Goal: Task Accomplishment & Management: Complete application form

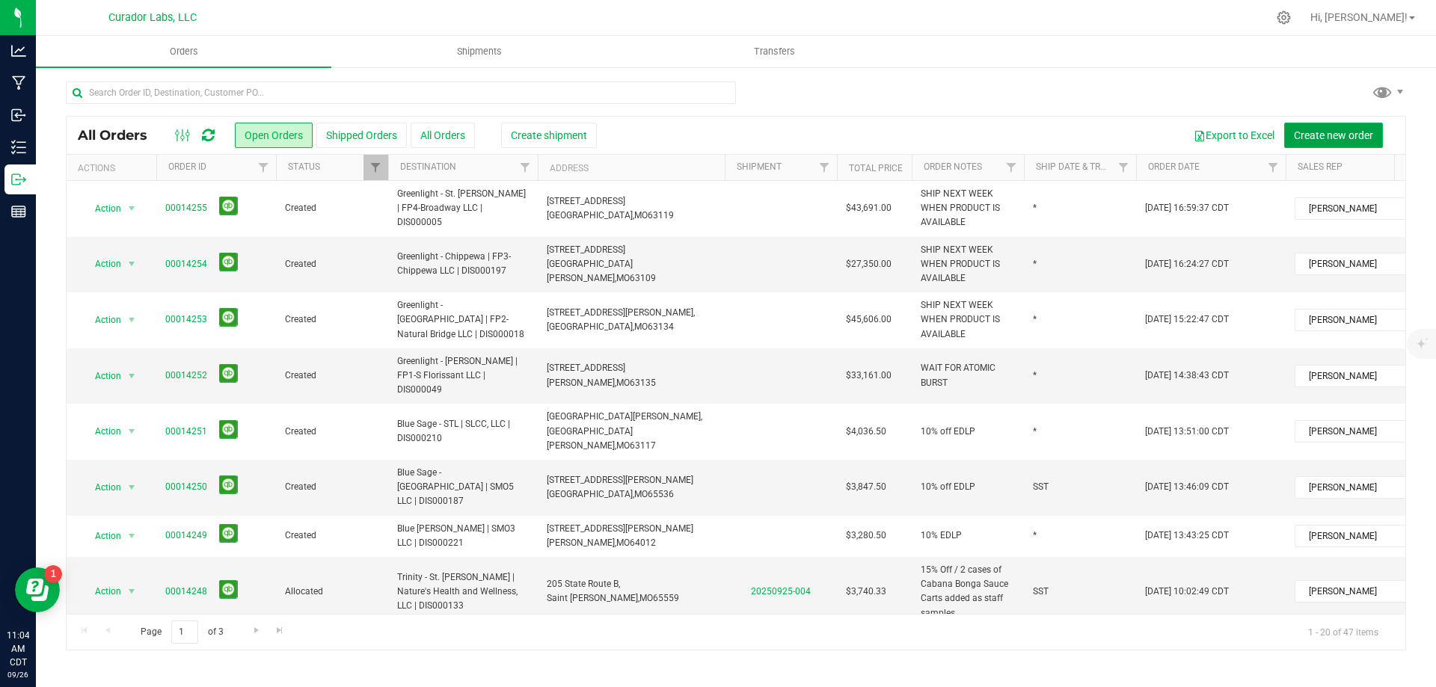
click at [1314, 137] on span "Create new order" at bounding box center [1333, 135] width 79 height 12
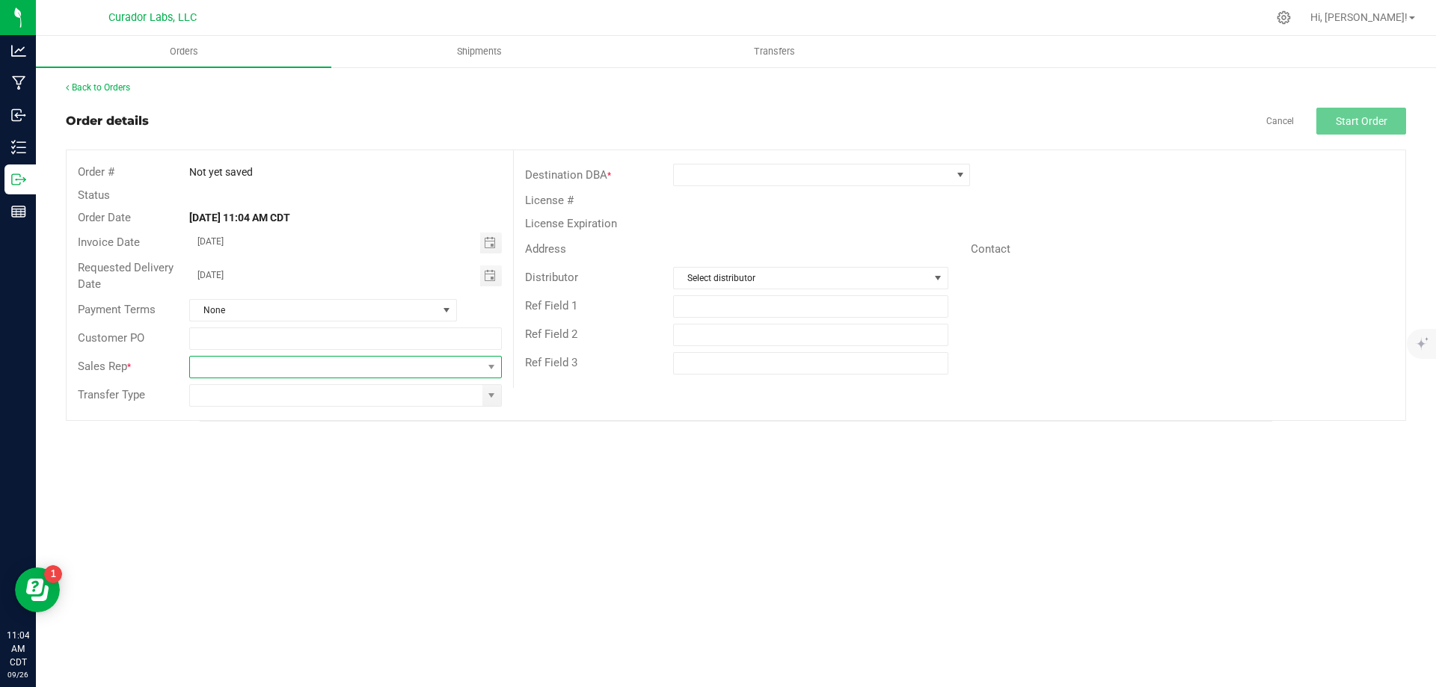
click at [354, 365] on span at bounding box center [336, 367] width 292 height 21
click at [297, 529] on li "[PERSON_NAME]" at bounding box center [345, 529] width 310 height 25
click at [348, 401] on input at bounding box center [336, 395] width 292 height 21
click at [499, 400] on span at bounding box center [491, 395] width 19 height 21
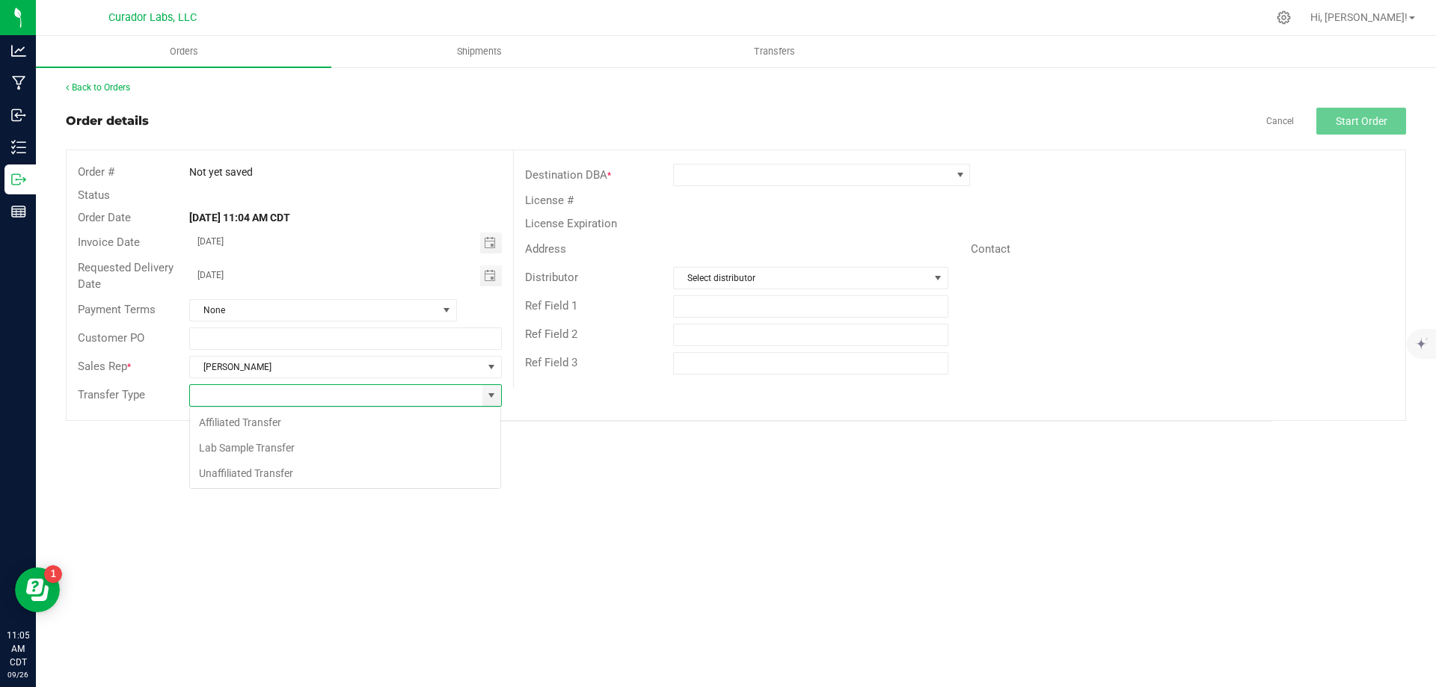
scroll to position [22, 313]
click at [436, 476] on li "Unaffiliated Transfer" at bounding box center [345, 473] width 310 height 25
type input "Unaffiliated Transfer"
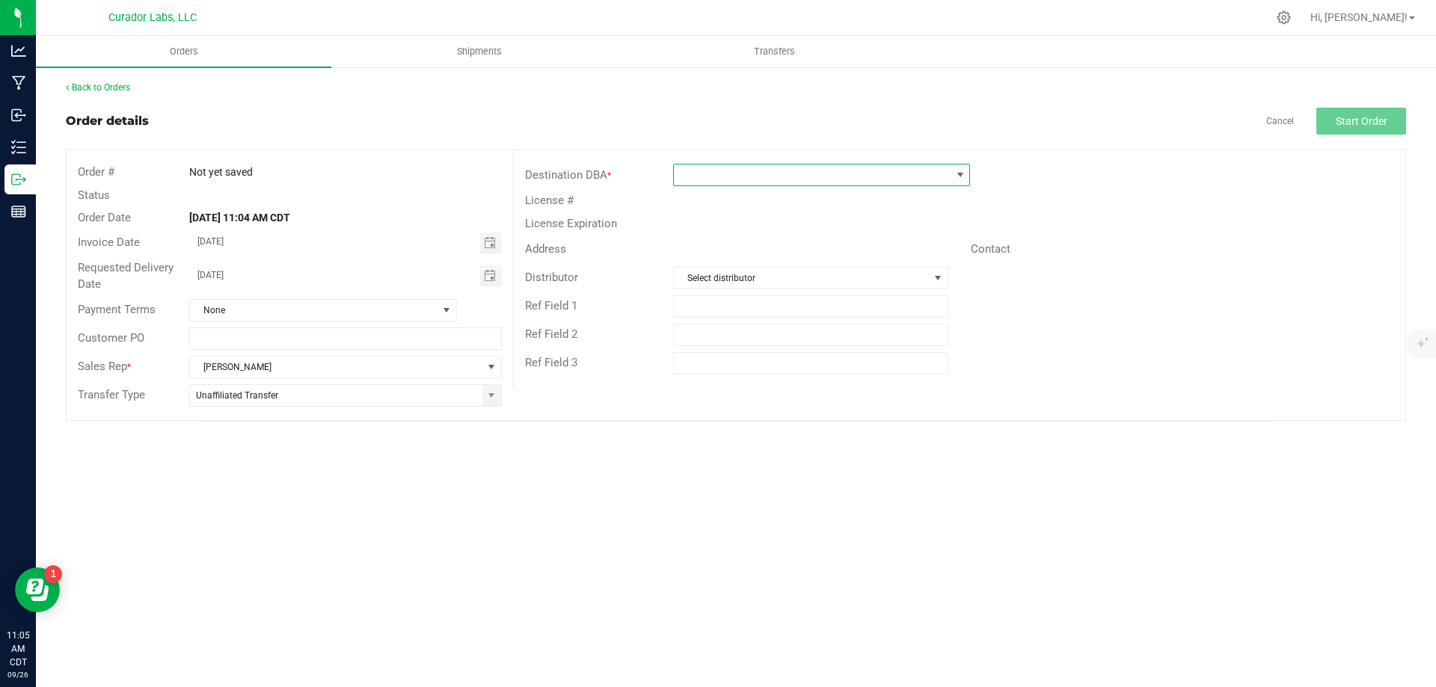
click at [764, 176] on span at bounding box center [812, 175] width 277 height 21
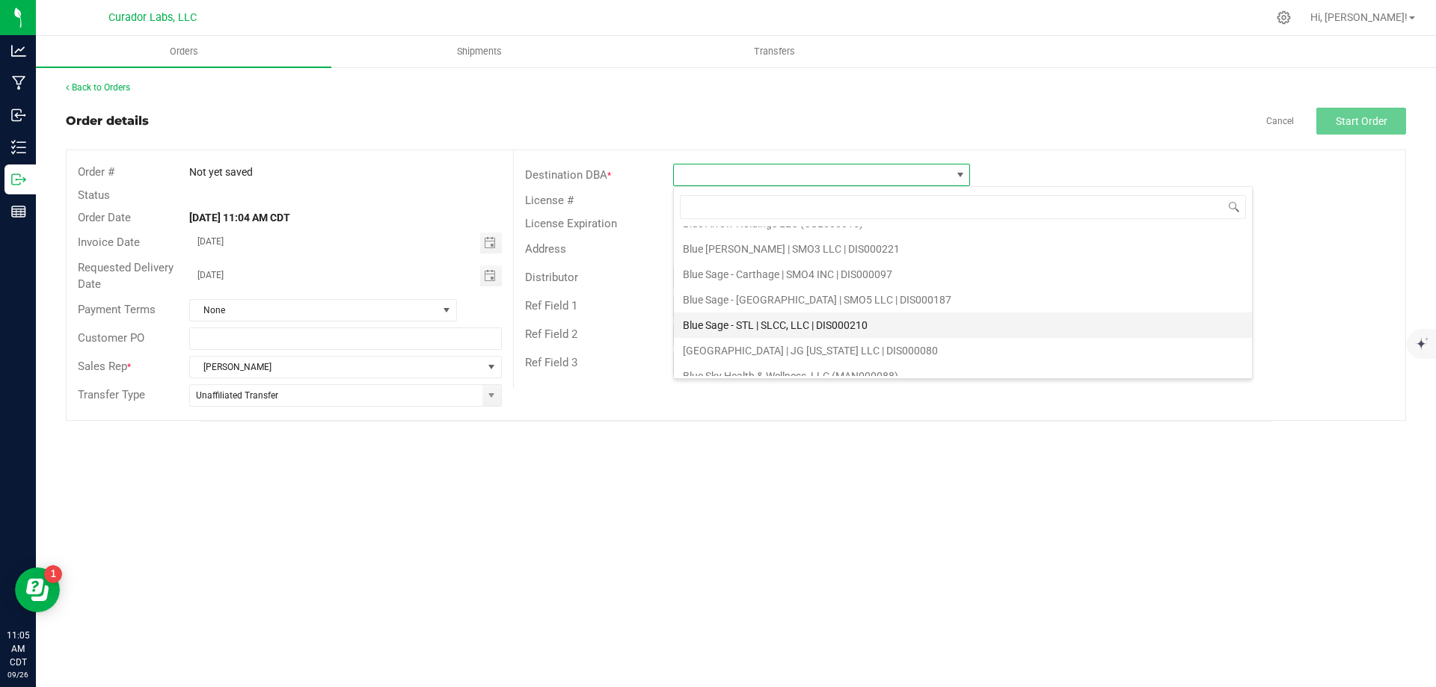
scroll to position [523, 0]
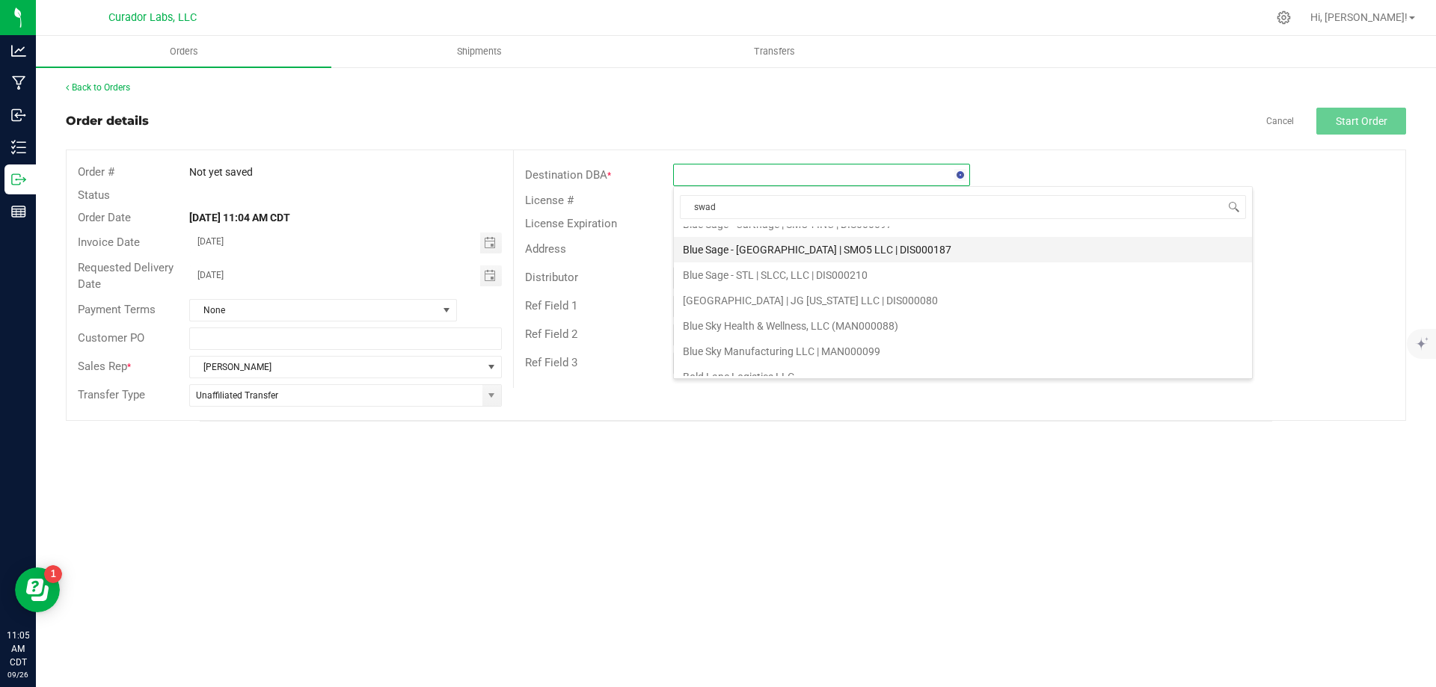
type input "swade"
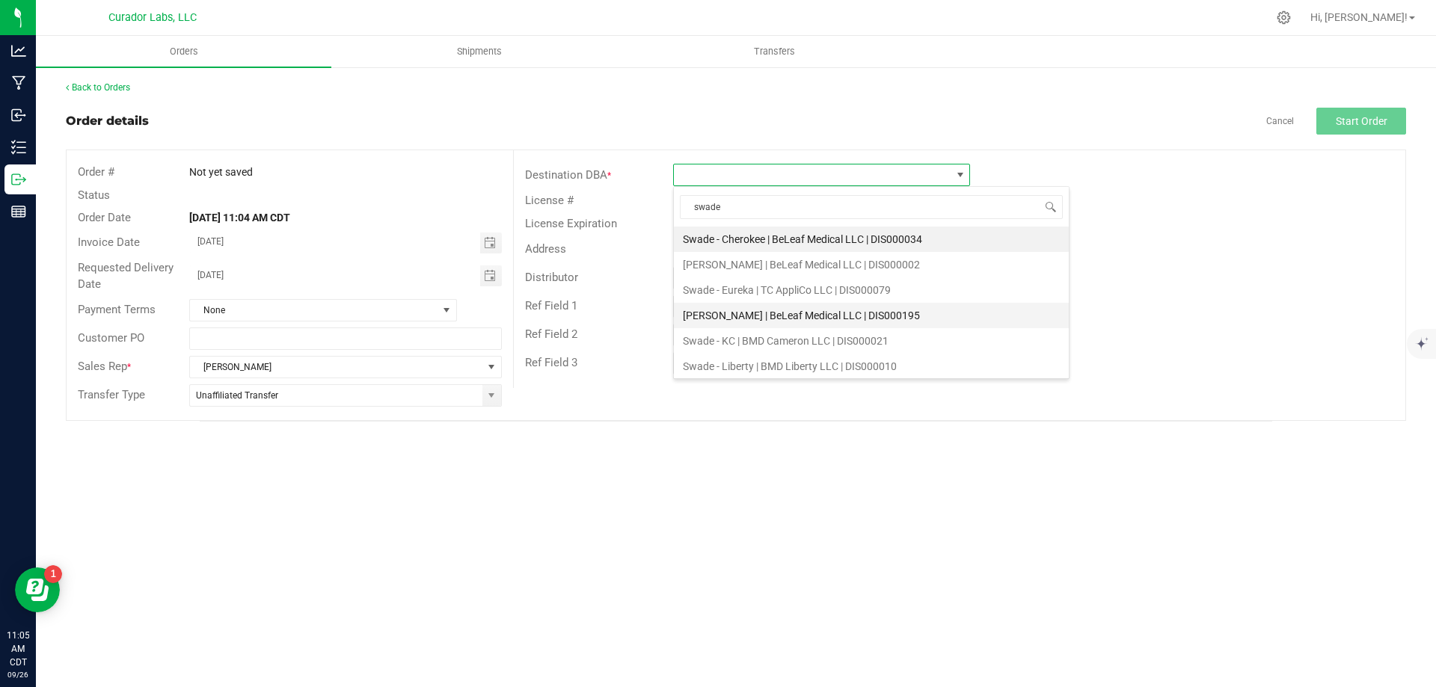
click at [787, 316] on li "[PERSON_NAME] | BeLeaf Medical LLC | DIS000195" at bounding box center [871, 315] width 395 height 25
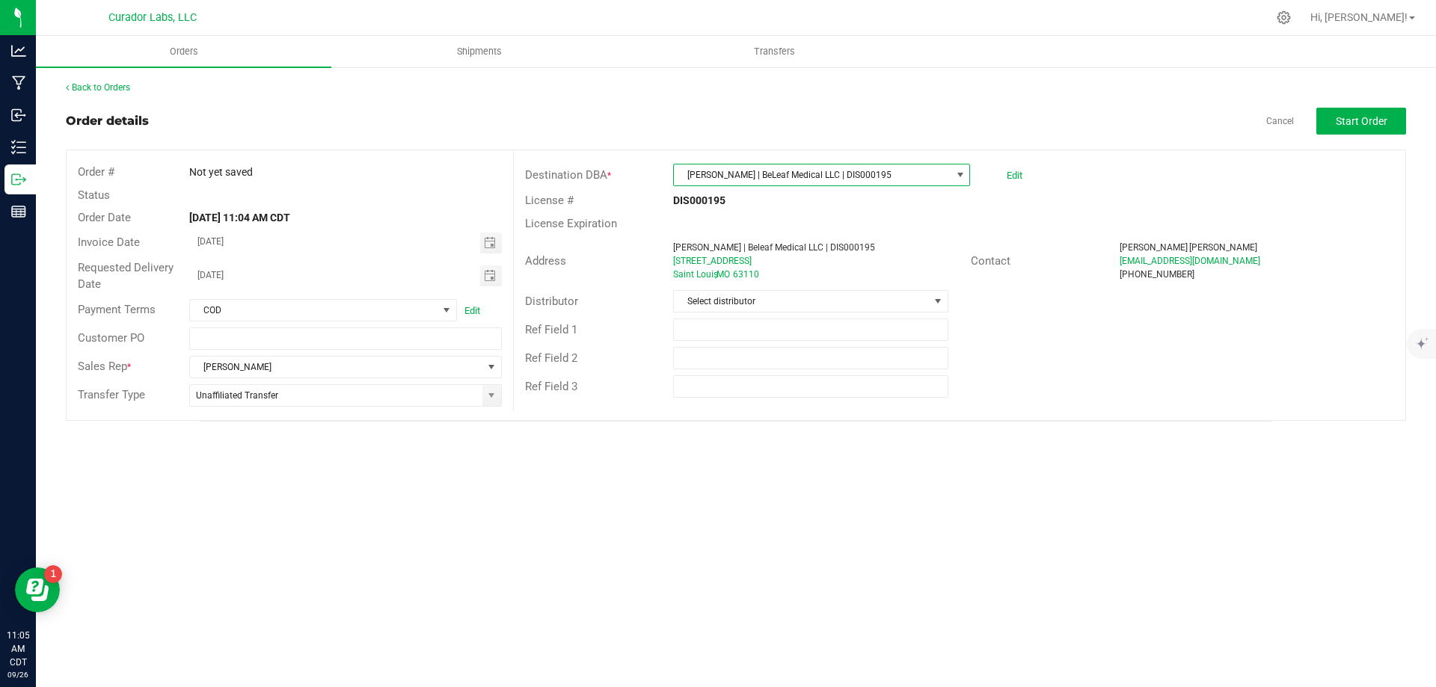
click at [882, 173] on span "[PERSON_NAME] | BeLeaf Medical LLC | DIS000195" at bounding box center [812, 175] width 277 height 21
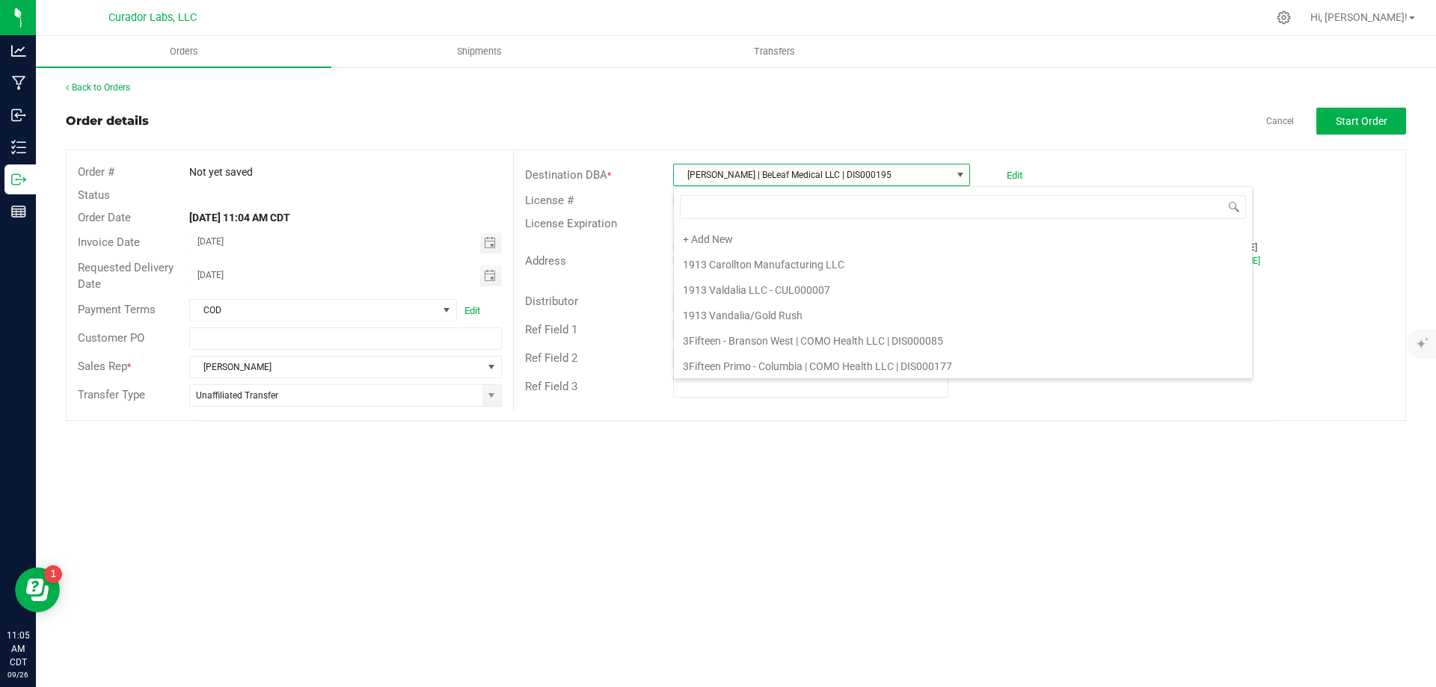
scroll to position [22, 297]
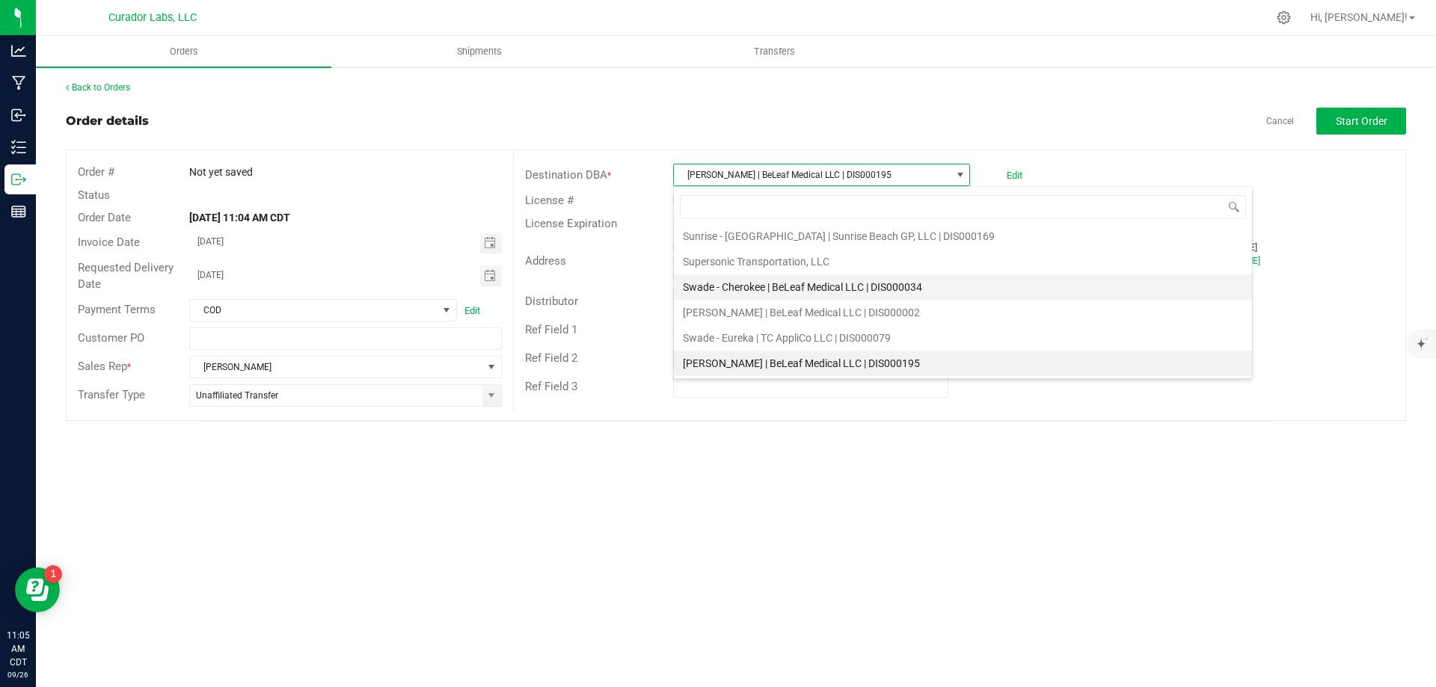
click at [790, 284] on li "Swade - Cherokee | BeLeaf Medical LLC | DIS000034" at bounding box center [963, 286] width 578 height 25
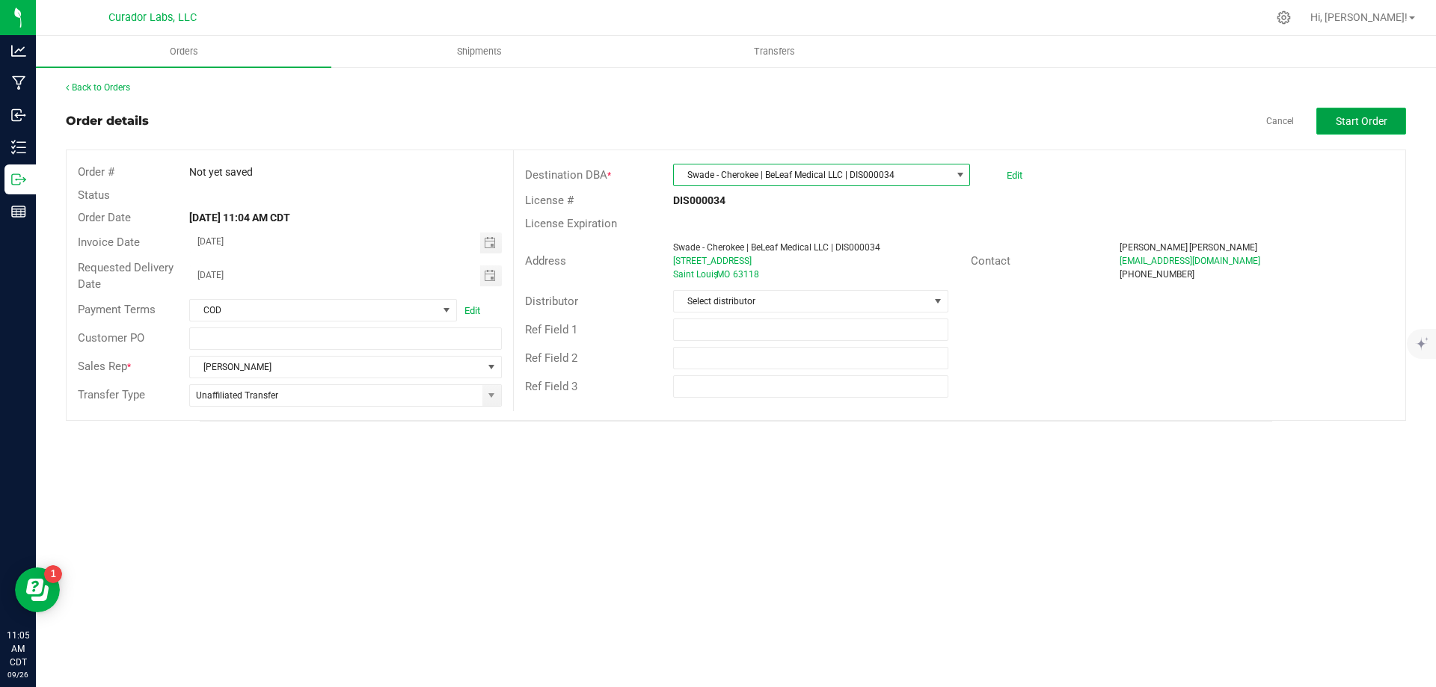
click at [1395, 123] on button "Start Order" at bounding box center [1361, 121] width 90 height 27
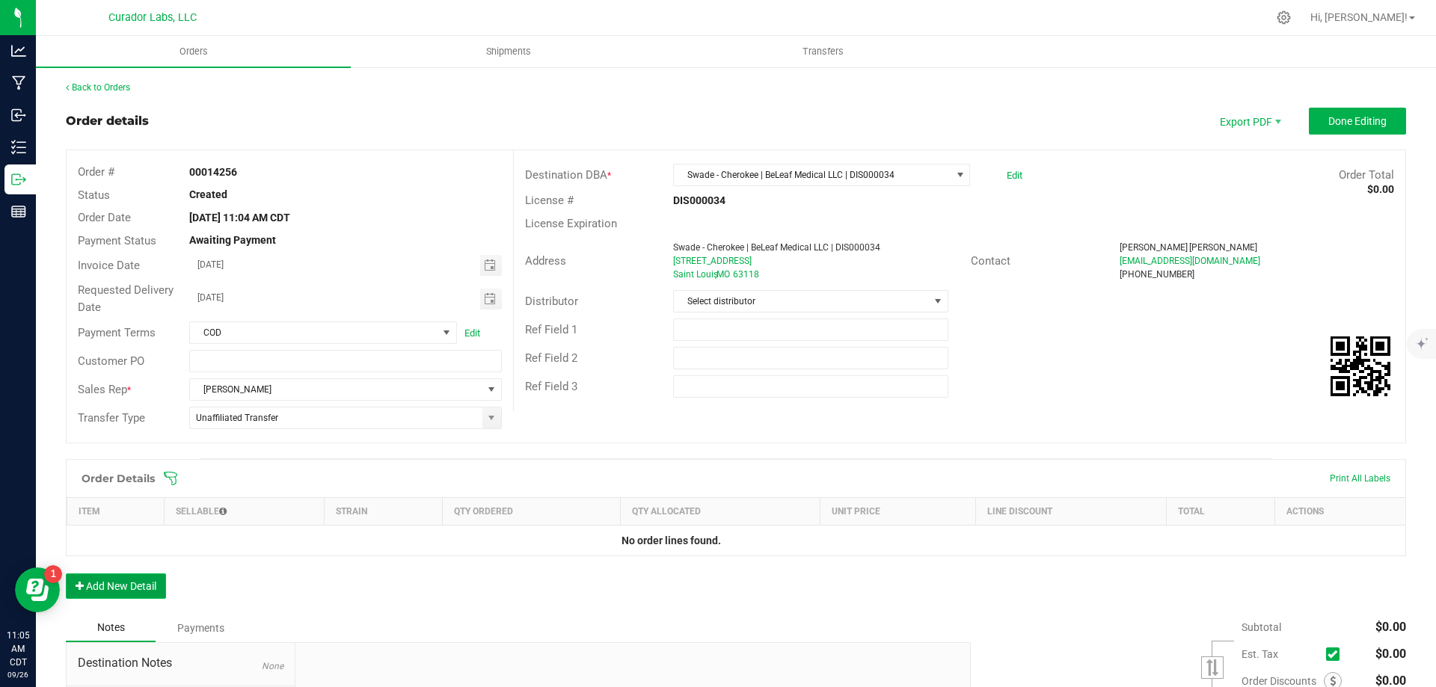
click at [141, 589] on button "Add New Detail" at bounding box center [116, 586] width 100 height 25
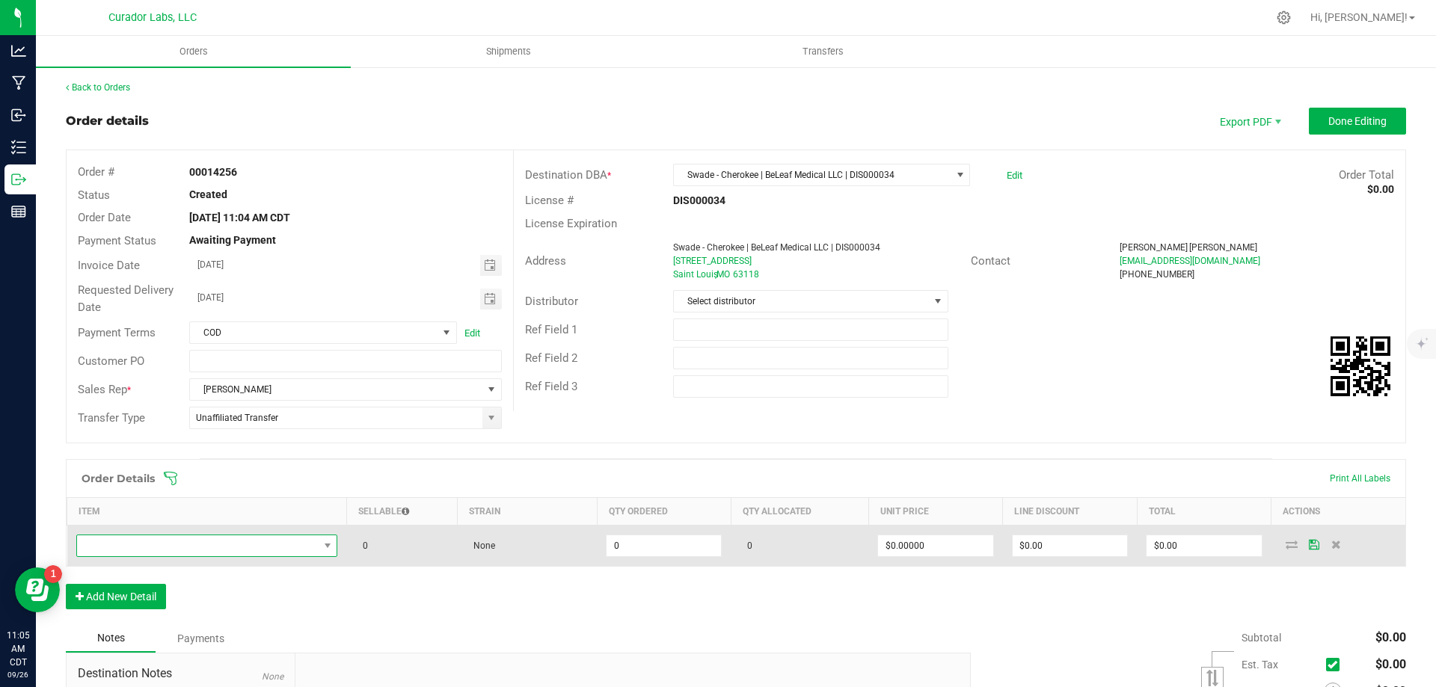
click at [209, 546] on span "NO DATA FOUND" at bounding box center [198, 545] width 242 height 21
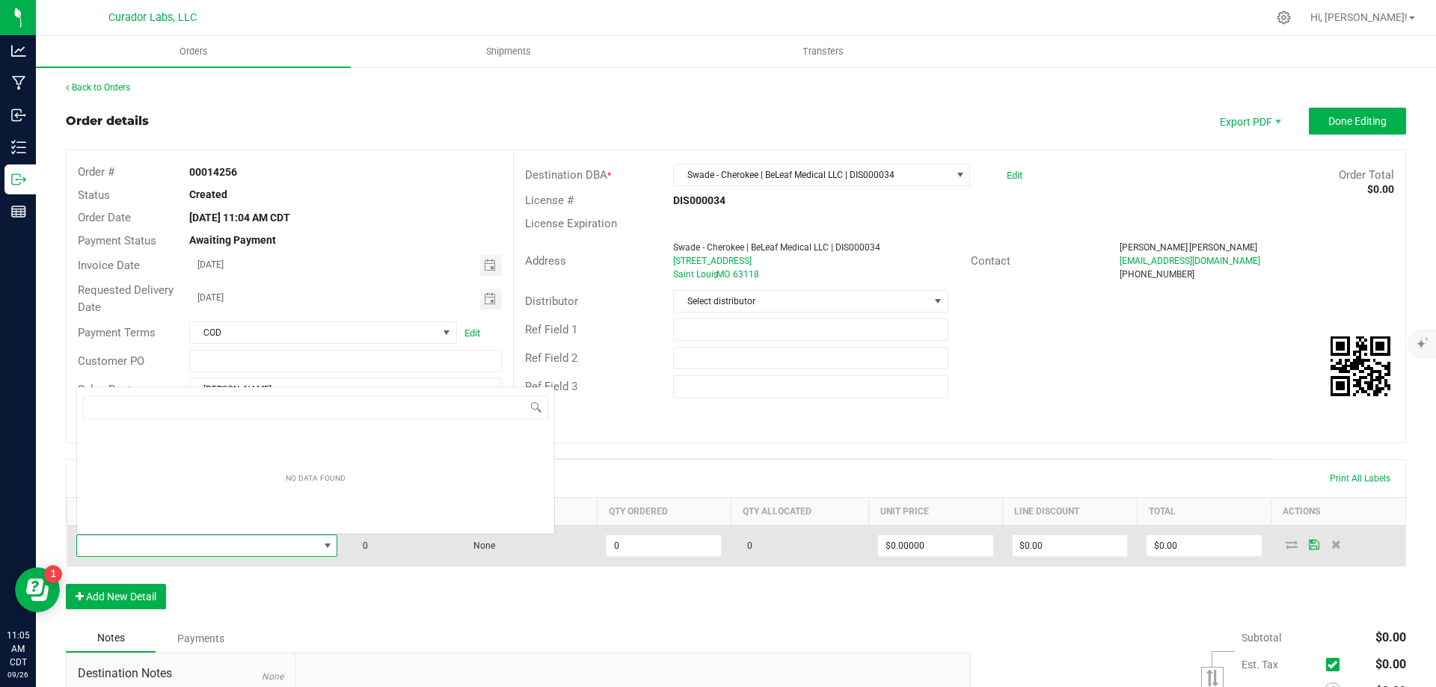
scroll to position [22, 257]
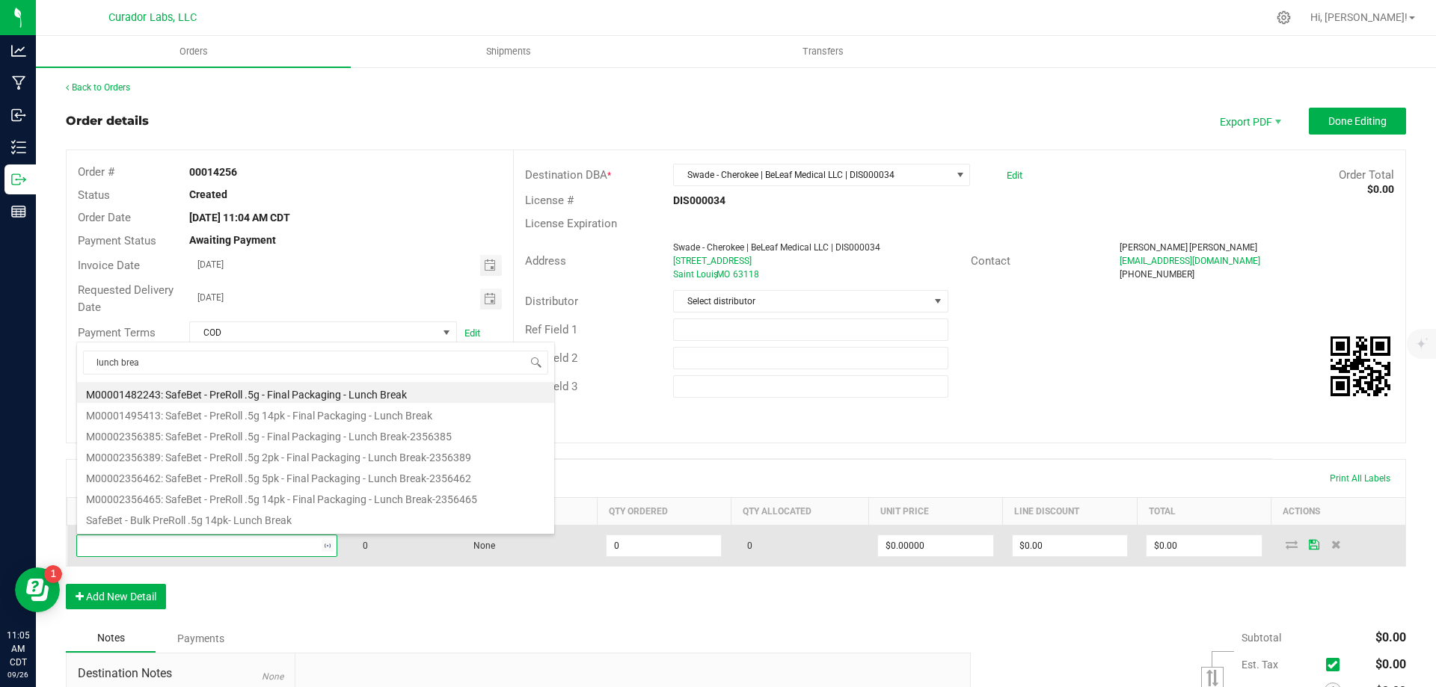
type input "lunch break"
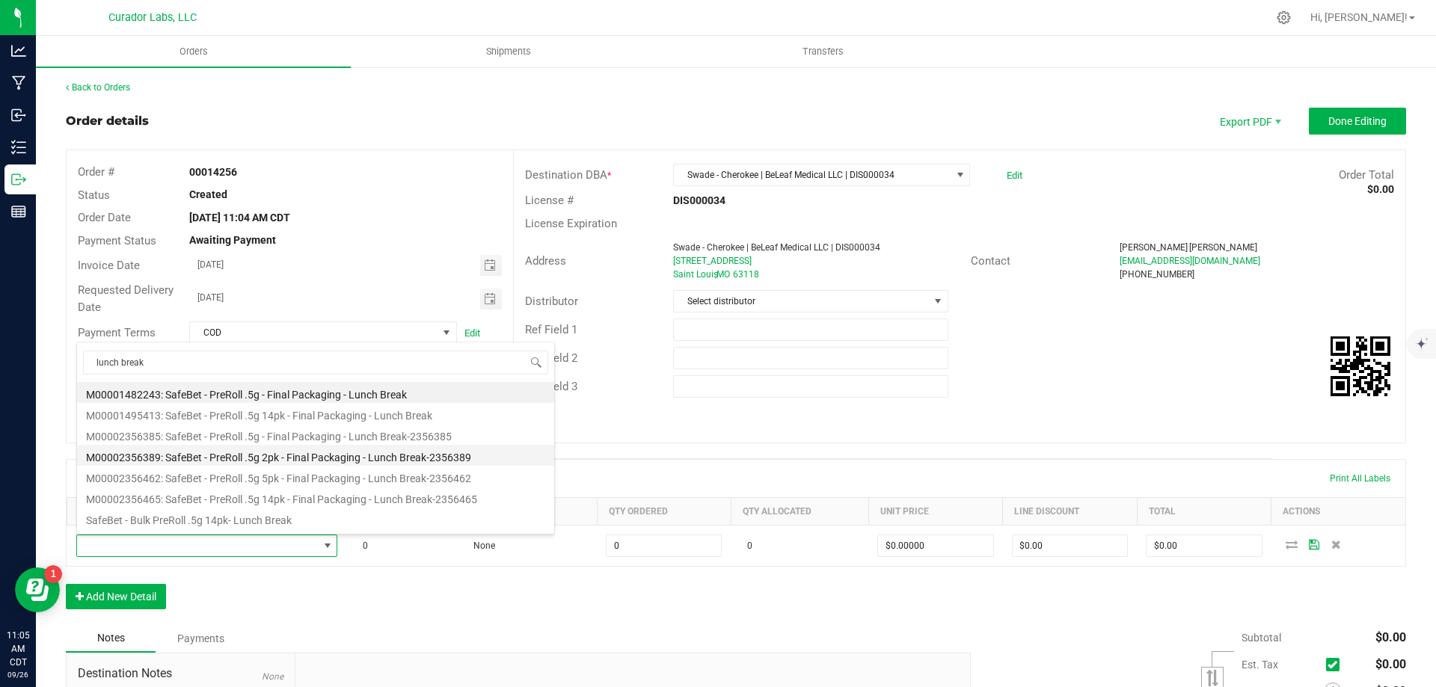
click at [310, 452] on li "M00002356389: SafeBet - PreRoll .5g 2pk - Final Packaging - Lunch Break-2356389" at bounding box center [315, 455] width 477 height 21
type input "0 ea"
type input "$150.00000"
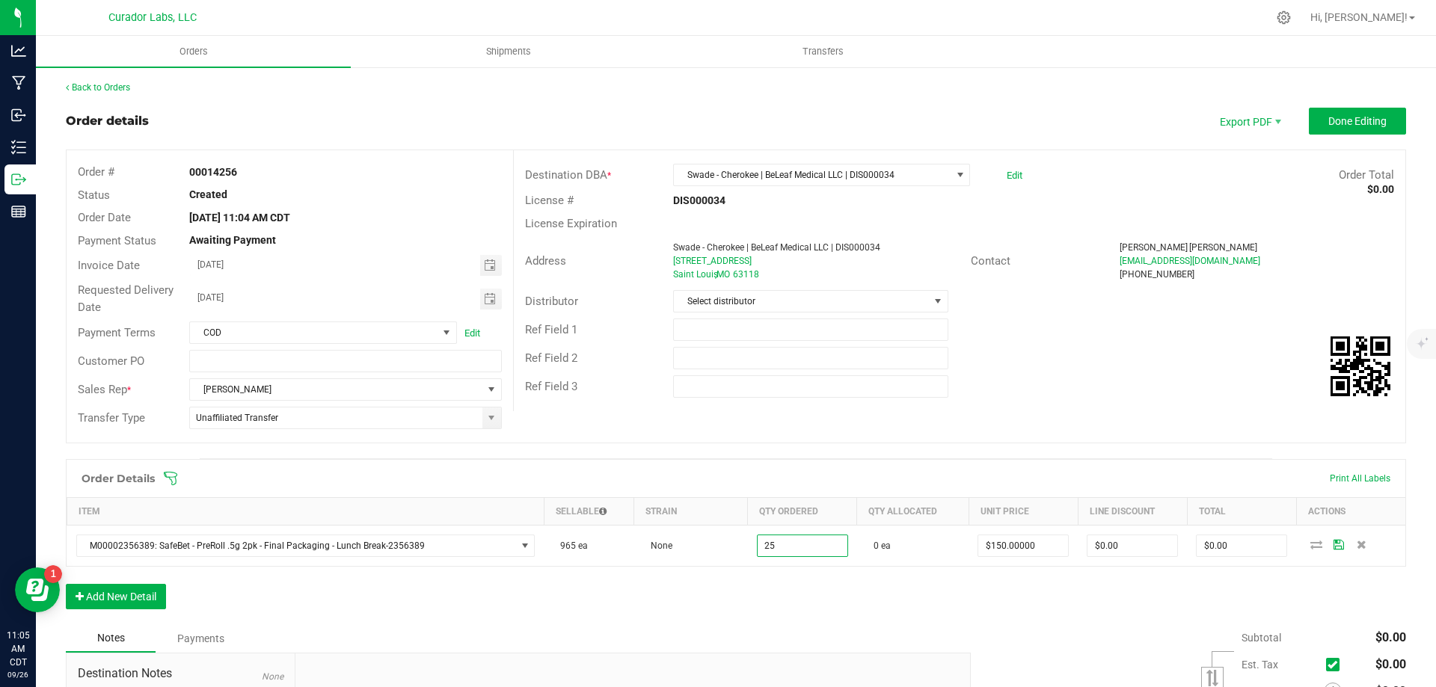
type input "25 ea"
type input "$3,750.00"
click at [920, 452] on div "Order details Export PDF Done Editing Order # 00014256 Status Created Order Dat…" at bounding box center [736, 481] width 1340 height 747
click at [101, 598] on button "Add New Detail" at bounding box center [116, 596] width 100 height 25
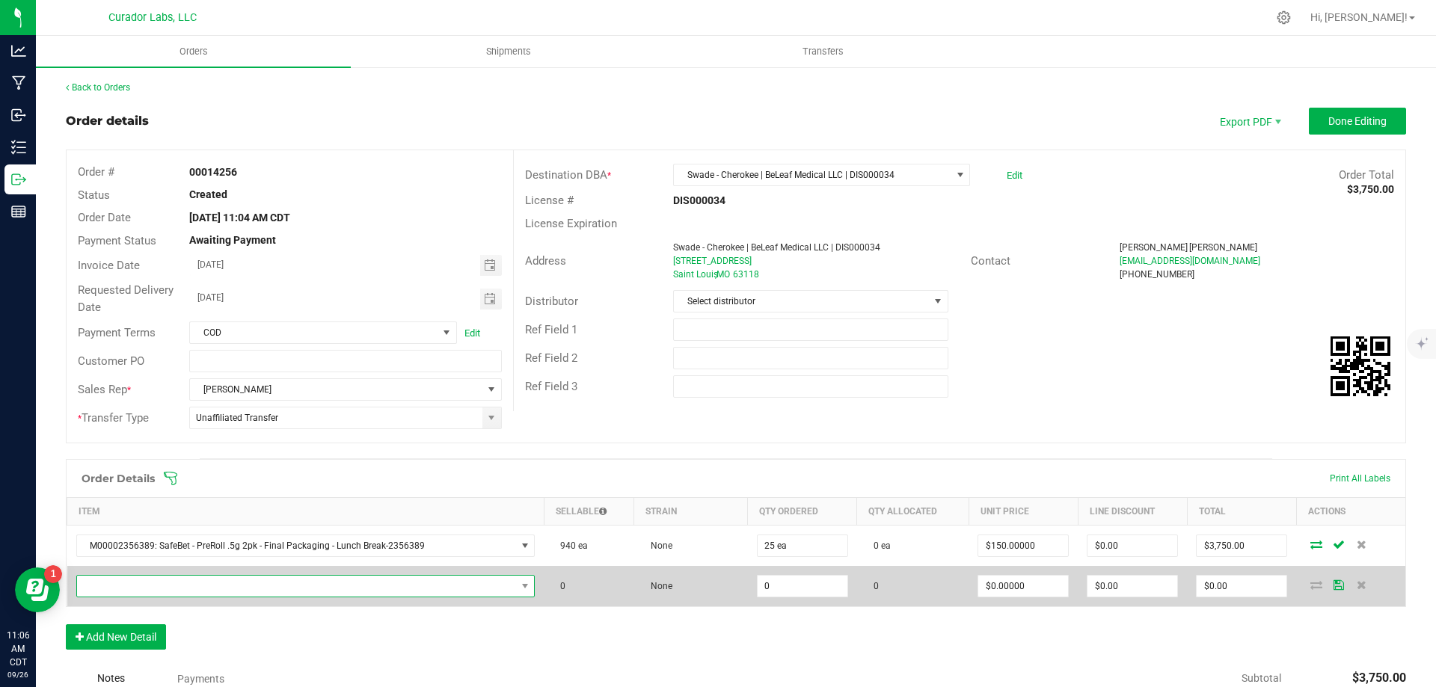
click at [201, 588] on span "NO DATA FOUND" at bounding box center [296, 586] width 439 height 21
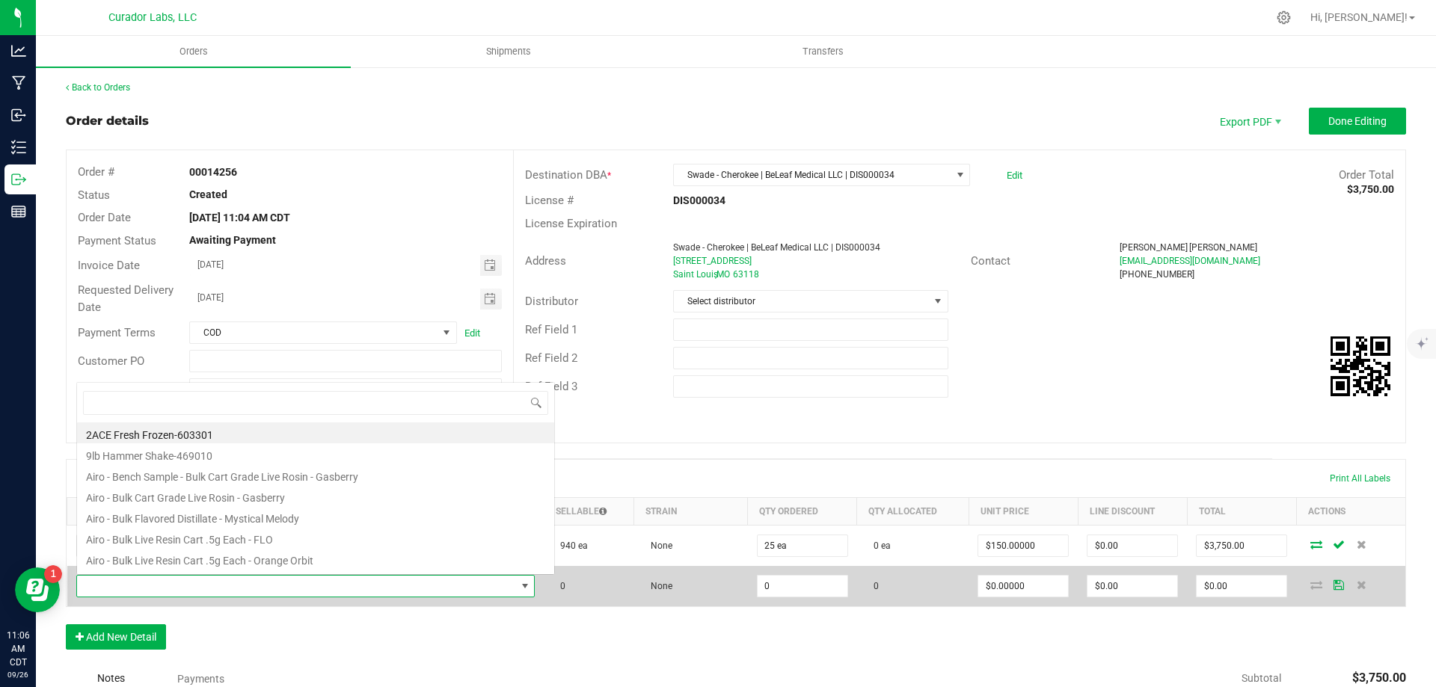
scroll to position [22, 446]
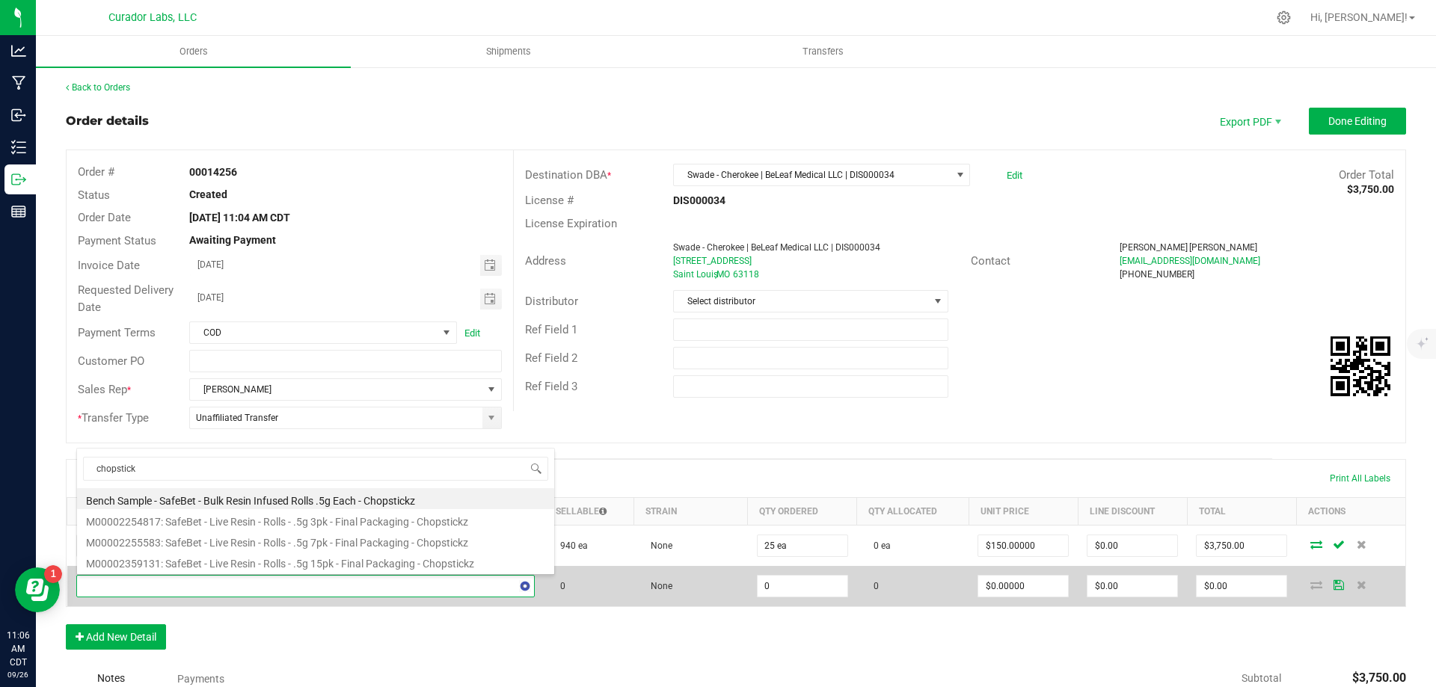
type input "chopstickz"
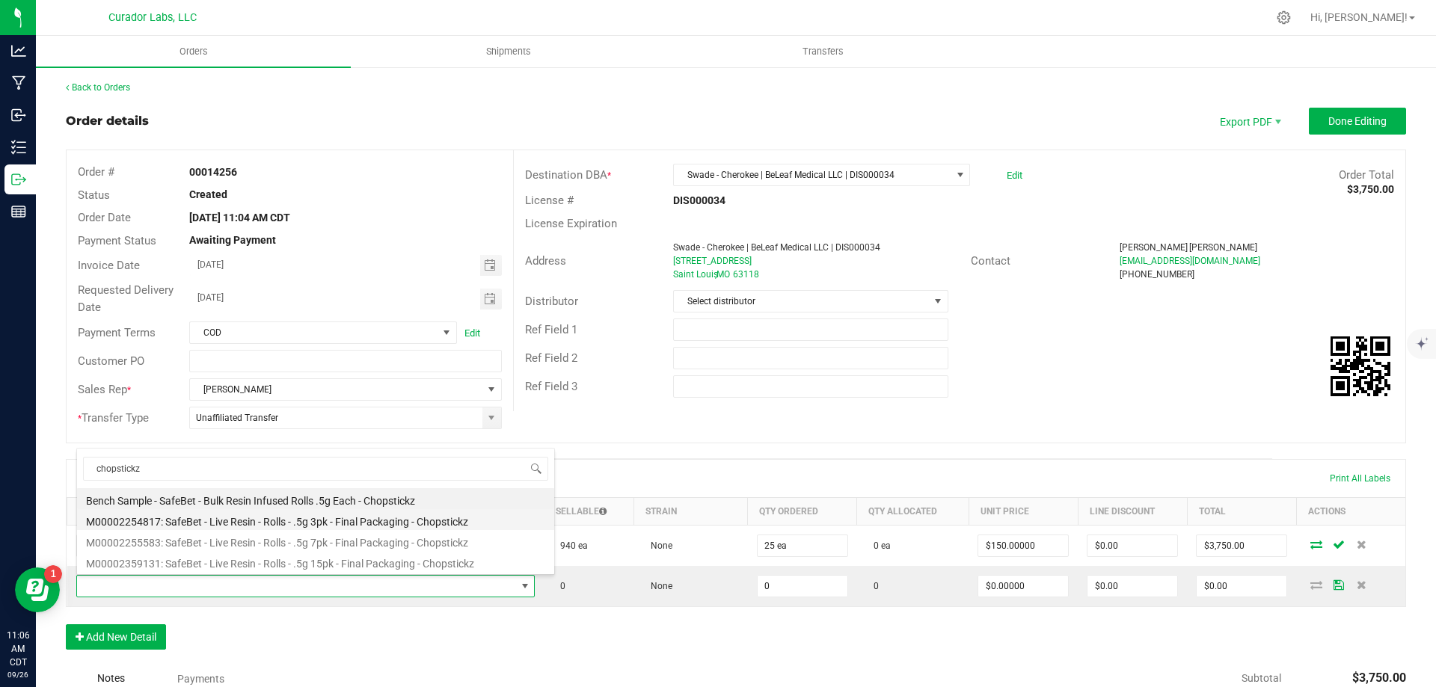
click at [280, 523] on li "M00002254817: SafeBet - Live Resin - Rolls - .5g 3pk - Final Packaging - Chopst…" at bounding box center [315, 519] width 477 height 21
type input "0 ea"
type input "$14.00000"
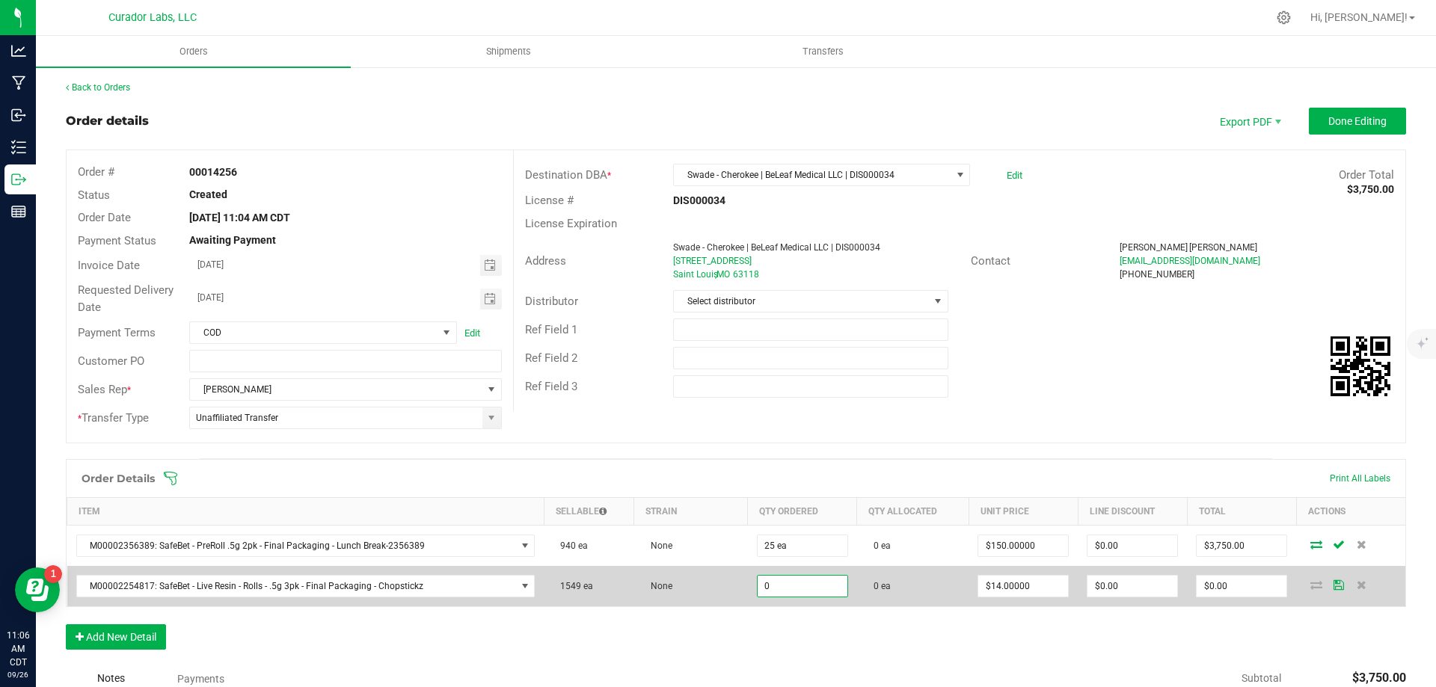
click at [778, 590] on input "0" at bounding box center [803, 586] width 90 height 21
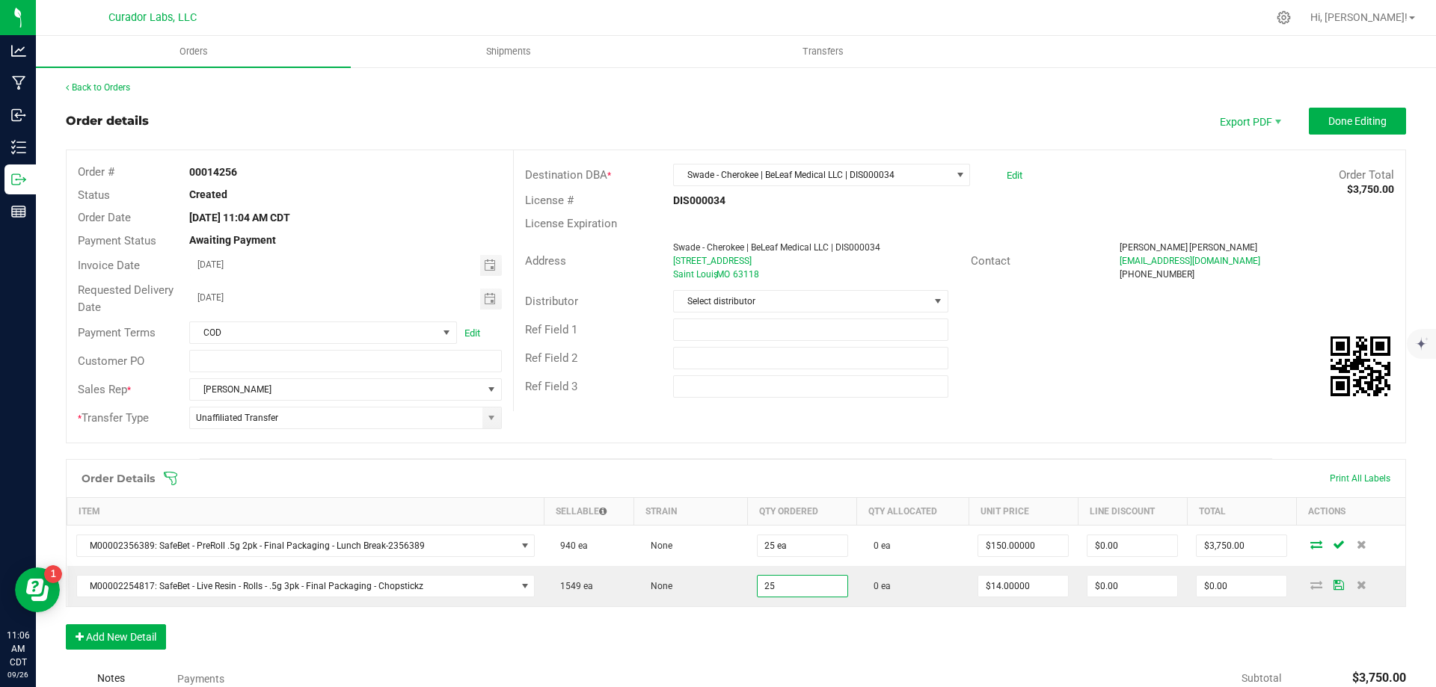
type input "25 ea"
type input "$350.00"
click at [775, 618] on div "Order Details Print All Labels Item Sellable Strain Qty Ordered Qty Allocated U…" at bounding box center [736, 562] width 1340 height 206
click at [132, 635] on button "Add New Detail" at bounding box center [116, 636] width 100 height 25
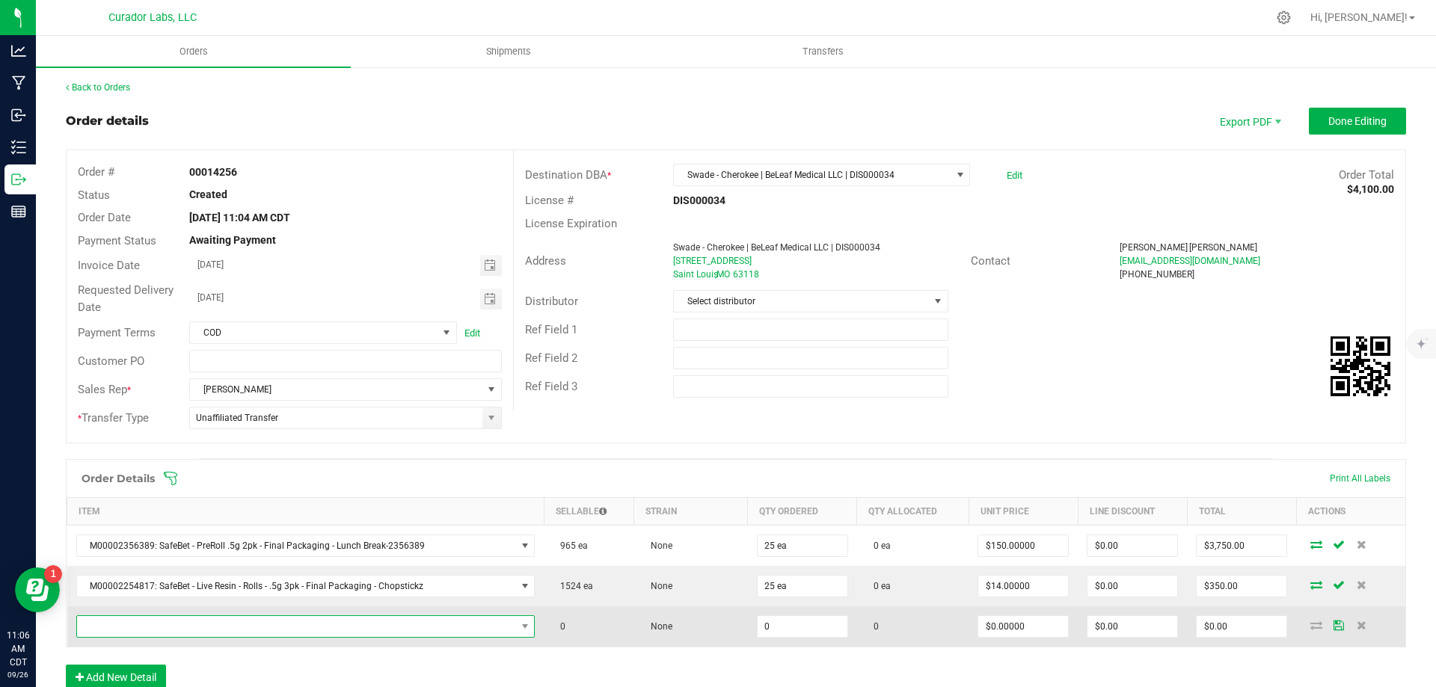
click at [170, 618] on span "NO DATA FOUND" at bounding box center [296, 626] width 439 height 21
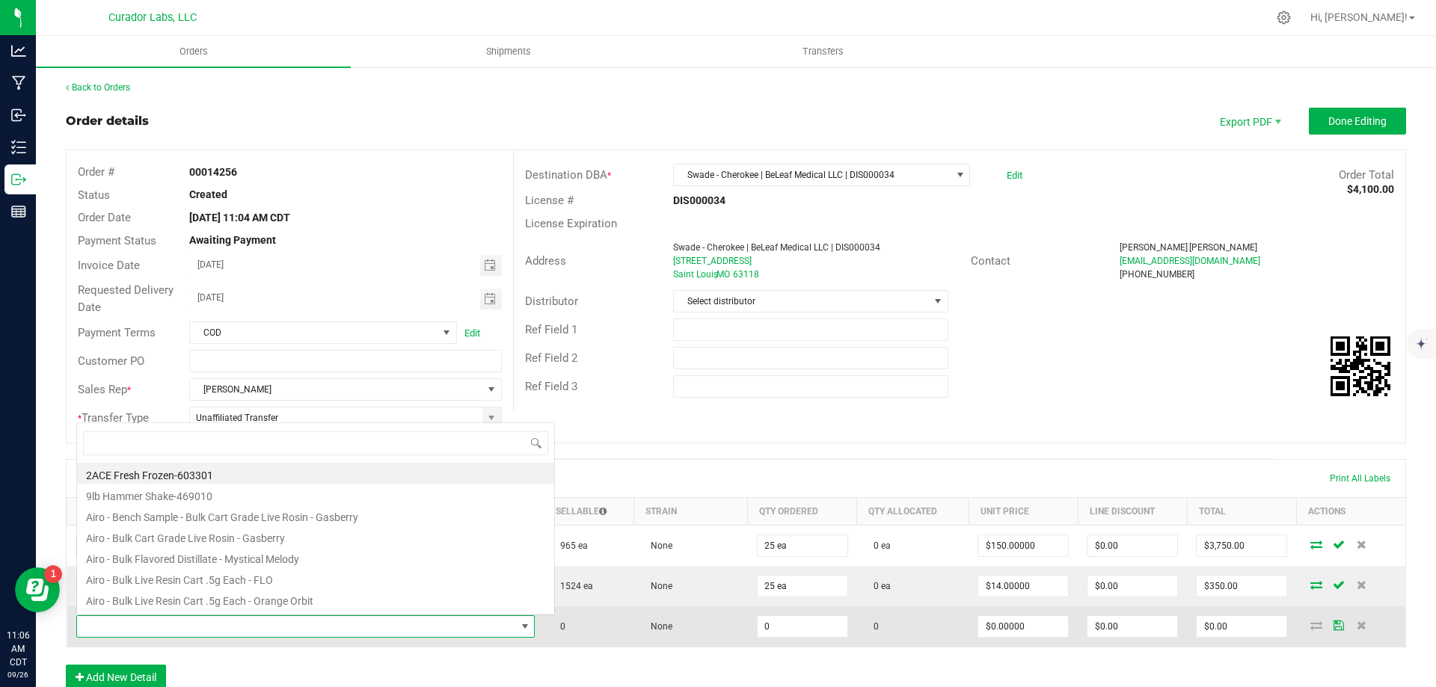
scroll to position [22, 447]
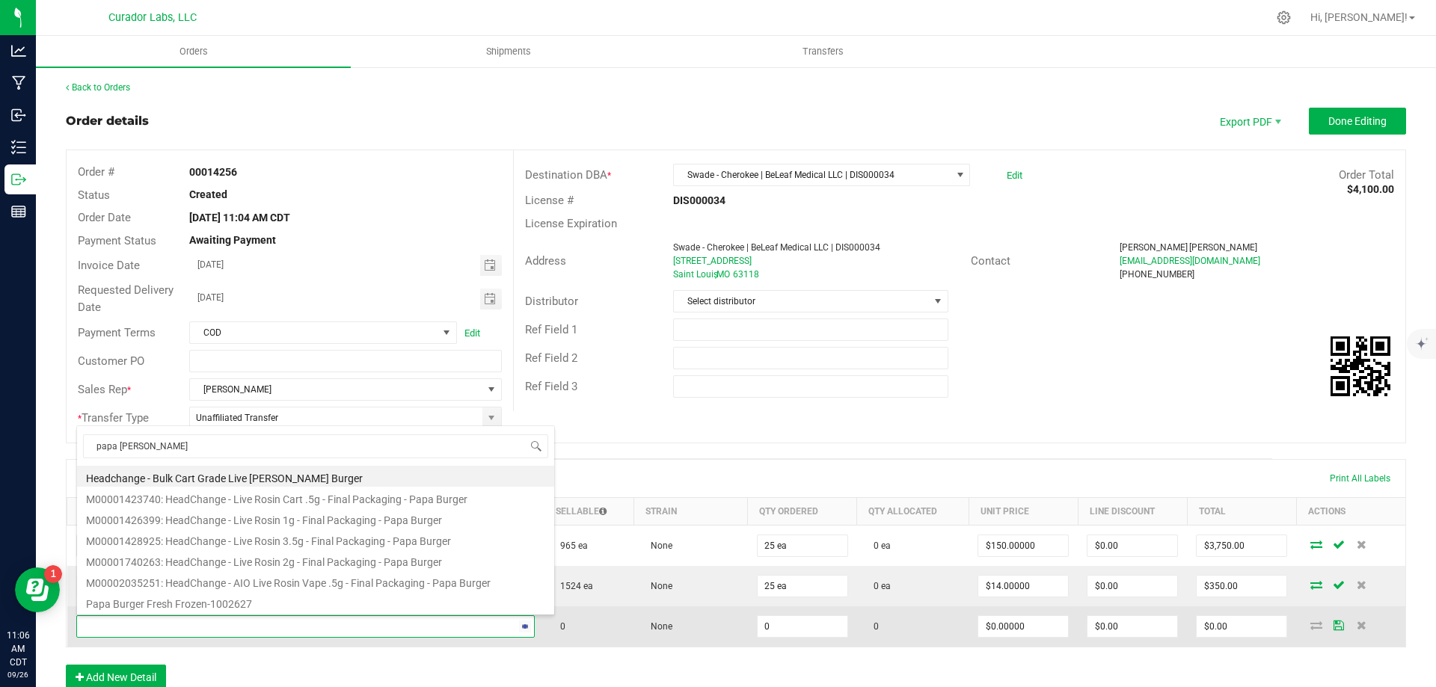
type input "papa burger"
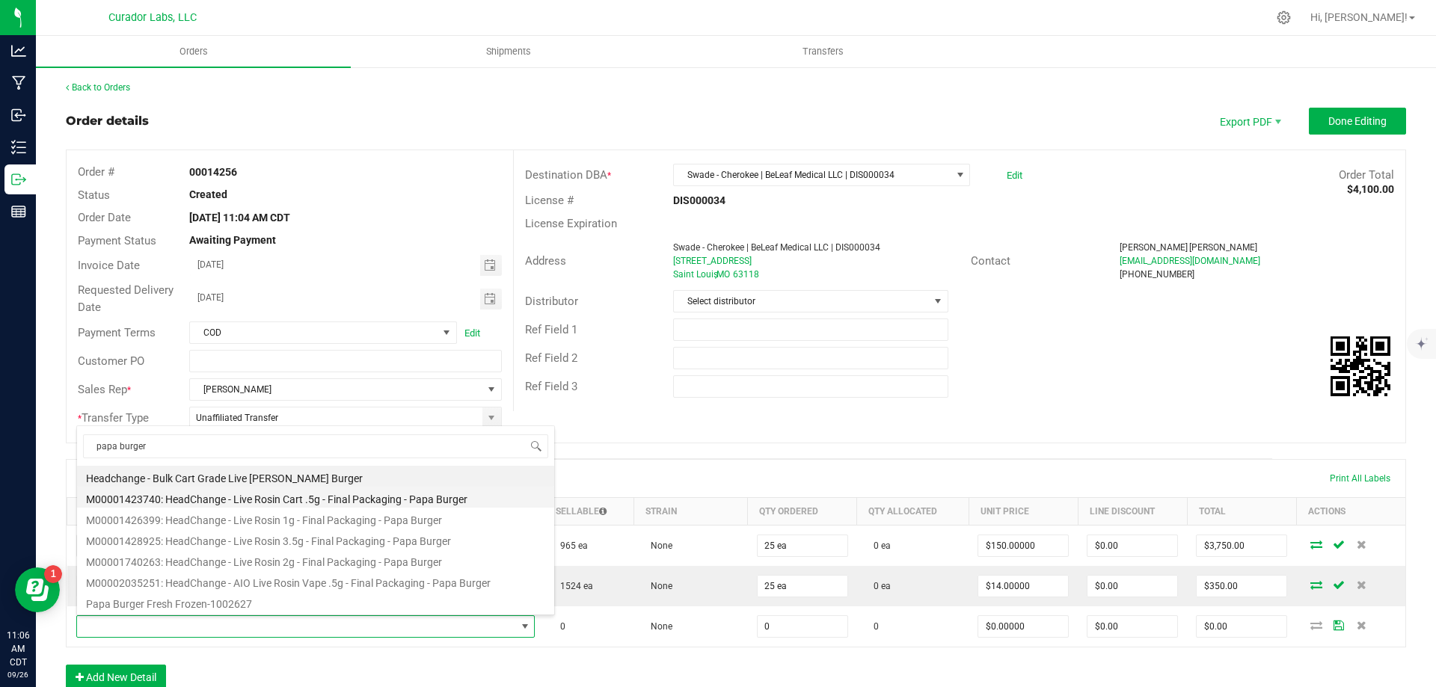
click at [293, 494] on li "M00001423740: HeadChange - Live Rosin Cart .5g - Final Packaging - Papa Burger" at bounding box center [315, 497] width 477 height 21
type input "0 ea"
type input "$27.50000"
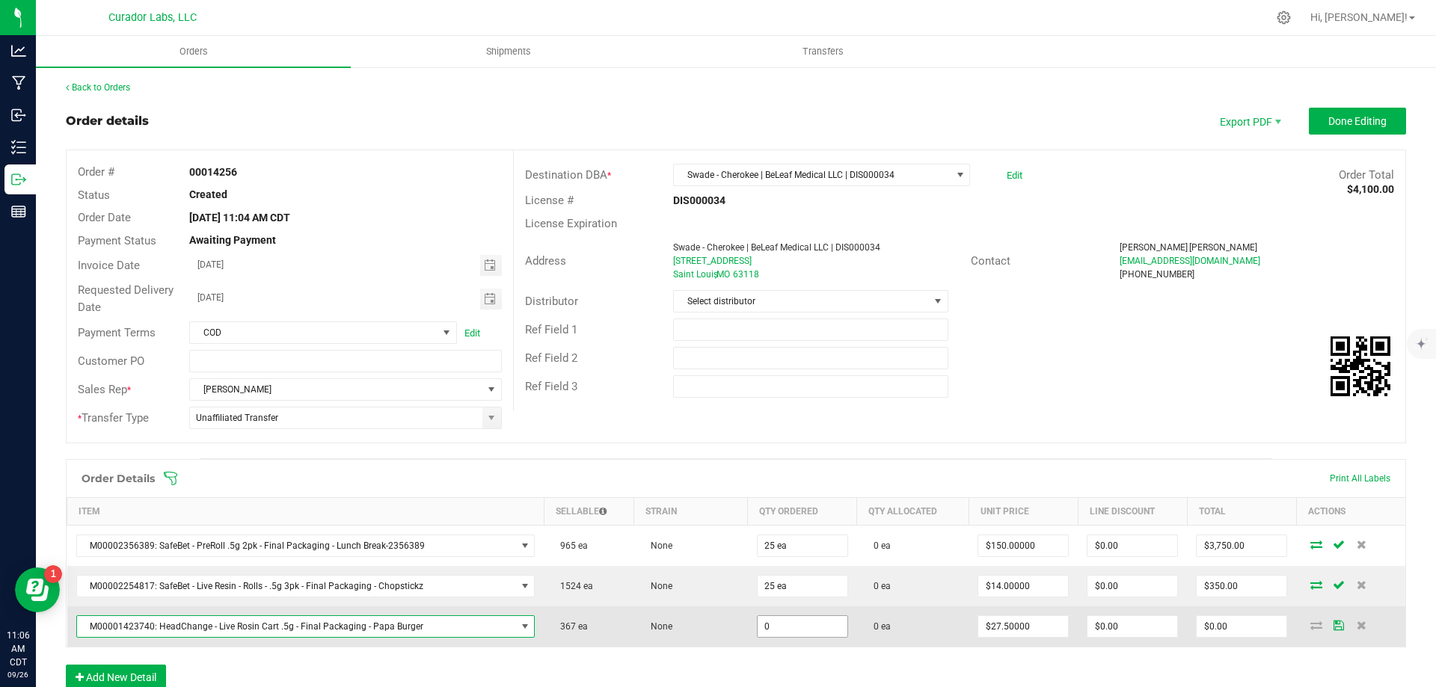
click at [784, 632] on input "0" at bounding box center [803, 626] width 90 height 21
type input "16 ea"
type input "$440.00"
click at [714, 630] on td "None" at bounding box center [691, 626] width 114 height 40
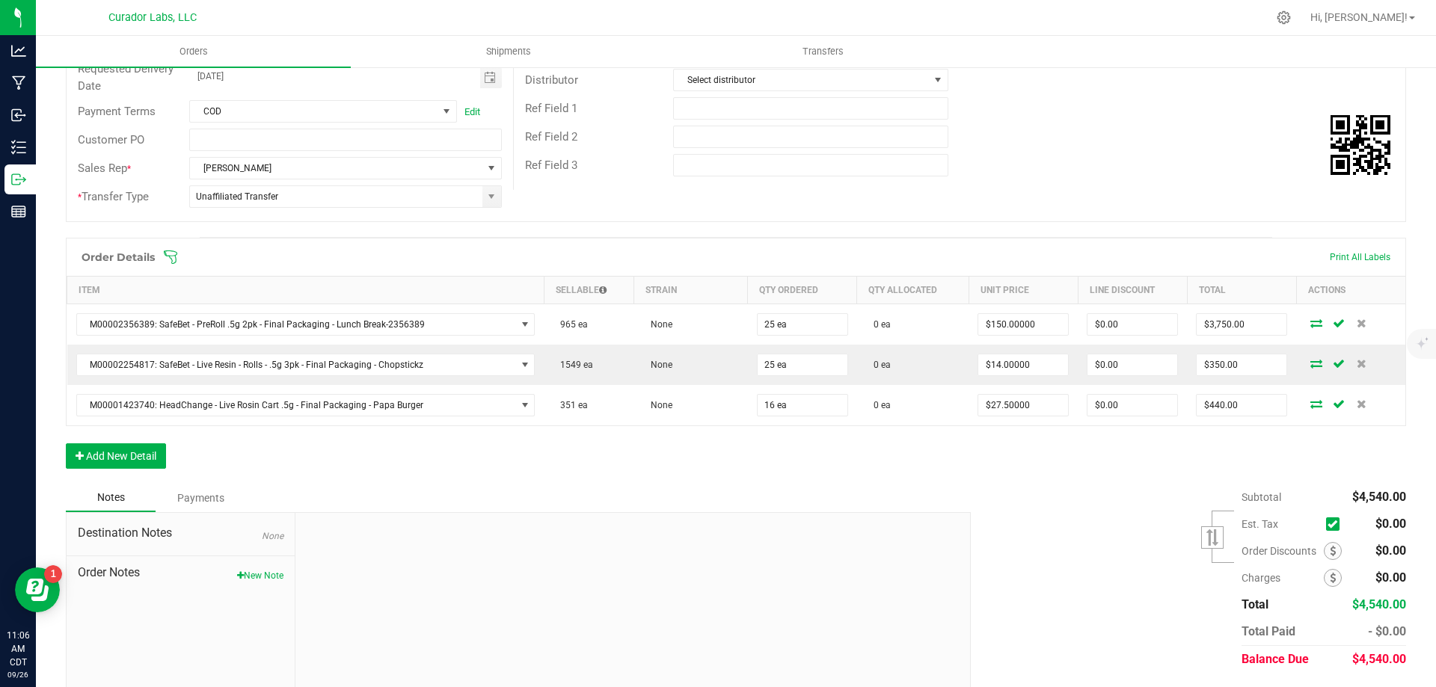
scroll to position [224, 0]
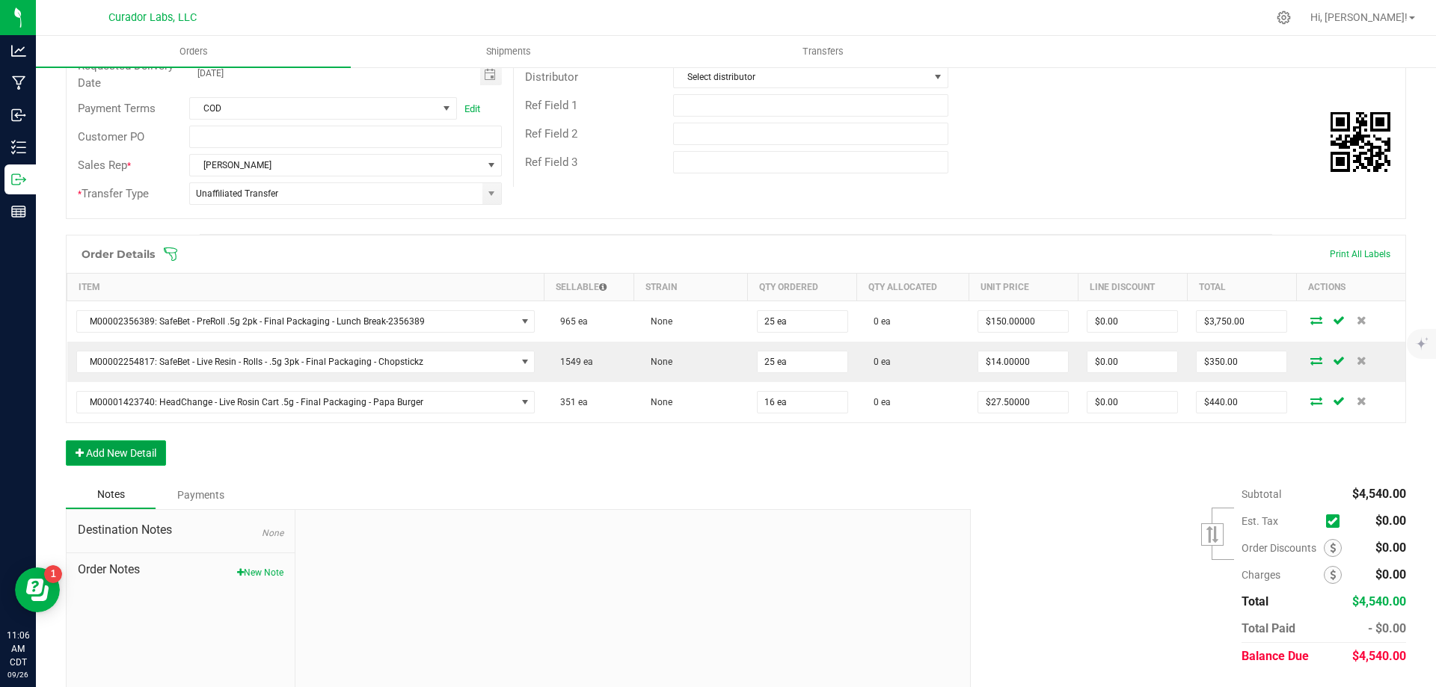
click at [129, 455] on button "Add New Detail" at bounding box center [116, 452] width 100 height 25
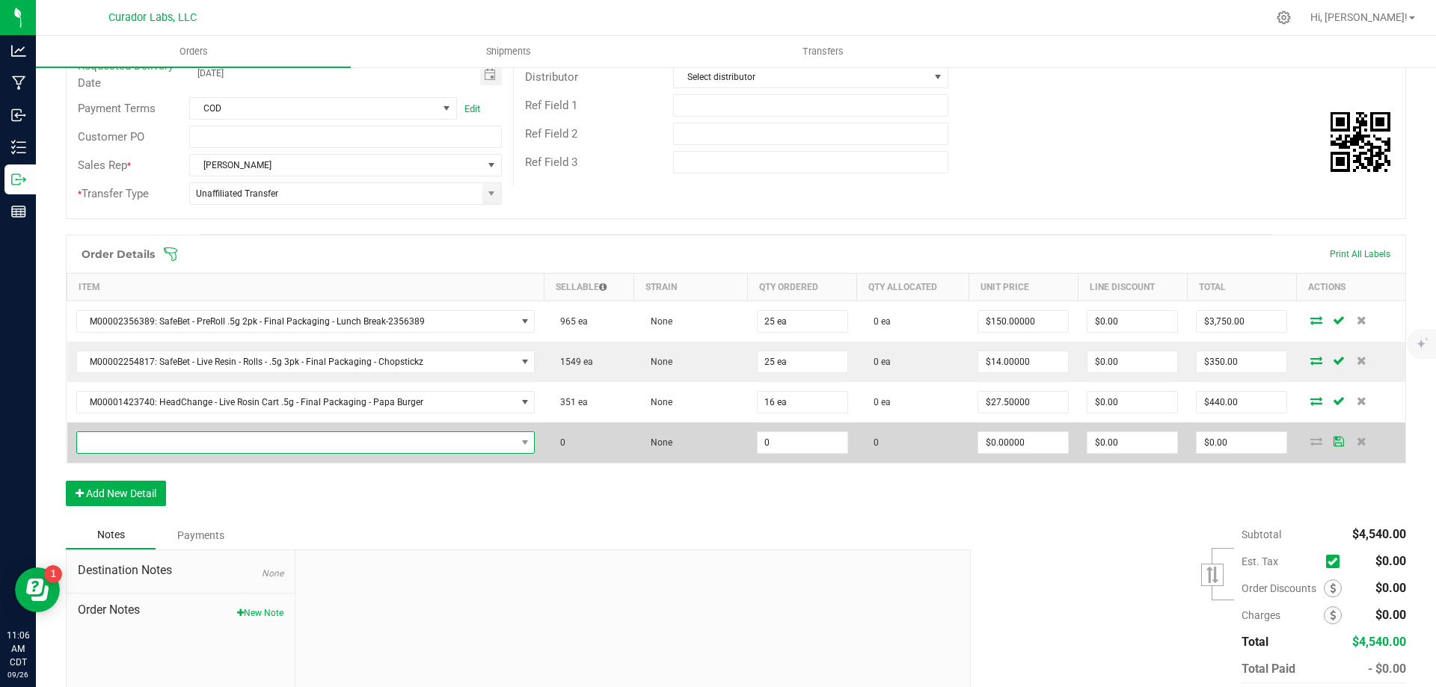
click at [233, 441] on span "NO DATA FOUND" at bounding box center [296, 442] width 439 height 21
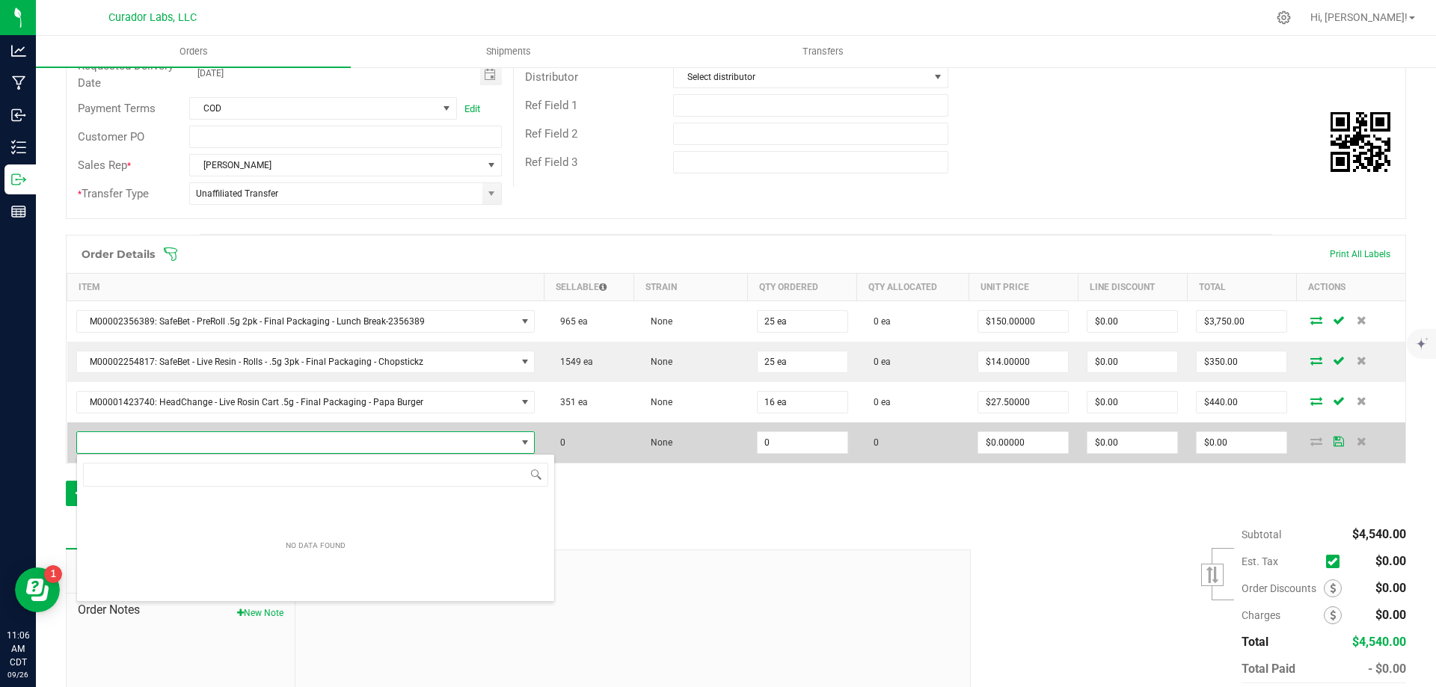
scroll to position [22, 447]
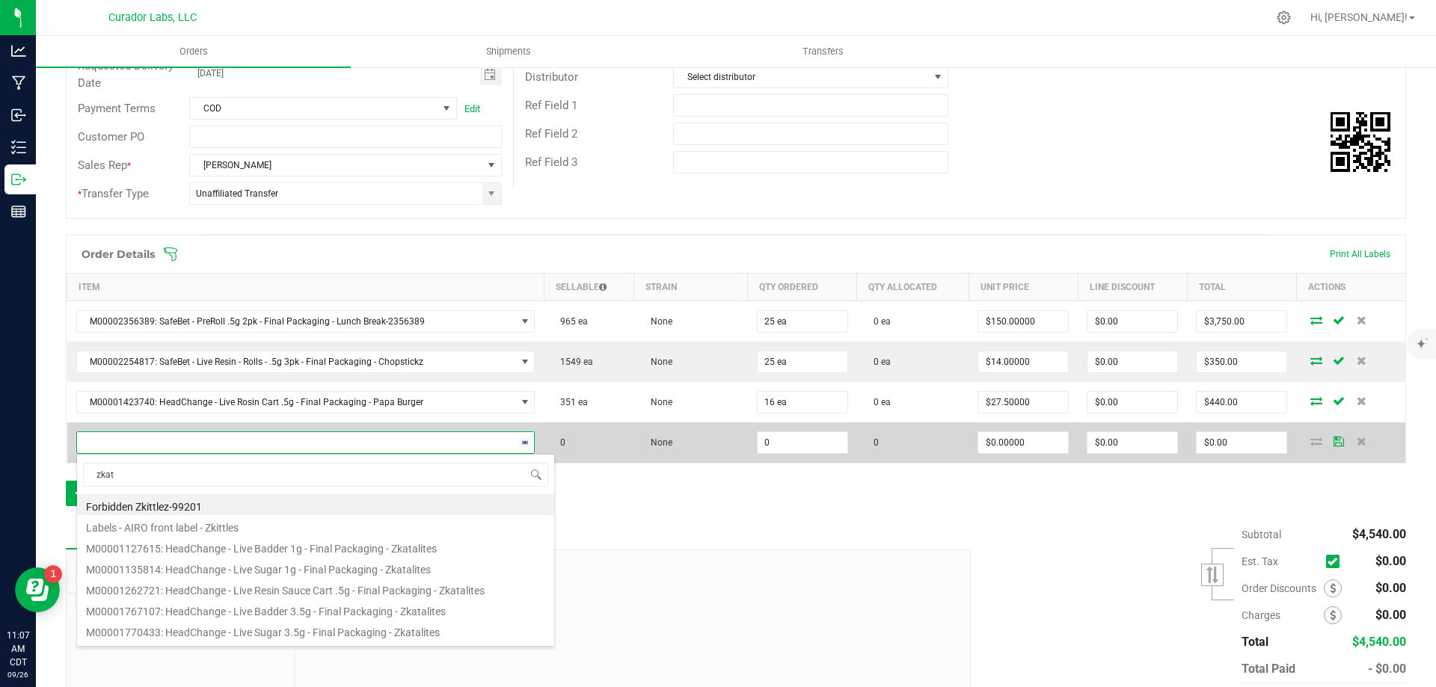
type input "zkata"
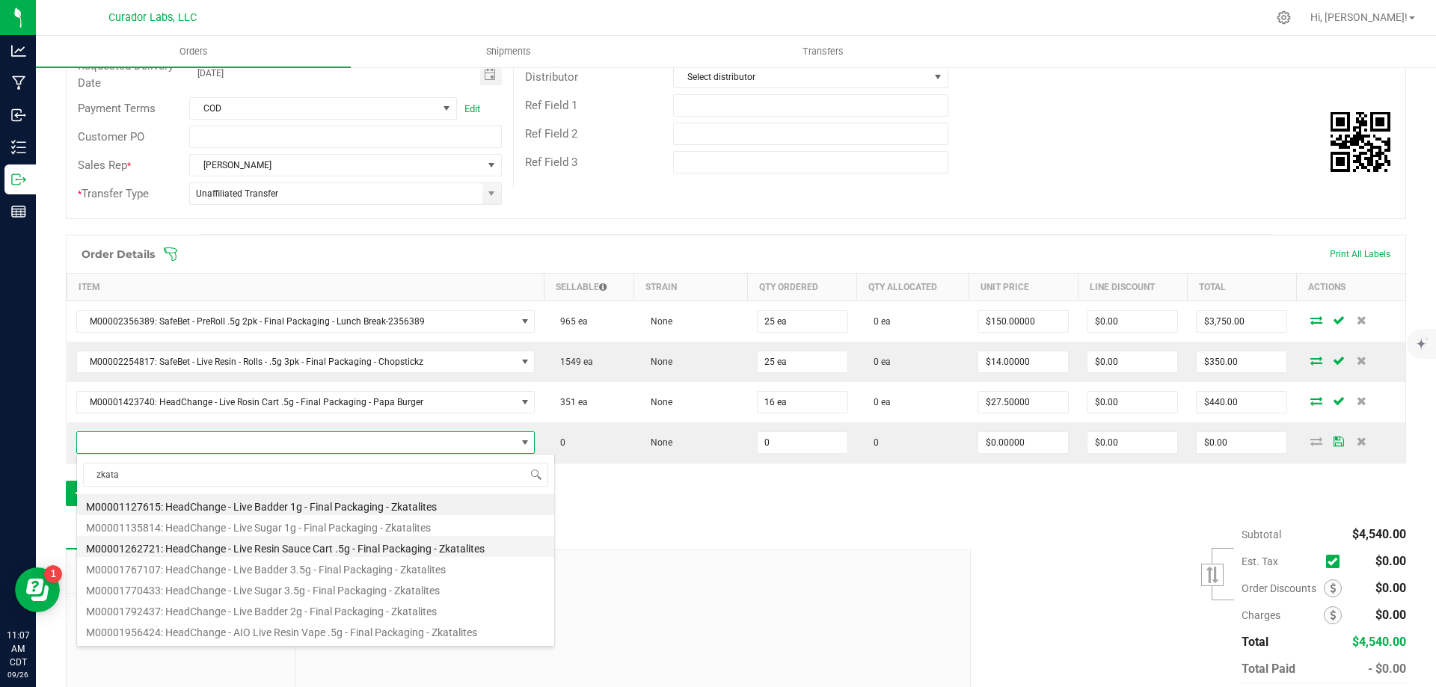
click at [274, 544] on li "M00001262721: HeadChange - Live Resin Sauce Cart .5g - Final Packaging - Zkatal…" at bounding box center [315, 546] width 477 height 21
type input "0 ea"
type input "$22.50000"
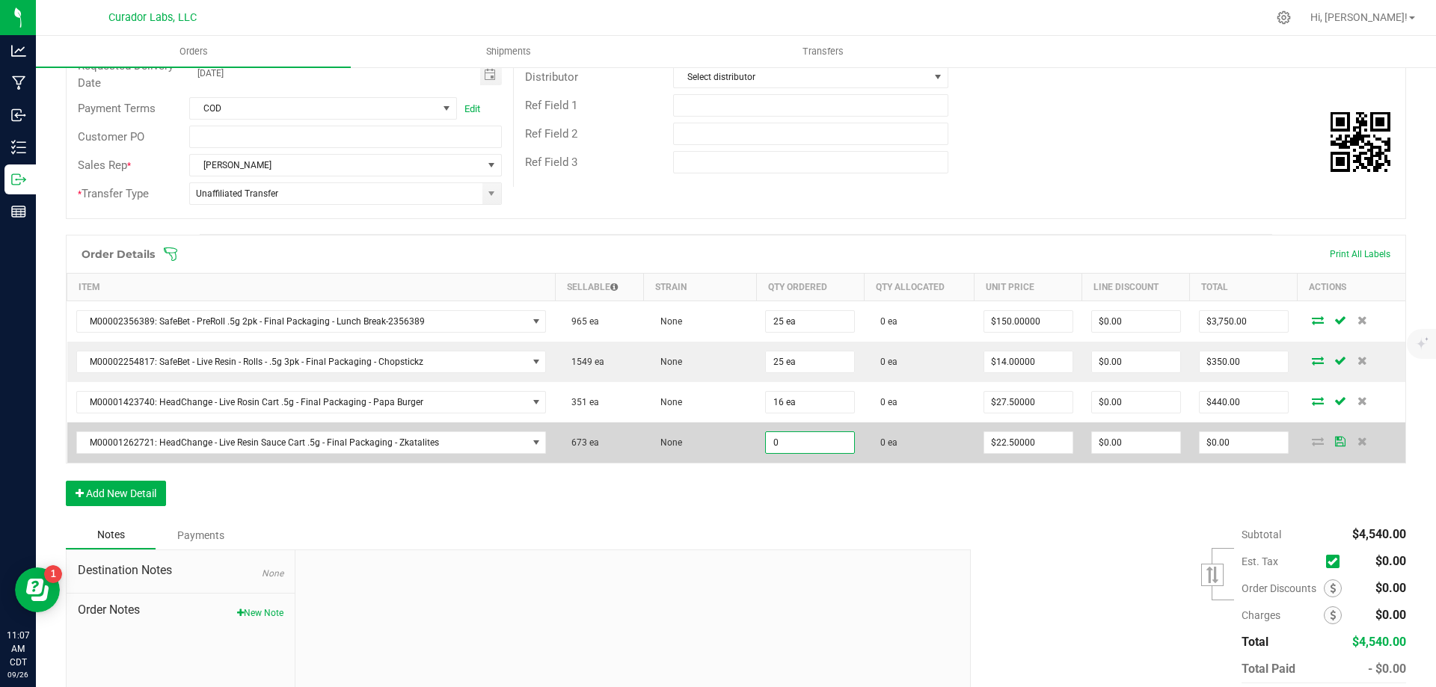
click at [788, 440] on input "0" at bounding box center [810, 442] width 88 height 21
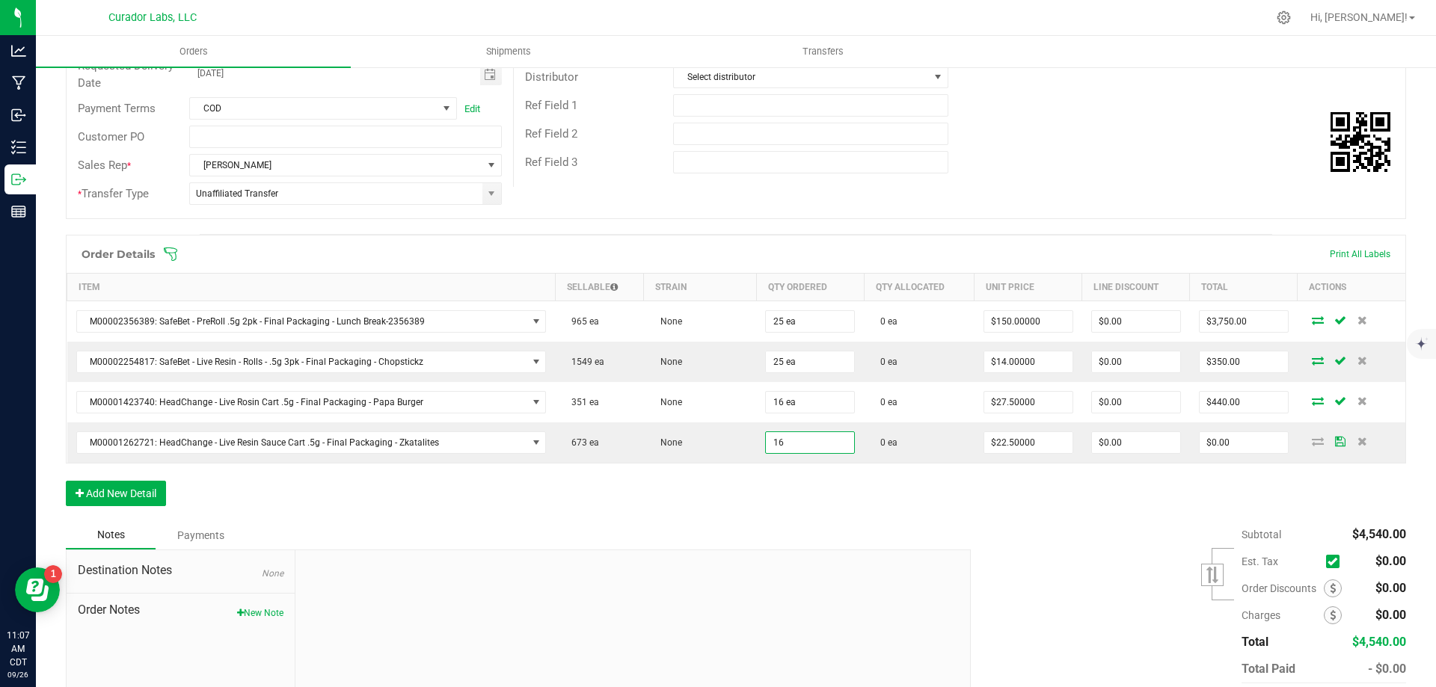
type input "16 ea"
type input "$360.00"
click at [784, 503] on div "Order Details Print All Labels Item Sellable Strain Qty Ordered Qty Allocated U…" at bounding box center [736, 378] width 1340 height 286
click at [114, 499] on button "Add New Detail" at bounding box center [116, 493] width 100 height 25
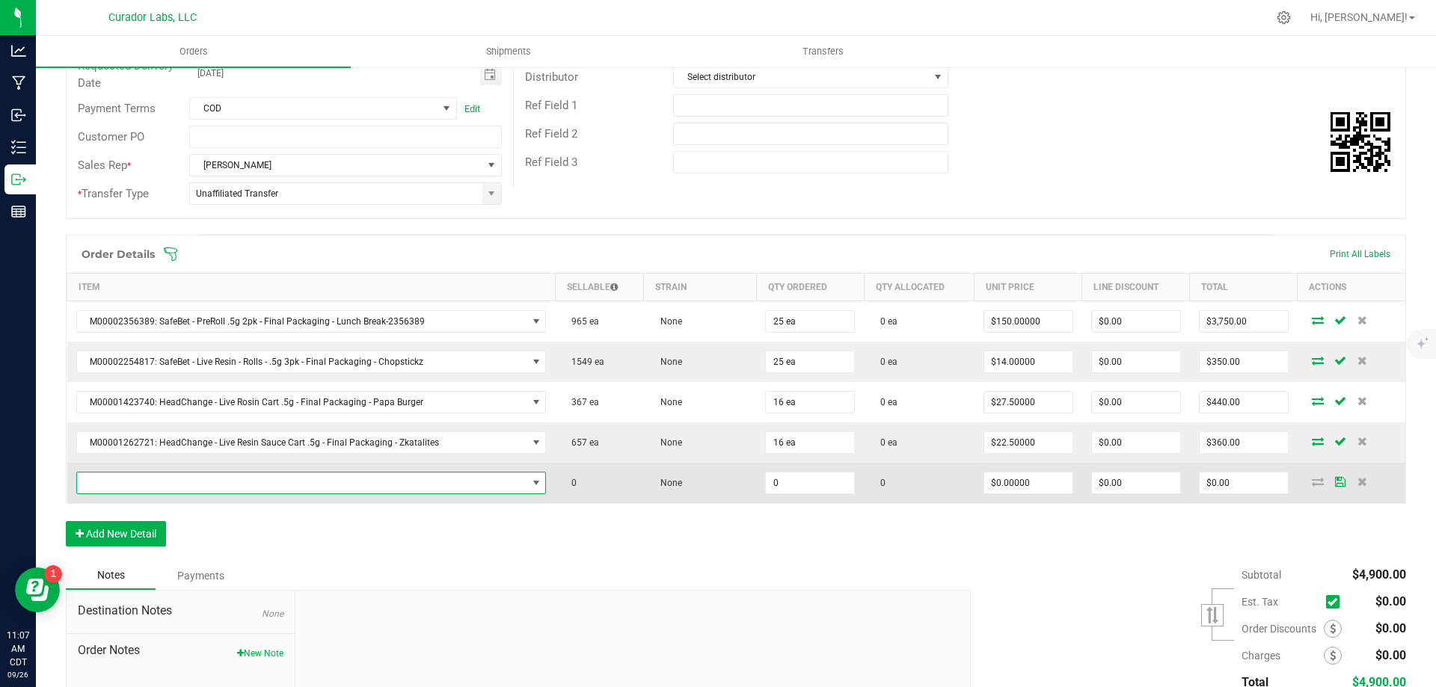
click at [194, 485] on span "NO DATA FOUND" at bounding box center [302, 483] width 450 height 21
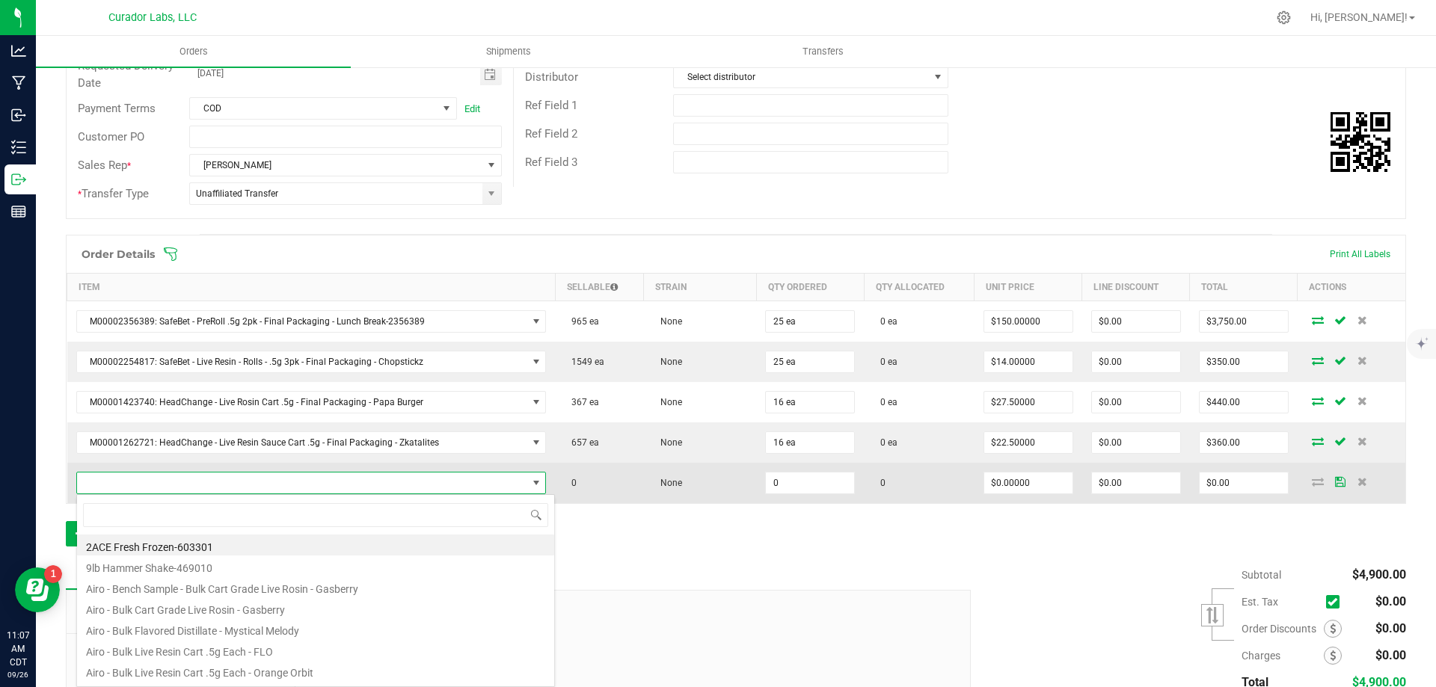
scroll to position [22, 458]
type input "zkat"
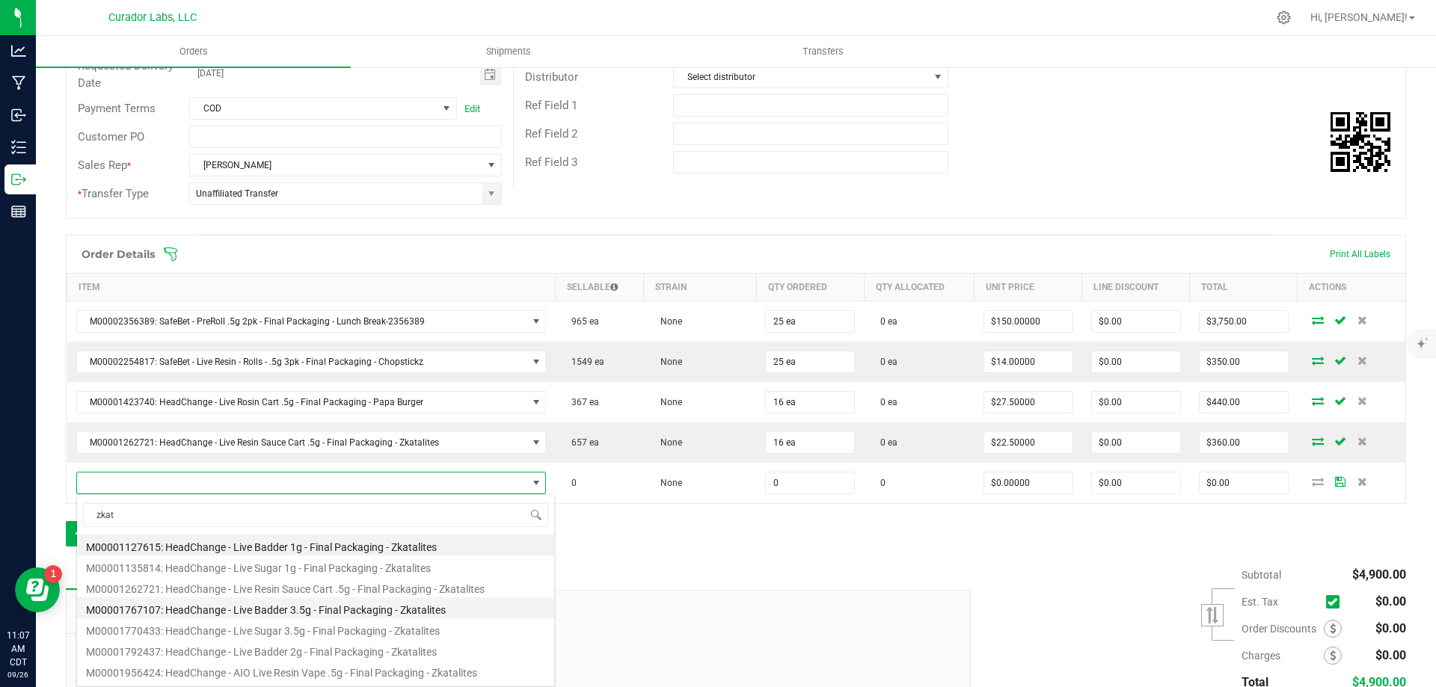
click at [197, 601] on li "M00001767107: HeadChange - Live Badder 3.5g - Final Packaging - Zkatalites" at bounding box center [315, 608] width 477 height 21
type input "0 ea"
type input "$75.00000"
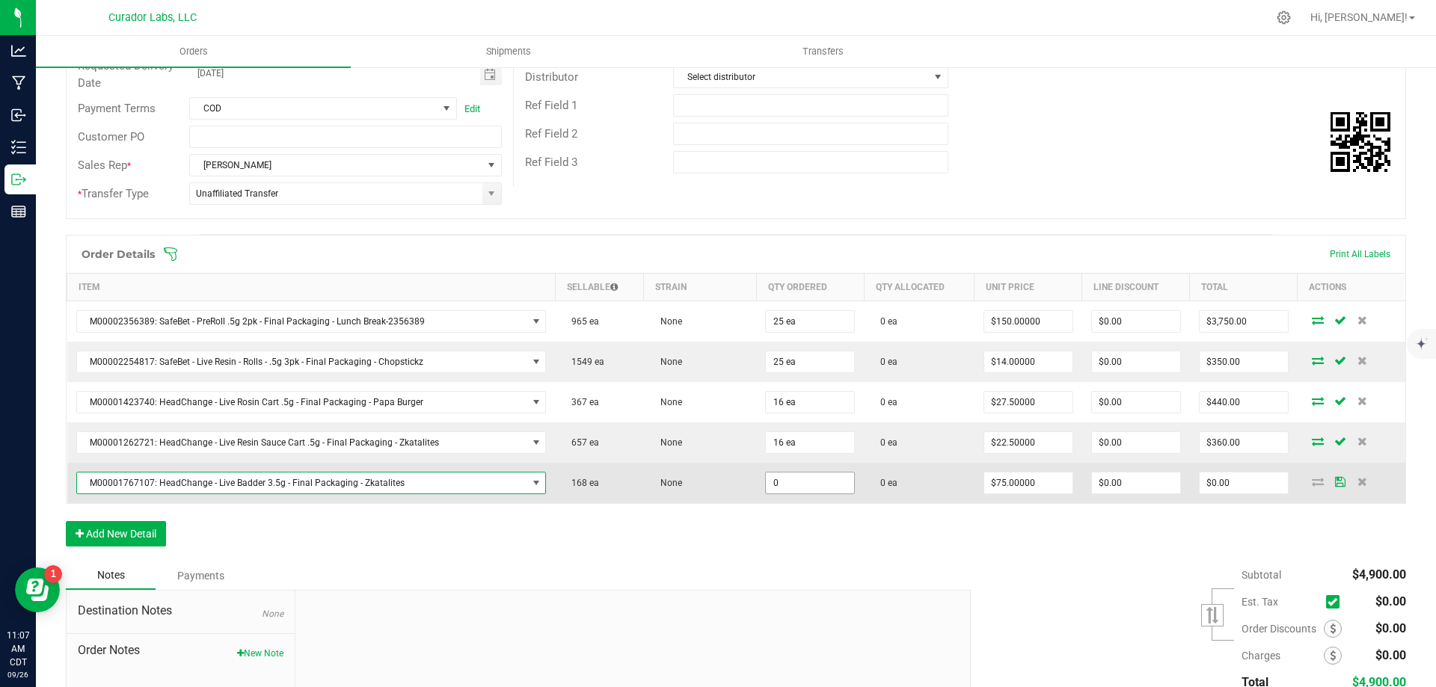
click at [803, 487] on input "0" at bounding box center [810, 483] width 88 height 21
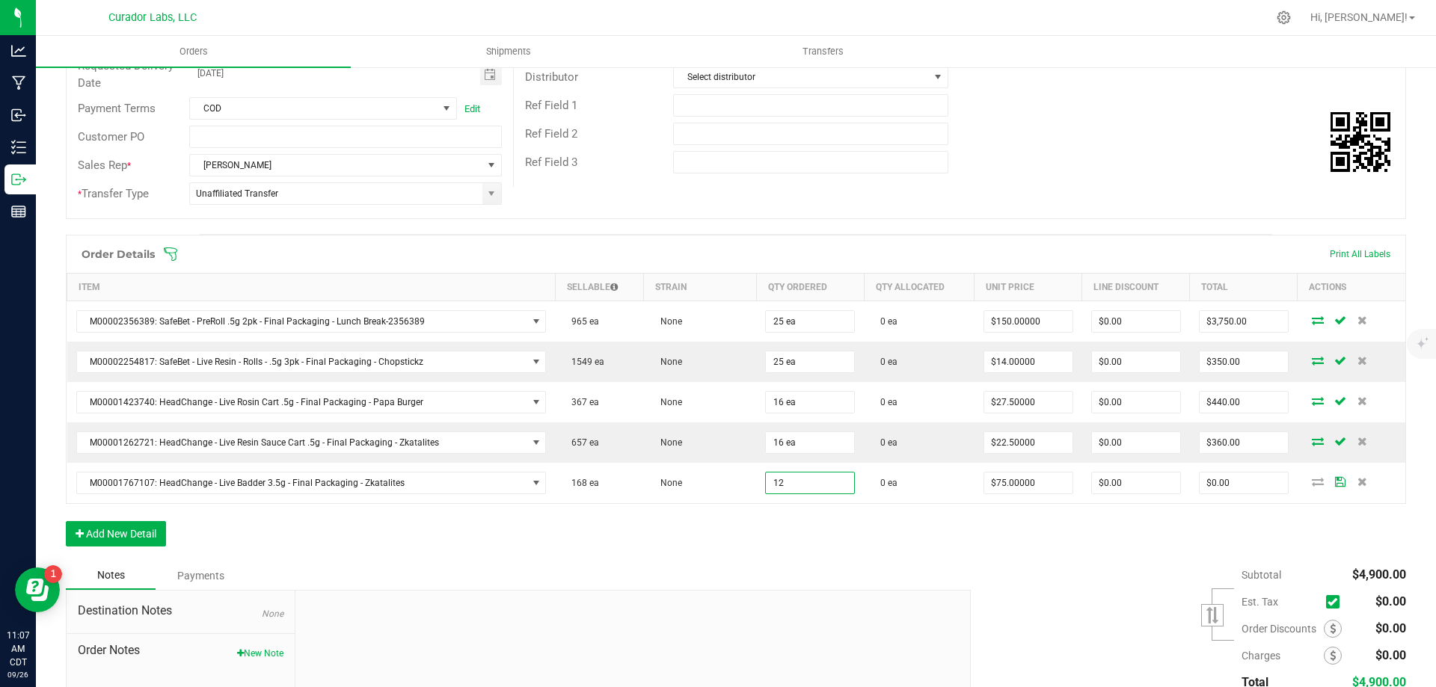
type input "12 ea"
type input "$900.00"
click at [755, 556] on div "Order Details Print All Labels Item Sellable Strain Qty Ordered Qty Allocated U…" at bounding box center [736, 398] width 1340 height 327
click at [92, 535] on button "Add New Detail" at bounding box center [116, 533] width 100 height 25
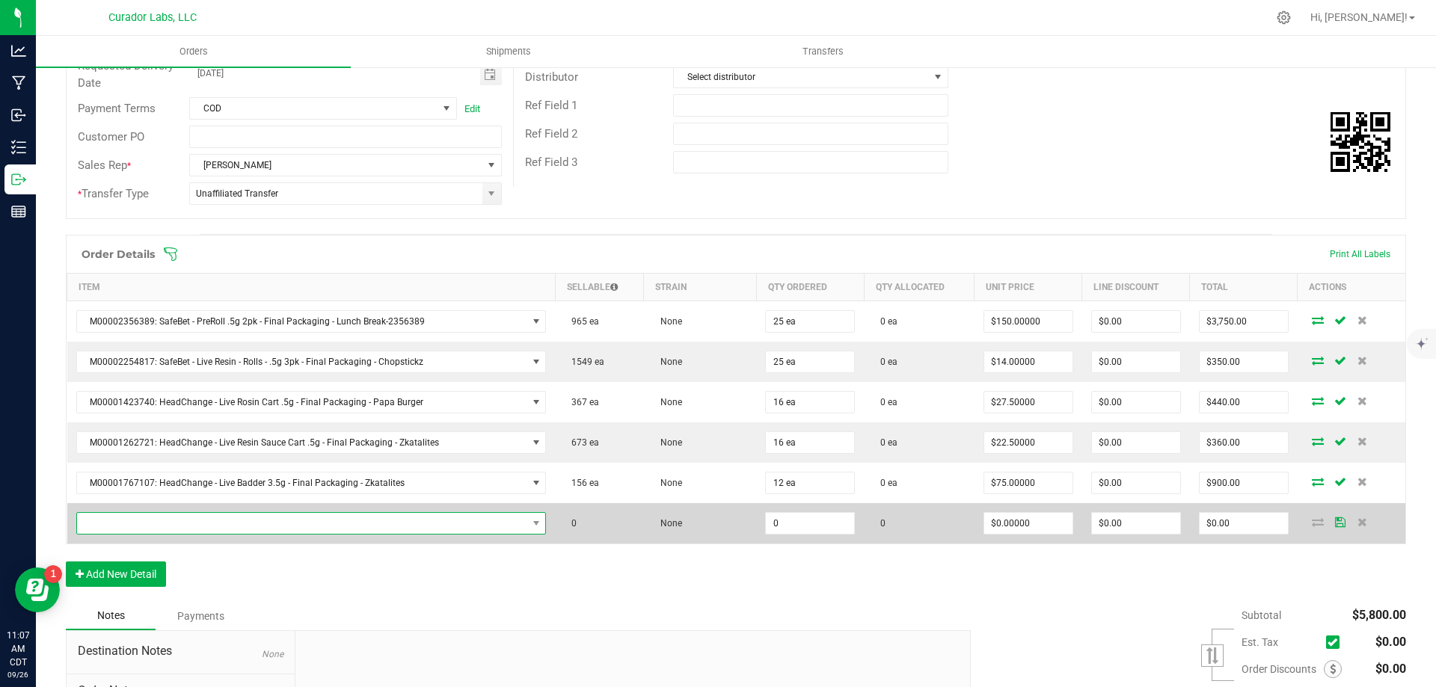
click at [216, 520] on span "NO DATA FOUND" at bounding box center [302, 523] width 450 height 21
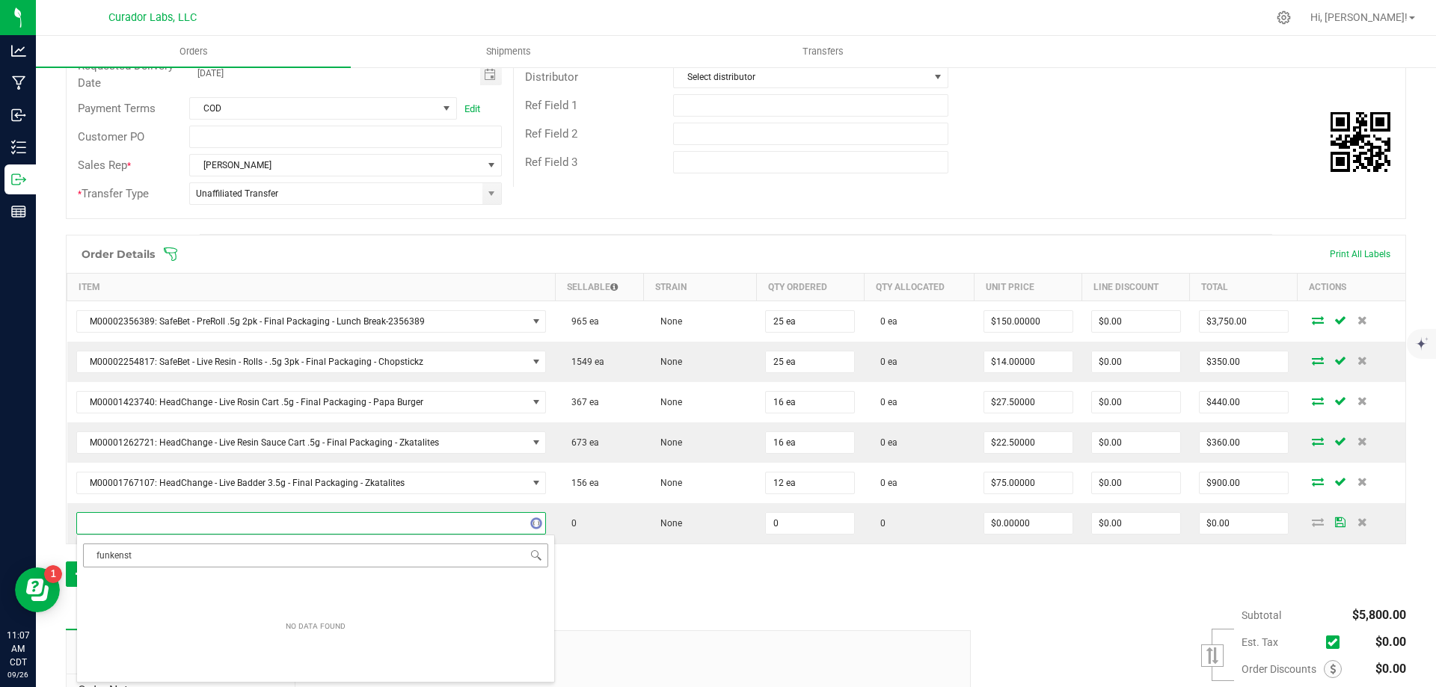
type input "funkens"
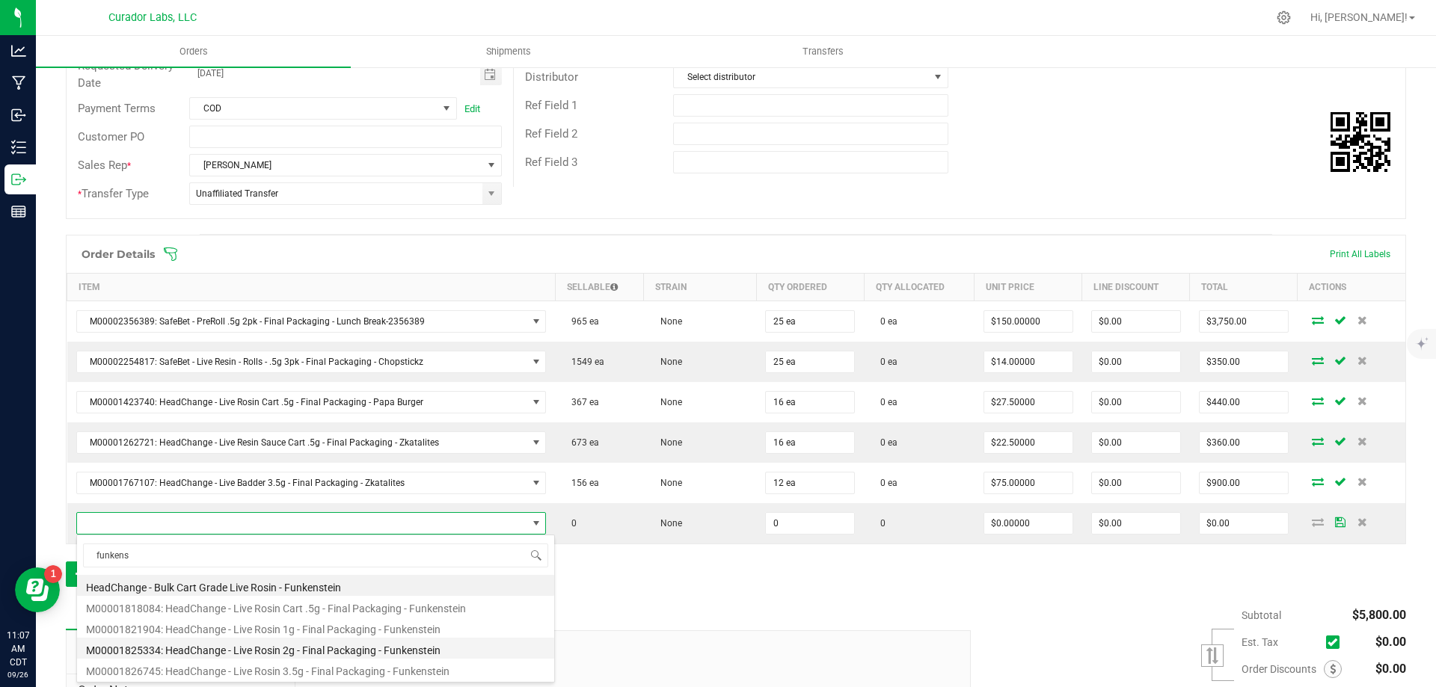
click at [254, 650] on li "M00001825334: HeadChange - Live Rosin 2g - Final Packaging - Funkenstein" at bounding box center [315, 648] width 477 height 21
type input "0 ea"
type input "$60.00000"
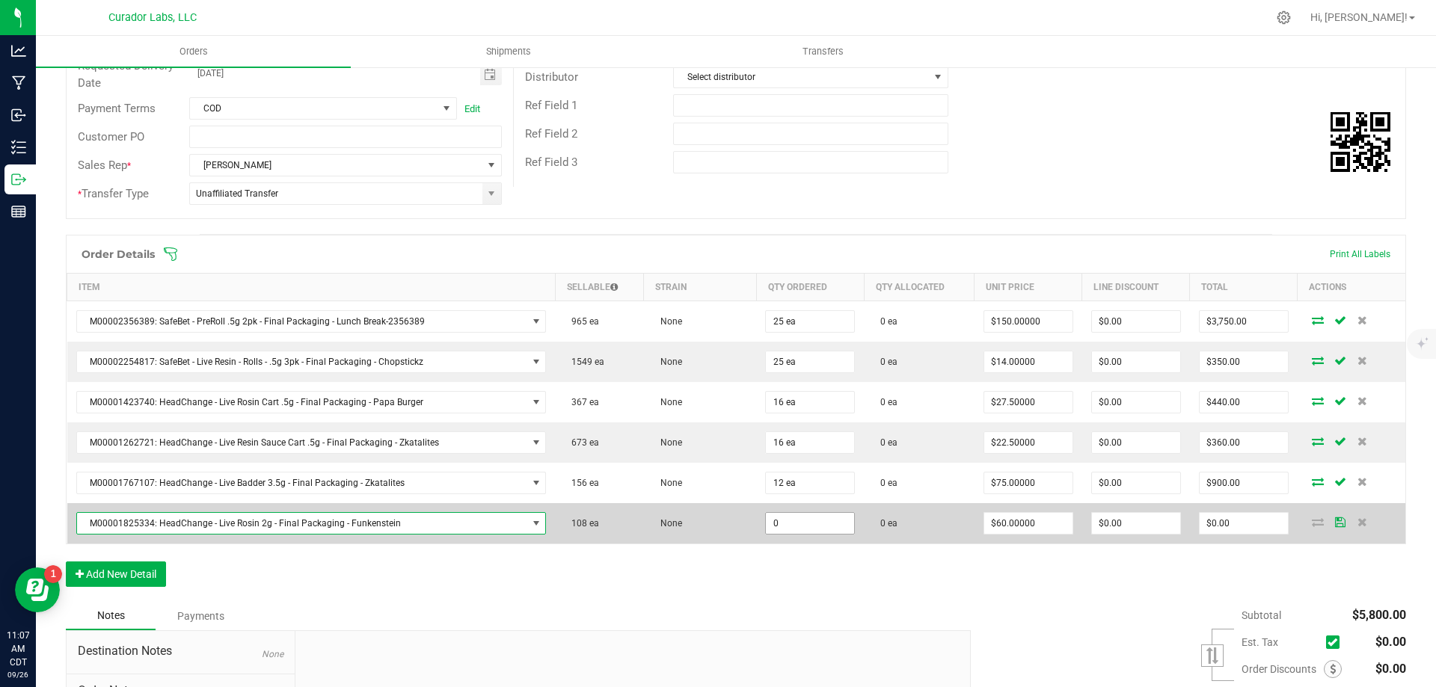
click at [787, 525] on input "0" at bounding box center [810, 523] width 88 height 21
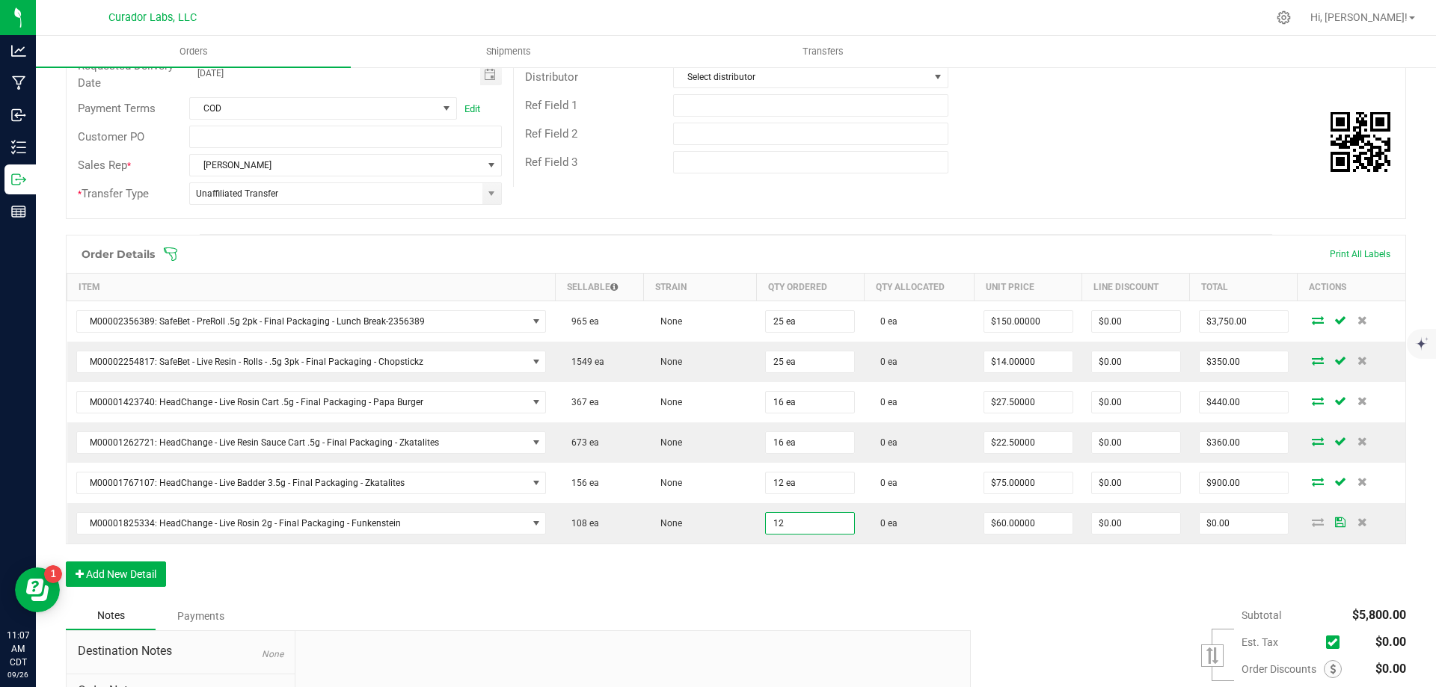
type input "12 ea"
type input "$720.00"
click at [674, 606] on div "Notes Payments" at bounding box center [513, 616] width 894 height 28
click at [105, 573] on button "Add New Detail" at bounding box center [116, 574] width 100 height 25
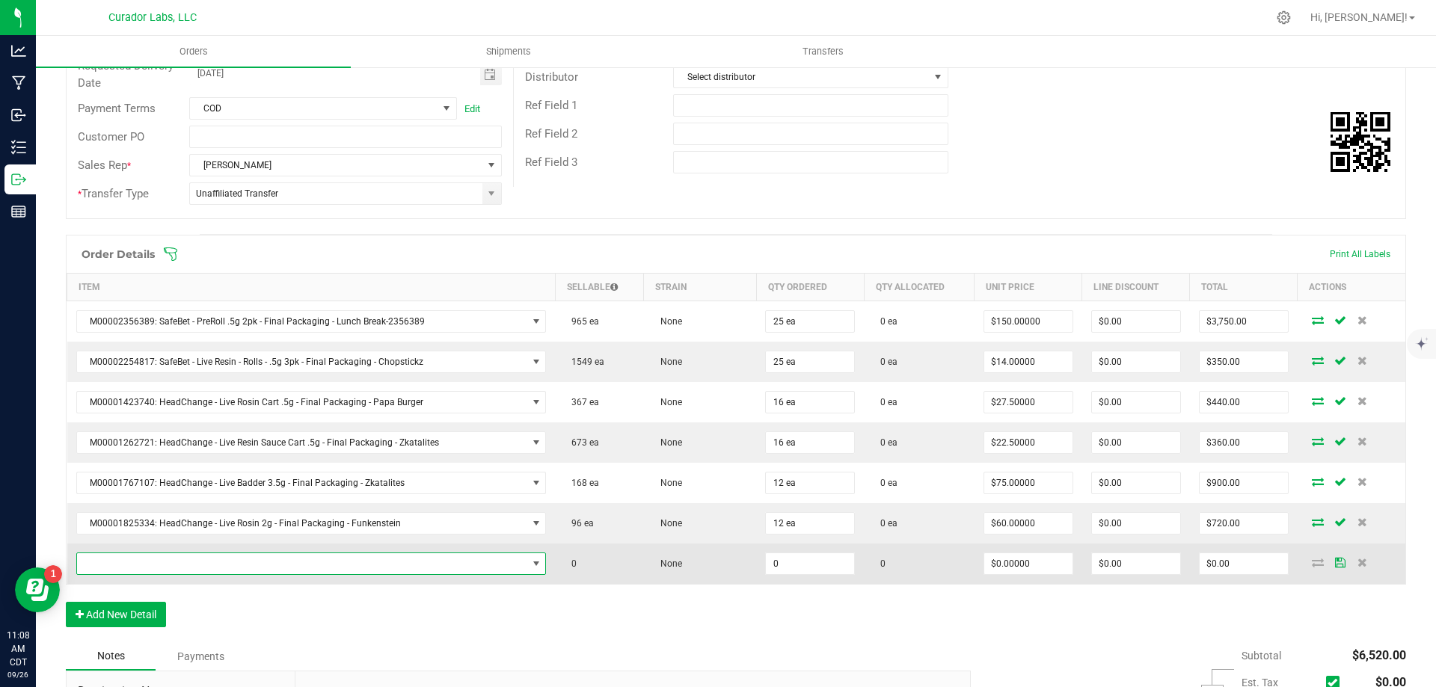
click at [222, 567] on span "NO DATA FOUND" at bounding box center [302, 563] width 450 height 21
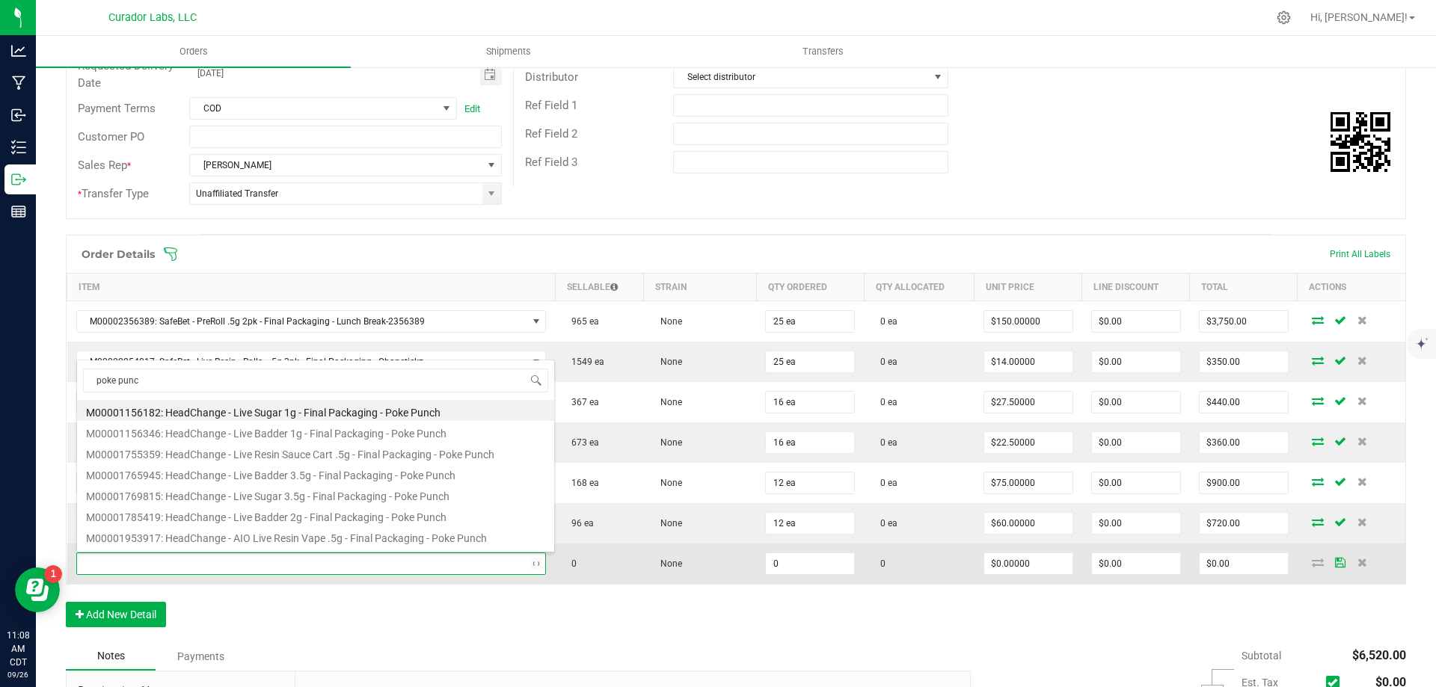
type input "poke punch"
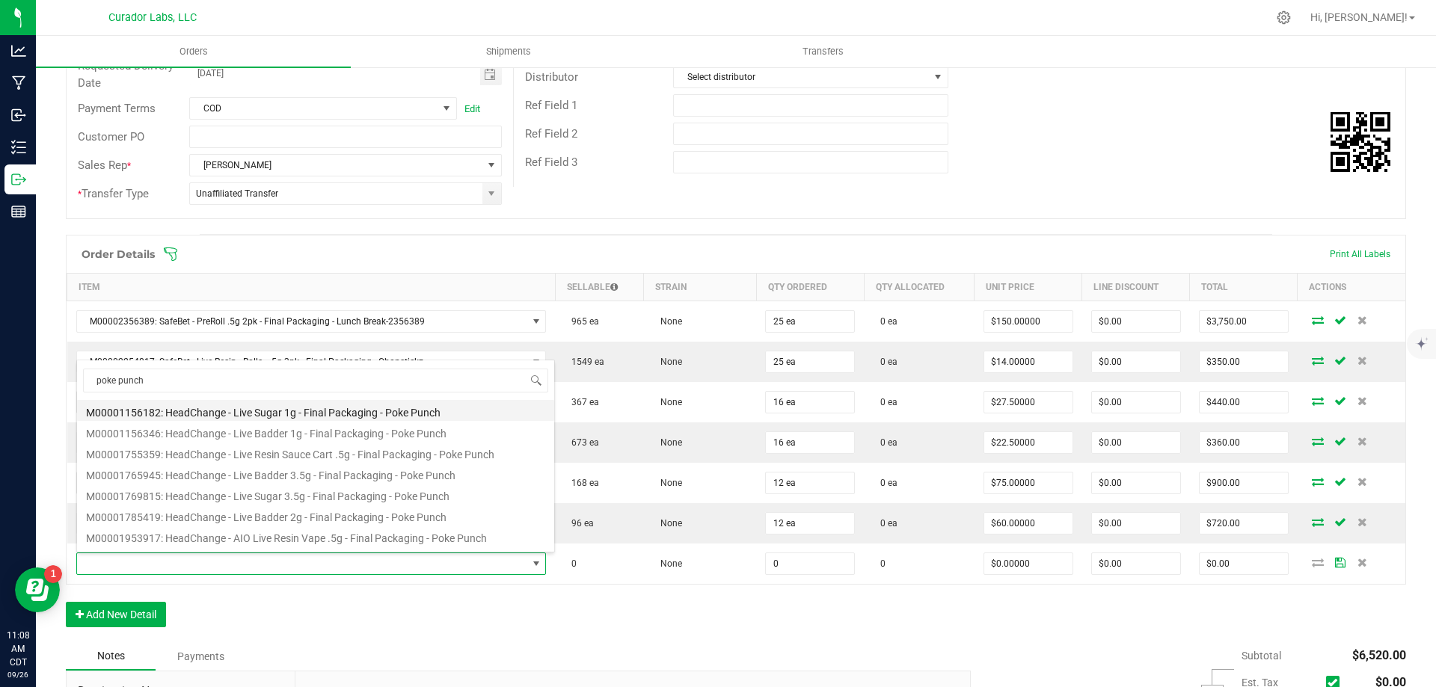
click at [304, 408] on li "M00001156182: HeadChange - Live Sugar 1g - Final Packaging - Poke Punch" at bounding box center [315, 410] width 477 height 21
type input "0 ea"
type input "$25.00000"
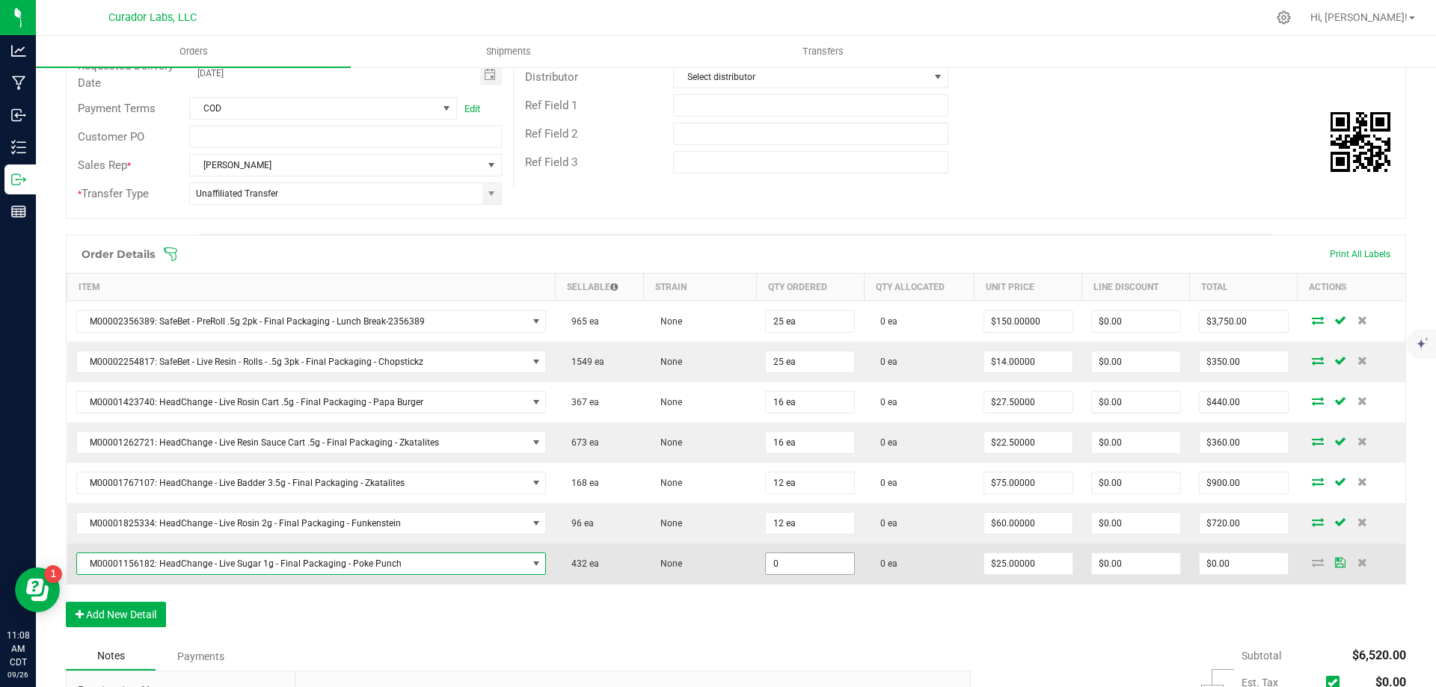
click at [792, 563] on input "0" at bounding box center [810, 563] width 88 height 21
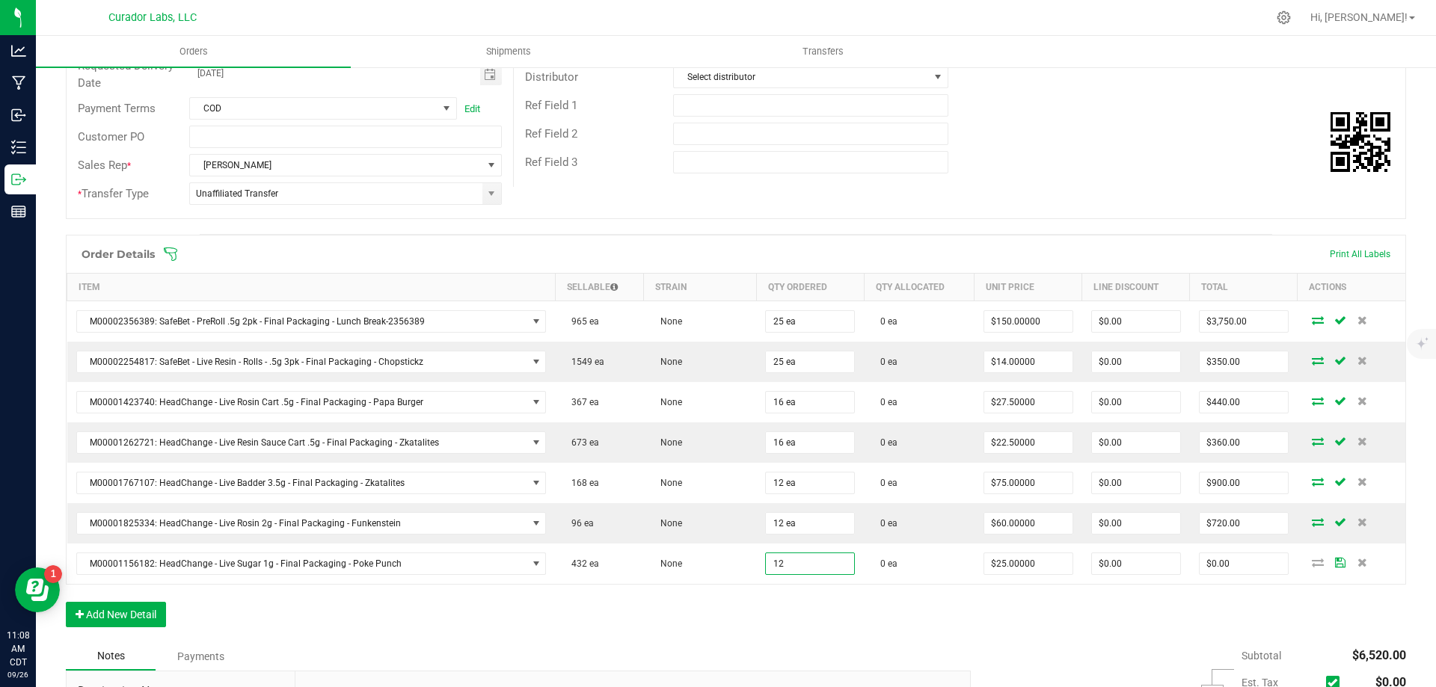
type input "12 ea"
type input "$300.00"
click at [771, 642] on div "Notes Payments" at bounding box center [513, 656] width 894 height 28
click at [129, 619] on button "Add New Detail" at bounding box center [116, 614] width 100 height 25
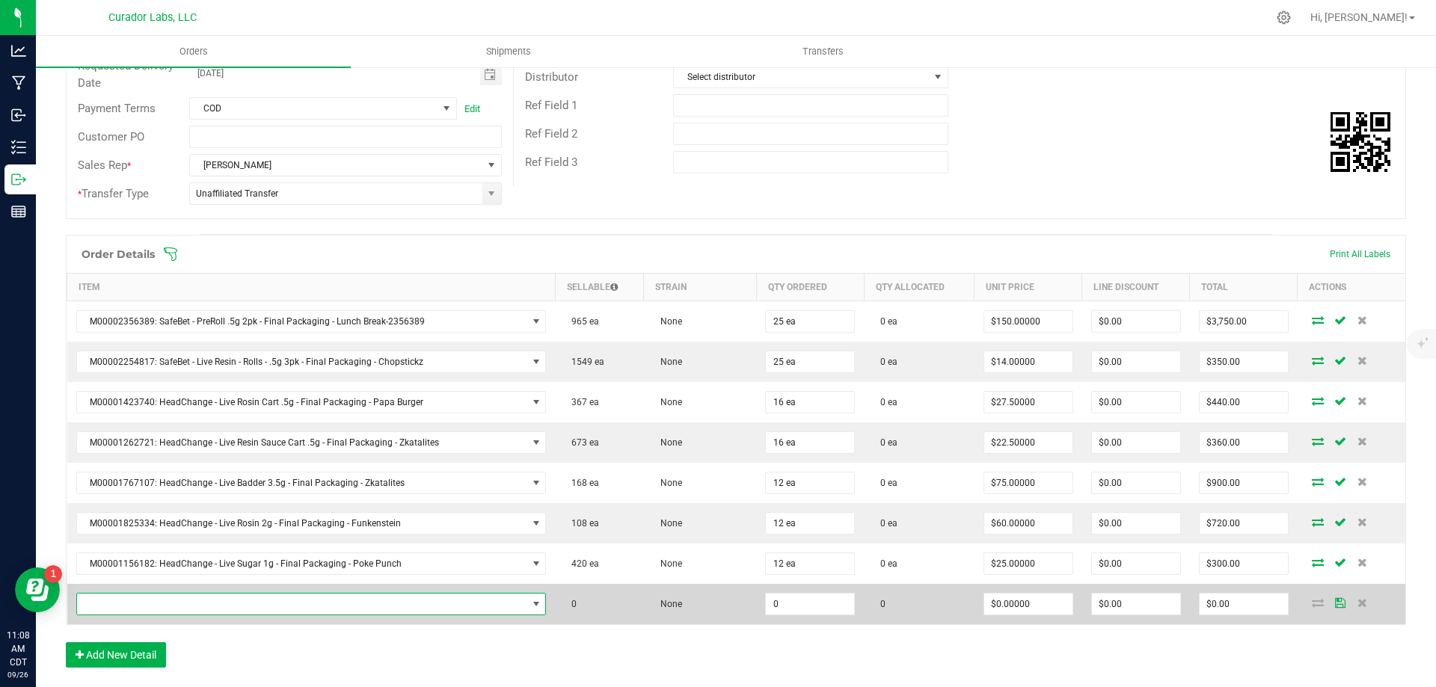
click at [158, 603] on span "NO DATA FOUND" at bounding box center [302, 604] width 450 height 21
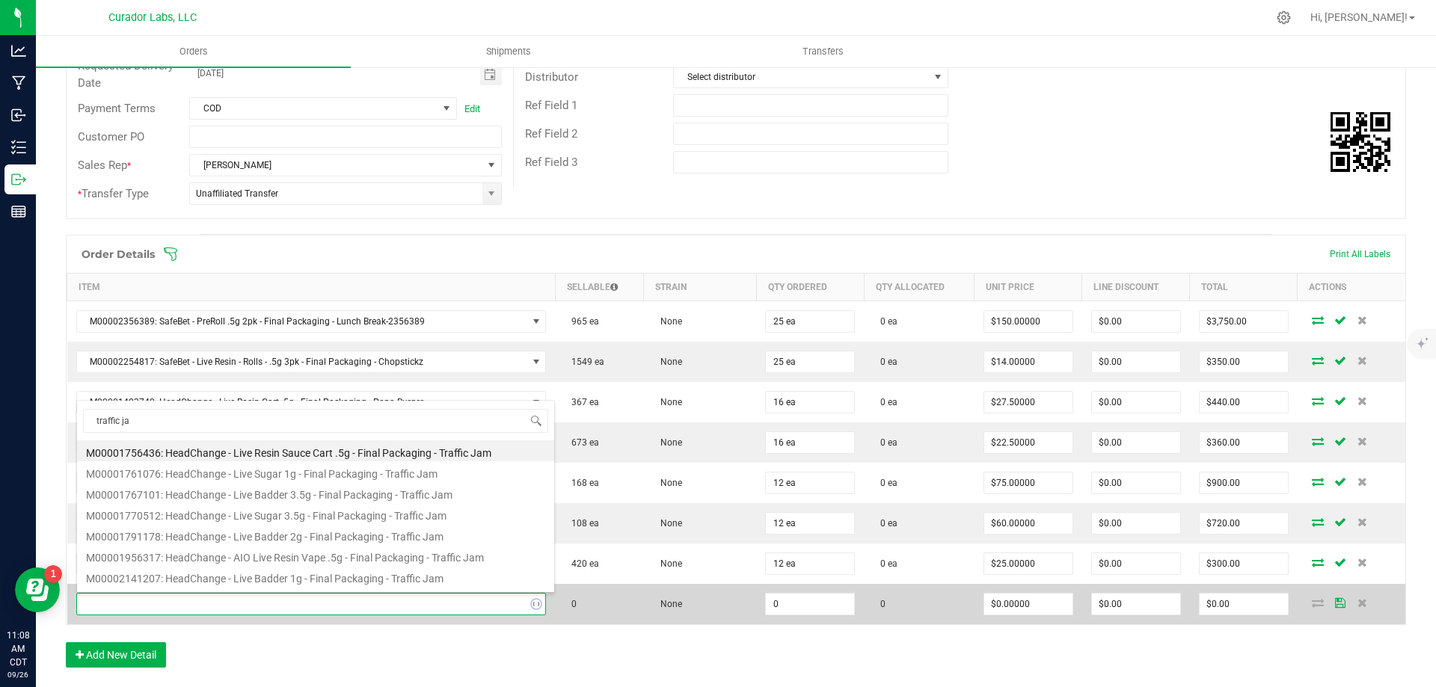
type input "traffic jam"
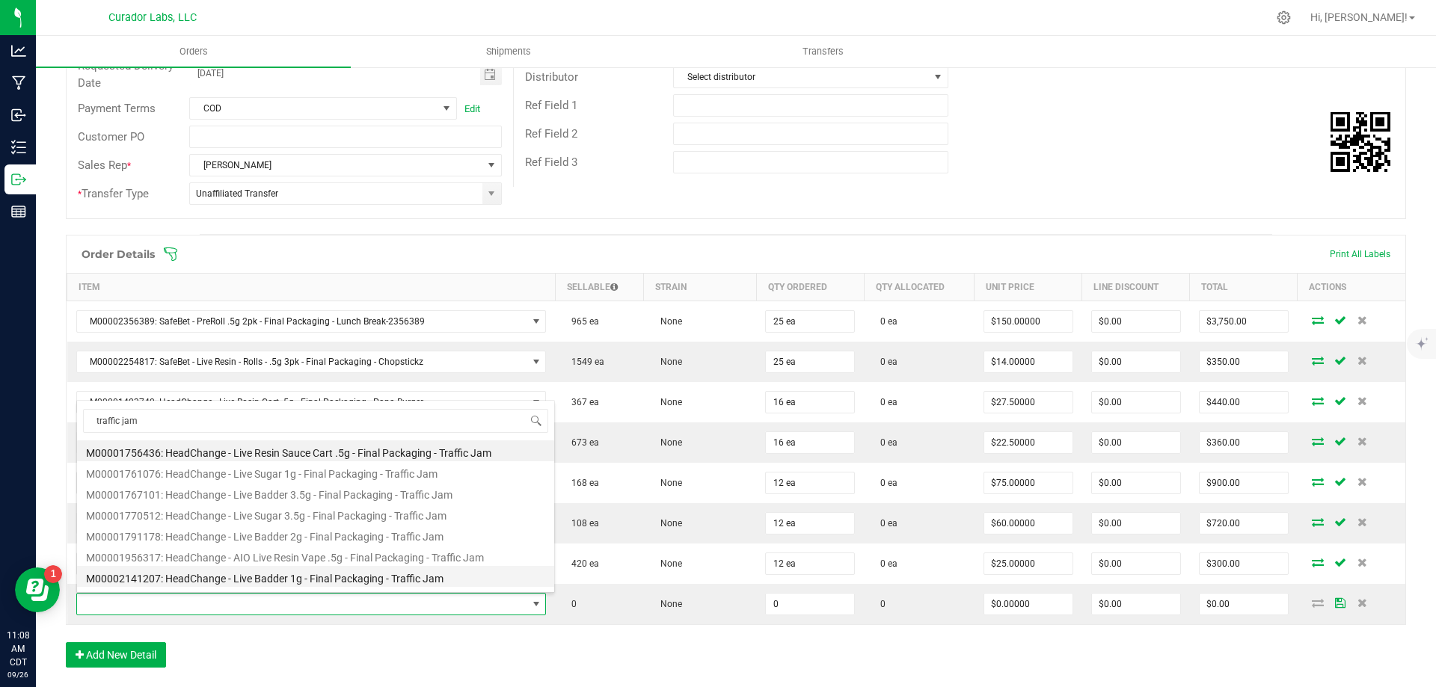
click at [277, 577] on li "M00002141207: HeadChange - Live Badder 1g - Final Packaging - Traffic Jam" at bounding box center [315, 576] width 477 height 21
type input "0 ea"
type input "$25.00000"
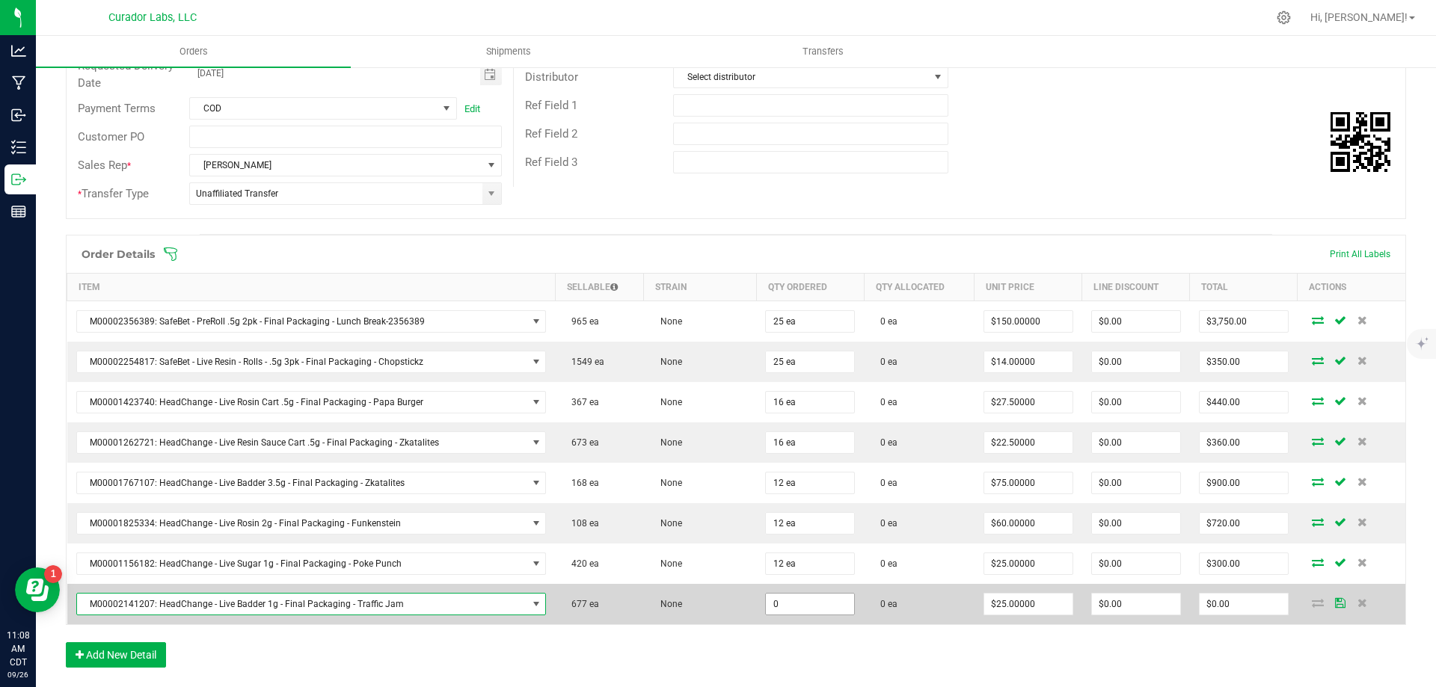
click at [795, 606] on input "0" at bounding box center [810, 604] width 88 height 21
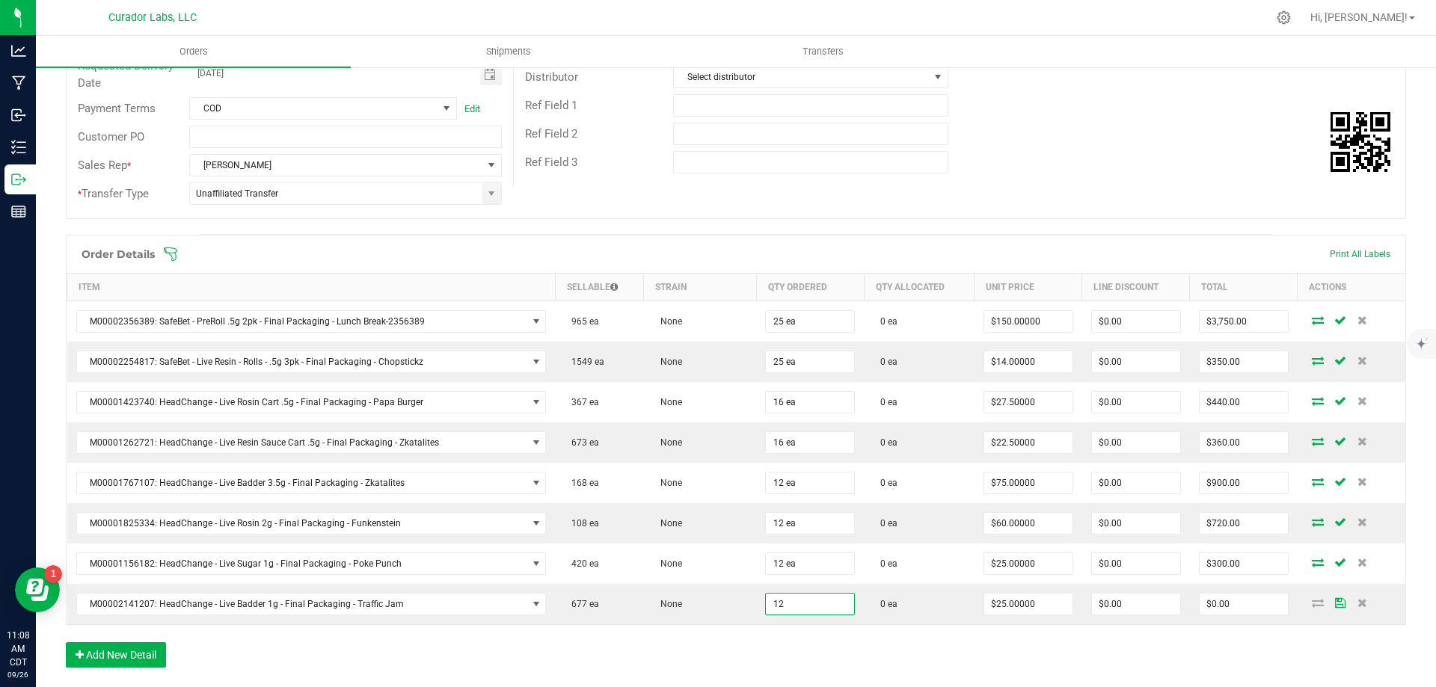
type input "12 ea"
type input "$300.00"
click at [725, 657] on div "Order Details Print All Labels Item Sellable Strain Qty Ordered Qty Allocated U…" at bounding box center [736, 459] width 1340 height 448
click at [144, 651] on button "Add New Detail" at bounding box center [116, 654] width 100 height 25
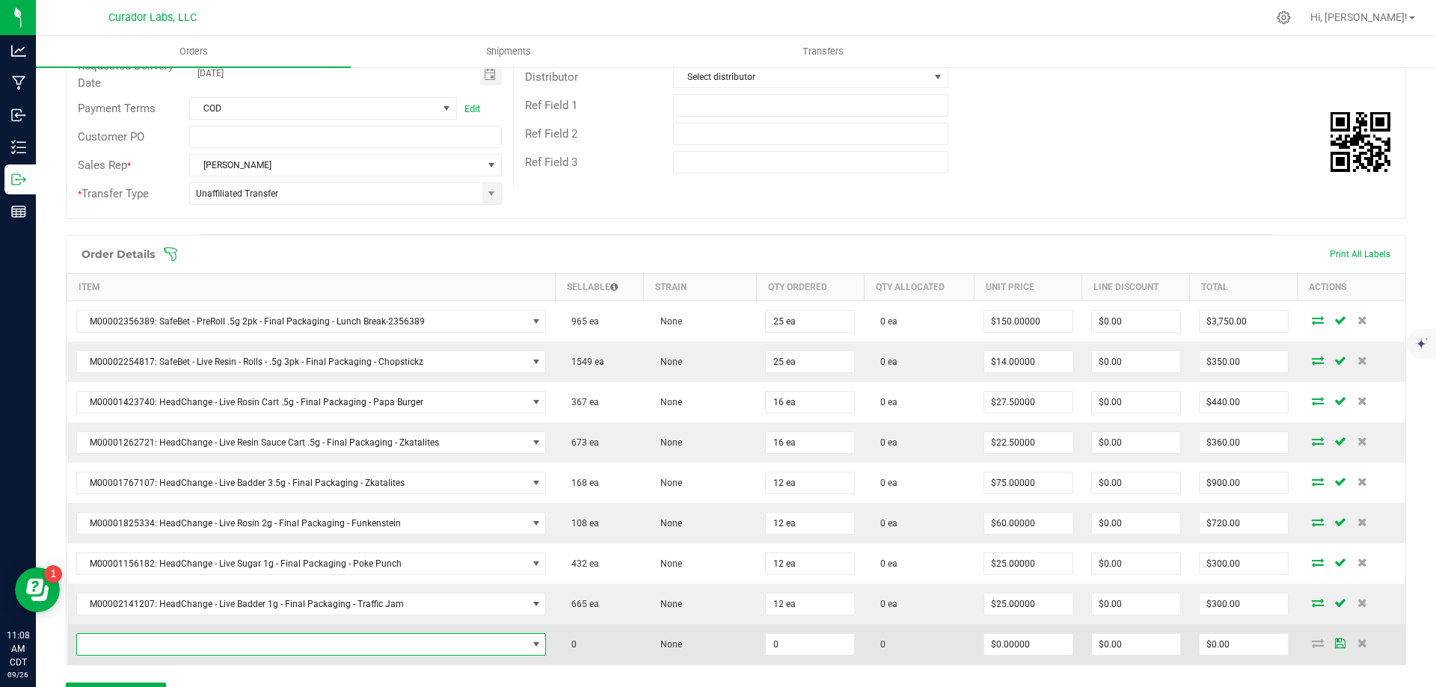
click at [185, 642] on span "NO DATA FOUND" at bounding box center [302, 644] width 450 height 21
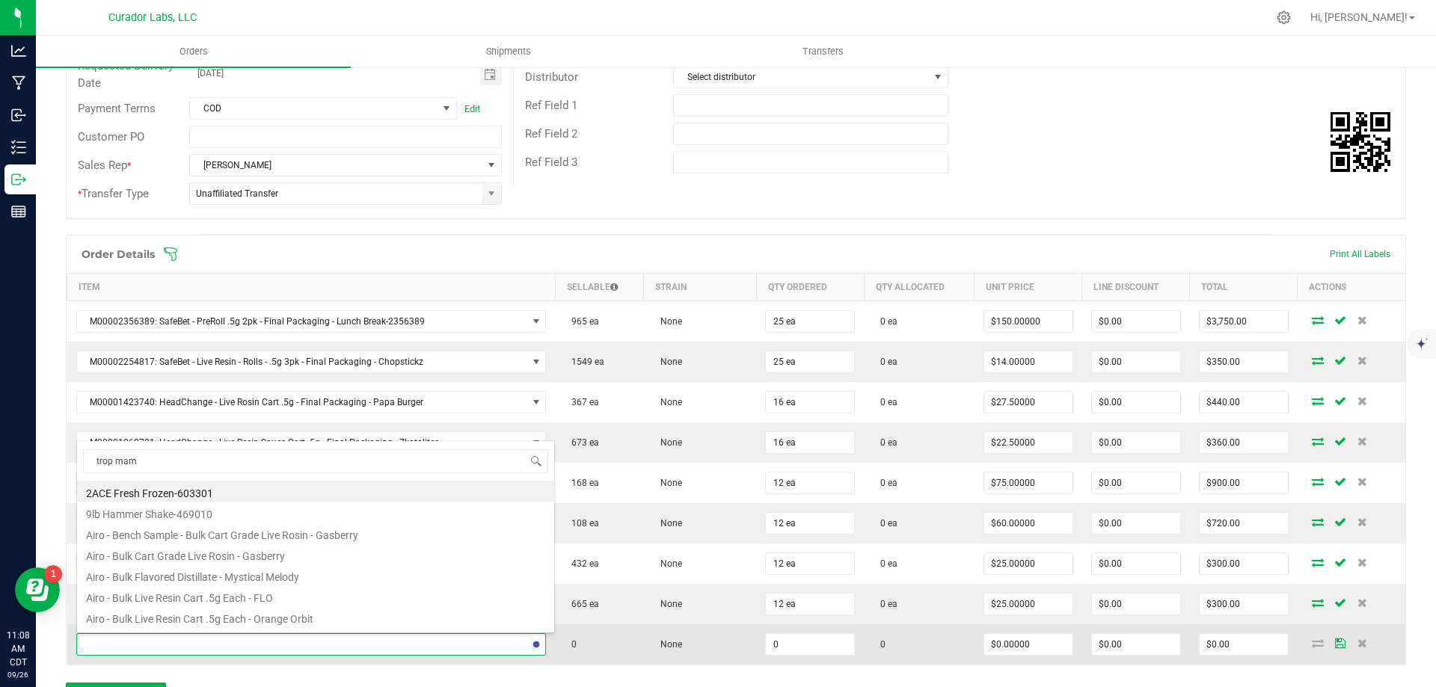
type input "trop mama"
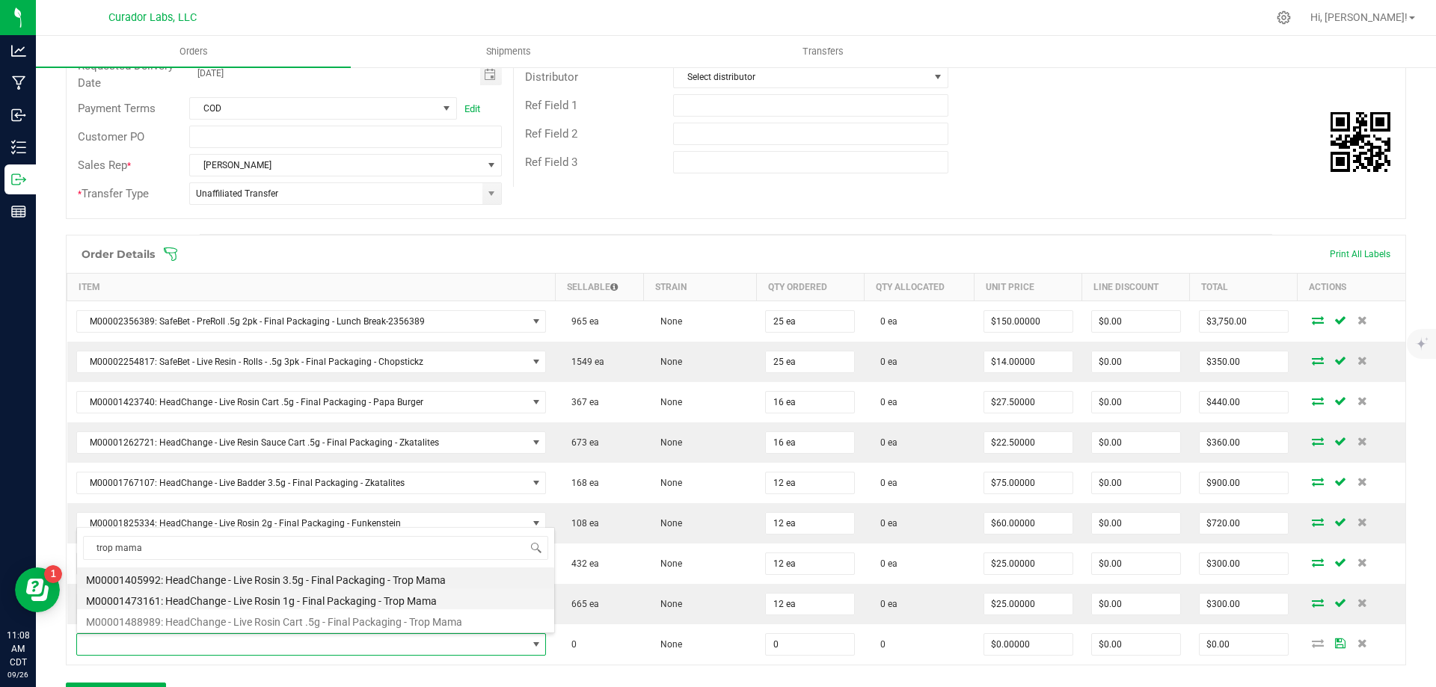
click at [309, 602] on li "M00001473161: HeadChange - Live Rosin 1g - Final Packaging - Trop Mama" at bounding box center [315, 599] width 477 height 21
type input "0 ea"
type input "$32.50000"
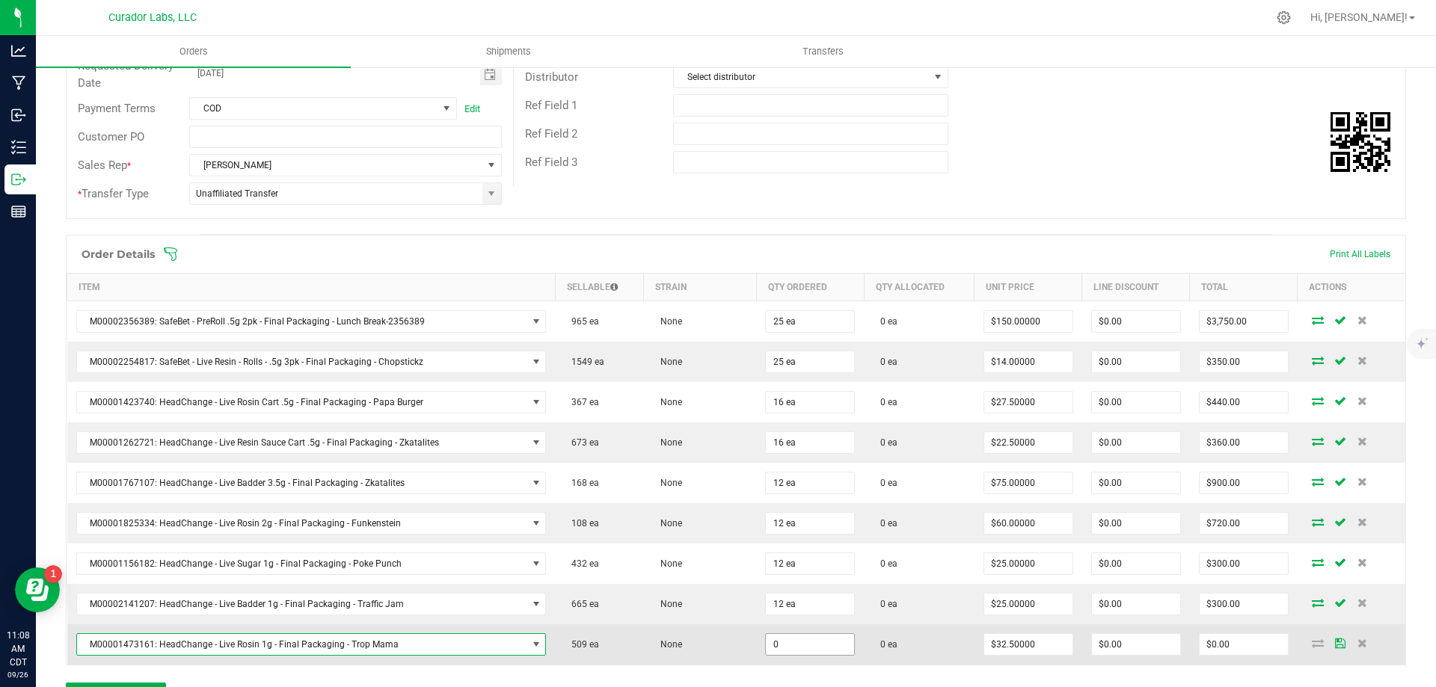
click at [781, 642] on input "0" at bounding box center [810, 644] width 88 height 21
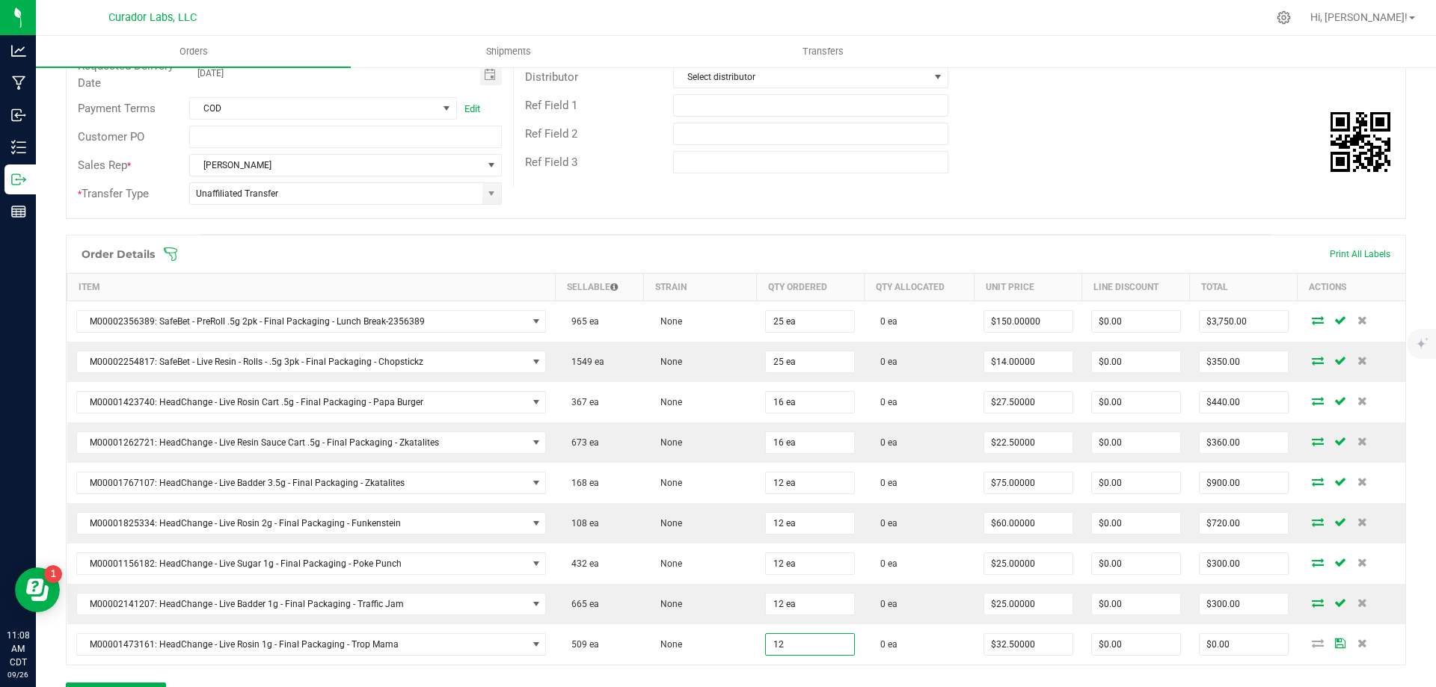
type input "12 ea"
type input "$390.00"
click at [1072, 154] on div "Ref Field 3" at bounding box center [959, 162] width 891 height 28
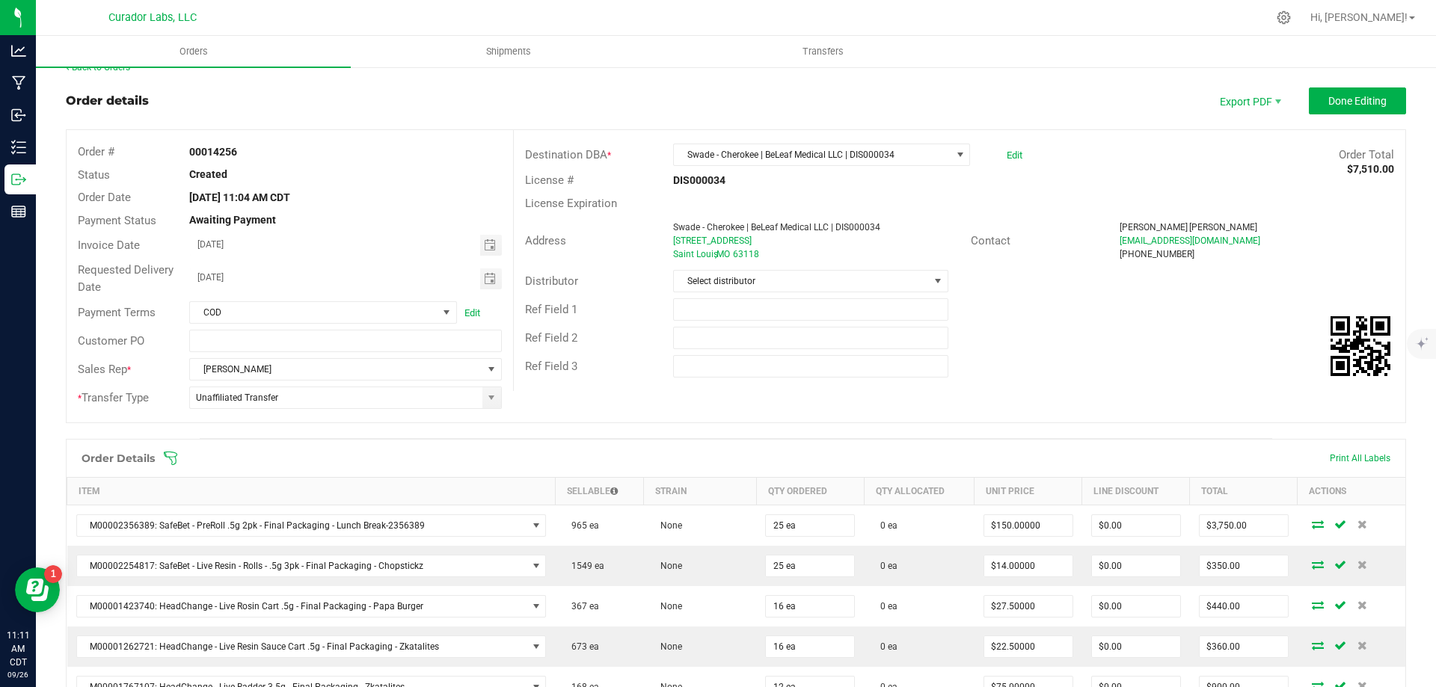
scroll to position [0, 0]
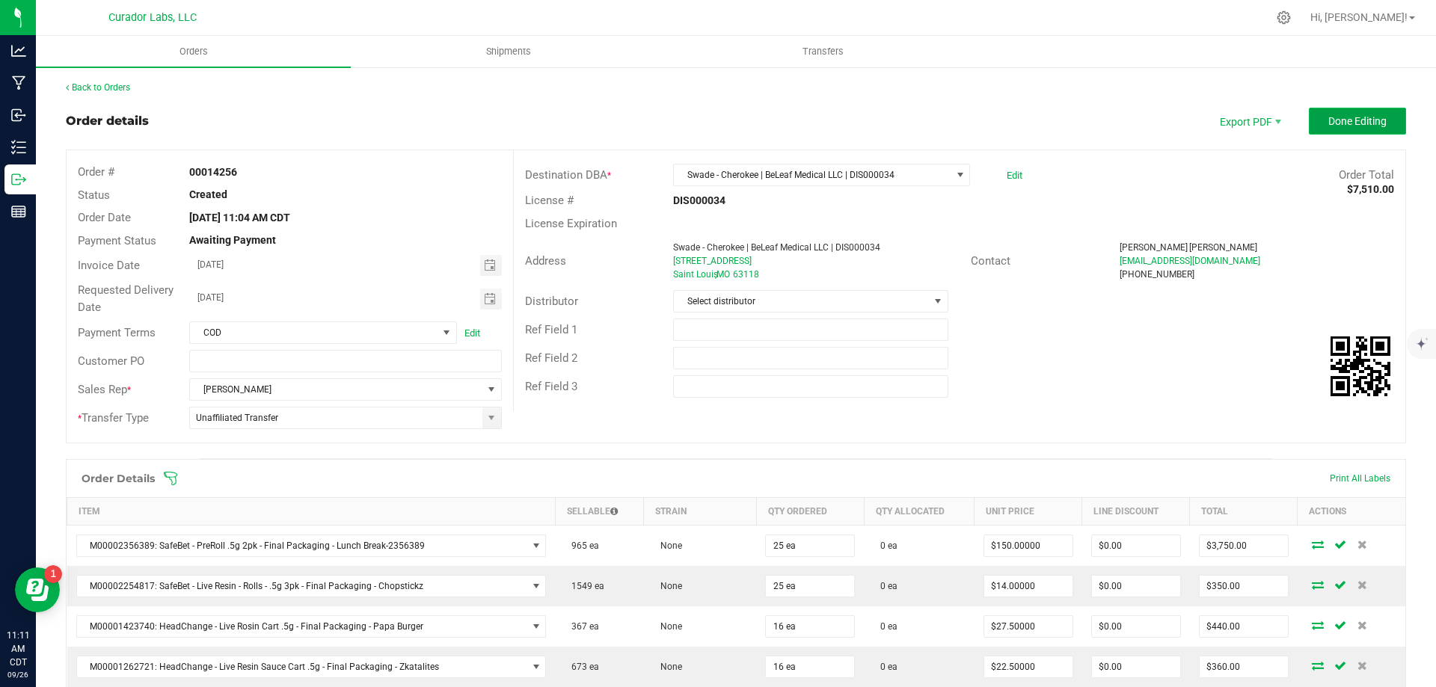
click at [1367, 125] on span "Done Editing" at bounding box center [1357, 121] width 58 height 12
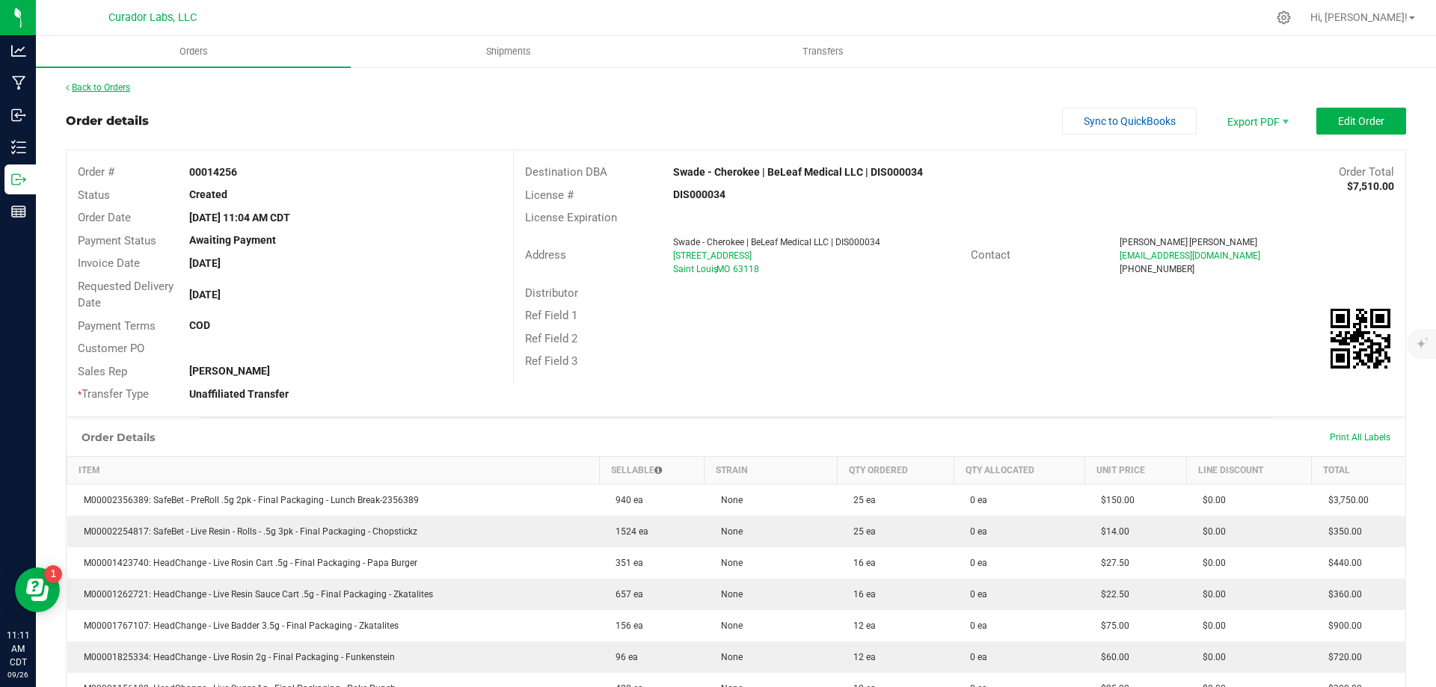
click at [116, 86] on link "Back to Orders" at bounding box center [98, 87] width 64 height 10
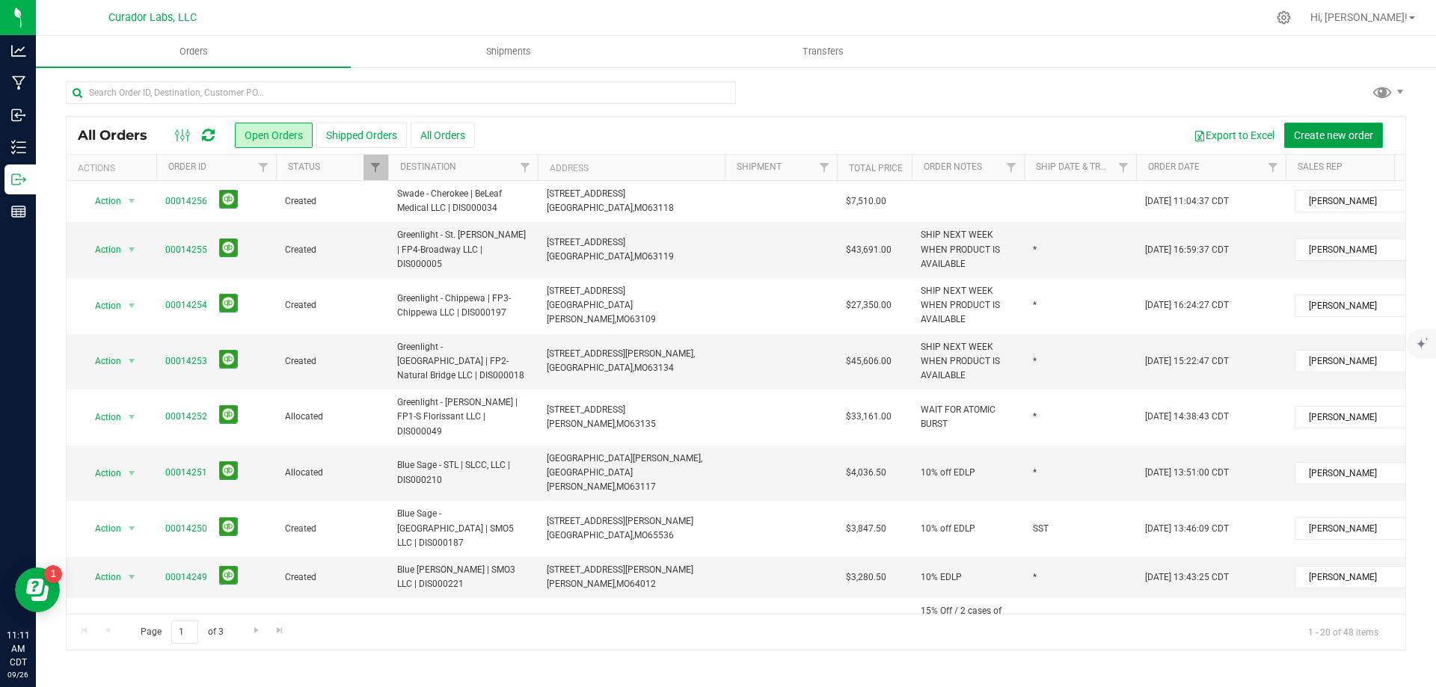
click at [1336, 135] on span "Create new order" at bounding box center [1333, 135] width 79 height 12
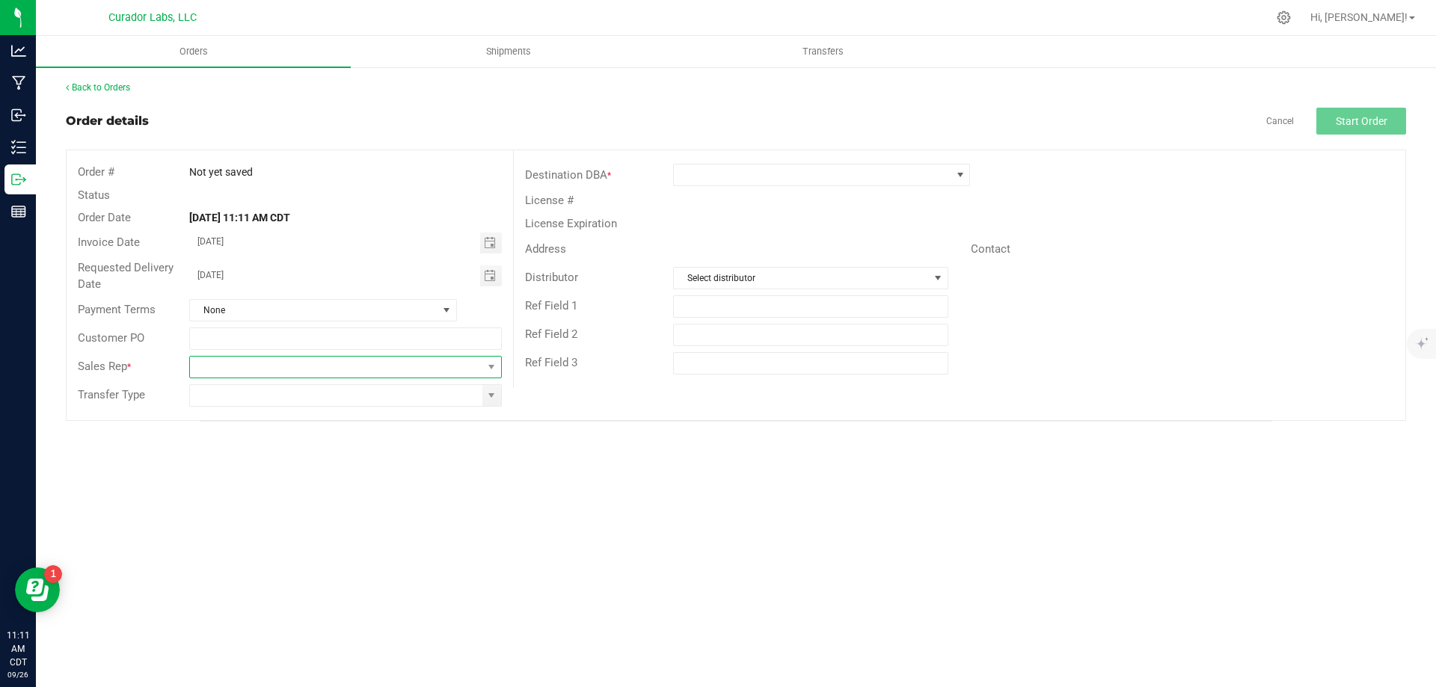
click at [343, 366] on span at bounding box center [336, 367] width 292 height 21
click at [292, 535] on li "[PERSON_NAME]" at bounding box center [345, 529] width 310 height 25
click at [312, 396] on input at bounding box center [336, 395] width 292 height 21
click at [490, 397] on span at bounding box center [491, 396] width 12 height 12
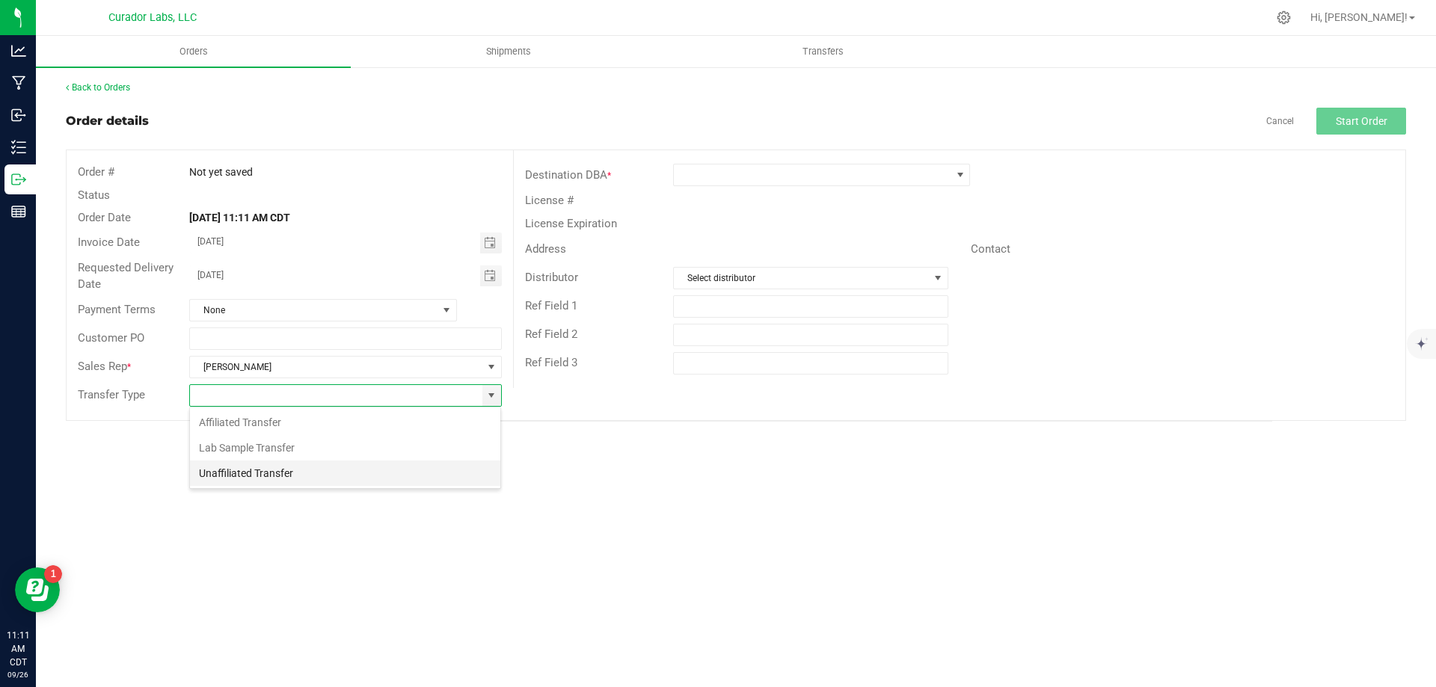
scroll to position [22, 313]
click at [320, 473] on li "Unaffiliated Transfer" at bounding box center [345, 473] width 310 height 25
type input "Unaffiliated Transfer"
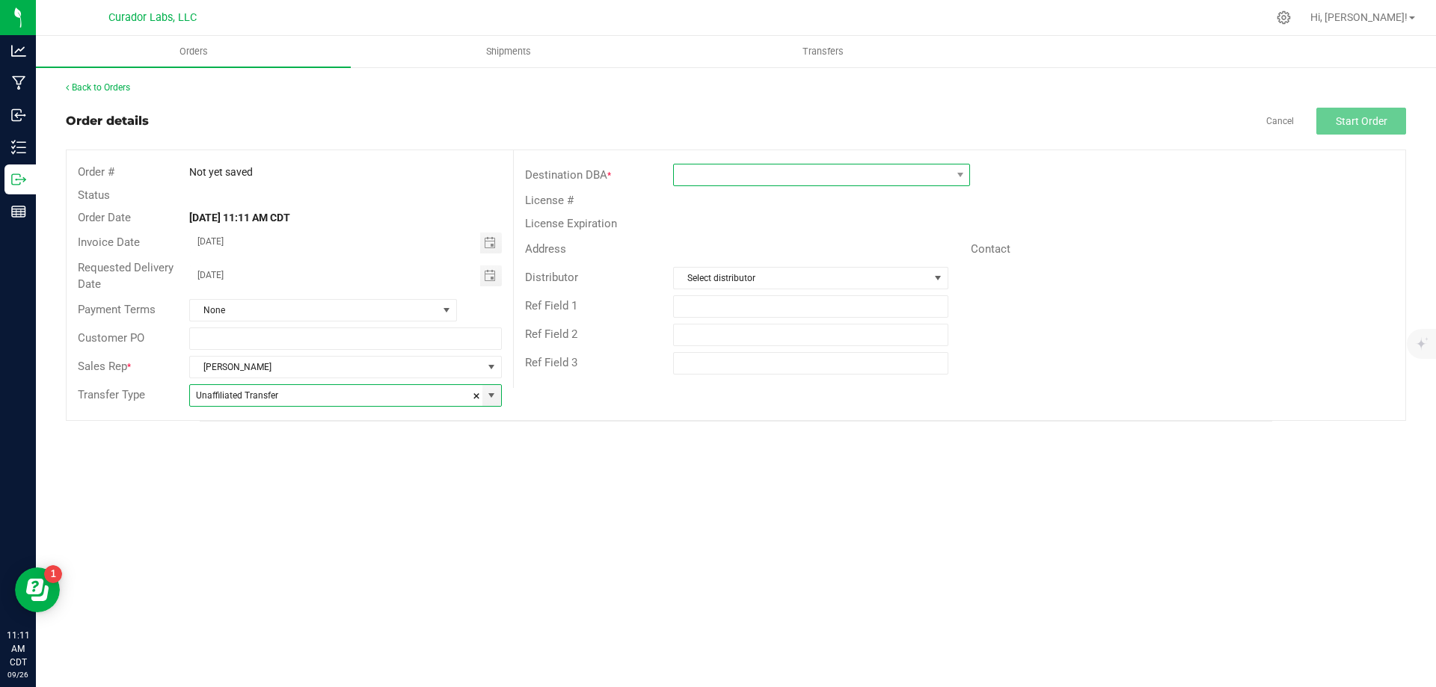
click at [752, 173] on span at bounding box center [812, 175] width 277 height 21
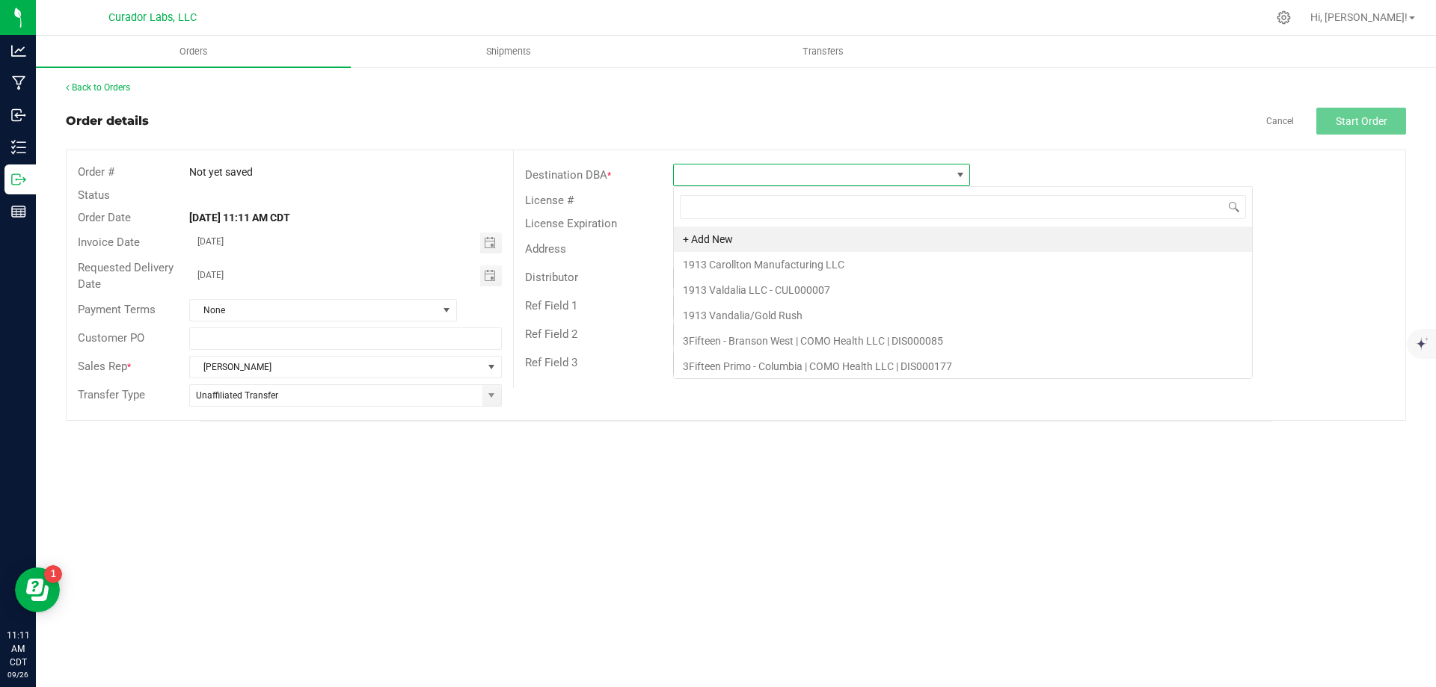
scroll to position [22, 297]
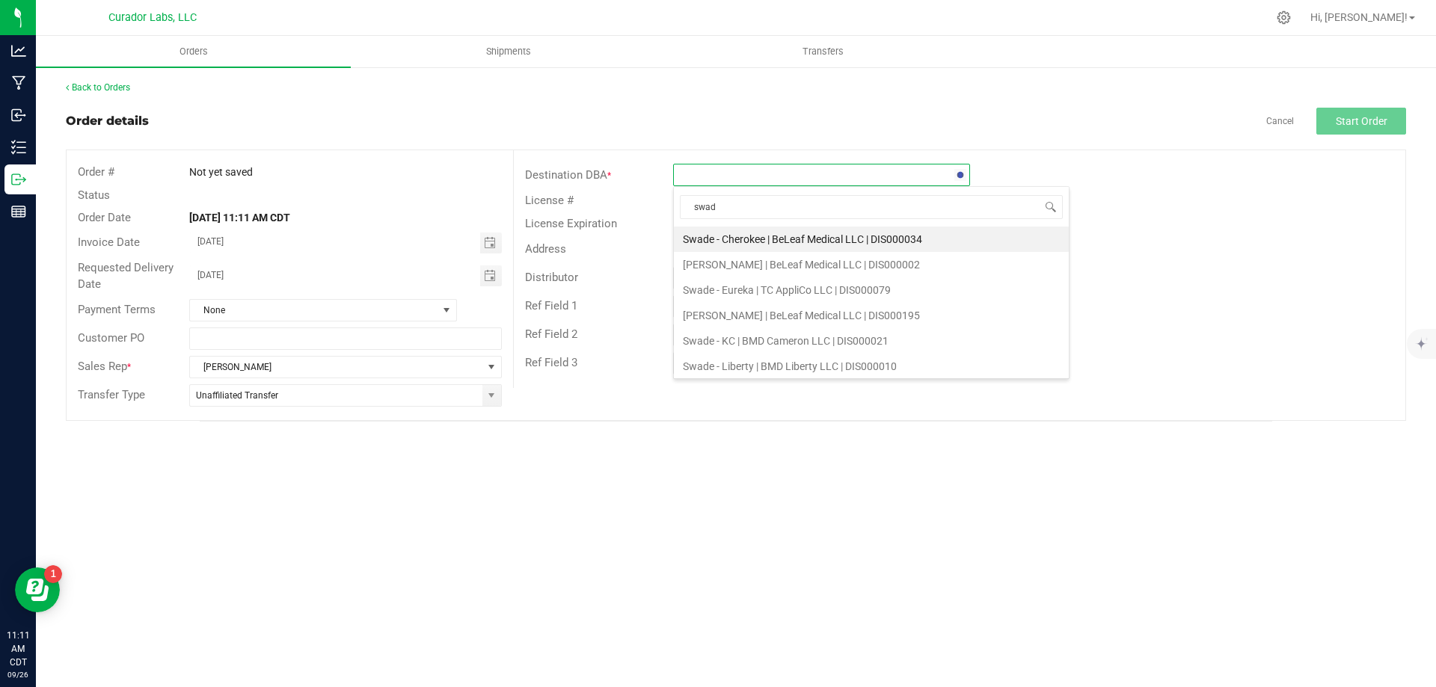
type input "swade"
click at [721, 265] on li "[PERSON_NAME] | BeLeaf Medical LLC | DIS000002" at bounding box center [871, 264] width 395 height 25
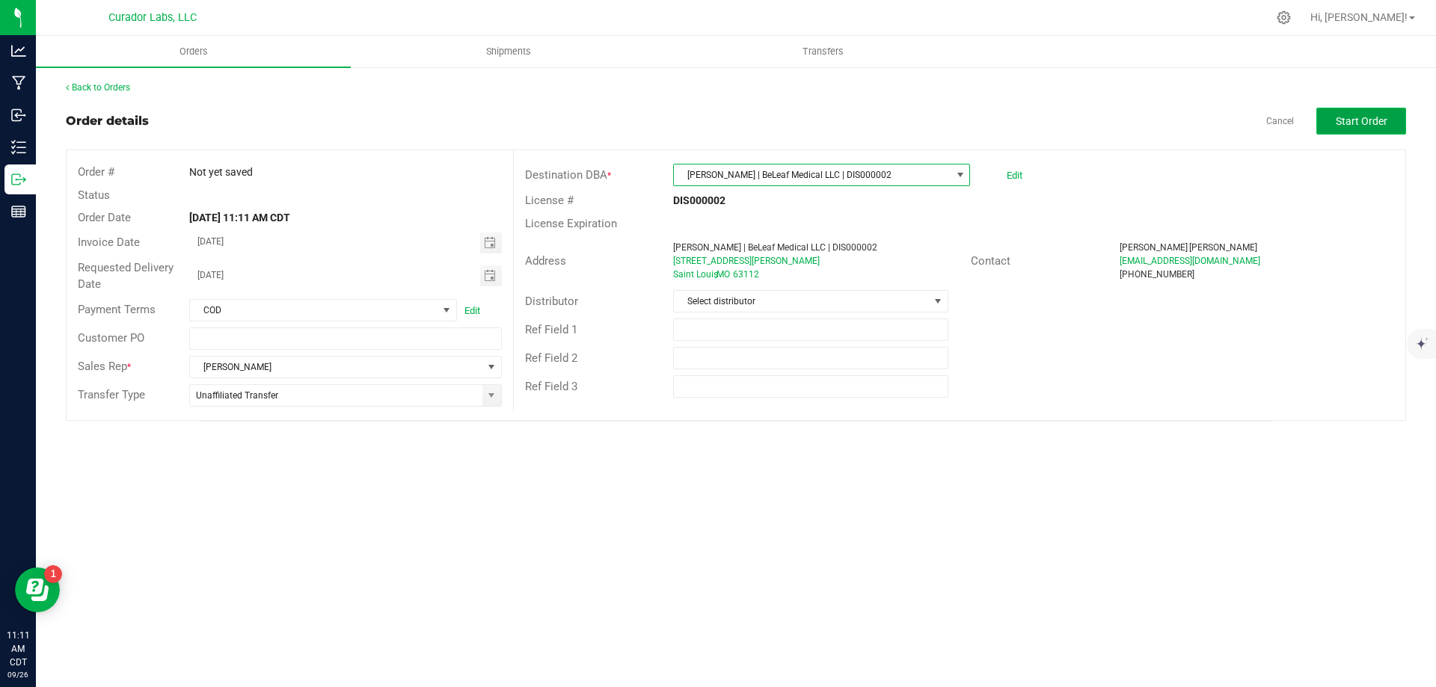
click at [1364, 119] on span "Start Order" at bounding box center [1362, 121] width 52 height 12
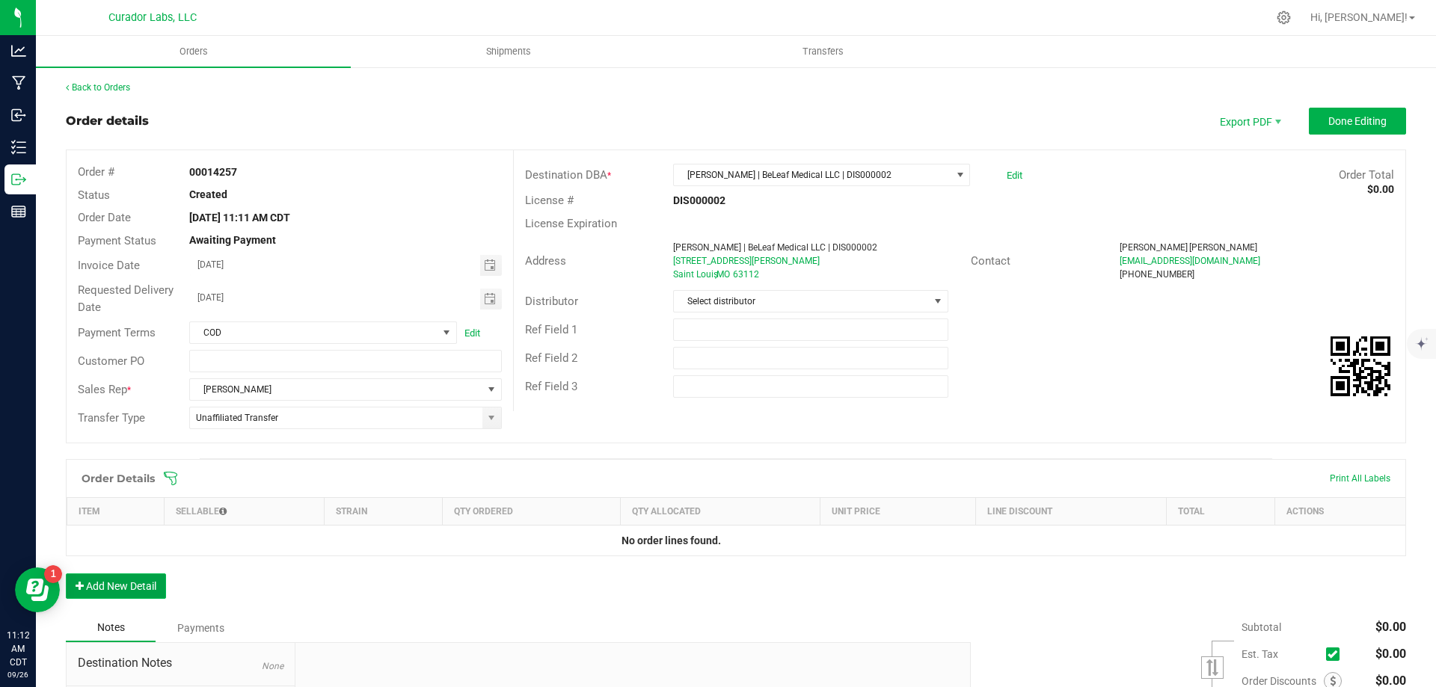
click at [143, 587] on button "Add New Detail" at bounding box center [116, 586] width 100 height 25
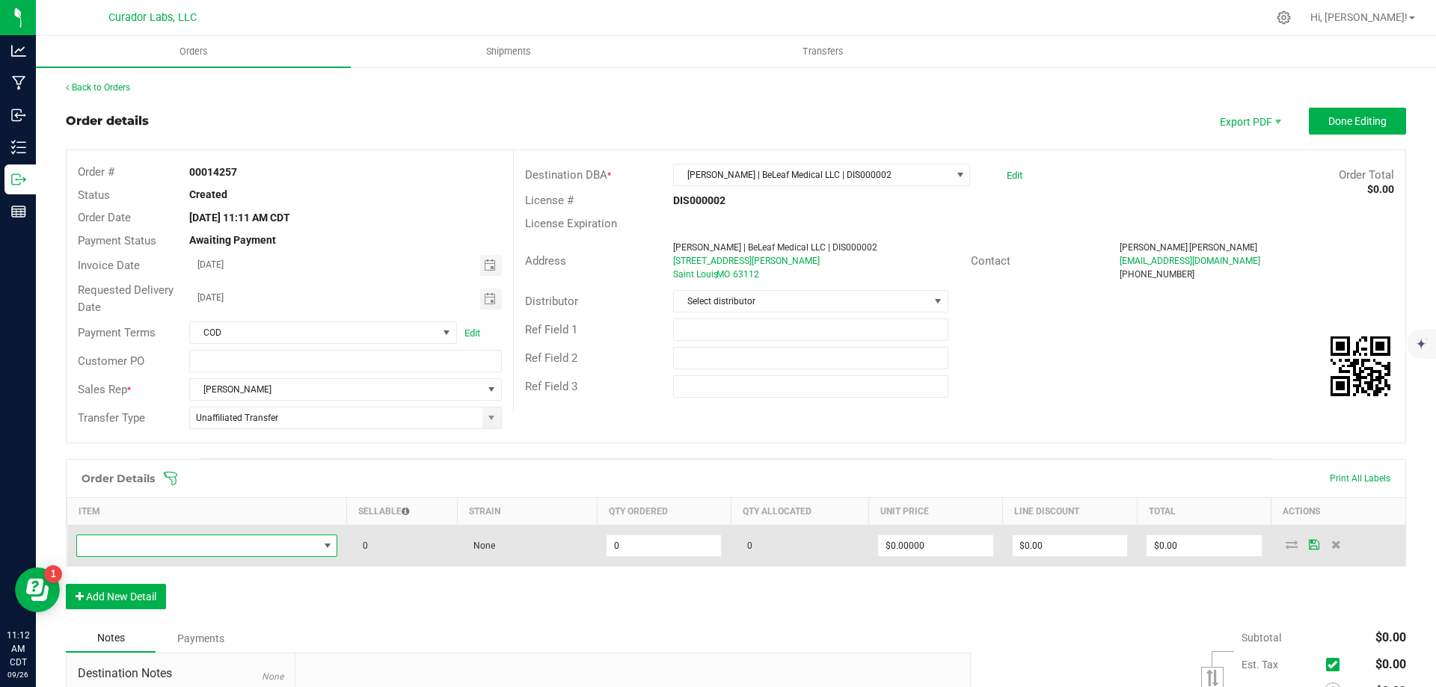
click at [160, 547] on span "NO DATA FOUND" at bounding box center [198, 545] width 242 height 21
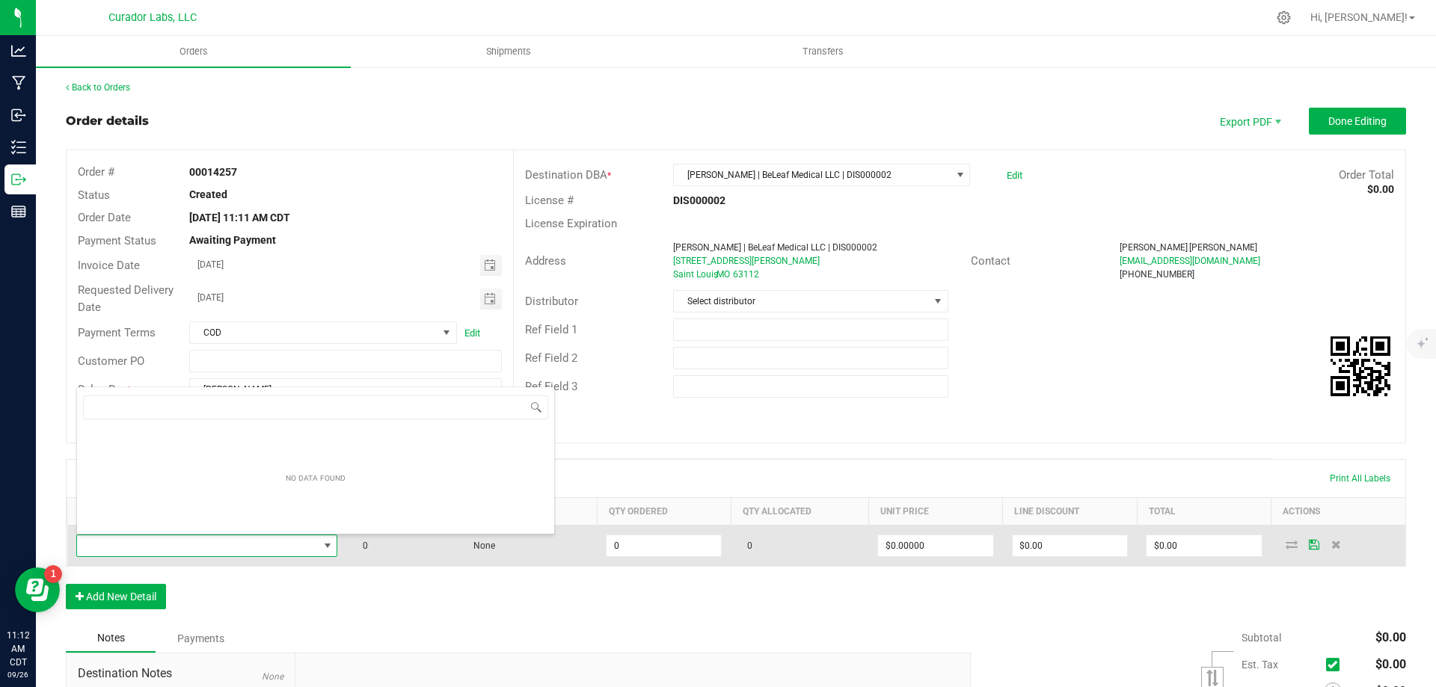
scroll to position [22, 257]
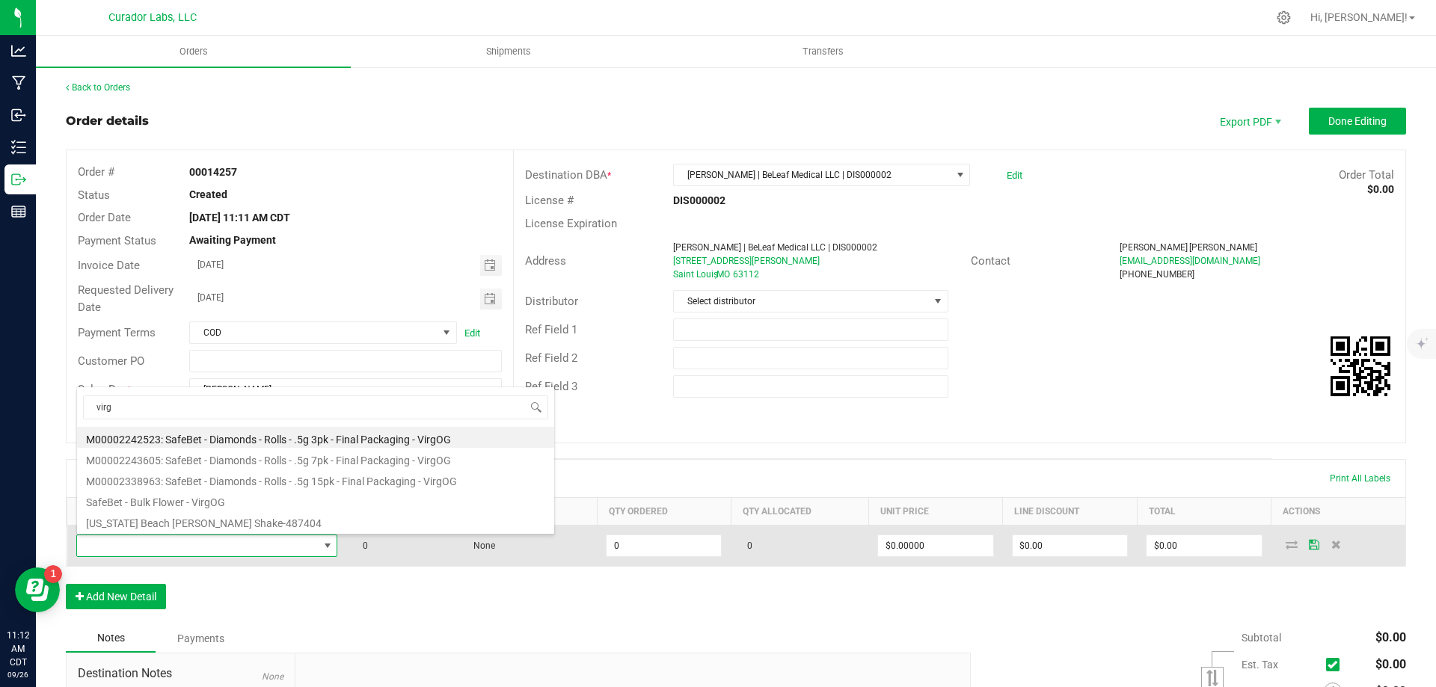
type input "virgo"
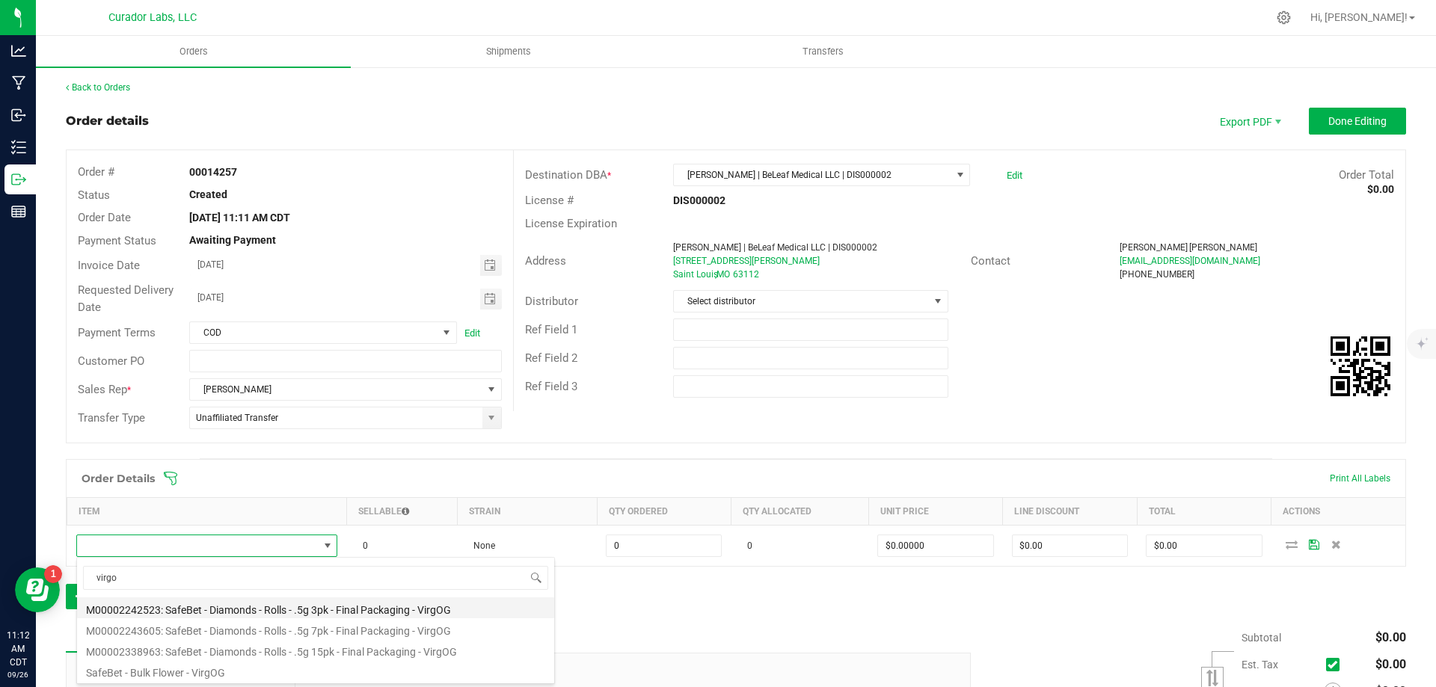
click at [303, 607] on li "M00002242523: SafeBet - Diamonds - Rolls - .5g 3pk - Final Packaging - VirgOG" at bounding box center [315, 608] width 477 height 21
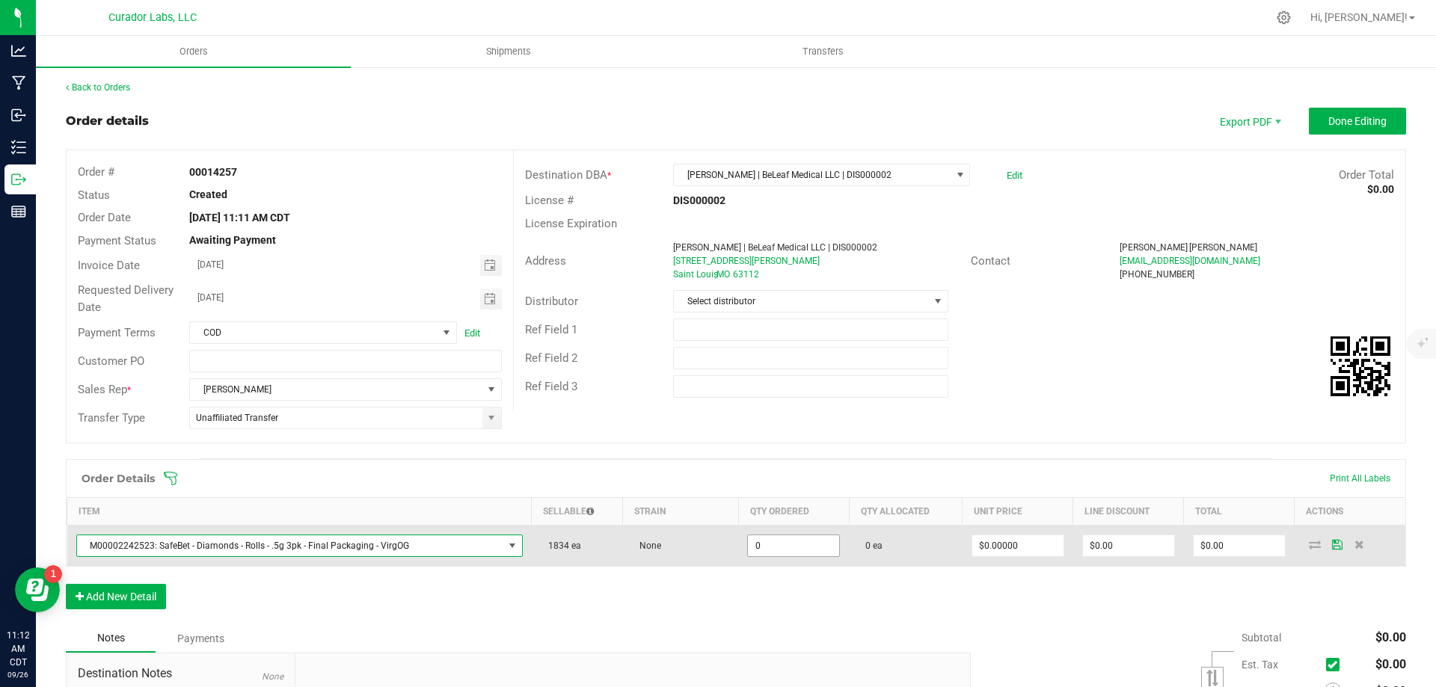
click at [768, 541] on input "0" at bounding box center [793, 545] width 91 height 21
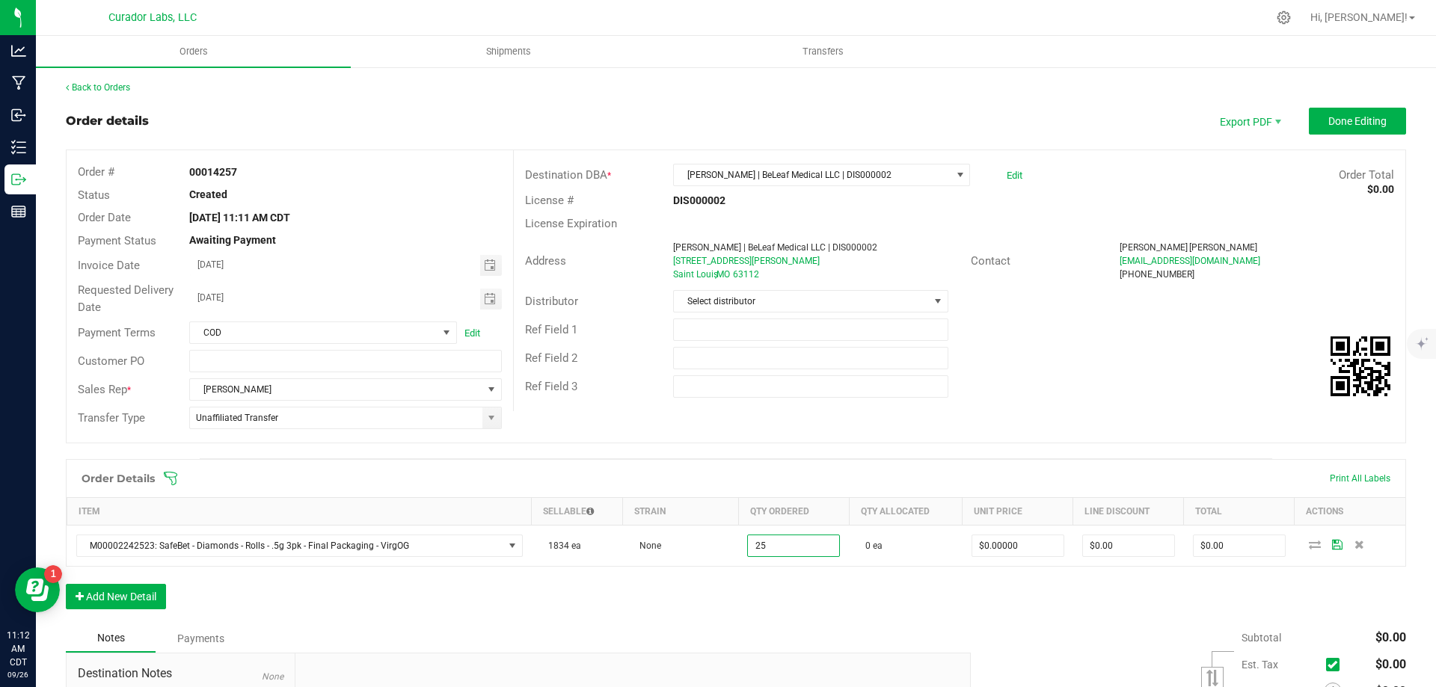
type input "25 ea"
click at [717, 574] on div "Order Details Print All Labels Item Sellable Strain Qty Ordered Qty Allocated U…" at bounding box center [736, 541] width 1340 height 165
click at [130, 601] on button "Add New Detail" at bounding box center [116, 596] width 100 height 25
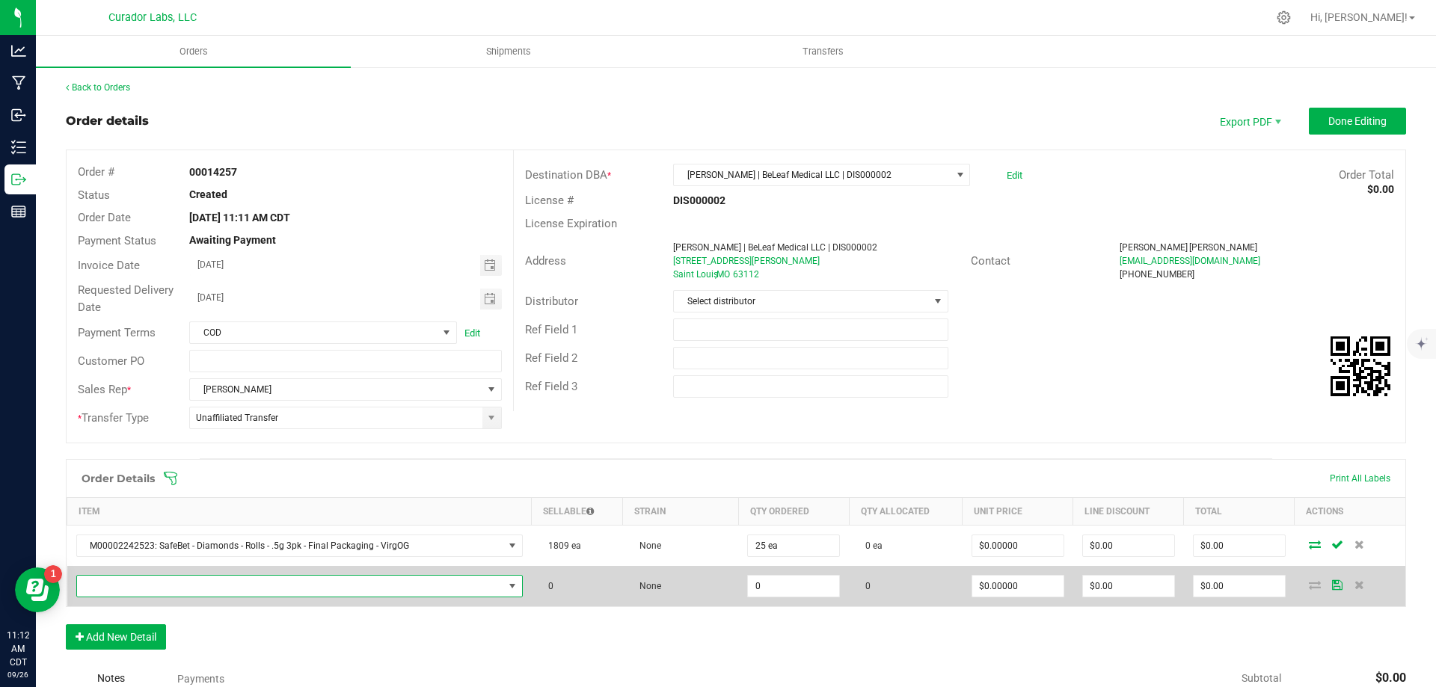
click at [236, 594] on span "NO DATA FOUND" at bounding box center [290, 586] width 426 height 21
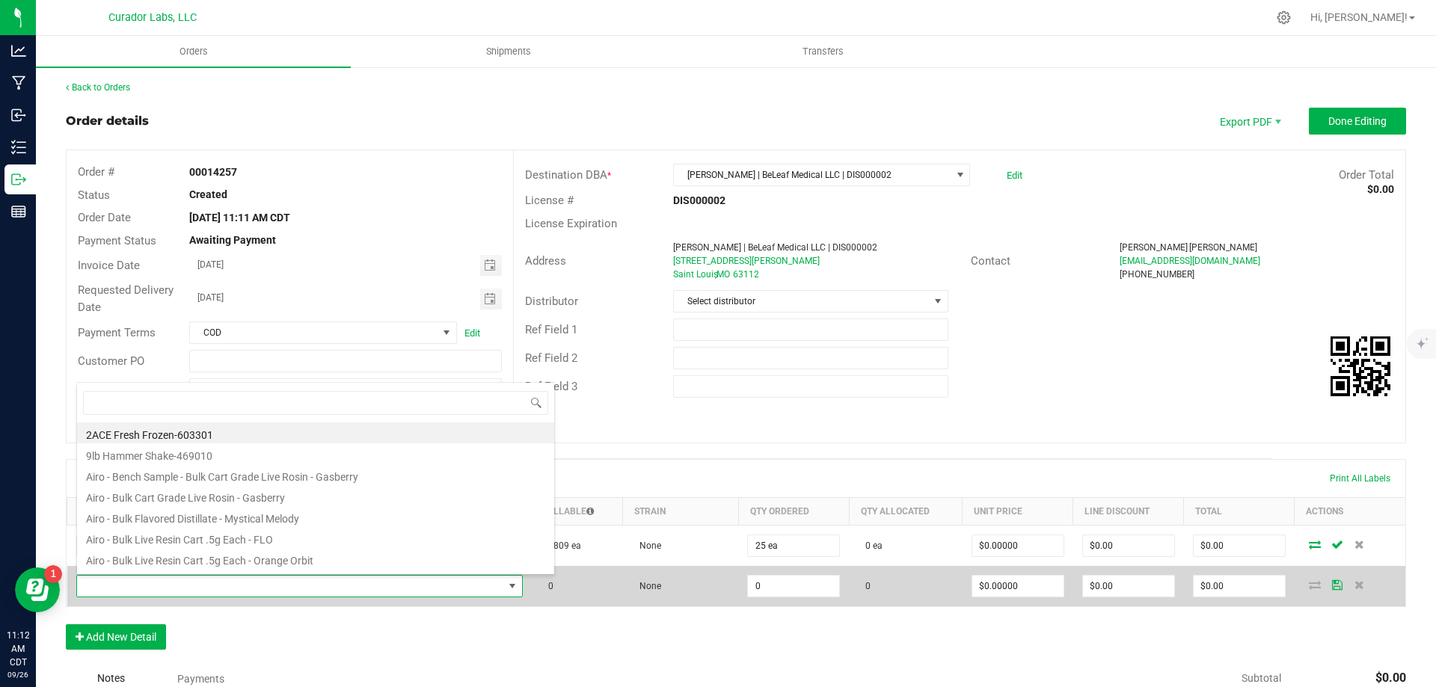
scroll to position [22, 434]
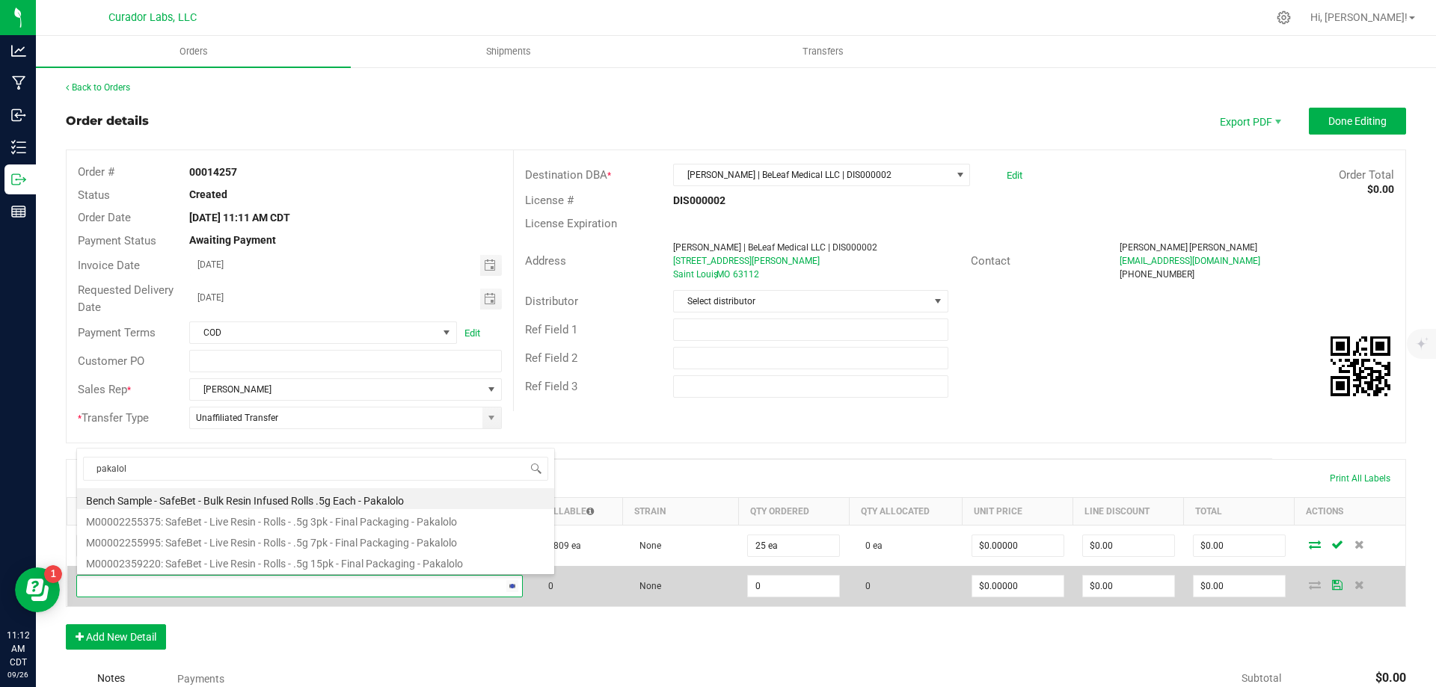
type input "pakalolo"
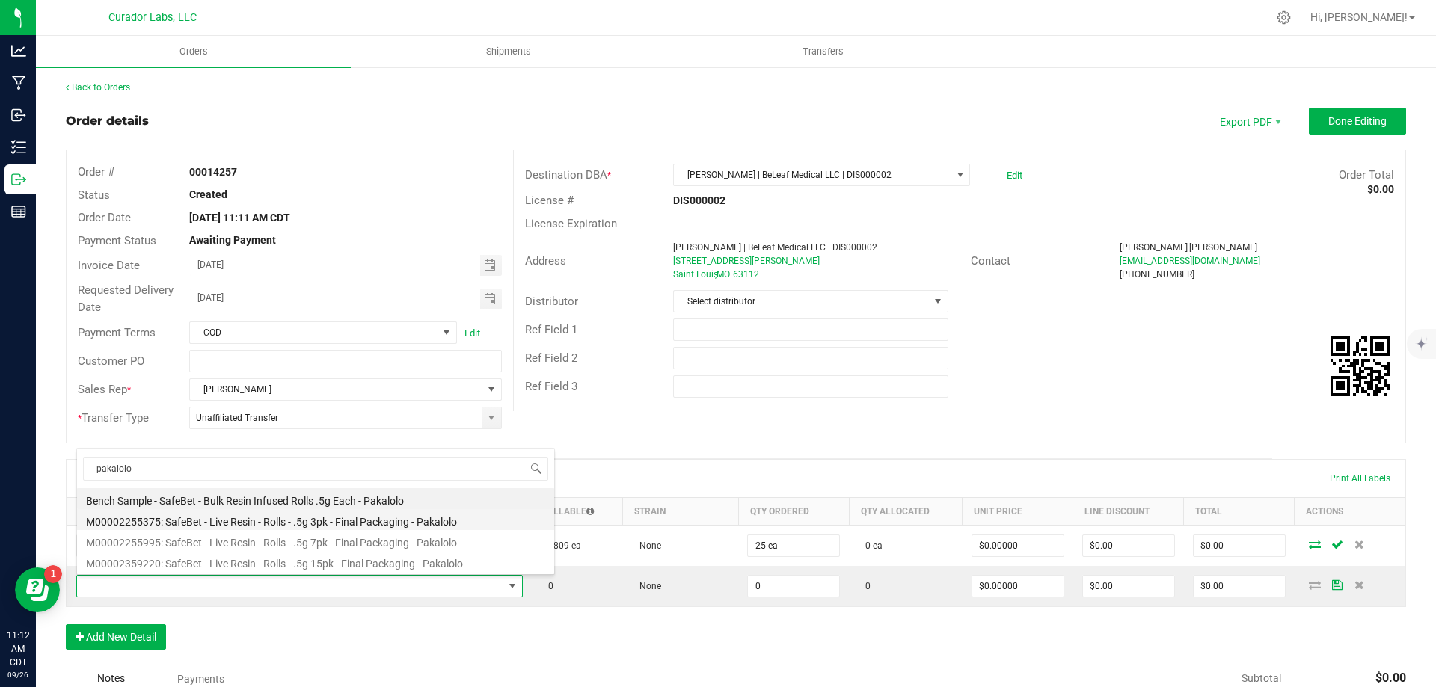
click at [371, 520] on li "M00002255375: SafeBet - Live Resin - Rolls - .5g 3pk - Final Packaging - Pakalo…" at bounding box center [315, 519] width 477 height 21
type input "0 ea"
type input "$14.00000"
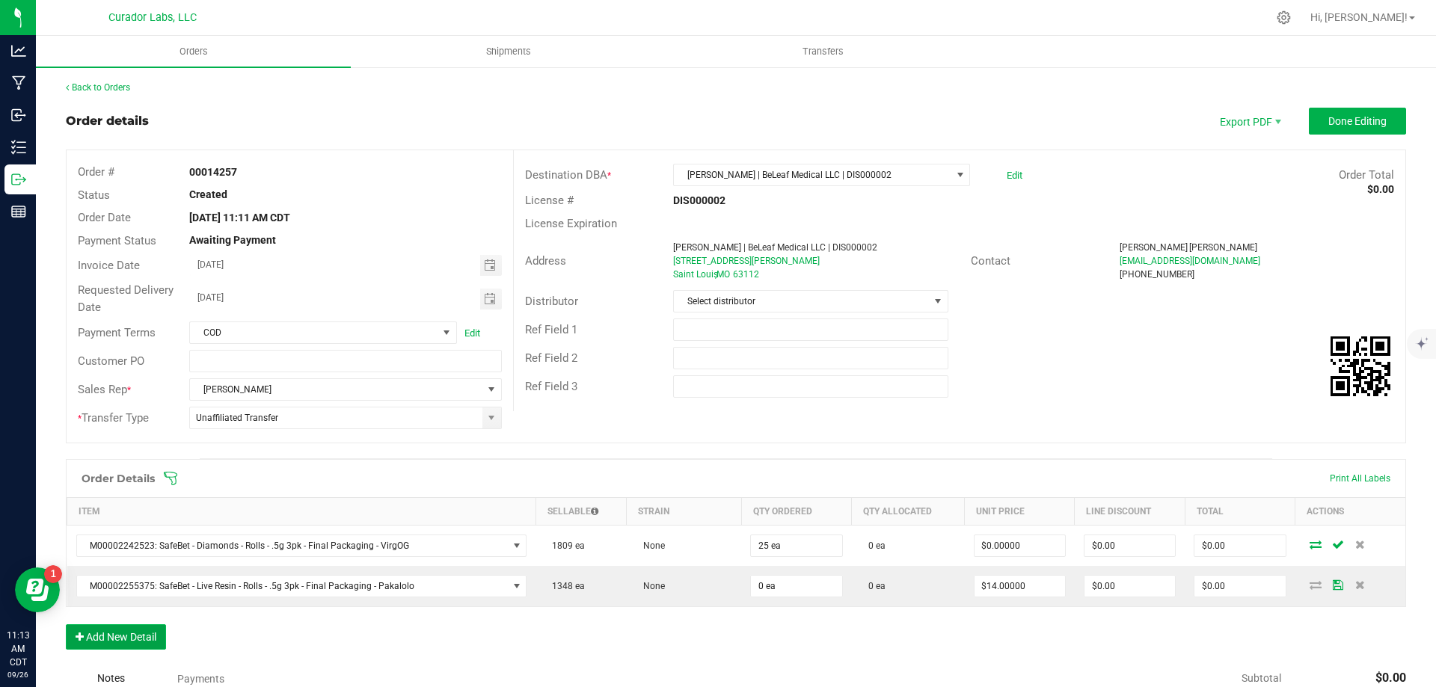
click at [144, 633] on button "Add New Detail" at bounding box center [116, 636] width 100 height 25
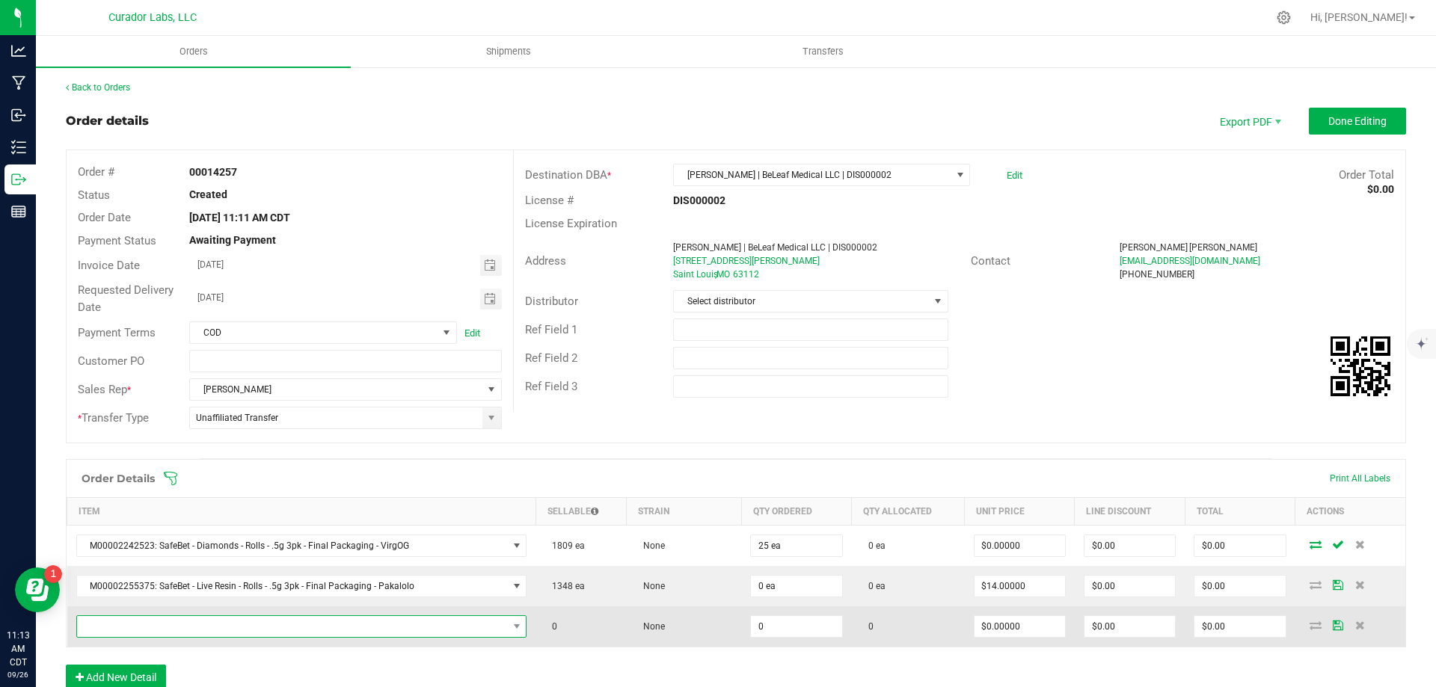
click at [170, 618] on span "NO DATA FOUND" at bounding box center [292, 626] width 431 height 21
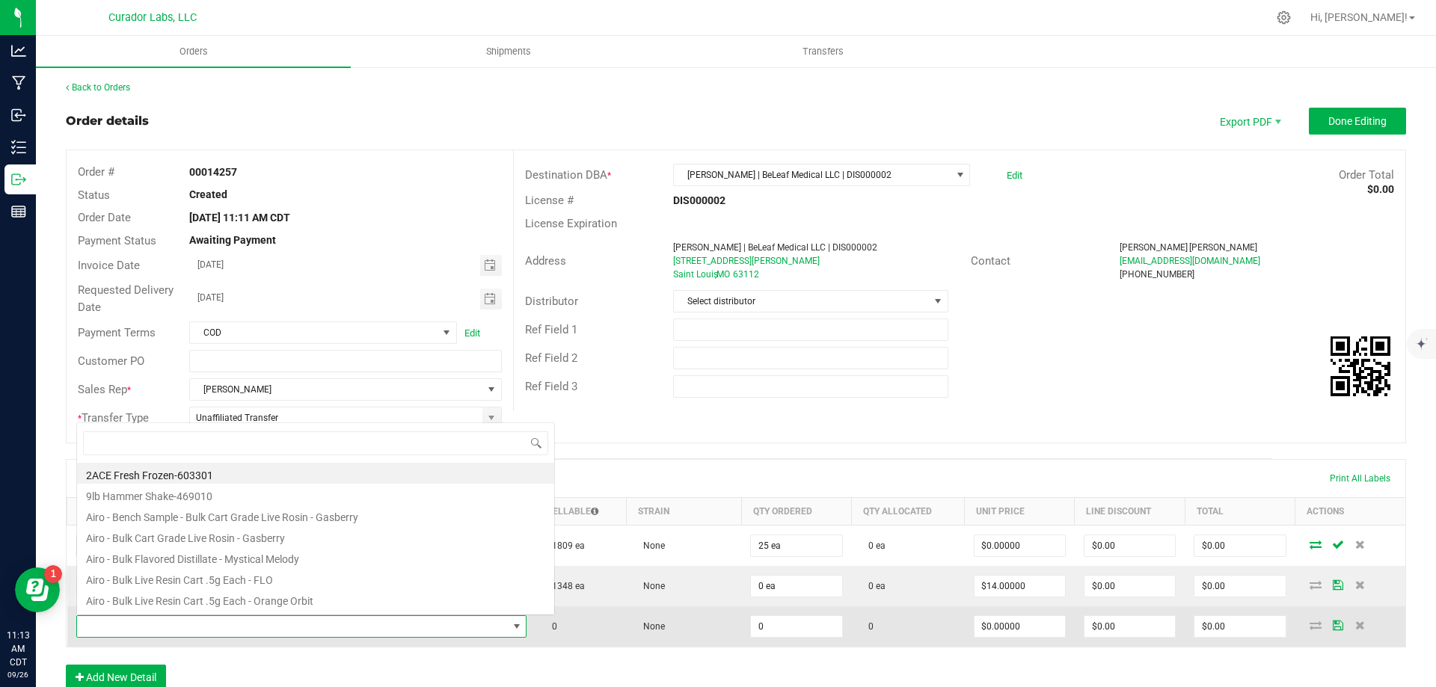
scroll to position [22, 439]
type input "terp tic"
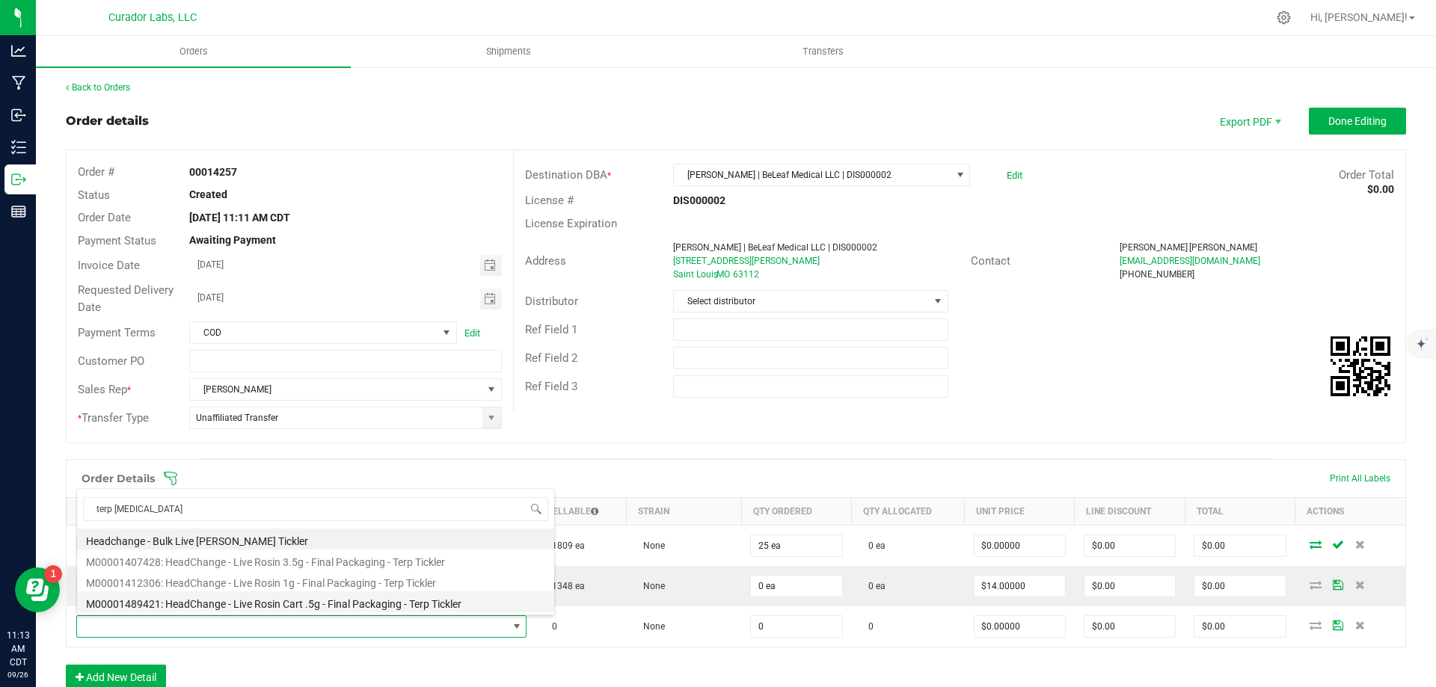
click at [238, 606] on li "M00001489421: HeadChange - Live Rosin Cart .5g - Final Packaging - Terp Tickler" at bounding box center [315, 602] width 477 height 21
type input "0 ea"
type input "$27.50000"
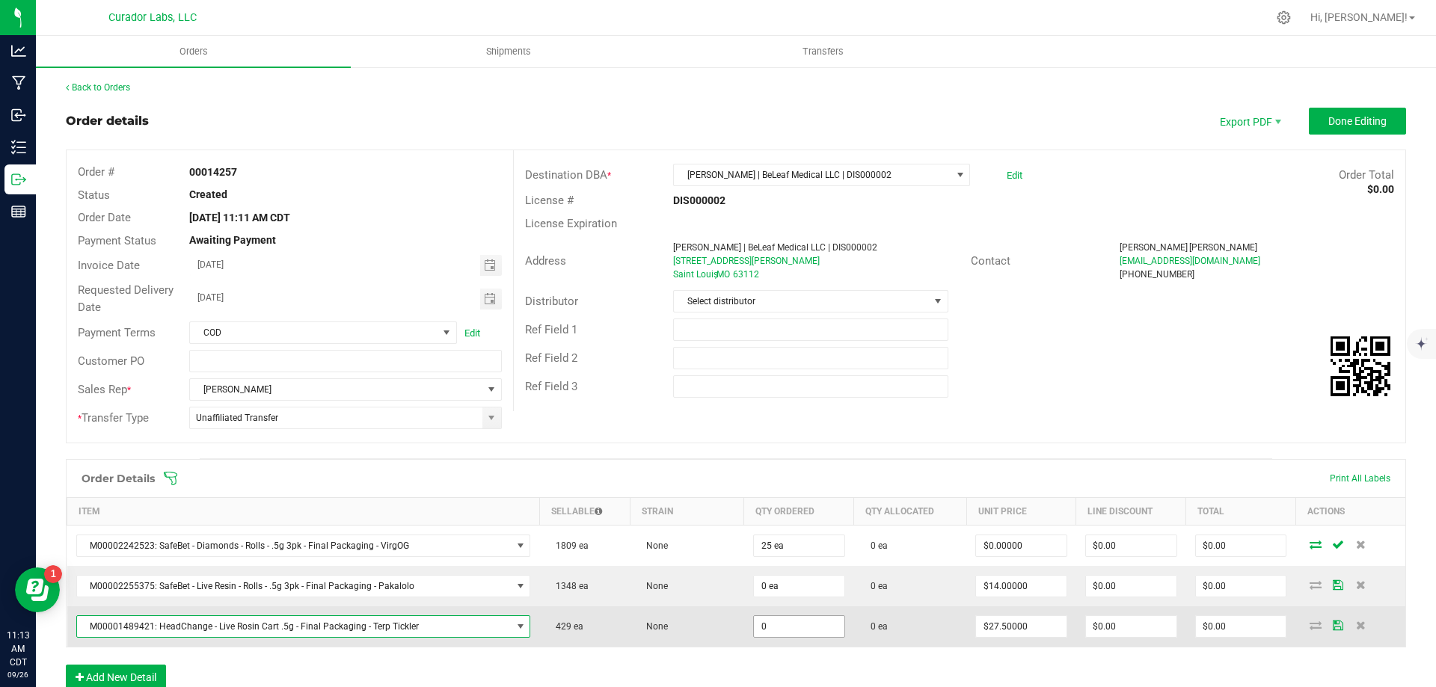
click at [773, 626] on input "0" at bounding box center [799, 626] width 90 height 21
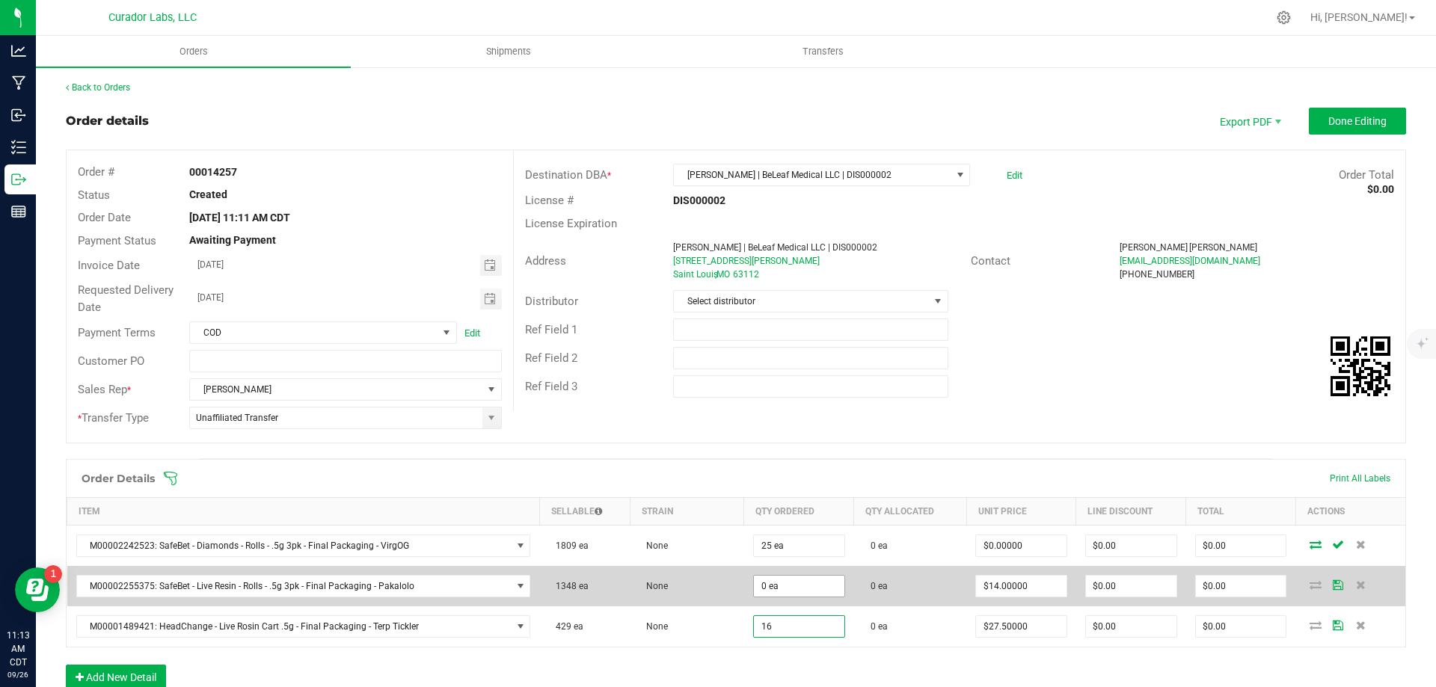
type input "16"
type input "0"
type input "16 ea"
type input "$440.00"
click at [811, 586] on input "0" at bounding box center [799, 586] width 90 height 21
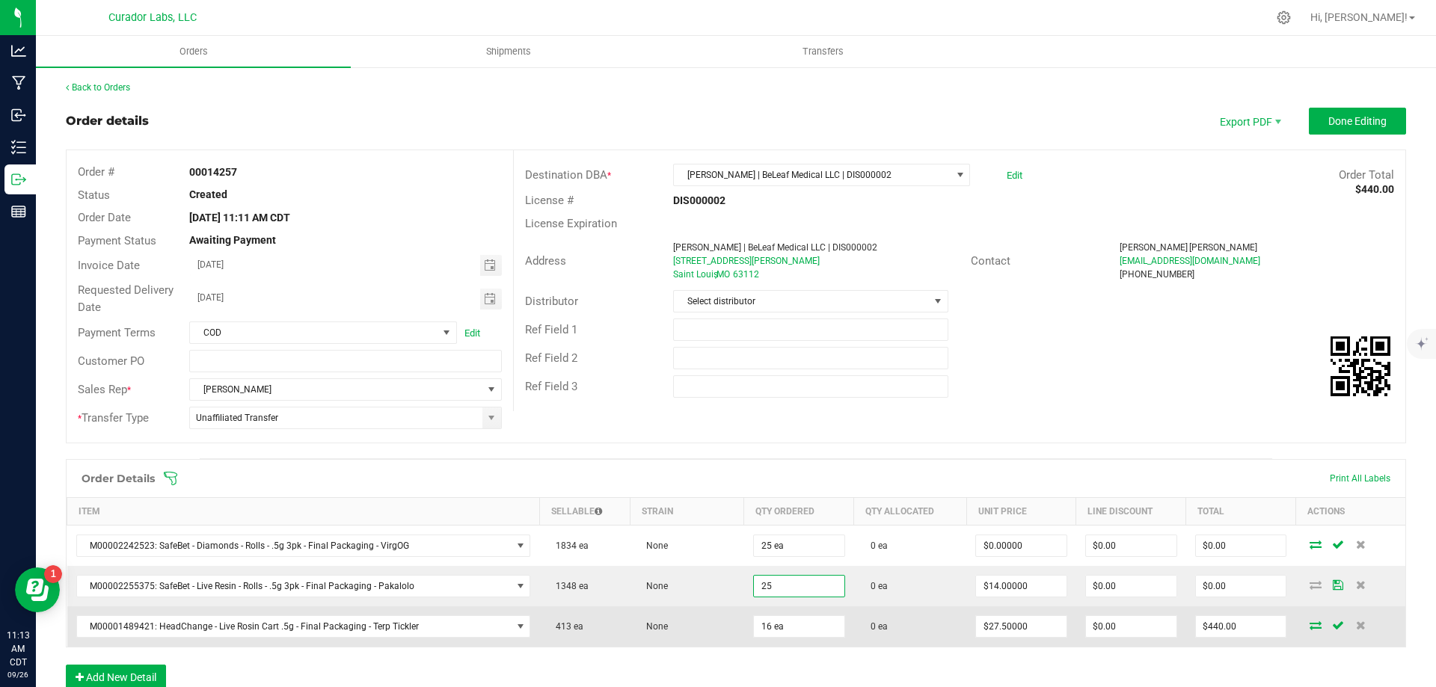
type input "25 ea"
type input "$350.00"
click at [691, 615] on td "None" at bounding box center [687, 626] width 114 height 40
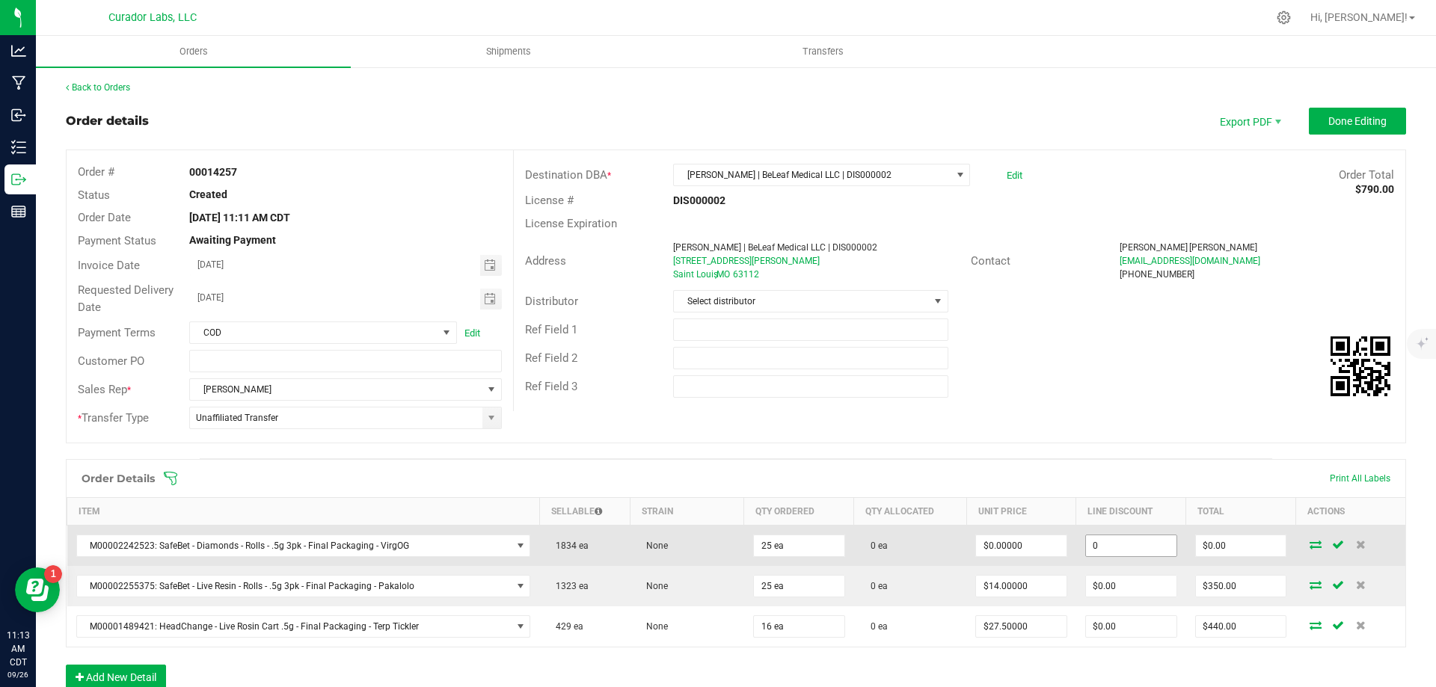
click at [1134, 546] on input "0" at bounding box center [1131, 545] width 90 height 21
type input "$0.00"
click at [921, 542] on td "0 ea" at bounding box center [910, 546] width 112 height 41
click at [1218, 547] on input "0" at bounding box center [1241, 545] width 90 height 21
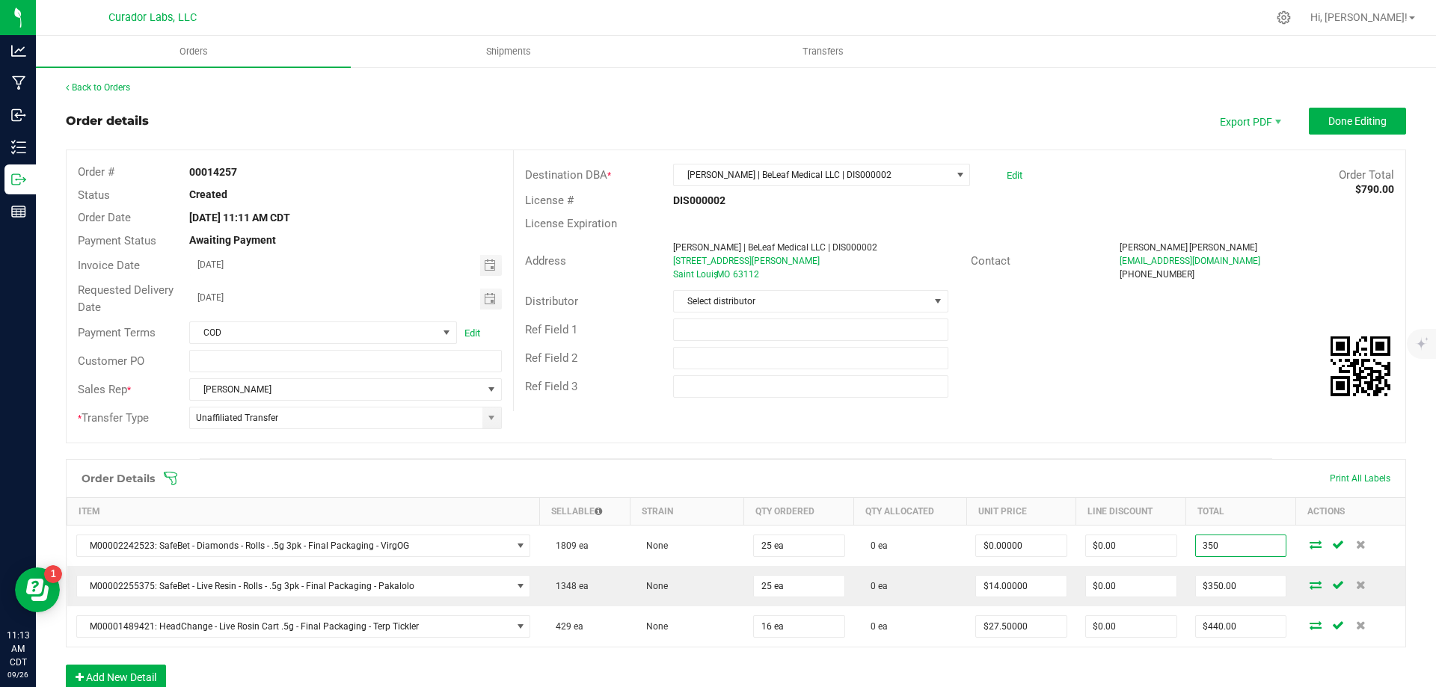
type input "350"
type input "$14.00000"
type input "$350.00"
click at [1216, 449] on div "Order details Export PDF Done Editing Order # 00014257 Status Created Order Dat…" at bounding box center [736, 522] width 1340 height 828
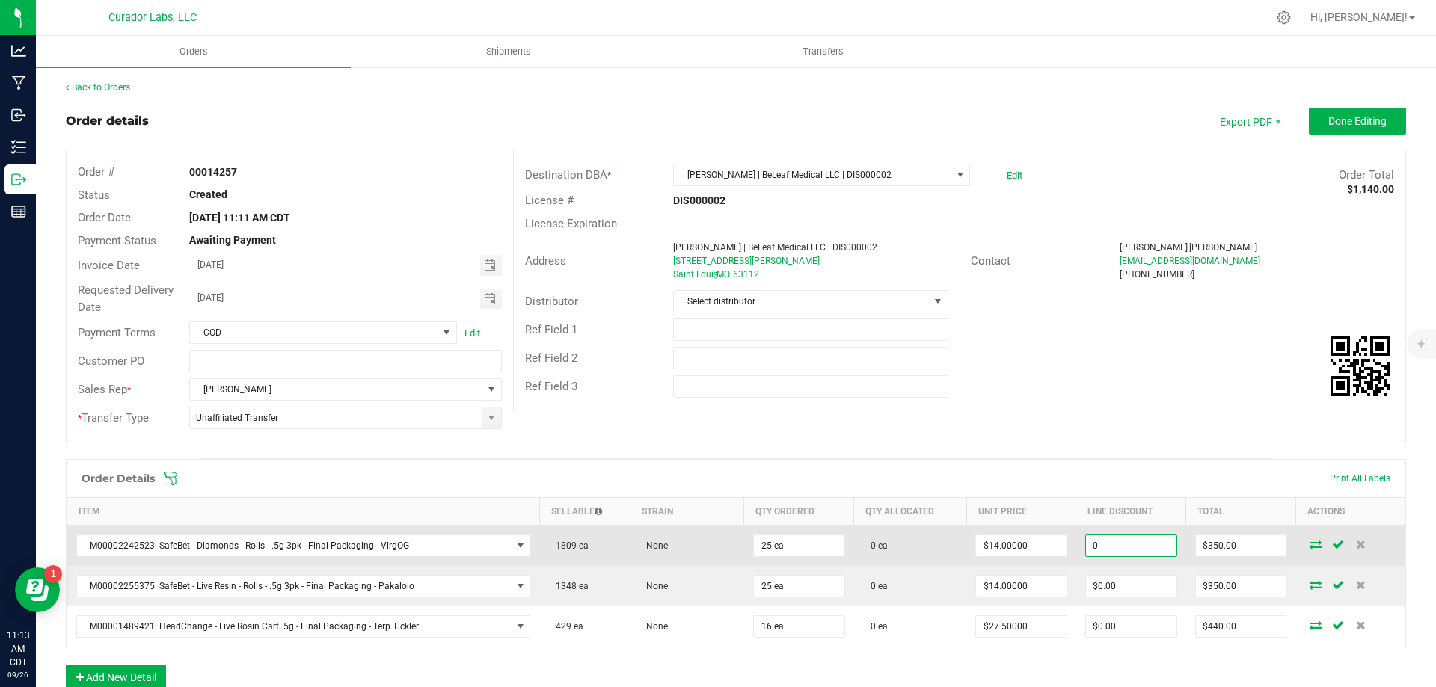
click at [1128, 551] on input "0" at bounding box center [1131, 545] width 90 height 21
click at [1128, 551] on input "10" at bounding box center [1131, 545] width 90 height 21
type input "1"
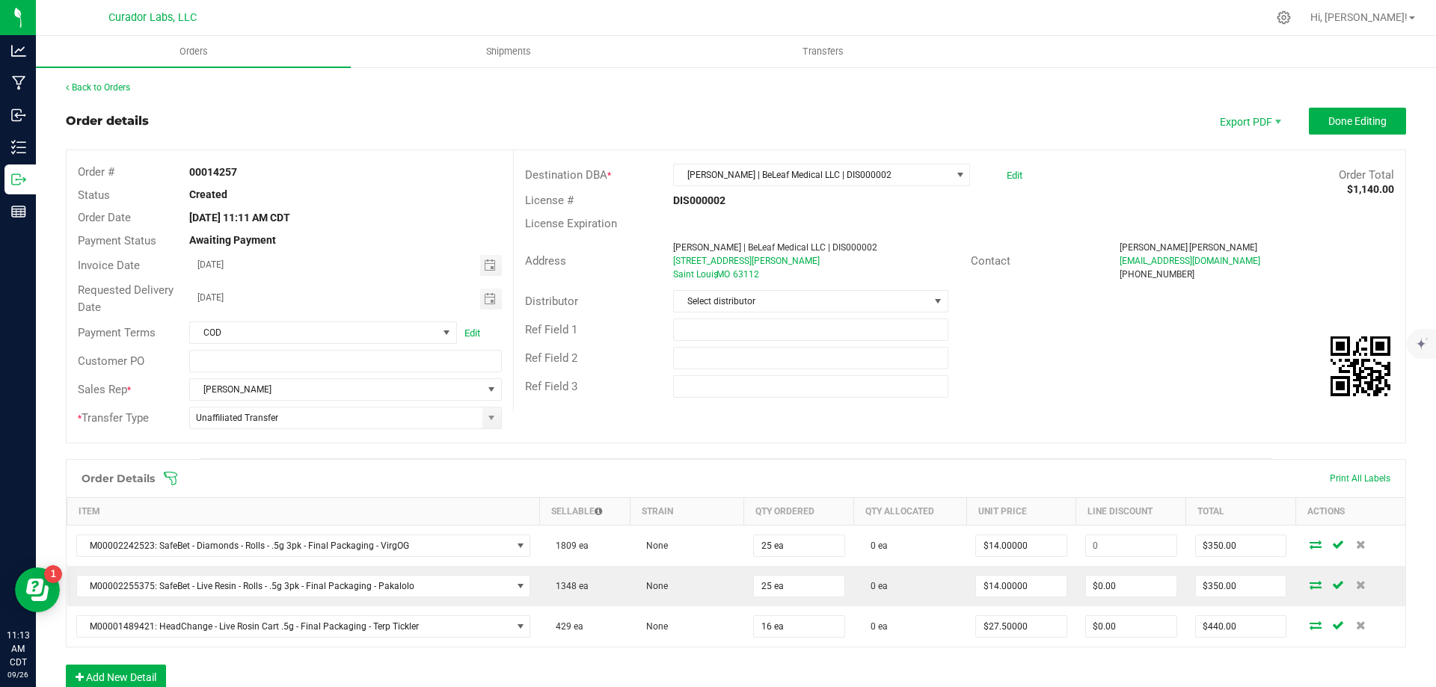
click at [1156, 460] on div "Order Details Print All Labels" at bounding box center [736, 478] width 1339 height 37
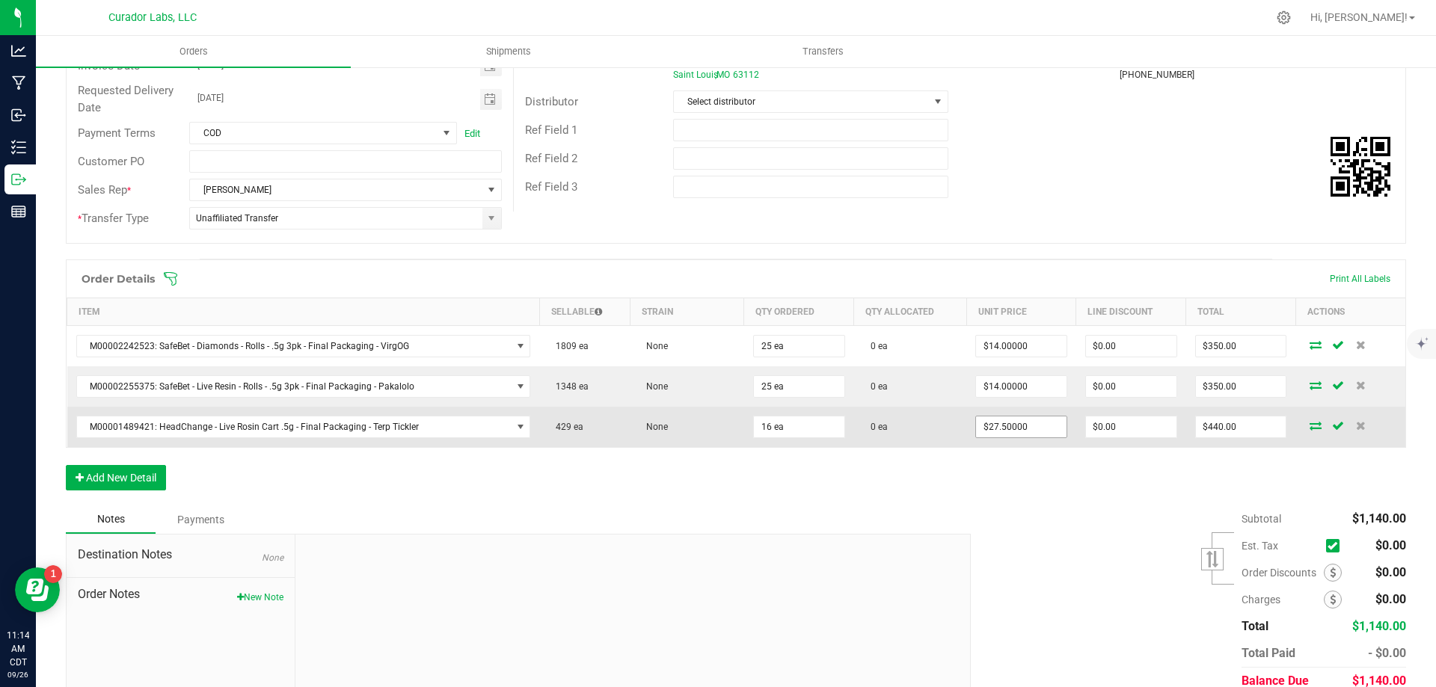
scroll to position [224, 0]
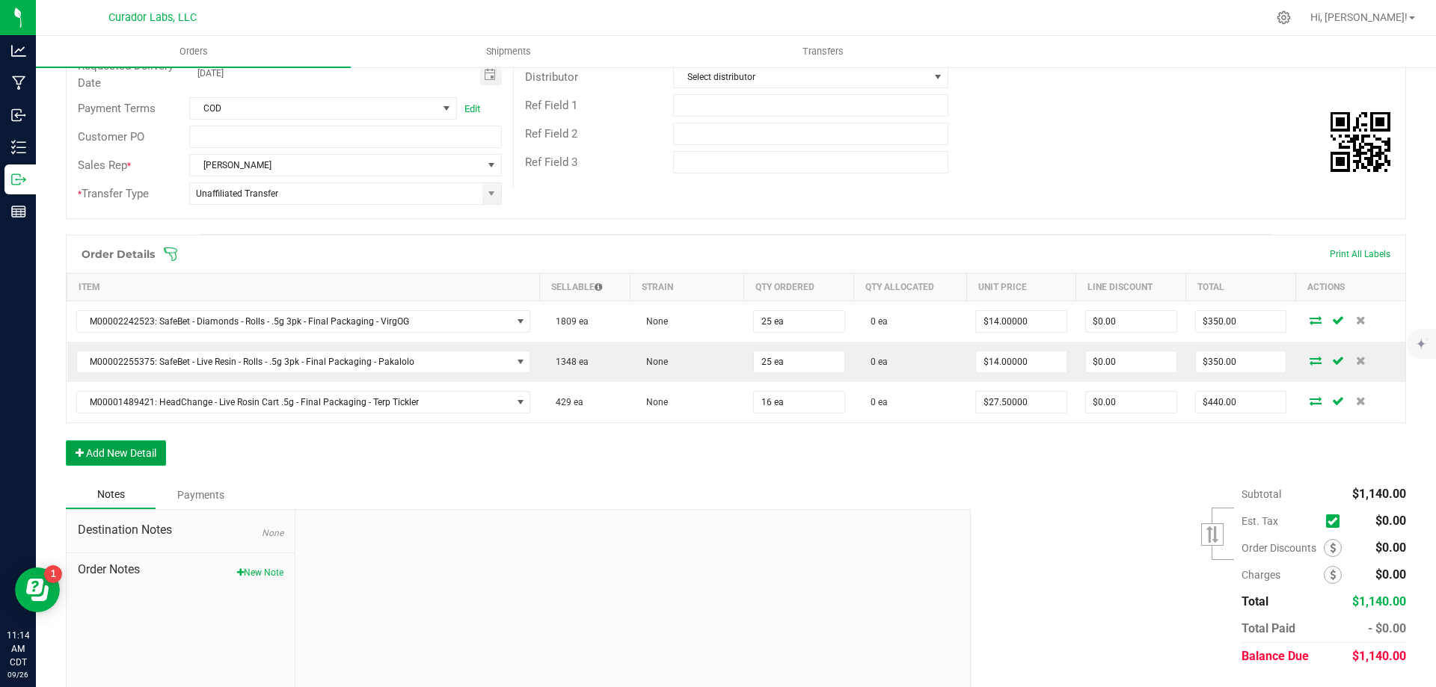
click at [141, 461] on button "Add New Detail" at bounding box center [116, 452] width 100 height 25
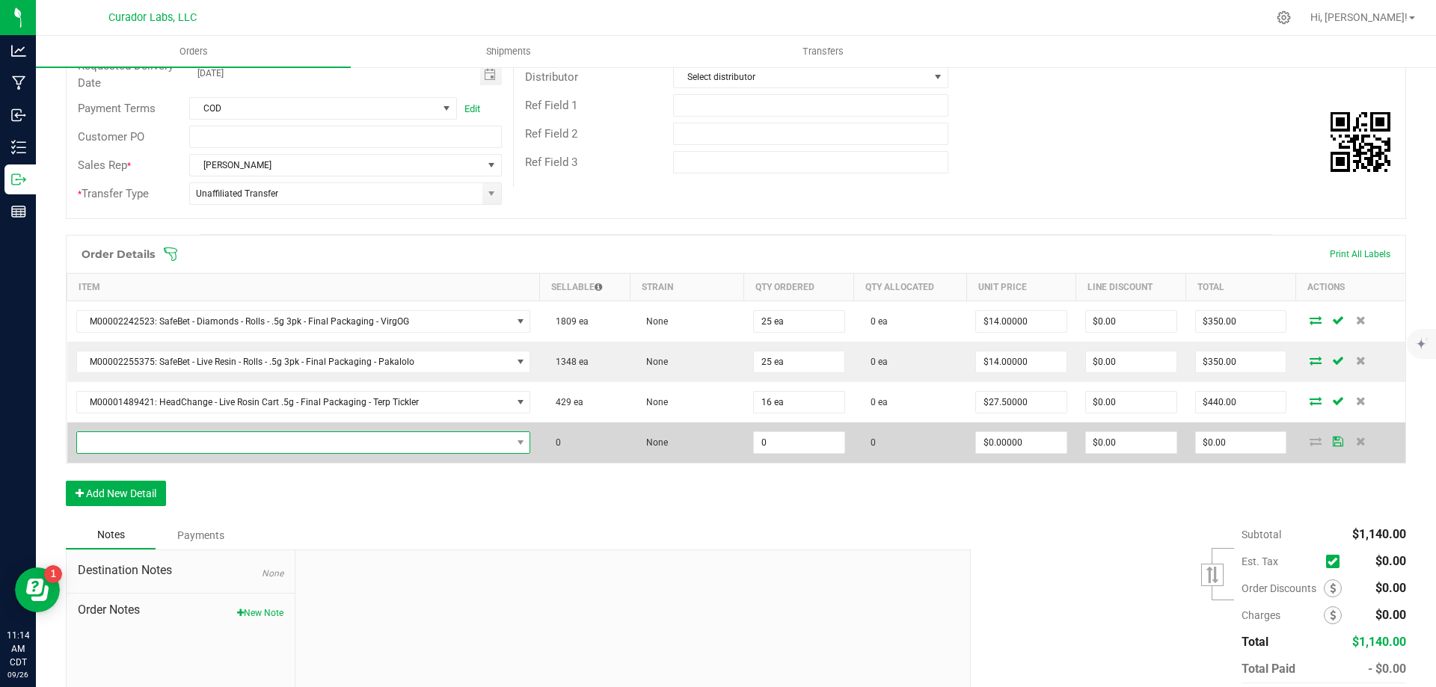
click at [243, 443] on span "NO DATA FOUND" at bounding box center [294, 442] width 434 height 21
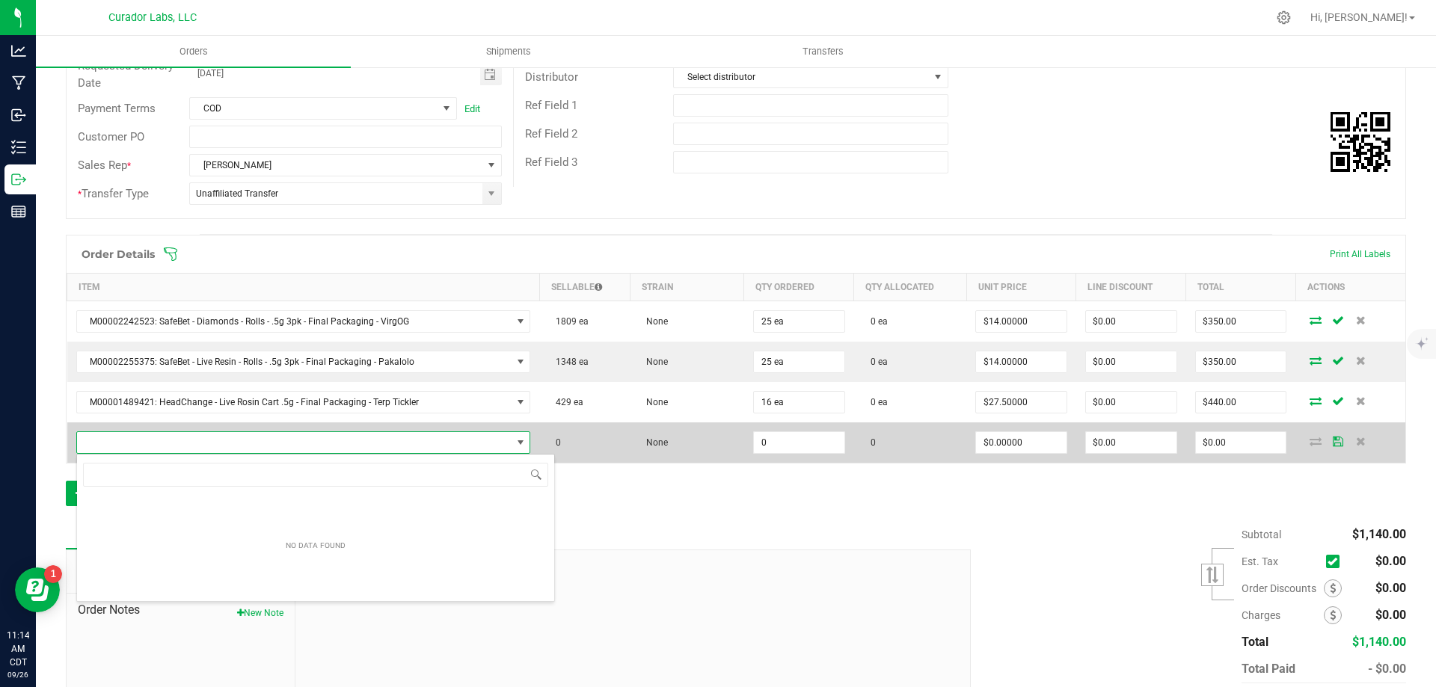
scroll to position [22, 443]
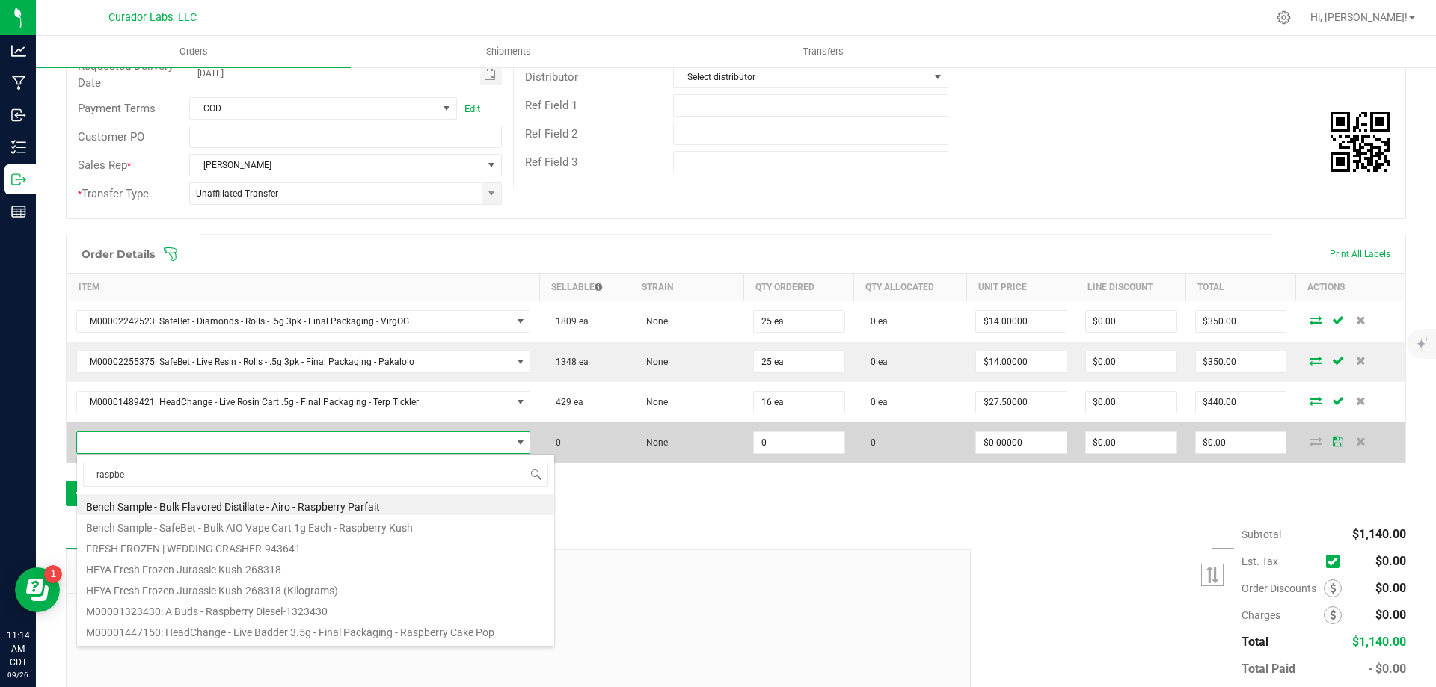
type input "raspber"
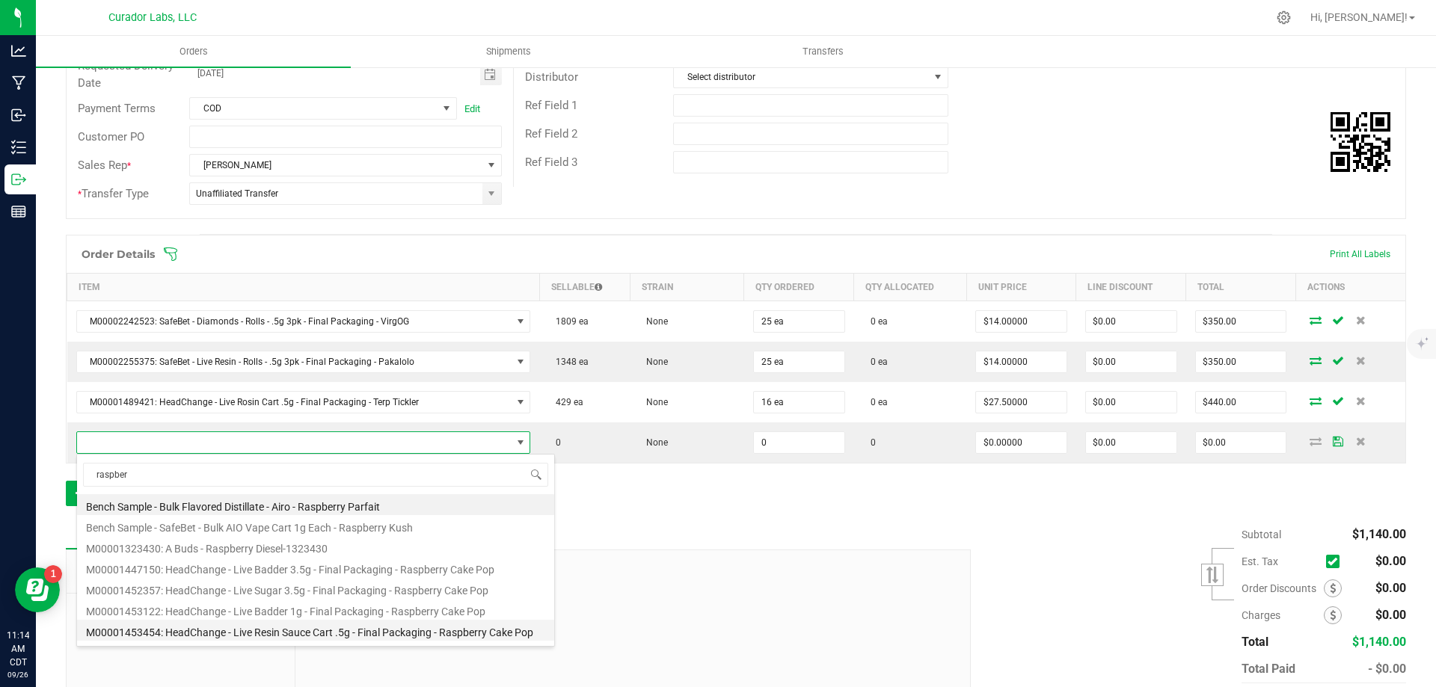
click at [445, 632] on li "M00001453454: HeadChange - Live Resin Sauce Cart .5g - Final Packaging - Raspbe…" at bounding box center [315, 630] width 477 height 21
type input "0 ea"
type input "$22.50000"
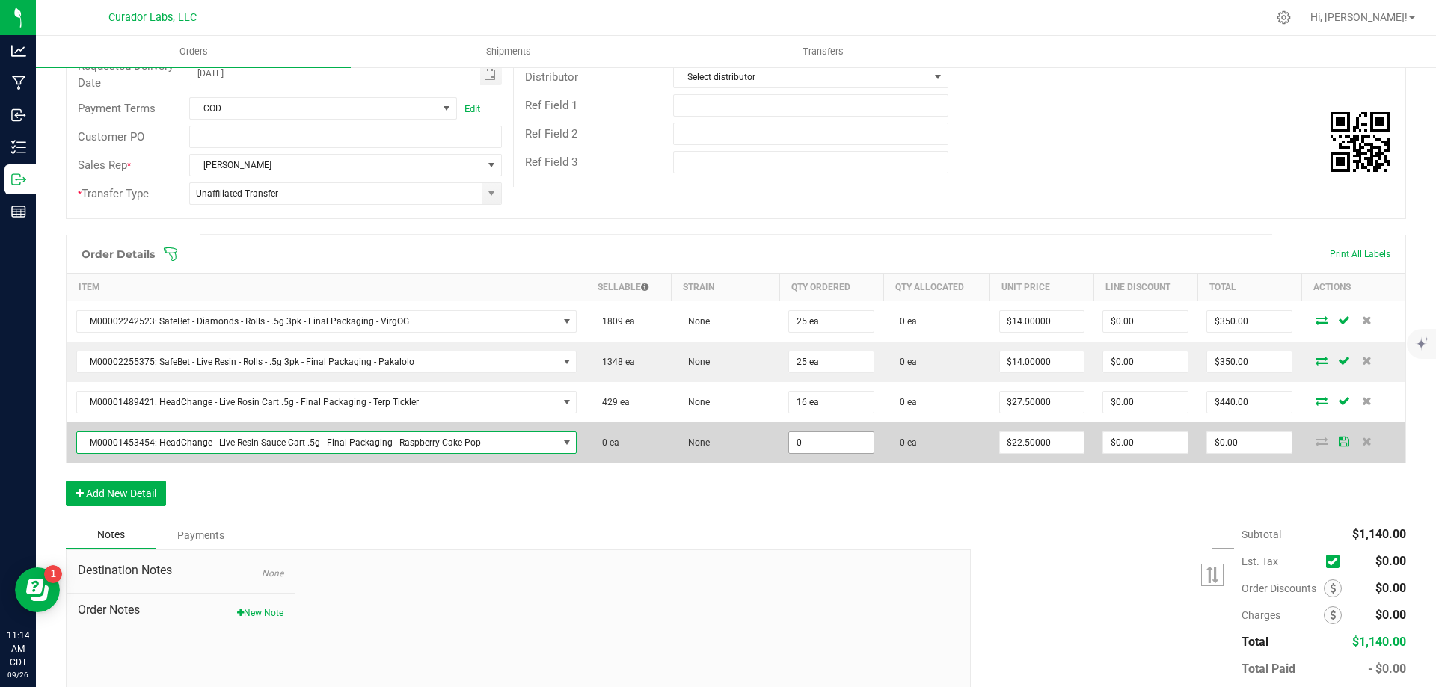
click at [806, 442] on input "0" at bounding box center [831, 442] width 85 height 21
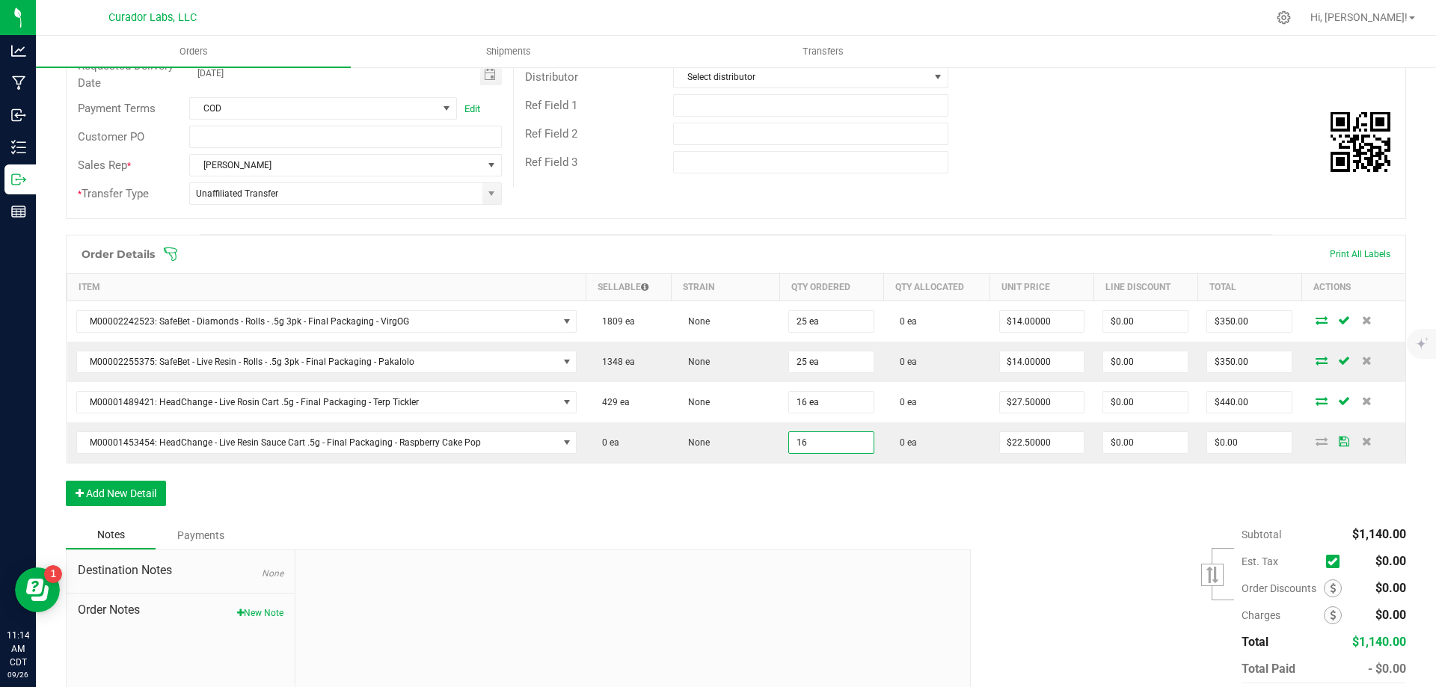
type input "16 ea"
type input "$360.00"
click at [722, 492] on div "Order Details Print All Labels Item Sellable Strain Qty Ordered Qty Allocated U…" at bounding box center [736, 378] width 1340 height 286
click at [117, 502] on button "Add New Detail" at bounding box center [116, 493] width 100 height 25
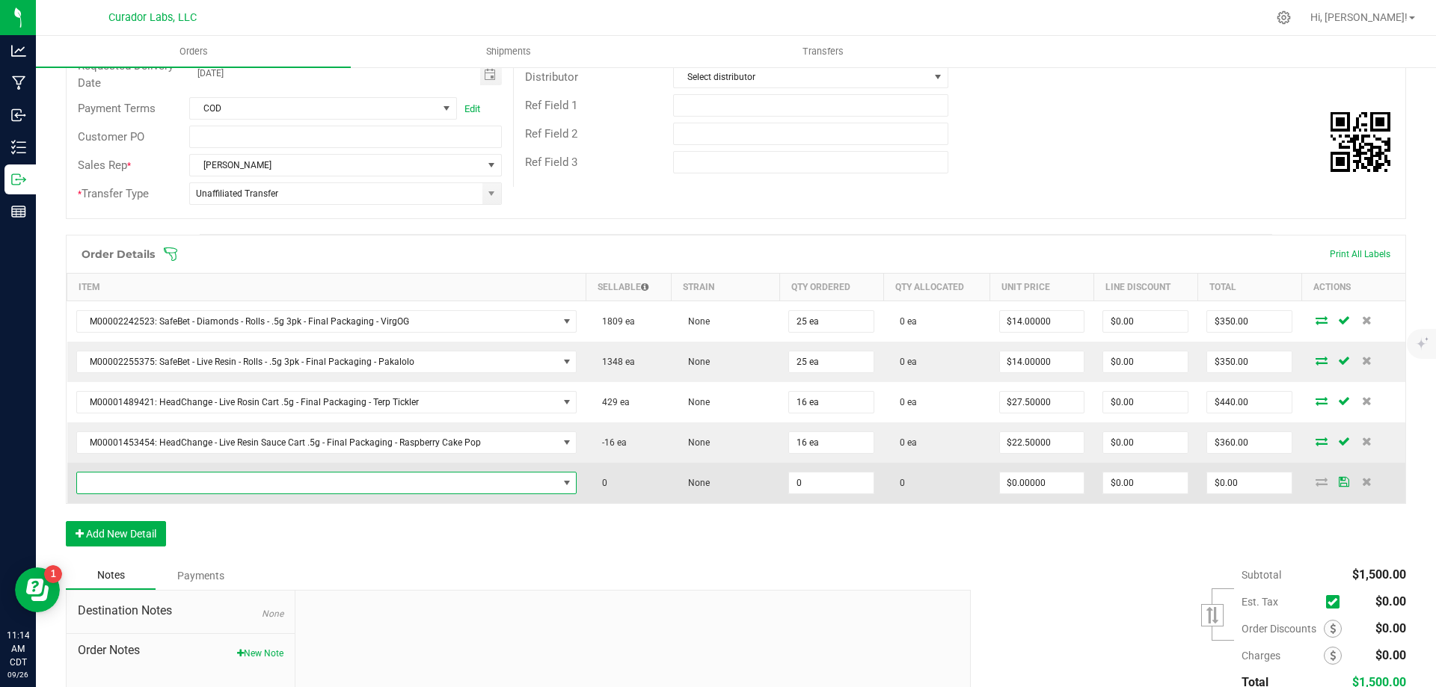
click at [160, 480] on span "NO DATA FOUND" at bounding box center [317, 483] width 481 height 21
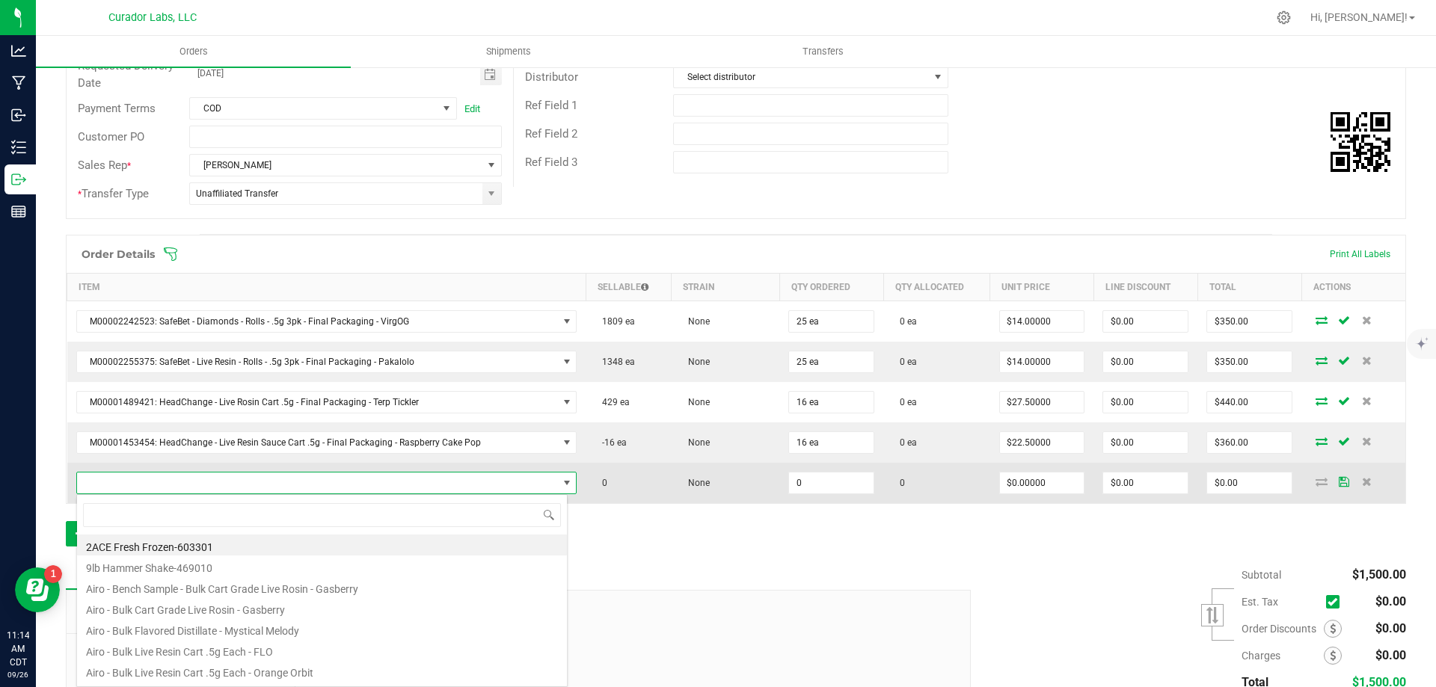
scroll to position [22, 488]
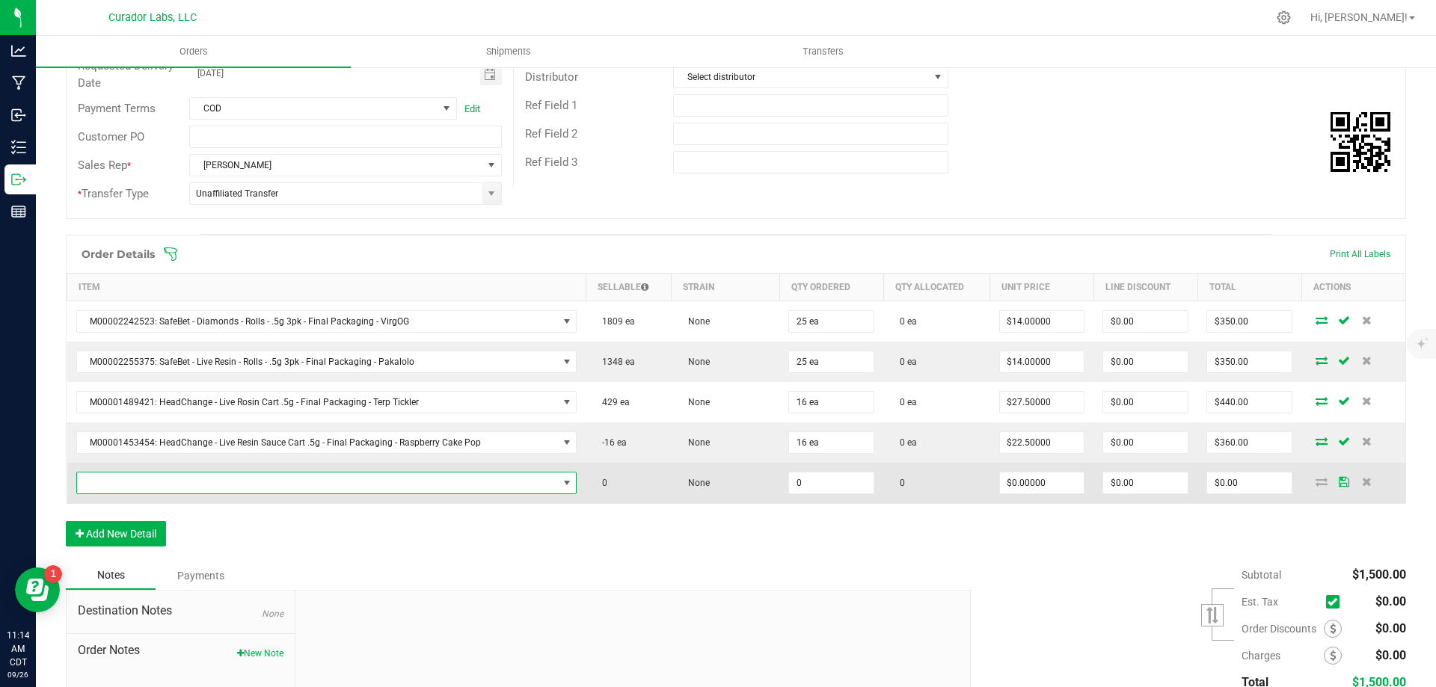
click at [416, 488] on span "NO DATA FOUND" at bounding box center [317, 483] width 481 height 21
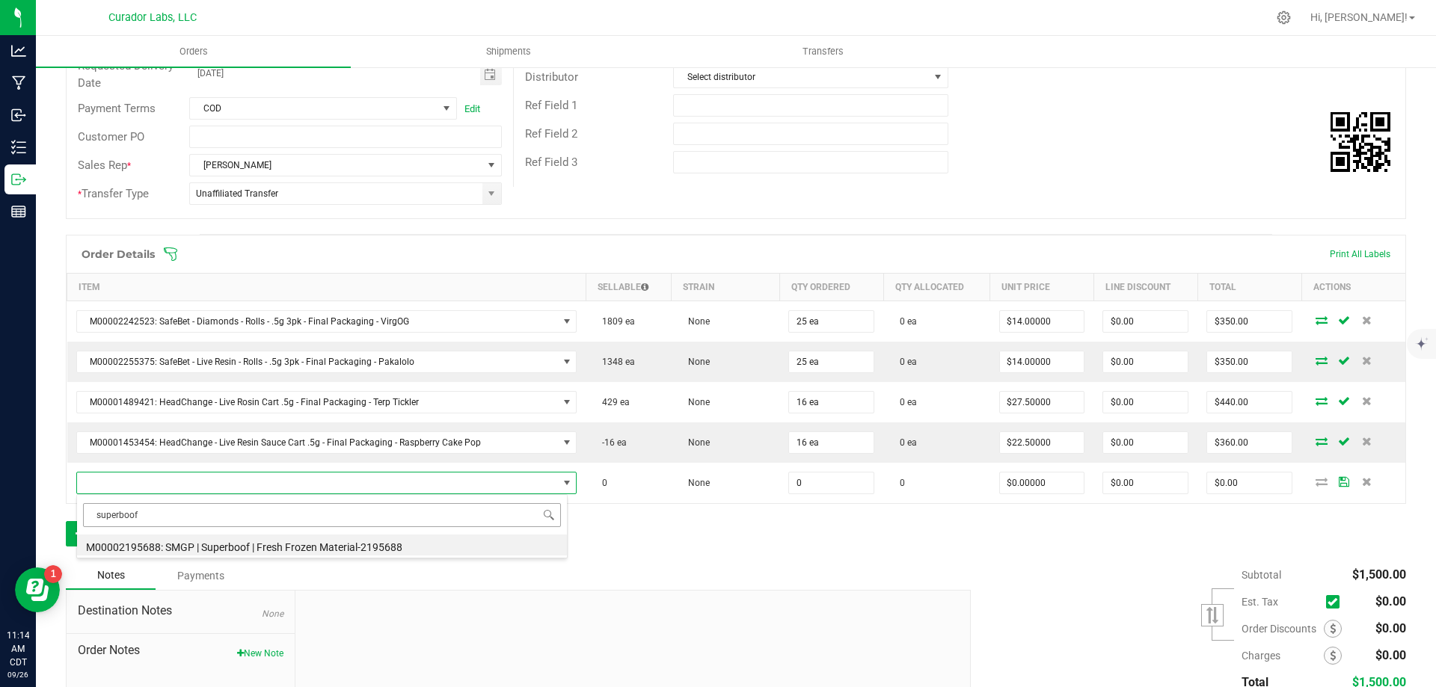
click at [117, 516] on input "superboof" at bounding box center [322, 514] width 478 height 23
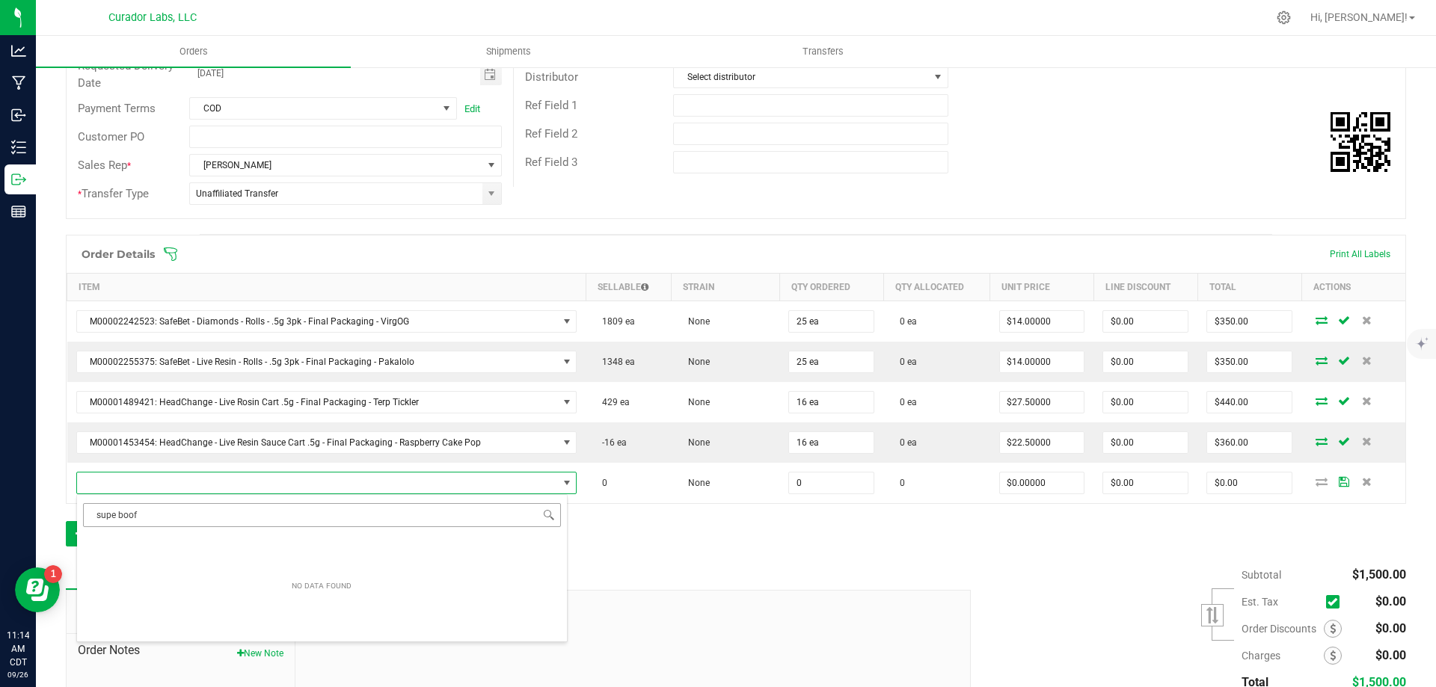
type input "super boof"
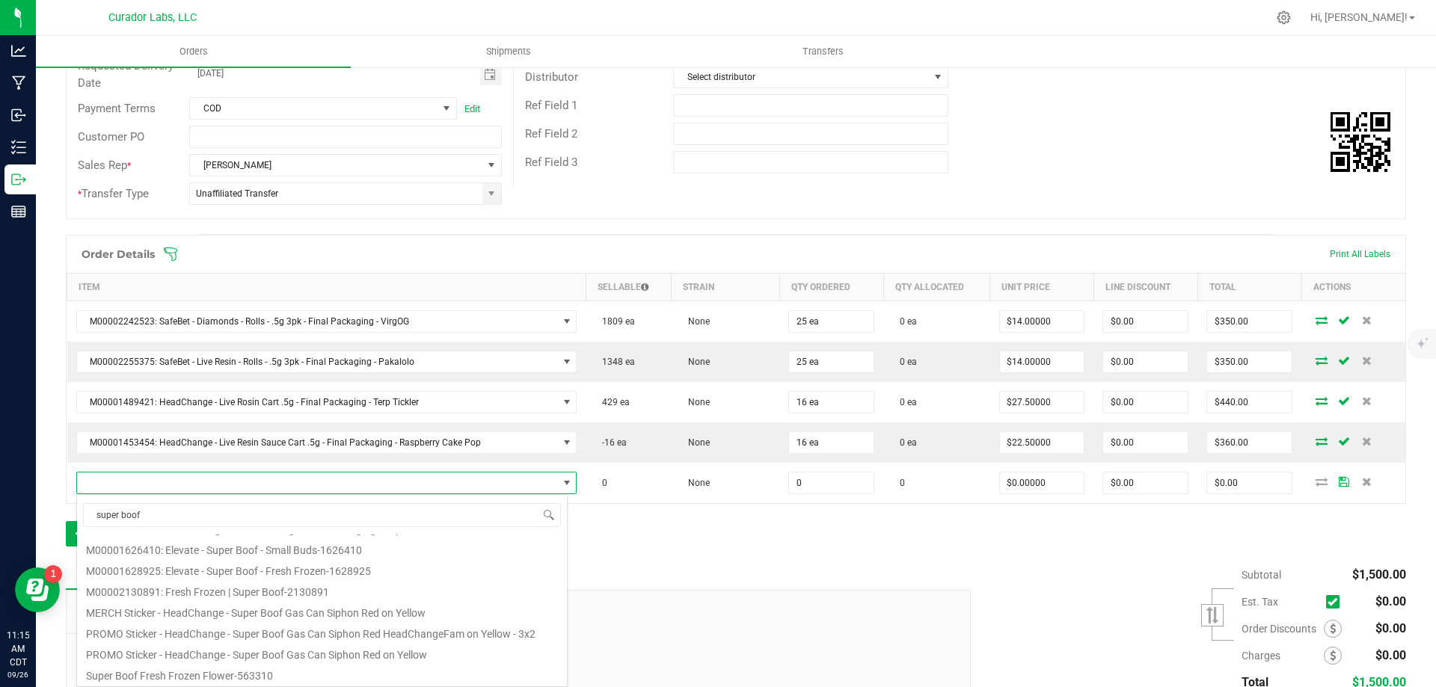
scroll to position [173, 0]
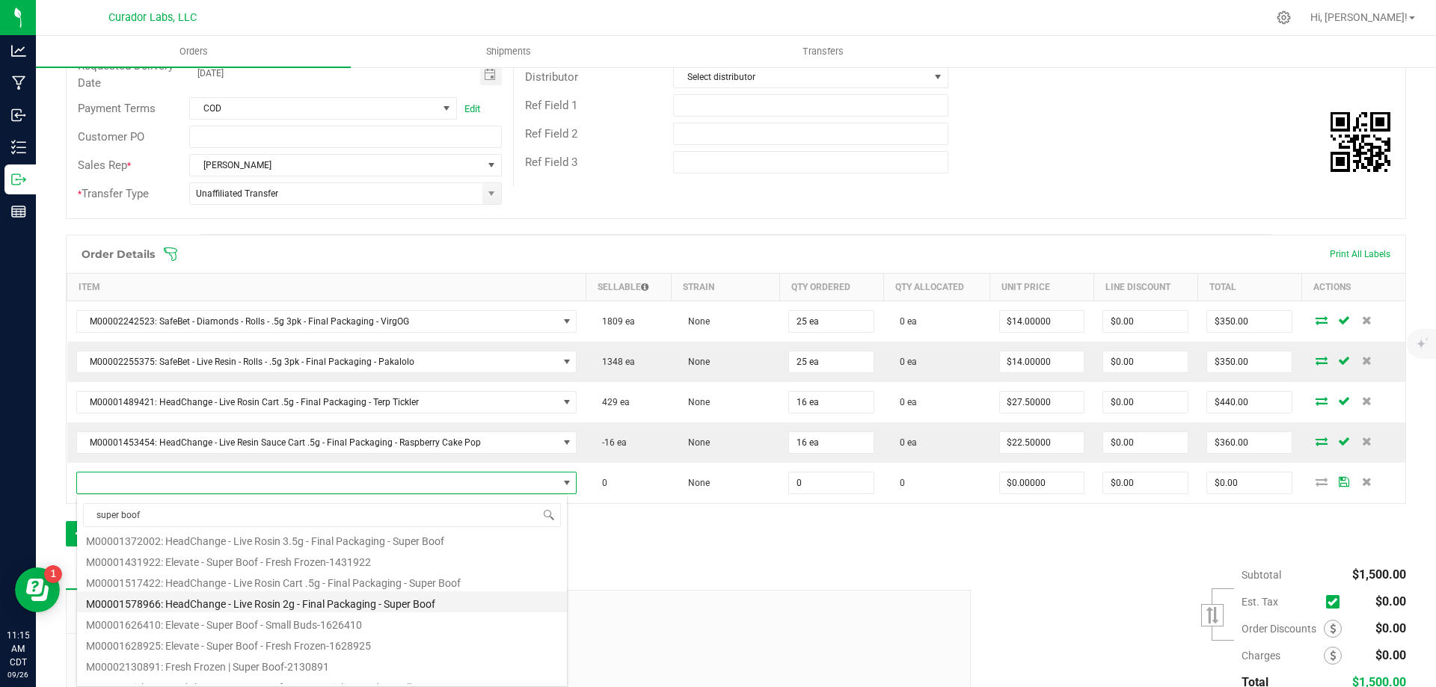
click at [290, 604] on li "M00001578966: HeadChange - Live Rosin 2g - Final Packaging - Super Boof" at bounding box center [322, 602] width 490 height 21
type input "0 ea"
type input "$60.00000"
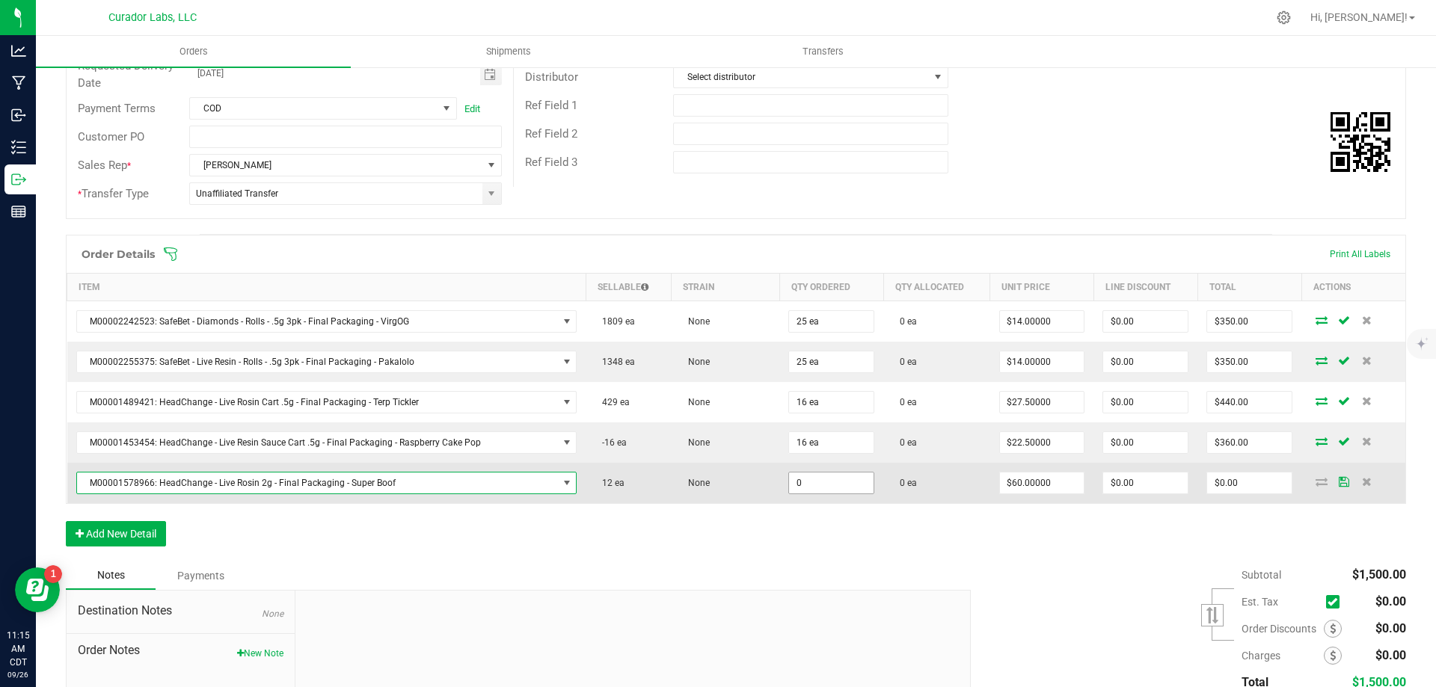
click at [836, 482] on input "0" at bounding box center [831, 483] width 85 height 21
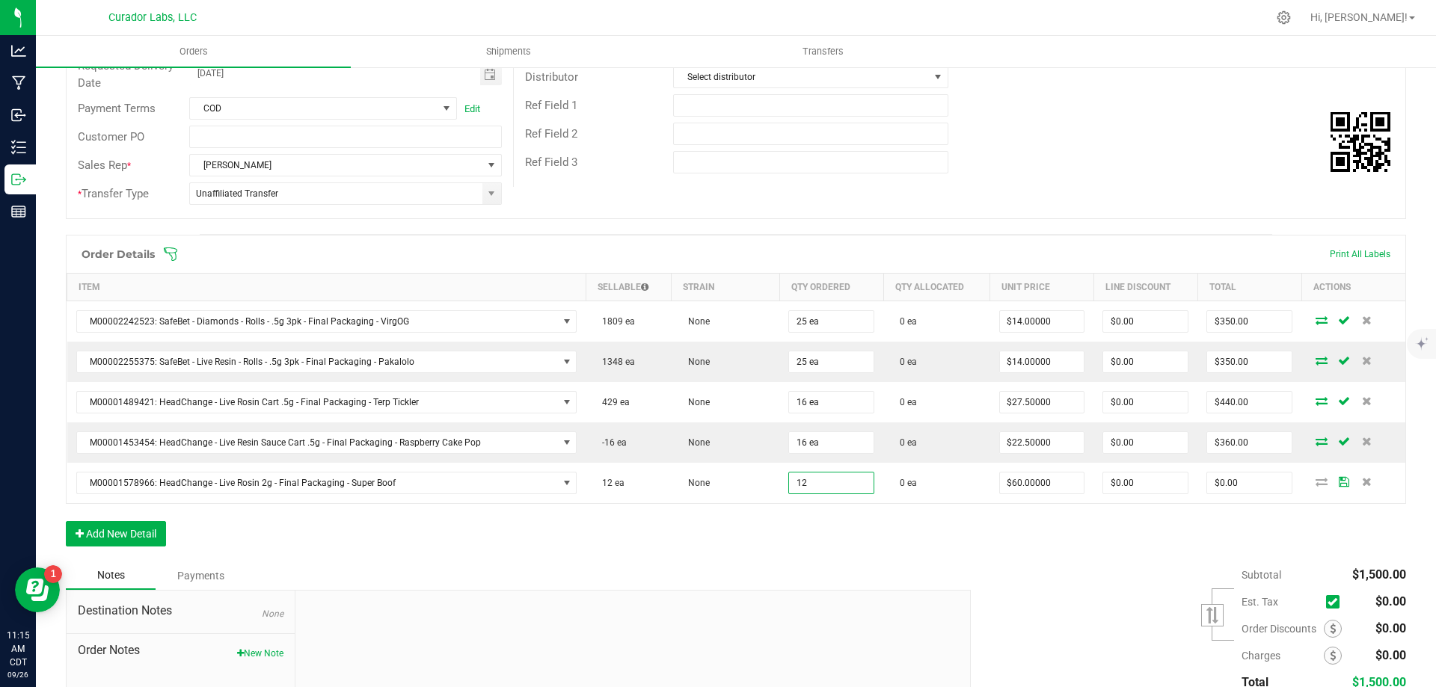
type input "12 ea"
type input "$720.00"
click at [702, 547] on div "Order Details Print All Labels Item Sellable Strain Qty Ordered Qty Allocated U…" at bounding box center [736, 398] width 1340 height 327
click at [115, 532] on button "Add New Detail" at bounding box center [116, 533] width 100 height 25
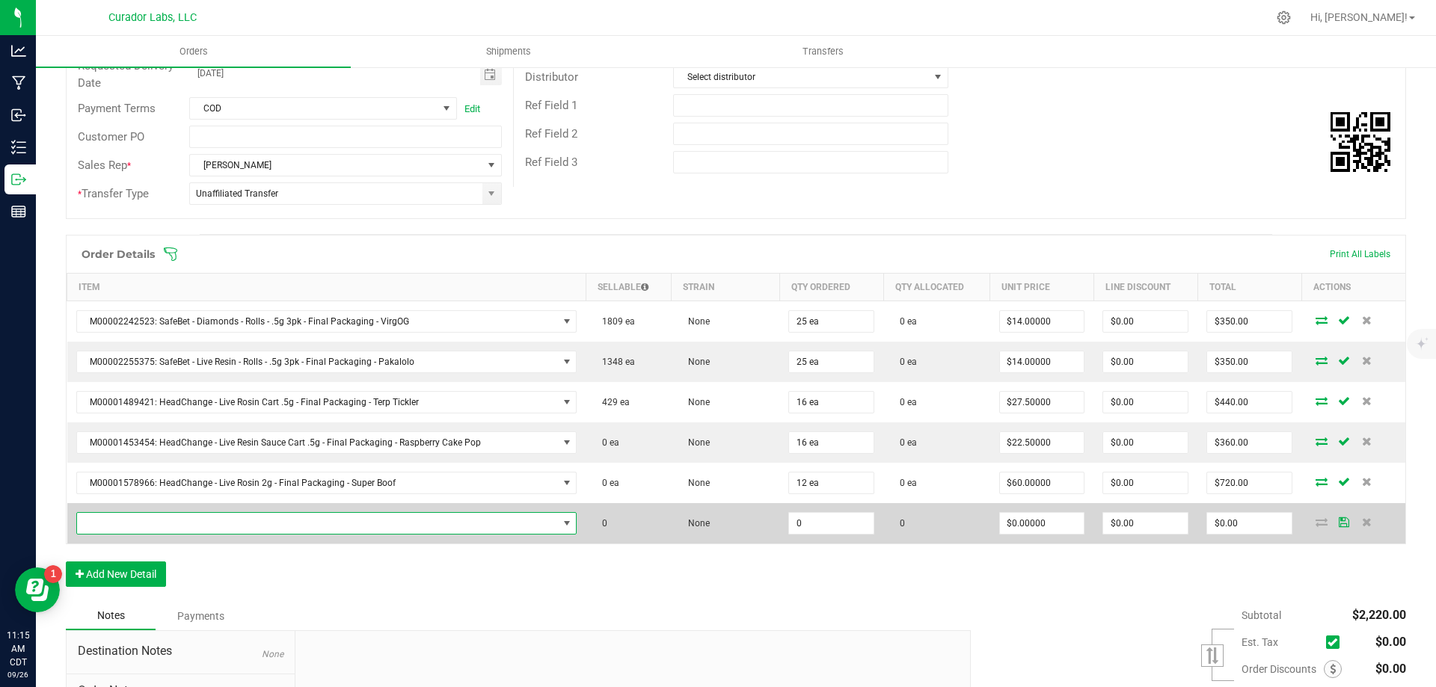
click at [168, 522] on span "NO DATA FOUND" at bounding box center [317, 523] width 481 height 21
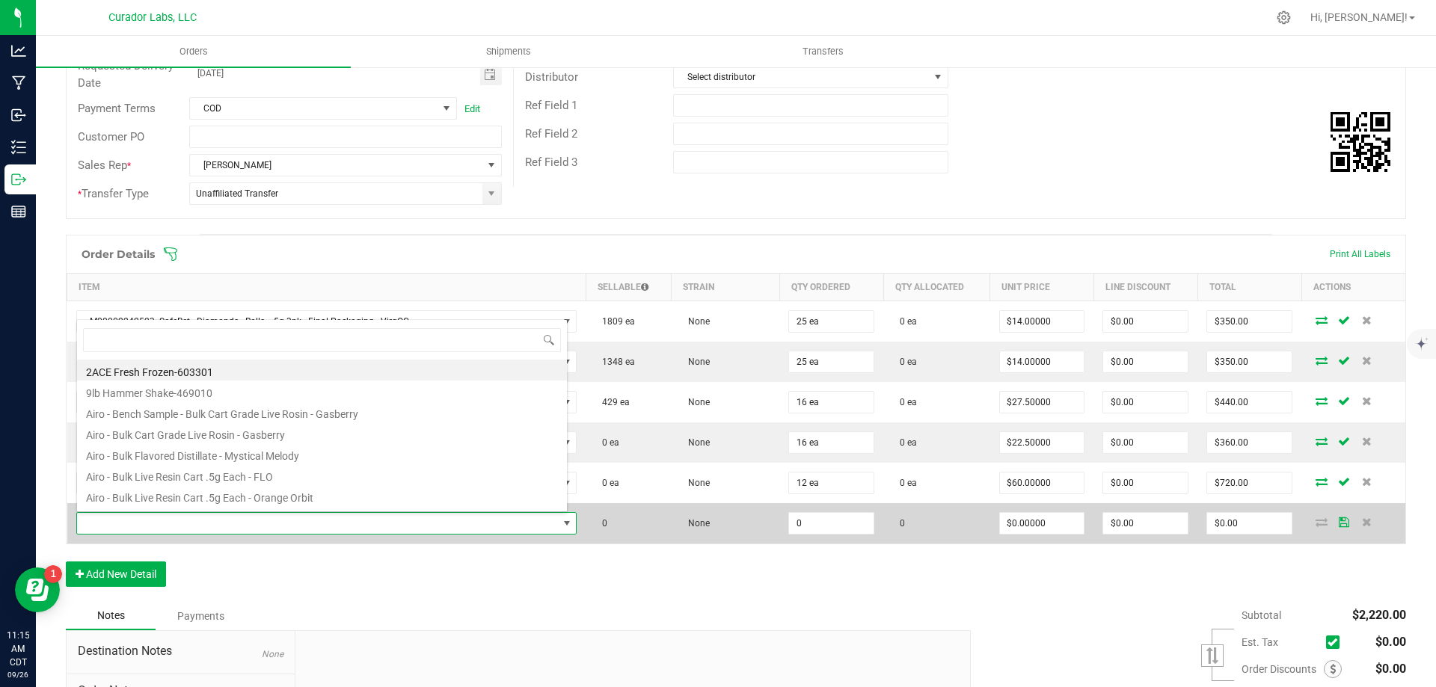
scroll to position [22, 488]
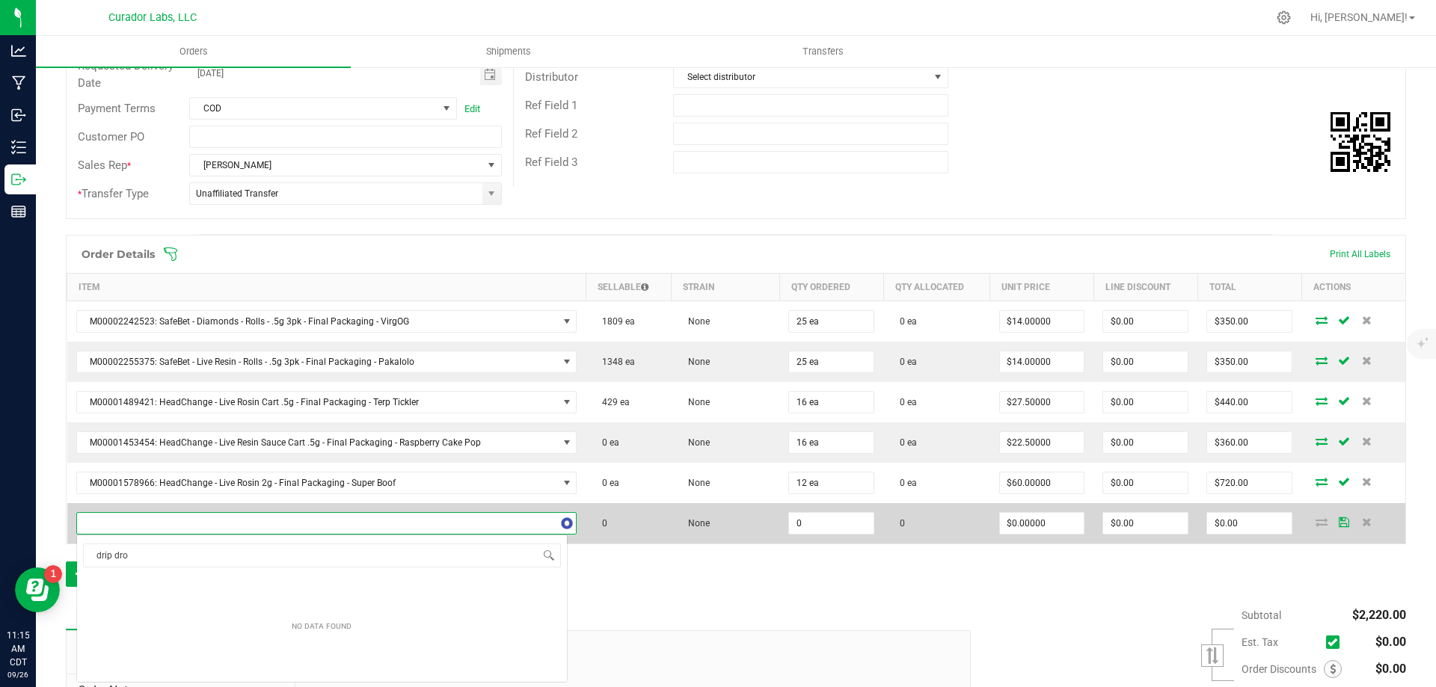
type input "drip drop"
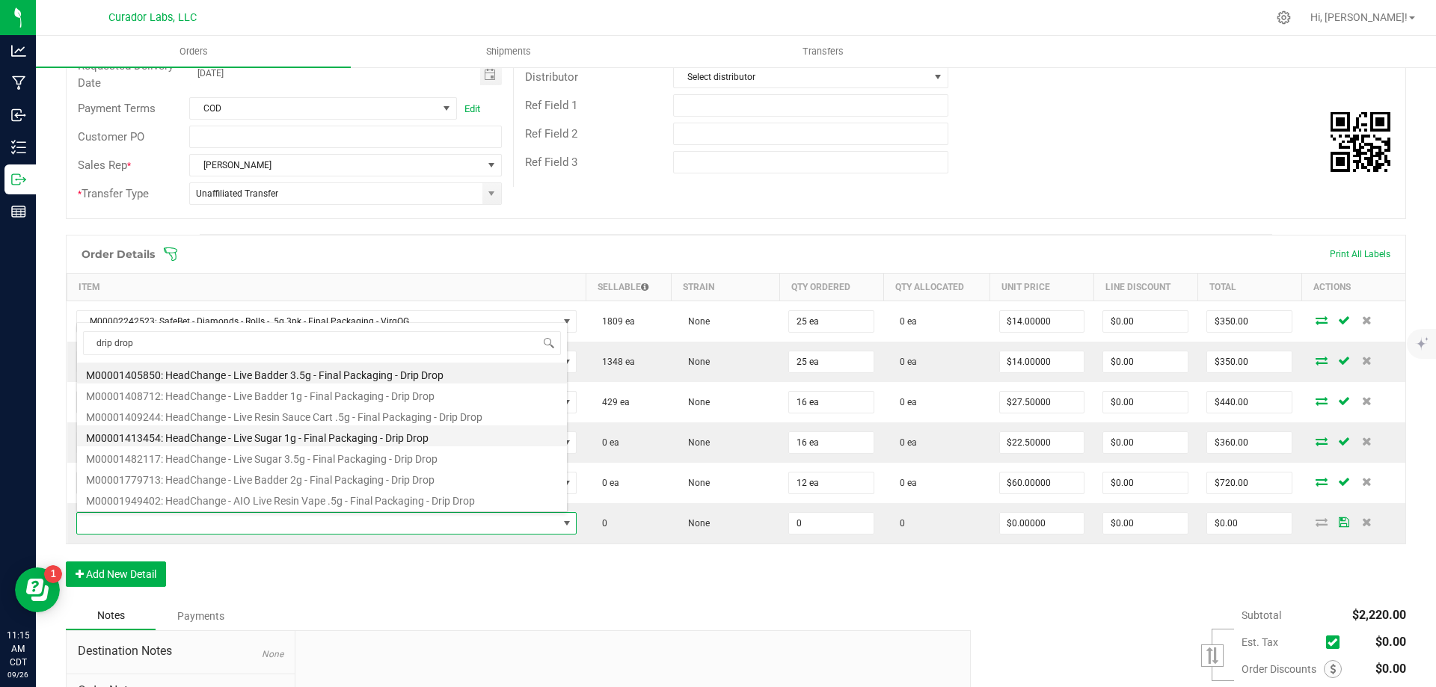
click at [324, 437] on li "M00001413454: HeadChange - Live Sugar 1g - Final Packaging - Drip Drop" at bounding box center [322, 436] width 490 height 21
type input "0 ea"
type input "$25.00000"
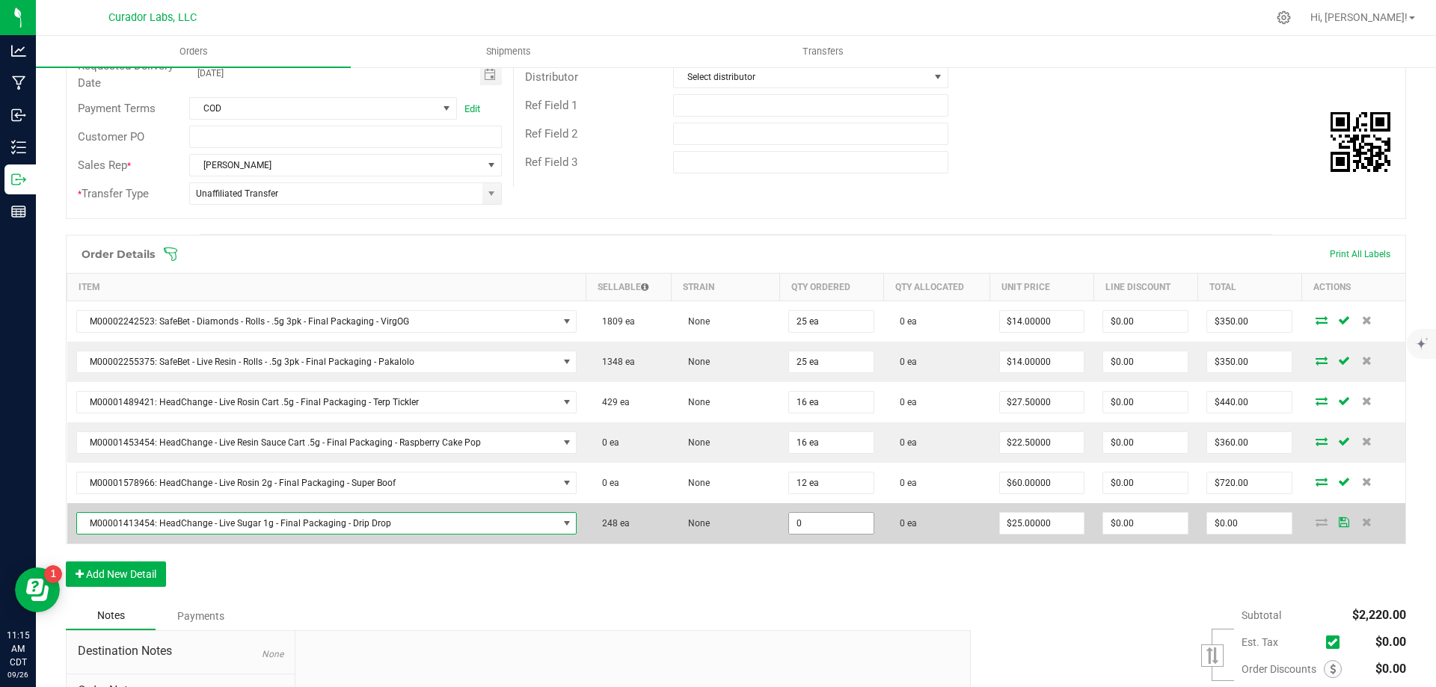
click at [821, 518] on input "0" at bounding box center [831, 523] width 85 height 21
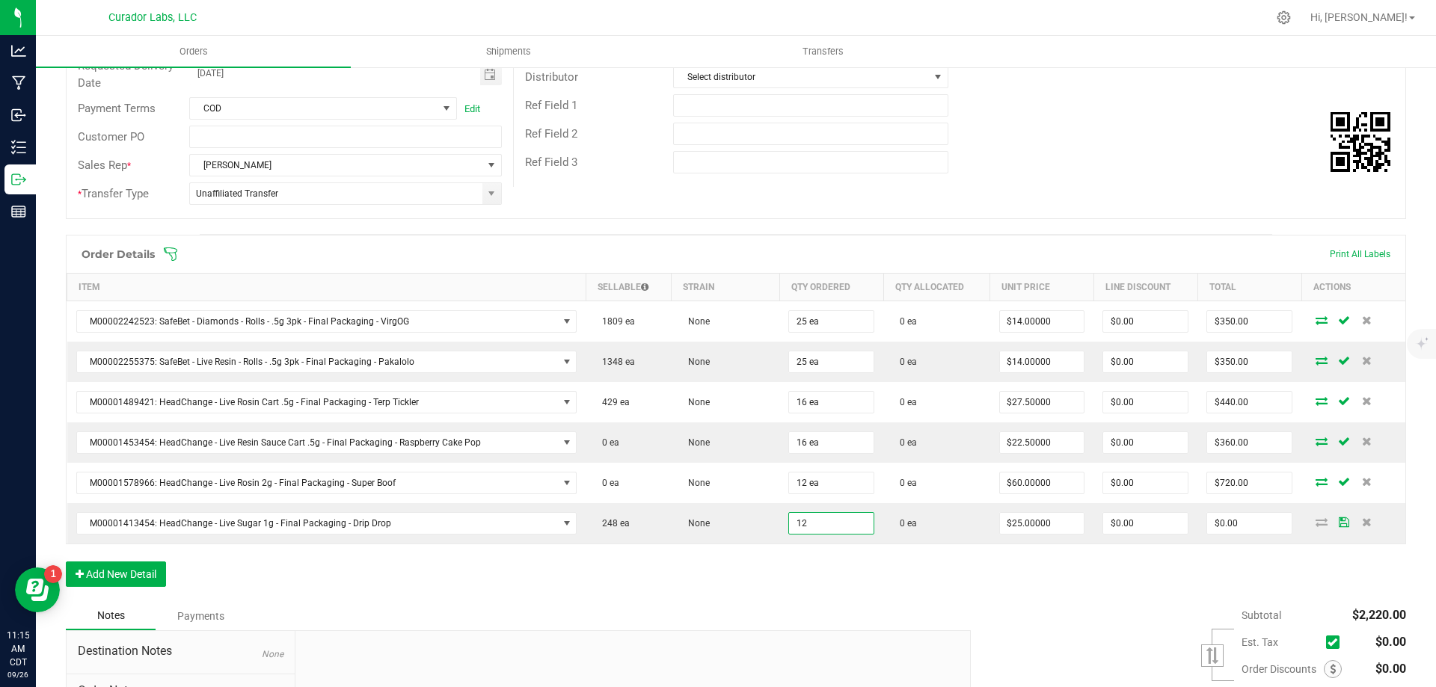
type input "12 ea"
type input "$300.00"
click at [765, 603] on div "Notes Payments" at bounding box center [513, 616] width 894 height 28
click at [116, 566] on button "Add New Detail" at bounding box center [116, 574] width 100 height 25
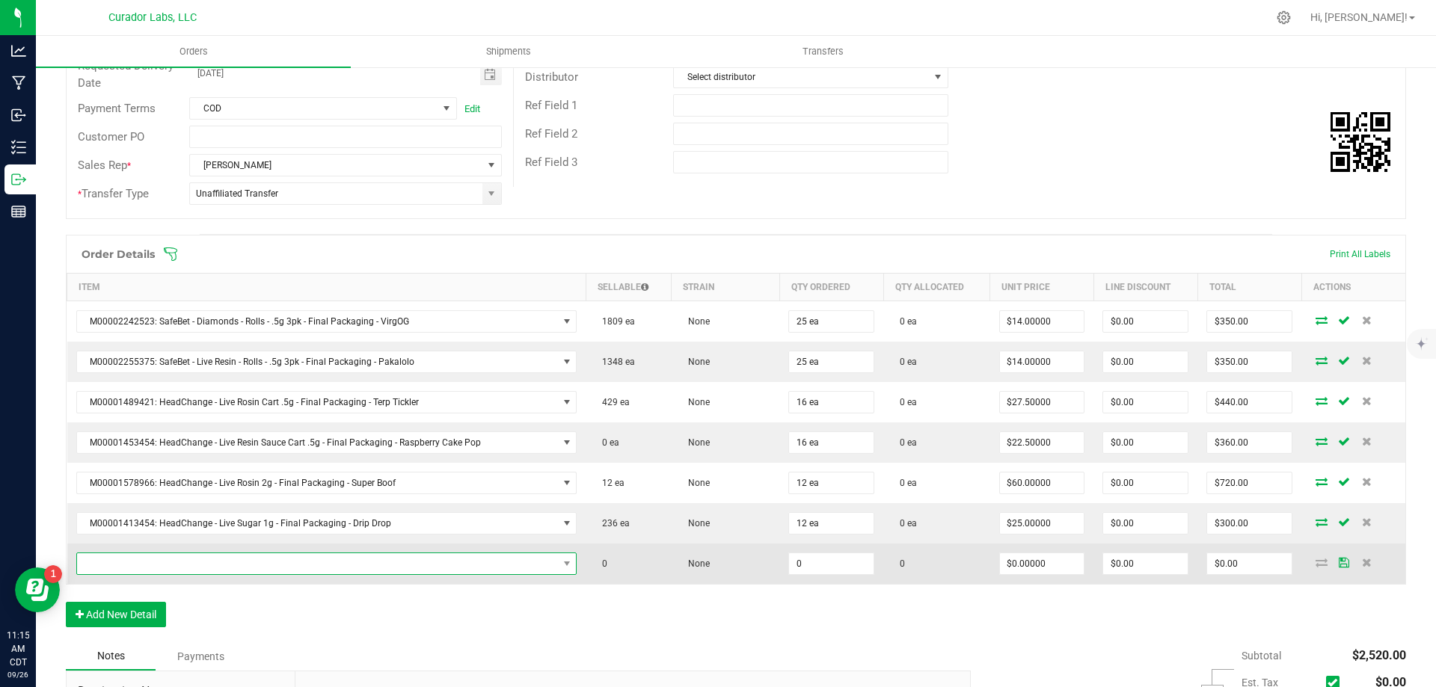
click at [159, 562] on span "NO DATA FOUND" at bounding box center [317, 563] width 481 height 21
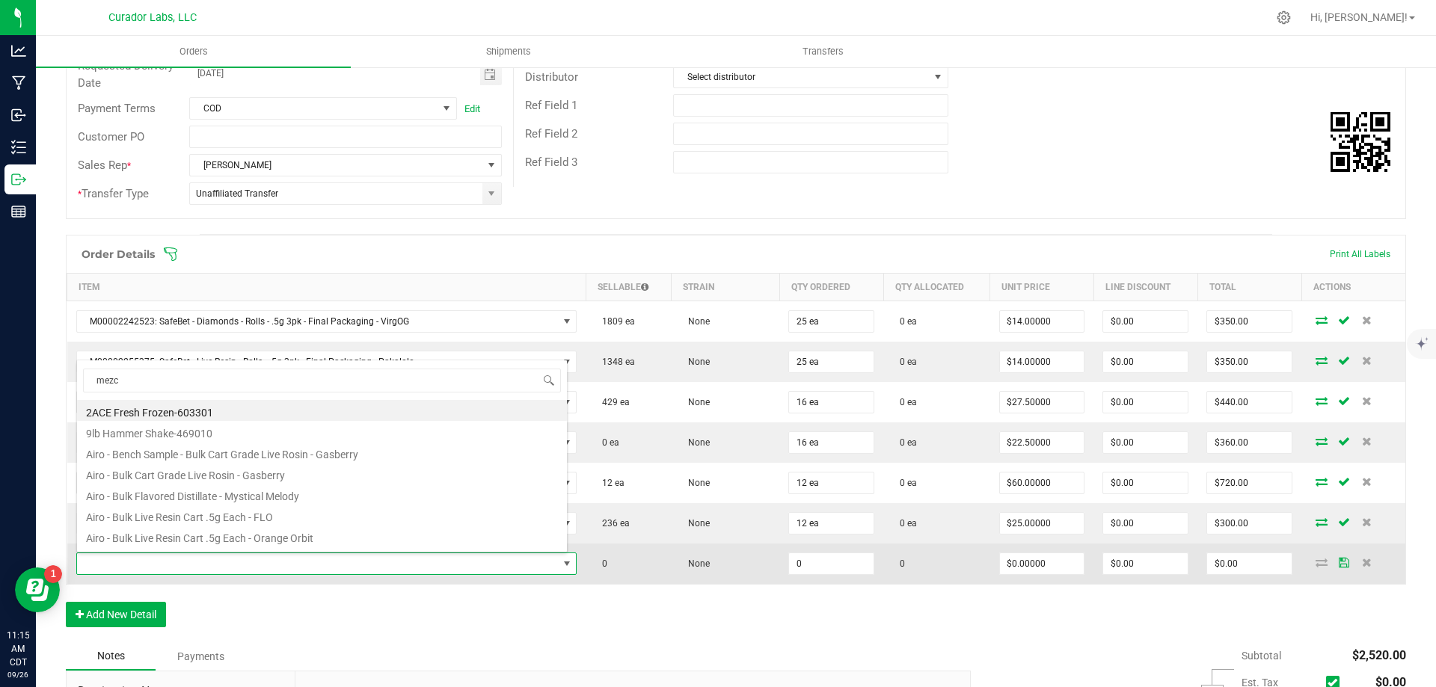
type input "mezca"
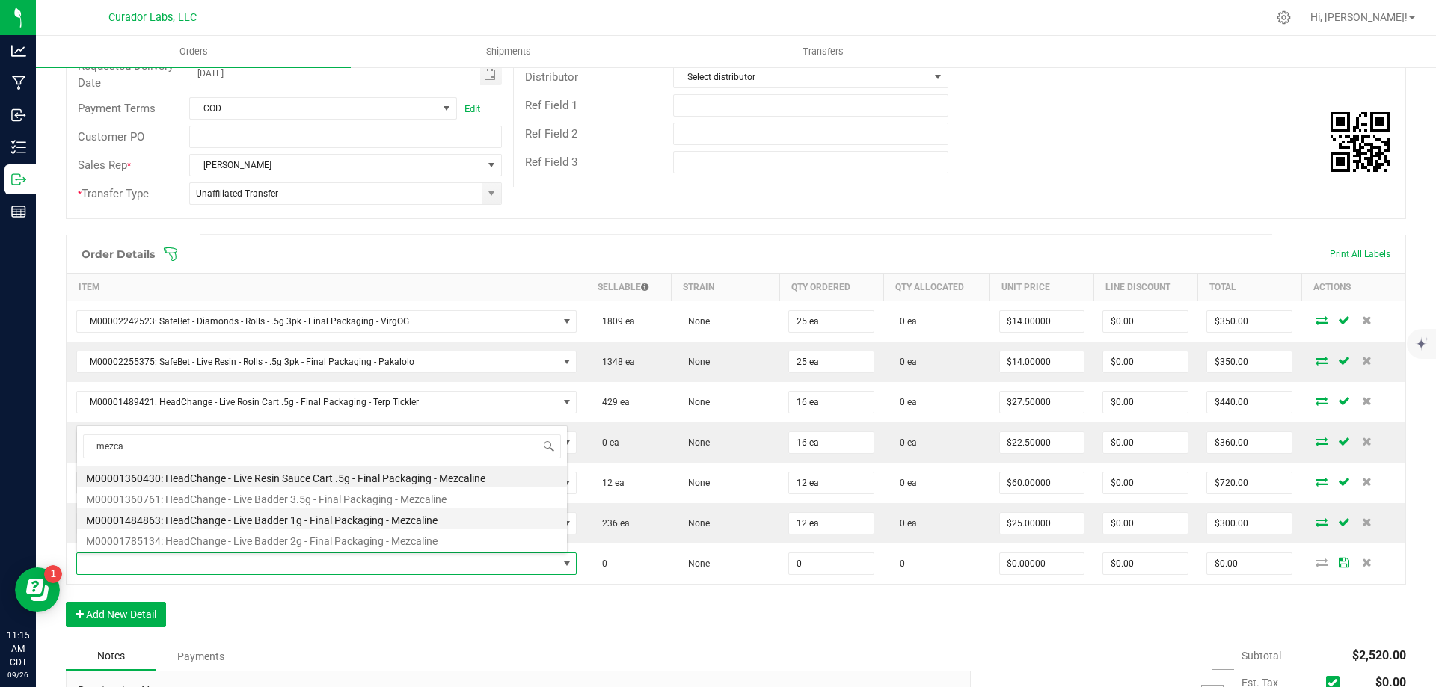
click at [292, 519] on li "M00001484863: HeadChange - Live Badder 1g - Final Packaging - Mezcaline" at bounding box center [322, 518] width 490 height 21
type input "0 ea"
type input "$25.00000"
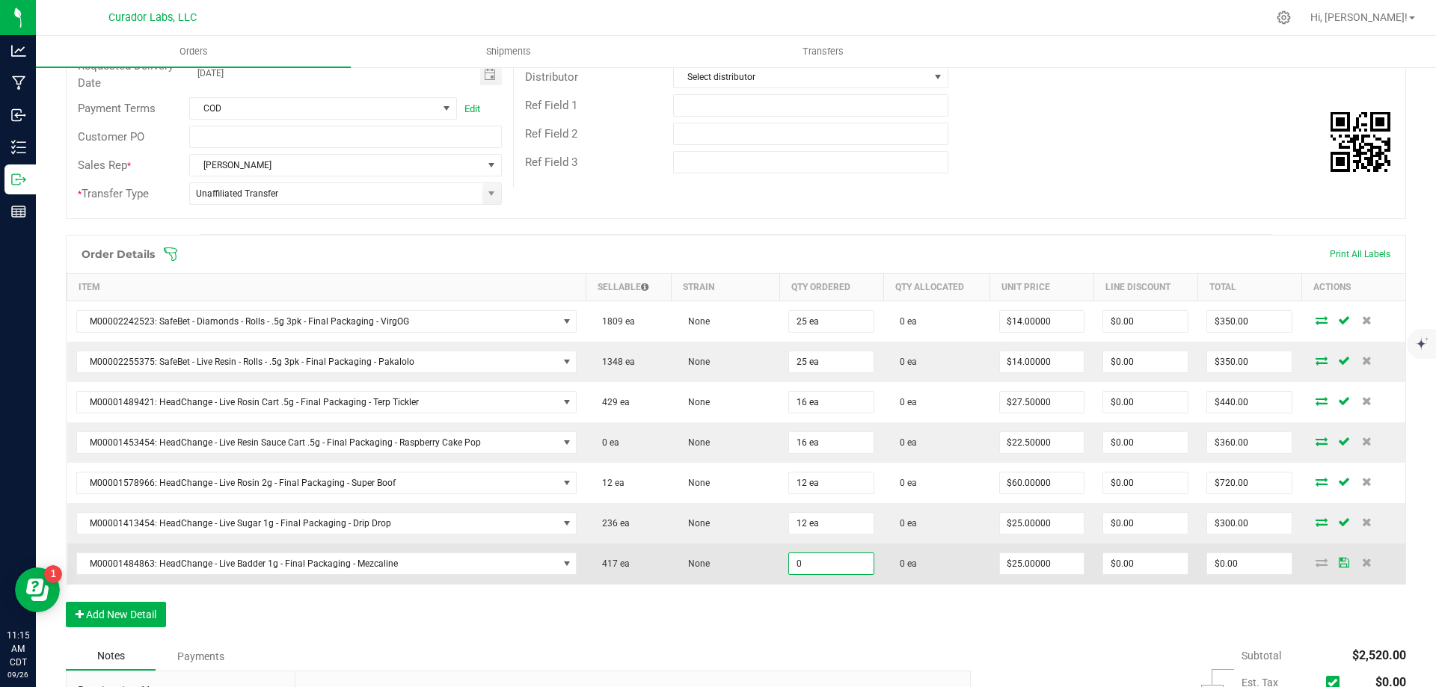
click at [818, 556] on input "0" at bounding box center [831, 563] width 85 height 21
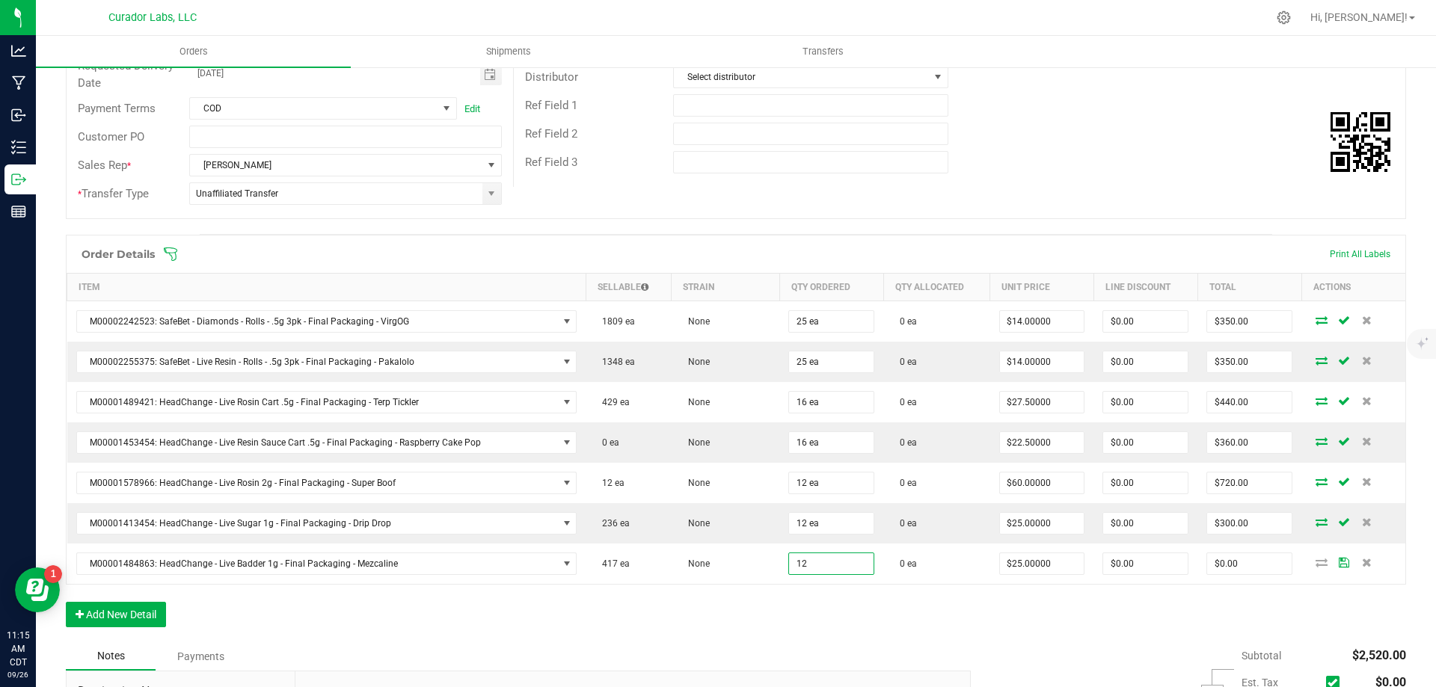
type input "12 ea"
type input "$300.00"
click at [728, 632] on div "Order Details Print All Labels Item Sellable Strain Qty Ordered Qty Allocated U…" at bounding box center [736, 439] width 1340 height 408
click at [117, 618] on button "Add New Detail" at bounding box center [116, 614] width 100 height 25
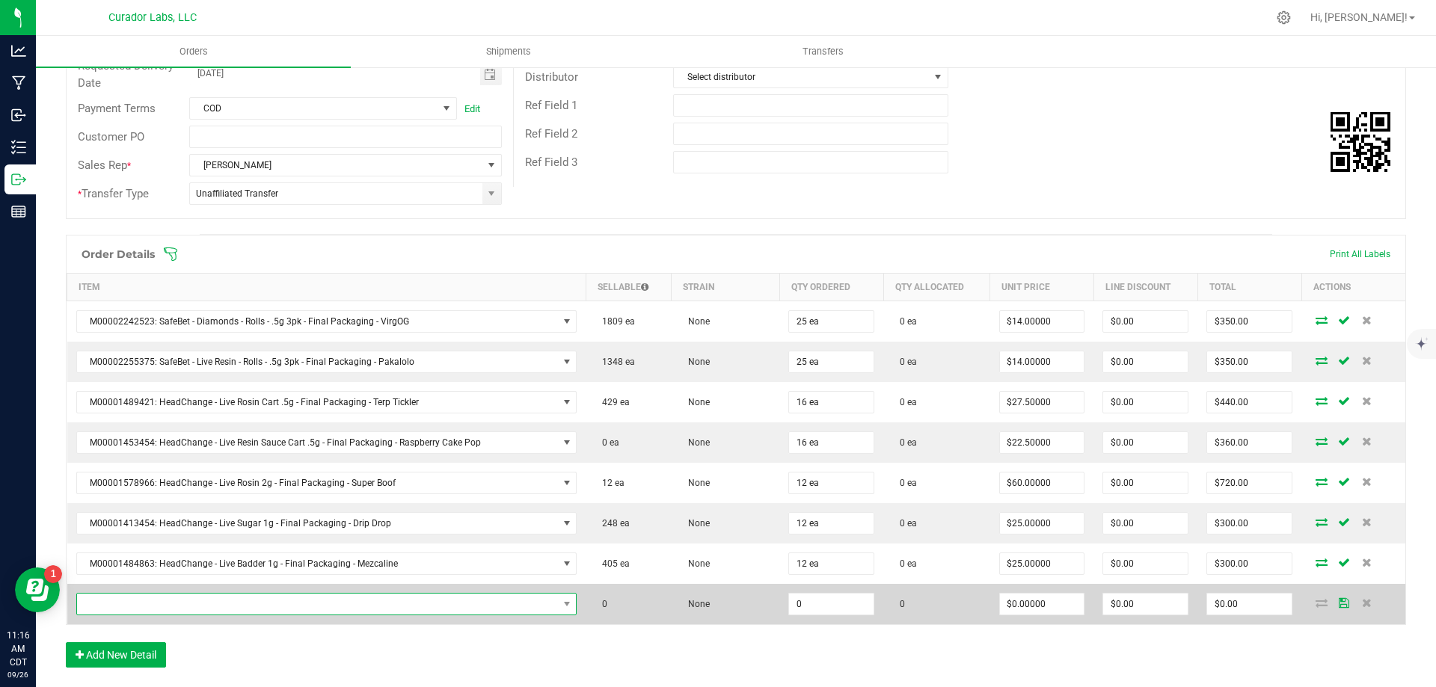
click at [221, 596] on span "NO DATA FOUND" at bounding box center [317, 604] width 481 height 21
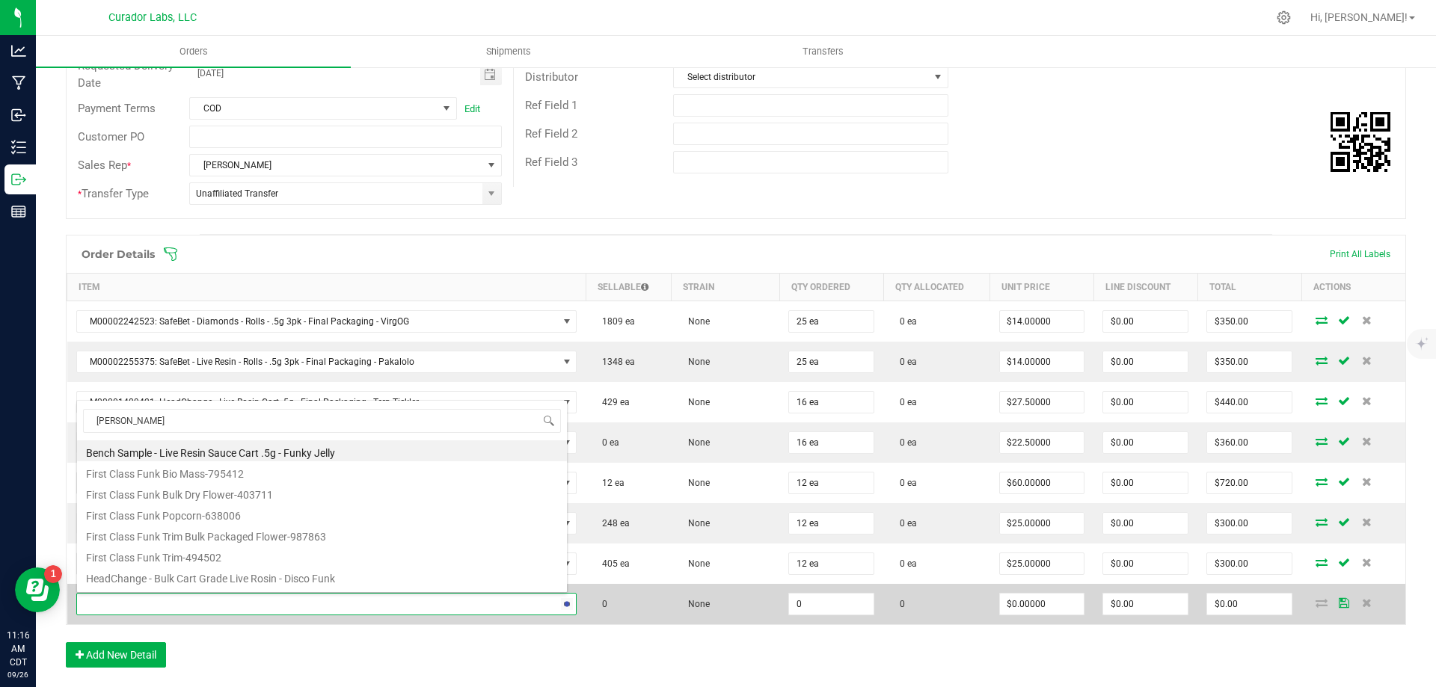
type input "funken"
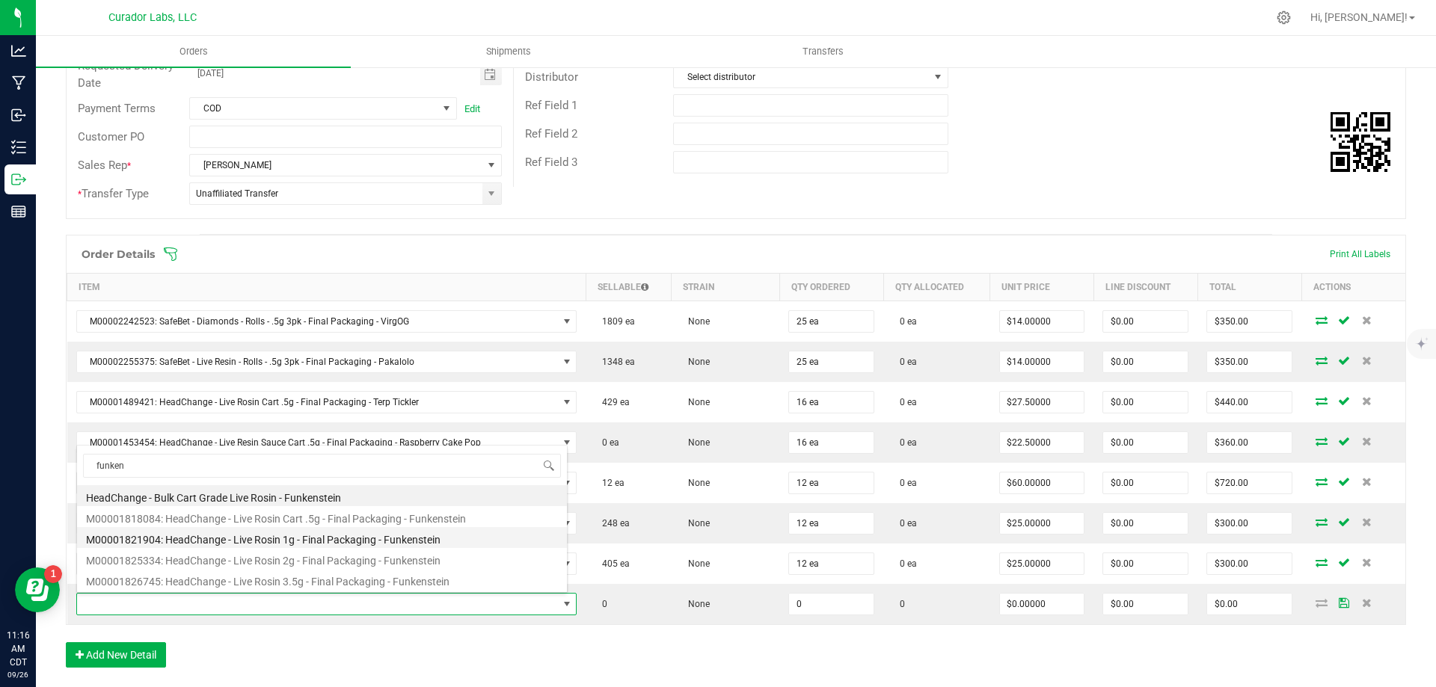
click at [259, 543] on li "M00001821904: HeadChange - Live Rosin 1g - Final Packaging - Funkenstein" at bounding box center [322, 537] width 490 height 21
type input "0 ea"
type input "$32.50000"
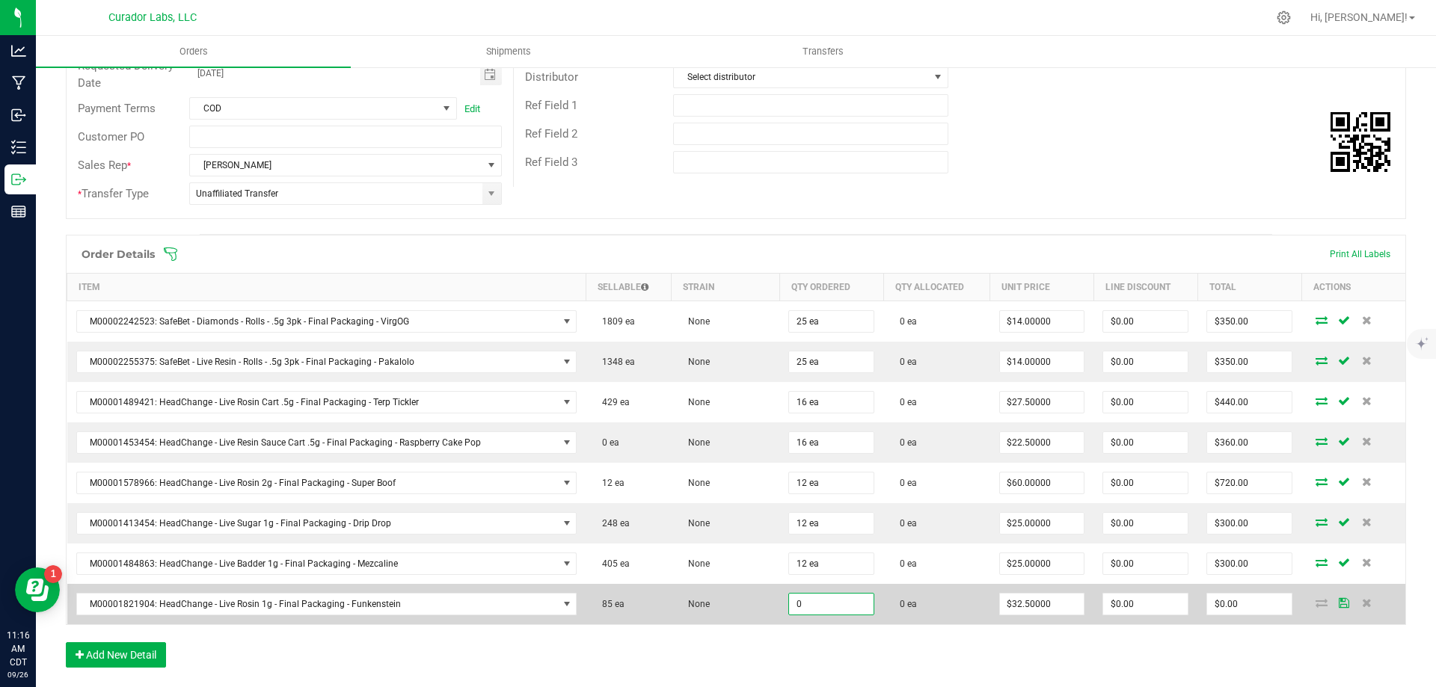
click at [794, 608] on input "0" at bounding box center [831, 604] width 85 height 21
type input "12 ea"
type input "$390.00"
click at [933, 610] on td "0 ea" at bounding box center [936, 604] width 106 height 40
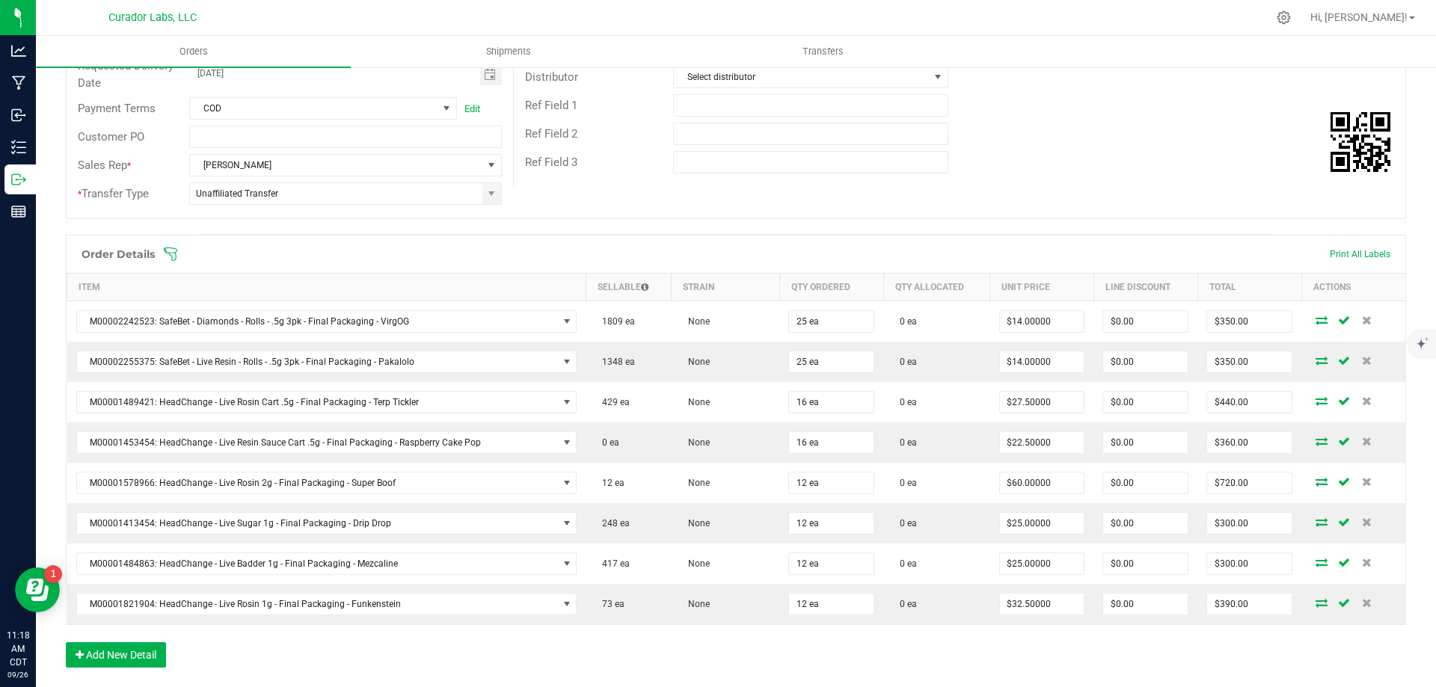
click at [578, 238] on div "Order Details Print All Labels" at bounding box center [736, 254] width 1339 height 37
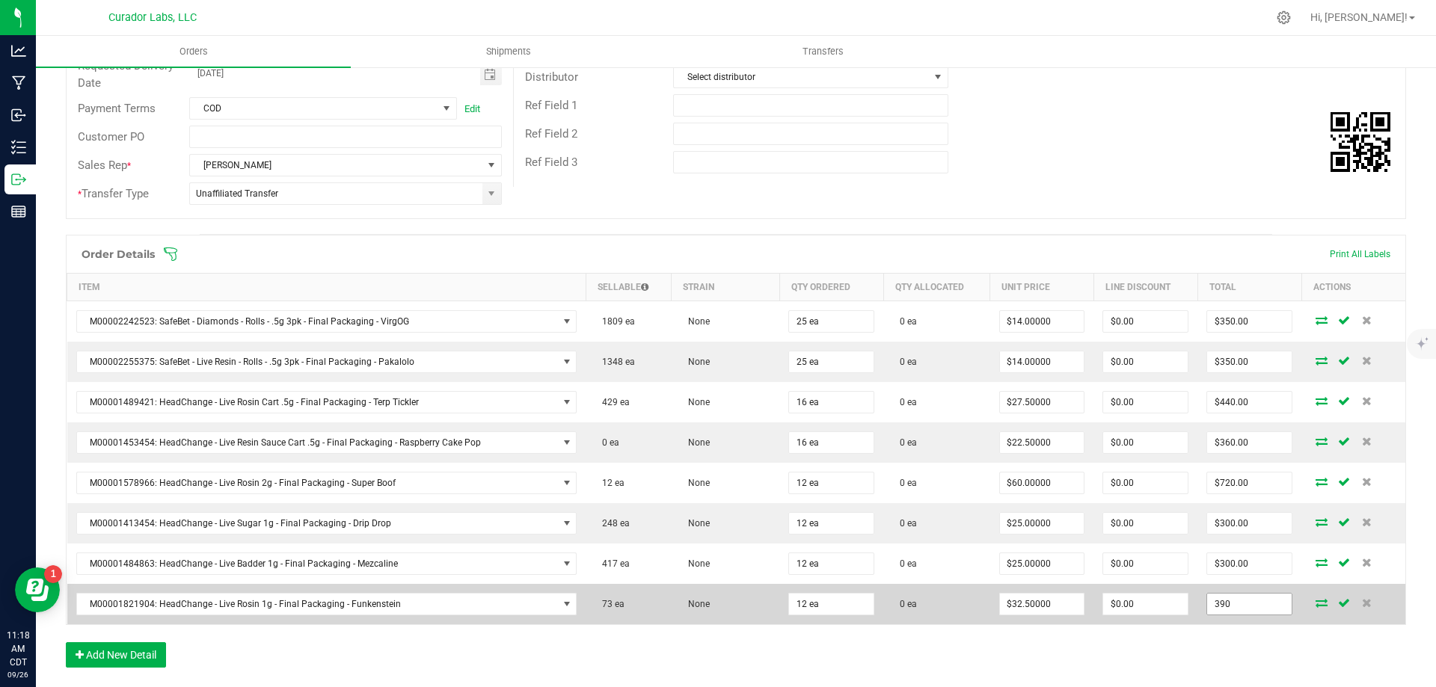
click at [1227, 603] on input "390" at bounding box center [1249, 604] width 85 height 21
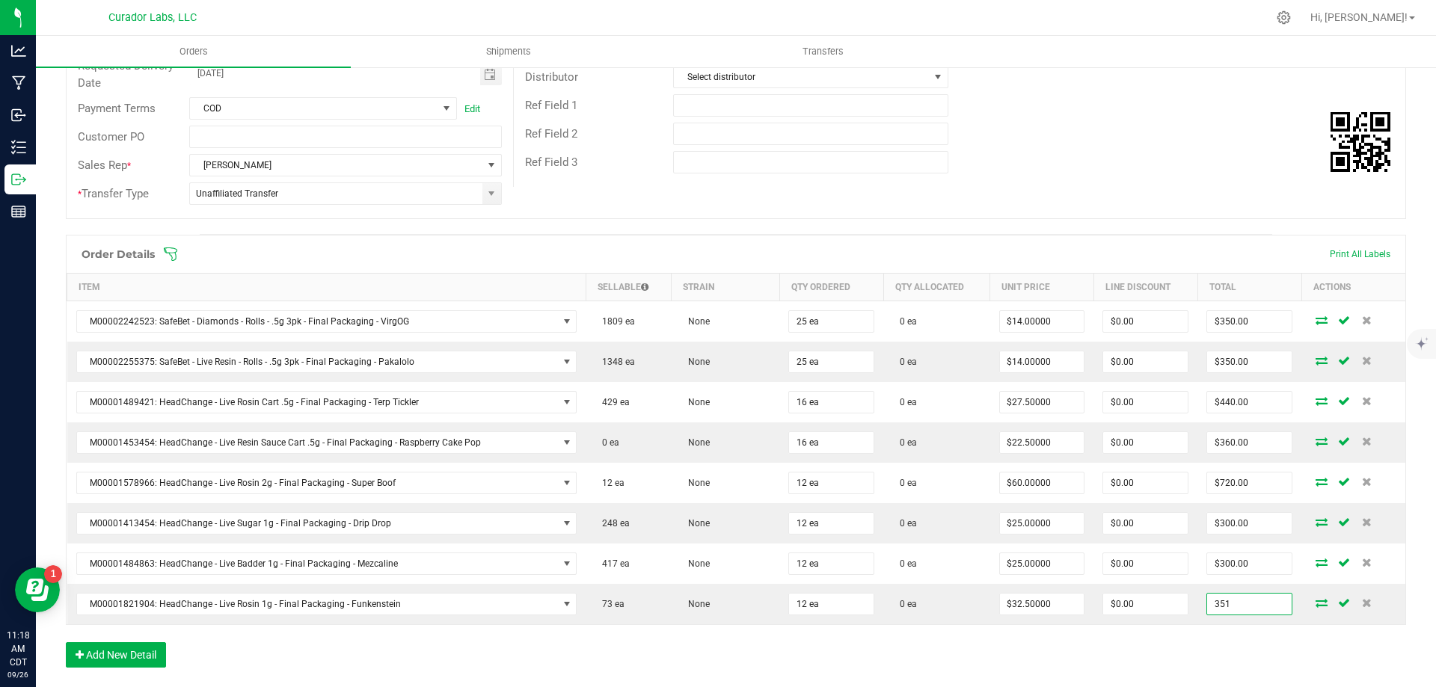
type input "351"
type input "$29.25000"
type input "$351.00"
click at [1182, 654] on div "Order Details Print All Labels Item Sellable Strain Qty Ordered Qty Allocated U…" at bounding box center [736, 459] width 1340 height 448
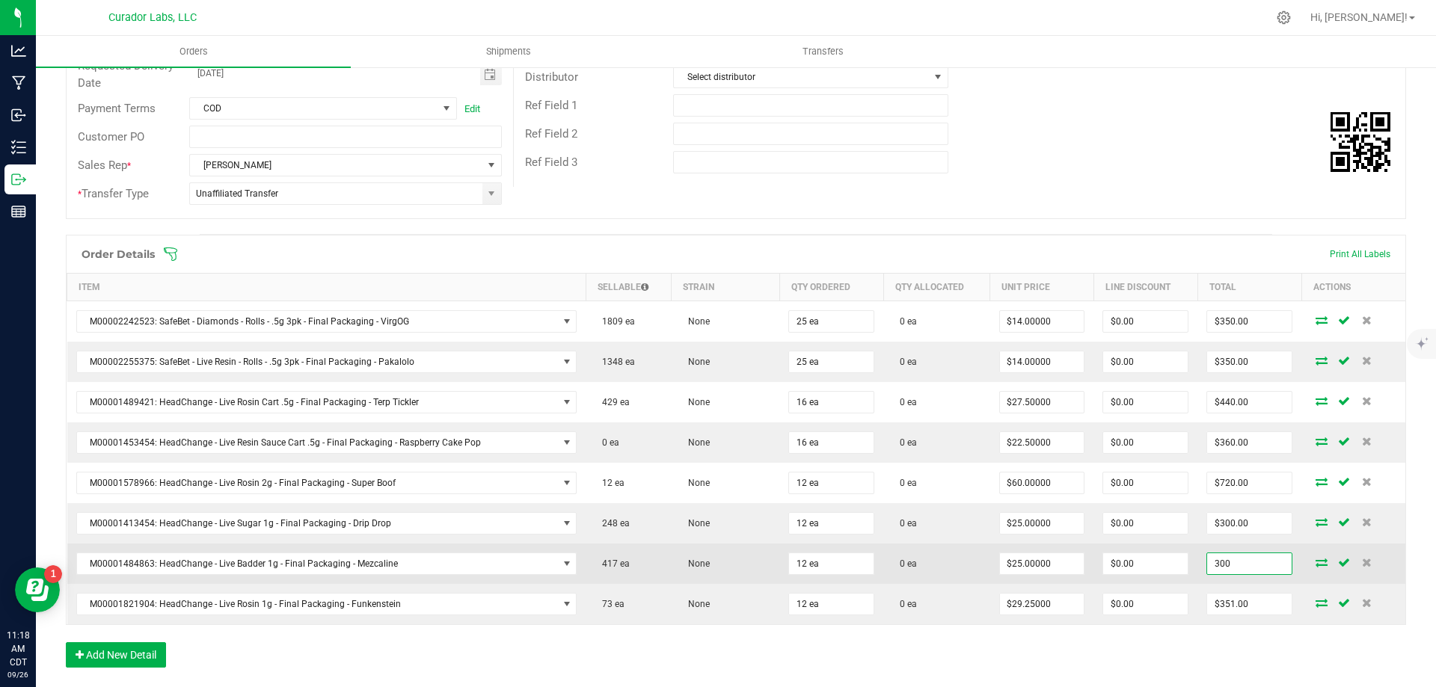
click at [1226, 567] on input "300" at bounding box center [1249, 563] width 85 height 21
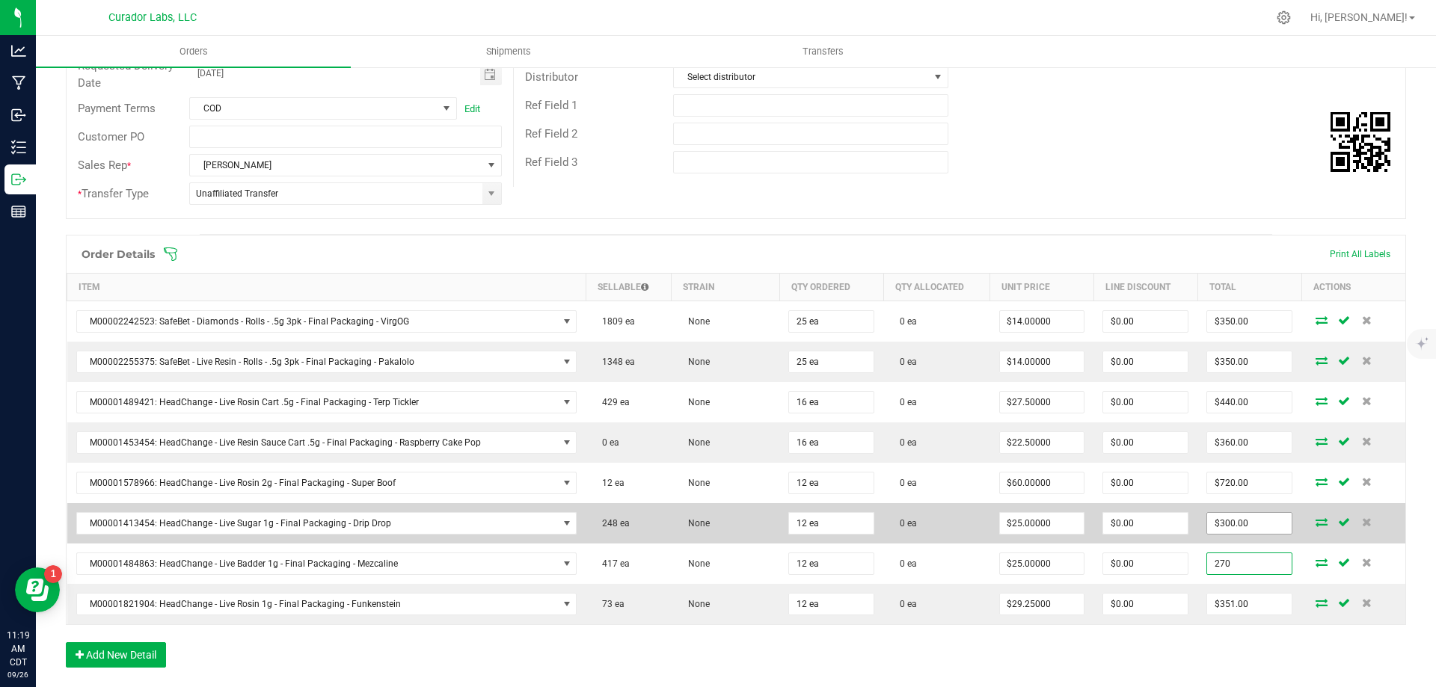
type input "270"
type input "300"
type input "$22.50000"
type input "$270.00"
click at [1244, 526] on input "300" at bounding box center [1249, 523] width 85 height 21
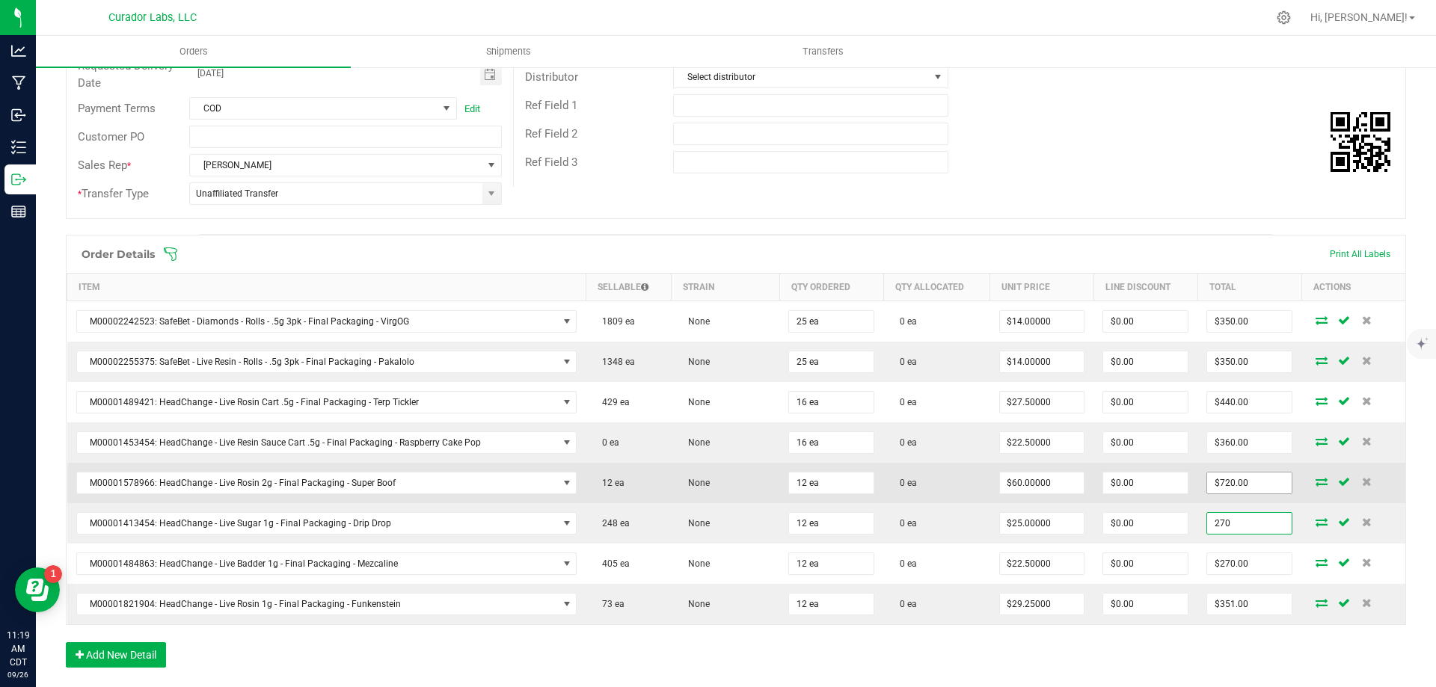
type input "270"
type input "720"
type input "$22.50000"
type input "$270.00"
click at [1265, 487] on input "720" at bounding box center [1249, 483] width 85 height 21
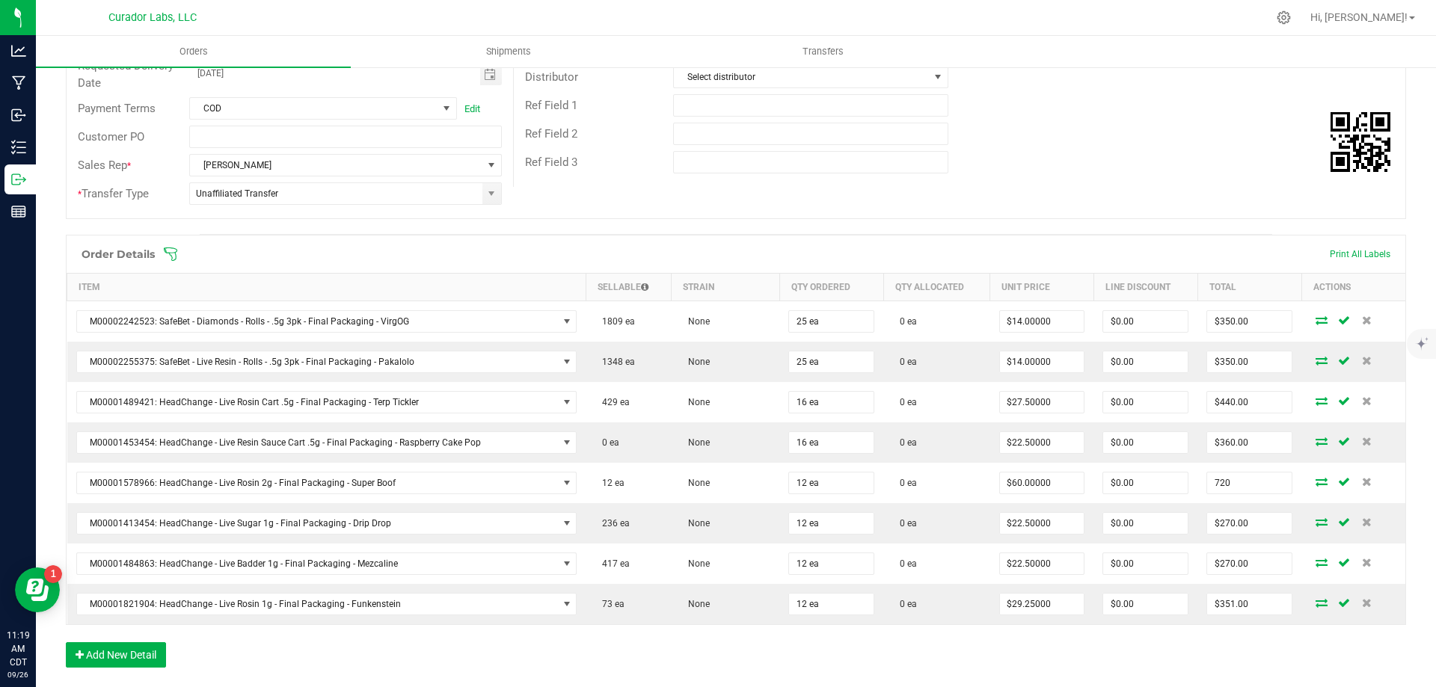
type input "$720.00"
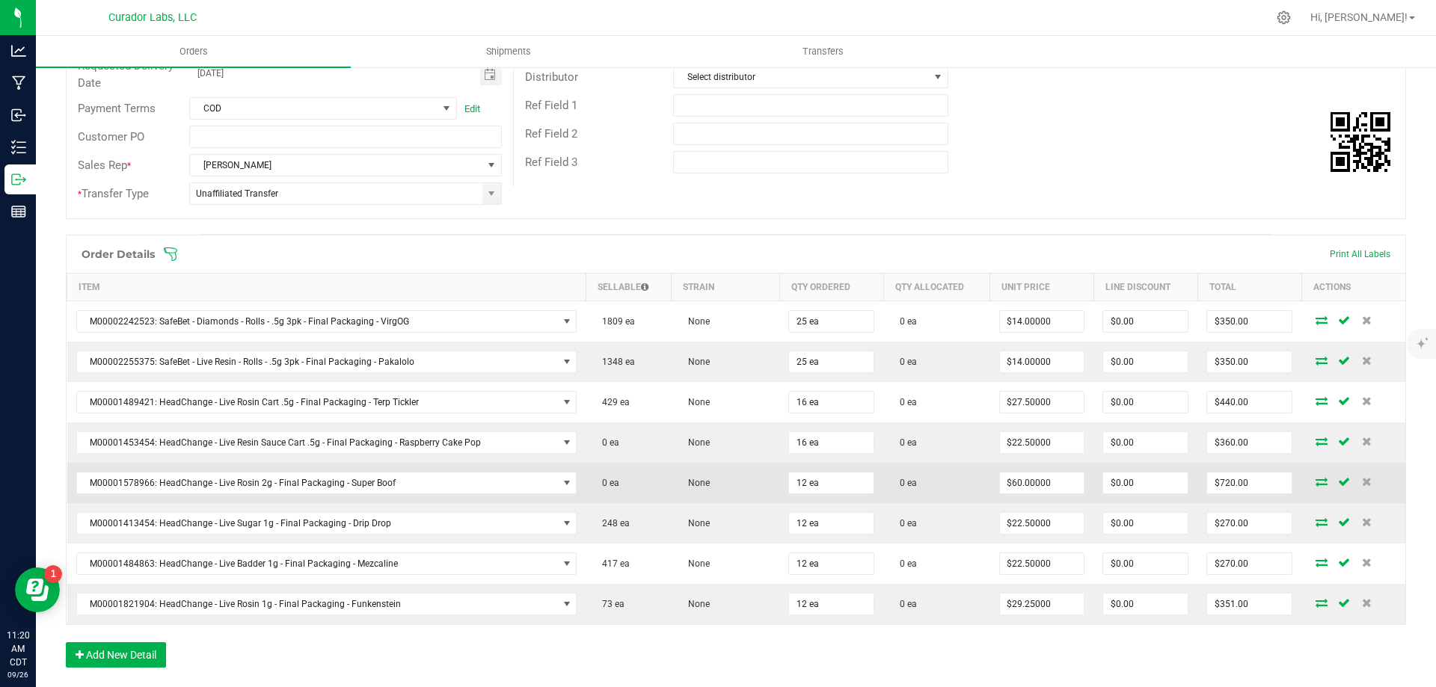
click at [650, 476] on td "0 ea" at bounding box center [629, 483] width 86 height 40
click at [1257, 483] on input "720" at bounding box center [1249, 483] width 85 height 21
type input "648"
type input "$54.00000"
type input "$648.00"
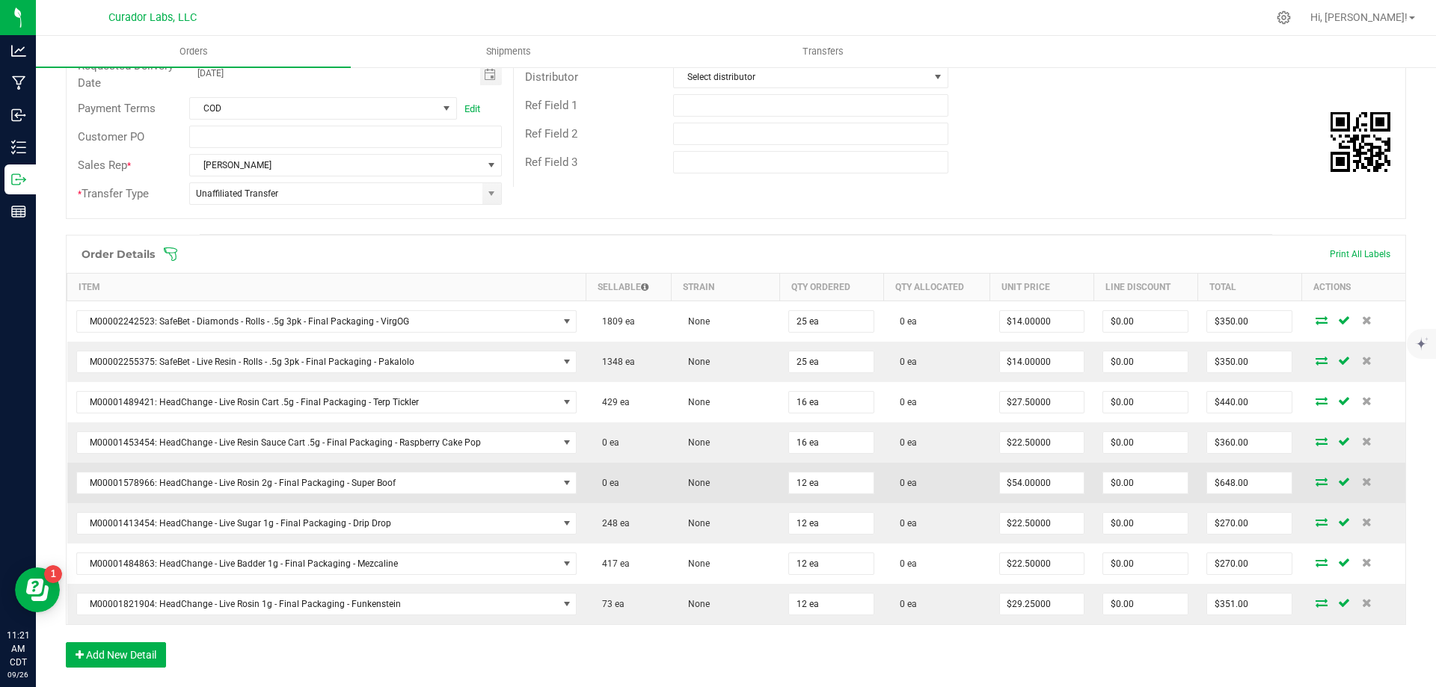
click at [961, 492] on td "0 ea" at bounding box center [936, 483] width 106 height 40
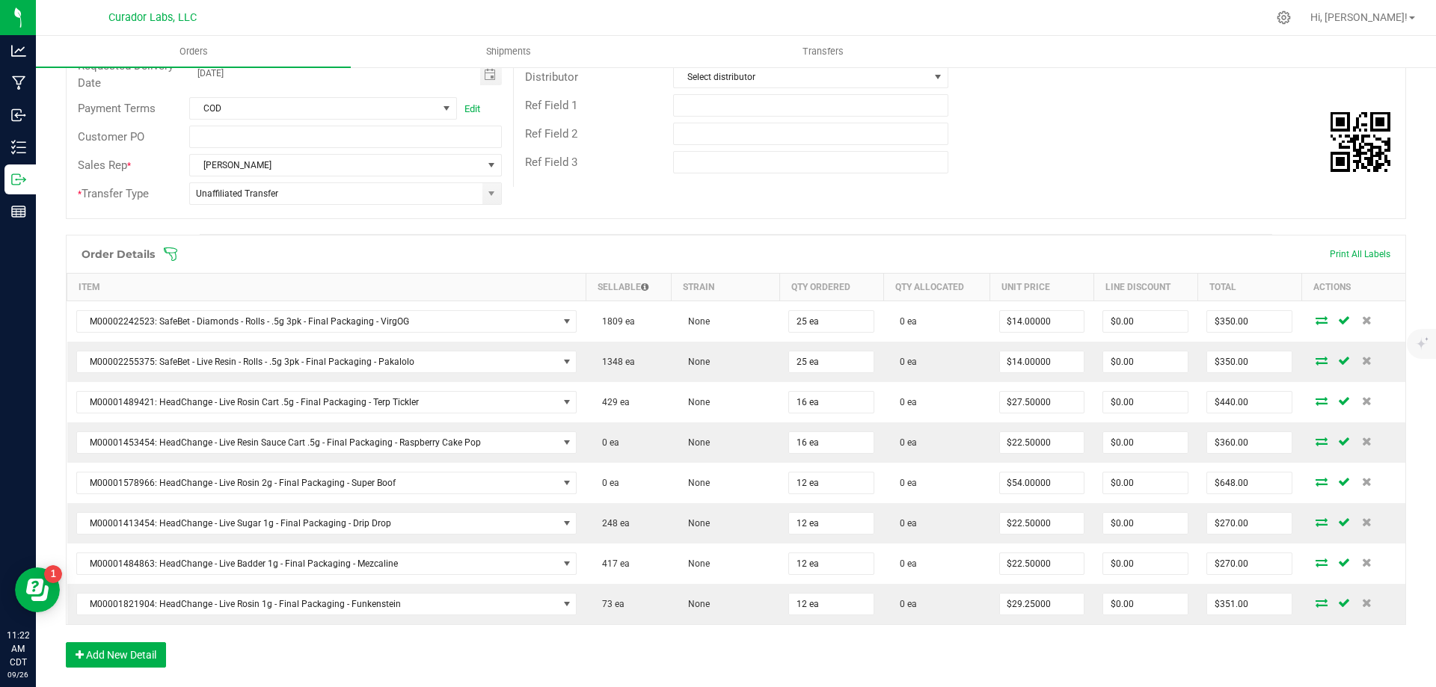
click at [692, 228] on div "Order details Export PDF Done Editing Order # 00014257 Status Created Order Dat…" at bounding box center [736, 398] width 1340 height 1030
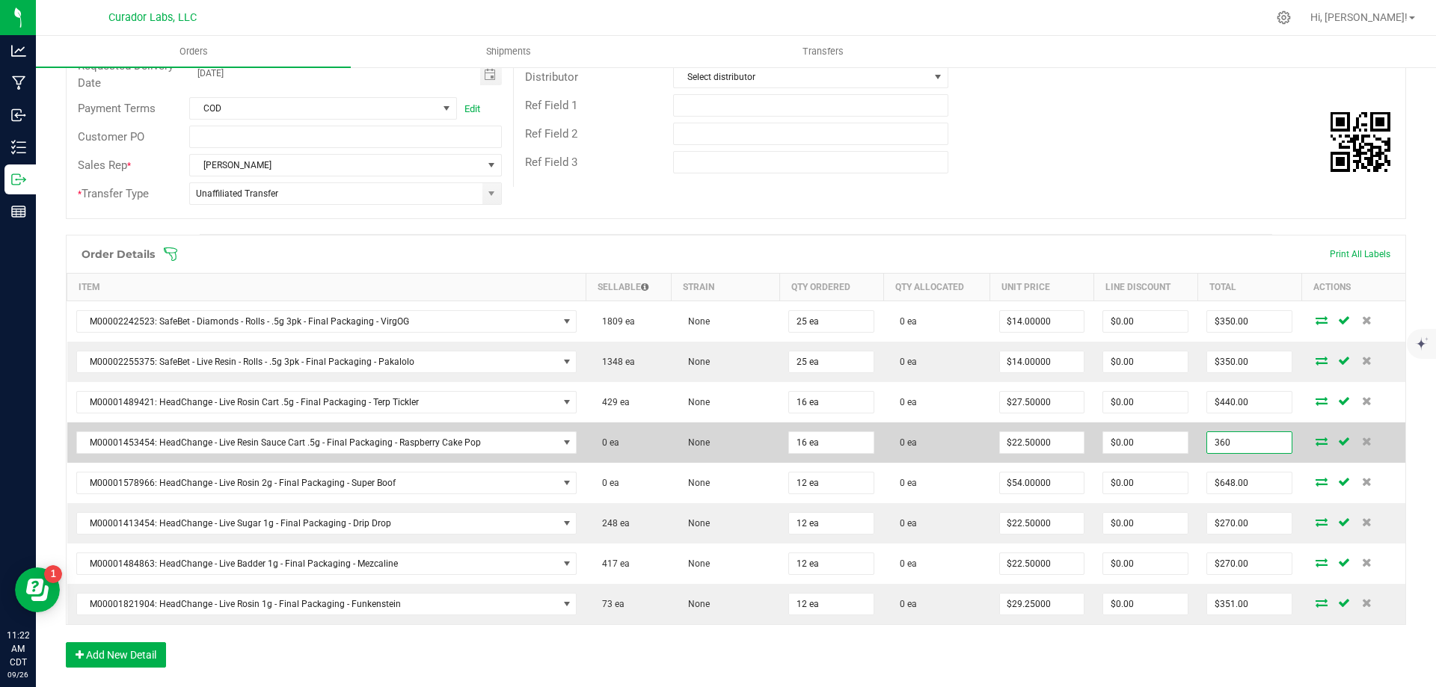
click at [1250, 444] on input "360" at bounding box center [1249, 442] width 85 height 21
type input "324"
type input "$20.25000"
type input "$324.00"
click at [958, 445] on td "0 ea" at bounding box center [936, 443] width 106 height 40
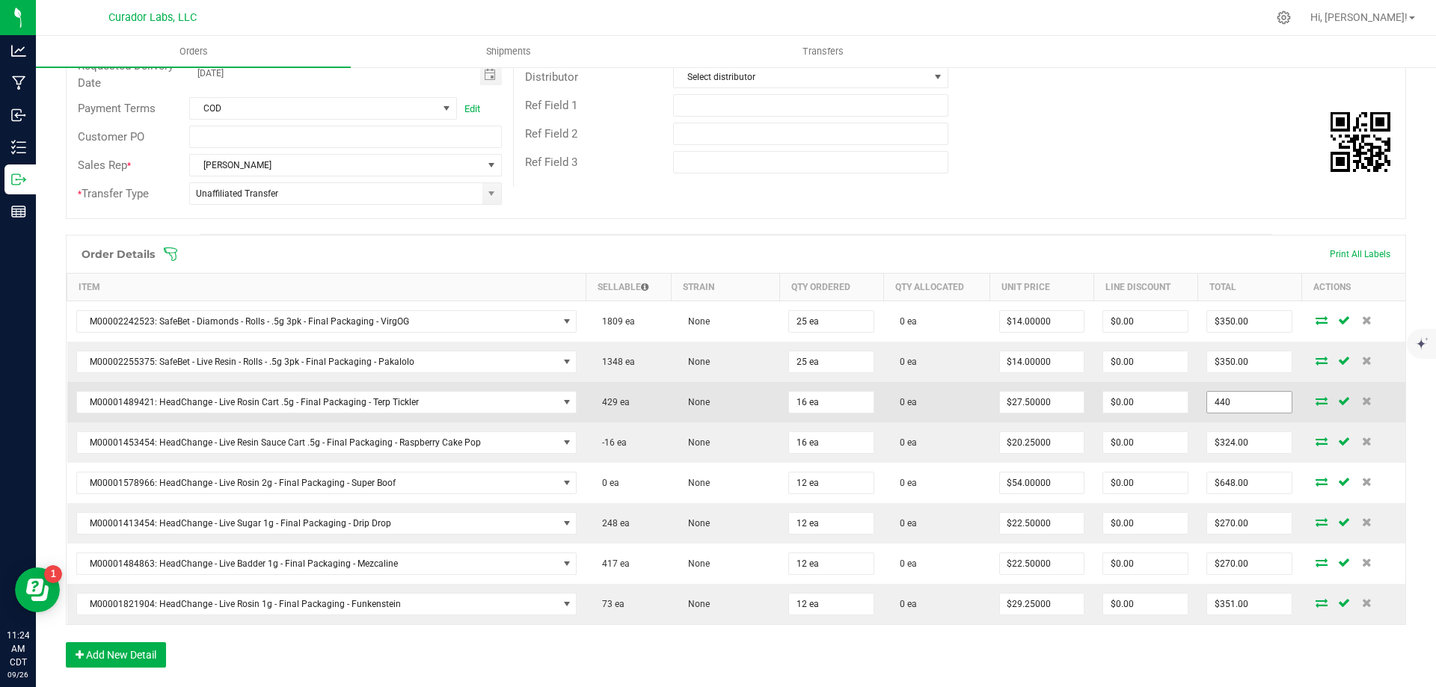
click at [1241, 402] on input "440" at bounding box center [1249, 402] width 85 height 21
type input "396"
type input "$24.75000"
type input "$396.00"
click at [956, 412] on td "0 ea" at bounding box center [936, 402] width 106 height 40
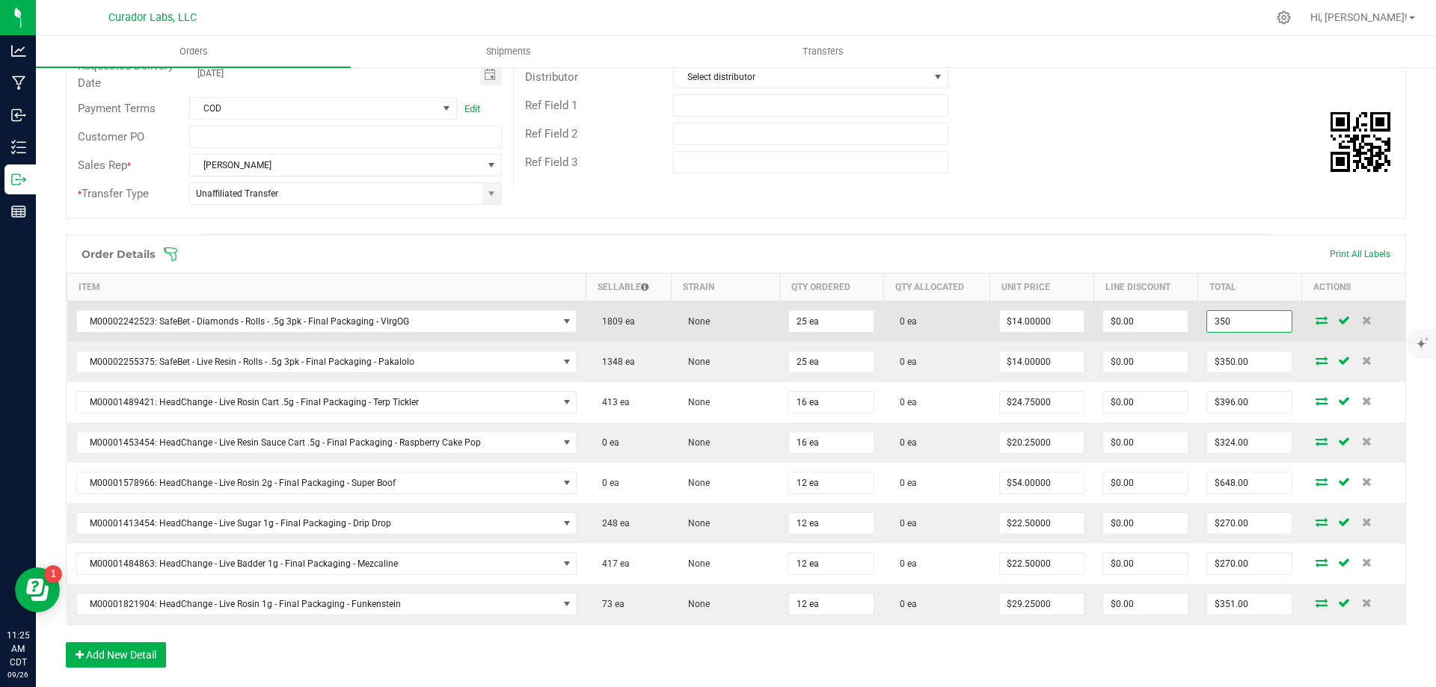
click at [1235, 328] on input "350" at bounding box center [1249, 321] width 85 height 21
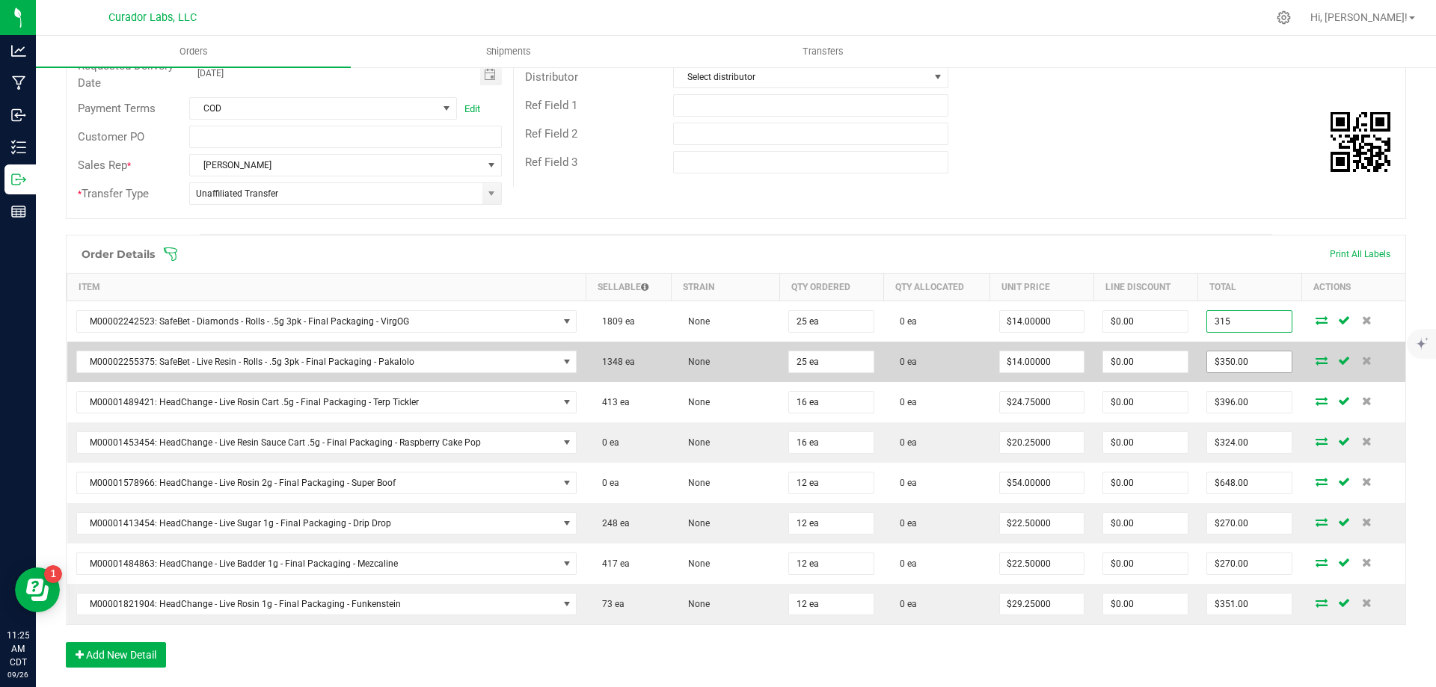
type input "315"
type input "350"
type input "$12.60000"
type input "$315.00"
click at [1232, 359] on input "350" at bounding box center [1249, 361] width 85 height 21
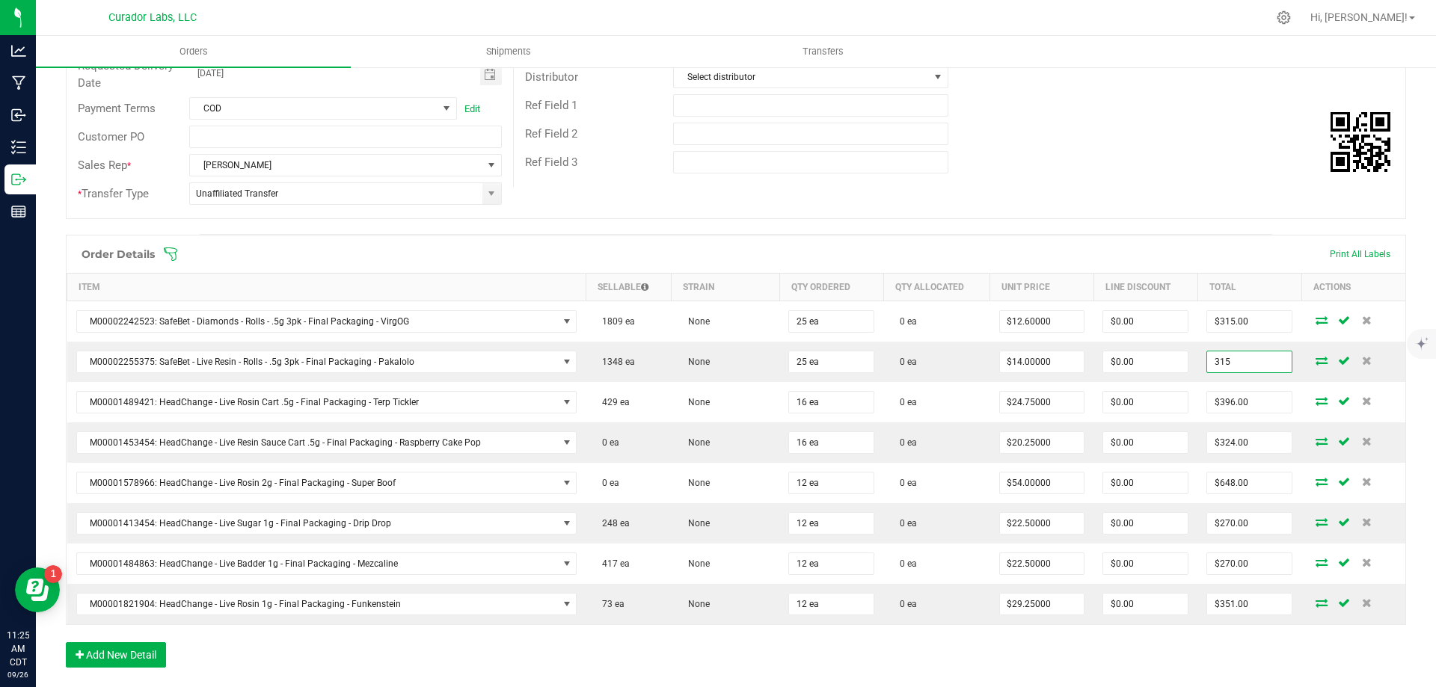
type input "315"
type input "$12.60000"
type input "$315.00"
click at [1044, 162] on div "Ref Field 3" at bounding box center [959, 162] width 891 height 28
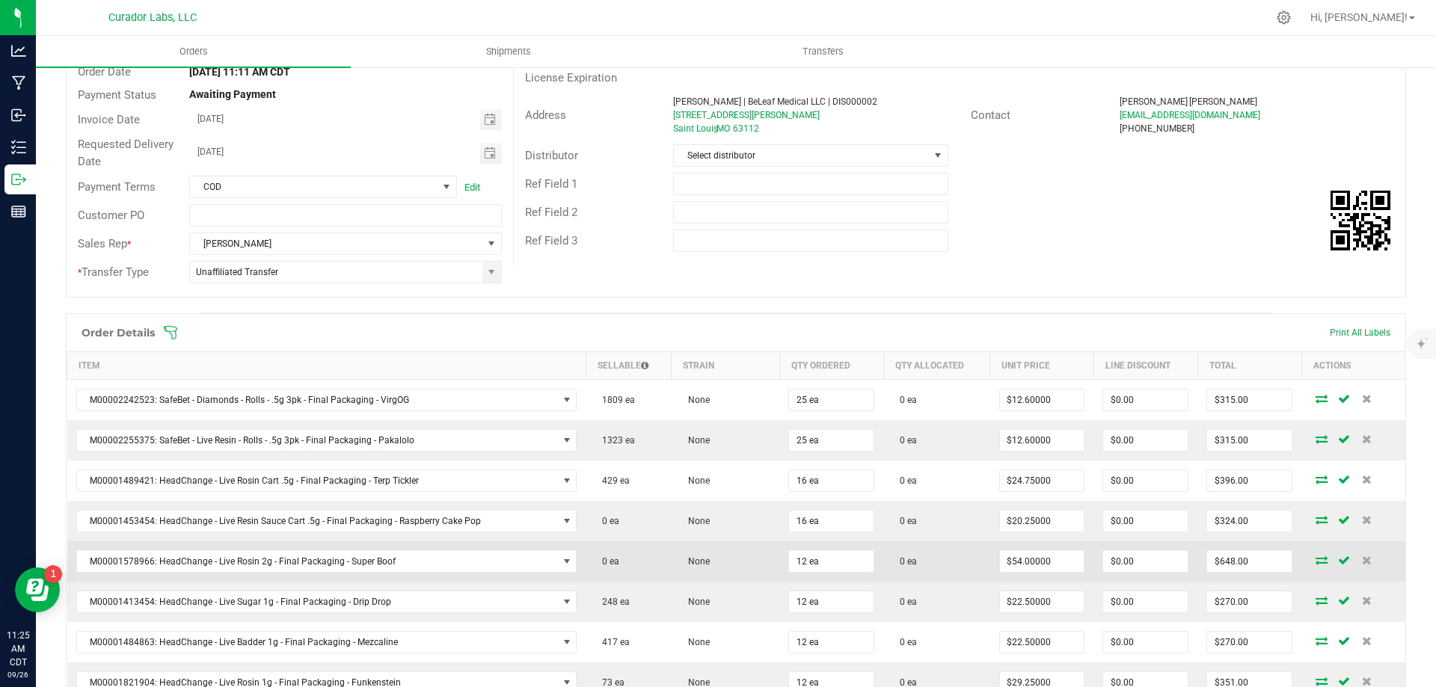
scroll to position [91, 0]
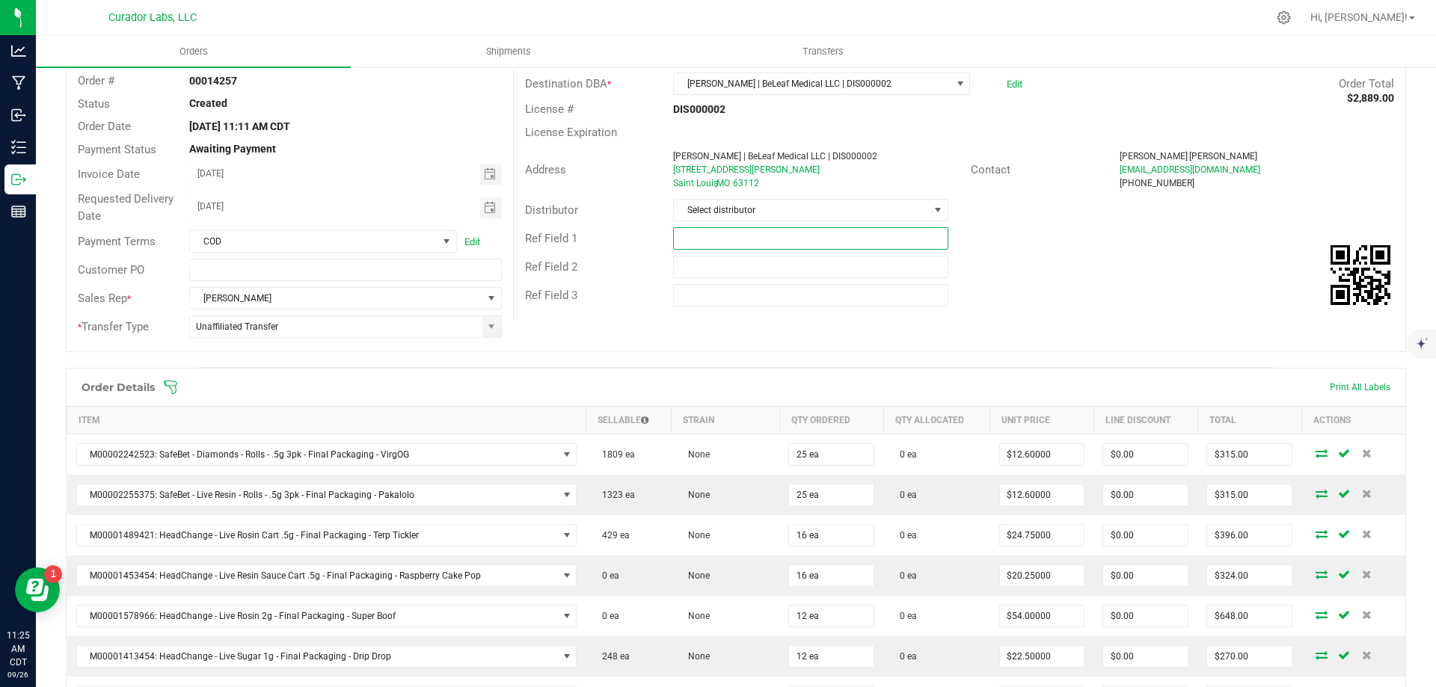
click at [761, 244] on input "text" at bounding box center [810, 238] width 274 height 22
type input "10% EDLP"
click at [816, 266] on input "text" at bounding box center [810, 267] width 274 height 22
click at [808, 240] on input "10% EDLP" at bounding box center [810, 238] width 274 height 22
click at [1066, 280] on div "Ref Field 2" at bounding box center [959, 267] width 891 height 28
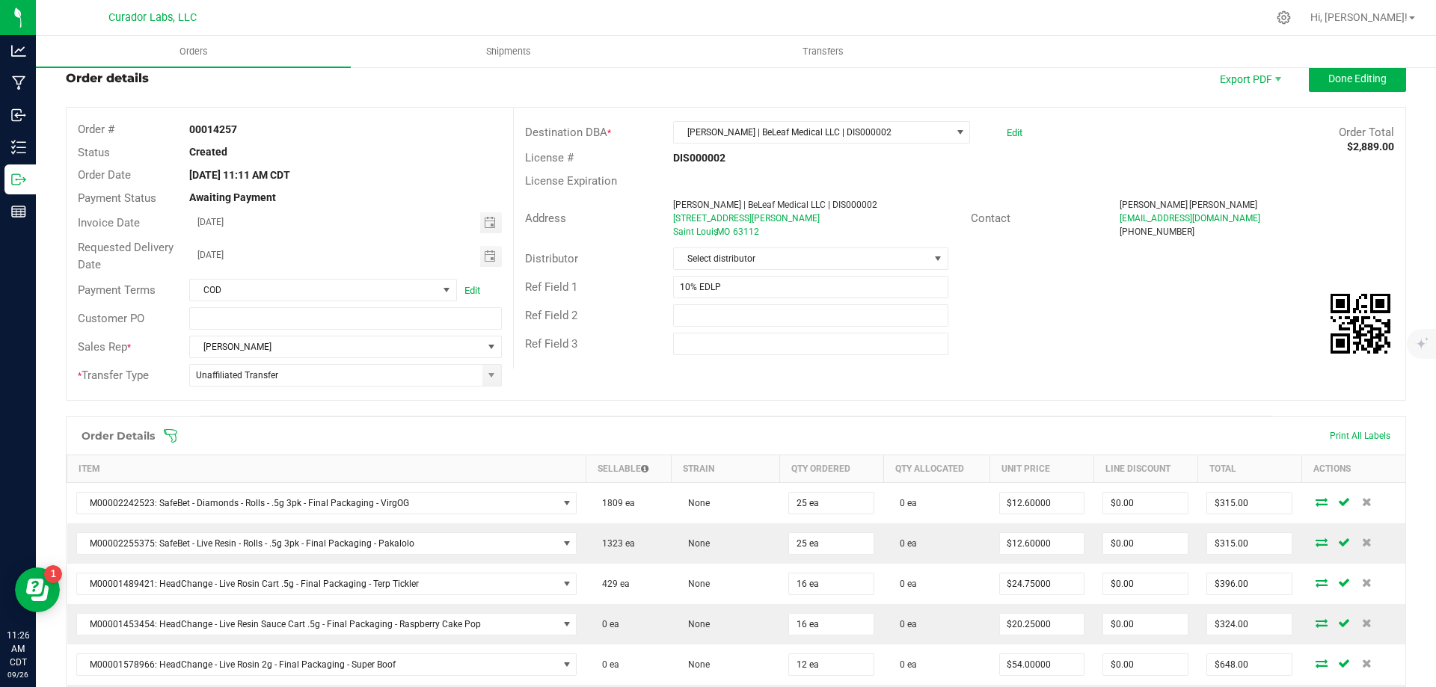
scroll to position [16, 0]
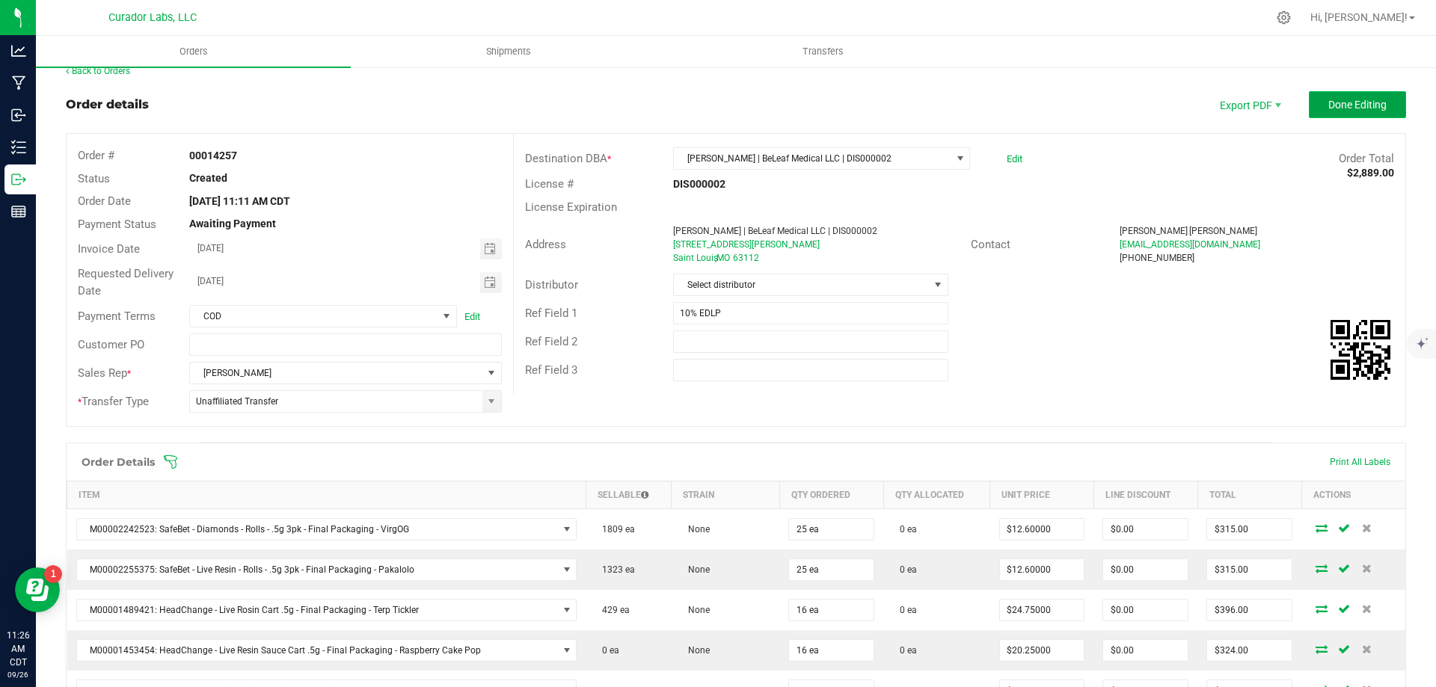
click at [1361, 102] on span "Done Editing" at bounding box center [1357, 105] width 58 height 12
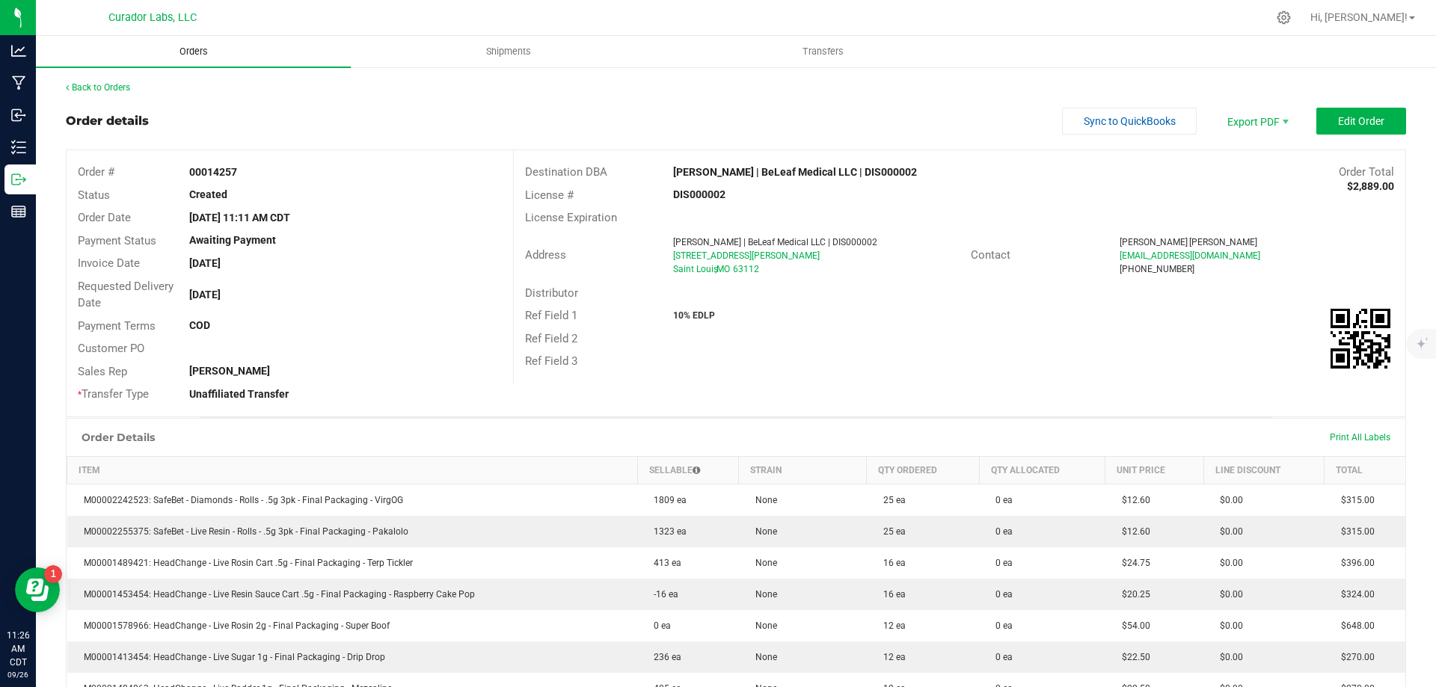
click at [192, 50] on span "Orders" at bounding box center [193, 51] width 69 height 13
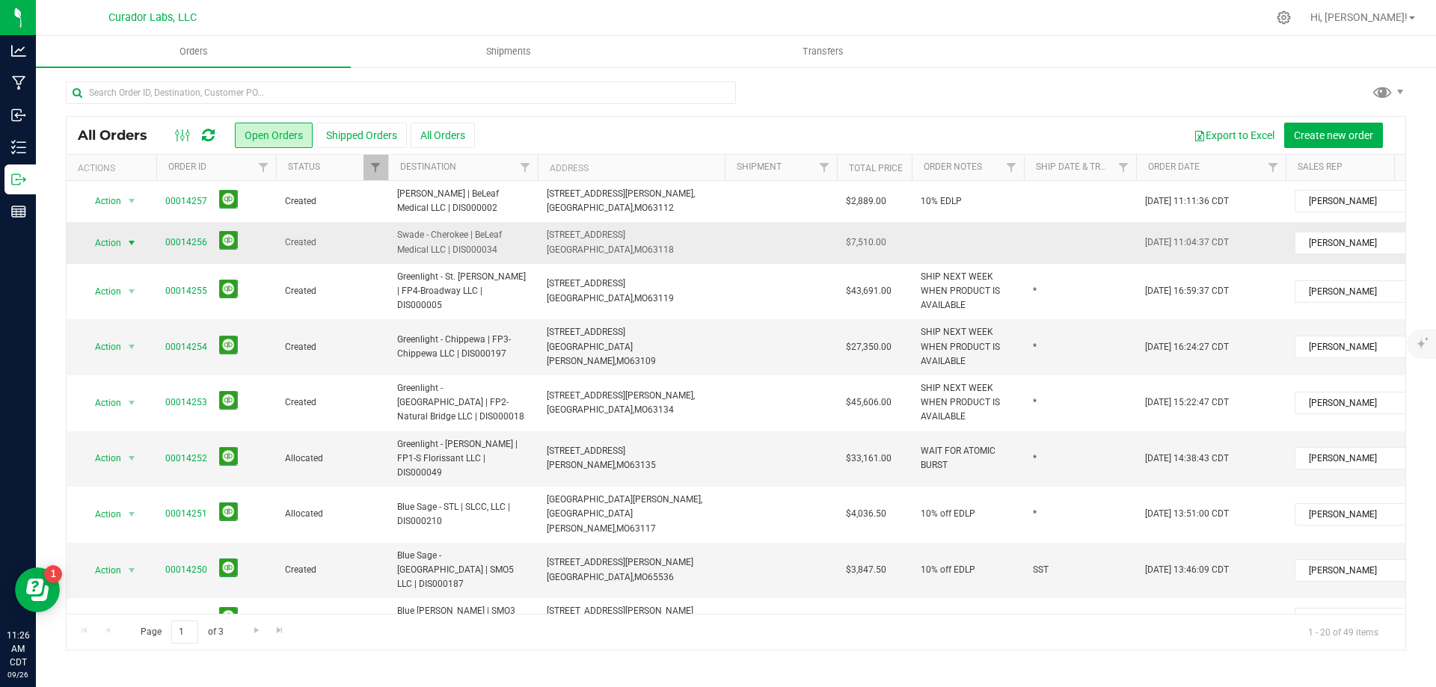
click at [126, 245] on span "select" at bounding box center [132, 243] width 12 height 12
click at [132, 334] on li "Edit order" at bounding box center [138, 334] width 112 height 22
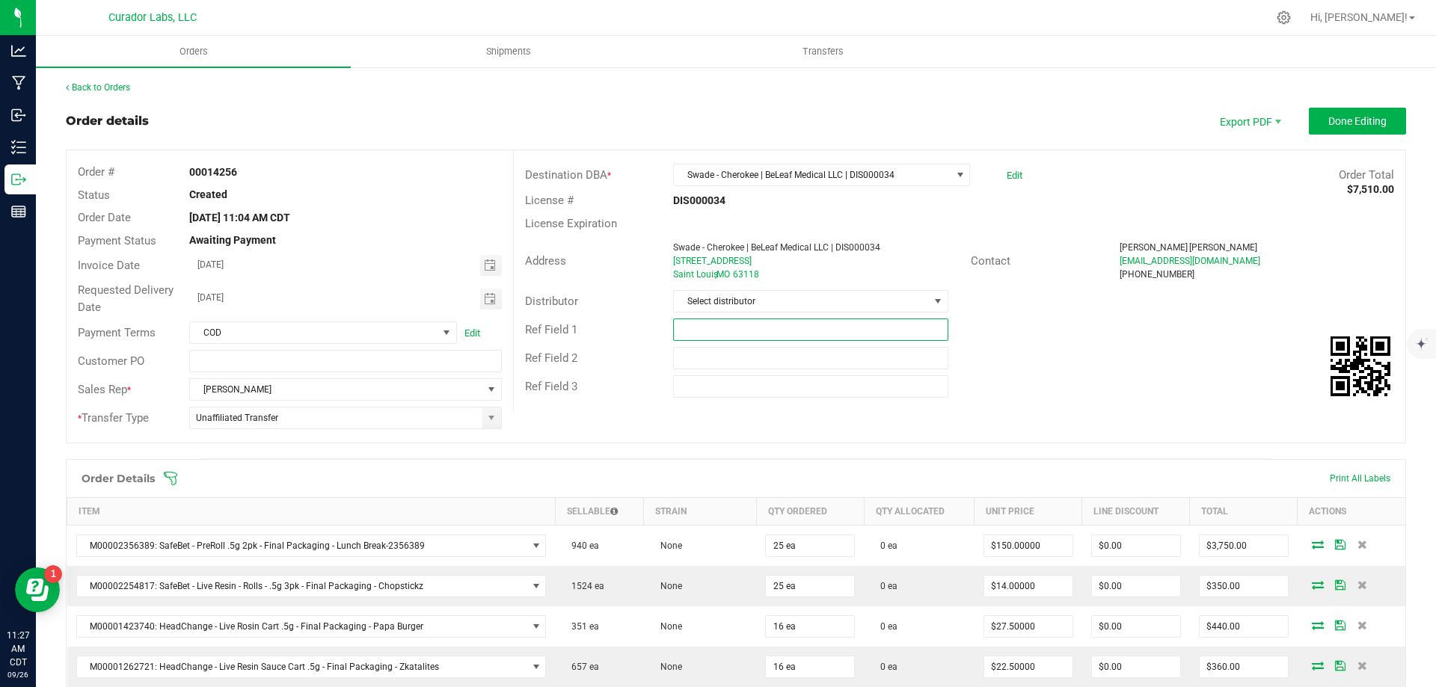
click at [722, 330] on input "text" at bounding box center [810, 330] width 274 height 22
type input "10% EDLP"
click at [1019, 381] on div "Ref Field 3" at bounding box center [959, 386] width 891 height 28
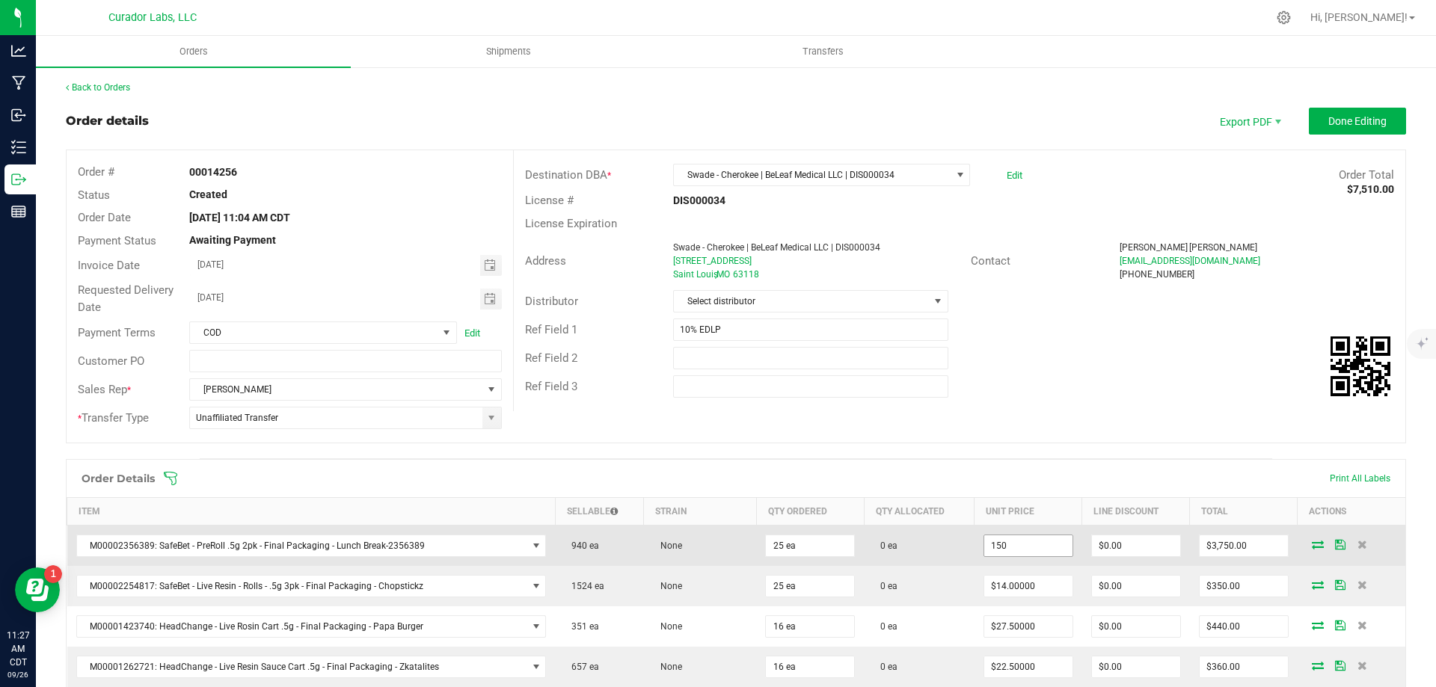
click at [1017, 550] on input "150" at bounding box center [1028, 545] width 88 height 21
type input "$150.00000"
type input "3750"
click at [1220, 553] on input "3750" at bounding box center [1244, 545] width 88 height 21
click at [1203, 553] on input "3750" at bounding box center [1244, 545] width 88 height 21
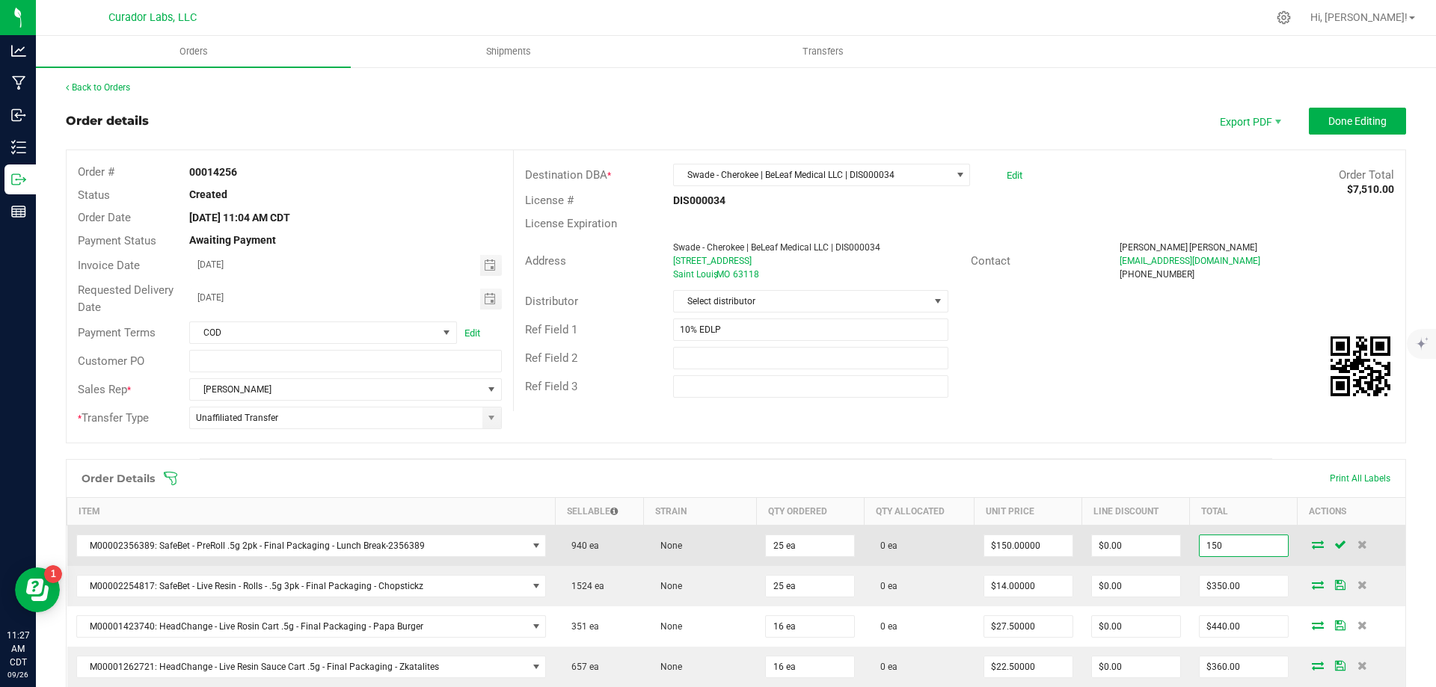
type input "150"
type input "$6.00000"
type input "$150.00"
click at [1190, 559] on td "$150.00" at bounding box center [1244, 546] width 108 height 41
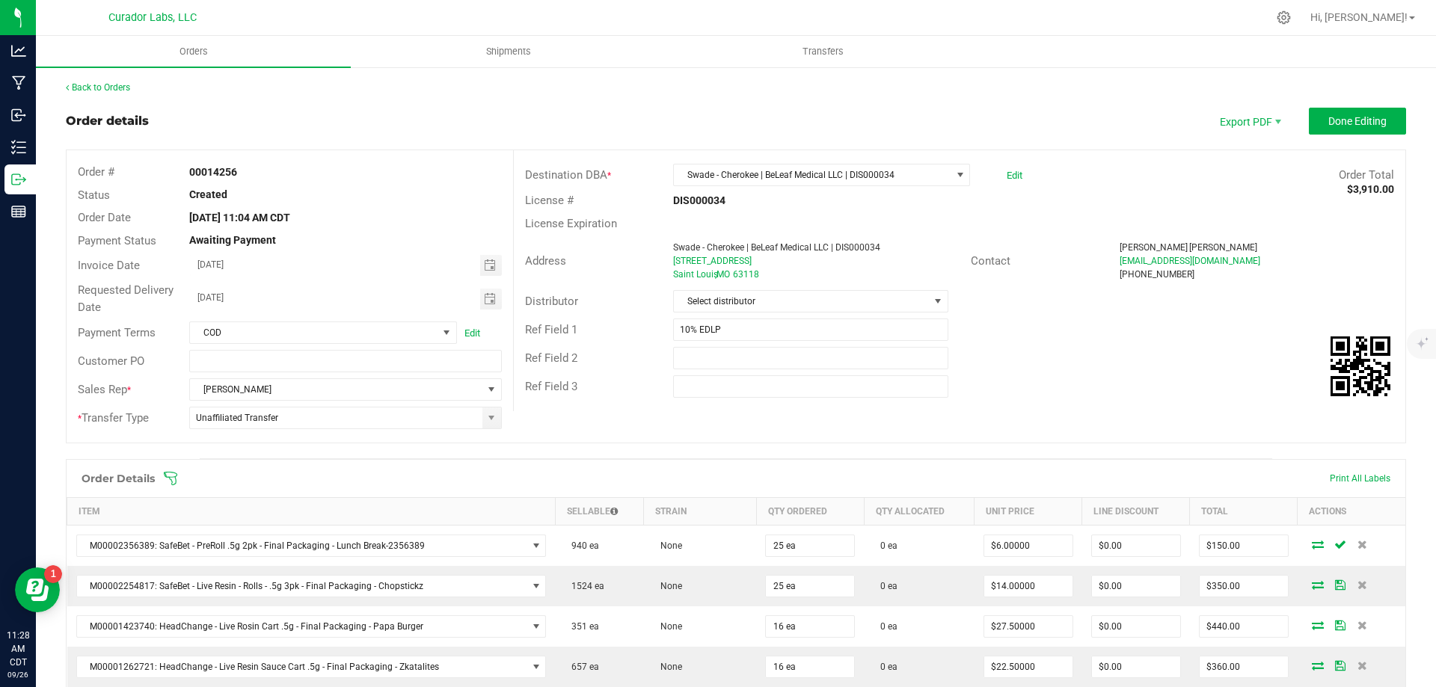
click at [1153, 369] on div "Ref Field 2" at bounding box center [959, 358] width 891 height 28
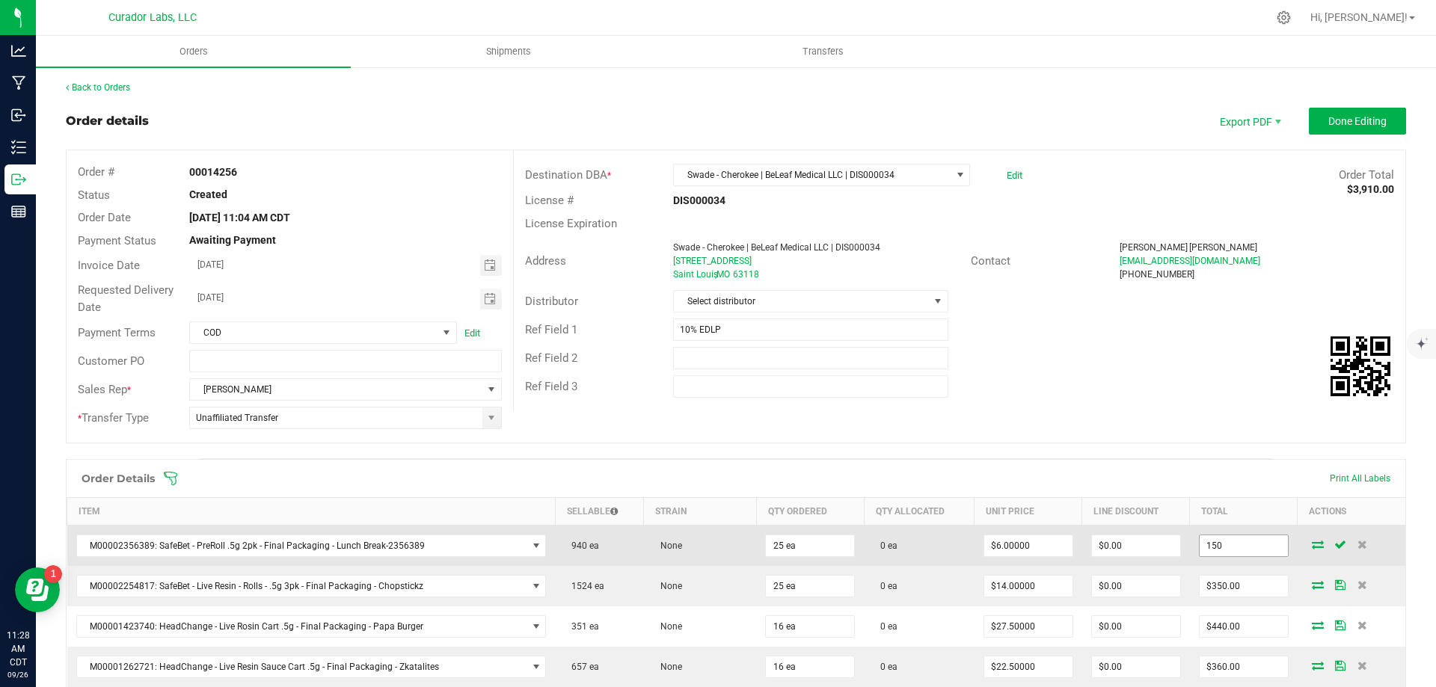
click at [1213, 544] on input "150" at bounding box center [1244, 545] width 88 height 21
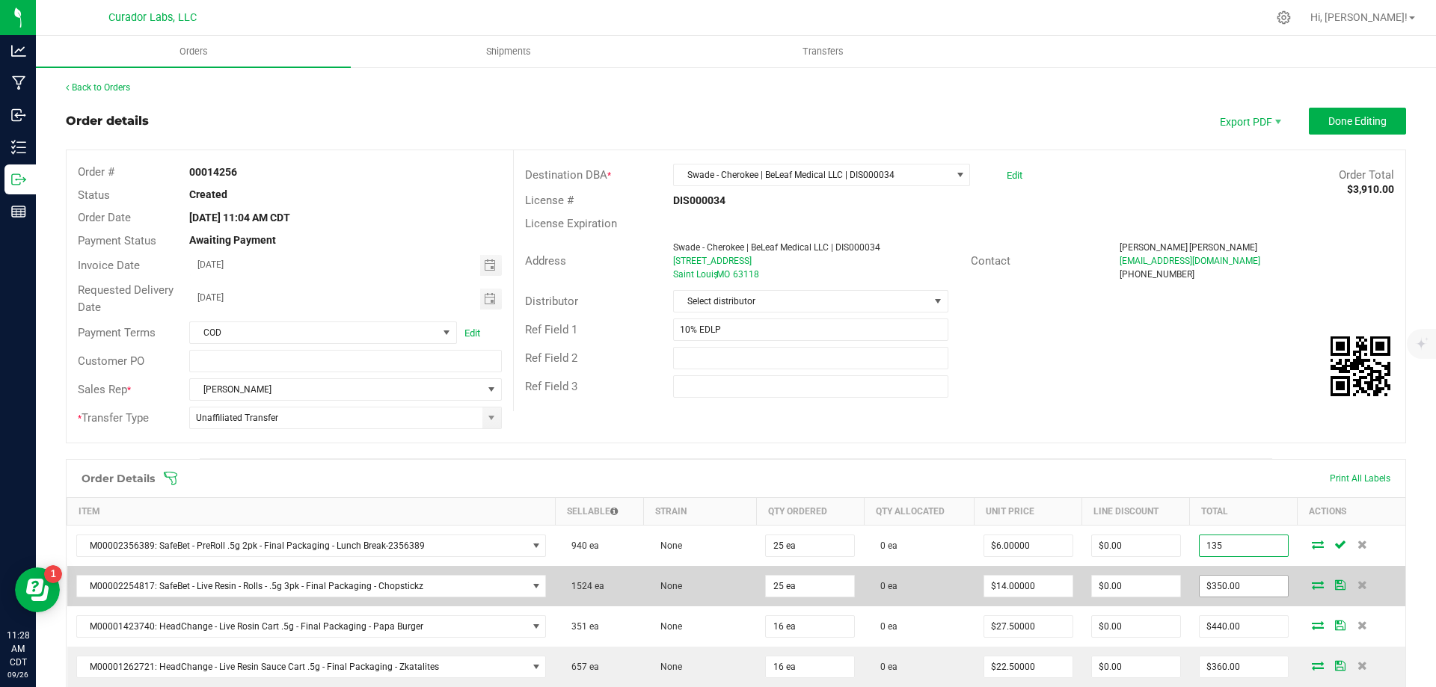
type input "135"
type input "350"
type input "$5.40000"
type input "$135.00"
click at [1245, 588] on input "350" at bounding box center [1244, 586] width 88 height 21
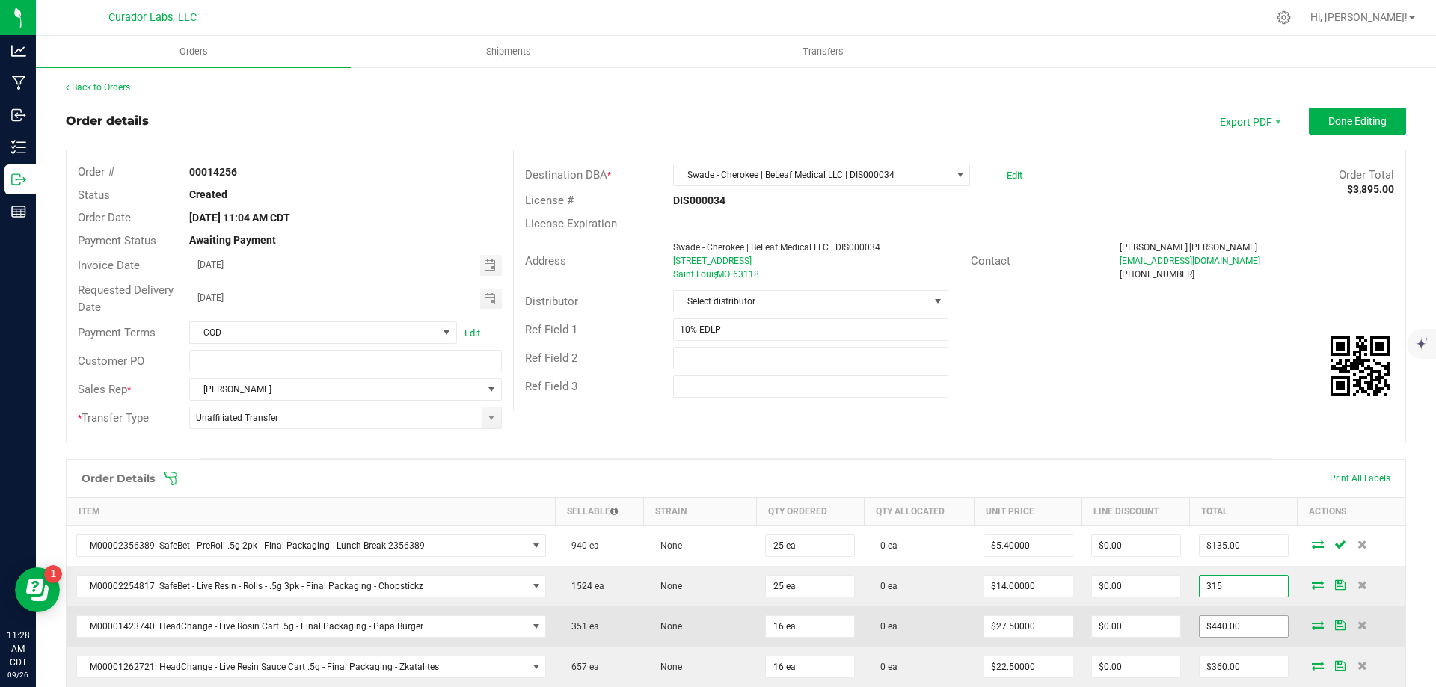
type input "315"
type input "$12.60000"
type input "$315.00"
click at [1247, 628] on input "440" at bounding box center [1244, 626] width 88 height 21
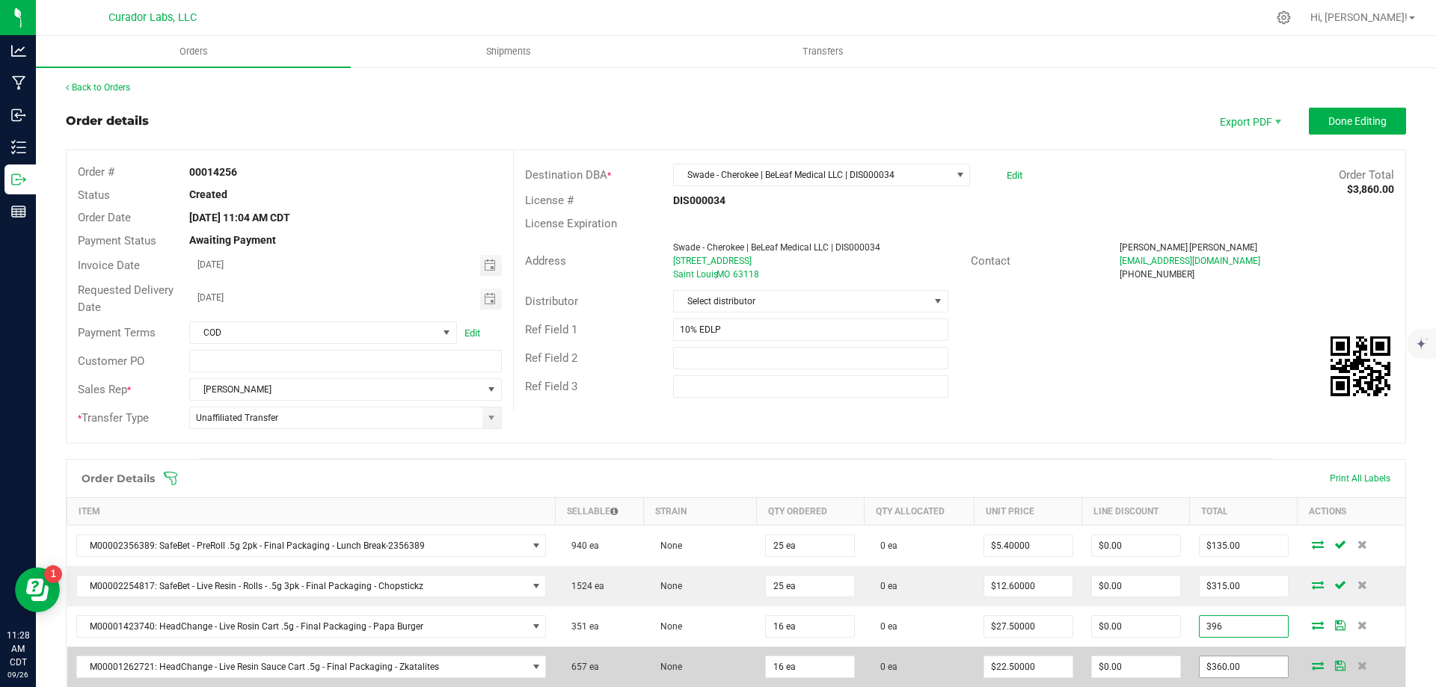
type input "396"
type input "$24.75000"
type input "$396.00"
click at [1237, 663] on input "360" at bounding box center [1244, 667] width 88 height 21
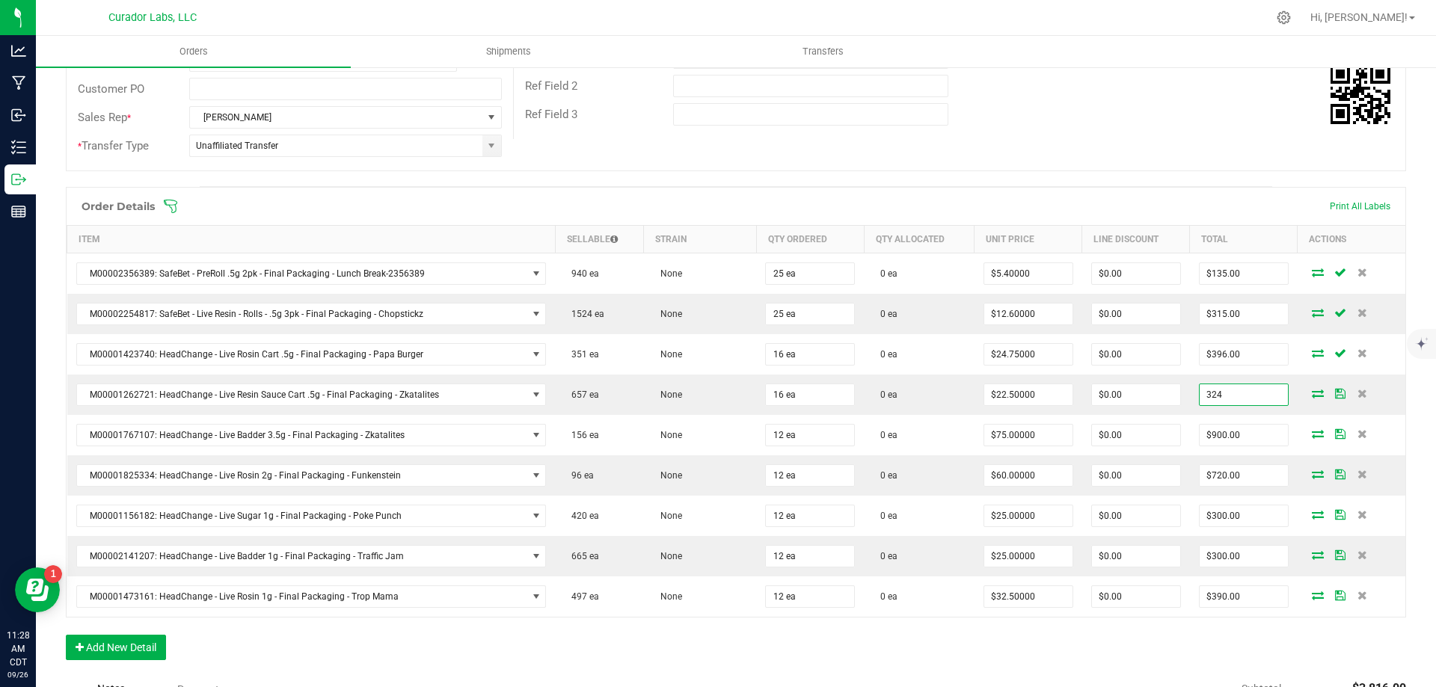
scroll to position [299, 0]
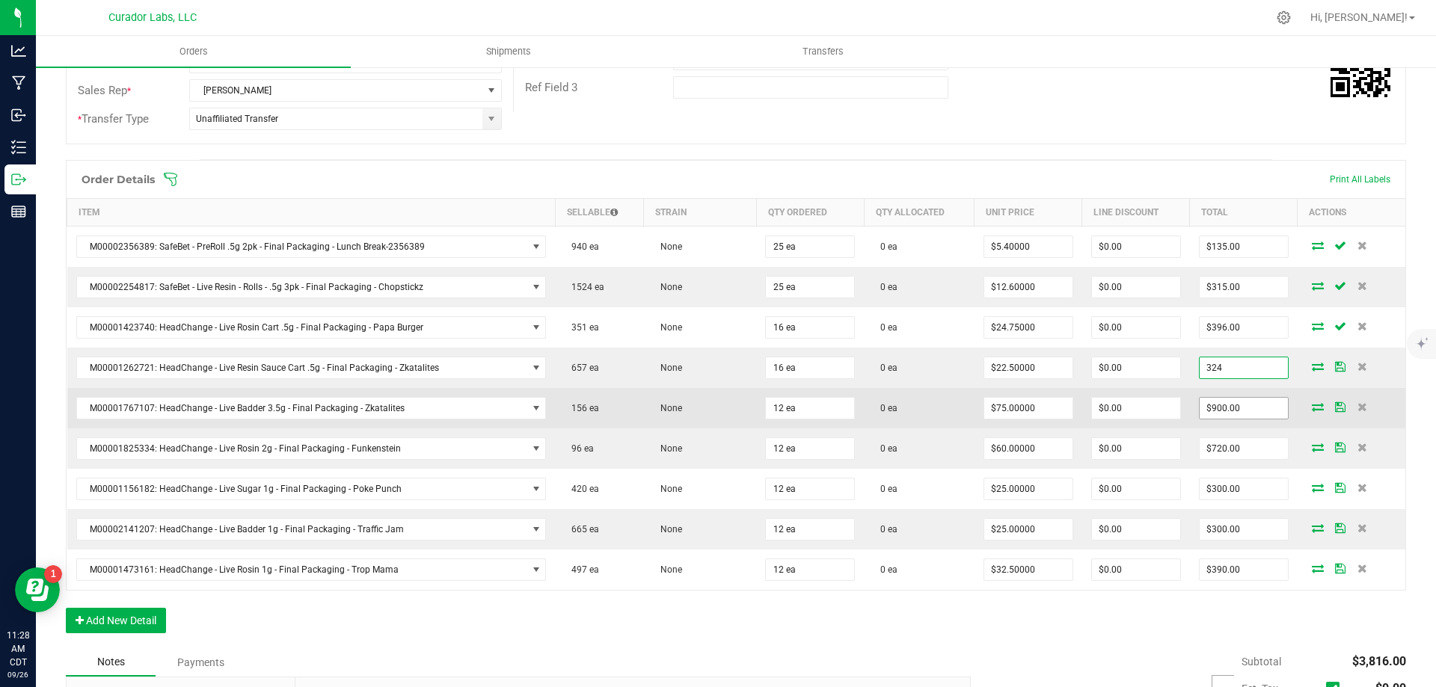
type input "324"
type input "$20.25000"
type input "$324.00"
click at [1243, 413] on input "900" at bounding box center [1244, 408] width 88 height 21
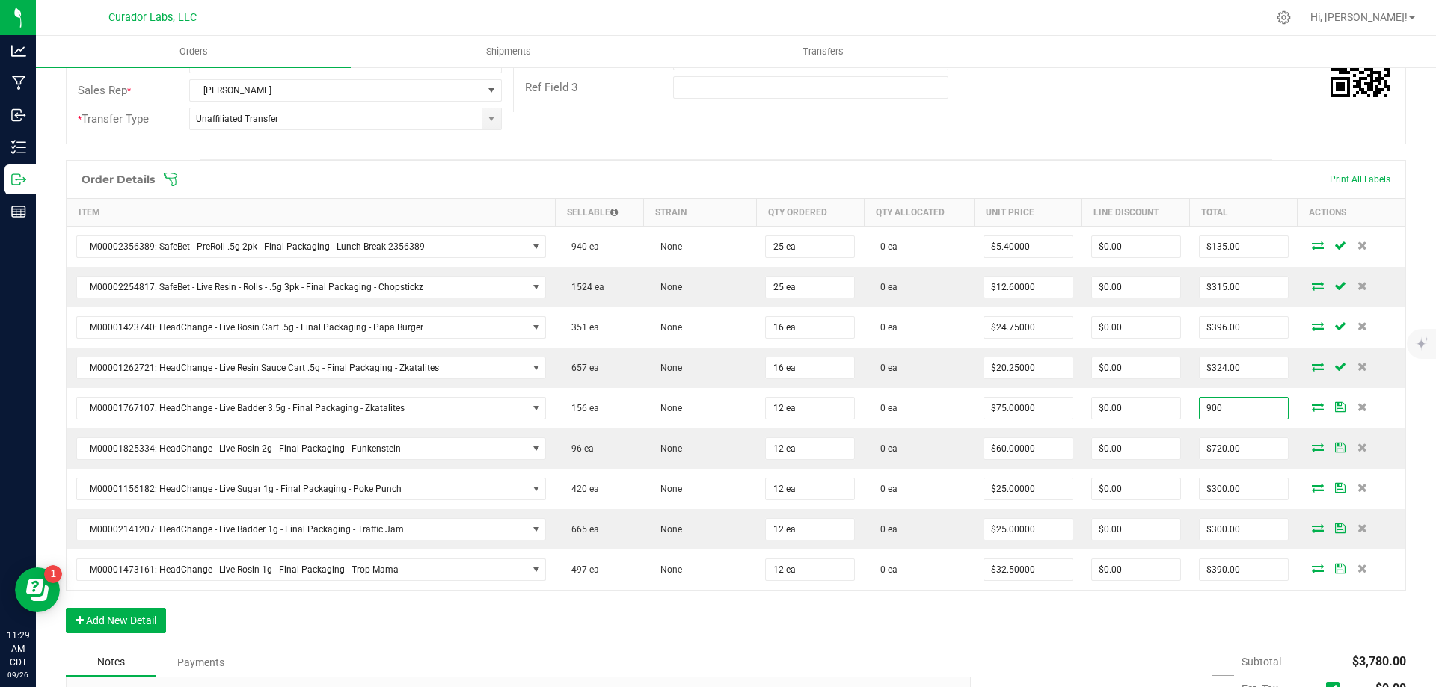
type input "$900.00"
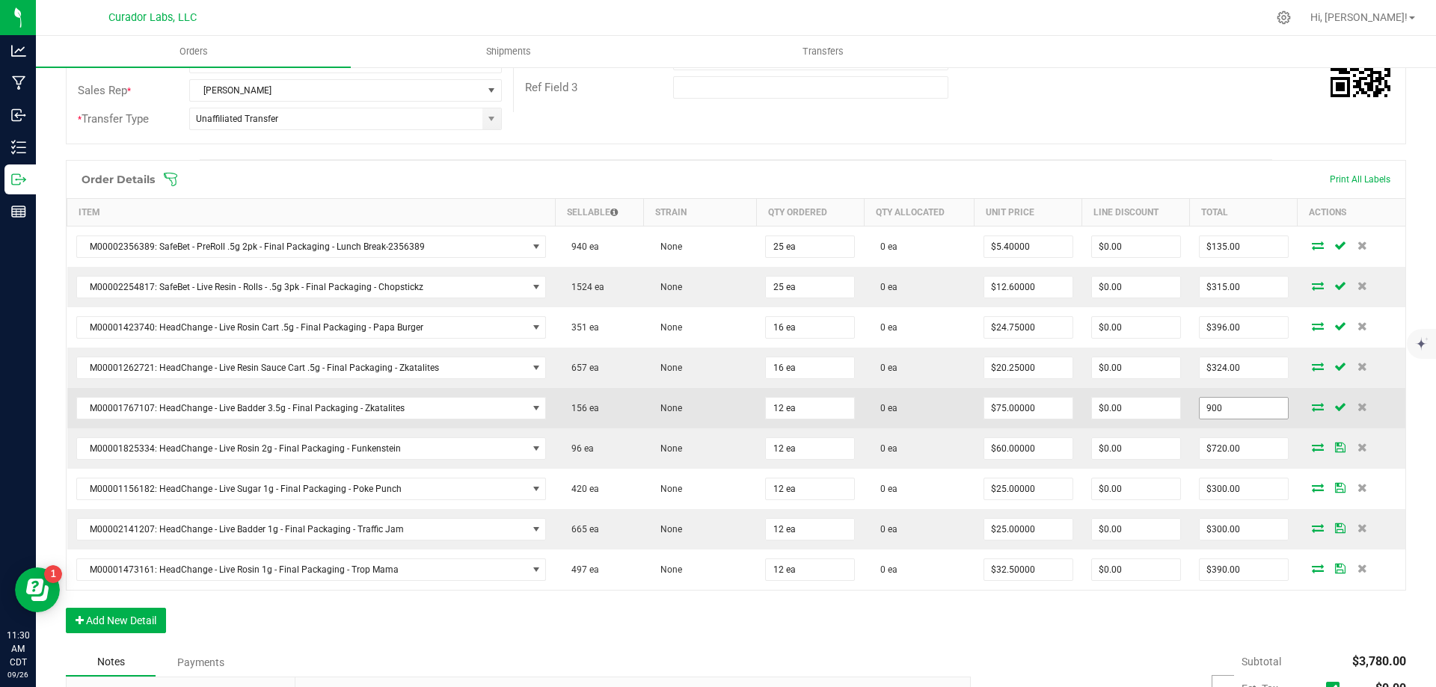
click at [1241, 406] on input "900" at bounding box center [1244, 408] width 88 height 21
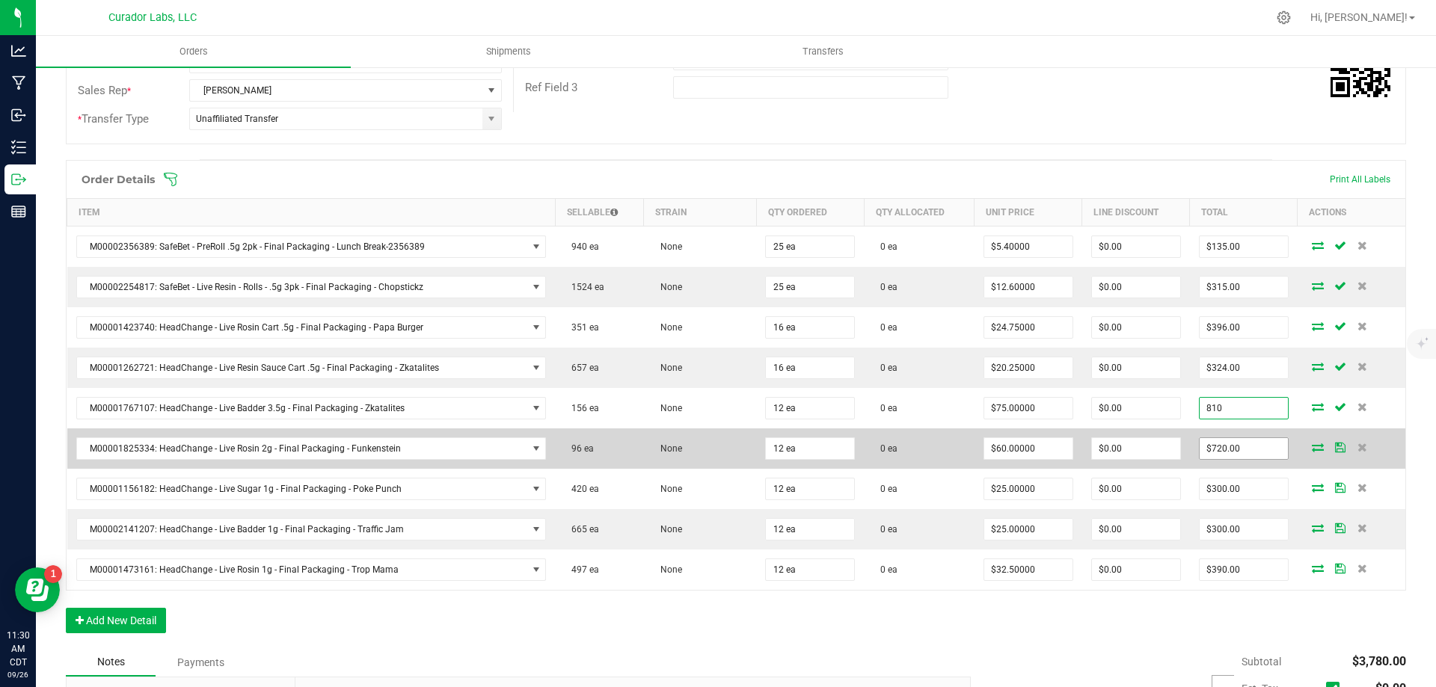
type input "810"
type input "720"
type input "$67.50000"
type input "$810.00"
click at [1229, 455] on input "720" at bounding box center [1244, 448] width 88 height 21
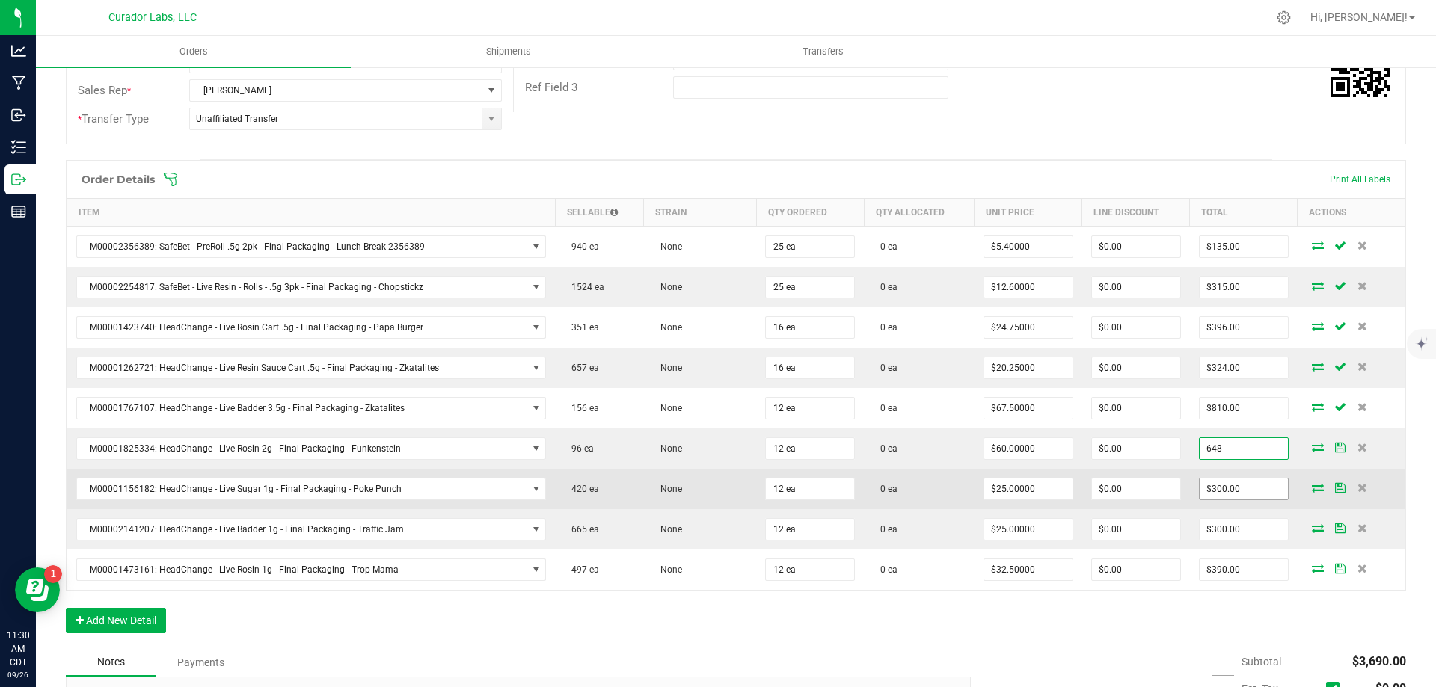
type input "648"
type input "$54.00000"
type input "$648.00"
click at [1238, 488] on input "300" at bounding box center [1244, 489] width 88 height 21
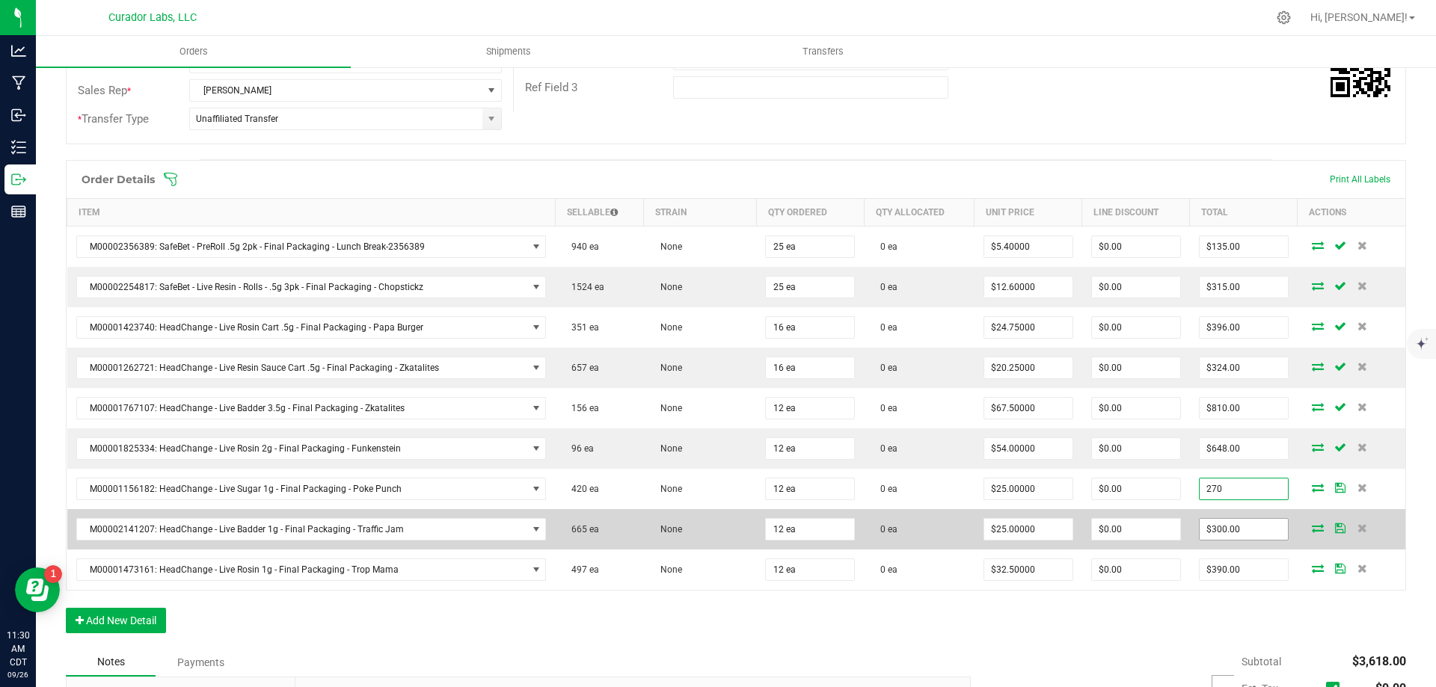
type input "270"
type input "$22.50000"
type input "$270.00"
click at [1224, 523] on input "300" at bounding box center [1244, 529] width 88 height 21
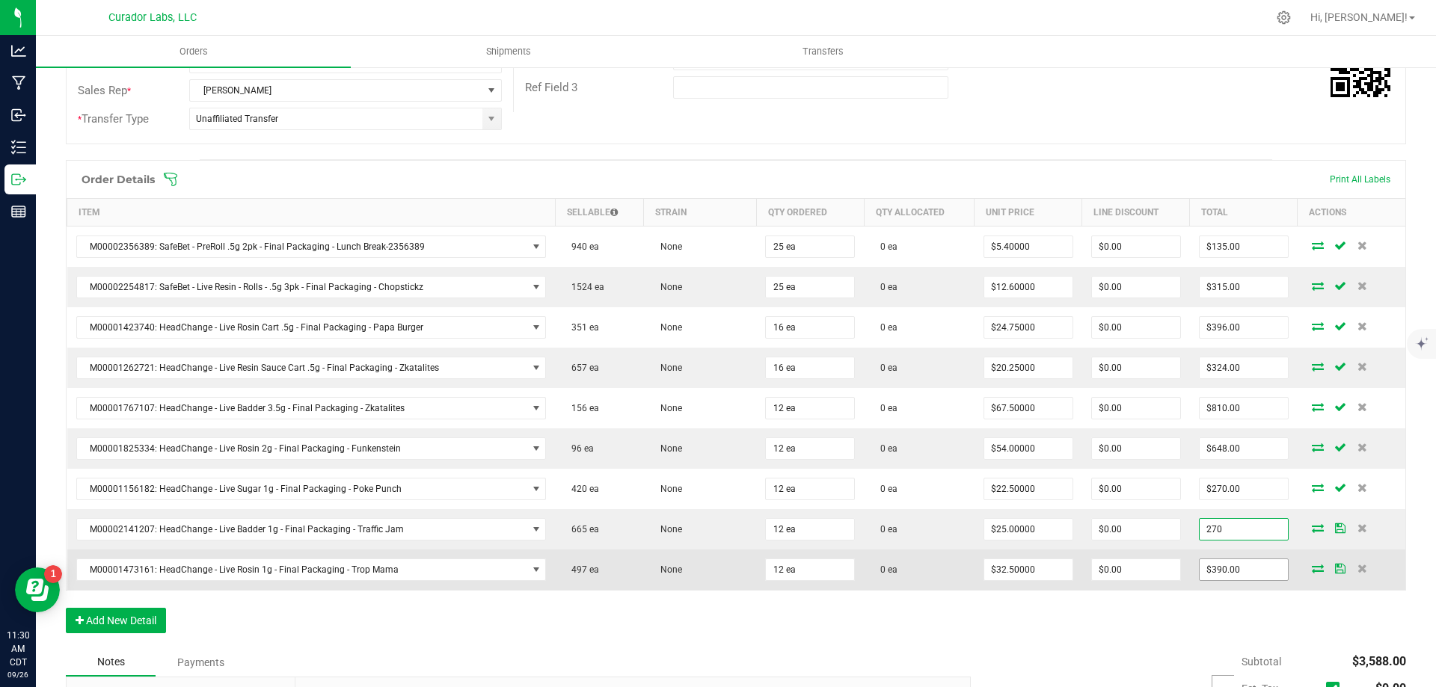
type input "270"
type input "$22.50000"
type input "$270.00"
click at [1220, 574] on input "390" at bounding box center [1244, 569] width 88 height 21
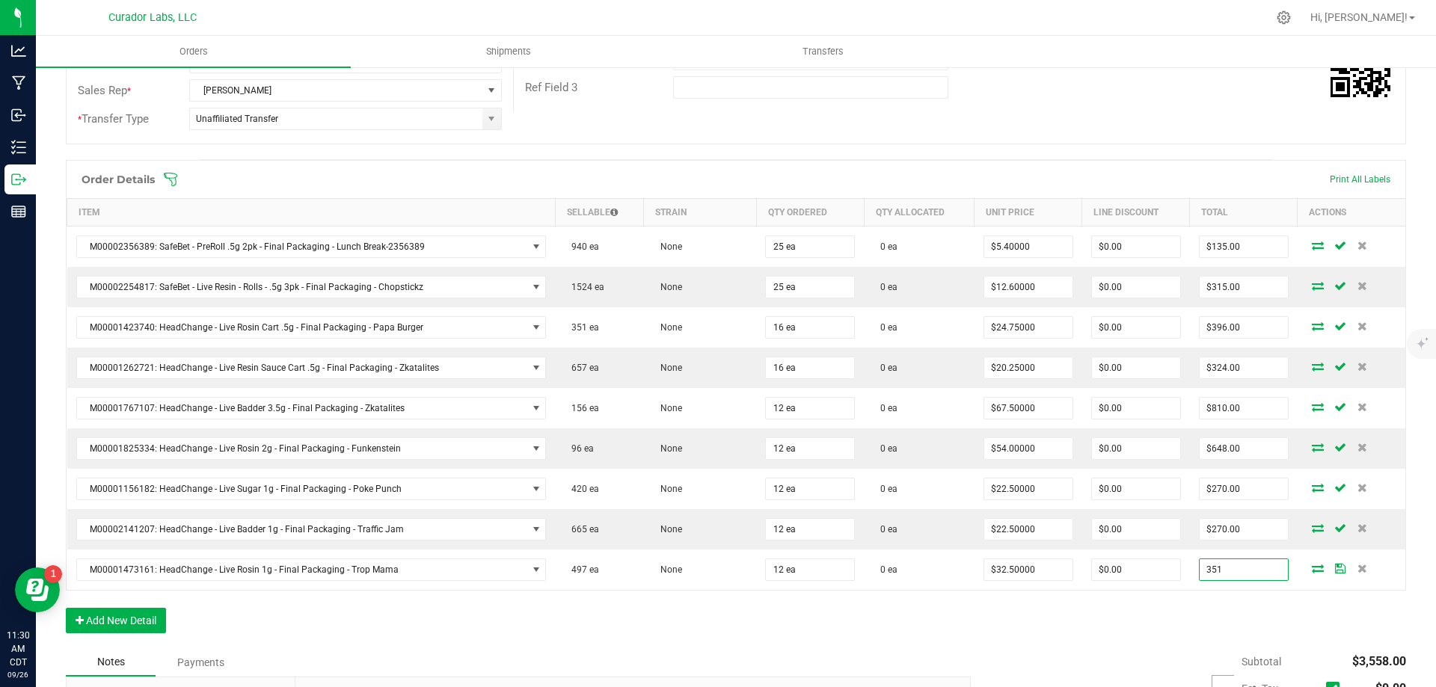
type input "351"
type input "$29.25000"
type input "$351.00"
click at [1170, 624] on div "Order Details Print All Labels Item Sellable Strain Qty Ordered Qty Allocated U…" at bounding box center [736, 404] width 1340 height 488
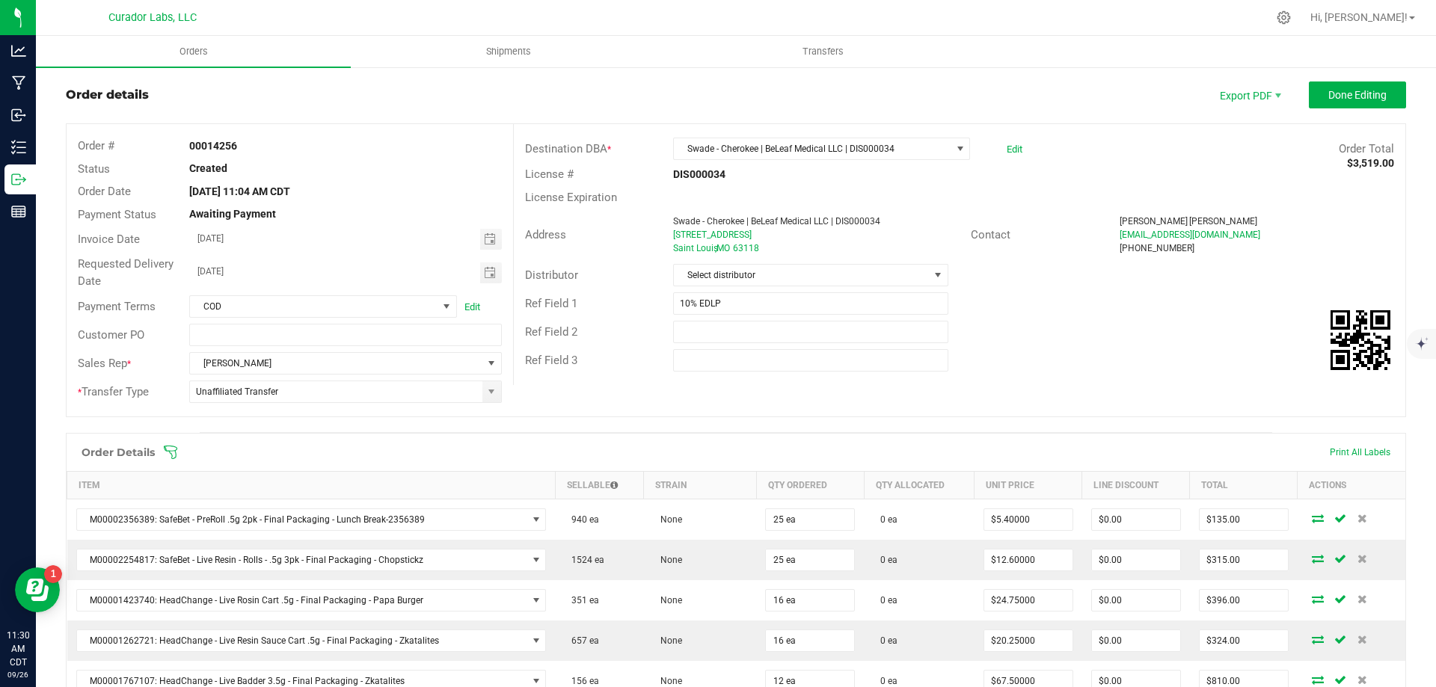
scroll to position [0, 0]
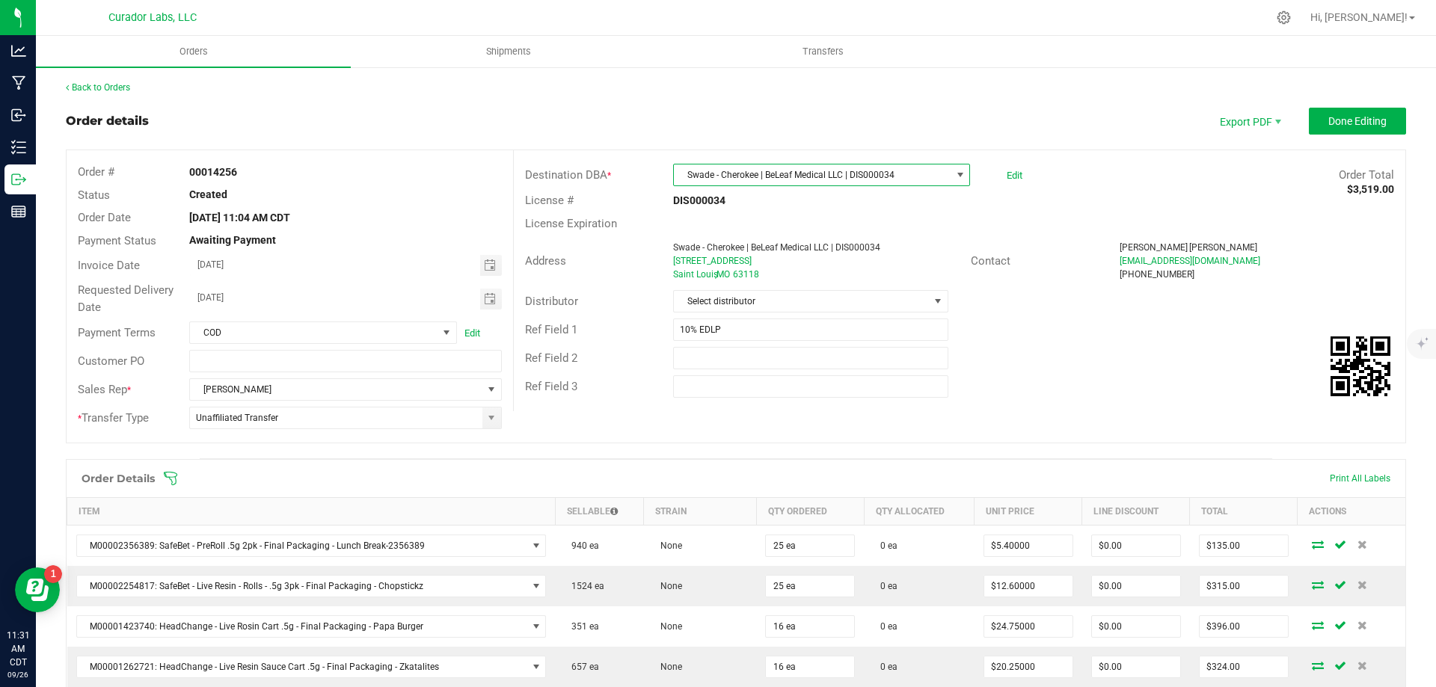
click at [890, 172] on span "Swade - Cherokee | BeLeaf Medical LLC | DIS000034" at bounding box center [812, 175] width 277 height 21
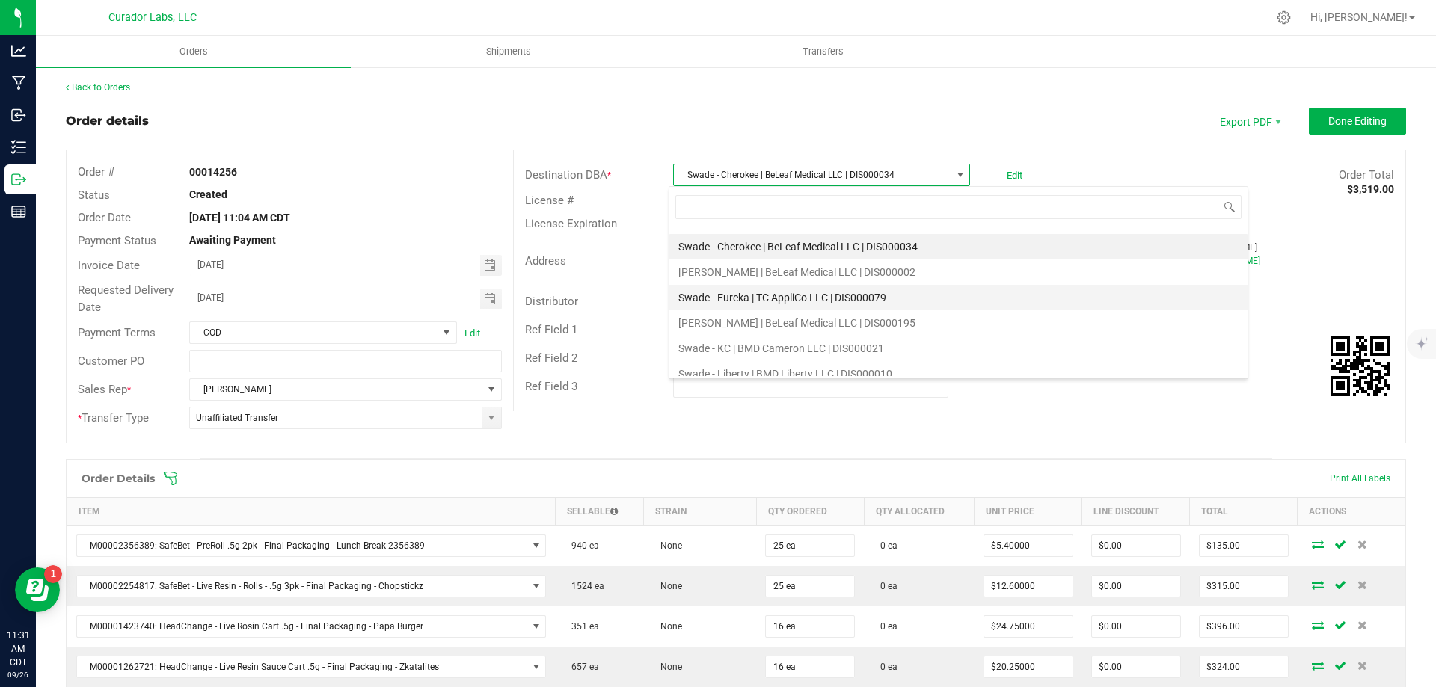
scroll to position [6687, 0]
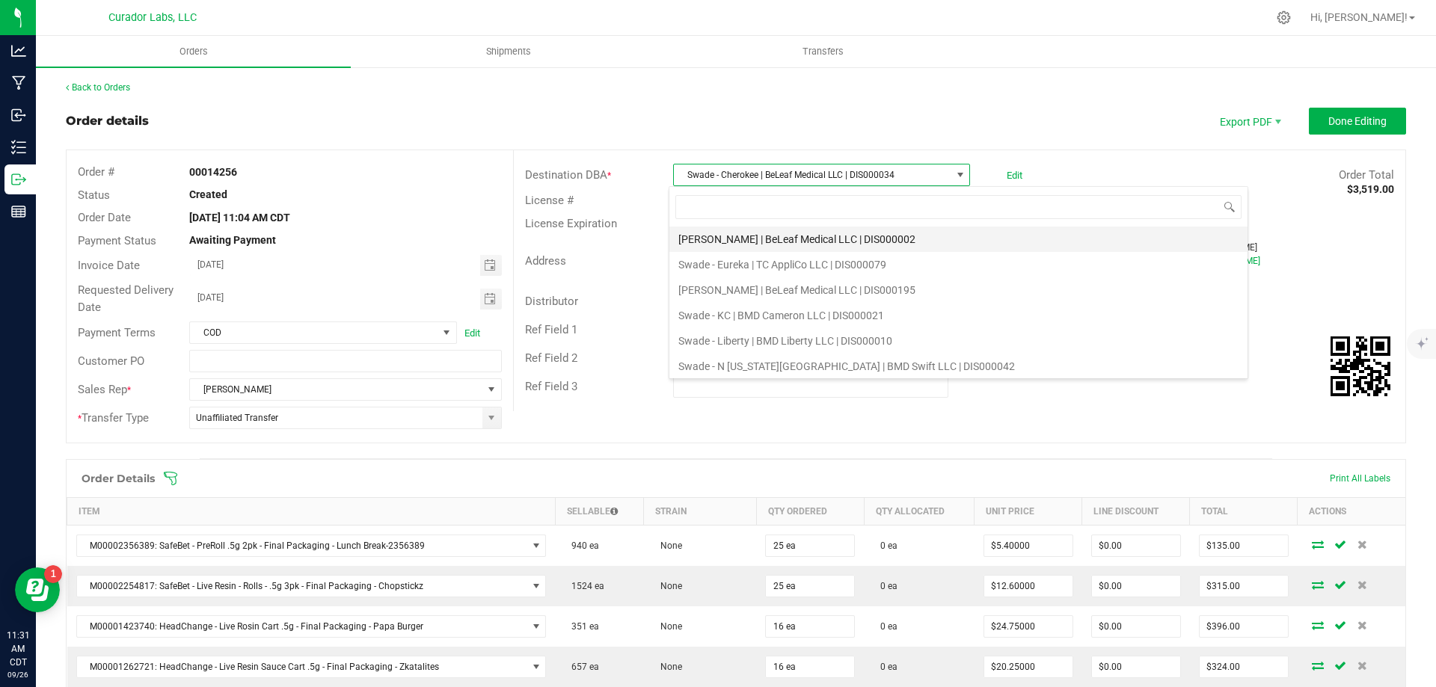
click at [757, 236] on li "[PERSON_NAME] | BeLeaf Medical LLC | DIS000002" at bounding box center [958, 239] width 578 height 25
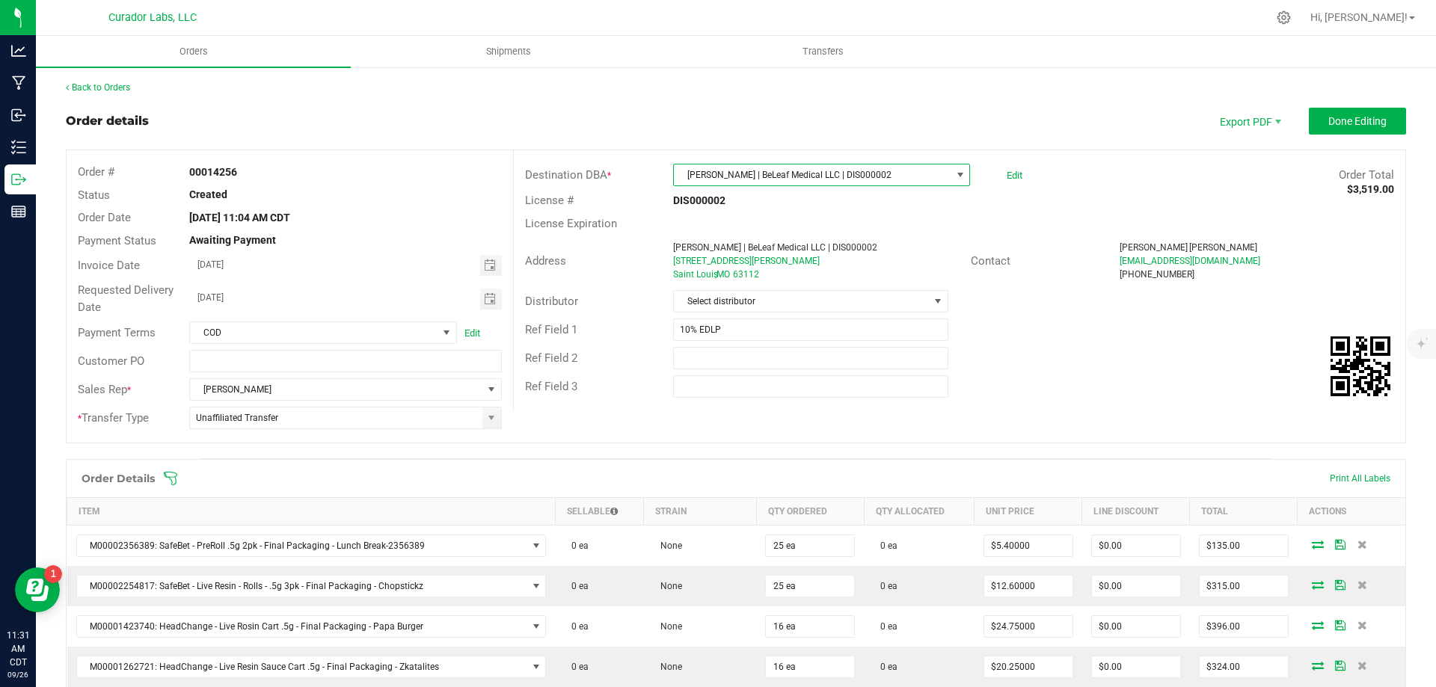
click at [844, 174] on span "[PERSON_NAME] | BeLeaf Medical LLC | DIS000002" at bounding box center [812, 175] width 277 height 21
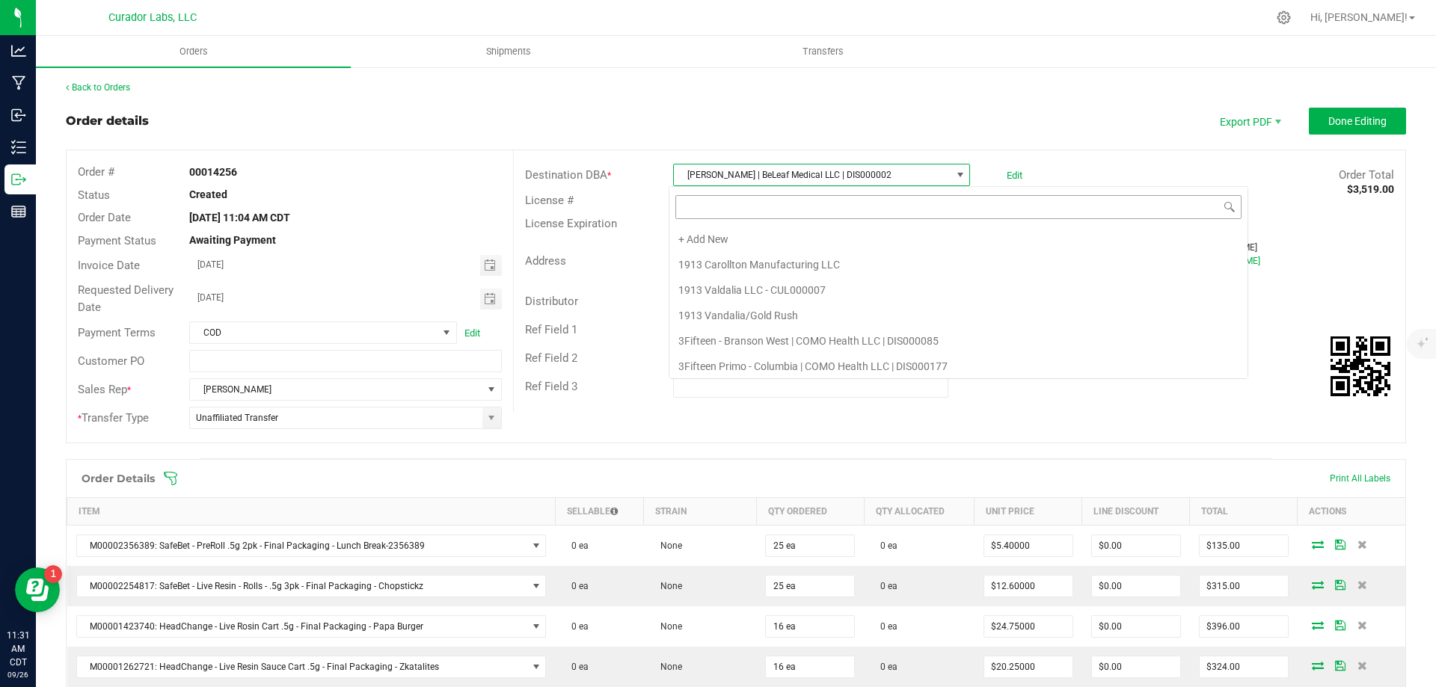
scroll to position [6563, 0]
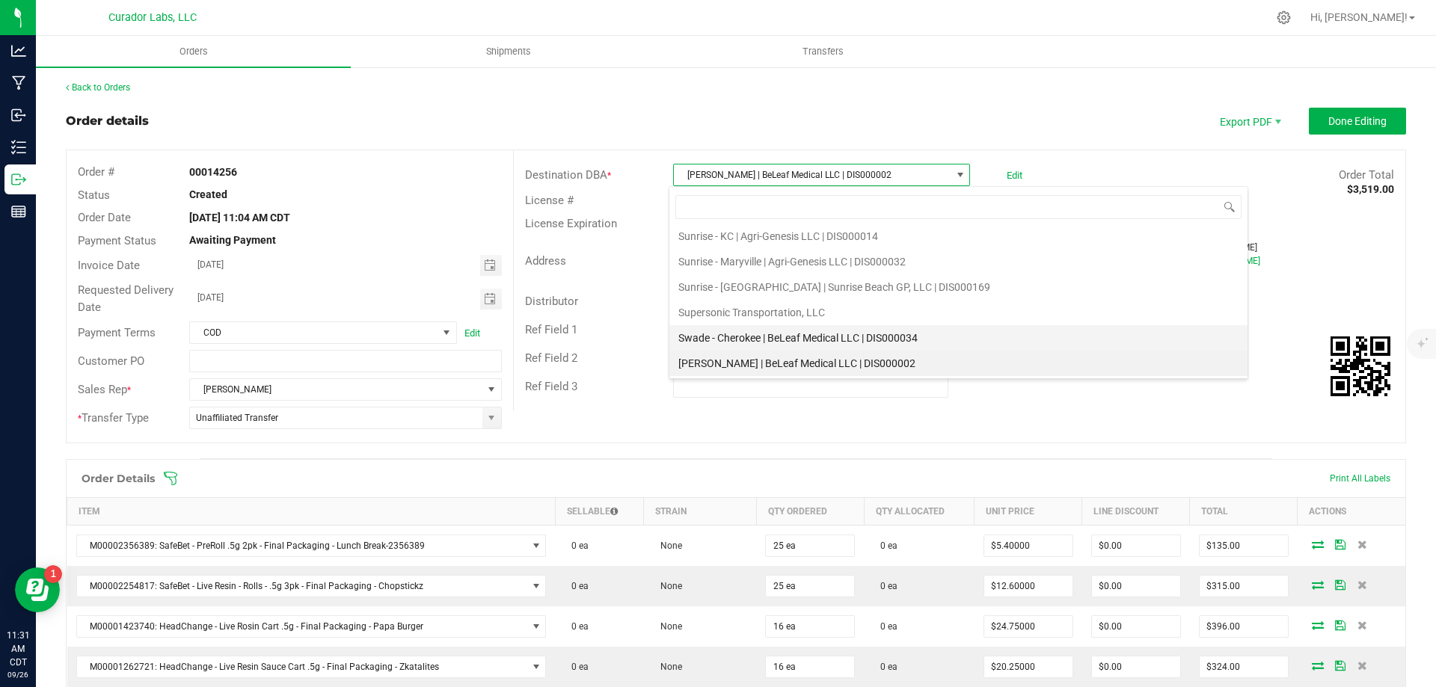
click at [764, 337] on li "Swade - Cherokee | BeLeaf Medical LLC | DIS000034" at bounding box center [958, 337] width 578 height 25
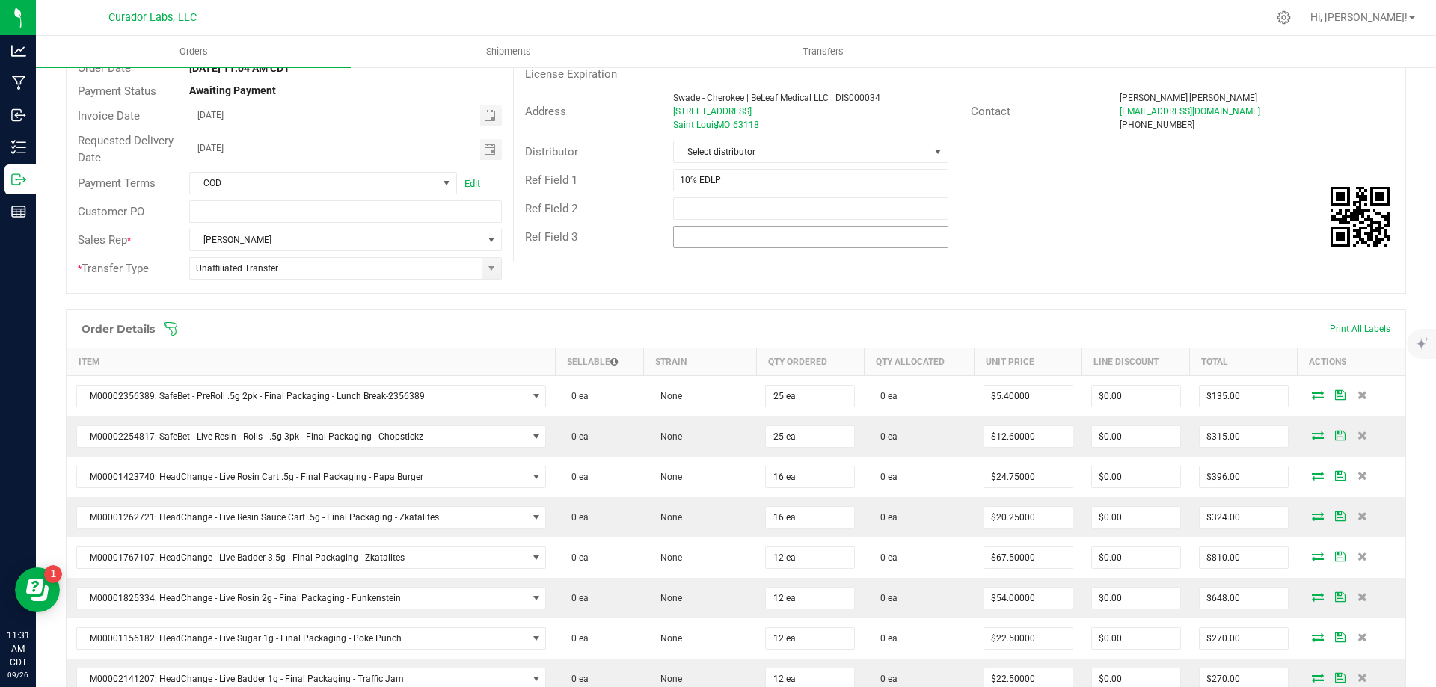
scroll to position [0, 0]
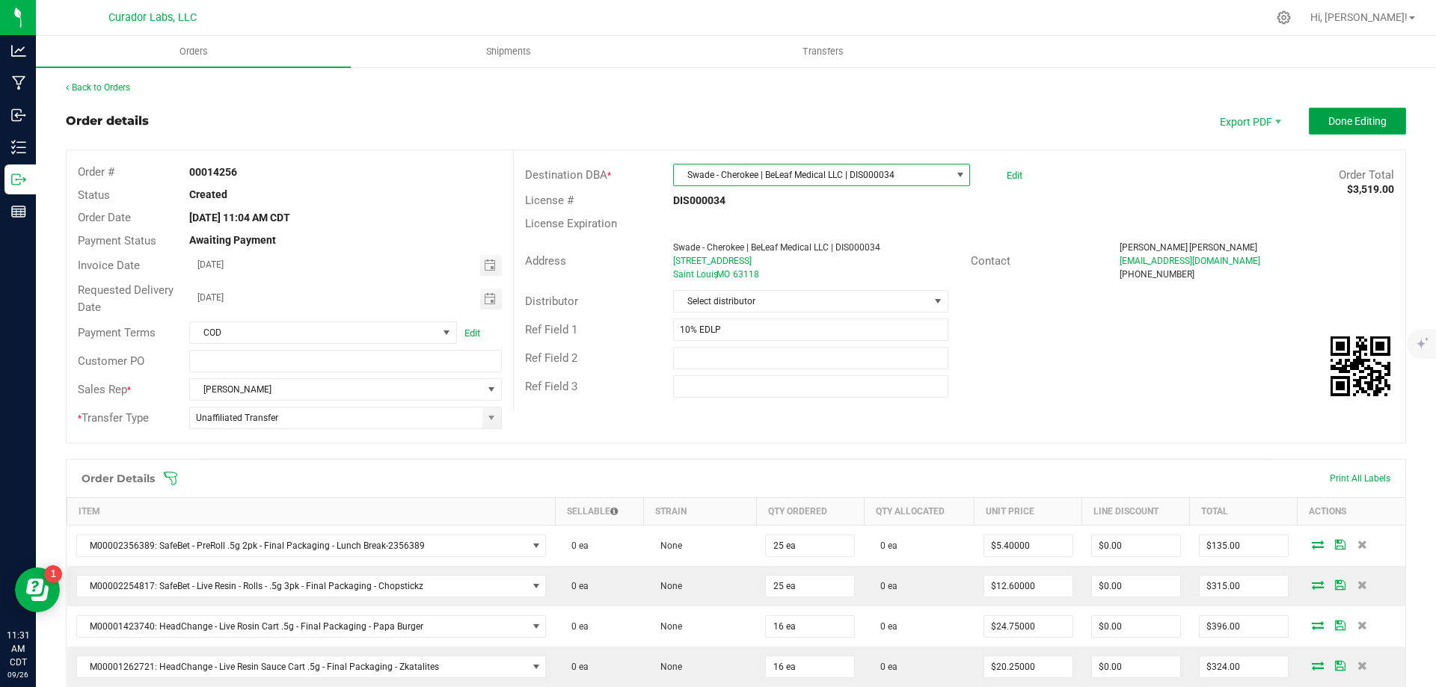
click at [1346, 117] on span "Done Editing" at bounding box center [1357, 121] width 58 height 12
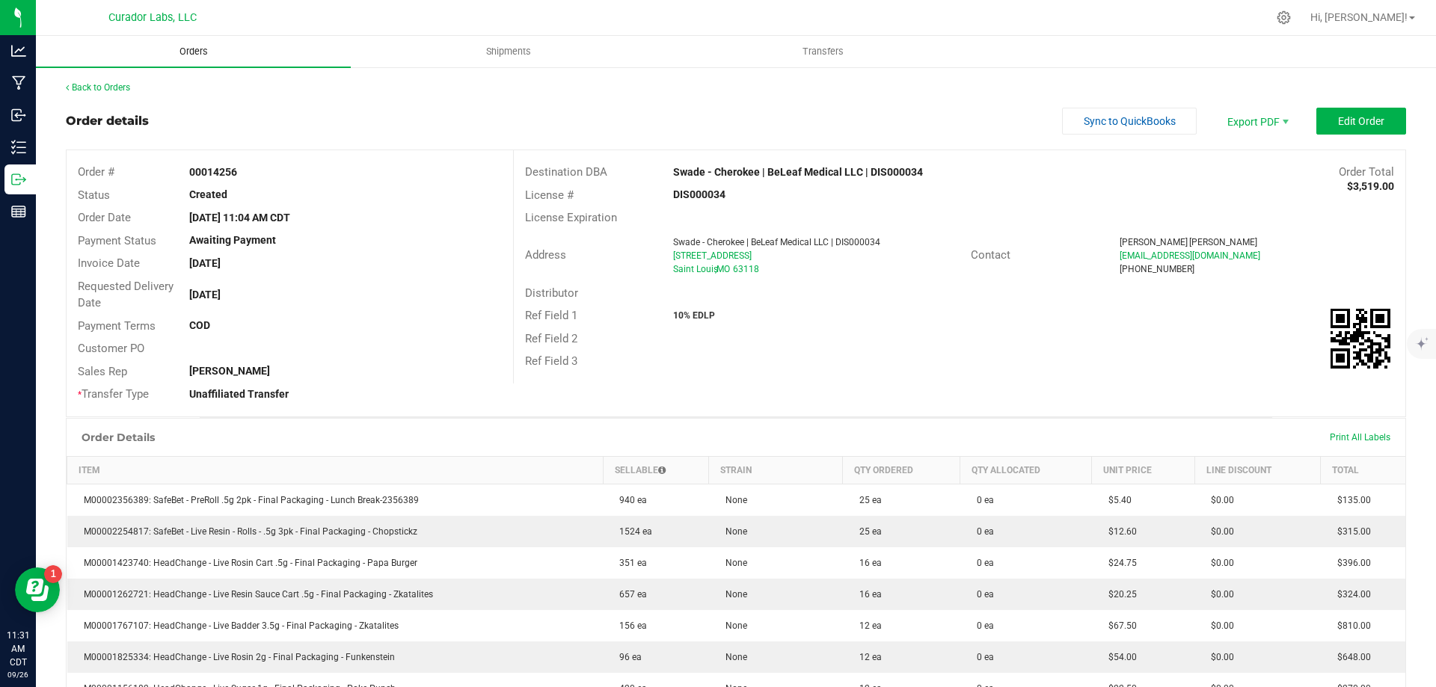
click at [195, 55] on span "Orders" at bounding box center [193, 51] width 69 height 13
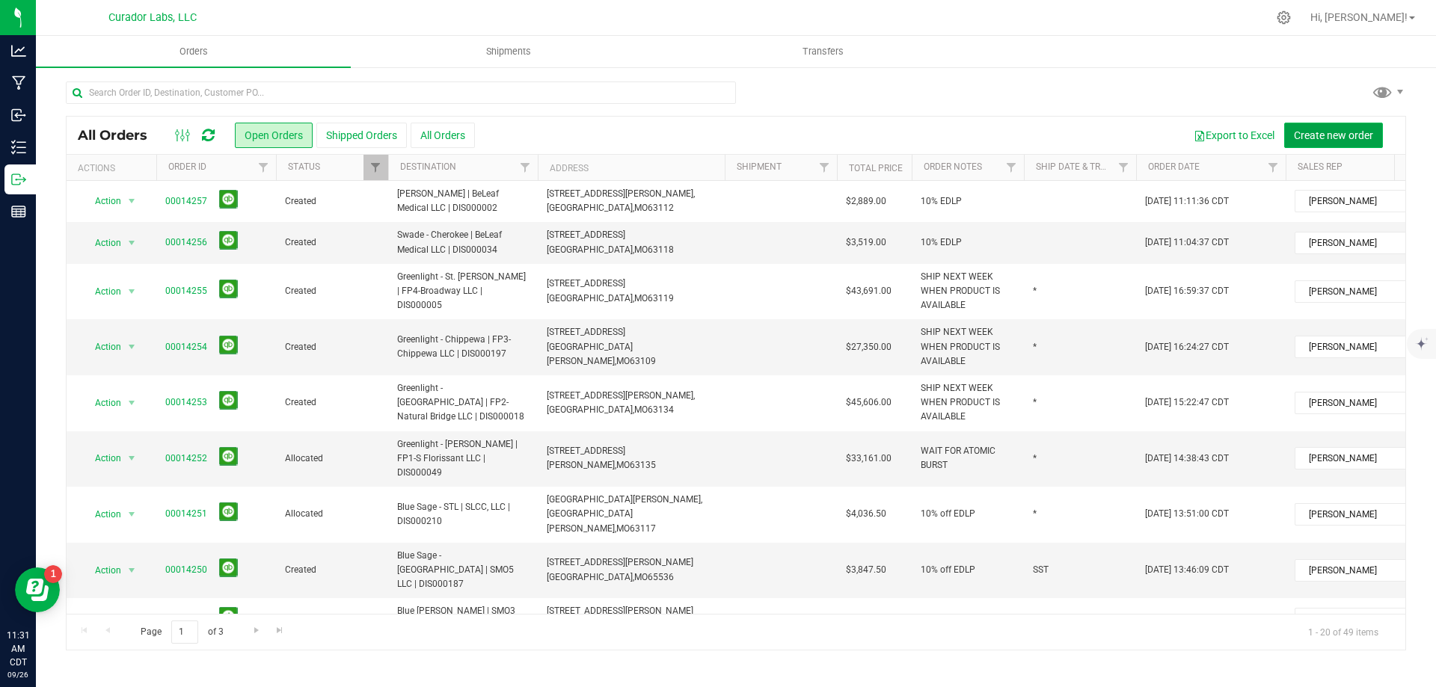
click at [1315, 132] on span "Create new order" at bounding box center [1333, 135] width 79 height 12
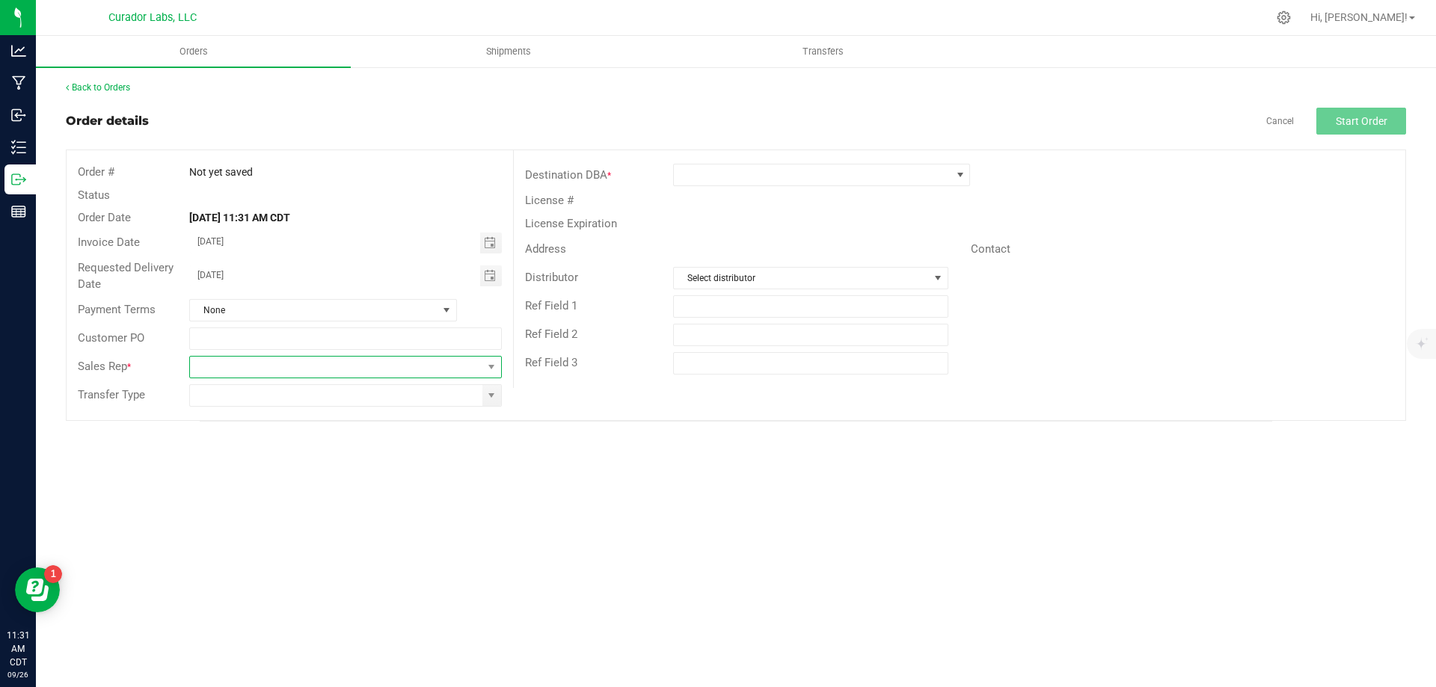
click at [275, 370] on span at bounding box center [336, 367] width 292 height 21
click at [280, 527] on li "[PERSON_NAME]" at bounding box center [345, 529] width 310 height 25
click at [698, 176] on span at bounding box center [812, 175] width 277 height 21
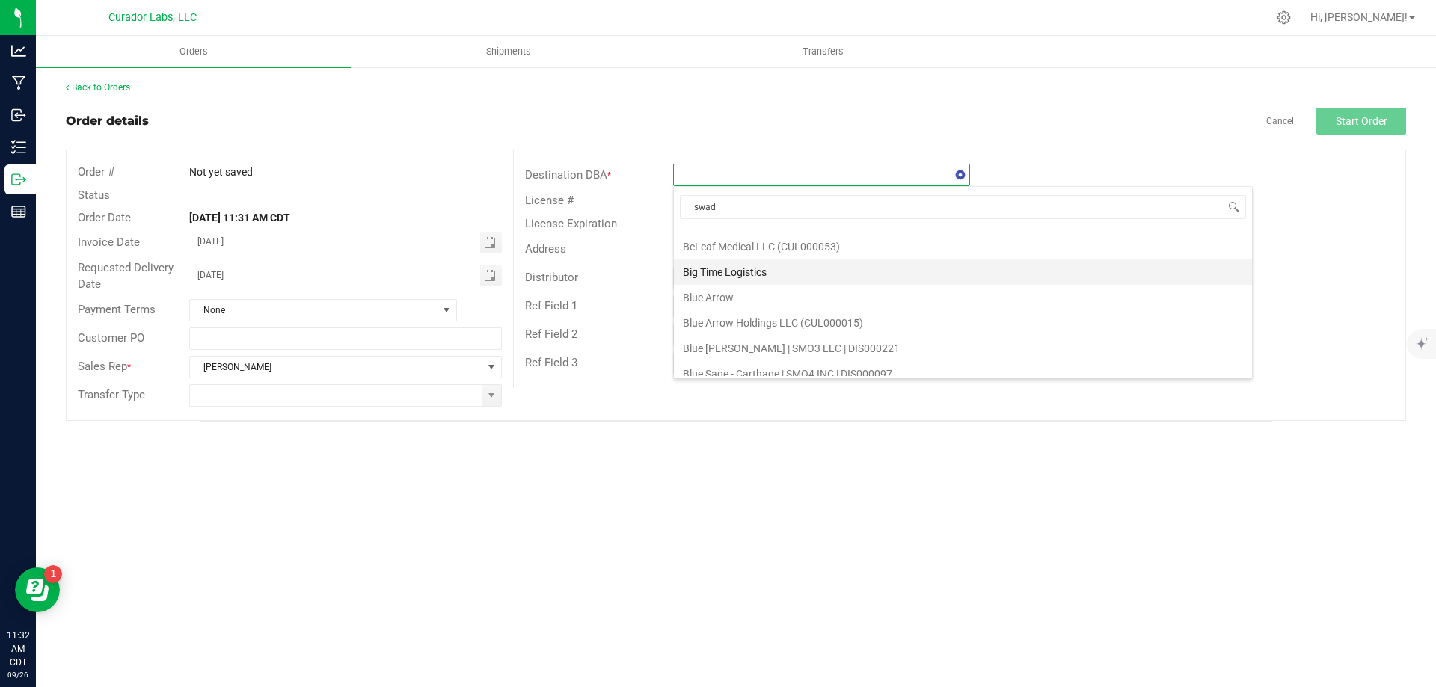
scroll to position [0, 0]
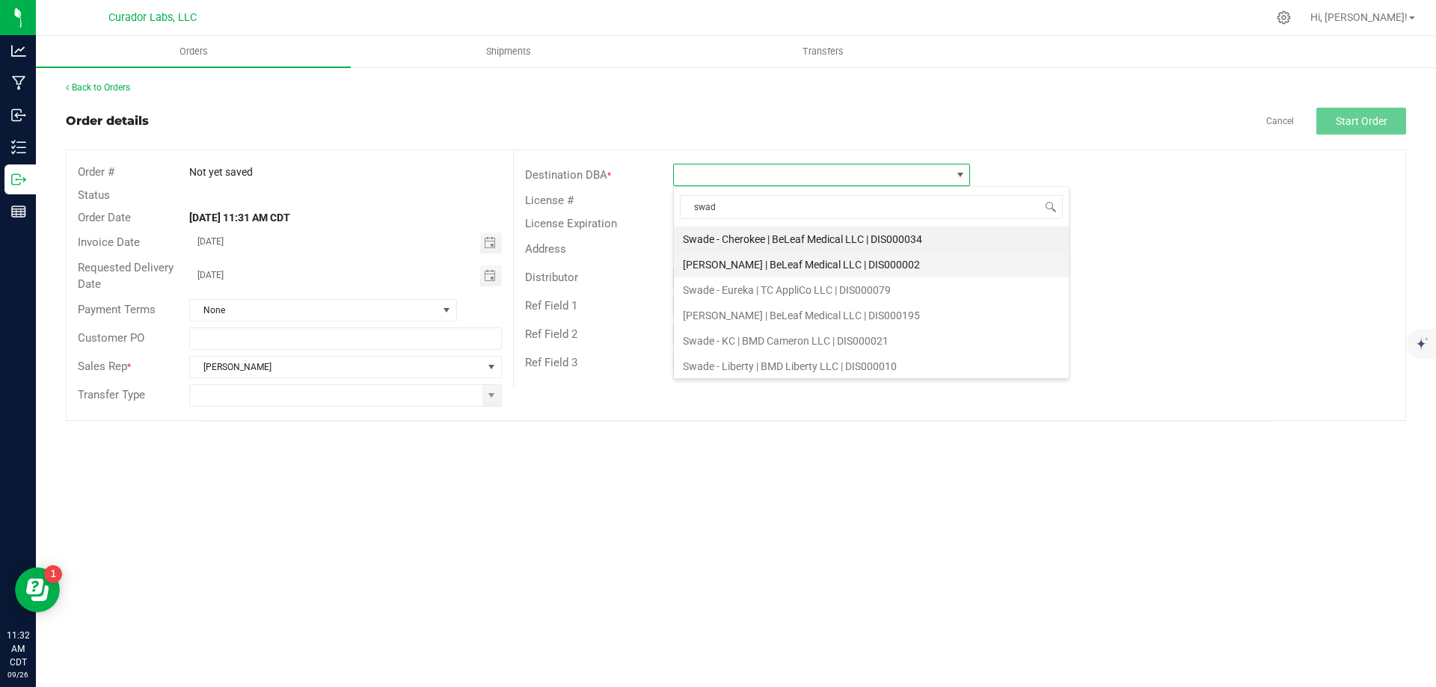
type input "swade"
click at [746, 289] on li "Swade - Eureka | TC AppliCo LLC | DIS000079" at bounding box center [871, 289] width 395 height 25
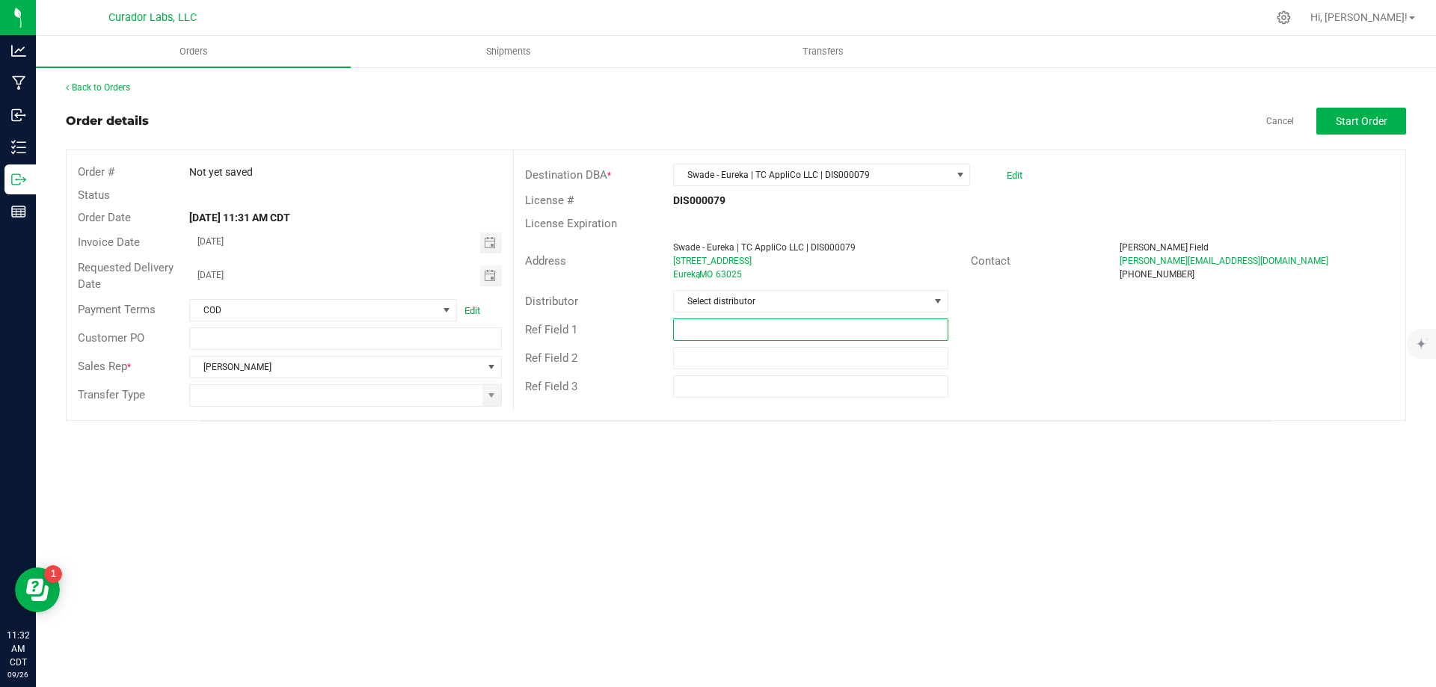
click at [803, 329] on input "text" at bounding box center [810, 330] width 274 height 22
type input "10% EDLP"
click at [1335, 126] on button "Start Order" at bounding box center [1361, 121] width 90 height 27
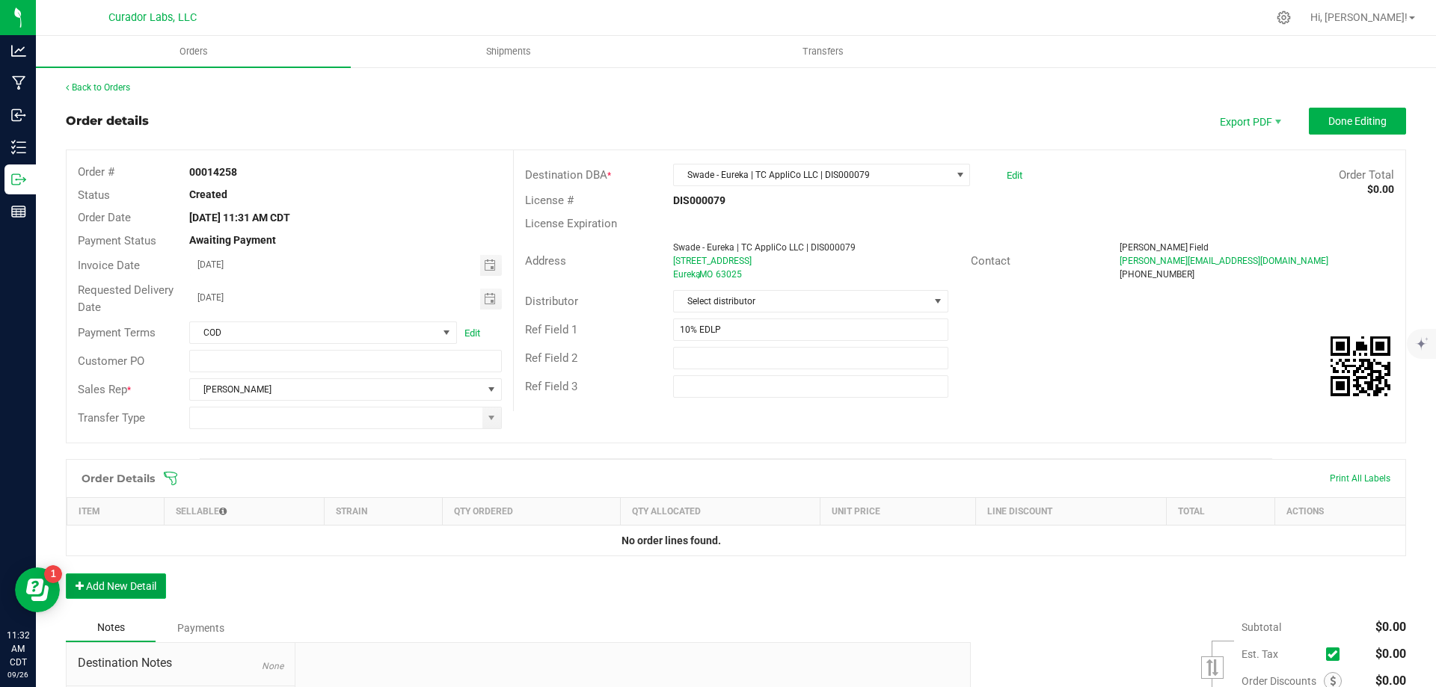
click at [98, 590] on button "Add New Detail" at bounding box center [116, 586] width 100 height 25
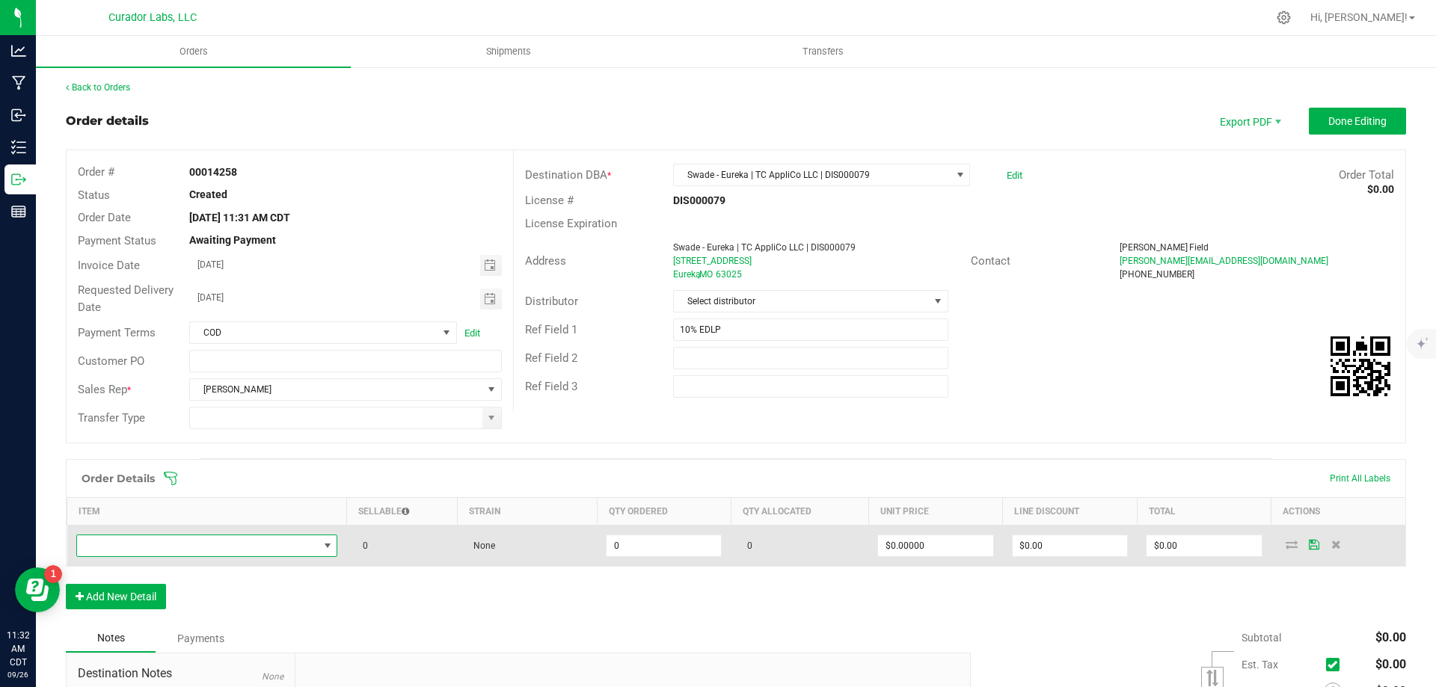
click at [271, 548] on span "NO DATA FOUND" at bounding box center [198, 545] width 242 height 21
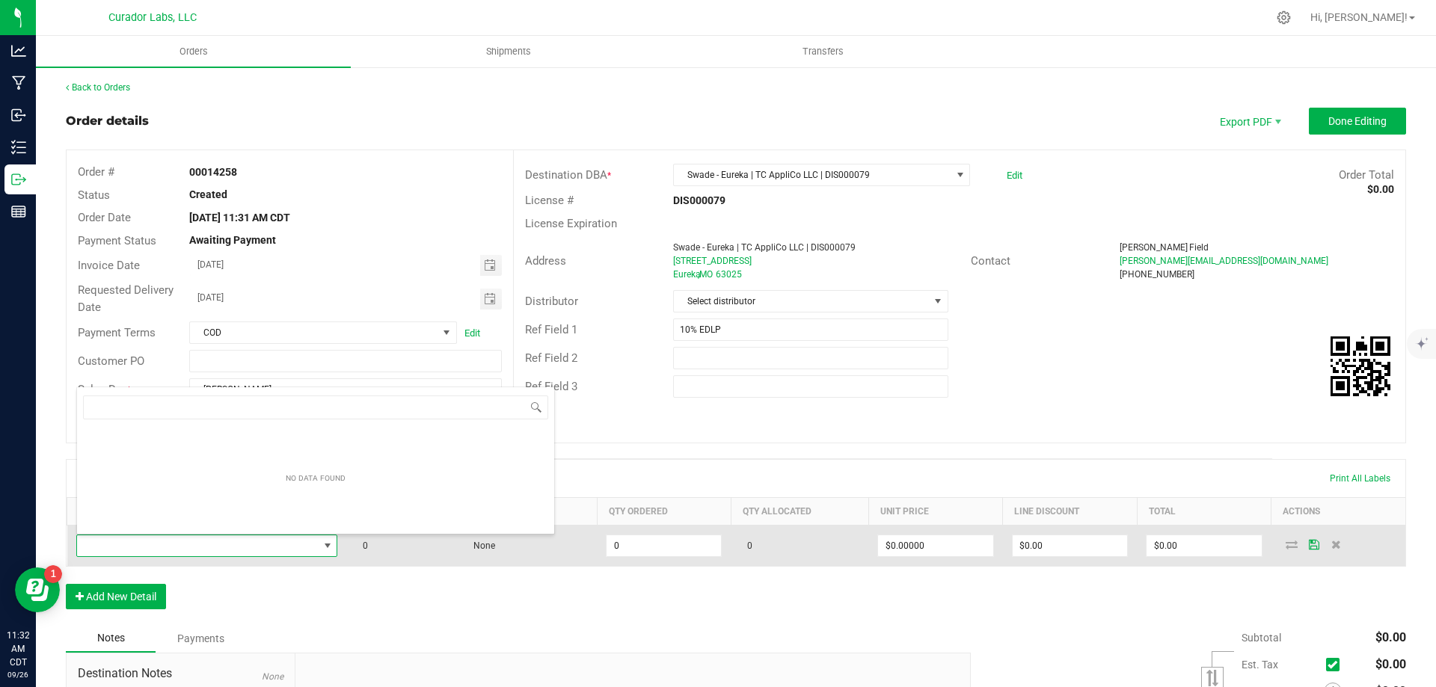
scroll to position [22, 257]
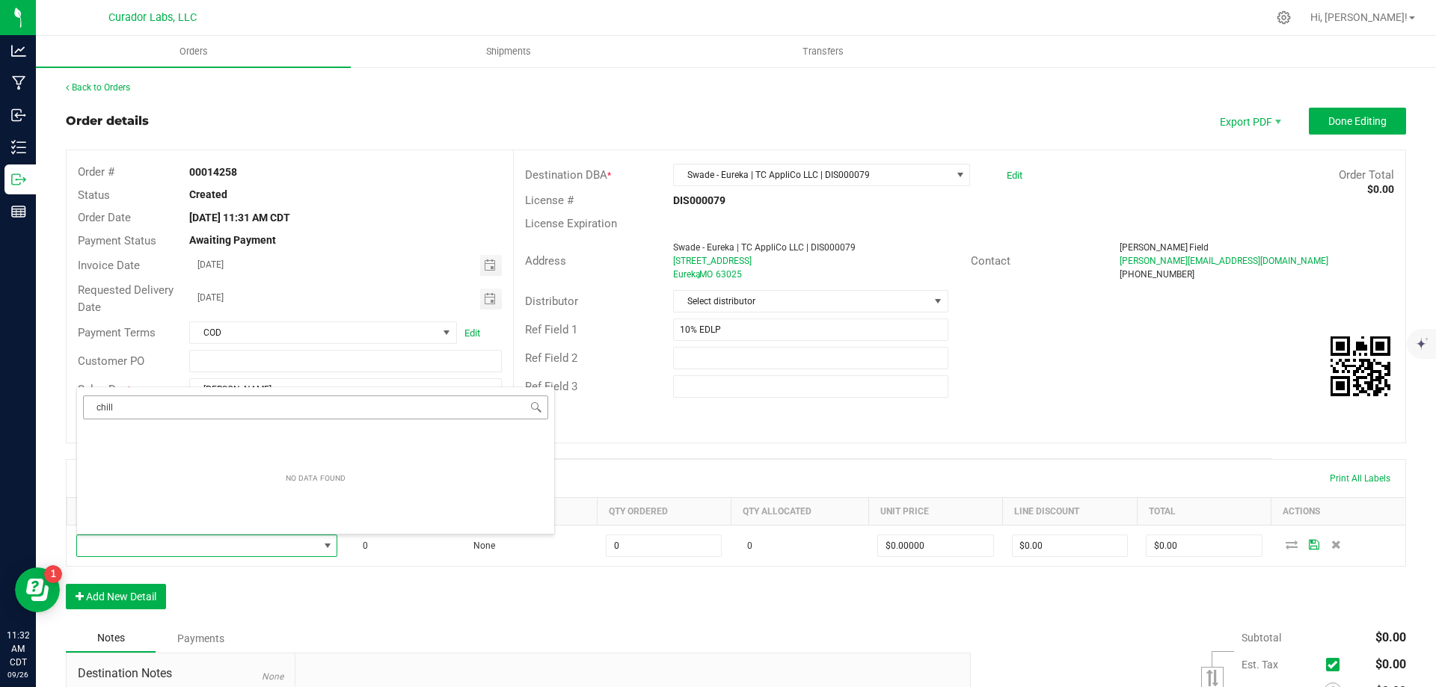
type input "chill"
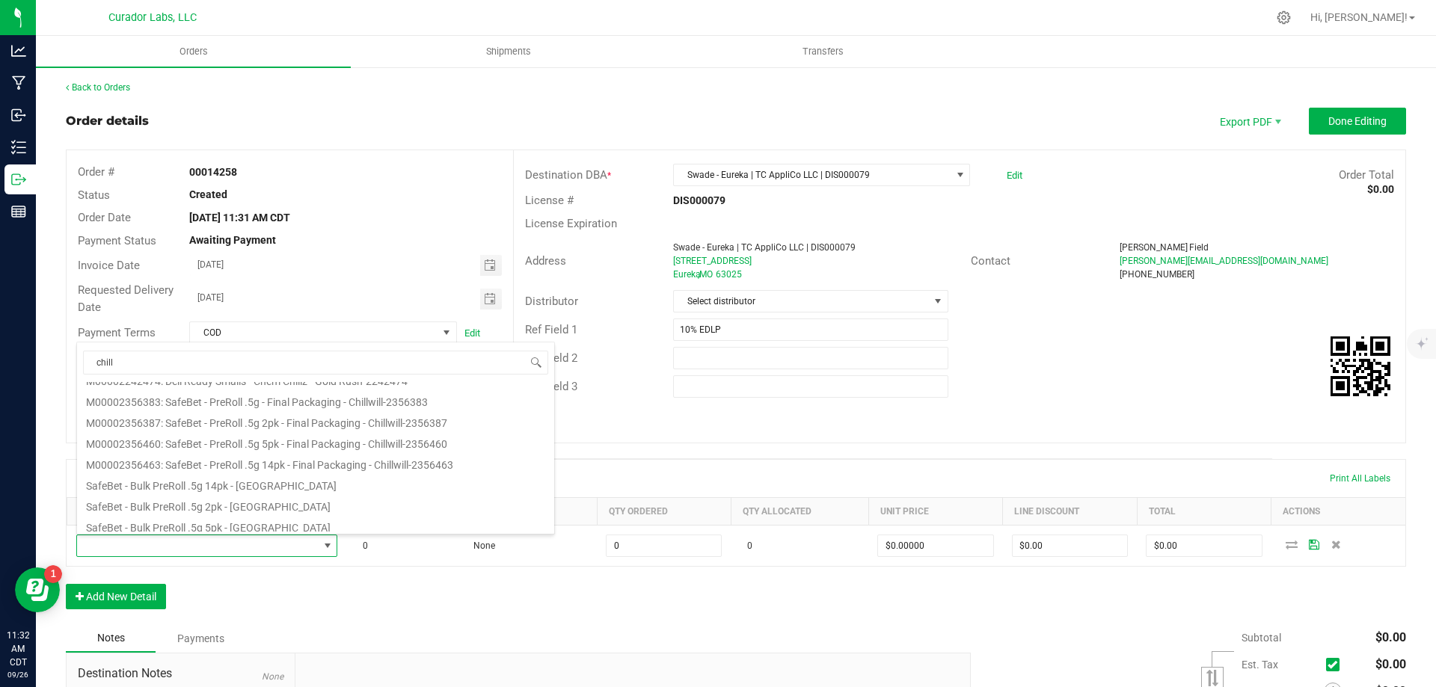
scroll to position [165, 0]
click at [178, 483] on li "SafeBet - Bulk PreRoll .5g 2pk - Chillwill" at bounding box center [315, 479] width 477 height 21
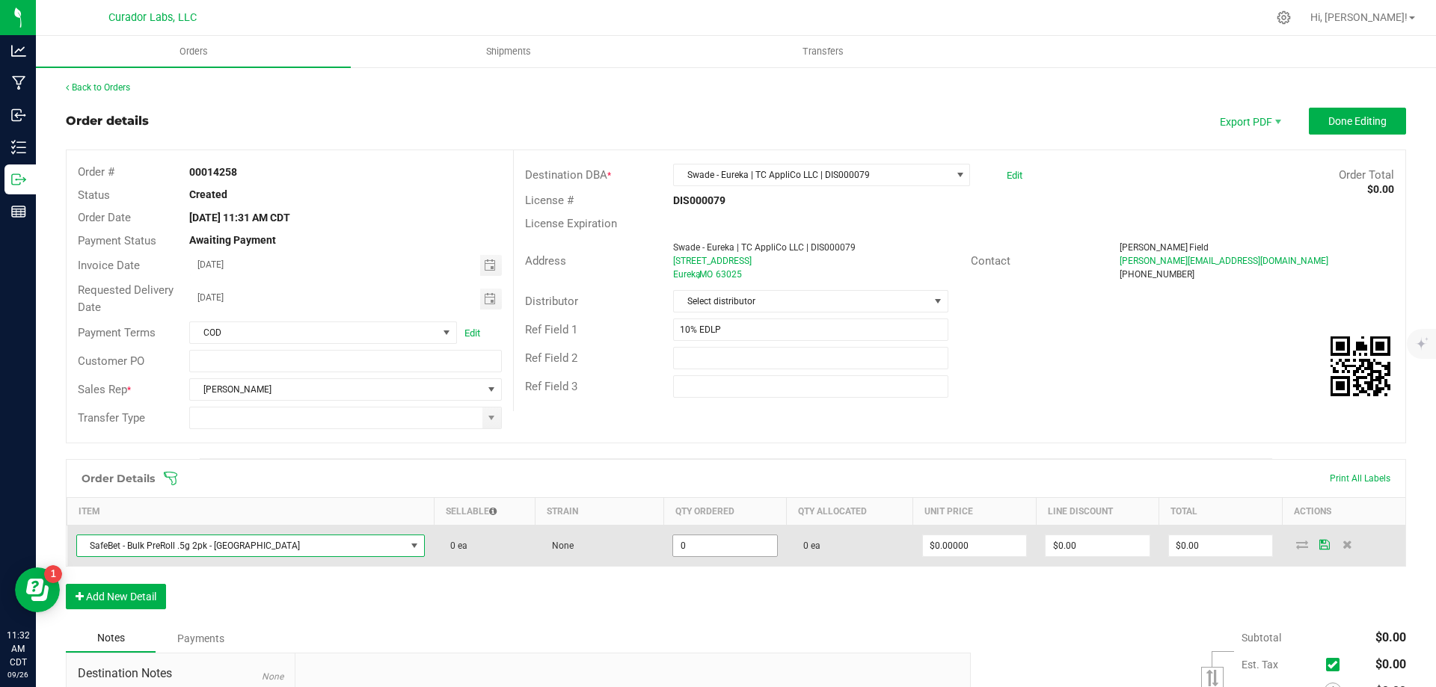
click at [673, 540] on input "0" at bounding box center [725, 545] width 104 height 21
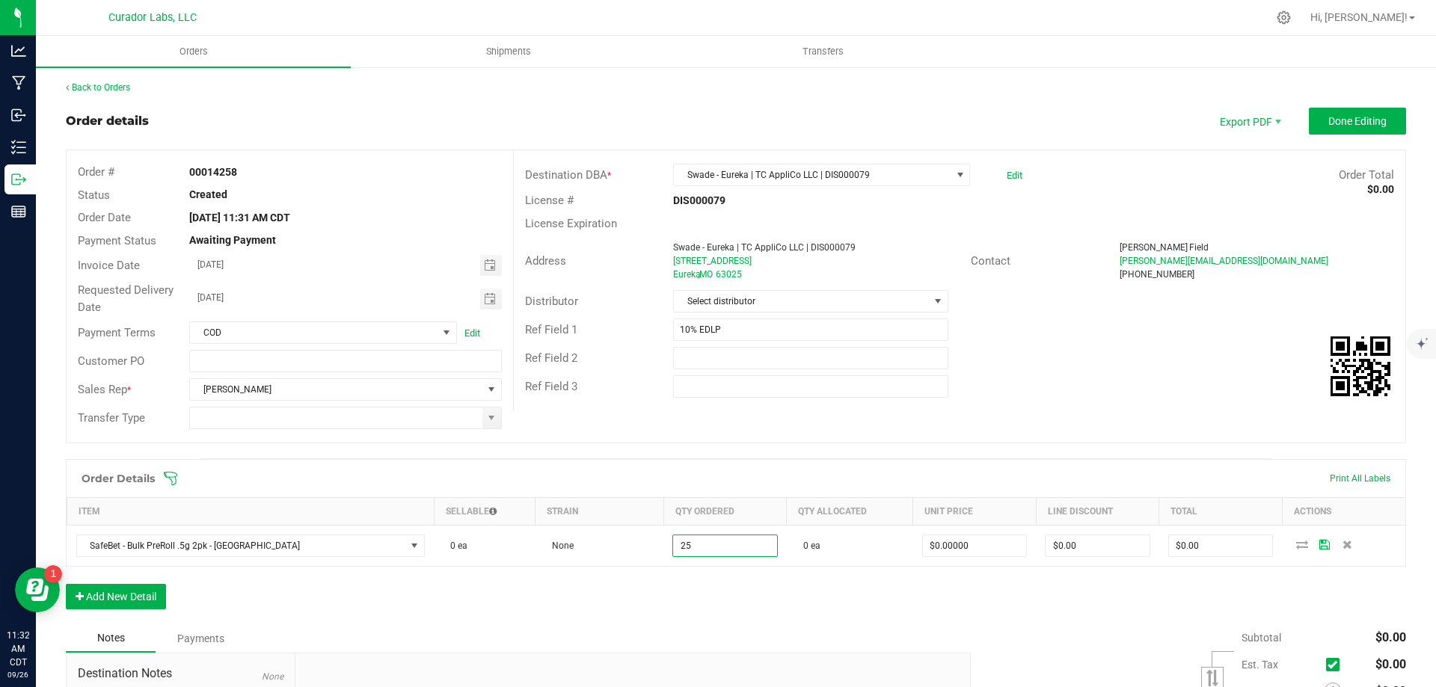
type input "25 ea"
drag, startPoint x: 583, startPoint y: 583, endPoint x: 603, endPoint y: 583, distance: 19.4
click at [583, 583] on div "Order Details Print All Labels Item Sellable Strain Qty Ordered Qty Allocated U…" at bounding box center [736, 541] width 1340 height 165
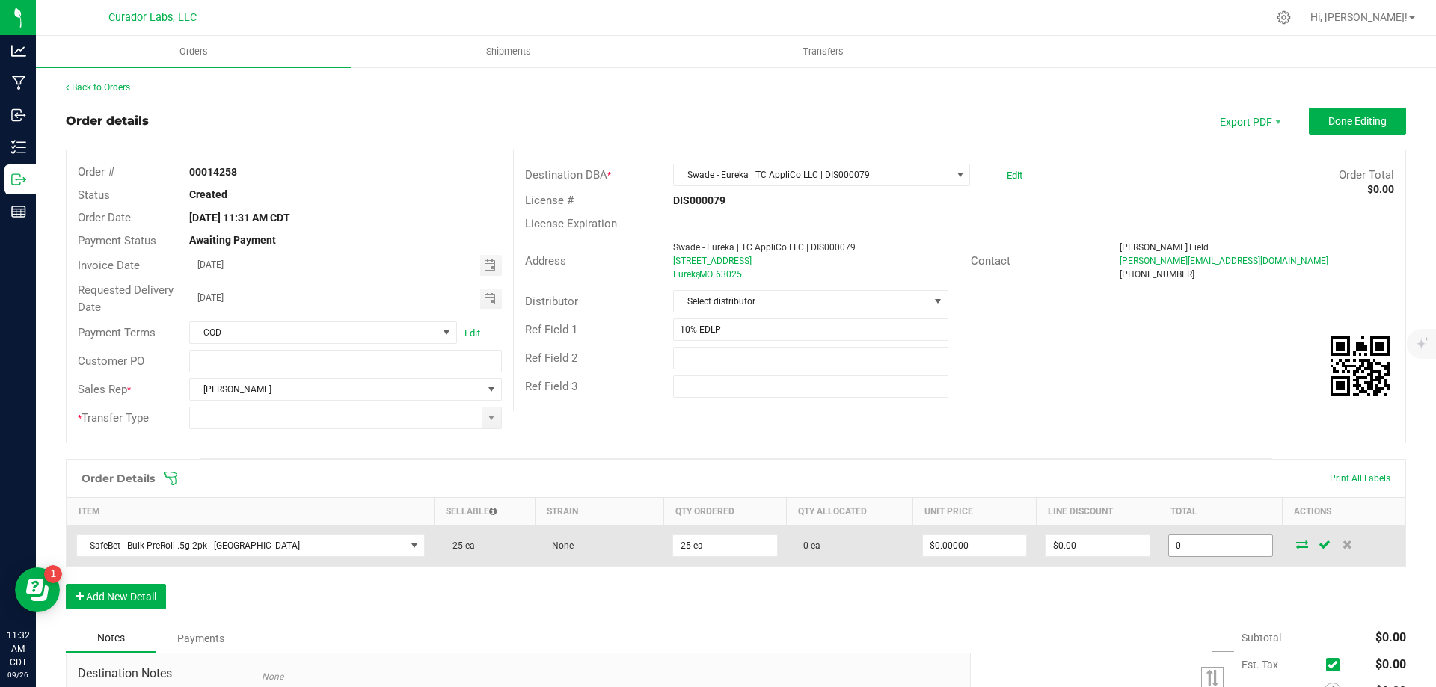
click at [1181, 553] on input "0" at bounding box center [1221, 545] width 104 height 21
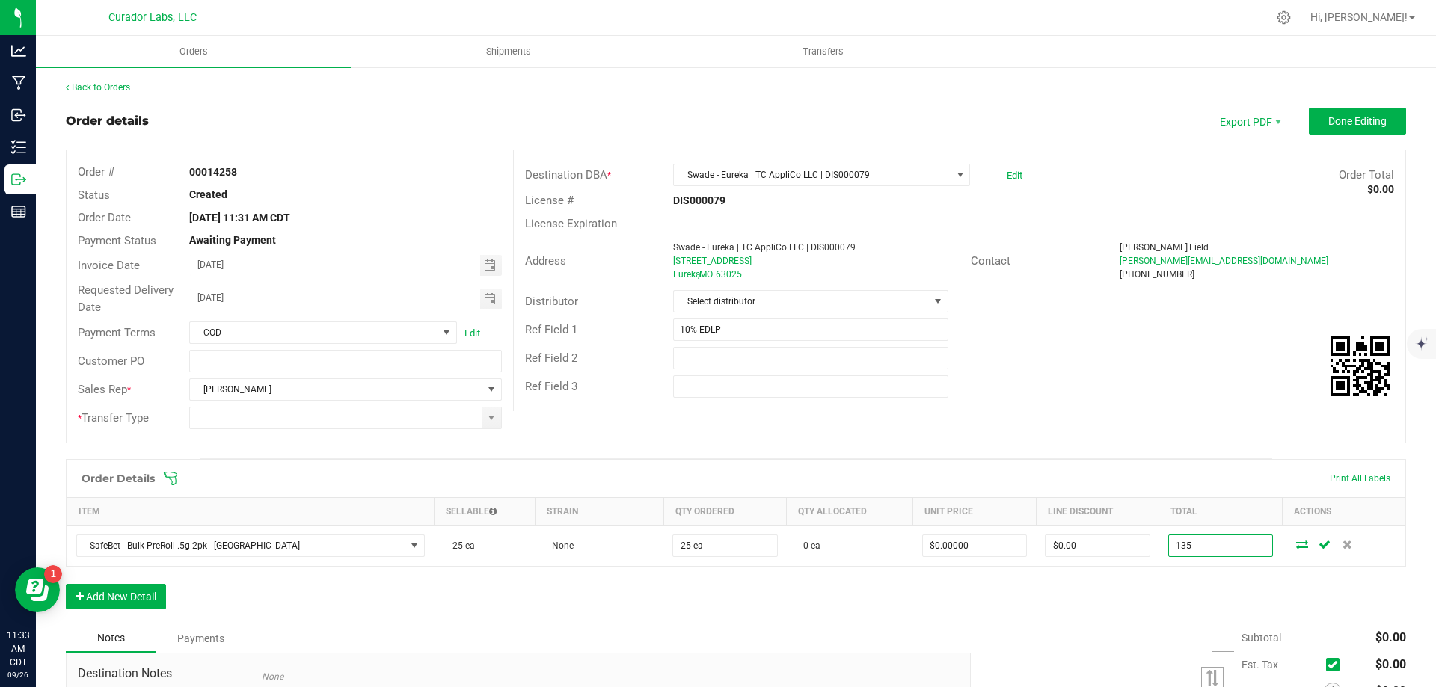
type input "135"
type input "$5.40000"
type input "$135.00"
click at [1110, 600] on div "Order Details Print All Labels Item Sellable Strain Qty Ordered Qty Allocated U…" at bounding box center [736, 541] width 1340 height 165
click at [126, 595] on button "Add New Detail" at bounding box center [116, 596] width 100 height 25
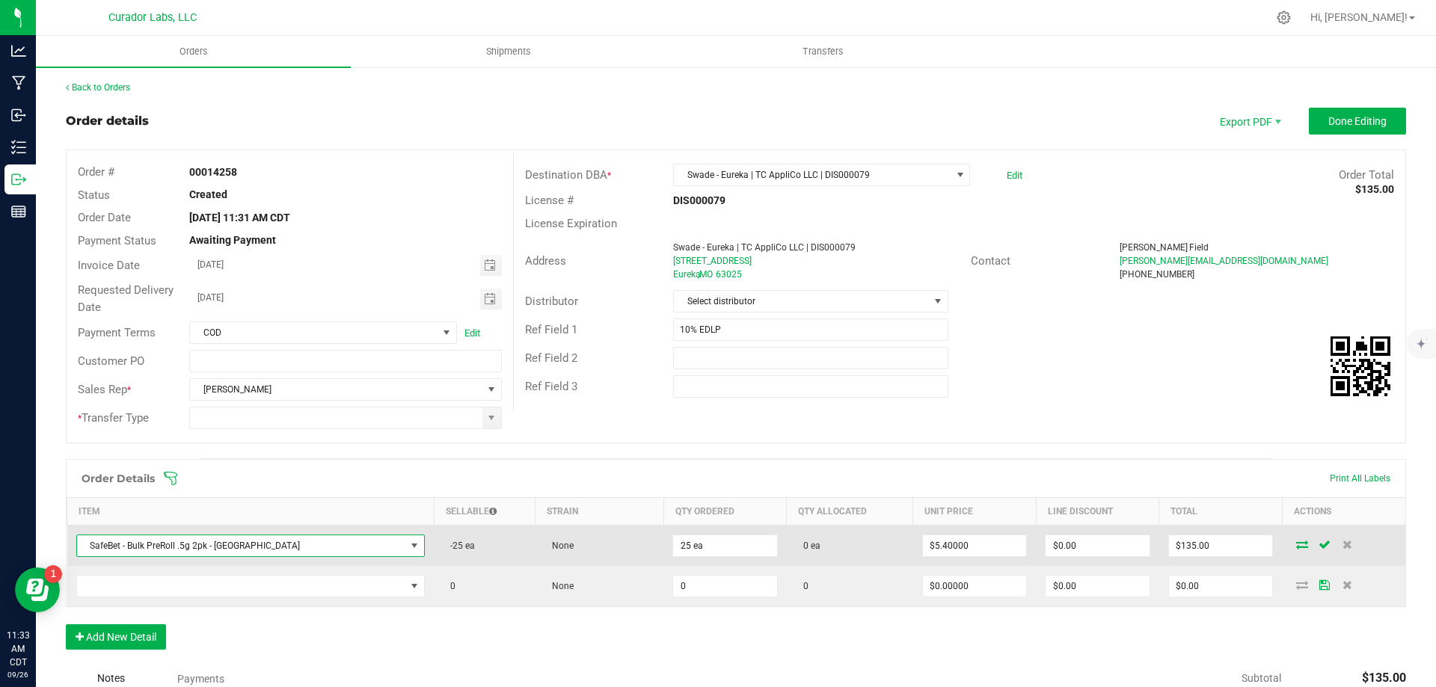
click at [252, 546] on span "SafeBet - Bulk PreRoll .5g 2pk - Chillwill" at bounding box center [241, 545] width 329 height 21
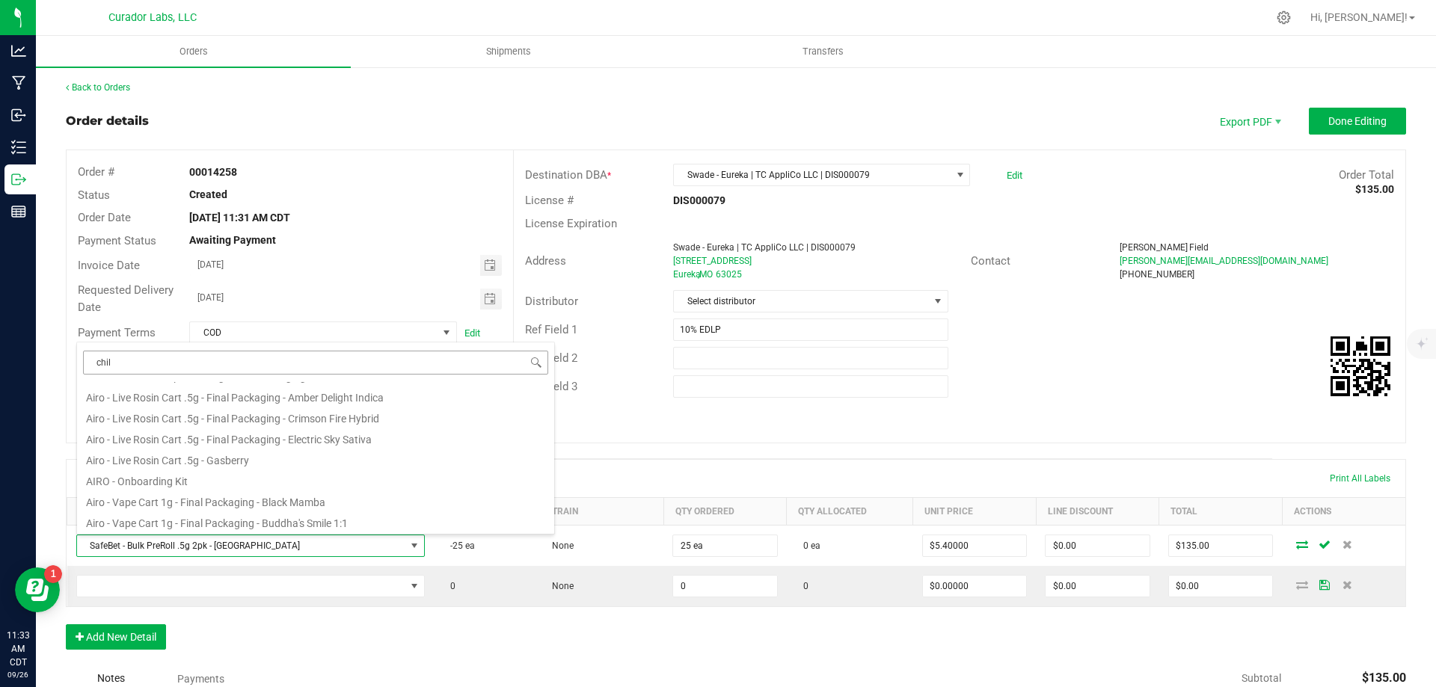
scroll to position [0, 0]
type input "chillwill"
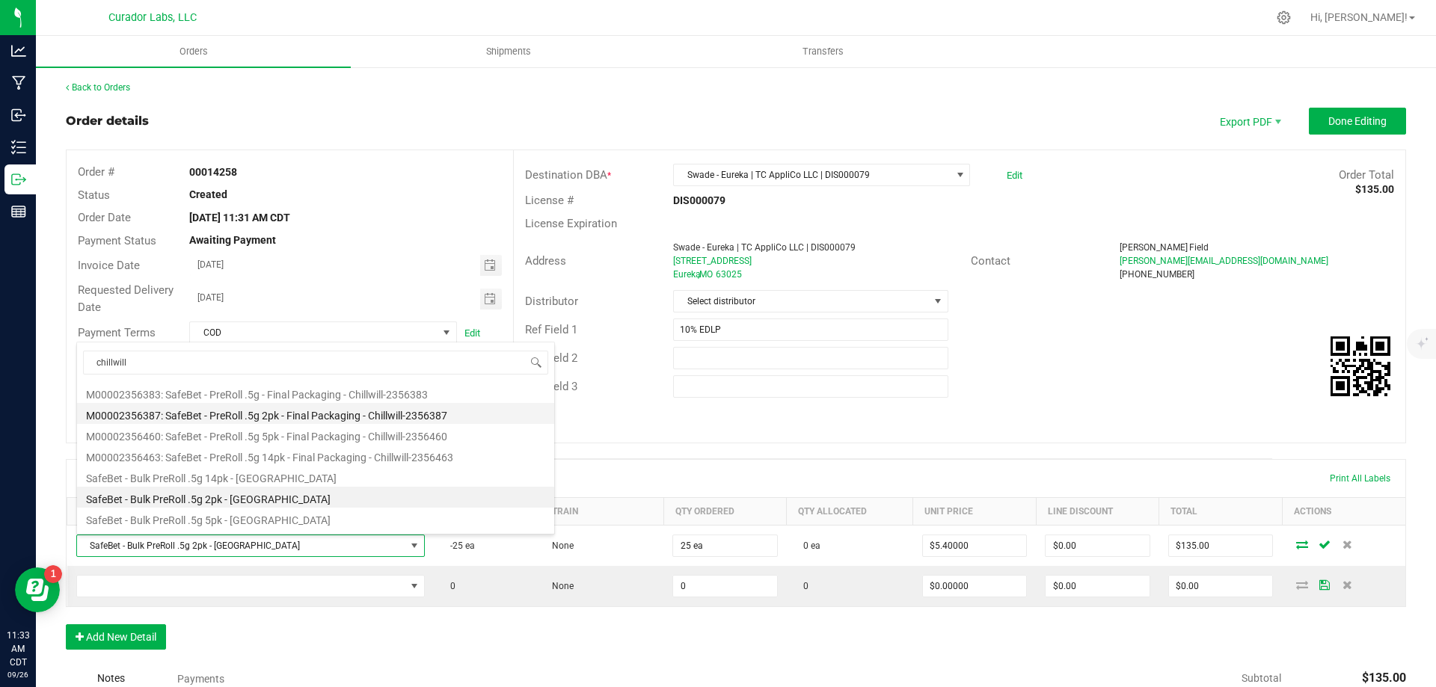
click at [282, 420] on li "M00002356387: SafeBet - PreRoll .5g 2pk - Final Packaging - Chillwill-2356387" at bounding box center [315, 413] width 477 height 21
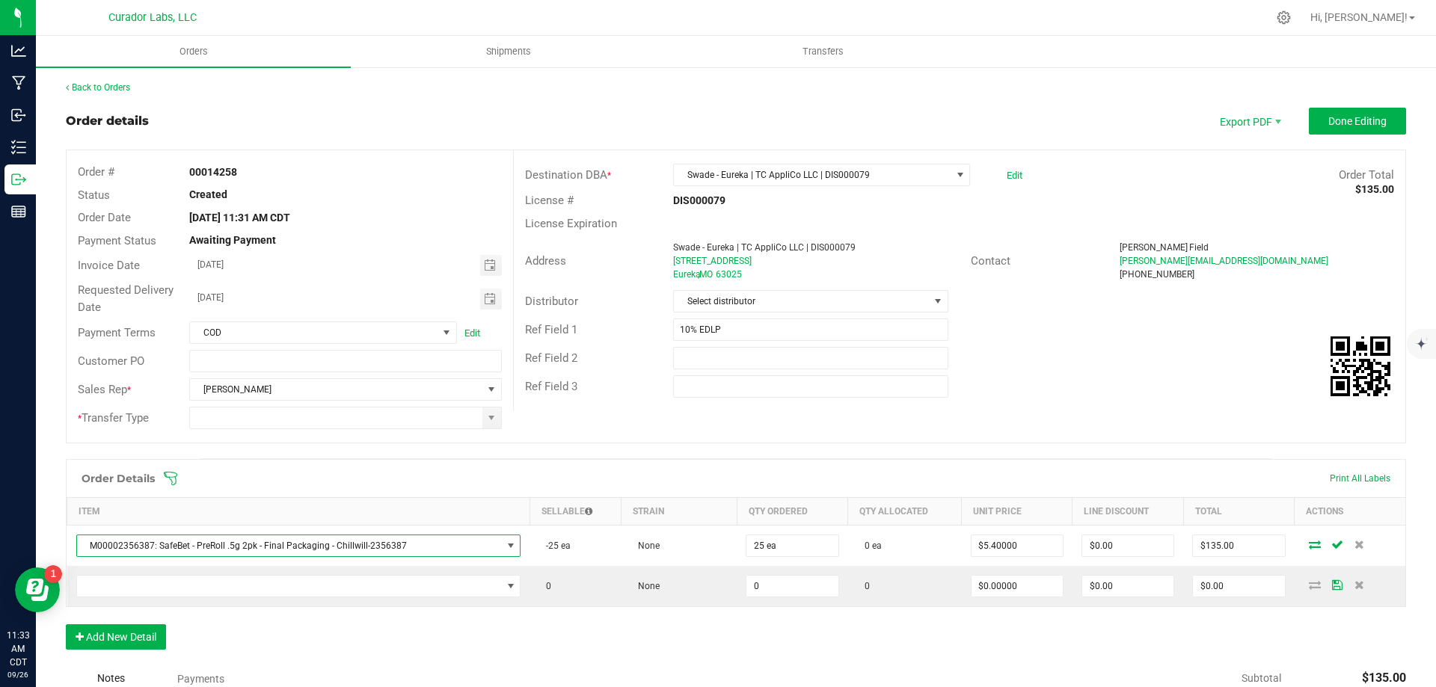
type input "$150.00000"
type input "$3,750.00"
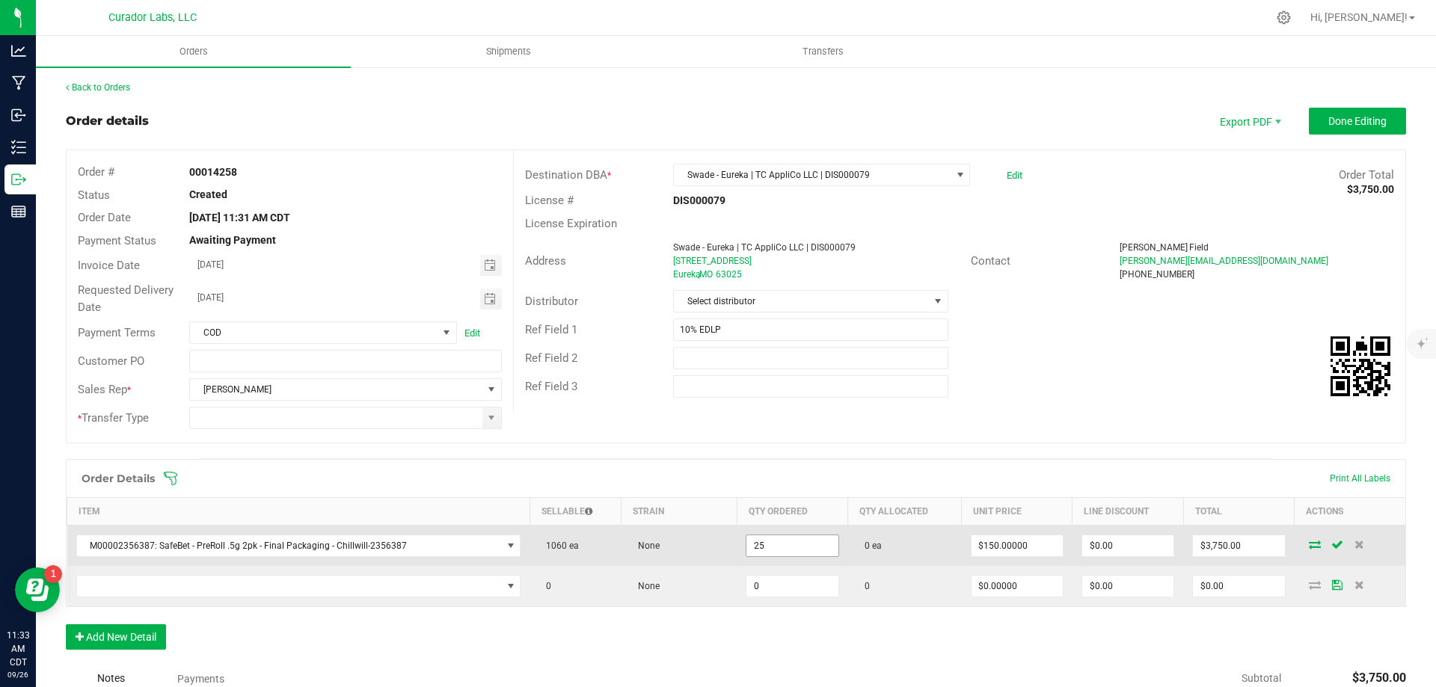
click at [790, 544] on input "25" at bounding box center [791, 545] width 91 height 21
type input "25 ea"
type input "150"
click at [1013, 551] on input "150" at bounding box center [1016, 545] width 91 height 21
click at [1242, 546] on input "3750" at bounding box center [1238, 545] width 91 height 21
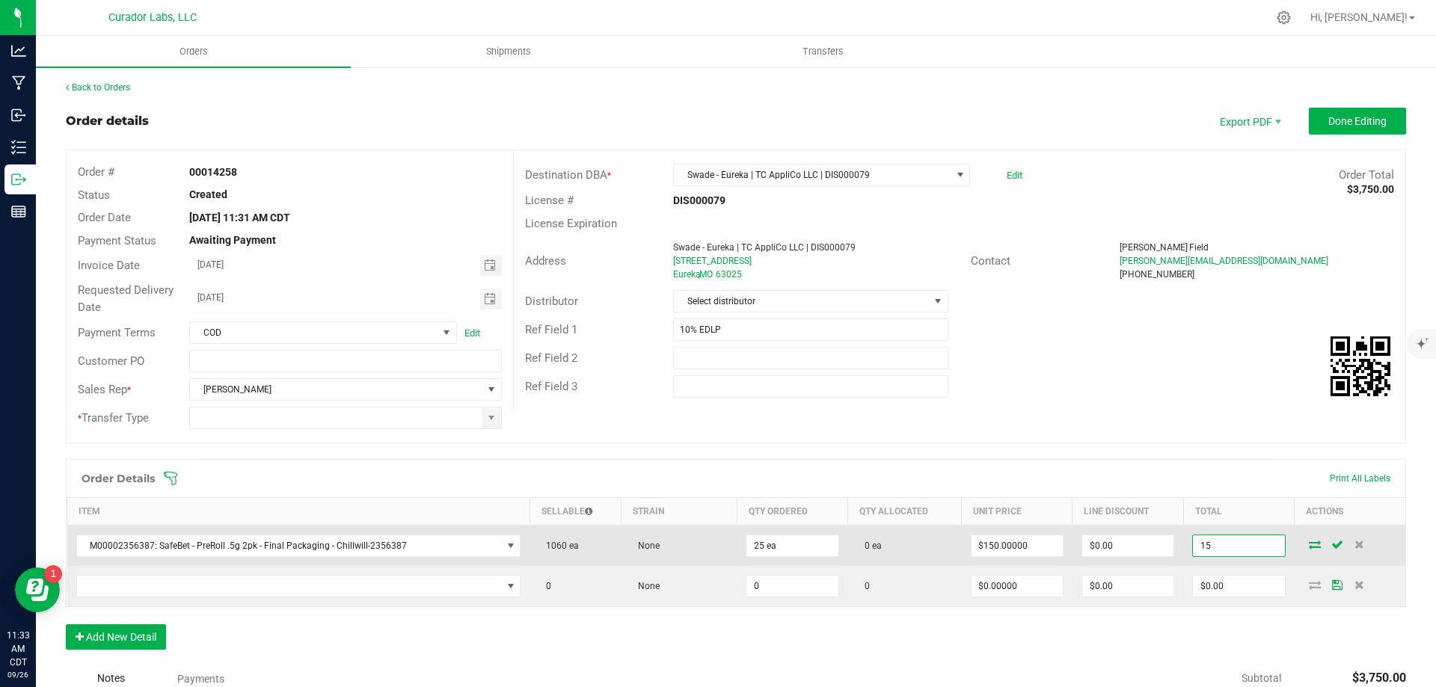
type input "1"
type input "135"
type input "$5.40000"
type input "$135.00"
click at [949, 550] on td "0 ea" at bounding box center [905, 546] width 114 height 41
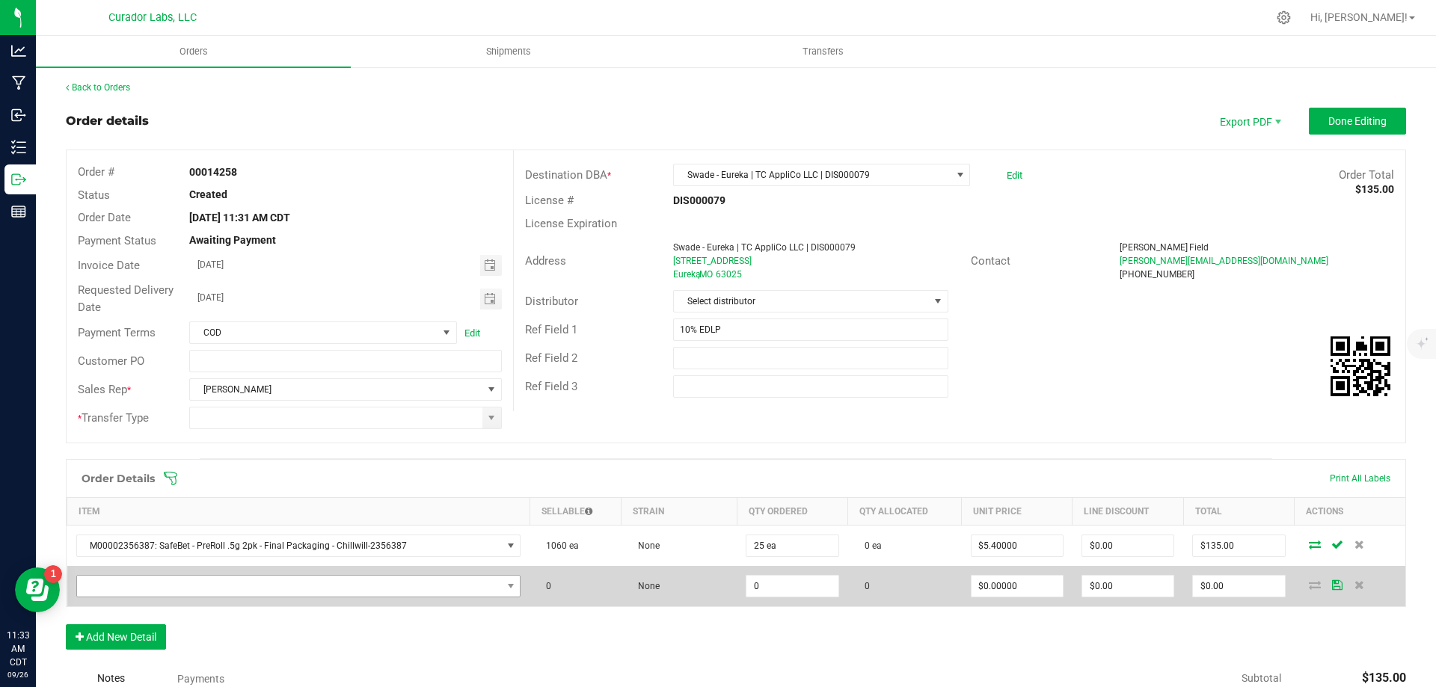
click at [177, 577] on td at bounding box center [298, 586] width 463 height 40
click at [181, 585] on span "NO DATA FOUND" at bounding box center [289, 586] width 425 height 21
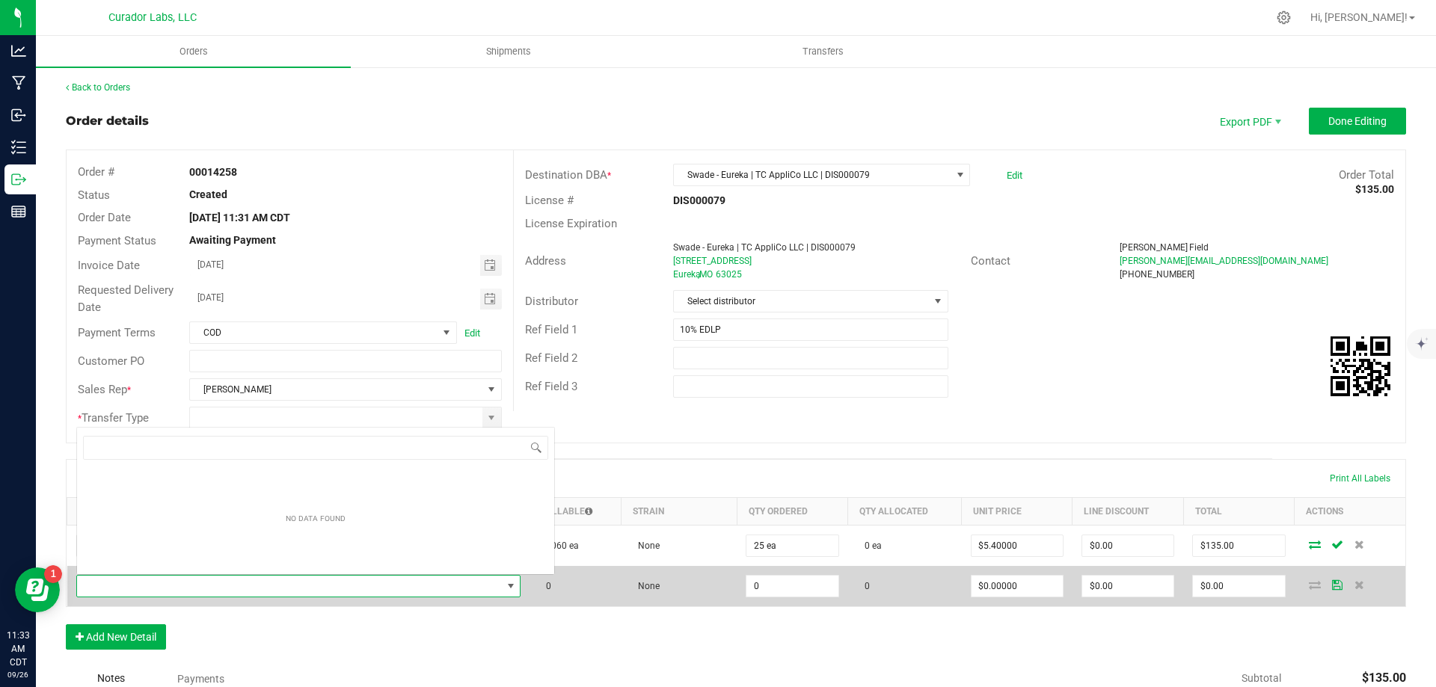
scroll to position [22, 432]
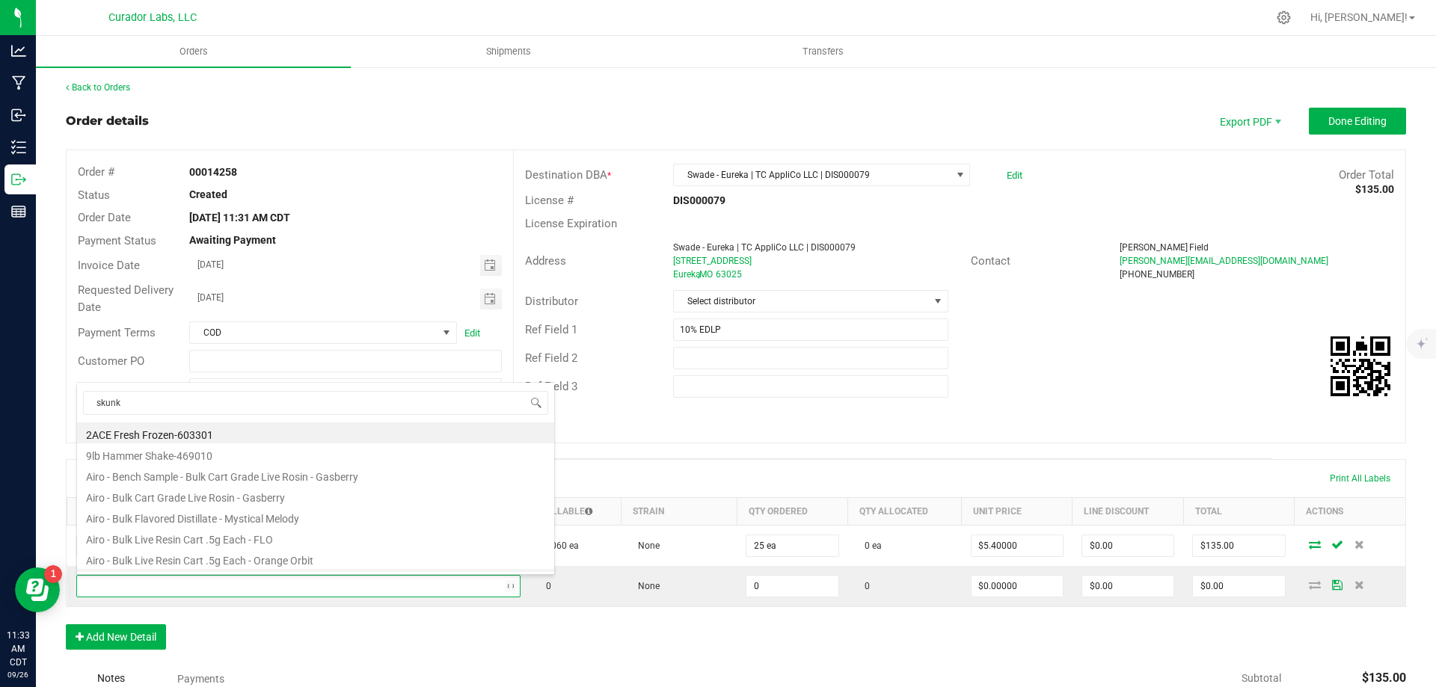
type input "skunky"
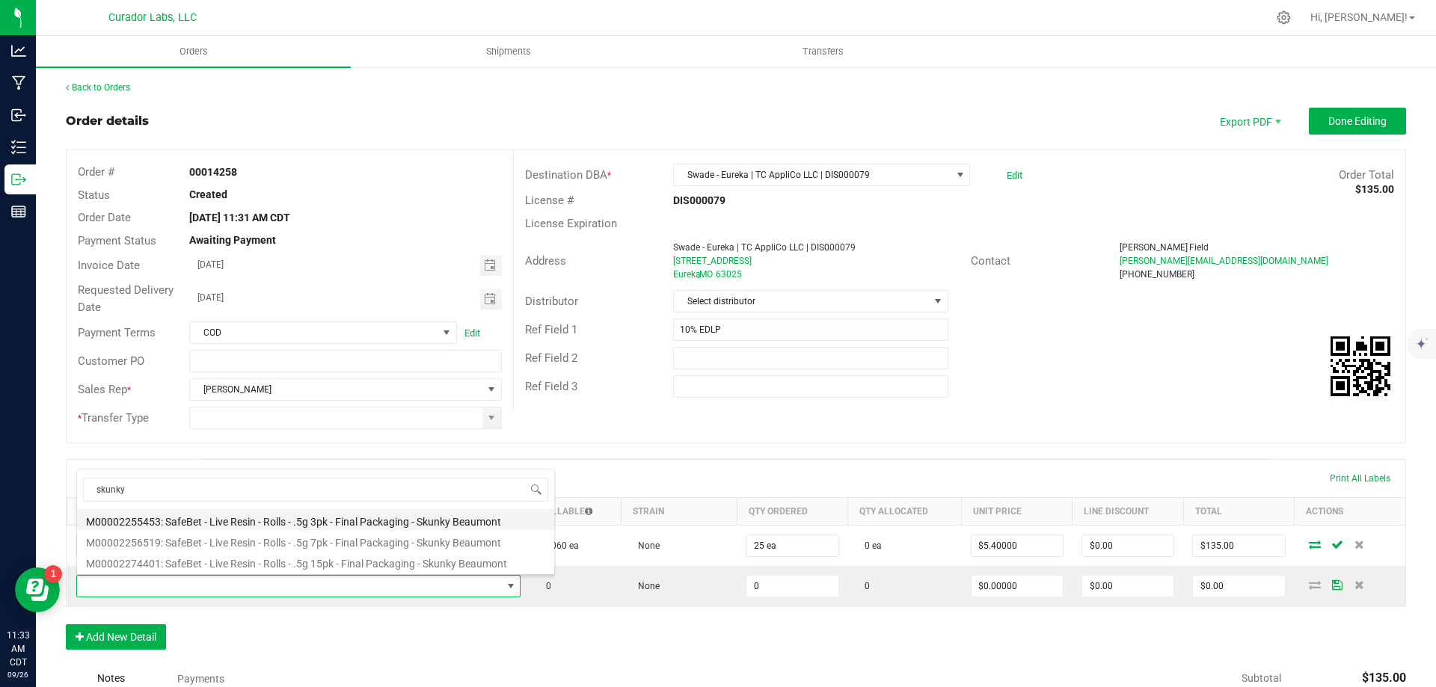
click at [311, 520] on li "M00002255453: SafeBet - Live Resin - Rolls - .5g 3pk - Final Packaging - Skunky…" at bounding box center [315, 519] width 477 height 21
type input "0 ea"
type input "$14.00000"
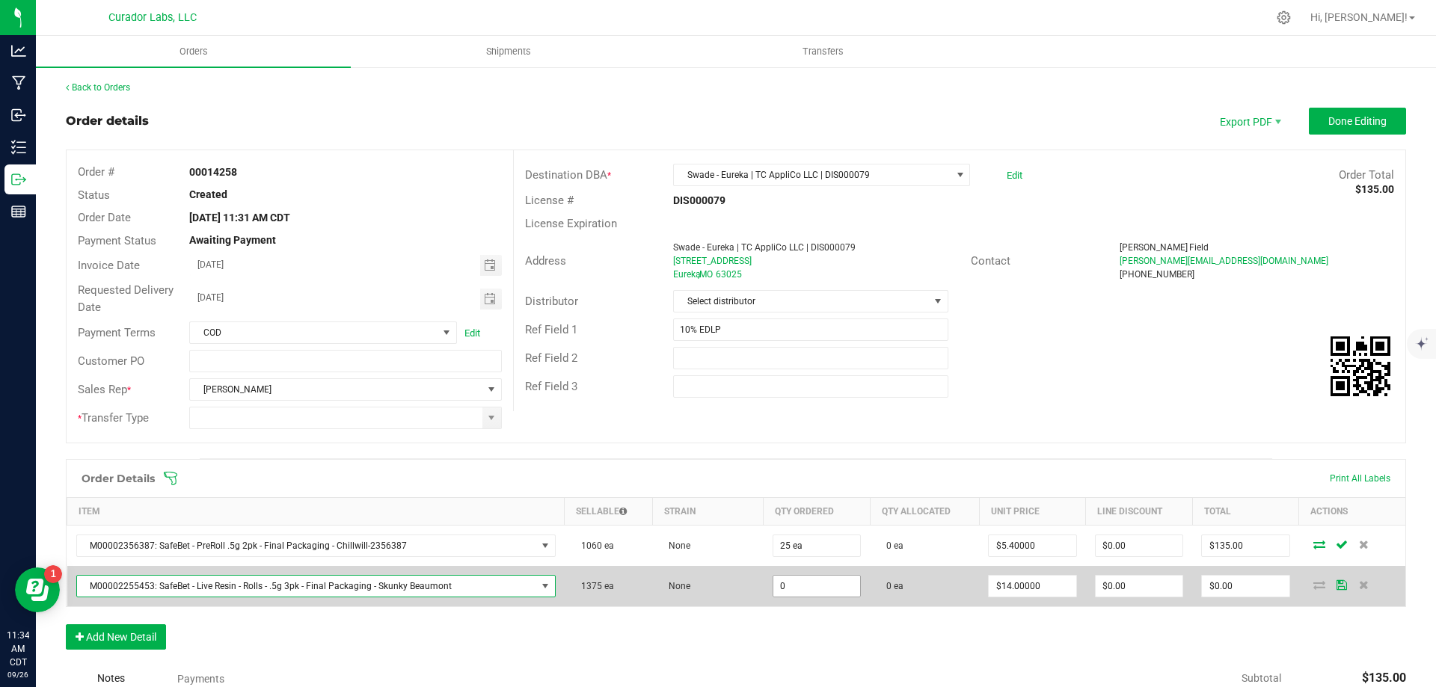
click at [801, 592] on input "0" at bounding box center [816, 586] width 87 height 21
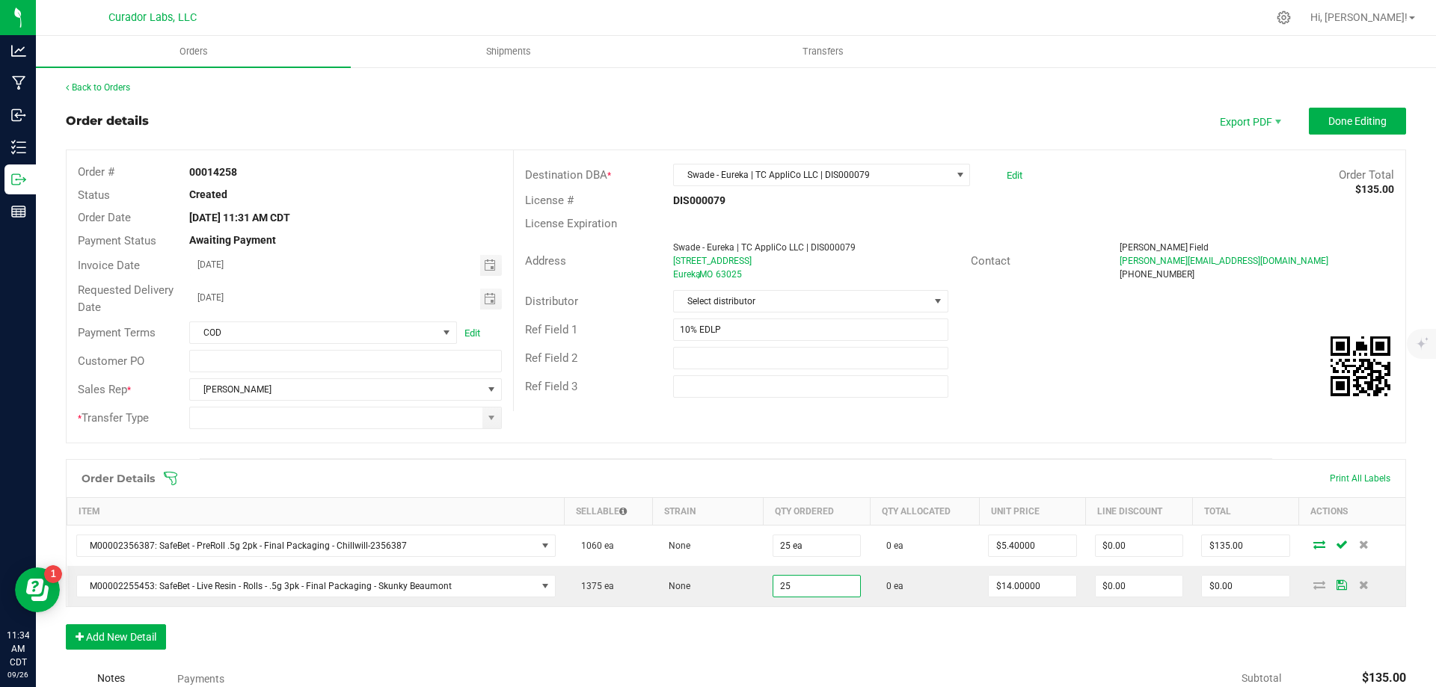
type input "25 ea"
type input "$350.00"
click at [796, 626] on div "Order Details Print All Labels Item Sellable Strain Qty Ordered Qty Allocated U…" at bounding box center [736, 562] width 1340 height 206
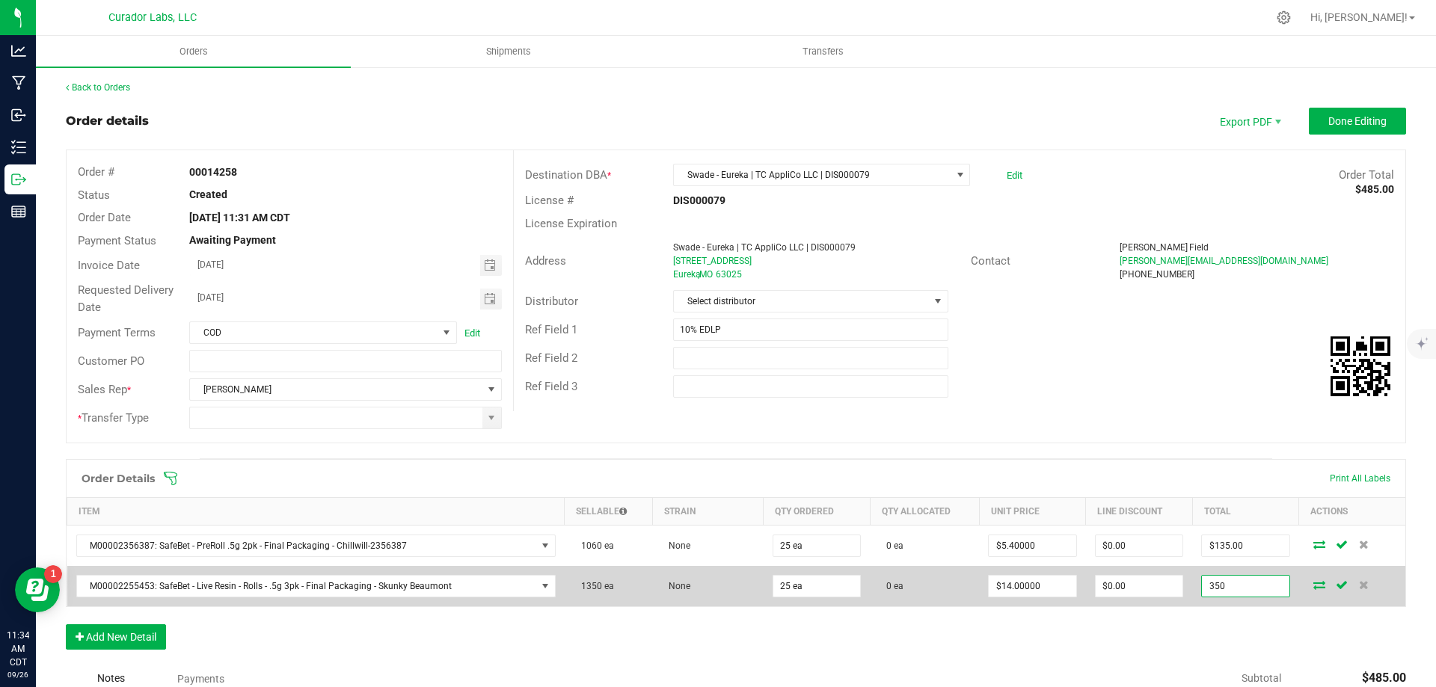
click at [1212, 588] on input "350" at bounding box center [1245, 586] width 87 height 21
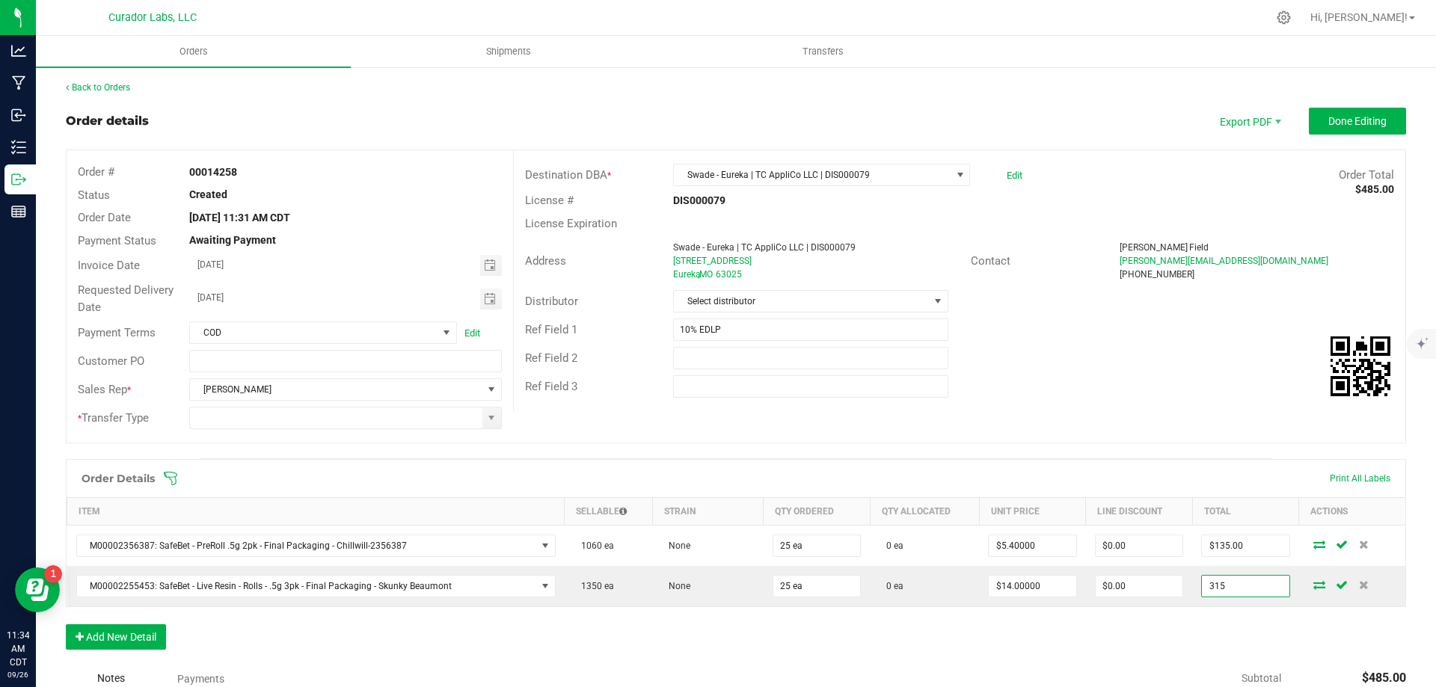
type input "315"
type input "$12.60000"
type input "$315.00"
click at [1114, 633] on div "Order Details Print All Labels Item Sellable Strain Qty Ordered Qty Allocated U…" at bounding box center [736, 562] width 1340 height 206
click at [145, 632] on button "Add New Detail" at bounding box center [116, 636] width 100 height 25
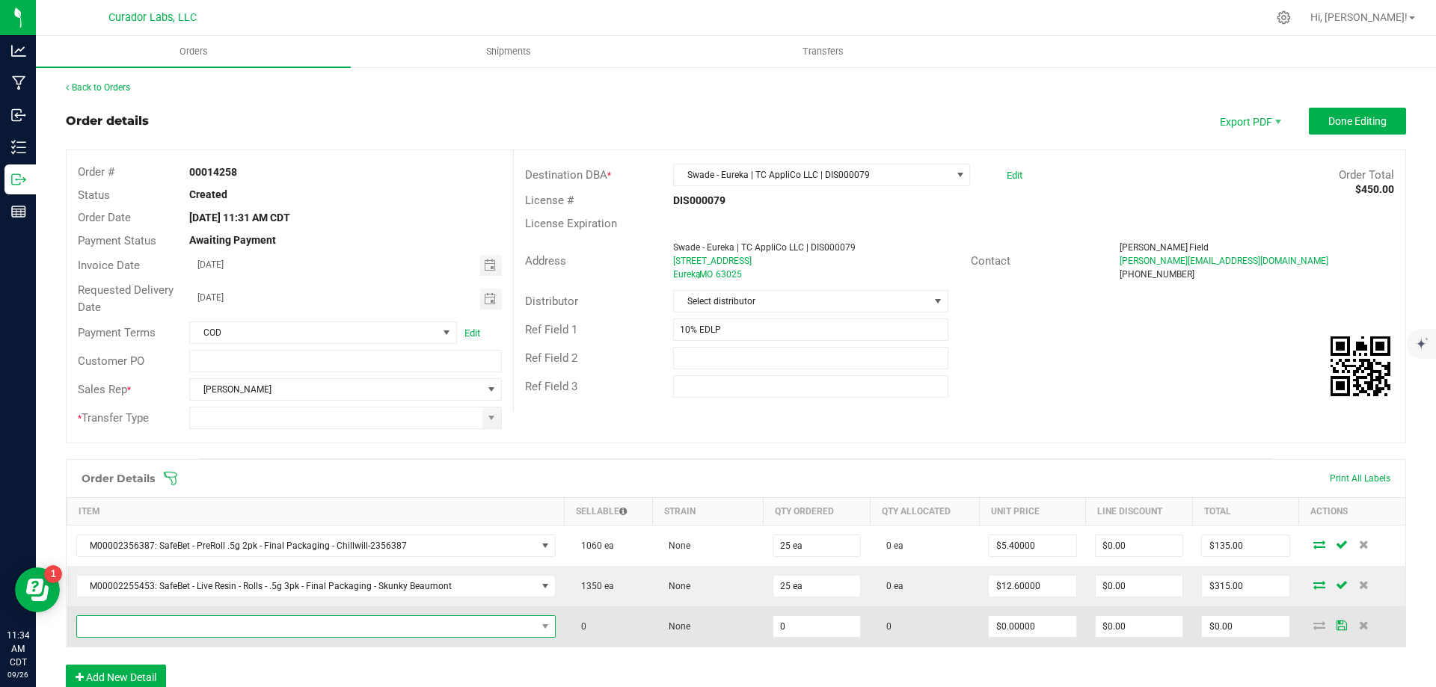
click at [341, 628] on span "NO DATA FOUND" at bounding box center [306, 626] width 459 height 21
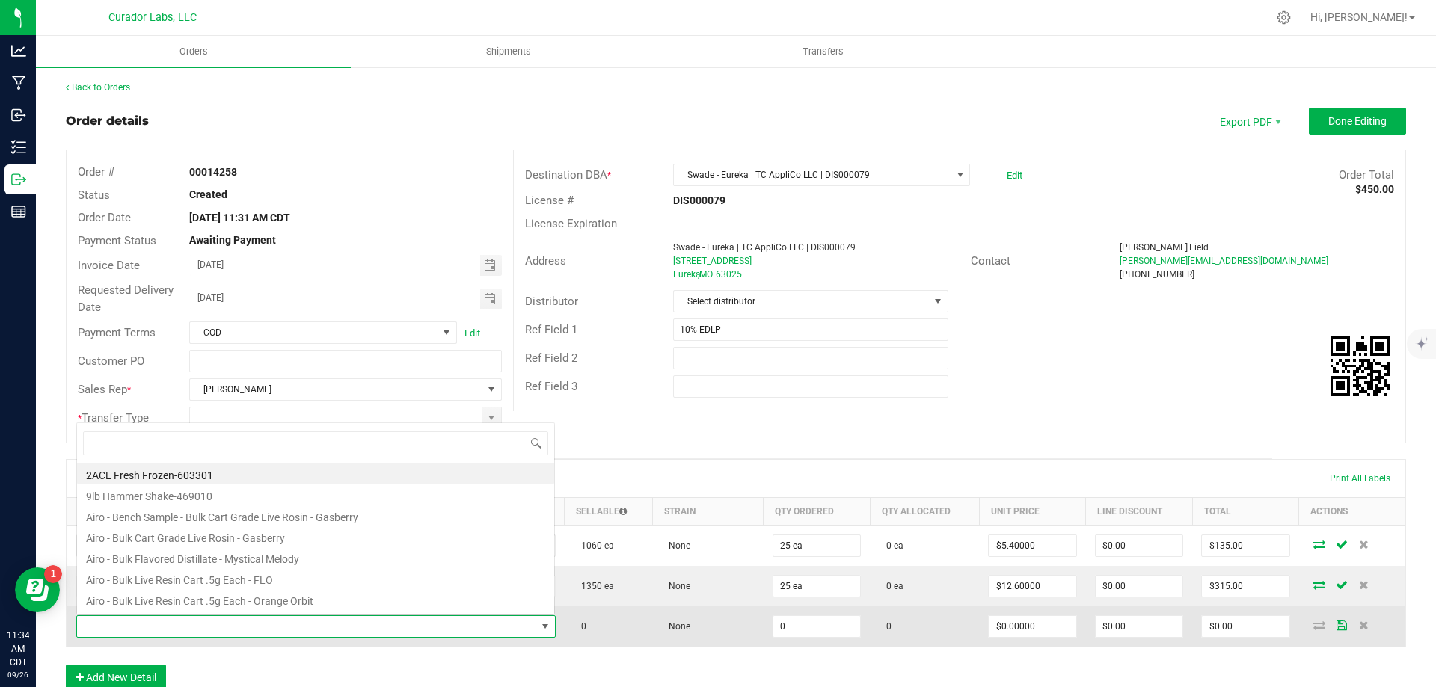
scroll to position [22, 467]
type input "nebula"
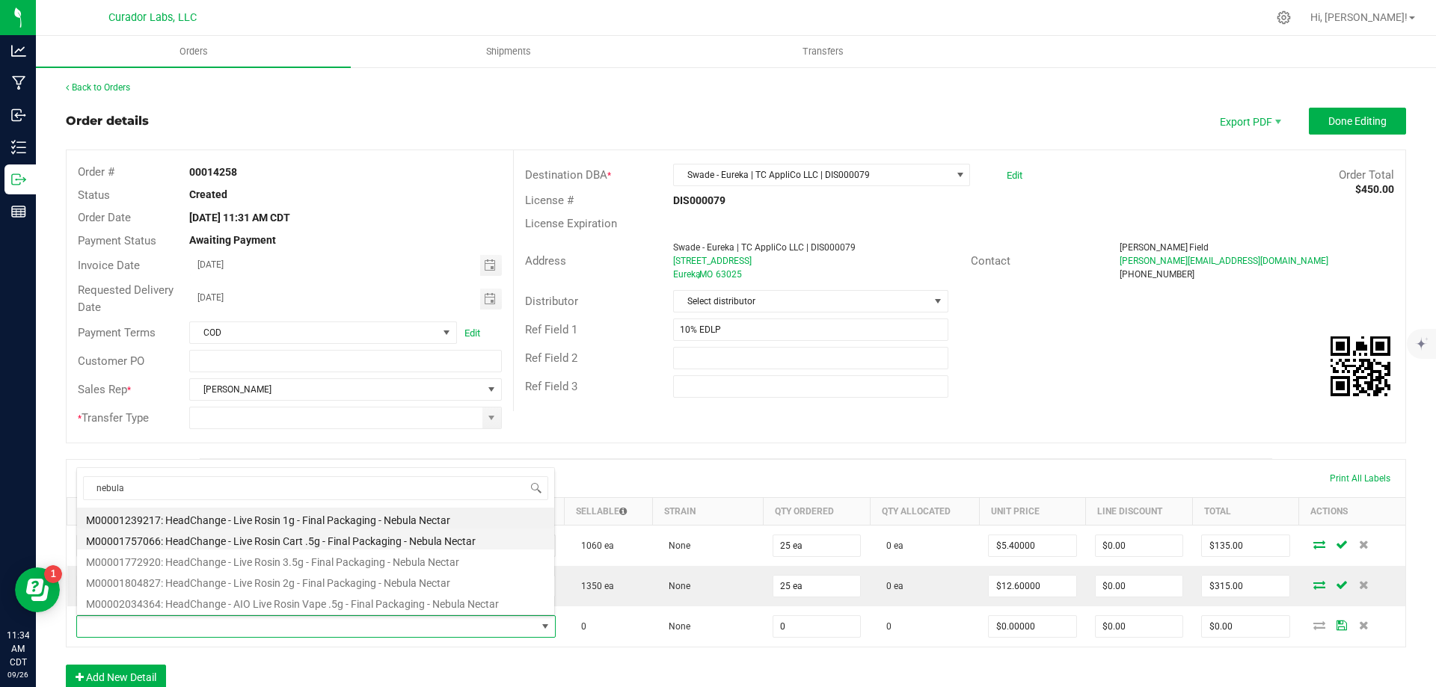
click at [360, 541] on li "M00001757066: HeadChange - Live Rosin Cart .5g - Final Packaging - Nebula Nectar" at bounding box center [315, 539] width 477 height 21
type input "0 ea"
type input "$27.50000"
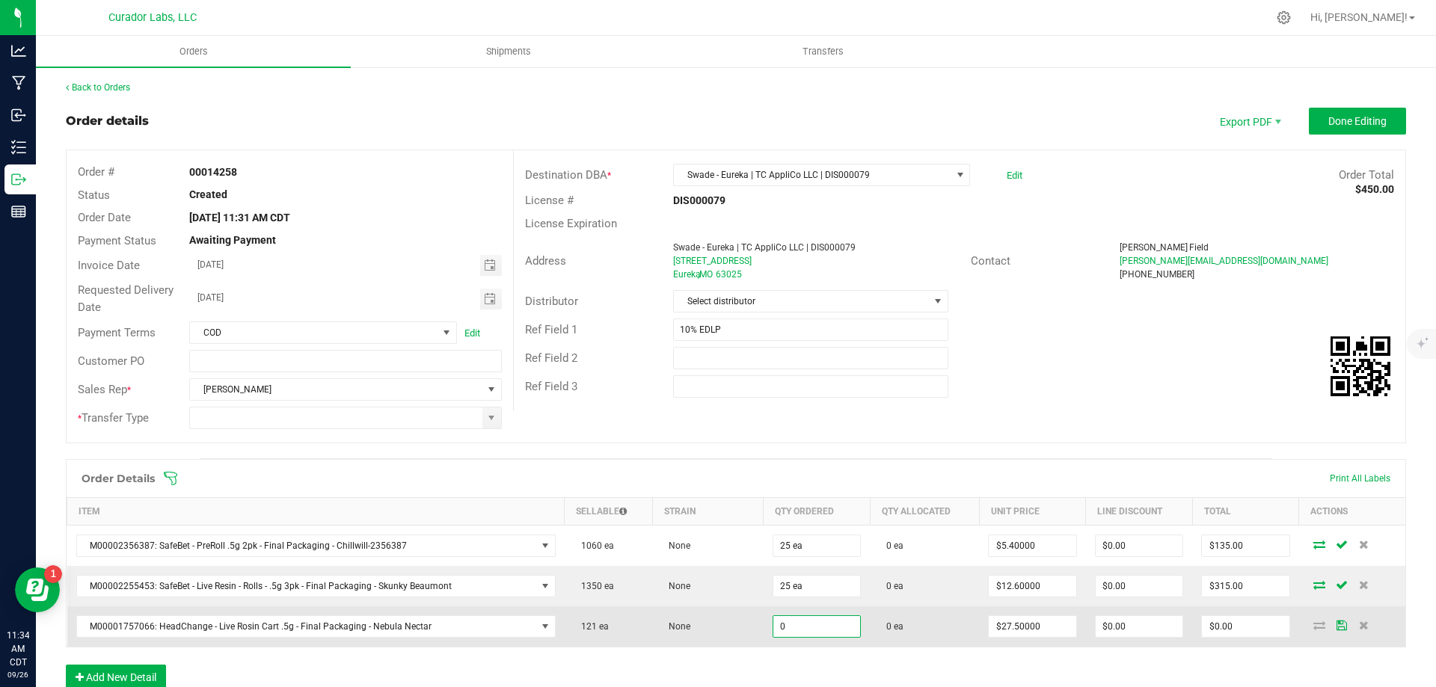
click at [790, 624] on input "0" at bounding box center [816, 626] width 87 height 21
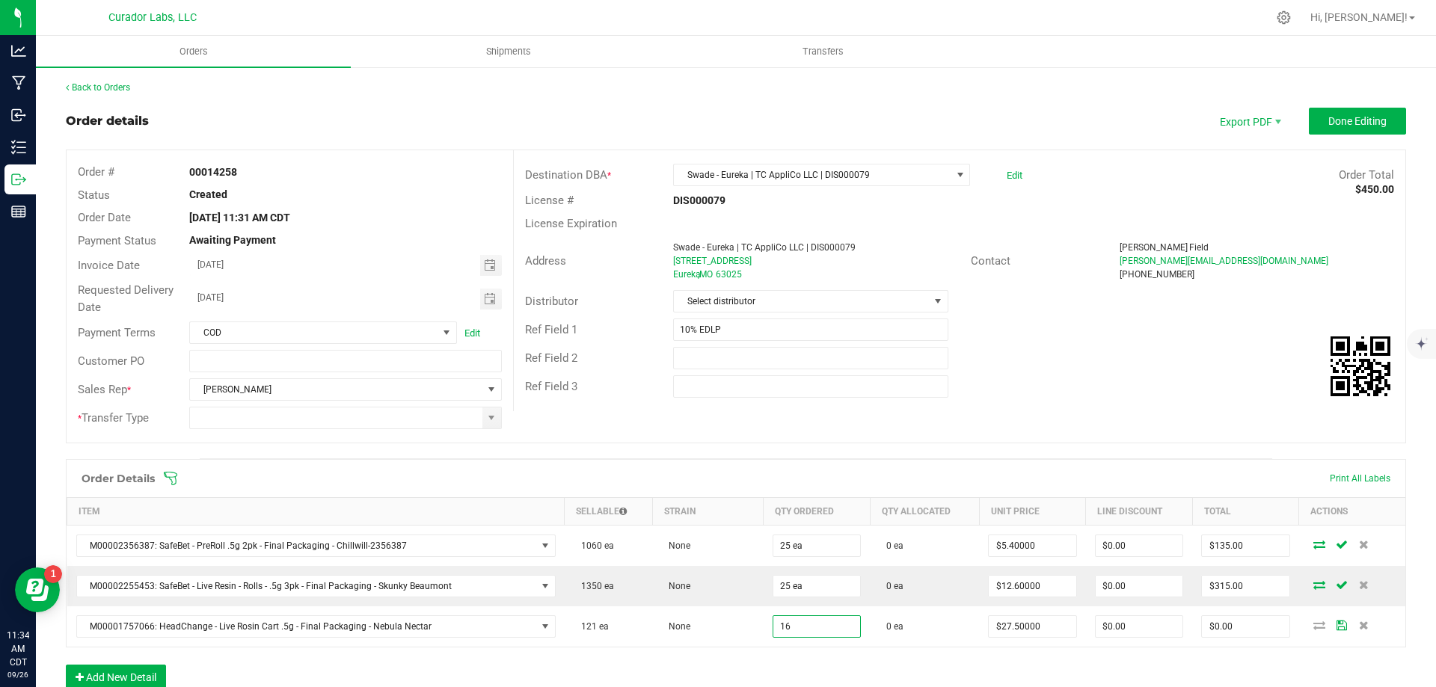
type input "16 ea"
type input "$440.00"
click at [1019, 659] on div "Order Details Print All Labels Item Sellable Strain Qty Ordered Qty Allocated U…" at bounding box center [736, 582] width 1340 height 246
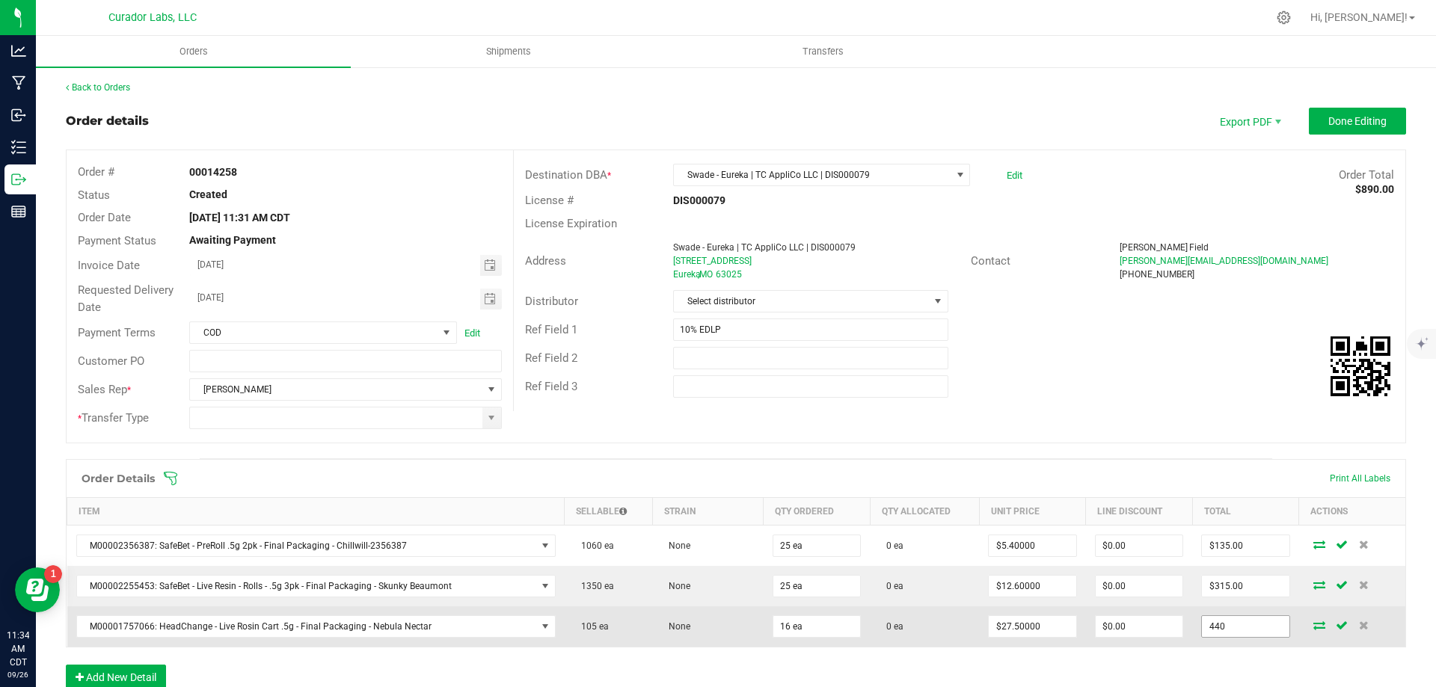
click at [1223, 626] on input "440" at bounding box center [1245, 626] width 87 height 21
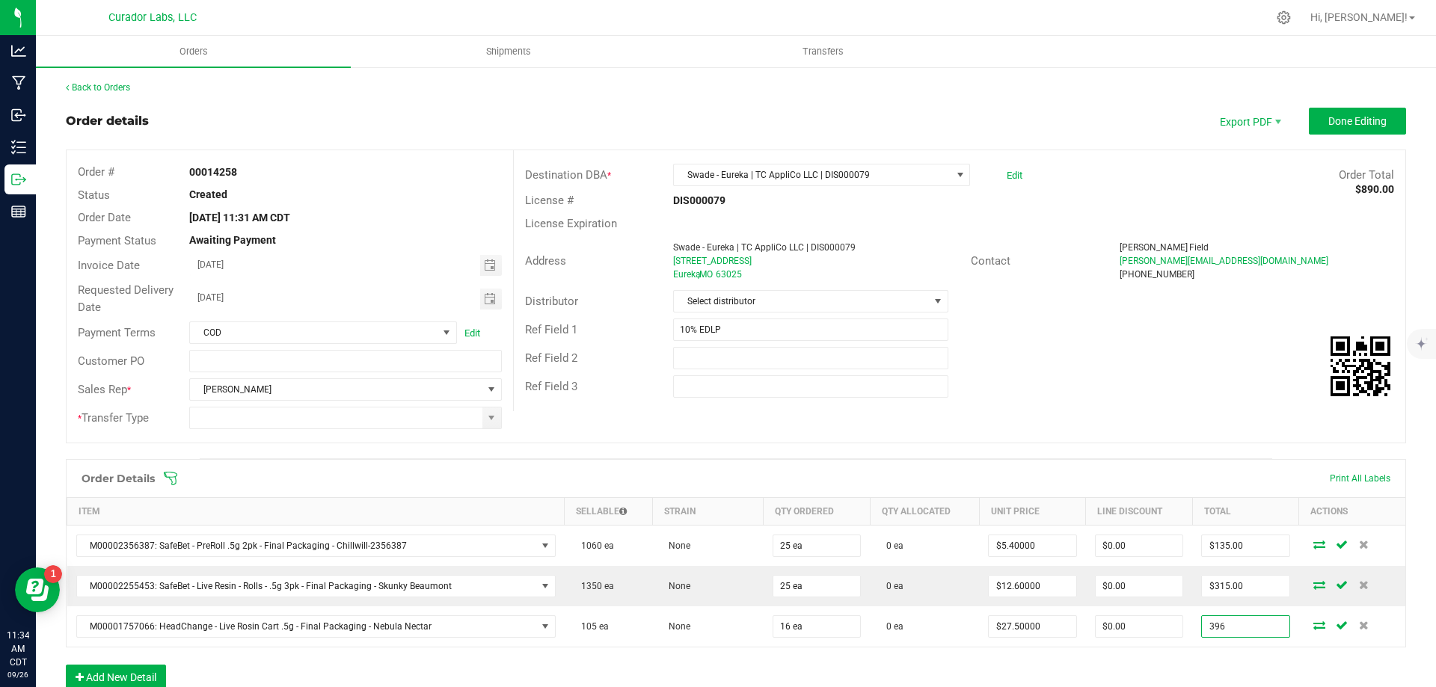
type input "396"
type input "$24.75000"
type input "$396.00"
click at [724, 665] on div "Order Details Print All Labels Item Sellable Strain Qty Ordered Qty Allocated U…" at bounding box center [736, 582] width 1340 height 246
click at [141, 670] on button "Add New Detail" at bounding box center [116, 677] width 100 height 25
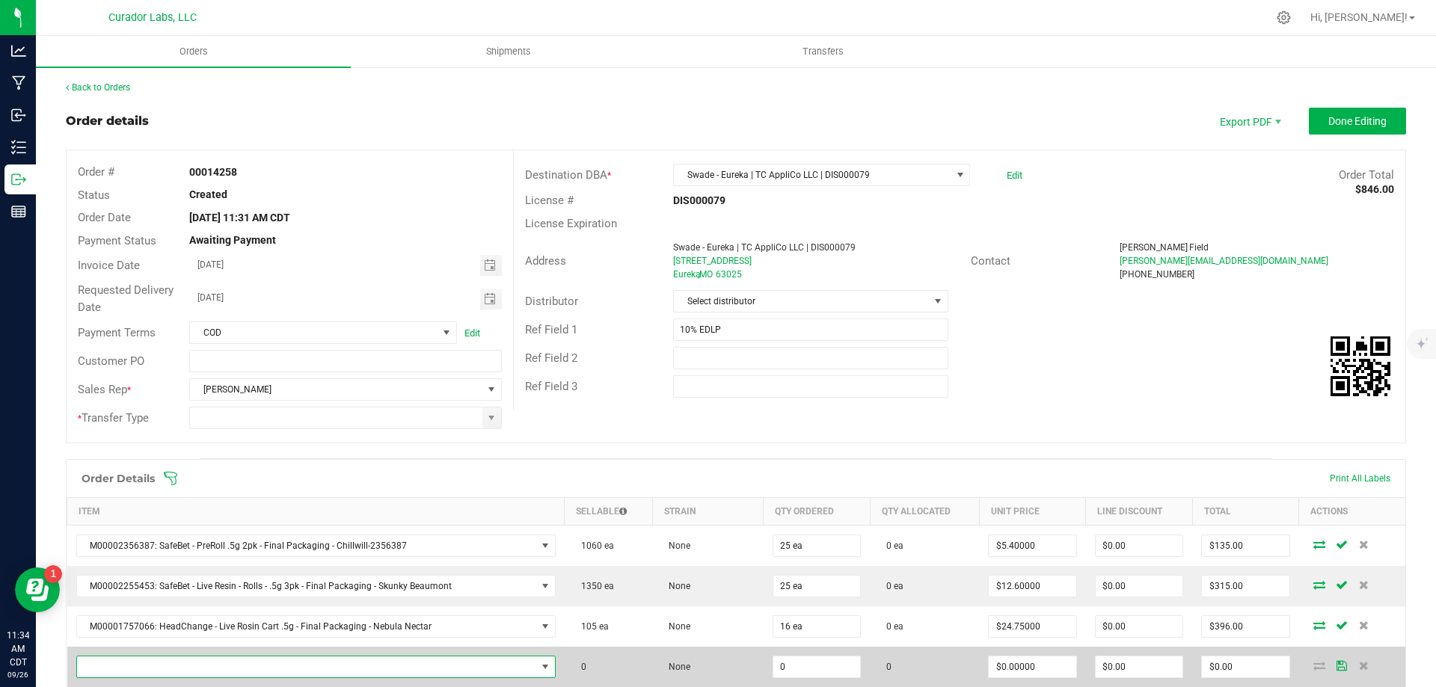
click at [422, 669] on span "NO DATA FOUND" at bounding box center [306, 667] width 459 height 21
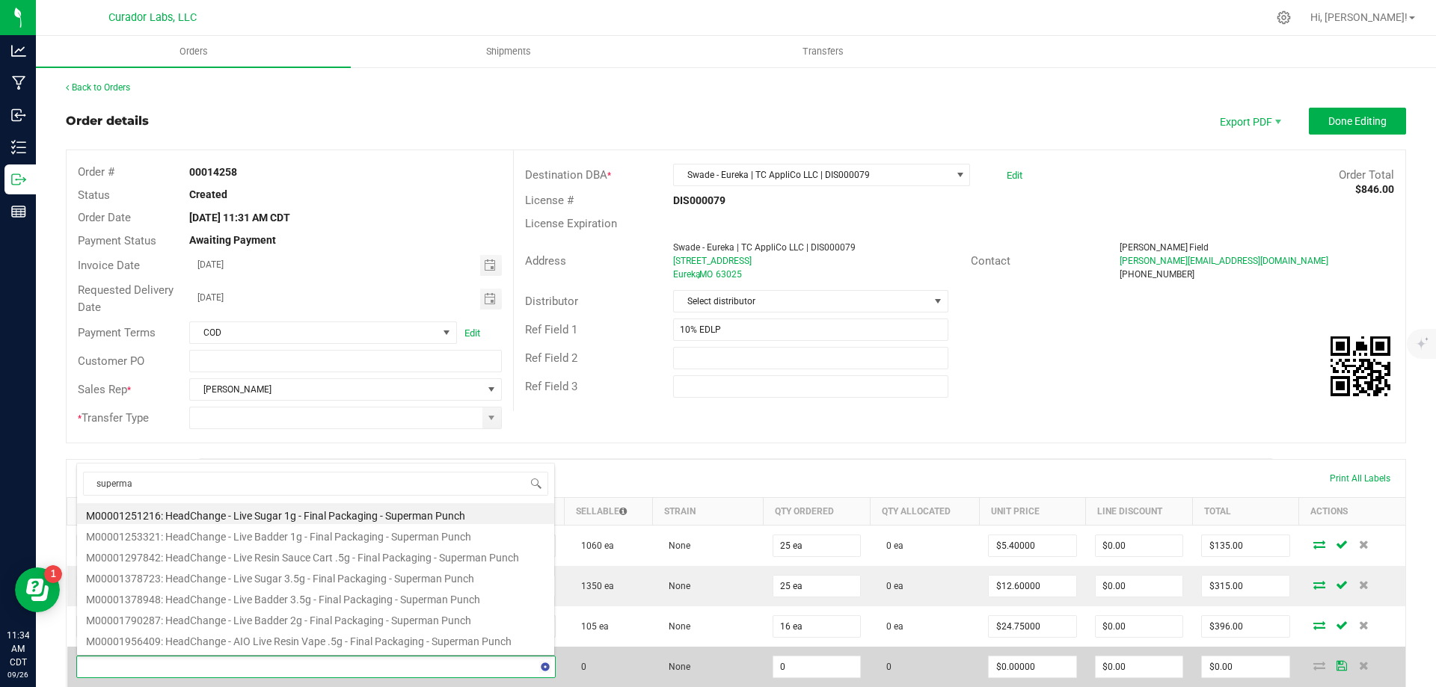
type input "superman"
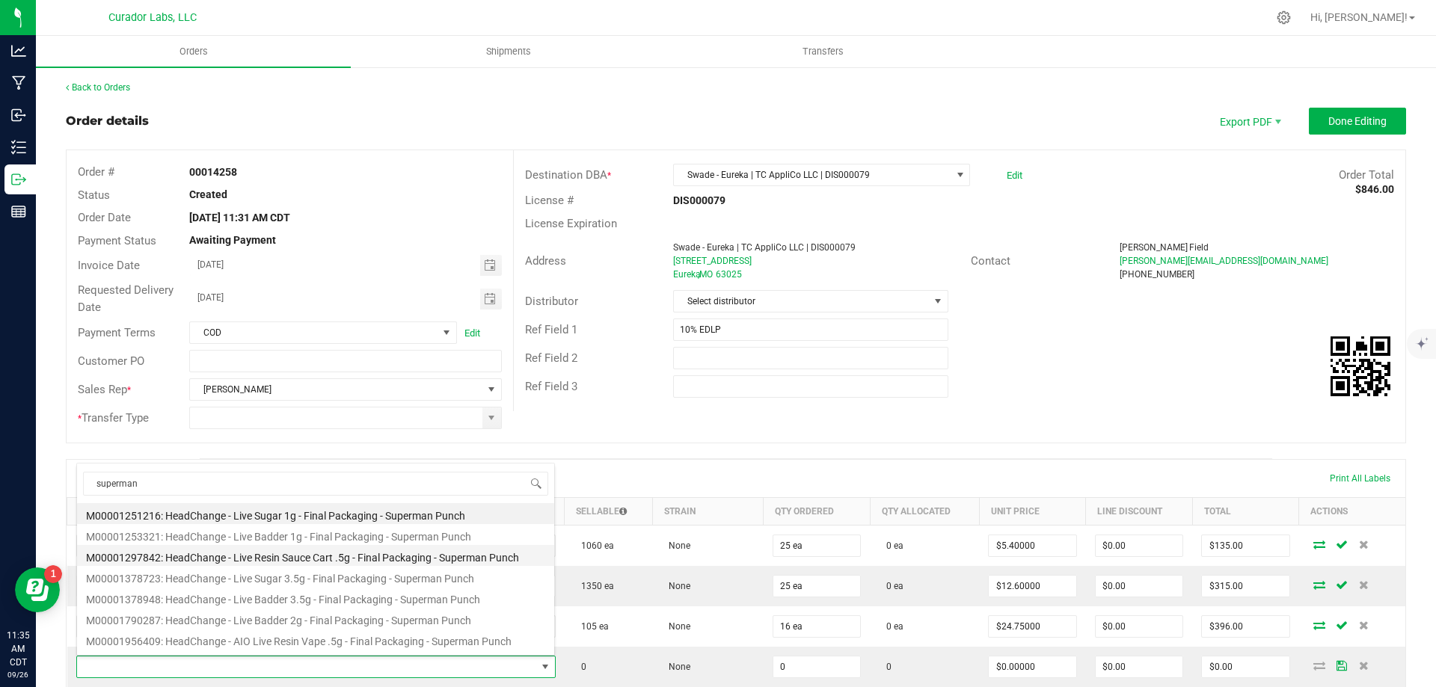
click at [385, 557] on li "M00001297842: HeadChange - Live Resin Sauce Cart .5g - Final Packaging - Superm…" at bounding box center [315, 555] width 477 height 21
type input "0 ea"
type input "$22.50000"
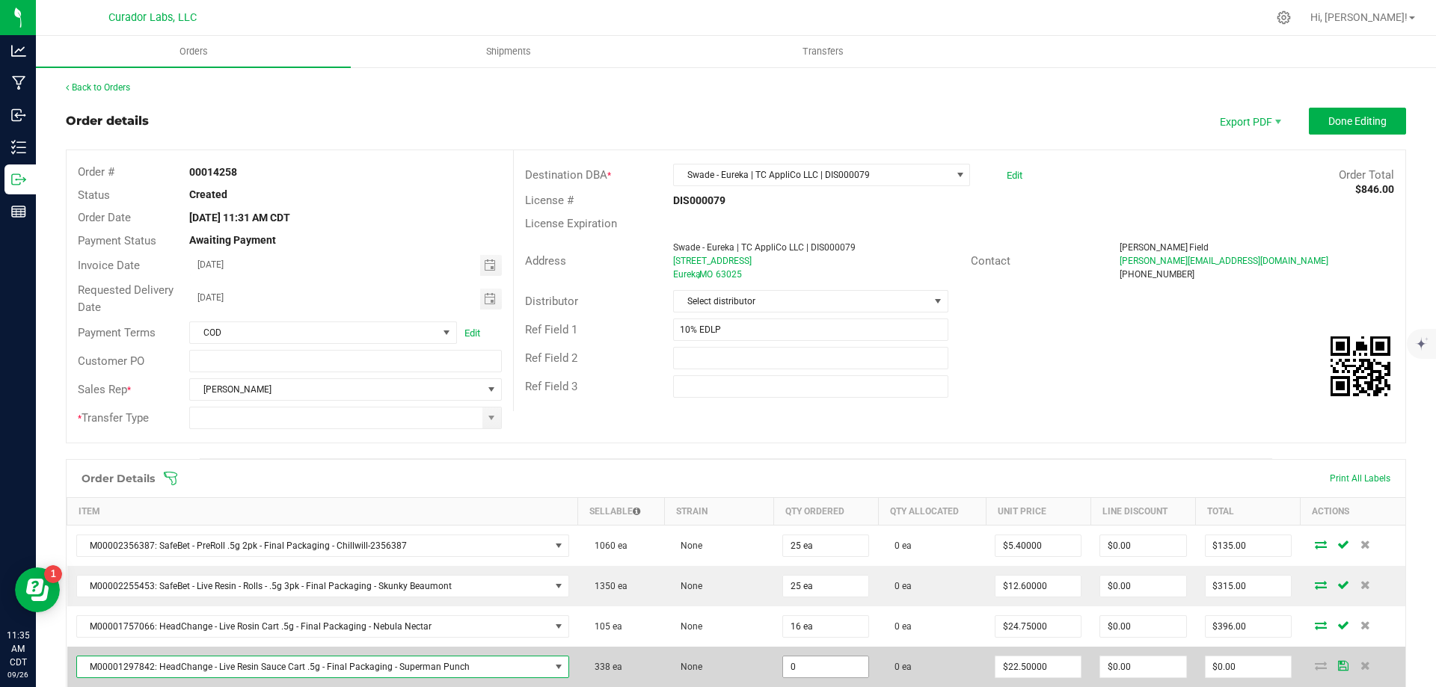
click at [832, 667] on input "0" at bounding box center [825, 667] width 85 height 21
type input "16 ea"
type input "$360.00"
click at [941, 659] on td "0 ea" at bounding box center [932, 667] width 108 height 40
click at [1247, 669] on input "360" at bounding box center [1248, 667] width 85 height 21
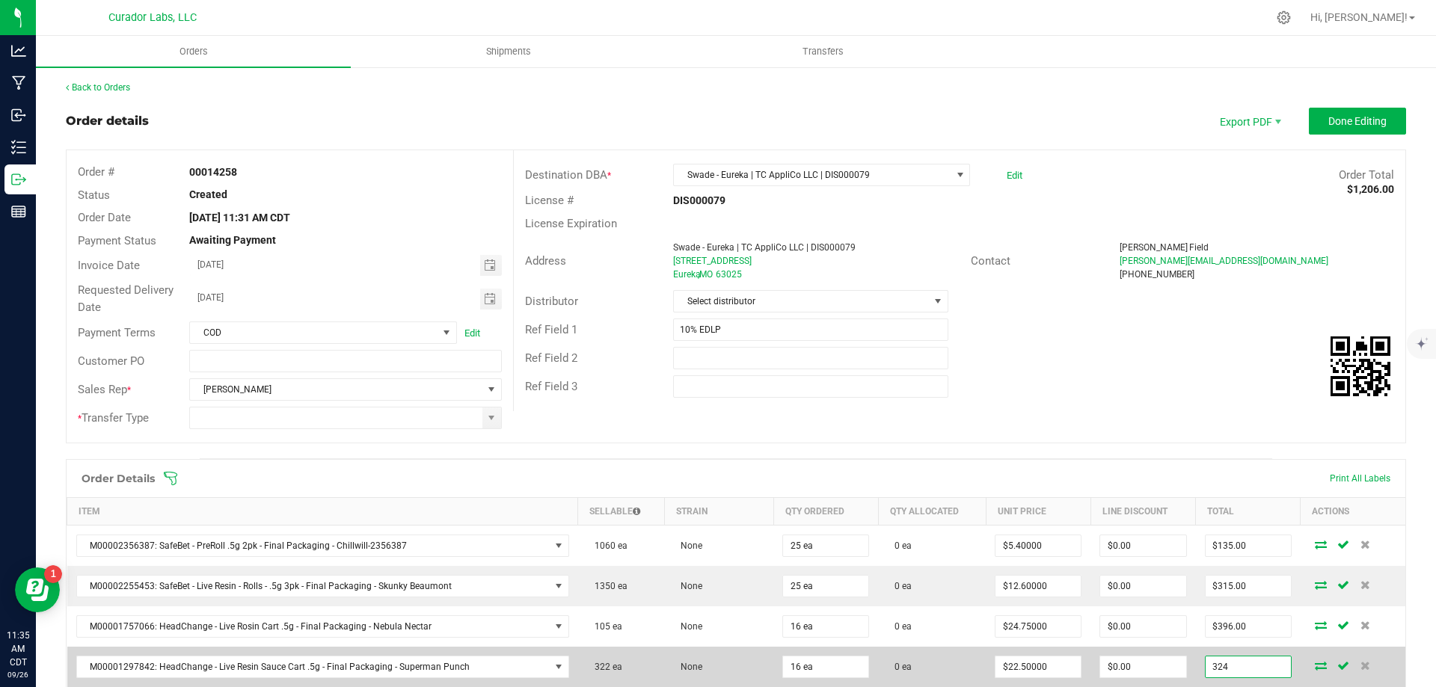
type input "324"
type input "$20.25000"
type input "$324.00"
click at [930, 661] on td "0 ea" at bounding box center [932, 667] width 108 height 40
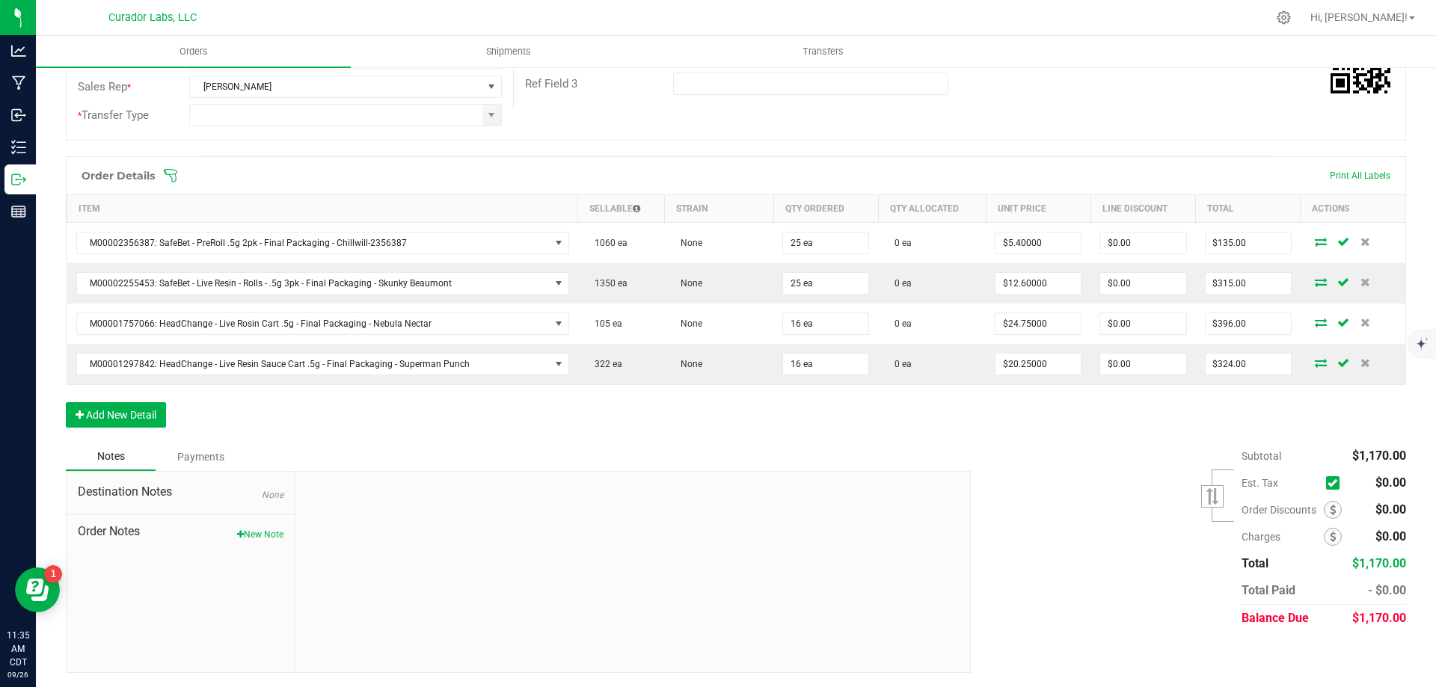
scroll to position [304, 0]
click at [144, 413] on button "Add New Detail" at bounding box center [116, 414] width 100 height 25
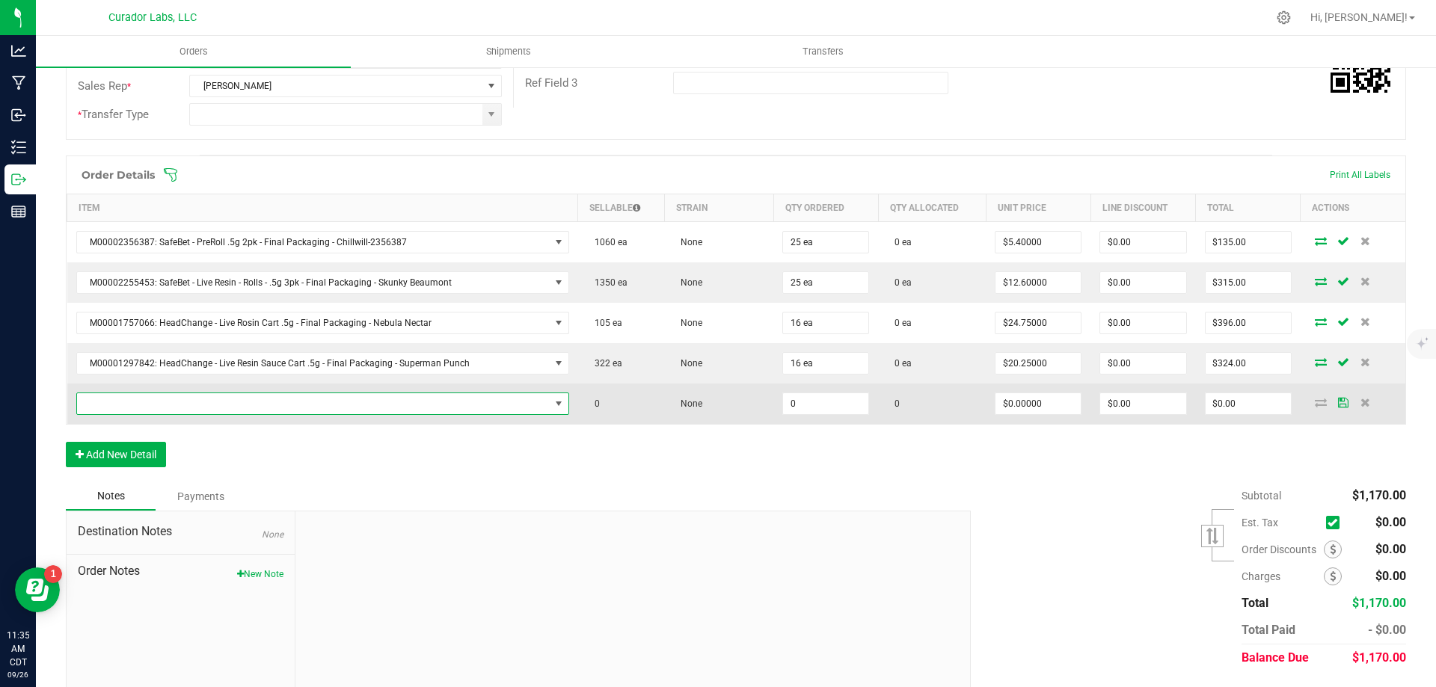
click at [161, 401] on span "NO DATA FOUND" at bounding box center [313, 403] width 473 height 21
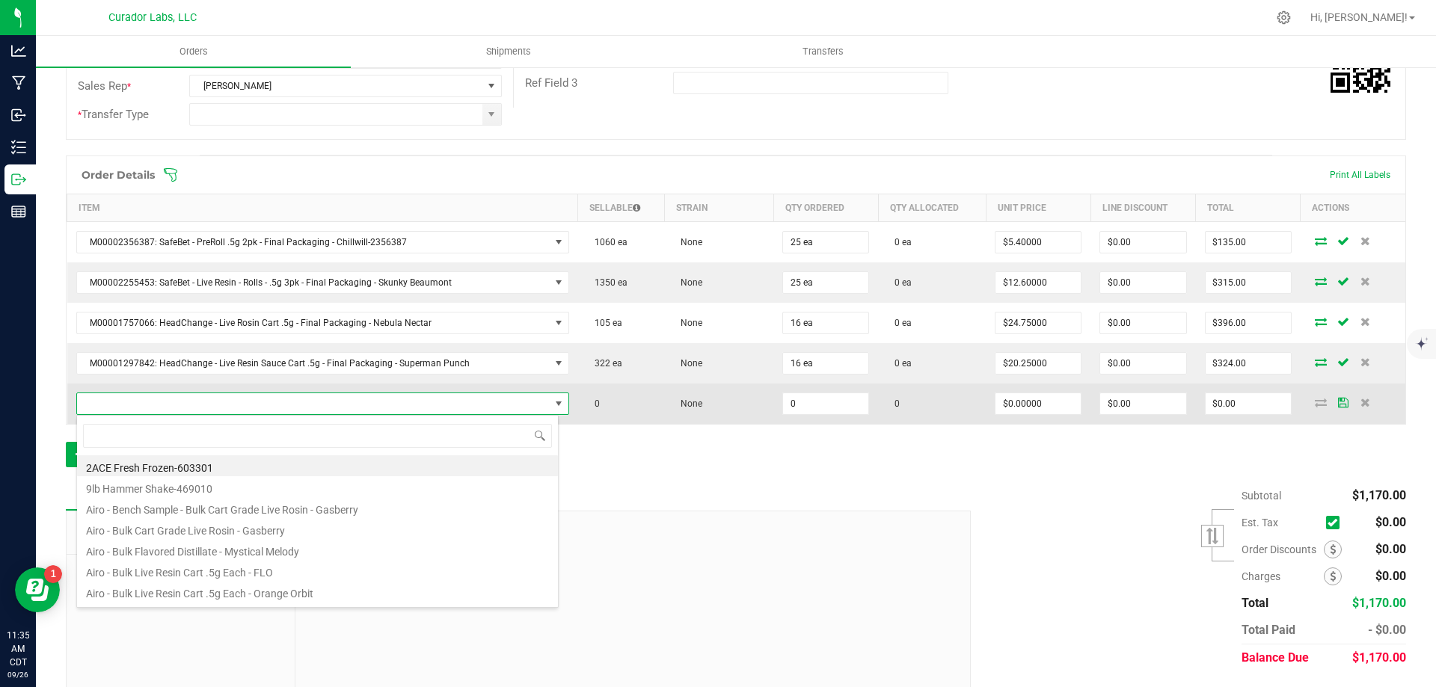
scroll to position [22, 479]
type input "pineapple d"
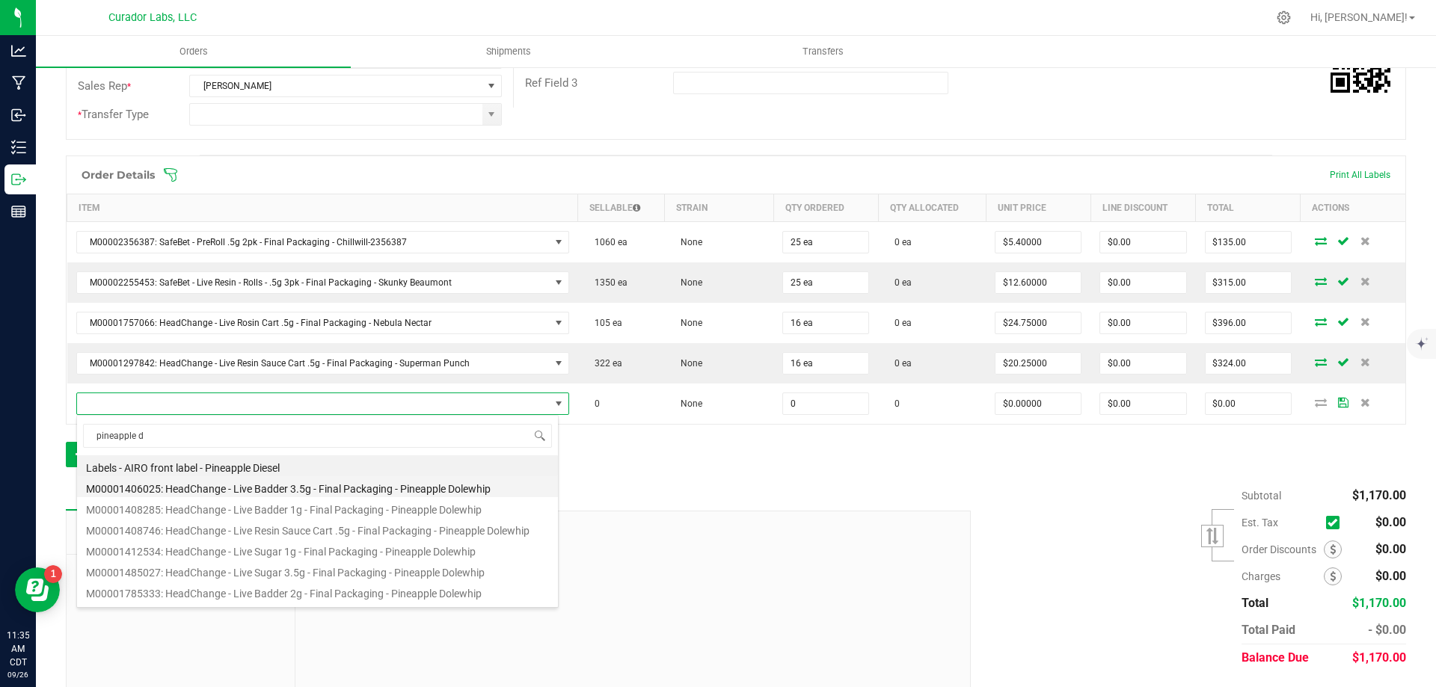
click at [276, 488] on li "M00001406025: HeadChange - Live Badder 3.5g - Final Packaging - Pineapple Dolew…" at bounding box center [317, 486] width 481 height 21
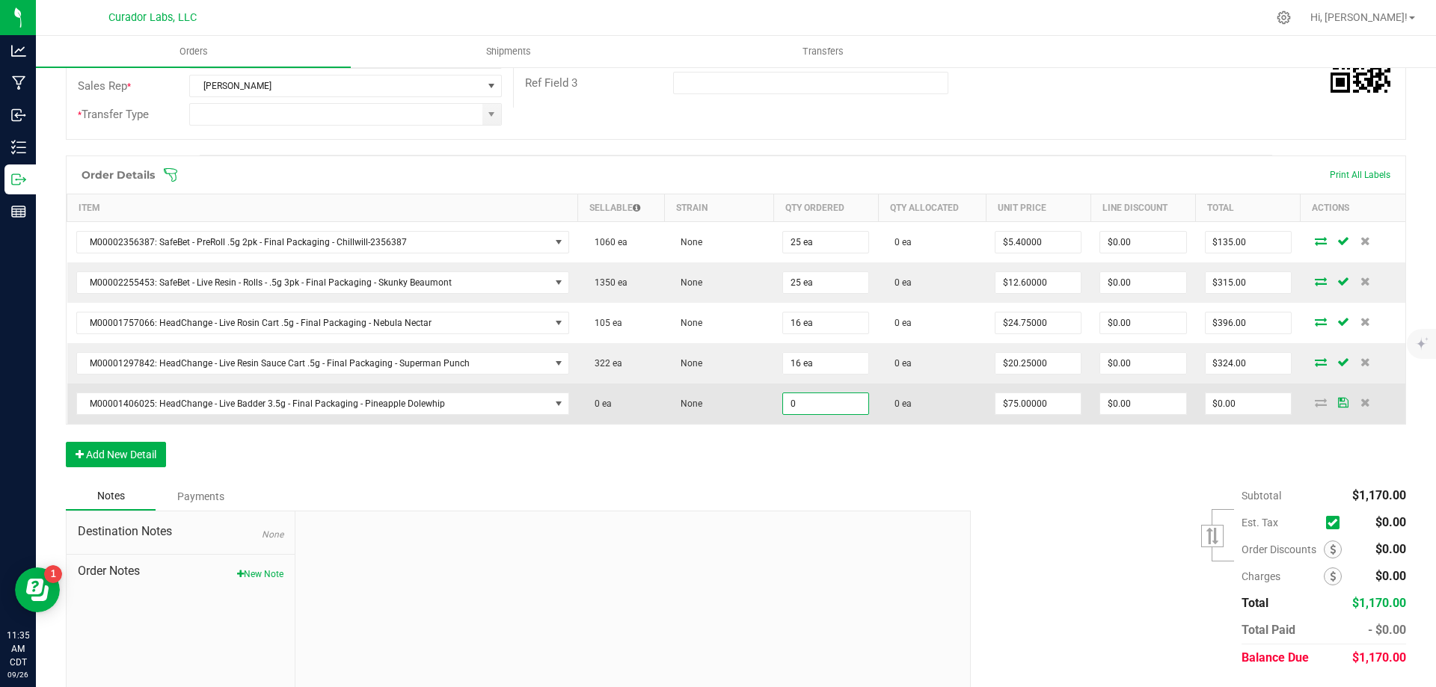
click at [795, 405] on input "0" at bounding box center [825, 403] width 85 height 21
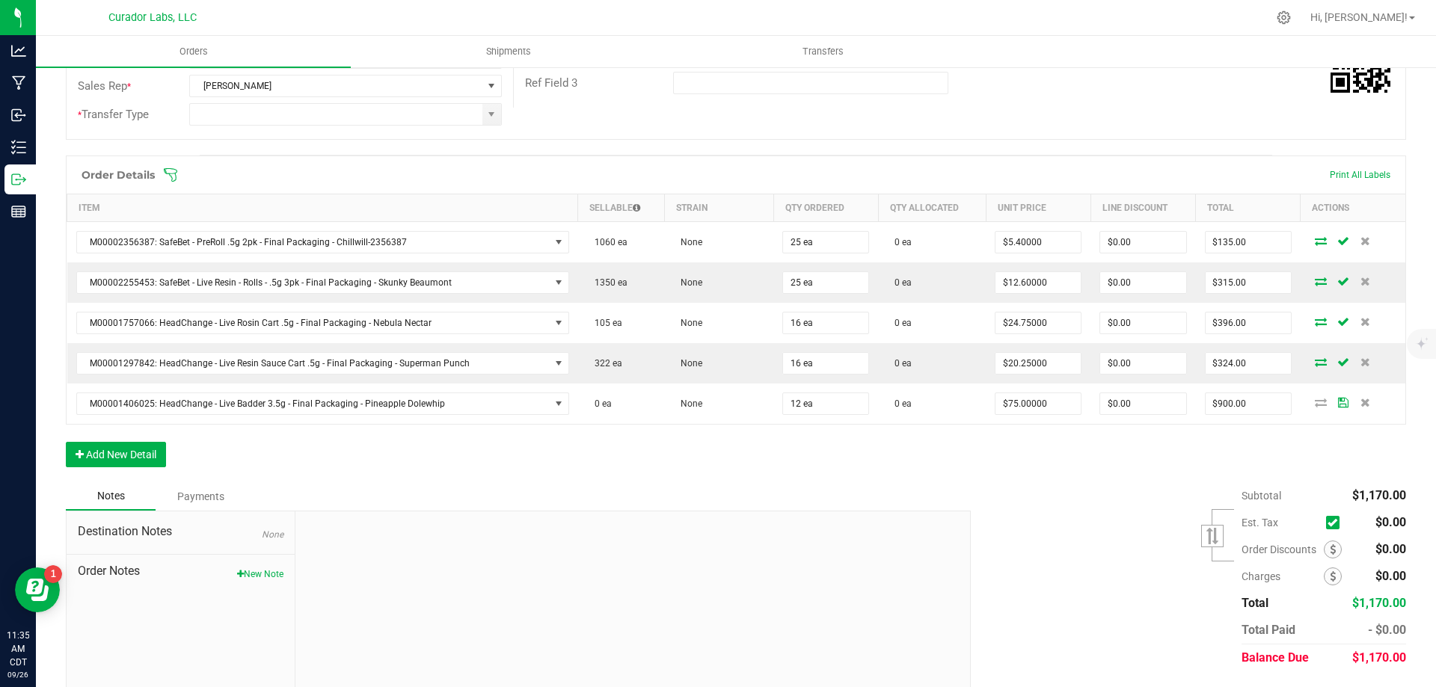
click at [779, 457] on div "Order Details Print All Labels Item Sellable Strain Qty Ordered Qty Allocated U…" at bounding box center [736, 319] width 1340 height 327
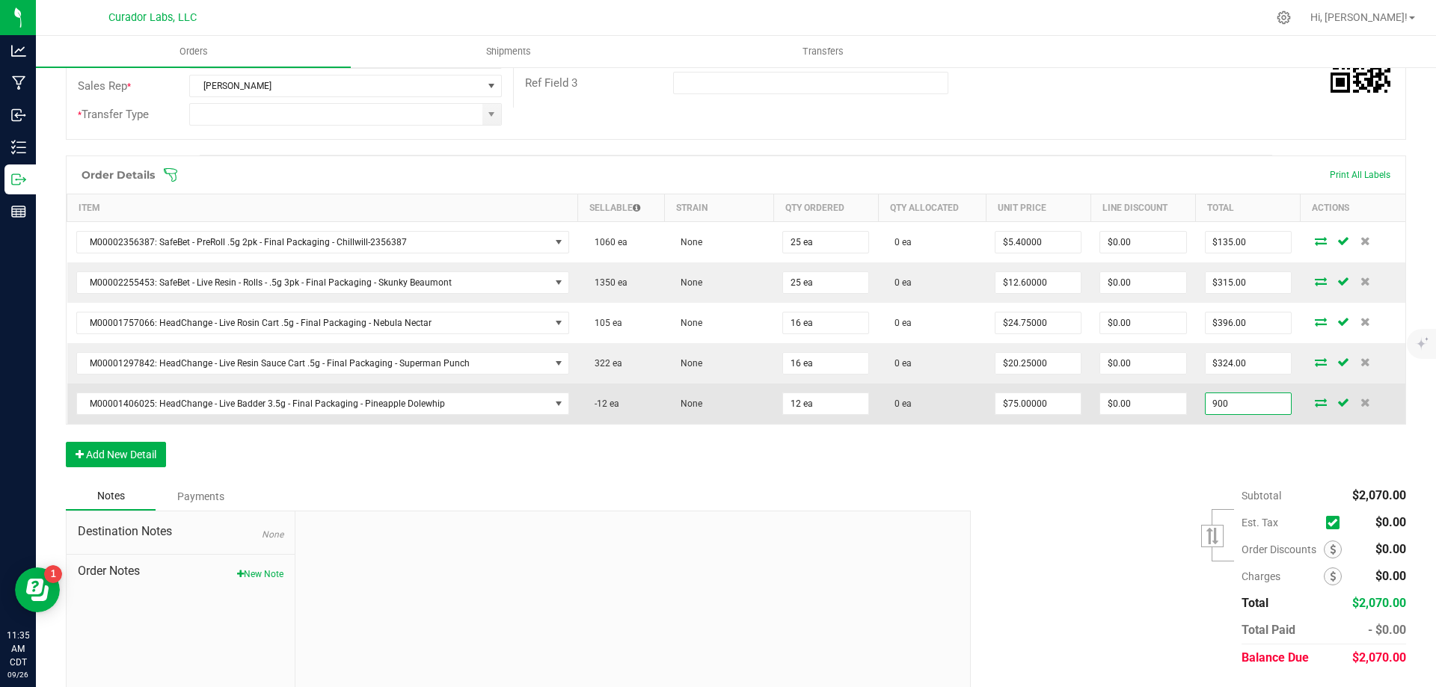
click at [1239, 413] on input "900" at bounding box center [1248, 403] width 85 height 21
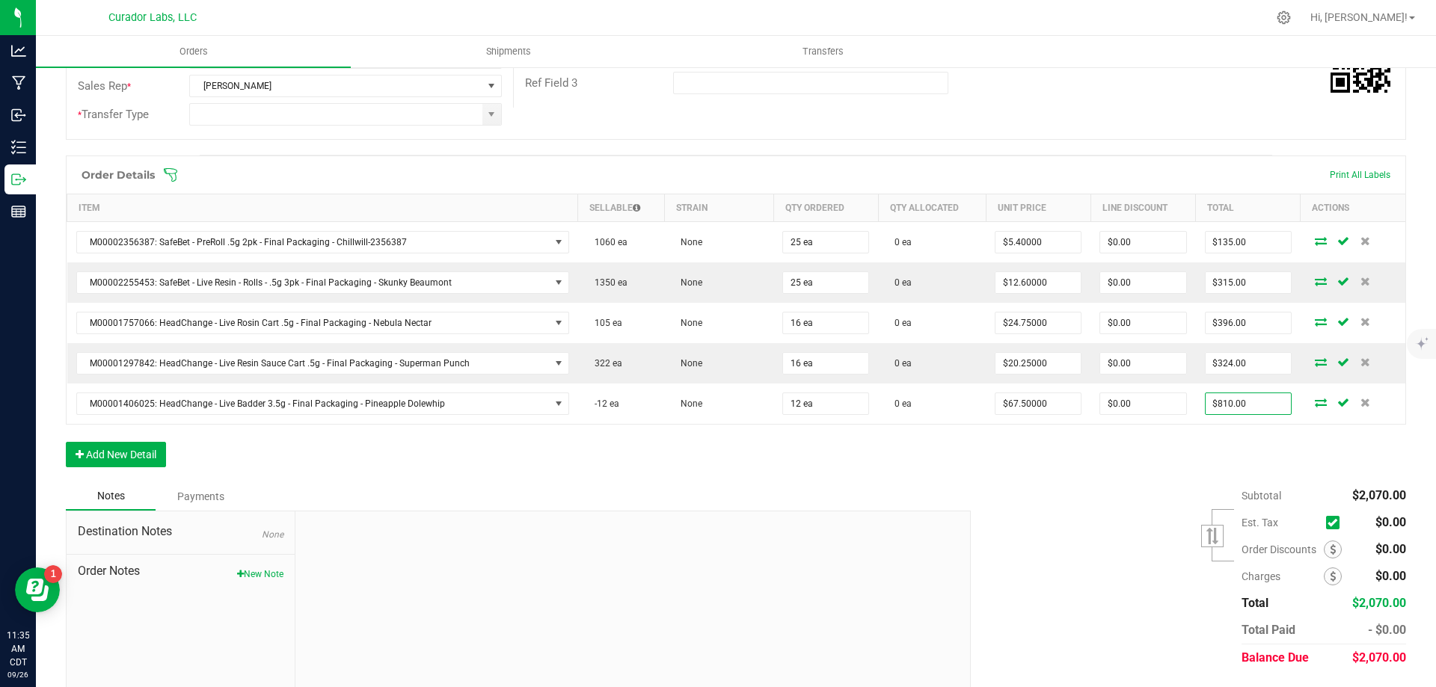
click at [994, 476] on div "Order Details Print All Labels Item Sellable Strain Qty Ordered Qty Allocated U…" at bounding box center [736, 319] width 1340 height 327
click at [151, 457] on button "Add New Detail" at bounding box center [116, 454] width 100 height 25
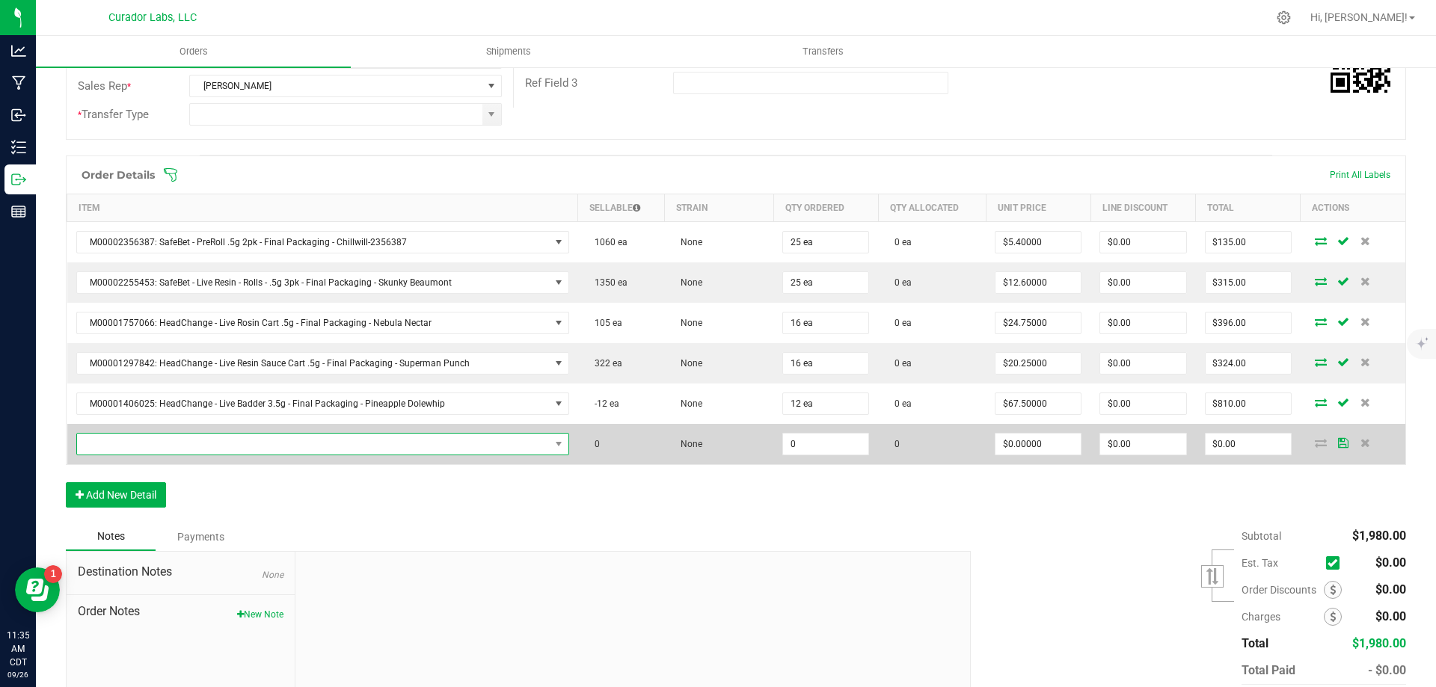
click at [239, 445] on span "NO DATA FOUND" at bounding box center [313, 444] width 473 height 21
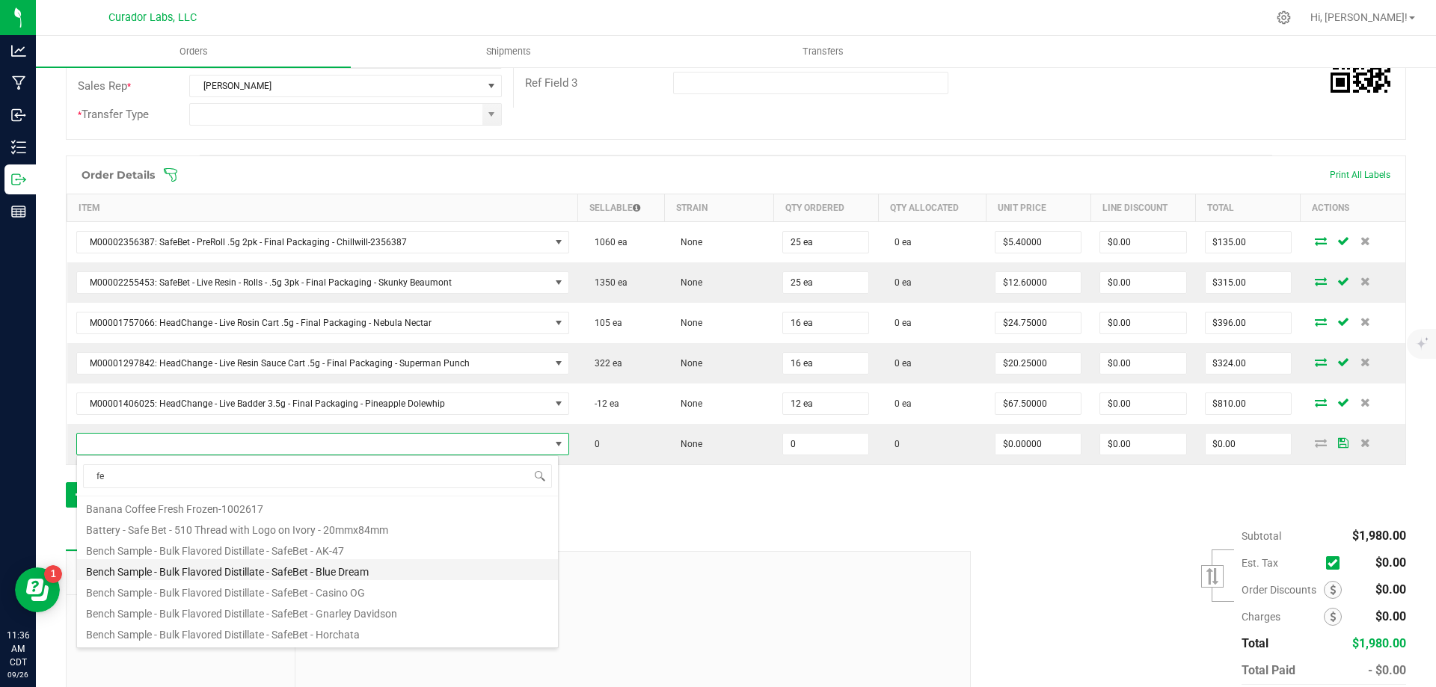
scroll to position [0, 0]
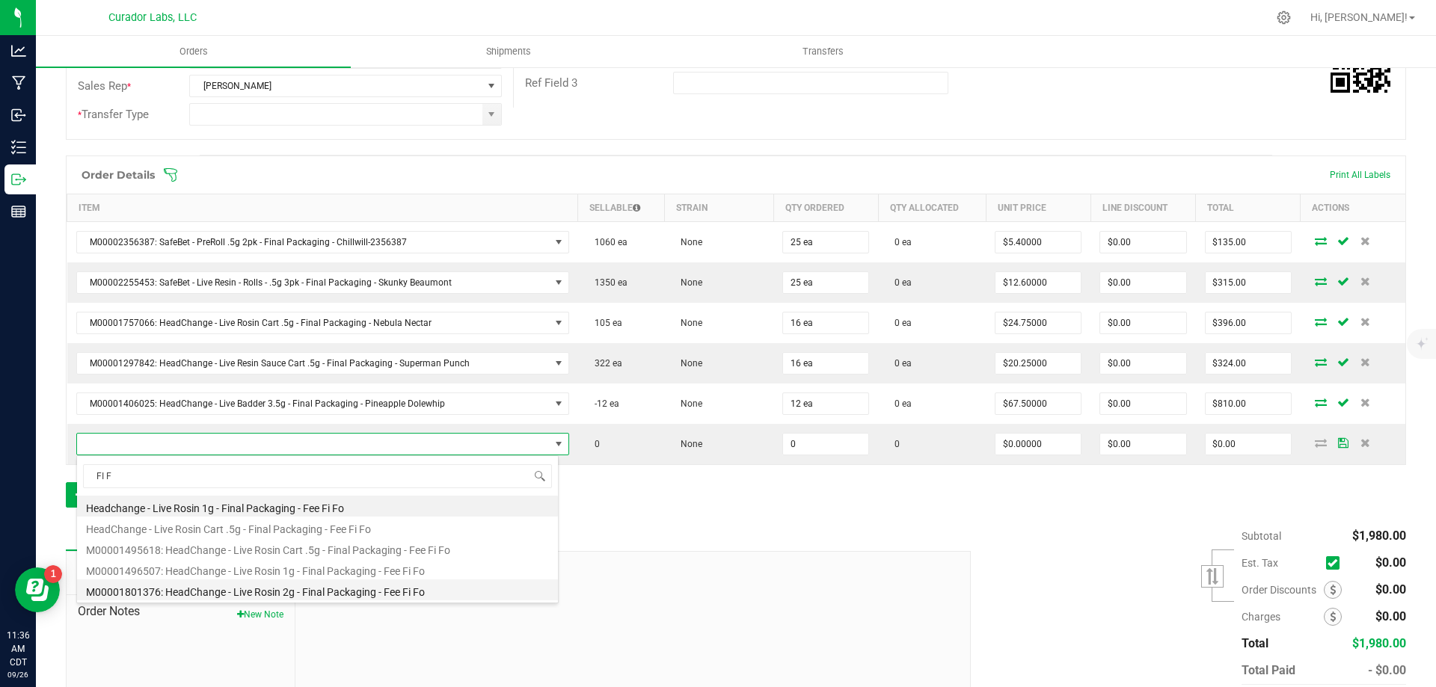
click at [262, 592] on li "M00001801376: HeadChange - Live Rosin 2g - Final Packaging - Fee Fi Fo" at bounding box center [317, 590] width 481 height 21
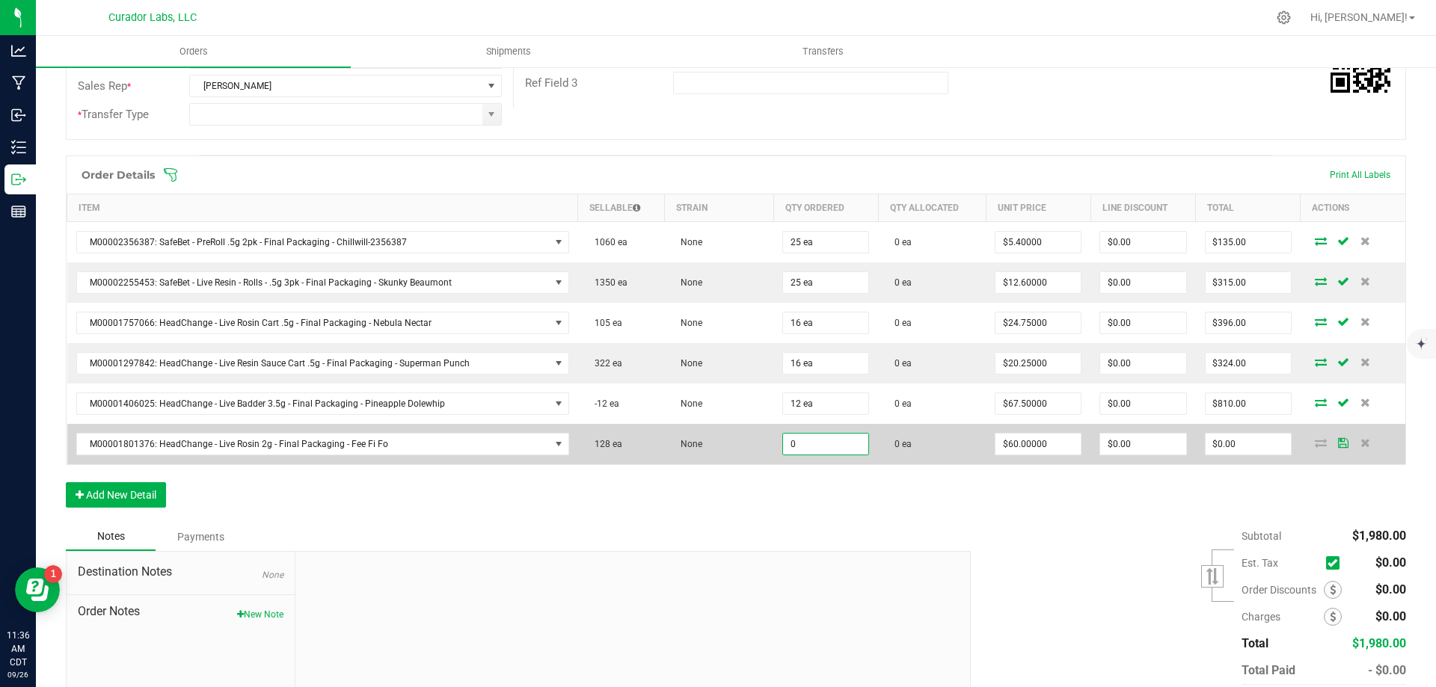
click at [790, 442] on input "0" at bounding box center [825, 444] width 85 height 21
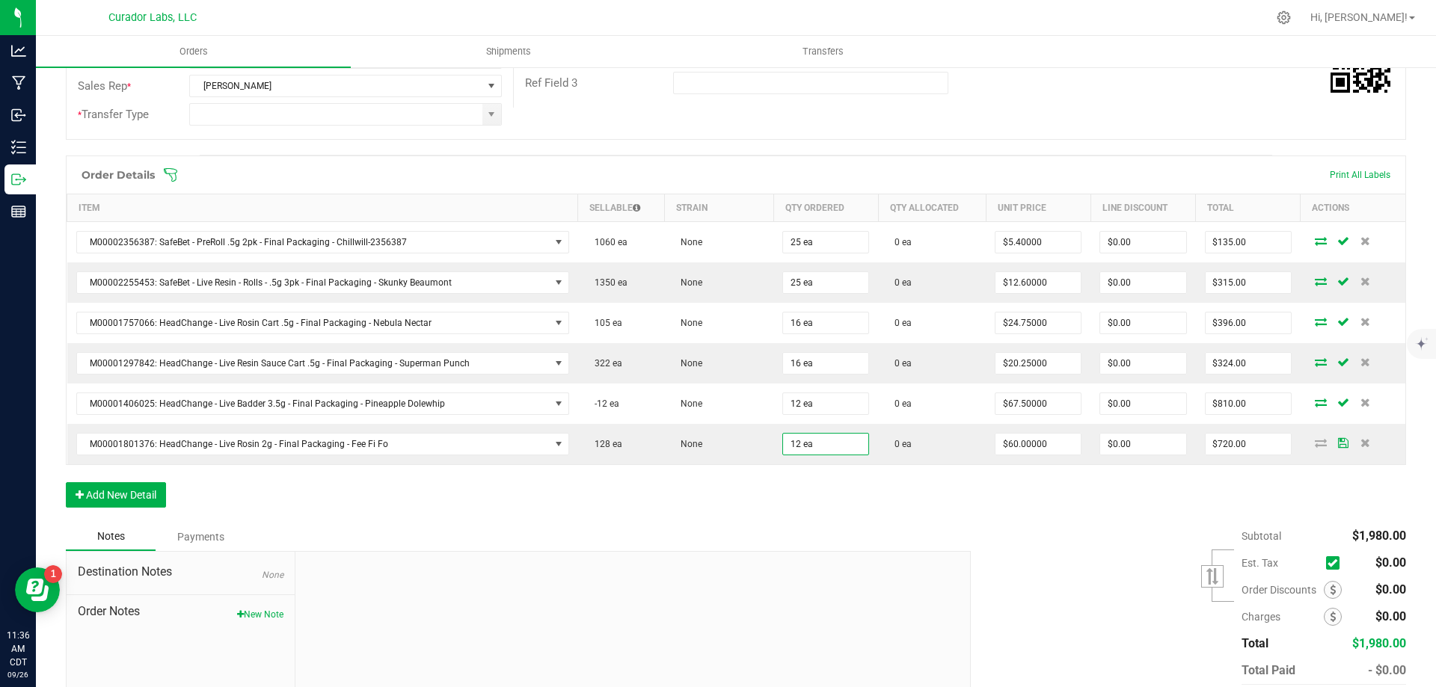
click at [810, 512] on div "Order Details Print All Labels Item Sellable Strain Qty Ordered Qty Allocated U…" at bounding box center [736, 339] width 1340 height 367
click at [1227, 444] on input "720" at bounding box center [1248, 444] width 85 height 21
click at [1123, 509] on div "Order Details Print All Labels Item Sellable Strain Qty Ordered Qty Allocated U…" at bounding box center [736, 339] width 1340 height 367
click at [130, 494] on button "Add New Detail" at bounding box center [116, 494] width 100 height 25
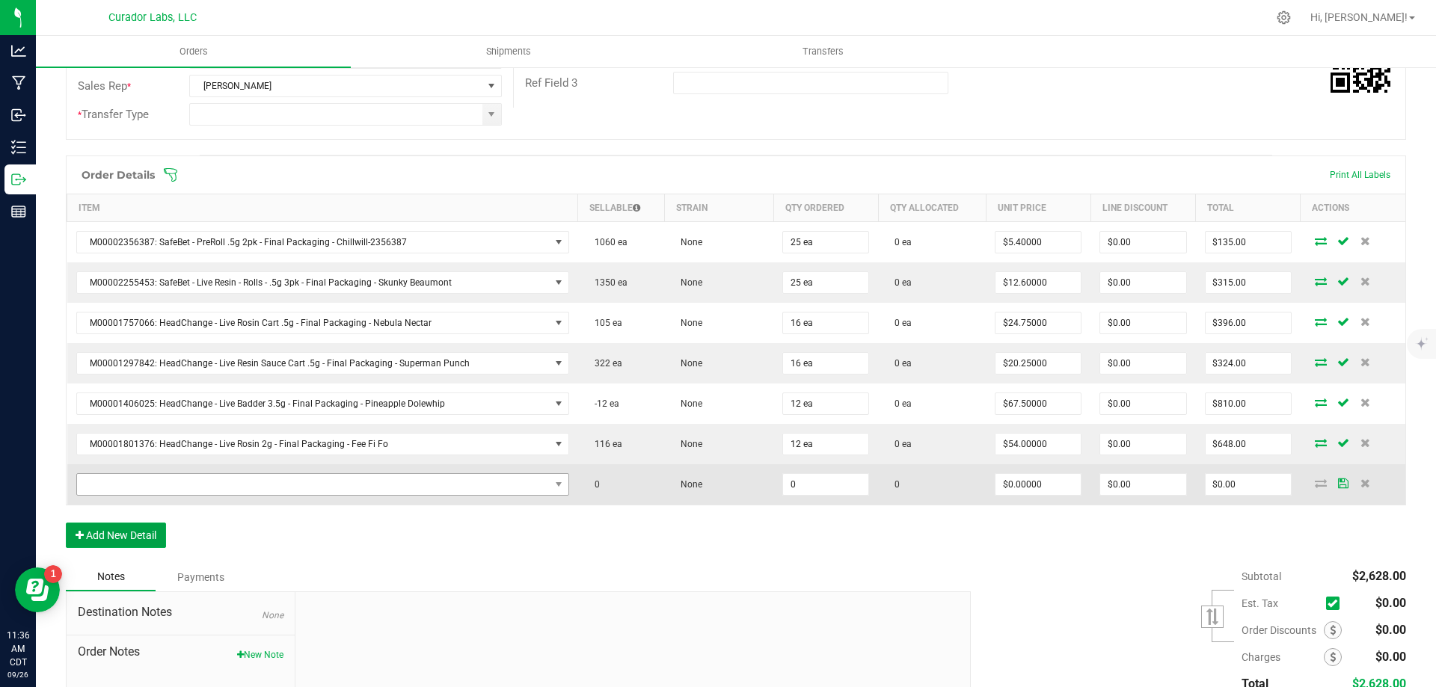
click at [66, 523] on button "Add New Detail" at bounding box center [116, 535] width 100 height 25
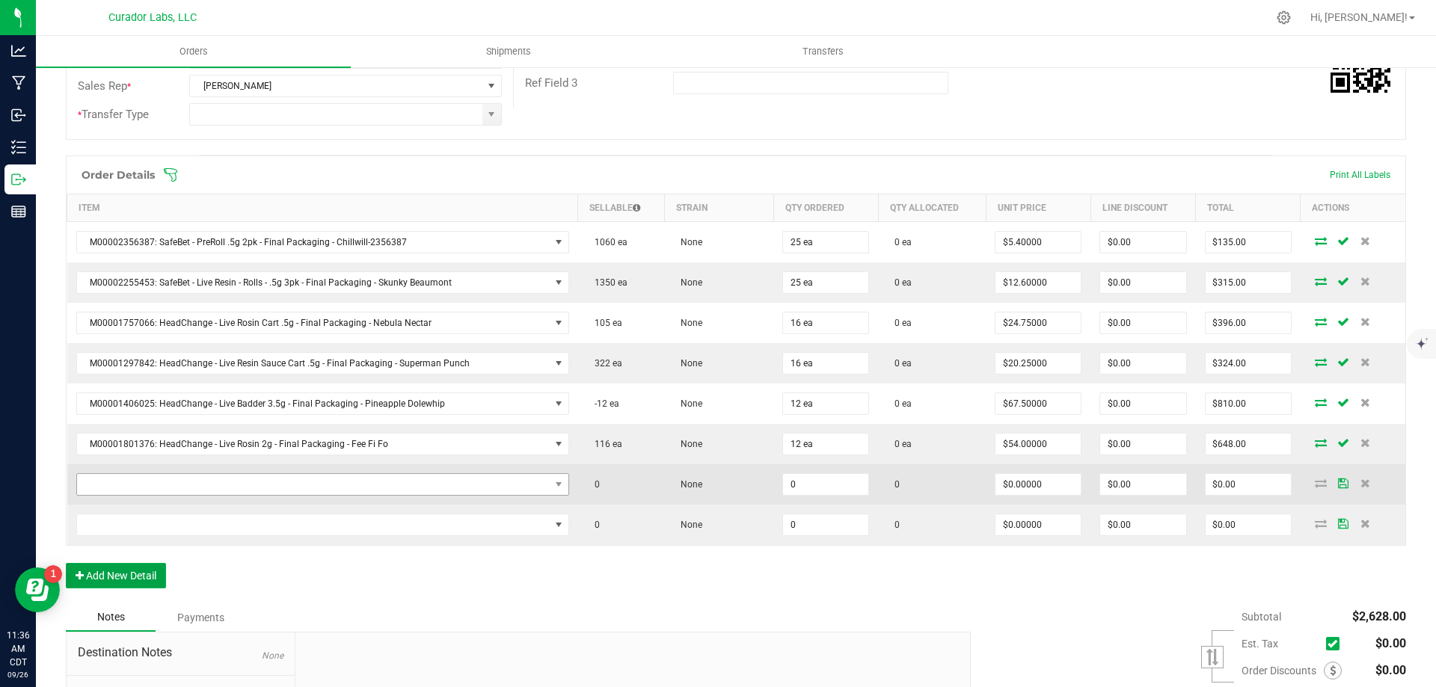
click at [66, 563] on button "Add New Detail" at bounding box center [116, 575] width 100 height 25
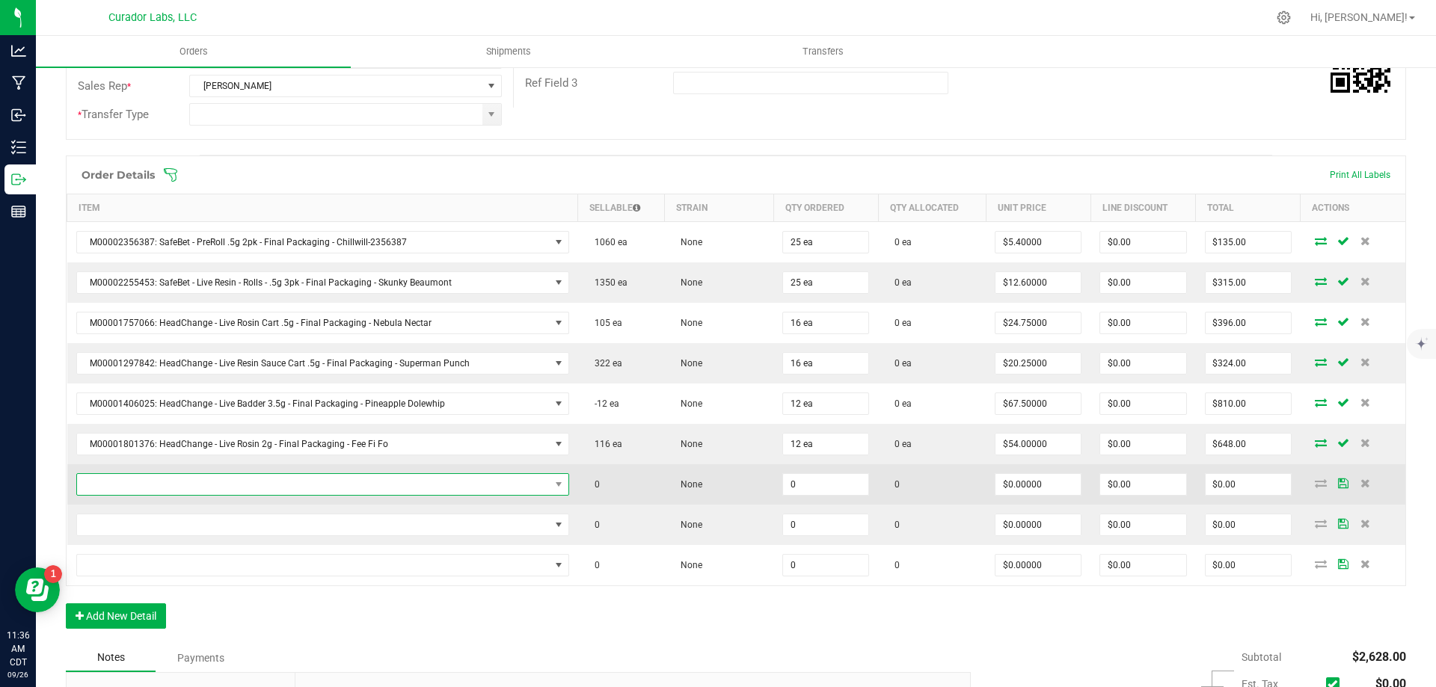
click at [367, 485] on span "NO DATA FOUND" at bounding box center [313, 484] width 473 height 21
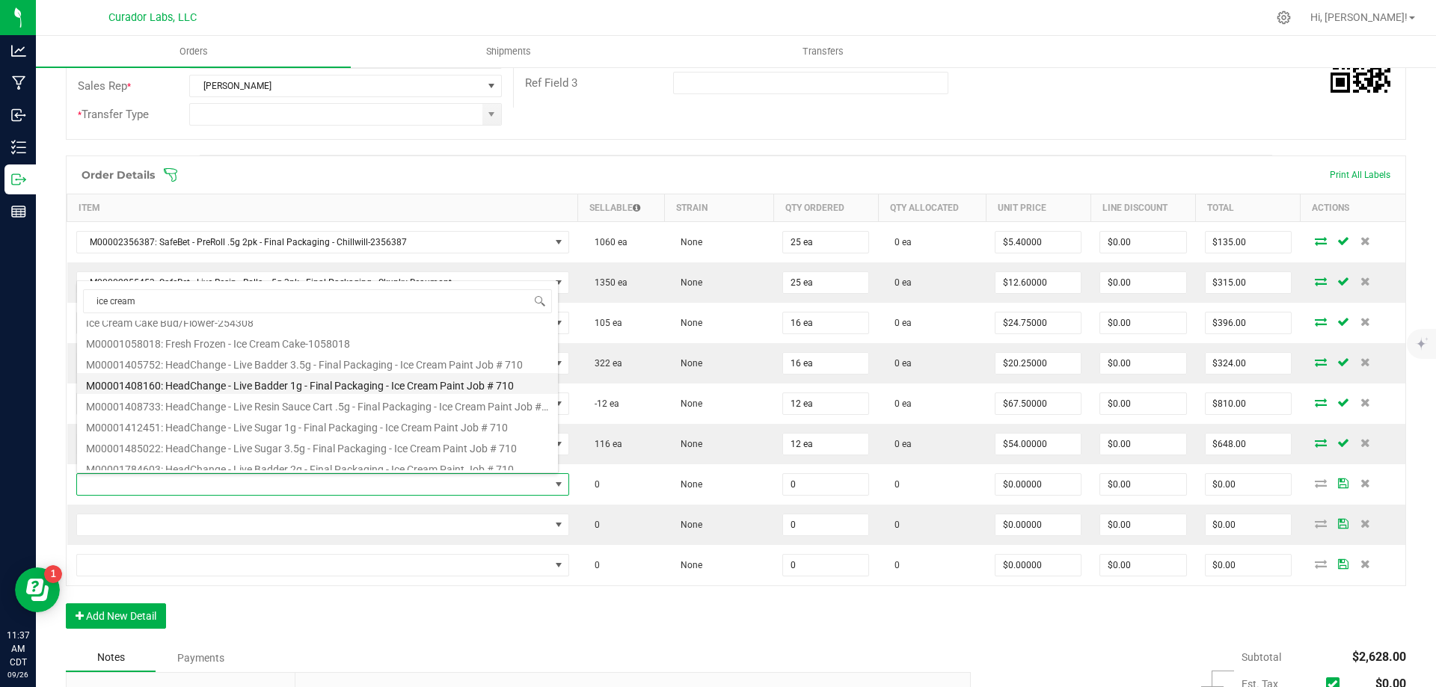
scroll to position [75, 0]
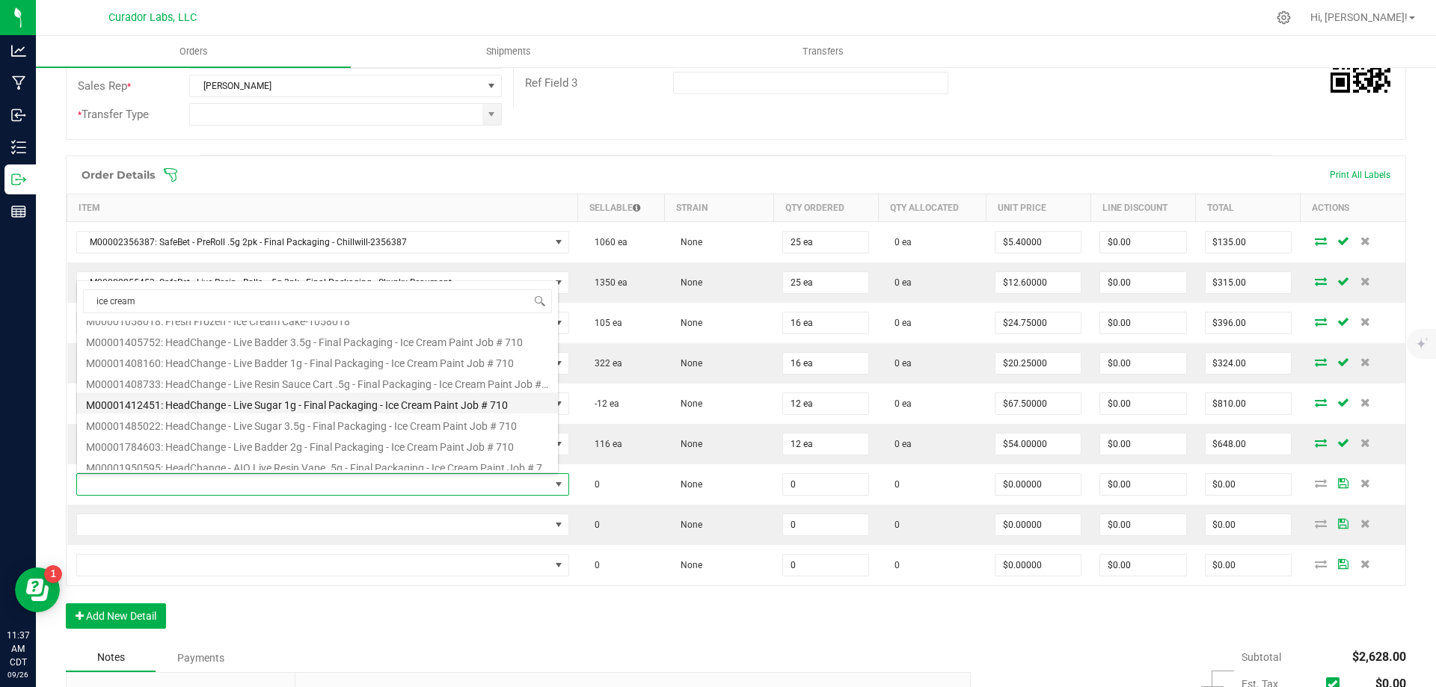
click at [375, 411] on li "M00001412451: HeadChange - Live Sugar 1g - Final Packaging - Ice Cream Paint Jo…" at bounding box center [317, 403] width 481 height 21
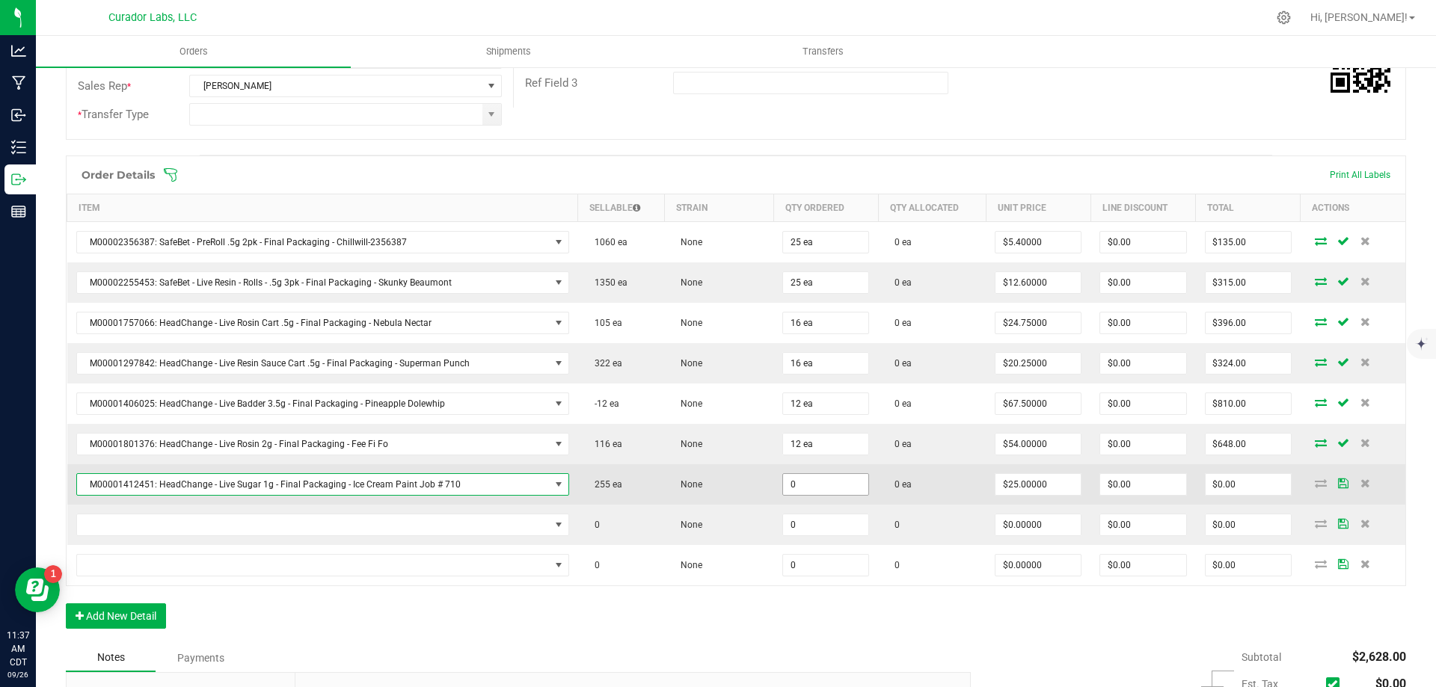
click at [828, 482] on input "0" at bounding box center [825, 484] width 85 height 21
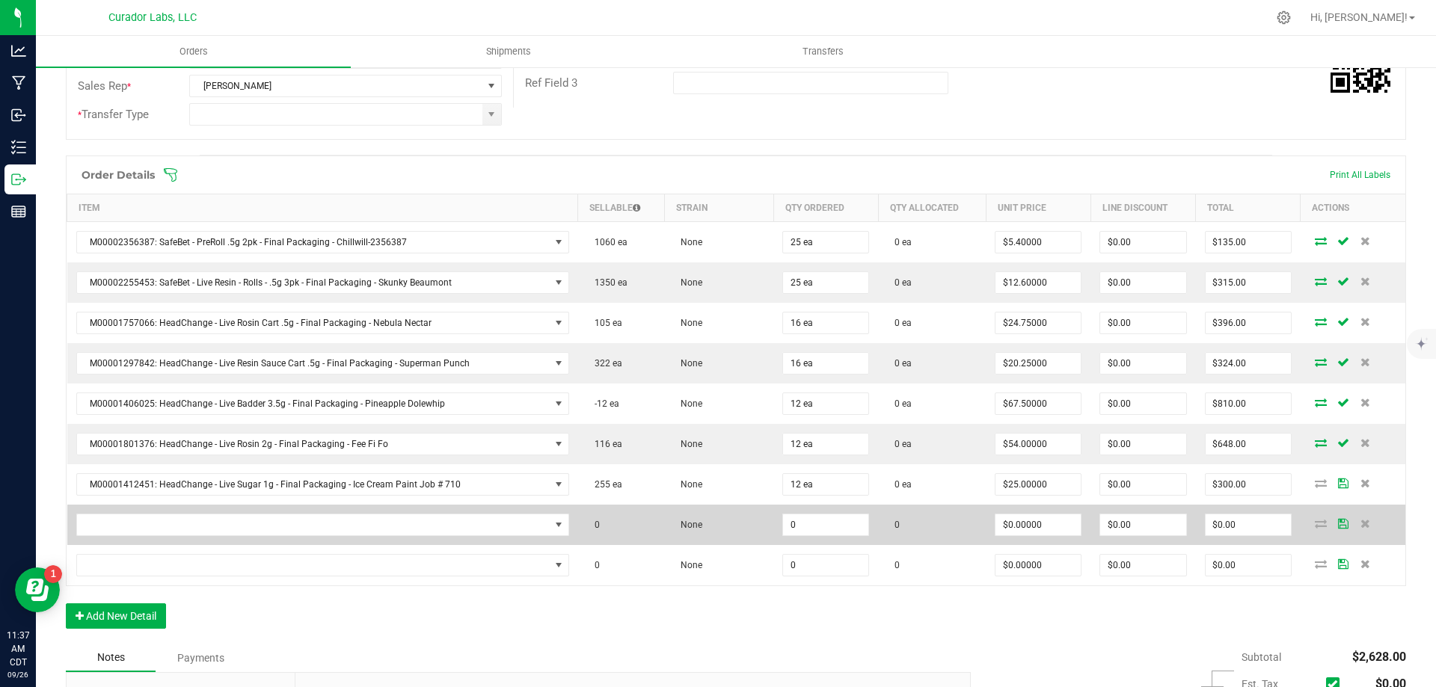
click at [745, 541] on td "None" at bounding box center [718, 525] width 109 height 40
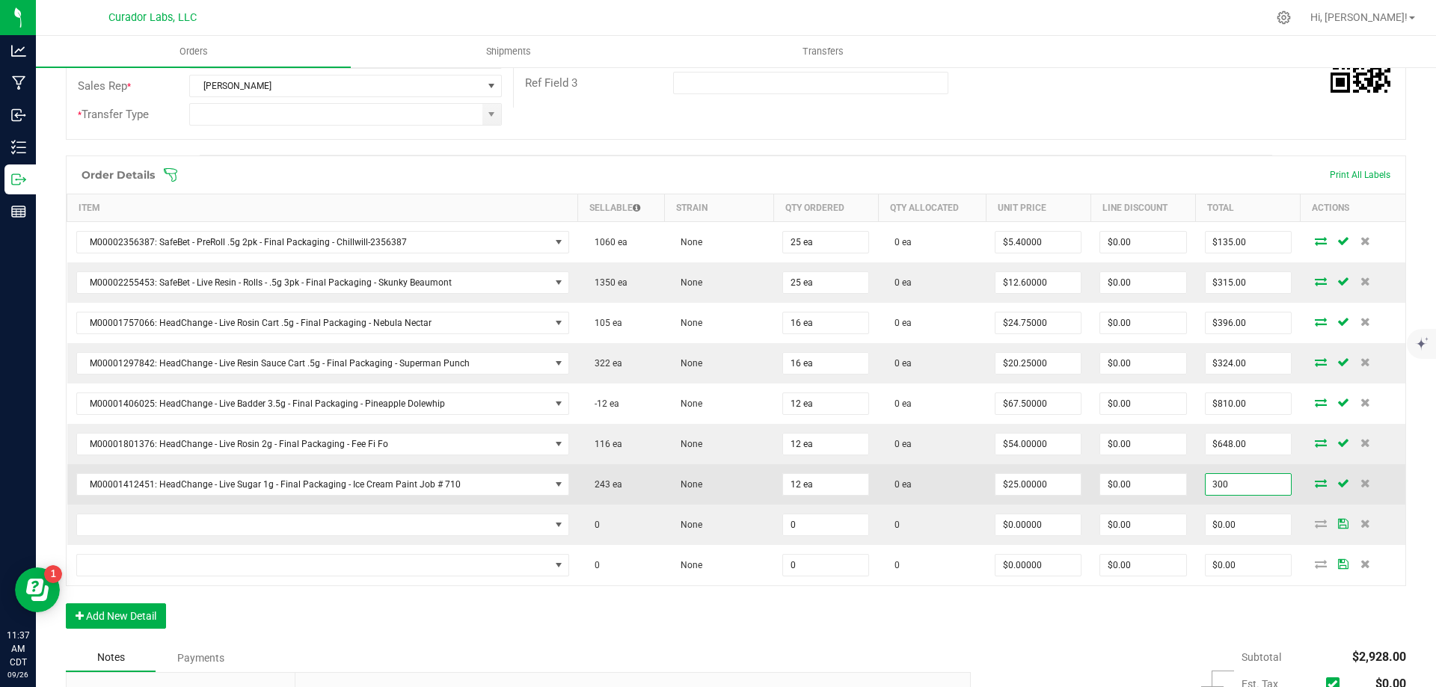
click at [1232, 488] on input "300" at bounding box center [1248, 484] width 85 height 21
click at [1208, 488] on input "170" at bounding box center [1248, 484] width 85 height 21
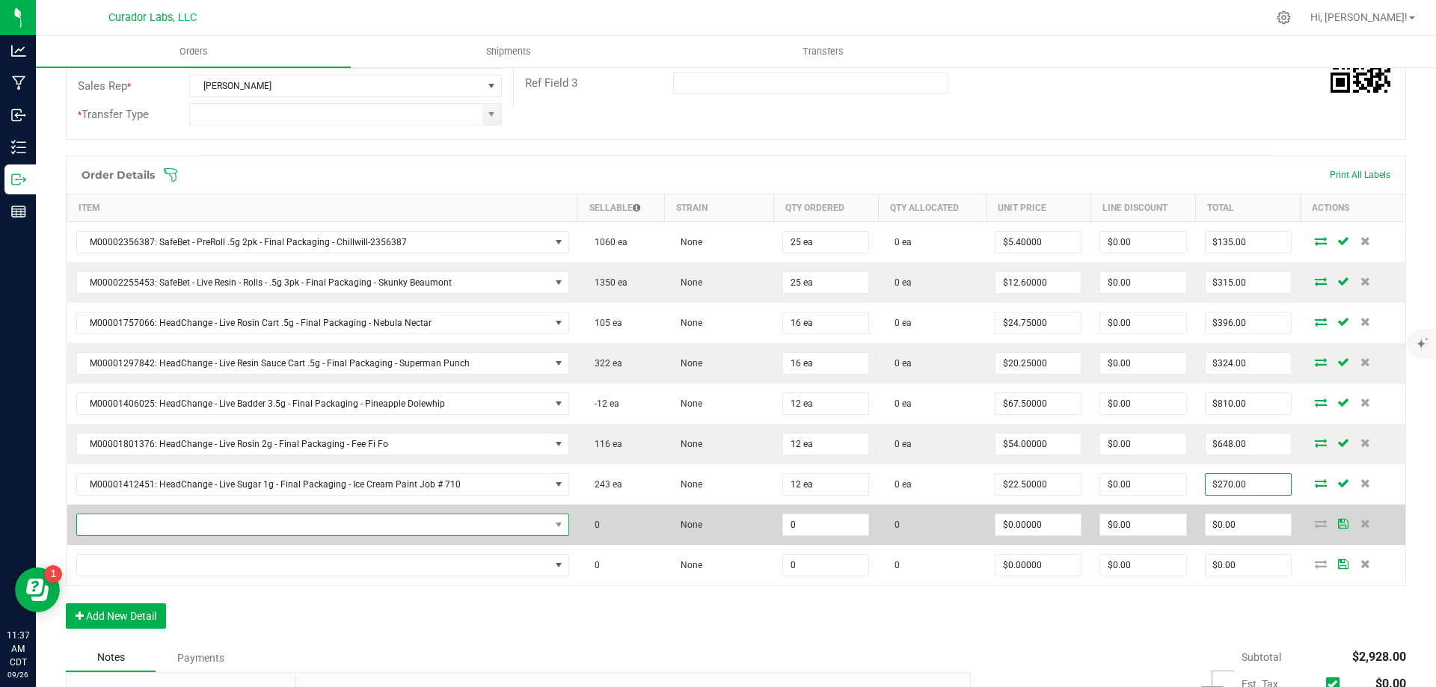
click at [449, 525] on span "NO DATA FOUND" at bounding box center [313, 525] width 473 height 21
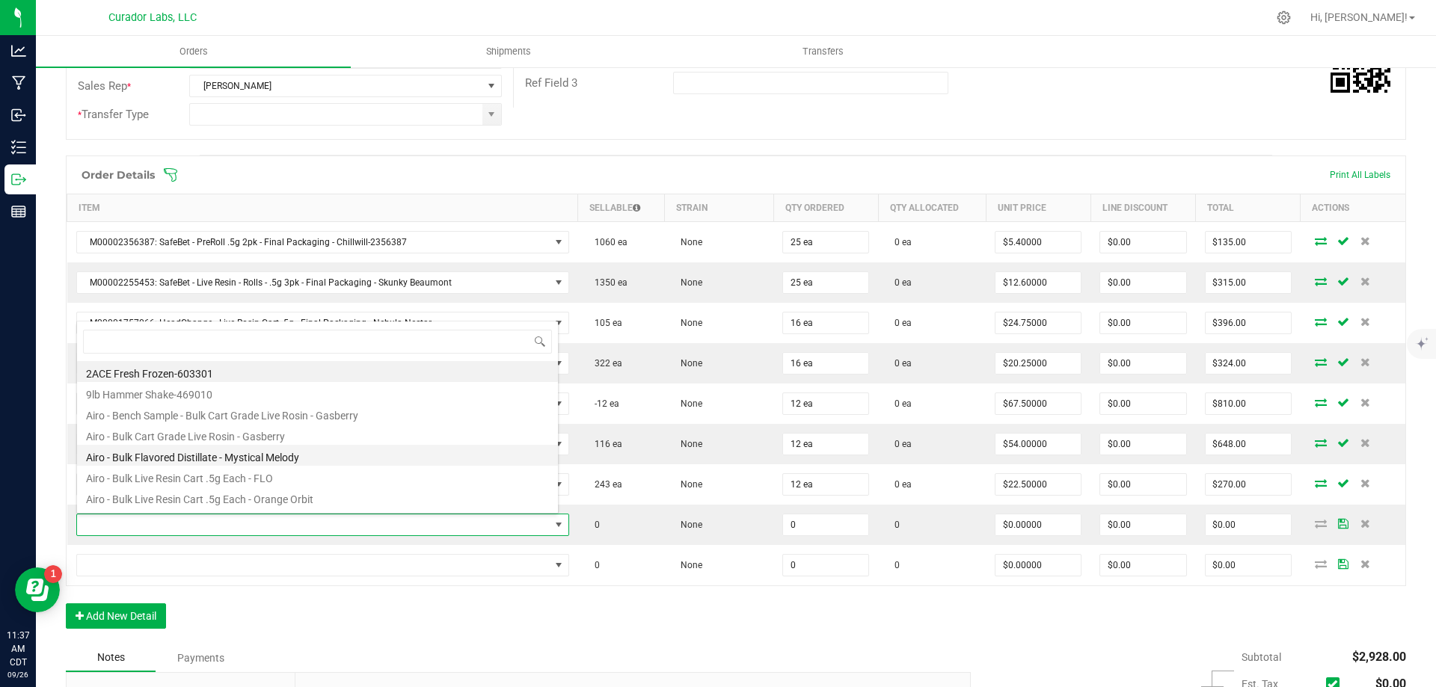
scroll to position [22, 479]
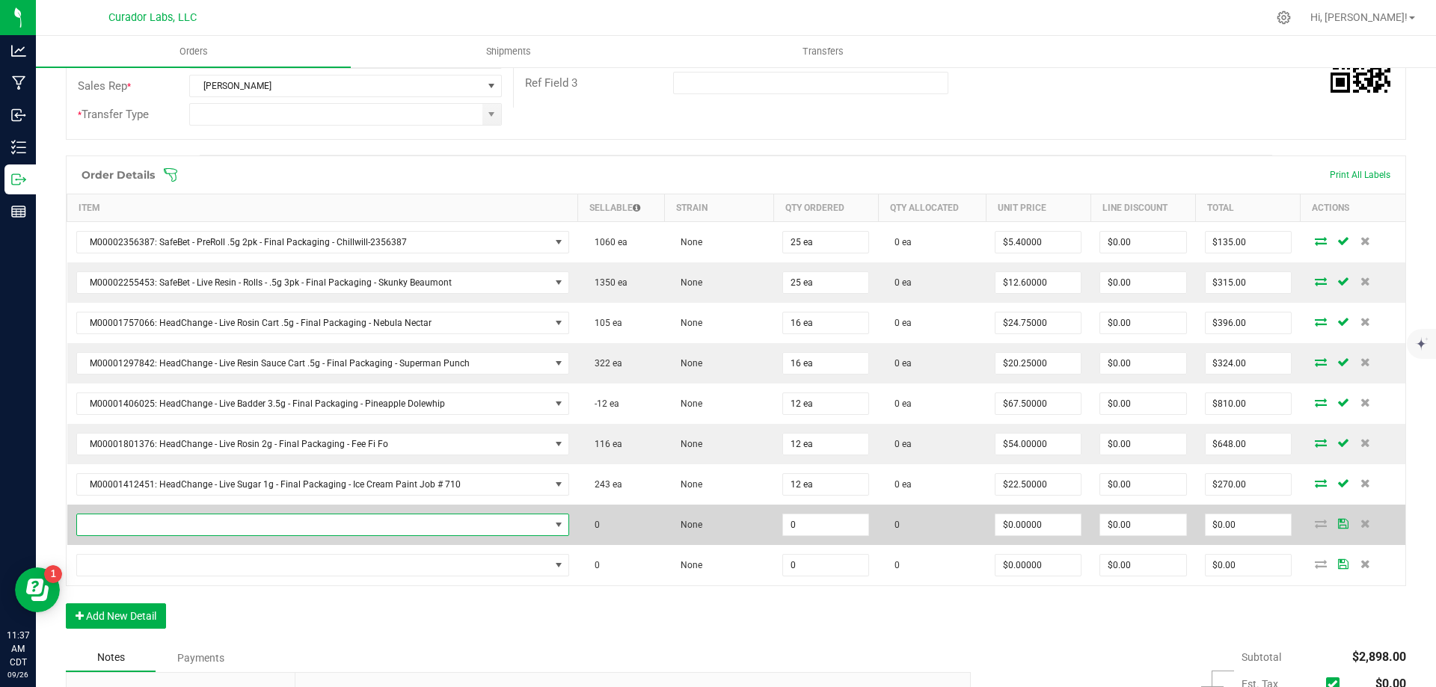
click at [456, 520] on span "NO DATA FOUND" at bounding box center [313, 525] width 473 height 21
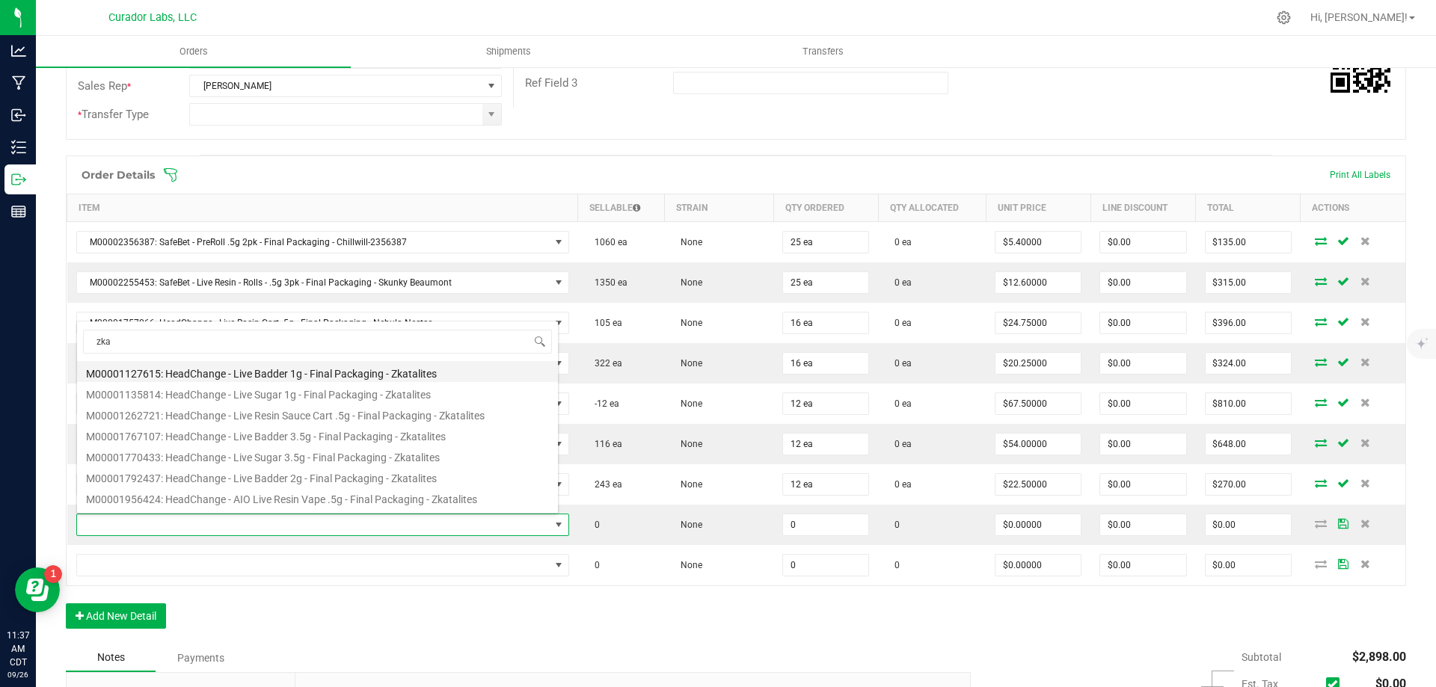
click at [399, 375] on li "M00001127615: HeadChange - Live Badder 1g - Final Packaging - Zkatalites" at bounding box center [317, 371] width 481 height 21
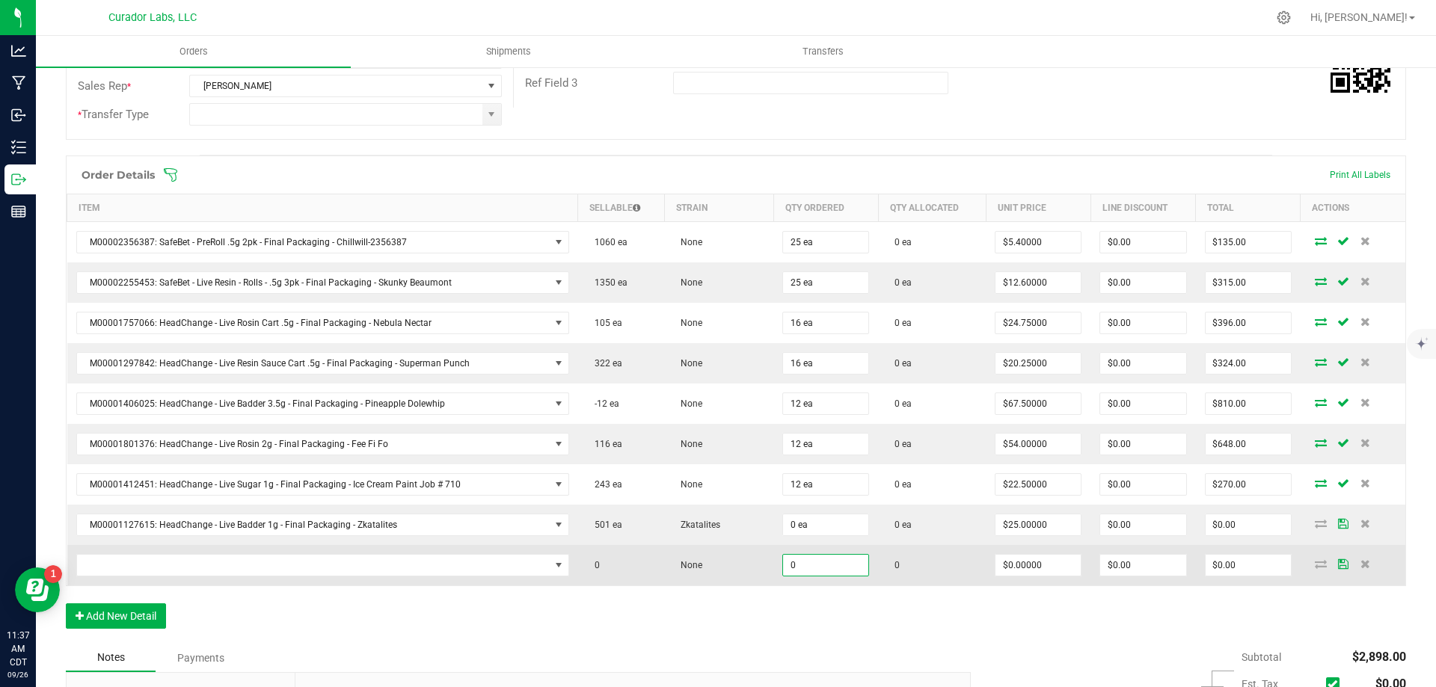
click at [808, 562] on input "0" at bounding box center [825, 565] width 85 height 21
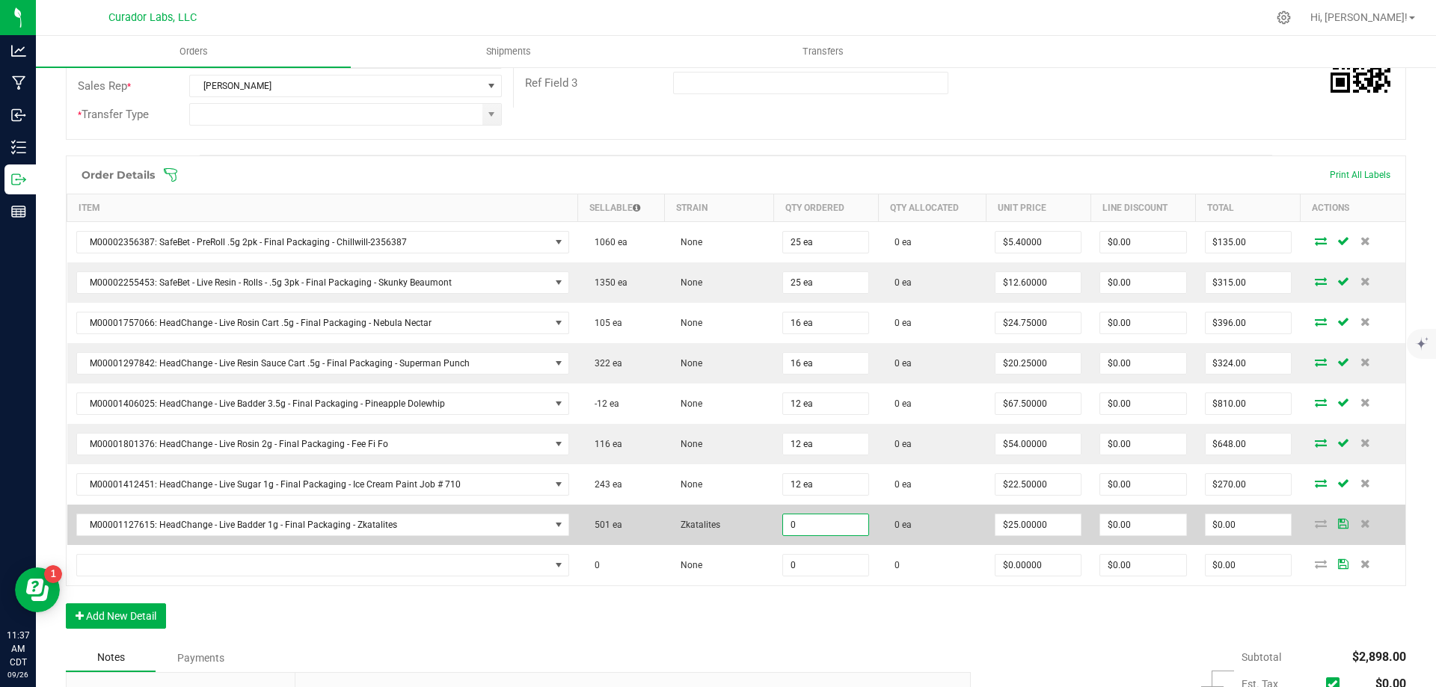
click at [811, 526] on input "0" at bounding box center [825, 525] width 85 height 21
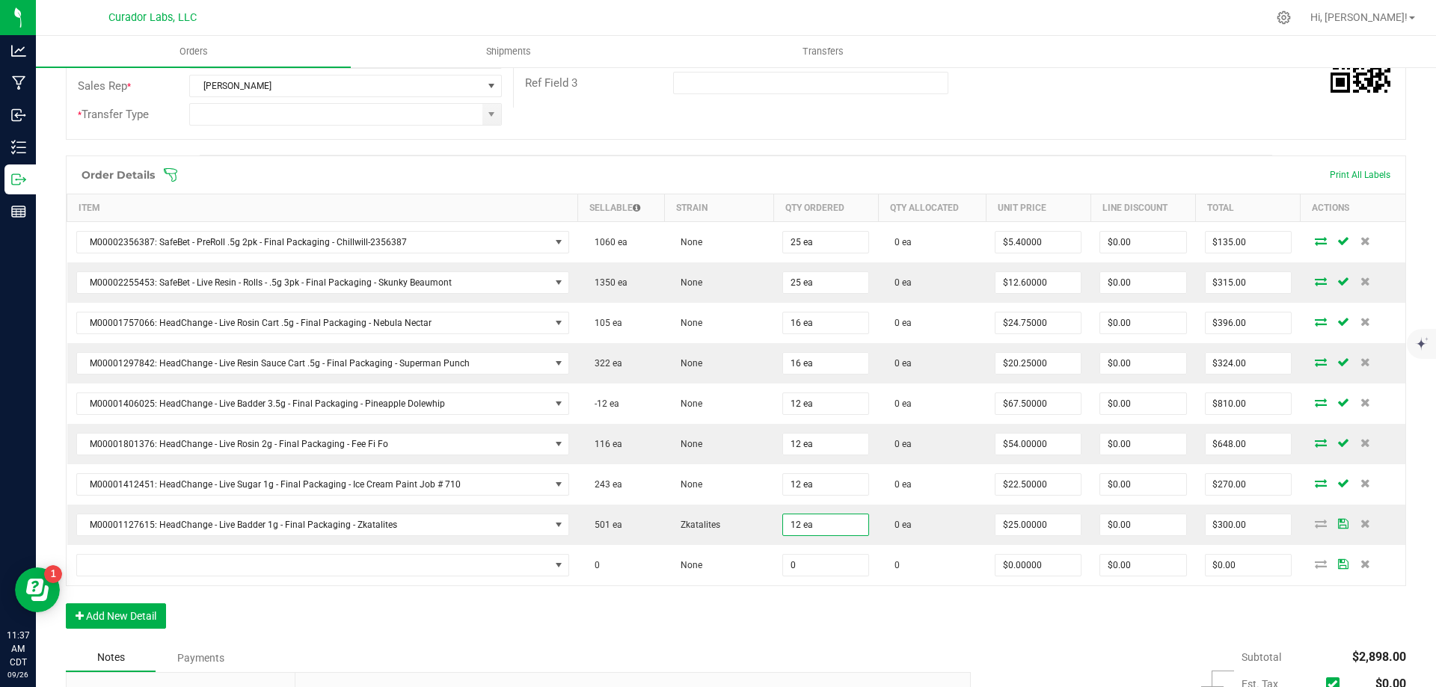
click at [868, 615] on div "Order Details Print All Labels Item Sellable Strain Qty Ordered Qty Allocated U…" at bounding box center [736, 400] width 1340 height 488
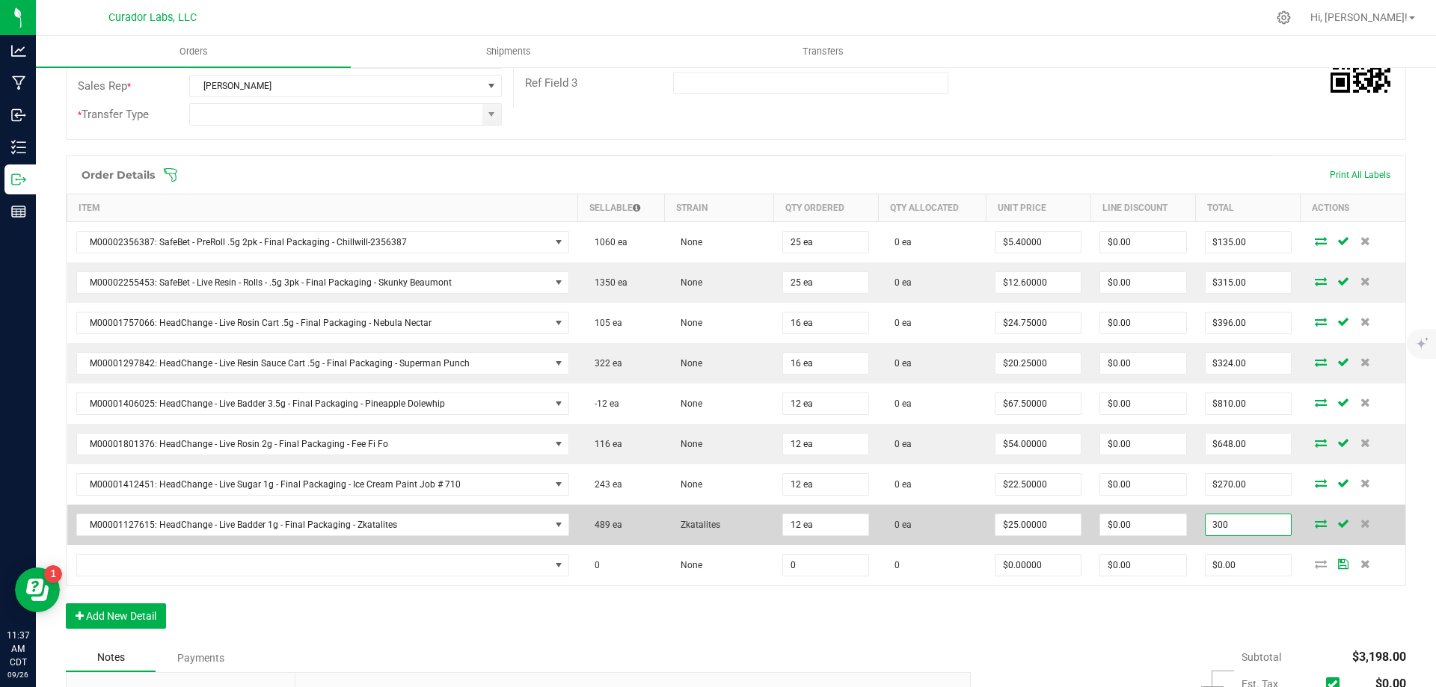
click at [1226, 519] on input "300" at bounding box center [1248, 525] width 85 height 21
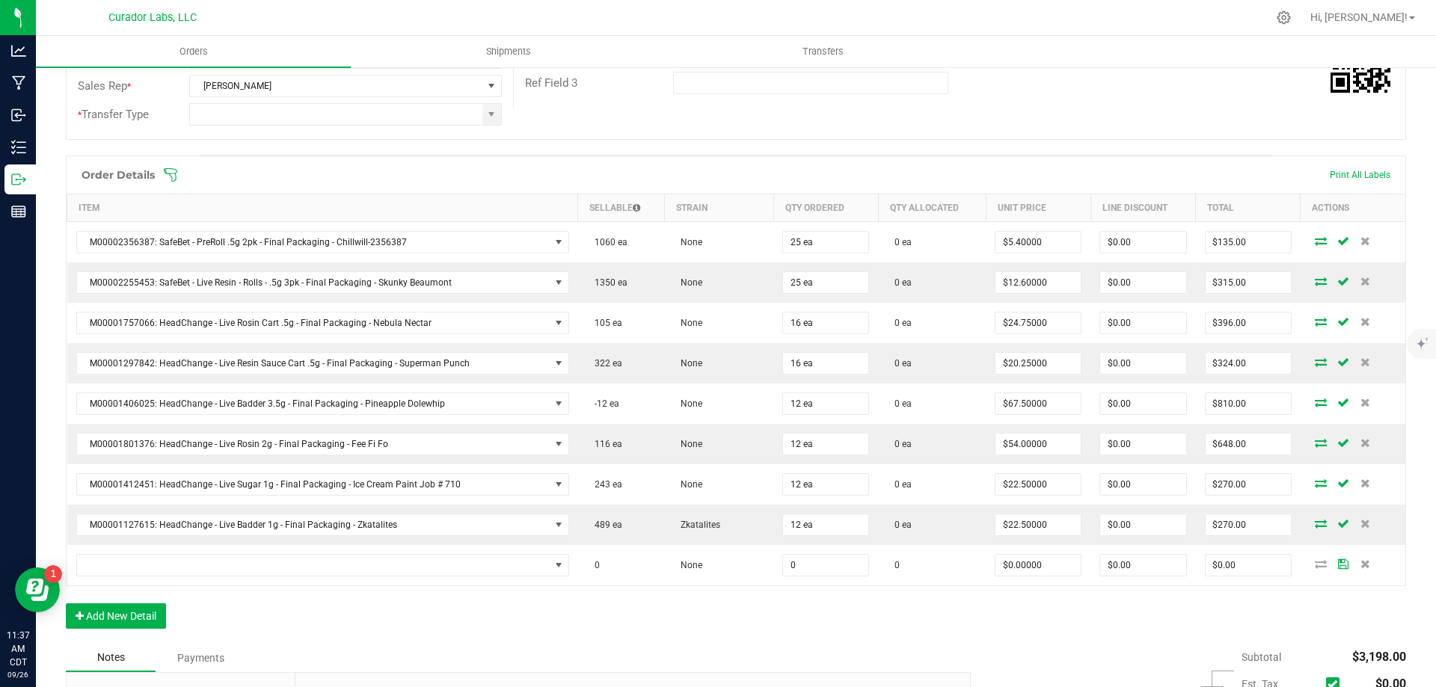
click at [975, 601] on div "Order Details Print All Labels Item Sellable Strain Qty Ordered Qty Allocated U…" at bounding box center [736, 400] width 1340 height 488
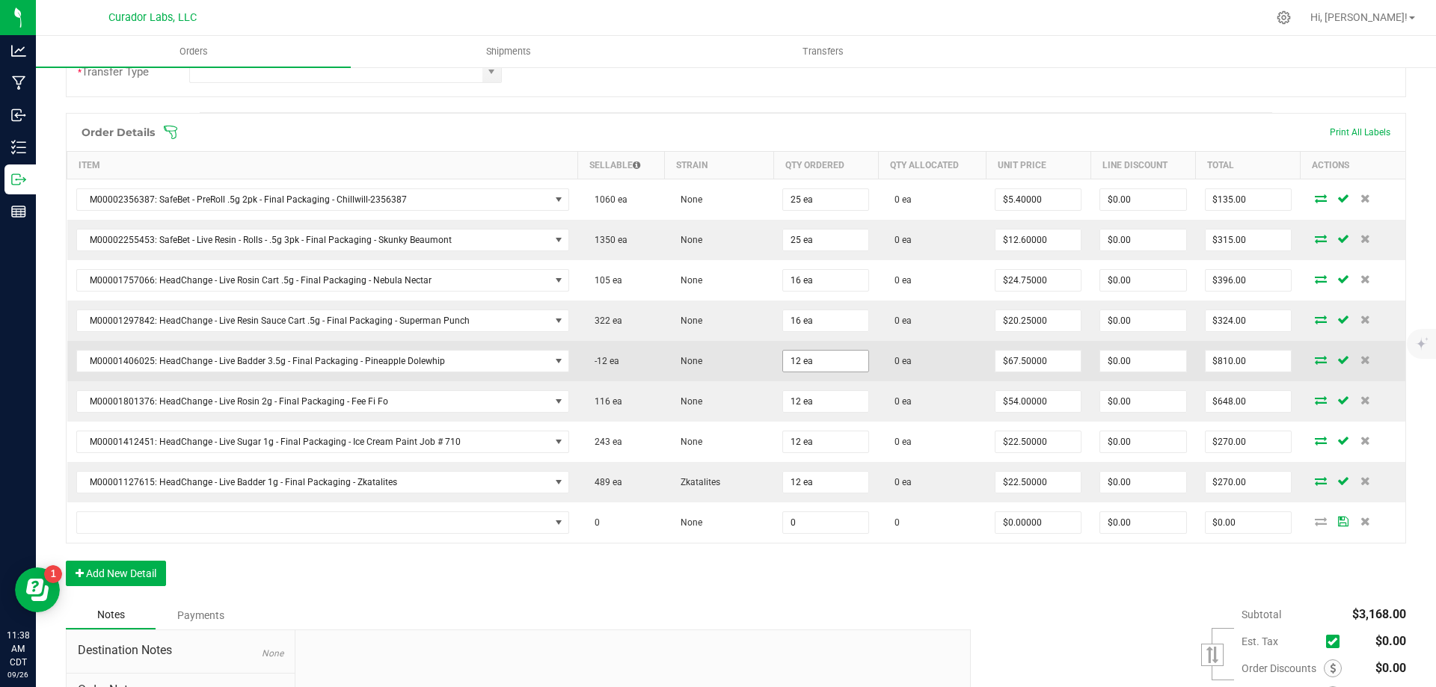
scroll to position [378, 0]
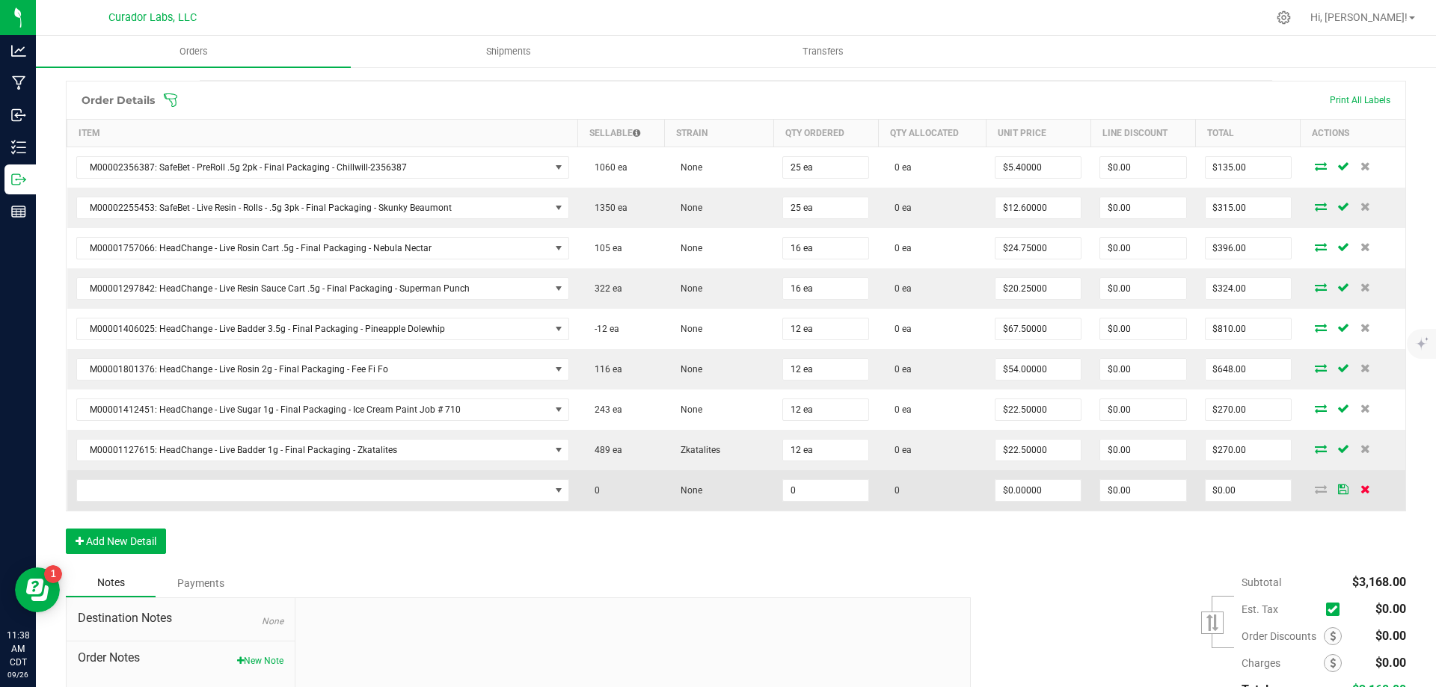
click at [1360, 490] on icon at bounding box center [1365, 489] width 10 height 9
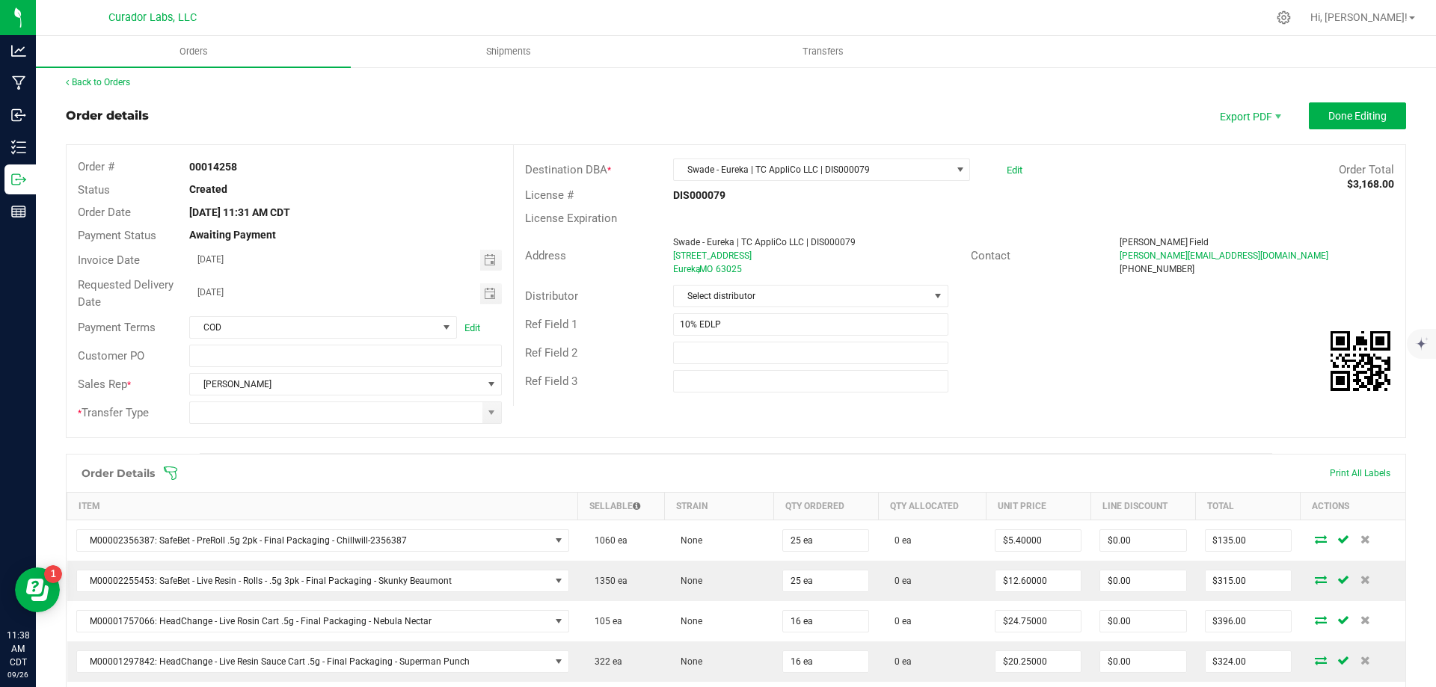
scroll to position [0, 0]
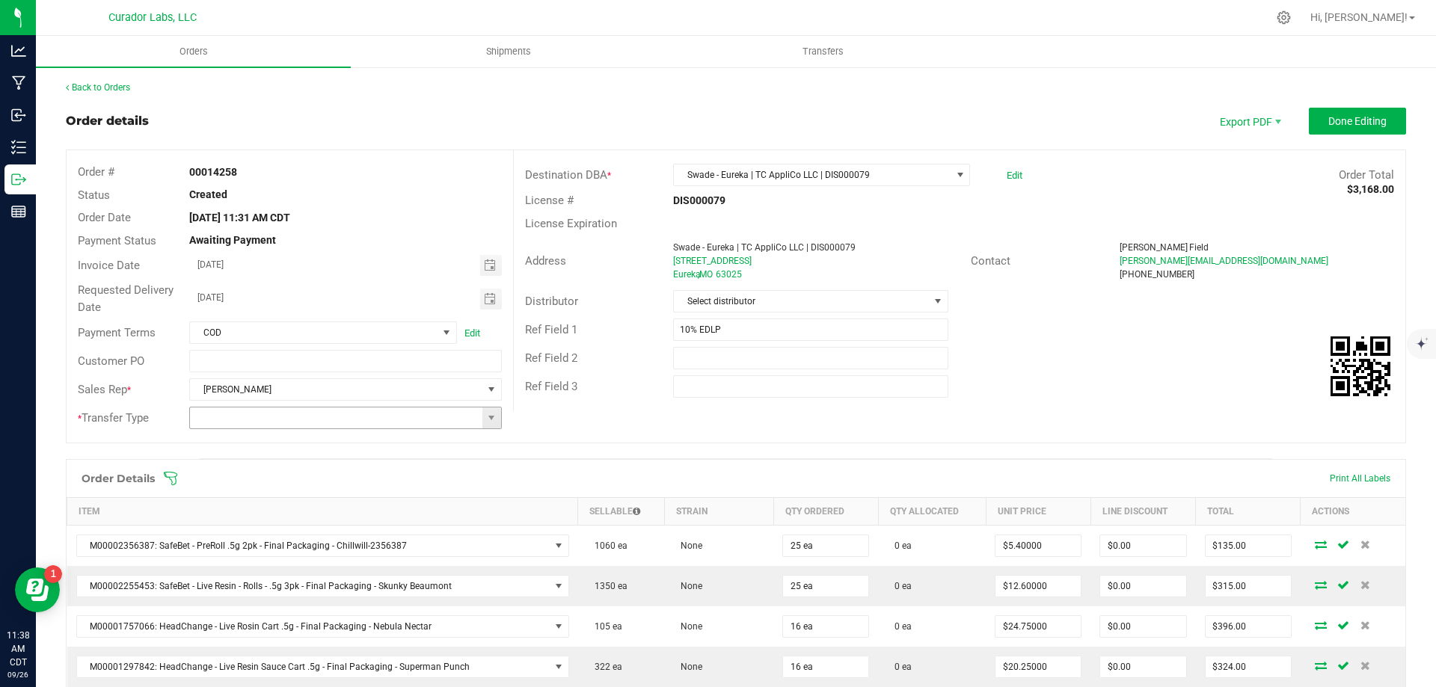
click at [410, 423] on input at bounding box center [336, 418] width 292 height 21
click at [497, 423] on span at bounding box center [491, 418] width 19 height 21
drag, startPoint x: 369, startPoint y: 500, endPoint x: 414, endPoint y: 475, distance: 51.2
click at [369, 500] on li "Unaffiliated Transfer" at bounding box center [343, 495] width 308 height 25
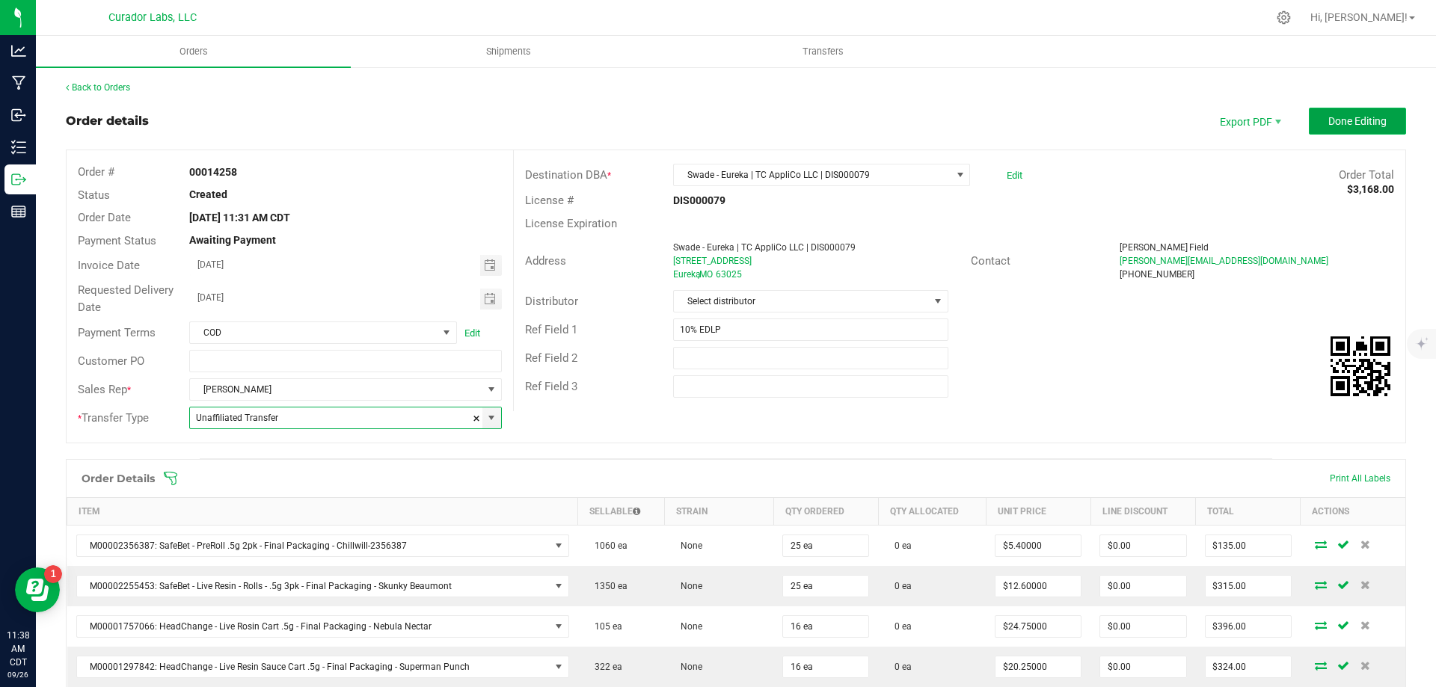
click at [1342, 120] on span "Done Editing" at bounding box center [1357, 121] width 58 height 12
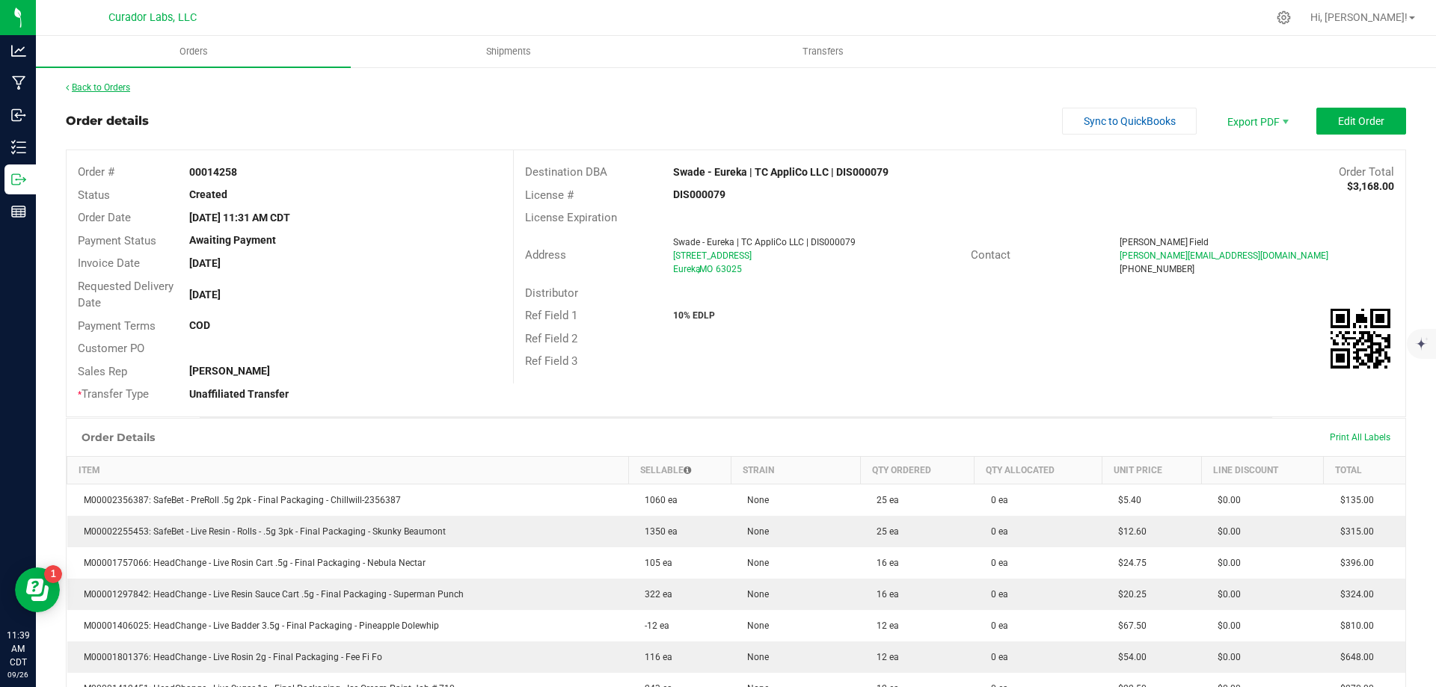
click at [111, 87] on link "Back to Orders" at bounding box center [98, 87] width 64 height 10
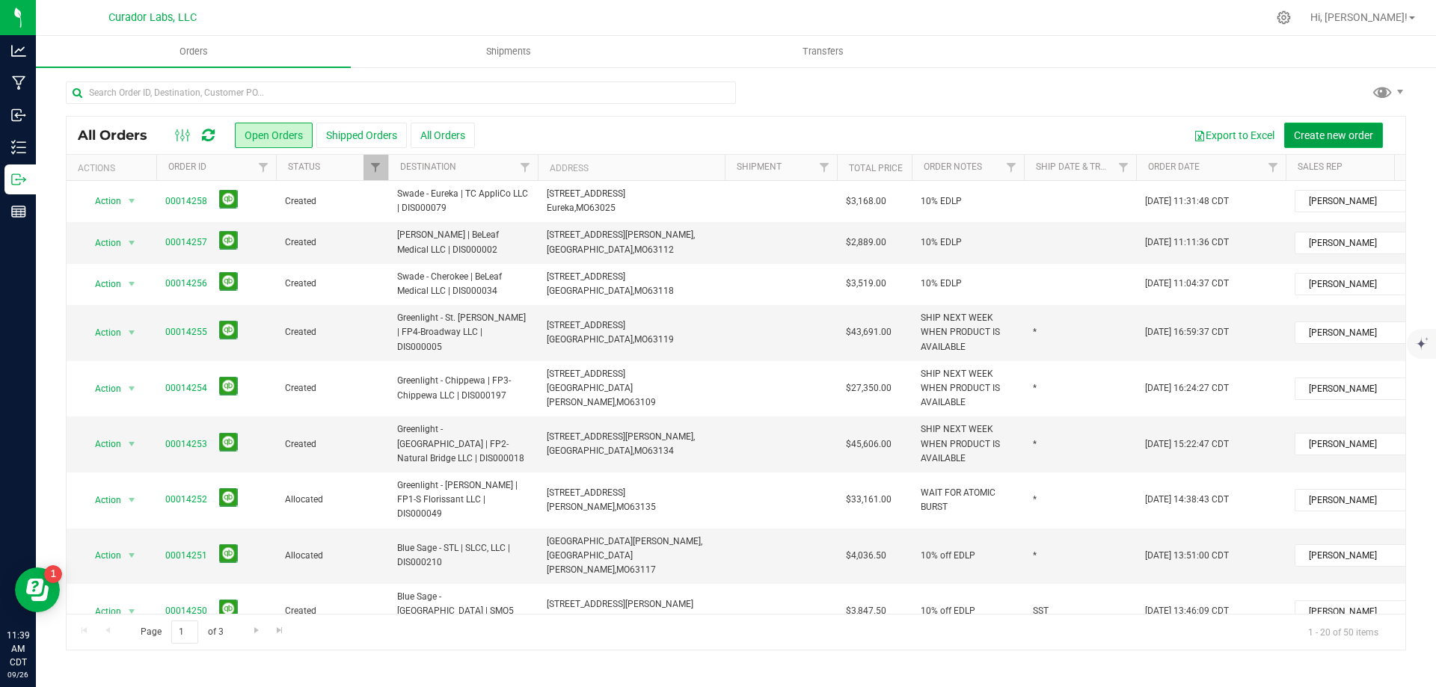
click at [1334, 141] on span "Create new order" at bounding box center [1333, 135] width 79 height 12
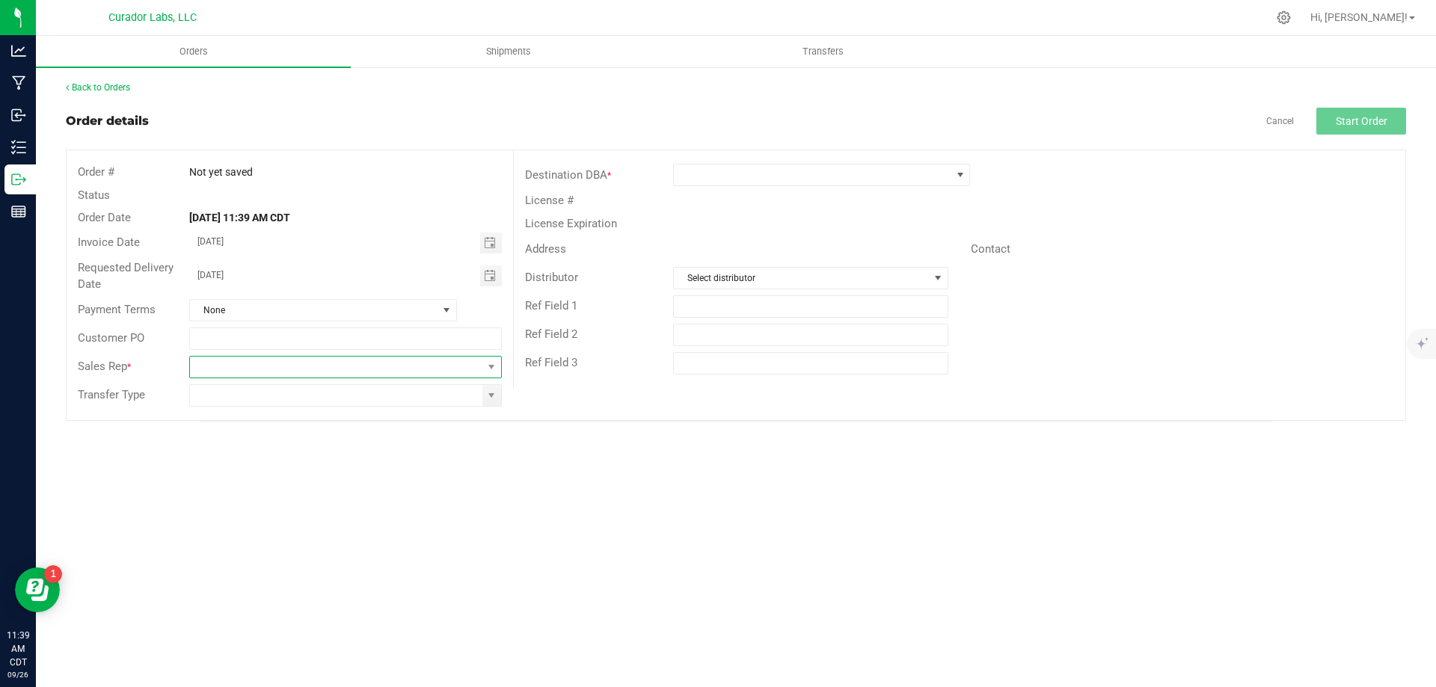
click at [281, 366] on span at bounding box center [336, 367] width 292 height 21
click at [277, 530] on li "[PERSON_NAME]" at bounding box center [345, 529] width 310 height 25
click at [270, 396] on input at bounding box center [336, 395] width 292 height 21
click at [487, 400] on span at bounding box center [491, 396] width 12 height 12
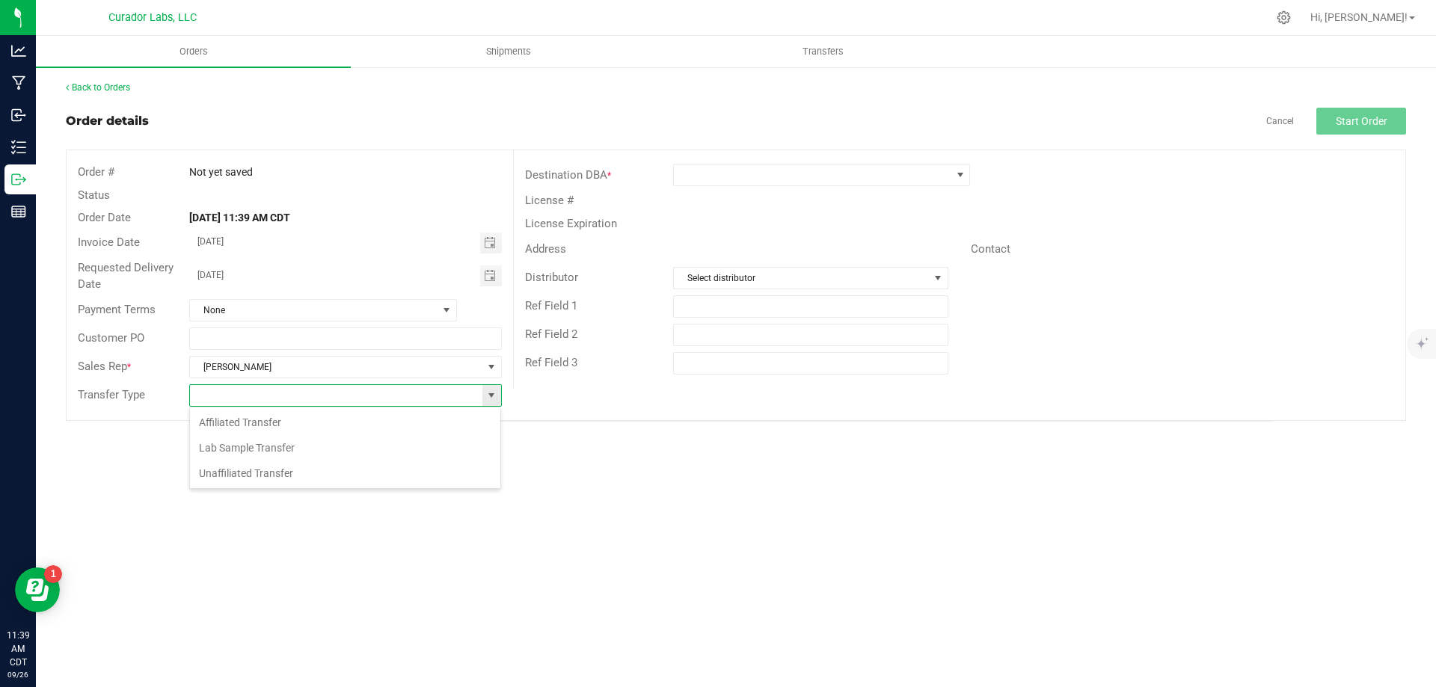
scroll to position [22, 313]
click at [331, 477] on li "Unaffiliated Transfer" at bounding box center [345, 473] width 310 height 25
click at [707, 179] on span at bounding box center [812, 175] width 277 height 21
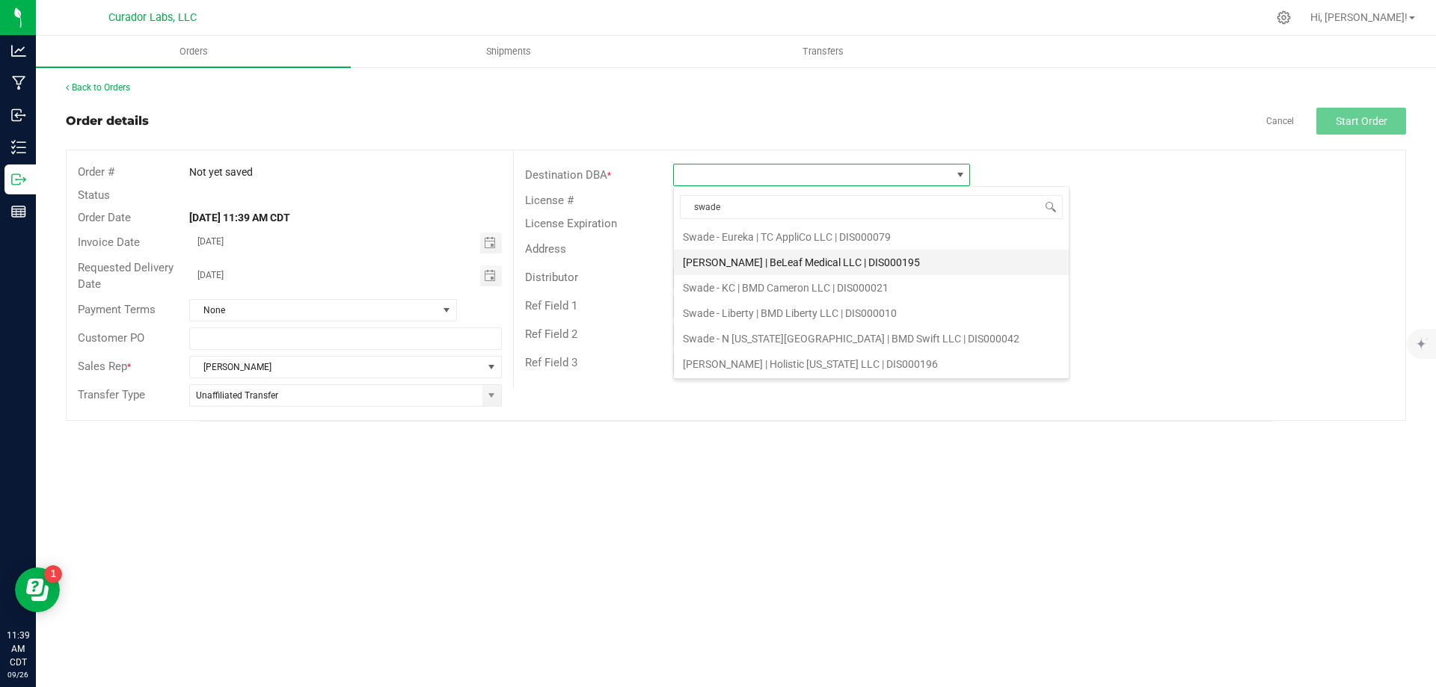
scroll to position [75, 0]
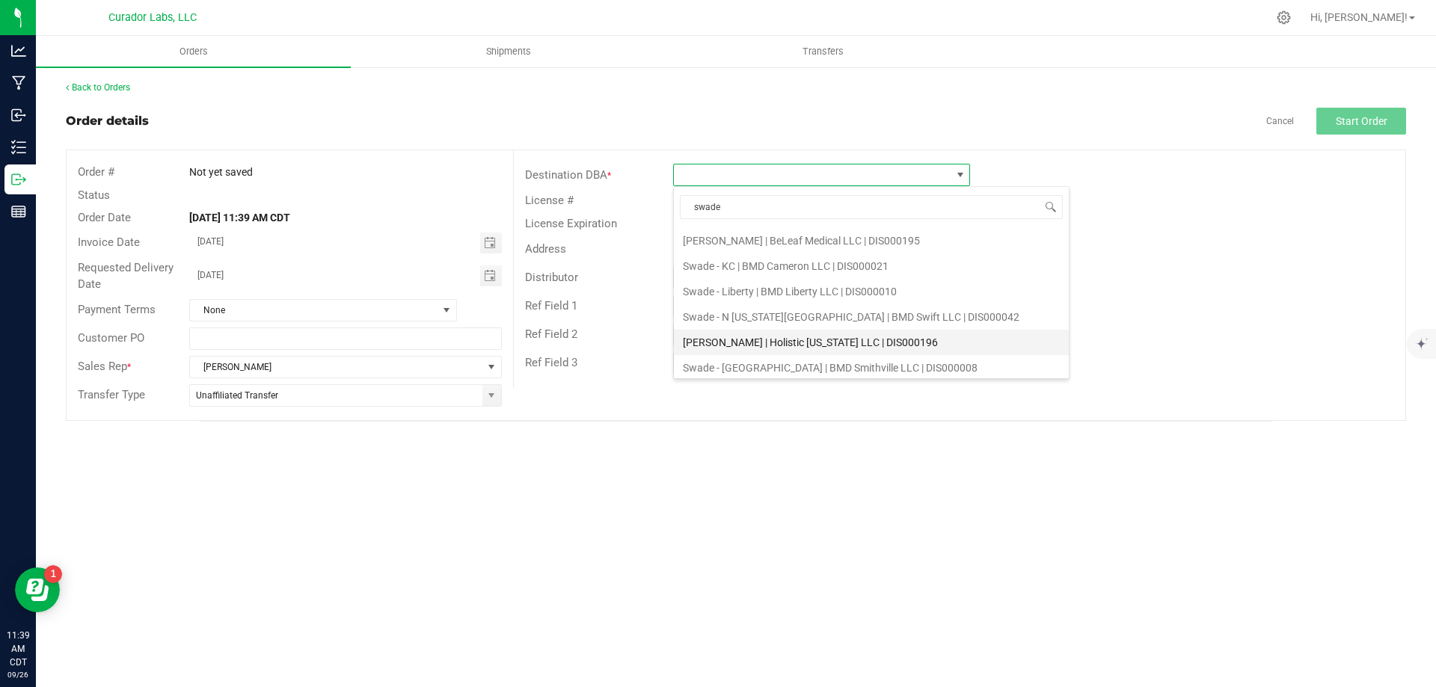
click at [790, 346] on li "[PERSON_NAME] | Holistic [US_STATE] LLC | DIS000196" at bounding box center [871, 342] width 395 height 25
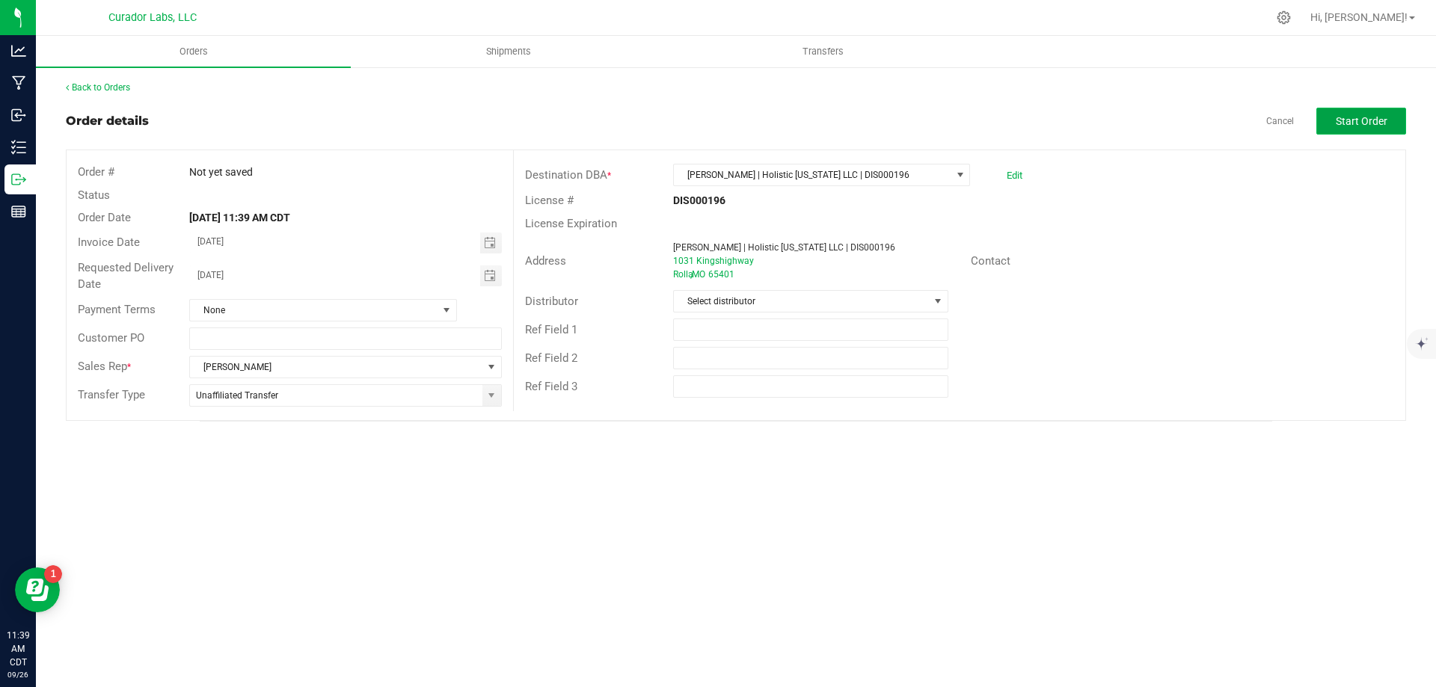
click at [1344, 124] on span "Start Order" at bounding box center [1362, 121] width 52 height 12
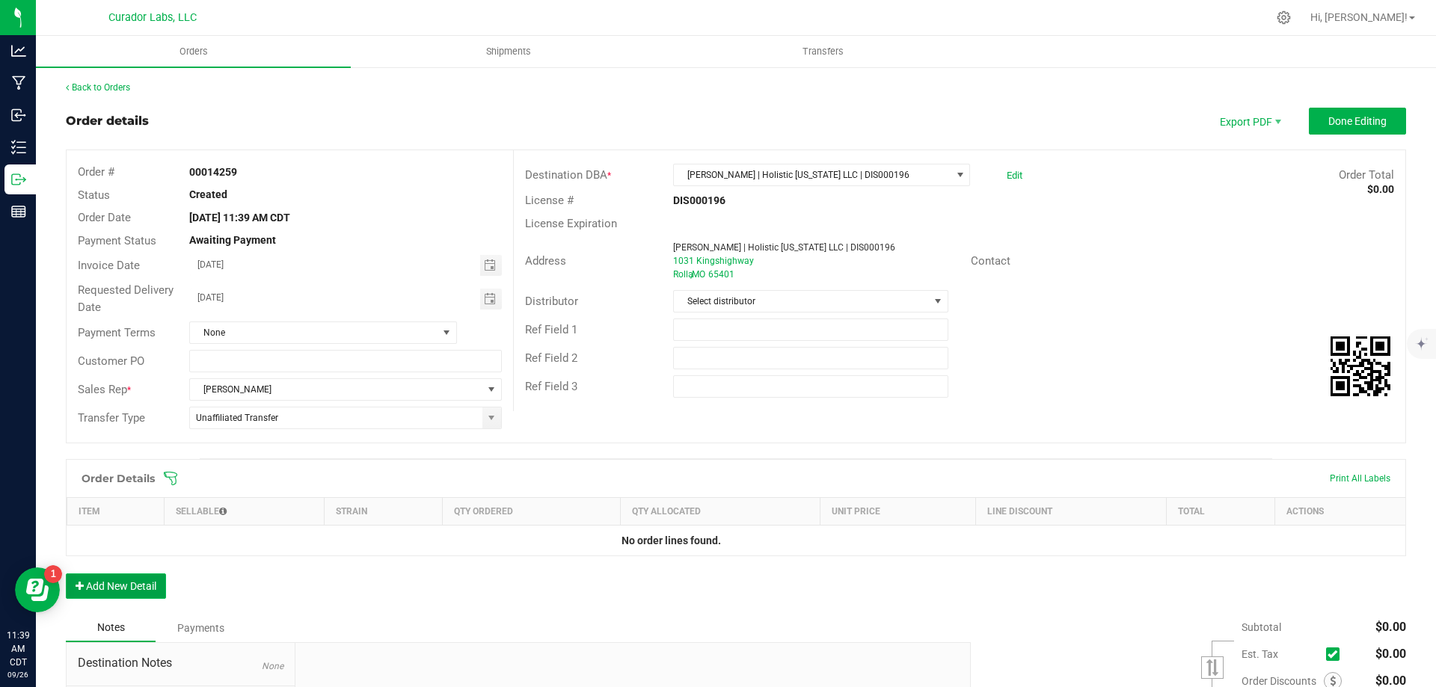
click at [129, 591] on button "Add New Detail" at bounding box center [116, 586] width 100 height 25
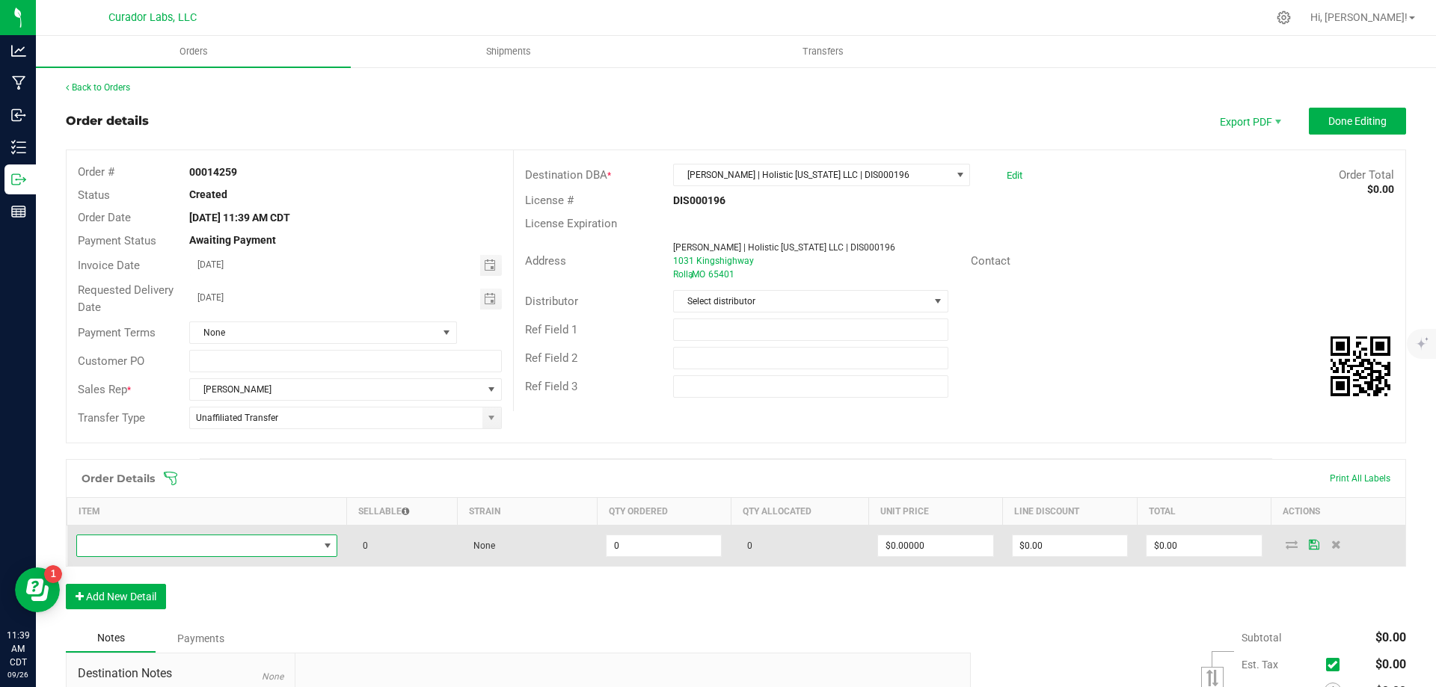
click at [200, 547] on span "NO DATA FOUND" at bounding box center [198, 545] width 242 height 21
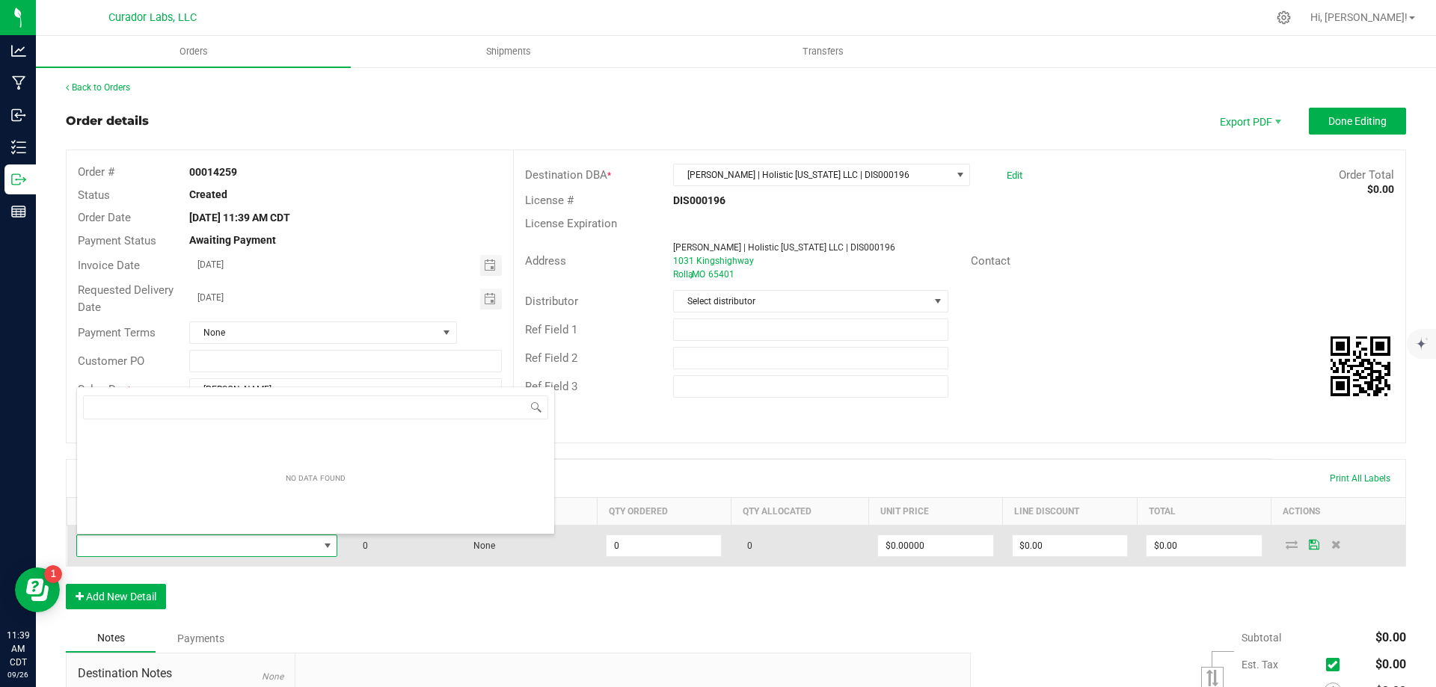
scroll to position [22, 257]
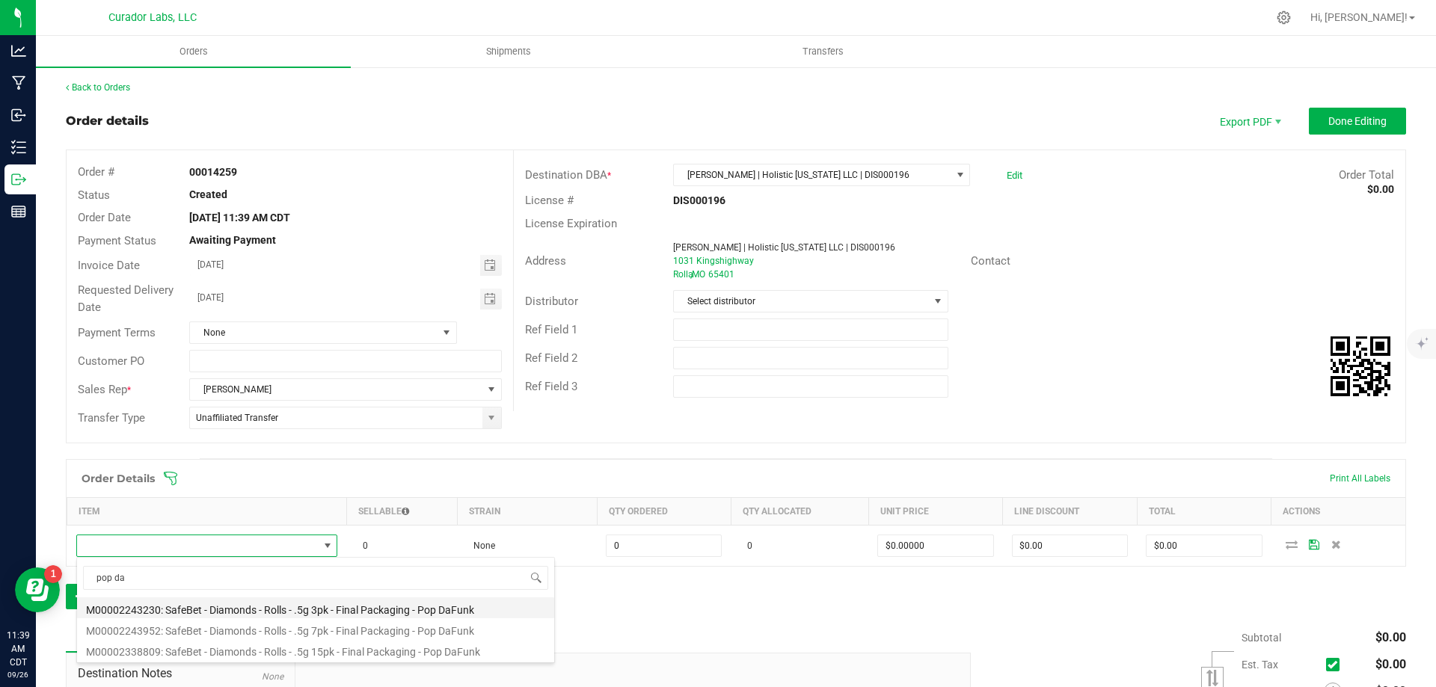
click at [315, 609] on li "M00002243230: SafeBet - Diamonds - Rolls - .5g 3pk - Final Packaging - Pop DaFu…" at bounding box center [315, 608] width 477 height 21
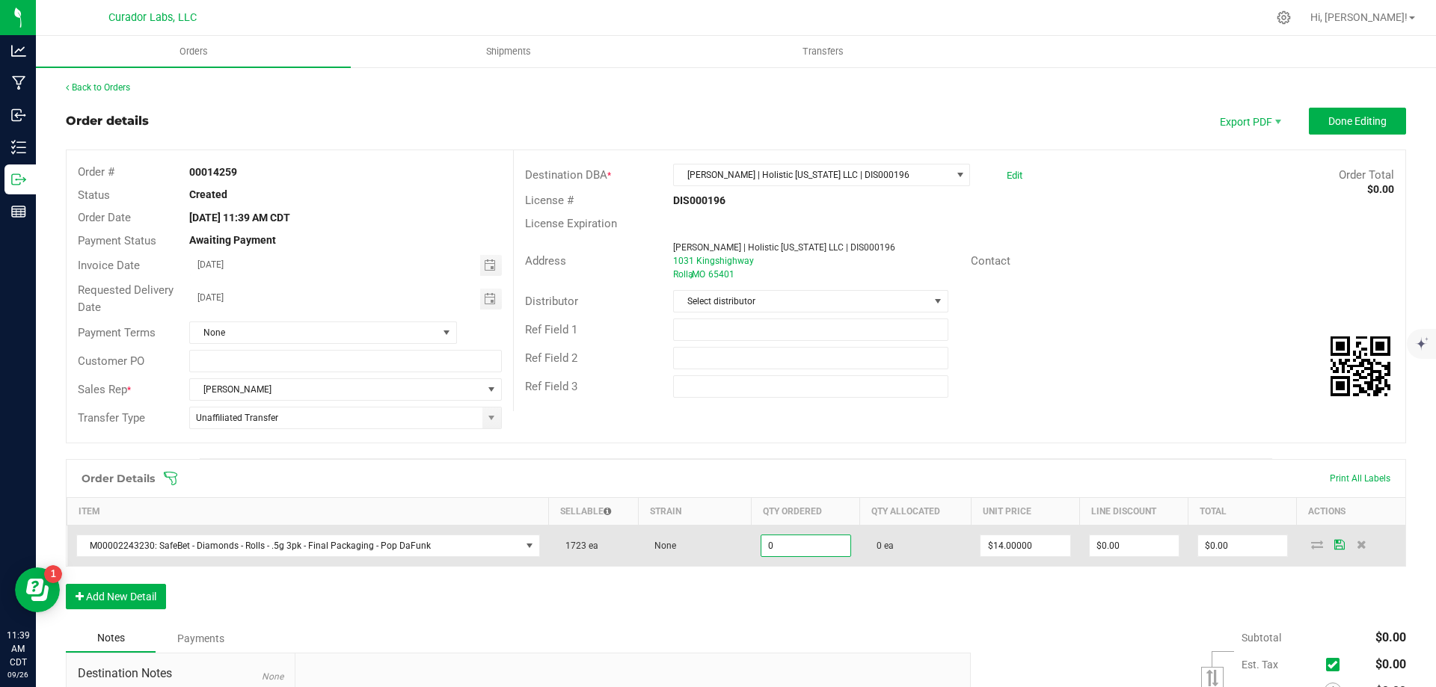
click at [807, 553] on input "0" at bounding box center [805, 545] width 89 height 21
click at [926, 556] on td "0 ea" at bounding box center [915, 546] width 111 height 41
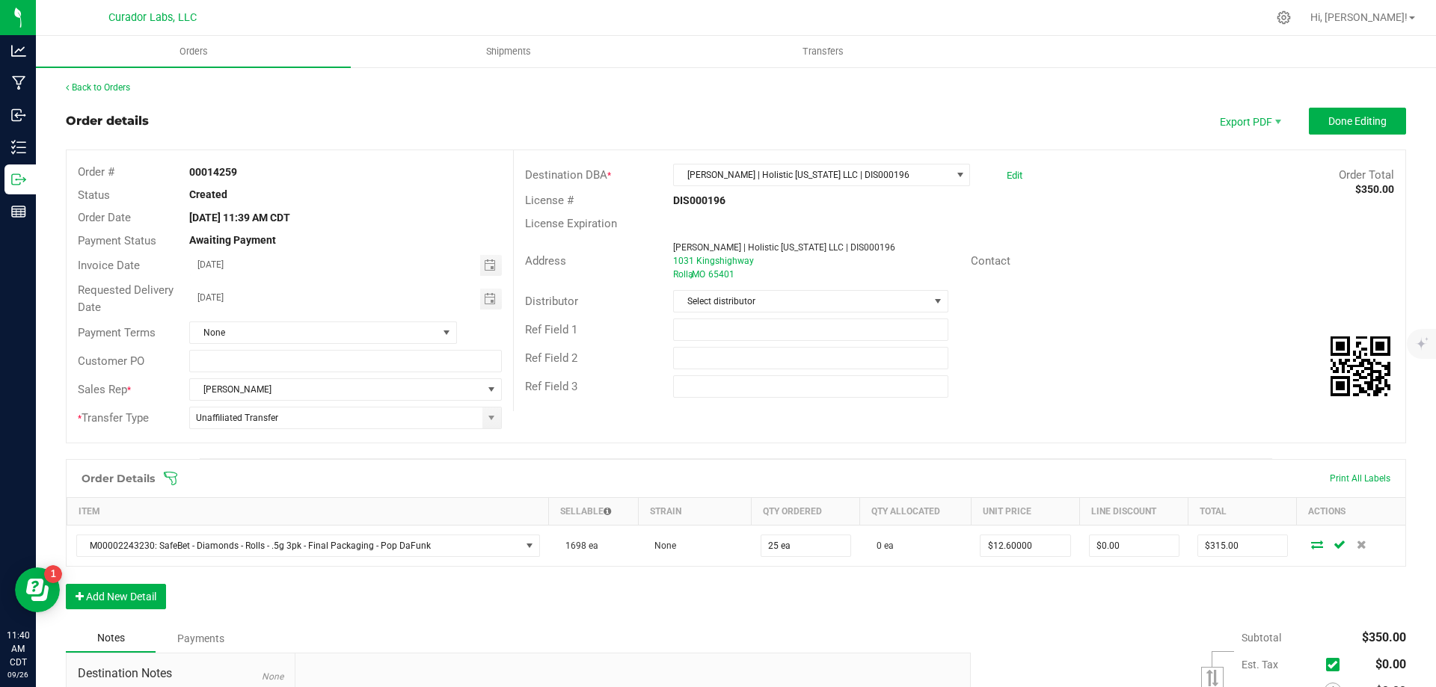
click at [1042, 391] on div "Ref Field 3" at bounding box center [959, 386] width 891 height 28
click at [115, 601] on button "Add New Detail" at bounding box center [116, 596] width 100 height 25
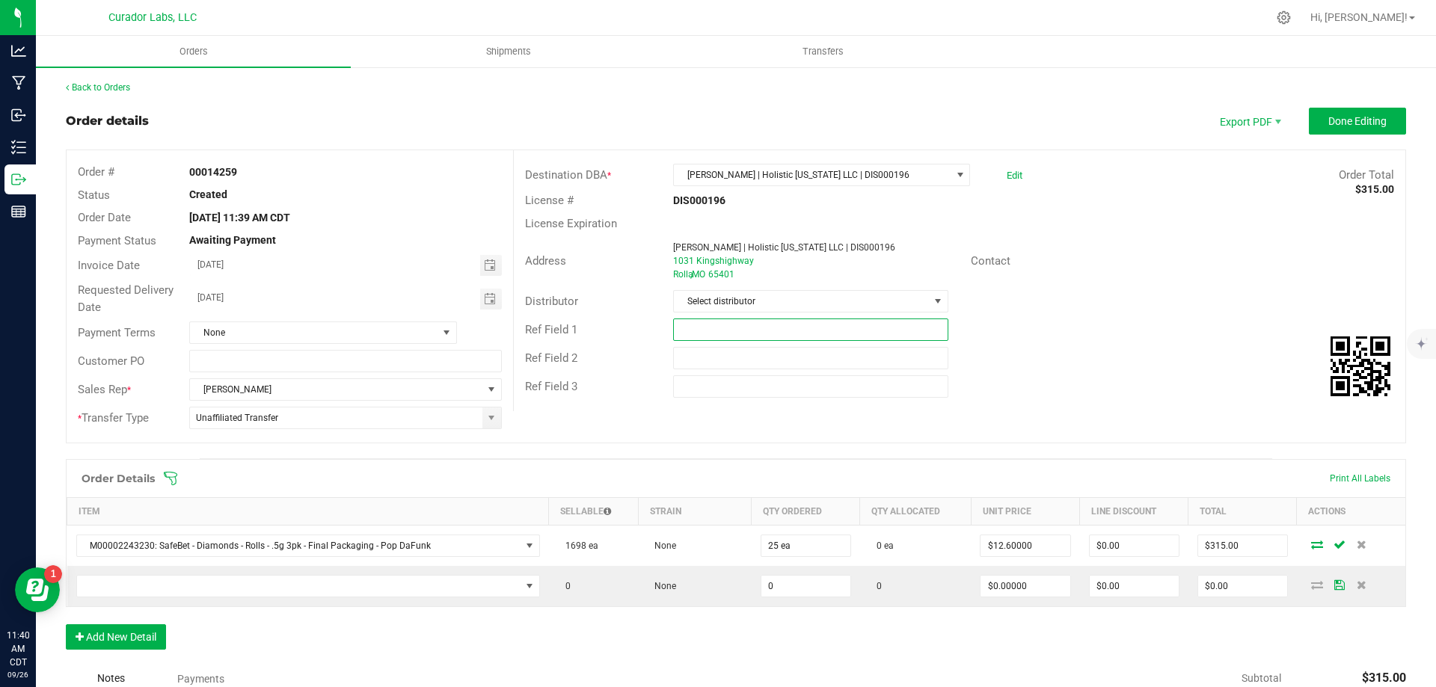
click at [719, 328] on input "text" at bounding box center [810, 330] width 274 height 22
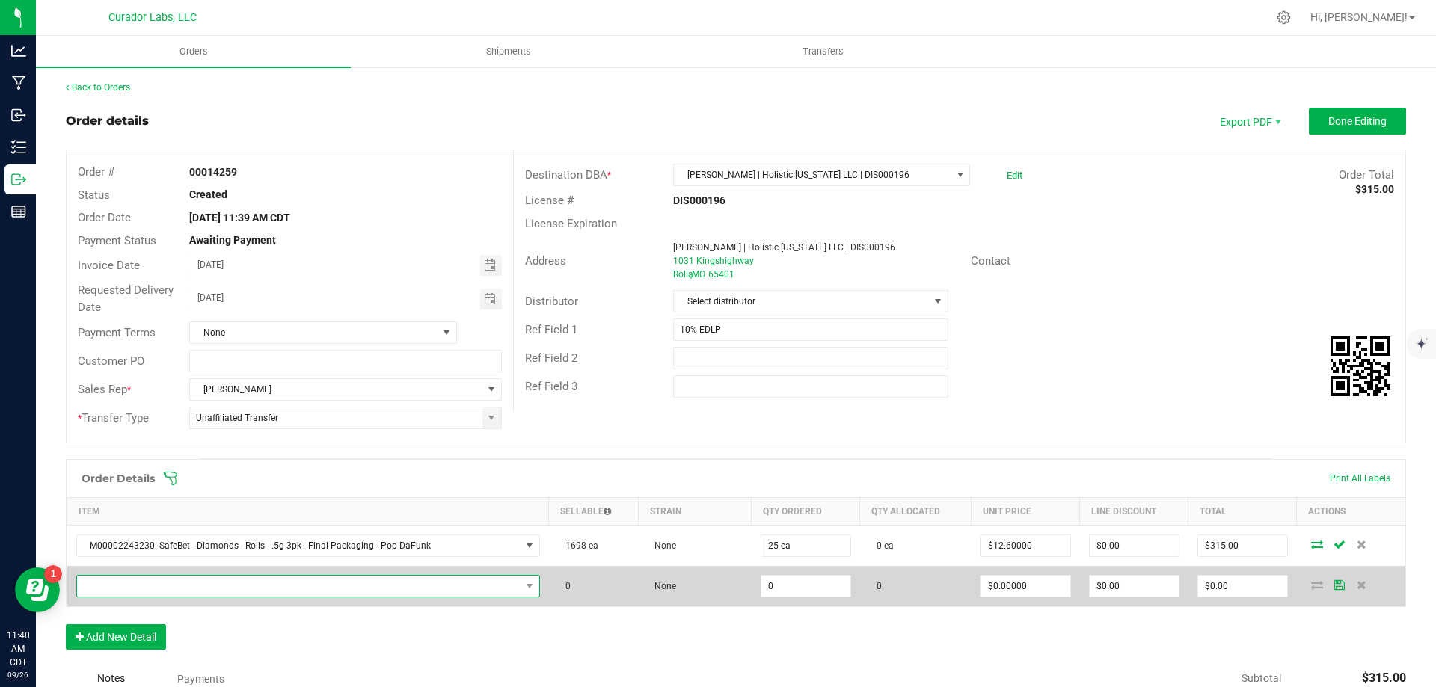
click at [366, 591] on span "NO DATA FOUND" at bounding box center [298, 586] width 443 height 21
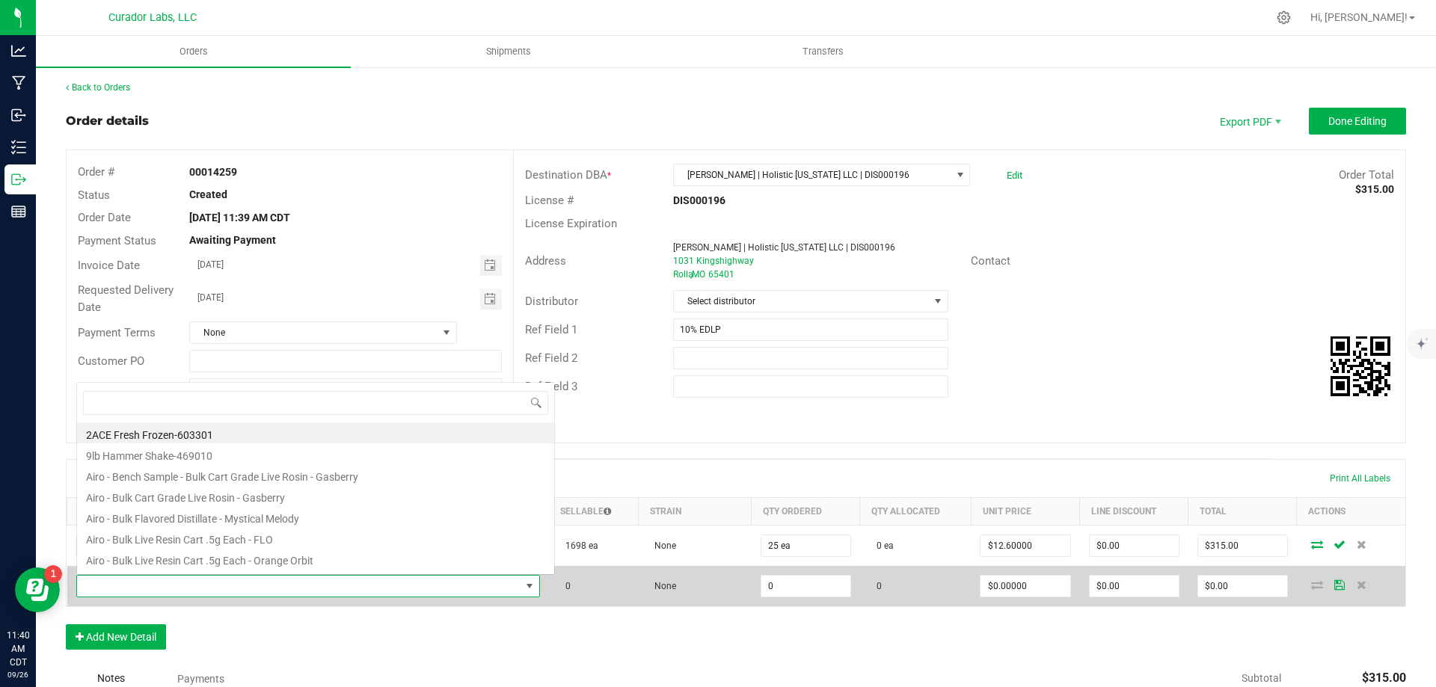
scroll to position [22, 450]
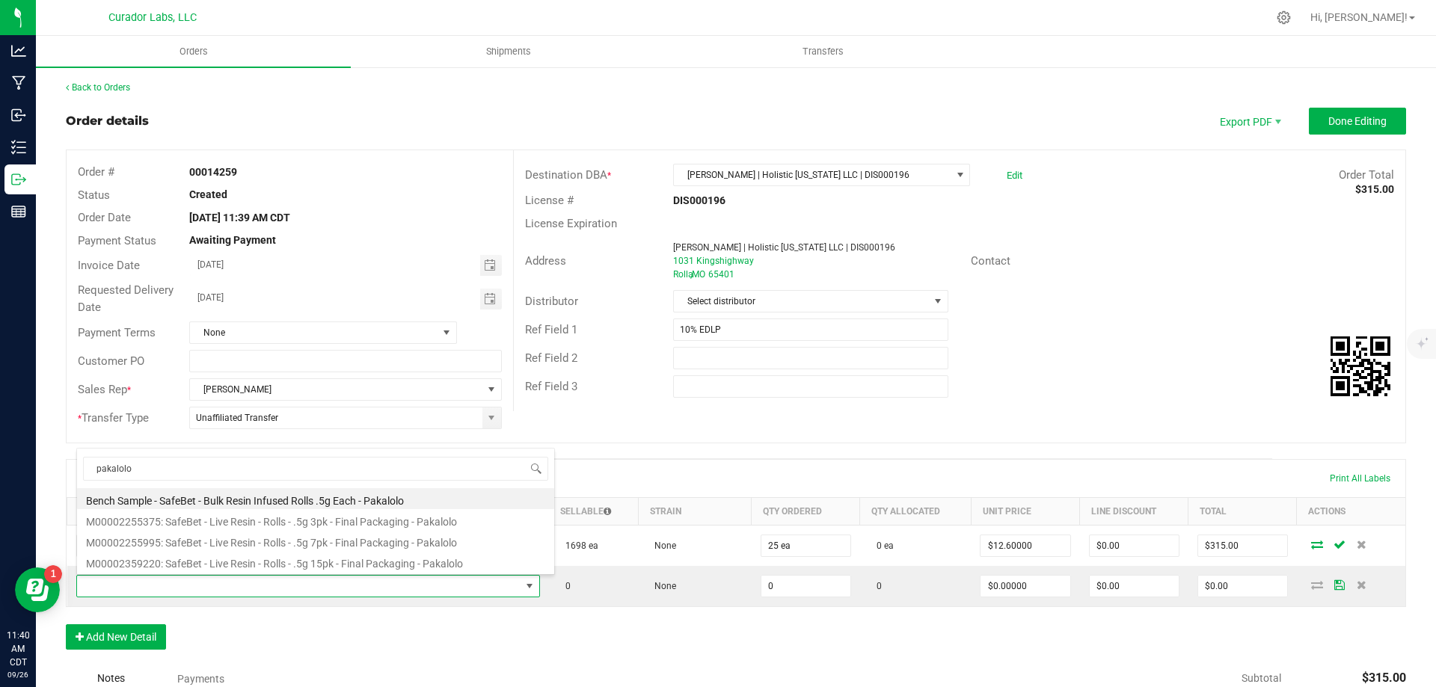
click at [351, 522] on li "M00002255375: SafeBet - Live Resin - Rolls - .5g 3pk - Final Packaging - Pakalo…" at bounding box center [315, 519] width 477 height 21
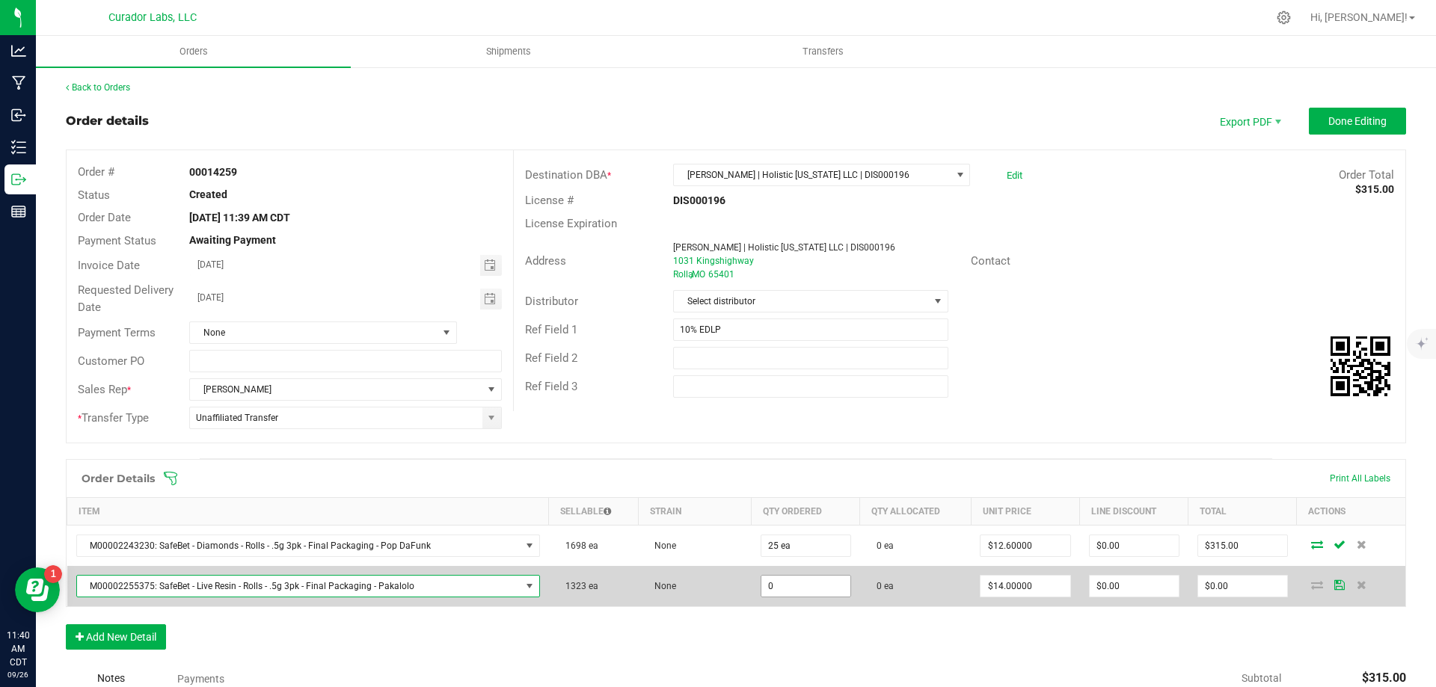
click at [764, 588] on input "0" at bounding box center [805, 586] width 89 height 21
click at [698, 590] on td "None" at bounding box center [694, 586] width 113 height 40
click at [1232, 591] on input "350" at bounding box center [1242, 586] width 89 height 21
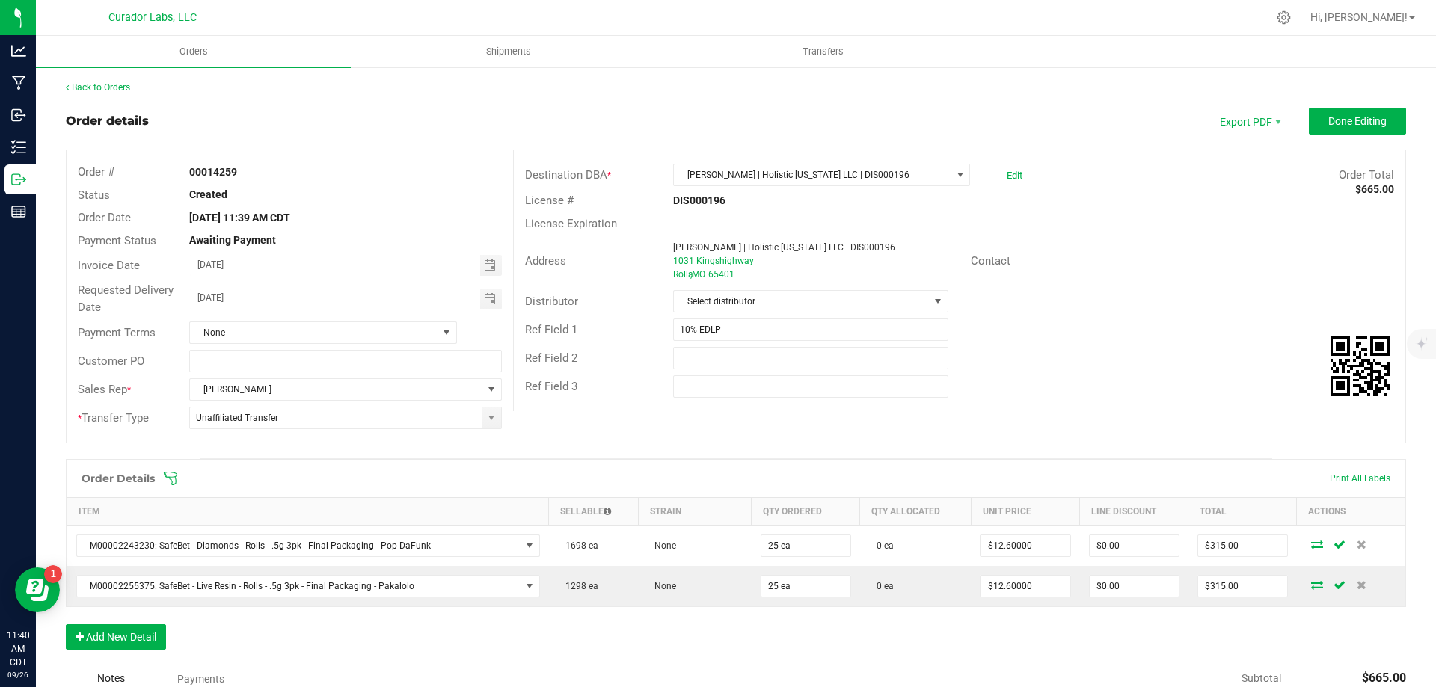
click at [1137, 482] on span at bounding box center [833, 478] width 1340 height 15
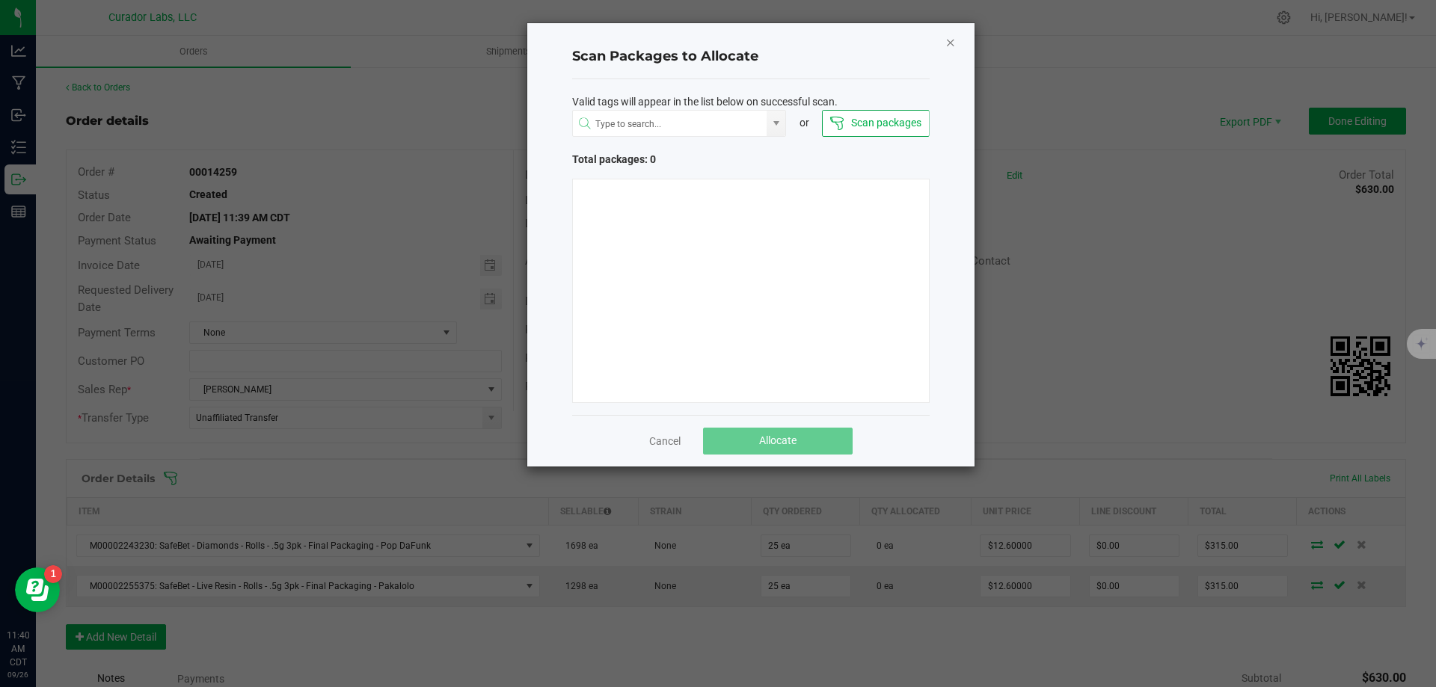
click at [950, 38] on icon "Close" at bounding box center [950, 42] width 10 height 18
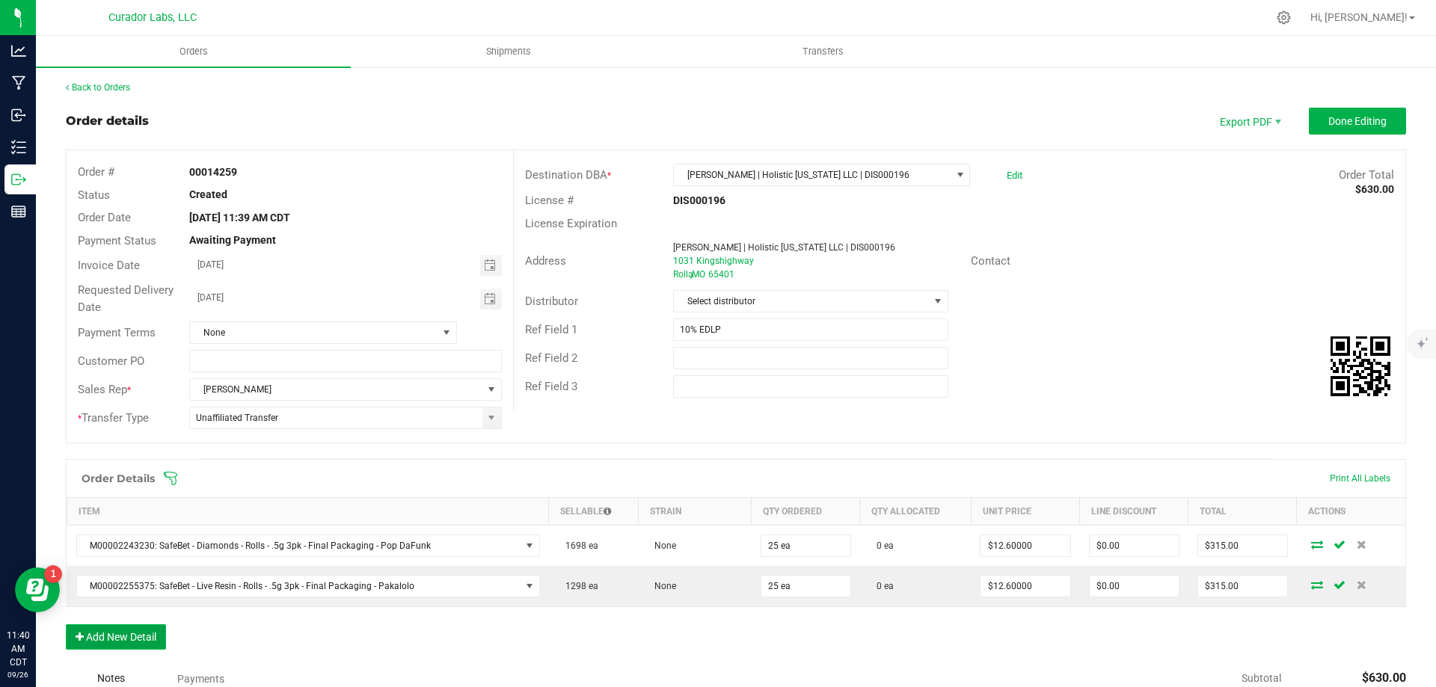
click at [148, 631] on button "Add New Detail" at bounding box center [116, 636] width 100 height 25
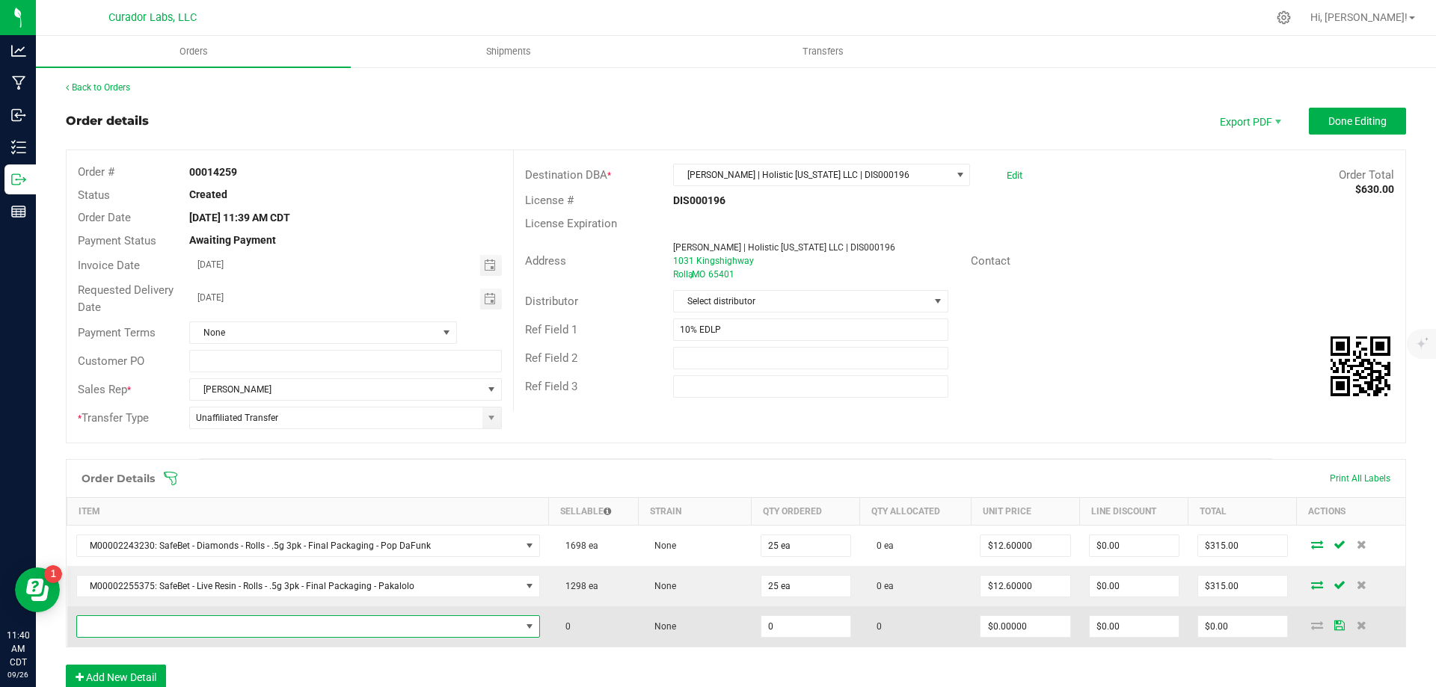
click at [197, 633] on span "NO DATA FOUND" at bounding box center [298, 626] width 443 height 21
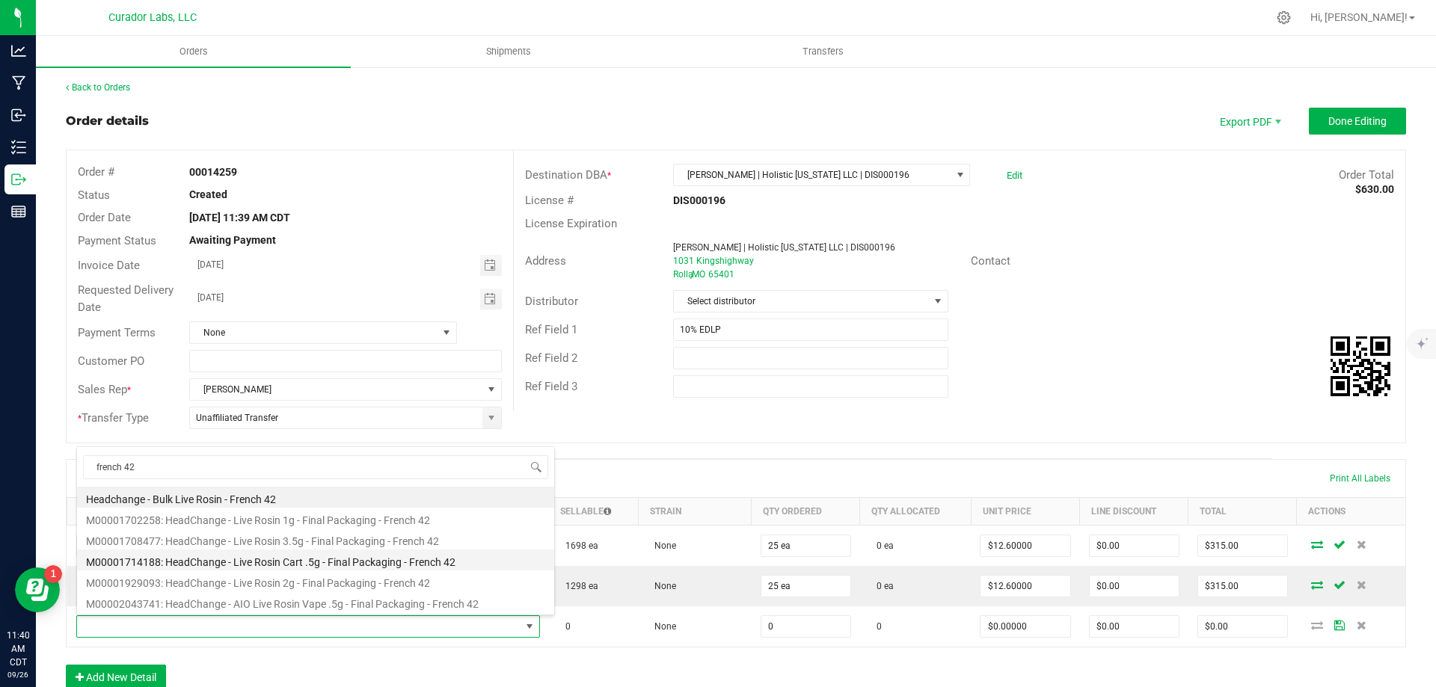
click at [251, 560] on li "M00001714188: HeadChange - Live Rosin Cart .5g - Final Packaging - French 42" at bounding box center [315, 560] width 477 height 21
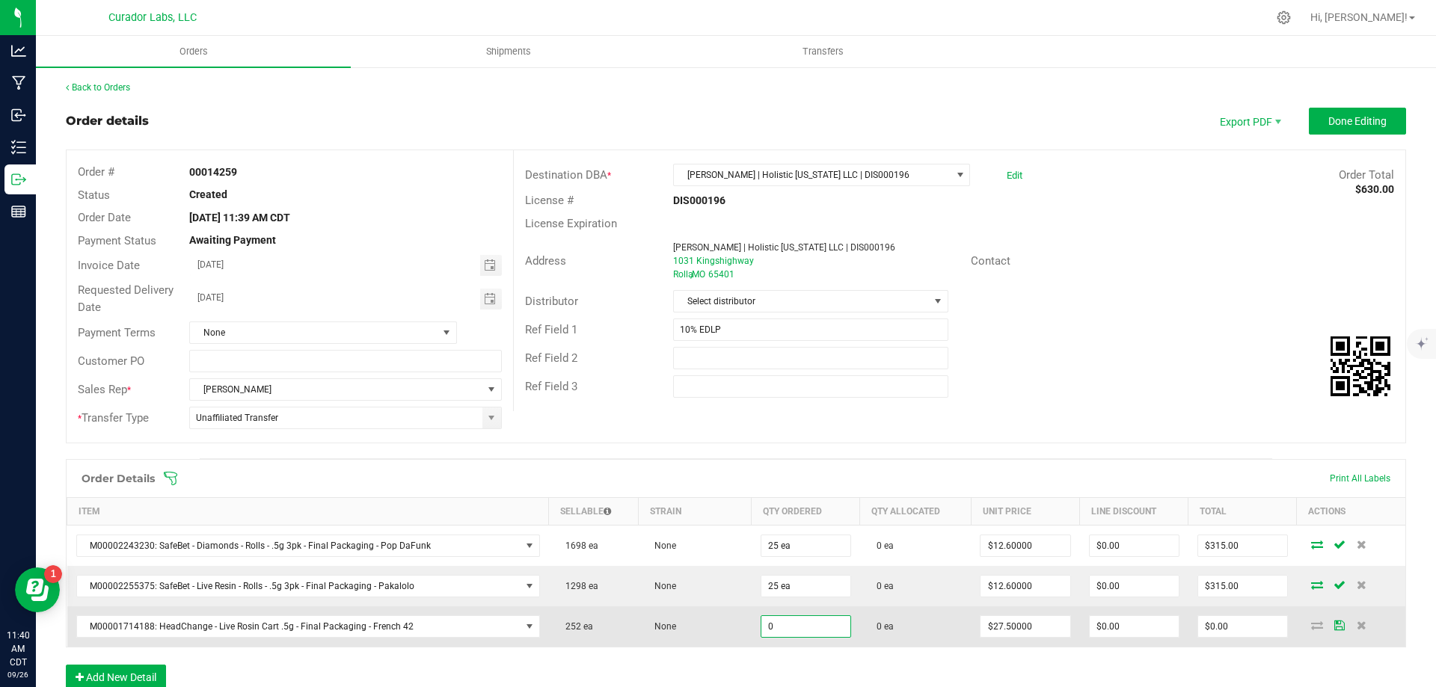
click at [797, 622] on input "0" at bounding box center [805, 626] width 89 height 21
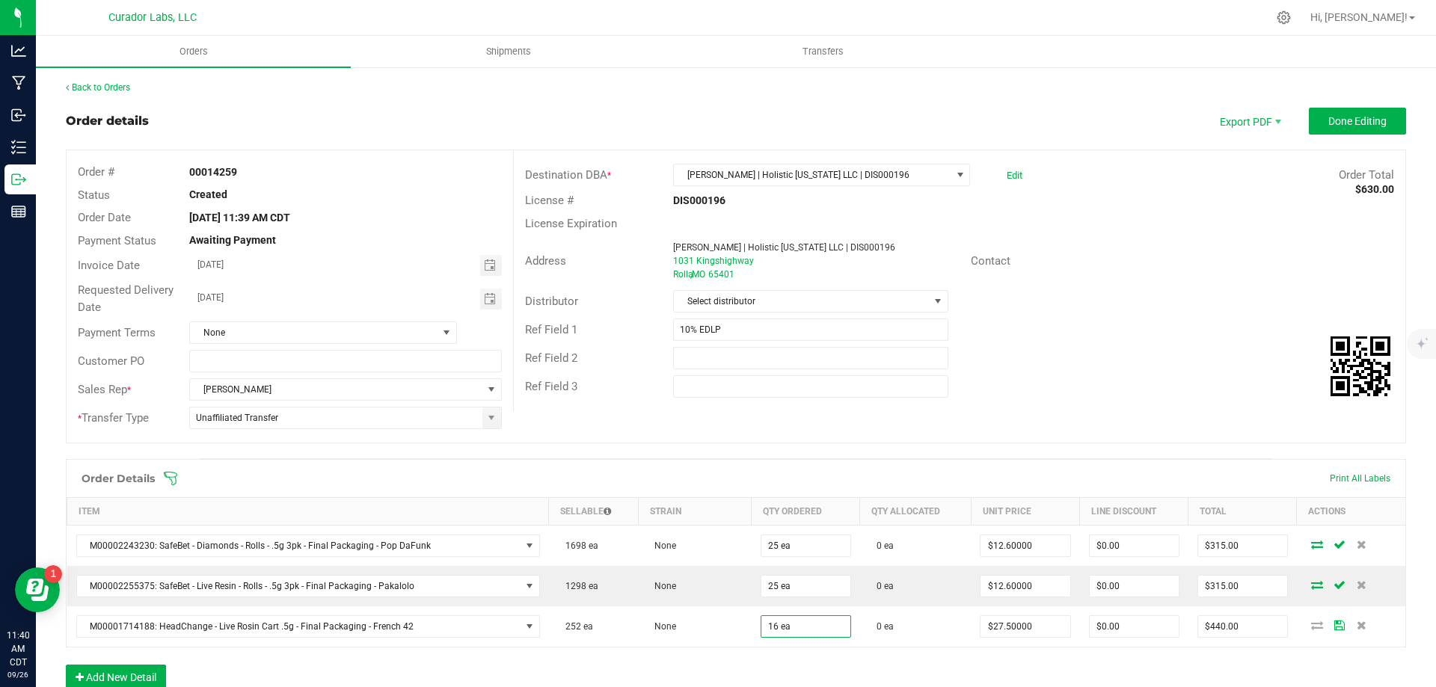
click at [867, 660] on div "Order Details Print All Labels Item Sellable Strain Qty Ordered Qty Allocated U…" at bounding box center [736, 582] width 1340 height 246
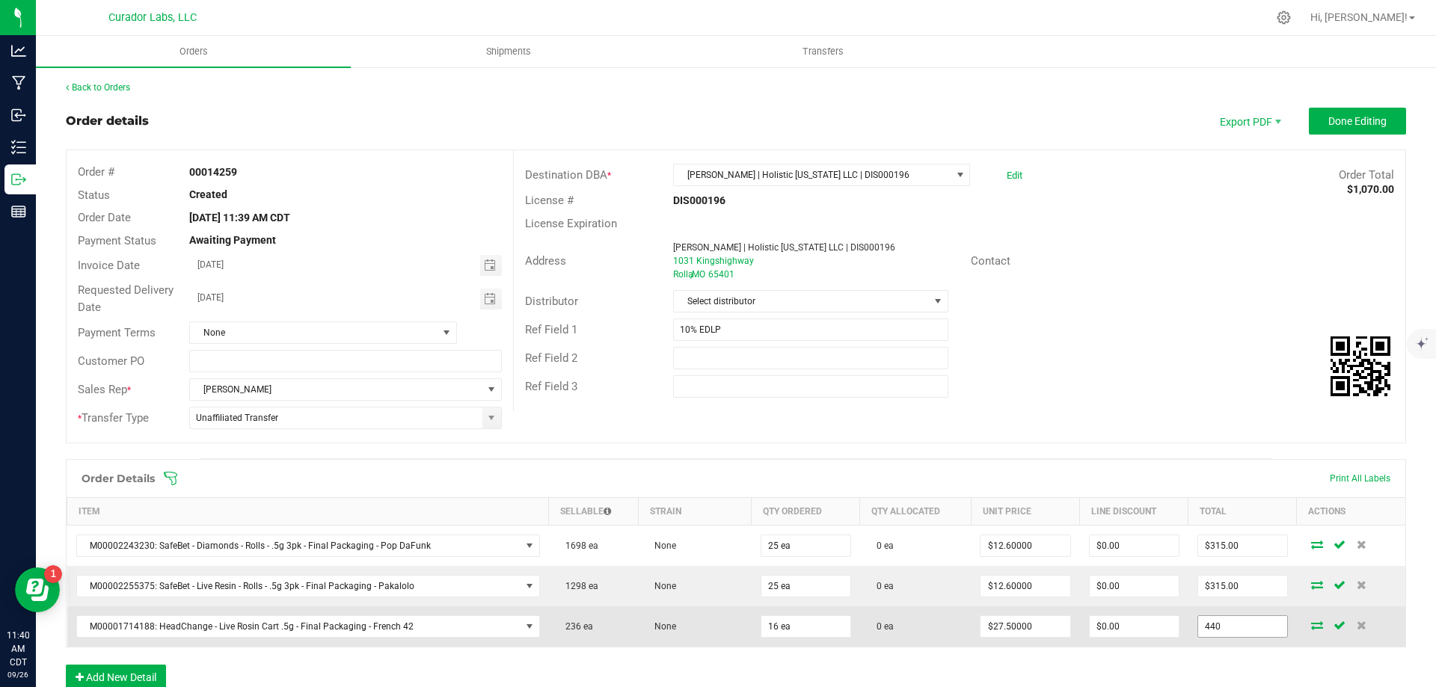
click at [1247, 622] on input "440" at bounding box center [1242, 626] width 89 height 21
click at [928, 624] on td "0 ea" at bounding box center [915, 626] width 111 height 40
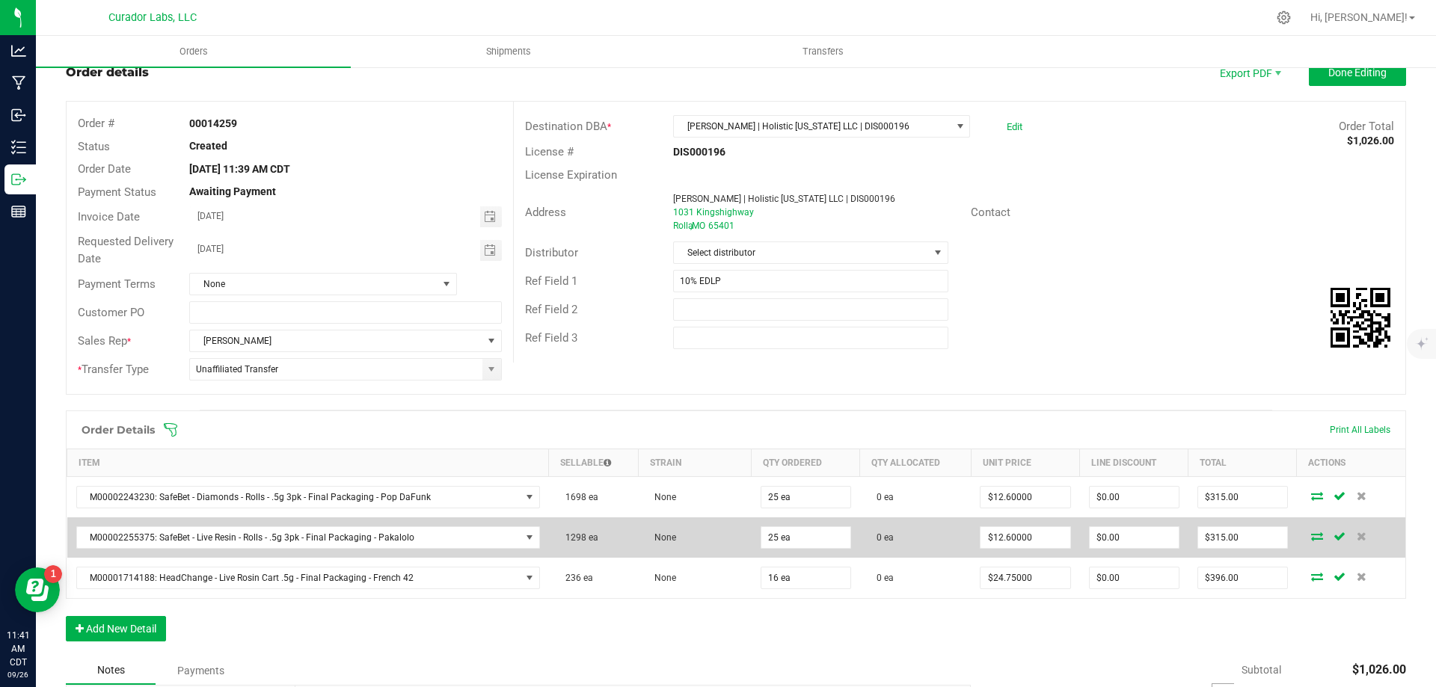
scroll to position [75, 0]
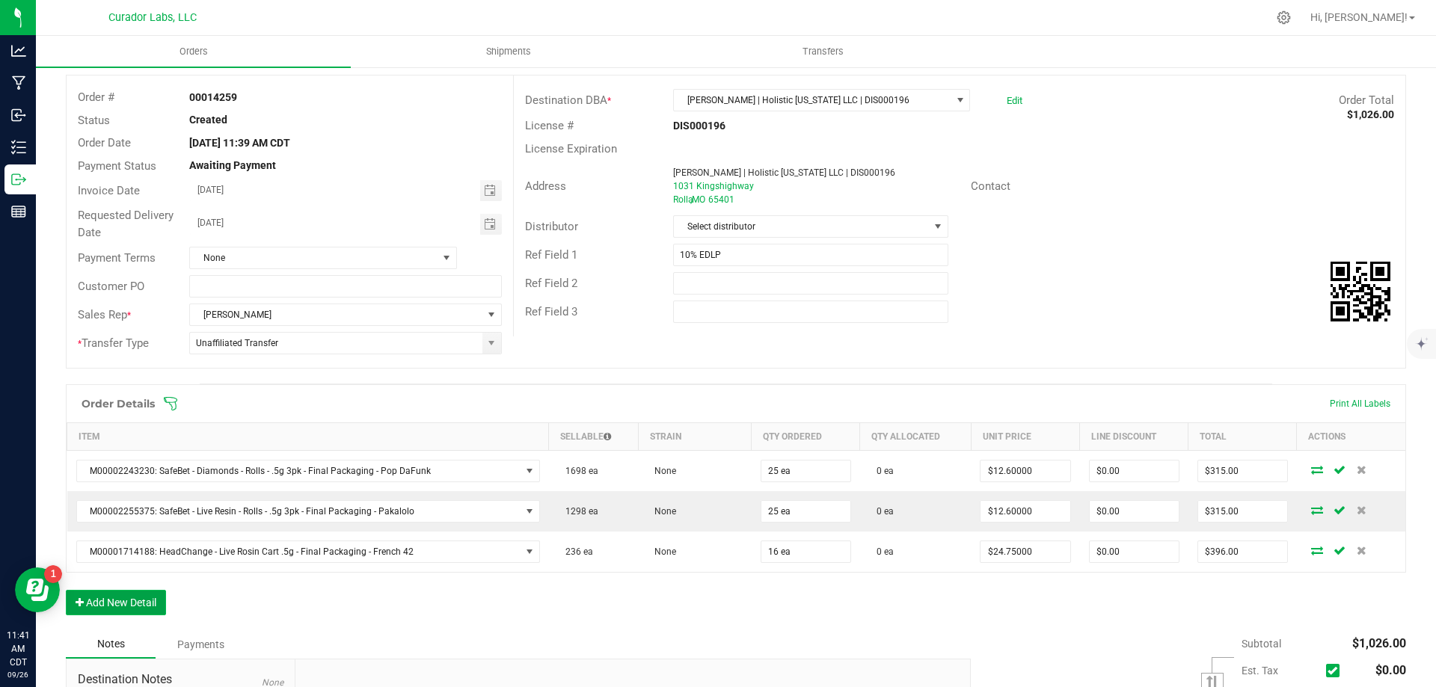
click at [138, 605] on button "Add New Detail" at bounding box center [116, 602] width 100 height 25
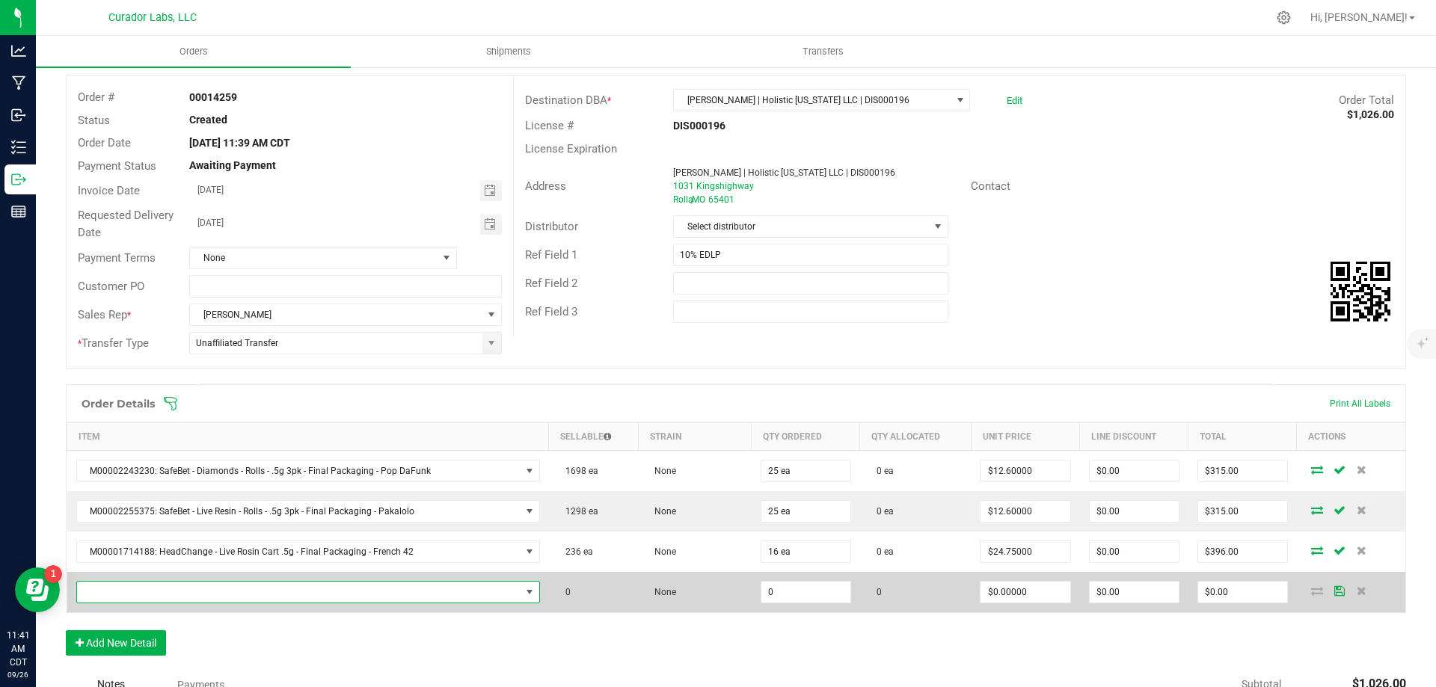
click at [209, 598] on span "NO DATA FOUND" at bounding box center [298, 592] width 443 height 21
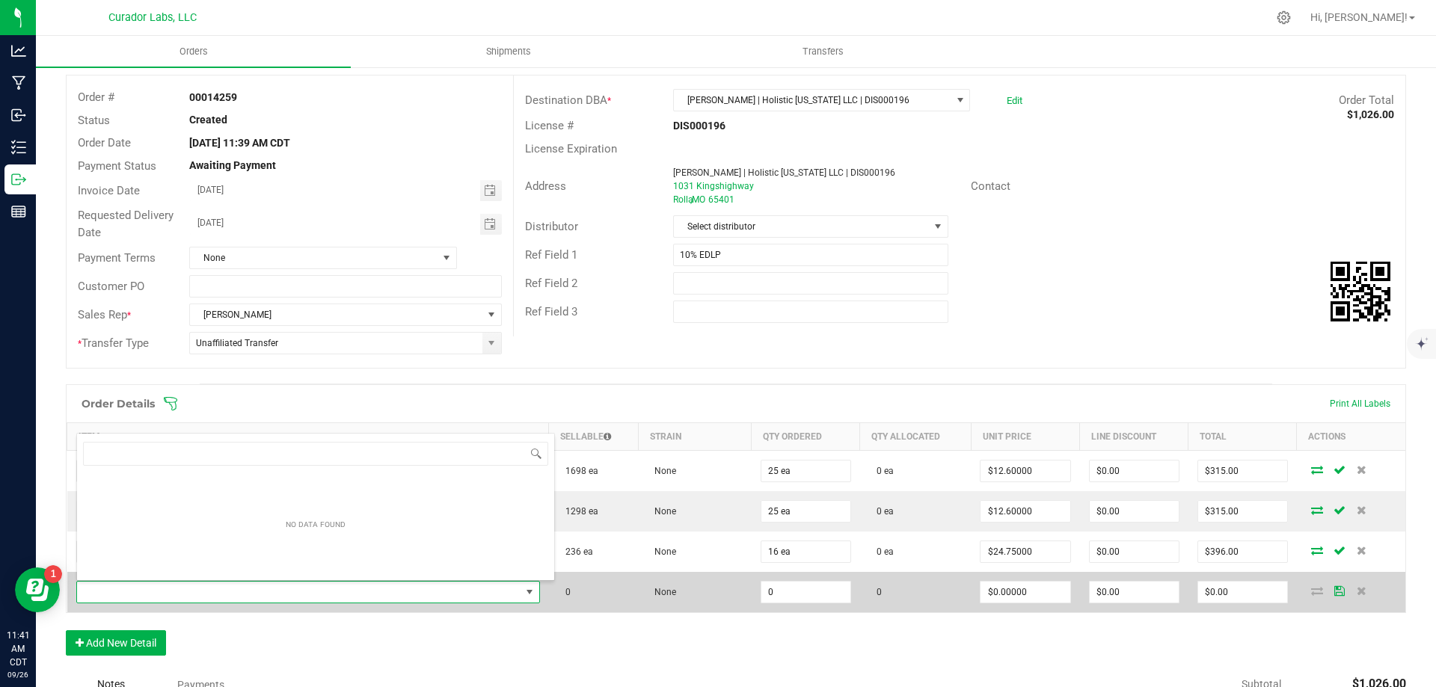
scroll to position [22, 450]
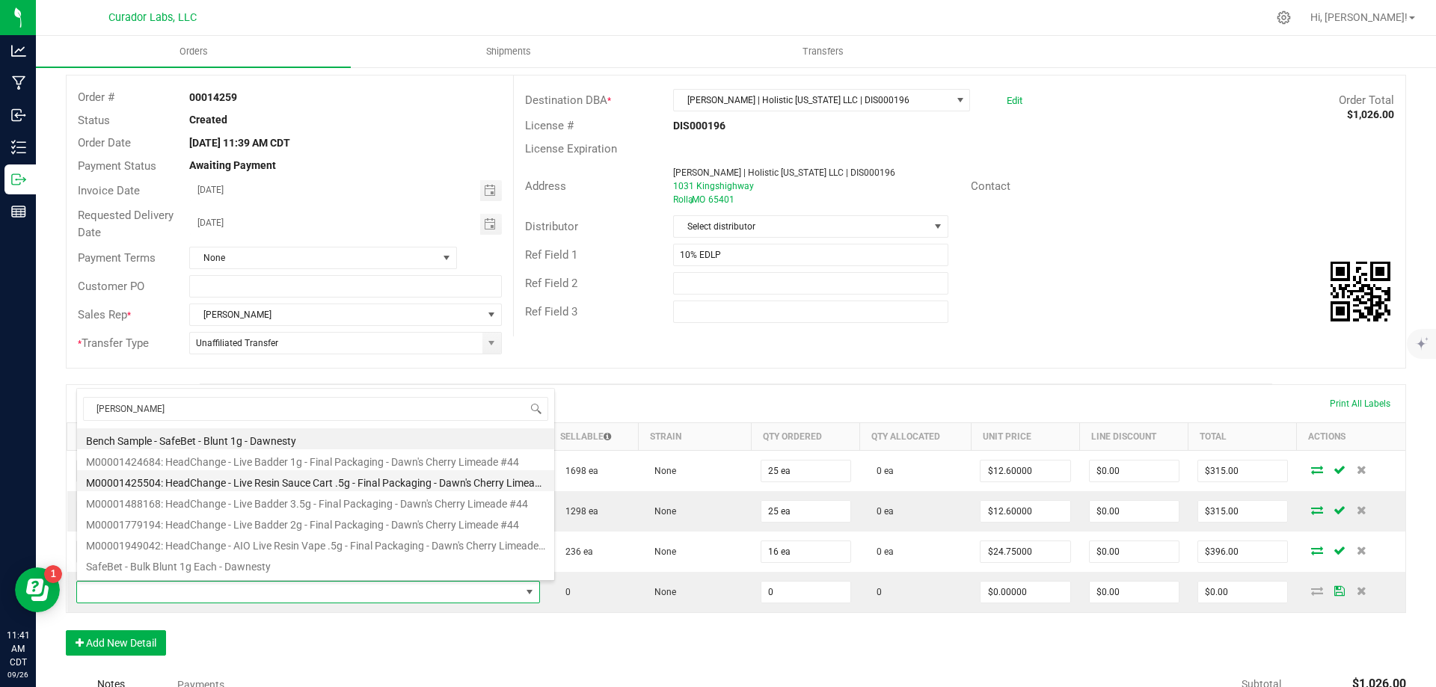
click at [345, 477] on li "M00001425504: HeadChange - Live Resin Sauce Cart .5g - Final Packaging - Dawn's…" at bounding box center [315, 480] width 477 height 21
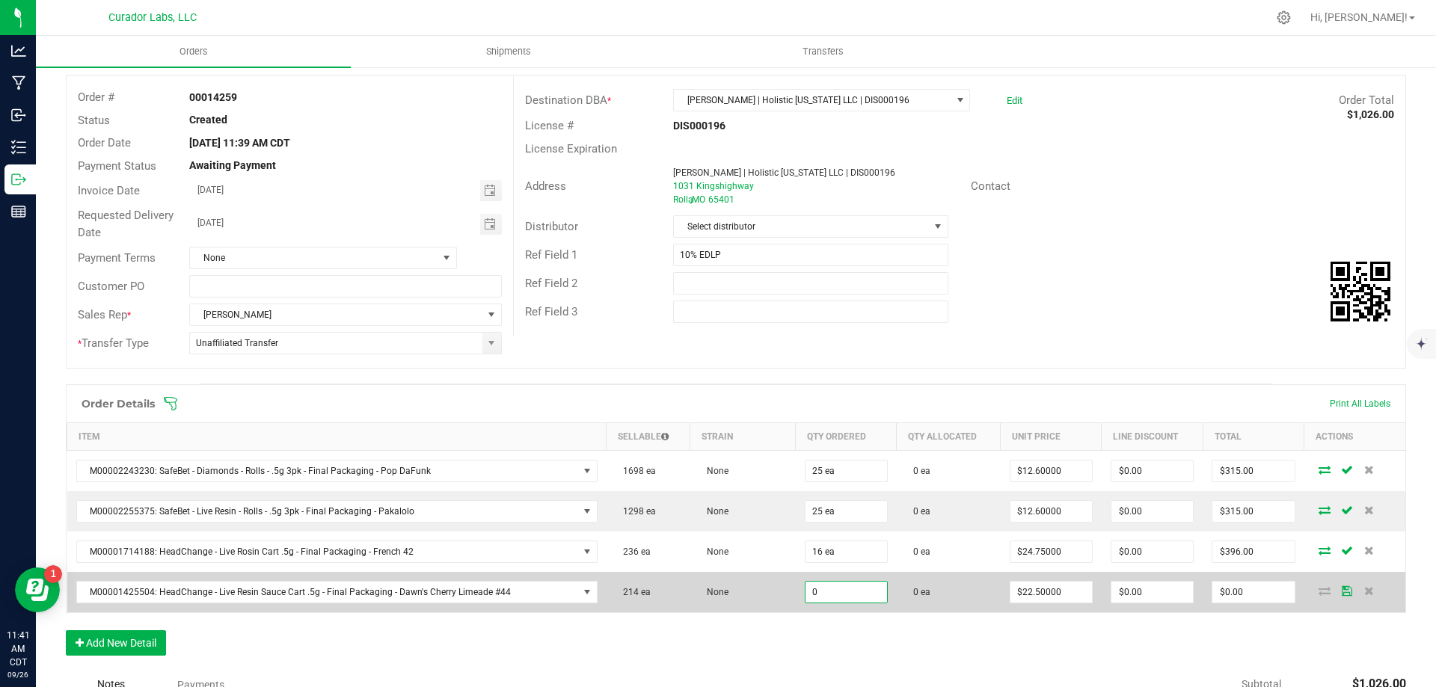
click at [826, 587] on input "0" at bounding box center [846, 592] width 82 height 21
click at [958, 601] on td "0 ea" at bounding box center [949, 592] width 104 height 40
click at [1233, 592] on input "360" at bounding box center [1253, 592] width 82 height 21
click at [946, 589] on td "0 ea" at bounding box center [949, 592] width 104 height 40
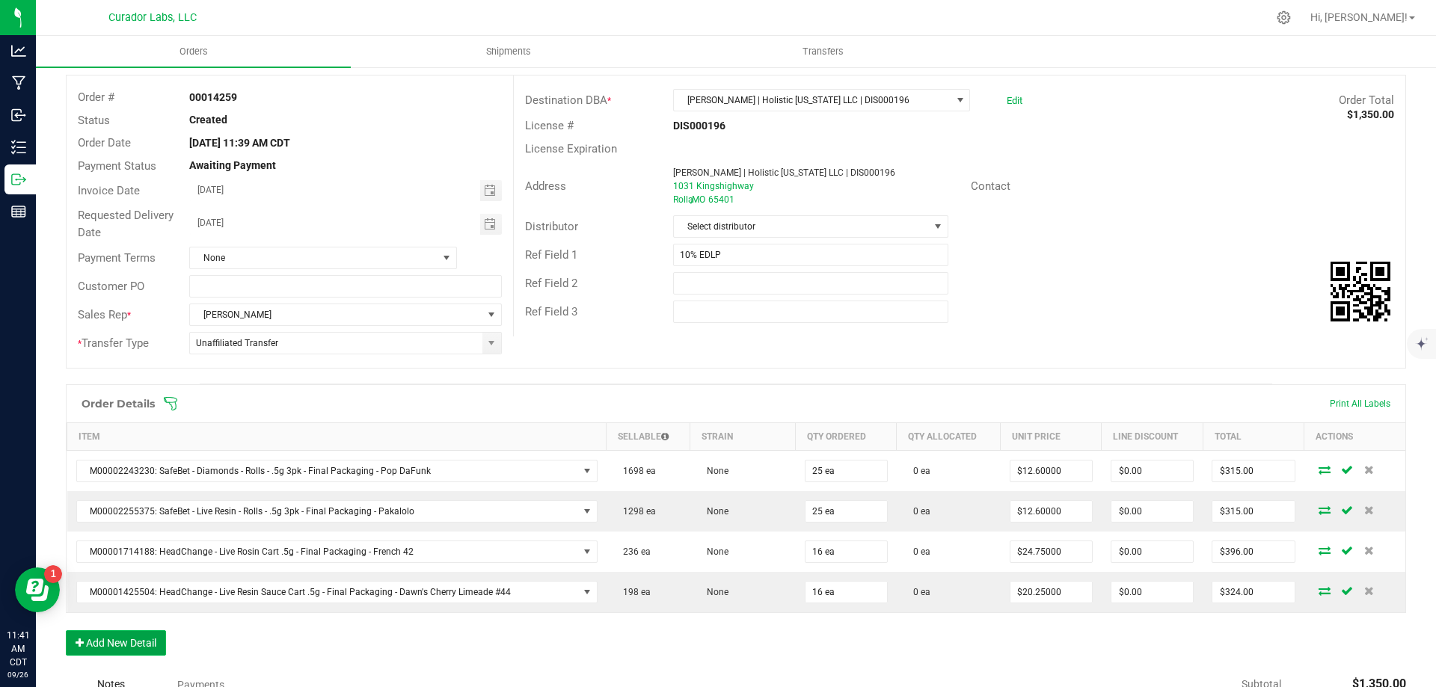
click at [137, 642] on button "Add New Detail" at bounding box center [116, 642] width 100 height 25
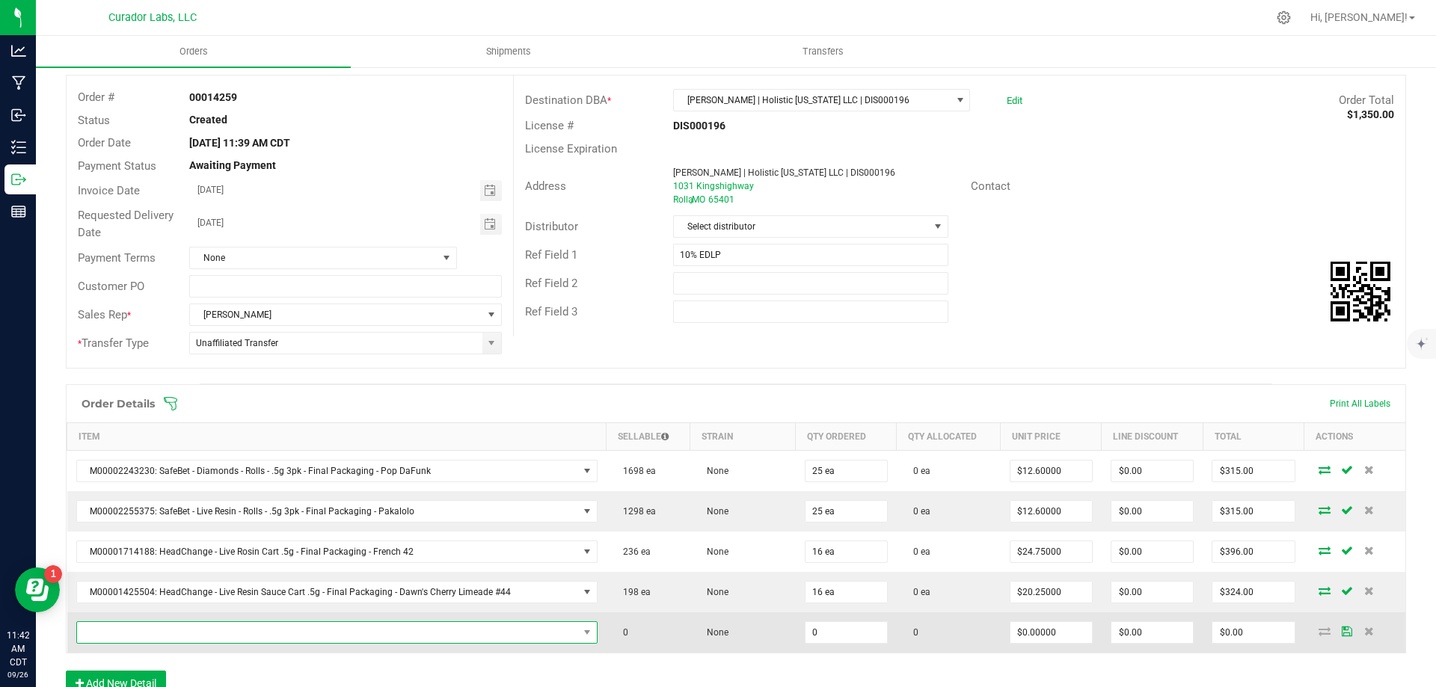
click at [149, 636] on span "NO DATA FOUND" at bounding box center [327, 632] width 501 height 21
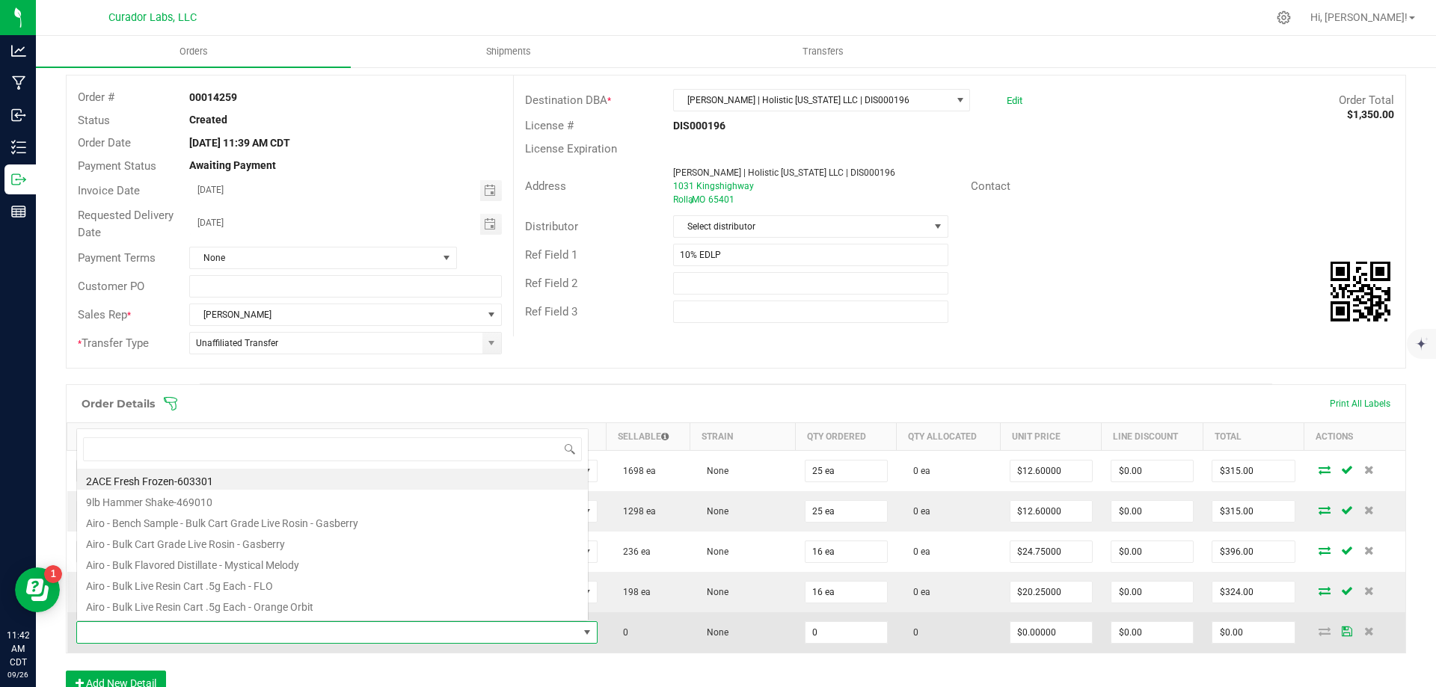
scroll to position [22, 508]
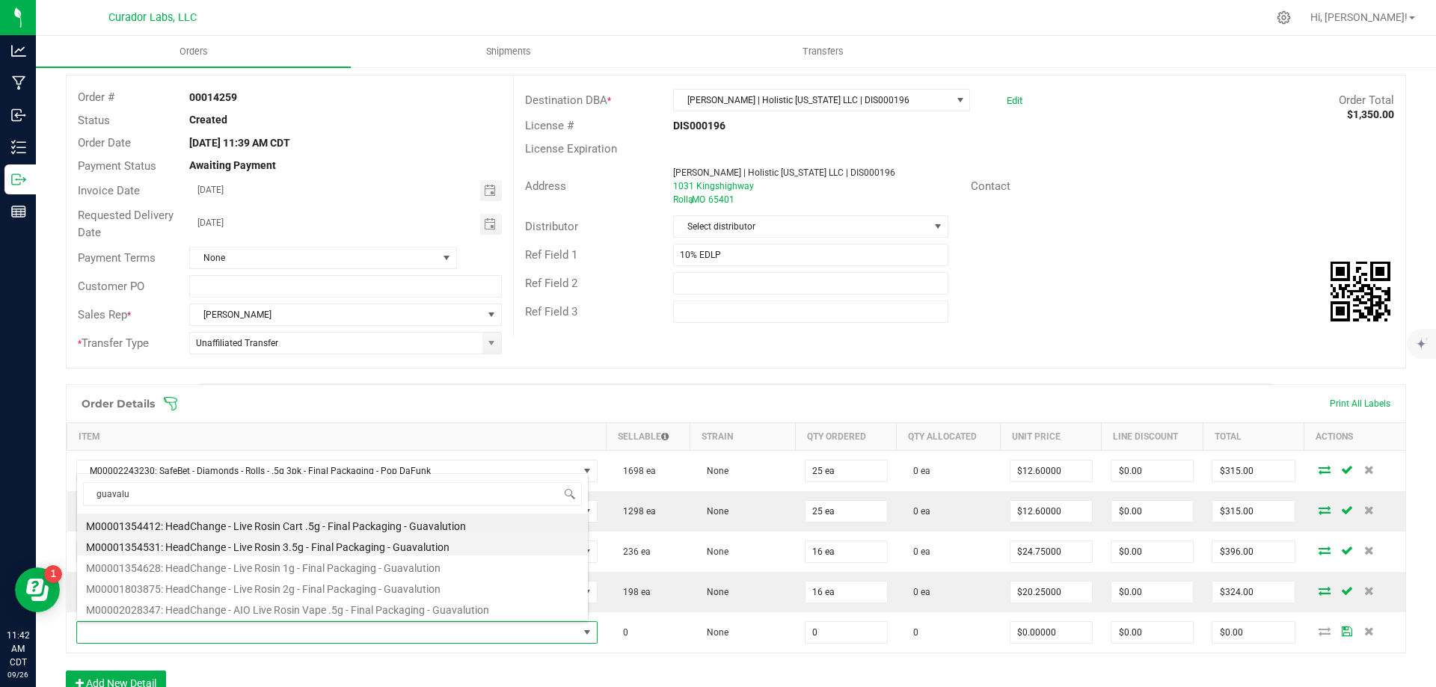
click at [282, 552] on li "M00001354531: HeadChange - Live Rosin 3.5g - Final Packaging - Guavalution" at bounding box center [332, 545] width 511 height 21
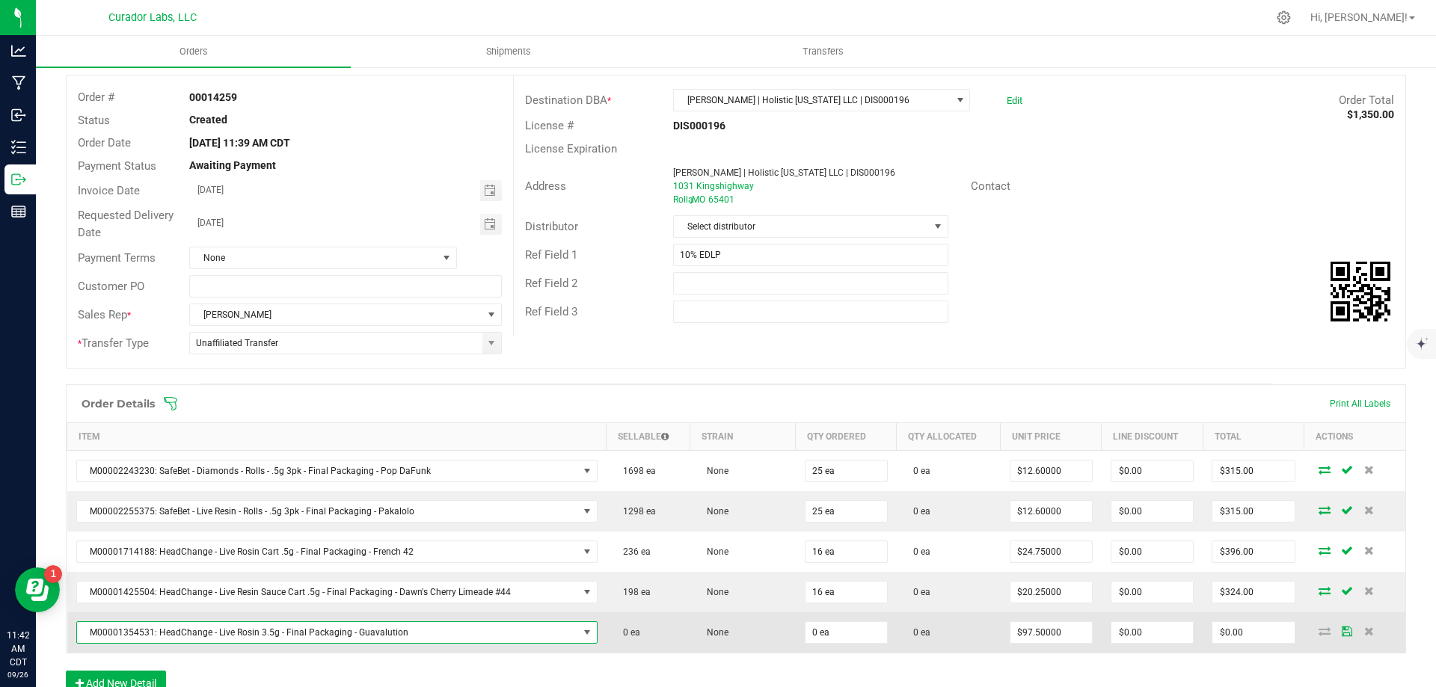
click at [354, 630] on span "M00001354531: HeadChange - Live Rosin 3.5g - Final Packaging - Guavalution" at bounding box center [327, 632] width 501 height 21
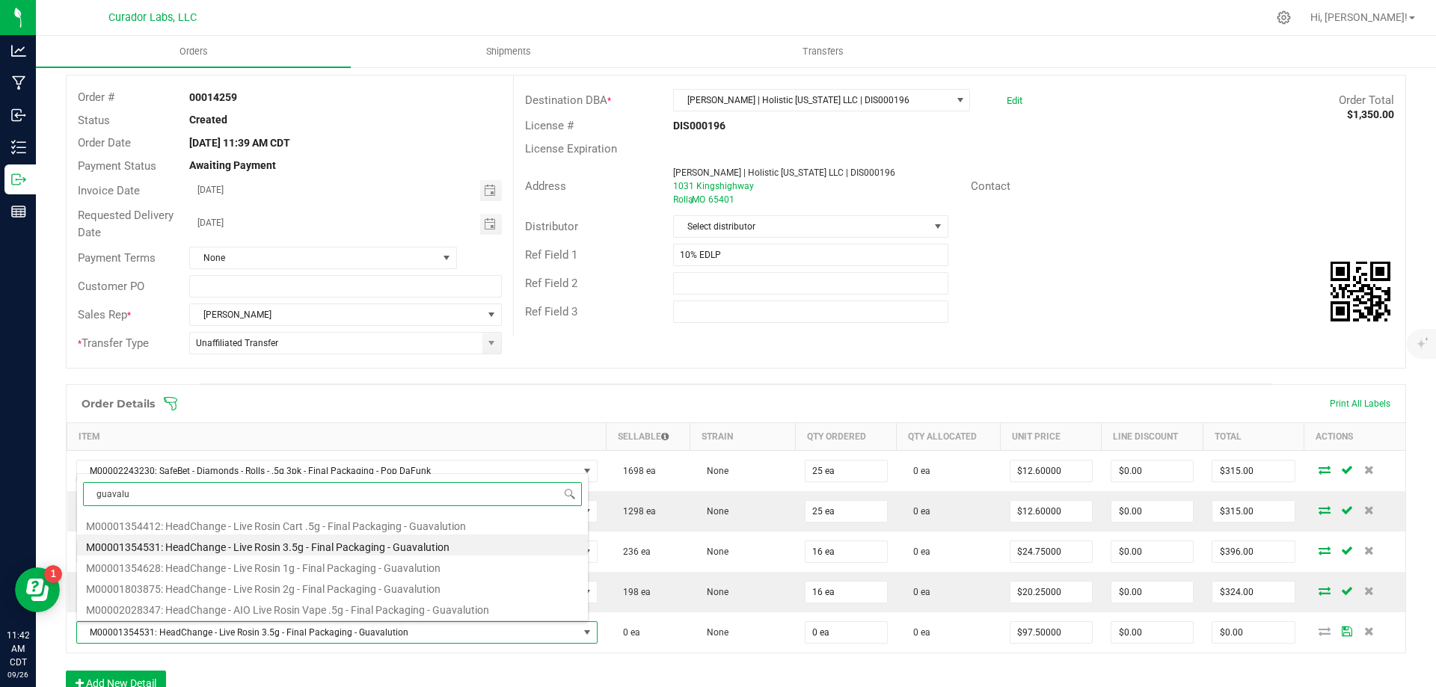
scroll to position [0, 0]
click at [309, 588] on li "M00001803875: HeadChange - Live Rosin 2g - Final Packaging - Guavalution" at bounding box center [332, 587] width 511 height 21
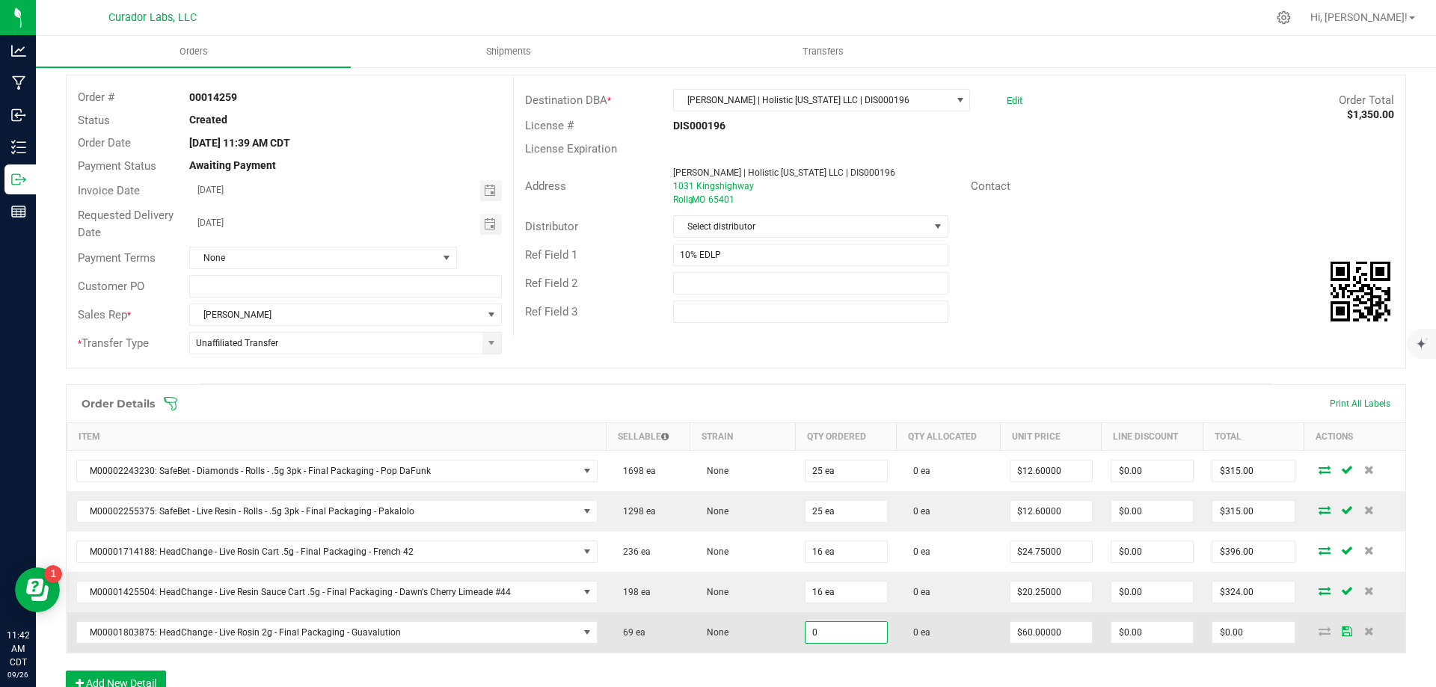
click at [841, 632] on input "0" at bounding box center [846, 632] width 82 height 21
click at [968, 632] on td "0 ea" at bounding box center [949, 632] width 104 height 40
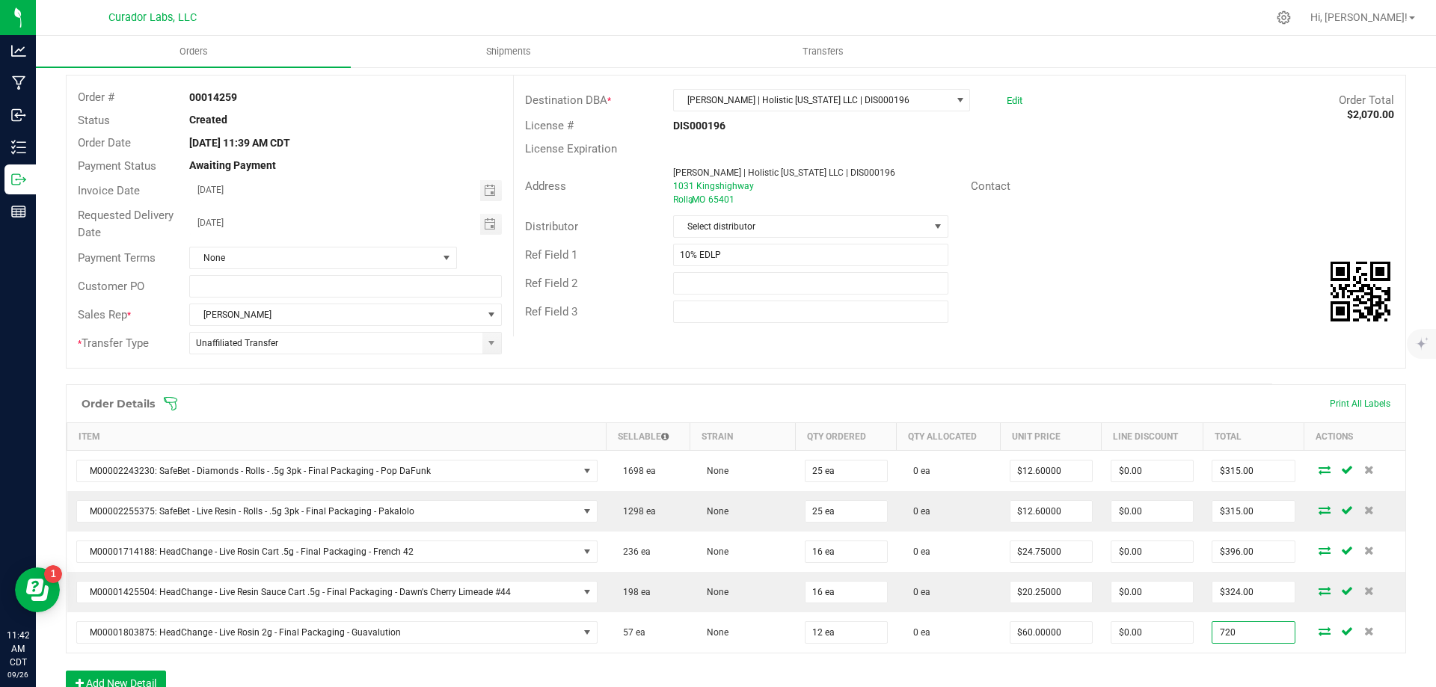
click at [1235, 637] on input "720" at bounding box center [1253, 632] width 82 height 21
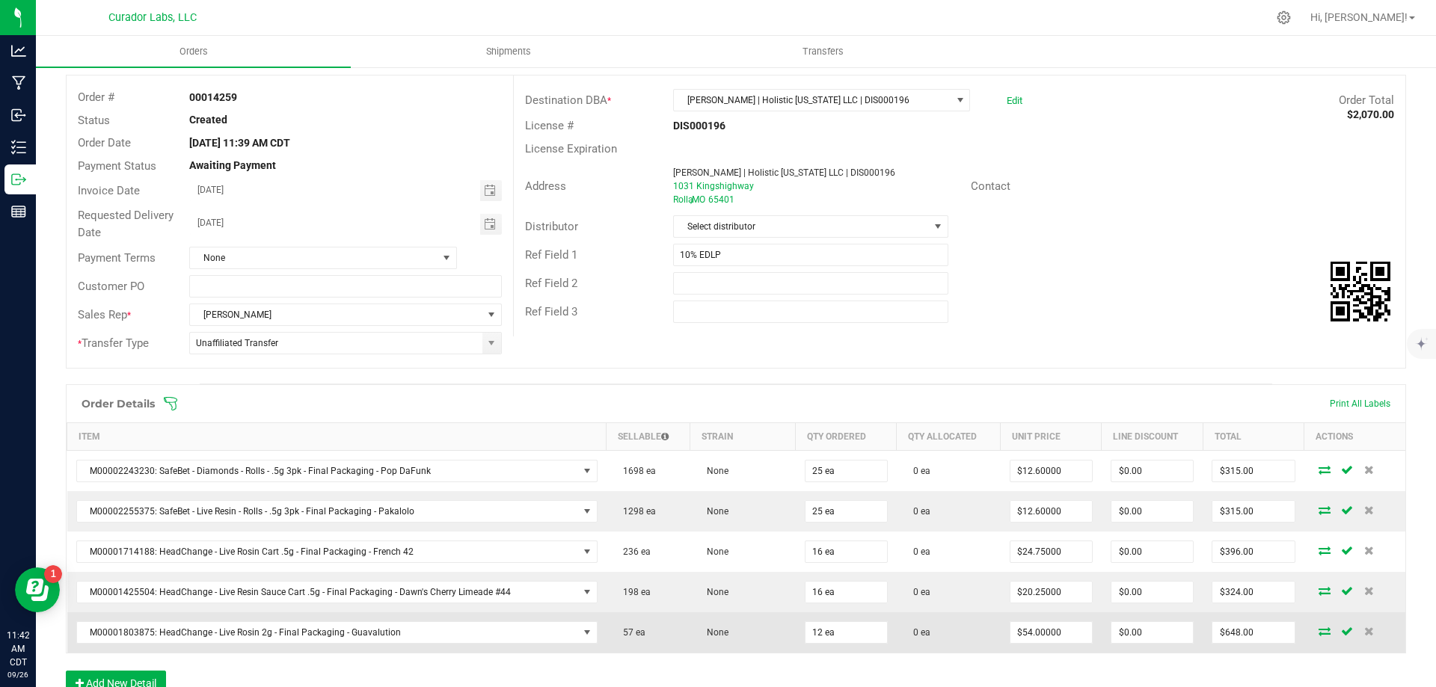
click at [945, 629] on td "0 ea" at bounding box center [949, 632] width 104 height 40
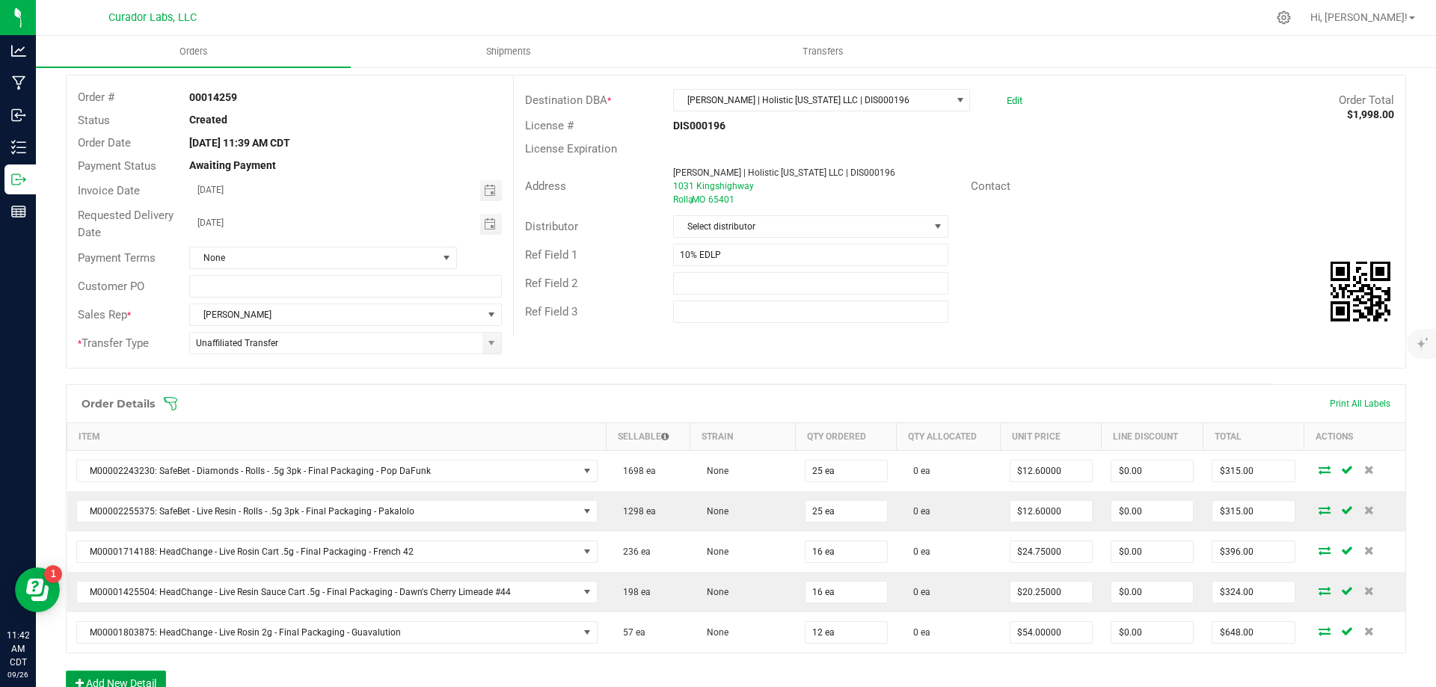
click at [136, 679] on button "Add New Detail" at bounding box center [116, 683] width 100 height 25
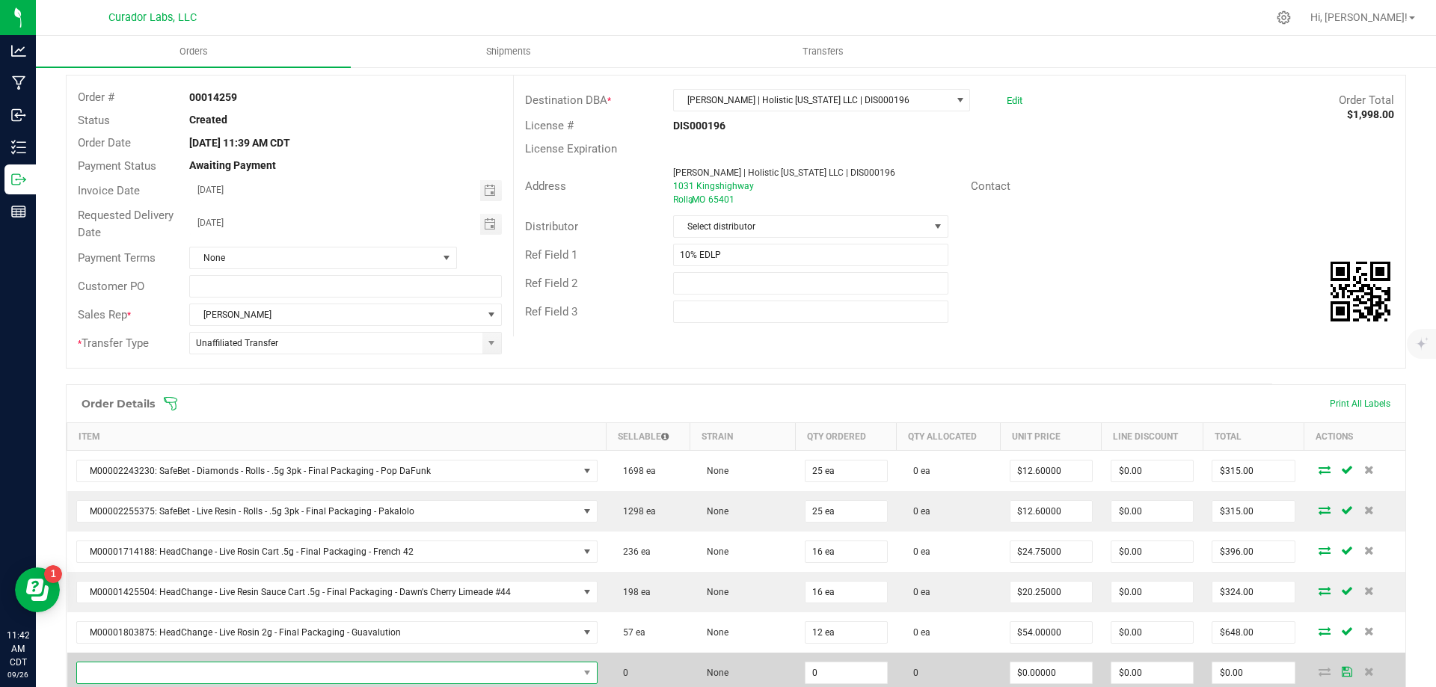
click at [183, 675] on span "NO DATA FOUND" at bounding box center [327, 673] width 501 height 21
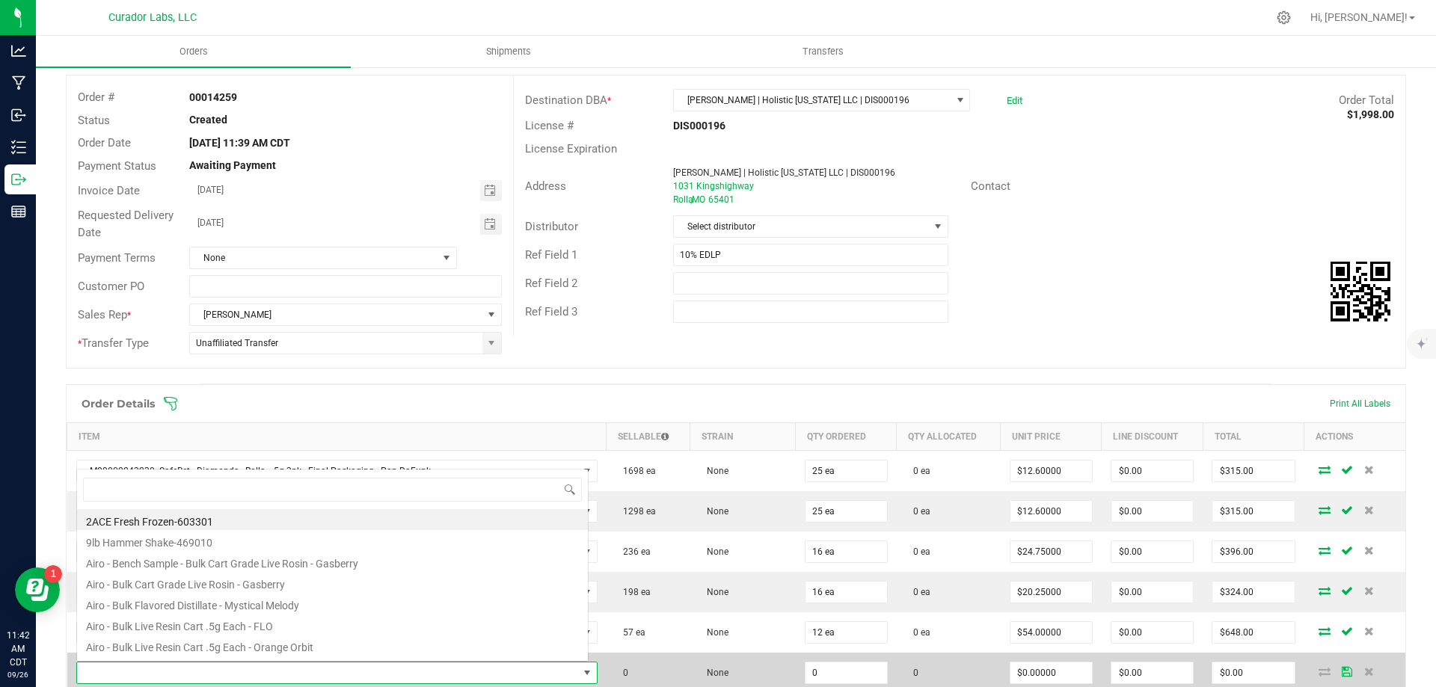
scroll to position [22, 508]
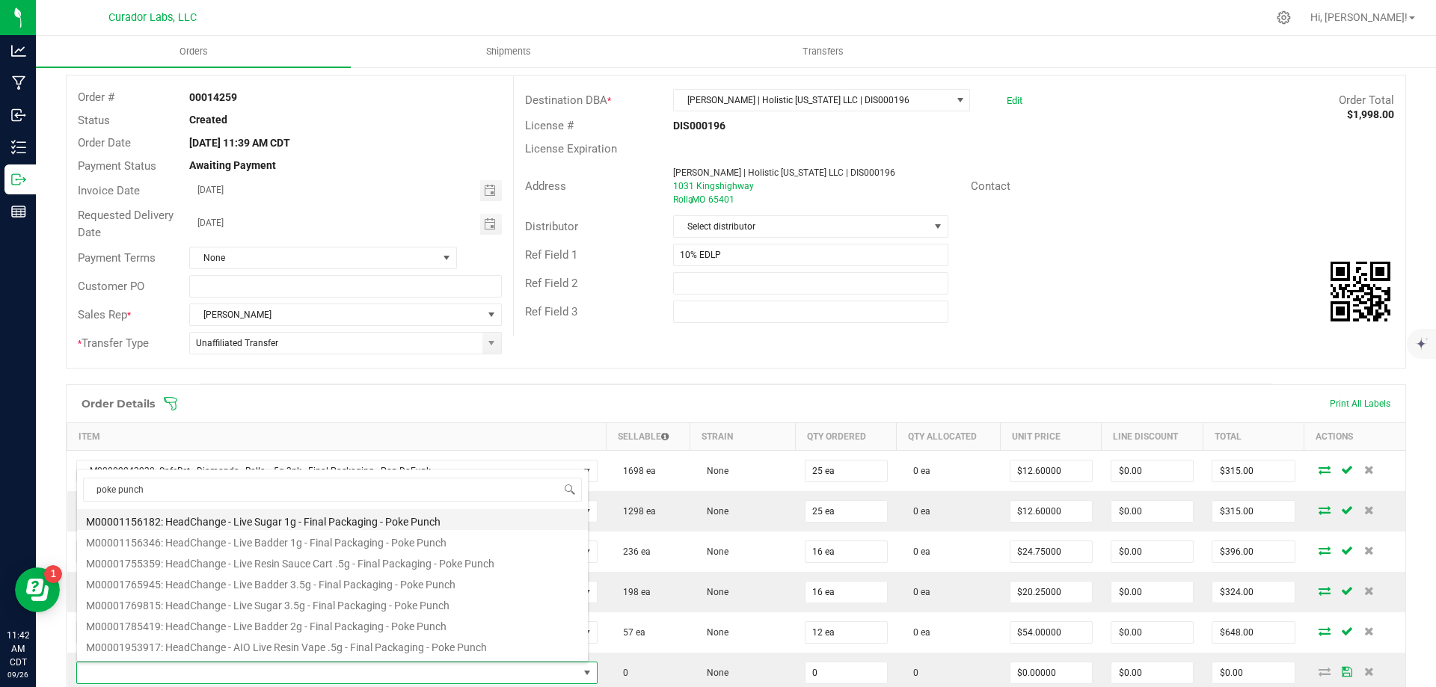
click at [321, 523] on li "M00001156182: HeadChange - Live Sugar 1g - Final Packaging - Poke Punch" at bounding box center [332, 519] width 511 height 21
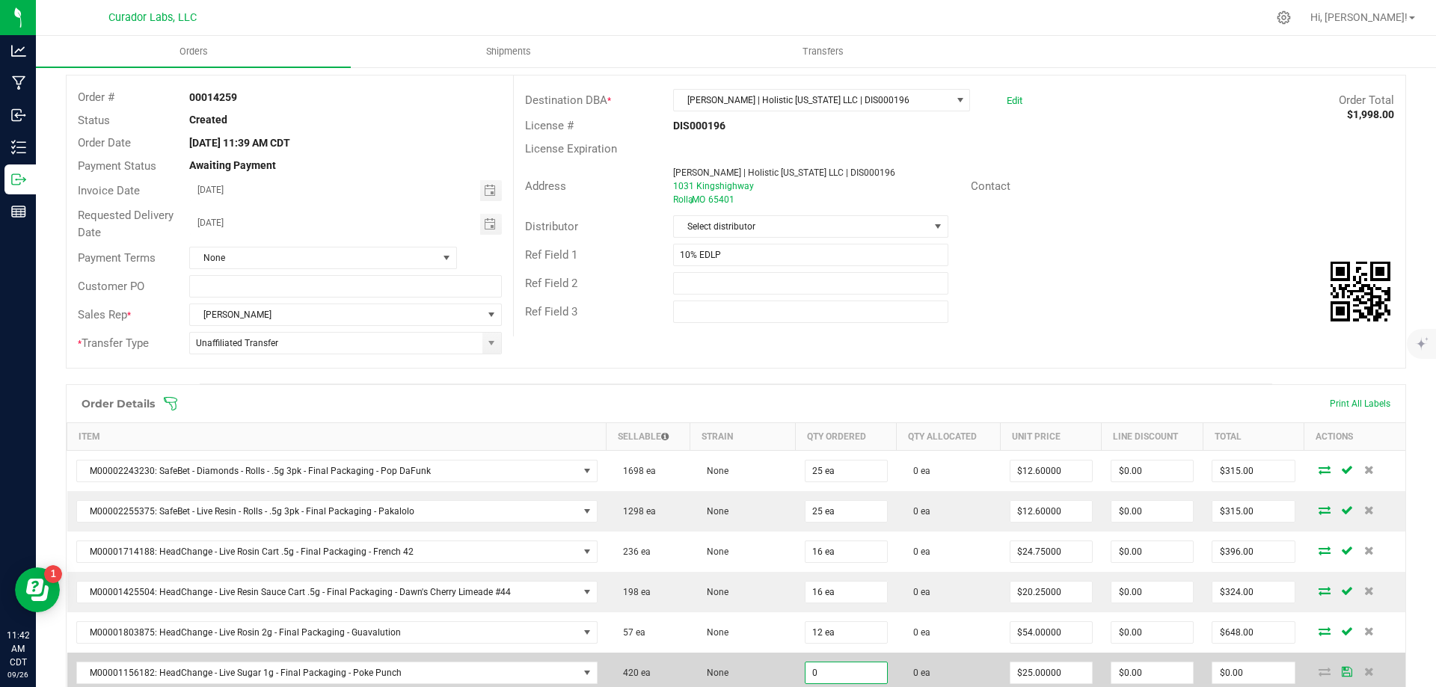
click at [833, 668] on input "0" at bounding box center [846, 673] width 82 height 21
click at [963, 678] on td "0 ea" at bounding box center [949, 673] width 104 height 40
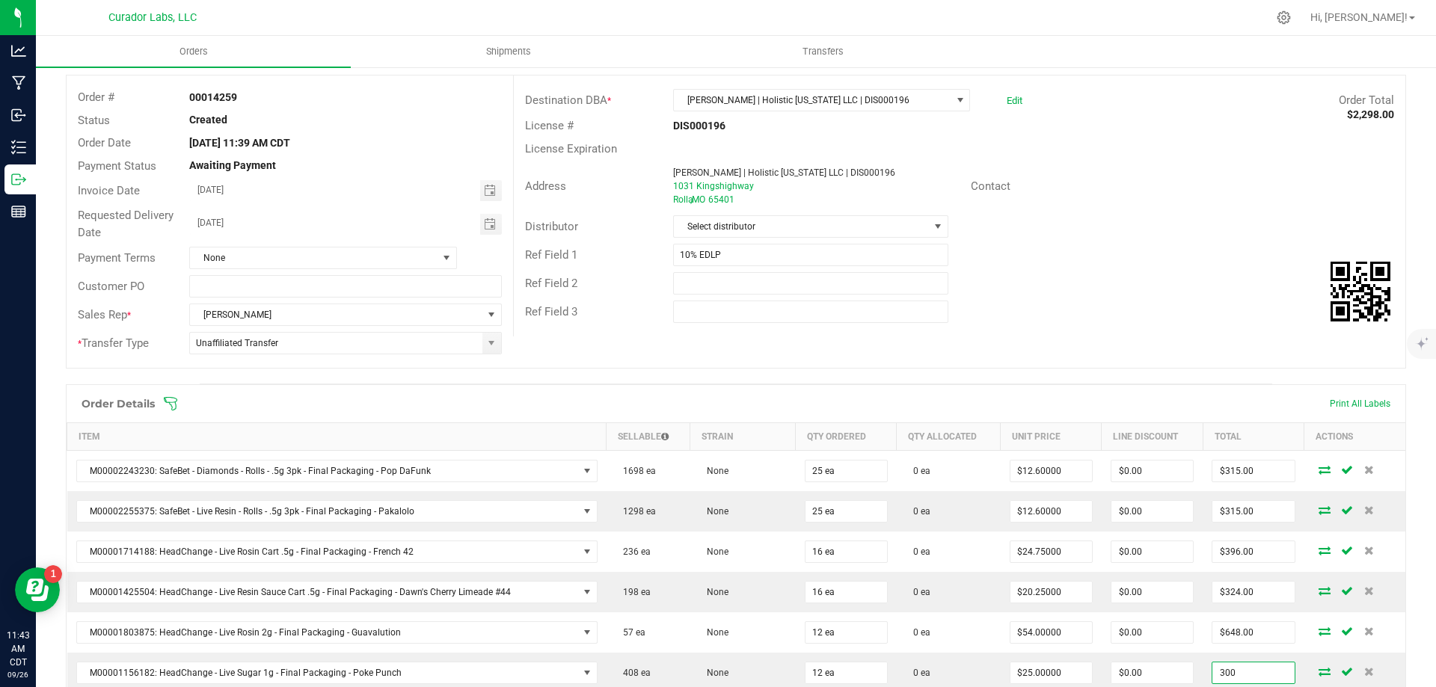
click at [1229, 671] on input "300" at bounding box center [1253, 673] width 82 height 21
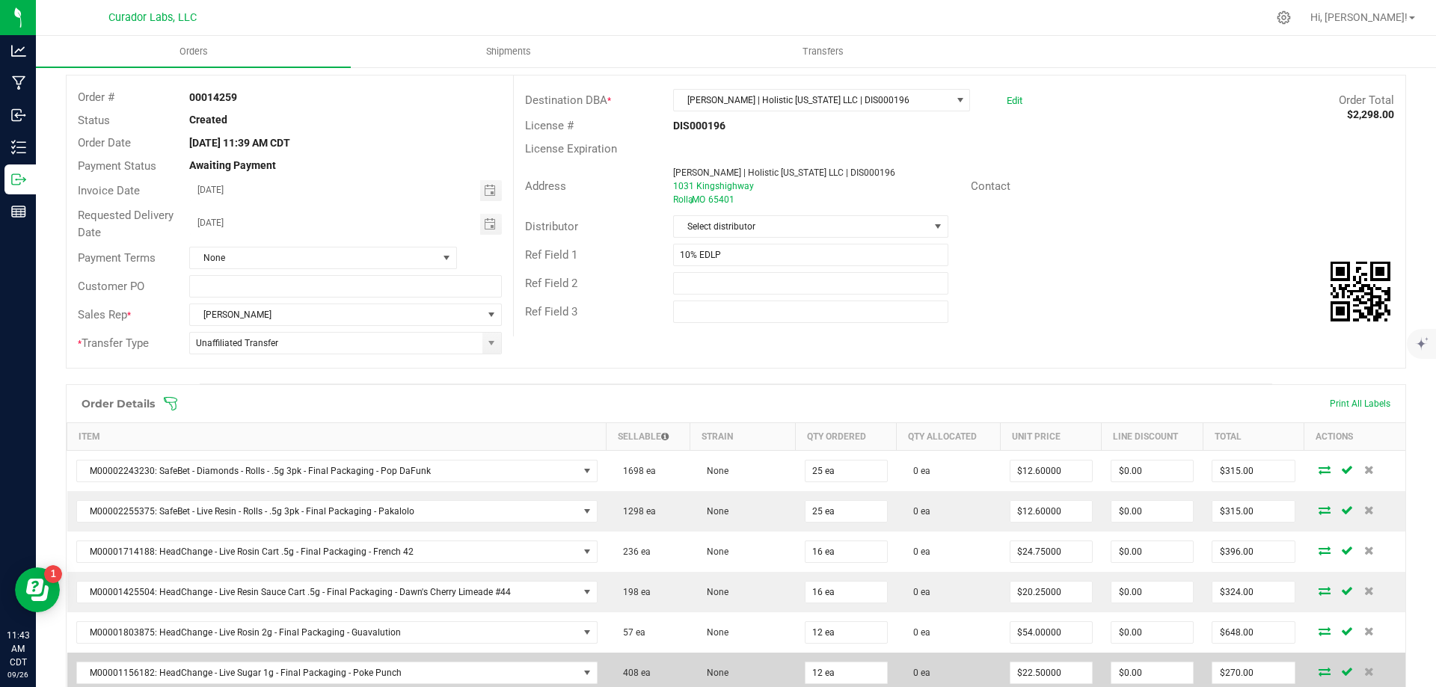
click at [957, 663] on td "0 ea" at bounding box center [949, 673] width 104 height 40
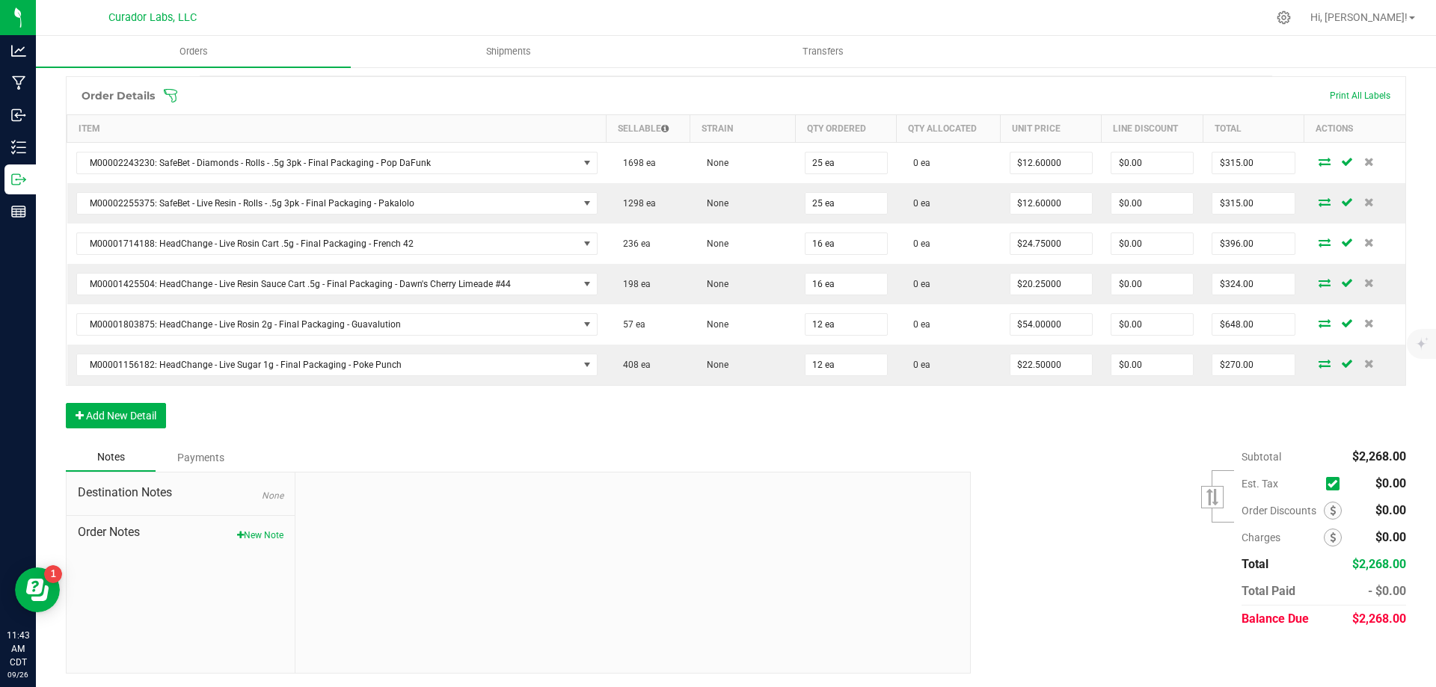
scroll to position [384, 0]
click at [99, 411] on button "Add New Detail" at bounding box center [116, 414] width 100 height 25
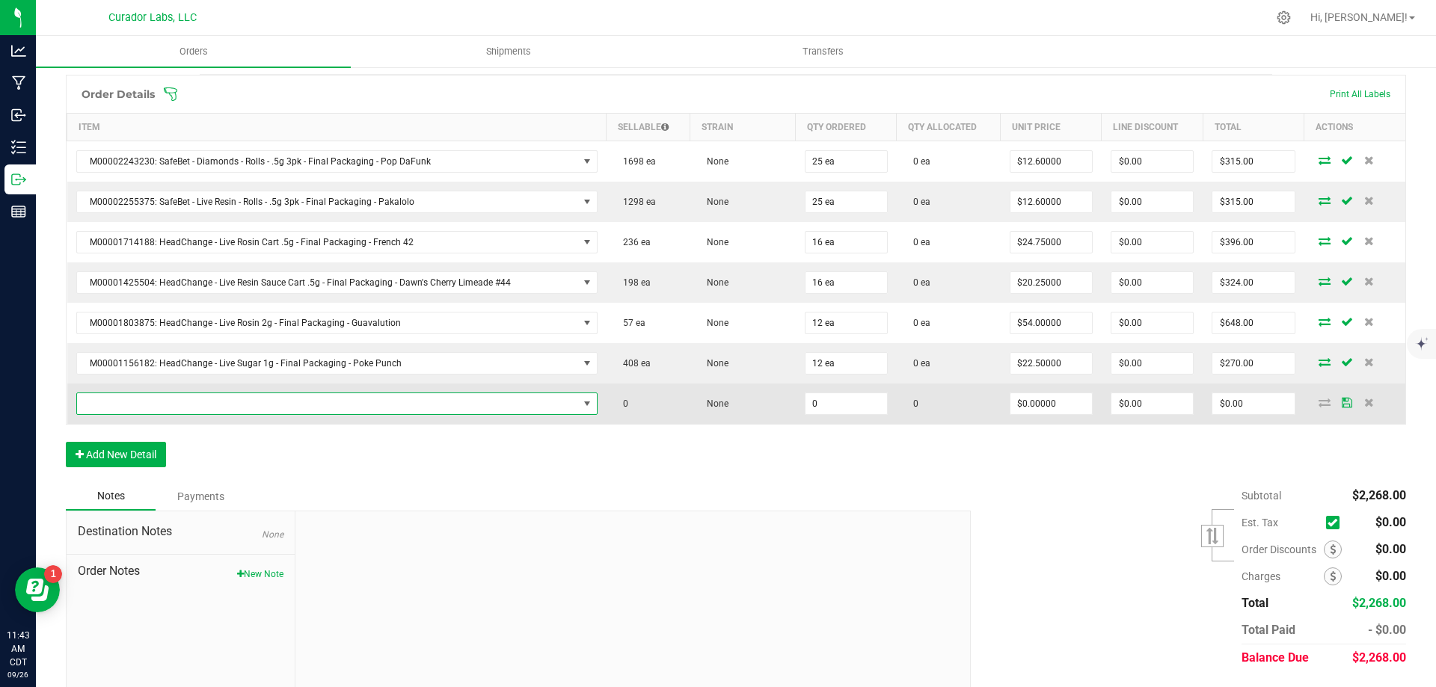
click at [264, 403] on span "NO DATA FOUND" at bounding box center [327, 403] width 501 height 21
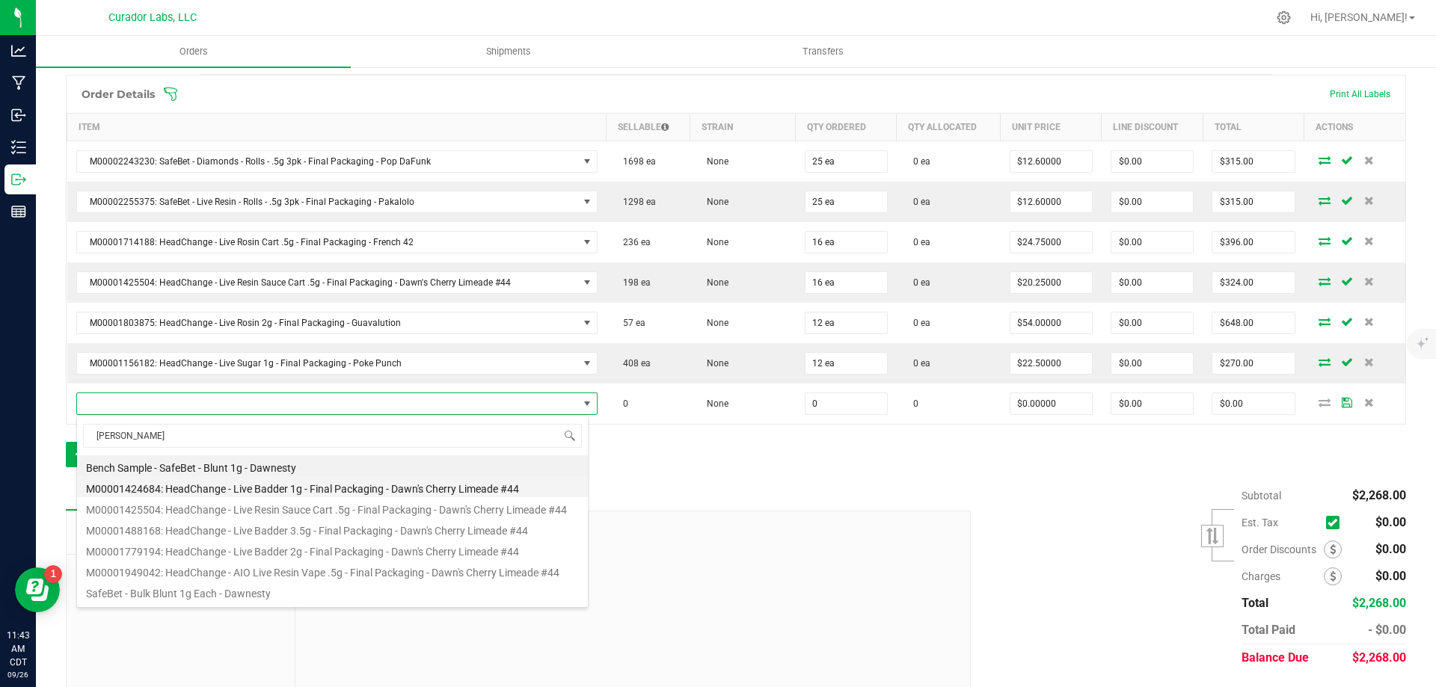
click at [330, 484] on li "M00001424684: HeadChange - Live Badder 1g - Final Packaging - Dawn's Cherry Lim…" at bounding box center [332, 486] width 511 height 21
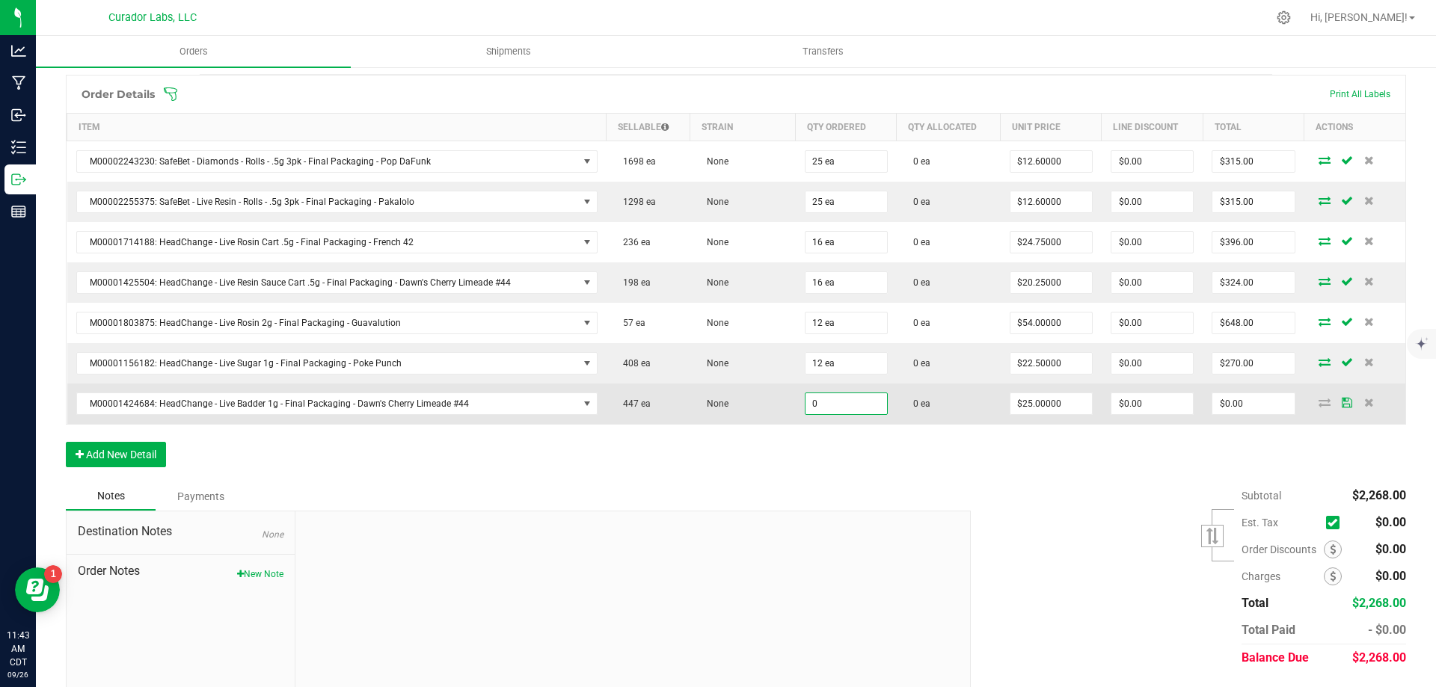
click at [823, 410] on input "0" at bounding box center [846, 403] width 82 height 21
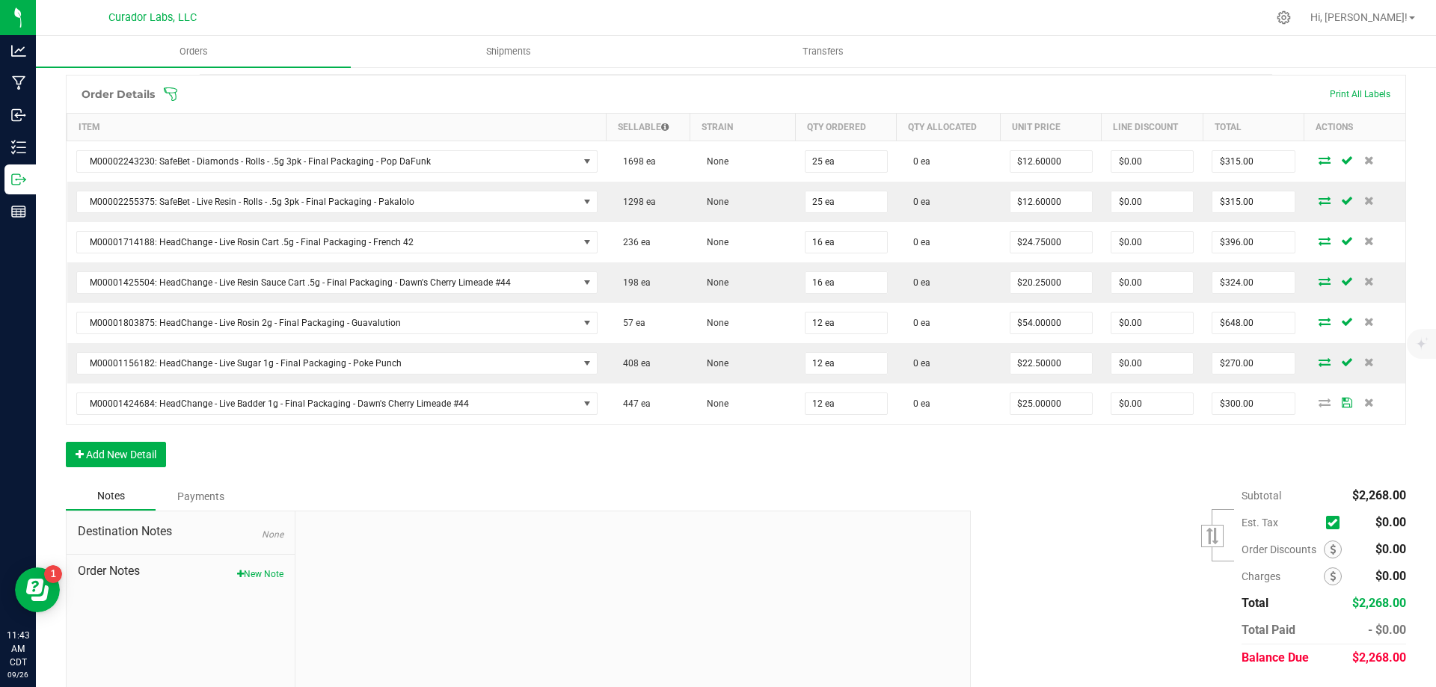
drag, startPoint x: 818, startPoint y: 483, endPoint x: 983, endPoint y: 433, distance: 172.0
click at [823, 481] on div "Order details Export PDF Done Editing Order # 00014259 Status Created Order Dat…" at bounding box center [736, 217] width 1340 height 989
click at [1230, 402] on input "300" at bounding box center [1253, 403] width 82 height 21
click at [949, 465] on div "Order Details Print All Labels Item Sellable Strain Qty Ordered Qty Allocated U…" at bounding box center [736, 279] width 1340 height 408
click at [144, 457] on button "Add New Detail" at bounding box center [116, 454] width 100 height 25
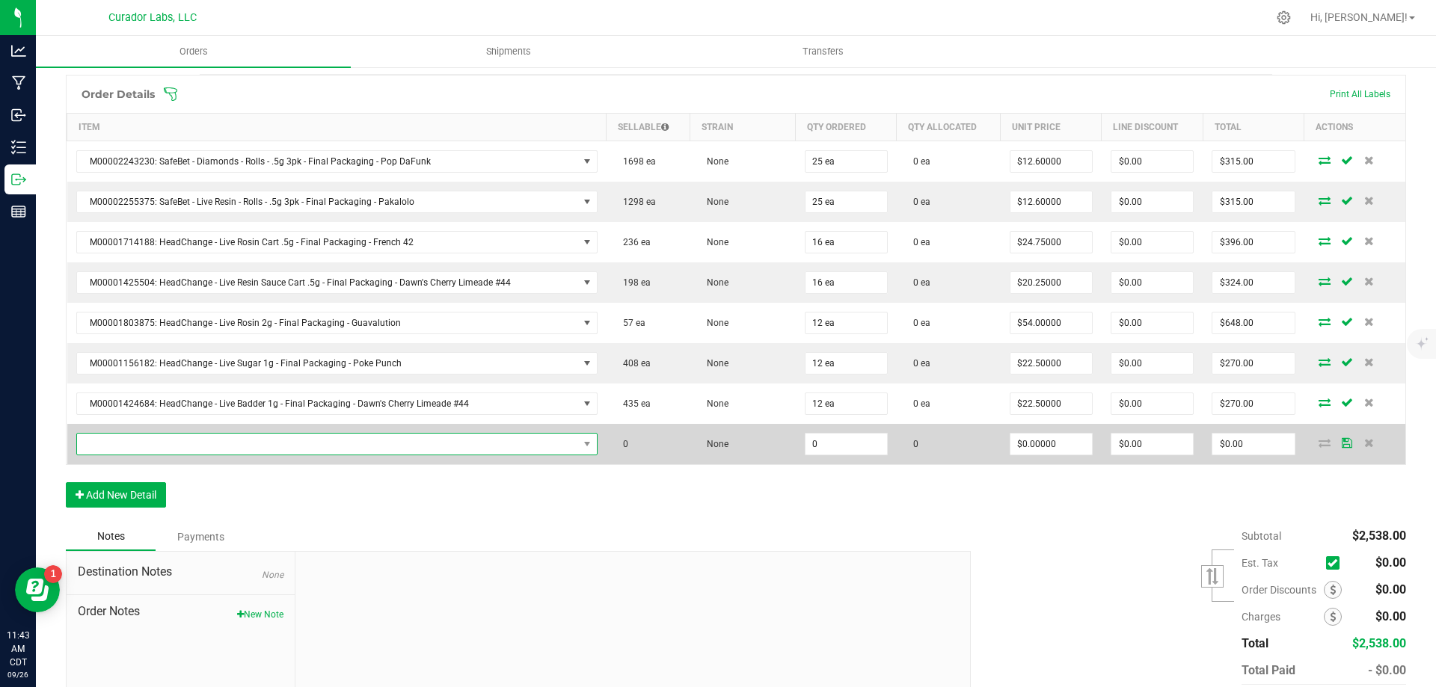
click at [167, 443] on span "NO DATA FOUND" at bounding box center [327, 444] width 501 height 21
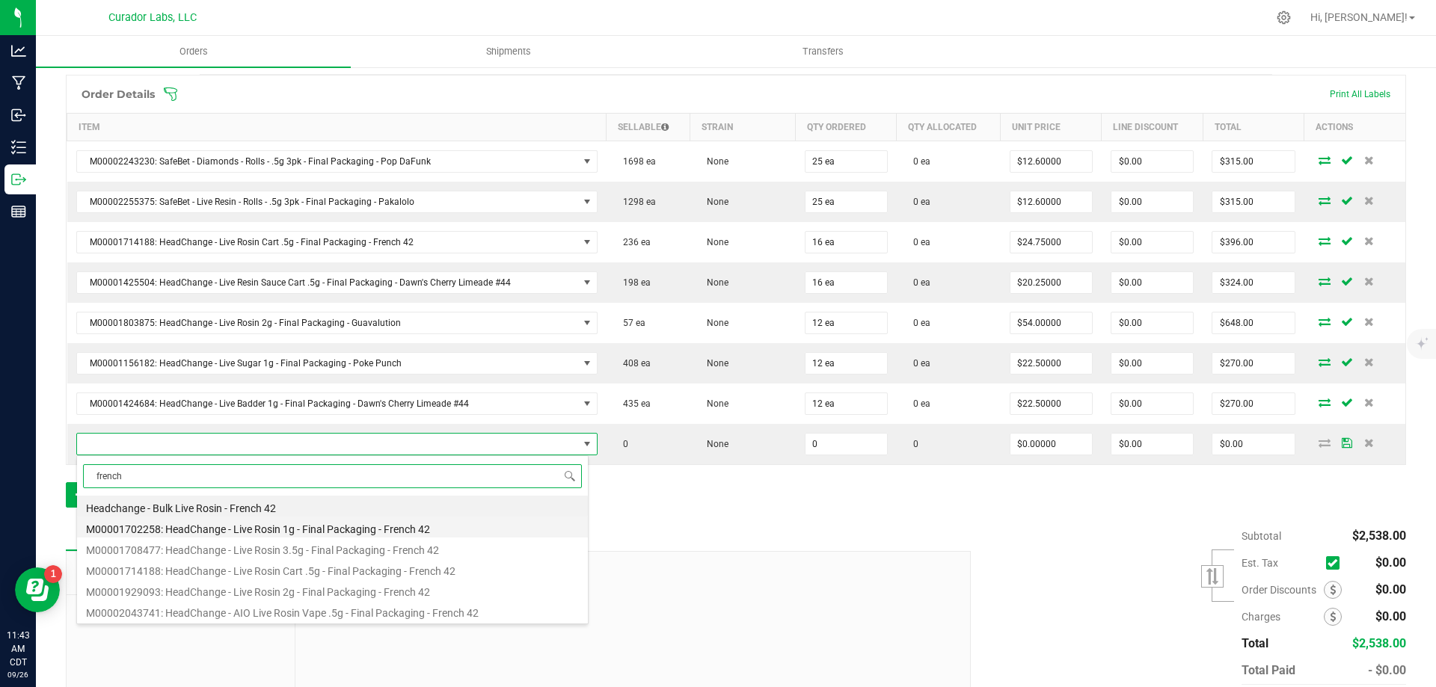
click at [341, 529] on li "M00001702258: HeadChange - Live Rosin 1g - Final Packaging - French 42" at bounding box center [332, 527] width 511 height 21
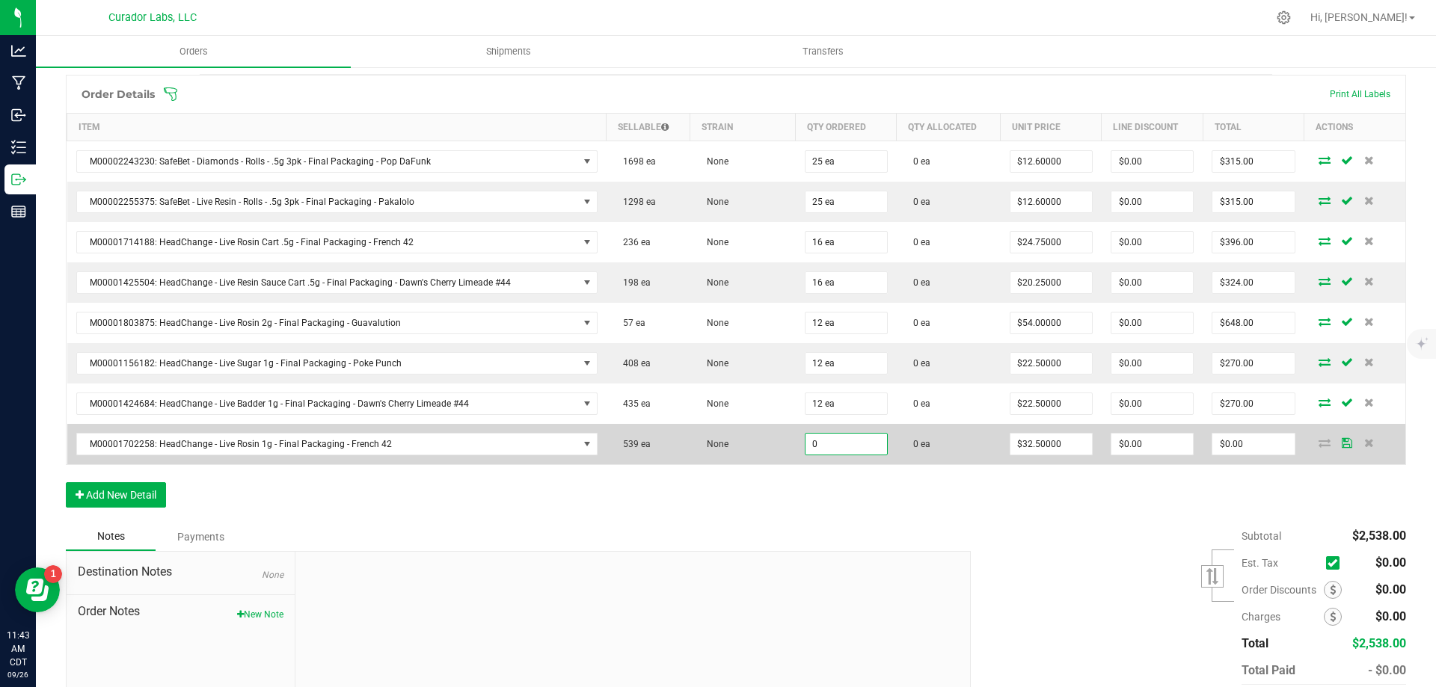
click at [835, 441] on input "0" at bounding box center [846, 444] width 82 height 21
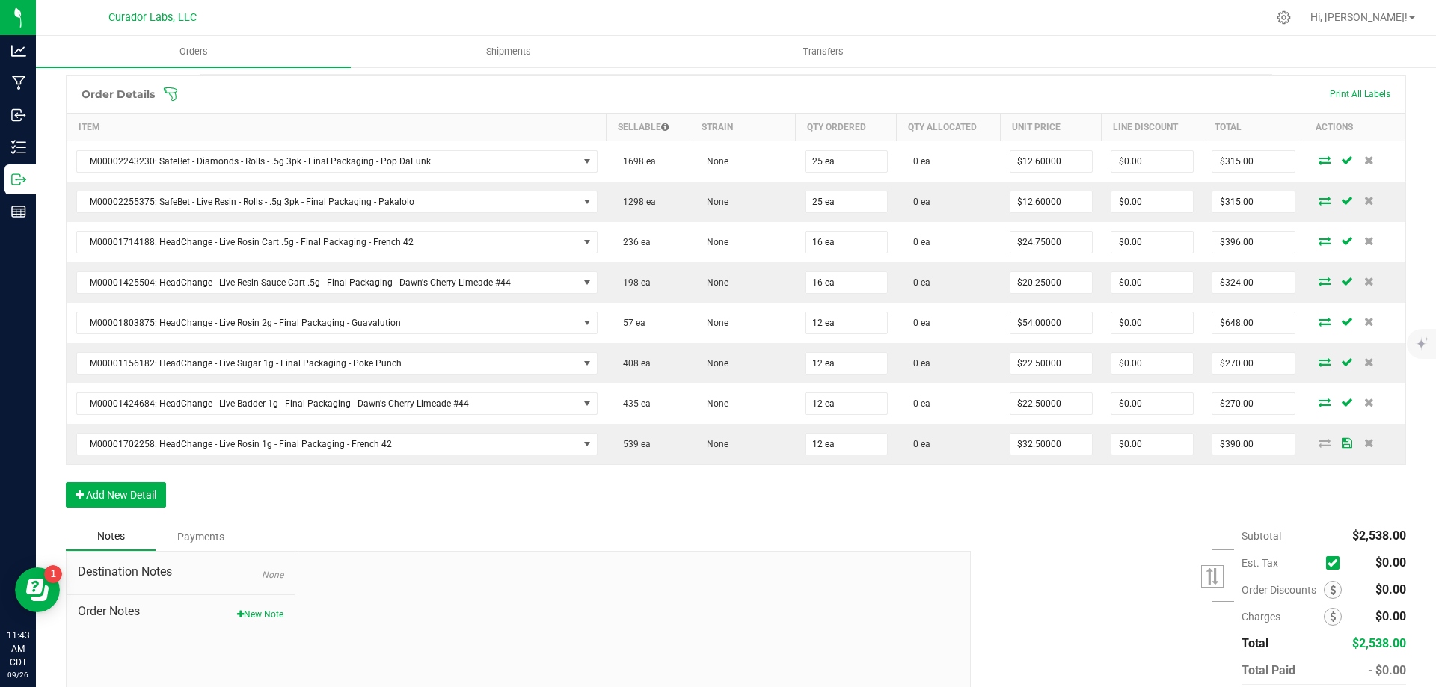
click at [673, 553] on div at bounding box center [632, 652] width 675 height 200
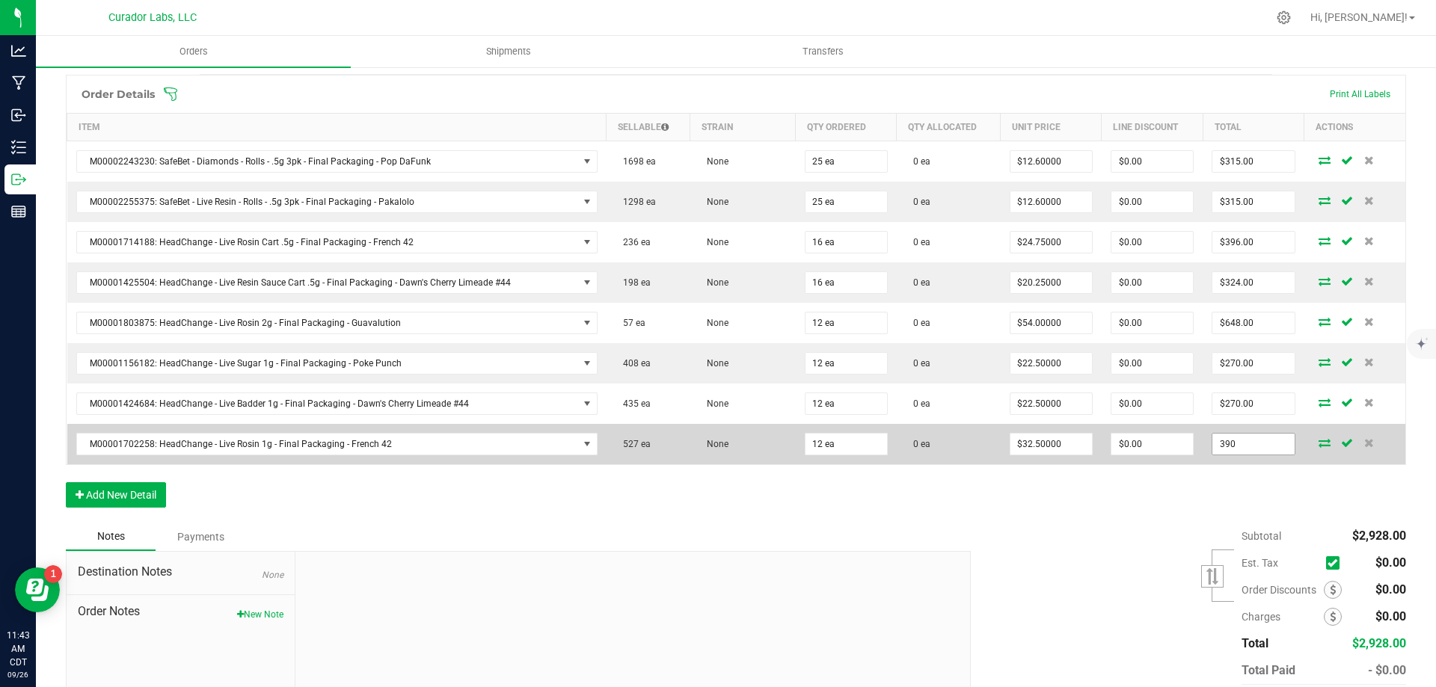
click at [1241, 443] on input "390" at bounding box center [1253, 444] width 82 height 21
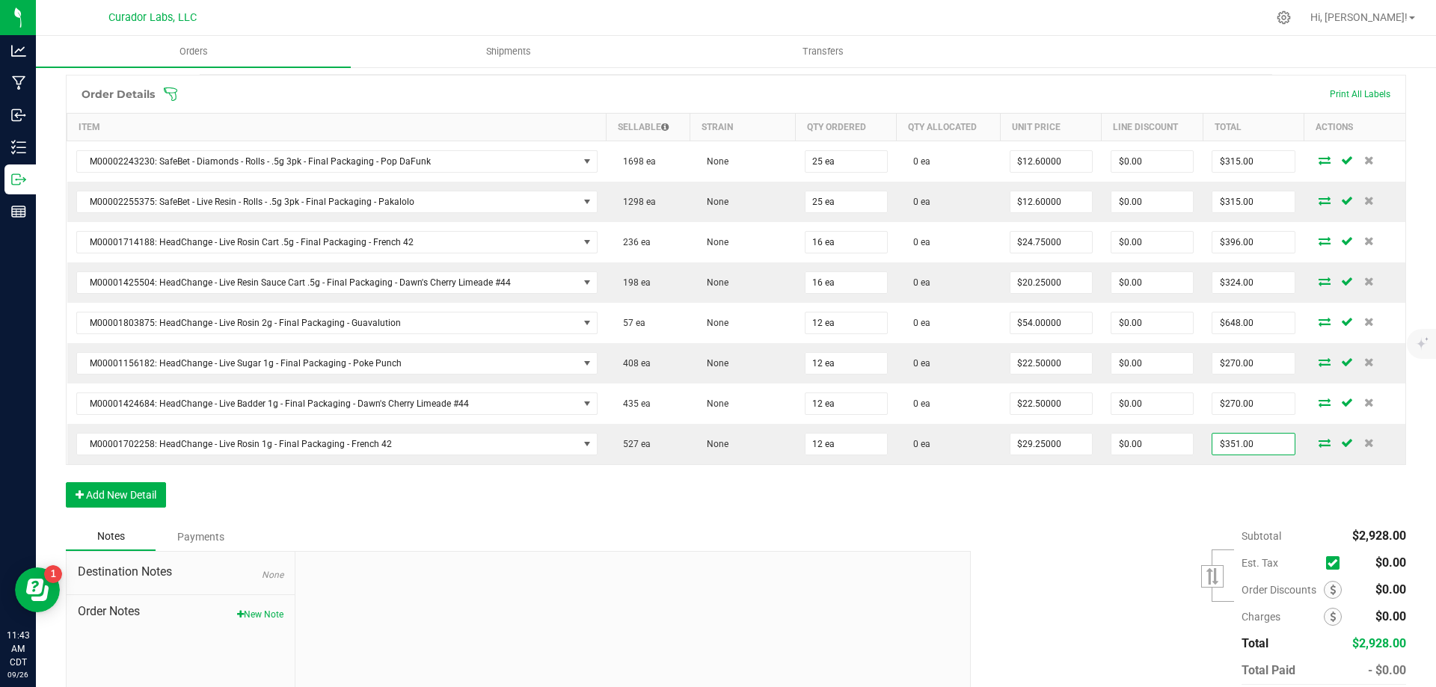
click at [1126, 512] on div "Order Details Print All Labels Item Sellable Strain Qty Ordered Qty Allocated U…" at bounding box center [736, 299] width 1340 height 448
click at [891, 527] on div "Notes Payments" at bounding box center [513, 537] width 894 height 28
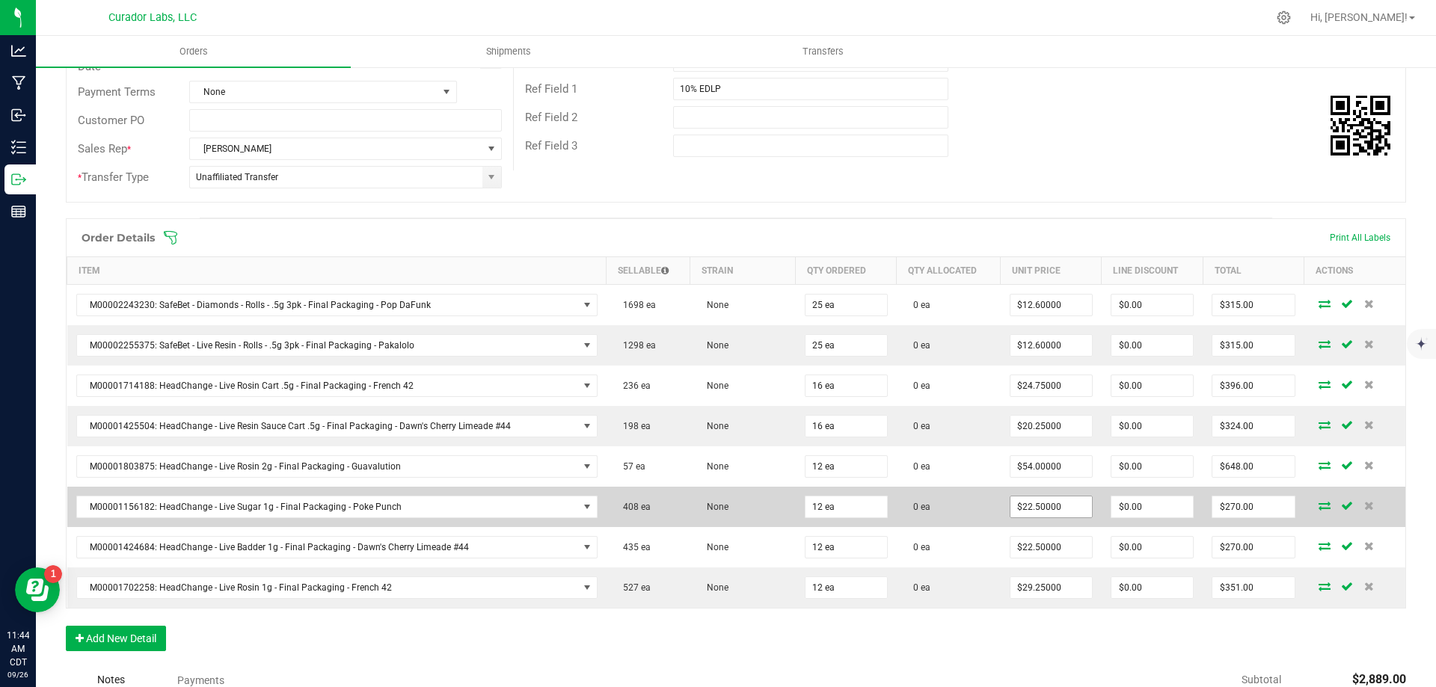
scroll to position [0, 0]
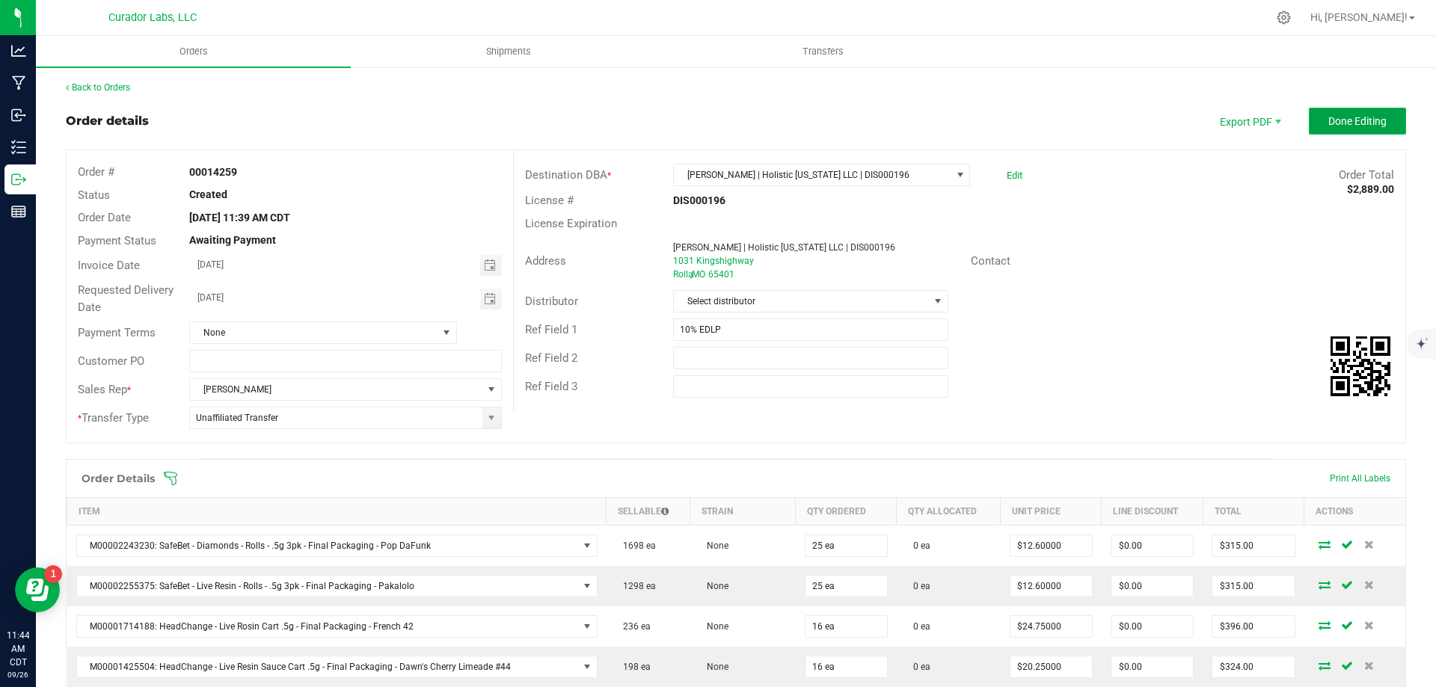
click at [1349, 127] on span "Done Editing" at bounding box center [1357, 121] width 58 height 12
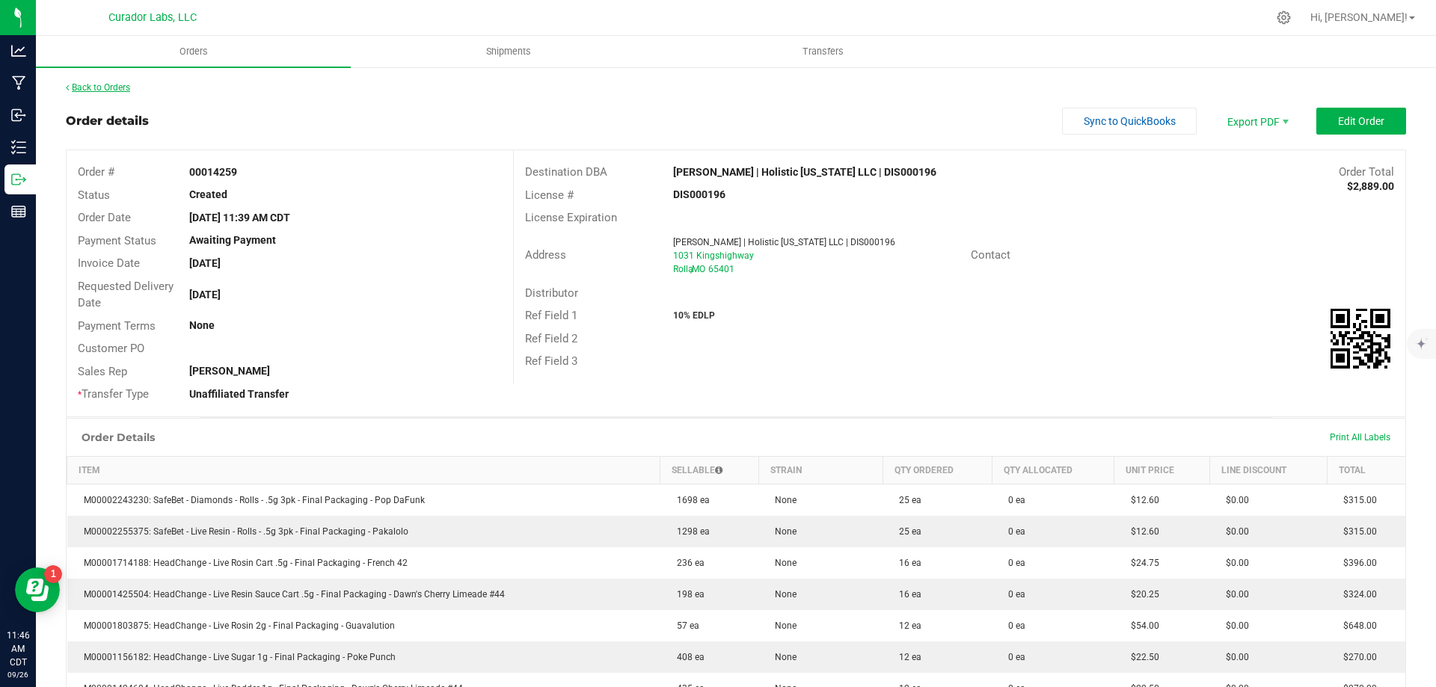
click at [120, 87] on link "Back to Orders" at bounding box center [98, 87] width 64 height 10
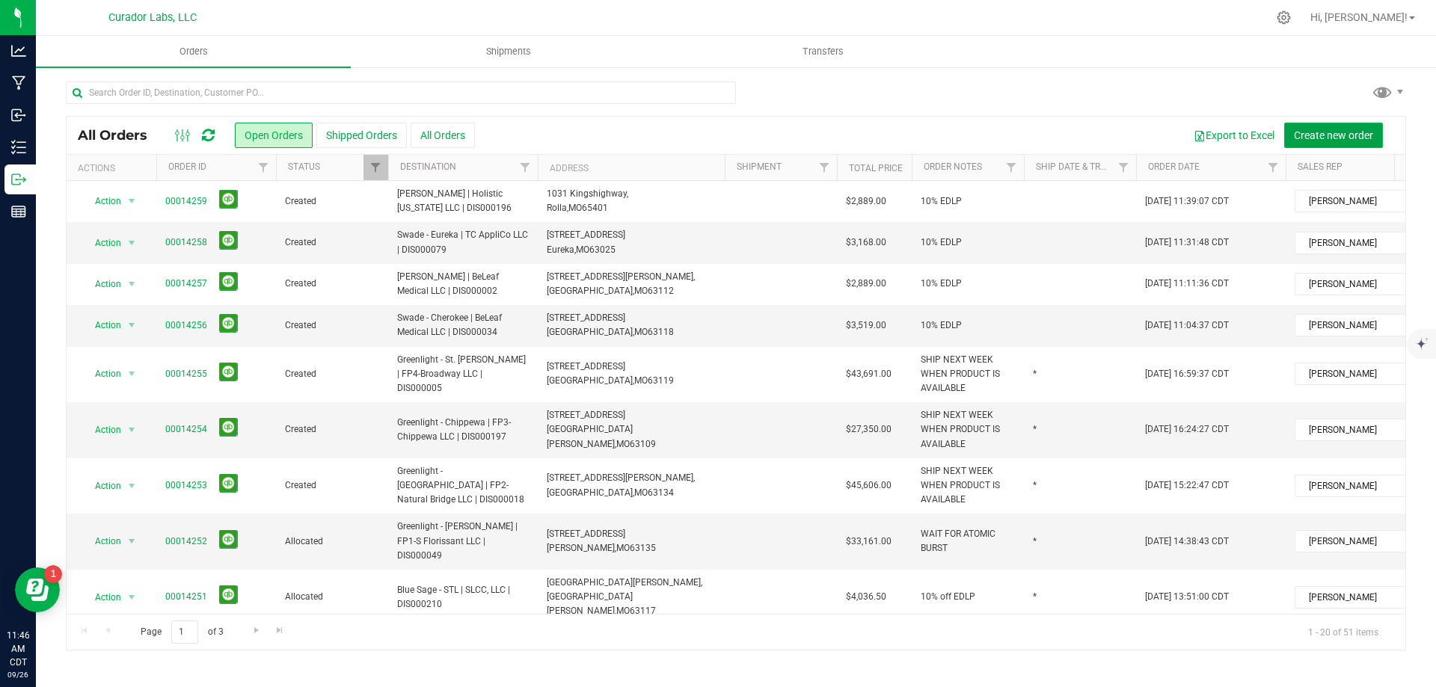
click at [1304, 126] on button "Create new order" at bounding box center [1333, 135] width 99 height 25
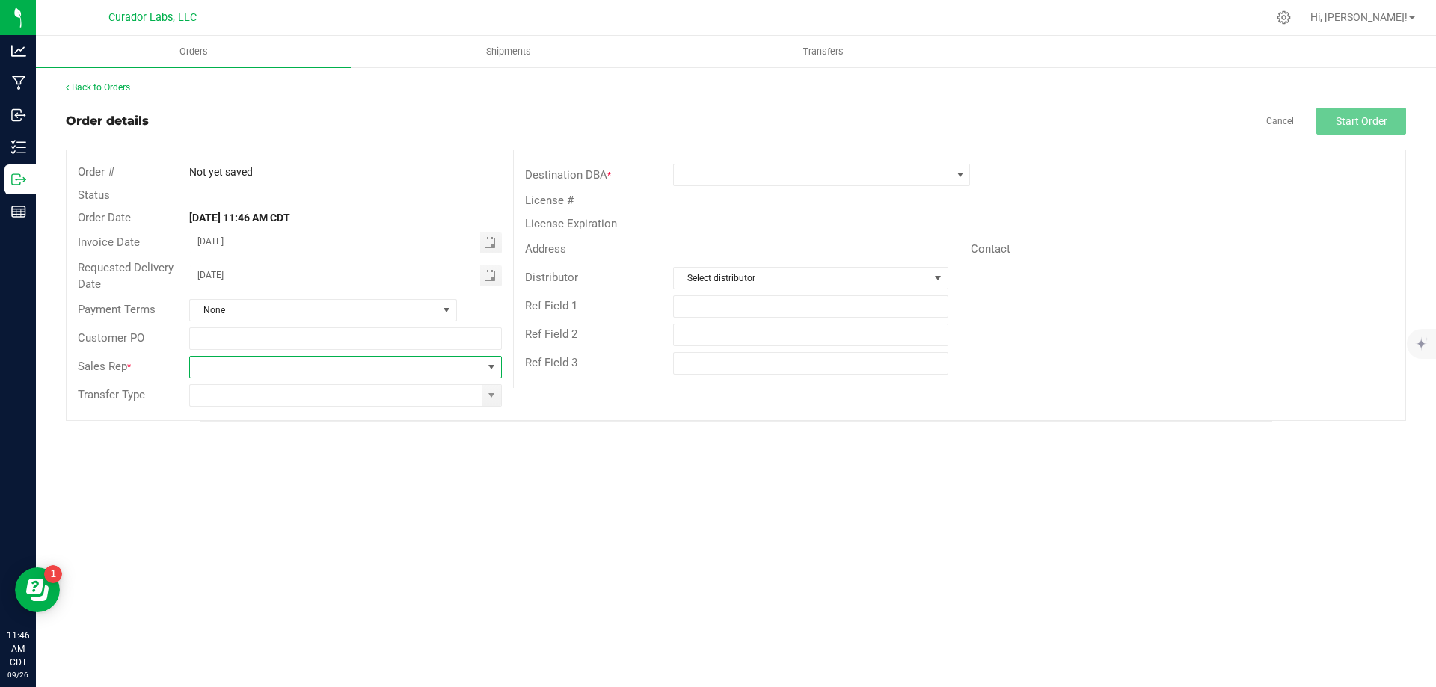
click at [342, 371] on span at bounding box center [336, 367] width 292 height 21
click at [291, 523] on li "[PERSON_NAME]" at bounding box center [345, 529] width 310 height 25
click at [312, 393] on input at bounding box center [336, 395] width 292 height 21
click at [453, 399] on input at bounding box center [336, 395] width 292 height 21
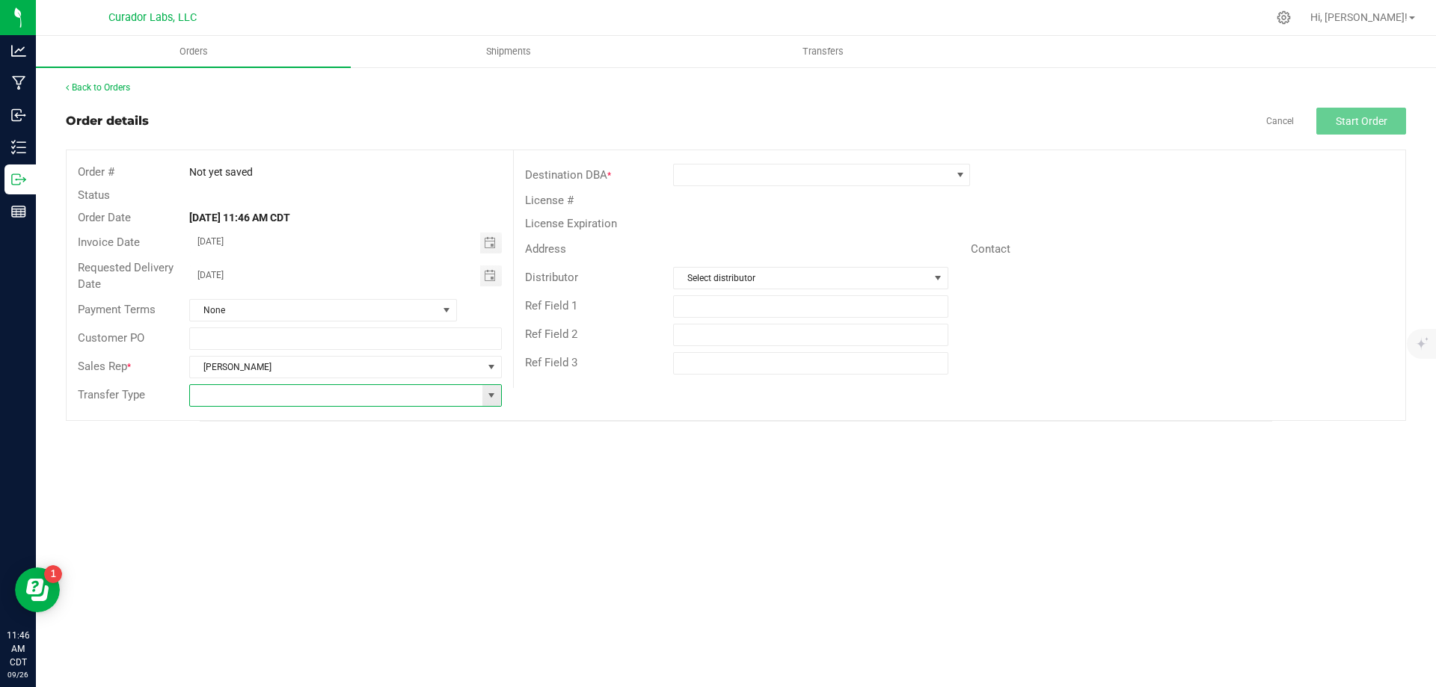
click at [493, 396] on span at bounding box center [491, 396] width 12 height 12
click at [386, 473] on li "Unaffiliated Transfer" at bounding box center [345, 473] width 310 height 25
click at [709, 173] on span at bounding box center [812, 175] width 277 height 21
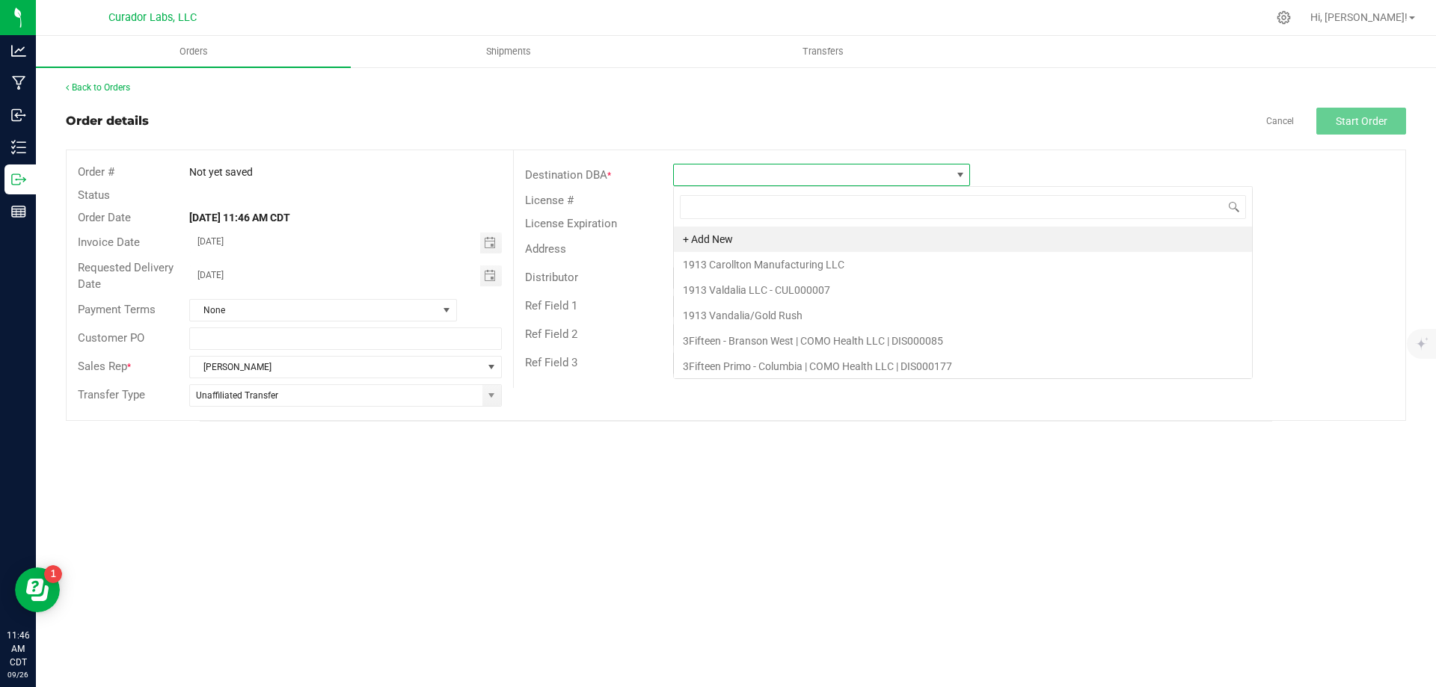
scroll to position [22, 297]
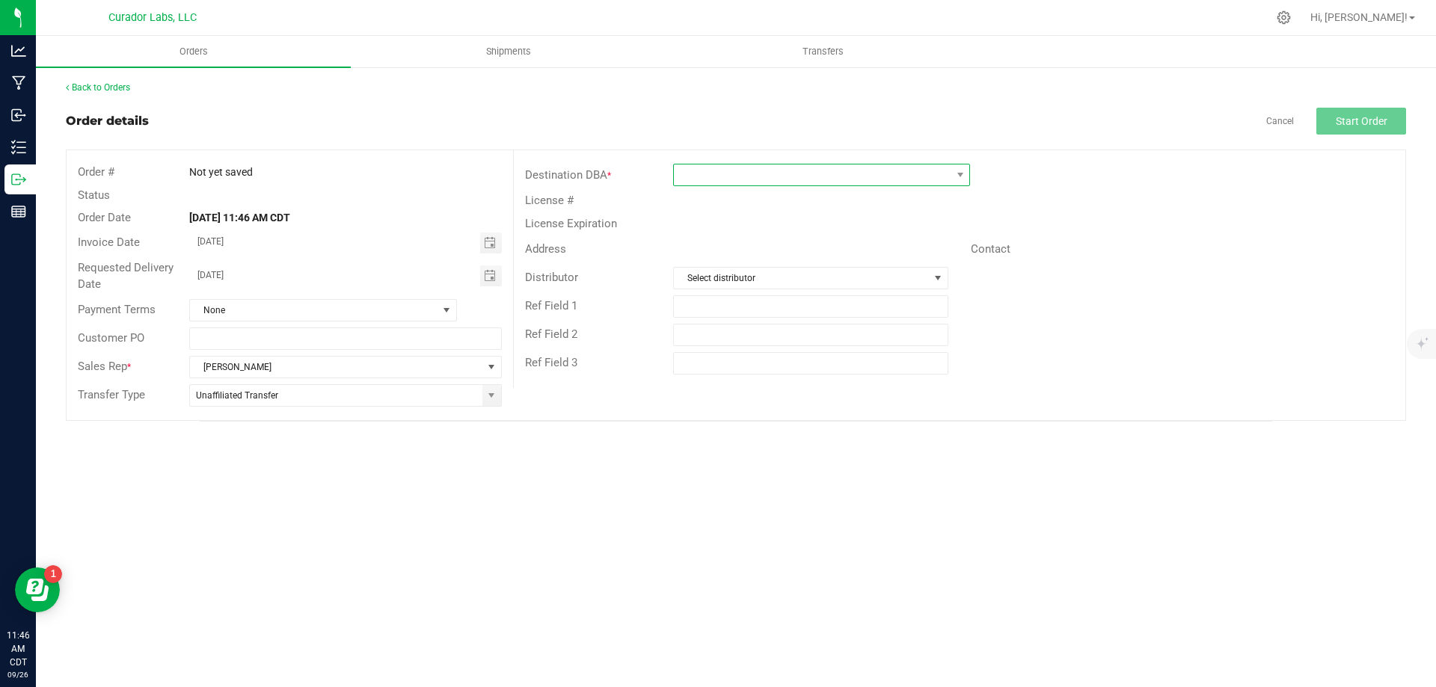
click at [724, 177] on span at bounding box center [812, 175] width 277 height 21
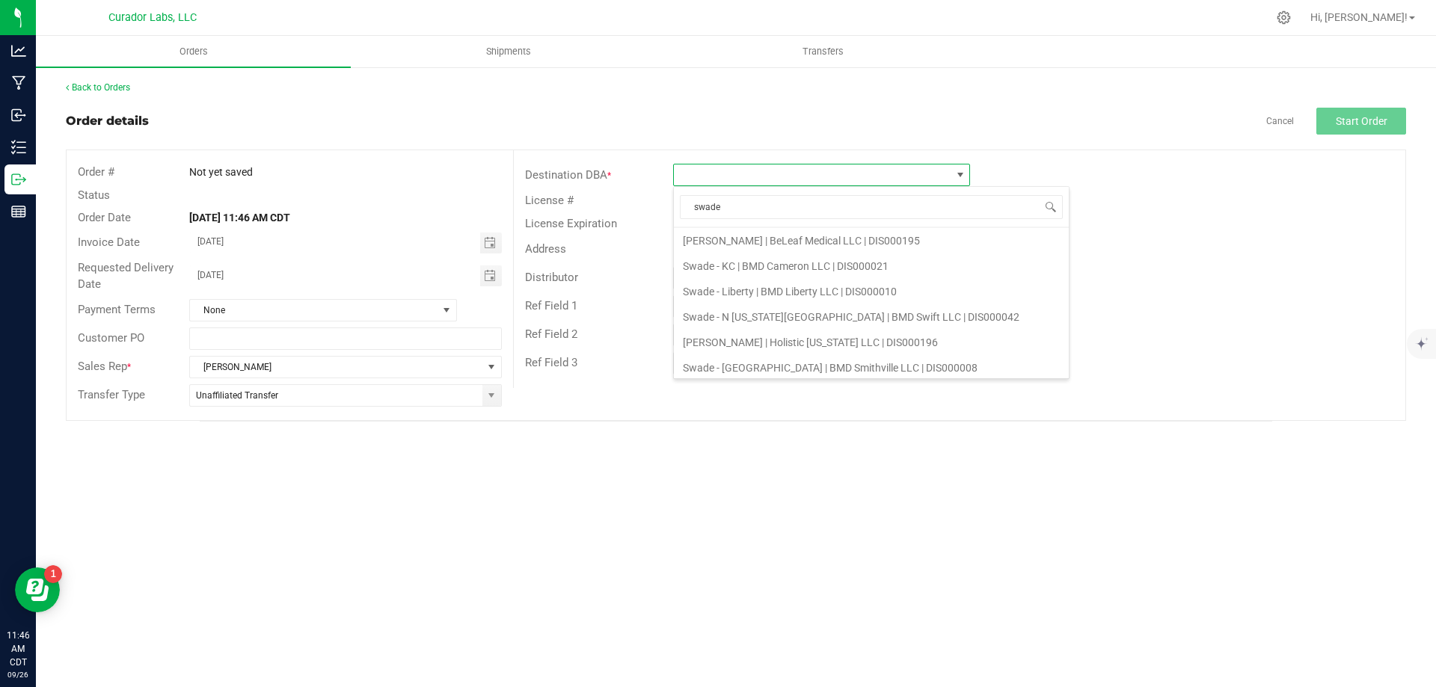
scroll to position [130, 0]
click at [767, 331] on li "Swade - [GEOGRAPHIC_DATA][PERSON_NAME] | BeLeaf Medical LLC | DIS000151" at bounding box center [871, 337] width 395 height 25
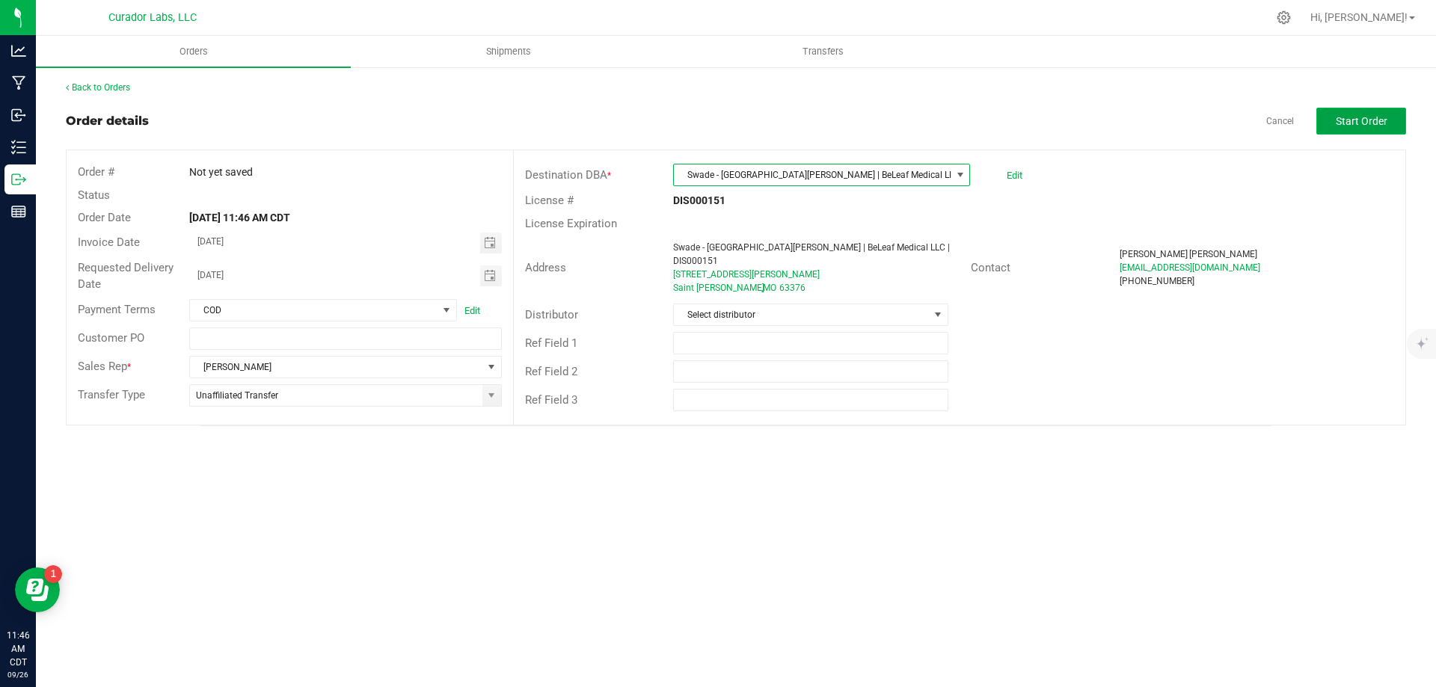
click at [1336, 115] on span "Start Order" at bounding box center [1362, 121] width 52 height 12
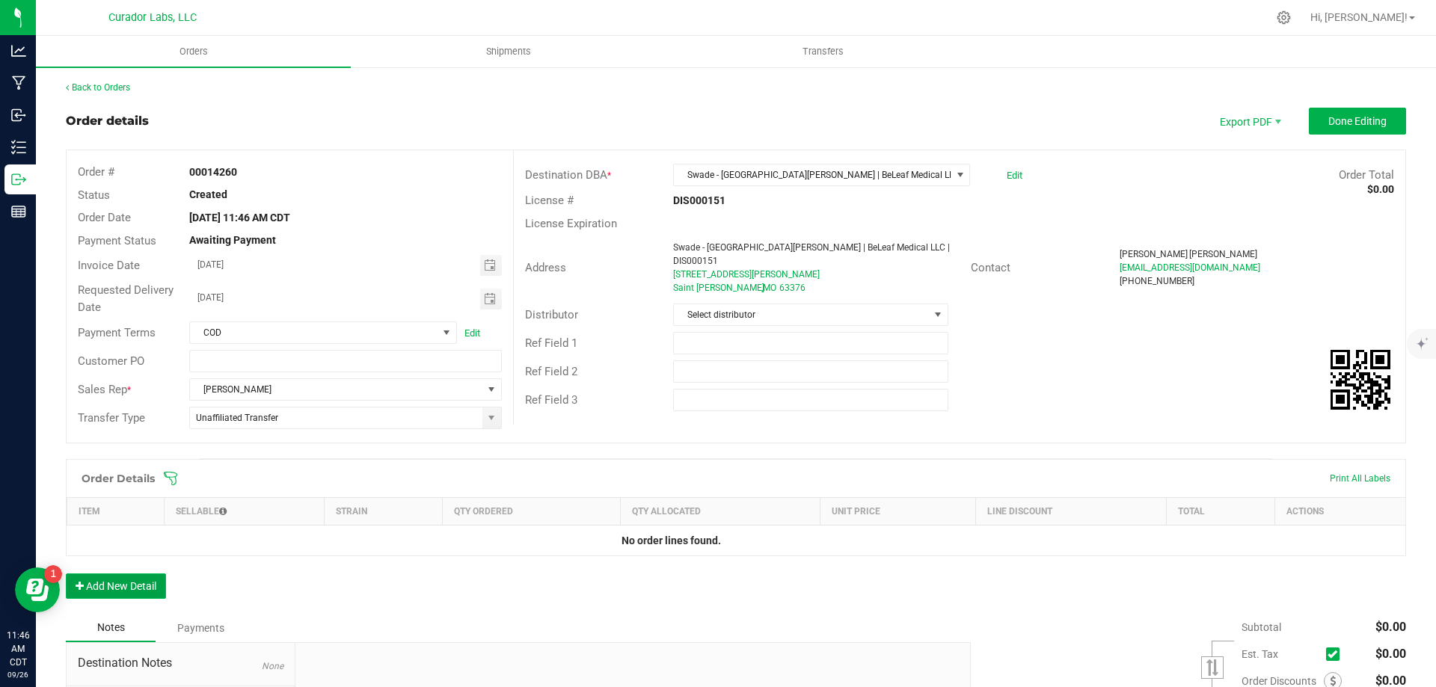
click at [133, 583] on button "Add New Detail" at bounding box center [116, 586] width 100 height 25
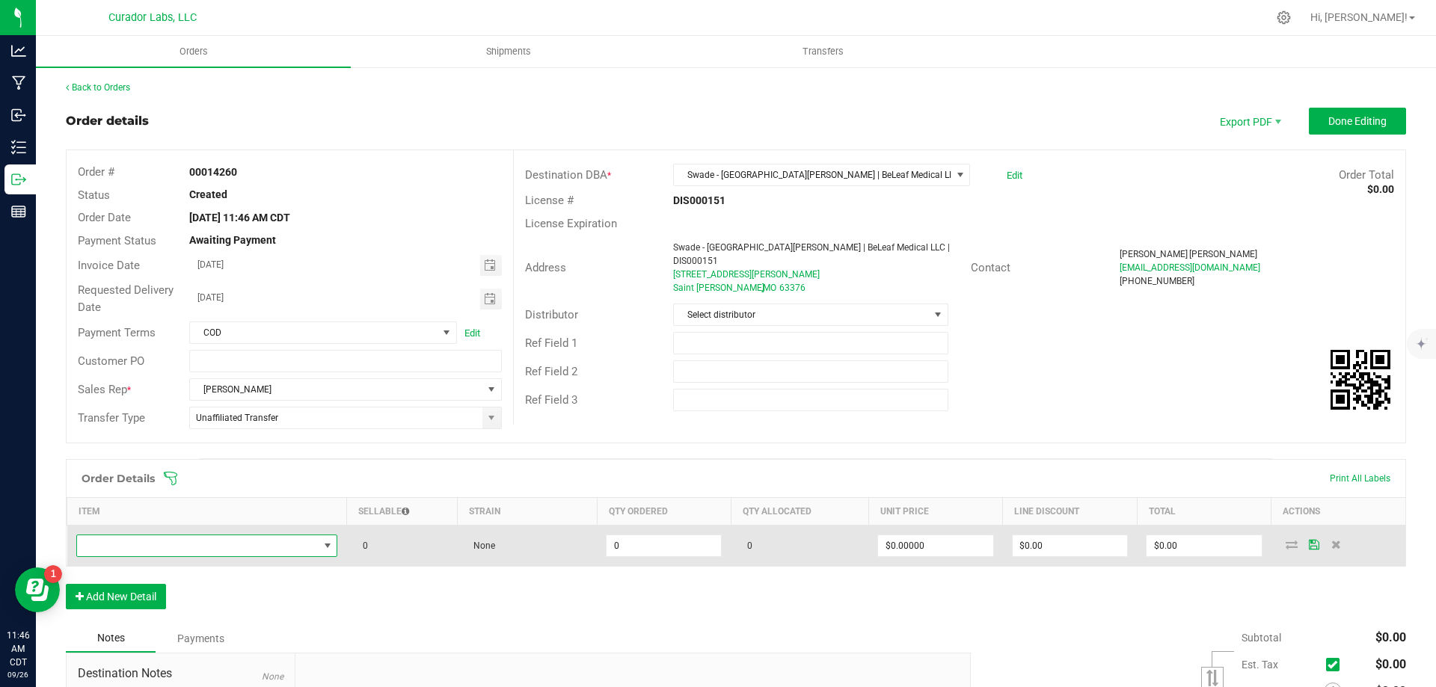
click at [150, 547] on span "NO DATA FOUND" at bounding box center [198, 545] width 242 height 21
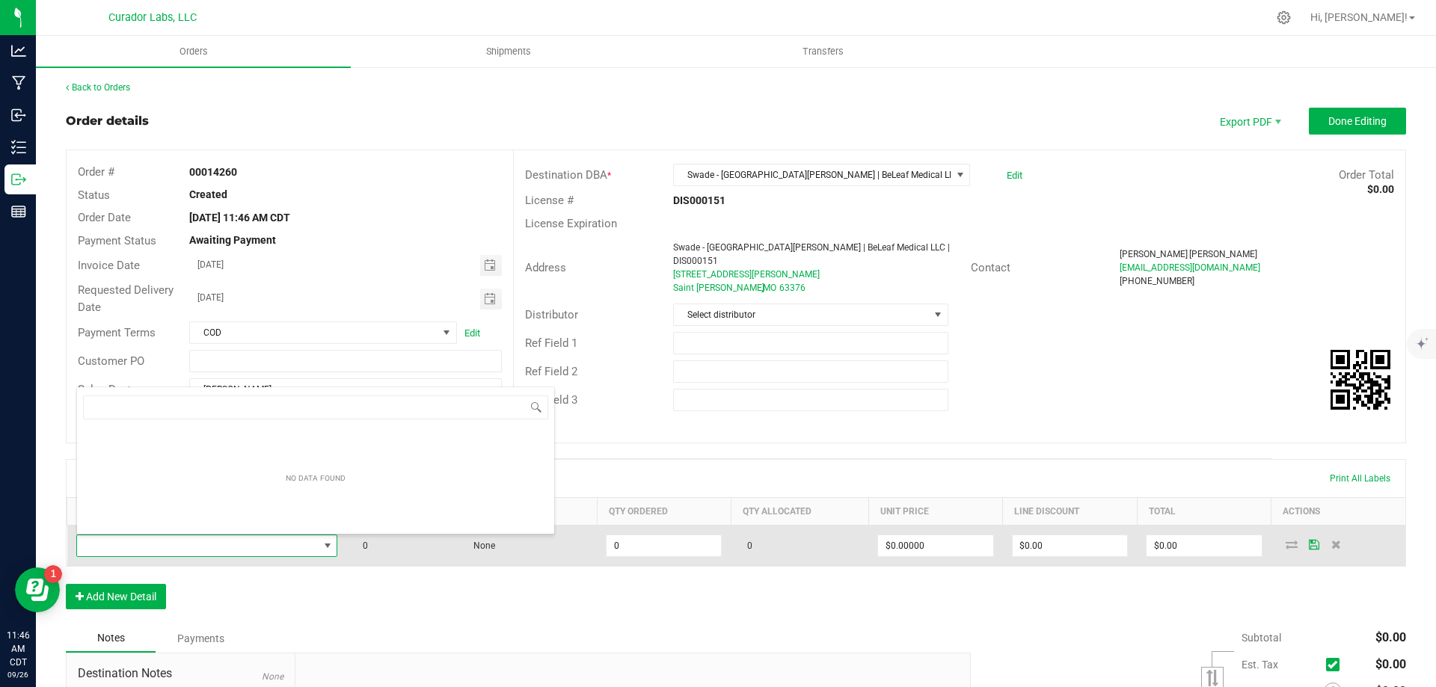
scroll to position [22, 257]
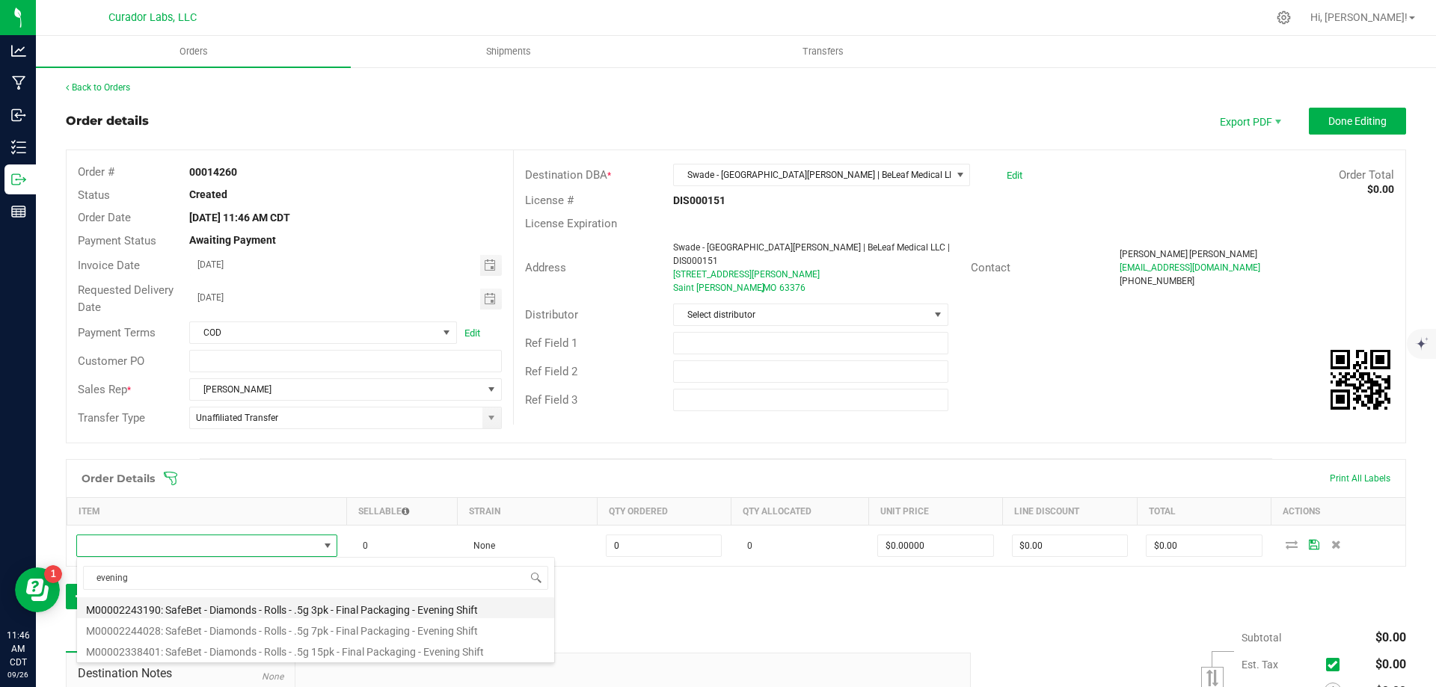
click at [346, 609] on li "M00002243190: SafeBet - Diamonds - Rolls - .5g 3pk - Final Packaging - Evening …" at bounding box center [315, 608] width 477 height 21
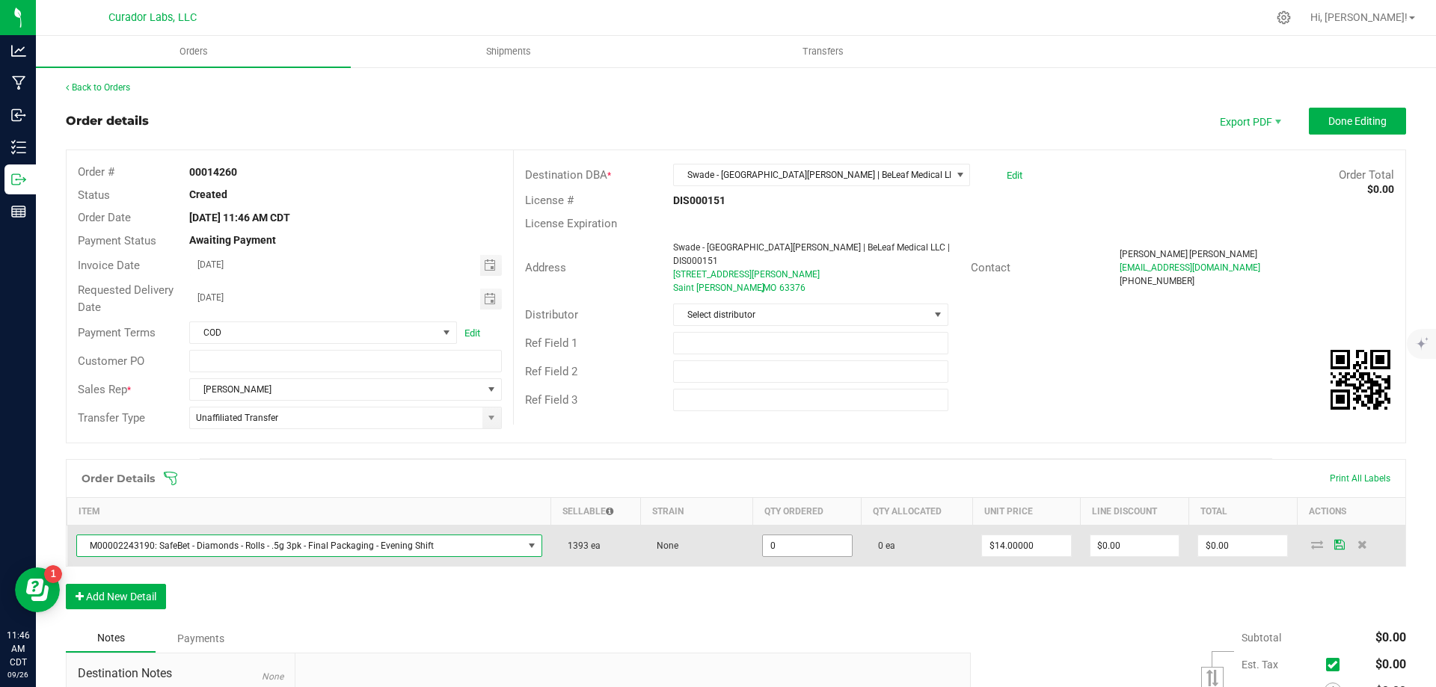
click at [799, 551] on input "0" at bounding box center [807, 545] width 89 height 21
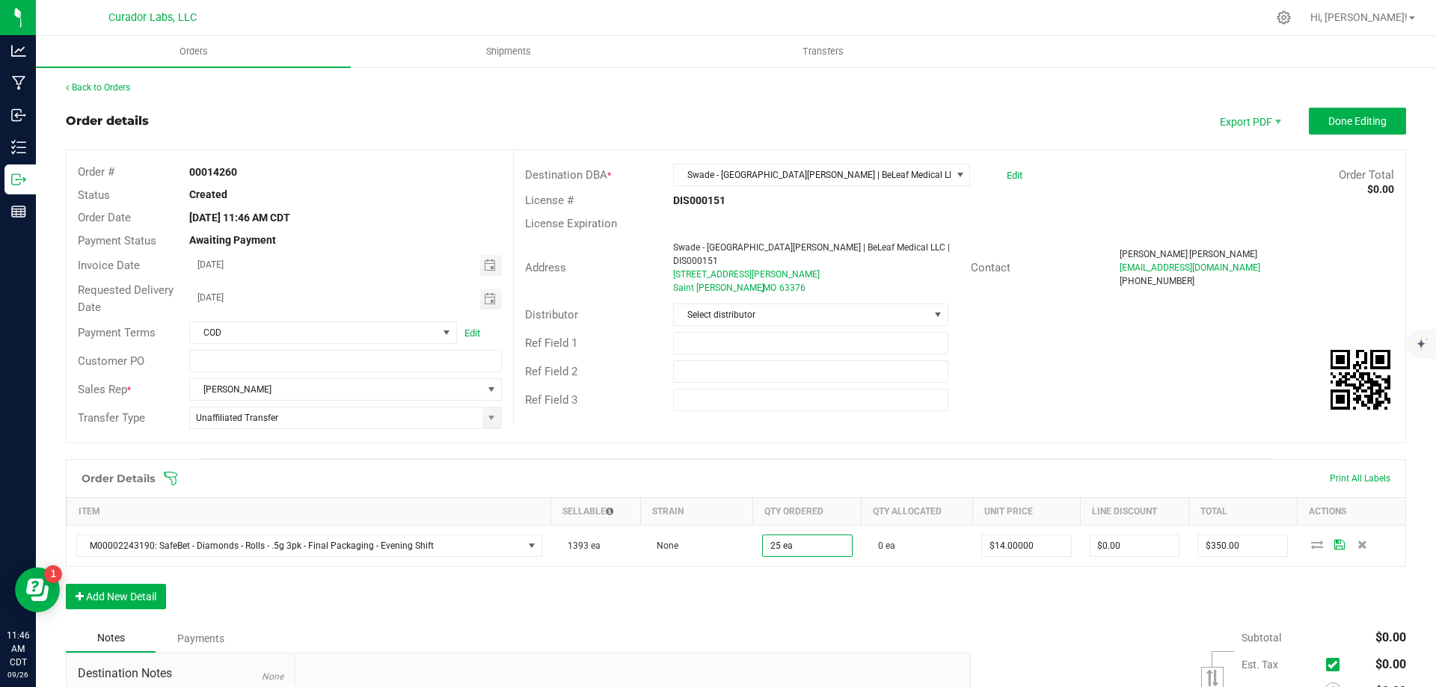
click at [775, 620] on div "Order Details Print All Labels Item Sellable Strain Qty Ordered Qty Allocated U…" at bounding box center [736, 541] width 1340 height 165
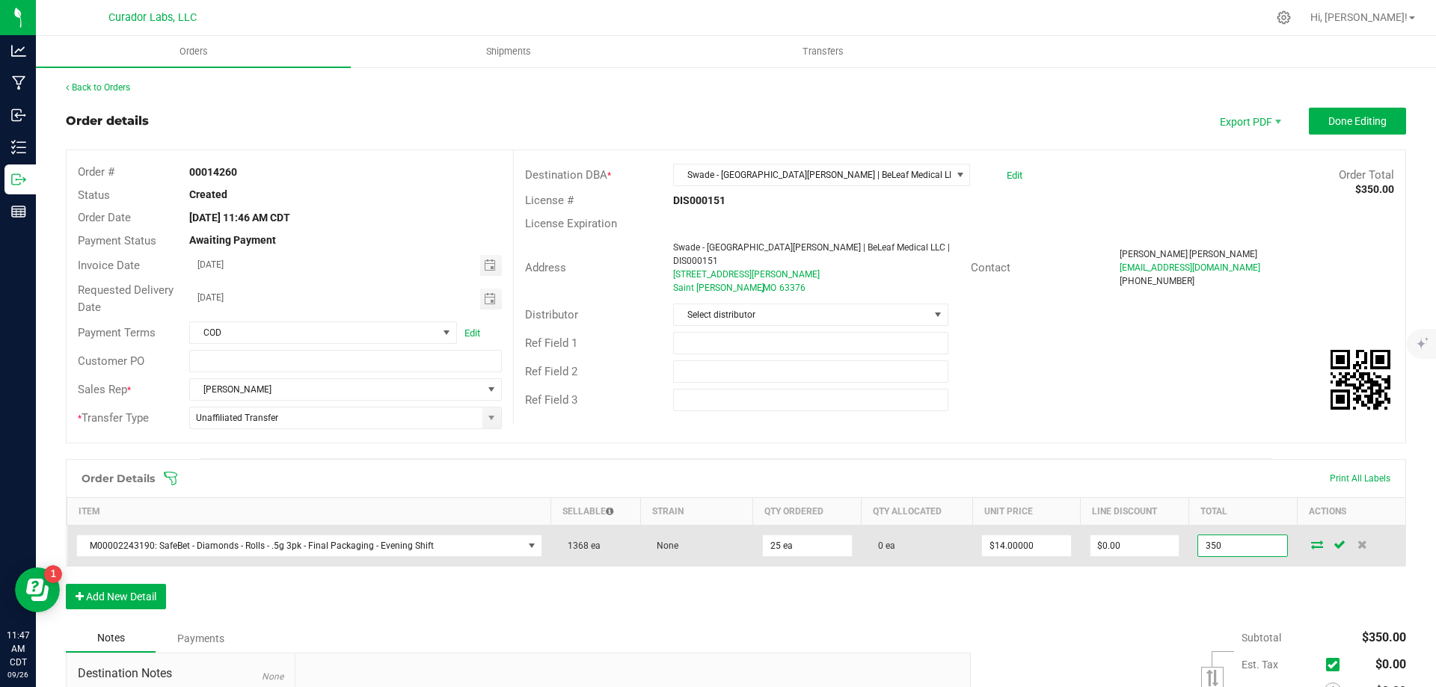
click at [1237, 550] on input "350" at bounding box center [1242, 545] width 89 height 21
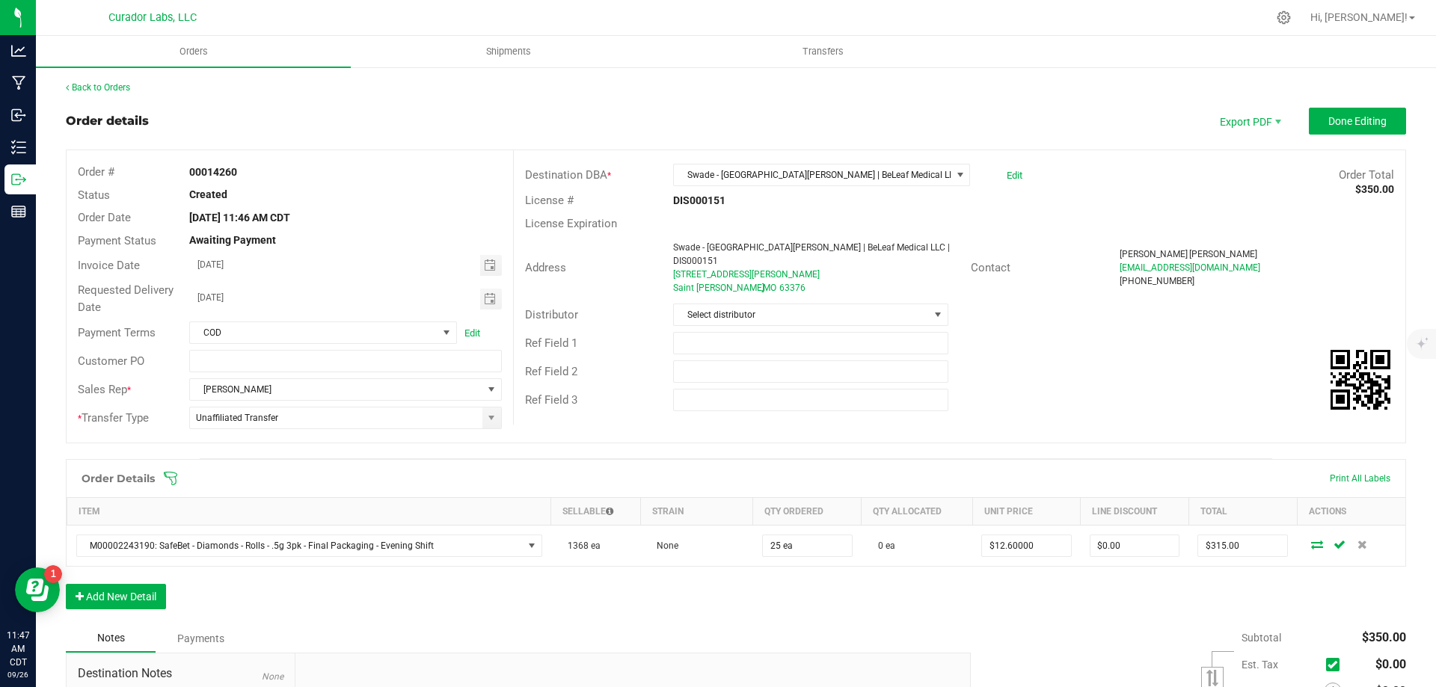
click at [1070, 587] on div "Order Details Print All Labels Item Sellable Strain Qty Ordered Qty Allocated U…" at bounding box center [736, 541] width 1340 height 165
click at [135, 598] on button "Add New Detail" at bounding box center [116, 596] width 100 height 25
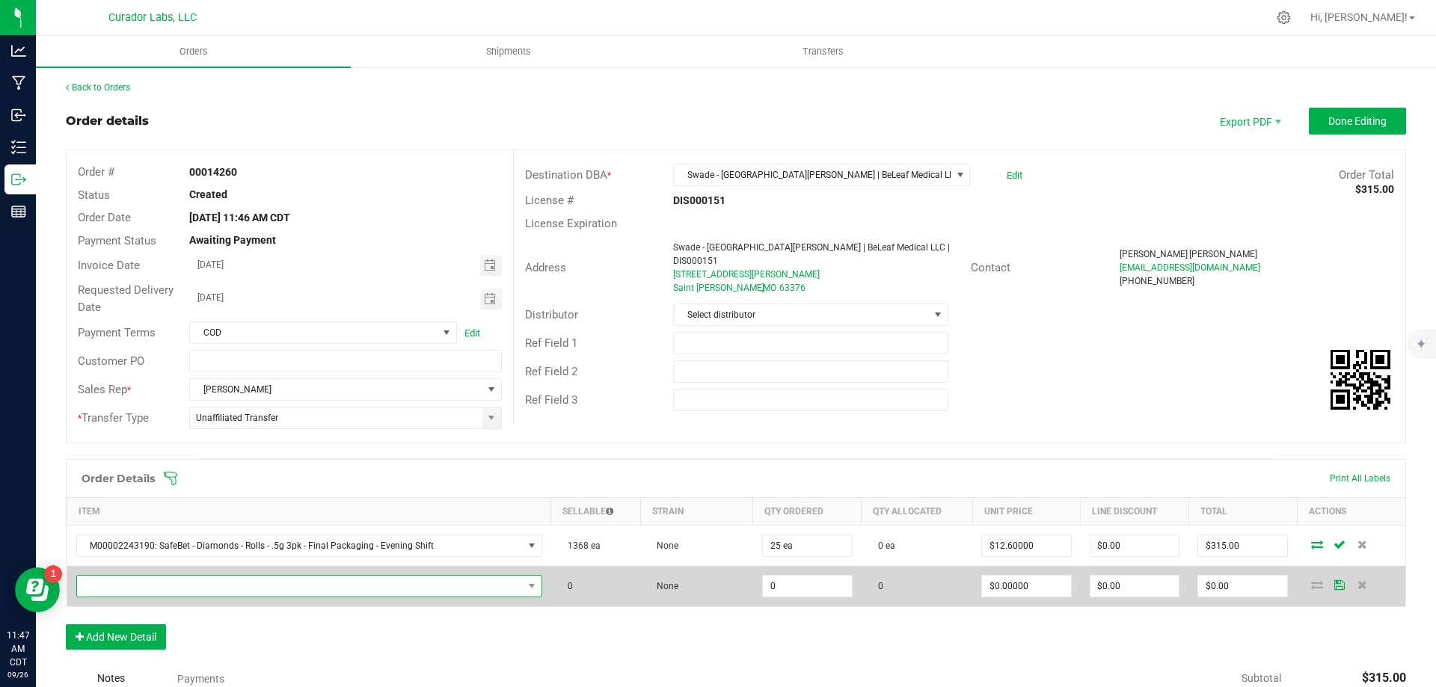
click at [245, 583] on span "NO DATA FOUND" at bounding box center [300, 586] width 446 height 21
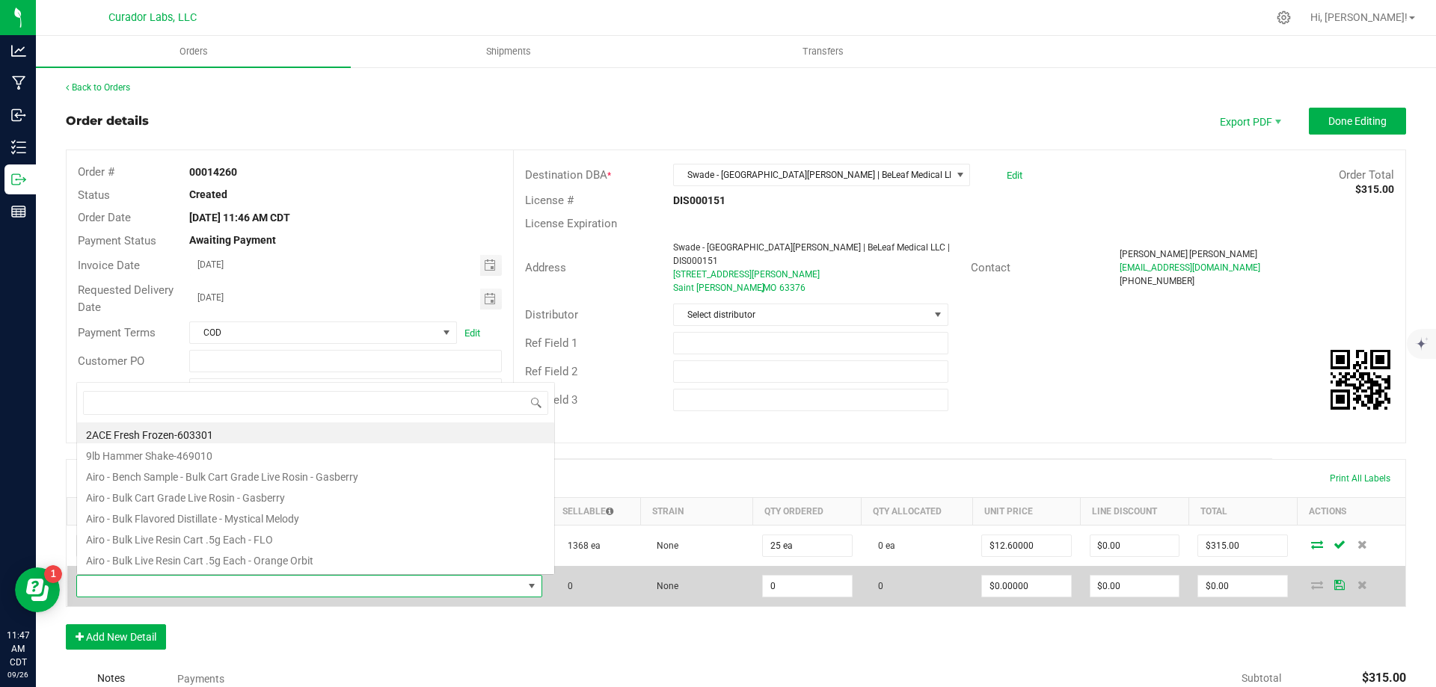
scroll to position [22, 453]
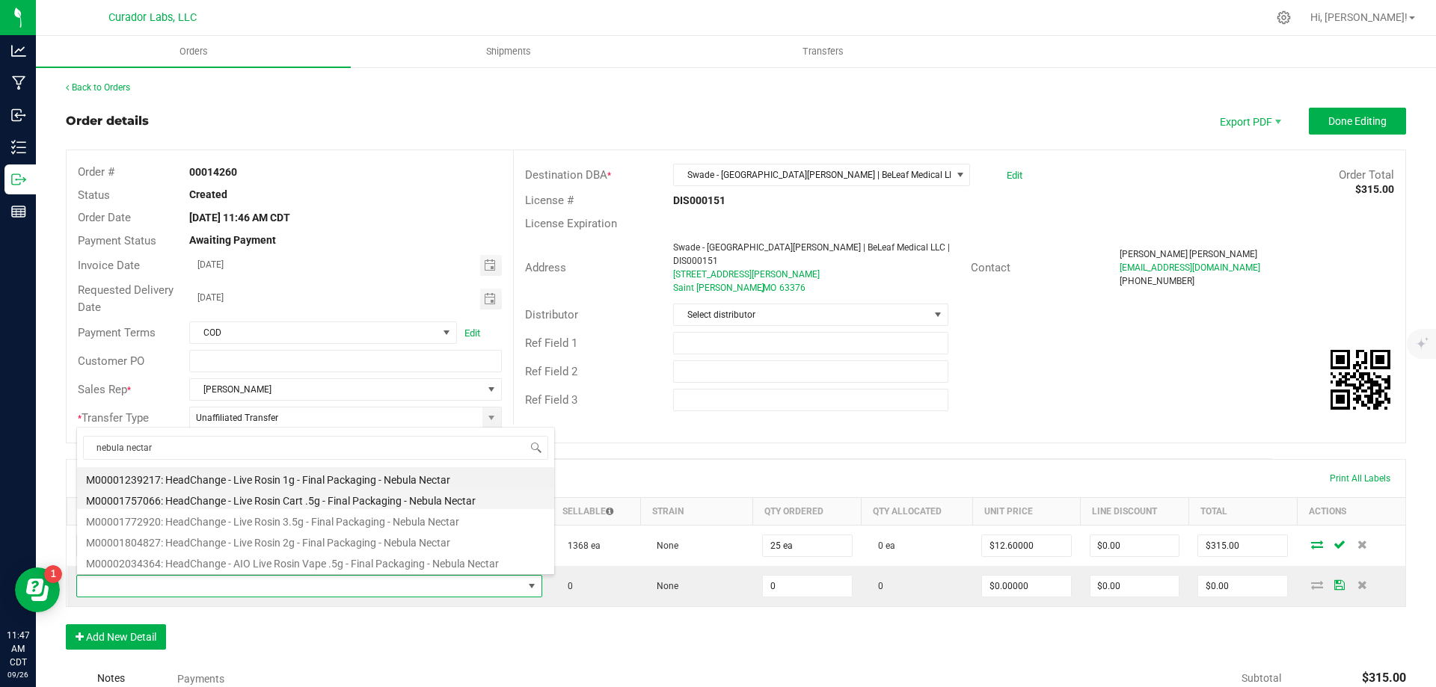
click at [280, 495] on li "M00001757066: HeadChange - Live Rosin Cart .5g - Final Packaging - Nebula Nectar" at bounding box center [315, 498] width 477 height 21
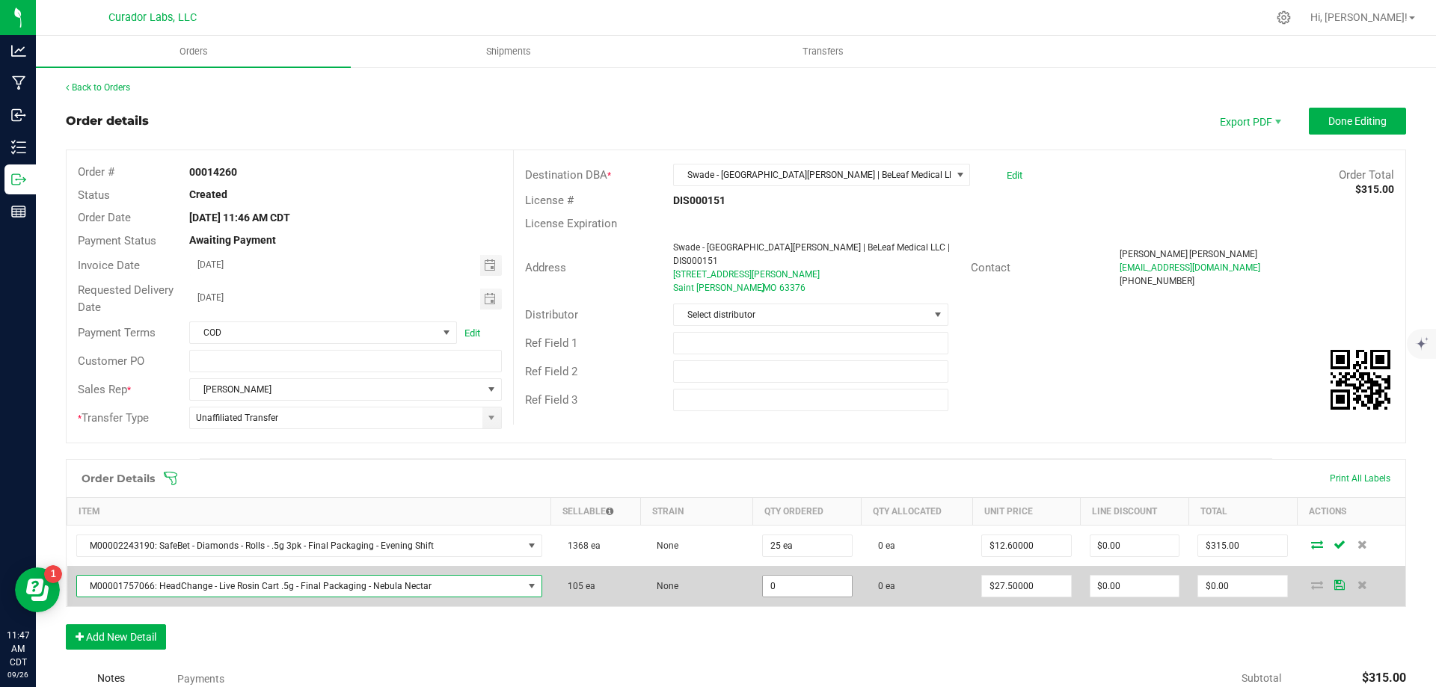
click at [787, 583] on input "0" at bounding box center [807, 586] width 89 height 21
click at [933, 582] on td "0 ea" at bounding box center [917, 586] width 111 height 40
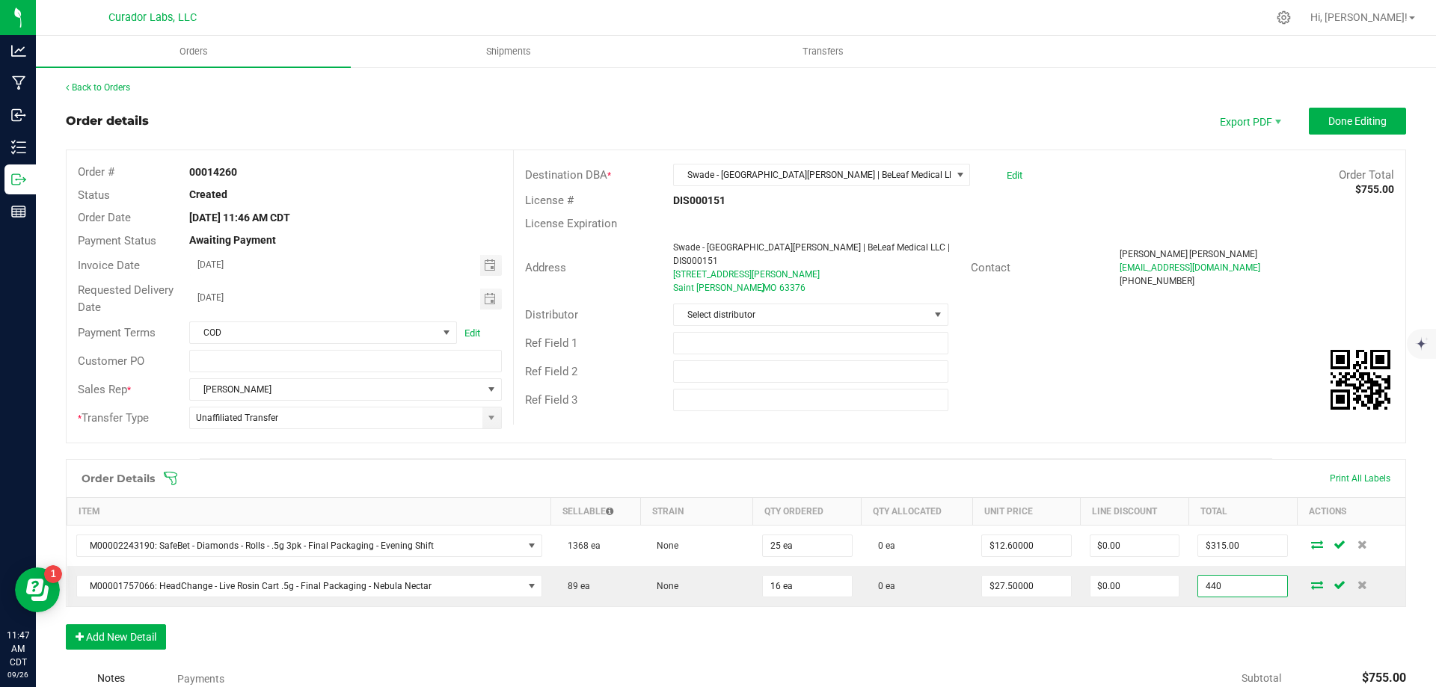
click at [1216, 590] on input "440" at bounding box center [1242, 586] width 89 height 21
click at [1180, 630] on div "Order Details Print All Labels Item Sellable Strain Qty Ordered Qty Allocated U…" at bounding box center [736, 562] width 1340 height 206
click at [119, 630] on button "Add New Detail" at bounding box center [116, 636] width 100 height 25
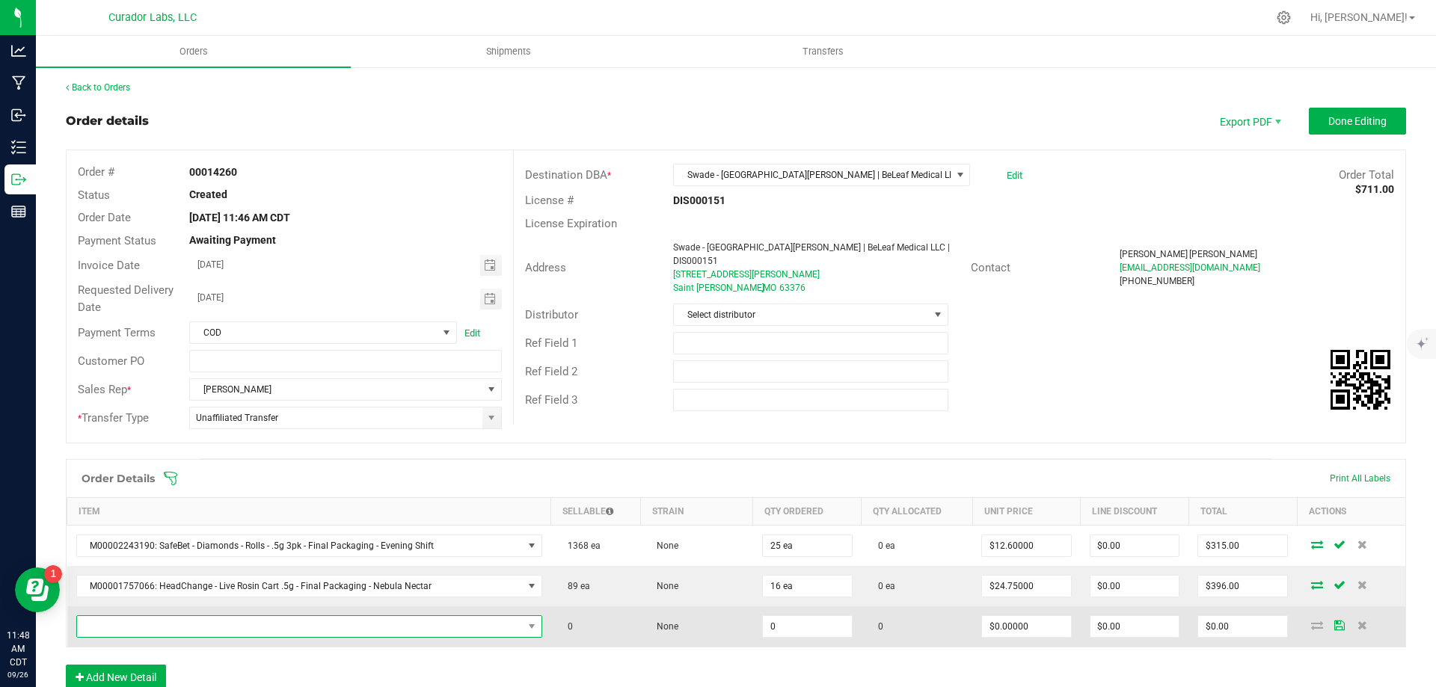
click at [204, 621] on span "NO DATA FOUND" at bounding box center [300, 626] width 446 height 21
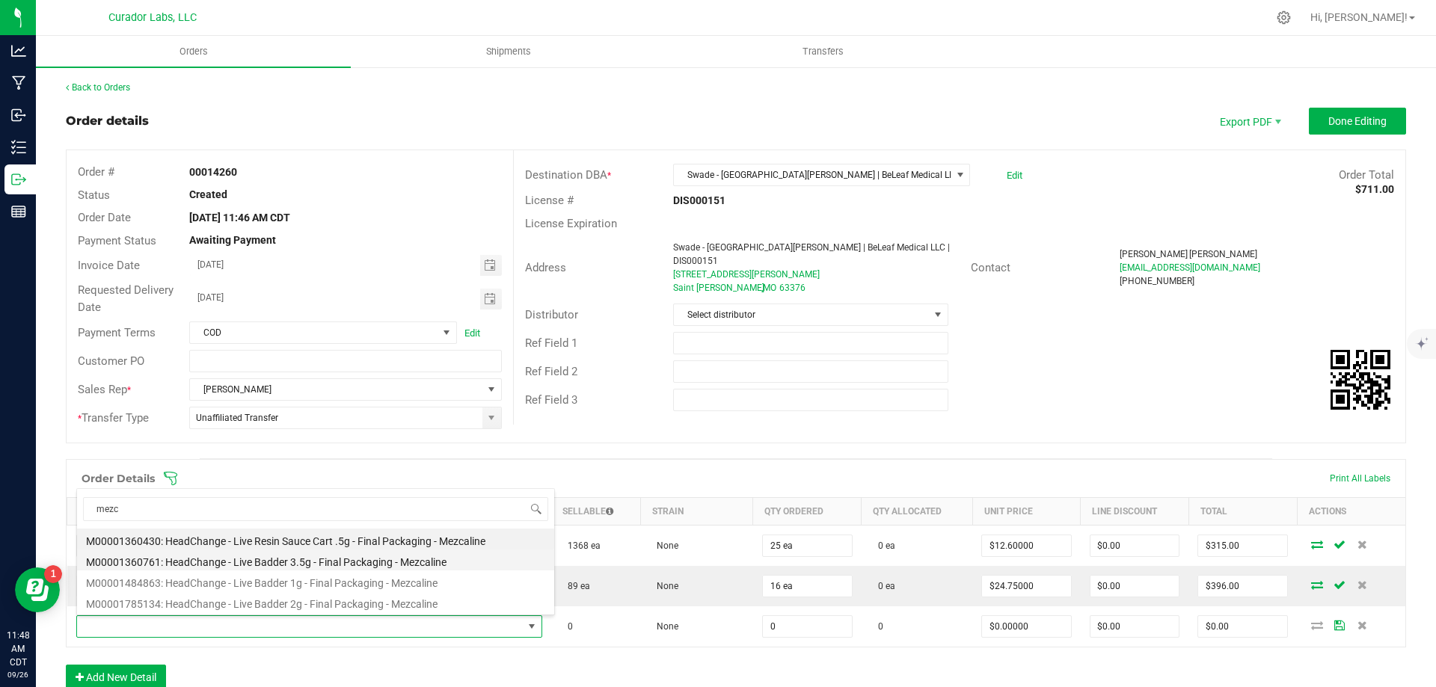
click at [304, 559] on li "M00001360761: HeadChange - Live Badder 3.5g - Final Packaging - Mezcaline" at bounding box center [315, 560] width 477 height 21
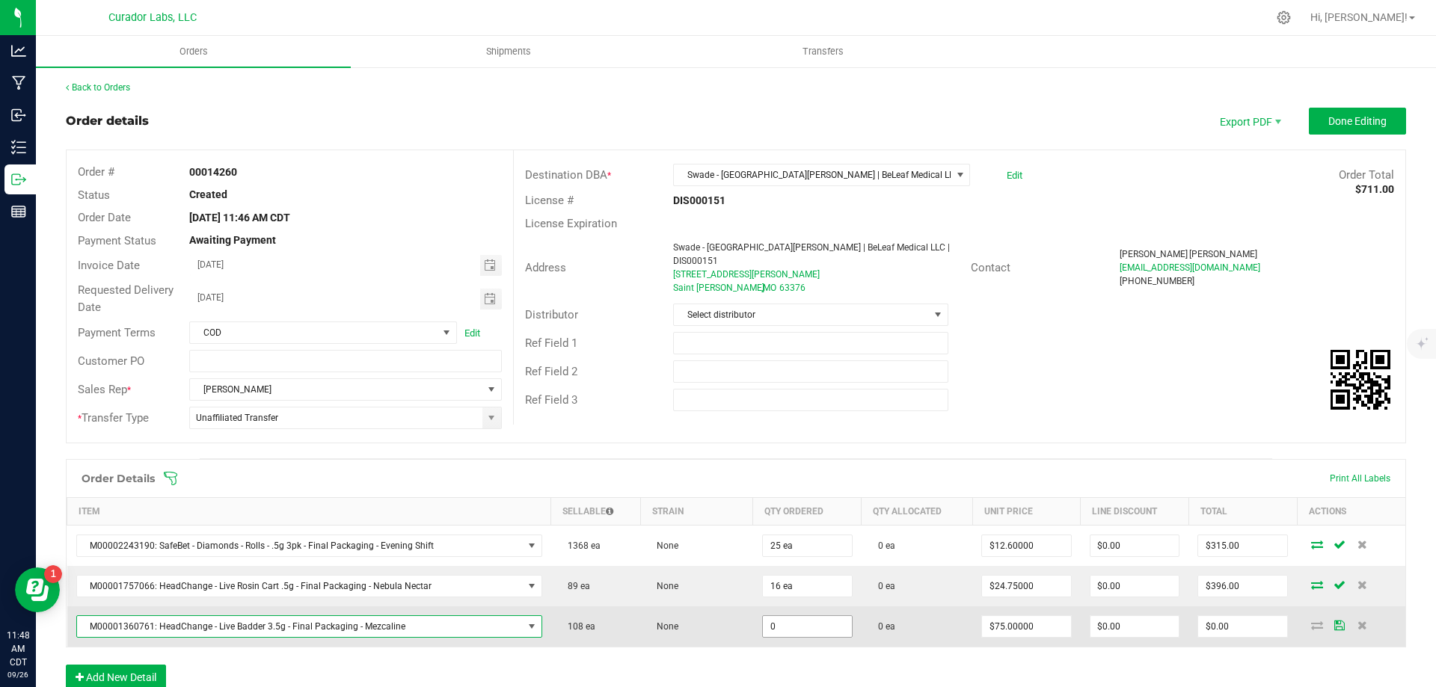
click at [772, 619] on input "0" at bounding box center [807, 626] width 89 height 21
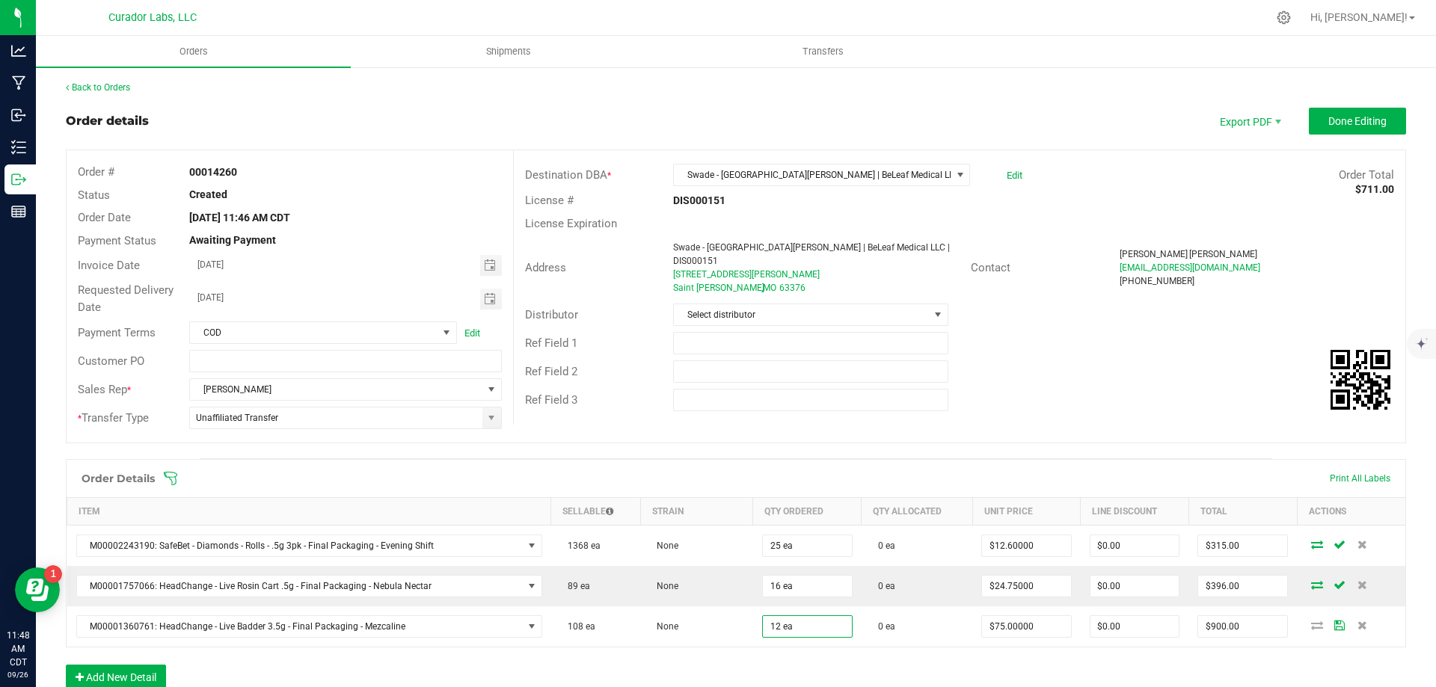
click at [728, 656] on div "Order Details Print All Labels Item Sellable Strain Qty Ordered Qty Allocated U…" at bounding box center [736, 582] width 1340 height 246
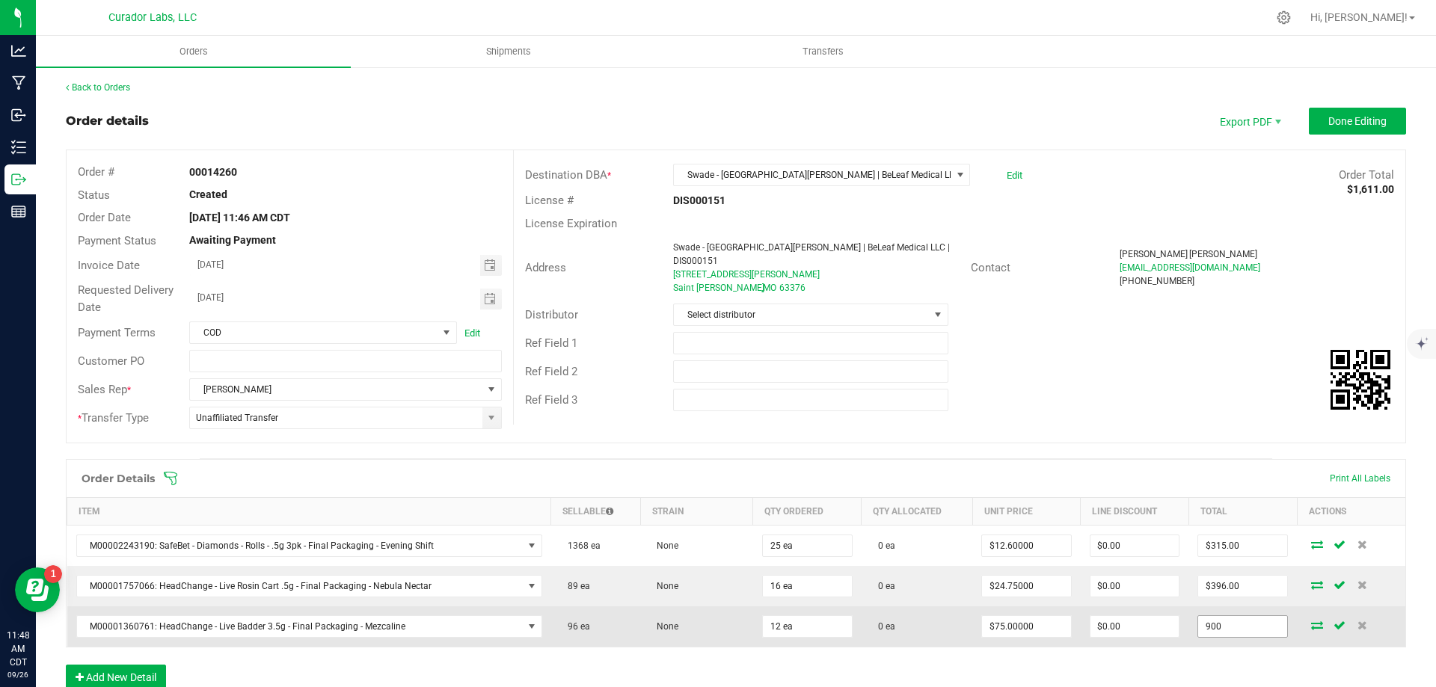
click at [1208, 622] on input "900" at bounding box center [1242, 626] width 89 height 21
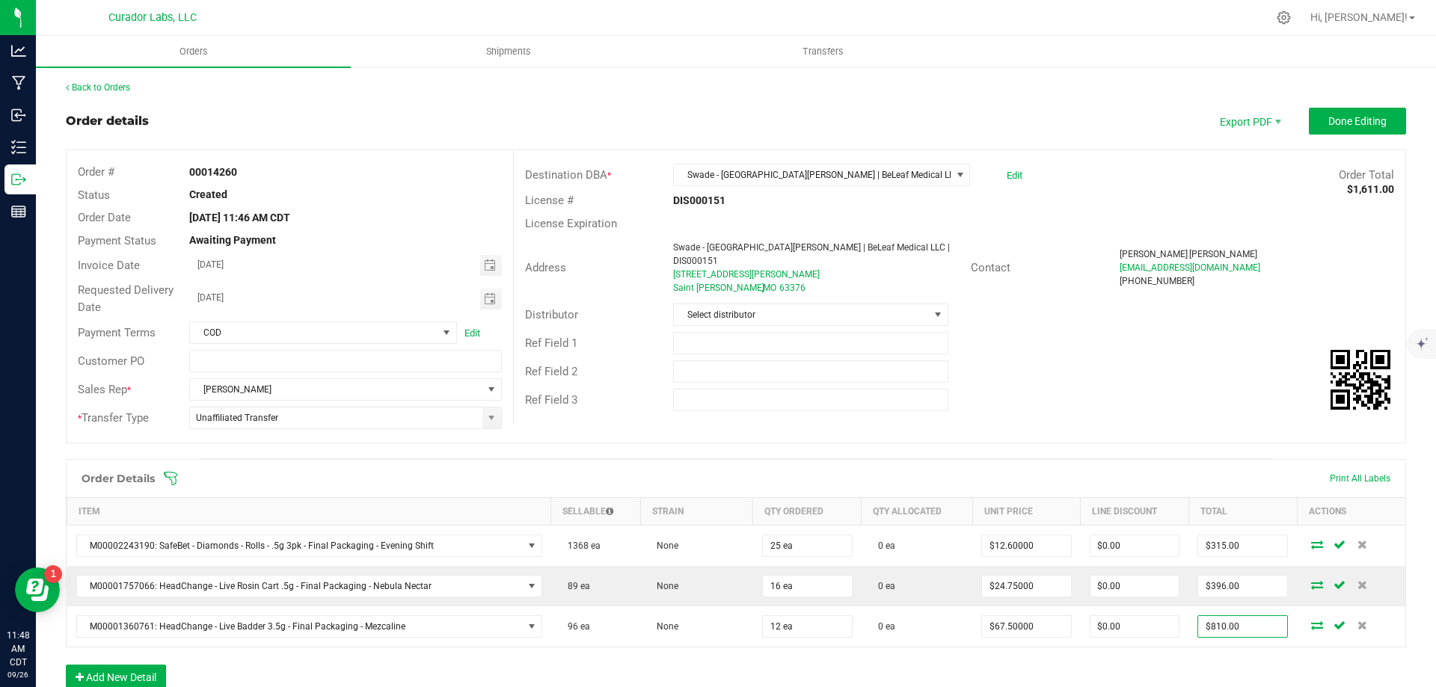
click at [850, 664] on div "Order Details Print All Labels Item Sellable Strain Qty Ordered Qty Allocated U…" at bounding box center [736, 582] width 1340 height 246
drag, startPoint x: 132, startPoint y: 661, endPoint x: 124, endPoint y: 675, distance: 15.4
click at [126, 674] on div "Order Details Print All Labels Item Sellable Strain Qty Ordered Qty Allocated U…" at bounding box center [736, 582] width 1340 height 246
click at [124, 675] on button "Add New Detail" at bounding box center [116, 677] width 100 height 25
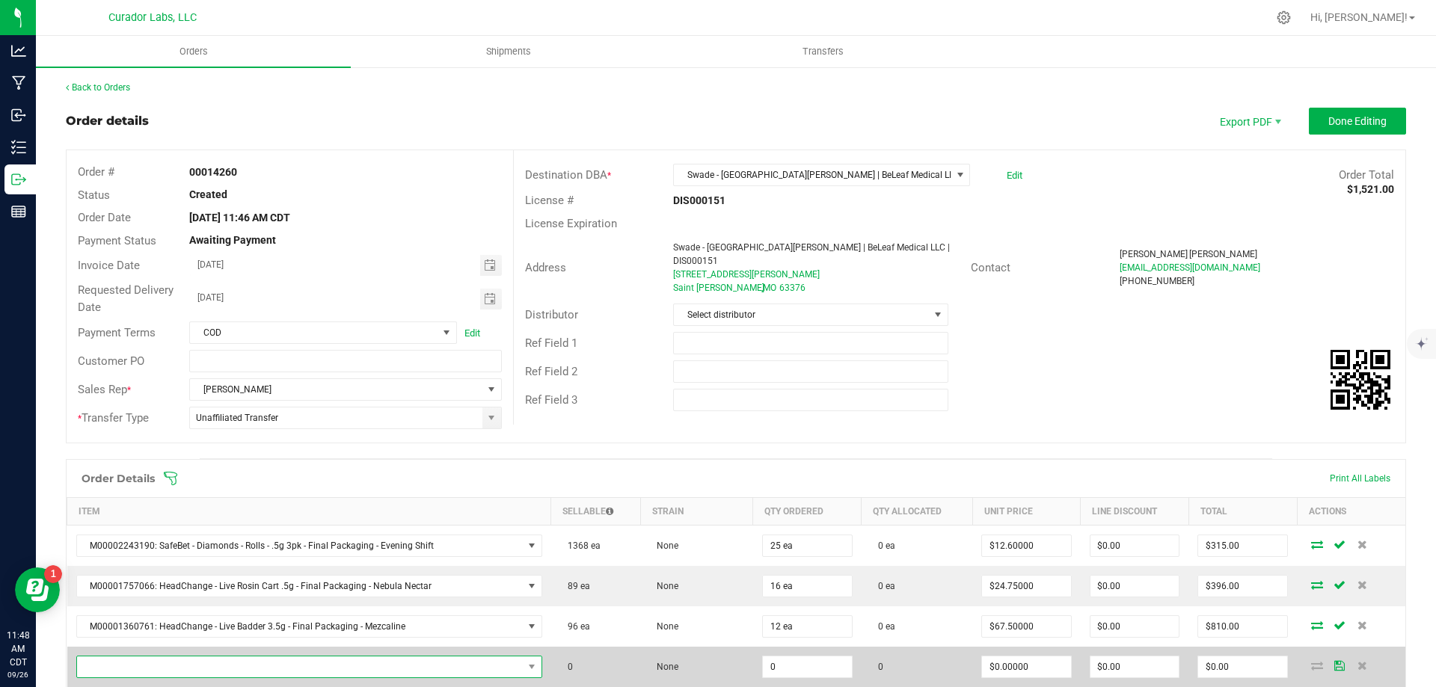
click at [286, 667] on span "NO DATA FOUND" at bounding box center [300, 667] width 446 height 21
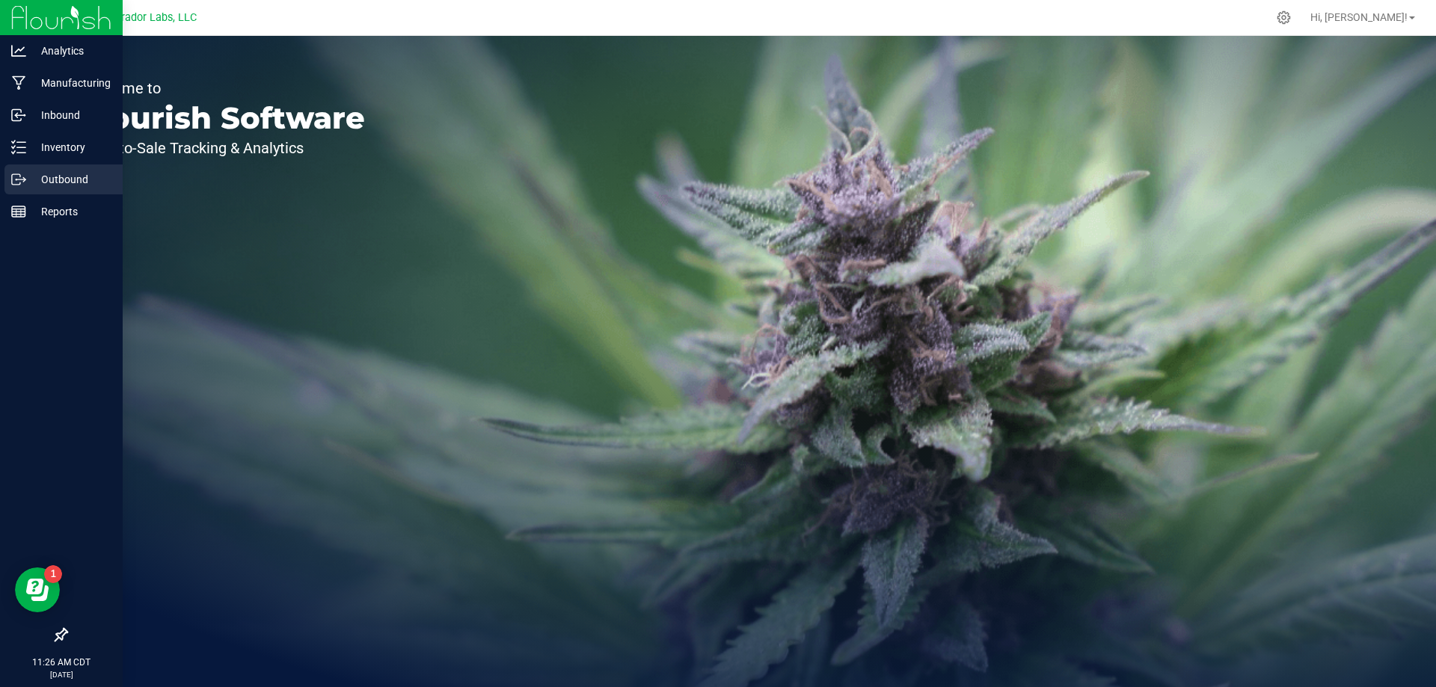
click at [28, 184] on p "Outbound" at bounding box center [71, 180] width 90 height 18
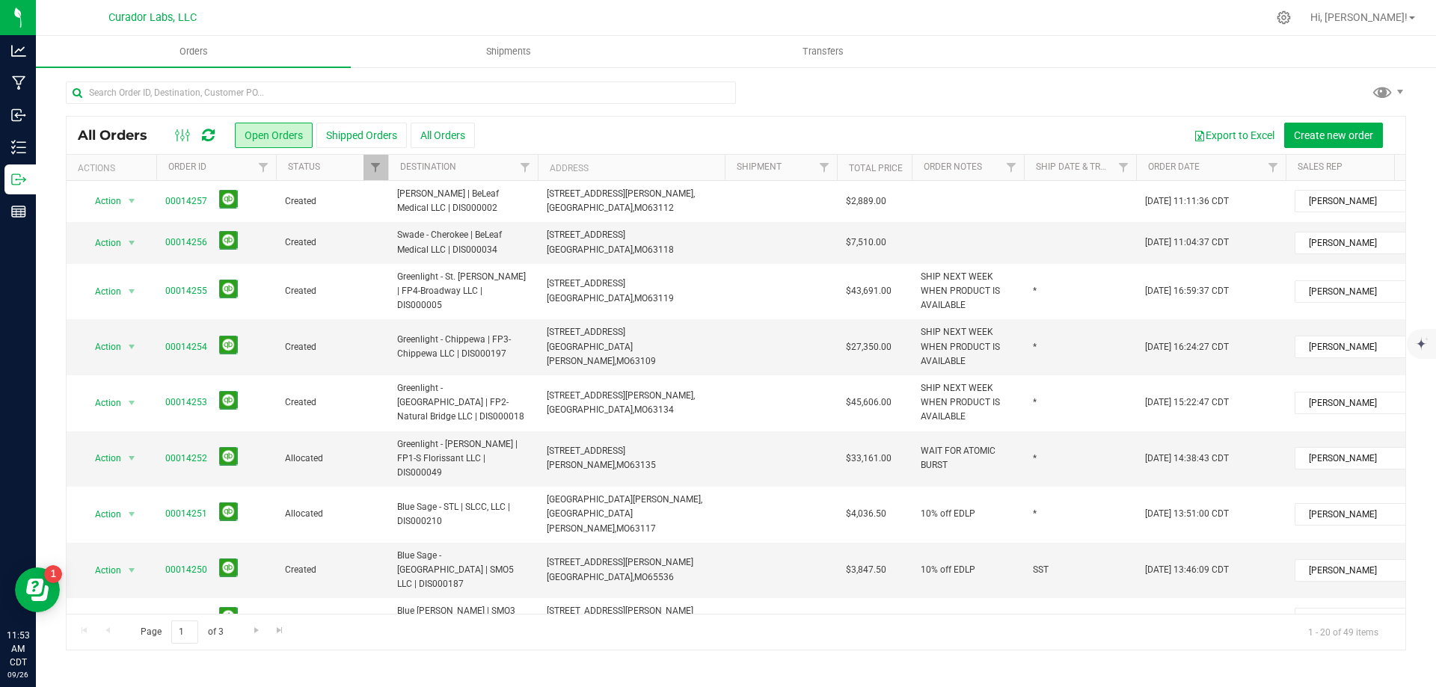
click at [209, 137] on icon at bounding box center [208, 135] width 13 height 15
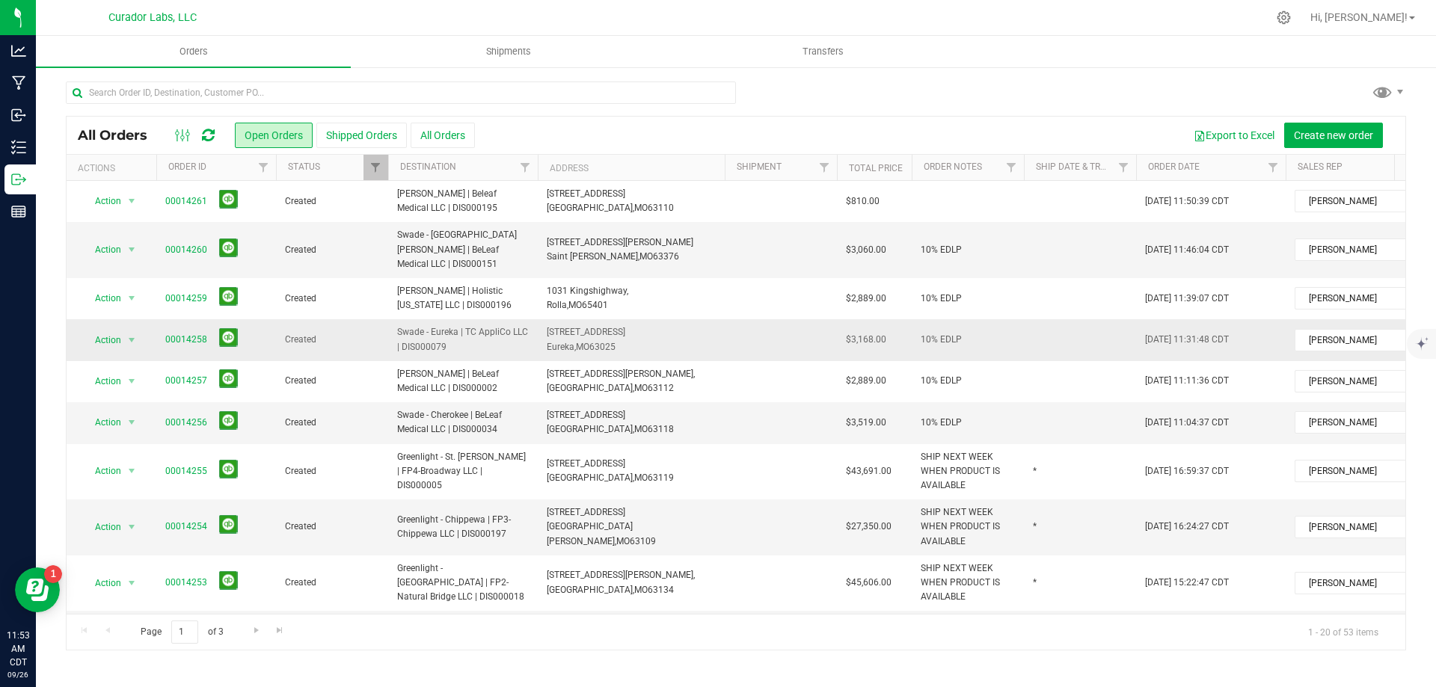
click at [461, 325] on span "Swade - Eureka | TC AppliCo LLC | DIS000079" at bounding box center [463, 339] width 132 height 28
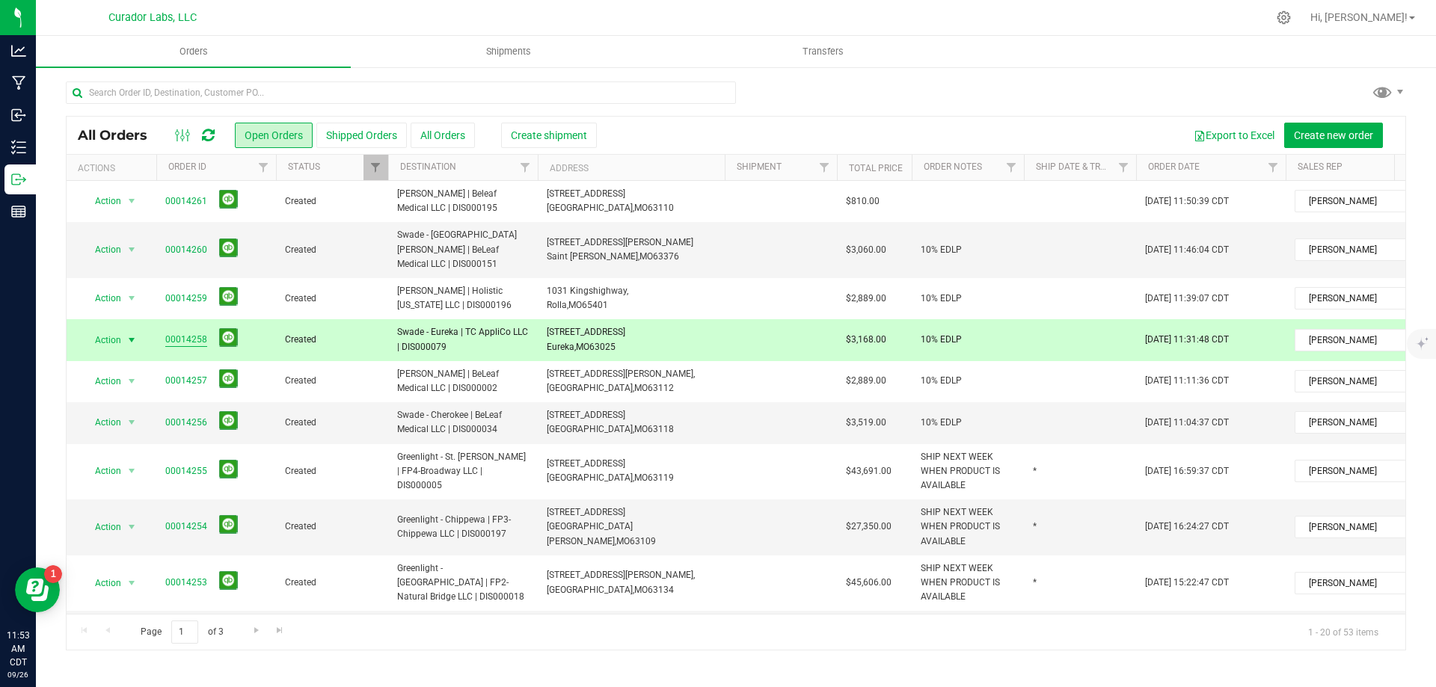
click at [190, 333] on link "00014258" at bounding box center [186, 340] width 42 height 14
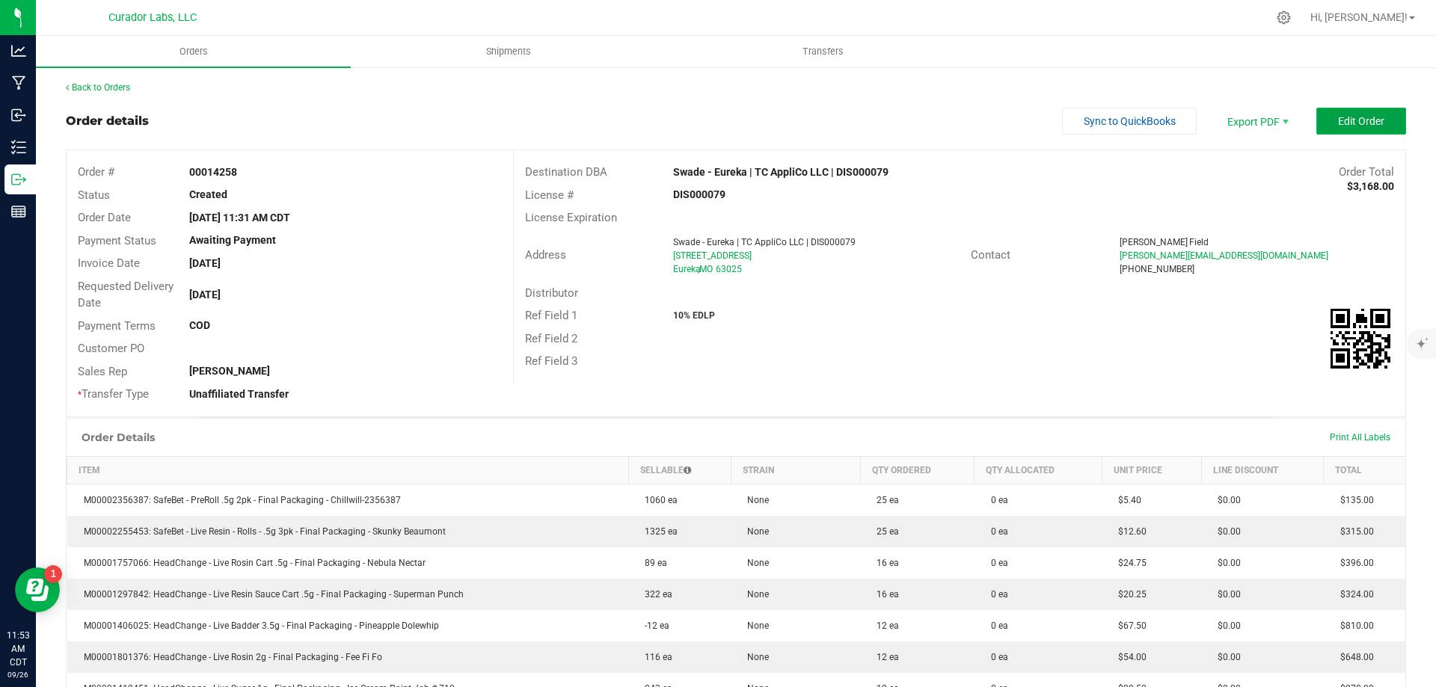
click at [1344, 120] on span "Edit Order" at bounding box center [1361, 121] width 46 height 12
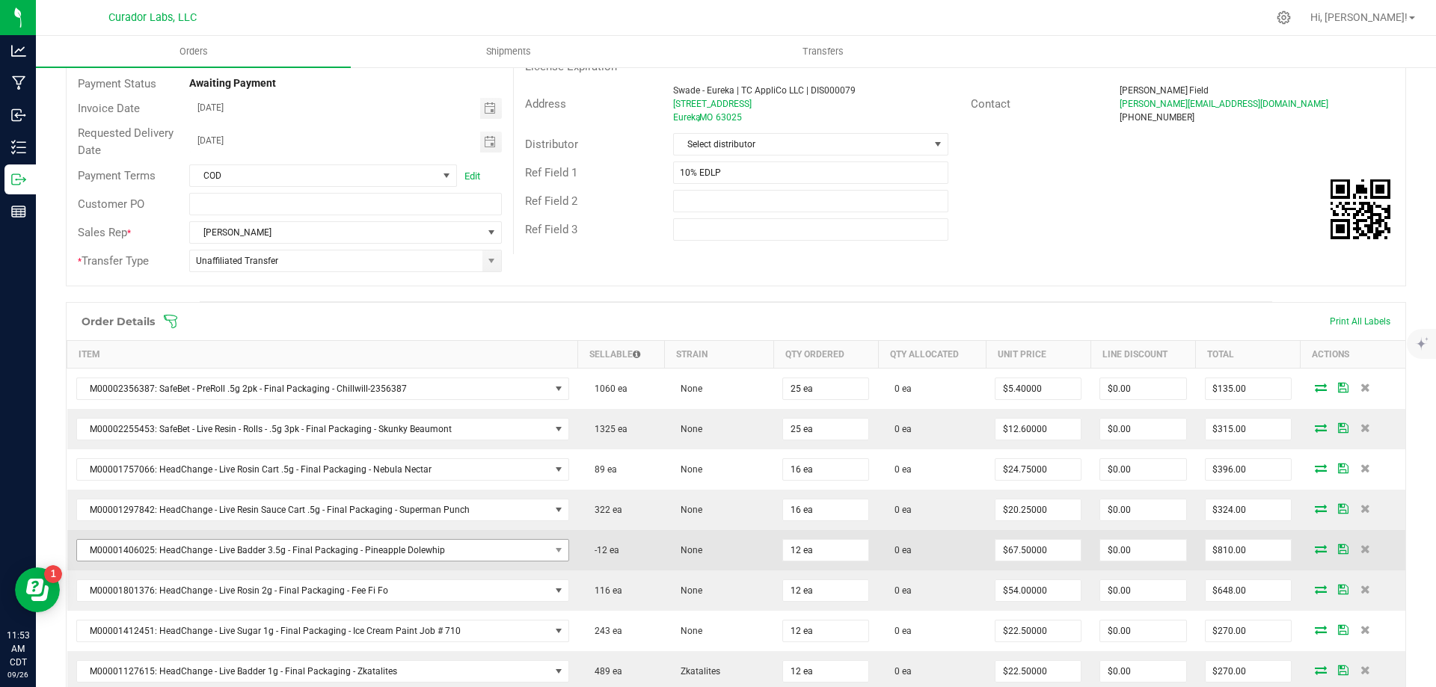
scroll to position [224, 0]
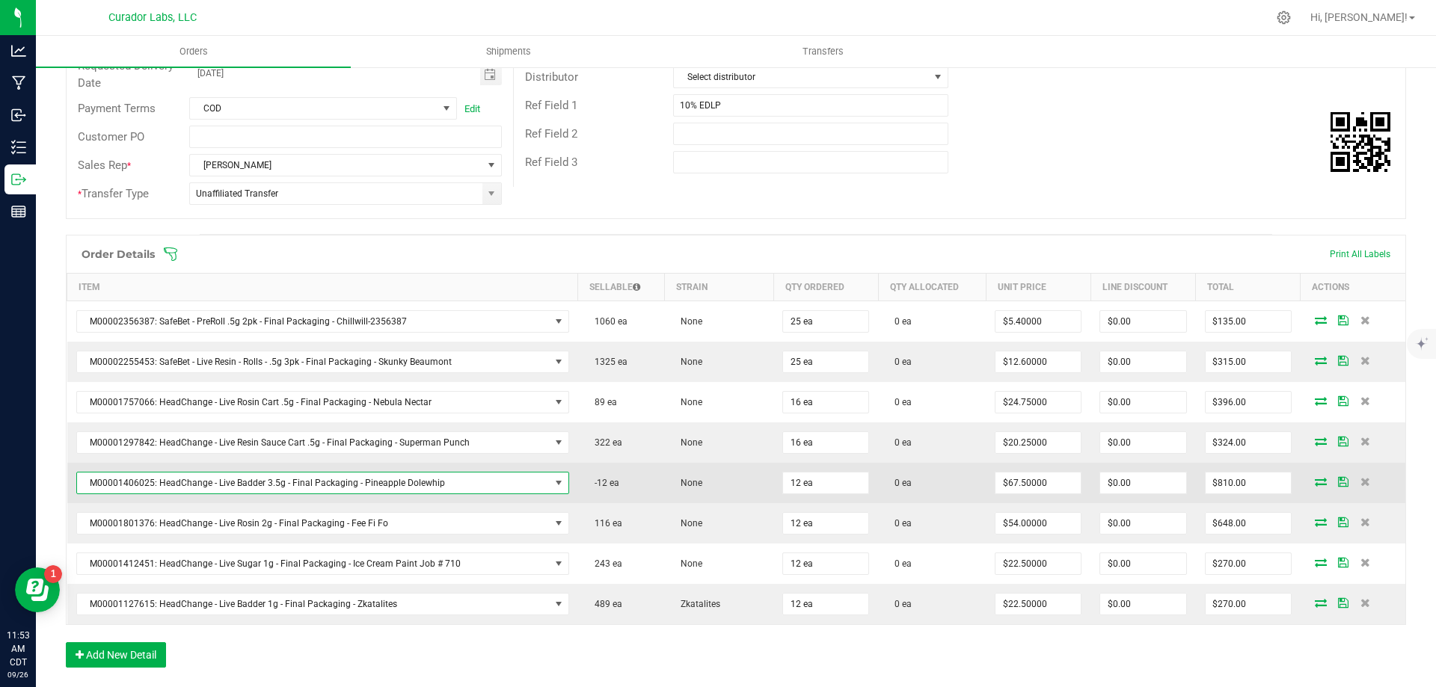
click at [411, 484] on span "M00001406025: HeadChange - Live Badder 3.5g - Final Packaging - Pineapple Dolew…" at bounding box center [313, 483] width 473 height 21
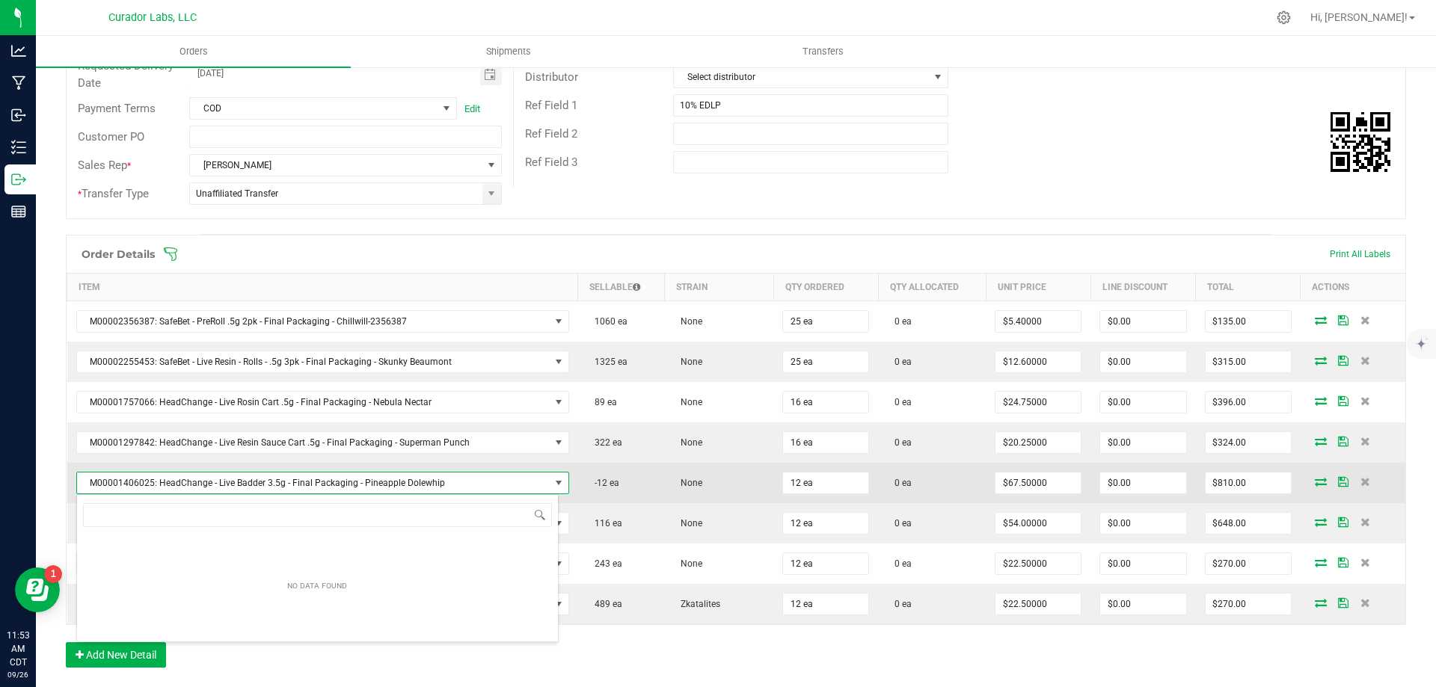
scroll to position [22, 479]
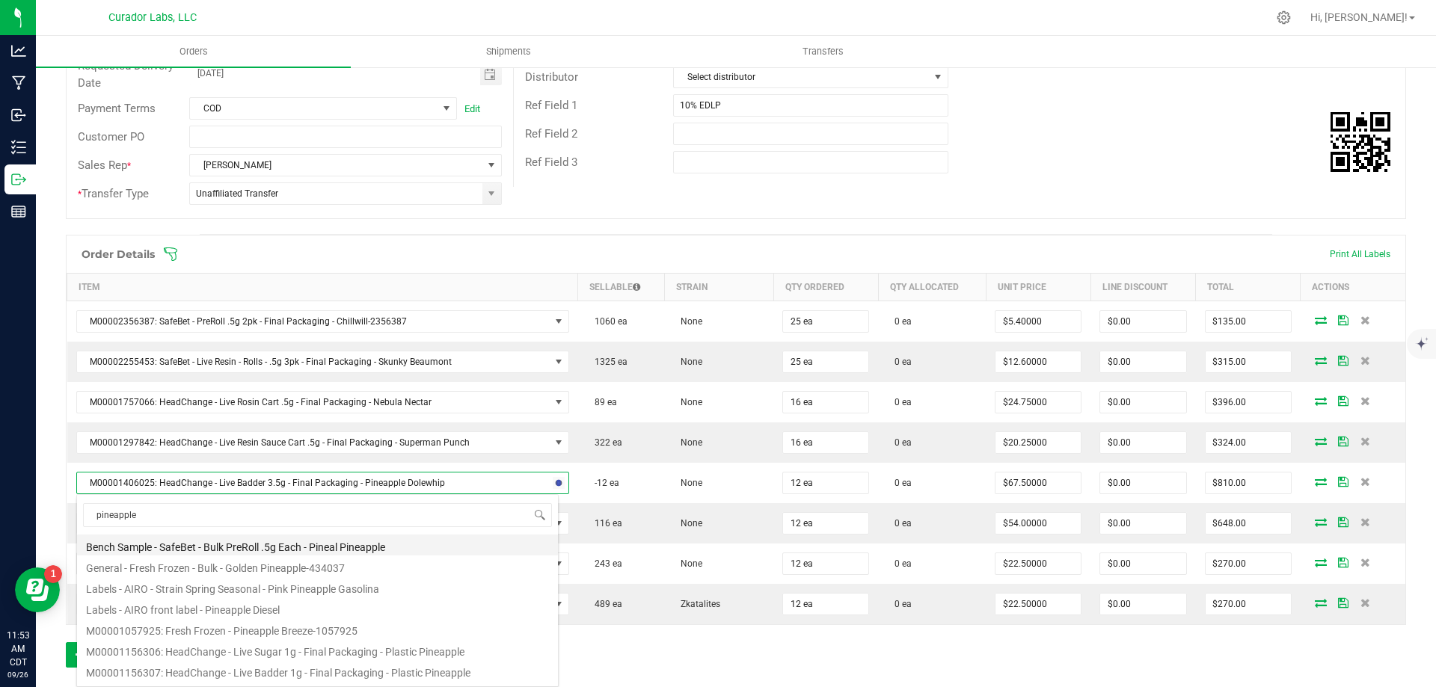
type input "pineapple d"
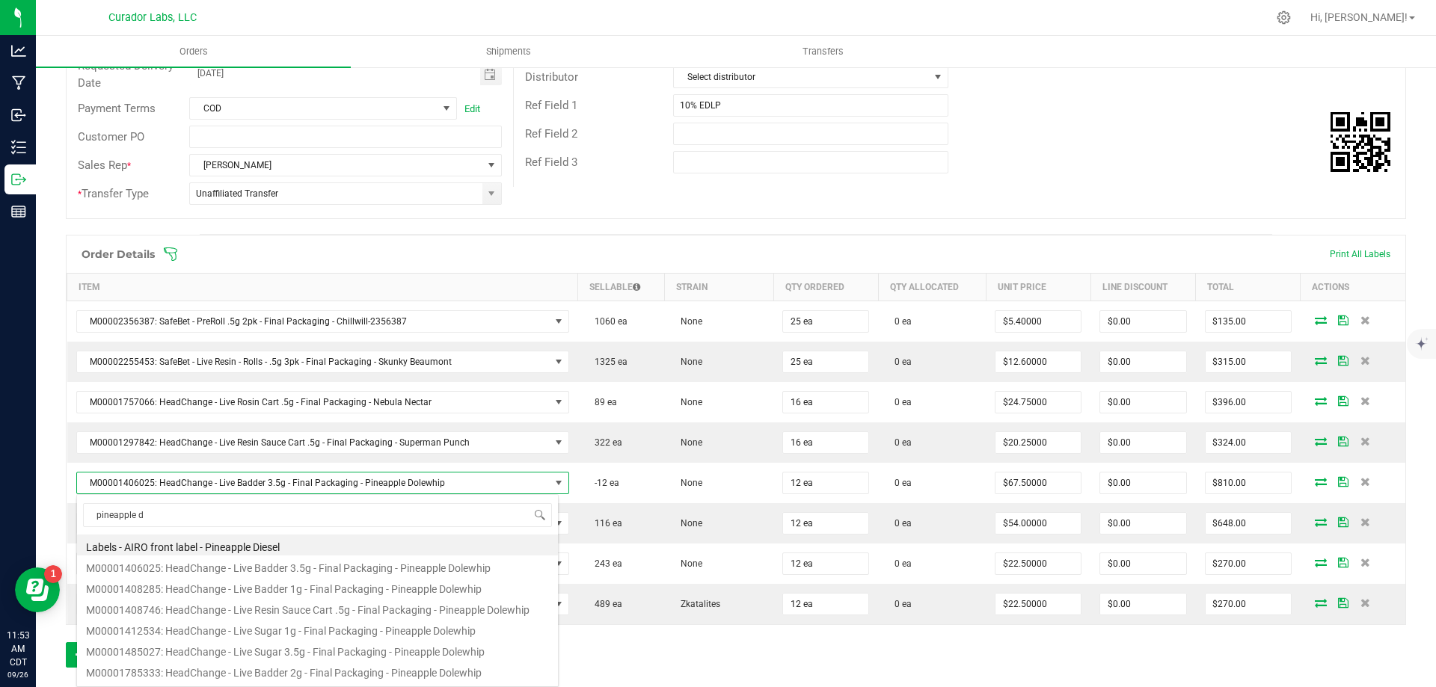
click at [323, 653] on li "M00001485027: HeadChange - Live Sugar 3.5g - Final Packaging - Pineapple Dolewh…" at bounding box center [317, 649] width 481 height 21
type input "$75.00000"
type input "$900.00"
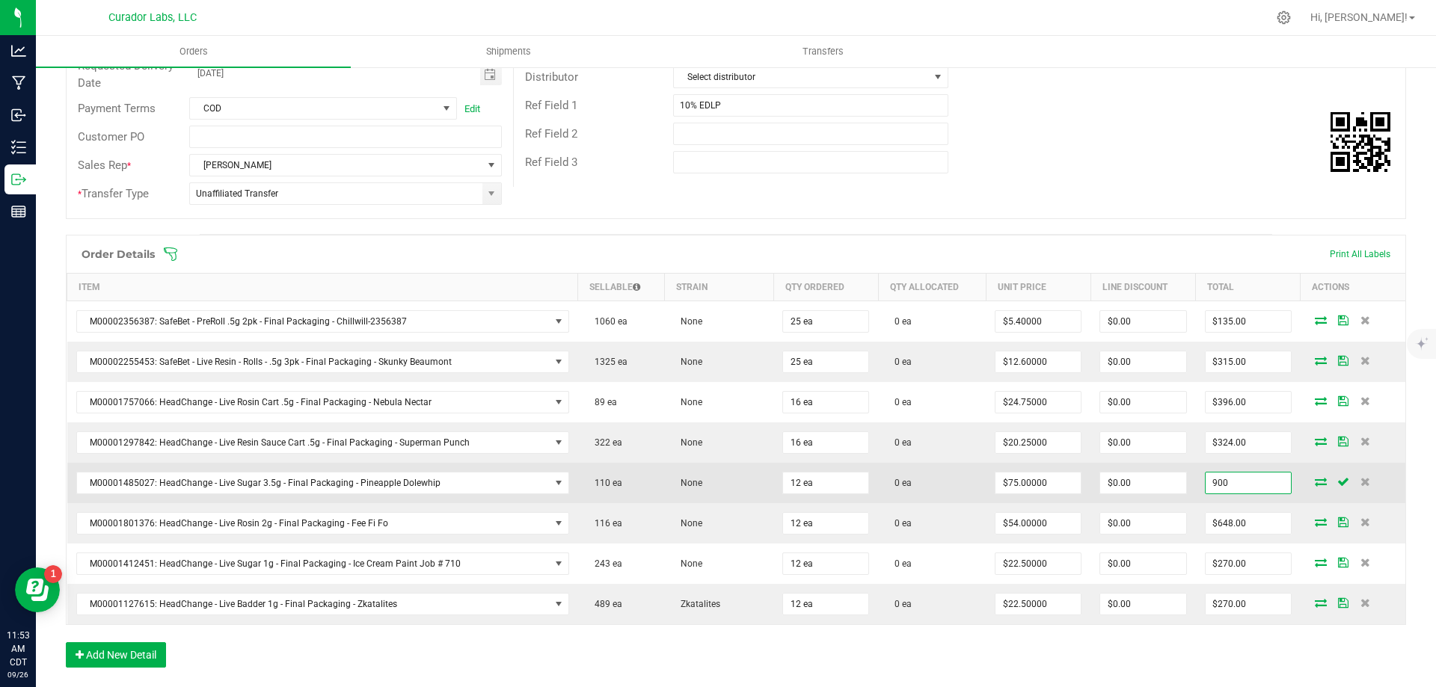
click at [1212, 479] on input "900" at bounding box center [1248, 483] width 85 height 21
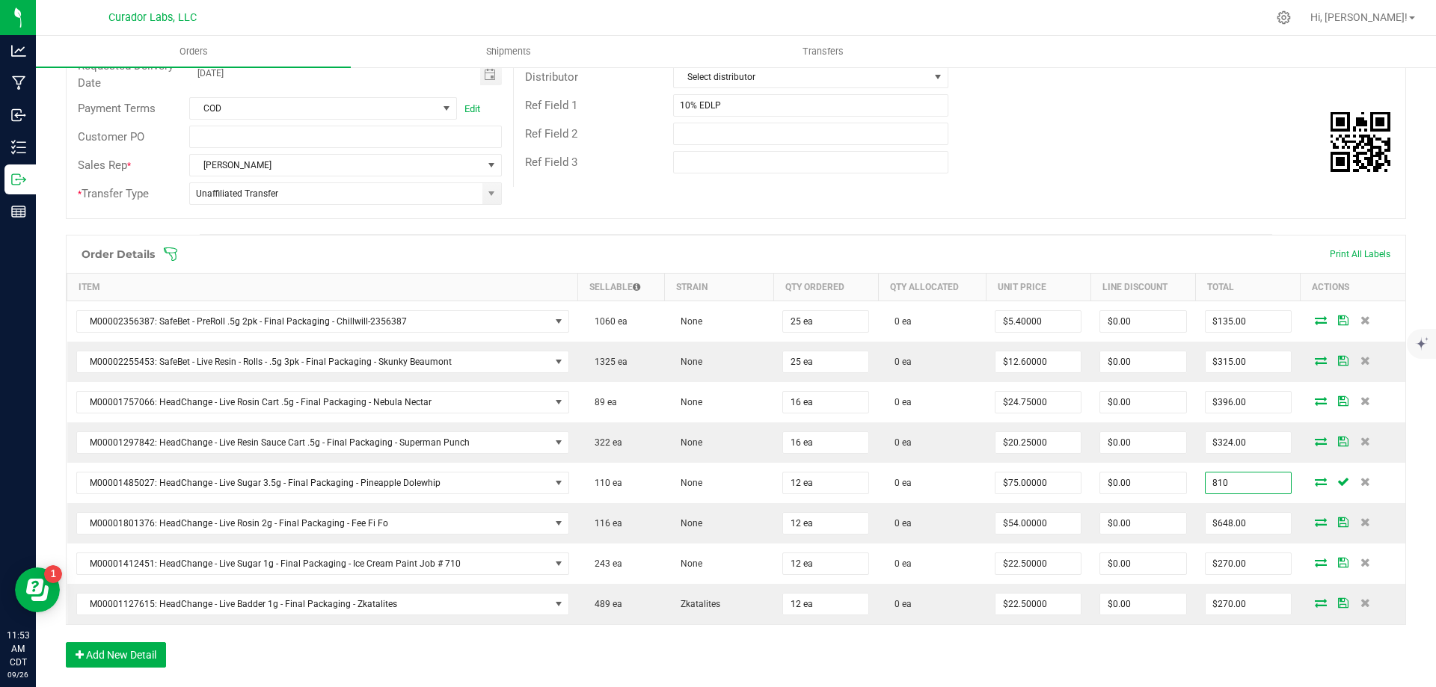
type input "810"
type input "$67.50000"
type input "$810.00"
click at [1256, 650] on div "Order Details Print All Labels Item Sellable Strain Qty Ordered Qty Allocated U…" at bounding box center [736, 459] width 1340 height 448
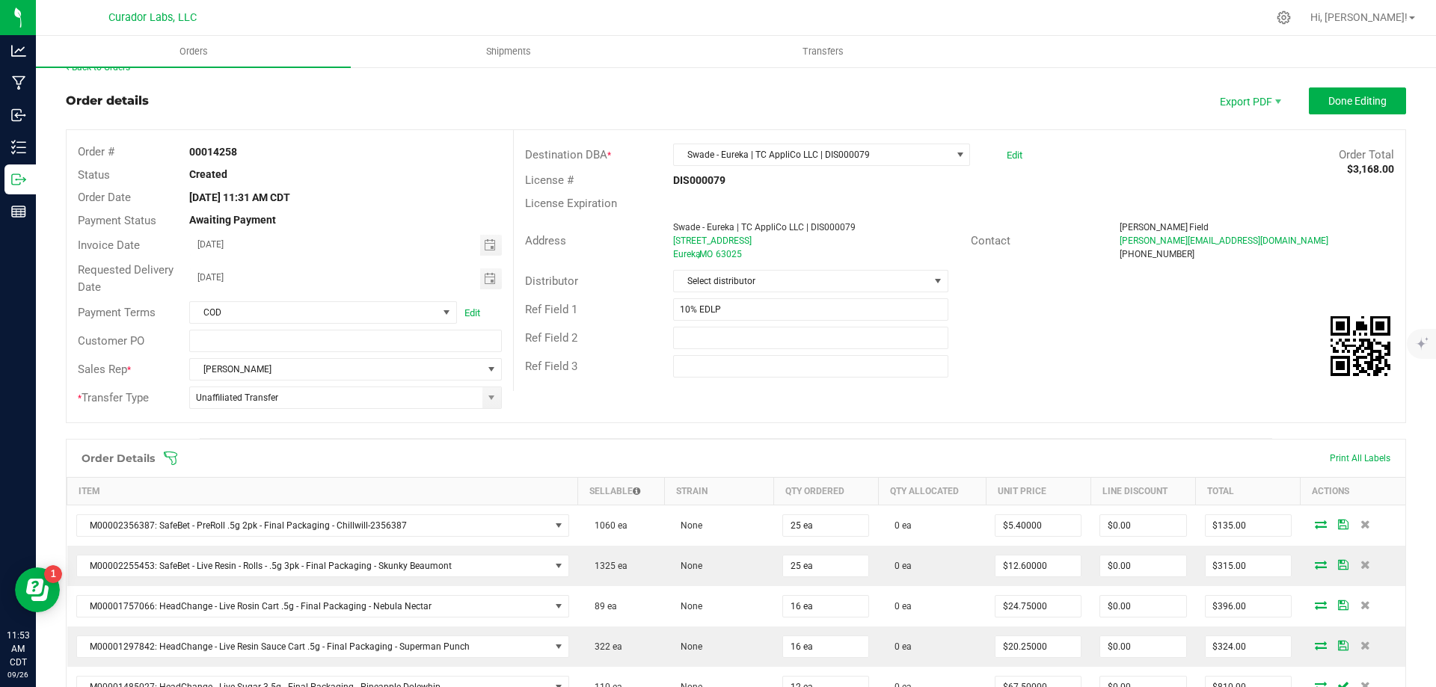
scroll to position [0, 0]
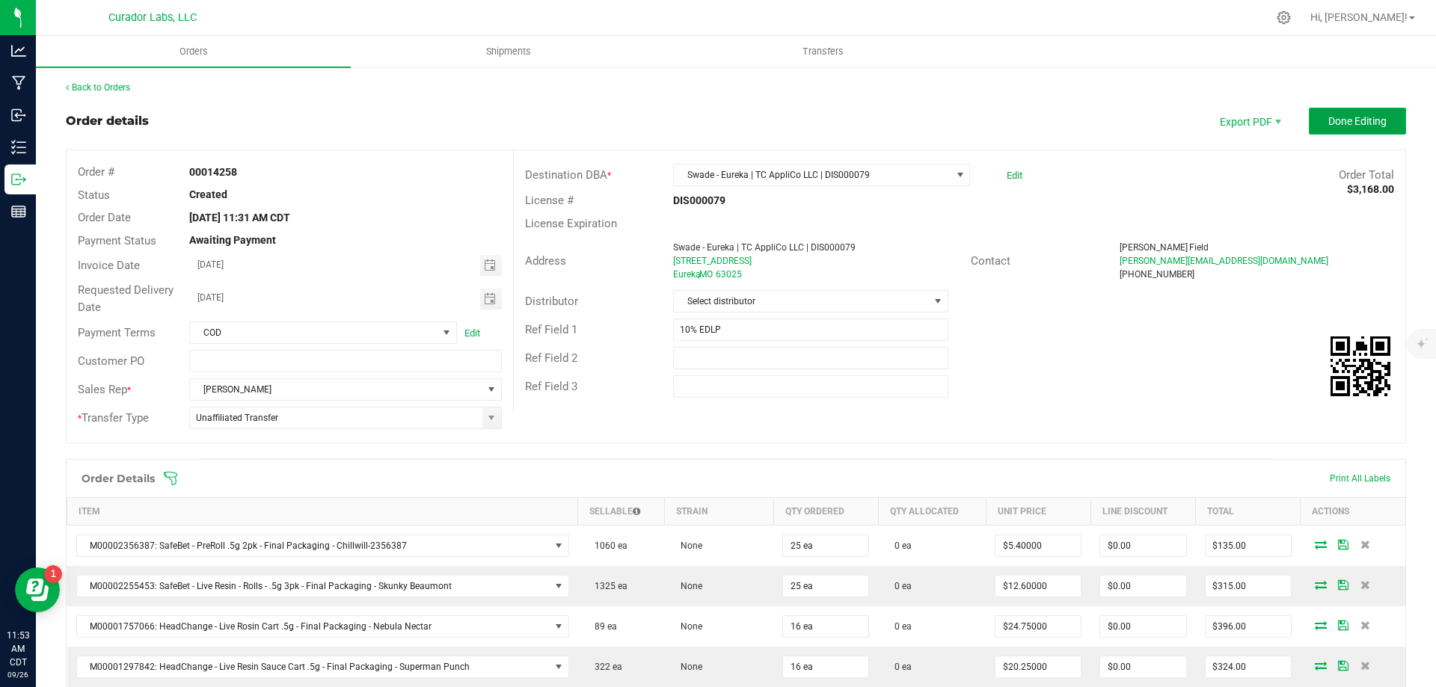
click at [1359, 128] on button "Done Editing" at bounding box center [1357, 121] width 97 height 27
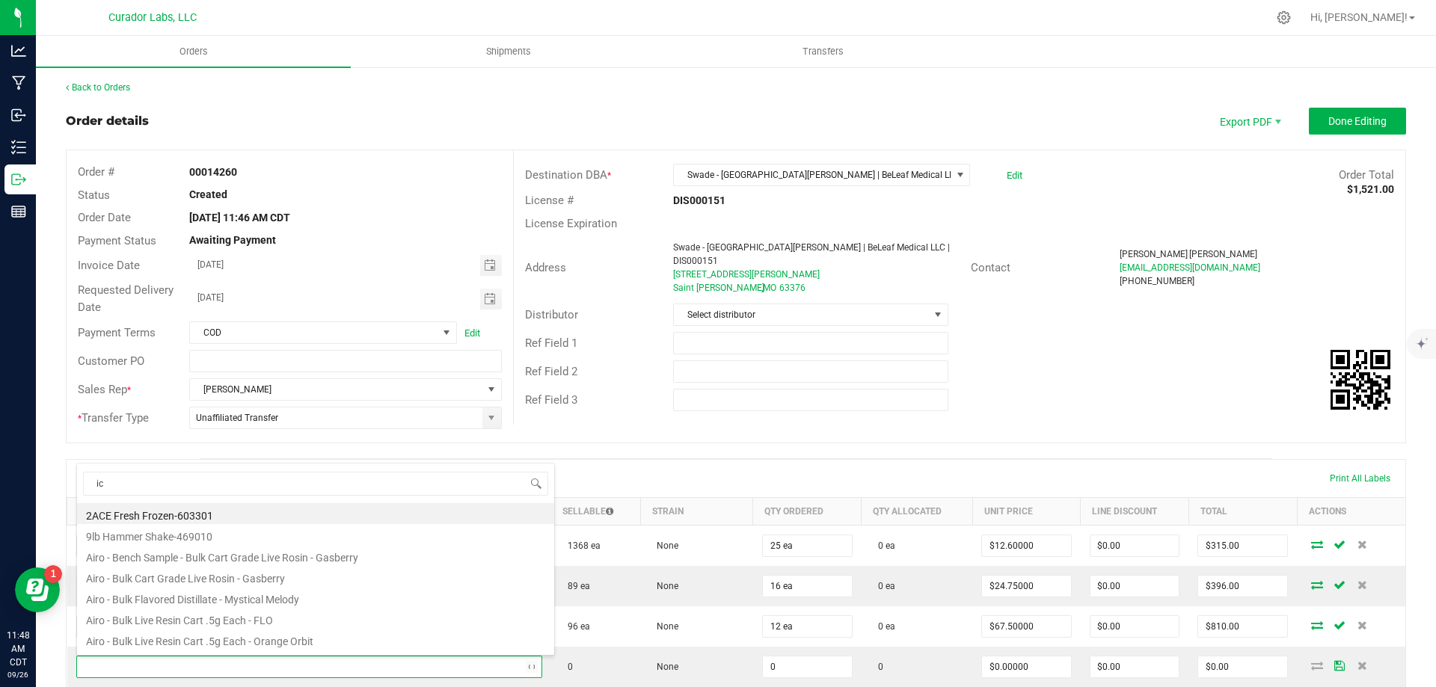
scroll to position [22, 453]
type input "ice z"
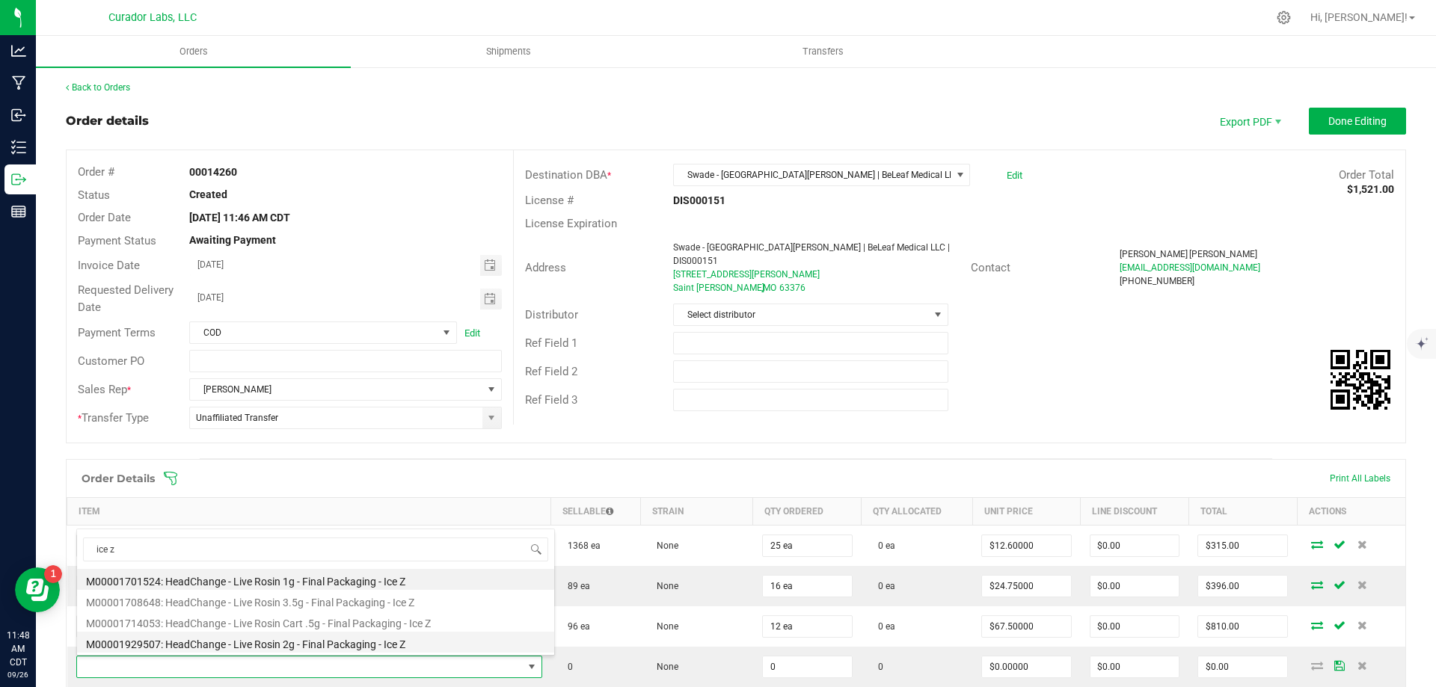
click at [300, 646] on li "M00001929507: HeadChange - Live Rosin 2g - Final Packaging - Ice Z" at bounding box center [315, 642] width 477 height 21
type input "0 ea"
type input "$60.00000"
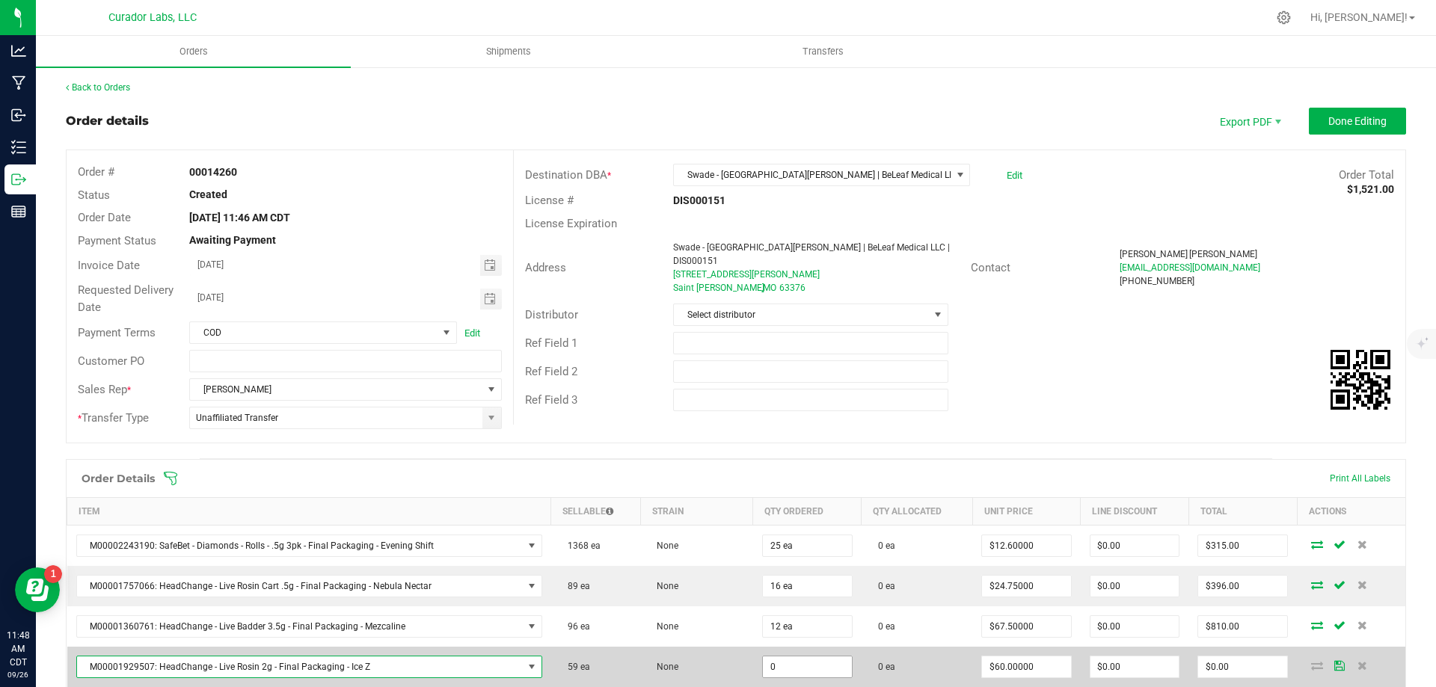
click at [786, 672] on input "0" at bounding box center [807, 667] width 89 height 21
type input "12 ea"
type input "$720.00"
click at [945, 672] on td "0 ea" at bounding box center [917, 667] width 111 height 40
click at [1238, 669] on input "720" at bounding box center [1242, 667] width 89 height 21
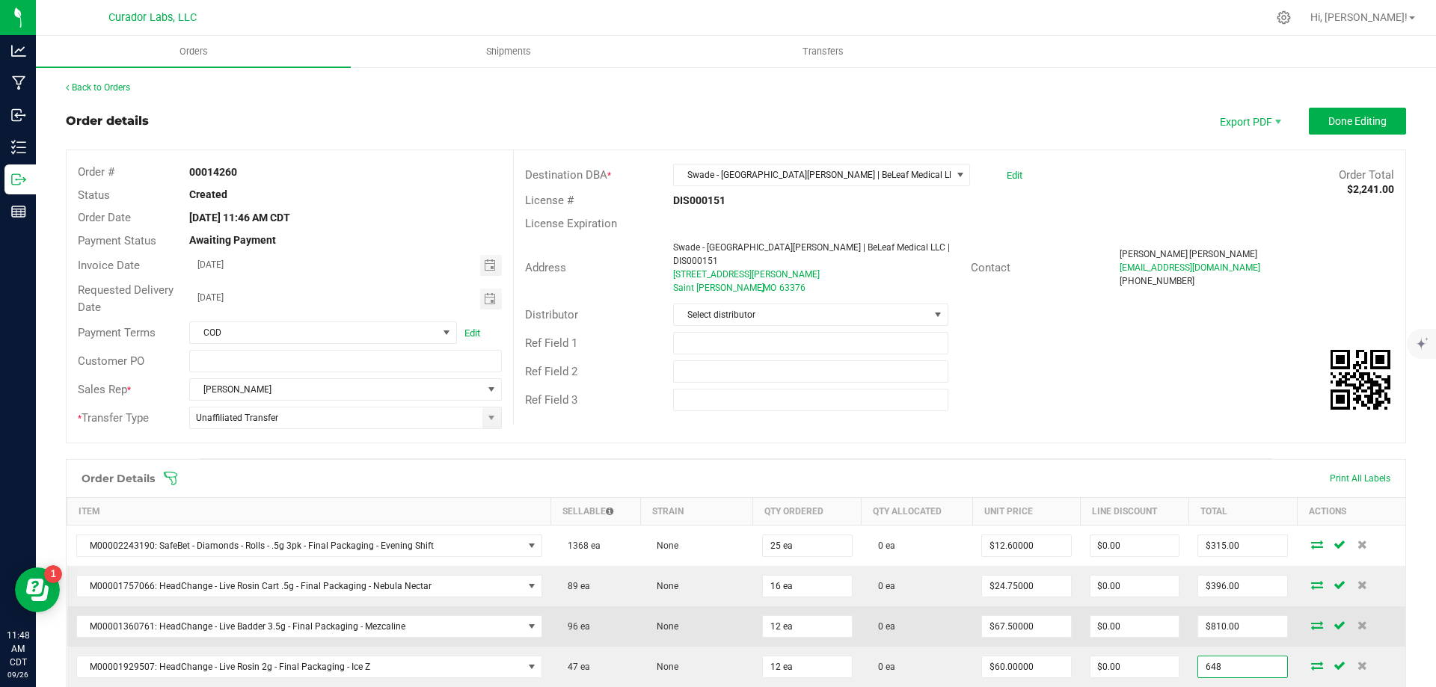
type input "648"
type input "$54.00000"
type input "$648.00"
click at [939, 637] on td "0 ea" at bounding box center [917, 626] width 111 height 40
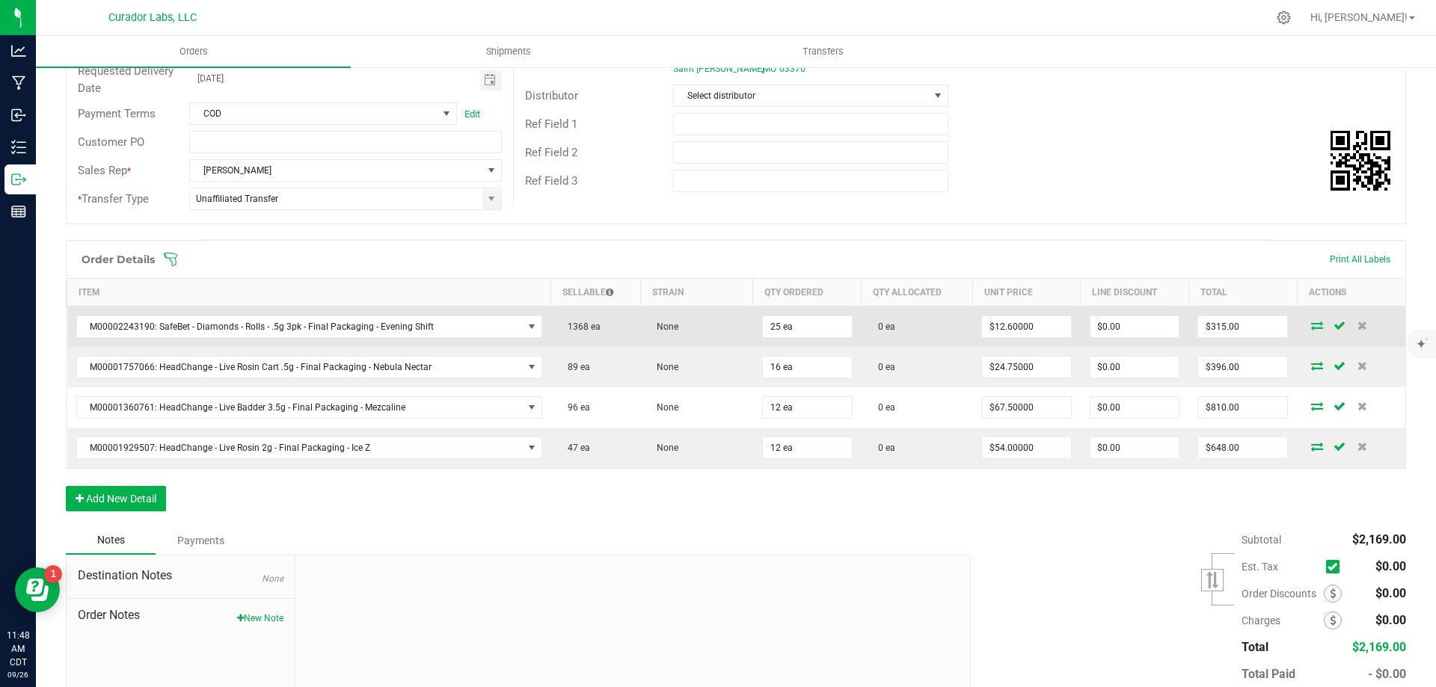
scroll to position [224, 0]
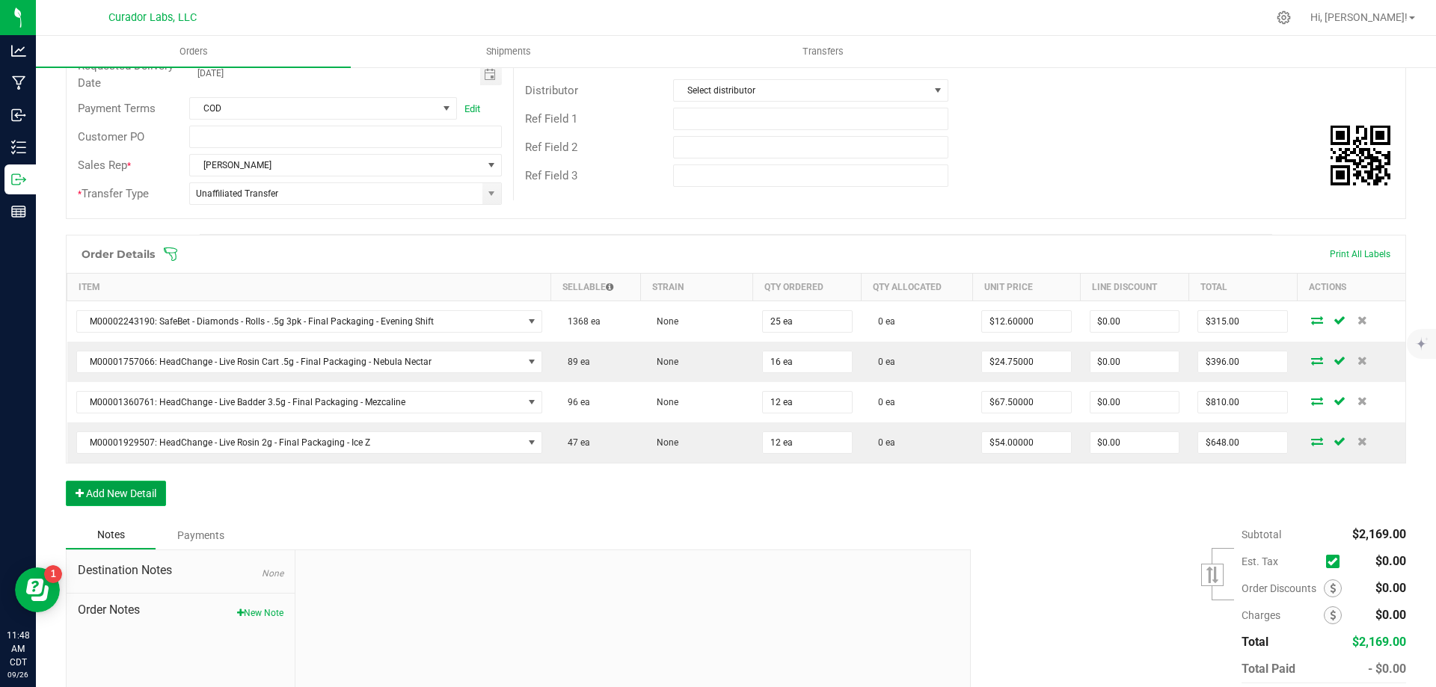
click at [129, 494] on button "Add New Detail" at bounding box center [116, 493] width 100 height 25
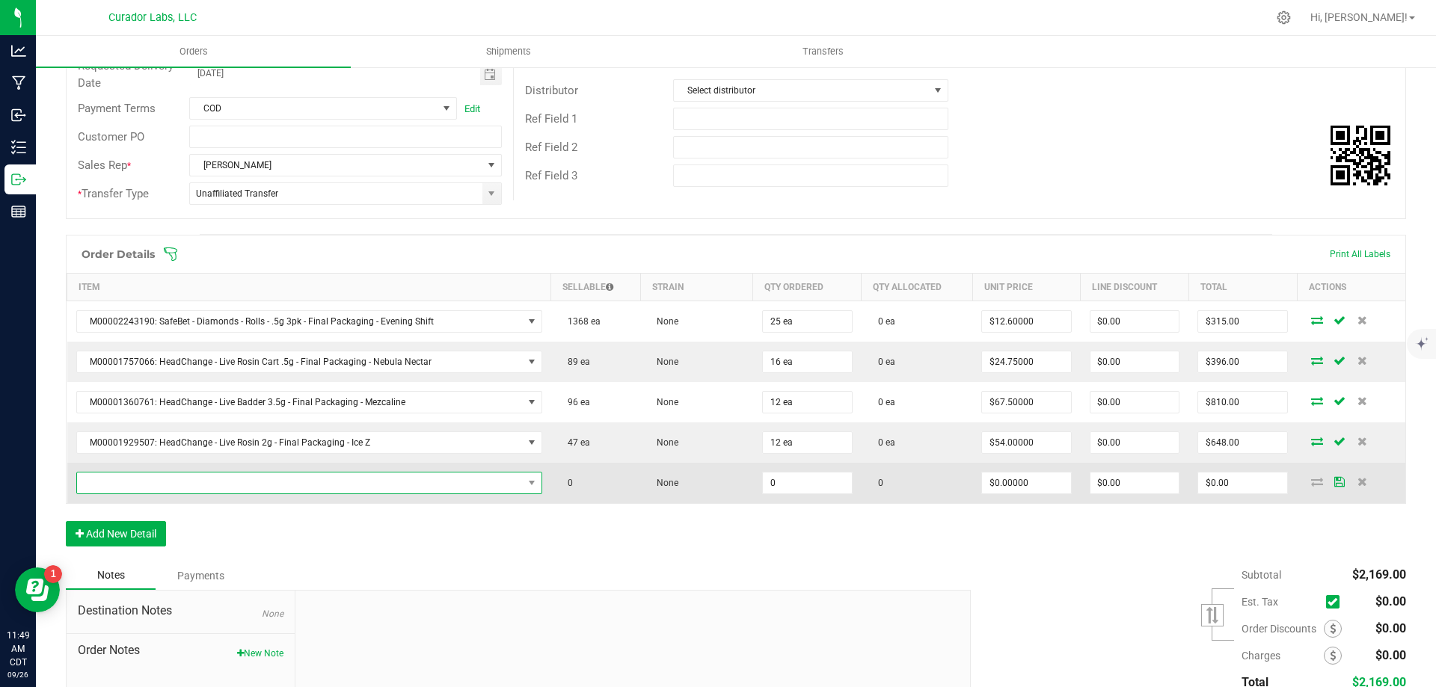
click at [301, 484] on span "NO DATA FOUND" at bounding box center [300, 483] width 446 height 21
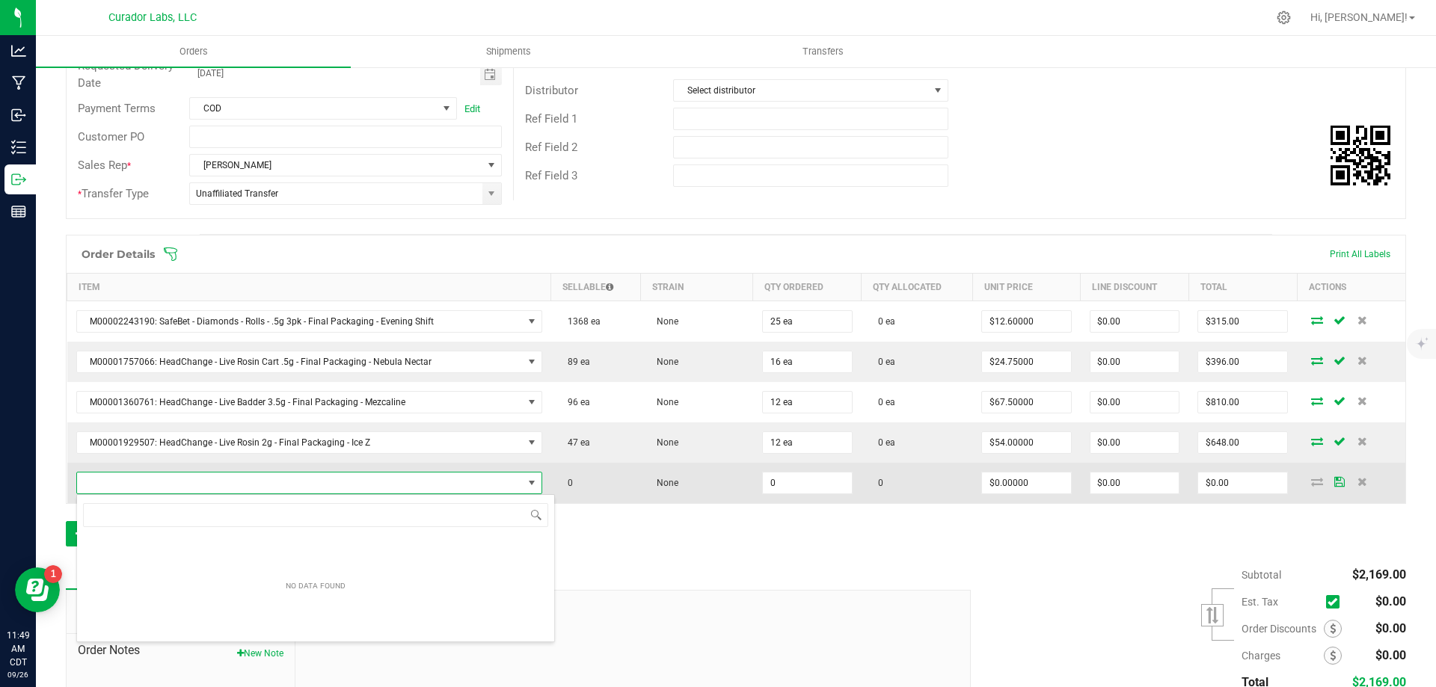
scroll to position [22, 453]
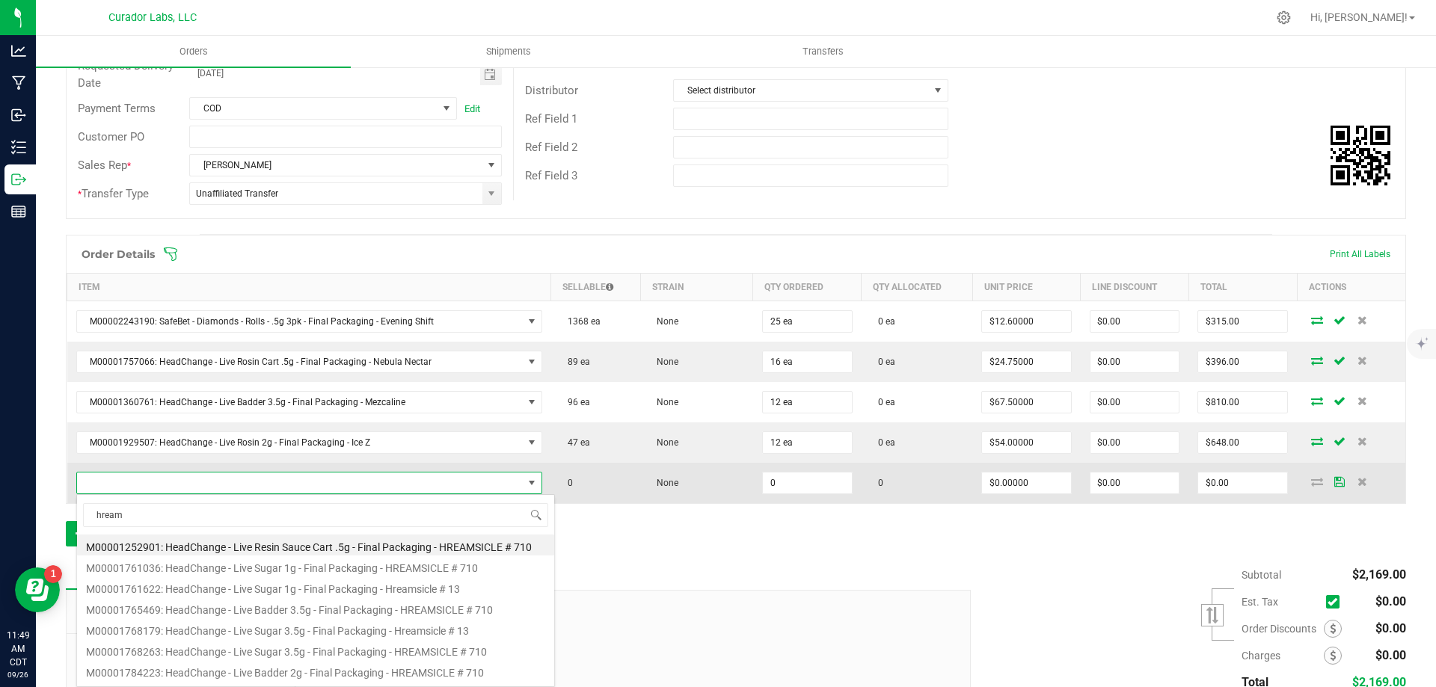
type input "hreams"
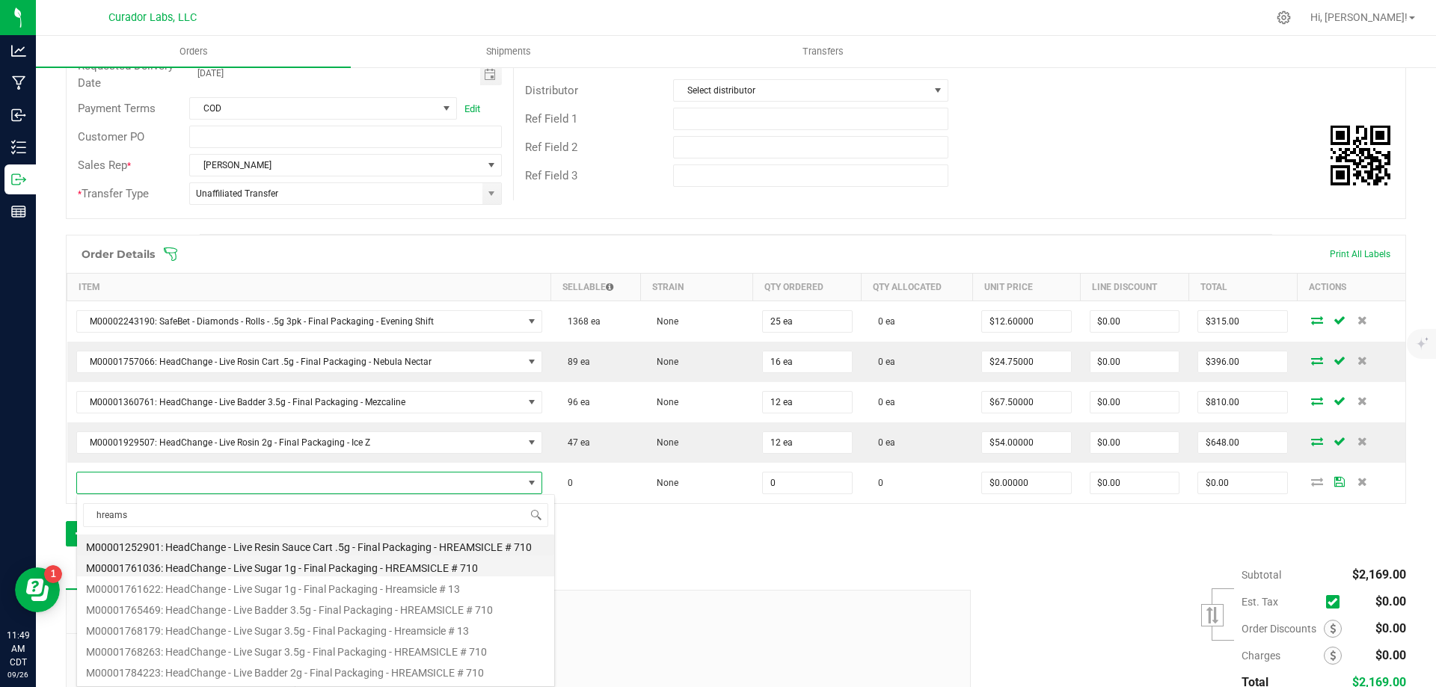
click at [329, 571] on li "M00001761036: HeadChange - Live Sugar 1g - Final Packaging - HREAMSICLE # 710" at bounding box center [315, 566] width 477 height 21
type input "0 ea"
type input "$25.00000"
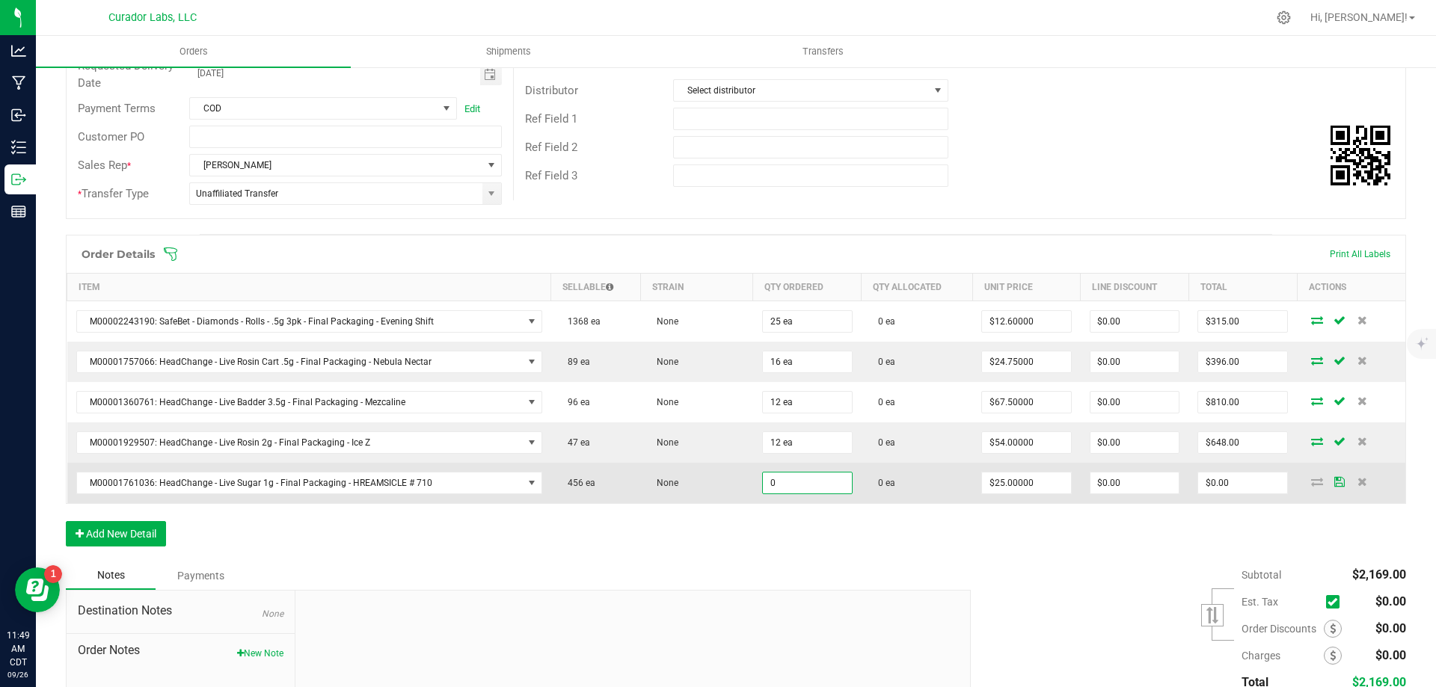
click at [779, 486] on input "0" at bounding box center [807, 483] width 89 height 21
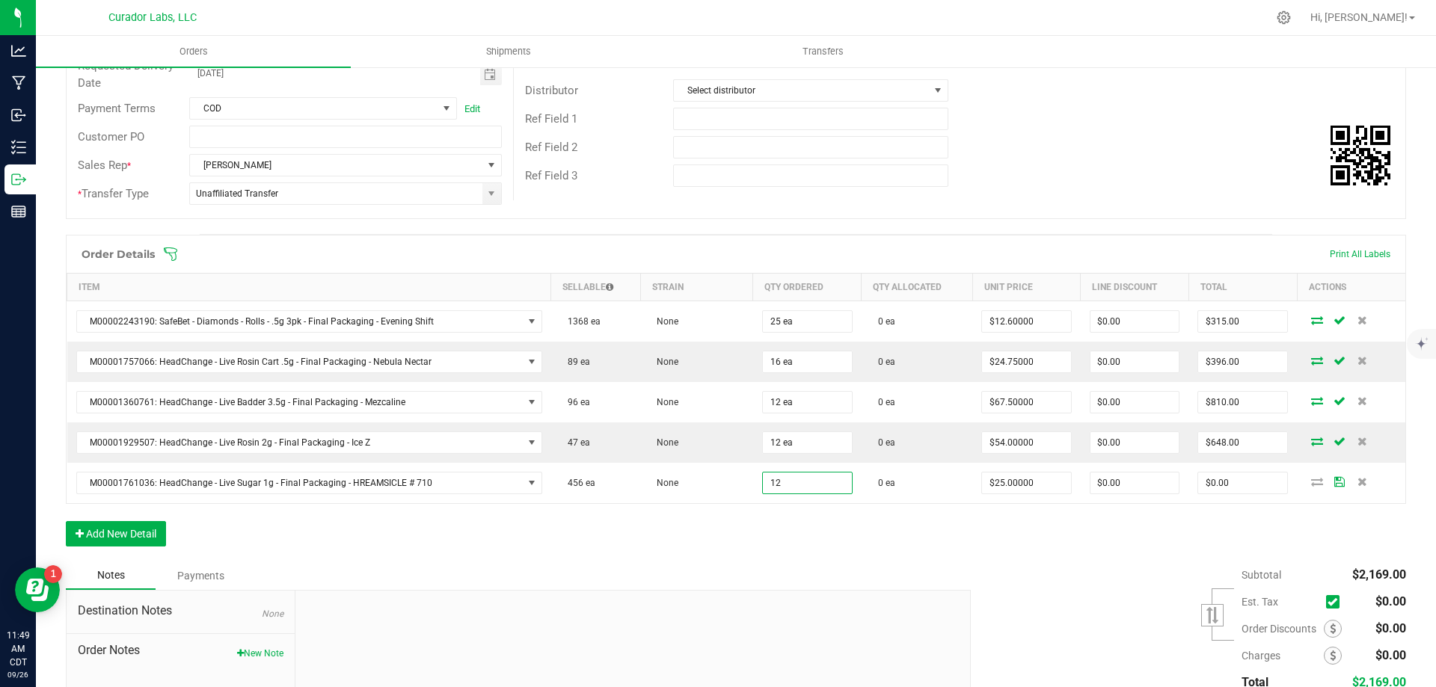
type input "12 ea"
type input "$300.00"
click at [838, 566] on div "Notes Payments" at bounding box center [513, 576] width 894 height 28
click at [134, 531] on button "Add New Detail" at bounding box center [116, 533] width 100 height 25
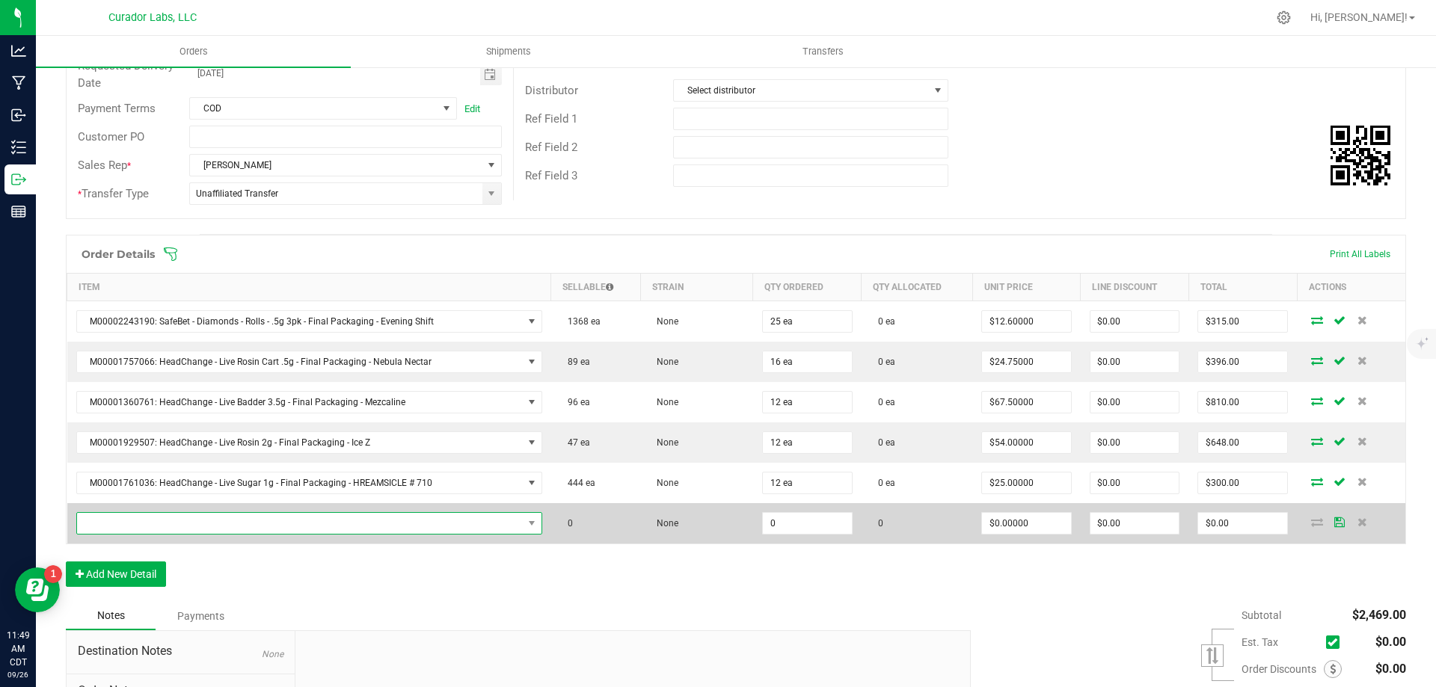
click at [273, 522] on span "NO DATA FOUND" at bounding box center [300, 523] width 446 height 21
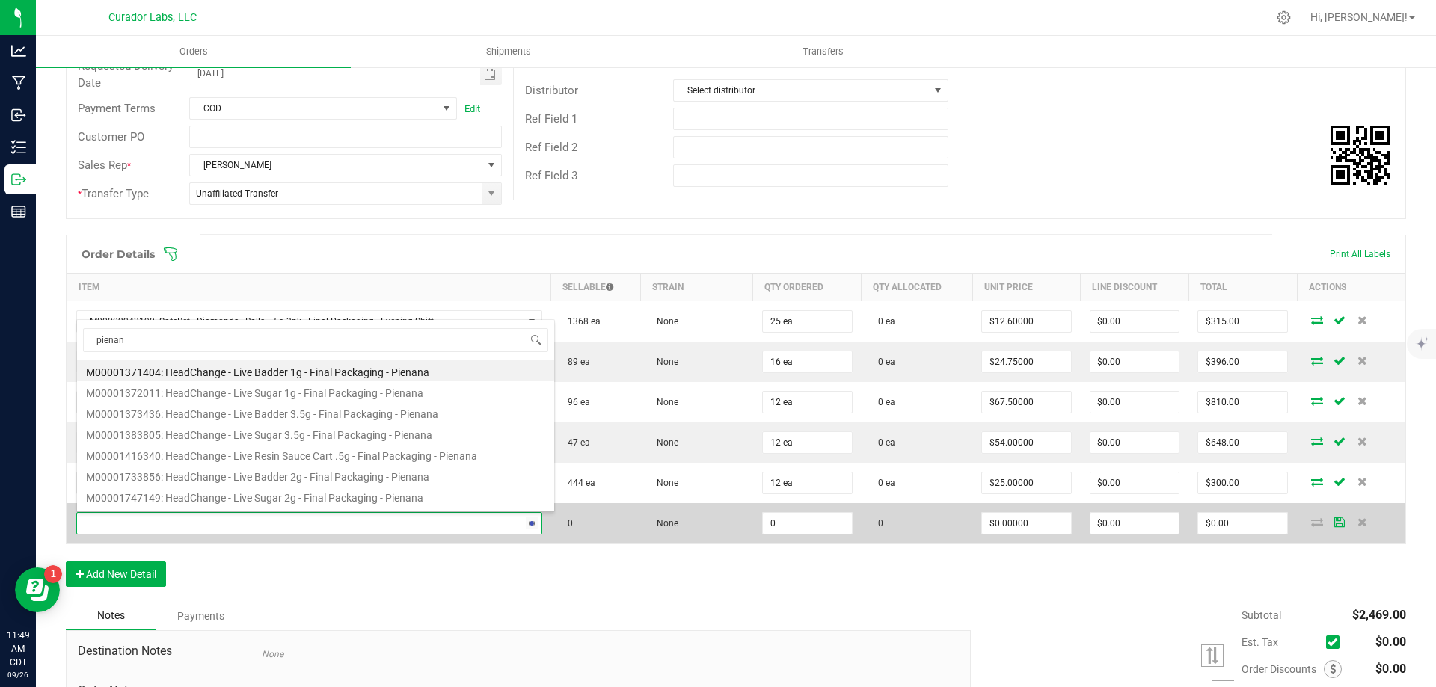
type input "pienana"
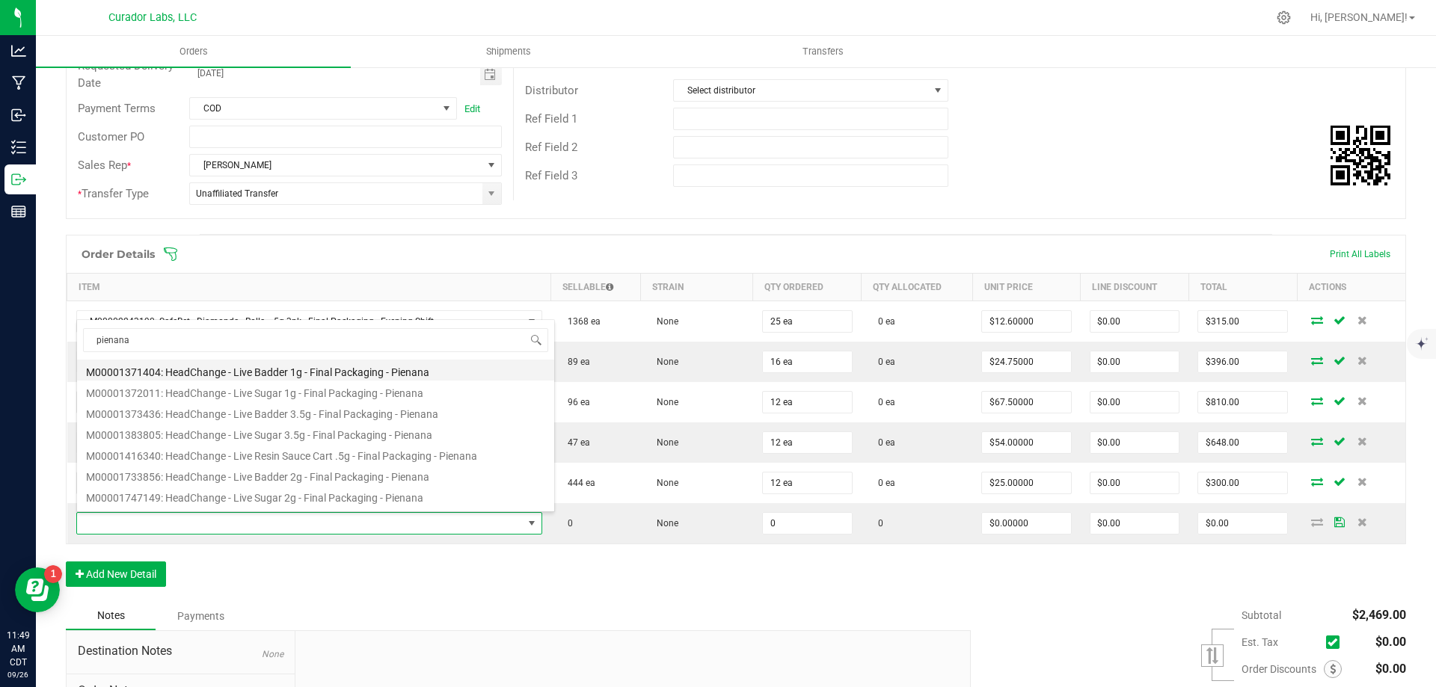
click at [340, 372] on li "M00001371404: HeadChange - Live Badder 1g - Final Packaging - Pienana" at bounding box center [315, 370] width 477 height 21
type input "0 ea"
type input "$25.00000"
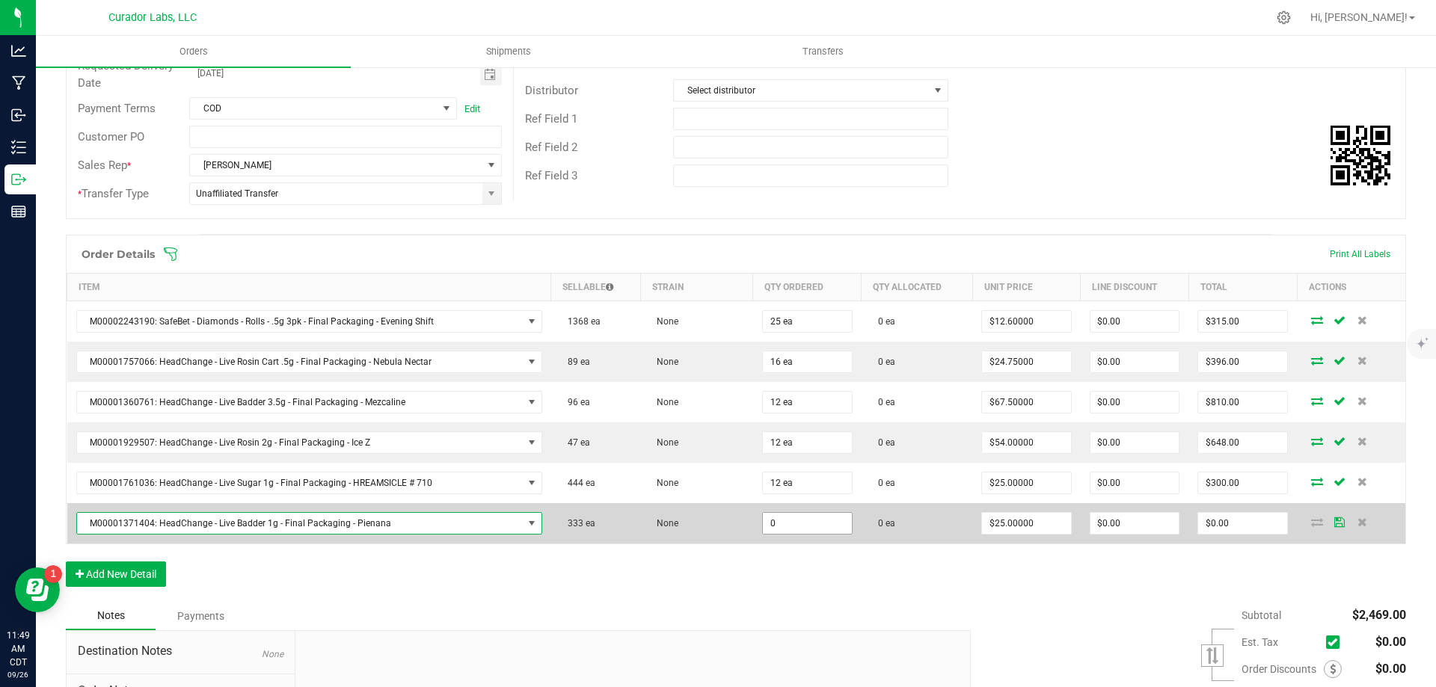
click at [804, 526] on input "0" at bounding box center [807, 523] width 89 height 21
type input "12 ea"
type input "$300.00"
click at [654, 528] on span "None" at bounding box center [663, 523] width 29 height 10
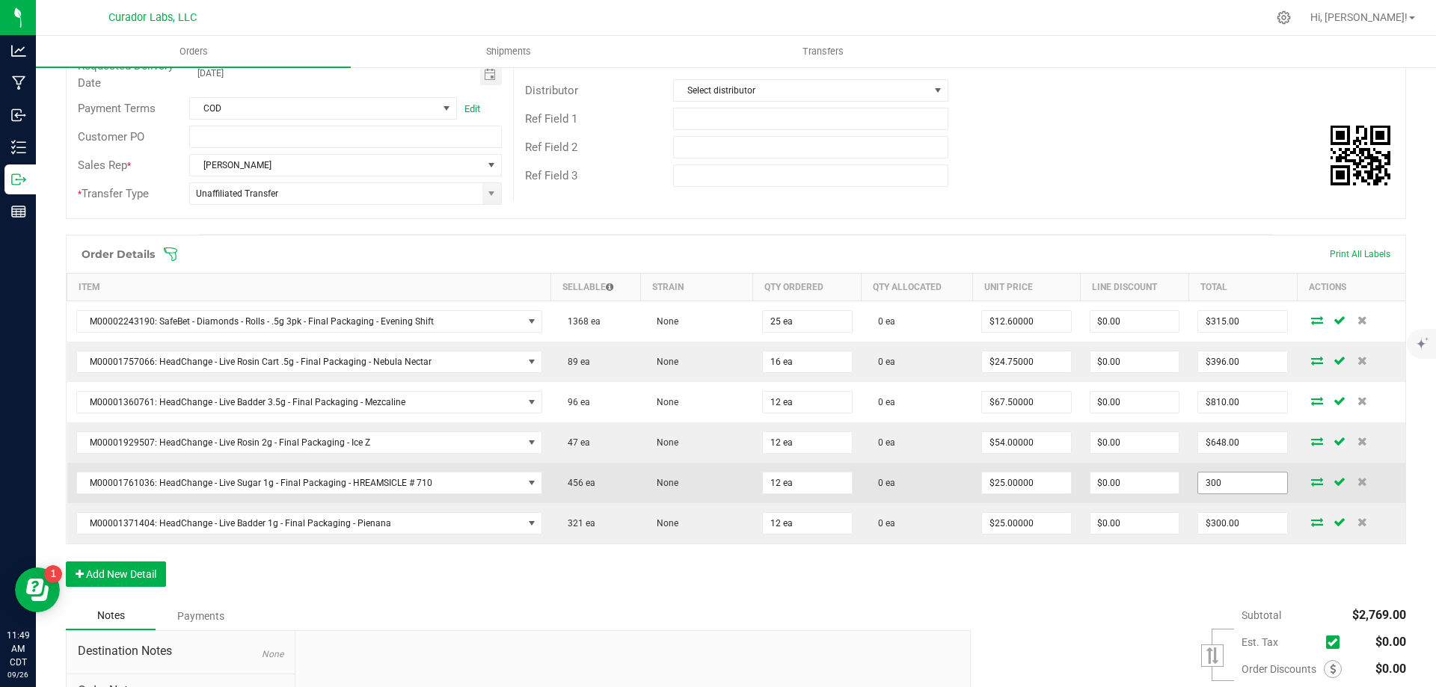
click at [1225, 491] on input "300" at bounding box center [1242, 483] width 89 height 21
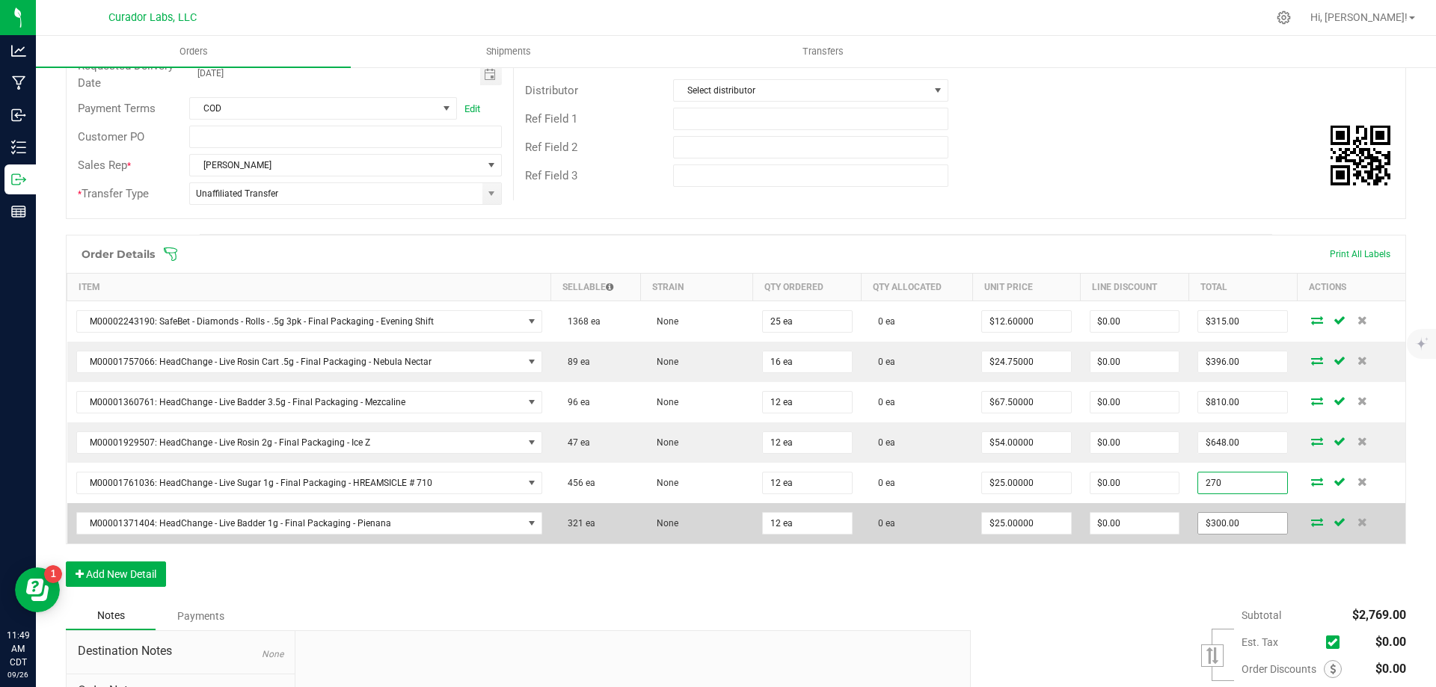
type input "270"
type input "$22.50000"
type input "$270.00"
click at [1232, 520] on input "300" at bounding box center [1242, 523] width 89 height 21
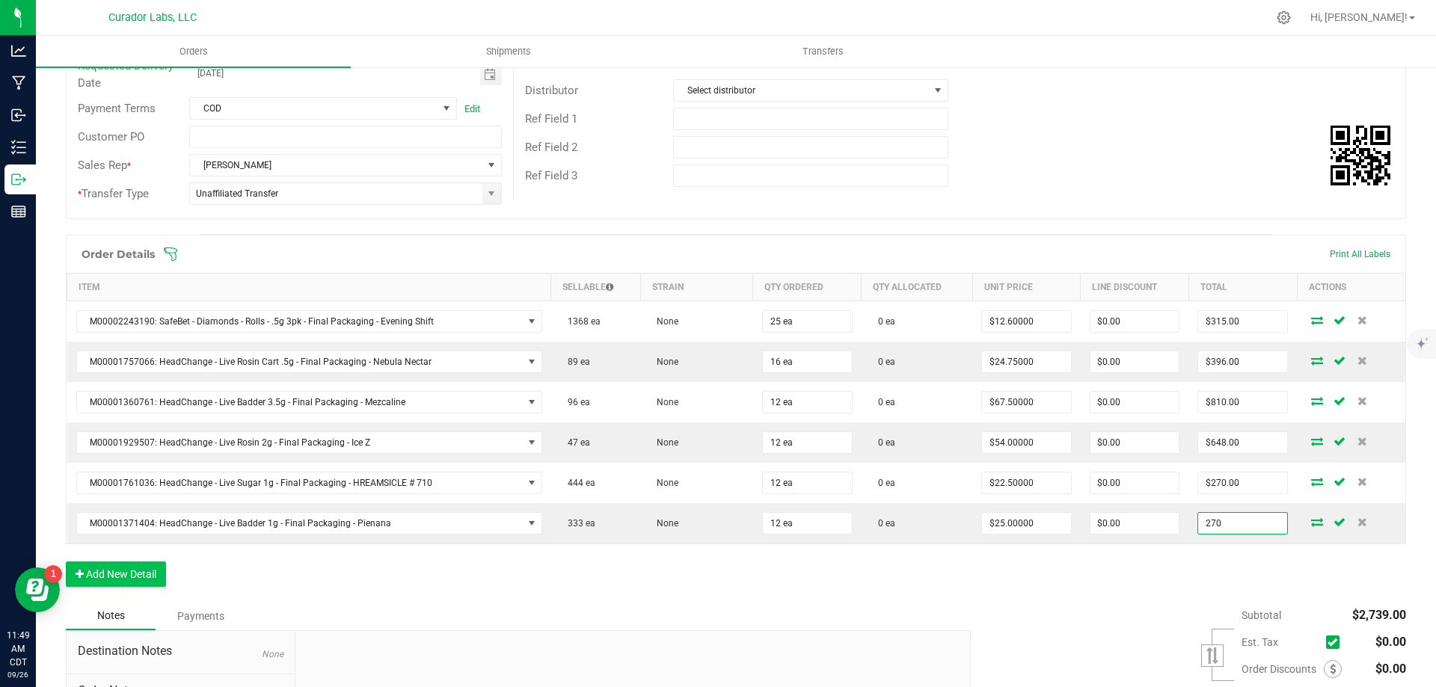
type input "270"
type input "$22.50000"
type input "$270.00"
click at [99, 580] on button "Add New Detail" at bounding box center [116, 574] width 100 height 25
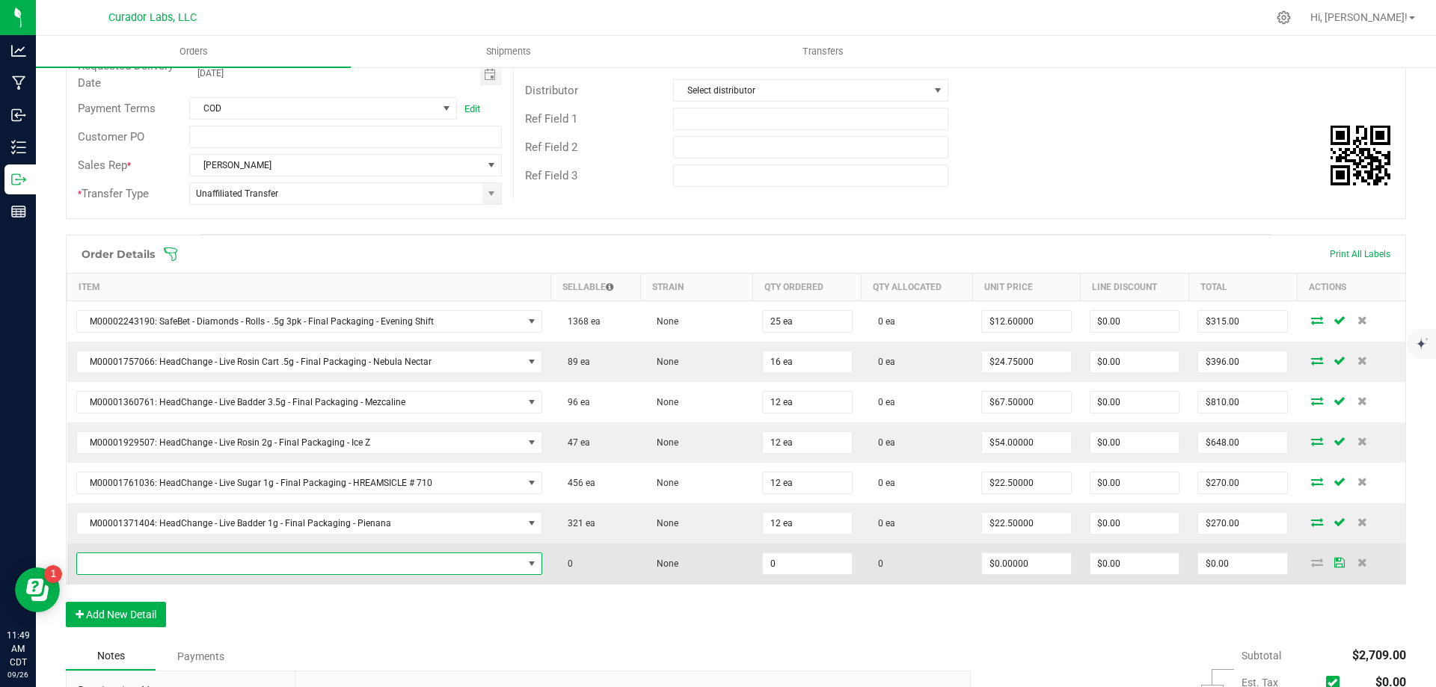
click at [215, 560] on span "NO DATA FOUND" at bounding box center [300, 563] width 446 height 21
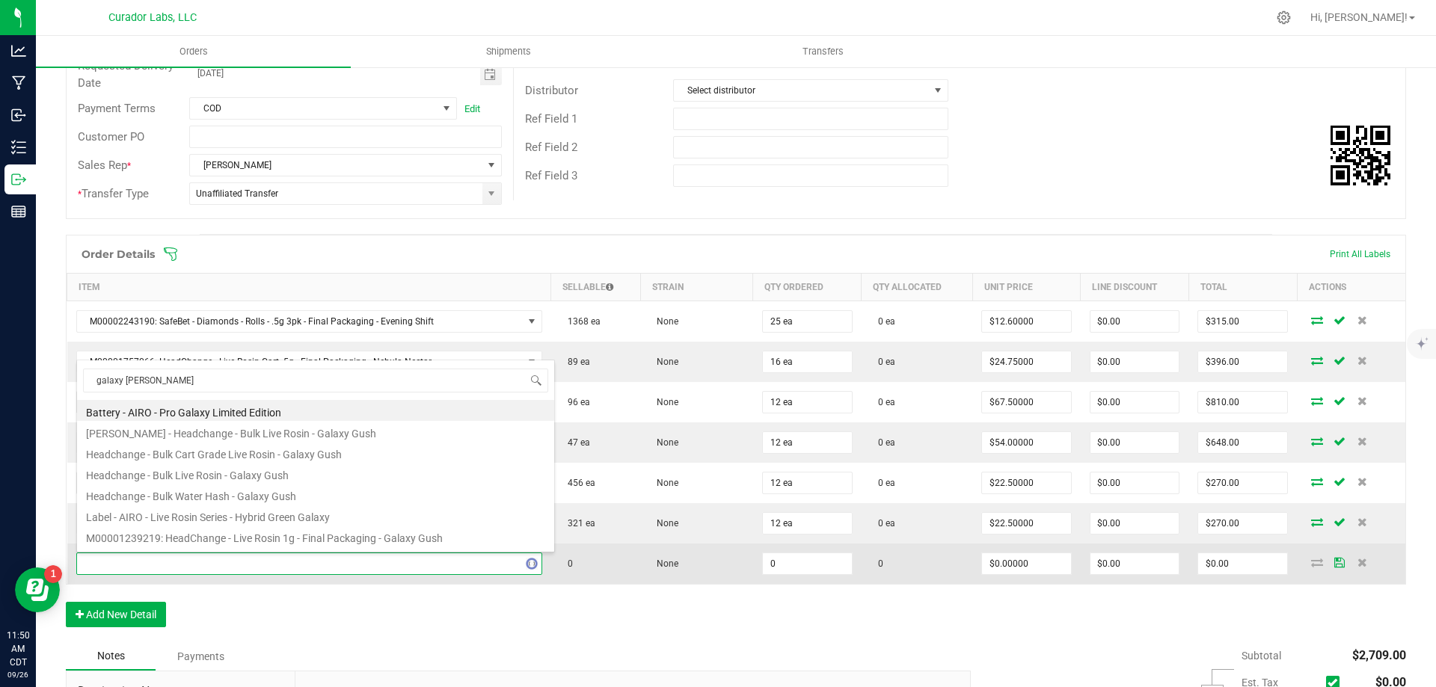
type input "galaxy gush"
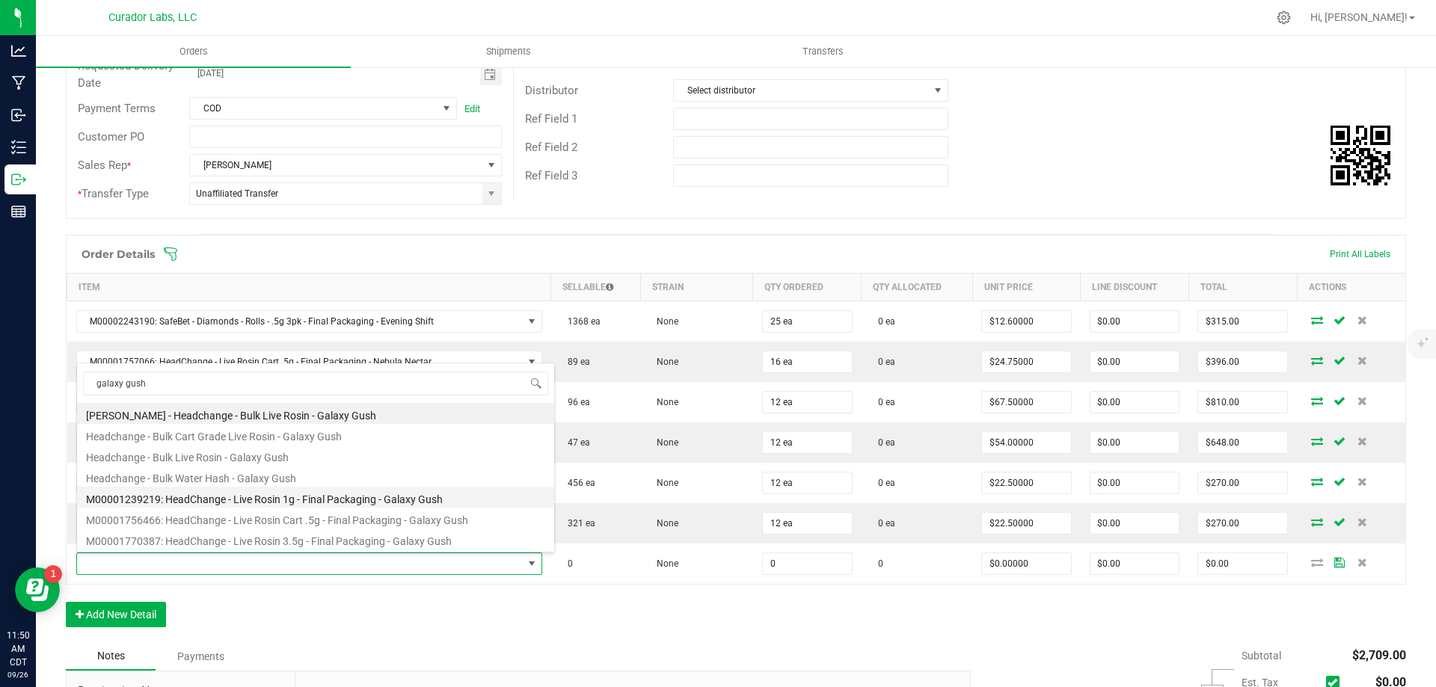
click at [308, 501] on li "M00001239219: HeadChange - Live Rosin 1g - Final Packaging - Galaxy Gush" at bounding box center [315, 497] width 477 height 21
type input "0 ea"
type input "$32.50000"
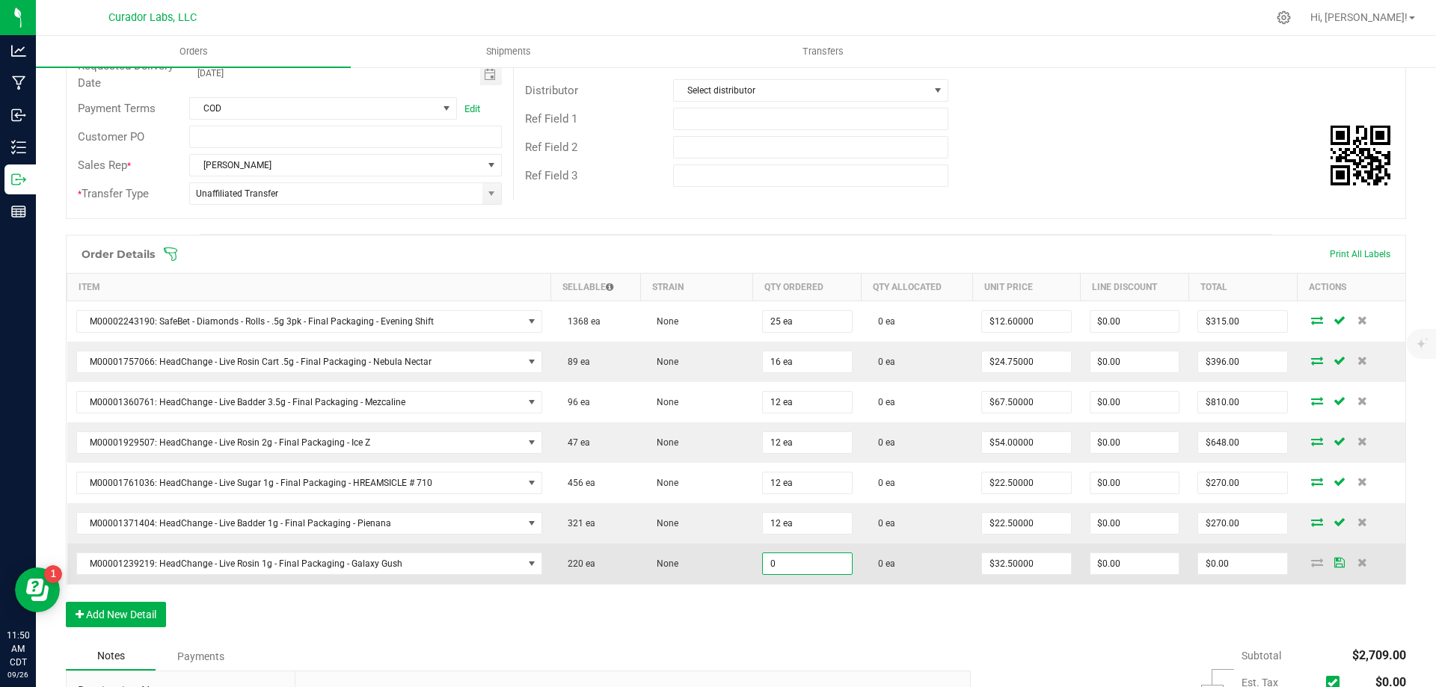
click at [769, 564] on input "0" at bounding box center [807, 563] width 89 height 21
type input "12 ea"
click at [1209, 577] on td "$390.00" at bounding box center [1242, 564] width 108 height 40
type input "390"
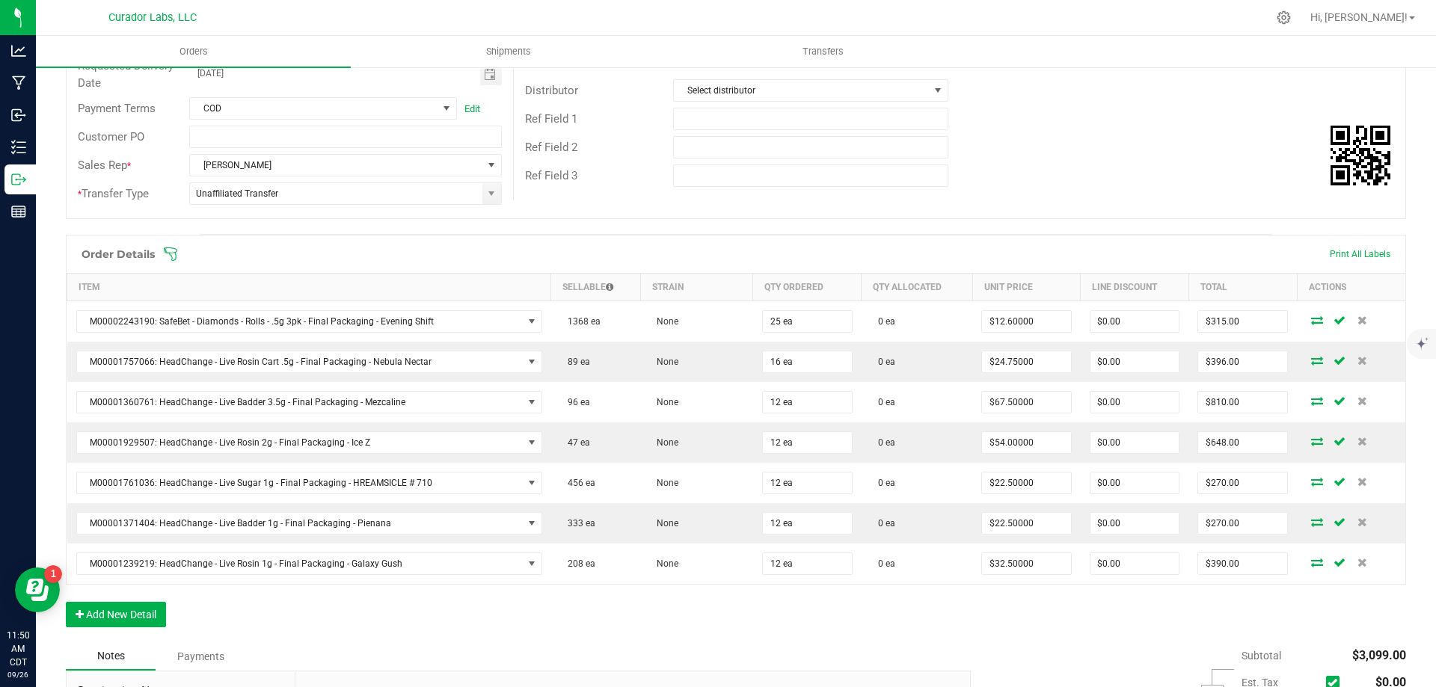
click at [1155, 618] on div "Order Details Print All Labels Item Sellable Strain Qty Ordered Qty Allocated U…" at bounding box center [736, 439] width 1340 height 408
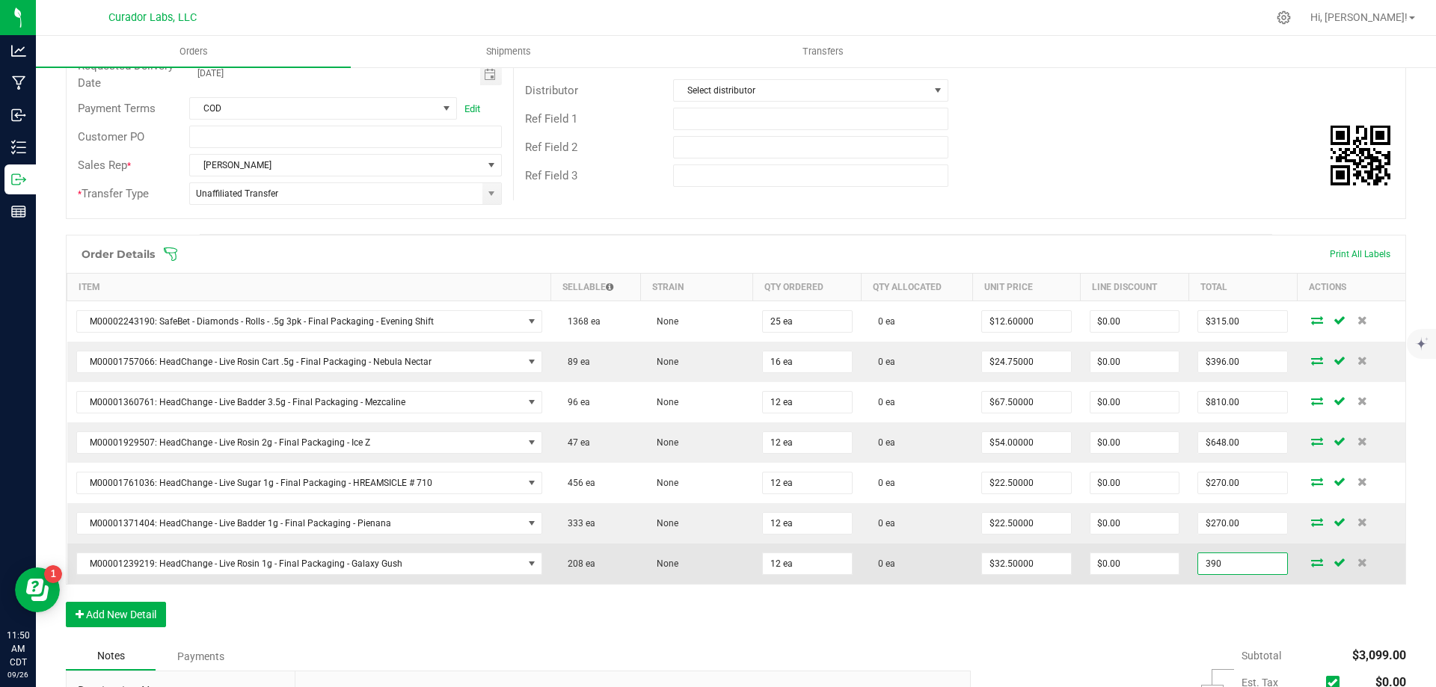
click at [1257, 559] on input "390" at bounding box center [1242, 563] width 89 height 21
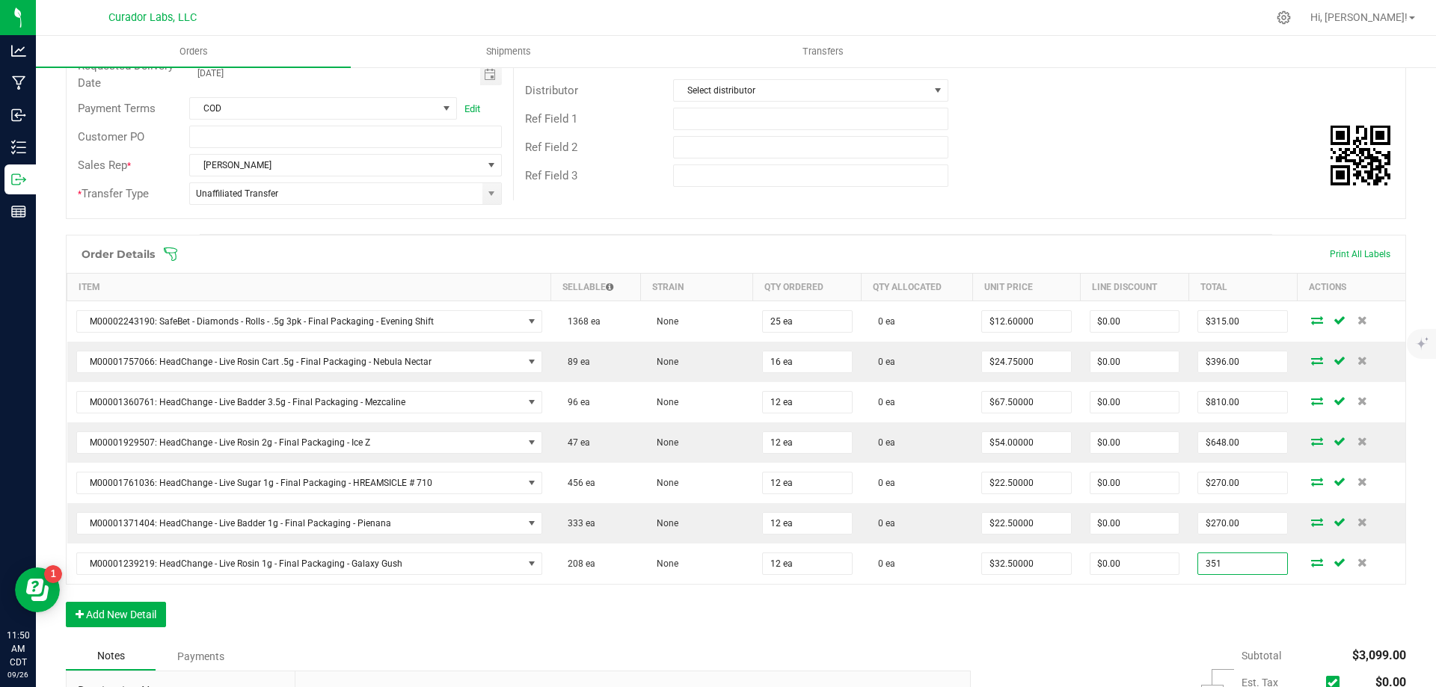
type input "351"
type input "$29.25000"
type input "$351.00"
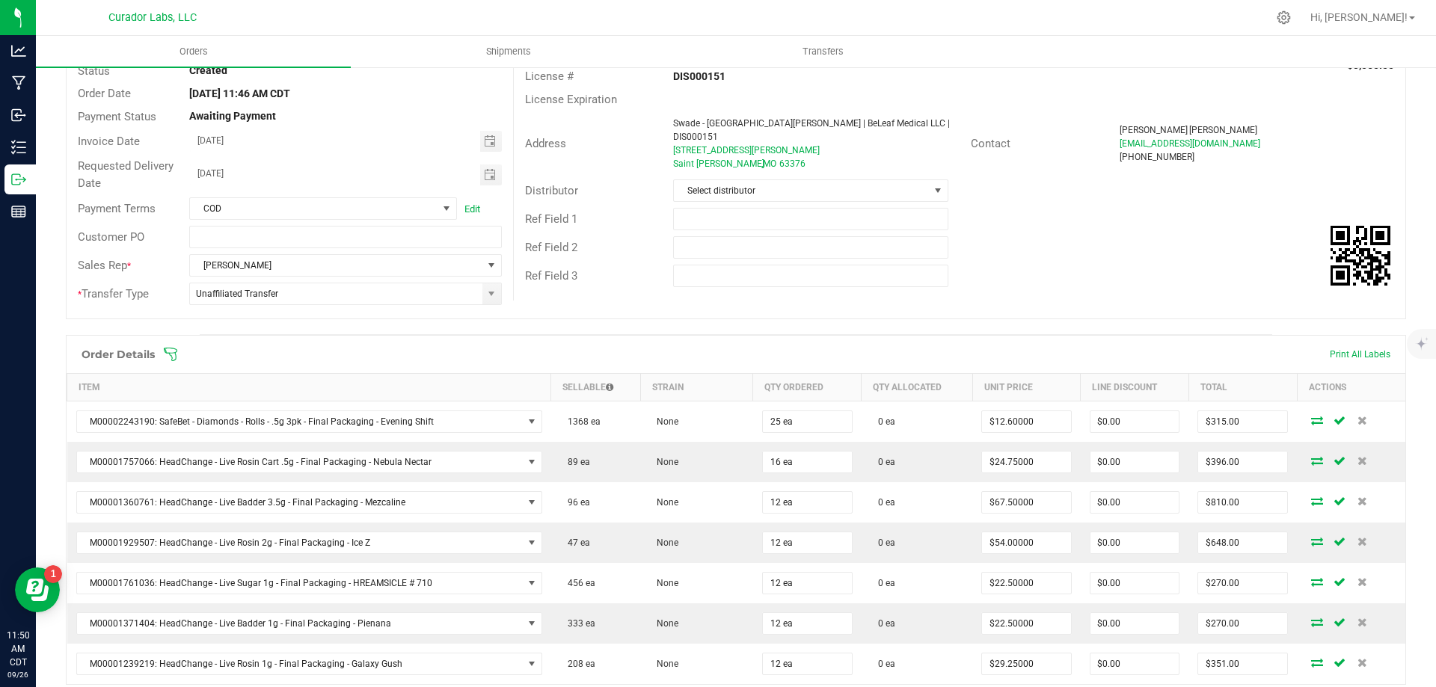
scroll to position [0, 0]
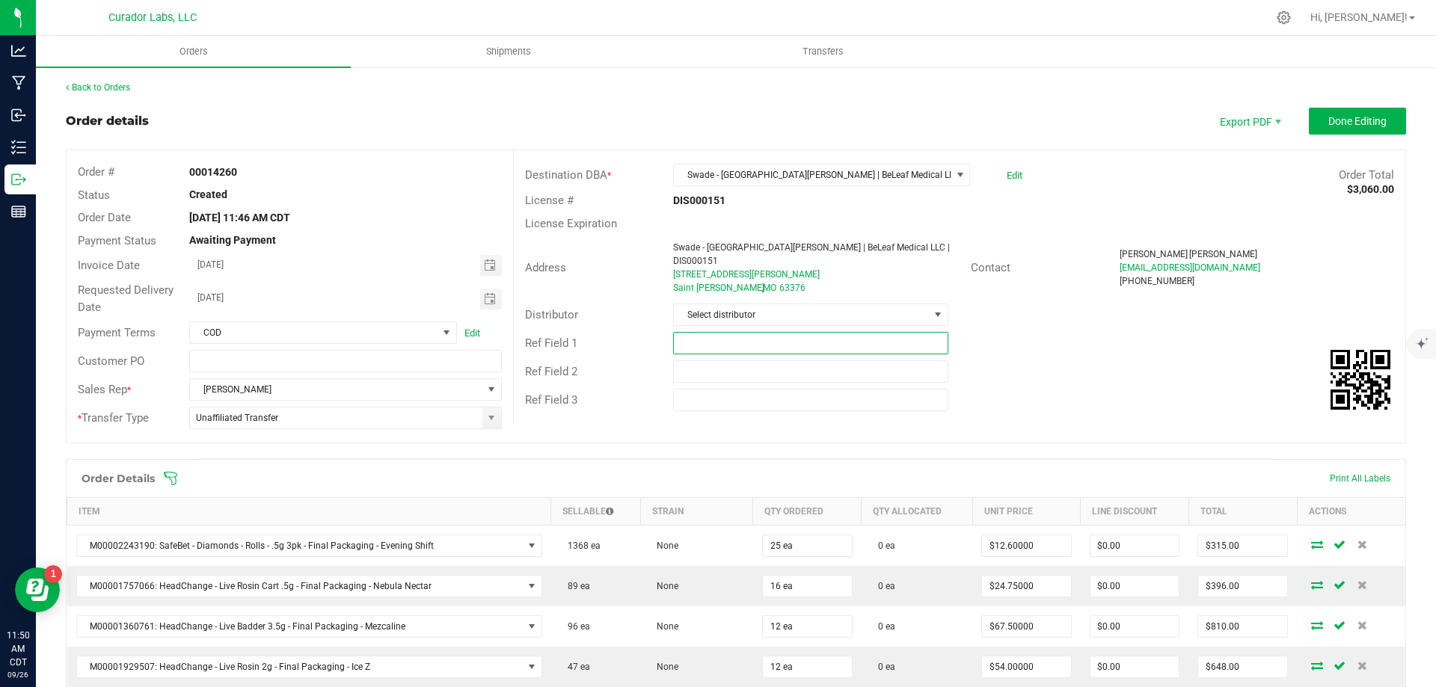
click at [756, 332] on input "text" at bounding box center [810, 343] width 274 height 22
type input "10% EDLP"
click at [1360, 121] on span "Done Editing" at bounding box center [1357, 121] width 58 height 12
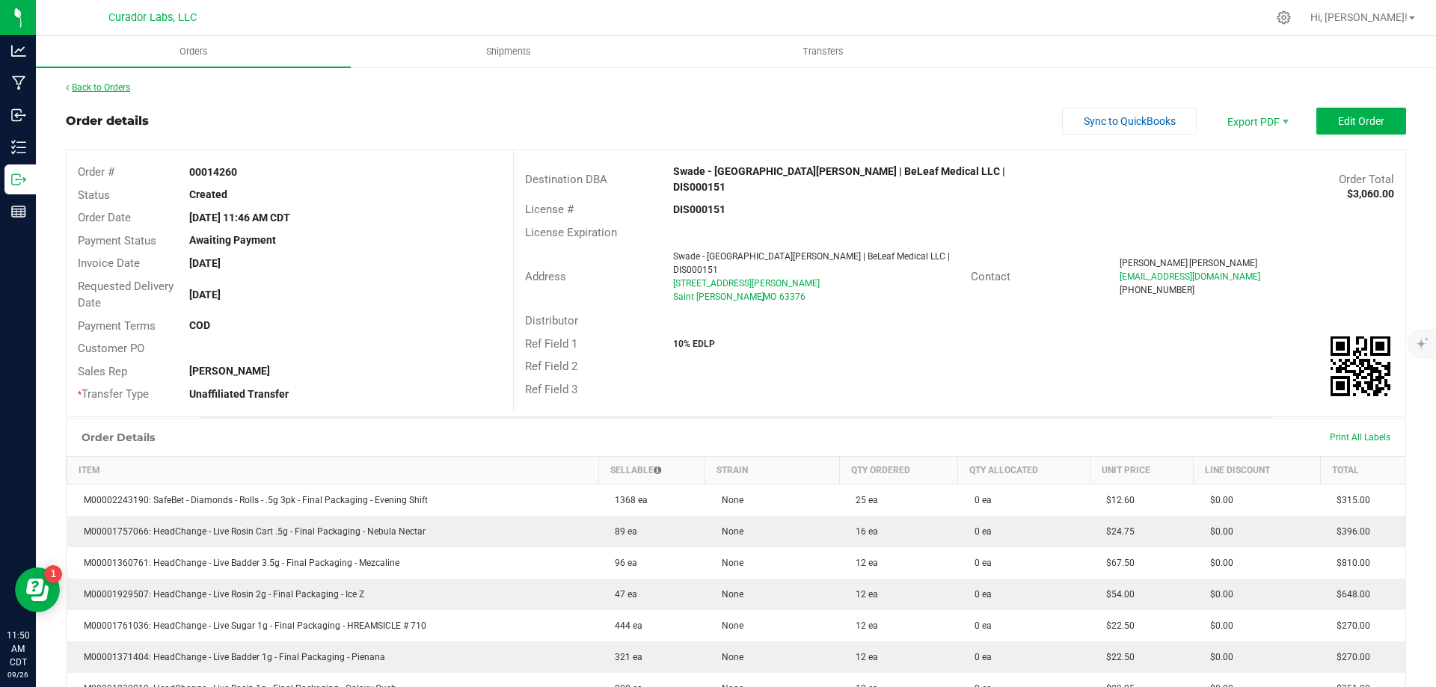
click at [116, 84] on link "Back to Orders" at bounding box center [98, 87] width 64 height 10
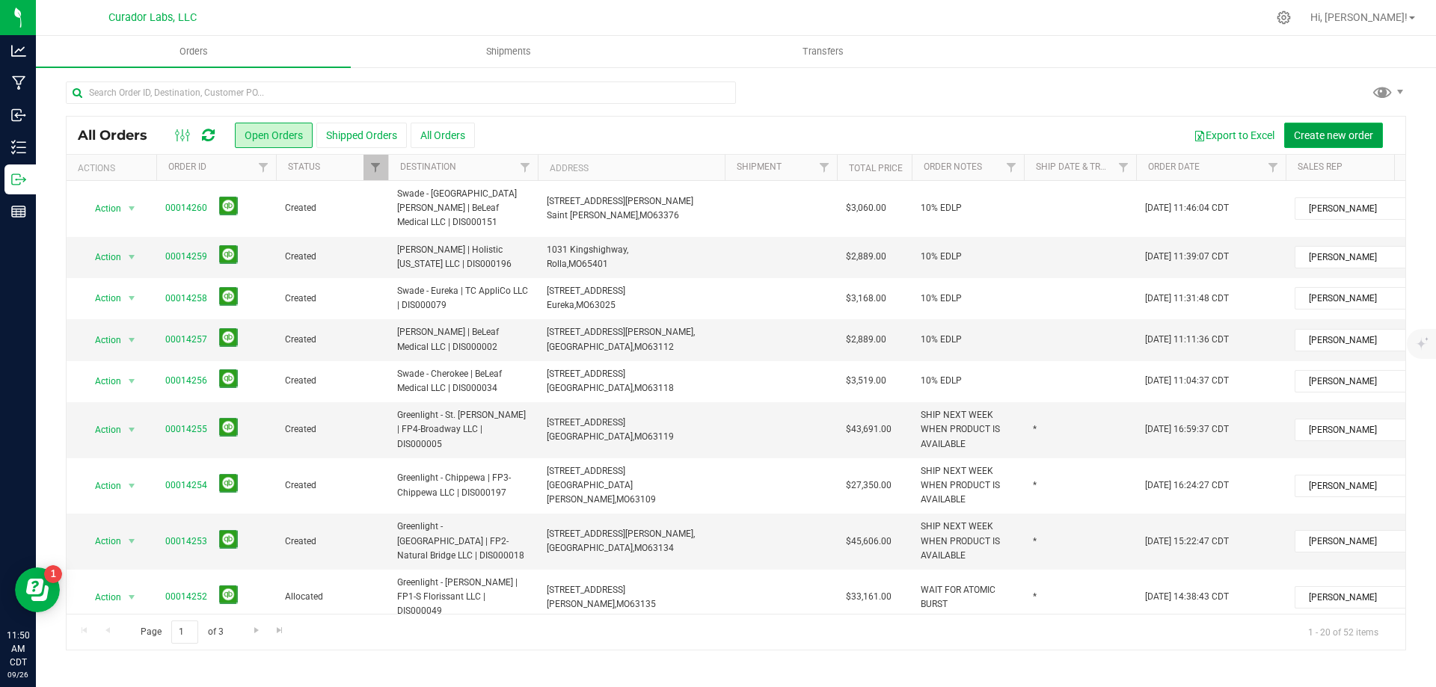
click at [1298, 132] on span "Create new order" at bounding box center [1333, 135] width 79 height 12
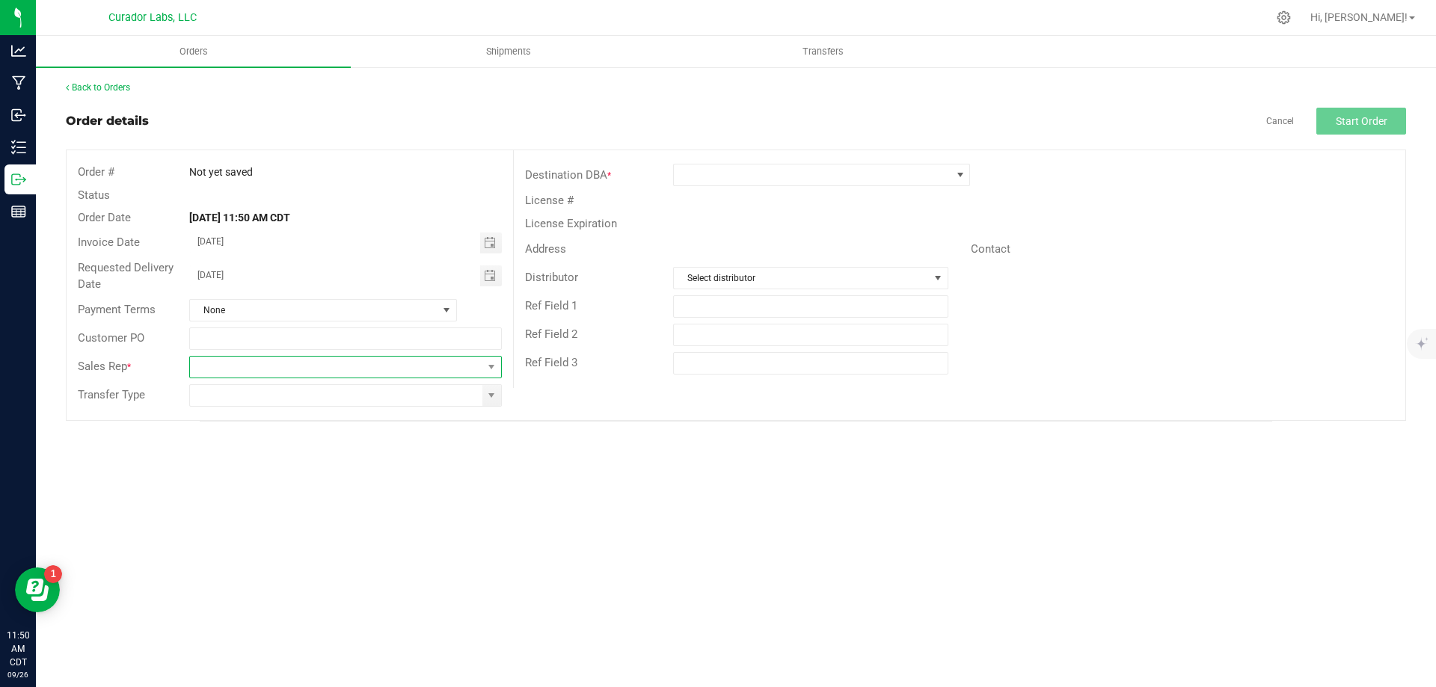
click at [417, 365] on span at bounding box center [336, 367] width 292 height 21
click at [304, 535] on li "[PERSON_NAME]" at bounding box center [345, 529] width 310 height 25
click at [363, 408] on div "Transfer Type" at bounding box center [290, 395] width 446 height 28
click at [393, 401] on input at bounding box center [336, 395] width 292 height 21
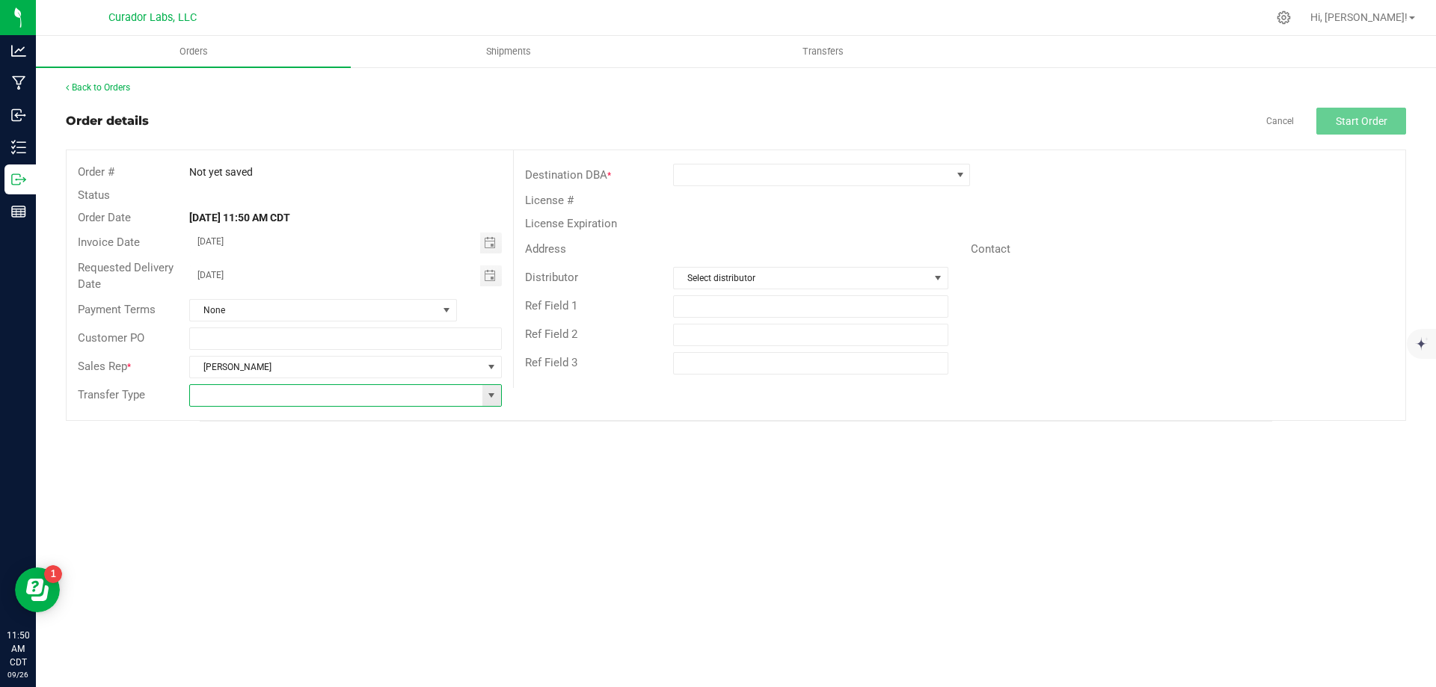
click at [493, 400] on span at bounding box center [491, 396] width 12 height 12
drag, startPoint x: 327, startPoint y: 477, endPoint x: 345, endPoint y: 474, distance: 18.2
click at [328, 478] on li "Unaffiliated Transfer" at bounding box center [345, 473] width 310 height 25
type input "Unaffiliated Transfer"
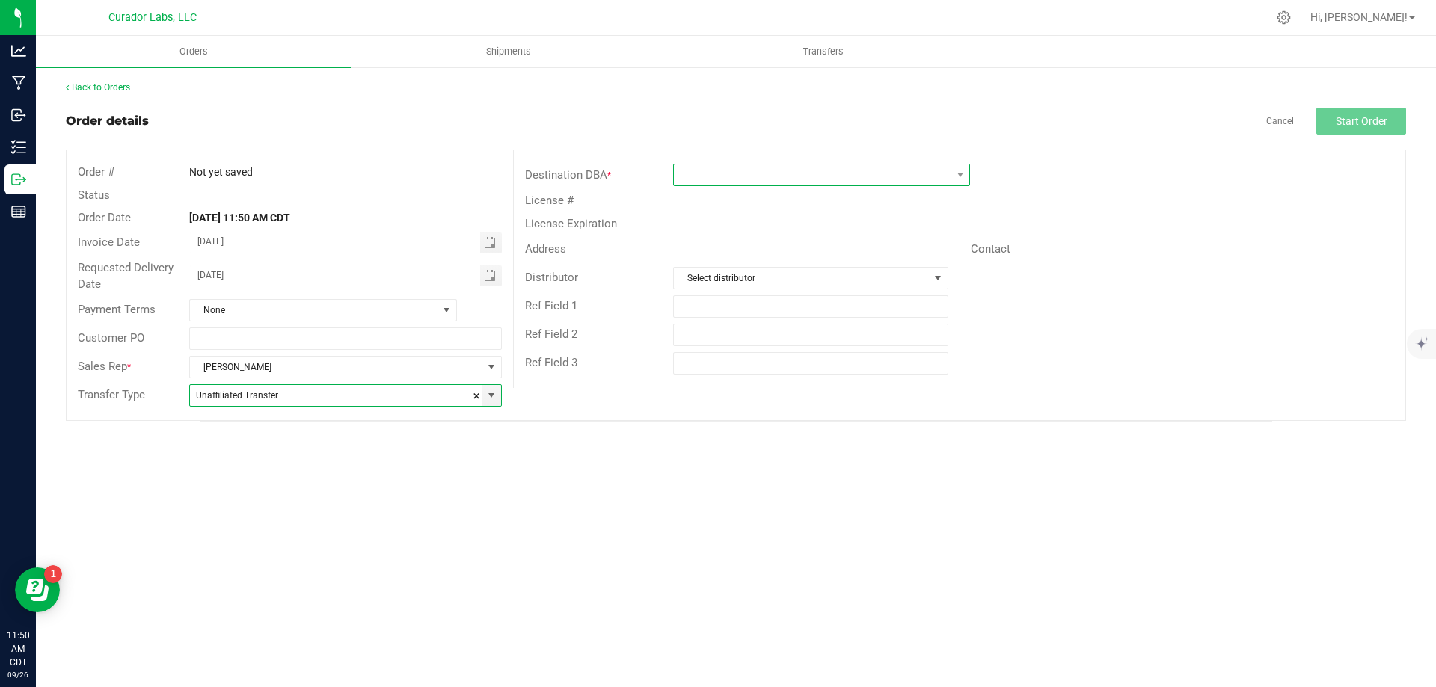
click at [734, 171] on span at bounding box center [812, 175] width 277 height 21
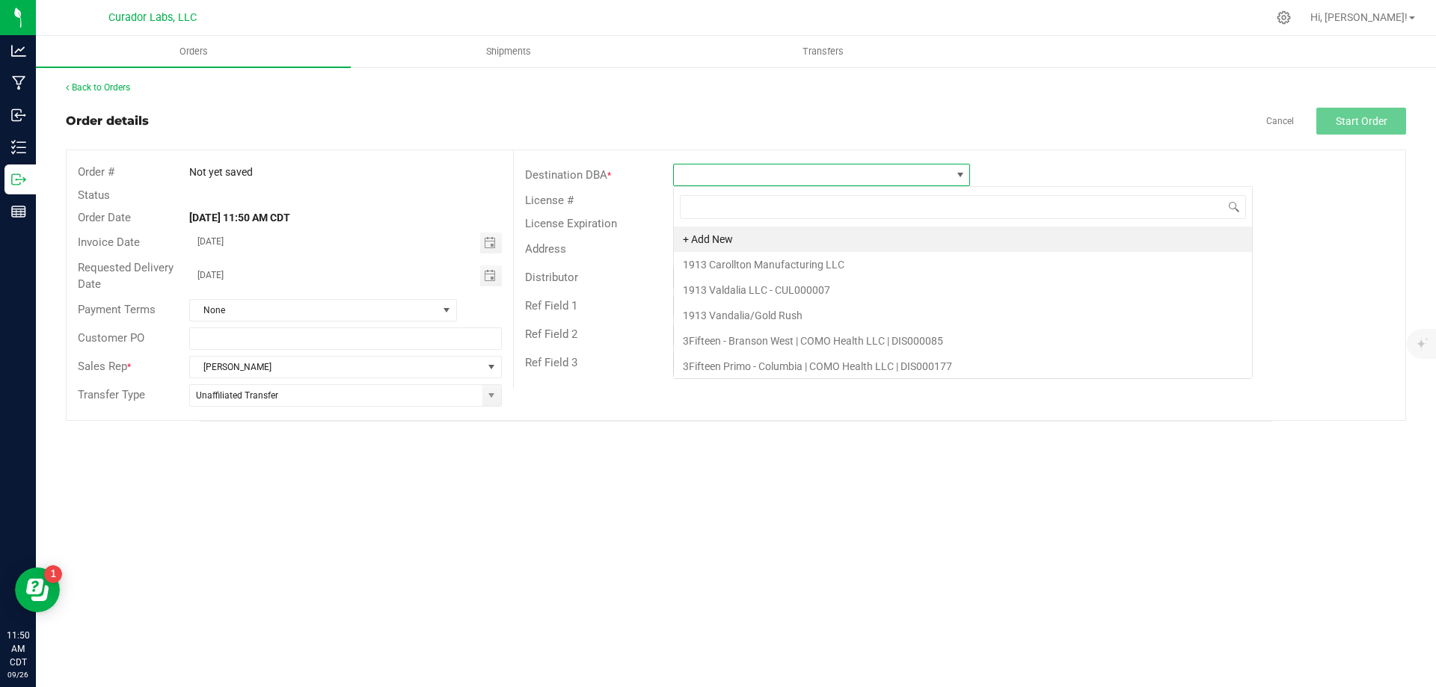
scroll to position [22, 297]
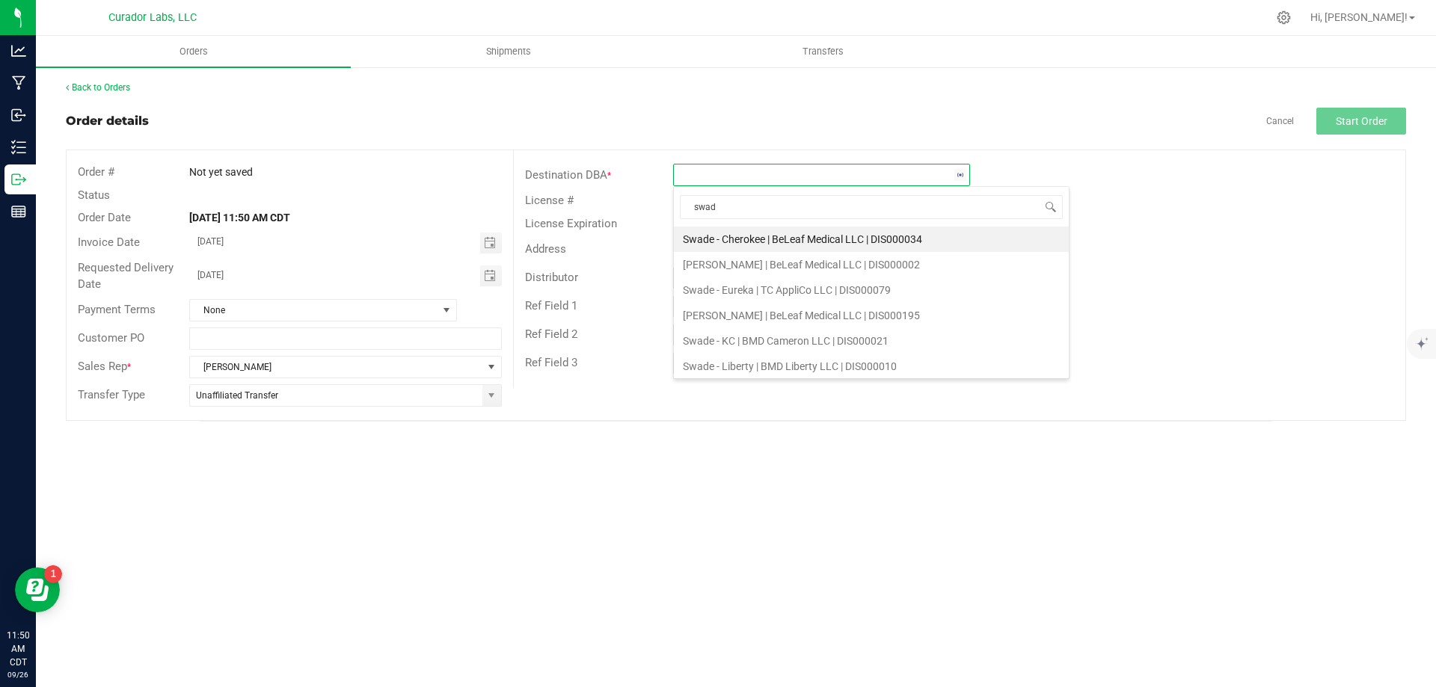
type input "swade"
click at [760, 310] on li "[PERSON_NAME] | BeLeaf Medical LLC | DIS000195" at bounding box center [871, 315] width 395 height 25
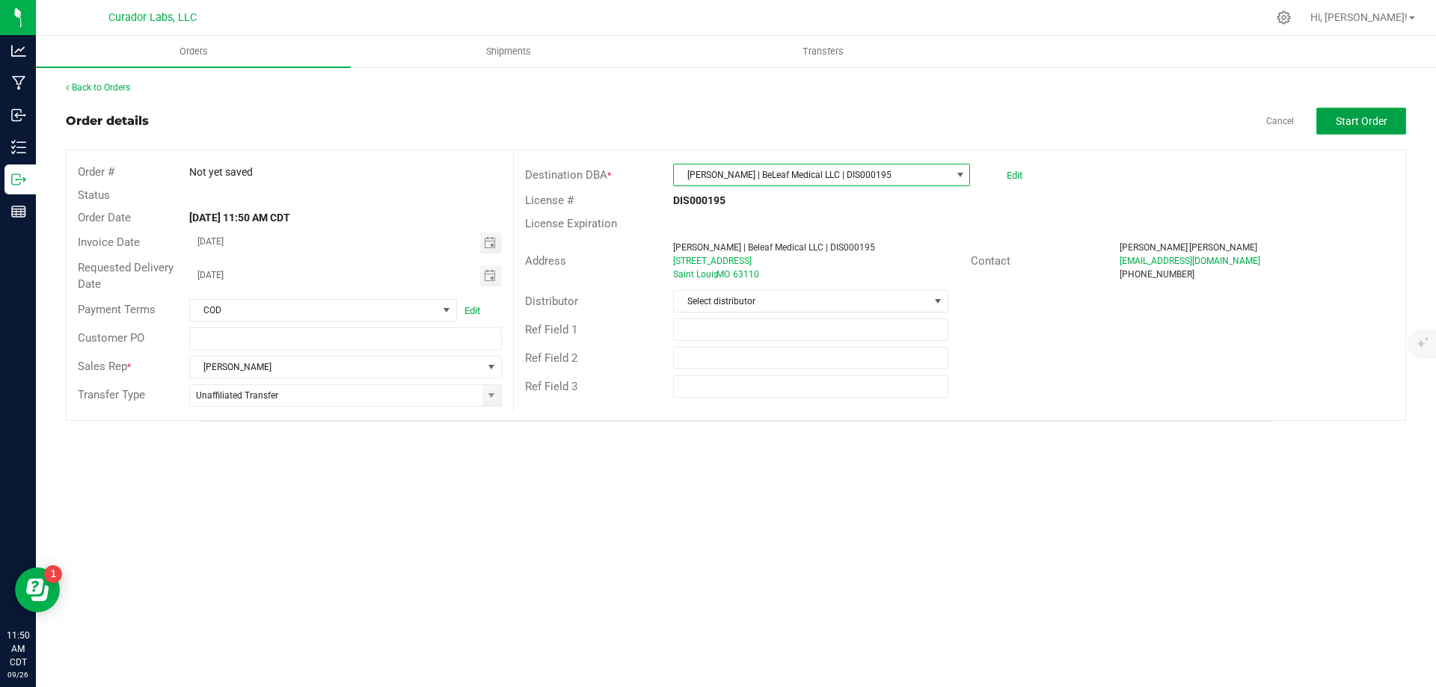
click at [1369, 123] on span "Start Order" at bounding box center [1362, 121] width 52 height 12
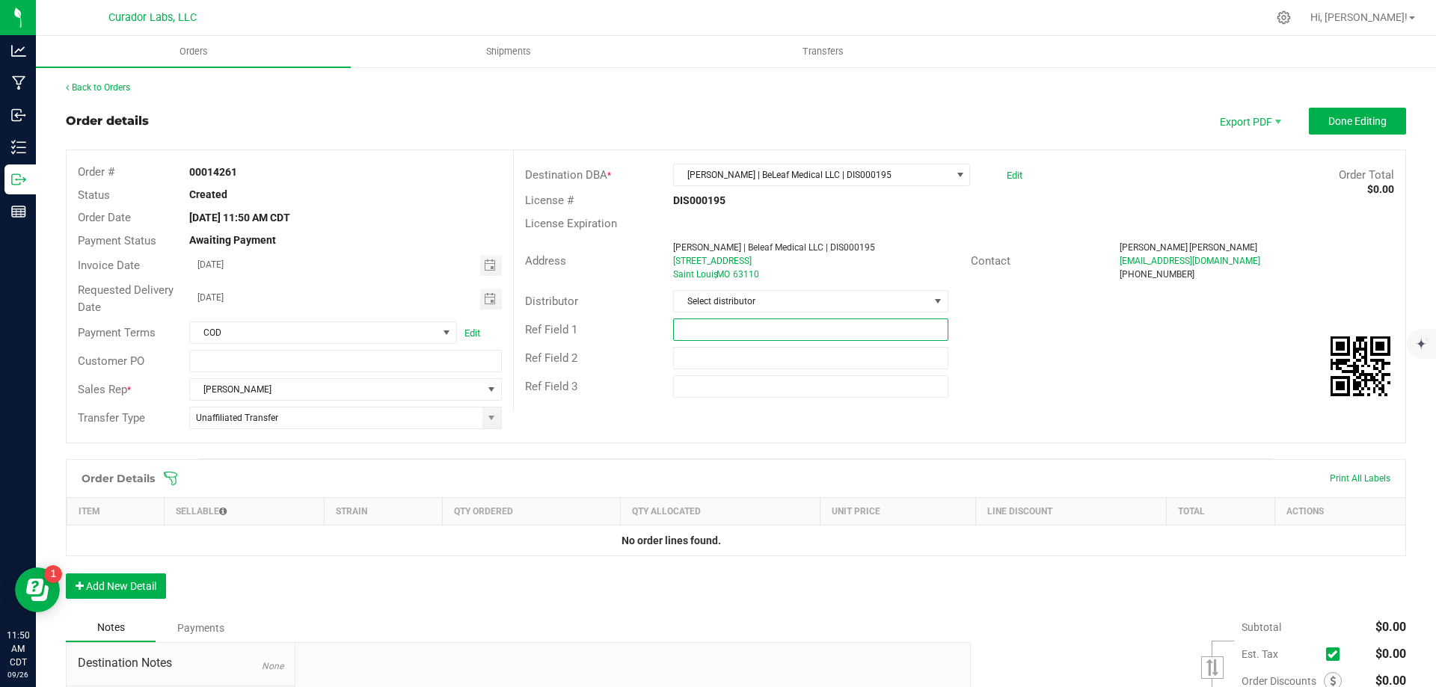
click at [734, 331] on input "text" at bounding box center [810, 330] width 274 height 22
type input "10% EDLP"
click at [675, 434] on div "Order # 00014261 Status Created Order Date Sep 26, 2025 11:50 AM CDT Payment St…" at bounding box center [736, 296] width 1339 height 292
click at [102, 600] on div "Order Details Print All Labels Item Sellable Strain Qty Ordered Qty Allocated U…" at bounding box center [736, 536] width 1340 height 155
click at [107, 594] on button "Add New Detail" at bounding box center [116, 586] width 100 height 25
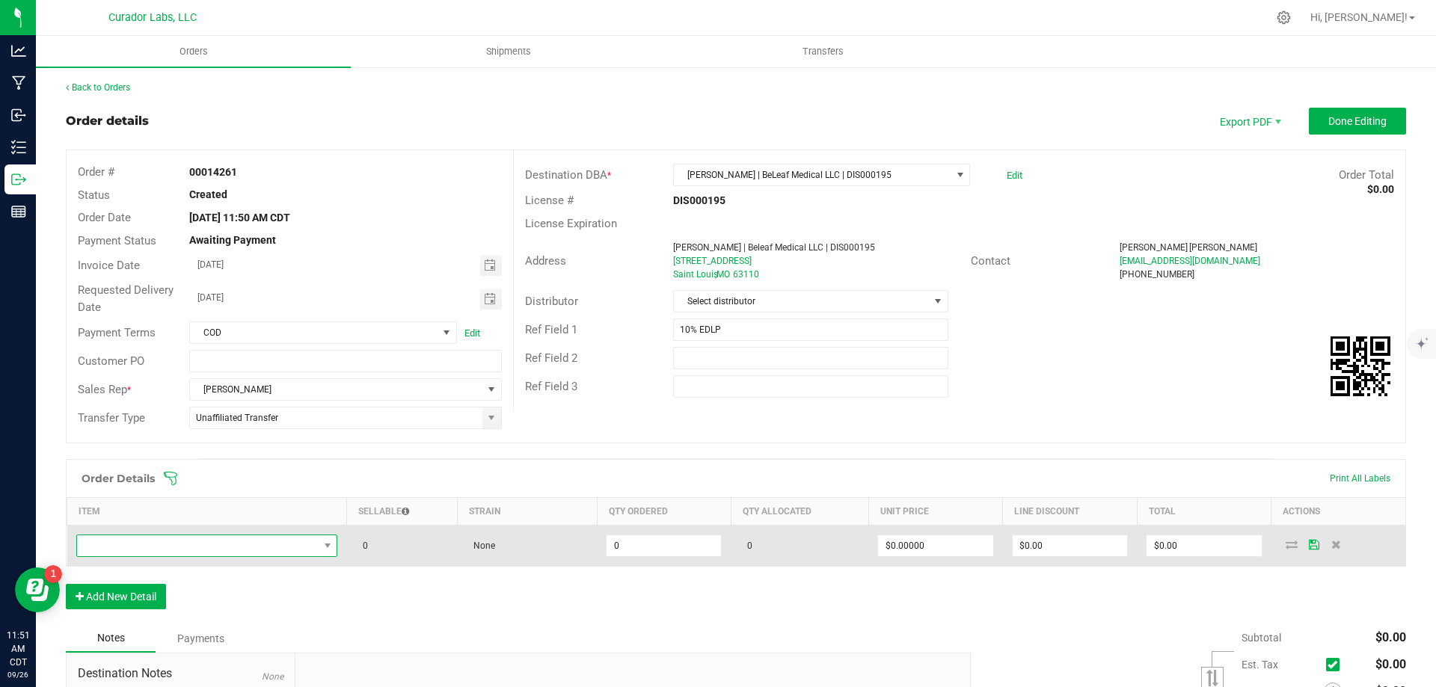
click at [194, 549] on span "NO DATA FOUND" at bounding box center [198, 545] width 242 height 21
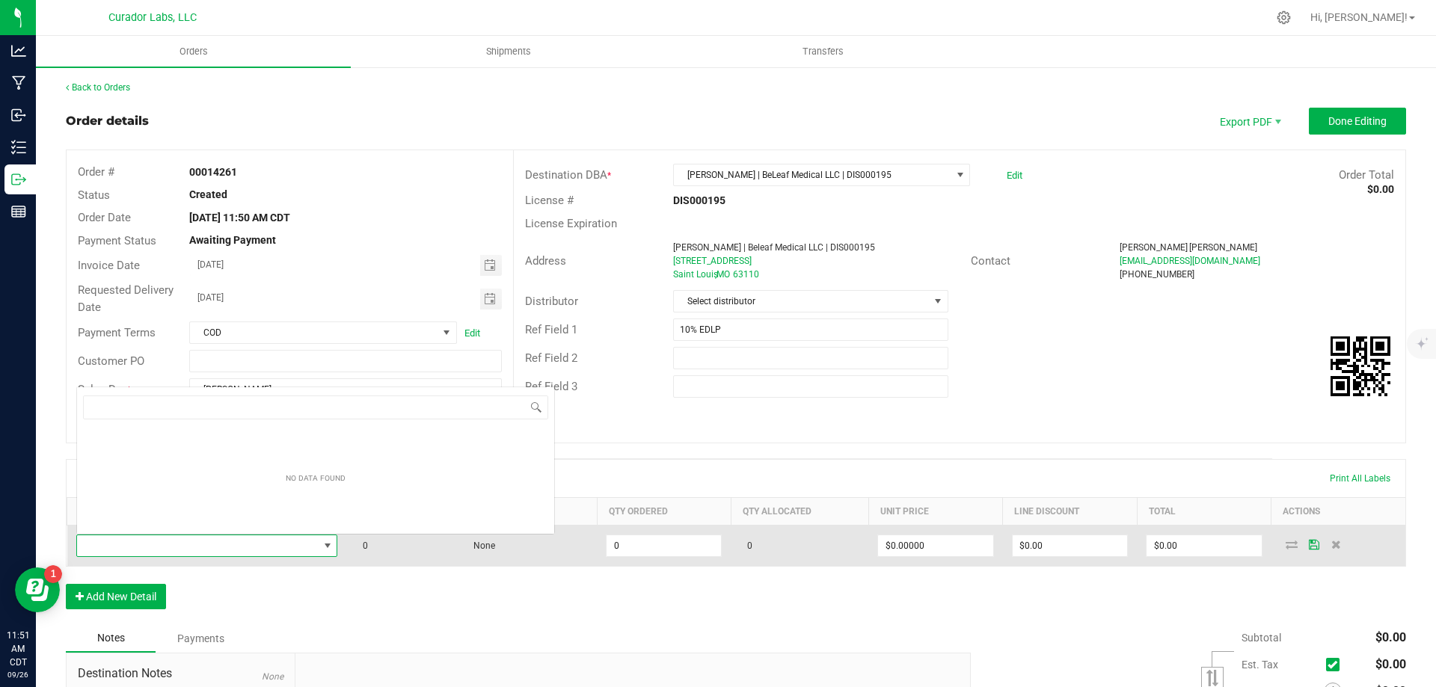
scroll to position [22, 257]
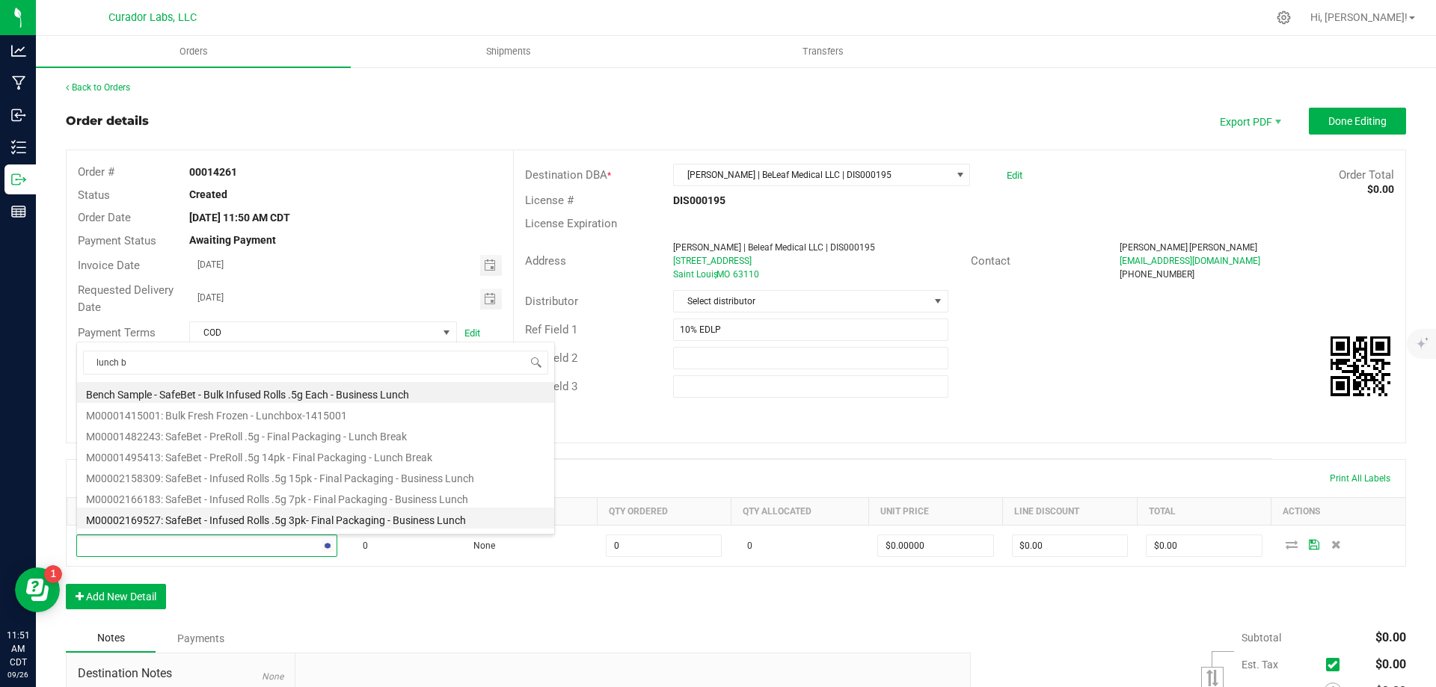
type input "lunch br"
click at [277, 452] on li "M00002356389: SafeBet - PreRoll .5g 2pk - Final Packaging - Lunch Break-2356389" at bounding box center [315, 455] width 477 height 21
type input "0 ea"
type input "$150.00000"
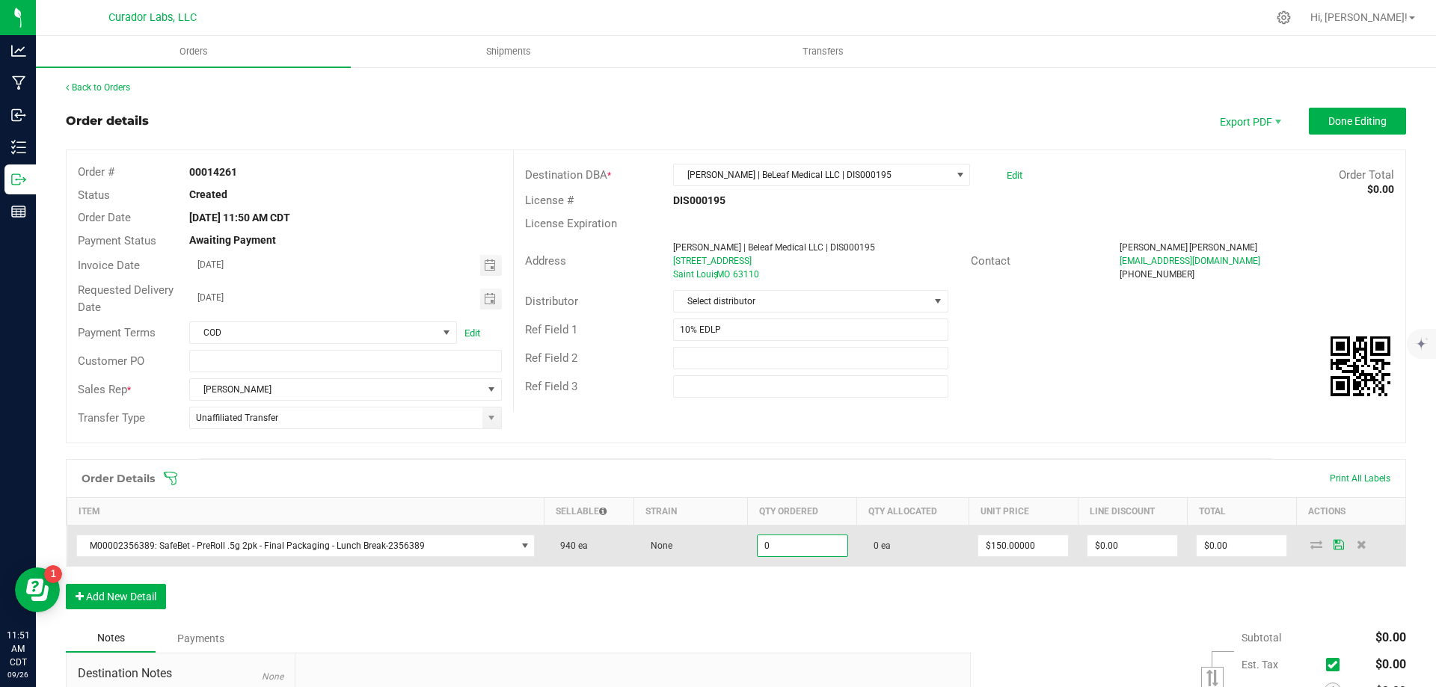
click at [810, 549] on input "0" at bounding box center [803, 545] width 90 height 21
type input "25 ea"
click at [1233, 541] on input "3750" at bounding box center [1242, 545] width 90 height 21
type input "135"
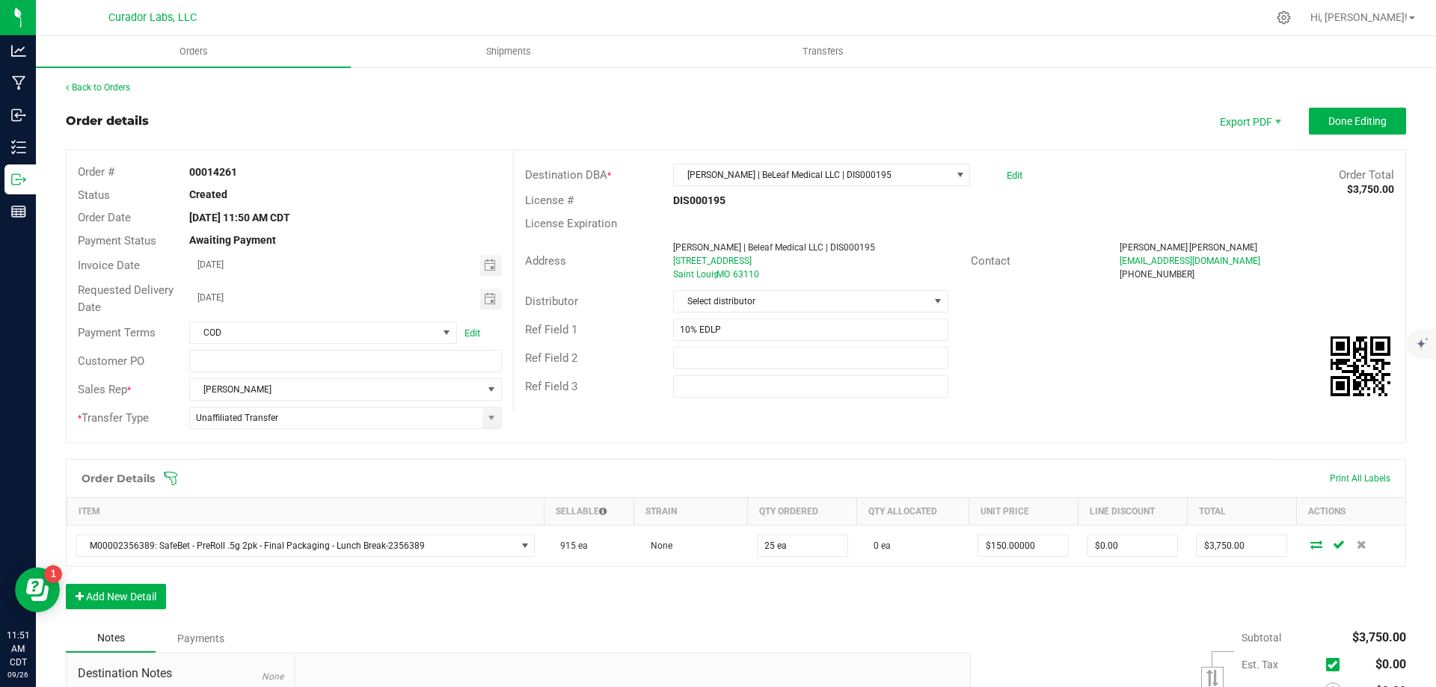
click at [1152, 595] on div "Order Details Print All Labels Item Sellable Strain Qty Ordered Qty Allocated U…" at bounding box center [736, 541] width 1340 height 165
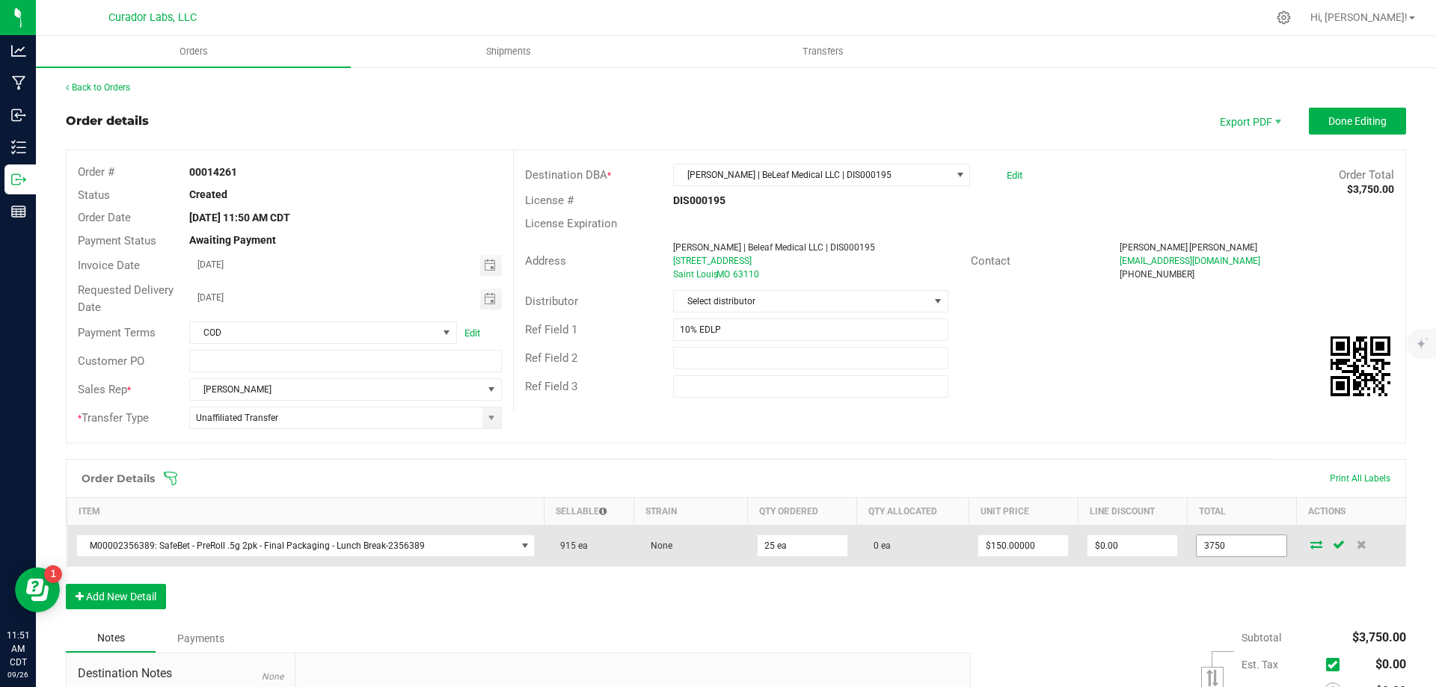
click at [1198, 544] on input "3750" at bounding box center [1242, 545] width 90 height 21
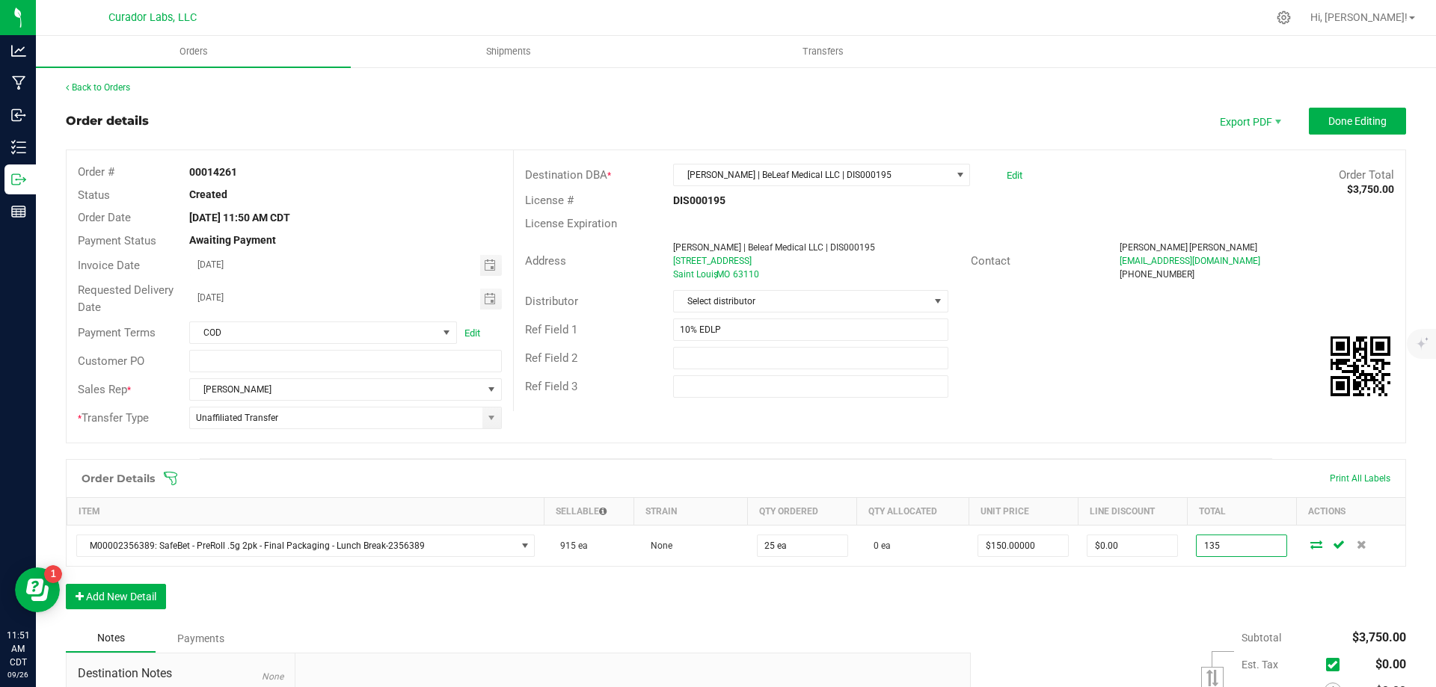
type input "135"
type input "$5.40000"
type input "$135.00"
click at [1173, 612] on div "Order Details Print All Labels Item Sellable Strain Qty Ordered Qty Allocated U…" at bounding box center [736, 541] width 1340 height 165
click at [141, 598] on button "Add New Detail" at bounding box center [116, 596] width 100 height 25
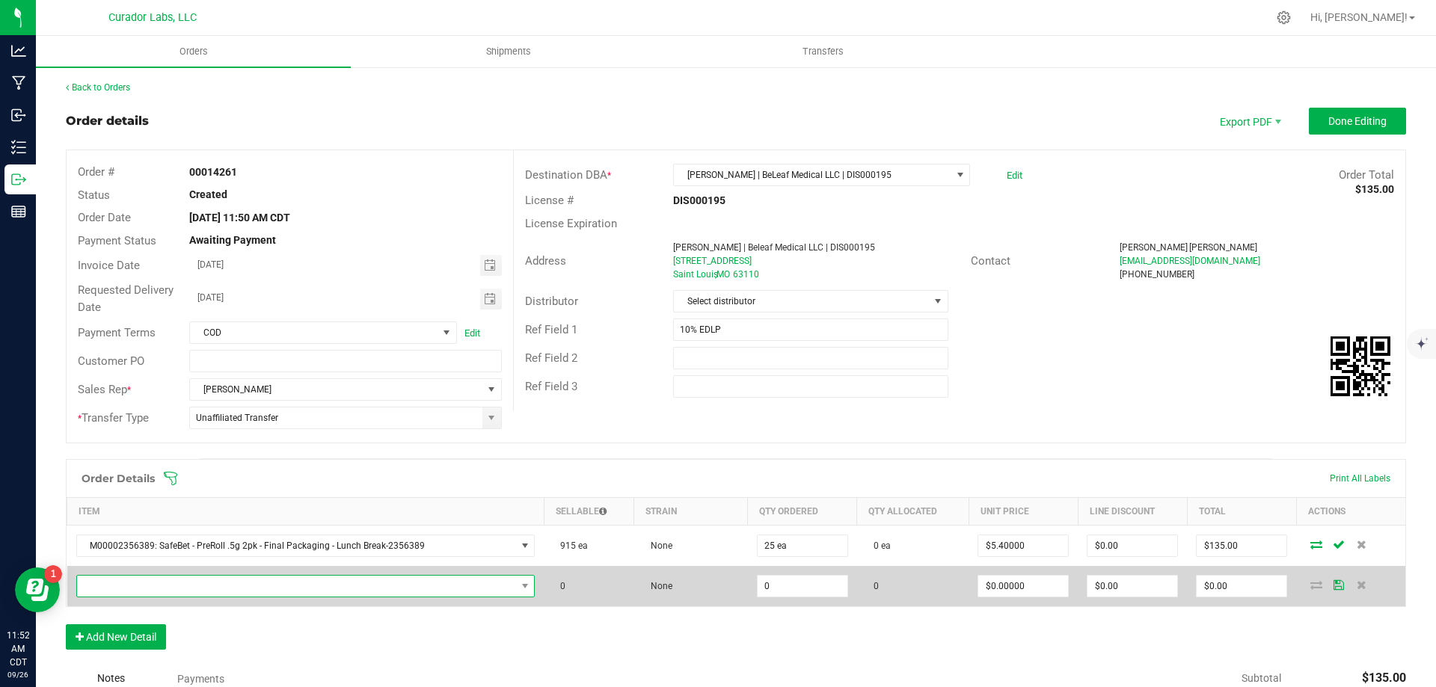
click at [348, 585] on span "NO DATA FOUND" at bounding box center [296, 586] width 439 height 21
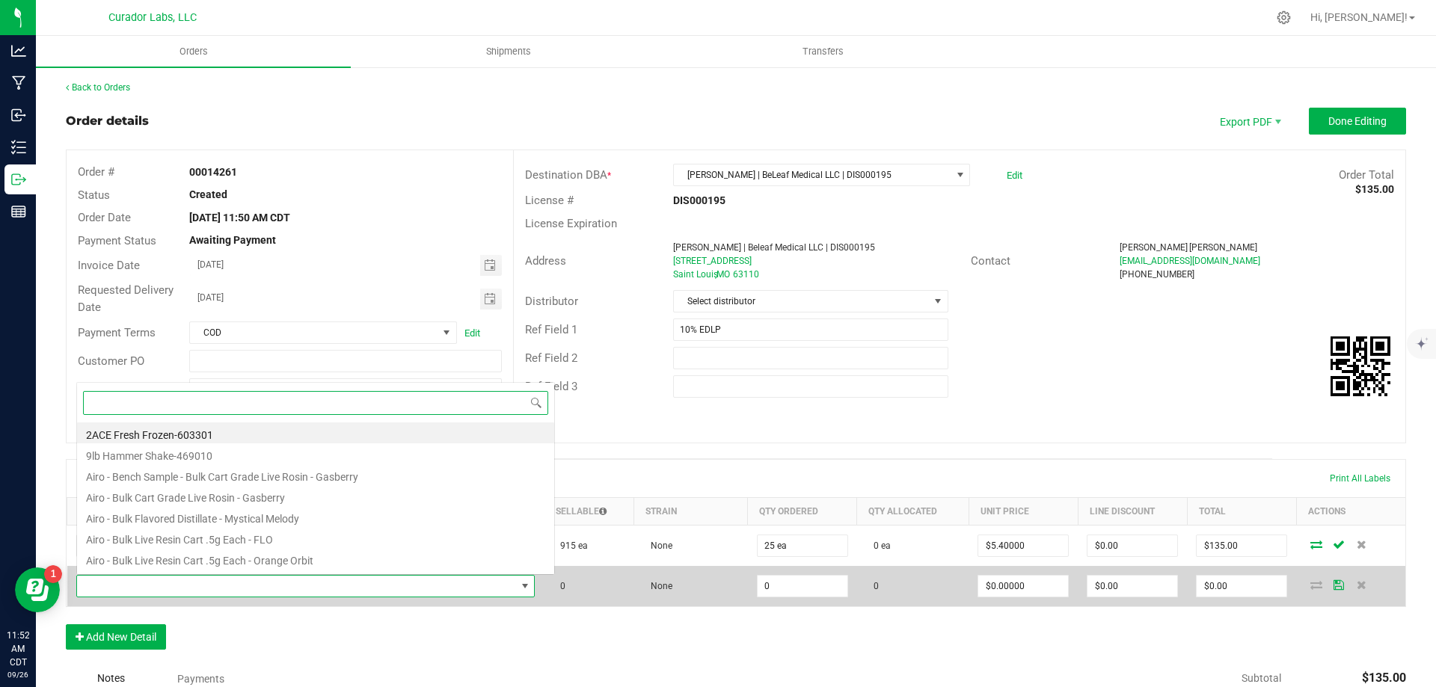
scroll to position [22, 446]
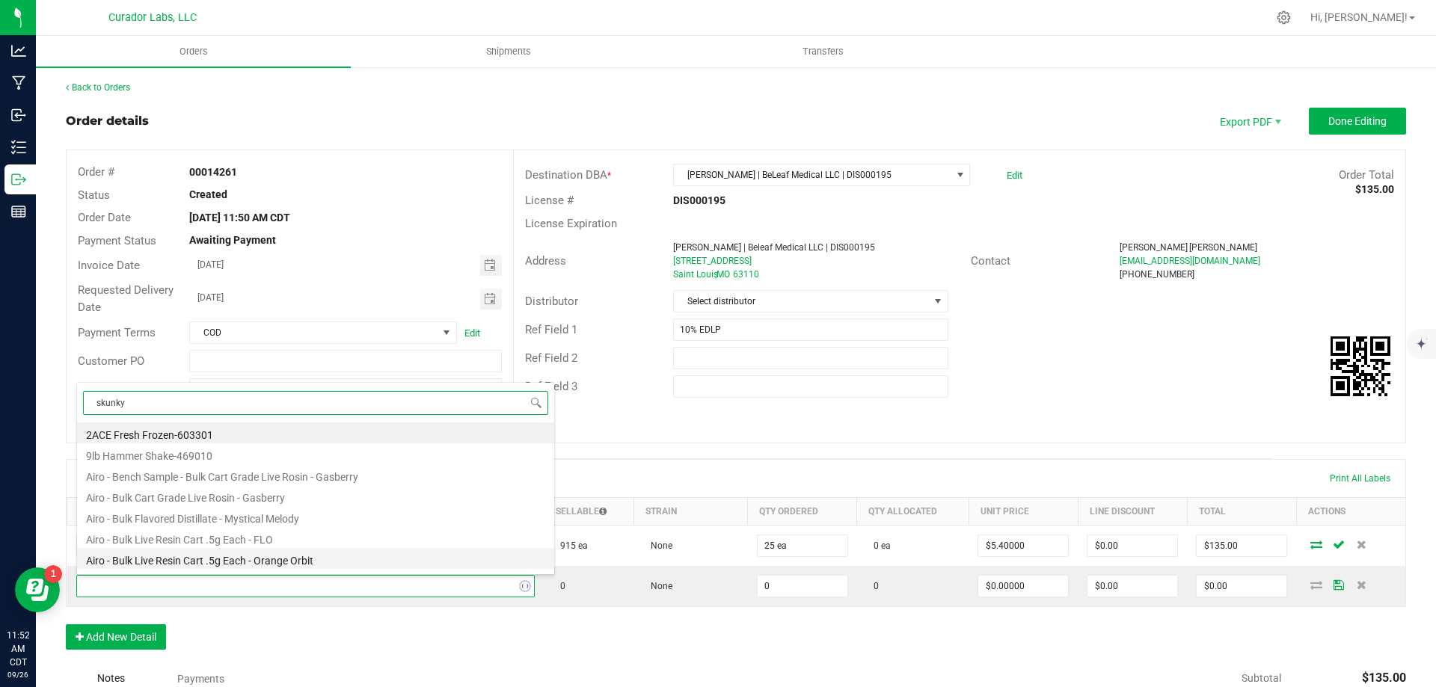
type input "skunky"
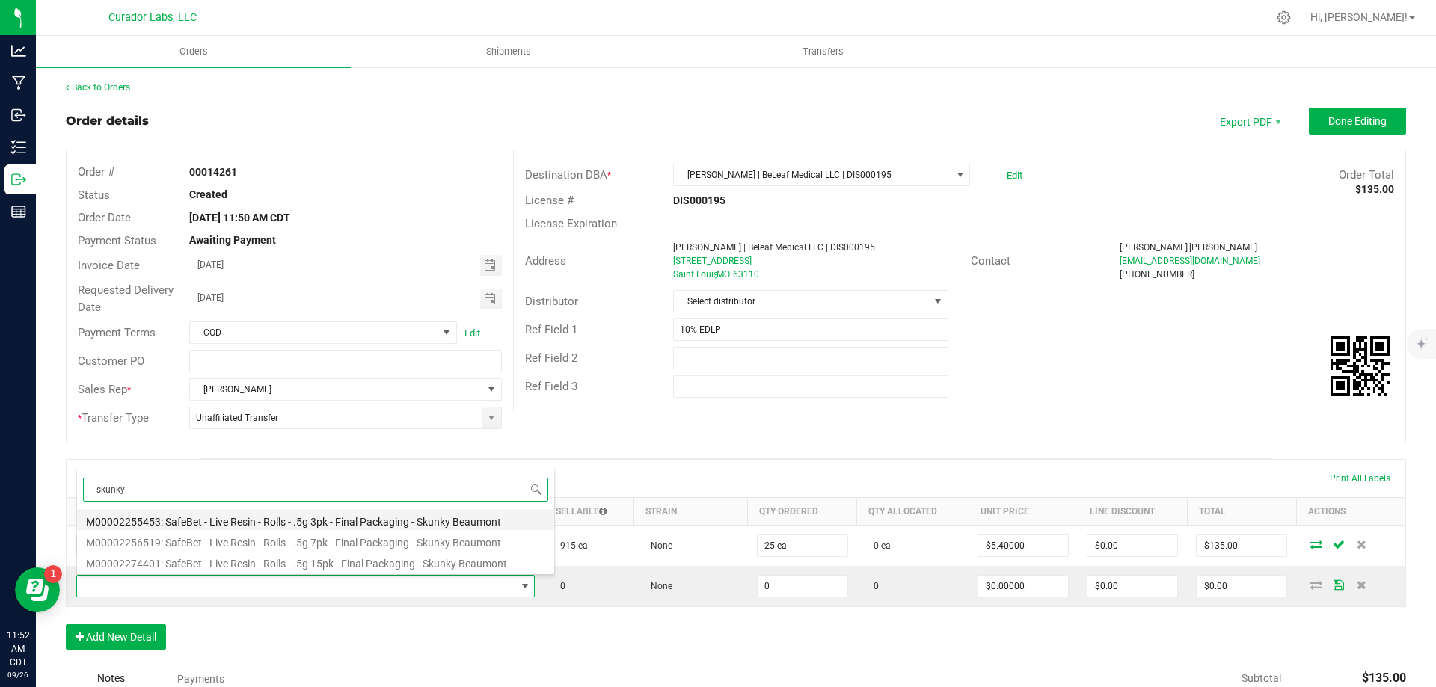
click at [352, 520] on li "M00002255453: SafeBet - Live Resin - Rolls - .5g 3pk - Final Packaging - Skunky…" at bounding box center [315, 519] width 477 height 21
type input "0 ea"
type input "$14.00000"
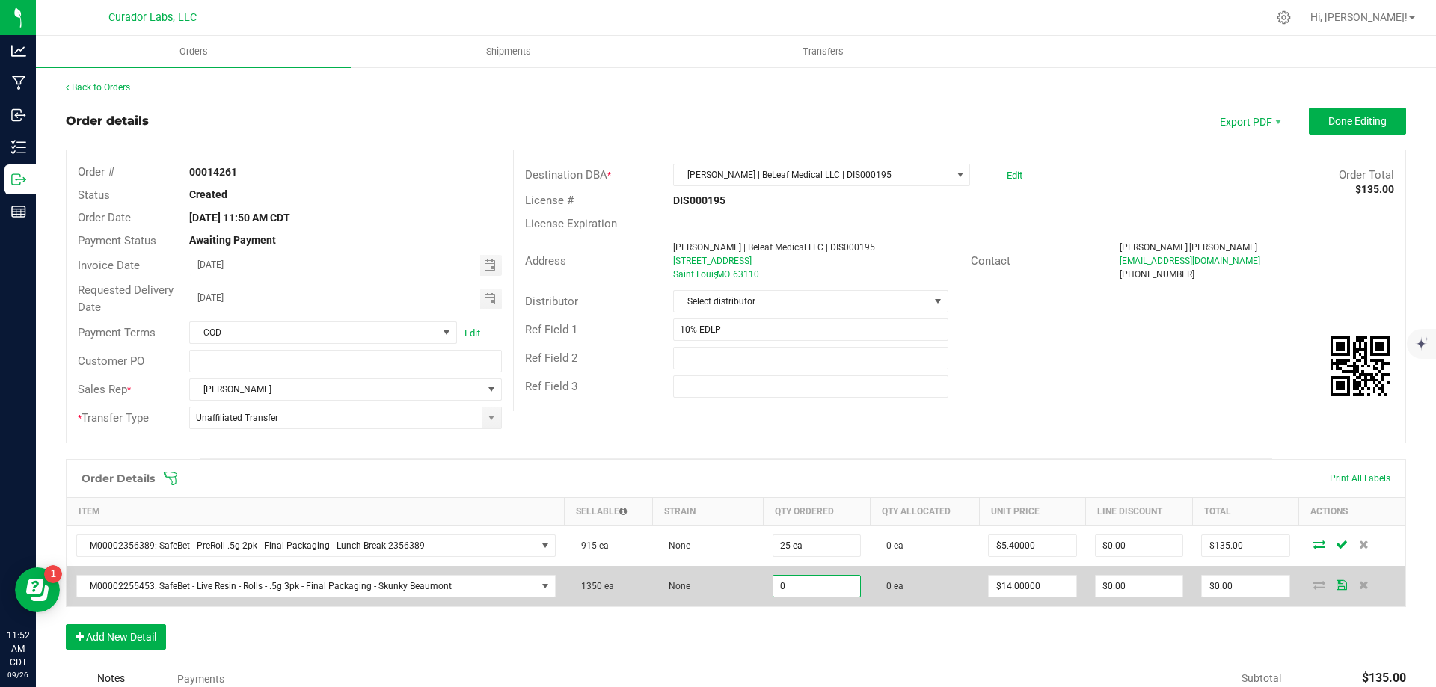
click at [800, 589] on input "0" at bounding box center [816, 586] width 87 height 21
type input "25 ea"
type input "350"
click at [1234, 587] on input "350" at bounding box center [1245, 586] width 87 height 21
click at [1235, 587] on input "350" at bounding box center [1245, 586] width 87 height 21
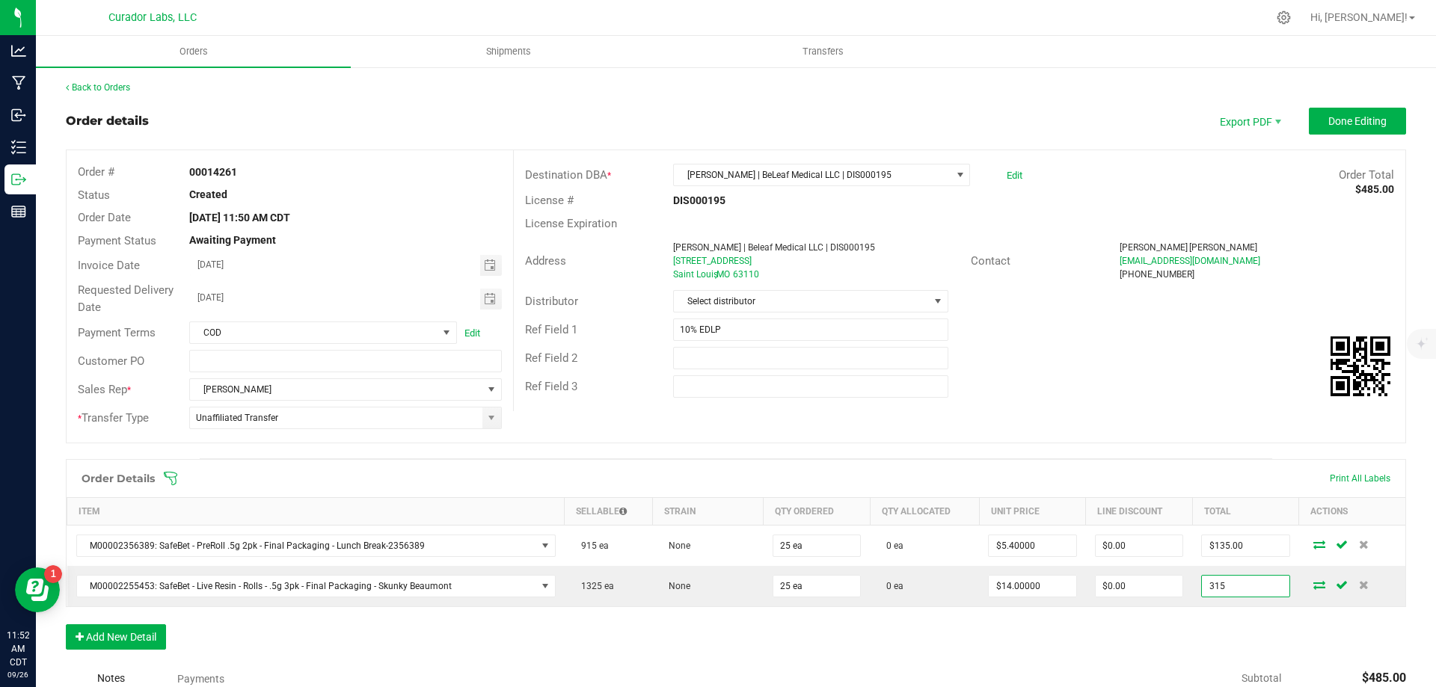
type input "315"
type input "$12.60000"
type input "$315.00"
drag, startPoint x: 965, startPoint y: 636, endPoint x: 690, endPoint y: 612, distance: 275.5
click at [964, 636] on div "Order Details Print All Labels Item Sellable Strain Qty Ordered Qty Allocated U…" at bounding box center [736, 562] width 1340 height 206
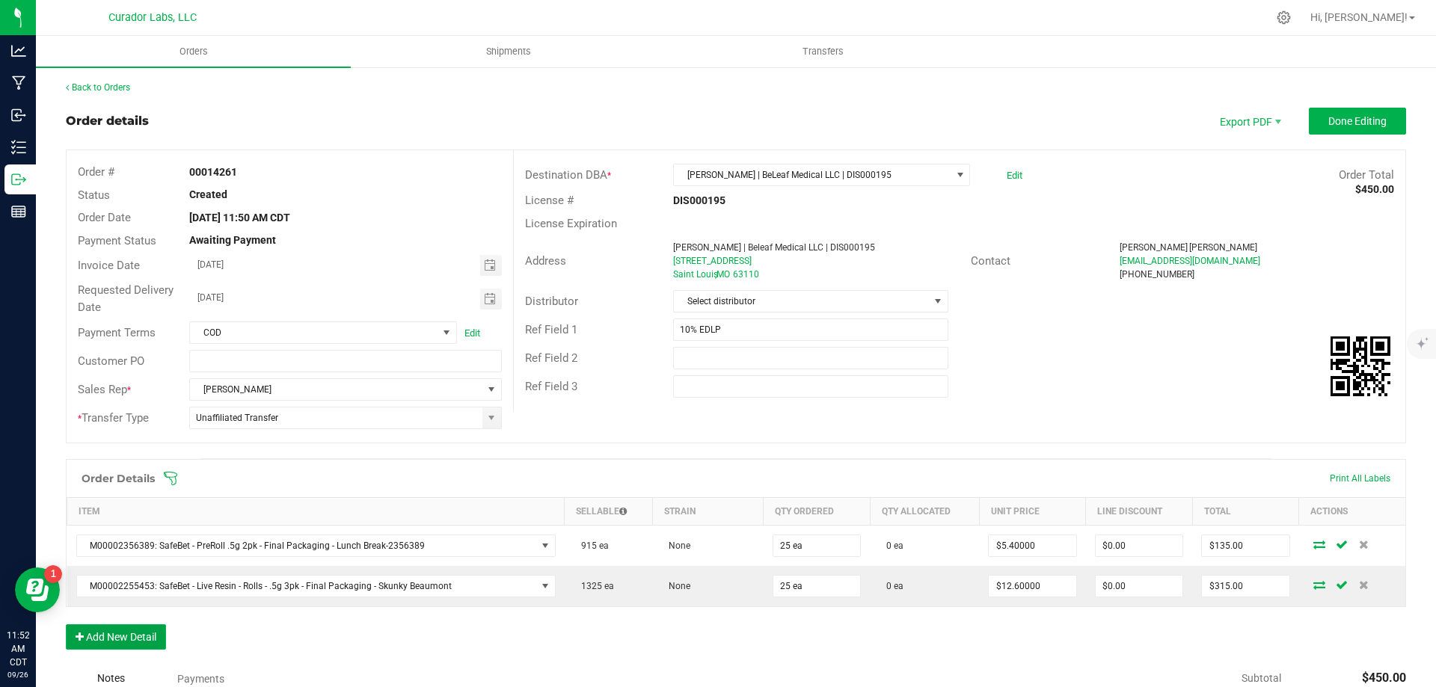
click at [148, 637] on button "Add New Detail" at bounding box center [116, 636] width 100 height 25
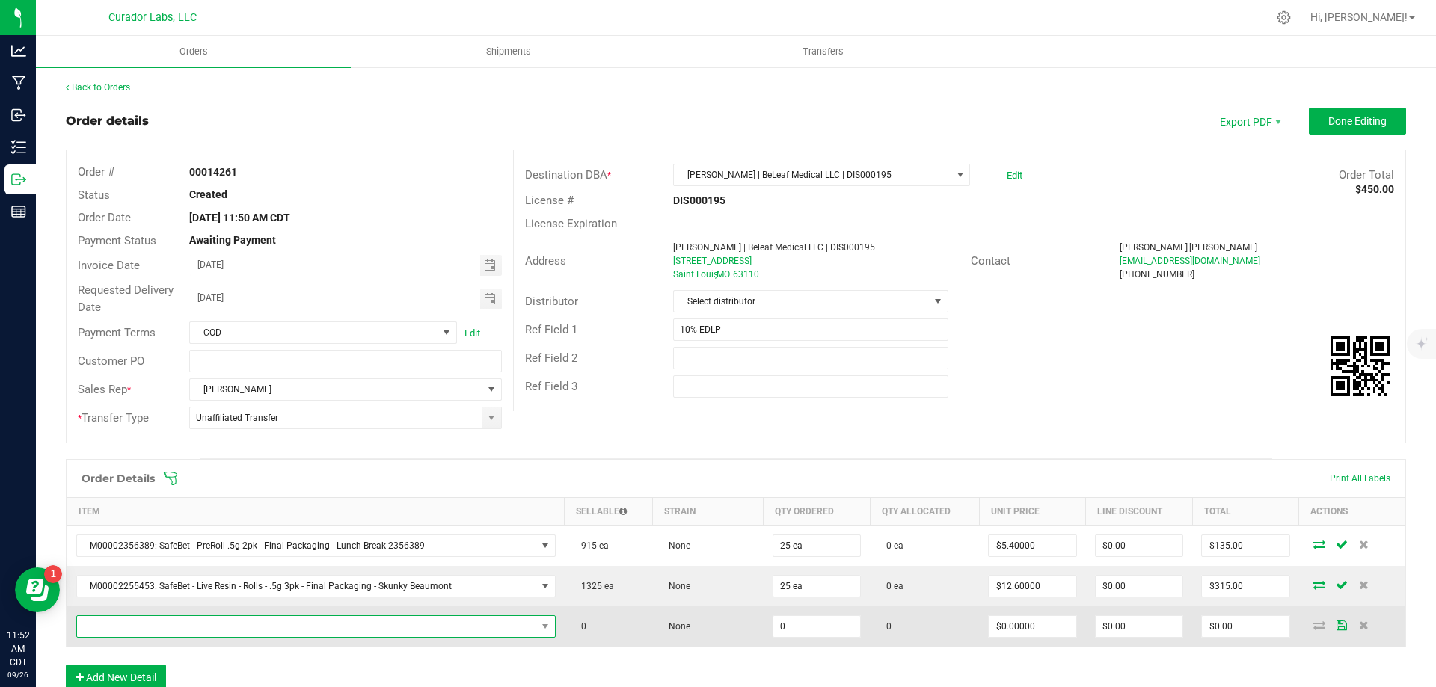
click at [323, 618] on span "NO DATA FOUND" at bounding box center [306, 626] width 459 height 21
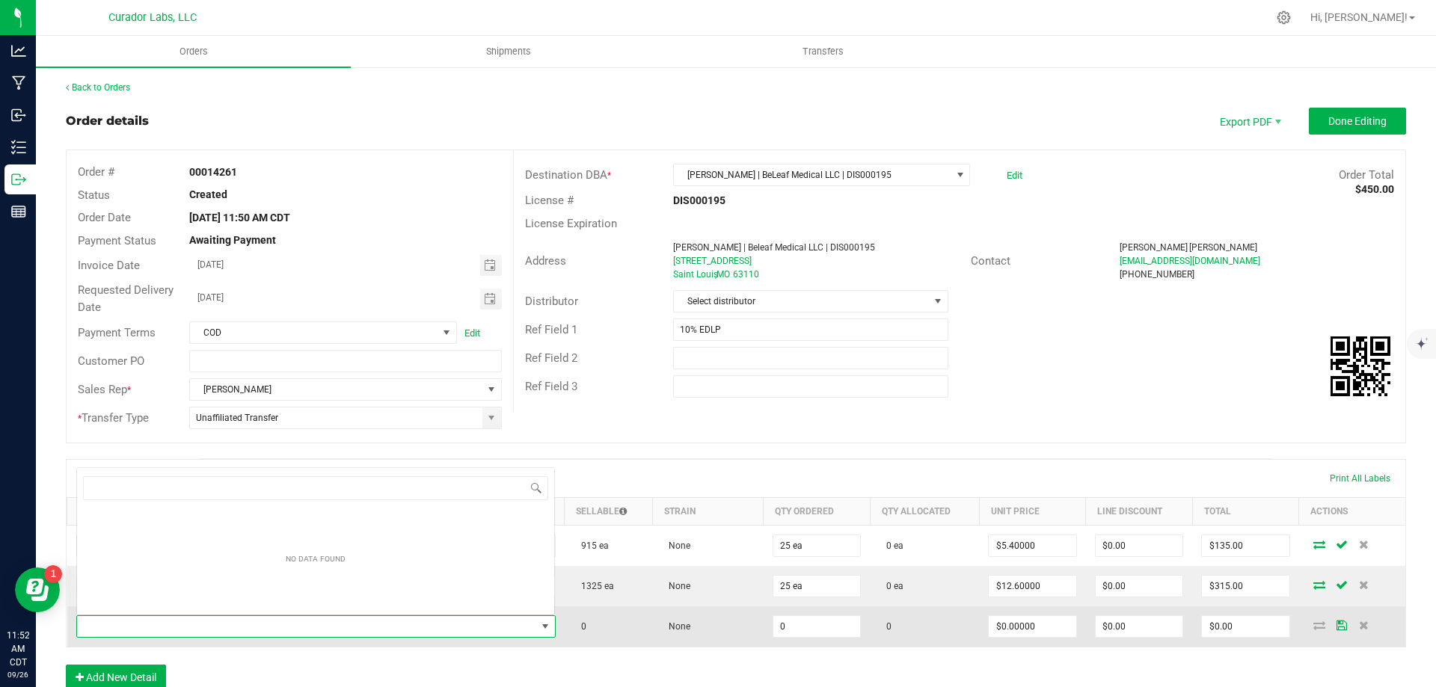
scroll to position [22, 467]
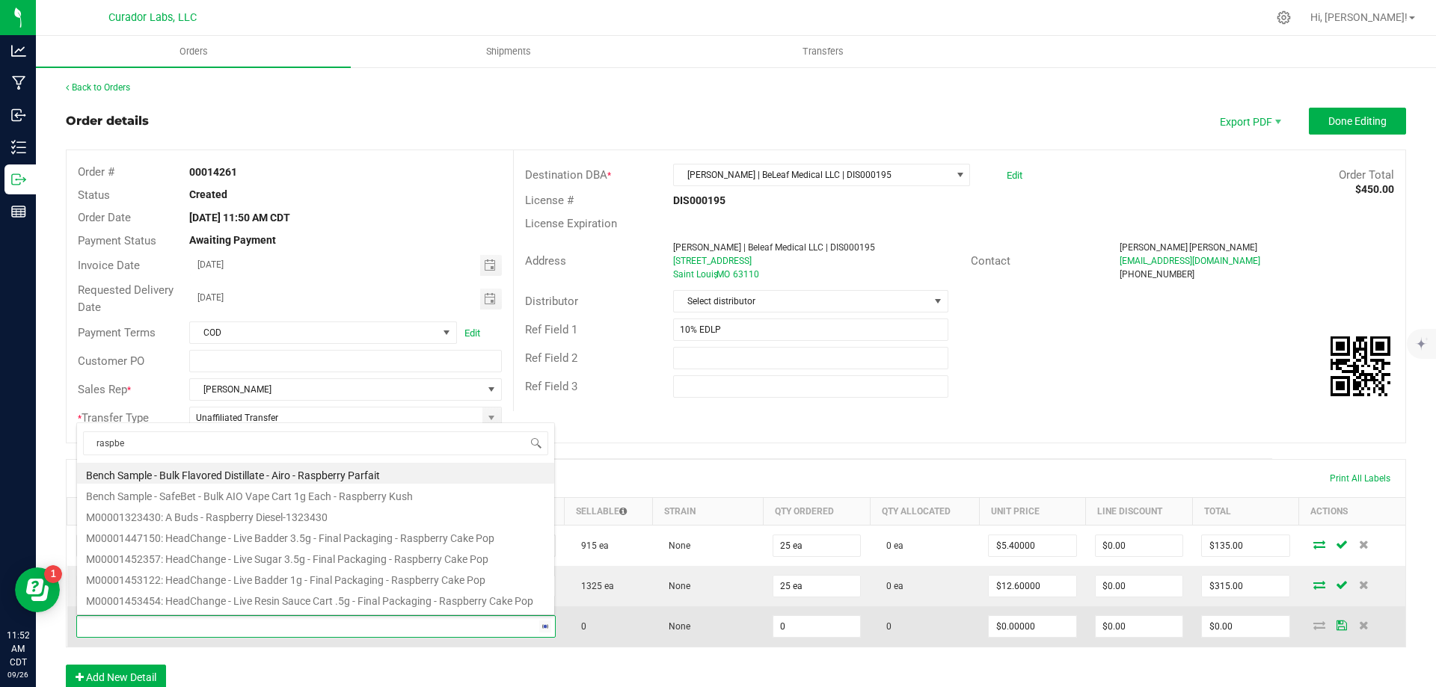
type input "raspber"
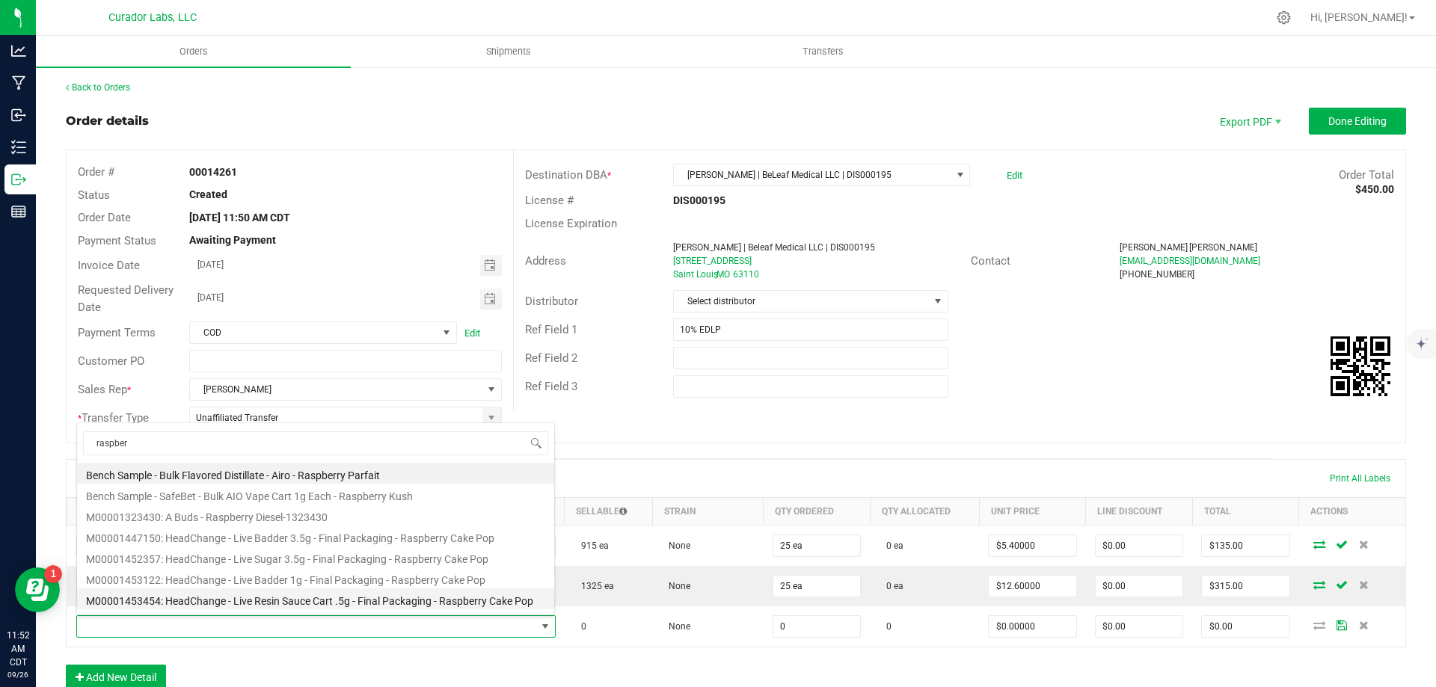
click at [379, 601] on li "M00001453454: HeadChange - Live Resin Sauce Cart .5g - Final Packaging - Raspbe…" at bounding box center [315, 599] width 477 height 21
type input "0 ea"
type input "$22.50000"
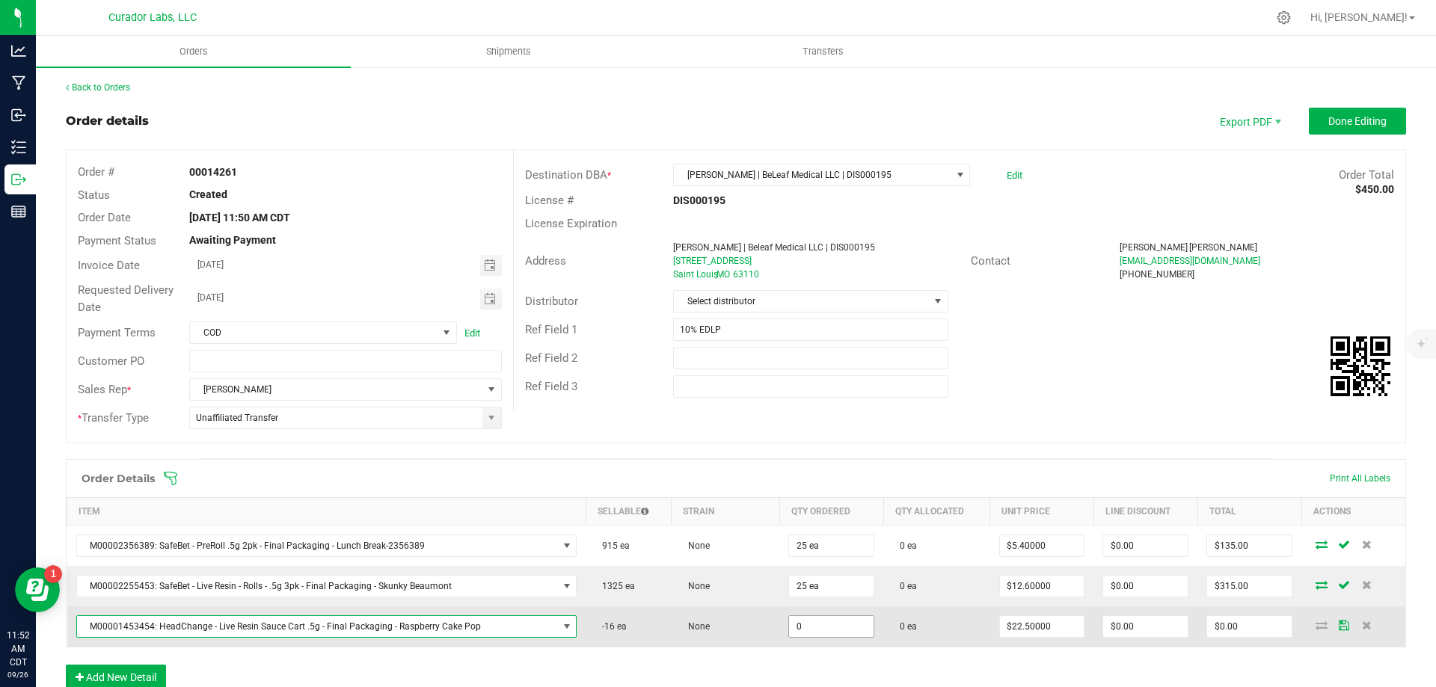
click at [803, 632] on input "0" at bounding box center [831, 626] width 85 height 21
type input "16 ea"
type input "$360.00"
click at [759, 633] on td "None" at bounding box center [726, 626] width 108 height 40
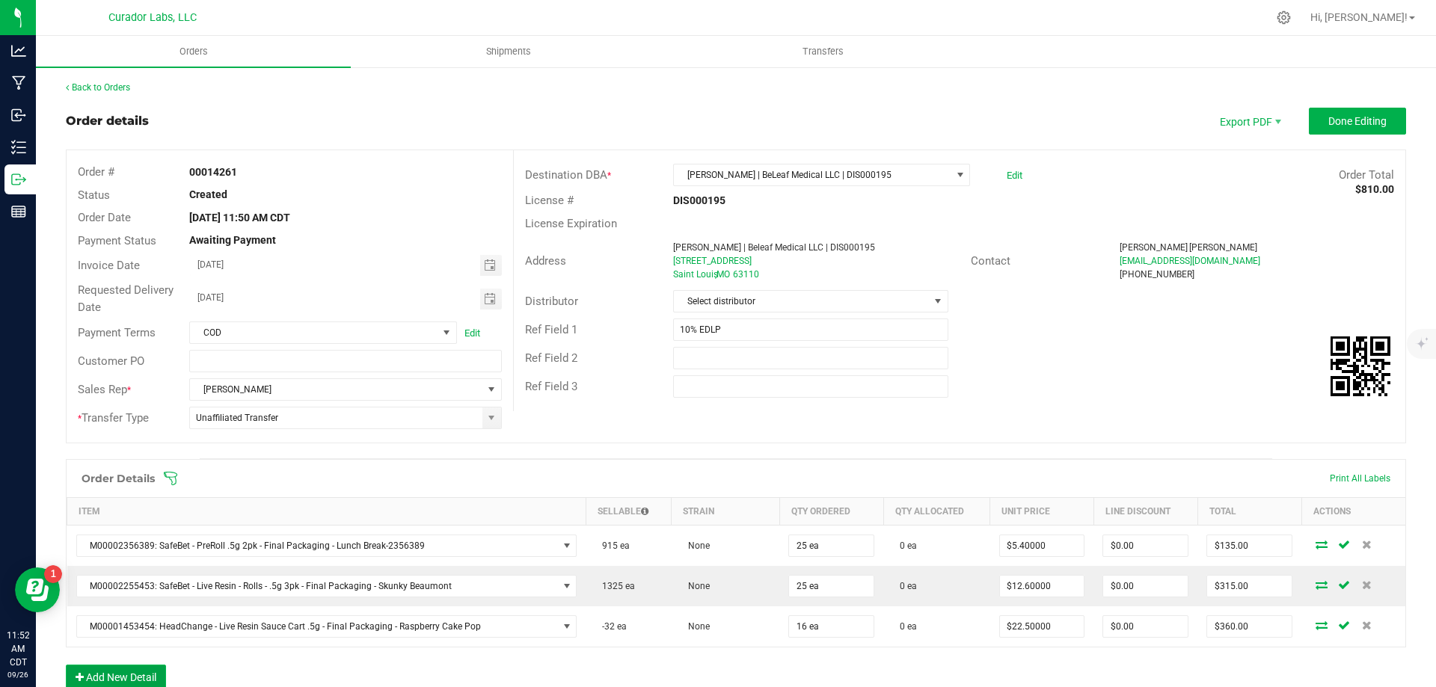
click at [142, 677] on button "Add New Detail" at bounding box center [116, 677] width 100 height 25
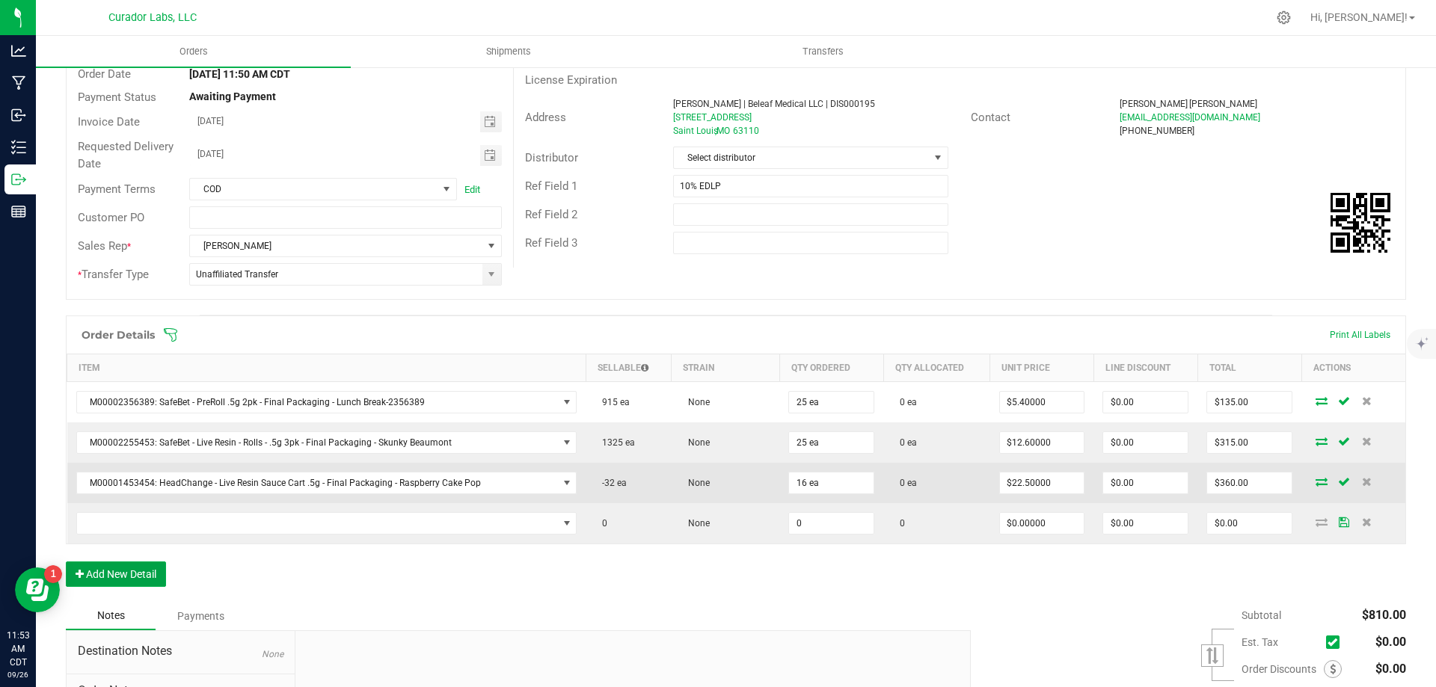
scroll to position [150, 0]
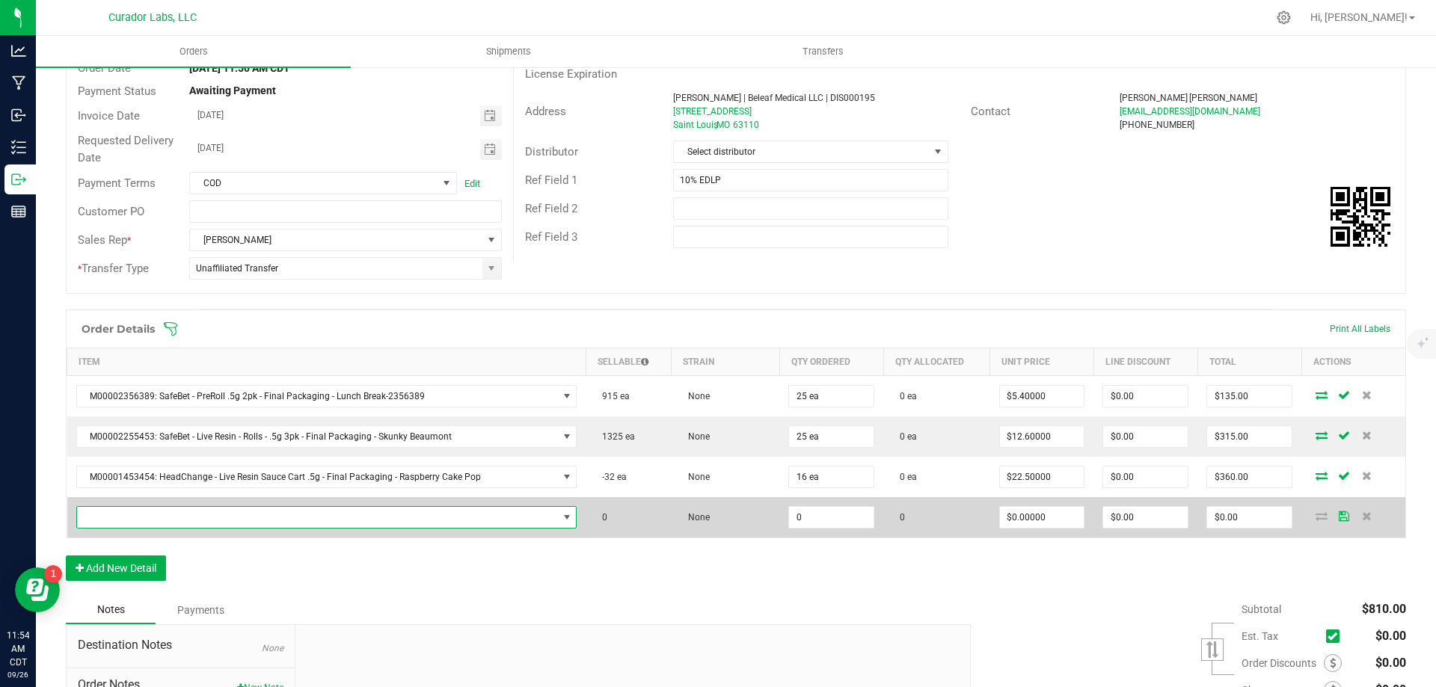
click at [258, 522] on span "NO DATA FOUND" at bounding box center [317, 517] width 481 height 21
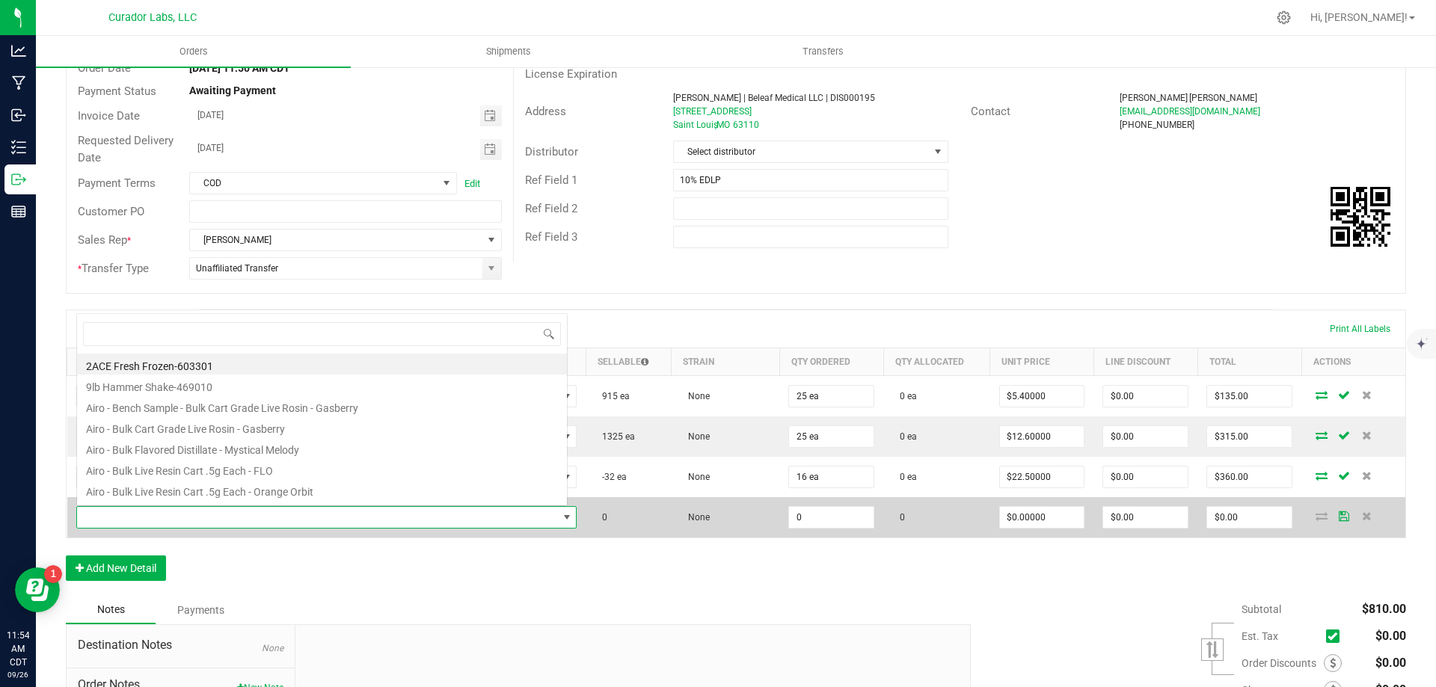
scroll to position [22, 488]
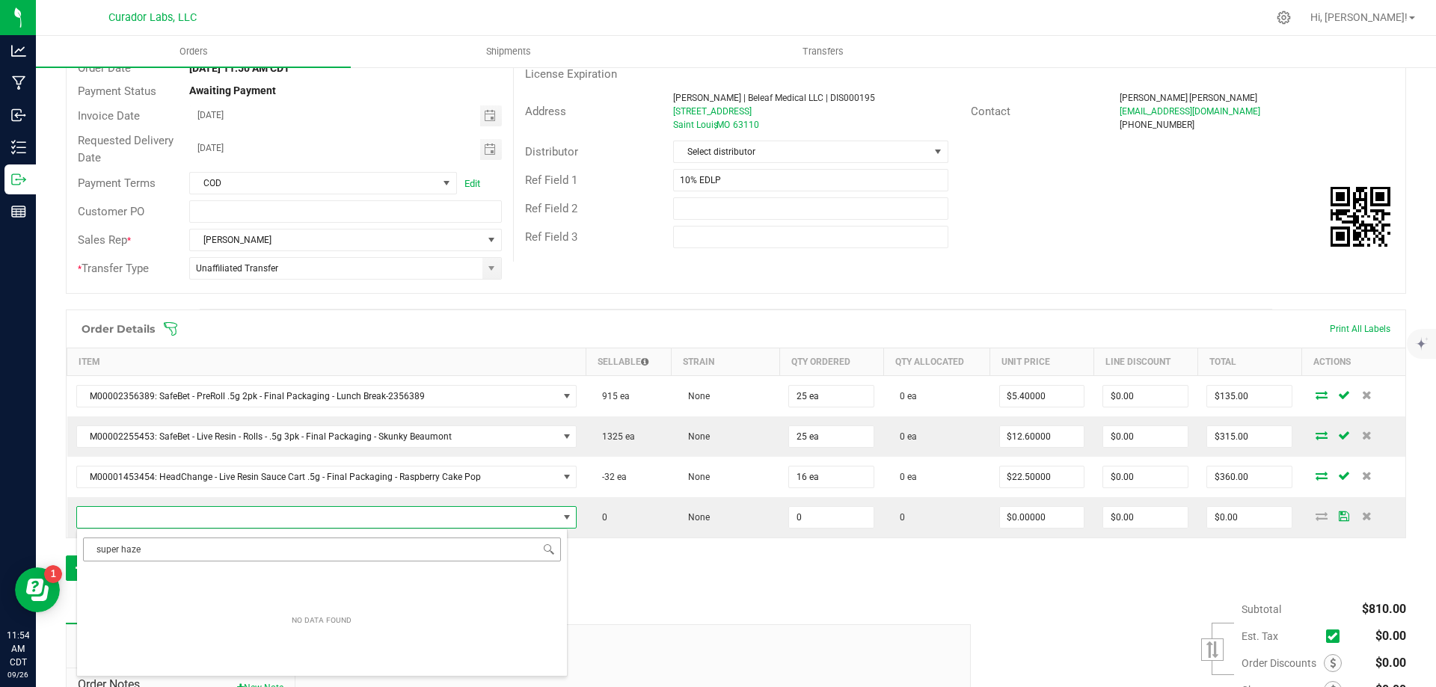
click at [121, 554] on input "super haze" at bounding box center [322, 549] width 478 height 23
type input "superhaze"
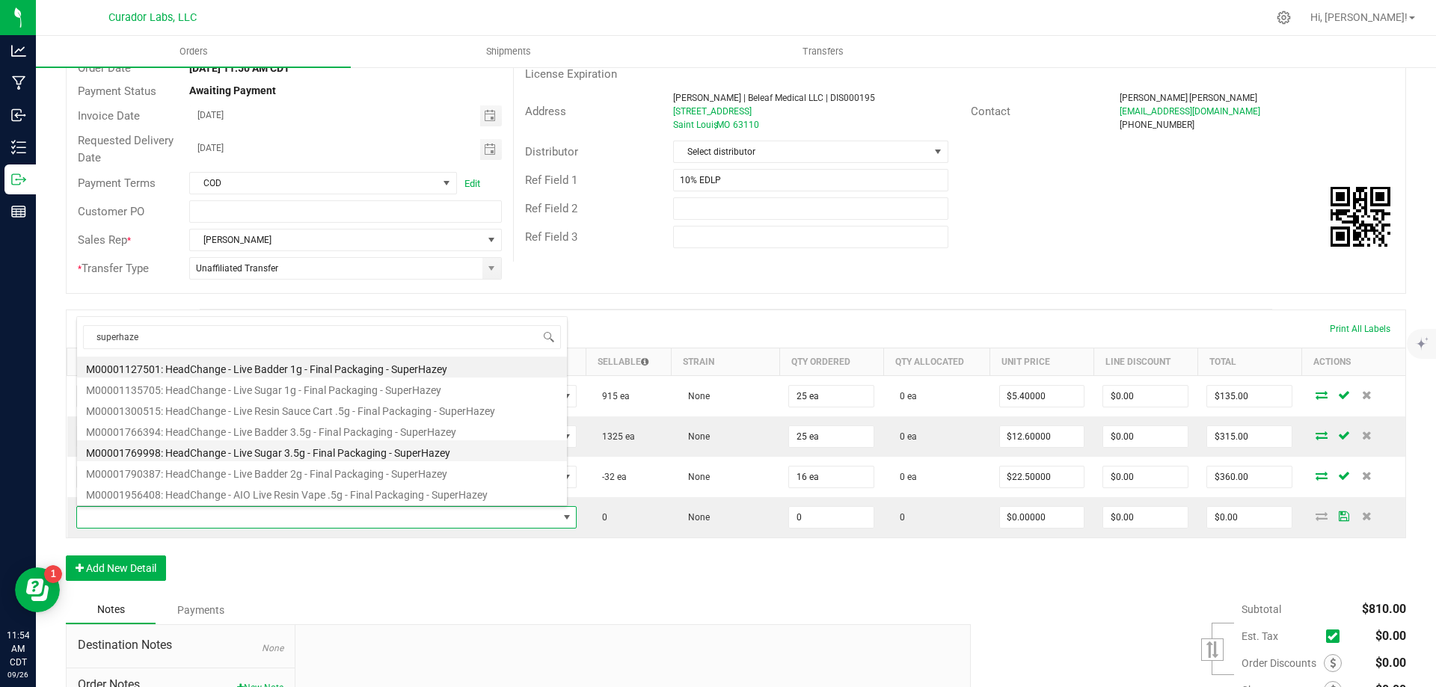
click at [378, 449] on li "M00001769998: HeadChange - Live Sugar 3.5g - Final Packaging - SuperHazey" at bounding box center [322, 450] width 490 height 21
type input "0 ea"
type input "$75.00000"
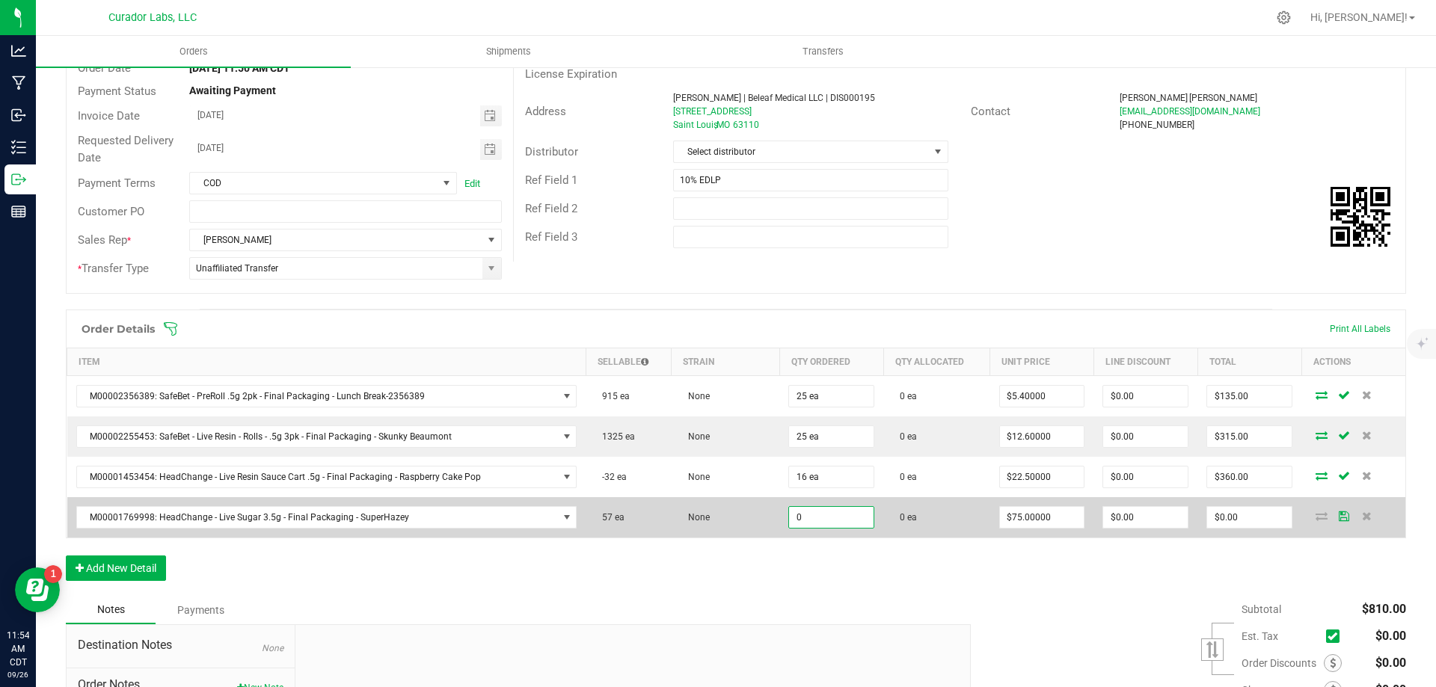
click at [833, 518] on input "0" at bounding box center [831, 517] width 85 height 21
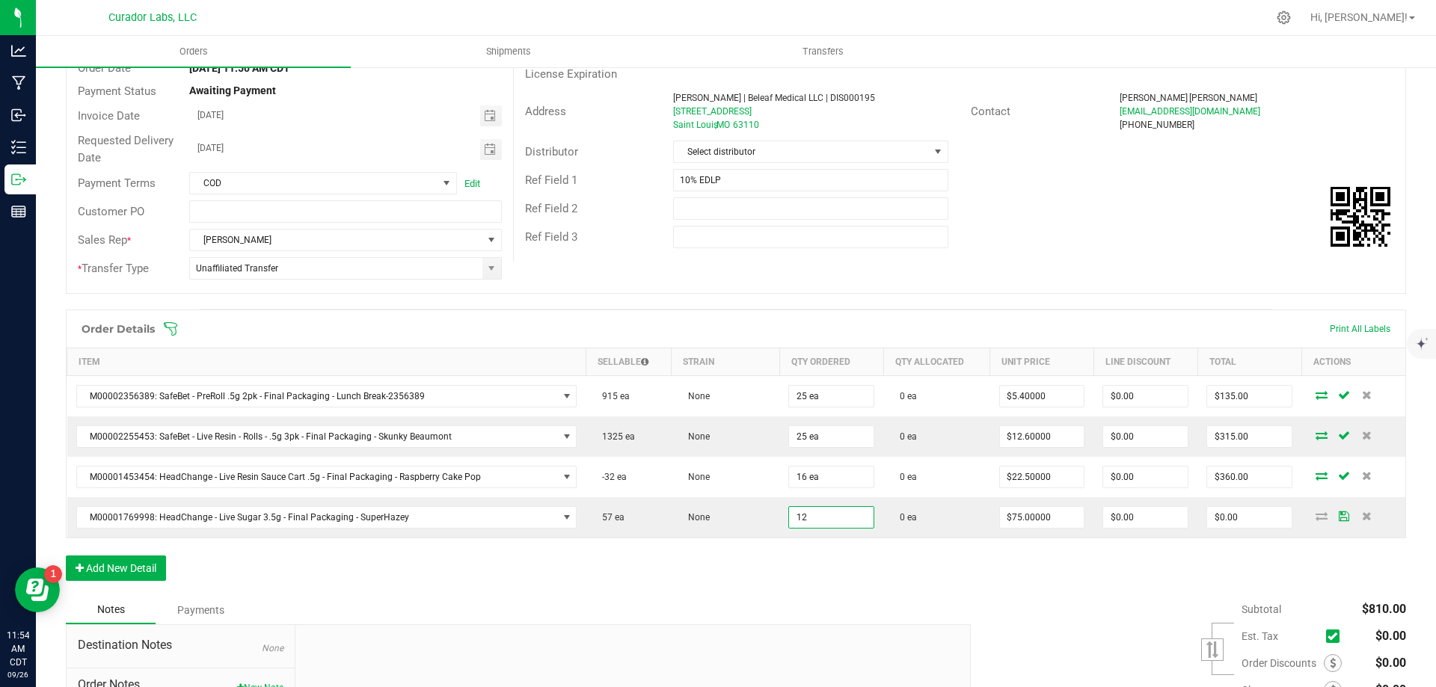
type input "12 ea"
type input "$900.00"
click at [1156, 574] on div "Order Details Print All Labels Item Sellable Strain Qty Ordered Qty Allocated U…" at bounding box center [736, 453] width 1340 height 286
click at [1235, 520] on input "900" at bounding box center [1249, 517] width 85 height 21
type input "810"
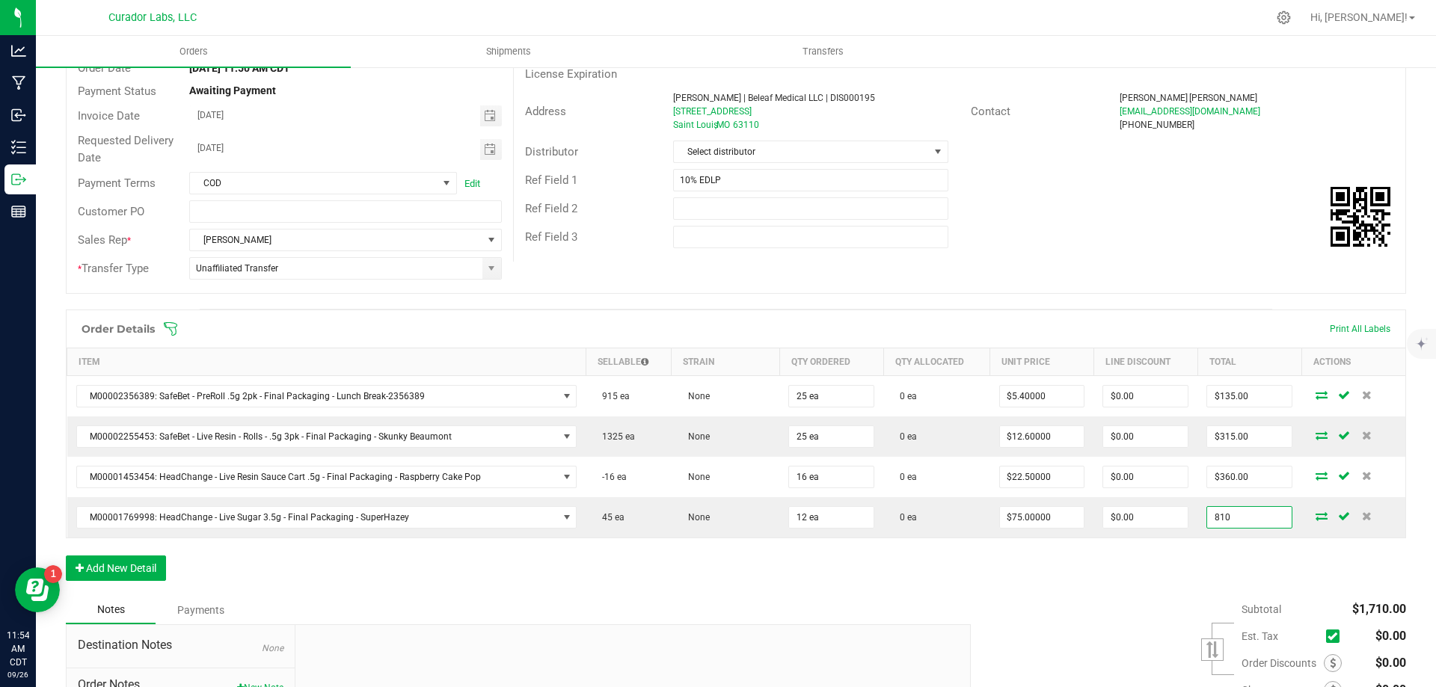
type input "$67.50000"
type input "$810.00"
click at [961, 559] on div "Order Details Print All Labels Item Sellable Strain Qty Ordered Qty Allocated U…" at bounding box center [736, 453] width 1340 height 286
click at [141, 568] on button "Add New Detail" at bounding box center [116, 568] width 100 height 25
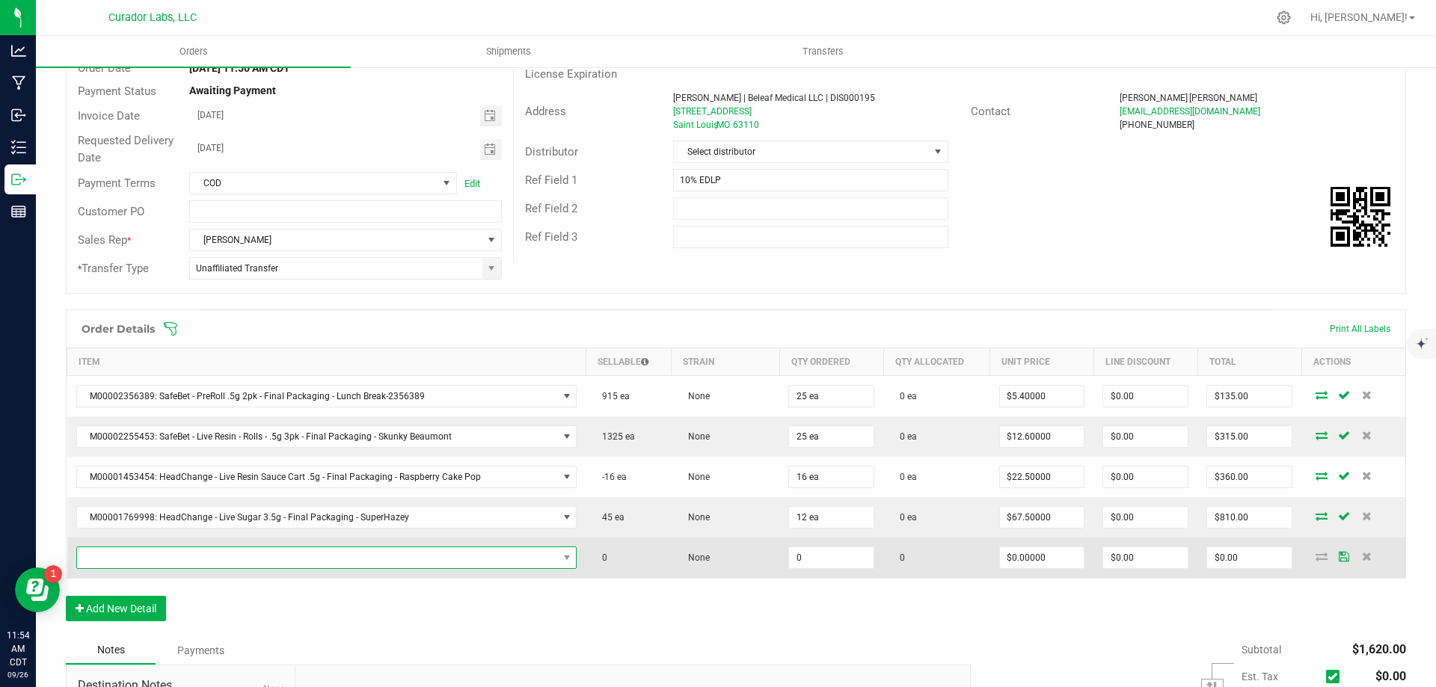
click at [265, 558] on span "NO DATA FOUND" at bounding box center [317, 557] width 481 height 21
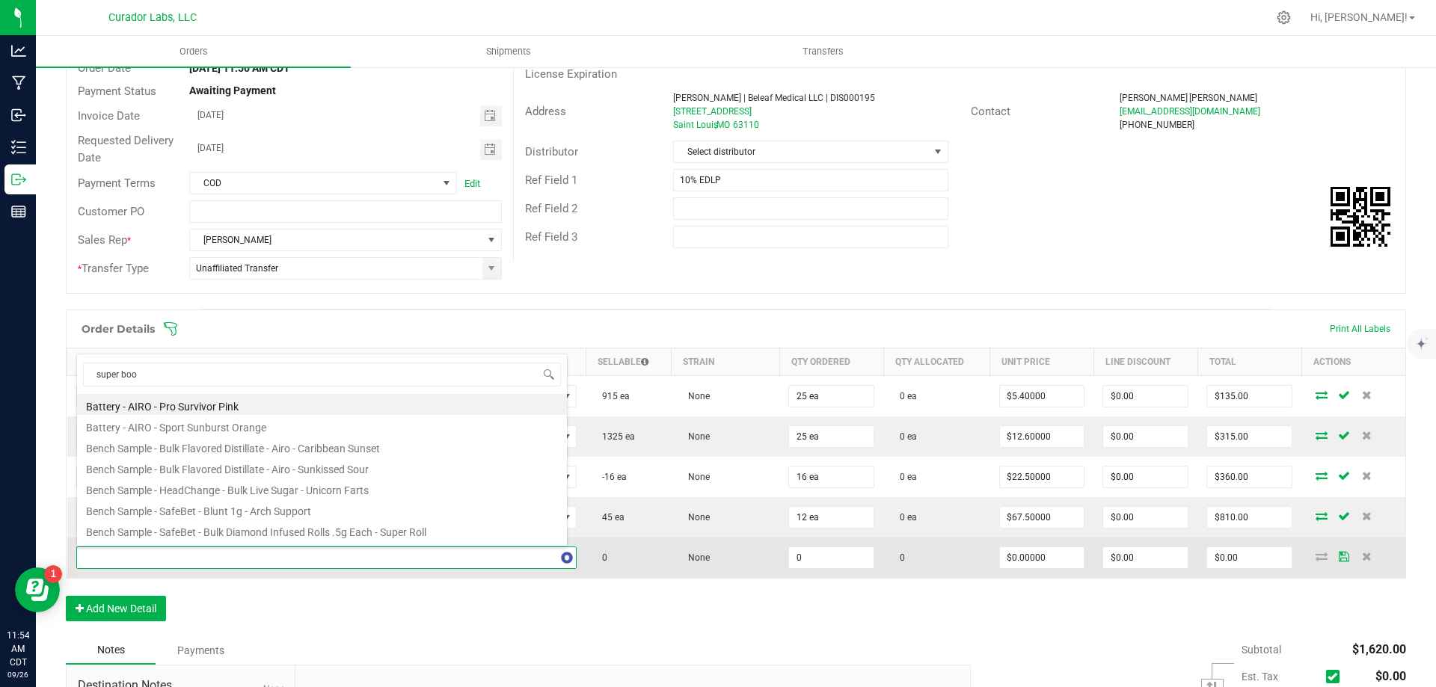
type input "super boof"
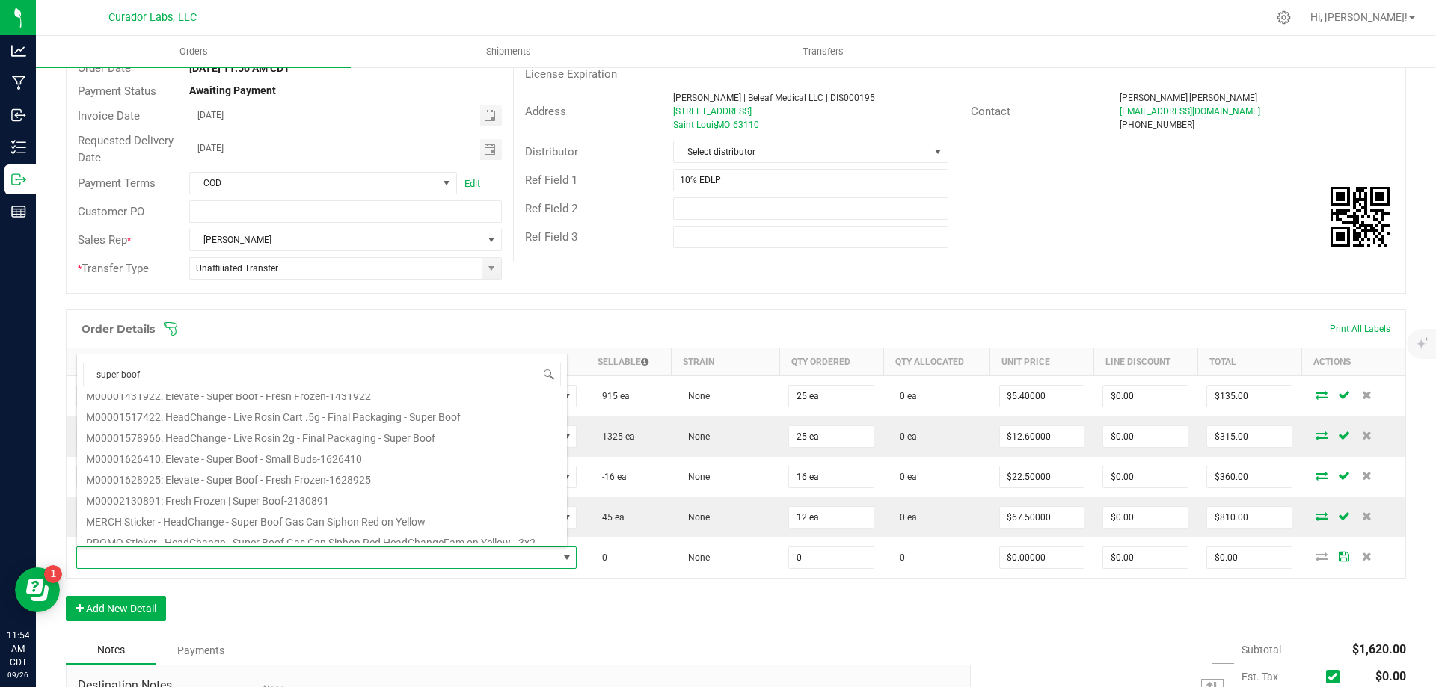
scroll to position [224, 0]
click at [360, 408] on li "M00001578966: HeadChange - Live Rosin 2g - Final Packaging - Super Boof" at bounding box center [322, 410] width 490 height 21
type input "0 ea"
type input "$60.00000"
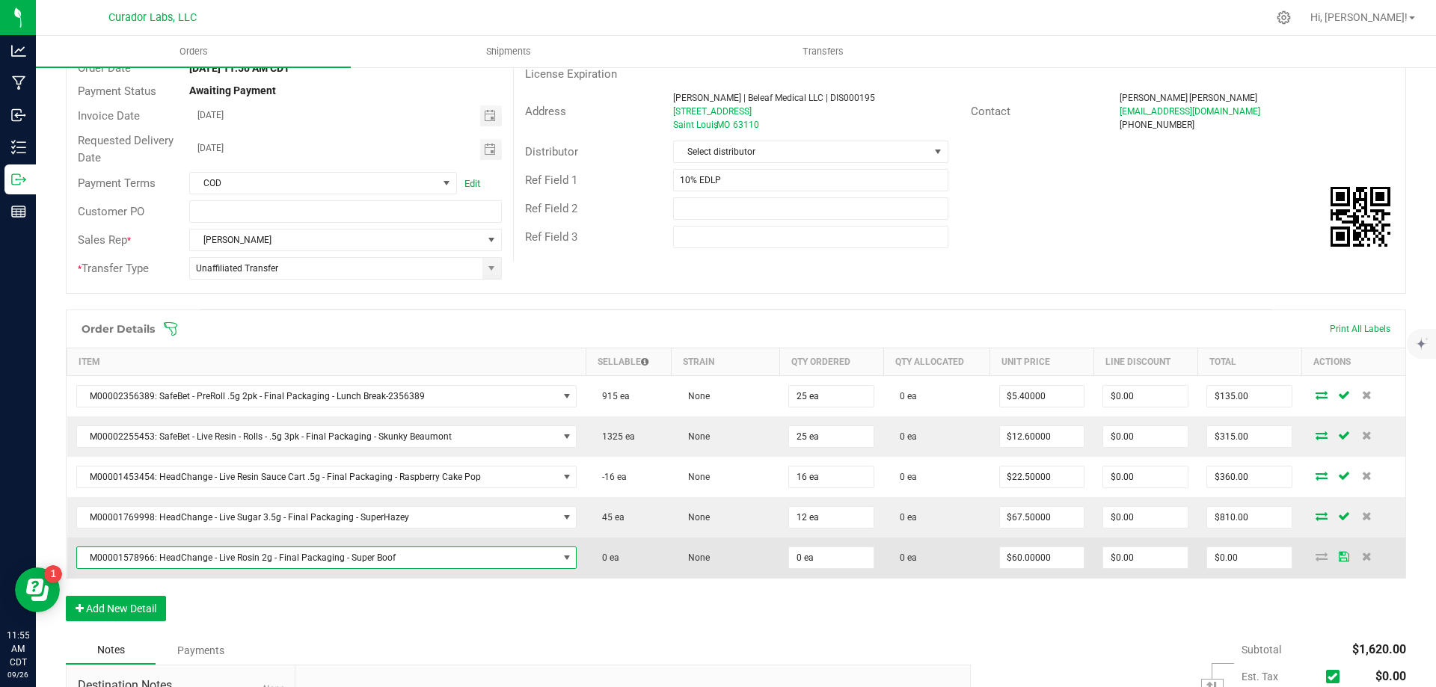
click at [464, 556] on span "M00001578966: HeadChange - Live Rosin 2g - Final Packaging - Super Boof" at bounding box center [317, 557] width 481 height 21
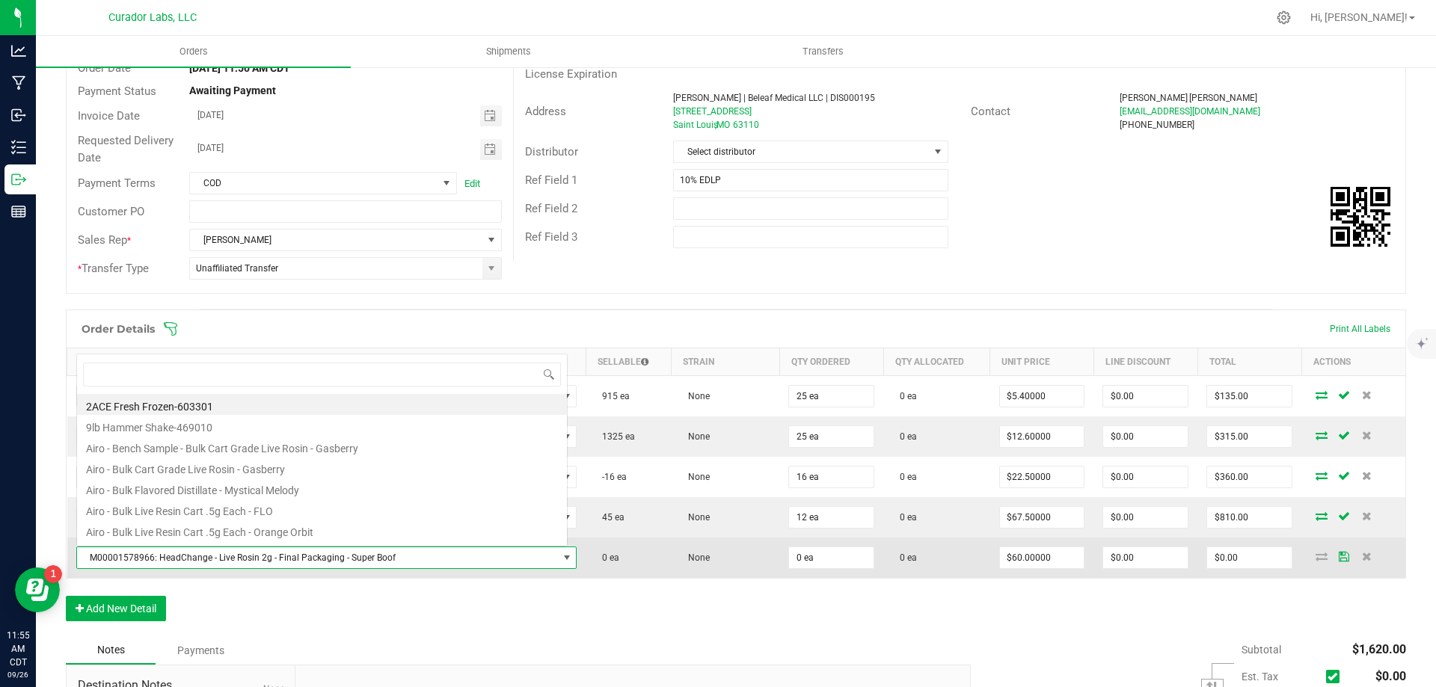
scroll to position [22, 488]
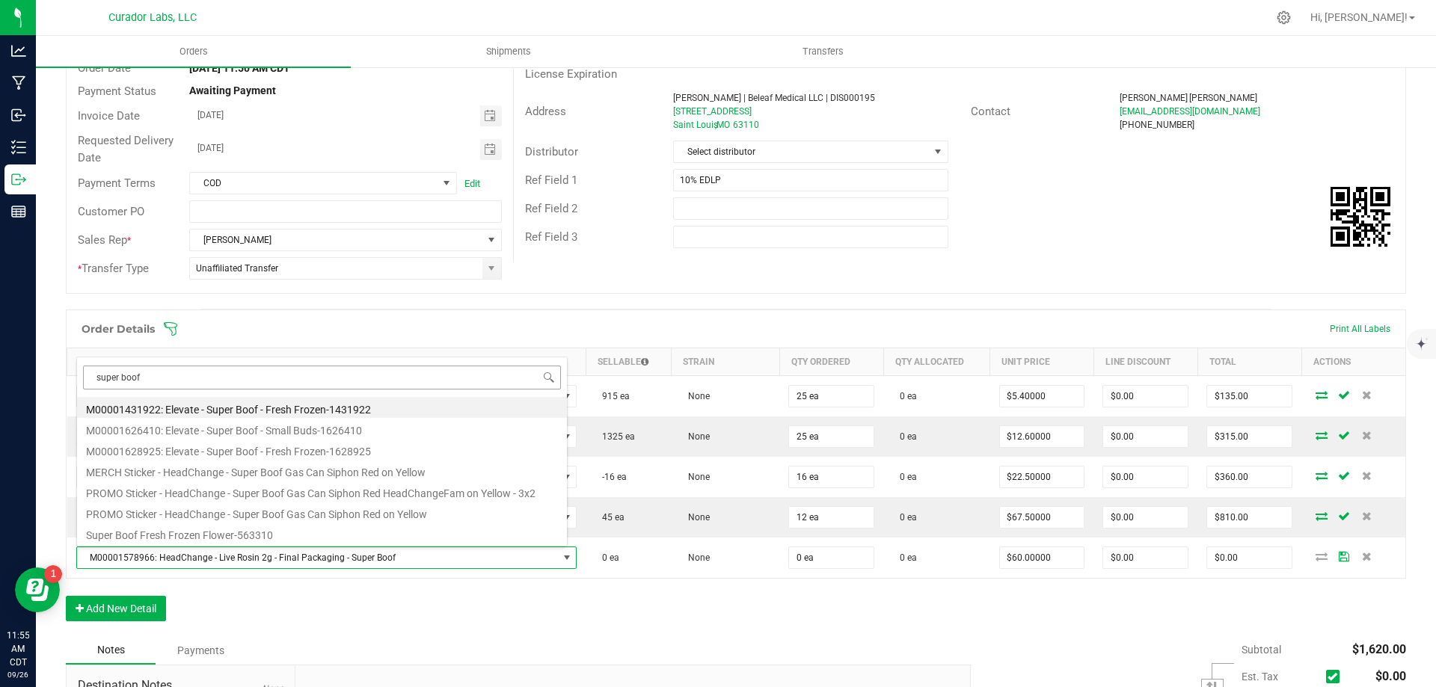
type input "super boof"
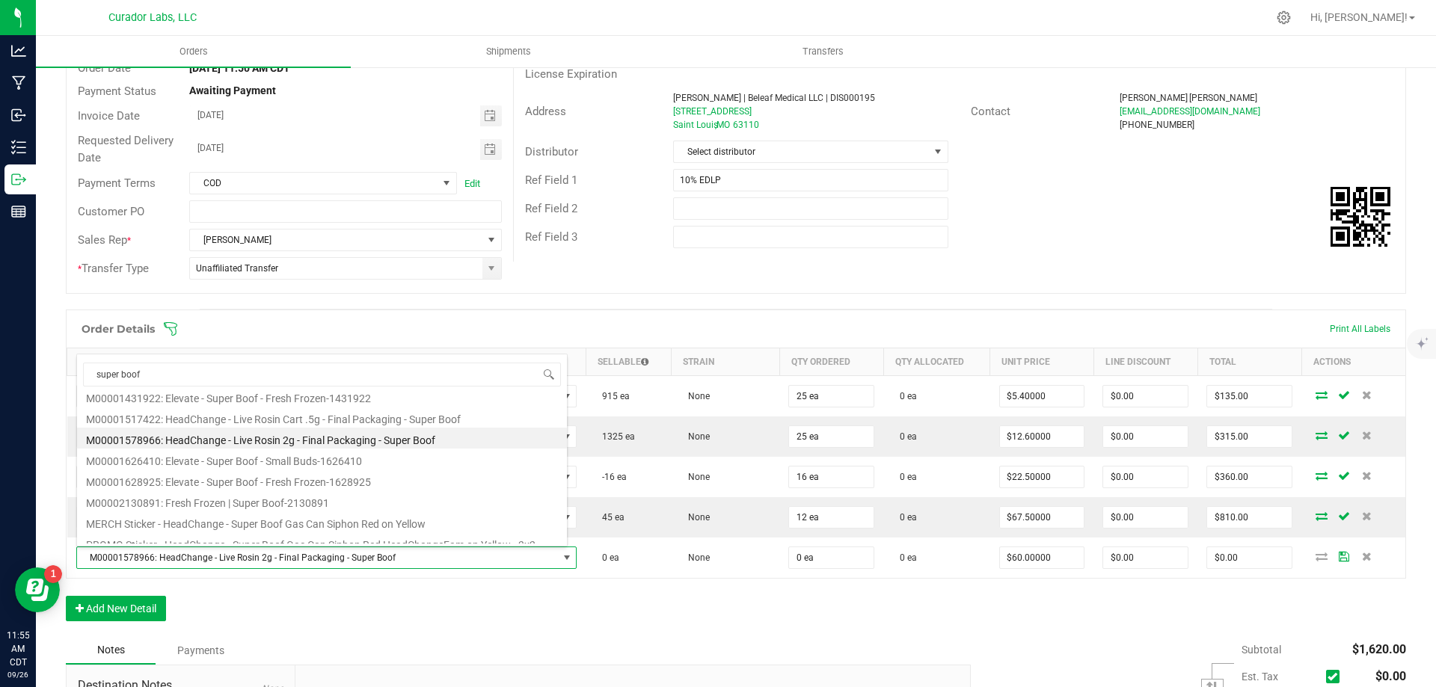
scroll to position [173, 0]
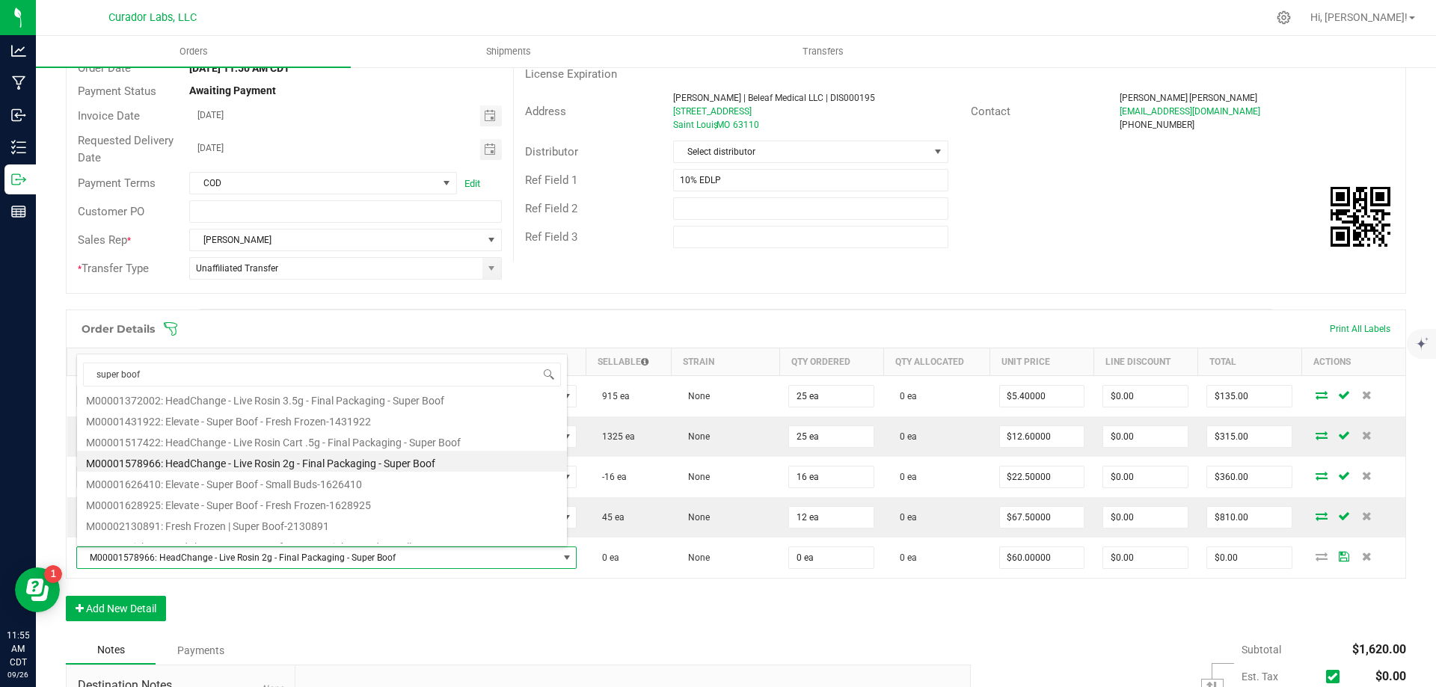
click at [262, 461] on li "M00001578966: HeadChange - Live Rosin 2g - Final Packaging - Super Boof" at bounding box center [322, 461] width 490 height 21
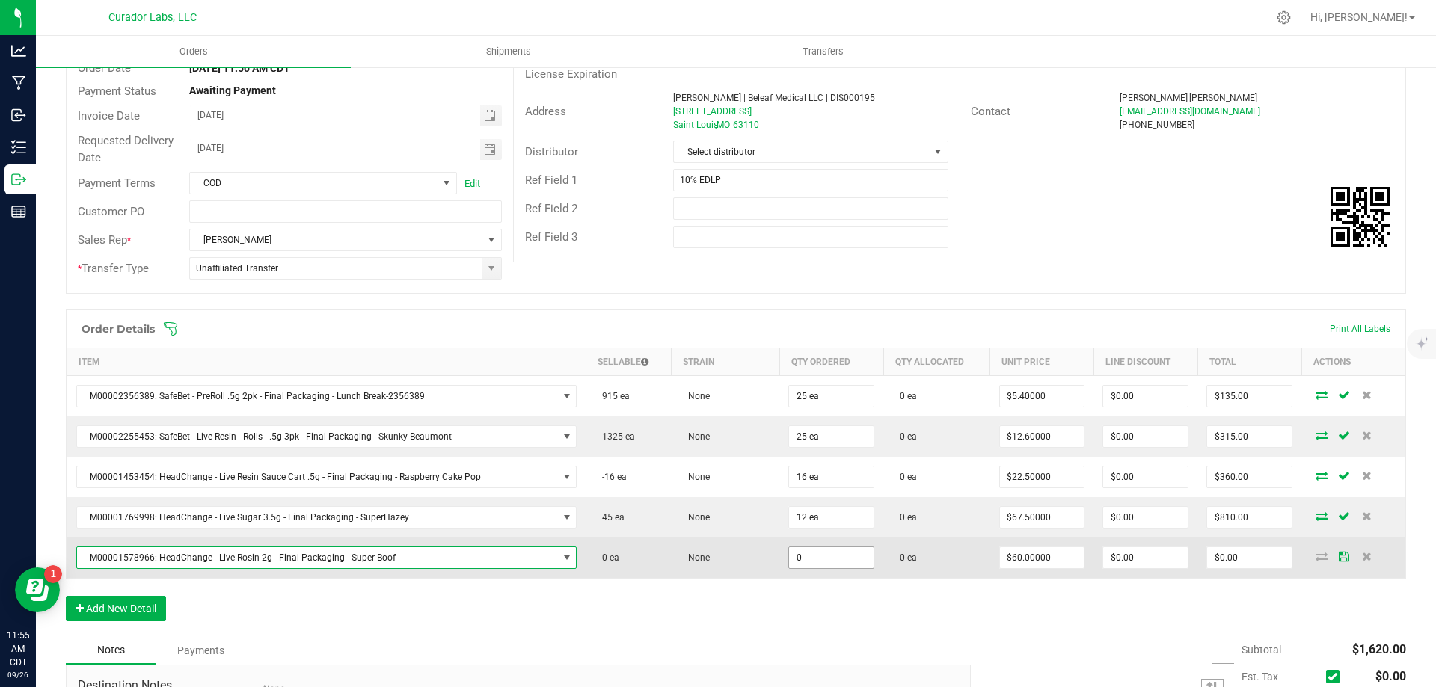
click at [809, 550] on input "0" at bounding box center [831, 557] width 85 height 21
type input "12 ea"
type input "$720.00"
click at [763, 556] on td "None" at bounding box center [726, 558] width 108 height 40
click at [1240, 548] on td "$720.00" at bounding box center [1249, 558] width 104 height 40
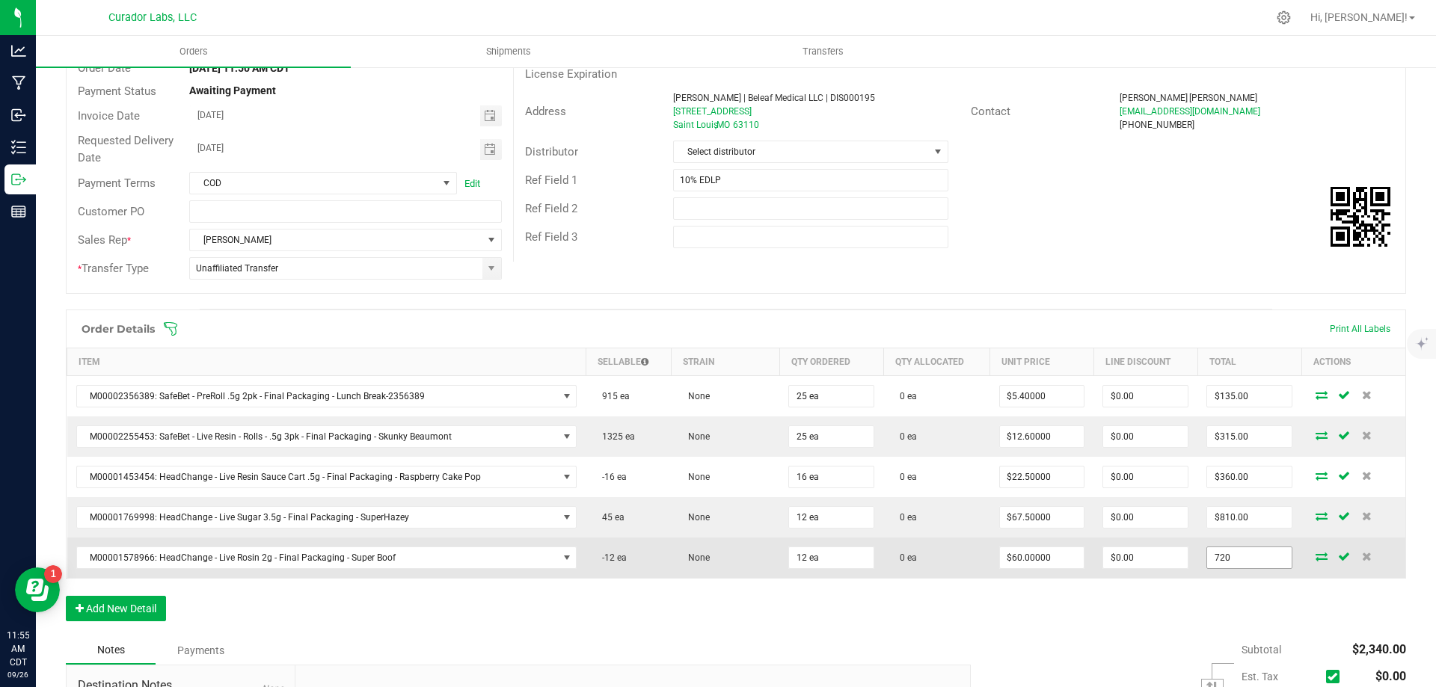
click at [1241, 554] on input "720" at bounding box center [1249, 557] width 85 height 21
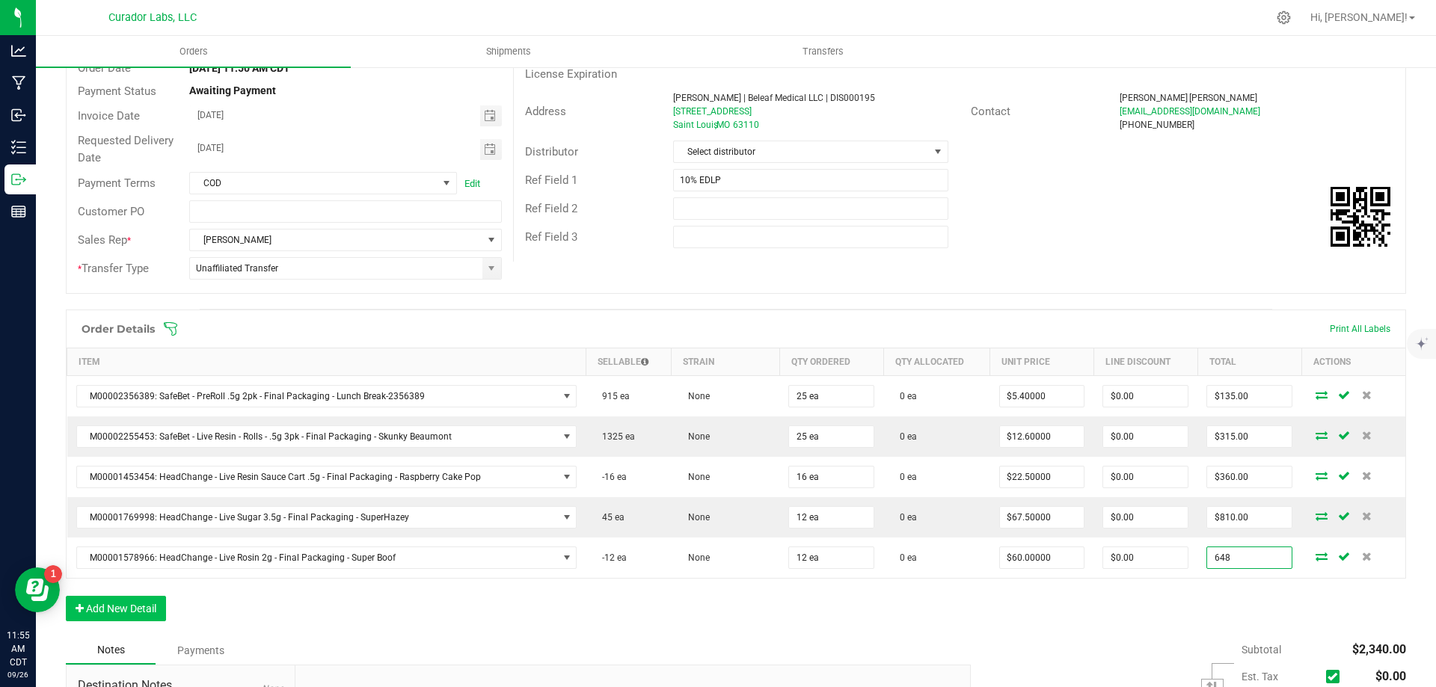
type input "648"
type input "$54.00000"
type input "$648.00"
click at [111, 613] on button "Add New Detail" at bounding box center [116, 608] width 100 height 25
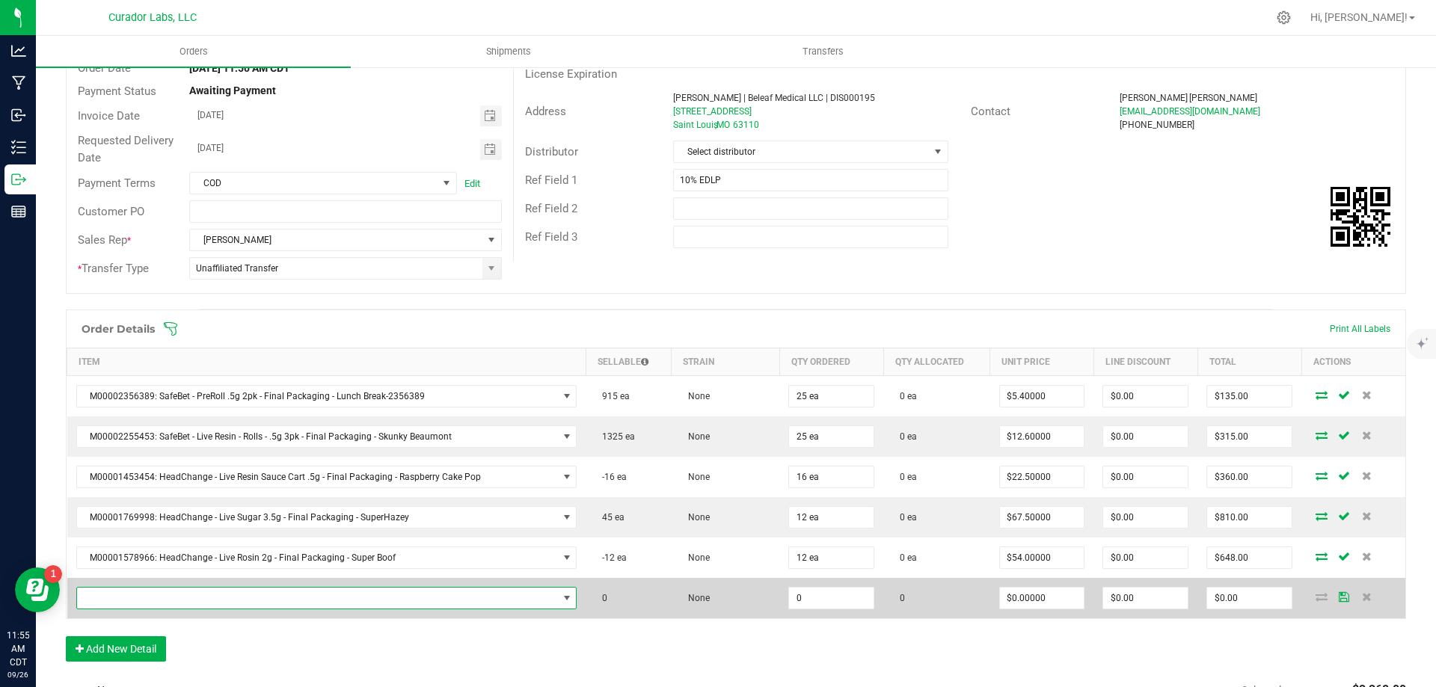
click at [338, 600] on span "NO DATA FOUND" at bounding box center [317, 598] width 481 height 21
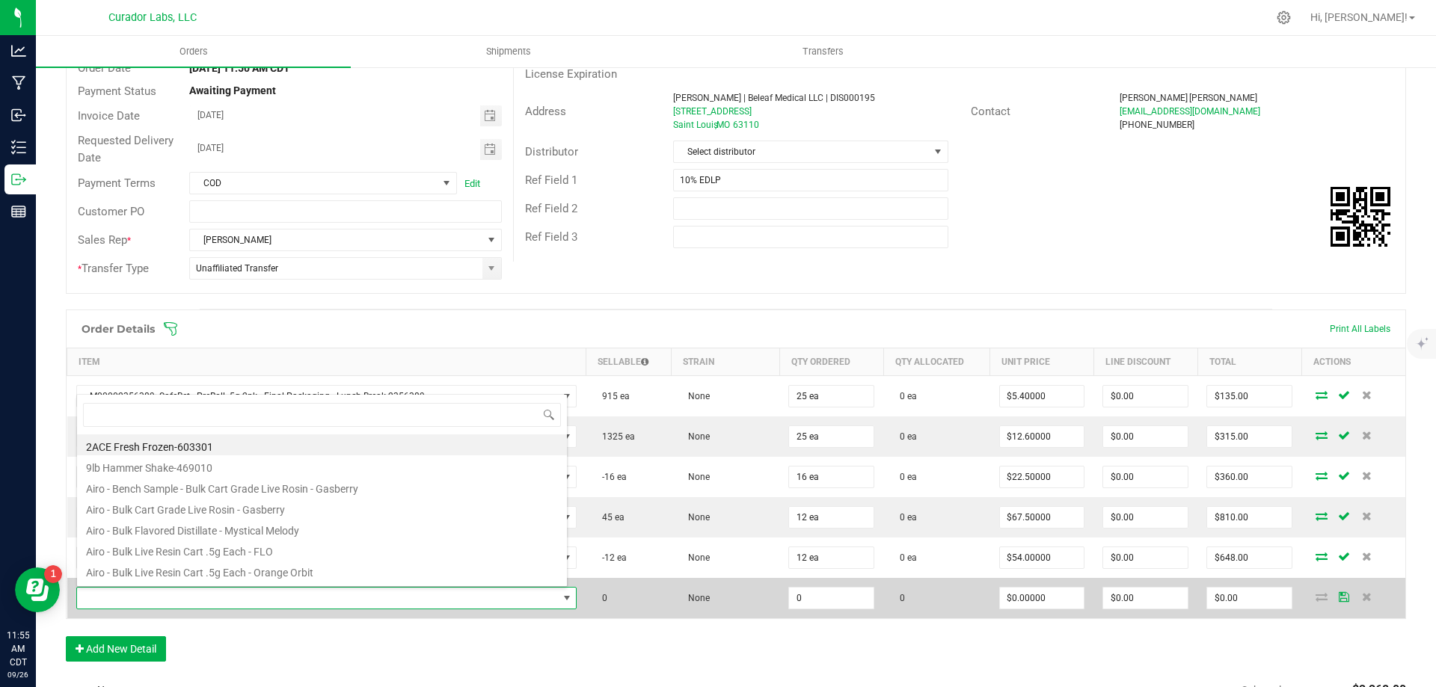
scroll to position [22, 488]
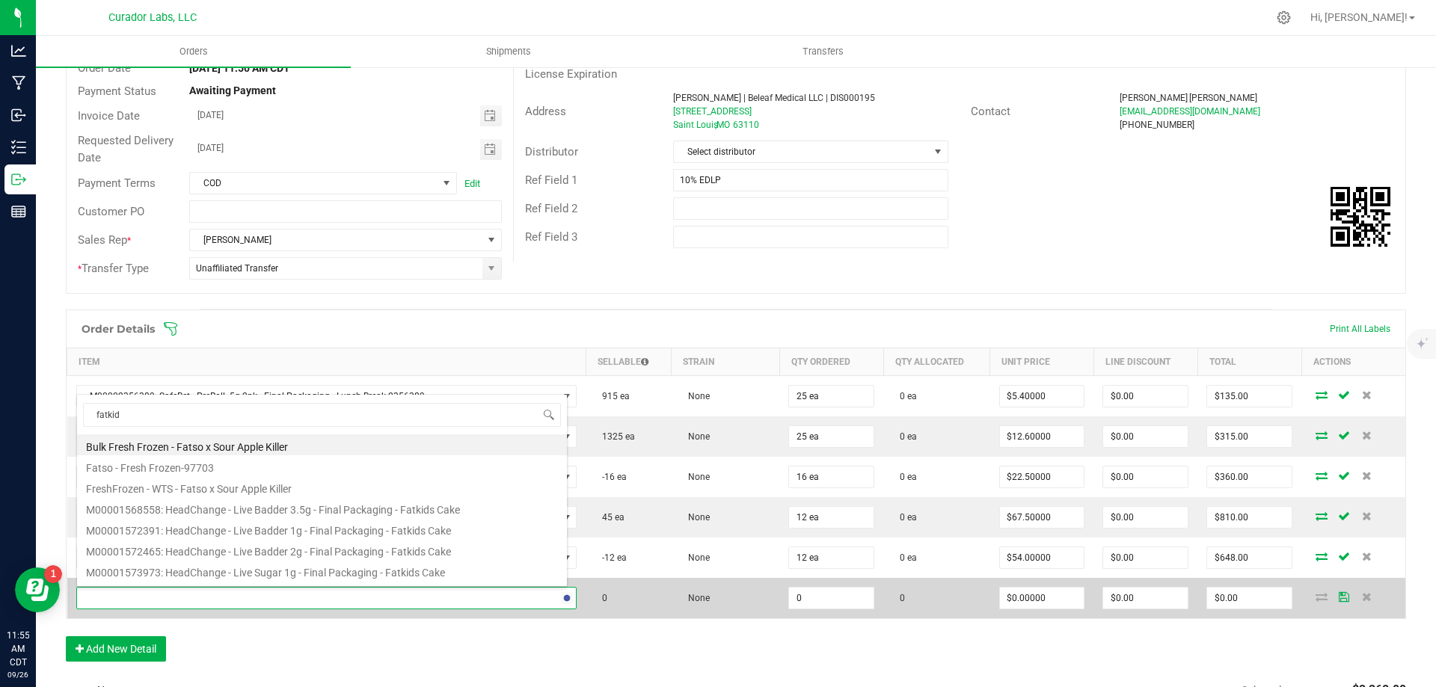
type input "fatkids"
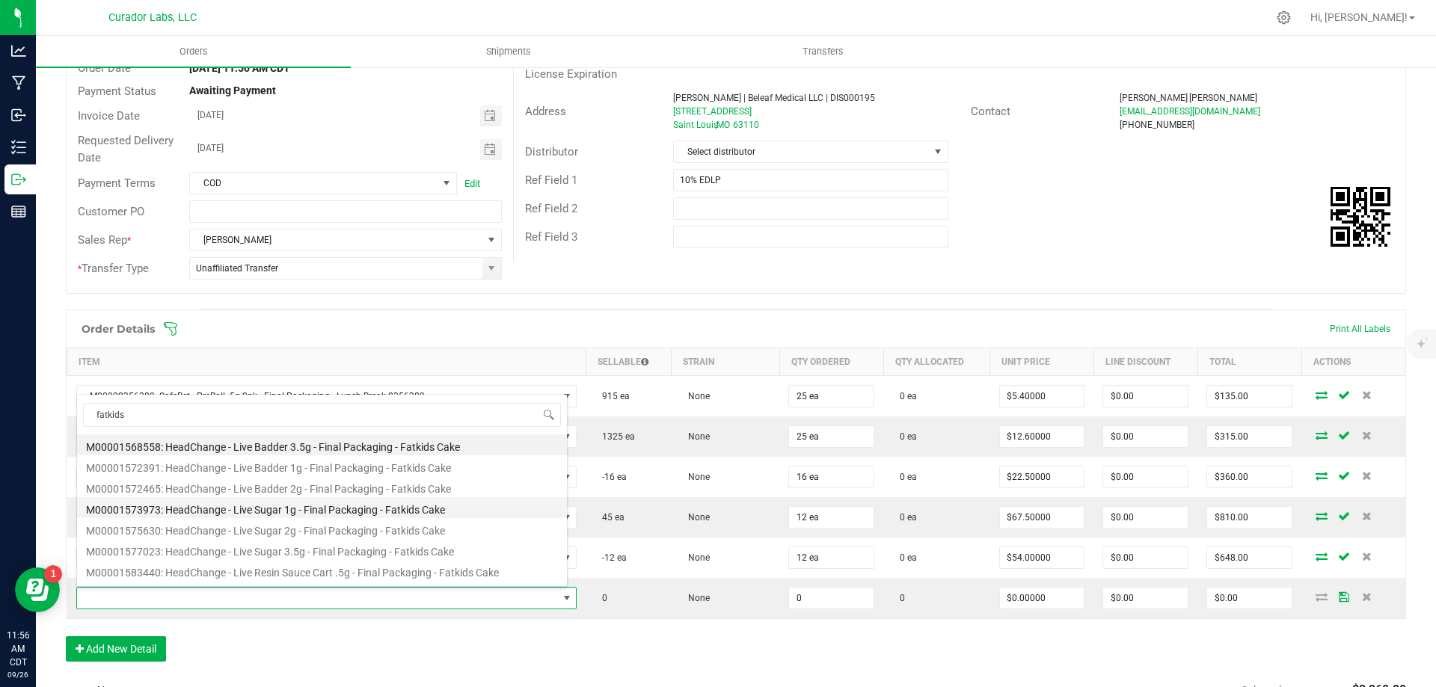
click at [334, 508] on li "M00001573973: HeadChange - Live Sugar 1g - Final Packaging - Fatkids Cake" at bounding box center [322, 507] width 490 height 21
type input "0 ea"
type input "$25.00000"
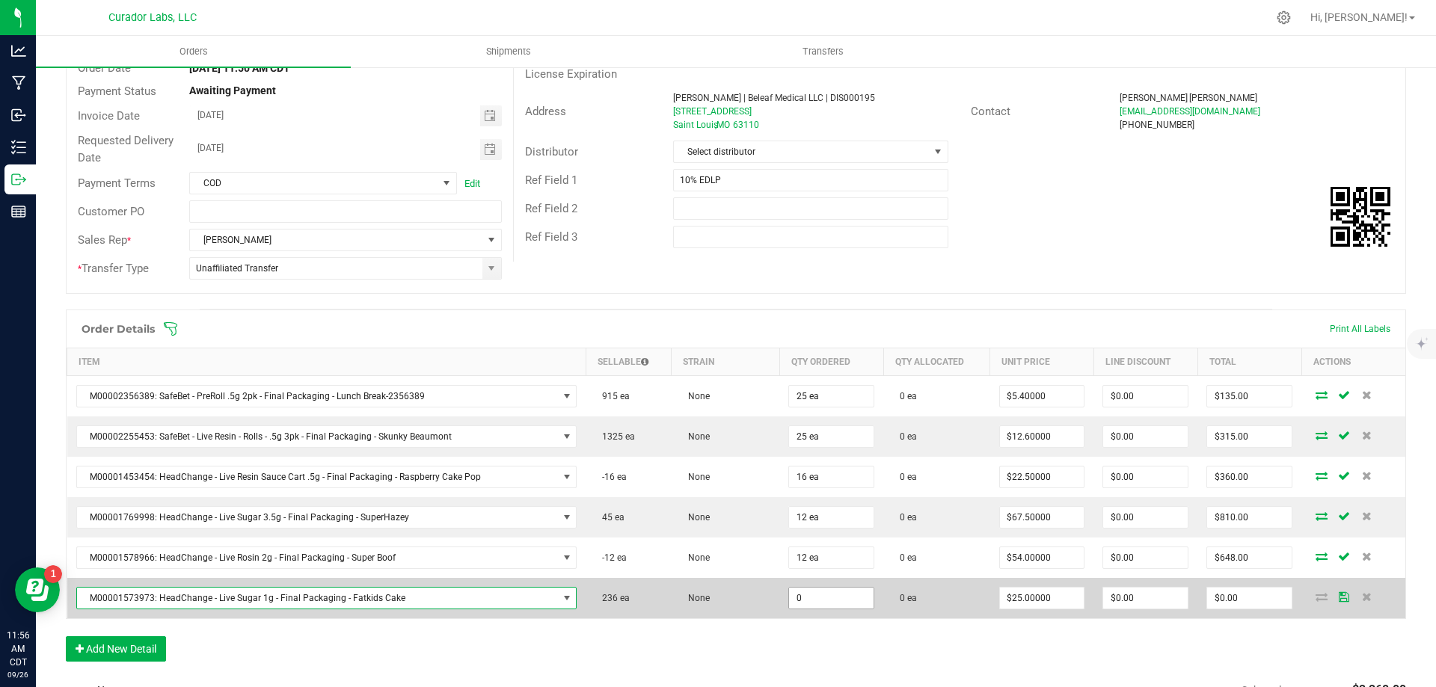
click at [811, 600] on input "0" at bounding box center [831, 598] width 85 height 21
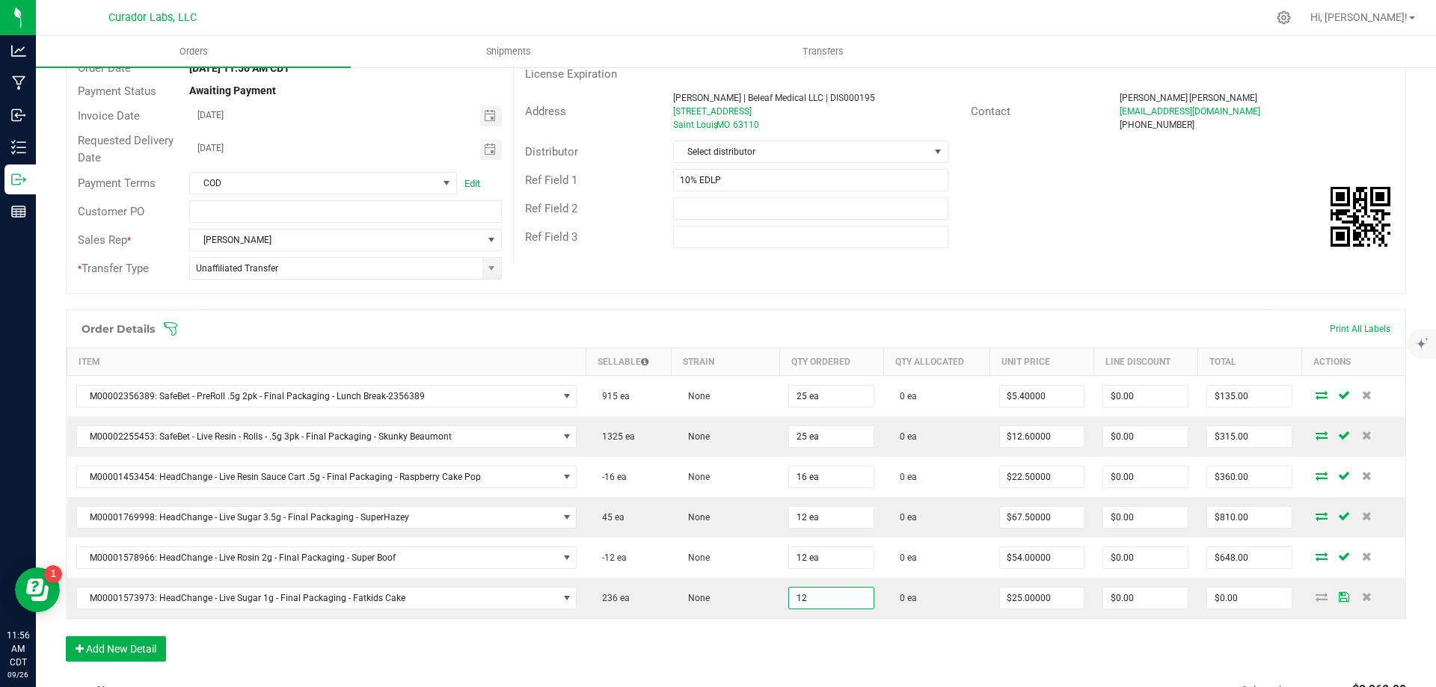
type input "12 ea"
type input "$300.00"
click at [1020, 653] on div "Order Details Print All Labels Item Sellable Strain Qty Ordered Qty Allocated U…" at bounding box center [736, 493] width 1340 height 367
type input "270"
type input "$22.50000"
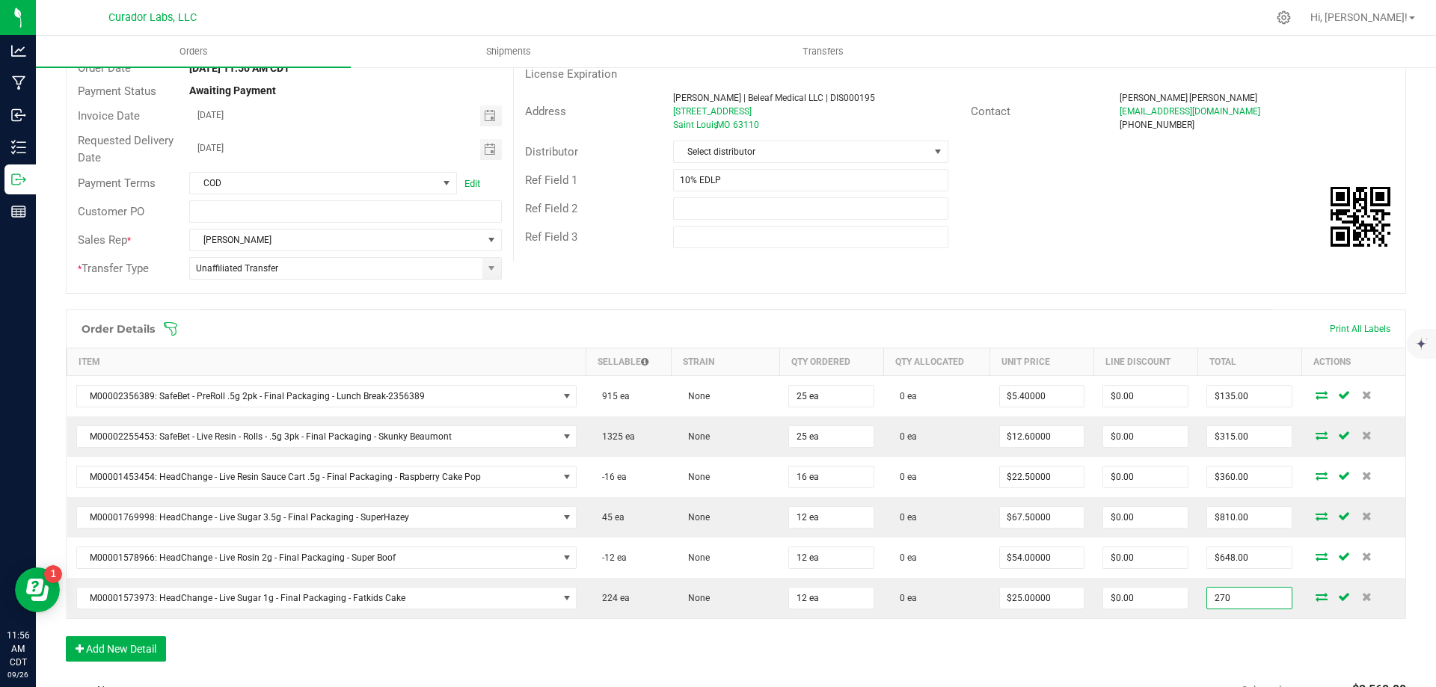
type input "$270.00"
click at [986, 660] on div "Order Details Print All Labels Item Sellable Strain Qty Ordered Qty Allocated U…" at bounding box center [736, 493] width 1340 height 367
click at [120, 654] on button "Add New Detail" at bounding box center [116, 648] width 100 height 25
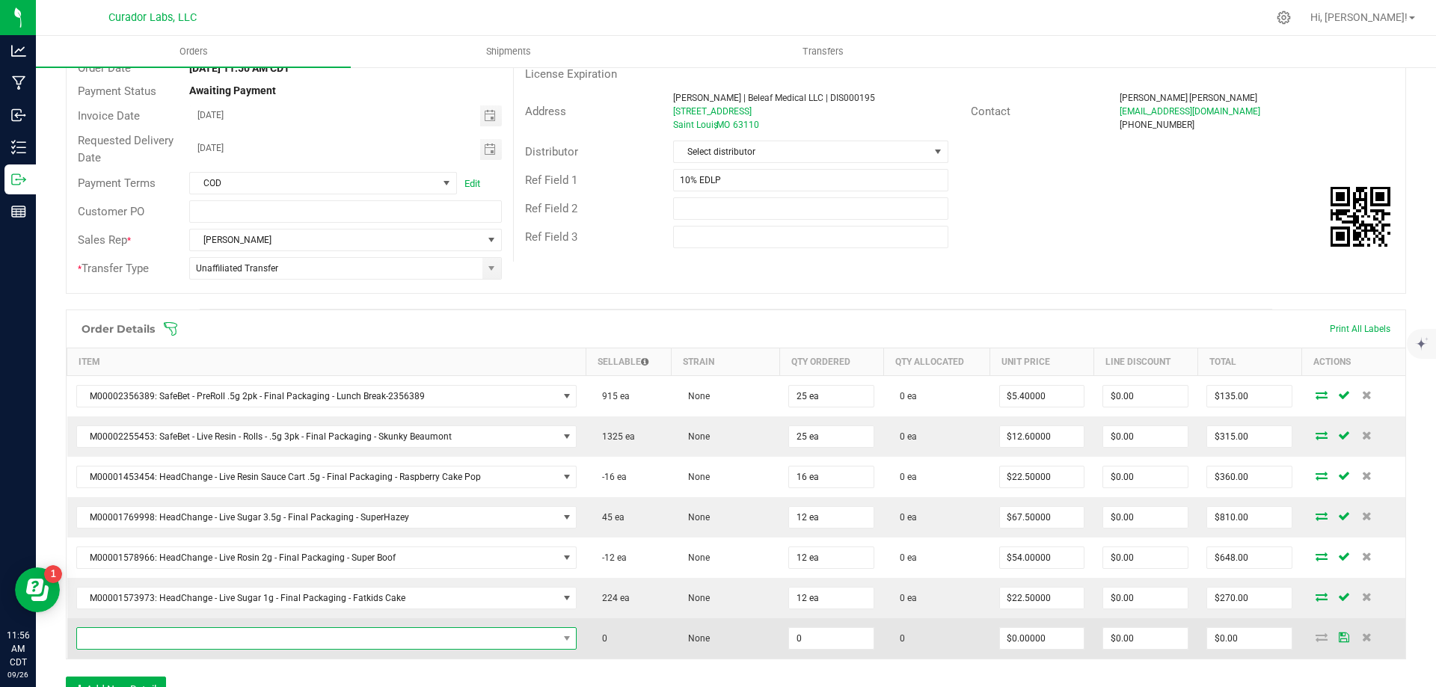
click at [225, 640] on span "NO DATA FOUND" at bounding box center [317, 638] width 481 height 21
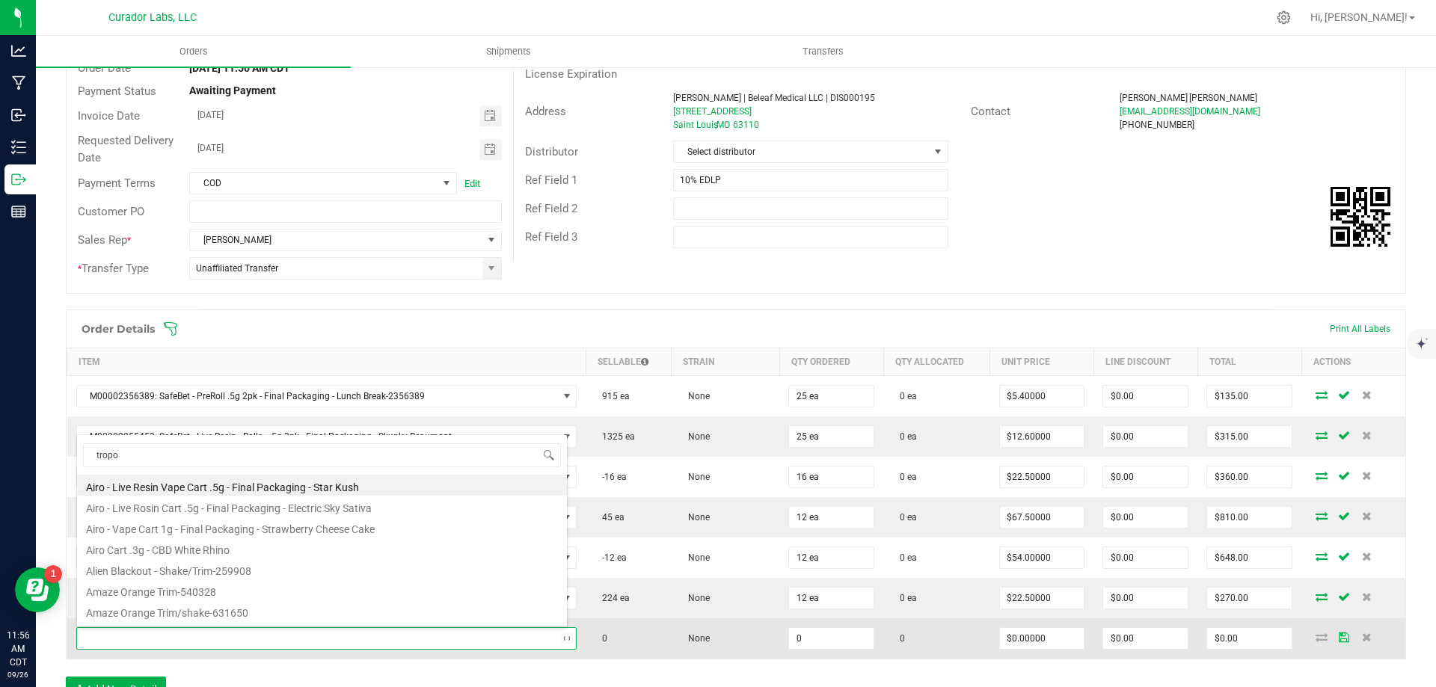
type input "tropol"
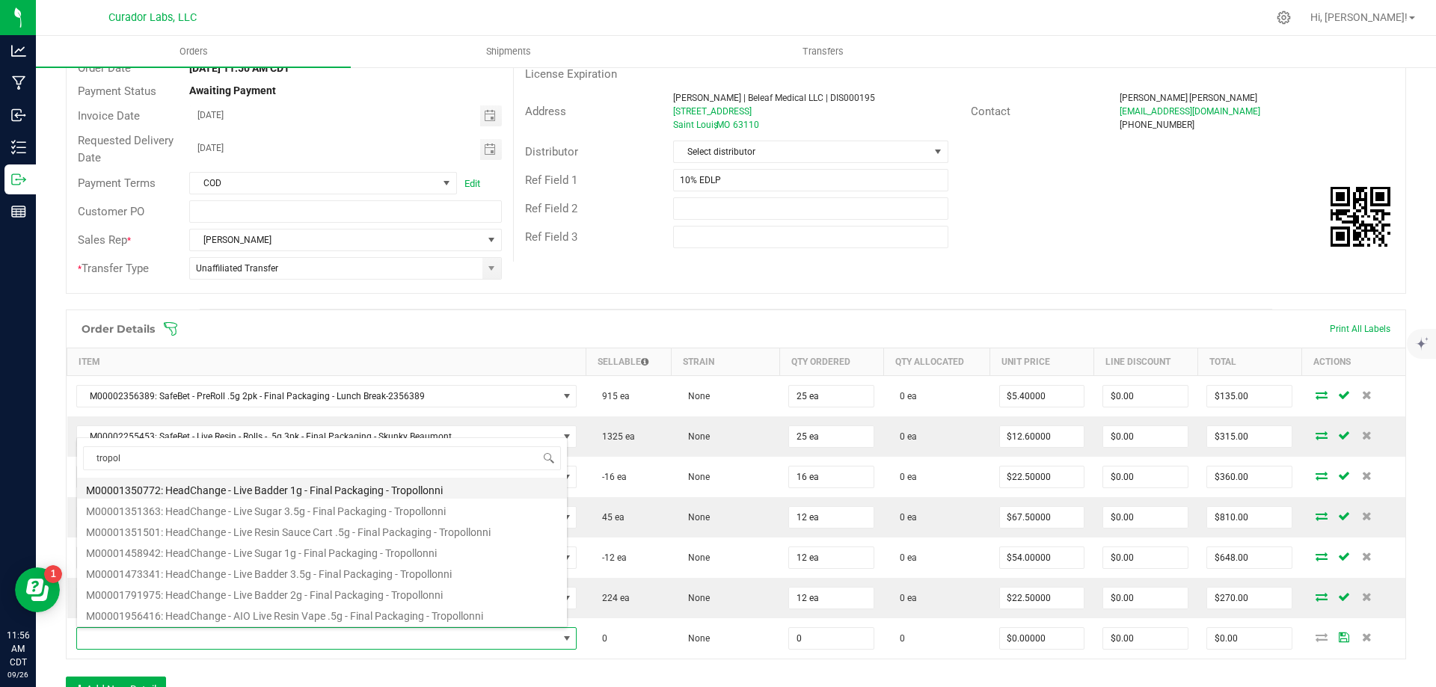
click at [289, 492] on li "M00001350772: HeadChange - Live Badder 1g - Final Packaging - Tropollonni" at bounding box center [322, 488] width 490 height 21
type input "0 ea"
type input "$25.00000"
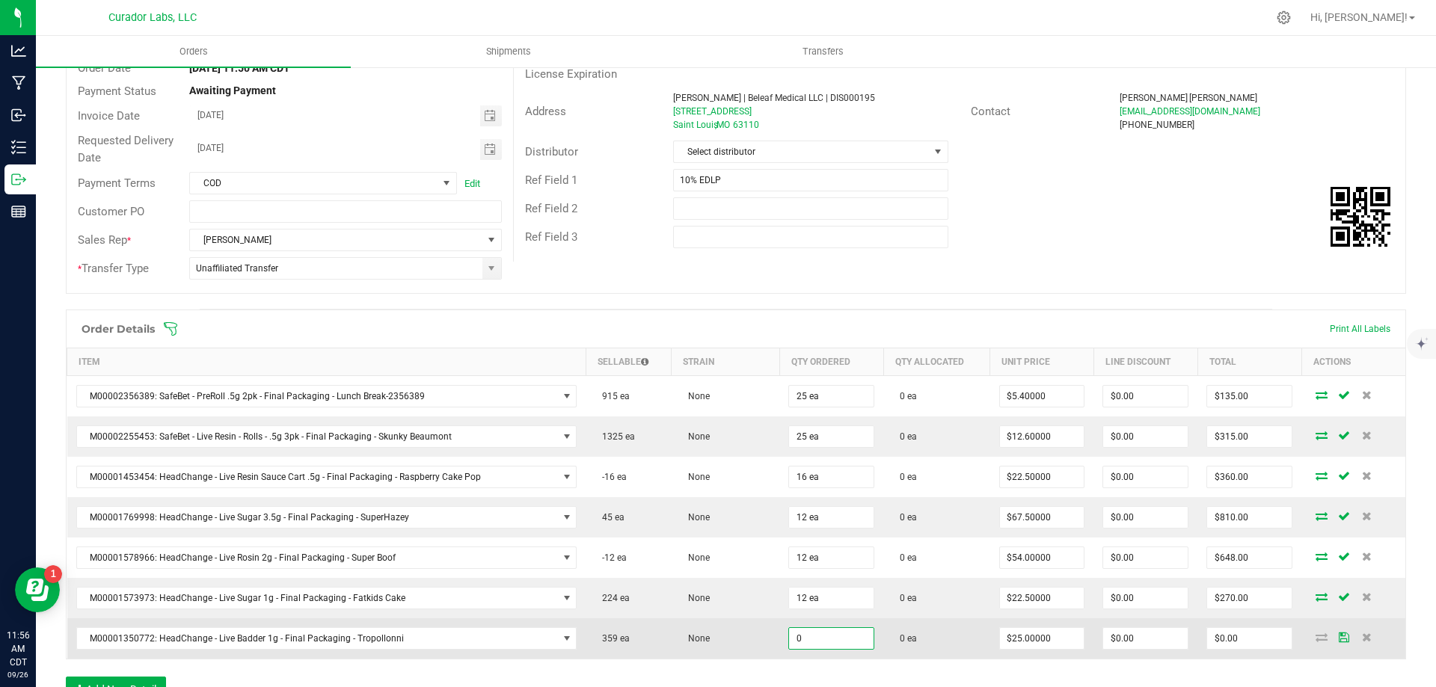
click at [814, 631] on input "0" at bounding box center [831, 638] width 85 height 21
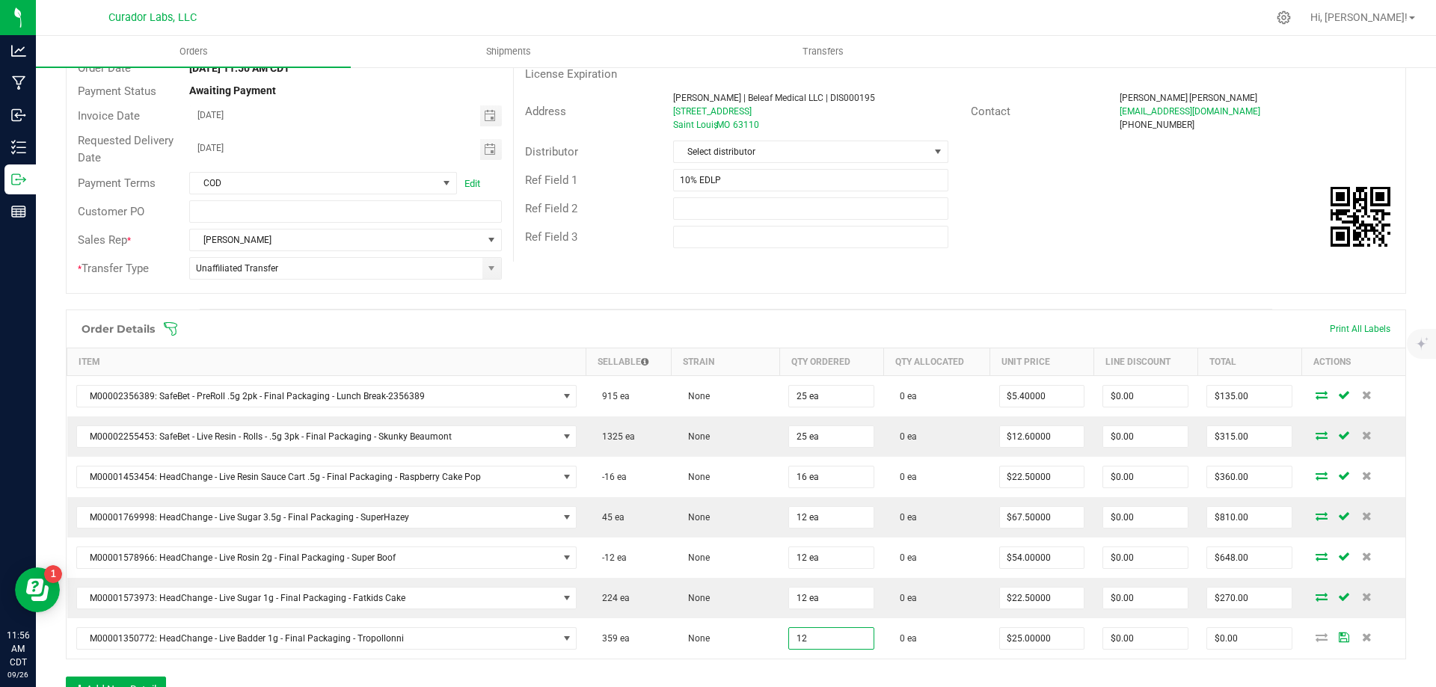
type input "12 ea"
type input "$300.00"
click at [965, 662] on div "Order Details Print All Labels Item Sellable Strain Qty Ordered Qty Allocated U…" at bounding box center [736, 514] width 1340 height 408
click at [1245, 645] on input "300" at bounding box center [1249, 638] width 85 height 21
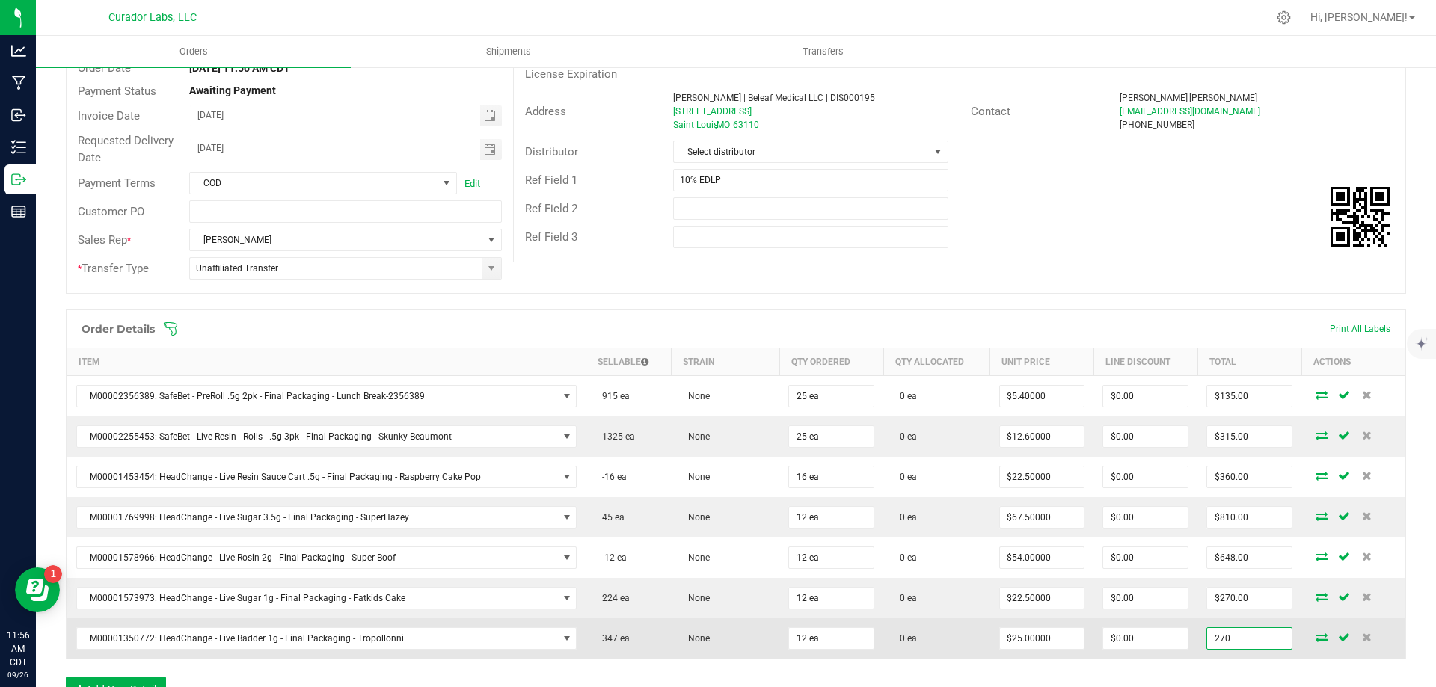
type input "270"
type input "$22.50000"
type input "$270.00"
click at [945, 648] on td "0 ea" at bounding box center [936, 638] width 106 height 40
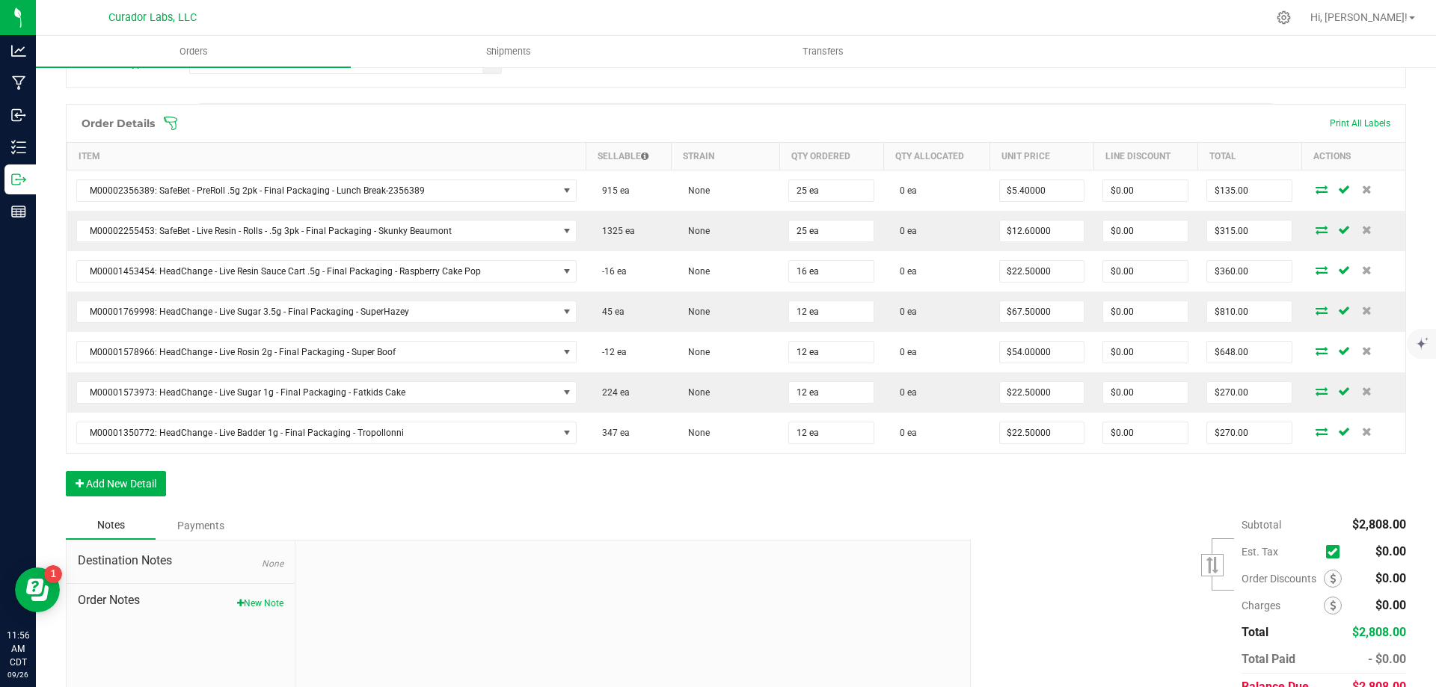
scroll to position [374, 0]
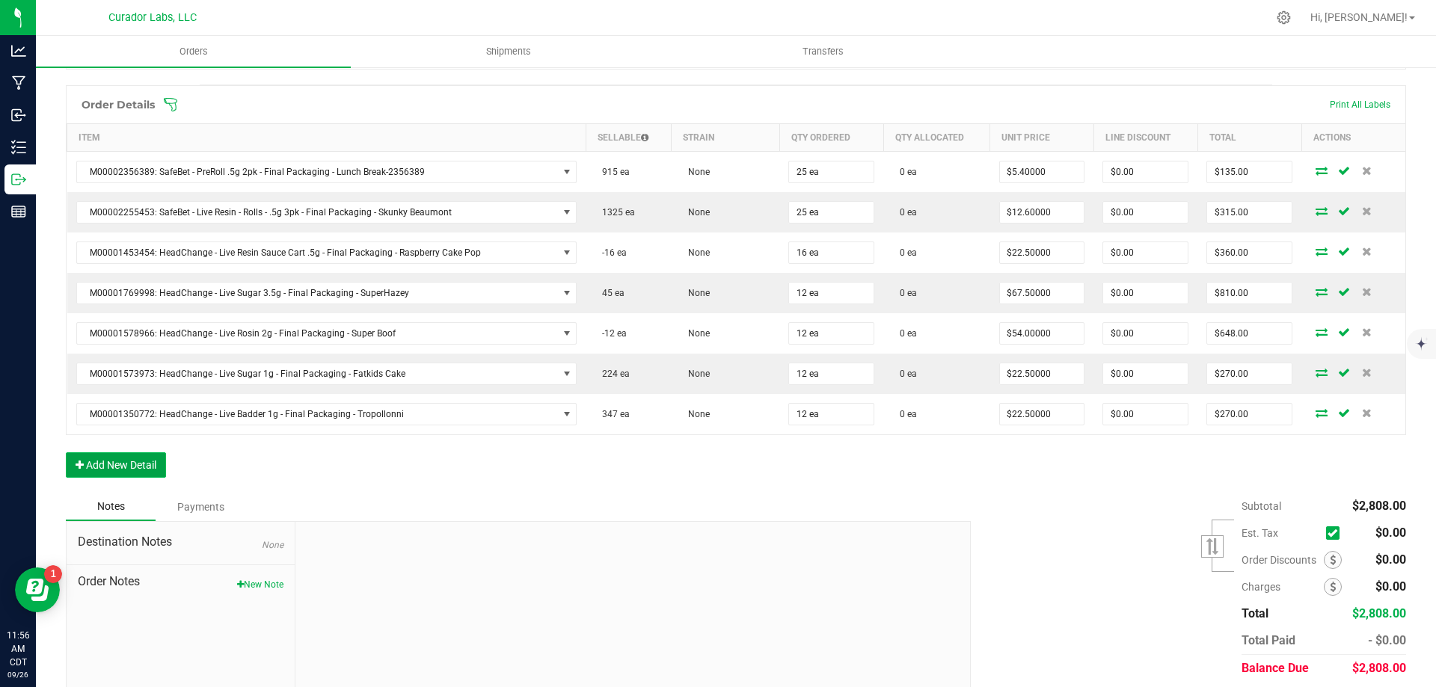
click at [150, 468] on button "Add New Detail" at bounding box center [116, 464] width 100 height 25
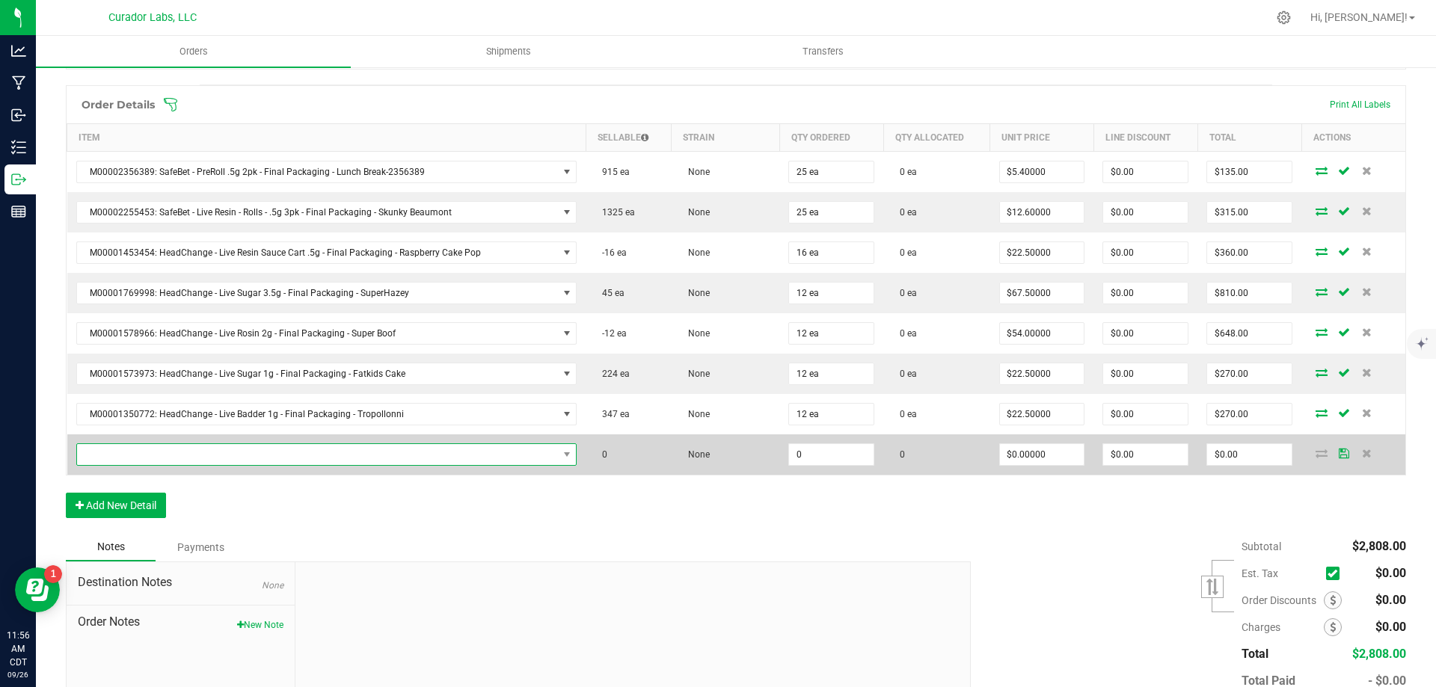
click at [202, 453] on span "NO DATA FOUND" at bounding box center [317, 454] width 481 height 21
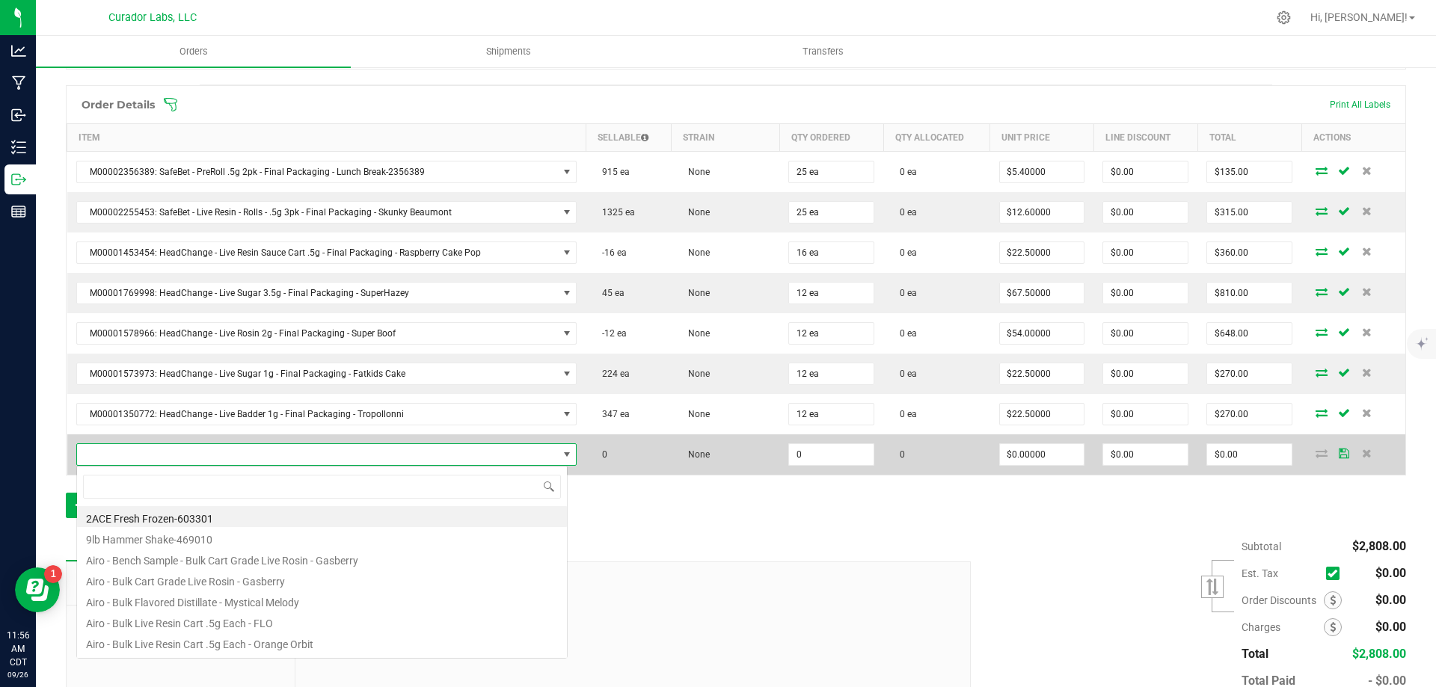
scroll to position [22, 488]
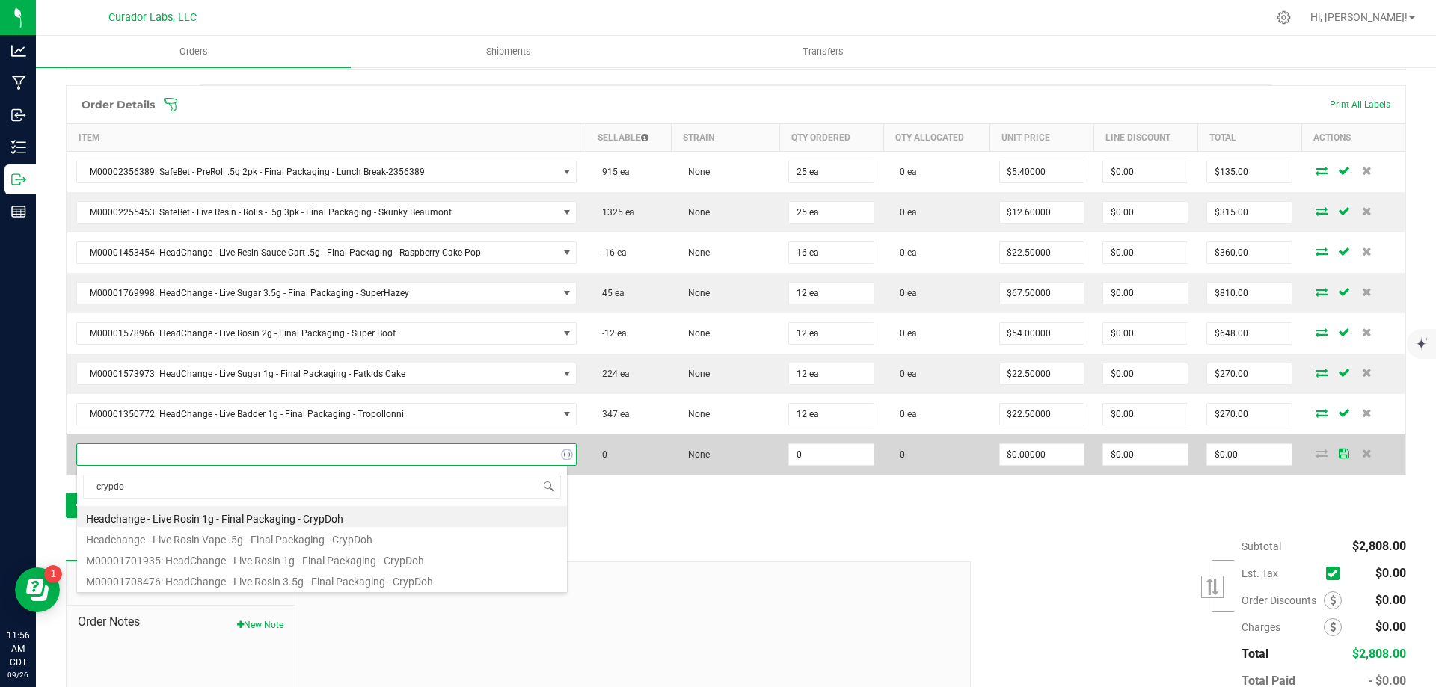
type input "crypdoh"
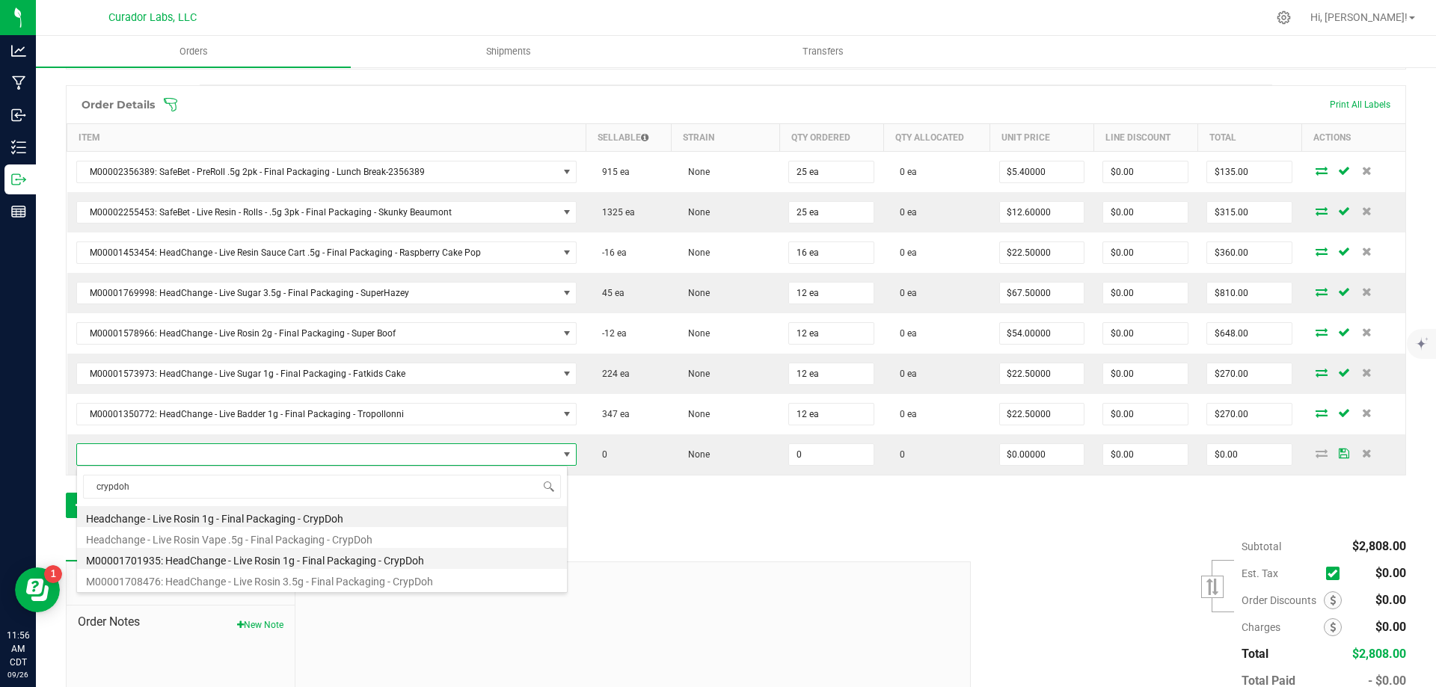
click at [320, 561] on li "M00001701935: HeadChange - Live Rosin 1g - Final Packaging - CrypDoh" at bounding box center [322, 558] width 490 height 21
type input "0 ea"
type input "$32.50000"
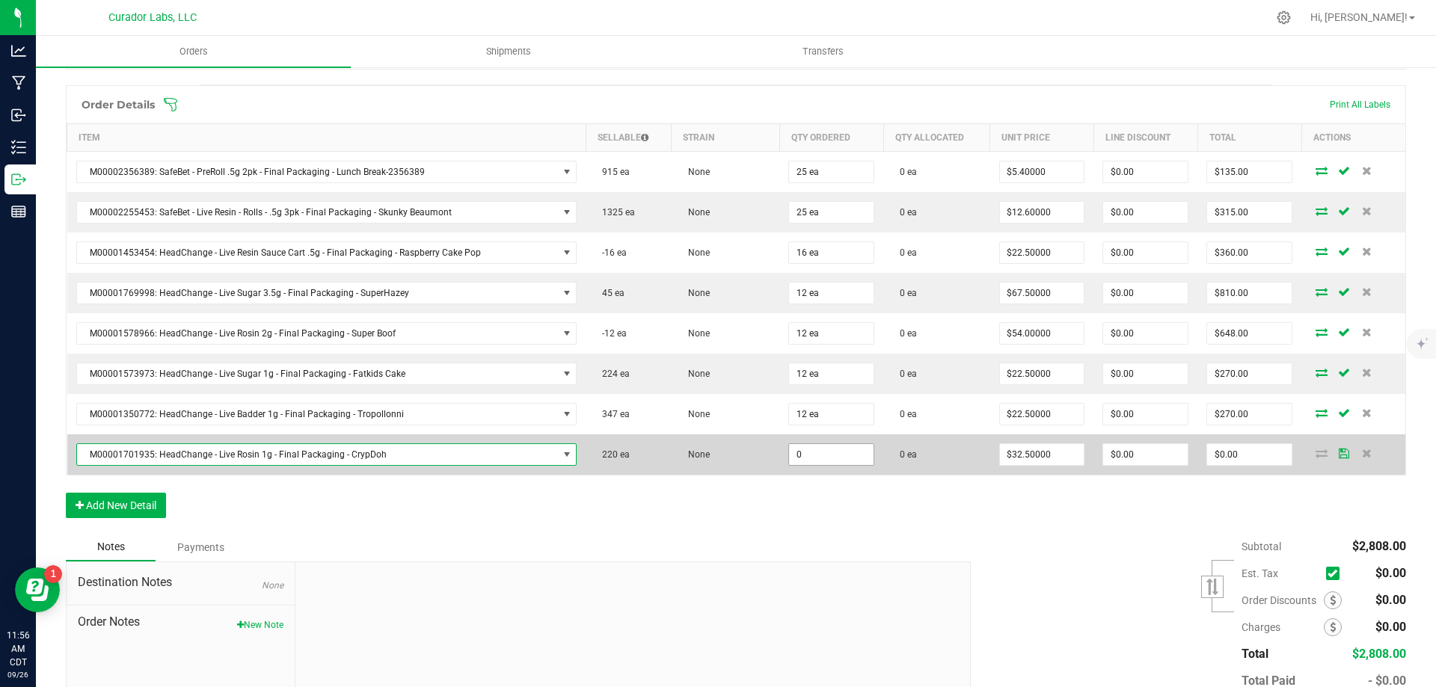
click at [811, 458] on input "0" at bounding box center [831, 454] width 85 height 21
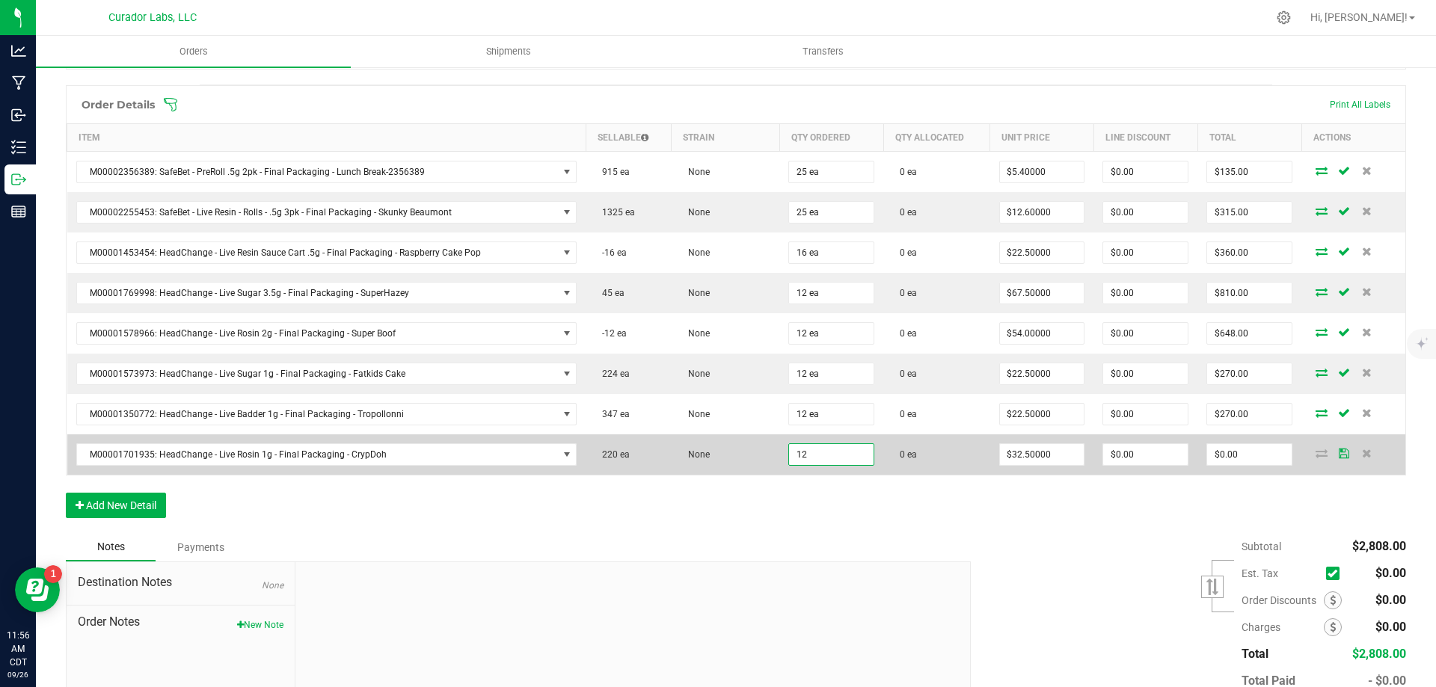
type input "12 ea"
type input "$390.00"
click at [727, 445] on td "None" at bounding box center [726, 454] width 108 height 40
click at [1246, 461] on input "390" at bounding box center [1249, 454] width 85 height 21
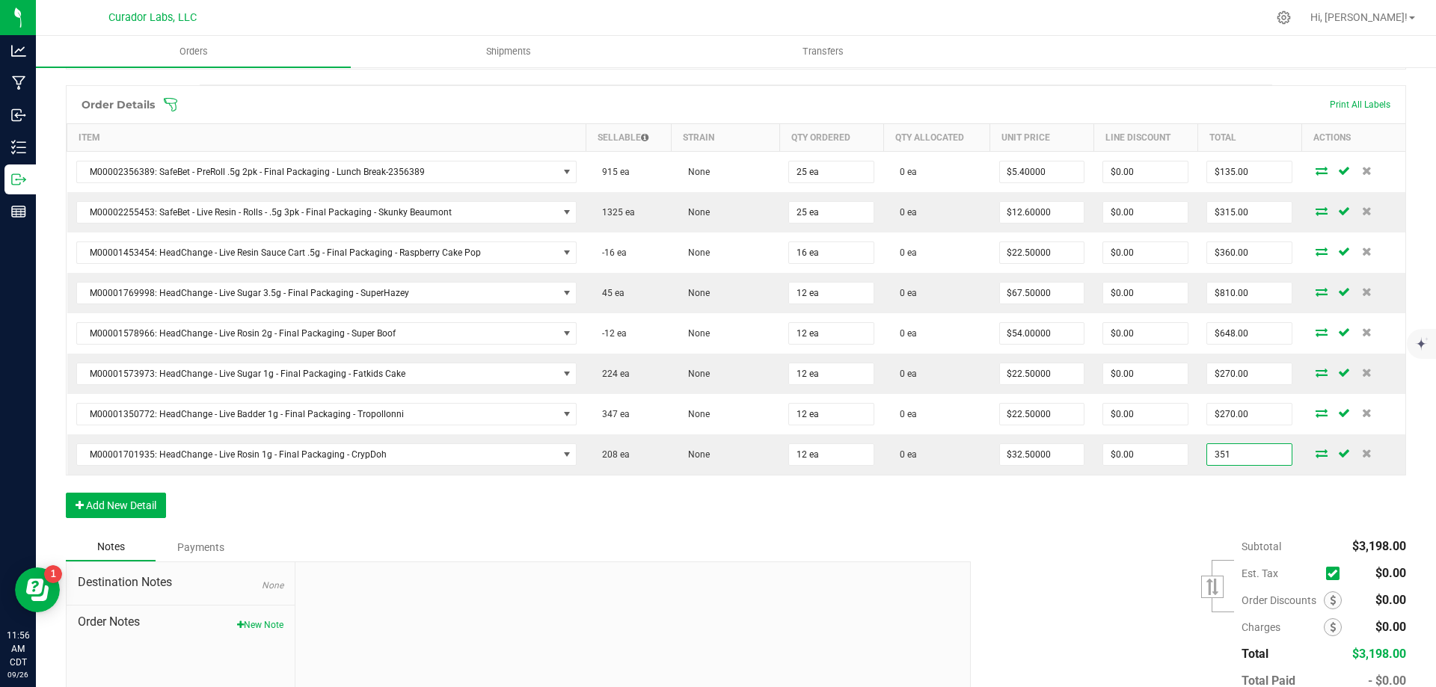
type input "351"
type input "$29.25000"
type input "$351.00"
click at [1143, 509] on div "Order Details Print All Labels Item Sellable Strain Qty Ordered Qty Allocated U…" at bounding box center [736, 309] width 1340 height 448
click at [976, 523] on div "Order Details Print All Labels Item Sellable Strain Qty Ordered Qty Allocated U…" at bounding box center [736, 309] width 1340 height 448
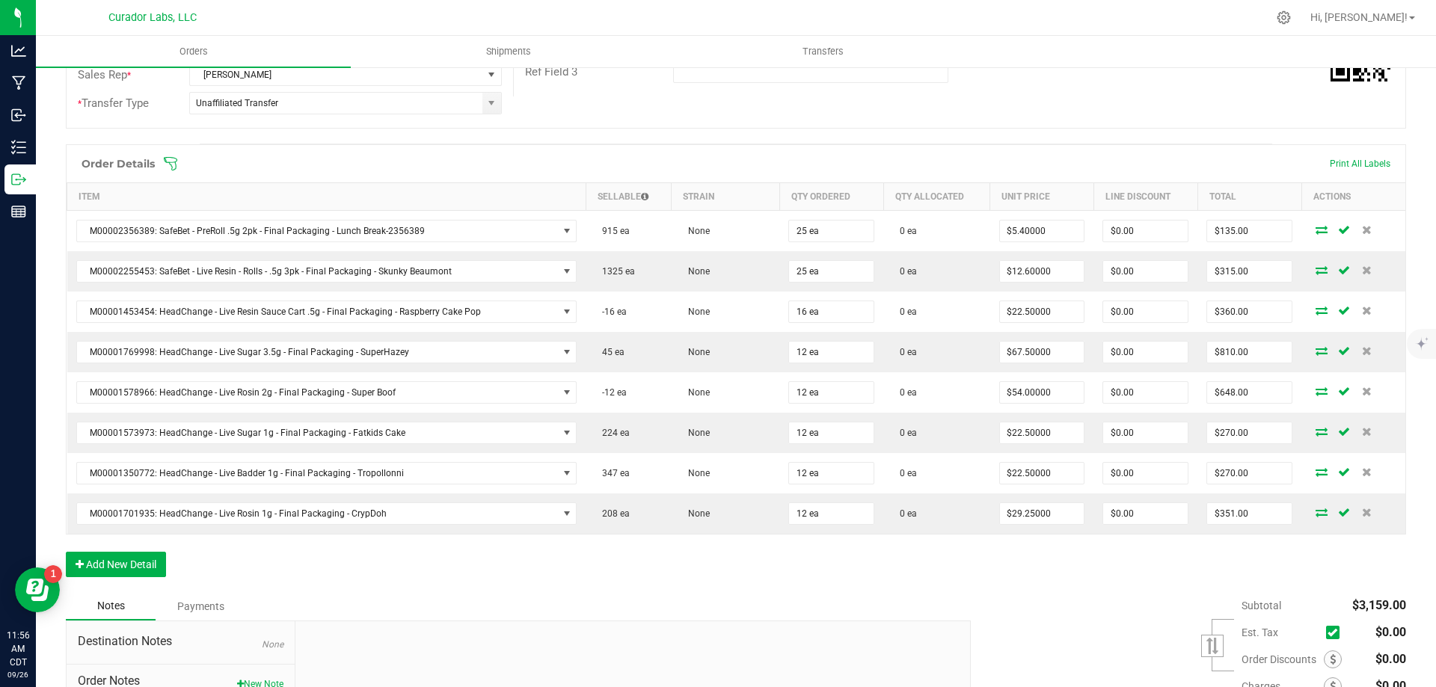
scroll to position [0, 0]
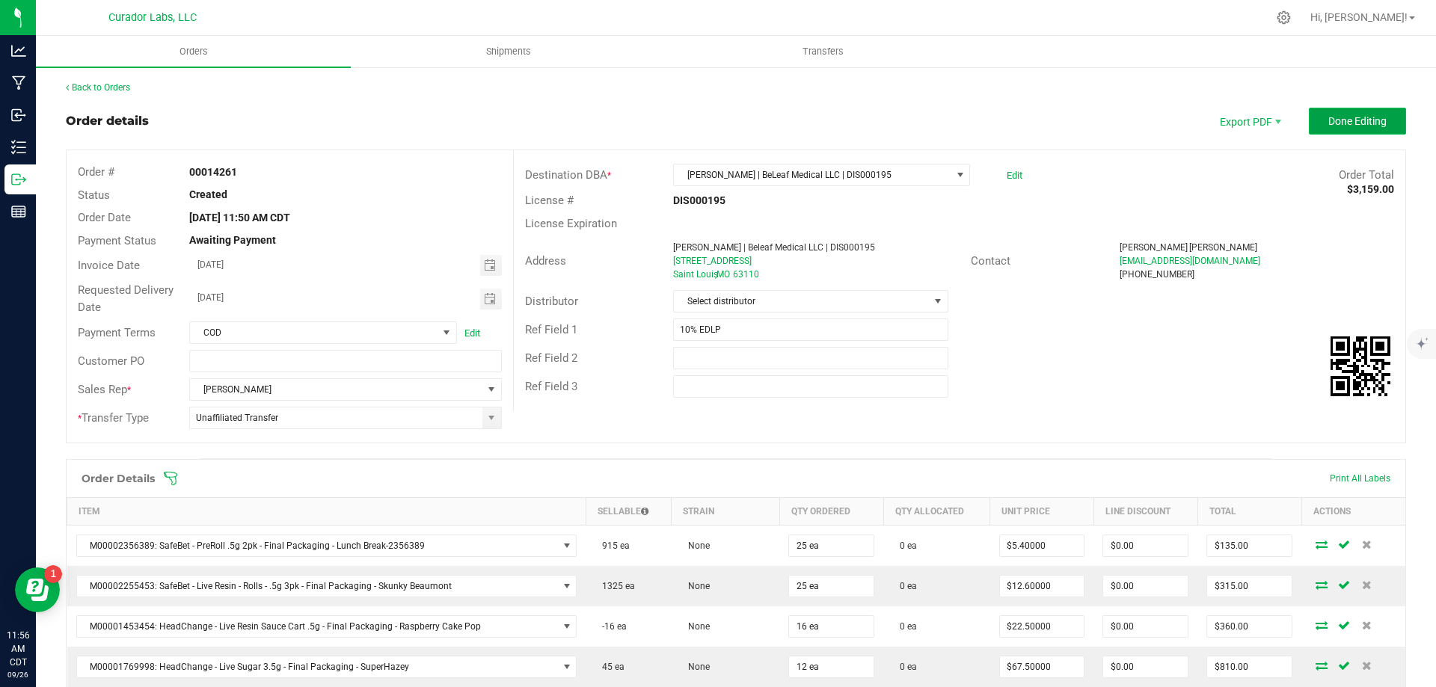
click at [1328, 122] on span "Done Editing" at bounding box center [1357, 121] width 58 height 12
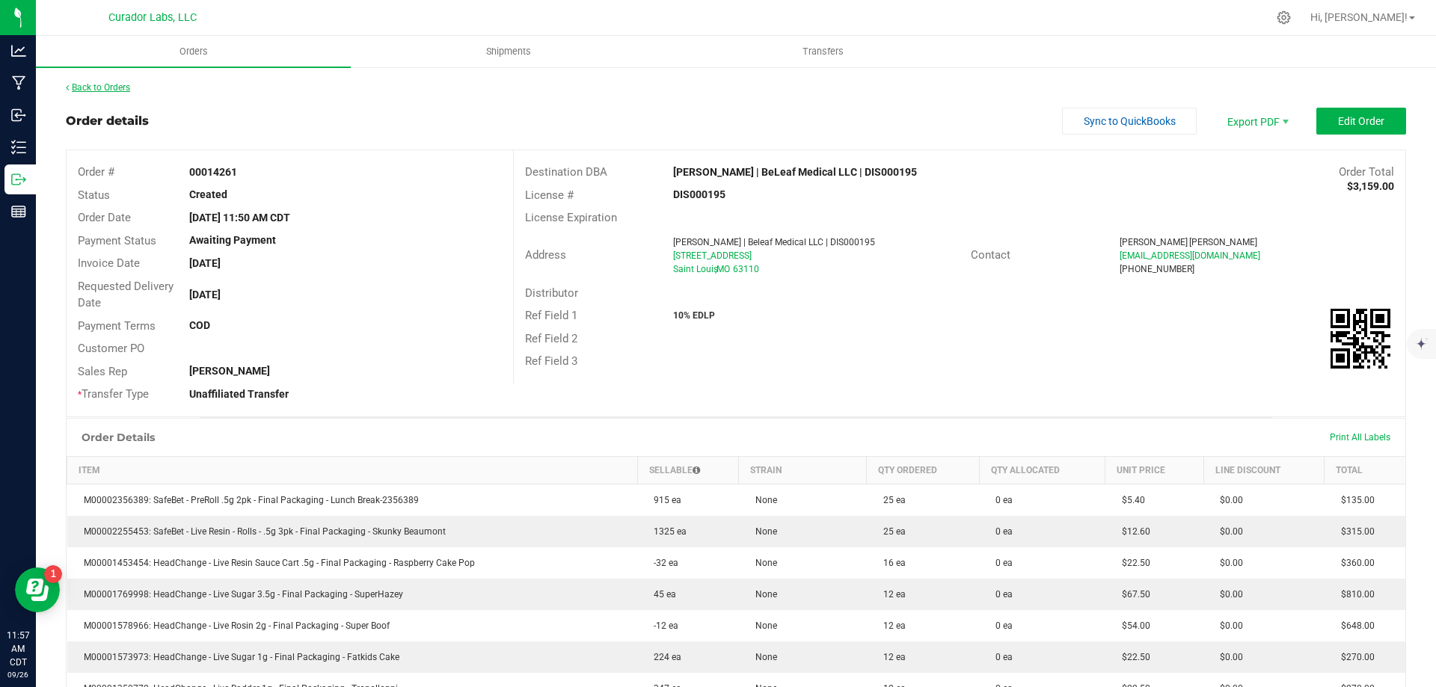
click at [106, 87] on link "Back to Orders" at bounding box center [98, 87] width 64 height 10
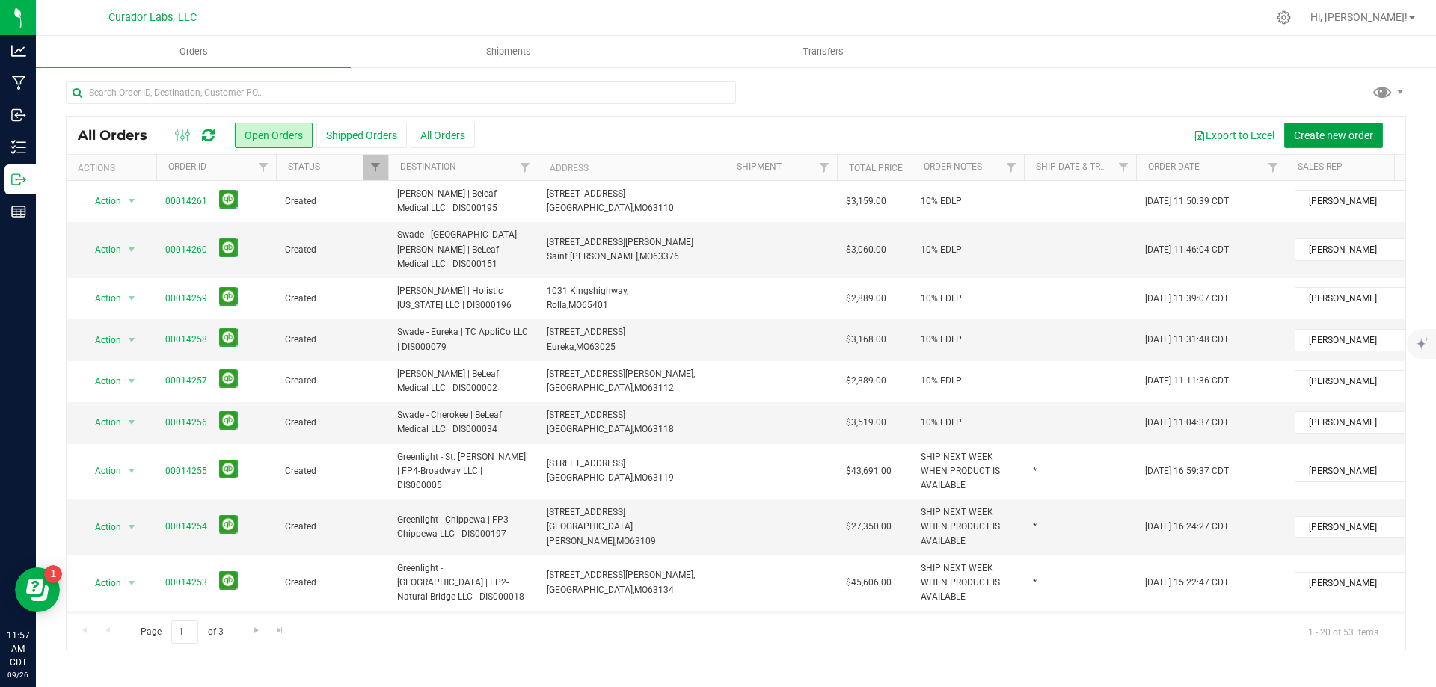
click at [1343, 141] on button "Create new order" at bounding box center [1333, 135] width 99 height 25
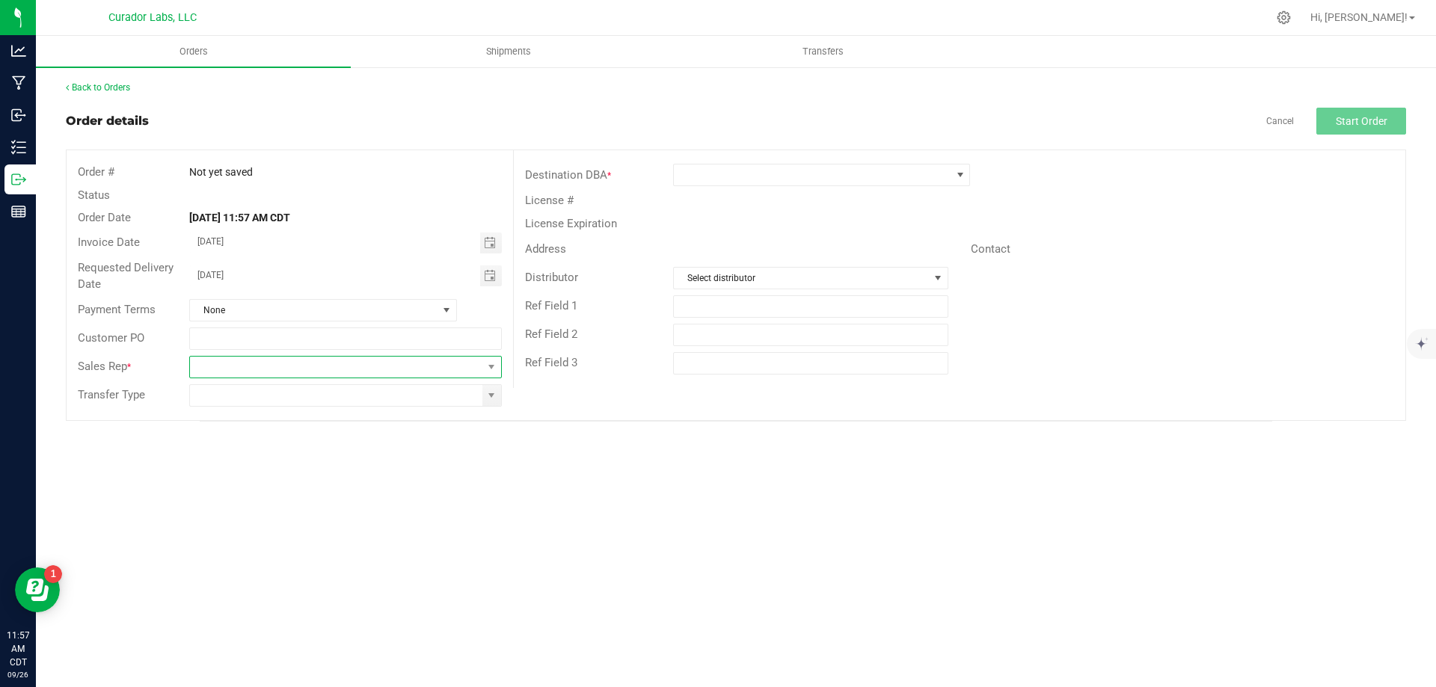
click at [268, 362] on span at bounding box center [336, 367] width 292 height 21
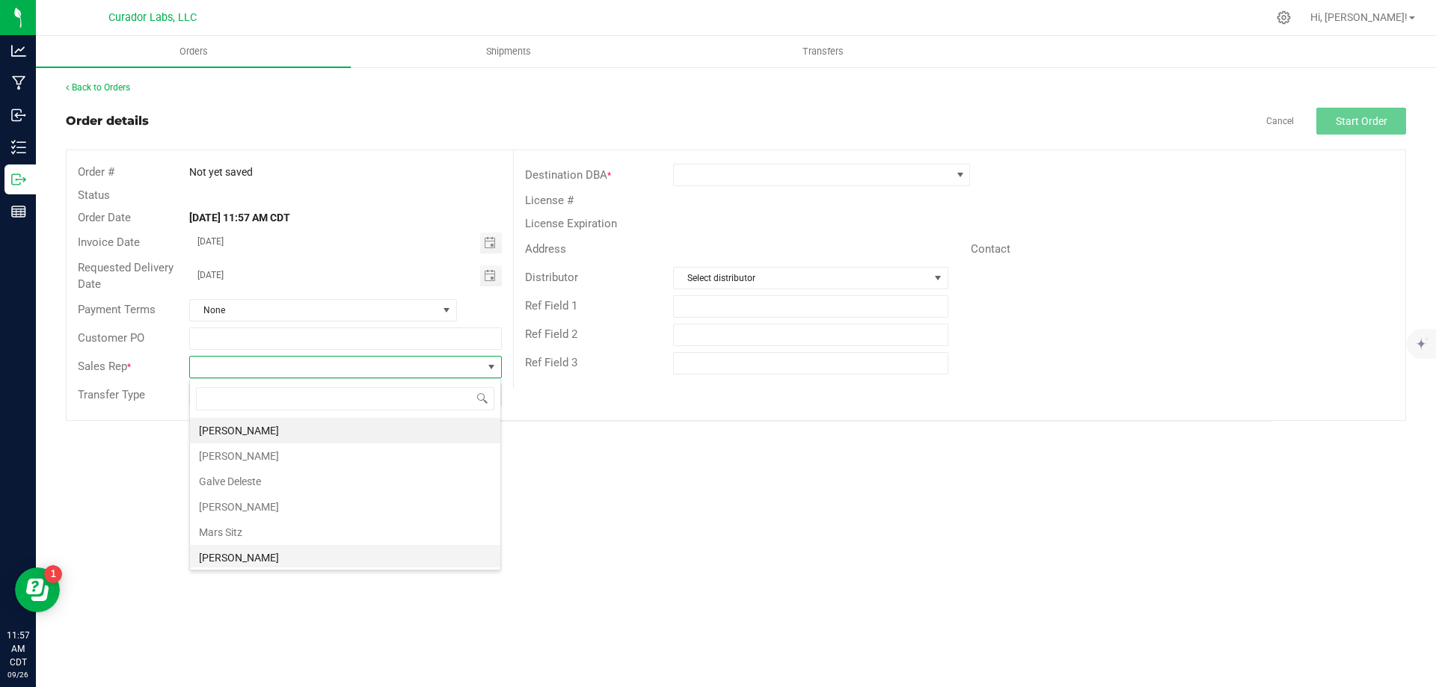
scroll to position [54, 0]
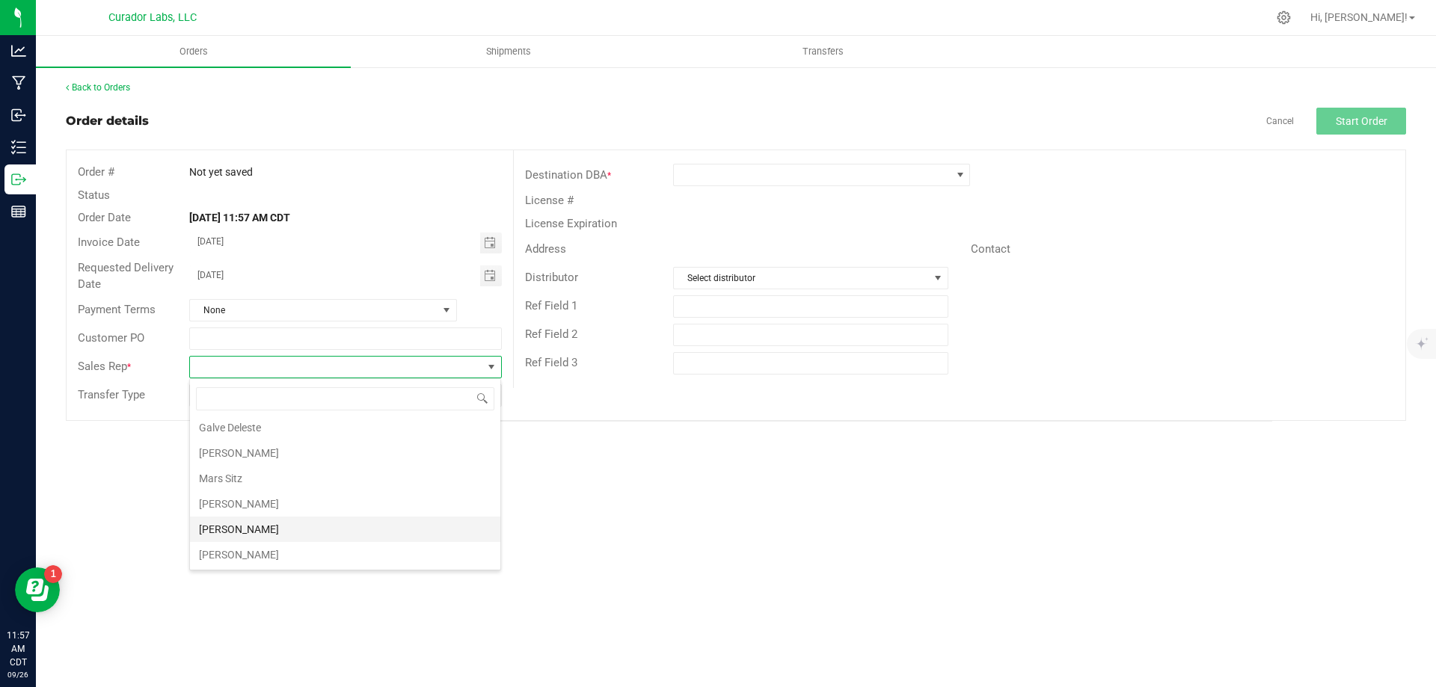
click at [257, 534] on li "[PERSON_NAME]" at bounding box center [345, 529] width 310 height 25
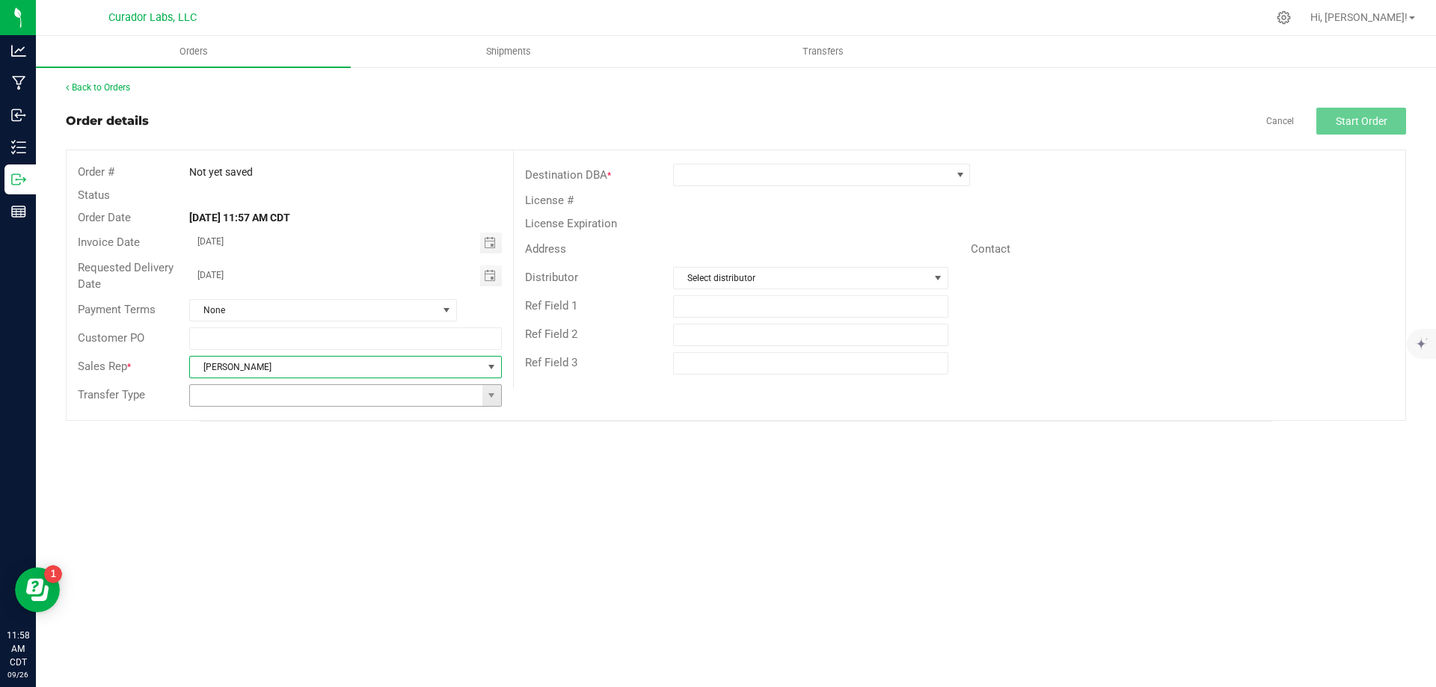
click at [339, 400] on input at bounding box center [336, 395] width 292 height 21
click at [488, 396] on span at bounding box center [491, 396] width 12 height 12
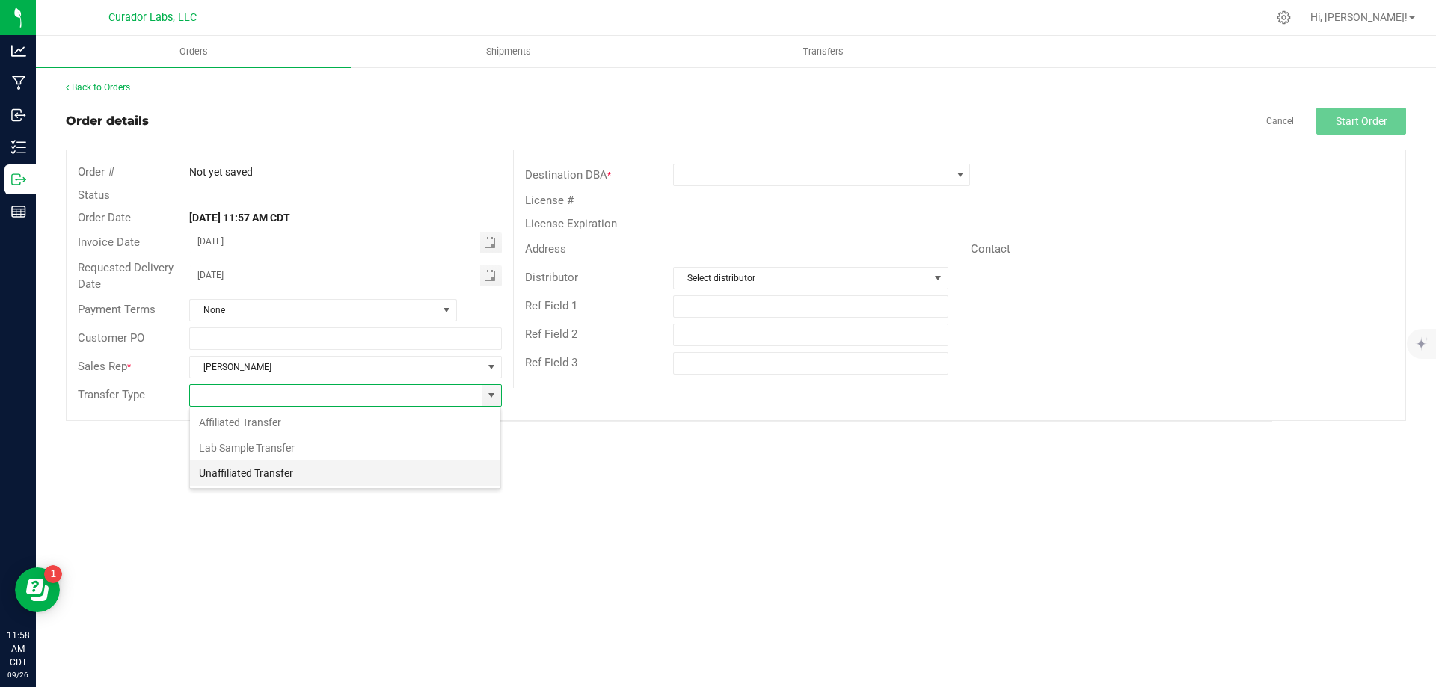
click at [436, 473] on li "Unaffiliated Transfer" at bounding box center [345, 473] width 310 height 25
type input "Unaffiliated Transfer"
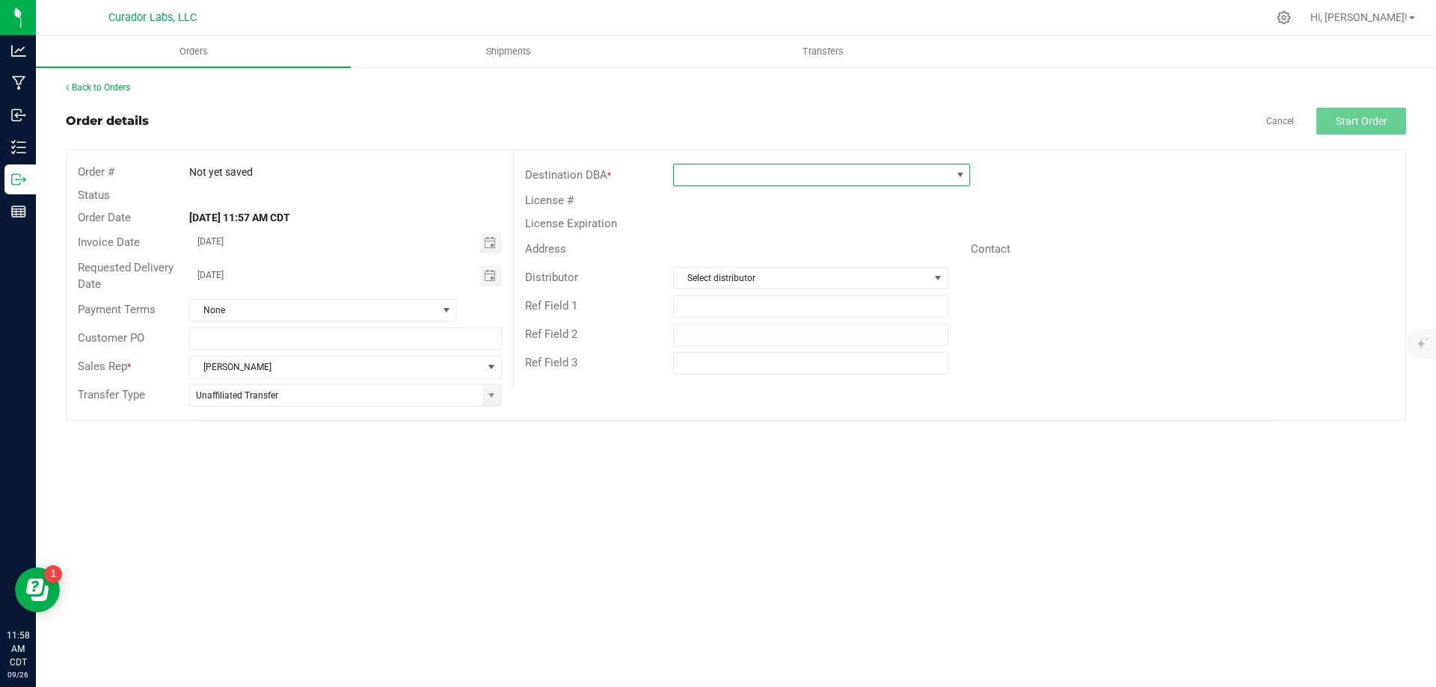
click at [728, 171] on span at bounding box center [812, 175] width 277 height 21
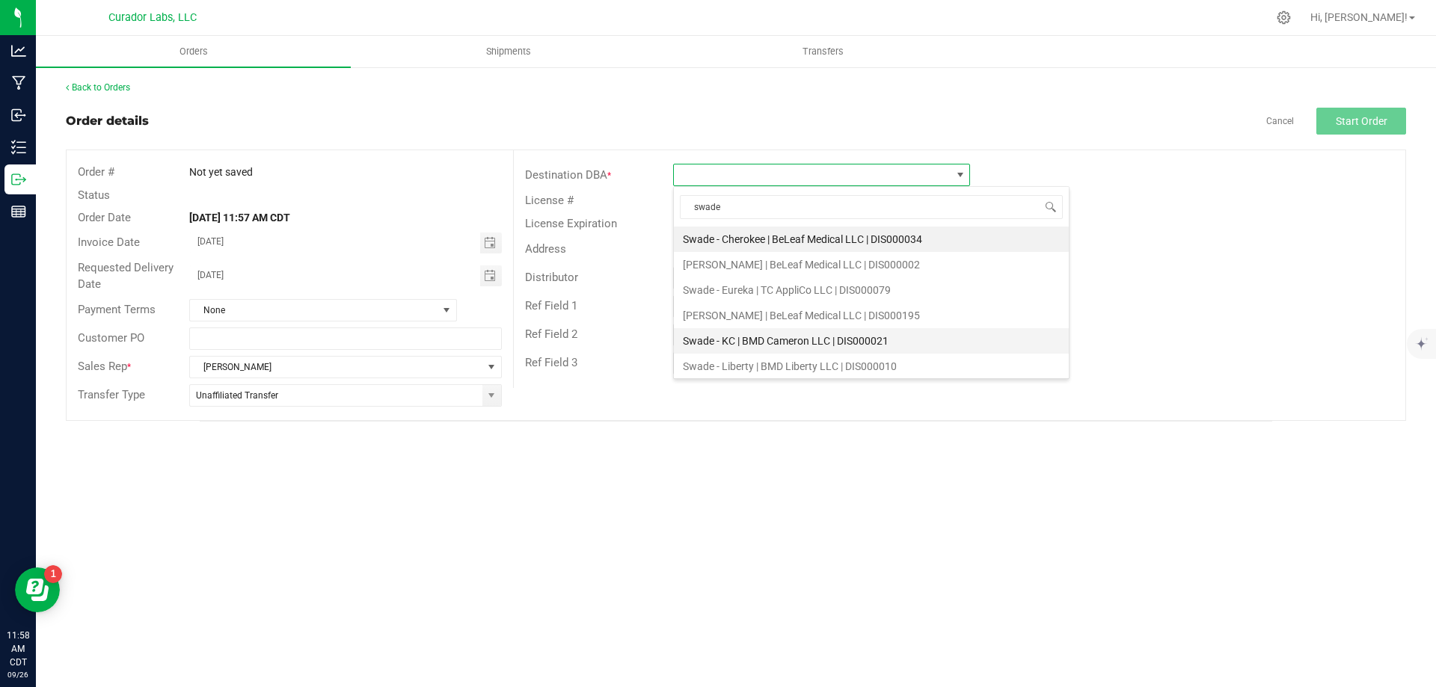
scroll to position [75, 0]
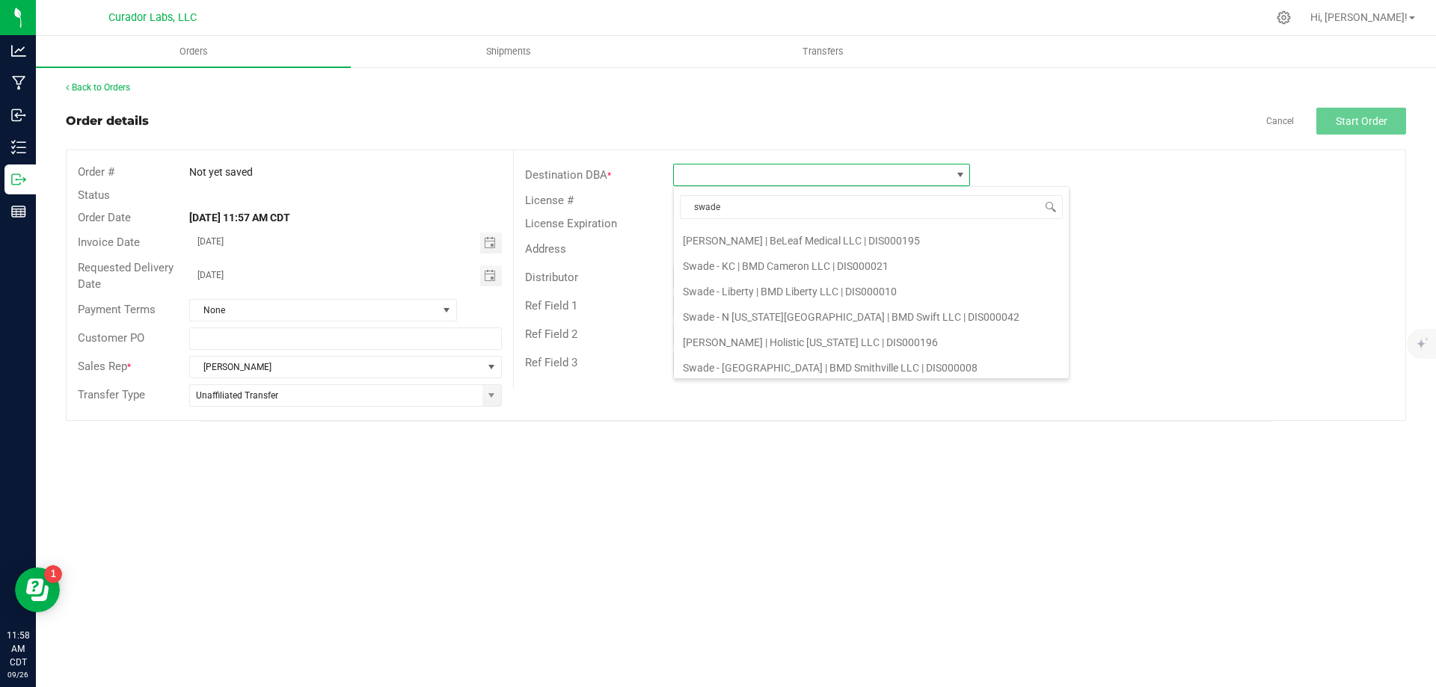
type input "swade"
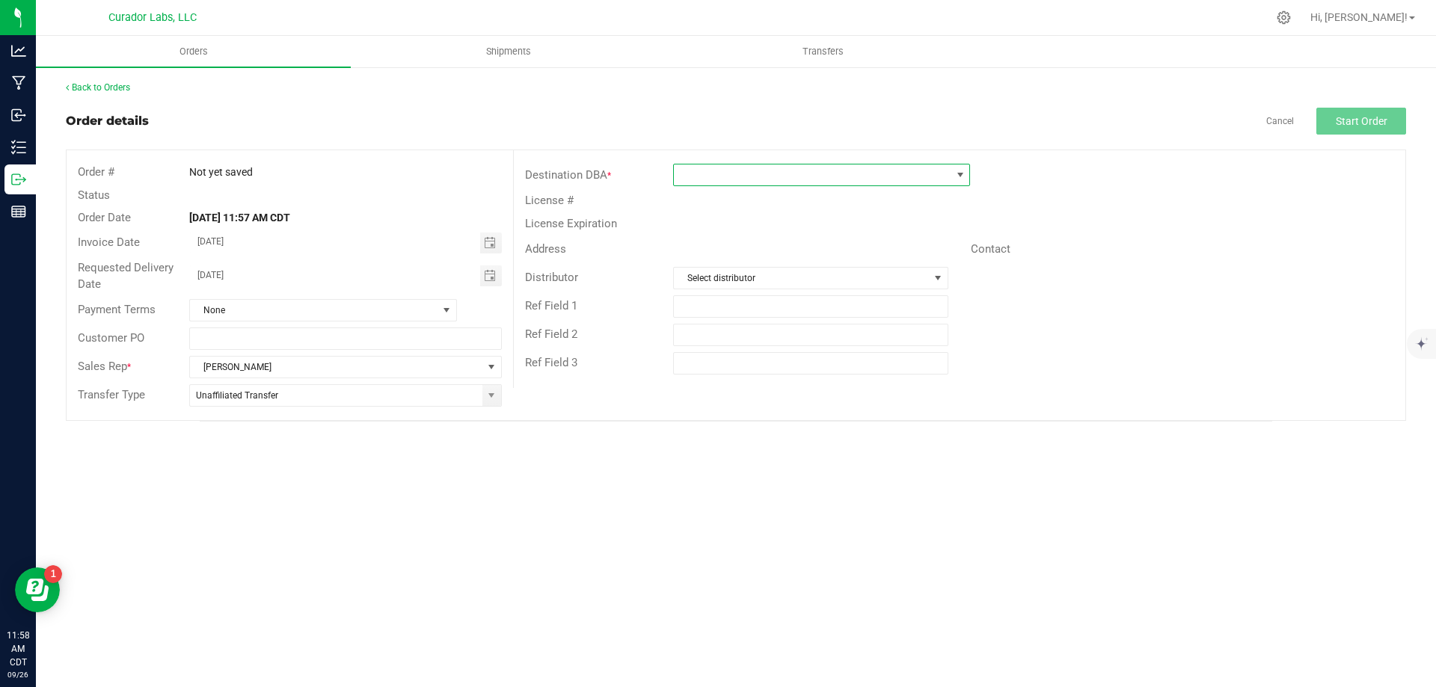
click at [716, 168] on span at bounding box center [812, 175] width 277 height 21
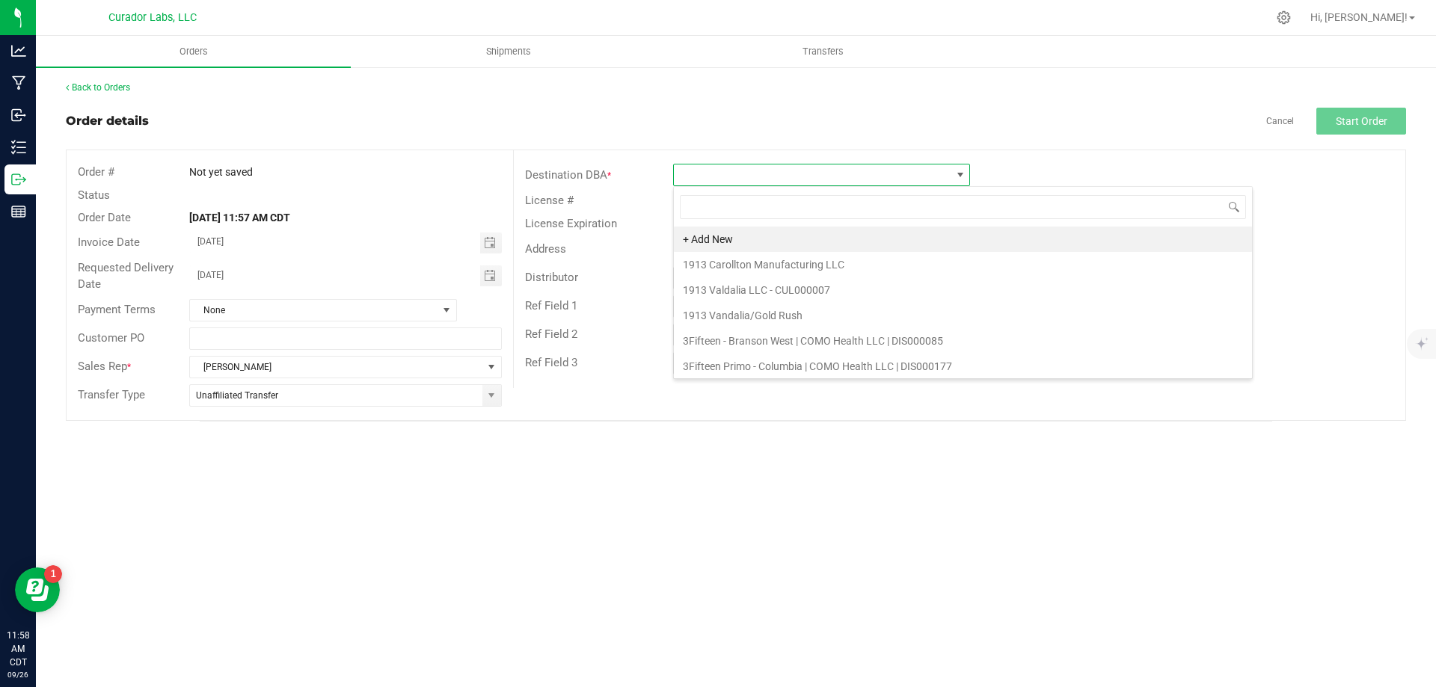
scroll to position [22, 297]
type input "swade"
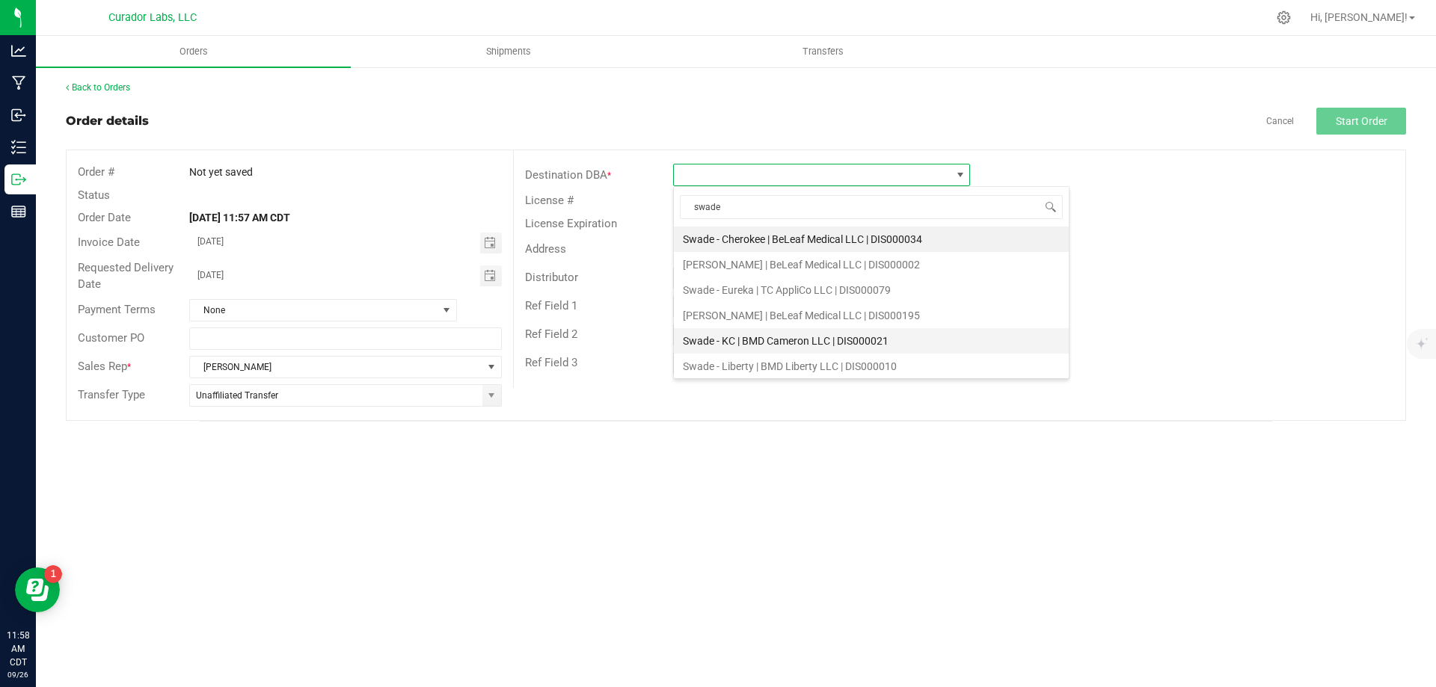
click at [783, 340] on li "Swade - KC | BMD Cameron LLC | DIS000021" at bounding box center [871, 340] width 395 height 25
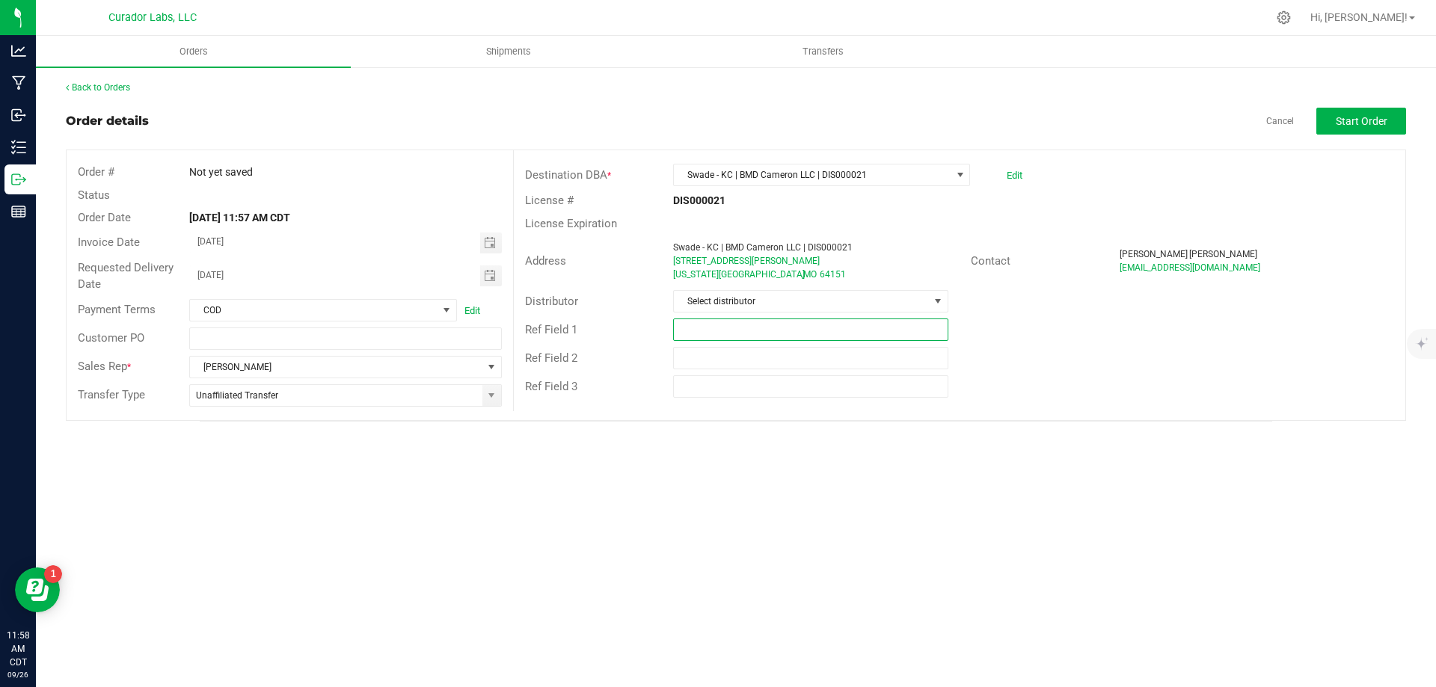
click at [906, 328] on input "text" at bounding box center [810, 330] width 274 height 22
type input "10% EDLP"
click at [1382, 118] on span "Start Order" at bounding box center [1362, 121] width 52 height 12
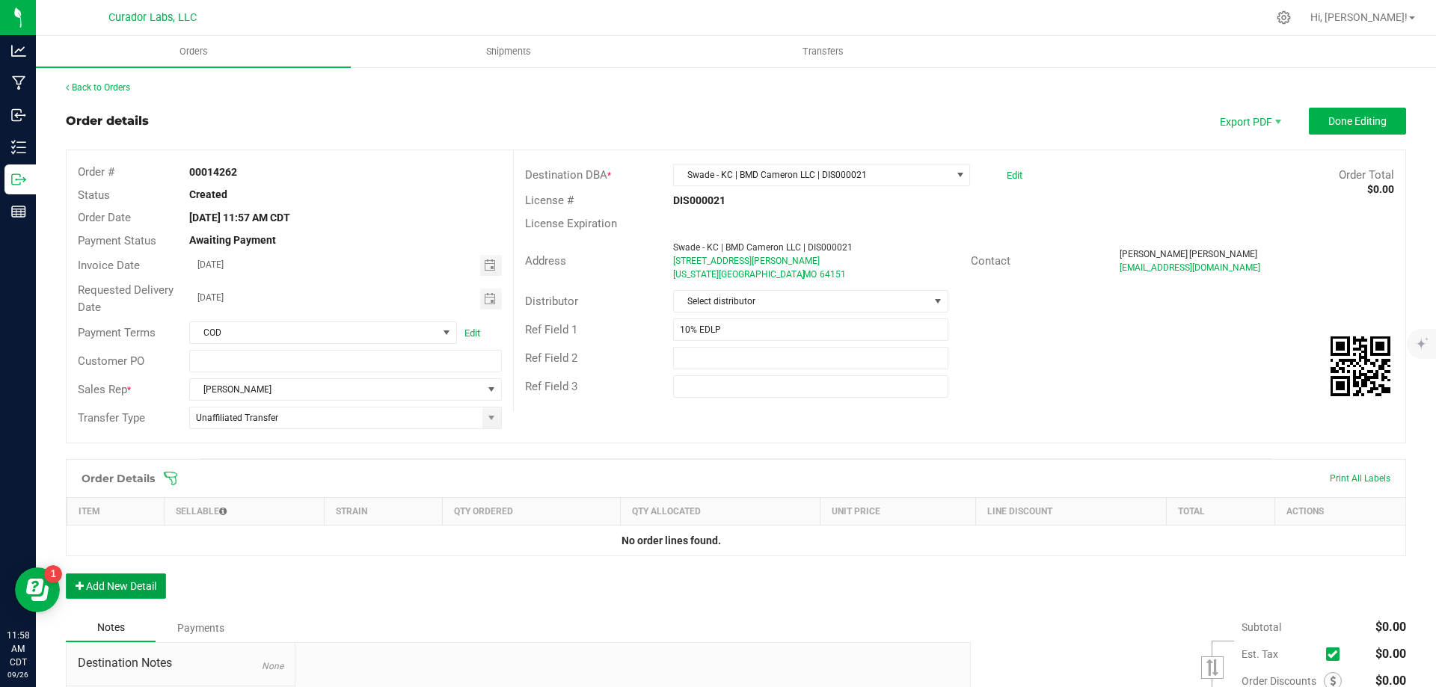
click at [120, 587] on button "Add New Detail" at bounding box center [116, 586] width 100 height 25
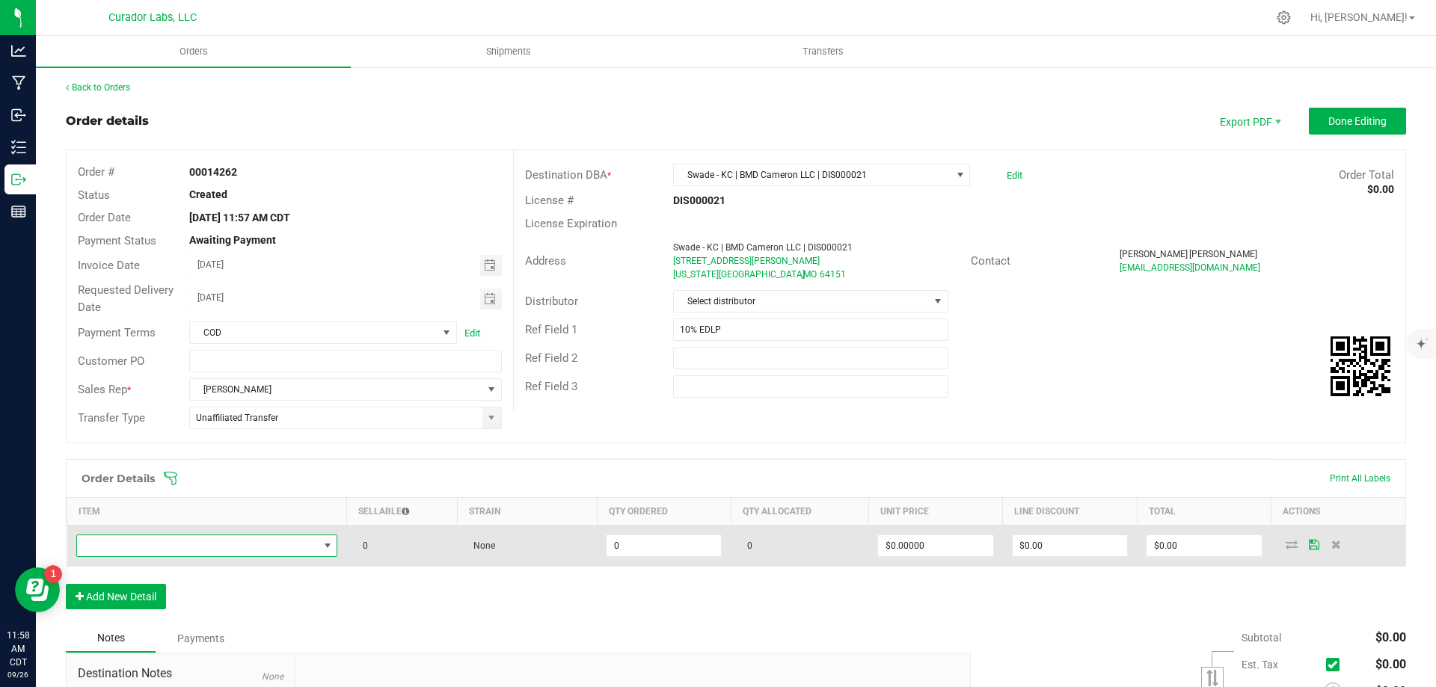
click at [138, 552] on span "NO DATA FOUND" at bounding box center [198, 545] width 242 height 21
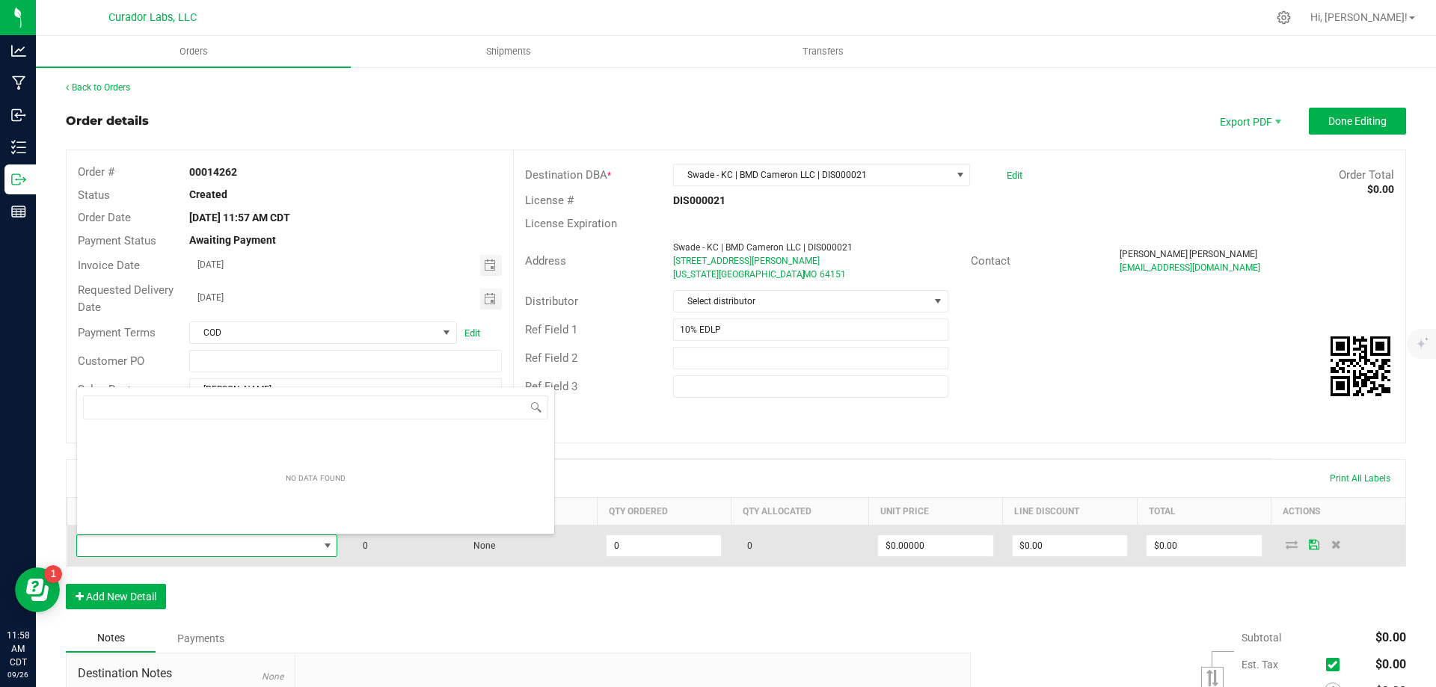
scroll to position [22, 257]
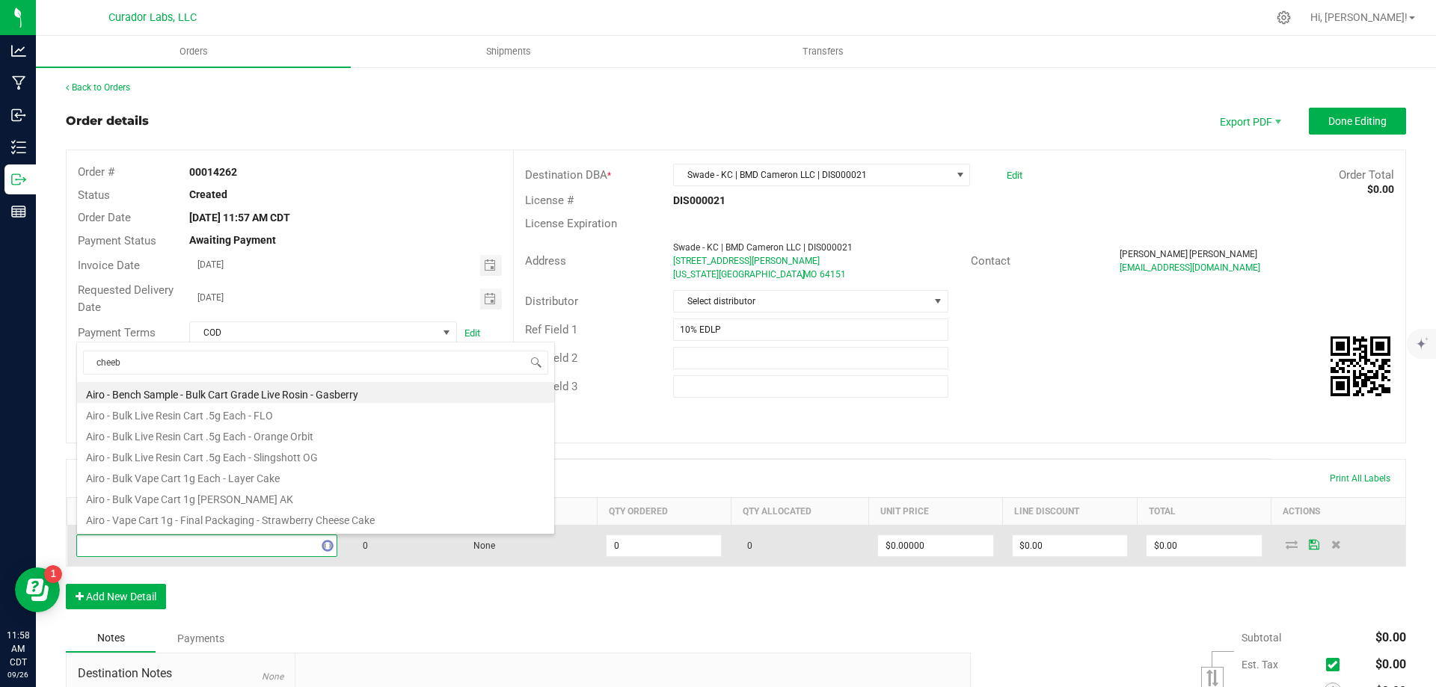
type input "cheeba"
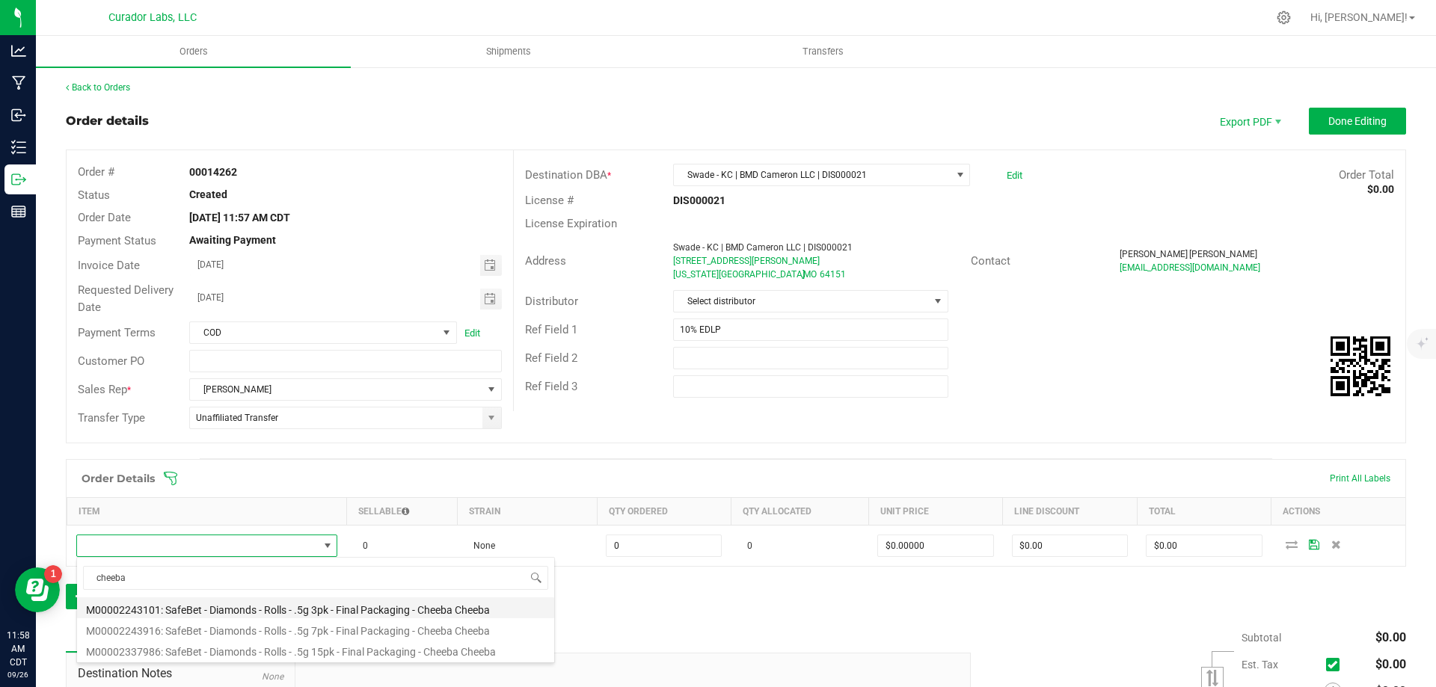
click at [328, 609] on li "M00002243101: SafeBet - Diamonds - Rolls - .5g 3pk - Final Packaging - Cheeba C…" at bounding box center [315, 608] width 477 height 21
type input "0 ea"
type input "$14.00000"
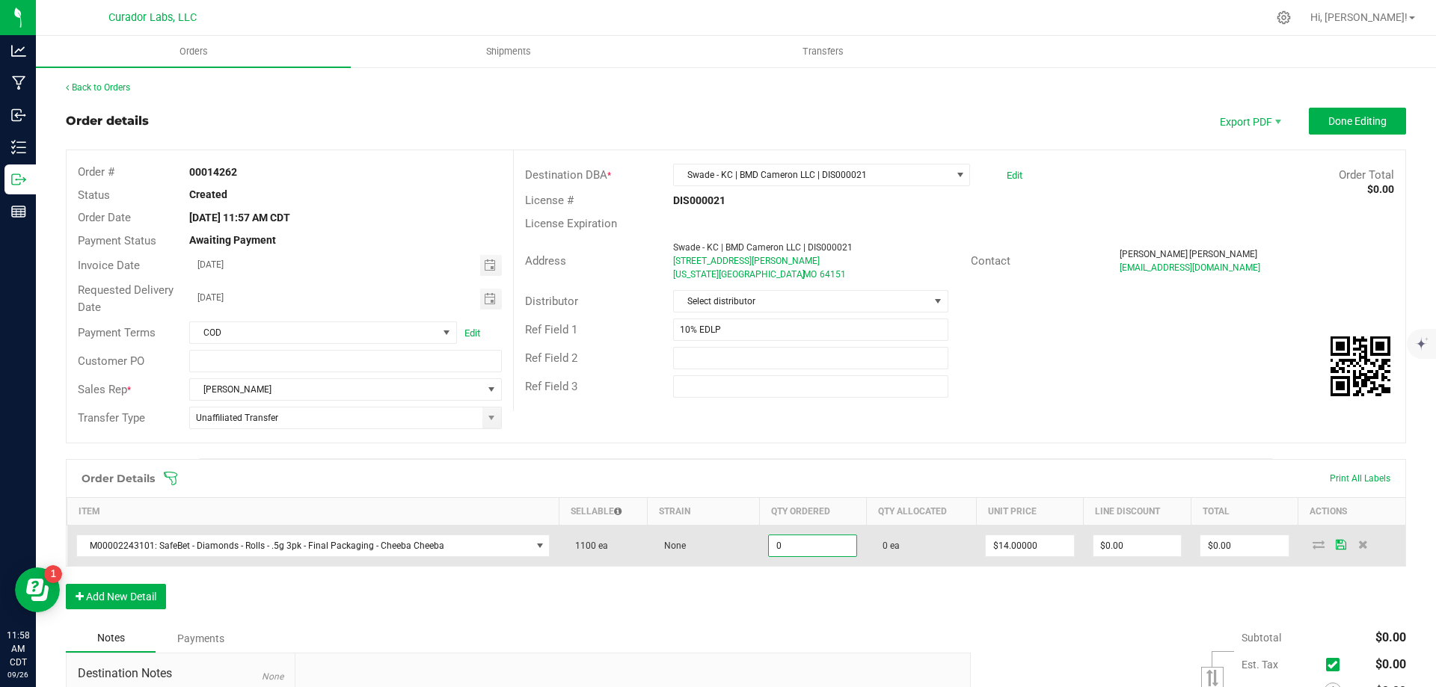
click at [806, 550] on input "0" at bounding box center [812, 545] width 87 height 21
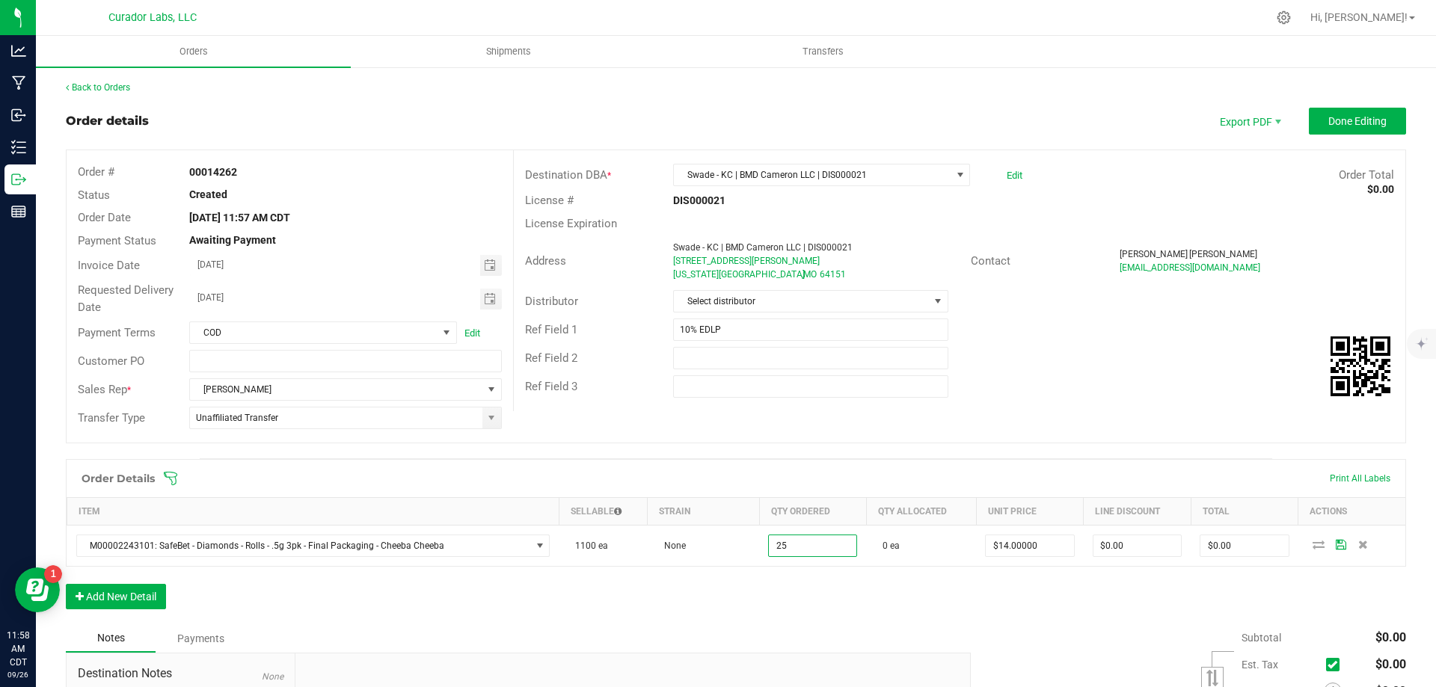
type input "25 ea"
type input "$350.00"
click at [799, 582] on div "Order Details Print All Labels Item Sellable Strain Qty Ordered Qty Allocated U…" at bounding box center [736, 541] width 1340 height 165
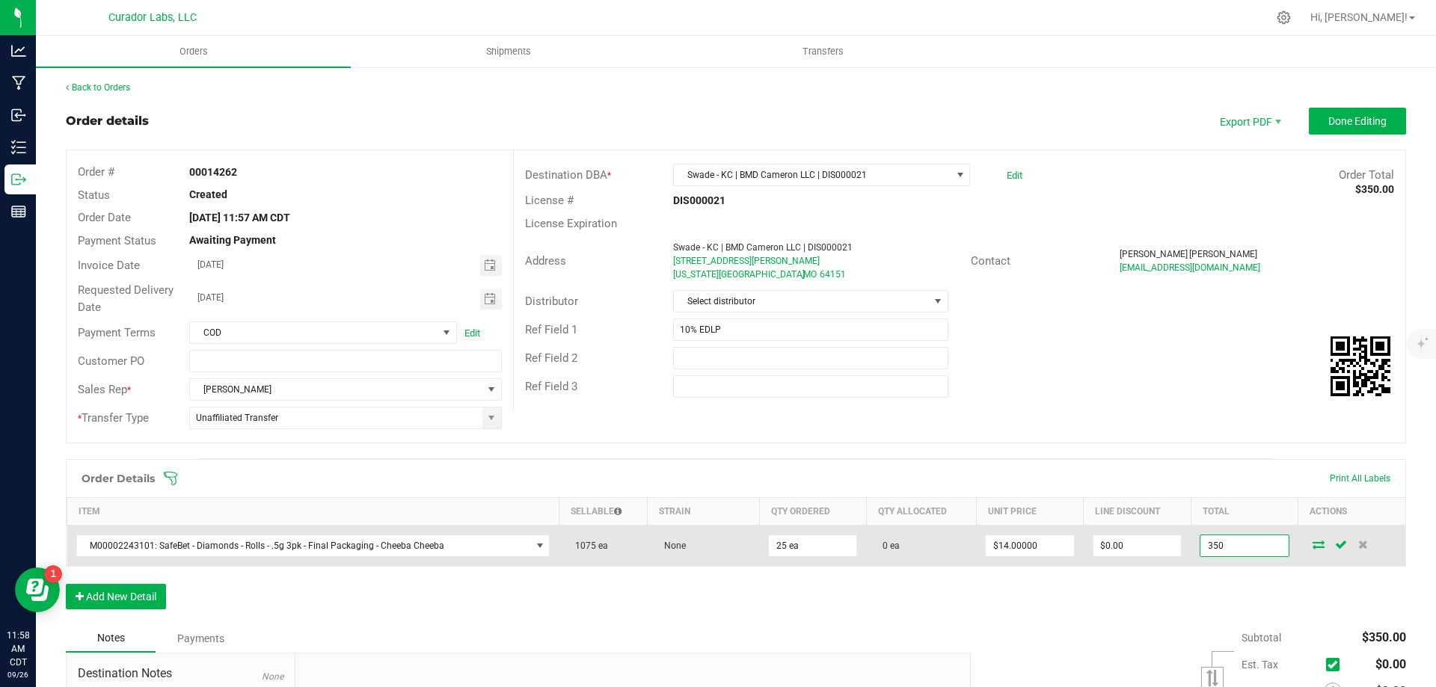
click at [1211, 543] on input "350" at bounding box center [1243, 545] width 87 height 21
type input "1"
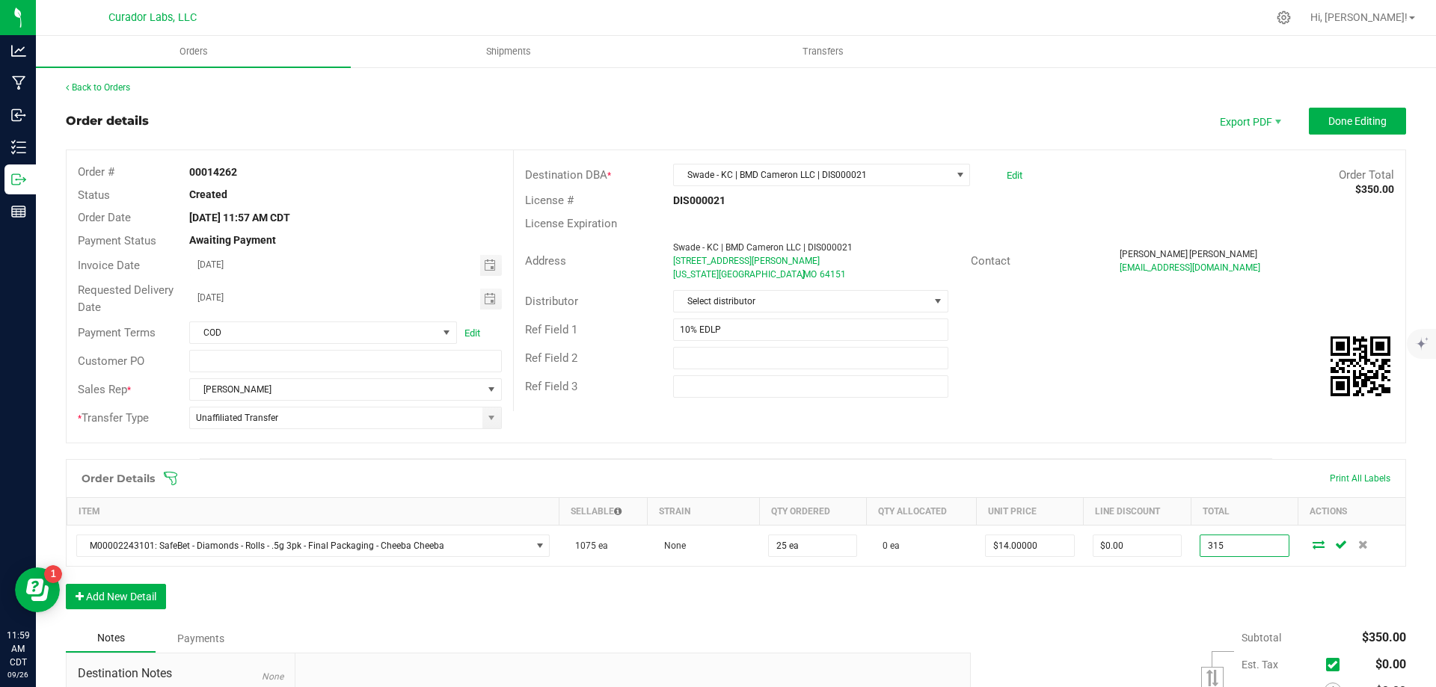
type input "315"
type input "$12.60000"
type input "$315.00"
click at [1067, 615] on div "Order Details Print All Labels Item Sellable Strain Qty Ordered Qty Allocated U…" at bounding box center [736, 541] width 1340 height 165
click at [147, 595] on button "Add New Detail" at bounding box center [116, 596] width 100 height 25
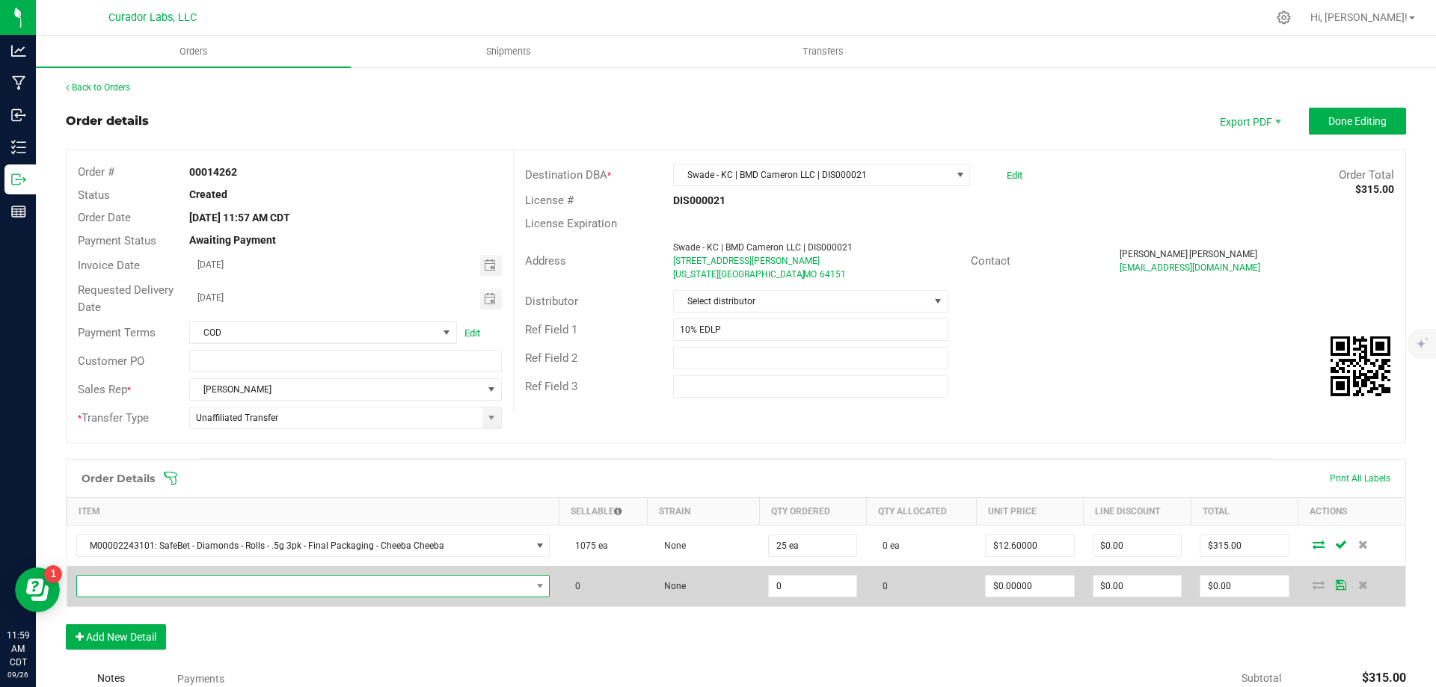
click at [459, 586] on span "NO DATA FOUND" at bounding box center [304, 586] width 454 height 21
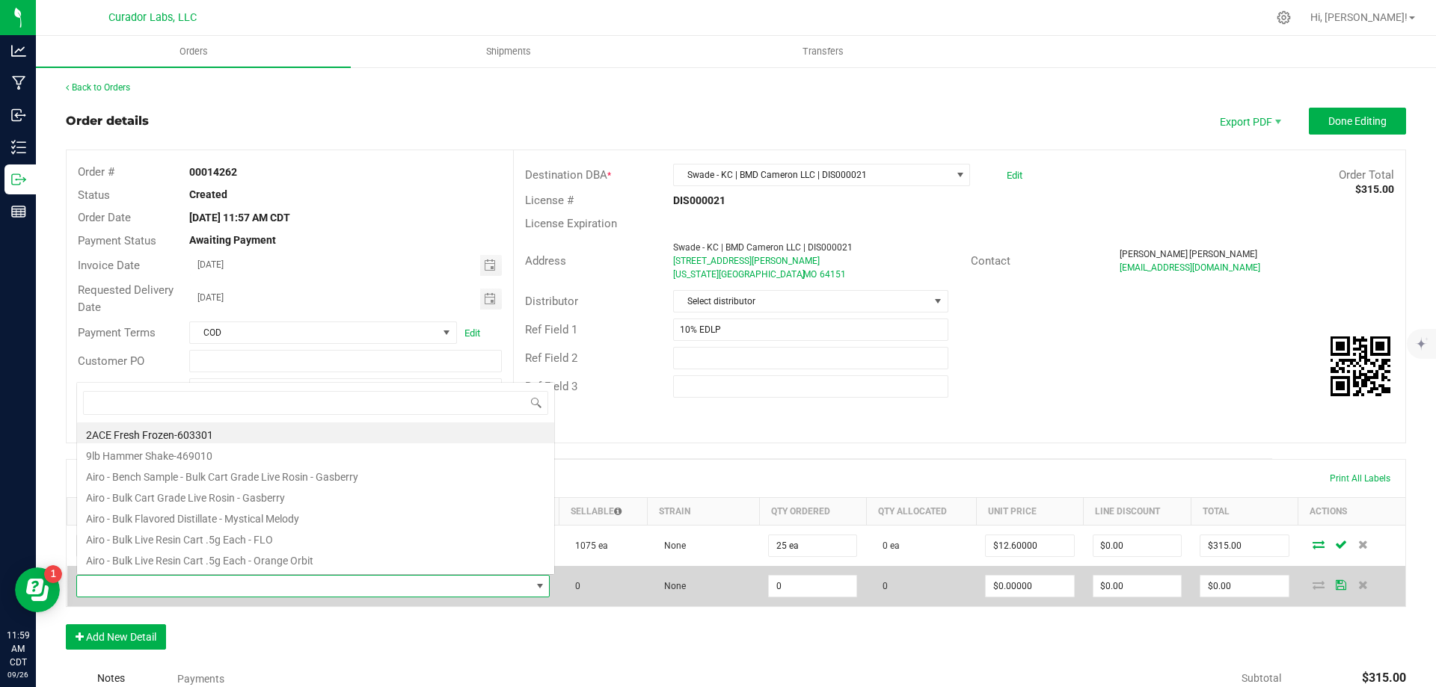
scroll to position [22, 461]
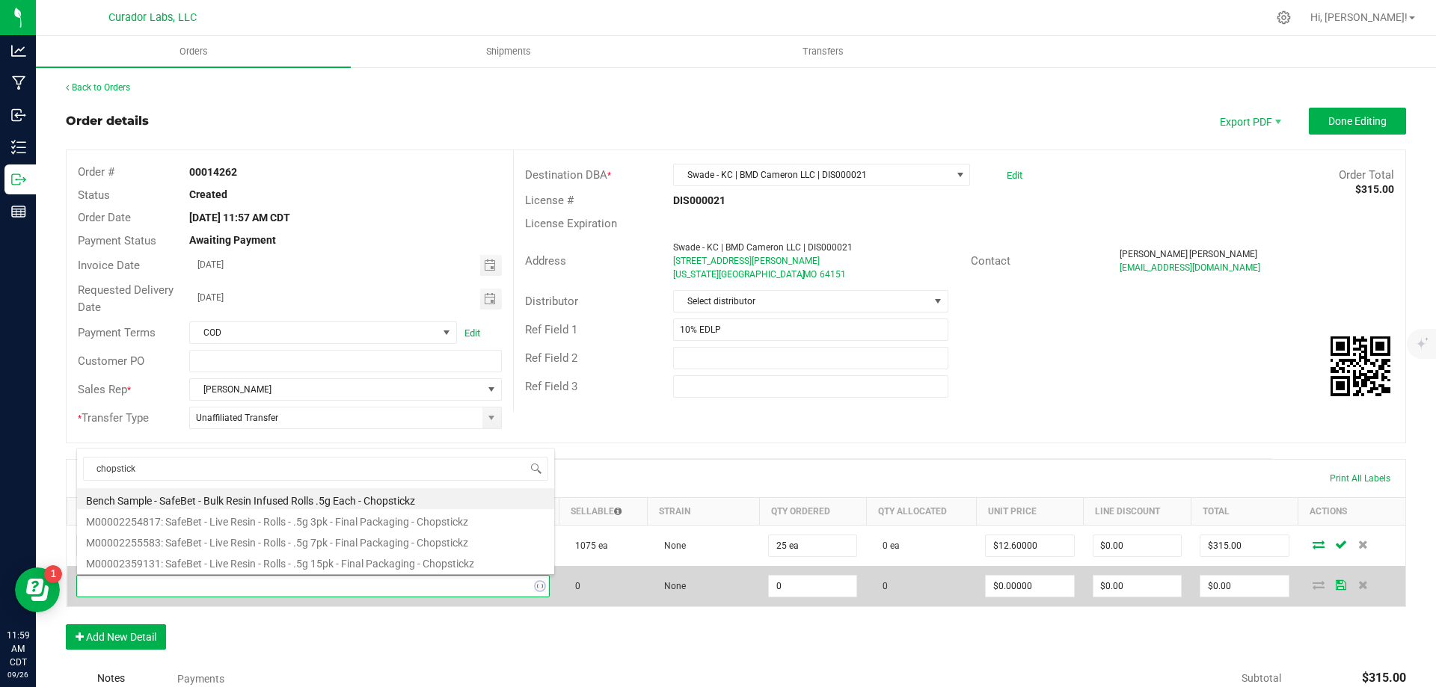
type input "chopstickz"
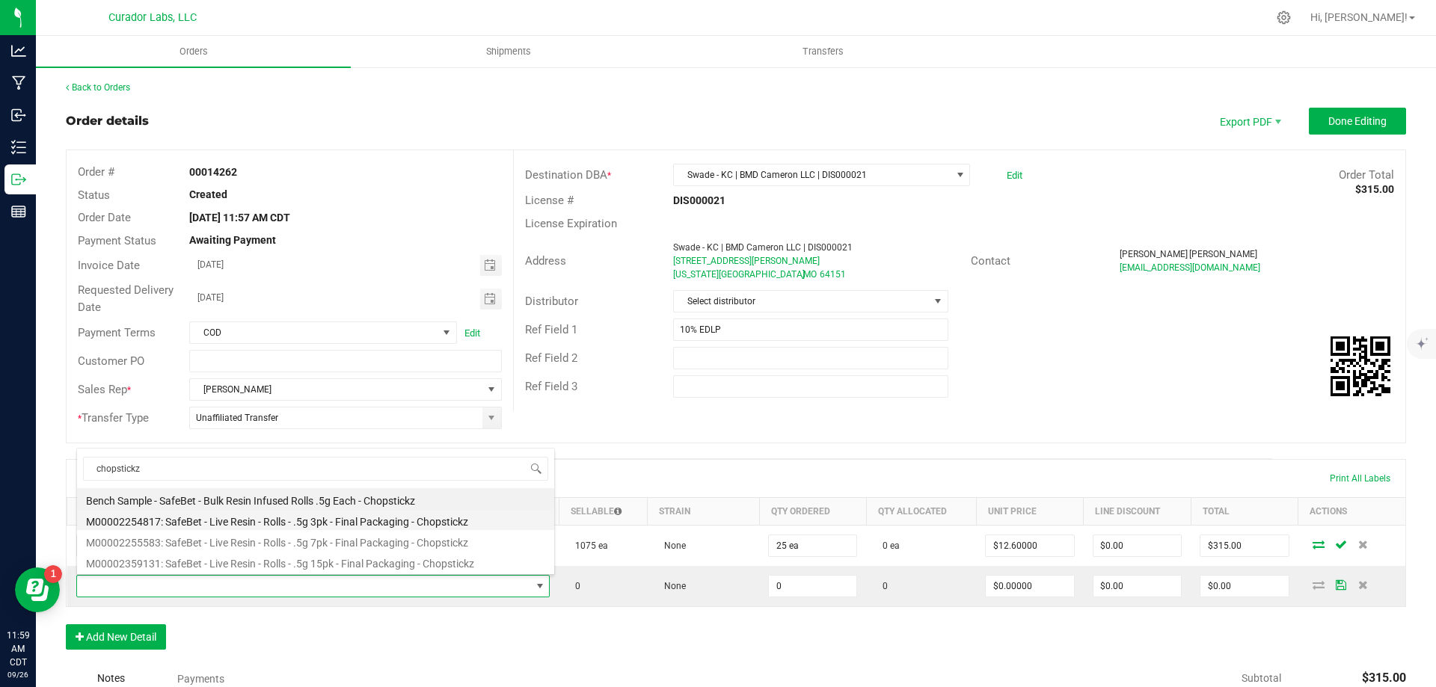
click at [381, 516] on li "M00002254817: SafeBet - Live Resin - Rolls - .5g 3pk - Final Packaging - Chopst…" at bounding box center [315, 519] width 477 height 21
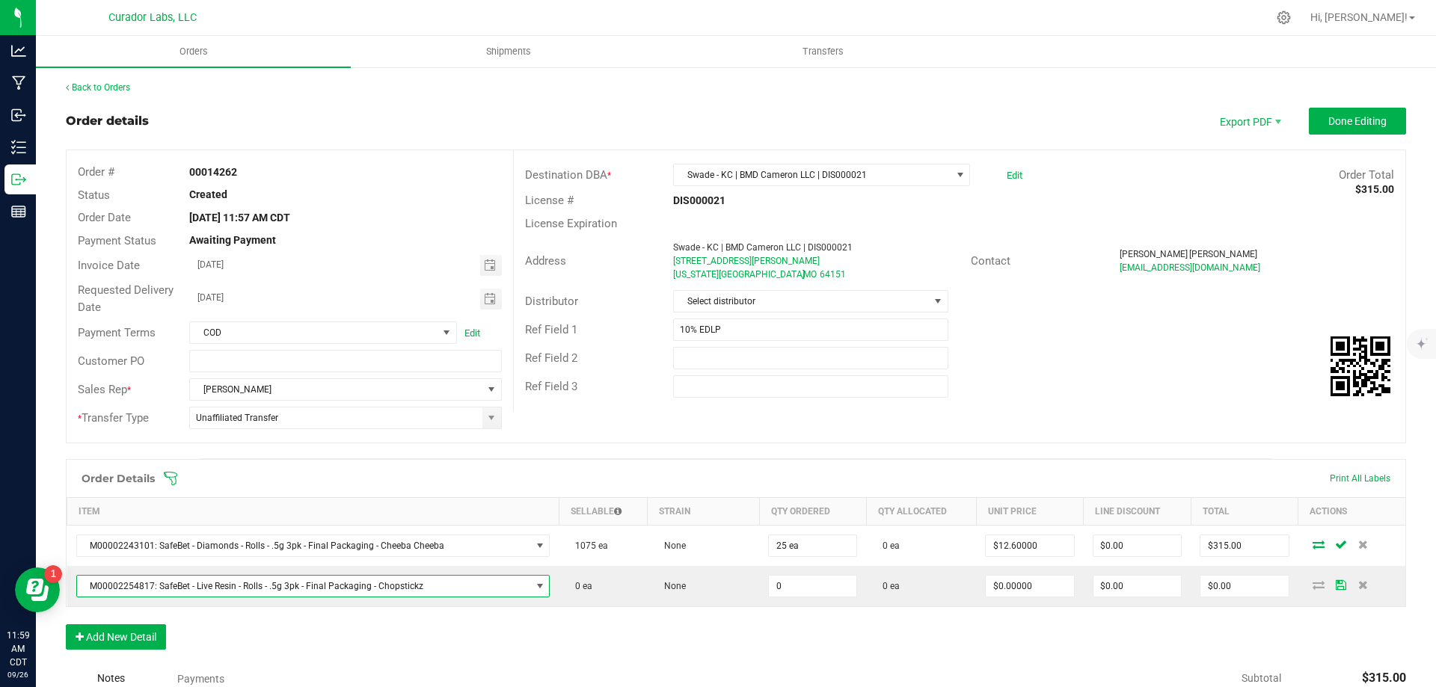
type input "0 ea"
type input "$14.00000"
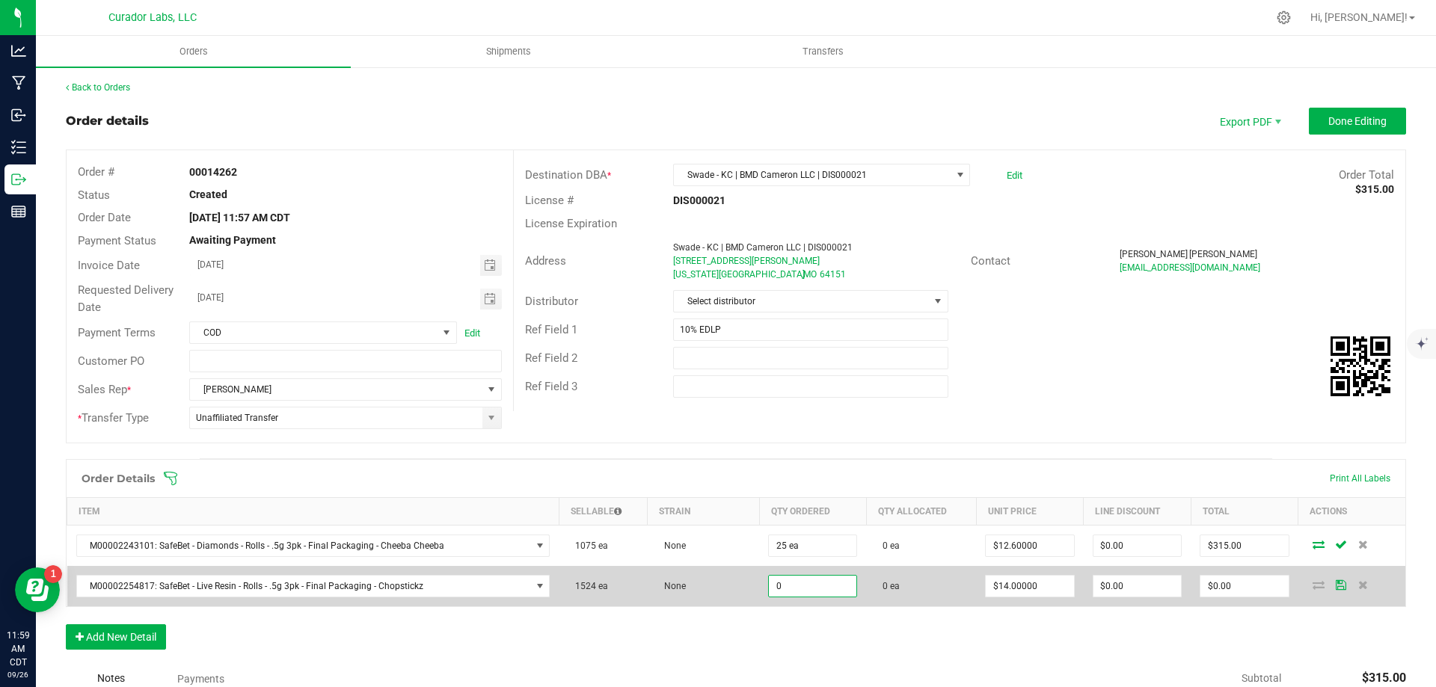
click at [814, 592] on input "0" at bounding box center [812, 586] width 87 height 21
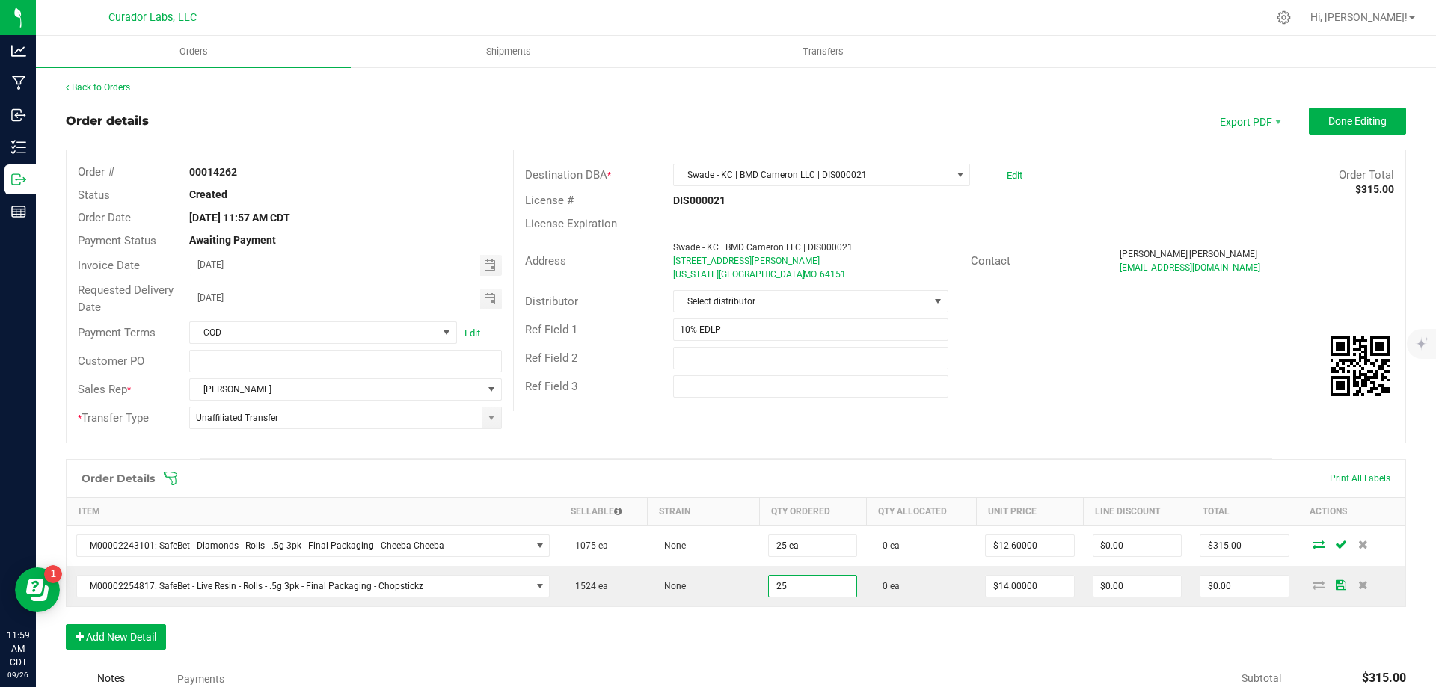
type input "25 ea"
type input "$350.00"
click at [962, 651] on div "Order Details Print All Labels Item Sellable Strain Qty Ordered Qty Allocated U…" at bounding box center [736, 562] width 1340 height 206
click at [1225, 581] on input "350" at bounding box center [1243, 586] width 87 height 21
type input "315"
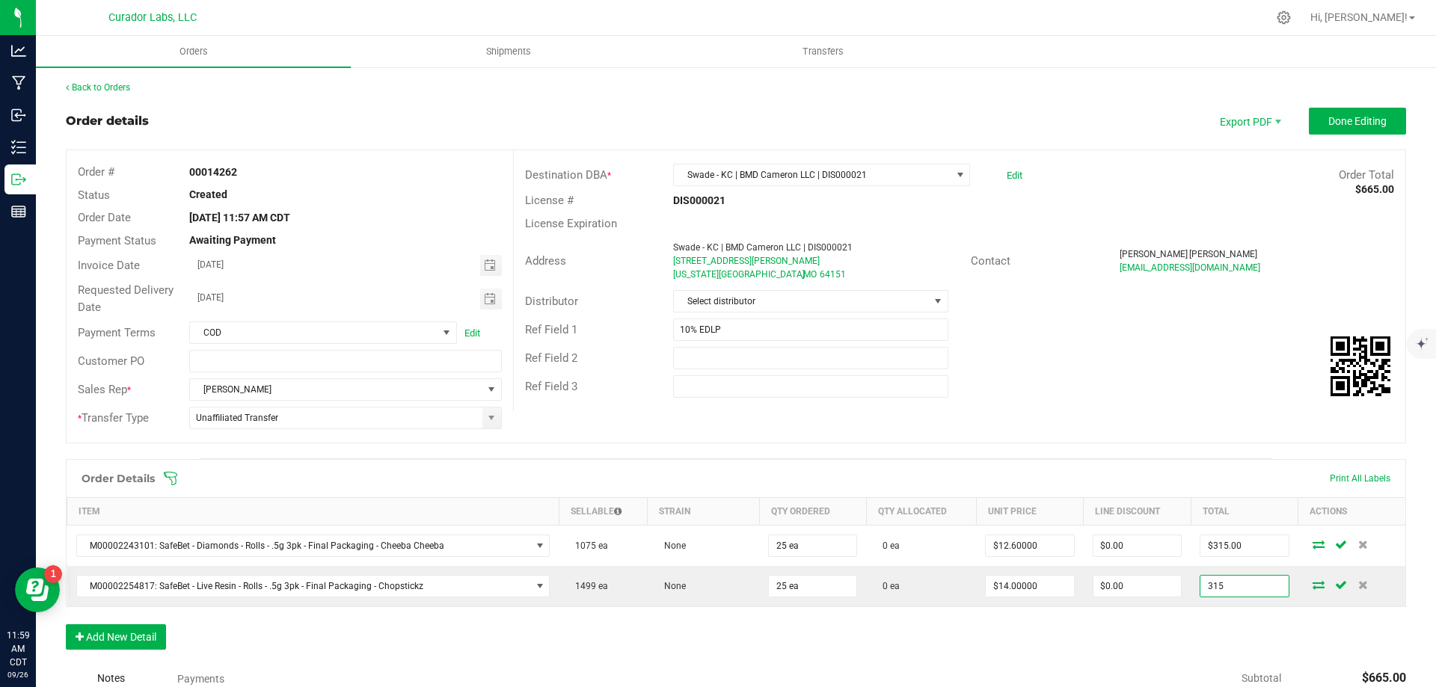
type input "$12.60000"
type input "$315.00"
click at [995, 648] on div "Order Details Print All Labels Item Sellable Strain Qty Ordered Qty Allocated U…" at bounding box center [736, 562] width 1340 height 206
click at [155, 631] on button "Add New Detail" at bounding box center [116, 636] width 100 height 25
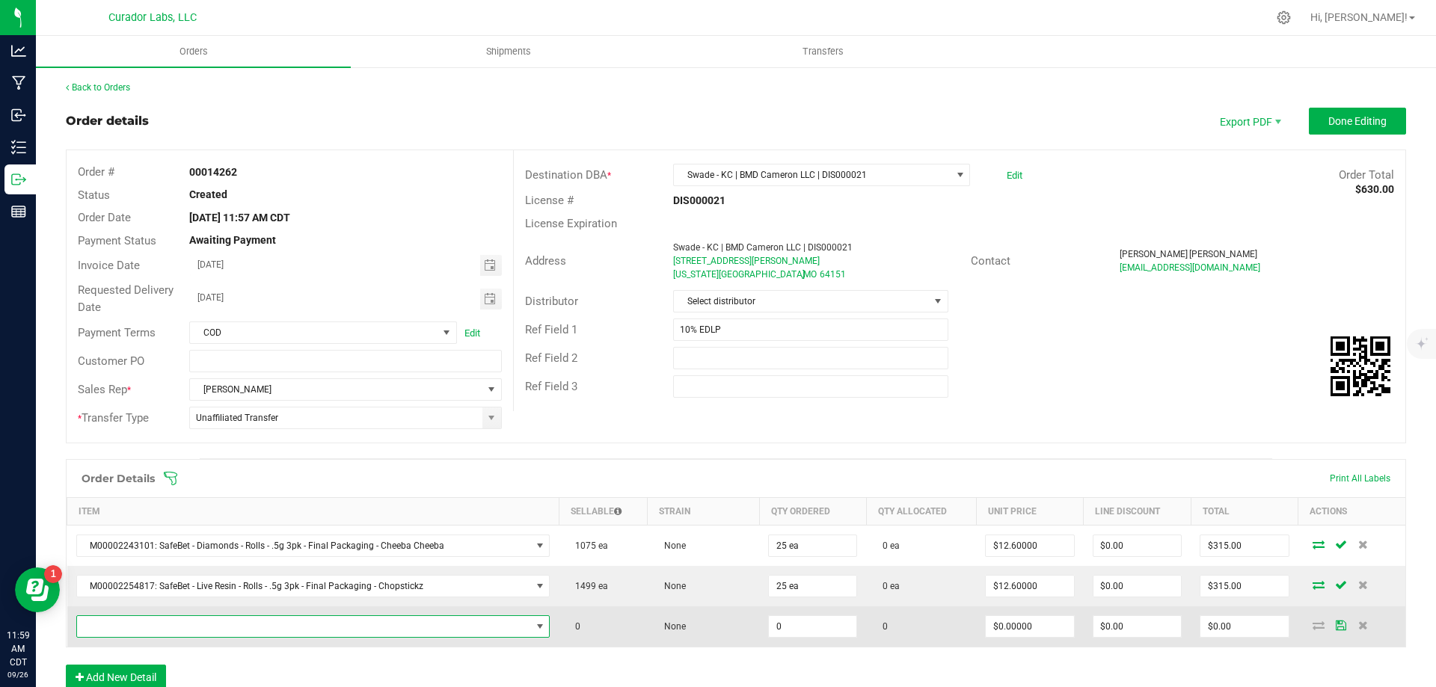
click at [230, 620] on span "NO DATA FOUND" at bounding box center [304, 626] width 454 height 21
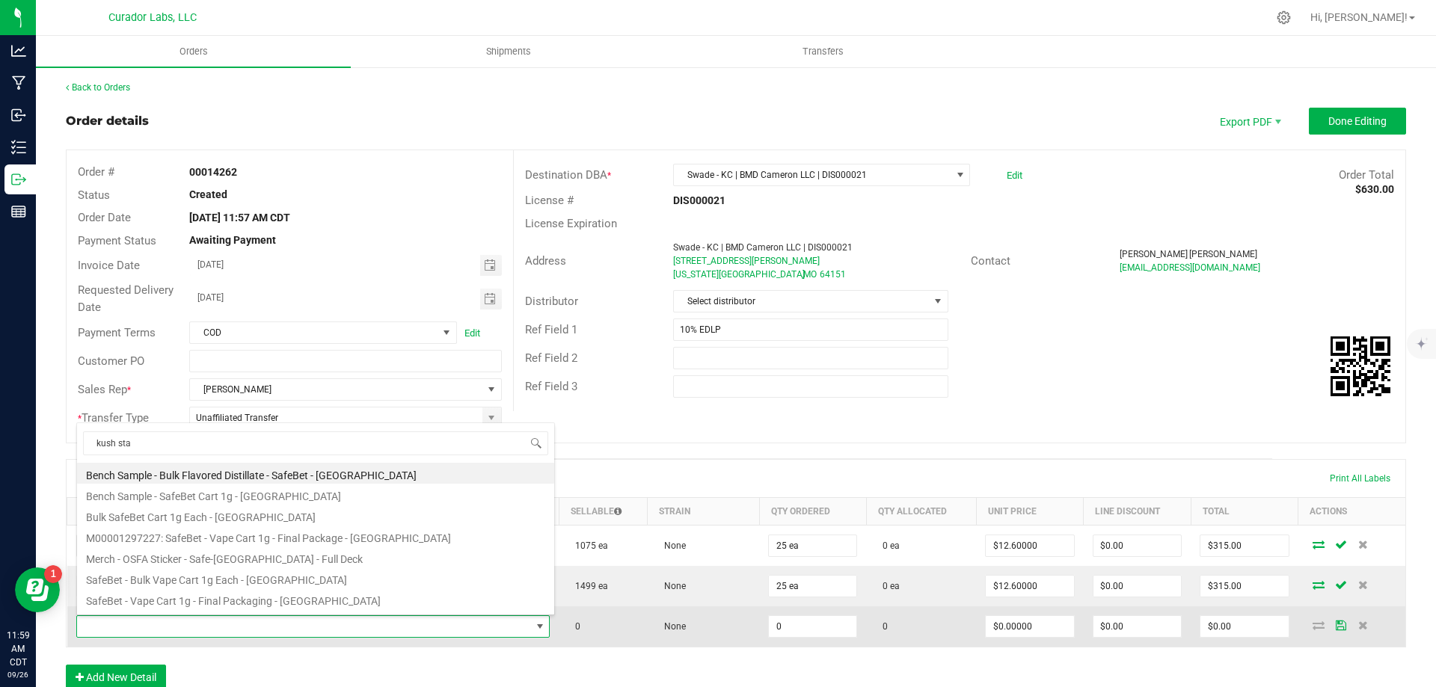
type input "kush stad"
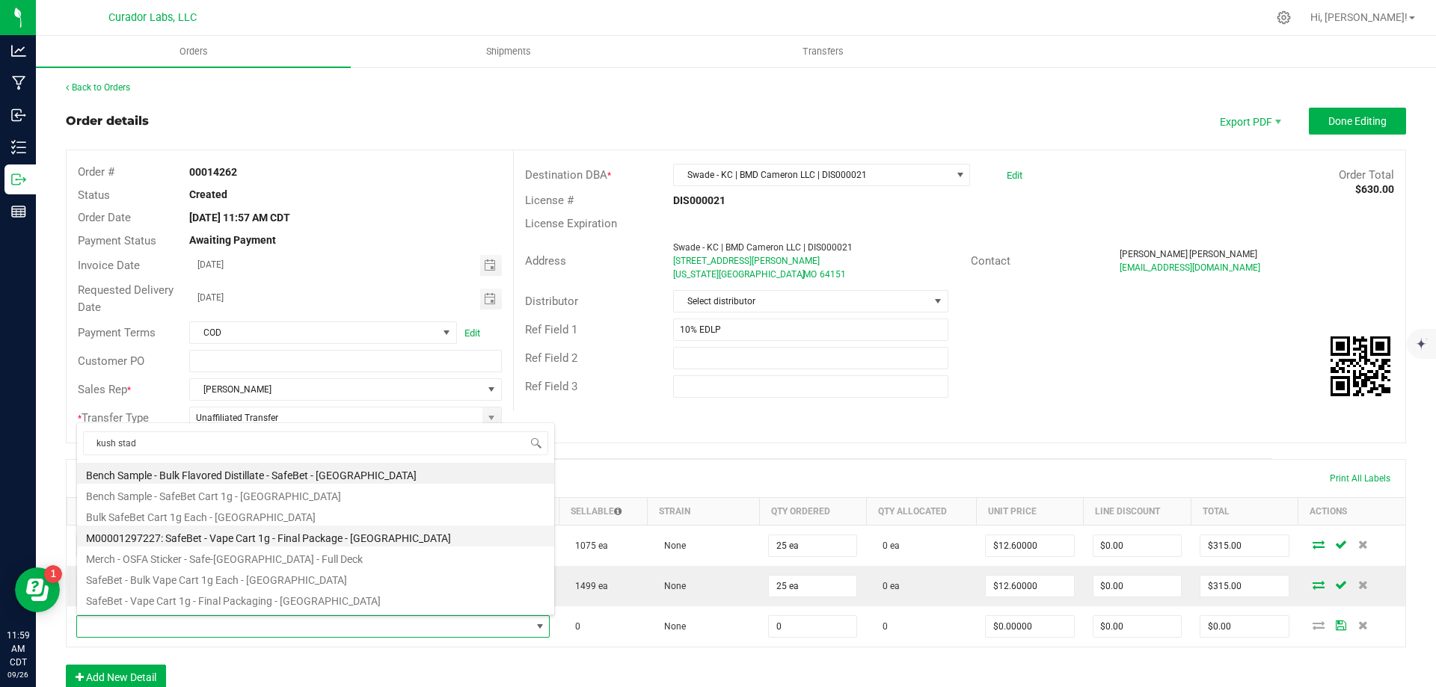
click at [268, 541] on li "M00001297227: SafeBet - Vape Cart 1g - Final Package - [GEOGRAPHIC_DATA]" at bounding box center [315, 536] width 477 height 21
type input "0 ea"
type input "$22.50000"
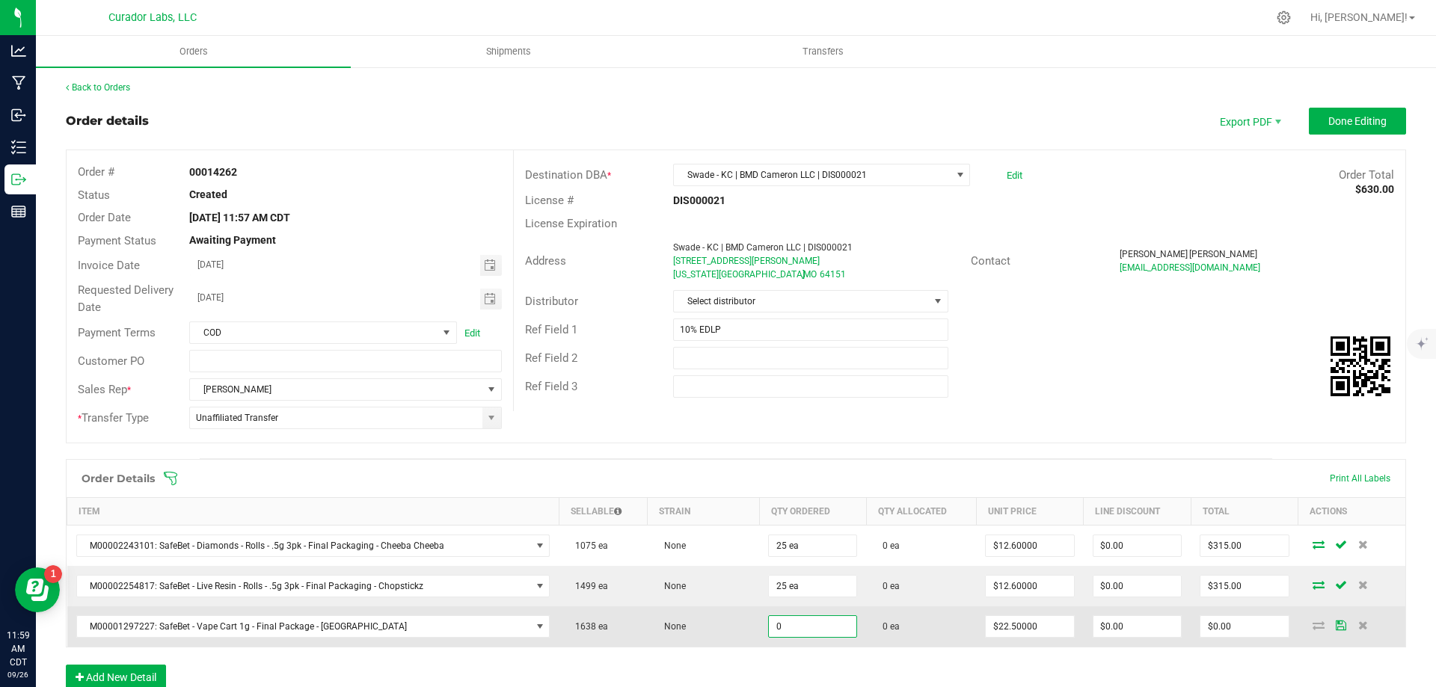
click at [784, 626] on input "0" at bounding box center [812, 626] width 87 height 21
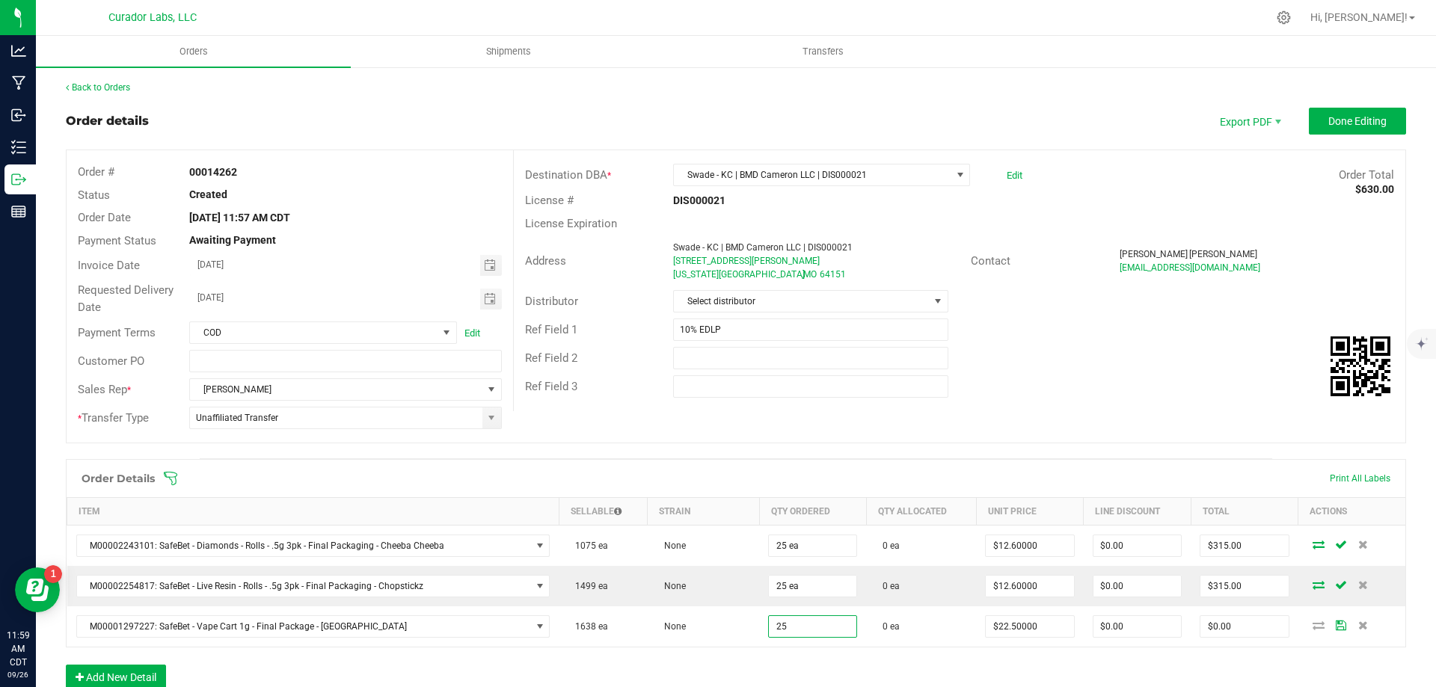
type input "25 ea"
type input "$562.50"
click at [738, 661] on div "Order Details Print All Labels Item Sellable Strain Qty Ordered Qty Allocated U…" at bounding box center [736, 582] width 1340 height 246
click at [894, 427] on div "Order # 00014262 Status Created Order Date Sep 26, 2025 11:57 AM CDT Payment St…" at bounding box center [736, 296] width 1339 height 292
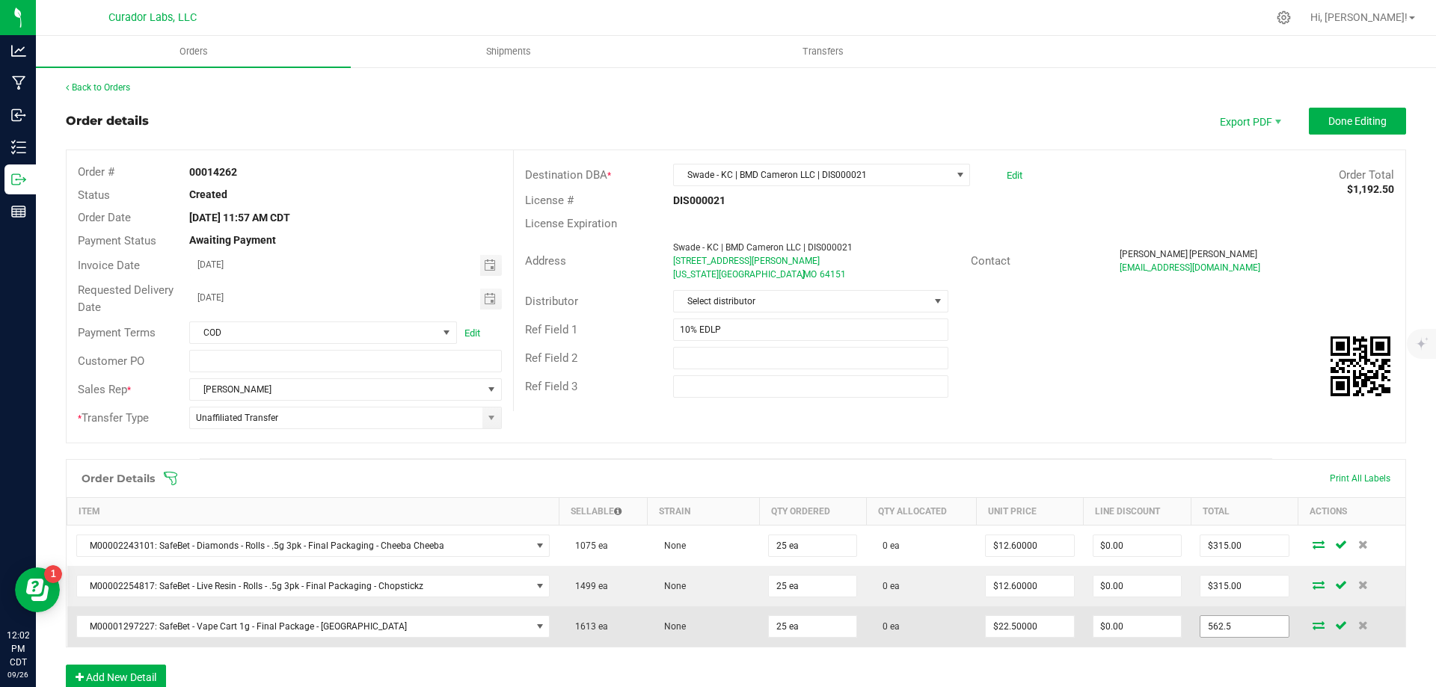
click at [1219, 631] on input "562.5" at bounding box center [1243, 626] width 87 height 21
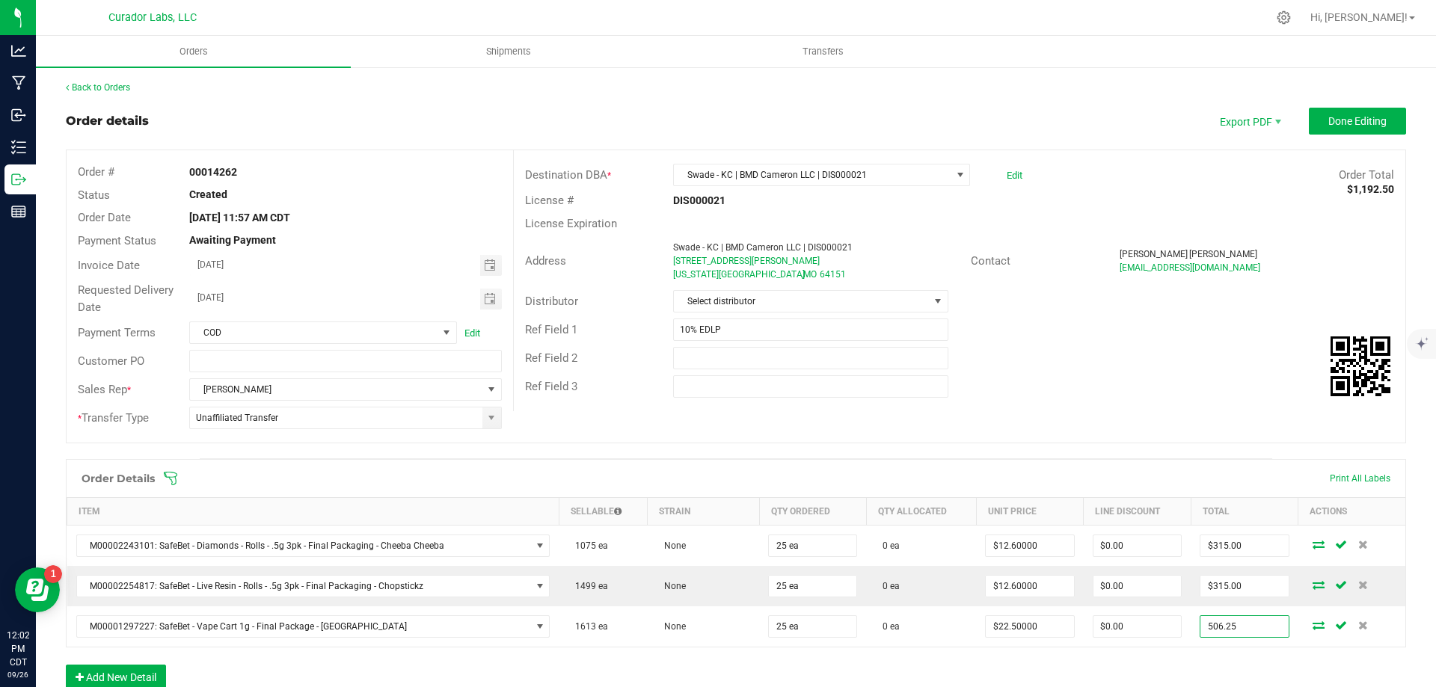
type input "506.25"
type input "$20.25000"
type input "$506.25"
click at [955, 661] on div "Order Details Print All Labels Item Sellable Strain Qty Ordered Qty Allocated U…" at bounding box center [736, 582] width 1340 height 246
click at [159, 675] on button "Add New Detail" at bounding box center [116, 677] width 100 height 25
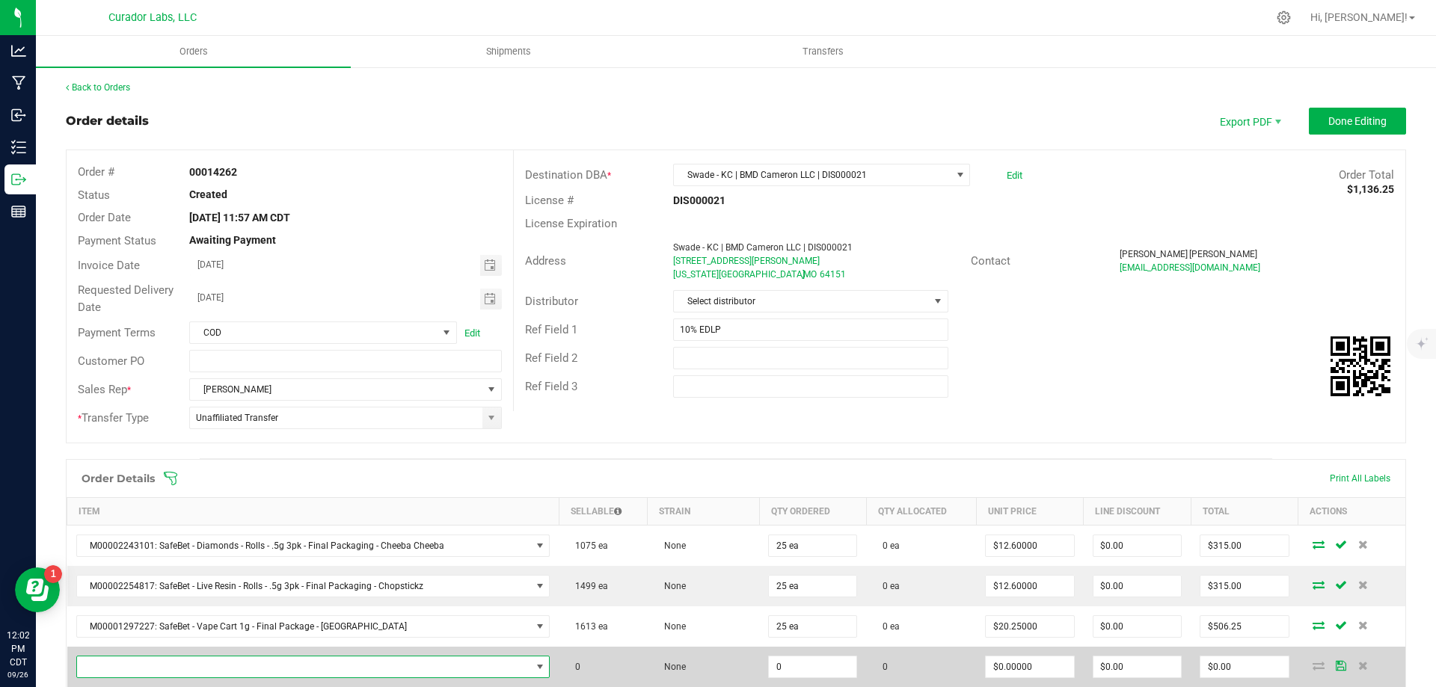
click at [209, 667] on span "NO DATA FOUND" at bounding box center [304, 667] width 454 height 21
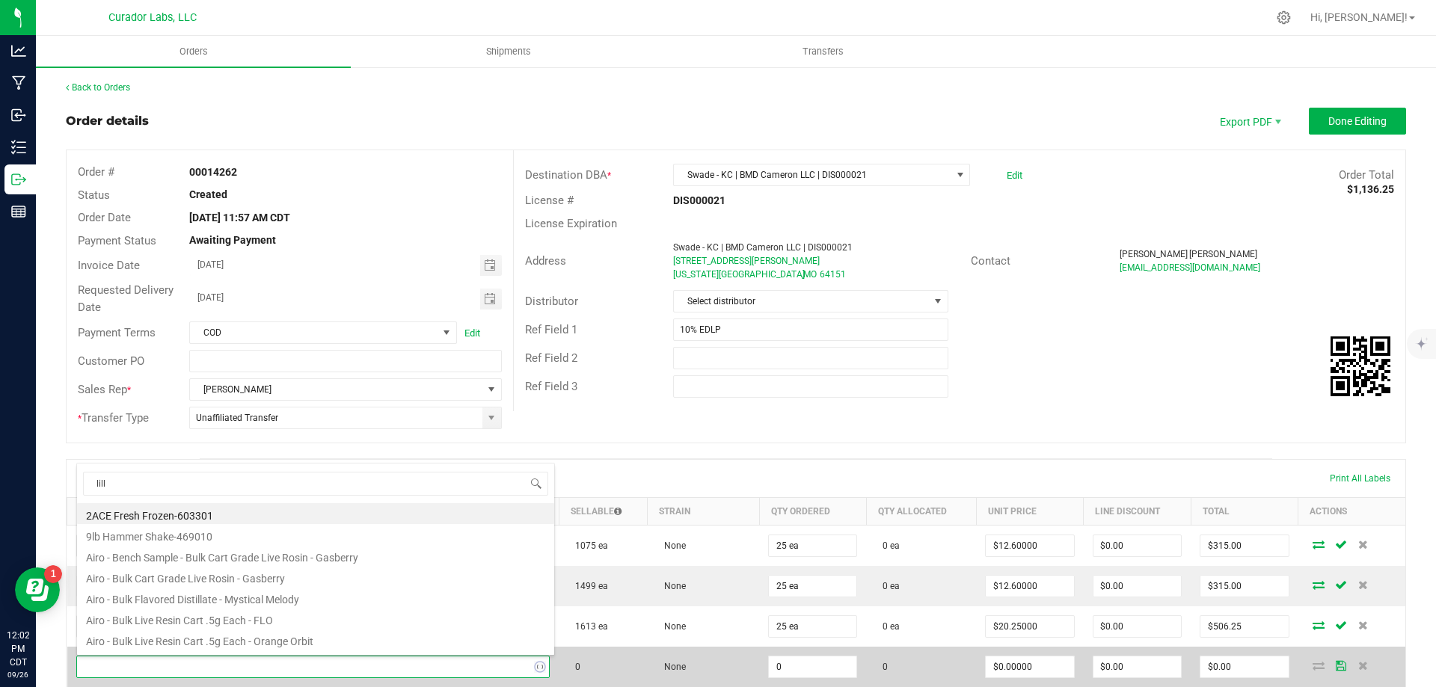
type input "lilly"
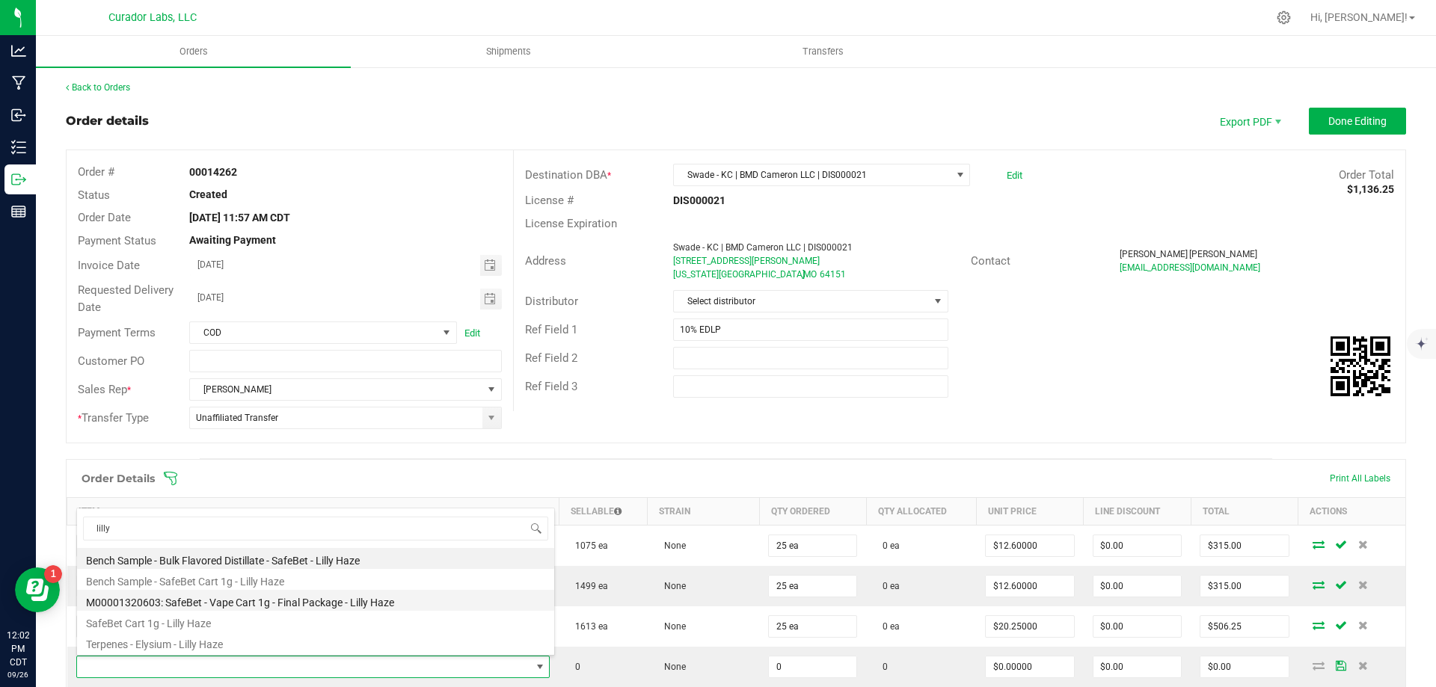
click at [327, 595] on li "M00001320603: SafeBet - Vape Cart 1g - Final Package - Lilly Haze" at bounding box center [315, 600] width 477 height 21
type input "0 ea"
type input "$22.50000"
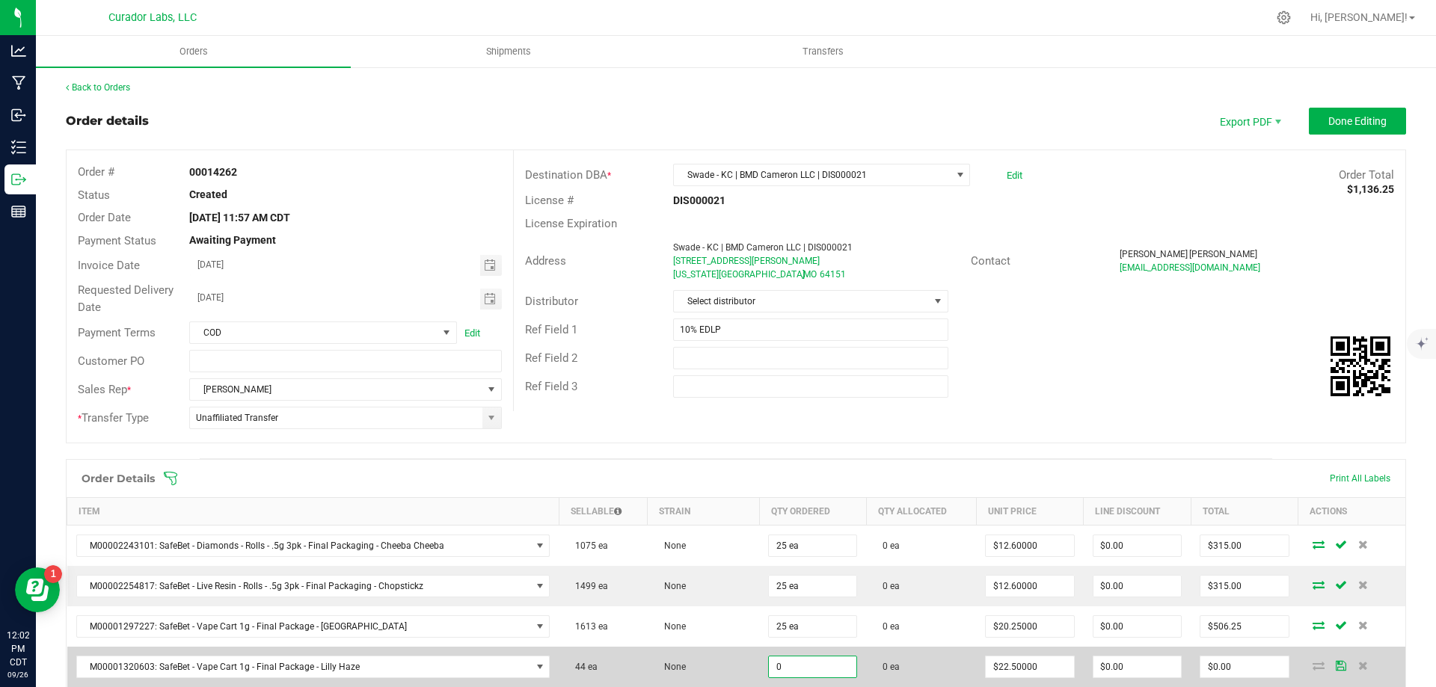
click at [769, 661] on input "0" at bounding box center [812, 667] width 87 height 21
type input "25 ea"
type input "$562.50"
click at [950, 669] on td "0 ea" at bounding box center [921, 667] width 110 height 40
type input "506.25"
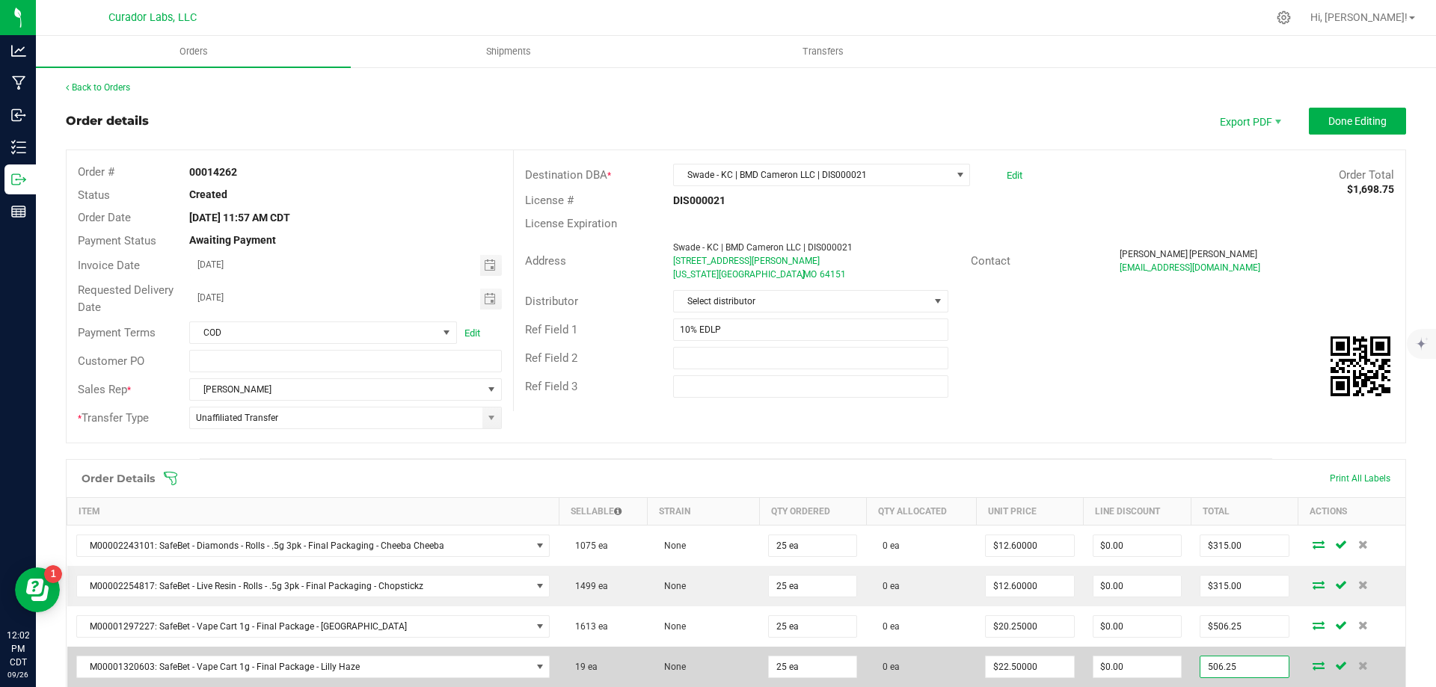
type input "$20.25000"
type input "$506.25"
click at [904, 662] on td "0 ea" at bounding box center [921, 667] width 110 height 40
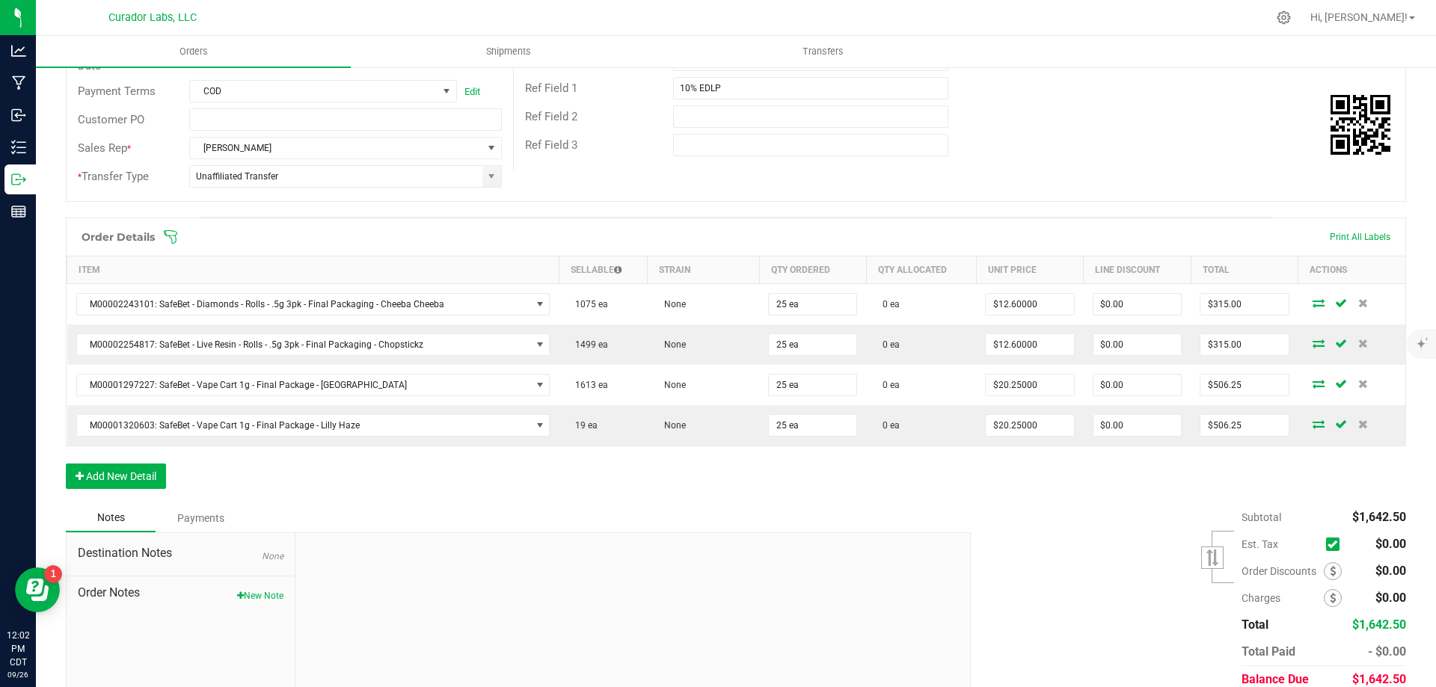
scroll to position [299, 0]
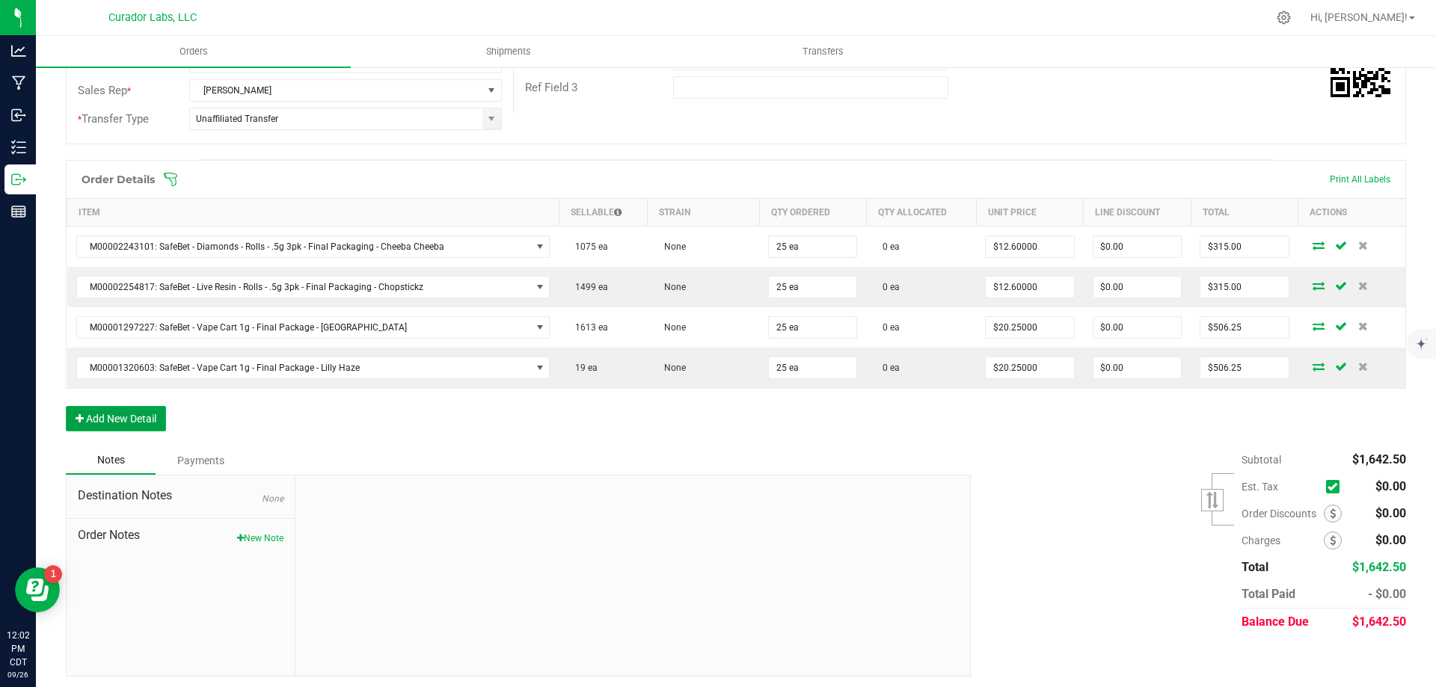
click at [148, 421] on button "Add New Detail" at bounding box center [116, 418] width 100 height 25
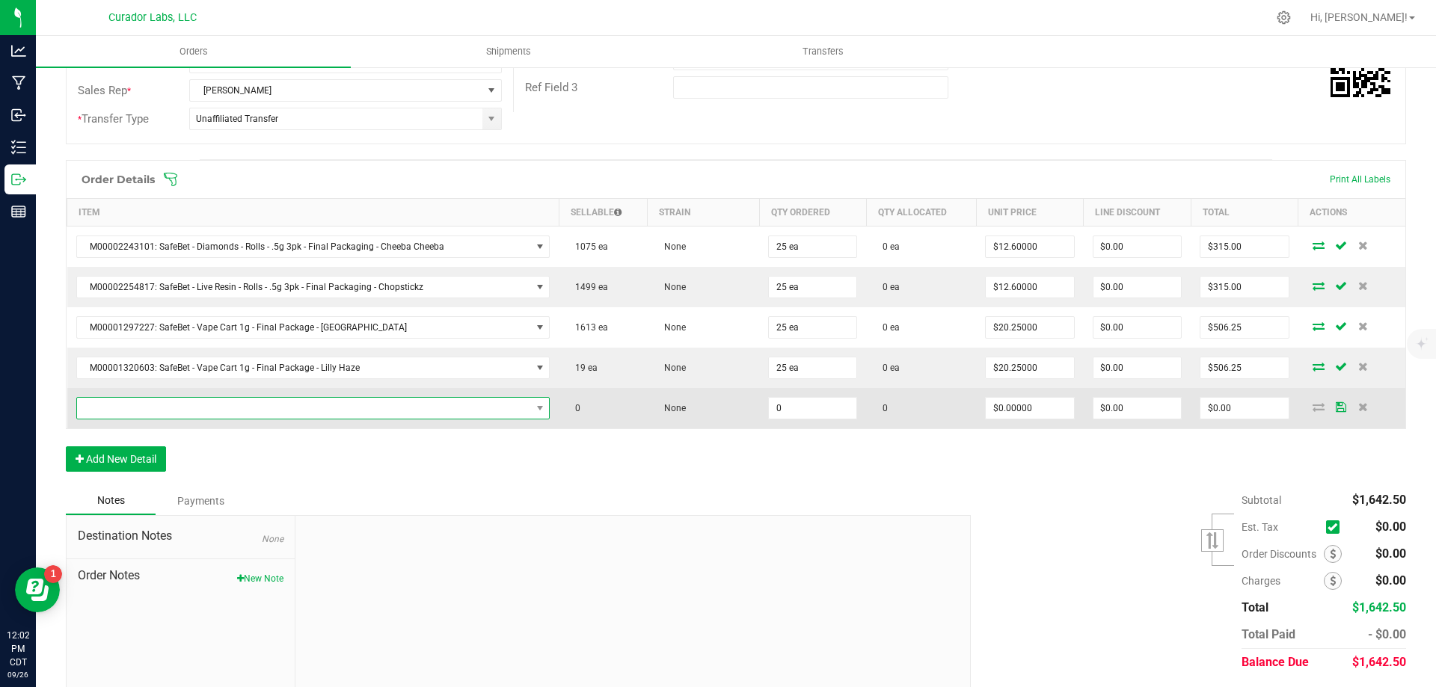
click at [168, 406] on span "NO DATA FOUND" at bounding box center [304, 408] width 454 height 21
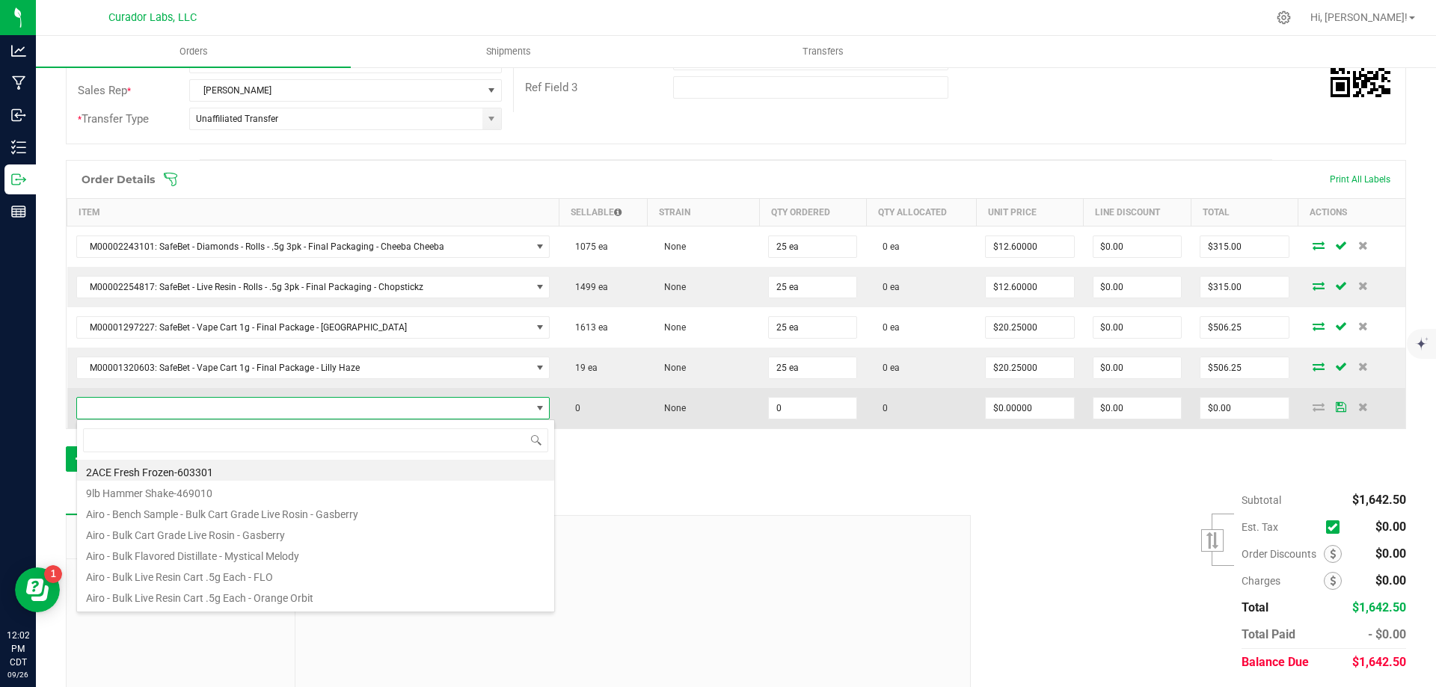
scroll to position [22, 461]
type input "phizz"
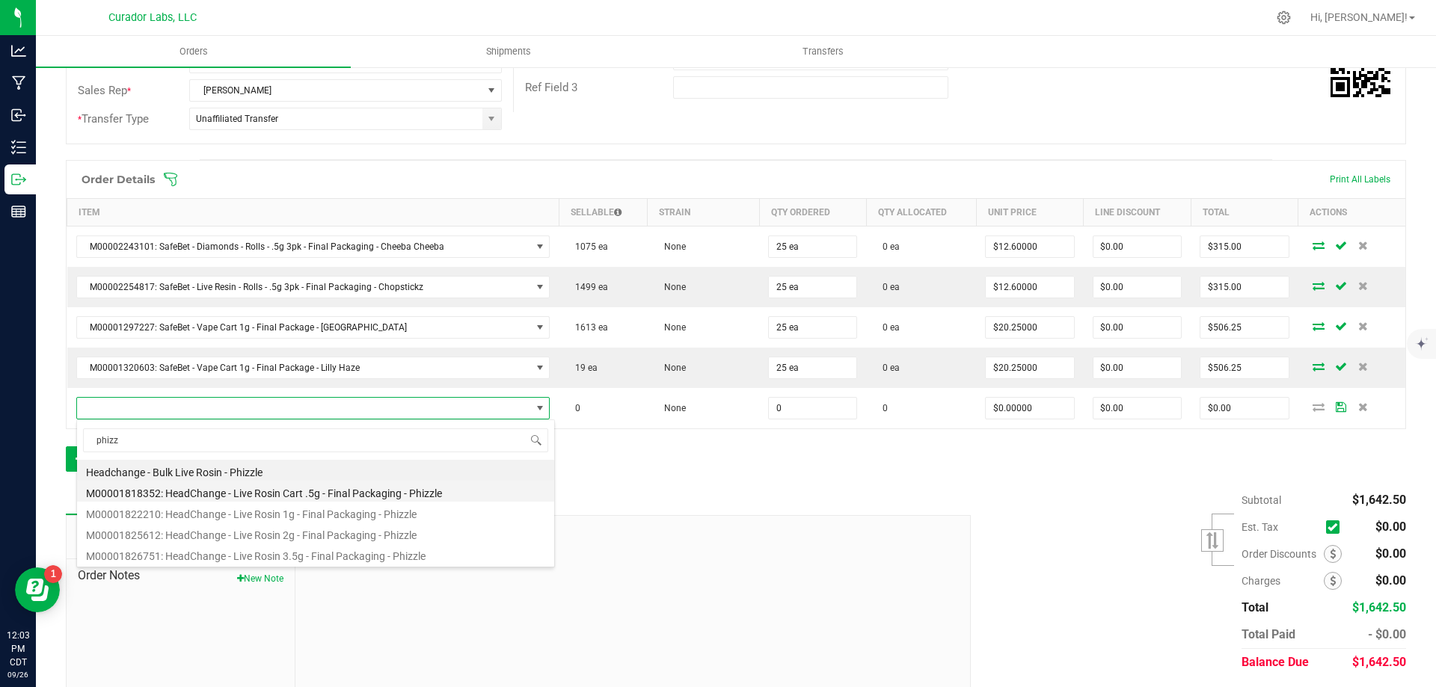
click at [317, 494] on li "M00001818352: HeadChange - Live Rosin Cart .5g - Final Packaging - Phizzle" at bounding box center [315, 491] width 477 height 21
type input "0 ea"
type input "$27.50000"
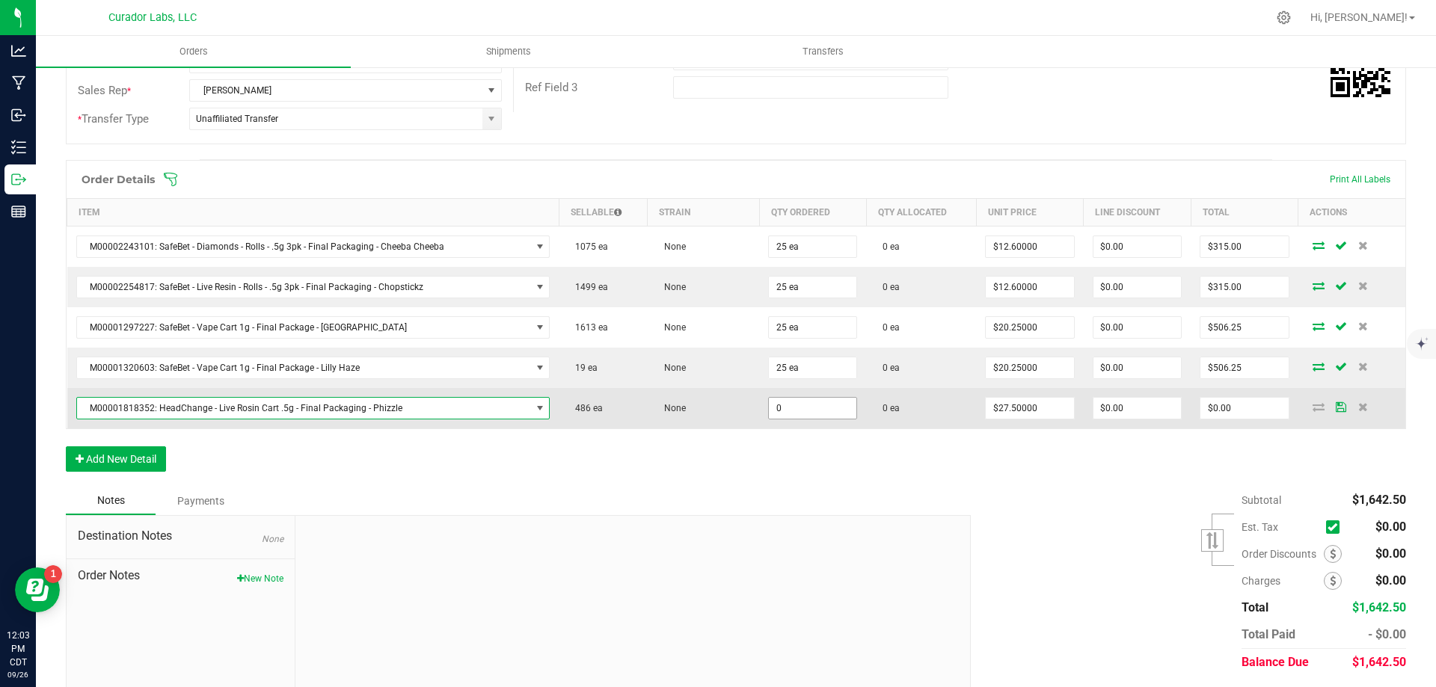
click at [791, 408] on input "0" at bounding box center [812, 408] width 87 height 21
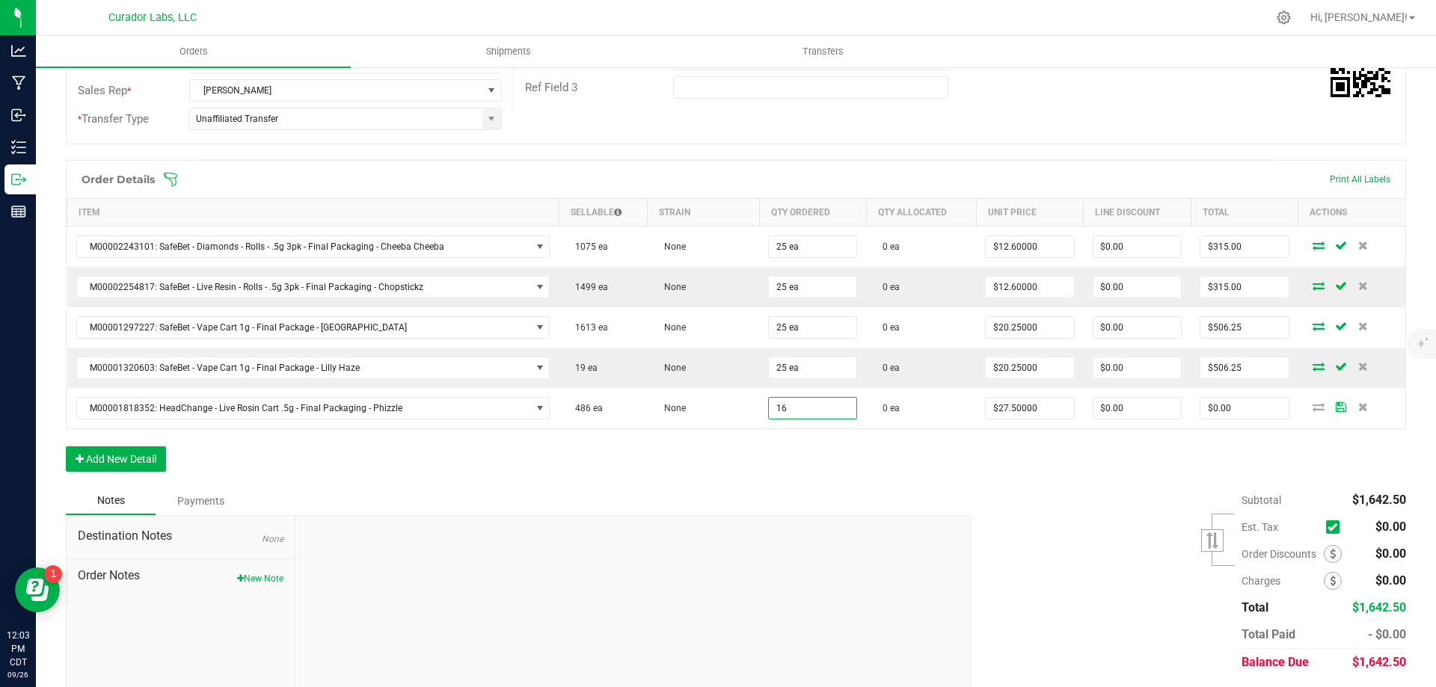
type input "16 ea"
type input "$440.00"
click at [850, 492] on div "Notes Payments" at bounding box center [513, 501] width 894 height 28
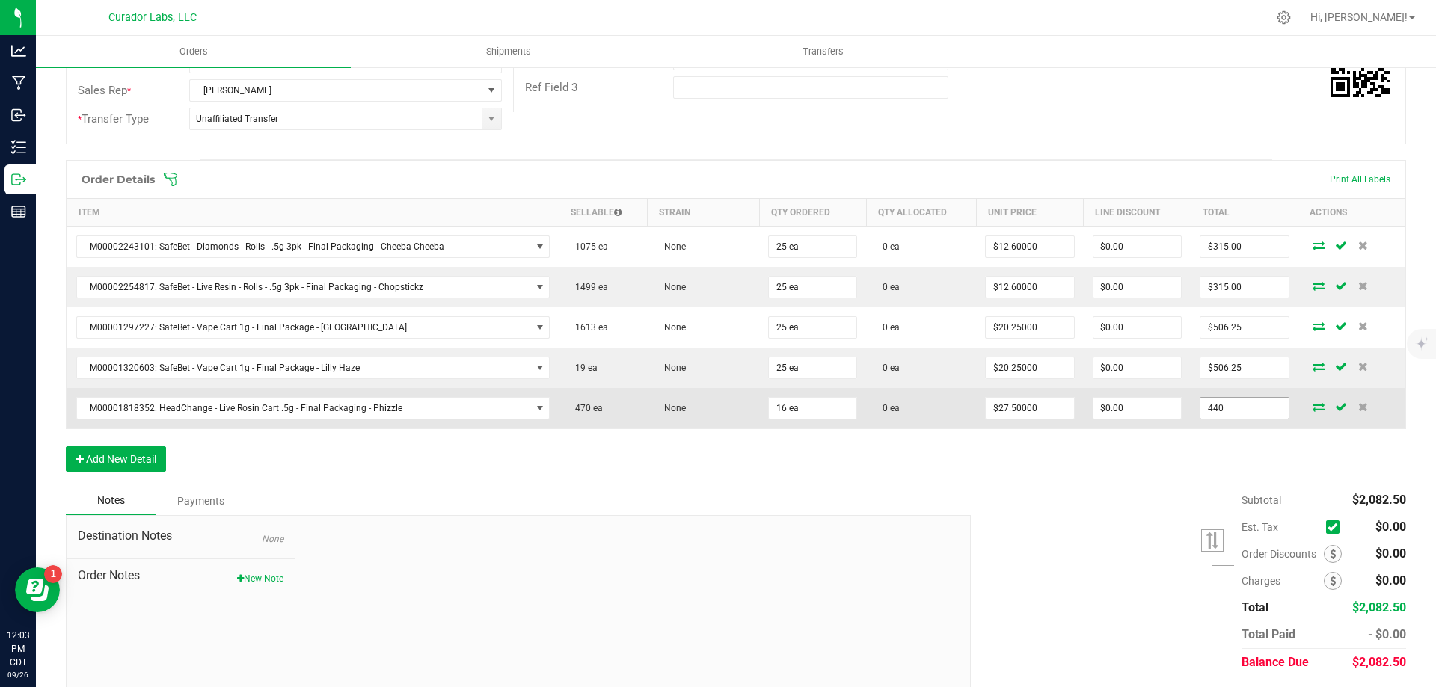
click at [1231, 414] on input "440" at bounding box center [1243, 408] width 87 height 21
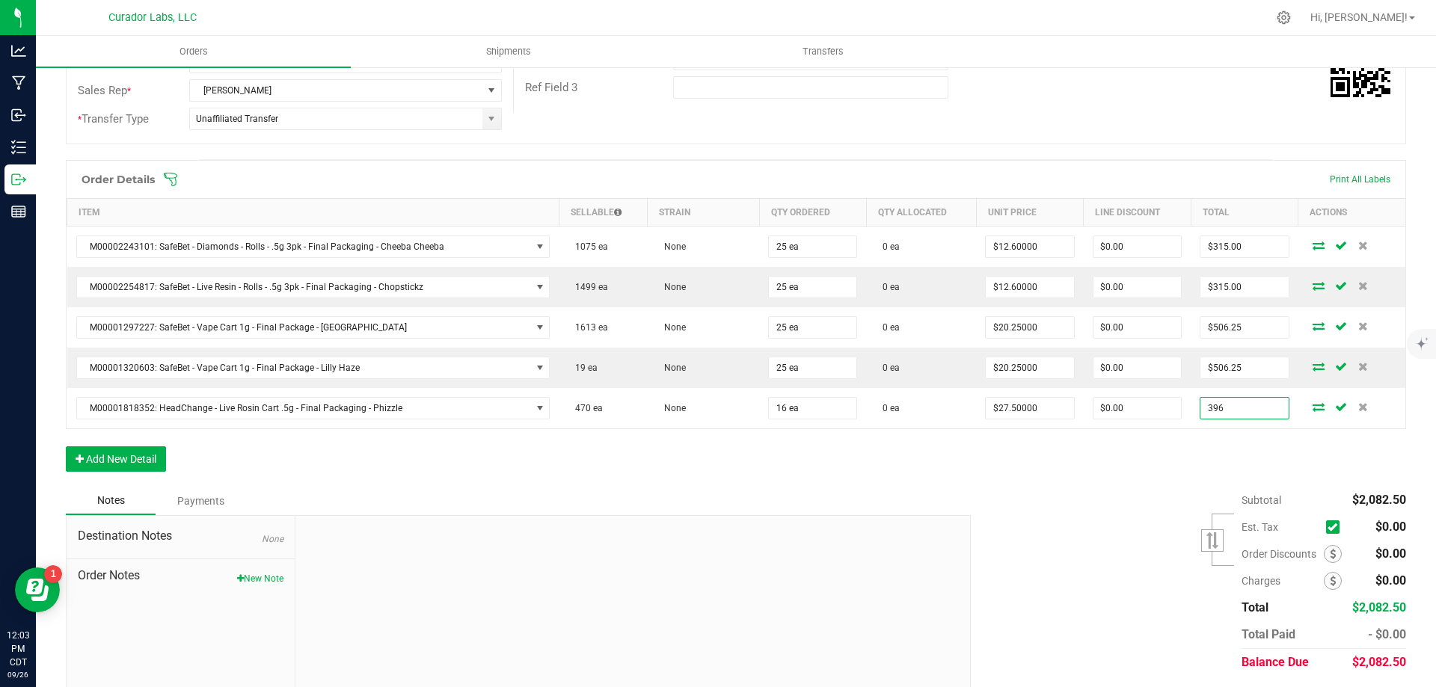
type input "396"
type input "$24.75000"
type input "$396.00"
click at [1164, 462] on div "Order Details Print All Labels Item Sellable Strain Qty Ordered Qty Allocated U…" at bounding box center [736, 323] width 1340 height 327
click at [126, 461] on button "Add New Detail" at bounding box center [116, 458] width 100 height 25
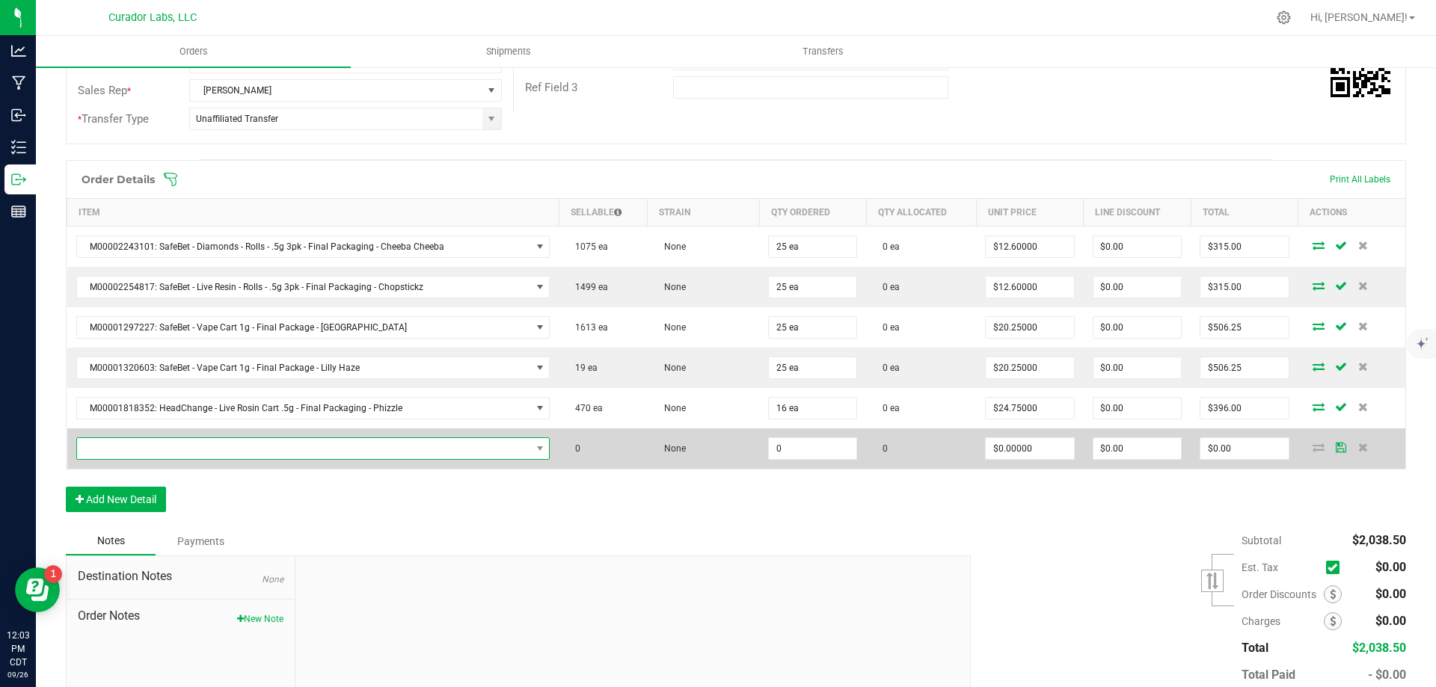
click at [199, 449] on span "NO DATA FOUND" at bounding box center [304, 448] width 454 height 21
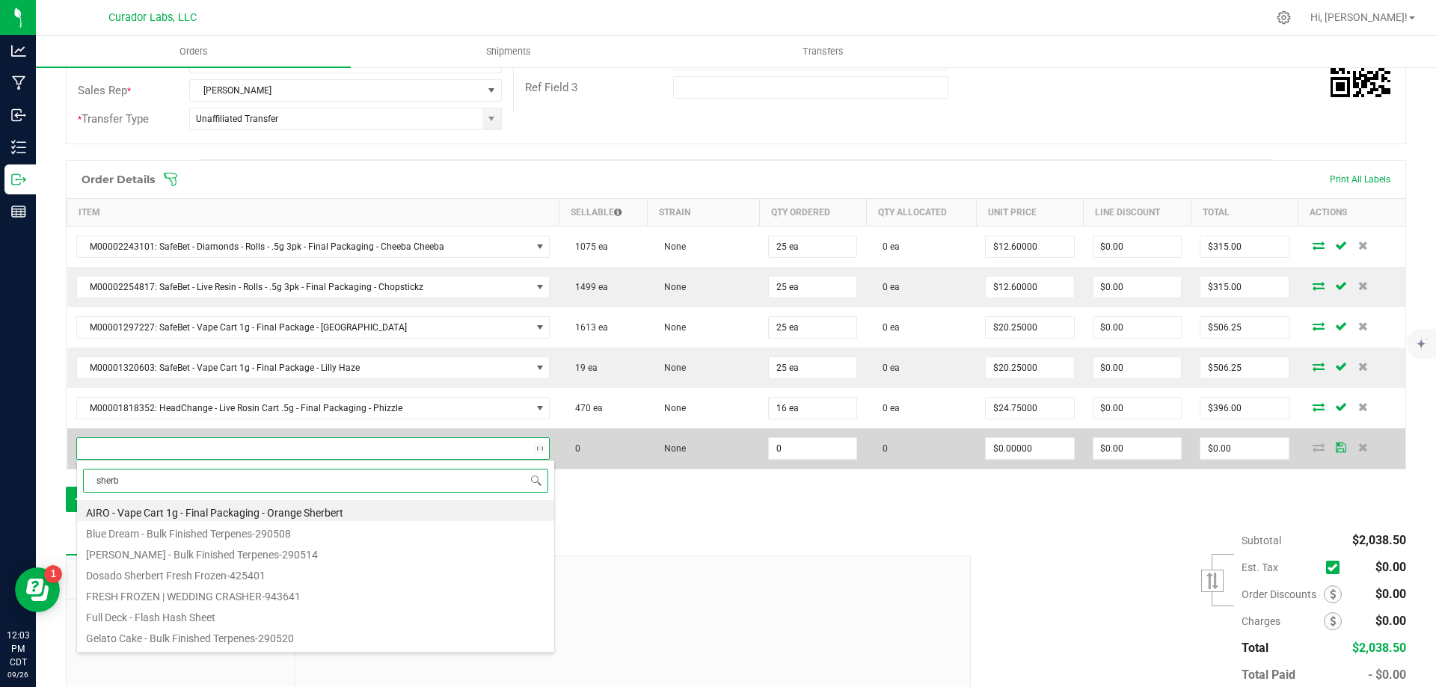
type input "[PERSON_NAME]"
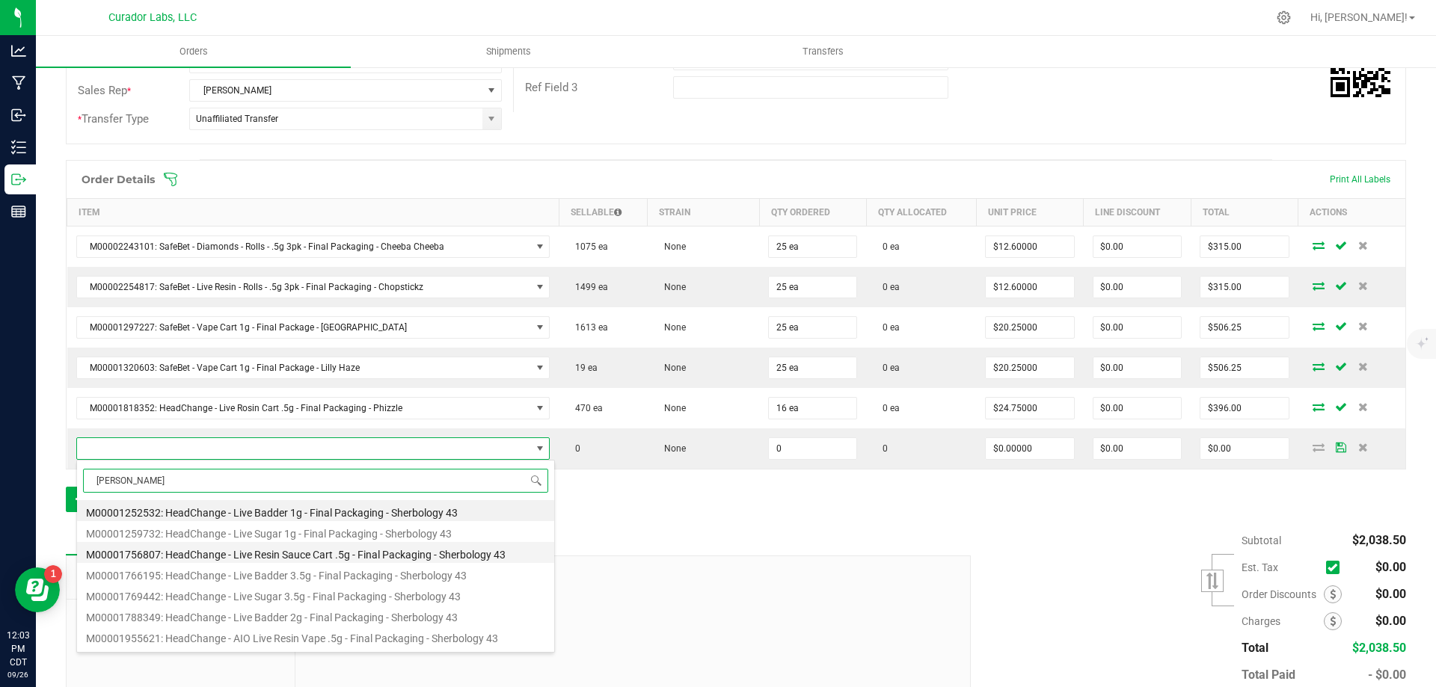
click at [351, 552] on li "M00001756807: HeadChange - Live Resin Sauce Cart .5g - Final Packaging - Sherbo…" at bounding box center [315, 552] width 477 height 21
type input "0 ea"
type input "$22.50000"
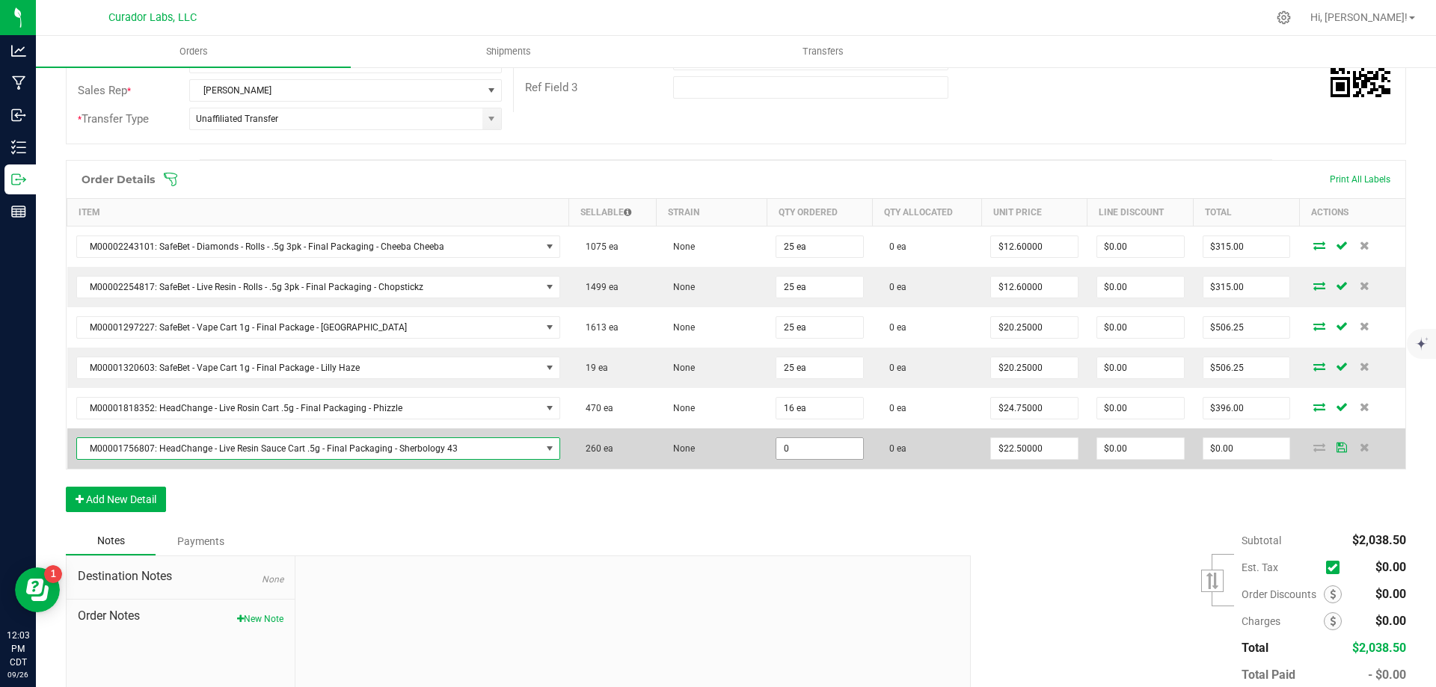
click at [788, 453] on input "0" at bounding box center [819, 448] width 87 height 21
type input "16 ea"
type input "$360.00"
click at [1235, 459] on span "$360.00" at bounding box center [1247, 448] width 88 height 22
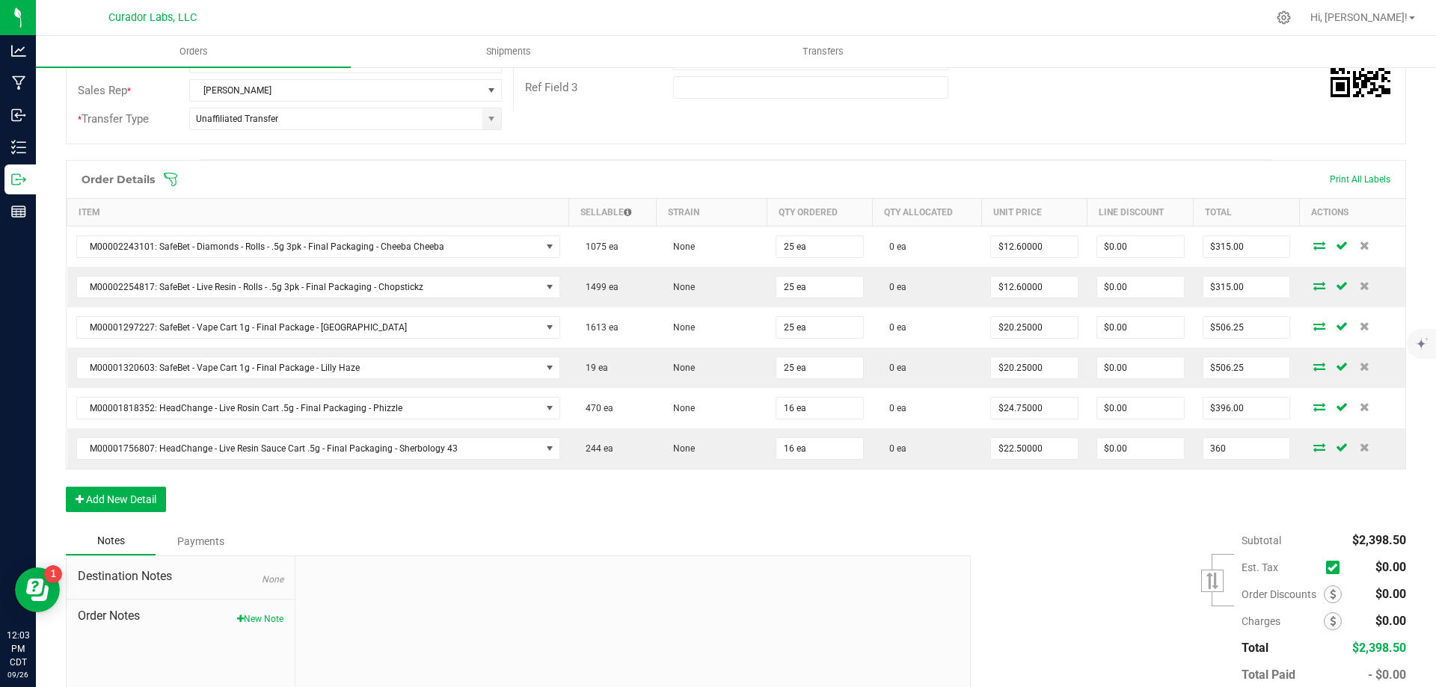
click at [1237, 450] on input "360" at bounding box center [1246, 448] width 87 height 21
type input "324"
type input "$20.25000"
type input "$324.00"
click at [1186, 503] on div "Order Details Print All Labels Item Sellable Strain Qty Ordered Qty Allocated U…" at bounding box center [736, 343] width 1340 height 367
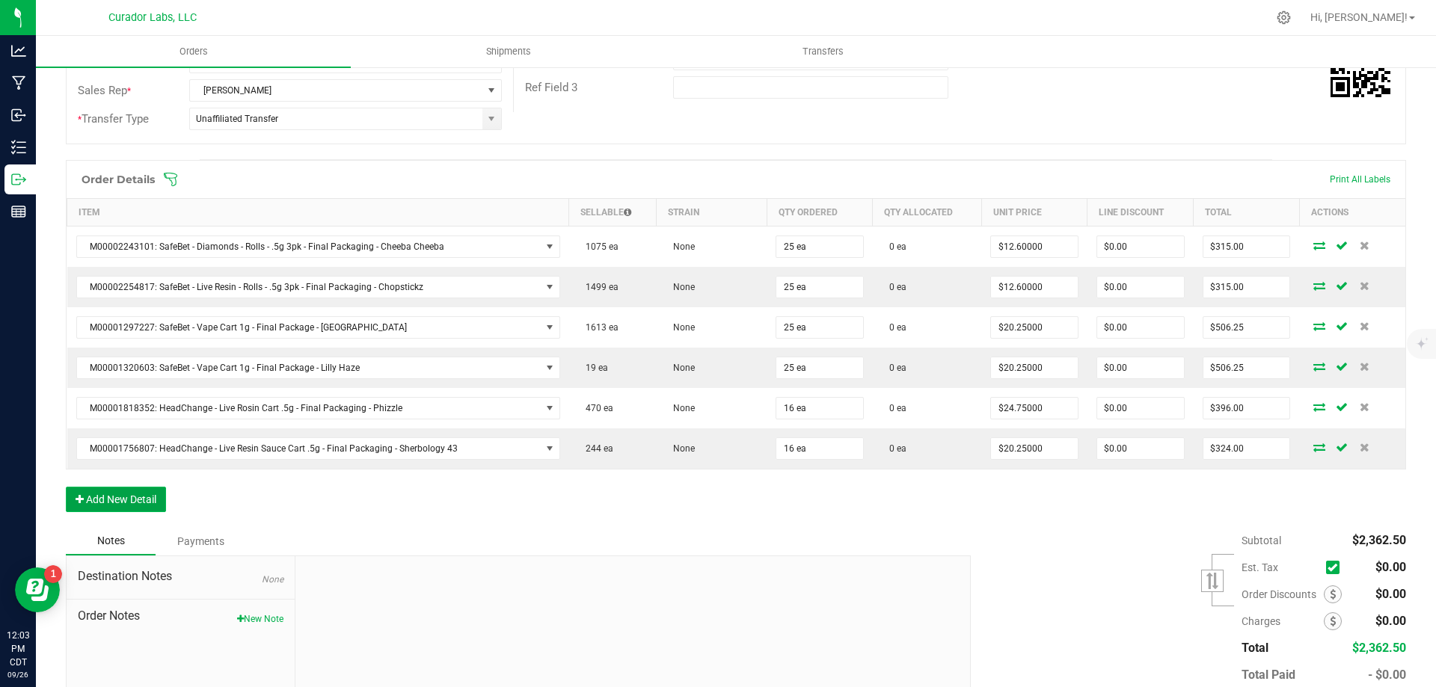
click at [140, 503] on button "Add New Detail" at bounding box center [116, 499] width 100 height 25
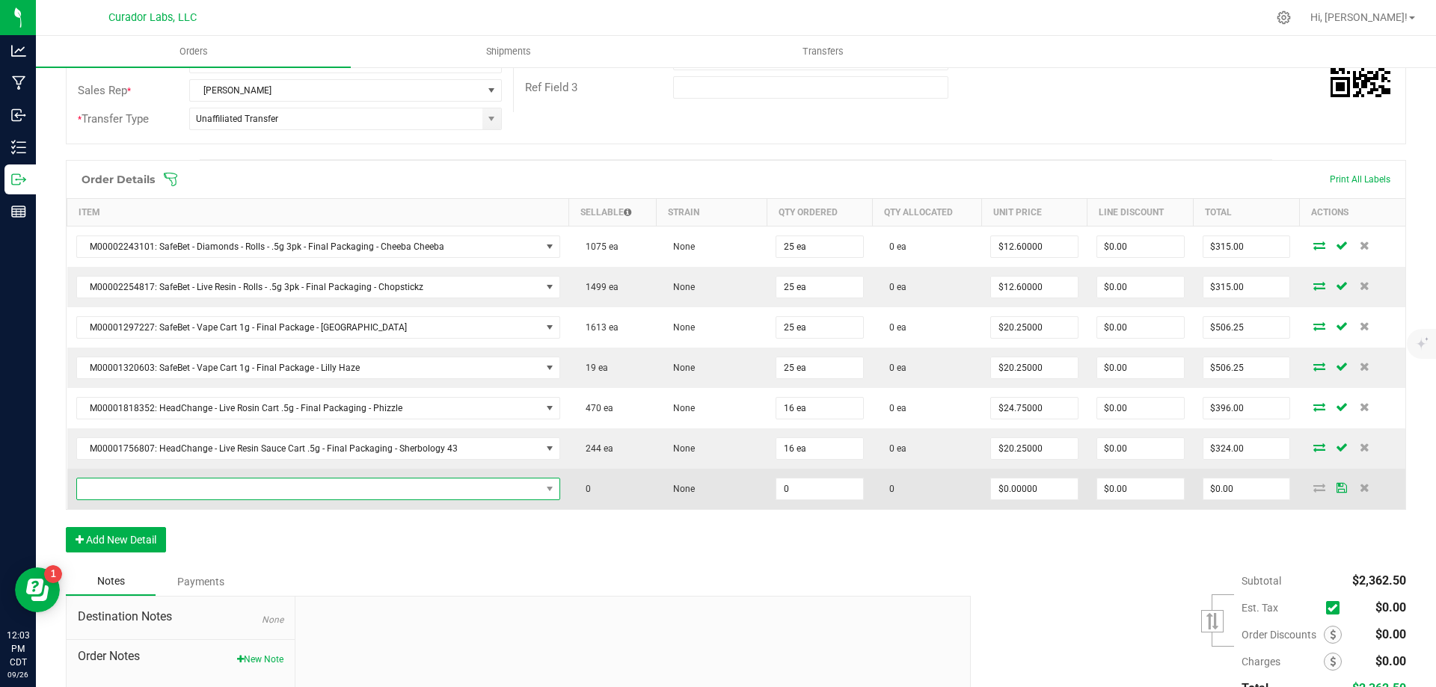
click at [315, 488] on span "NO DATA FOUND" at bounding box center [309, 489] width 464 height 21
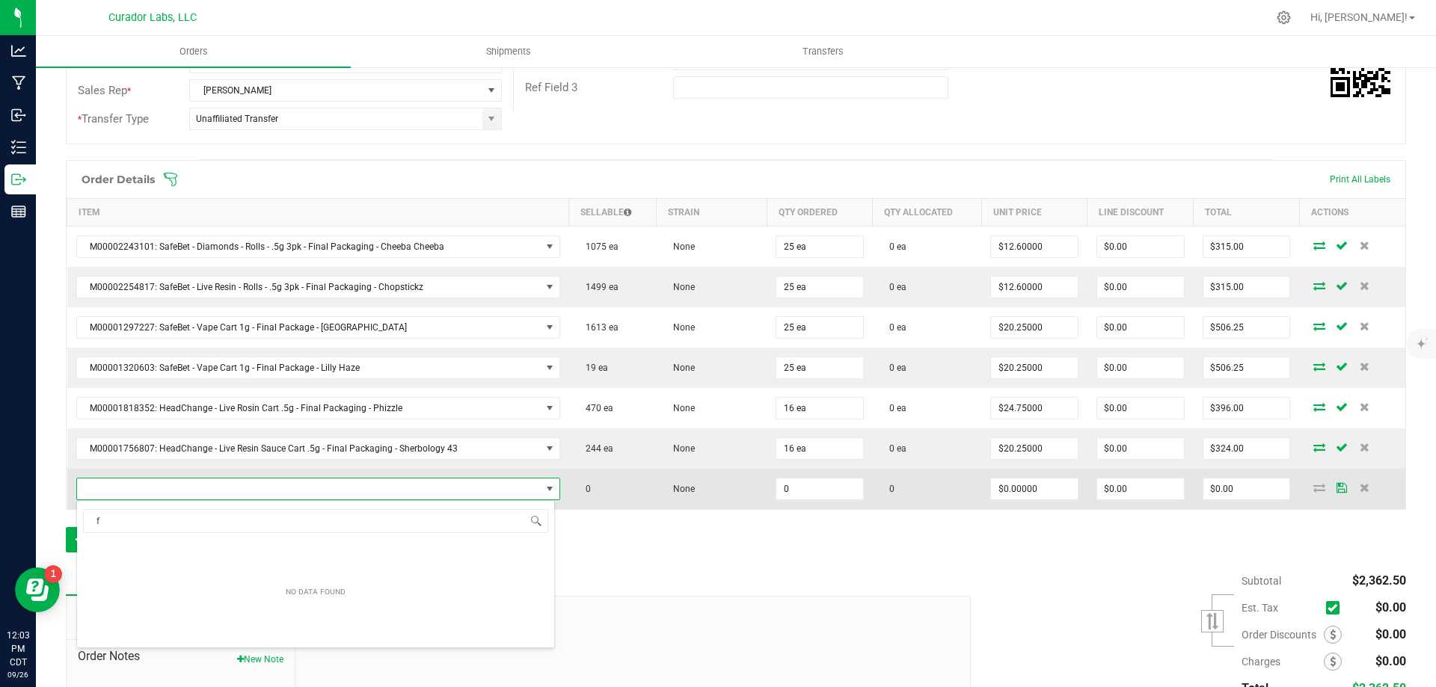
scroll to position [22, 470]
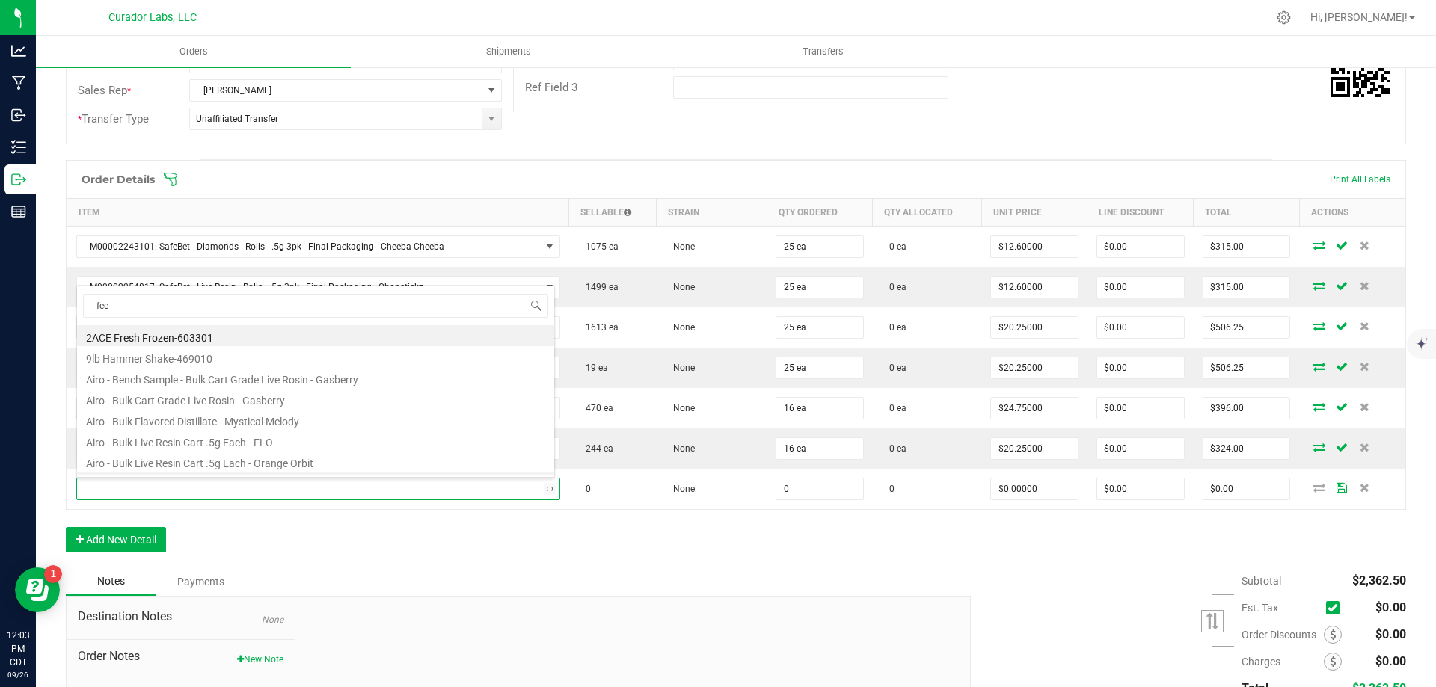
type input "fee f"
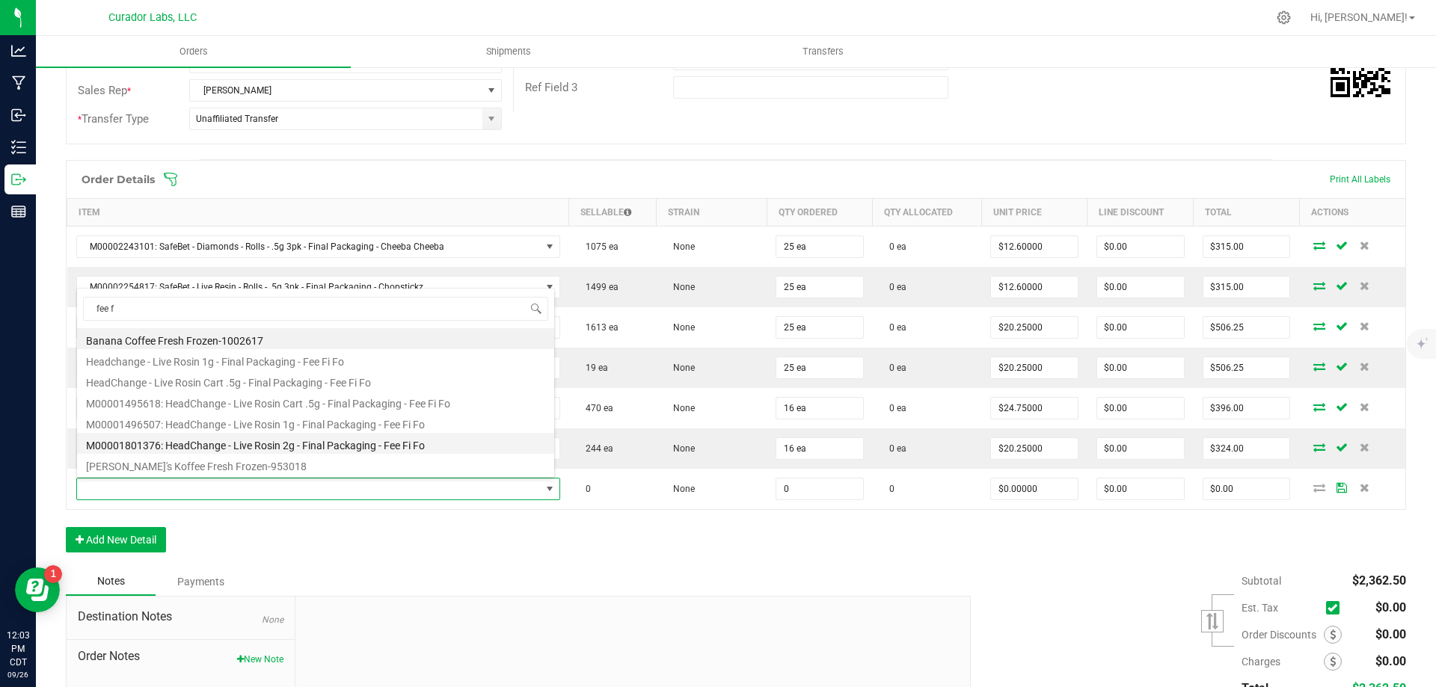
click at [369, 448] on li "M00001801376: HeadChange - Live Rosin 2g - Final Packaging - Fee Fi Fo" at bounding box center [315, 443] width 477 height 21
type input "0 ea"
type input "$60.00000"
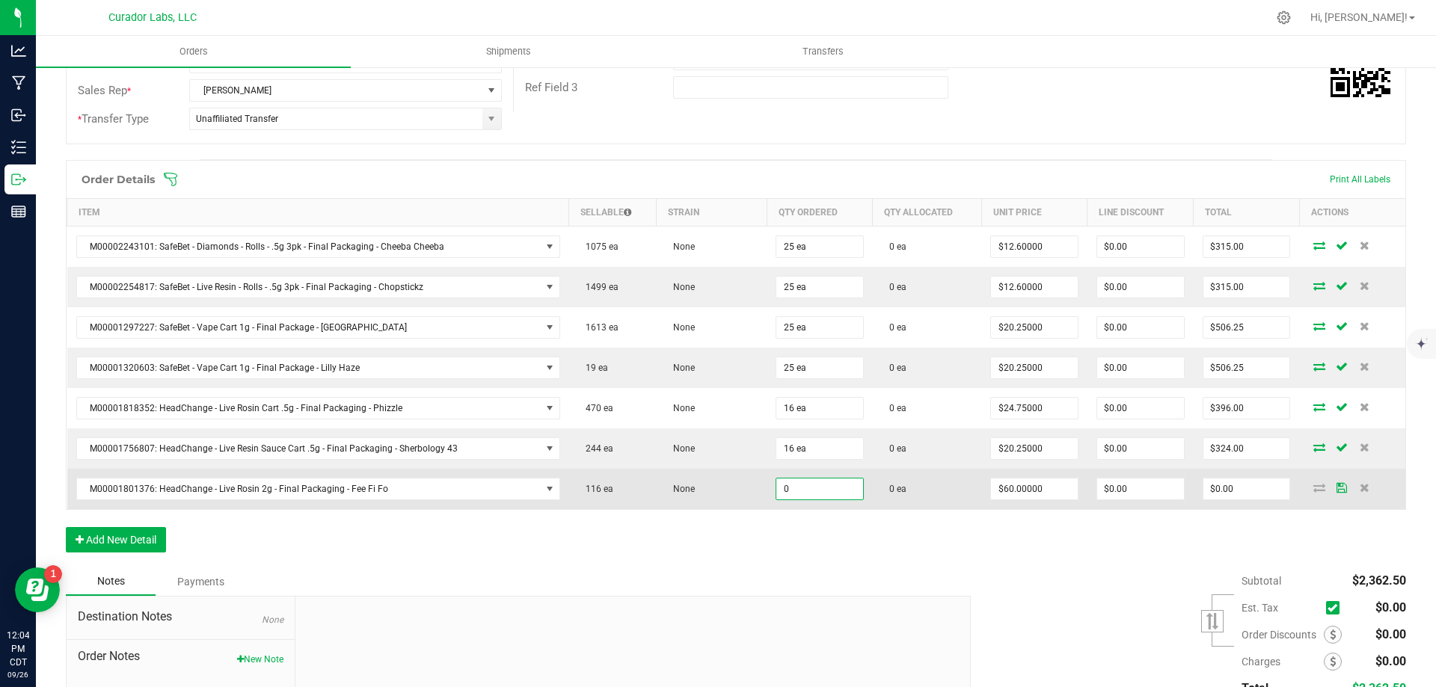
click at [823, 497] on input "0" at bounding box center [819, 489] width 87 height 21
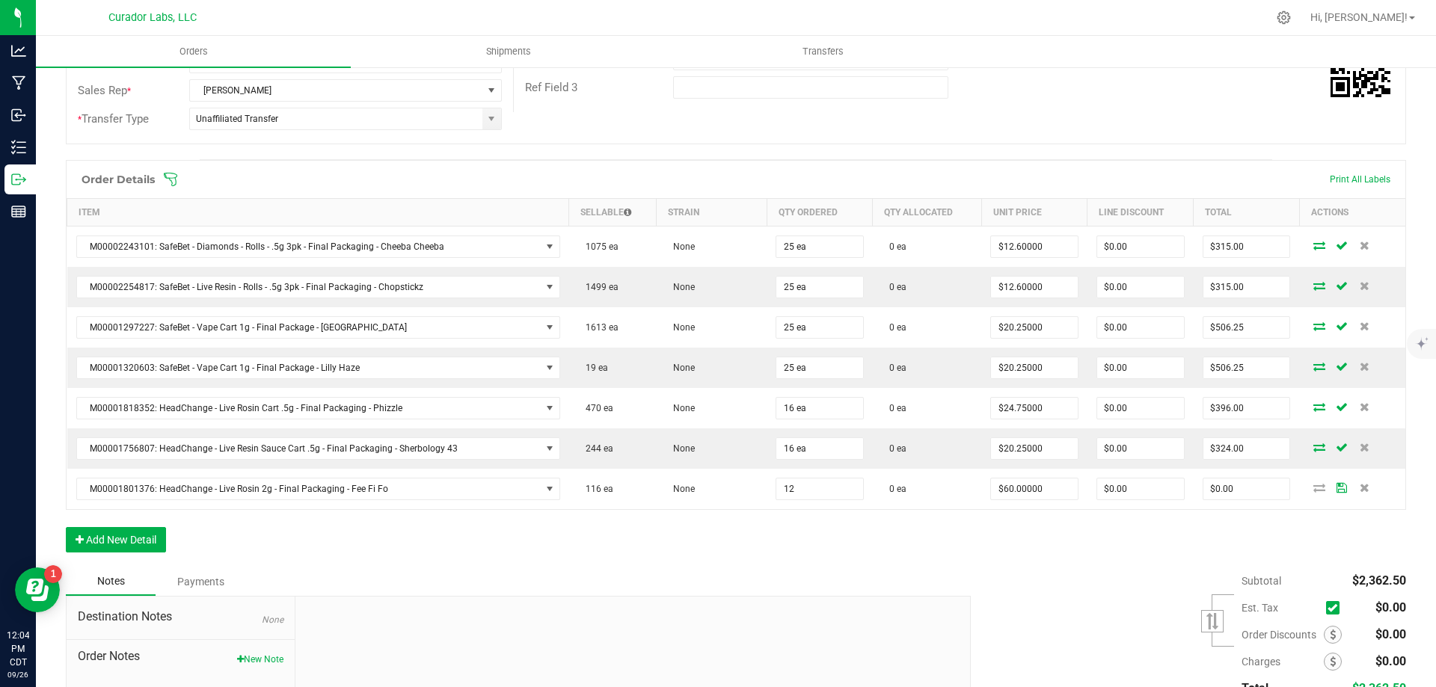
type input "12 ea"
type input "$720.00"
click at [776, 562] on div "Order Details Print All Labels Item Sellable Strain Qty Ordered Qty Allocated U…" at bounding box center [736, 364] width 1340 height 408
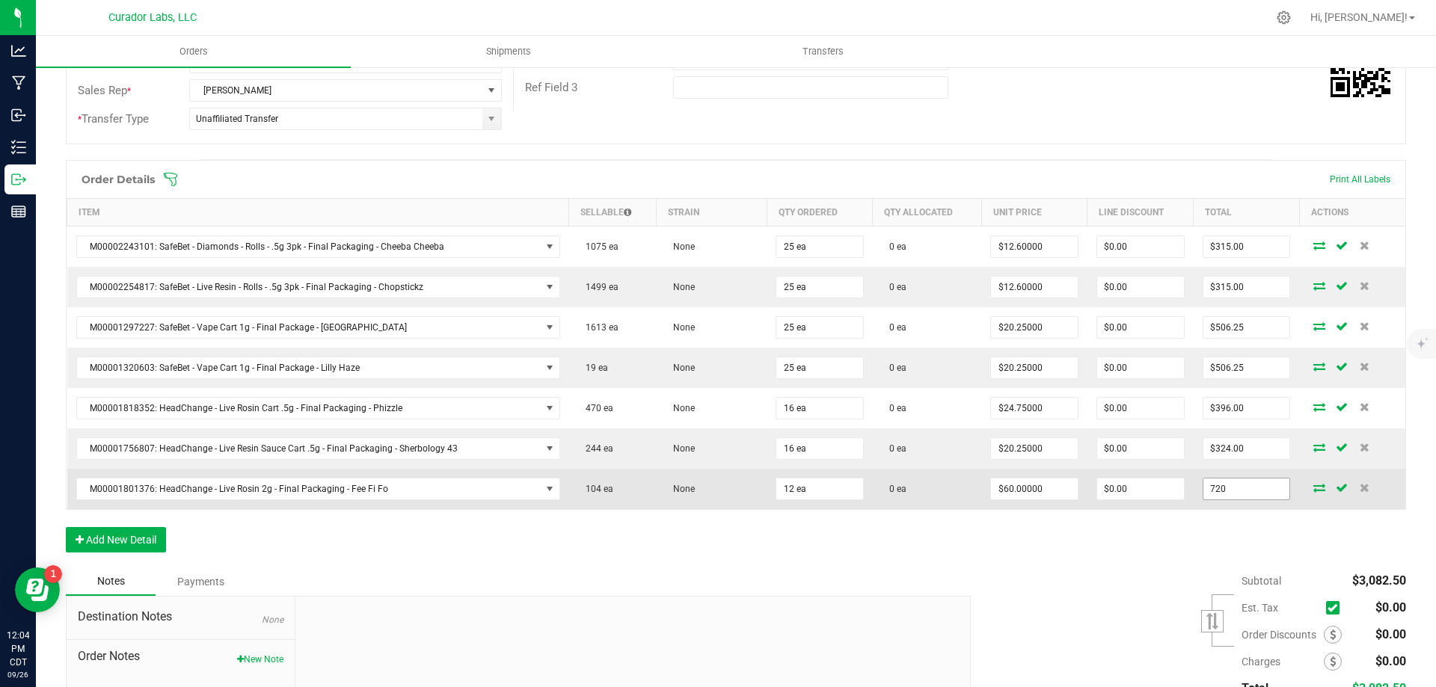
click at [1232, 485] on input "720" at bounding box center [1246, 489] width 87 height 21
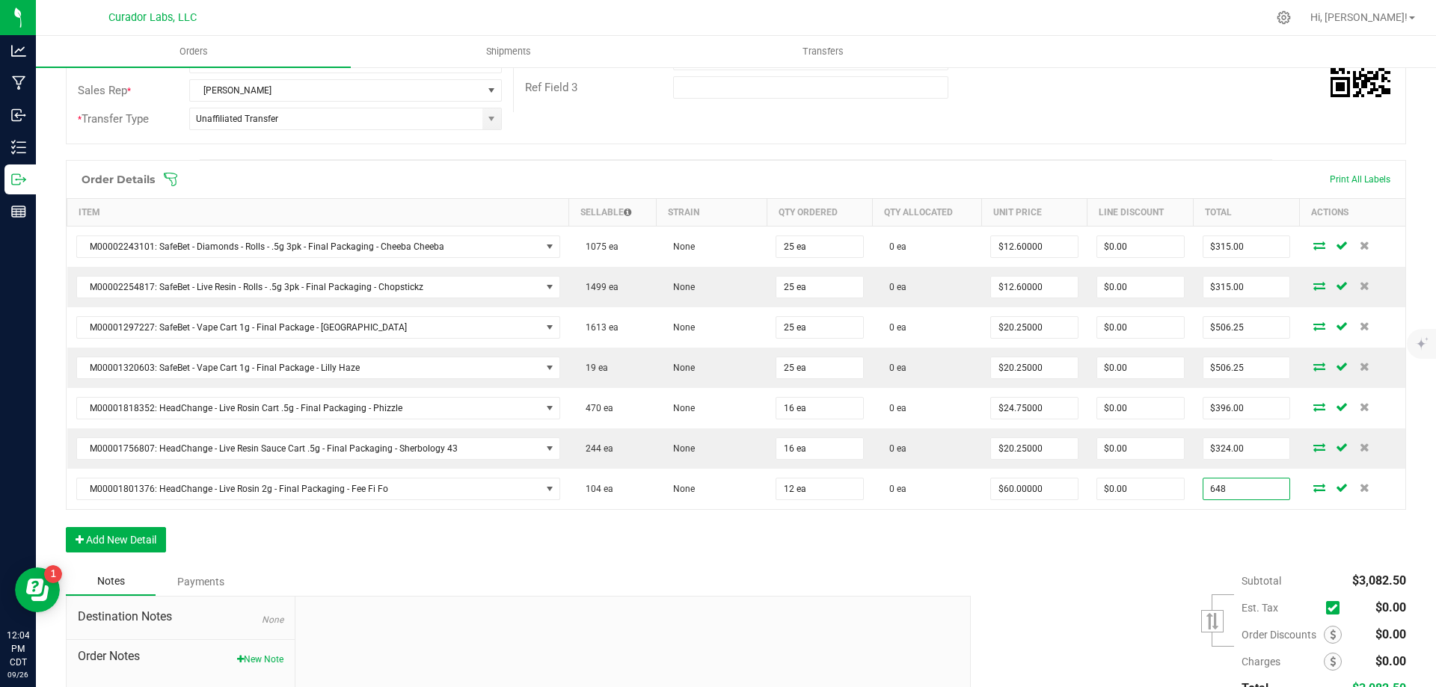
type input "648"
type input "$54.00000"
type input "$648.00"
click at [1111, 552] on div "Order Details Print All Labels Item Sellable Strain Qty Ordered Qty Allocated U…" at bounding box center [736, 364] width 1340 height 408
click at [102, 539] on button "Add New Detail" at bounding box center [116, 539] width 100 height 25
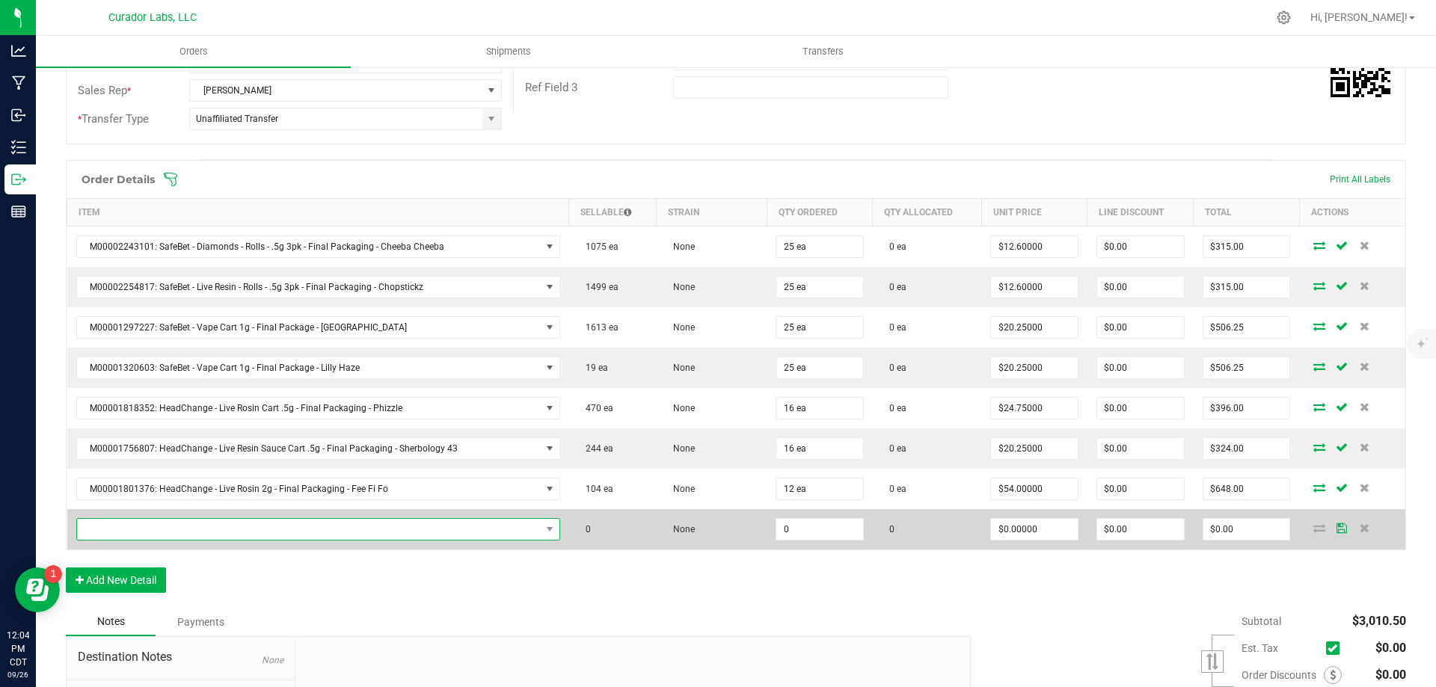
click at [288, 527] on span "NO DATA FOUND" at bounding box center [309, 529] width 464 height 21
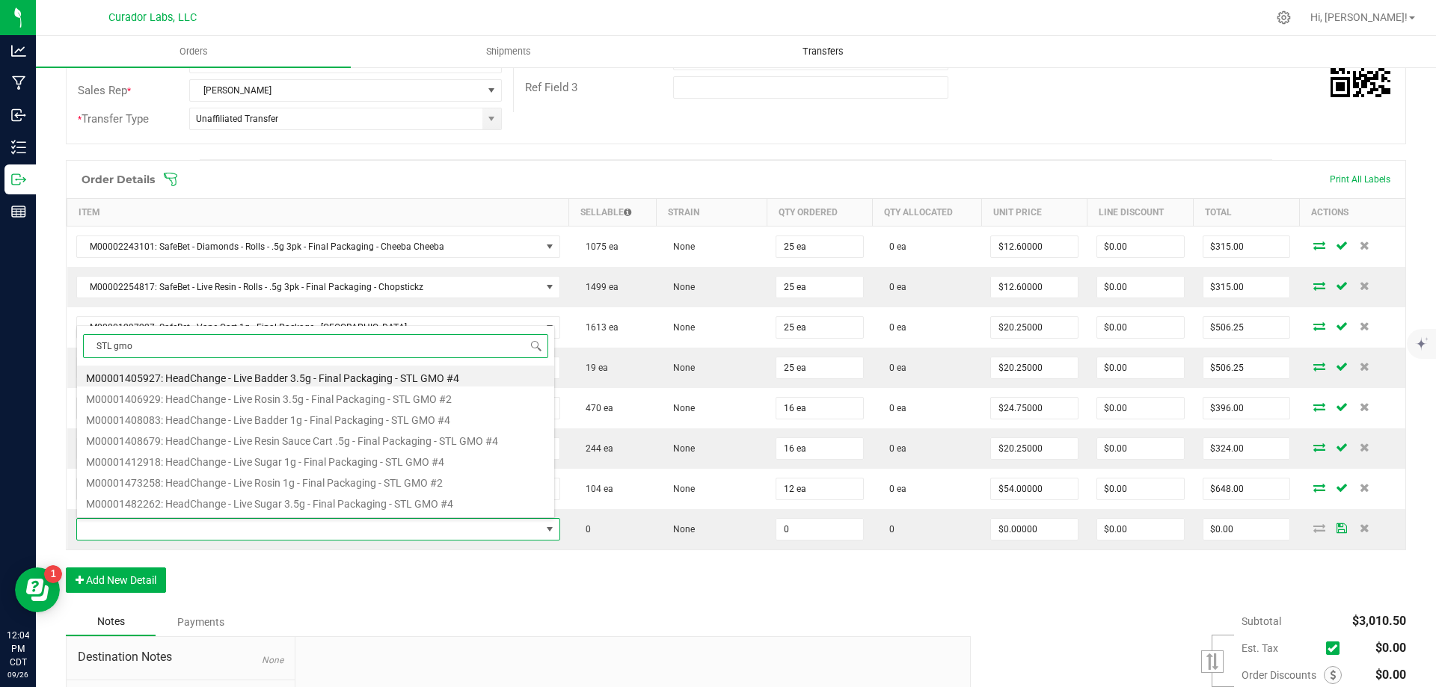
type input "STL gmo"
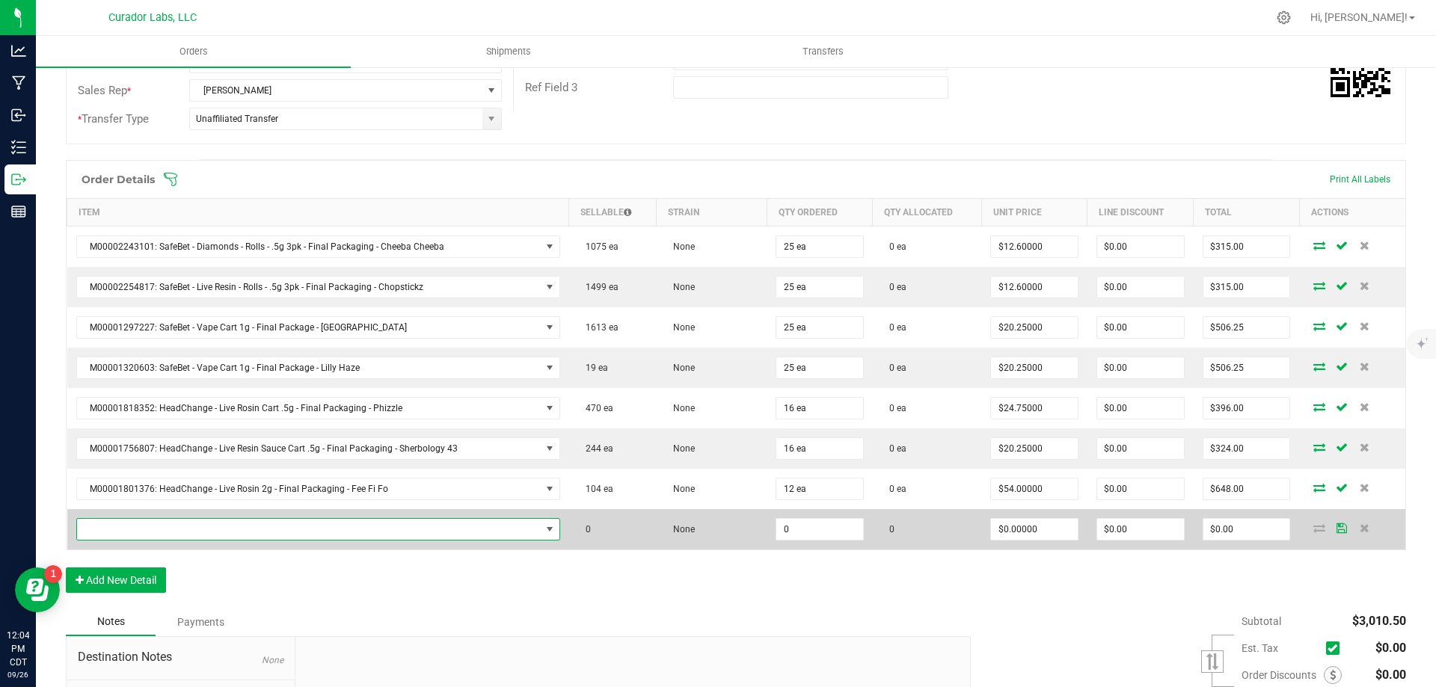
click at [461, 528] on span "NO DATA FOUND" at bounding box center [309, 529] width 464 height 21
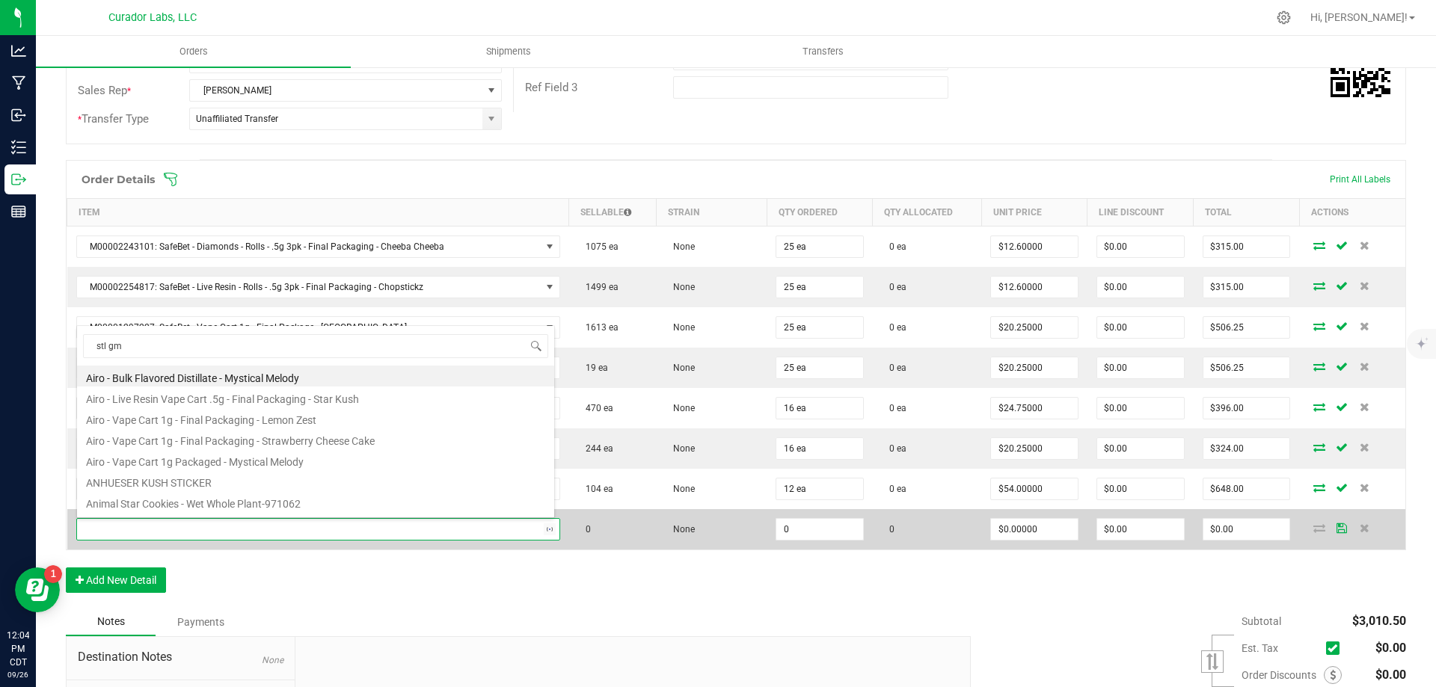
type input "stl gmo"
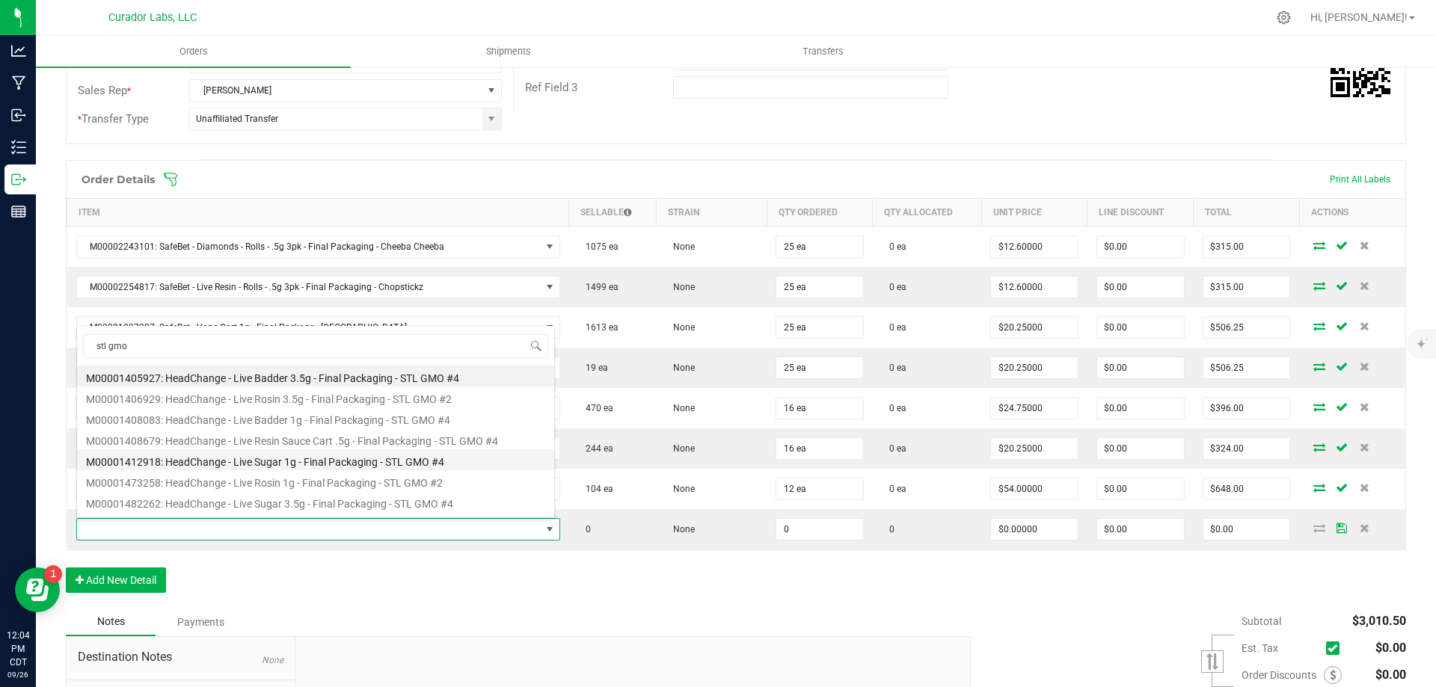
click at [378, 458] on li "M00001412918: HeadChange - Live Sugar 1g - Final Packaging - STL GMO #4" at bounding box center [315, 459] width 477 height 21
type input "0 ea"
type input "$25.00000"
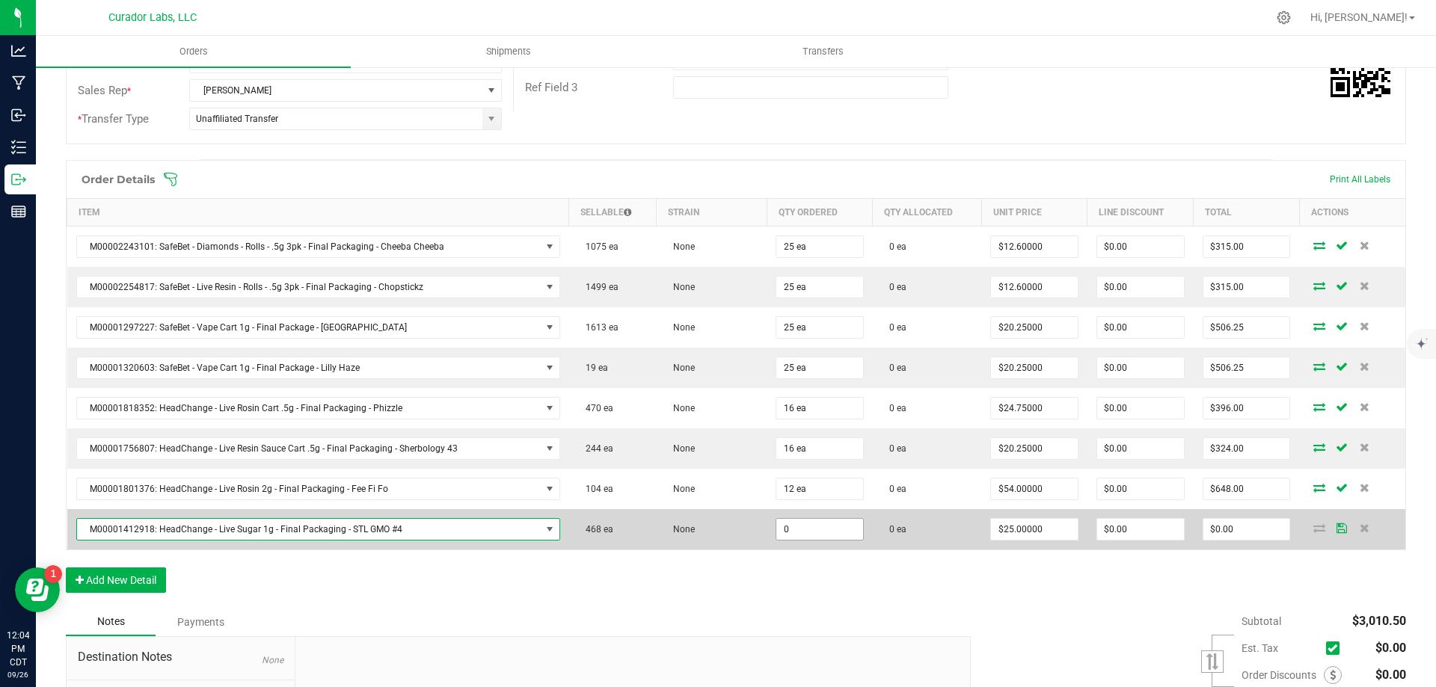
click at [812, 531] on input "0" at bounding box center [819, 529] width 87 height 21
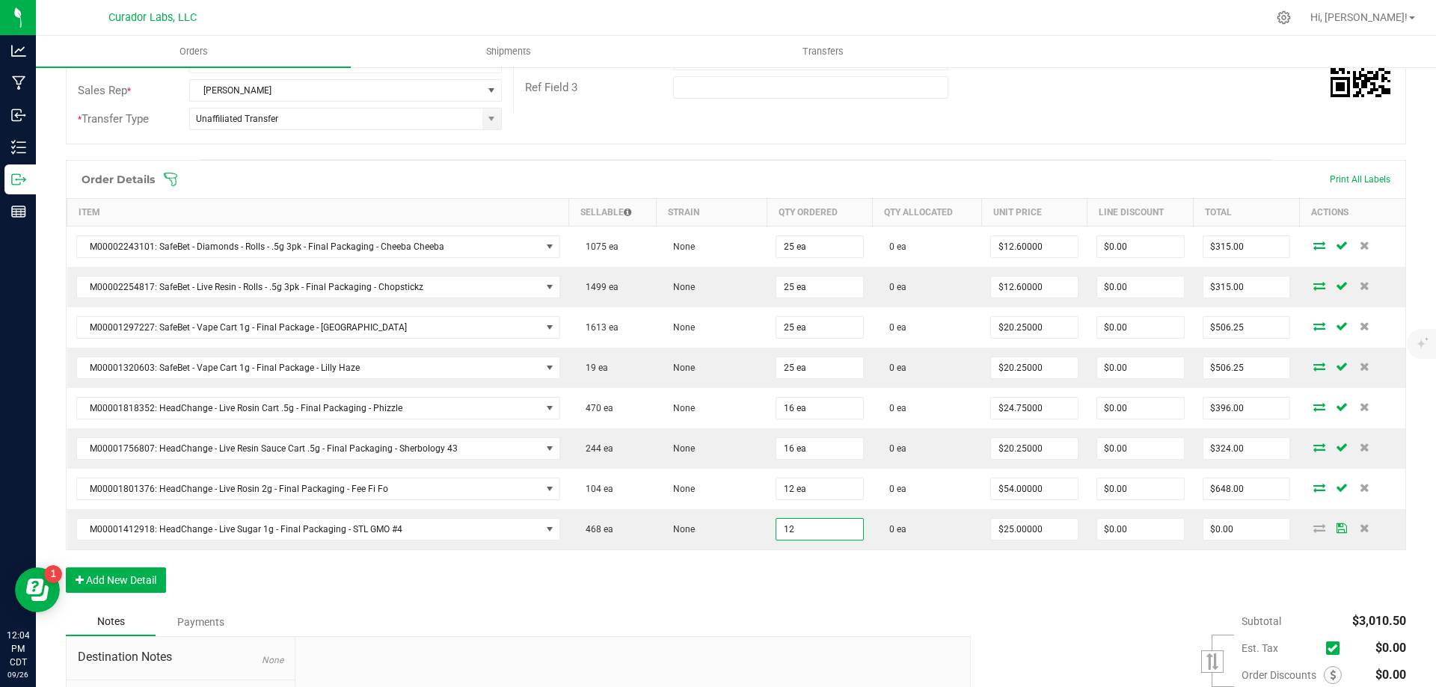
type input "12 ea"
click at [1213, 595] on div "Order Details Print All Labels Item Sellable Strain Qty Ordered Qty Allocated U…" at bounding box center [736, 384] width 1340 height 448
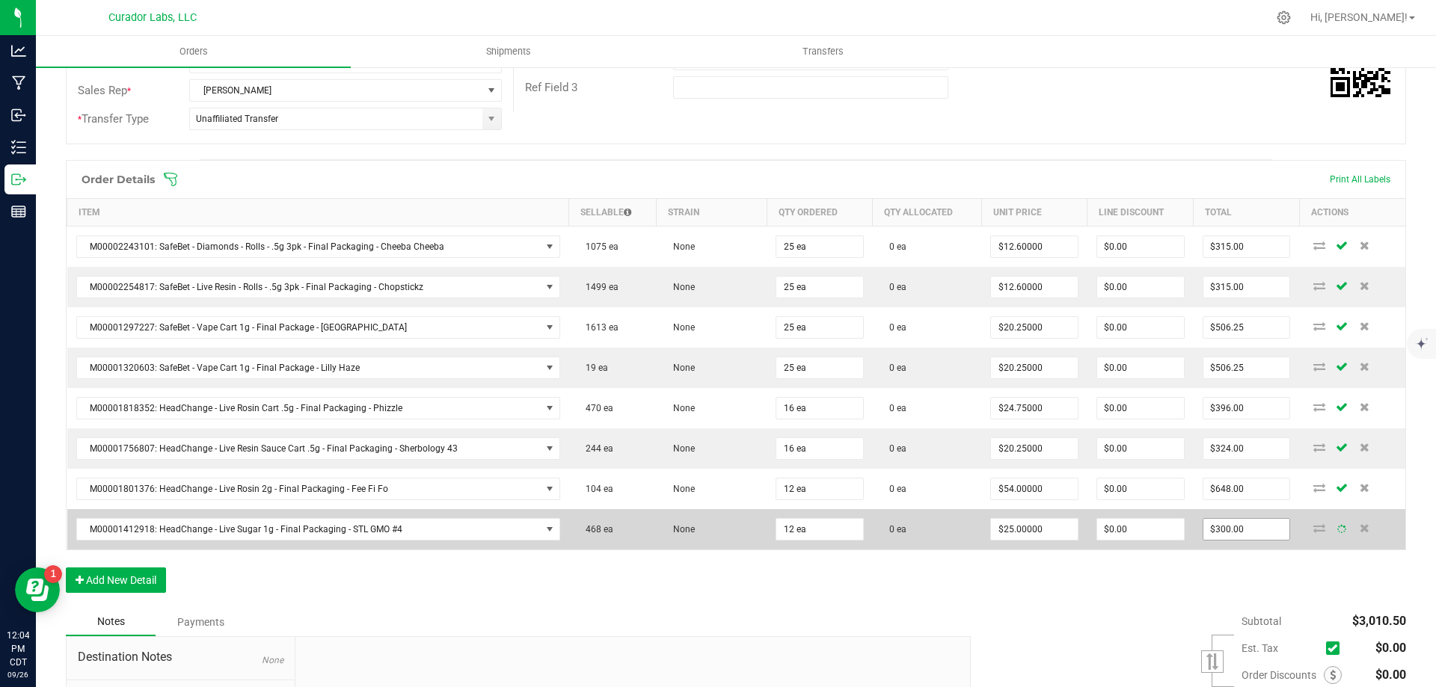
type input "300"
click at [1239, 526] on input "300" at bounding box center [1246, 529] width 87 height 21
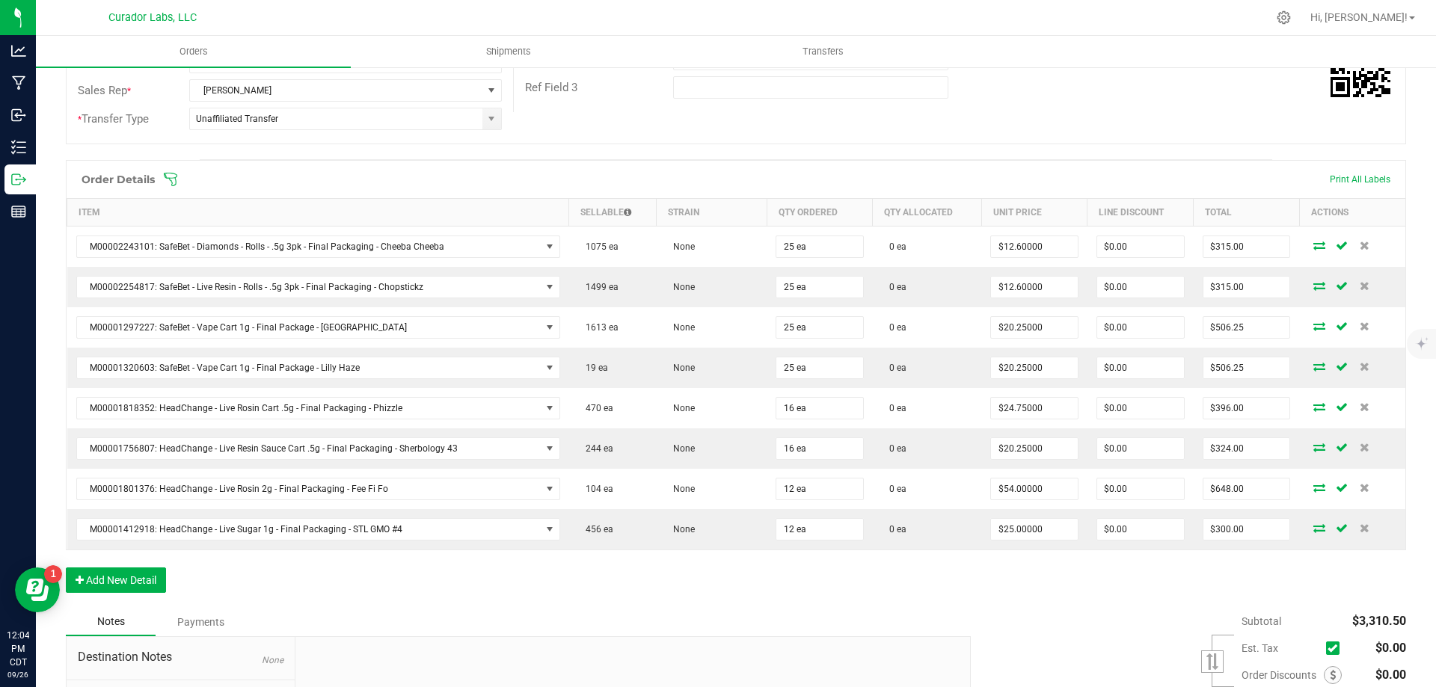
type input "300"
click at [1239, 526] on input "300" at bounding box center [1246, 529] width 87 height 21
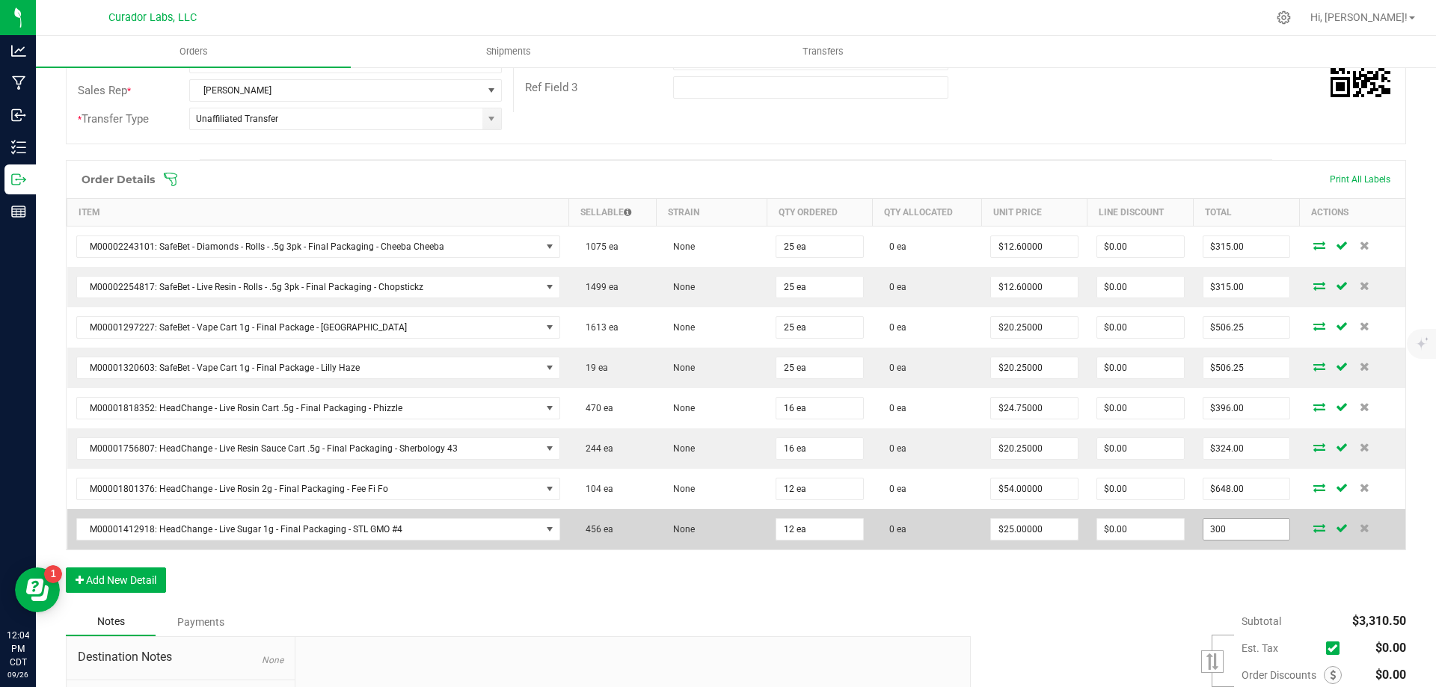
click at [1239, 519] on input "300" at bounding box center [1246, 529] width 87 height 21
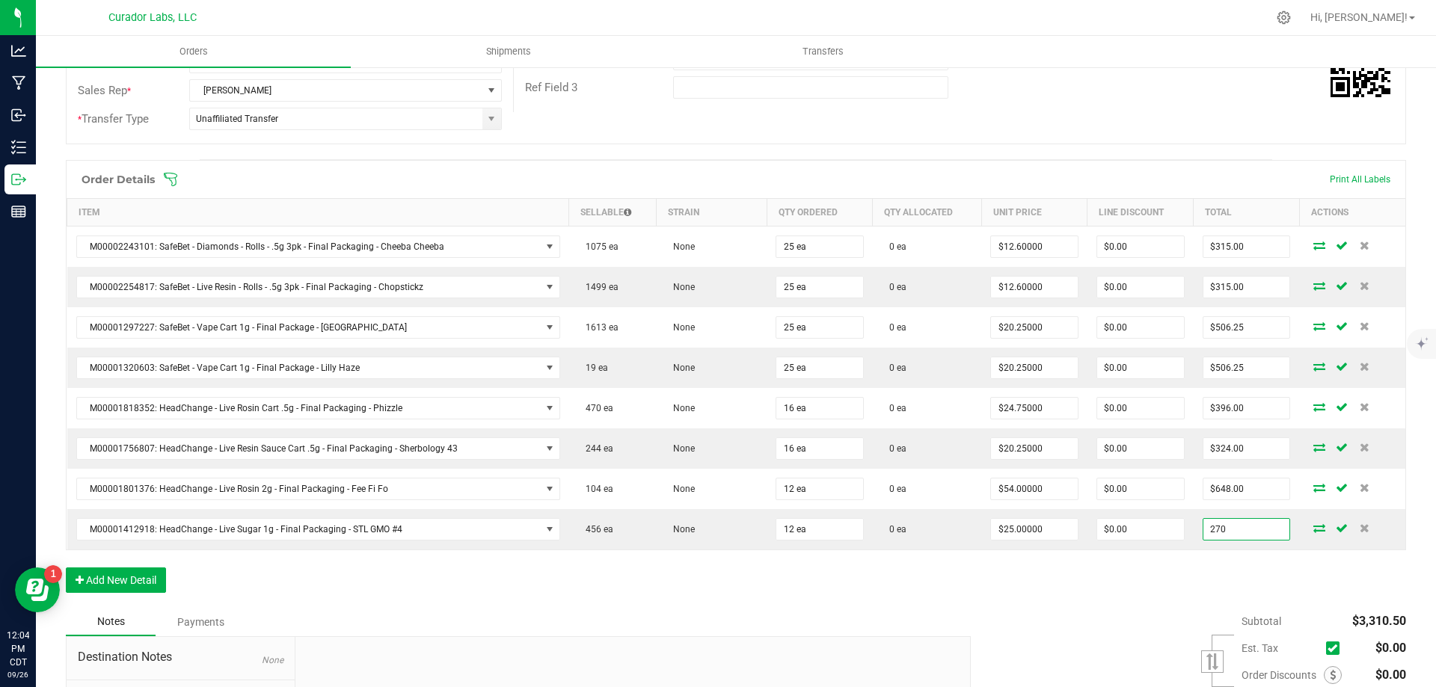
type input "270"
type input "$22.50000"
type input "$270.00"
click at [1008, 595] on div "Order Details Print All Labels Item Sellable Strain Qty Ordered Qty Allocated U…" at bounding box center [736, 384] width 1340 height 448
click at [142, 583] on button "Add New Detail" at bounding box center [116, 580] width 100 height 25
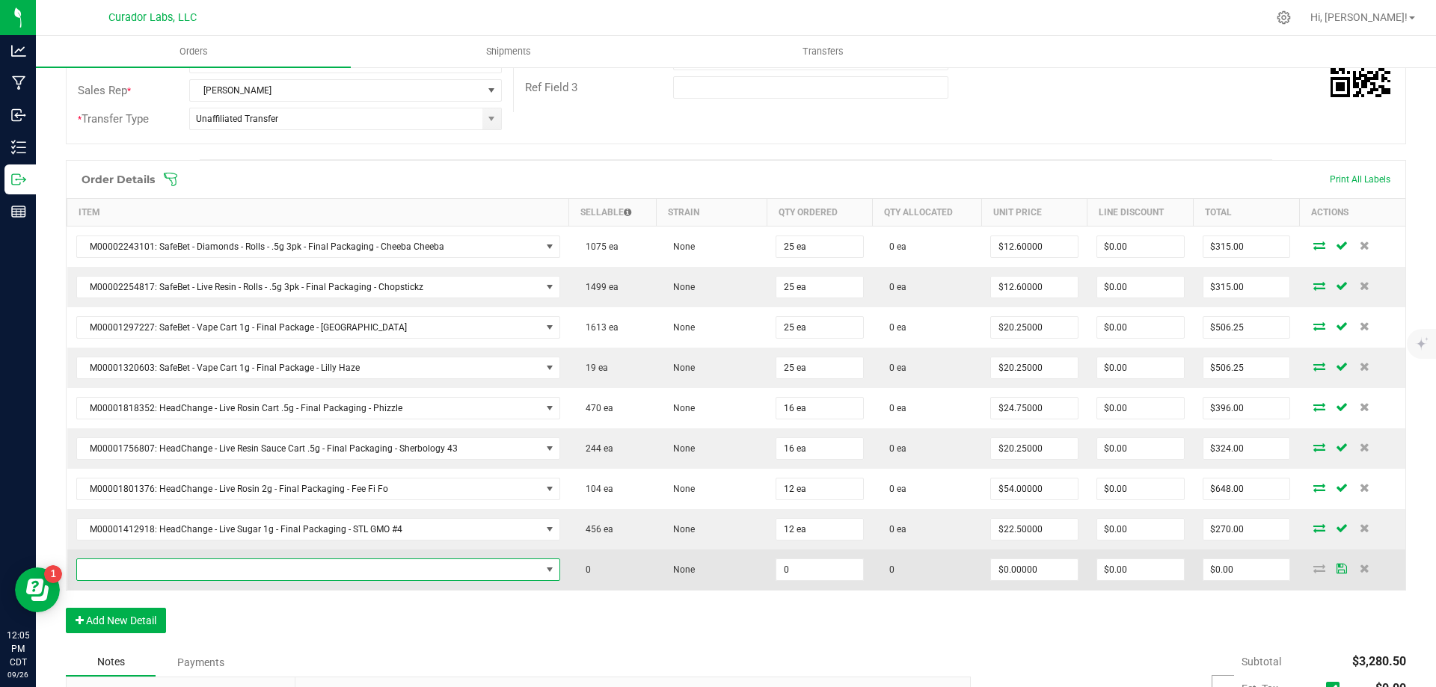
click at [277, 573] on span "NO DATA FOUND" at bounding box center [309, 569] width 464 height 21
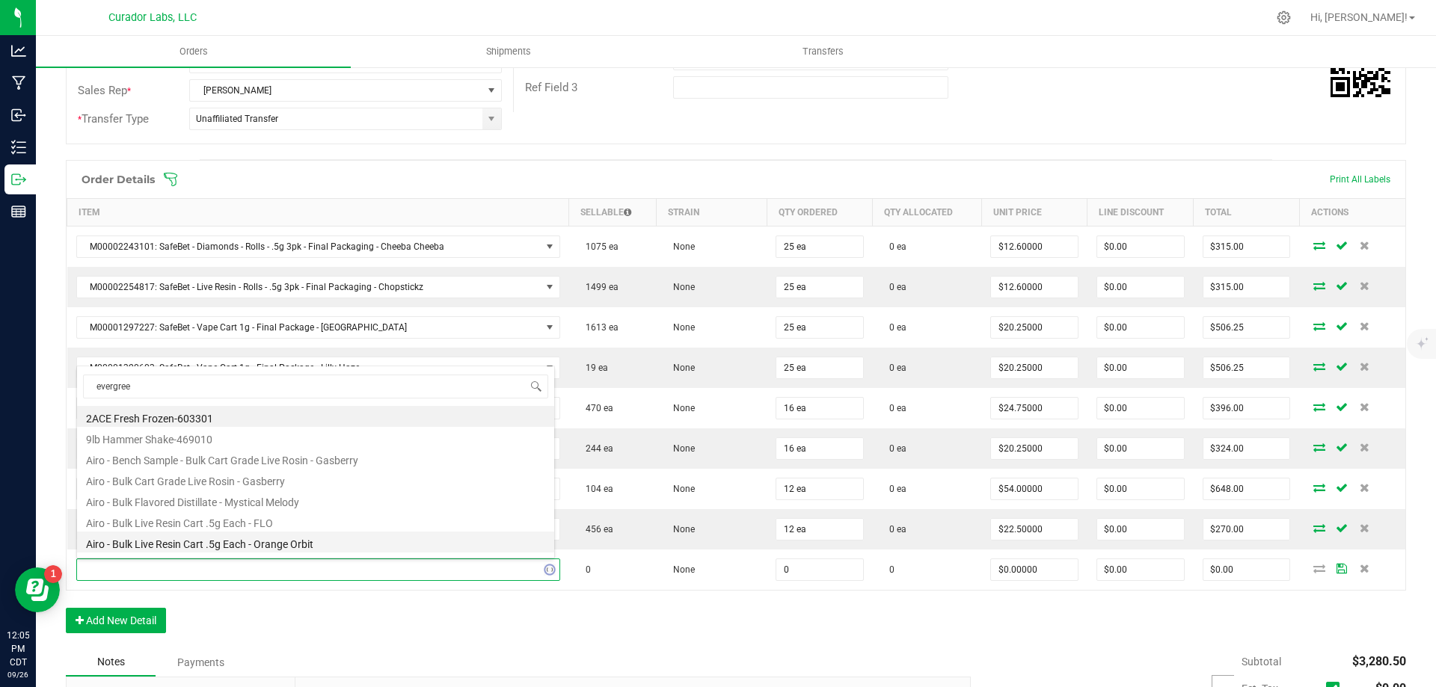
type input "evergreen"
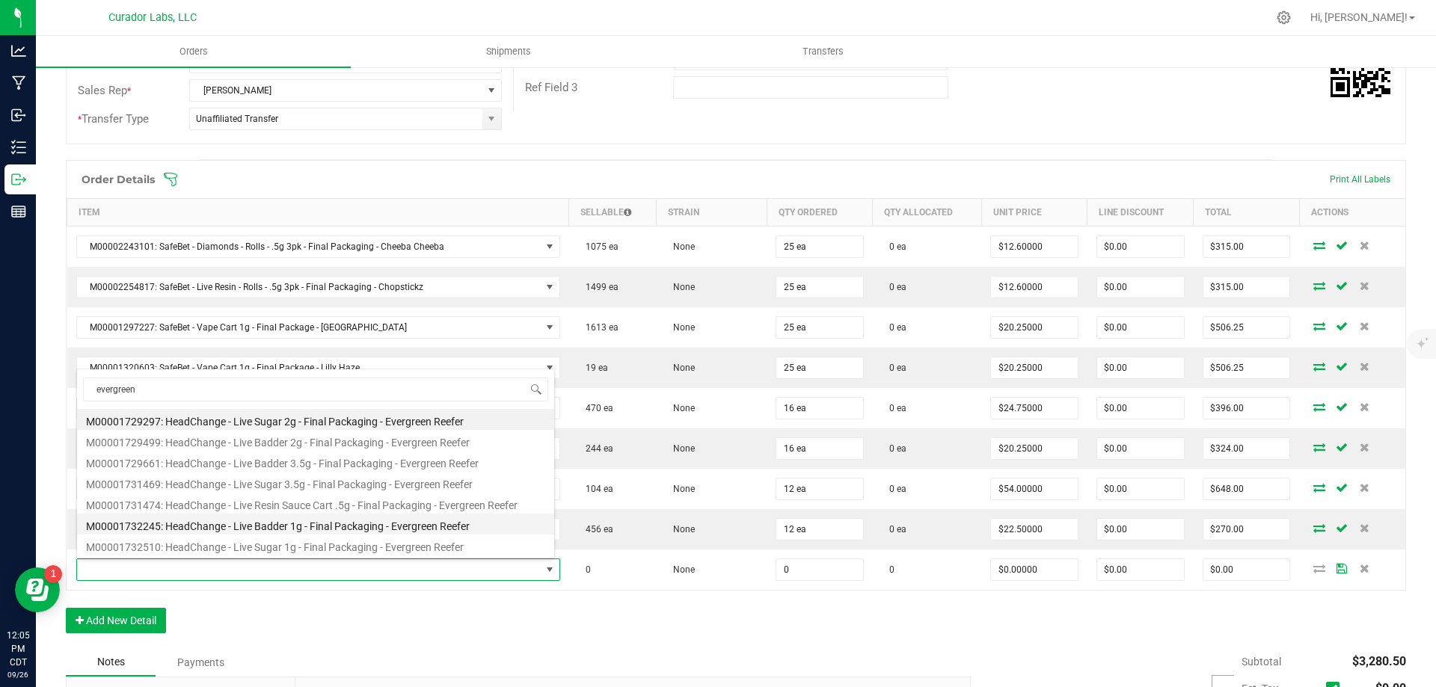
click at [328, 529] on li "M00001732245: HeadChange - Live Badder 1g - Final Packaging - Evergreen Reefer" at bounding box center [315, 524] width 477 height 21
type input "0 ea"
type input "$25.00000"
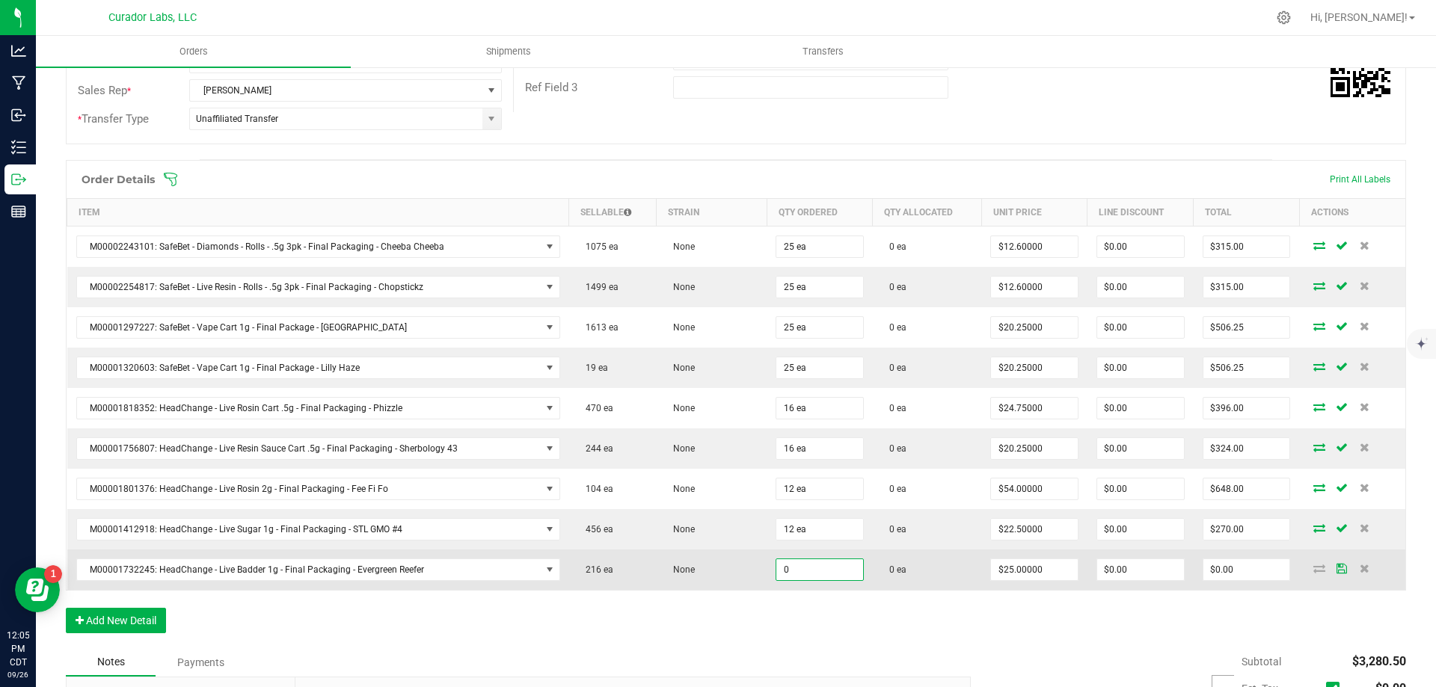
click at [813, 566] on input "0" at bounding box center [819, 569] width 87 height 21
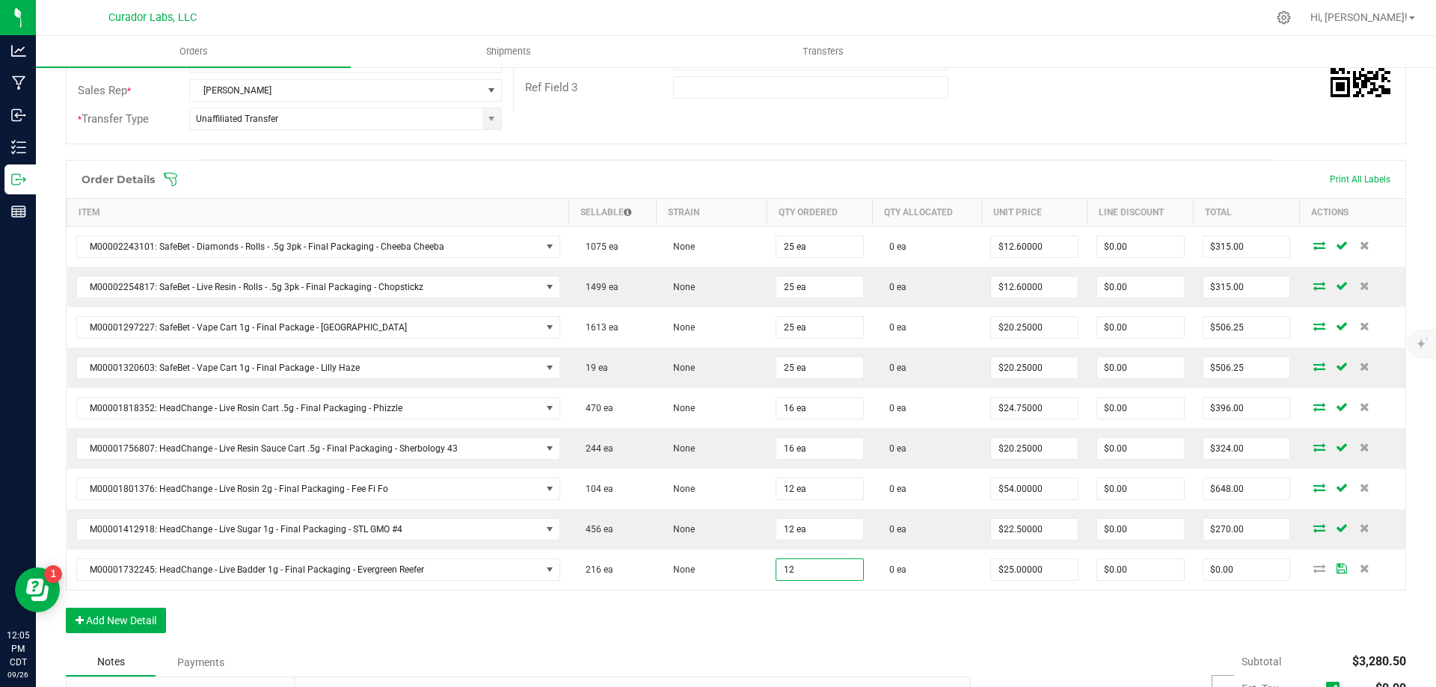
type input "12 ea"
click at [1182, 609] on div "Order Details Print All Labels Item Sellable Strain Qty Ordered Qty Allocated U…" at bounding box center [736, 404] width 1340 height 488
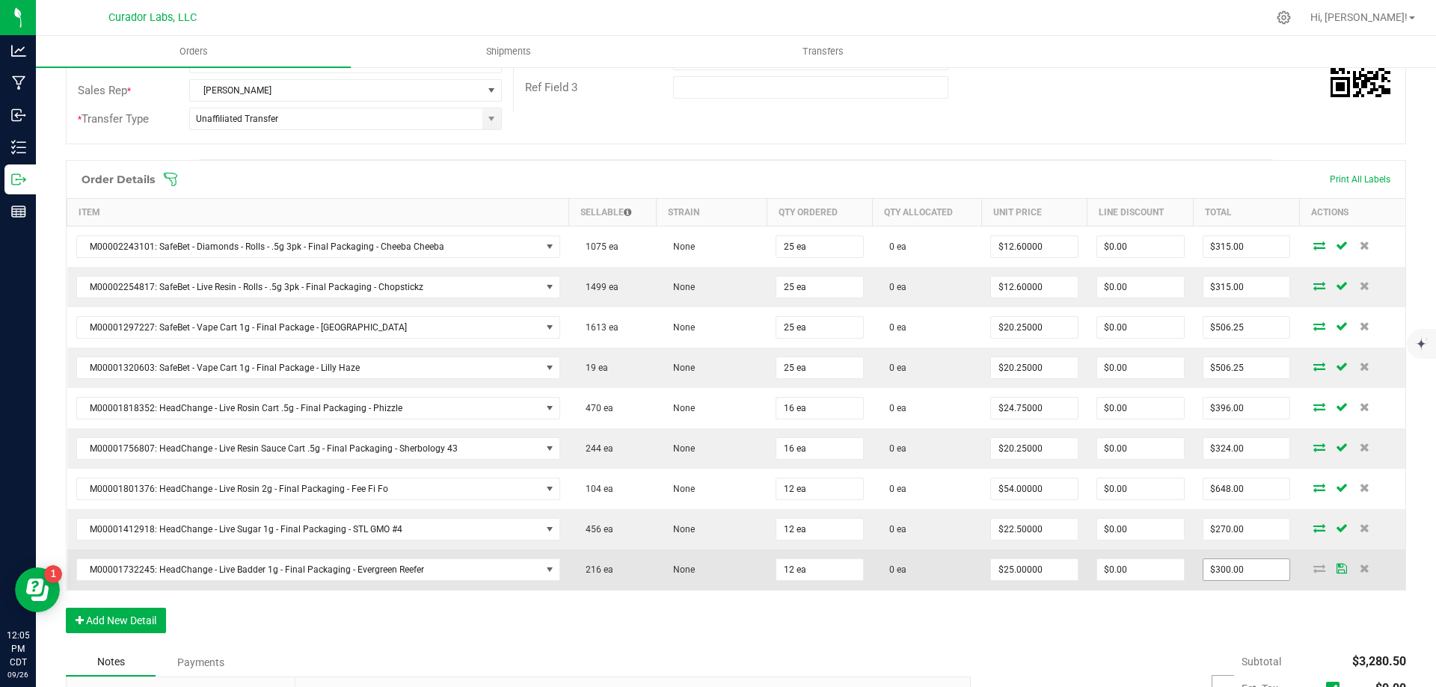
type input "300"
click at [1215, 568] on input "300" at bounding box center [1246, 569] width 87 height 21
type input "270"
type input "$22.50000"
type input "$270.00"
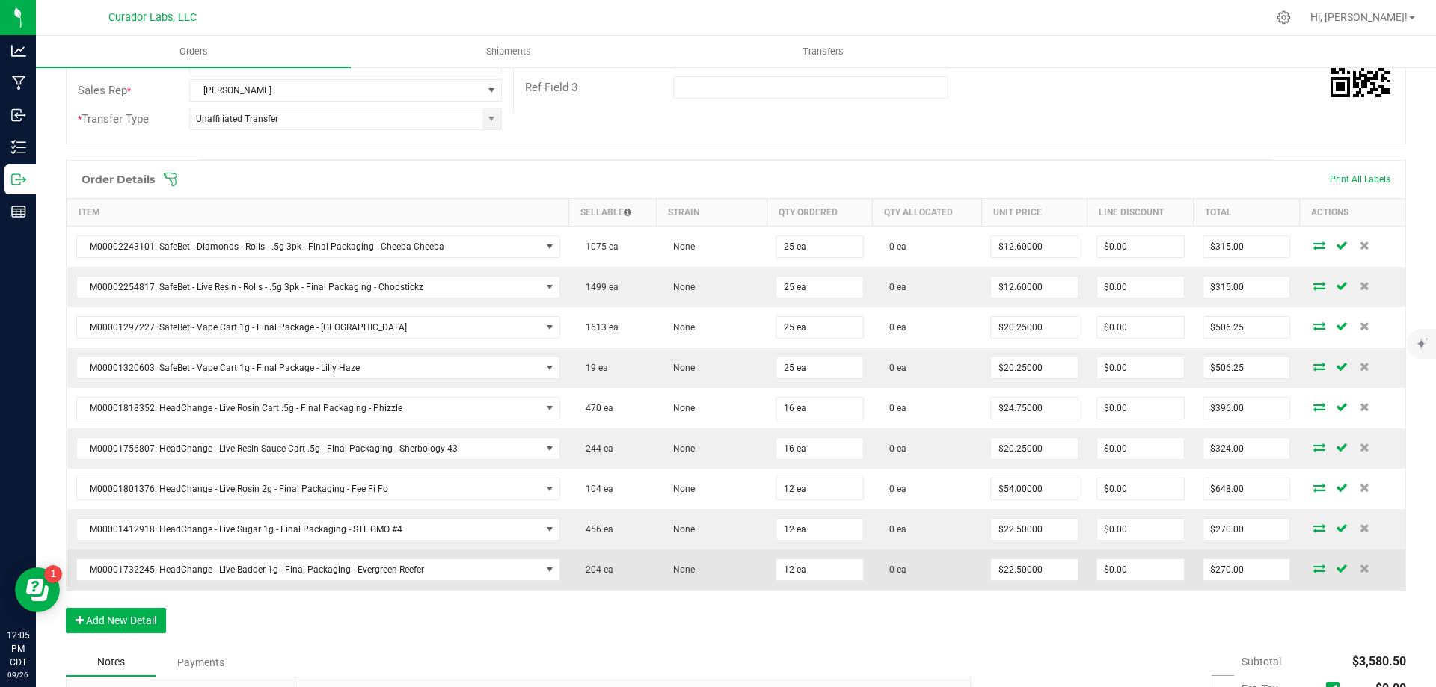
click at [940, 578] on td "0 ea" at bounding box center [927, 570] width 108 height 40
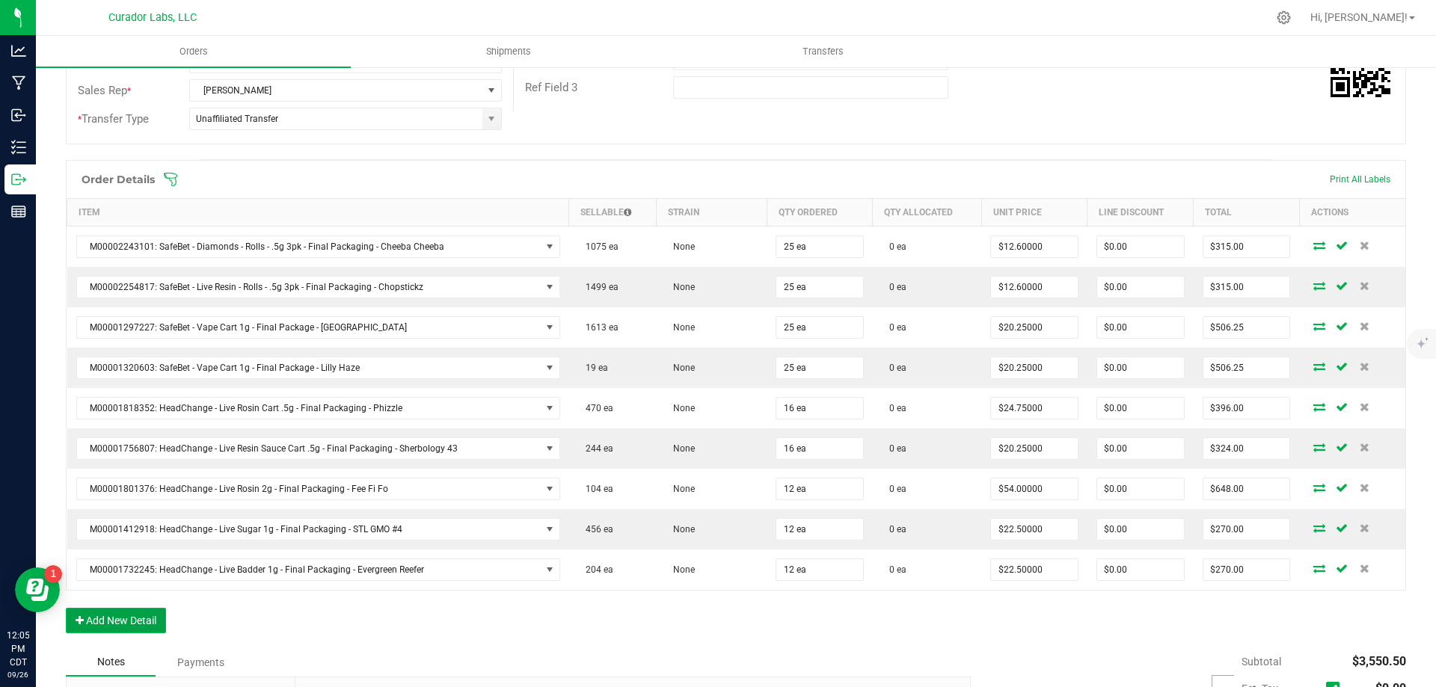
click at [100, 627] on button "Add New Detail" at bounding box center [116, 620] width 100 height 25
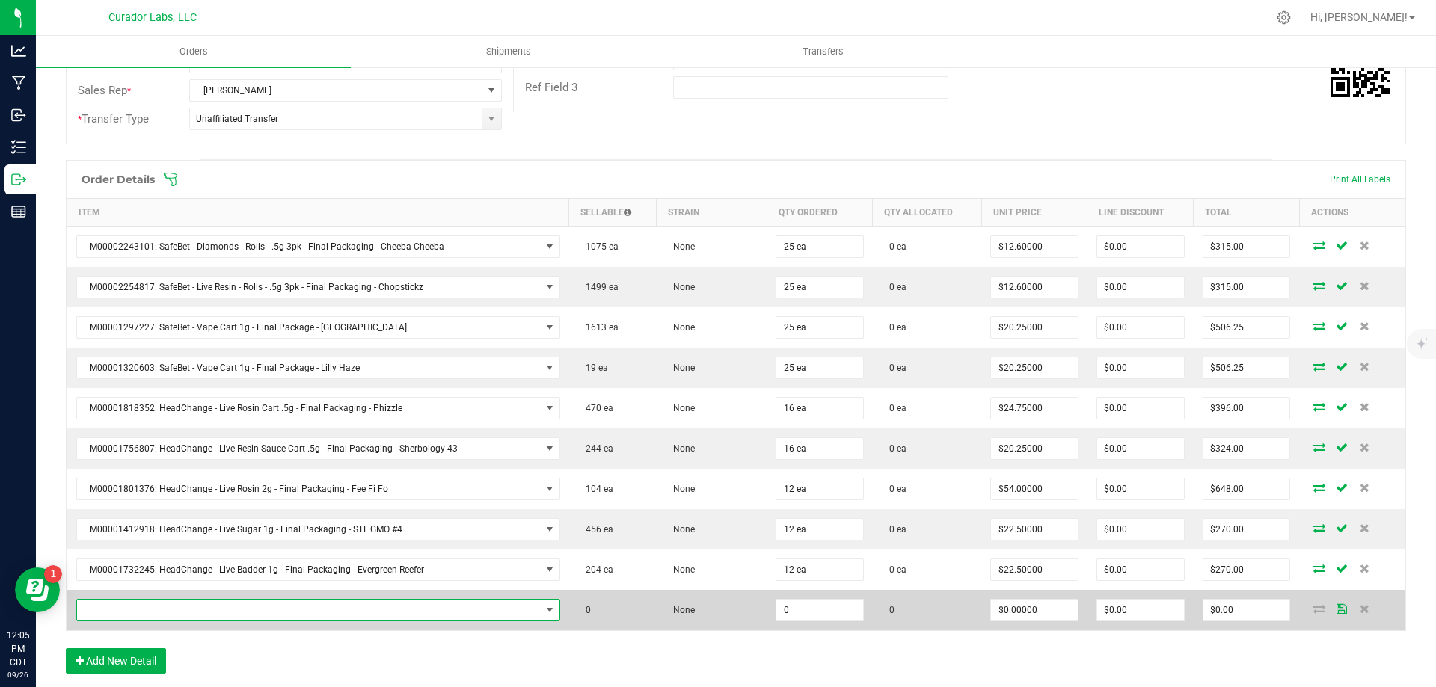
click at [211, 601] on span "NO DATA FOUND" at bounding box center [309, 610] width 464 height 21
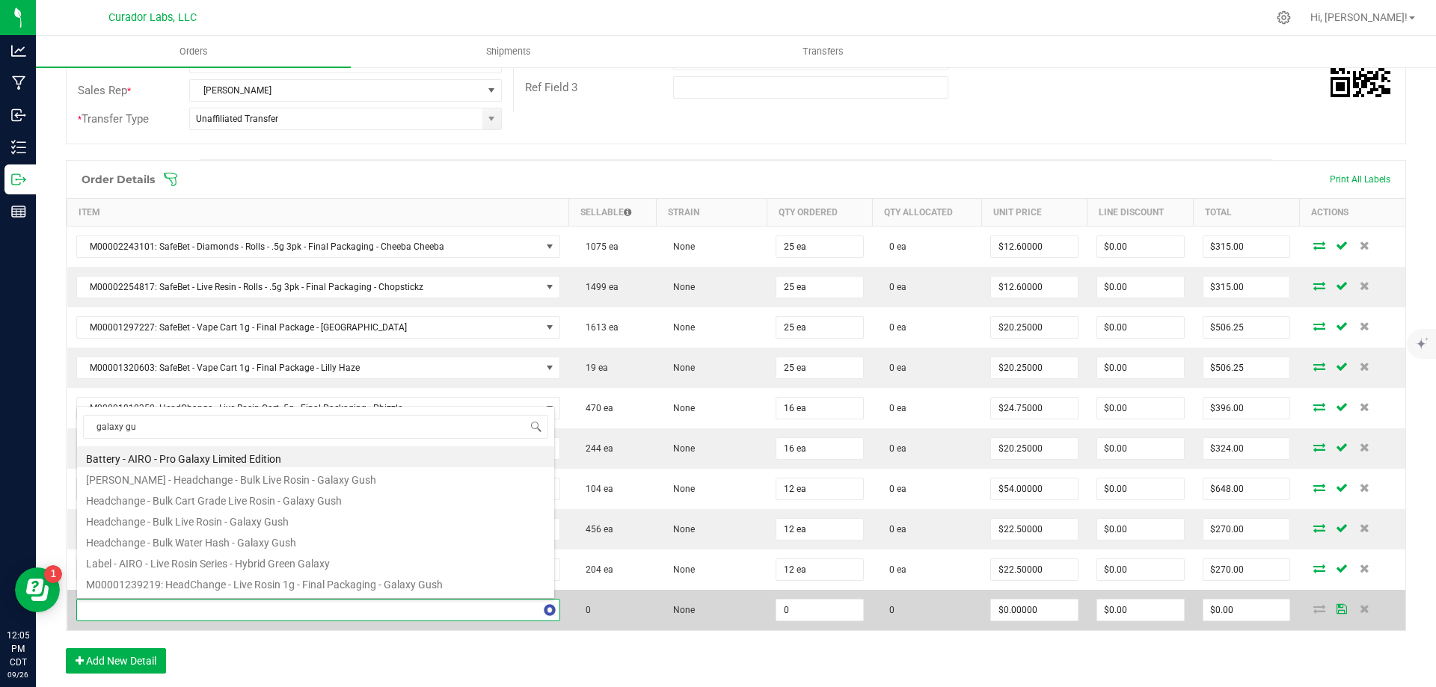
type input "galaxy gus"
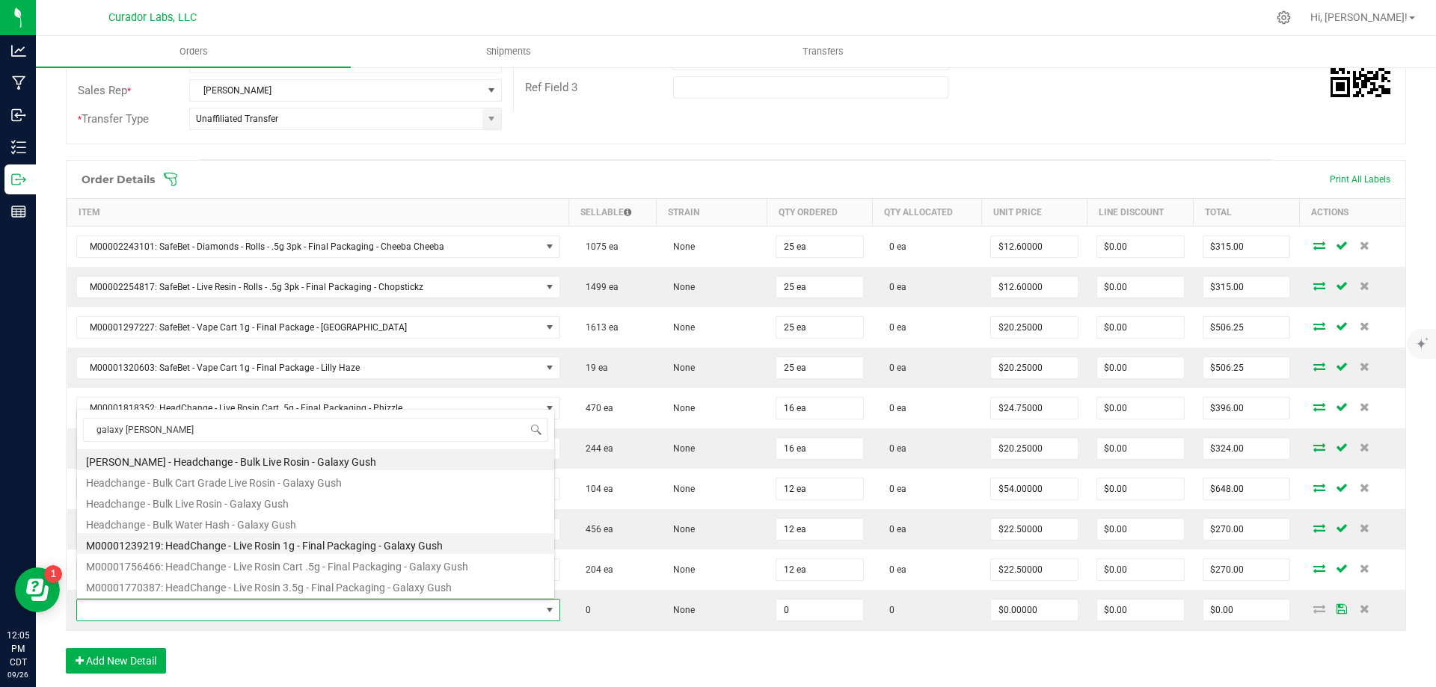
click at [274, 543] on li "M00001239219: HeadChange - Live Rosin 1g - Final Packaging - Galaxy Gush" at bounding box center [315, 543] width 477 height 21
type input "0 ea"
type input "$32.50000"
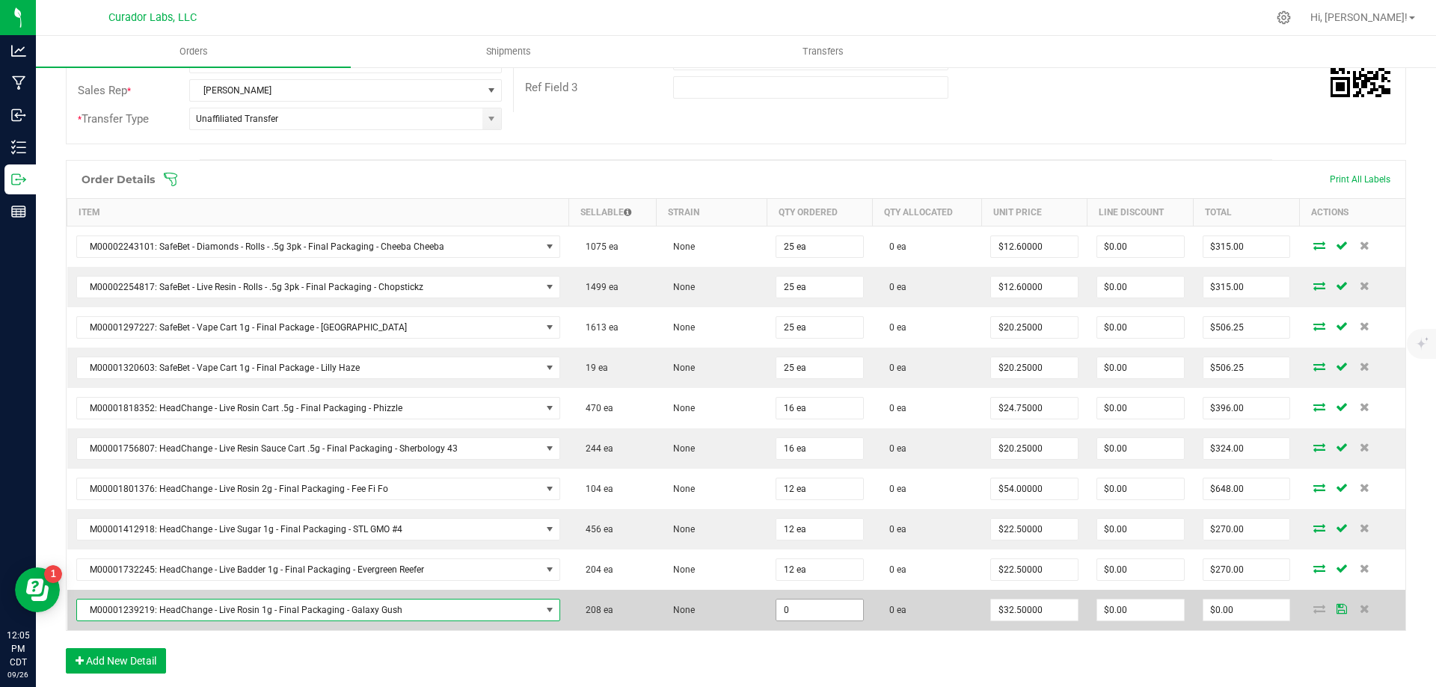
click at [823, 618] on input "0" at bounding box center [819, 610] width 87 height 21
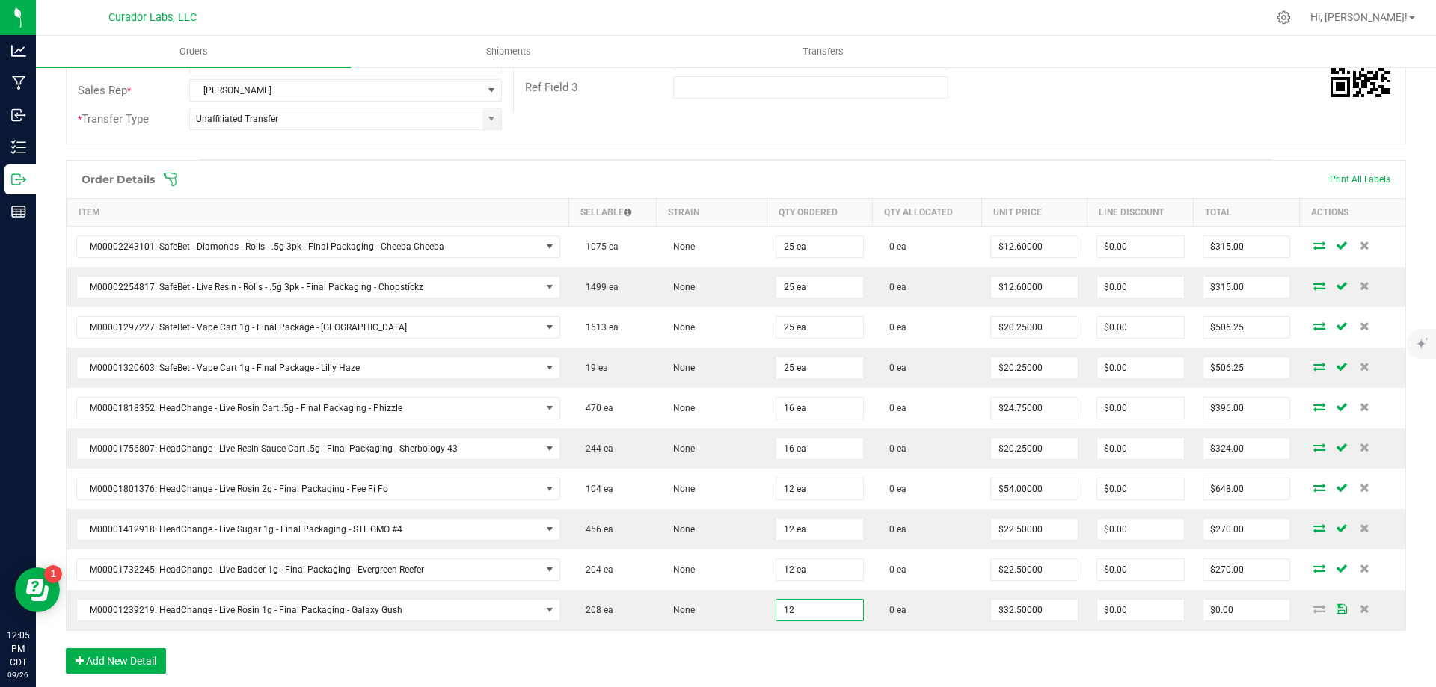
type input "12 ea"
type input "$390.00"
click at [1133, 649] on div "Order Details Print All Labels Item Sellable Strain Qty Ordered Qty Allocated U…" at bounding box center [736, 424] width 1340 height 529
click at [1226, 614] on input "390" at bounding box center [1246, 610] width 87 height 21
type input "351"
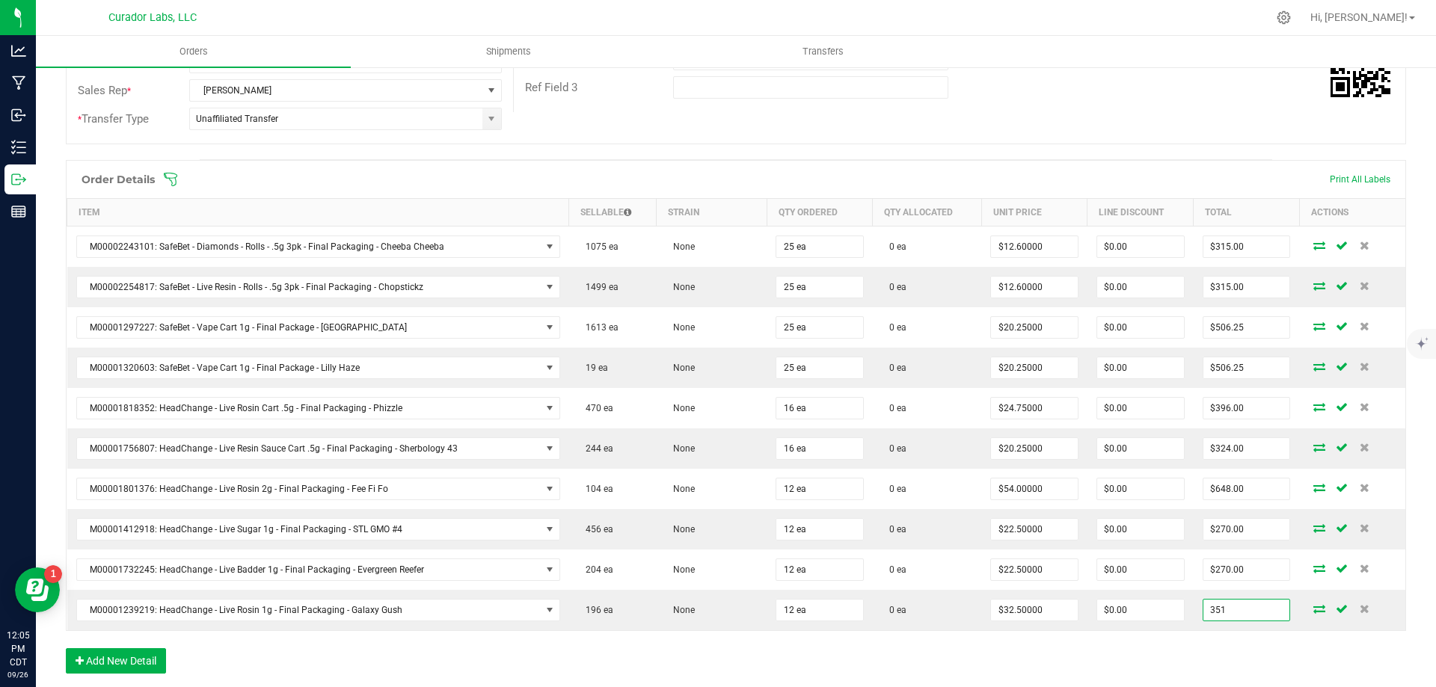
type input "$29.25000"
type input "$351.00"
click at [1203, 663] on div "Order Details Print All Labels Item Sellable Strain Qty Ordered Qty Allocated U…" at bounding box center [736, 424] width 1340 height 529
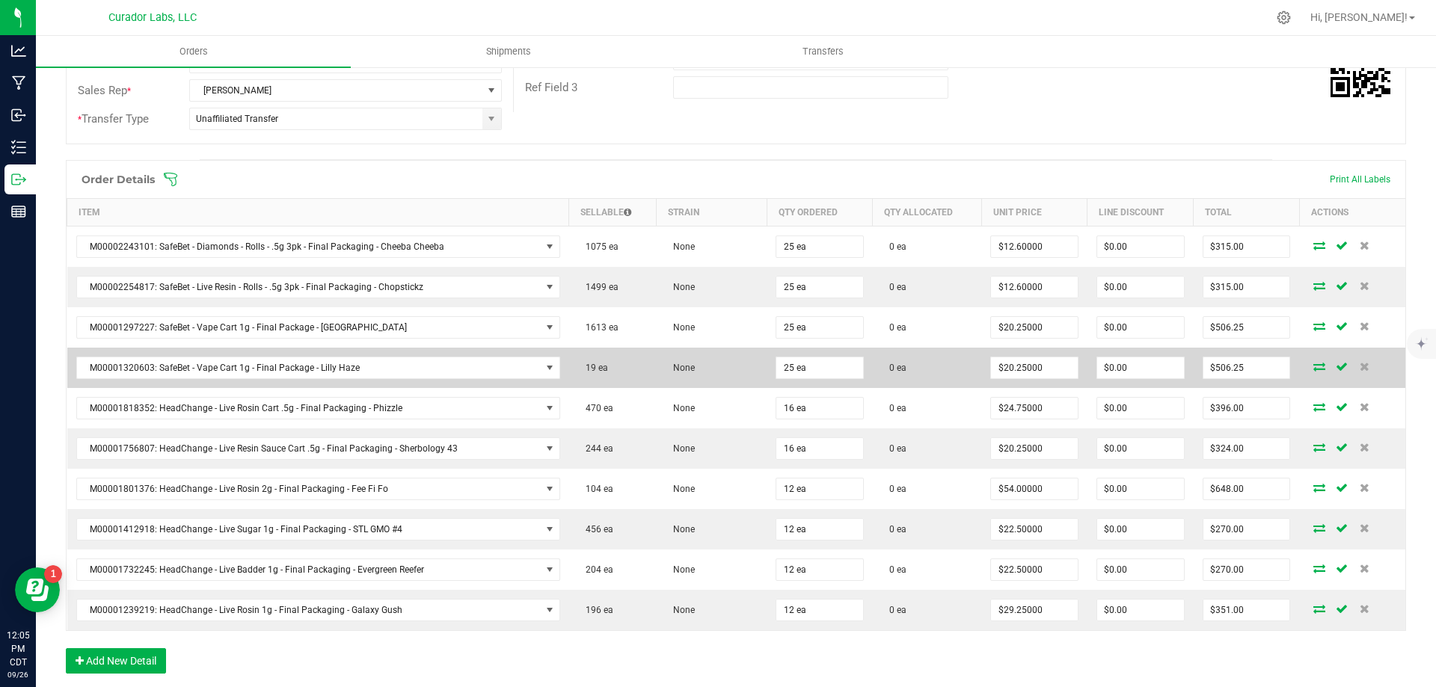
scroll to position [0, 0]
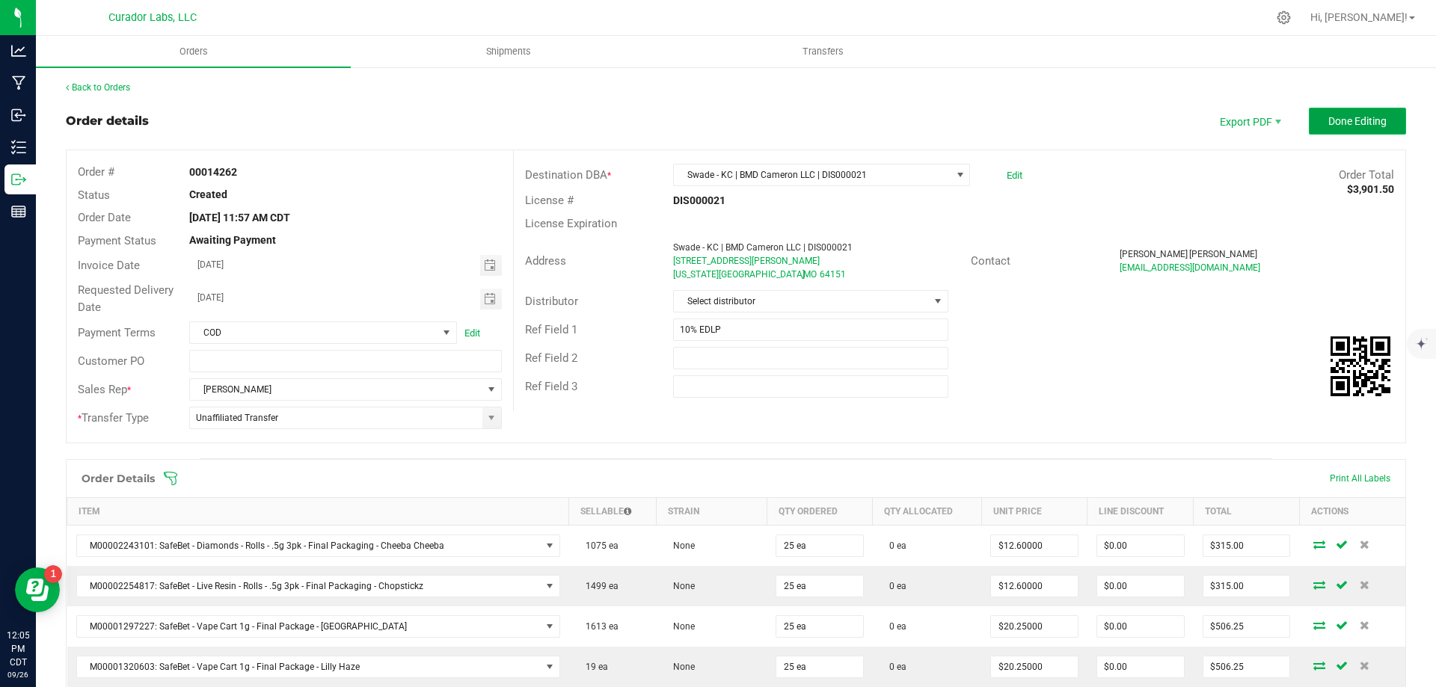
click at [1366, 119] on span "Done Editing" at bounding box center [1357, 121] width 58 height 12
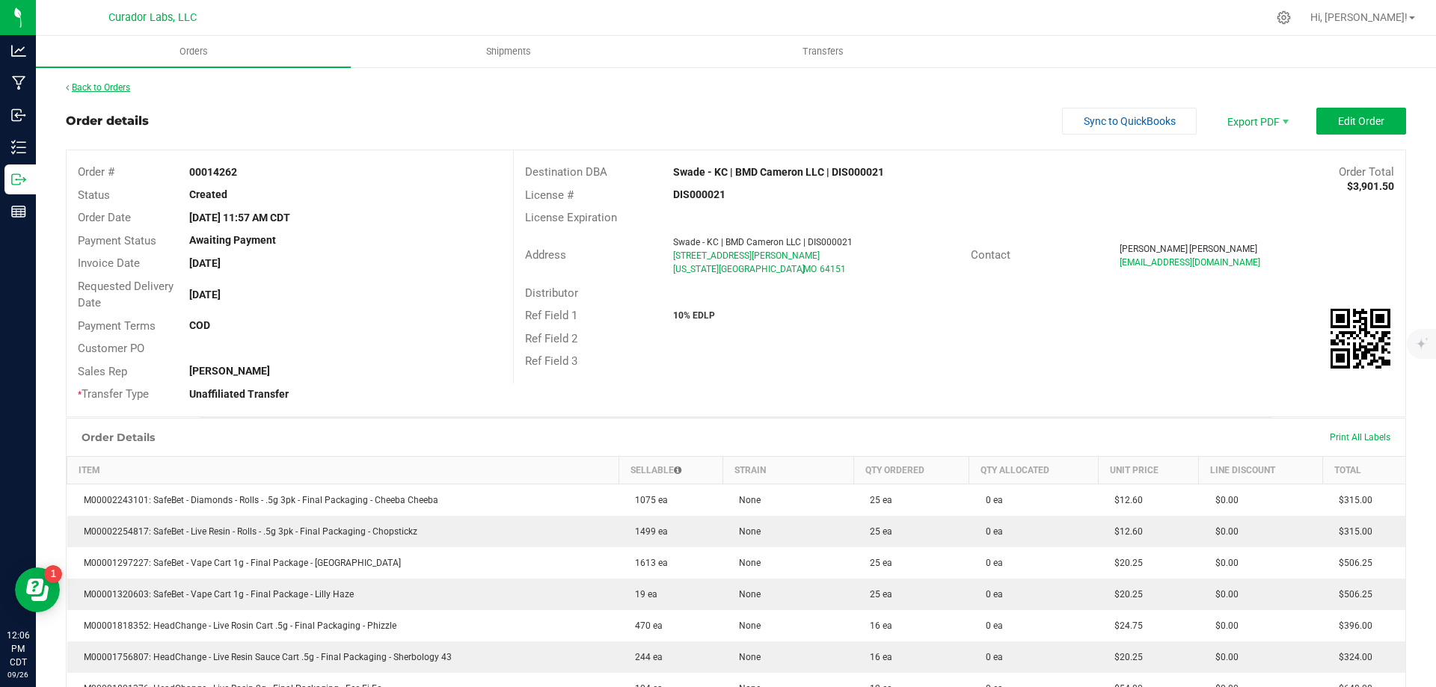
click at [111, 86] on link "Back to Orders" at bounding box center [98, 87] width 64 height 10
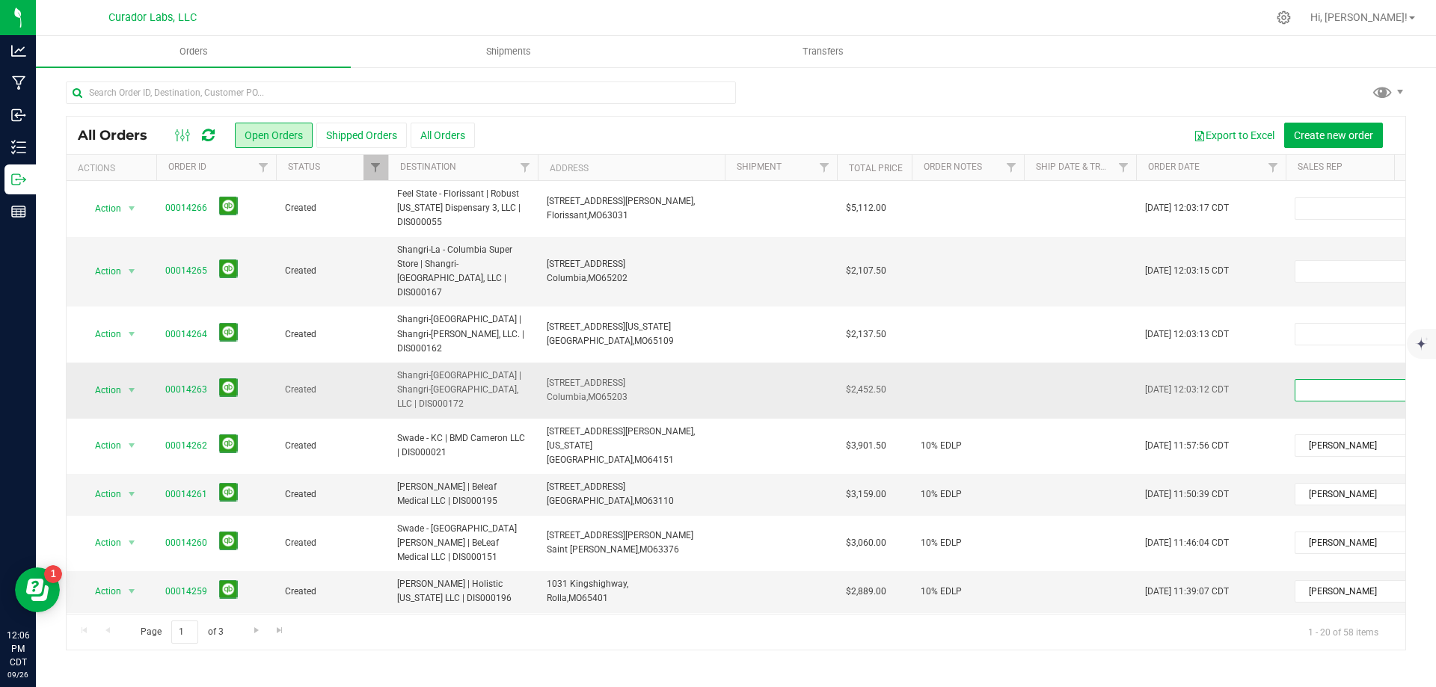
click at [1351, 380] on span at bounding box center [1350, 390] width 111 height 21
click at [1358, 540] on li "[PERSON_NAME]" at bounding box center [1365, 538] width 140 height 25
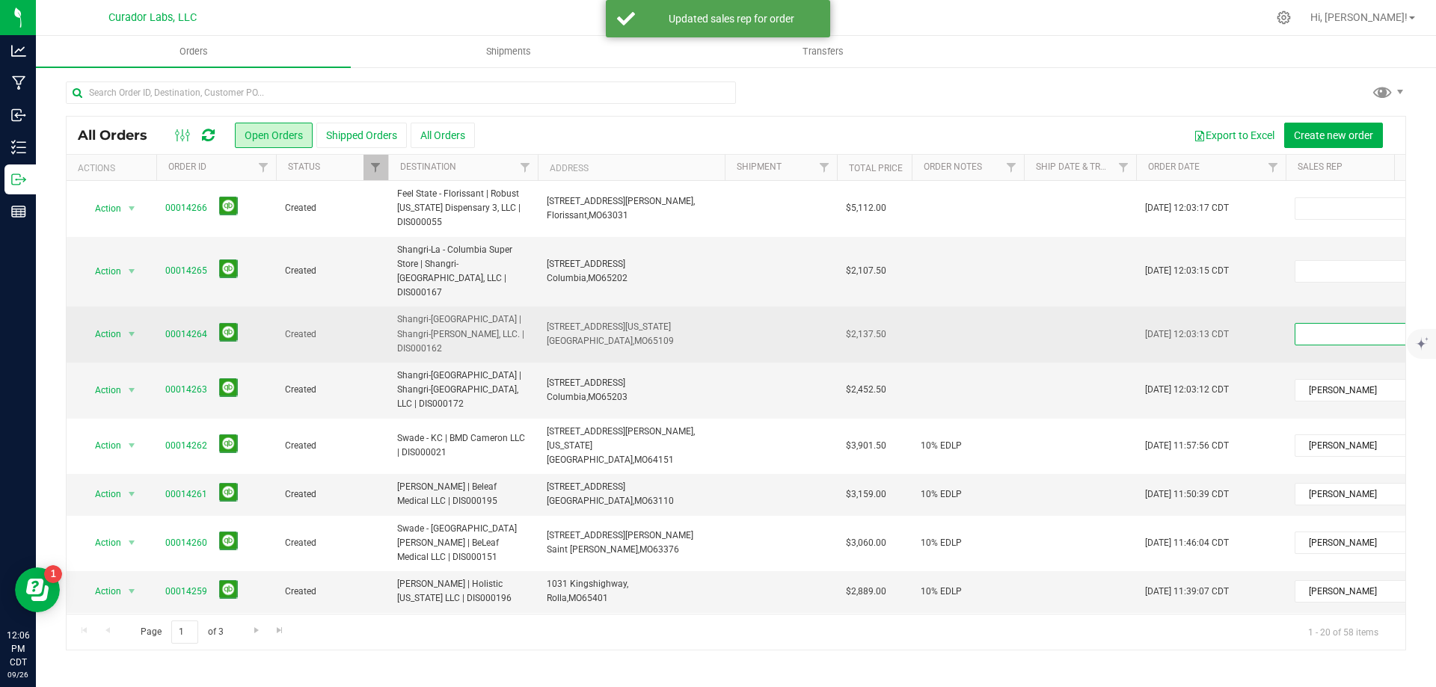
click at [1360, 324] on span at bounding box center [1350, 334] width 111 height 21
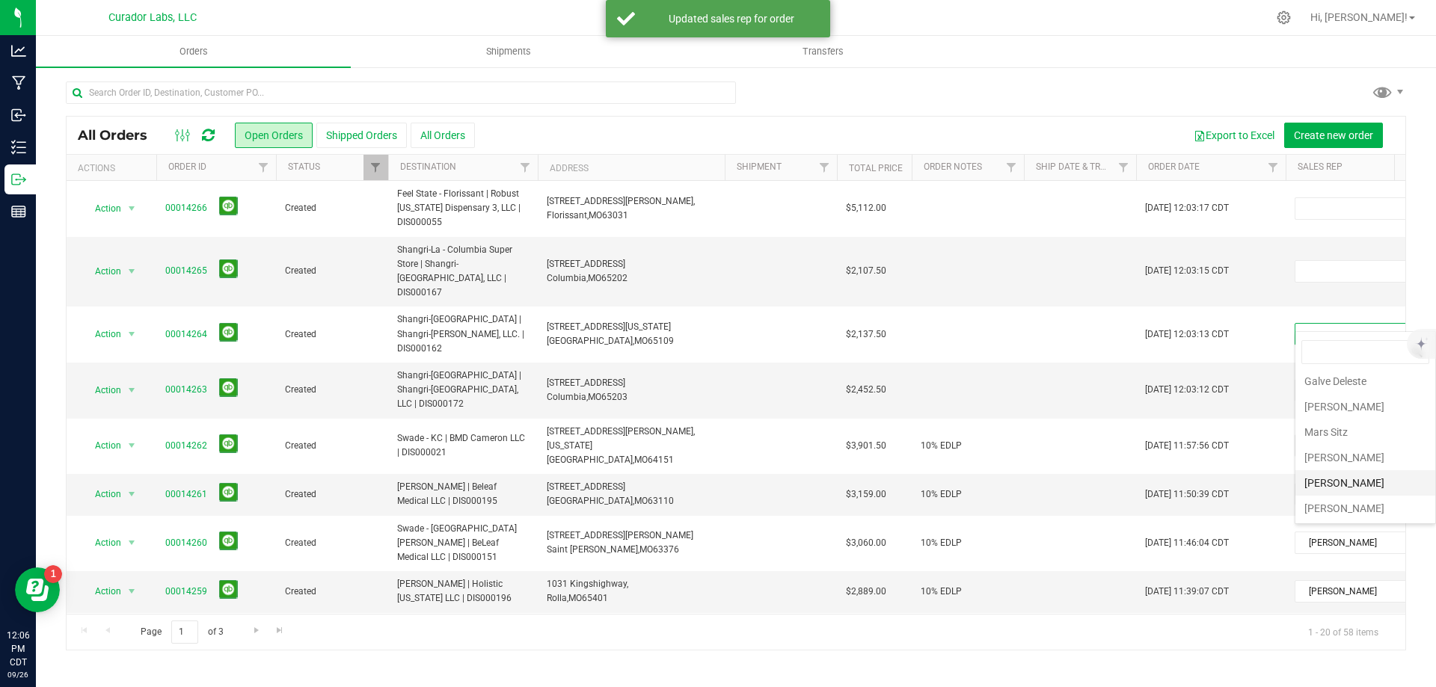
click at [1345, 479] on li "[PERSON_NAME]" at bounding box center [1365, 482] width 140 height 25
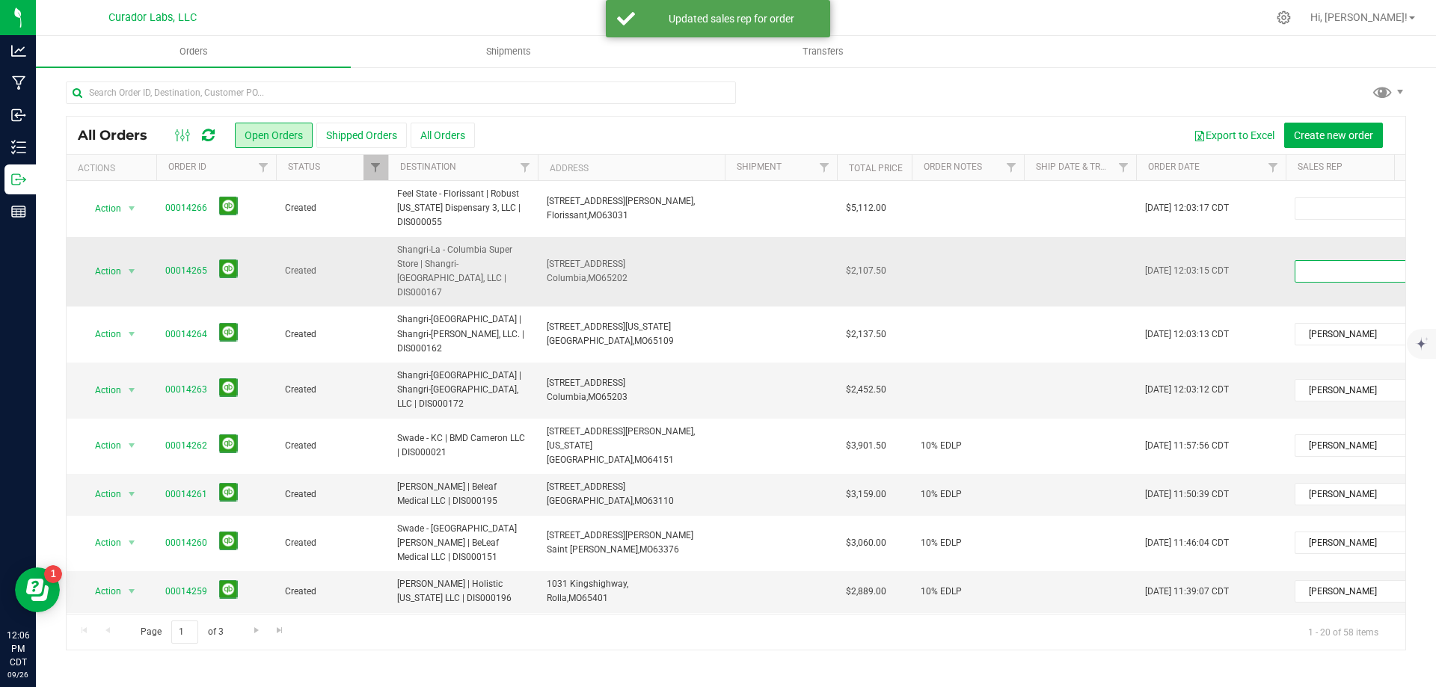
click at [1331, 261] on span at bounding box center [1350, 271] width 111 height 21
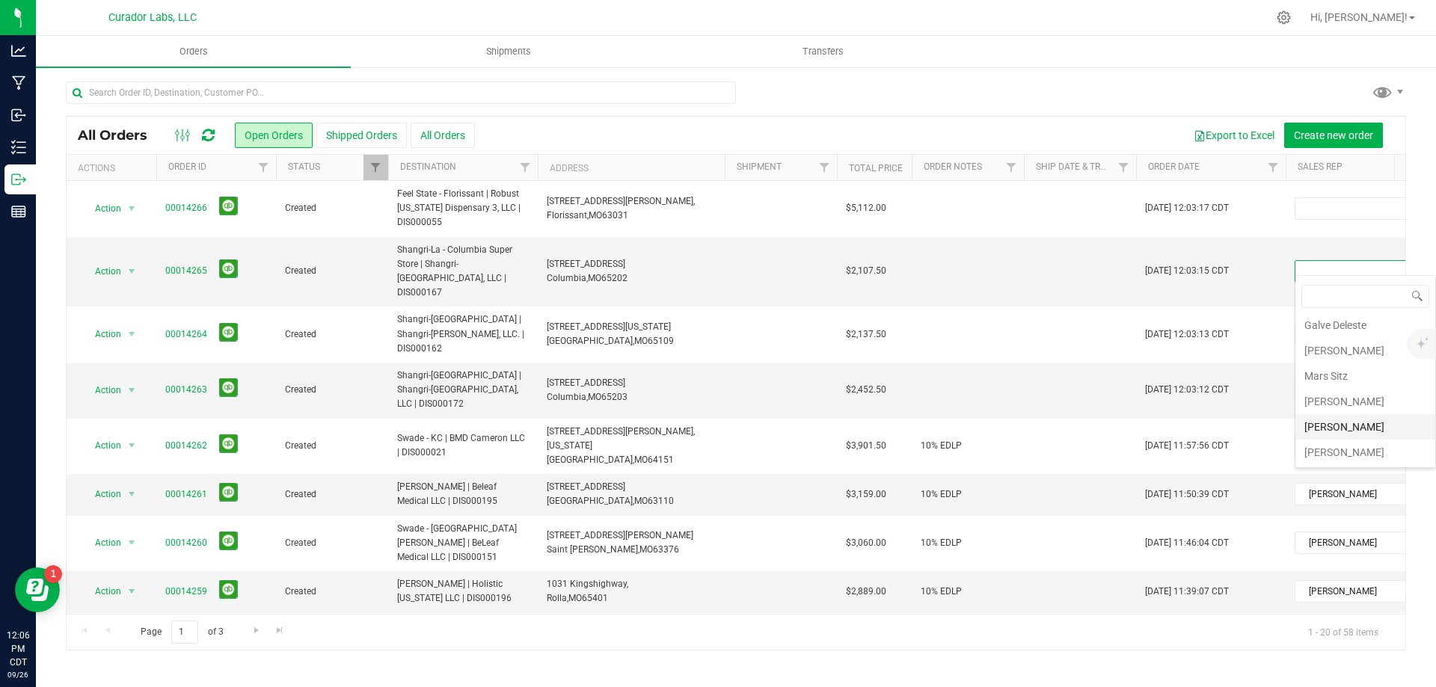
click at [1360, 425] on li "[PERSON_NAME]" at bounding box center [1365, 426] width 140 height 25
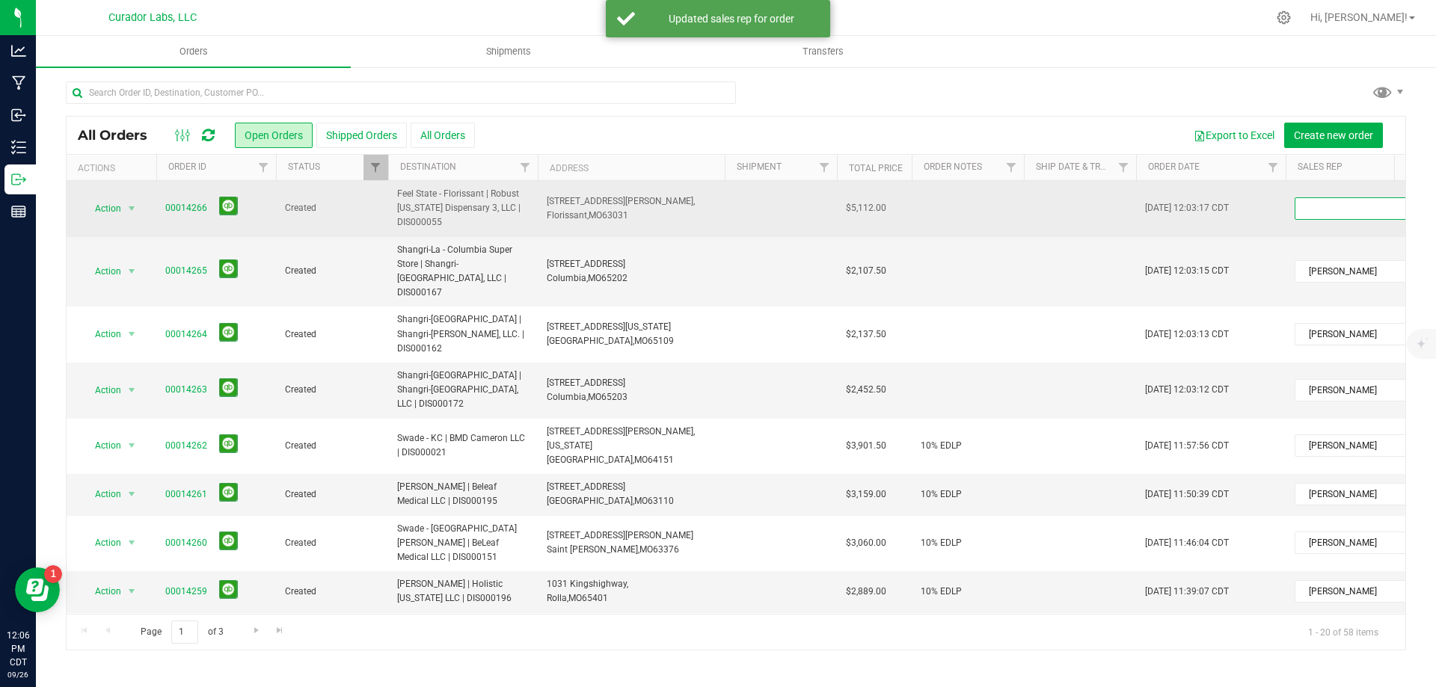
click at [1338, 203] on span at bounding box center [1350, 208] width 111 height 21
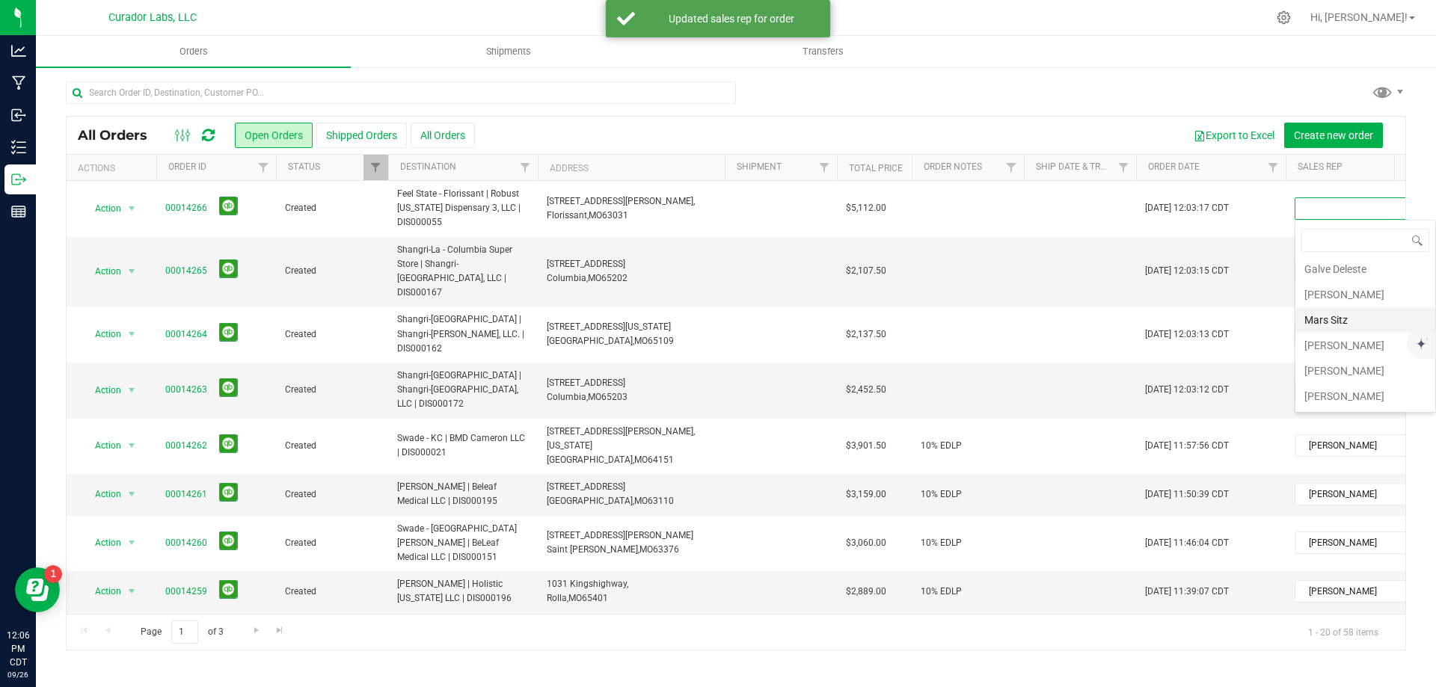
click at [1346, 363] on li "[PERSON_NAME]" at bounding box center [1365, 370] width 140 height 25
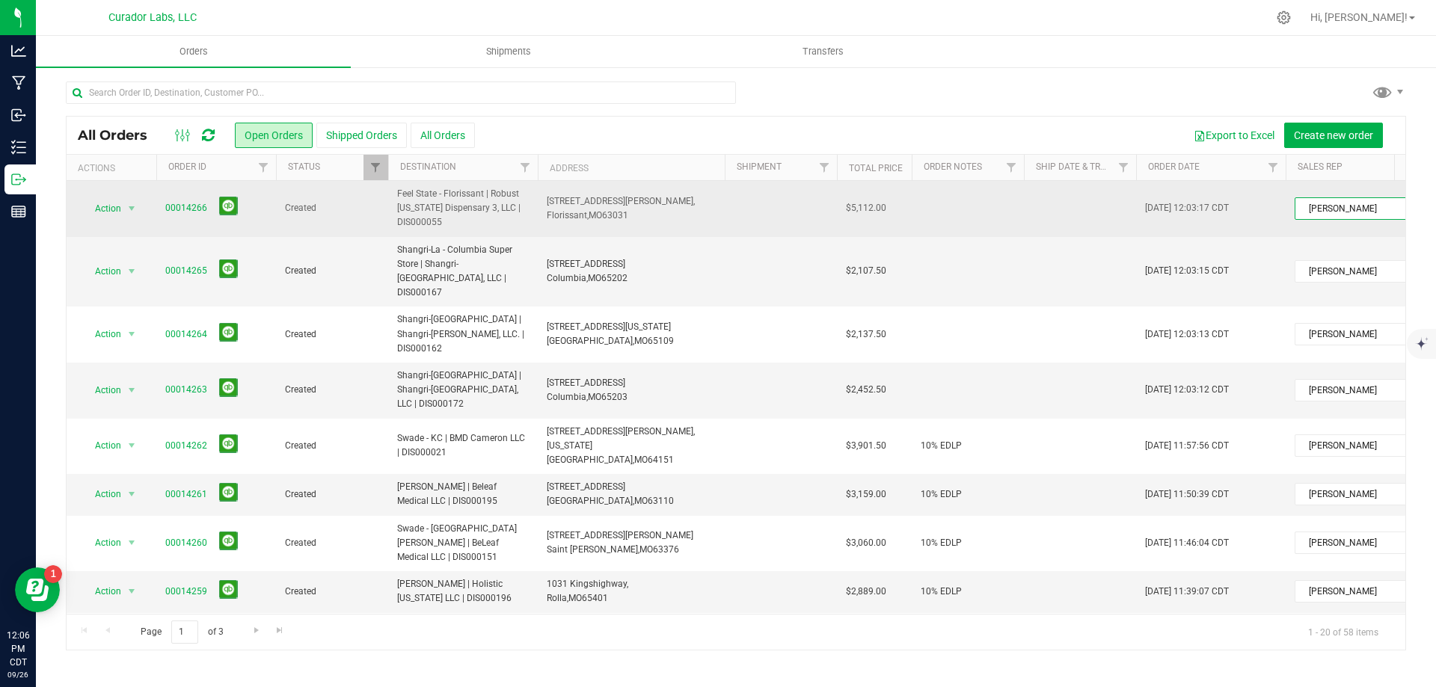
click at [1317, 212] on span "[PERSON_NAME]" at bounding box center [1350, 208] width 111 height 21
click at [1318, 211] on span "[PERSON_NAME]" at bounding box center [1350, 208] width 111 height 21
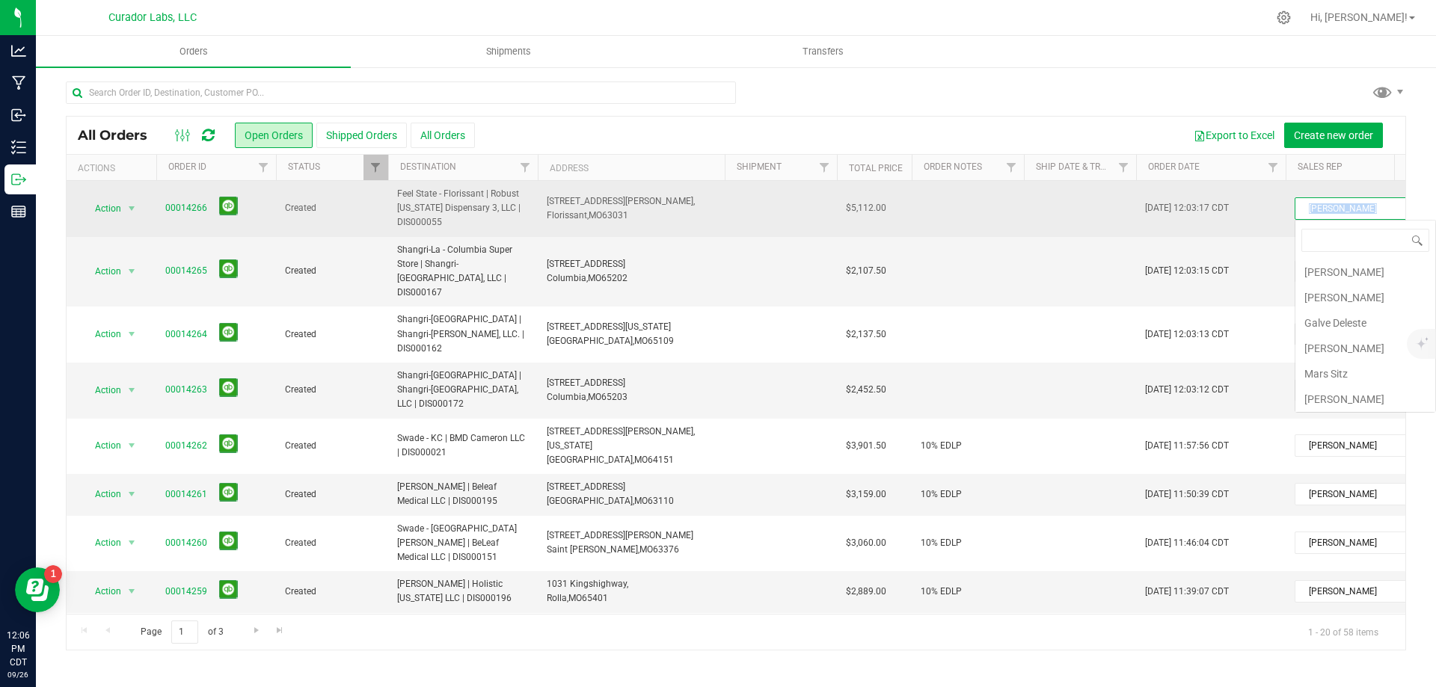
scroll to position [0, 0]
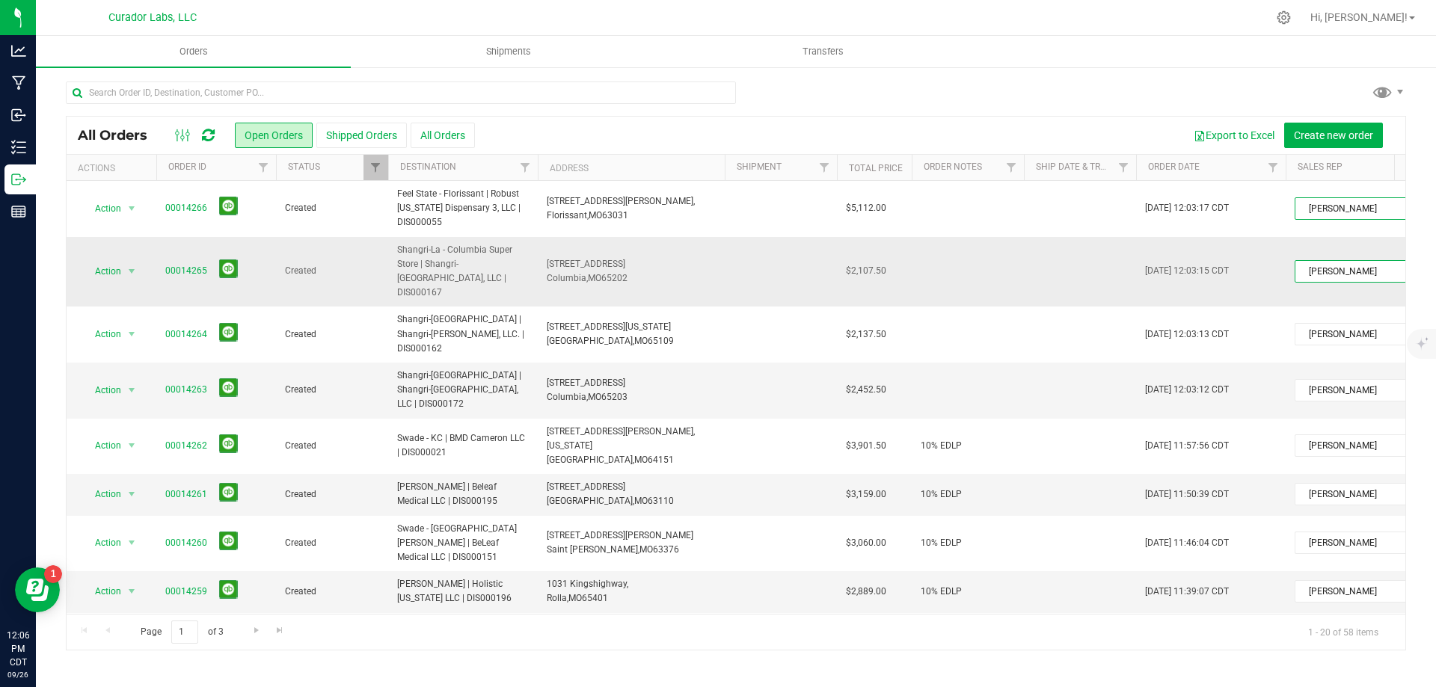
click at [1351, 265] on span "[PERSON_NAME]" at bounding box center [1350, 271] width 111 height 21
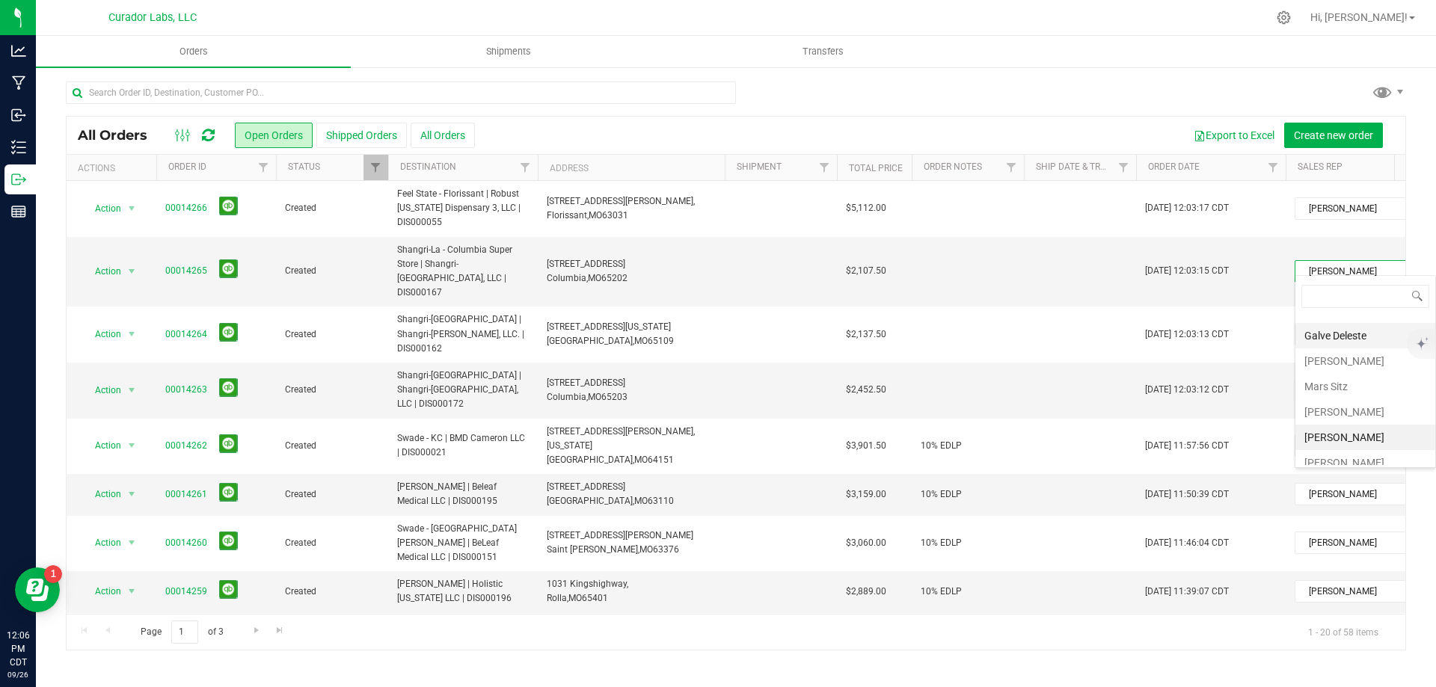
scroll to position [54, 0]
click at [1051, 277] on td at bounding box center [1080, 272] width 112 height 70
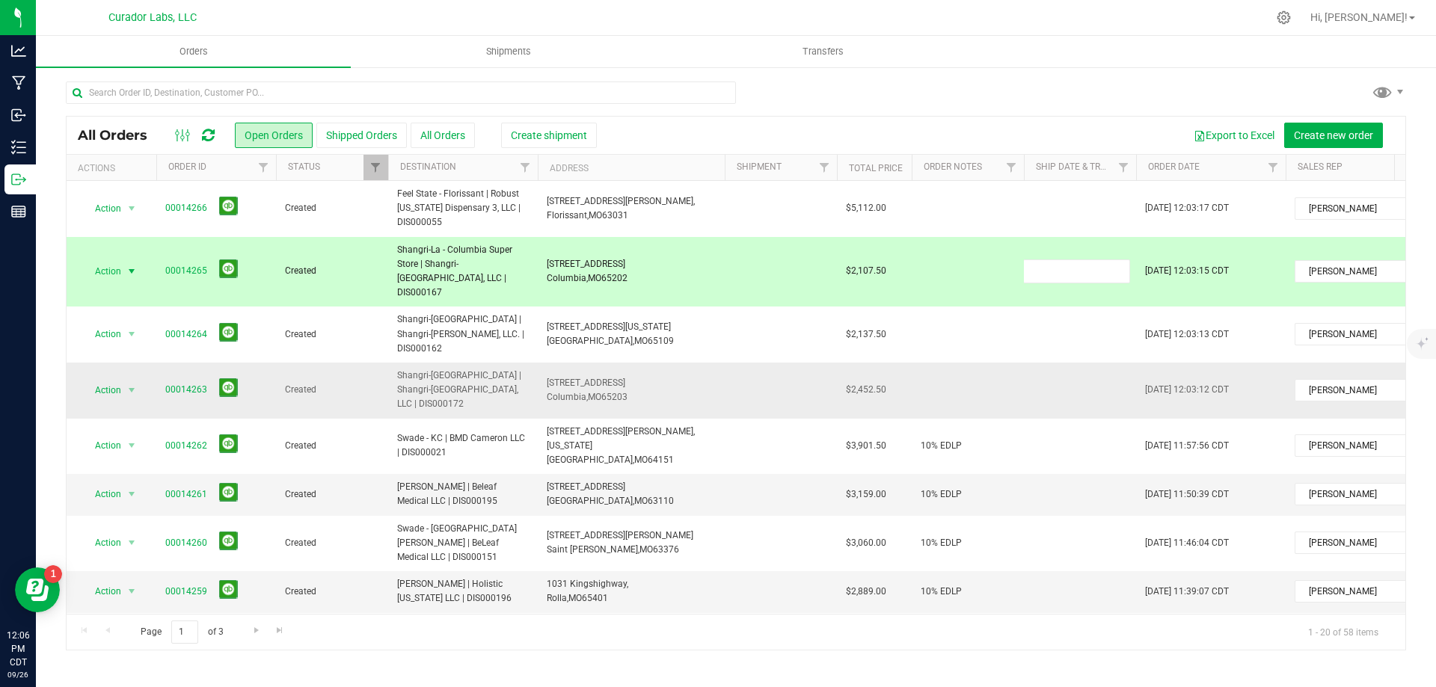
click at [953, 363] on td at bounding box center [968, 391] width 112 height 56
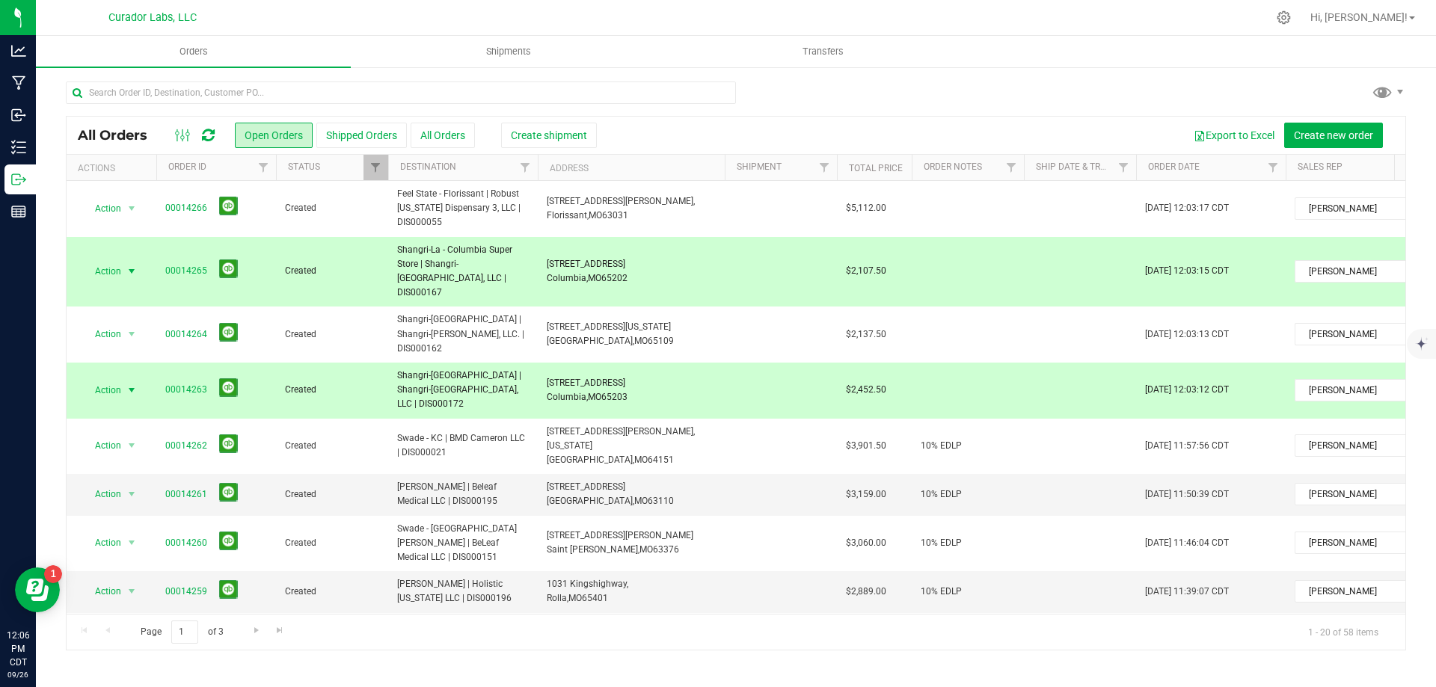
click at [1075, 371] on td at bounding box center [1080, 391] width 112 height 56
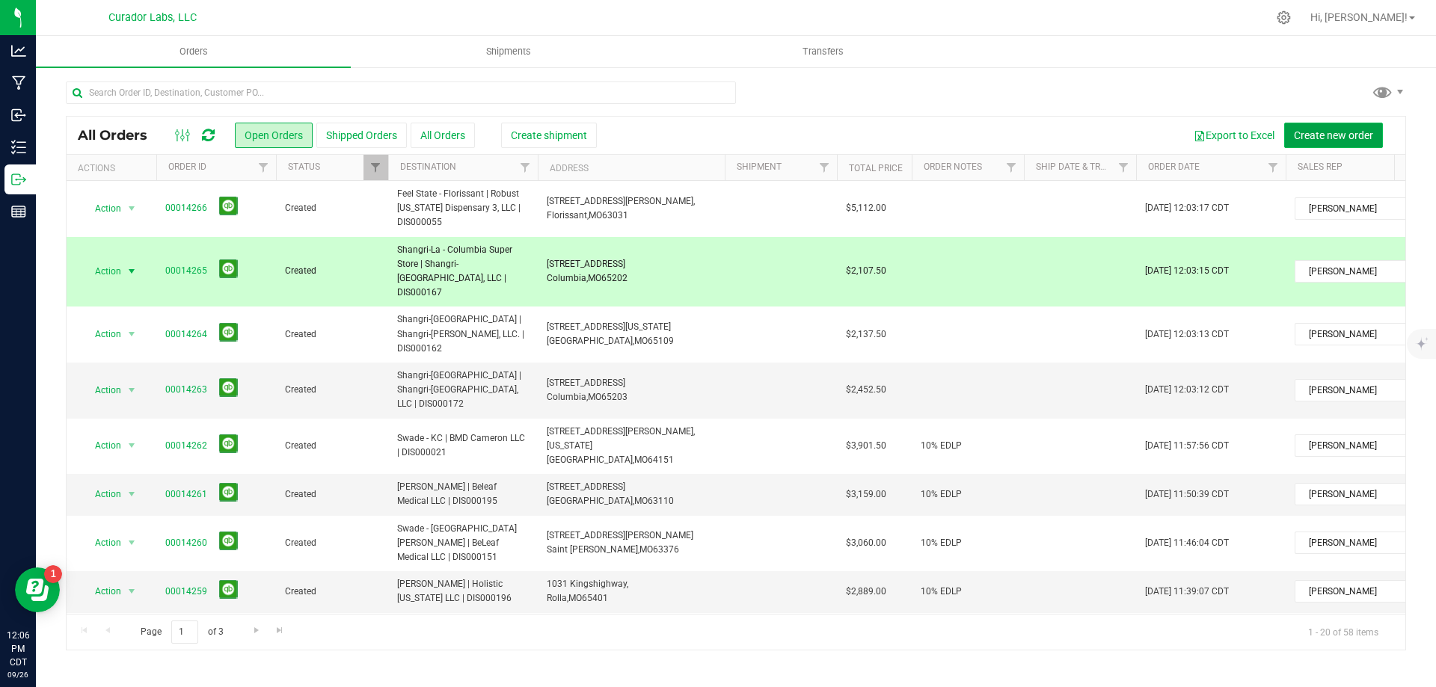
click at [1325, 129] on span "Create new order" at bounding box center [1333, 135] width 79 height 12
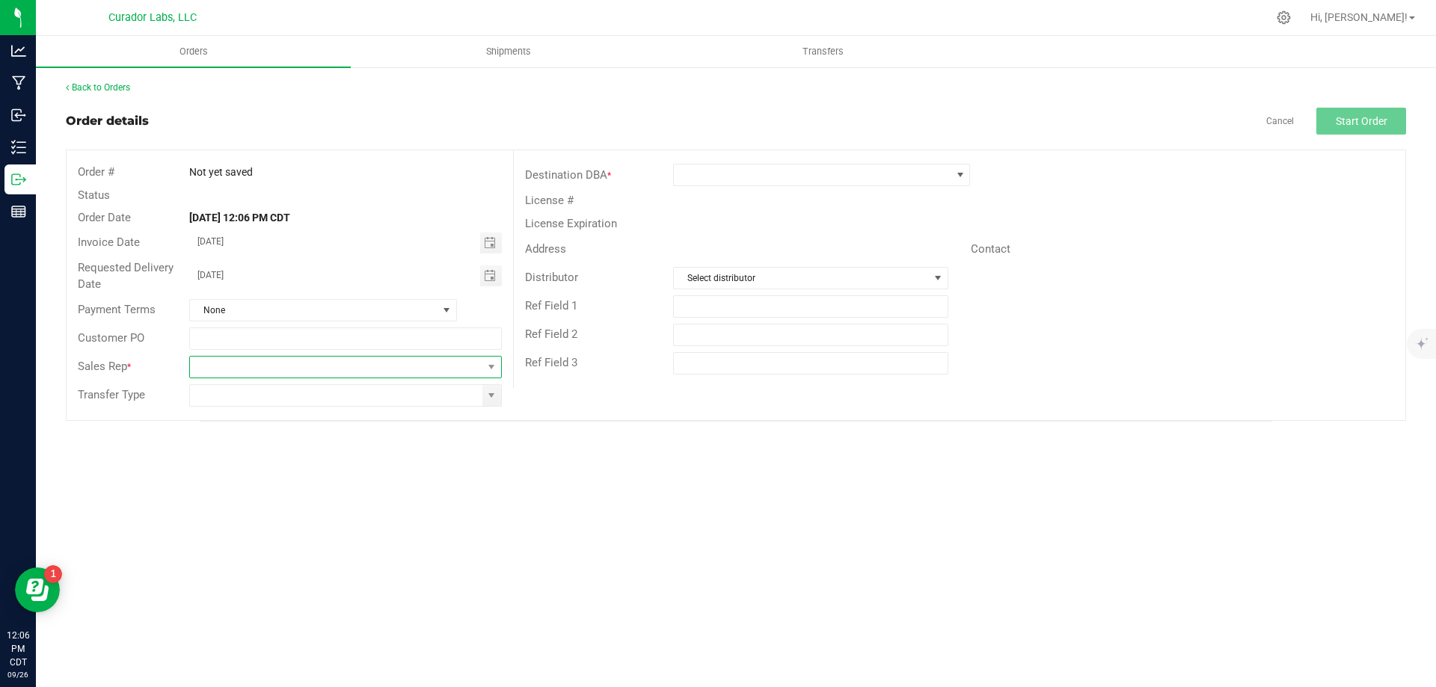
click at [262, 366] on span at bounding box center [336, 367] width 292 height 21
click at [318, 519] on li "[PERSON_NAME]" at bounding box center [345, 529] width 310 height 25
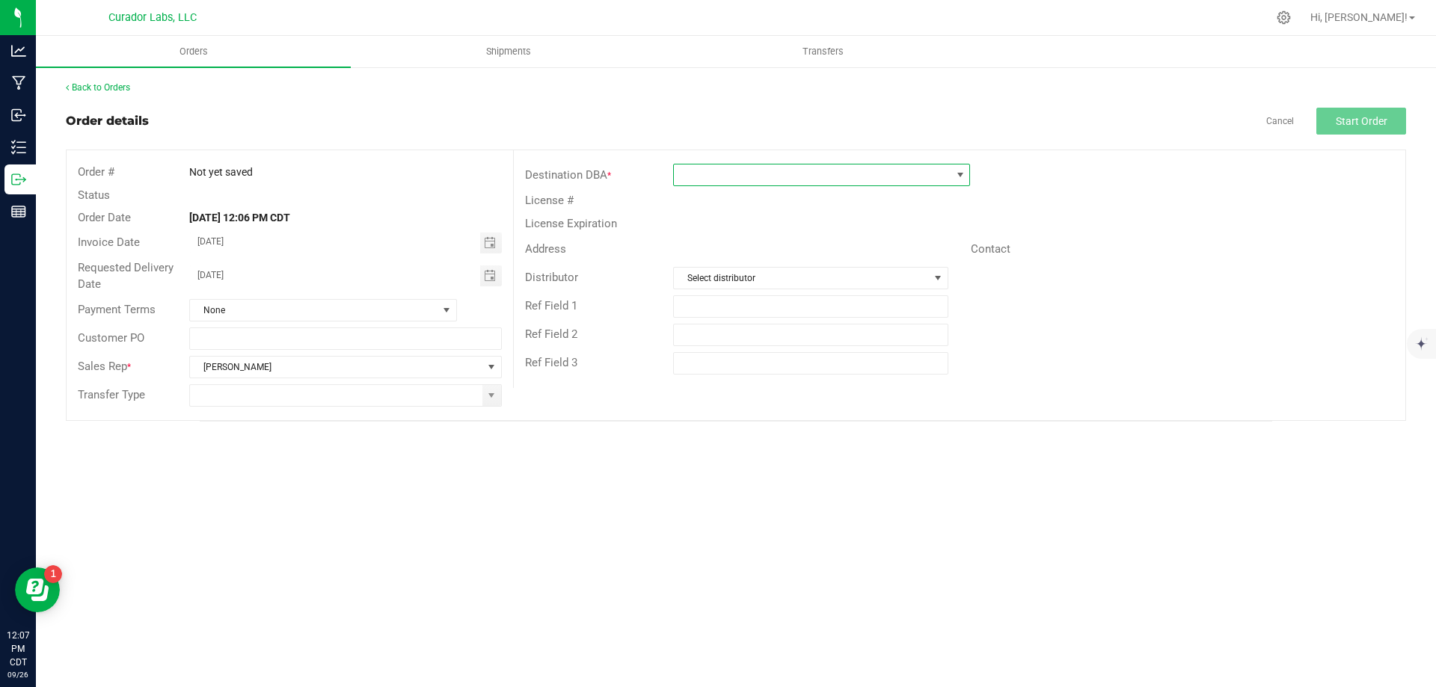
click at [783, 175] on span at bounding box center [812, 175] width 277 height 21
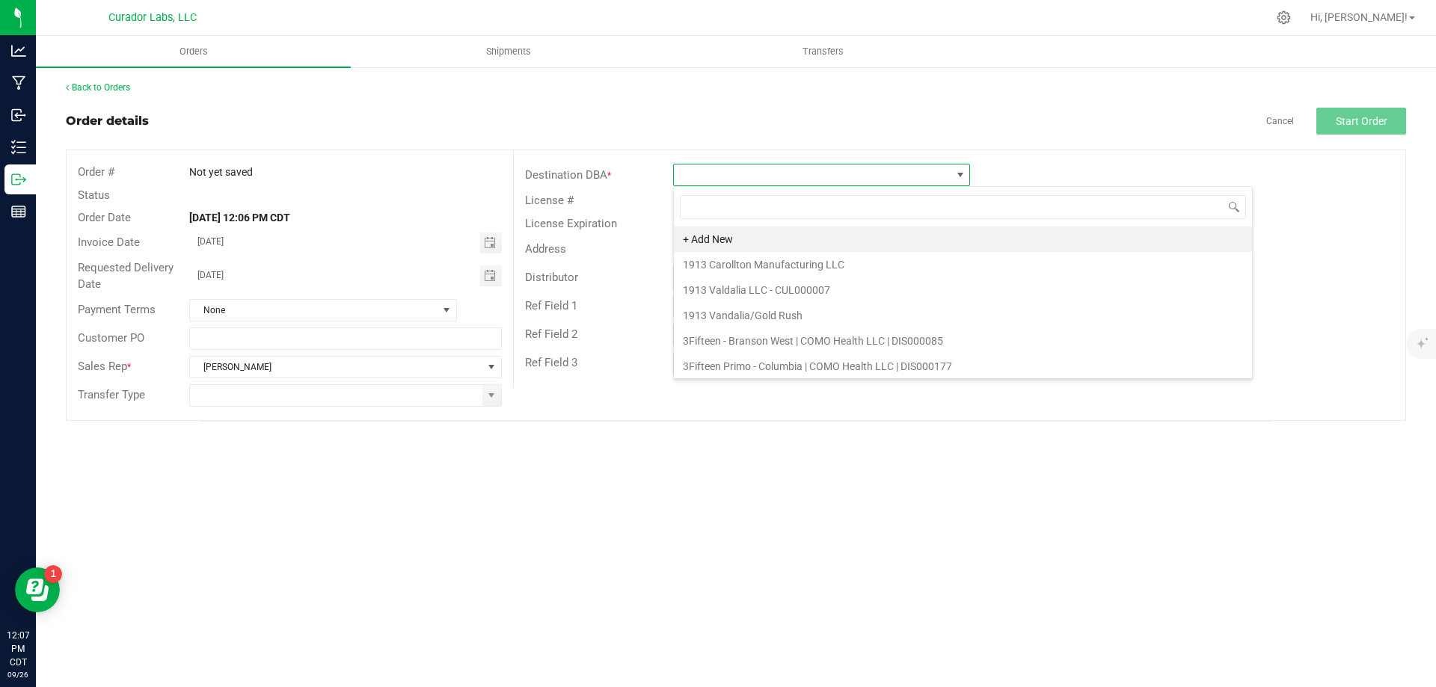
scroll to position [22, 297]
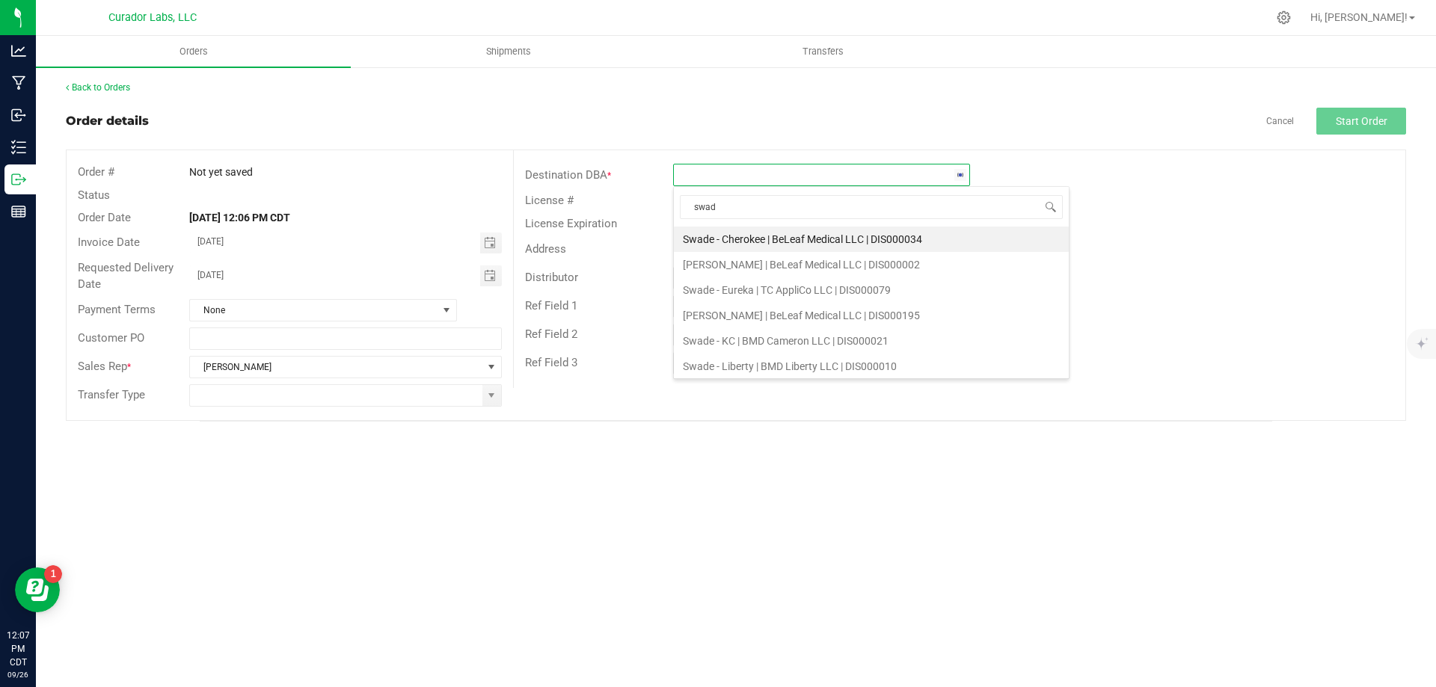
type input "swade"
click at [796, 365] on li "Swade - Liberty | BMD Liberty LLC | DIS000010" at bounding box center [871, 366] width 395 height 25
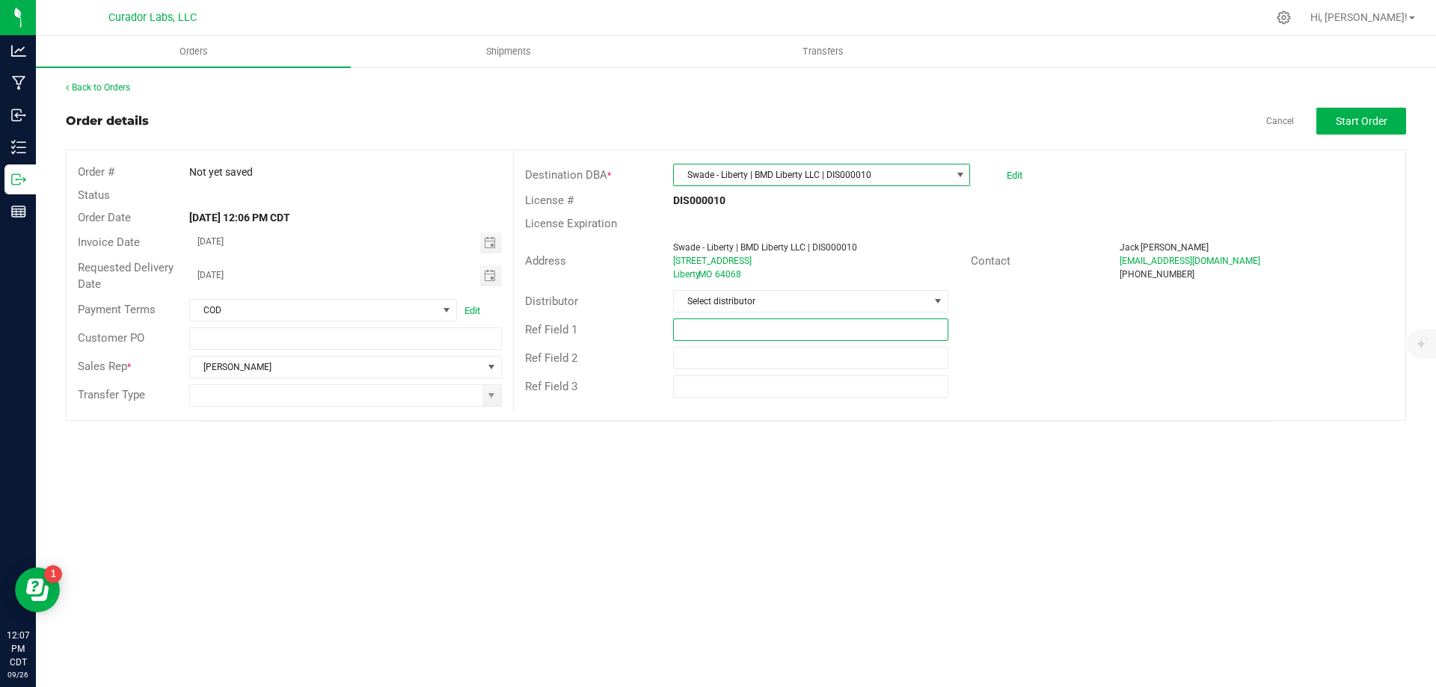
click at [896, 328] on input "text" at bounding box center [810, 330] width 274 height 22
type input "10% EDLP"
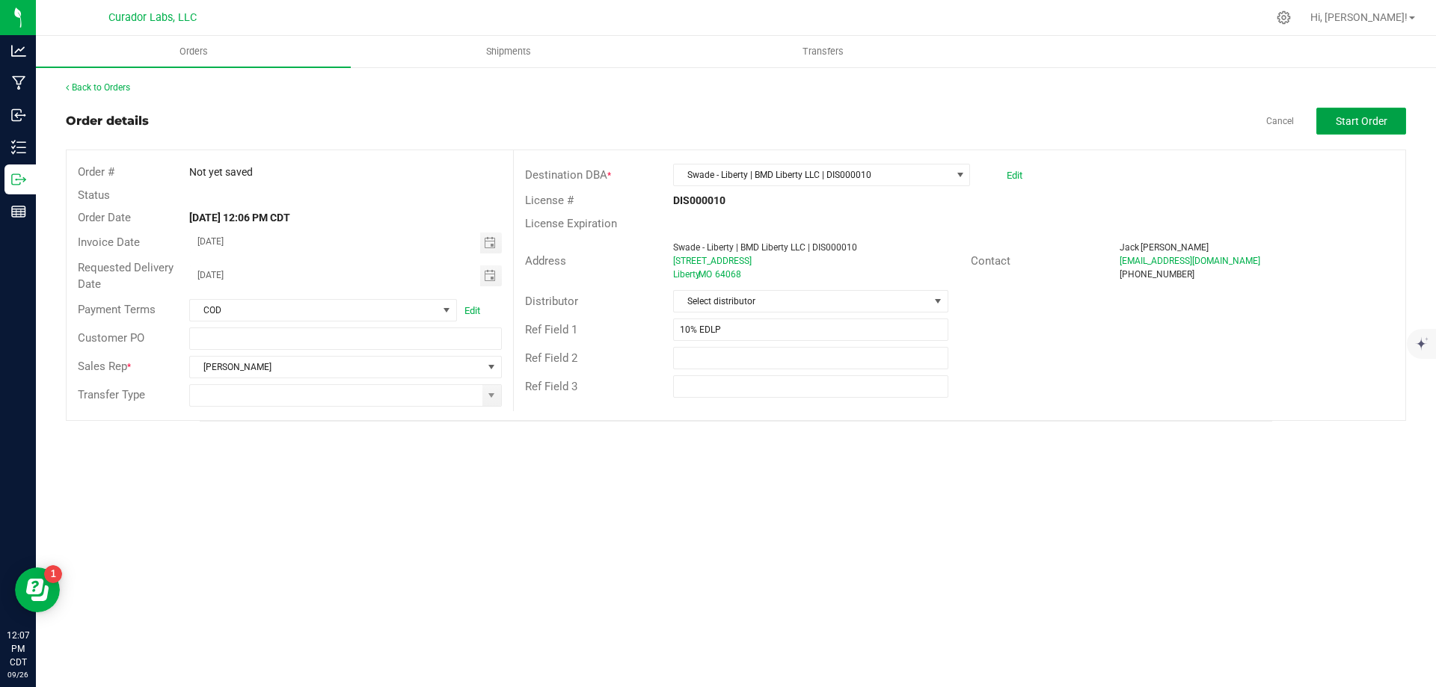
click at [1357, 109] on button "Start Order" at bounding box center [1361, 121] width 90 height 27
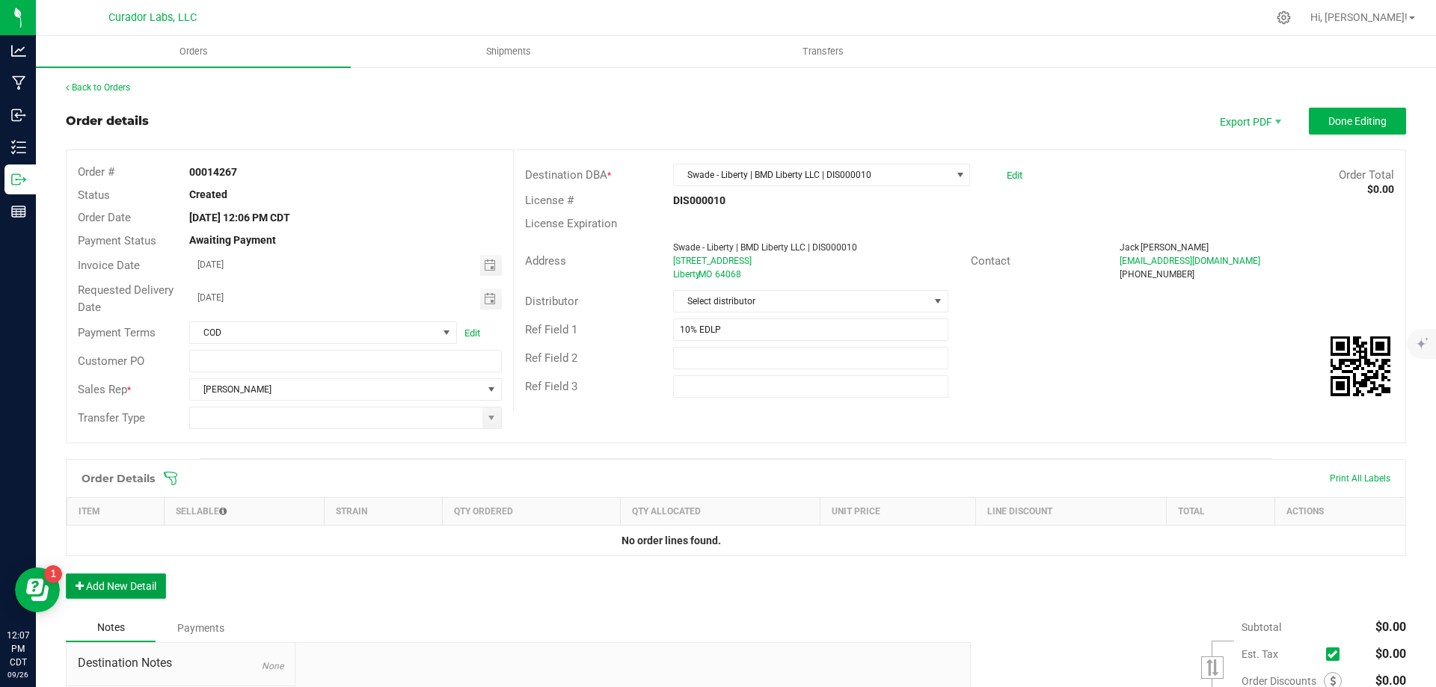
click at [141, 590] on button "Add New Detail" at bounding box center [116, 586] width 100 height 25
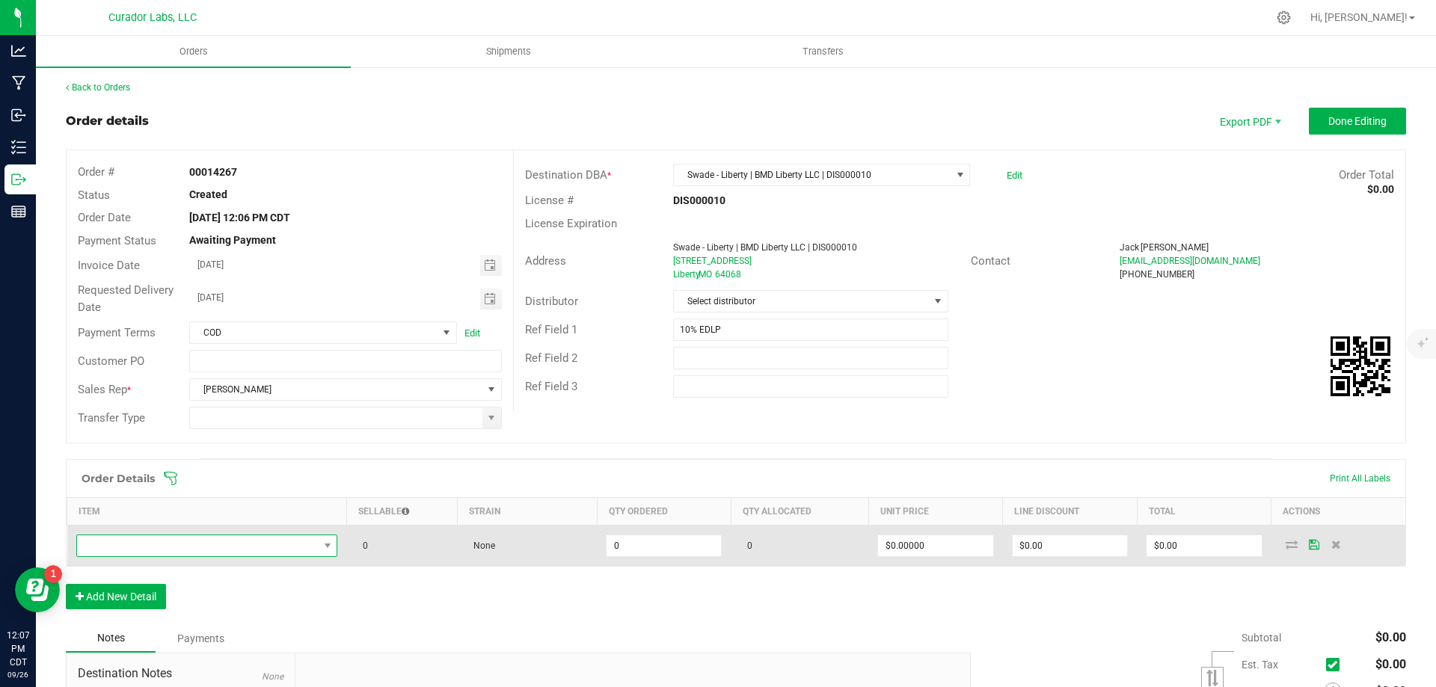
click at [267, 547] on span "NO DATA FOUND" at bounding box center [198, 545] width 242 height 21
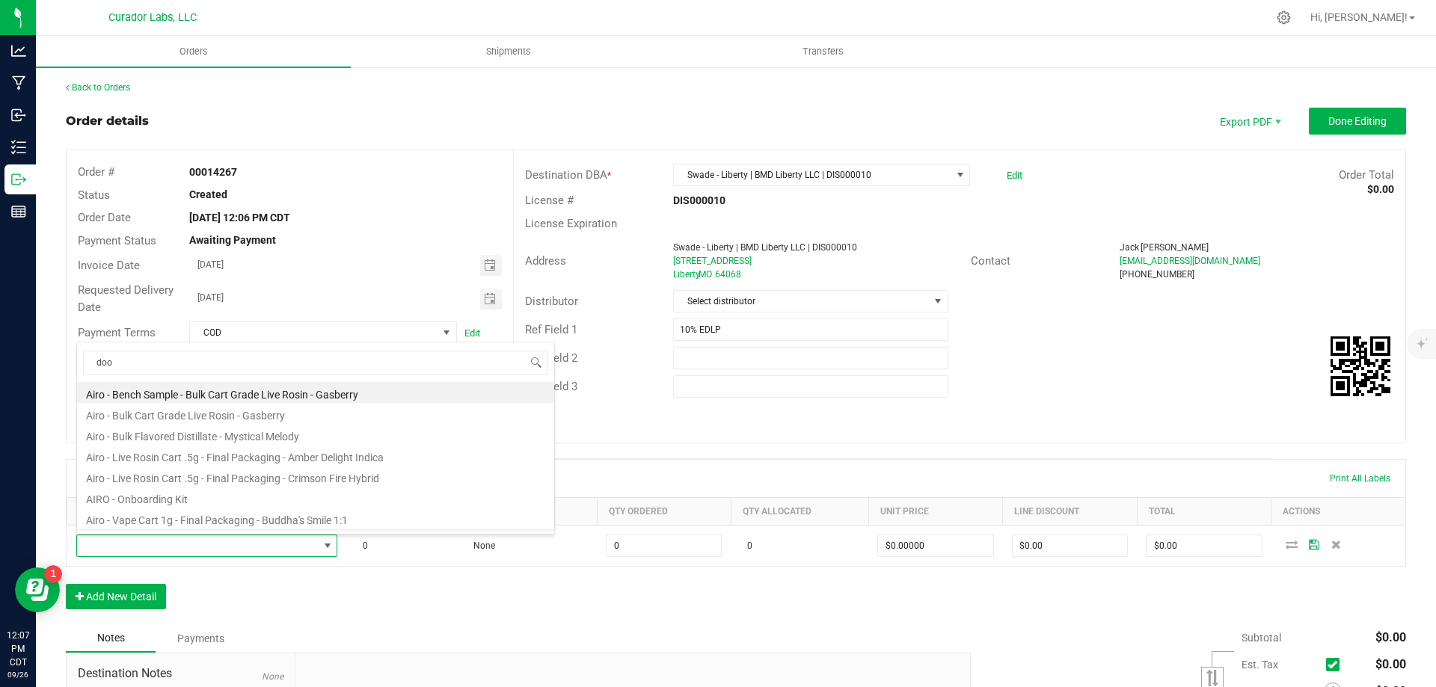
type input "doob"
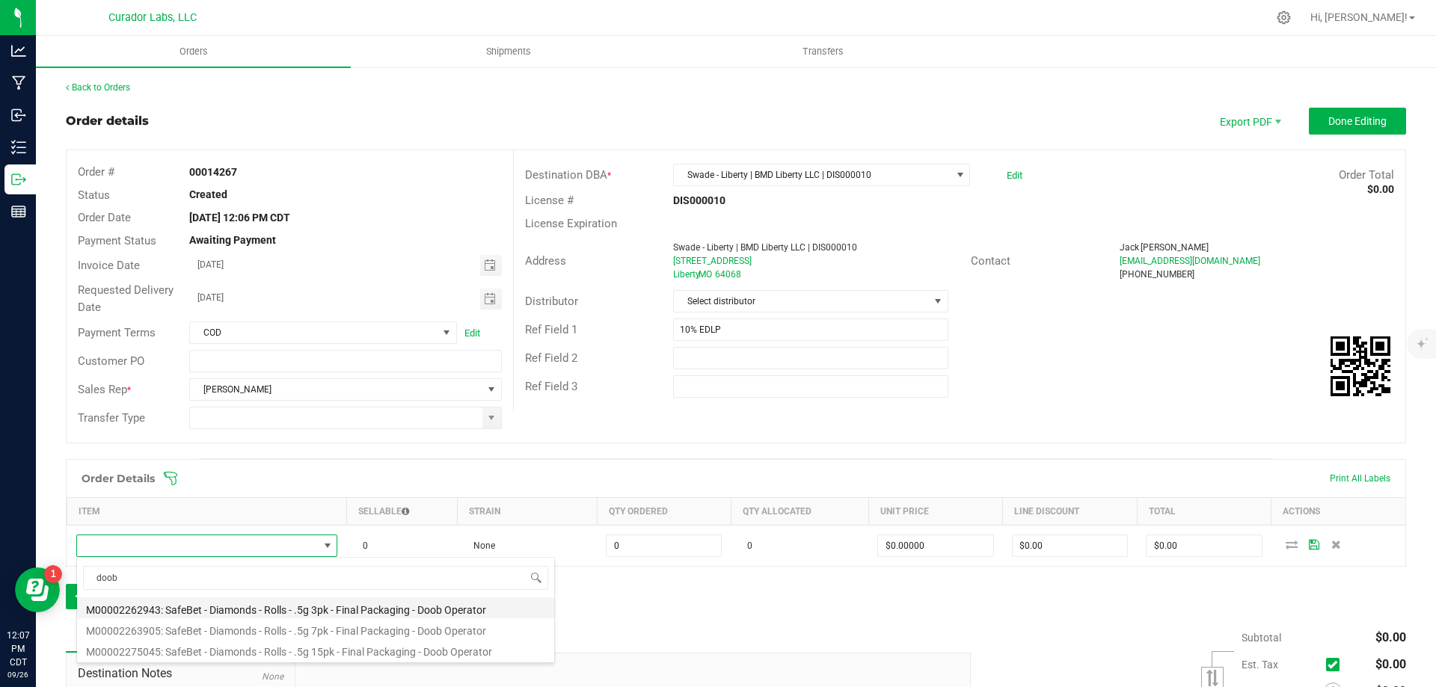
click at [335, 605] on li "M00002262943: SafeBet - Diamonds - Rolls - .5g 3pk - Final Packaging - Doob Ope…" at bounding box center [315, 608] width 477 height 21
type input "0 ea"
type input "$14.00000"
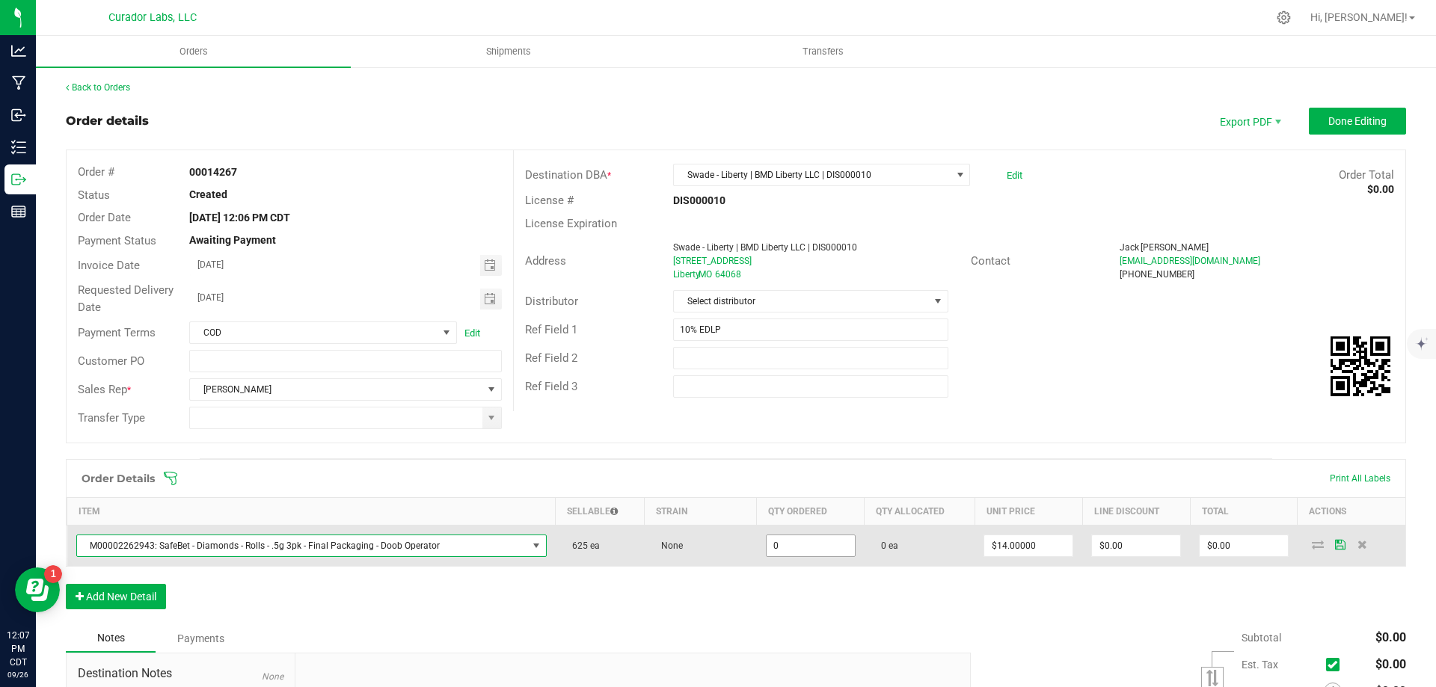
click at [781, 547] on input "0" at bounding box center [811, 545] width 88 height 21
type input "25 ea"
type input "350"
click at [1245, 546] on input "350" at bounding box center [1244, 545] width 88 height 21
click at [1224, 547] on input "350" at bounding box center [1244, 545] width 88 height 21
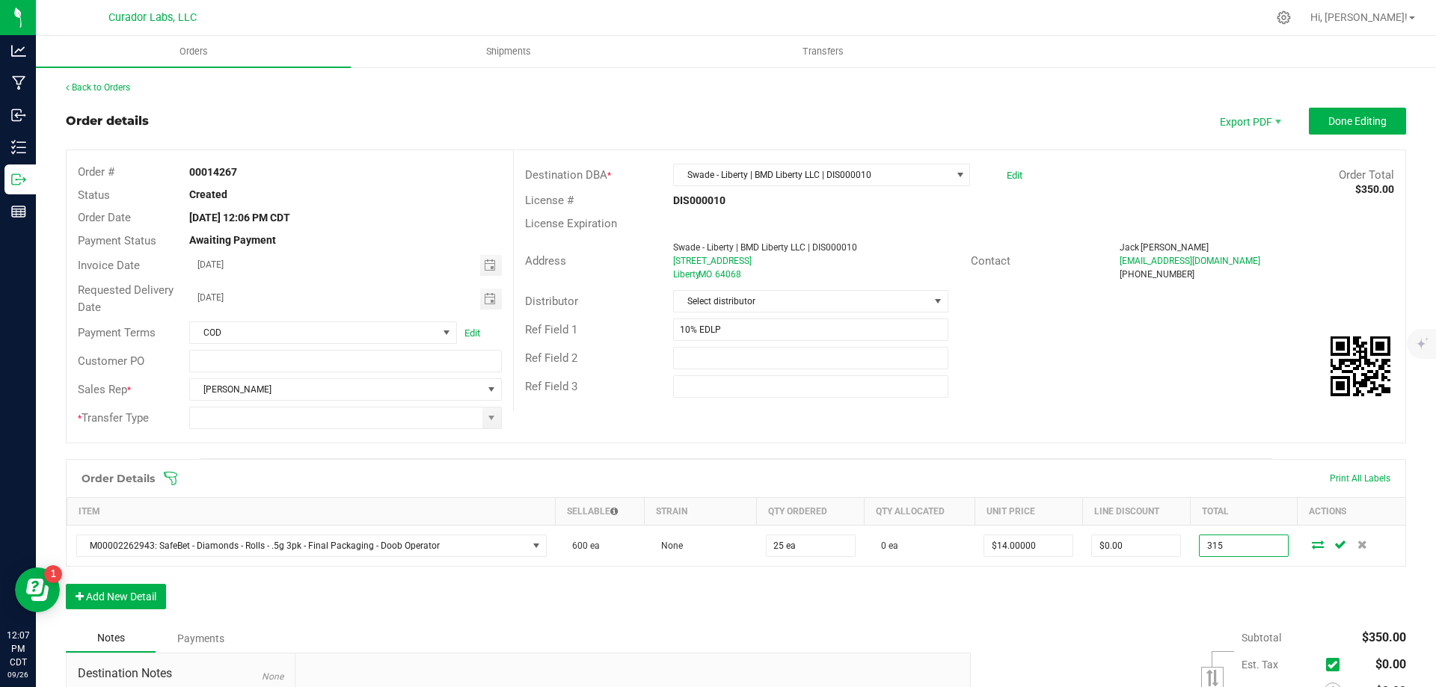
type input "315"
type input "$12.60000"
type input "$315.00"
click at [1136, 606] on div "Order Details Print All Labels Item Sellable Strain Qty Ordered Qty Allocated U…" at bounding box center [736, 541] width 1340 height 165
click at [142, 592] on button "Add New Detail" at bounding box center [116, 596] width 100 height 25
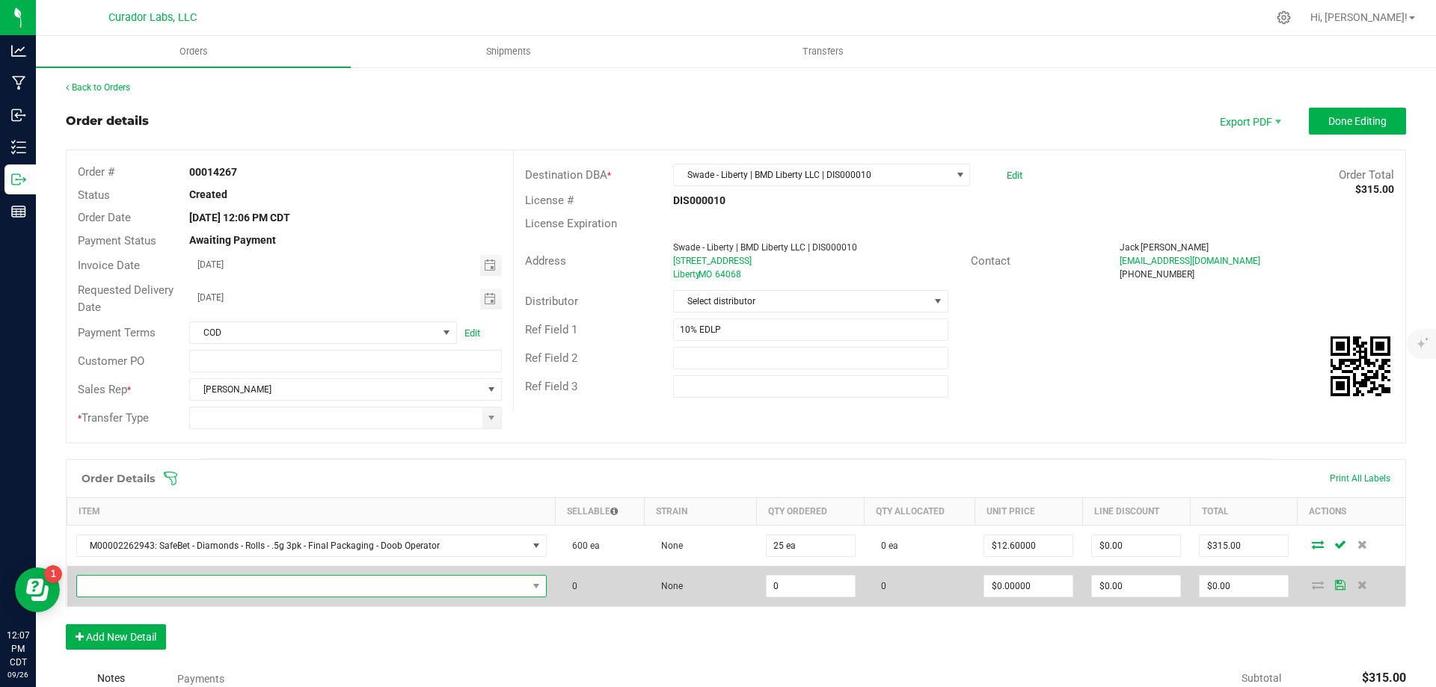
drag, startPoint x: 340, startPoint y: 578, endPoint x: 340, endPoint y: 586, distance: 8.2
click at [340, 581] on span "NO DATA FOUND" at bounding box center [302, 586] width 450 height 21
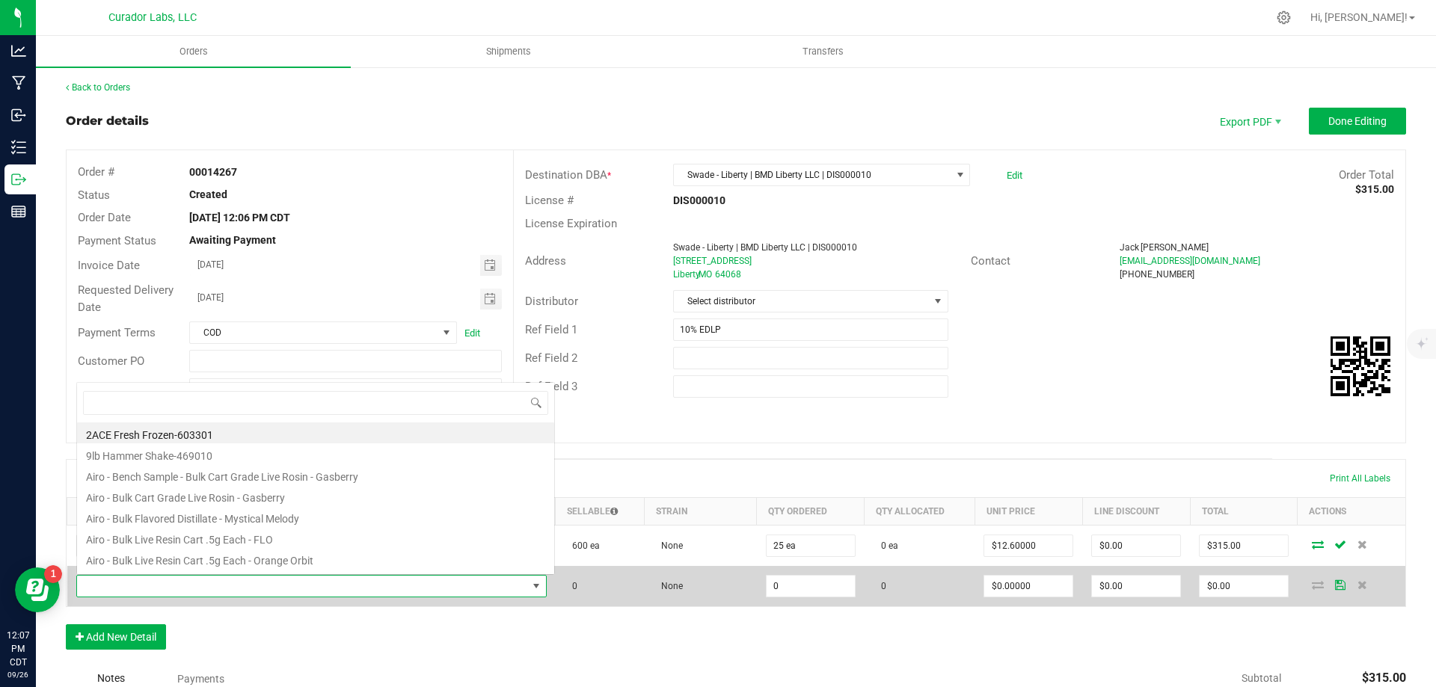
scroll to position [22, 458]
type input "pakalolo"
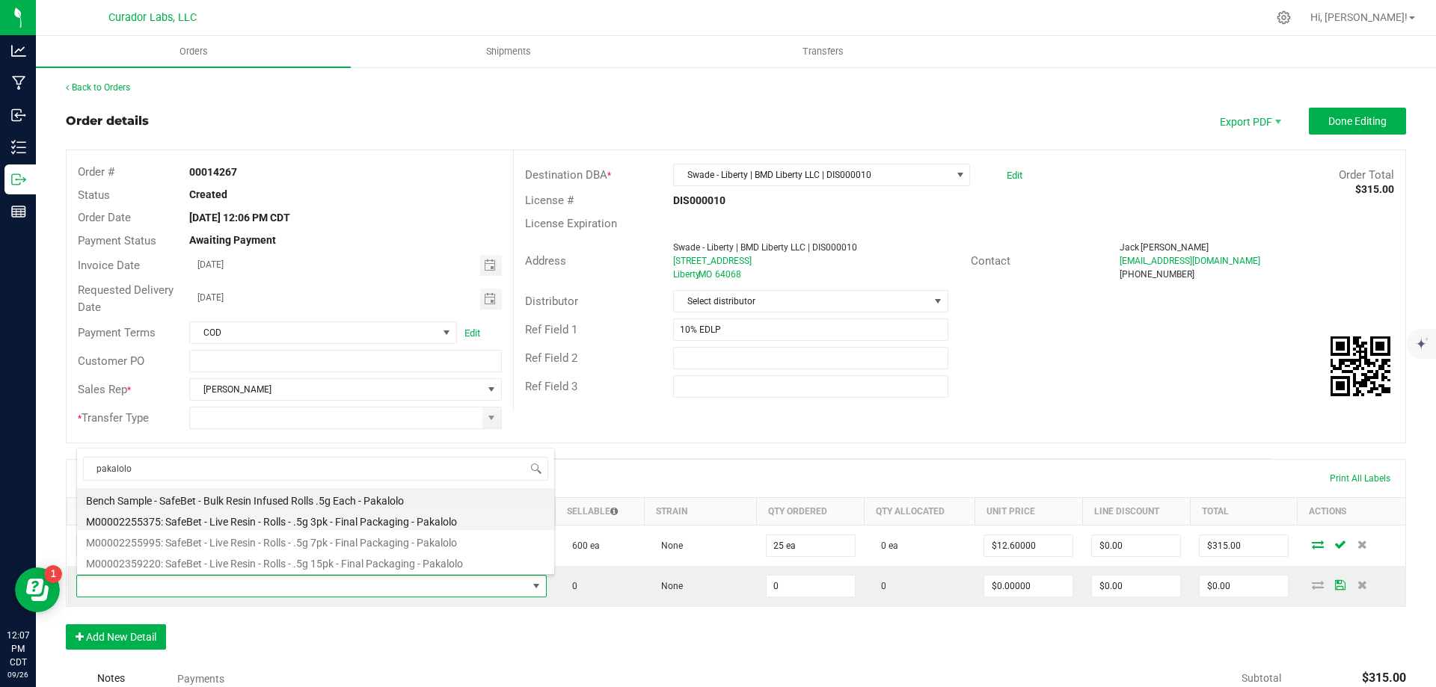
click at [373, 517] on li "M00002255375: SafeBet - Live Resin - Rolls - .5g 3pk - Final Packaging - Pakalo…" at bounding box center [315, 519] width 477 height 21
type input "0 ea"
type input "$14.00000"
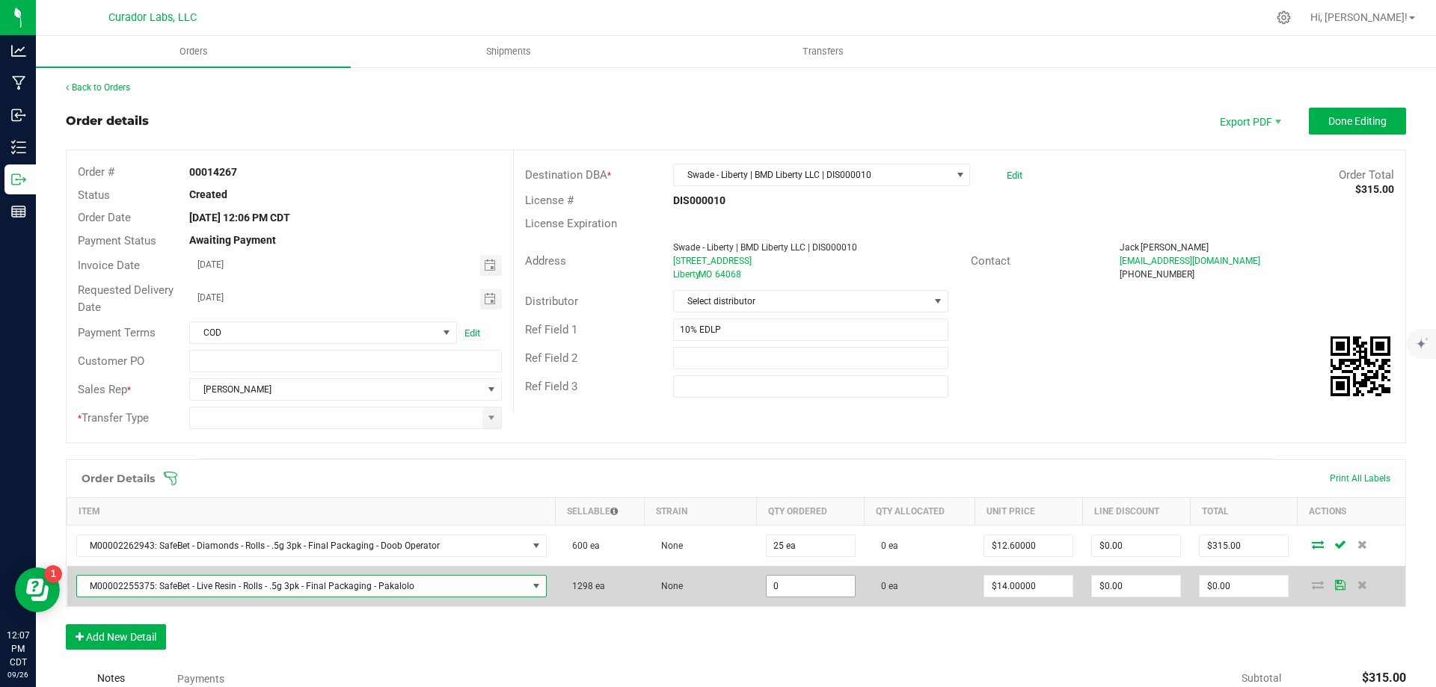
click at [801, 591] on input "0" at bounding box center [811, 586] width 88 height 21
type input "25 ea"
type input "350"
click at [1232, 589] on input "350" at bounding box center [1244, 586] width 88 height 21
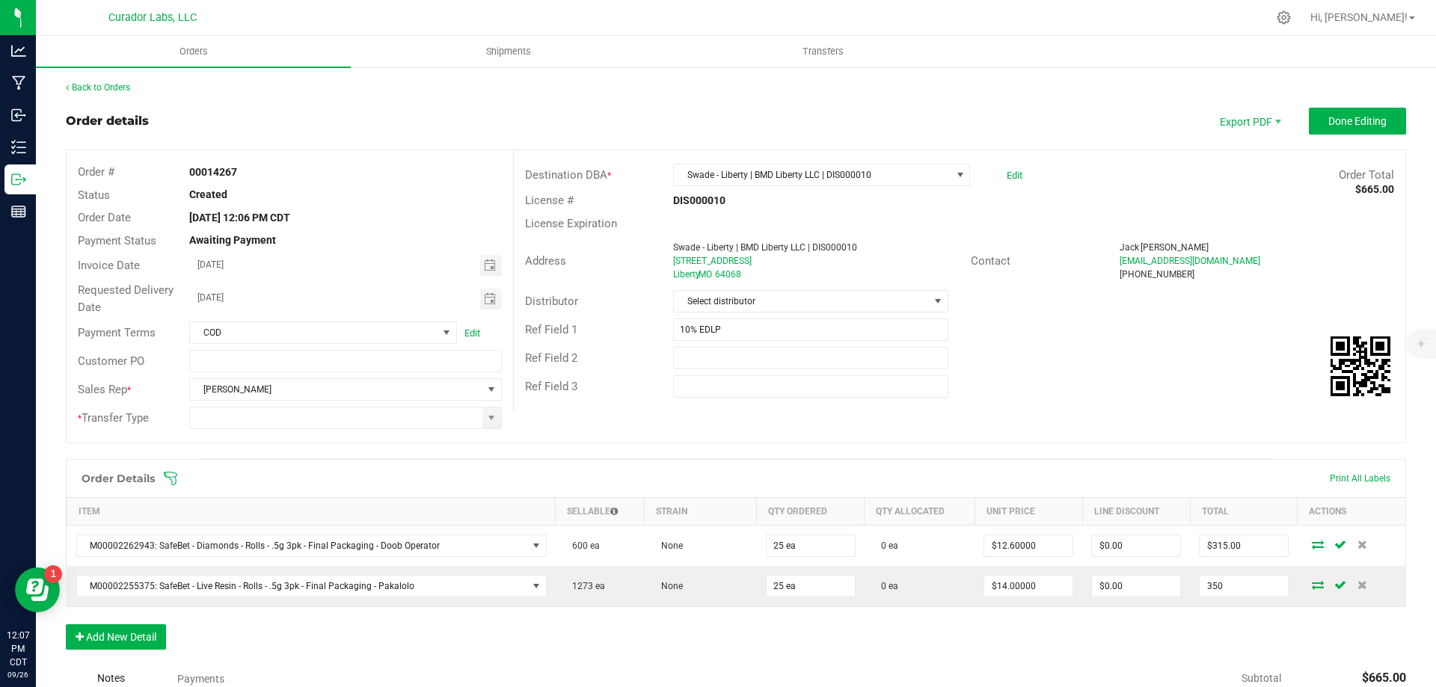
click at [1232, 589] on input "350" at bounding box center [1244, 586] width 88 height 21
click at [1025, 637] on div "Order Details Print All Labels Item Sellable Strain Qty Ordered Qty Allocated U…" at bounding box center [736, 562] width 1340 height 206
click at [130, 639] on button "Add New Detail" at bounding box center [116, 636] width 100 height 25
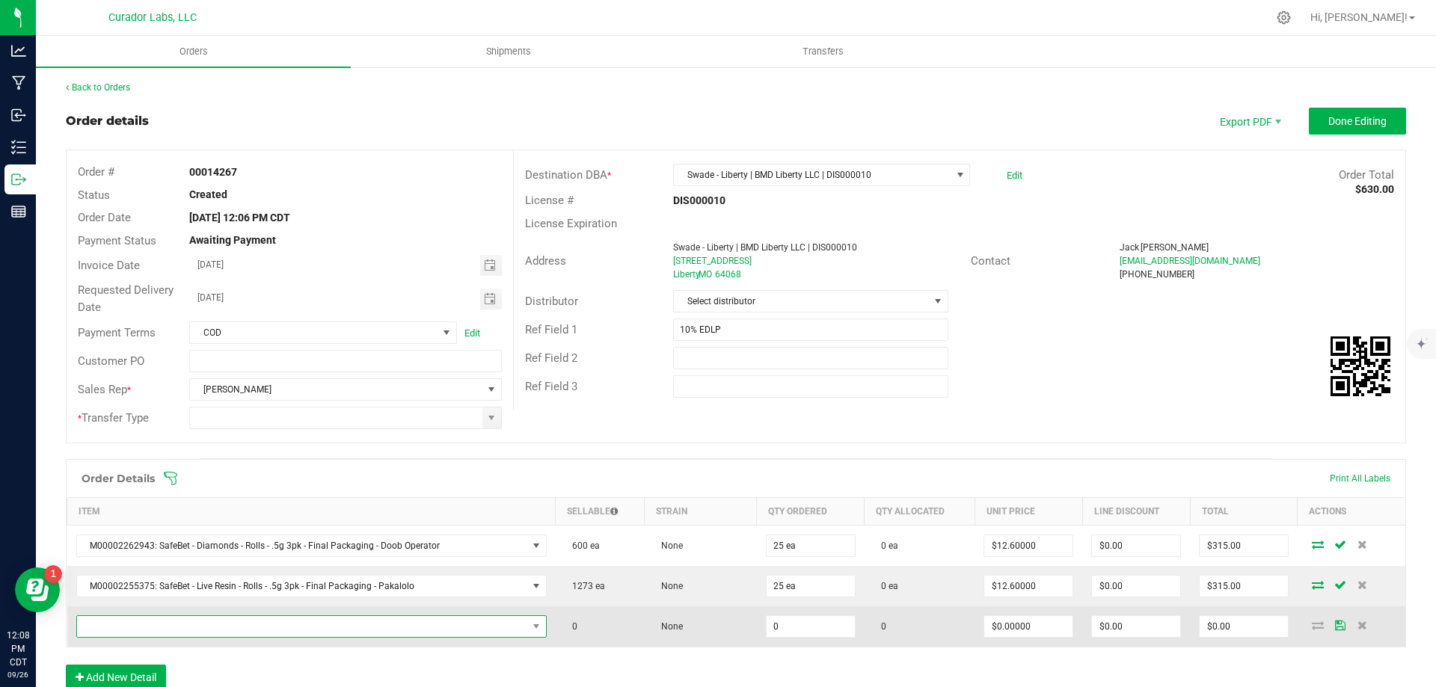
click at [141, 628] on span "NO DATA FOUND" at bounding box center [302, 626] width 450 height 21
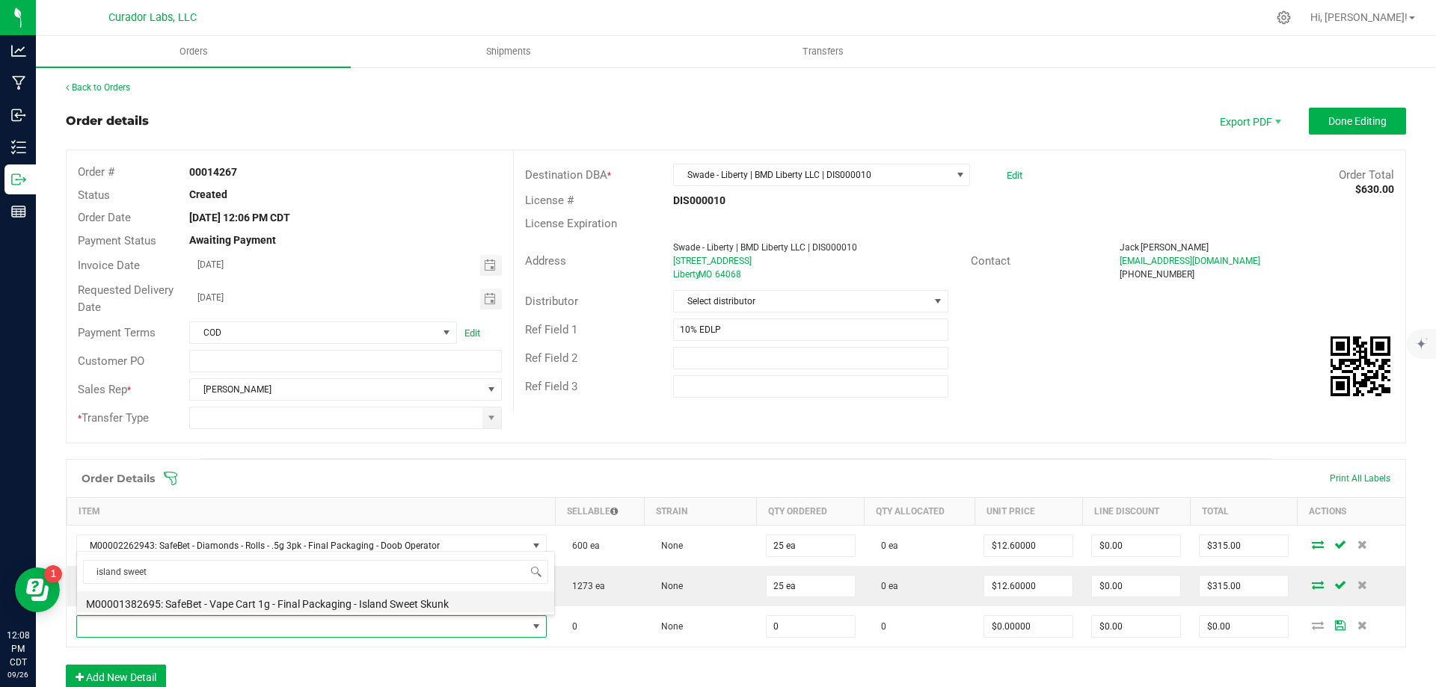
click at [246, 604] on li "M00001382695: SafeBet - Vape Cart 1g - Final Packaging - Island Sweet Skunk" at bounding box center [315, 602] width 477 height 21
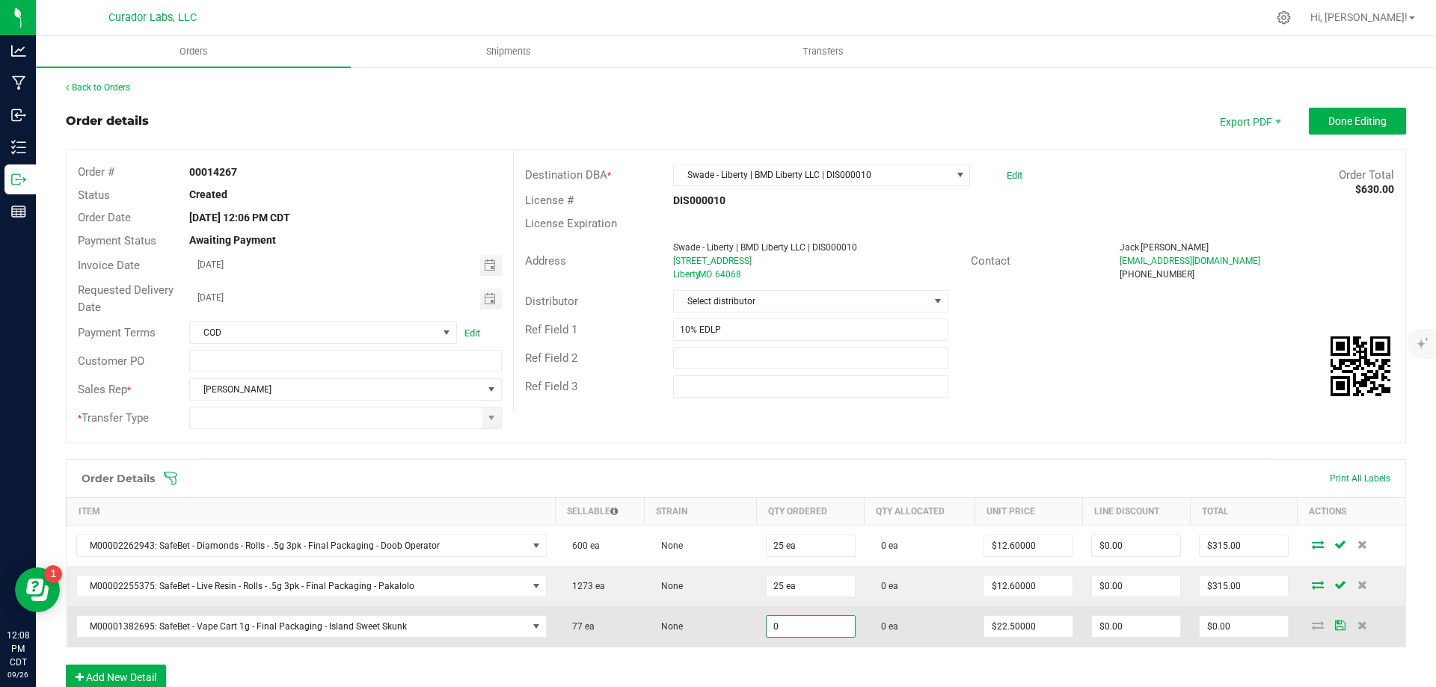
click at [786, 623] on input "0" at bounding box center [811, 626] width 88 height 21
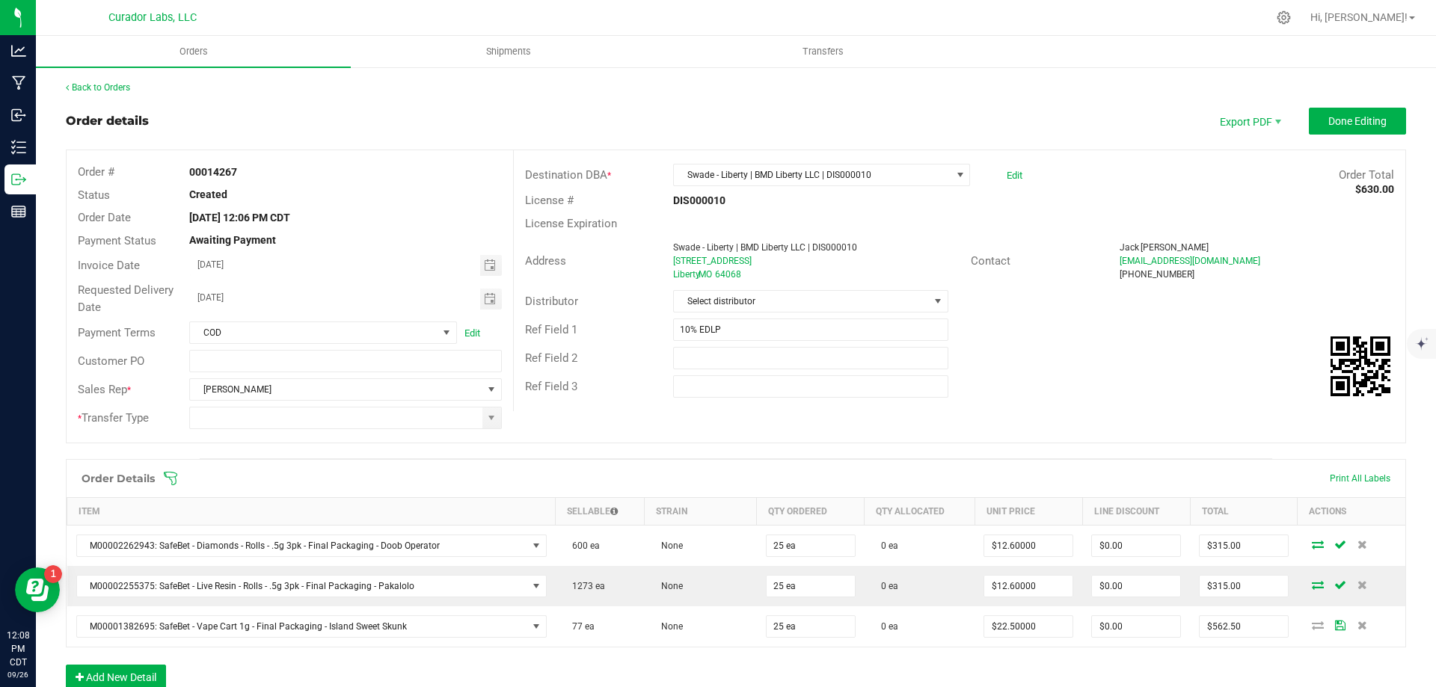
click at [1157, 675] on div "Order Details Print All Labels Item Sellable Strain Qty Ordered Qty Allocated U…" at bounding box center [736, 582] width 1340 height 246
click at [1213, 627] on input "562.5" at bounding box center [1244, 626] width 88 height 21
click at [1037, 655] on div "Order Details Print All Labels Item Sellable Strain Qty Ordered Qty Allocated U…" at bounding box center [736, 582] width 1340 height 246
click at [523, 666] on div "Order Details Print All Labels Item Sellable Strain Qty Ordered Qty Allocated U…" at bounding box center [736, 582] width 1340 height 246
click at [99, 673] on button "Add New Detail" at bounding box center [116, 677] width 100 height 25
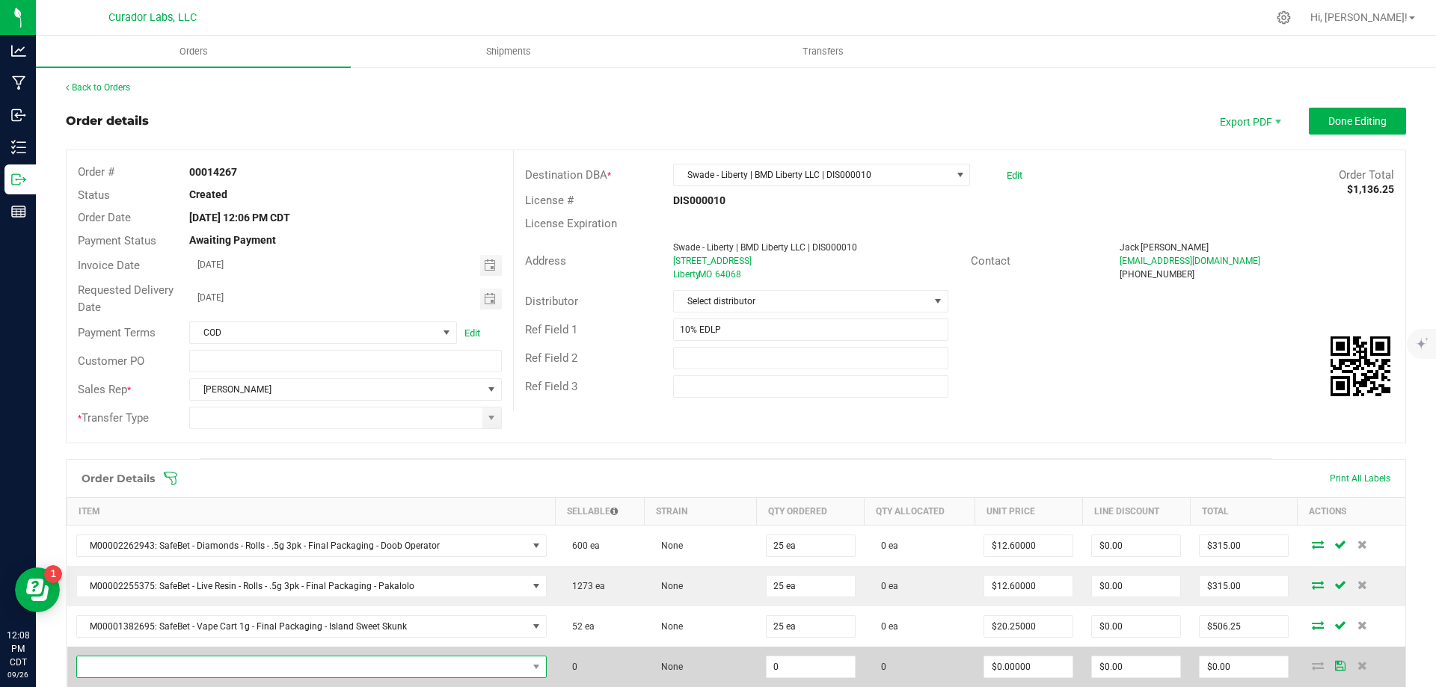
click at [173, 666] on span "NO DATA FOUND" at bounding box center [302, 667] width 450 height 21
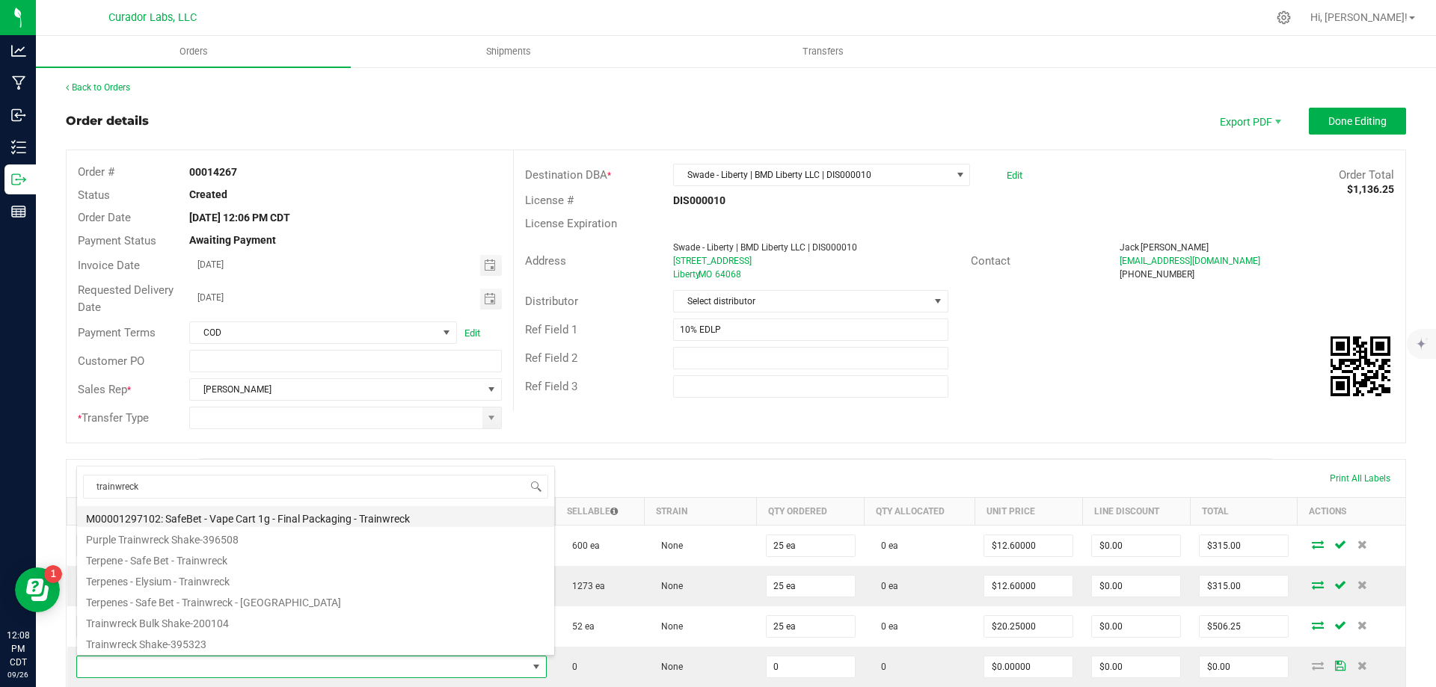
click at [275, 516] on li "M00001297102: SafeBet - Vape Cart 1g - Final Packaging - Trainwreck" at bounding box center [315, 516] width 477 height 21
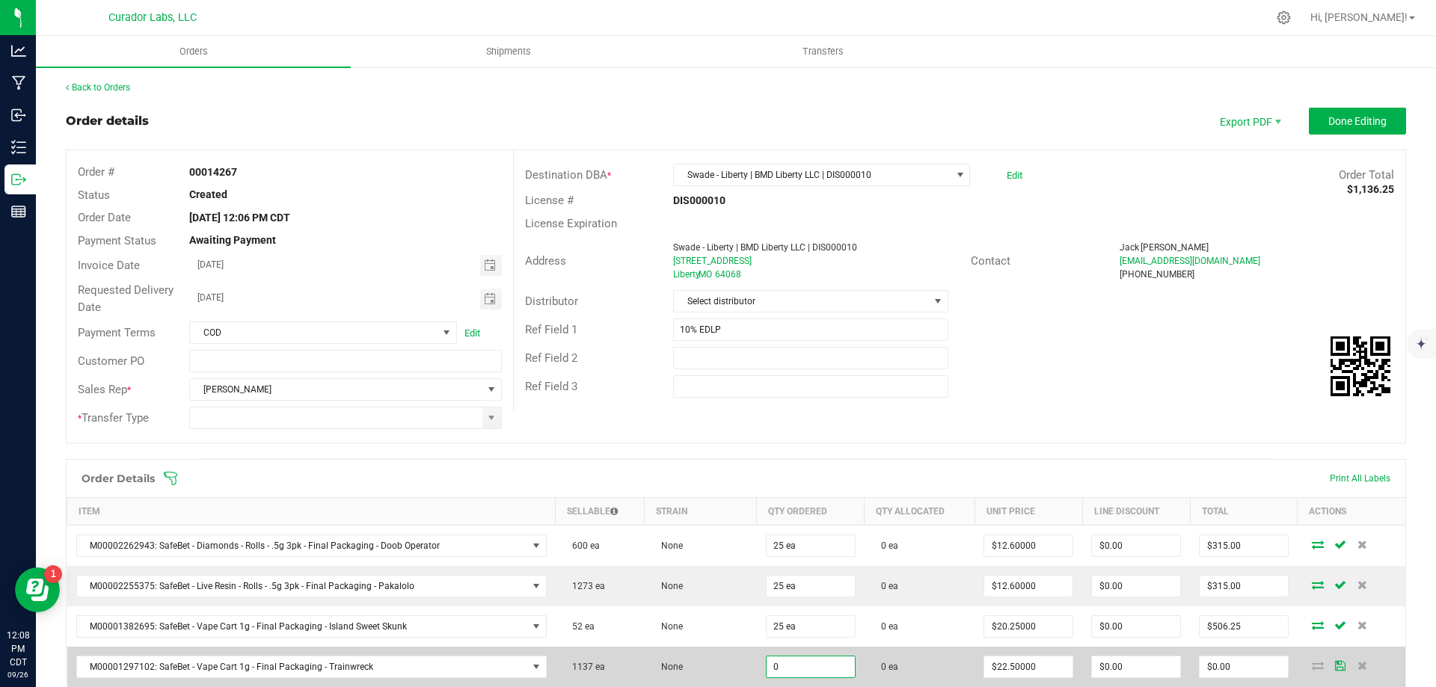
click at [812, 667] on input "0" at bounding box center [811, 667] width 88 height 21
click at [1178, 667] on td "$0.00" at bounding box center [1136, 667] width 108 height 40
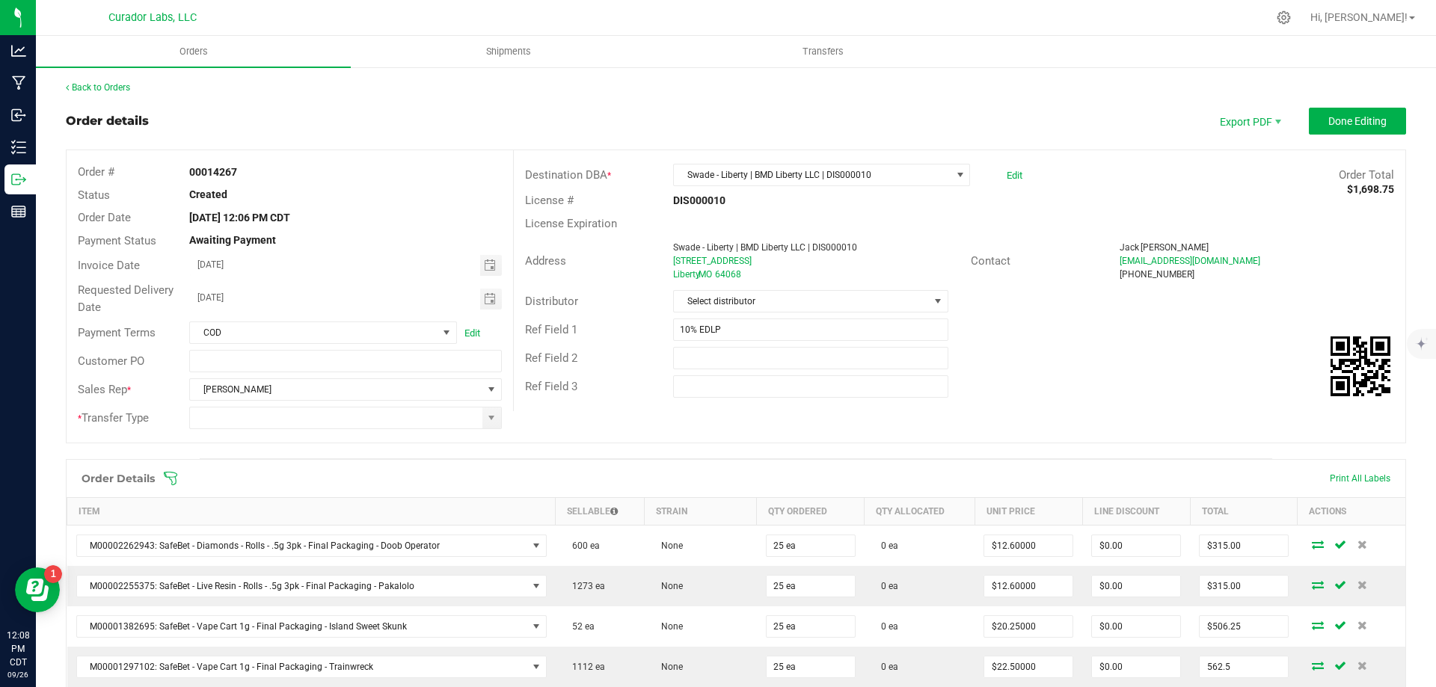
click at [1226, 663] on input "562.5" at bounding box center [1244, 667] width 88 height 21
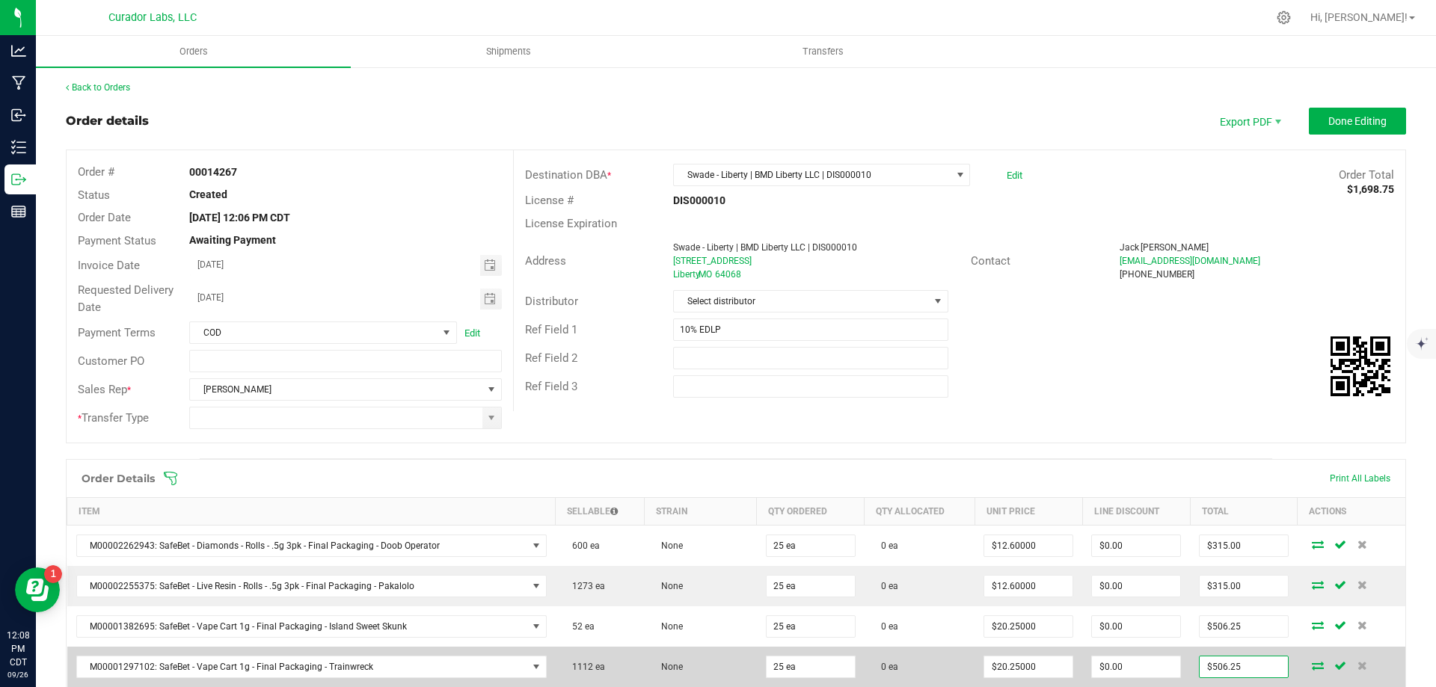
click at [891, 673] on td "0 ea" at bounding box center [919, 667] width 111 height 40
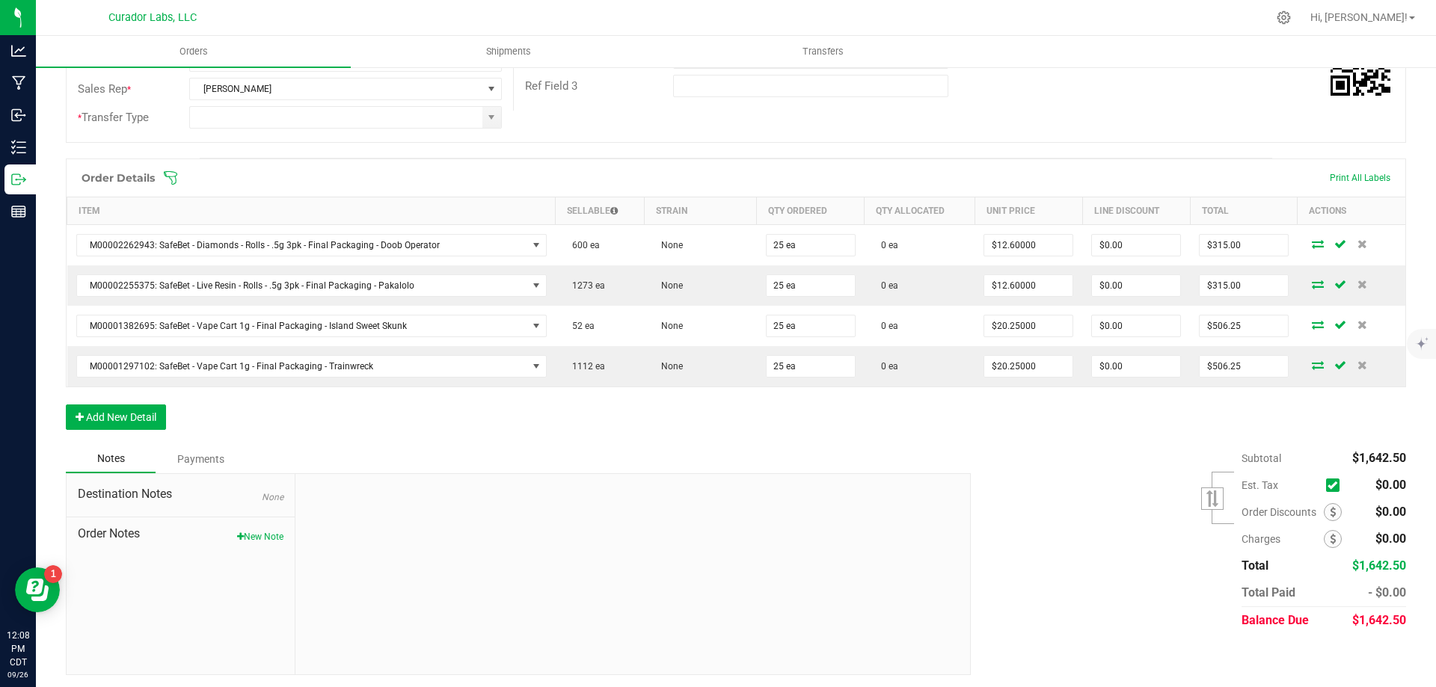
scroll to position [304, 0]
click at [124, 412] on button "Add New Detail" at bounding box center [116, 414] width 100 height 25
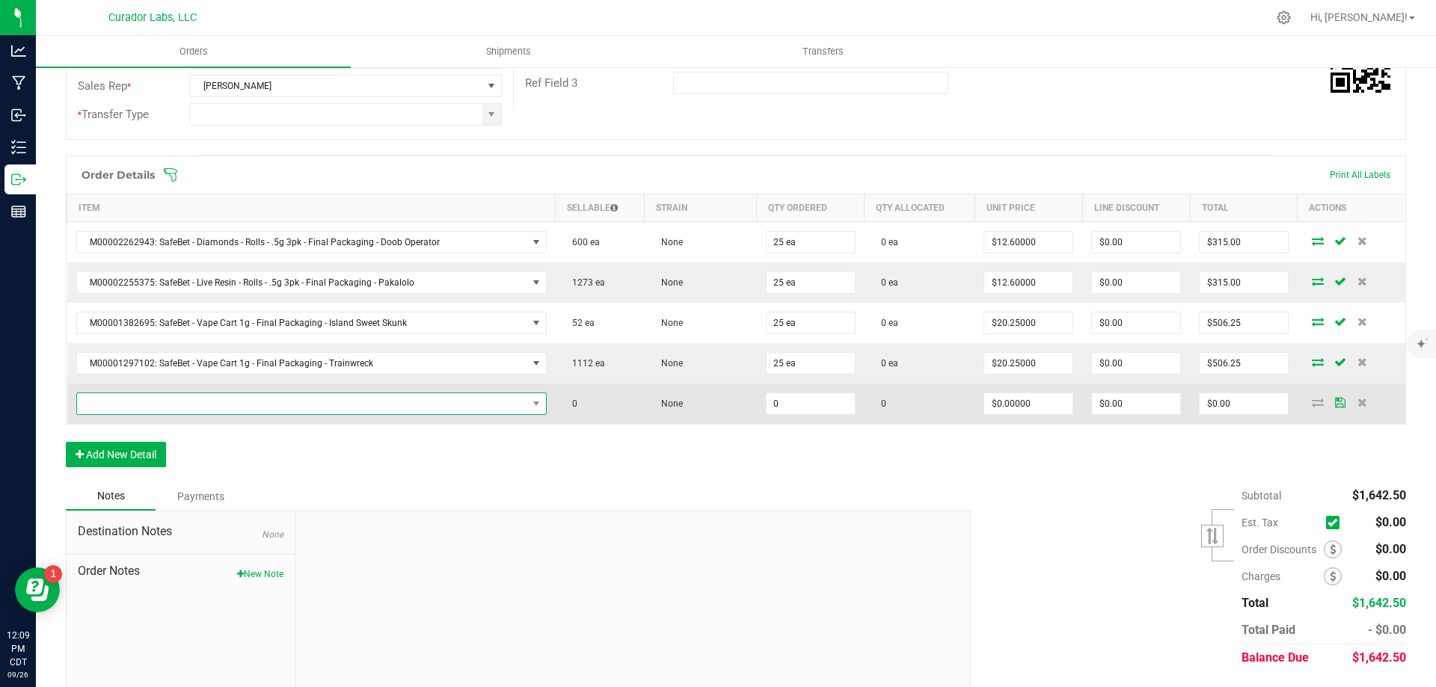
click at [132, 402] on span "NO DATA FOUND" at bounding box center [302, 403] width 450 height 21
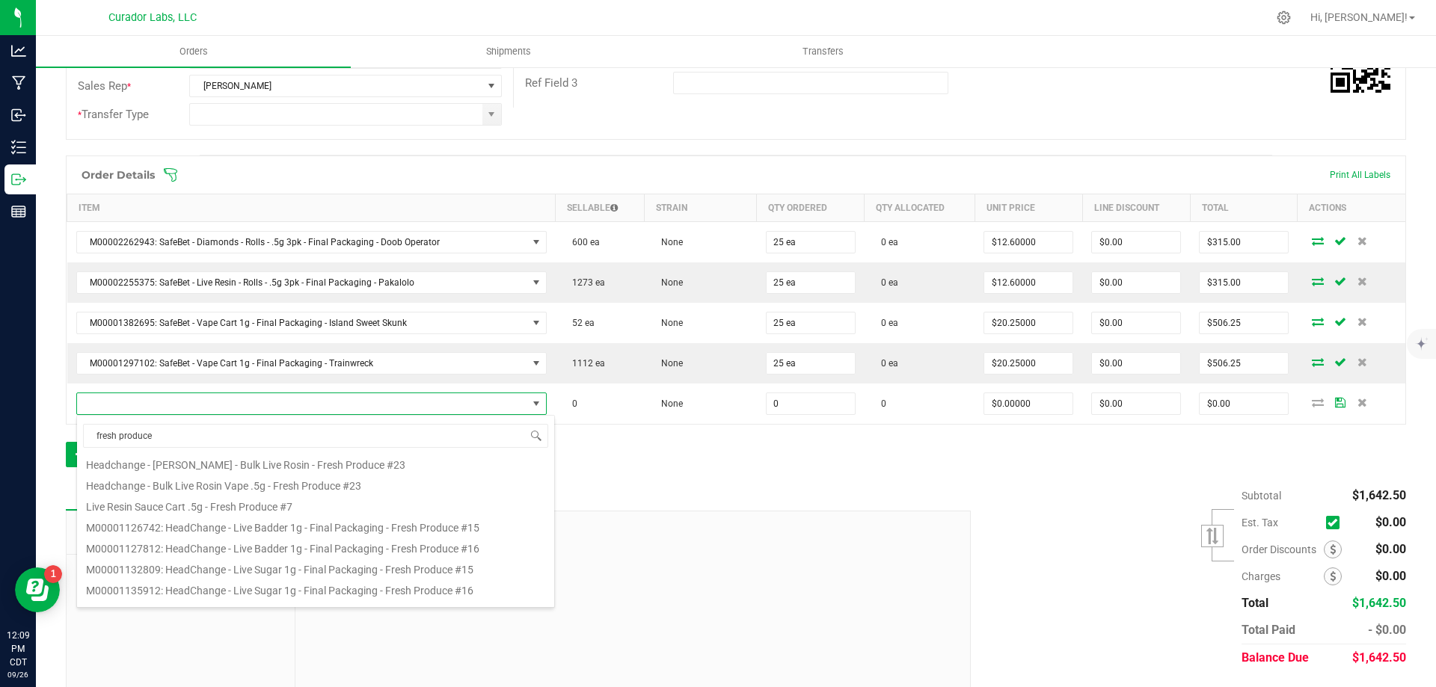
scroll to position [0, 0]
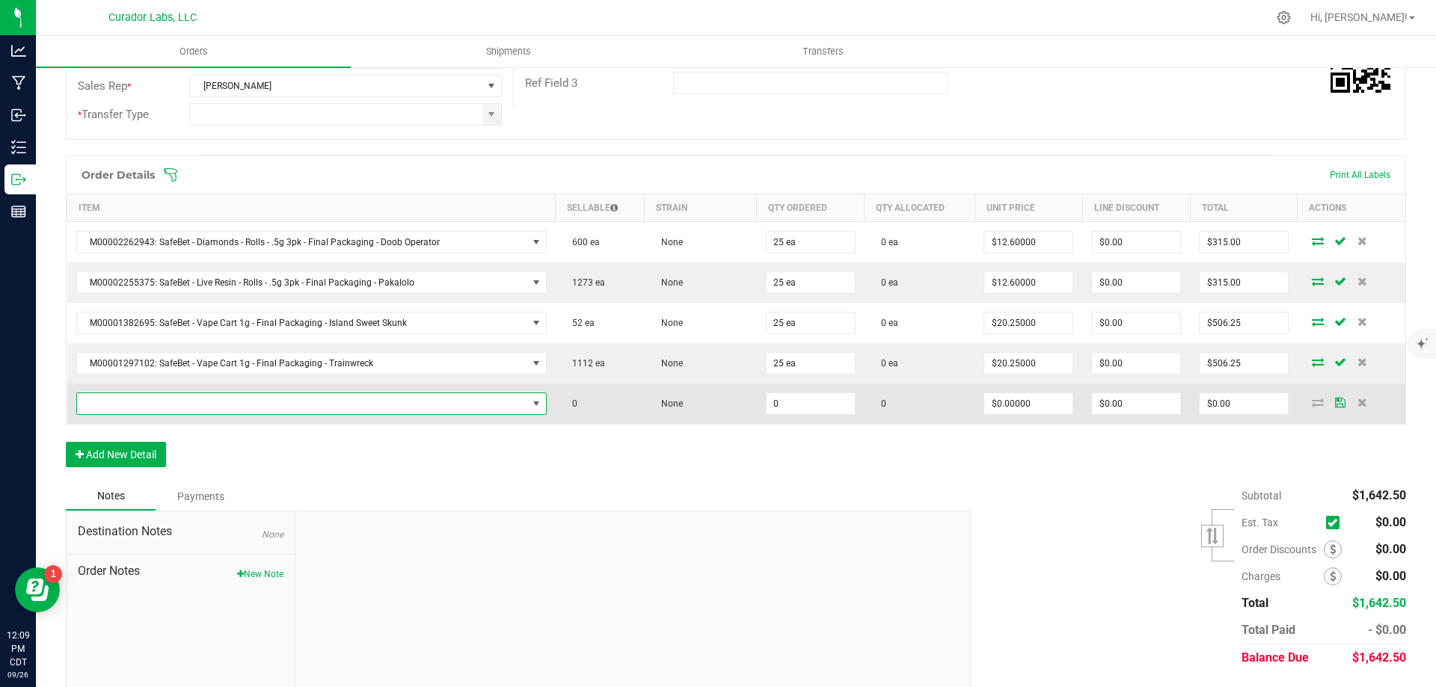
click at [225, 411] on span "NO DATA FOUND" at bounding box center [302, 403] width 450 height 21
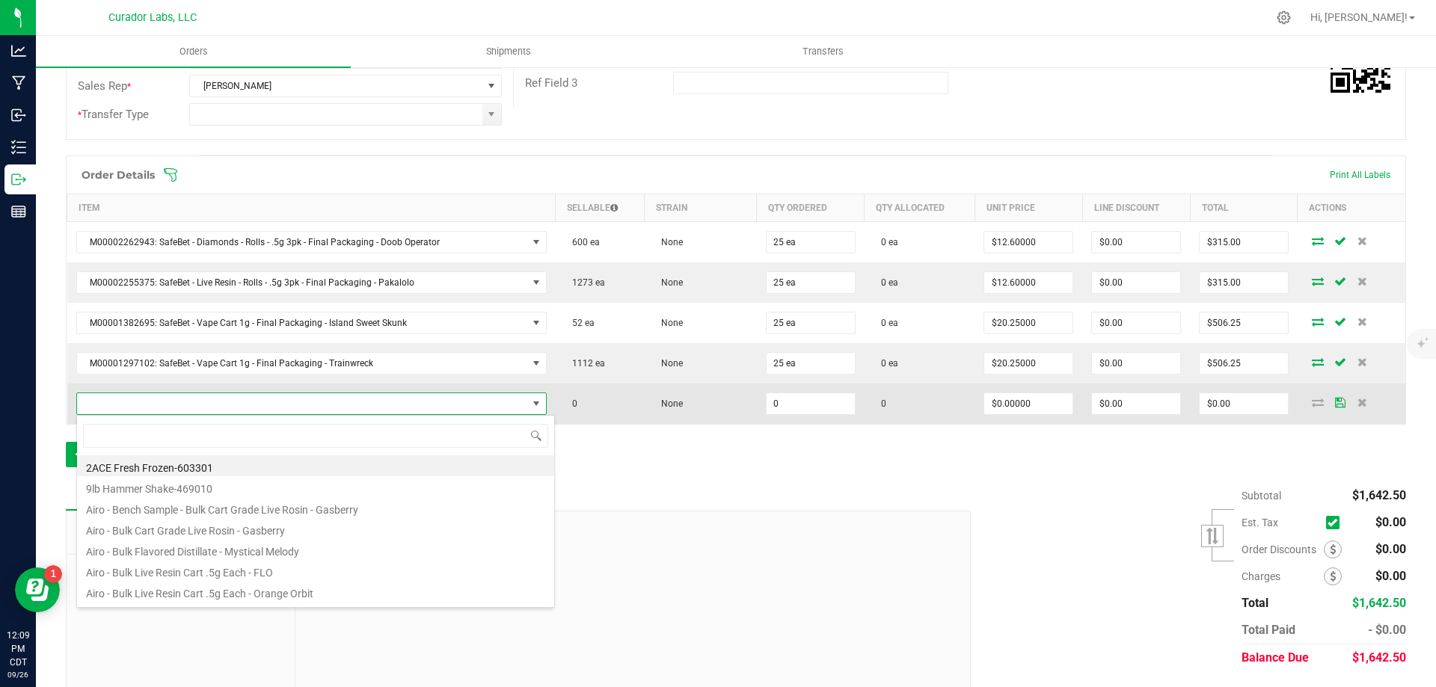
scroll to position [22, 458]
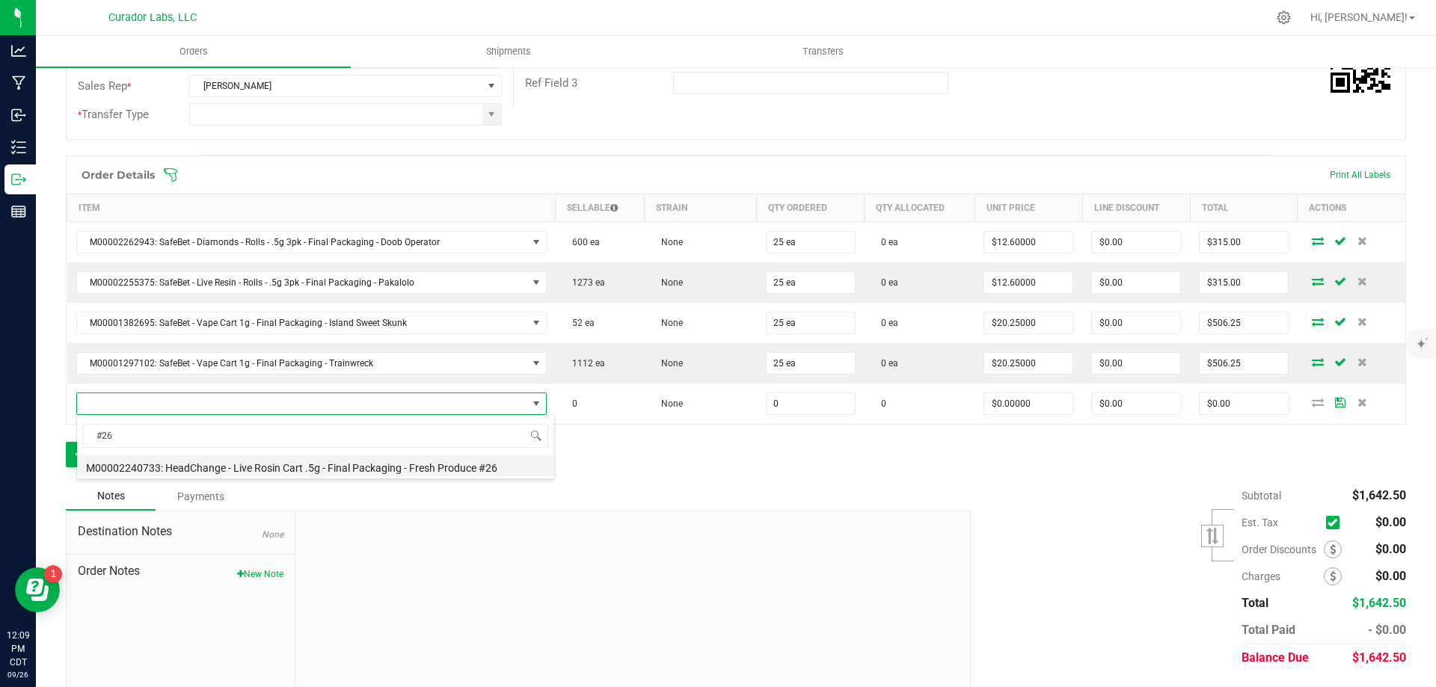
click at [323, 469] on li "M00002240733: HeadChange - Live Rosin Cart .5g - Final Packaging - Fresh Produc…" at bounding box center [315, 465] width 477 height 21
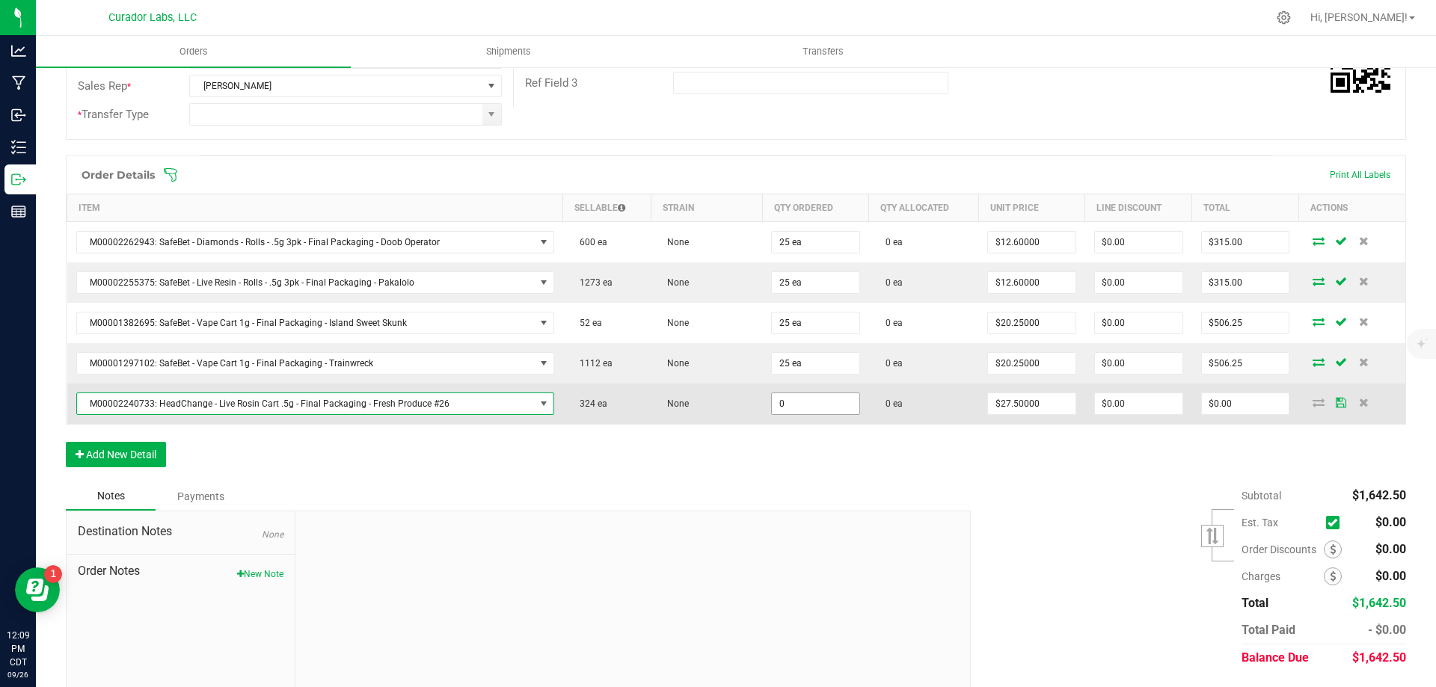
click at [808, 406] on input "0" at bounding box center [815, 403] width 87 height 21
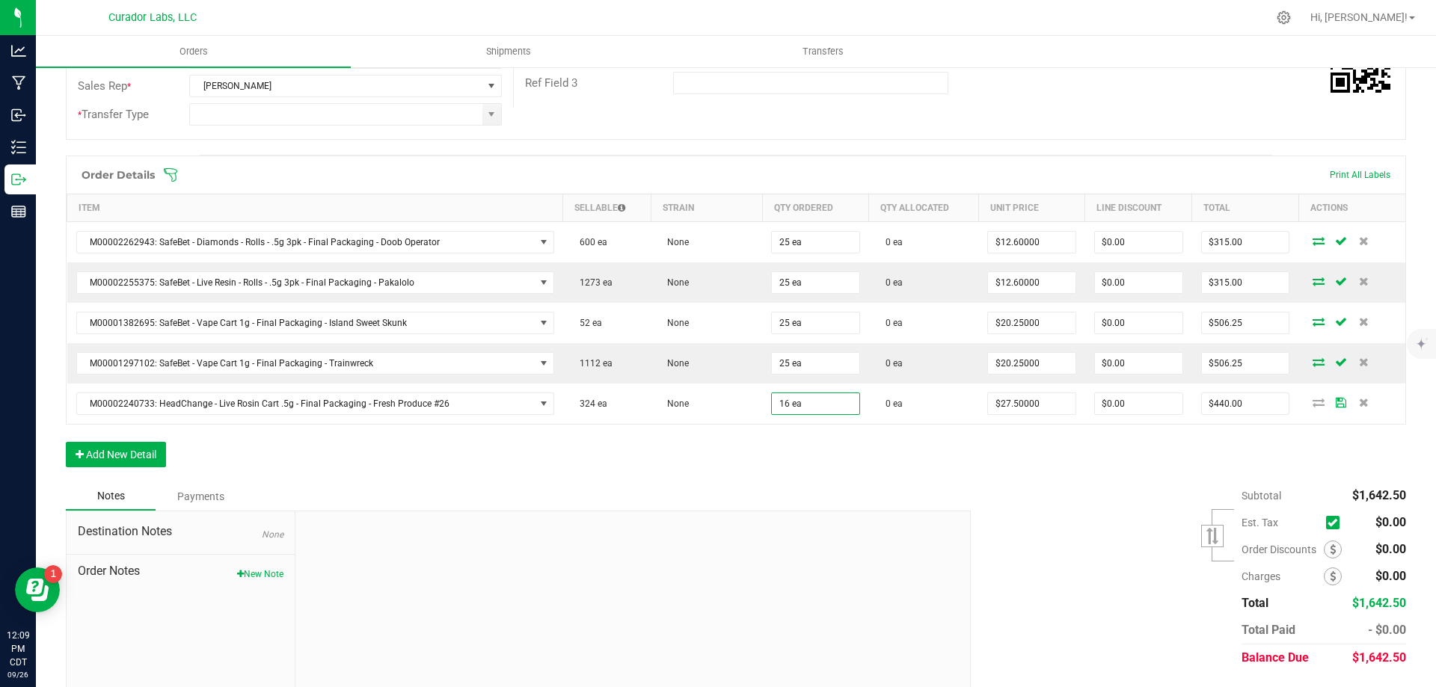
click at [1025, 458] on div "Order Details Print All Labels Item Sellable Strain Qty Ordered Qty Allocated U…" at bounding box center [736, 319] width 1340 height 327
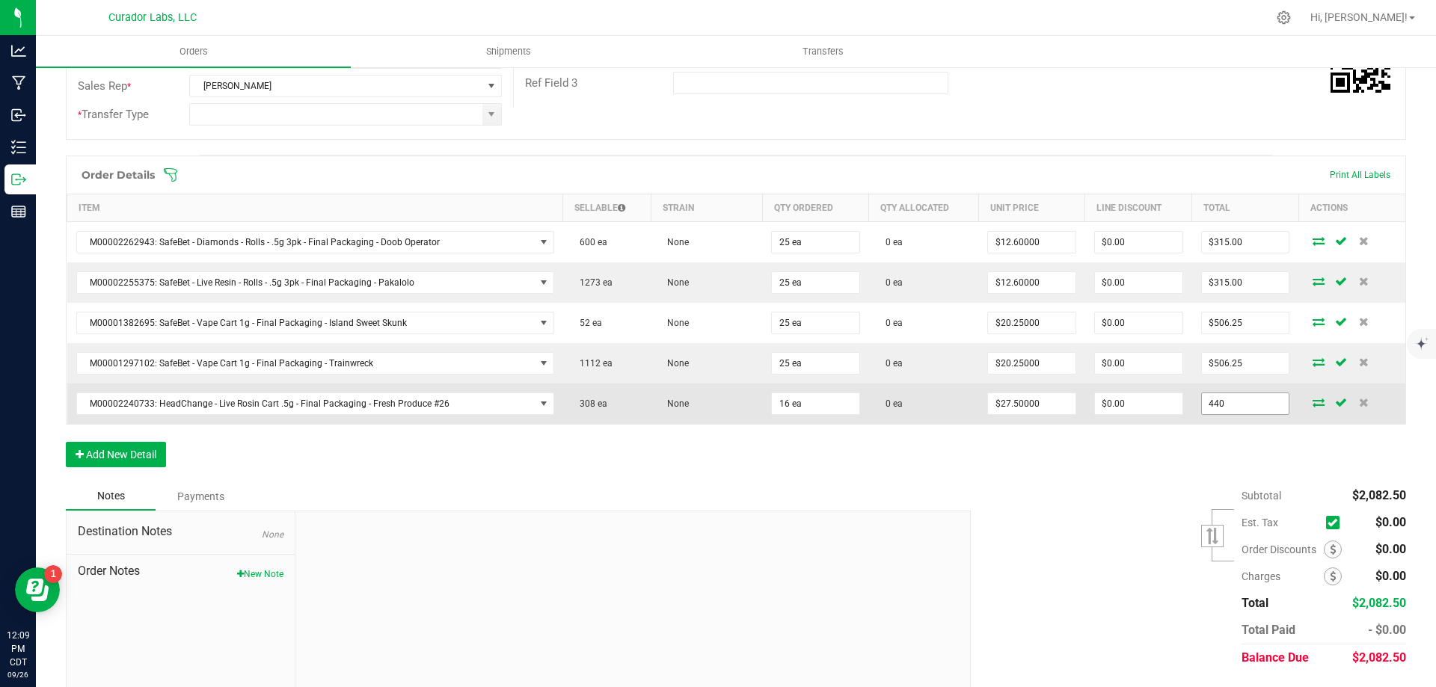
click at [1241, 404] on input "440" at bounding box center [1245, 403] width 87 height 21
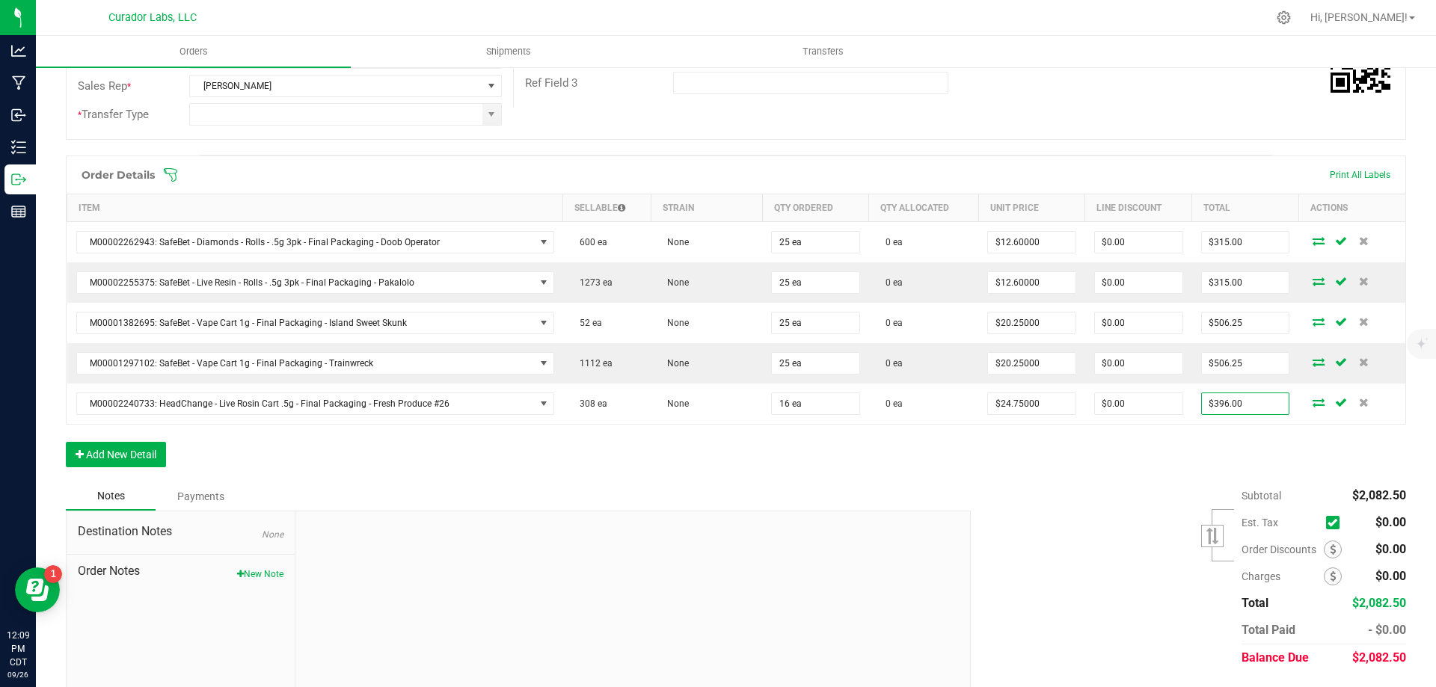
drag, startPoint x: 1080, startPoint y: 459, endPoint x: 1013, endPoint y: 469, distance: 68.0
click at [1079, 460] on div "Order Details Print All Labels Item Sellable Strain Qty Ordered Qty Allocated U…" at bounding box center [736, 319] width 1340 height 327
click at [111, 459] on button "Add New Detail" at bounding box center [116, 454] width 100 height 25
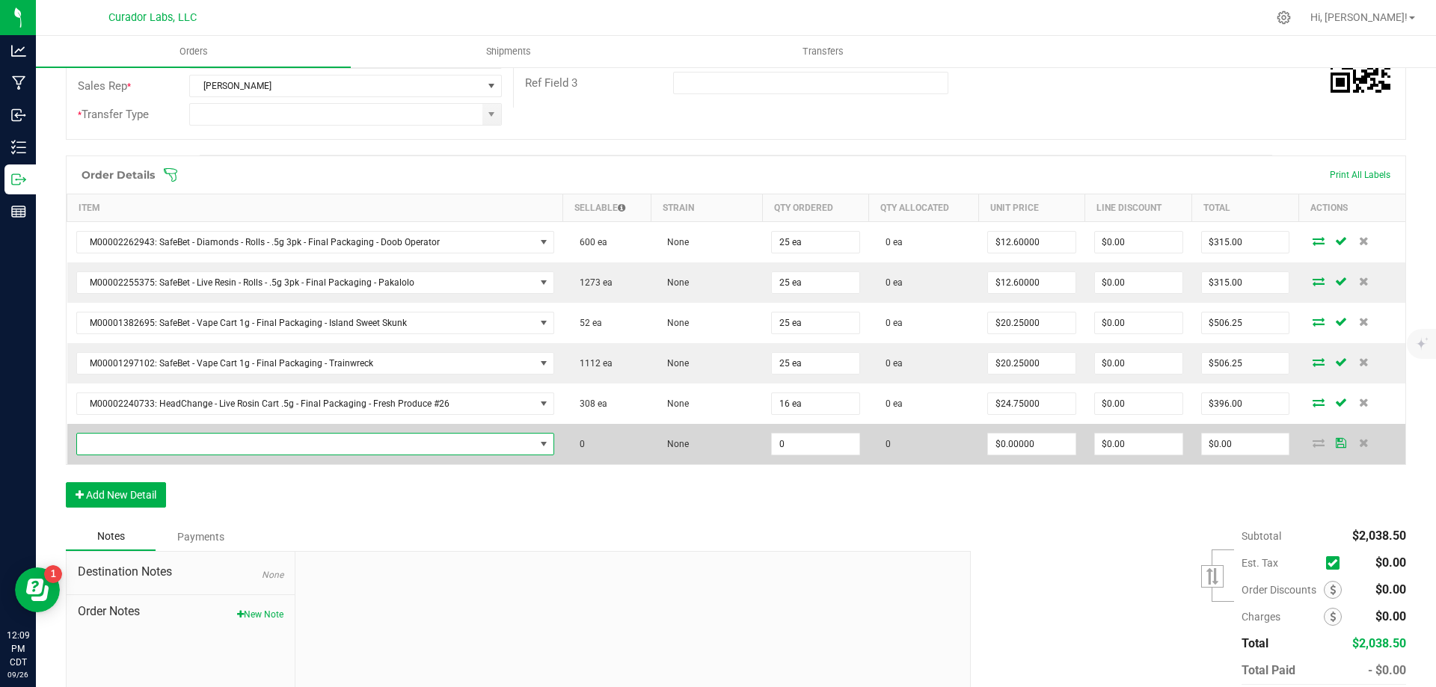
click at [308, 452] on span "NO DATA FOUND" at bounding box center [306, 444] width 458 height 21
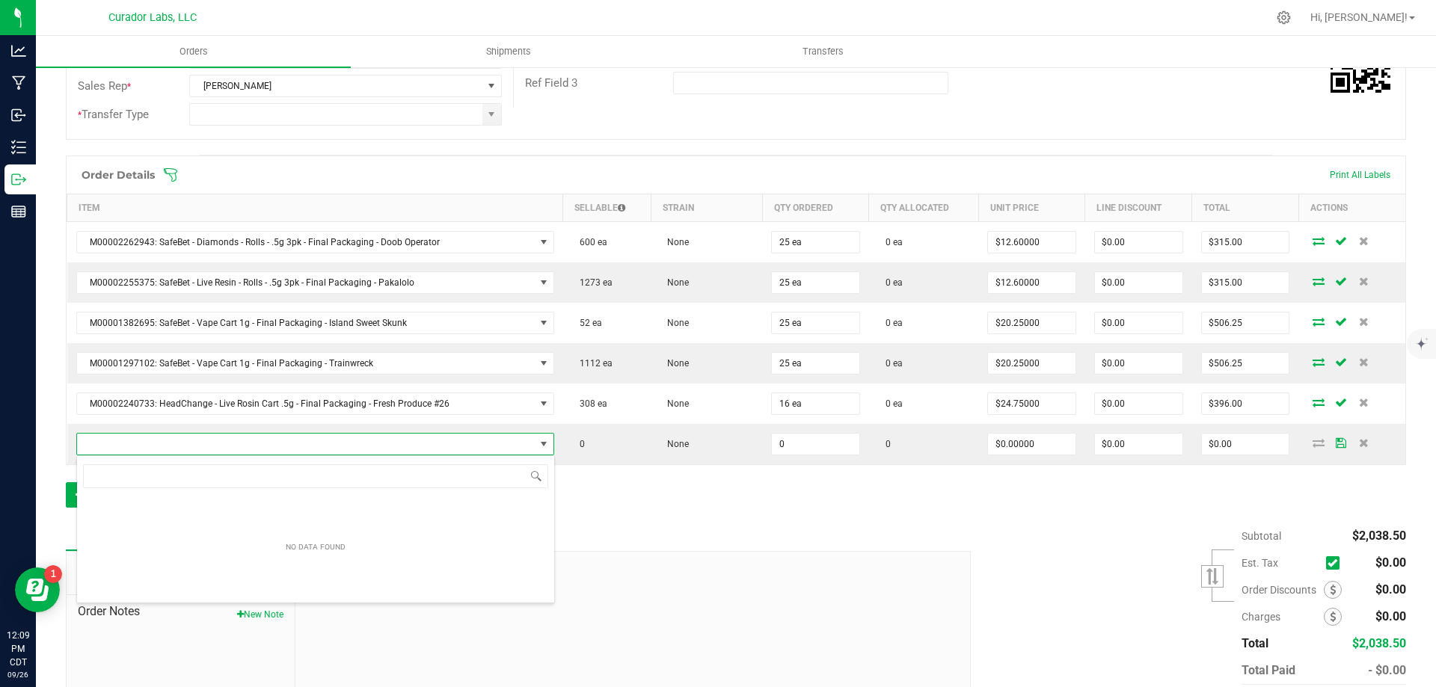
scroll to position [22, 464]
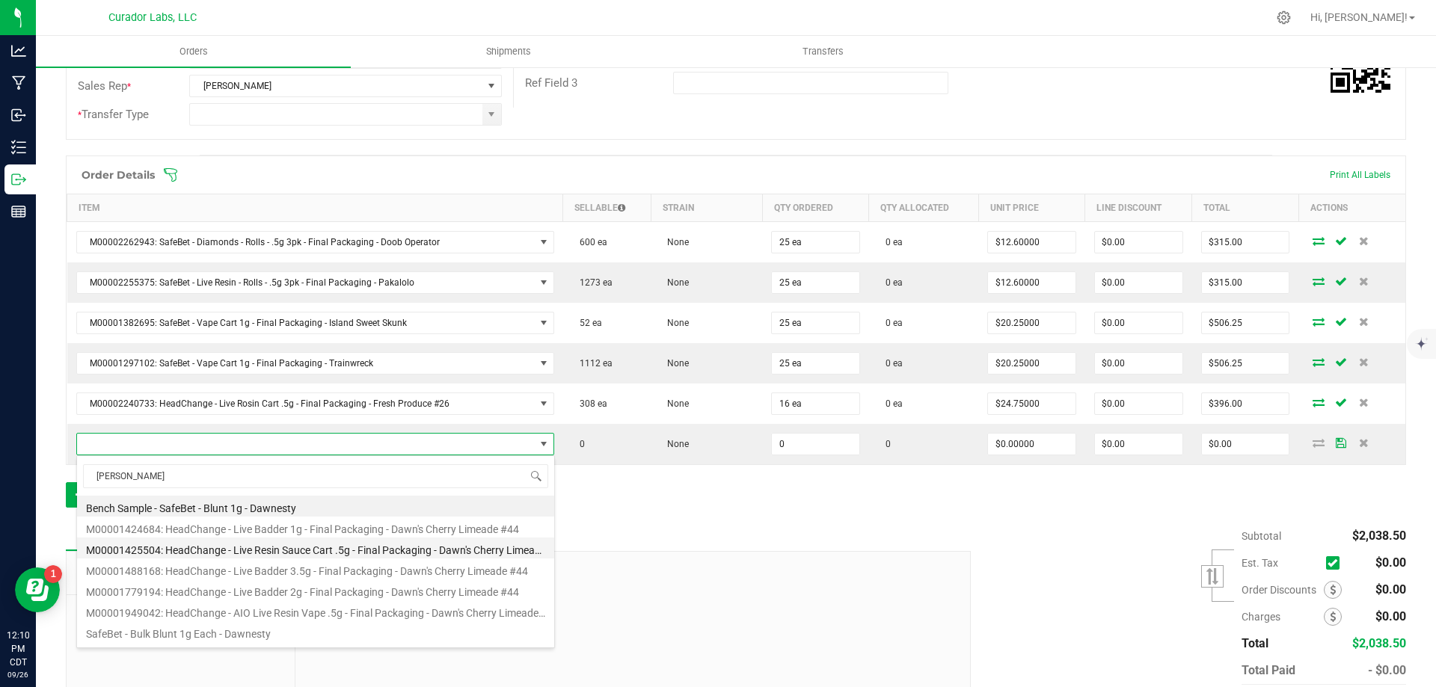
click at [421, 545] on li "M00001425504: HeadChange - Live Resin Sauce Cart .5g - Final Packaging - Dawn's…" at bounding box center [315, 548] width 477 height 21
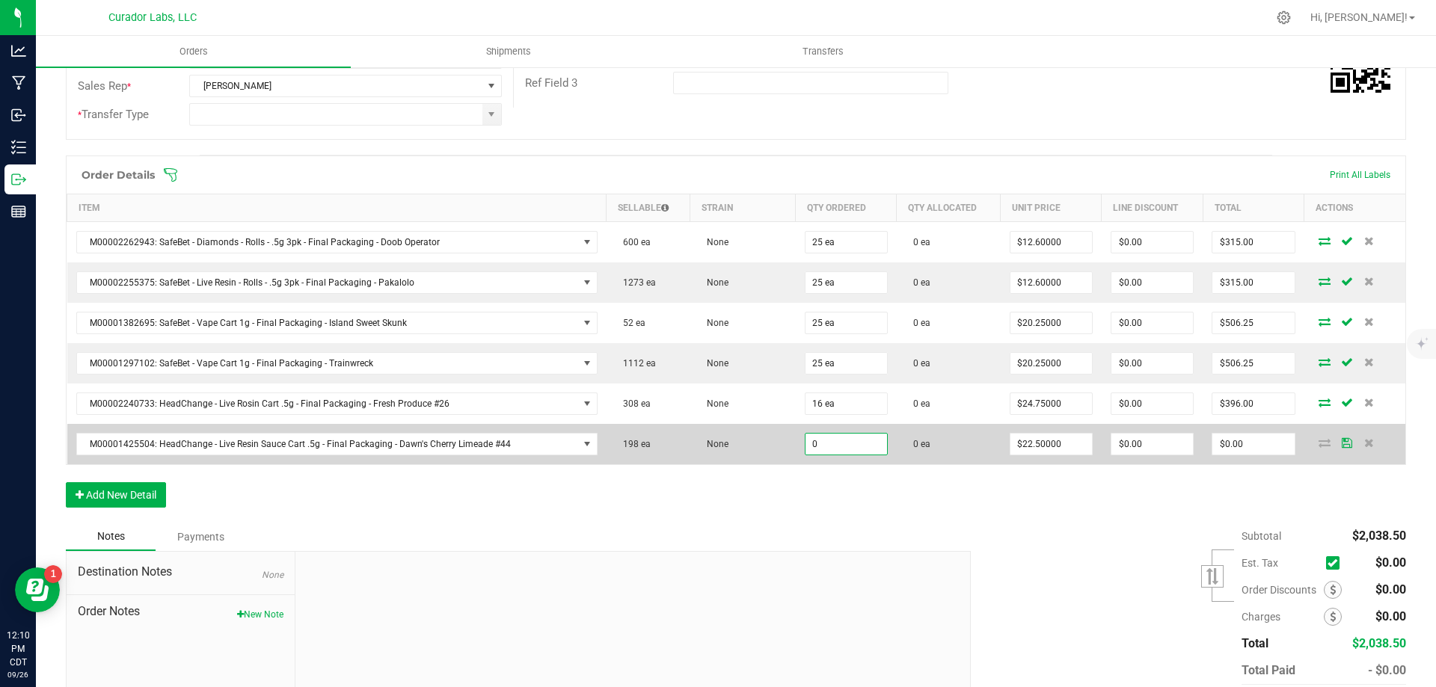
click at [862, 448] on input "0" at bounding box center [846, 444] width 82 height 21
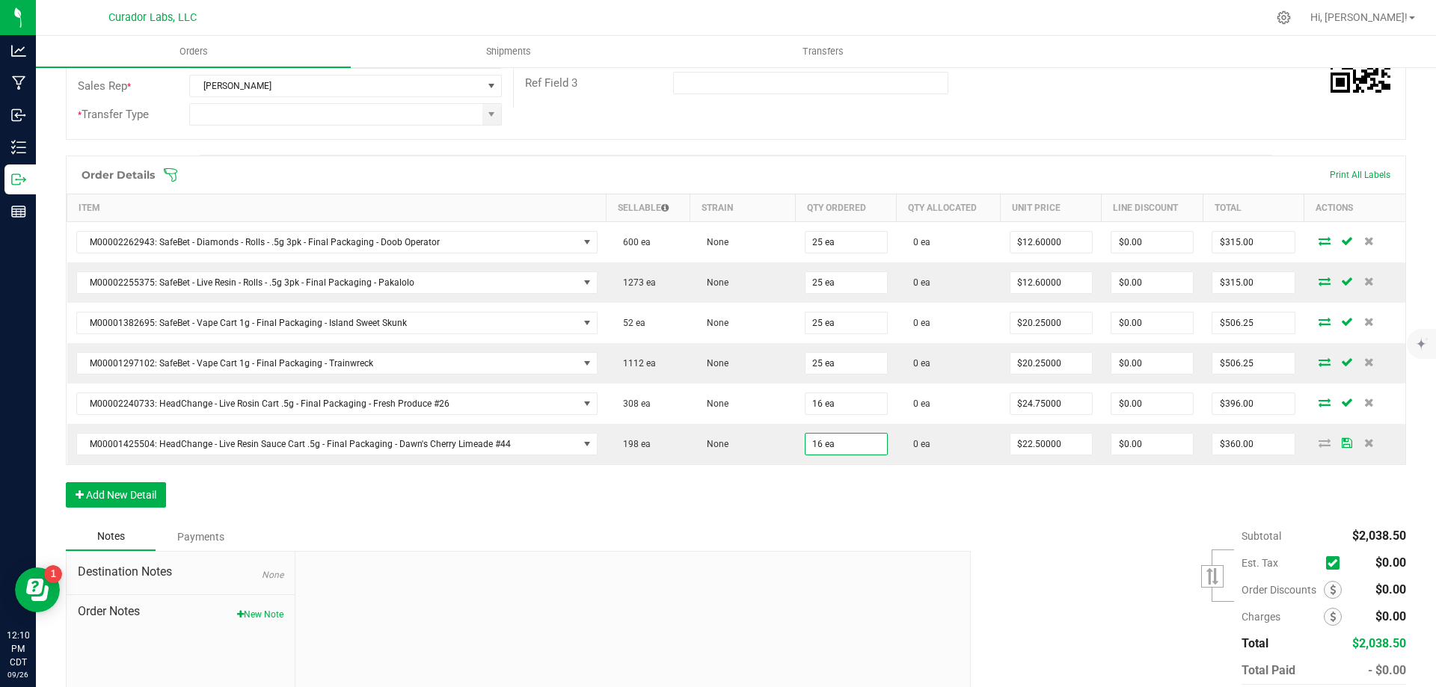
click at [1098, 506] on div "Order Details Print All Labels Item Sellable Strain Qty Ordered Qty Allocated U…" at bounding box center [736, 339] width 1340 height 367
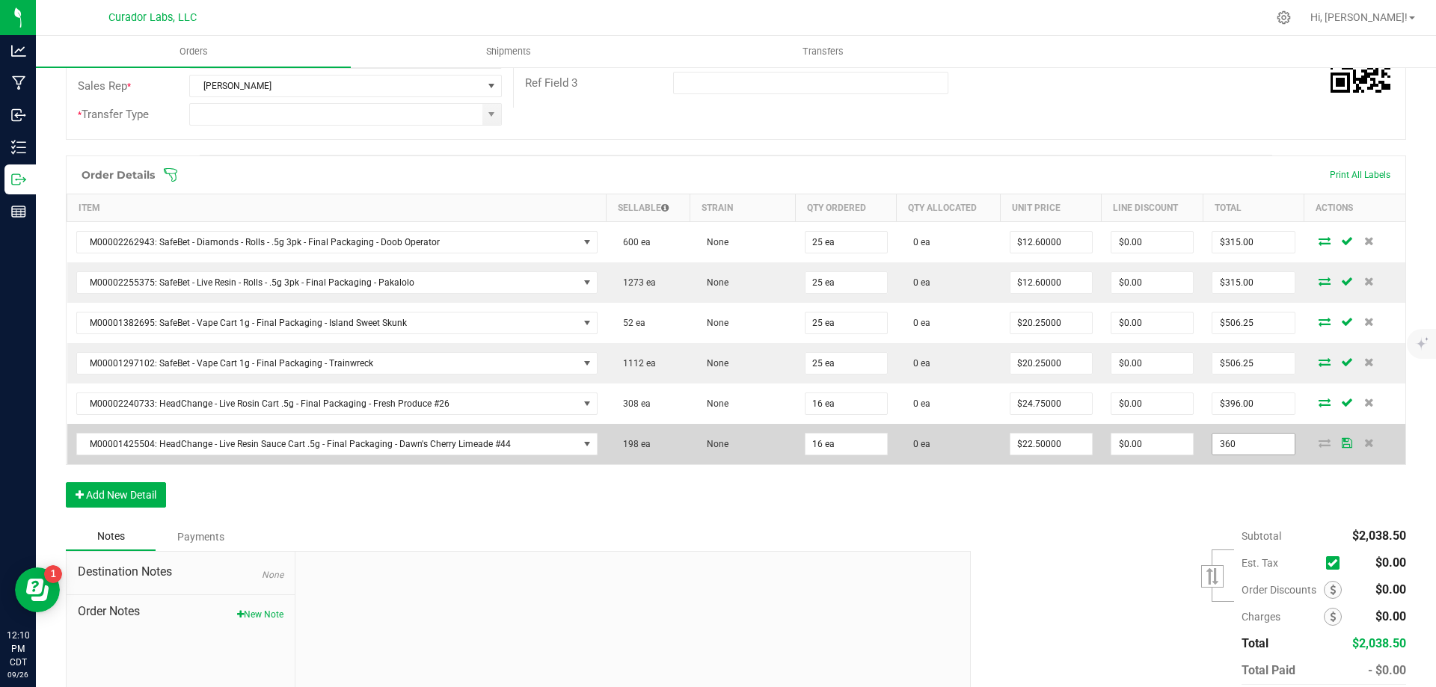
click at [1240, 441] on input "360" at bounding box center [1253, 444] width 82 height 21
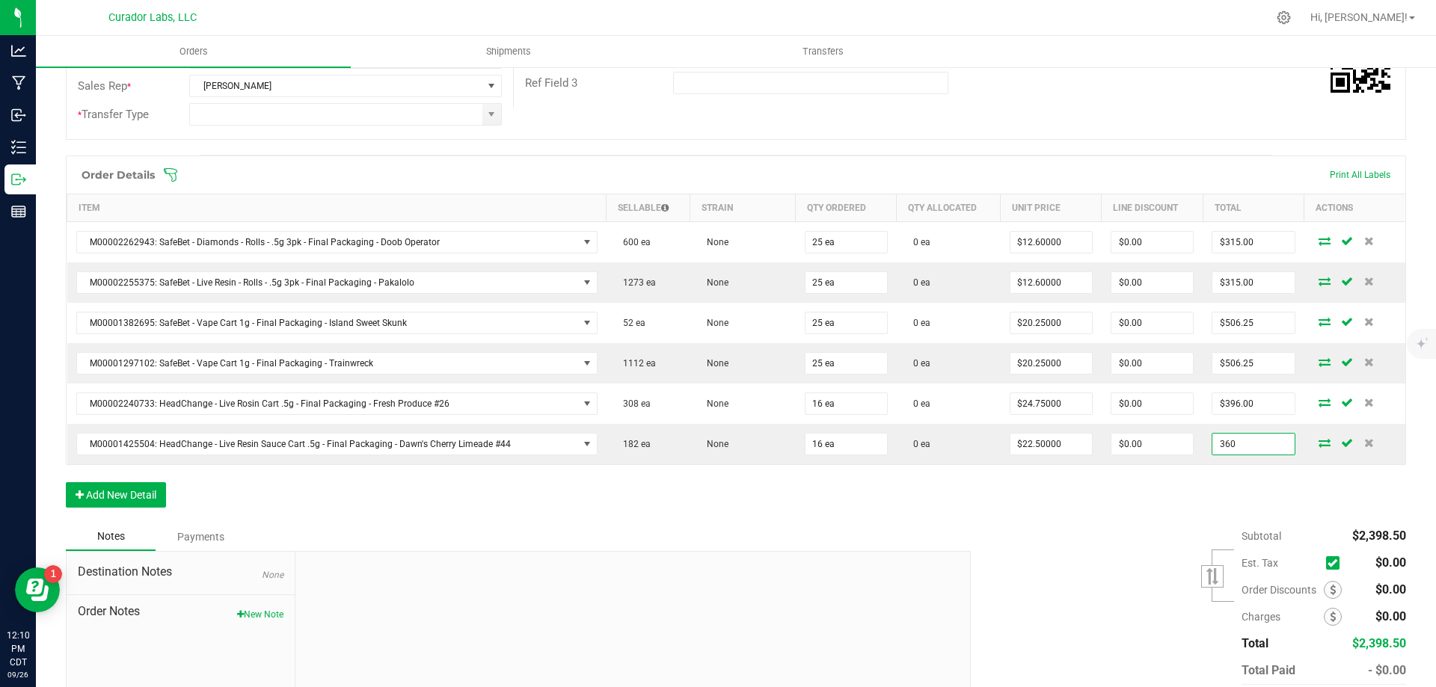
click at [1240, 441] on input "360" at bounding box center [1253, 444] width 82 height 21
click at [1162, 503] on div "Order Details Print All Labels Item Sellable Strain Qty Ordered Qty Allocated U…" at bounding box center [736, 339] width 1340 height 367
click at [102, 488] on button "Add New Detail" at bounding box center [116, 494] width 100 height 25
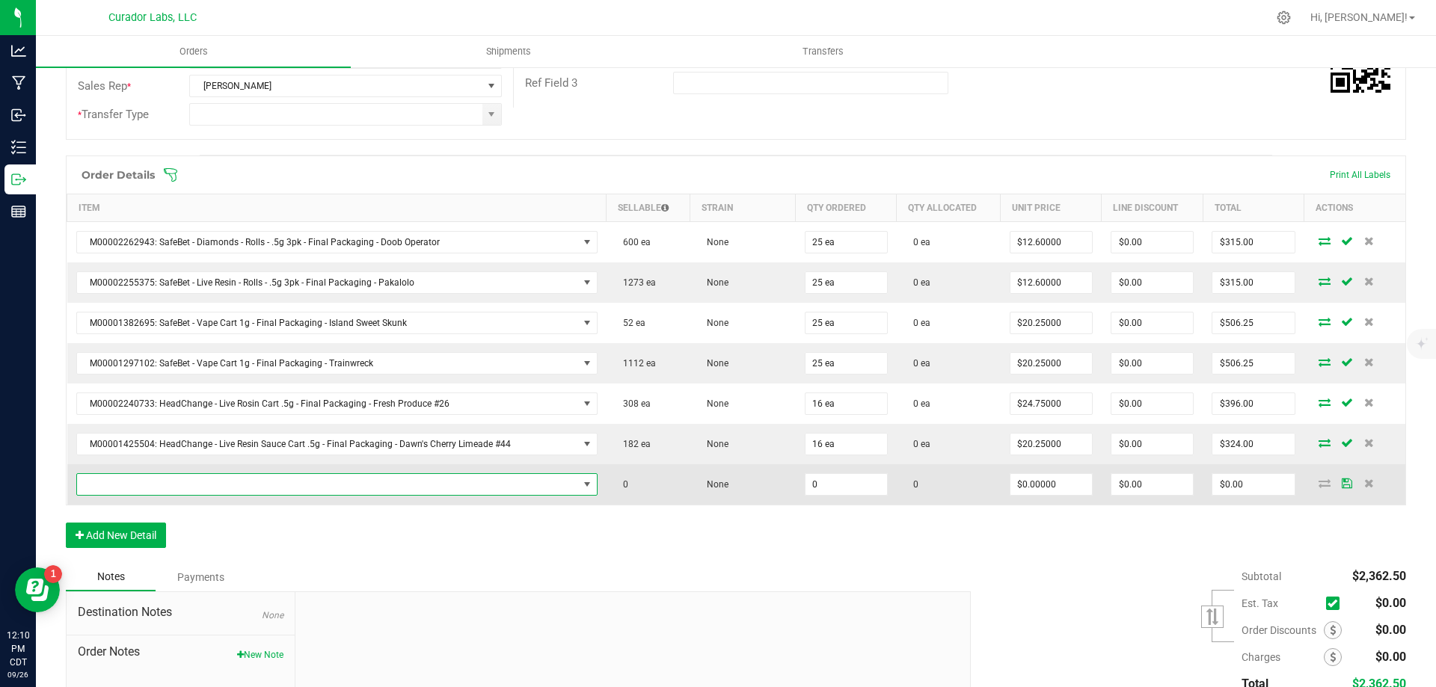
click at [342, 490] on span "NO DATA FOUND" at bounding box center [327, 484] width 501 height 21
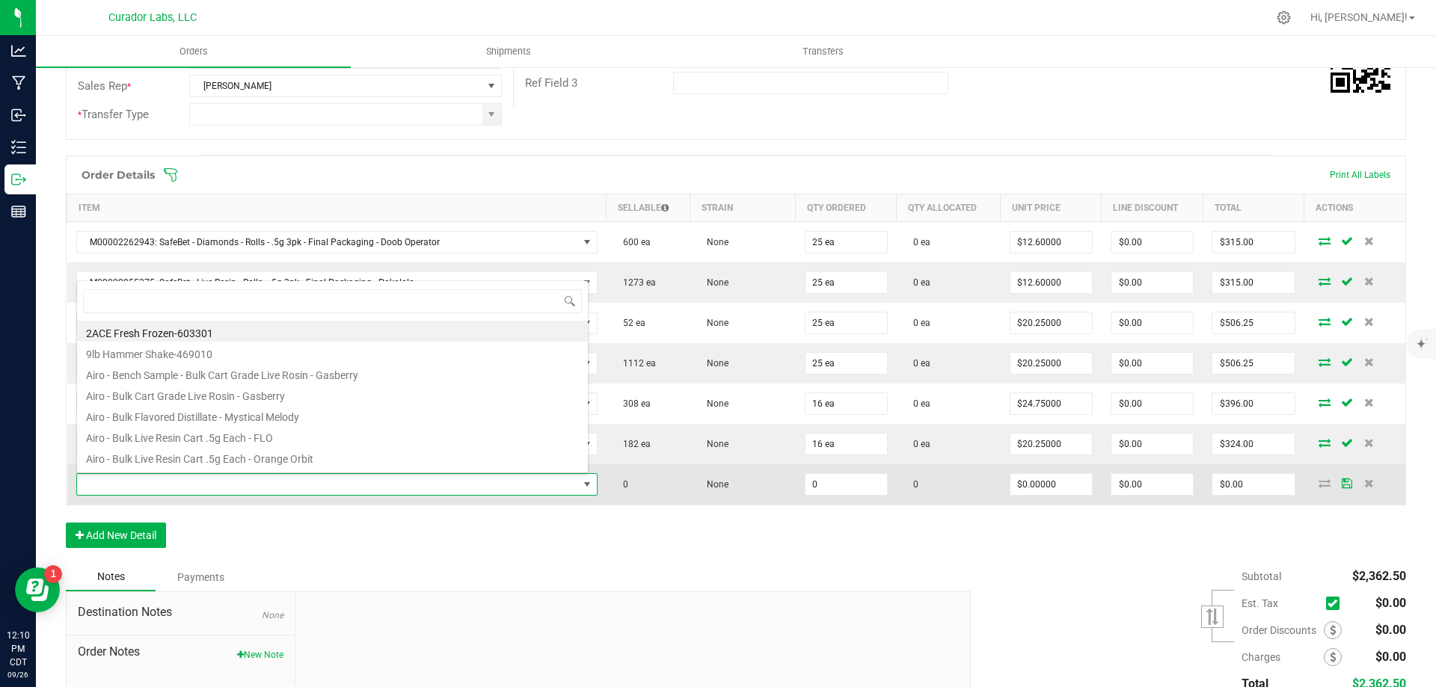
scroll to position [22, 508]
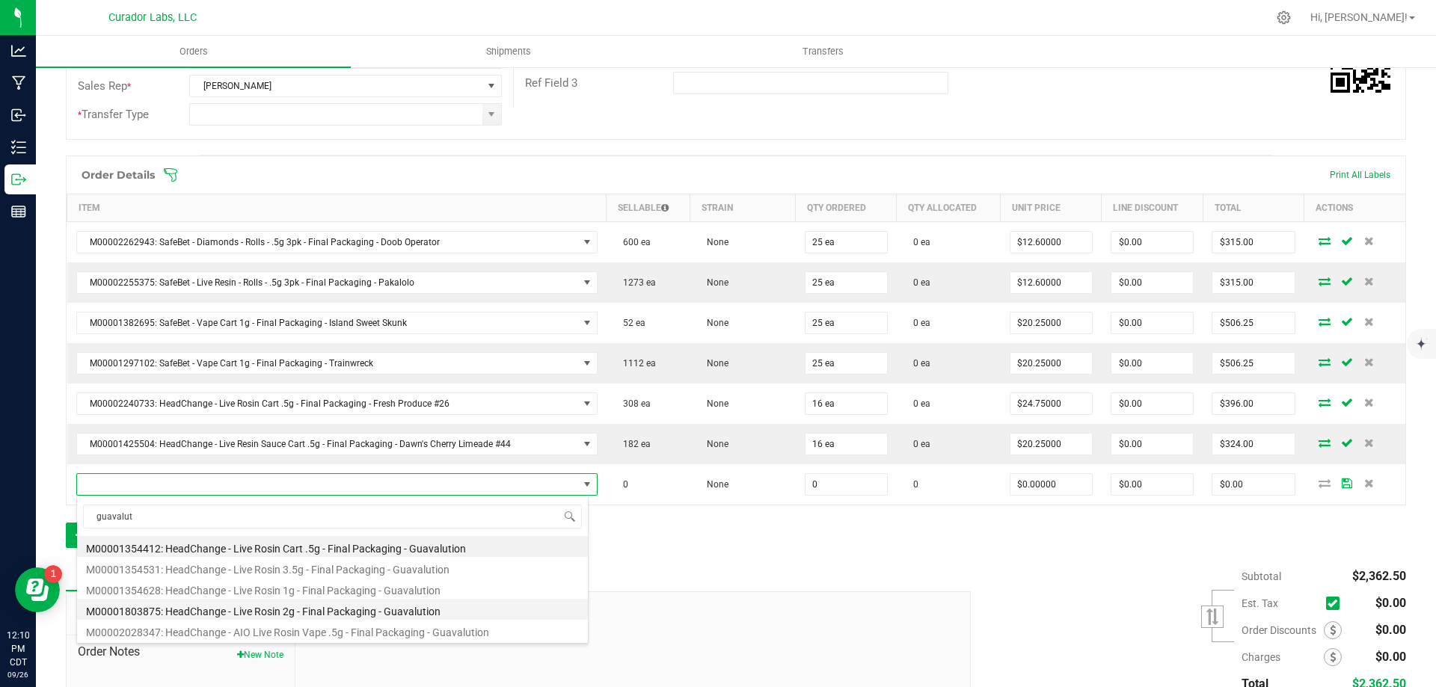
click at [356, 612] on li "M00001803875: HeadChange - Live Rosin 2g - Final Packaging - Guavalution" at bounding box center [332, 609] width 511 height 21
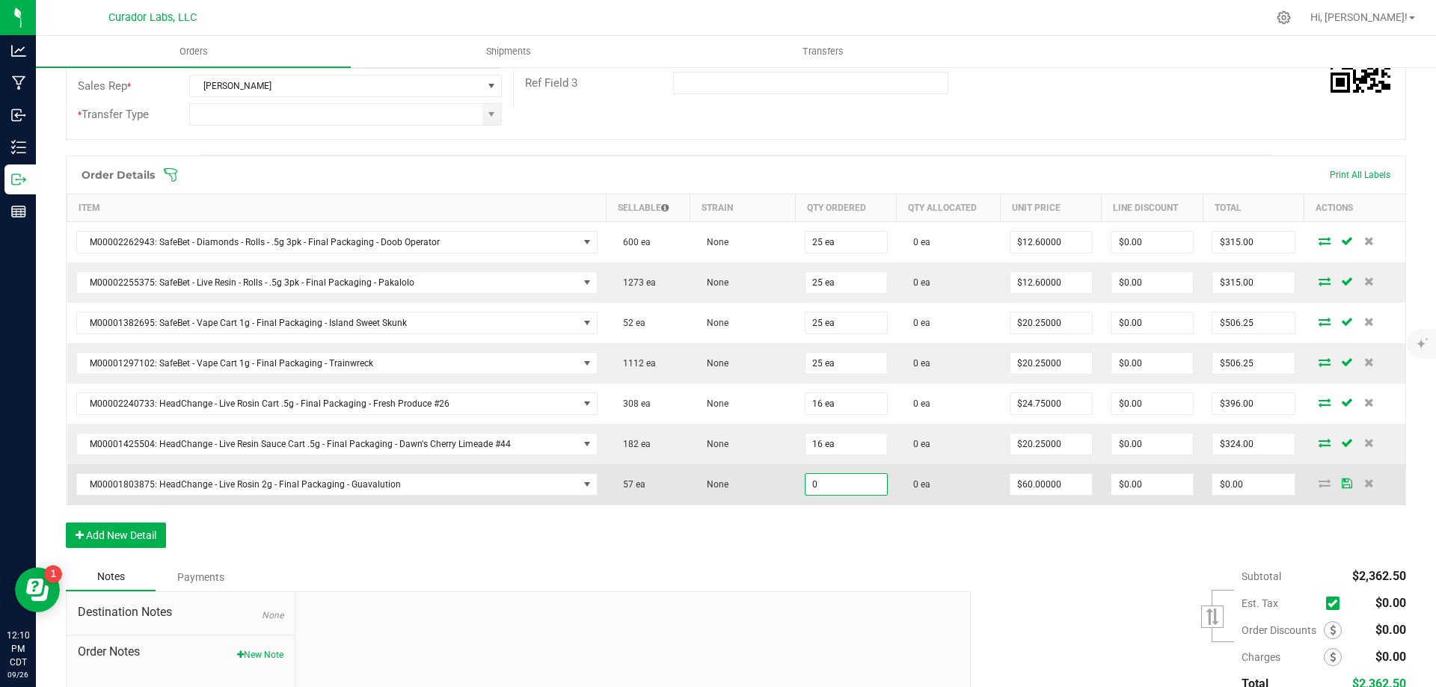
click at [830, 484] on input "0" at bounding box center [846, 484] width 82 height 21
click at [963, 497] on td "0 ea" at bounding box center [949, 484] width 104 height 40
click at [1246, 485] on input "720" at bounding box center [1253, 484] width 82 height 21
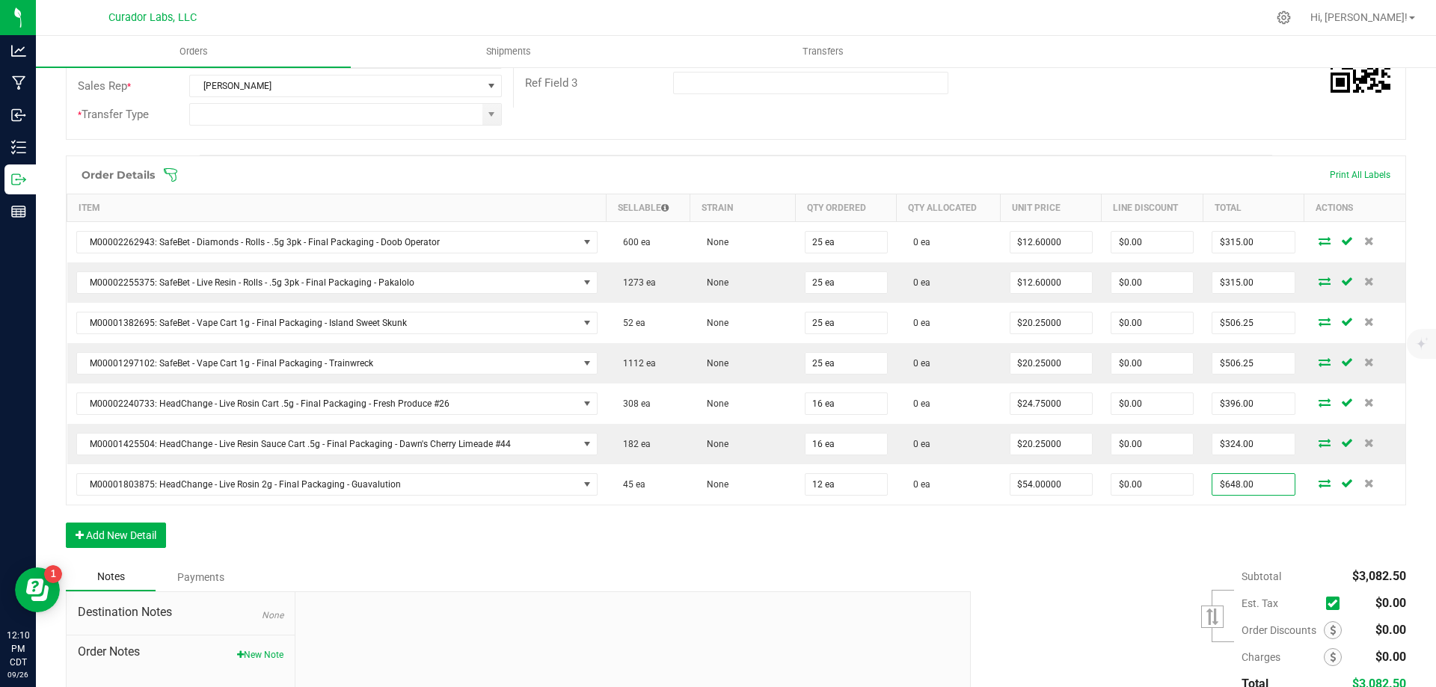
click at [987, 532] on div "Order Details Print All Labels Item Sellable Strain Qty Ordered Qty Allocated U…" at bounding box center [736, 360] width 1340 height 408
click at [112, 531] on button "Add New Detail" at bounding box center [116, 535] width 100 height 25
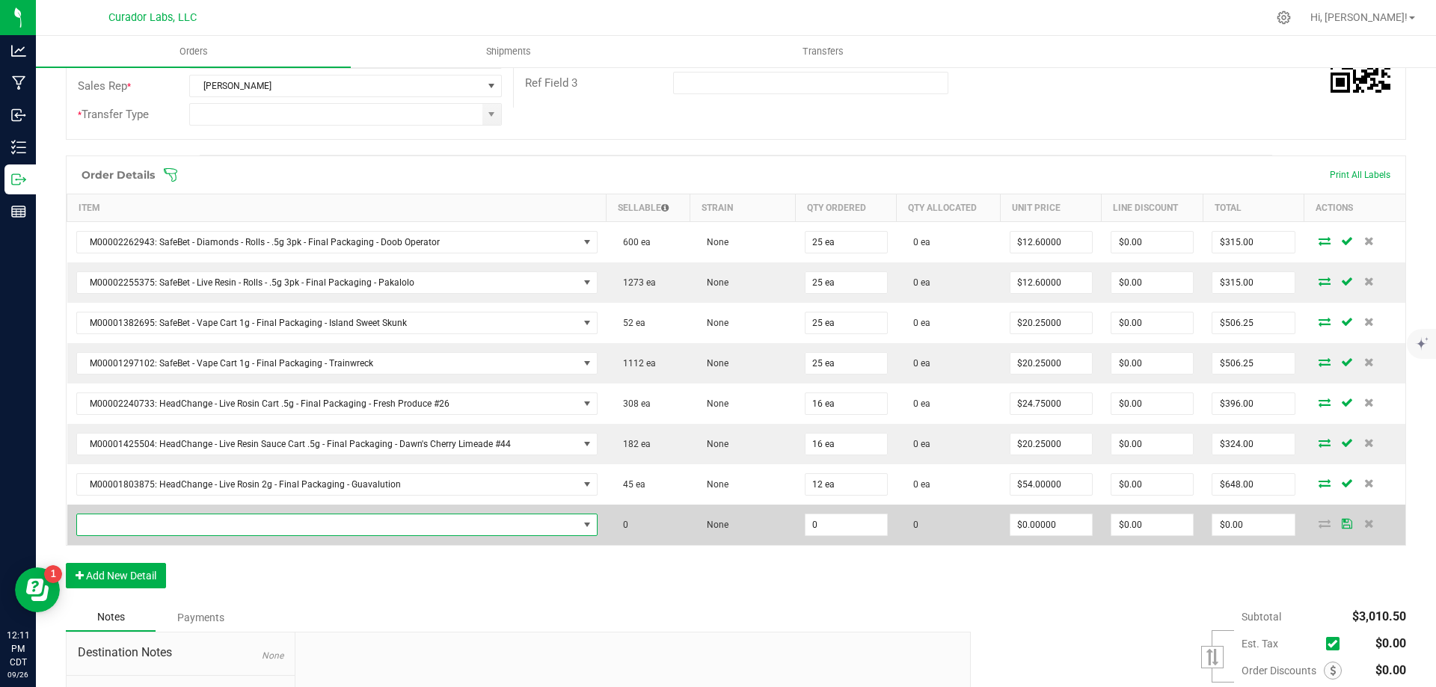
click at [402, 526] on span "NO DATA FOUND" at bounding box center [327, 525] width 501 height 21
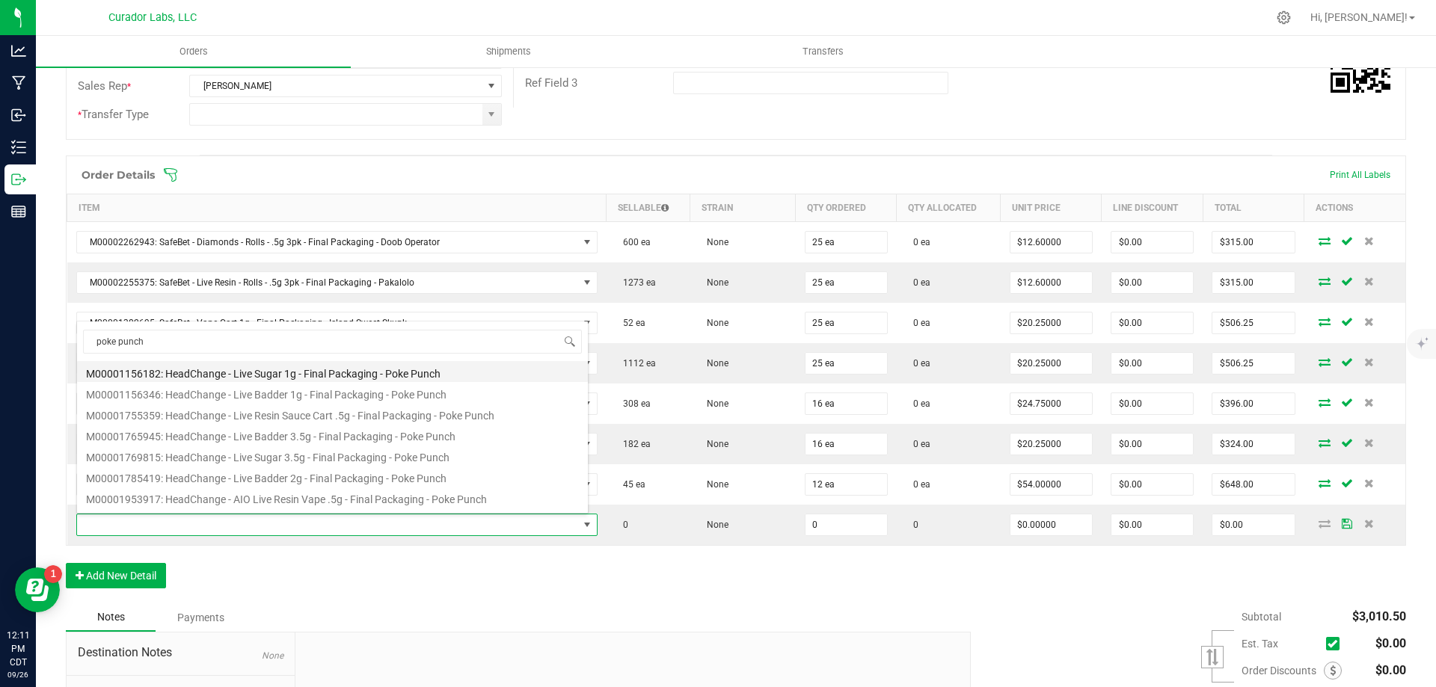
click at [372, 371] on li "M00001156182: HeadChange - Live Sugar 1g - Final Packaging - Poke Punch" at bounding box center [332, 371] width 511 height 21
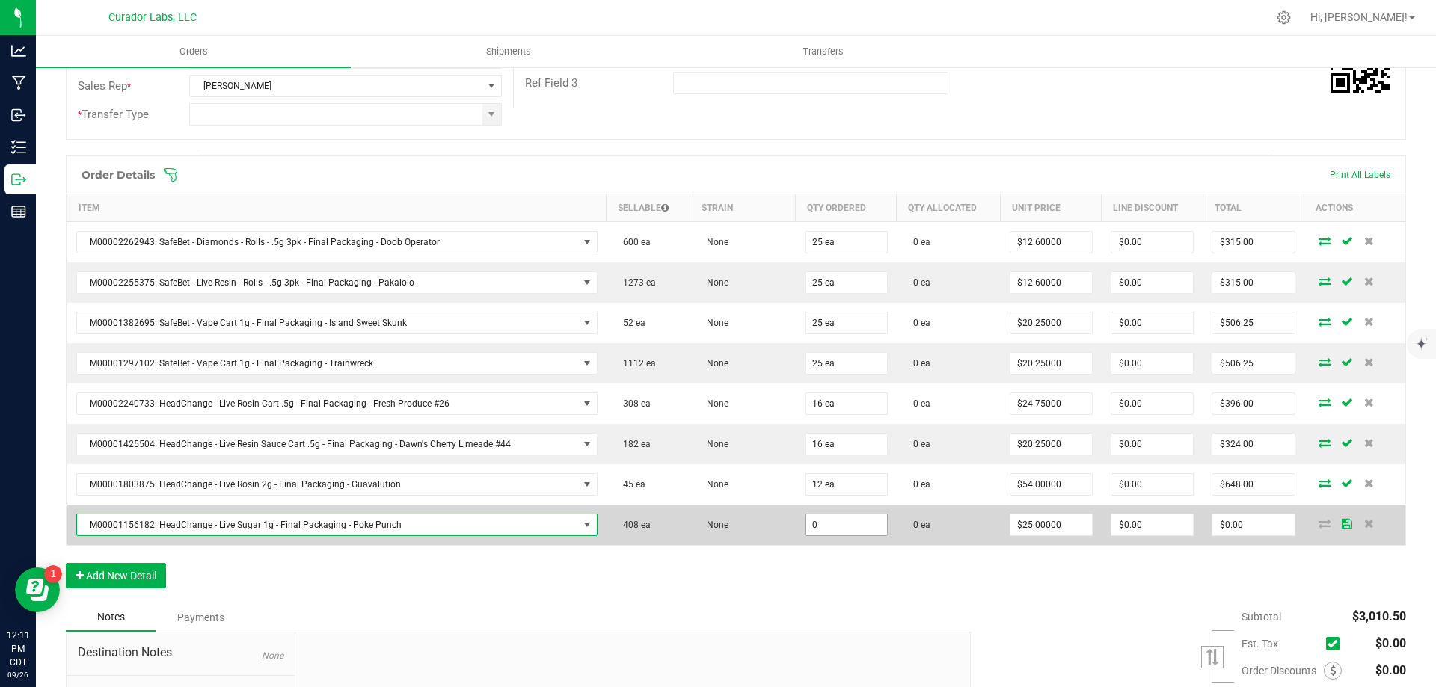
click at [824, 528] on input "0" at bounding box center [846, 525] width 82 height 21
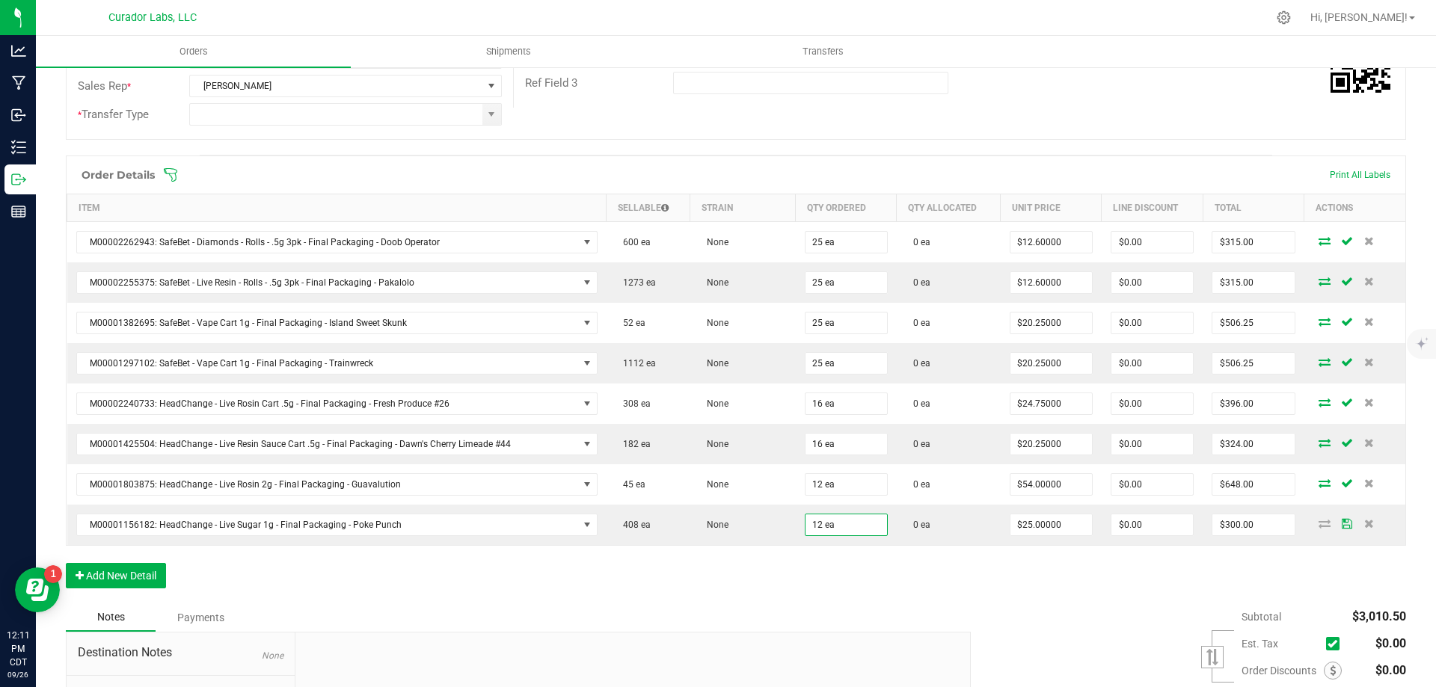
click at [997, 569] on div "Order Details Print All Labels Item Sellable Strain Qty Ordered Qty Allocated U…" at bounding box center [736, 380] width 1340 height 448
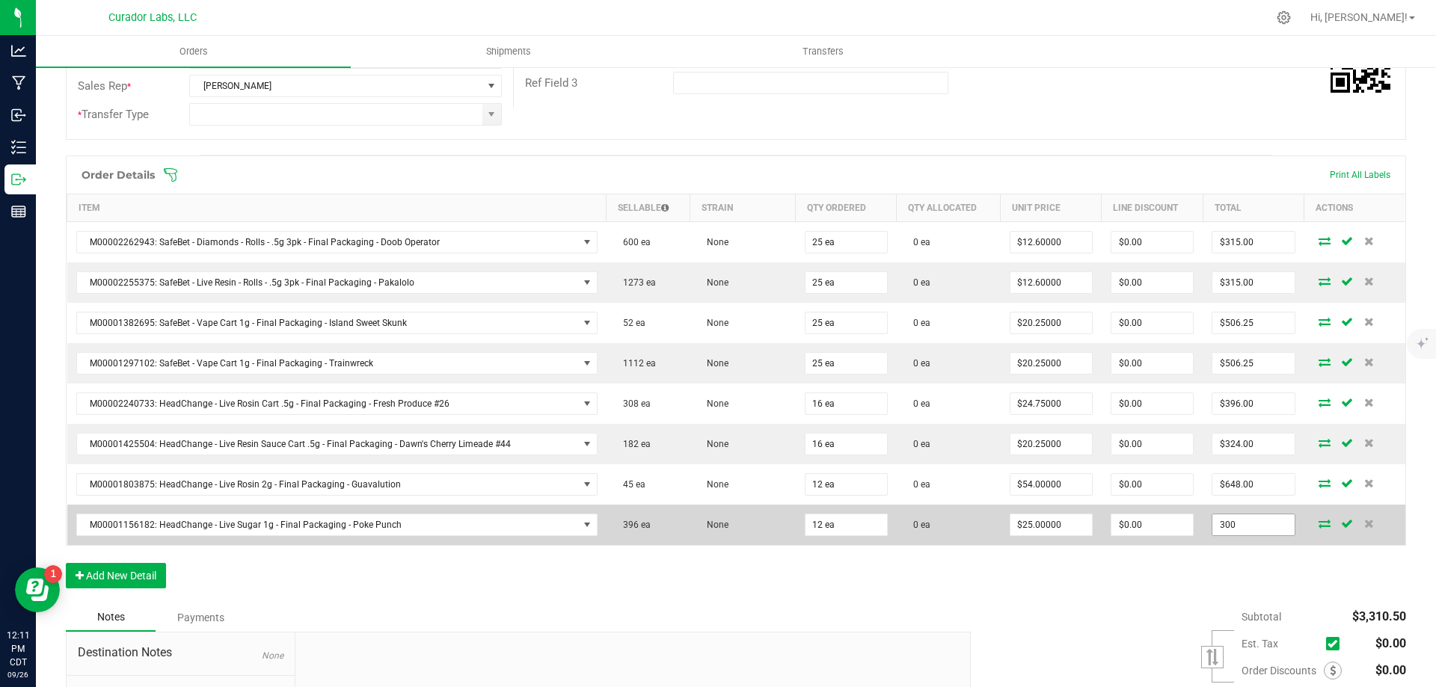
click at [1256, 519] on input "300" at bounding box center [1253, 525] width 82 height 21
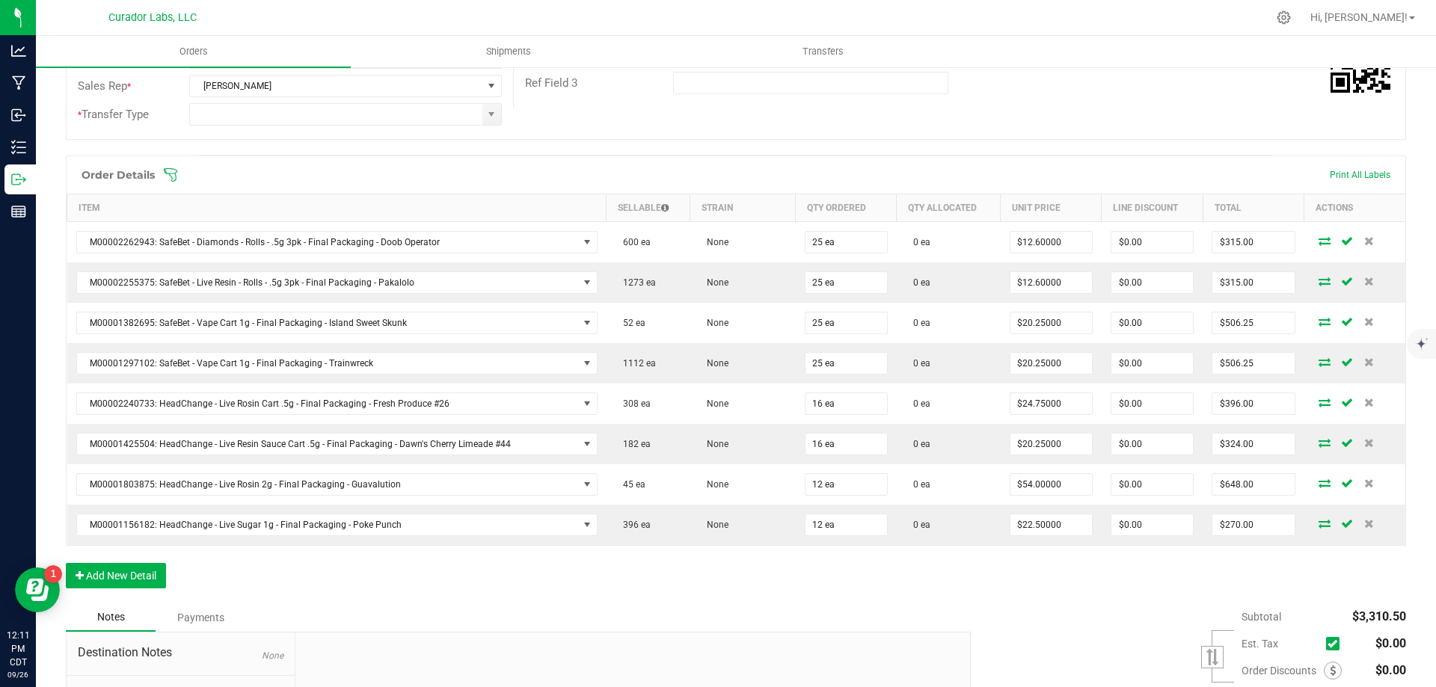
drag, startPoint x: 965, startPoint y: 583, endPoint x: 586, endPoint y: 583, distance: 378.4
click at [948, 583] on div "Order Details Print All Labels Item Sellable Strain Qty Ordered Qty Allocated U…" at bounding box center [736, 380] width 1340 height 448
click at [121, 568] on button "Add New Detail" at bounding box center [116, 575] width 100 height 25
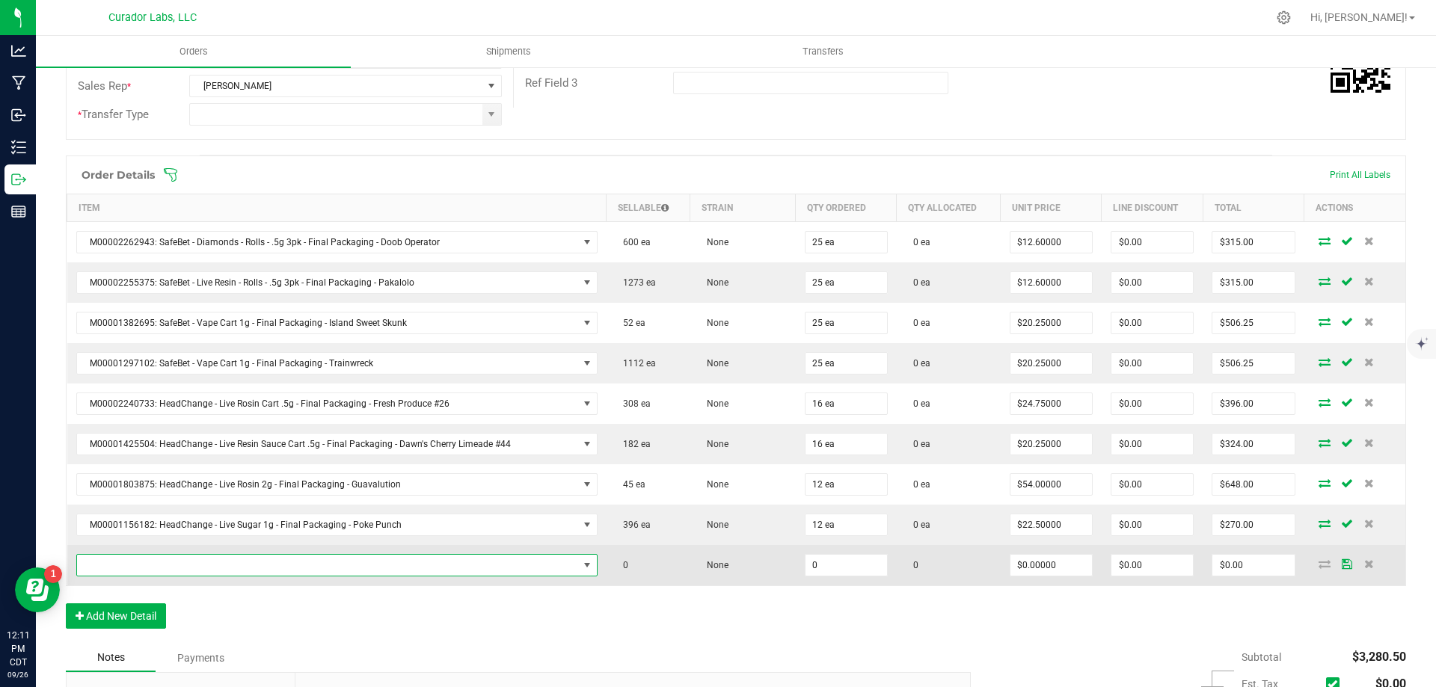
click at [156, 561] on span "NO DATA FOUND" at bounding box center [327, 565] width 501 height 21
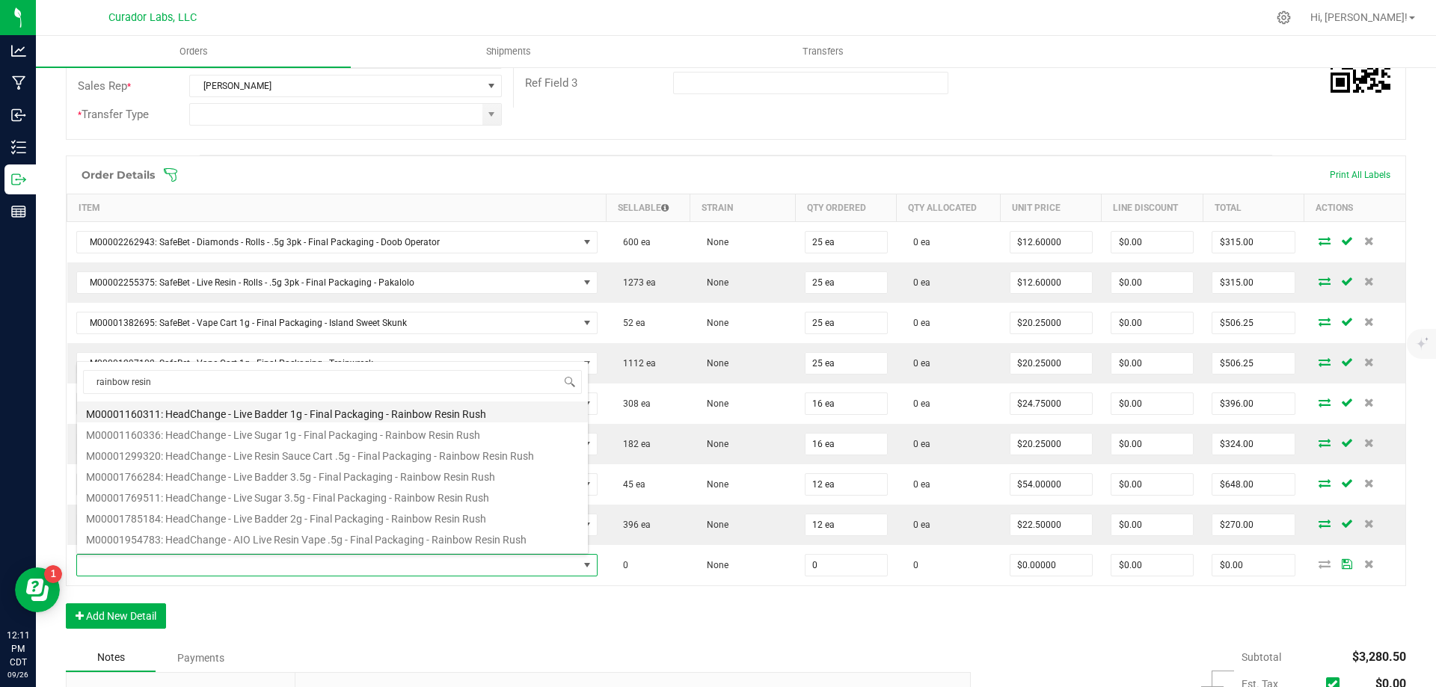
click at [379, 411] on li "M00001160311: HeadChange - Live Badder 1g - Final Packaging - Rainbow Resin Rush" at bounding box center [332, 412] width 511 height 21
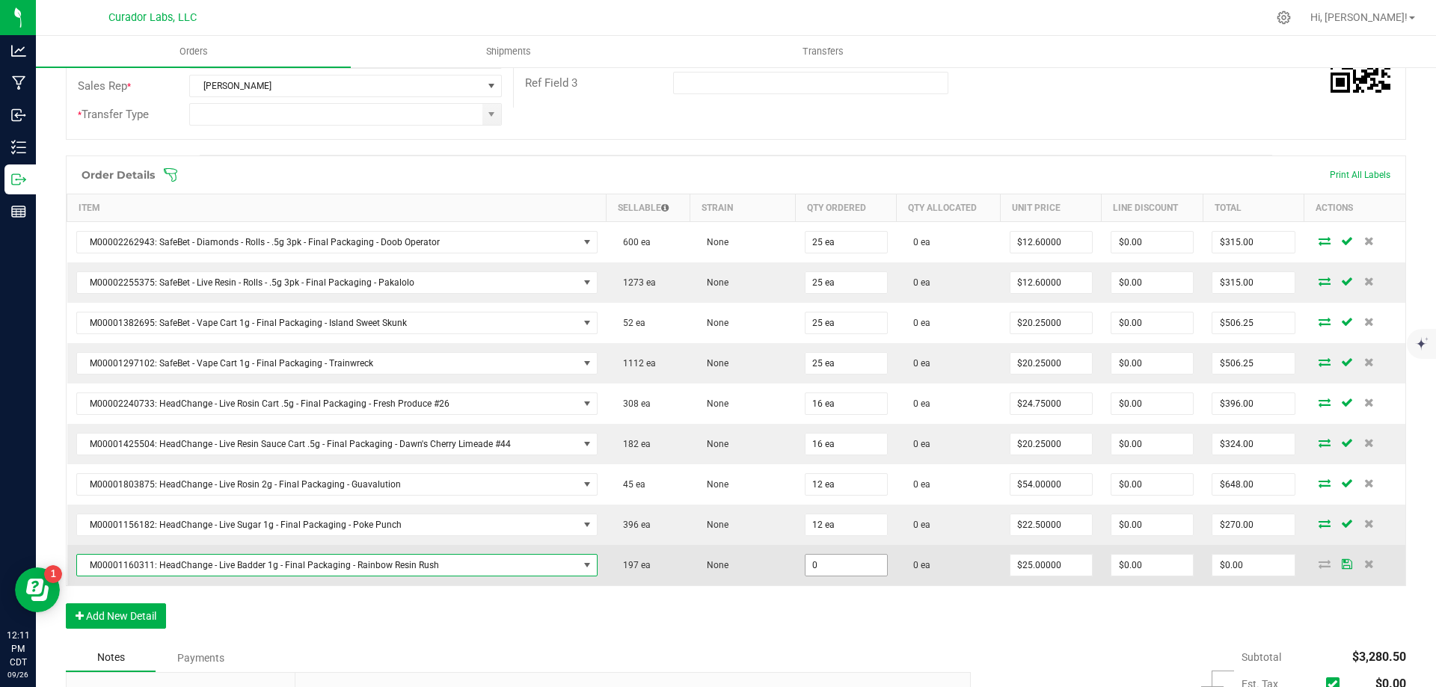
click at [847, 565] on input "0" at bounding box center [846, 565] width 82 height 21
click at [974, 571] on td "0 ea" at bounding box center [949, 565] width 104 height 40
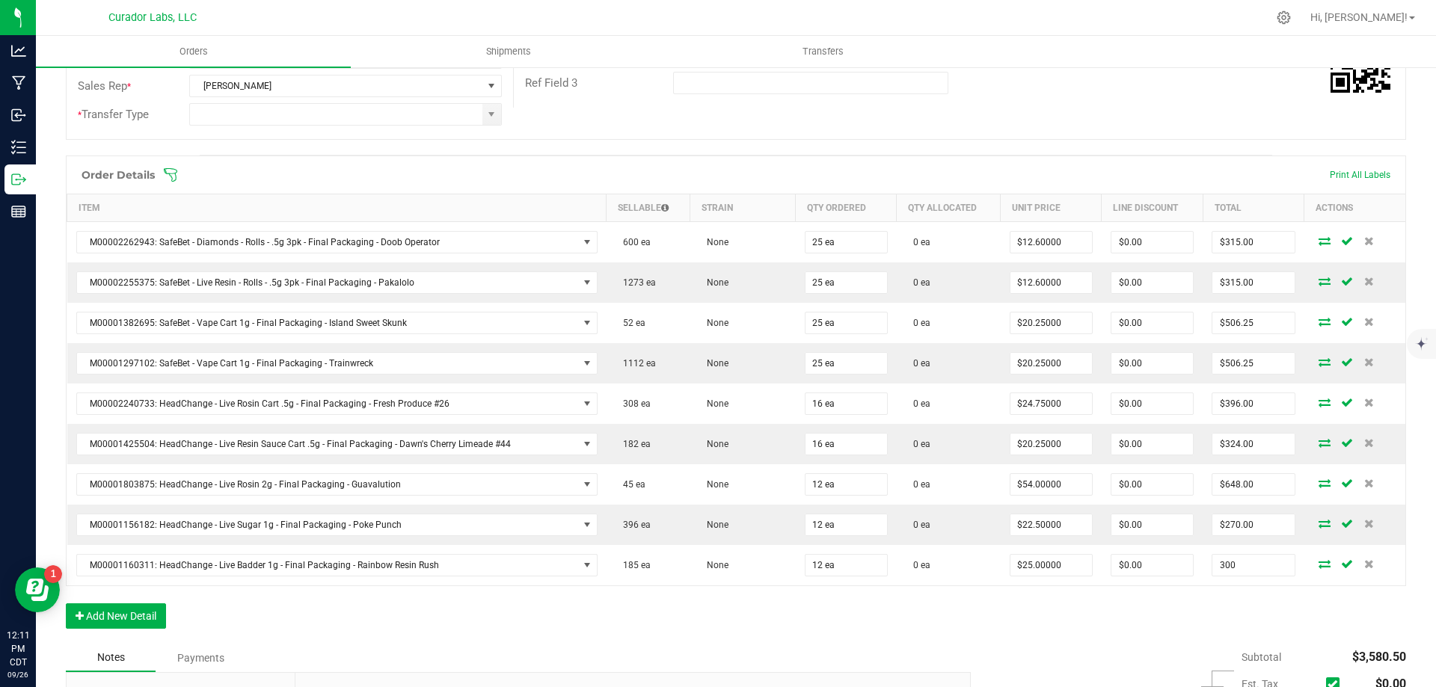
click at [1237, 565] on input "300" at bounding box center [1253, 565] width 82 height 21
drag, startPoint x: 426, startPoint y: 592, endPoint x: 362, endPoint y: 600, distance: 64.0
click at [426, 592] on div "Order Details Print All Labels Item Sellable Strain Qty Ordered Qty Allocated U…" at bounding box center [736, 400] width 1340 height 488
click at [94, 614] on button "Add New Detail" at bounding box center [116, 616] width 100 height 25
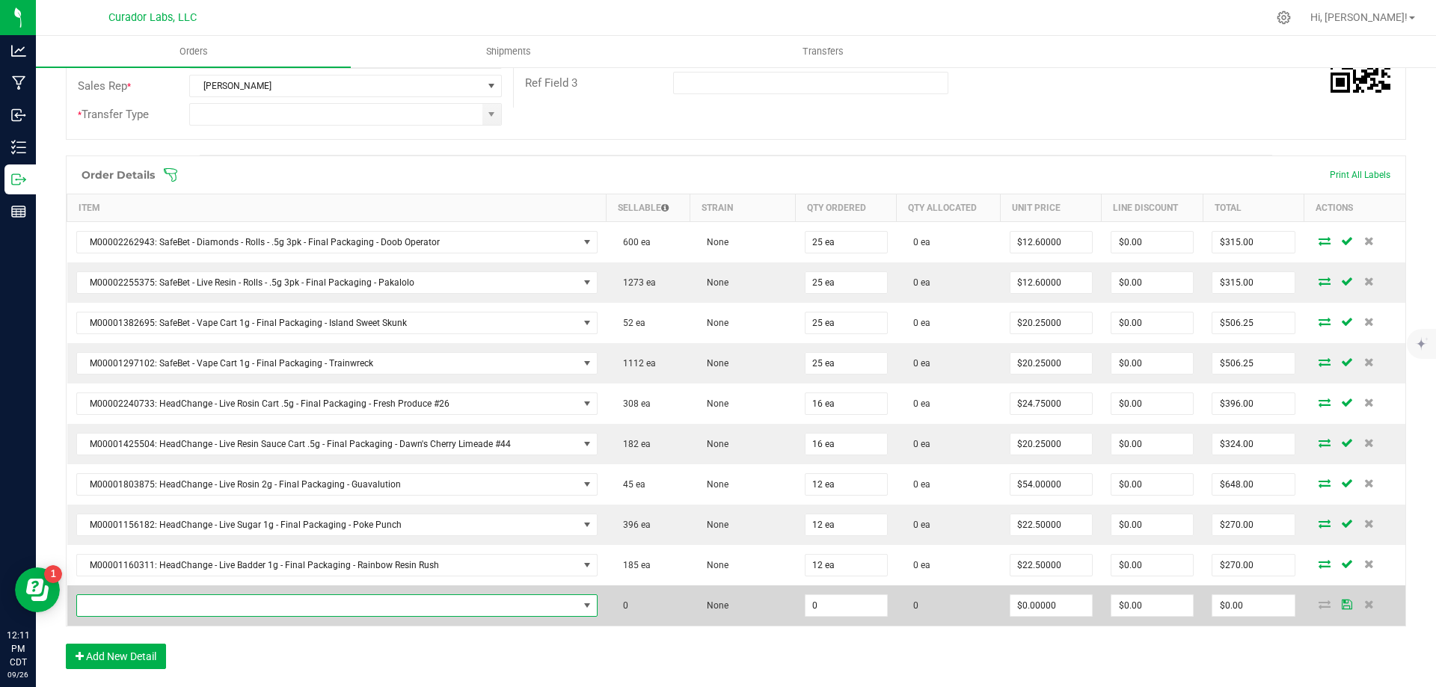
click at [130, 598] on span "NO DATA FOUND" at bounding box center [327, 605] width 501 height 21
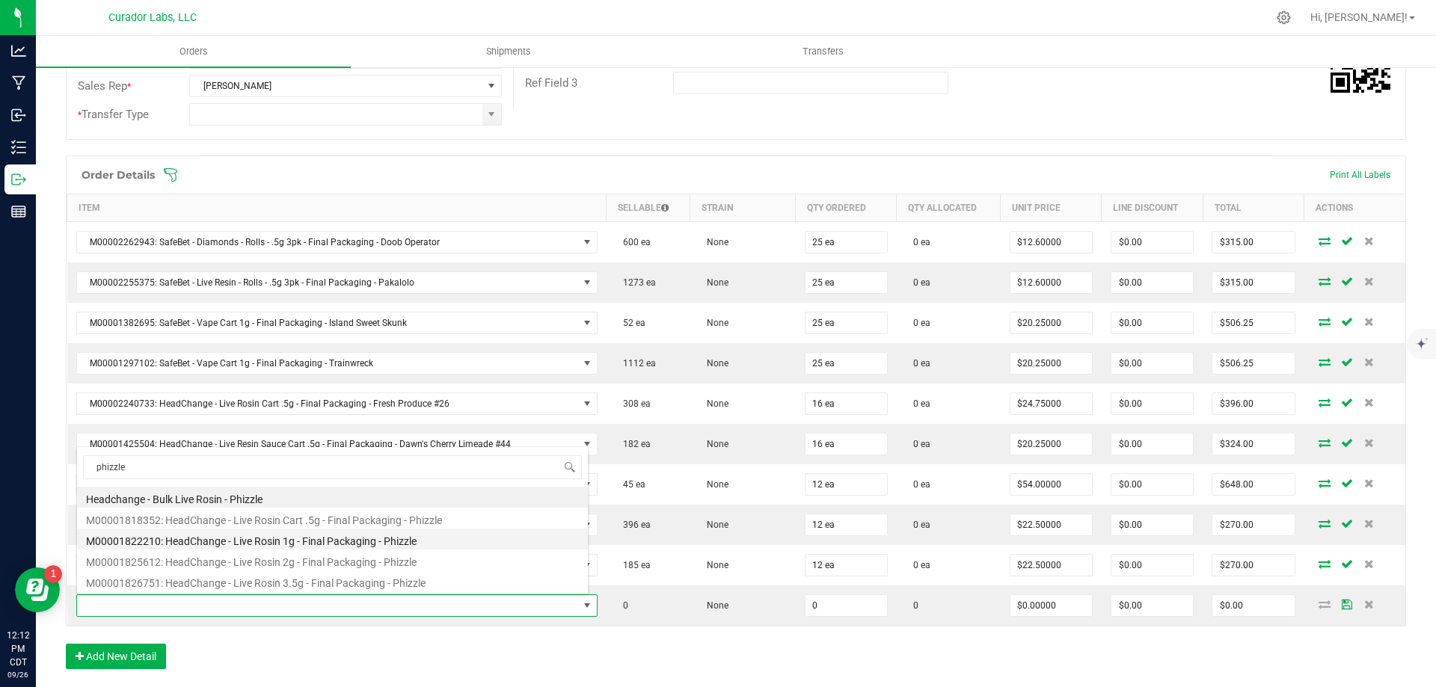
click at [300, 535] on li "M00001822210: HeadChange - Live Rosin 1g - Final Packaging - Phizzle" at bounding box center [332, 539] width 511 height 21
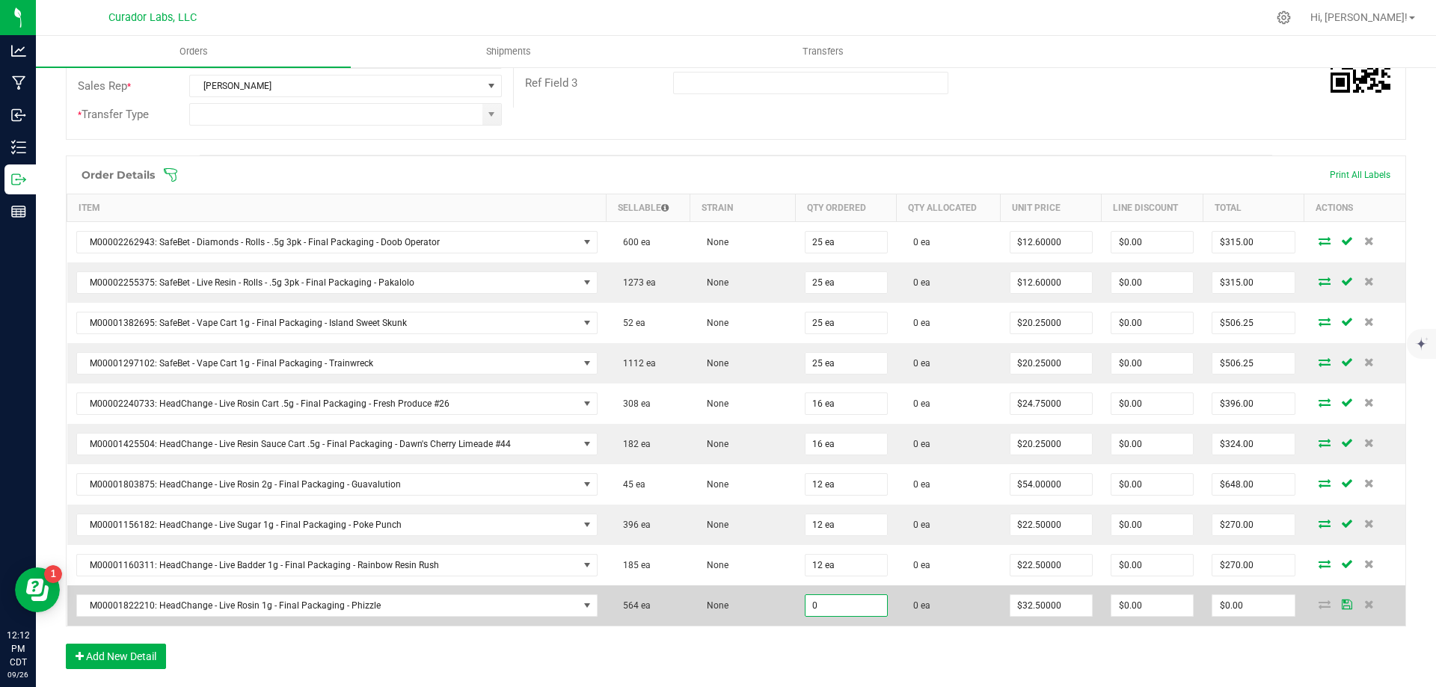
click at [831, 601] on input "0" at bounding box center [846, 605] width 82 height 21
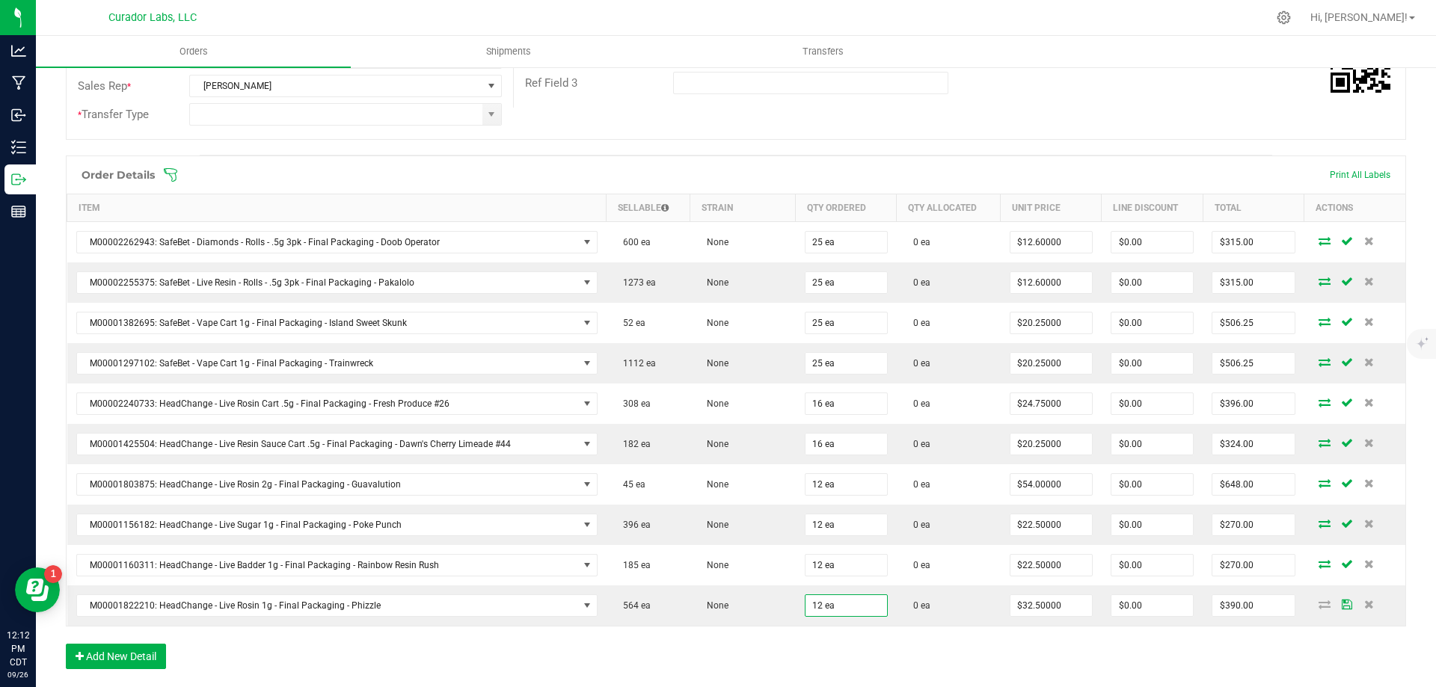
click at [983, 639] on div "Order Details Print All Labels Item Sellable Strain Qty Ordered Qty Allocated U…" at bounding box center [736, 420] width 1340 height 529
click at [1143, 633] on div "Order Details Print All Labels Item Sellable Strain Qty Ordered Qty Allocated U…" at bounding box center [736, 420] width 1340 height 529
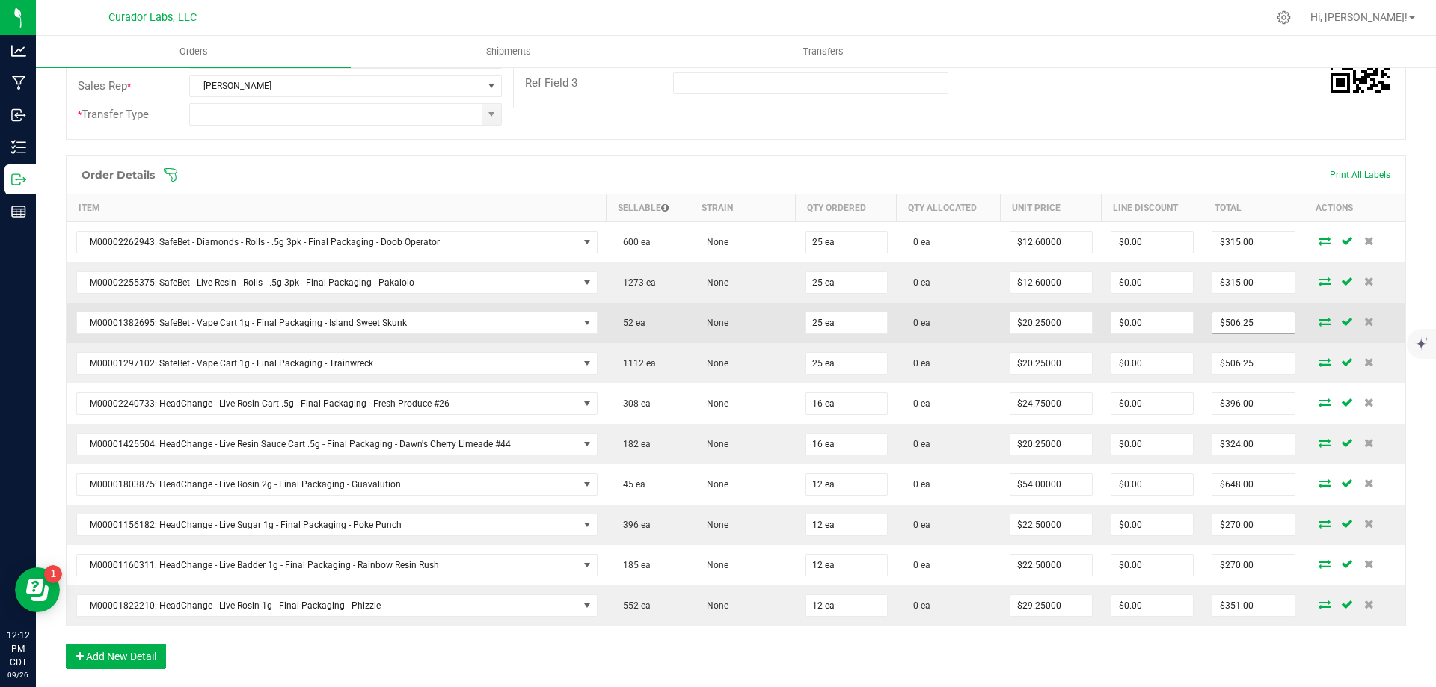
scroll to position [0, 0]
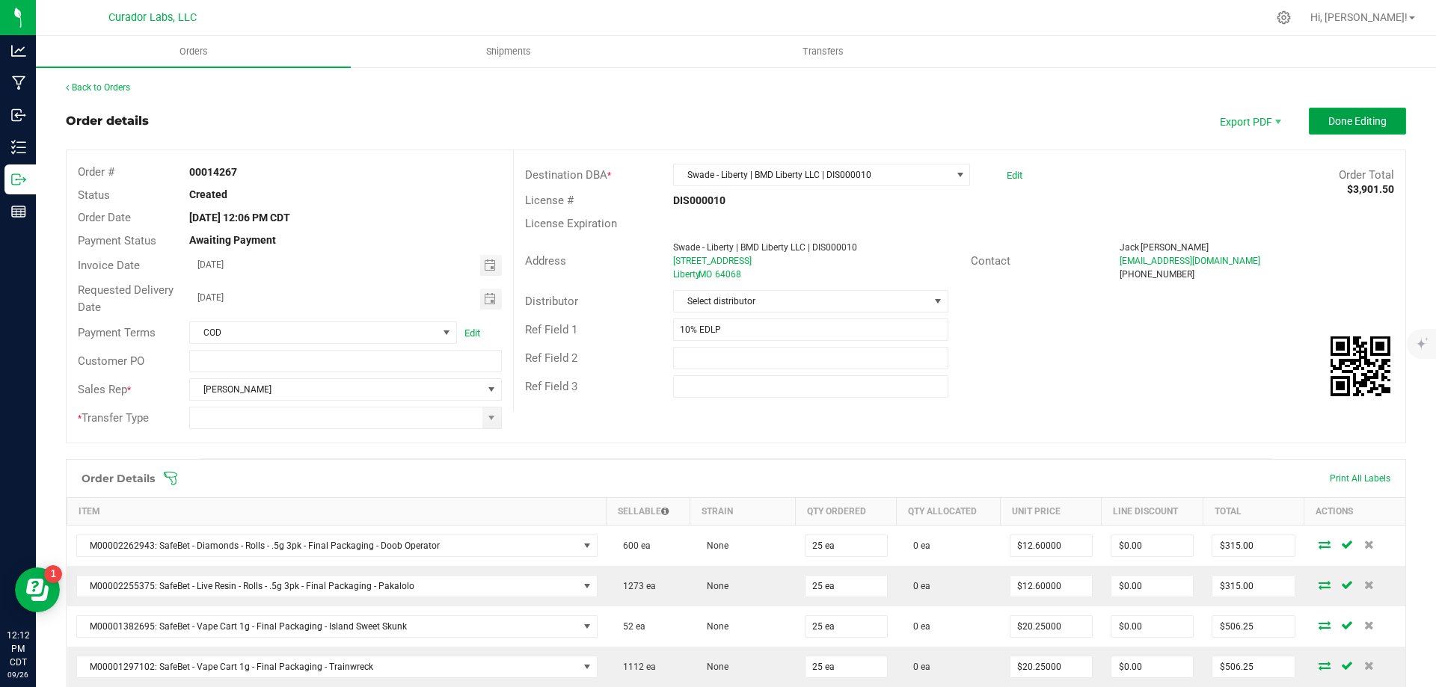
click at [1337, 131] on button "Done Editing" at bounding box center [1357, 121] width 97 height 27
click at [316, 419] on input at bounding box center [336, 418] width 292 height 21
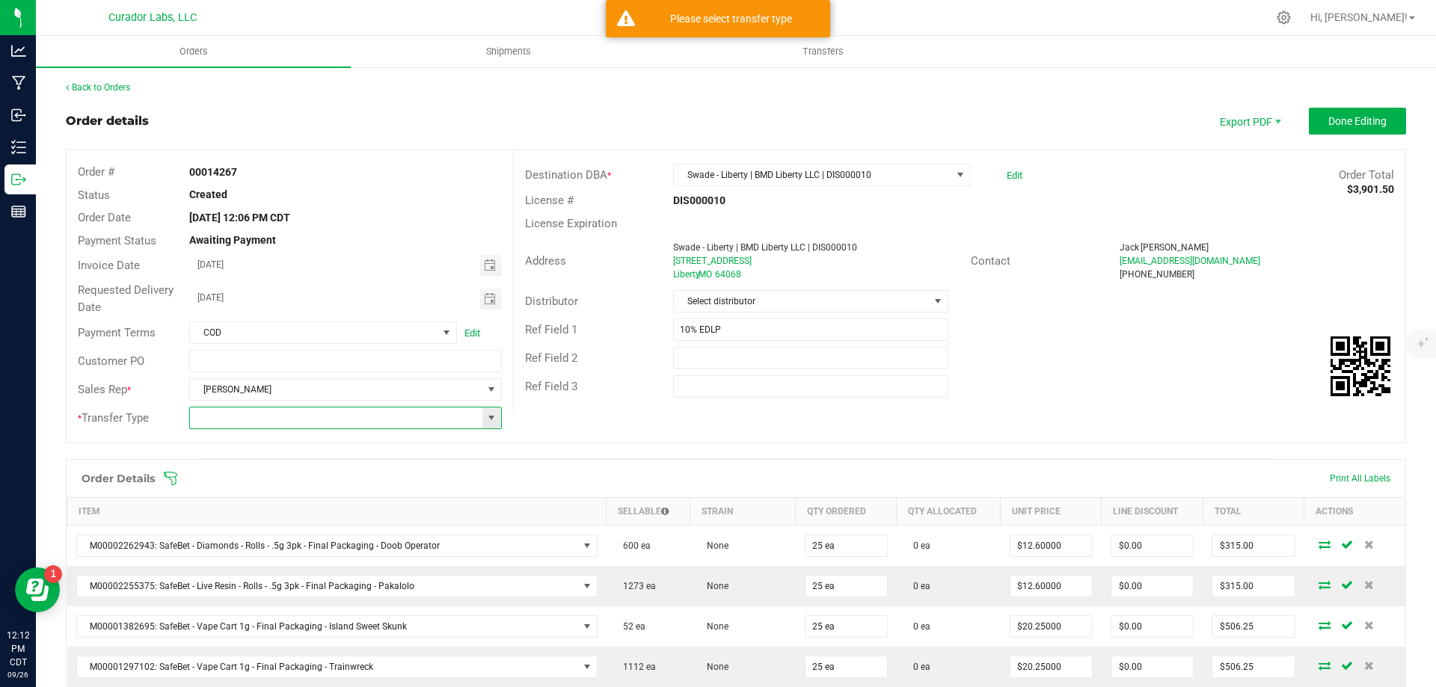
click at [485, 419] on span at bounding box center [491, 418] width 12 height 12
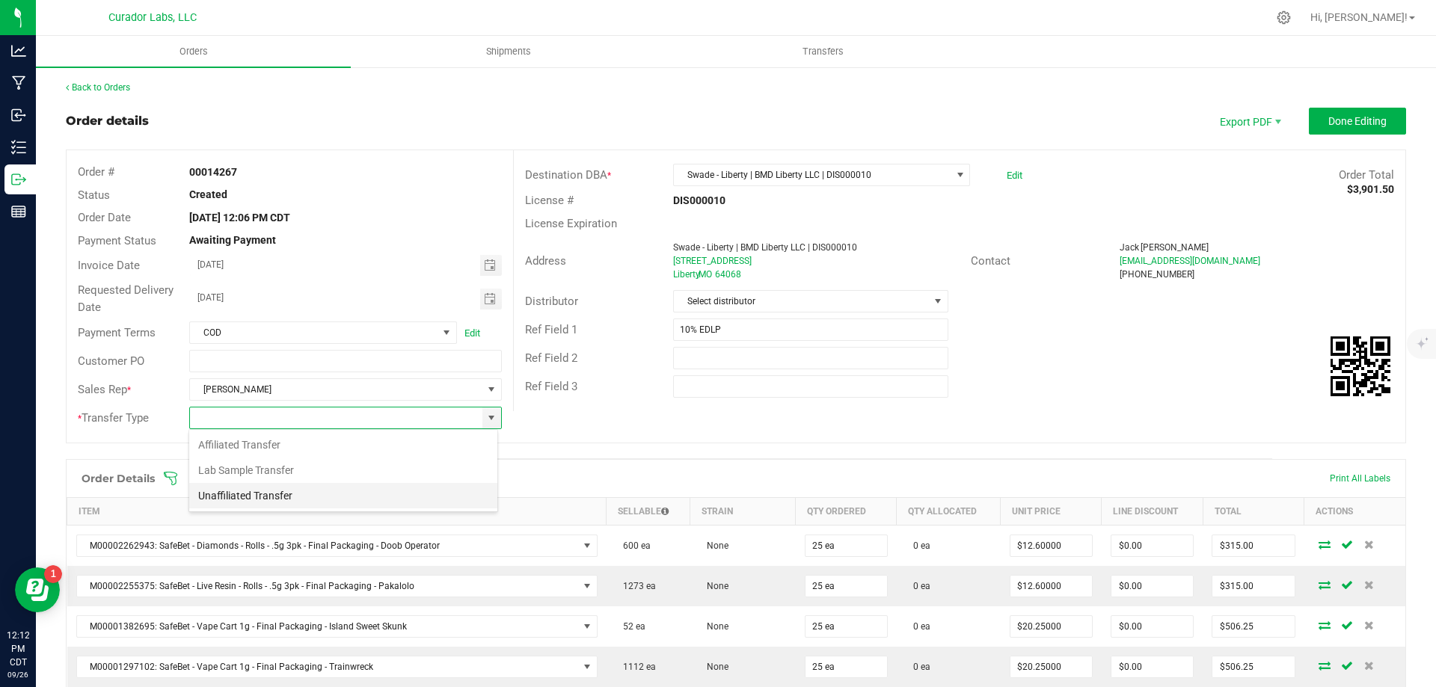
click at [427, 486] on li "Unaffiliated Transfer" at bounding box center [343, 495] width 308 height 25
click at [1333, 115] on span "Done Editing" at bounding box center [1357, 121] width 58 height 12
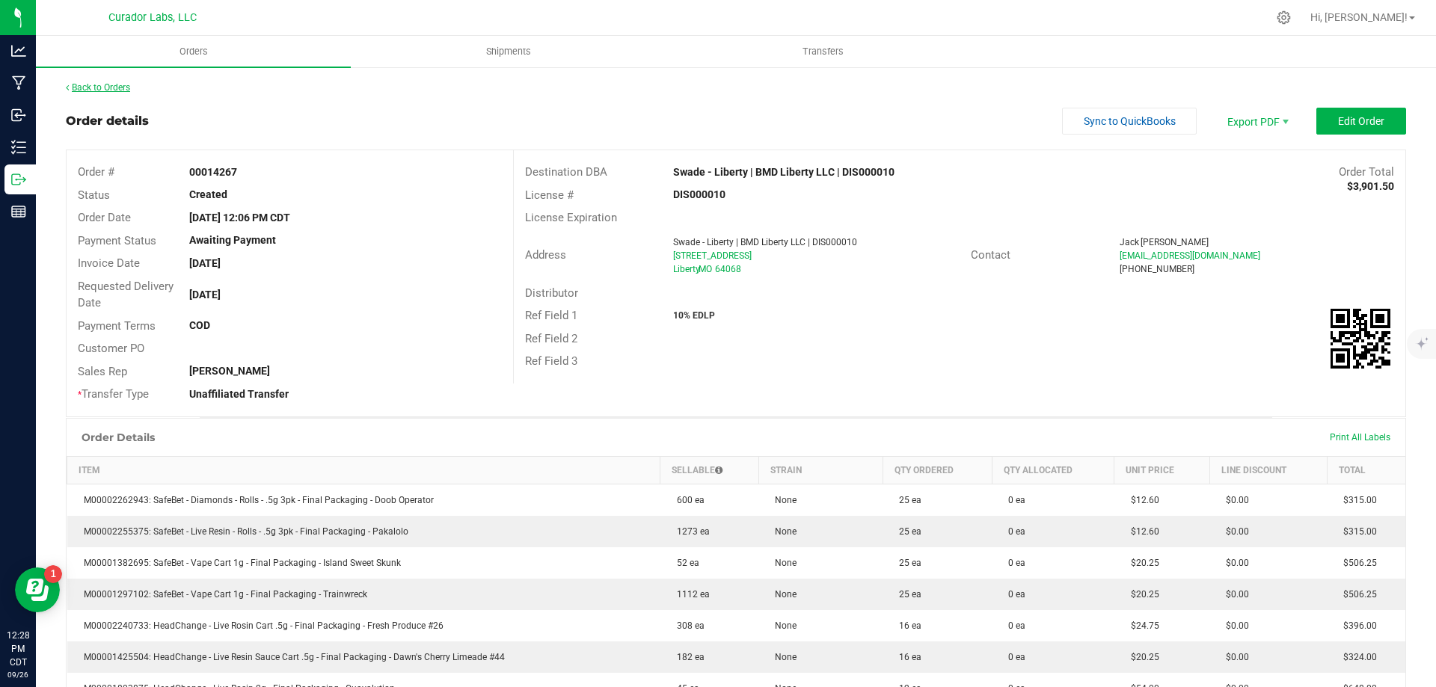
click at [78, 88] on link "Back to Orders" at bounding box center [98, 87] width 64 height 10
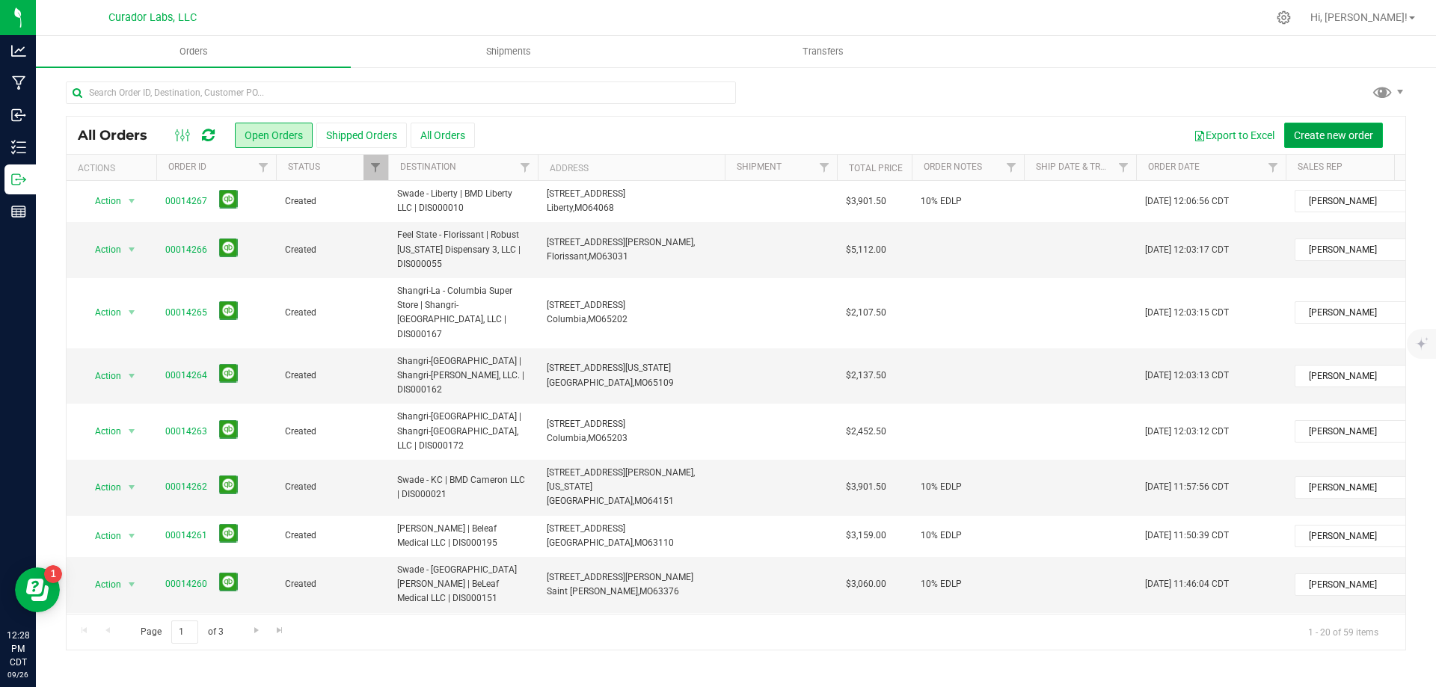
click at [1345, 139] on span "Create new order" at bounding box center [1333, 135] width 79 height 12
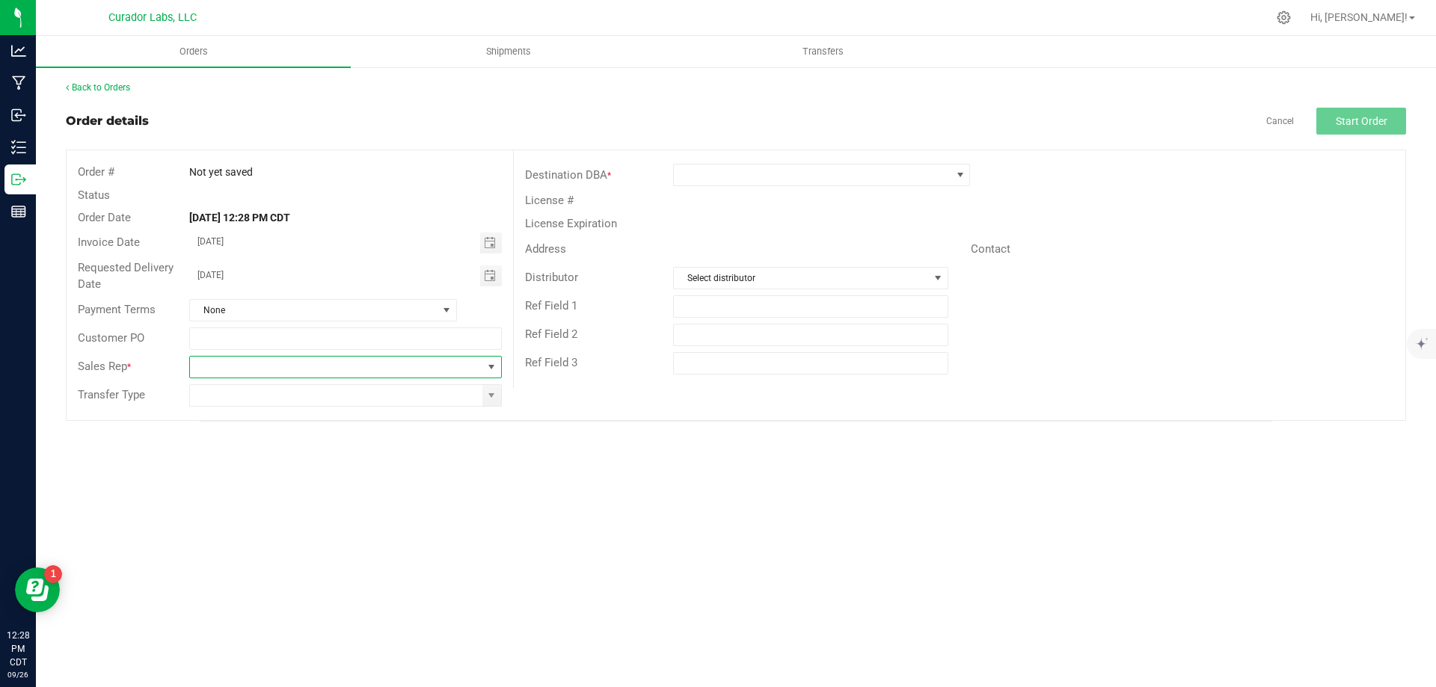
click at [359, 376] on span at bounding box center [336, 367] width 292 height 21
click at [321, 524] on li "[PERSON_NAME]" at bounding box center [345, 529] width 310 height 25
click at [488, 392] on span at bounding box center [491, 396] width 12 height 12
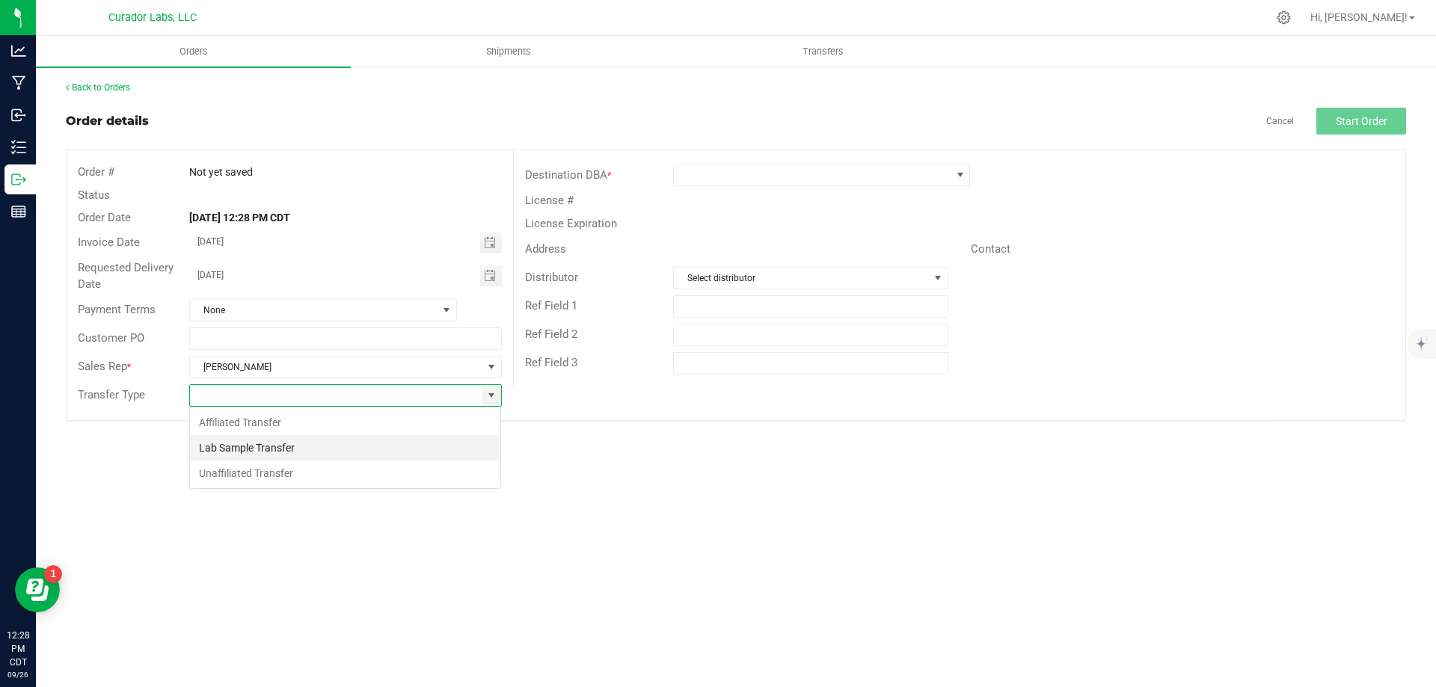
scroll to position [22, 313]
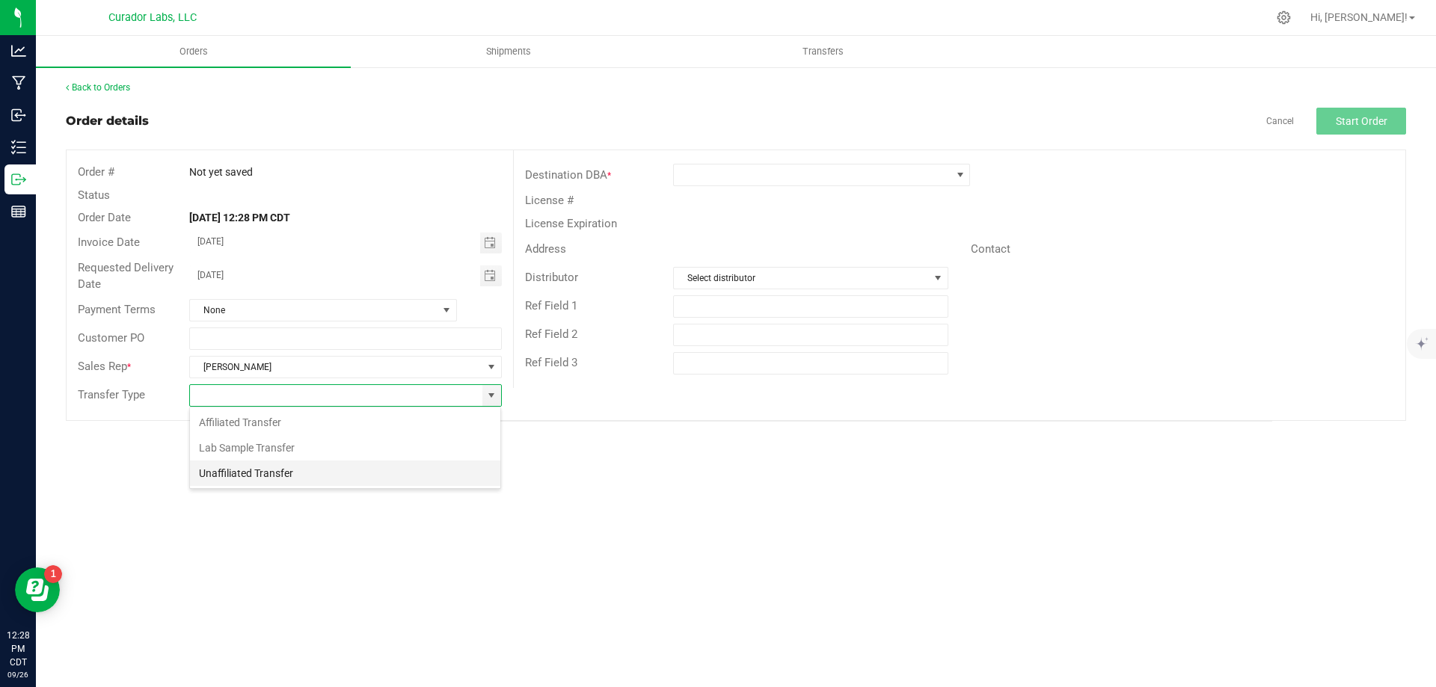
click at [369, 473] on li "Unaffiliated Transfer" at bounding box center [345, 473] width 310 height 25
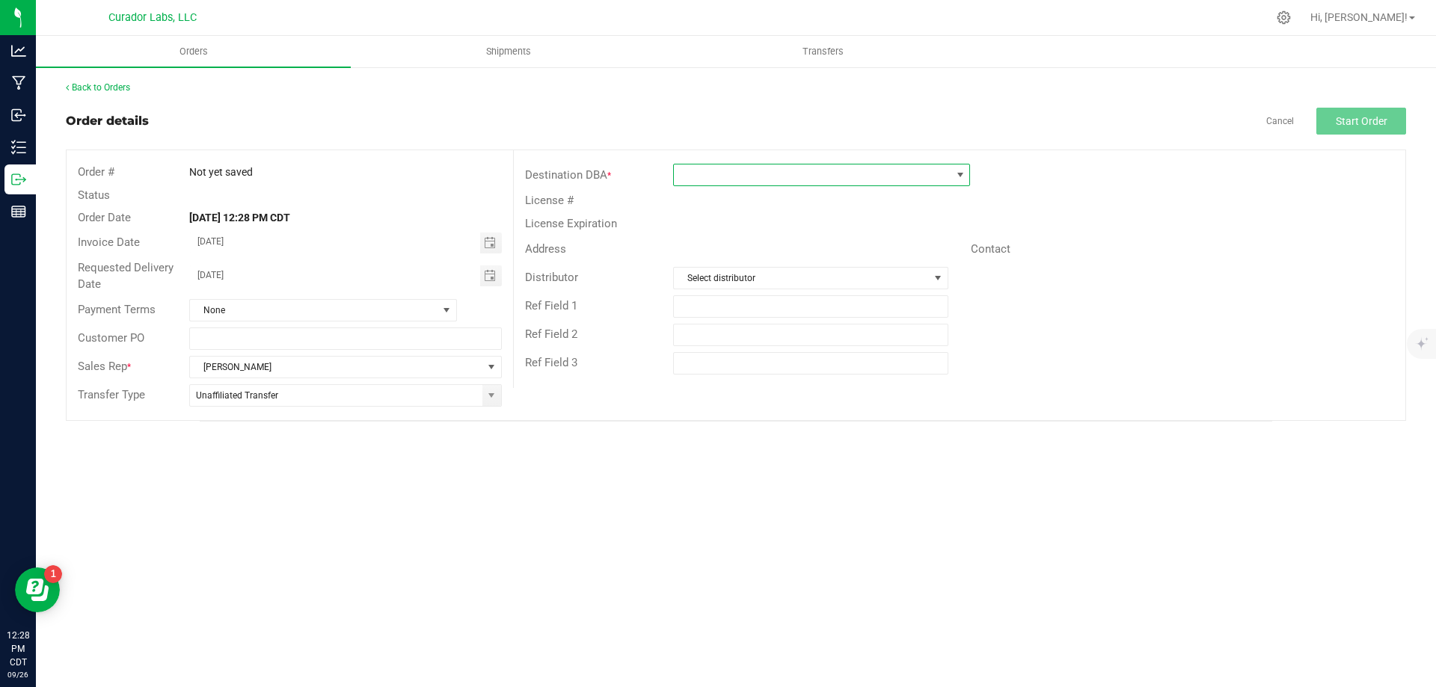
click at [741, 175] on span at bounding box center [812, 175] width 277 height 21
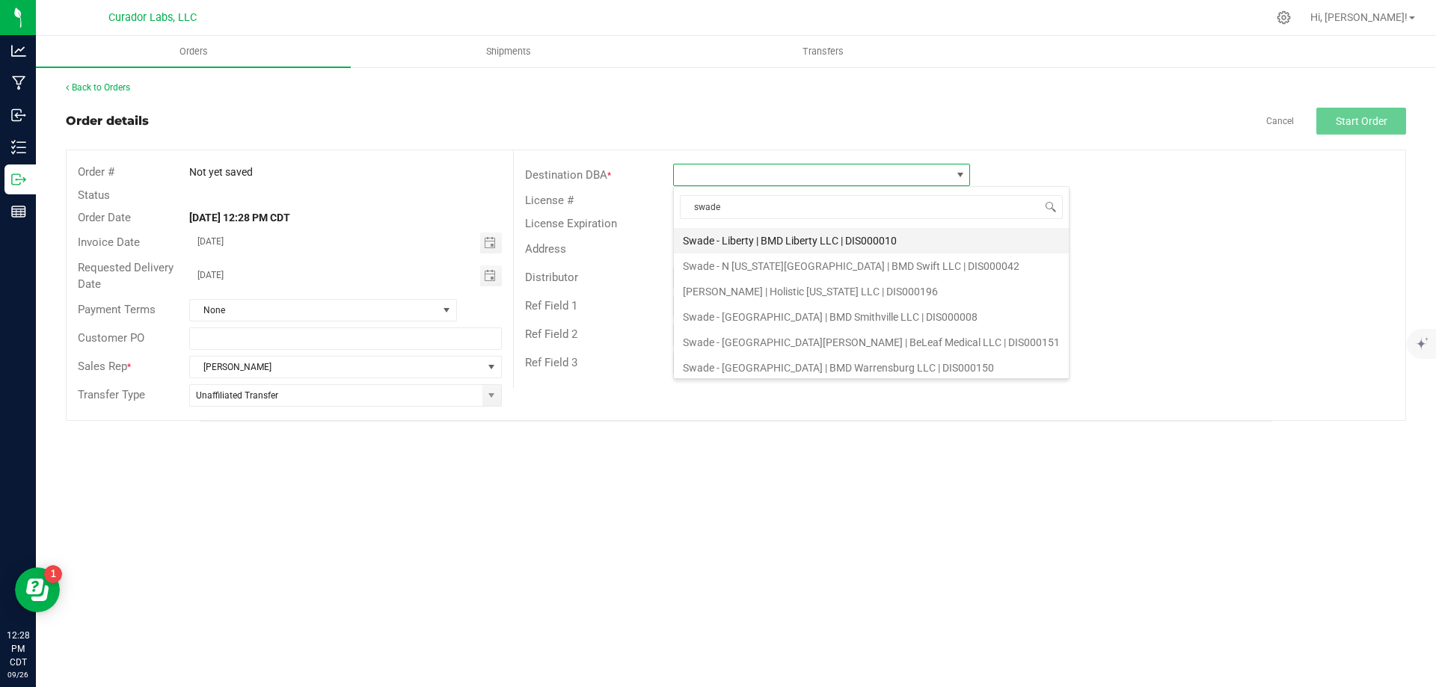
scroll to position [130, 0]
click at [788, 254] on li "Swade - N [US_STATE][GEOGRAPHIC_DATA] | BMD Swift LLC | DIS000042" at bounding box center [871, 261] width 395 height 25
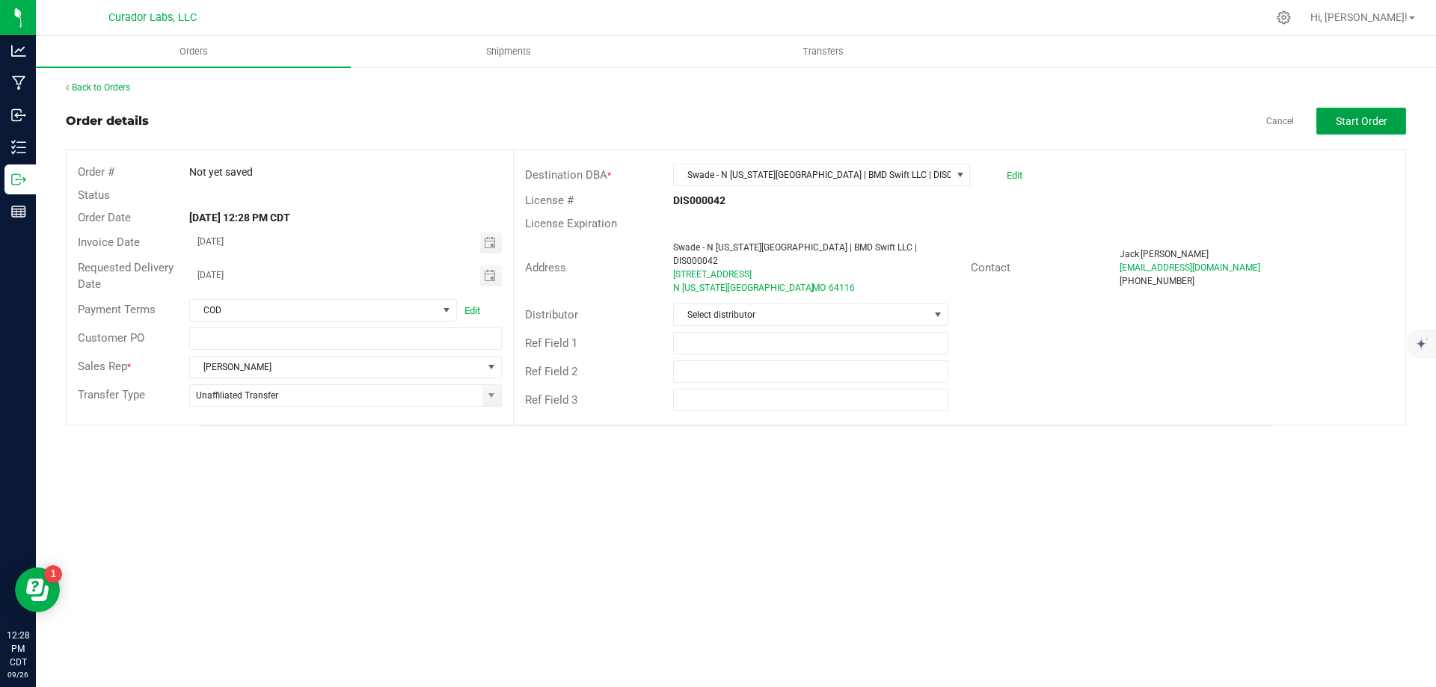
click at [1369, 122] on span "Start Order" at bounding box center [1362, 121] width 52 height 12
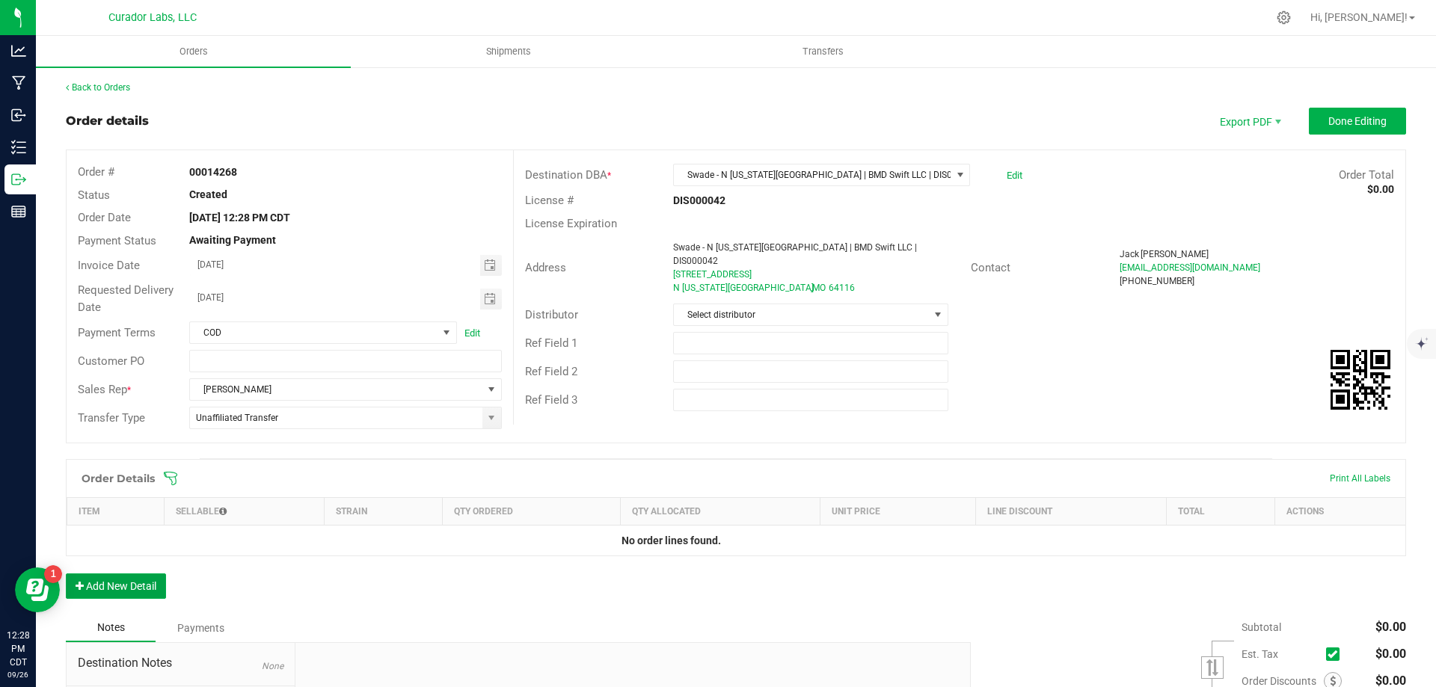
click at [133, 582] on button "Add New Detail" at bounding box center [116, 586] width 100 height 25
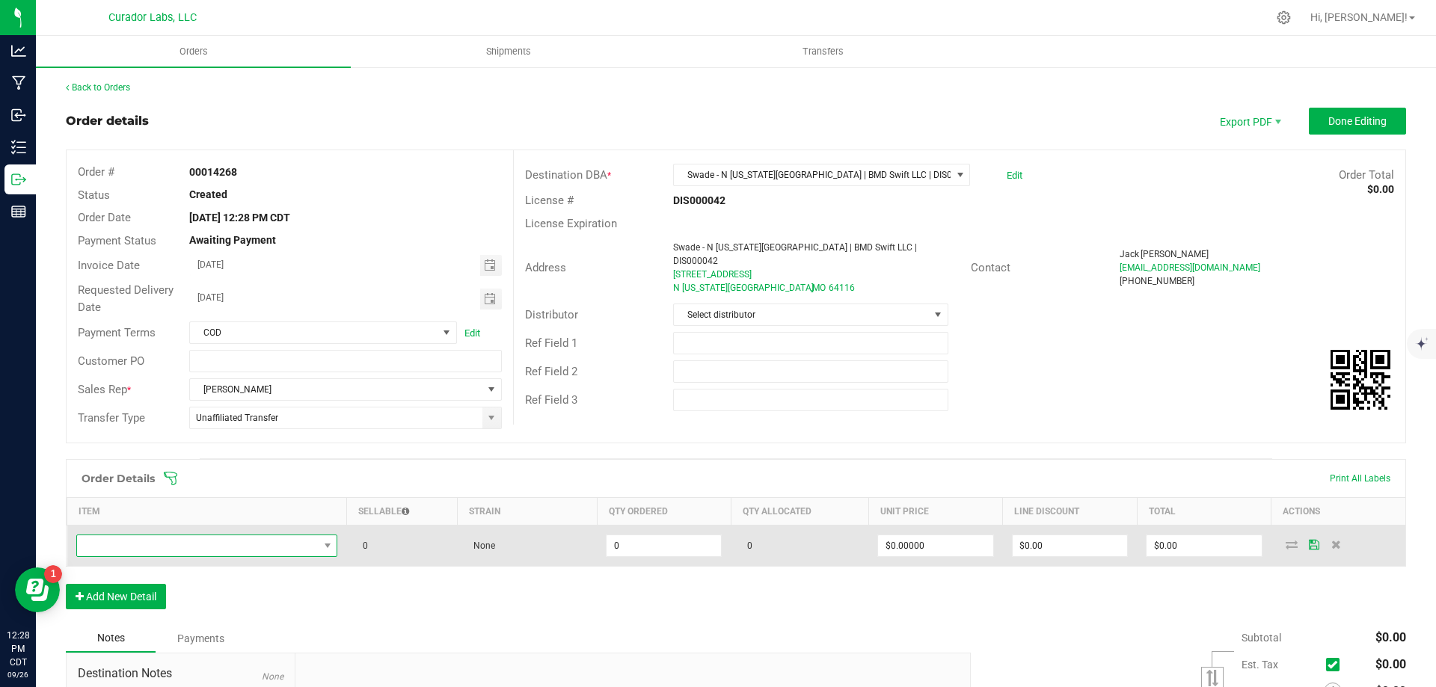
click at [216, 548] on span "NO DATA FOUND" at bounding box center [198, 545] width 242 height 21
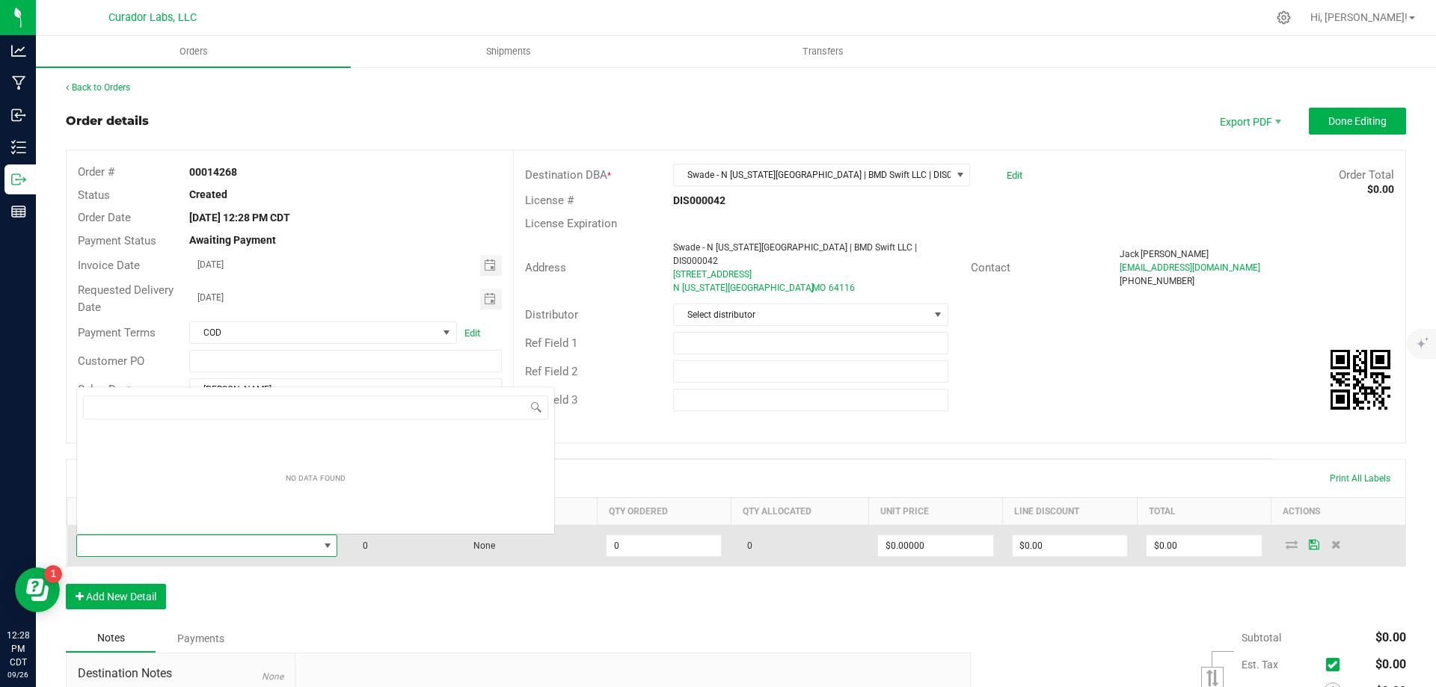
scroll to position [22, 257]
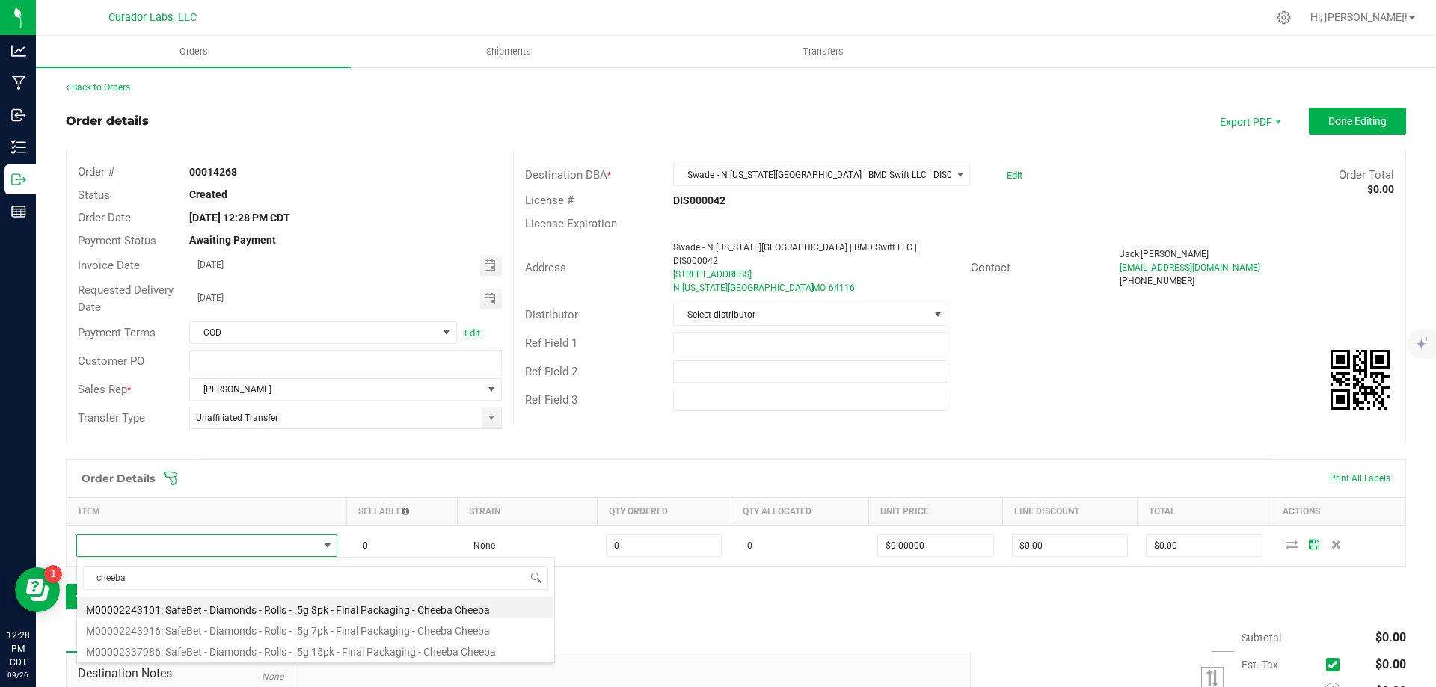
click at [350, 606] on li "M00002243101: SafeBet - Diamonds - Rolls - .5g 3pk - Final Packaging - Cheeba C…" at bounding box center [315, 608] width 477 height 21
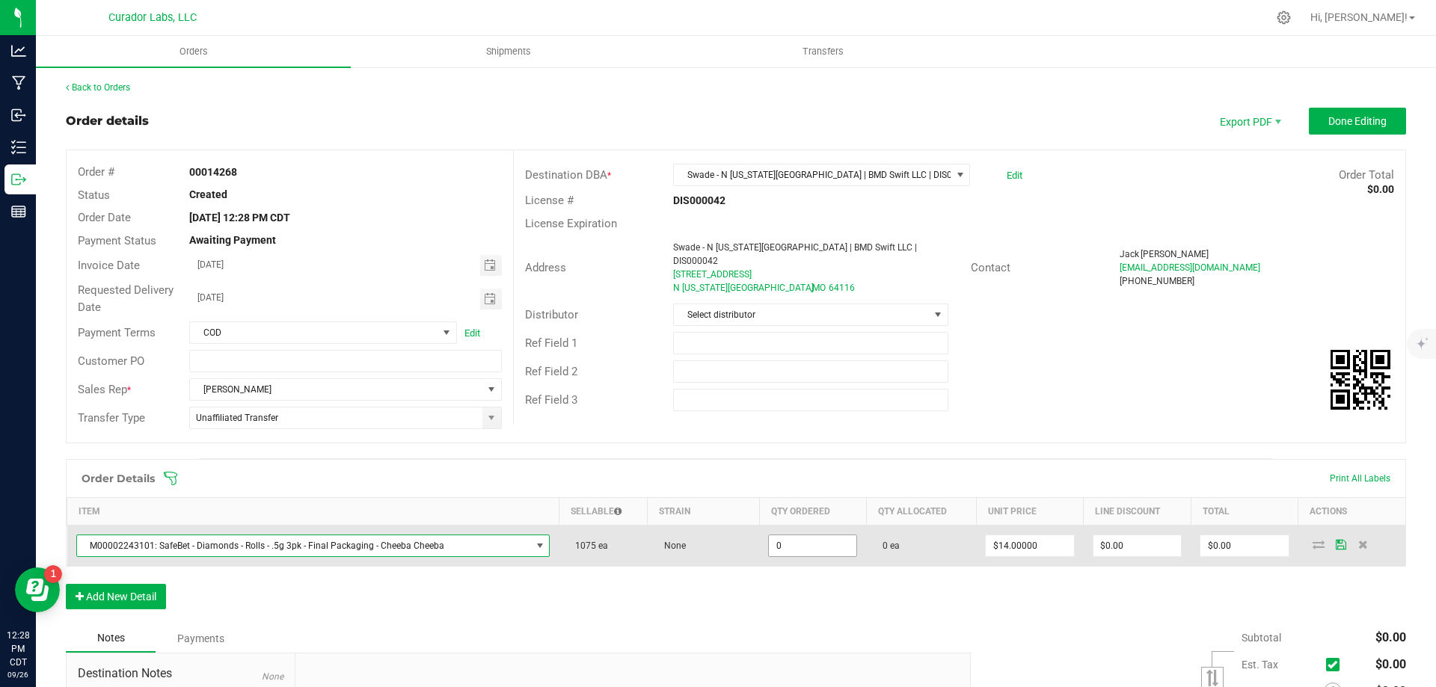
click at [787, 546] on input "0" at bounding box center [812, 545] width 87 height 21
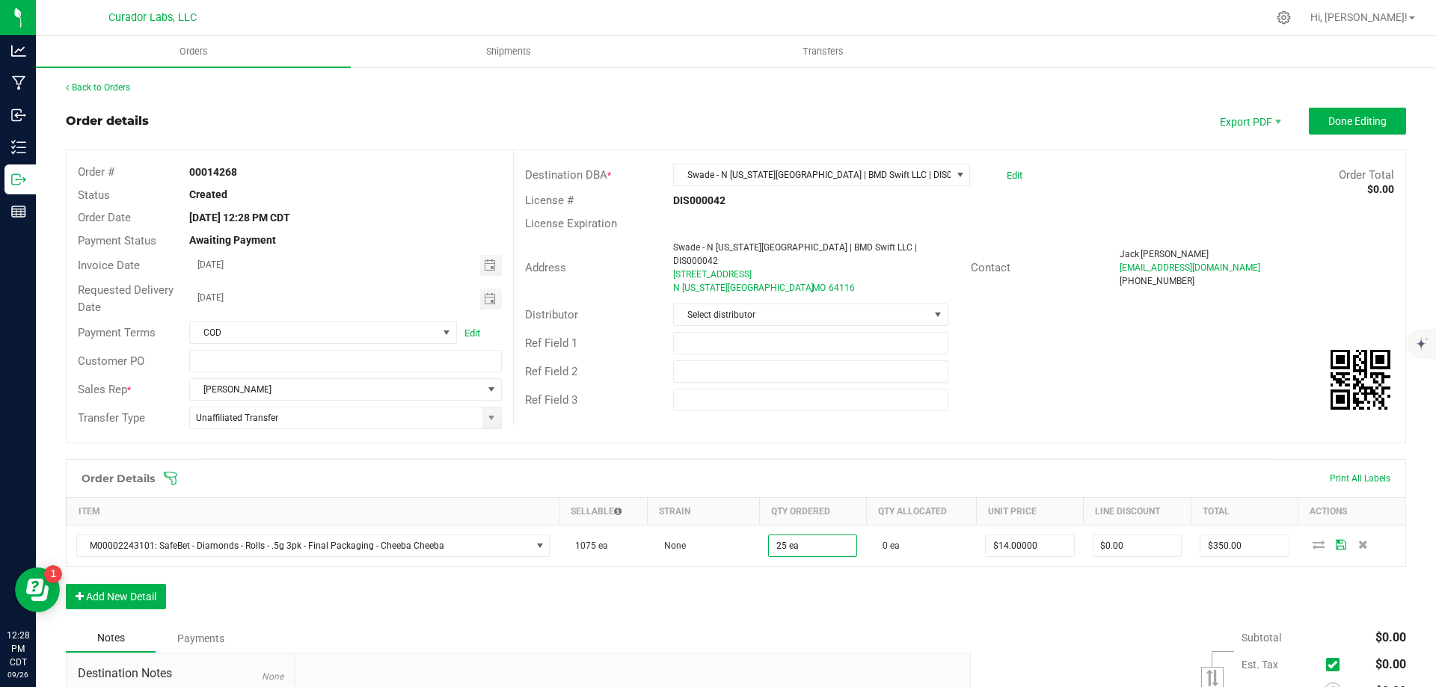
click at [867, 599] on div "Order Details Print All Labels Item Sellable Strain Qty Ordered Qty Allocated U…" at bounding box center [736, 541] width 1340 height 165
click at [1111, 592] on div "Order Details Print All Labels Item Sellable Strain Qty Ordered Qty Allocated U…" at bounding box center [736, 541] width 1340 height 165
click at [112, 591] on button "Add New Detail" at bounding box center [116, 596] width 100 height 25
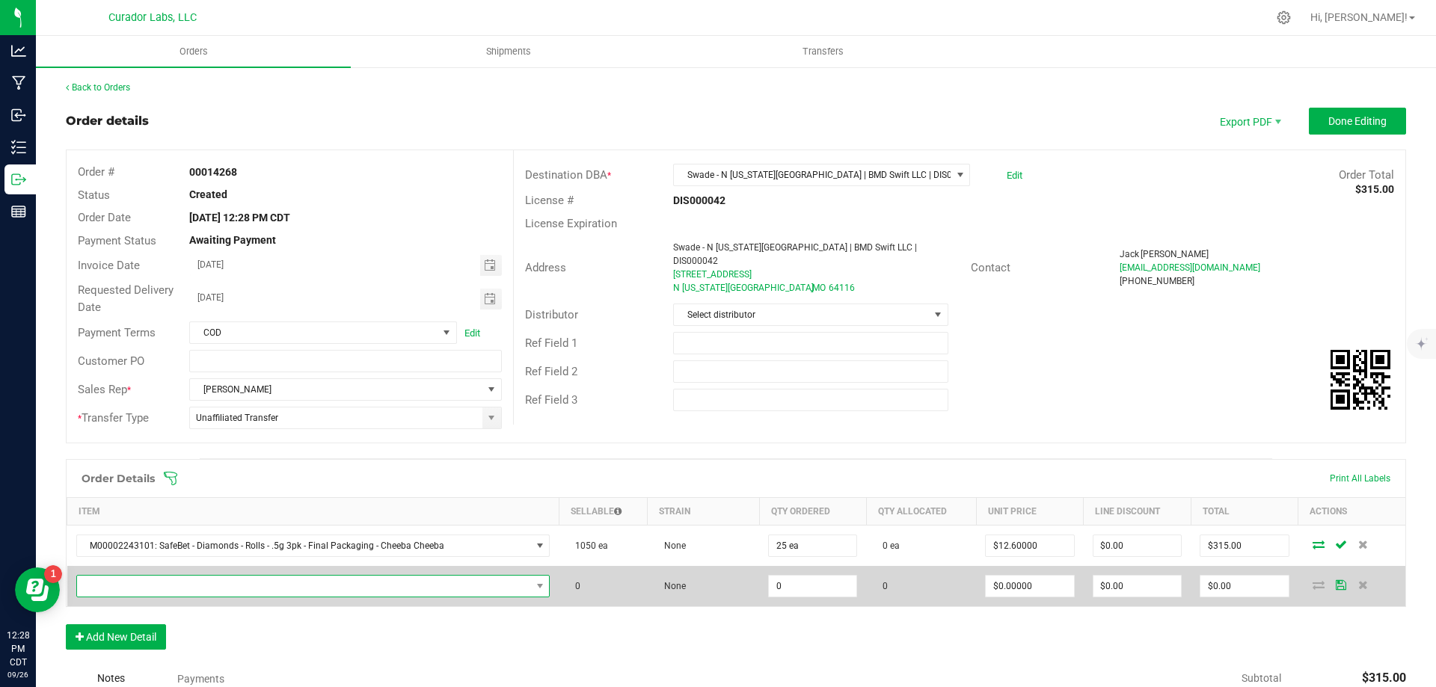
click at [160, 580] on span "NO DATA FOUND" at bounding box center [304, 586] width 454 height 21
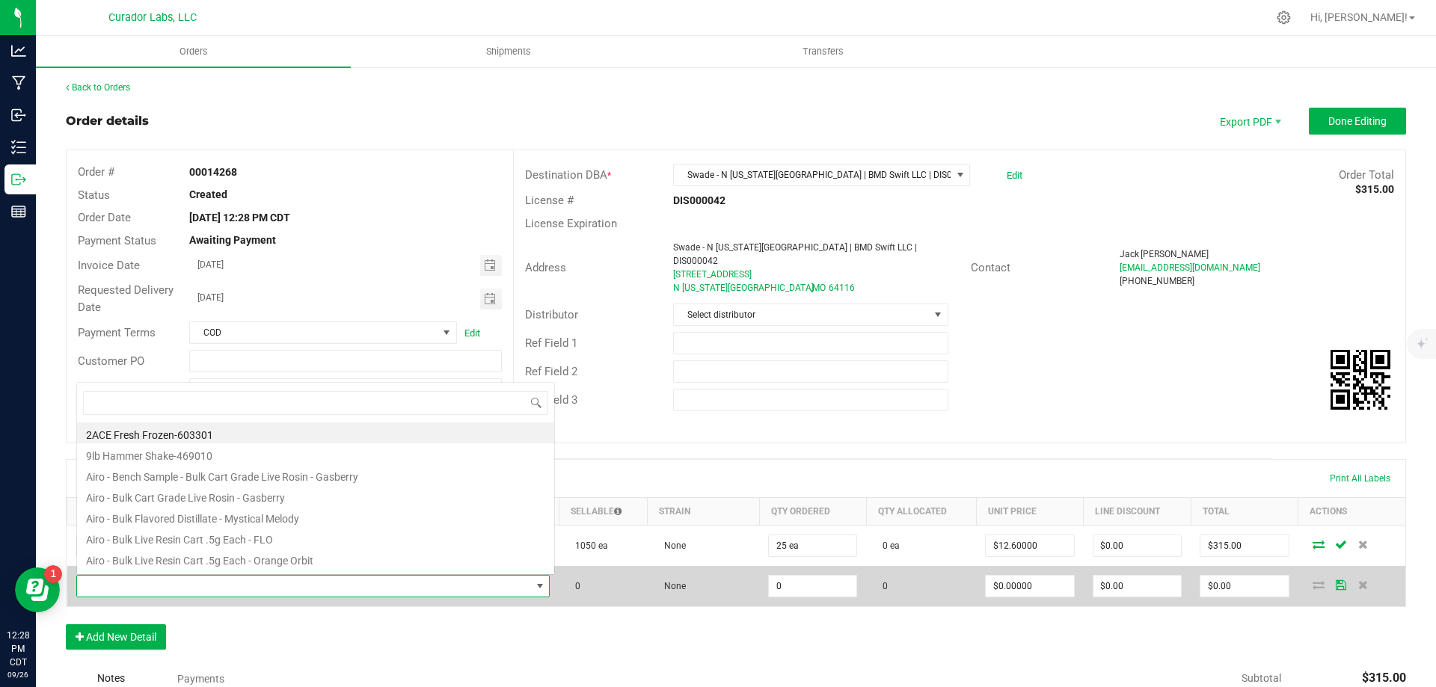
scroll to position [22, 461]
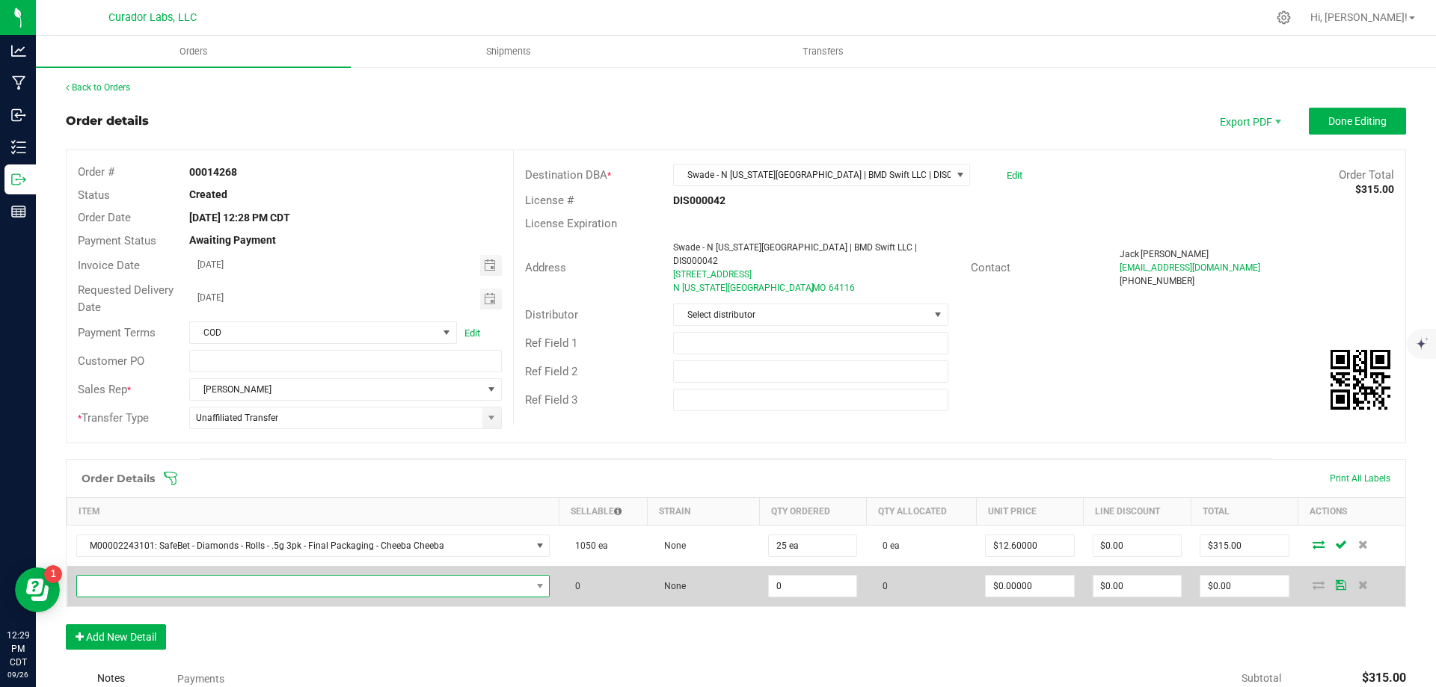
click at [177, 586] on span "NO DATA FOUND" at bounding box center [304, 586] width 454 height 21
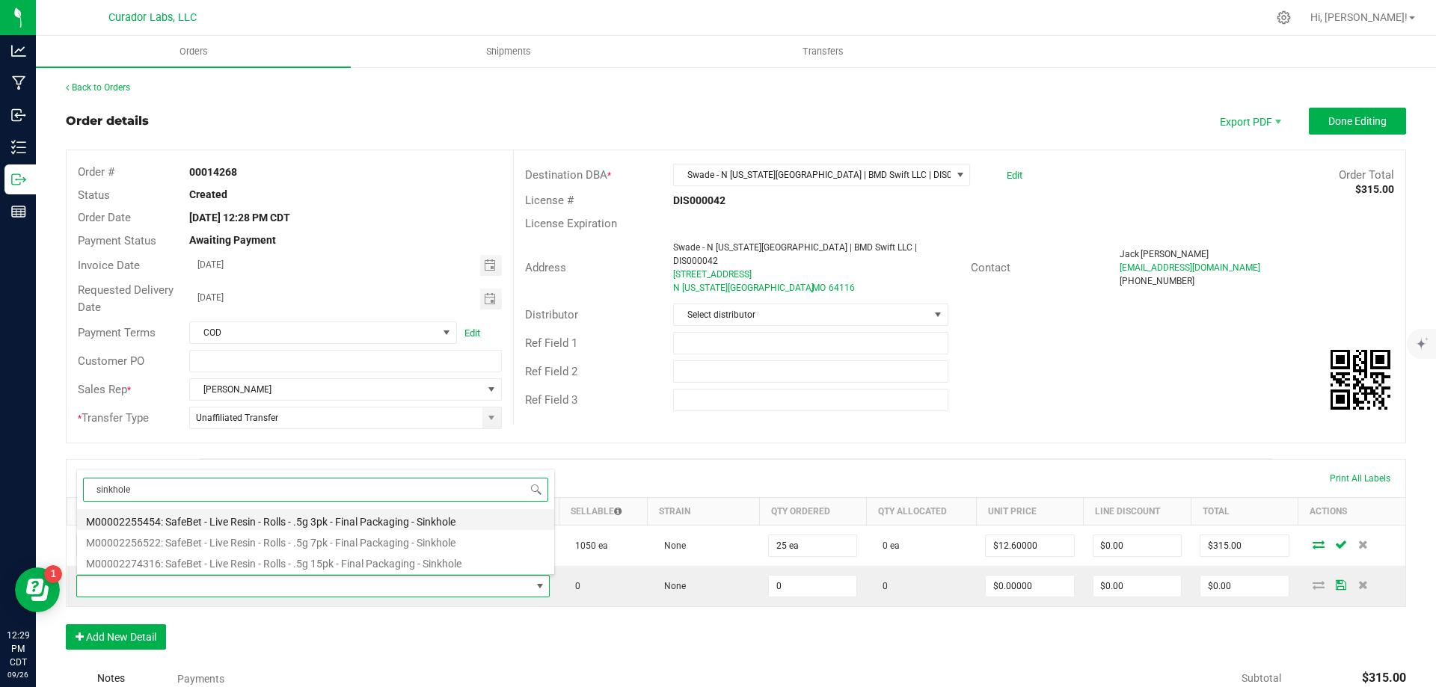
click at [346, 523] on li "M00002255454: SafeBet - Live Resin - Rolls - .5g 3pk - Final Packaging - Sinkho…" at bounding box center [315, 519] width 477 height 21
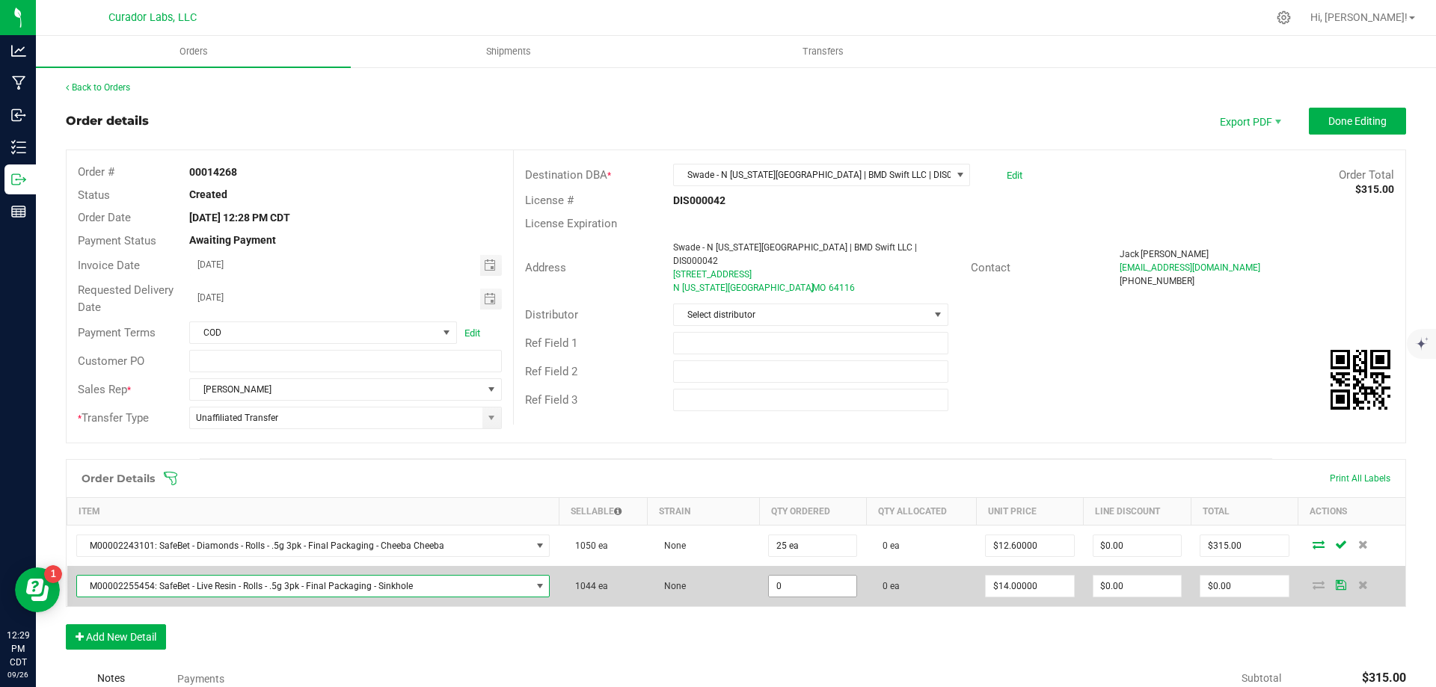
click at [823, 589] on input "0" at bounding box center [812, 586] width 87 height 21
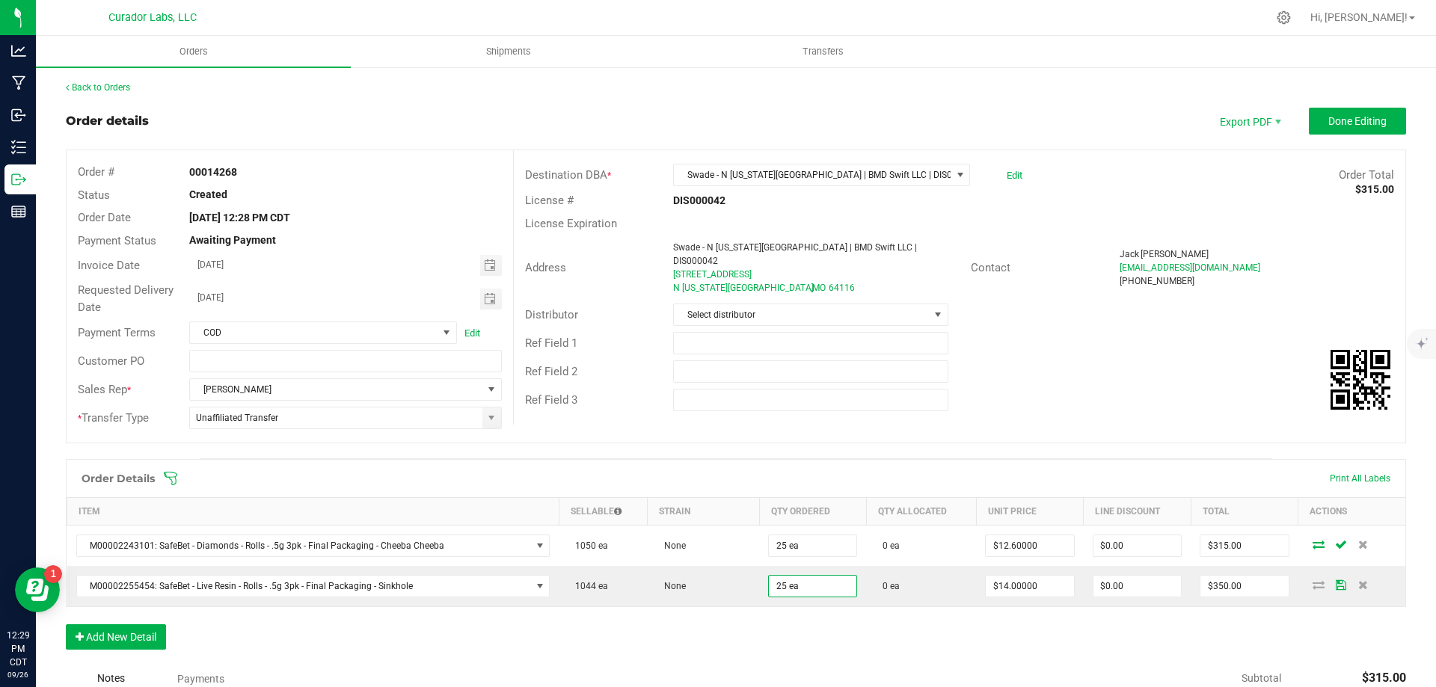
click at [1205, 620] on div "Order Details Print All Labels Item Sellable Strain Qty Ordered Qty Allocated U…" at bounding box center [736, 562] width 1340 height 206
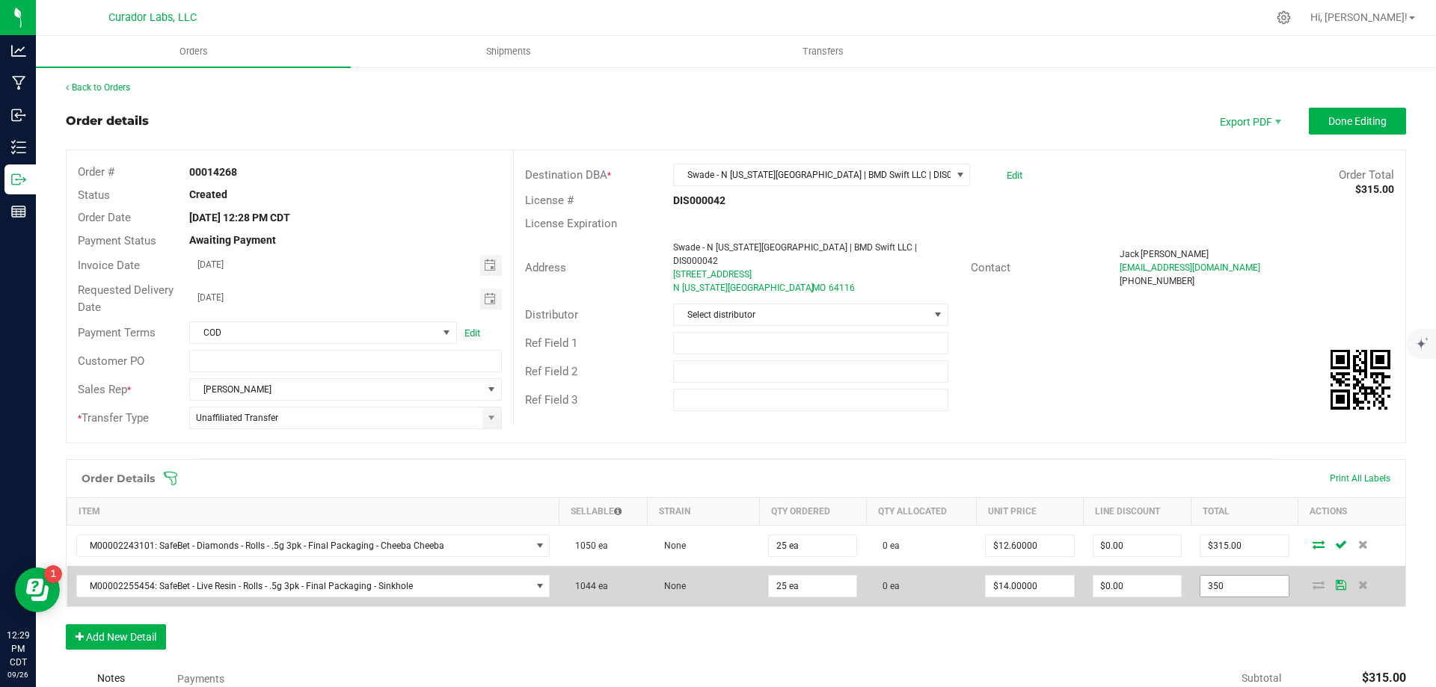
click at [1213, 580] on input "350" at bounding box center [1243, 586] width 87 height 21
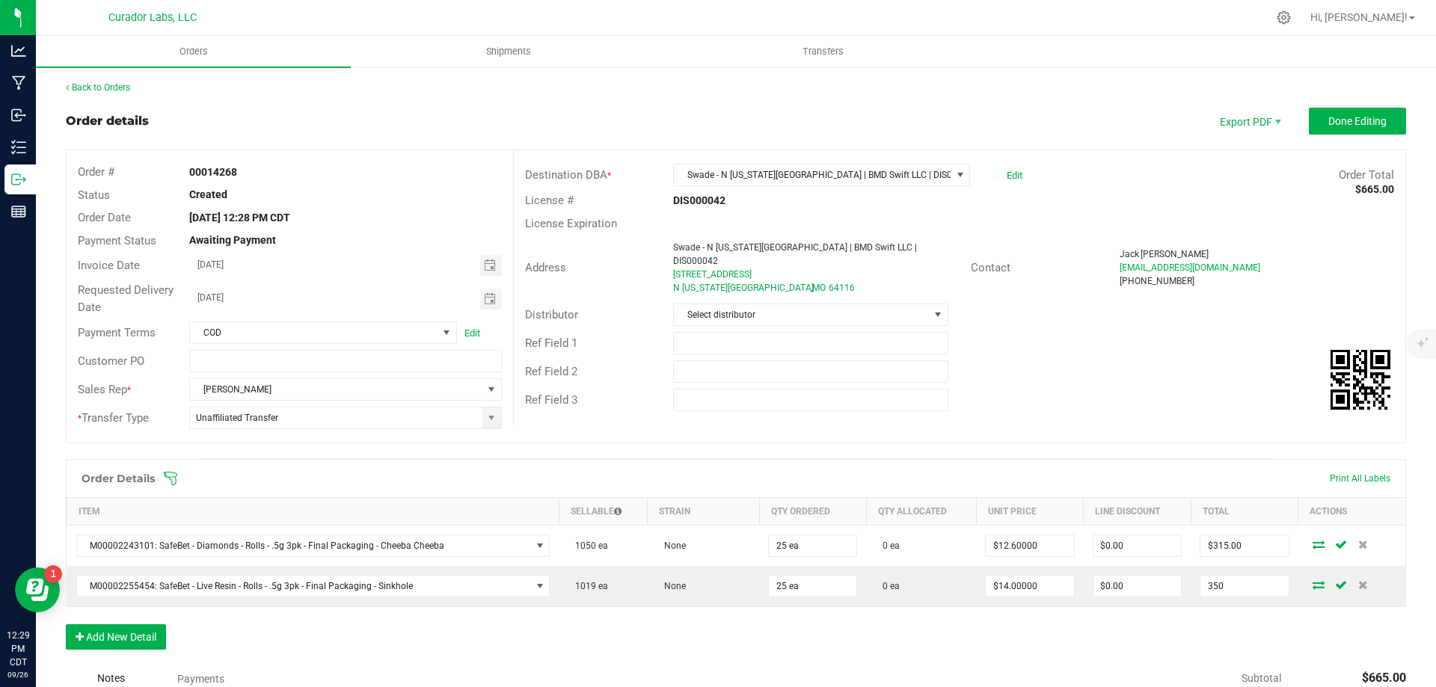
click at [1212, 582] on input "350" at bounding box center [1243, 586] width 87 height 21
click at [945, 624] on div "Order Details Print All Labels Item Sellable Strain Qty Ordered Qty Allocated U…" at bounding box center [736, 562] width 1340 height 206
click at [150, 629] on button "Add New Detail" at bounding box center [116, 636] width 100 height 25
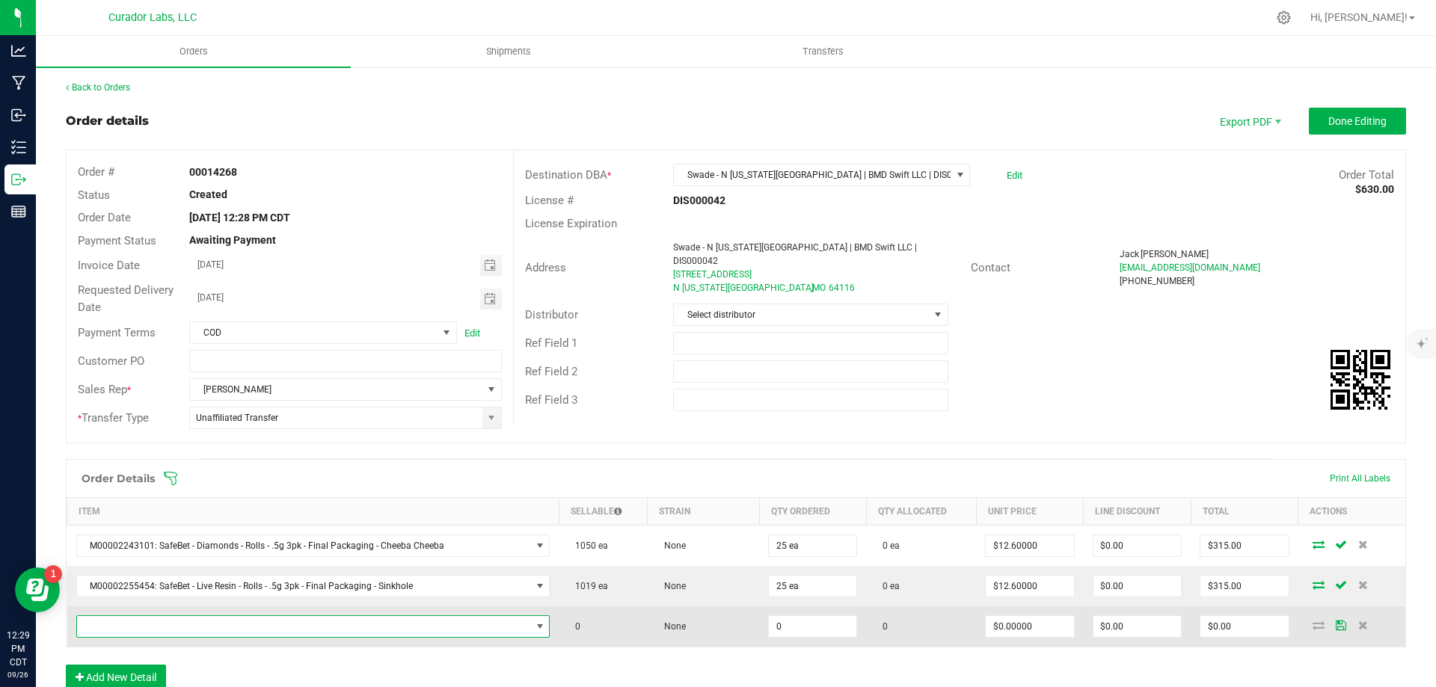
click at [231, 625] on span "NO DATA FOUND" at bounding box center [304, 626] width 454 height 21
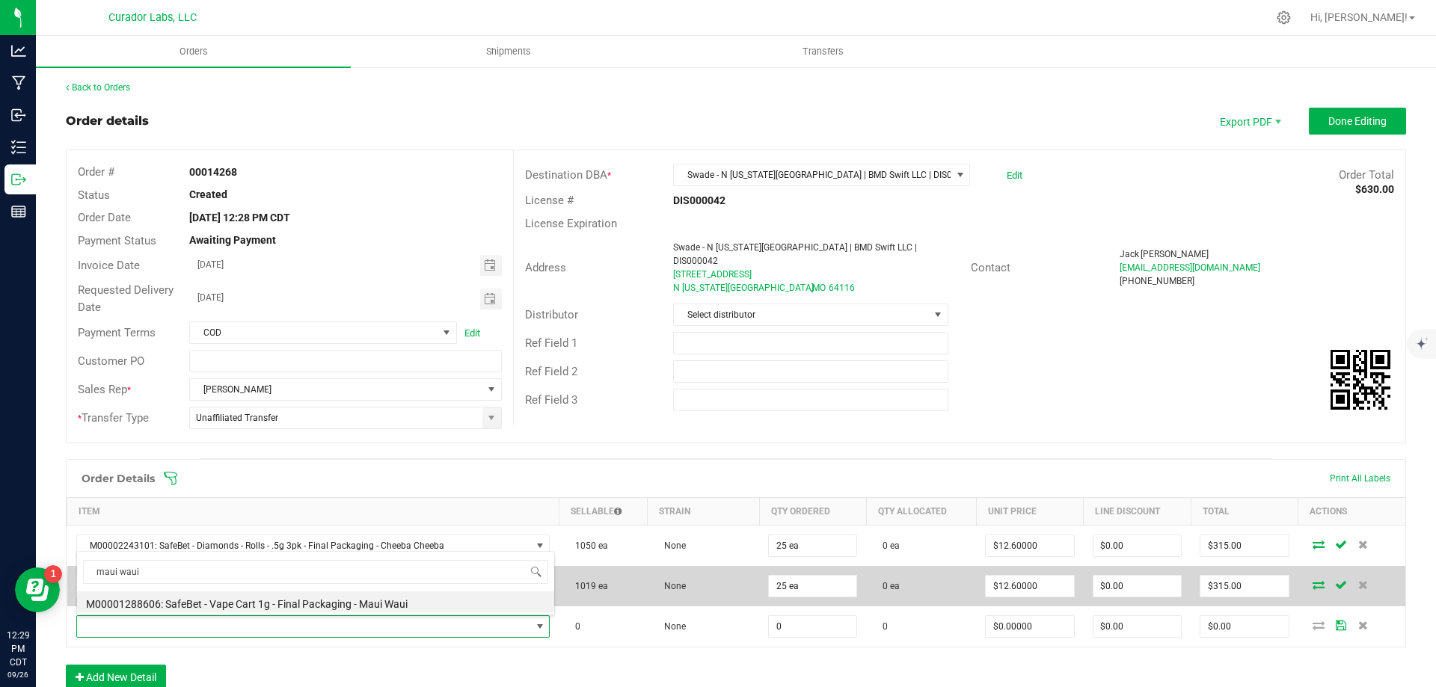
drag, startPoint x: 283, startPoint y: 604, endPoint x: 307, endPoint y: 604, distance: 23.2
click at [284, 604] on li "M00001288606: SafeBet - Vape Cart 1g - Final Packaging - Maui Waui" at bounding box center [315, 602] width 477 height 21
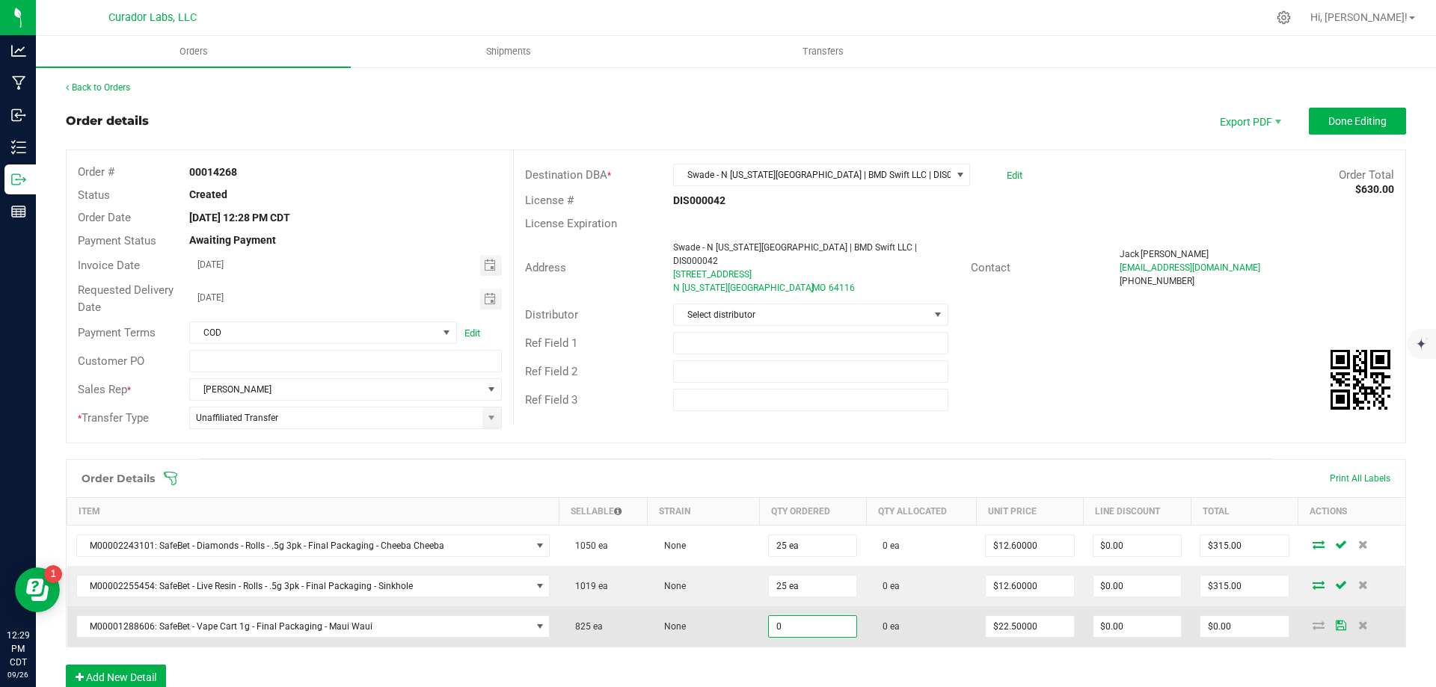
click at [778, 631] on input "0" at bounding box center [812, 626] width 87 height 21
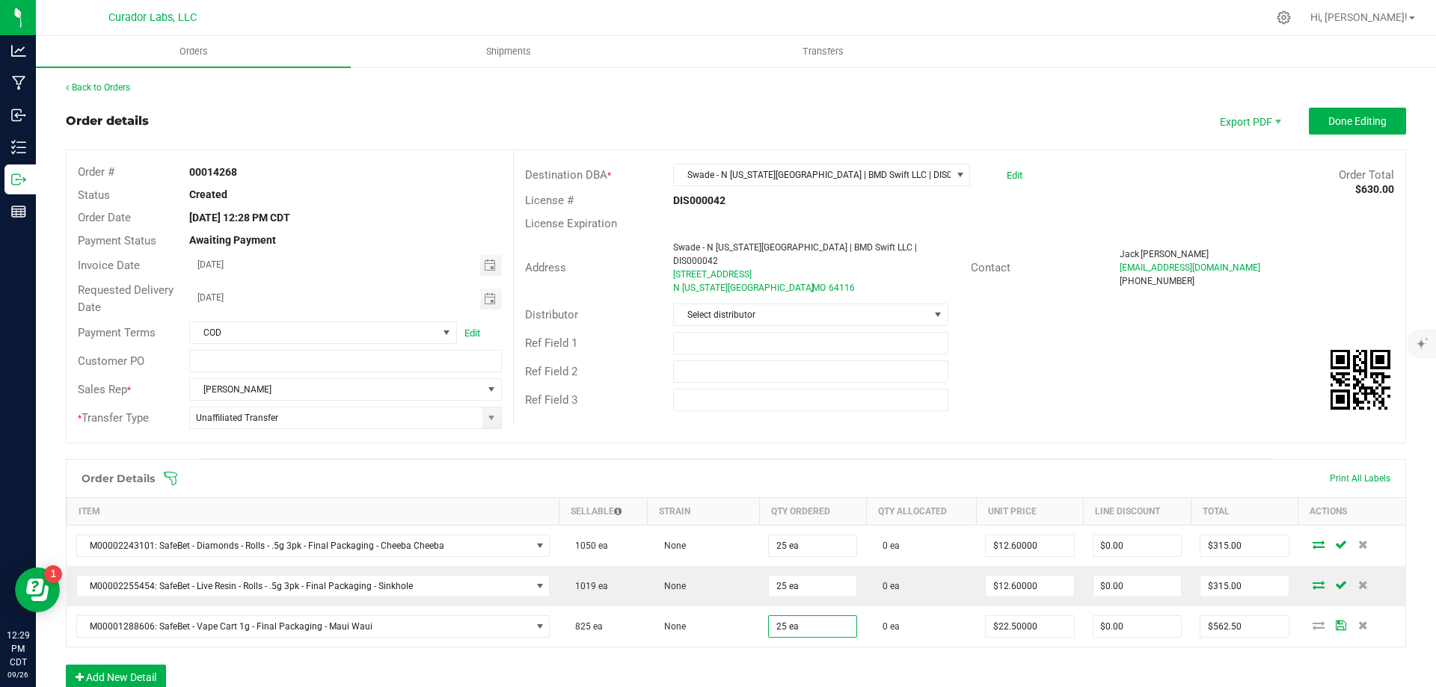
click at [906, 658] on div "Order Details Print All Labels Item Sellable Strain Qty Ordered Qty Allocated U…" at bounding box center [736, 582] width 1340 height 246
click at [1013, 658] on div "Order Details Print All Labels Item Sellable Strain Qty Ordered Qty Allocated U…" at bounding box center [736, 582] width 1340 height 246
click at [103, 672] on button "Add New Detail" at bounding box center [116, 677] width 100 height 25
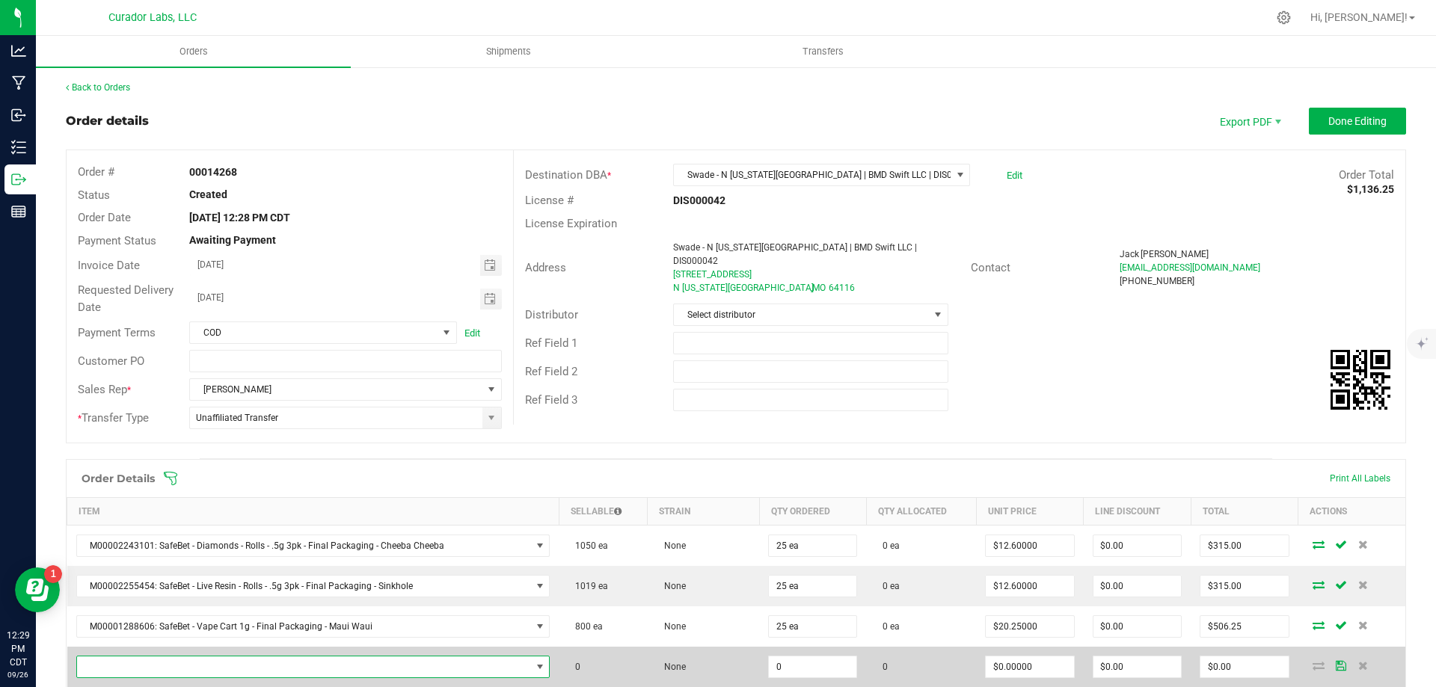
click at [212, 666] on span "NO DATA FOUND" at bounding box center [304, 667] width 454 height 21
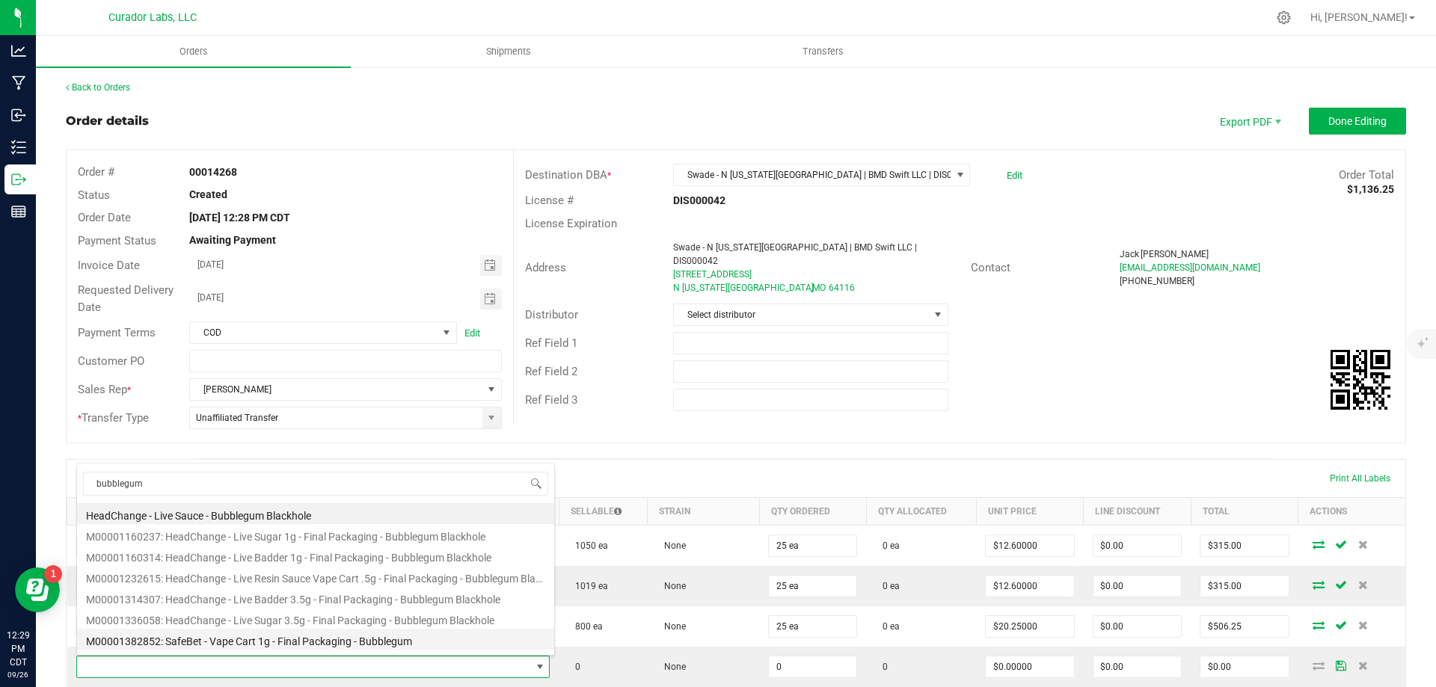
click at [312, 644] on li "M00001382852: SafeBet - Vape Cart 1g - Final Packaging - Bubblegum" at bounding box center [315, 639] width 477 height 21
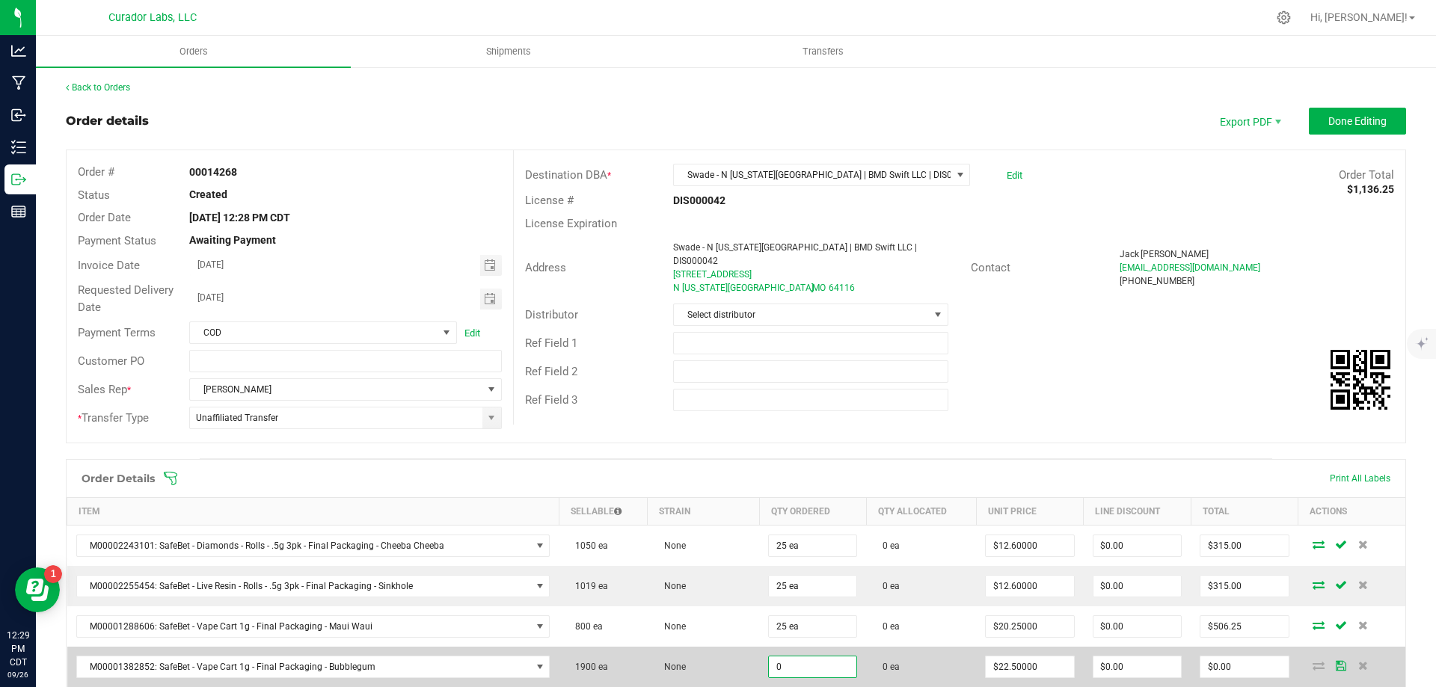
click at [815, 667] on input "0" at bounding box center [812, 667] width 87 height 21
click at [959, 670] on td "0 ea" at bounding box center [921, 667] width 110 height 40
click at [1236, 671] on input "562.5" at bounding box center [1243, 667] width 87 height 21
click at [950, 664] on td "0 ea" at bounding box center [921, 667] width 110 height 40
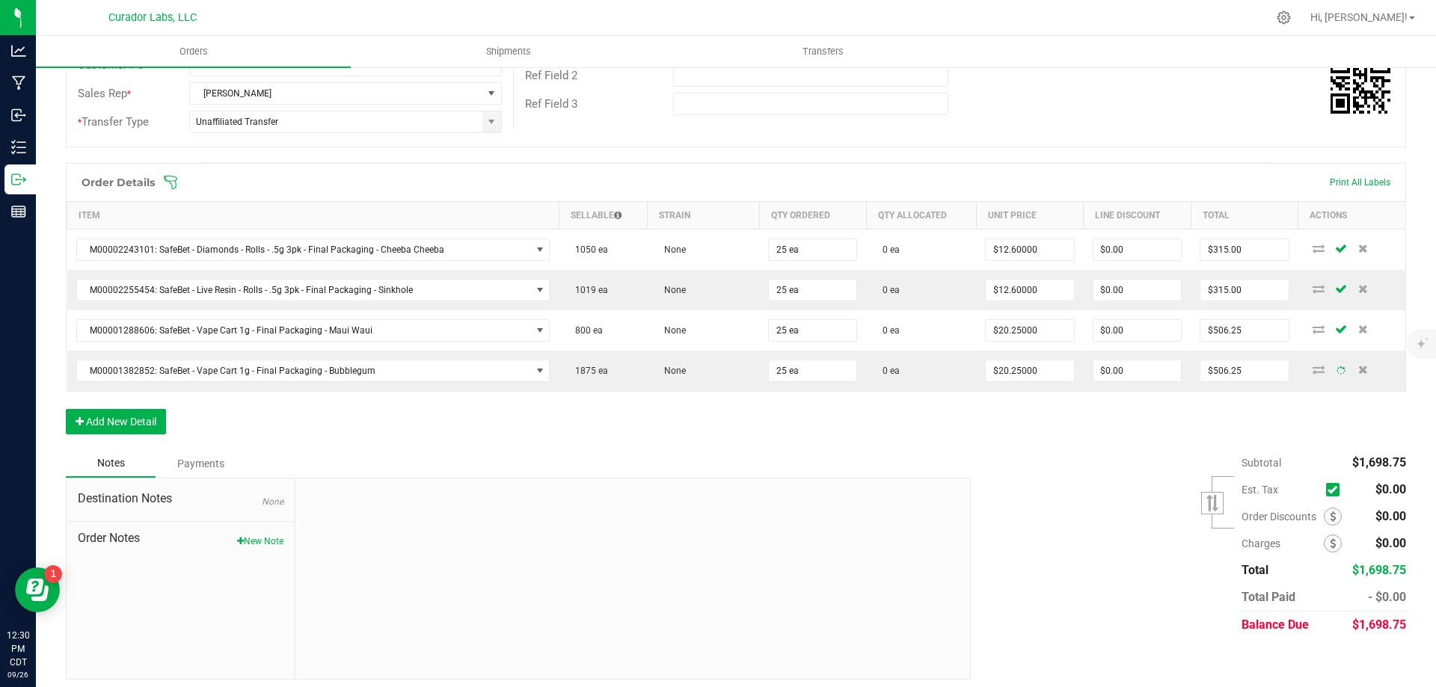
scroll to position [299, 0]
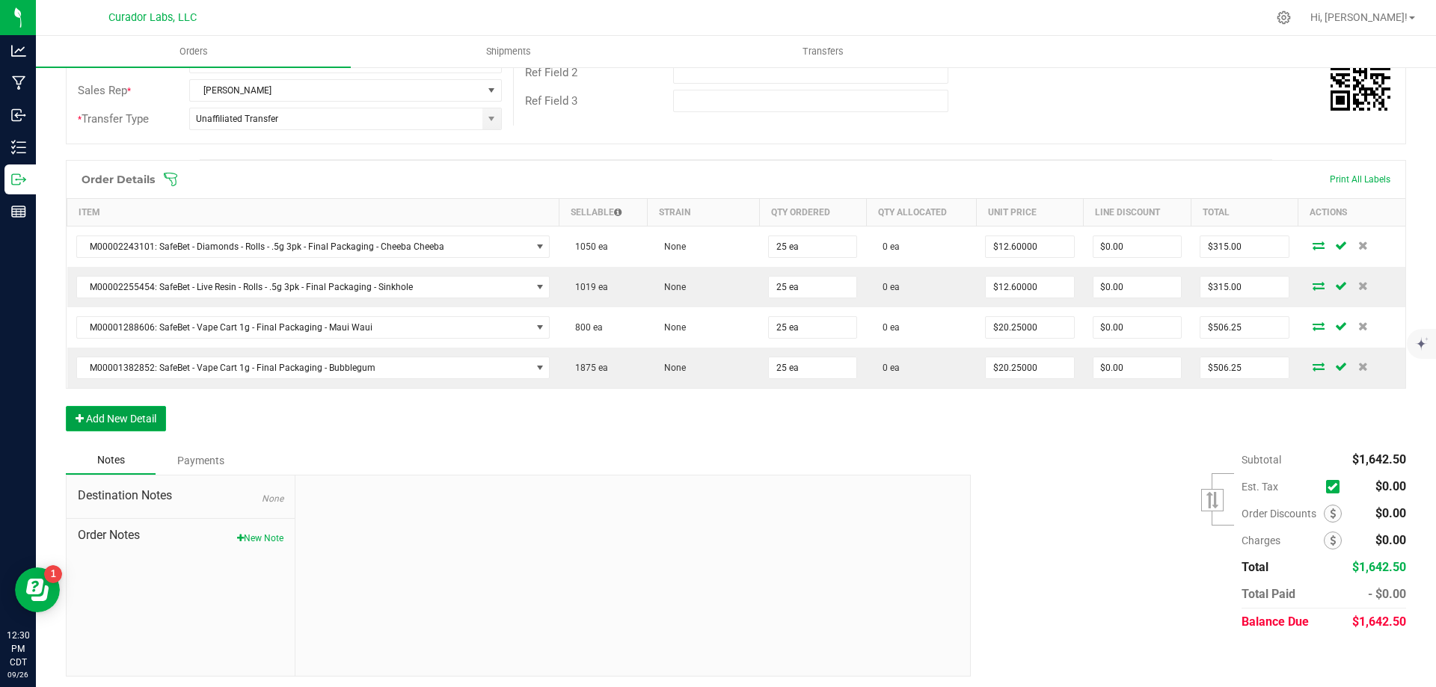
click at [136, 414] on button "Add New Detail" at bounding box center [116, 418] width 100 height 25
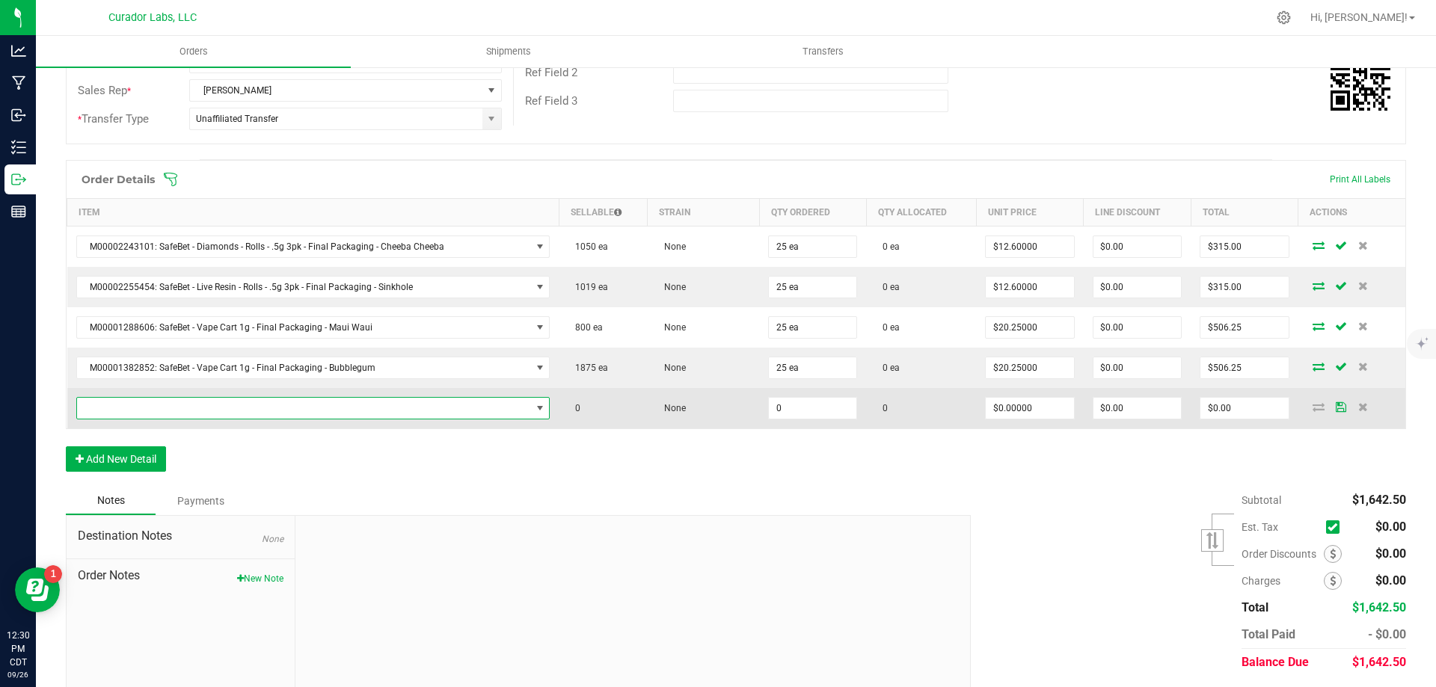
click at [203, 411] on span "NO DATA FOUND" at bounding box center [304, 408] width 454 height 21
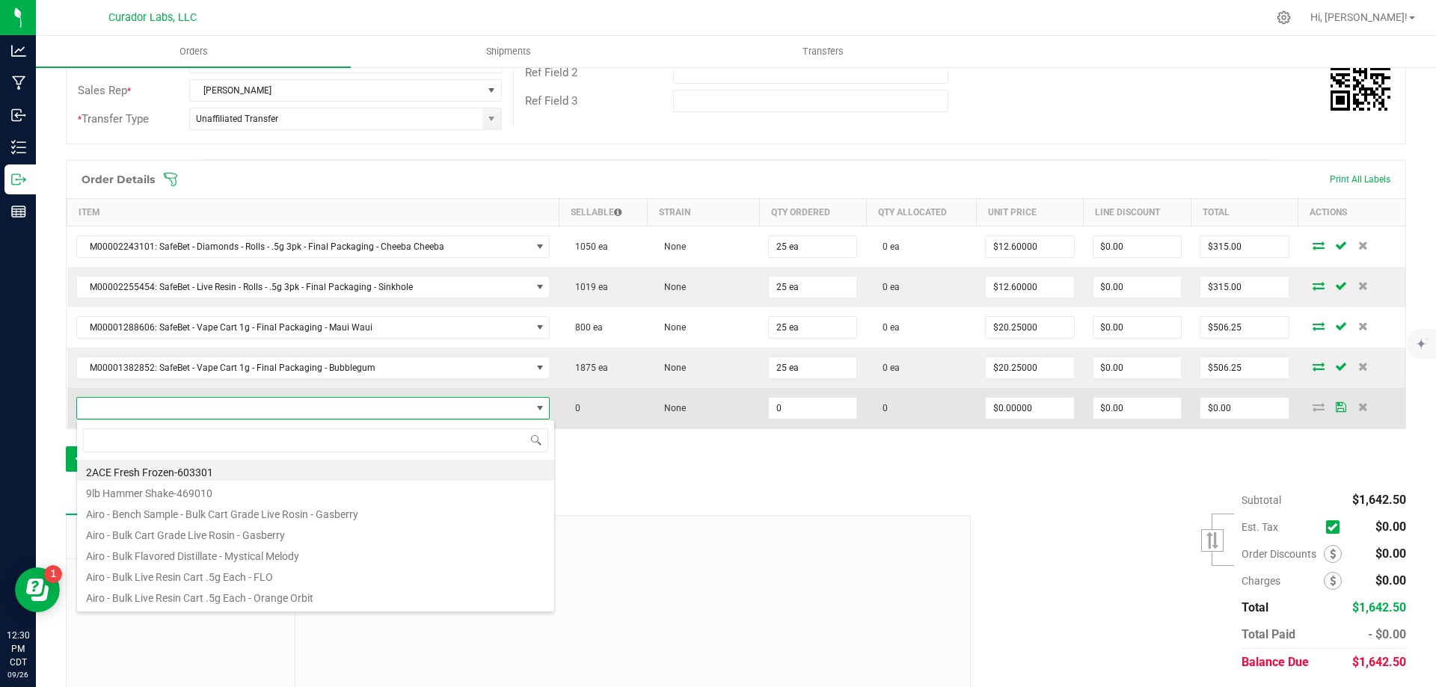
scroll to position [22, 461]
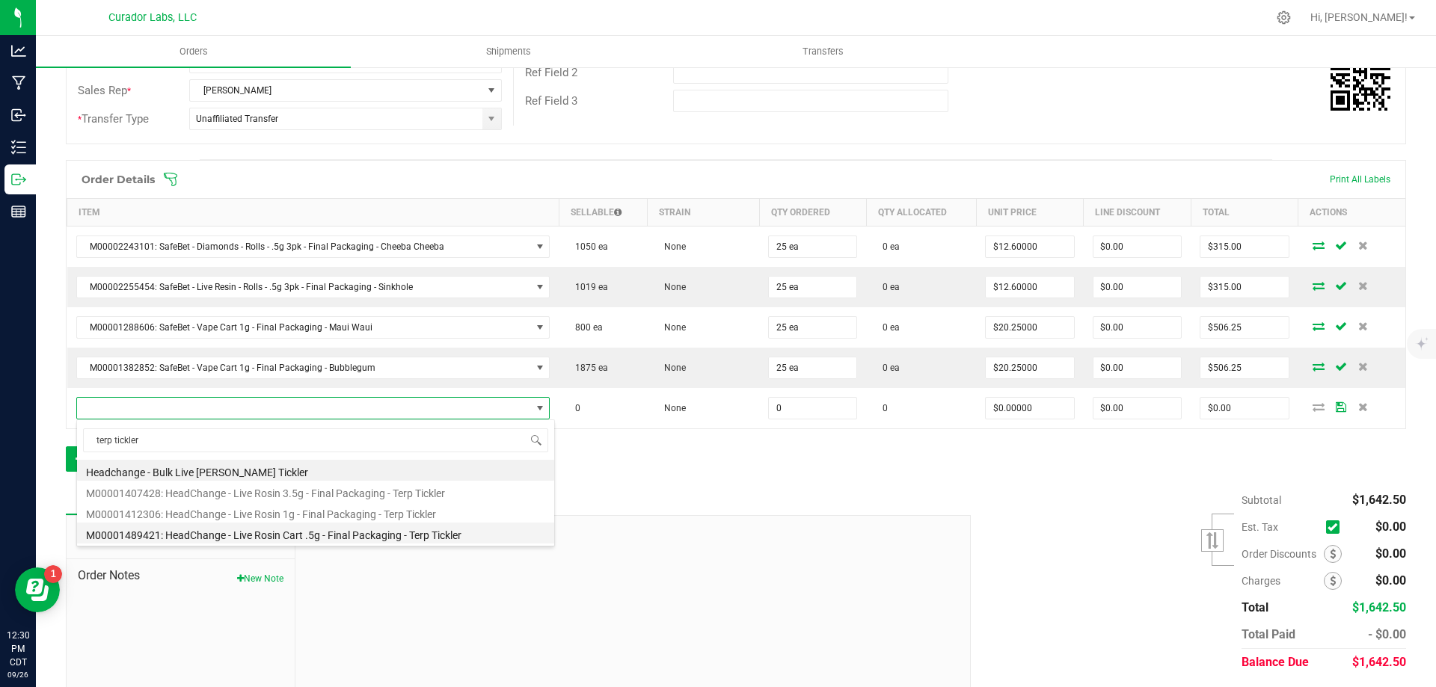
click at [340, 534] on li "M00001489421: HeadChange - Live Rosin Cart .5g - Final Packaging - Terp Tickler" at bounding box center [315, 533] width 477 height 21
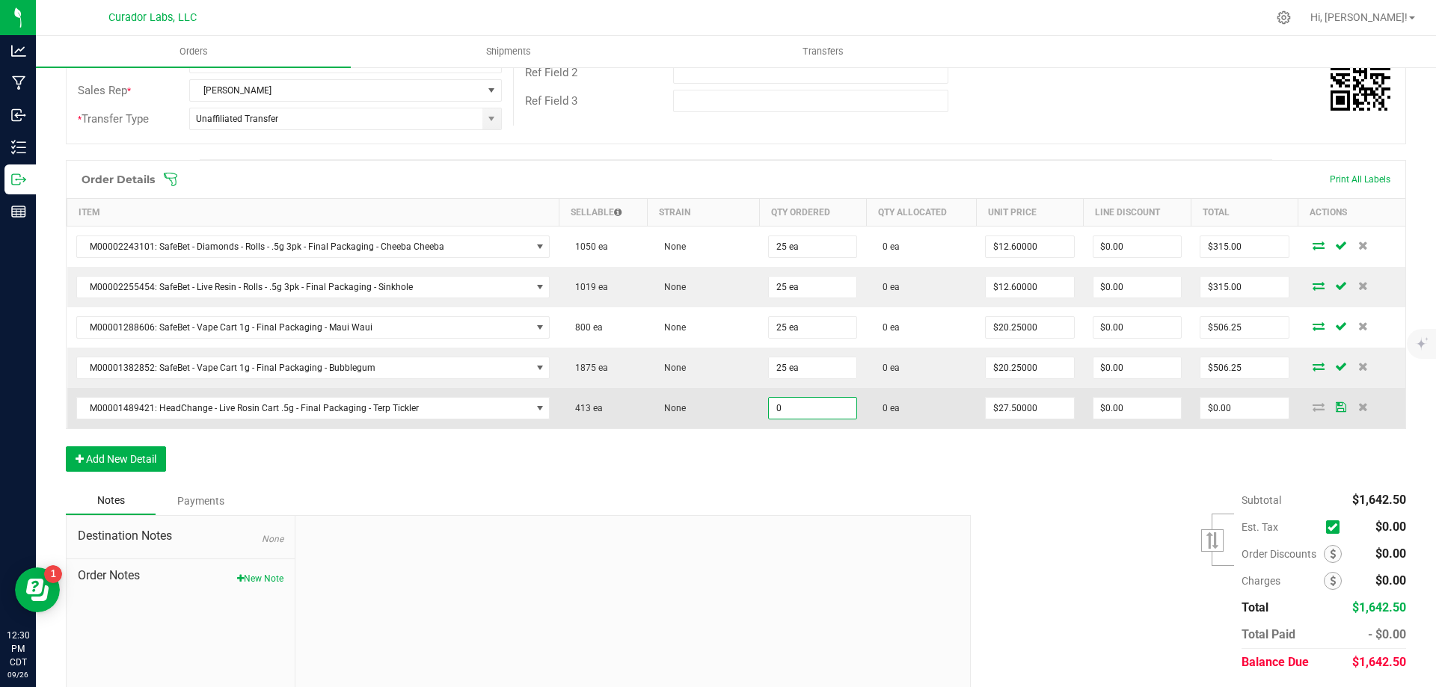
click at [808, 410] on input "0" at bounding box center [812, 408] width 87 height 21
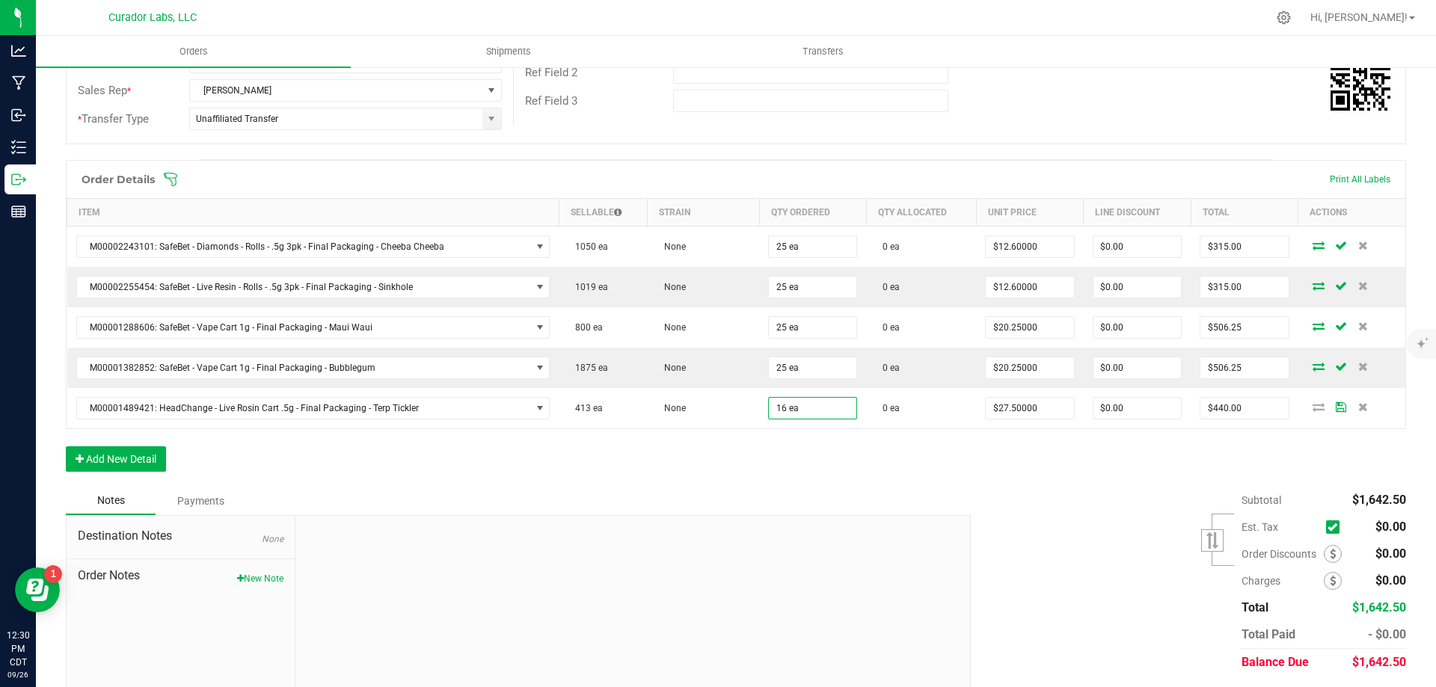
click at [885, 454] on div "Order Details Print All Labels Item Sellable Strain Qty Ordered Qty Allocated U…" at bounding box center [736, 323] width 1340 height 327
click at [1243, 408] on input "440" at bounding box center [1243, 408] width 87 height 21
click at [129, 460] on button "Add New Detail" at bounding box center [116, 458] width 100 height 25
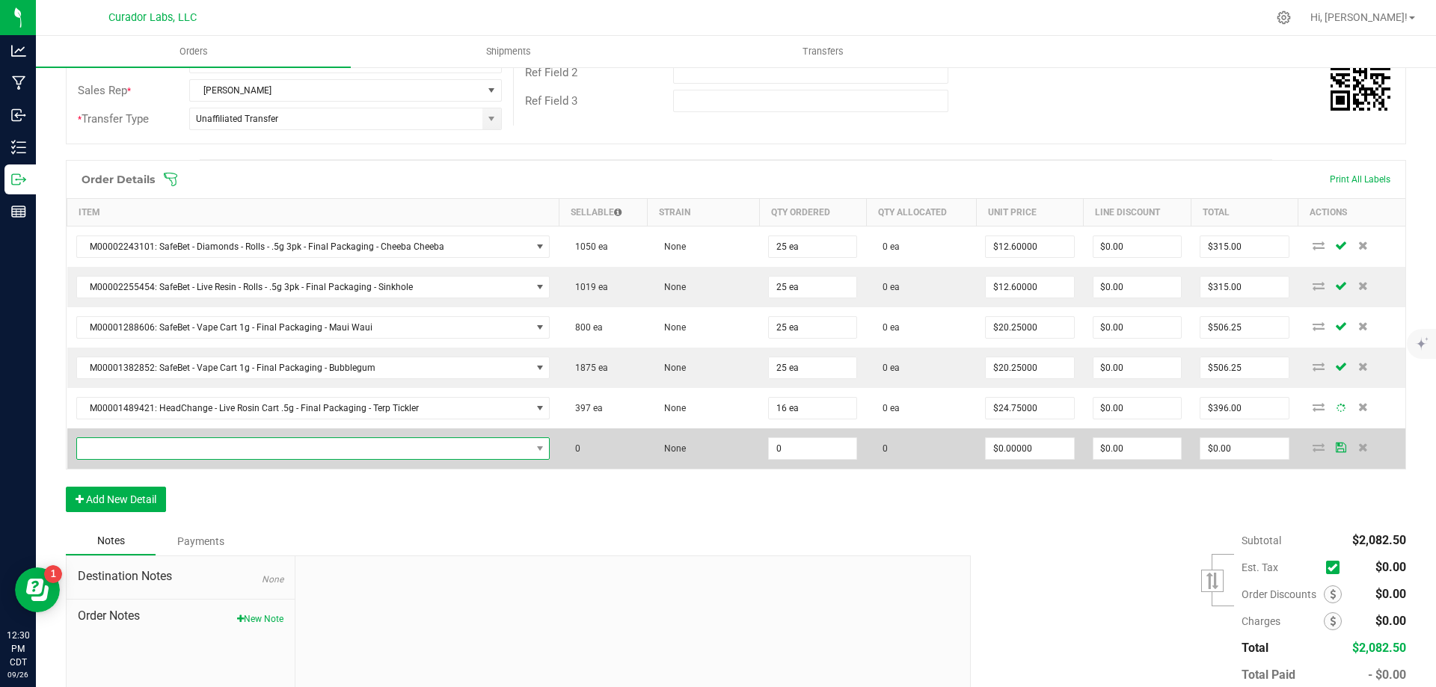
click at [174, 448] on span "NO DATA FOUND" at bounding box center [304, 448] width 454 height 21
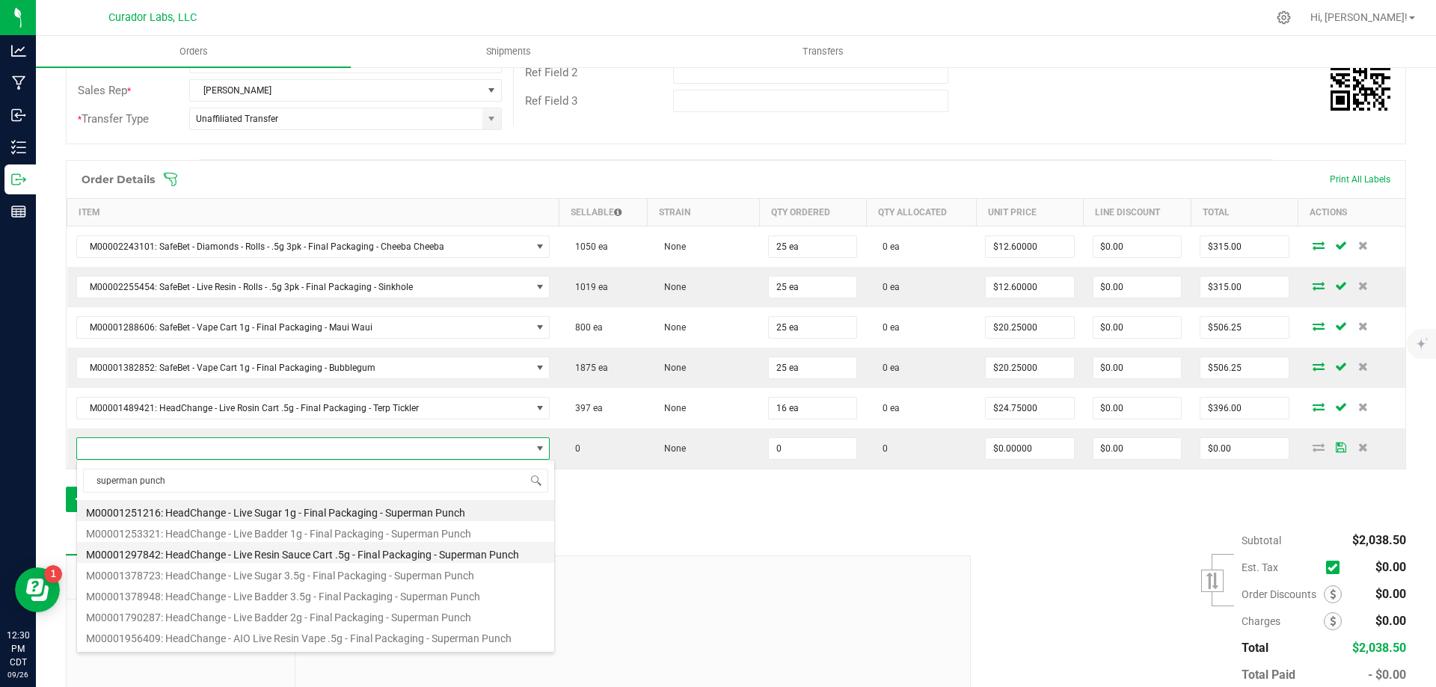
click at [310, 553] on li "M00001297842: HeadChange - Live Resin Sauce Cart .5g - Final Packaging - Superm…" at bounding box center [315, 552] width 477 height 21
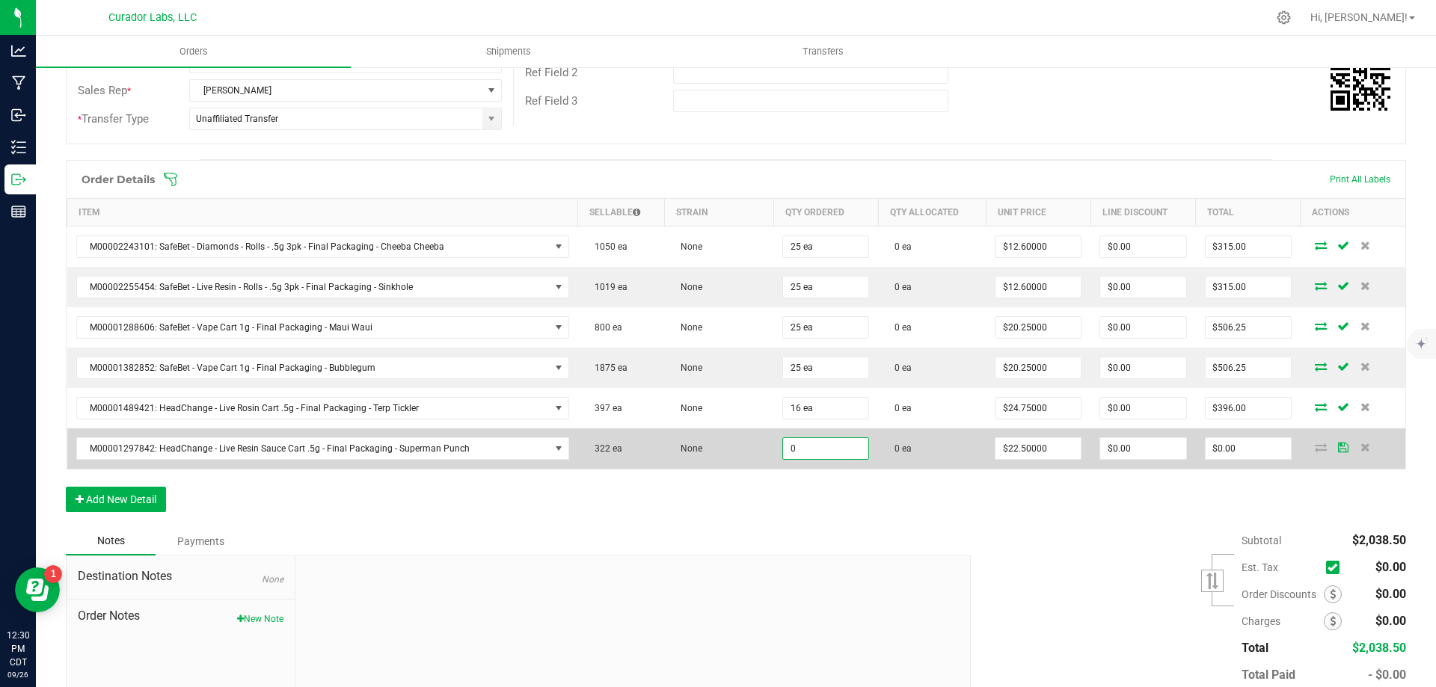
click at [802, 458] on input "0" at bounding box center [825, 448] width 85 height 21
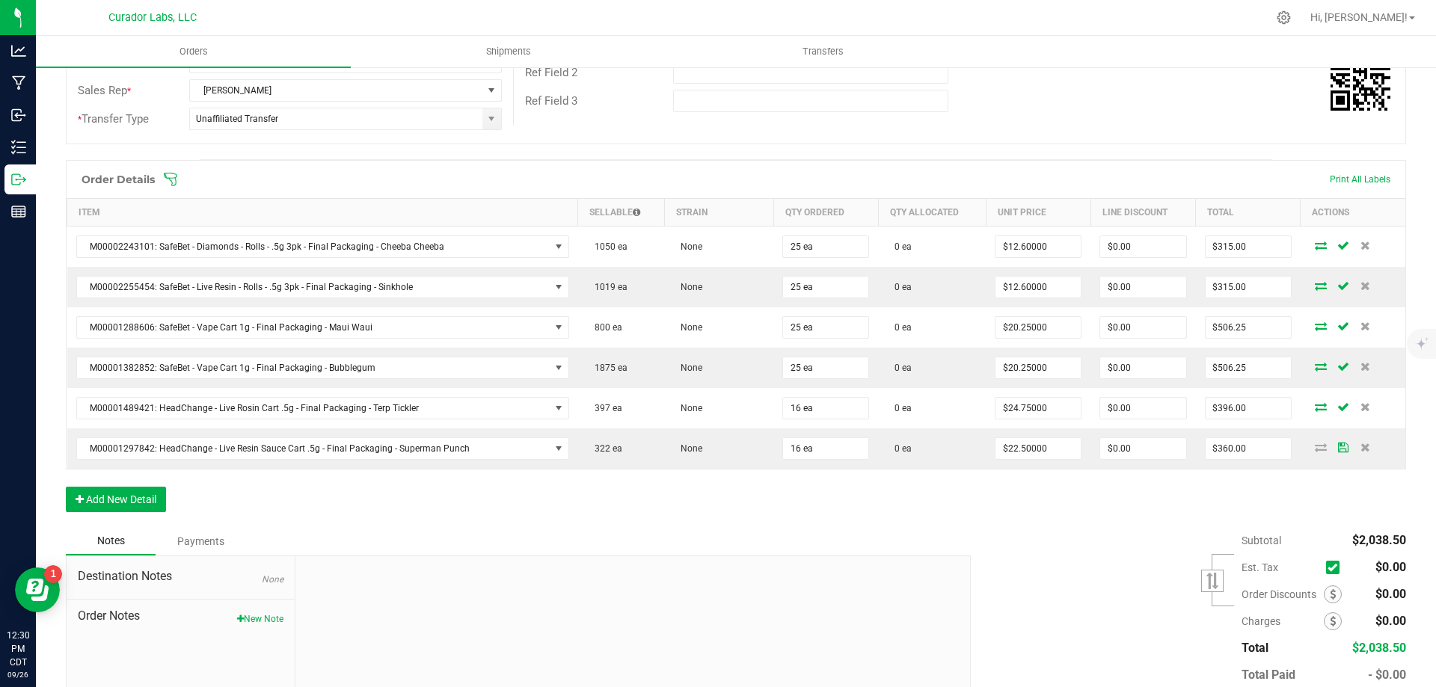
drag, startPoint x: 999, startPoint y: 490, endPoint x: 1030, endPoint y: 488, distance: 30.7
click at [1000, 490] on div "Order Details Print All Labels Item Sellable Strain Qty Ordered Qty Allocated U…" at bounding box center [736, 343] width 1340 height 367
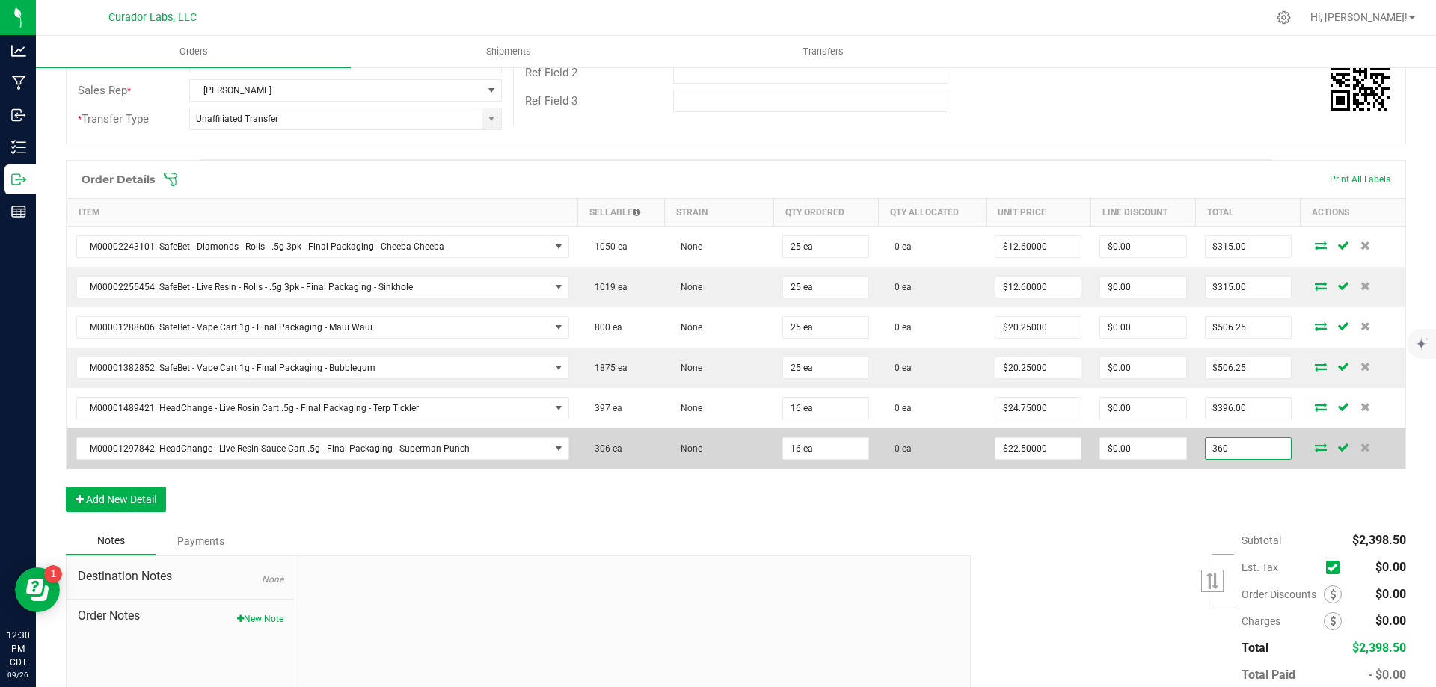
click at [1248, 455] on input "360" at bounding box center [1248, 448] width 85 height 21
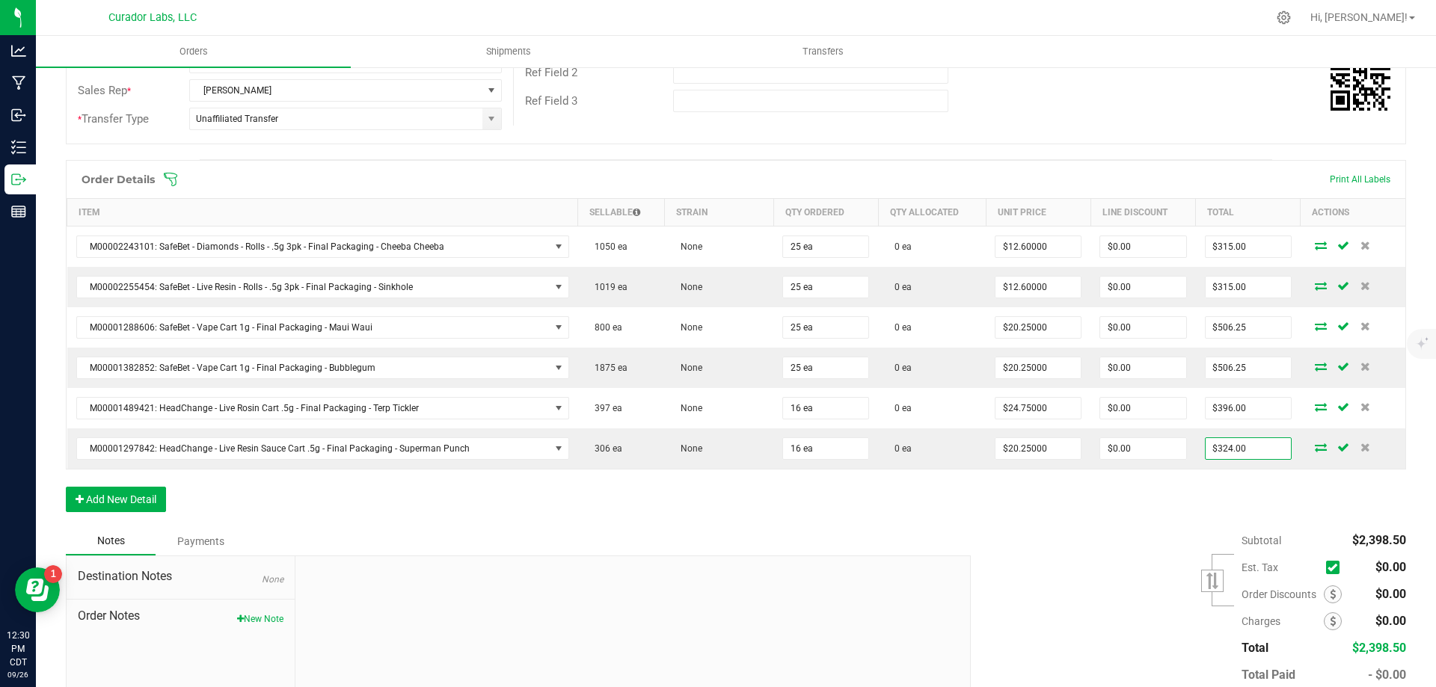
click at [1118, 522] on div "Order Details Print All Labels Item Sellable Strain Qty Ordered Qty Allocated U…" at bounding box center [736, 343] width 1340 height 367
click at [145, 497] on button "Add New Detail" at bounding box center [116, 499] width 100 height 25
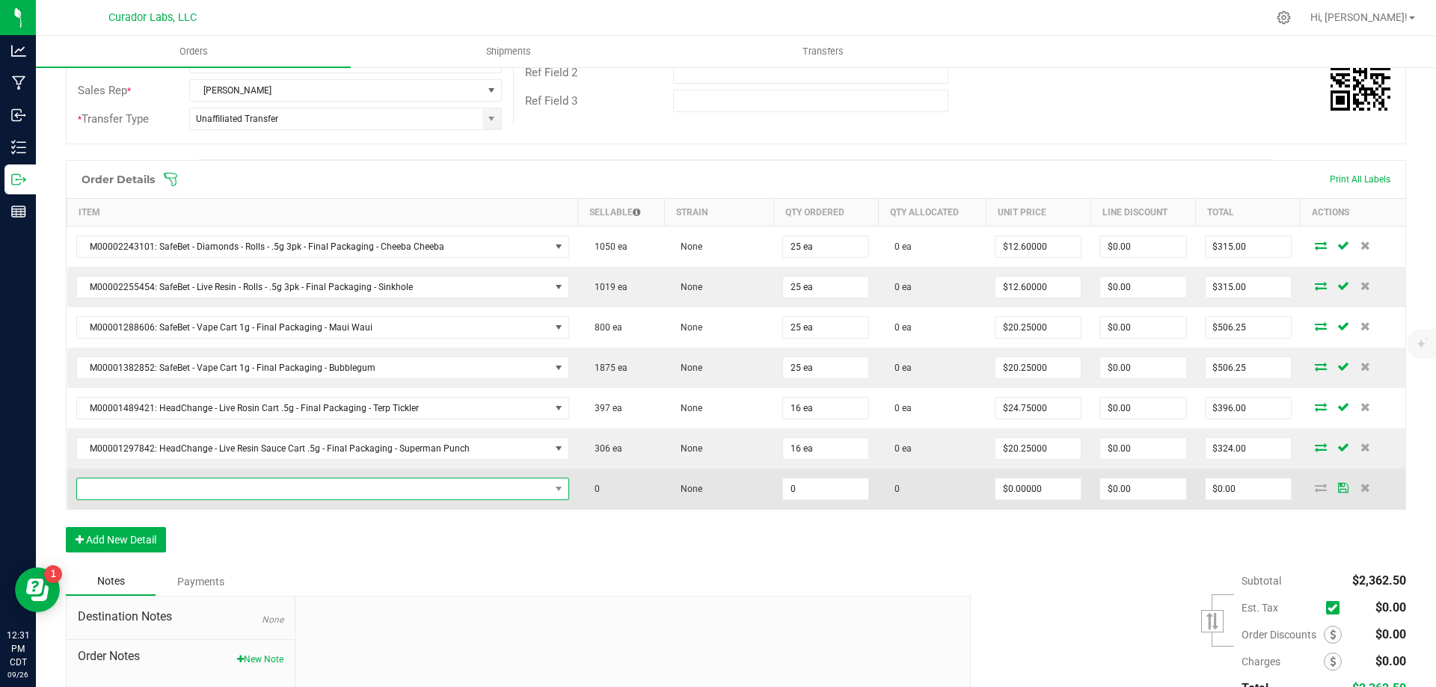
click at [222, 491] on span "NO DATA FOUND" at bounding box center [313, 489] width 473 height 21
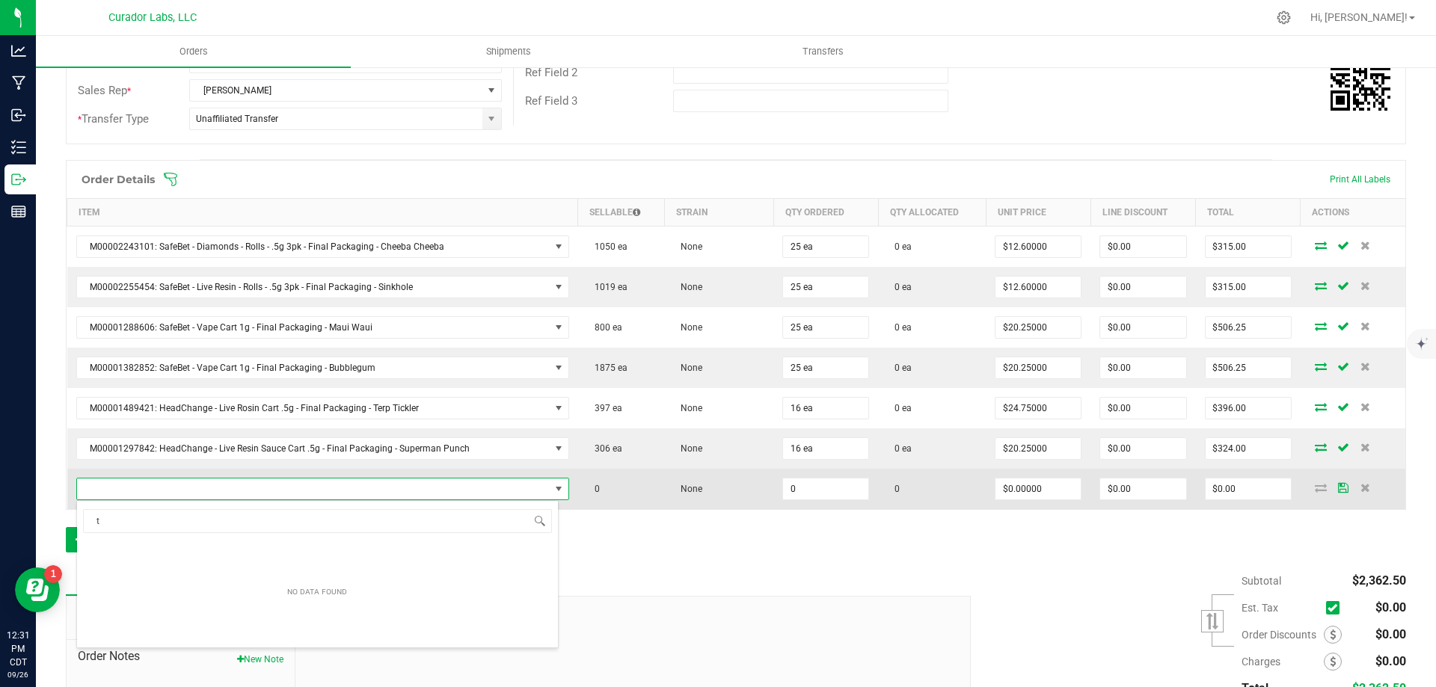
scroll to position [22, 479]
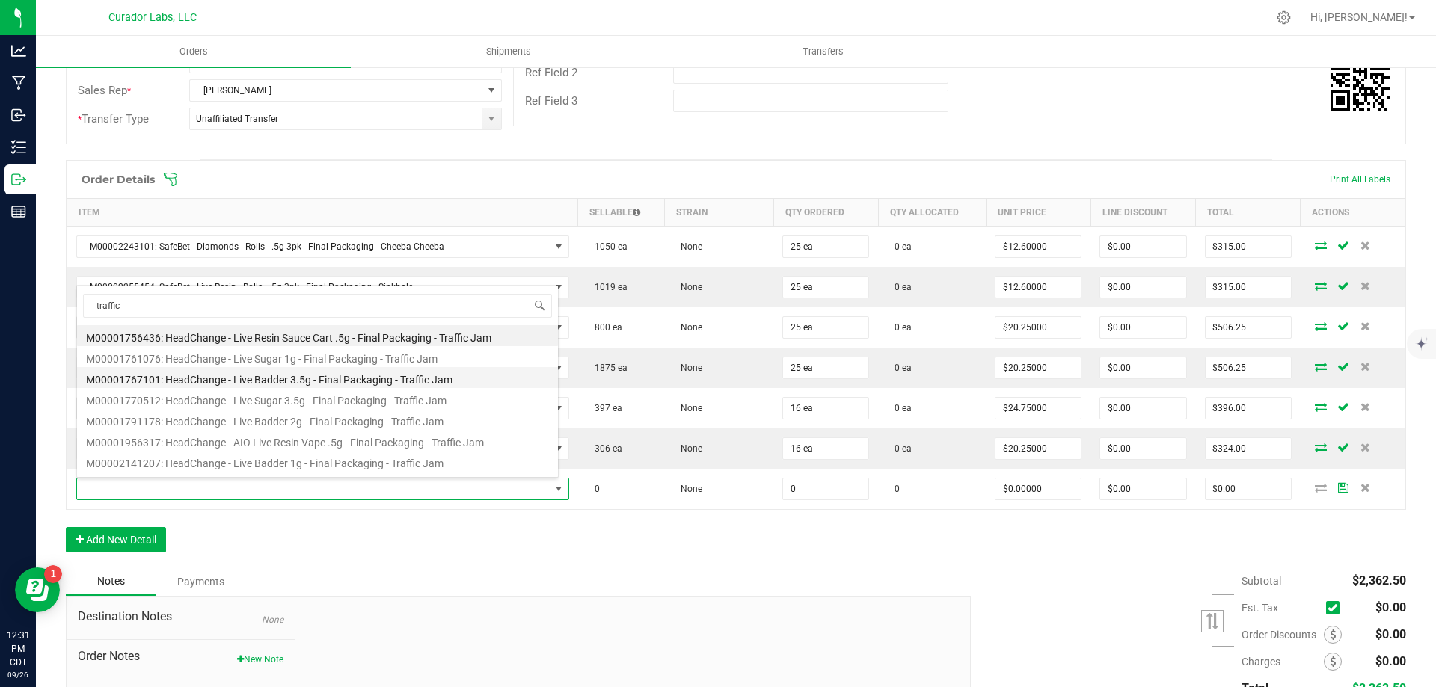
click at [318, 380] on li "M00001767101: HeadChange - Live Badder 3.5g - Final Packaging - Traffic Jam" at bounding box center [317, 377] width 481 height 21
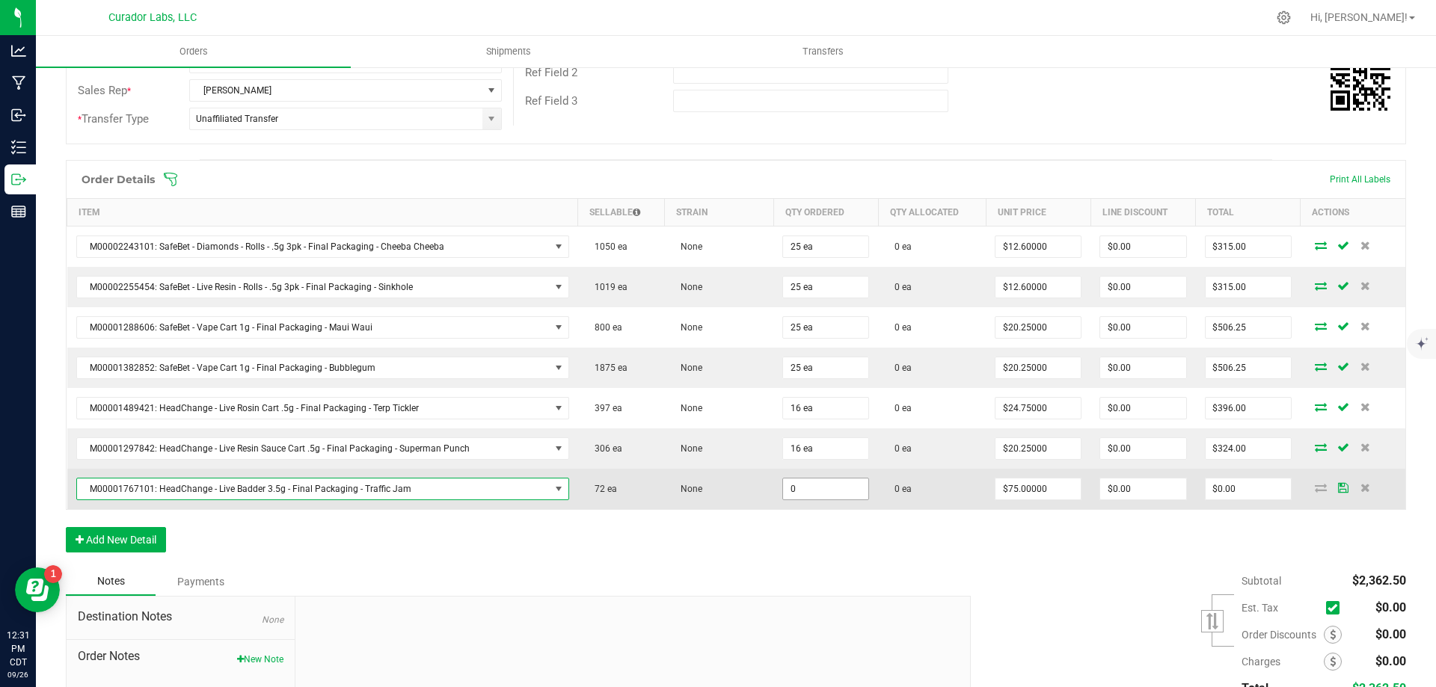
click at [802, 488] on input "0" at bounding box center [825, 489] width 85 height 21
click at [948, 494] on td "0 ea" at bounding box center [932, 489] width 108 height 40
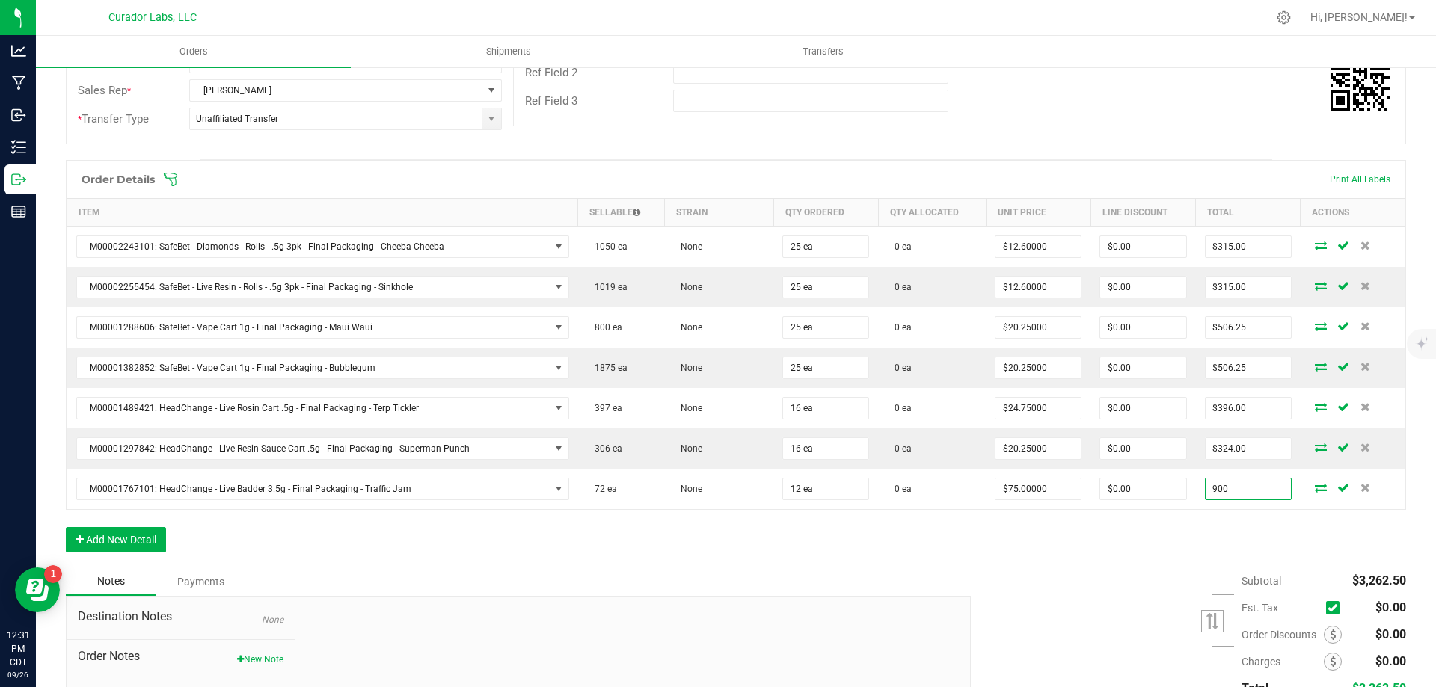
click at [1213, 488] on input "900" at bounding box center [1248, 489] width 85 height 21
click at [256, 536] on div "Order Details Print All Labels Item Sellable Strain Qty Ordered Qty Allocated U…" at bounding box center [736, 364] width 1340 height 408
click at [106, 532] on button "Add New Detail" at bounding box center [116, 539] width 100 height 25
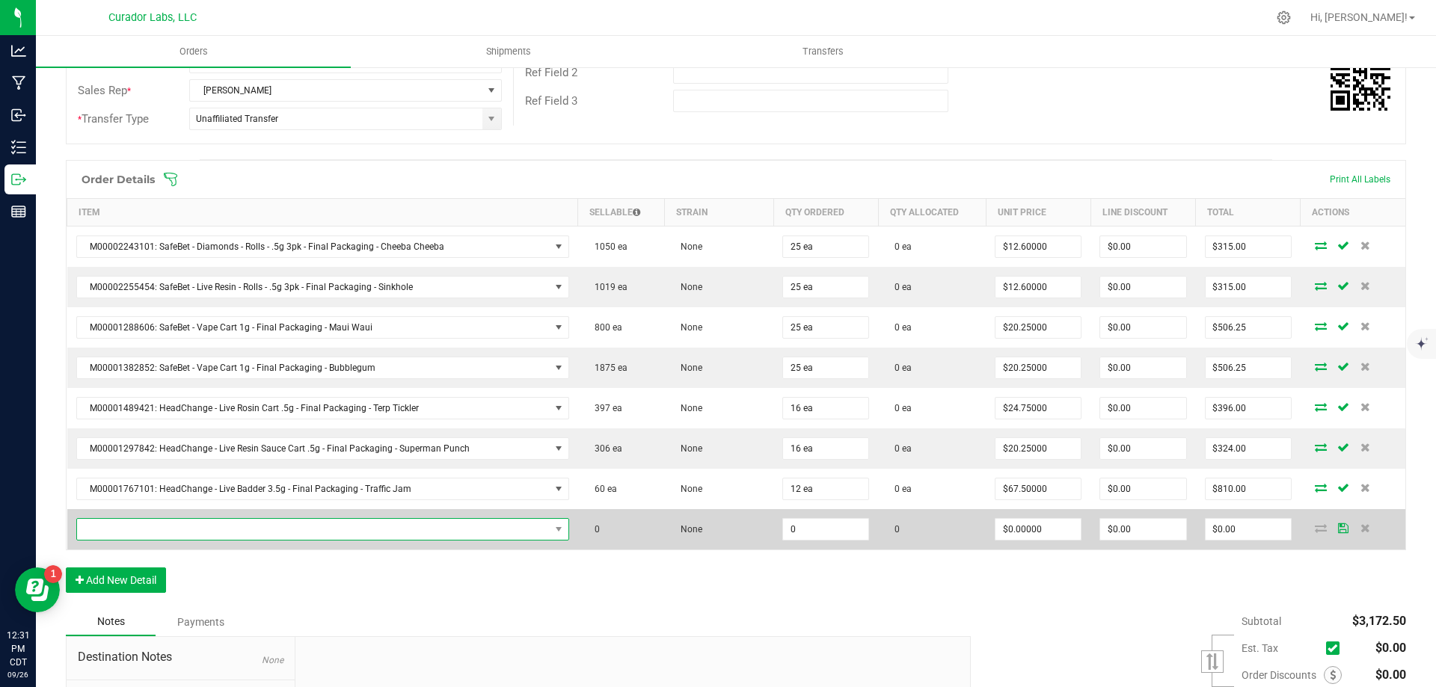
click at [154, 523] on span "NO DATA FOUND" at bounding box center [313, 529] width 473 height 21
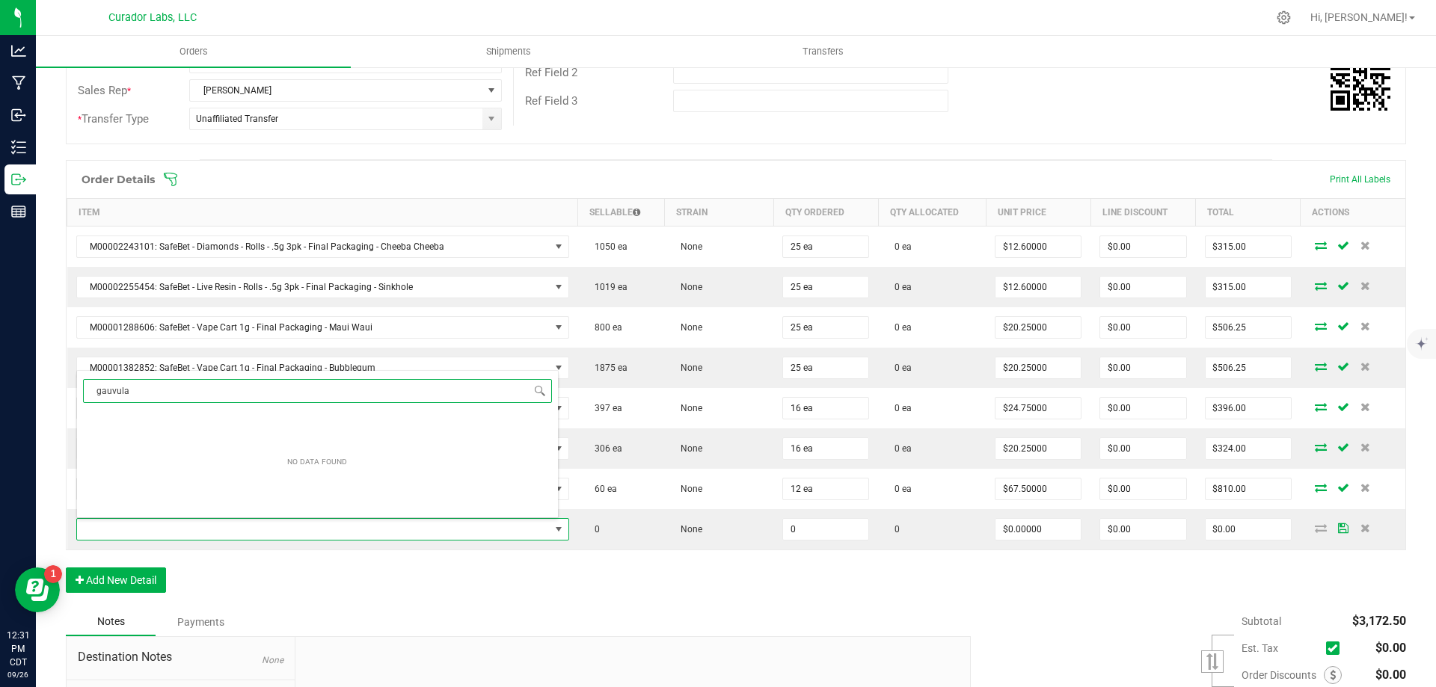
click at [120, 390] on input "gauvula" at bounding box center [317, 390] width 469 height 23
click at [168, 393] on input "gauvala" at bounding box center [317, 390] width 469 height 23
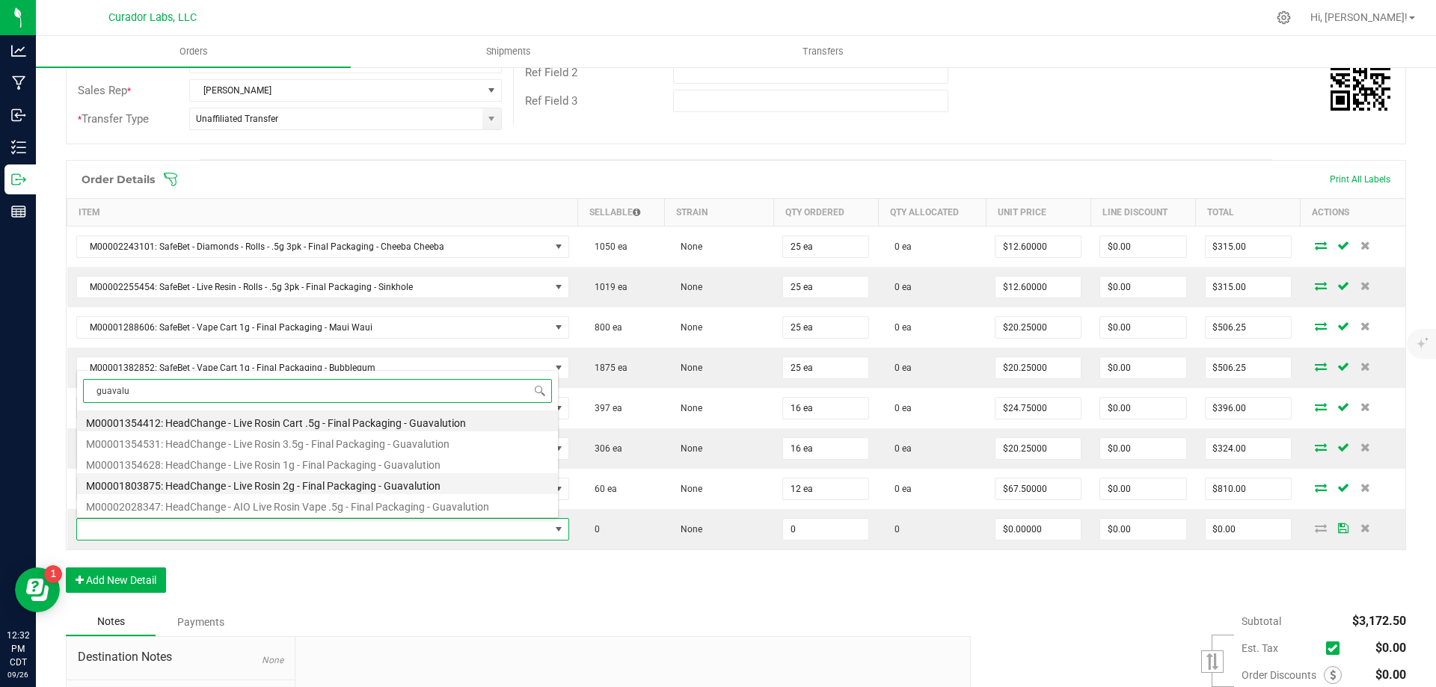
click at [316, 485] on li "M00001803875: HeadChange - Live Rosin 2g - Final Packaging - Guavalution" at bounding box center [317, 483] width 481 height 21
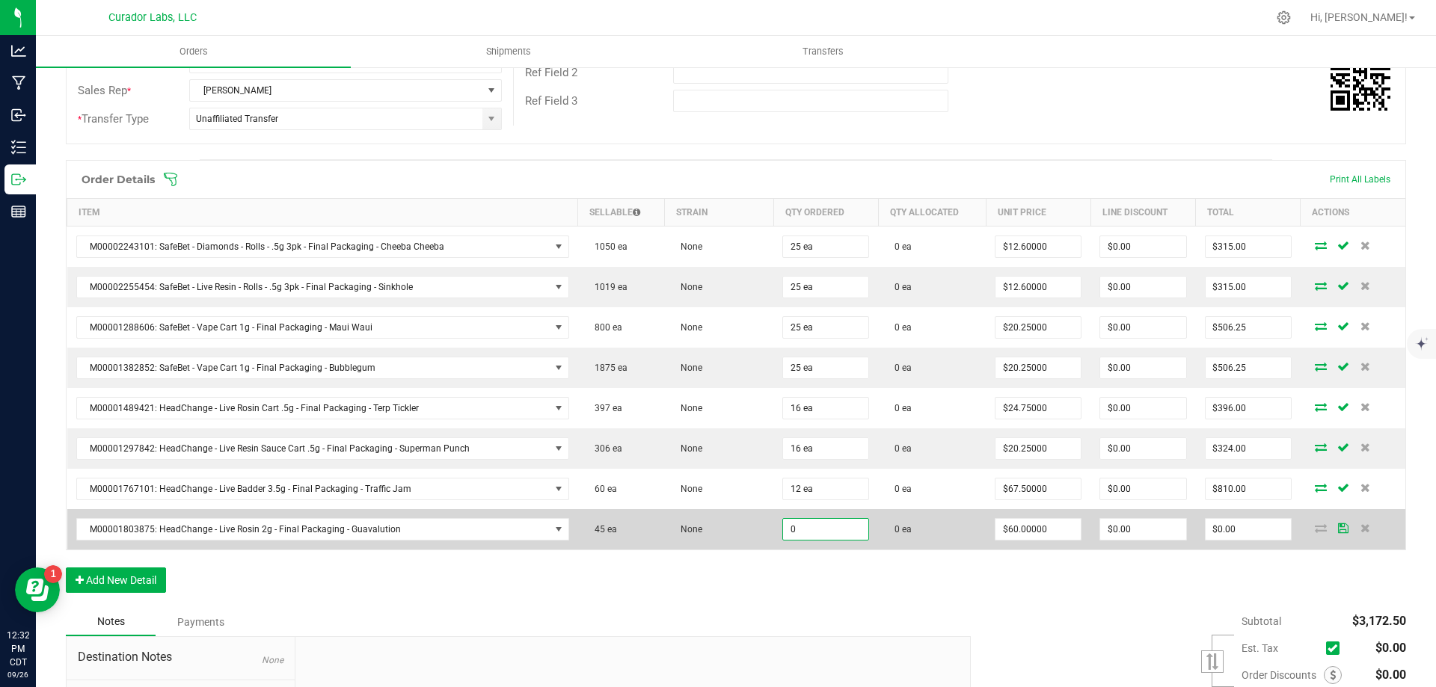
click at [800, 527] on input "0" at bounding box center [825, 529] width 85 height 21
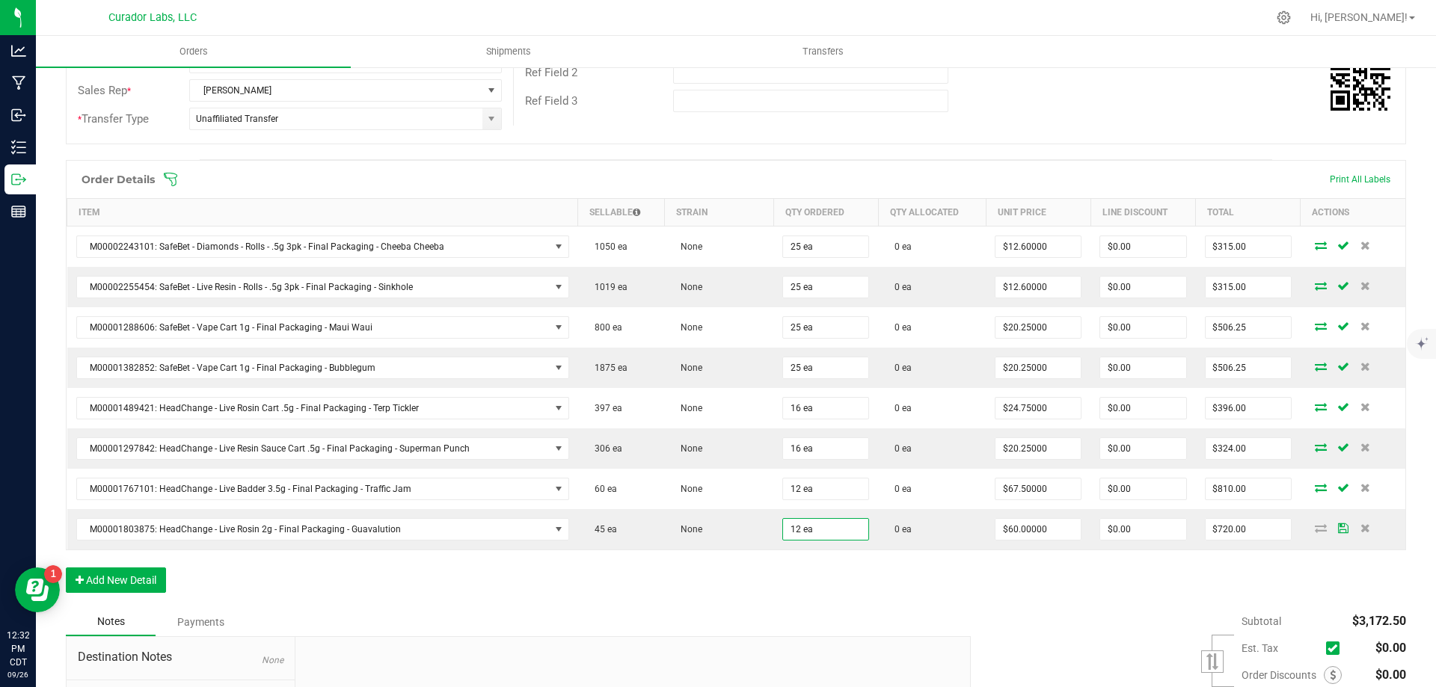
click at [1122, 588] on div "Order Details Print All Labels Item Sellable Strain Qty Ordered Qty Allocated U…" at bounding box center [736, 384] width 1340 height 448
click at [1229, 532] on input "720" at bounding box center [1248, 529] width 85 height 21
click at [1179, 578] on div "Order Details Print All Labels Item Sellable Strain Qty Ordered Qty Allocated U…" at bounding box center [736, 384] width 1340 height 448
click at [99, 574] on button "Add New Detail" at bounding box center [116, 580] width 100 height 25
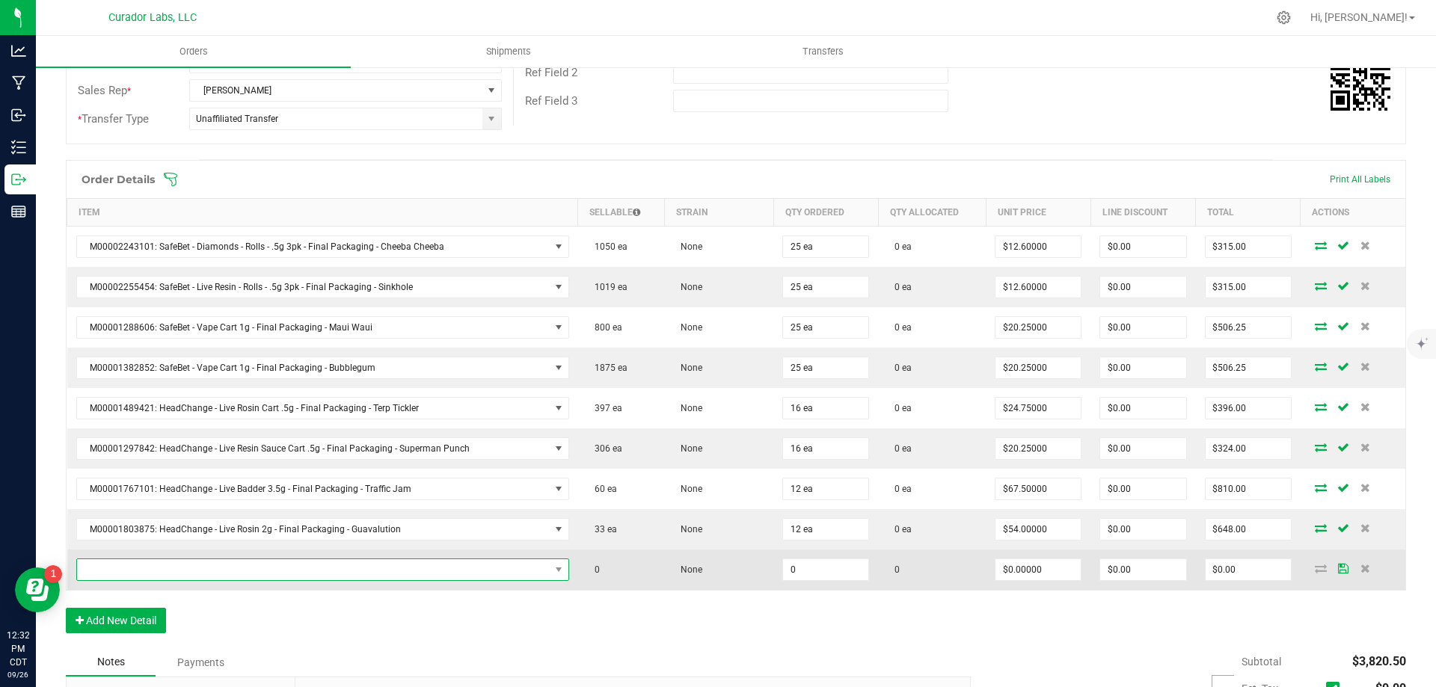
click at [231, 570] on span "NO DATA FOUND" at bounding box center [313, 569] width 473 height 21
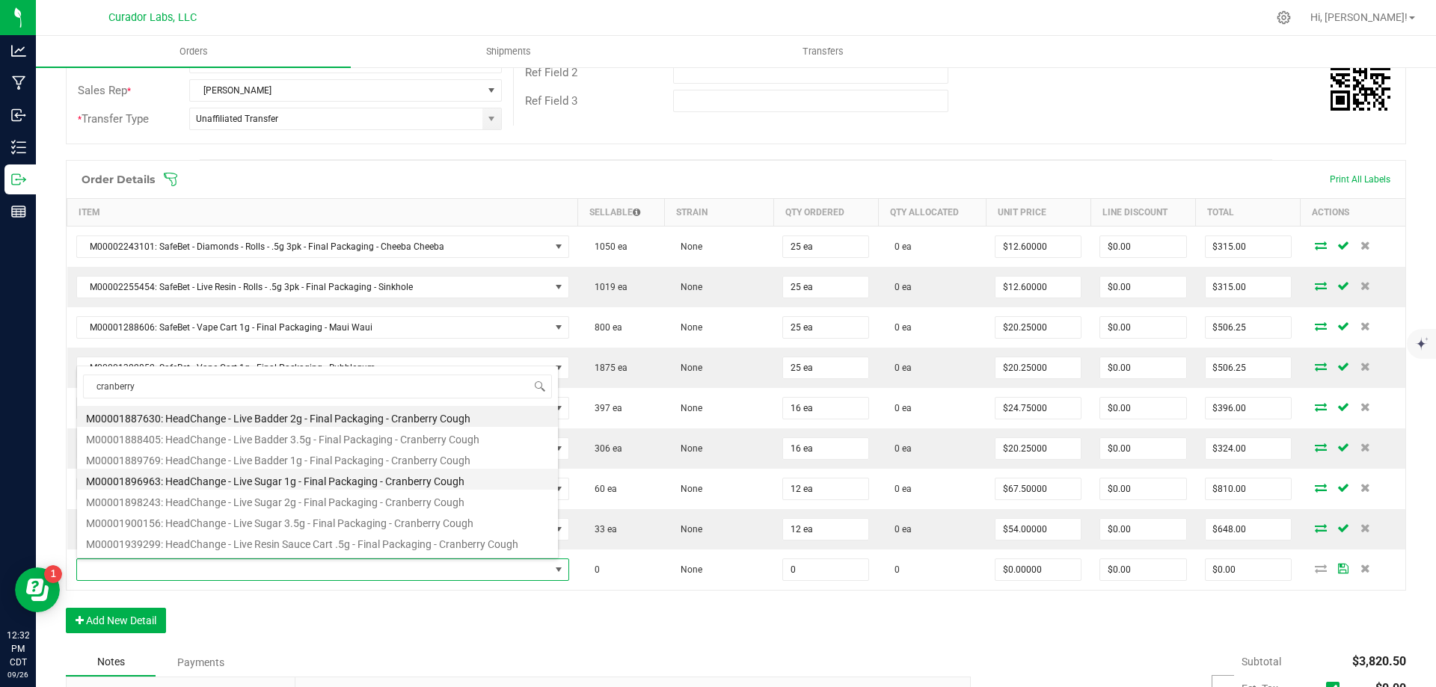
click at [338, 482] on li "M00001896963: HeadChange - Live Sugar 1g - Final Packaging - Cranberry Cough" at bounding box center [317, 479] width 481 height 21
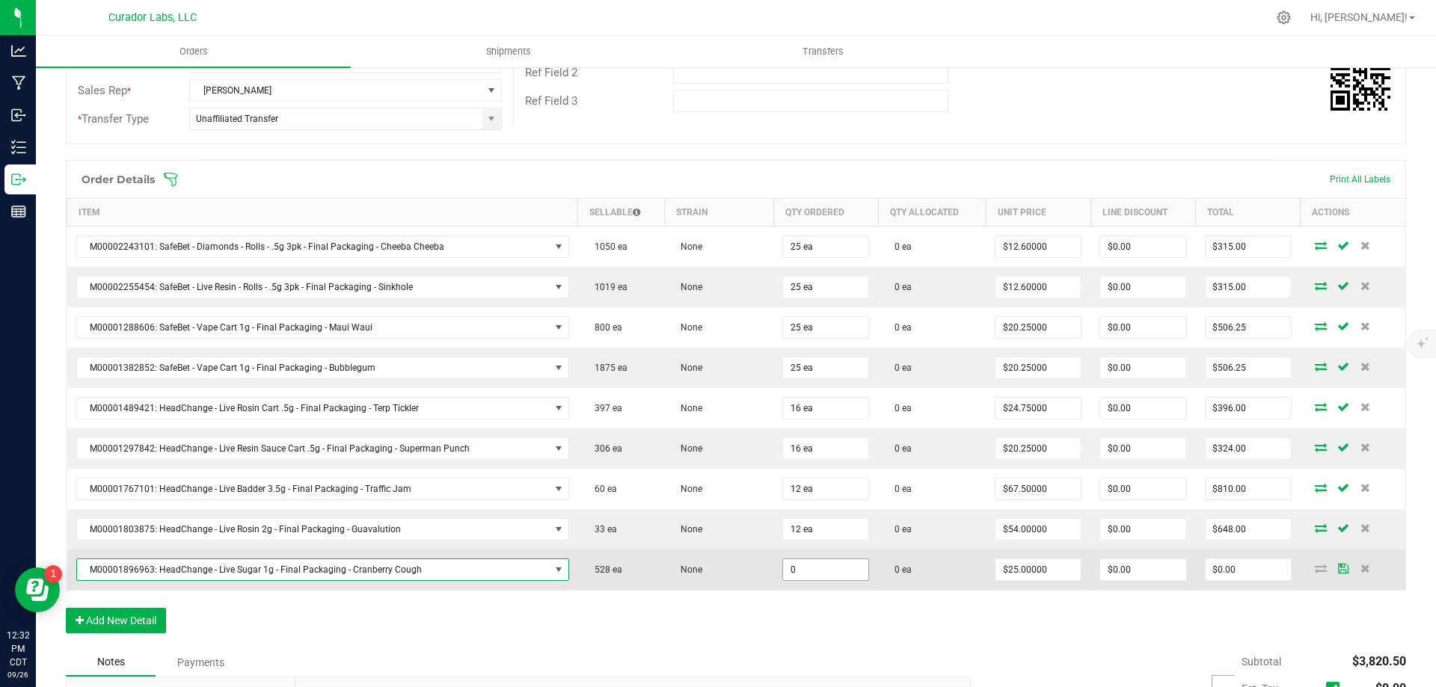
click at [815, 566] on input "0" at bounding box center [825, 569] width 85 height 21
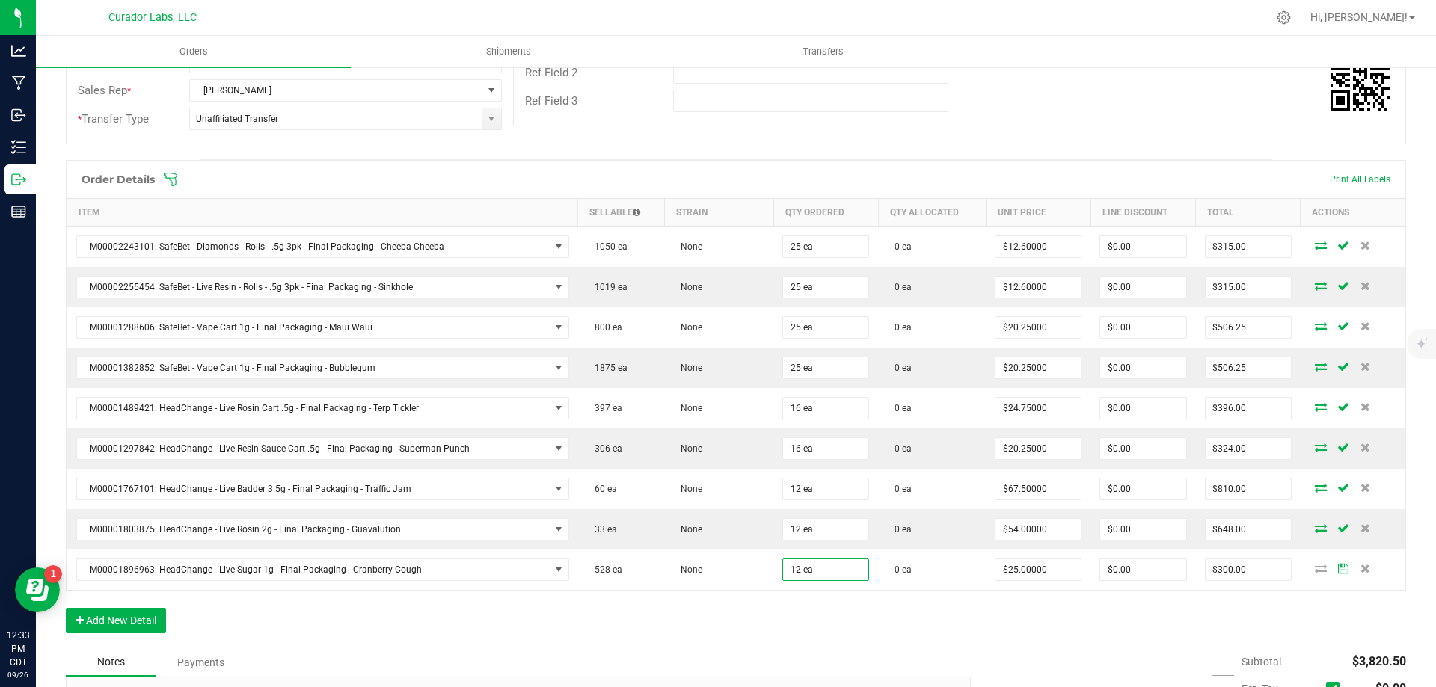
click at [1046, 644] on div "Order Details Print All Labels Item Sellable Strain Qty Ordered Qty Allocated U…" at bounding box center [736, 404] width 1340 height 488
click at [1124, 628] on div "Order Details Print All Labels Item Sellable Strain Qty Ordered Qty Allocated U…" at bounding box center [736, 404] width 1340 height 488
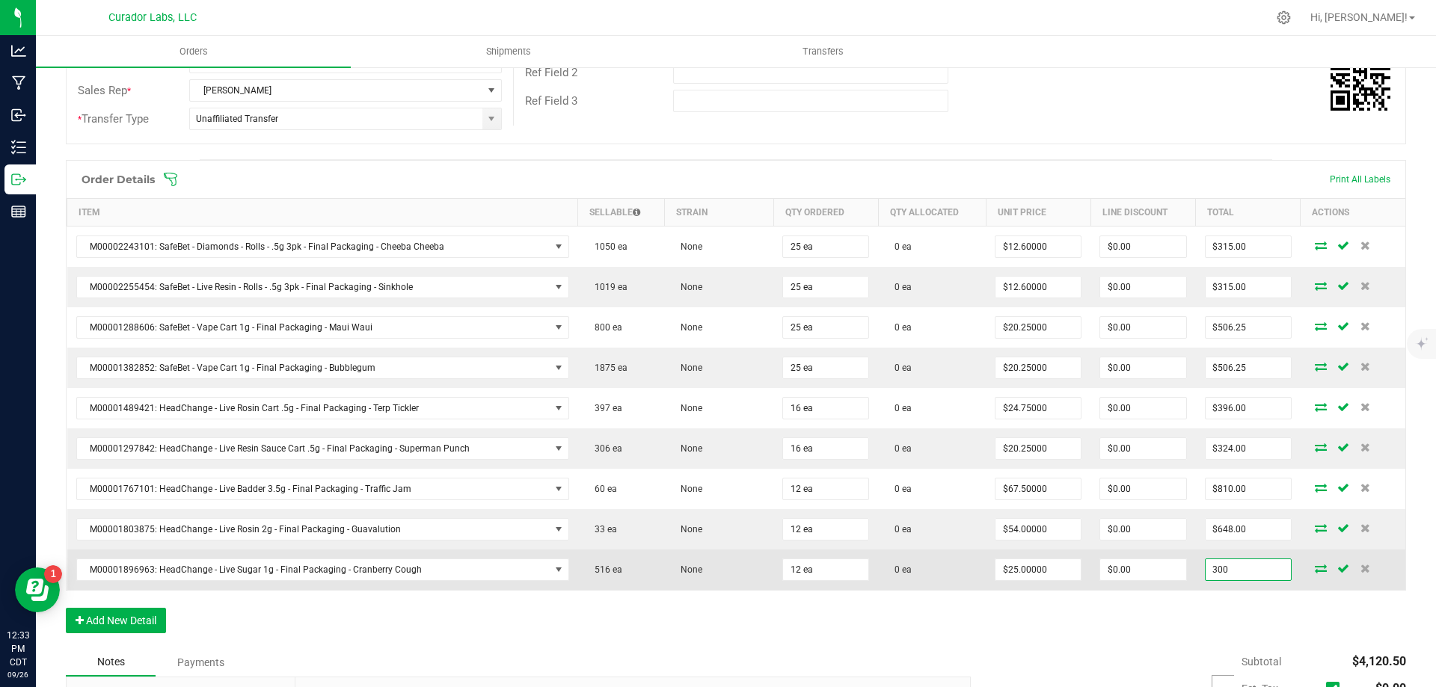
click at [1217, 576] on input "300" at bounding box center [1248, 569] width 85 height 21
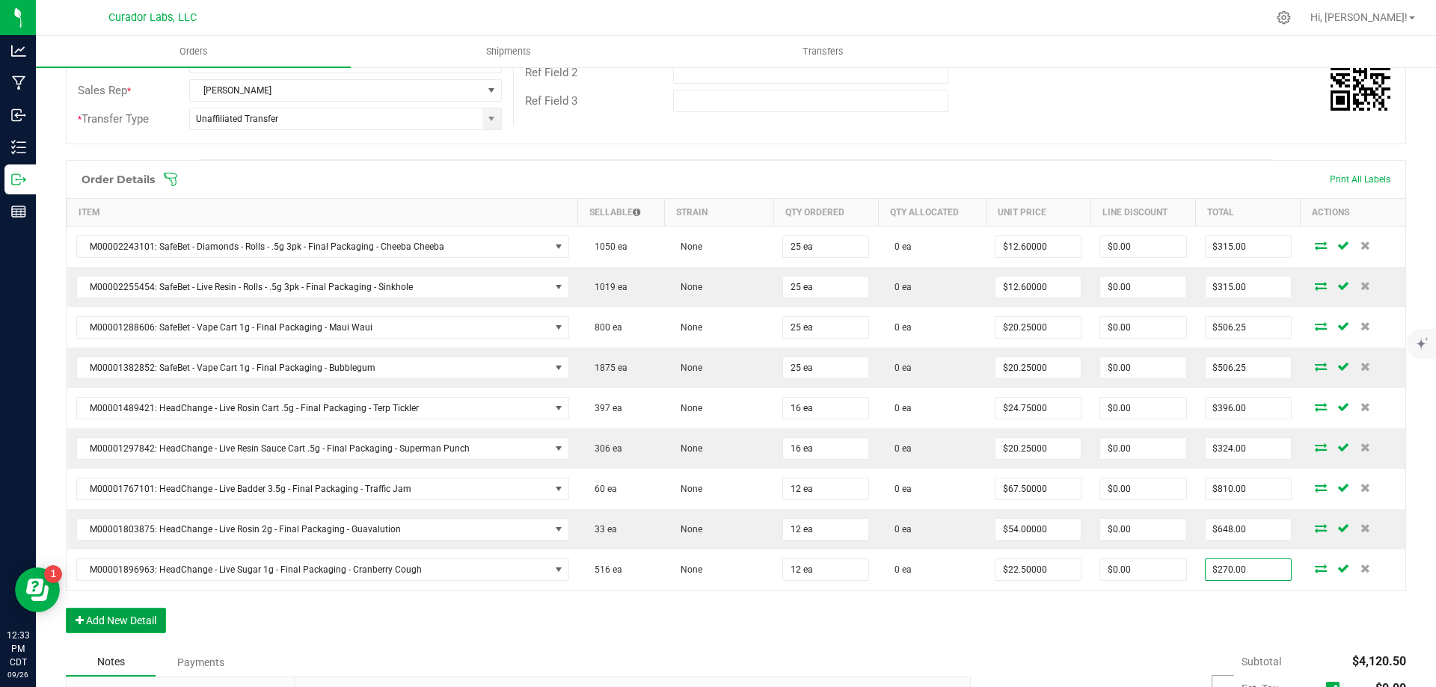
click at [93, 621] on button "Add New Detail" at bounding box center [116, 620] width 100 height 25
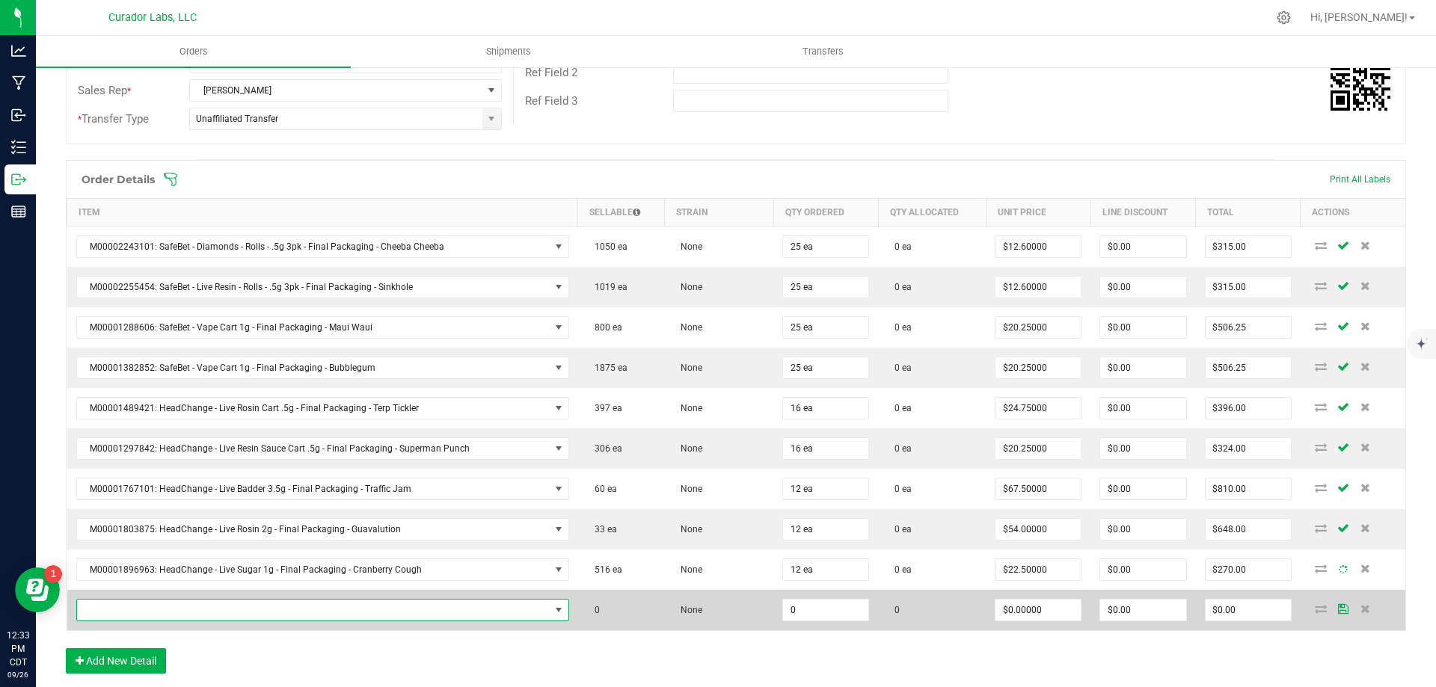
click at [168, 613] on span "NO DATA FOUND" at bounding box center [313, 610] width 473 height 21
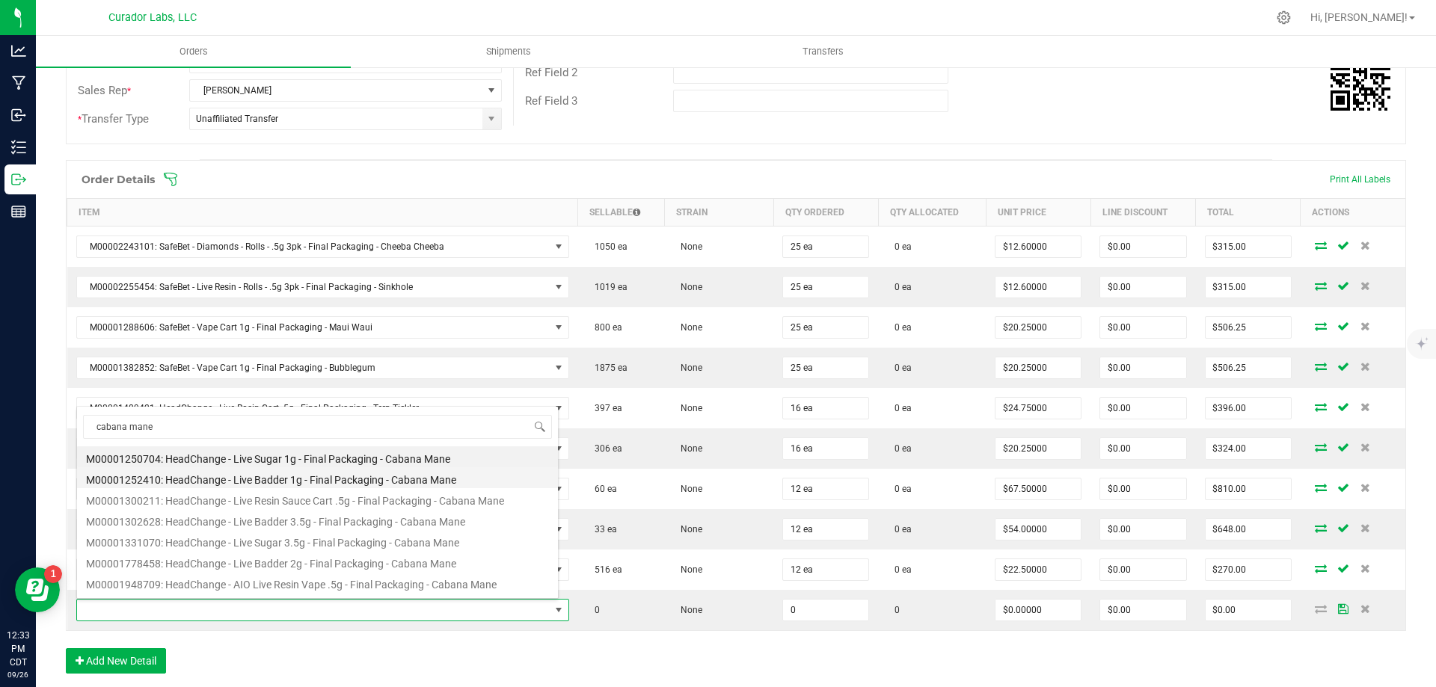
click at [320, 482] on li "M00001252410: HeadChange - Live Badder 1g - Final Packaging - Cabana Mane" at bounding box center [317, 477] width 481 height 21
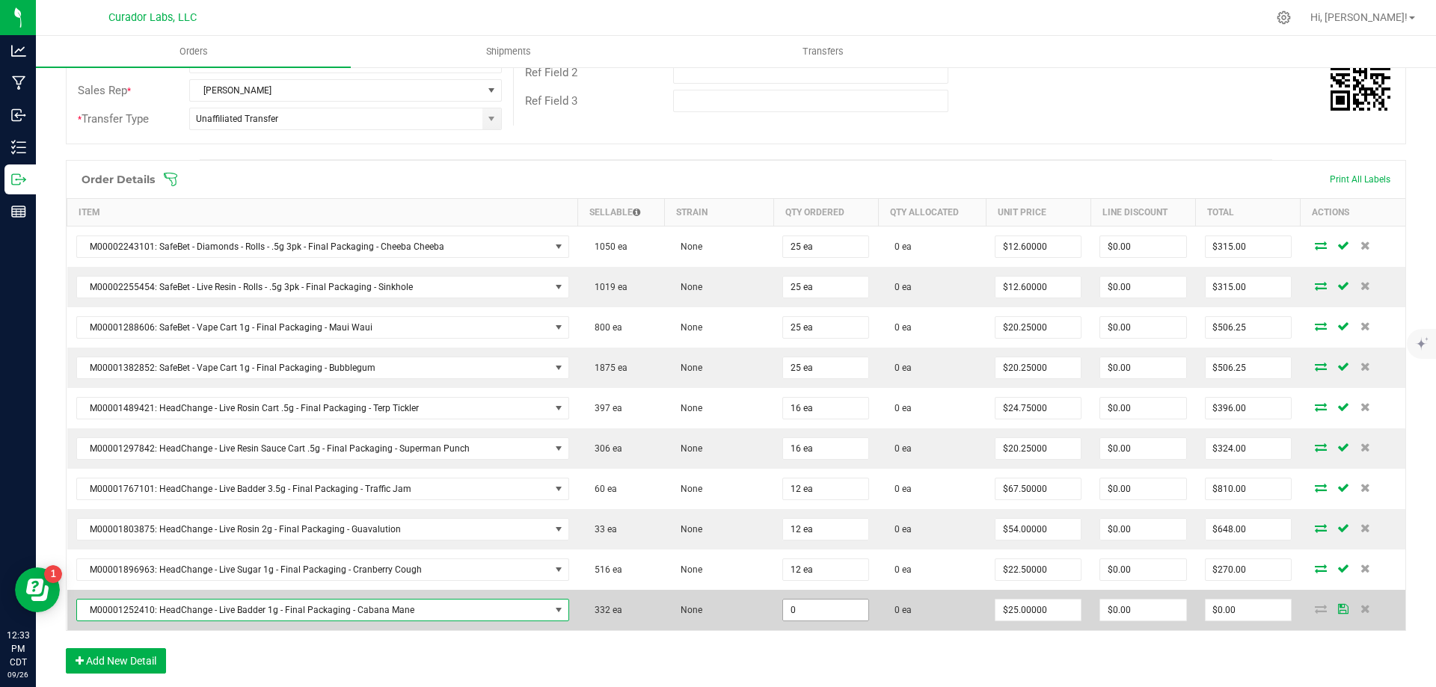
click at [813, 612] on input "0" at bounding box center [825, 610] width 85 height 21
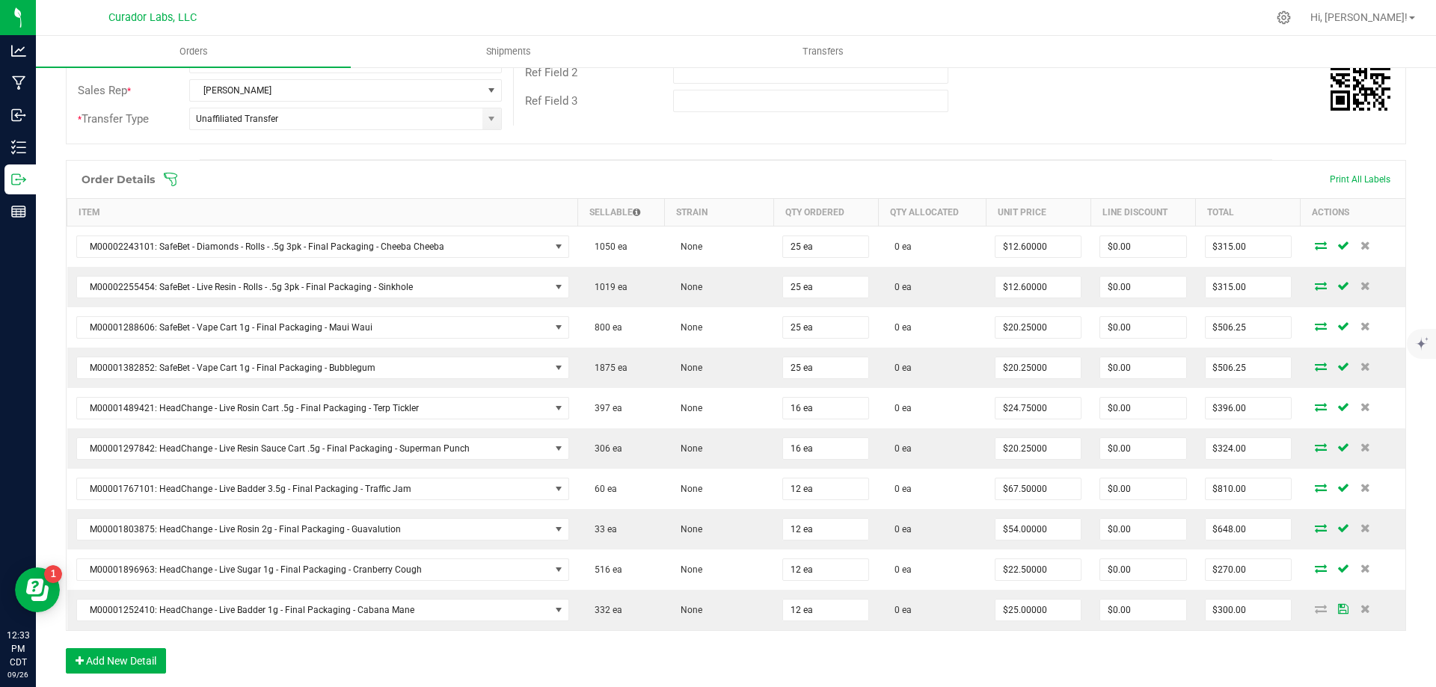
click at [1017, 649] on div "Order Details Print All Labels Item Sellable Strain Qty Ordered Qty Allocated U…" at bounding box center [736, 424] width 1340 height 529
click at [1214, 611] on input "300" at bounding box center [1248, 610] width 85 height 21
click at [1245, 652] on div "Order Details Print All Labels Item Sellable Strain Qty Ordered Qty Allocated U…" at bounding box center [736, 424] width 1340 height 529
click at [147, 657] on button "Add New Detail" at bounding box center [116, 660] width 100 height 25
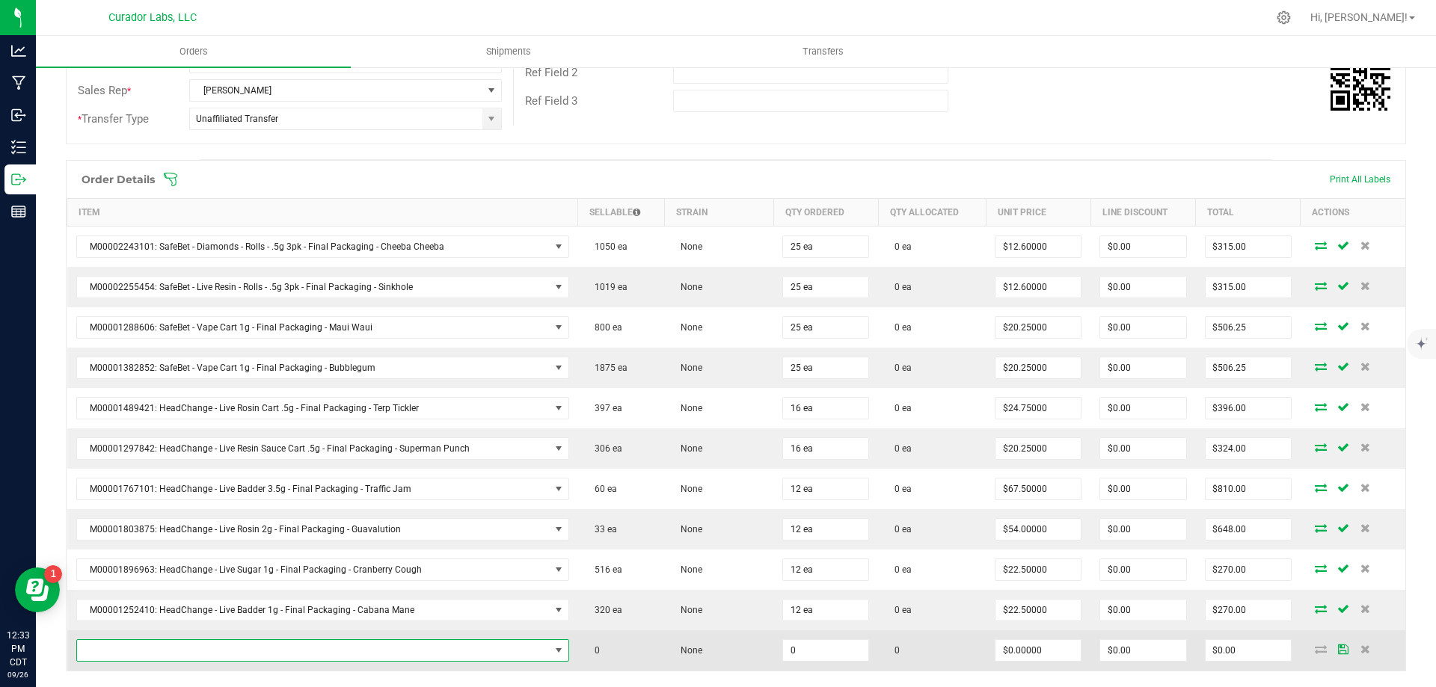
click at [185, 648] on span "NO DATA FOUND" at bounding box center [313, 650] width 473 height 21
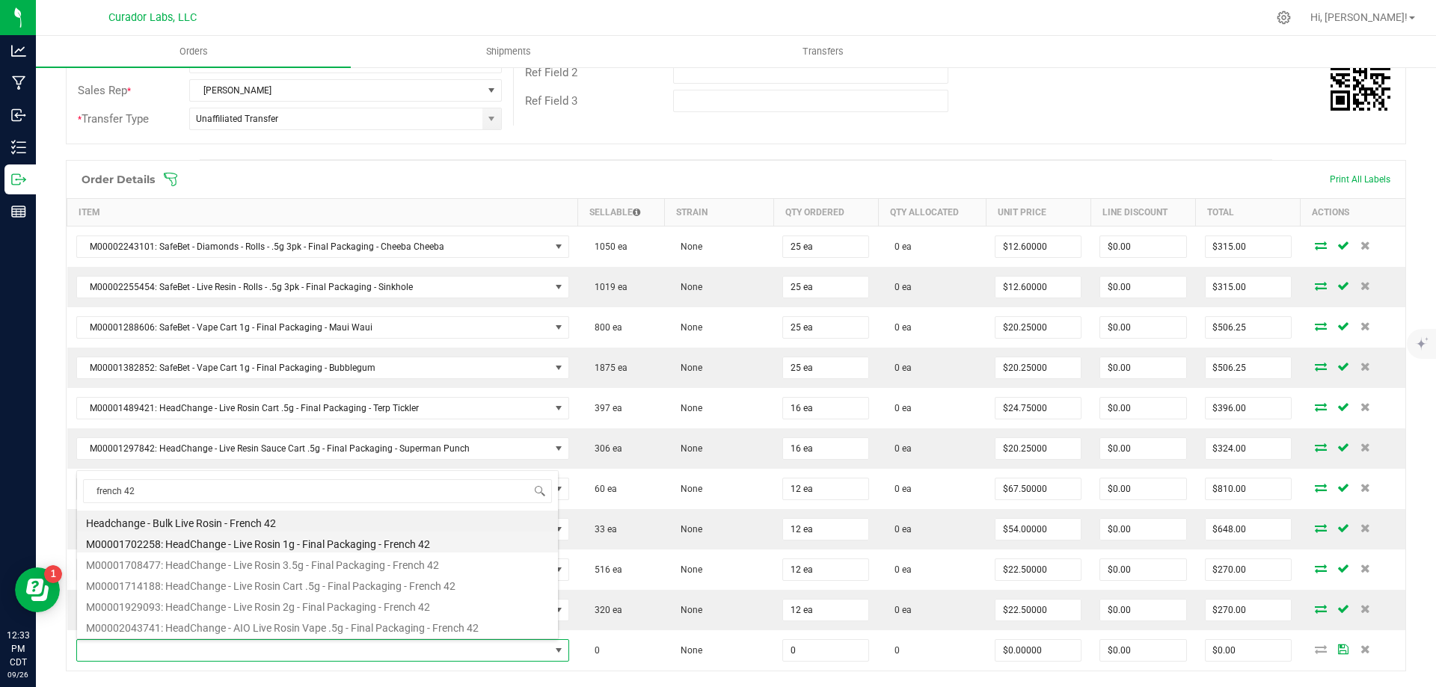
click at [280, 544] on li "M00001702258: HeadChange - Live Rosin 1g - Final Packaging - French 42" at bounding box center [317, 542] width 481 height 21
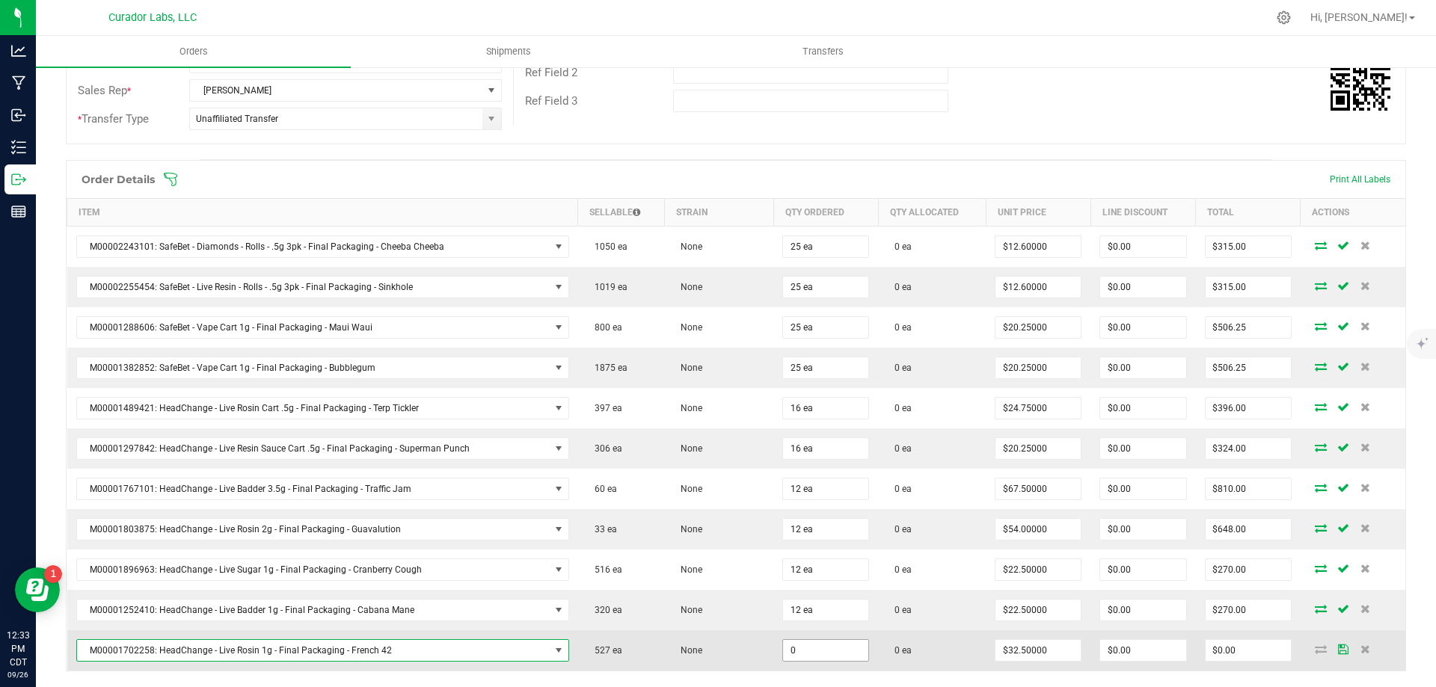
click at [825, 644] on input "0" at bounding box center [825, 650] width 85 height 21
click at [933, 657] on td "0 ea" at bounding box center [932, 650] width 108 height 40
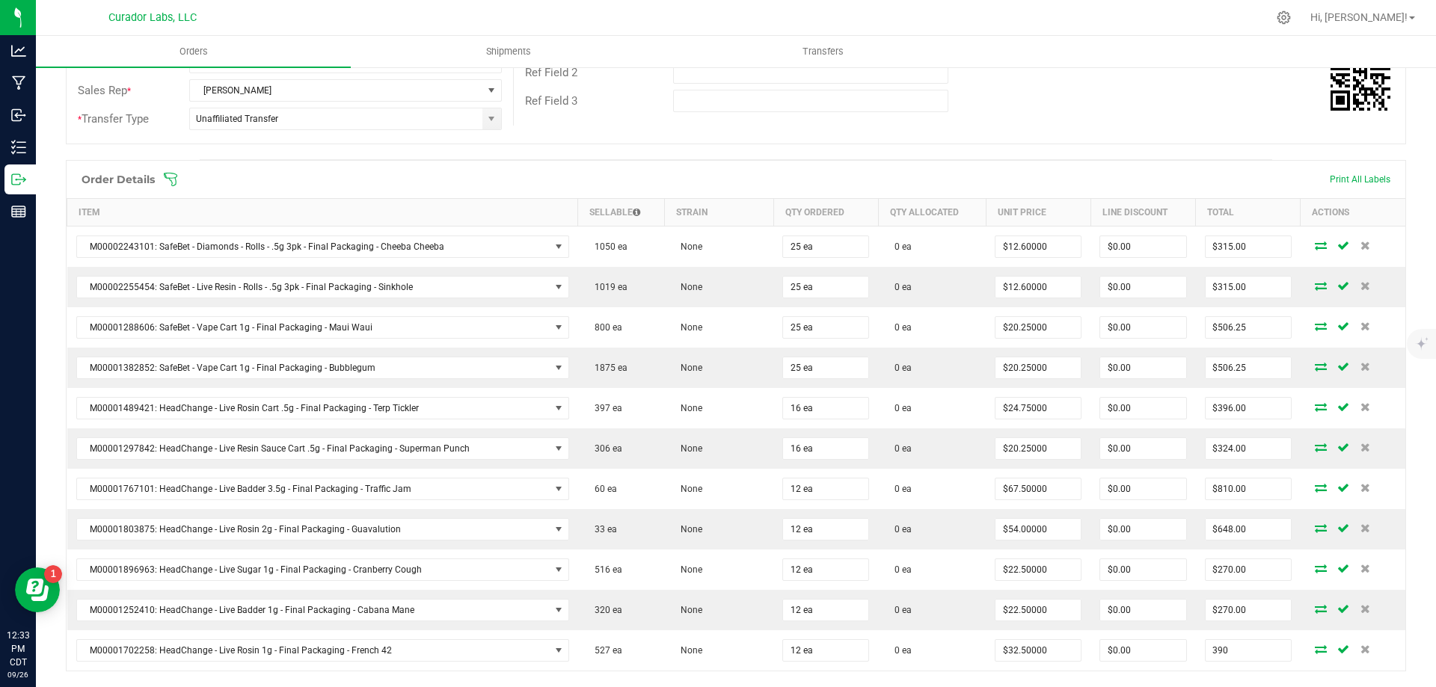
click at [1219, 649] on input "390" at bounding box center [1248, 650] width 85 height 21
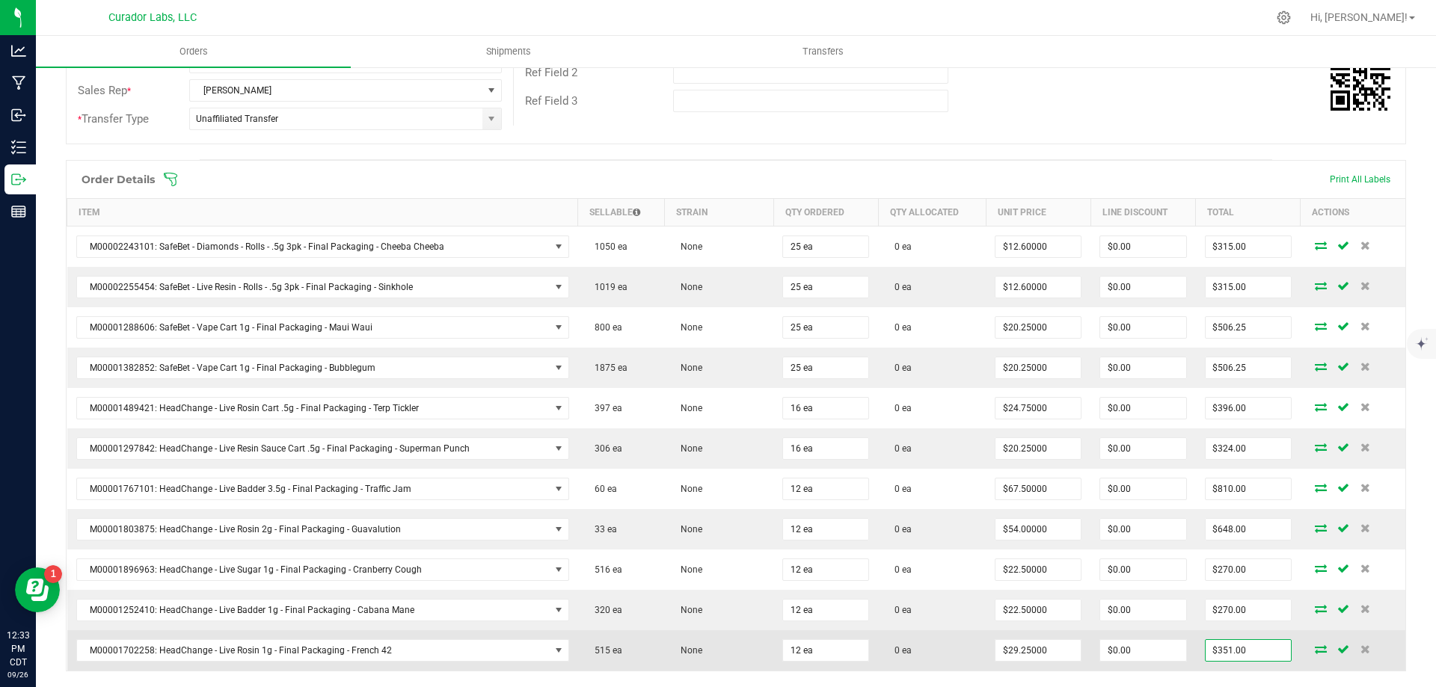
click at [912, 649] on td "0 ea" at bounding box center [932, 650] width 108 height 40
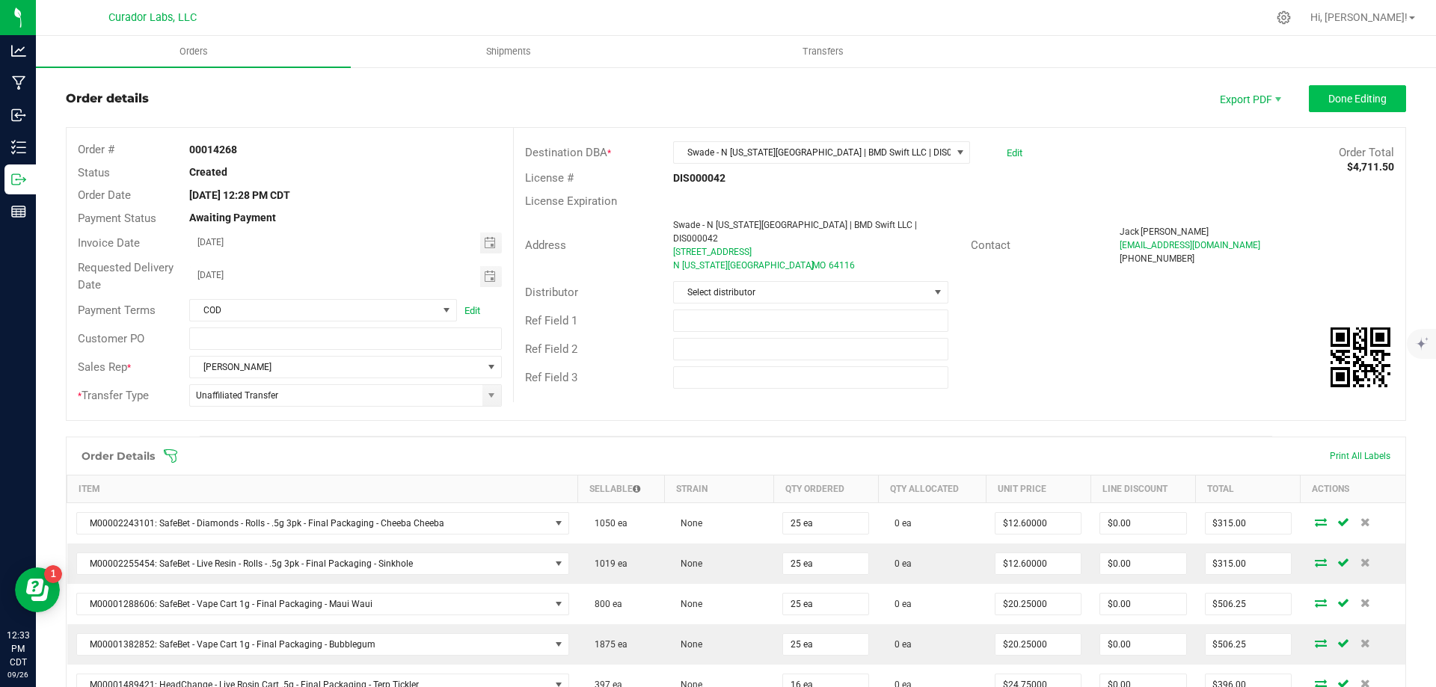
scroll to position [0, 0]
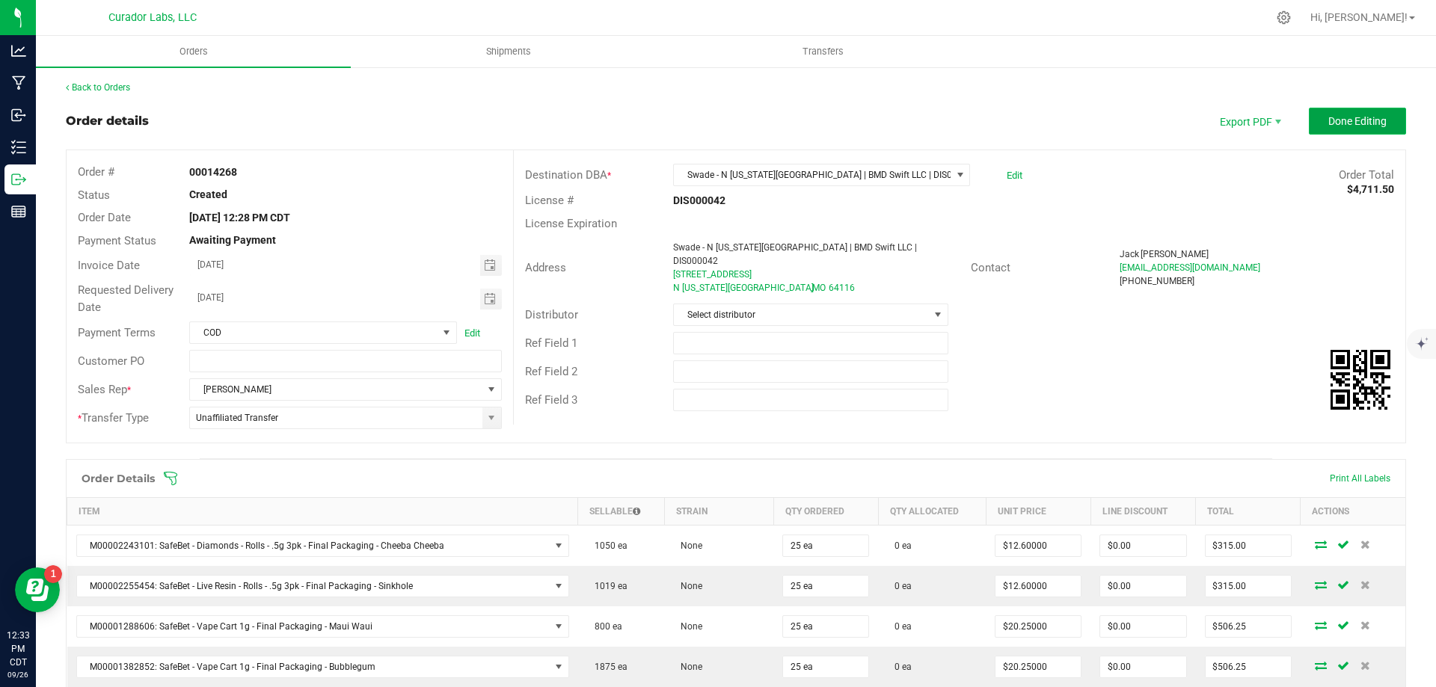
click at [1334, 125] on span "Done Editing" at bounding box center [1357, 121] width 58 height 12
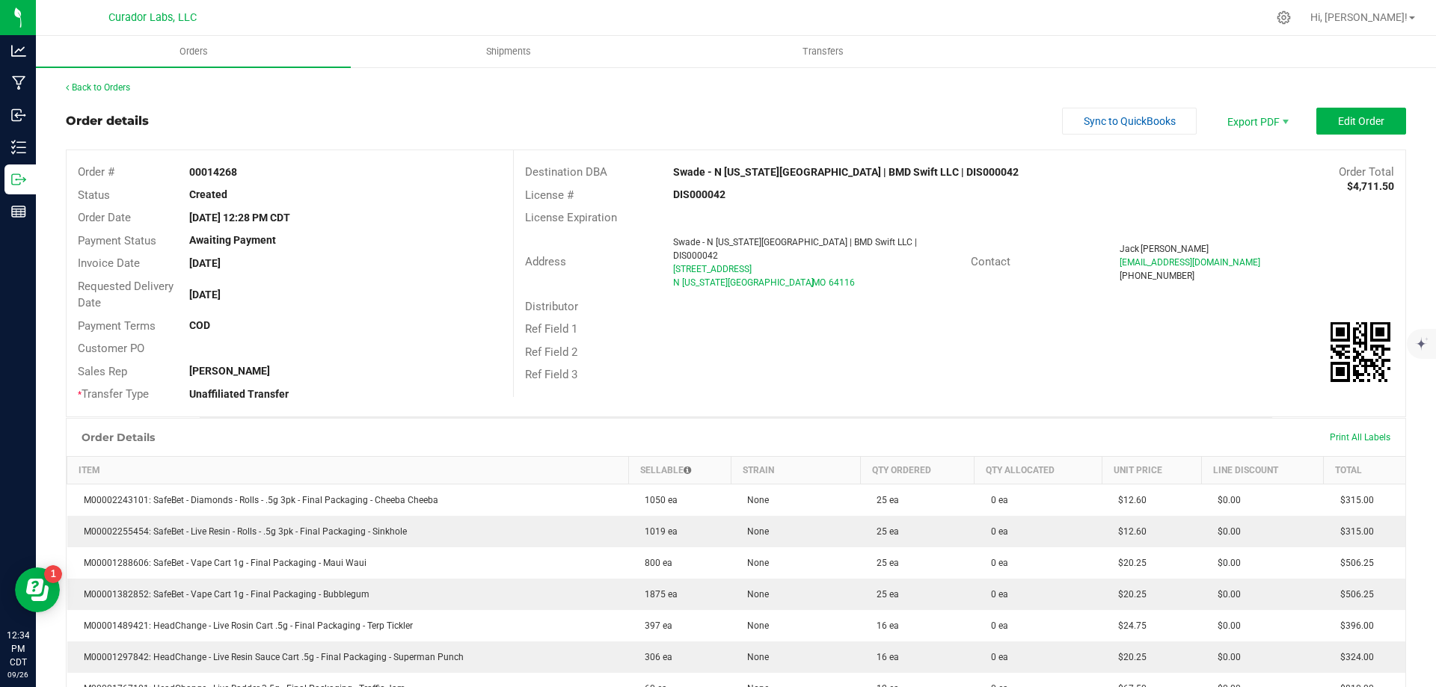
click at [94, 93] on div "Back to Orders" at bounding box center [736, 87] width 1340 height 13
click at [98, 88] on link "Back to Orders" at bounding box center [98, 87] width 64 height 10
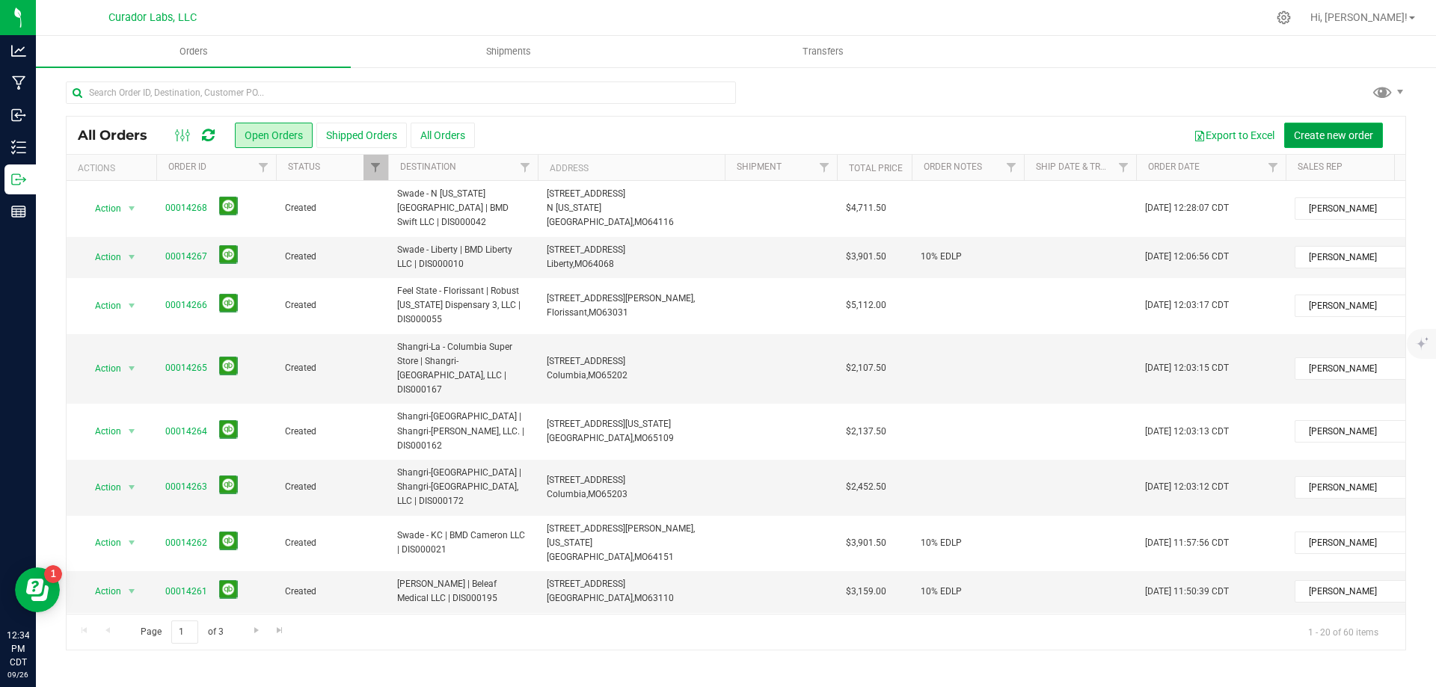
click at [1307, 135] on span "Create new order" at bounding box center [1333, 135] width 79 height 12
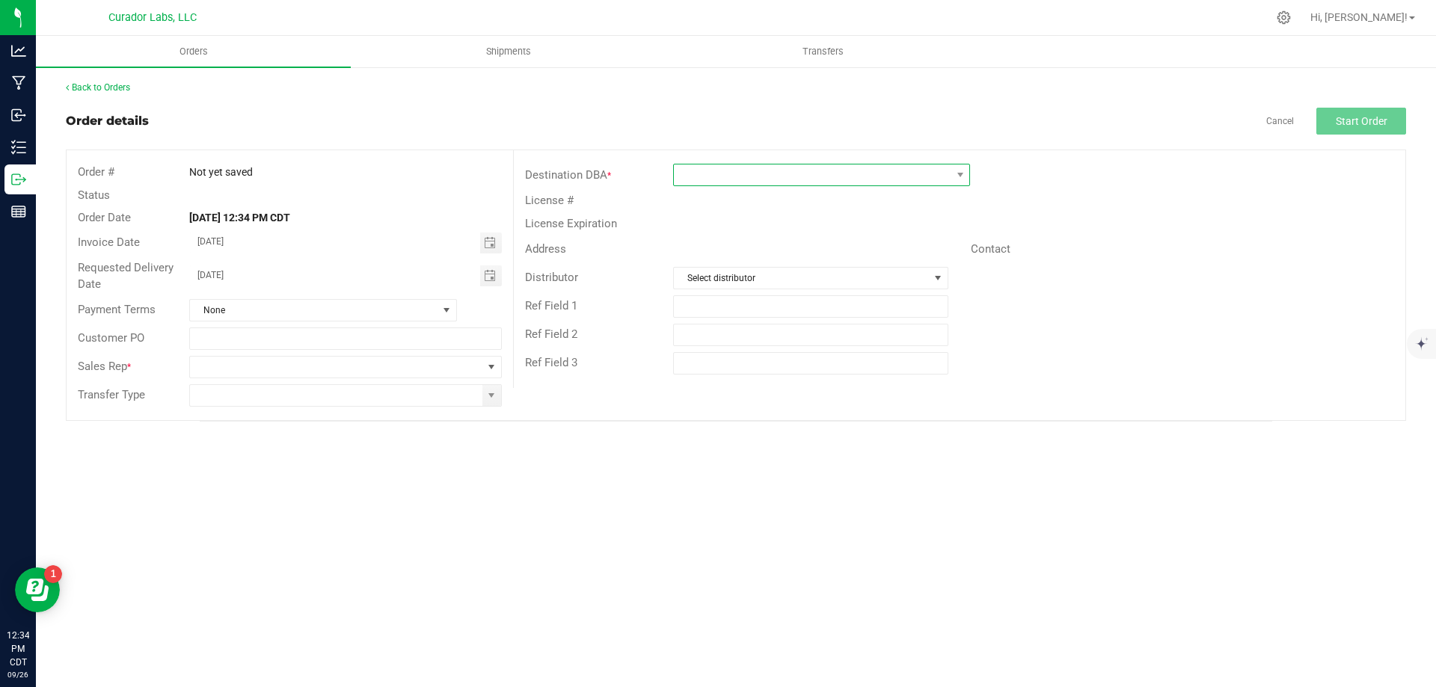
click at [807, 178] on span at bounding box center [812, 175] width 277 height 21
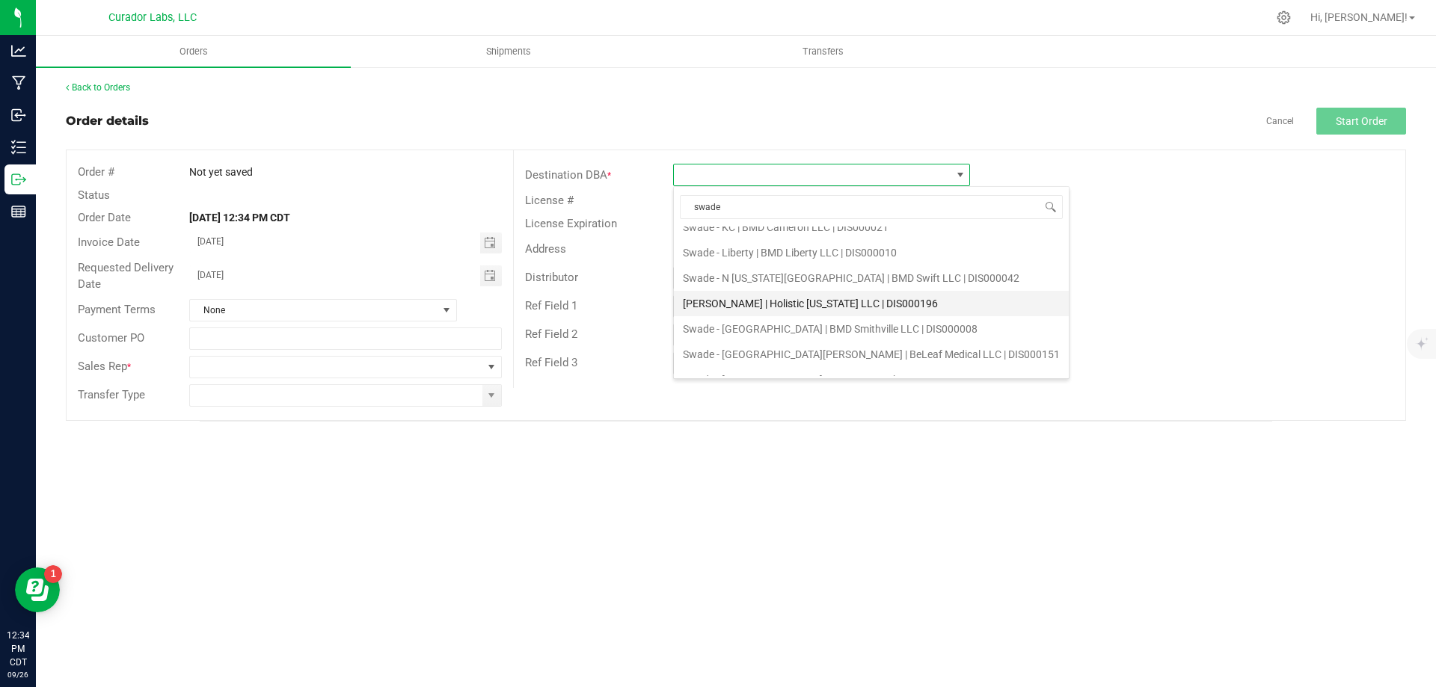
scroll to position [130, 0]
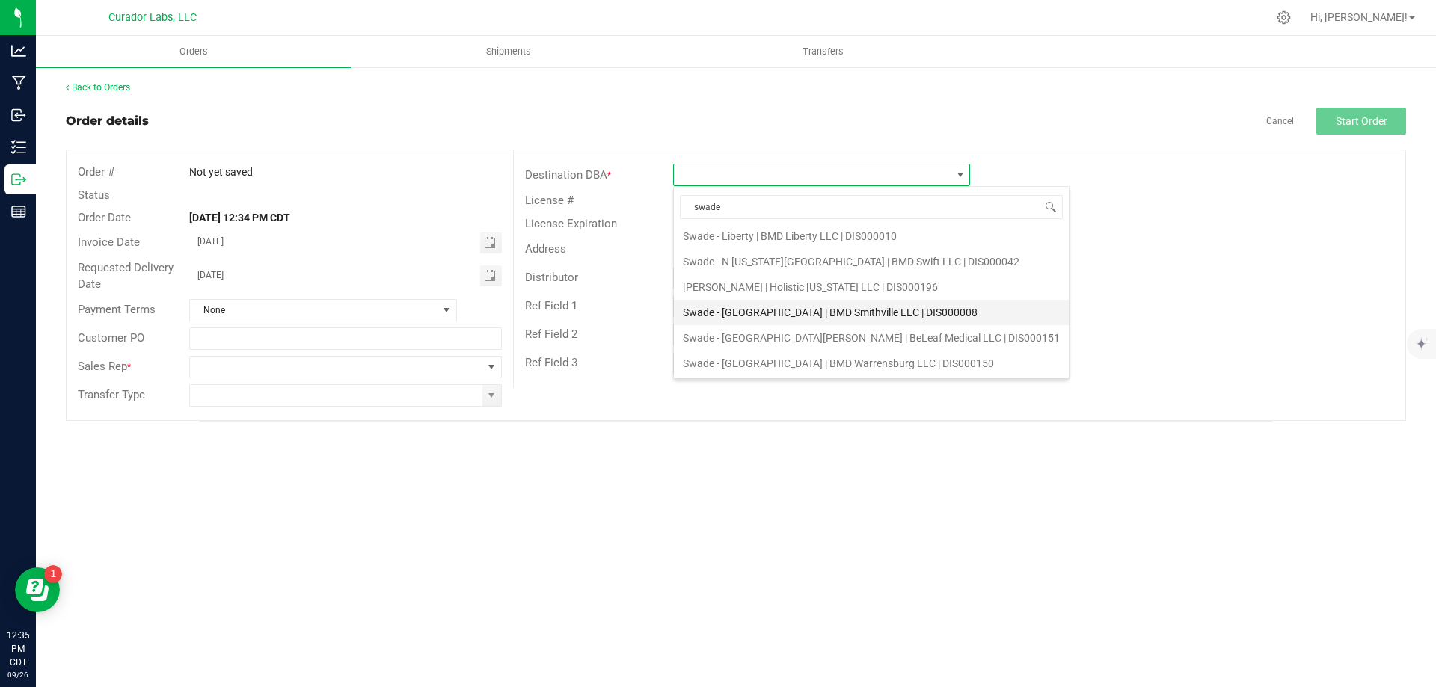
click at [818, 316] on li "Swade - [GEOGRAPHIC_DATA] | BMD Smithville LLC | DIS000008" at bounding box center [871, 312] width 395 height 25
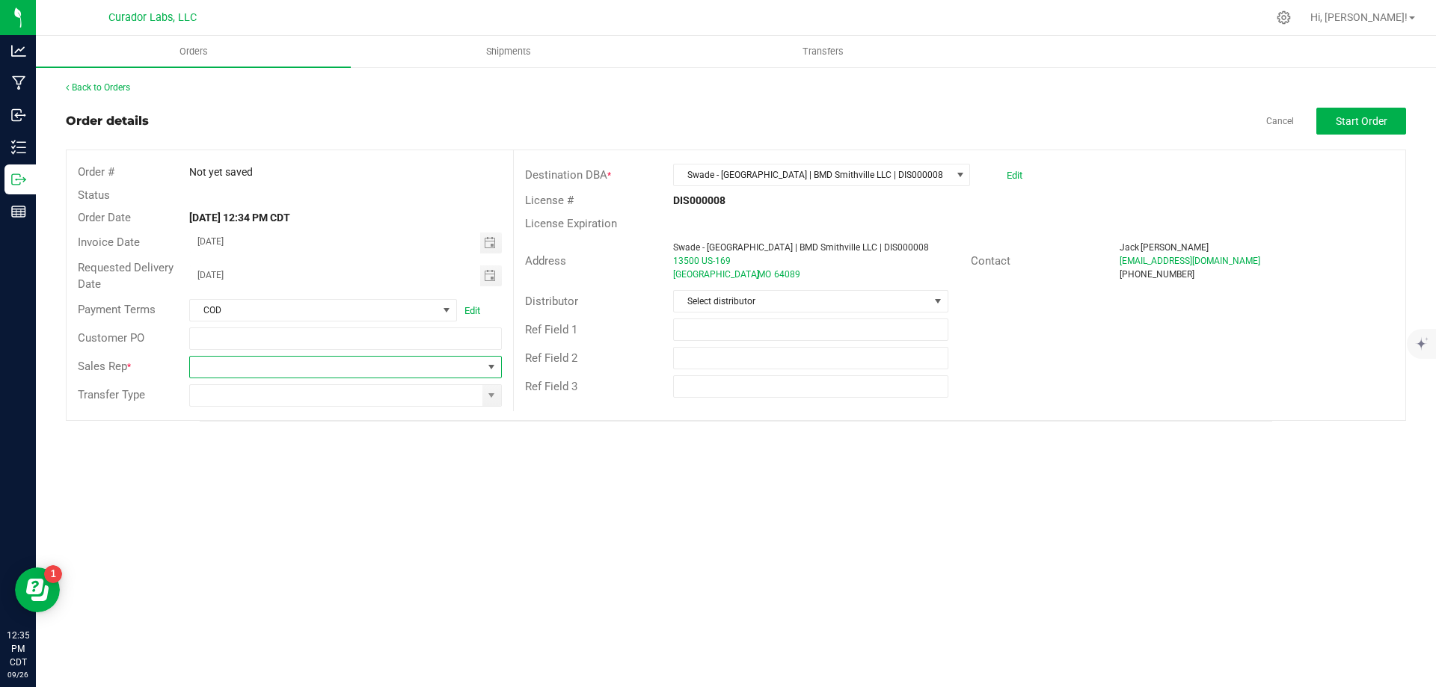
click at [314, 369] on span at bounding box center [336, 367] width 292 height 21
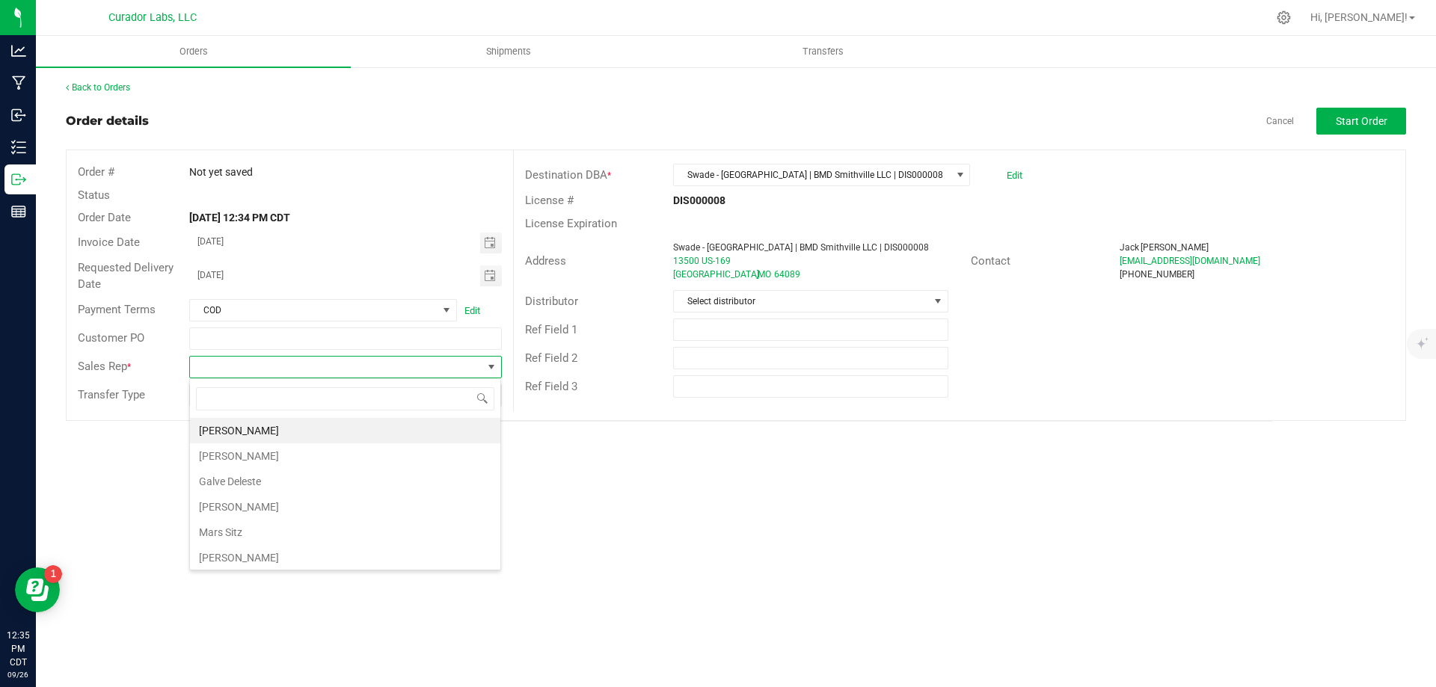
scroll to position [22, 313]
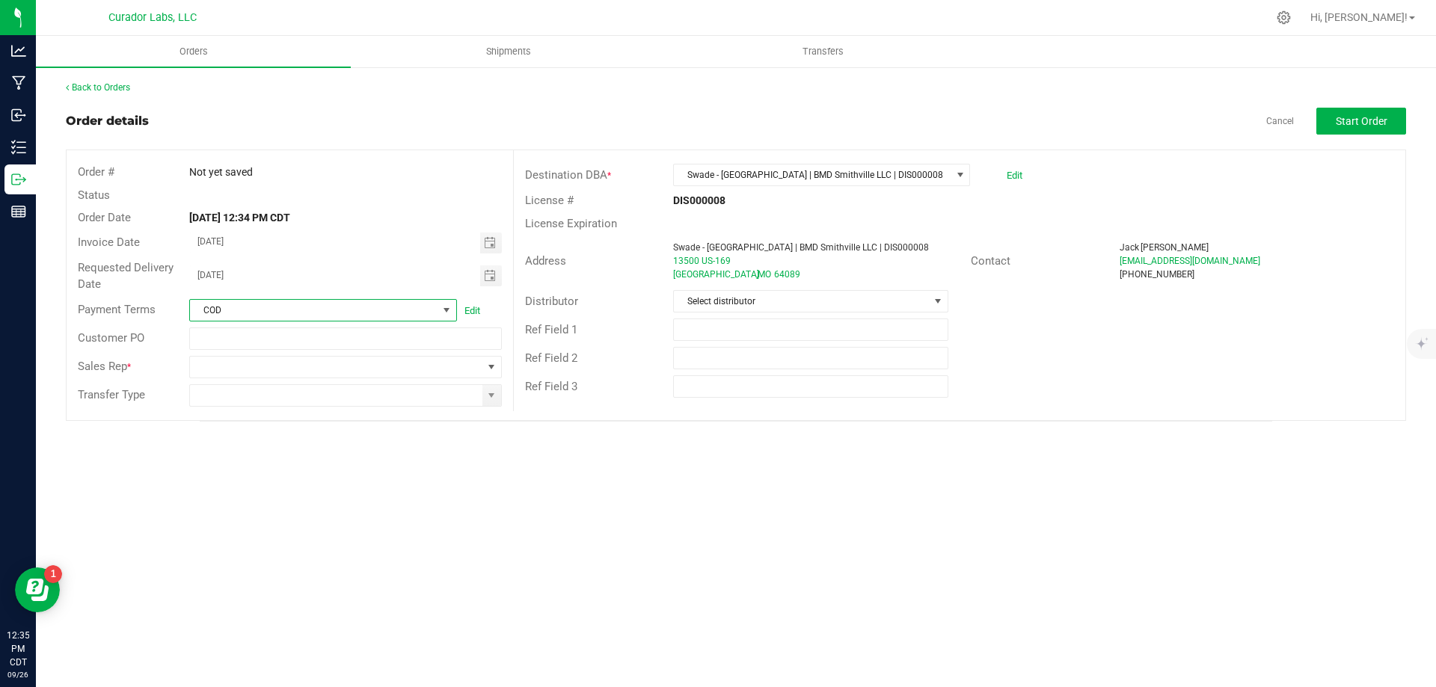
click at [449, 304] on span at bounding box center [446, 310] width 12 height 12
click at [395, 262] on div "Requested Delivery Date 09/27/2025" at bounding box center [290, 277] width 446 height 40
click at [363, 369] on span at bounding box center [336, 367] width 292 height 21
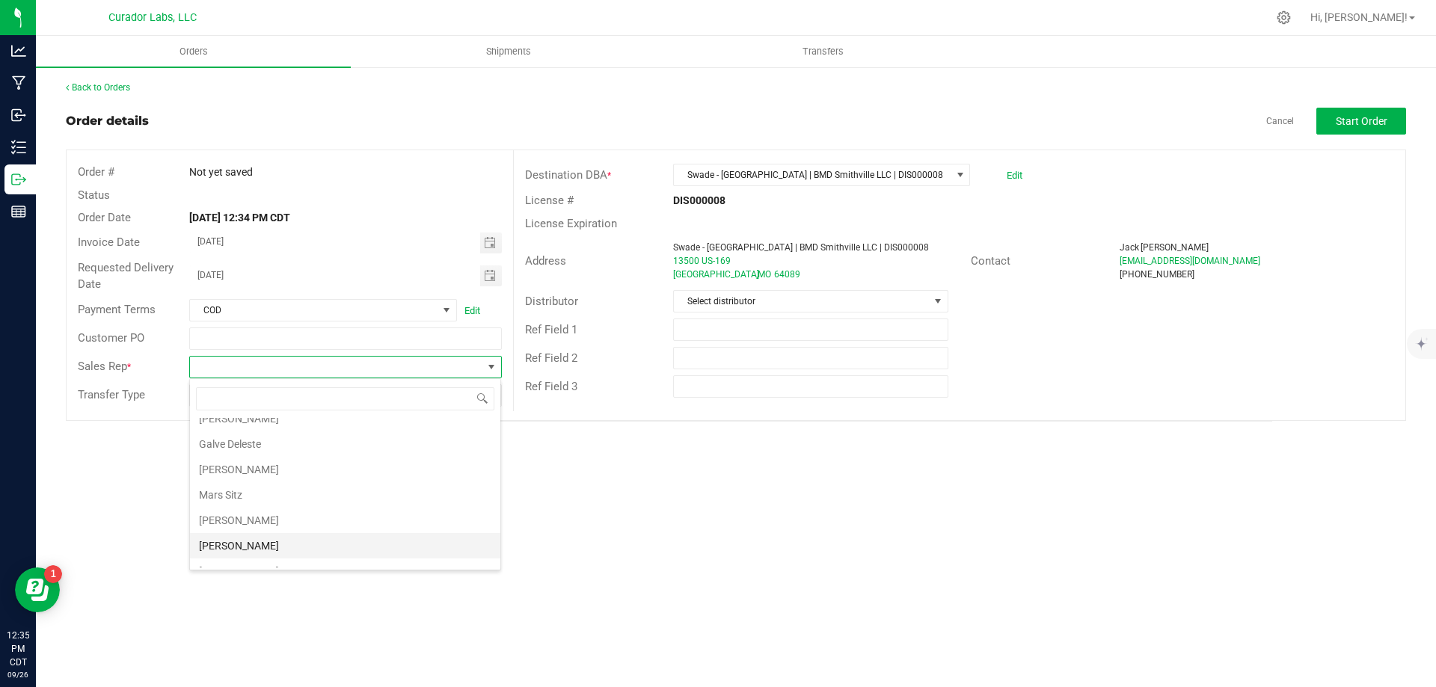
scroll to position [54, 0]
click at [280, 536] on li "[PERSON_NAME]" at bounding box center [345, 529] width 310 height 25
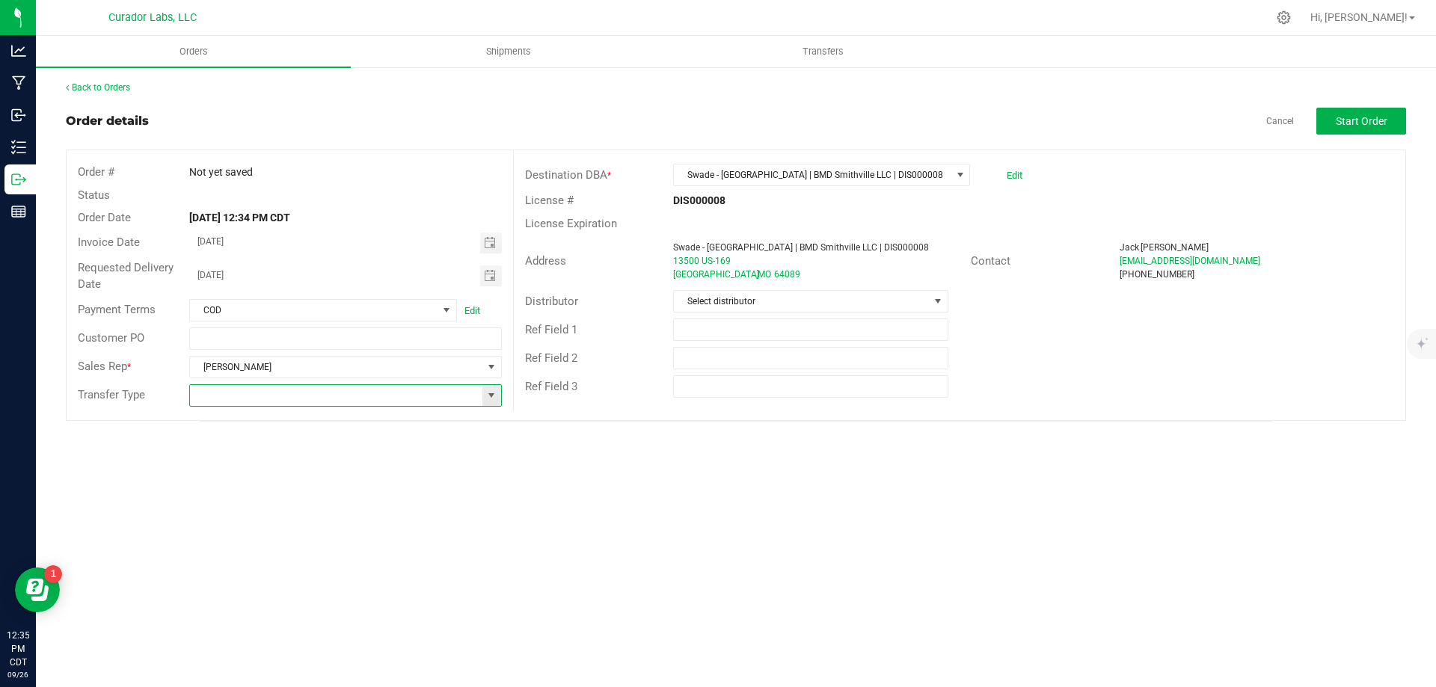
click at [447, 399] on input at bounding box center [336, 395] width 292 height 21
click at [488, 395] on span at bounding box center [491, 396] width 12 height 12
click at [396, 477] on li "Unaffiliated Transfer" at bounding box center [345, 473] width 310 height 25
click at [1375, 129] on button "Start Order" at bounding box center [1361, 121] width 90 height 27
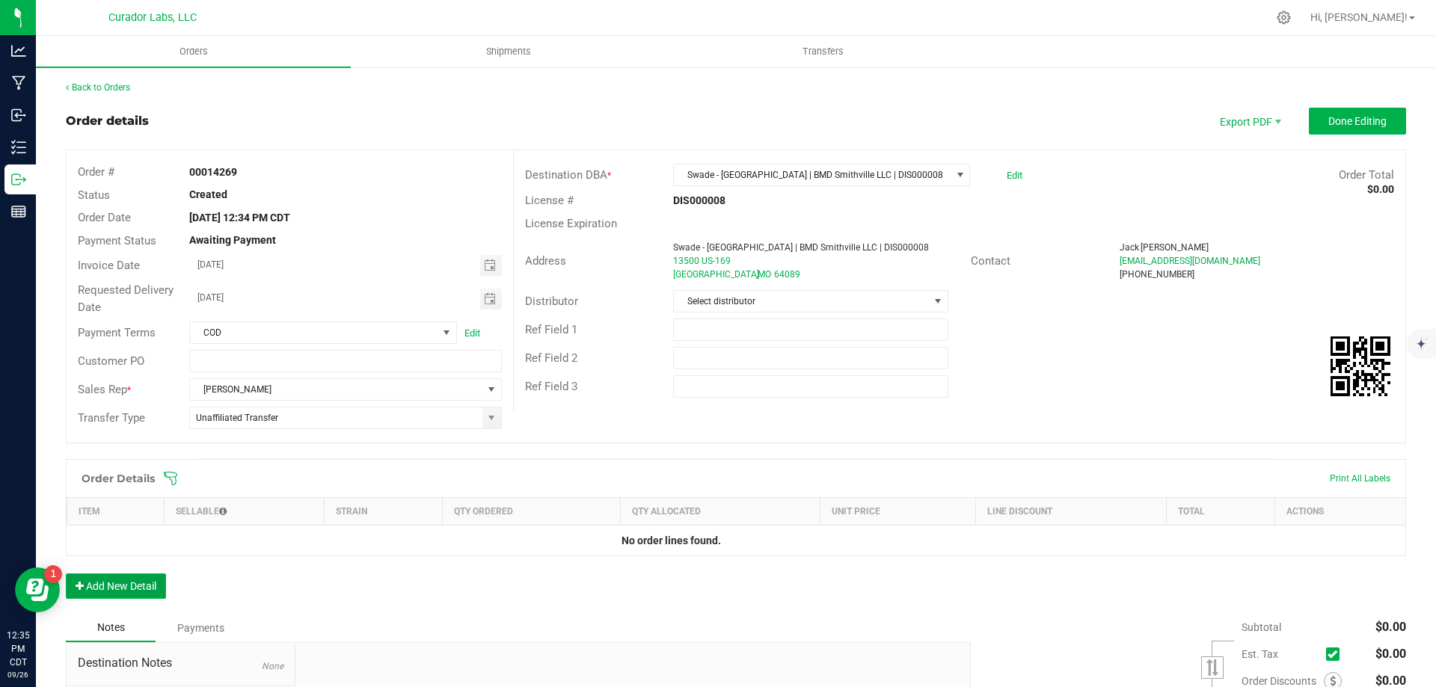
click at [107, 586] on button "Add New Detail" at bounding box center [116, 586] width 100 height 25
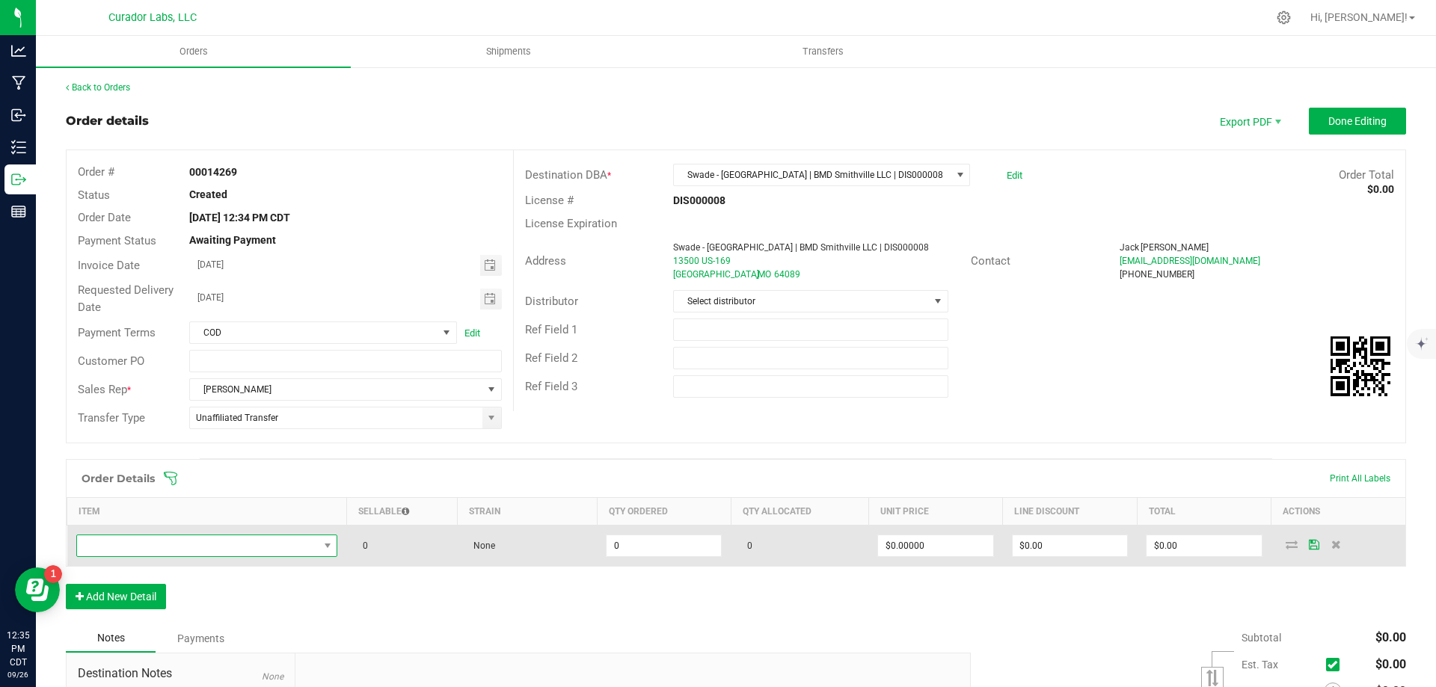
click at [209, 548] on span "NO DATA FOUND" at bounding box center [198, 545] width 242 height 21
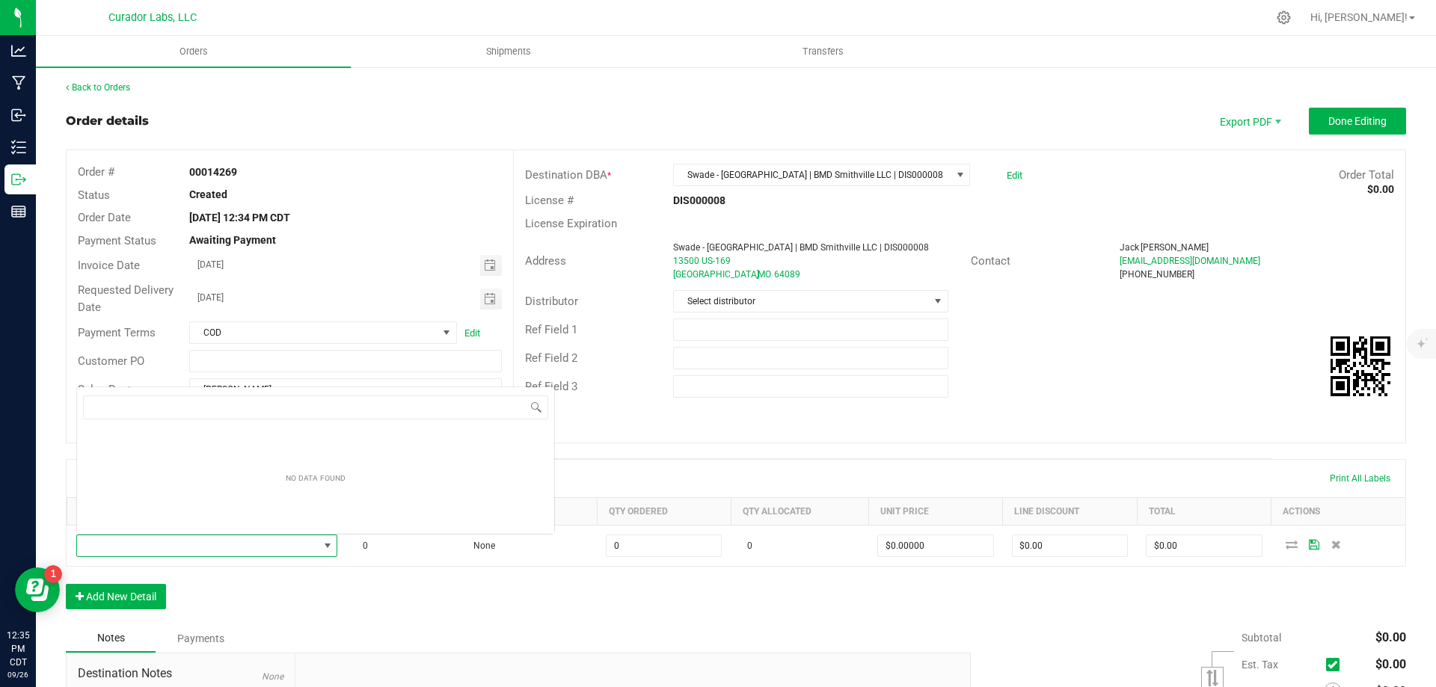
scroll to position [22, 257]
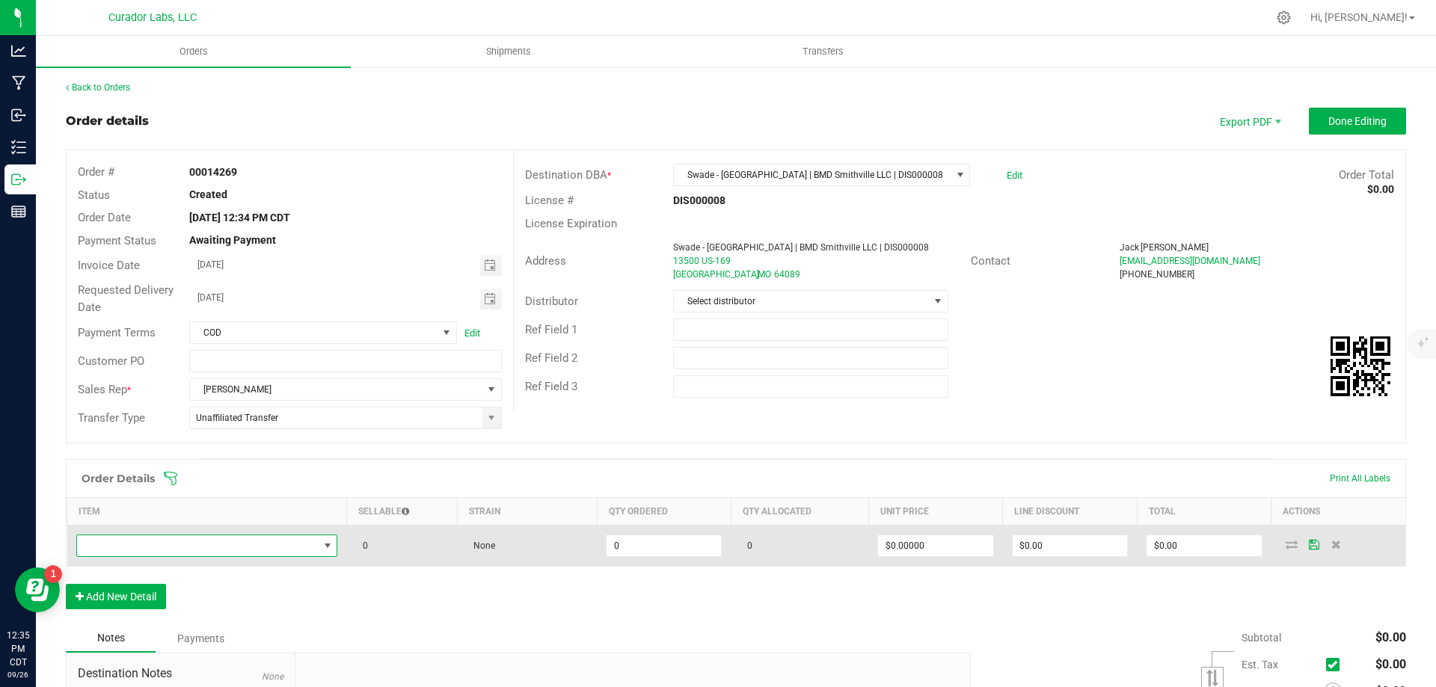
click at [168, 547] on span "NO DATA FOUND" at bounding box center [198, 545] width 242 height 21
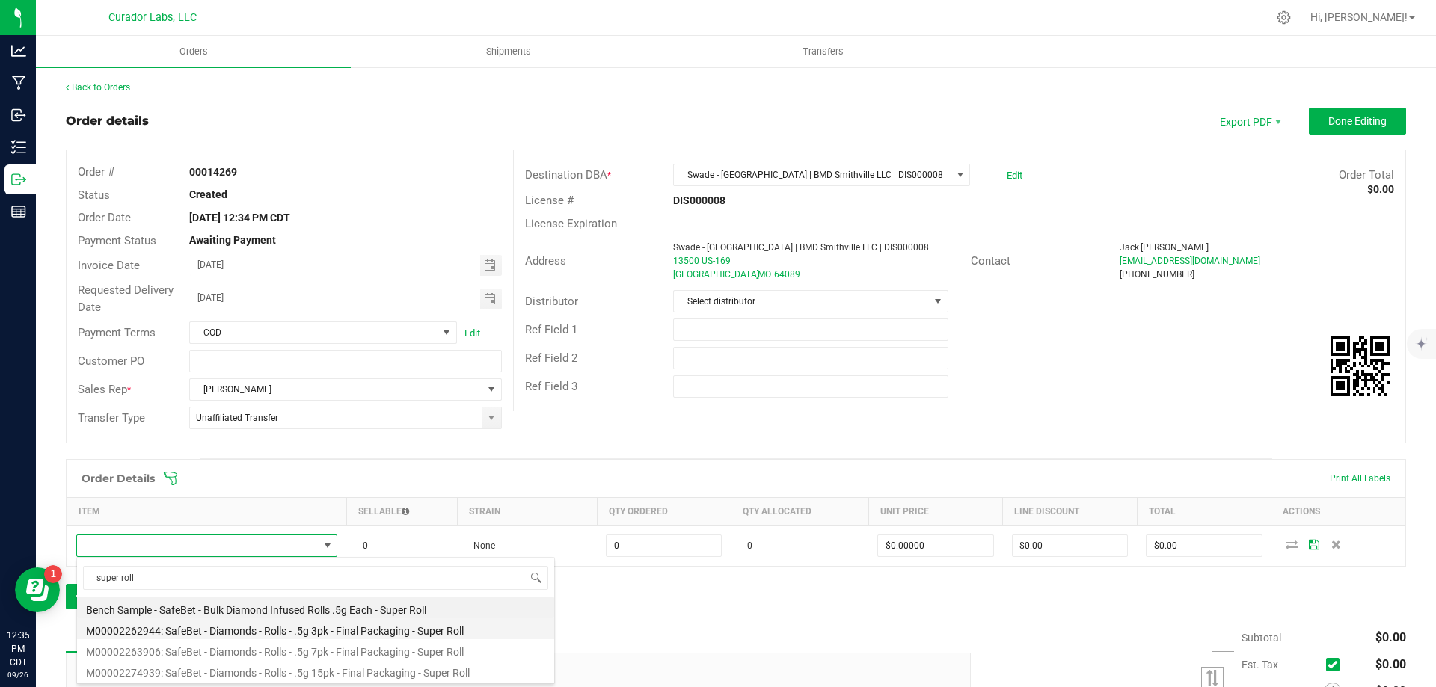
click at [341, 628] on li "M00002262944: SafeBet - Diamonds - Rolls - .5g 3pk - Final Packaging - Super Ro…" at bounding box center [315, 628] width 477 height 21
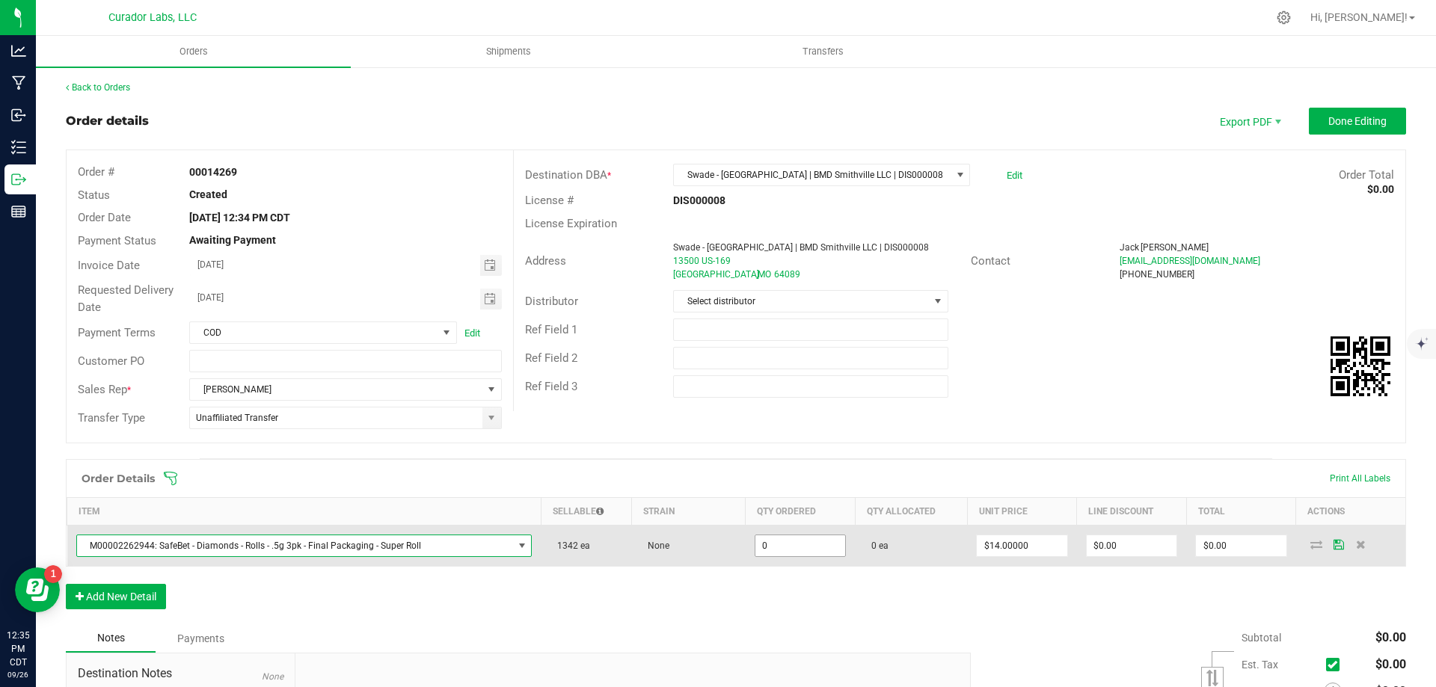
click at [774, 547] on input "0" at bounding box center [800, 545] width 90 height 21
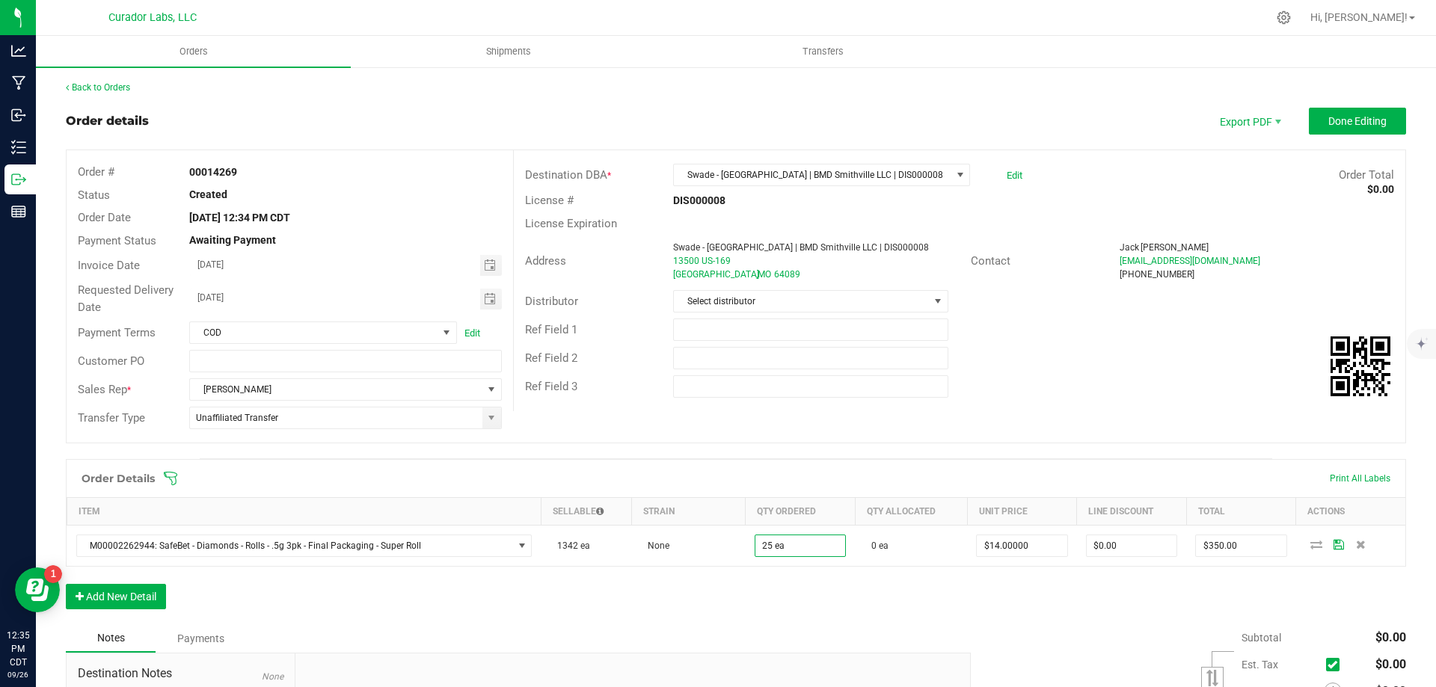
click at [854, 609] on div "Order Details Print All Labels Item Sellable Strain Qty Ordered Qty Allocated U…" at bounding box center [736, 541] width 1340 height 165
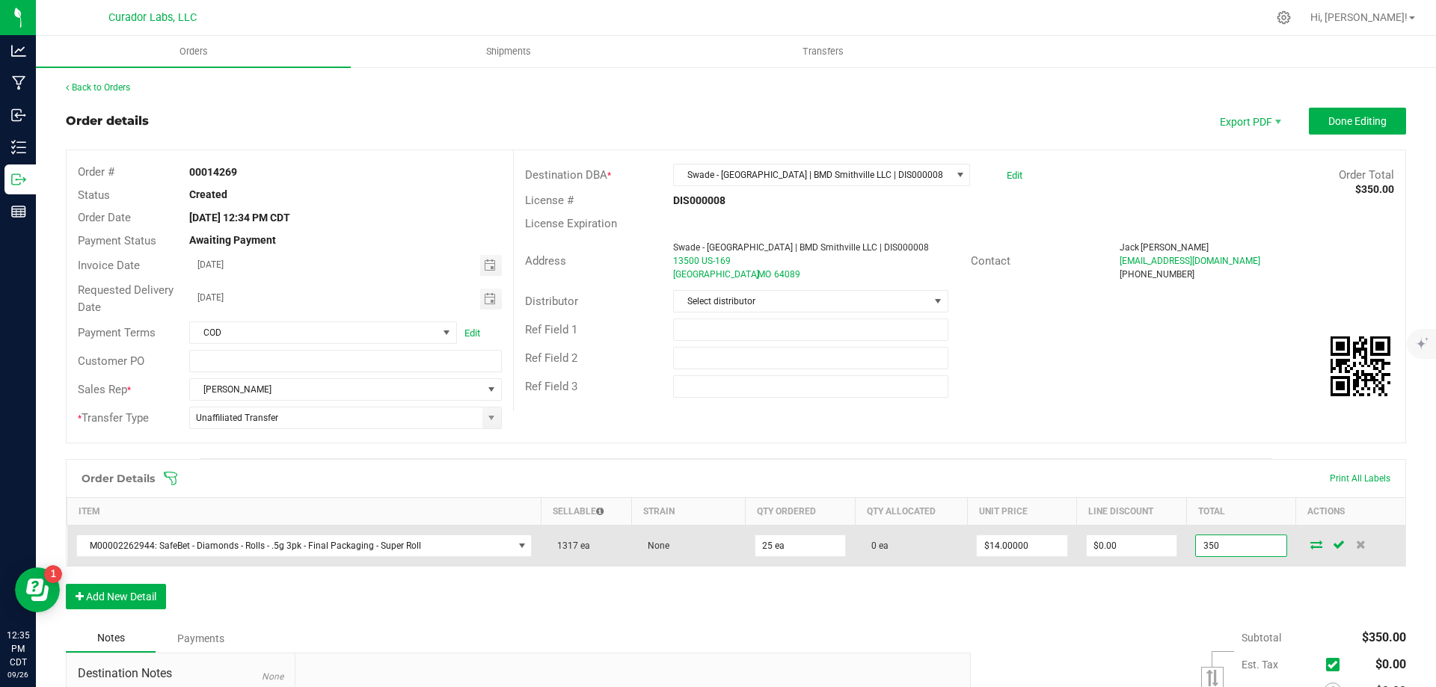
click at [1238, 546] on input "350" at bounding box center [1241, 545] width 90 height 21
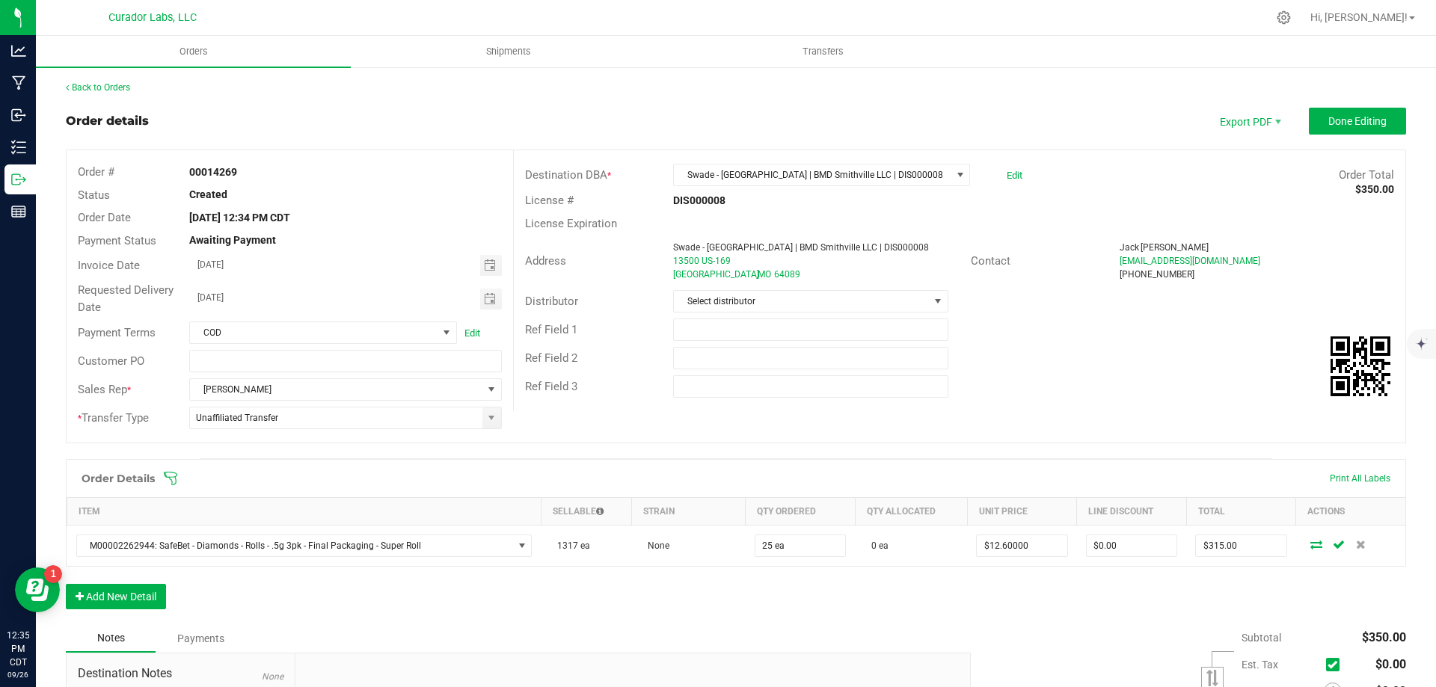
click at [1147, 580] on div "Order Details Print All Labels Item Sellable Strain Qty Ordered Qty Allocated U…" at bounding box center [736, 541] width 1340 height 165
click at [140, 598] on button "Add New Detail" at bounding box center [116, 596] width 100 height 25
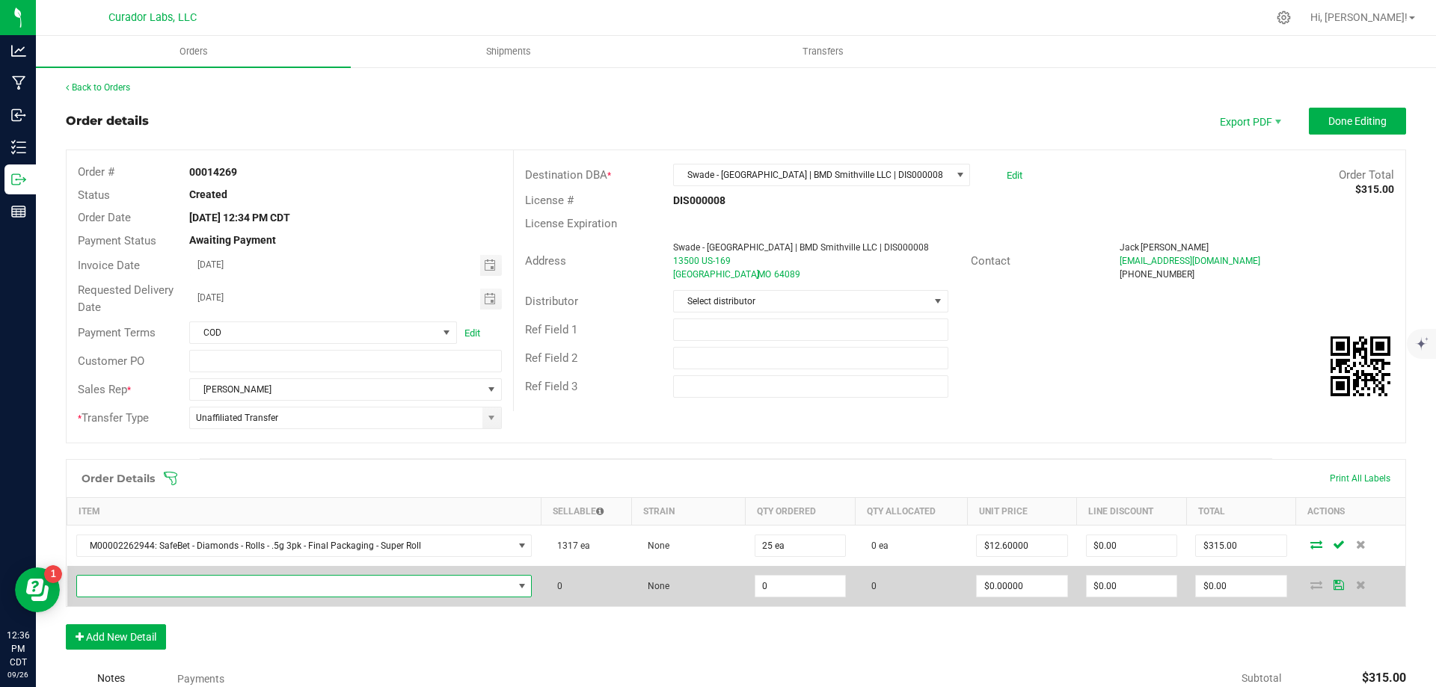
click at [298, 580] on span "NO DATA FOUND" at bounding box center [295, 586] width 436 height 21
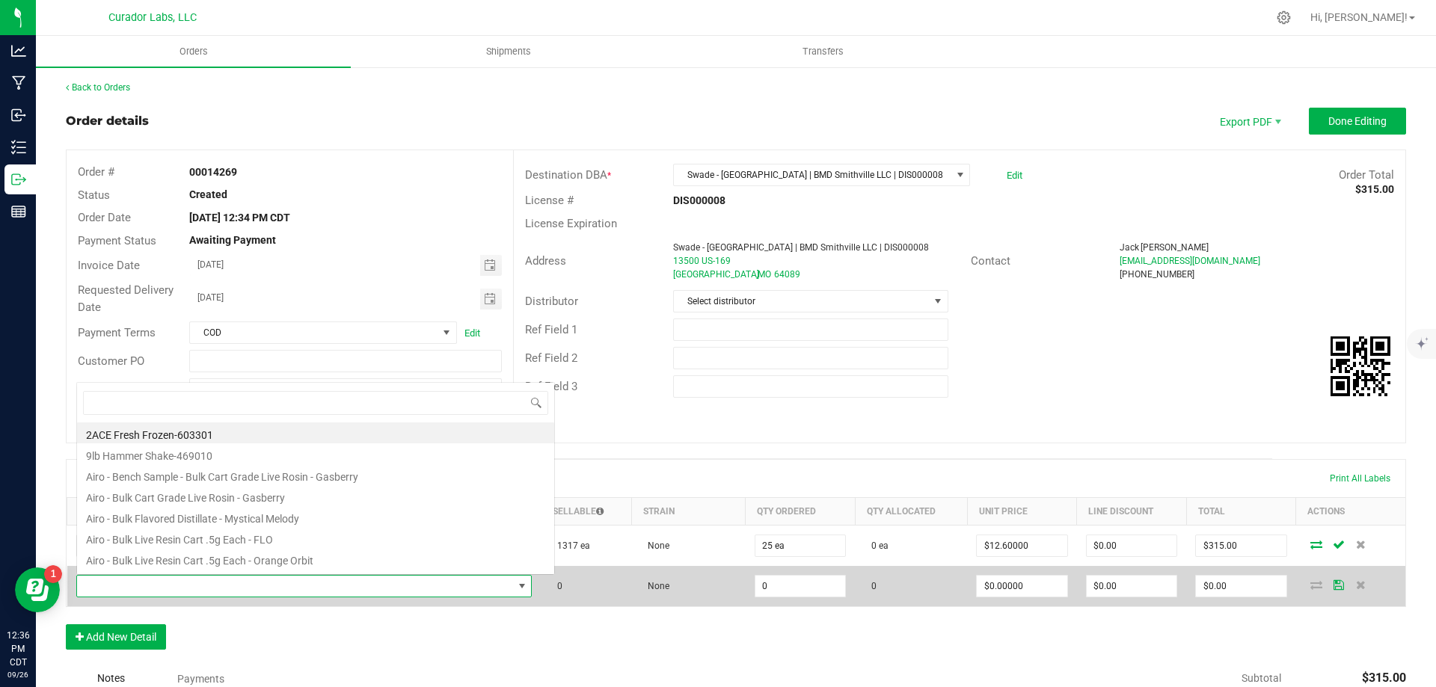
scroll to position [22, 444]
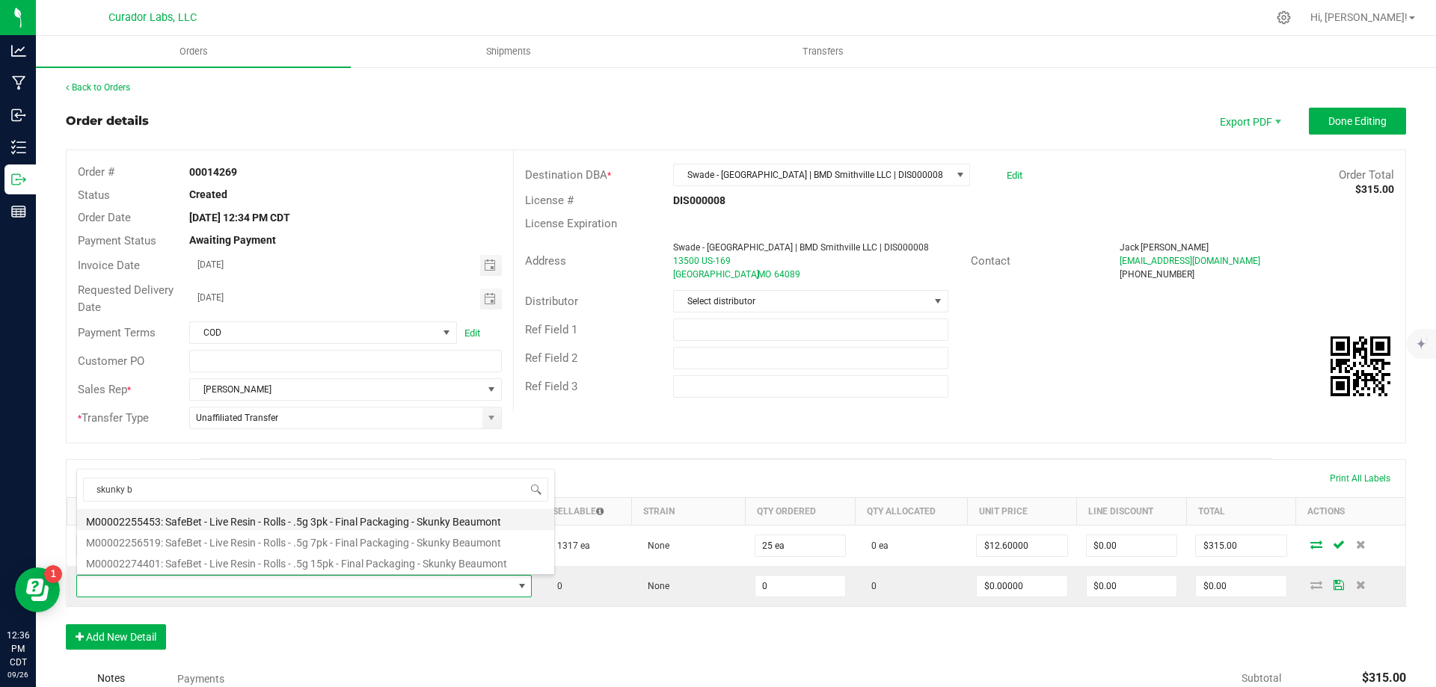
click at [378, 516] on li "M00002255453: SafeBet - Live Resin - Rolls - .5g 3pk - Final Packaging - Skunky…" at bounding box center [315, 519] width 477 height 21
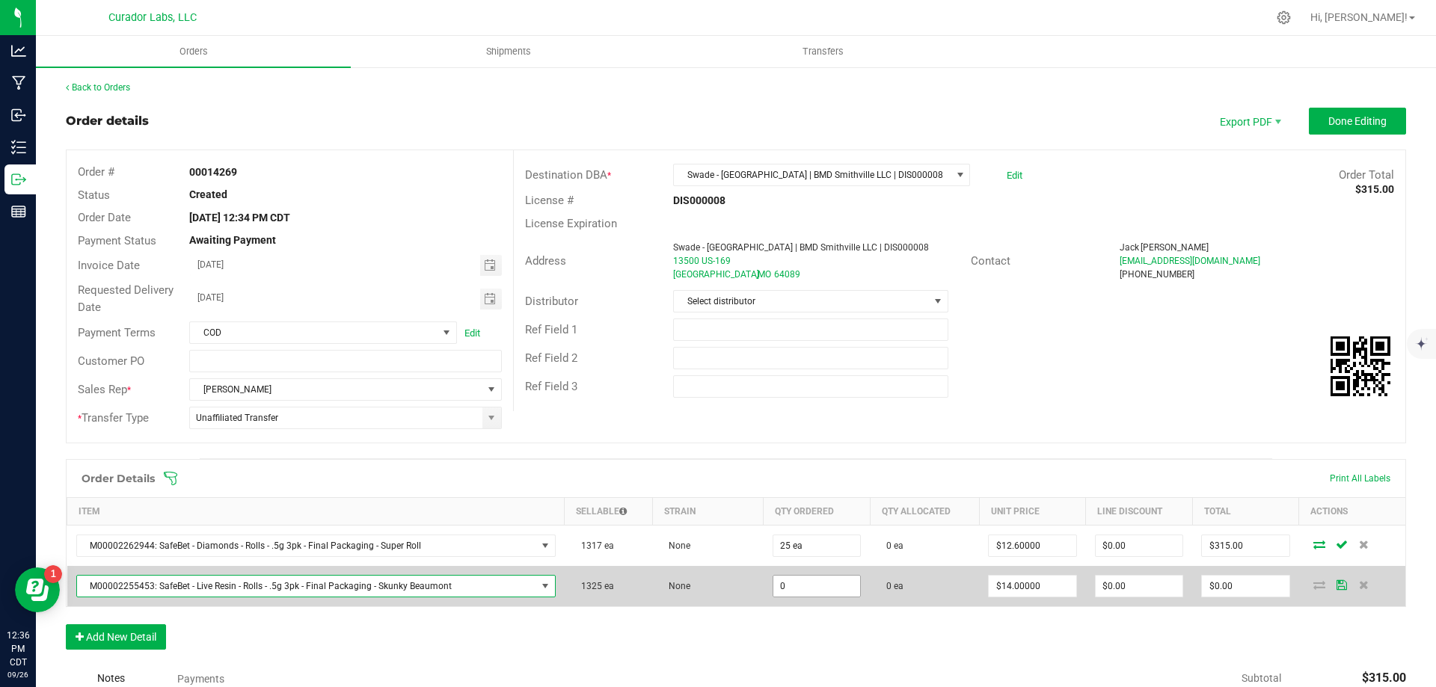
click at [804, 586] on input "0" at bounding box center [816, 586] width 87 height 21
click at [1260, 592] on input "350" at bounding box center [1245, 586] width 87 height 21
click at [1235, 591] on input "350" at bounding box center [1245, 586] width 87 height 21
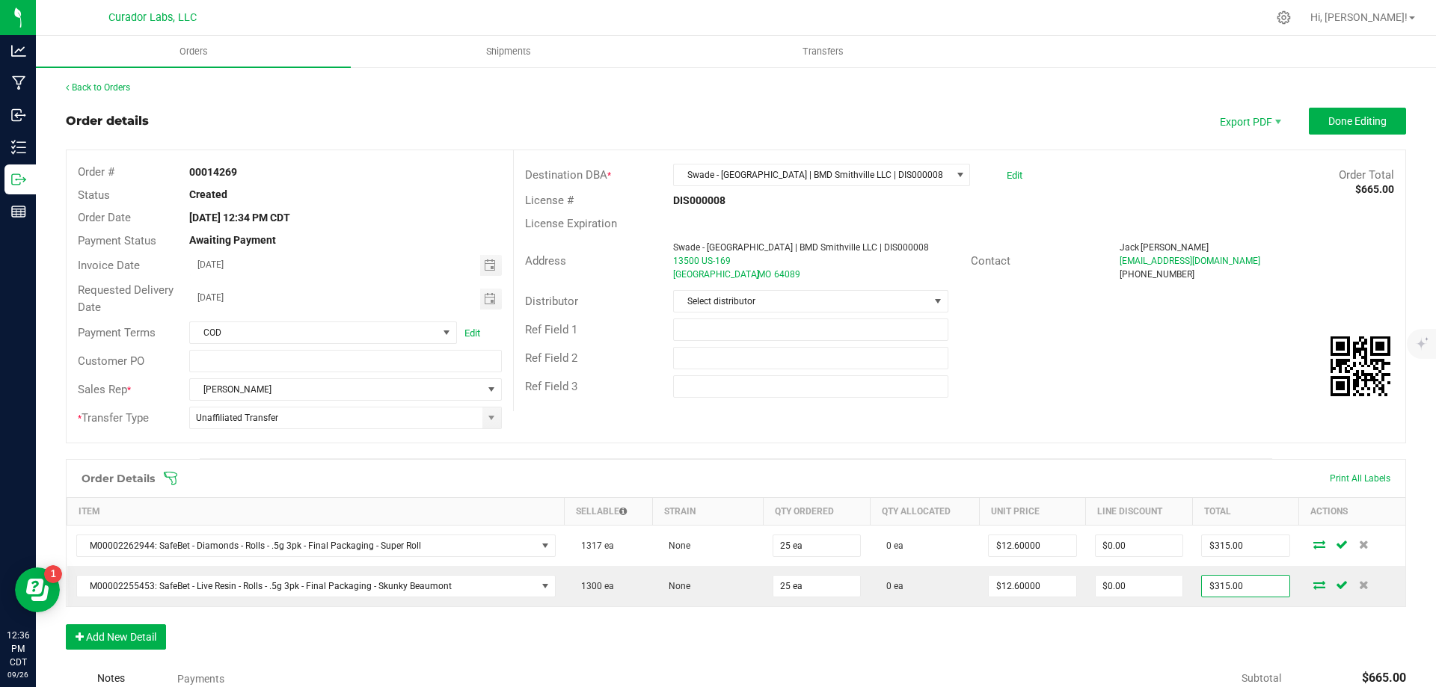
click at [1128, 636] on div "Order Details Print All Labels Item Sellable Strain Qty Ordered Qty Allocated U…" at bounding box center [736, 562] width 1340 height 206
click at [128, 642] on button "Add New Detail" at bounding box center [116, 636] width 100 height 25
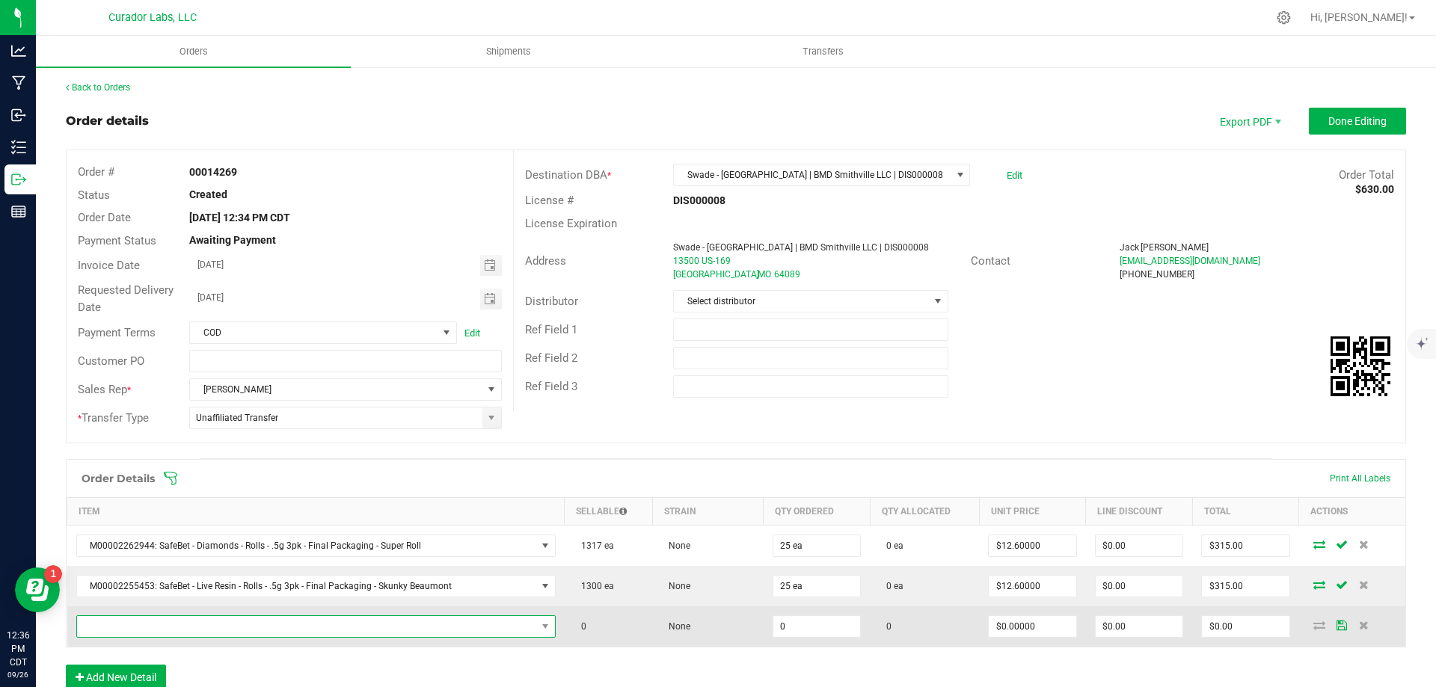
click at [149, 624] on span "NO DATA FOUND" at bounding box center [306, 626] width 459 height 21
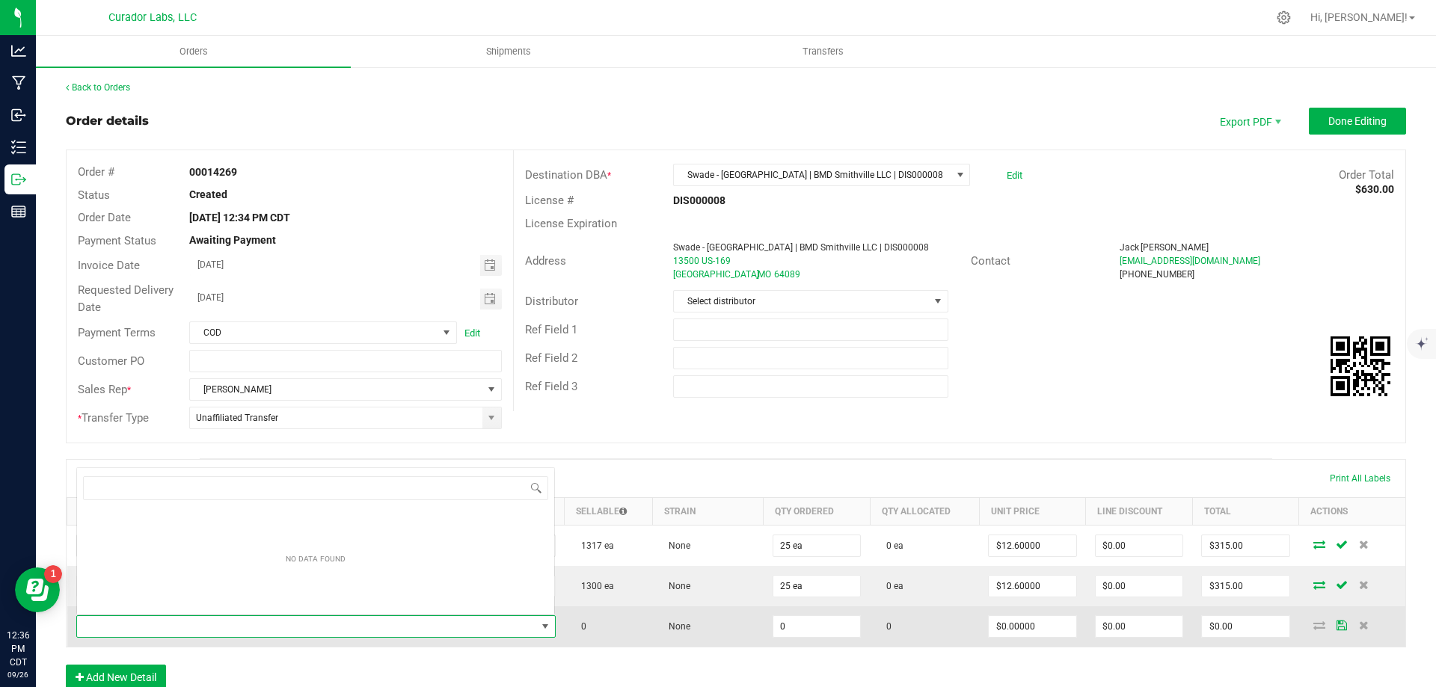
scroll to position [22, 467]
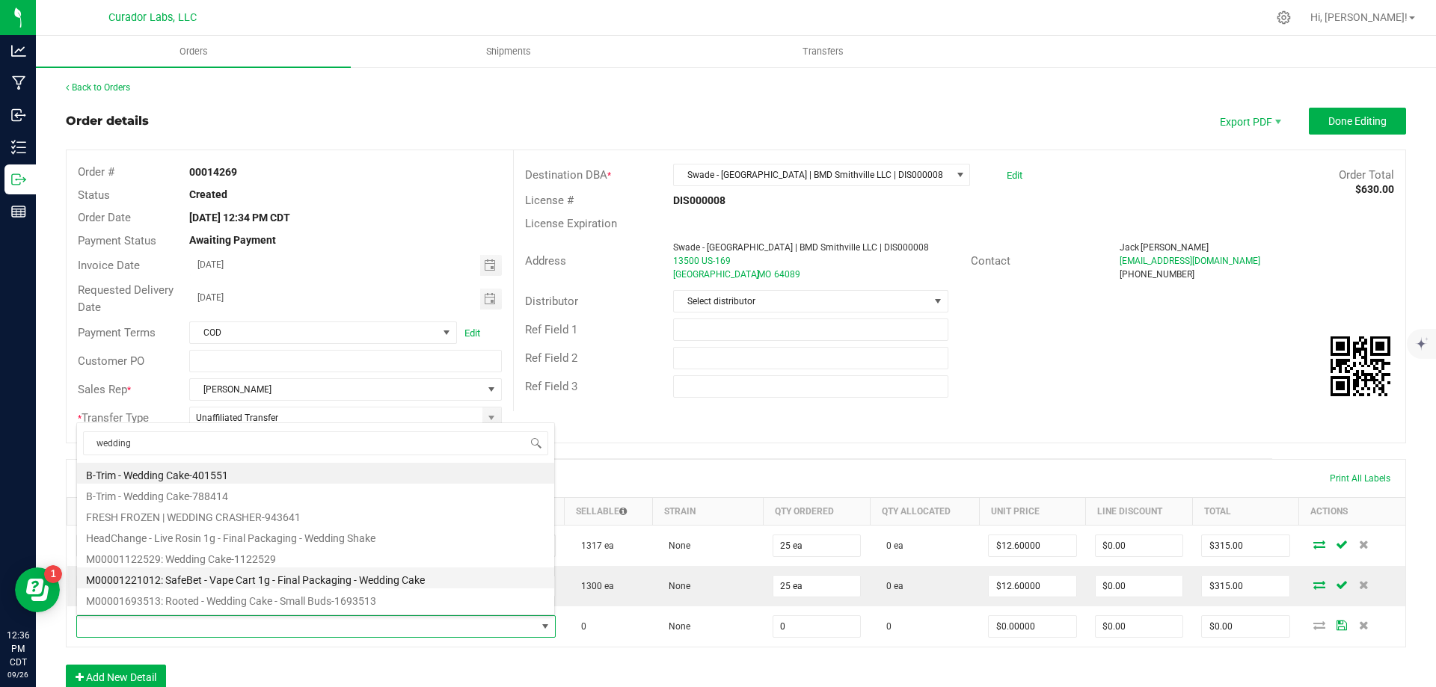
click at [304, 581] on li "M00001221012: SafeBet - Vape Cart 1g - Final Packaging - Wedding Cake" at bounding box center [315, 578] width 477 height 21
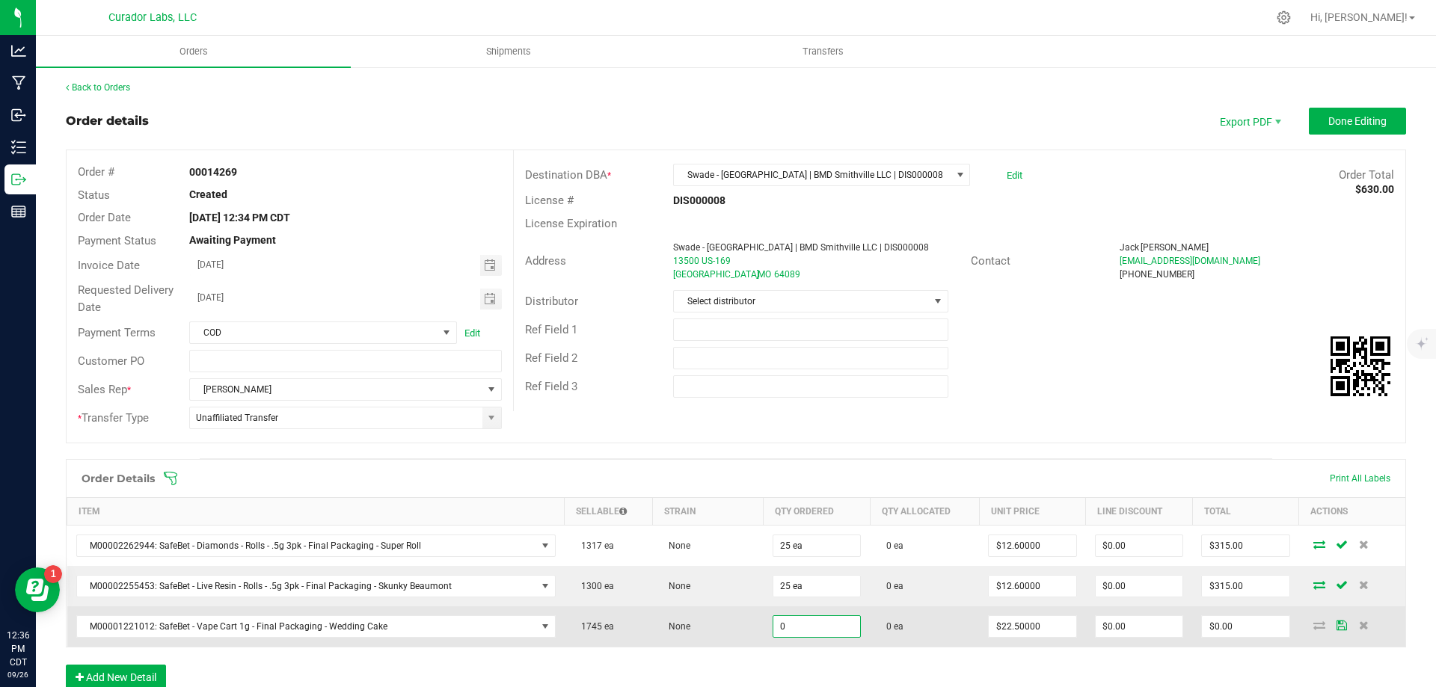
click at [790, 630] on input "0" at bounding box center [816, 626] width 87 height 21
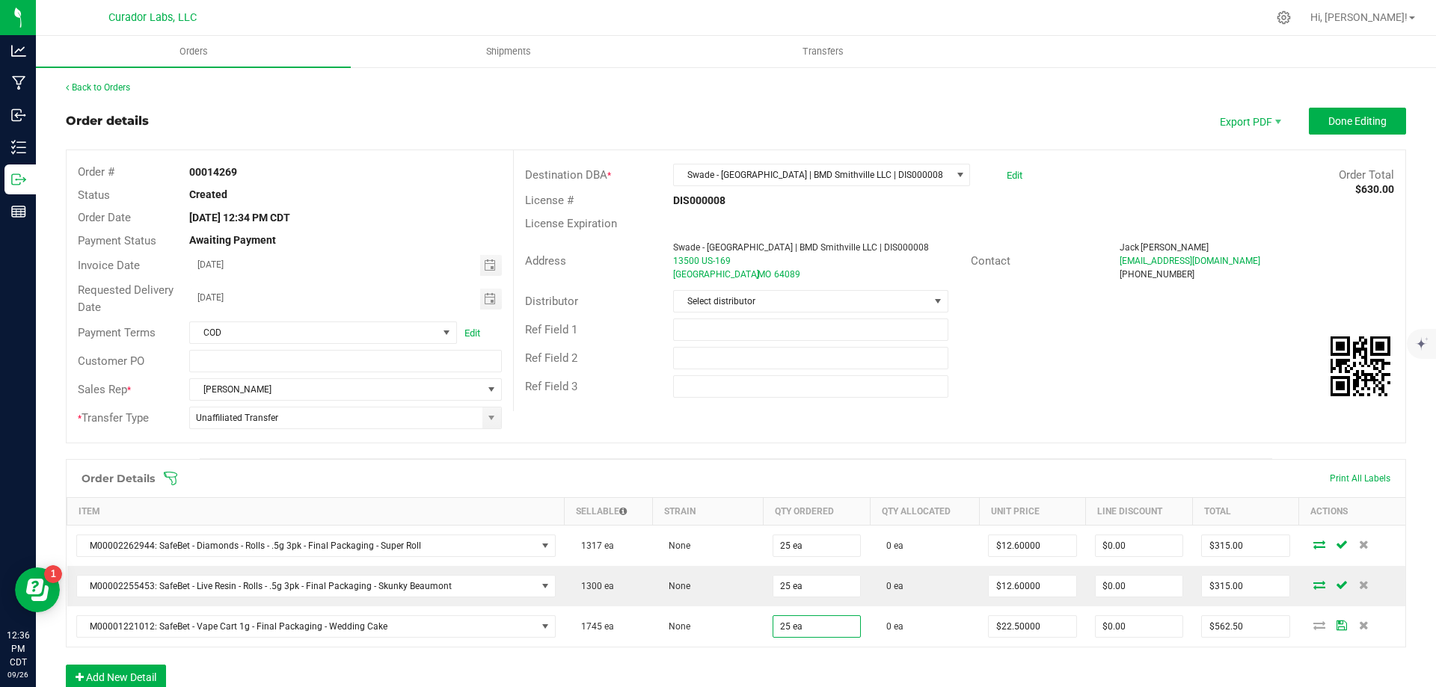
click at [918, 647] on div "Order Details Print All Labels Item Sellable Strain Qty Ordered Qty Allocated U…" at bounding box center [736, 553] width 1340 height 188
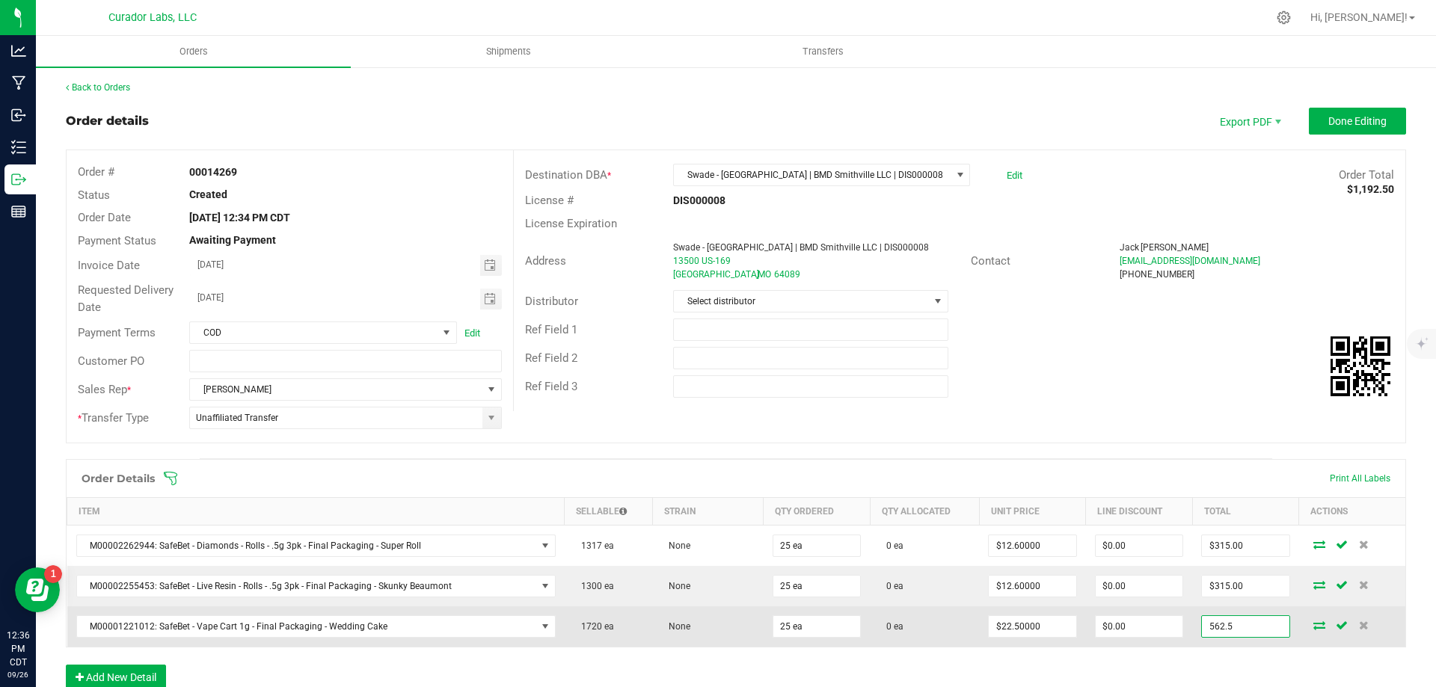
click at [1221, 629] on input "562.5" at bounding box center [1245, 626] width 87 height 21
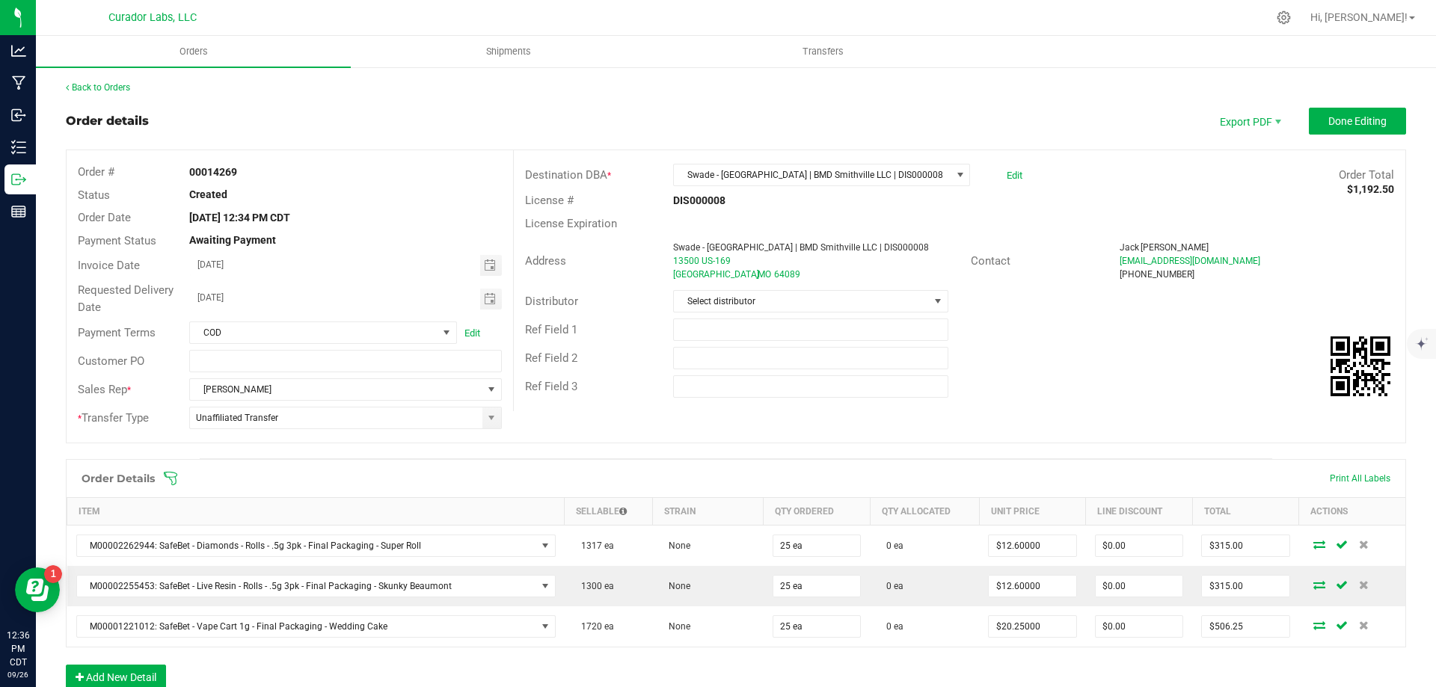
click at [238, 660] on div "Order Details Print All Labels Item Sellable Strain Qty Ordered Qty Allocated U…" at bounding box center [736, 582] width 1340 height 246
click at [102, 673] on button "Add New Detail" at bounding box center [116, 677] width 100 height 25
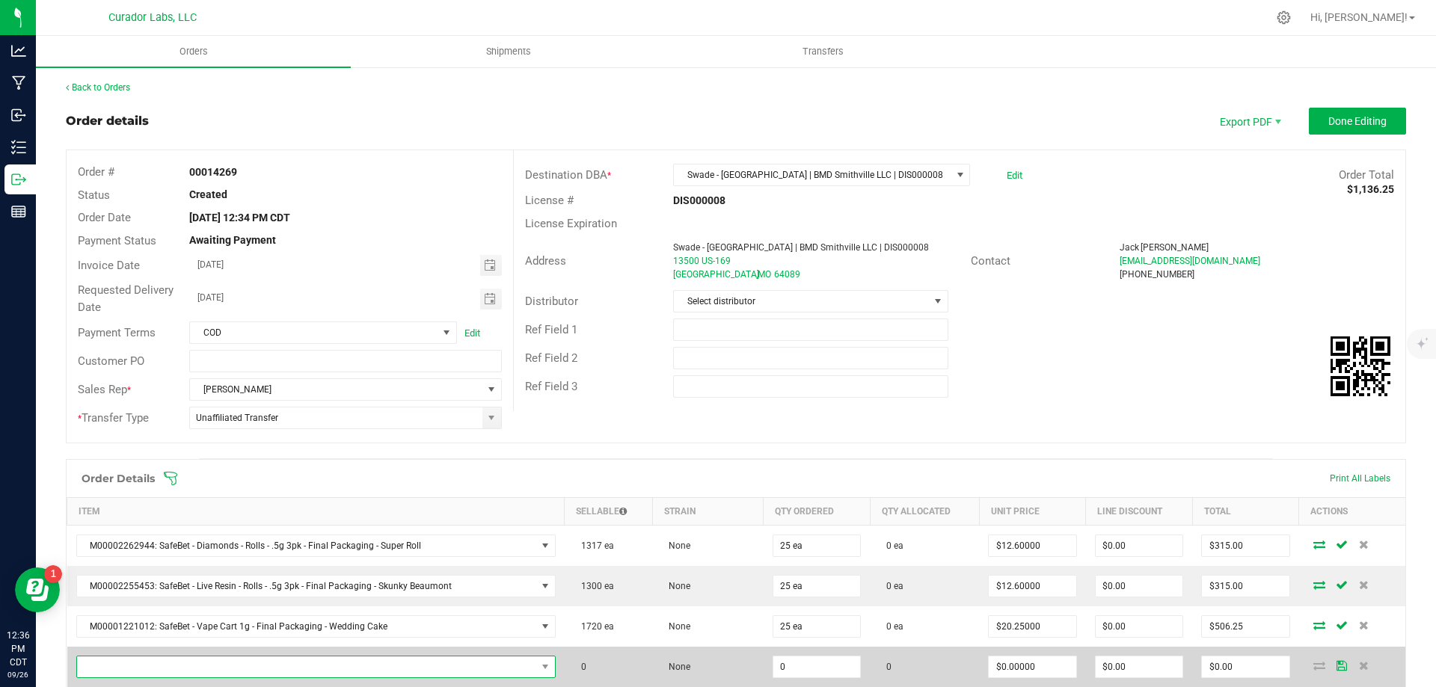
click at [142, 663] on span "NO DATA FOUND" at bounding box center [306, 667] width 459 height 21
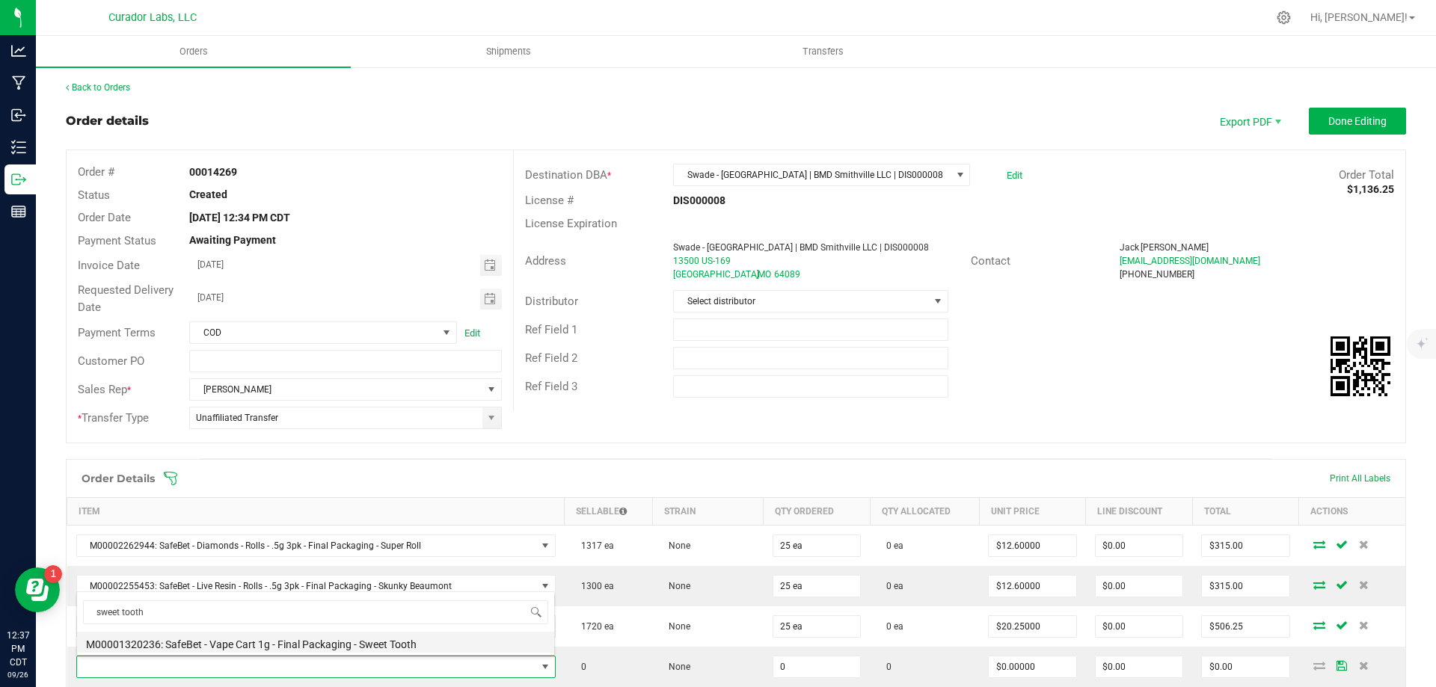
click at [195, 648] on li "M00001320236: SafeBet - Vape Cart 1g - Final Packaging - Sweet Tooth" at bounding box center [315, 642] width 477 height 21
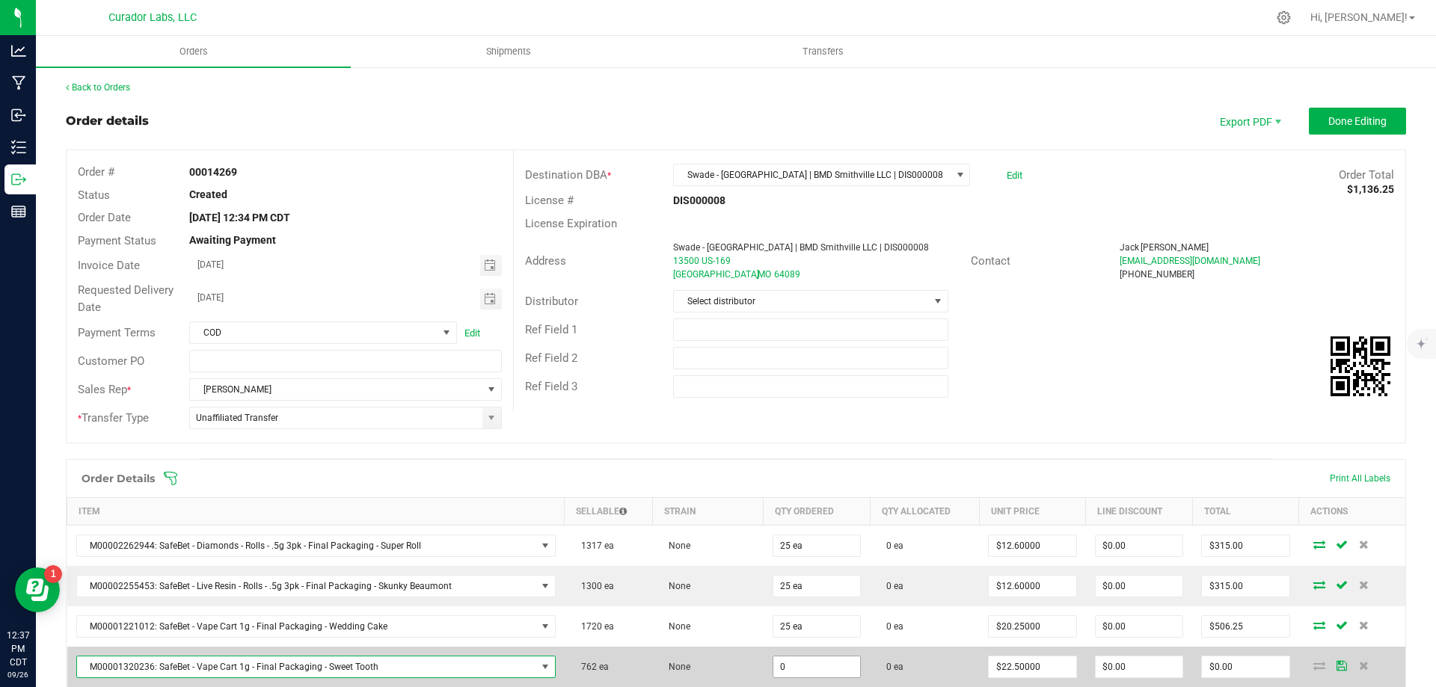
click at [812, 672] on input "0" at bounding box center [816, 667] width 87 height 21
click at [1250, 660] on input "562.5" at bounding box center [1245, 667] width 87 height 21
click at [1254, 667] on input "562.5" at bounding box center [1245, 667] width 87 height 21
click at [945, 663] on td "0 ea" at bounding box center [924, 667] width 109 height 40
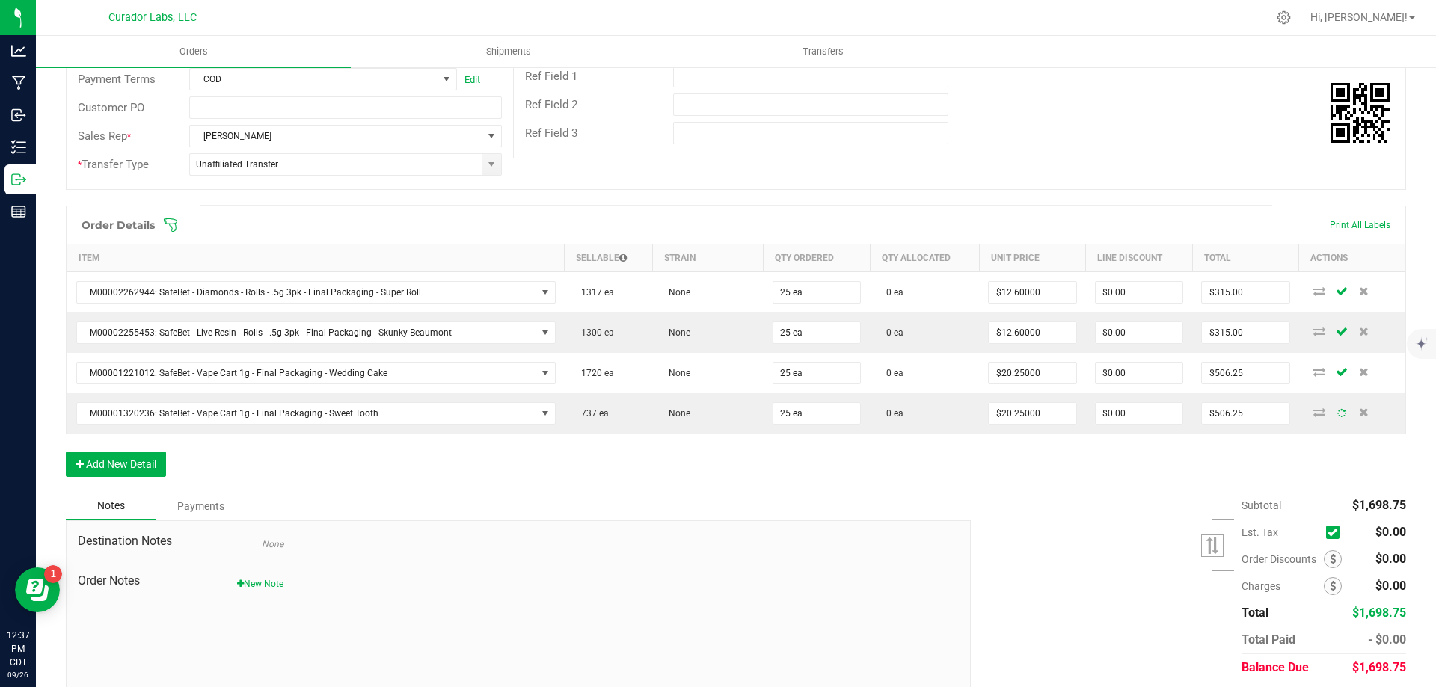
scroll to position [304, 0]
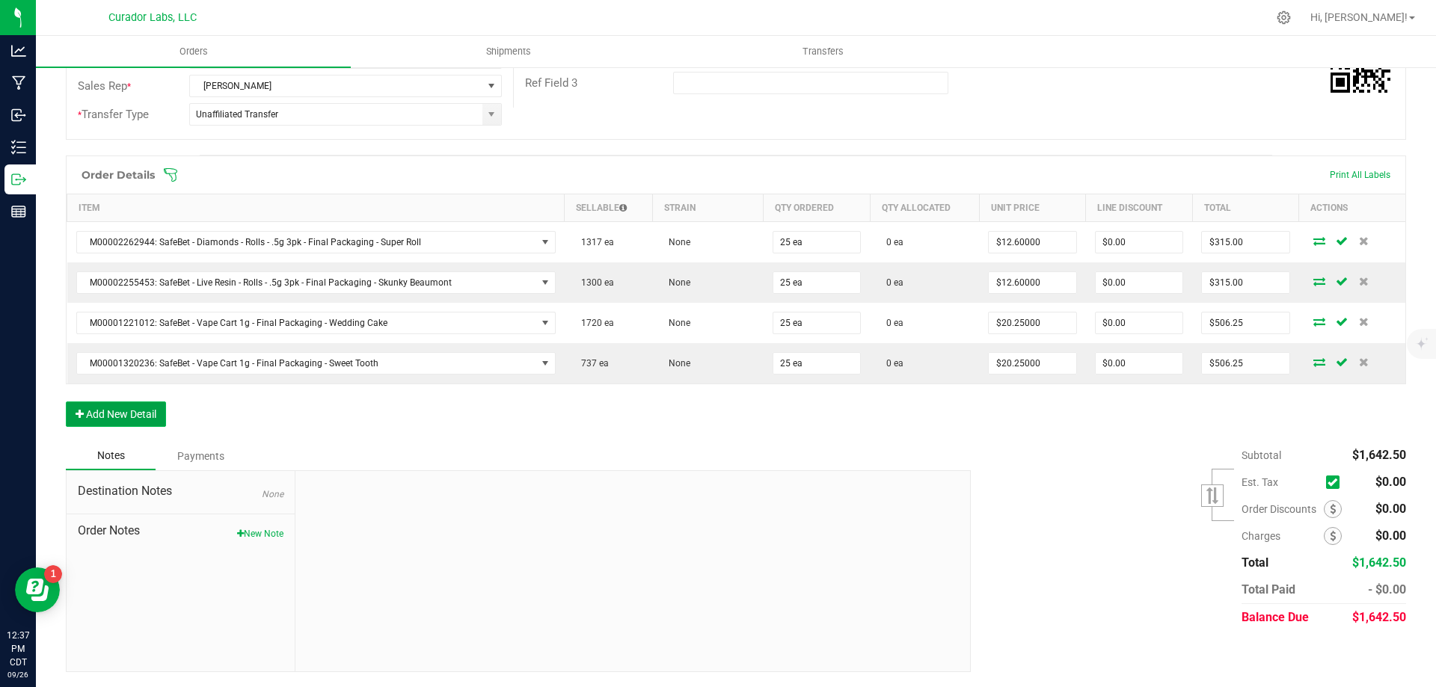
click at [117, 414] on button "Add New Detail" at bounding box center [116, 414] width 100 height 25
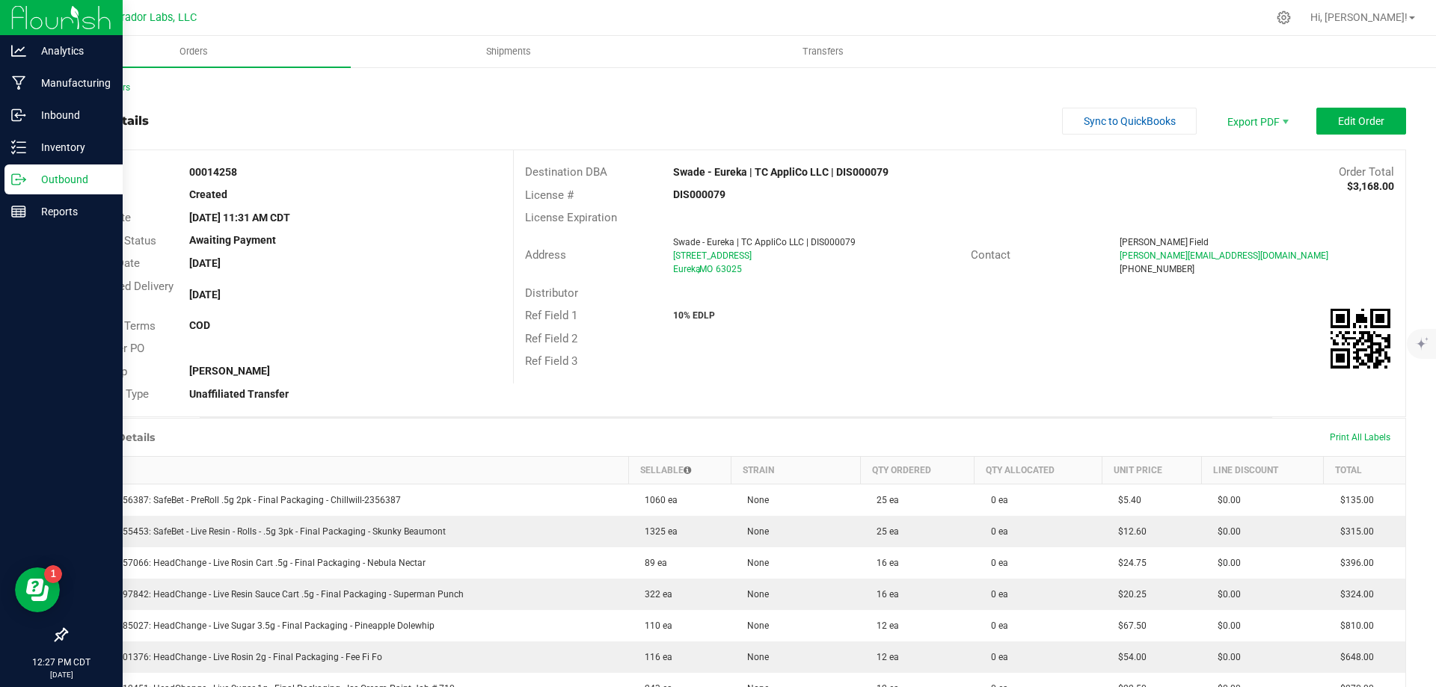
click at [62, 171] on p "Outbound" at bounding box center [71, 180] width 90 height 18
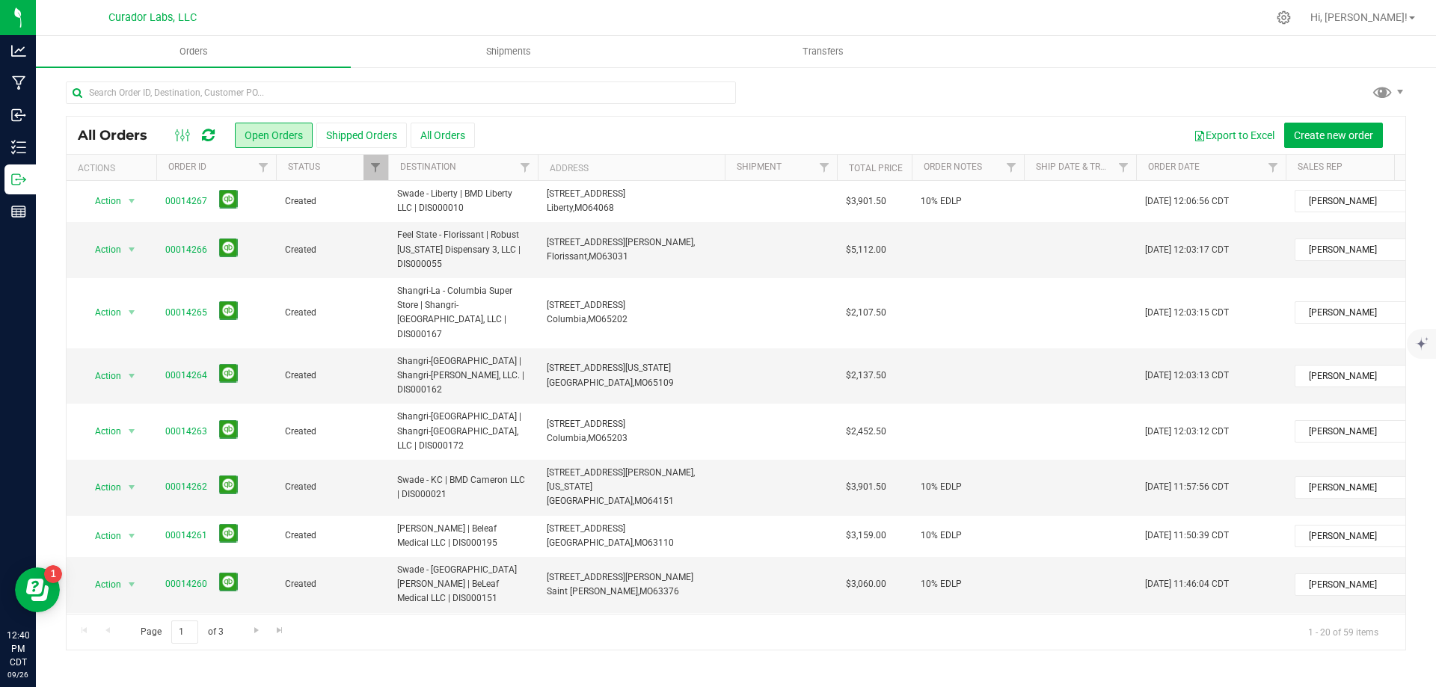
click at [209, 138] on icon at bounding box center [208, 135] width 13 height 15
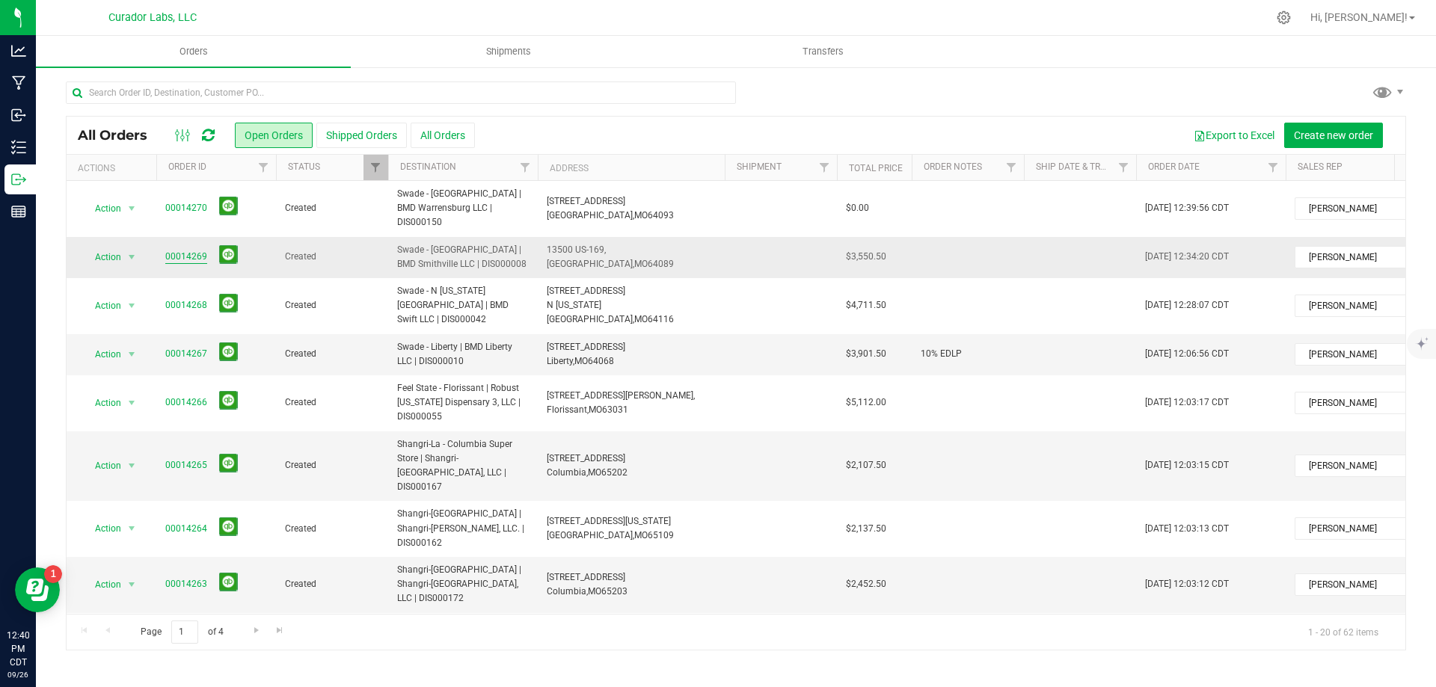
click at [186, 250] on link "00014269" at bounding box center [186, 257] width 42 height 14
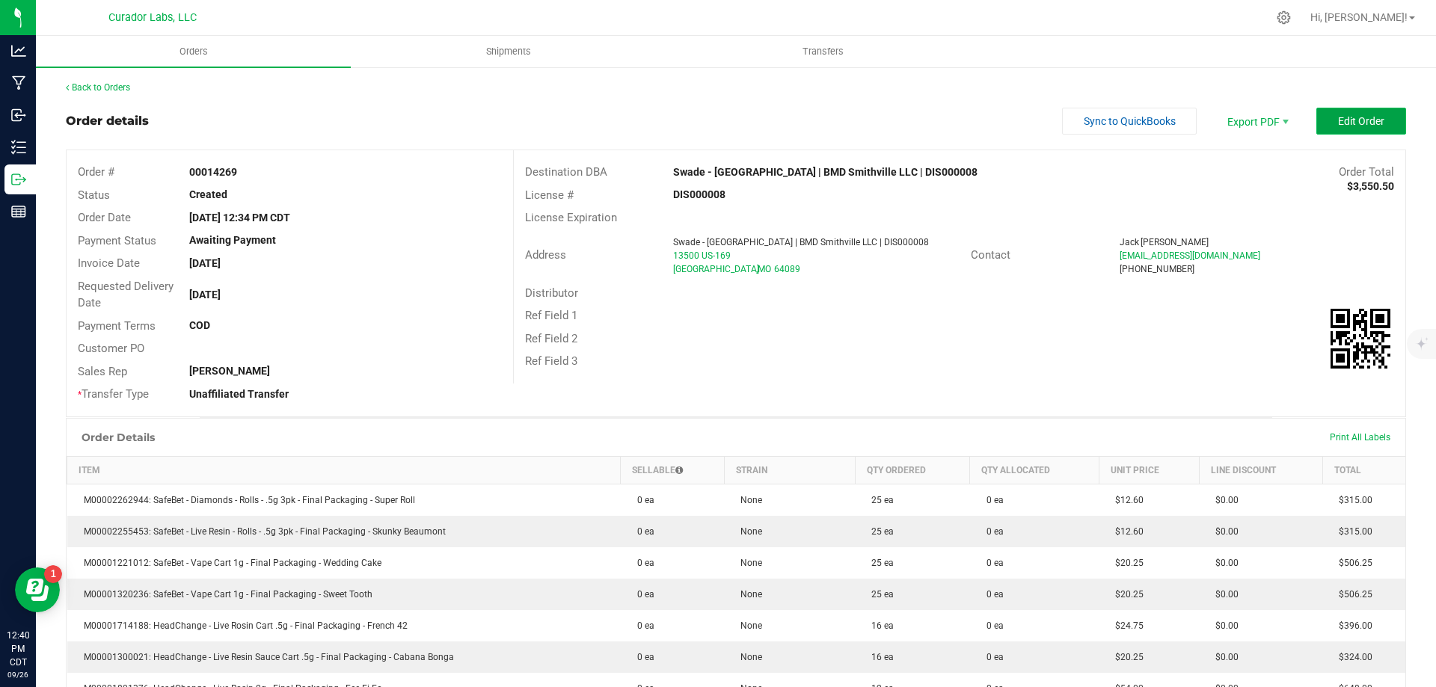
click at [1348, 120] on span "Edit Order" at bounding box center [1361, 121] width 46 height 12
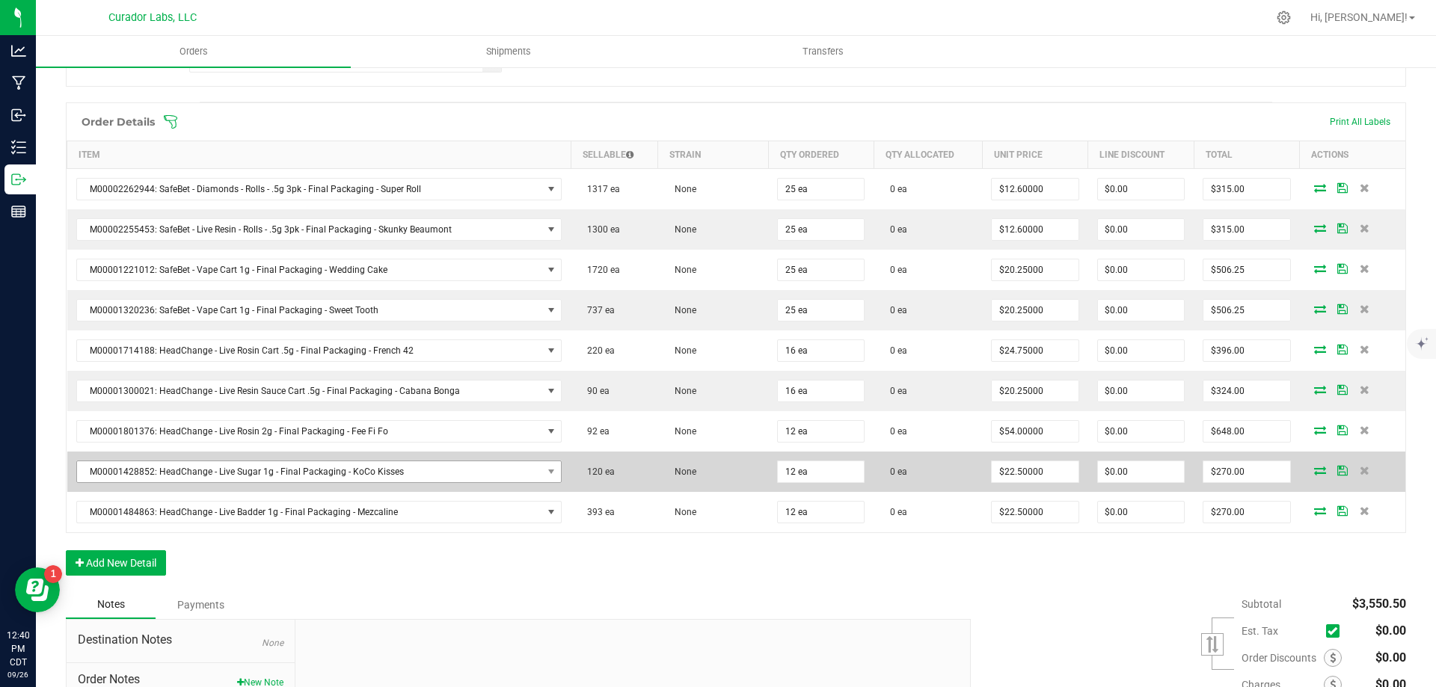
scroll to position [449, 0]
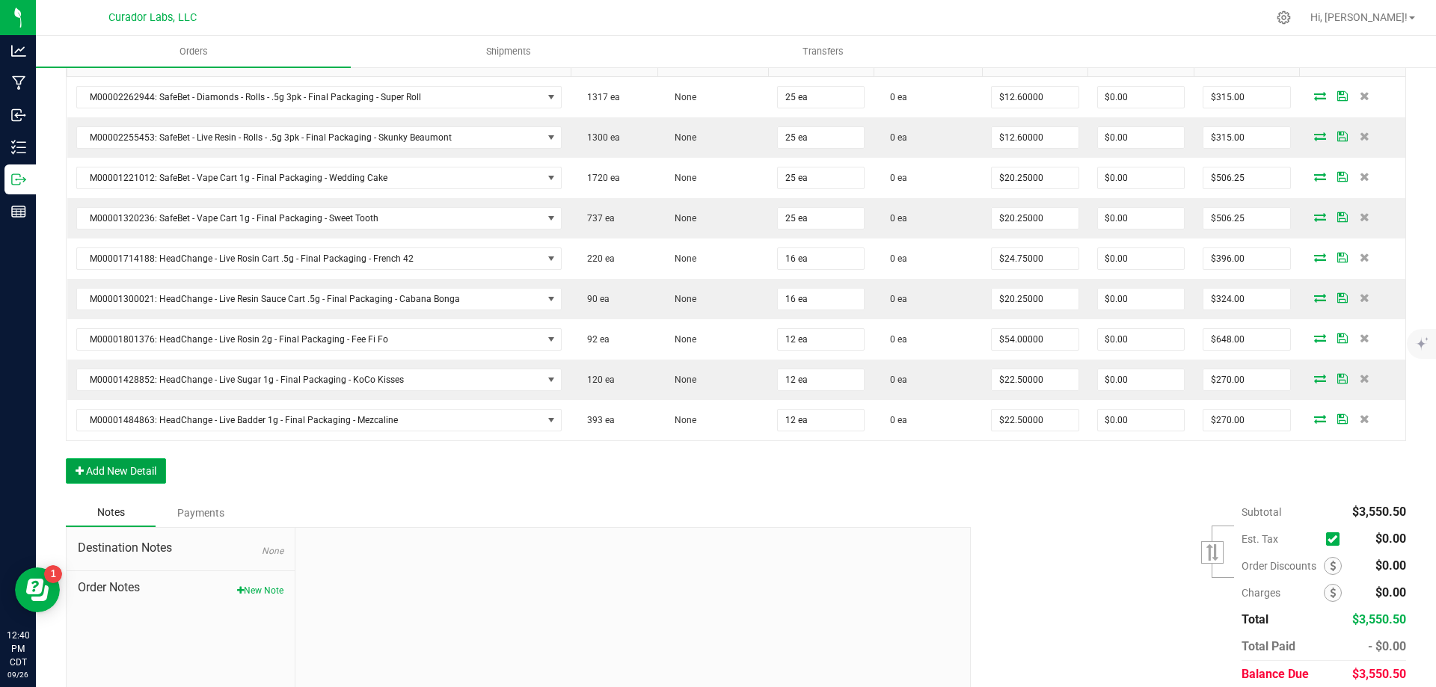
click at [117, 473] on button "Add New Detail" at bounding box center [116, 470] width 100 height 25
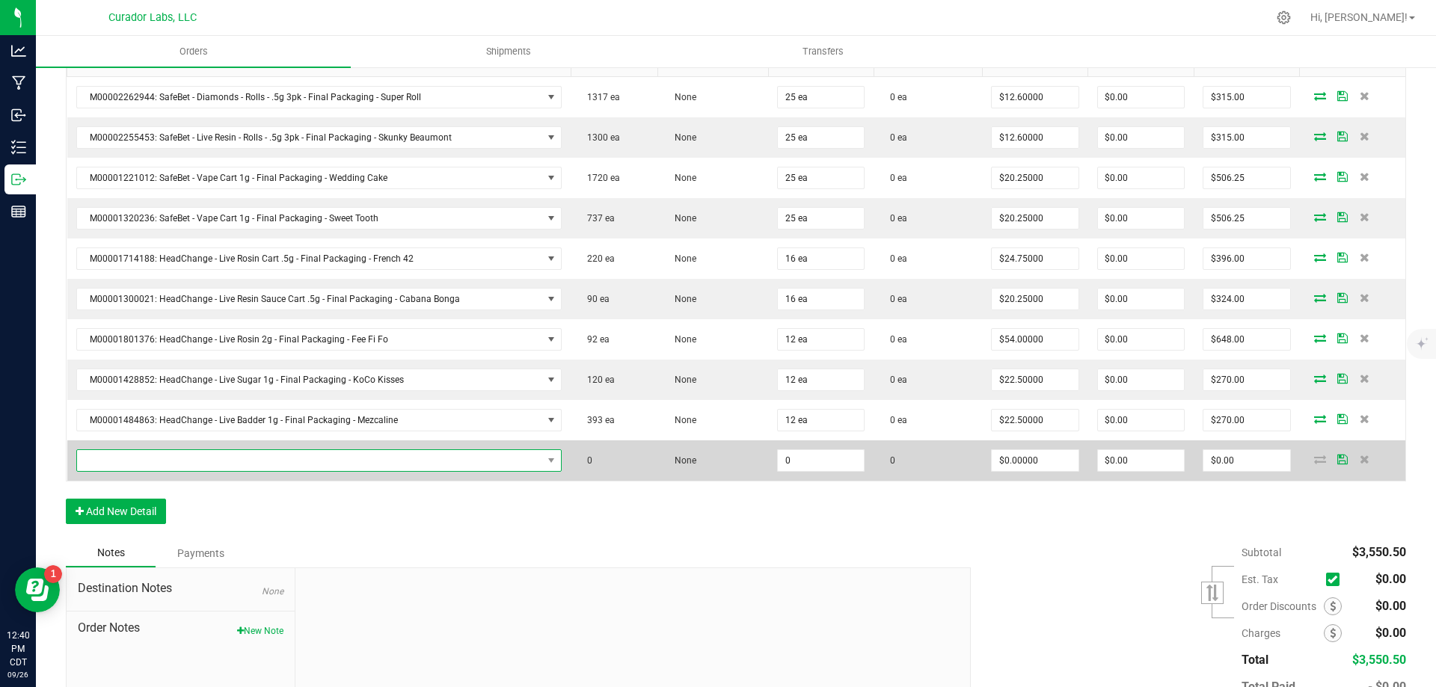
click at [180, 460] on span "NO DATA FOUND" at bounding box center [310, 460] width 466 height 21
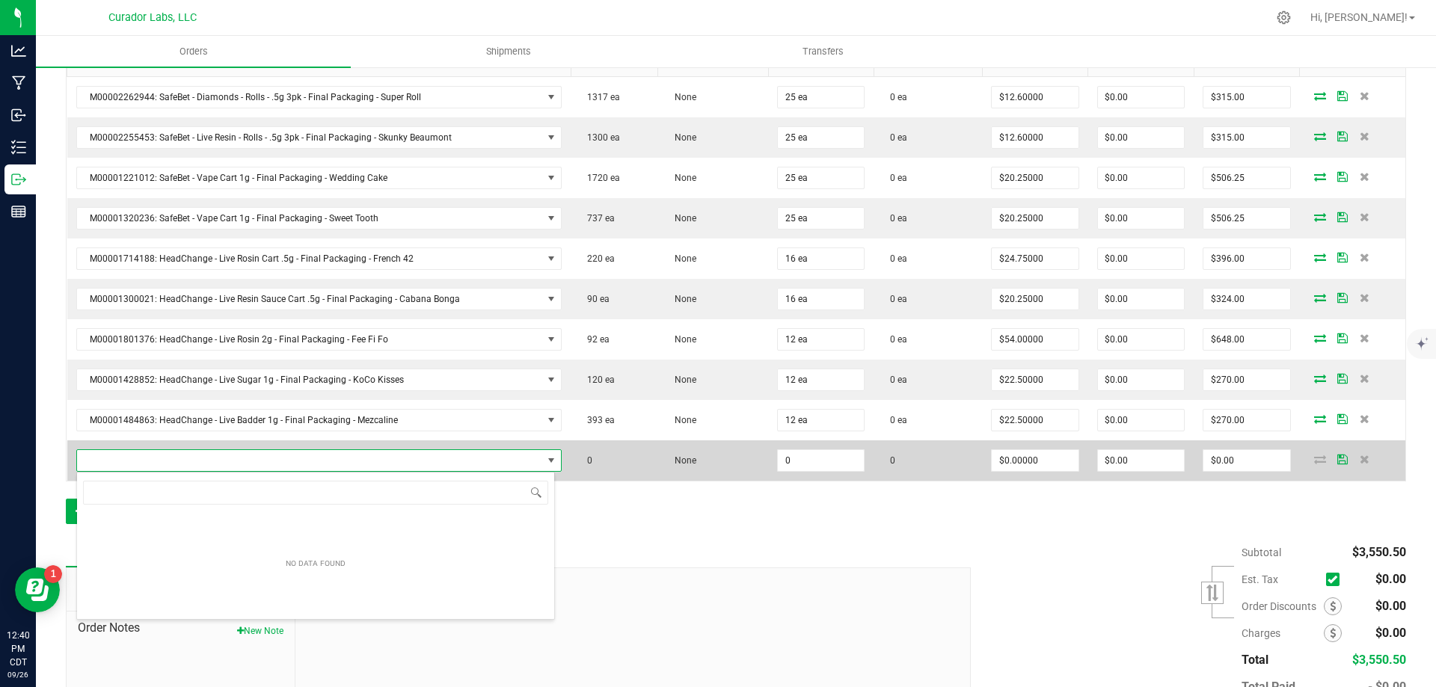
scroll to position [22, 471]
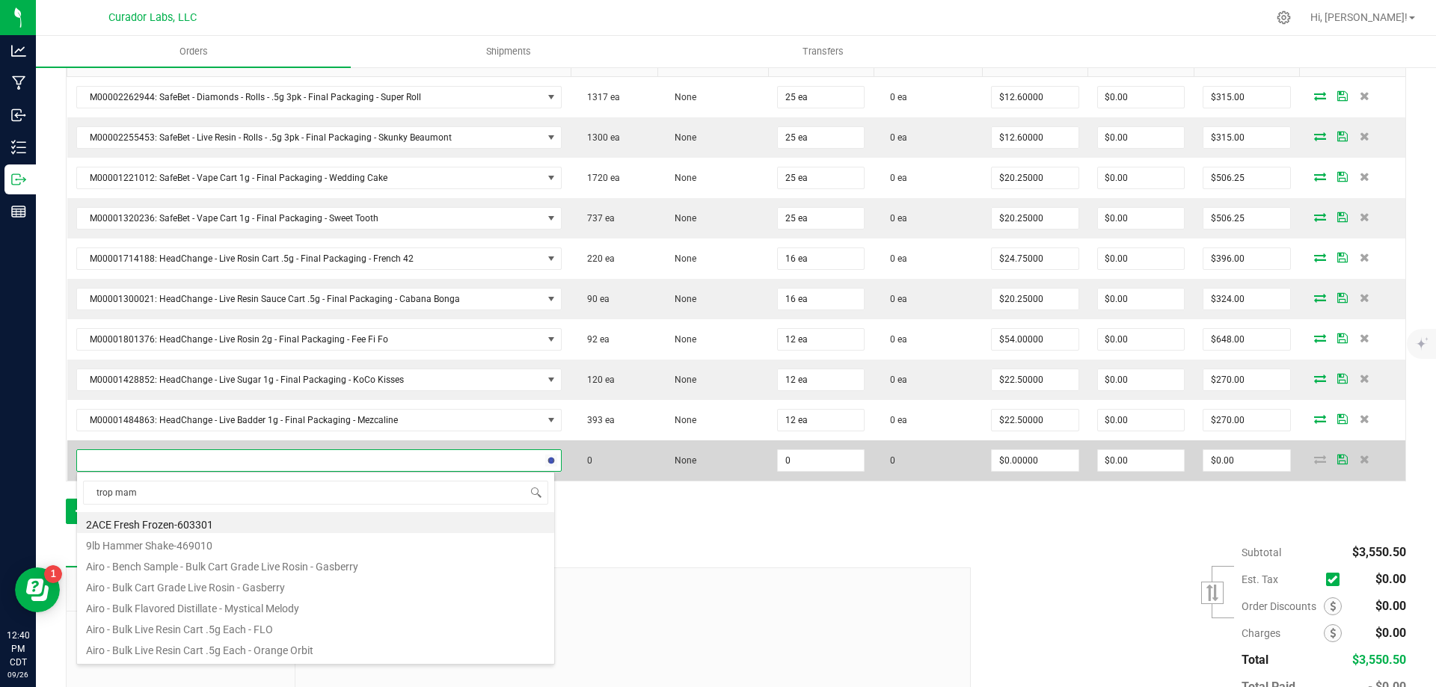
type input "trop mama"
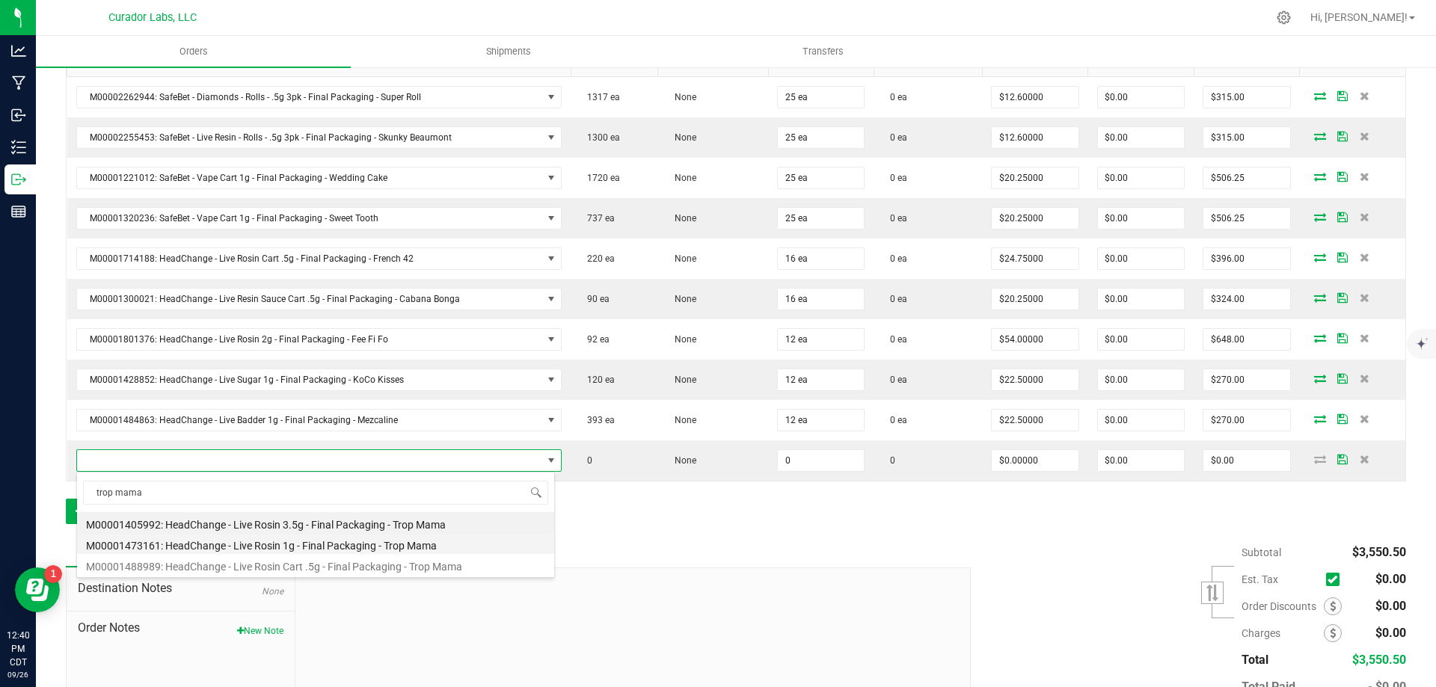
click at [304, 549] on li "M00001473161: HeadChange - Live Rosin 1g - Final Packaging - Trop Mama" at bounding box center [315, 543] width 477 height 21
type input "0 ea"
type input "$32.50000"
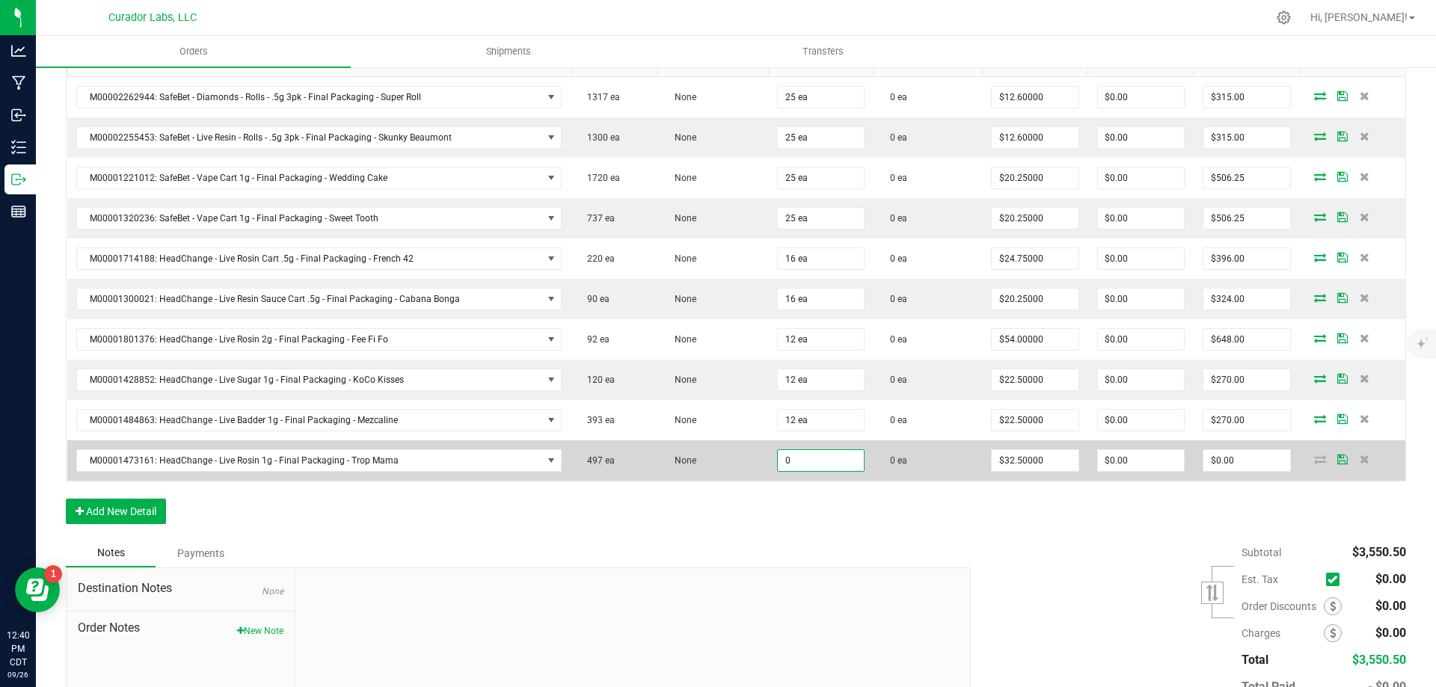
click at [799, 450] on input "0" at bounding box center [821, 460] width 86 height 21
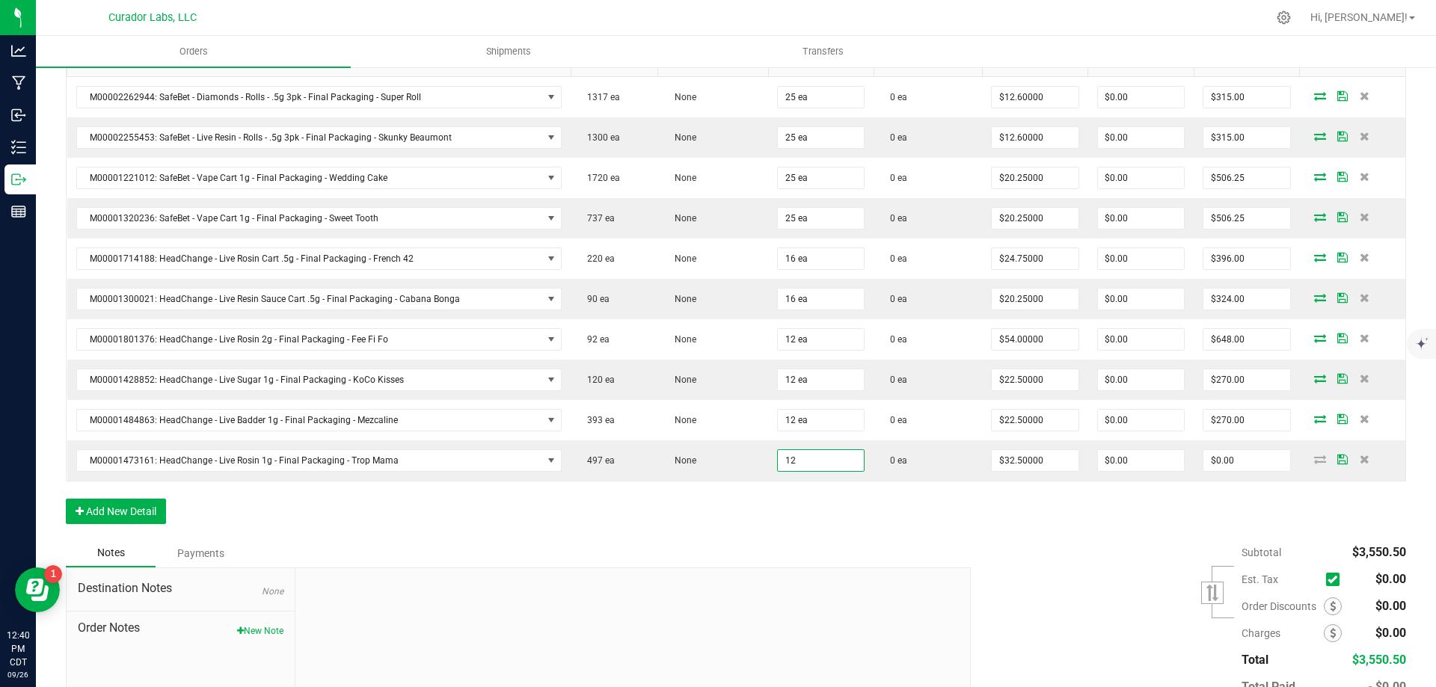
type input "12 ea"
type input "$390.00"
click at [908, 522] on div "Order Details Print All Labels Item Sellable Strain Qty Ordered Qty Allocated U…" at bounding box center [736, 274] width 1340 height 529
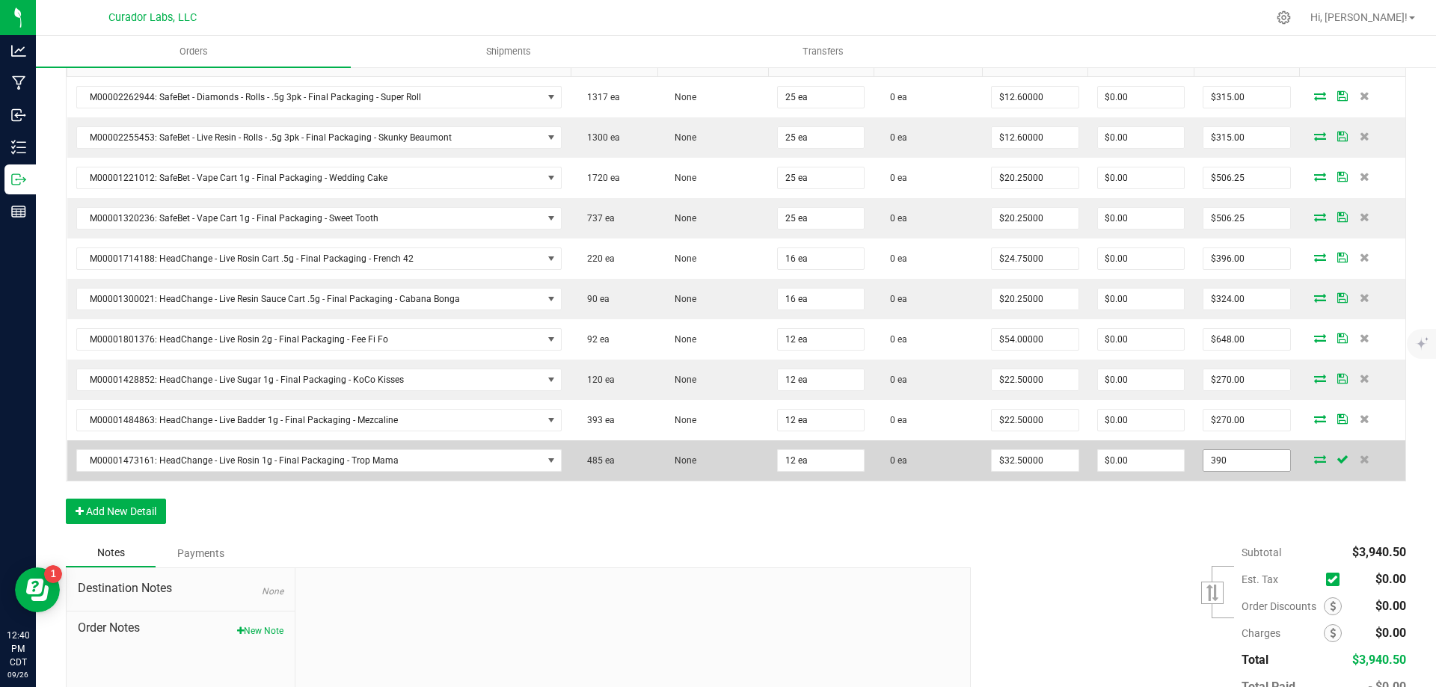
click at [1246, 463] on input "390" at bounding box center [1246, 460] width 86 height 21
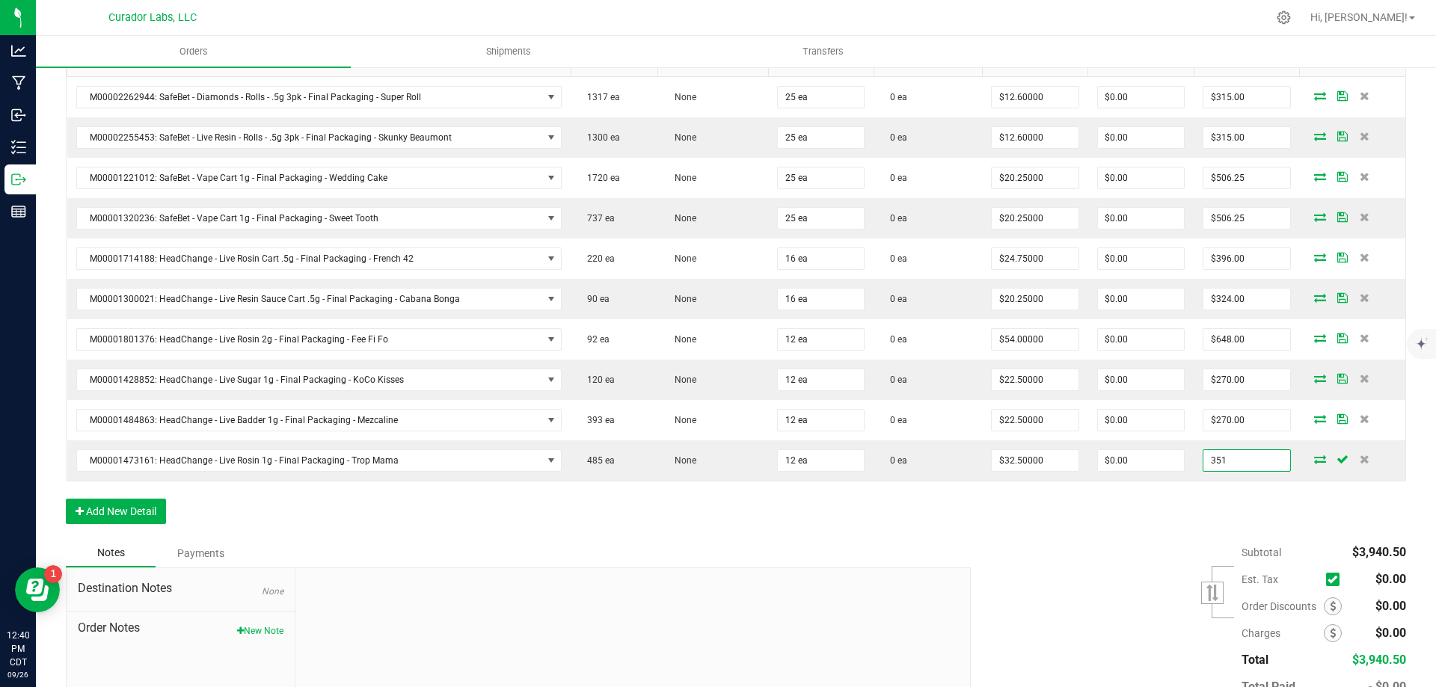
type input "351"
type input "$29.25000"
type input "$351.00"
click at [1131, 520] on div "Order Details Print All Labels Item Sellable Strain Qty Ordered Qty Allocated U…" at bounding box center [736, 274] width 1340 height 529
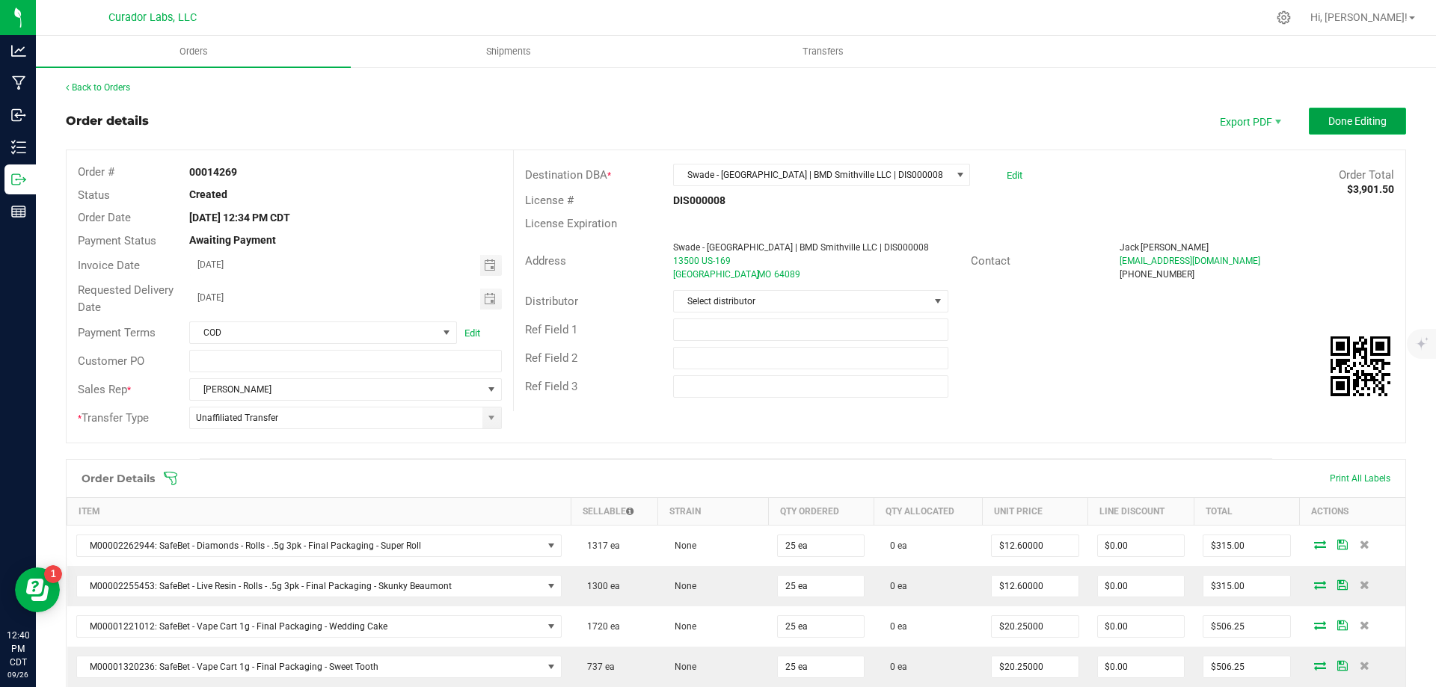
click at [1345, 125] on span "Done Editing" at bounding box center [1357, 121] width 58 height 12
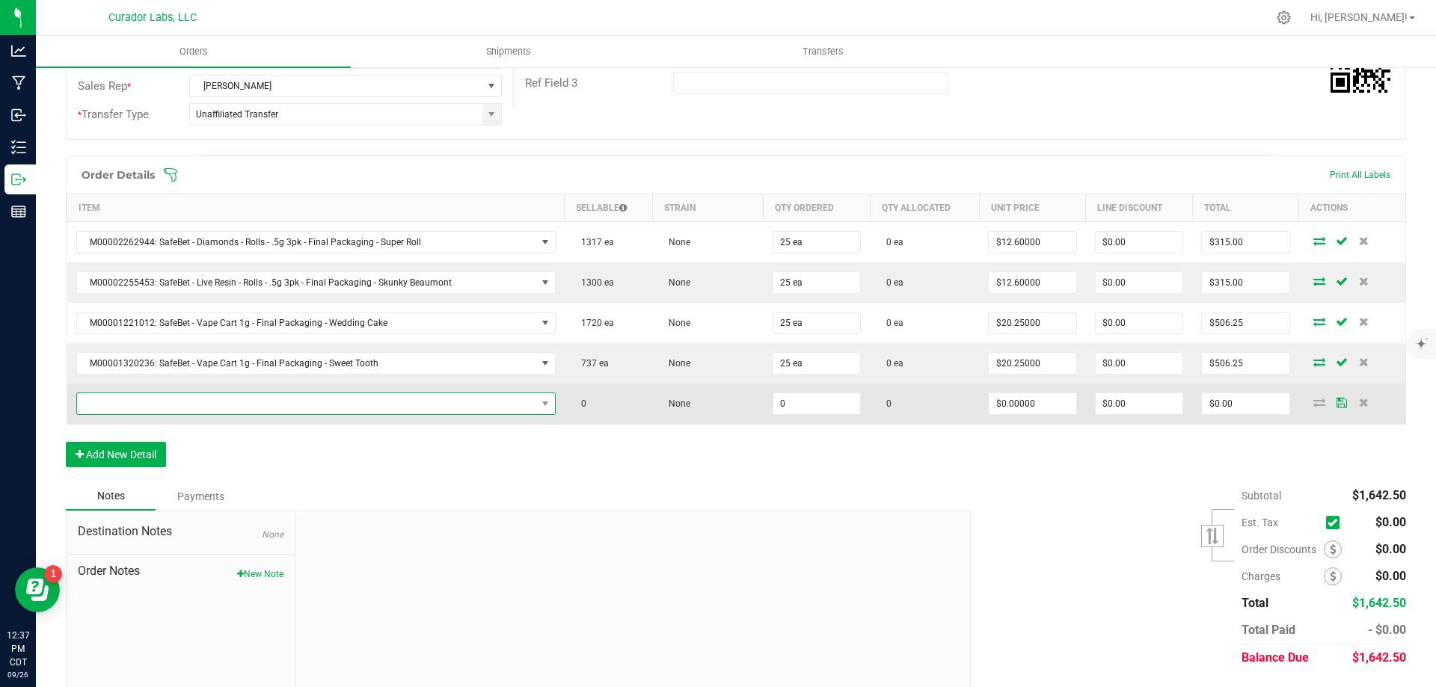
click at [241, 406] on span "NO DATA FOUND" at bounding box center [306, 403] width 459 height 21
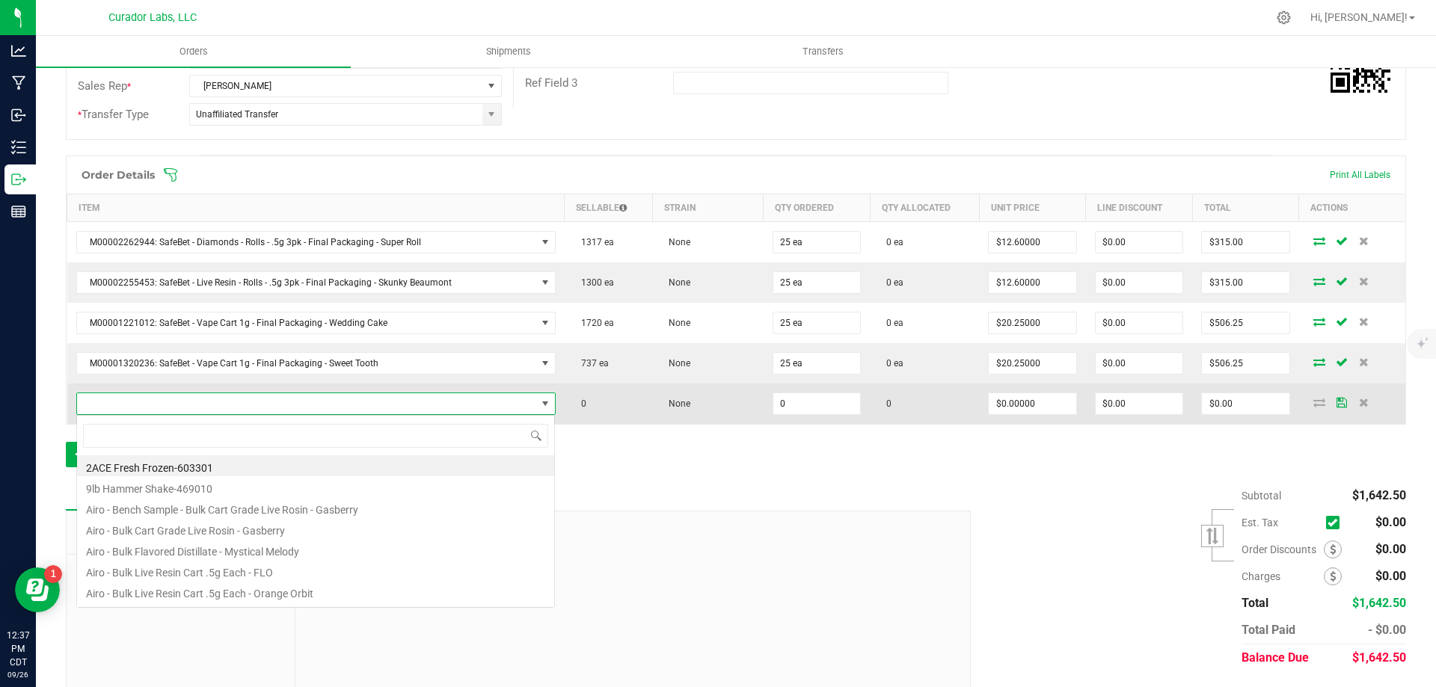
scroll to position [22, 467]
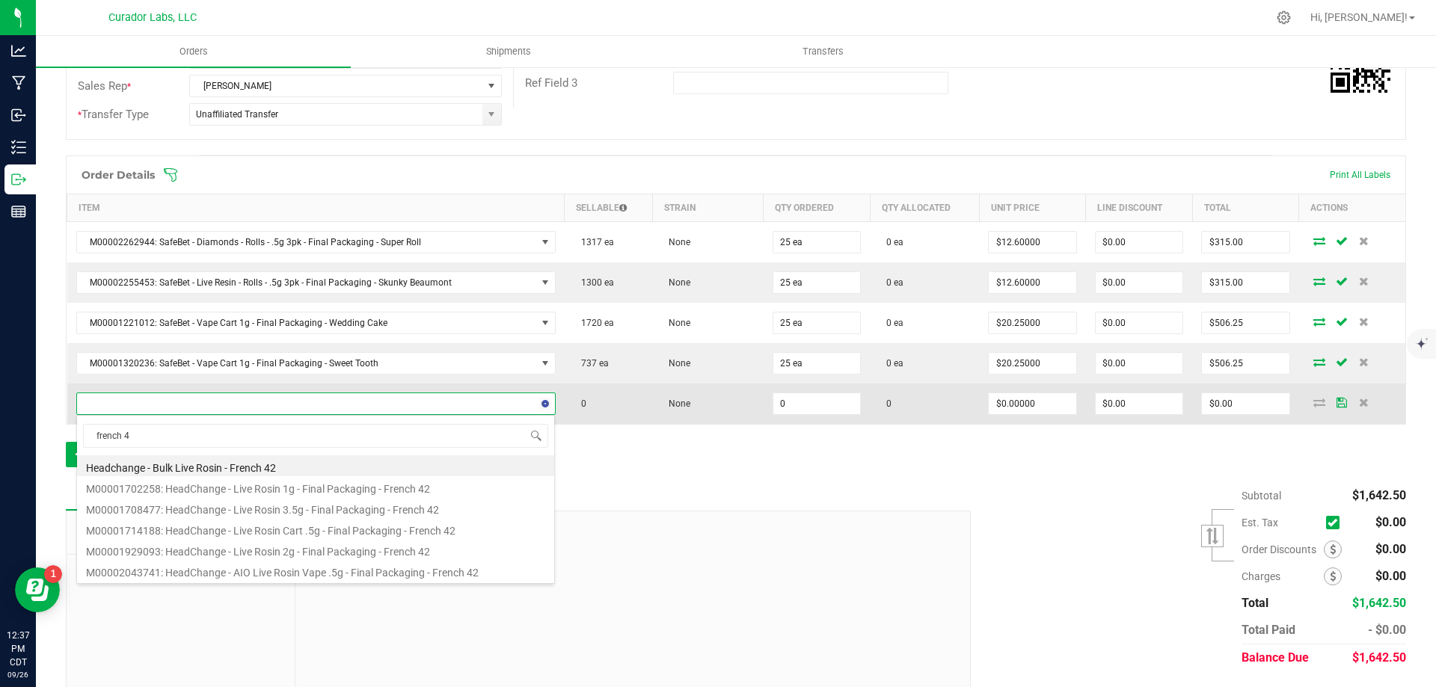
type input "french 42"
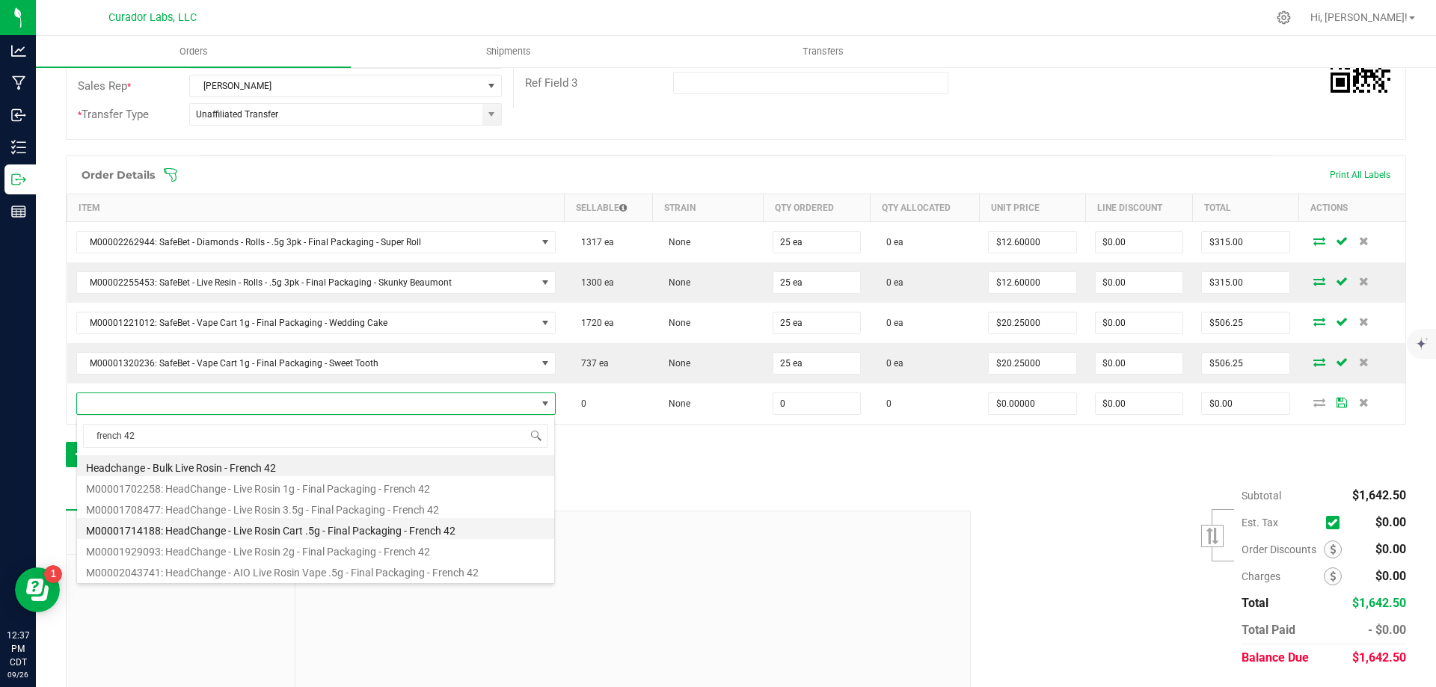
click at [335, 532] on li "M00001714188: HeadChange - Live Rosin Cart .5g - Final Packaging - French 42" at bounding box center [315, 528] width 477 height 21
type input "0 ea"
type input "$27.50000"
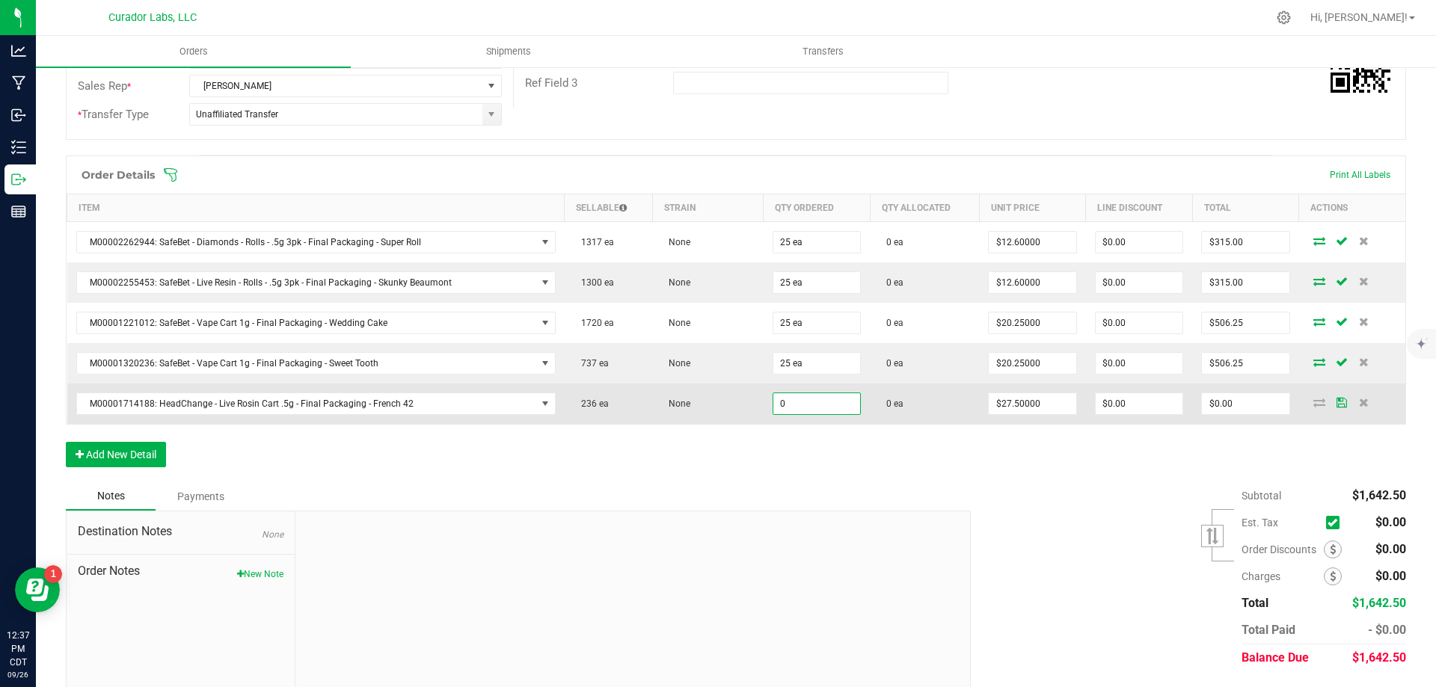
click at [797, 396] on input "0" at bounding box center [816, 403] width 87 height 21
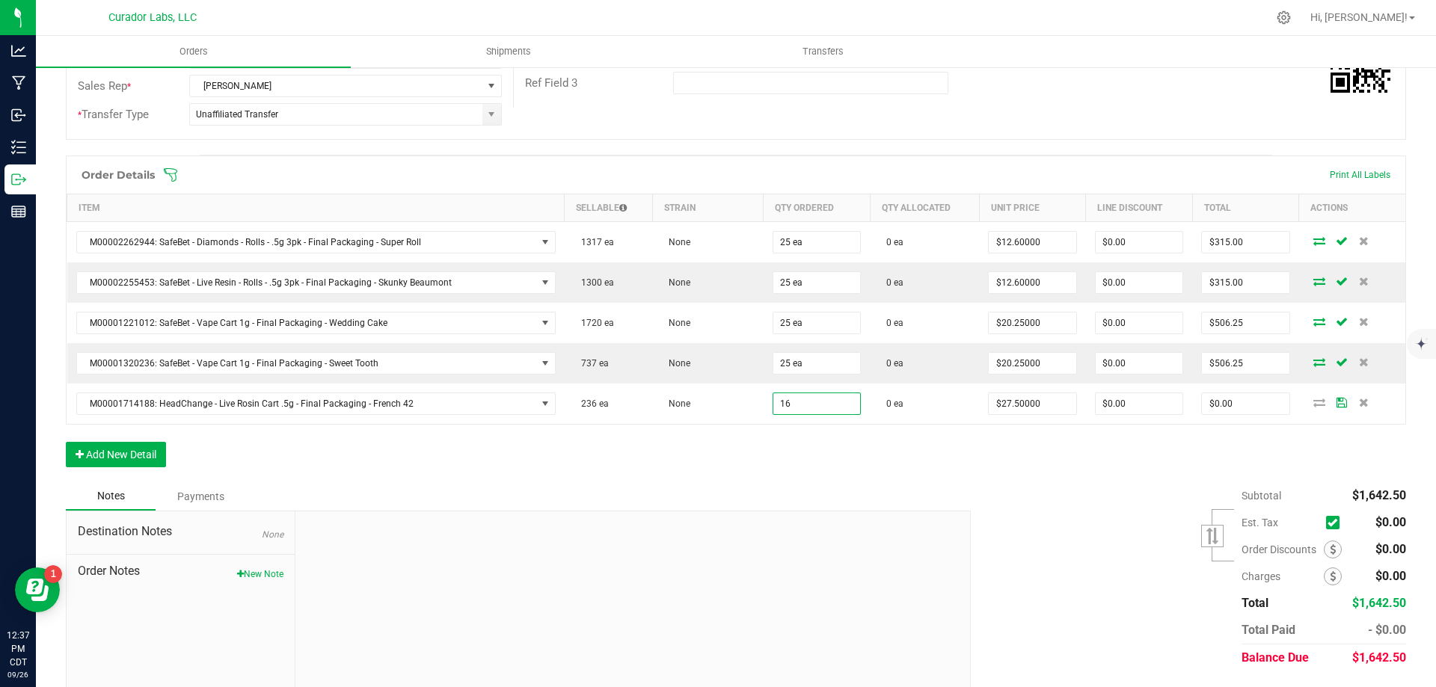
type input "16 ea"
type input "$440.00"
click at [1146, 441] on div "Order Details Print All Labels Item Sellable Strain Qty Ordered Qty Allocated U…" at bounding box center [736, 319] width 1340 height 327
click at [1223, 402] on input "440" at bounding box center [1245, 403] width 87 height 21
type input "396"
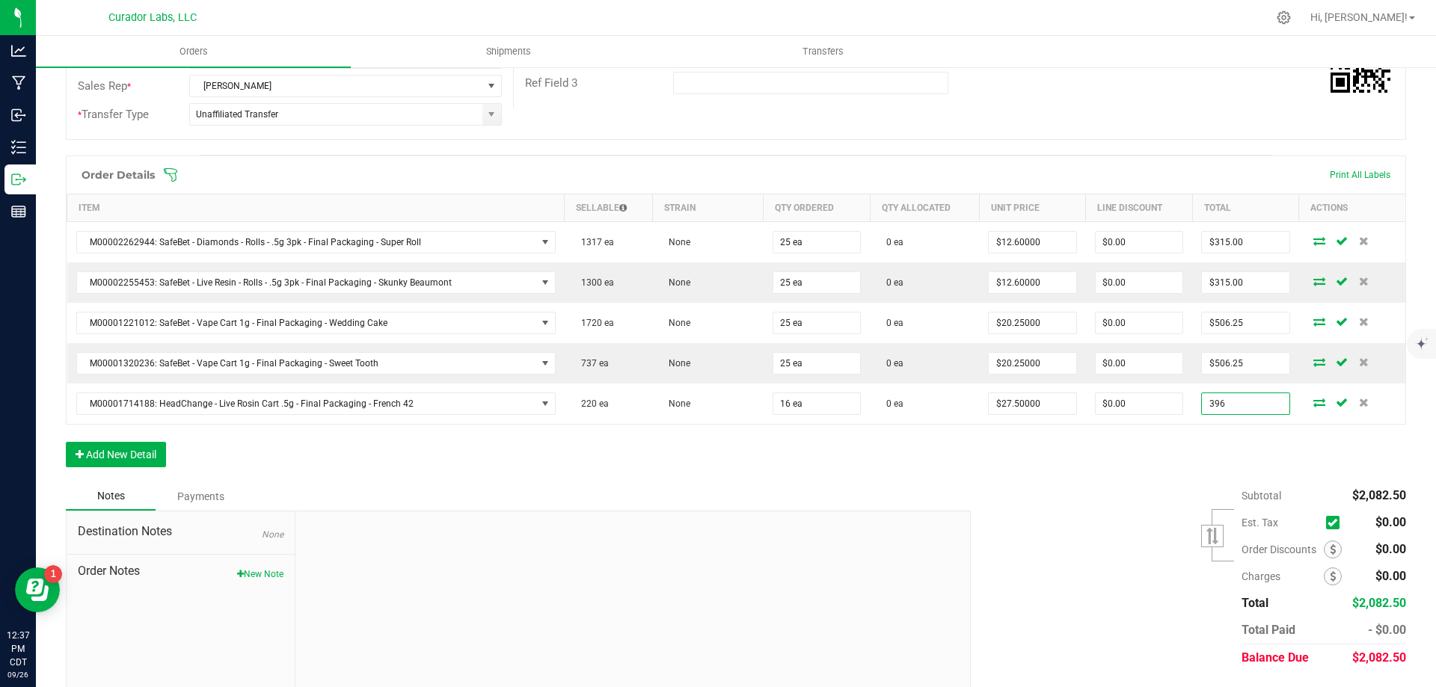
type input "$24.75000"
type input "$396.00"
click at [1097, 470] on div "Order Details Print All Labels Item Sellable Strain Qty Ordered Qty Allocated U…" at bounding box center [736, 319] width 1340 height 327
click at [84, 452] on button "Add New Detail" at bounding box center [116, 454] width 100 height 25
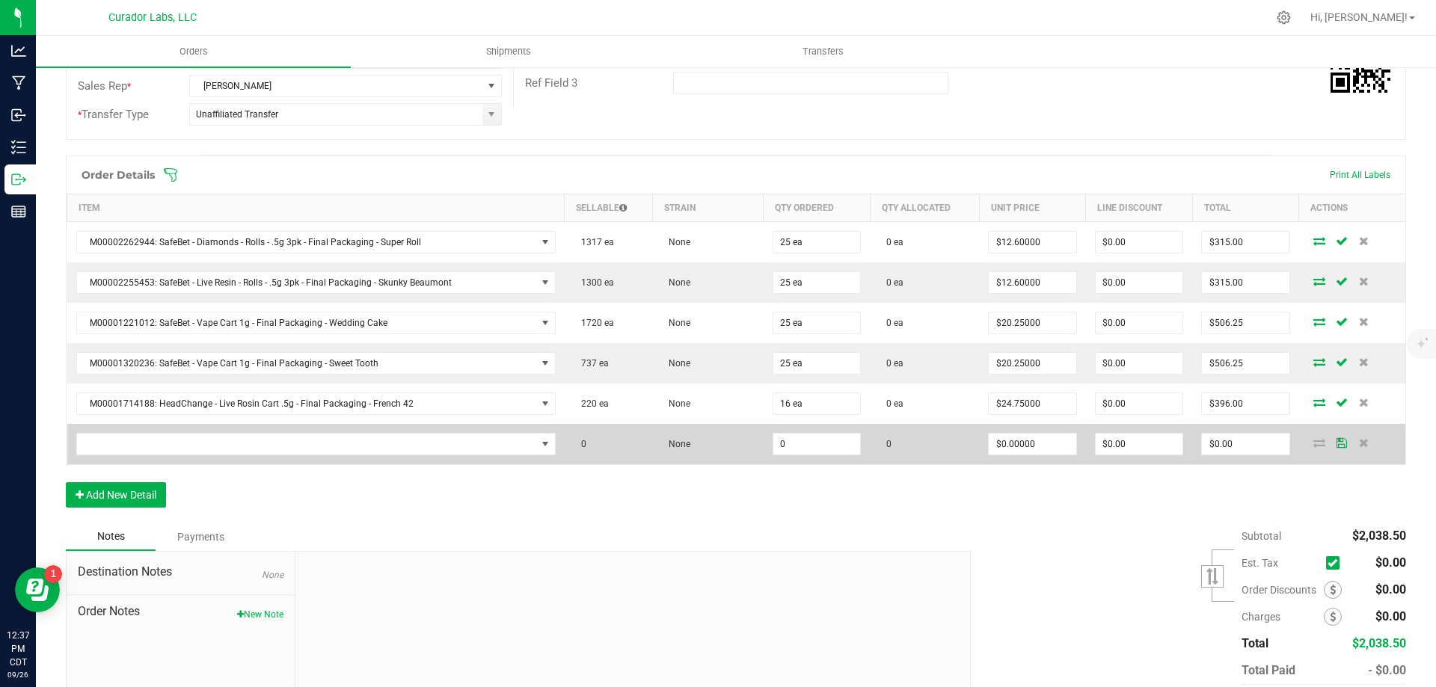
click at [165, 427] on td at bounding box center [315, 444] width 497 height 40
click at [170, 440] on span "NO DATA FOUND" at bounding box center [306, 444] width 459 height 21
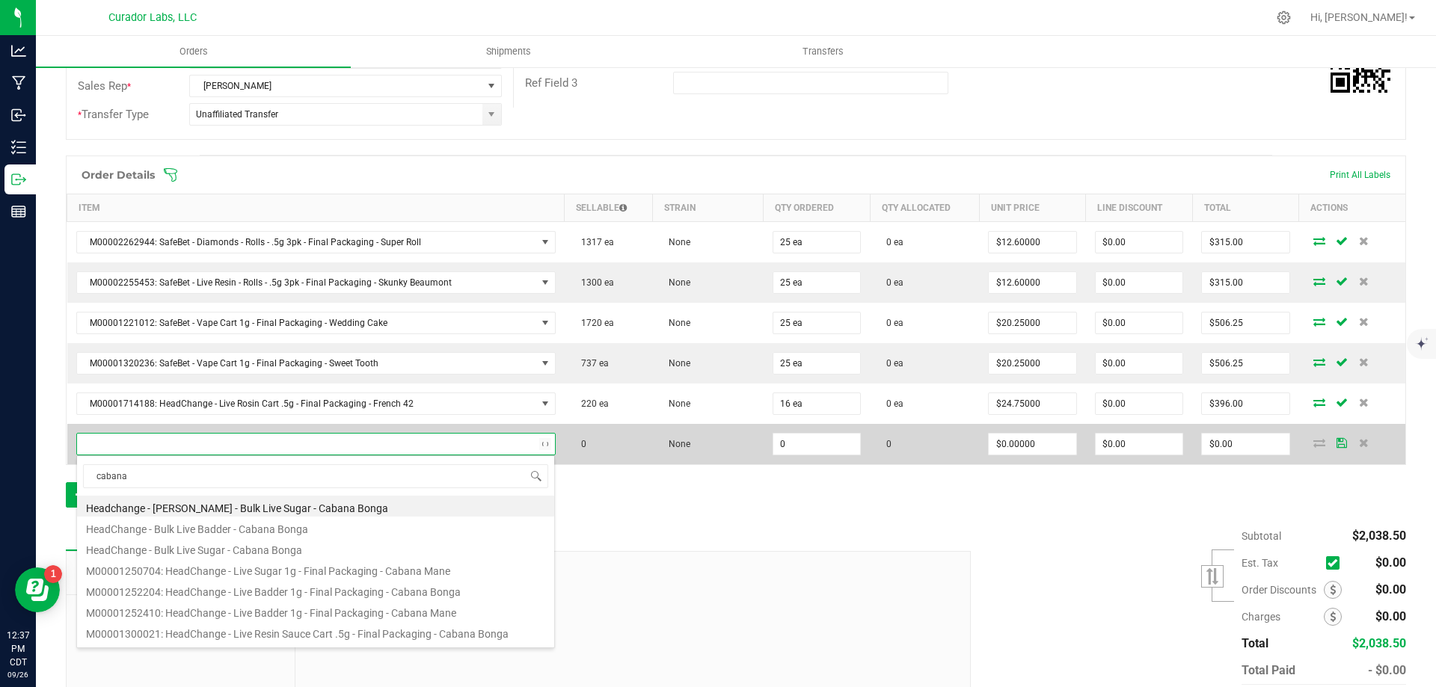
type input "cabana b"
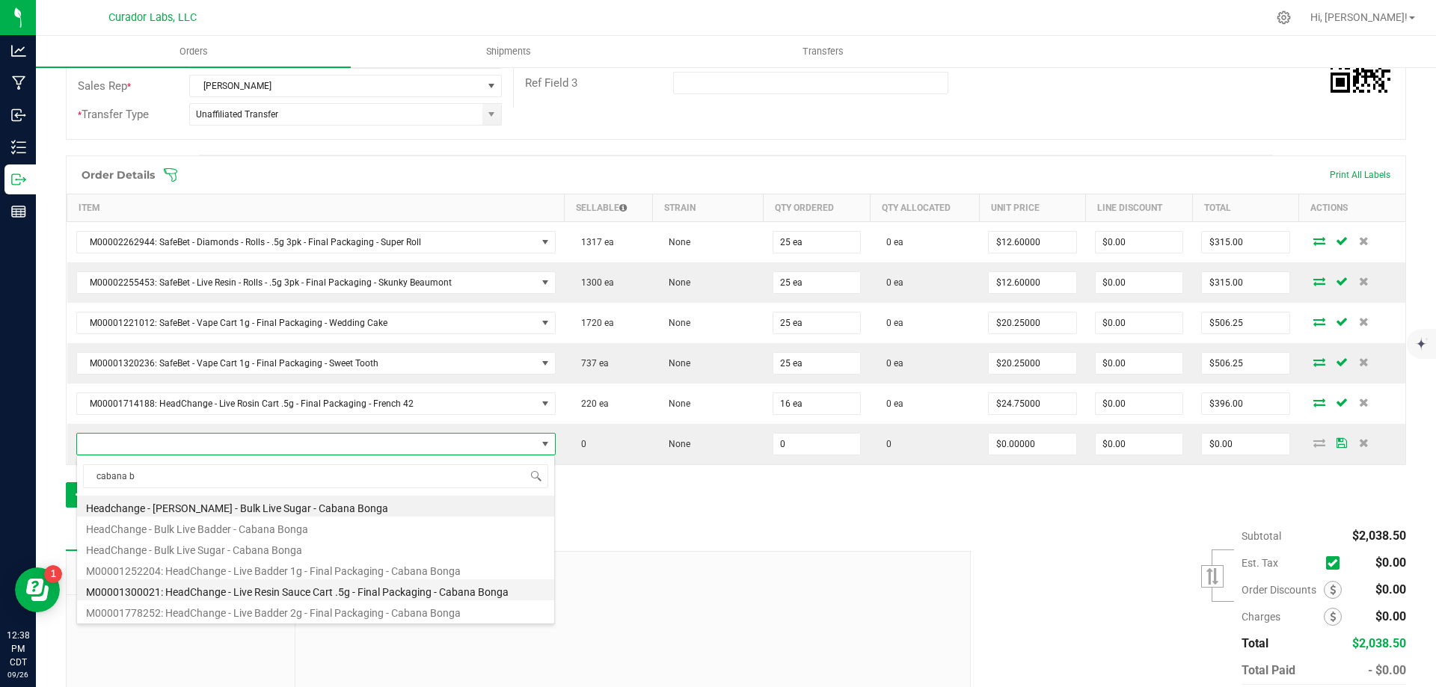
click at [271, 593] on li "M00001300021: HeadChange - Live Resin Sauce Cart .5g - Final Packaging - Cabana…" at bounding box center [315, 590] width 477 height 21
type input "0 ea"
type input "$22.50000"
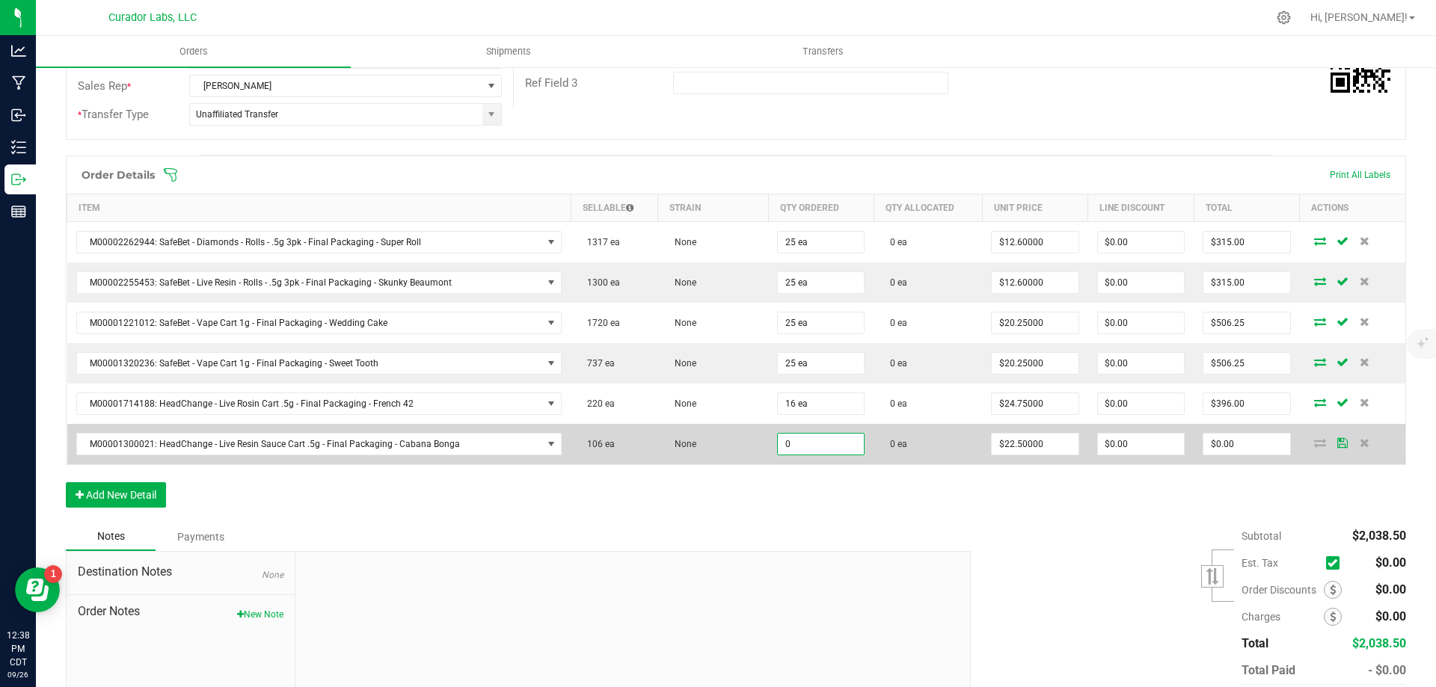
click at [816, 441] on input "0" at bounding box center [821, 444] width 86 height 21
type input "16 ea"
type input "360"
click at [1206, 451] on input "360" at bounding box center [1246, 444] width 86 height 21
click at [1232, 446] on input "360" at bounding box center [1246, 444] width 86 height 21
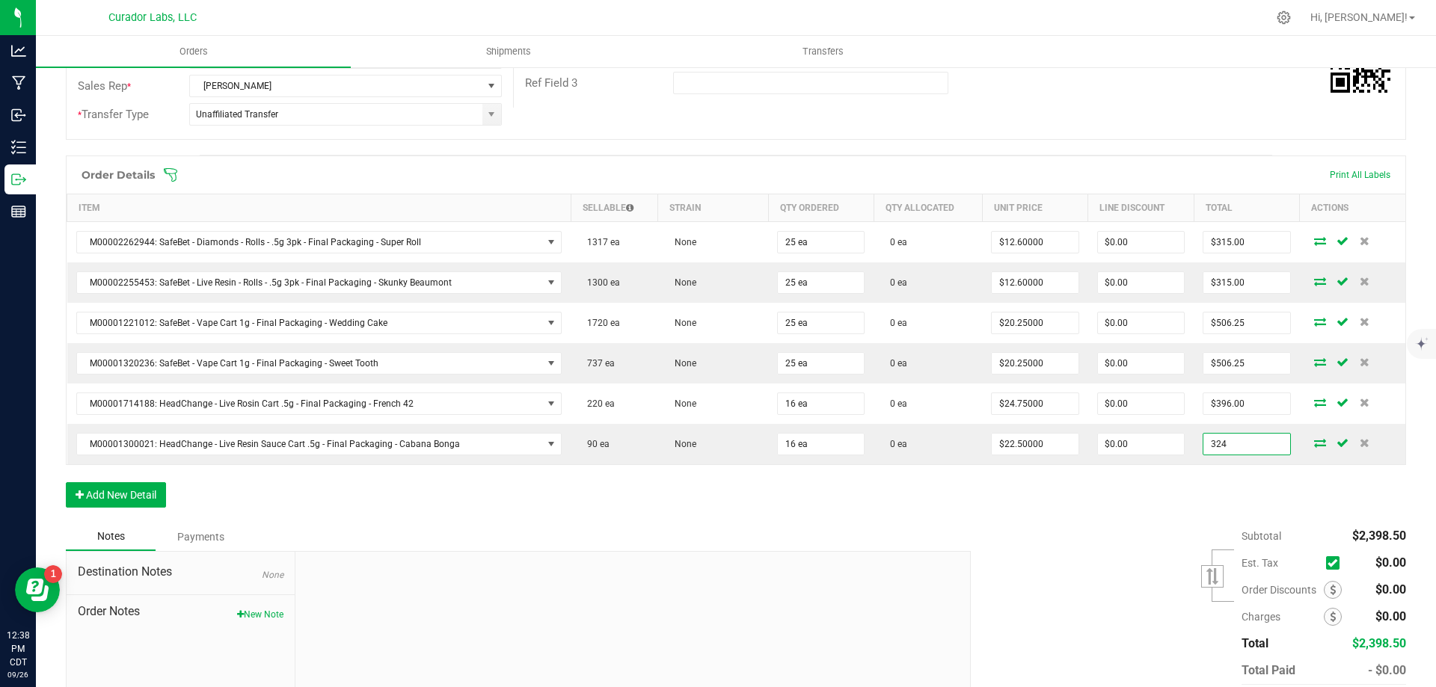
type input "324"
type input "$20.25000"
type input "$324.00"
click at [1166, 491] on div "Order Details Print All Labels Item Sellable Strain Qty Ordered Qty Allocated U…" at bounding box center [736, 339] width 1340 height 367
click at [141, 495] on button "Add New Detail" at bounding box center [116, 494] width 100 height 25
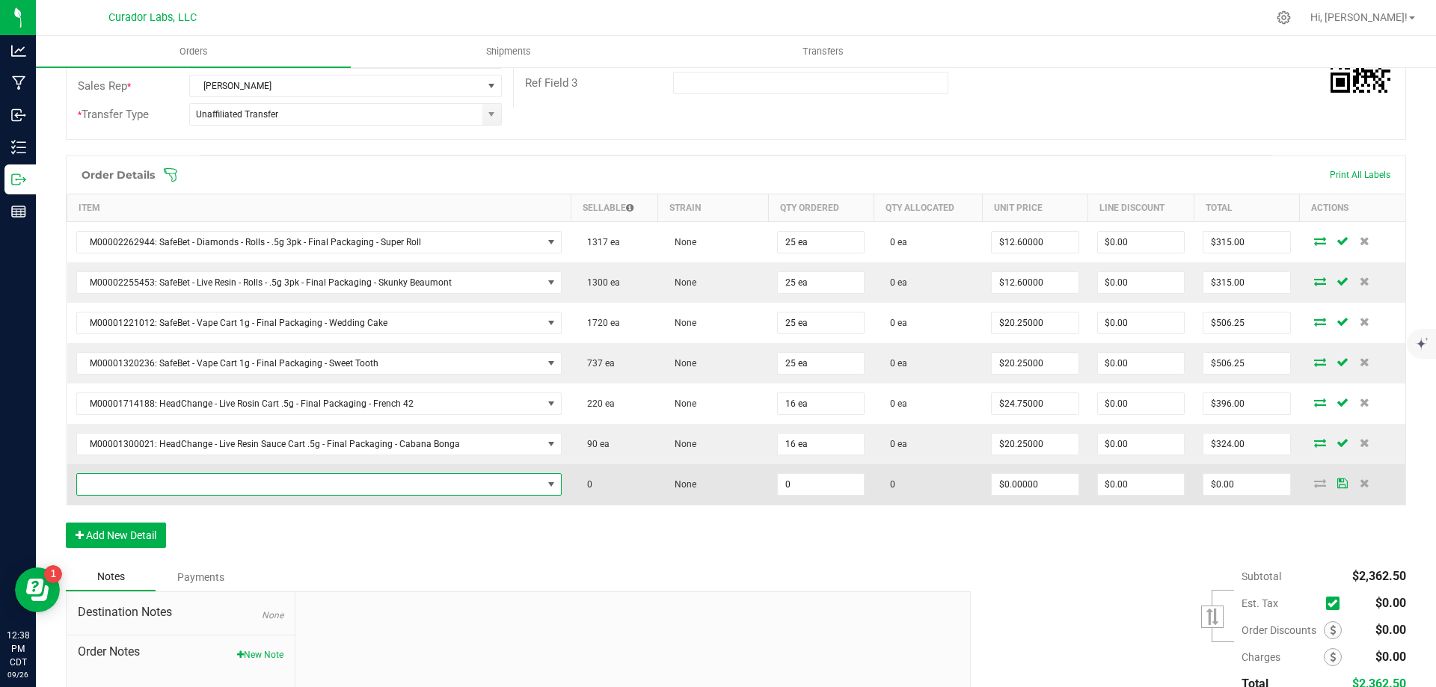
click at [274, 487] on span "NO DATA FOUND" at bounding box center [310, 484] width 466 height 21
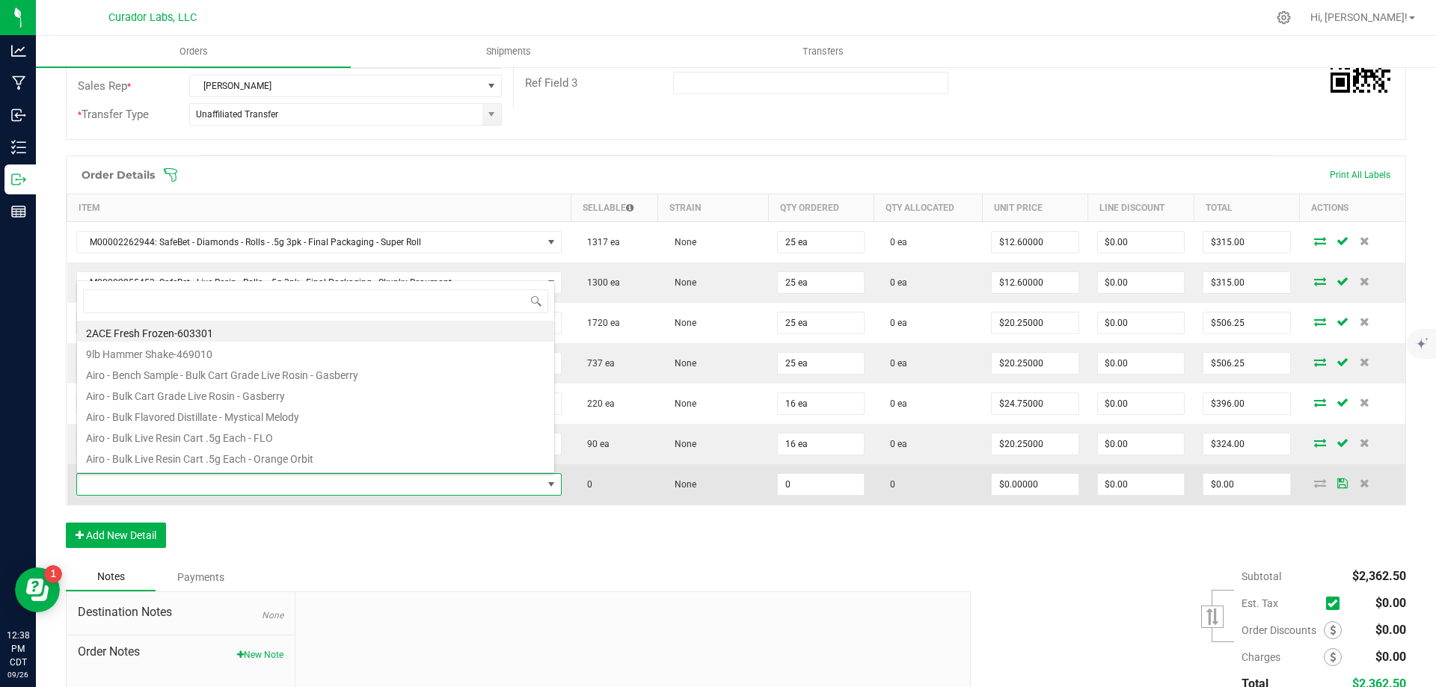
scroll to position [22, 471]
type input "fee f"
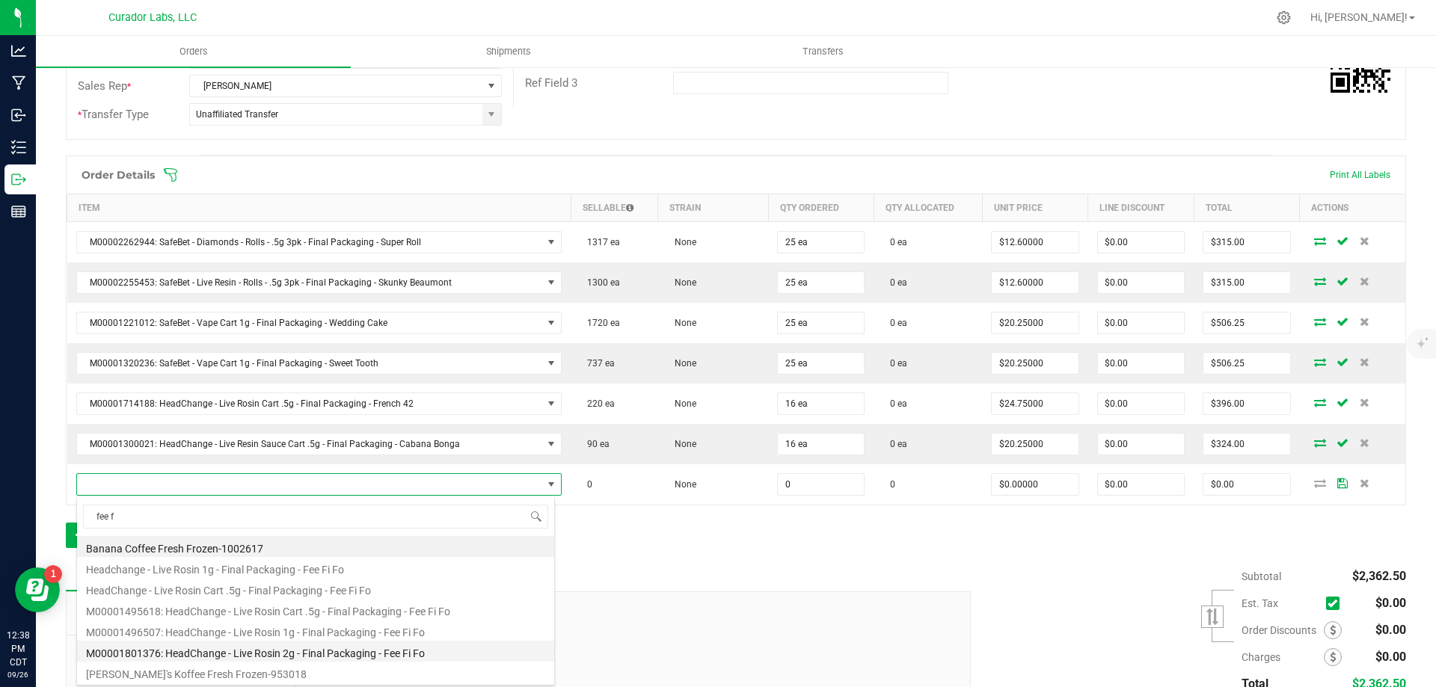
click at [297, 650] on li "M00001801376: HeadChange - Live Rosin 2g - Final Packaging - Fee Fi Fo" at bounding box center [315, 651] width 477 height 21
type input "0 ea"
type input "$60.00000"
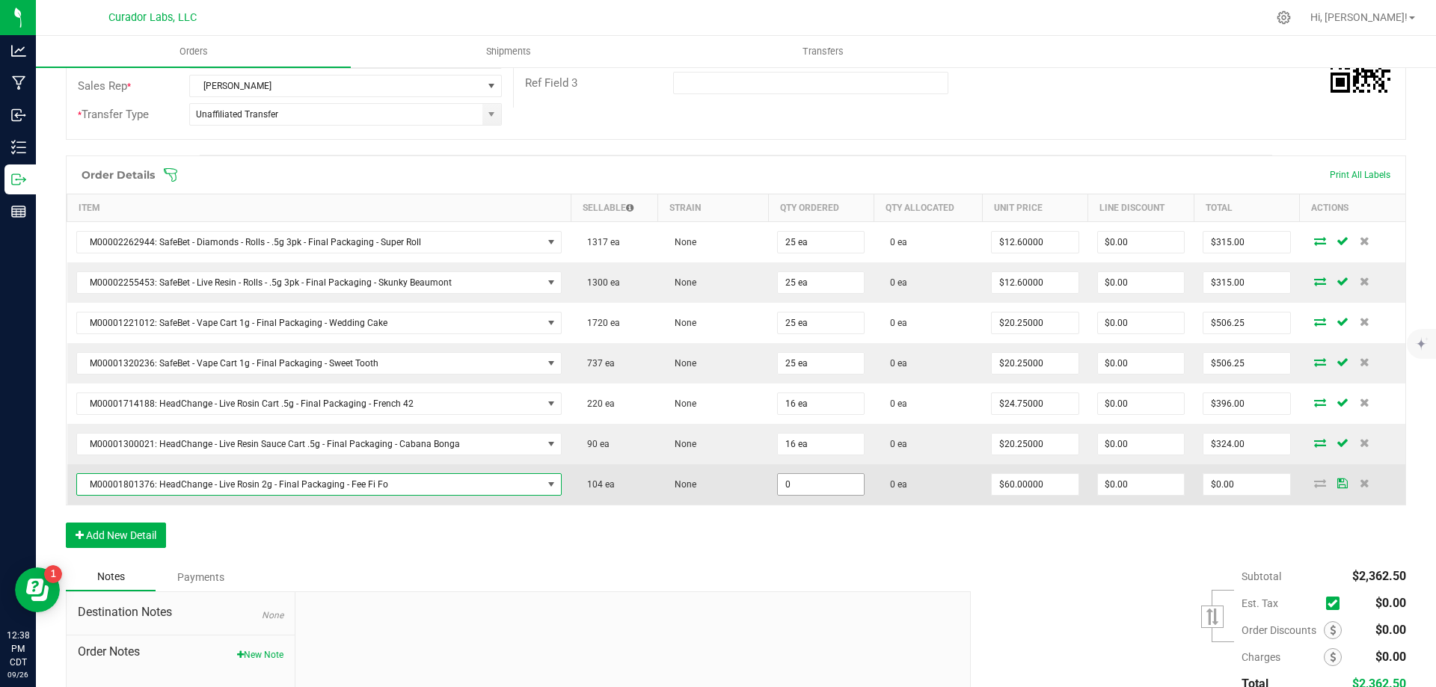
click at [793, 486] on input "0" at bounding box center [821, 484] width 86 height 21
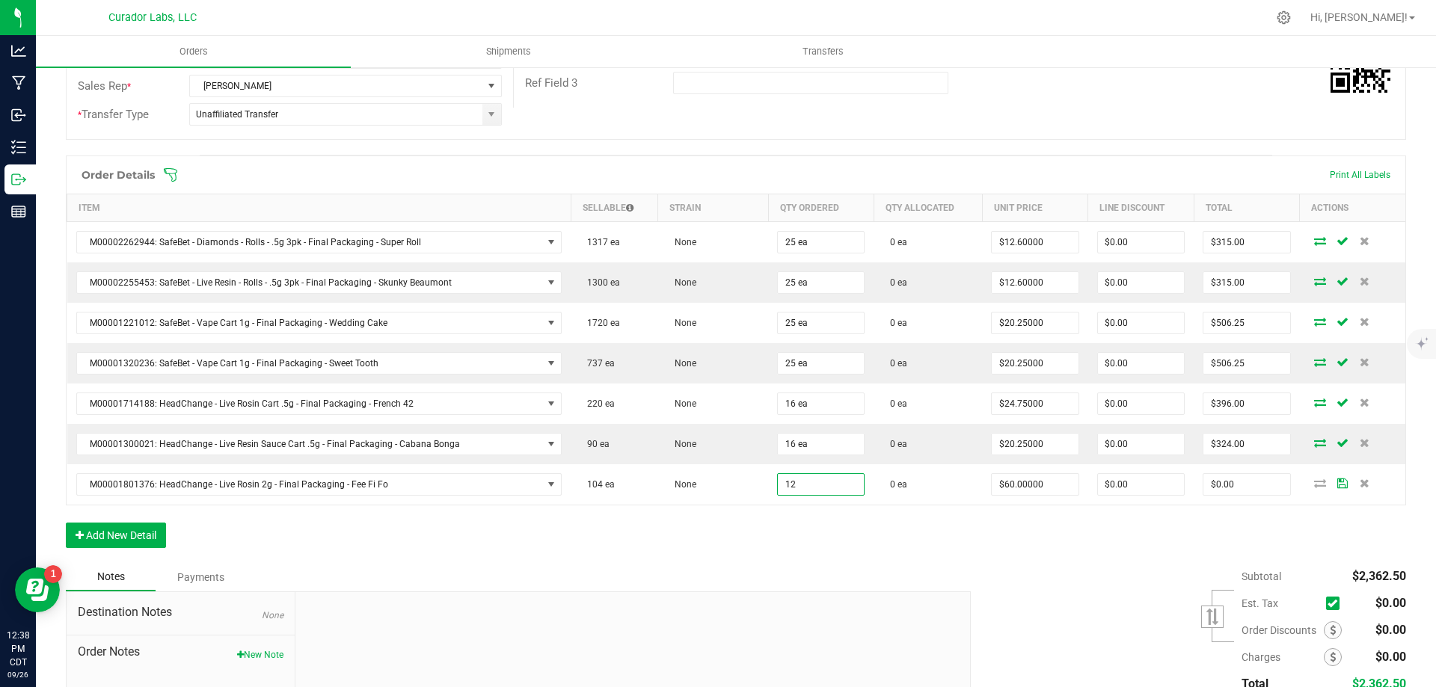
type input "12 ea"
type input "$720.00"
drag, startPoint x: 910, startPoint y: 520, endPoint x: 926, endPoint y: 513, distance: 17.4
click at [912, 520] on div "Order Details Print All Labels Item Sellable Strain Qty Ordered Qty Allocated U…" at bounding box center [736, 360] width 1340 height 408
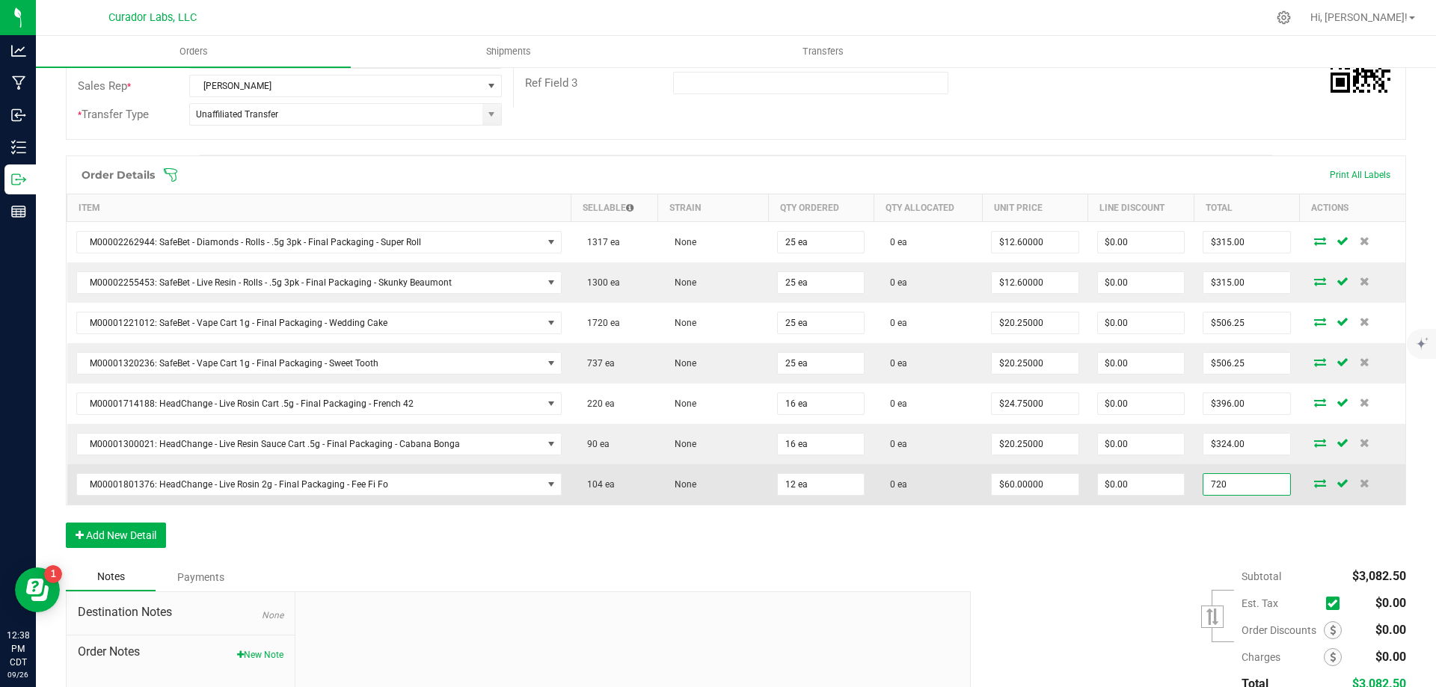
click at [1255, 485] on input "720" at bounding box center [1246, 484] width 86 height 21
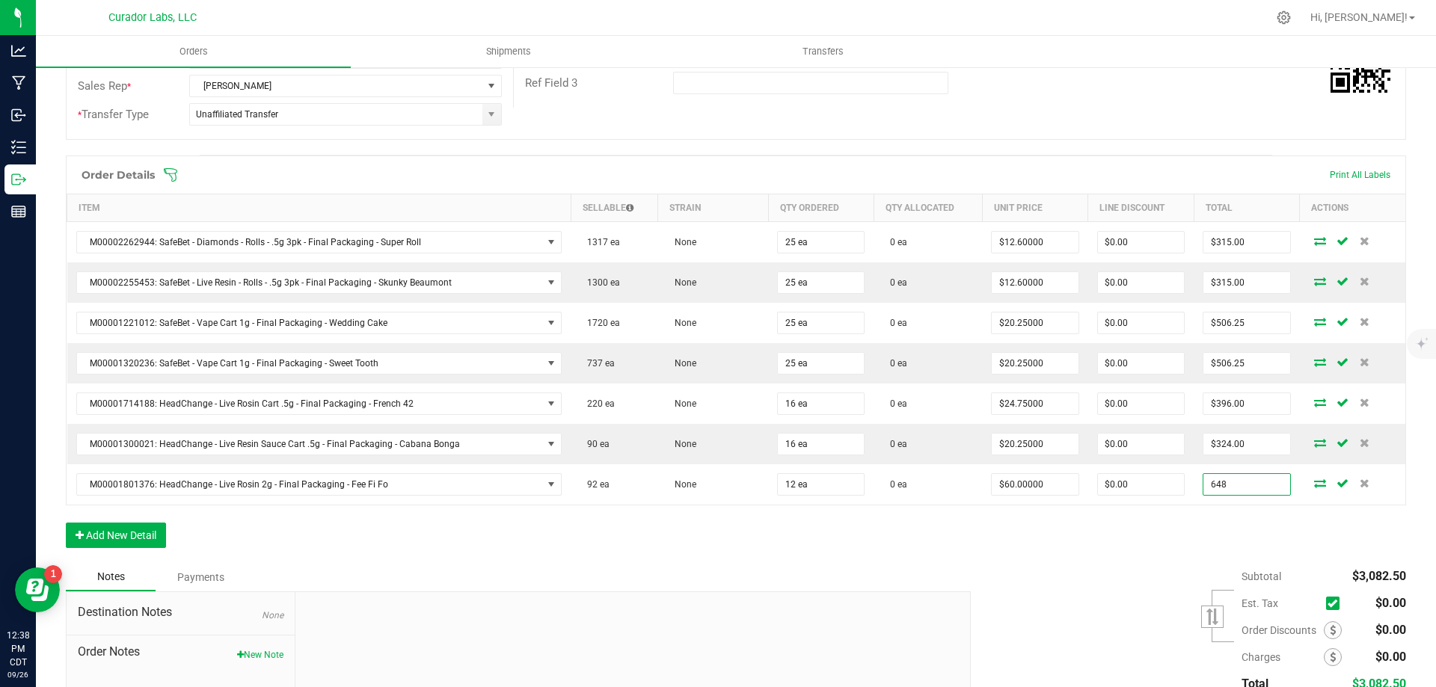
type input "648"
type input "$54.00000"
type input "$648.00"
click at [1105, 544] on div "Order Details Print All Labels Item Sellable Strain Qty Ordered Qty Allocated U…" at bounding box center [736, 360] width 1340 height 408
click at [111, 538] on button "Add New Detail" at bounding box center [116, 535] width 100 height 25
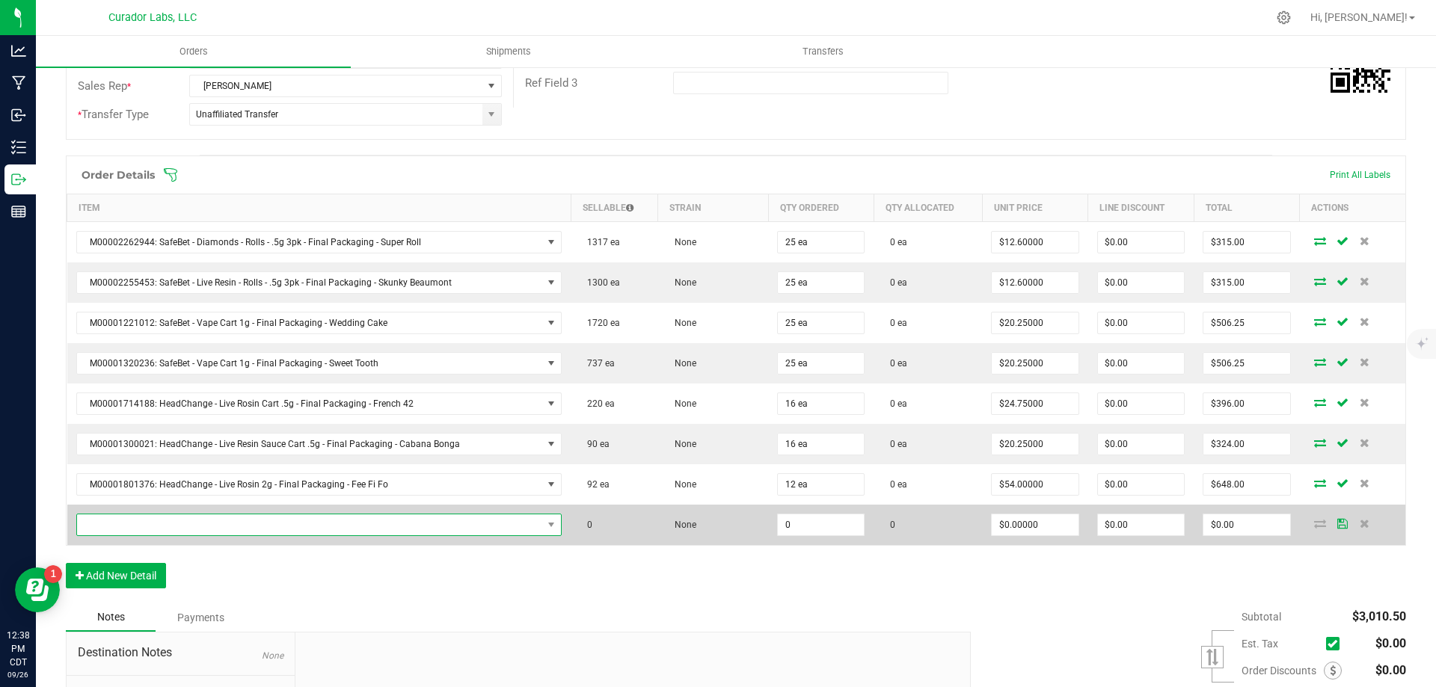
click at [323, 526] on span "NO DATA FOUND" at bounding box center [310, 525] width 466 height 21
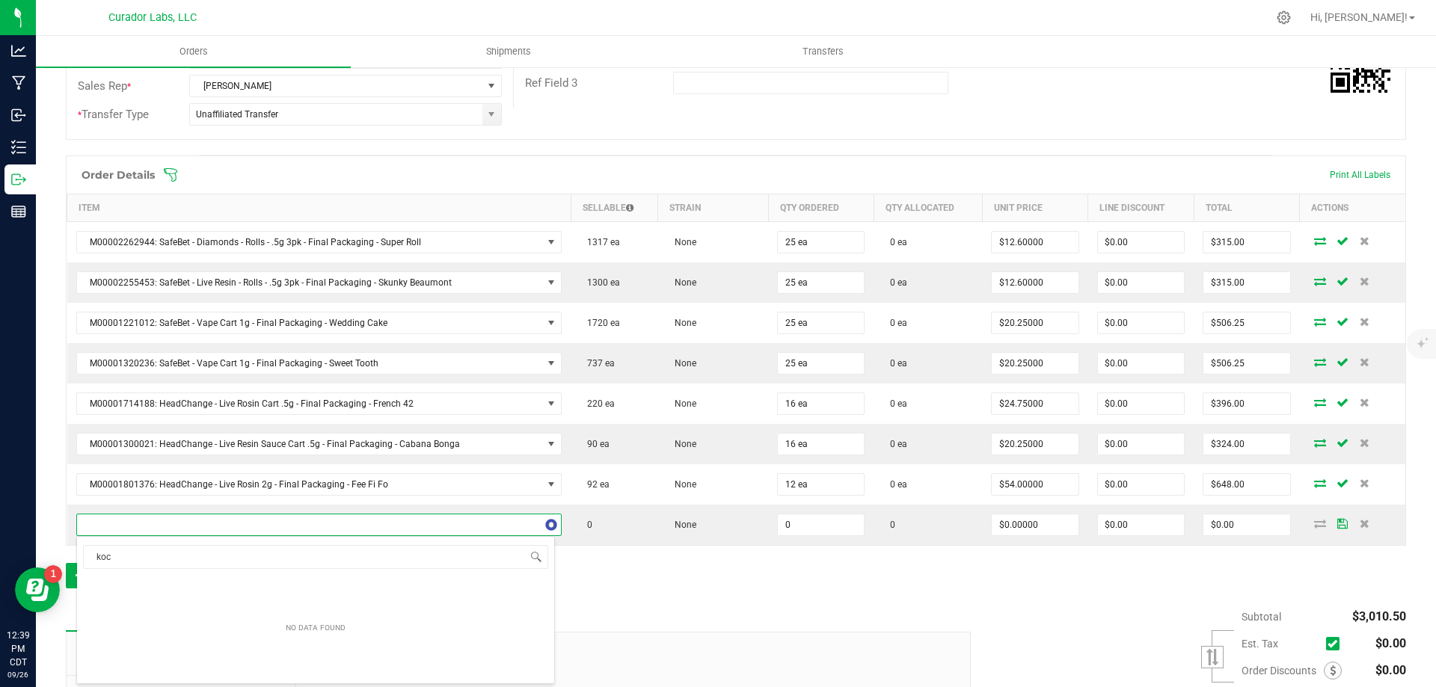
type input "koco"
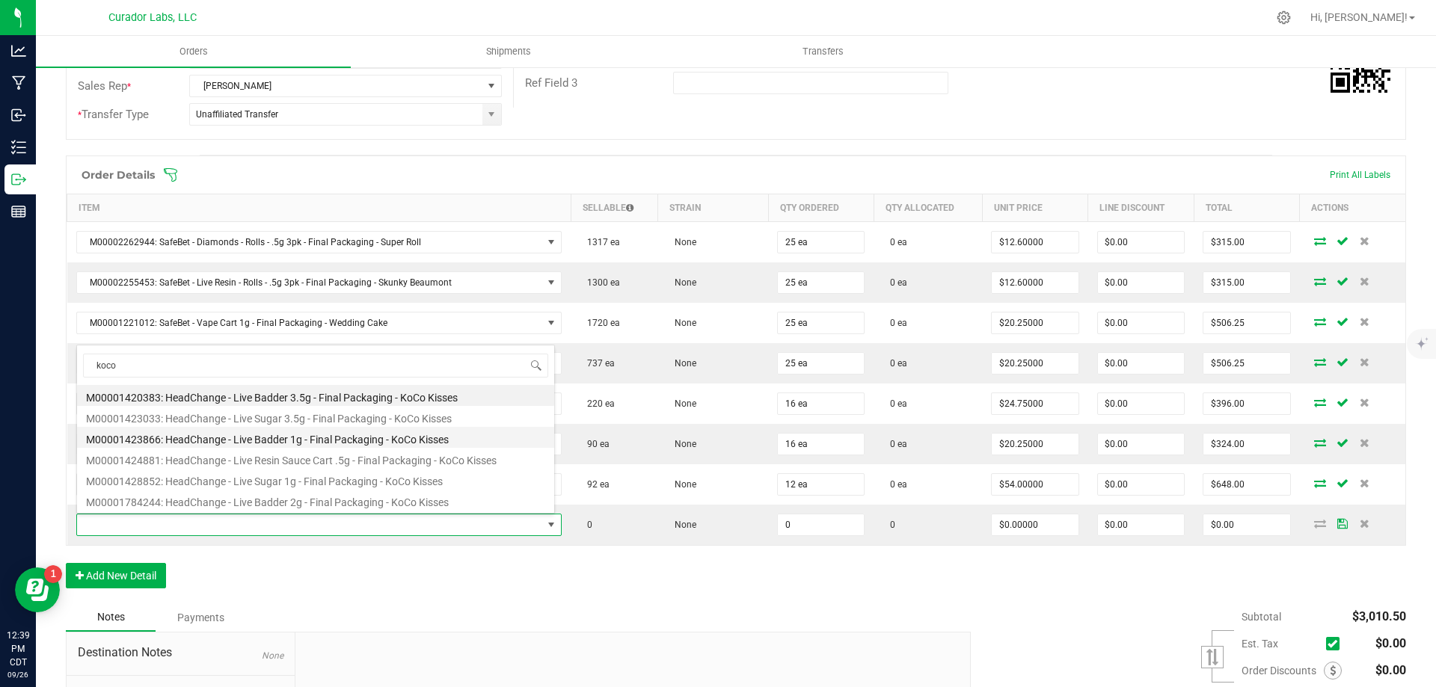
click at [405, 437] on li "M00001423866: HeadChange - Live Badder 1g - Final Packaging - KoCo Kisses" at bounding box center [315, 437] width 477 height 21
type input "0 ea"
type input "$25.00000"
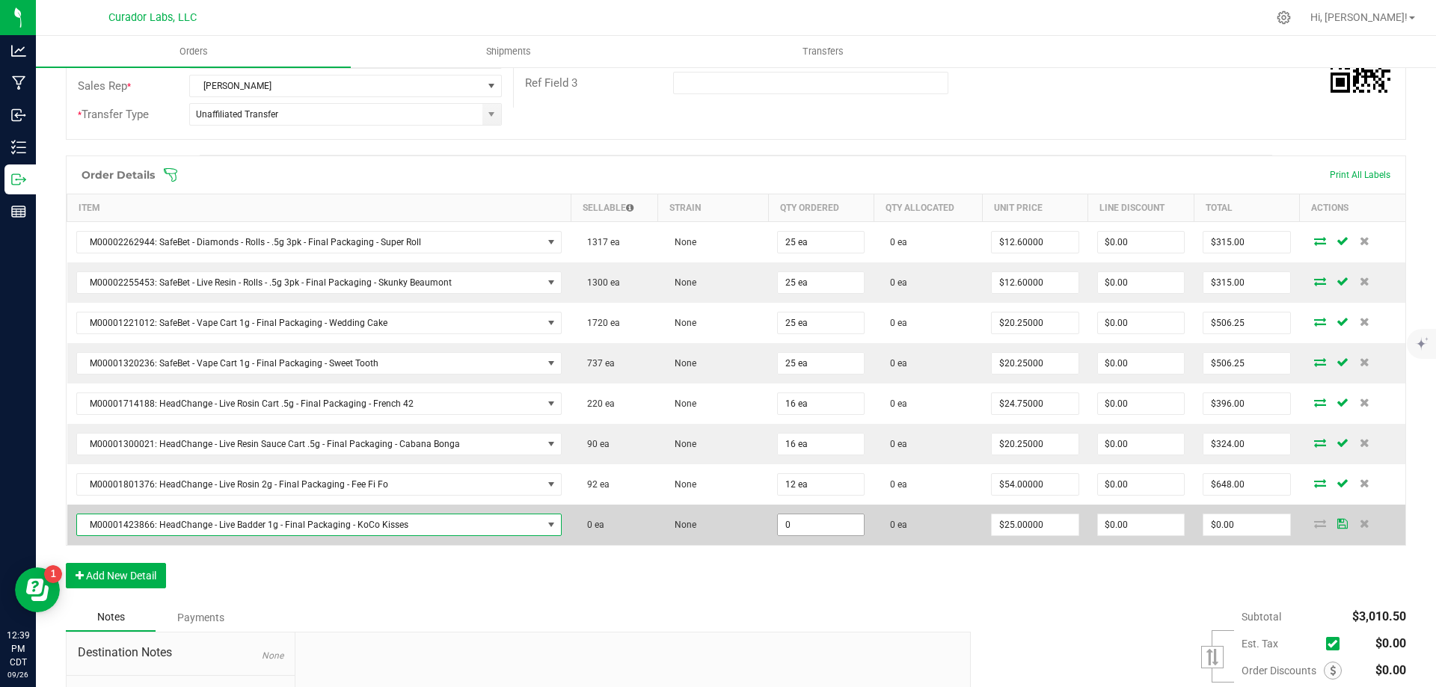
click at [808, 525] on input "0" at bounding box center [821, 525] width 86 height 21
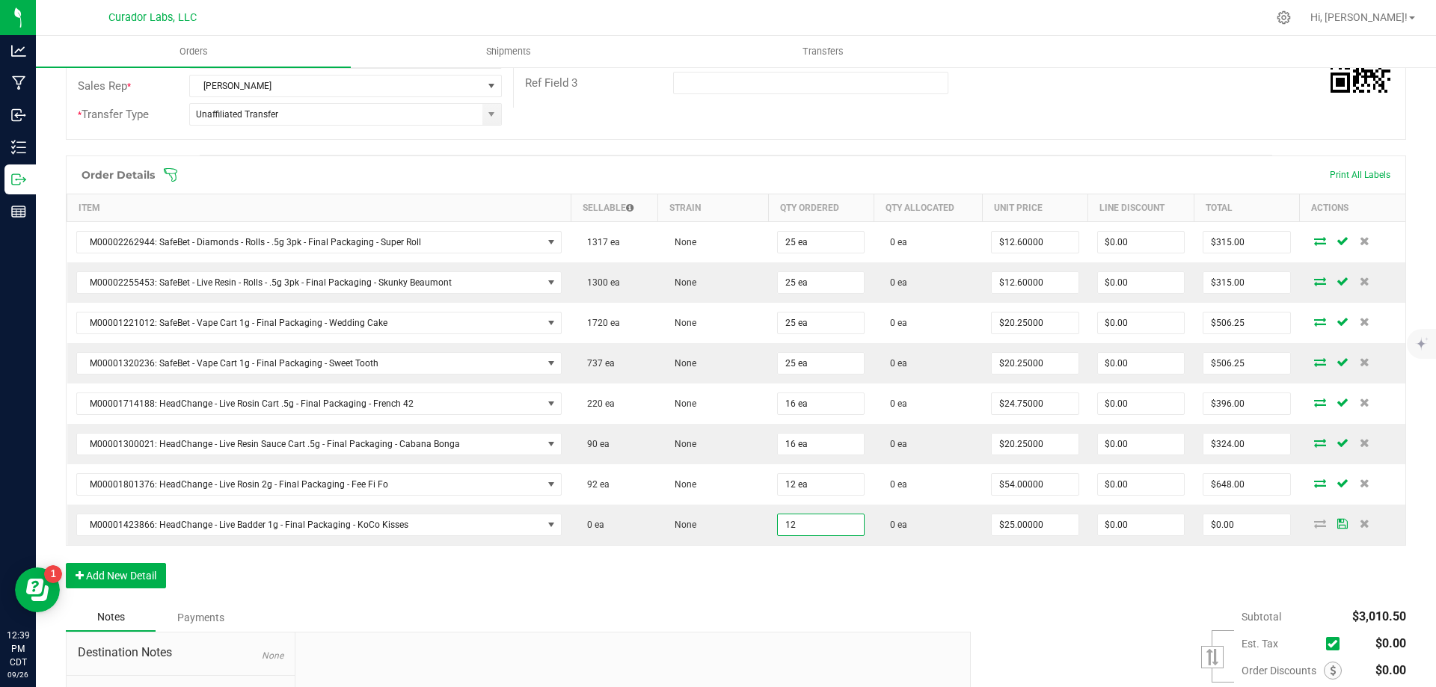
type input "12 ea"
type input "$300.00"
drag, startPoint x: 903, startPoint y: 575, endPoint x: 989, endPoint y: 573, distance: 86.0
click at [904, 575] on div "Order Details Print All Labels Item Sellable Strain Qty Ordered Qty Allocated U…" at bounding box center [736, 380] width 1340 height 448
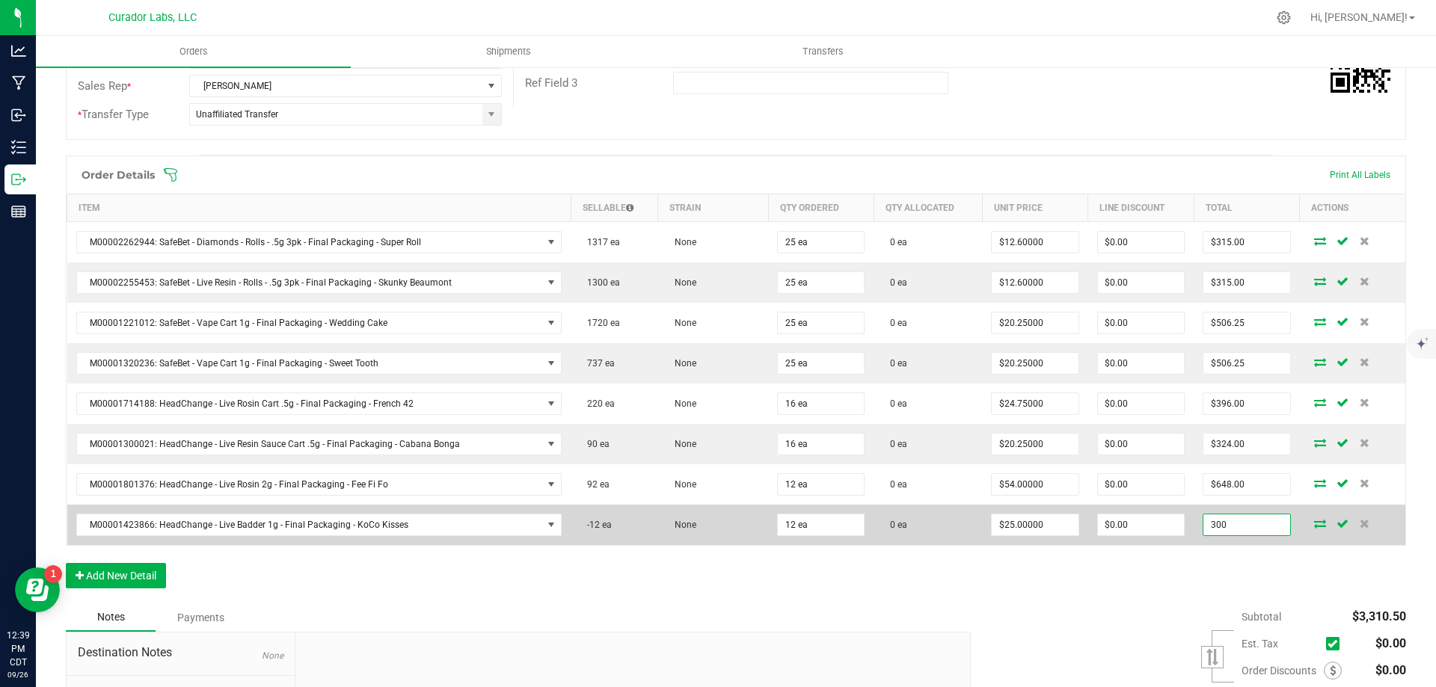
click at [1246, 528] on input "300" at bounding box center [1246, 525] width 86 height 21
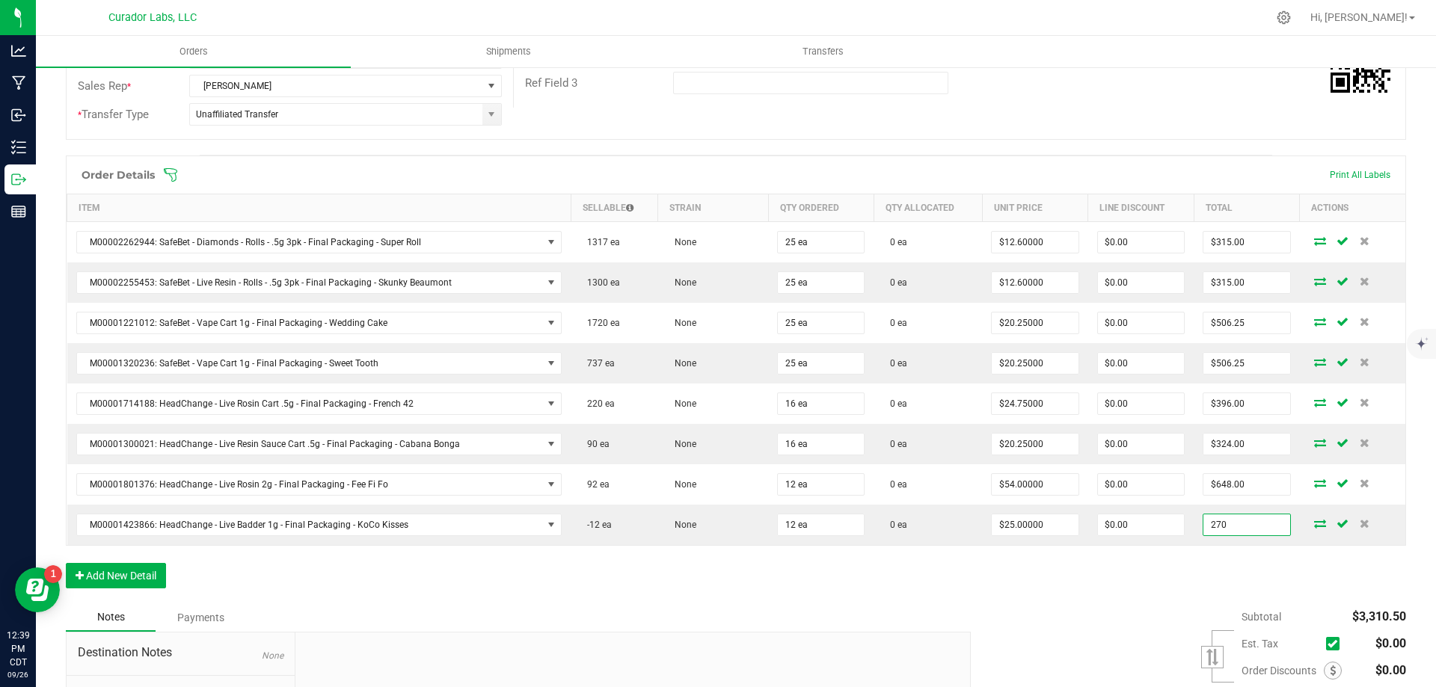
type input "270"
type input "$22.50000"
type input "$270.00"
click at [1118, 582] on div "Order Details Print All Labels Item Sellable Strain Qty Ordered Qty Allocated U…" at bounding box center [736, 380] width 1340 height 448
click at [140, 580] on button "Add New Detail" at bounding box center [116, 575] width 100 height 25
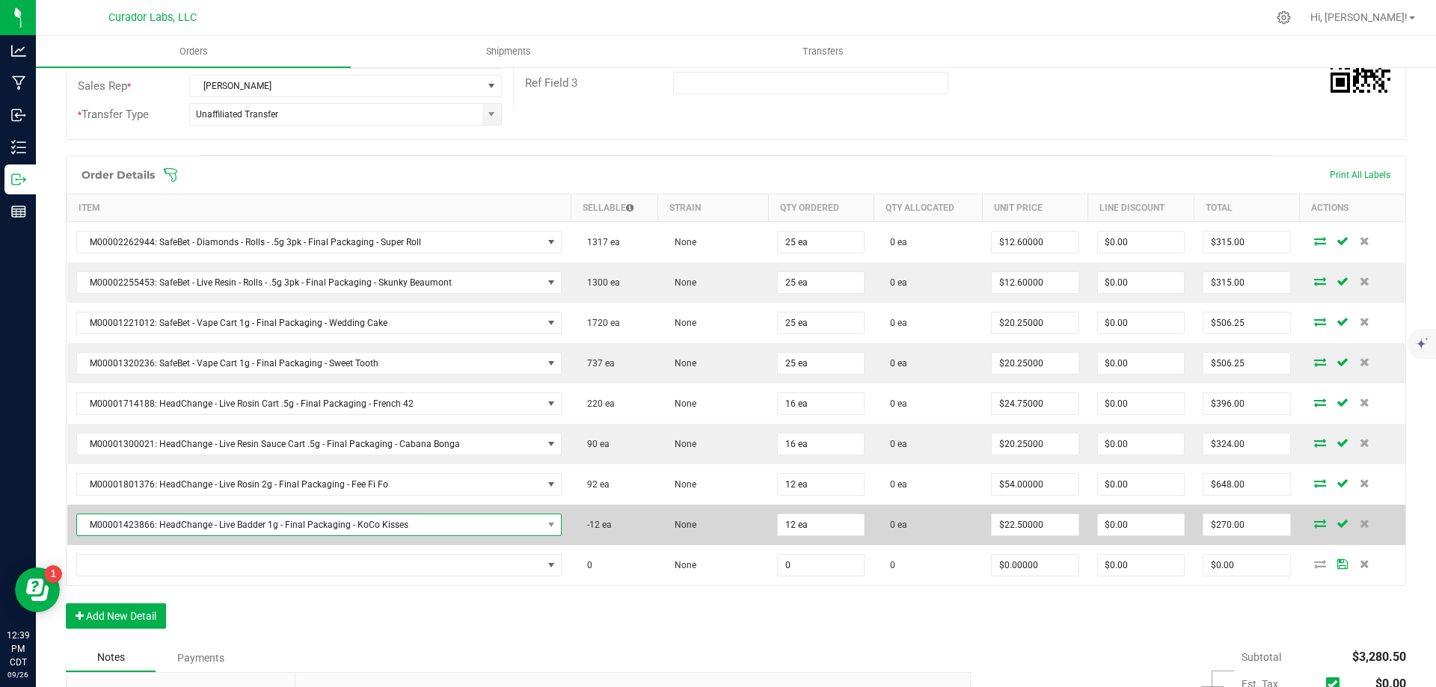
click at [334, 523] on span "M00001423866: HeadChange - Live Badder 1g - Final Packaging - KoCo Kisses" at bounding box center [310, 525] width 466 height 21
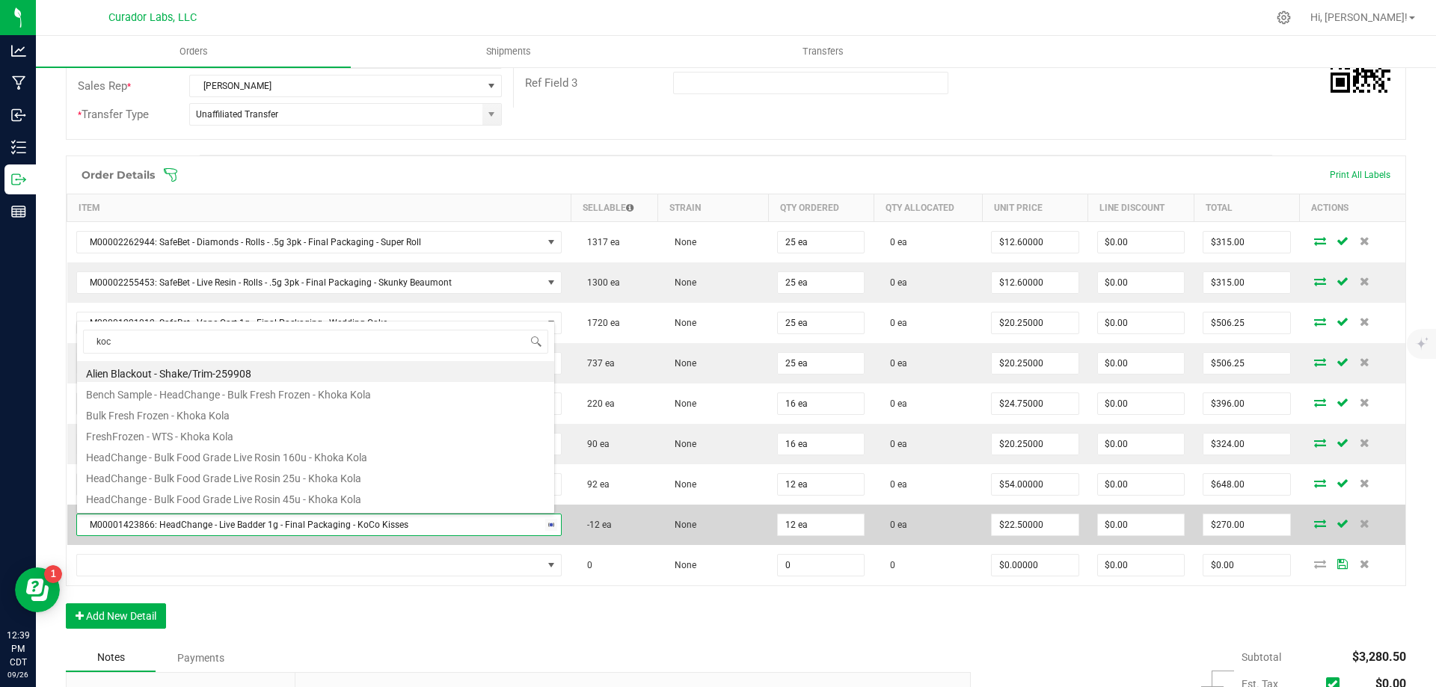
type input "koco"
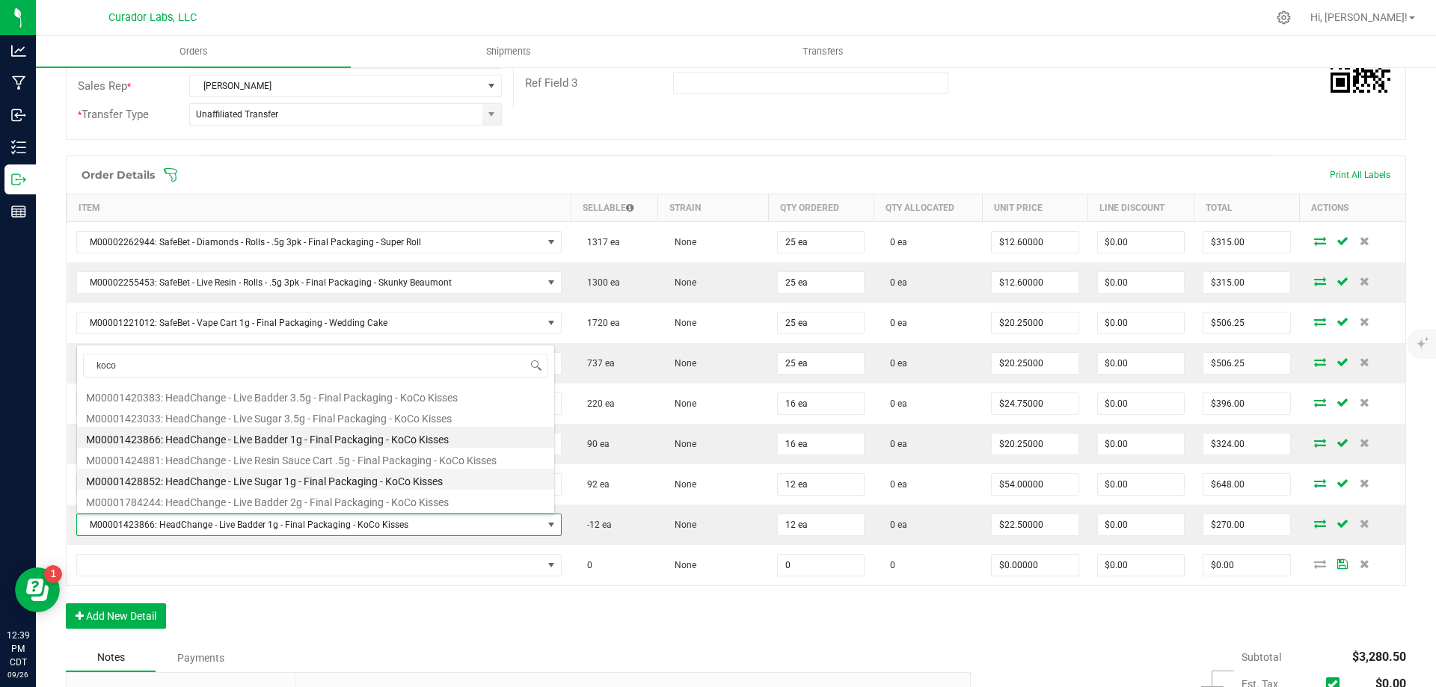
click at [341, 483] on li "M00001428852: HeadChange - Live Sugar 1g - Final Packaging - KoCo Kisses" at bounding box center [315, 479] width 477 height 21
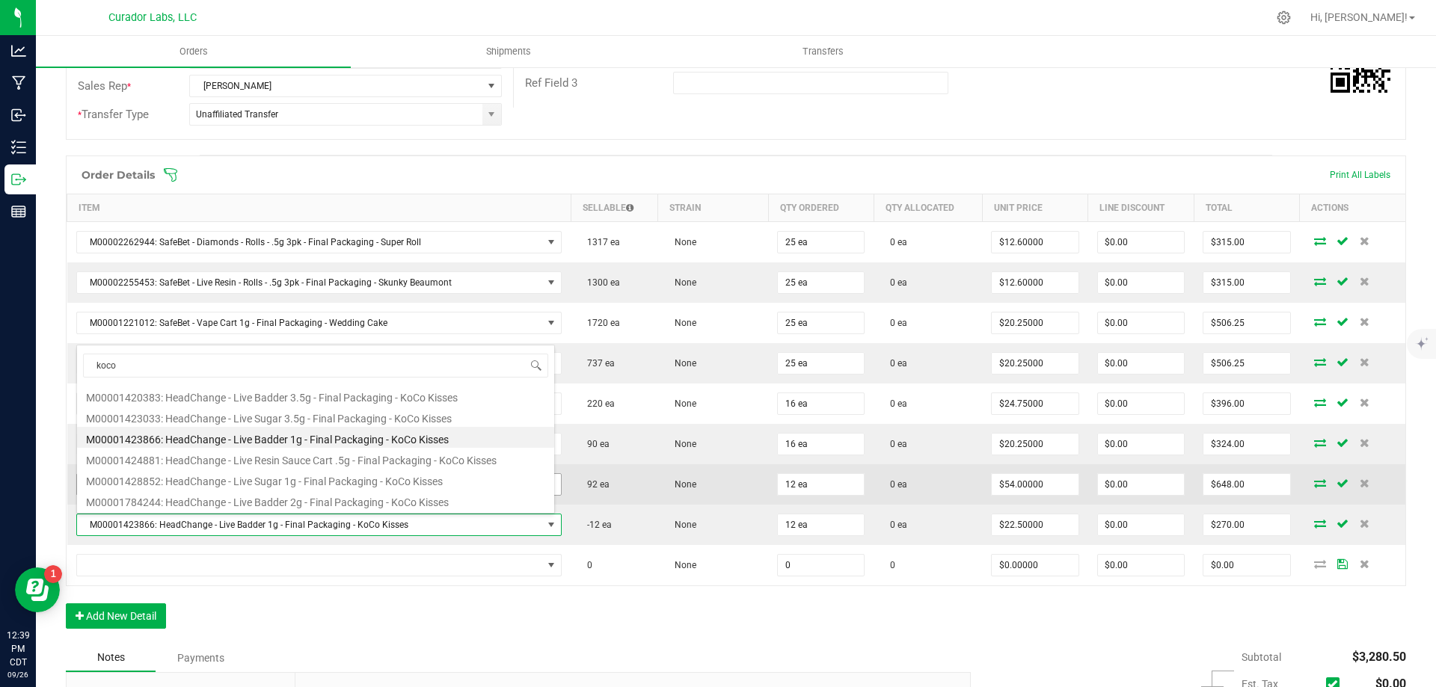
type input "$25.00000"
type input "$300.00"
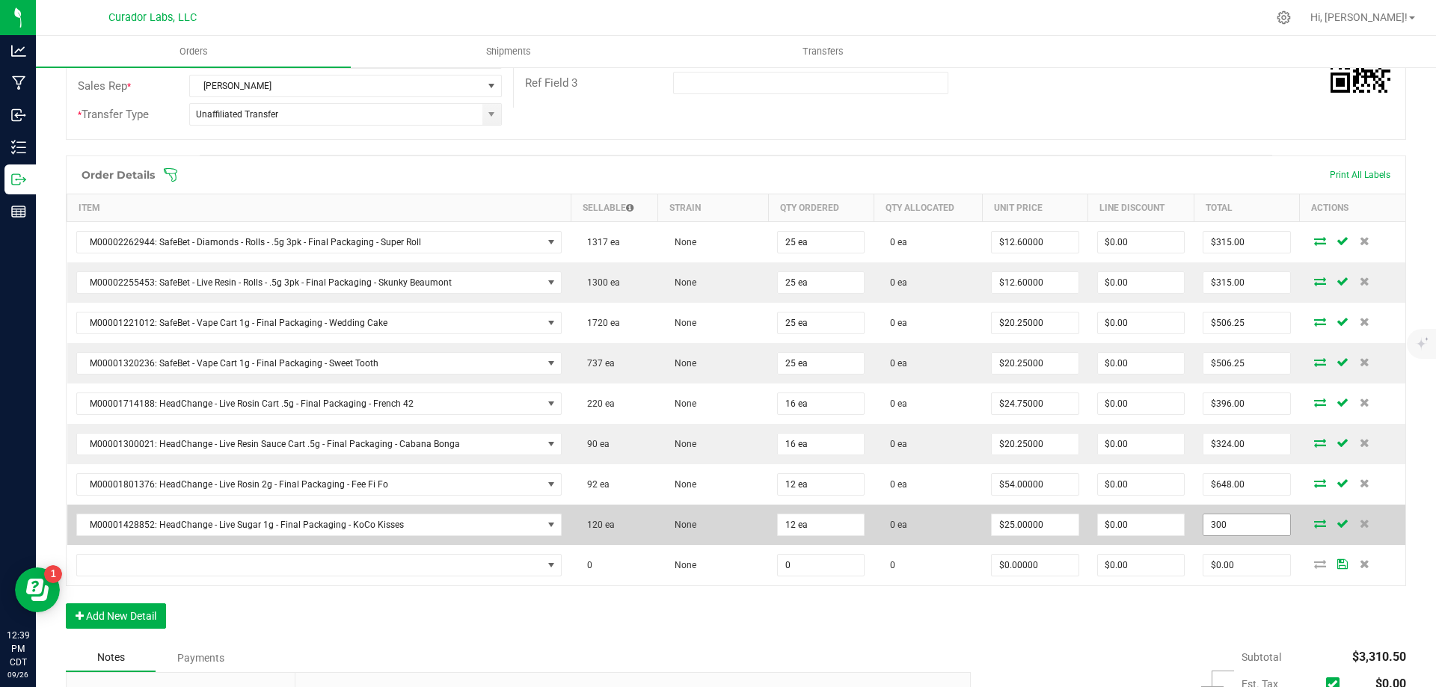
click at [1231, 525] on input "300" at bounding box center [1246, 525] width 86 height 21
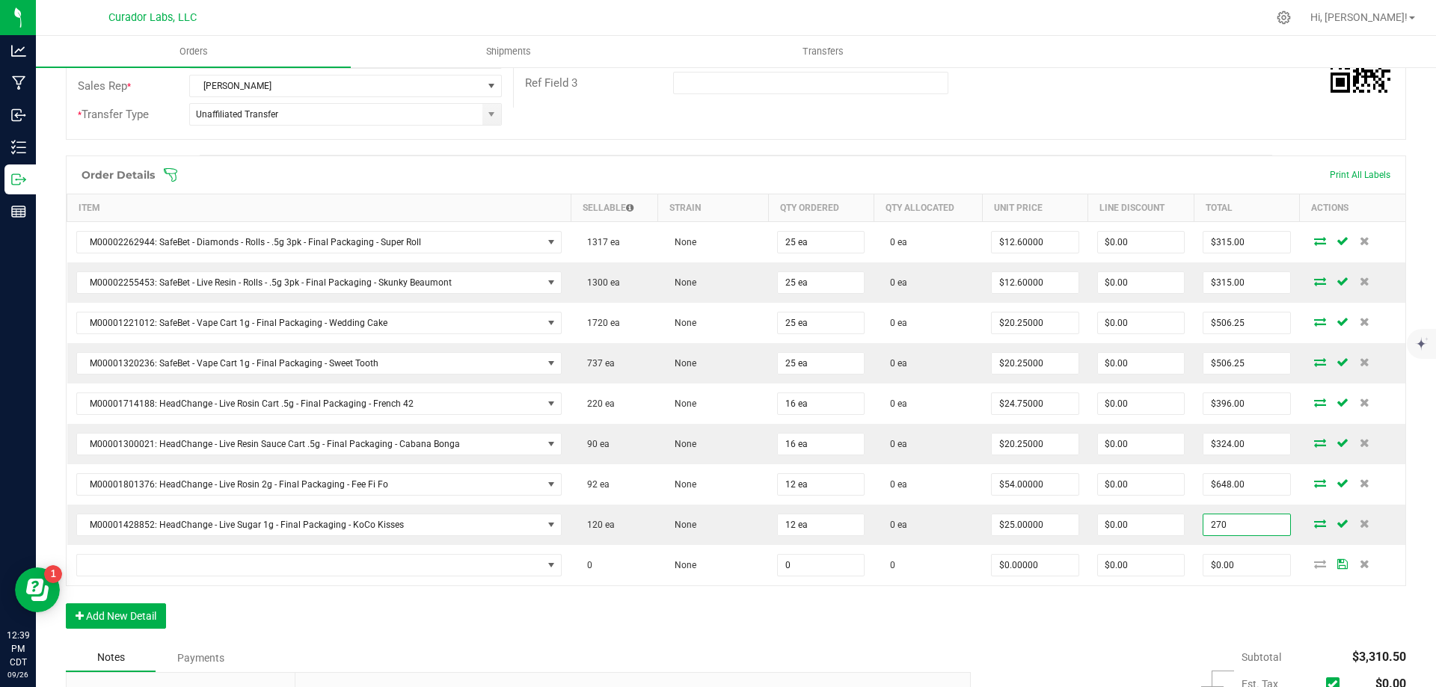
type input "270"
type input "$22.50000"
type input "$270.00"
click at [985, 630] on div "Order Details Print All Labels Item Sellable Strain Qty Ordered Qty Allocated U…" at bounding box center [736, 400] width 1340 height 488
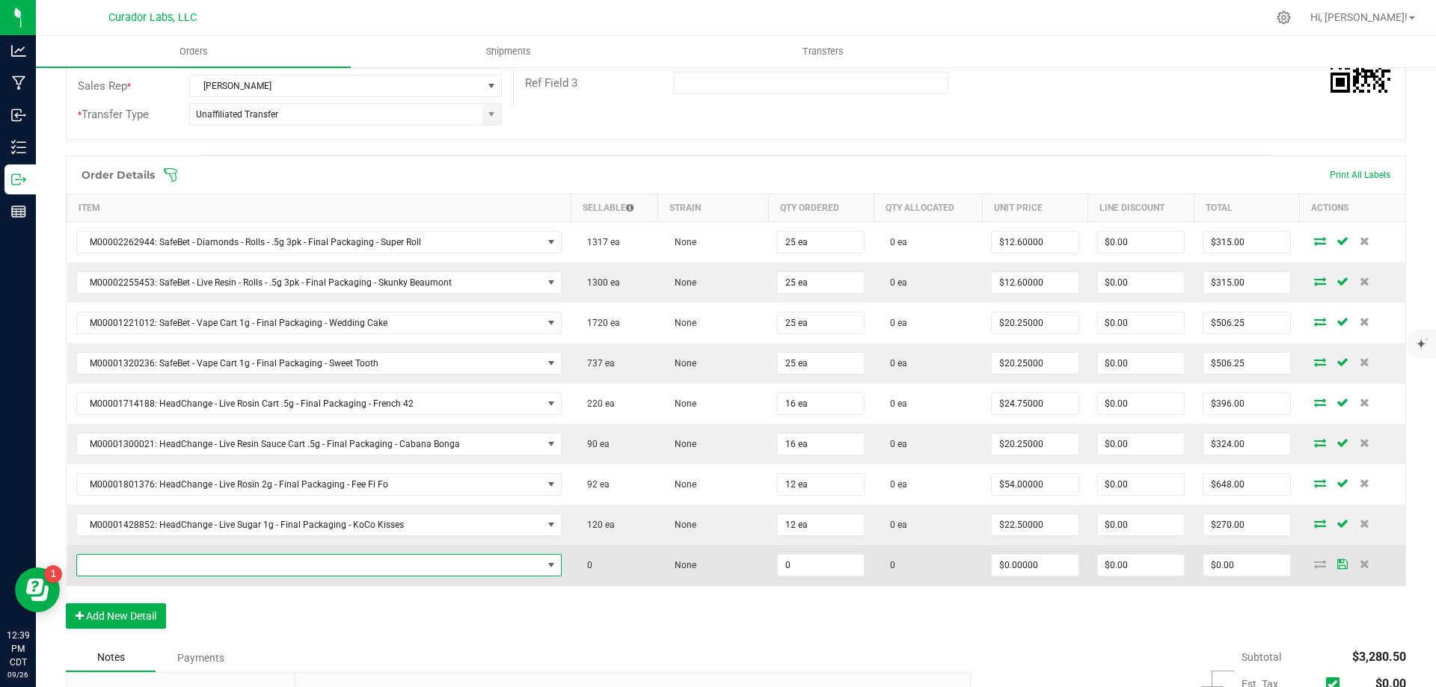
click at [285, 565] on span "NO DATA FOUND" at bounding box center [310, 565] width 466 height 21
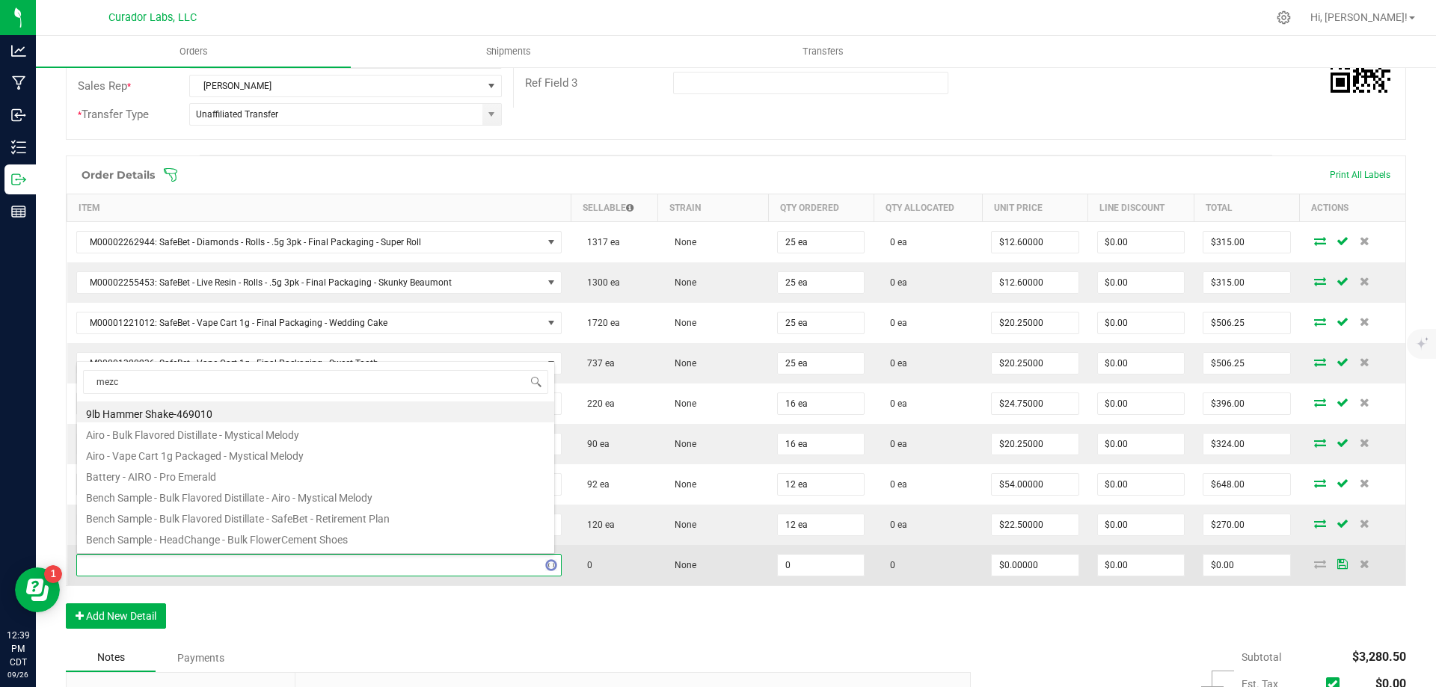
type input "mezca"
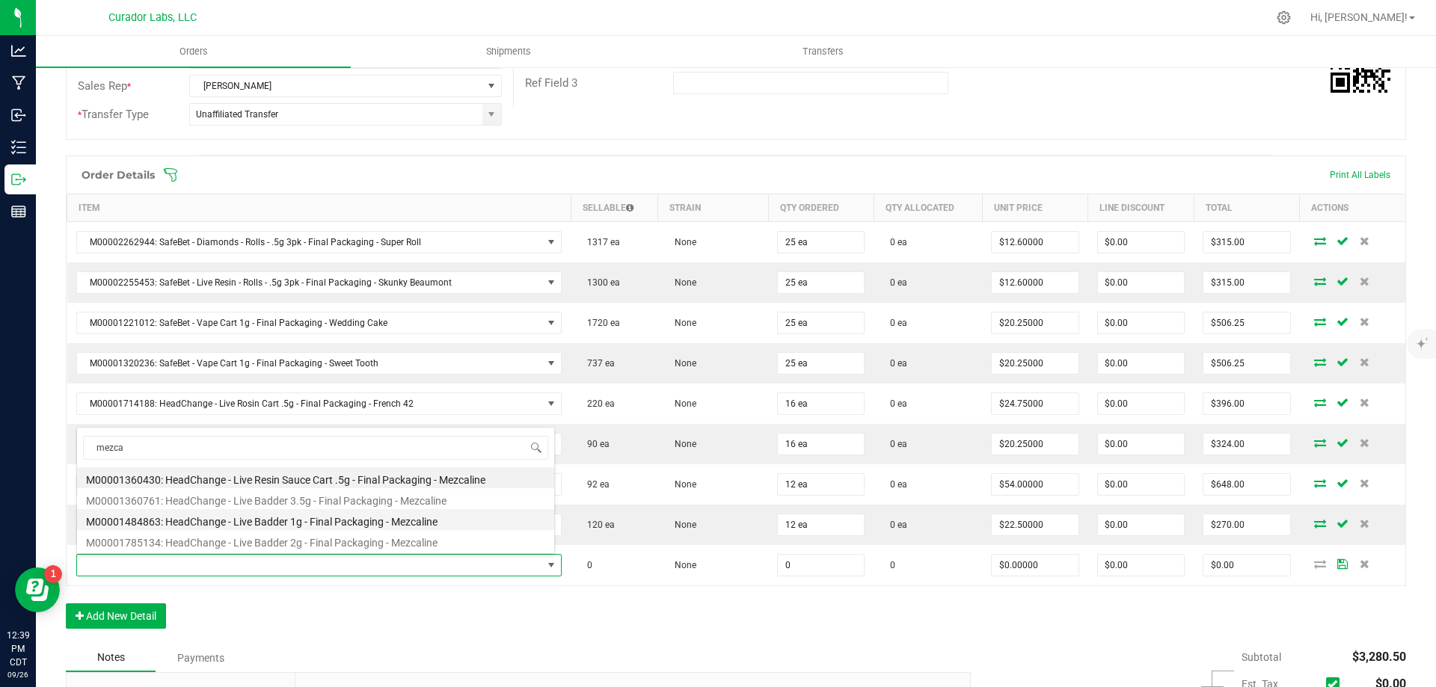
click at [354, 523] on li "M00001484863: HeadChange - Live Badder 1g - Final Packaging - Mezcaline" at bounding box center [315, 519] width 477 height 21
type input "0 ea"
type input "$25.00000"
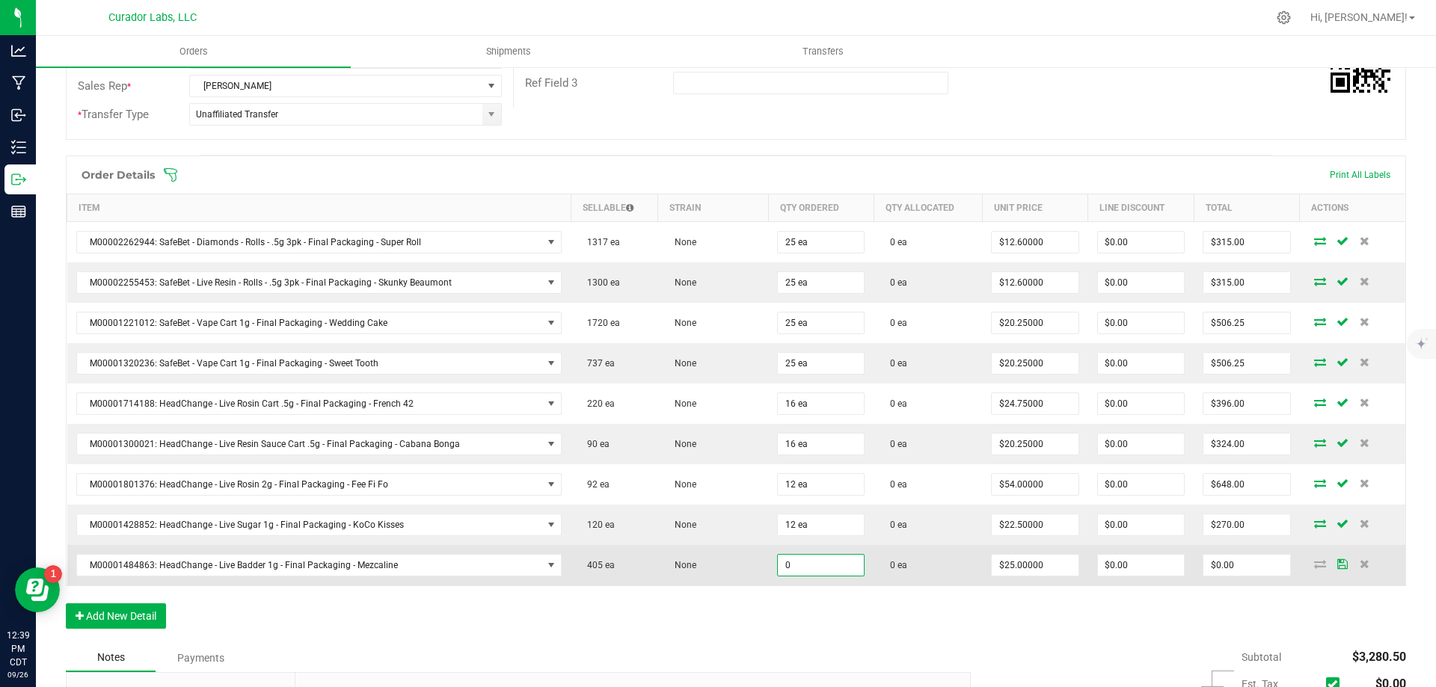
click at [787, 561] on input "0" at bounding box center [821, 565] width 86 height 21
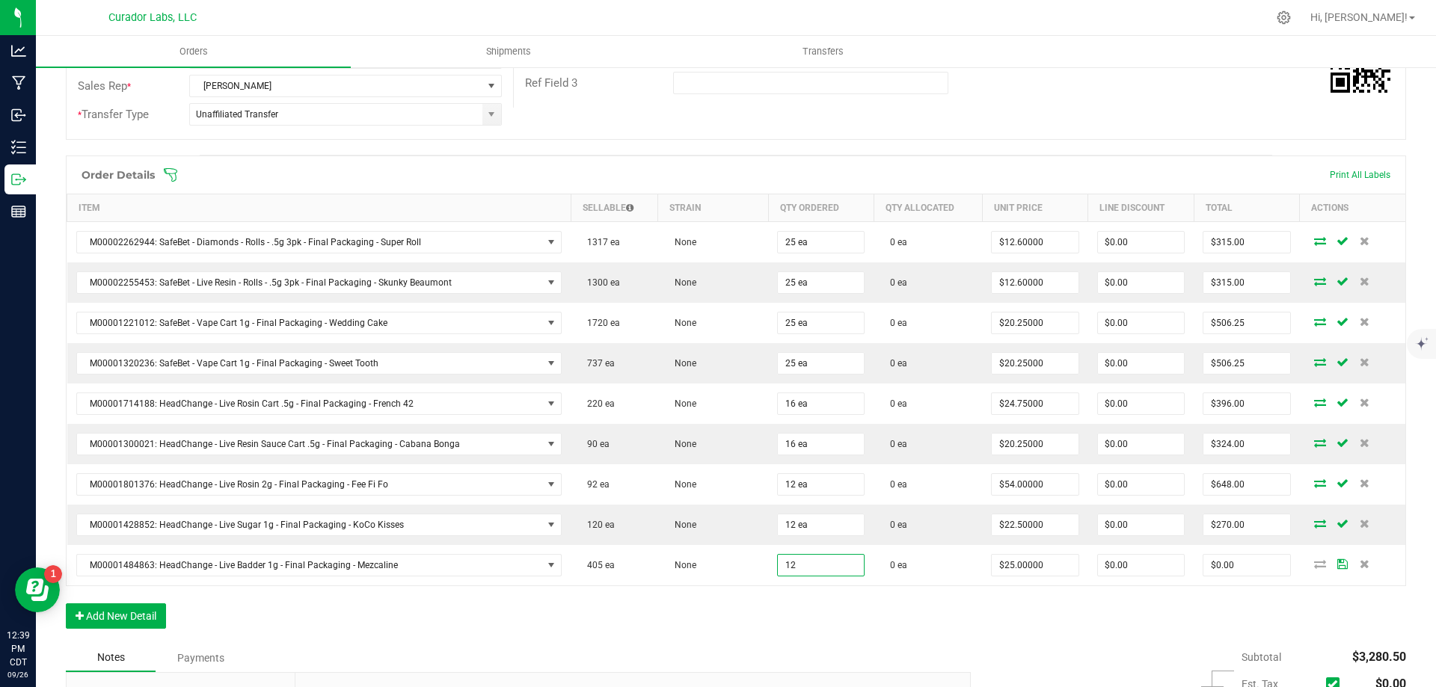
type input "12 ea"
type input "$300.00"
click at [805, 616] on div "Order Details Print All Labels Item Sellable Strain Qty Ordered Qty Allocated U…" at bounding box center [736, 400] width 1340 height 488
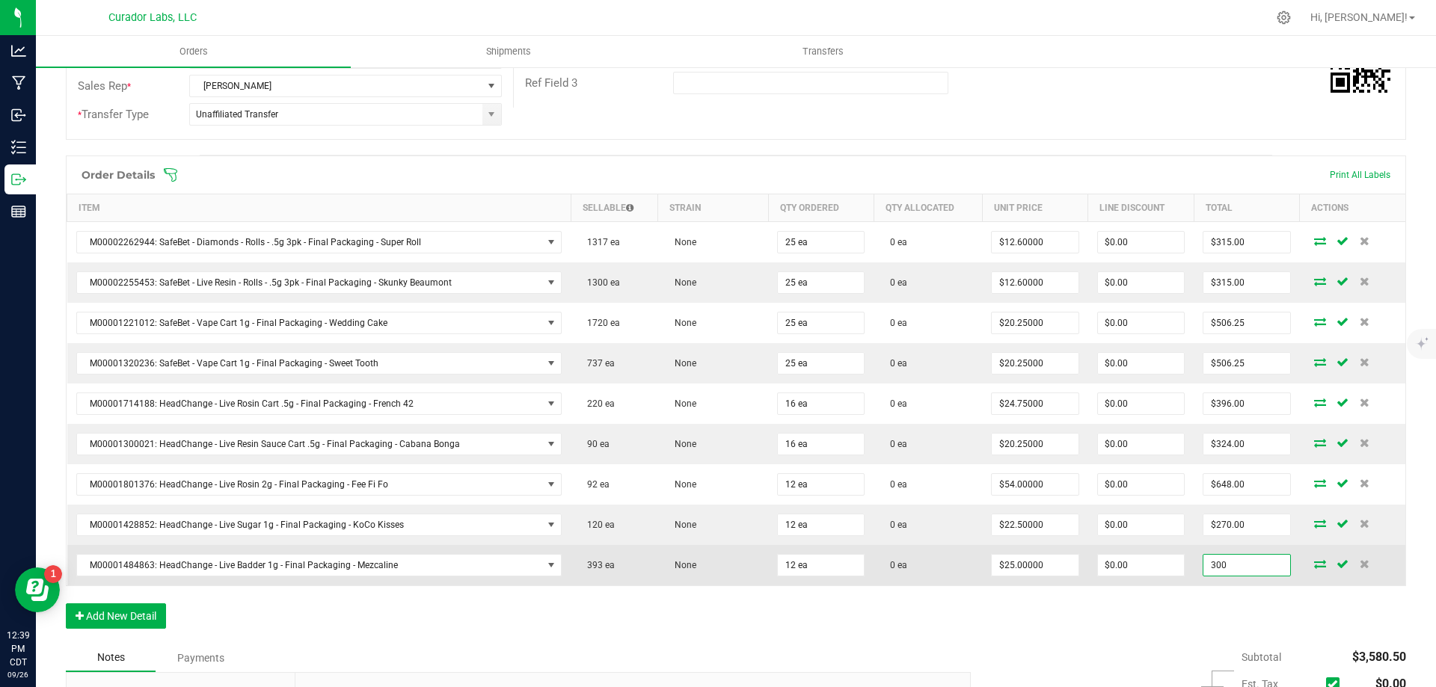
click at [1240, 572] on input "300" at bounding box center [1246, 565] width 86 height 21
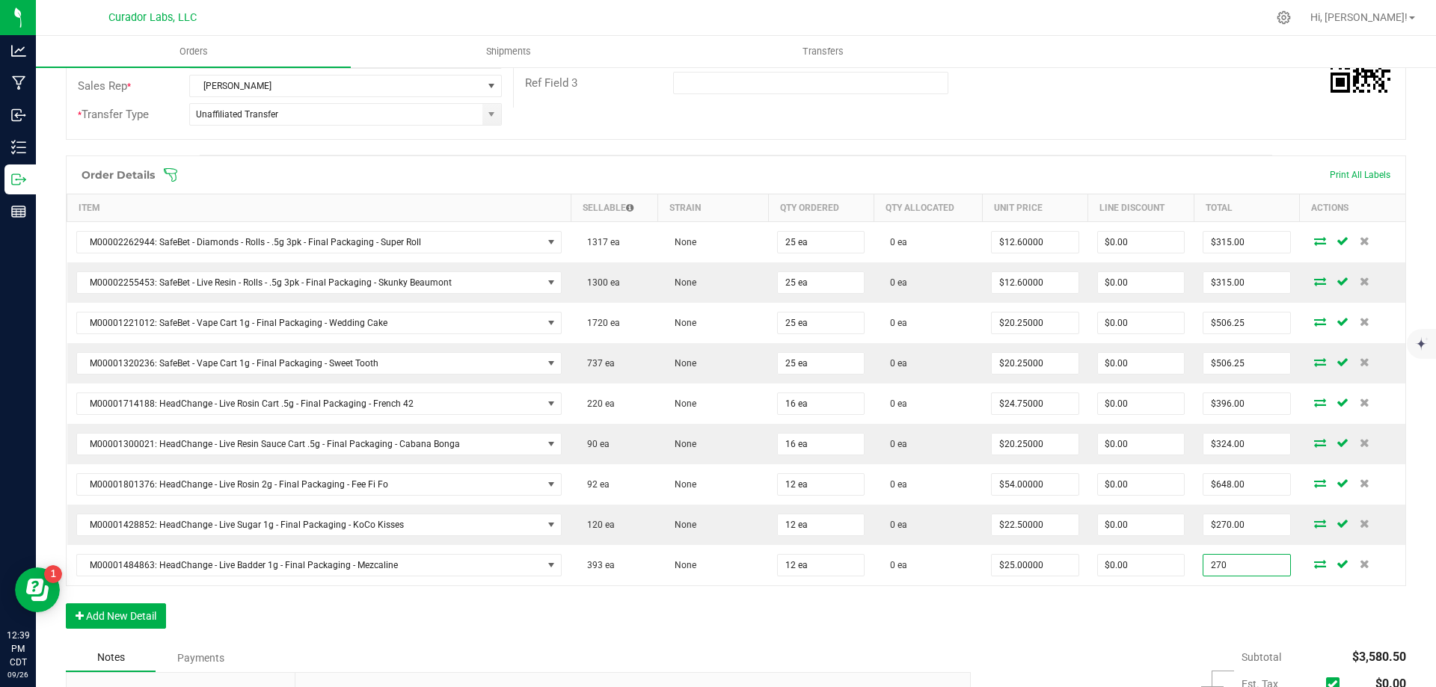
type input "270"
type input "$22.50000"
type input "$270.00"
click at [1175, 630] on div "Order Details Print All Labels Item Sellable Strain Qty Ordered Qty Allocated U…" at bounding box center [736, 400] width 1340 height 488
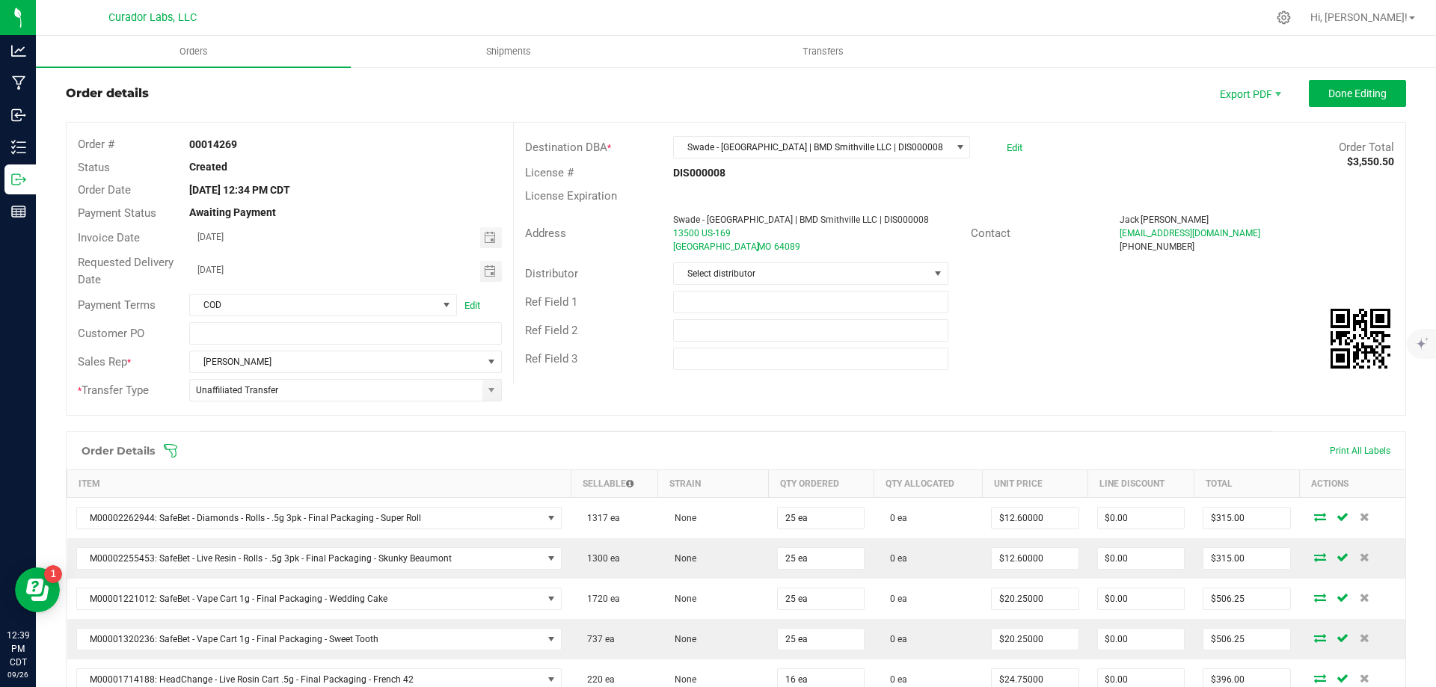
scroll to position [0, 0]
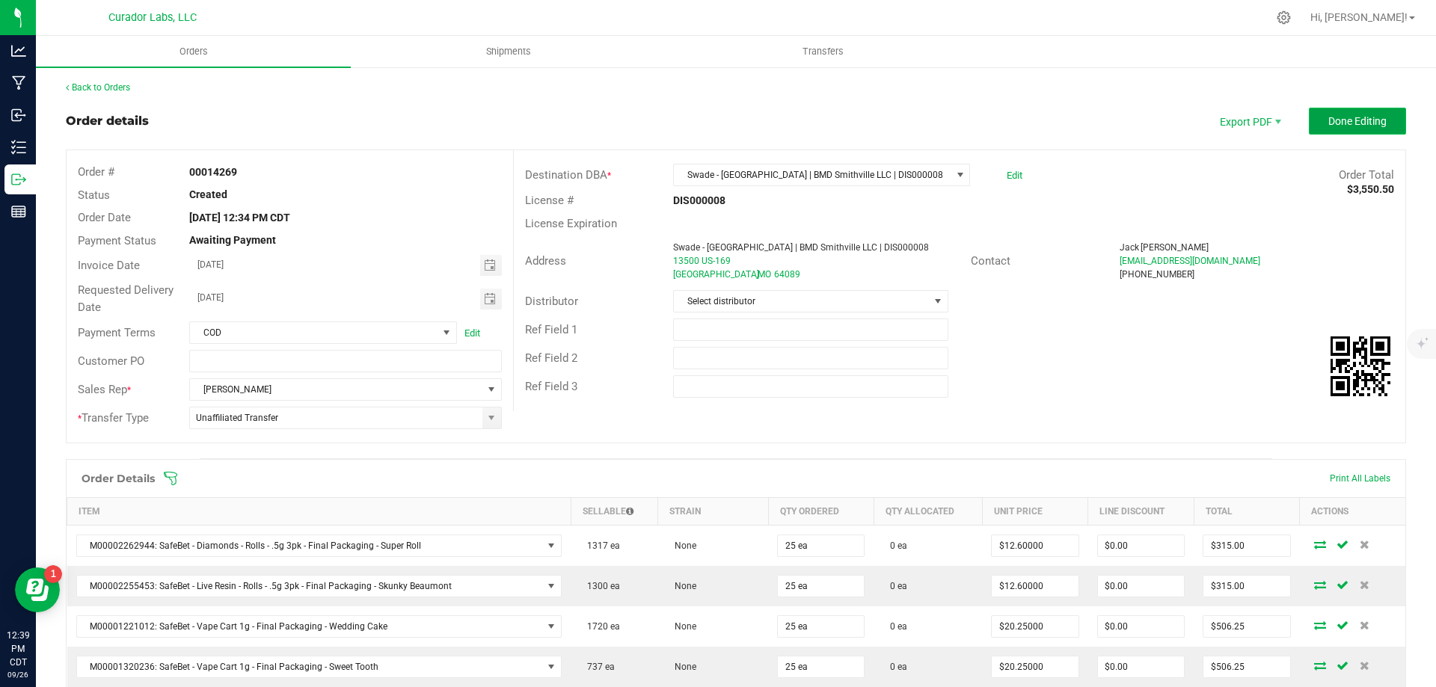
click at [1341, 126] on span "Done Editing" at bounding box center [1357, 121] width 58 height 12
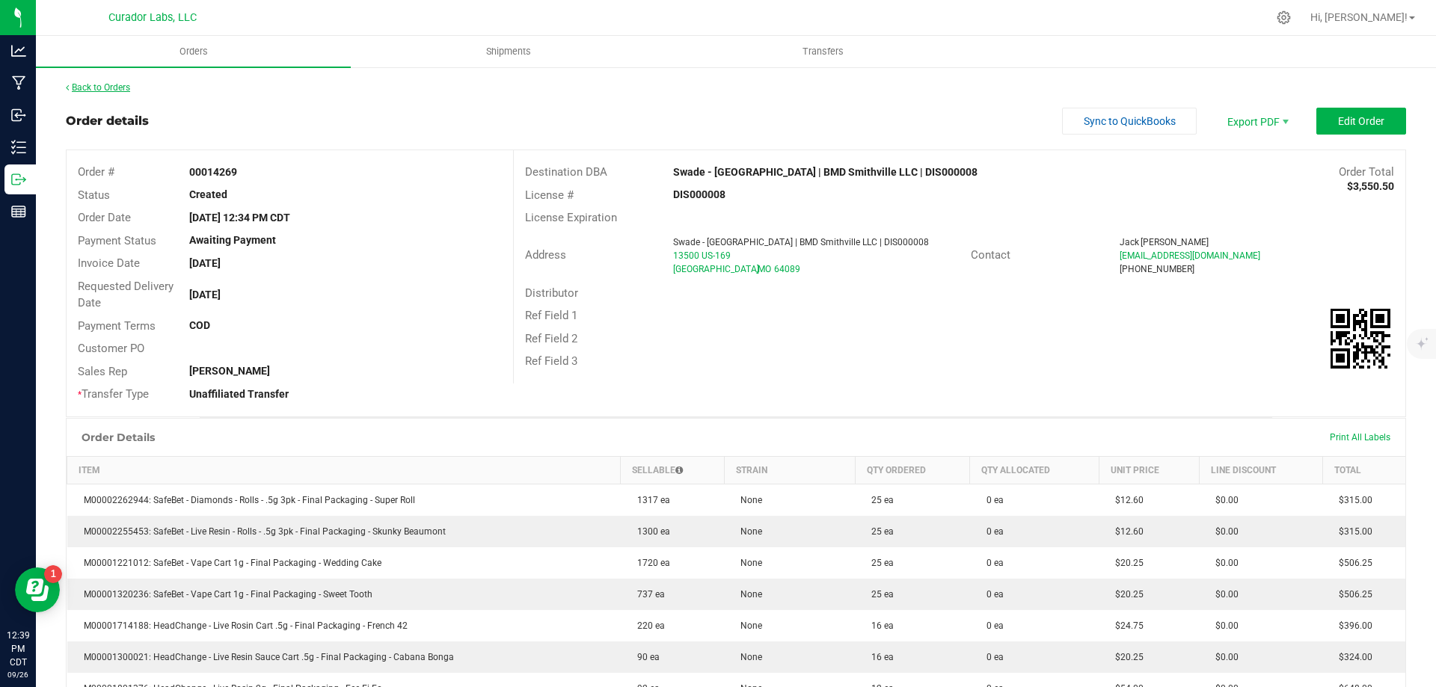
click at [123, 86] on link "Back to Orders" at bounding box center [98, 87] width 64 height 10
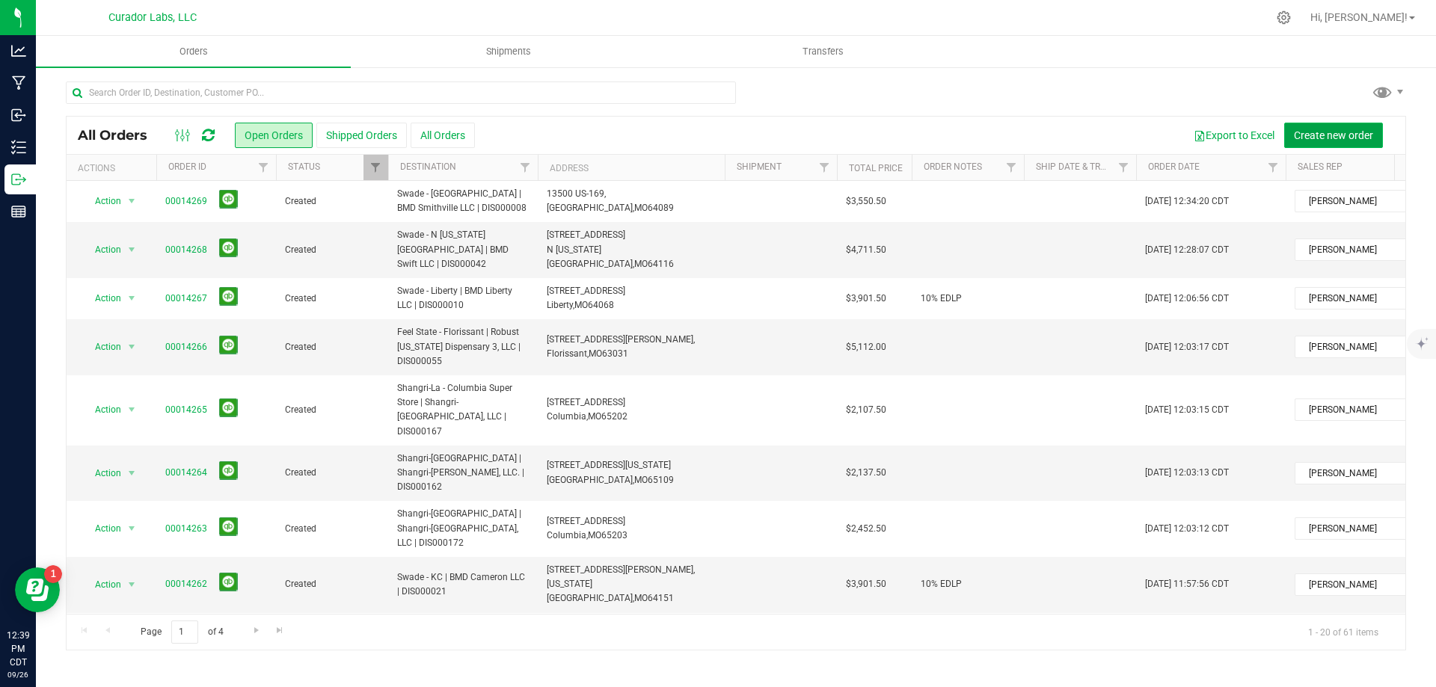
click at [1304, 134] on span "Create new order" at bounding box center [1333, 135] width 79 height 12
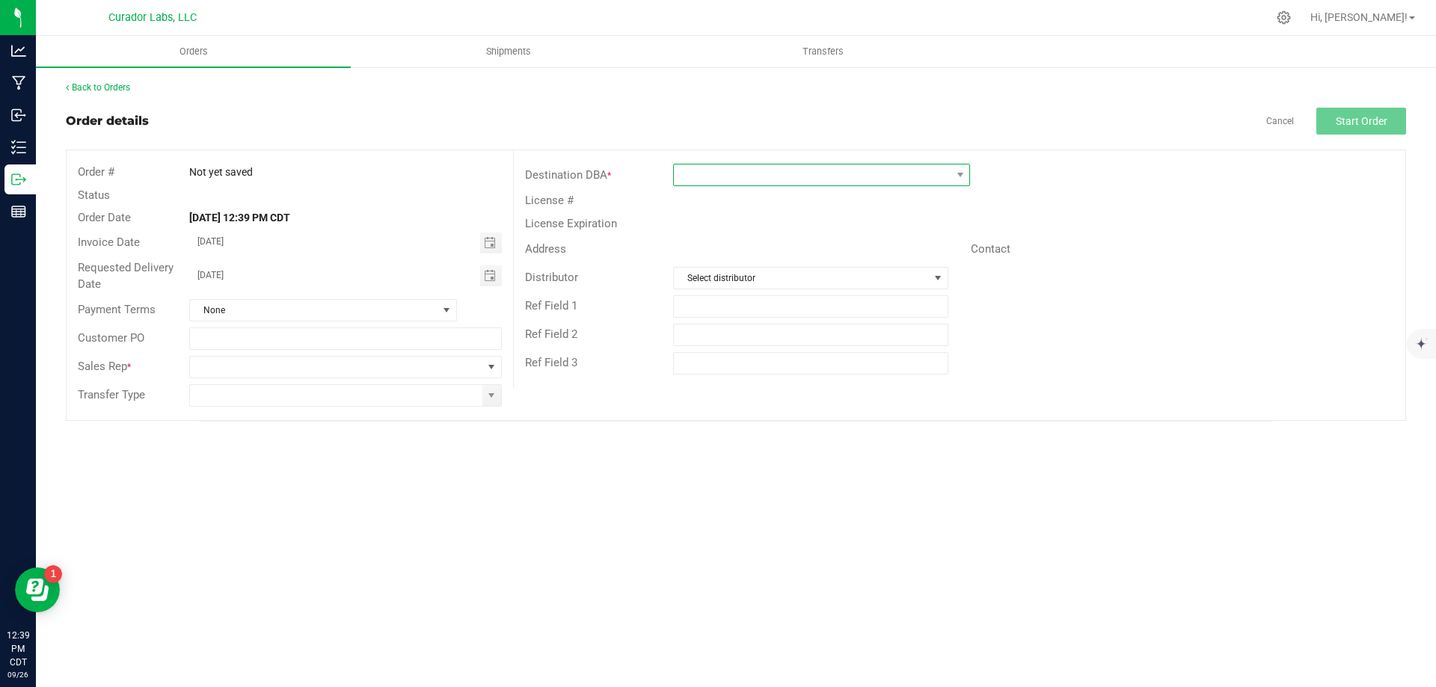
click at [805, 176] on span at bounding box center [812, 175] width 277 height 21
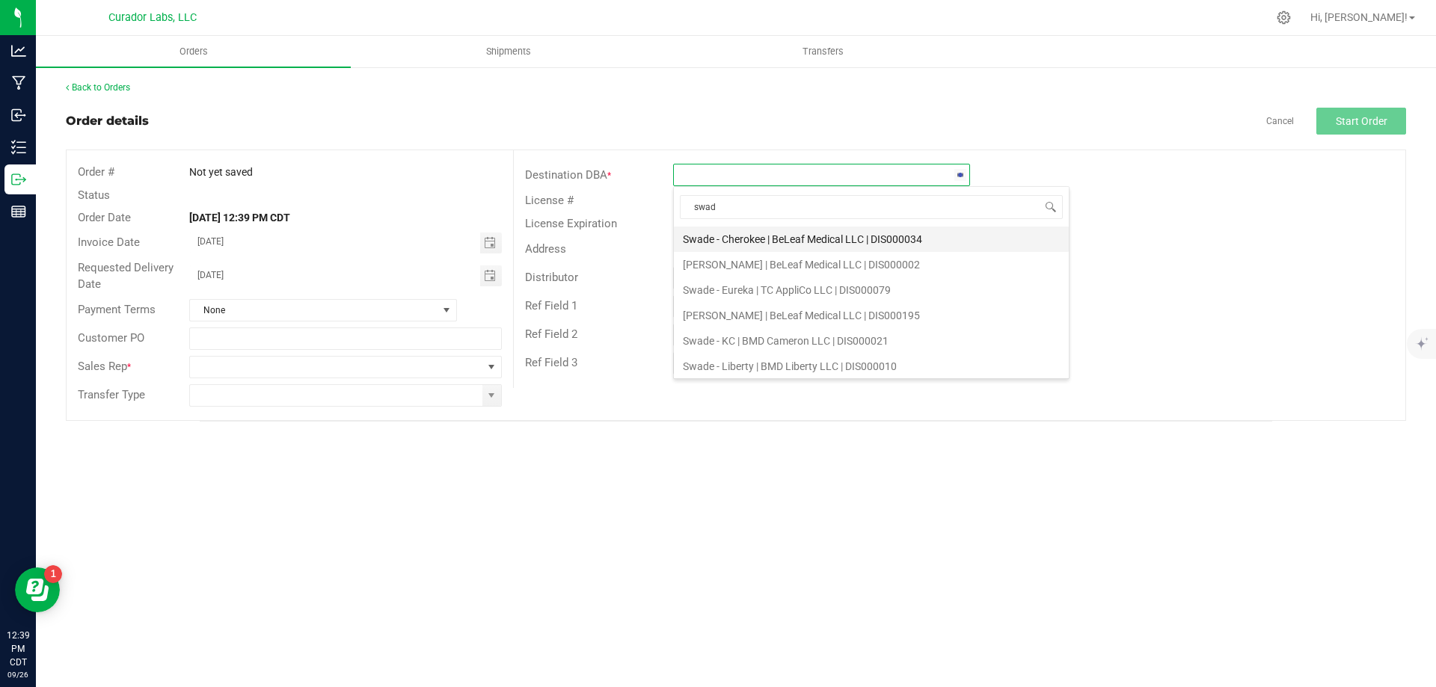
type input "swade"
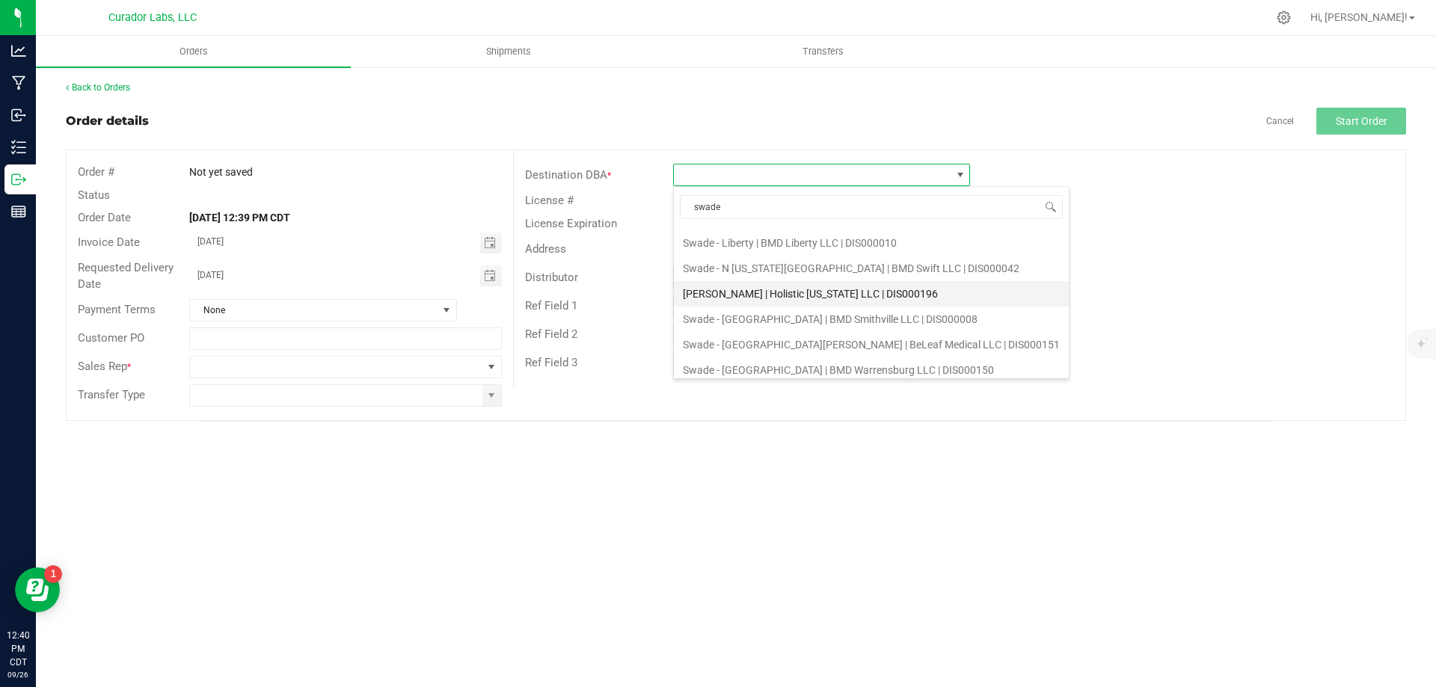
scroll to position [130, 0]
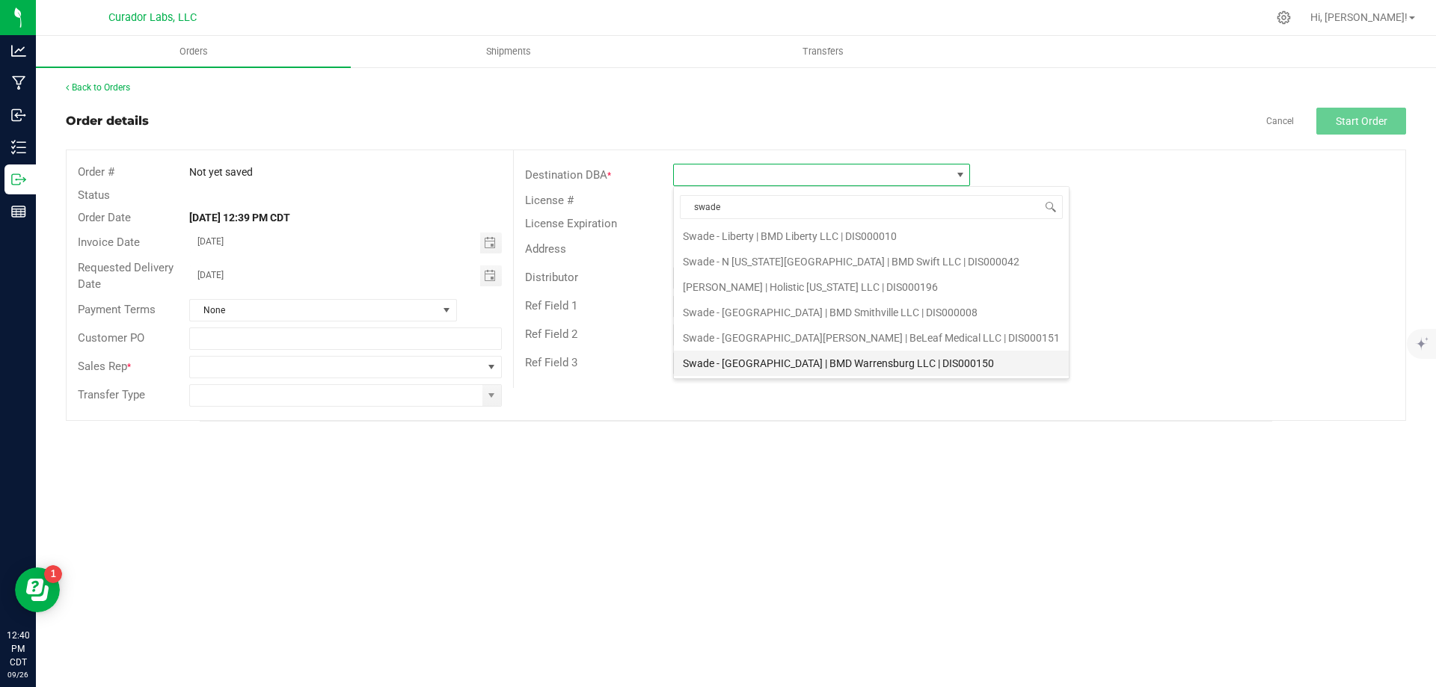
click at [793, 356] on li "Swade - [GEOGRAPHIC_DATA] | BMD Warrensburg LLC | DIS000150" at bounding box center [871, 363] width 395 height 25
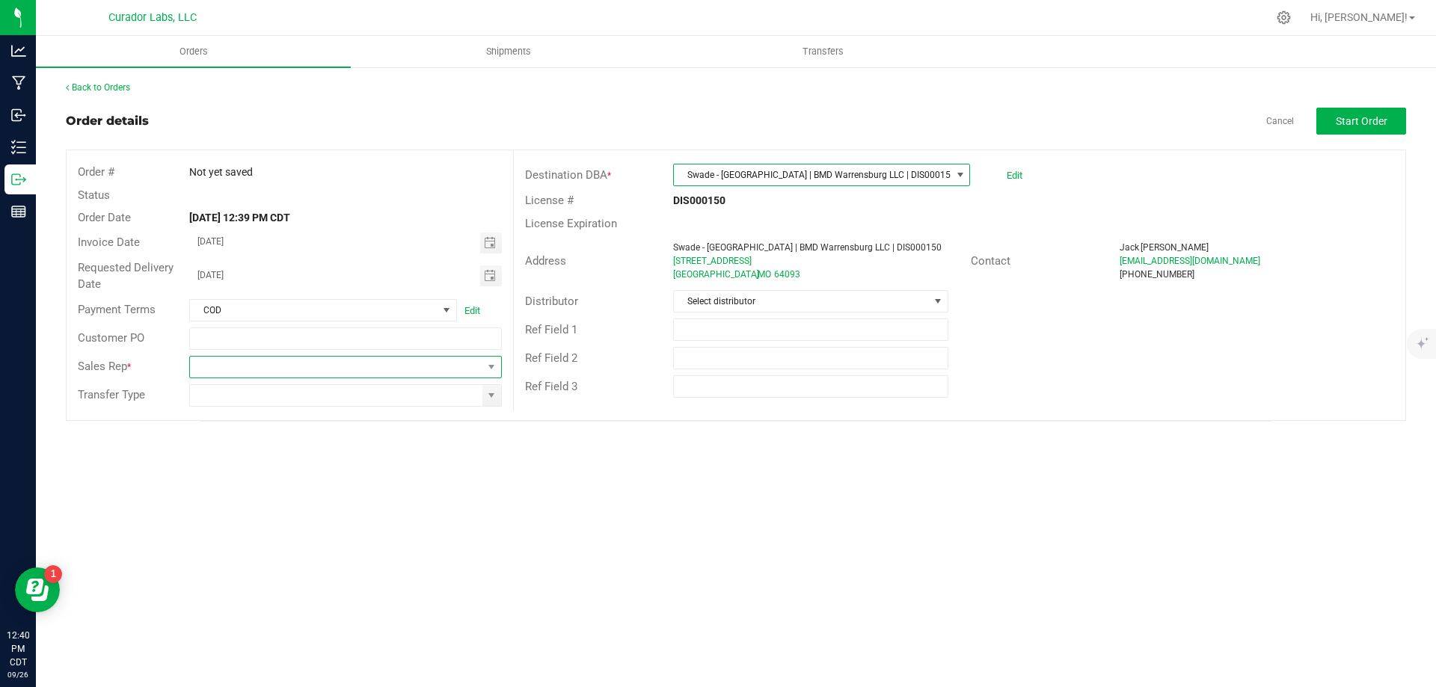
click at [286, 367] on span at bounding box center [336, 367] width 292 height 21
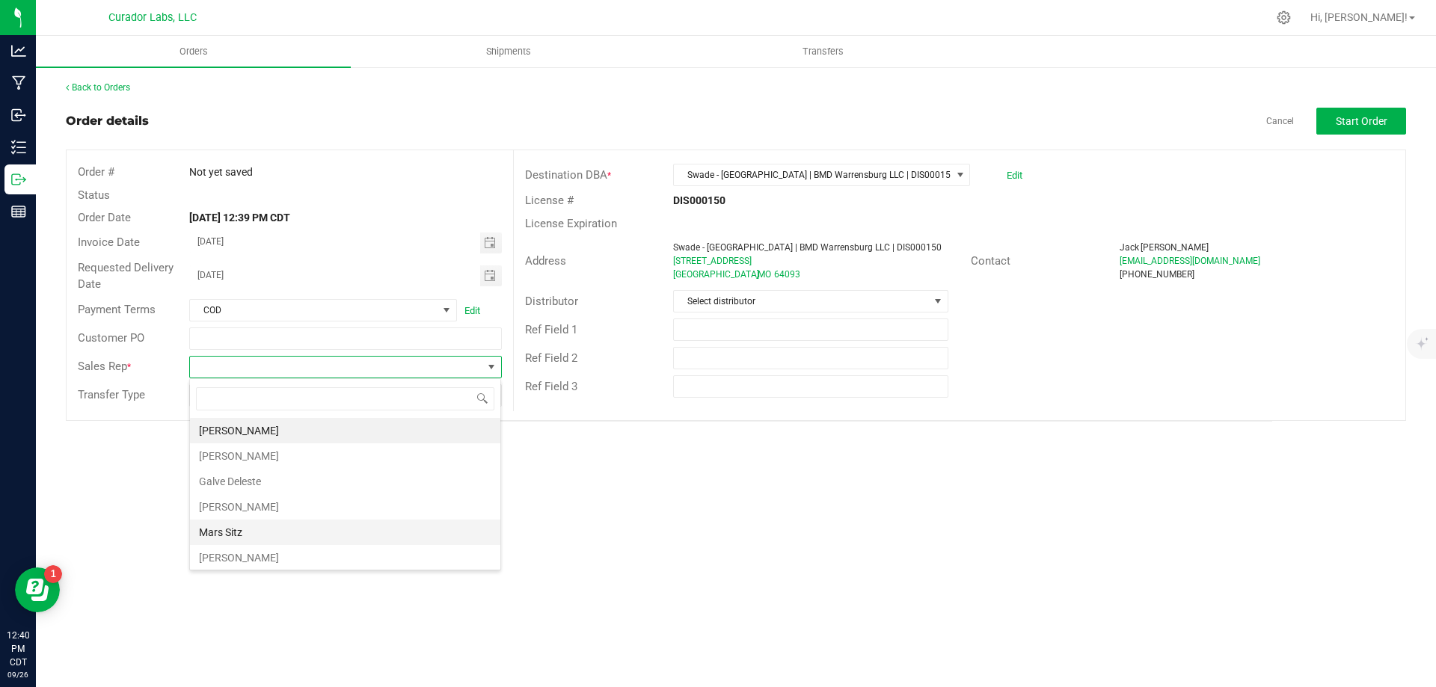
scroll to position [54, 0]
click at [292, 522] on li "[PERSON_NAME]" at bounding box center [345, 529] width 310 height 25
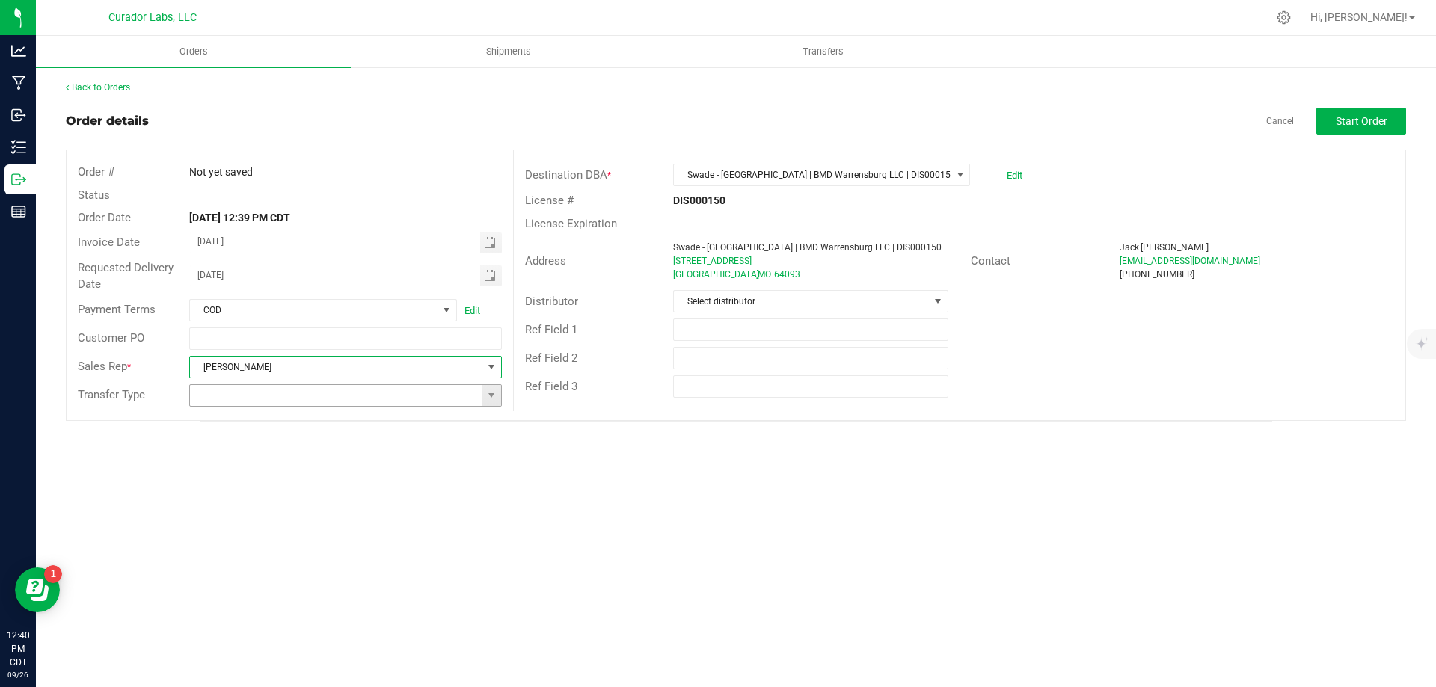
click at [316, 402] on input at bounding box center [336, 395] width 292 height 21
click at [490, 397] on span at bounding box center [491, 396] width 12 height 12
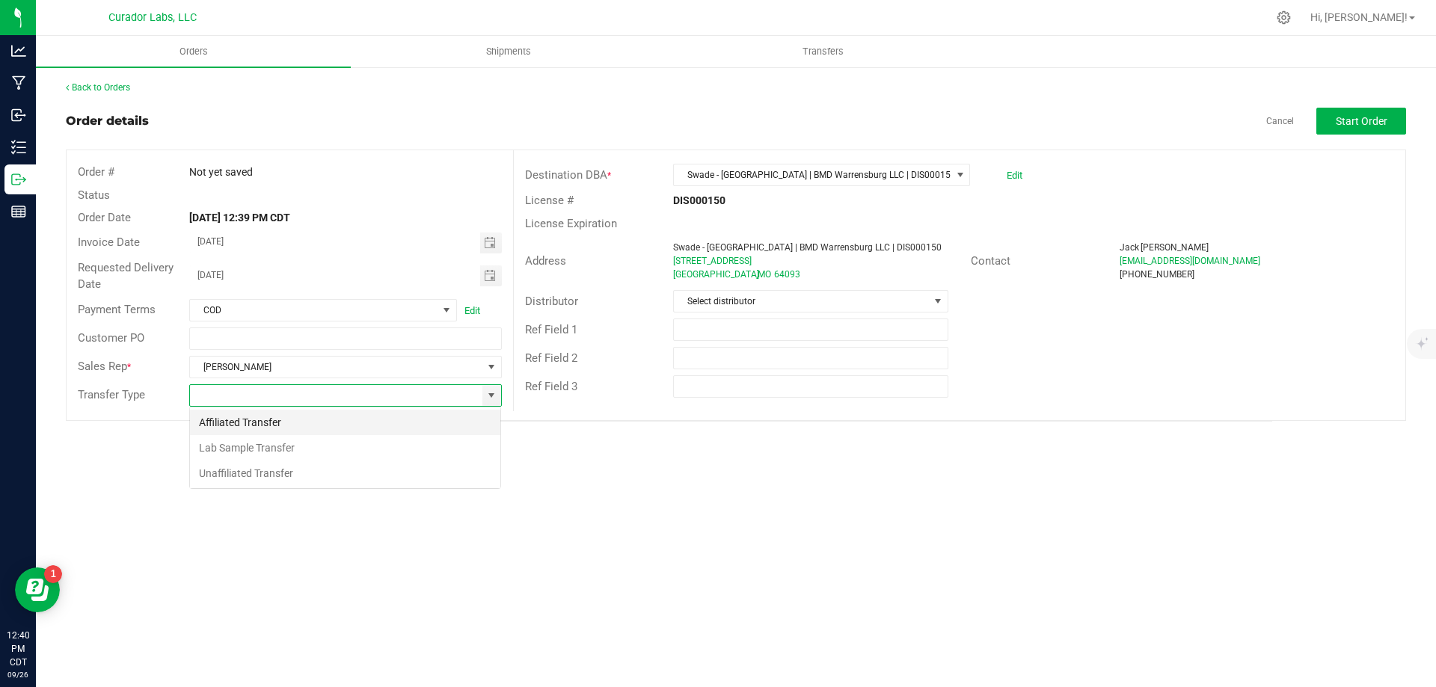
scroll to position [22, 313]
click at [316, 473] on li "Unaffiliated Transfer" at bounding box center [345, 473] width 310 height 25
type input "Unaffiliated Transfer"
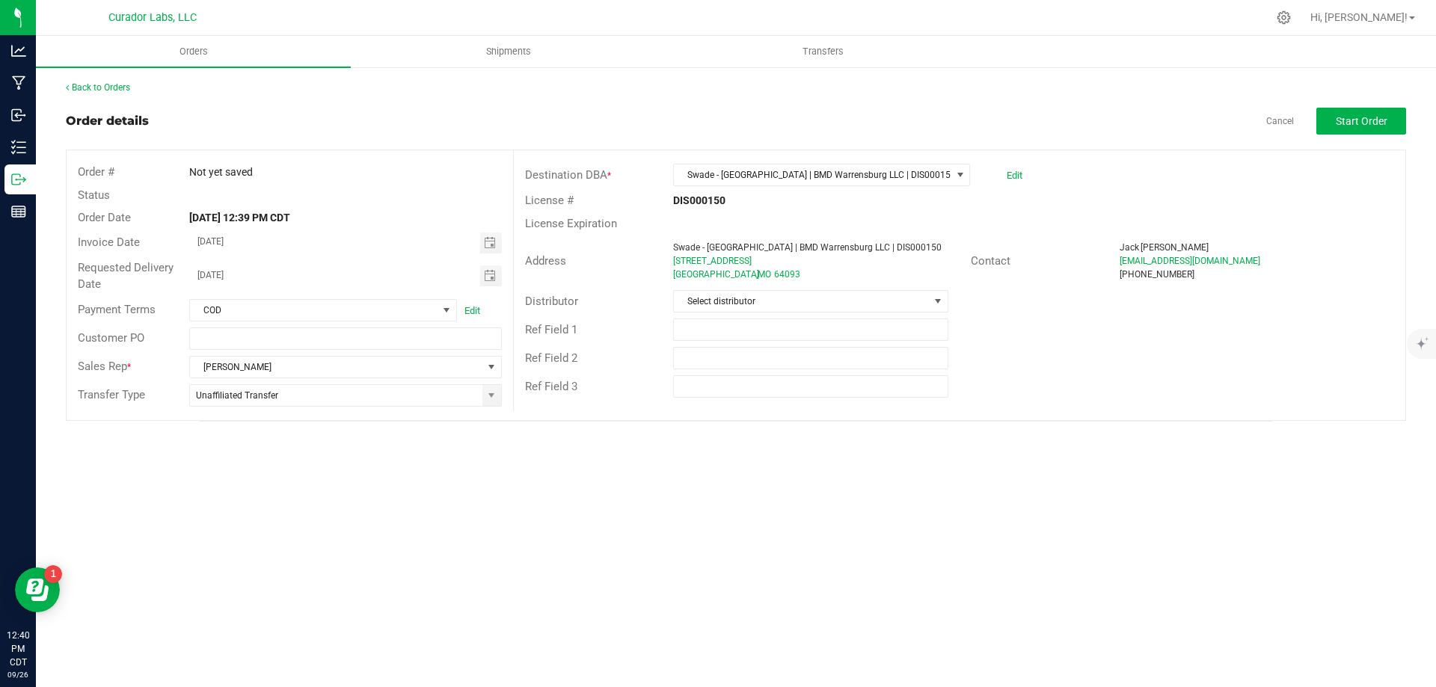
click at [698, 498] on div "Orders Shipments Transfers Back to Orders Order details Cancel Start Order Orde…" at bounding box center [736, 361] width 1400 height 651
click at [1353, 125] on span "Start Order" at bounding box center [1362, 121] width 52 height 12
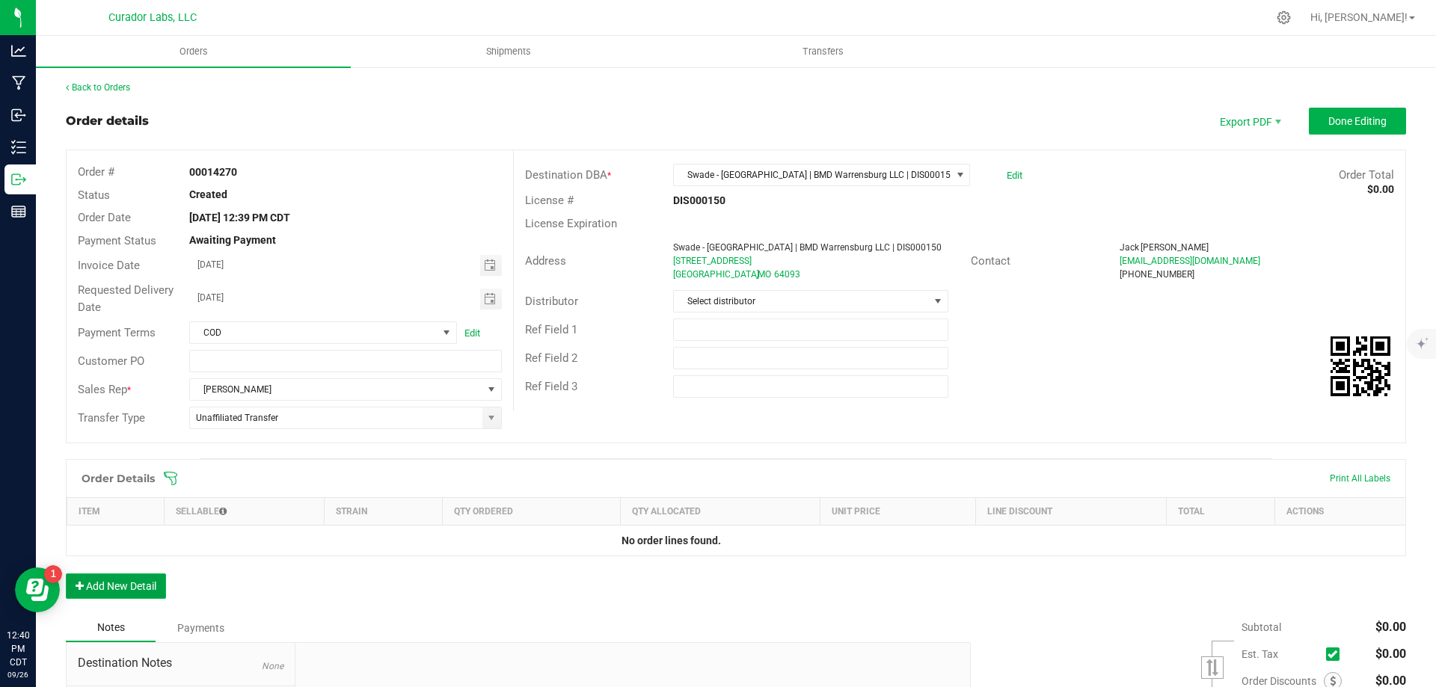
click at [116, 587] on button "Add New Detail" at bounding box center [116, 586] width 100 height 25
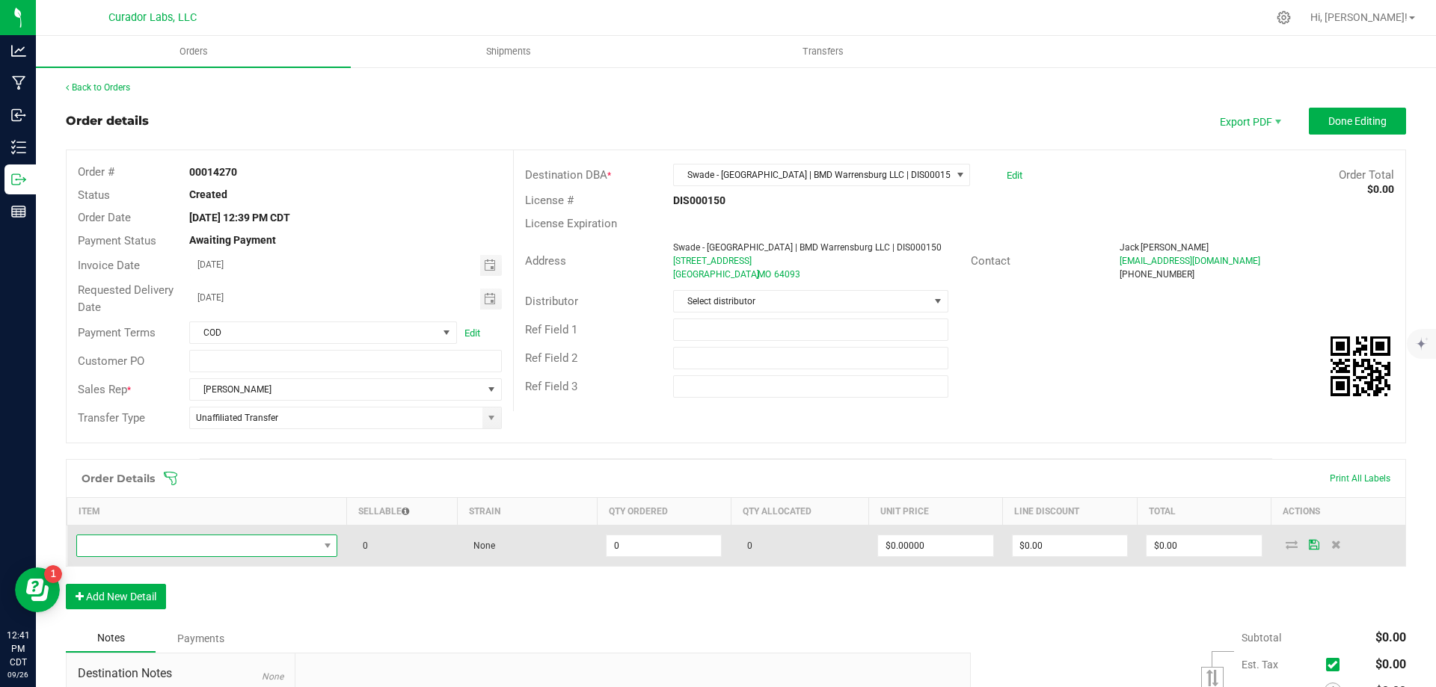
click at [179, 545] on span "NO DATA FOUND" at bounding box center [198, 545] width 242 height 21
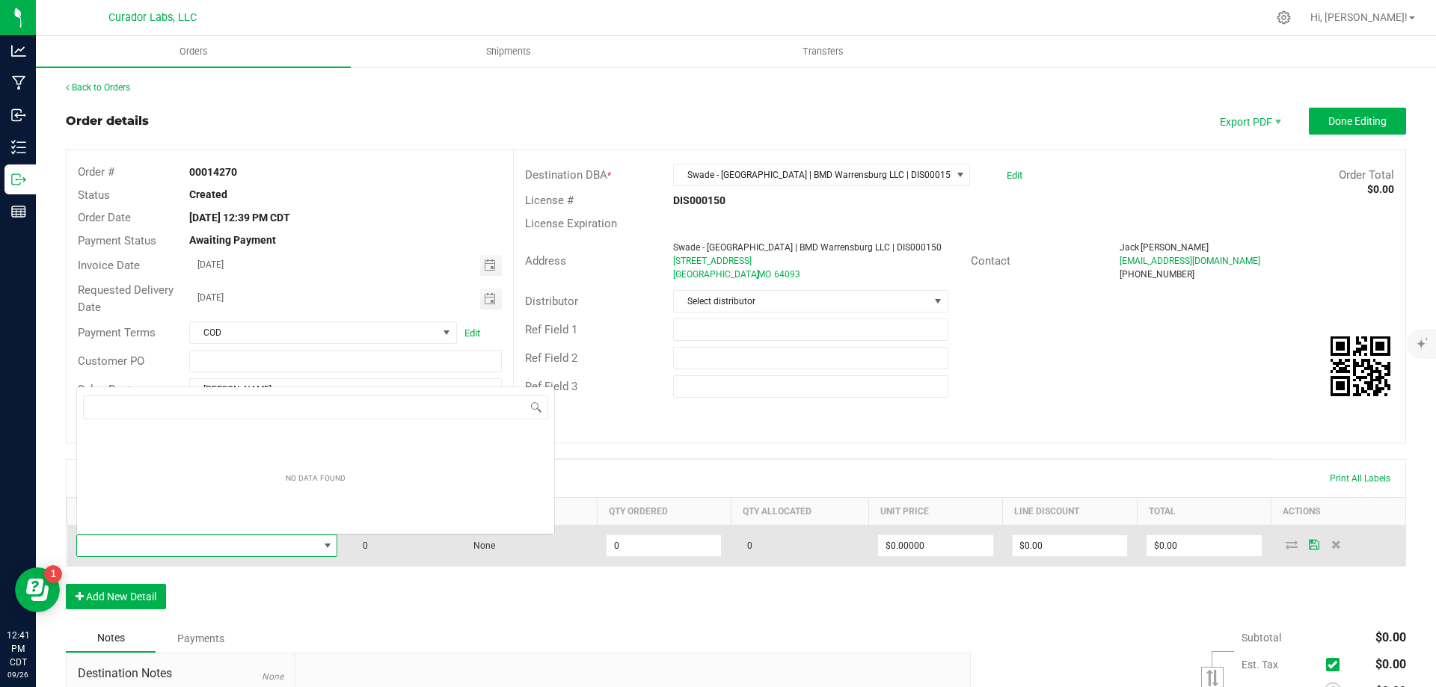
scroll to position [22, 257]
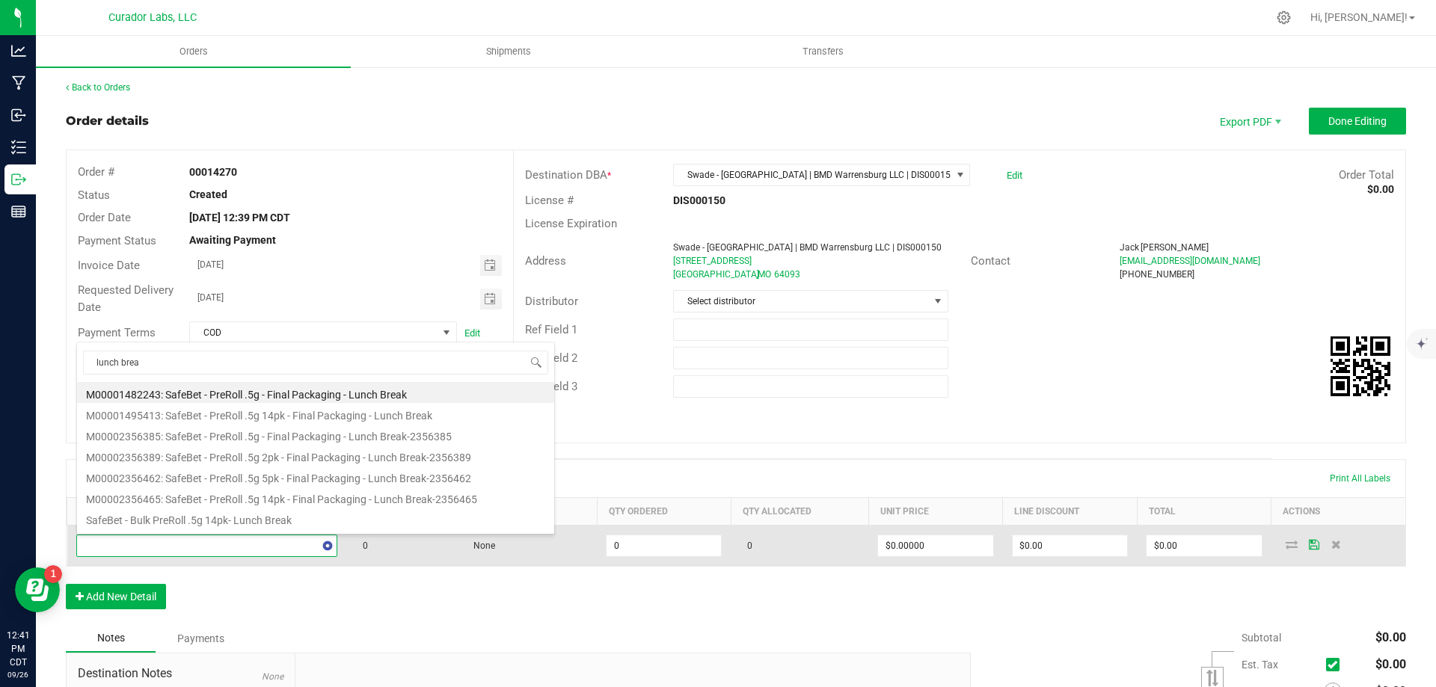
type input "lunch break"
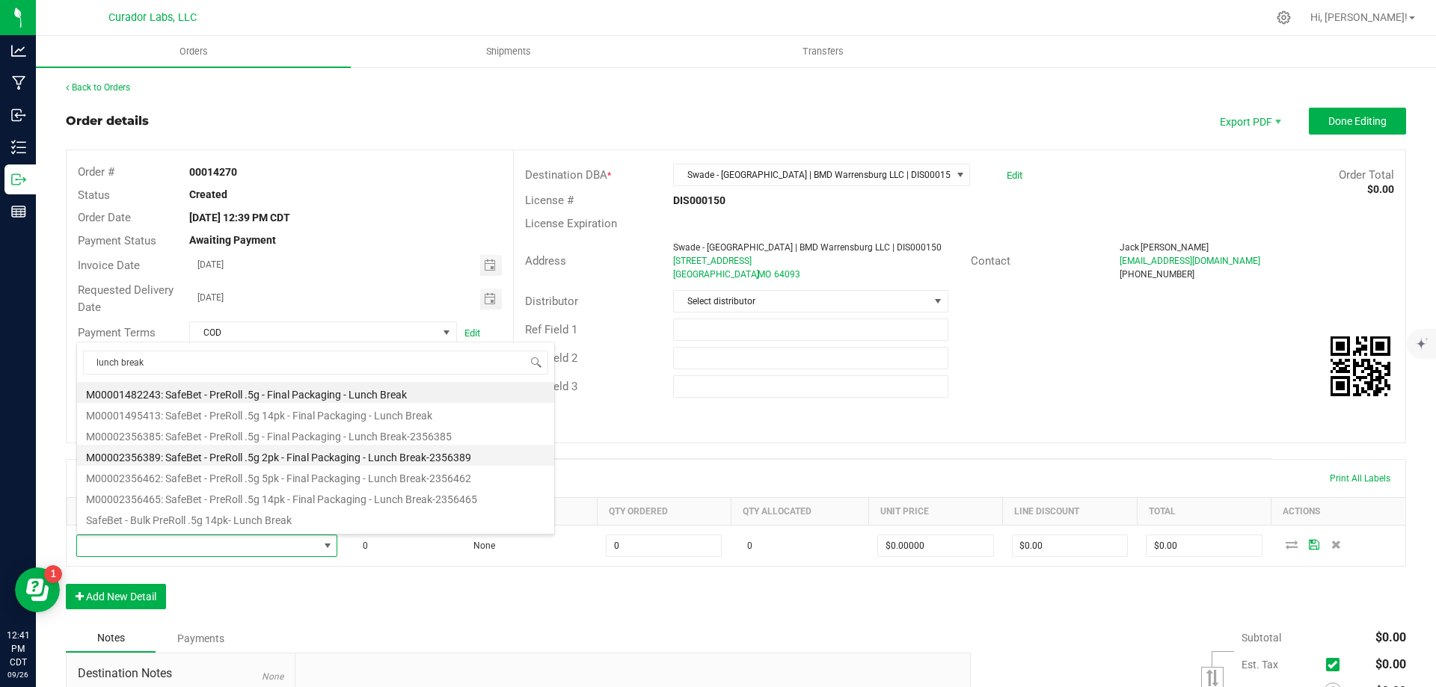
click at [265, 458] on li "M00002356389: SafeBet - PreRoll .5g 2pk - Final Packaging - Lunch Break-2356389" at bounding box center [315, 455] width 477 height 21
type input "0 ea"
type input "$150.00000"
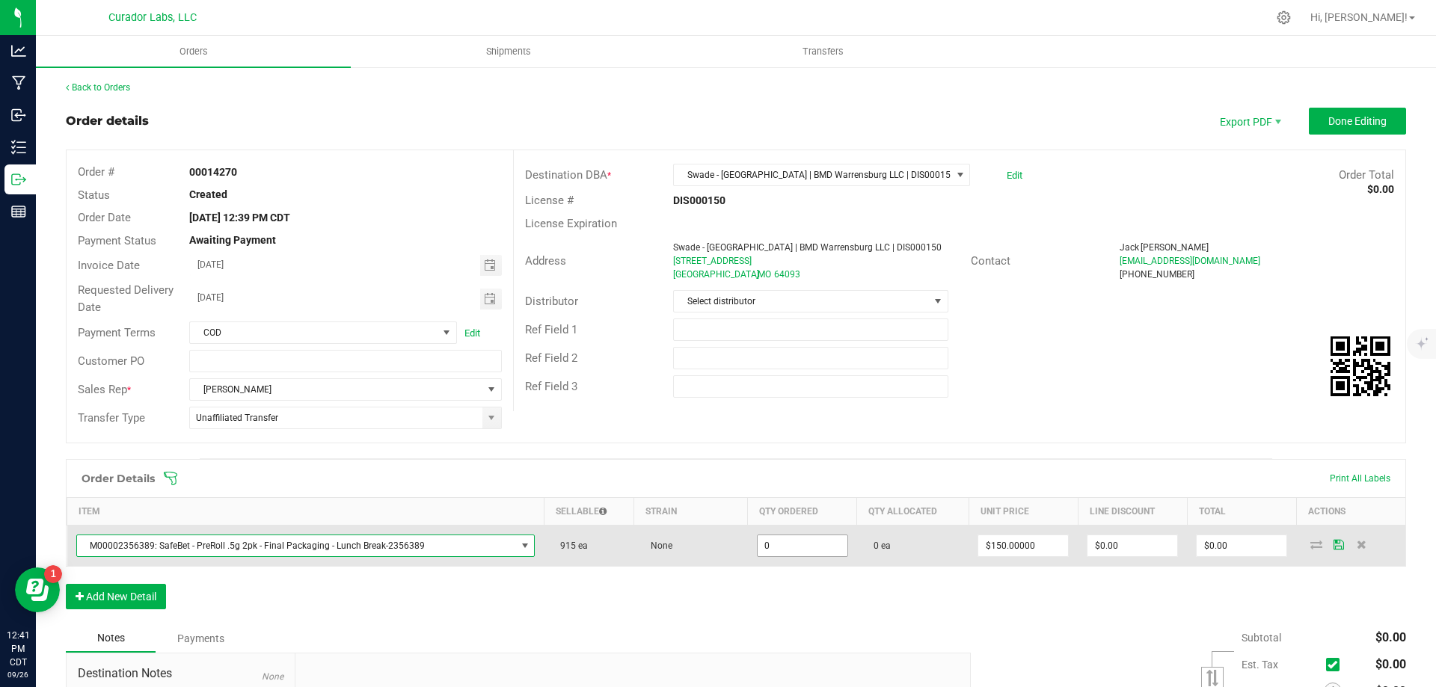
click at [781, 549] on input "0" at bounding box center [803, 545] width 90 height 21
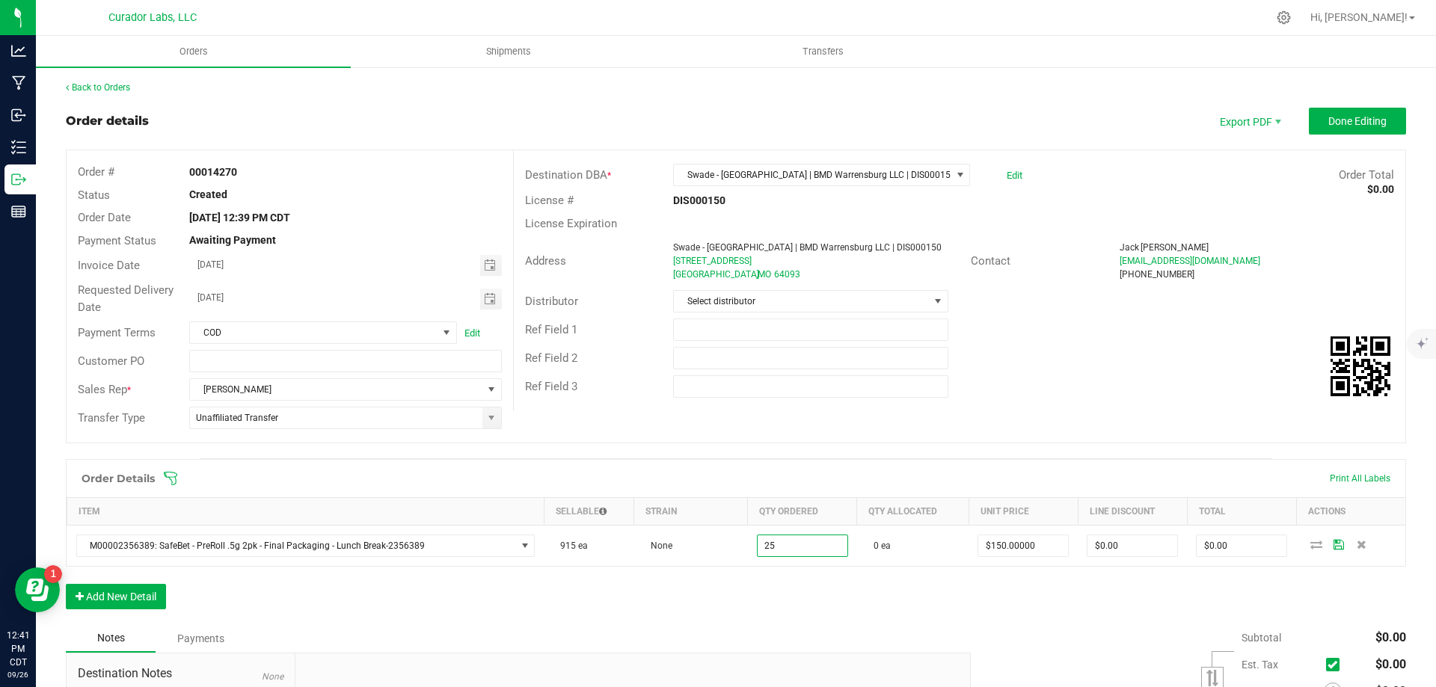
type input "25 ea"
type input "$3,750.00"
click at [924, 615] on div "Order Details Print All Labels Item Sellable Strain Qty Ordered Qty Allocated U…" at bounding box center [736, 541] width 1340 height 165
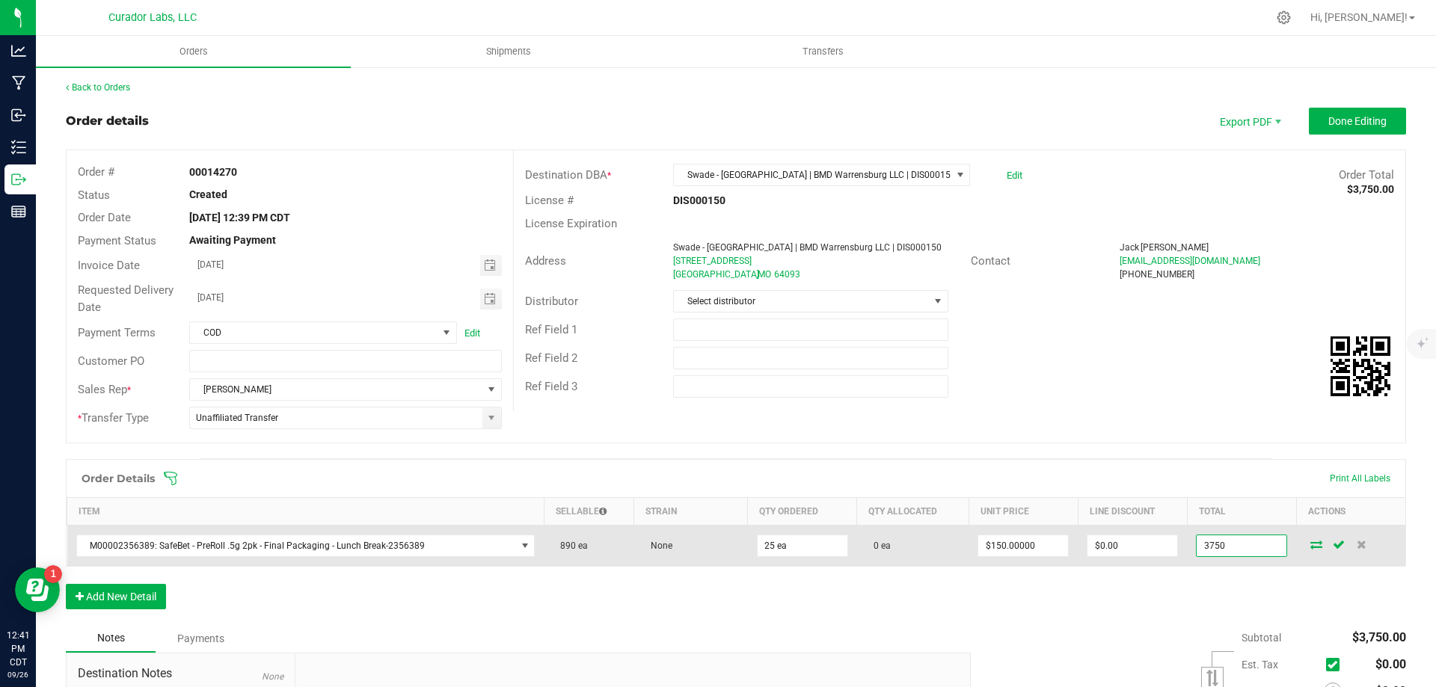
click at [1252, 544] on input "3750" at bounding box center [1242, 545] width 90 height 21
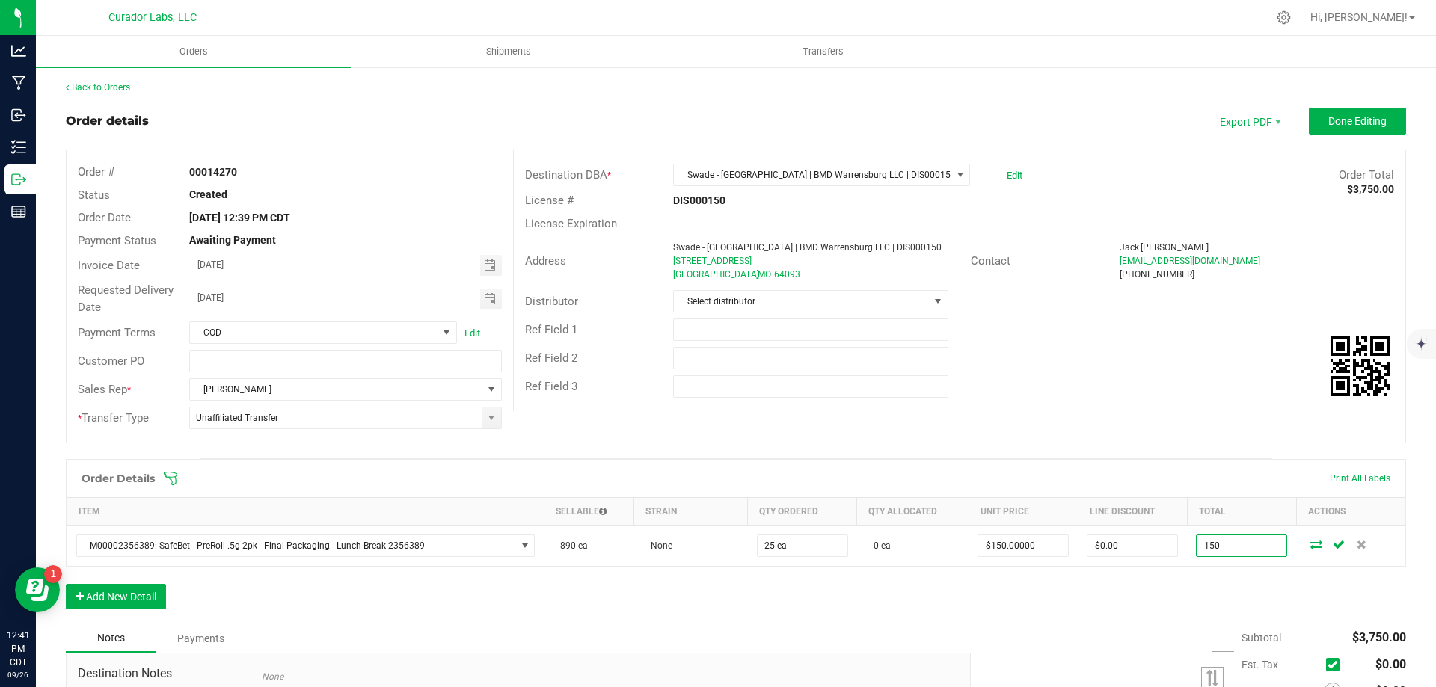
type input "150"
type input "$6.00000"
type input "$150.00"
click at [1175, 590] on div "Order Details Print All Labels Item Sellable Strain Qty Ordered Qty Allocated U…" at bounding box center [736, 541] width 1340 height 165
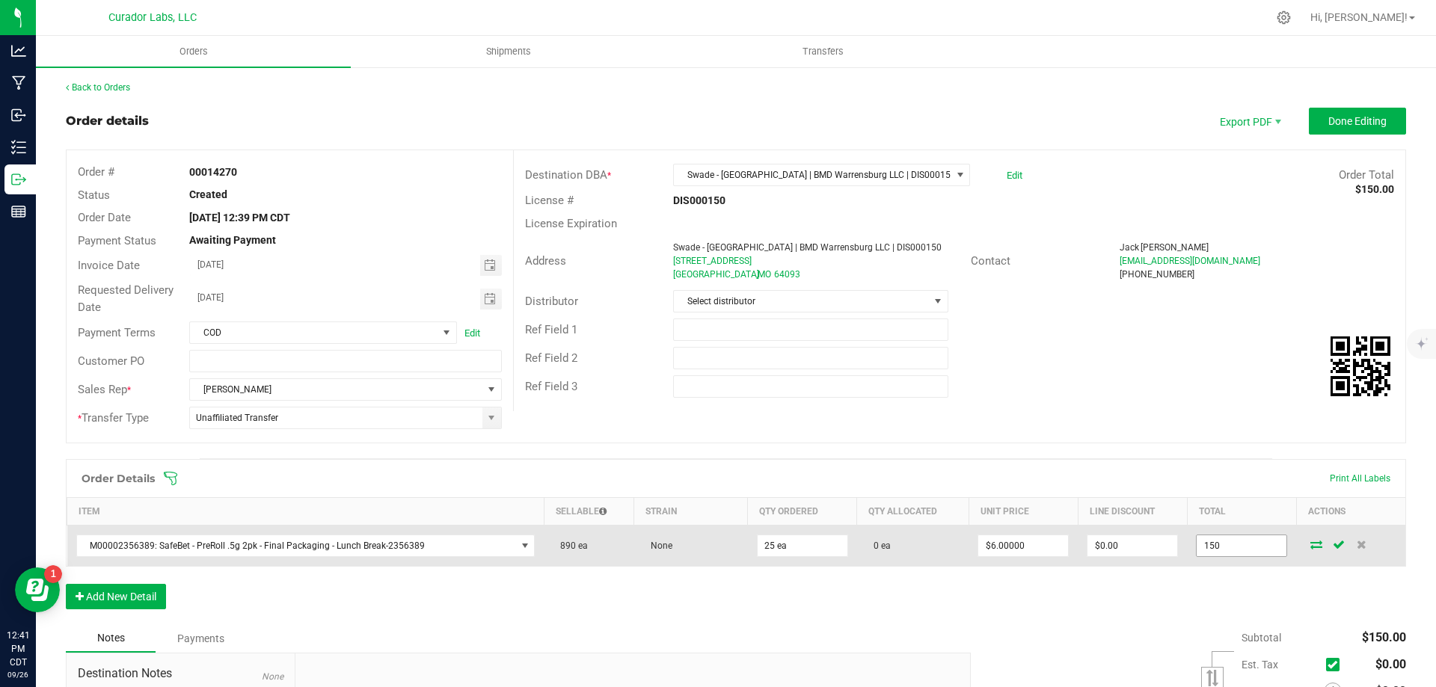
click at [1209, 540] on input "150" at bounding box center [1242, 545] width 90 height 21
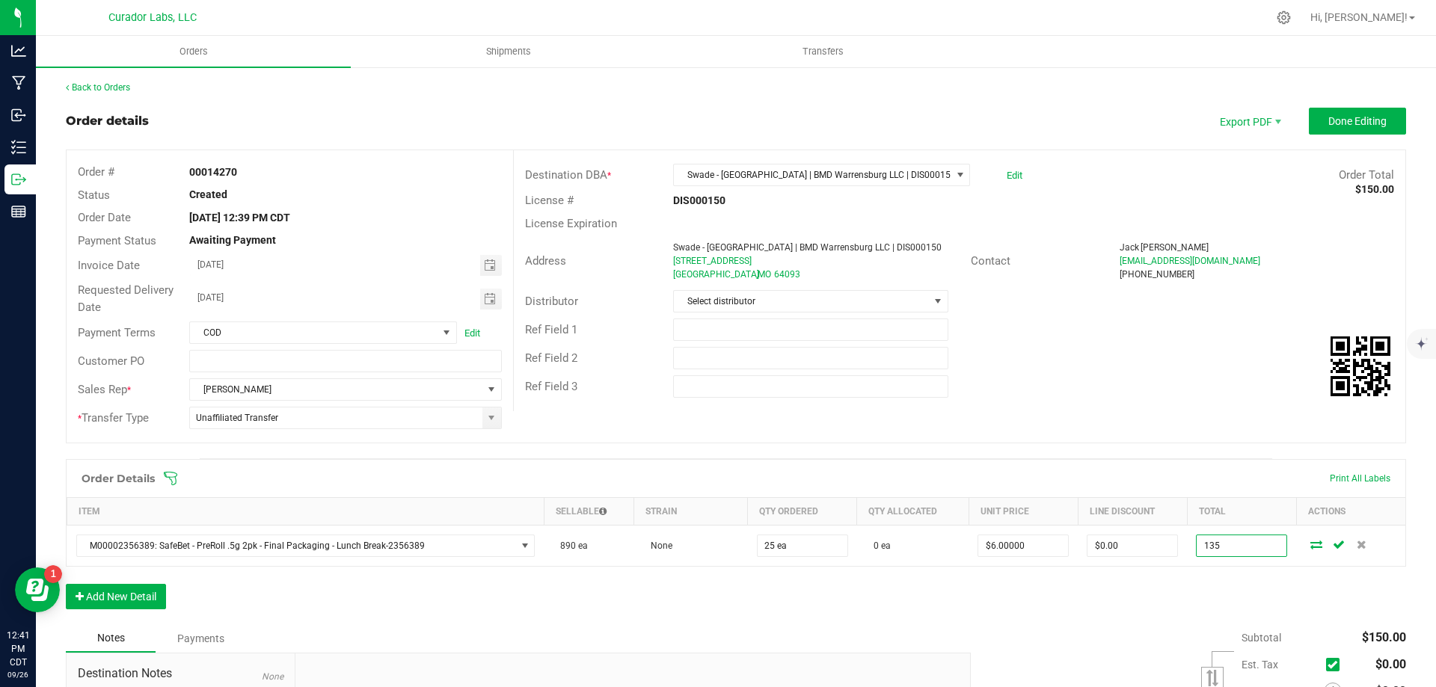
type input "135"
type input "$5.40000"
type input "$135.00"
click at [1135, 595] on div "Order Details Print All Labels Item Sellable Strain Qty Ordered Qty Allocated U…" at bounding box center [736, 541] width 1340 height 165
click at [123, 598] on button "Add New Detail" at bounding box center [116, 596] width 100 height 25
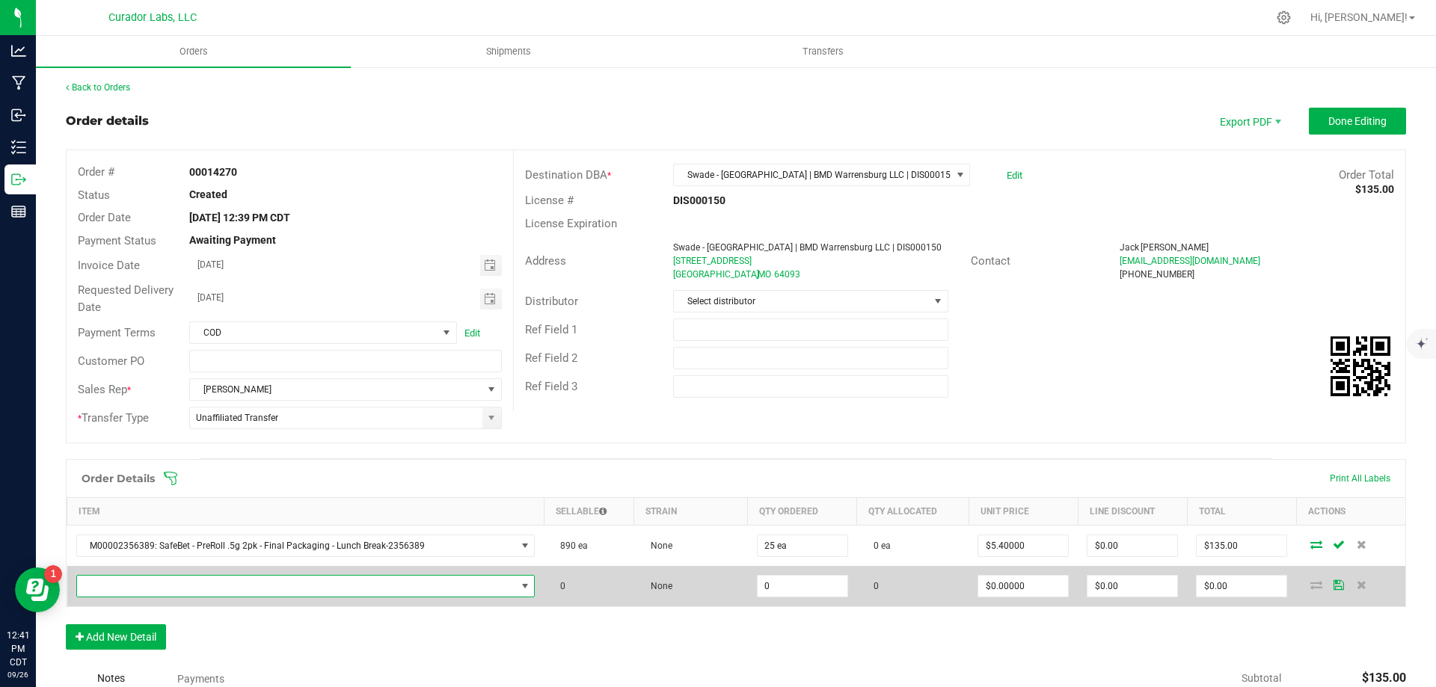
click at [317, 586] on span "NO DATA FOUND" at bounding box center [296, 586] width 439 height 21
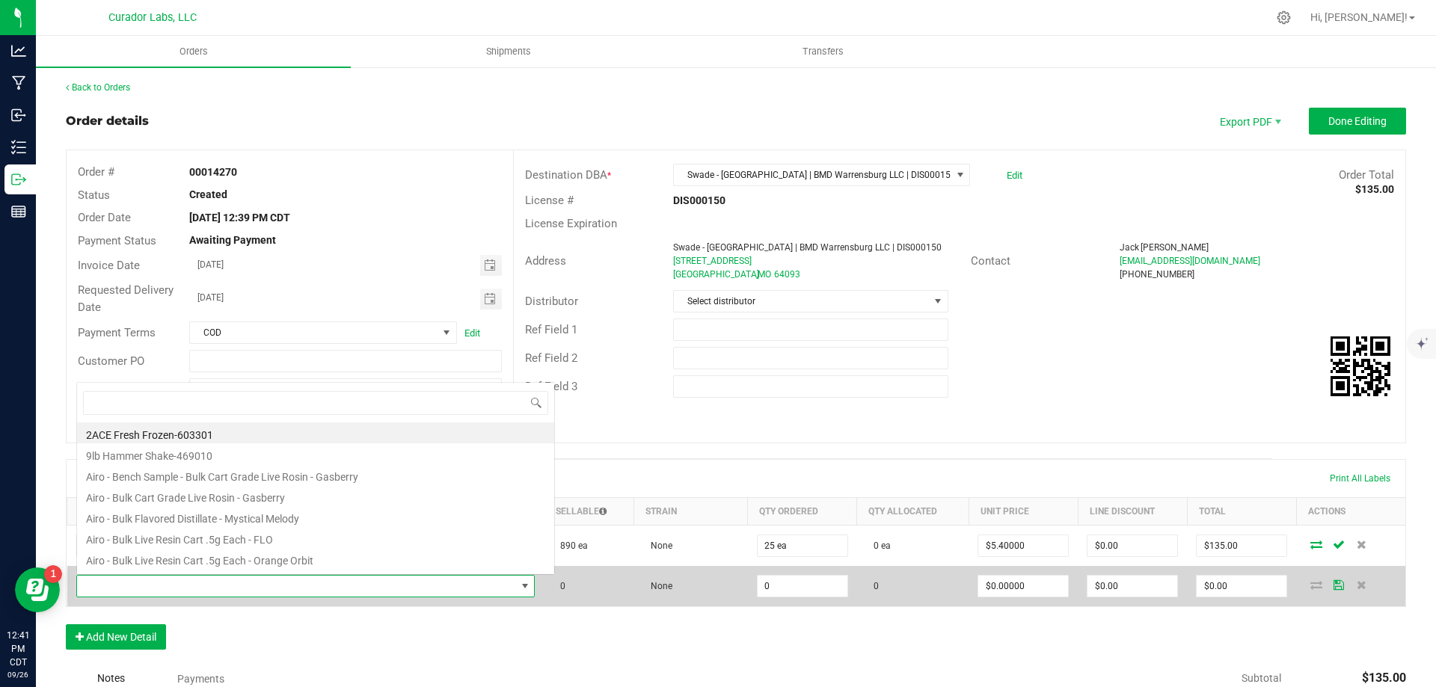
scroll to position [22, 446]
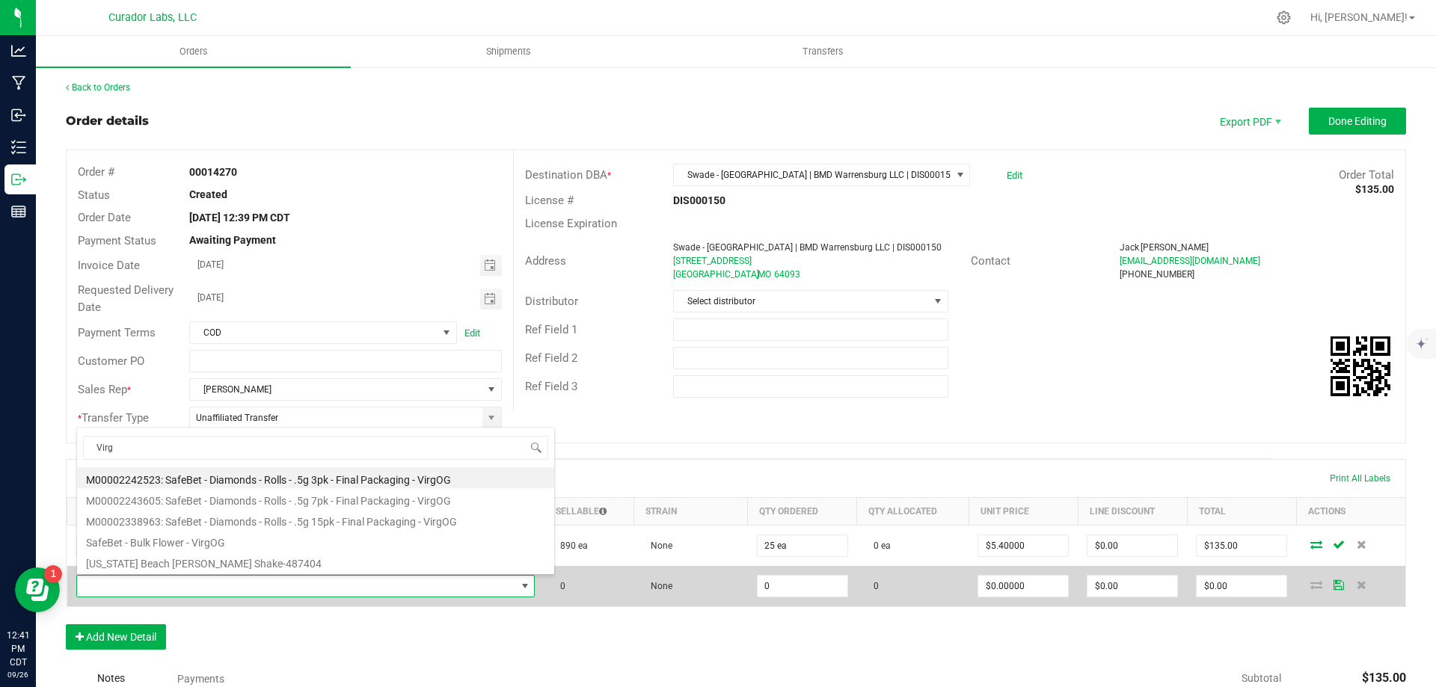
type input "Virgo"
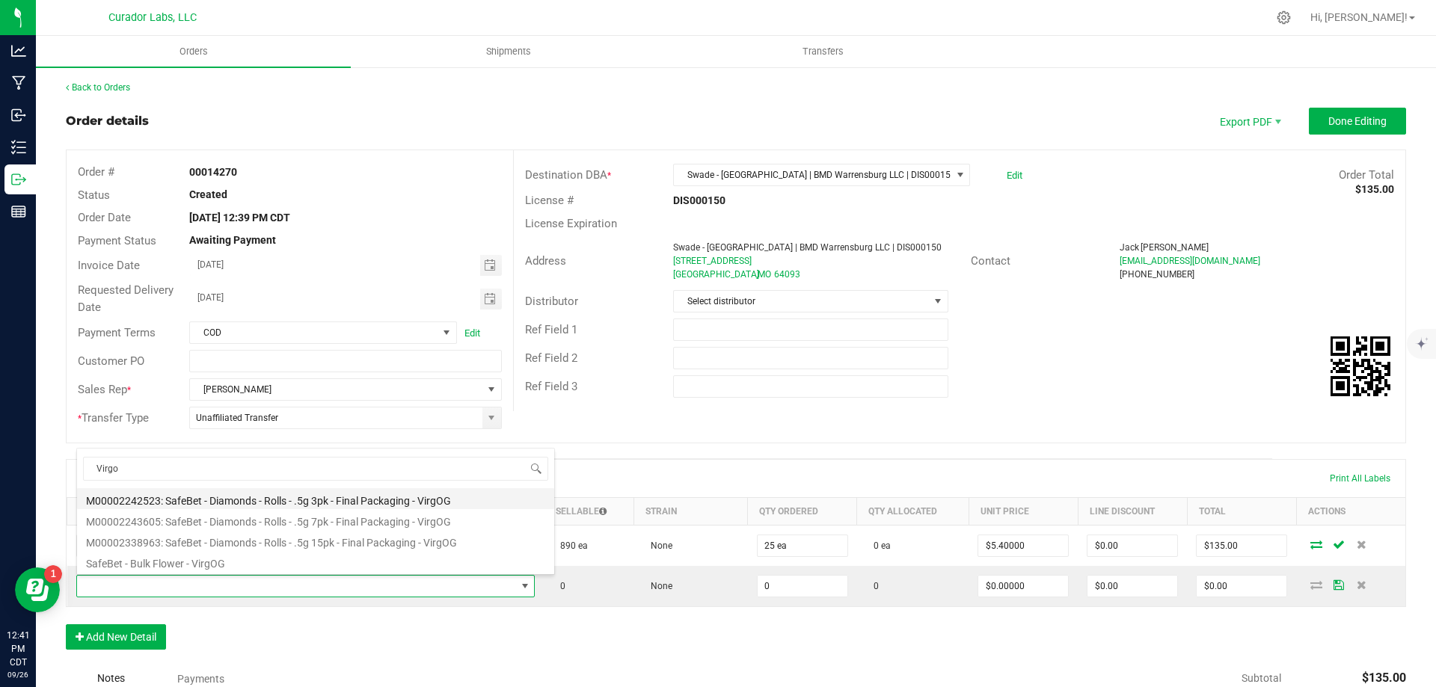
click at [348, 497] on li "M00002242523: SafeBet - Diamonds - Rolls - .5g 3pk - Final Packaging - VirgOG" at bounding box center [315, 498] width 477 height 21
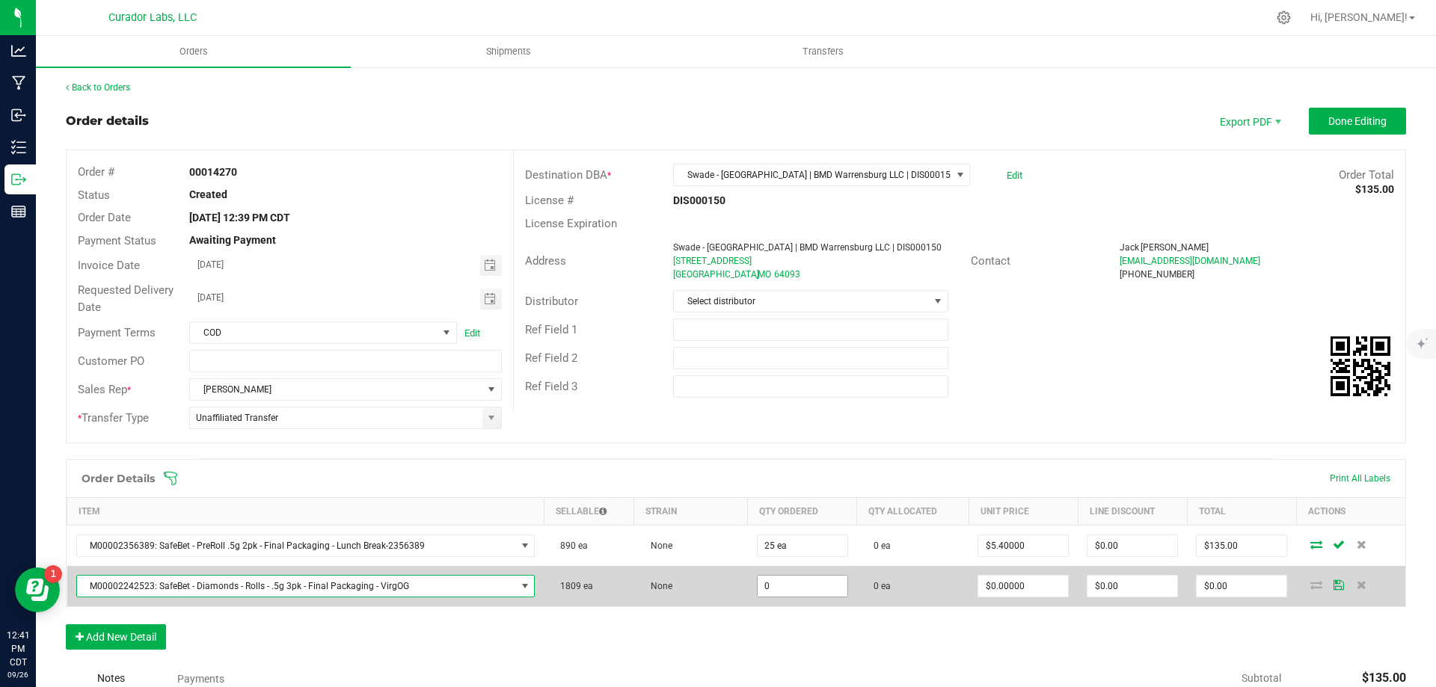
click at [802, 593] on input "0" at bounding box center [803, 586] width 90 height 21
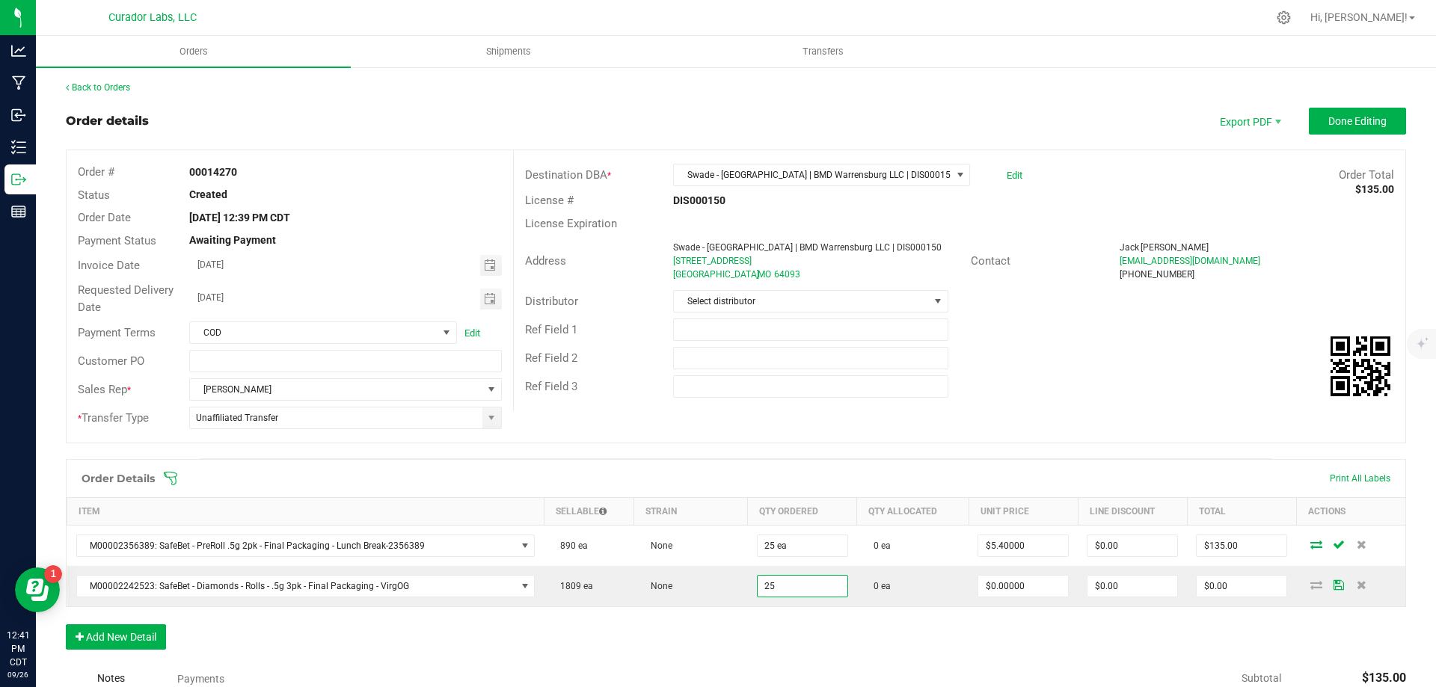
type input "25 ea"
click at [985, 646] on div "Order Details Print All Labels Item Sellable Strain Qty Ordered Qty Allocated U…" at bounding box center [736, 562] width 1340 height 206
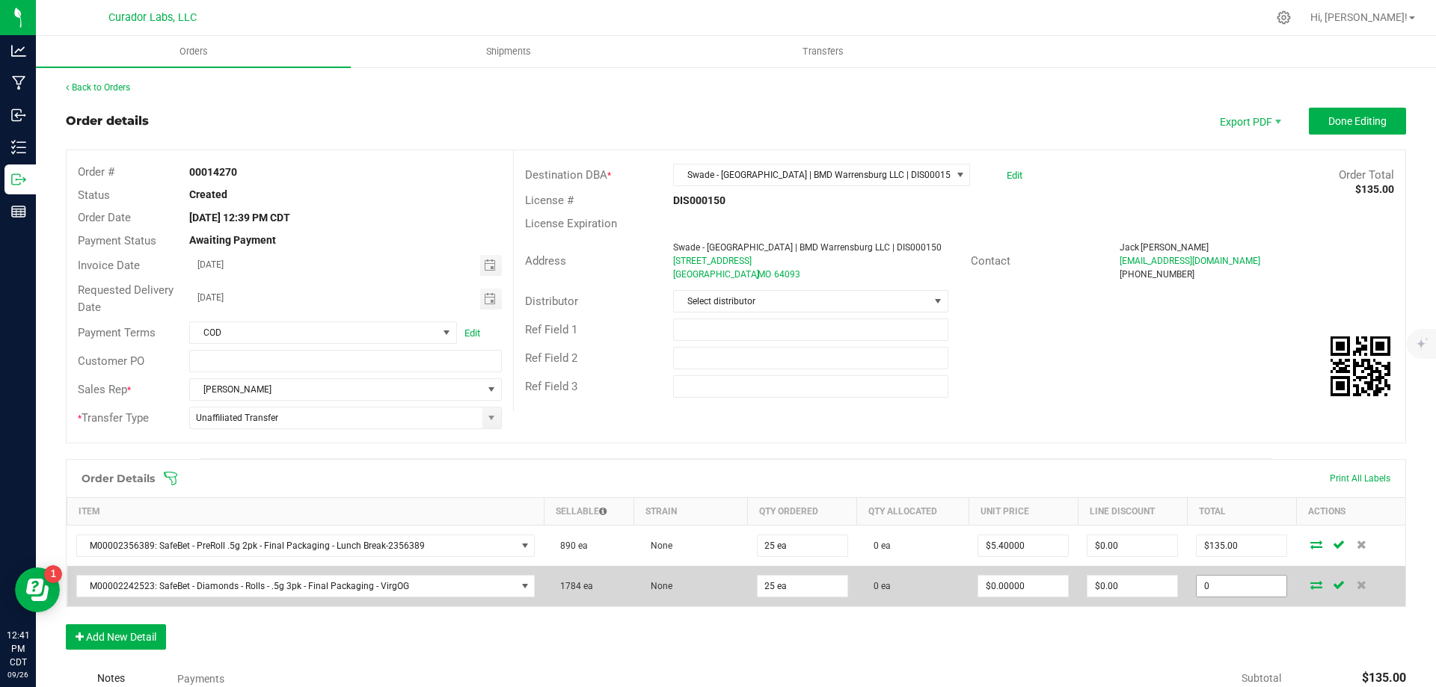
click at [1216, 591] on input "0" at bounding box center [1242, 586] width 90 height 21
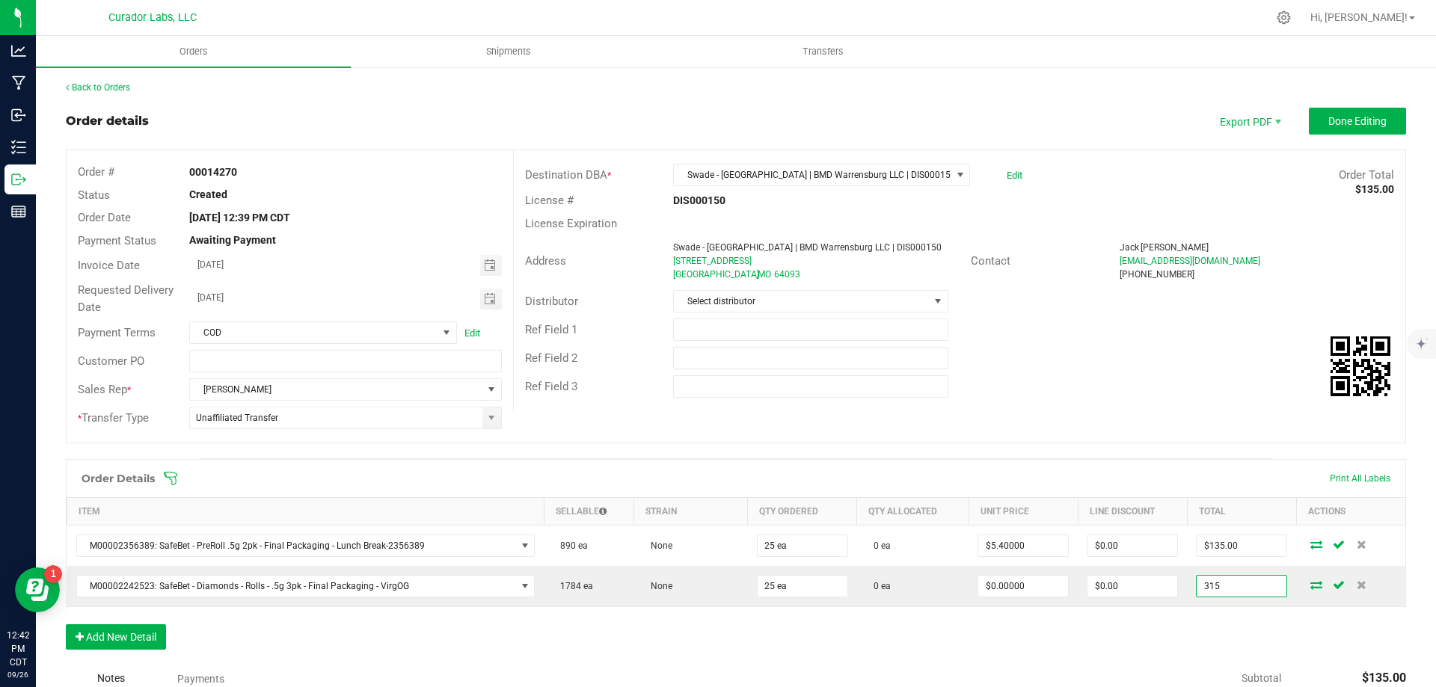
type input "315"
type input "$12.60000"
type input "$315.00"
click at [1197, 627] on div "Order Details Print All Labels Item Sellable Strain Qty Ordered Qty Allocated U…" at bounding box center [736, 562] width 1340 height 206
click at [106, 626] on button "Add New Detail" at bounding box center [116, 636] width 100 height 25
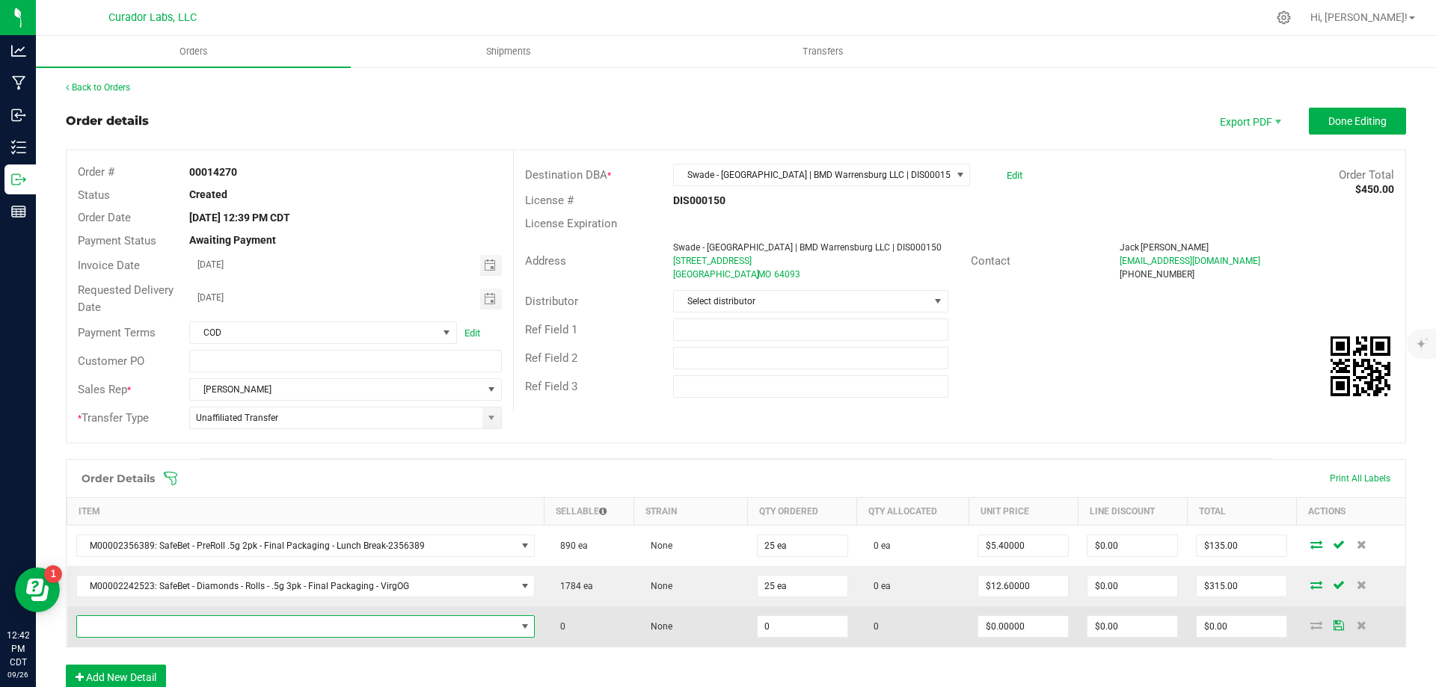
click at [408, 629] on span "NO DATA FOUND" at bounding box center [296, 626] width 439 height 21
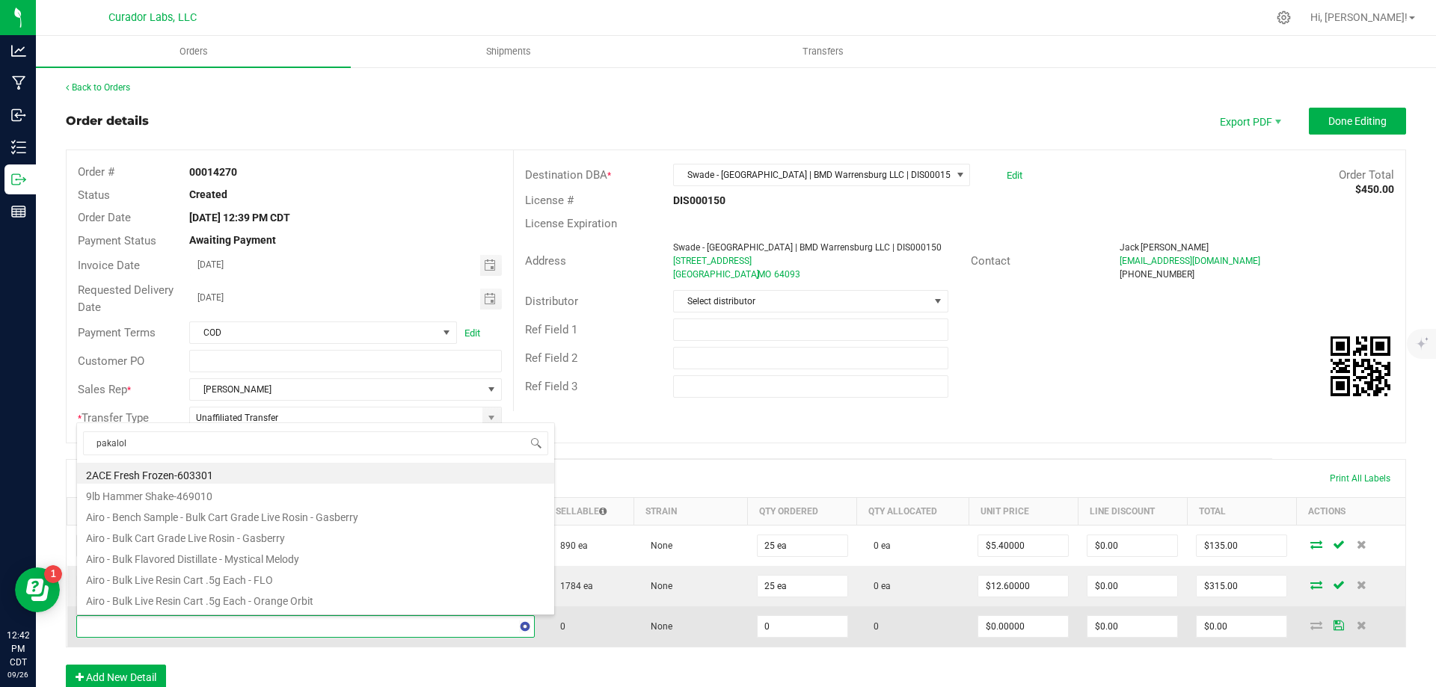
type input "pakalolo"
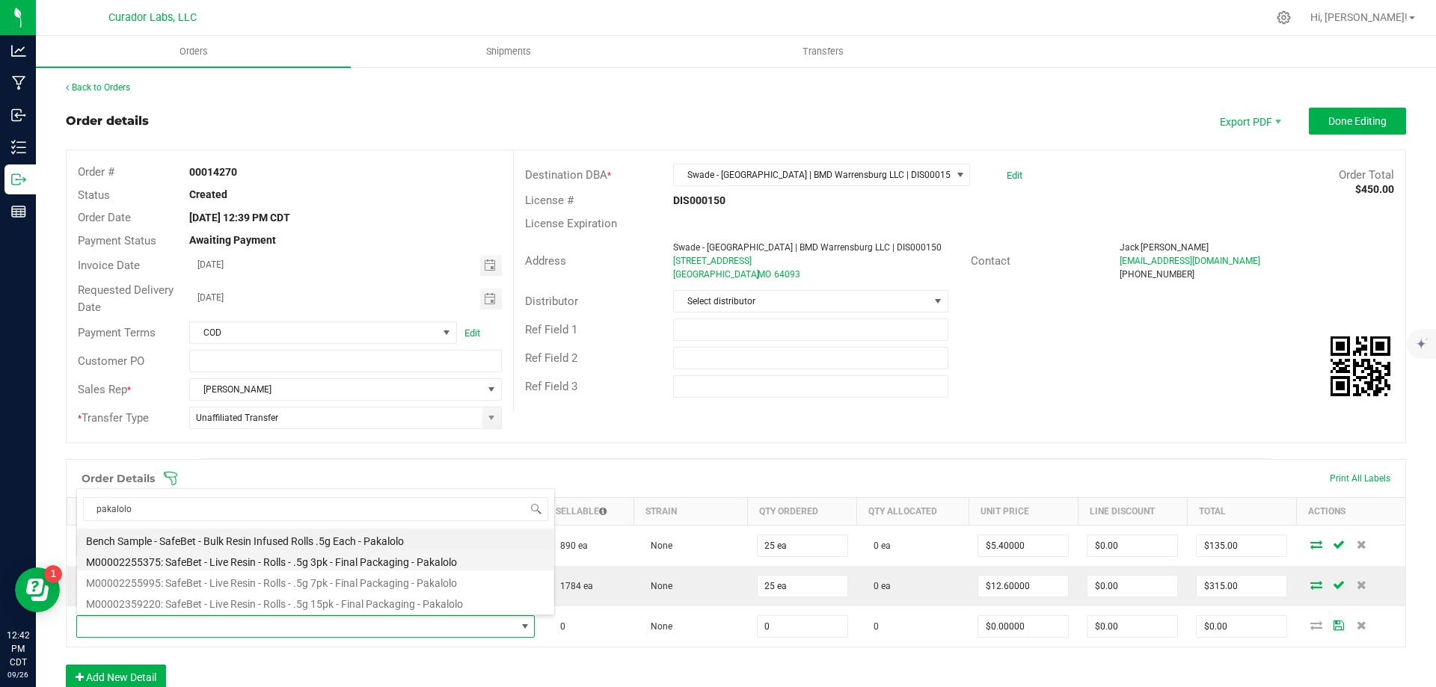
click at [381, 559] on li "M00002255375: SafeBet - Live Resin - Rolls - .5g 3pk - Final Packaging - Pakalo…" at bounding box center [315, 560] width 477 height 21
type input "0 ea"
type input "$14.00000"
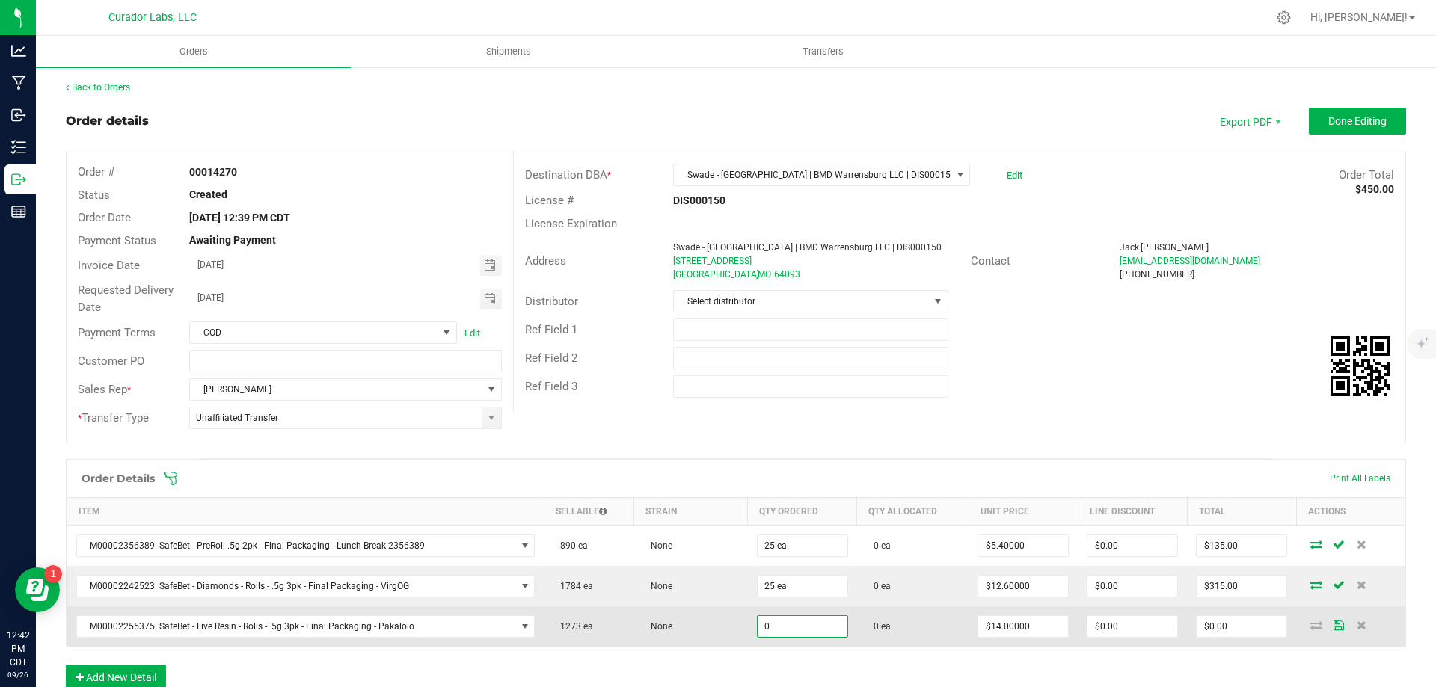
click at [791, 635] on input "0" at bounding box center [803, 626] width 90 height 21
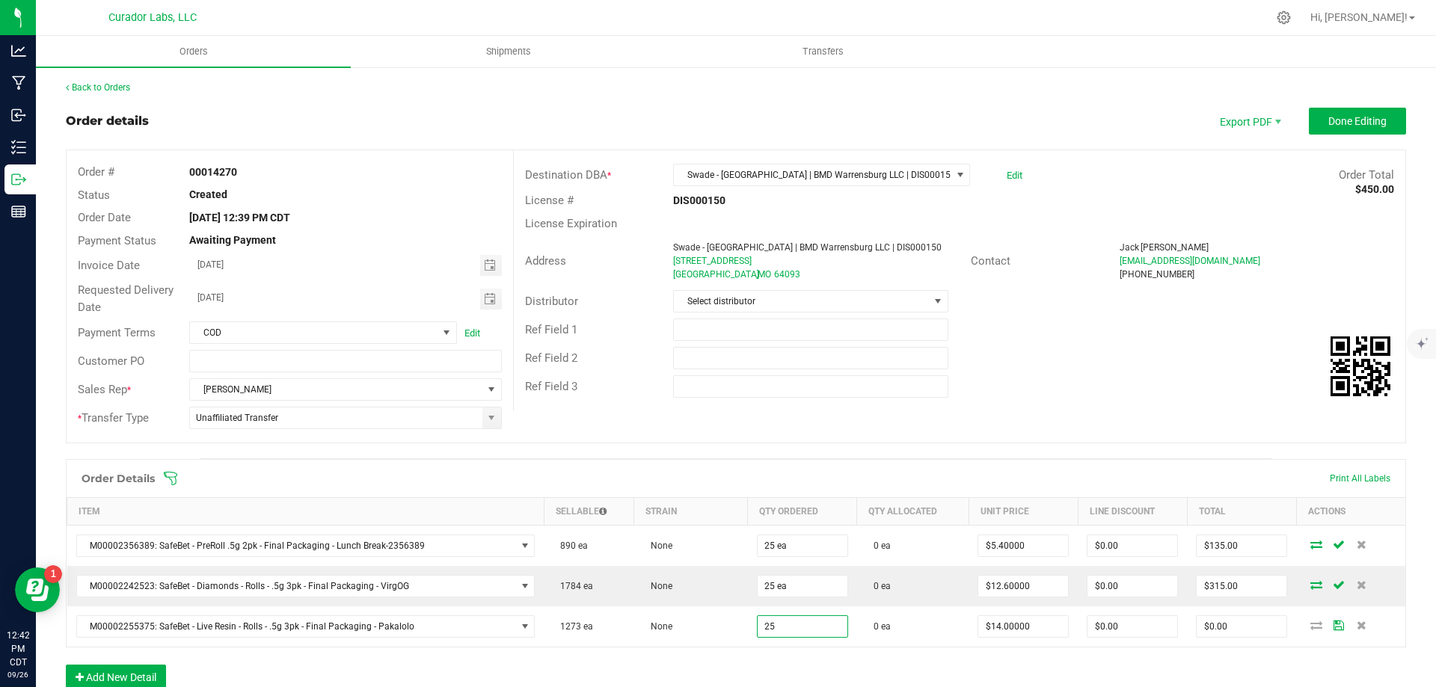
type input "25 ea"
type input "$350.00"
click at [915, 654] on div "Order Details Print All Labels Item Sellable Strain Qty Ordered Qty Allocated U…" at bounding box center [736, 582] width 1340 height 246
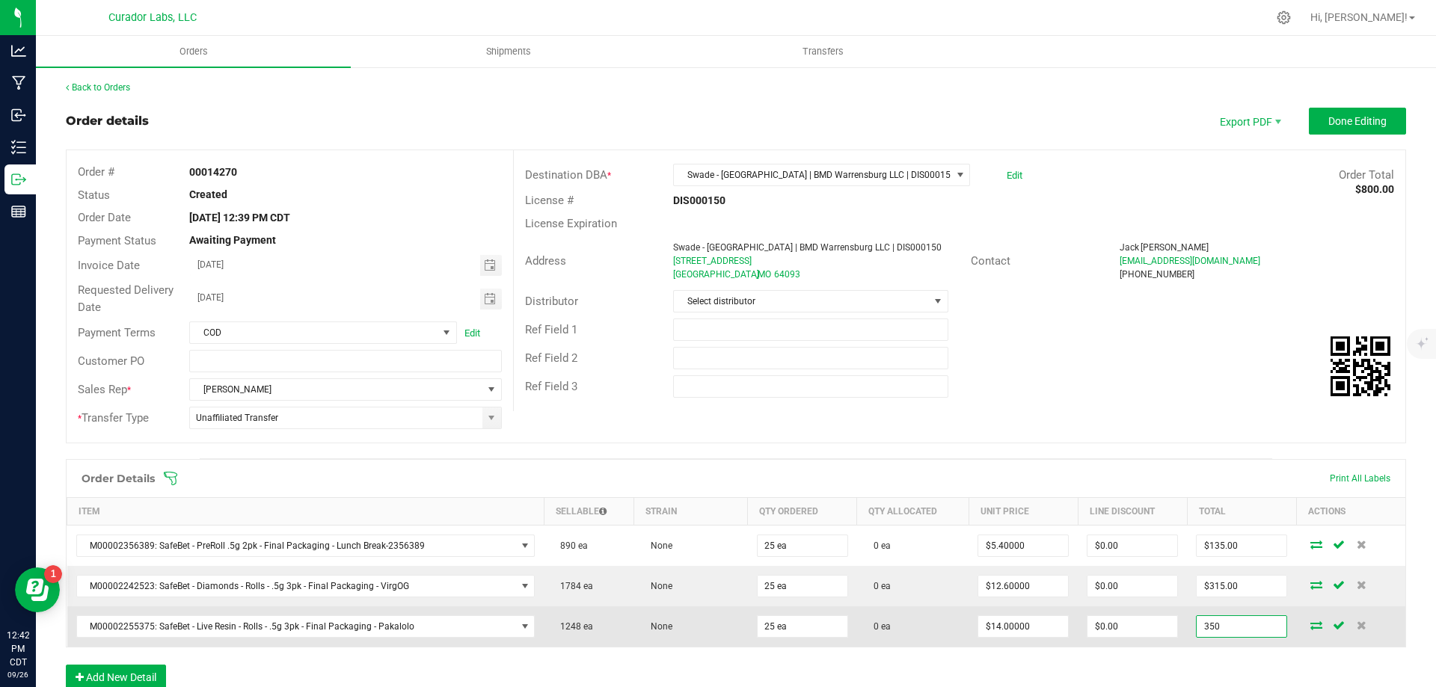
click at [1226, 623] on input "350" at bounding box center [1242, 626] width 90 height 21
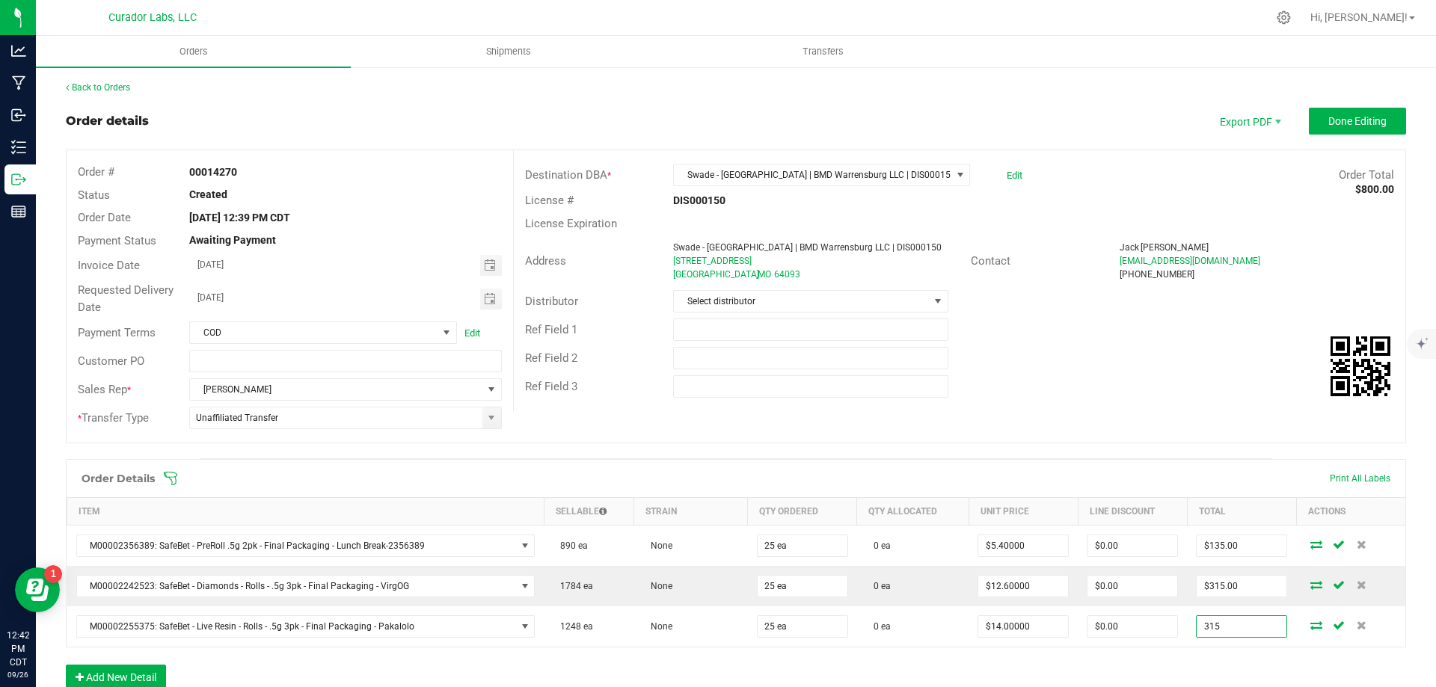
type input "315"
type input "$12.60000"
type input "$315.00"
click at [1192, 666] on div "Order Details Print All Labels Item Sellable Strain Qty Ordered Qty Allocated U…" at bounding box center [736, 582] width 1340 height 246
click at [148, 672] on button "Add New Detail" at bounding box center [116, 677] width 100 height 25
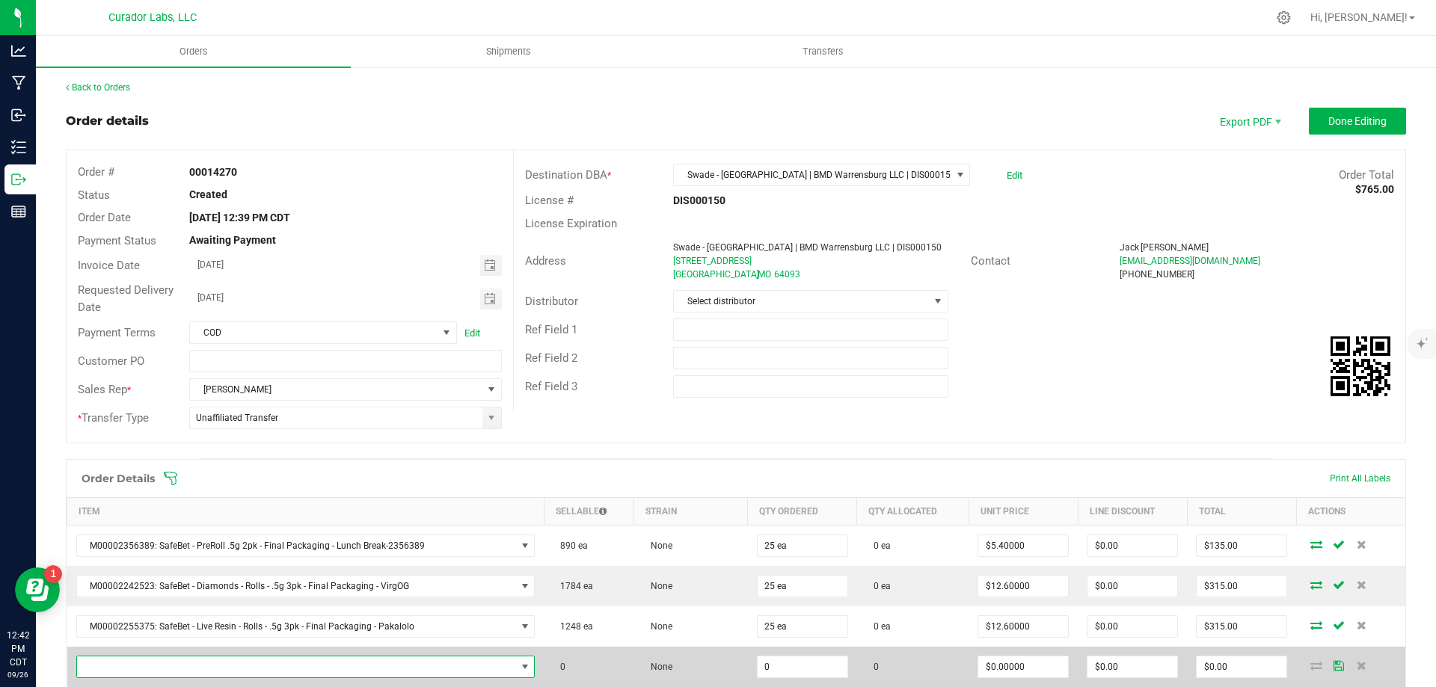
click at [212, 669] on span "NO DATA FOUND" at bounding box center [296, 667] width 439 height 21
type input "grand da"
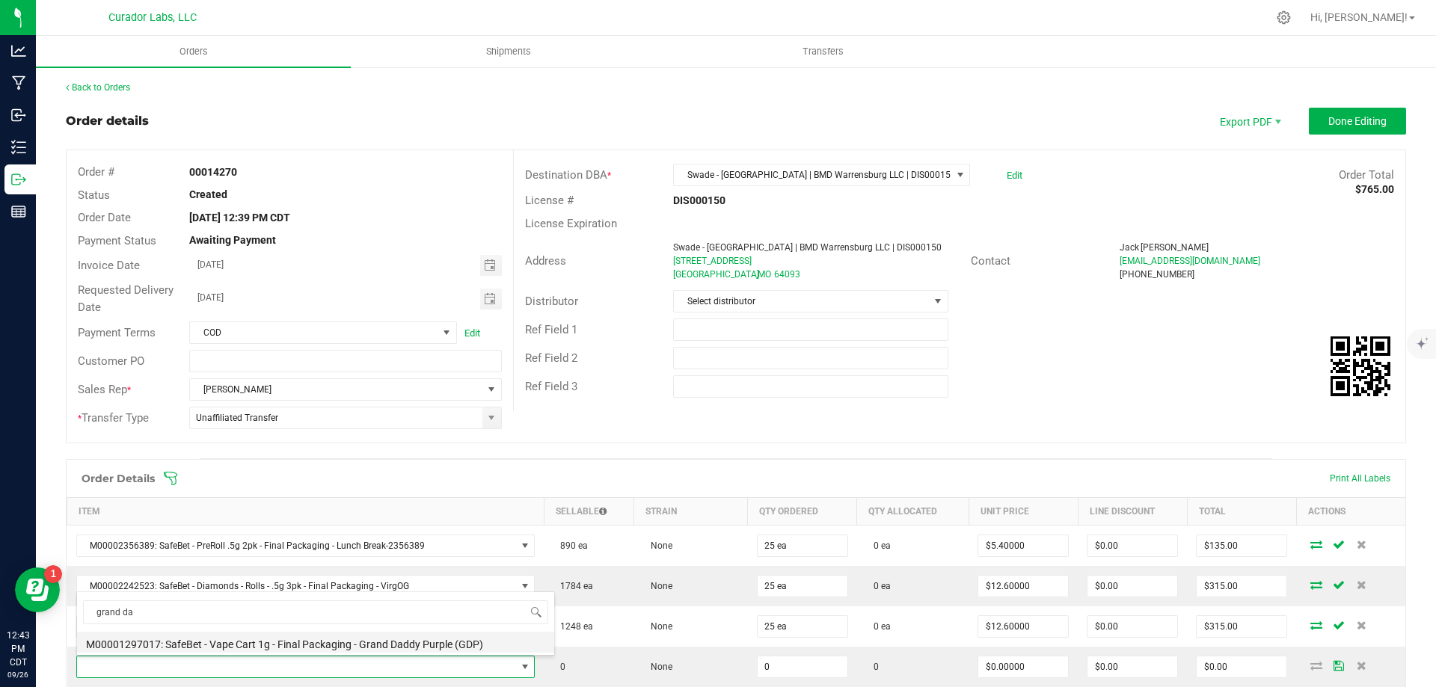
click at [268, 648] on li "M00001297017: SafeBet - Vape Cart 1g - Final Packaging - Grand Daddy Purple (GD…" at bounding box center [315, 642] width 477 height 21
type input "0 ea"
type input "$22.50000"
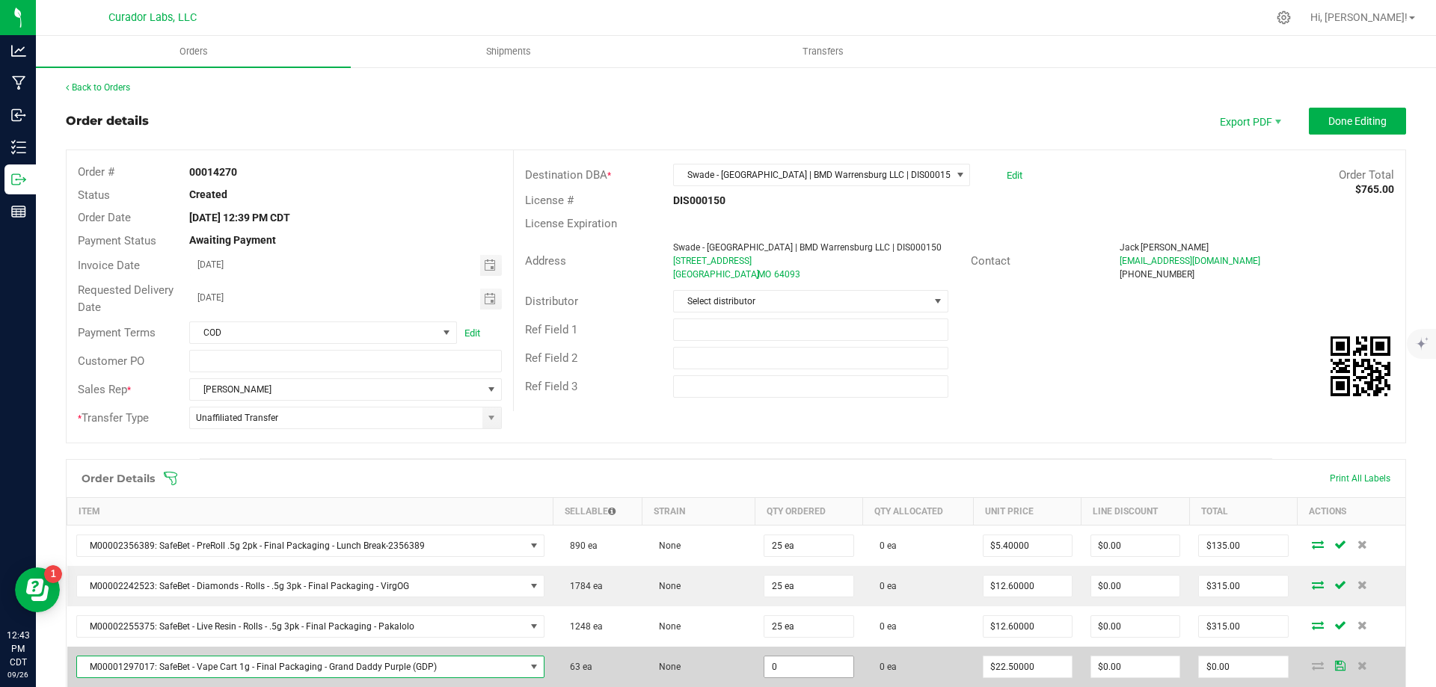
click at [810, 669] on input "0" at bounding box center [808, 667] width 88 height 21
type input "25 ea"
type input "$562.50"
click at [933, 668] on td "0 ea" at bounding box center [918, 667] width 111 height 40
click at [1215, 665] on input "562.5" at bounding box center [1243, 667] width 88 height 21
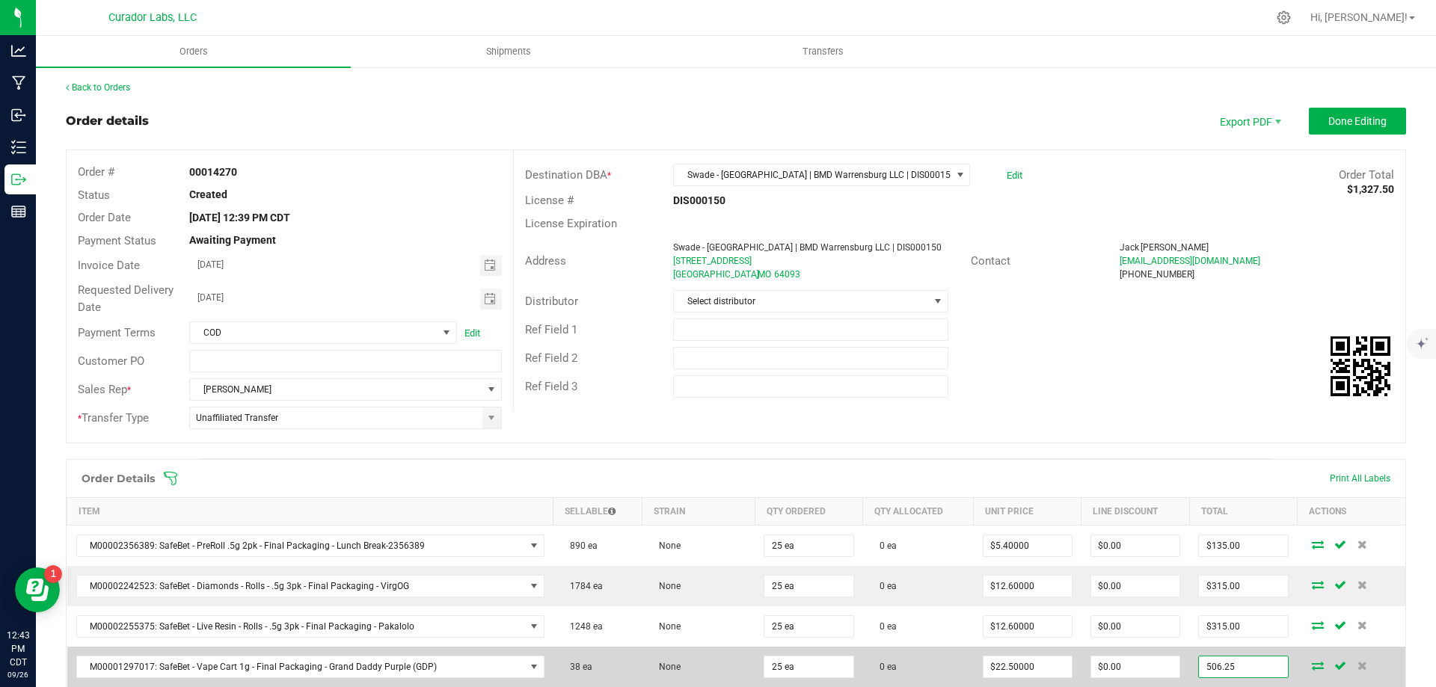
type input "506.25"
type input "$20.25000"
type input "$506.25"
click at [921, 666] on td "0 ea" at bounding box center [918, 667] width 111 height 40
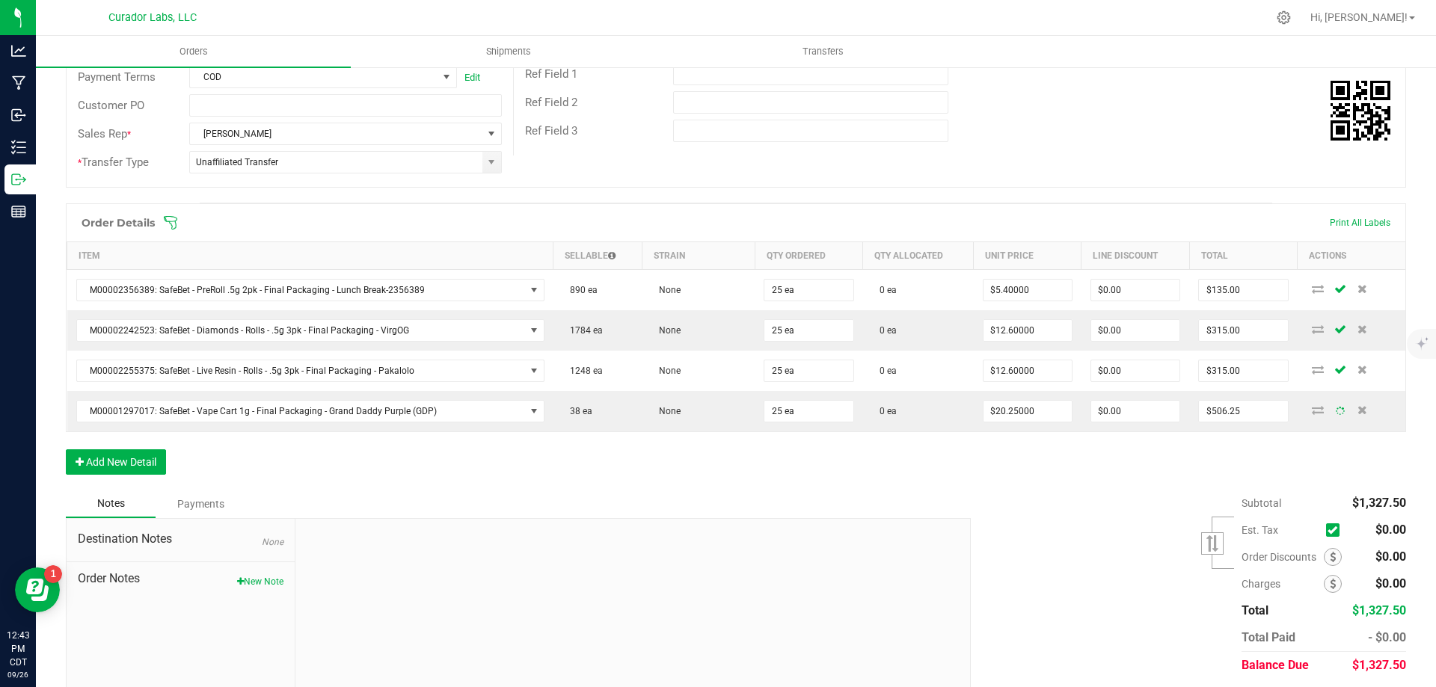
scroll to position [299, 0]
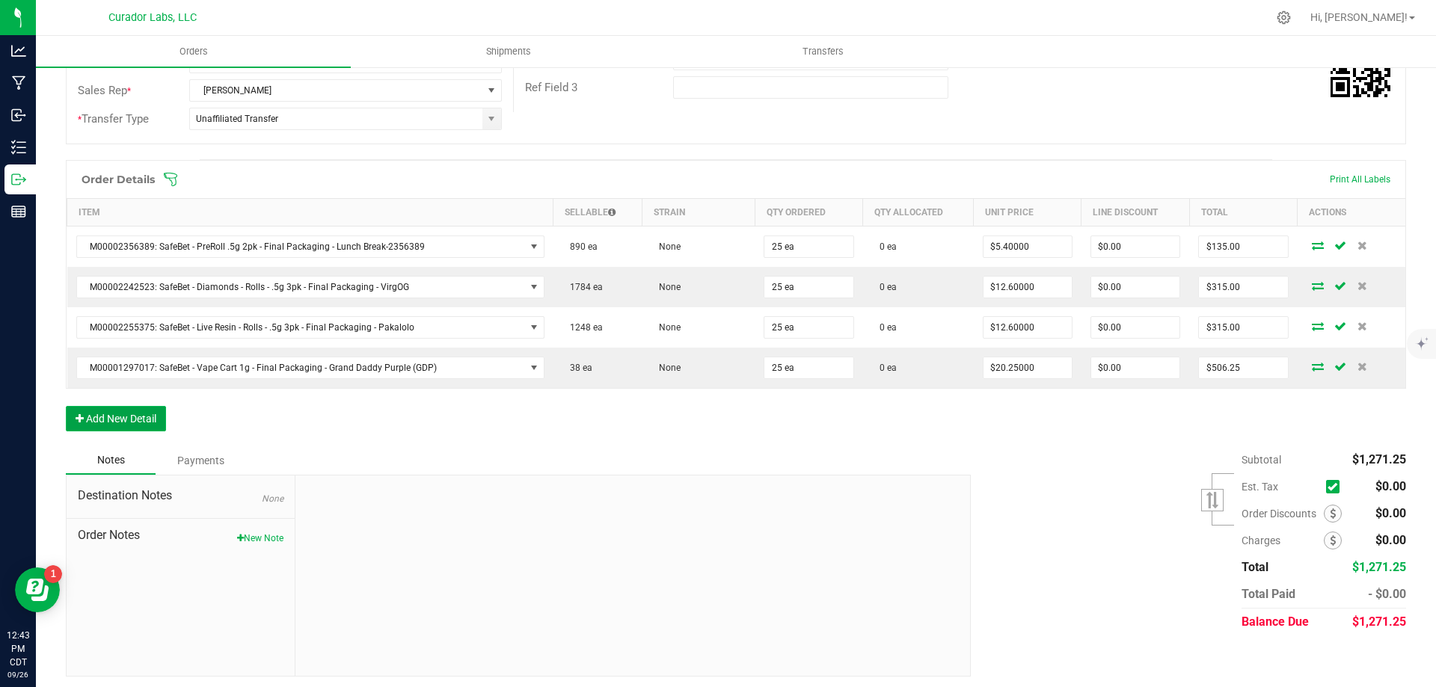
click at [85, 424] on button "Add New Detail" at bounding box center [116, 418] width 100 height 25
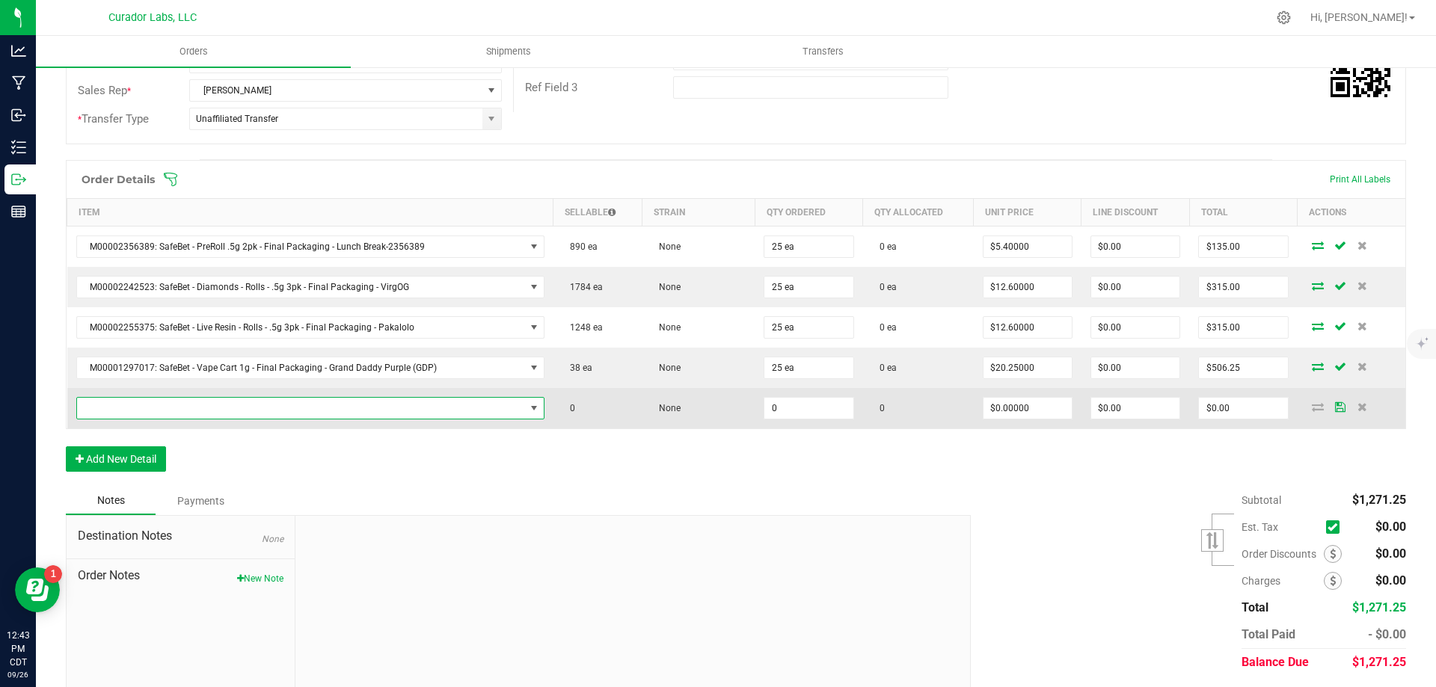
click at [262, 401] on span "NO DATA FOUND" at bounding box center [301, 408] width 448 height 21
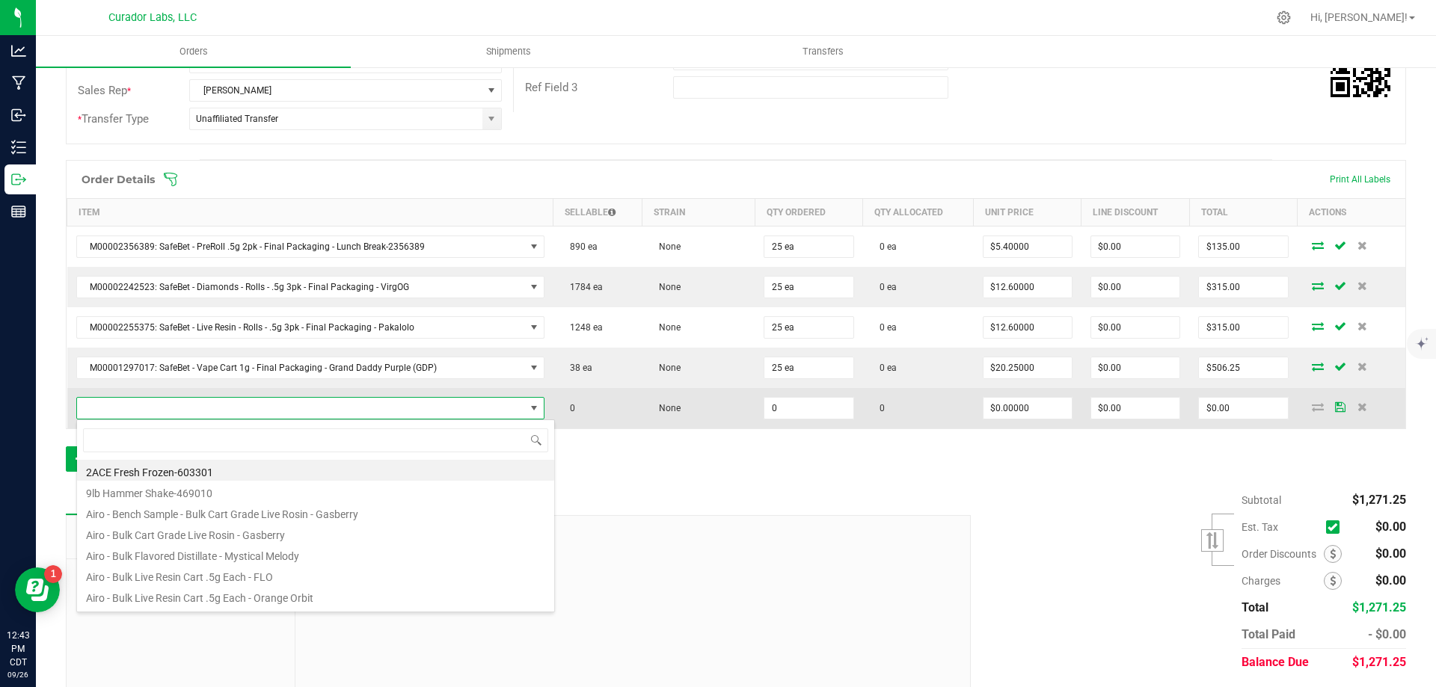
scroll to position [22, 455]
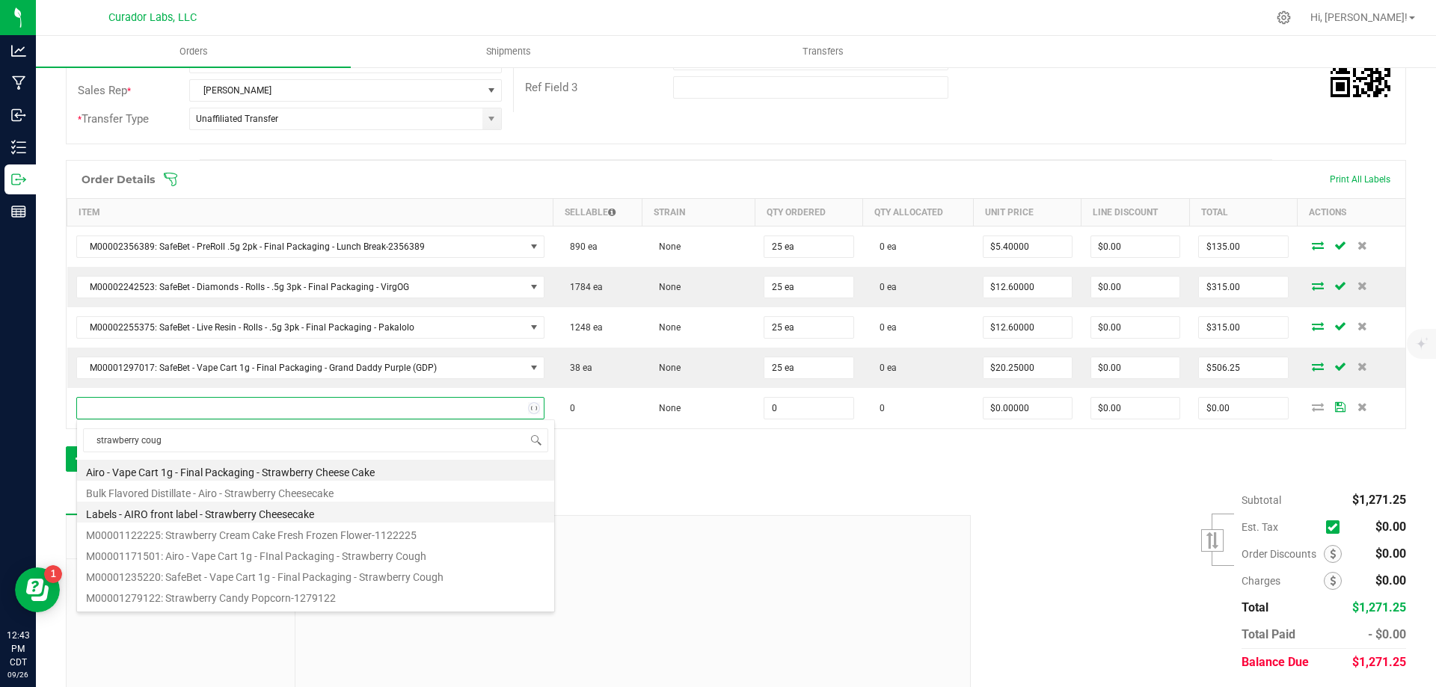
type input "strawberry cough"
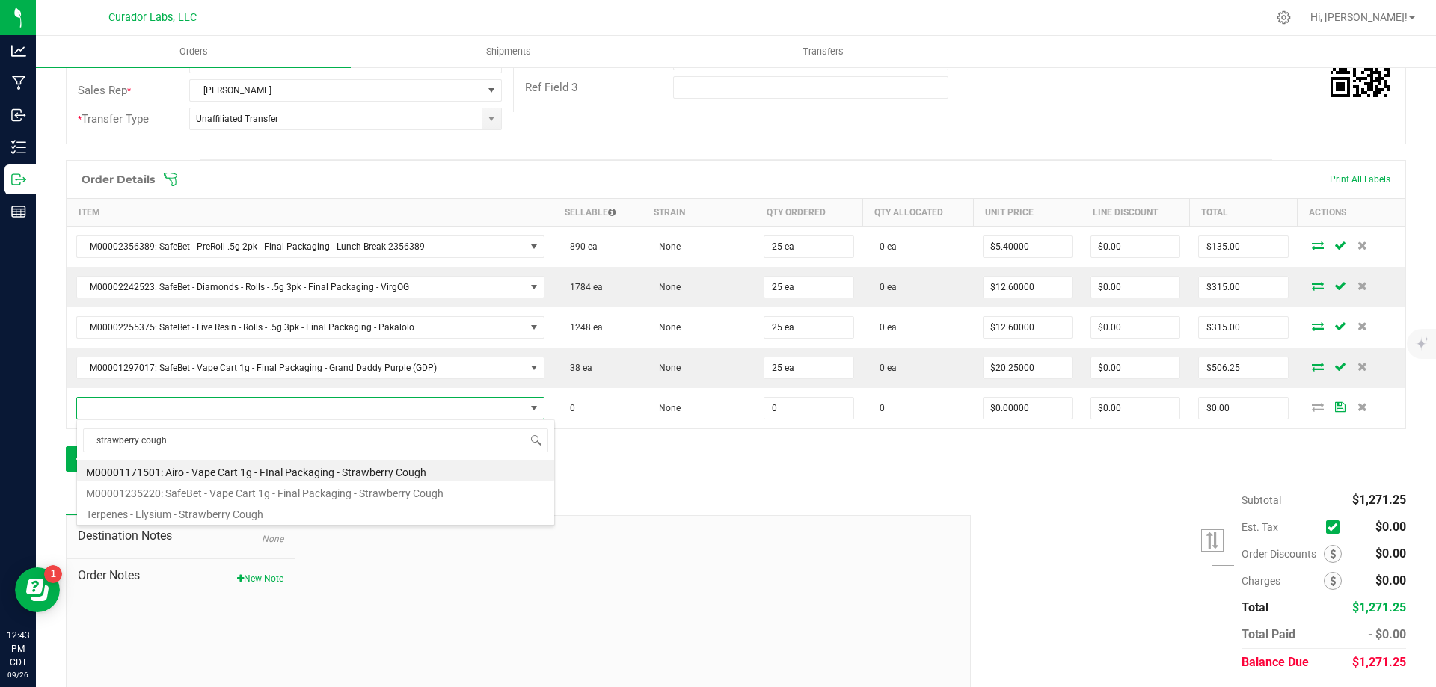
click at [255, 495] on li "M00001235220: SafeBet - Vape Cart 1g - Final Packaging - Strawberry Cough" at bounding box center [315, 491] width 477 height 21
type input "0 ea"
type input "$22.50000"
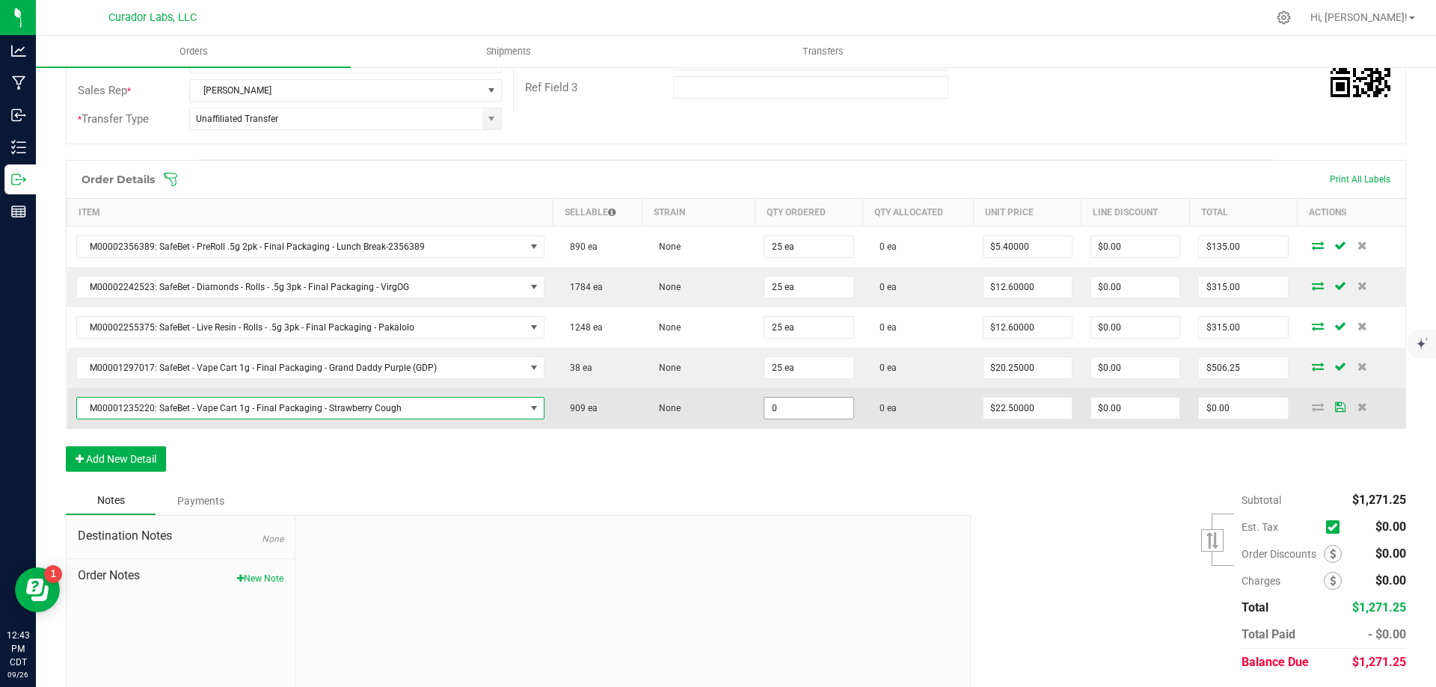
click at [773, 411] on input "0" at bounding box center [808, 408] width 88 height 21
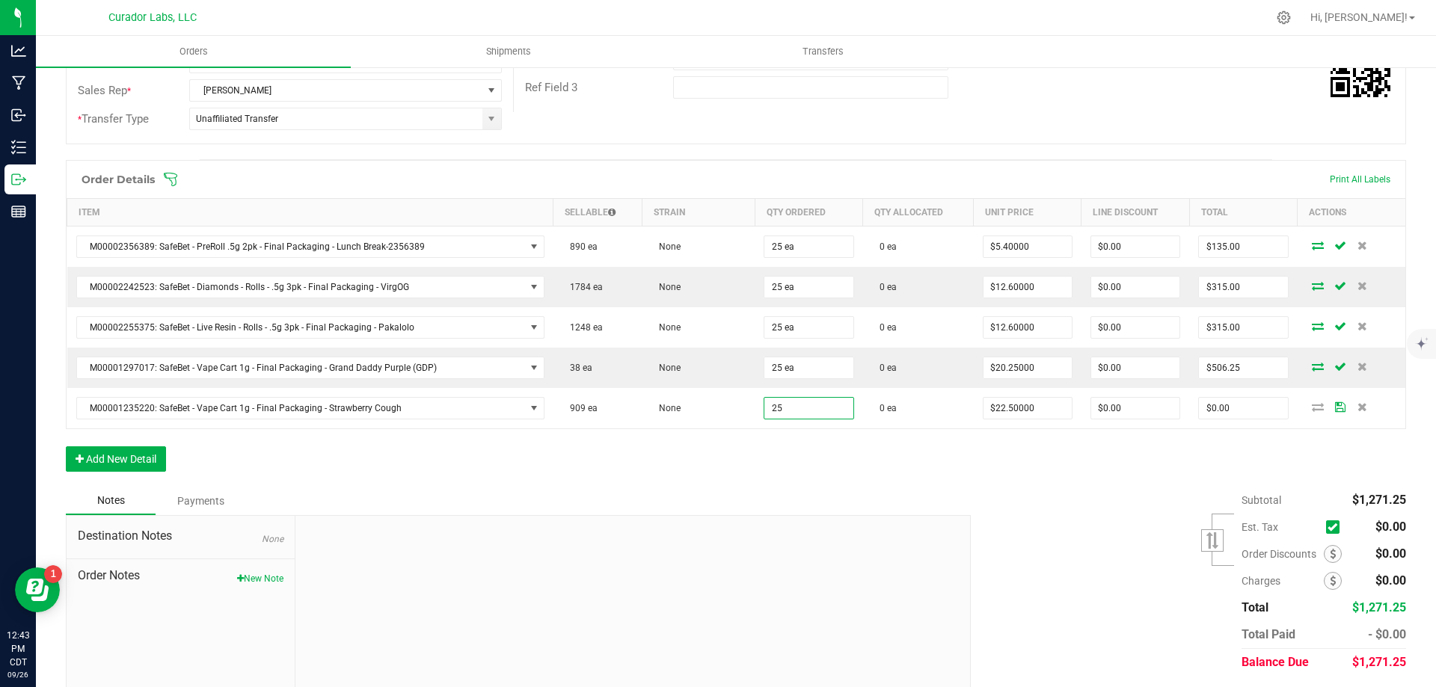
type input "25 ea"
type input "$562.50"
click at [944, 443] on div "Order Details Print All Labels Item Sellable Strain Qty Ordered Qty Allocated U…" at bounding box center [736, 323] width 1340 height 327
click at [1228, 416] on input "562.5" at bounding box center [1243, 408] width 88 height 21
type input "506.25"
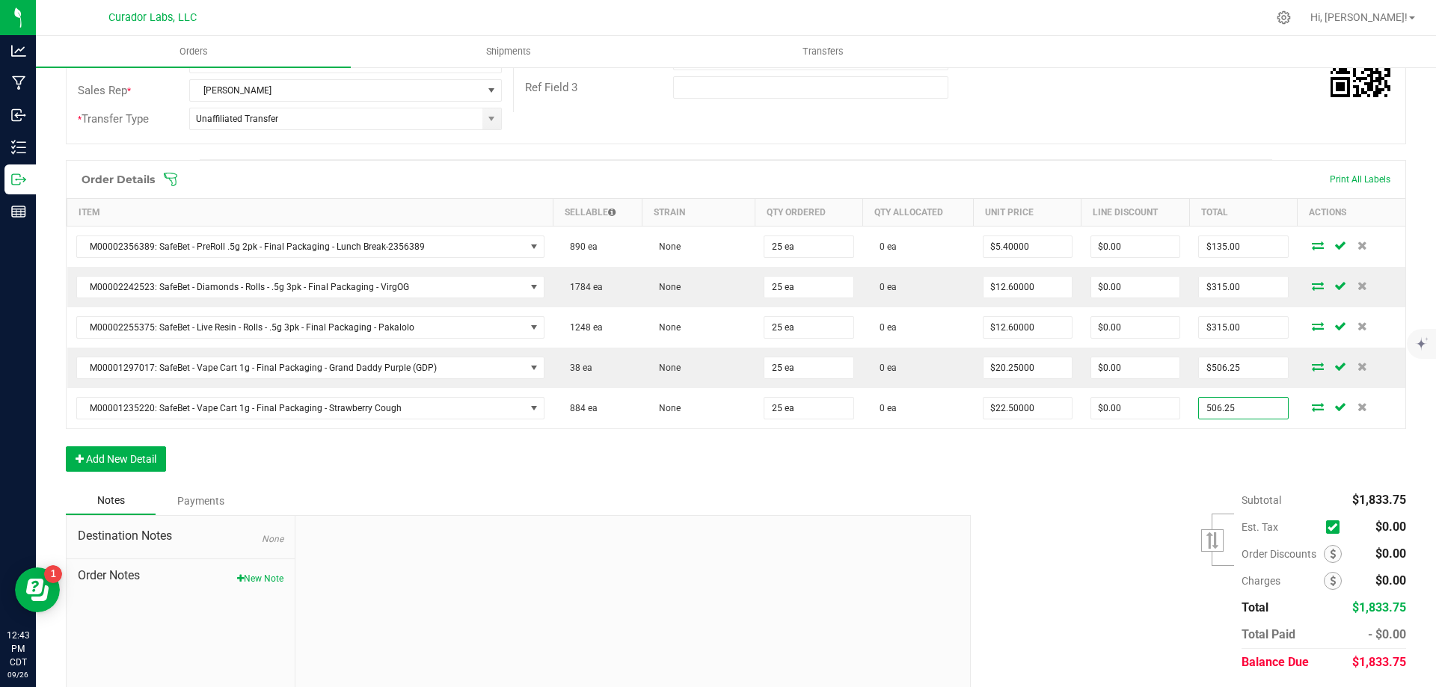
type input "$20.25000"
type input "$506.25"
click at [1076, 463] on div "Order Details Print All Labels Item Sellable Strain Qty Ordered Qty Allocated U…" at bounding box center [736, 323] width 1340 height 327
click at [106, 461] on button "Add New Detail" at bounding box center [116, 458] width 100 height 25
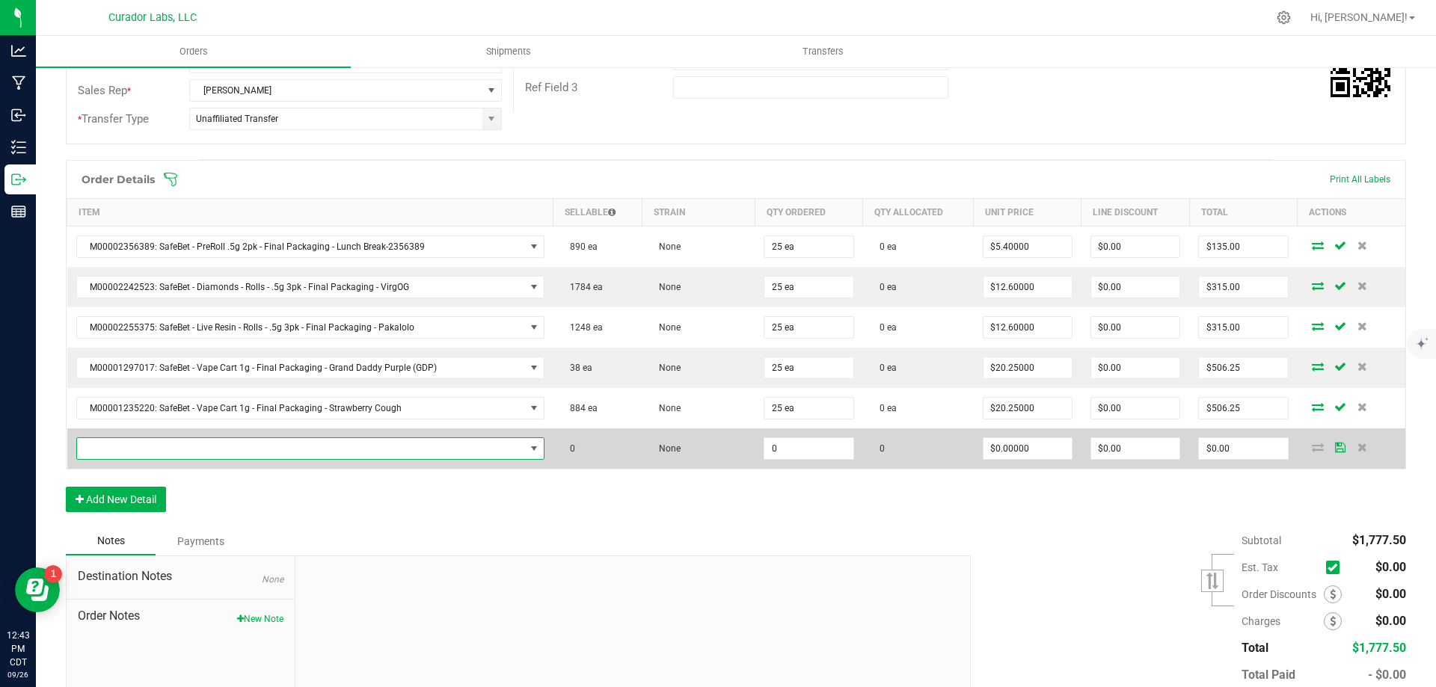
click at [182, 456] on span "NO DATA FOUND" at bounding box center [301, 448] width 448 height 21
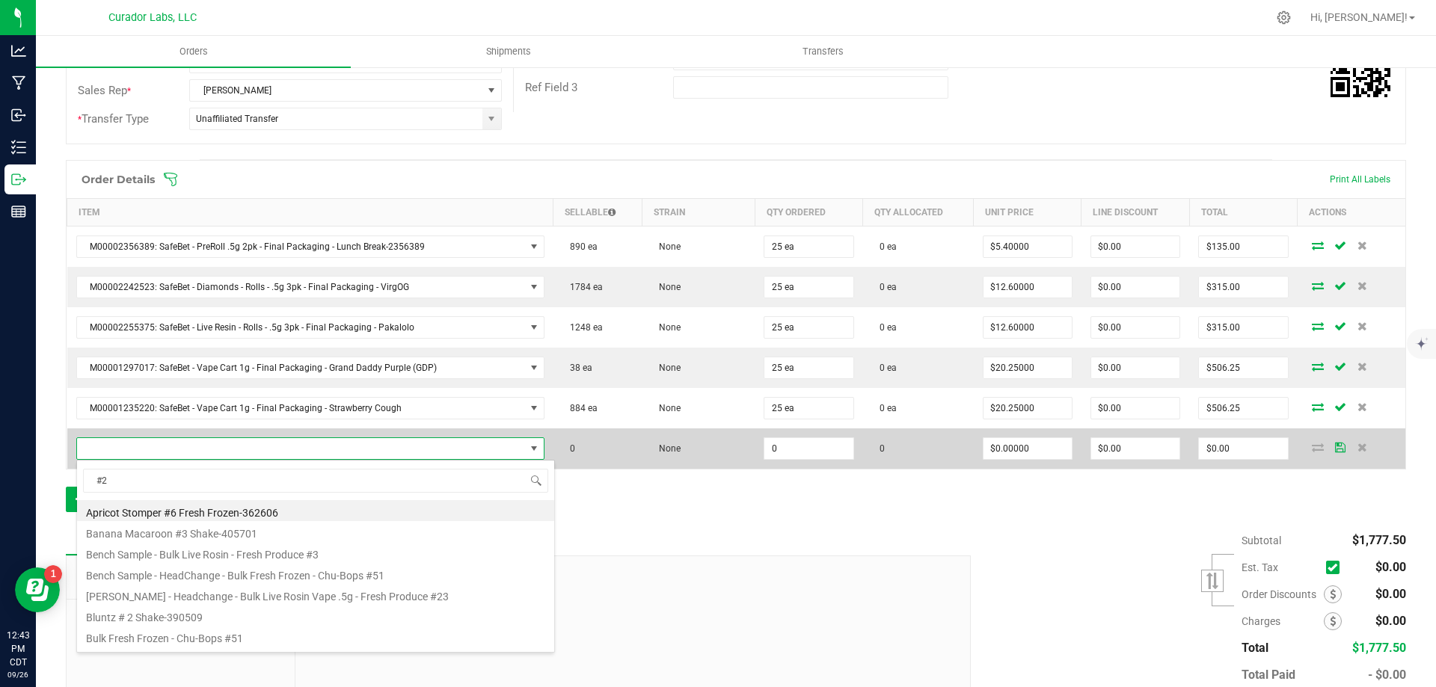
type input "#26"
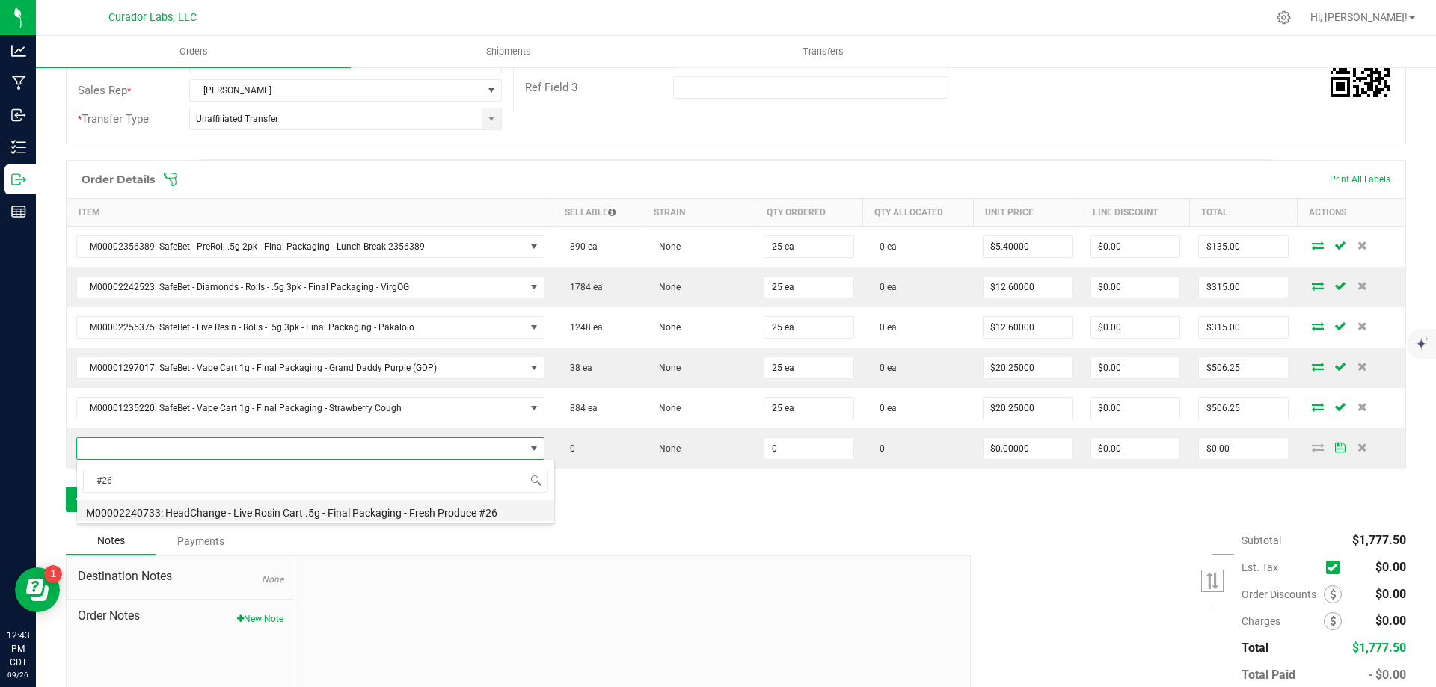
click at [346, 511] on li "M00002240733: HeadChange - Live Rosin Cart .5g - Final Packaging - Fresh Produc…" at bounding box center [315, 510] width 477 height 21
type input "0 ea"
type input "$27.50000"
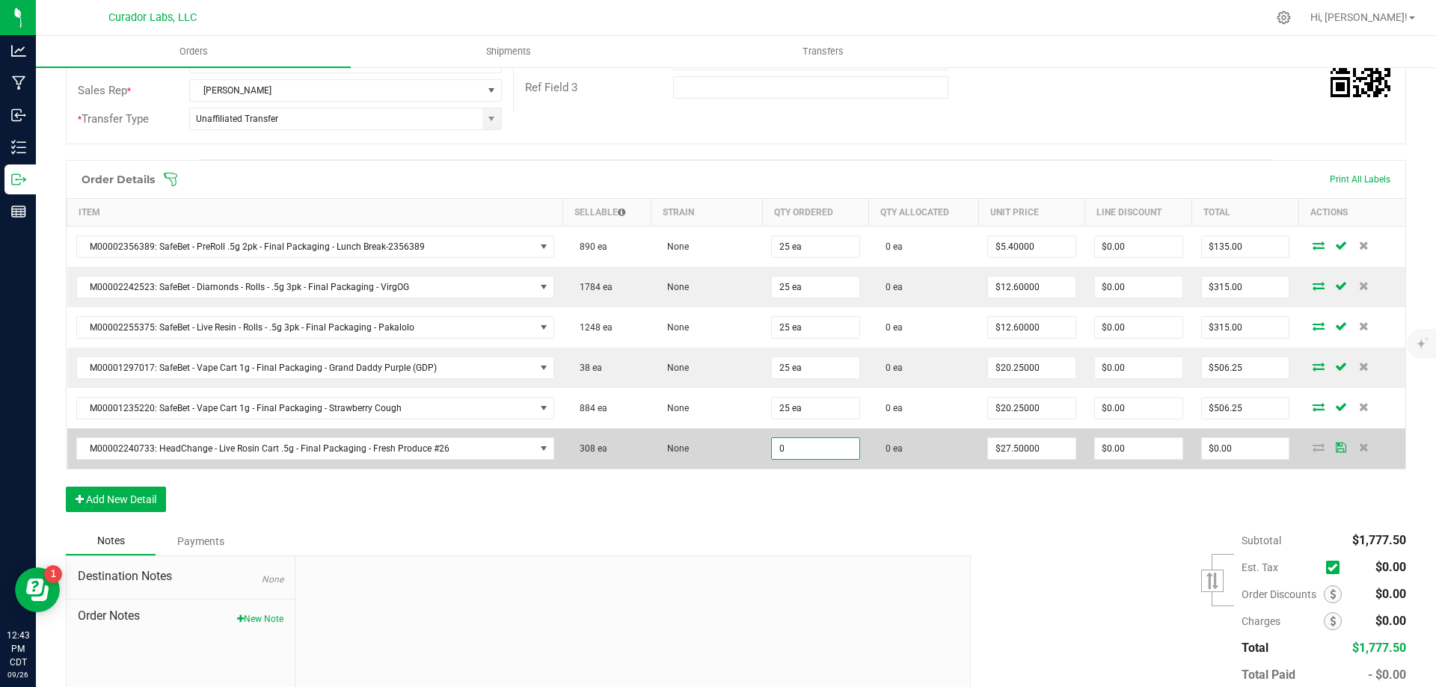
click at [800, 457] on input "0" at bounding box center [815, 448] width 87 height 21
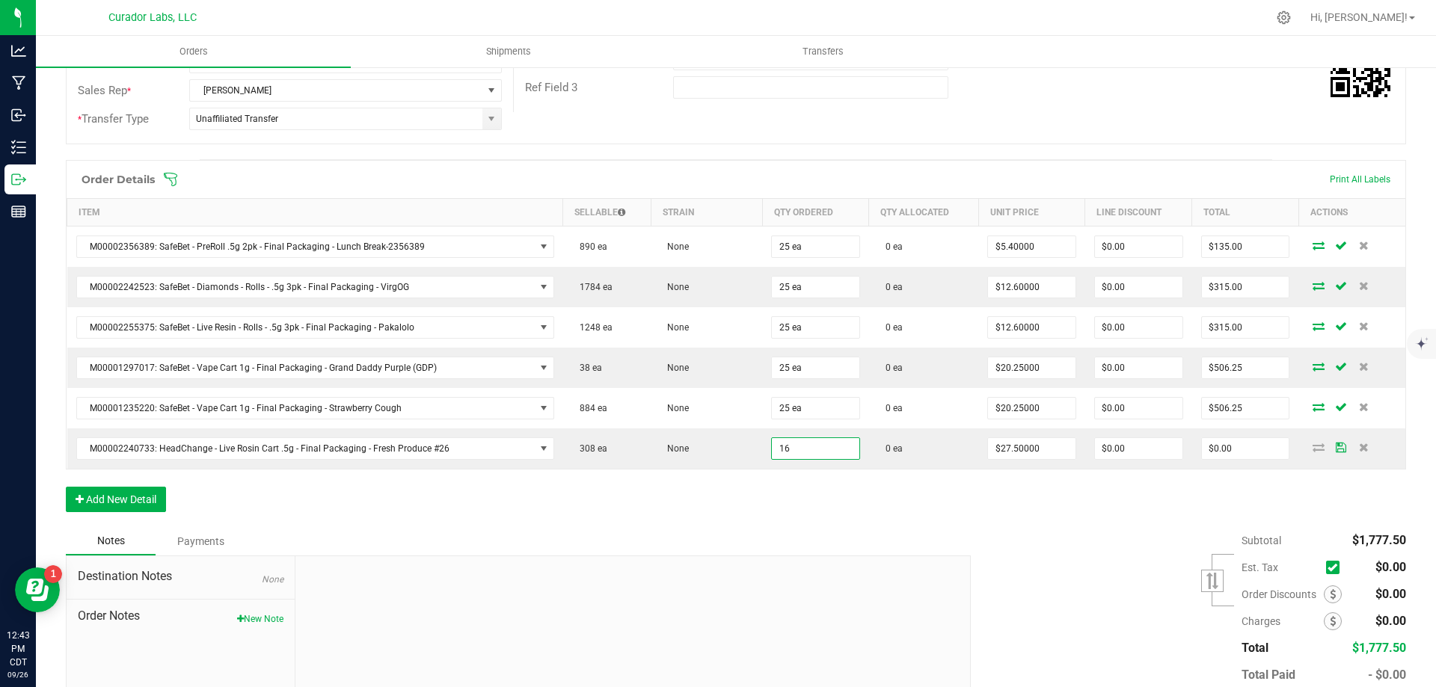
type input "16 ea"
type input "$440.00"
drag, startPoint x: 1007, startPoint y: 523, endPoint x: 1046, endPoint y: 521, distance: 39.0
click at [1016, 524] on div "Order Details Print All Labels Item Sellable Strain Qty Ordered Qty Allocated U…" at bounding box center [736, 343] width 1340 height 367
click at [1220, 446] on input "440" at bounding box center [1245, 448] width 87 height 21
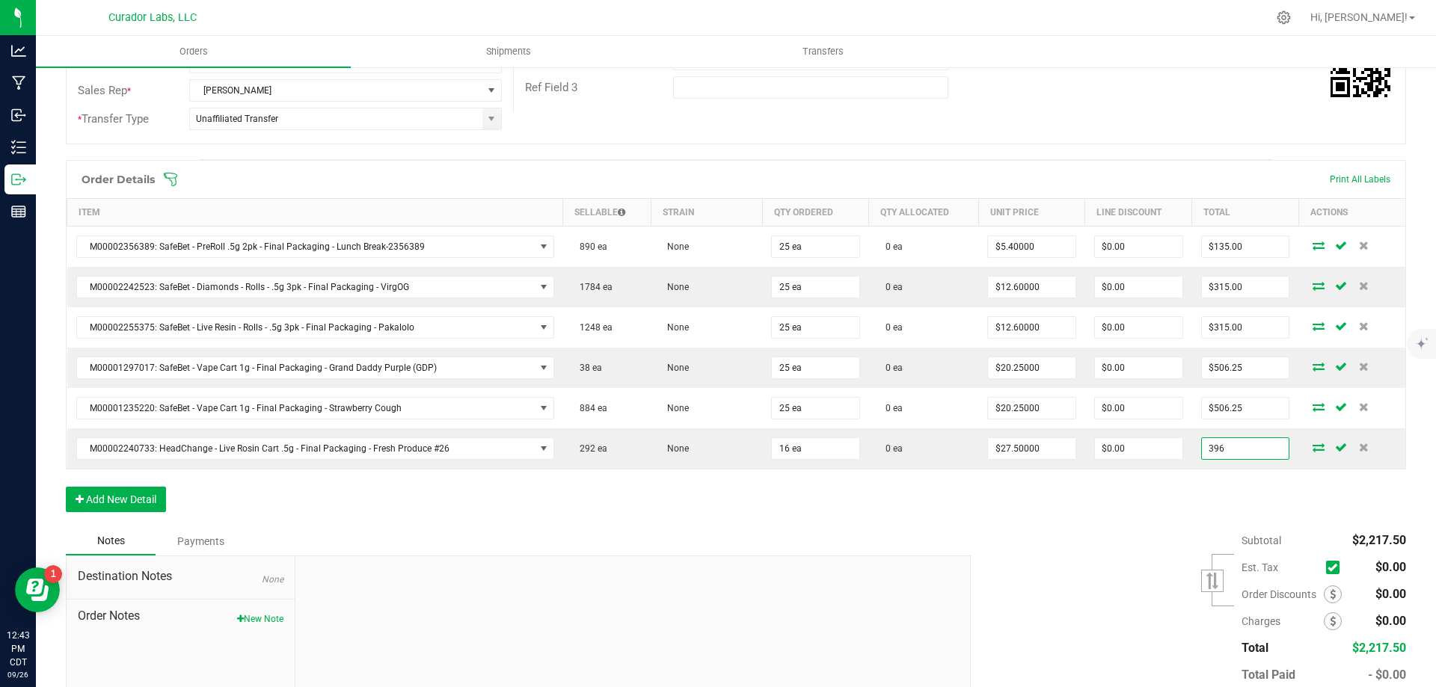
type input "396"
type input "$24.75000"
type input "$396.00"
click at [1134, 502] on div "Order Details Print All Labels Item Sellable Strain Qty Ordered Qty Allocated U…" at bounding box center [736, 343] width 1340 height 367
click at [123, 504] on button "Add New Detail" at bounding box center [116, 499] width 100 height 25
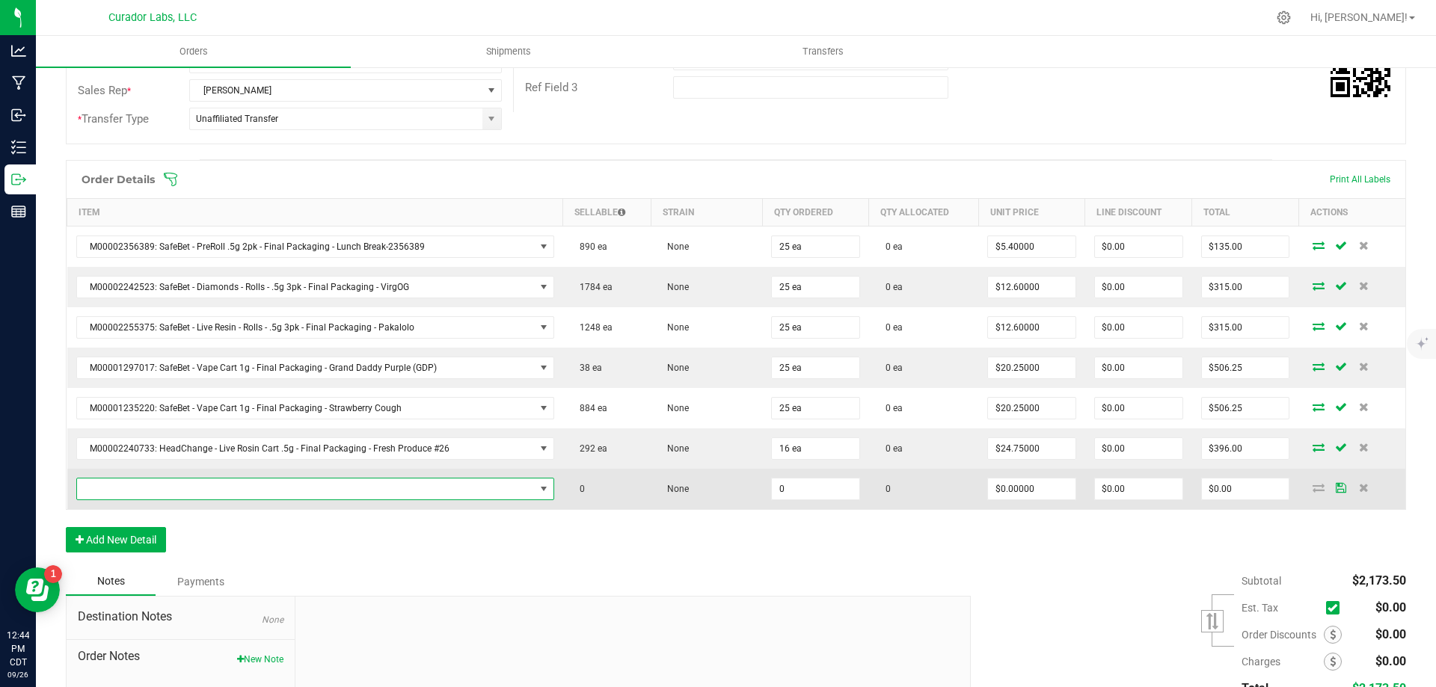
click at [206, 491] on span "NO DATA FOUND" at bounding box center [306, 489] width 458 height 21
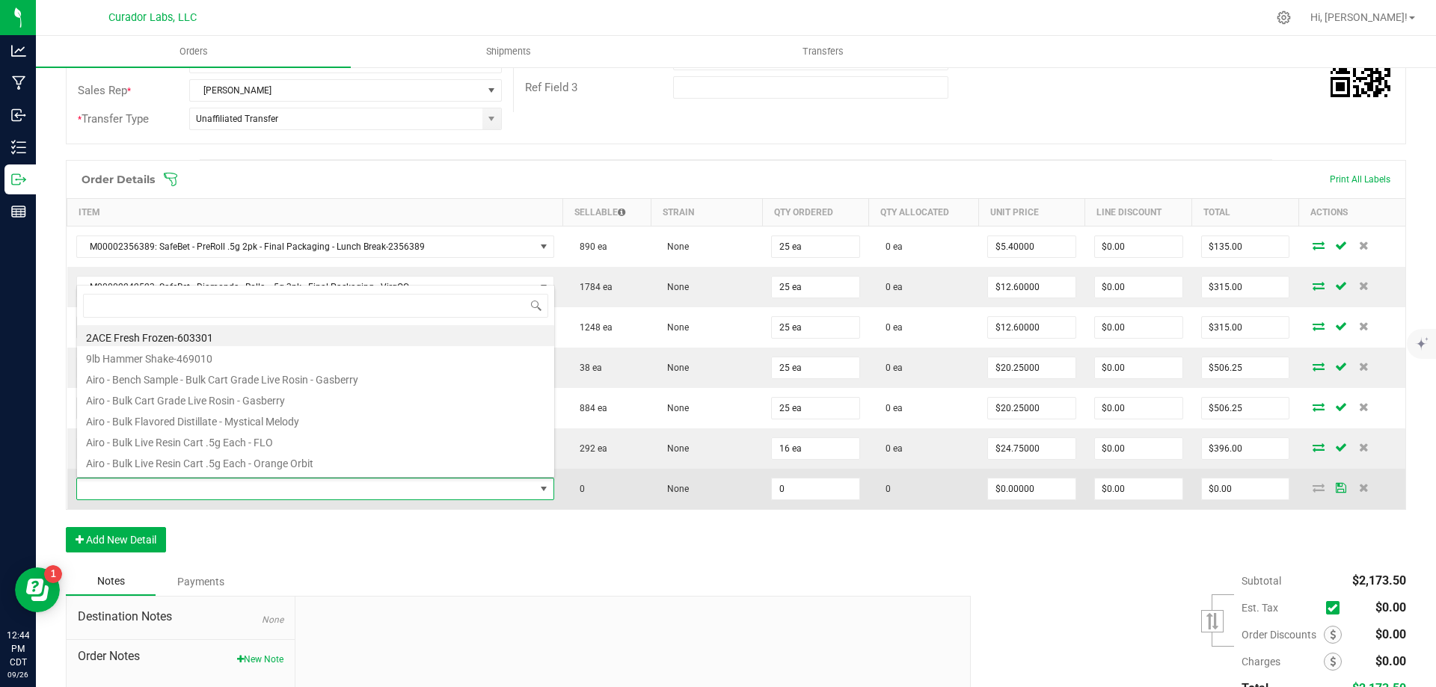
scroll to position [22, 464]
type input "nollie kush"
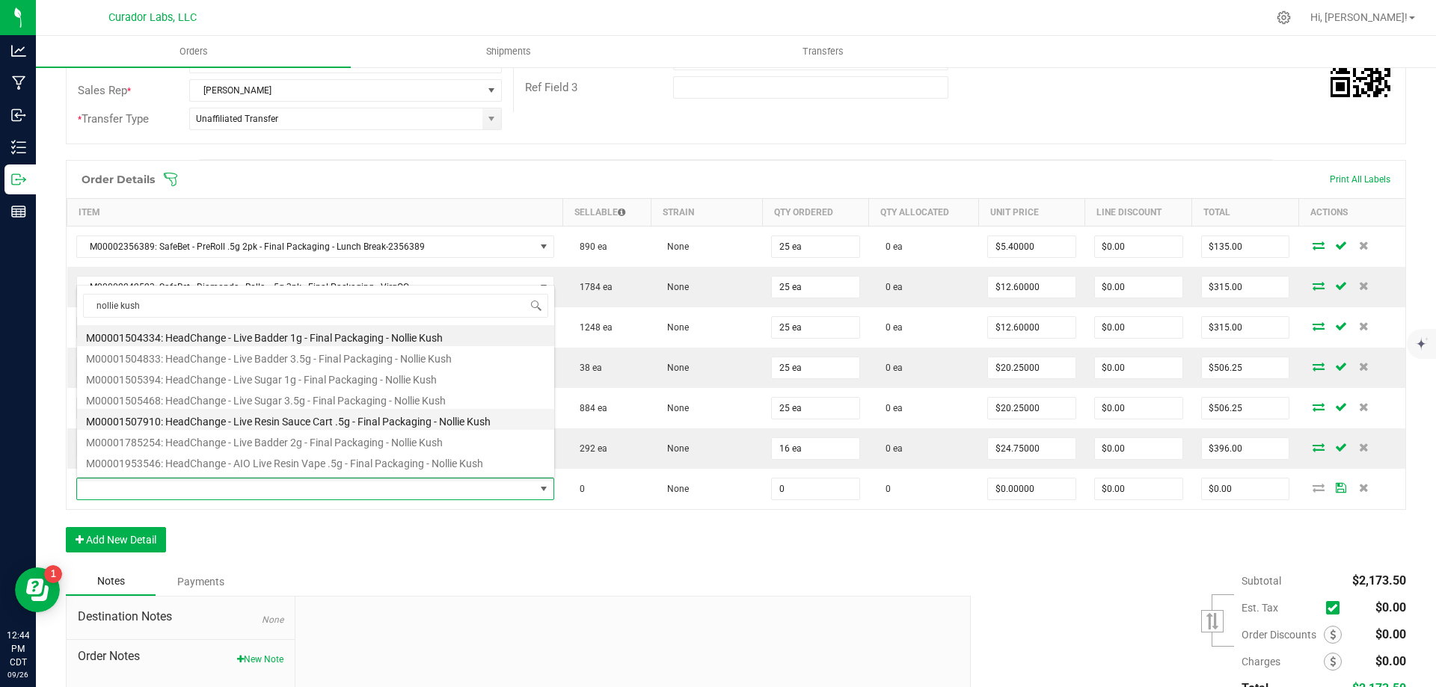
click at [340, 420] on li "M00001507910: HeadChange - Live Resin Sauce Cart .5g - Final Packaging - Nollie…" at bounding box center [315, 419] width 477 height 21
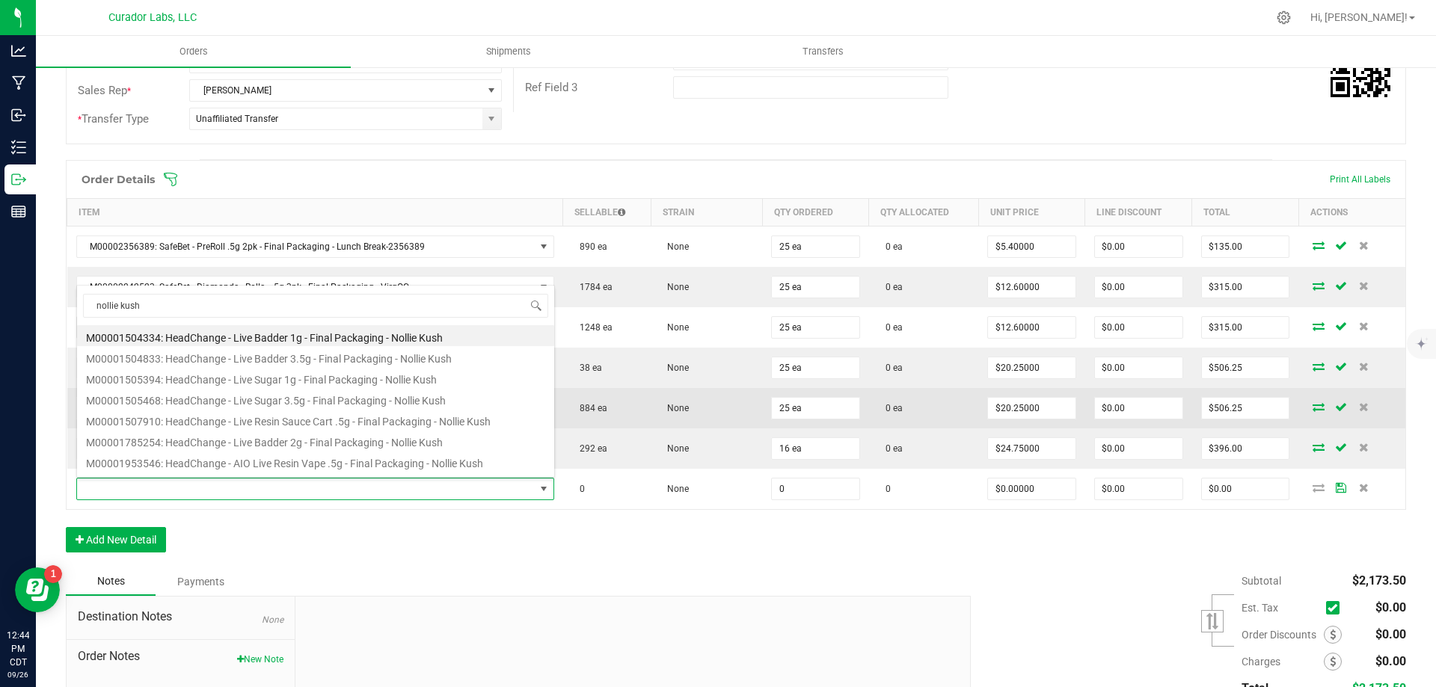
type input "0 ea"
type input "$22.50000"
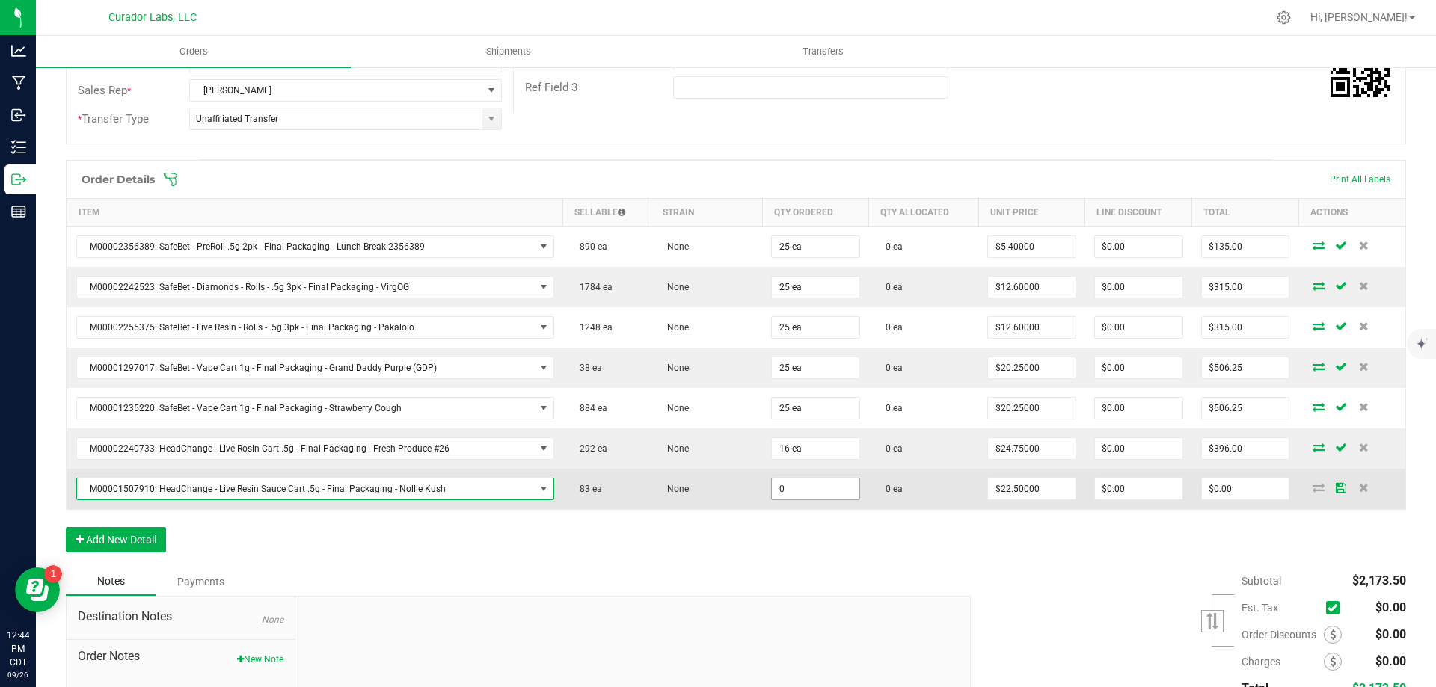
click at [792, 492] on input "0" at bounding box center [815, 489] width 87 height 21
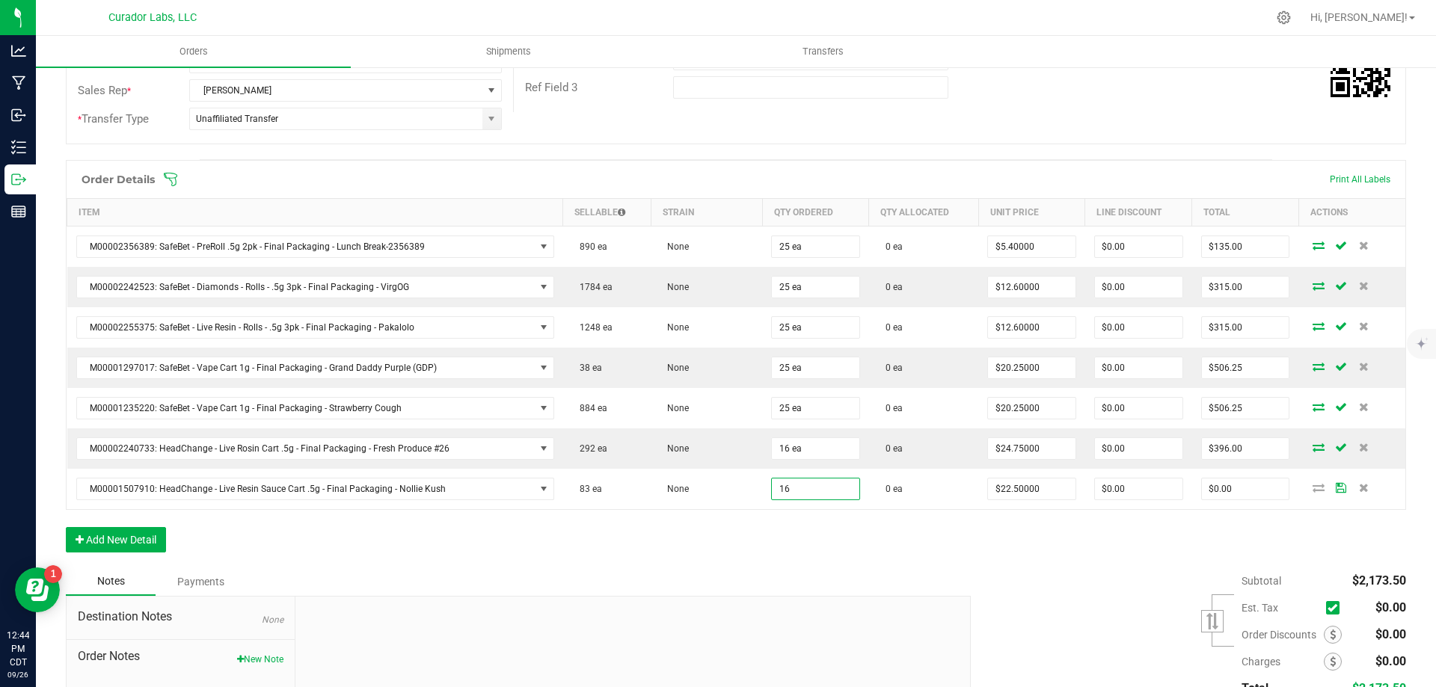
type input "16 ea"
type input "$360.00"
click at [1040, 544] on div "Order Details Print All Labels Item Sellable Strain Qty Ordered Qty Allocated U…" at bounding box center [736, 364] width 1340 height 408
click at [1242, 487] on input "360" at bounding box center [1245, 489] width 87 height 21
type input "324"
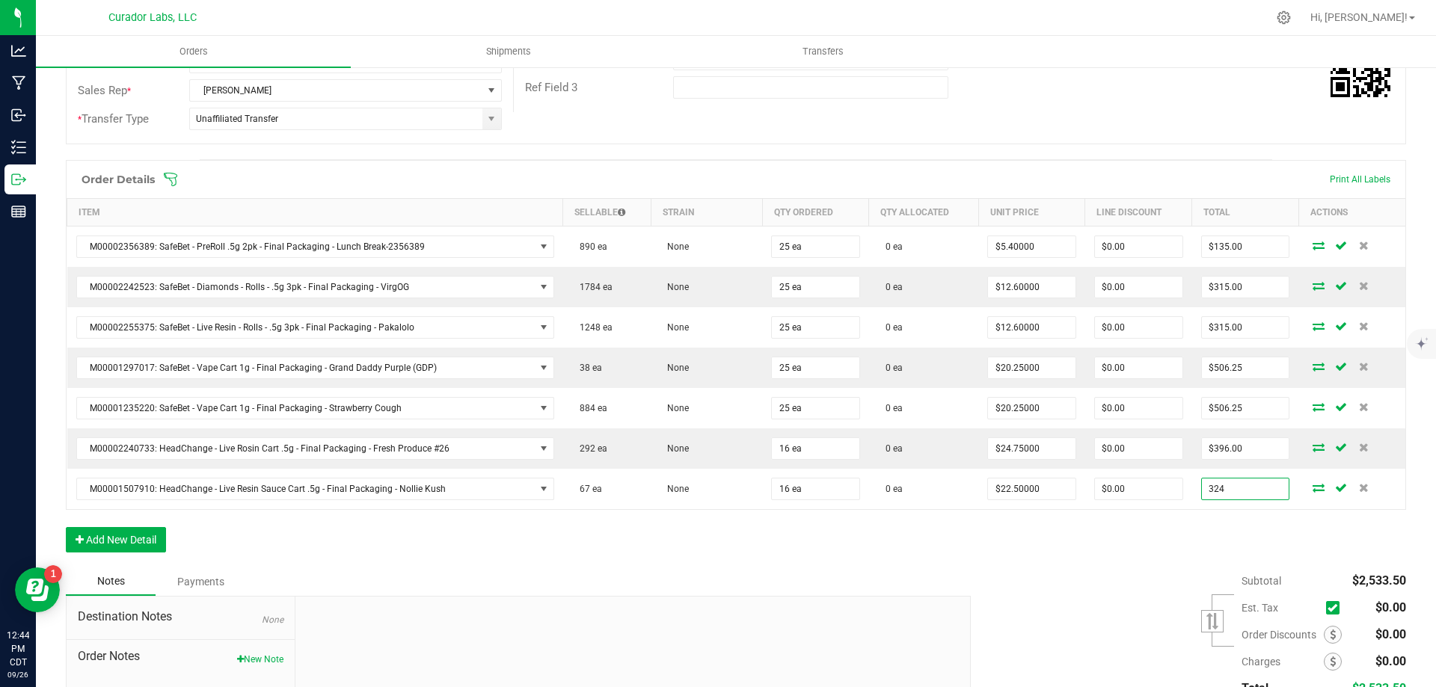
type input "$20.25000"
type input "$324.00"
click at [1132, 539] on div "Order Details Print All Labels Item Sellable Strain Qty Ordered Qty Allocated U…" at bounding box center [736, 364] width 1340 height 408
click at [124, 538] on button "Add New Detail" at bounding box center [116, 539] width 100 height 25
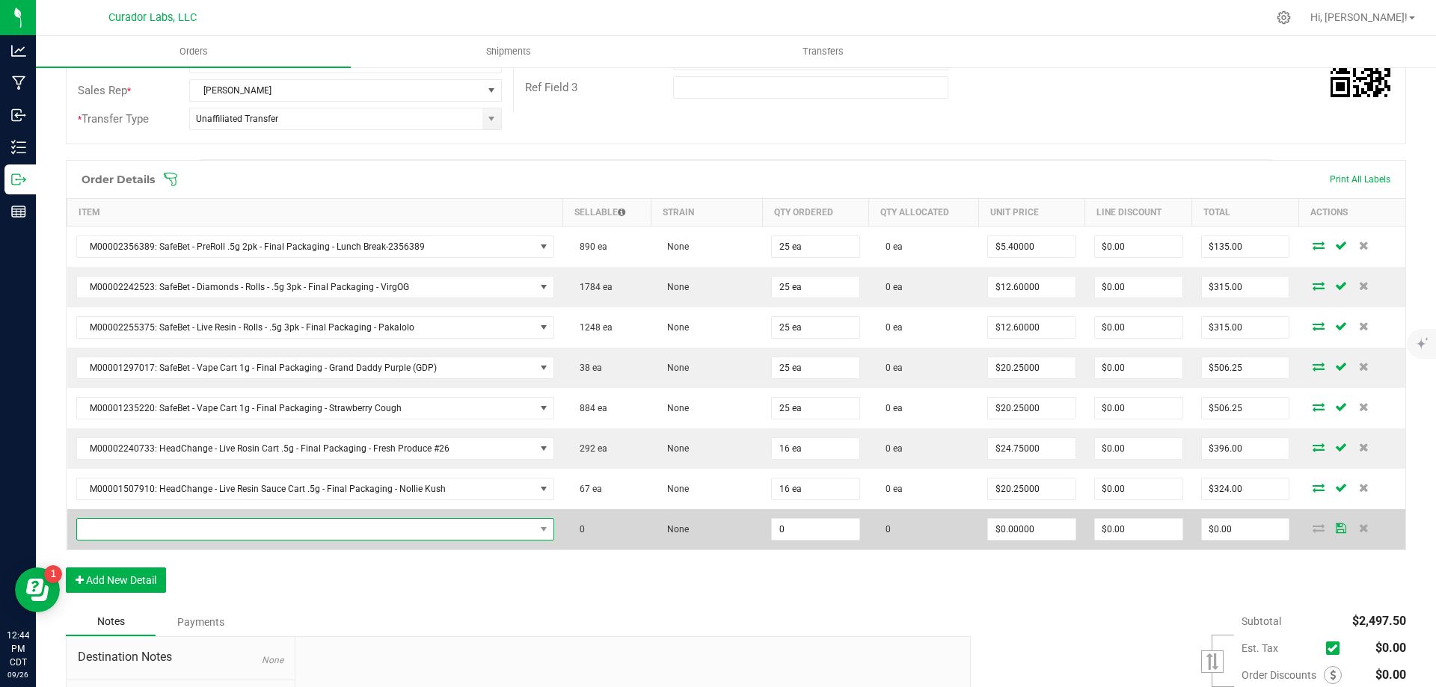
click at [265, 526] on span "NO DATA FOUND" at bounding box center [306, 529] width 458 height 21
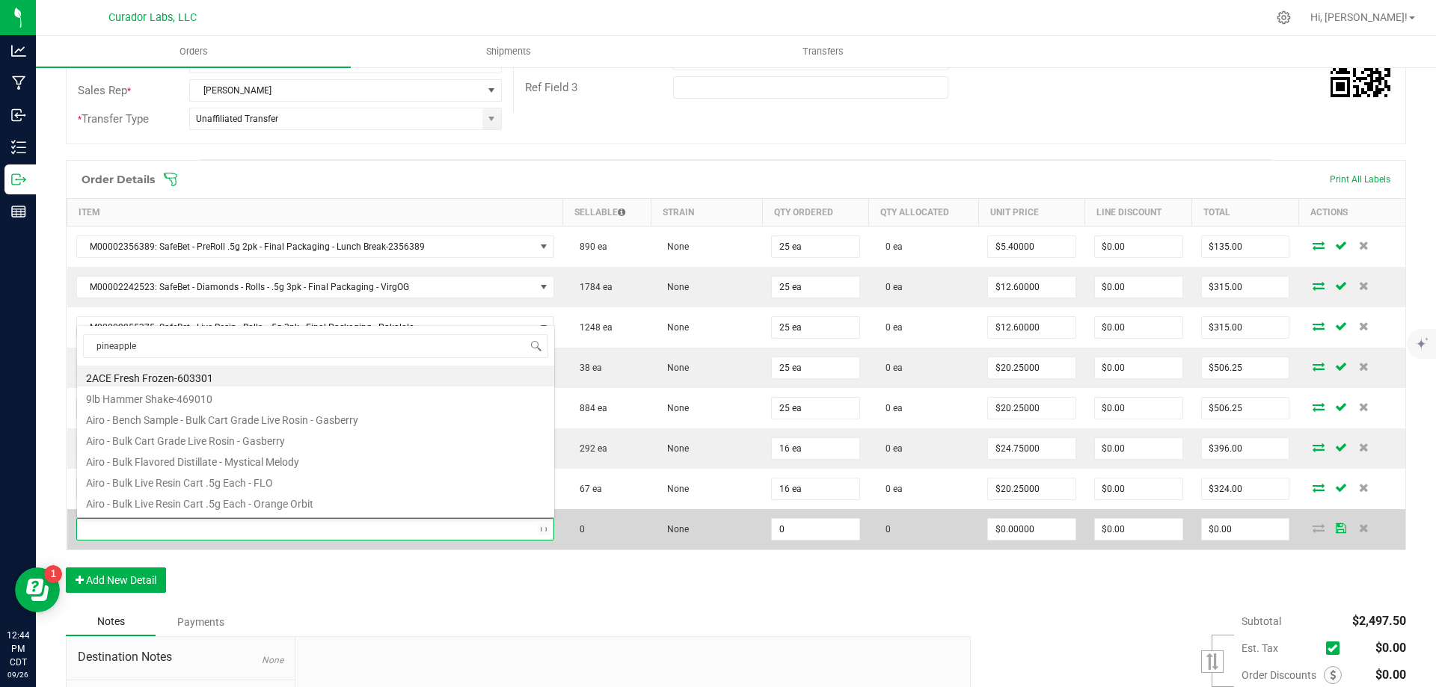
type input "pineapple d"
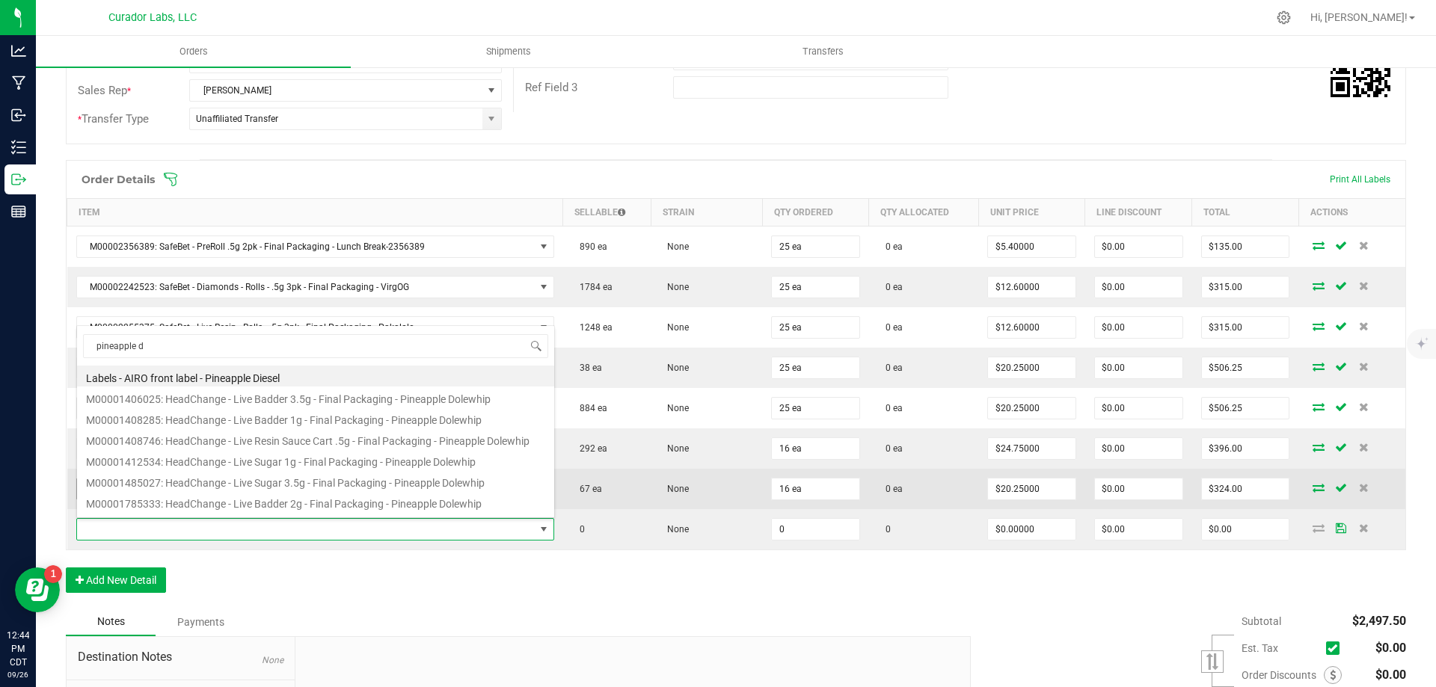
click at [297, 485] on li "M00001485027: HeadChange - Live Sugar 3.5g - Final Packaging - Pineapple Dolewh…" at bounding box center [315, 480] width 477 height 21
type input "0 ea"
type input "$75.00000"
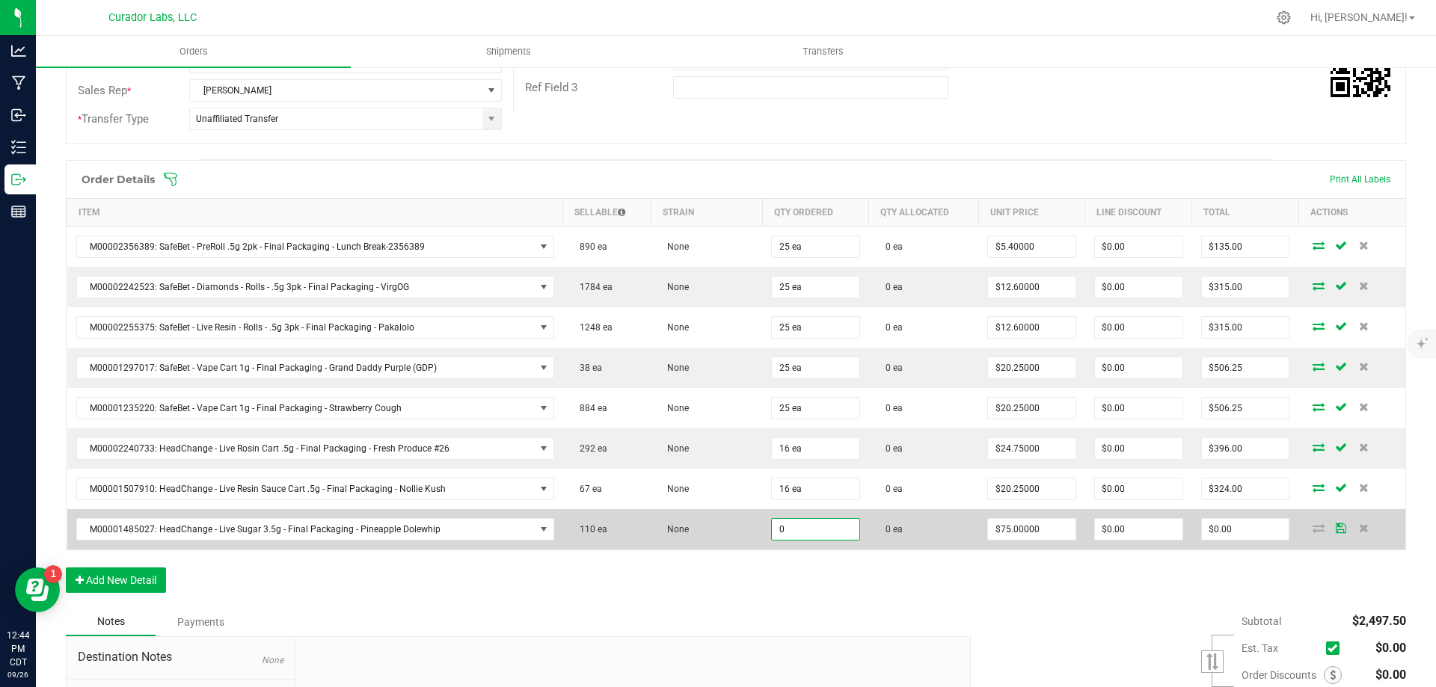
click at [799, 530] on input "0" at bounding box center [815, 529] width 87 height 21
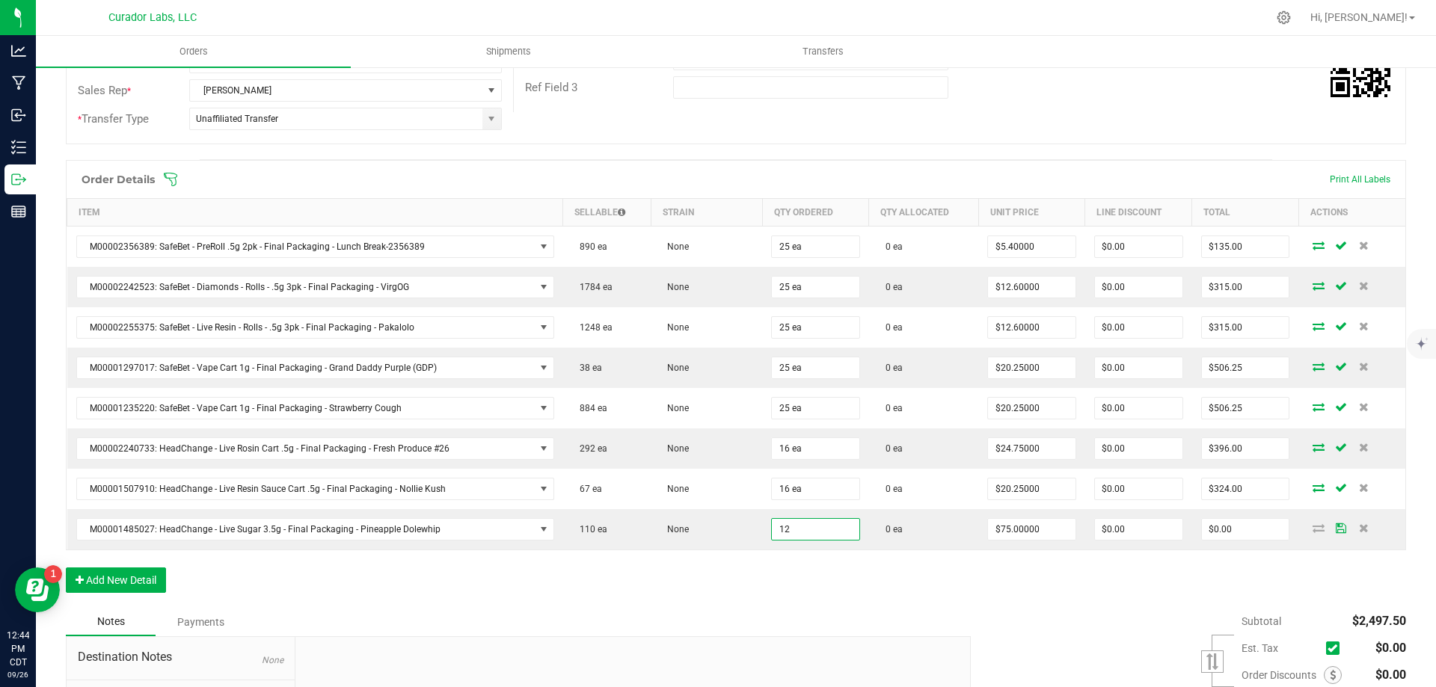
type input "12 ea"
type input "$900.00"
drag, startPoint x: 833, startPoint y: 598, endPoint x: 1046, endPoint y: 585, distance: 213.5
click at [837, 598] on div "Order Details Print All Labels Item Sellable Strain Qty Ordered Qty Allocated U…" at bounding box center [736, 384] width 1340 height 448
click at [1219, 522] on input "900" at bounding box center [1245, 529] width 87 height 21
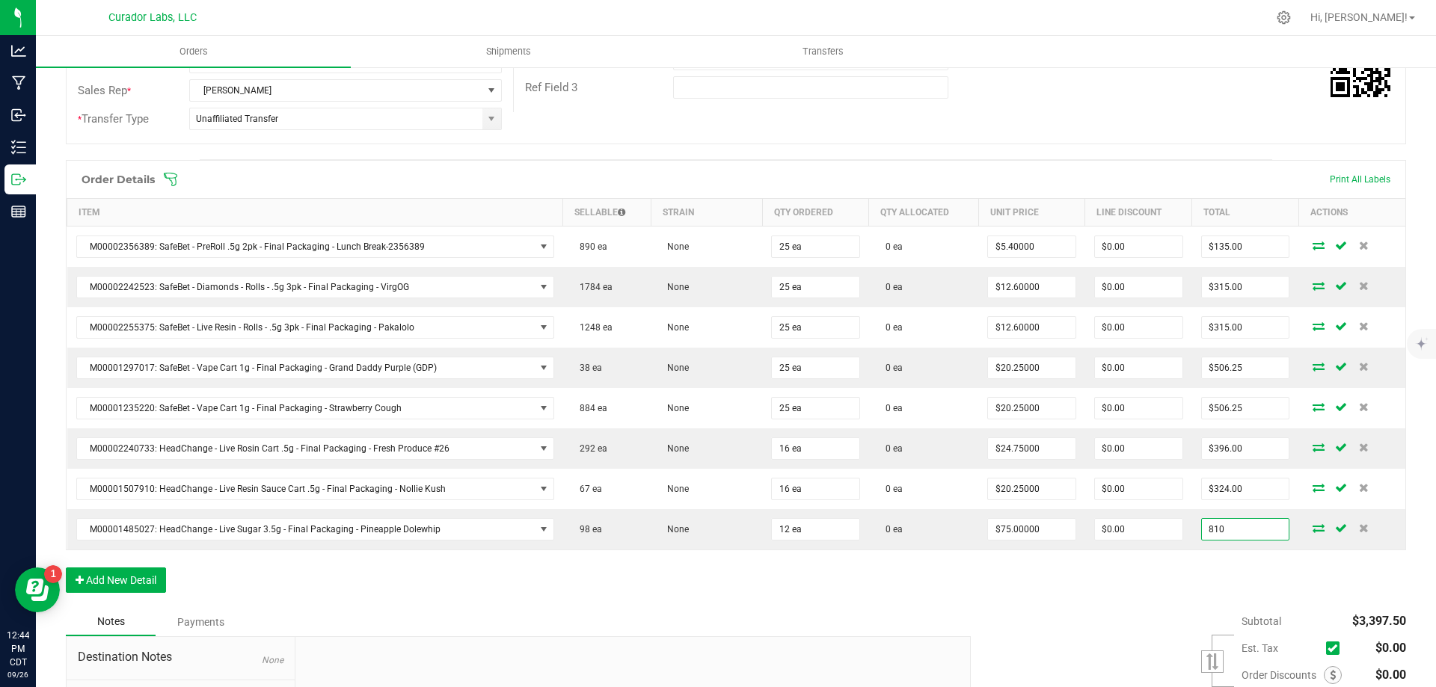
type input "810"
type input "$67.50000"
type input "$810.00"
click at [1102, 590] on div "Order Details Print All Labels Item Sellable Strain Qty Ordered Qty Allocated U…" at bounding box center [736, 384] width 1340 height 448
click at [138, 574] on button "Add New Detail" at bounding box center [116, 580] width 100 height 25
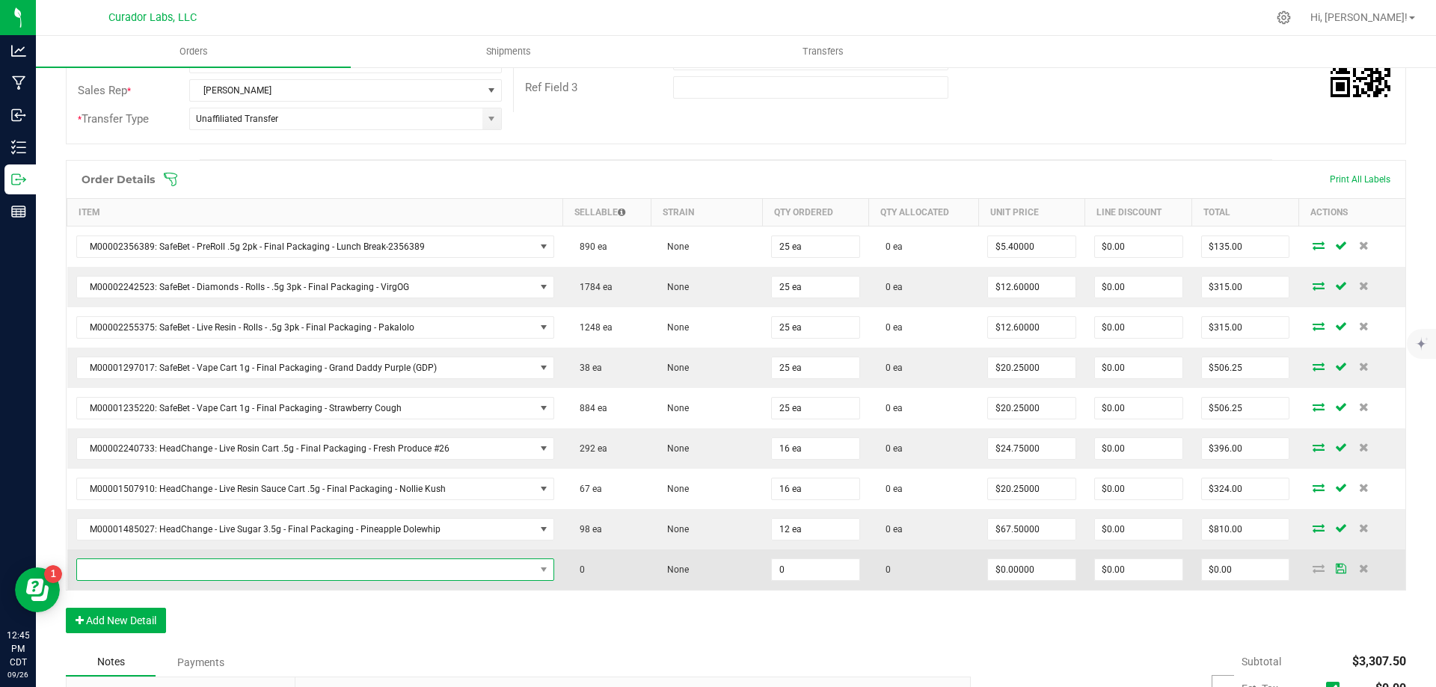
click at [269, 571] on span "NO DATA FOUND" at bounding box center [306, 569] width 458 height 21
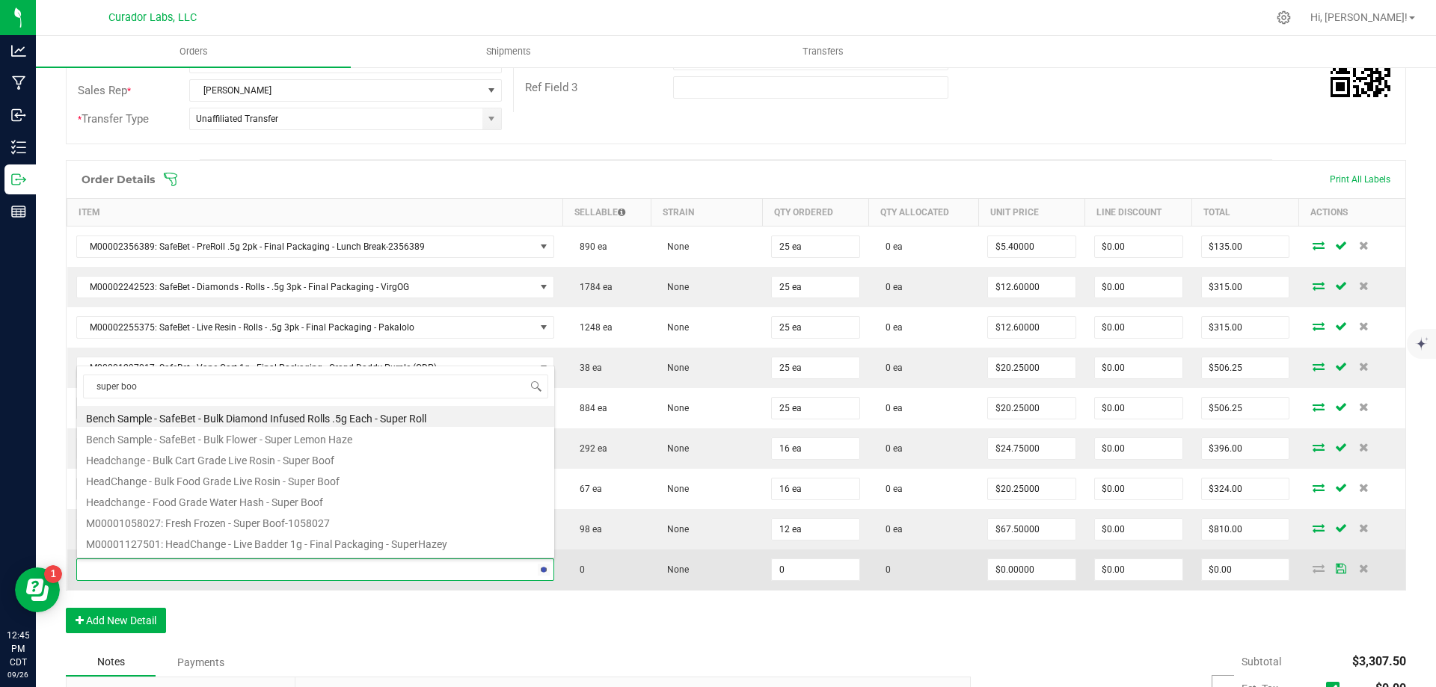
type input "super boof"
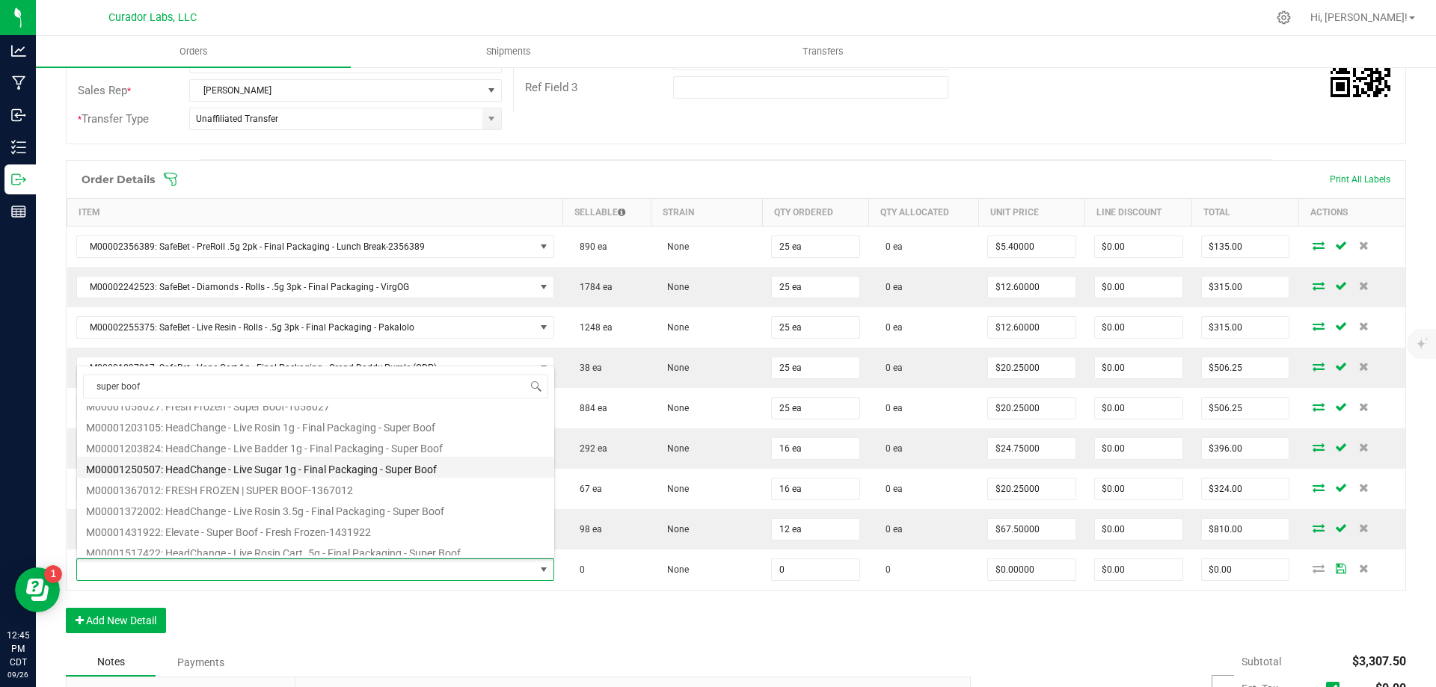
scroll to position [150, 0]
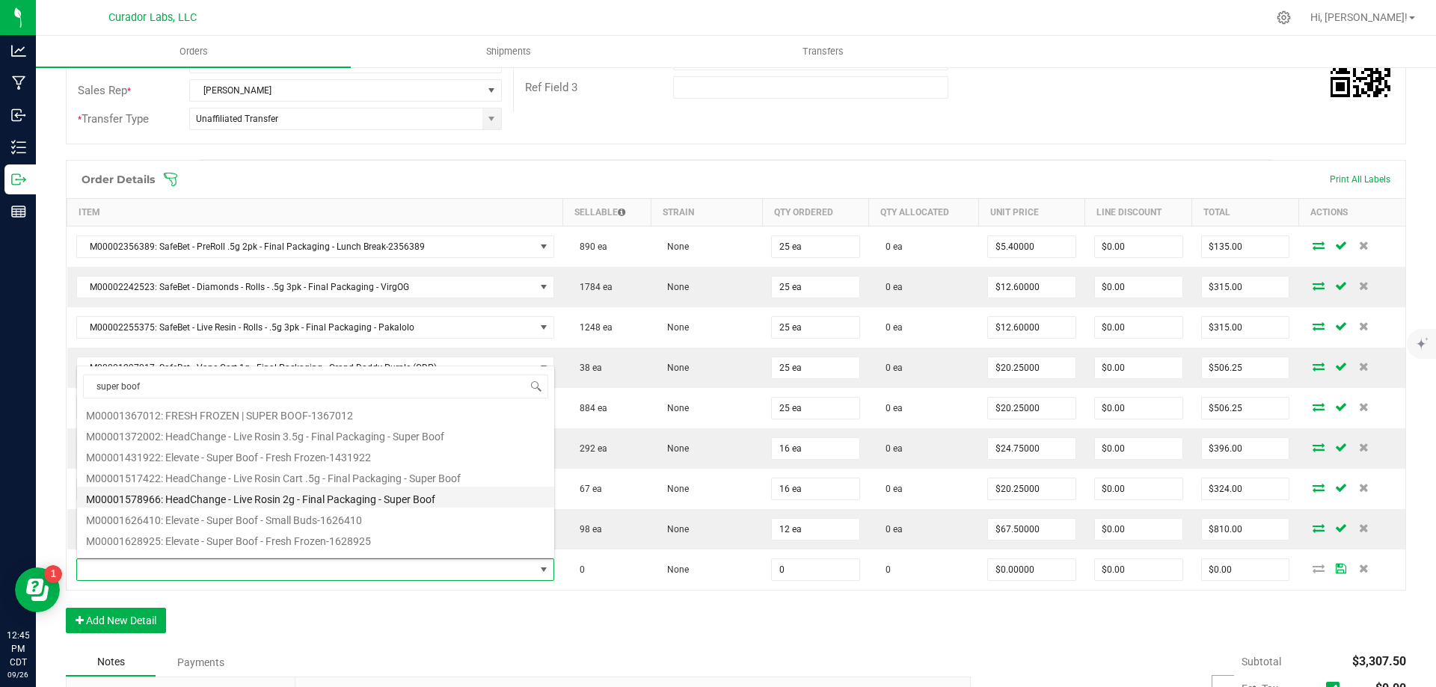
click at [306, 498] on li "M00001578966: HeadChange - Live Rosin 2g - Final Packaging - Super Boof" at bounding box center [315, 497] width 477 height 21
type input "0 ea"
type input "$60.00000"
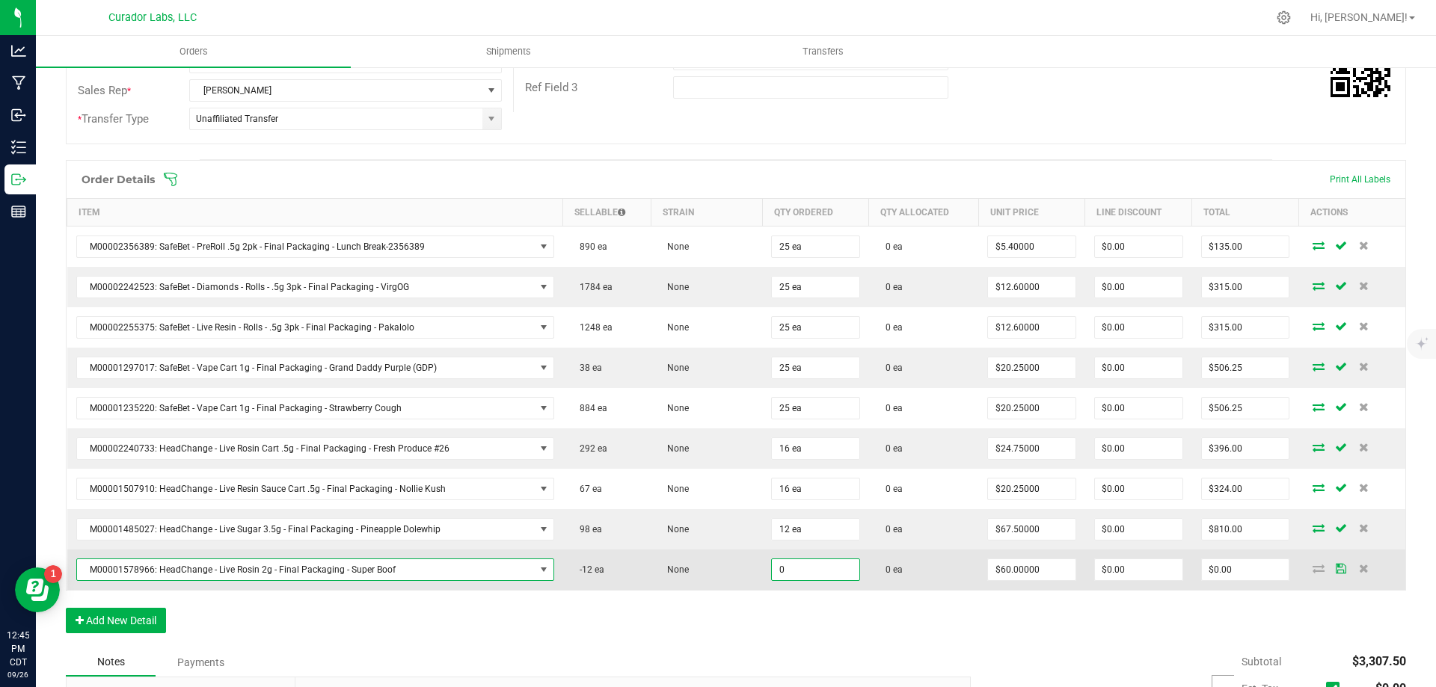
click at [785, 569] on input "0" at bounding box center [815, 569] width 87 height 21
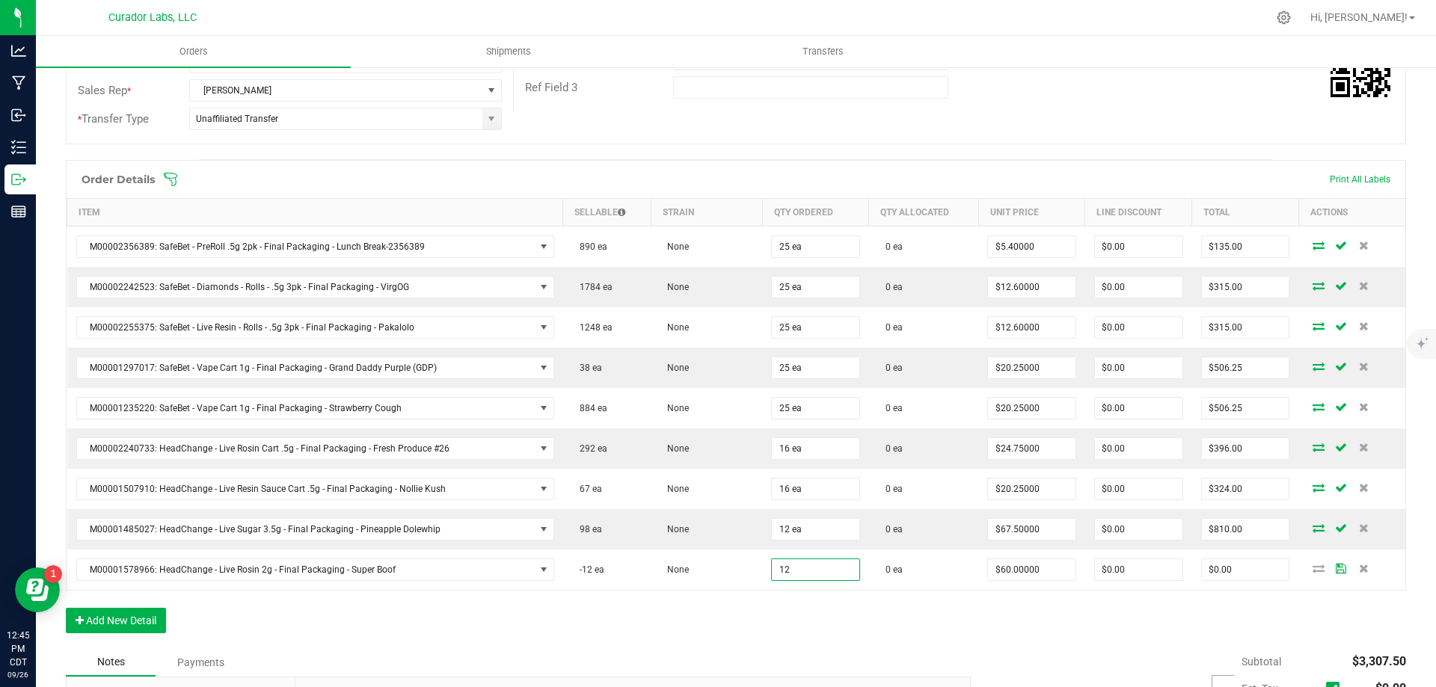
type input "12 ea"
type input "$720.00"
click at [911, 619] on div "Order Details Print All Labels Item Sellable Strain Qty Ordered Qty Allocated U…" at bounding box center [736, 404] width 1340 height 488
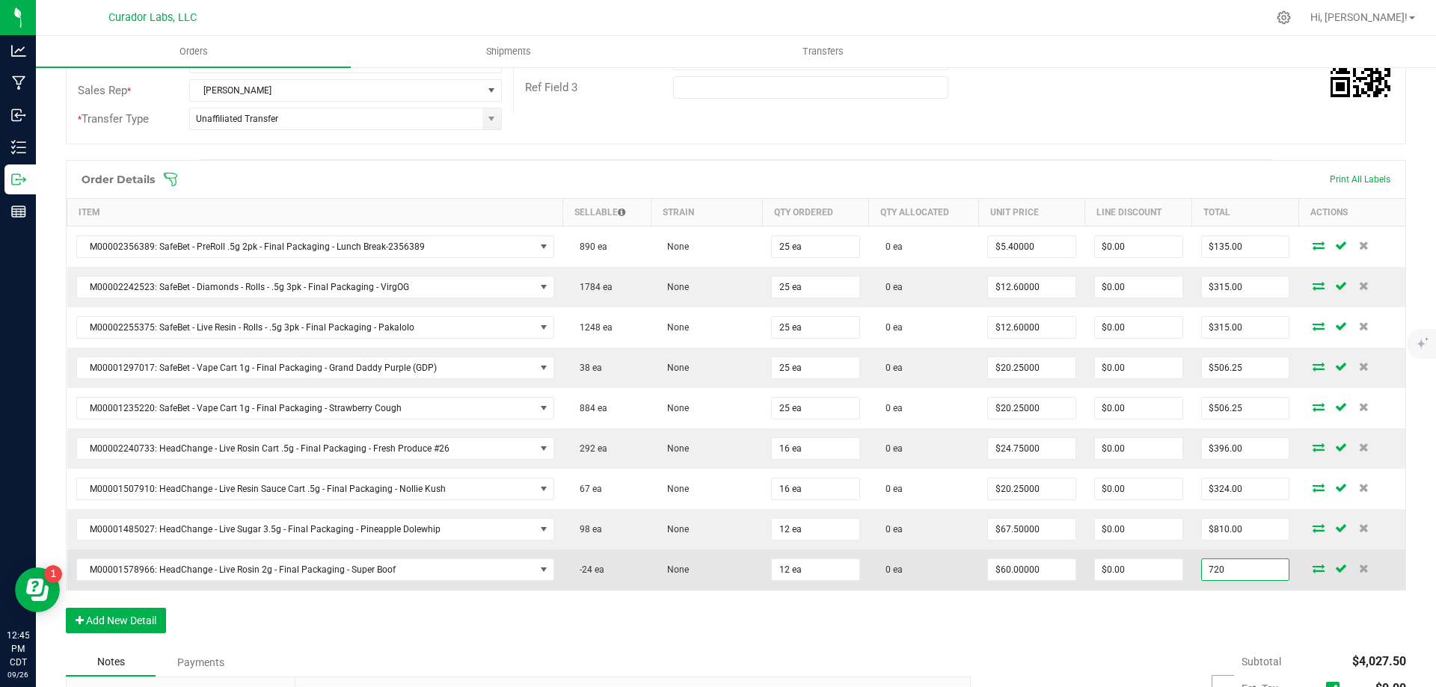
click at [1220, 569] on input "720" at bounding box center [1245, 569] width 87 height 21
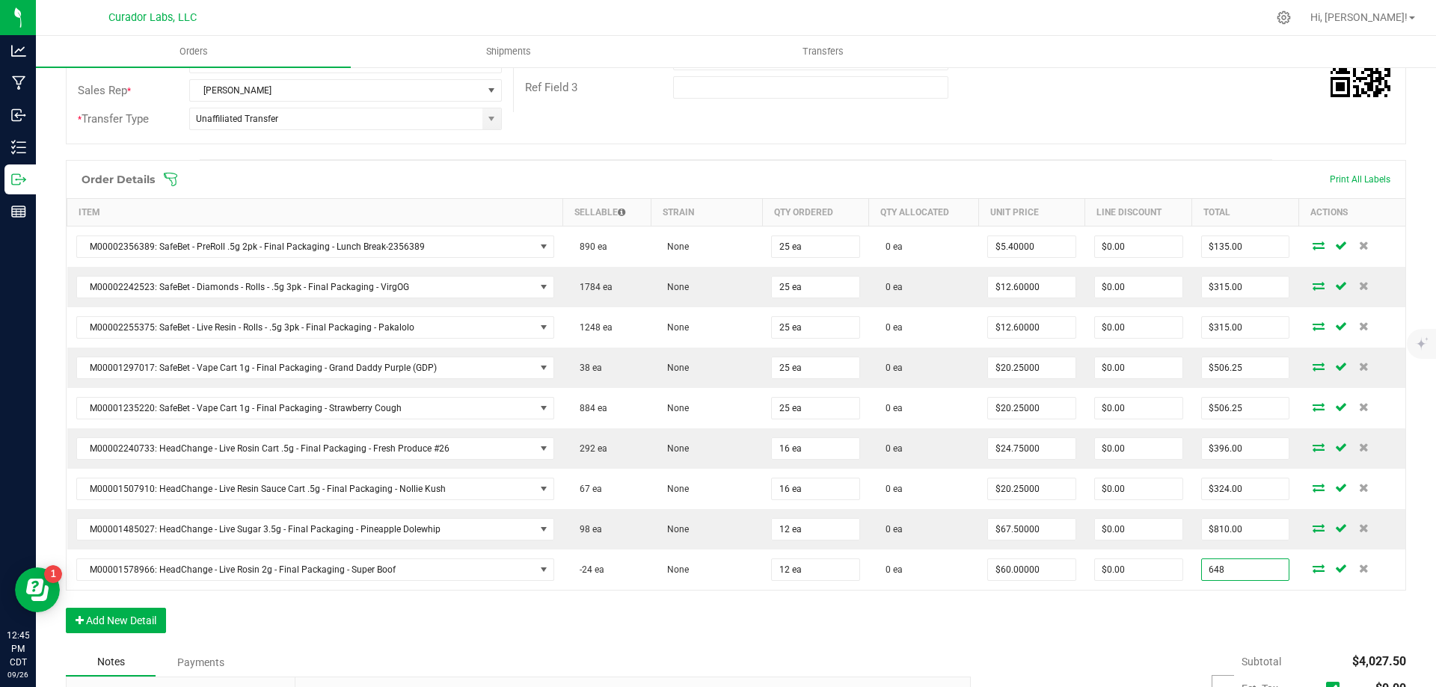
type input "648"
type input "$54.00000"
type input "$648.00"
click at [1196, 616] on div "Order Details Print All Labels Item Sellable Strain Qty Ordered Qty Allocated U…" at bounding box center [736, 404] width 1340 height 488
click at [113, 621] on button "Add New Detail" at bounding box center [116, 620] width 100 height 25
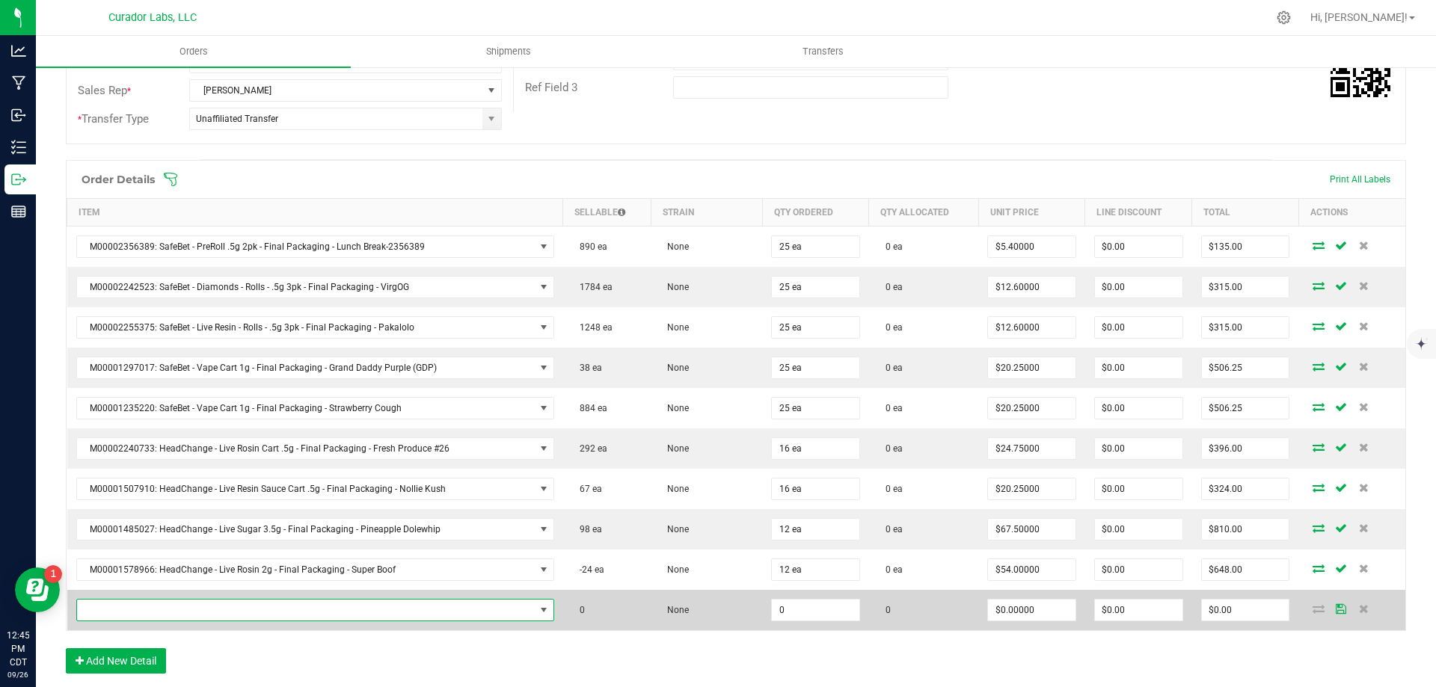
click at [161, 608] on span "NO DATA FOUND" at bounding box center [306, 610] width 458 height 21
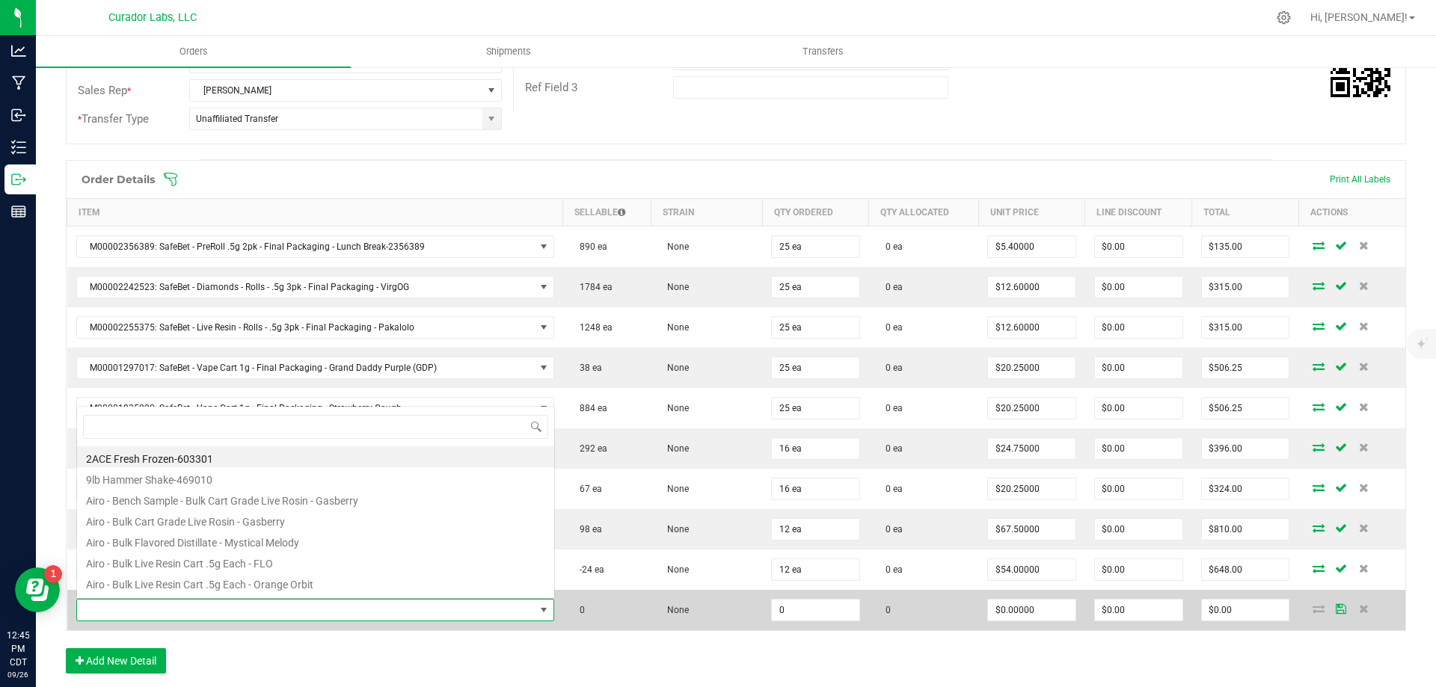
scroll to position [22, 464]
type input "314"
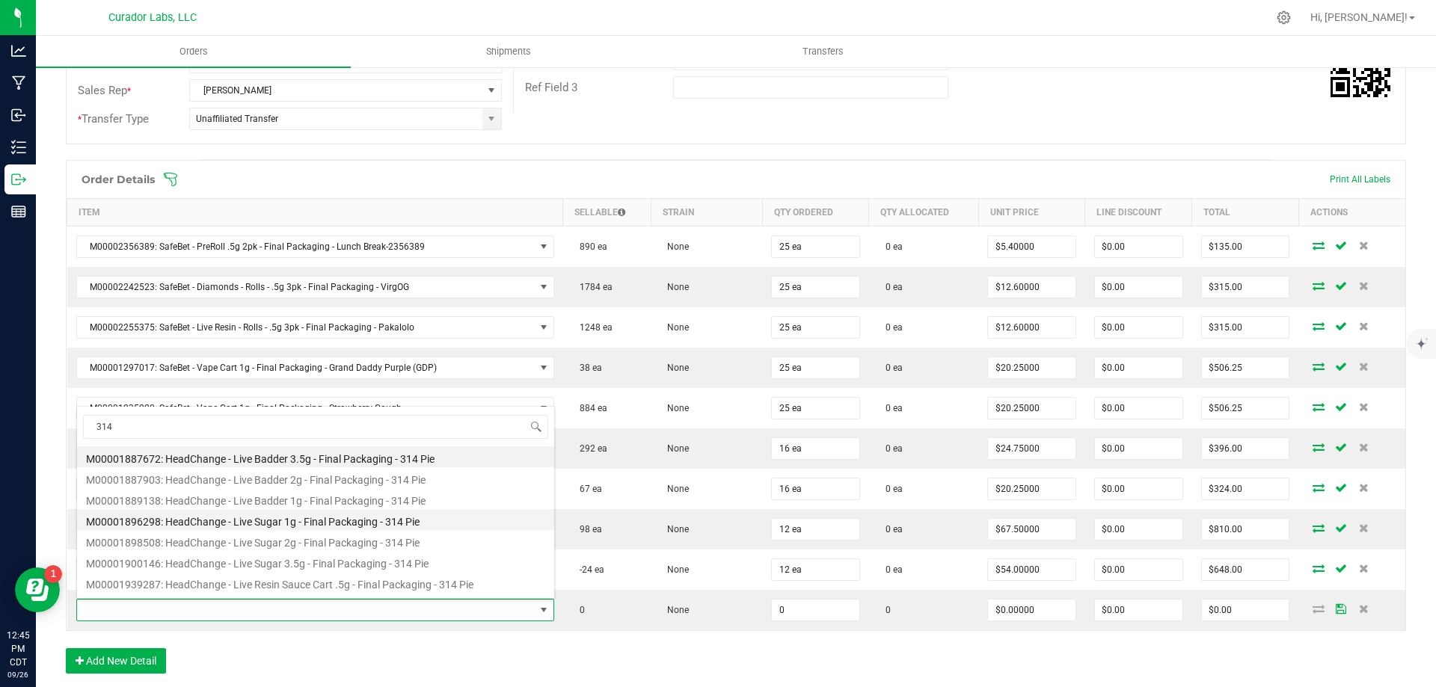
click at [340, 521] on li "M00001896298: HeadChange - Live Sugar 1g - Final Packaging - 314 Pie" at bounding box center [315, 519] width 477 height 21
type input "0 ea"
type input "$25.00000"
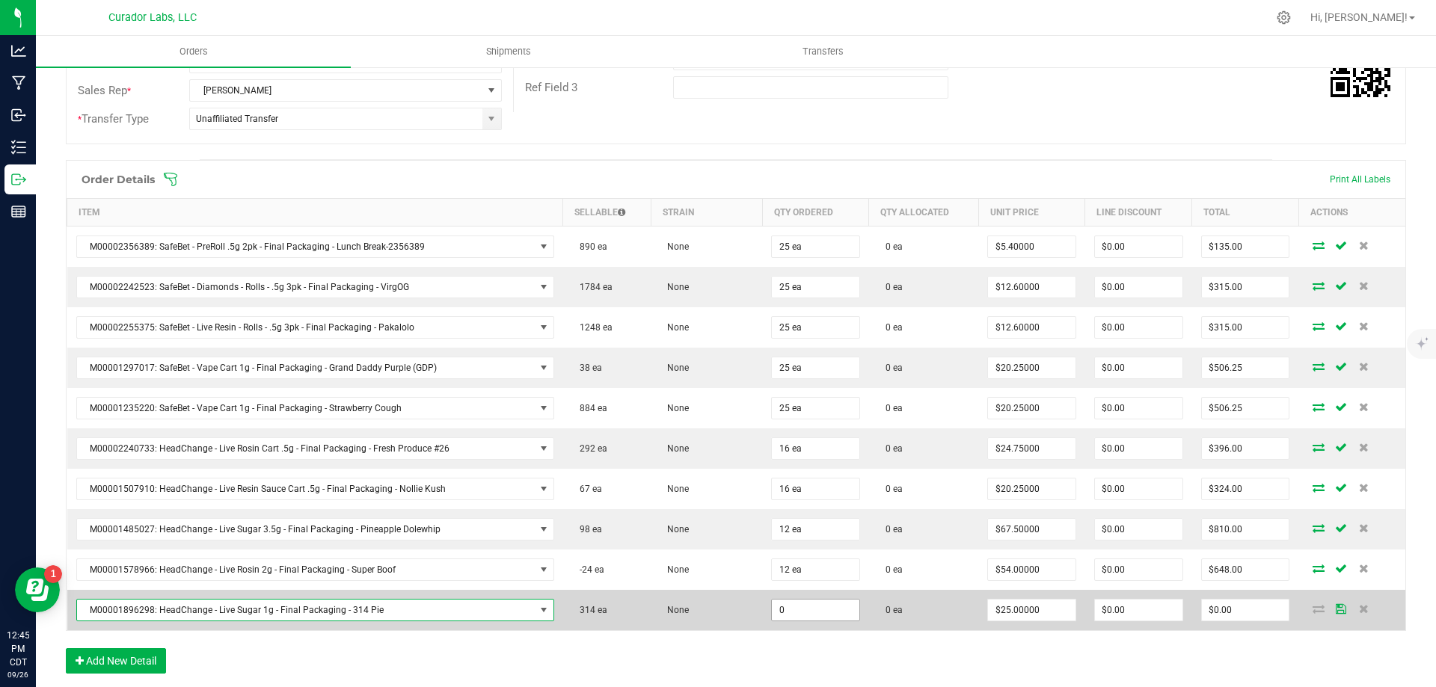
click at [817, 613] on input "0" at bounding box center [815, 610] width 87 height 21
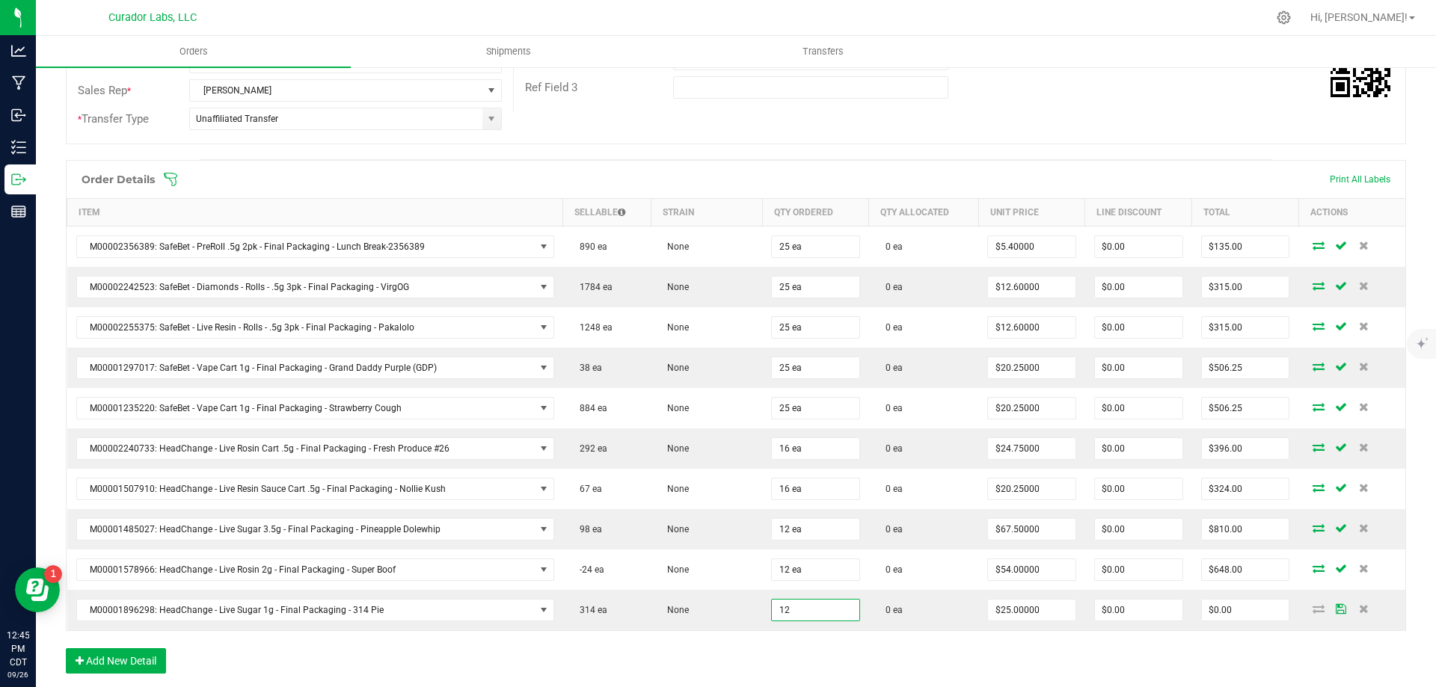
type input "12 ea"
type input "$300.00"
click at [872, 642] on div "Order Details Print All Labels Item Sellable Strain Qty Ordered Qty Allocated U…" at bounding box center [736, 424] width 1340 height 529
click at [1244, 614] on input "300" at bounding box center [1245, 610] width 87 height 21
type input "270"
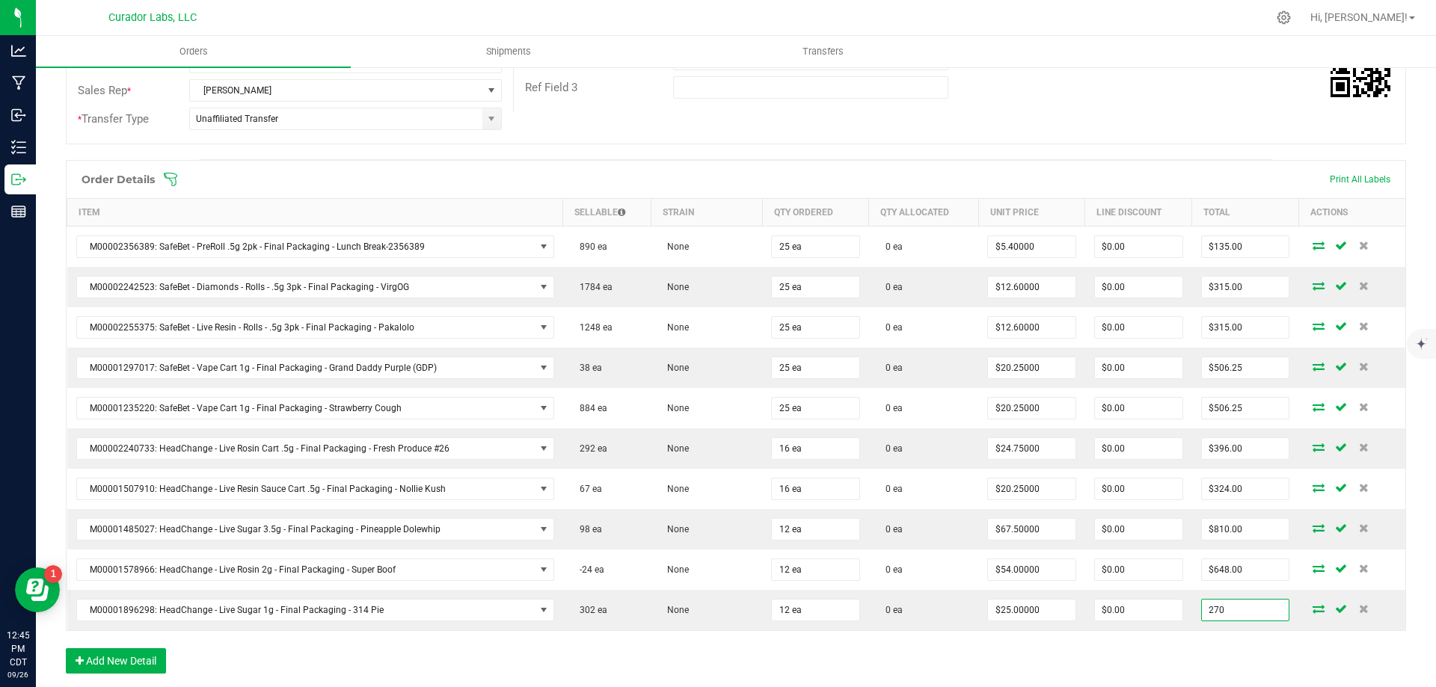
type input "$22.50000"
type input "$270.00"
click at [1222, 657] on div "Order Details Print All Labels Item Sellable Strain Qty Ordered Qty Allocated U…" at bounding box center [736, 424] width 1340 height 529
click at [144, 659] on button "Add New Detail" at bounding box center [116, 660] width 100 height 25
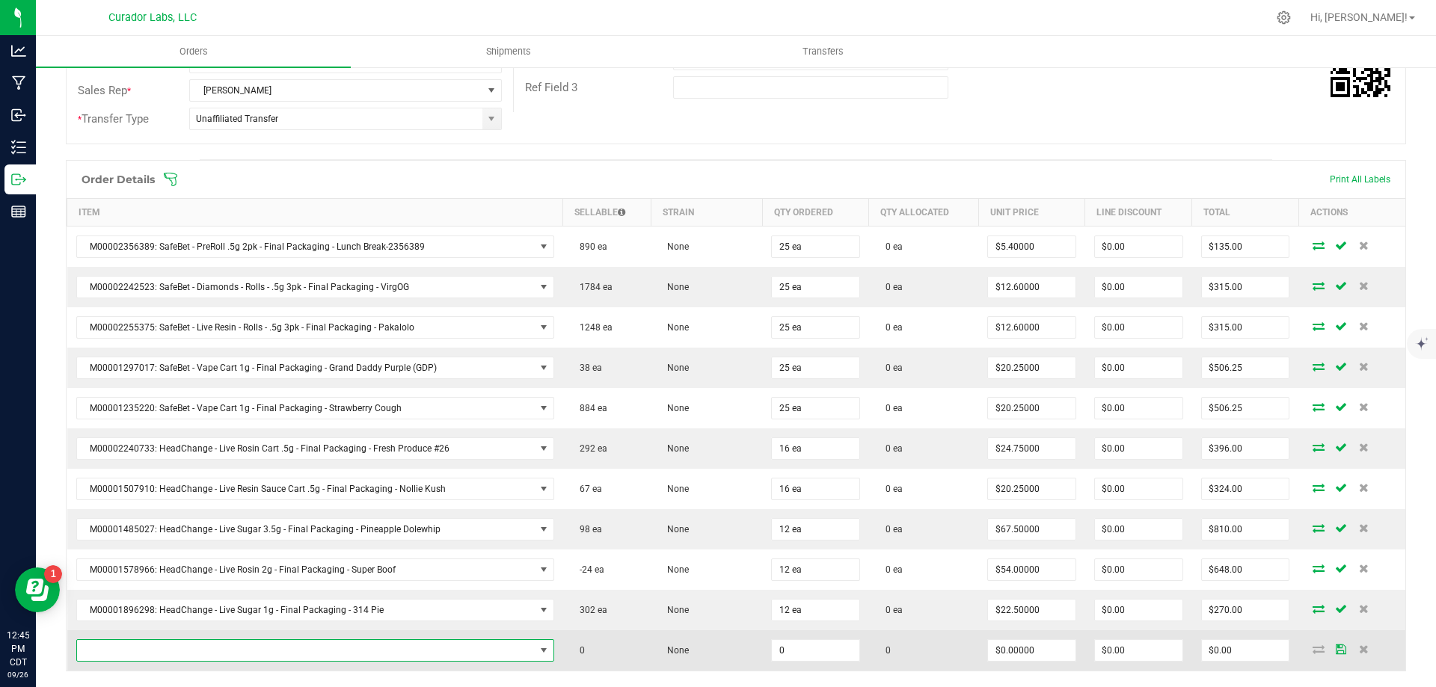
click at [171, 648] on span "NO DATA FOUND" at bounding box center [306, 650] width 458 height 21
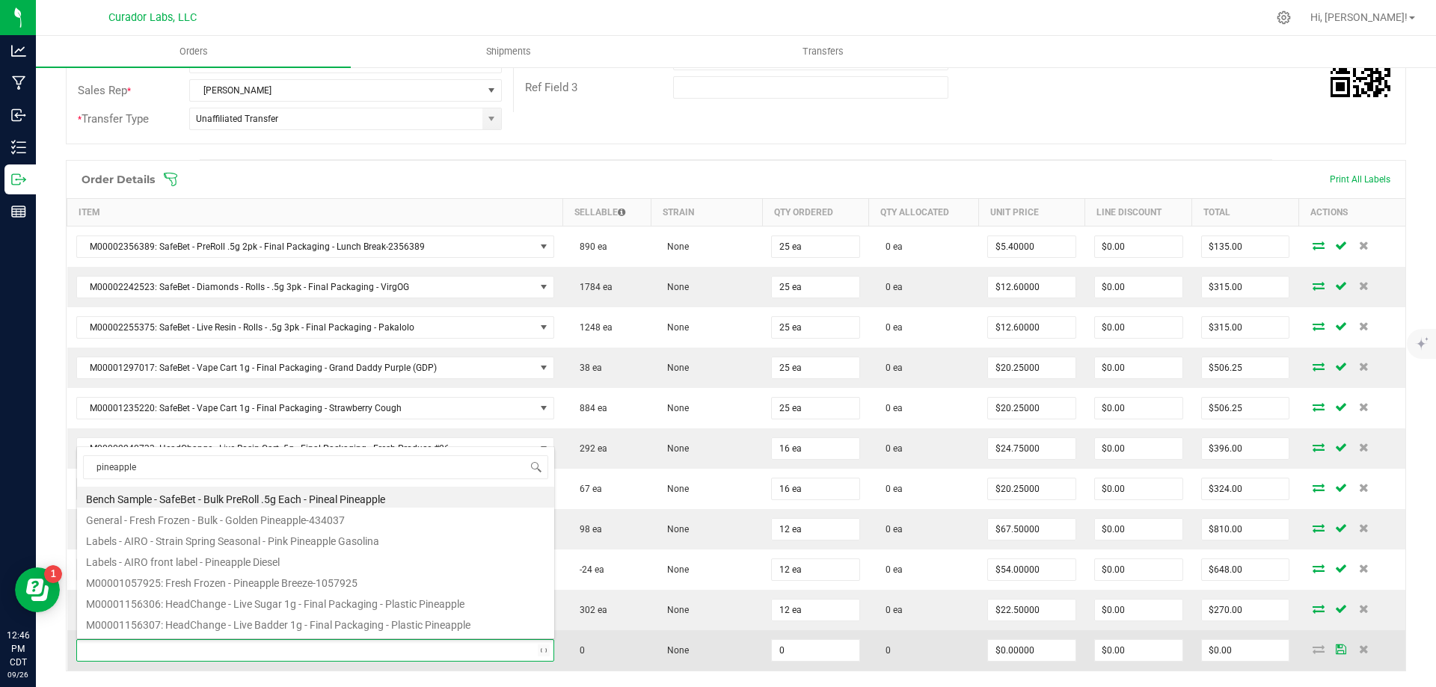
type input "pineapple d"
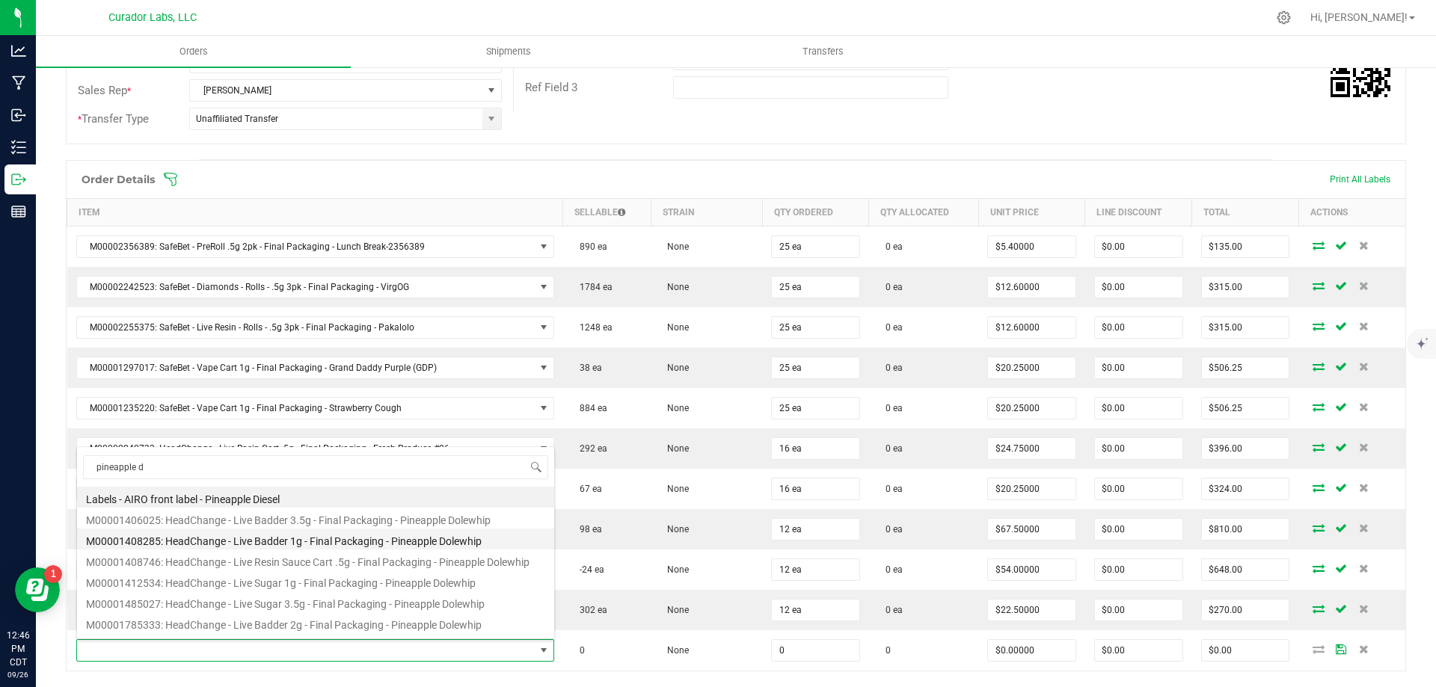
click at [328, 541] on li "M00001408285: HeadChange - Live Badder 1g - Final Packaging - Pineapple Dolewhip" at bounding box center [315, 539] width 477 height 21
type input "0 ea"
type input "$25.00000"
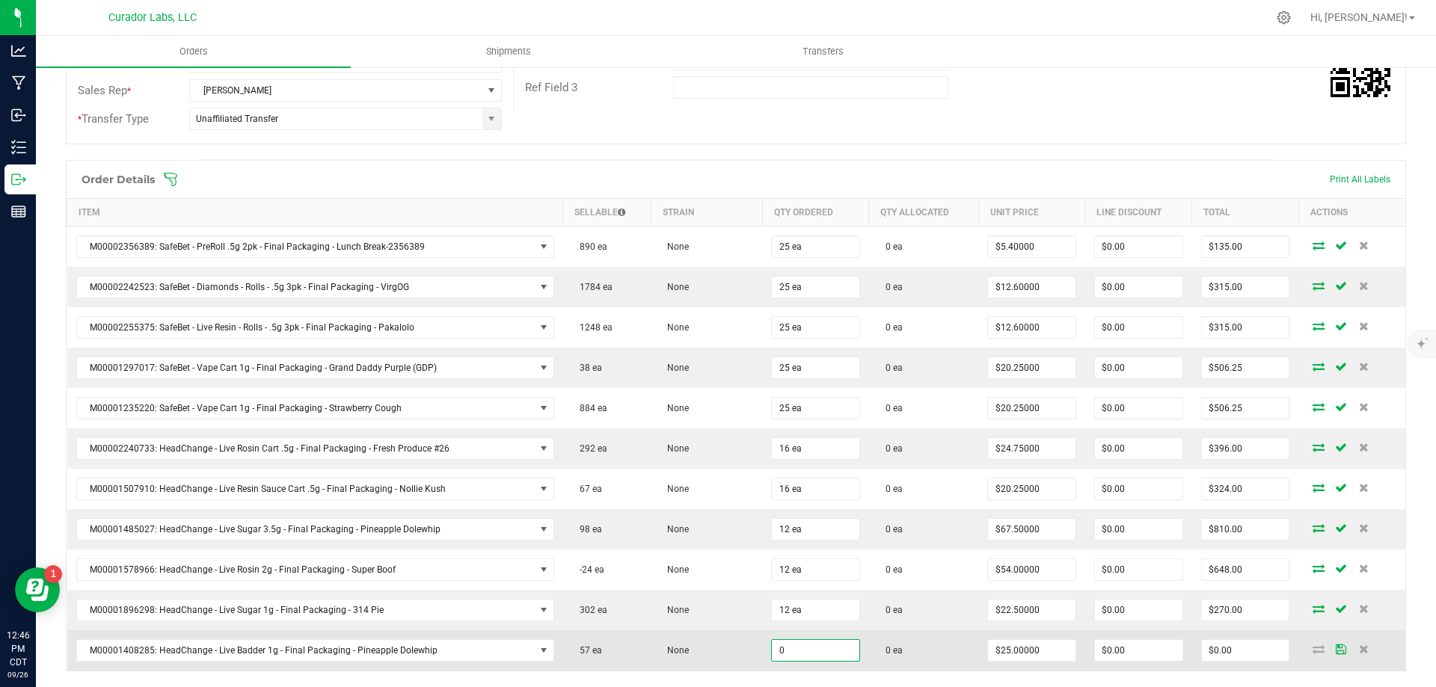
click at [808, 652] on input "0" at bounding box center [815, 650] width 87 height 21
type input "12 ea"
type input "$300.00"
click at [944, 651] on td "0 ea" at bounding box center [923, 650] width 109 height 40
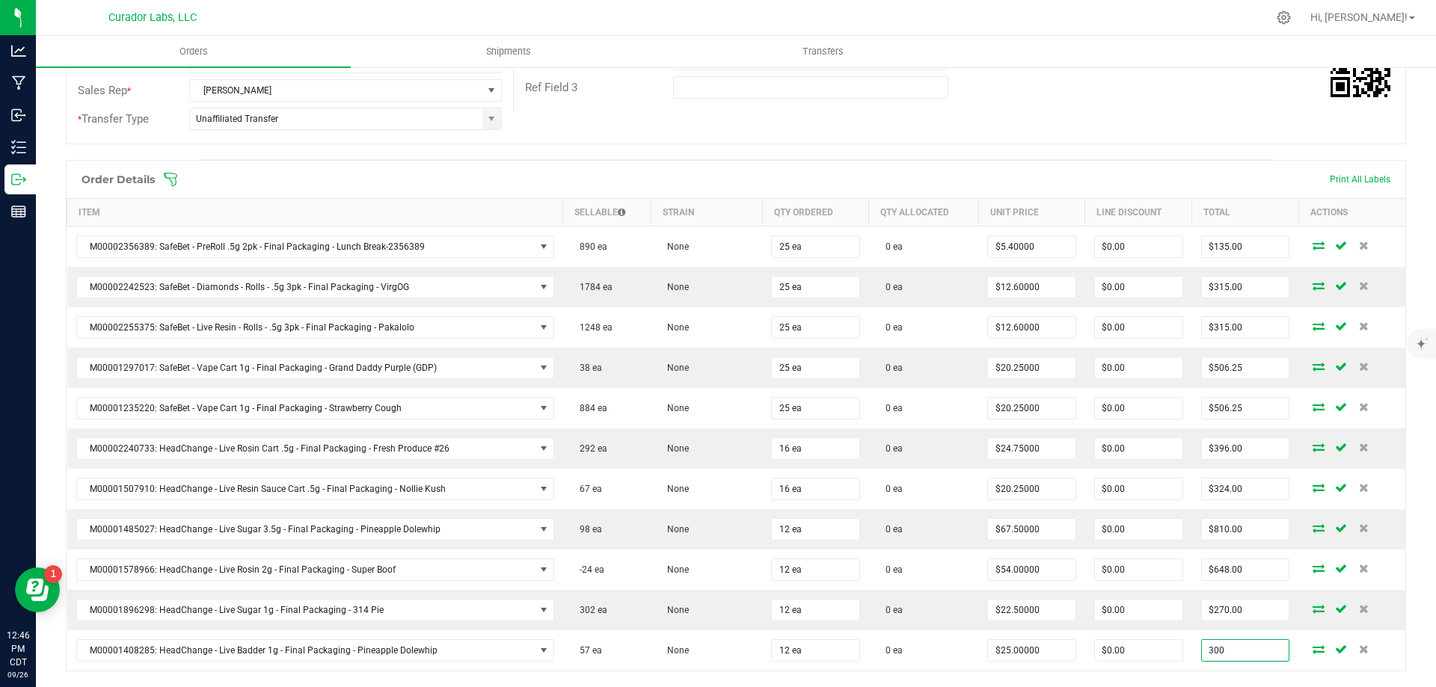
click at [1218, 648] on input "300" at bounding box center [1245, 650] width 87 height 21
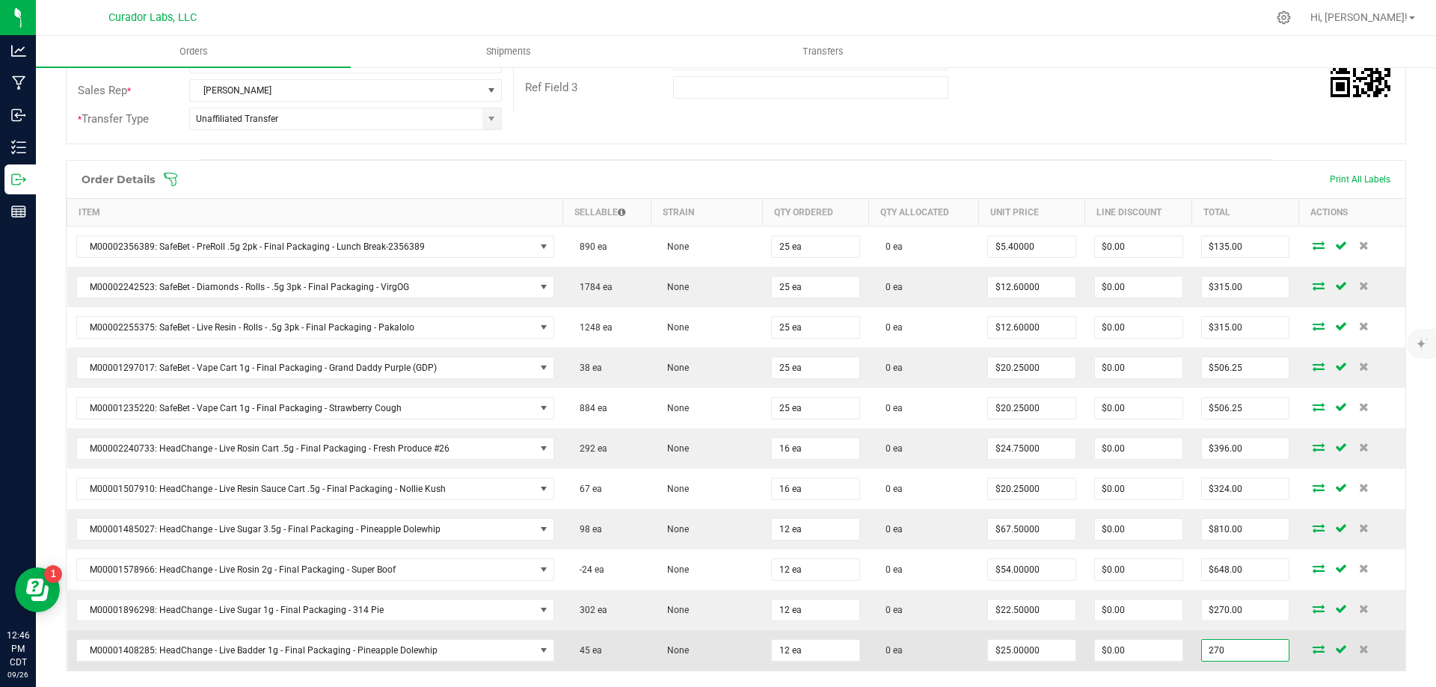
type input "270"
type input "$22.50000"
type input "$270.00"
click at [938, 652] on td "0 ea" at bounding box center [923, 650] width 109 height 40
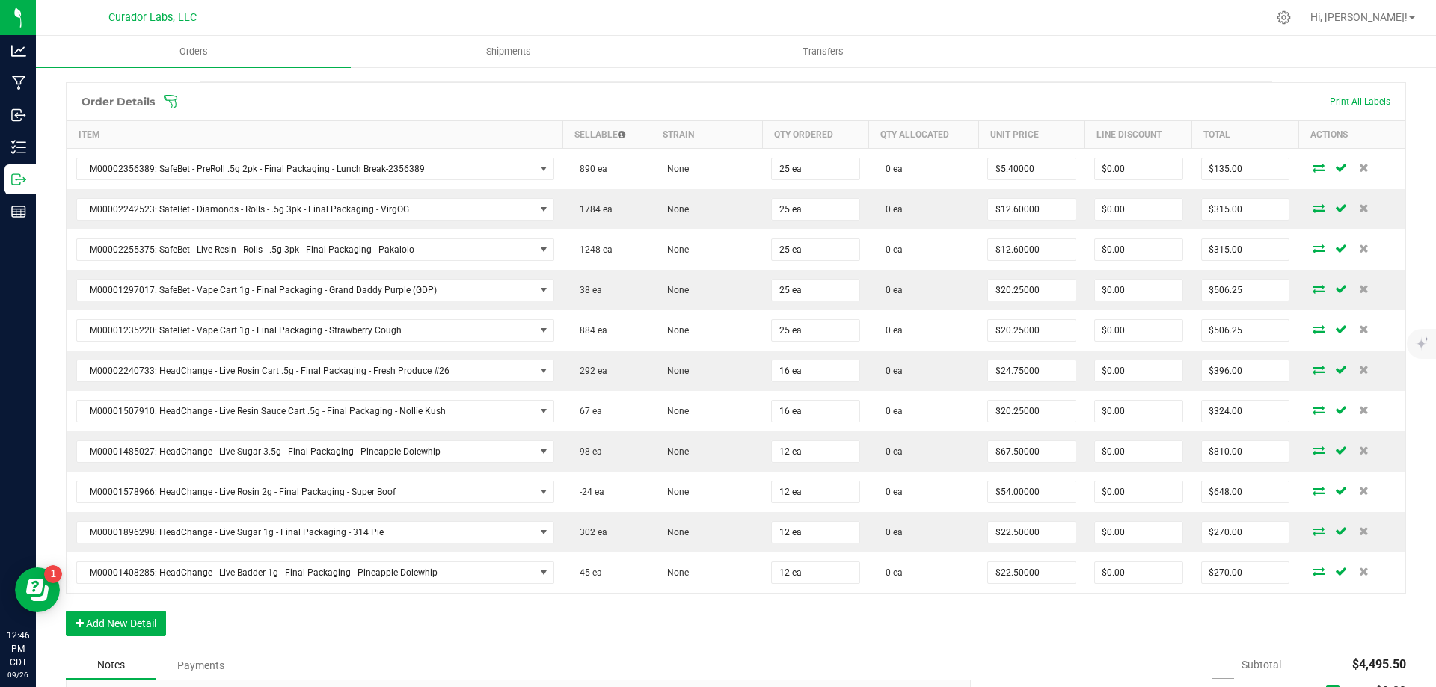
scroll to position [449, 0]
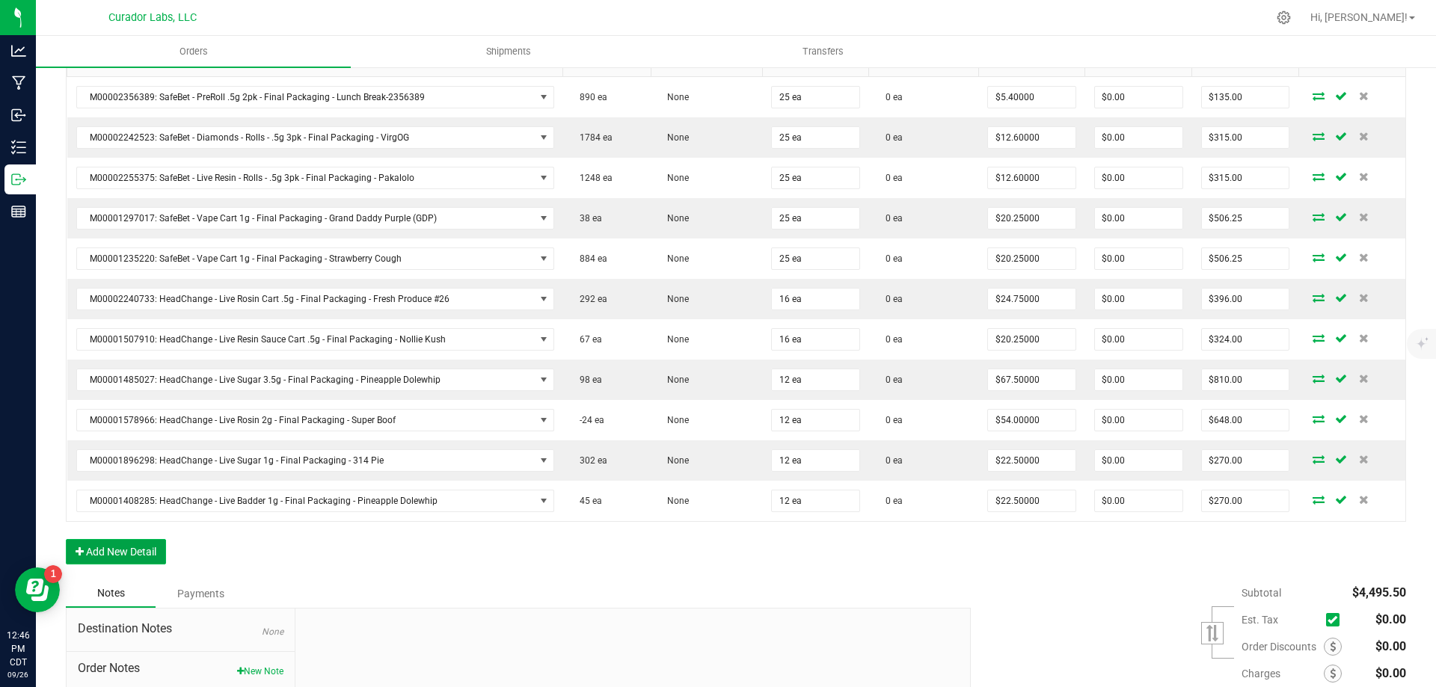
click at [136, 550] on button "Add New Detail" at bounding box center [116, 551] width 100 height 25
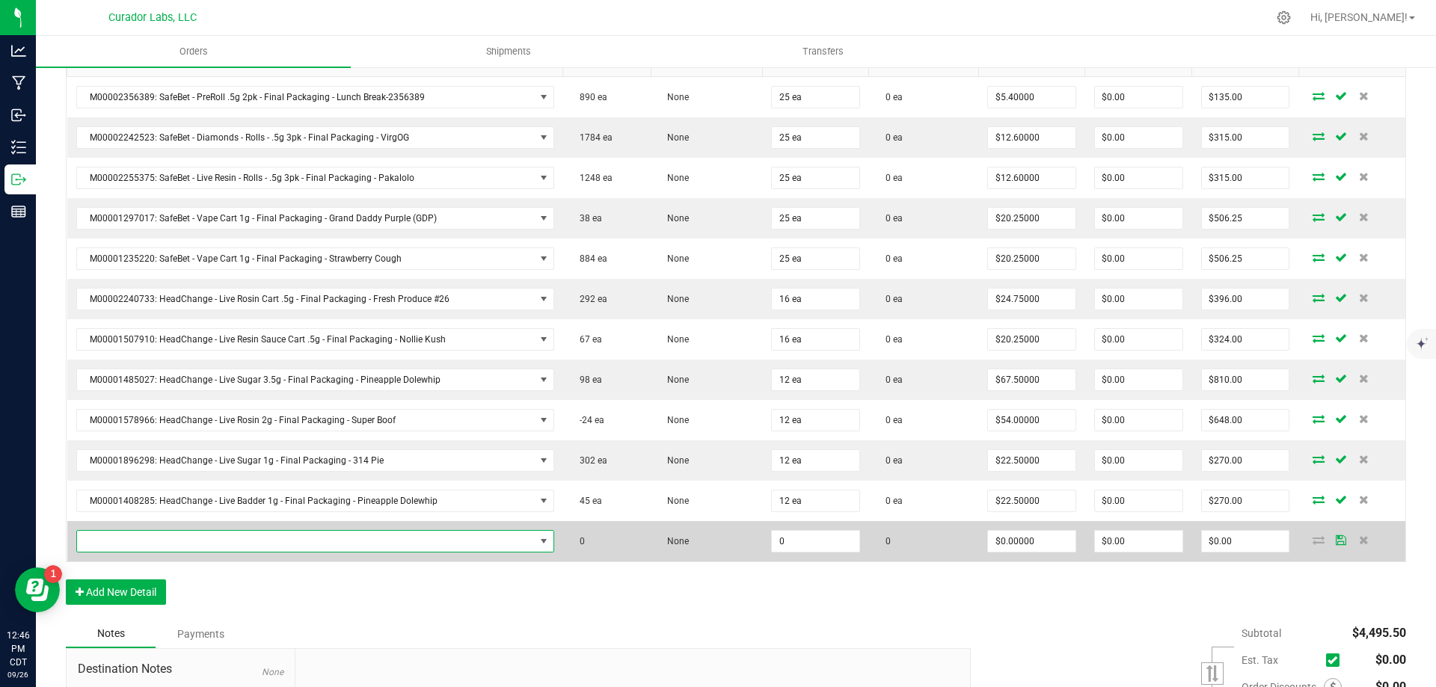
click at [424, 532] on span "NO DATA FOUND" at bounding box center [306, 541] width 458 height 21
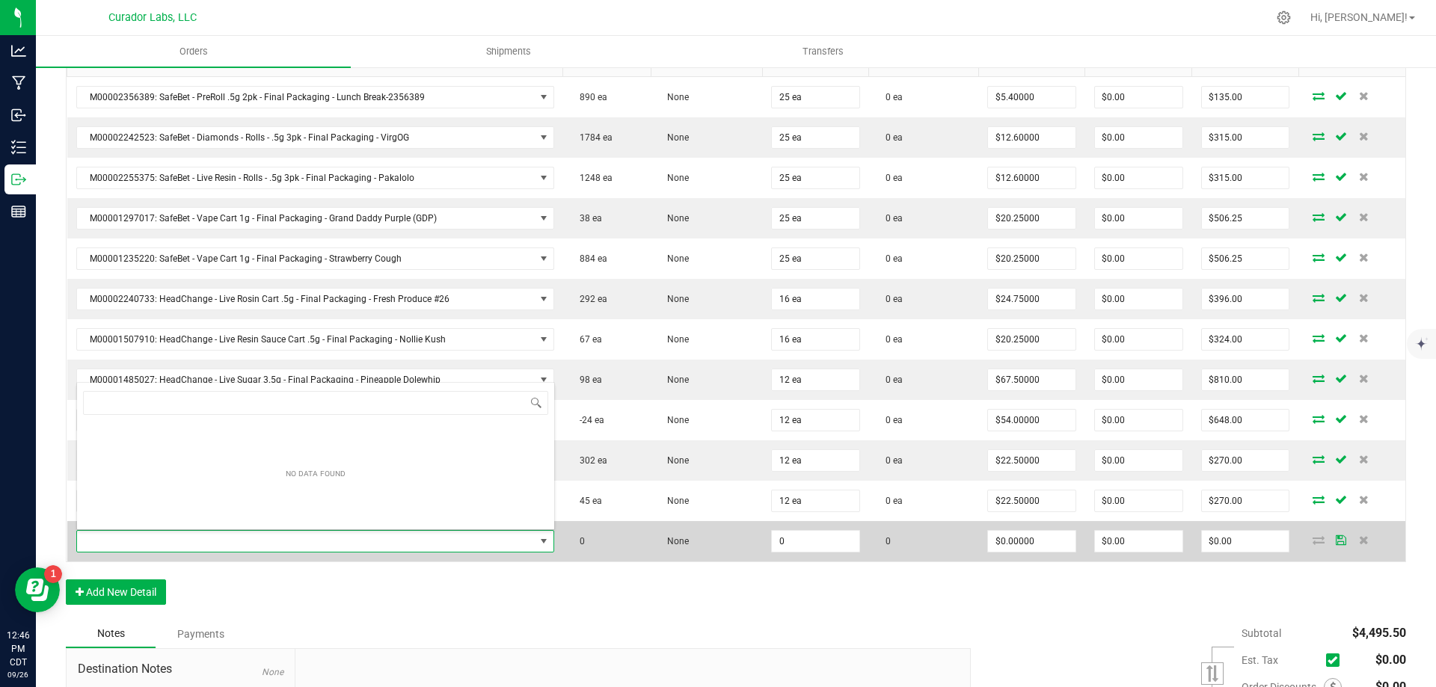
scroll to position [22, 464]
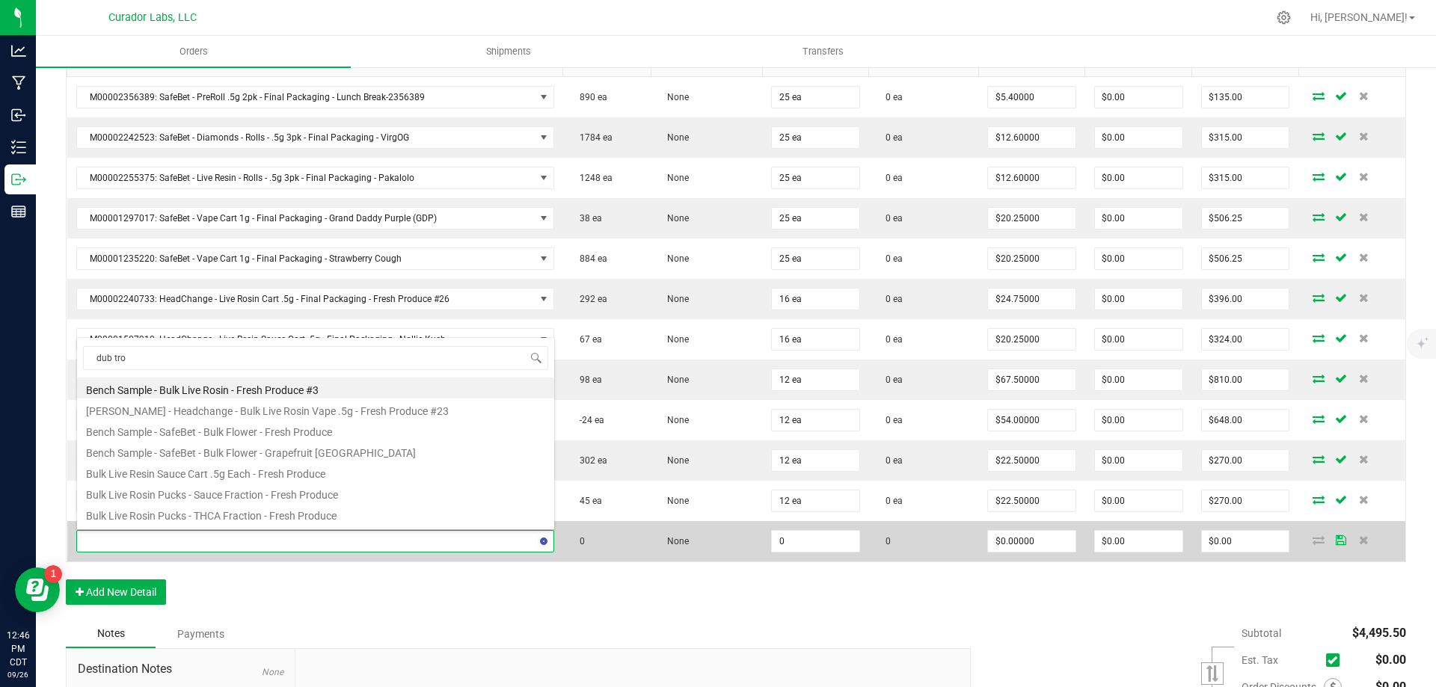
type input "dub trop"
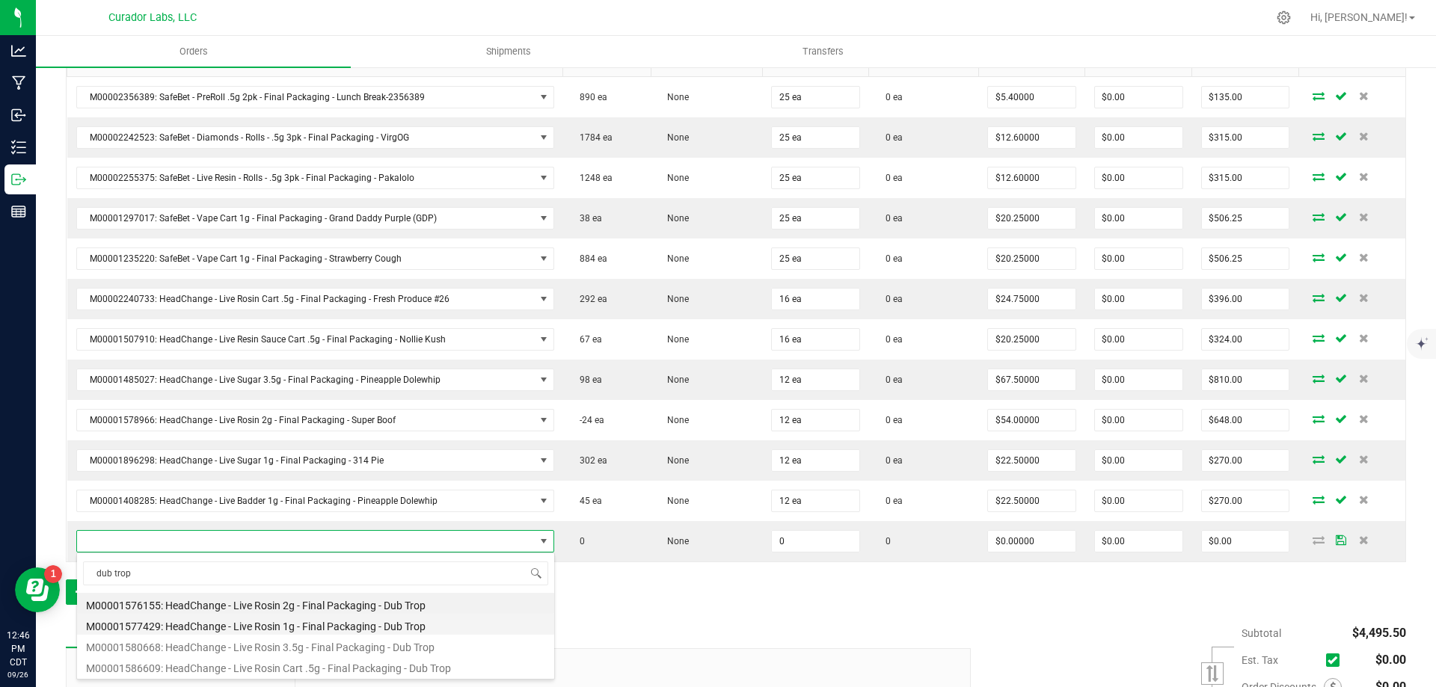
click at [325, 626] on li "M00001577429: HeadChange - Live Rosin 1g - Final Packaging - Dub Trop" at bounding box center [315, 624] width 477 height 21
type input "0 ea"
type input "$32.50000"
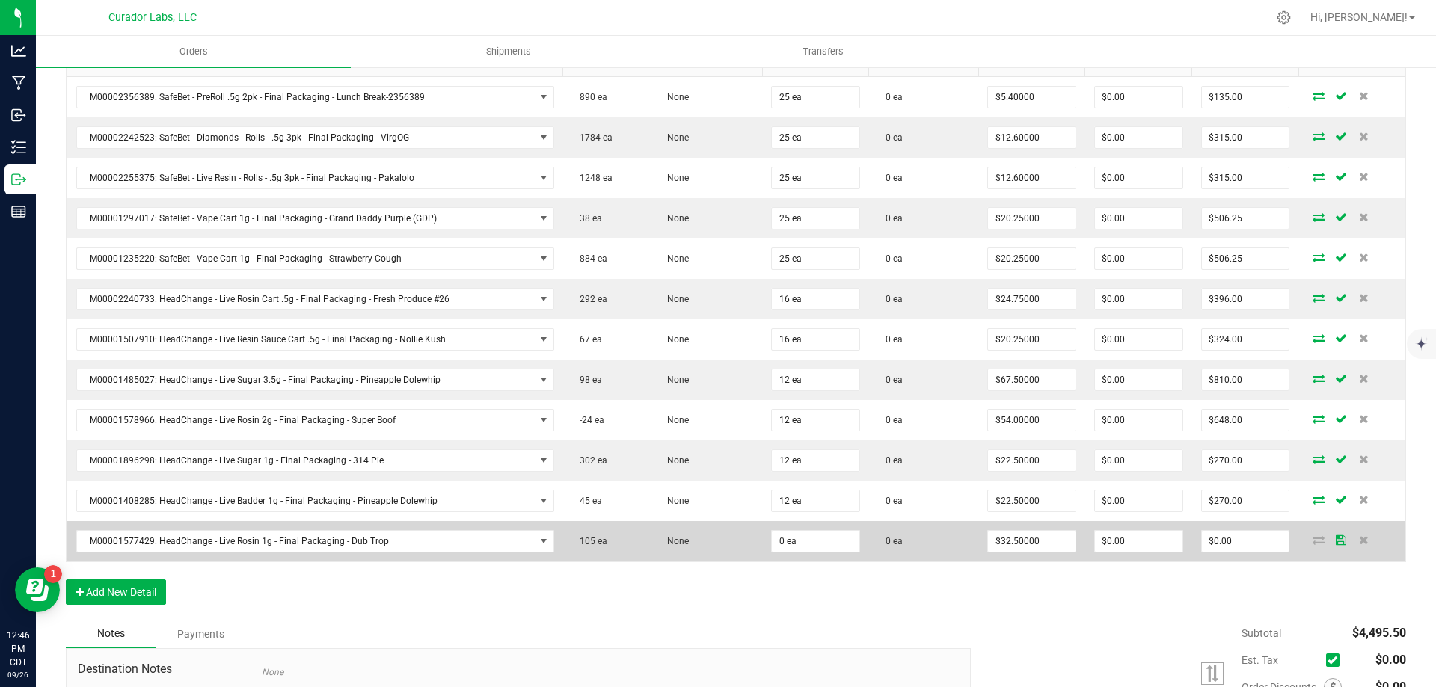
click at [793, 555] on td "0 ea" at bounding box center [815, 541] width 107 height 40
click at [794, 545] on input "0" at bounding box center [815, 541] width 87 height 21
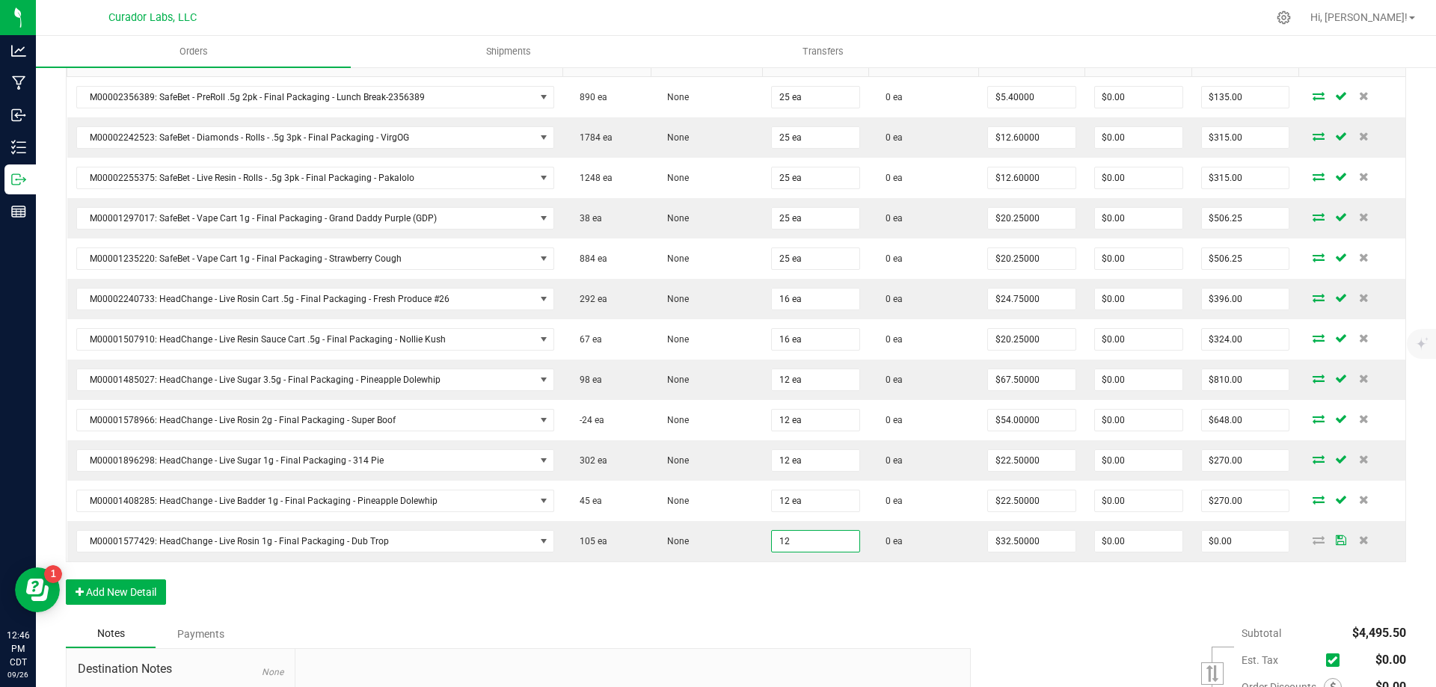
type input "12 ea"
type input "$390.00"
click at [958, 604] on div "Order Details Print All Labels Item Sellable Strain Qty Ordered Qty Allocated U…" at bounding box center [736, 314] width 1340 height 609
click at [1226, 546] on input "390" at bounding box center [1245, 541] width 87 height 21
type input "351"
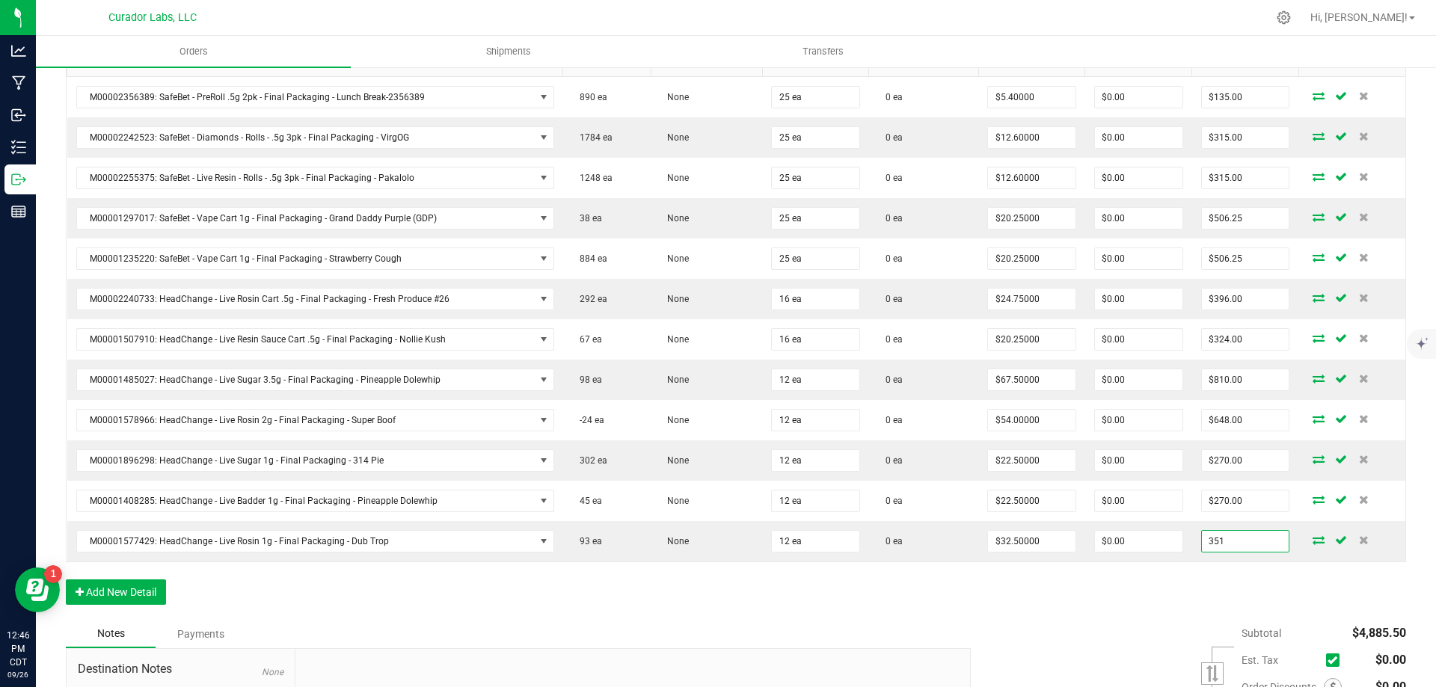
type input "$29.25000"
type input "$351.00"
click at [1199, 594] on div "Order Details Print All Labels Item Sellable Strain Qty Ordered Qty Allocated U…" at bounding box center [736, 314] width 1340 height 609
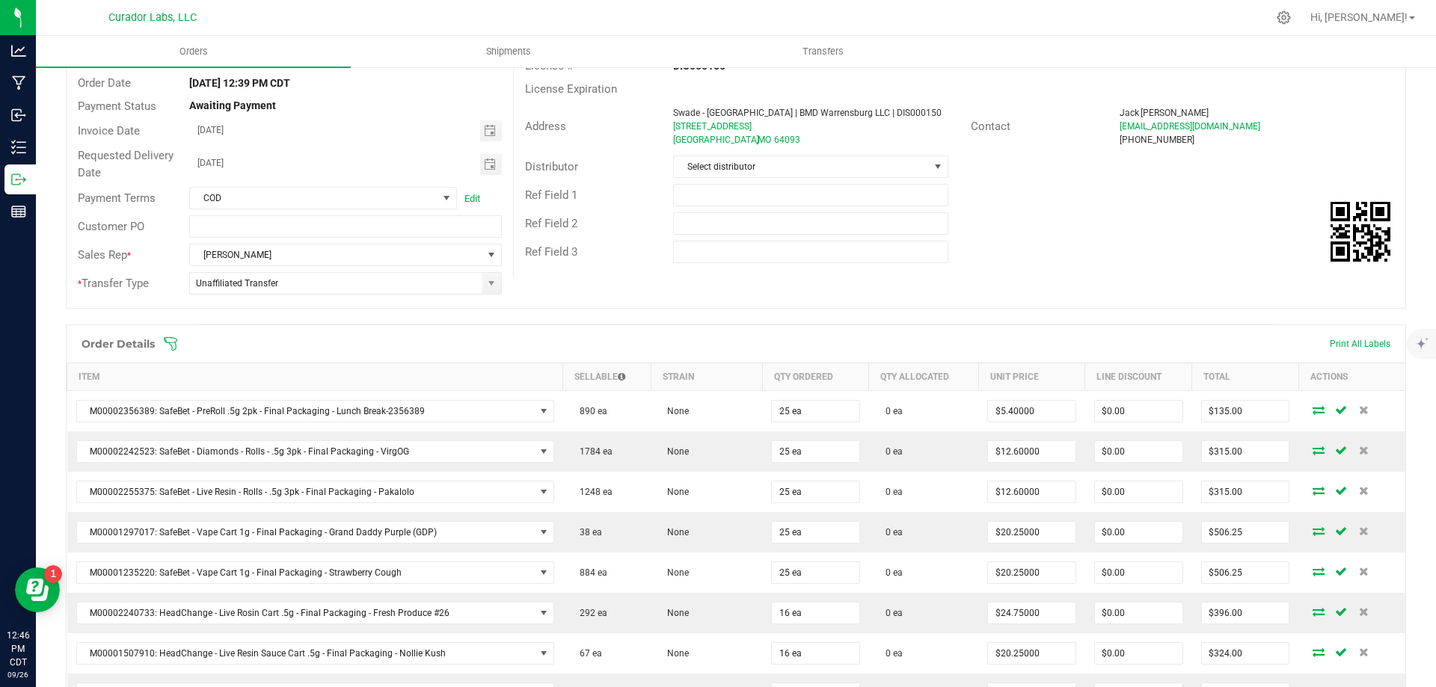
scroll to position [0, 0]
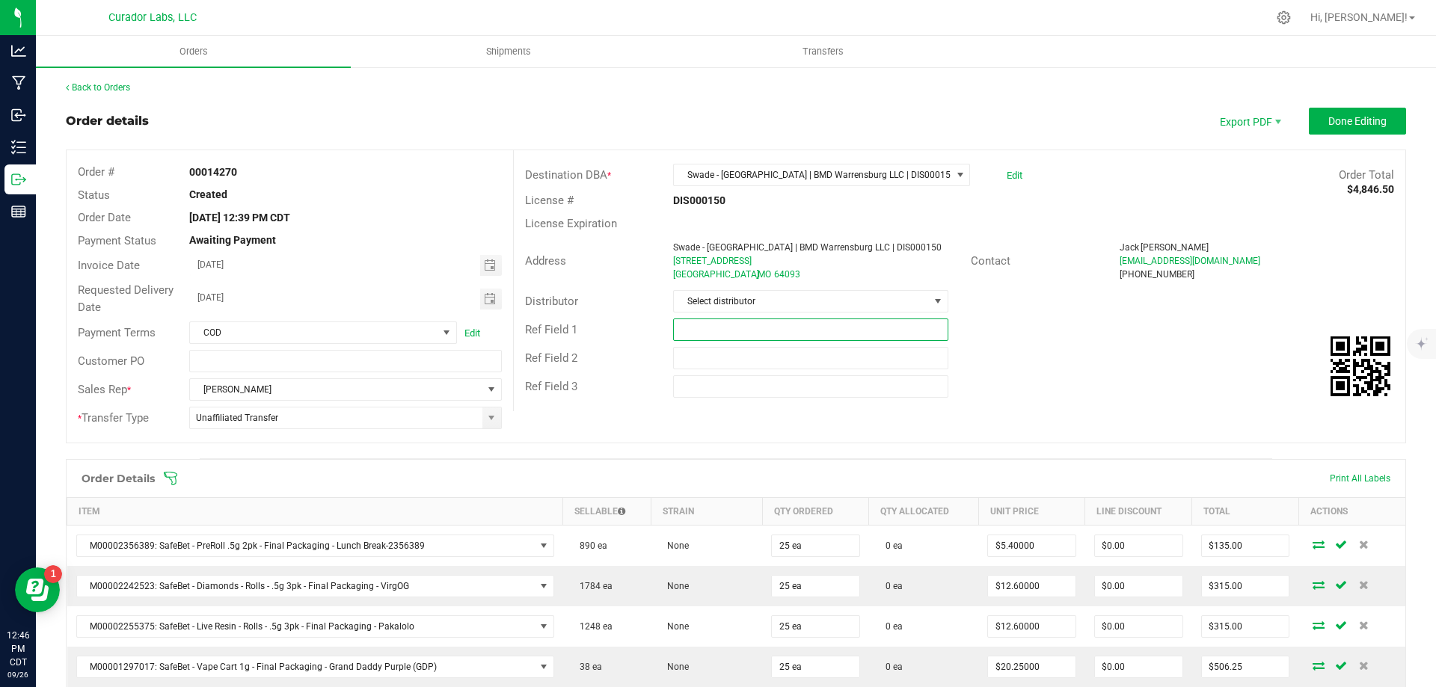
click at [745, 326] on input "text" at bounding box center [810, 330] width 274 height 22
type input "10% EDLP"
click at [1331, 127] on span "Done Editing" at bounding box center [1357, 121] width 58 height 12
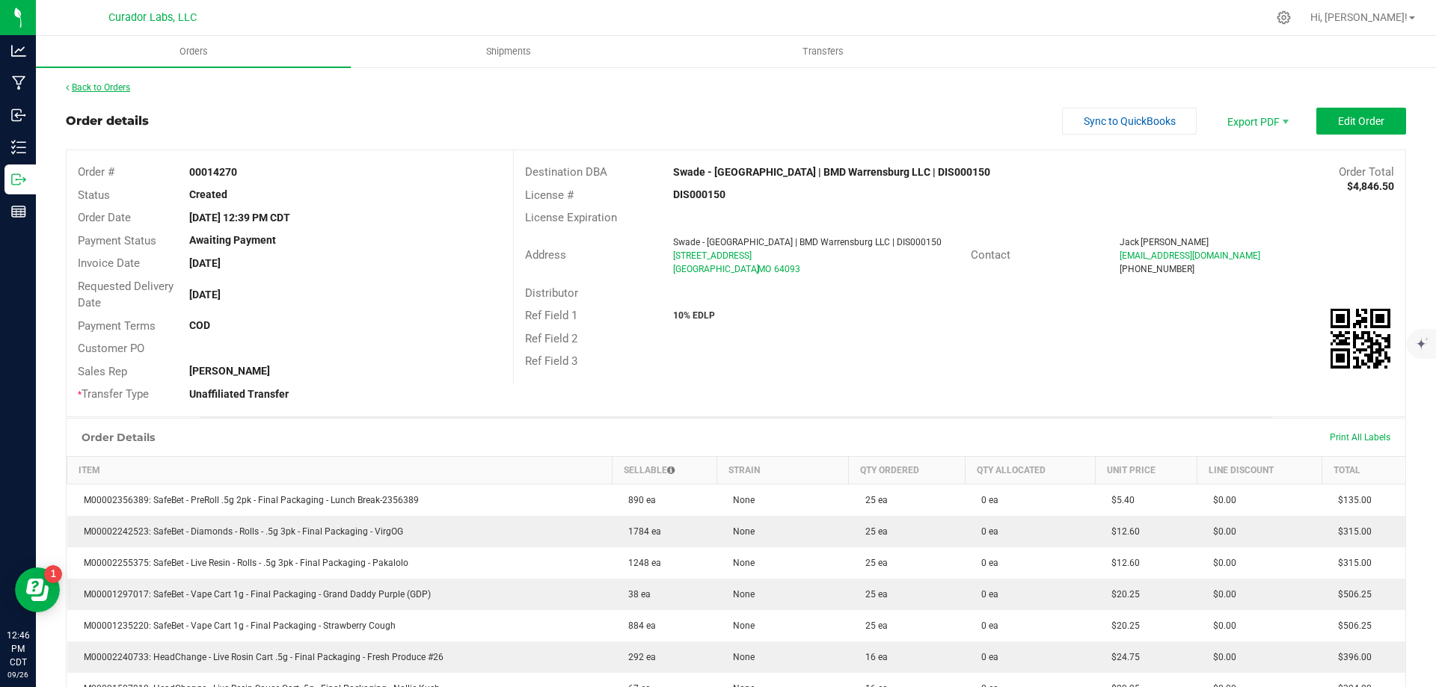
click at [111, 90] on link "Back to Orders" at bounding box center [98, 87] width 64 height 10
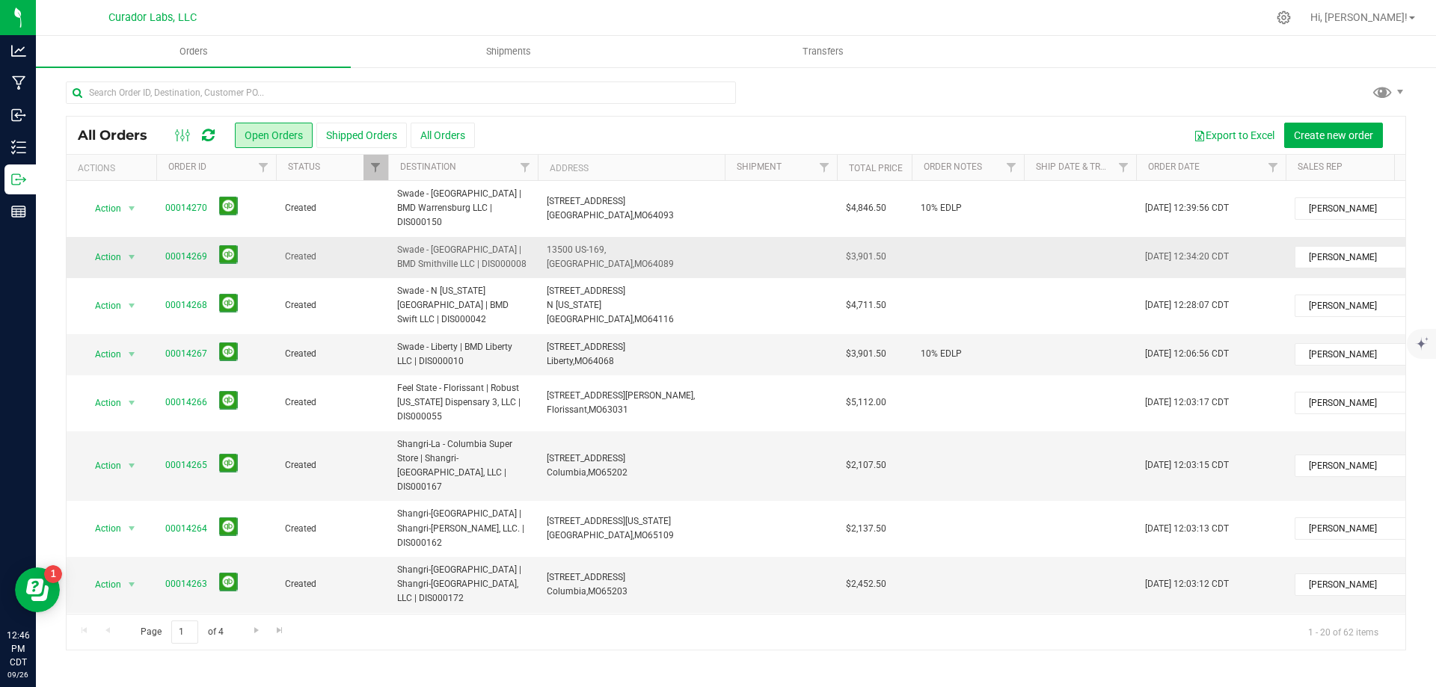
click at [941, 239] on td at bounding box center [968, 257] width 112 height 41
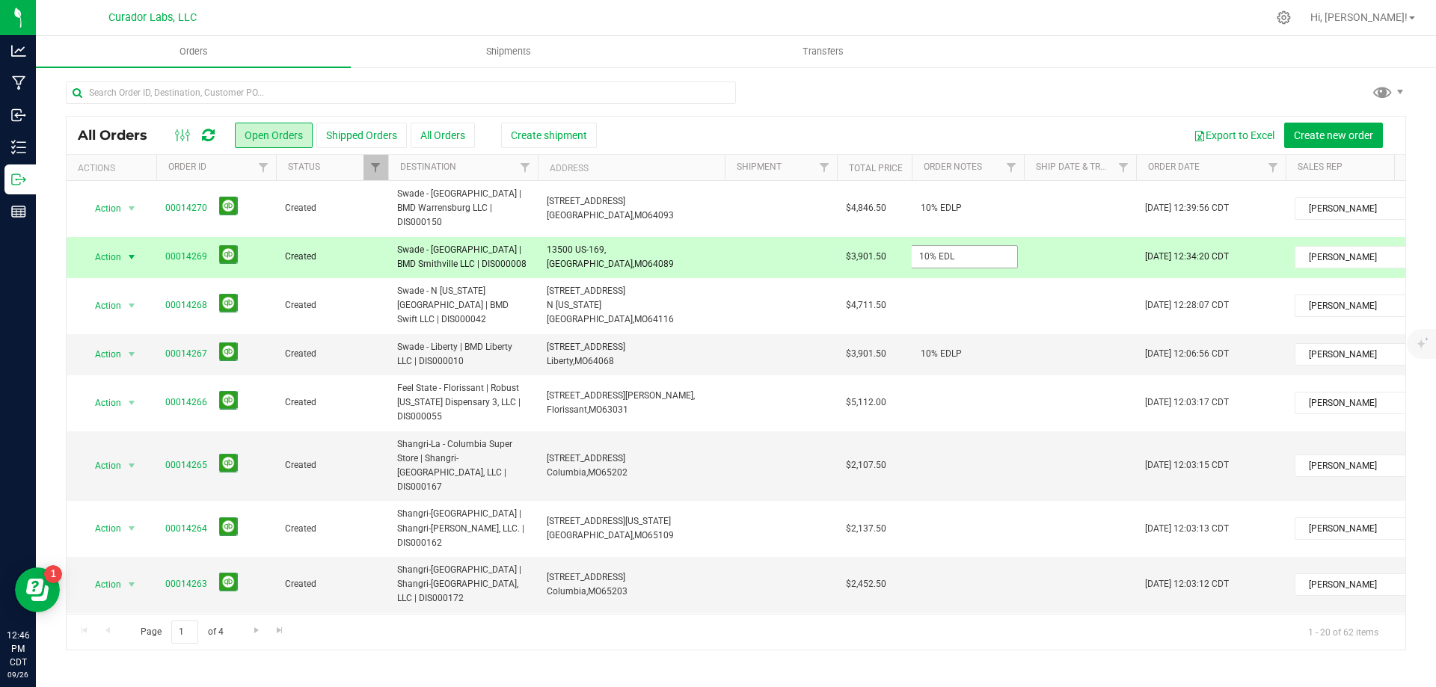
type input "10% EDLP"
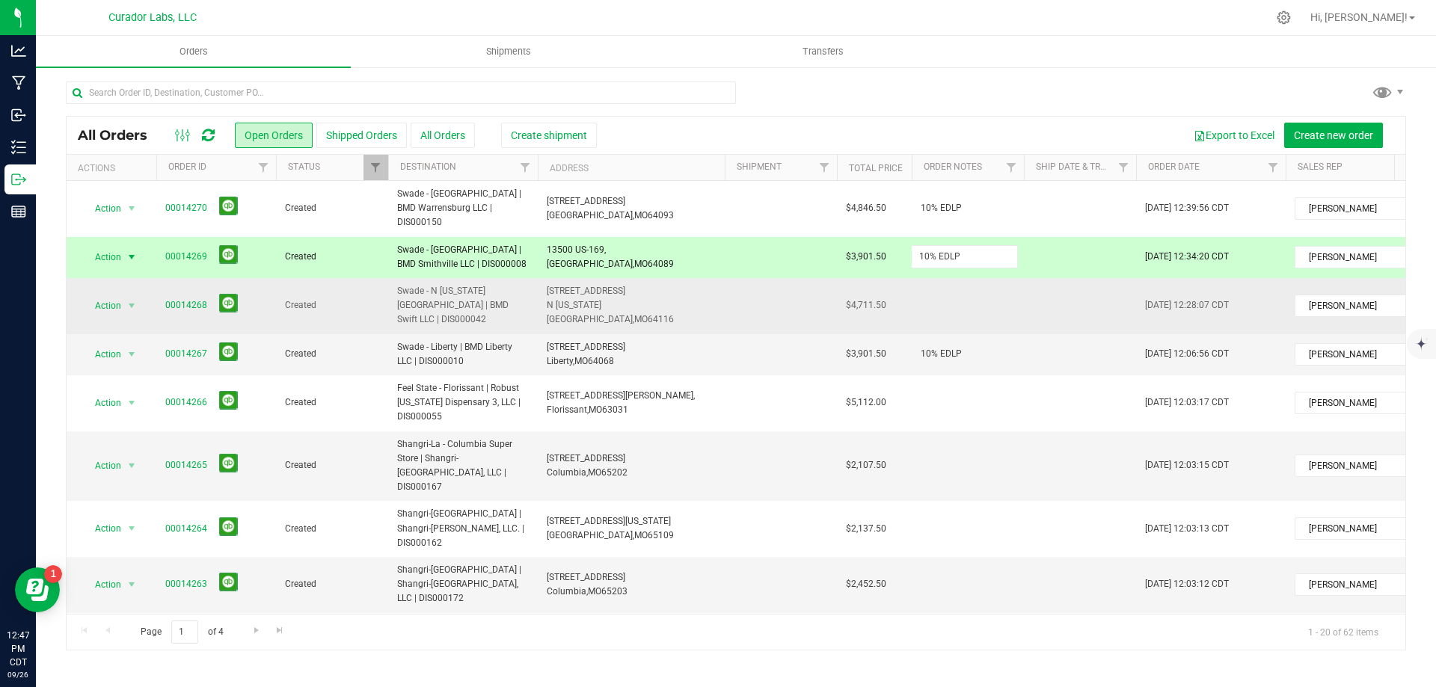
click at [973, 283] on div "All Orders Open Orders Shipped Orders All Orders Create shipment Export to Exce…" at bounding box center [736, 383] width 1340 height 535
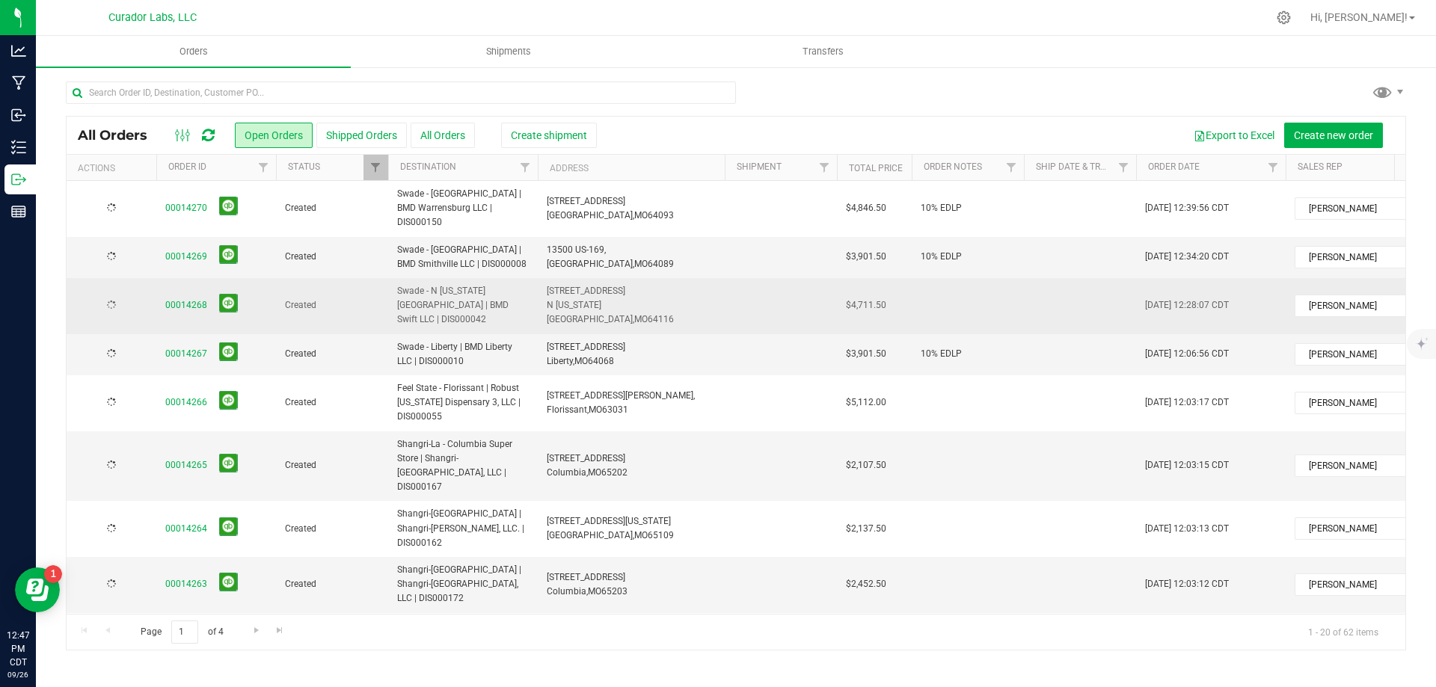
click at [971, 283] on td at bounding box center [968, 306] width 112 height 56
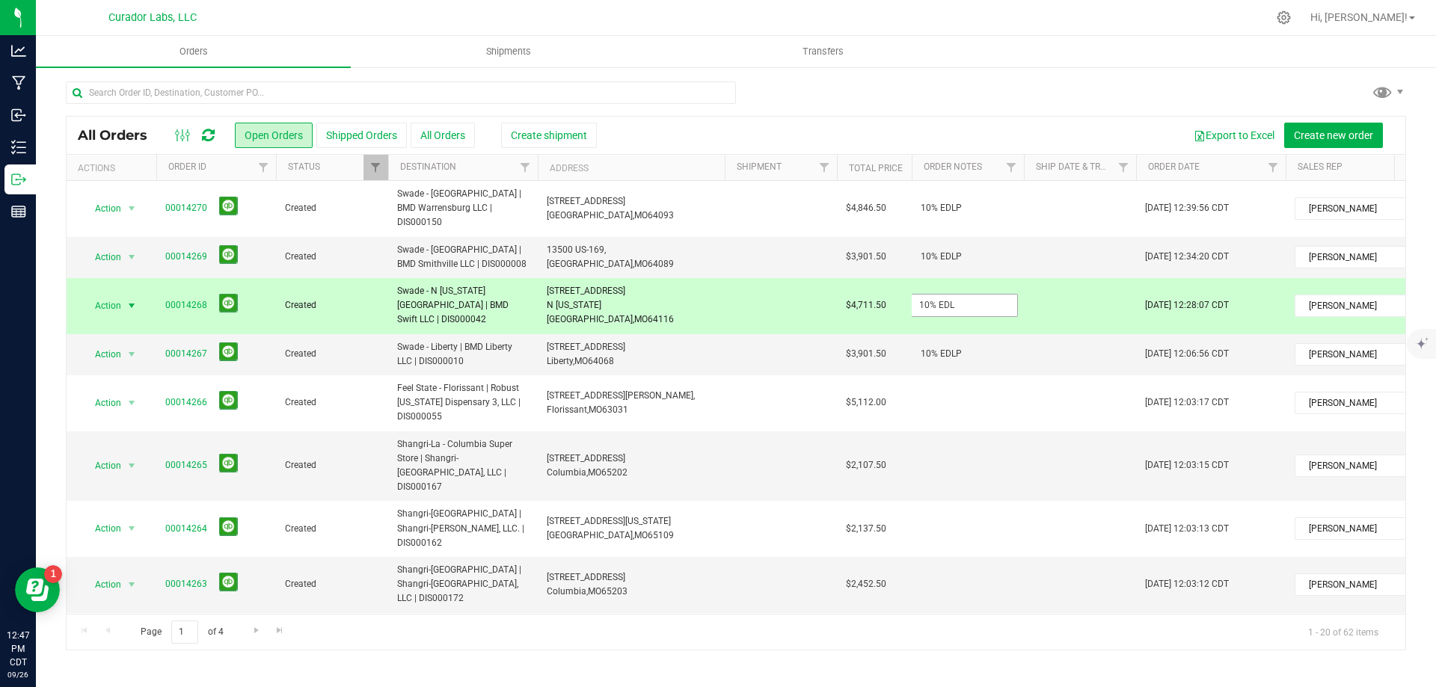
type input "10% EDLP"
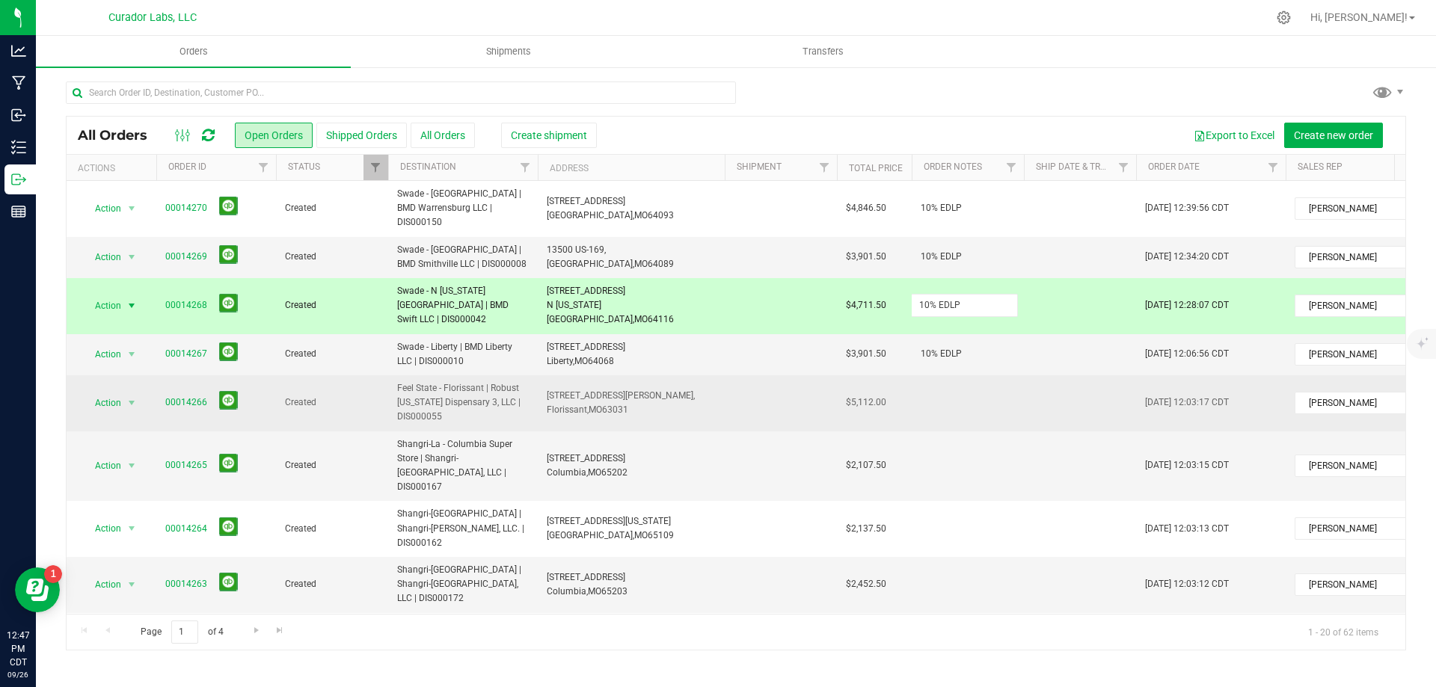
click at [986, 375] on div "All Orders Open Orders Shipped Orders All Orders Create shipment Export to Exce…" at bounding box center [736, 383] width 1340 height 535
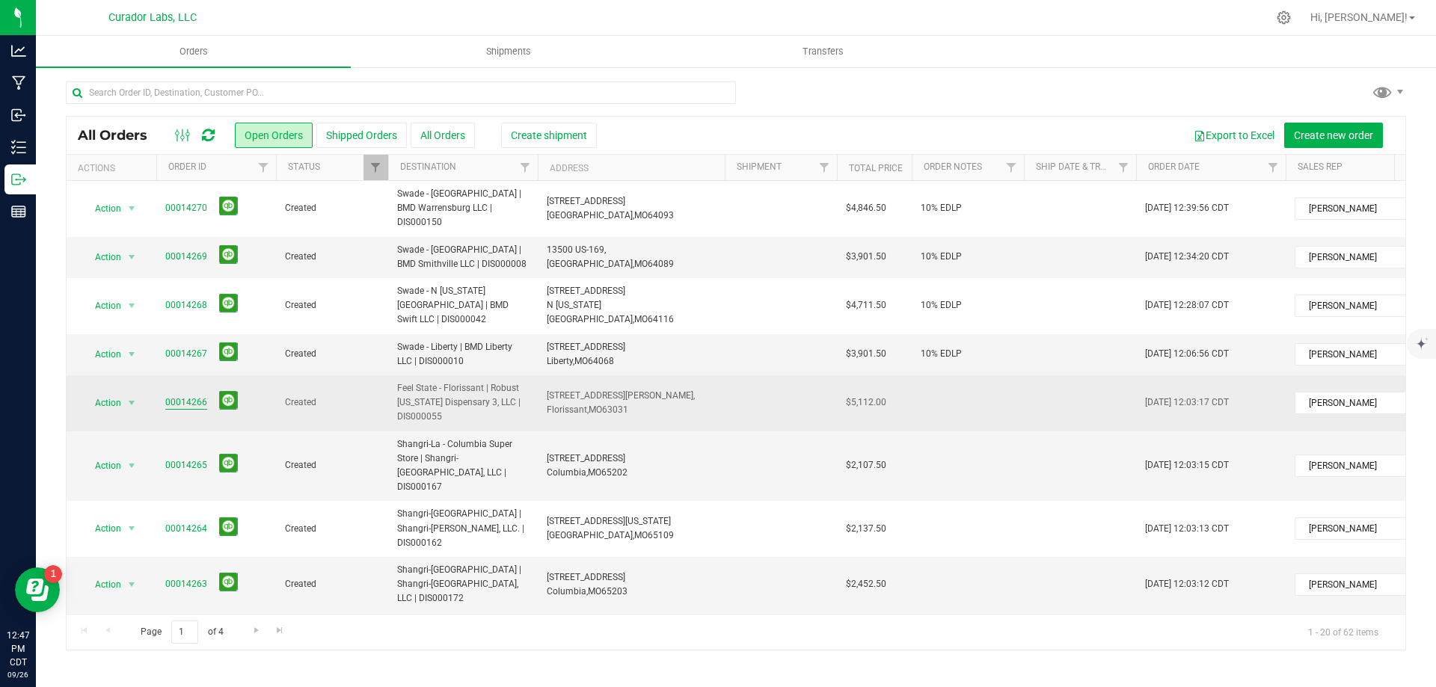
click at [189, 396] on link "00014266" at bounding box center [186, 403] width 42 height 14
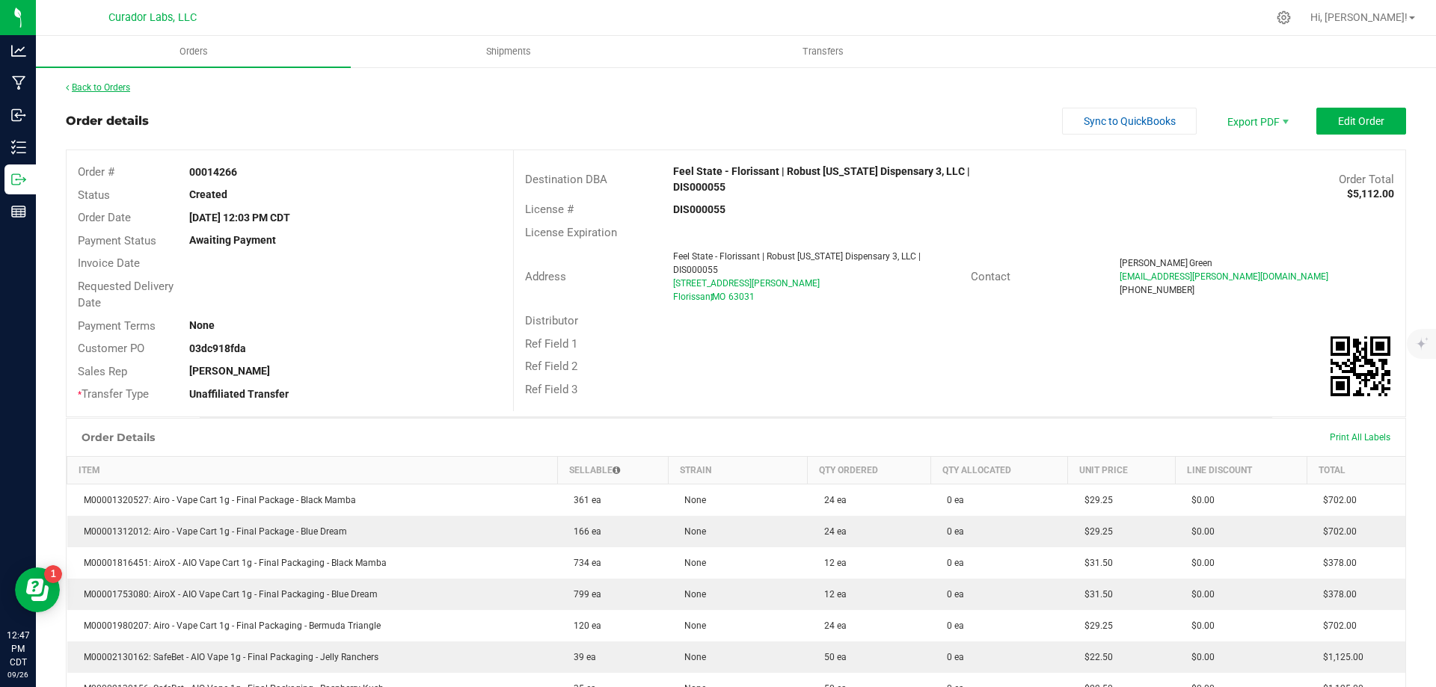
click at [115, 90] on link "Back to Orders" at bounding box center [98, 87] width 64 height 10
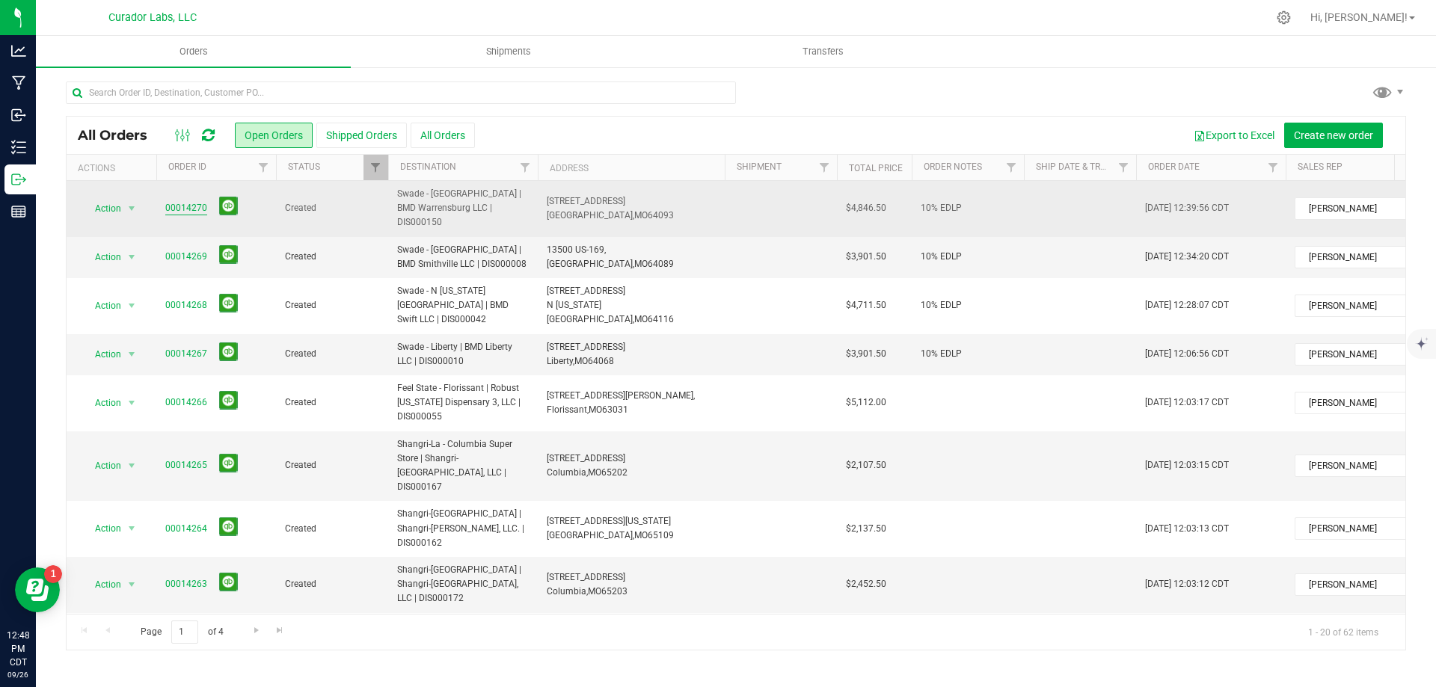
click at [194, 201] on link "00014270" at bounding box center [186, 208] width 42 height 14
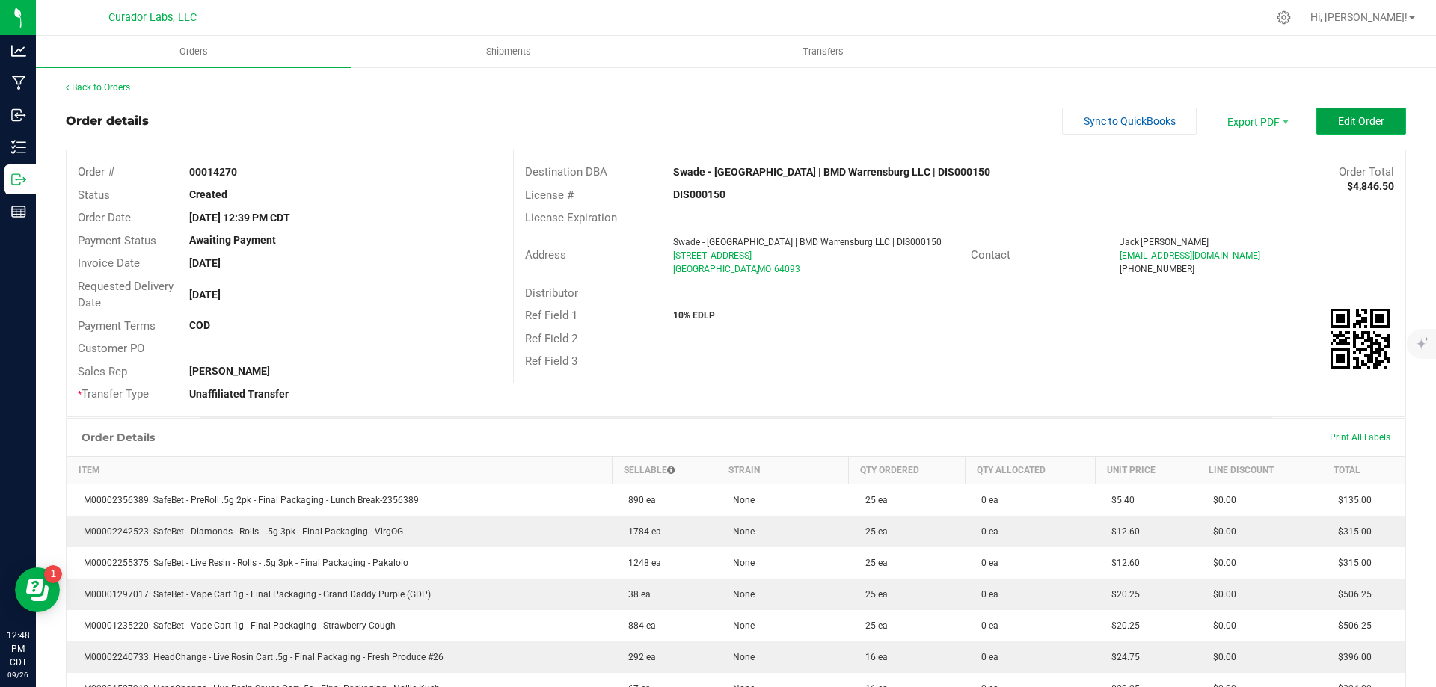
click at [1348, 120] on span "Edit Order" at bounding box center [1361, 121] width 46 height 12
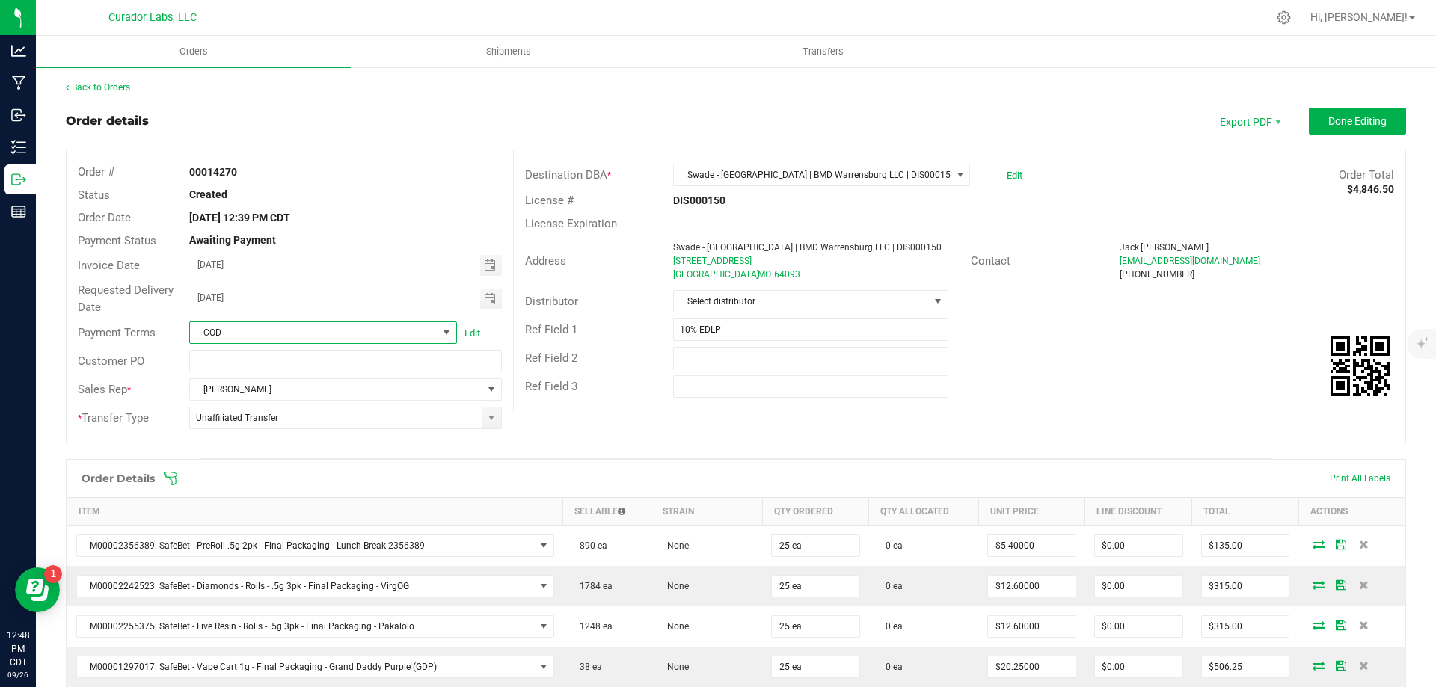
click at [446, 334] on span at bounding box center [446, 333] width 12 height 12
click at [251, 462] on li "None" at bounding box center [321, 470] width 264 height 25
click at [1345, 123] on span "Done Editing" at bounding box center [1357, 121] width 58 height 12
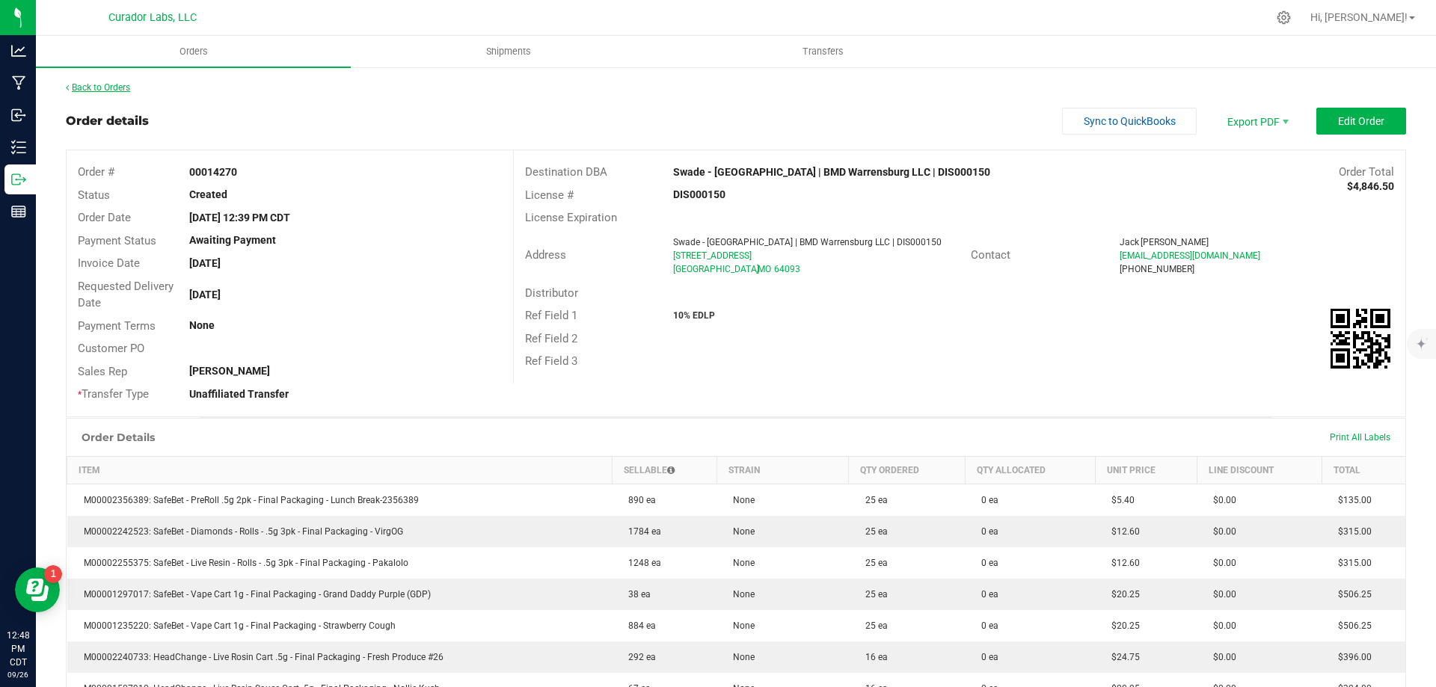
click at [111, 84] on link "Back to Orders" at bounding box center [98, 87] width 64 height 10
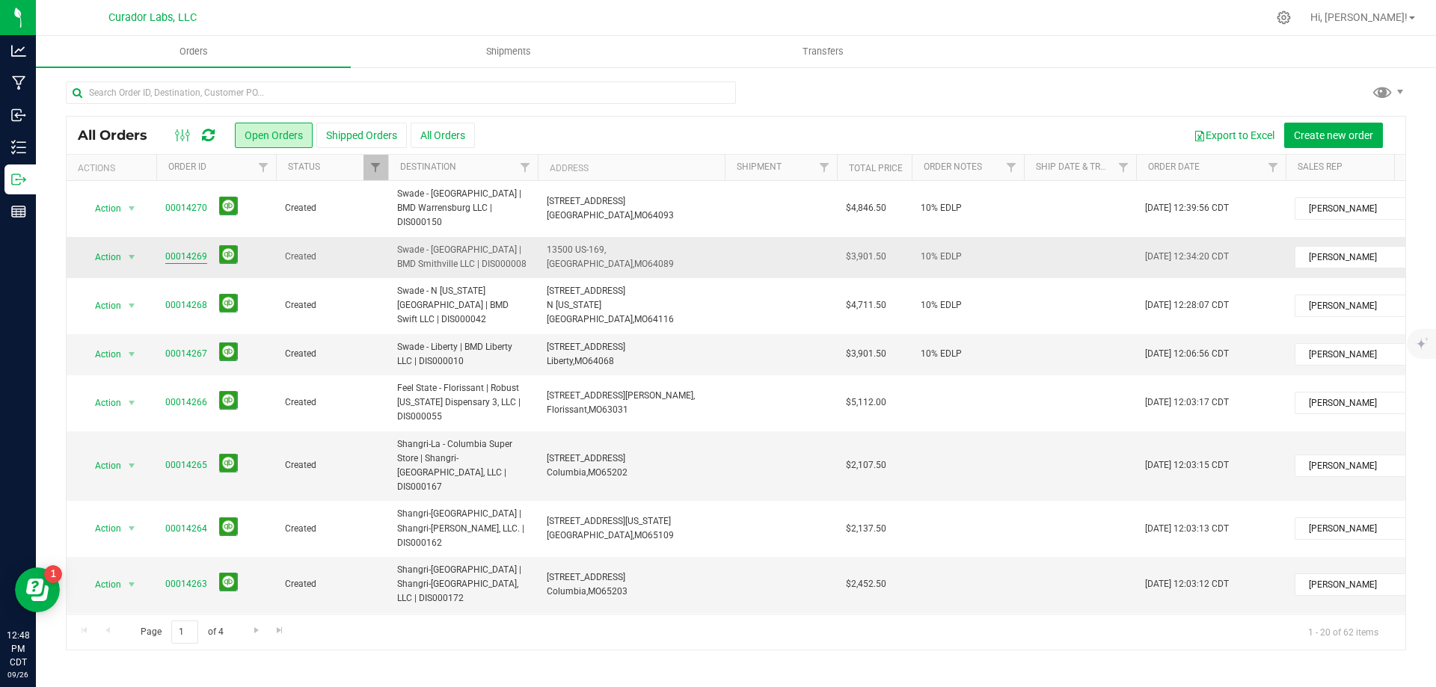
click at [198, 250] on link "00014269" at bounding box center [186, 257] width 42 height 14
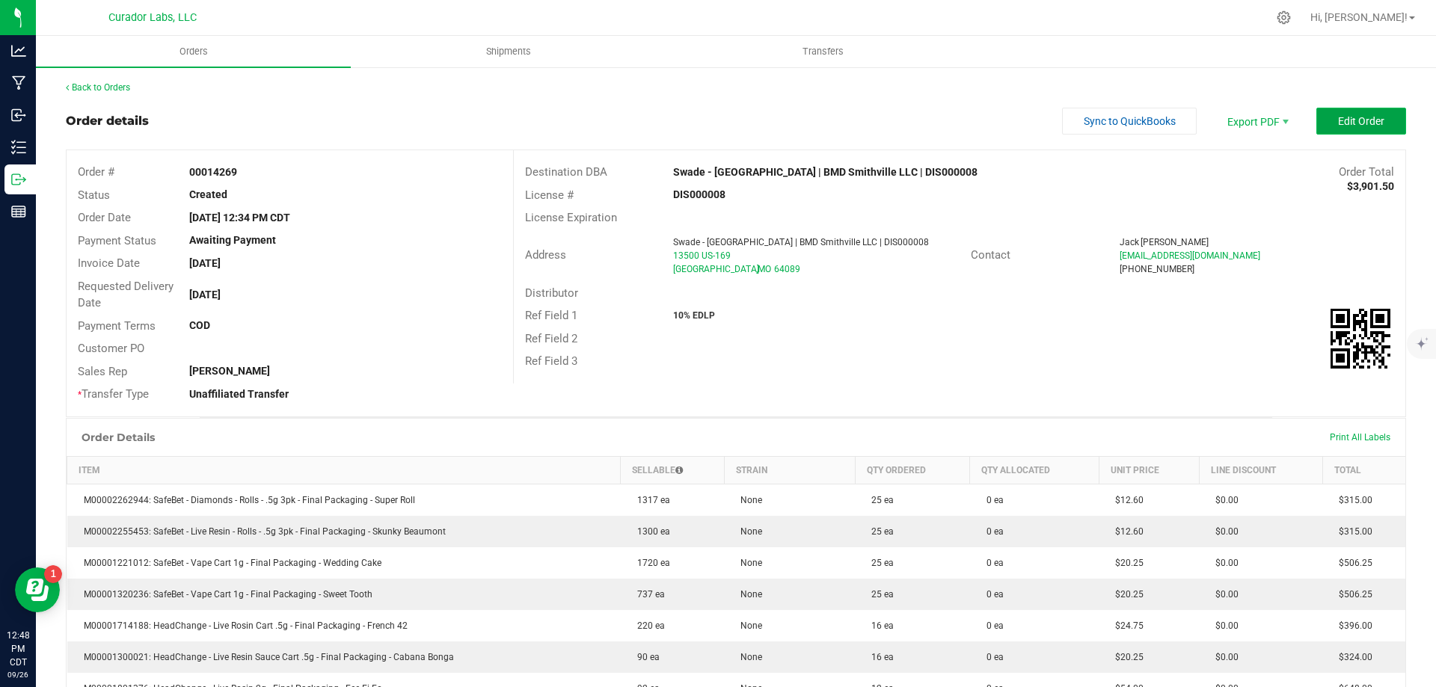
click at [1324, 111] on button "Edit Order" at bounding box center [1361, 121] width 90 height 27
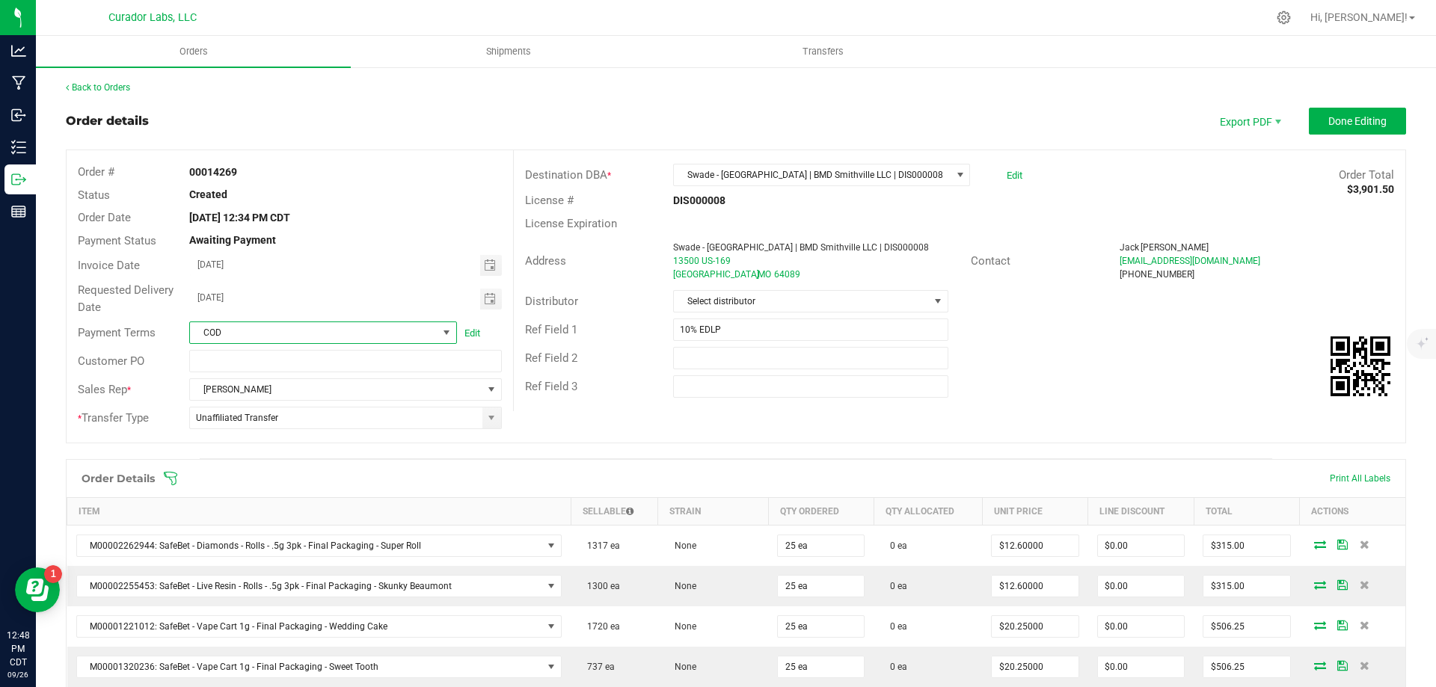
click at [445, 328] on span at bounding box center [446, 333] width 12 height 12
click at [246, 468] on li "None" at bounding box center [321, 470] width 264 height 25
click at [1341, 123] on span "Done Editing" at bounding box center [1357, 121] width 58 height 12
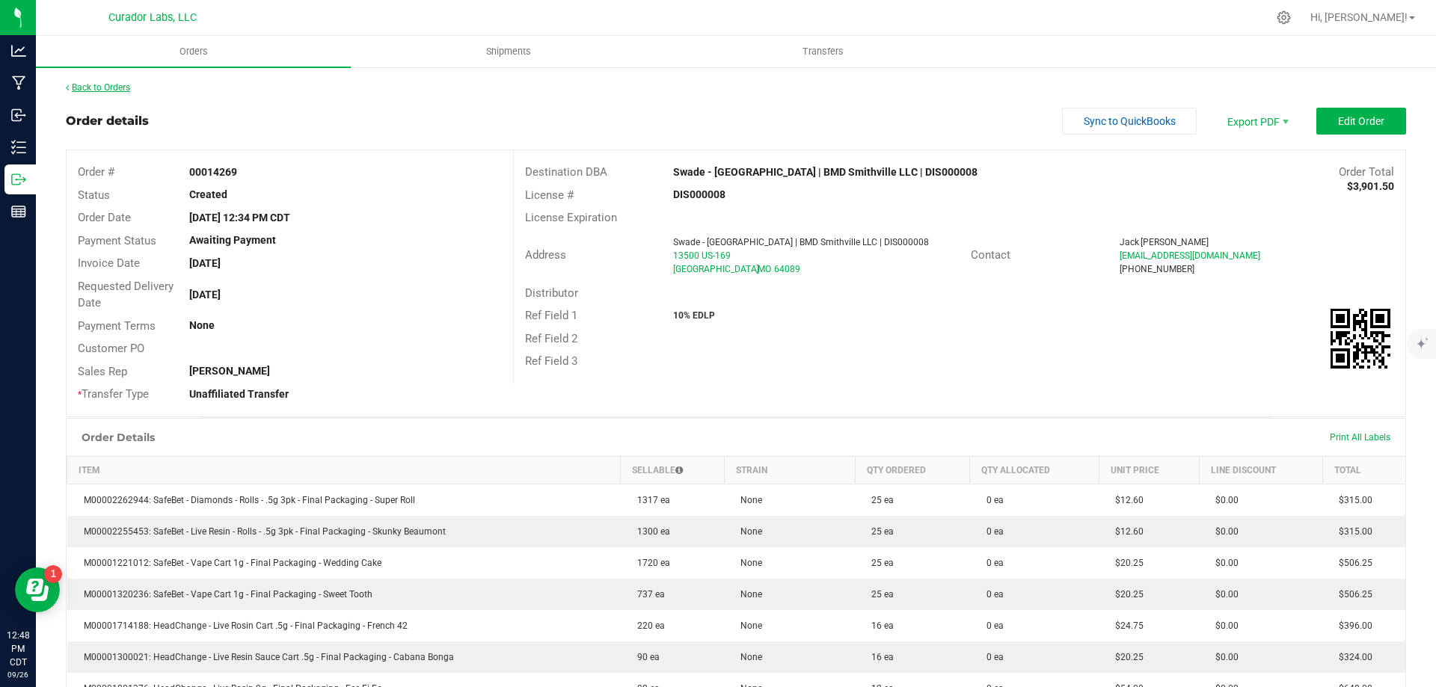
click at [120, 90] on link "Back to Orders" at bounding box center [98, 87] width 64 height 10
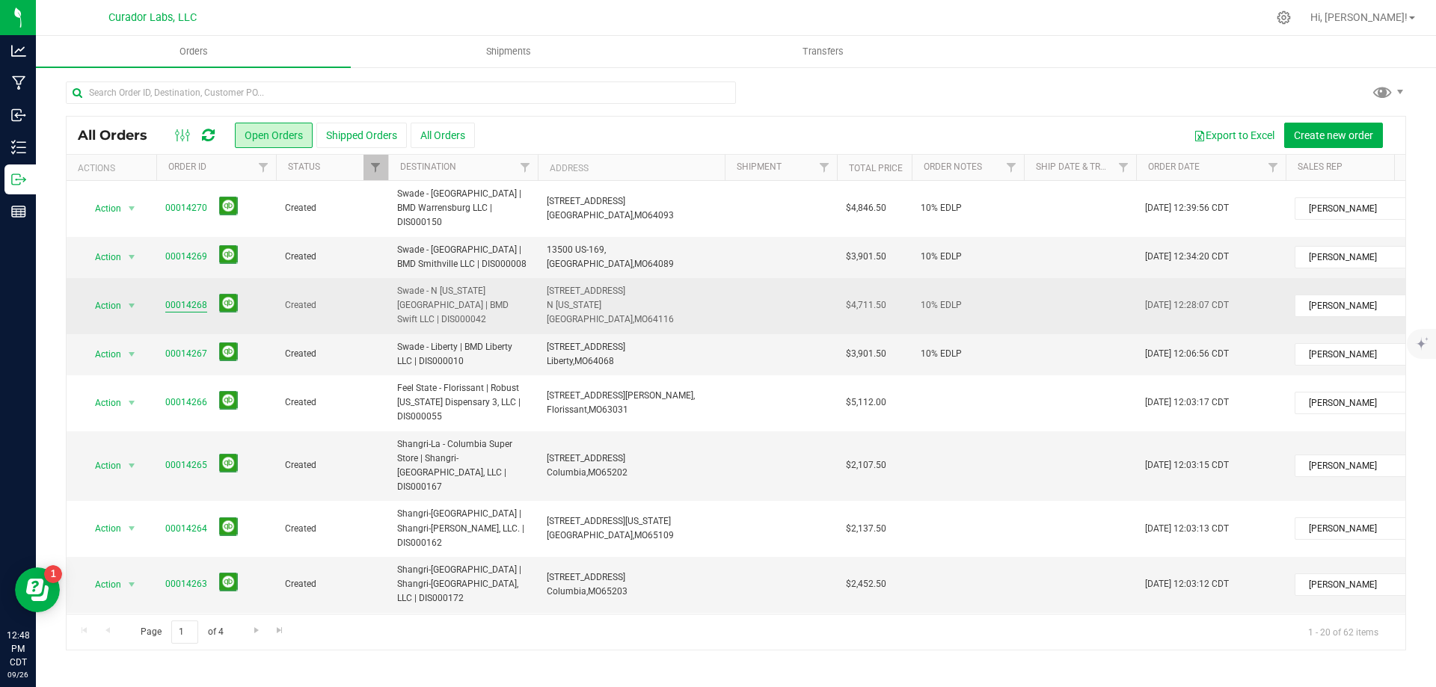
click at [192, 298] on link "00014268" at bounding box center [186, 305] width 42 height 14
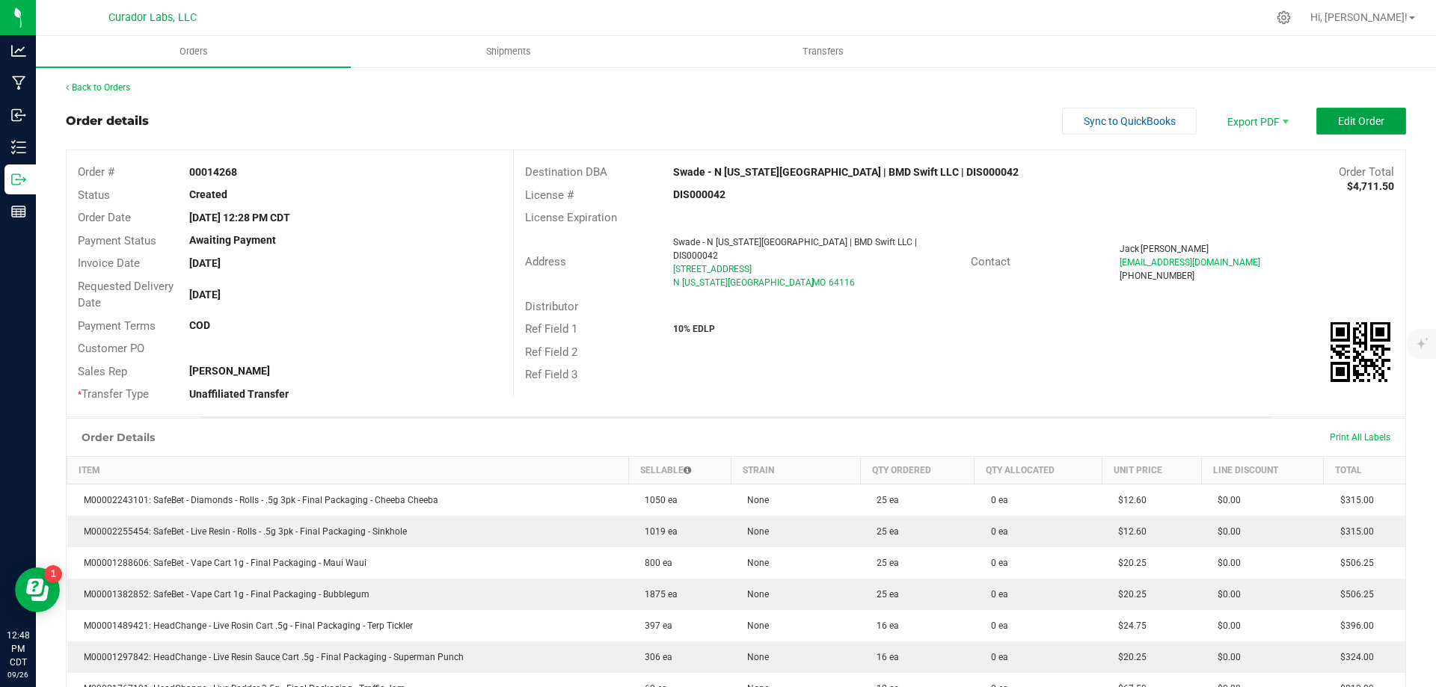
click at [1354, 119] on span "Edit Order" at bounding box center [1361, 121] width 46 height 12
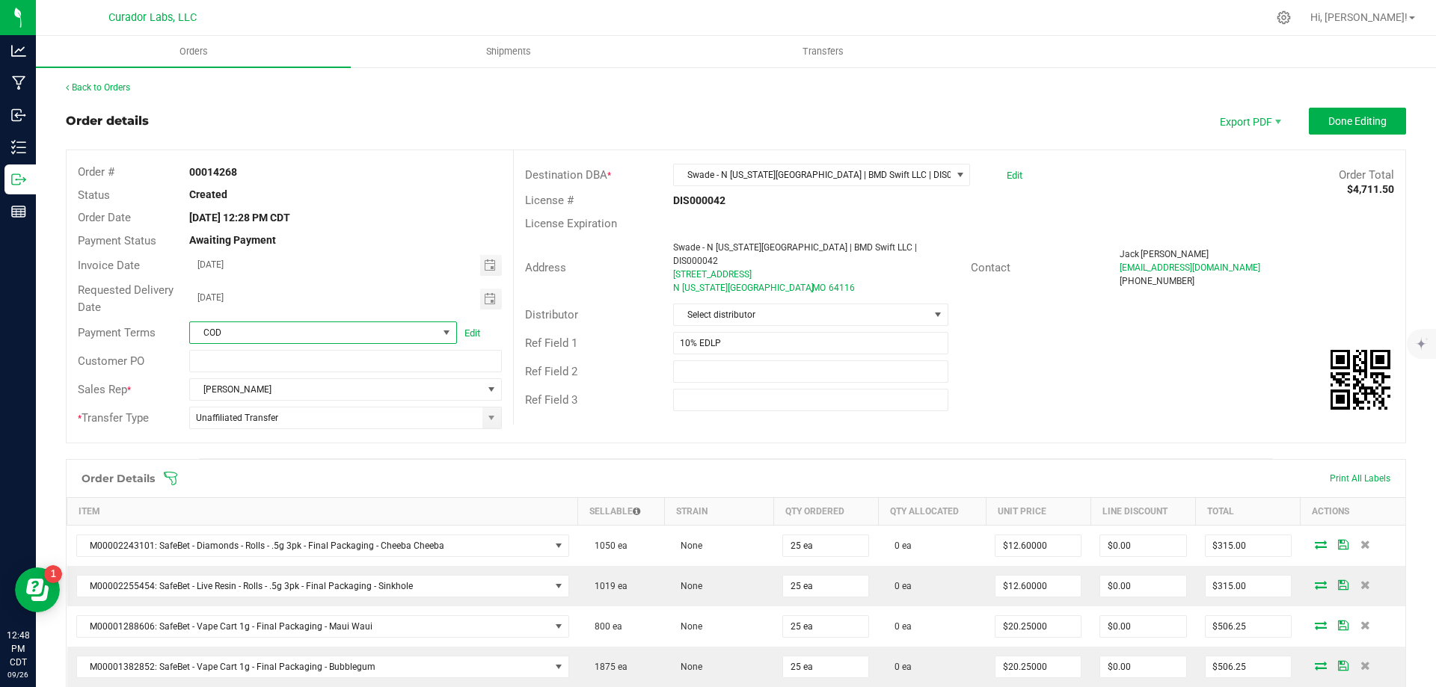
click at [445, 328] on span at bounding box center [446, 333] width 12 height 12
click at [268, 473] on li "None" at bounding box center [321, 470] width 264 height 25
click at [1353, 125] on span "Done Editing" at bounding box center [1357, 121] width 58 height 12
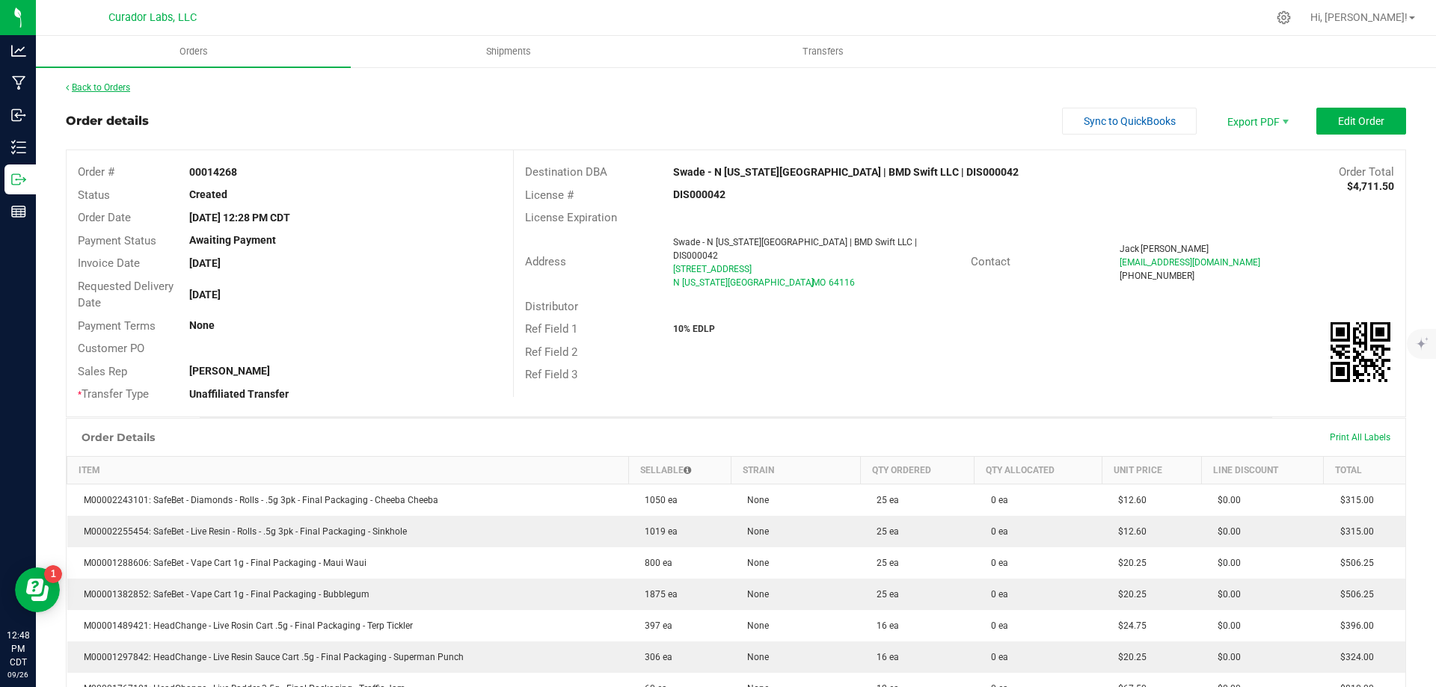
click at [123, 85] on link "Back to Orders" at bounding box center [98, 87] width 64 height 10
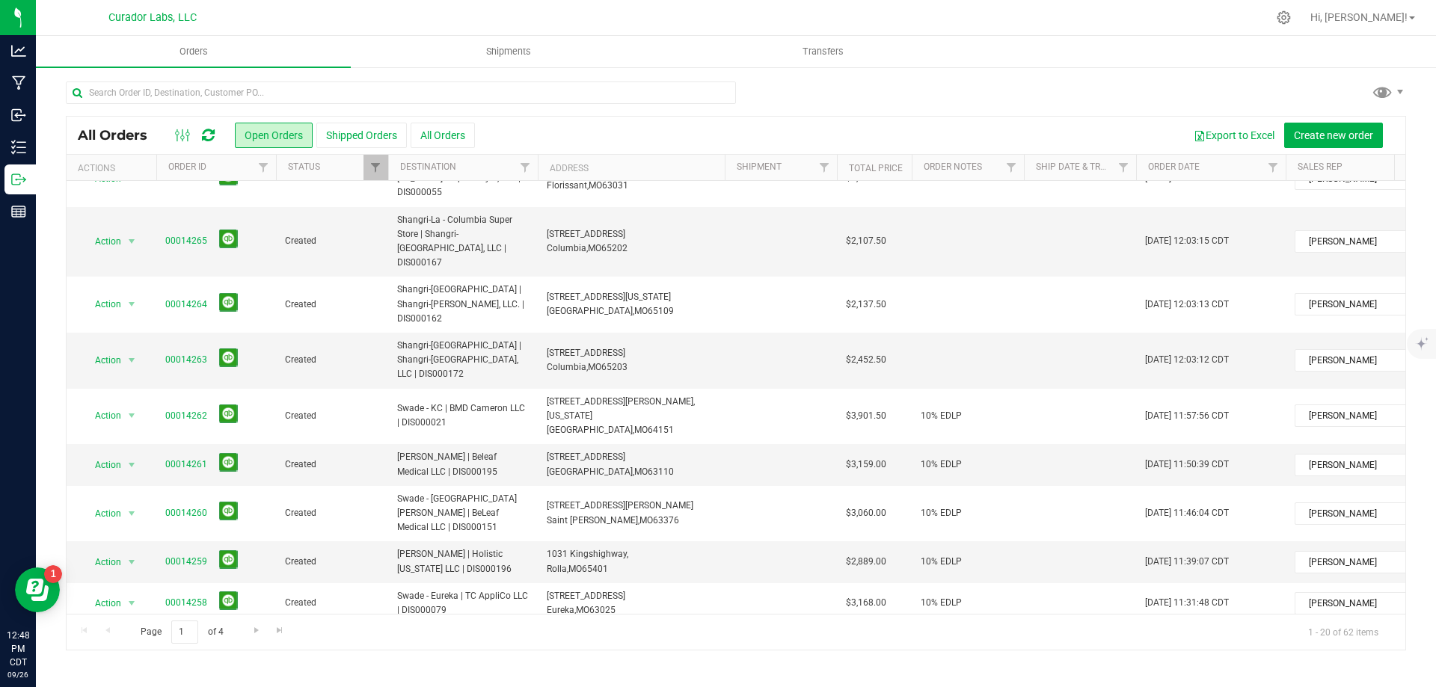
scroll to position [299, 0]
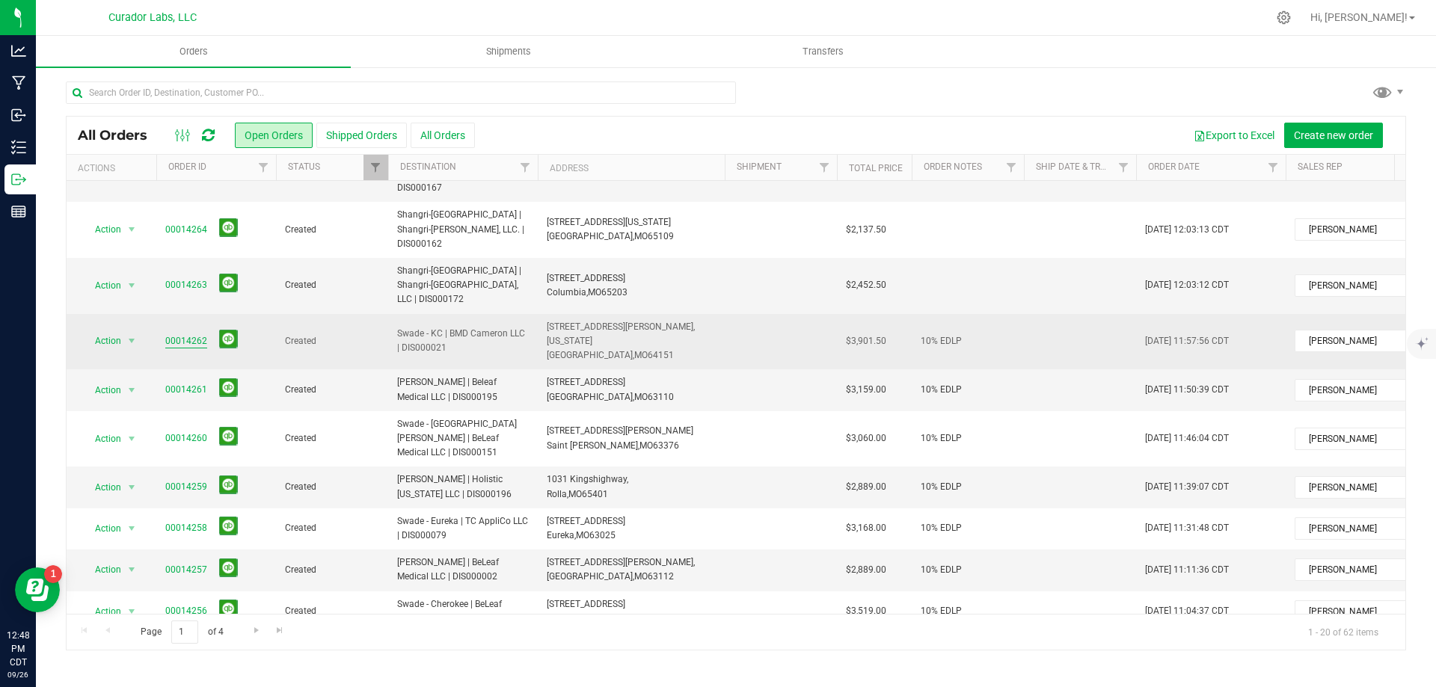
click at [194, 334] on link "00014262" at bounding box center [186, 341] width 42 height 14
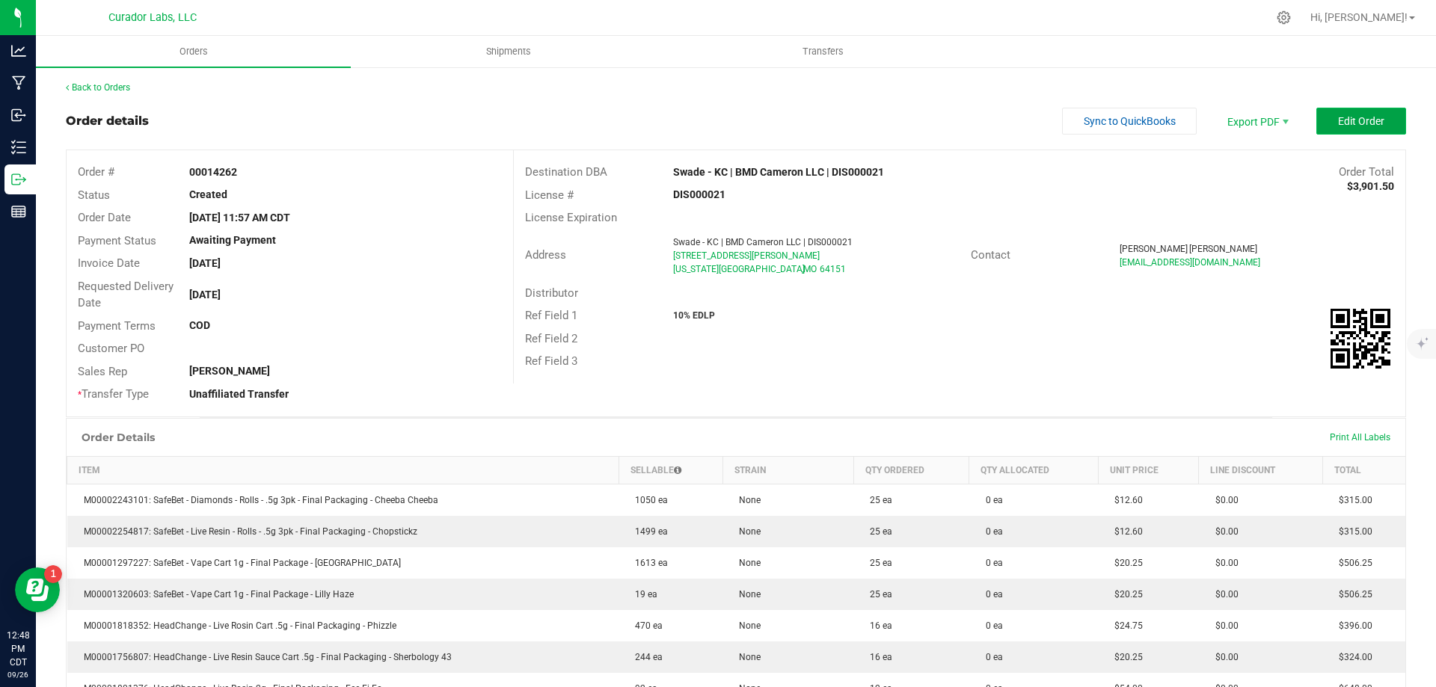
click at [1338, 120] on span "Edit Order" at bounding box center [1361, 121] width 46 height 12
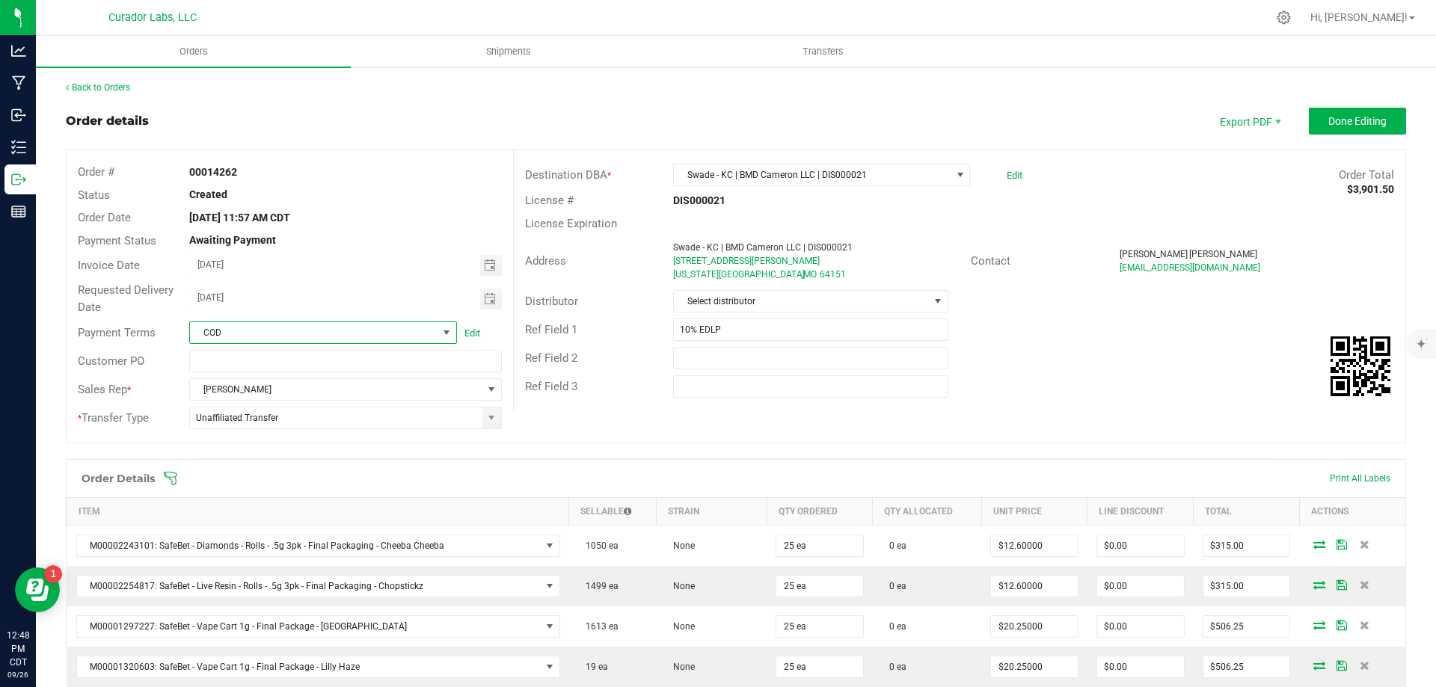
click at [448, 330] on span at bounding box center [446, 333] width 12 height 12
click at [280, 460] on li "None" at bounding box center [321, 470] width 264 height 25
click at [1332, 116] on span "Done Editing" at bounding box center [1357, 121] width 58 height 12
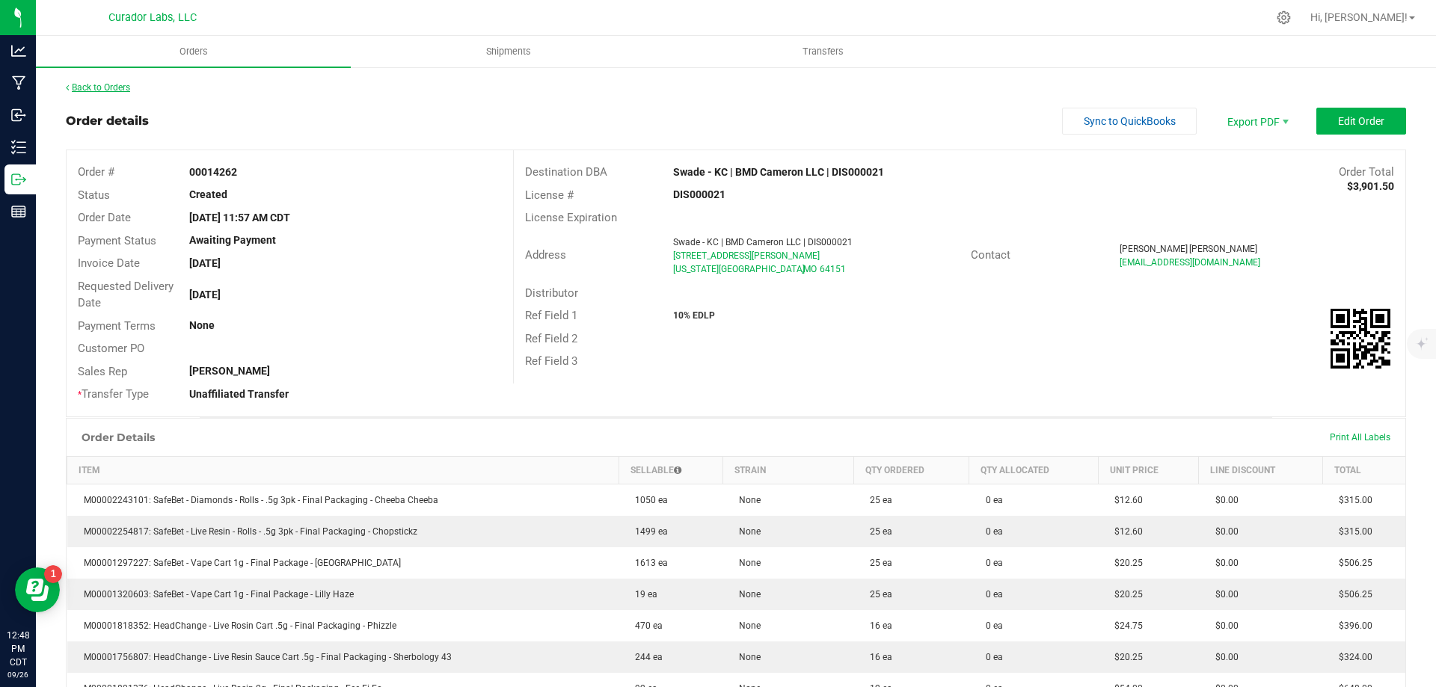
click at [104, 90] on link "Back to Orders" at bounding box center [98, 87] width 64 height 10
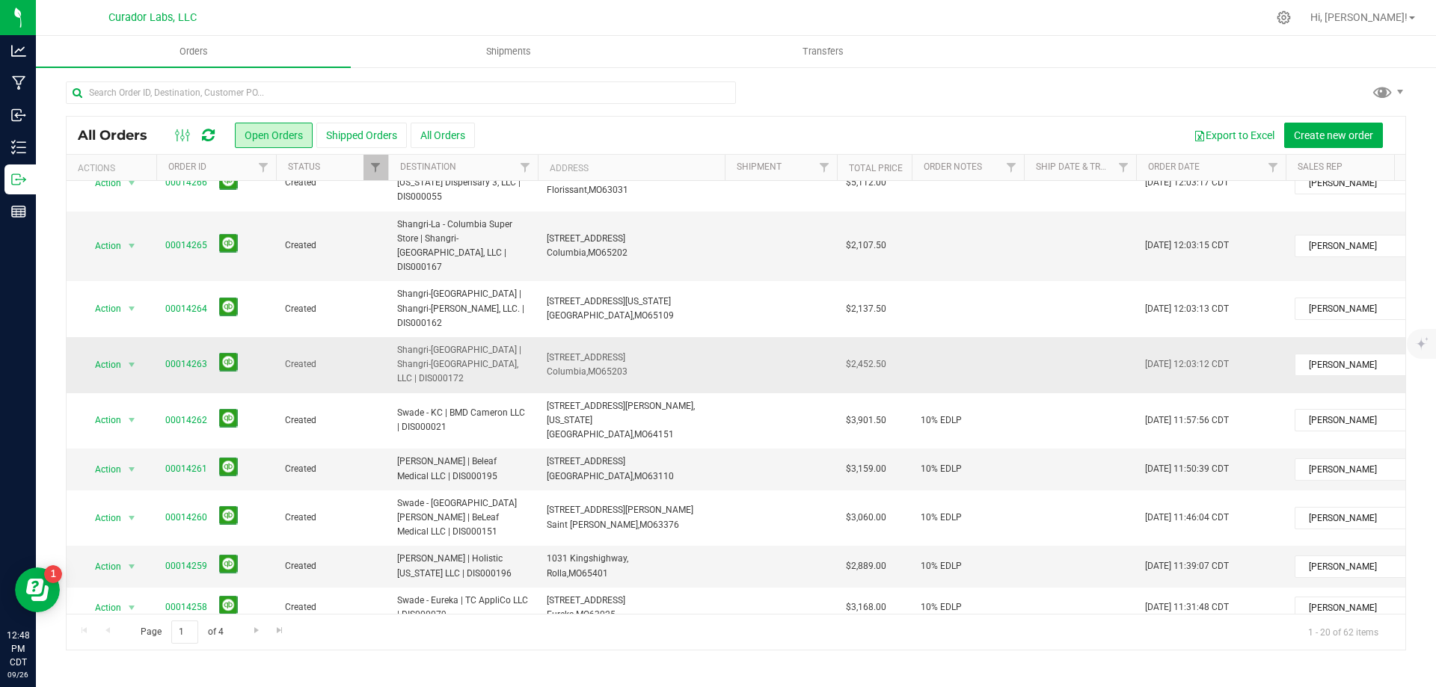
scroll to position [224, 0]
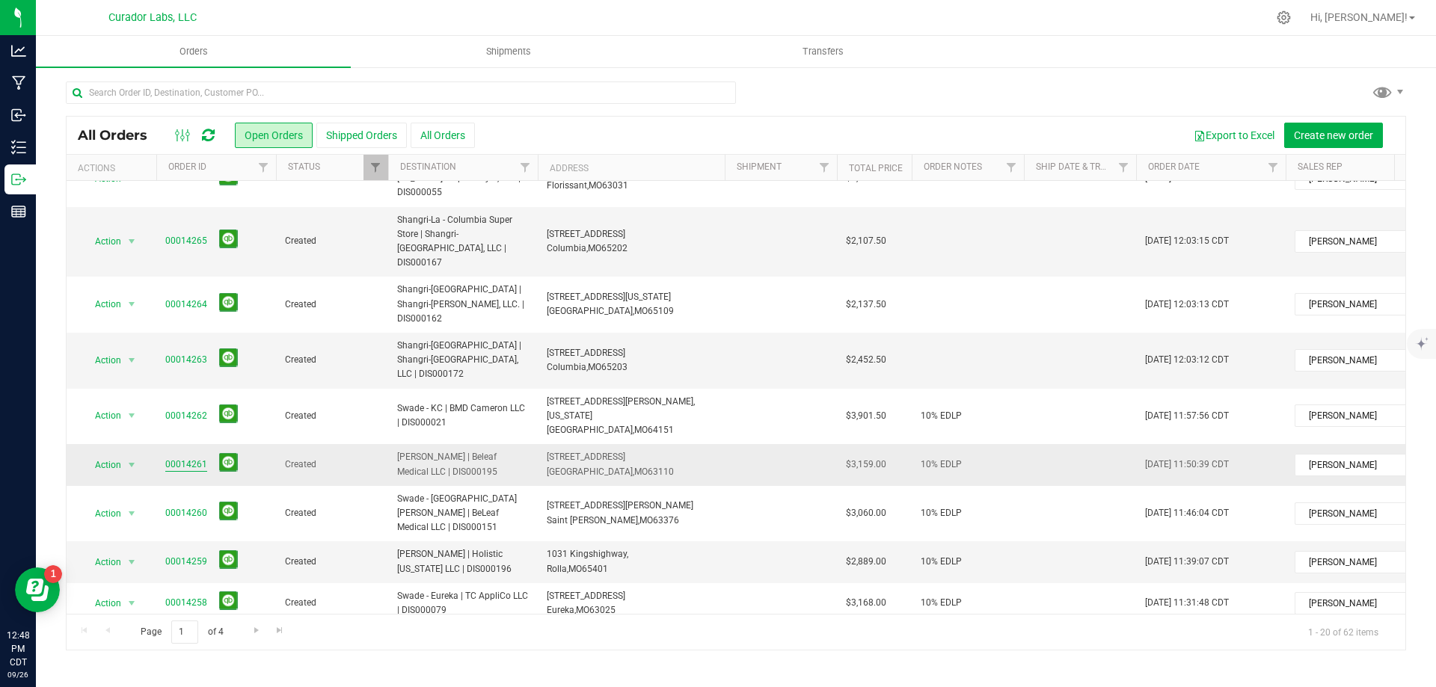
click at [183, 458] on link "00014261" at bounding box center [186, 465] width 42 height 14
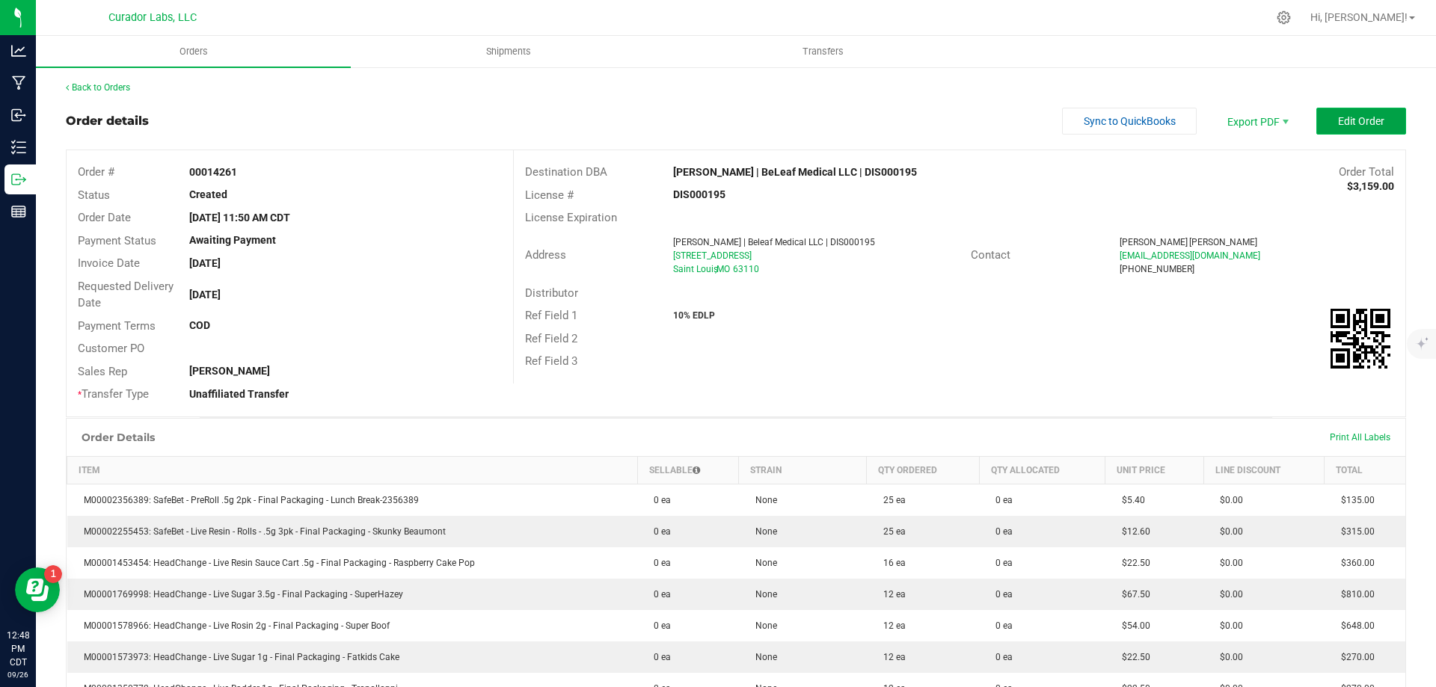
click at [1321, 119] on button "Edit Order" at bounding box center [1361, 121] width 90 height 27
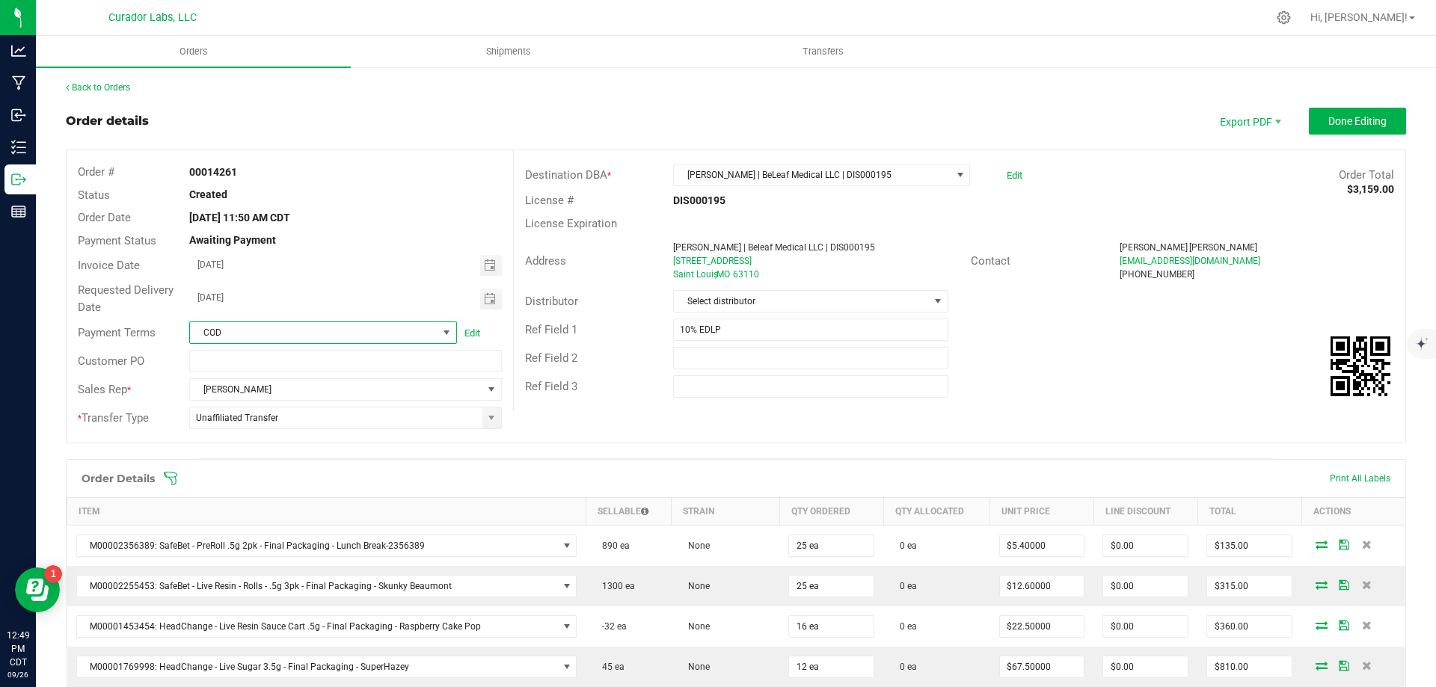
click at [446, 330] on span at bounding box center [446, 333] width 12 height 12
click at [241, 473] on li "None" at bounding box center [321, 470] width 264 height 25
click at [1352, 129] on button "Done Editing" at bounding box center [1357, 121] width 97 height 27
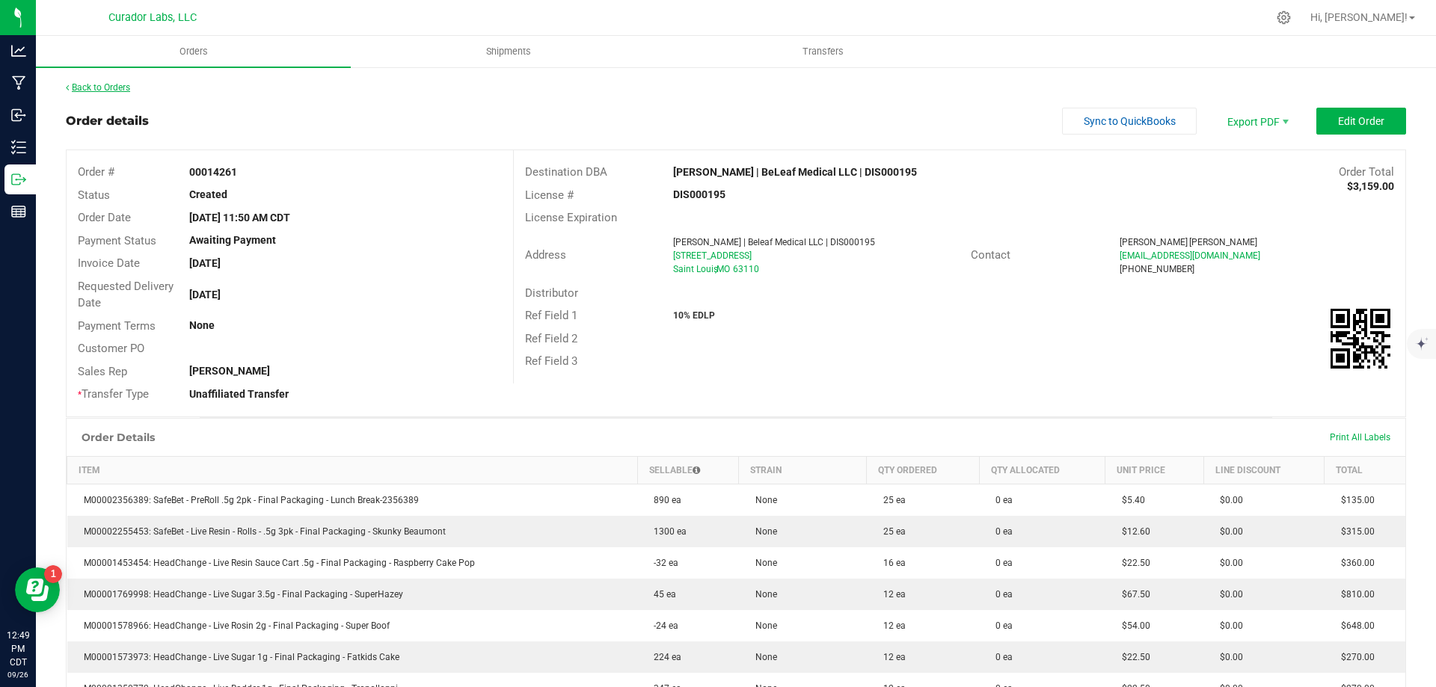
click at [113, 83] on link "Back to Orders" at bounding box center [98, 87] width 64 height 10
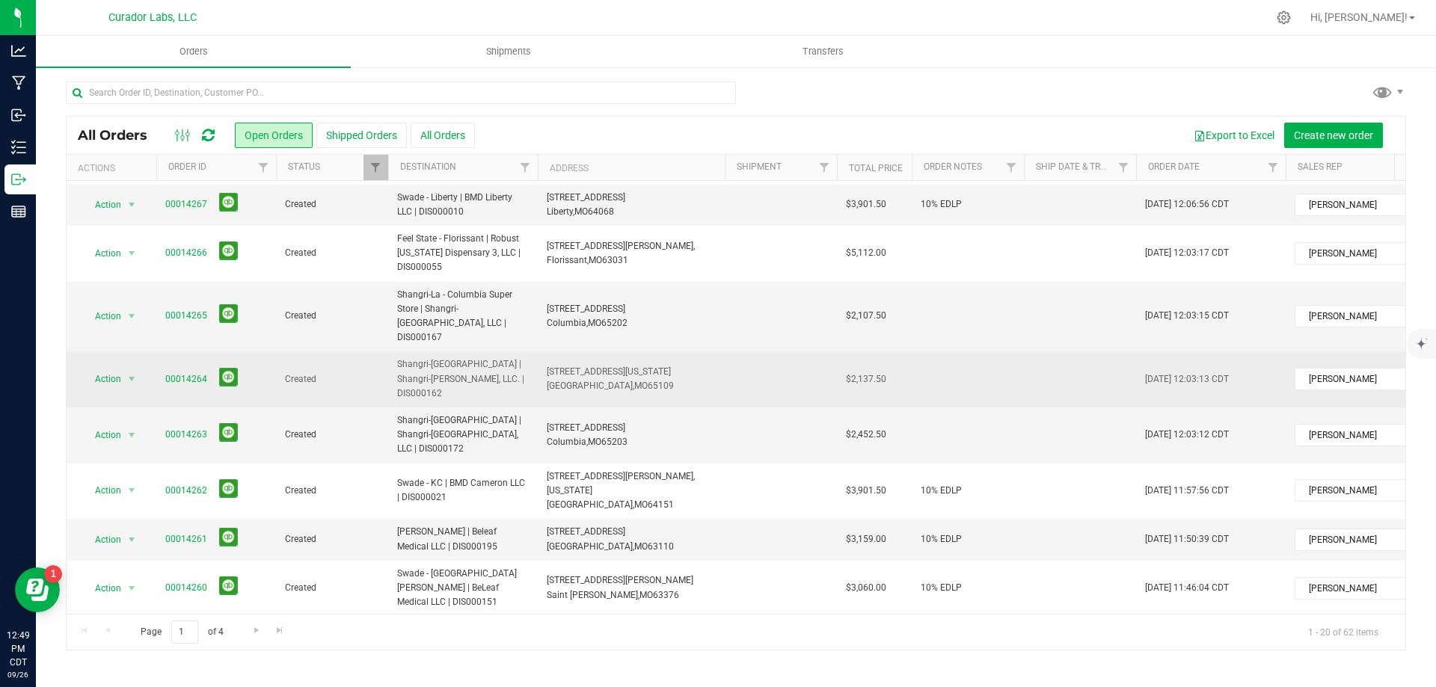
scroll to position [224, 0]
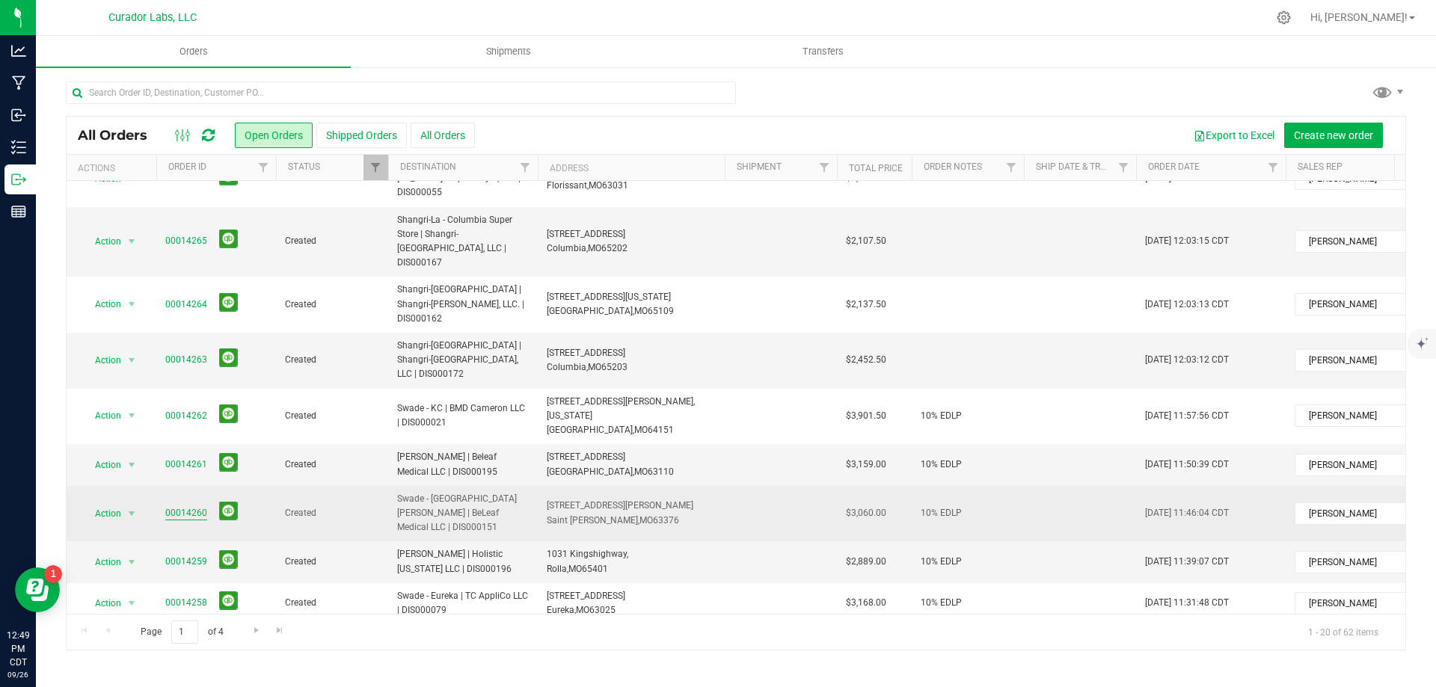
click at [181, 506] on link "00014260" at bounding box center [186, 513] width 42 height 14
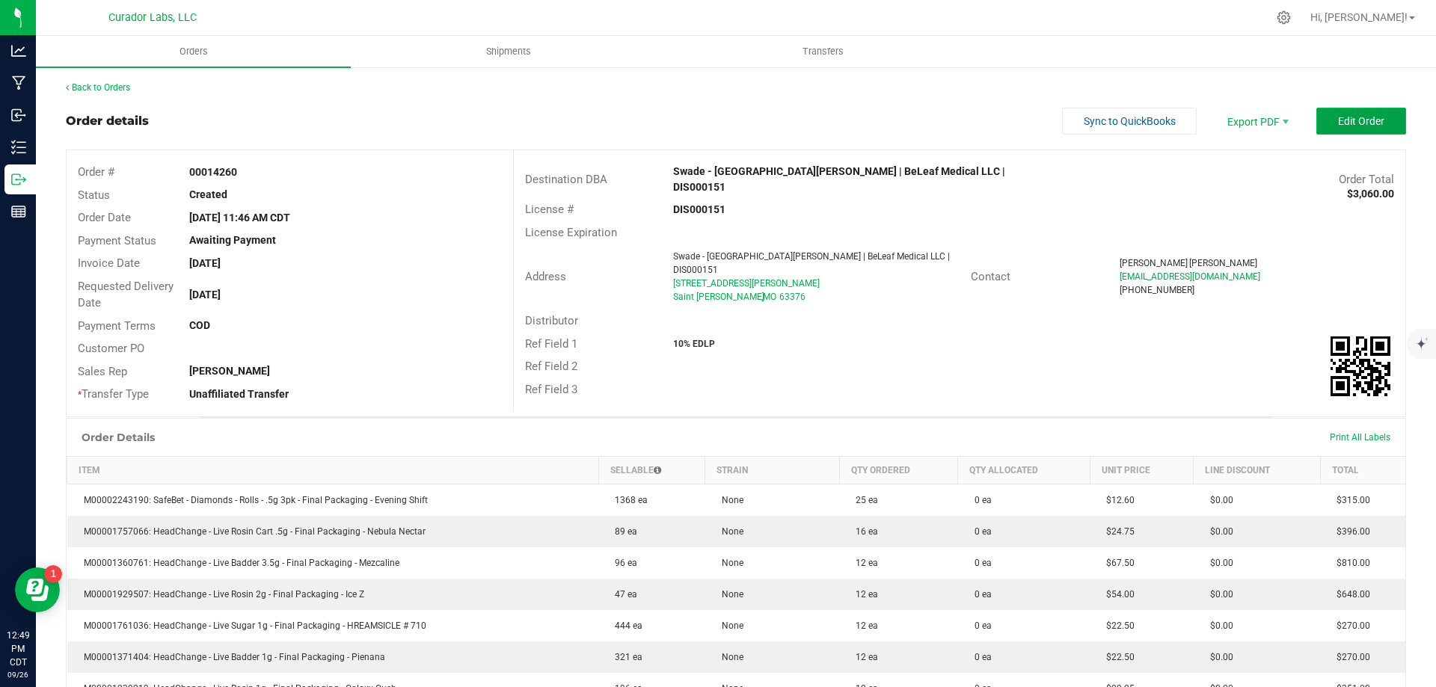
click at [1365, 116] on span "Edit Order" at bounding box center [1361, 121] width 46 height 12
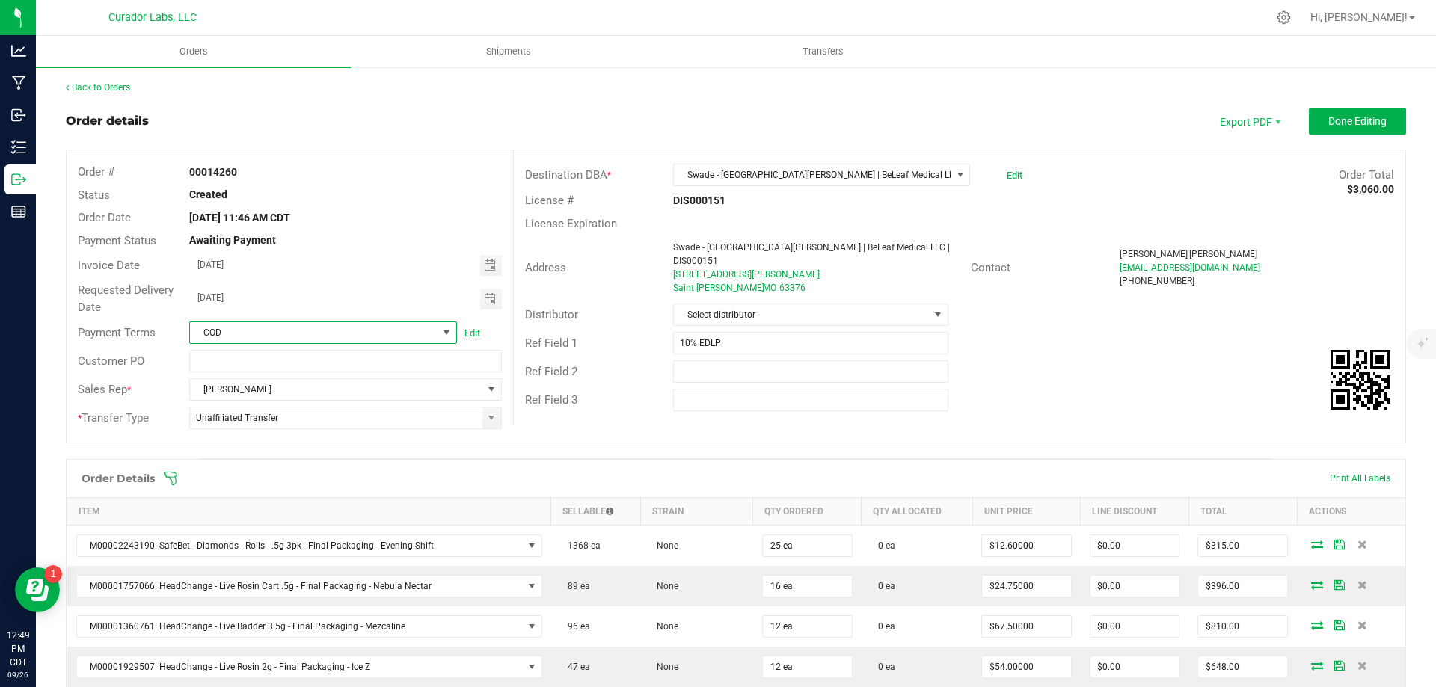
click at [440, 331] on span at bounding box center [446, 333] width 12 height 12
click at [253, 473] on li "None" at bounding box center [321, 470] width 264 height 25
drag, startPoint x: 1344, startPoint y: 121, endPoint x: 1336, endPoint y: 124, distance: 8.1
click at [1344, 122] on span "Done Editing" at bounding box center [1357, 121] width 58 height 12
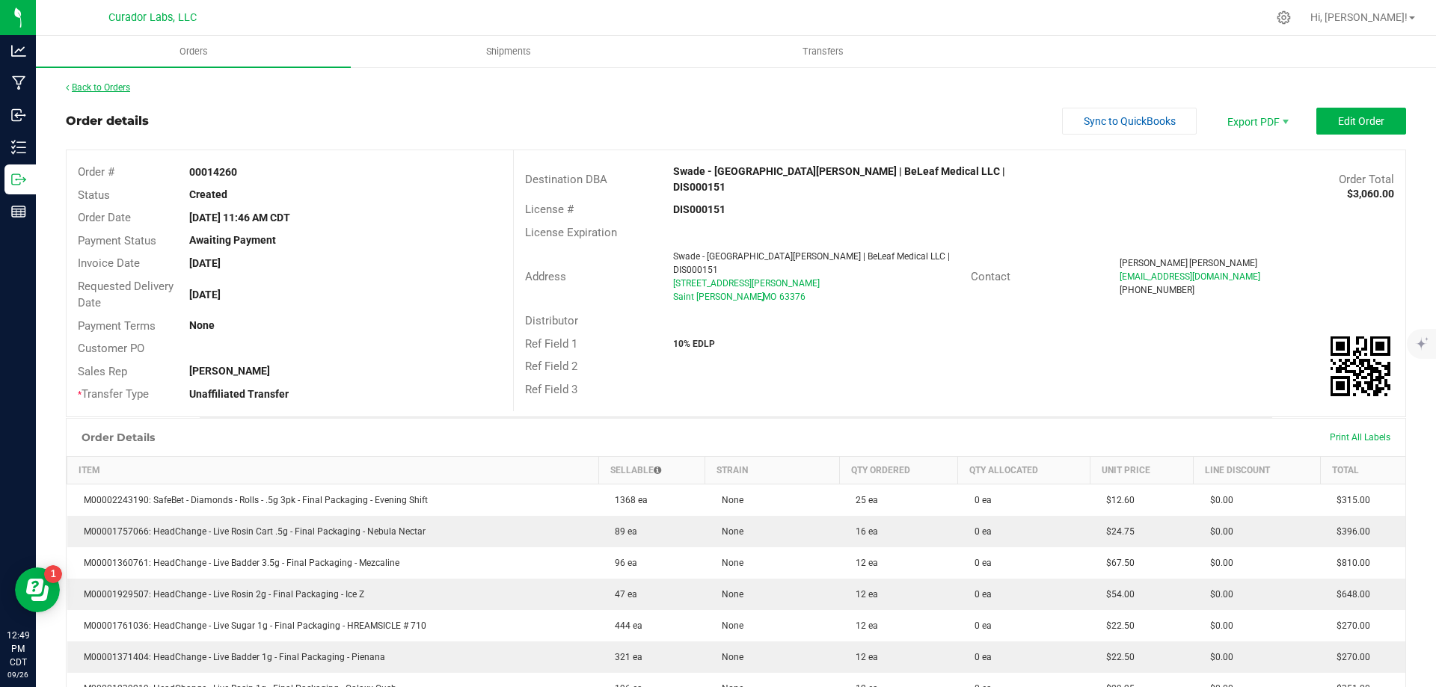
click at [117, 91] on link "Back to Orders" at bounding box center [98, 87] width 64 height 10
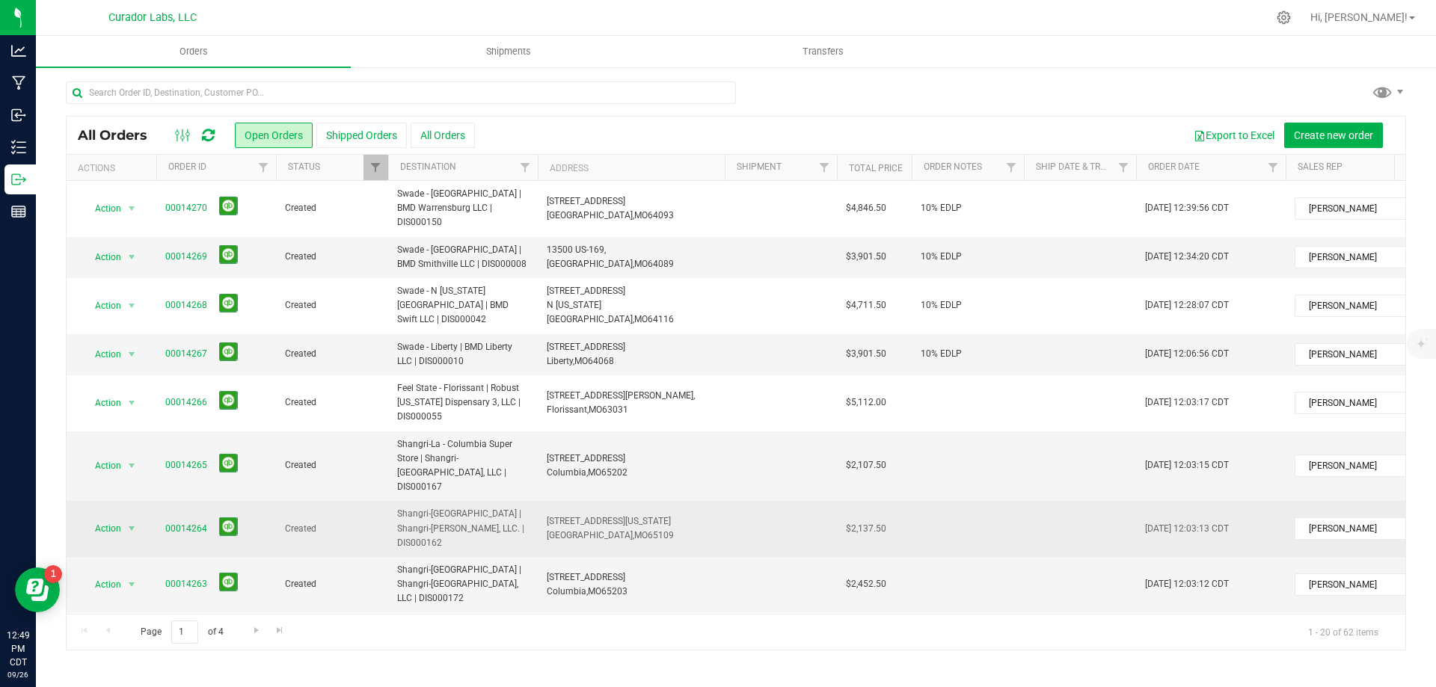
scroll to position [150, 0]
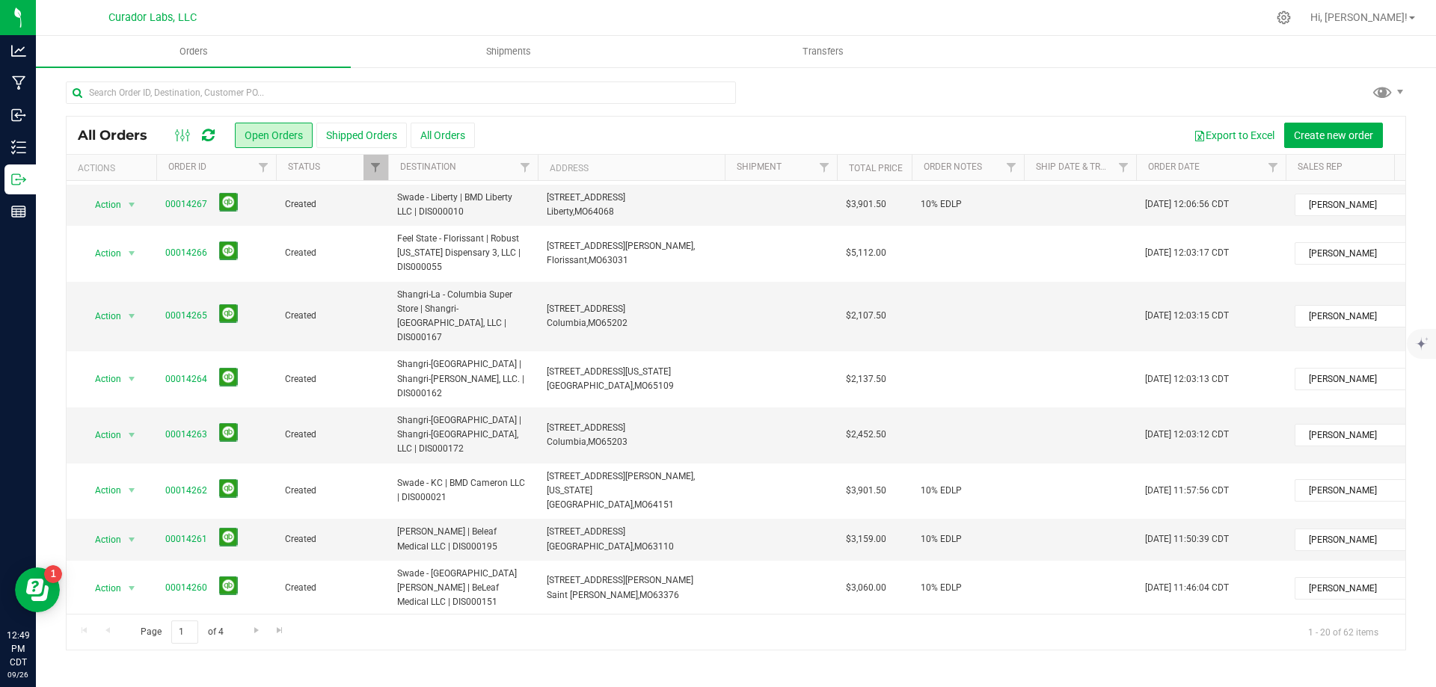
click at [197, 630] on link "00014259" at bounding box center [186, 637] width 42 height 14
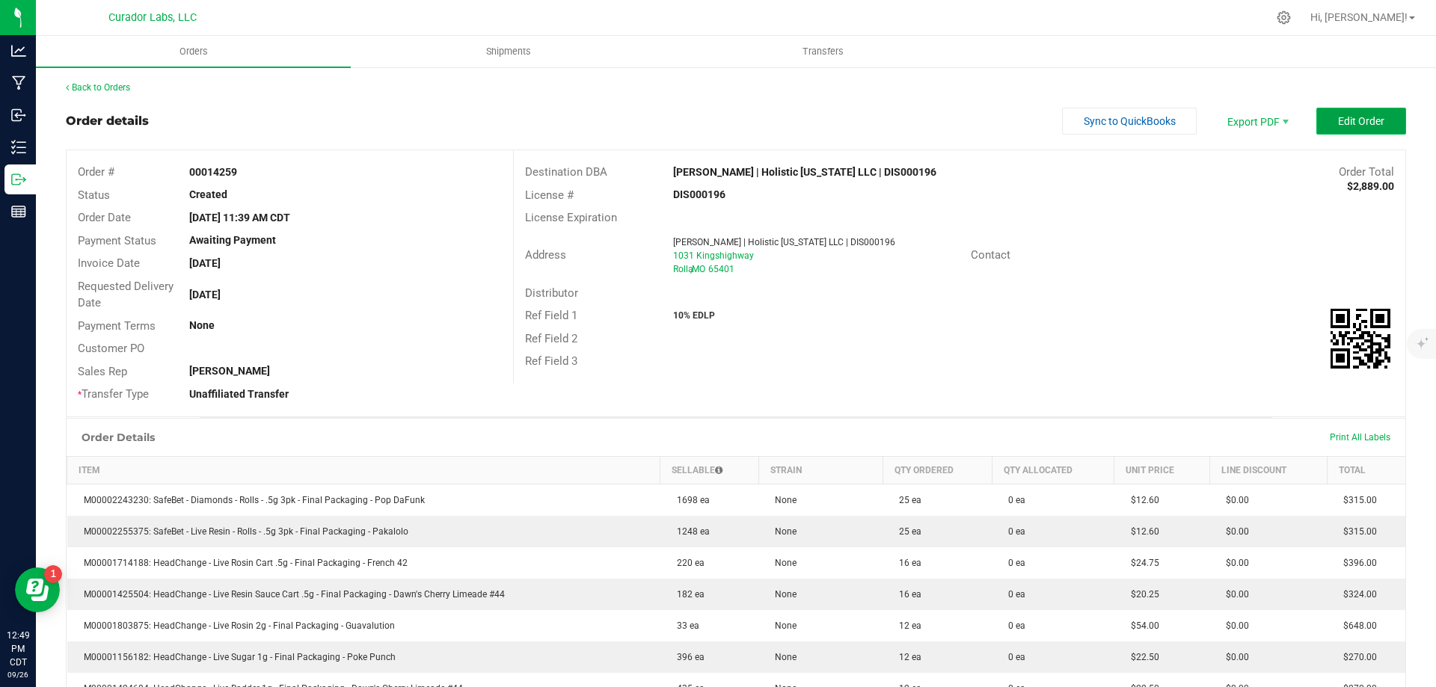
click at [1338, 119] on span "Edit Order" at bounding box center [1361, 121] width 46 height 12
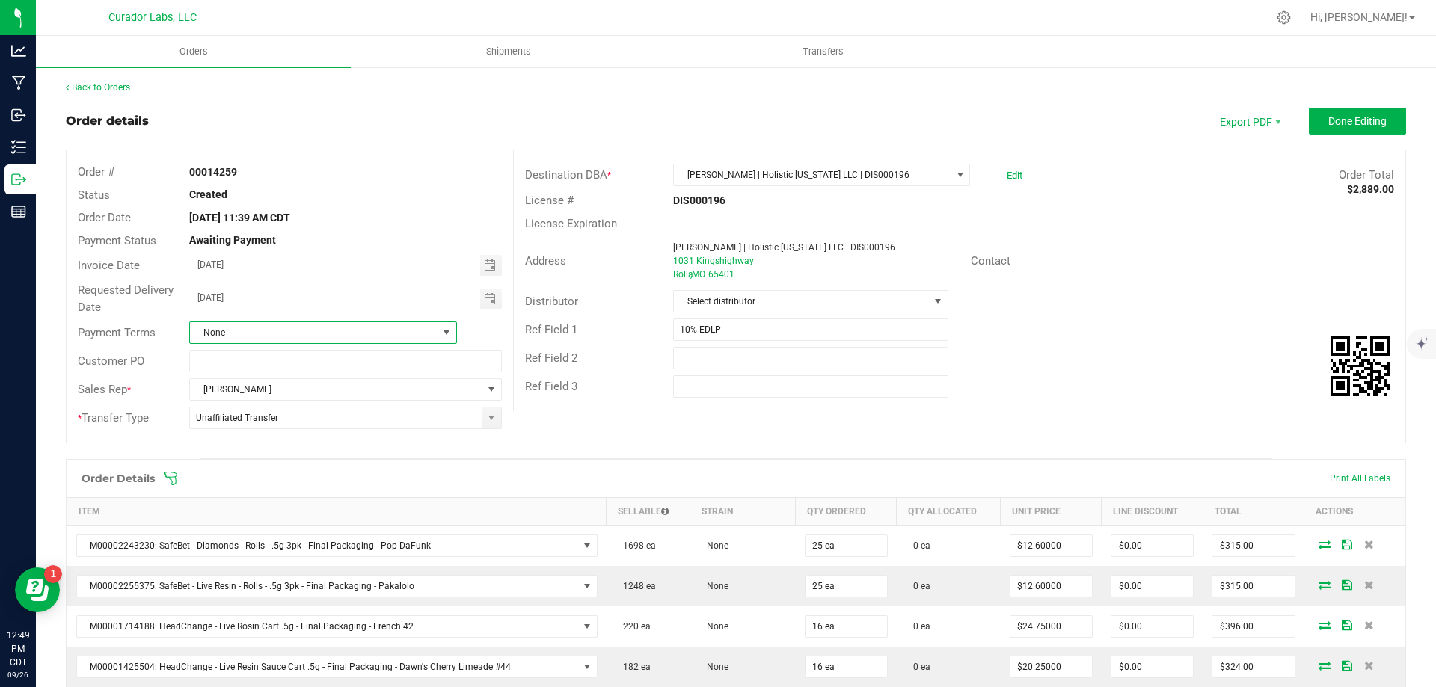
click at [442, 334] on span at bounding box center [446, 333] width 12 height 12
click at [259, 518] on li "None" at bounding box center [321, 521] width 264 height 25
click at [1328, 121] on span "Done Editing" at bounding box center [1357, 121] width 58 height 12
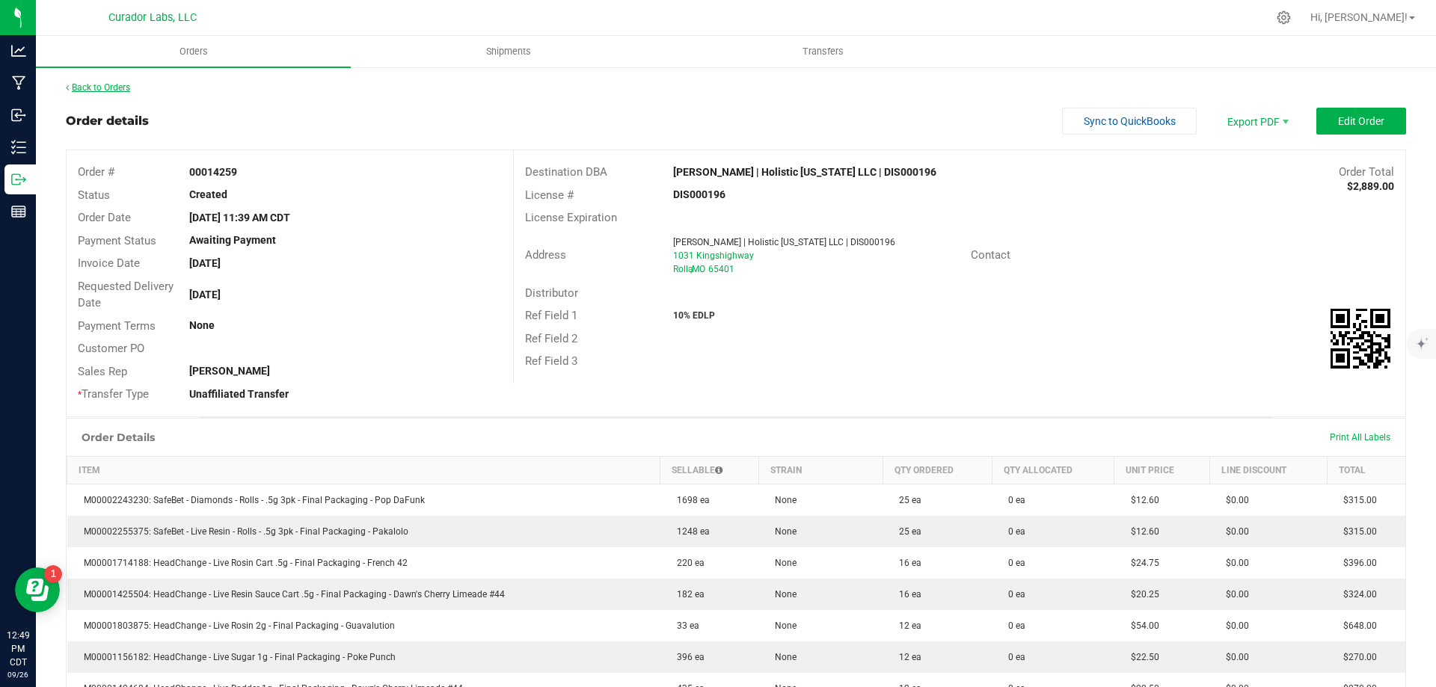
click at [110, 87] on link "Back to Orders" at bounding box center [98, 87] width 64 height 10
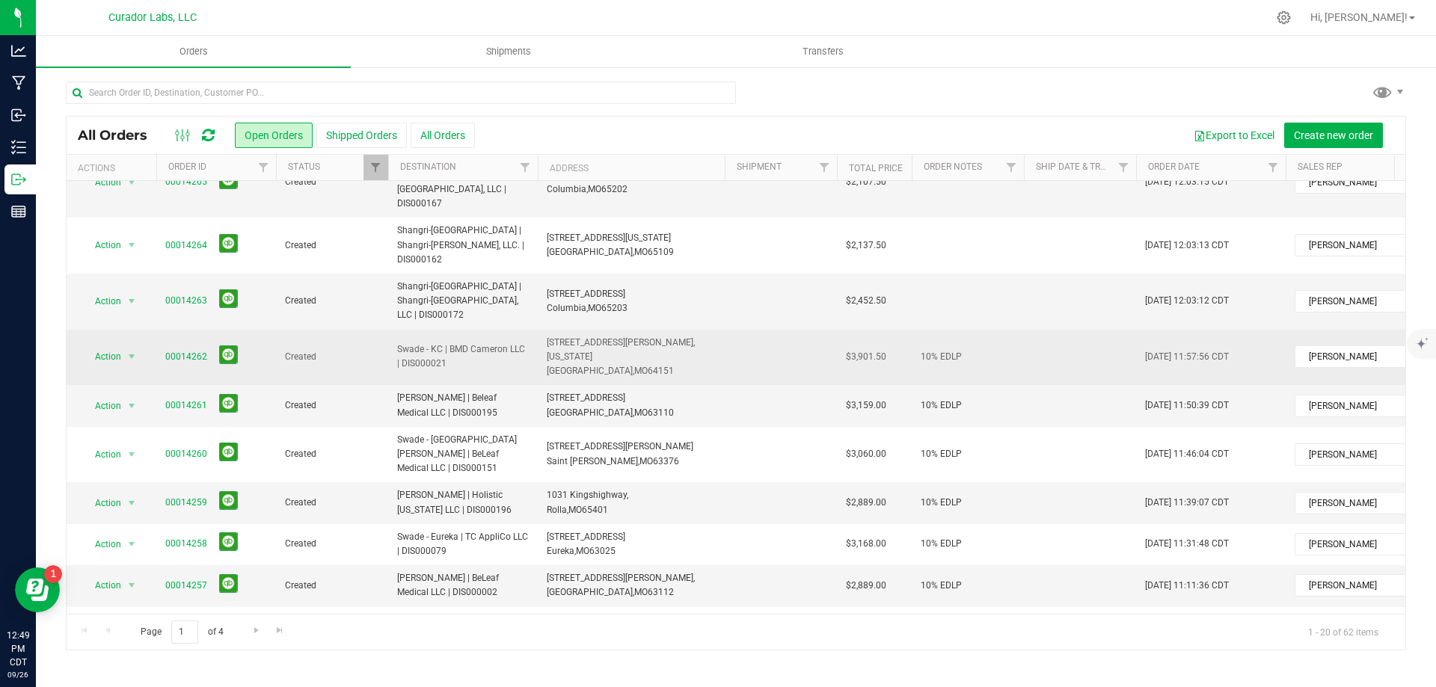
scroll to position [299, 0]
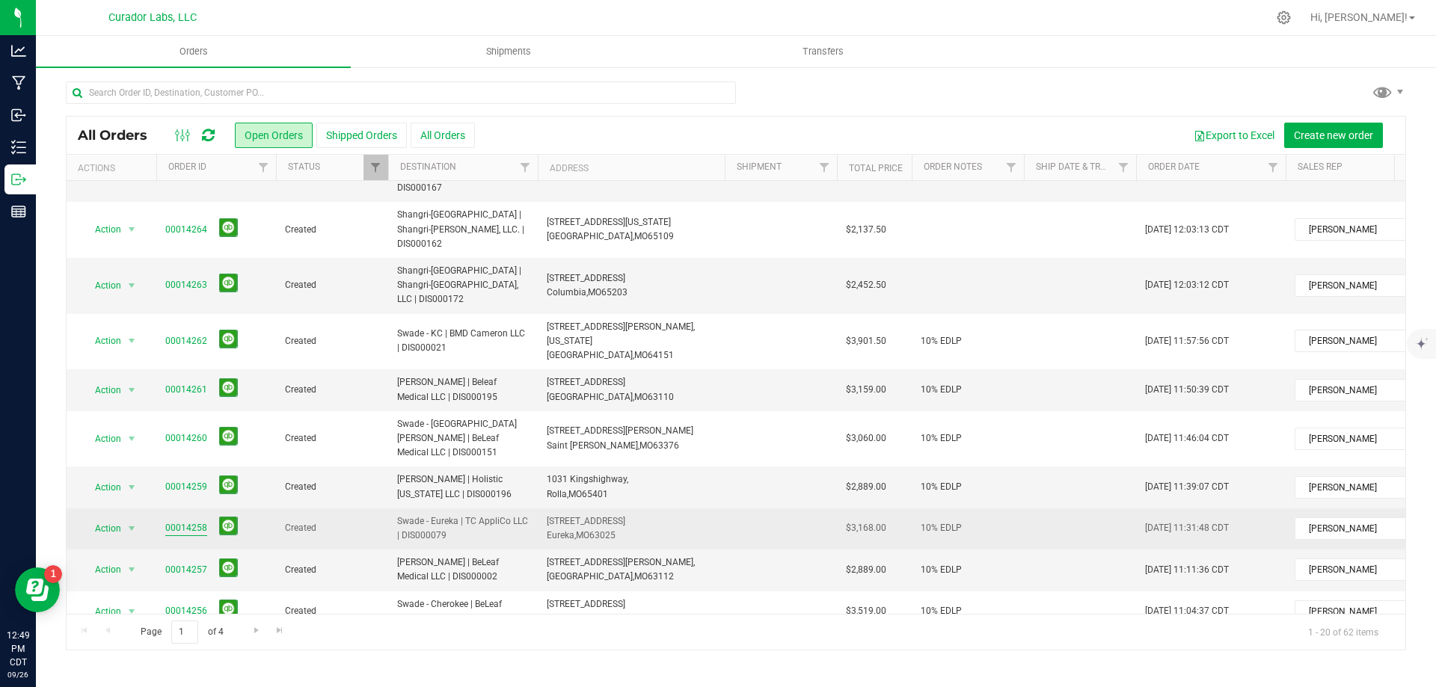
click at [186, 521] on link "00014258" at bounding box center [186, 528] width 42 height 14
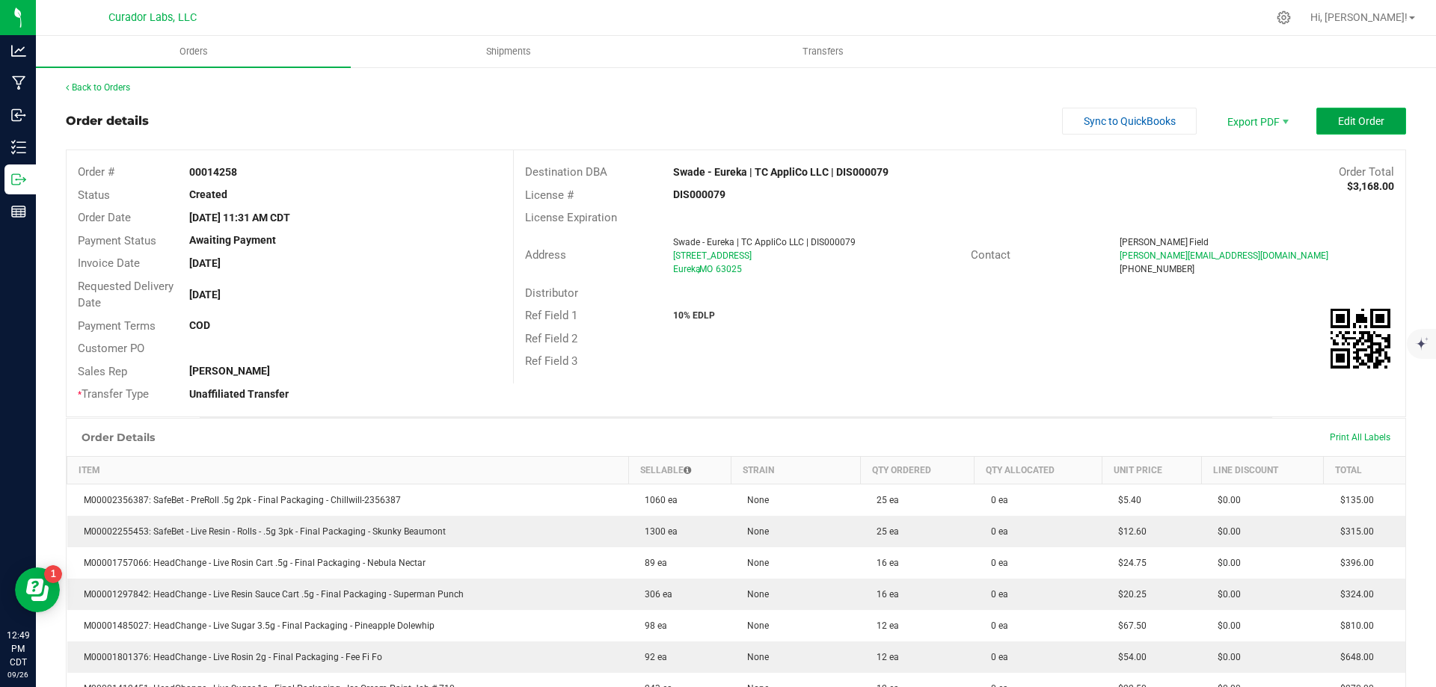
click at [1354, 117] on span "Edit Order" at bounding box center [1361, 121] width 46 height 12
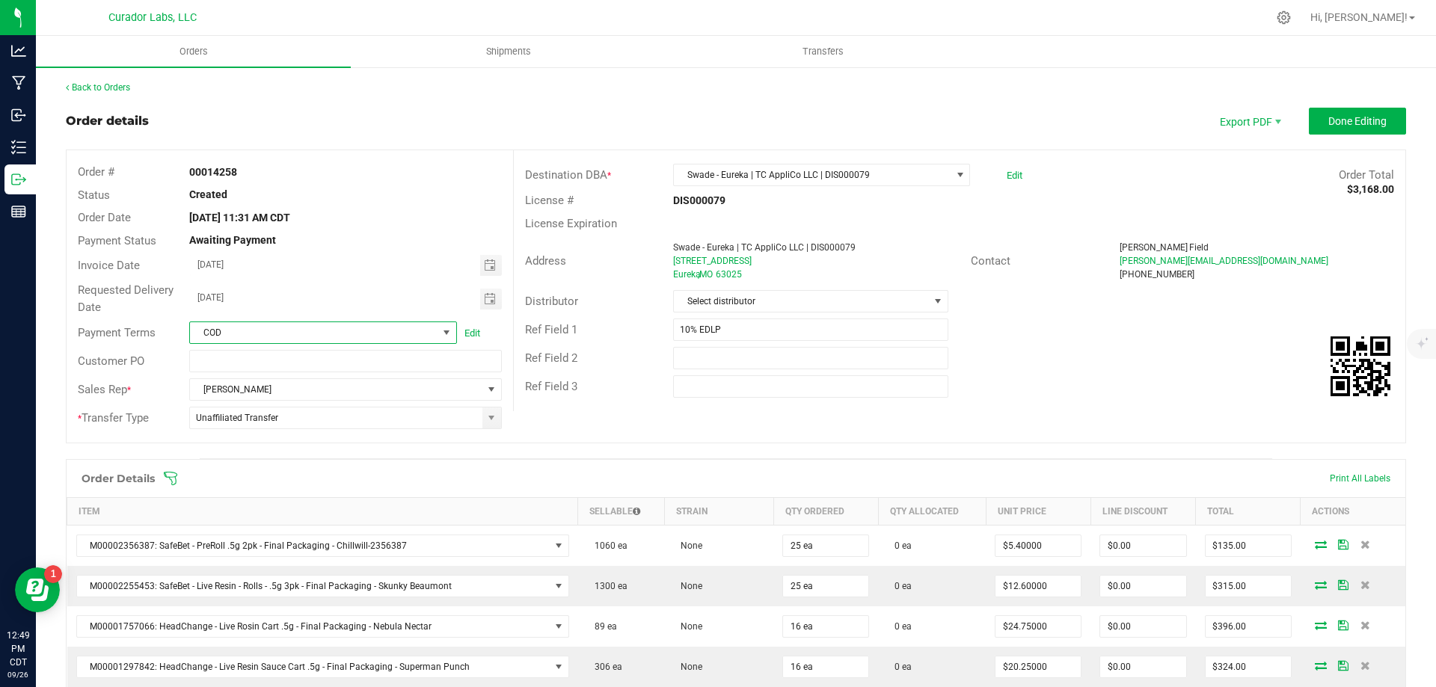
click at [442, 328] on span at bounding box center [446, 333] width 12 height 12
click at [241, 520] on li "None" at bounding box center [321, 524] width 264 height 25
click at [1311, 121] on button "Done Editing" at bounding box center [1357, 121] width 97 height 27
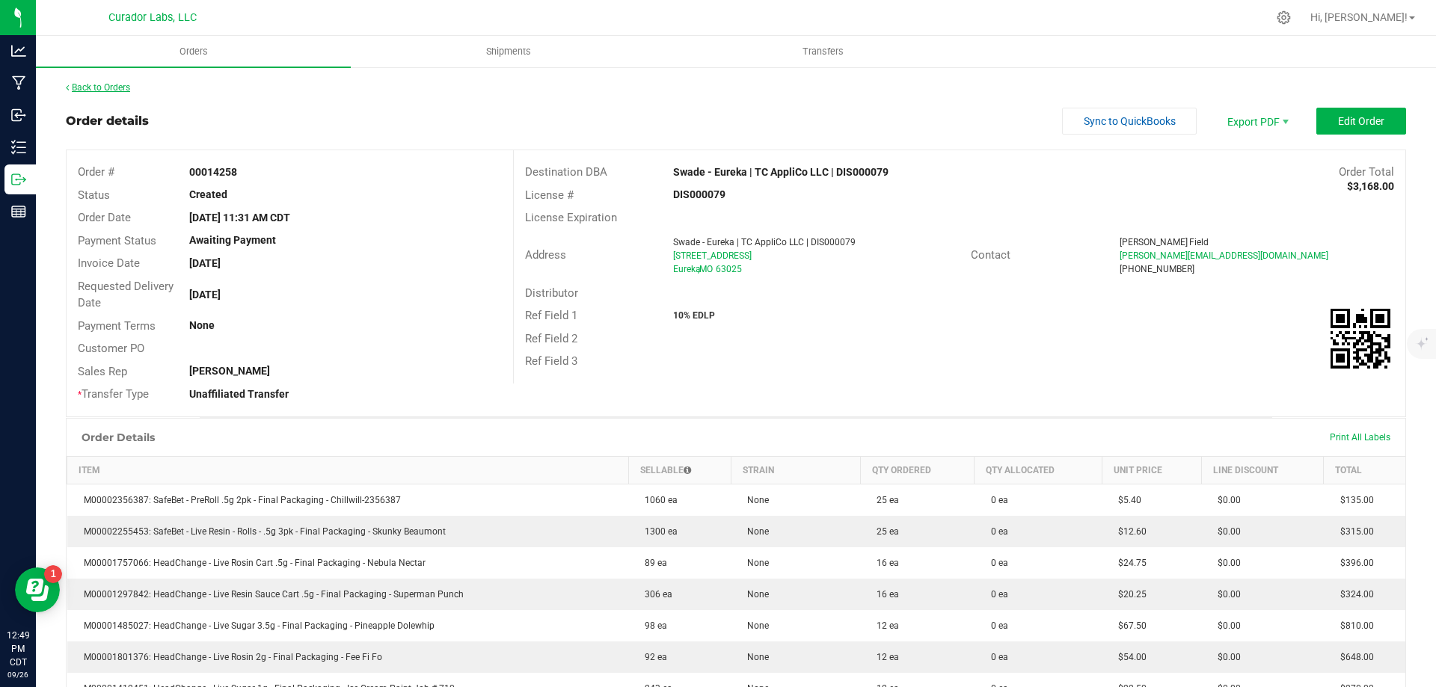
click at [129, 87] on link "Back to Orders" at bounding box center [98, 87] width 64 height 10
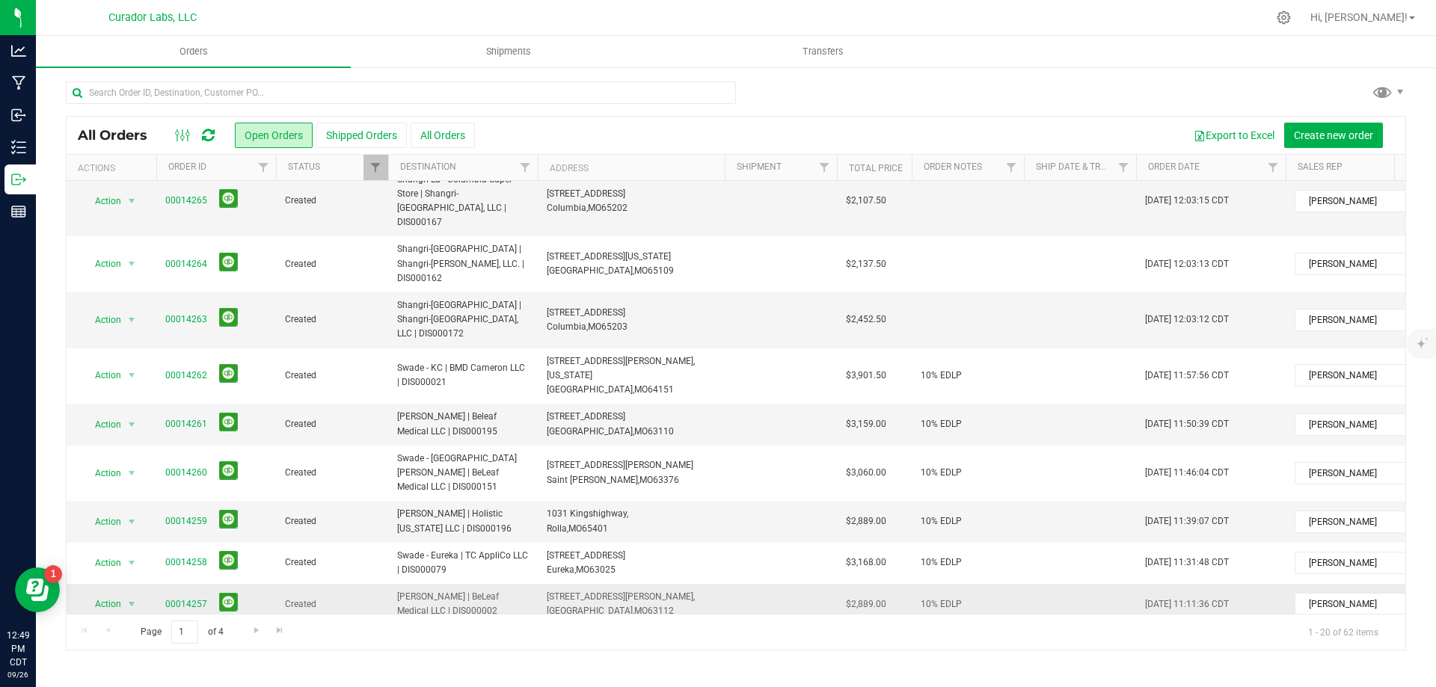
scroll to position [299, 0]
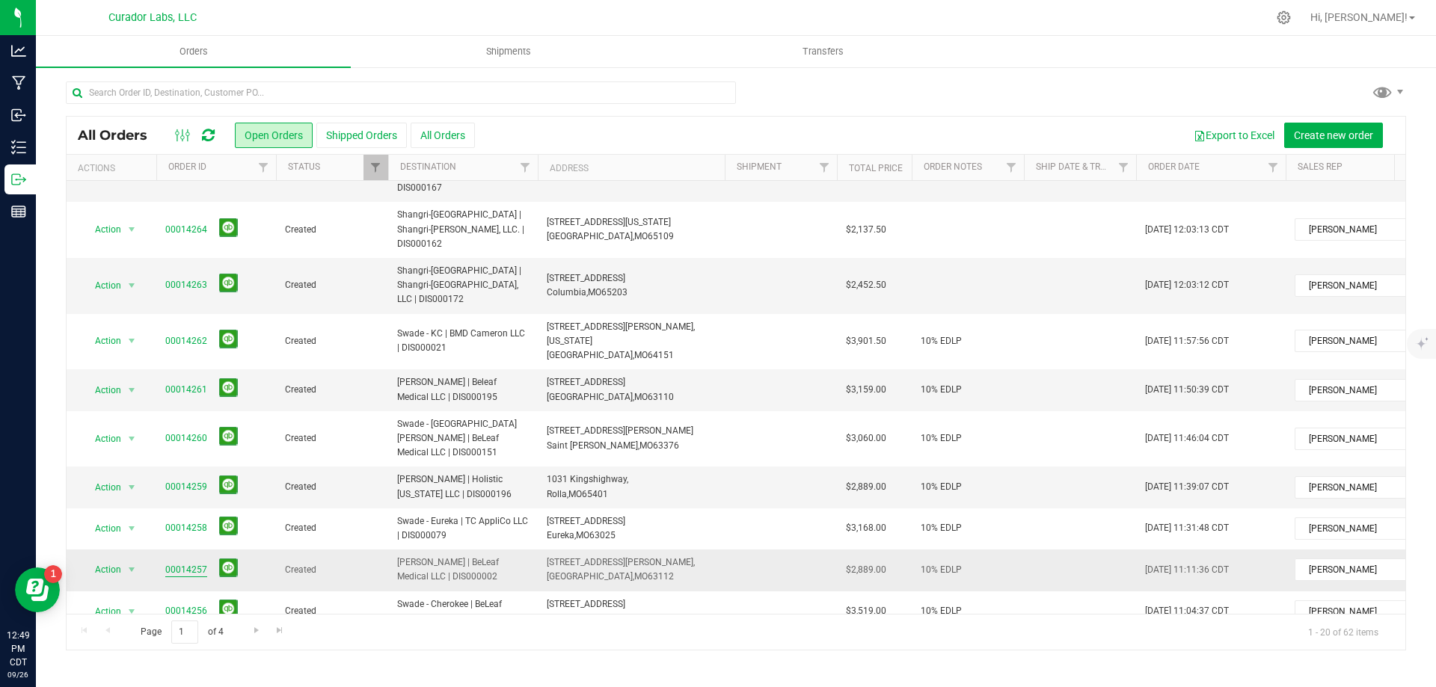
click at [183, 563] on link "00014257" at bounding box center [186, 570] width 42 height 14
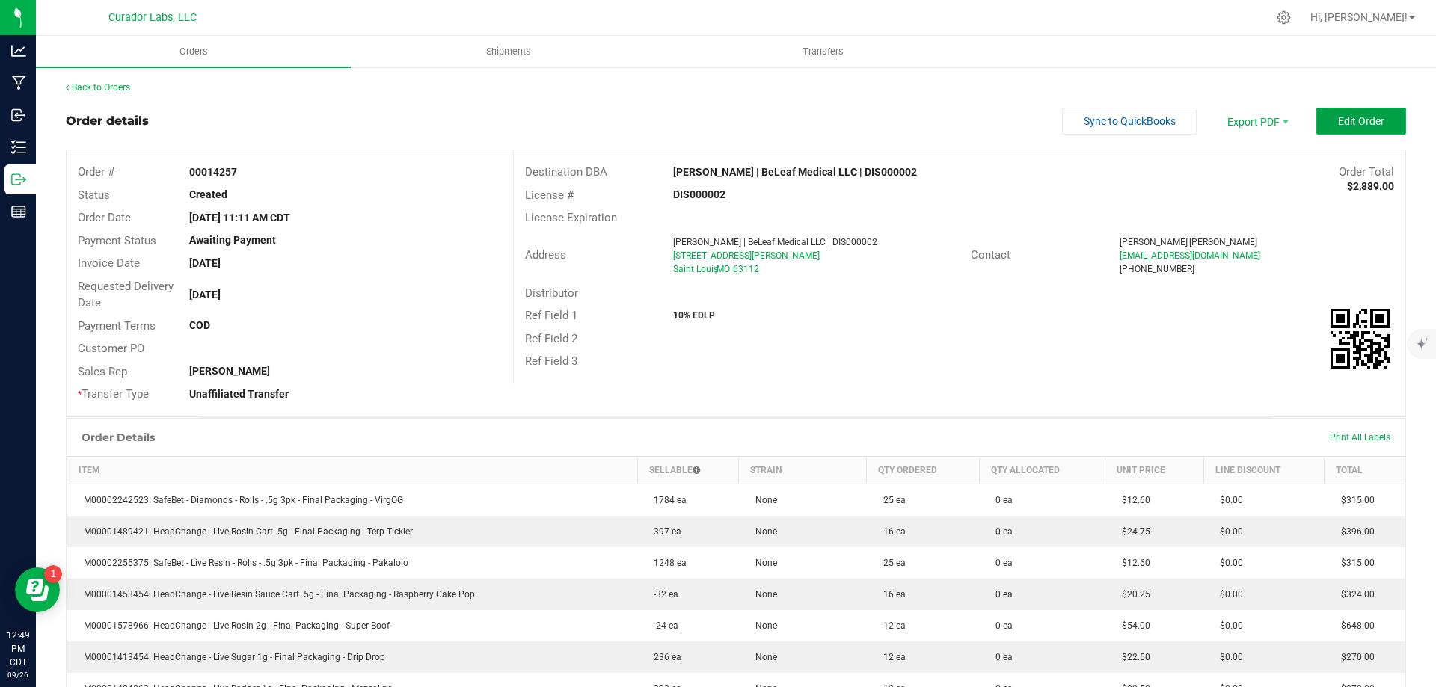
click at [1338, 121] on span "Edit Order" at bounding box center [1361, 121] width 46 height 12
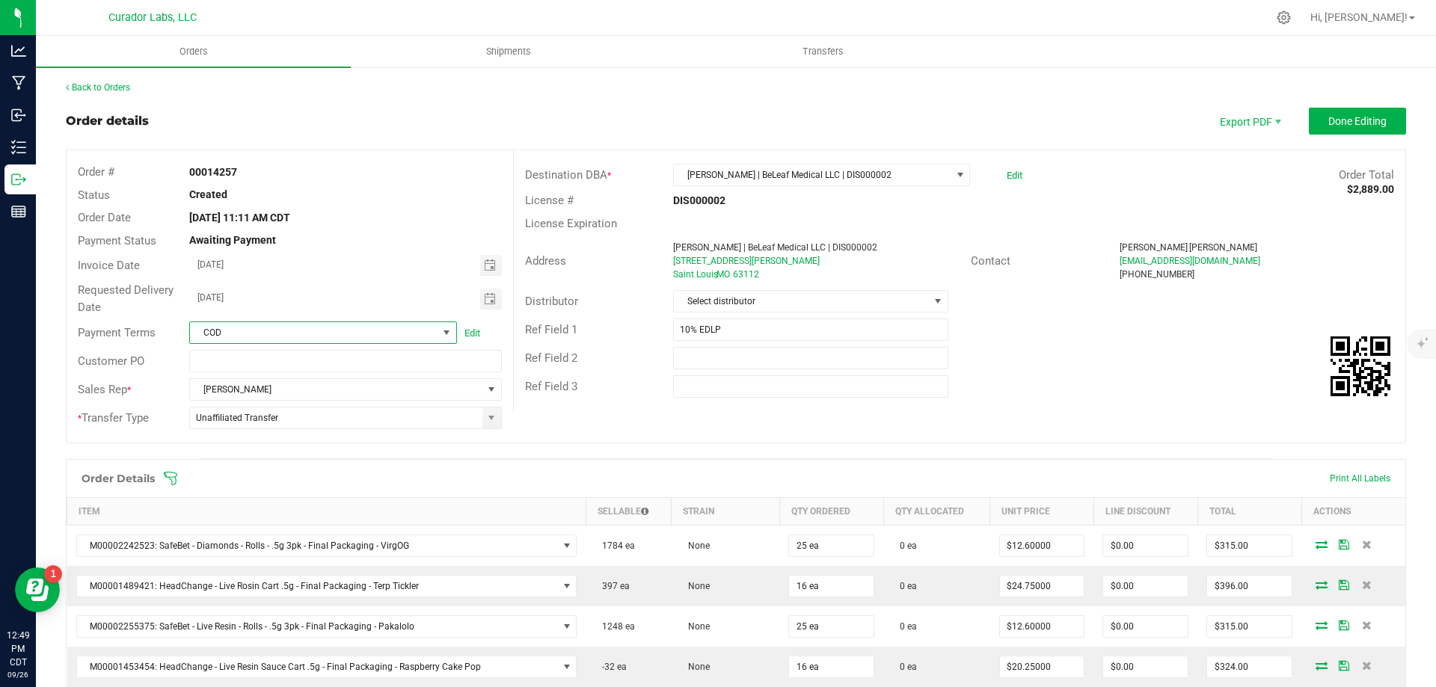
click at [446, 334] on span at bounding box center [446, 333] width 12 height 12
click at [322, 523] on li "None" at bounding box center [321, 524] width 264 height 25
click at [1351, 120] on span "Done Editing" at bounding box center [1357, 121] width 58 height 12
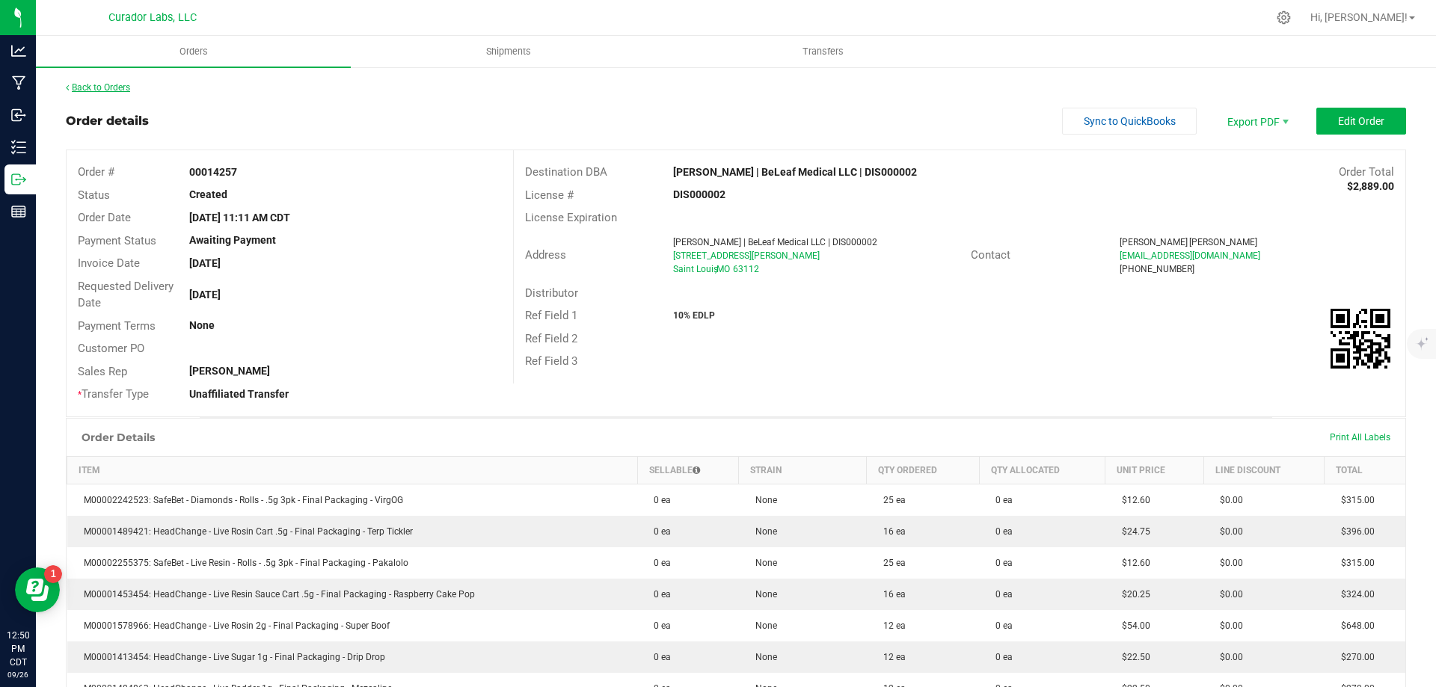
click at [88, 89] on link "Back to Orders" at bounding box center [98, 87] width 64 height 10
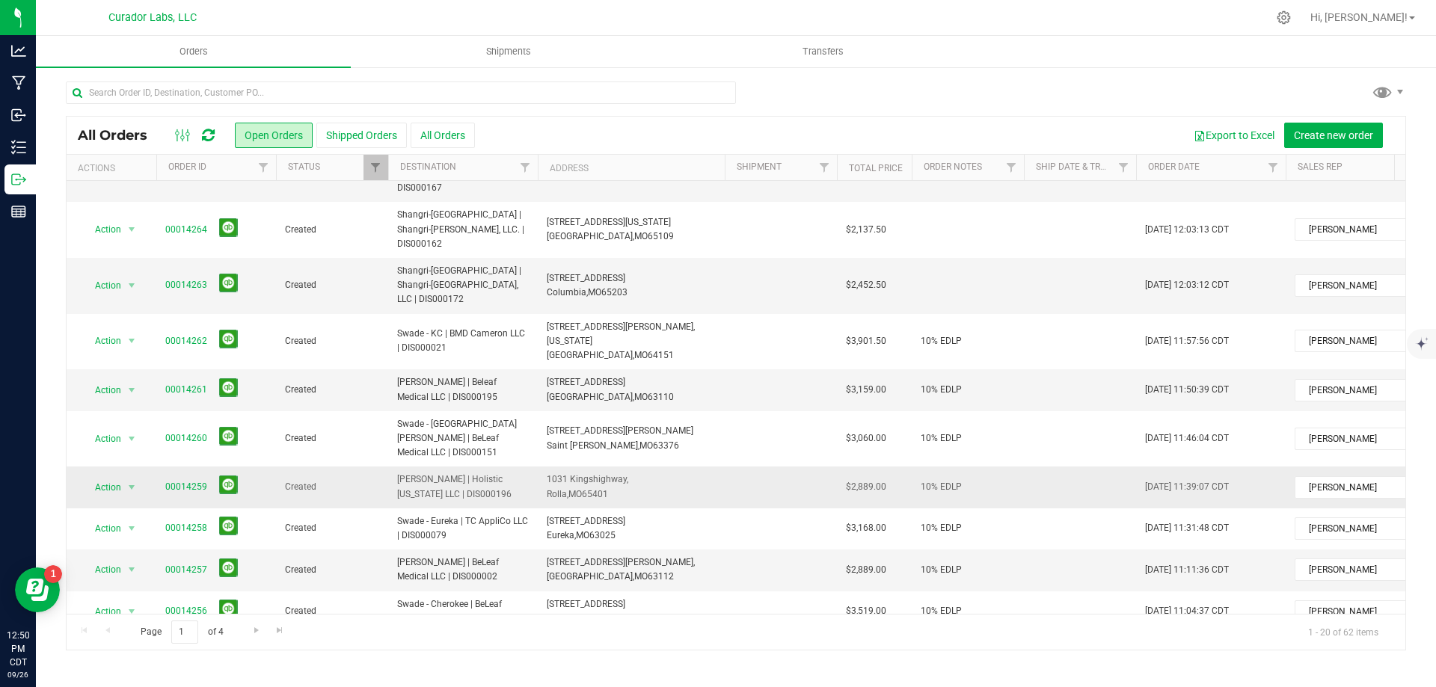
scroll to position [374, 0]
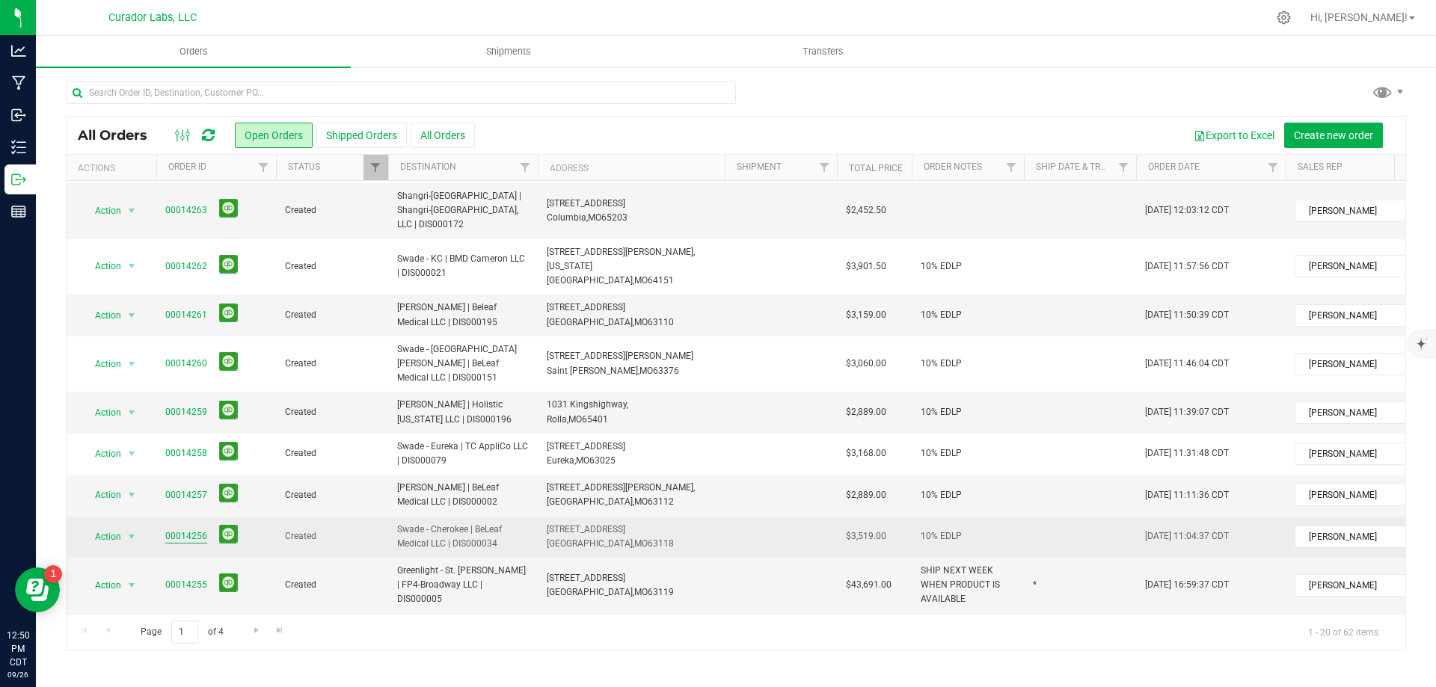
click at [181, 529] on link "00014256" at bounding box center [186, 536] width 42 height 14
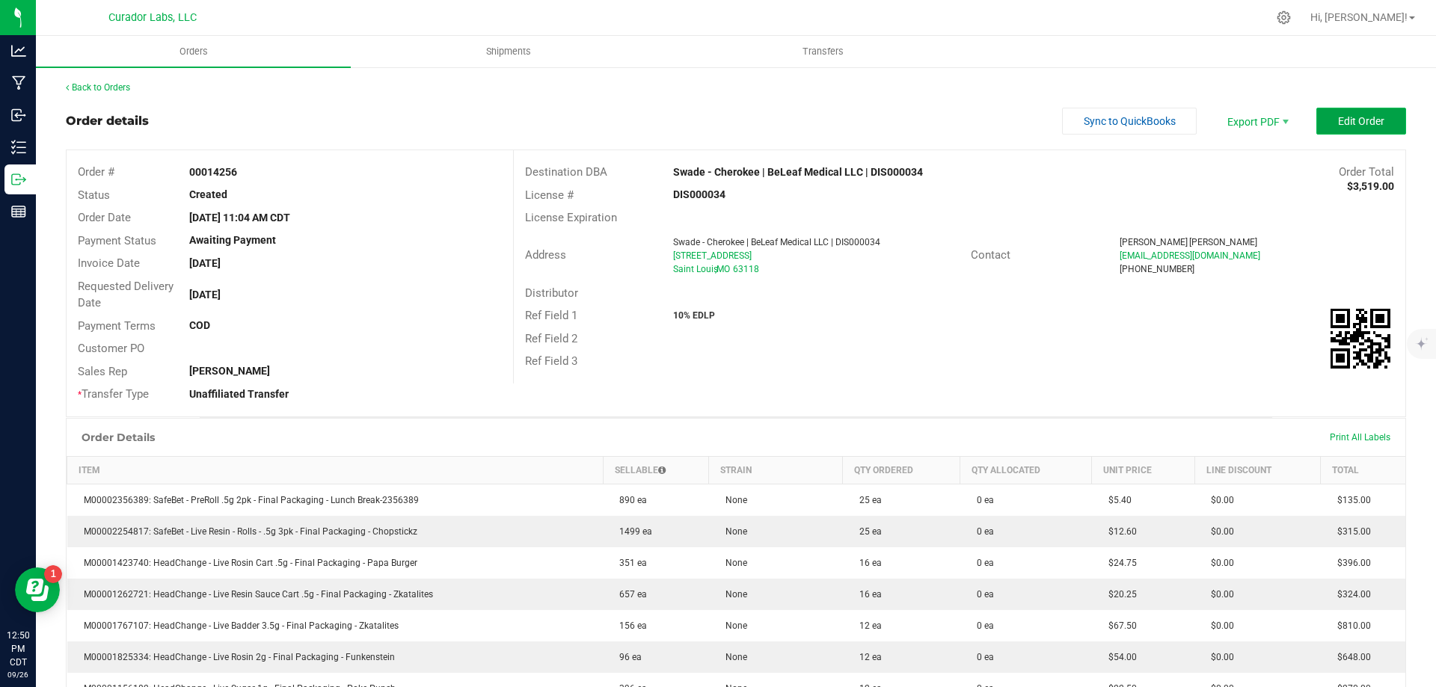
click at [1325, 111] on button "Edit Order" at bounding box center [1361, 121] width 90 height 27
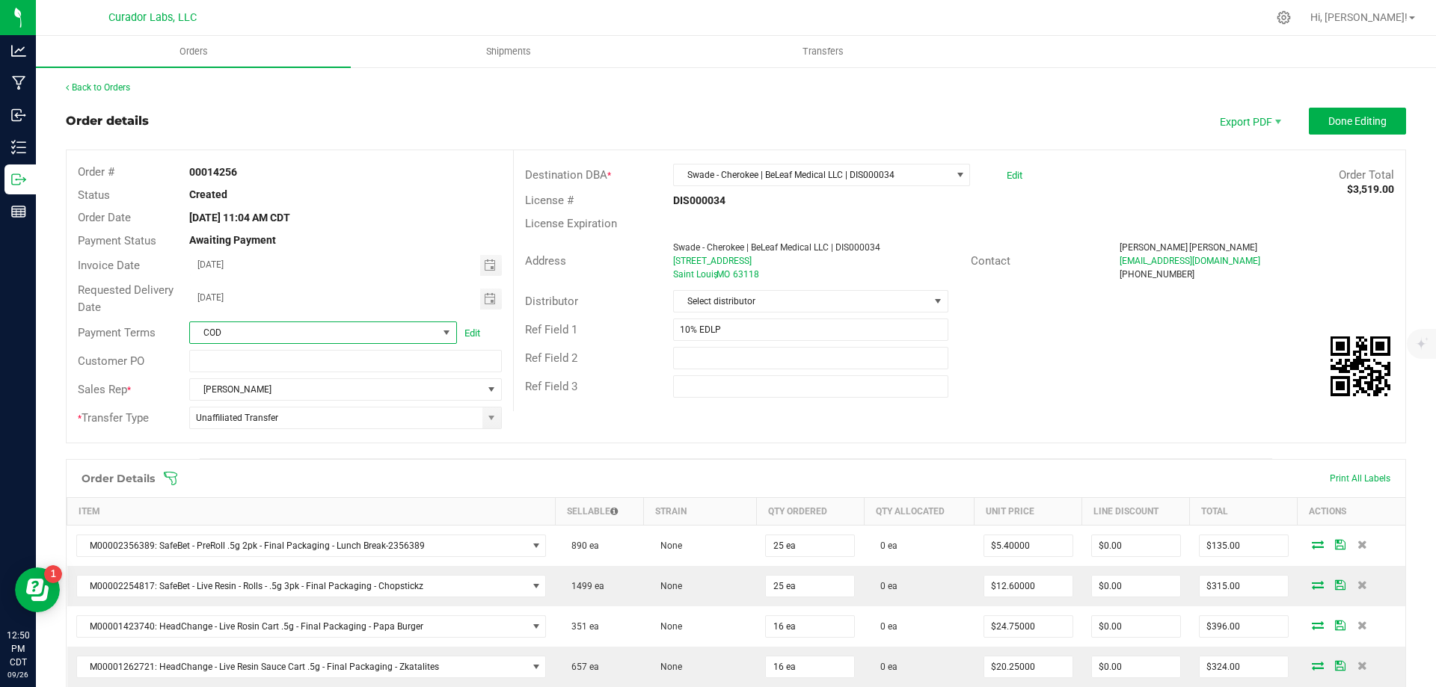
click at [442, 330] on span at bounding box center [446, 333] width 12 height 12
click at [285, 526] on li "None" at bounding box center [321, 524] width 264 height 25
click at [659, 426] on div "Order # 00014256 Status Created Order Date [DATE] 11:04 AM CDT Payment Status A…" at bounding box center [736, 296] width 1339 height 292
click at [1337, 129] on button "Done Editing" at bounding box center [1357, 121] width 97 height 27
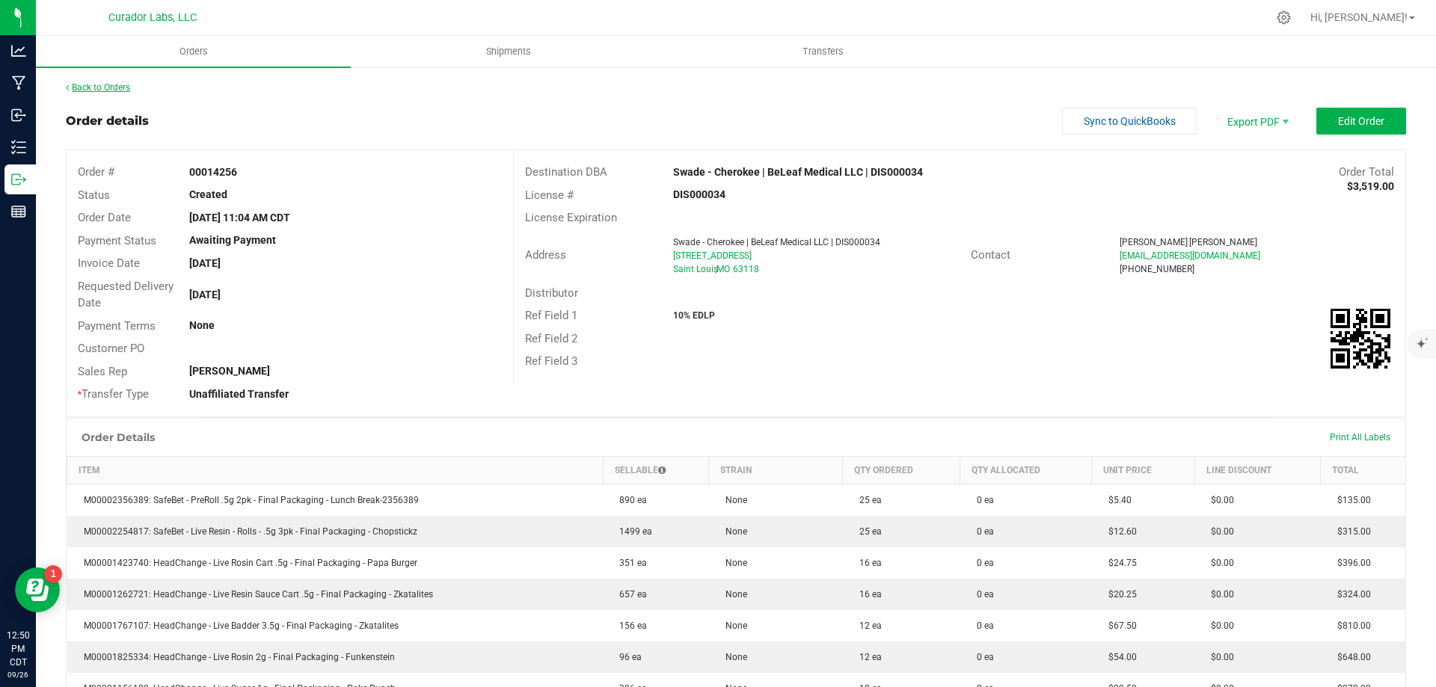
click at [117, 85] on link "Back to Orders" at bounding box center [98, 87] width 64 height 10
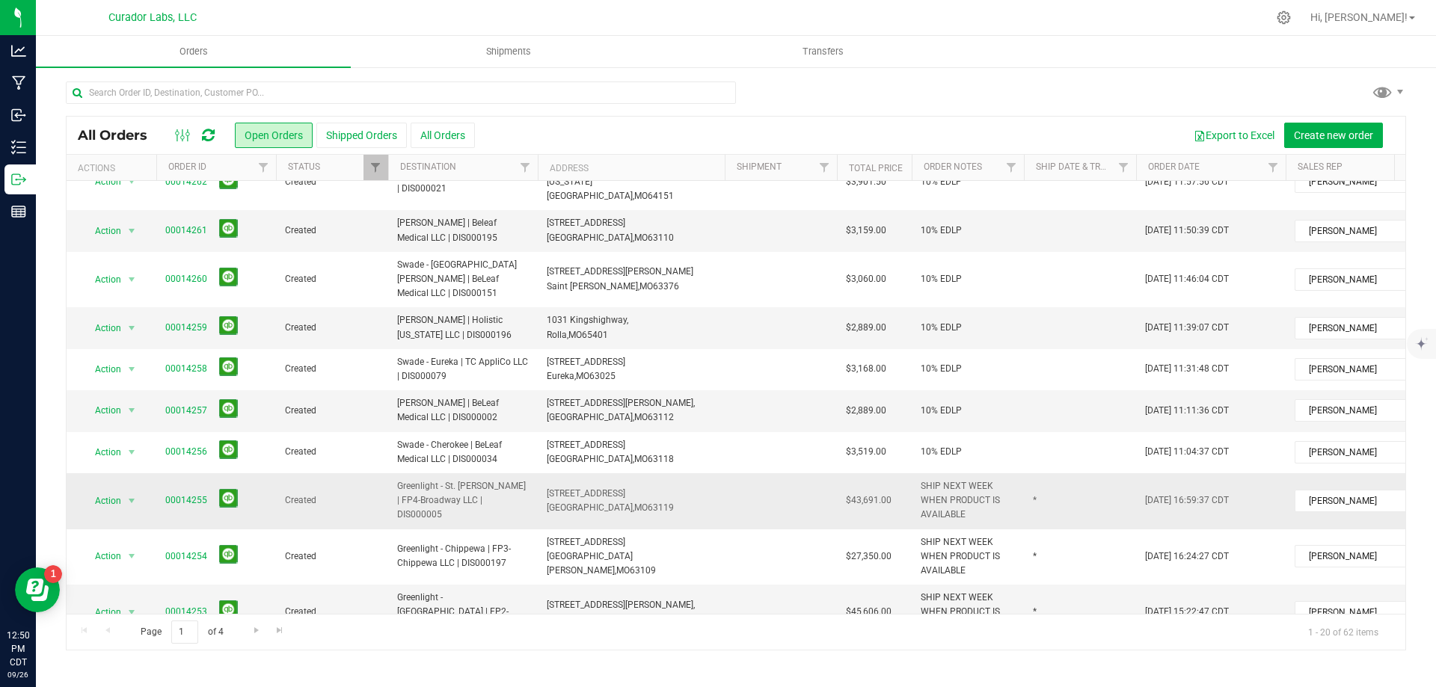
scroll to position [432, 0]
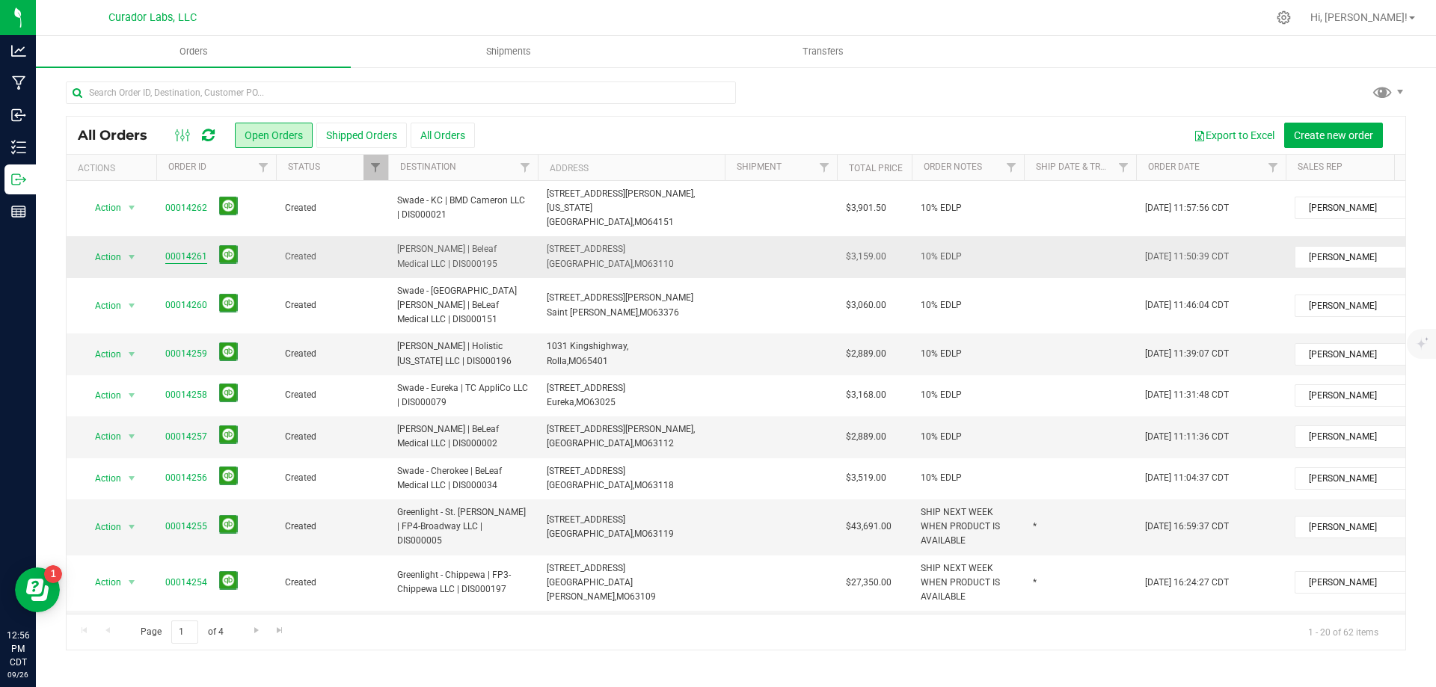
click at [189, 250] on link "00014261" at bounding box center [186, 257] width 42 height 14
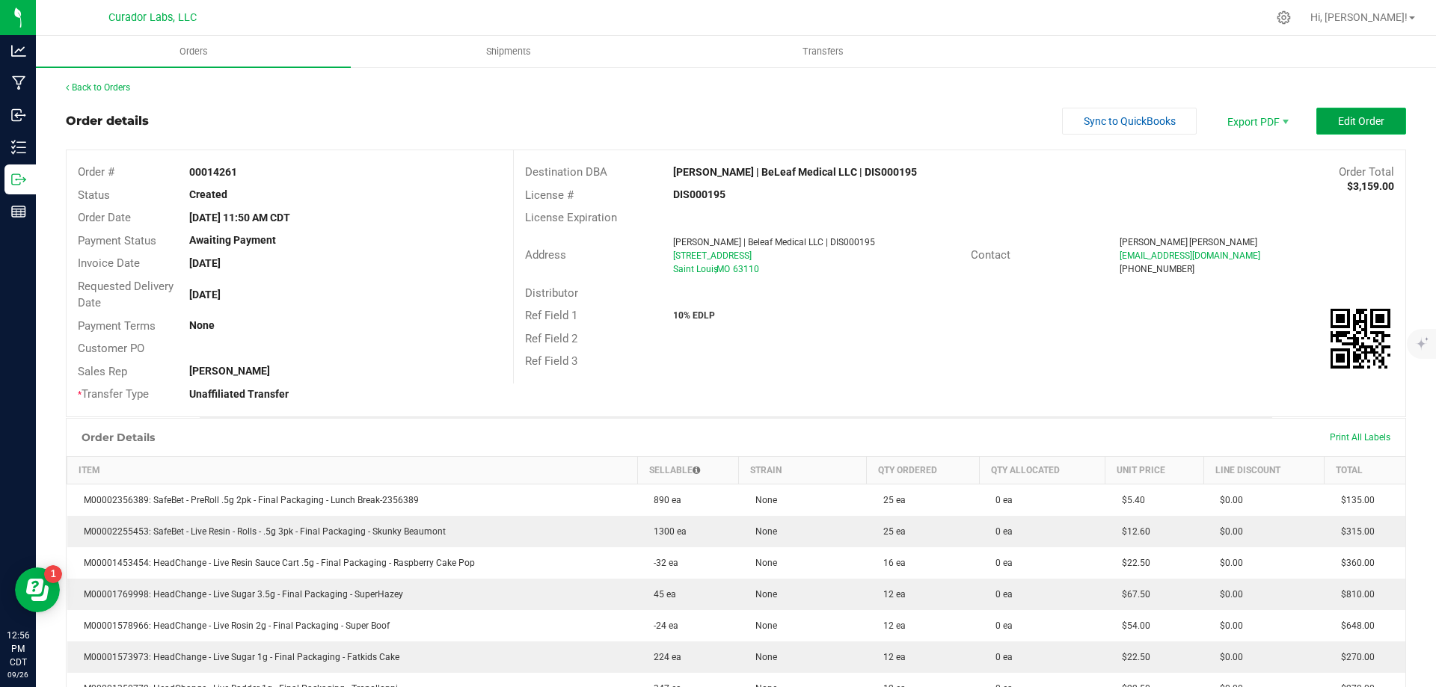
click at [1357, 120] on span "Edit Order" at bounding box center [1361, 121] width 46 height 12
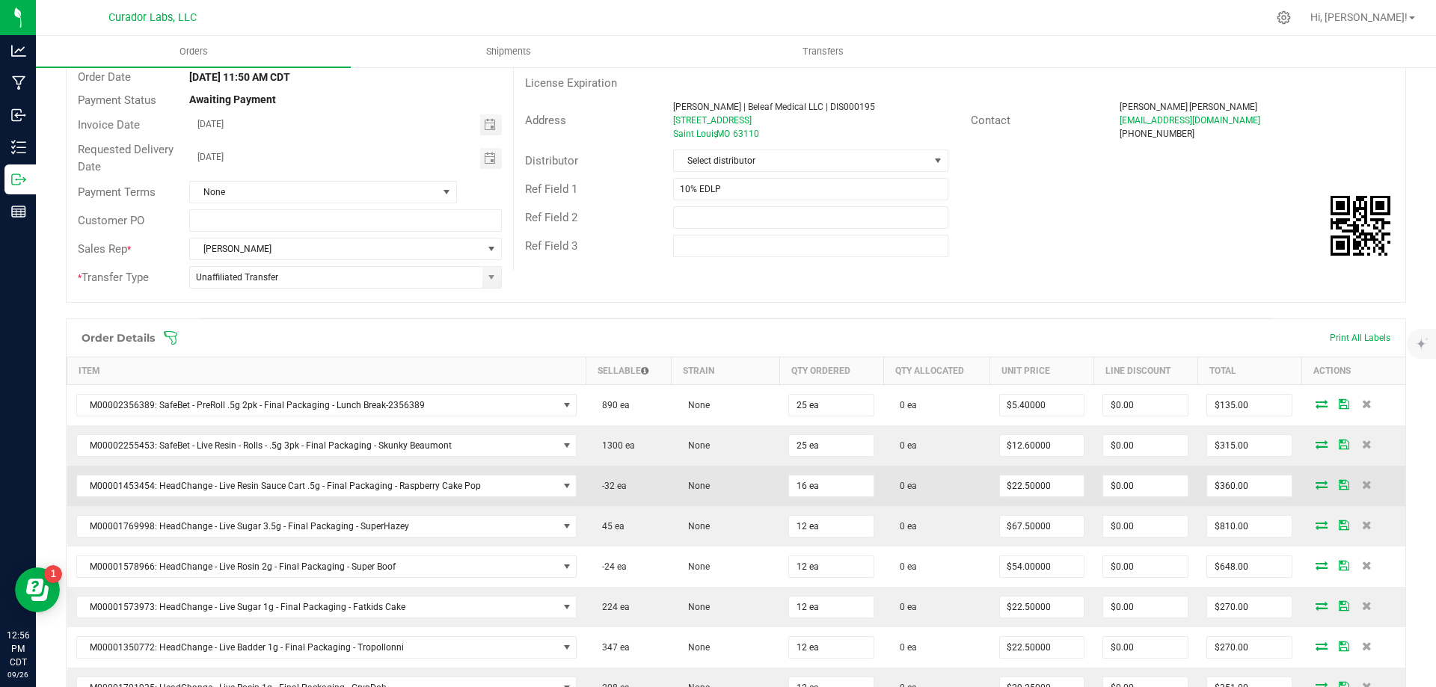
scroll to position [150, 0]
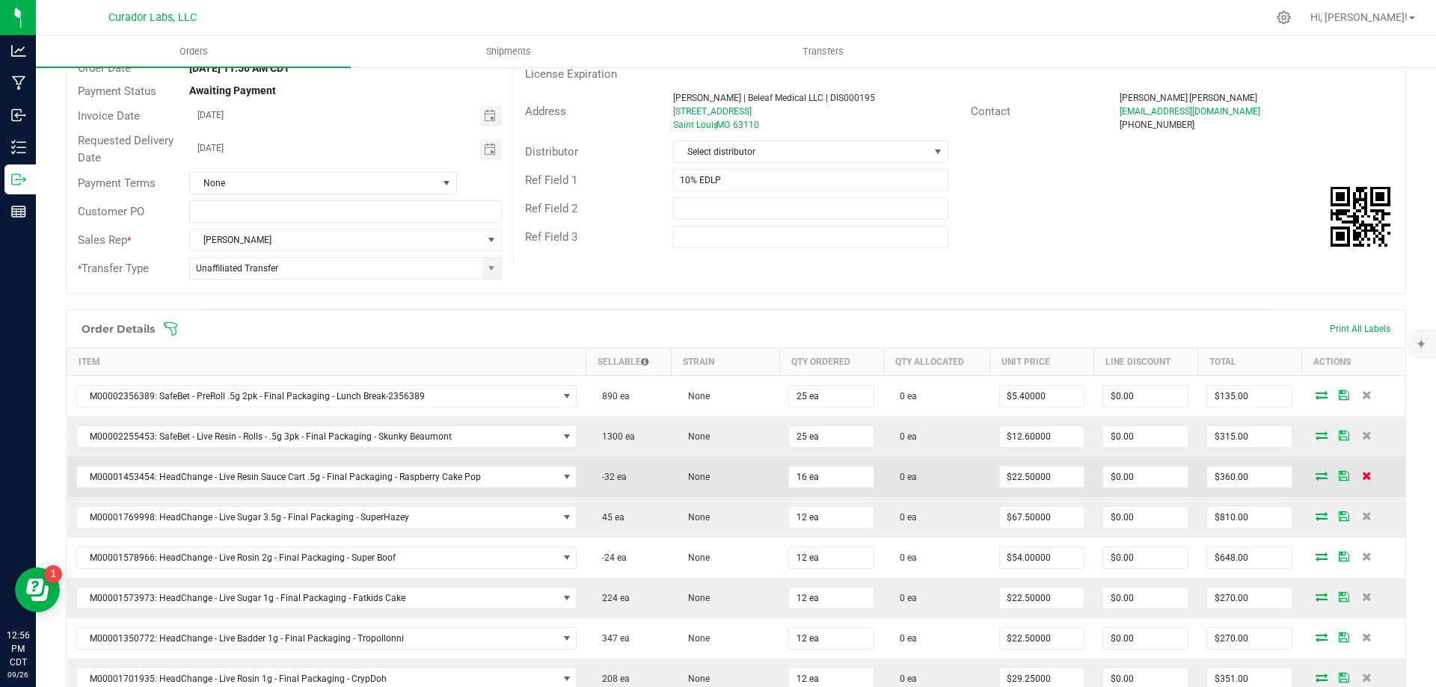
click at [1362, 476] on icon at bounding box center [1367, 475] width 10 height 9
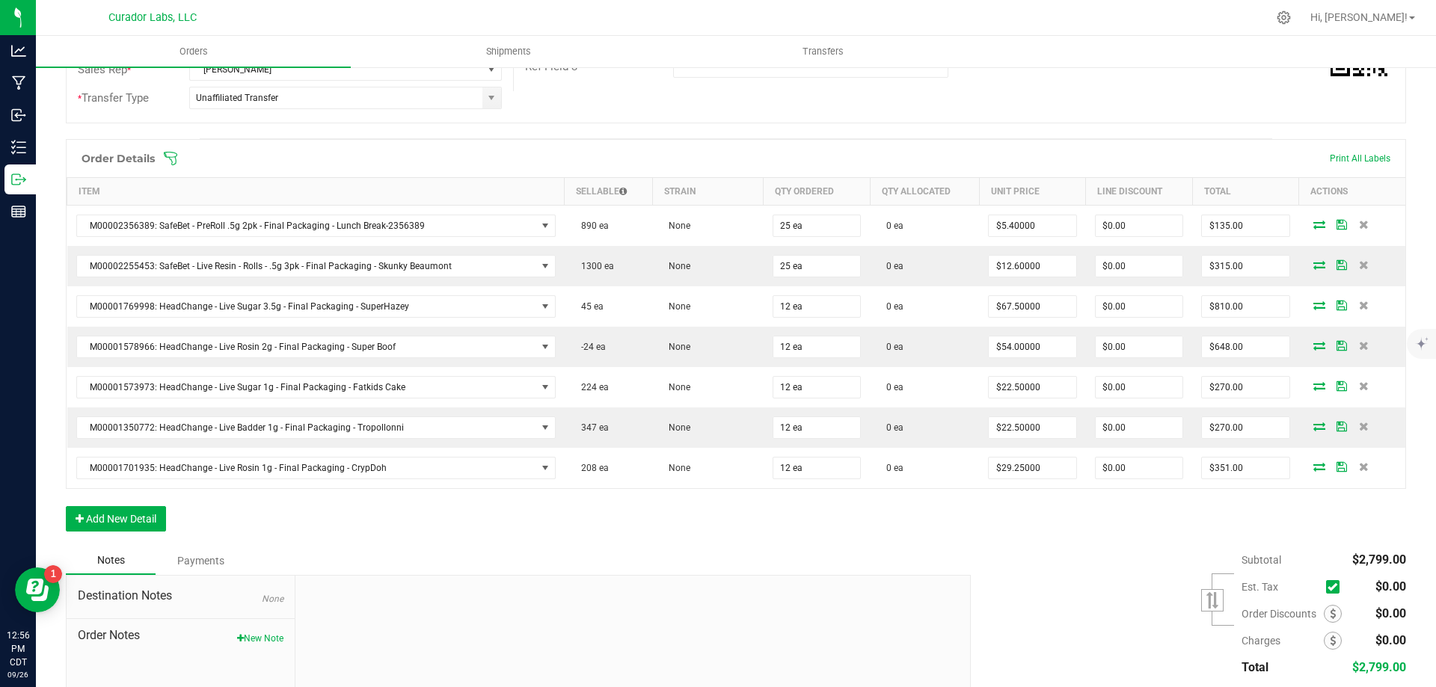
scroll to position [374, 0]
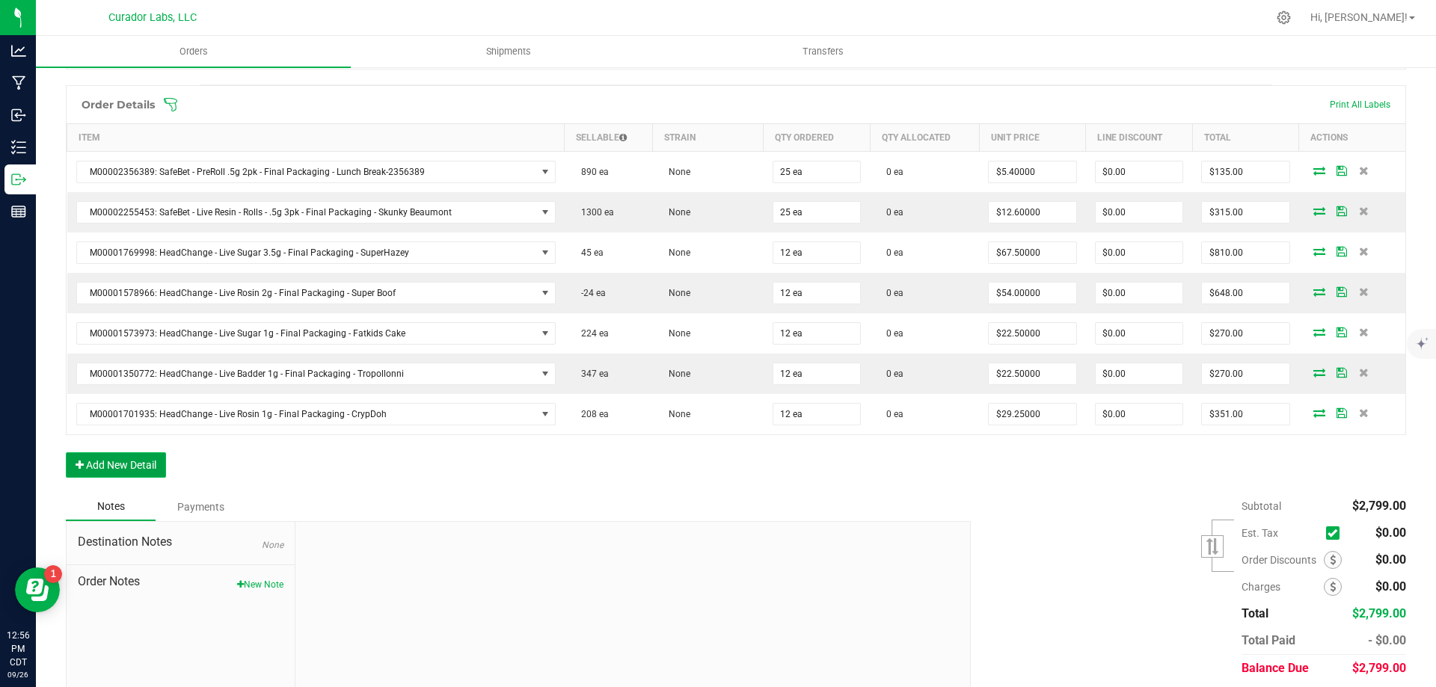
click at [126, 471] on button "Add New Detail" at bounding box center [116, 464] width 100 height 25
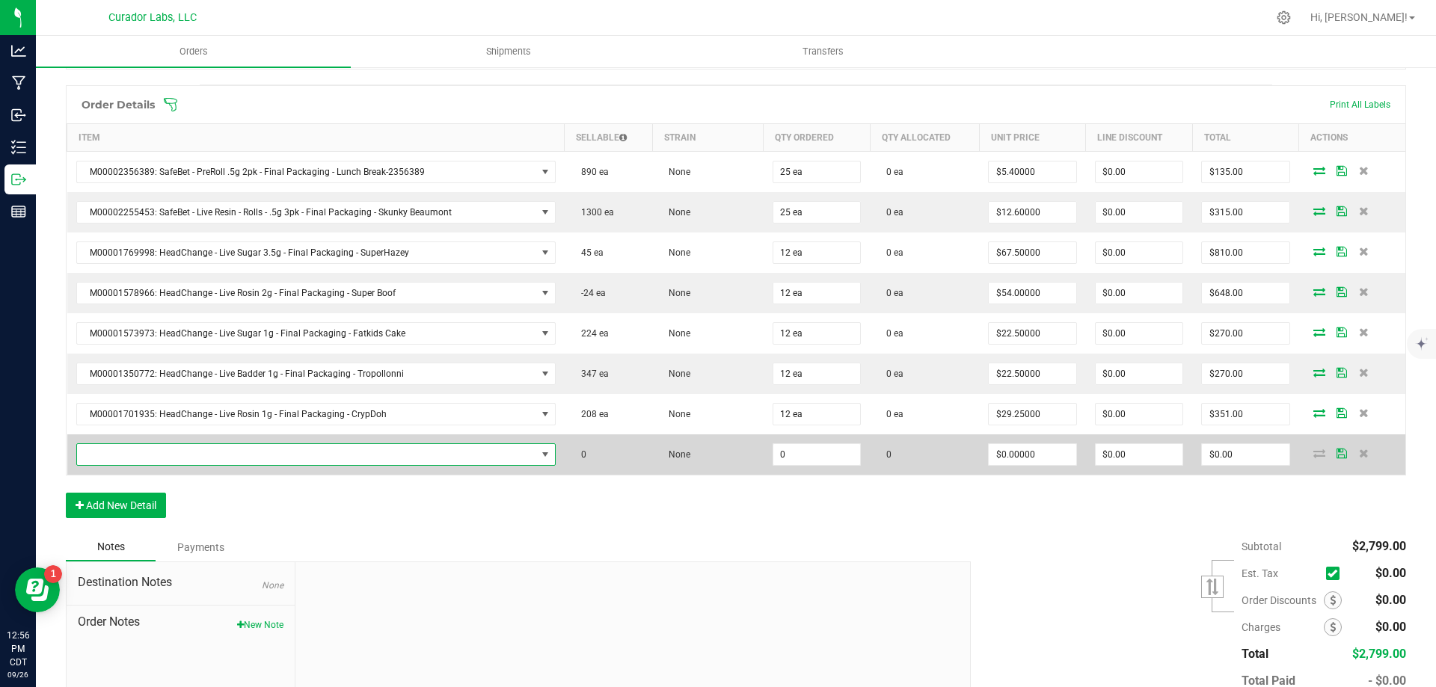
click at [159, 459] on span "NO DATA FOUND" at bounding box center [306, 454] width 459 height 21
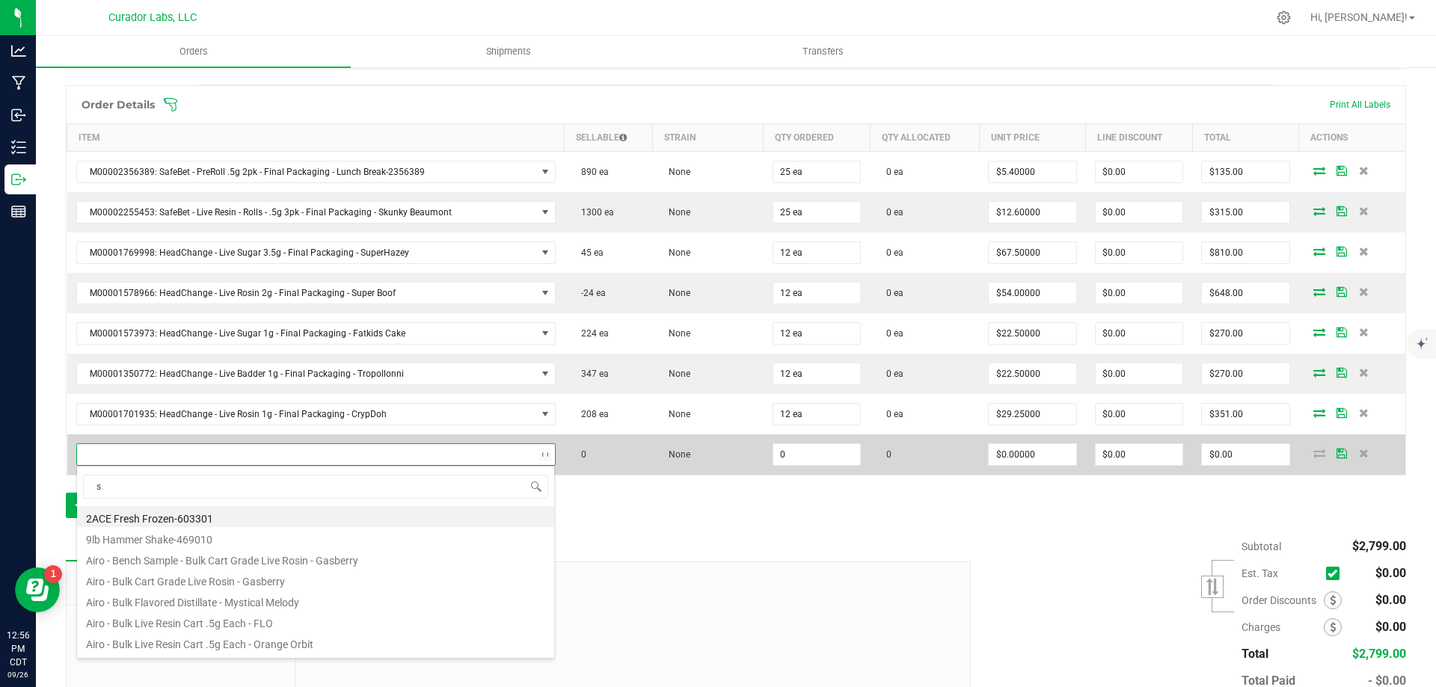
scroll to position [22, 467]
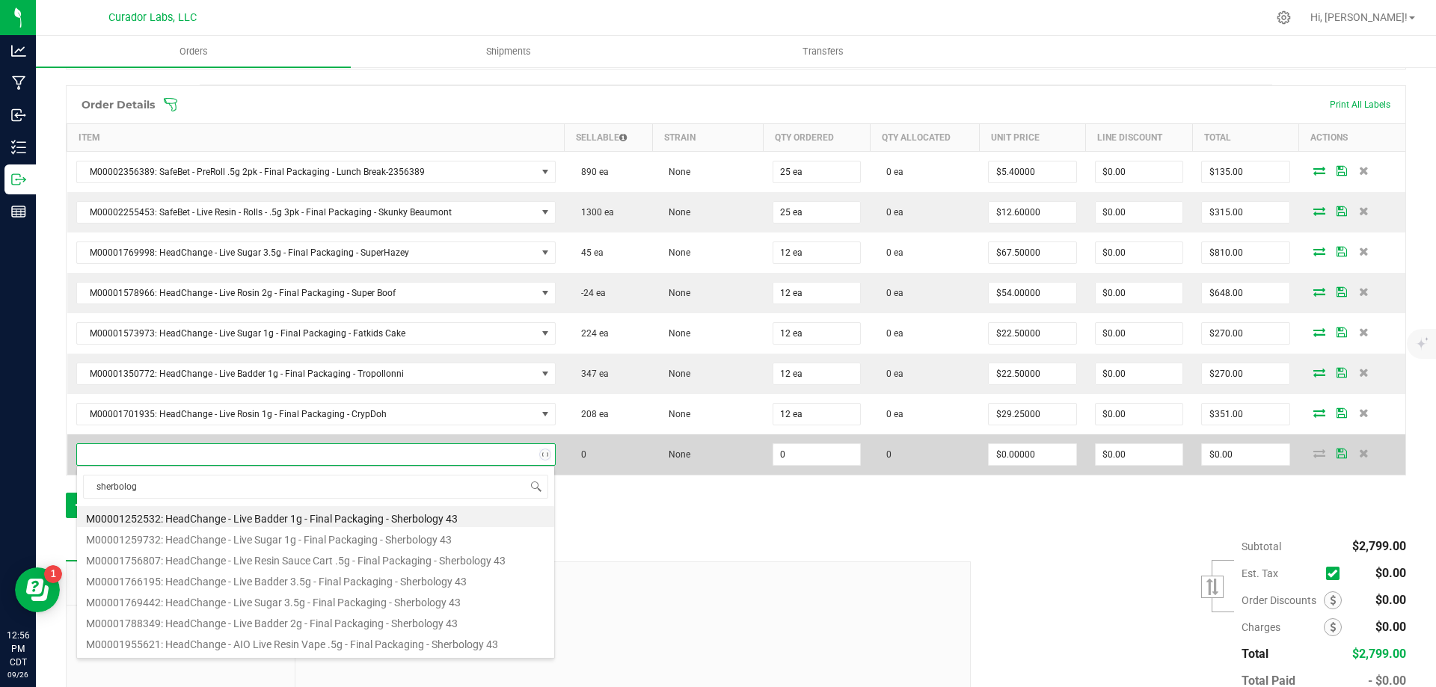
type input "sherbology"
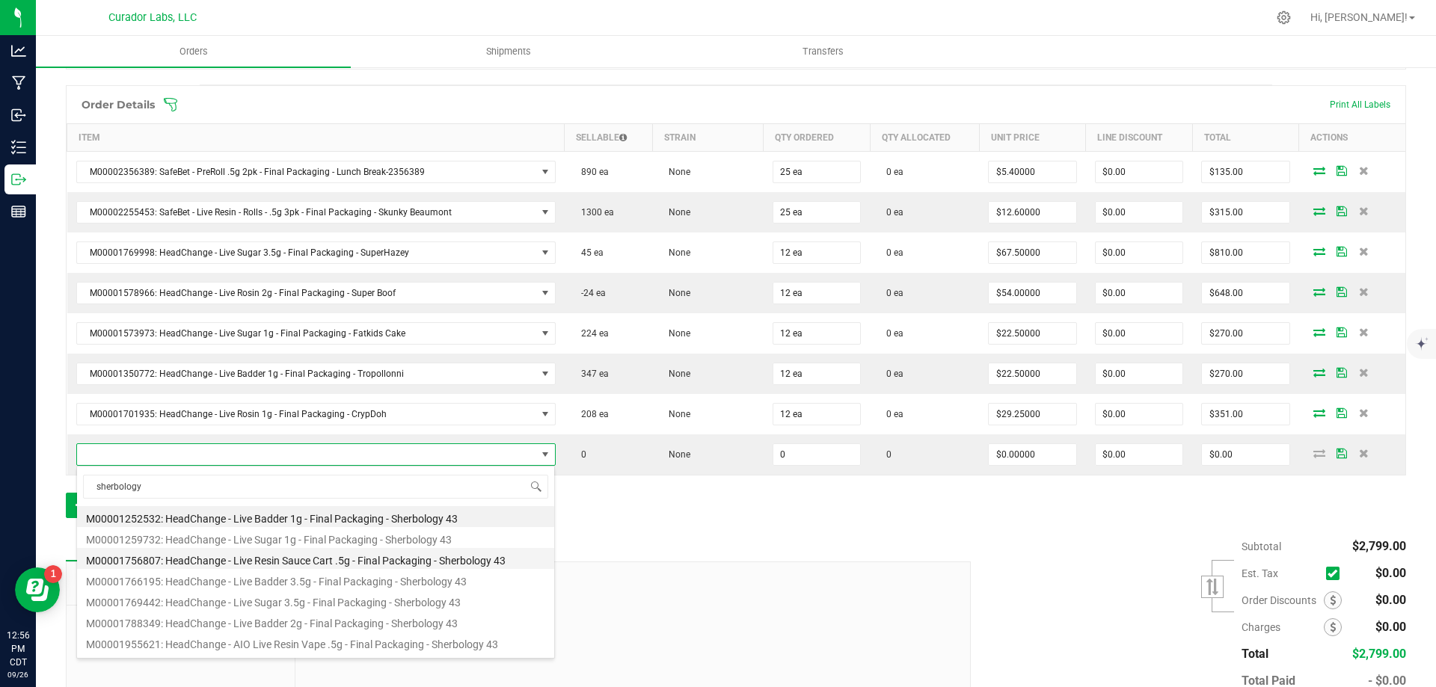
click at [299, 561] on li "M00001756807: HeadChange - Live Resin Sauce Cart .5g - Final Packaging - Sherbo…" at bounding box center [315, 558] width 477 height 21
type input "0 ea"
type input "$22.50000"
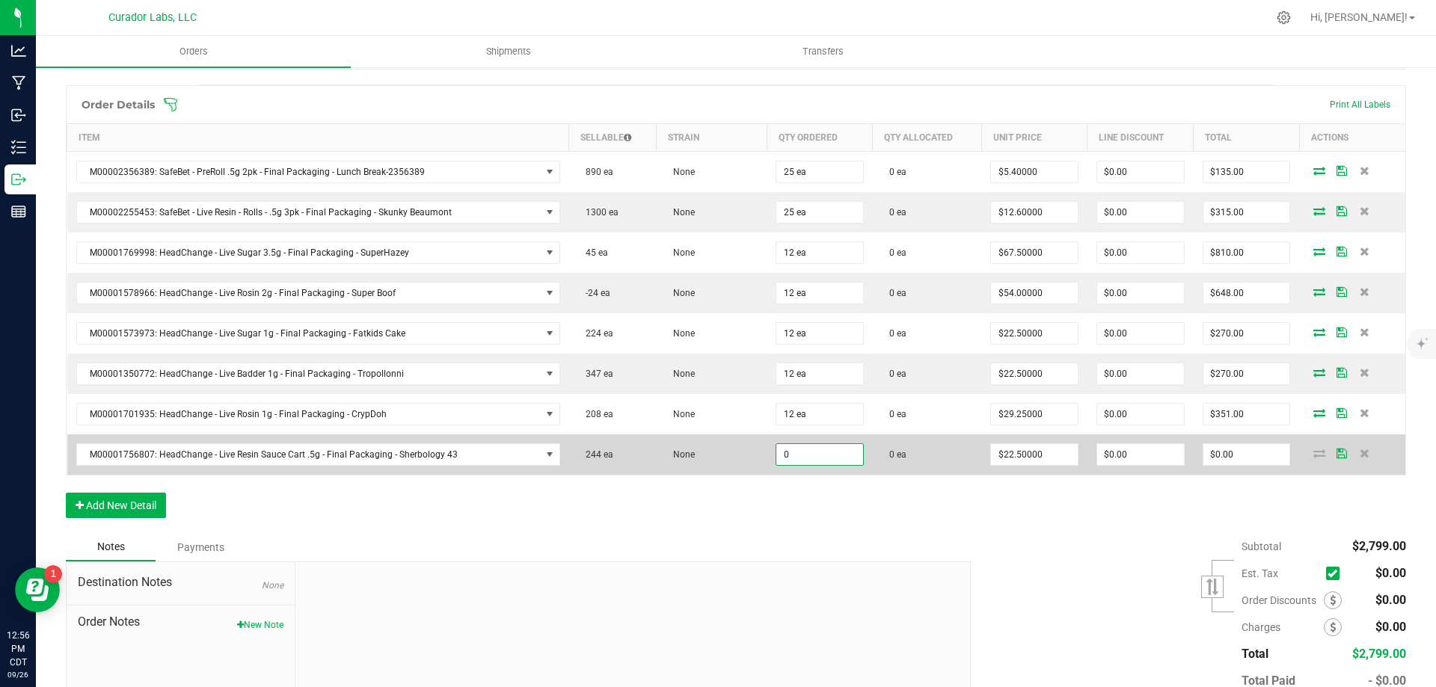
click at [779, 462] on input "0" at bounding box center [819, 454] width 87 height 21
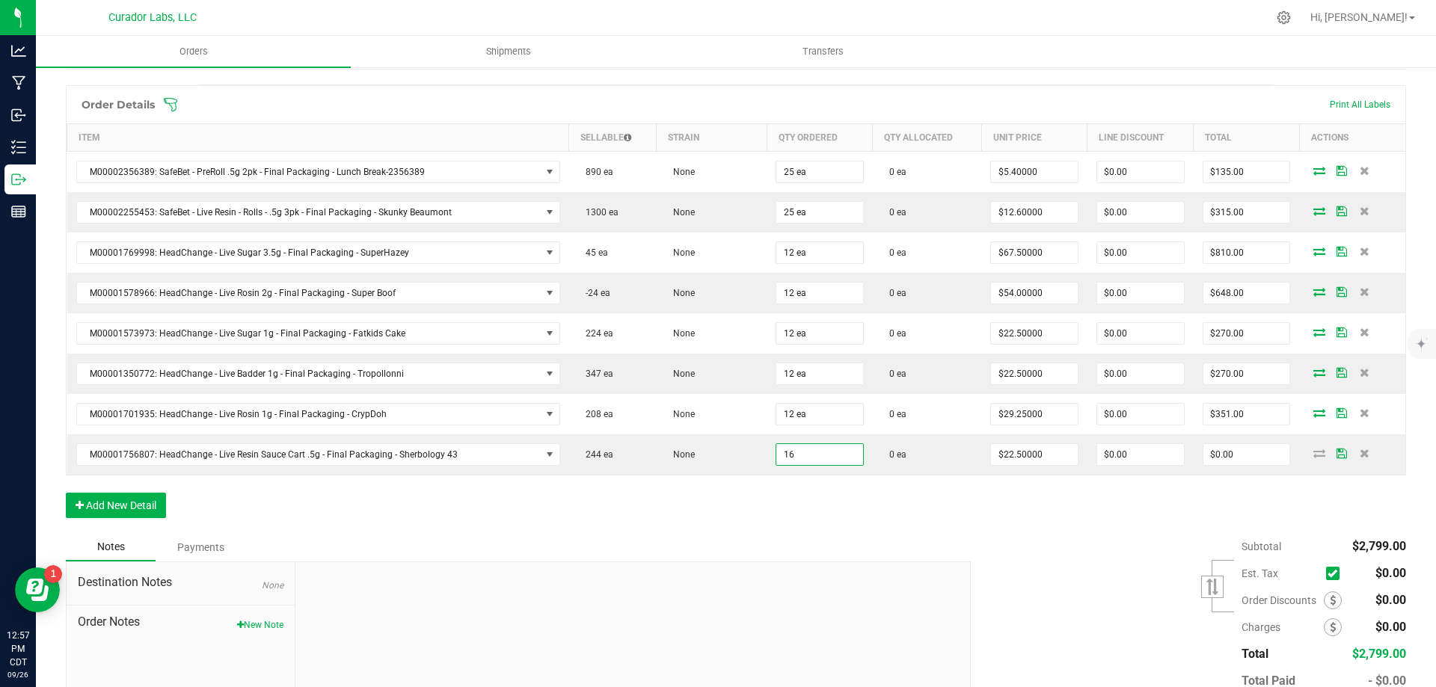
type input "16 ea"
type input "$360.00"
click at [942, 476] on div "Order Details Print All Labels Item Sellable Strain Qty Ordered Qty Allocated U…" at bounding box center [736, 309] width 1340 height 448
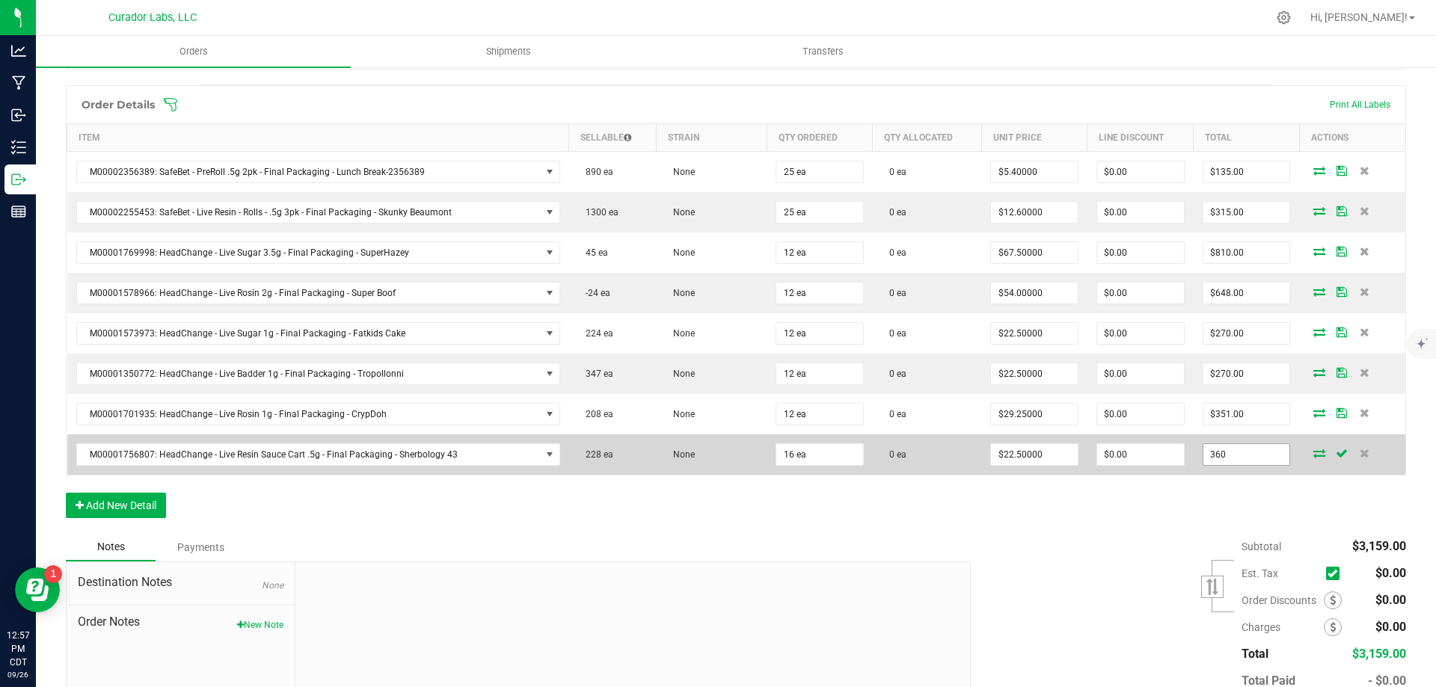
click at [1250, 457] on input "360" at bounding box center [1246, 454] width 87 height 21
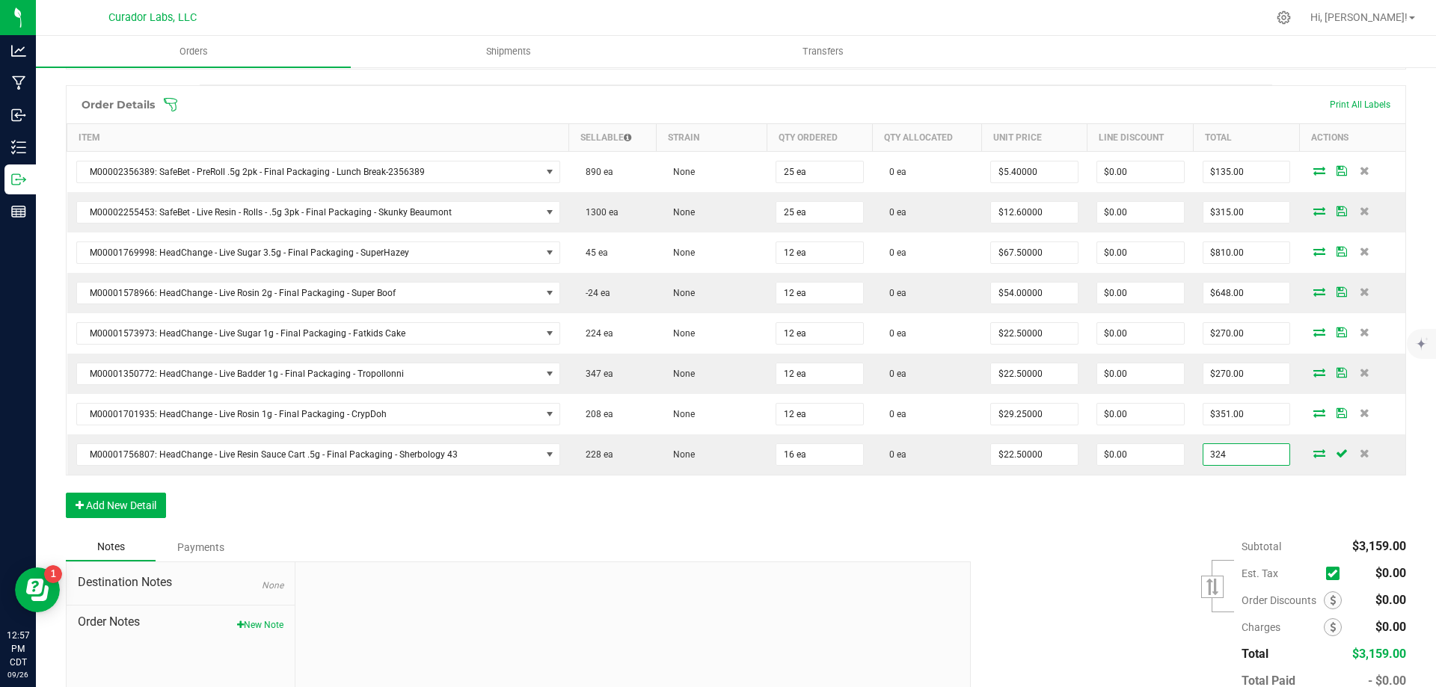
type input "324"
type input "$20.25000"
type input "$324.00"
click at [829, 506] on div "Order Details Print All Labels Item Sellable Strain Qty Ordered Qty Allocated U…" at bounding box center [736, 309] width 1340 height 448
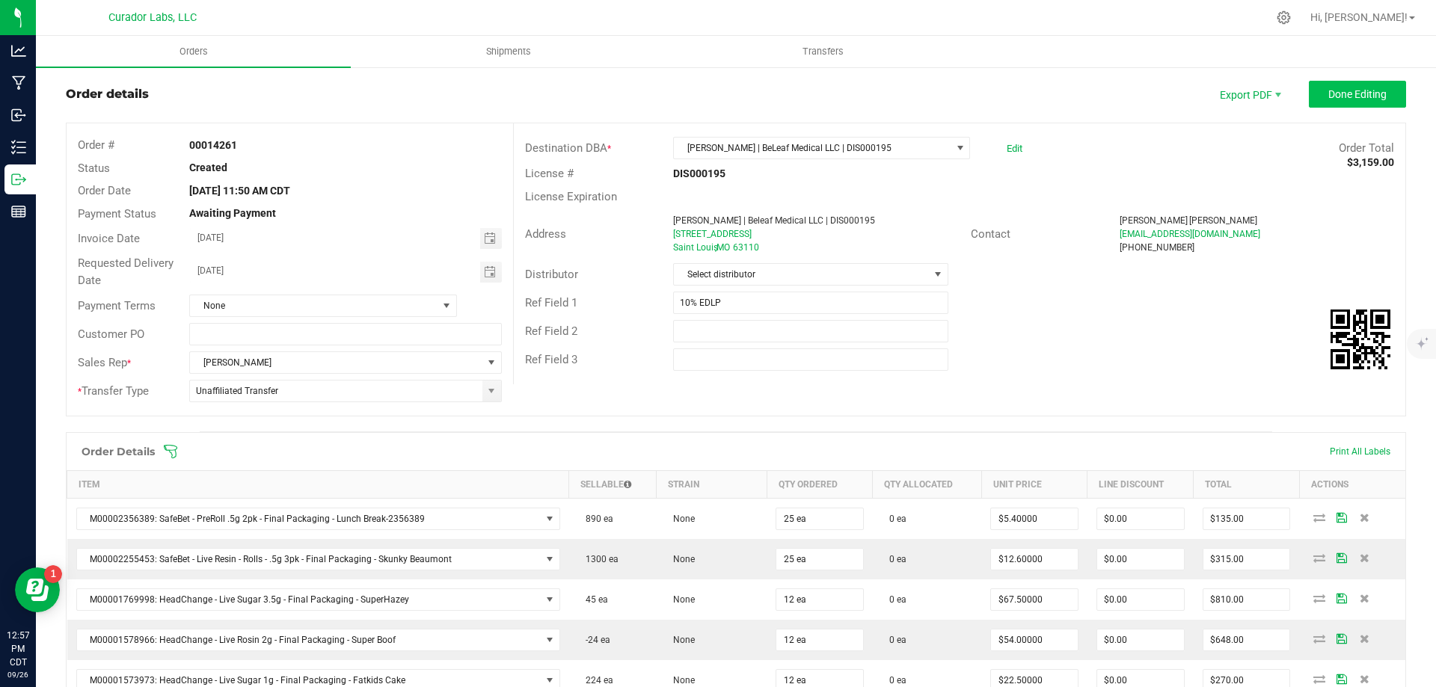
scroll to position [0, 0]
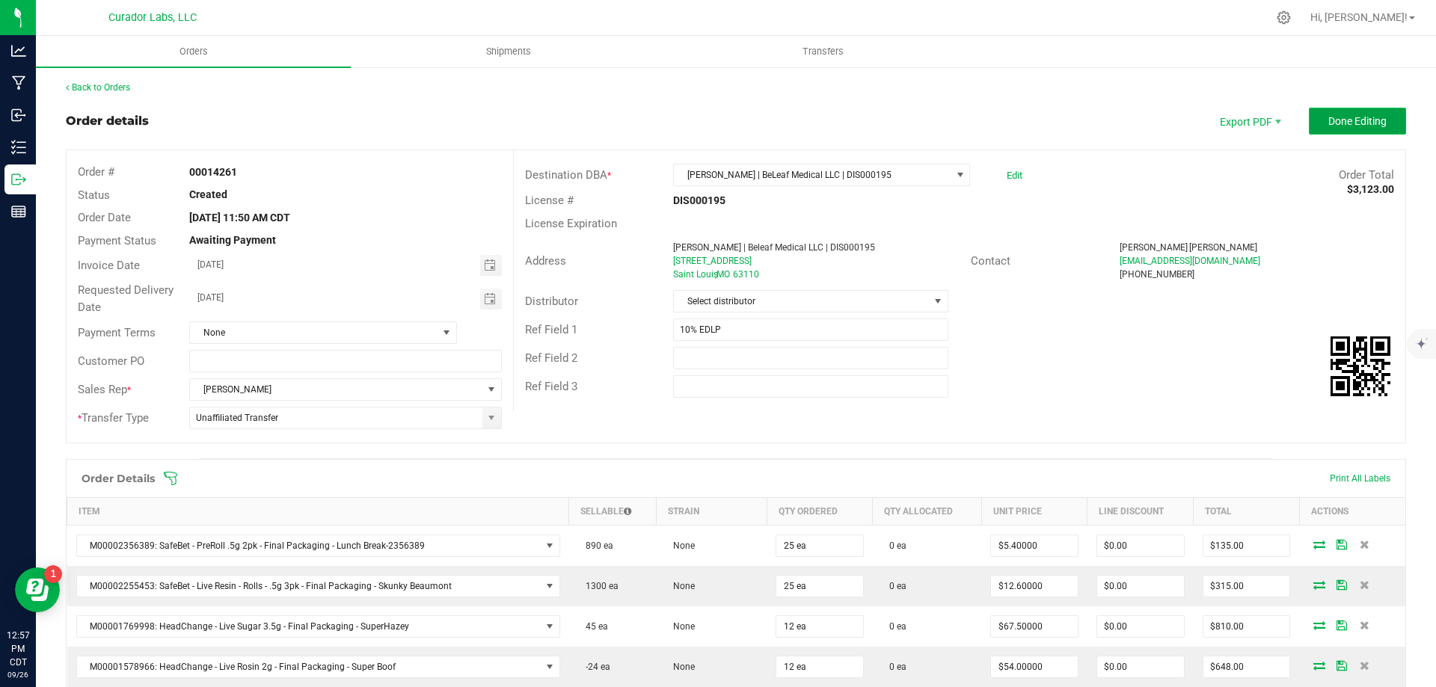
click at [1333, 122] on span "Done Editing" at bounding box center [1357, 121] width 58 height 12
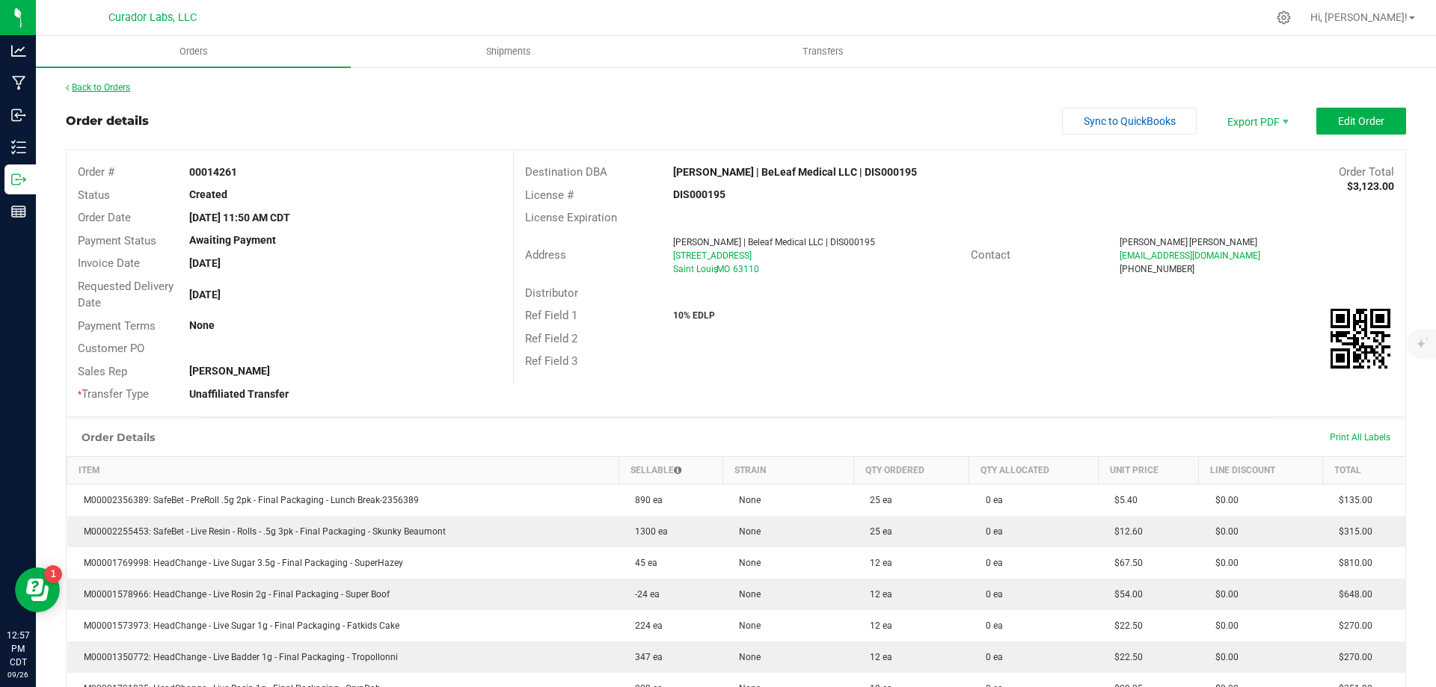
click at [120, 85] on link "Back to Orders" at bounding box center [98, 87] width 64 height 10
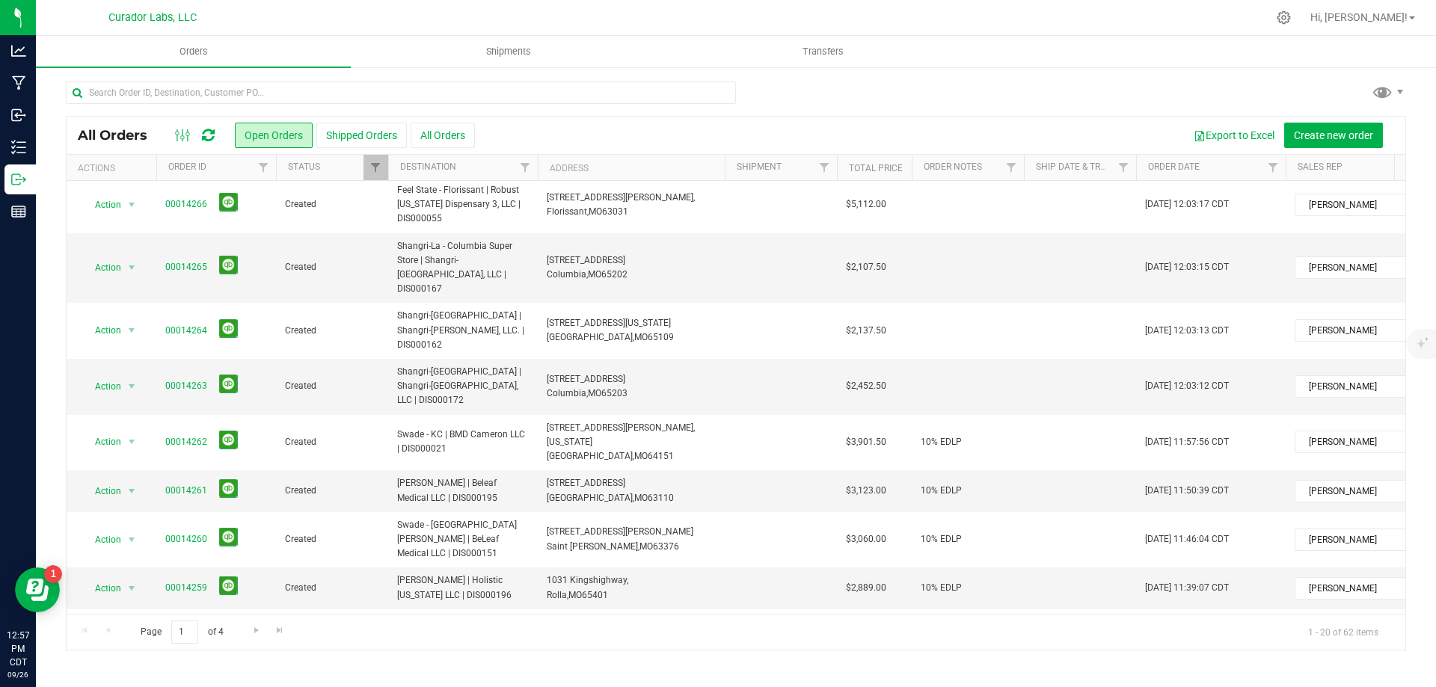
scroll to position [224, 0]
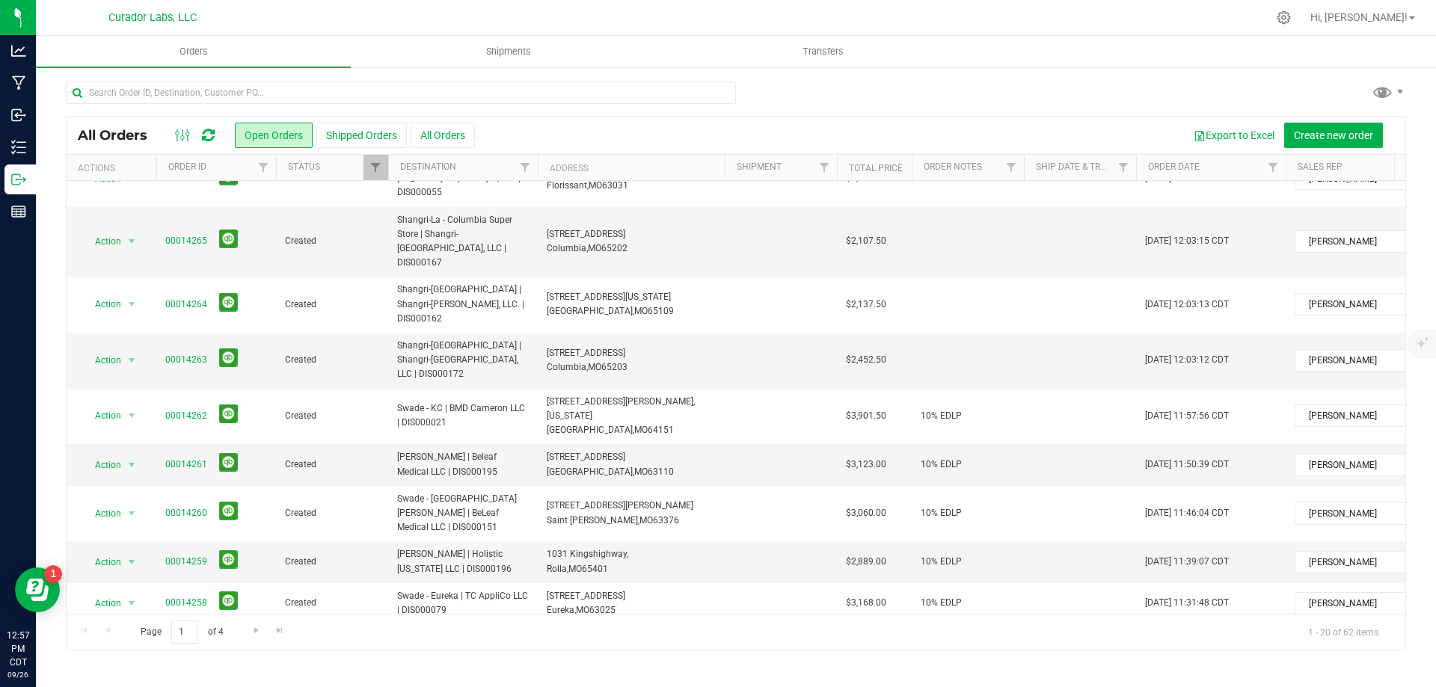
click at [170, 638] on link "00014257" at bounding box center [186, 645] width 42 height 14
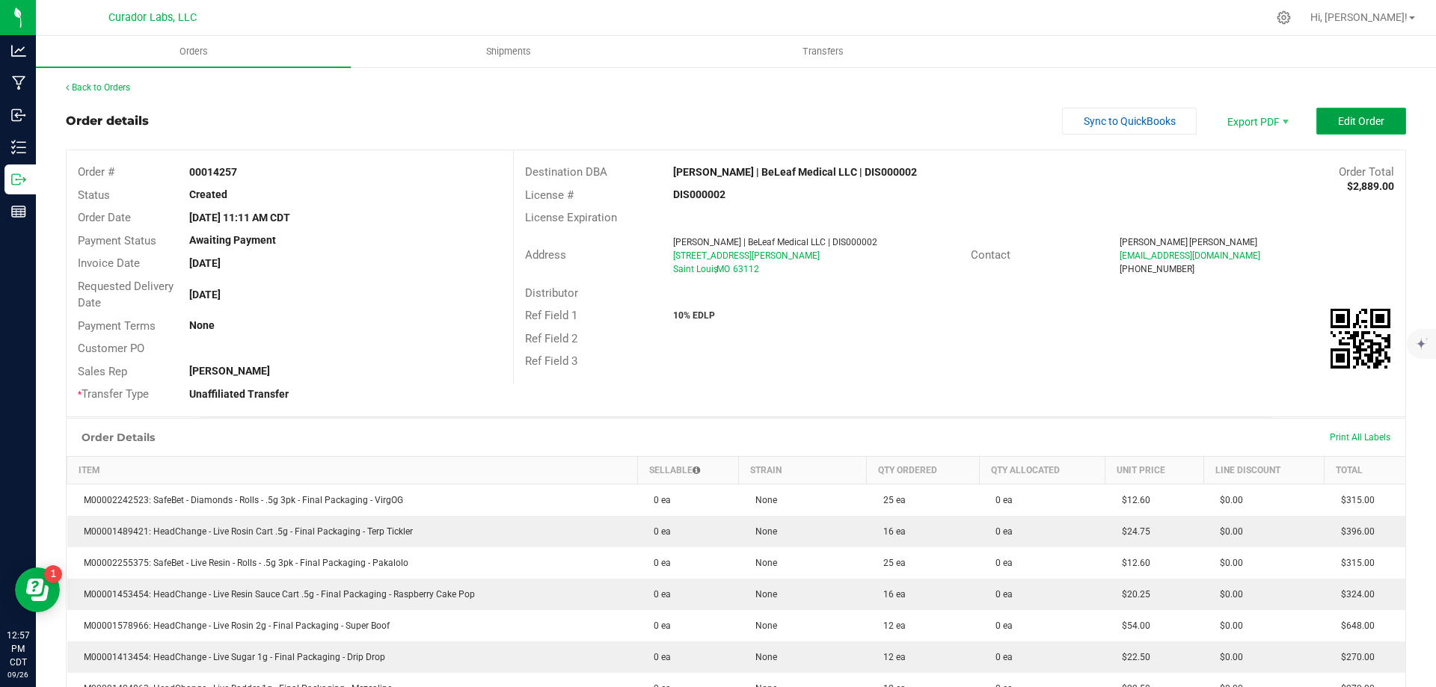
click at [1356, 126] on span "Edit Order" at bounding box center [1361, 121] width 46 height 12
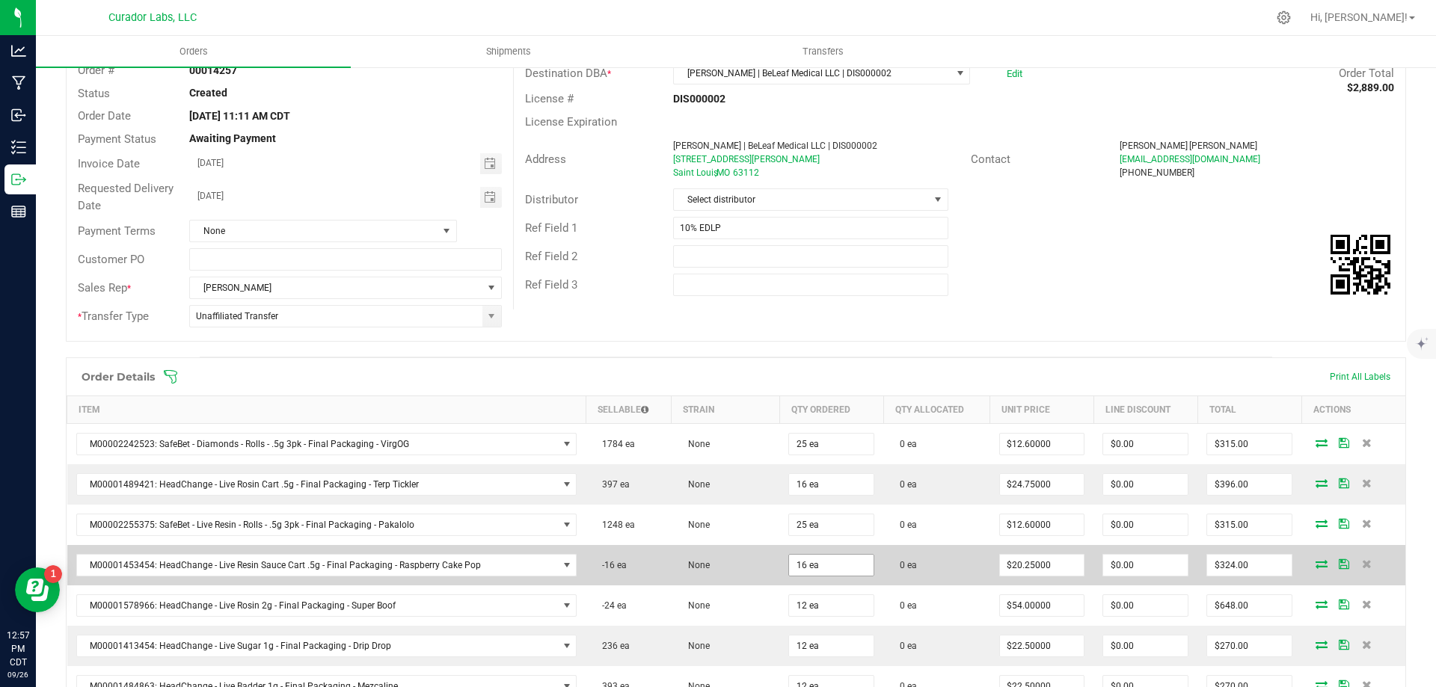
scroll to position [150, 0]
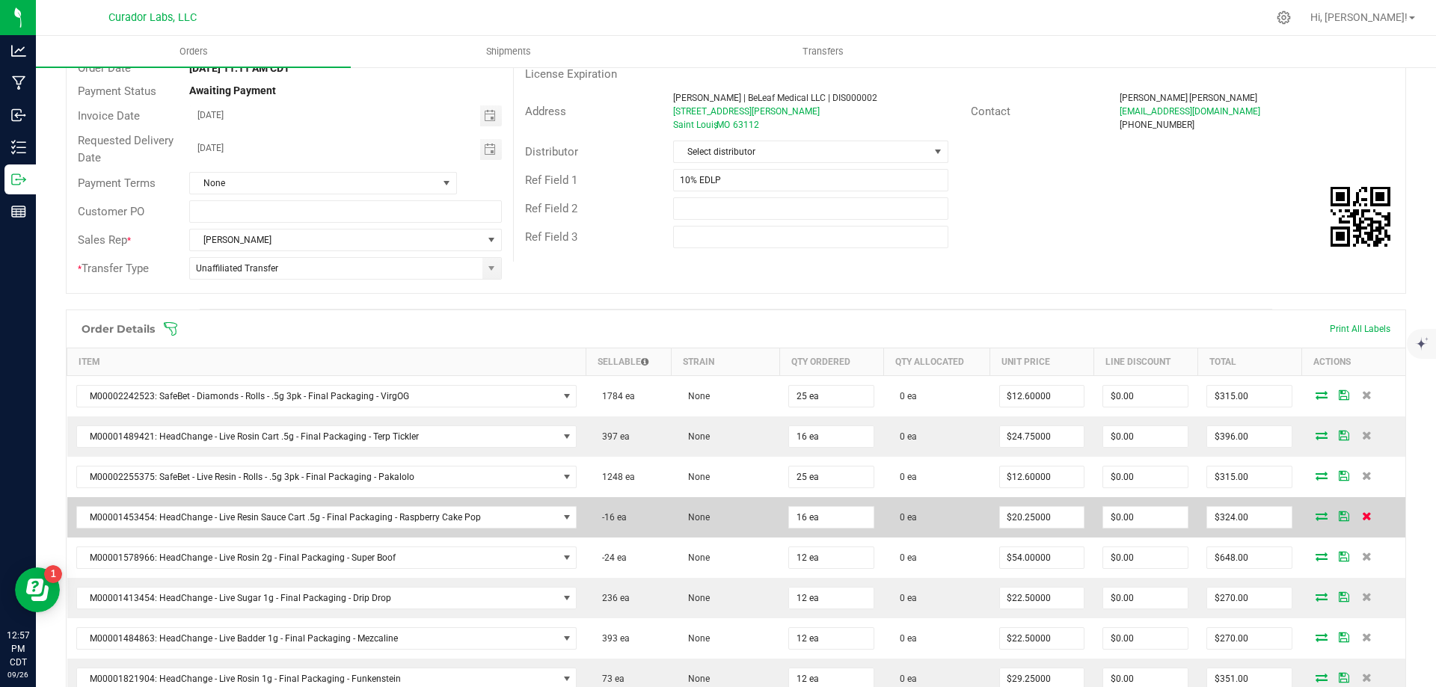
click at [1362, 517] on icon at bounding box center [1367, 516] width 10 height 9
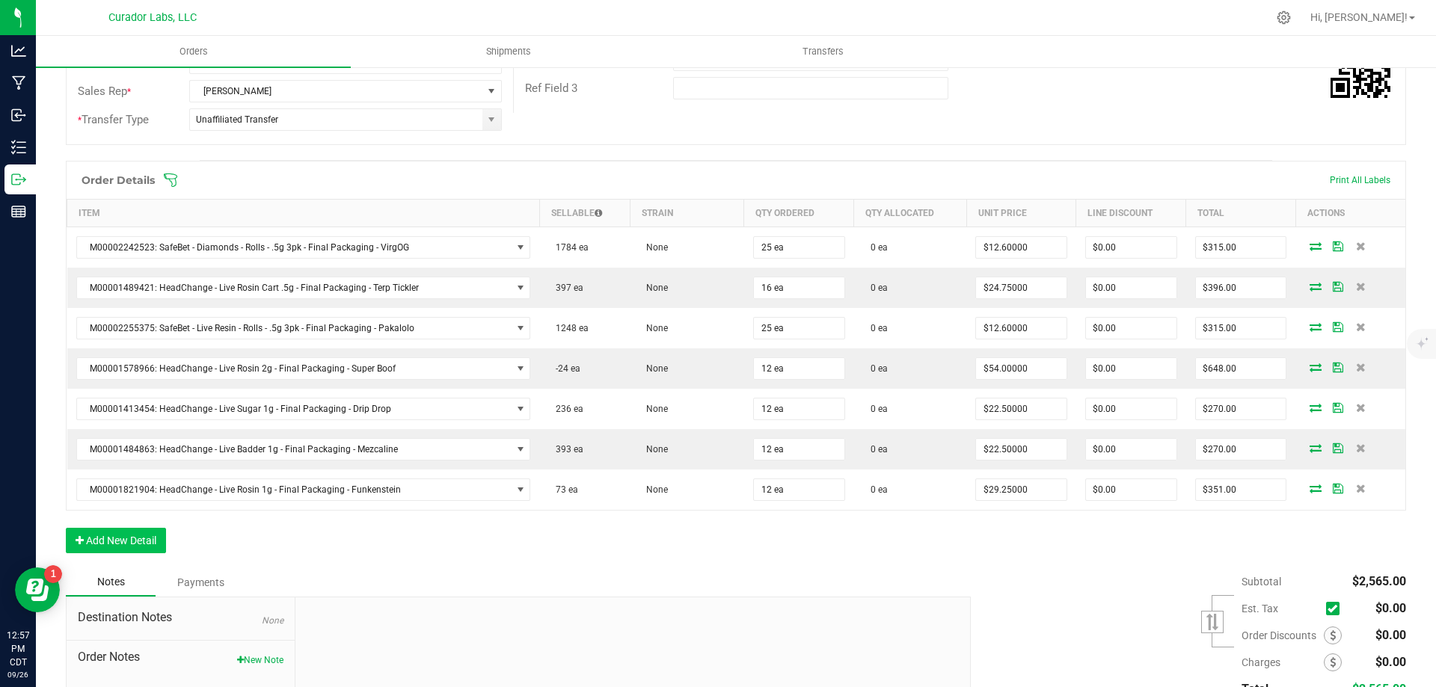
scroll to position [299, 0]
click at [140, 530] on button "Add New Detail" at bounding box center [116, 539] width 100 height 25
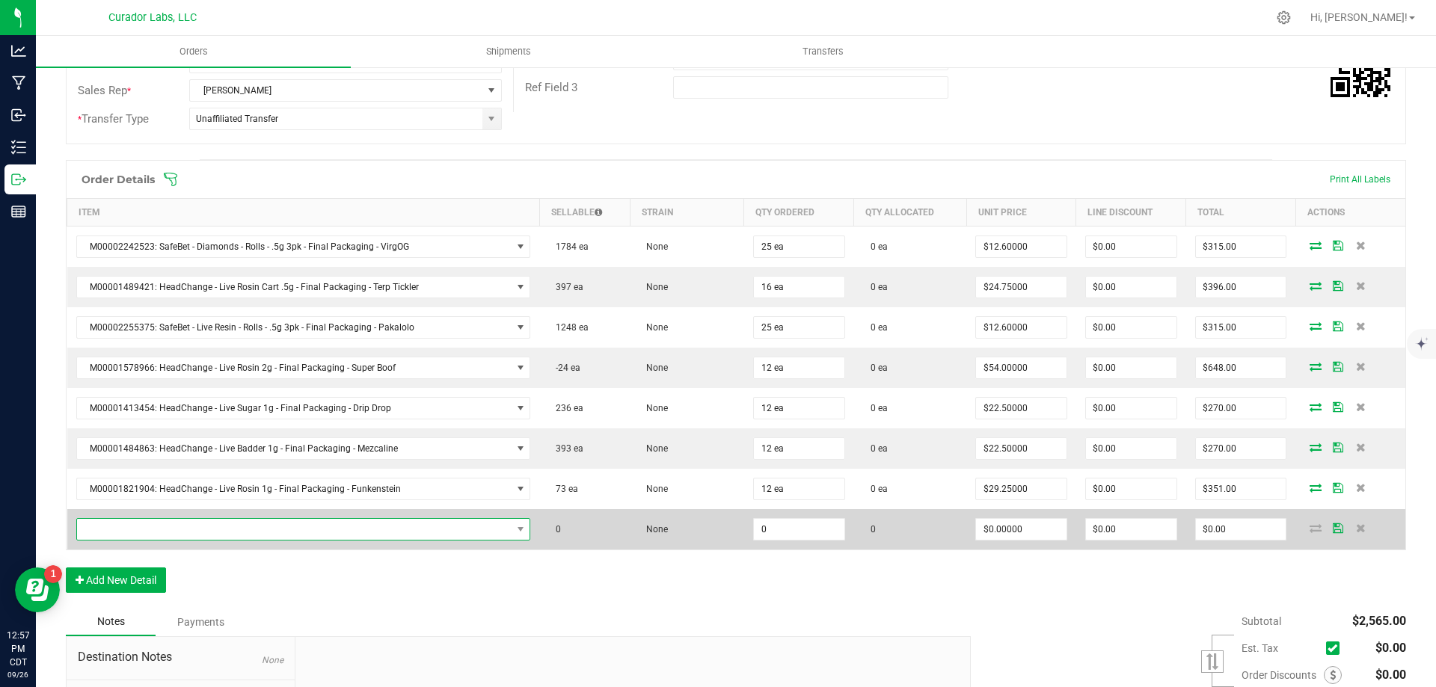
click at [295, 527] on span "NO DATA FOUND" at bounding box center [294, 529] width 434 height 21
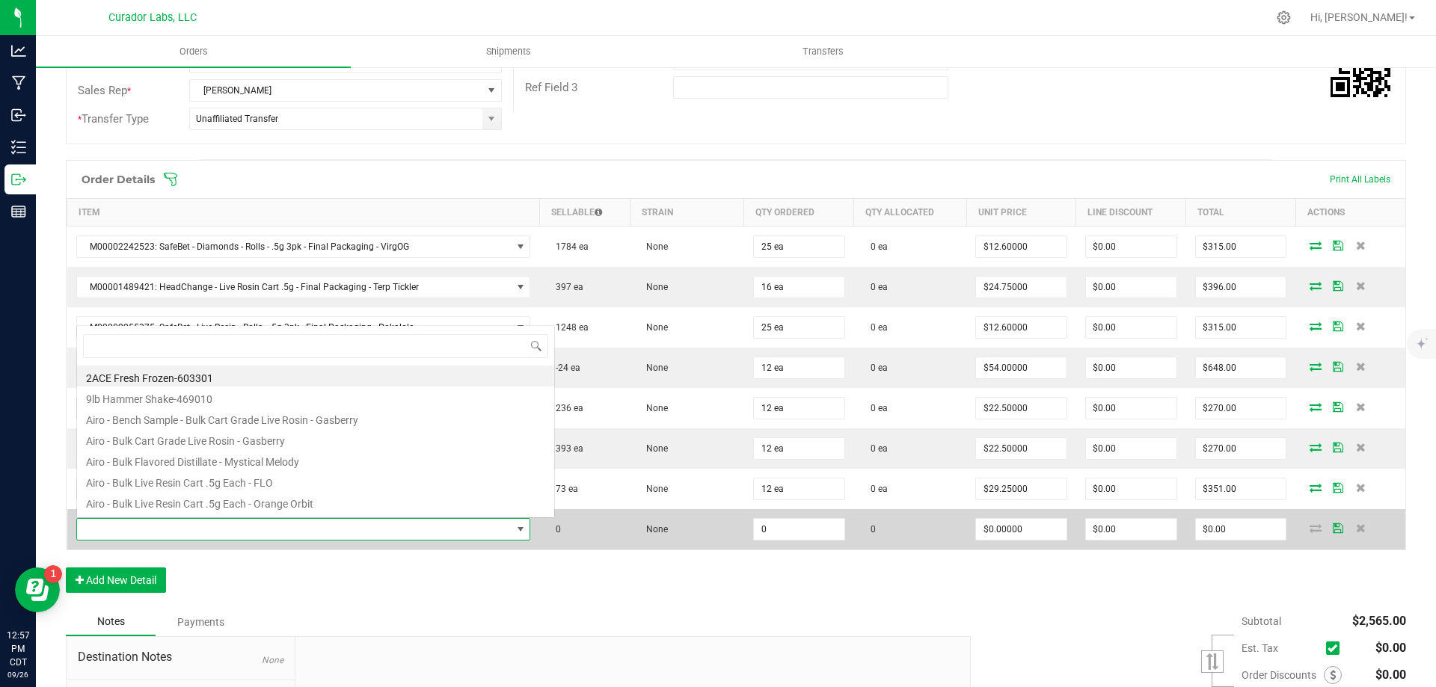
scroll to position [22, 443]
type input "[PERSON_NAME]"
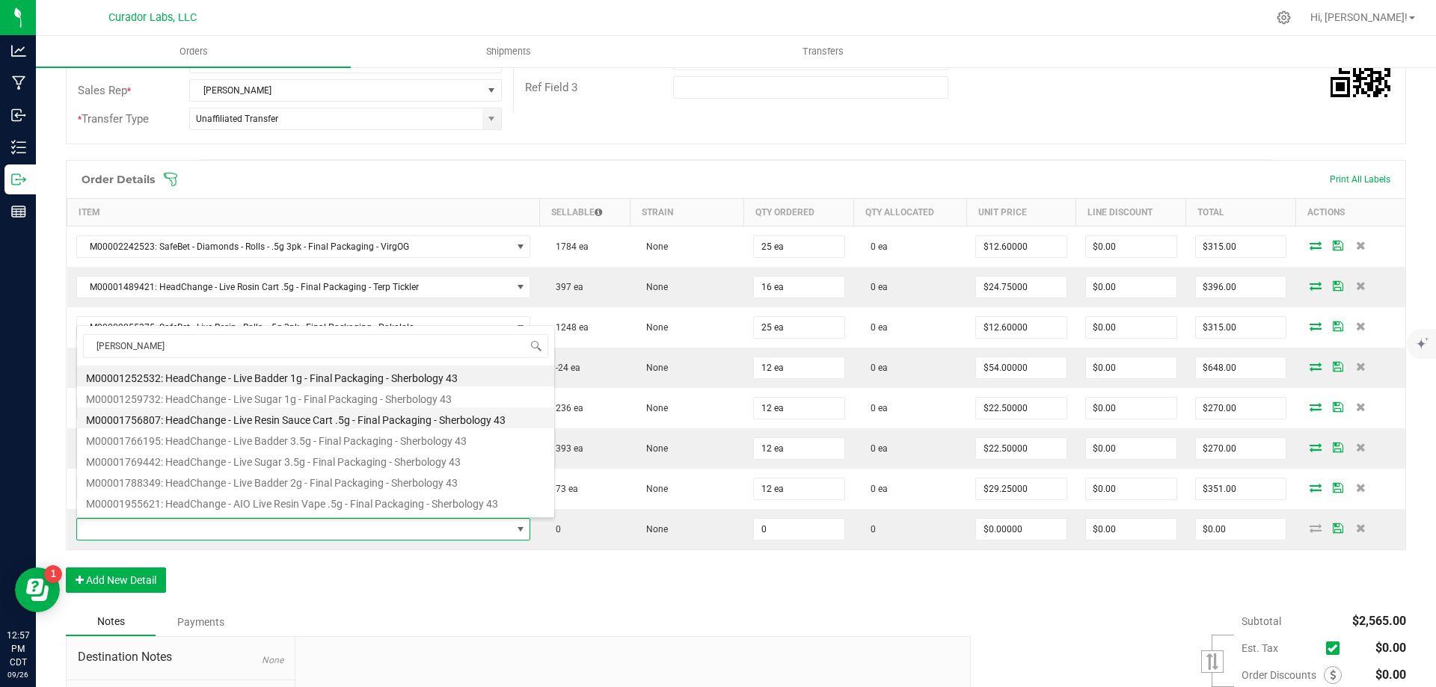
click at [375, 417] on li "M00001756807: HeadChange - Live Resin Sauce Cart .5g - Final Packaging - Sherbo…" at bounding box center [315, 418] width 477 height 21
type input "0 ea"
type input "$22.50000"
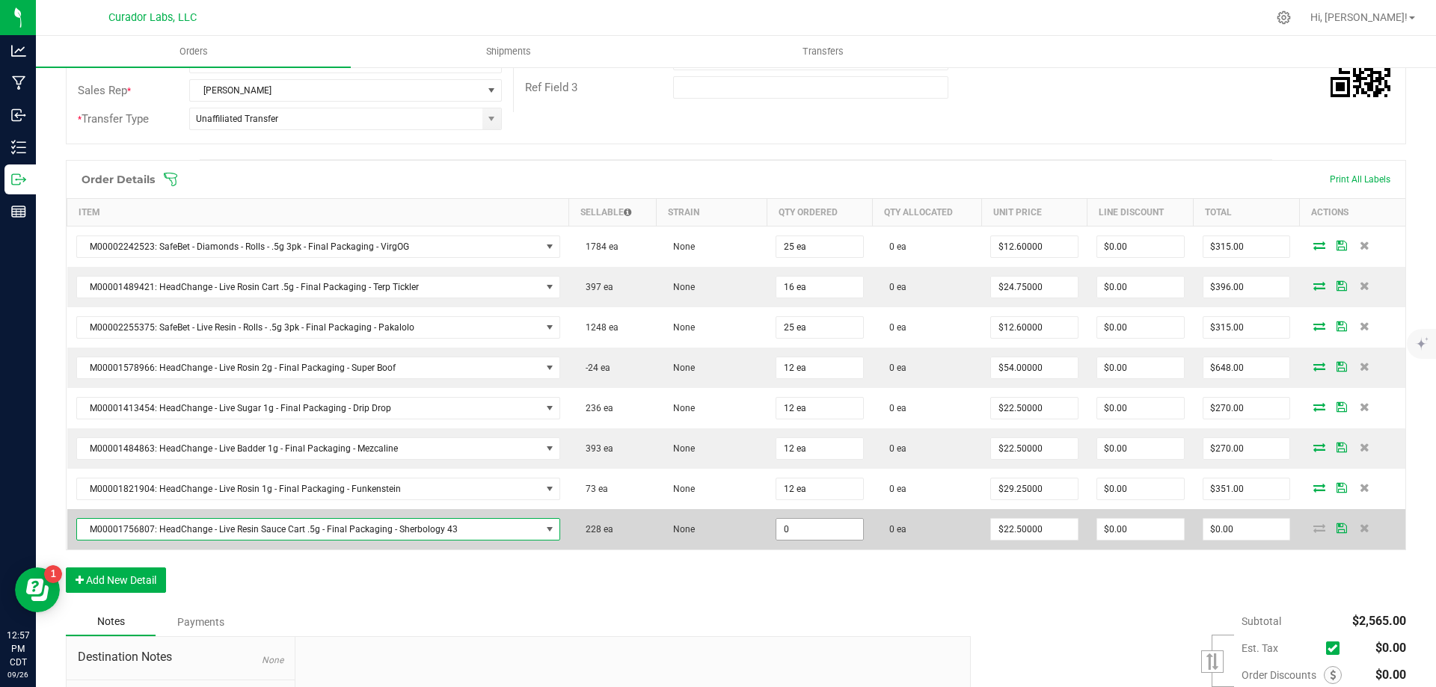
click at [821, 529] on input "0" at bounding box center [819, 529] width 87 height 21
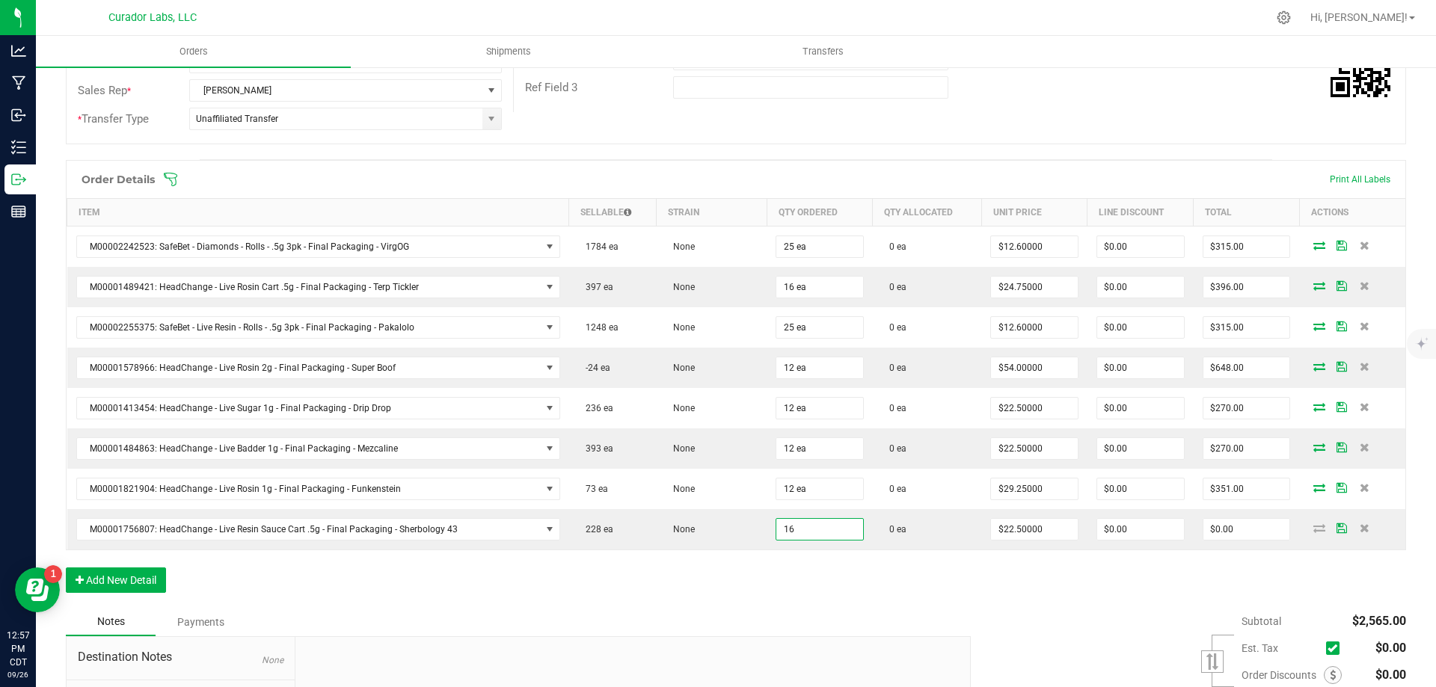
type input "16 ea"
type input "$360.00"
click at [1054, 595] on div "Order Details Print All Labels Item Sellable Strain Qty Ordered Qty Allocated U…" at bounding box center [736, 384] width 1340 height 448
click at [1229, 534] on input "360" at bounding box center [1246, 529] width 87 height 21
type input "324"
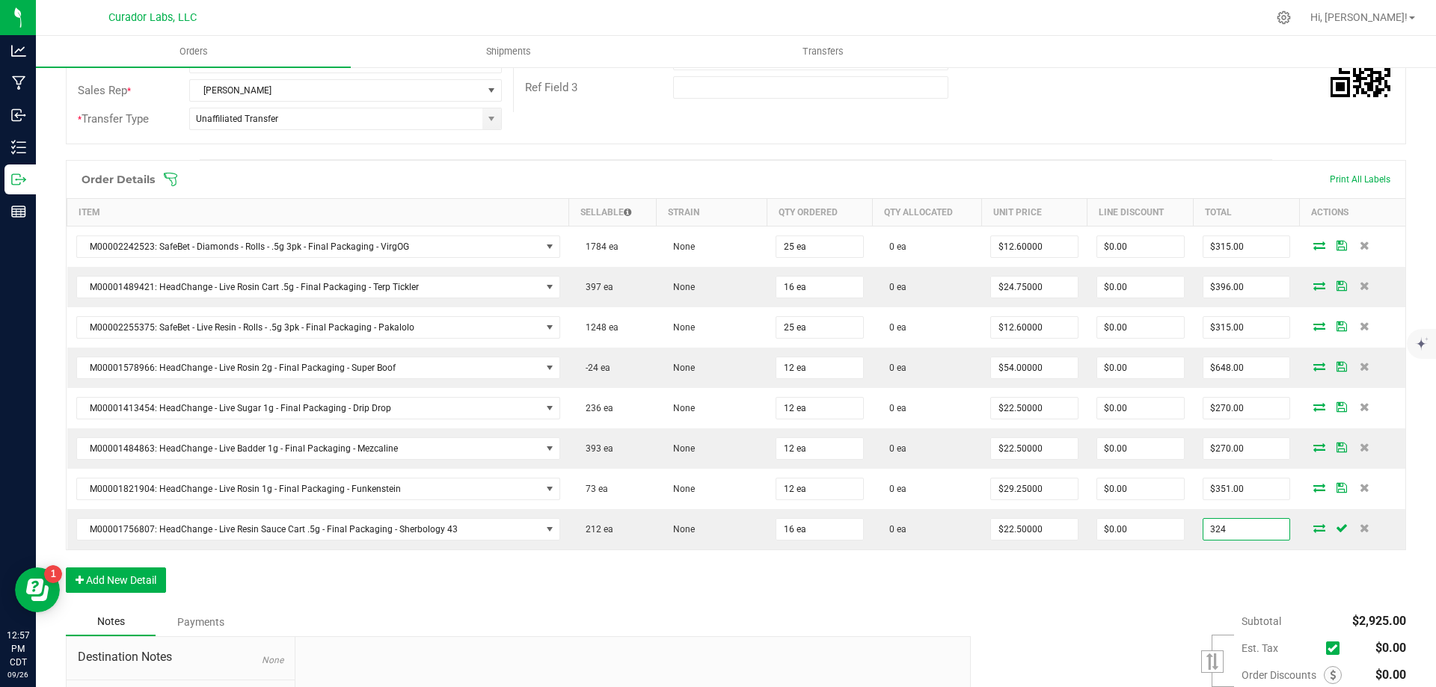
type input "$20.25000"
type input "$324.00"
click at [1167, 591] on div "Order Details Print All Labels Item Sellable Strain Qty Ordered Qty Allocated U…" at bounding box center [736, 384] width 1340 height 448
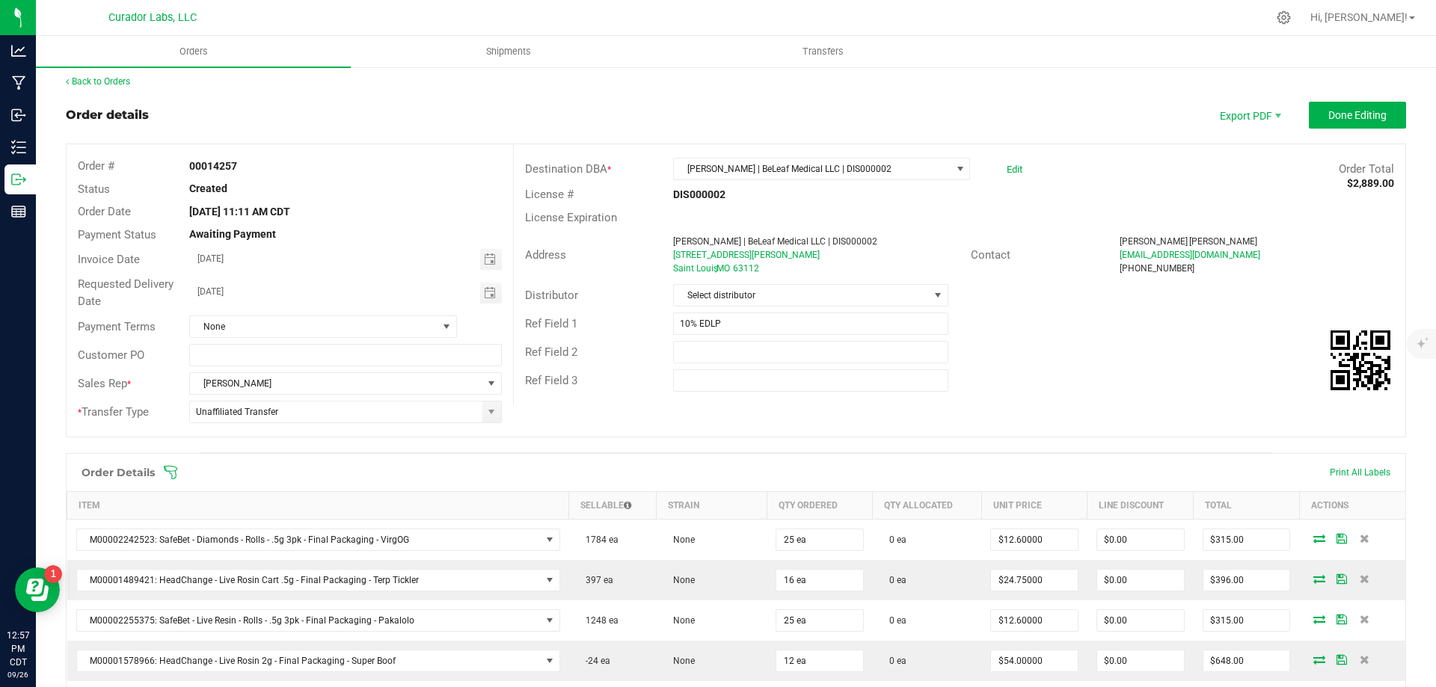
scroll to position [0, 0]
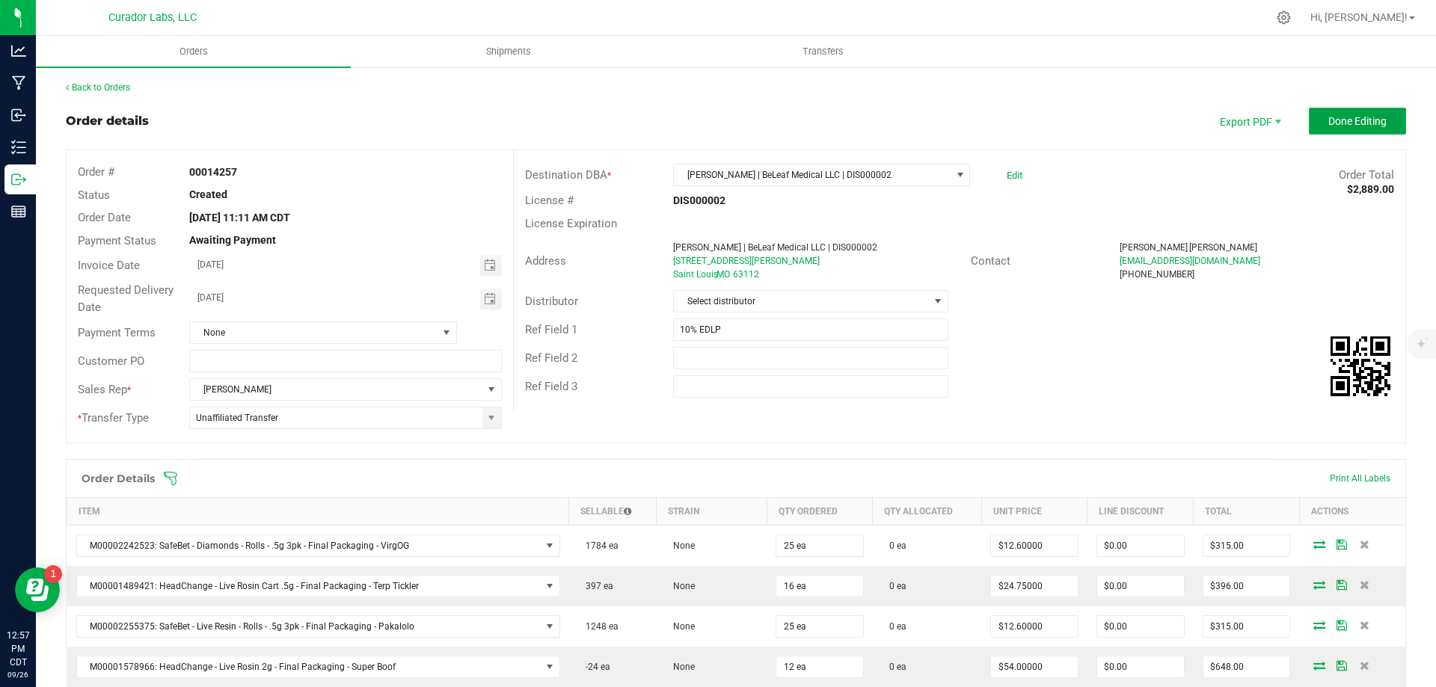
click at [1336, 115] on span "Done Editing" at bounding box center [1357, 121] width 58 height 12
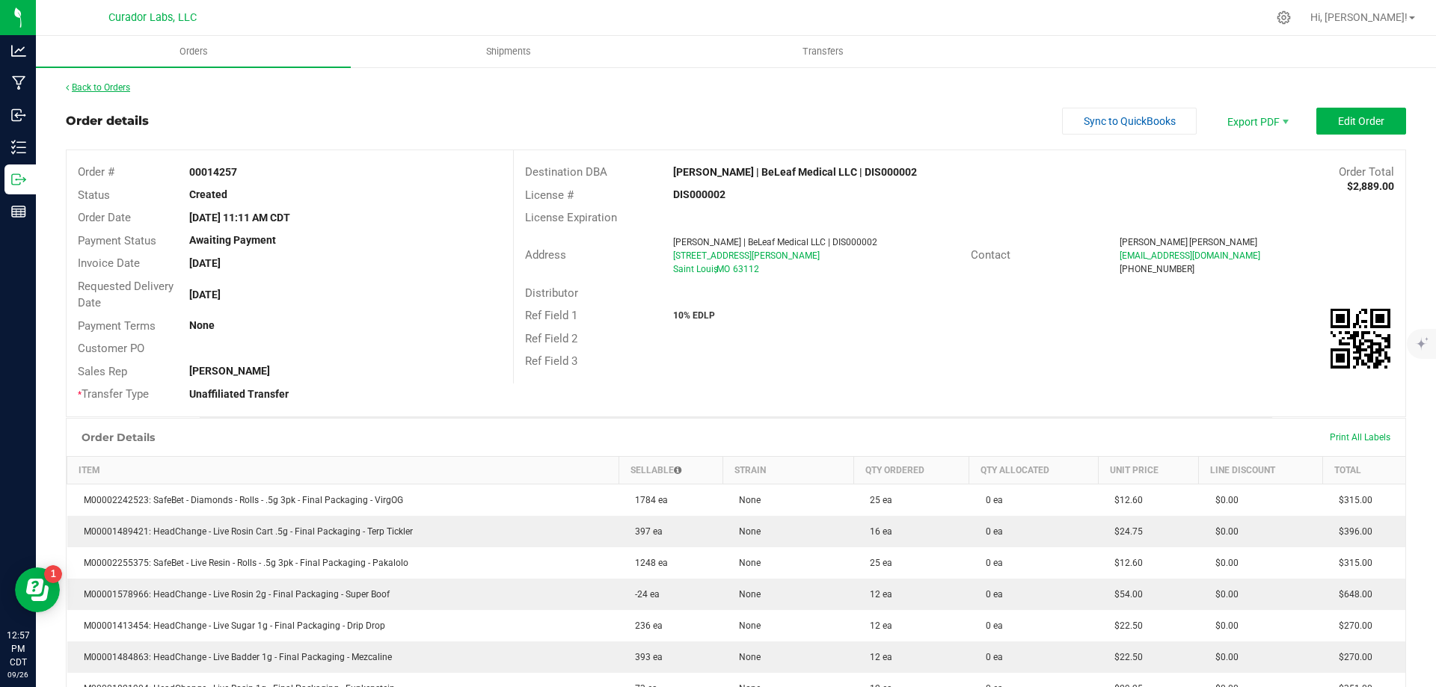
click at [88, 88] on link "Back to Orders" at bounding box center [98, 87] width 64 height 10
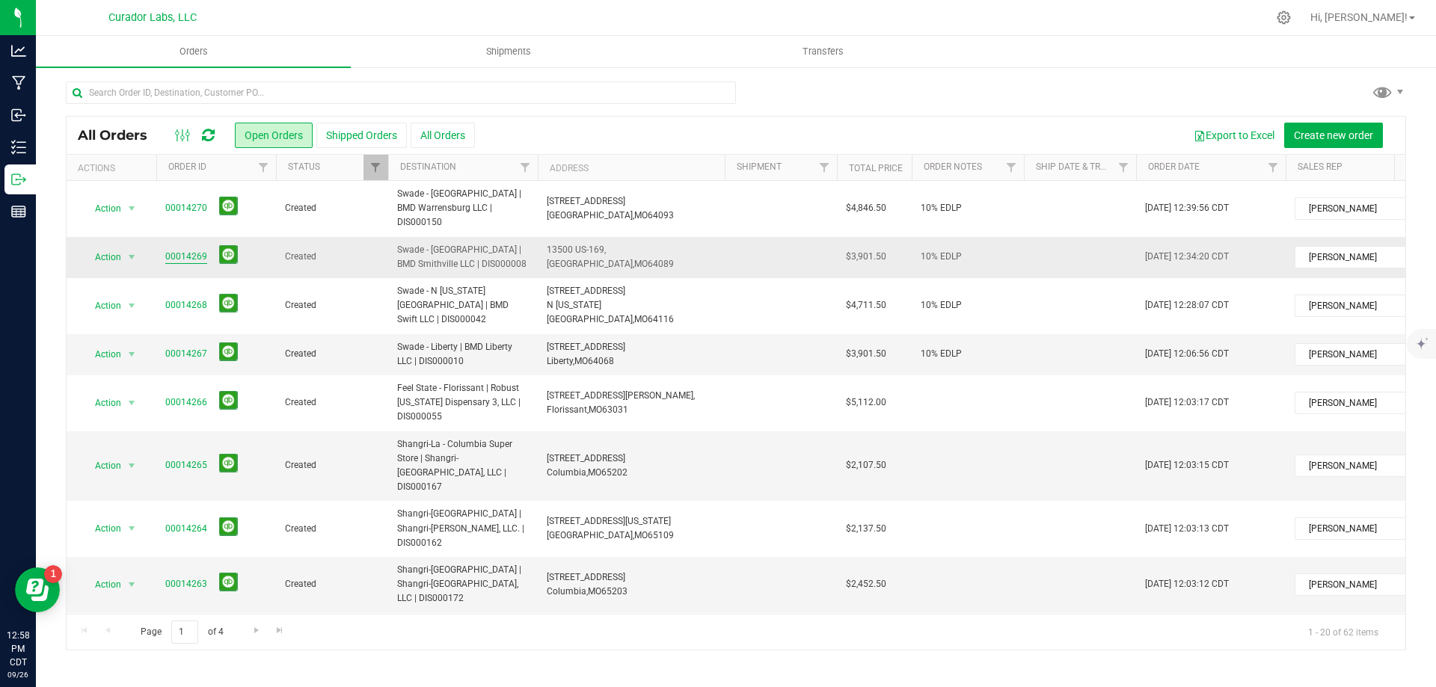
click at [179, 250] on link "00014269" at bounding box center [186, 257] width 42 height 14
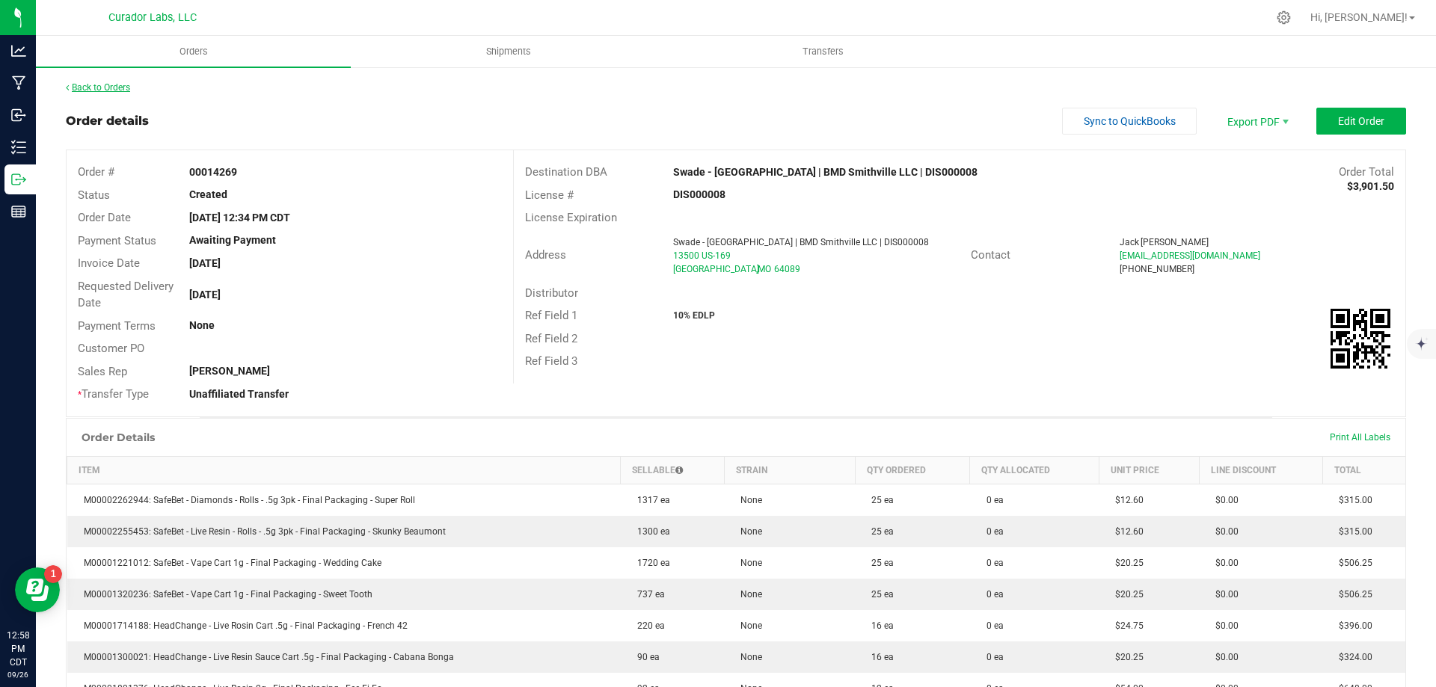
click at [118, 90] on div "Back to Orders" at bounding box center [736, 87] width 1340 height 13
click at [118, 85] on link "Back to Orders" at bounding box center [98, 87] width 64 height 10
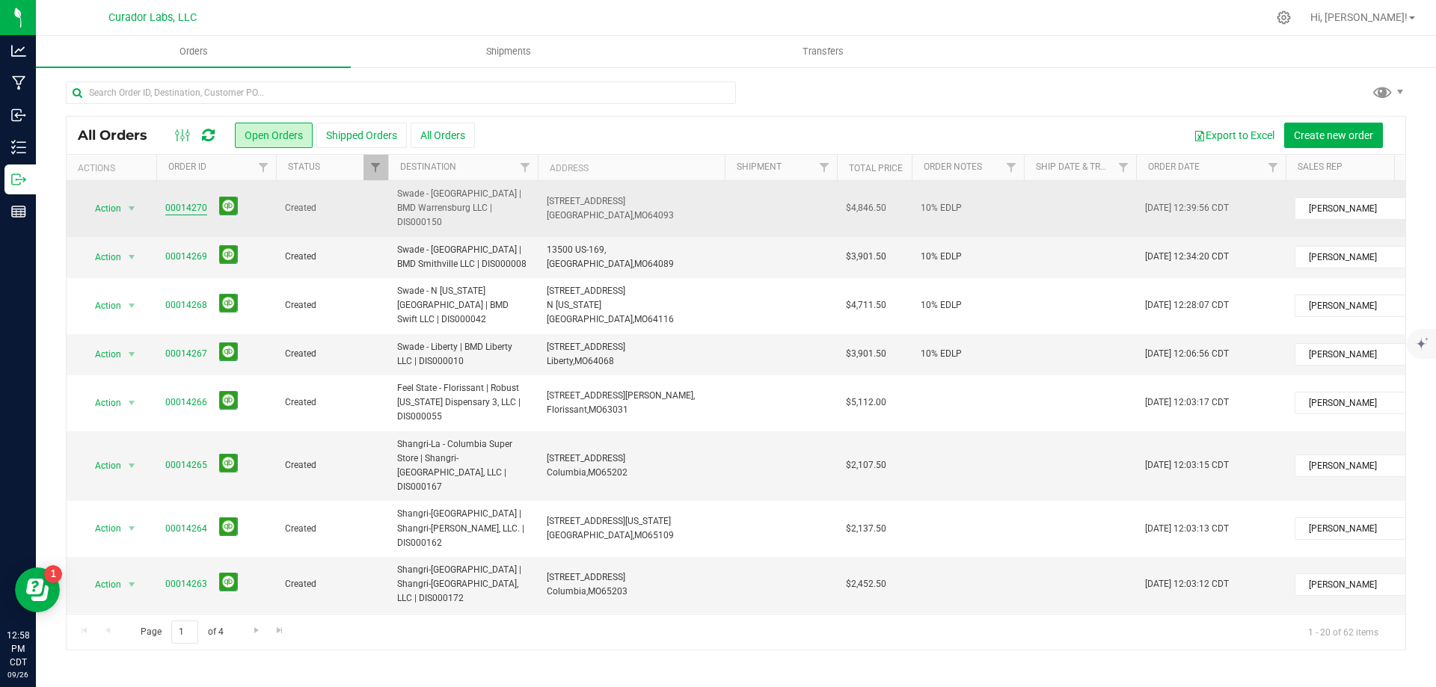
click at [203, 201] on link "00014270" at bounding box center [186, 208] width 42 height 14
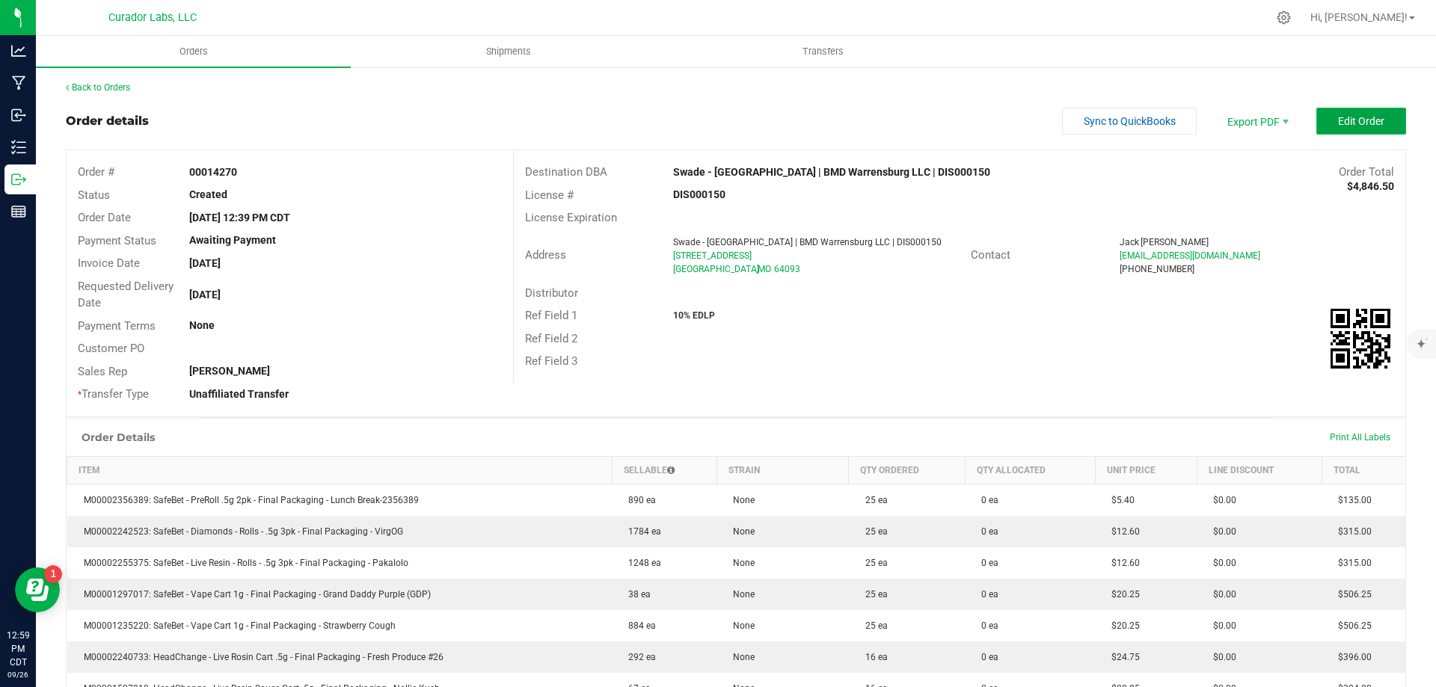
click at [1369, 122] on span "Edit Order" at bounding box center [1361, 121] width 46 height 12
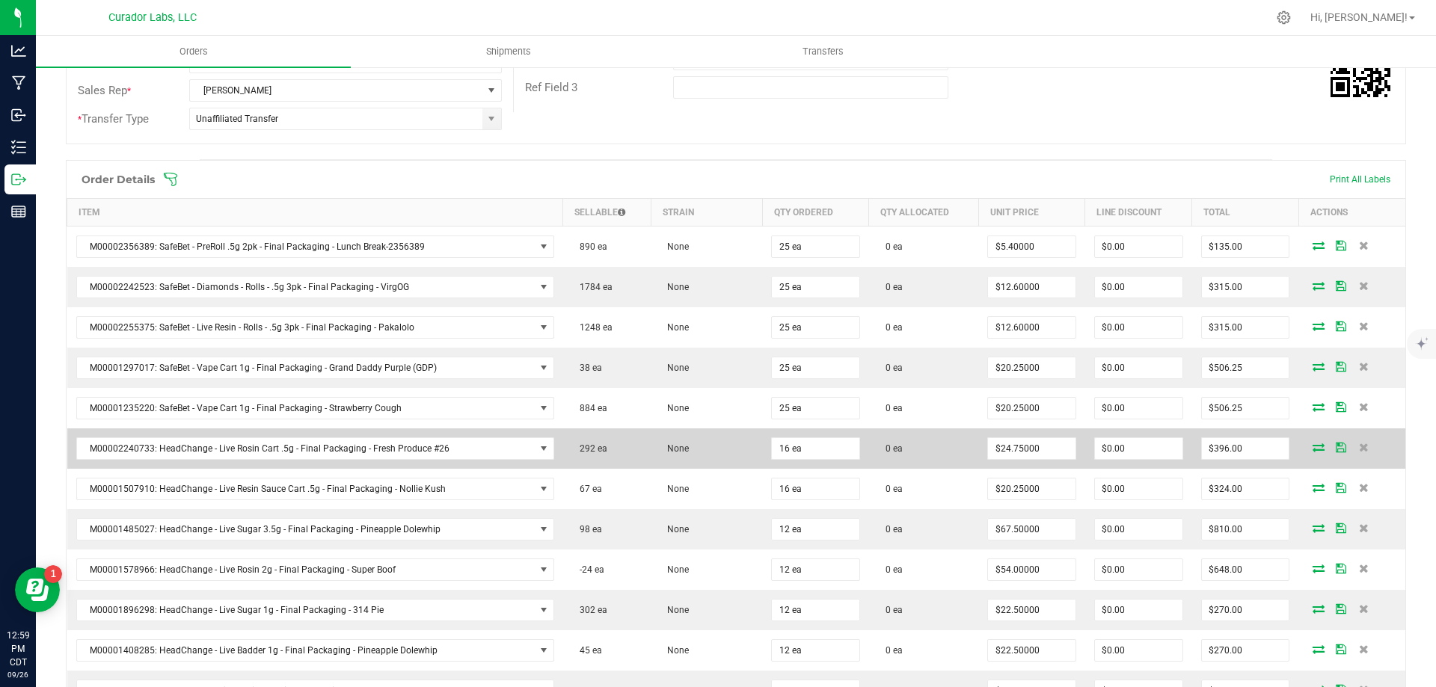
scroll to position [374, 0]
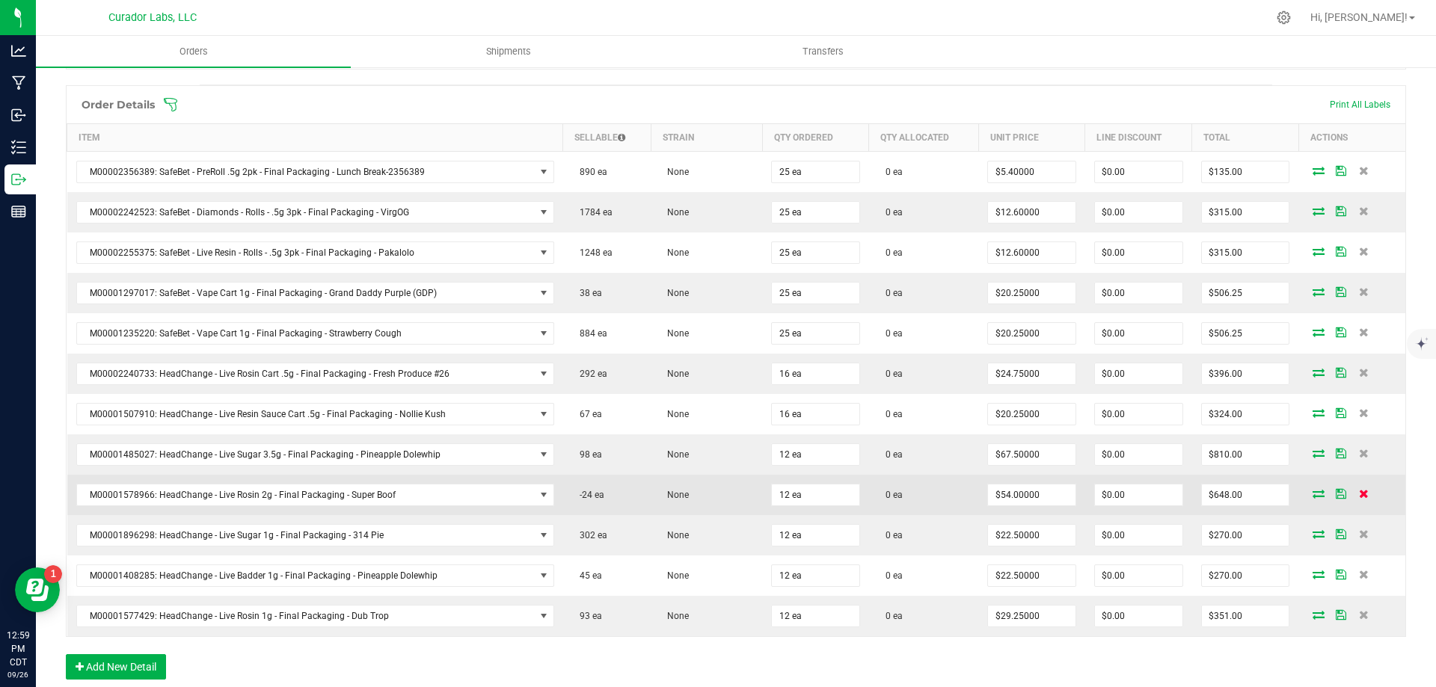
click at [1359, 497] on icon at bounding box center [1364, 493] width 10 height 9
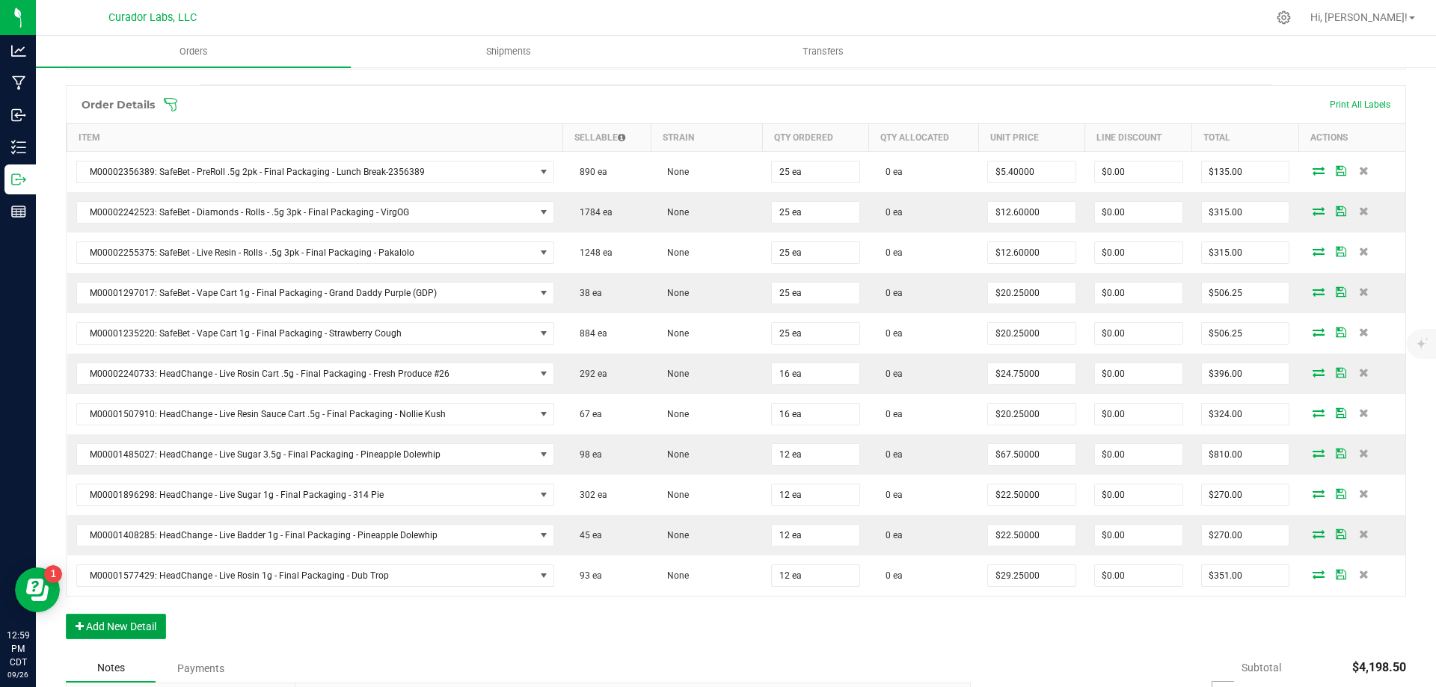
click at [102, 634] on button "Add New Detail" at bounding box center [116, 626] width 100 height 25
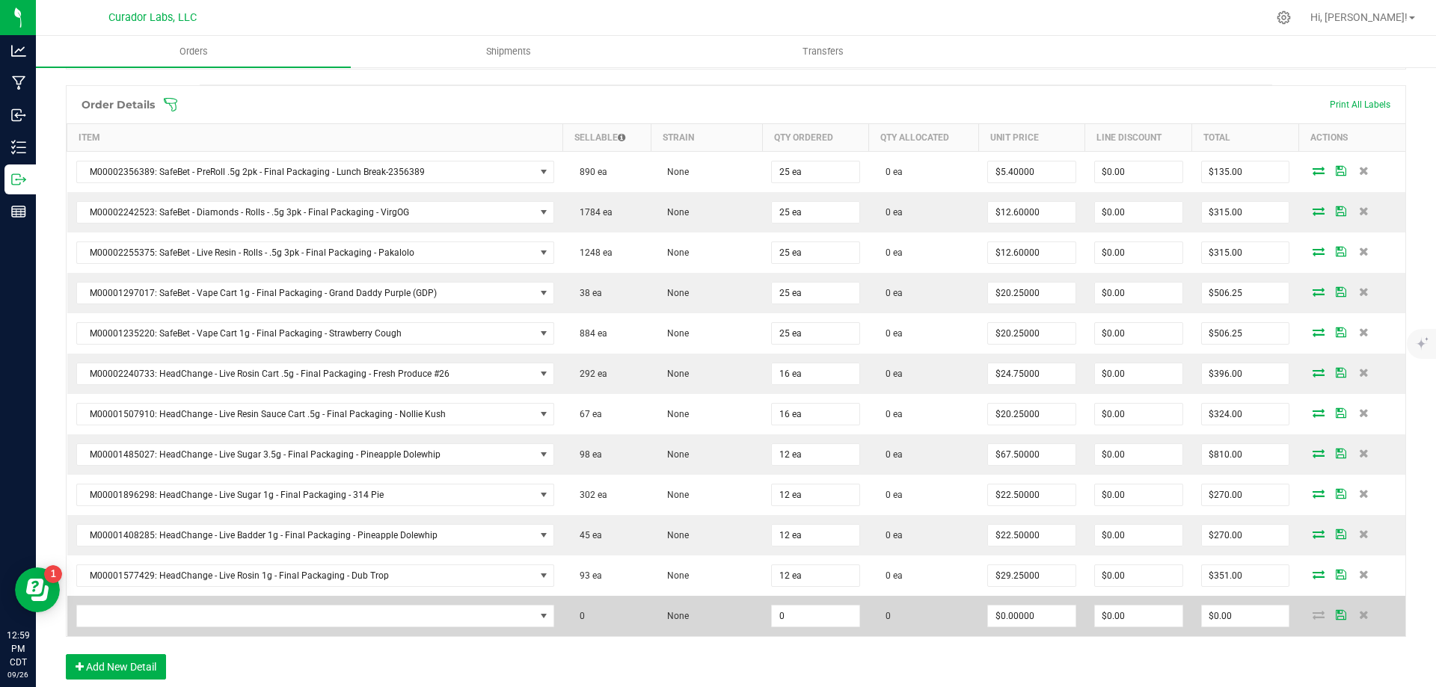
drag, startPoint x: 171, startPoint y: 603, endPoint x: 171, endPoint y: 611, distance: 8.2
click at [171, 604] on td at bounding box center [315, 616] width 496 height 40
click at [171, 612] on span "NO DATA FOUND" at bounding box center [306, 616] width 458 height 21
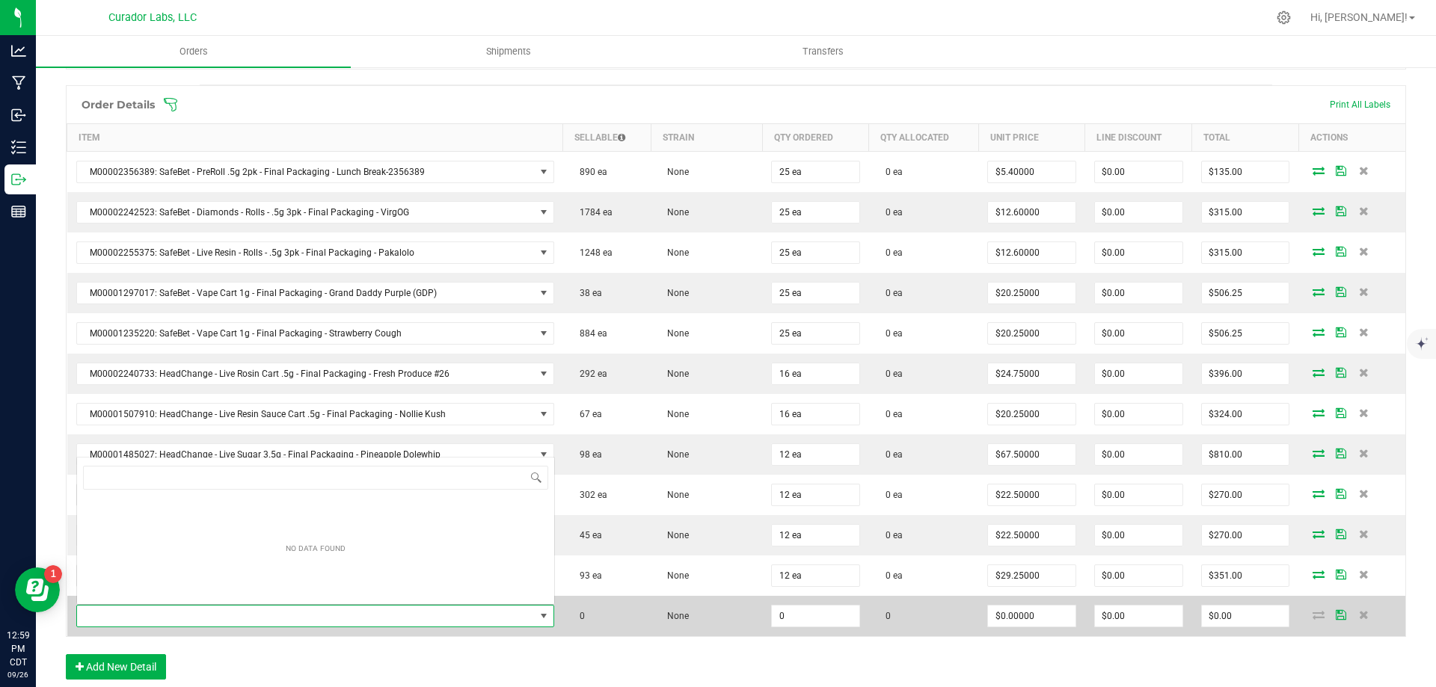
scroll to position [22, 464]
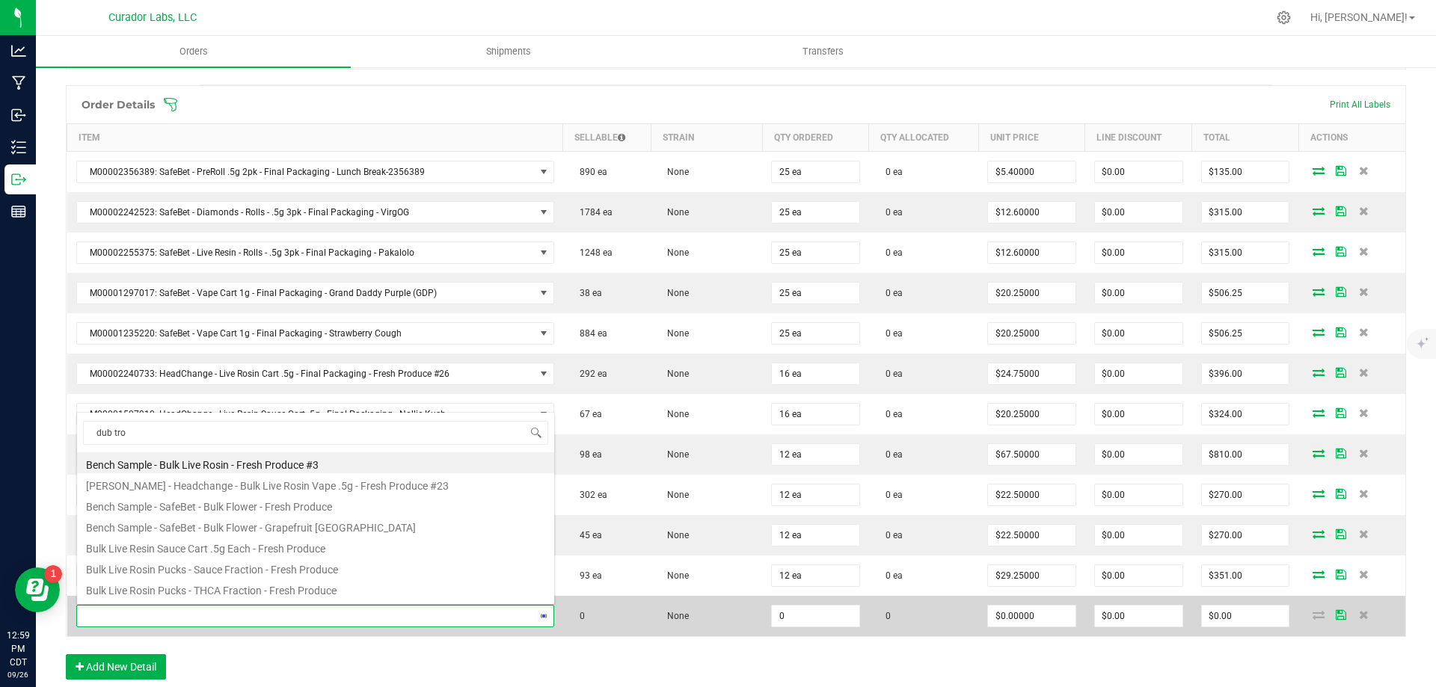
type input "dub trop"
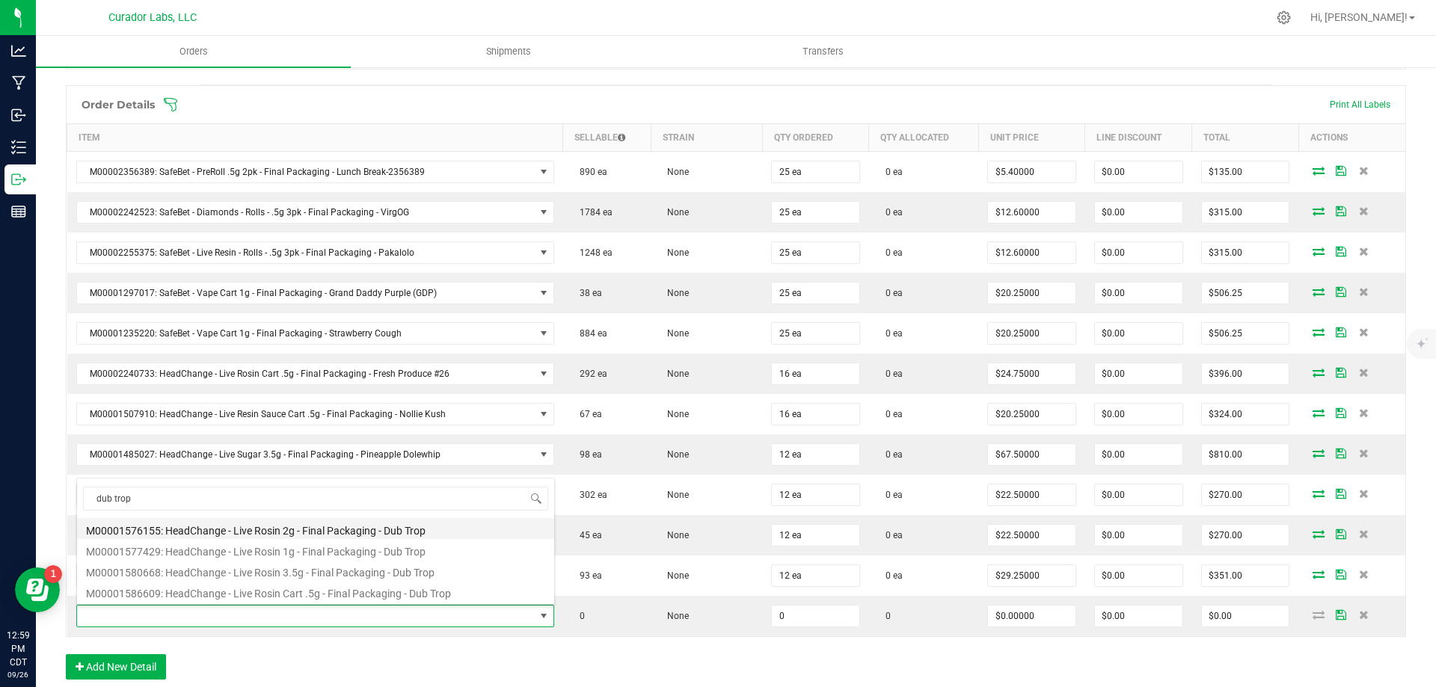
click at [254, 526] on li "M00001576155: HeadChange - Live Rosin 2g - Final Packaging - Dub Trop" at bounding box center [315, 528] width 477 height 21
type input "0 ea"
type input "$60.00000"
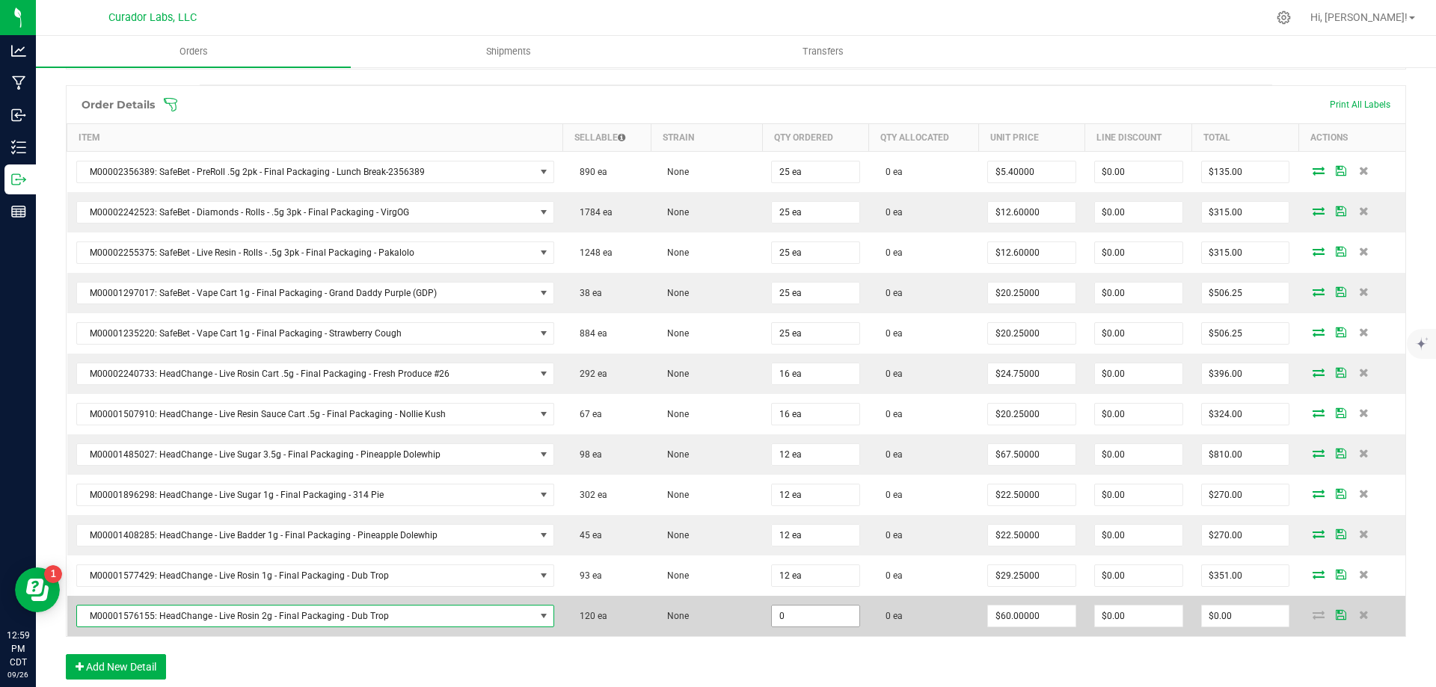
click at [796, 615] on input "0" at bounding box center [815, 616] width 87 height 21
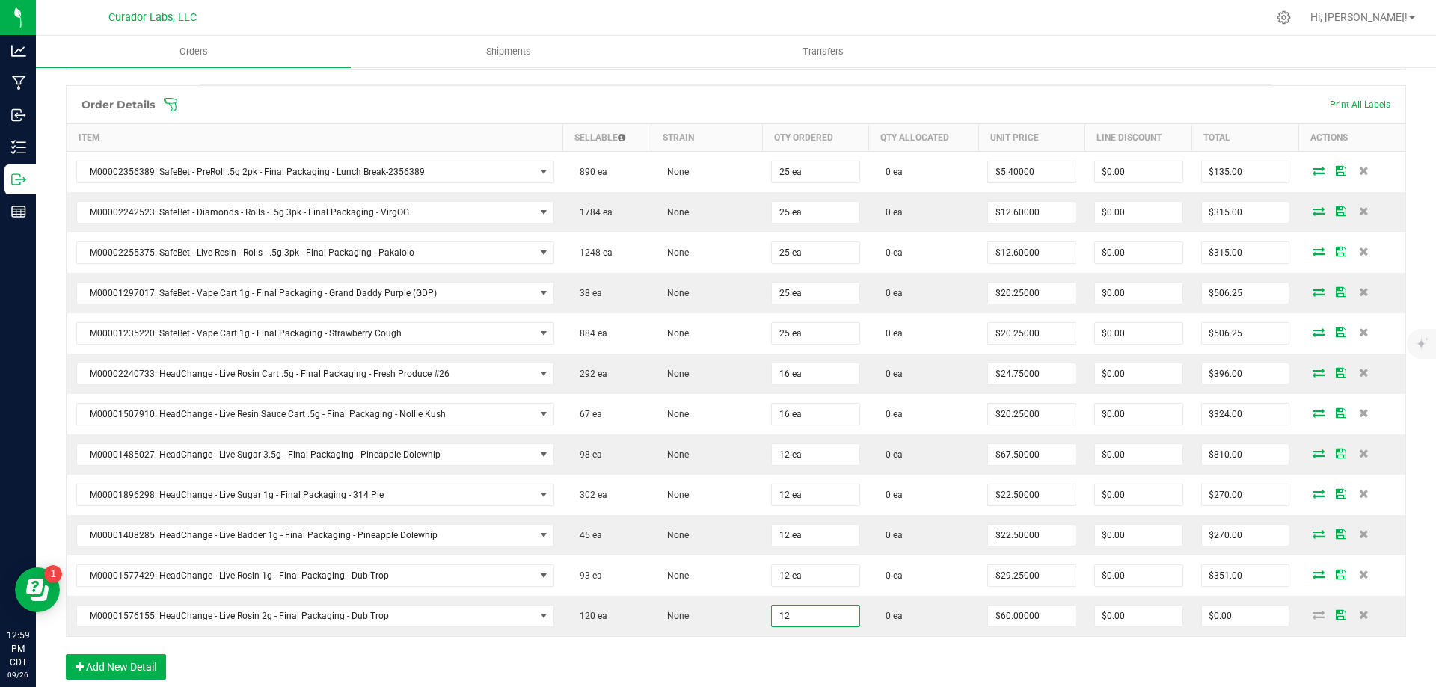
type input "12 ea"
type input "$720.00"
click at [950, 673] on div "Order Details Print All Labels Item Sellable Strain Qty Ordered Qty Allocated U…" at bounding box center [736, 389] width 1340 height 609
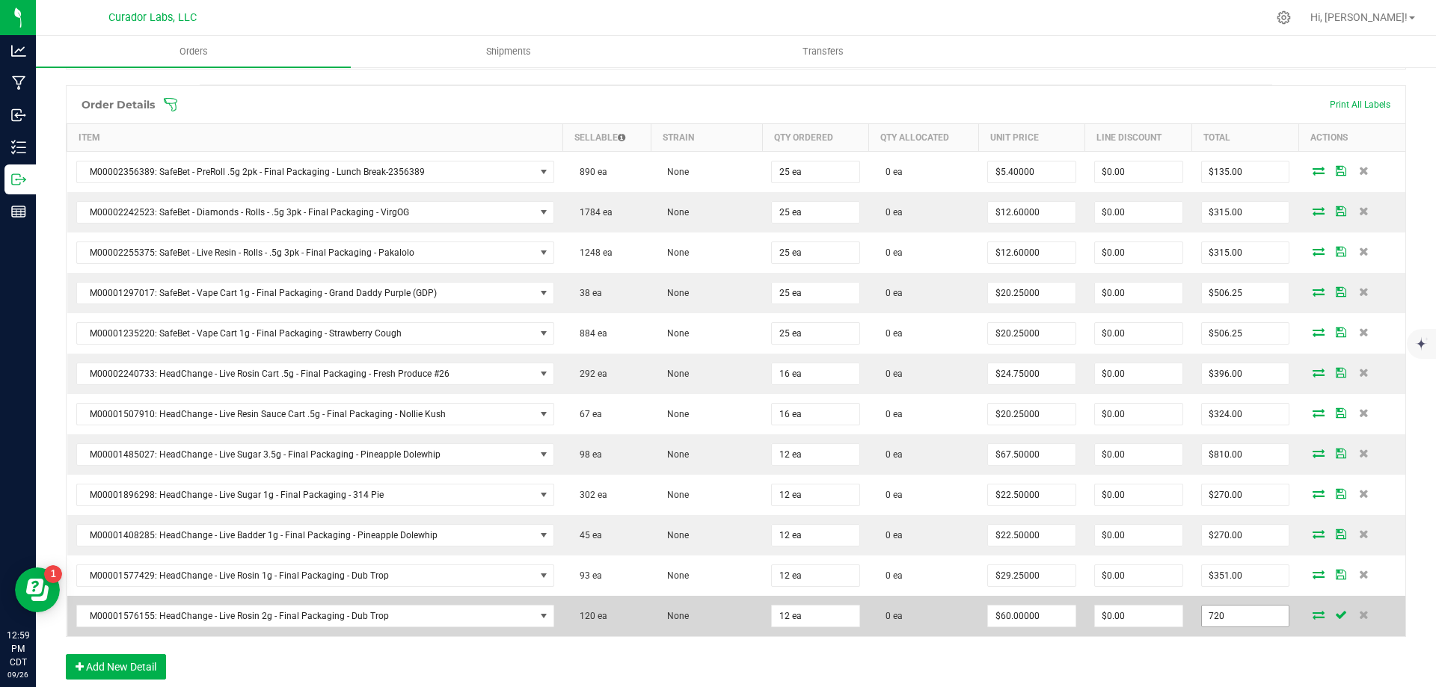
click at [1229, 612] on input "720" at bounding box center [1245, 616] width 87 height 21
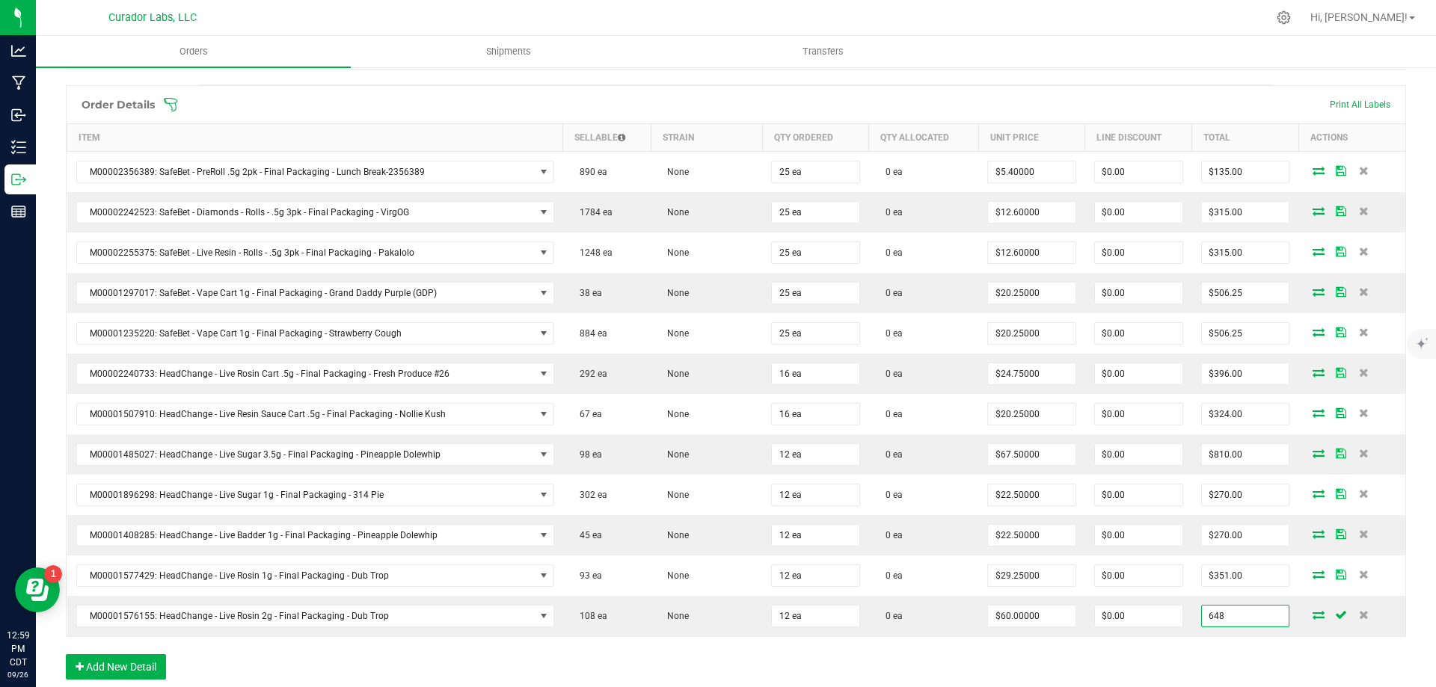
type input "648"
type input "$54.00000"
type input "$648.00"
click at [960, 656] on div "Order Details Print All Labels Item Sellable Strain Qty Ordered Qty Allocated U…" at bounding box center [736, 389] width 1340 height 609
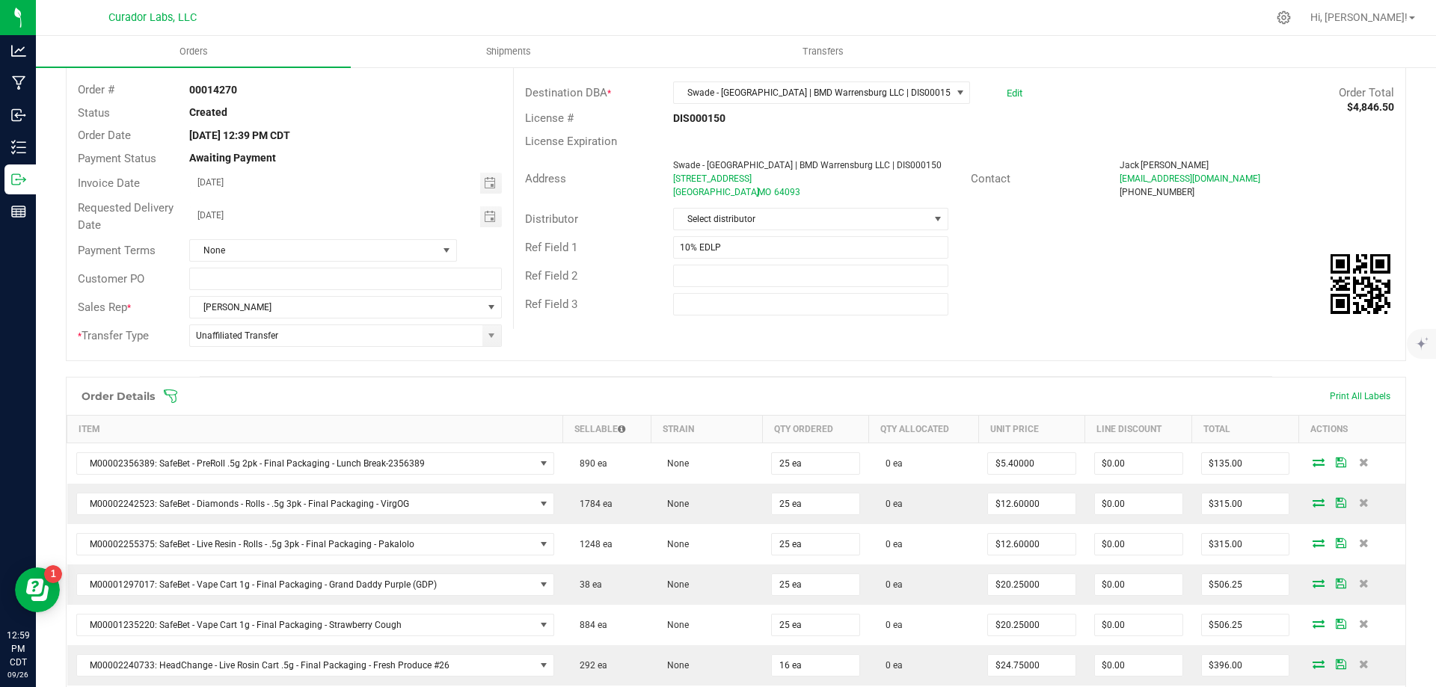
scroll to position [0, 0]
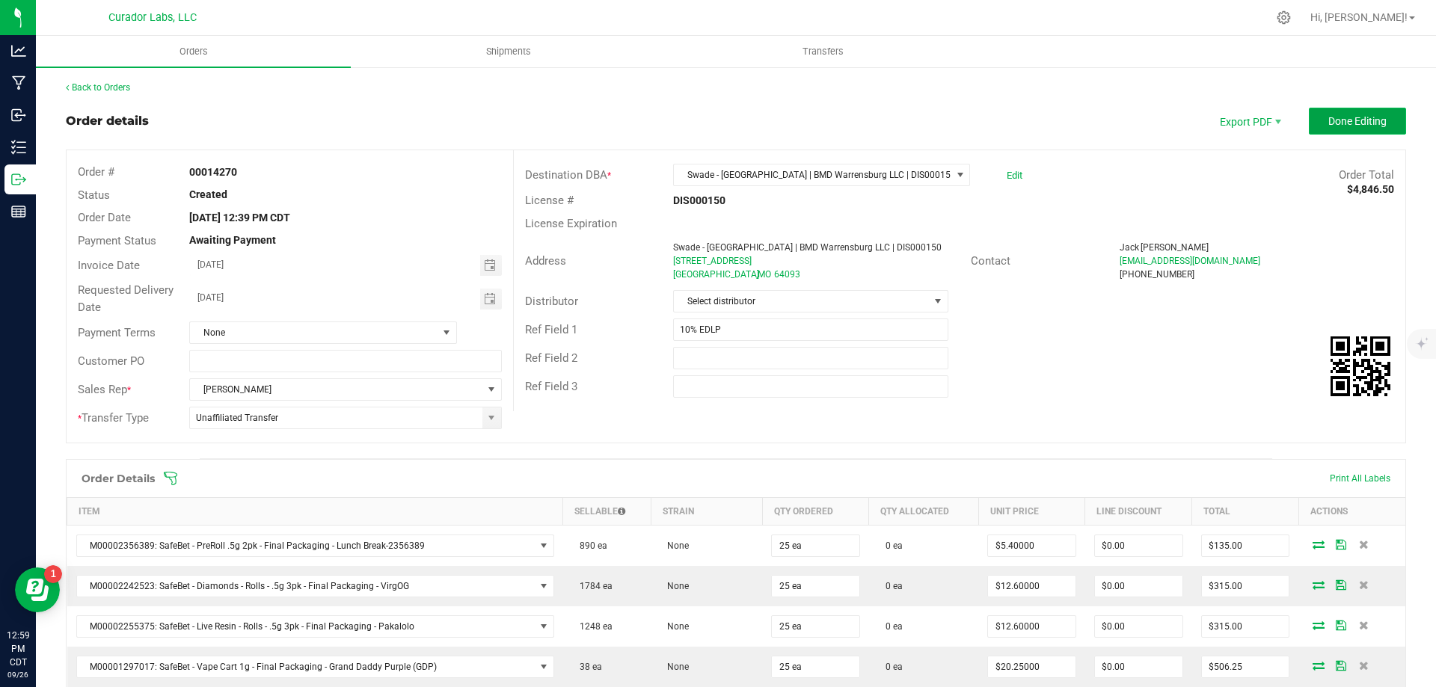
click at [1337, 122] on span "Done Editing" at bounding box center [1357, 121] width 58 height 12
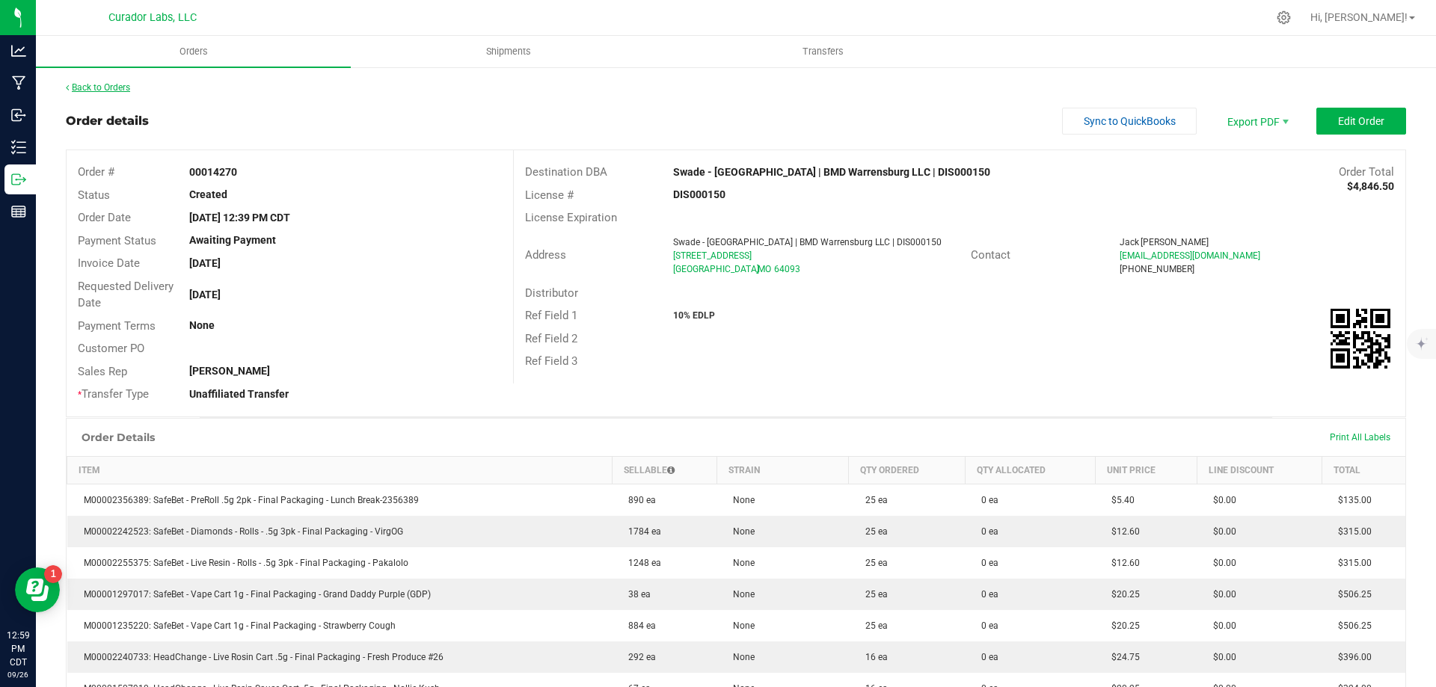
click at [114, 87] on link "Back to Orders" at bounding box center [98, 87] width 64 height 10
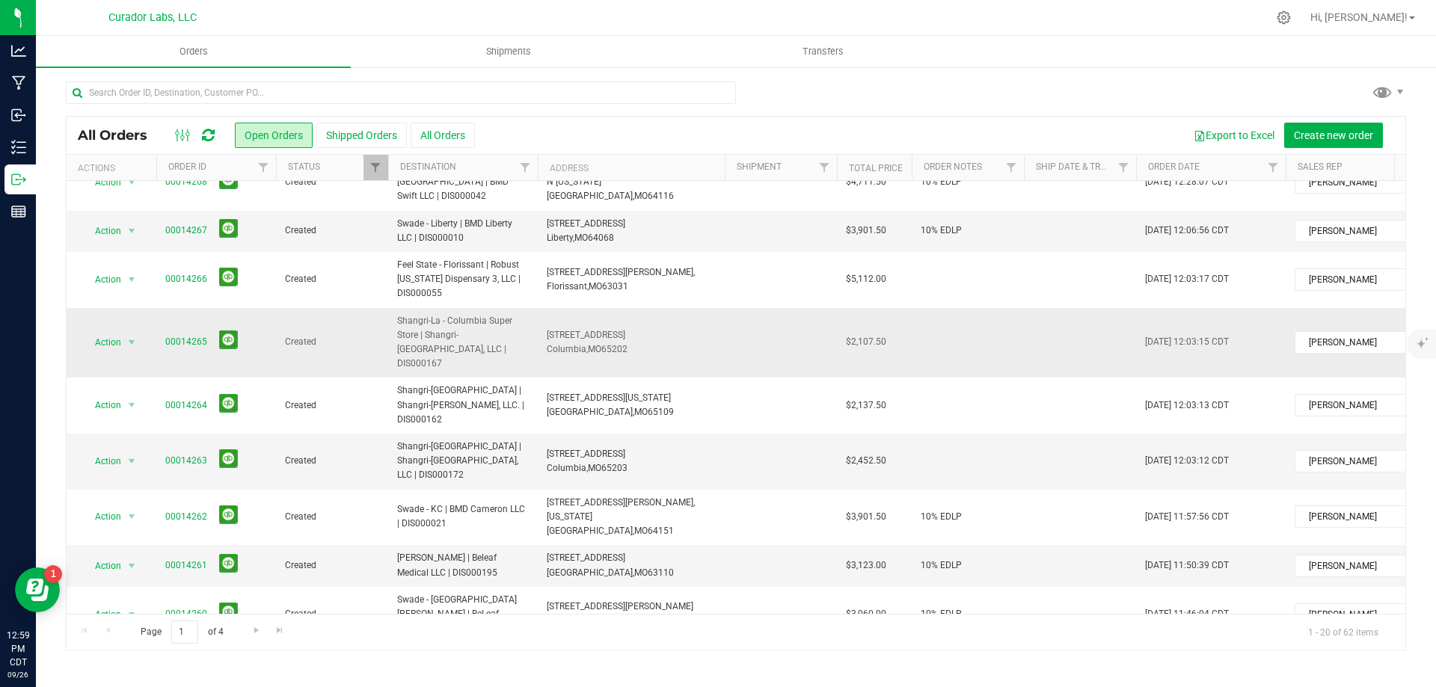
scroll to position [150, 0]
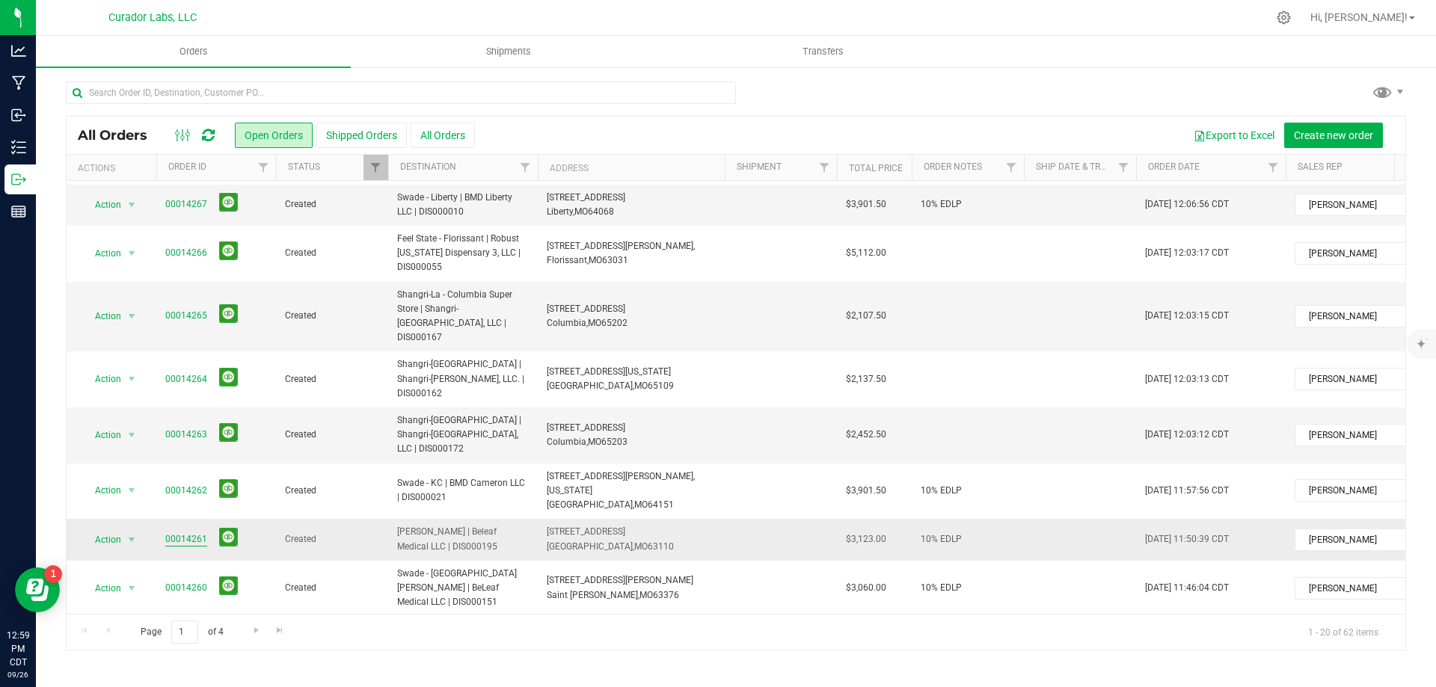
click at [177, 532] on link "00014261" at bounding box center [186, 539] width 42 height 14
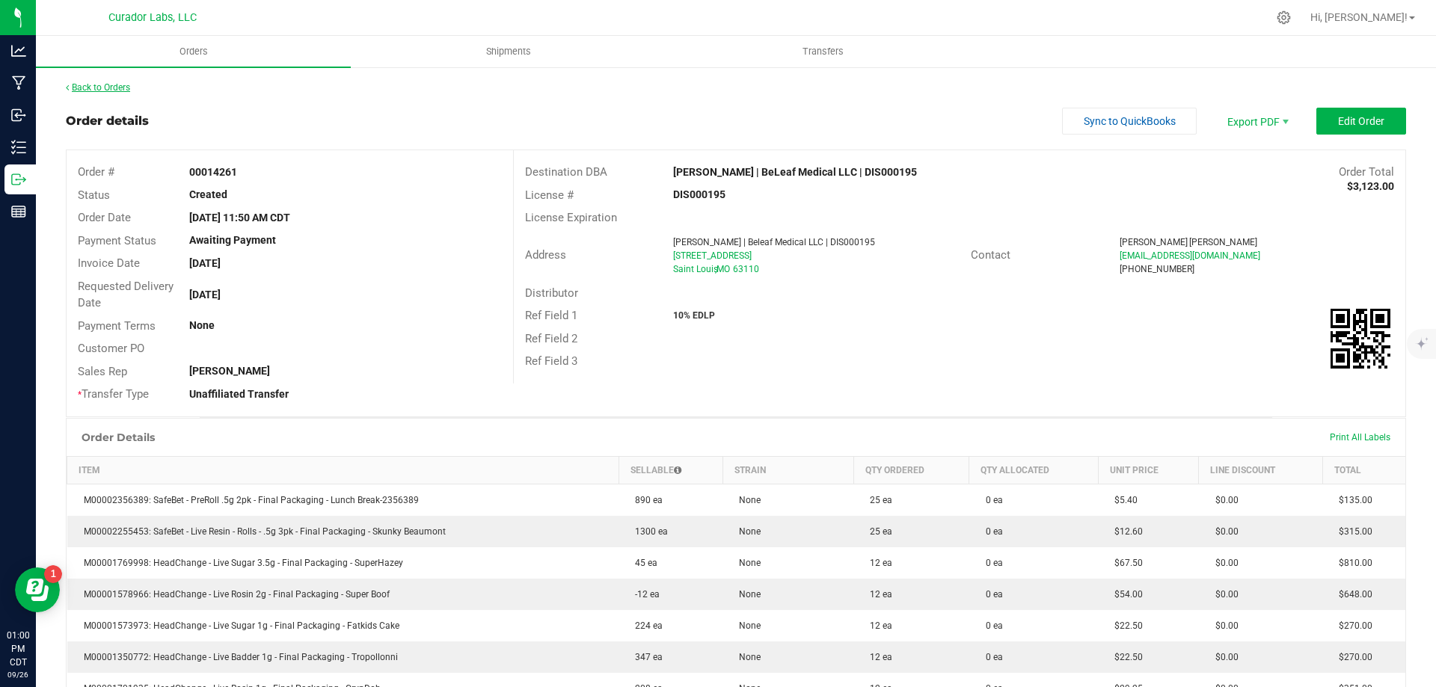
click at [104, 85] on link "Back to Orders" at bounding box center [98, 87] width 64 height 10
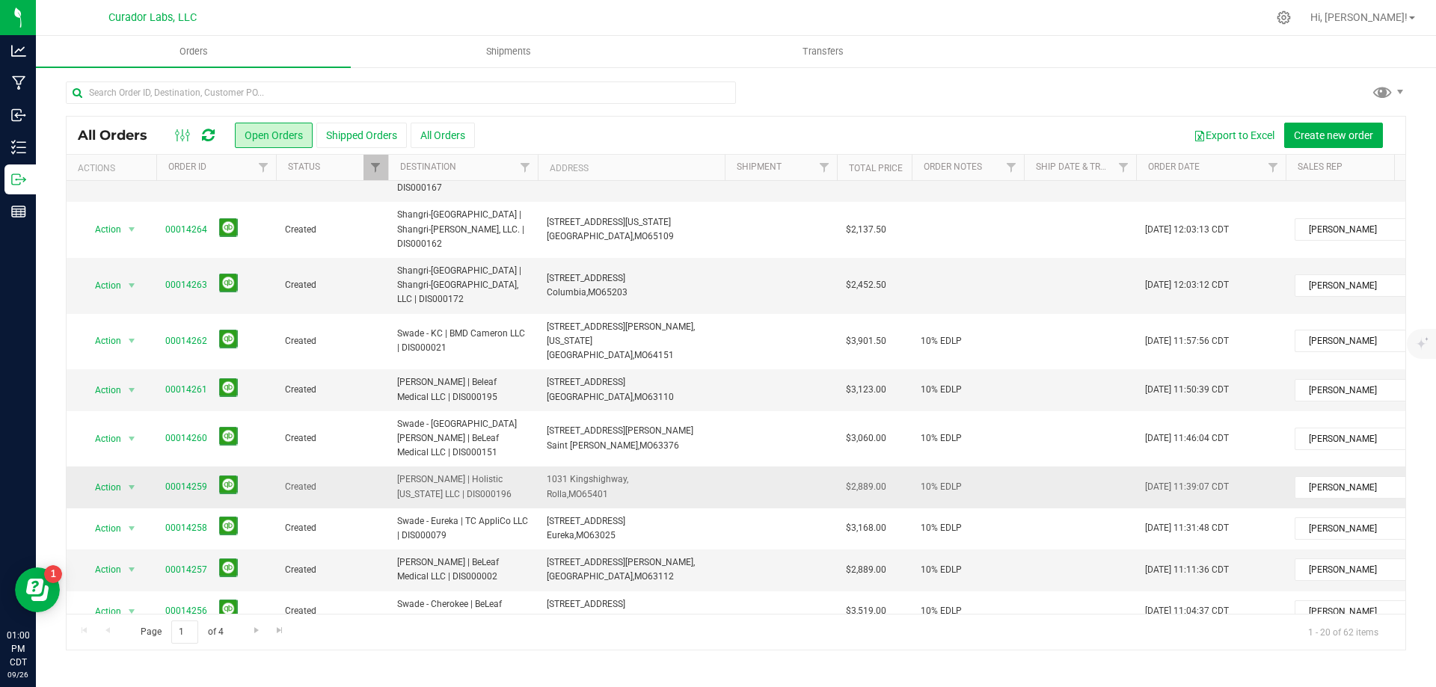
scroll to position [374, 0]
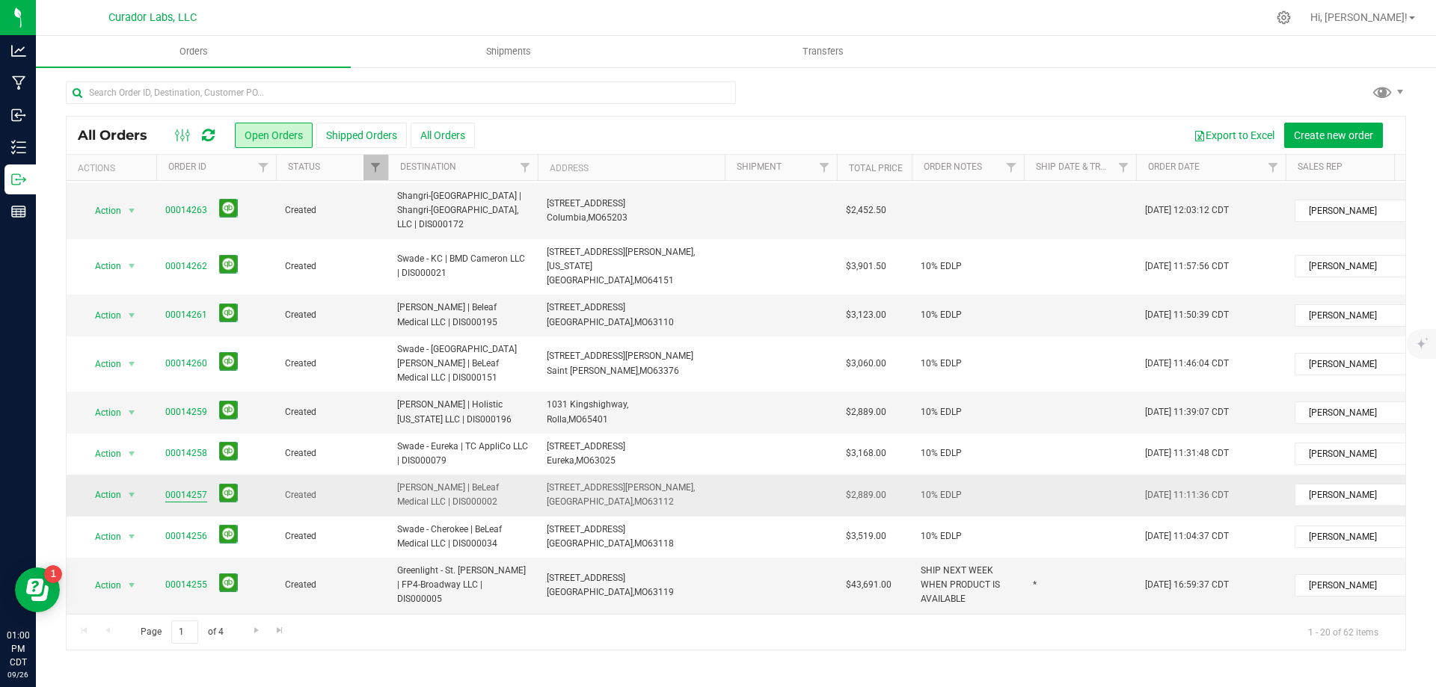
click at [176, 488] on link "00014257" at bounding box center [186, 495] width 42 height 14
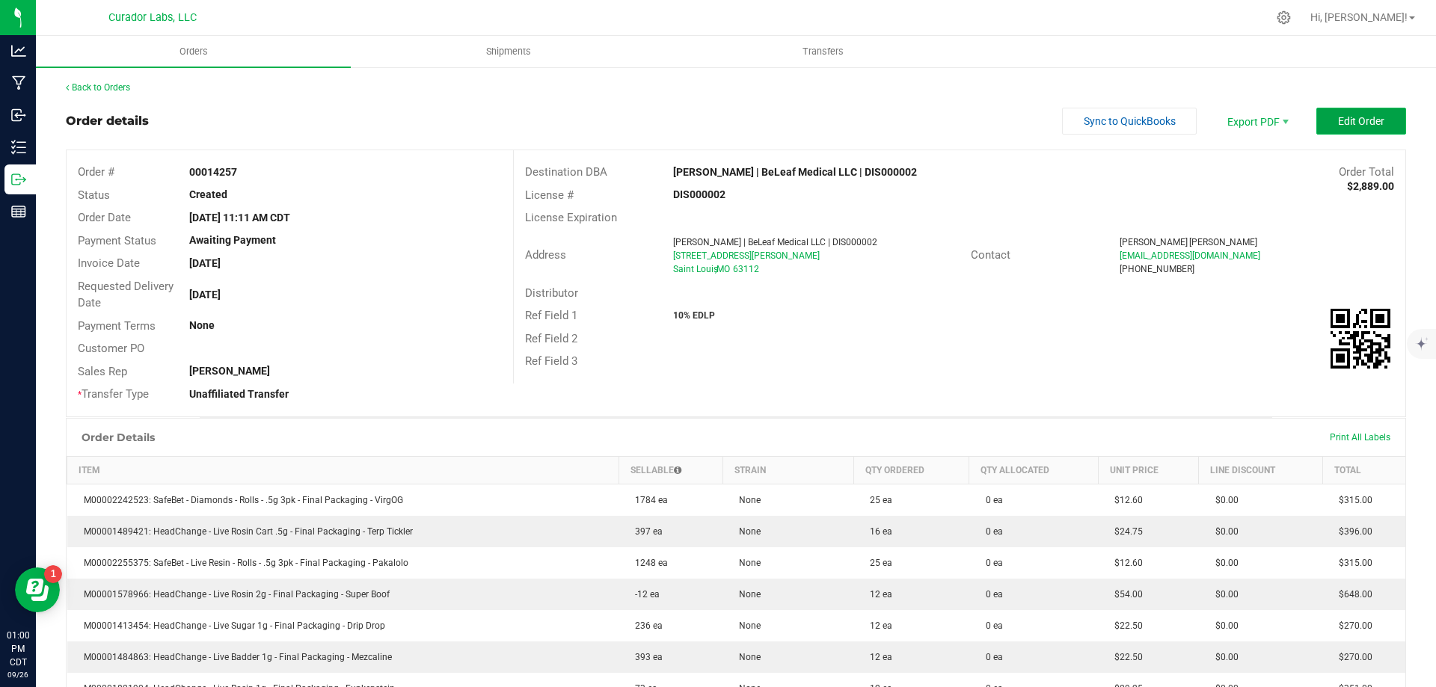
click at [1382, 115] on button "Edit Order" at bounding box center [1361, 121] width 90 height 27
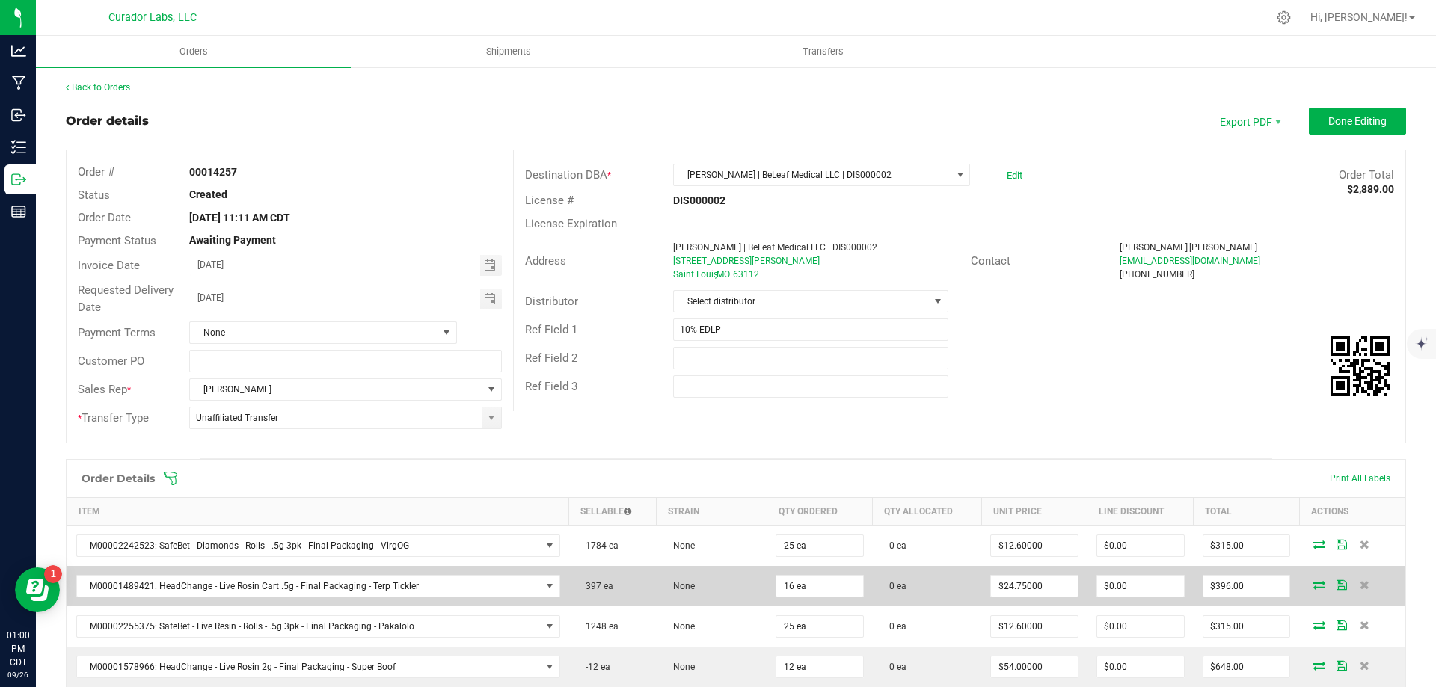
scroll to position [150, 0]
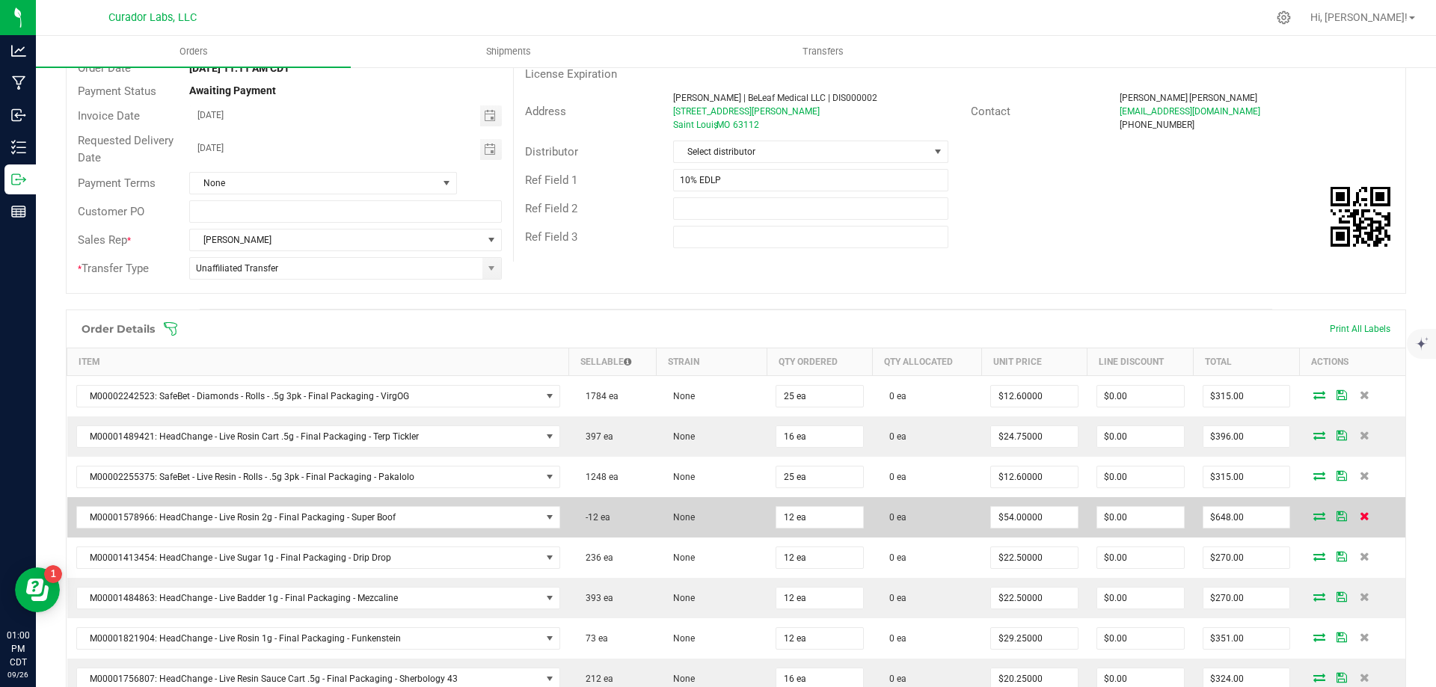
click at [1360, 515] on icon at bounding box center [1365, 516] width 10 height 9
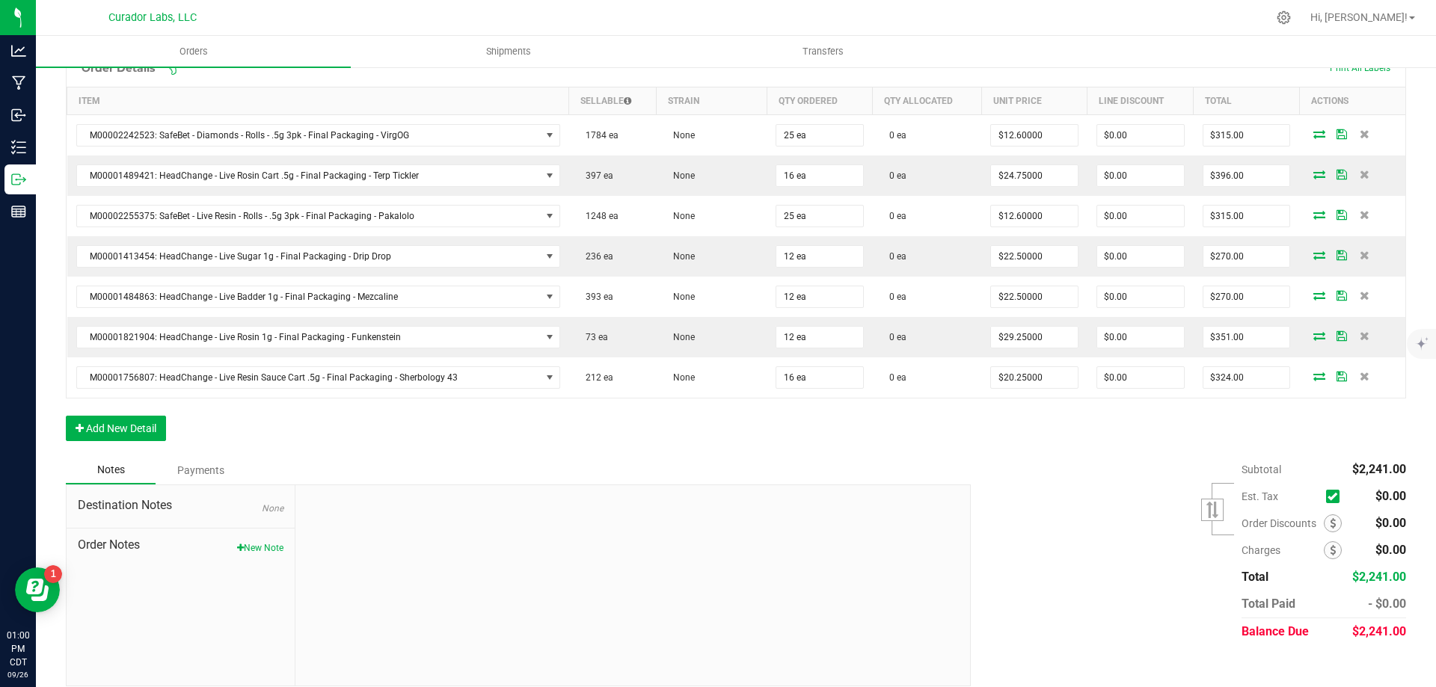
scroll to position [425, 0]
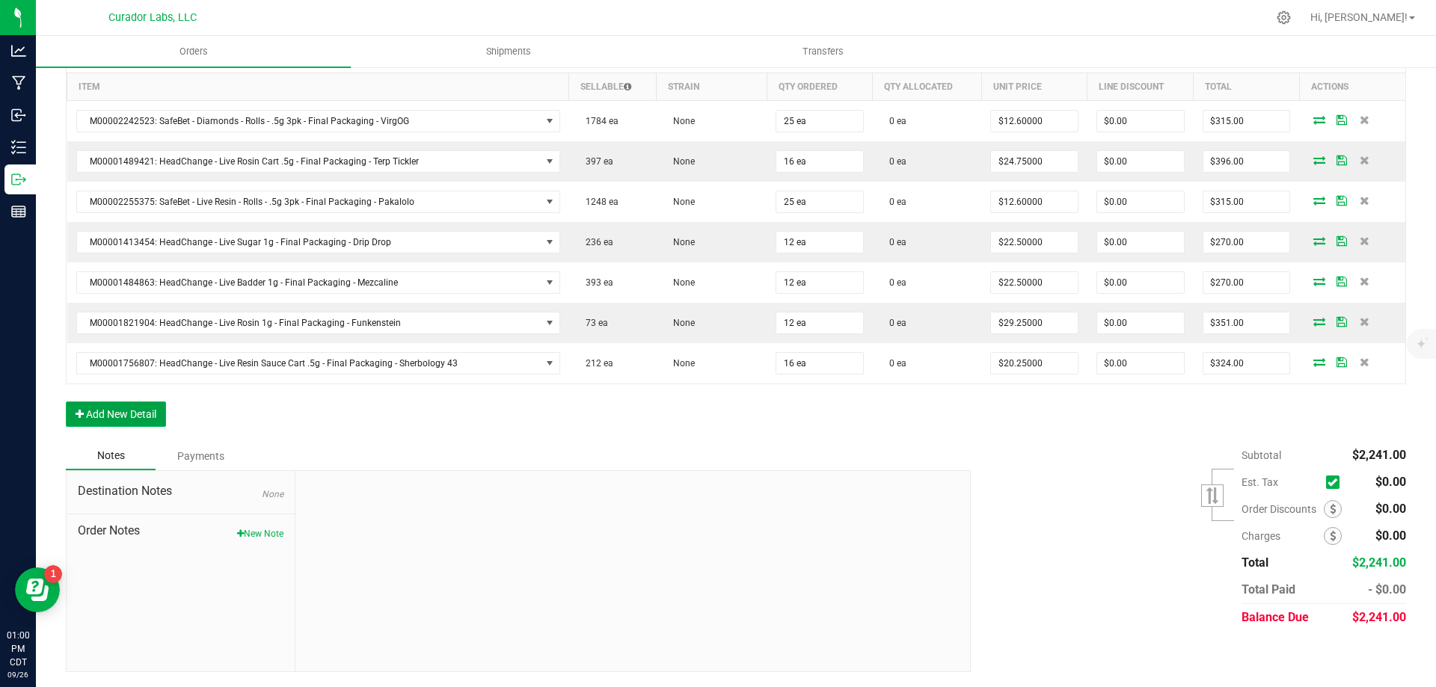
click at [102, 414] on button "Add New Detail" at bounding box center [116, 414] width 100 height 25
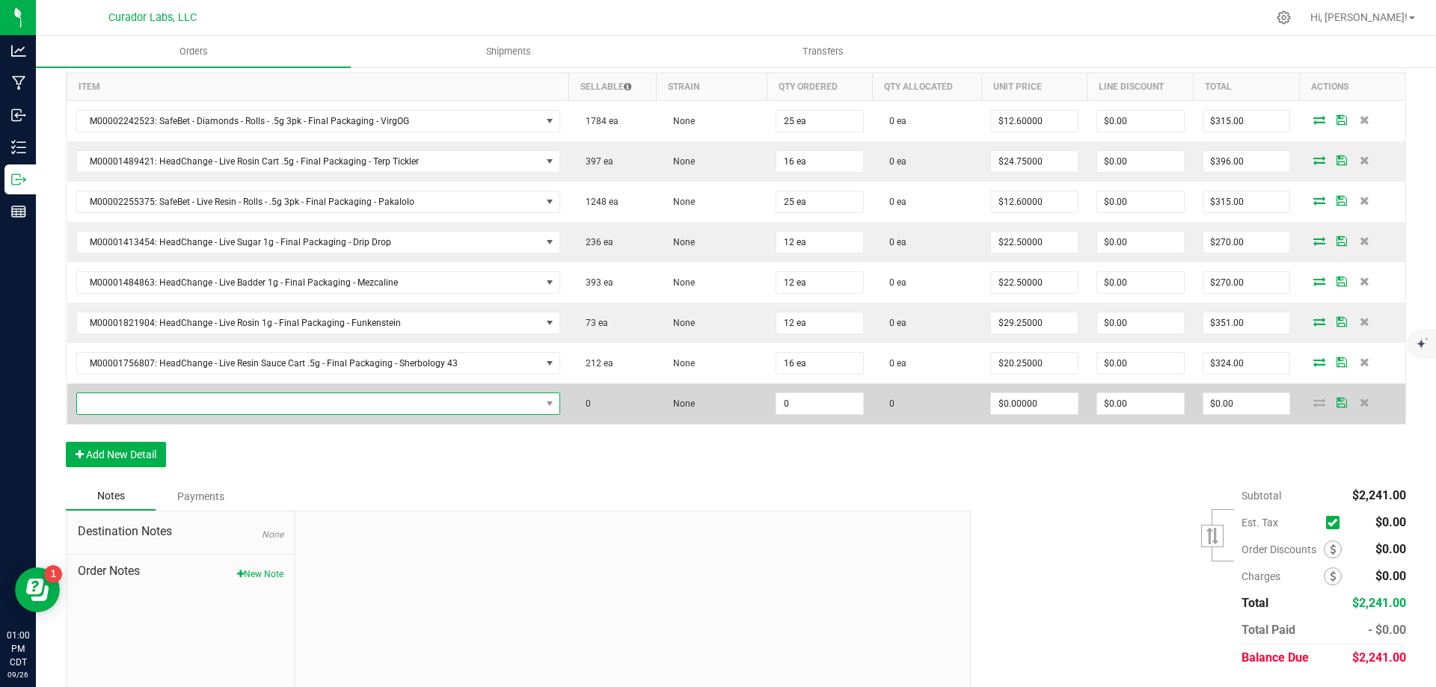
click at [221, 405] on span "NO DATA FOUND" at bounding box center [309, 403] width 464 height 21
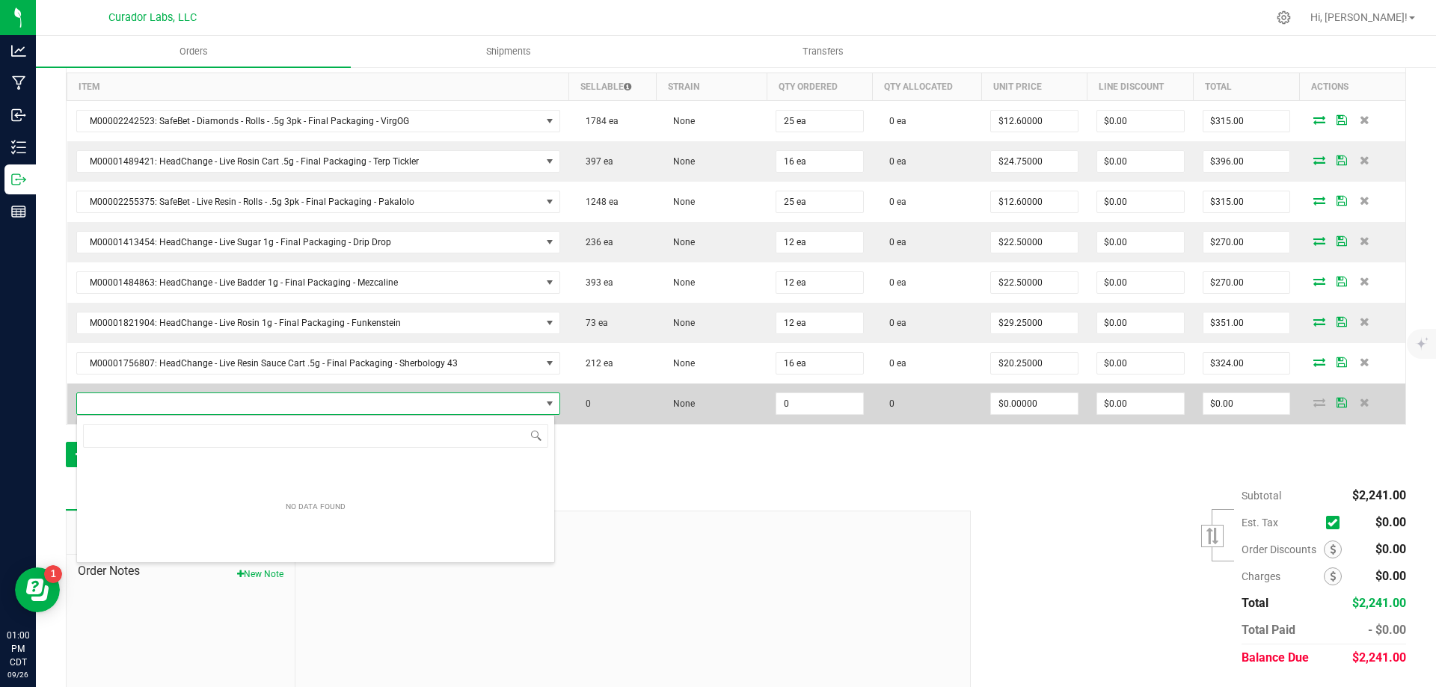
scroll to position [22, 470]
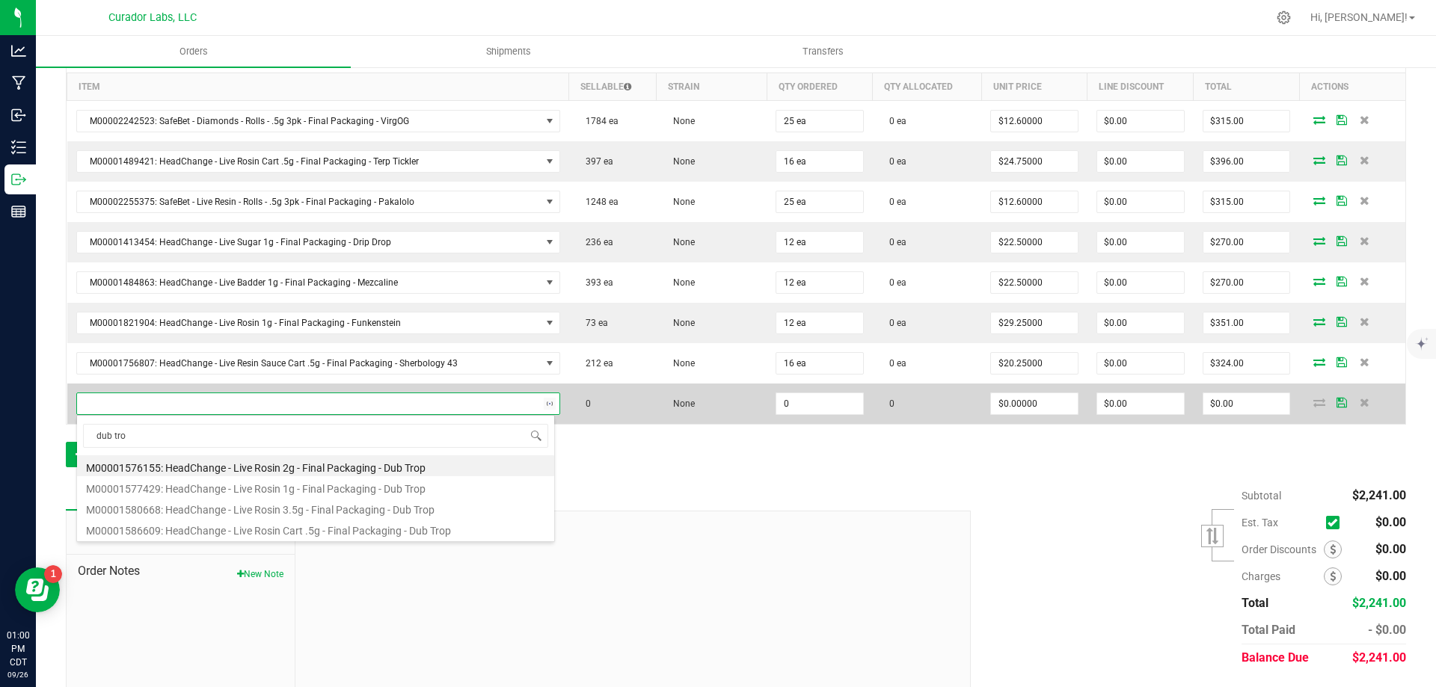
type input "dub trop"
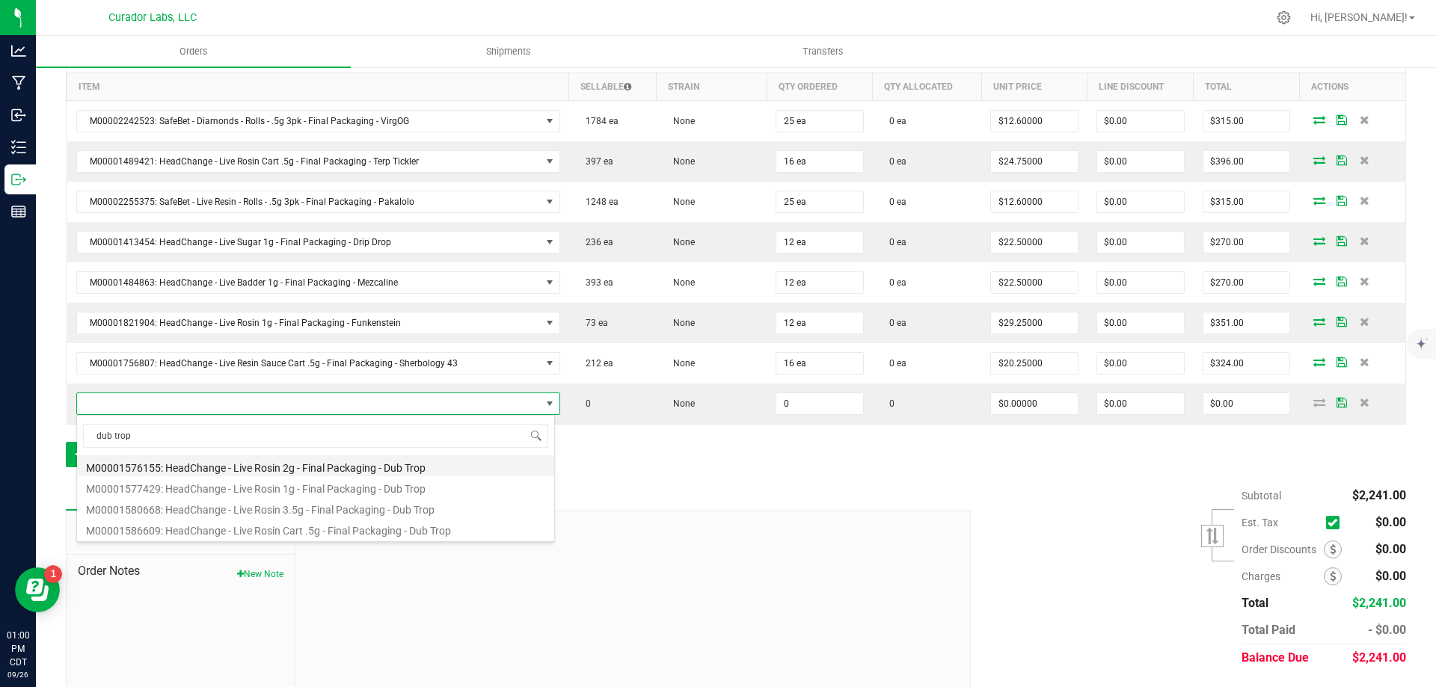
click at [372, 470] on li "M00001576155: HeadChange - Live Rosin 2g - Final Packaging - Dub Trop" at bounding box center [315, 465] width 477 height 21
type input "0 ea"
type input "$60.00000"
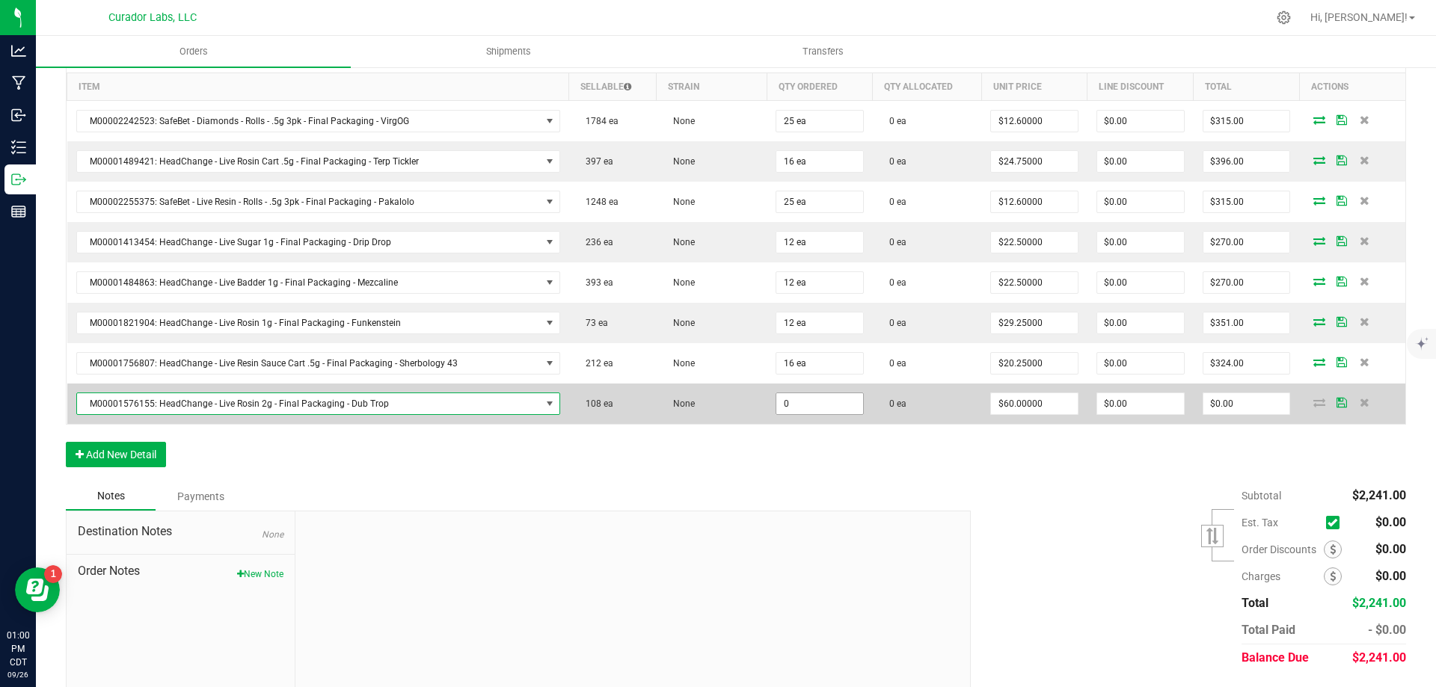
click at [804, 402] on input "0" at bounding box center [819, 403] width 87 height 21
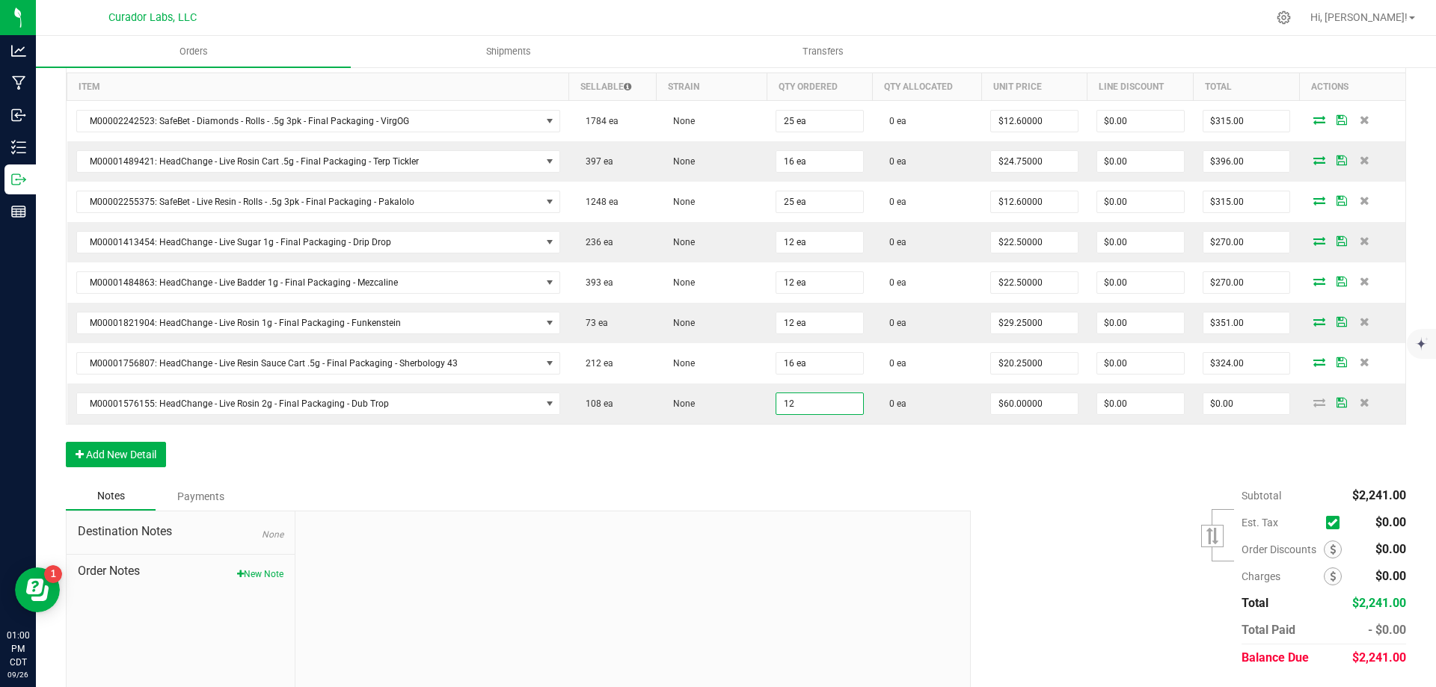
type input "12 ea"
type input "$720.00"
click at [918, 473] on div "Order Details Print All Labels Item Sellable Strain Qty Ordered Qty Allocated U…" at bounding box center [736, 258] width 1340 height 448
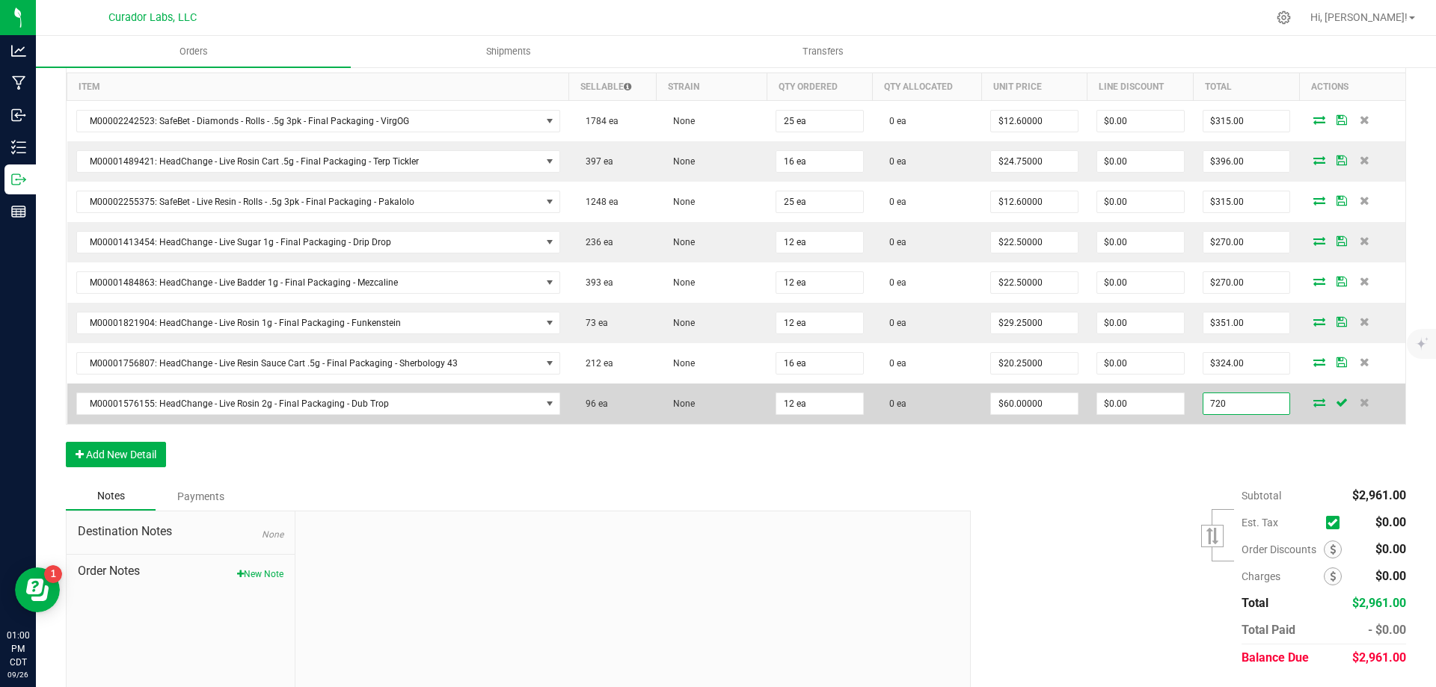
click at [1230, 405] on input "720" at bounding box center [1246, 403] width 87 height 21
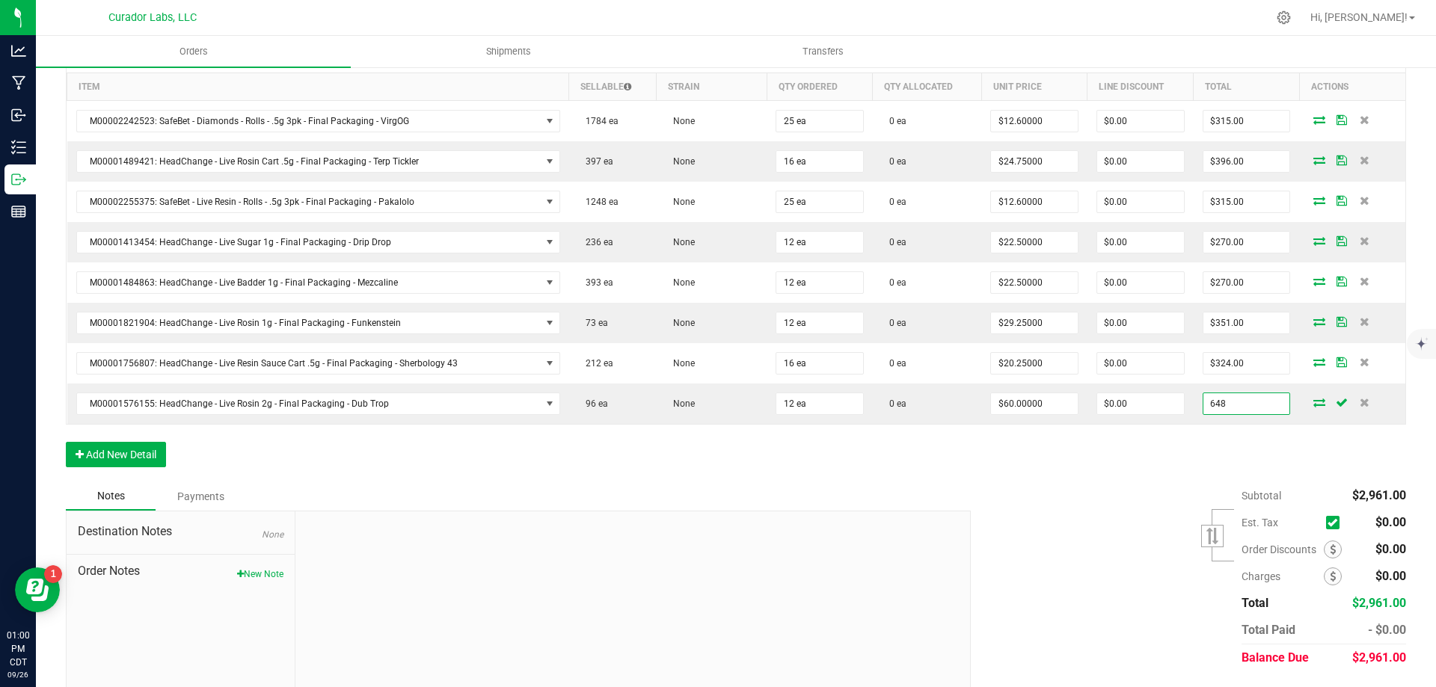
type input "648"
type input "$54.00000"
type input "$648.00"
click at [1061, 516] on div "Subtotal $2,961.00 Est. Tax" at bounding box center [1182, 576] width 446 height 189
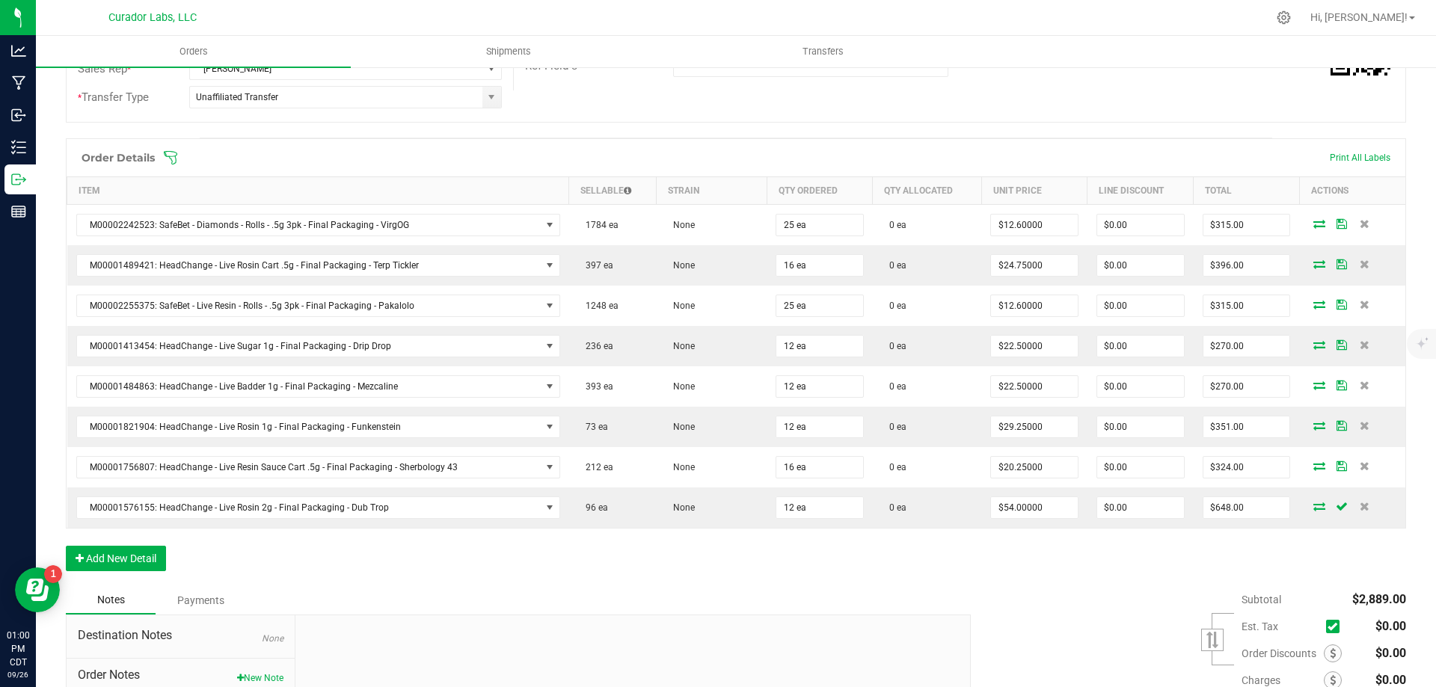
scroll to position [0, 0]
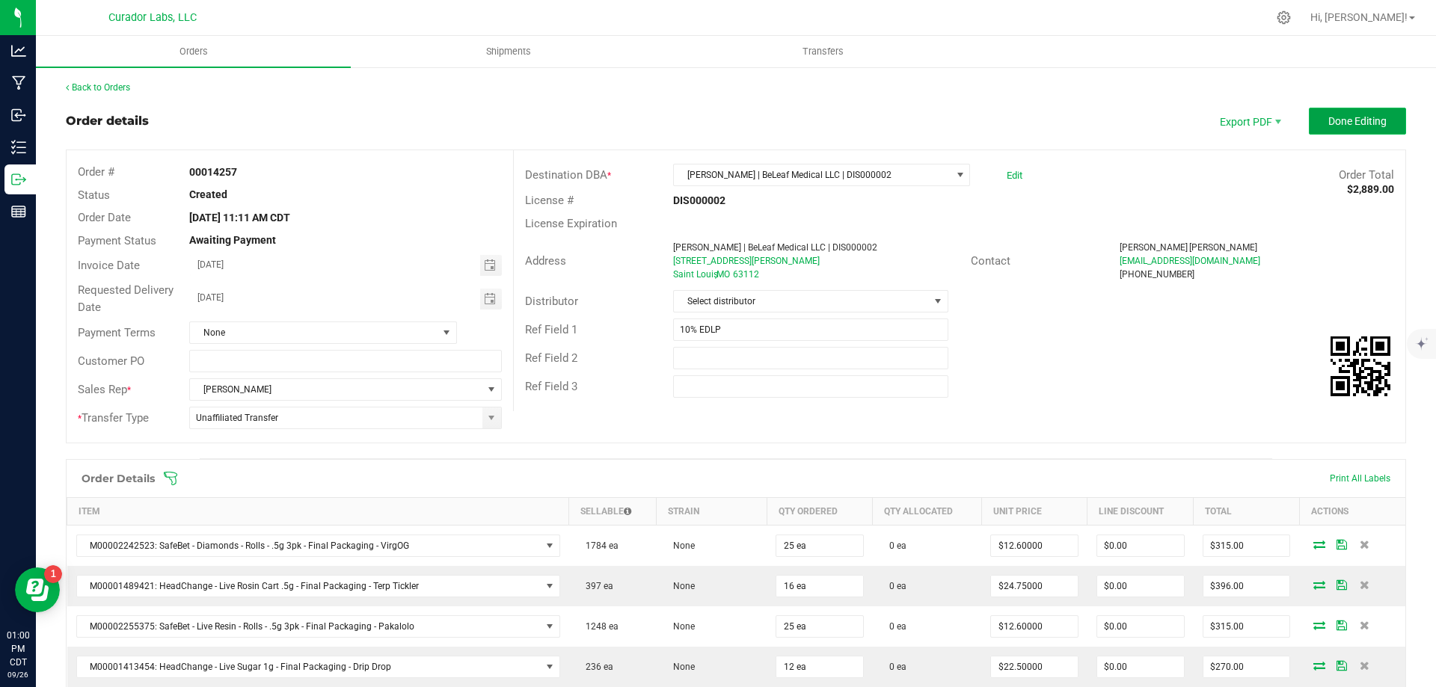
click at [1330, 123] on span "Done Editing" at bounding box center [1357, 121] width 58 height 12
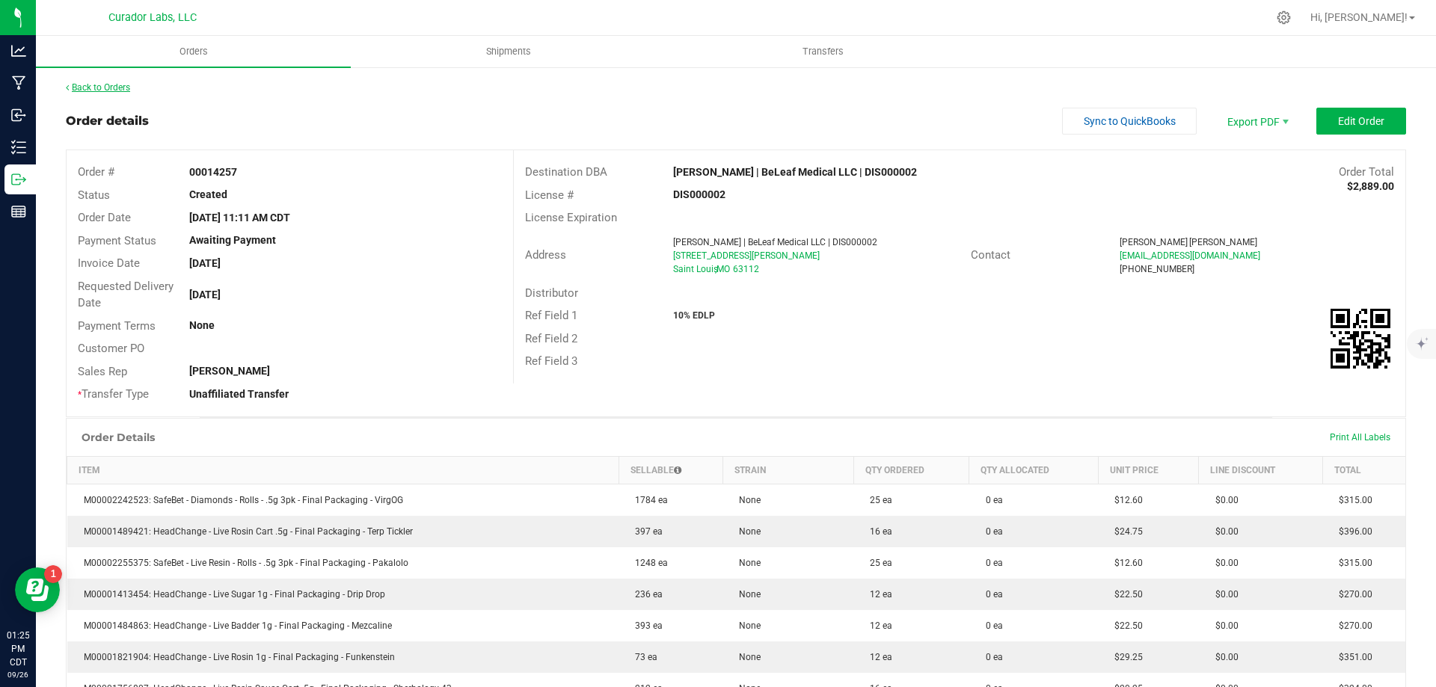
click at [84, 87] on link "Back to Orders" at bounding box center [98, 87] width 64 height 10
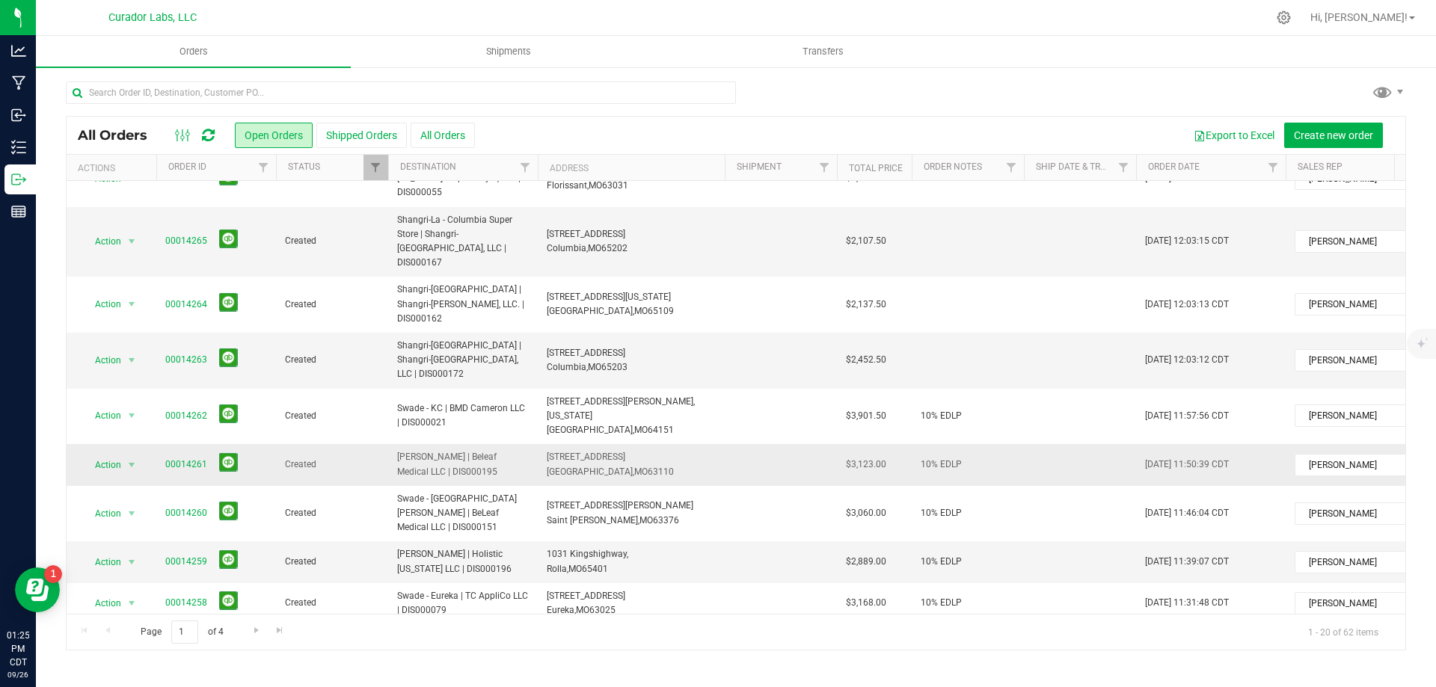
scroll to position [299, 0]
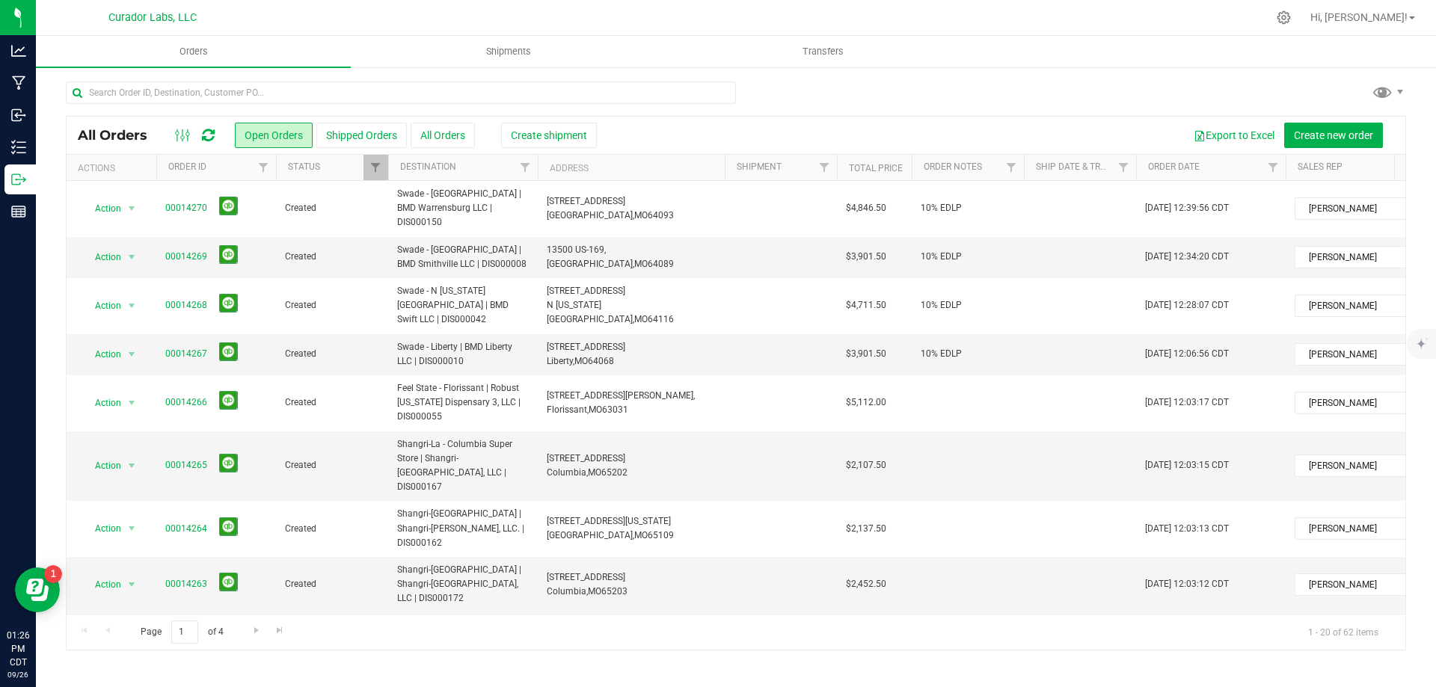
scroll to position [299, 0]
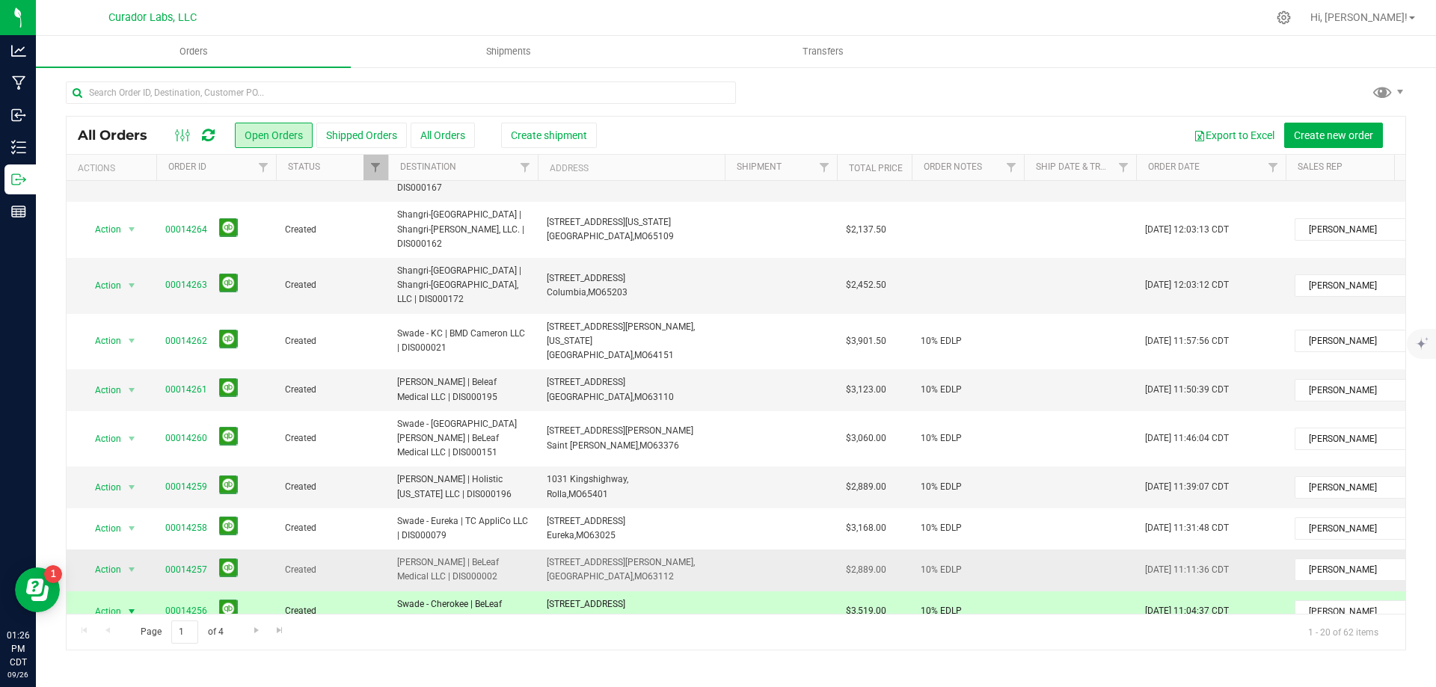
drag, startPoint x: 154, startPoint y: 498, endPoint x: 964, endPoint y: 499, distance: 809.9
click at [1006, 550] on tr "Action Action Cancel order Change facility Clone order Edit order Mark as fully…" at bounding box center [807, 570] width 1481 height 41
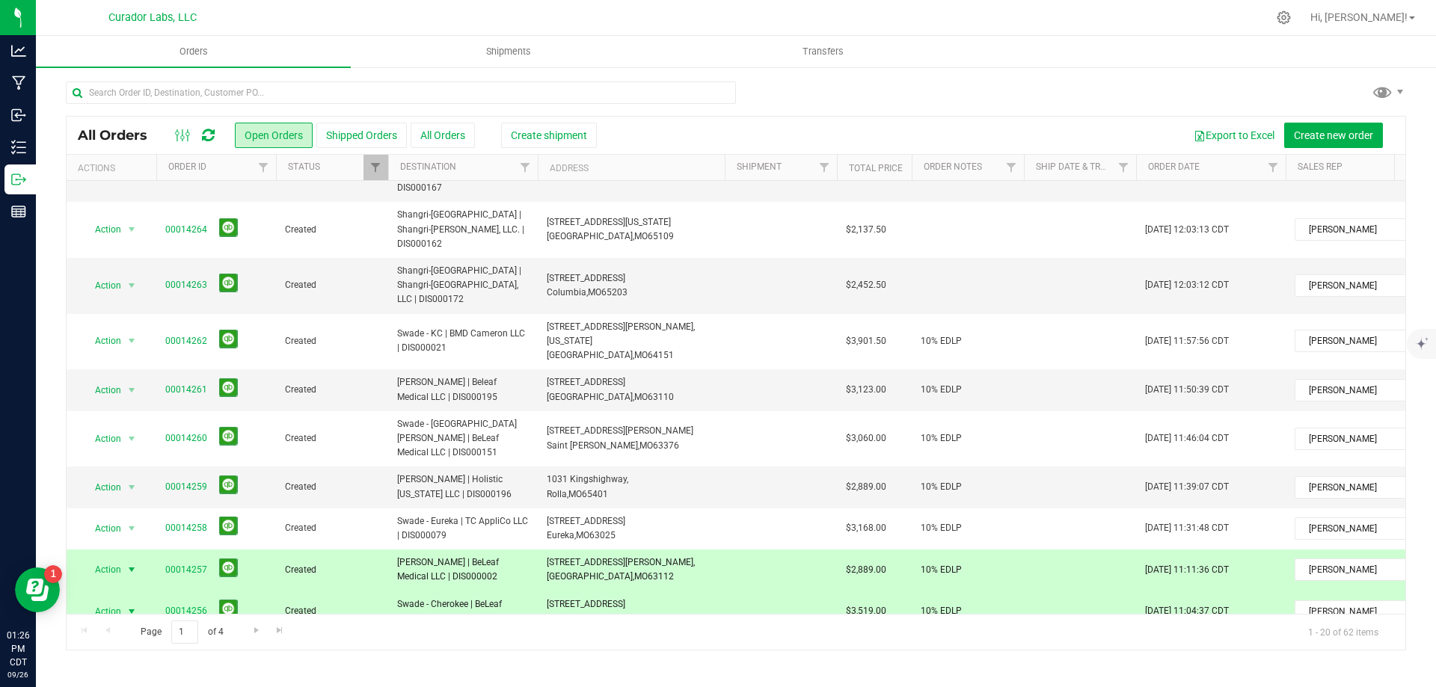
click at [264, 559] on span "00014257" at bounding box center [216, 570] width 102 height 23
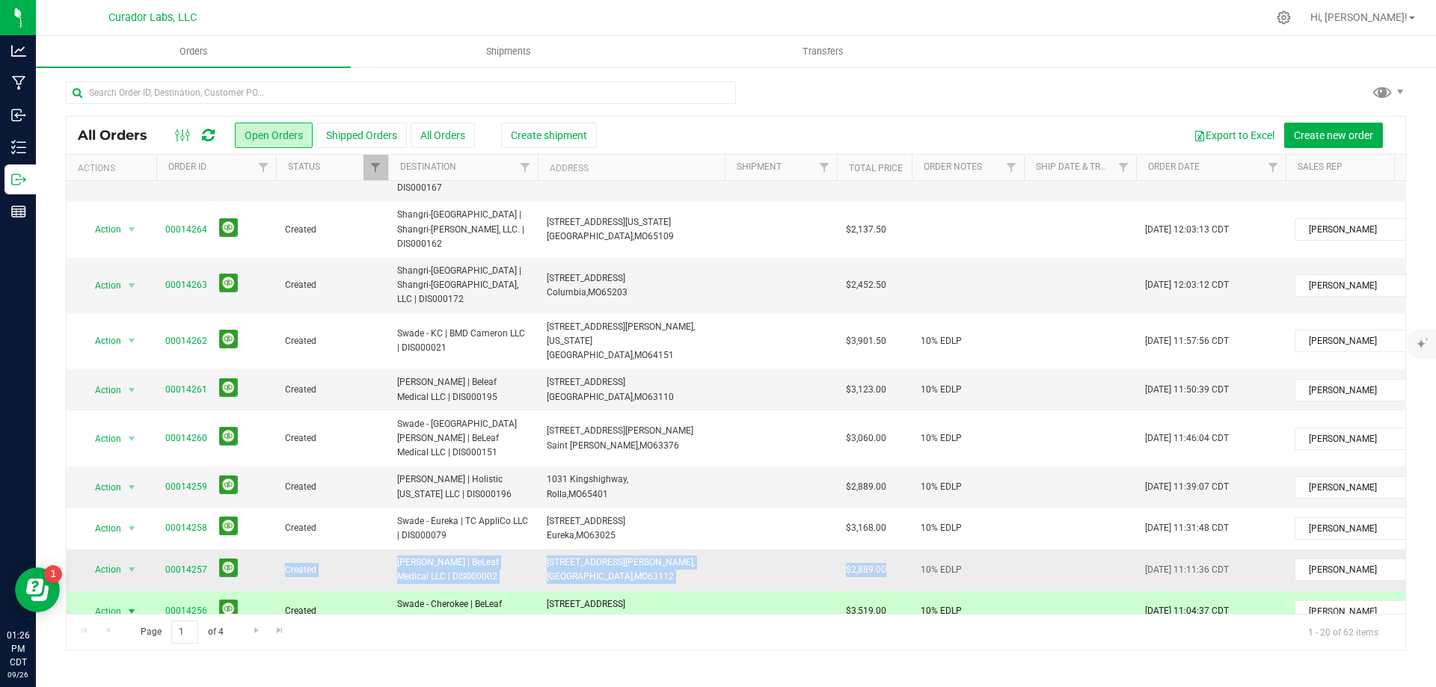
drag, startPoint x: 264, startPoint y: 499, endPoint x: 888, endPoint y: 498, distance: 623.7
click at [888, 550] on tr "Action Action Cancel order Change facility Clone order Edit order Mark as fully…" at bounding box center [807, 570] width 1481 height 41
copy tr "Created Swade - Delmar | BeLeaf Medical LLC | DIS000002 6166 Delmar Blvd, Saint…"
drag, startPoint x: 156, startPoint y: 496, endPoint x: 892, endPoint y: 496, distance: 736.6
click at [892, 550] on tr "Action Action Cancel order Change facility Clone order Edit order Mark as fully…" at bounding box center [807, 570] width 1481 height 41
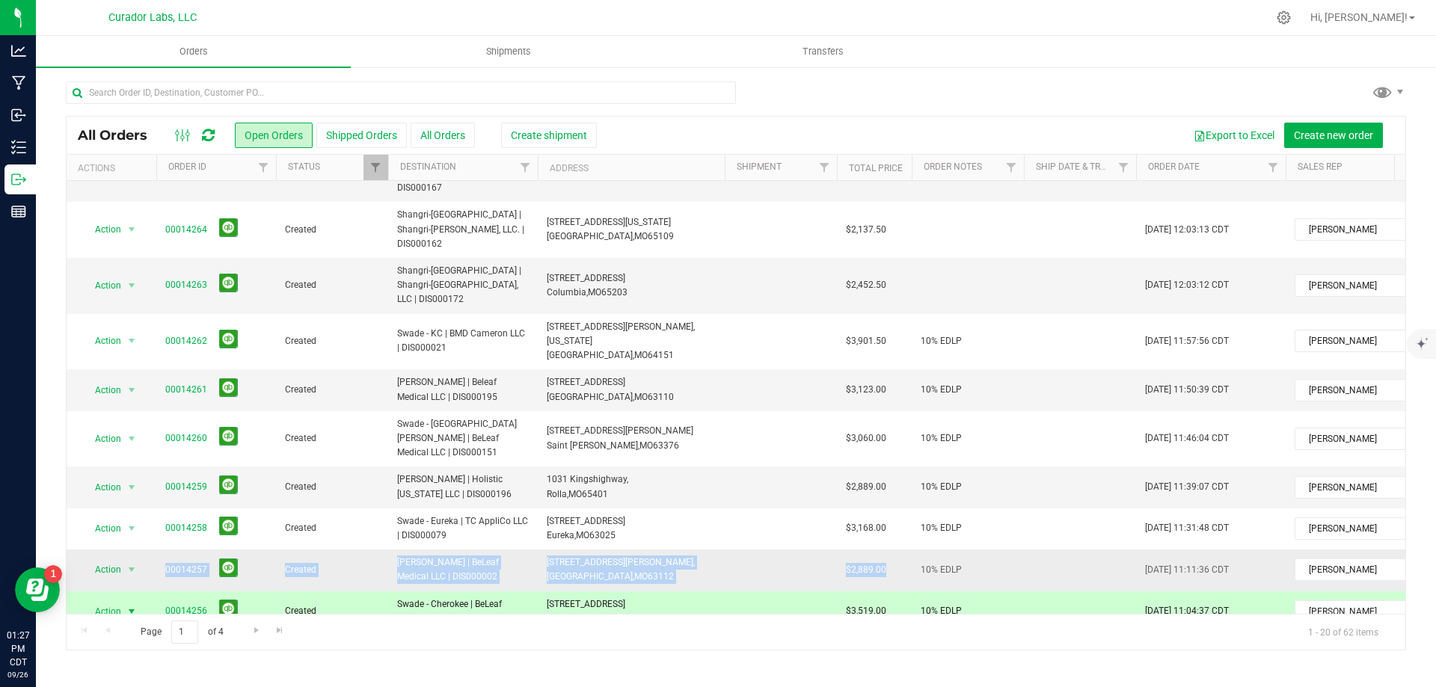
copy tr "Action Cancel order Change facility Clone order Edit order Mark as fully paid O…"
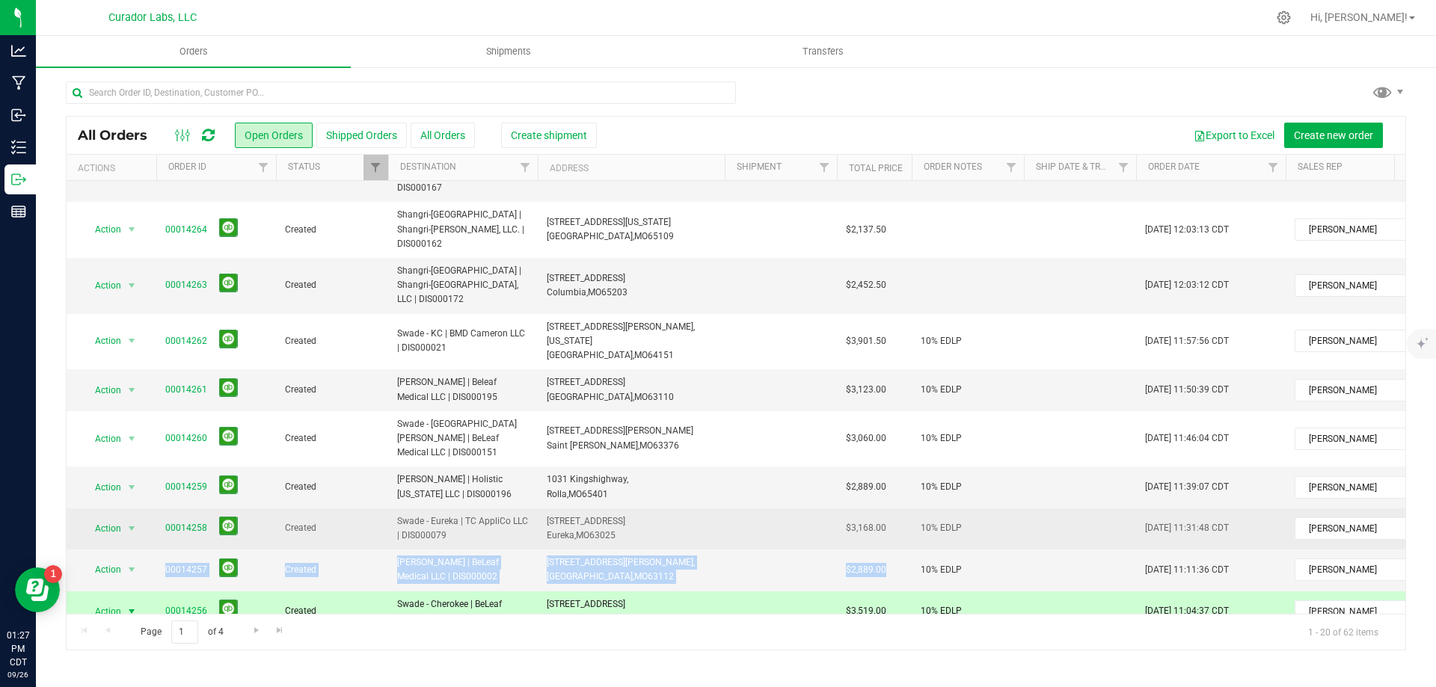
drag, startPoint x: 162, startPoint y: 455, endPoint x: 889, endPoint y: 457, distance: 726.9
click at [889, 509] on tr "Action Action Cancel order Change facility Clone order Edit order Mark as fully…" at bounding box center [807, 529] width 1481 height 41
copy tr "00014258 Created Swade - Eureka | TC AppliCo LLC | DIS000079 76 Hilltop Village…"
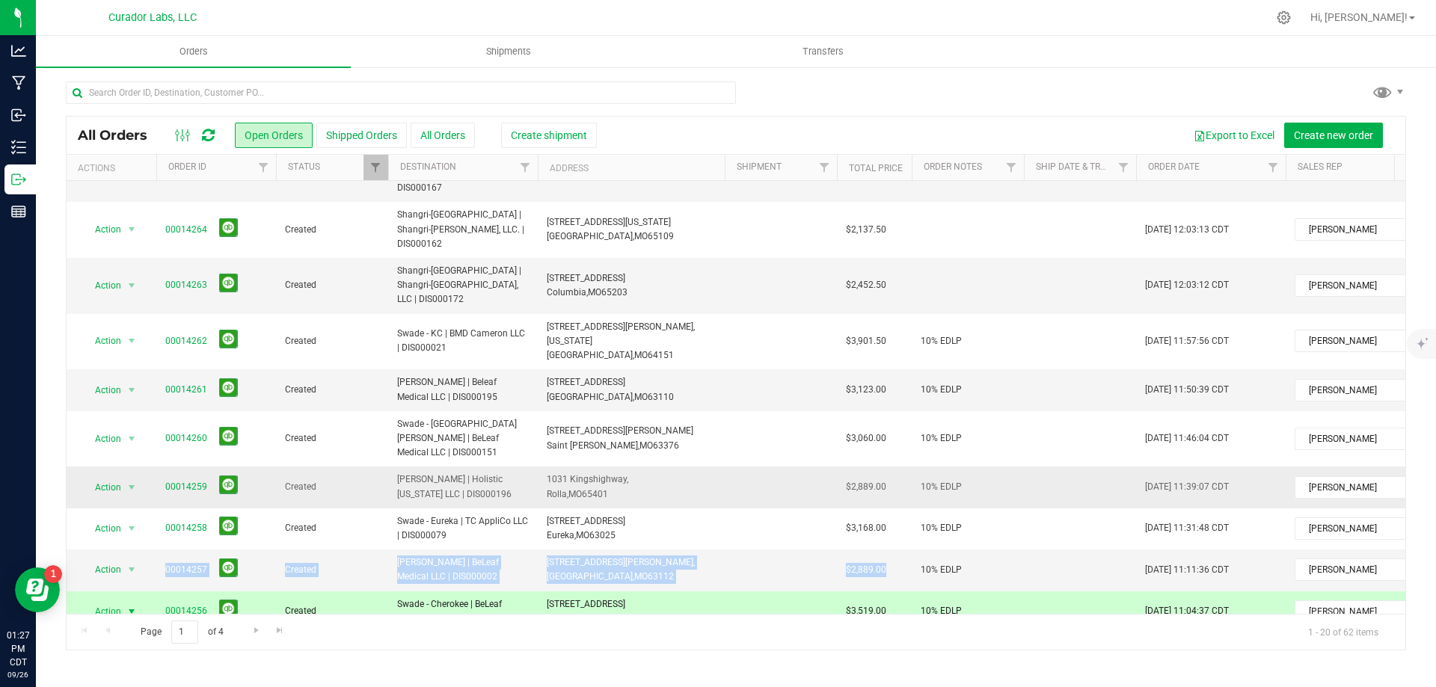
drag, startPoint x: 162, startPoint y: 413, endPoint x: 894, endPoint y: 420, distance: 732.2
click at [894, 467] on tr "Action Action Cancel order Change facility Clone order Edit order Mark as fully…" at bounding box center [807, 487] width 1481 height 41
copy tr "00014259 Created Swade - Rolla | Holistic Missouri LLC | DIS000196 1031 Kingshi…"
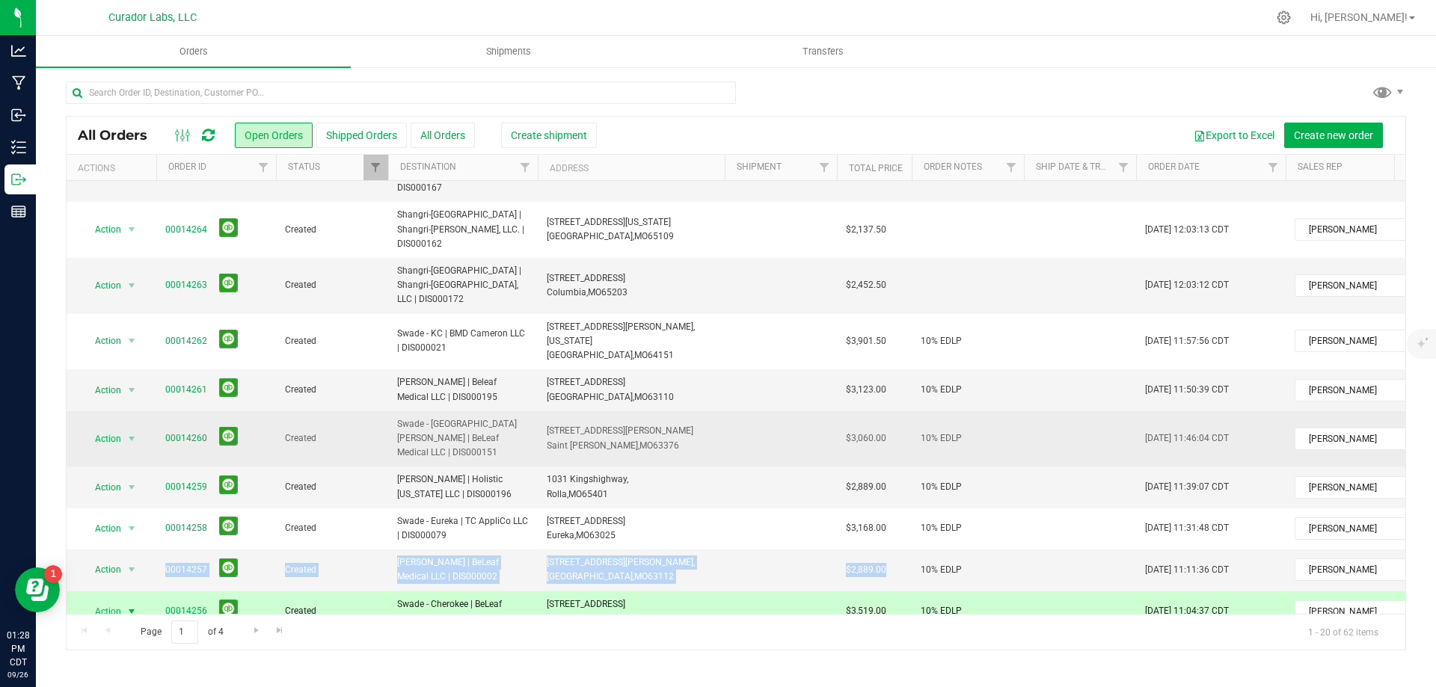
drag, startPoint x: 165, startPoint y: 372, endPoint x: 888, endPoint y: 364, distance: 724.0
click at [888, 411] on tr "Action Action Cancel order Change facility Clone order Edit order Mark as fully…" at bounding box center [807, 439] width 1481 height 56
copy tr "00014260 Created Swade - St. Peters | BeLeaf Medical LLC | DIS000151 146 Junger…"
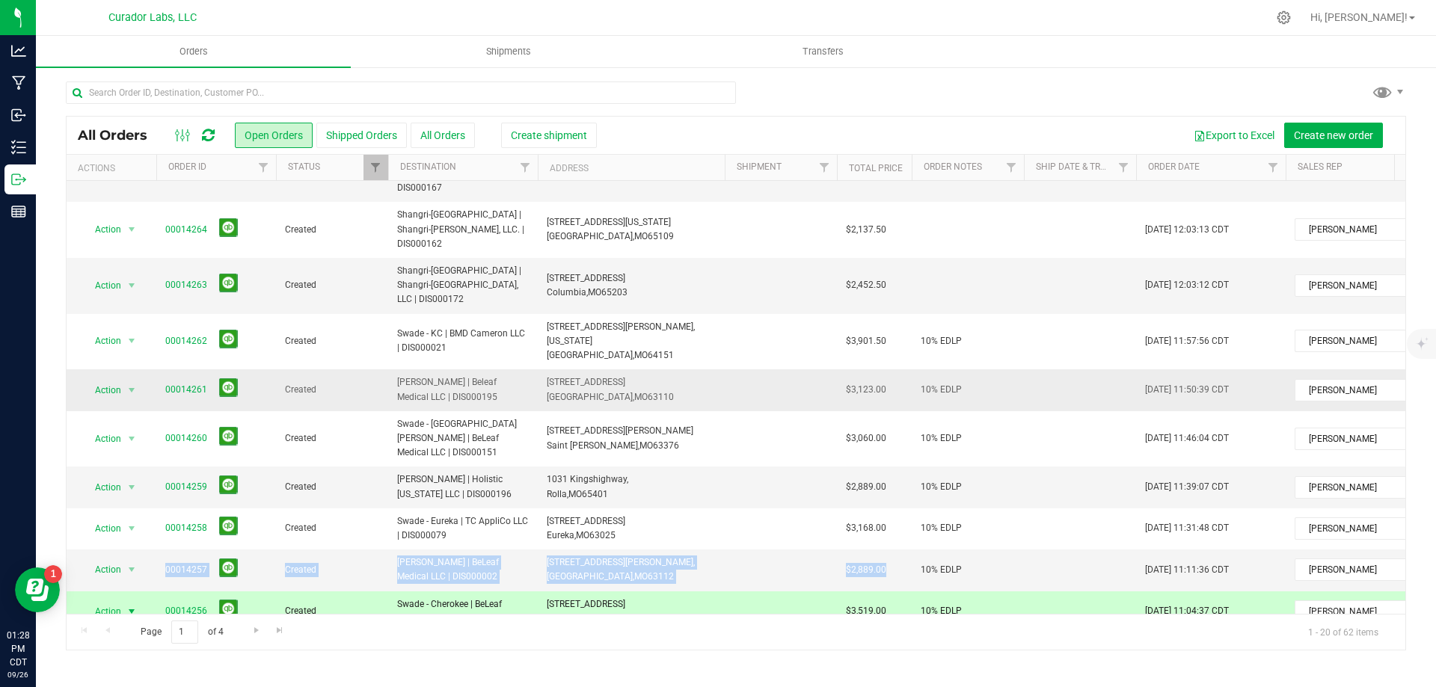
drag, startPoint x: 162, startPoint y: 328, endPoint x: 899, endPoint y: 330, distance: 736.6
click at [899, 369] on tr "Action Action Cancel order Change facility Clone order Edit order Mark as fully…" at bounding box center [807, 389] width 1481 height 41
copy tr "00014261 Created Swade - Grove | Beleaf Medical LLC | DIS000195 4108 Manchester…"
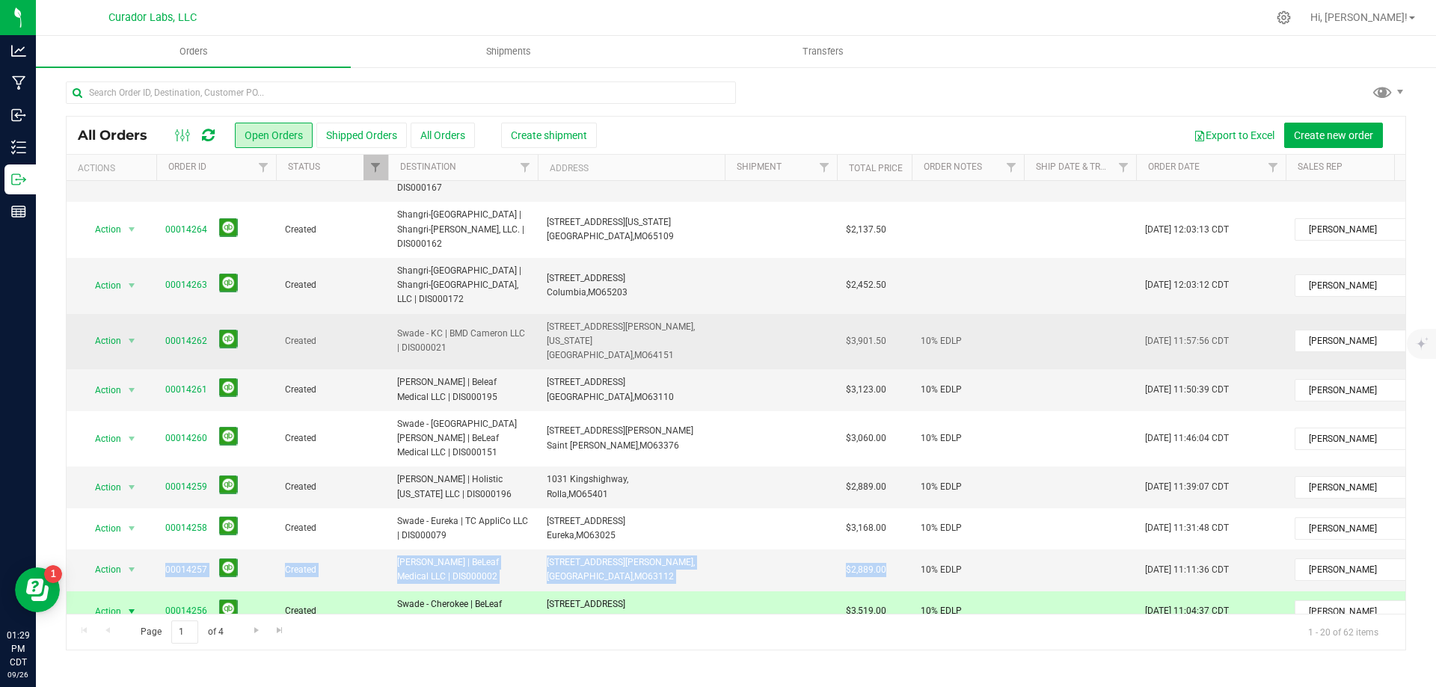
drag, startPoint x: 159, startPoint y: 292, endPoint x: 891, endPoint y: 292, distance: 731.4
click at [891, 314] on tr "Action Action Cancel order Change facility Clone order Edit order Mark as fully…" at bounding box center [807, 342] width 1481 height 56
copy tr "00014262 Created Swade - KC | BMD Cameron LLC | DIS000021 5901 NW Barry Rd, Kan…"
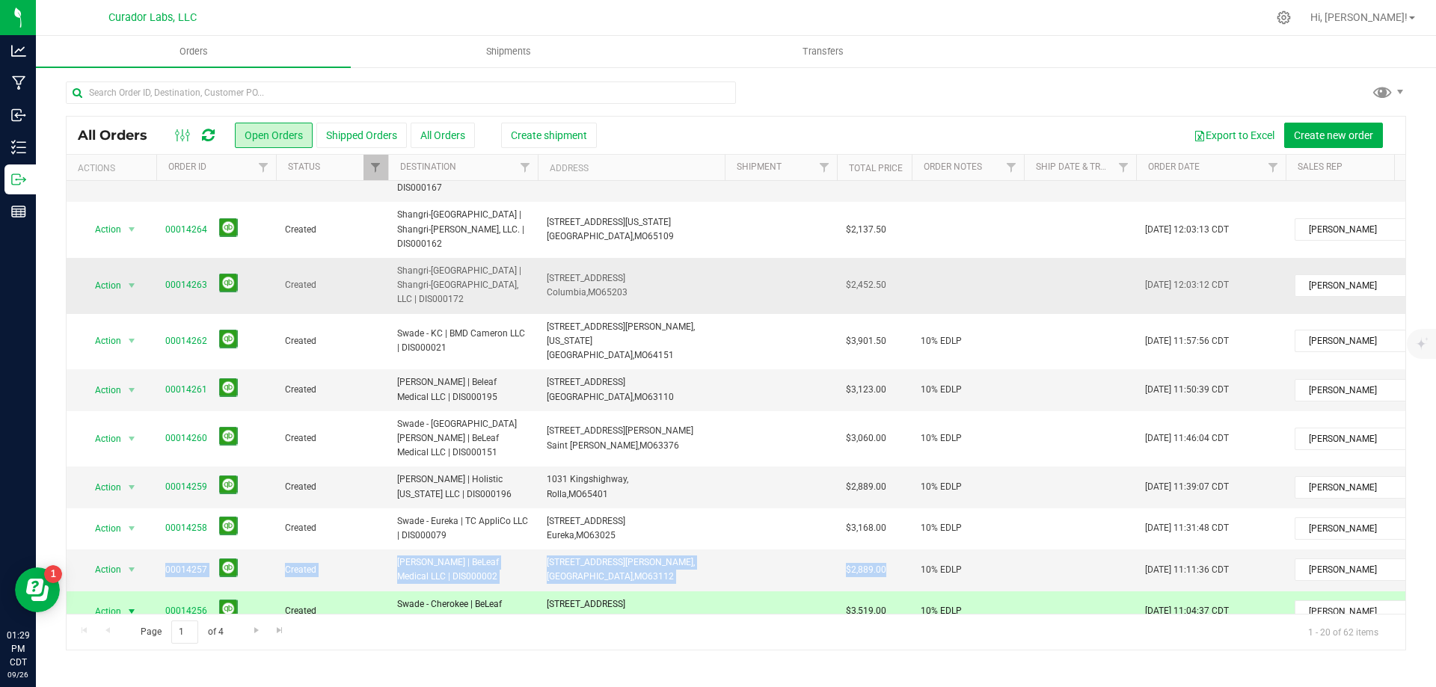
drag, startPoint x: 165, startPoint y: 240, endPoint x: 891, endPoint y: 242, distance: 726.2
click at [891, 258] on tr "Action Action Cancel order Change facility Clone order Edit order Mark as fully…" at bounding box center [807, 286] width 1481 height 56
copy tr "00014263 Created Shangri-La - Columbia South | Shangri-La Columbia South, LLC |…"
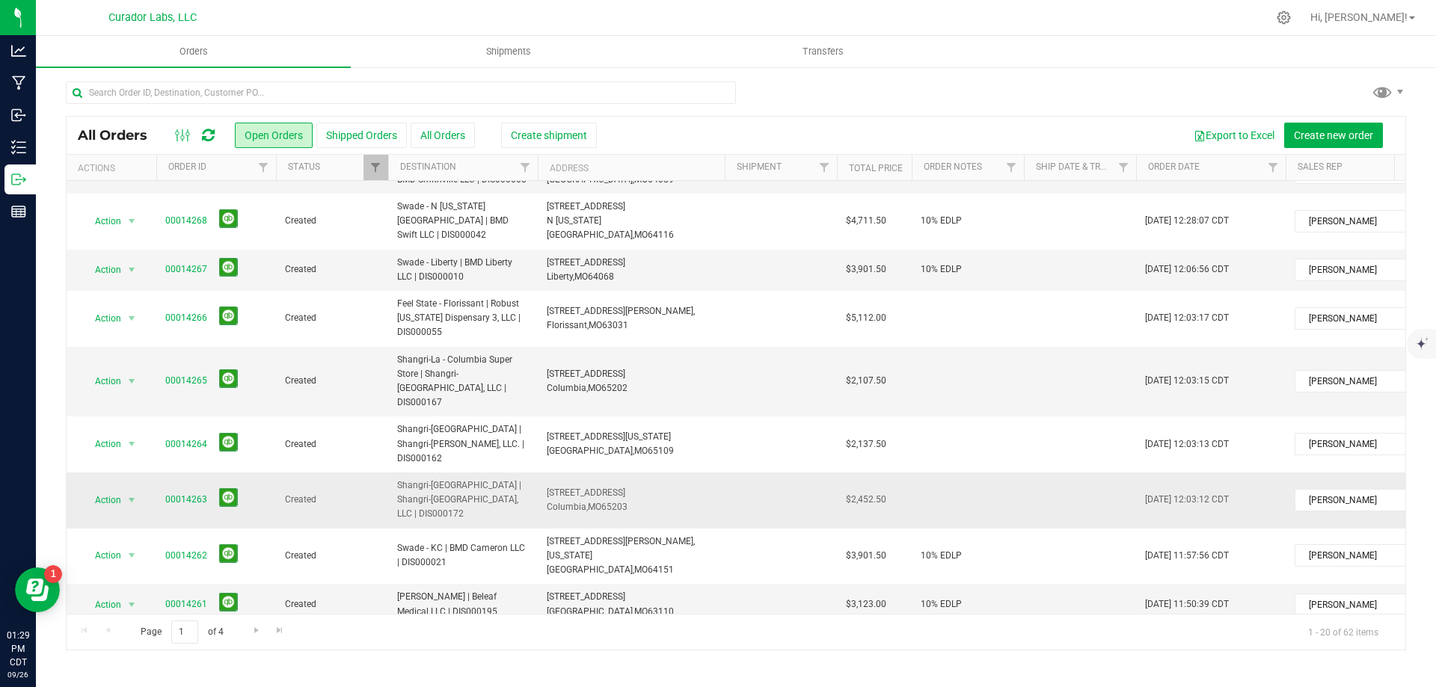
scroll to position [75, 0]
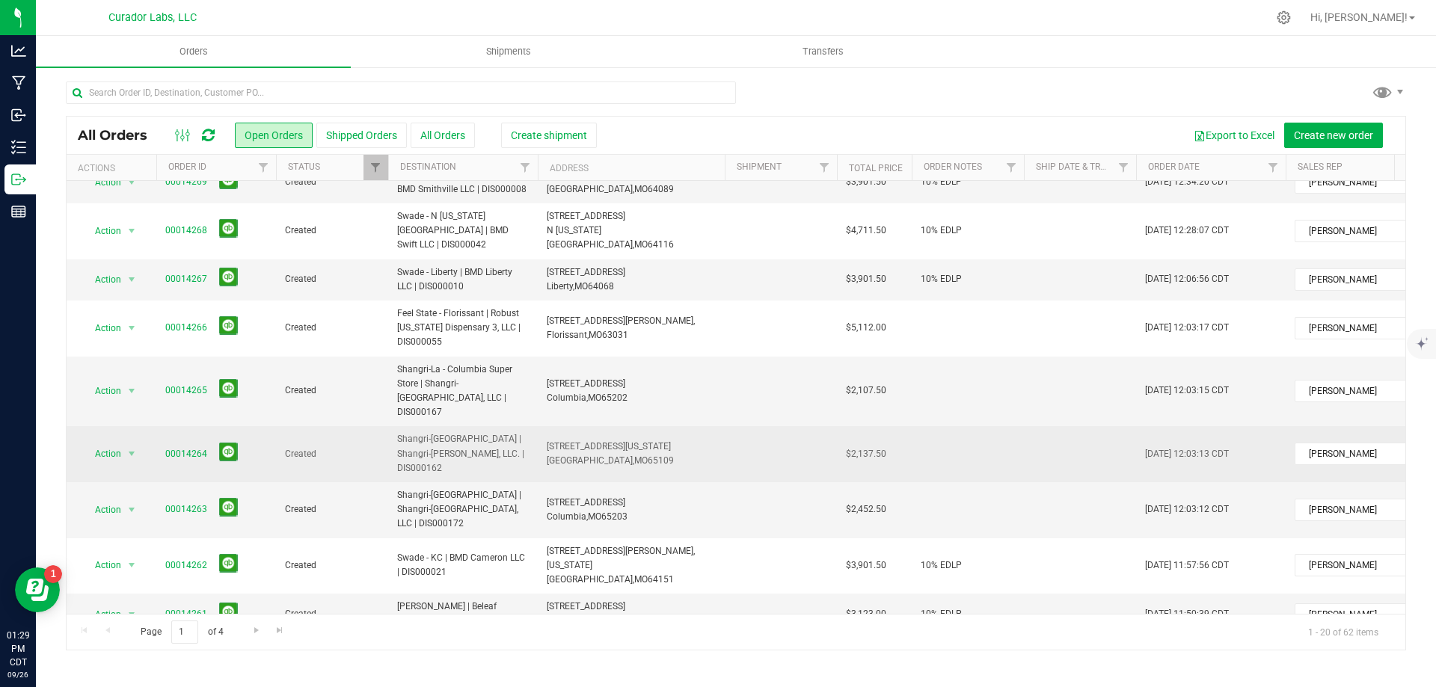
drag, startPoint x: 158, startPoint y: 407, endPoint x: 906, endPoint y: 405, distance: 748.6
click at [906, 426] on tr "Action Action Cancel order Change facility Clone order Edit order Mark as fully…" at bounding box center [807, 454] width 1481 height 56
copy tr "00014264 Created Shangri-La - Jefferson City | Shangri-La Jefferson, LLC. | DIS…"
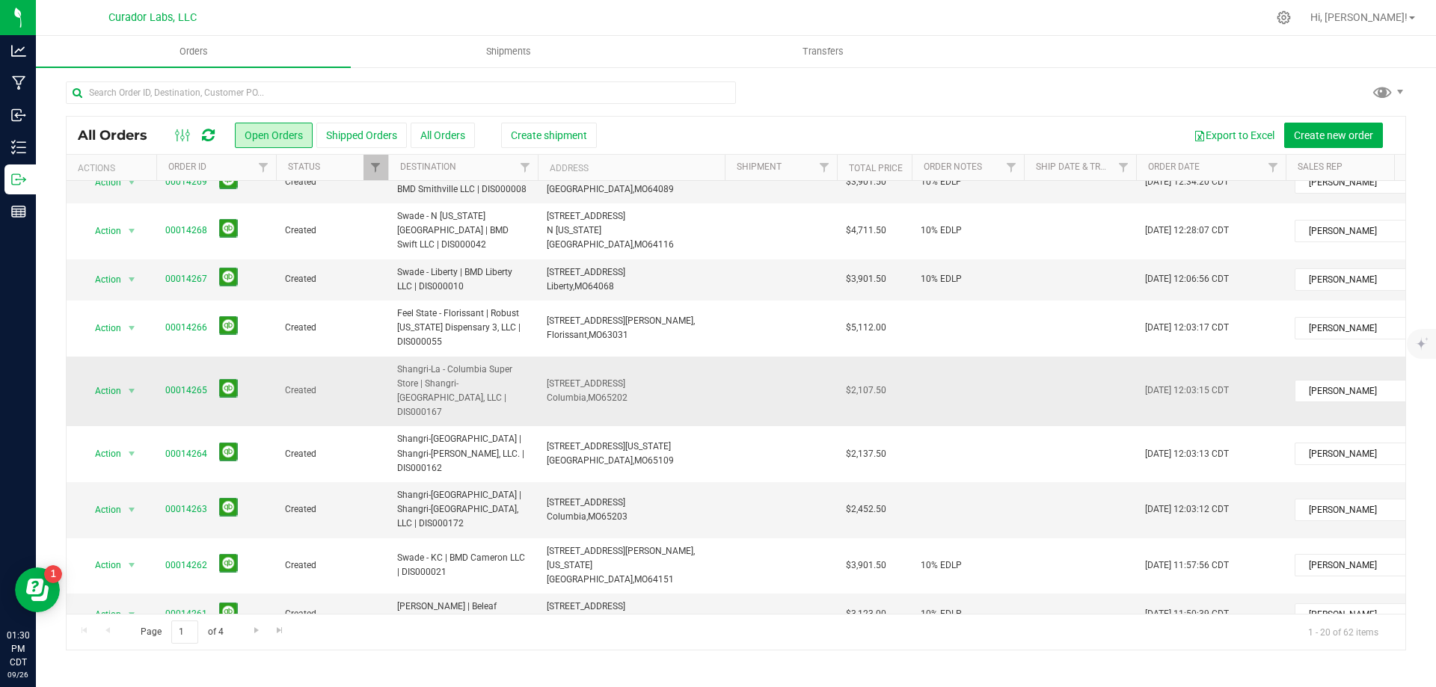
drag, startPoint x: 161, startPoint y: 354, endPoint x: 903, endPoint y: 347, distance: 742.6
click at [903, 357] on tr "Action Action Cancel order Change facility Clone order Edit order Mark as fully…" at bounding box center [807, 392] width 1481 height 70
copy tr "00014265 Created Shangri-La - Columbia Super Store | Shangri-La Columbia, LLC |…"
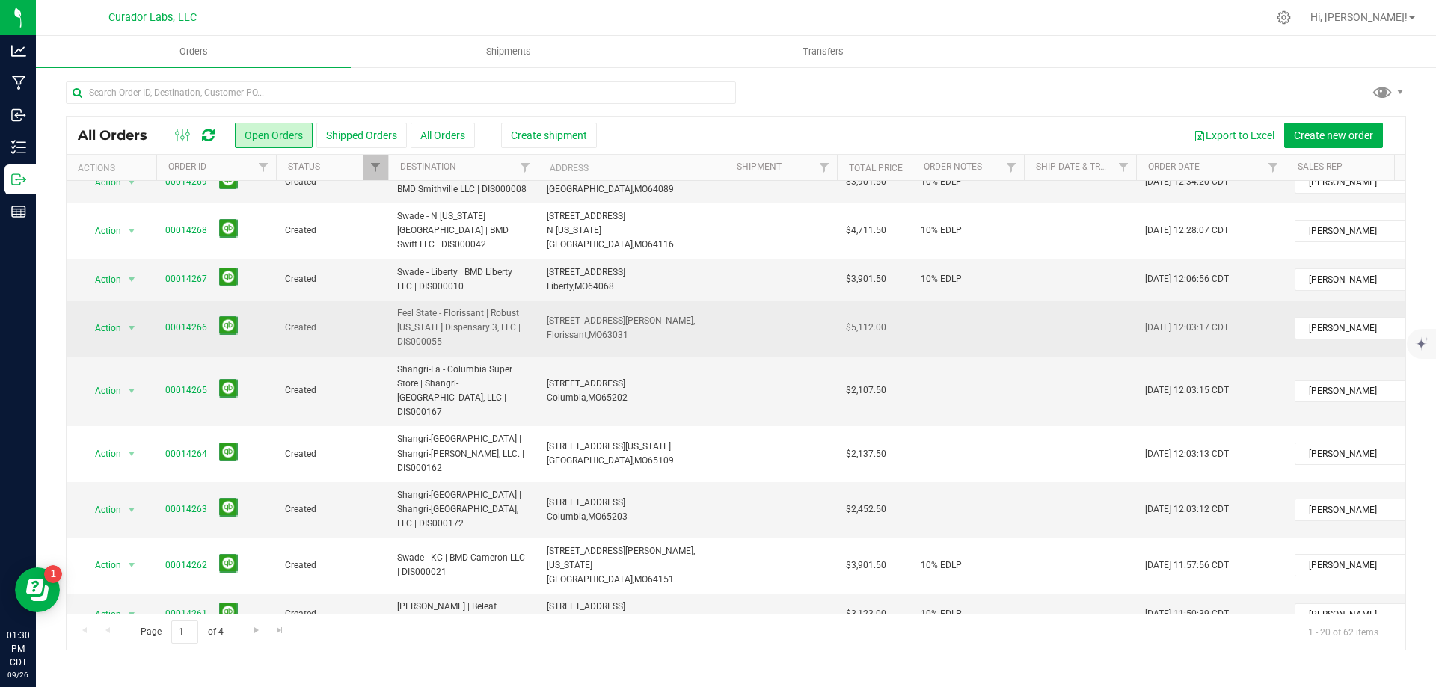
drag, startPoint x: 162, startPoint y: 295, endPoint x: 906, endPoint y: 309, distance: 743.5
click at [906, 309] on tr "Action Action Cancel order Change facility Clone order Edit order Mark as fully…" at bounding box center [807, 329] width 1481 height 56
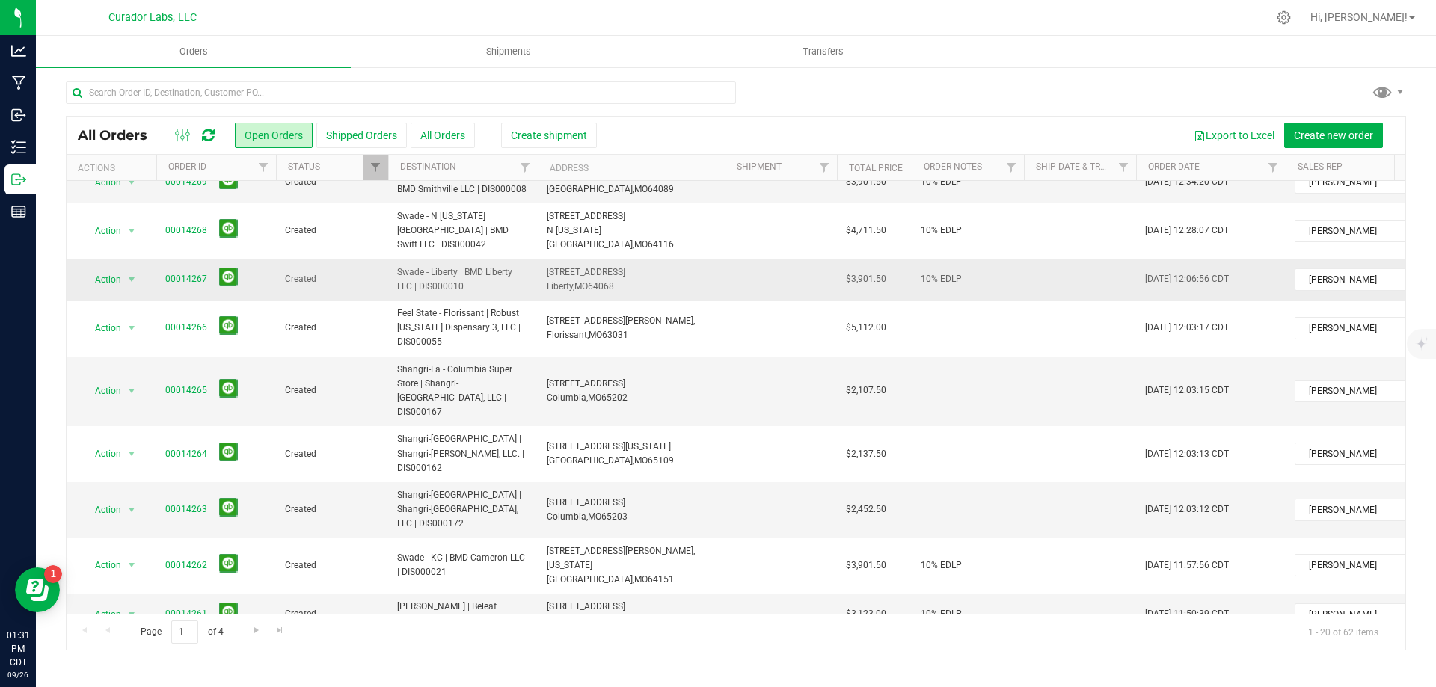
drag, startPoint x: 159, startPoint y: 248, endPoint x: 891, endPoint y: 251, distance: 732.9
click at [891, 259] on tr "Action Action Cancel order Change facility Clone order Edit order Mark as fully…" at bounding box center [807, 279] width 1481 height 41
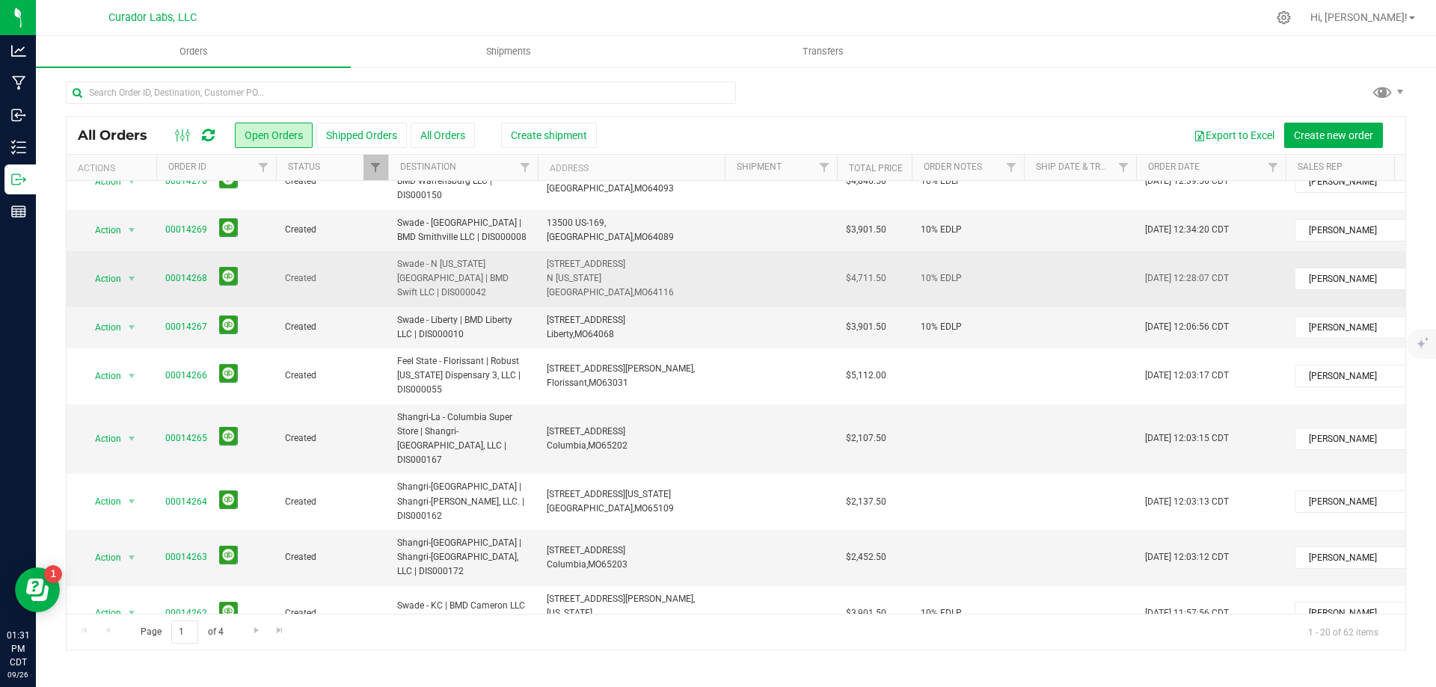
scroll to position [0, 0]
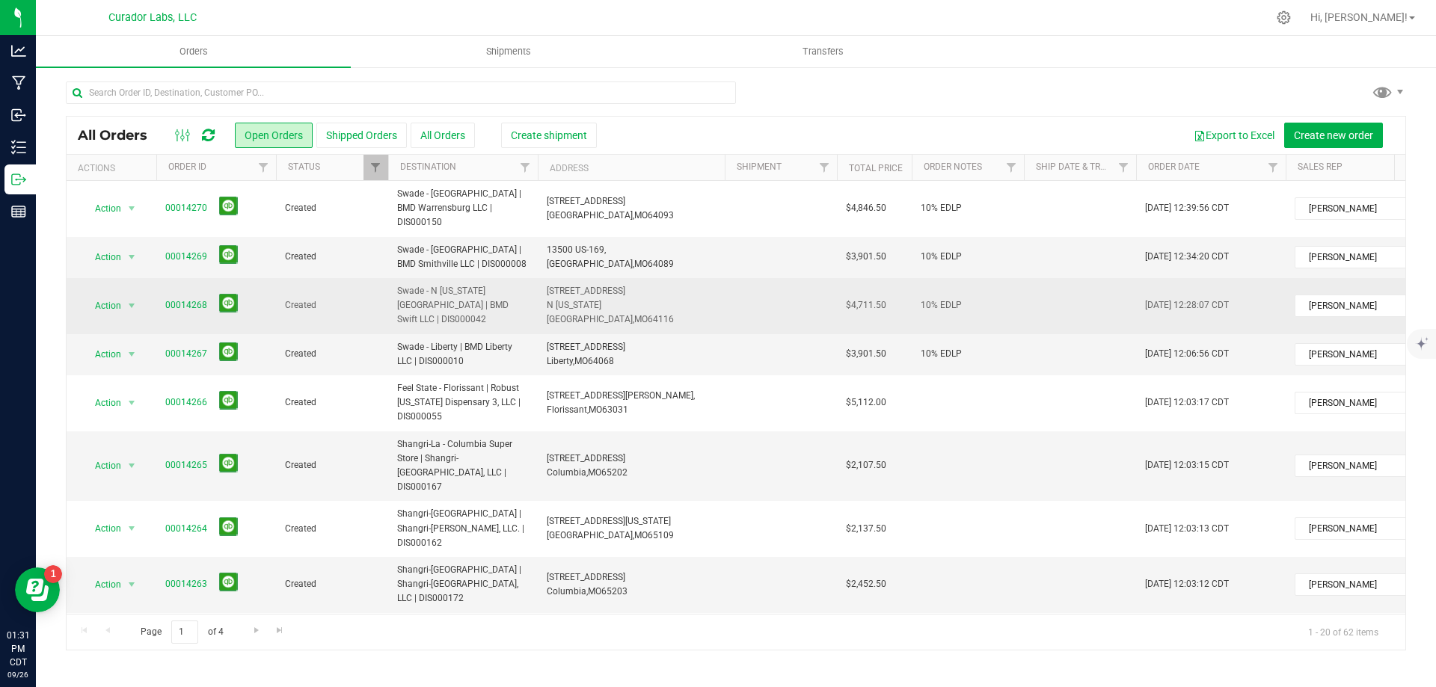
drag, startPoint x: 160, startPoint y: 283, endPoint x: 876, endPoint y: 283, distance: 715.7
click at [891, 283] on tr "Action Action Cancel order Change facility Clone order Edit order Mark as fully…" at bounding box center [807, 306] width 1481 height 56
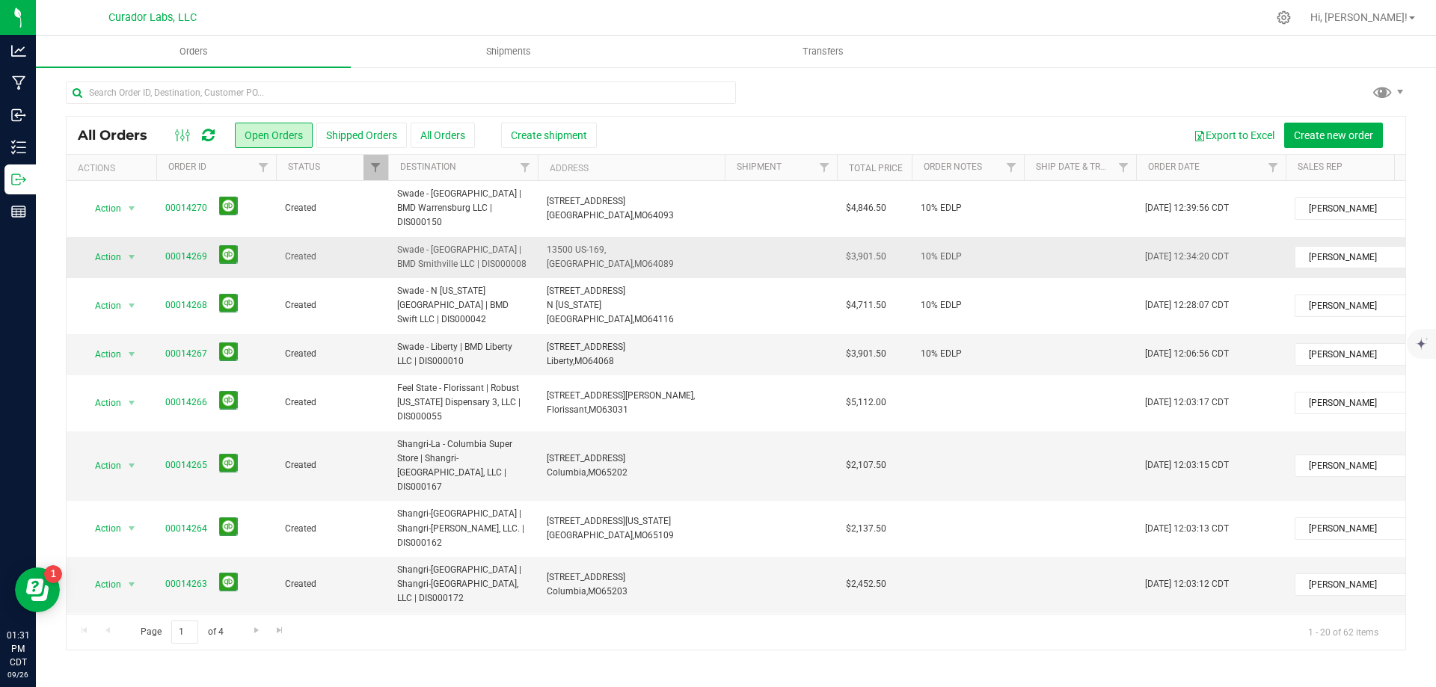
drag, startPoint x: 162, startPoint y: 240, endPoint x: 872, endPoint y: 242, distance: 709.7
click at [896, 242] on tr "Action Action Cancel order Change facility Clone order Edit order Mark as fully…" at bounding box center [807, 257] width 1481 height 41
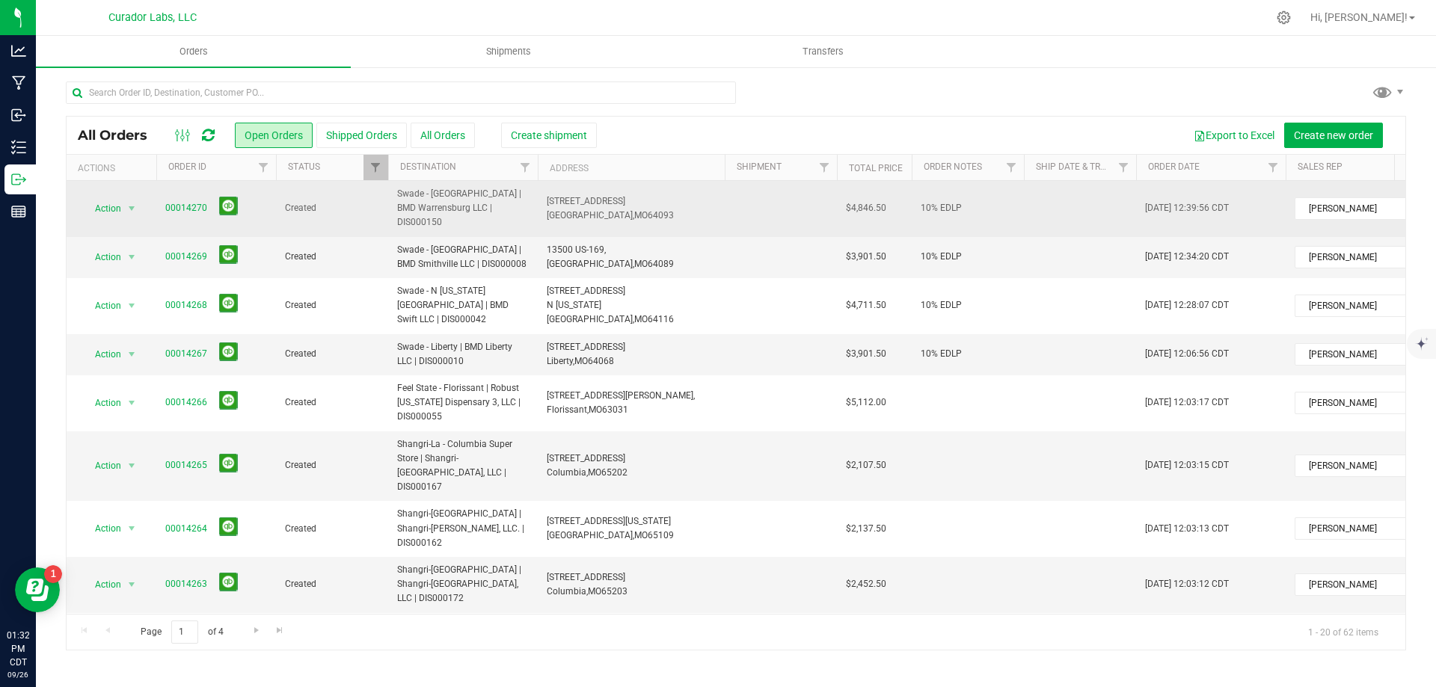
drag, startPoint x: 176, startPoint y: 201, endPoint x: 894, endPoint y: 197, distance: 717.9
click at [894, 197] on tr "Action Action Cancel order Change facility Clone order Edit order Mark as fully…" at bounding box center [807, 209] width 1481 height 56
click at [568, 210] on span "[GEOGRAPHIC_DATA]," at bounding box center [590, 215] width 87 height 10
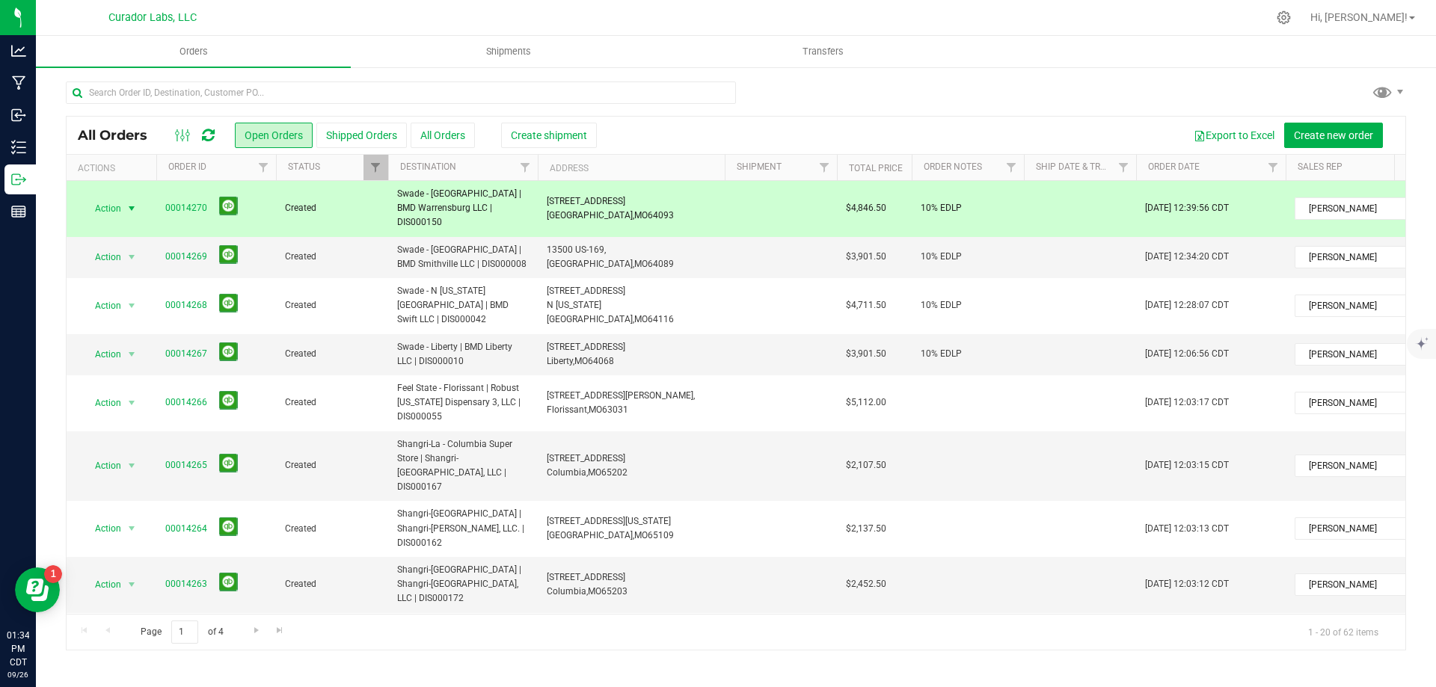
click at [568, 210] on span "[GEOGRAPHIC_DATA]," at bounding box center [590, 215] width 87 height 10
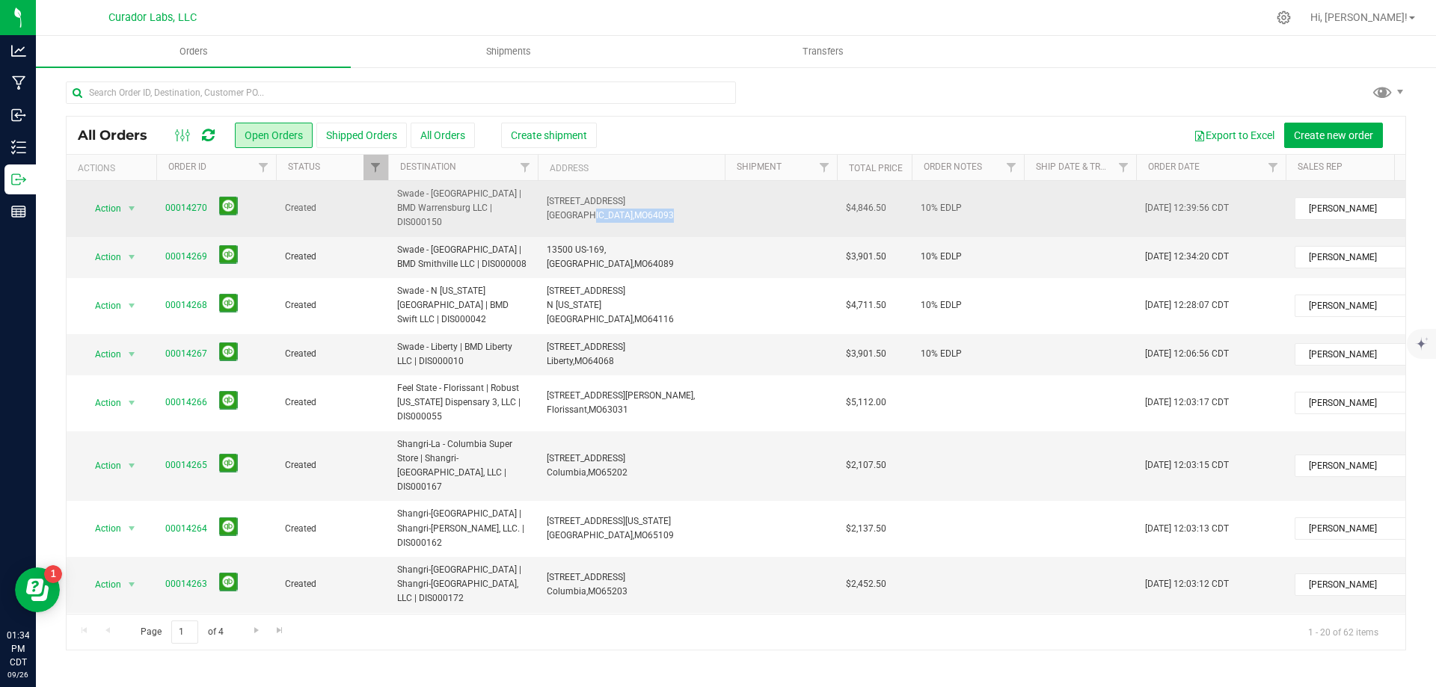
click at [568, 210] on span "[GEOGRAPHIC_DATA]," at bounding box center [590, 215] width 87 height 10
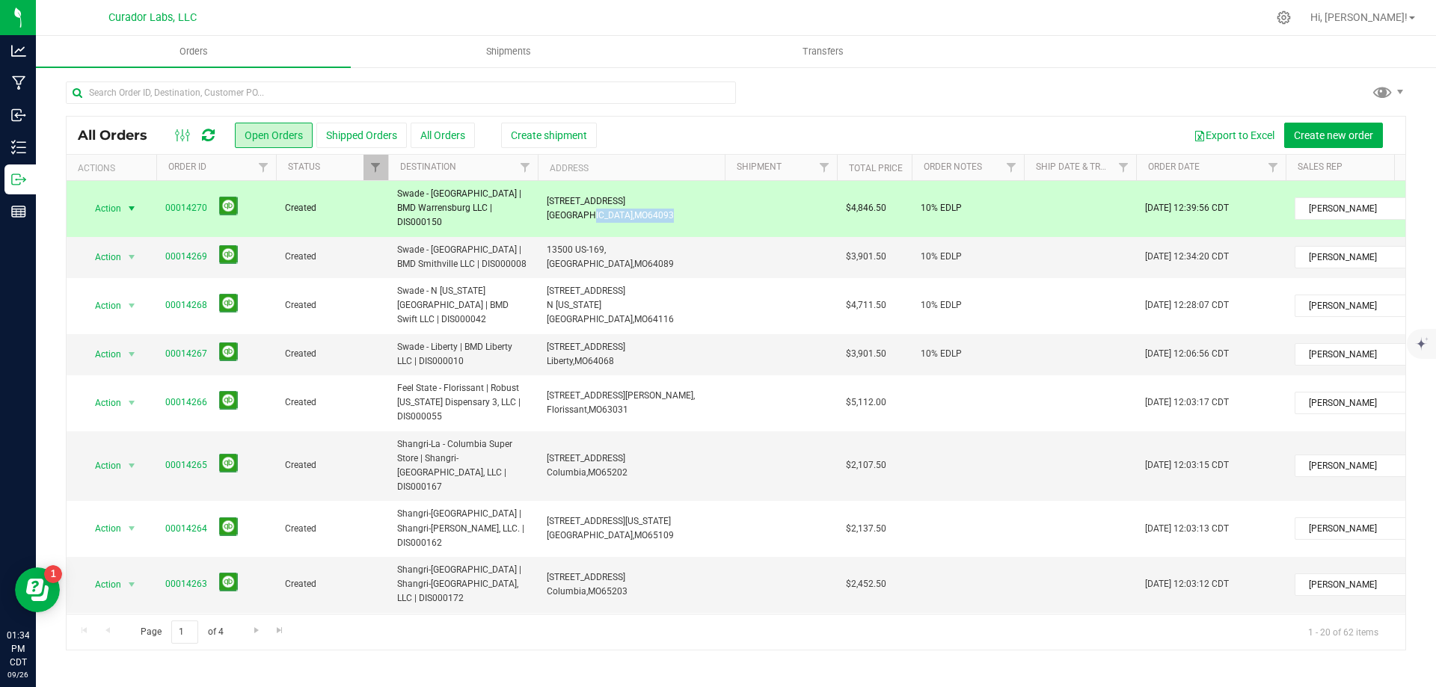
click at [568, 210] on span "[GEOGRAPHIC_DATA]," at bounding box center [590, 215] width 87 height 10
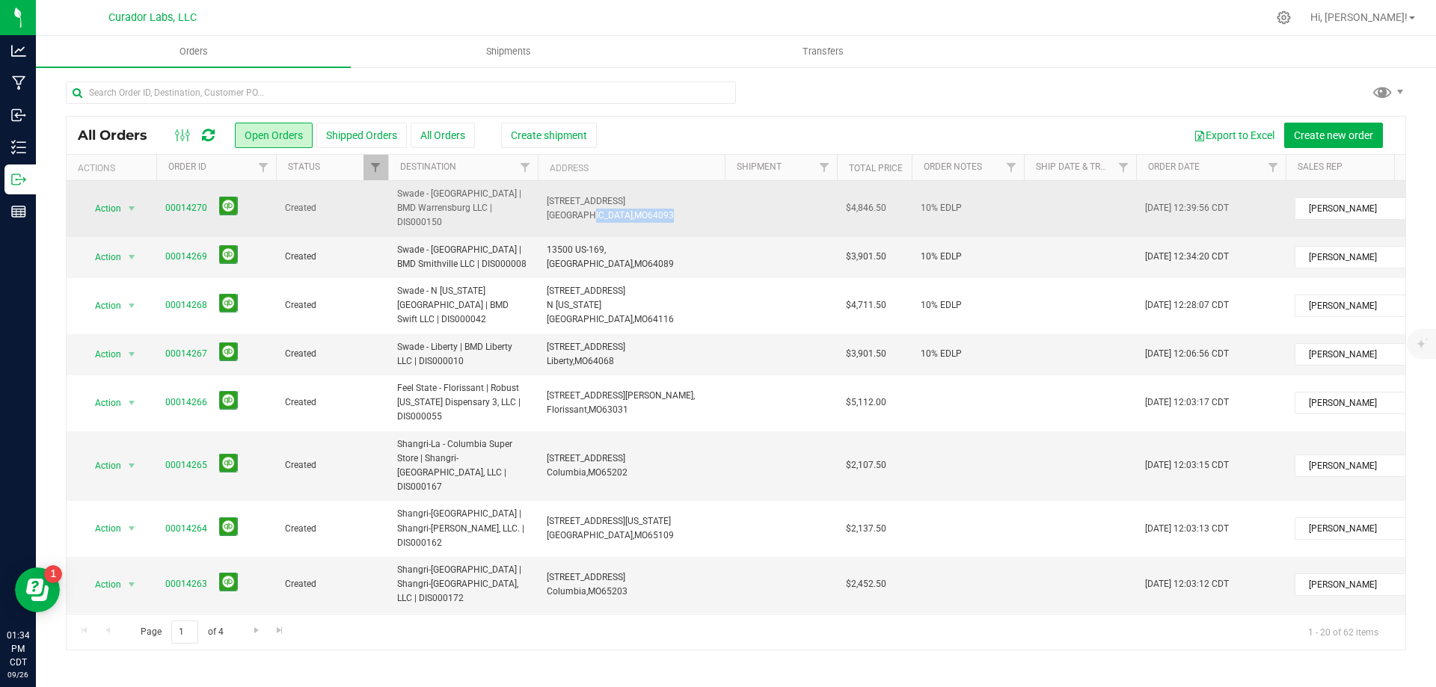
drag, startPoint x: 541, startPoint y: 191, endPoint x: 645, endPoint y: 212, distance: 105.3
click at [645, 215] on td "219 W Young Ave, Warrensburg, MO 64093" at bounding box center [631, 209] width 187 height 56
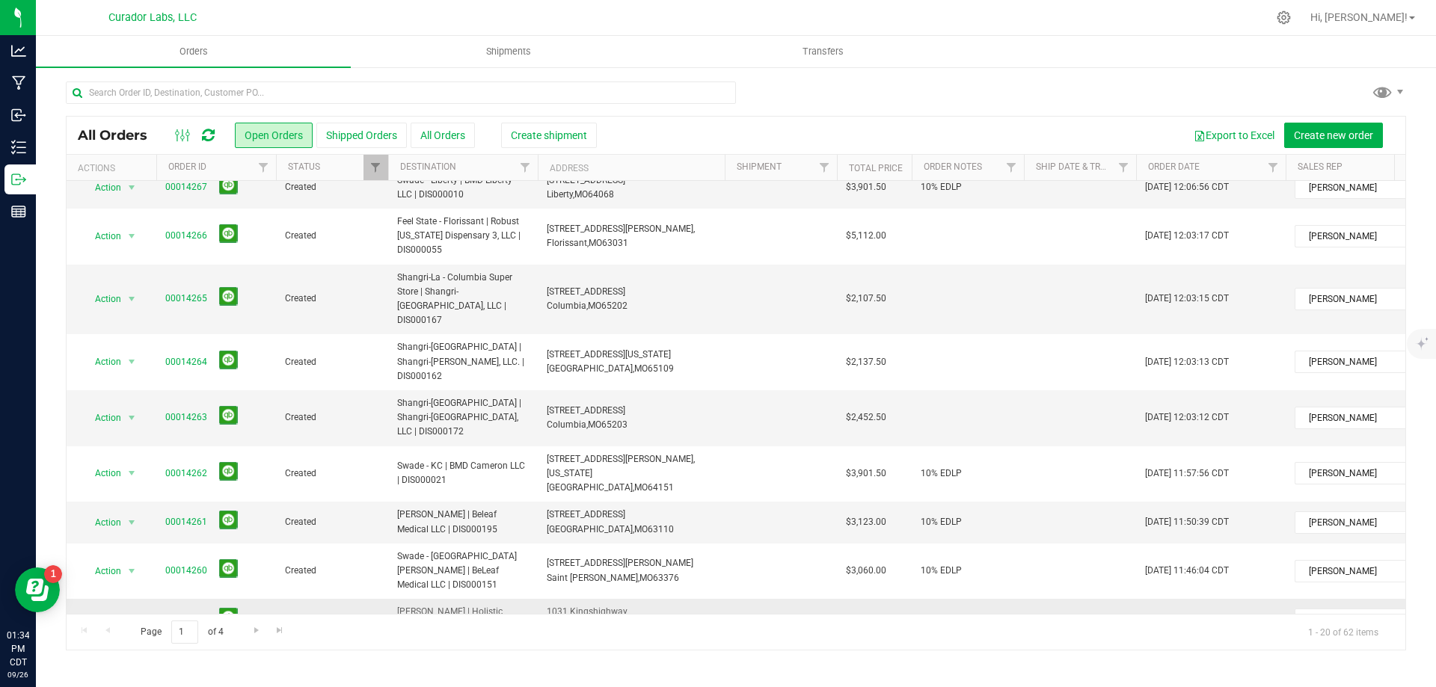
scroll to position [374, 0]
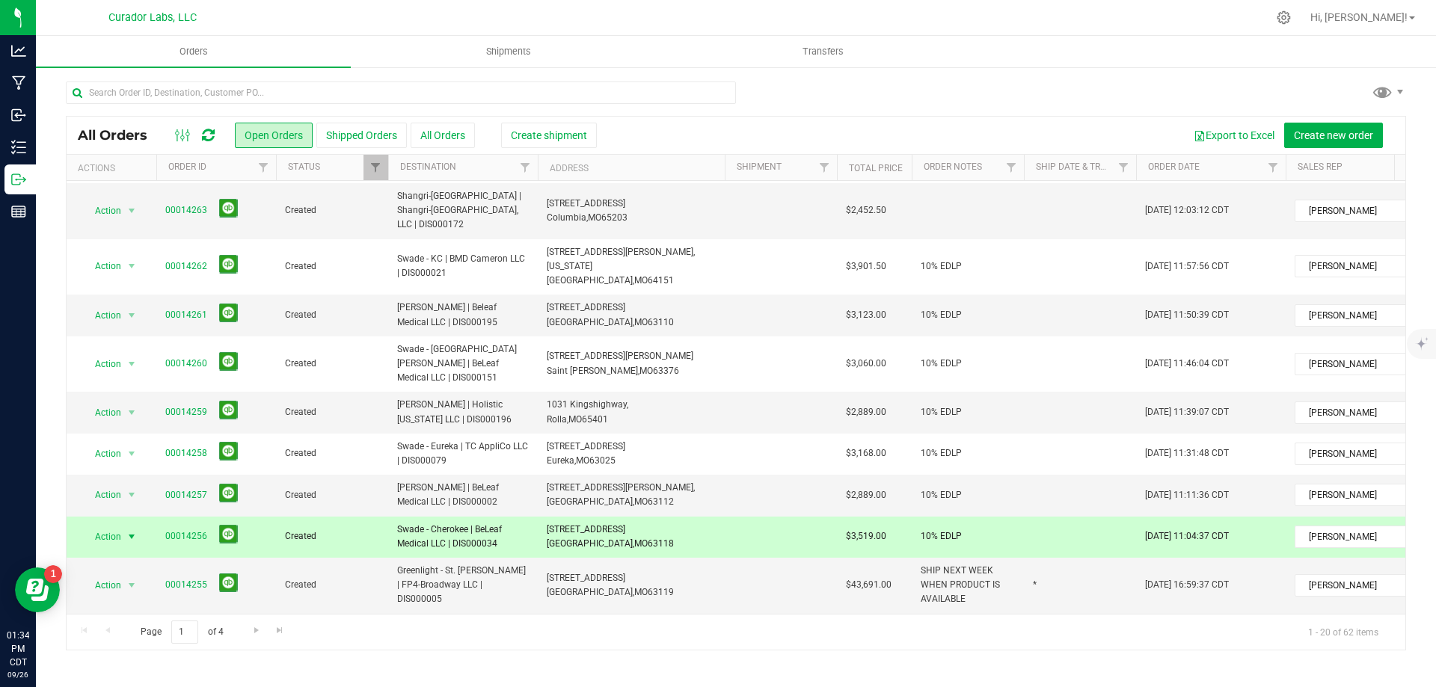
drag, startPoint x: 390, startPoint y: 451, endPoint x: 499, endPoint y: 471, distance: 111.0
click at [499, 517] on td "Swade - Cherokee | BeLeaf Medical LLC | DIS000034" at bounding box center [463, 537] width 150 height 41
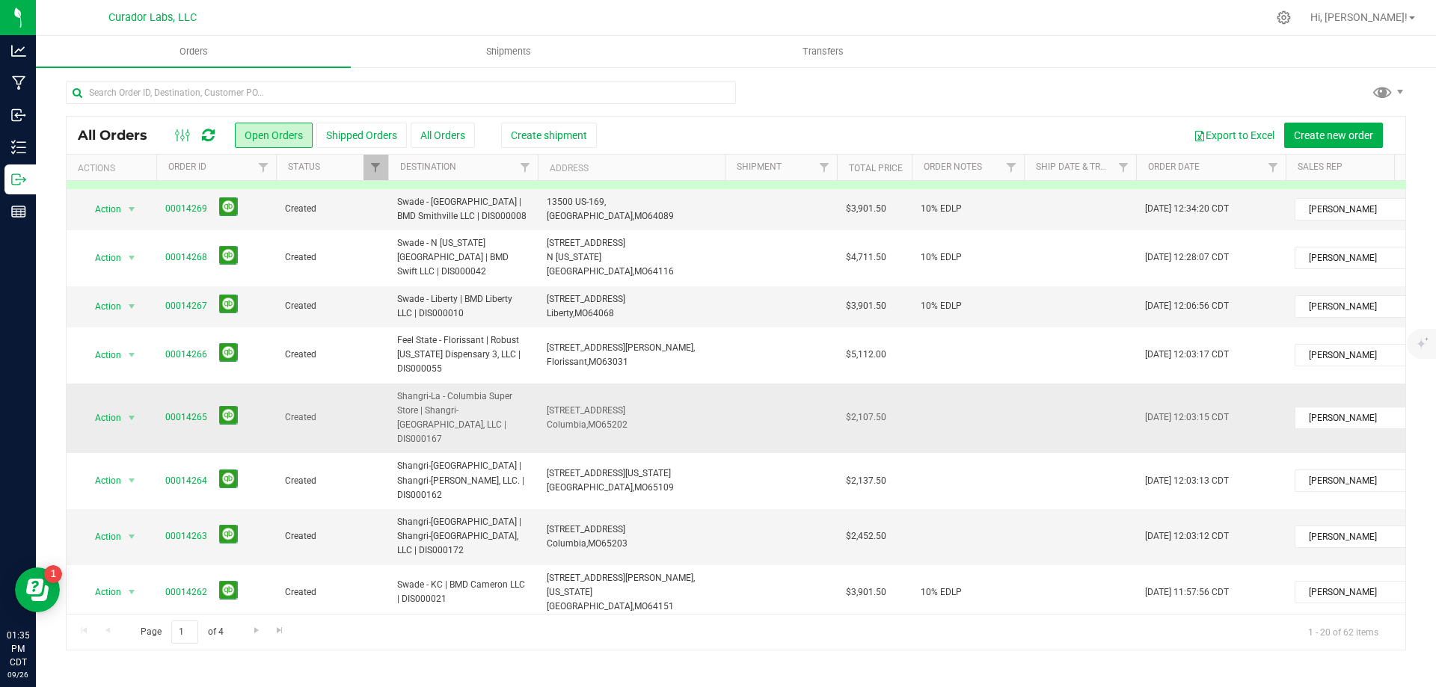
scroll to position [75, 0]
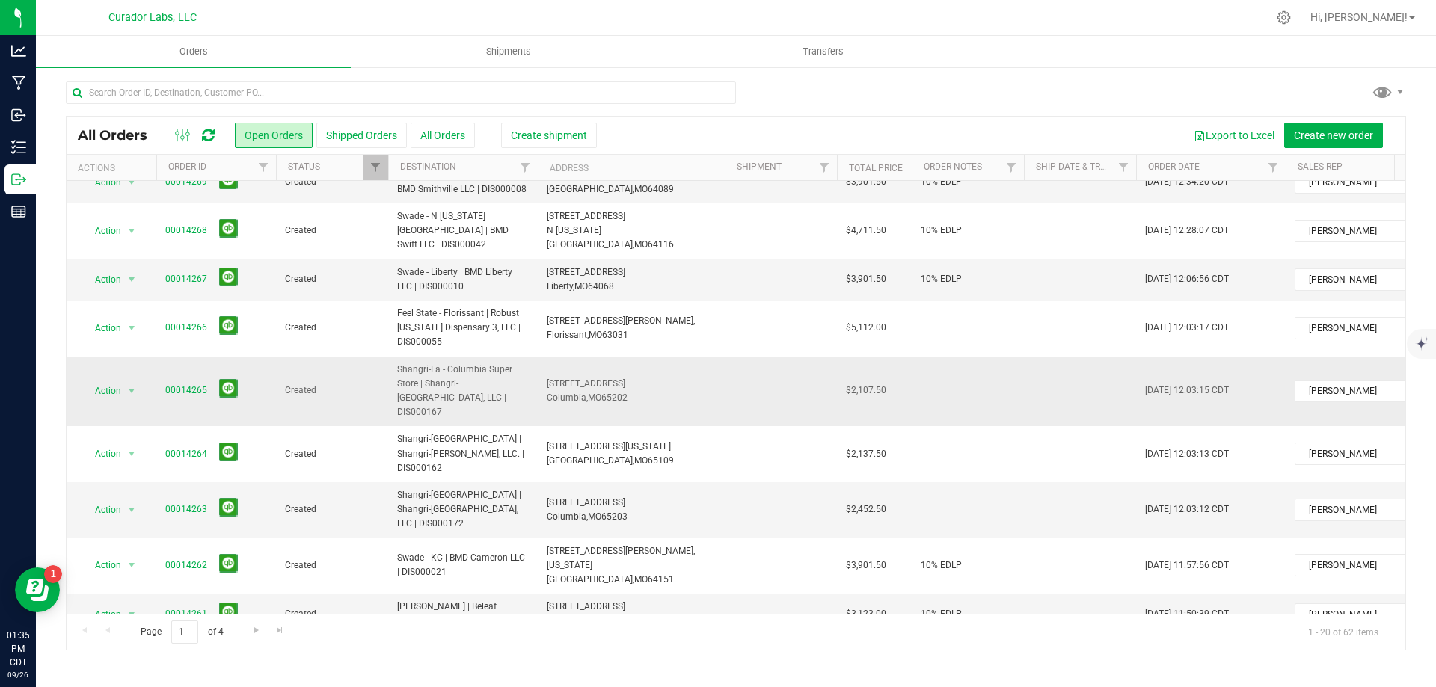
click at [188, 384] on link "00014265" at bounding box center [186, 391] width 42 height 14
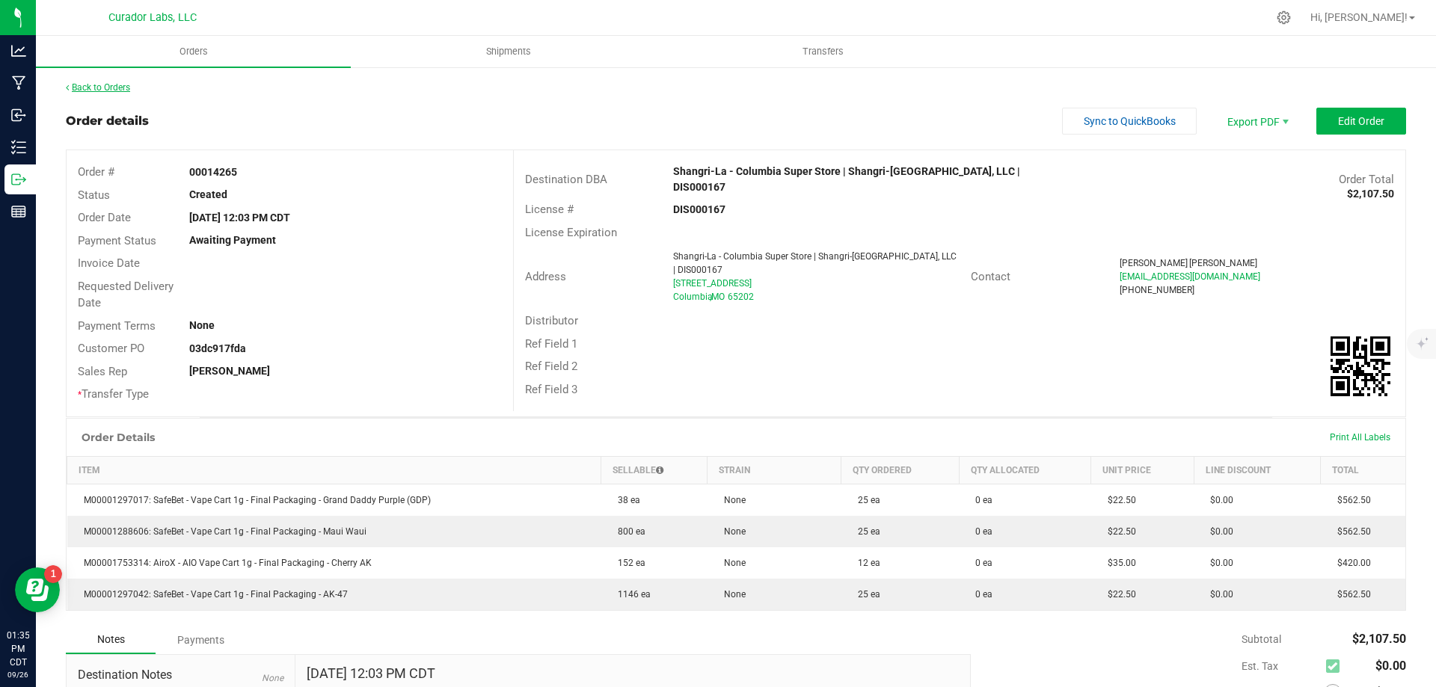
click at [122, 89] on link "Back to Orders" at bounding box center [98, 87] width 64 height 10
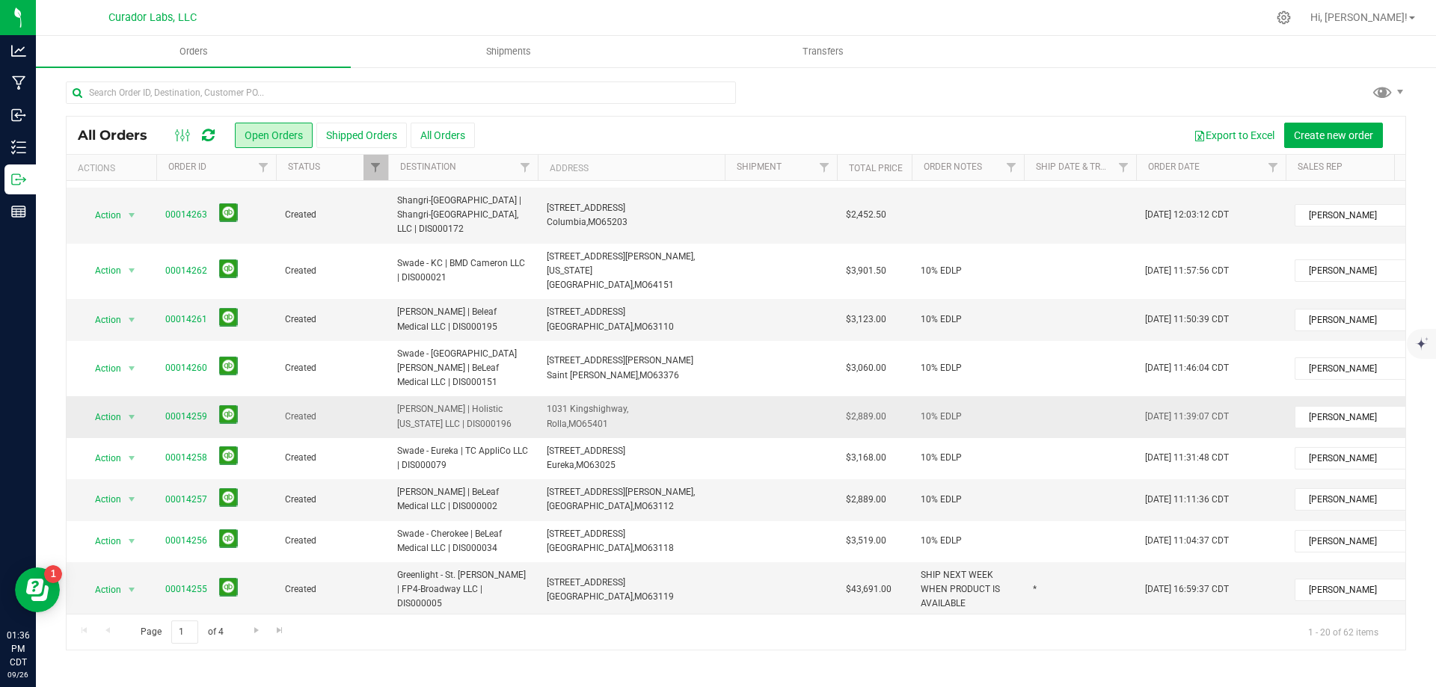
scroll to position [374, 0]
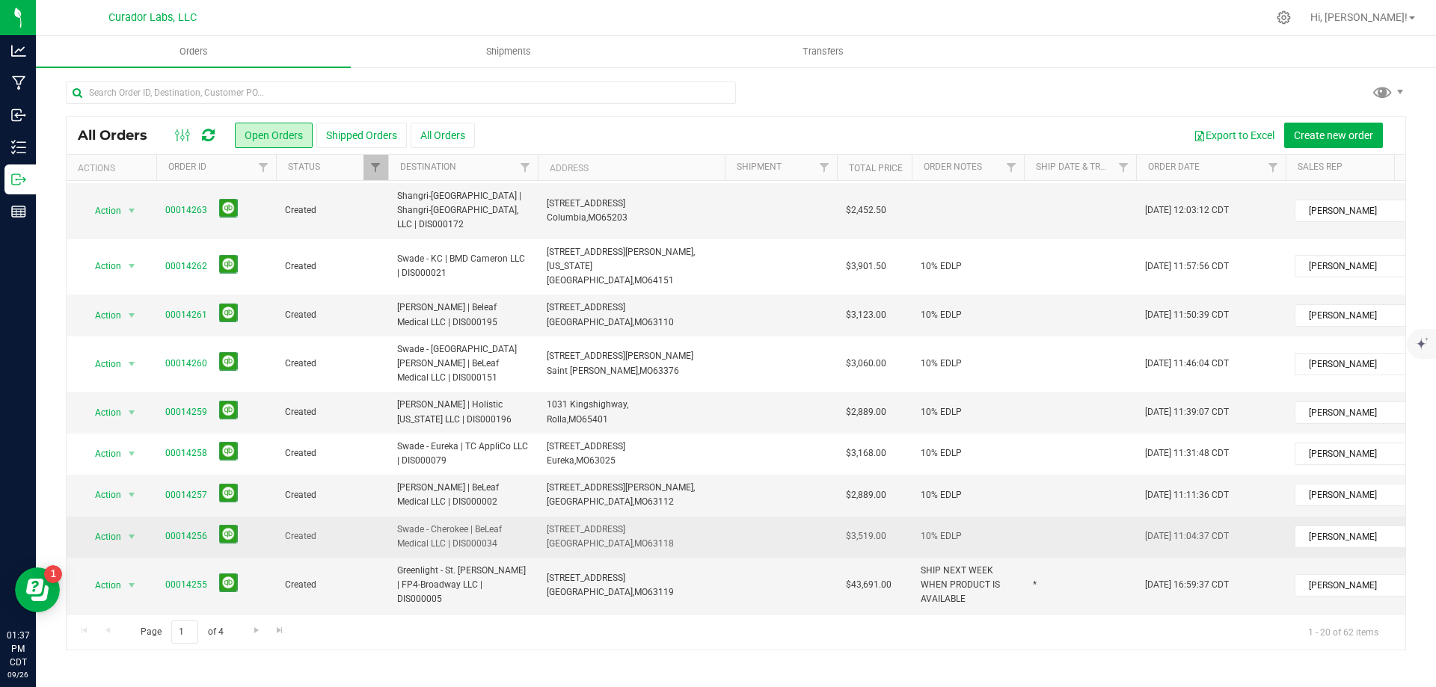
drag, startPoint x: 393, startPoint y: 457, endPoint x: 498, endPoint y: 474, distance: 106.1
click at [498, 517] on td "Swade - Cherokee | BeLeaf Medical LLC | DIS000034" at bounding box center [463, 537] width 150 height 41
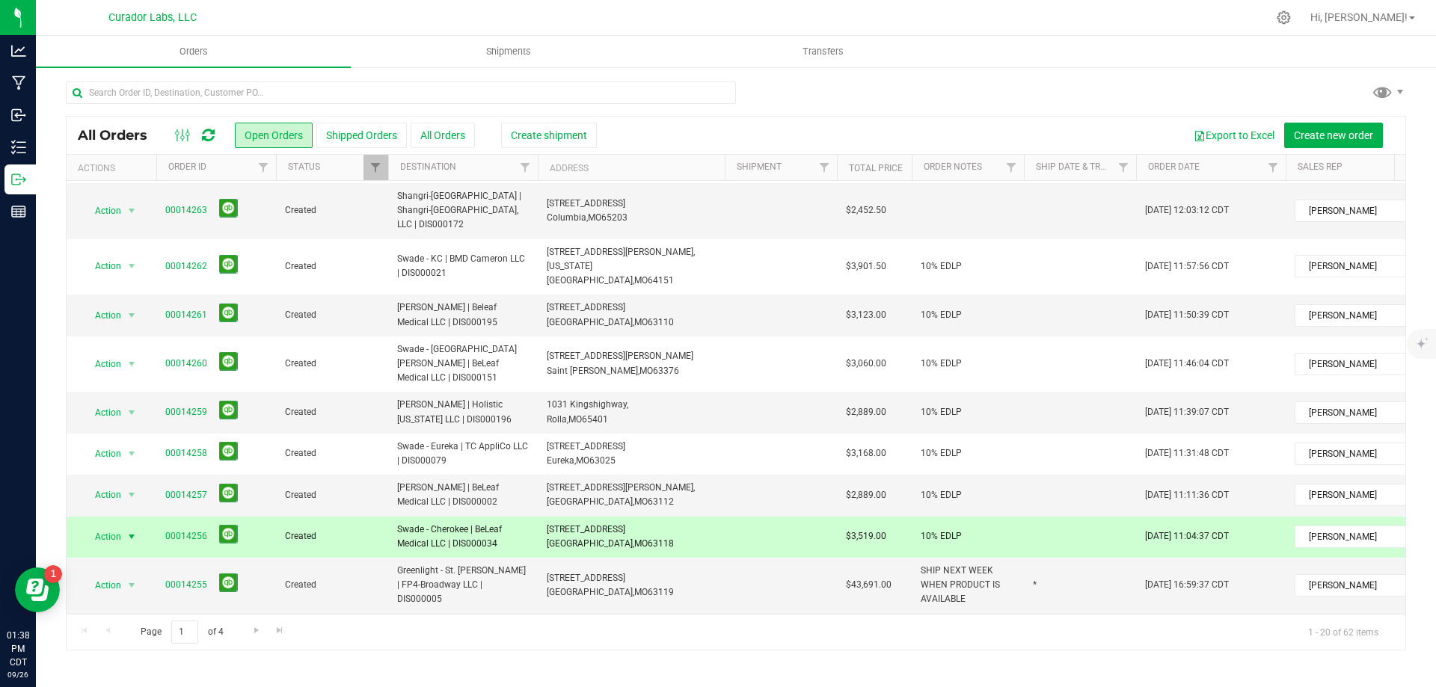
drag, startPoint x: 545, startPoint y: 456, endPoint x: 651, endPoint y: 471, distance: 106.5
click at [651, 517] on td "2316 Cherokee St, Saint Louis, MO 63118" at bounding box center [631, 537] width 187 height 41
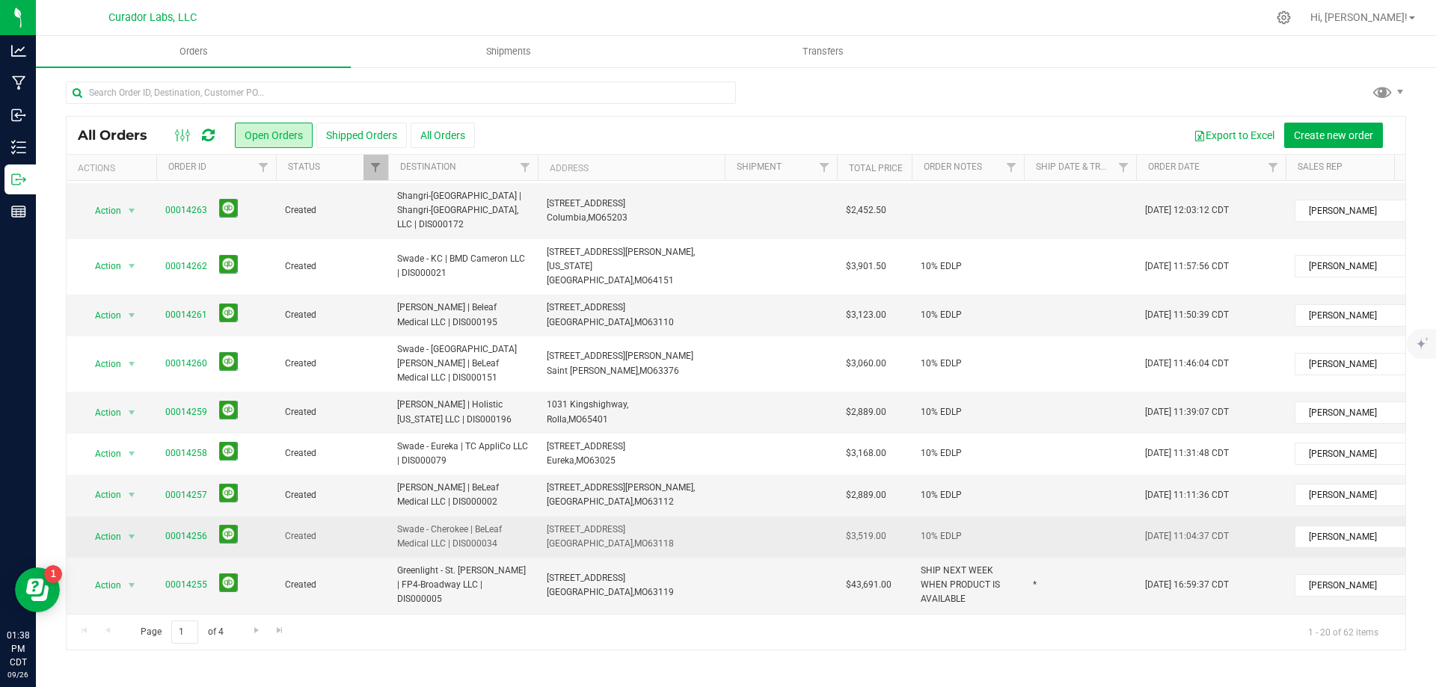
click at [1051, 517] on td at bounding box center [1080, 537] width 112 height 41
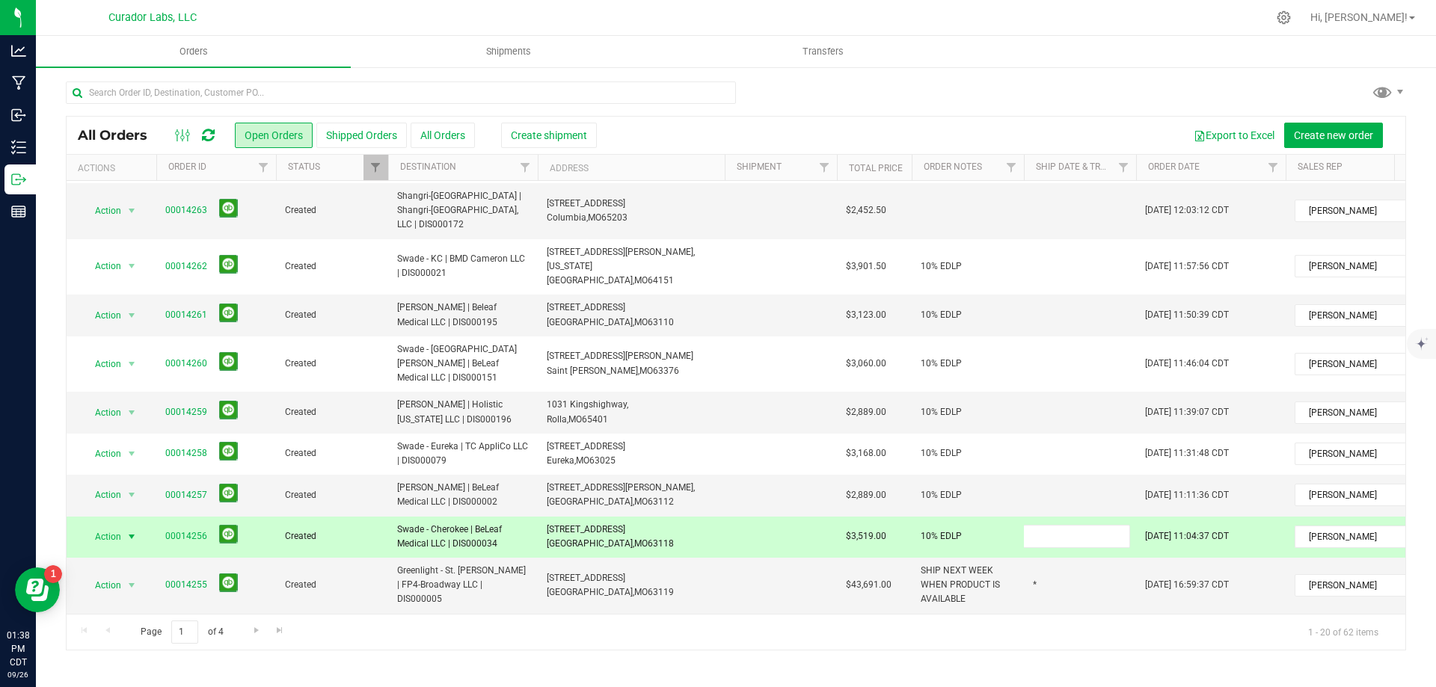
type input "*"
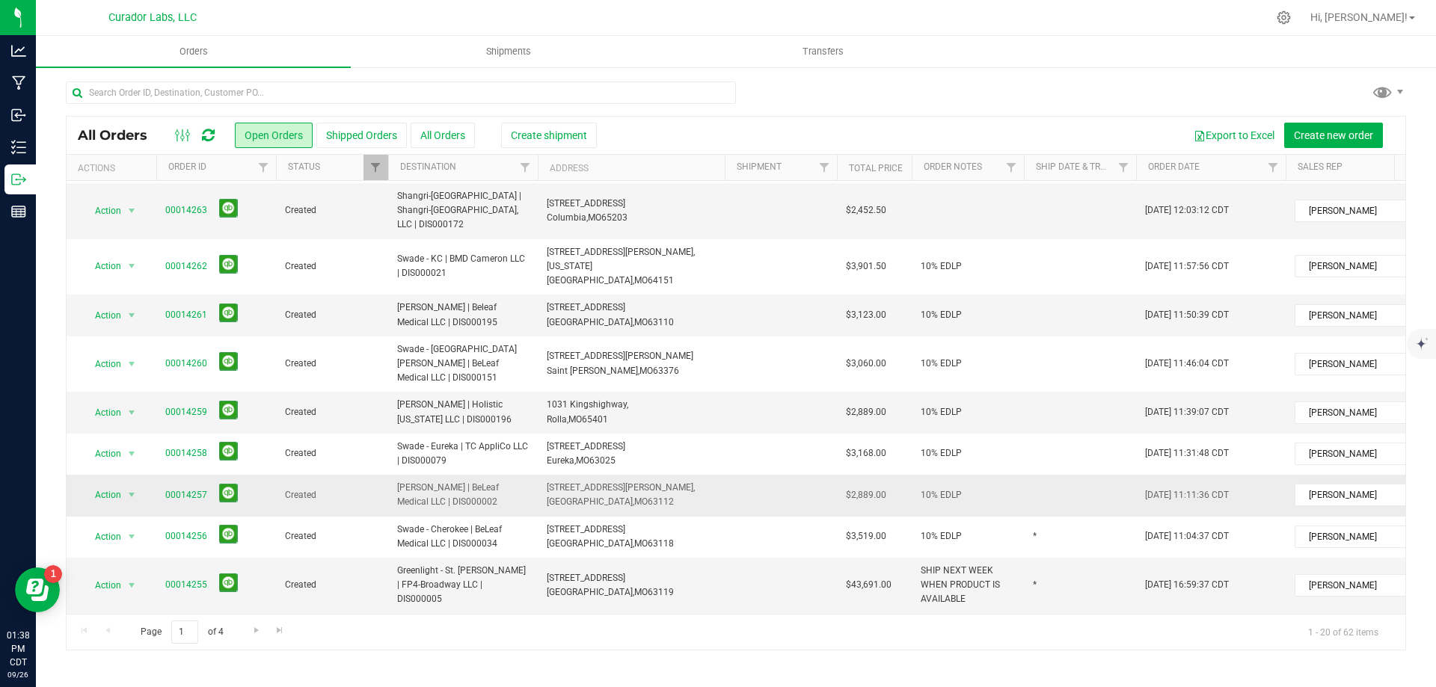
click at [379, 475] on td "Created" at bounding box center [332, 495] width 112 height 41
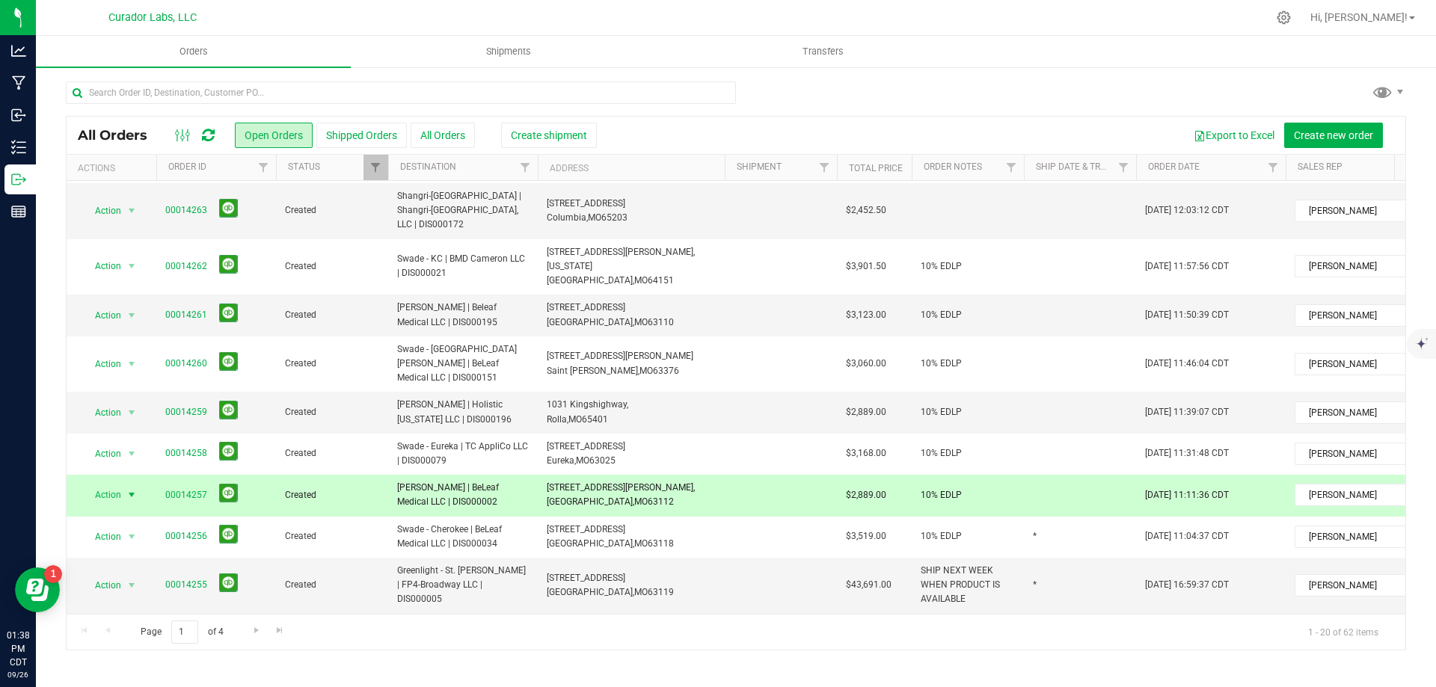
drag, startPoint x: 388, startPoint y: 412, endPoint x: 473, endPoint y: 435, distance: 88.3
click at [473, 475] on td "[PERSON_NAME] | BeLeaf Medical LLC | DIS000002" at bounding box center [463, 495] width 150 height 41
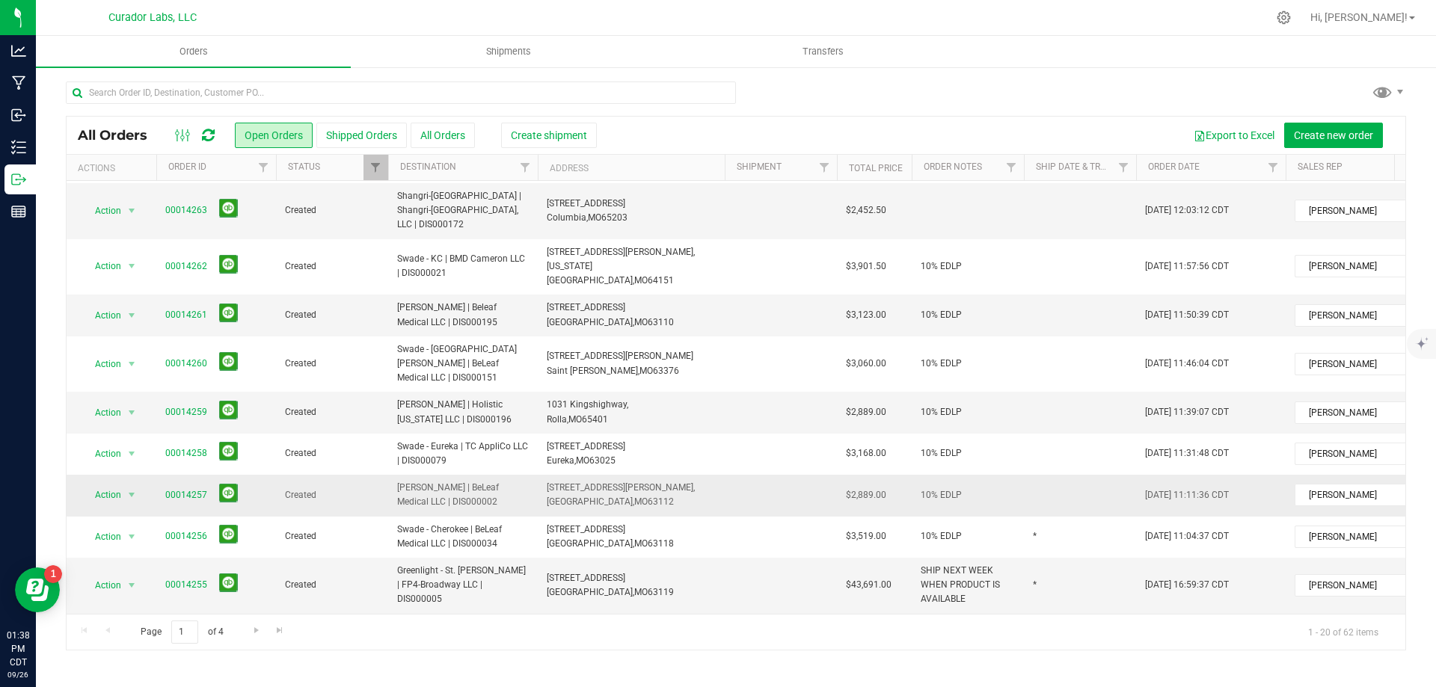
drag, startPoint x: 543, startPoint y: 416, endPoint x: 648, endPoint y: 437, distance: 106.9
click at [648, 475] on td "6166 Delmar Blvd, Saint Louis, MO 63112" at bounding box center [631, 495] width 187 height 41
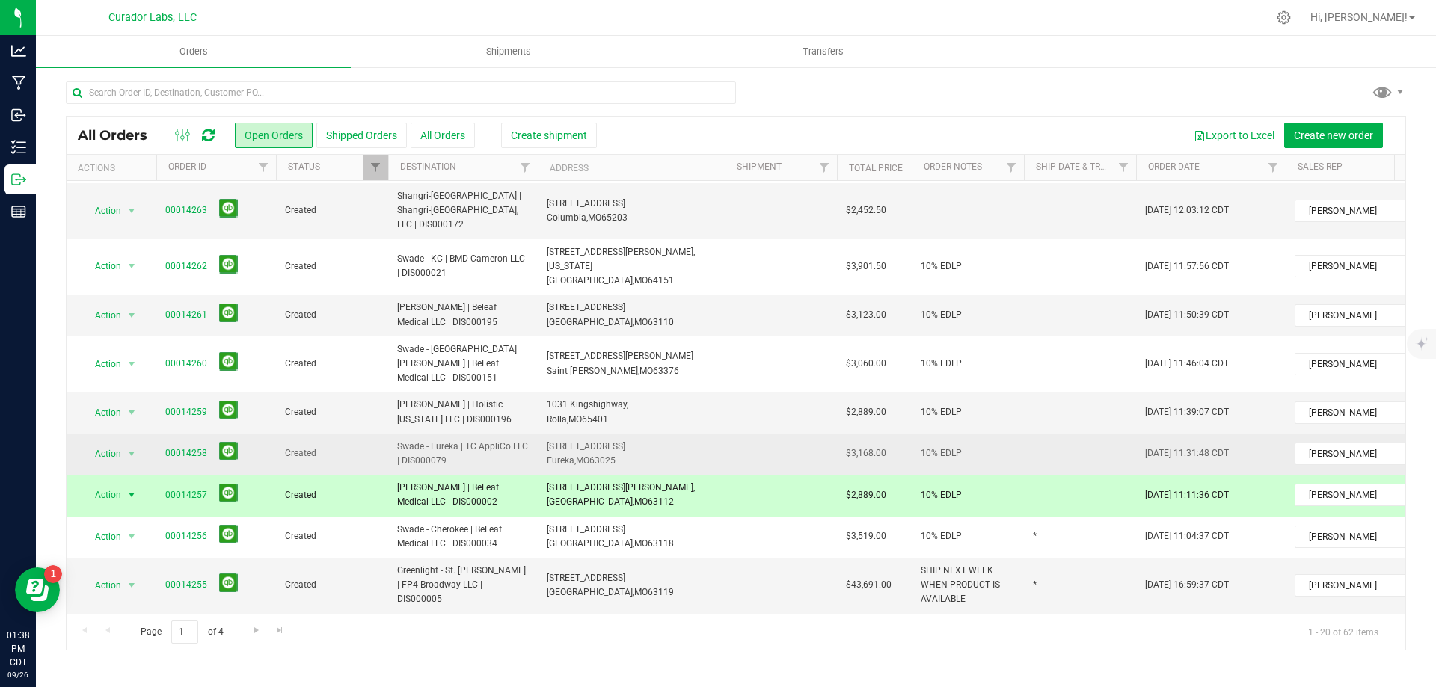
drag, startPoint x: 397, startPoint y: 369, endPoint x: 507, endPoint y: 395, distance: 113.0
click at [507, 440] on span "Swade - Eureka | TC AppliCo LLC | DIS000079" at bounding box center [463, 454] width 132 height 28
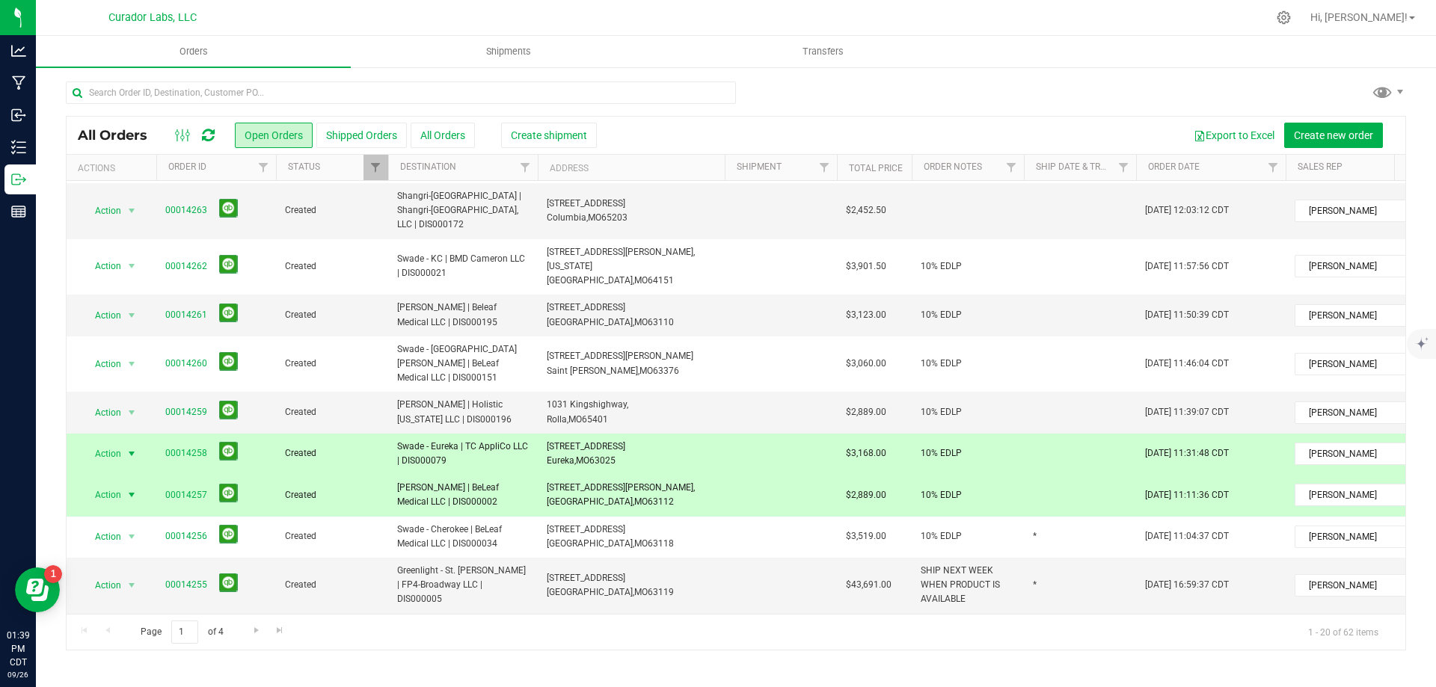
drag, startPoint x: 547, startPoint y: 375, endPoint x: 618, endPoint y: 389, distance: 72.5
click at [618, 440] on span "76 Hilltop Village Center Dr, Eureka, MO 63025" at bounding box center [586, 454] width 79 height 28
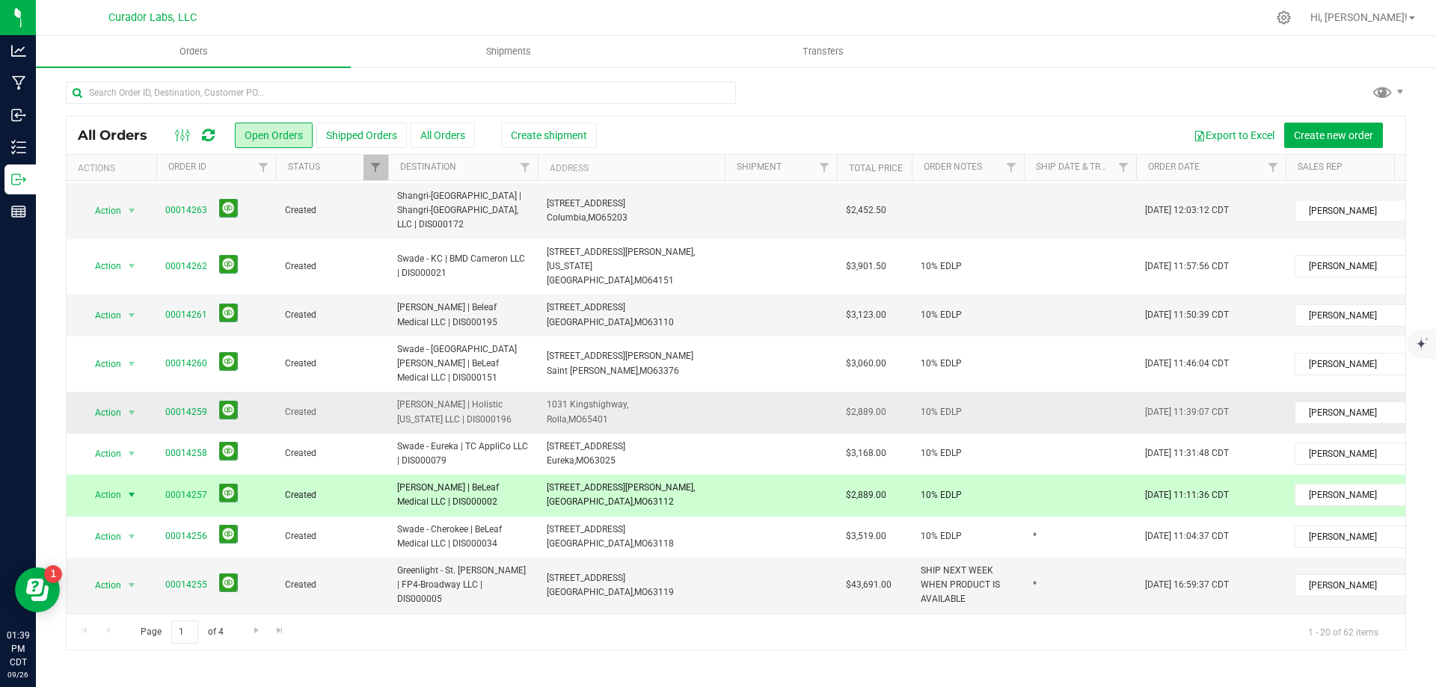
drag, startPoint x: 394, startPoint y: 329, endPoint x: 500, endPoint y: 352, distance: 108.7
click at [500, 392] on td "[PERSON_NAME] | Holistic [US_STATE] LLC | DIS000196" at bounding box center [463, 412] width 150 height 41
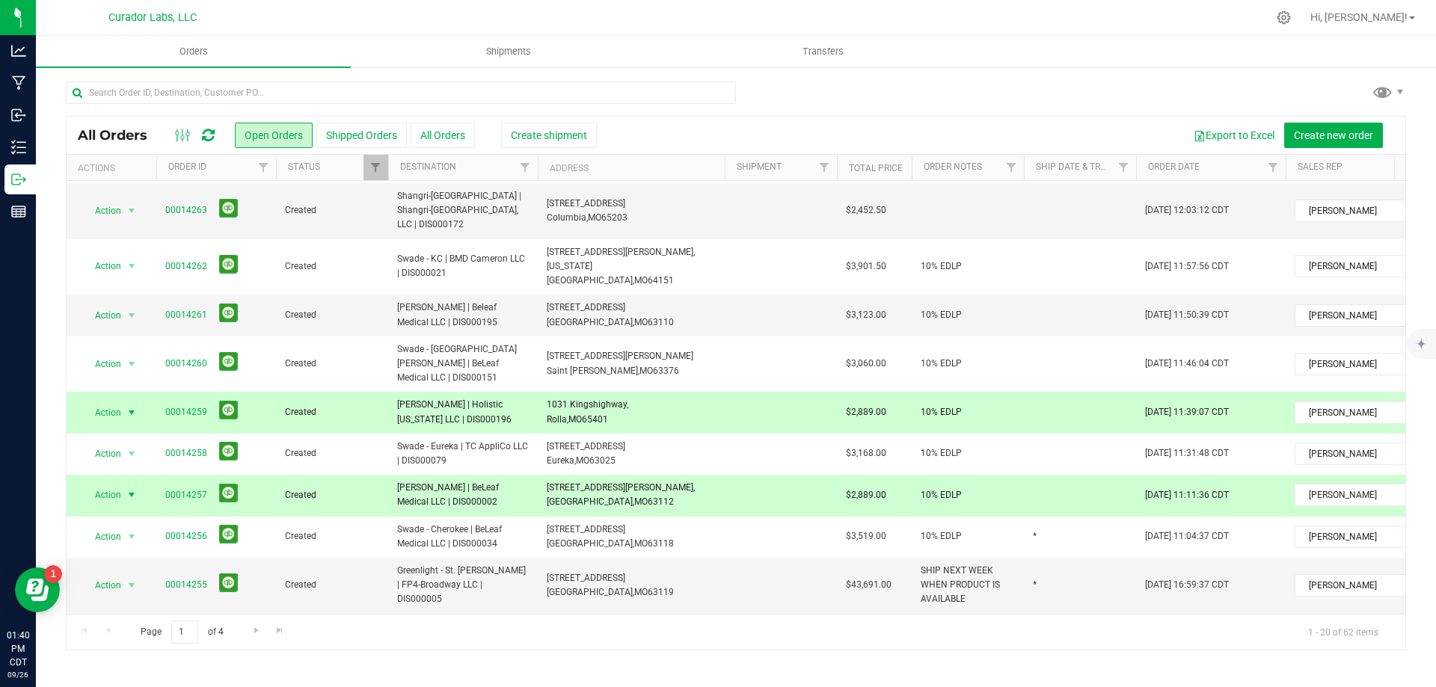
drag, startPoint x: 545, startPoint y: 329, endPoint x: 621, endPoint y: 347, distance: 78.4
click at [621, 392] on td "1031 Kingshighway, Rolla, MO 65401" at bounding box center [631, 412] width 187 height 41
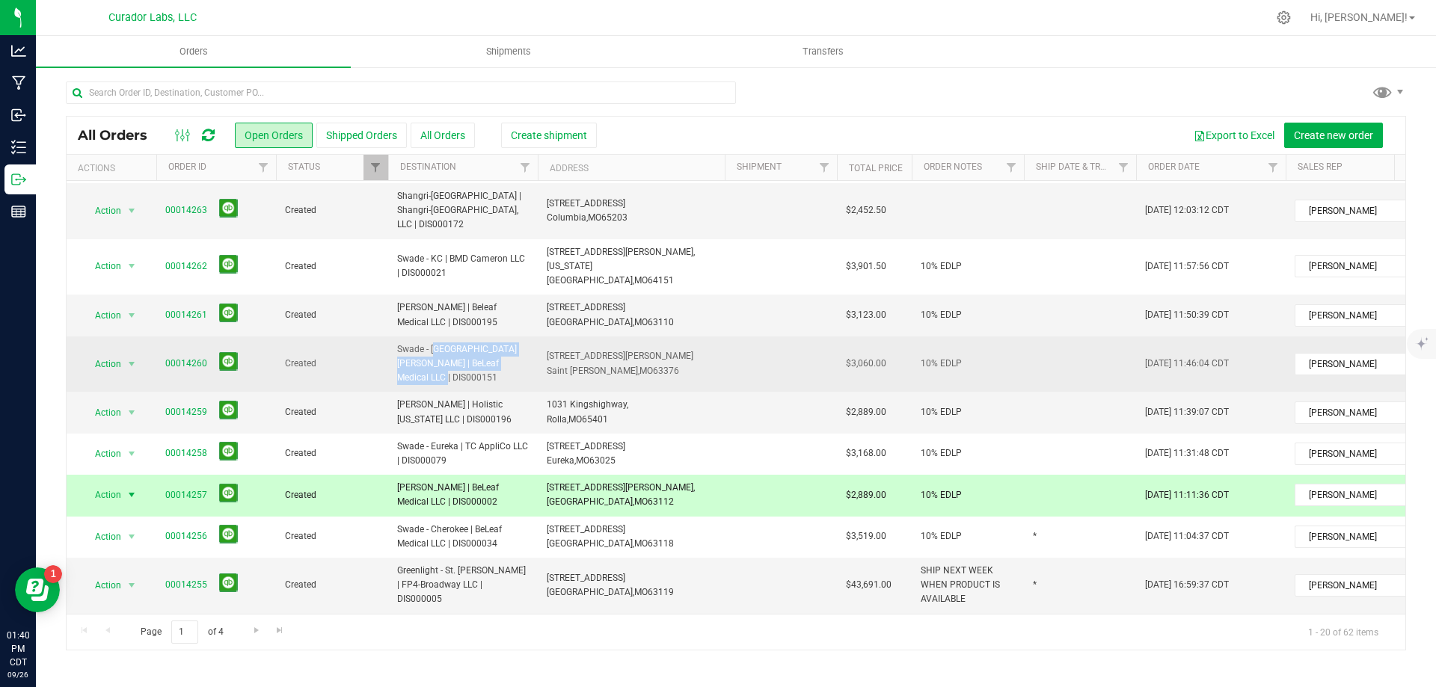
drag, startPoint x: 394, startPoint y: 289, endPoint x: 497, endPoint y: 303, distance: 104.2
click at [497, 337] on td "Swade - [GEOGRAPHIC_DATA][PERSON_NAME] | BeLeaf Medical LLC | DIS000151" at bounding box center [463, 365] width 150 height 56
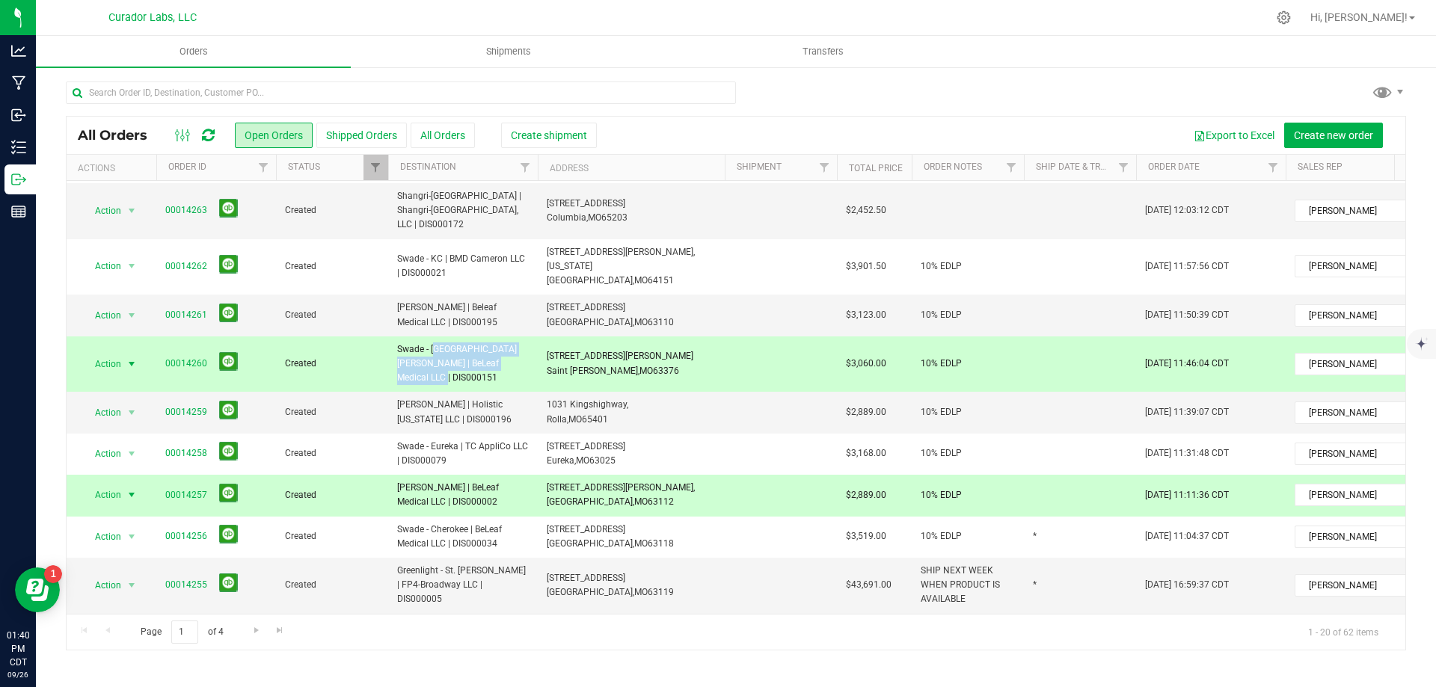
drag, startPoint x: 541, startPoint y: 289, endPoint x: 641, endPoint y: 301, distance: 100.1
click at [641, 337] on td "146 Jungermann Rd, Saint Peters, MO 63376" at bounding box center [631, 365] width 187 height 56
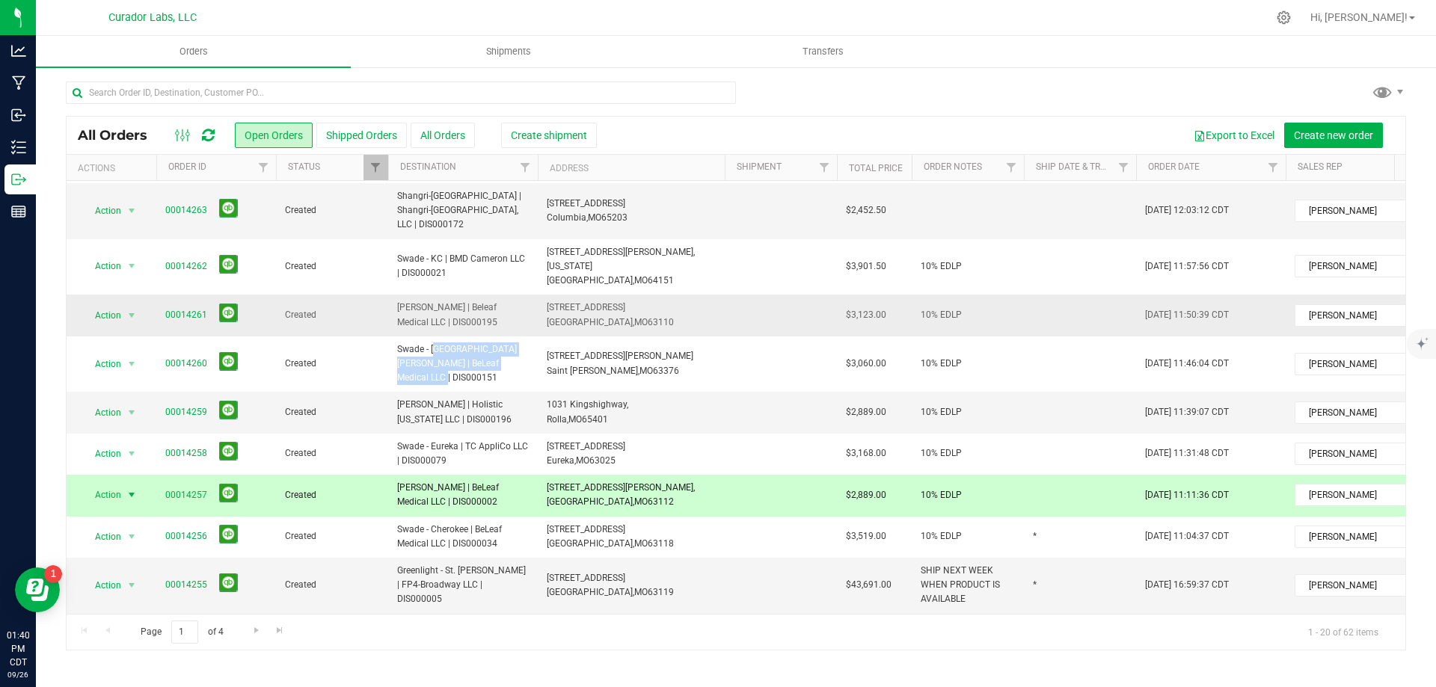
drag, startPoint x: 390, startPoint y: 247, endPoint x: 506, endPoint y: 267, distance: 116.9
click at [506, 295] on td "[PERSON_NAME] | Beleaf Medical LLC | DIS000195" at bounding box center [463, 315] width 150 height 41
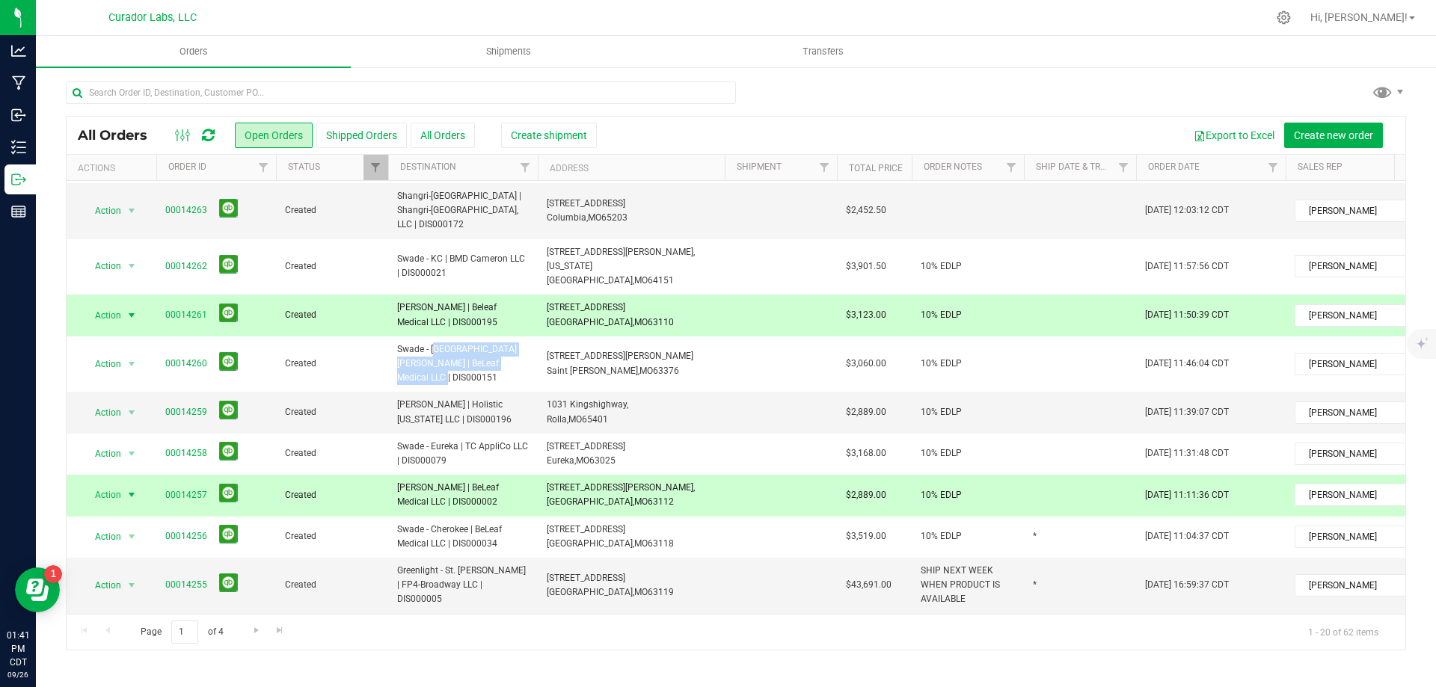
drag, startPoint x: 544, startPoint y: 246, endPoint x: 643, endPoint y: 264, distance: 101.1
click at [643, 295] on td "4108 Manchester Ave, Saint Louis, MO 63110" at bounding box center [631, 315] width 187 height 41
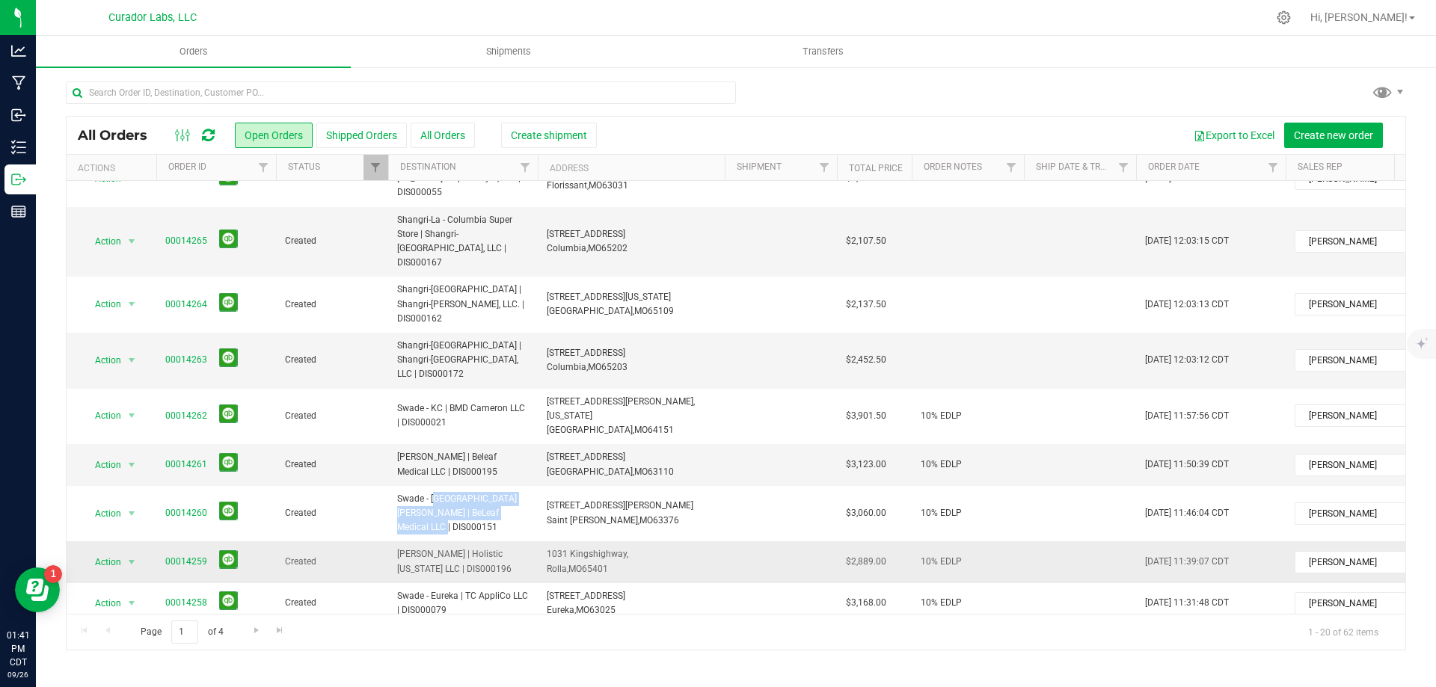
scroll to position [150, 0]
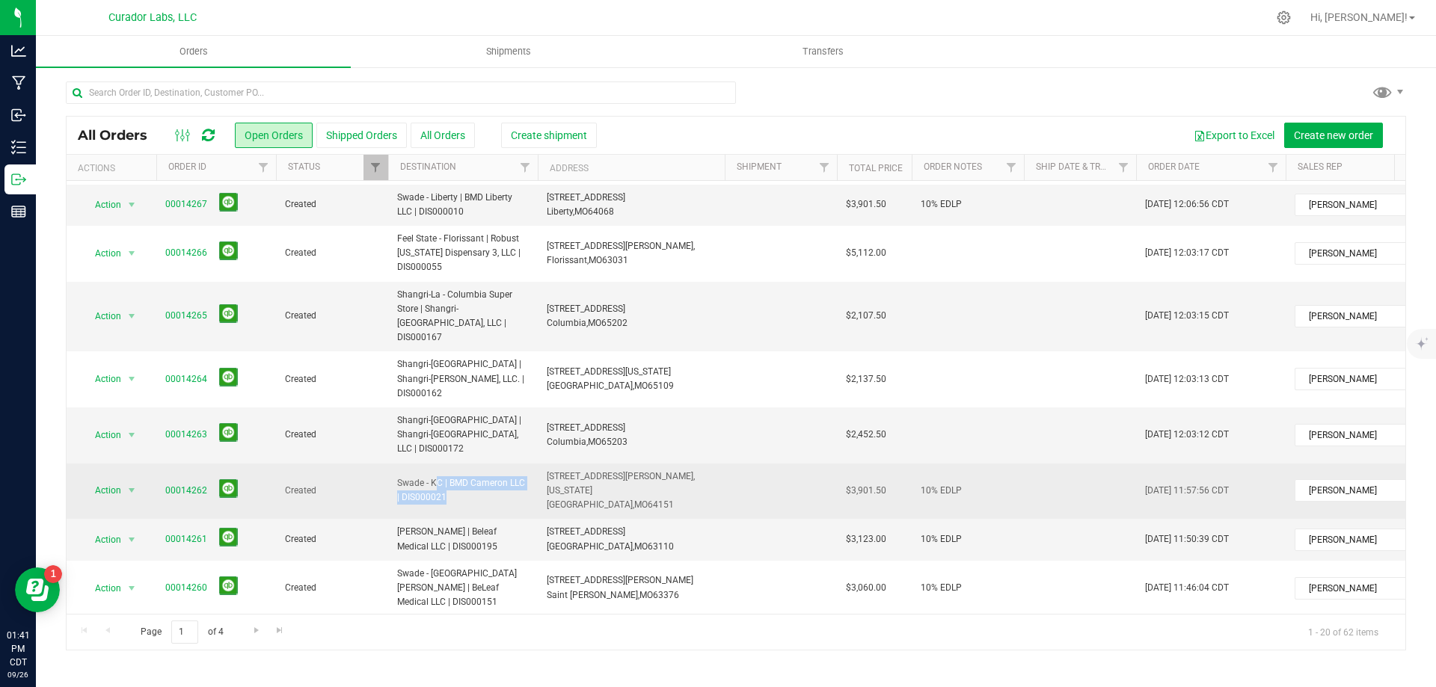
drag, startPoint x: 391, startPoint y: 430, endPoint x: 538, endPoint y: 455, distance: 149.4
click at [538, 464] on tr "Action Action Cancel order Change facility Clone order Edit order Mark as fully…" at bounding box center [807, 492] width 1481 height 56
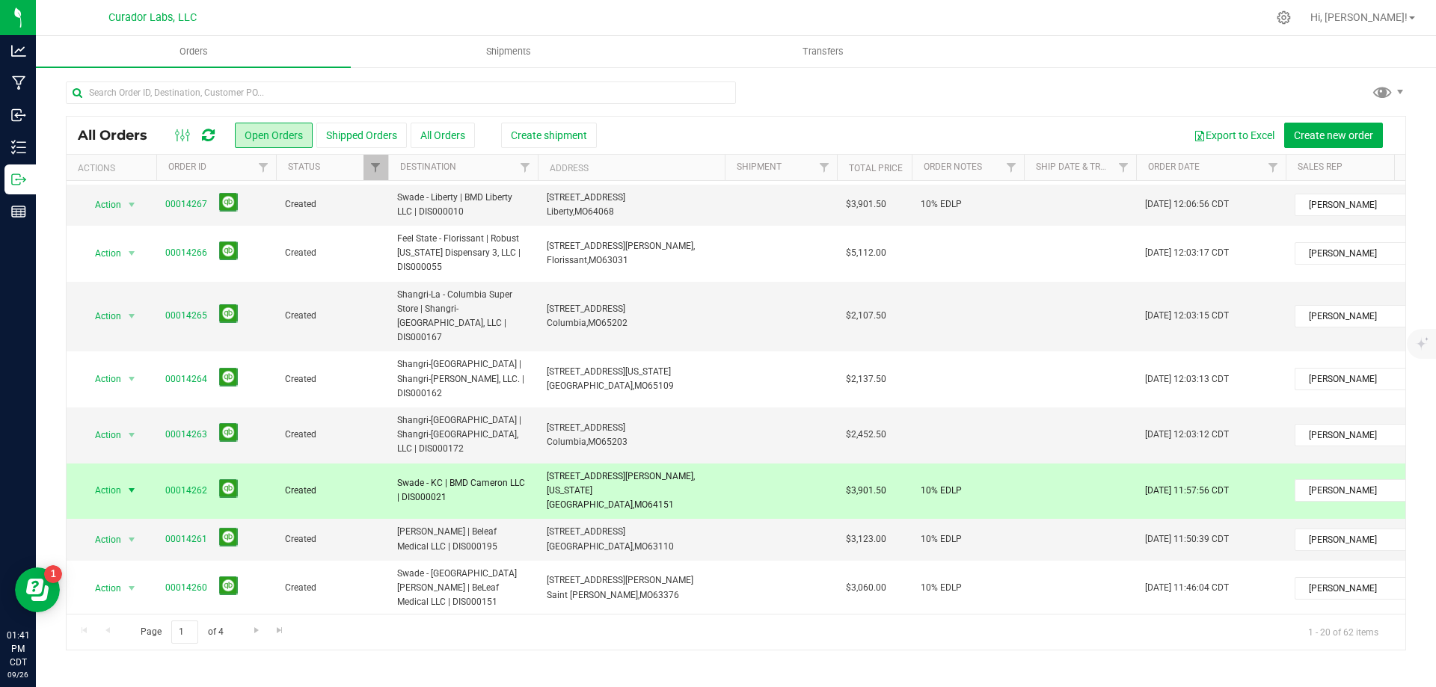
click at [666, 464] on td "5901 NW Barry Rd, Kansas City, MO 64151" at bounding box center [631, 492] width 187 height 56
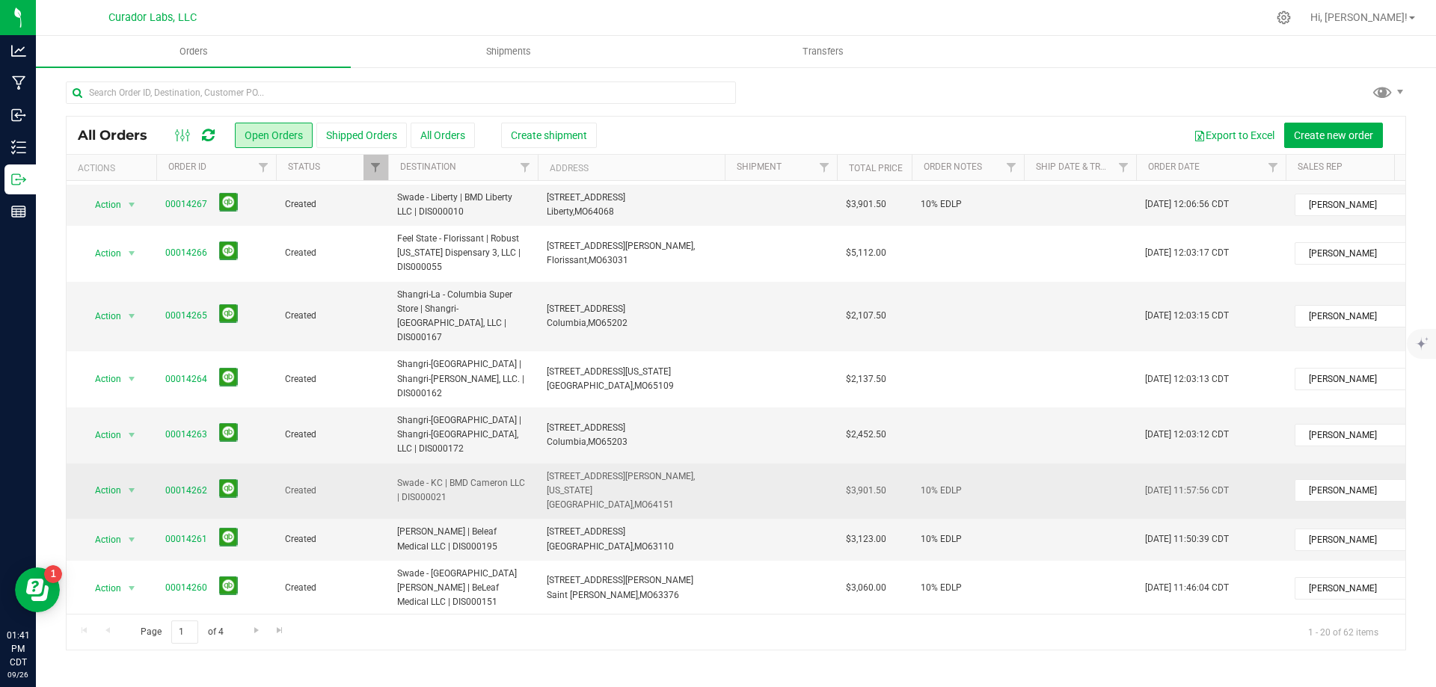
drag, startPoint x: 541, startPoint y: 430, endPoint x: 626, endPoint y: 452, distance: 87.4
click at [626, 464] on td "5901 NW Barry Rd, Kansas City, MO 64151" at bounding box center [631, 492] width 187 height 56
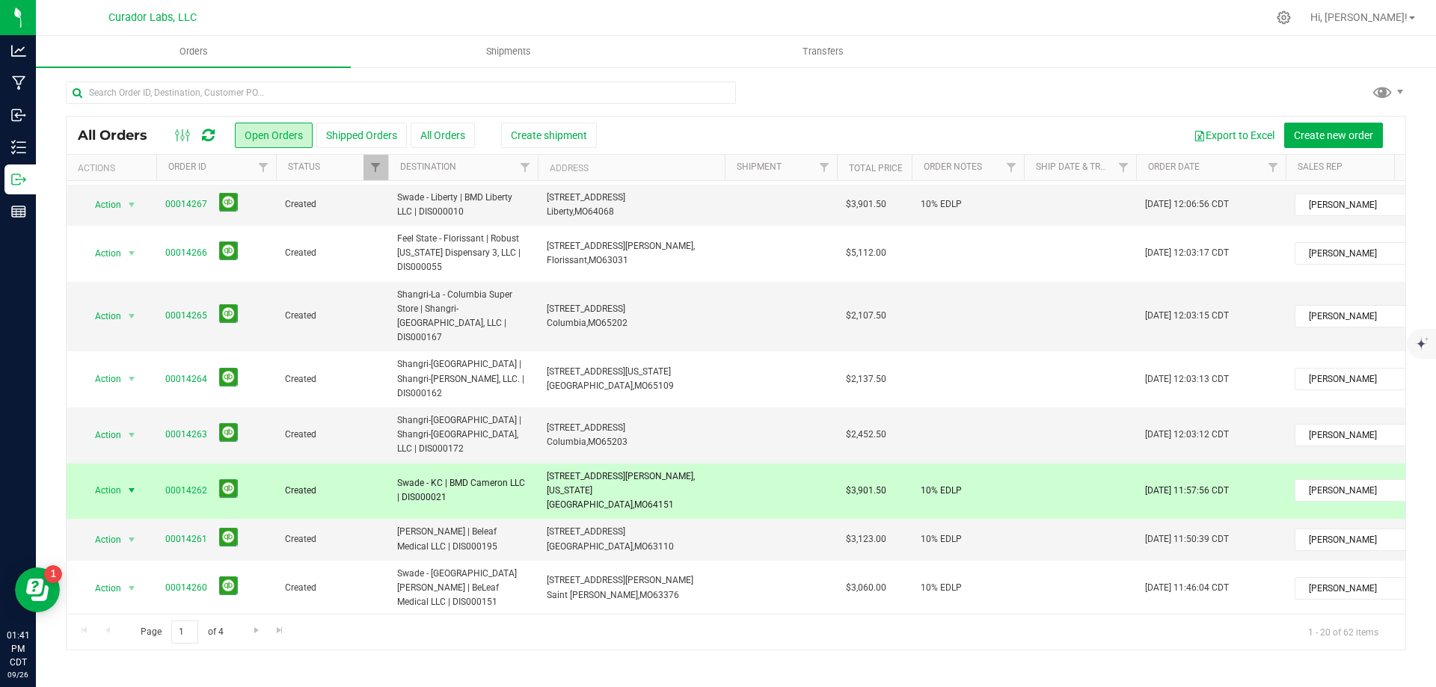
drag, startPoint x: 545, startPoint y: 432, endPoint x: 592, endPoint y: 438, distance: 46.9
click at [651, 464] on td "5901 NW Barry Rd, Kansas City, MO 64151" at bounding box center [631, 492] width 187 height 56
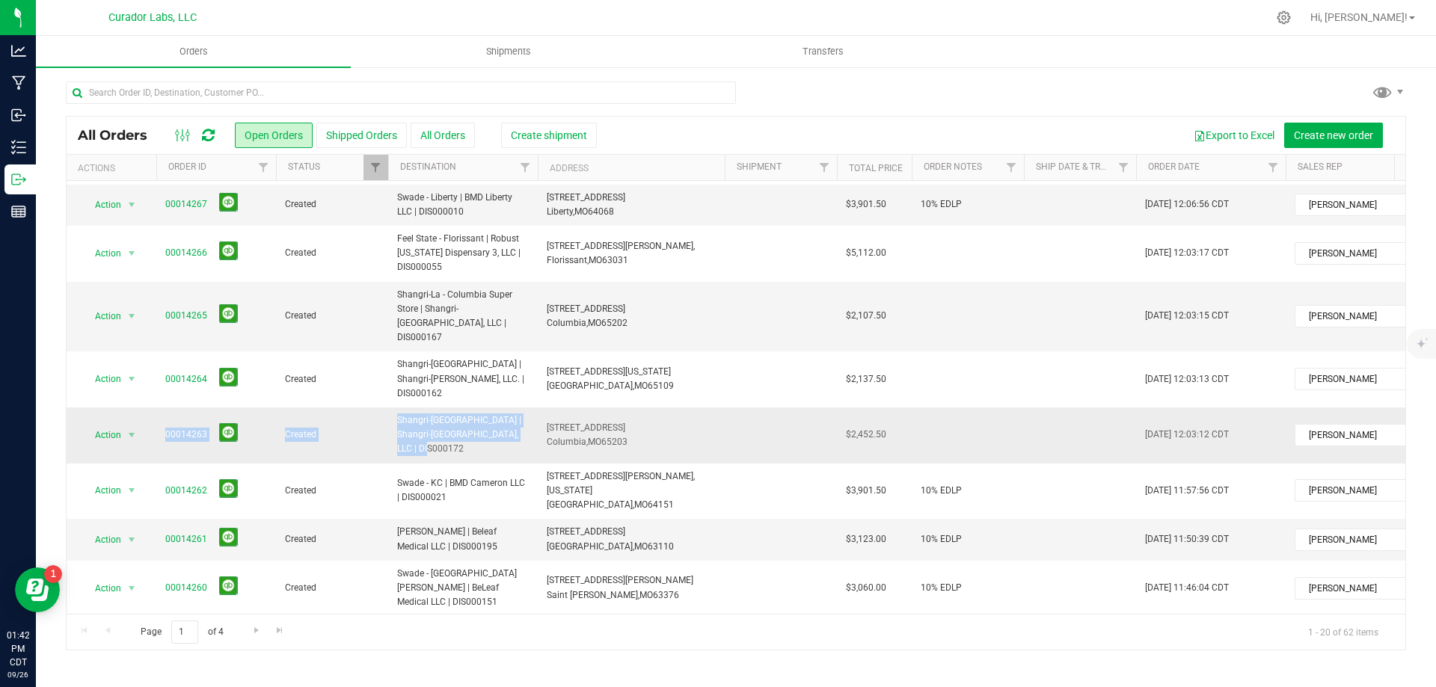
drag, startPoint x: 152, startPoint y: 392, endPoint x: 502, endPoint y: 391, distance: 350.0
click at [502, 408] on tr "Action Action Cancel order Change facility Clone order Edit order Mark as fully…" at bounding box center [807, 436] width 1481 height 56
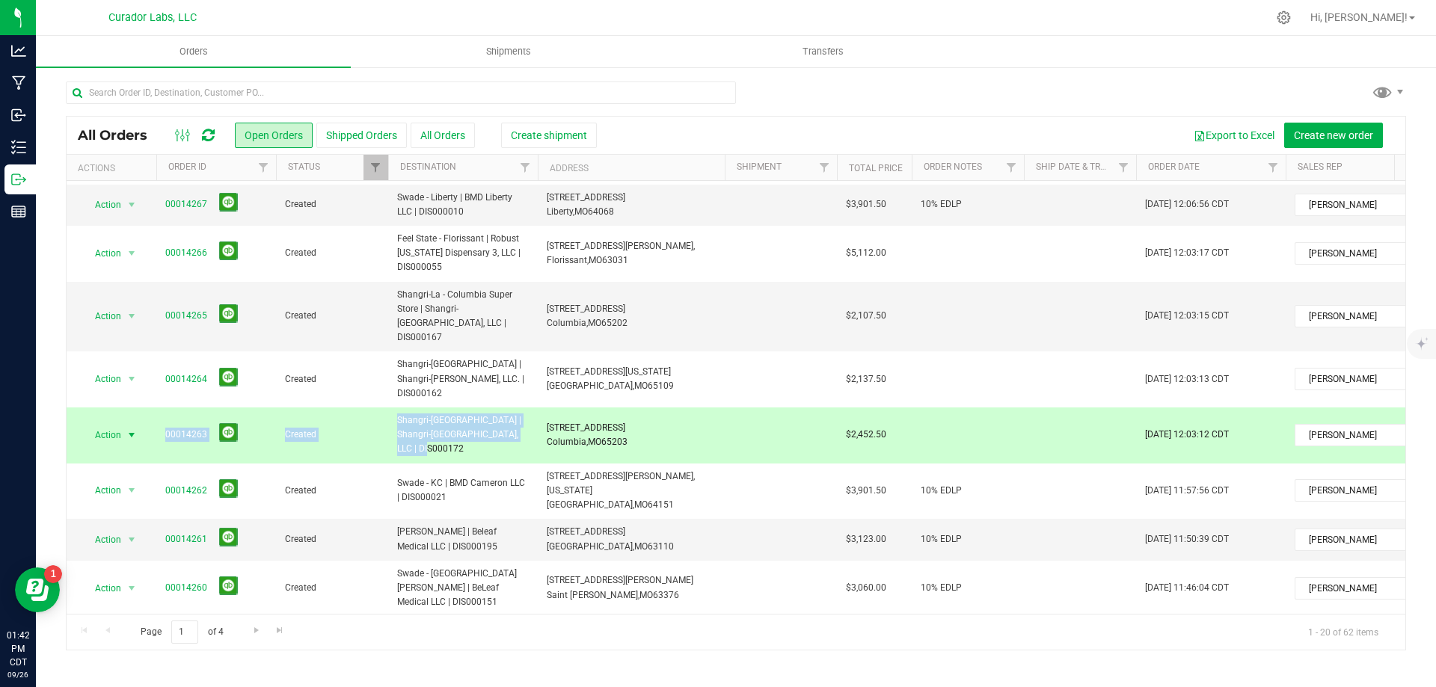
click at [385, 408] on td "Created" at bounding box center [332, 436] width 112 height 56
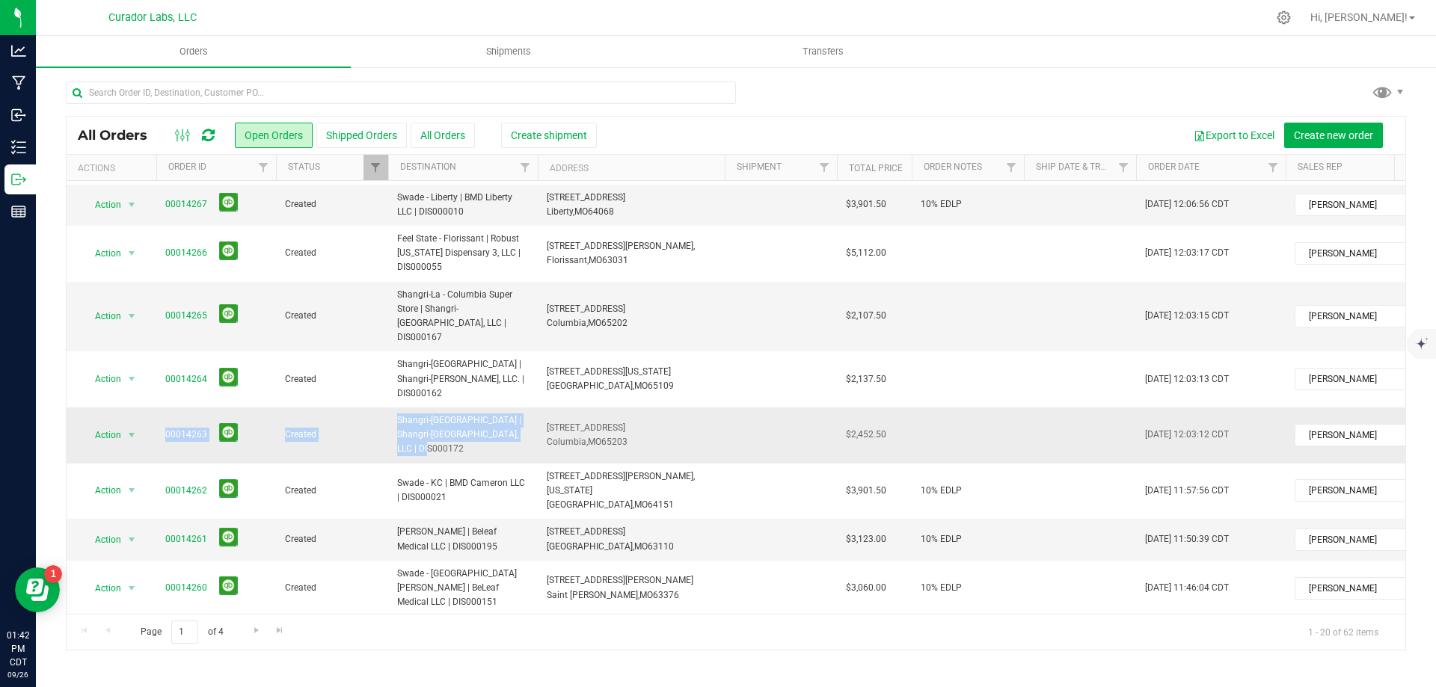
click at [372, 408] on td "Created" at bounding box center [332, 436] width 112 height 56
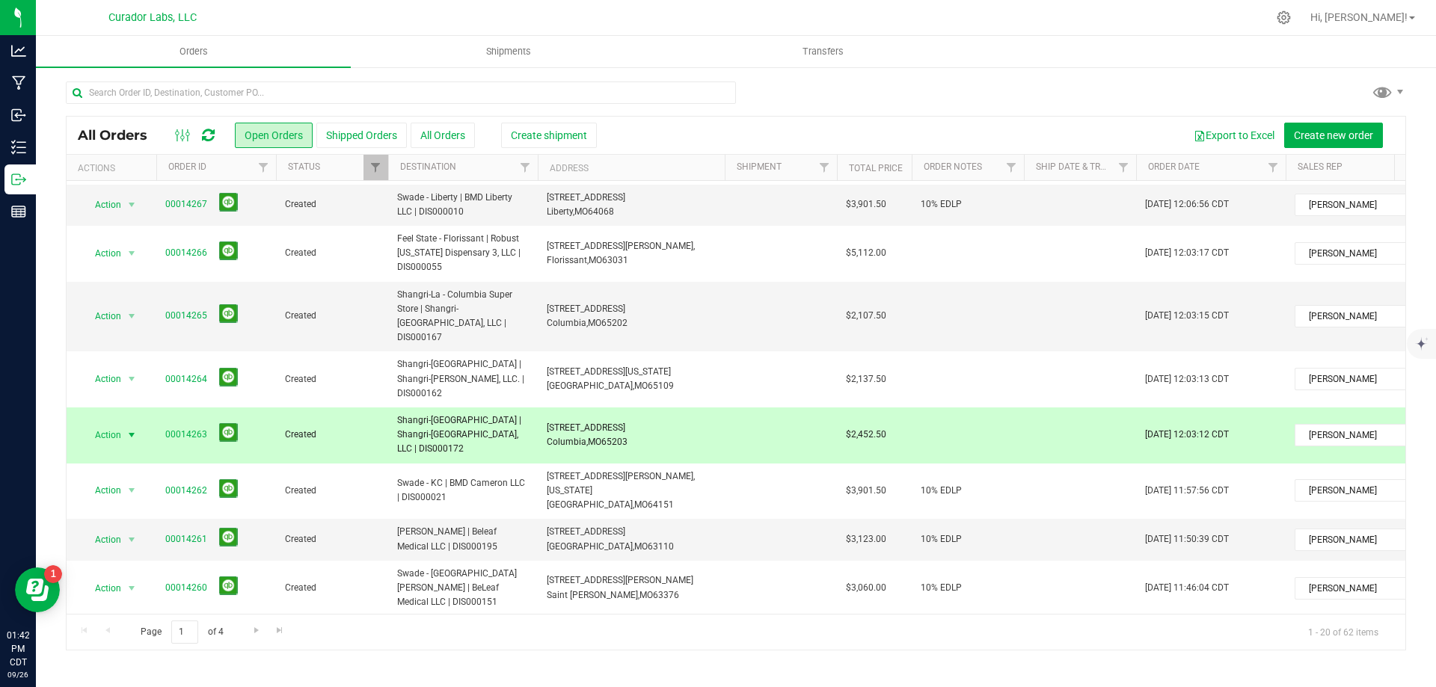
drag, startPoint x: 392, startPoint y: 371, endPoint x: 488, endPoint y: 390, distance: 98.4
click at [509, 408] on td "Shangri-[GEOGRAPHIC_DATA] | Shangri-[GEOGRAPHIC_DATA], LLC | DIS000172" at bounding box center [463, 436] width 150 height 56
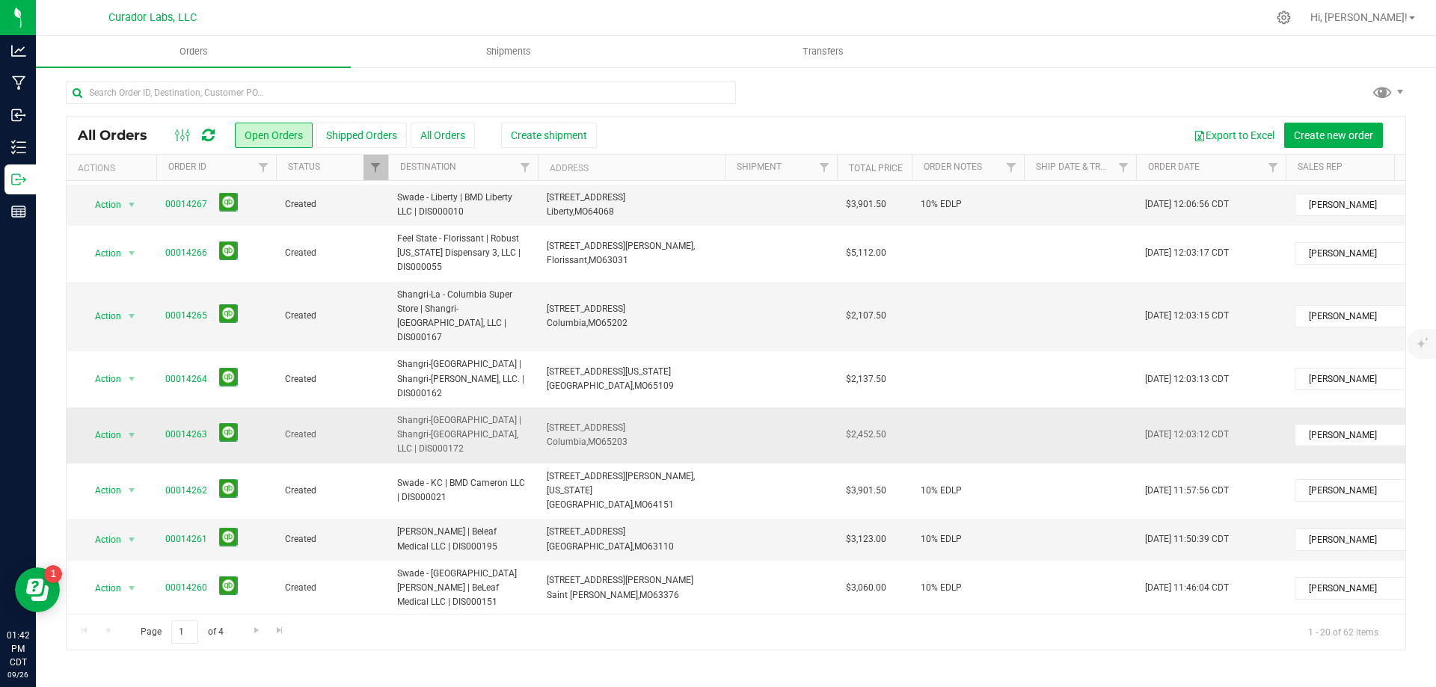
drag, startPoint x: 545, startPoint y: 383, endPoint x: 574, endPoint y: 391, distance: 30.3
click at [651, 408] on td "3919 Peachtree Dr, Columbia, MO 65203" at bounding box center [631, 436] width 187 height 56
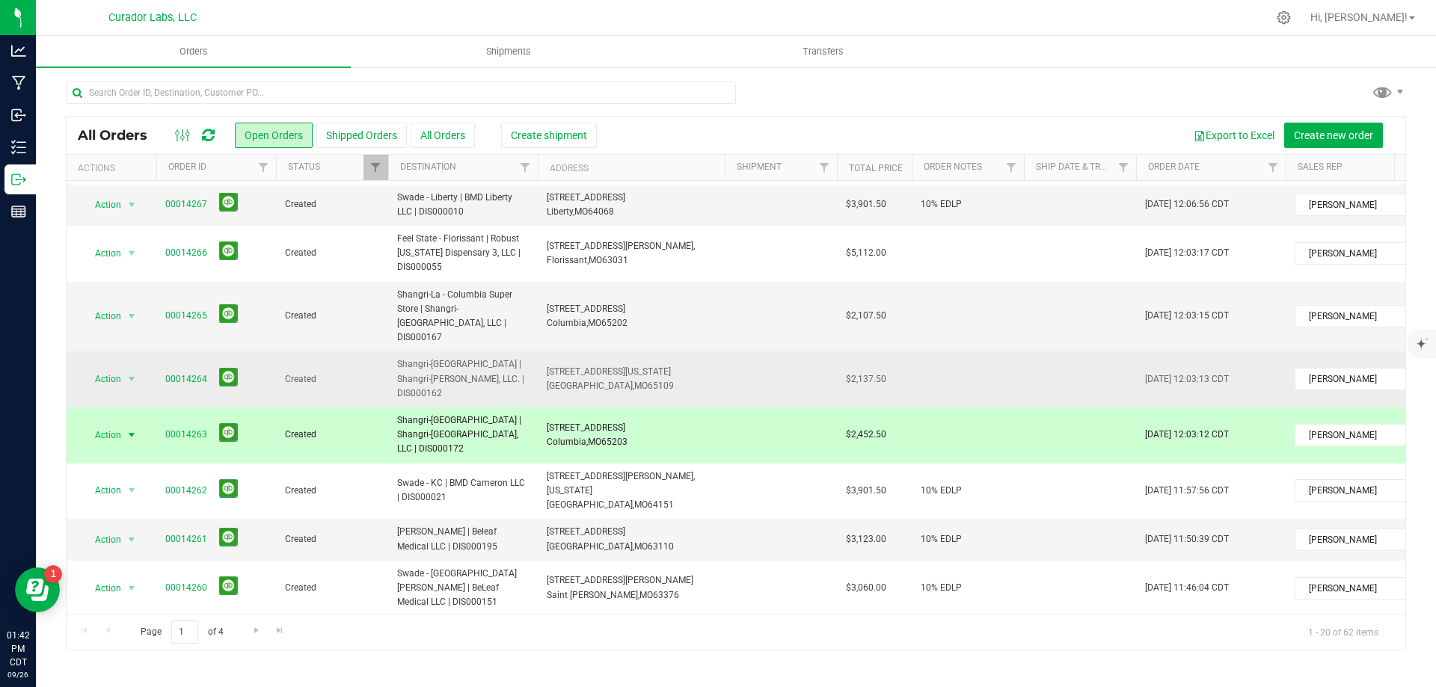
drag, startPoint x: 394, startPoint y: 318, endPoint x: 455, endPoint y: 345, distance: 66.3
click at [455, 351] on td "Shangri-[GEOGRAPHIC_DATA] | Shangri-[PERSON_NAME], LLC. | DIS000162" at bounding box center [463, 379] width 150 height 56
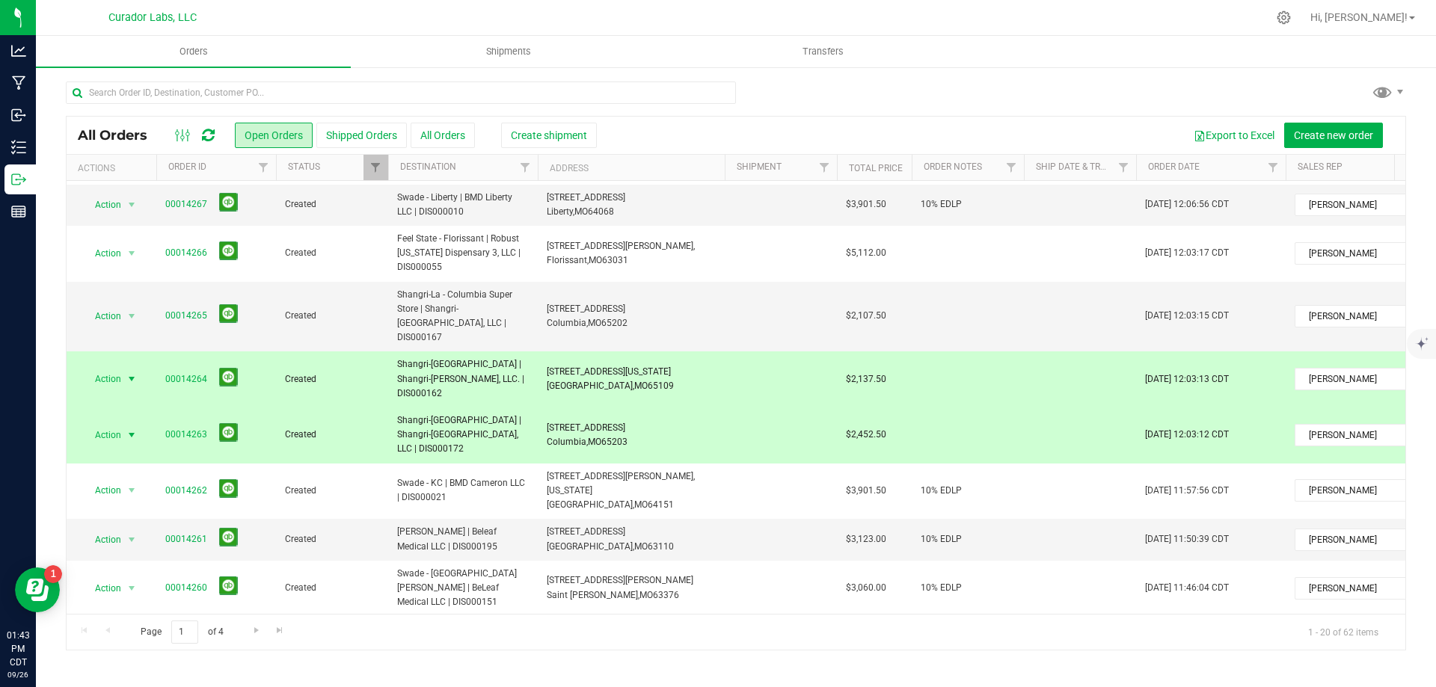
drag, startPoint x: 542, startPoint y: 324, endPoint x: 655, endPoint y: 345, distance: 114.8
click at [655, 351] on td "2118 Missouri Blvd, Jefferson City, MO 65109" at bounding box center [631, 379] width 187 height 56
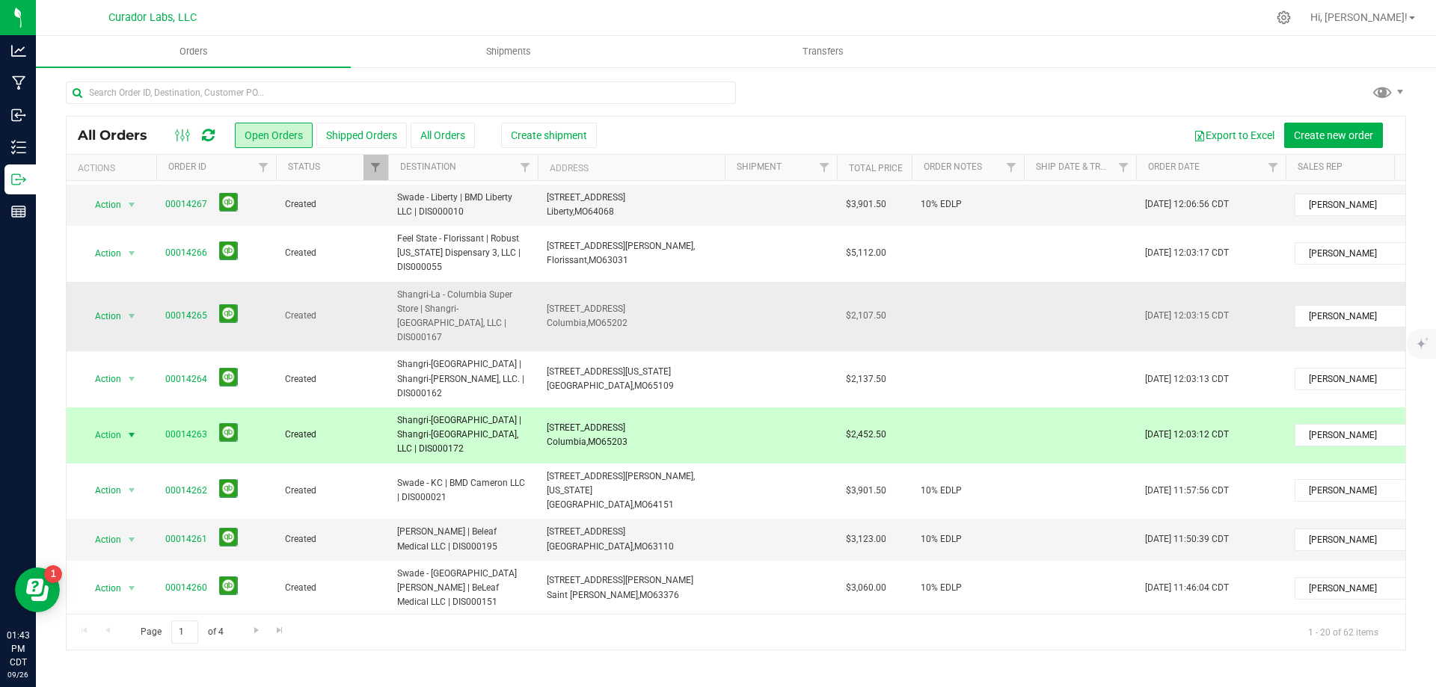
drag, startPoint x: 393, startPoint y: 259, endPoint x: 476, endPoint y: 299, distance: 92.7
click at [476, 299] on td "Shangri-La - Columbia Super Store | Shangri-[GEOGRAPHIC_DATA], LLC | DIS000167" at bounding box center [463, 317] width 150 height 70
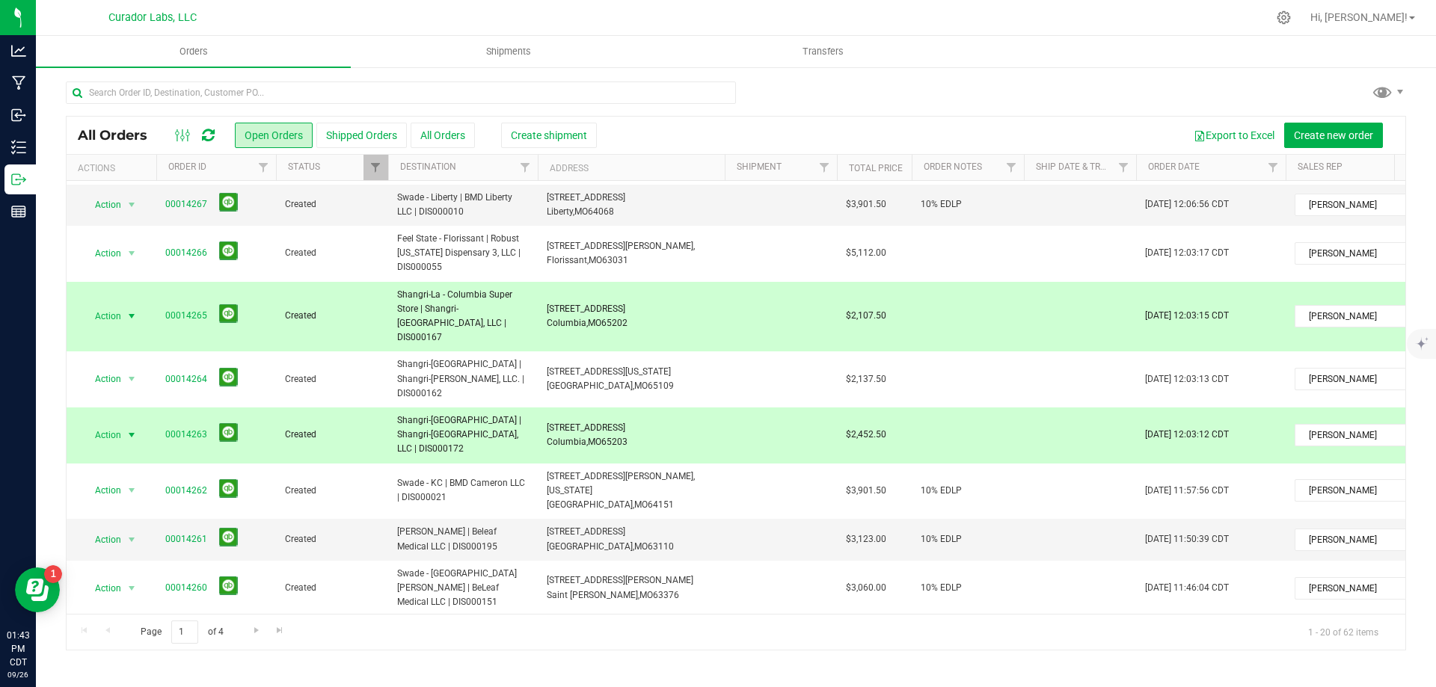
drag, startPoint x: 547, startPoint y: 266, endPoint x: 653, endPoint y: 288, distance: 108.4
click at [653, 288] on td "1401 Creekwood Pkwy, Columbia, MO 65202" at bounding box center [631, 317] width 187 height 70
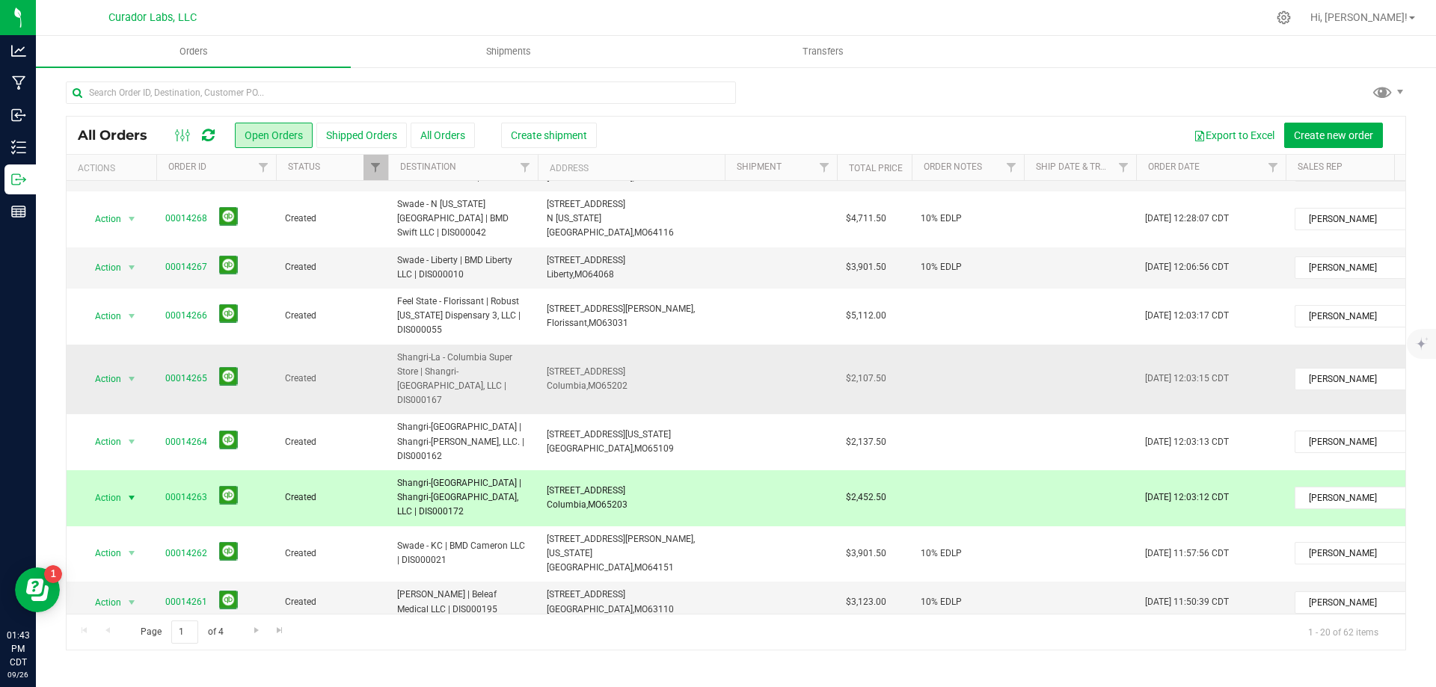
scroll to position [0, 0]
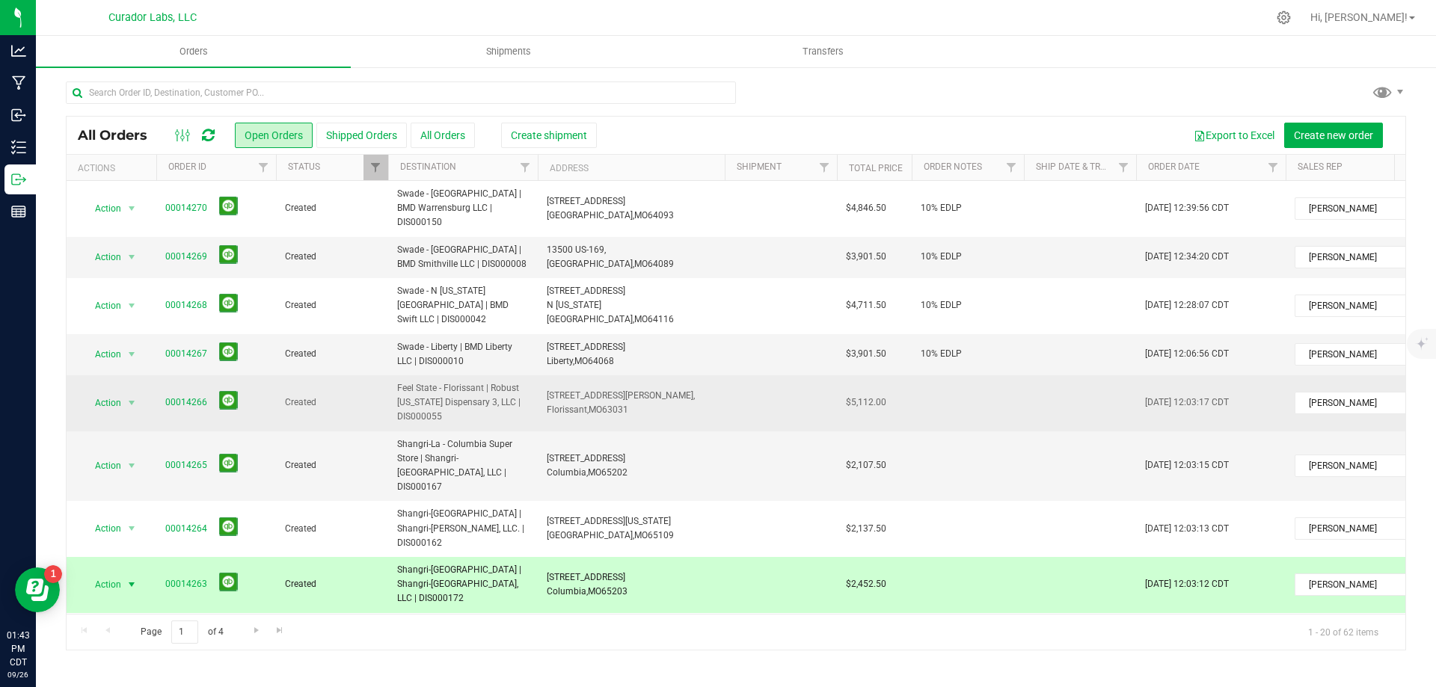
drag, startPoint x: 396, startPoint y: 355, endPoint x: 487, endPoint y: 390, distance: 97.1
click at [487, 390] on td "Feel State - Florissant | Robust [US_STATE] Dispensary 3, LLC | DIS000055" at bounding box center [463, 403] width 150 height 56
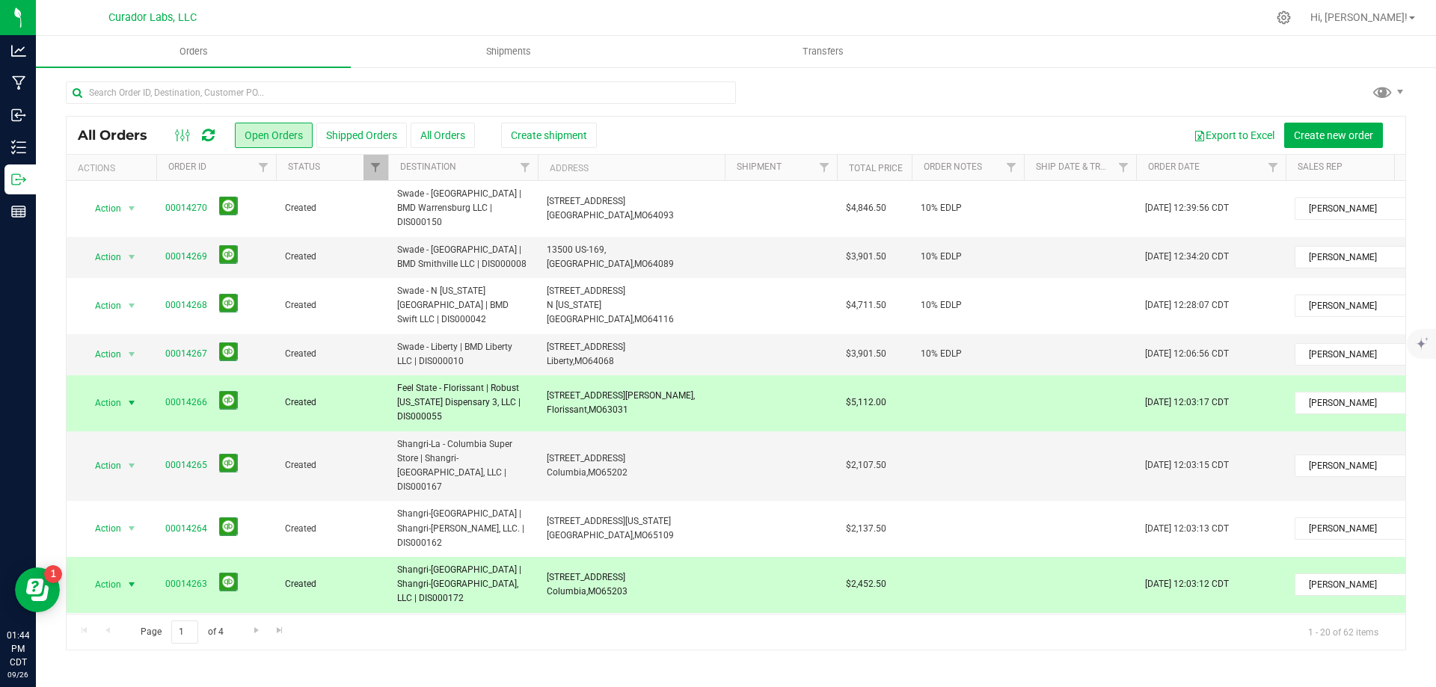
drag, startPoint x: 545, startPoint y: 363, endPoint x: 633, endPoint y: 378, distance: 88.6
click at [633, 378] on td "444 Howdershell Rd, Florissant, MO 63031" at bounding box center [631, 403] width 187 height 56
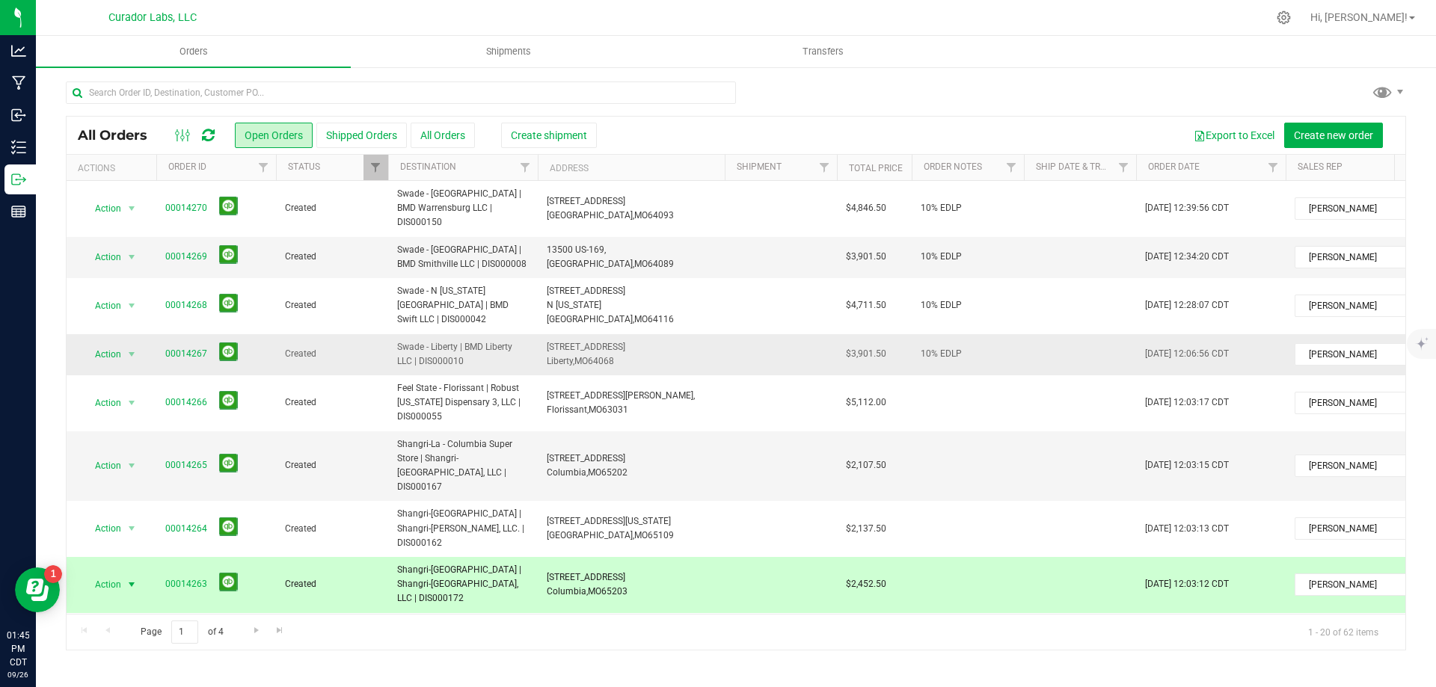
drag, startPoint x: 417, startPoint y: 321, endPoint x: 474, endPoint y: 330, distance: 58.3
click at [485, 334] on td "Swade - Liberty | BMD Liberty LLC | DIS000010" at bounding box center [463, 354] width 150 height 41
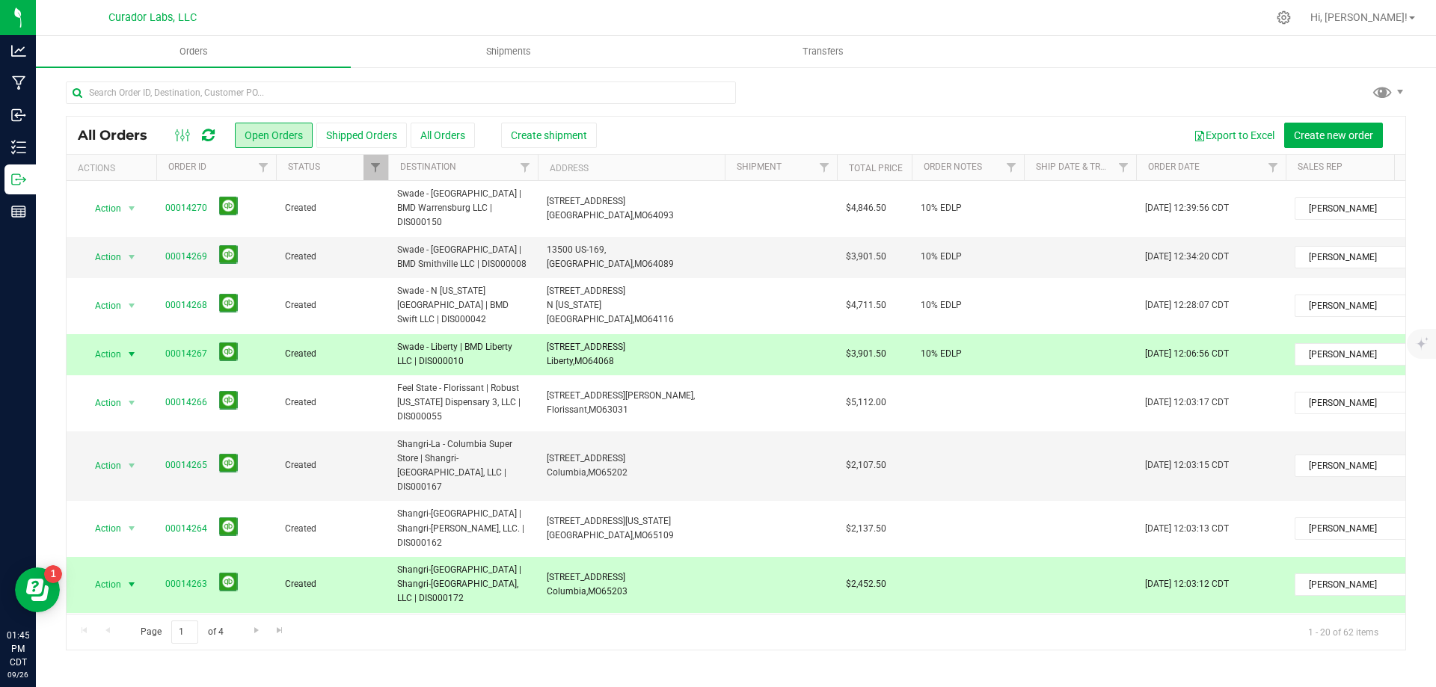
drag, startPoint x: 546, startPoint y: 318, endPoint x: 647, endPoint y: 318, distance: 101.0
click at [647, 334] on td "5918 Southview Dr, Liberty, MO 64068" at bounding box center [631, 354] width 187 height 41
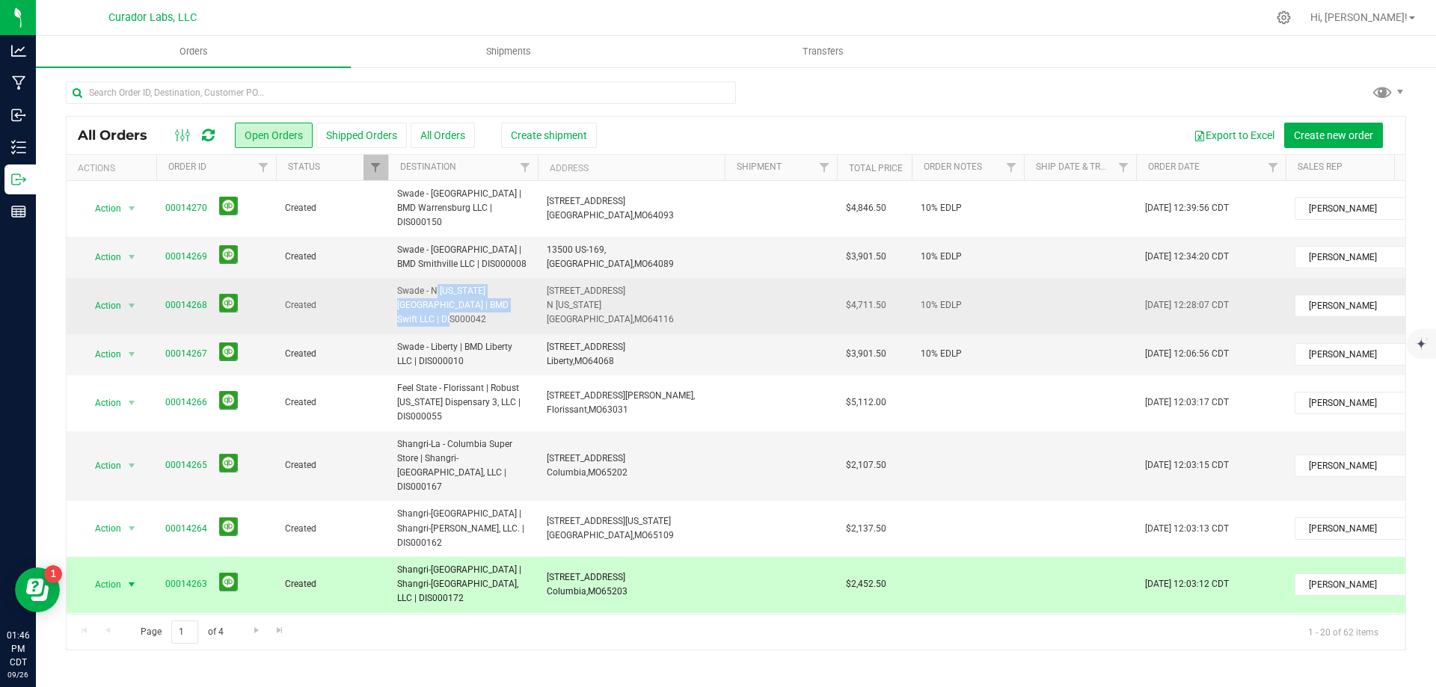
drag, startPoint x: 396, startPoint y: 271, endPoint x: 506, endPoint y: 298, distance: 113.7
click at [506, 298] on td "Swade - N [US_STATE][GEOGRAPHIC_DATA] | BMD Swift LLC | DIS000042" at bounding box center [463, 306] width 150 height 56
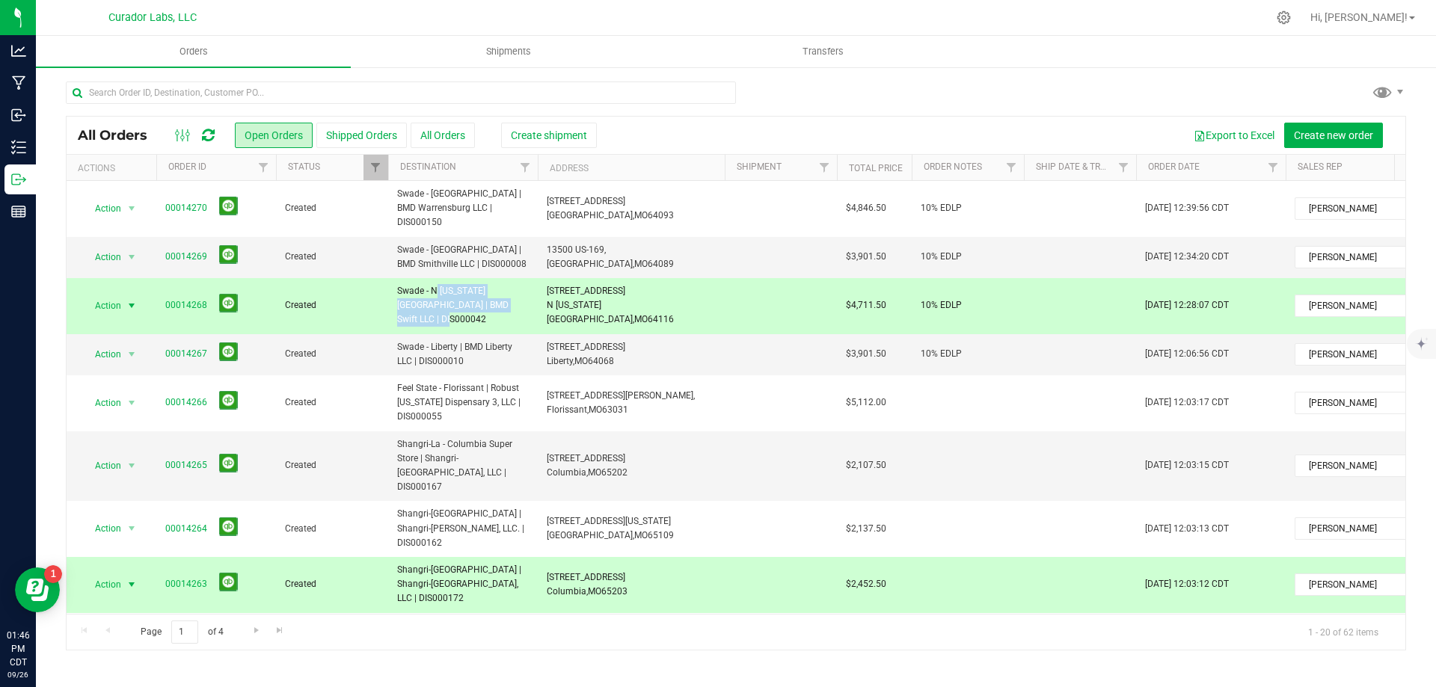
drag, startPoint x: 547, startPoint y: 276, endPoint x: 645, endPoint y: 292, distance: 100.1
click at [645, 292] on span "1041 Burilington St, N Kansas City, MO 64116" at bounding box center [631, 305] width 169 height 43
click at [648, 314] on span "64116" at bounding box center [661, 319] width 26 height 10
drag, startPoint x: 395, startPoint y: 233, endPoint x: 512, endPoint y: 254, distance: 118.5
click at [512, 254] on td "Swade - [GEOGRAPHIC_DATA] | BMD Smithville LLC | DIS000008" at bounding box center [463, 257] width 150 height 41
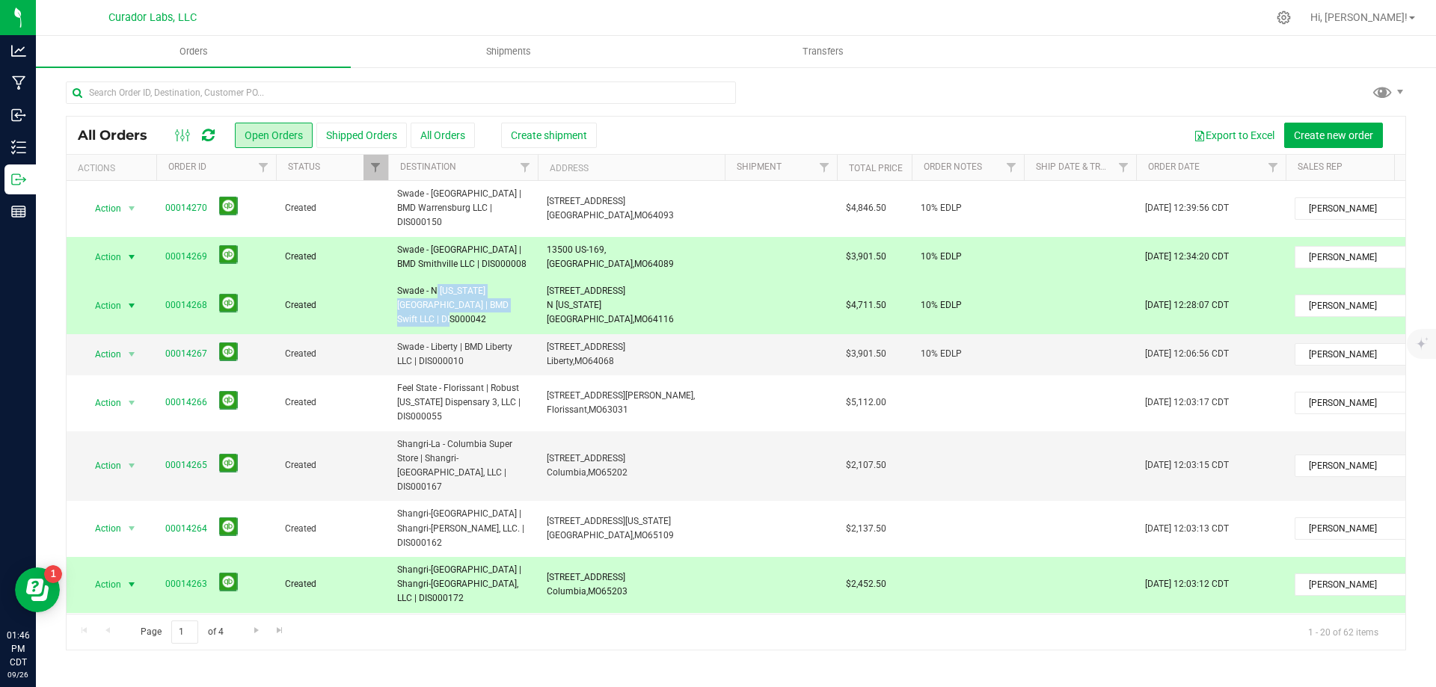
drag, startPoint x: 544, startPoint y: 233, endPoint x: 638, endPoint y: 251, distance: 95.0
click at [638, 251] on td "13500 US-169, Smithville, MO 64089" at bounding box center [631, 257] width 187 height 41
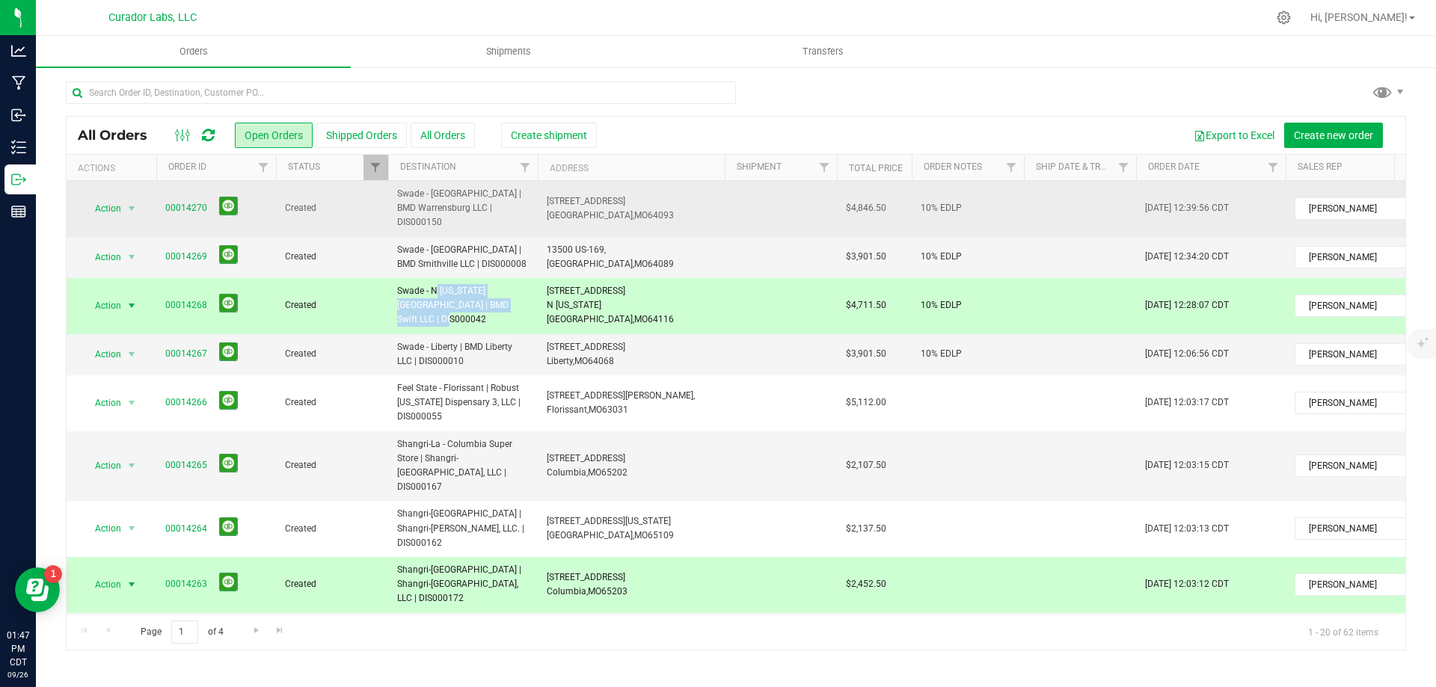
drag, startPoint x: 391, startPoint y: 189, endPoint x: 519, endPoint y: 212, distance: 129.8
click at [519, 212] on td "Swade - [GEOGRAPHIC_DATA] | BMD Warrensburg LLC | DIS000150" at bounding box center [463, 209] width 150 height 56
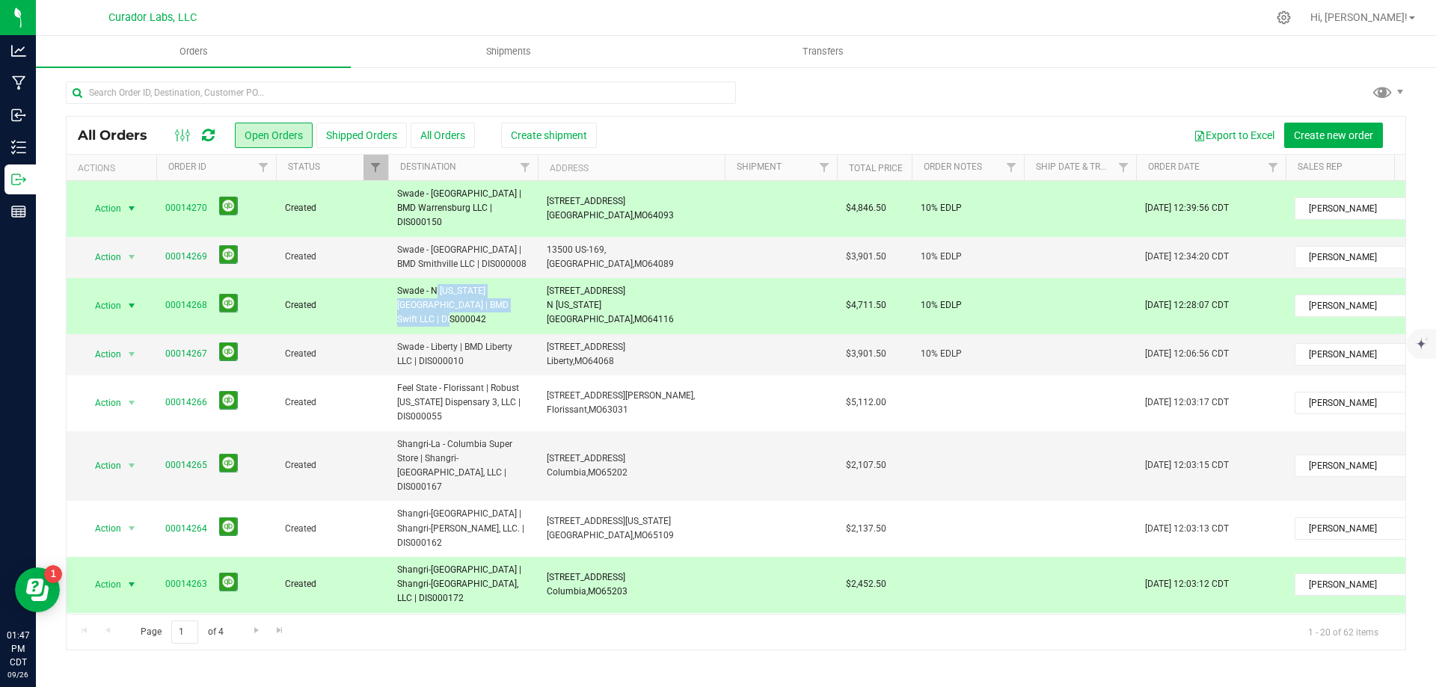
drag, startPoint x: 544, startPoint y: 193, endPoint x: 651, endPoint y: 209, distance: 108.9
click at [651, 209] on td "219 W Young Ave, Warrensburg, MO 64093" at bounding box center [631, 209] width 187 height 56
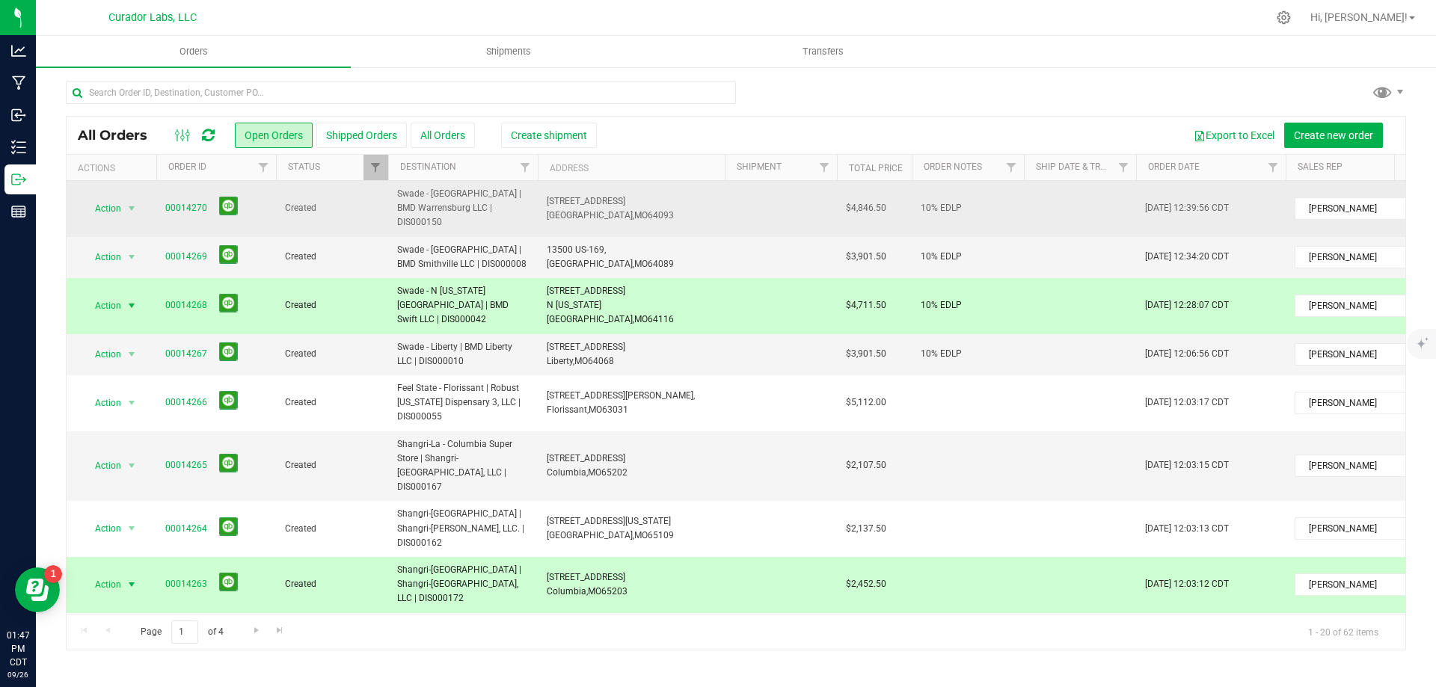
click at [1072, 212] on td at bounding box center [1080, 209] width 112 height 56
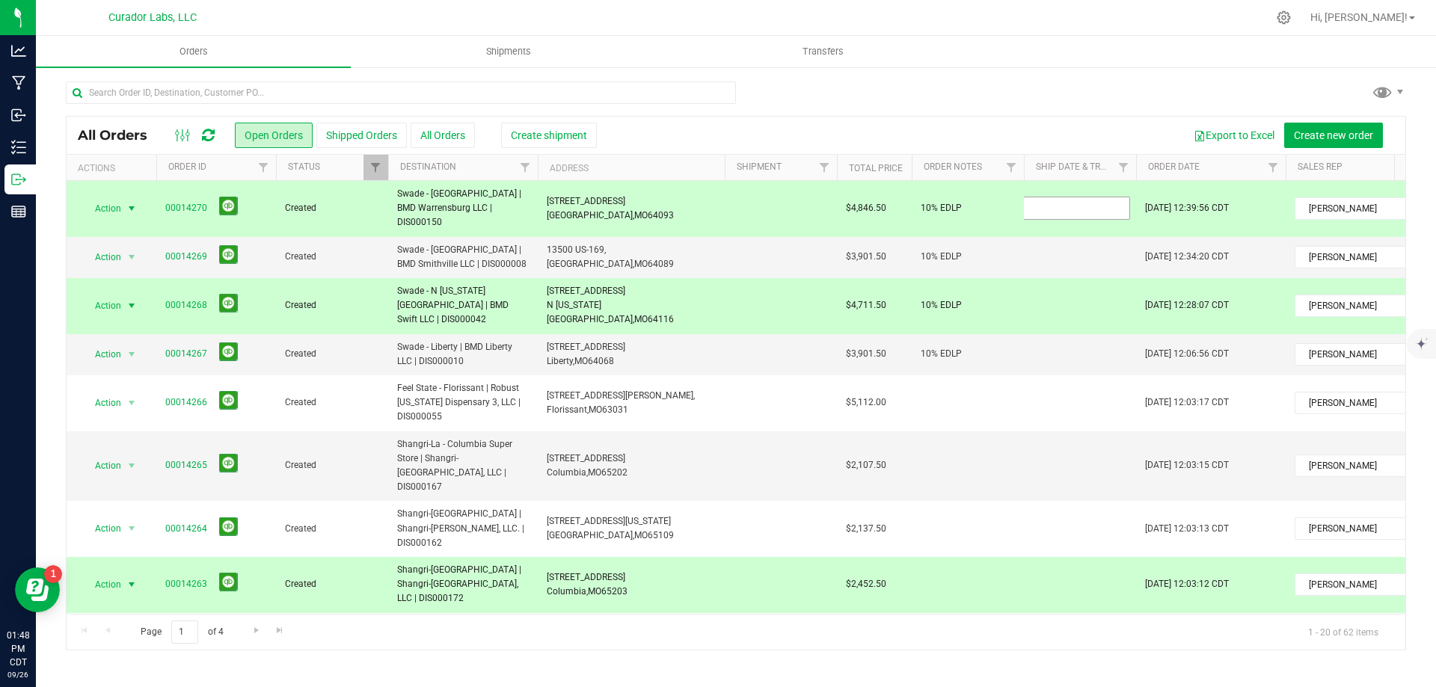
type input "*"
click at [1039, 248] on div "All Orders Open Orders Shipped Orders All Orders Create shipment Export to Exce…" at bounding box center [736, 383] width 1340 height 535
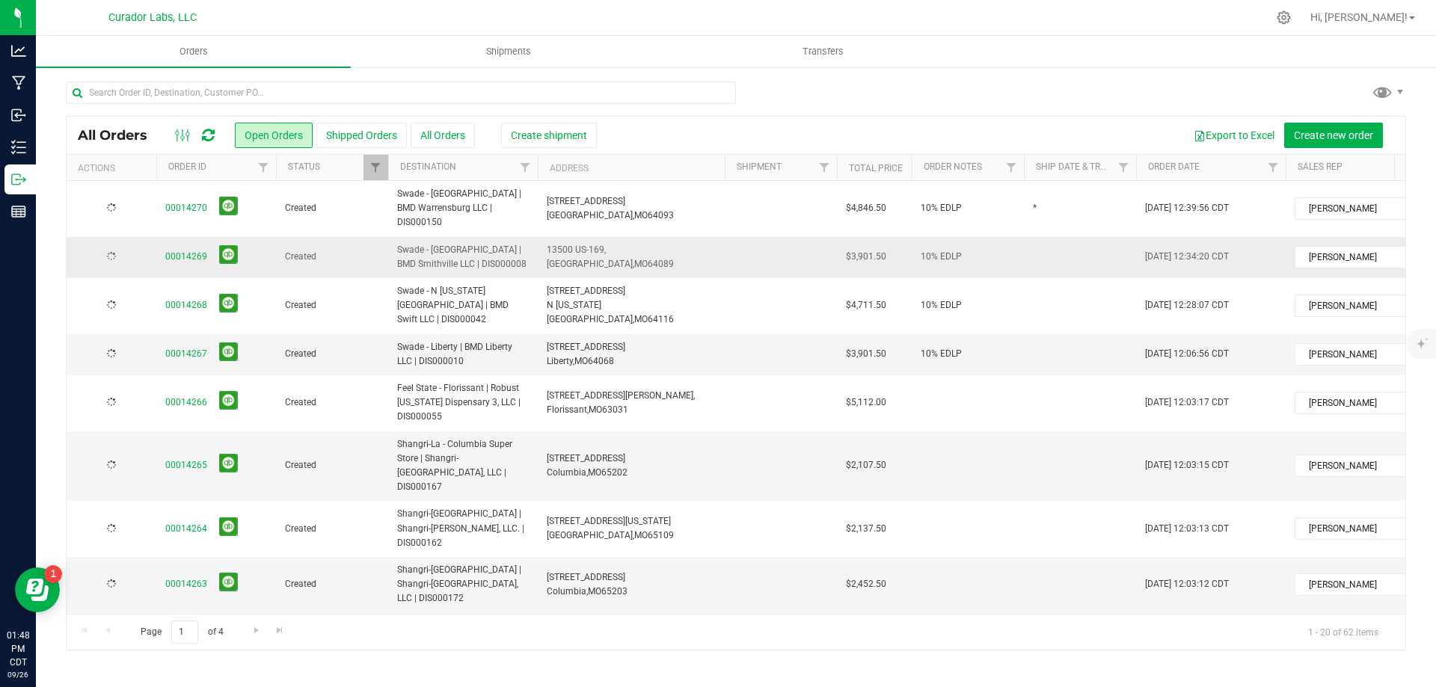
click at [1056, 245] on td at bounding box center [1080, 257] width 112 height 41
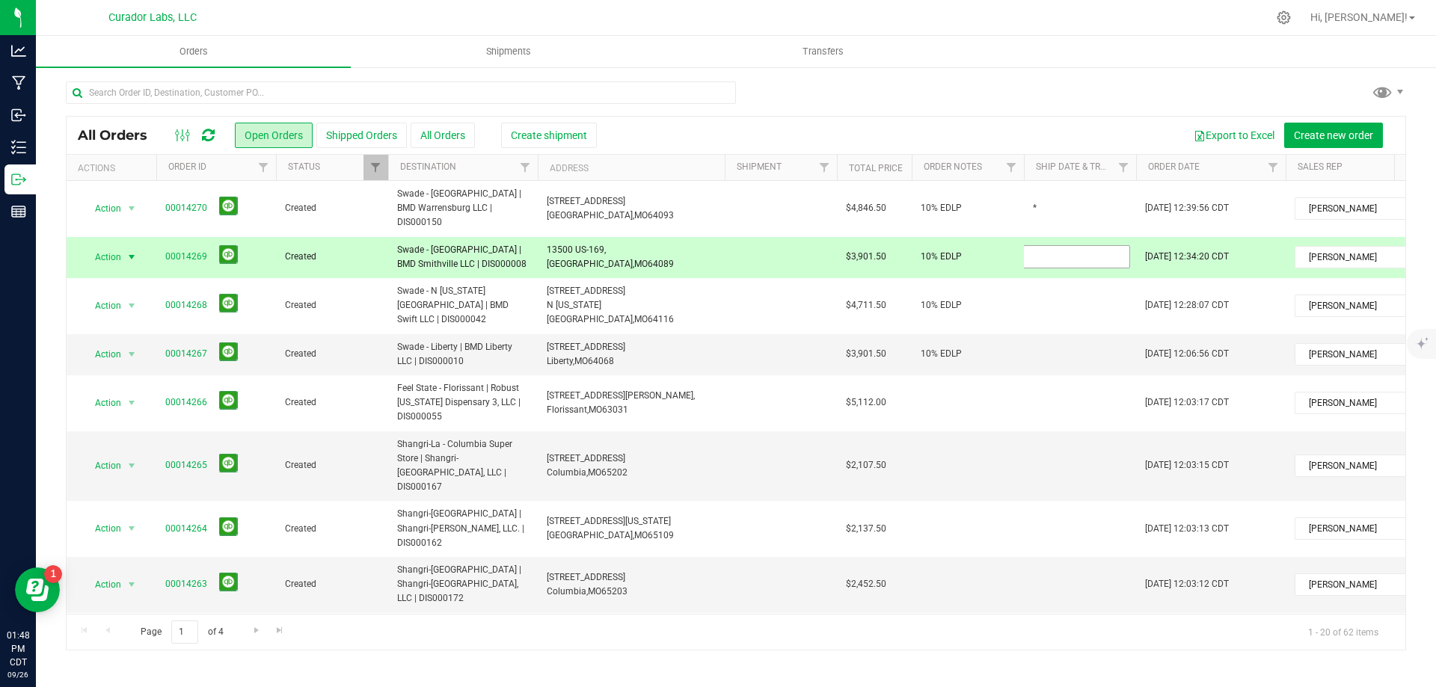
type input "*"
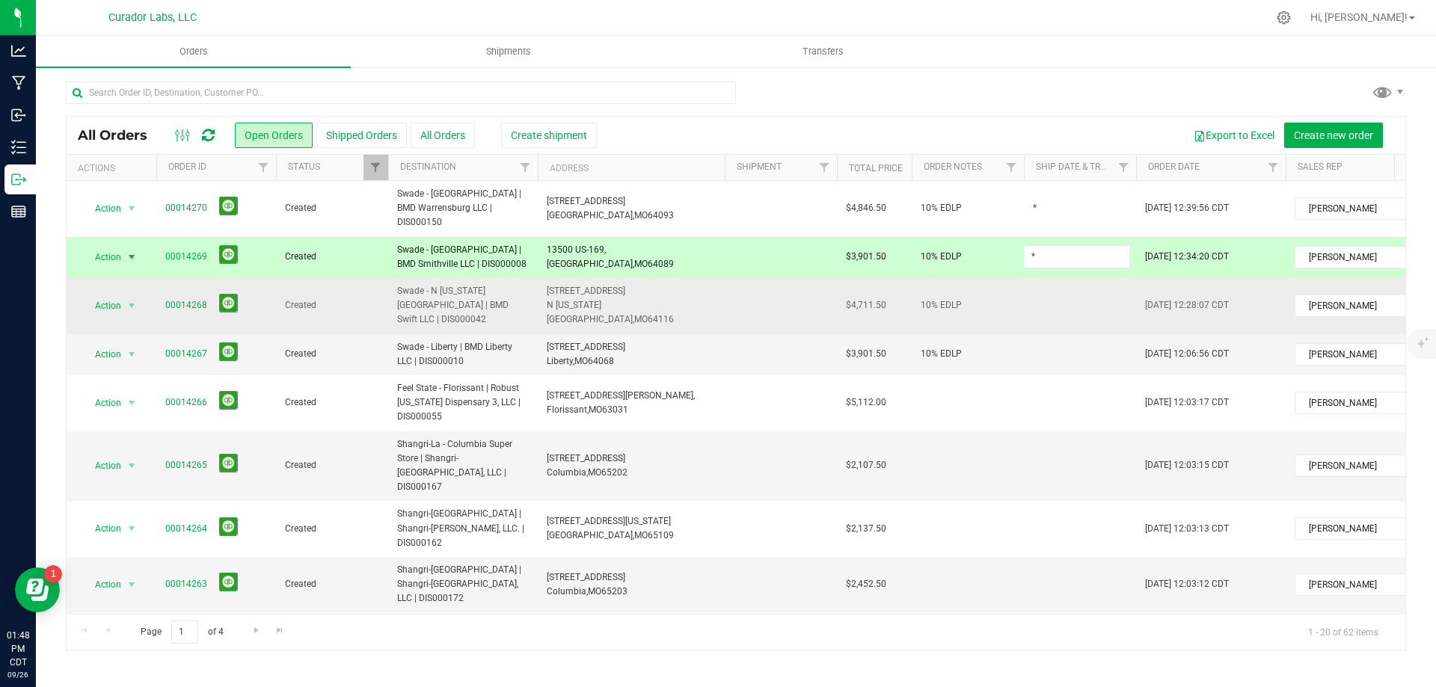
click at [1045, 280] on div "All Orders Open Orders Shipped Orders All Orders Create shipment Export to Exce…" at bounding box center [736, 383] width 1340 height 535
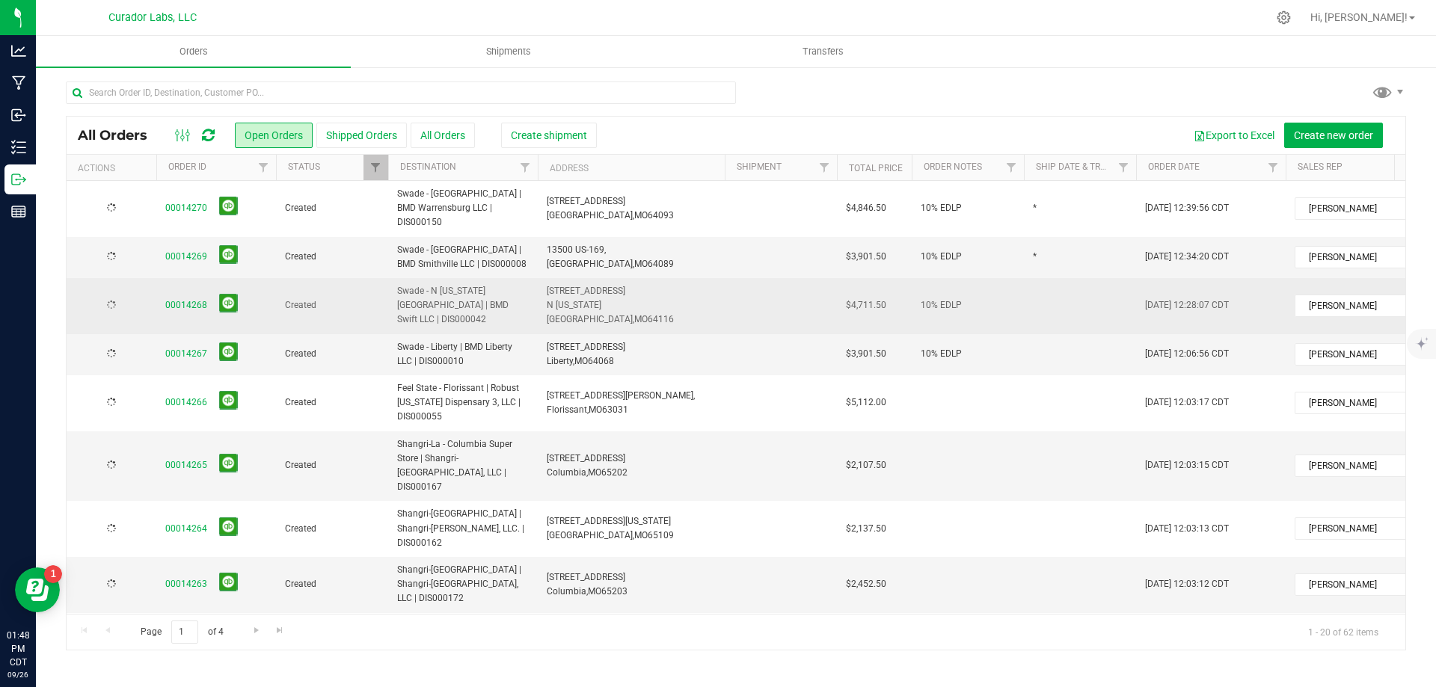
click at [1046, 280] on td at bounding box center [1080, 306] width 112 height 56
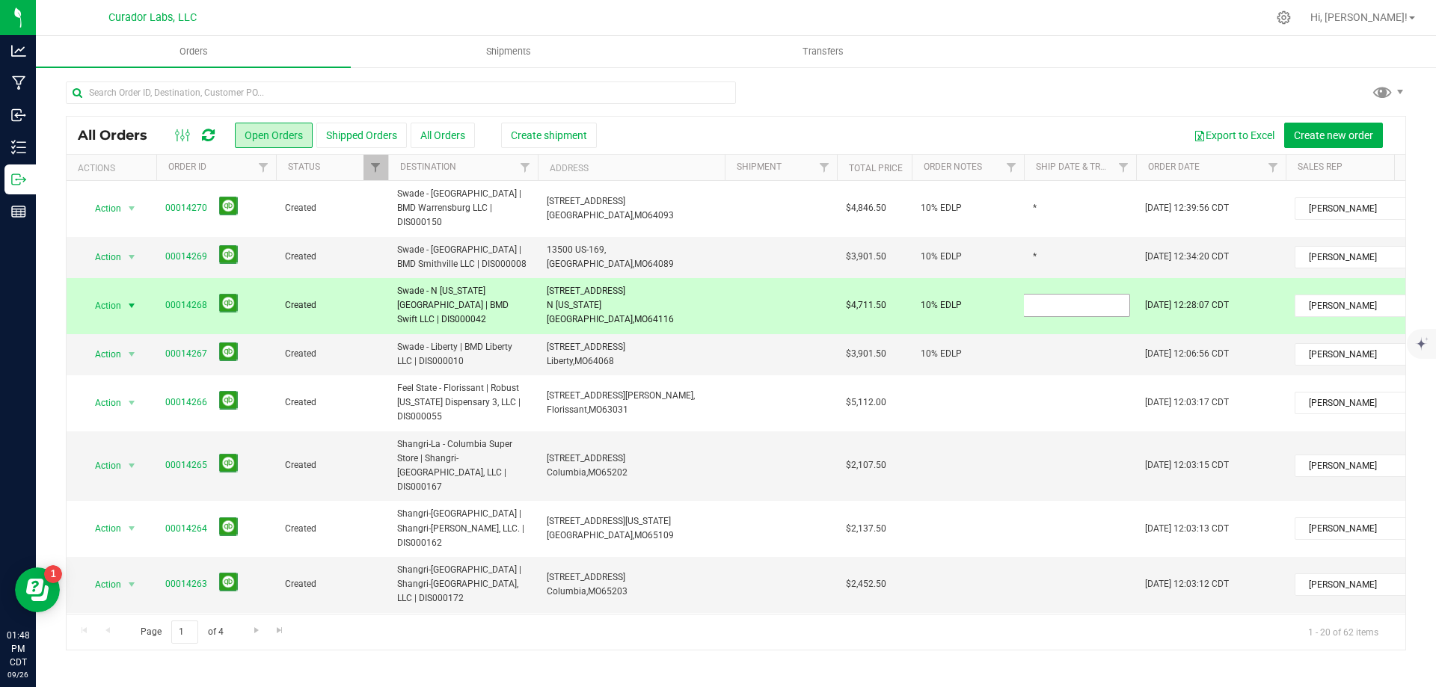
type input "*"
click at [1051, 327] on div "All Orders Open Orders Shipped Orders All Orders Create shipment Export to Exce…" at bounding box center [736, 383] width 1340 height 535
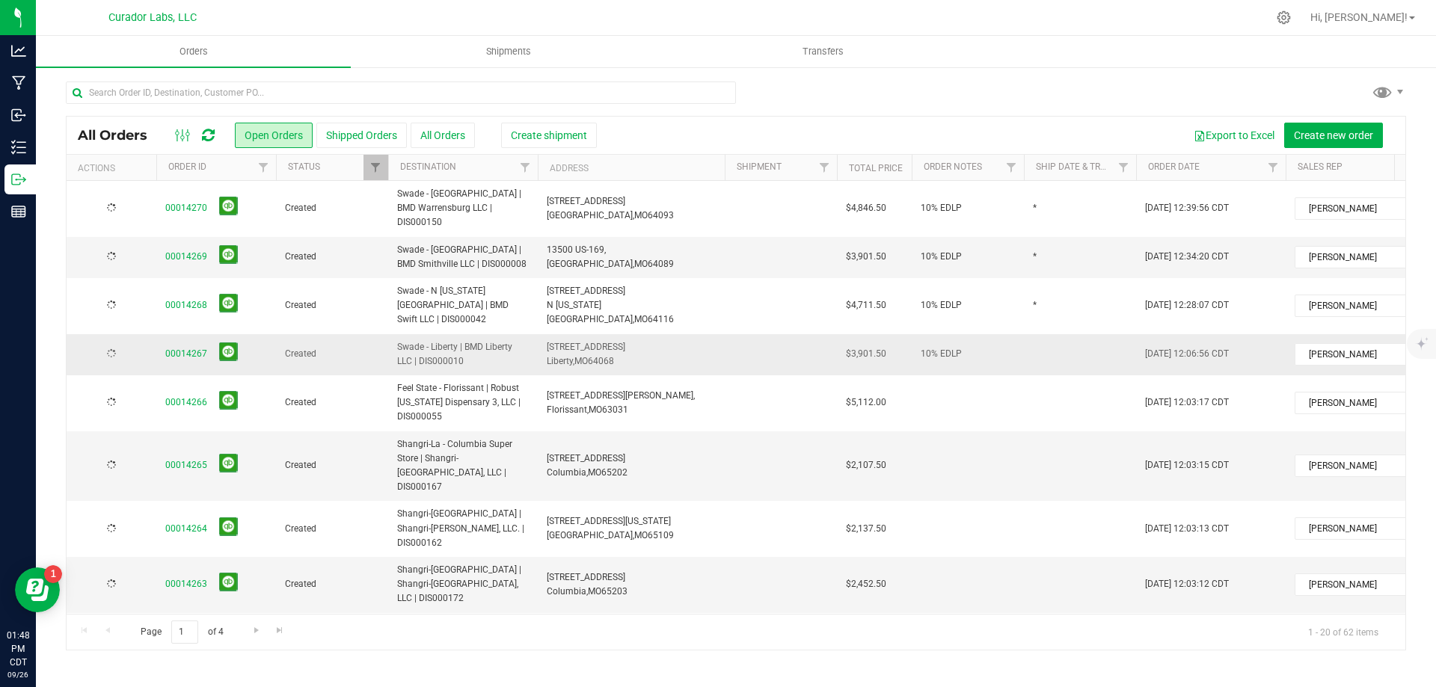
click at [1050, 334] on td at bounding box center [1080, 354] width 112 height 41
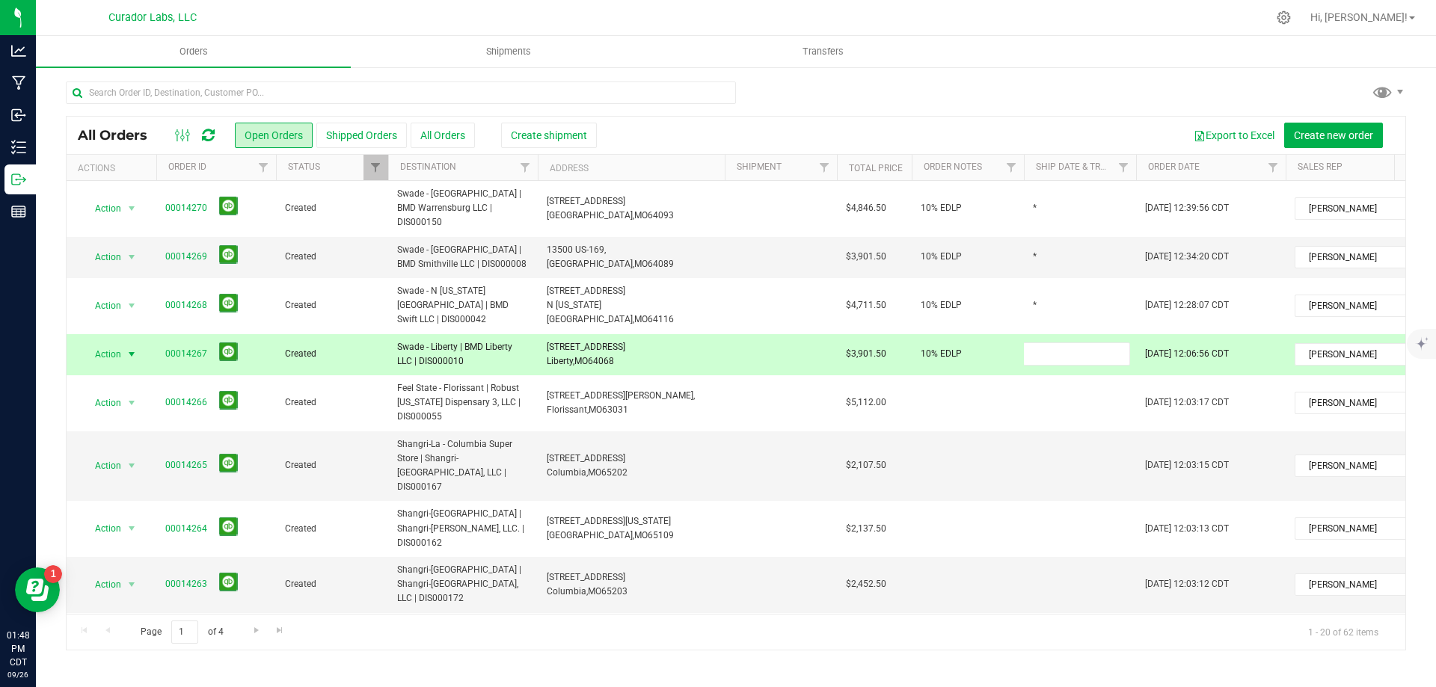
type input "*"
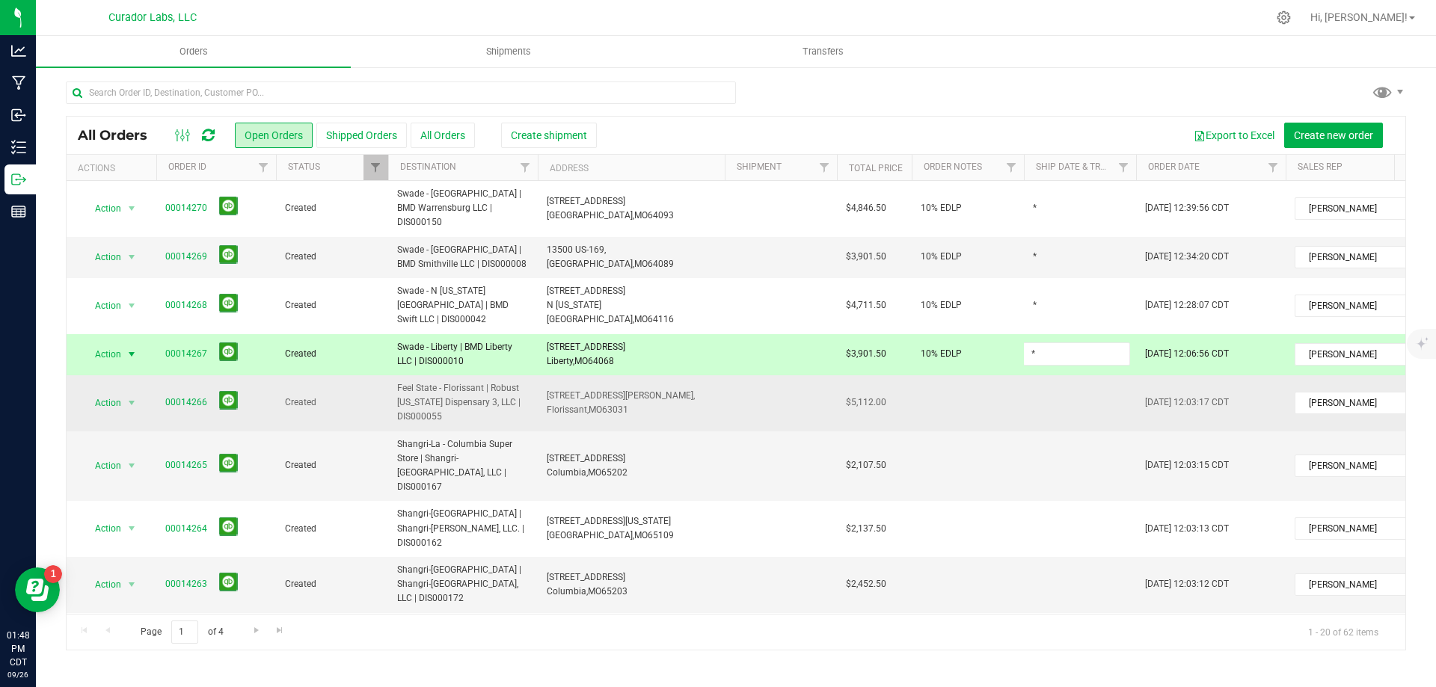
click at [1048, 369] on div "All Orders Open Orders Shipped Orders All Orders Create shipment Export to Exce…" at bounding box center [736, 383] width 1340 height 535
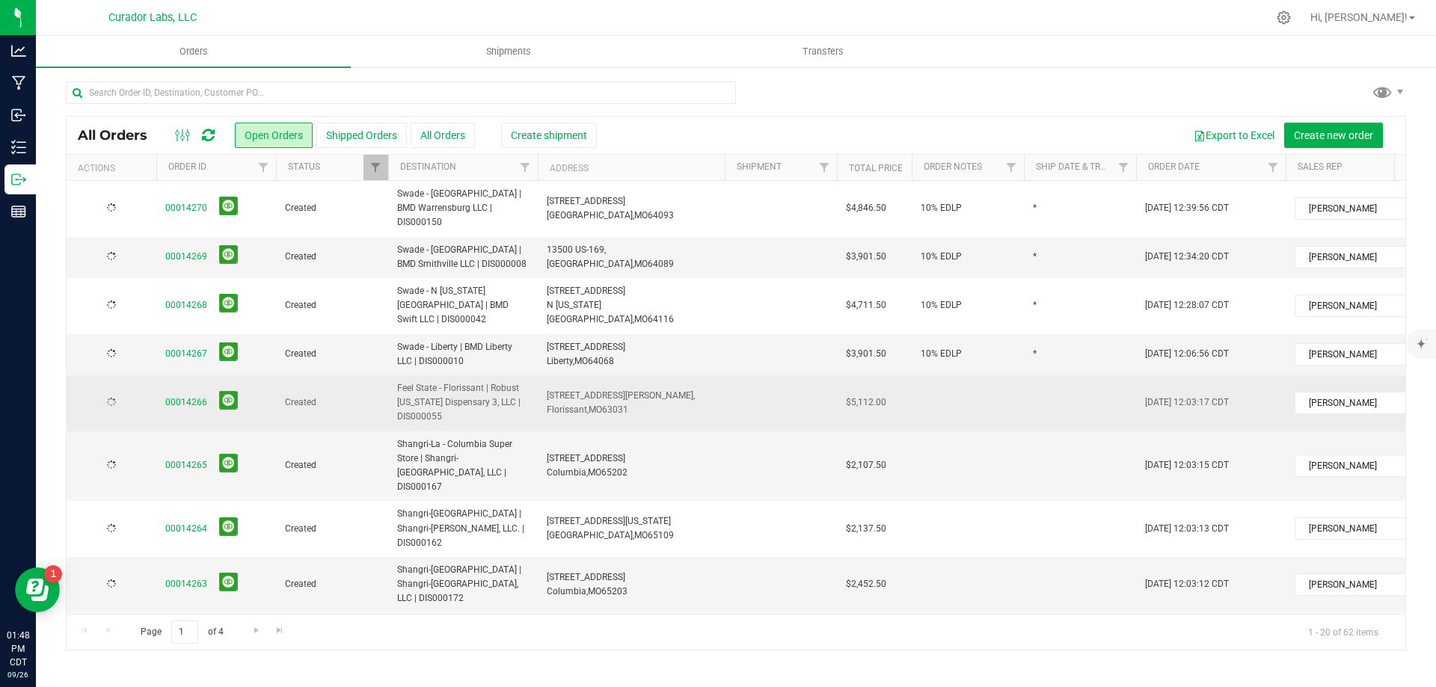
click at [1048, 375] on td at bounding box center [1080, 403] width 112 height 56
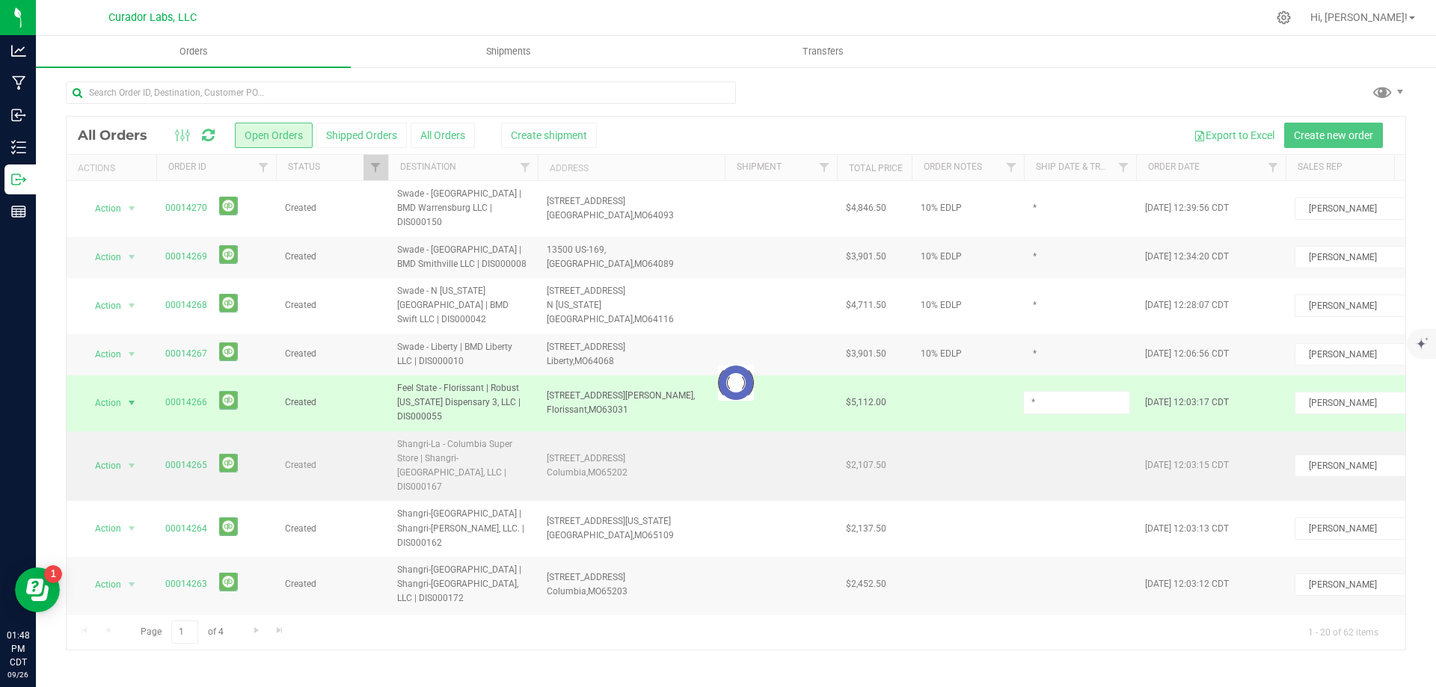
click at [1051, 437] on div "Loading... All Orders Open Orders Shipped Orders All Orders Create shipment Exp…" at bounding box center [736, 383] width 1340 height 535
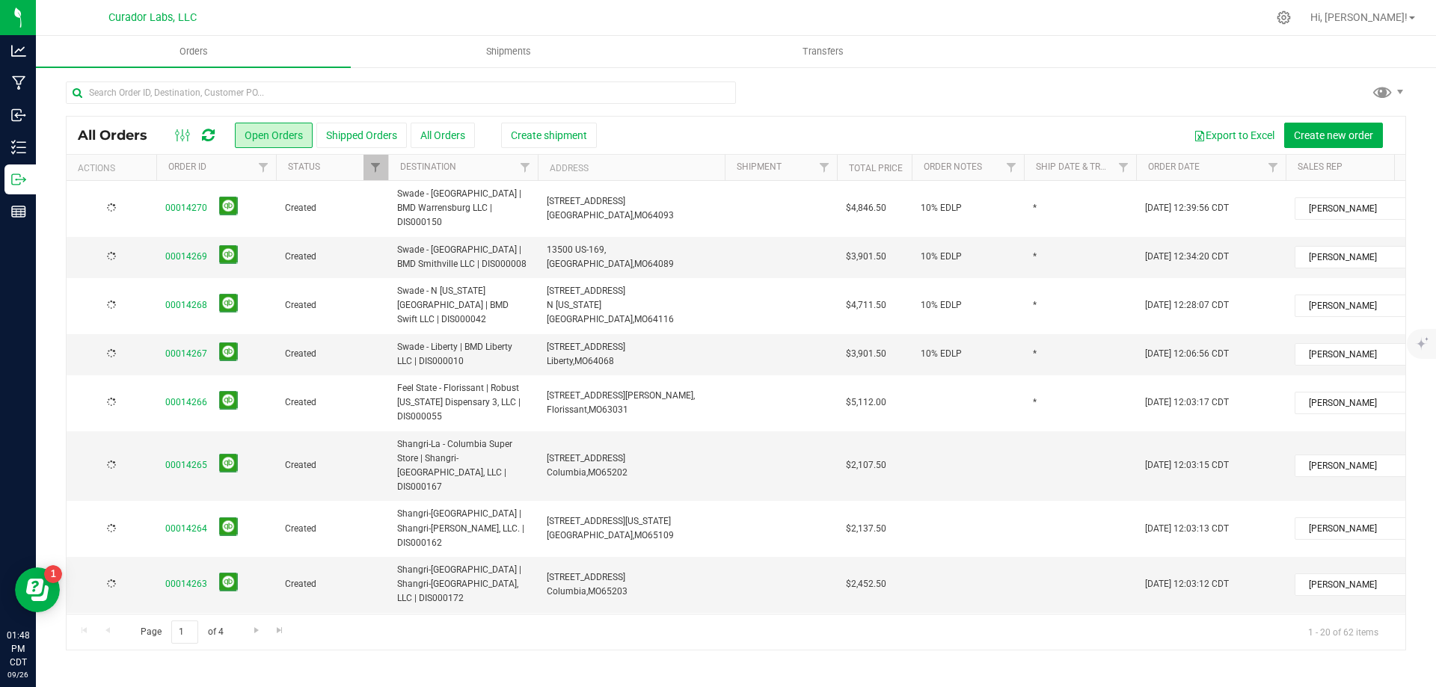
click at [1051, 437] on td at bounding box center [1080, 467] width 112 height 70
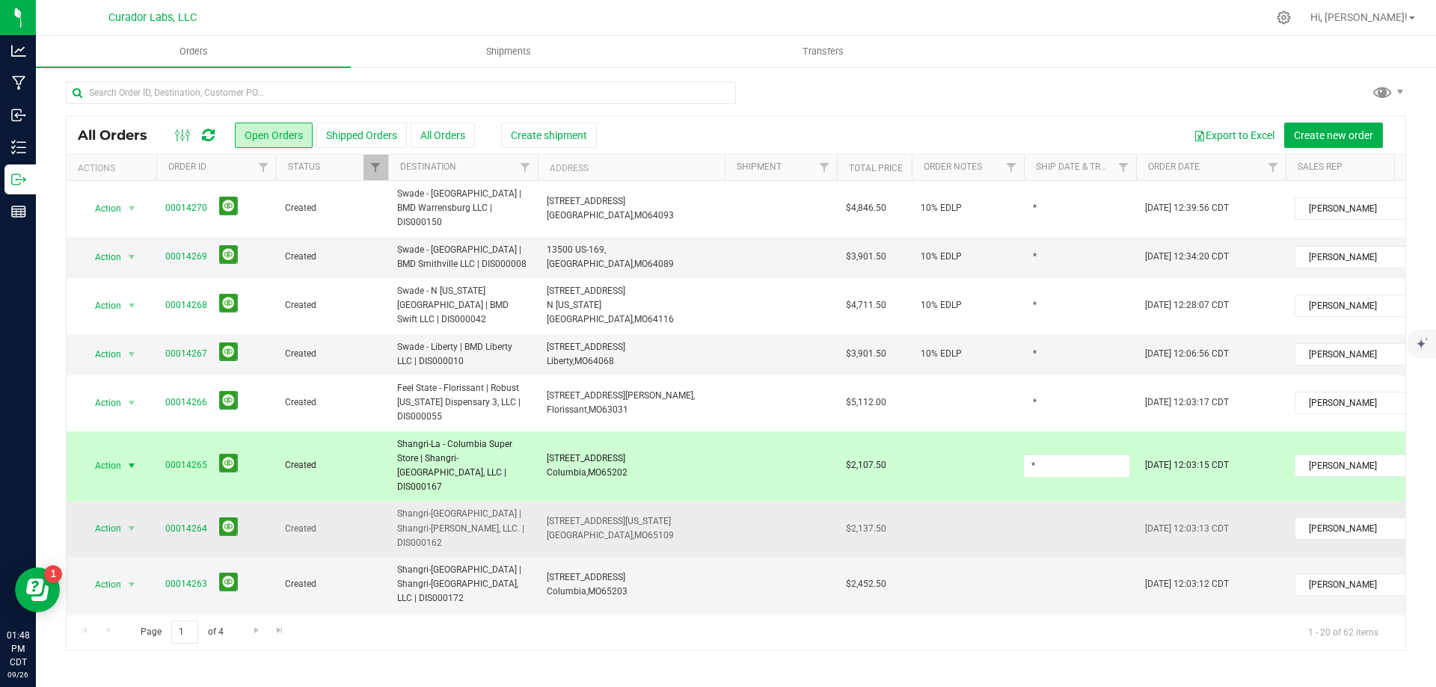
click at [1039, 485] on div "All Orders Open Orders Shipped Orders All Orders Create shipment Export to Exce…" at bounding box center [736, 383] width 1340 height 535
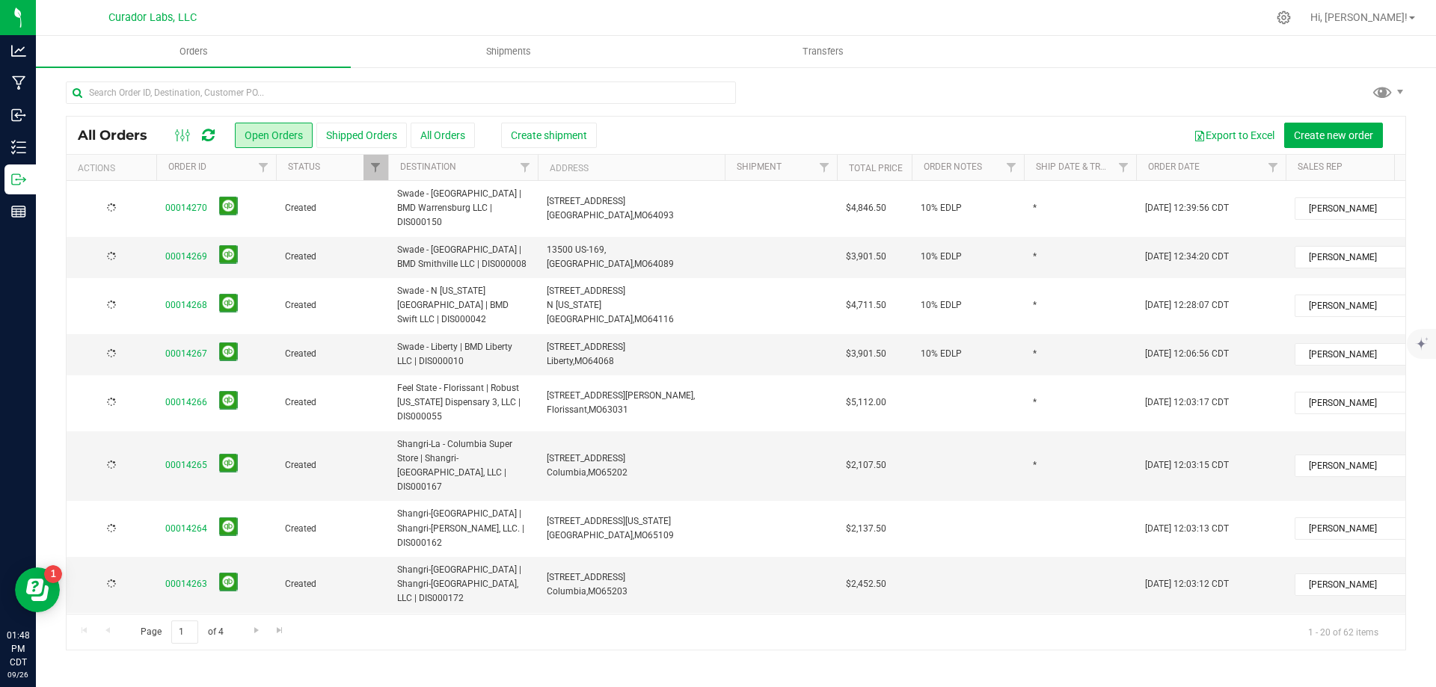
click at [1039, 501] on td at bounding box center [1080, 529] width 112 height 56
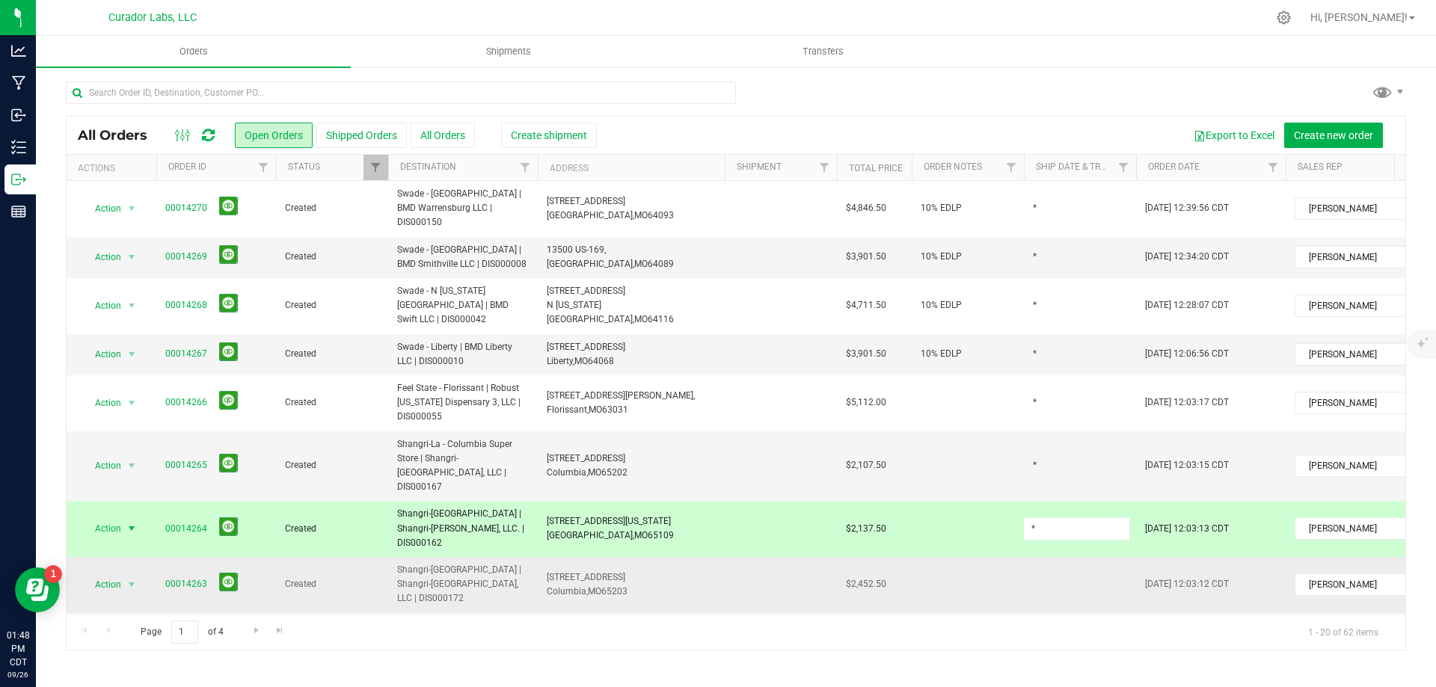
type input "*"
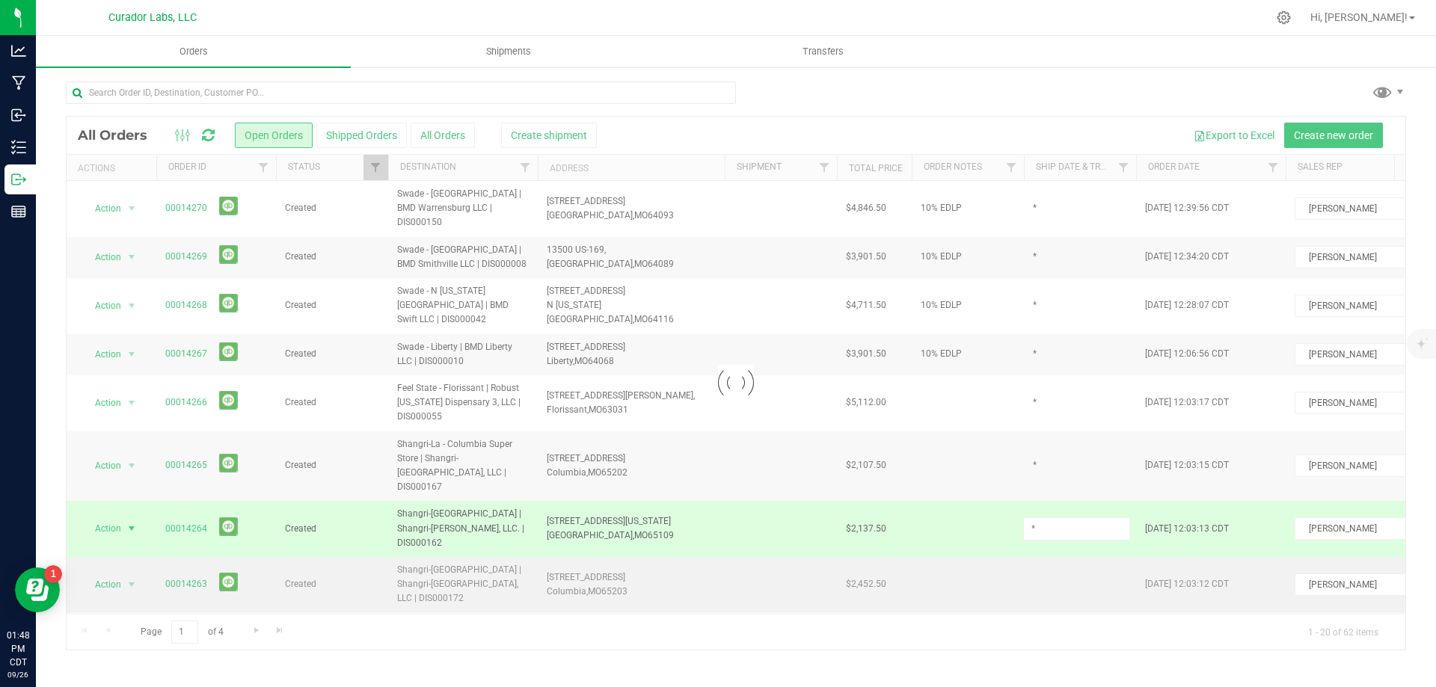
click at [1041, 556] on div "Loading... All Orders Open Orders Shipped Orders All Orders Create shipment Exp…" at bounding box center [736, 383] width 1340 height 535
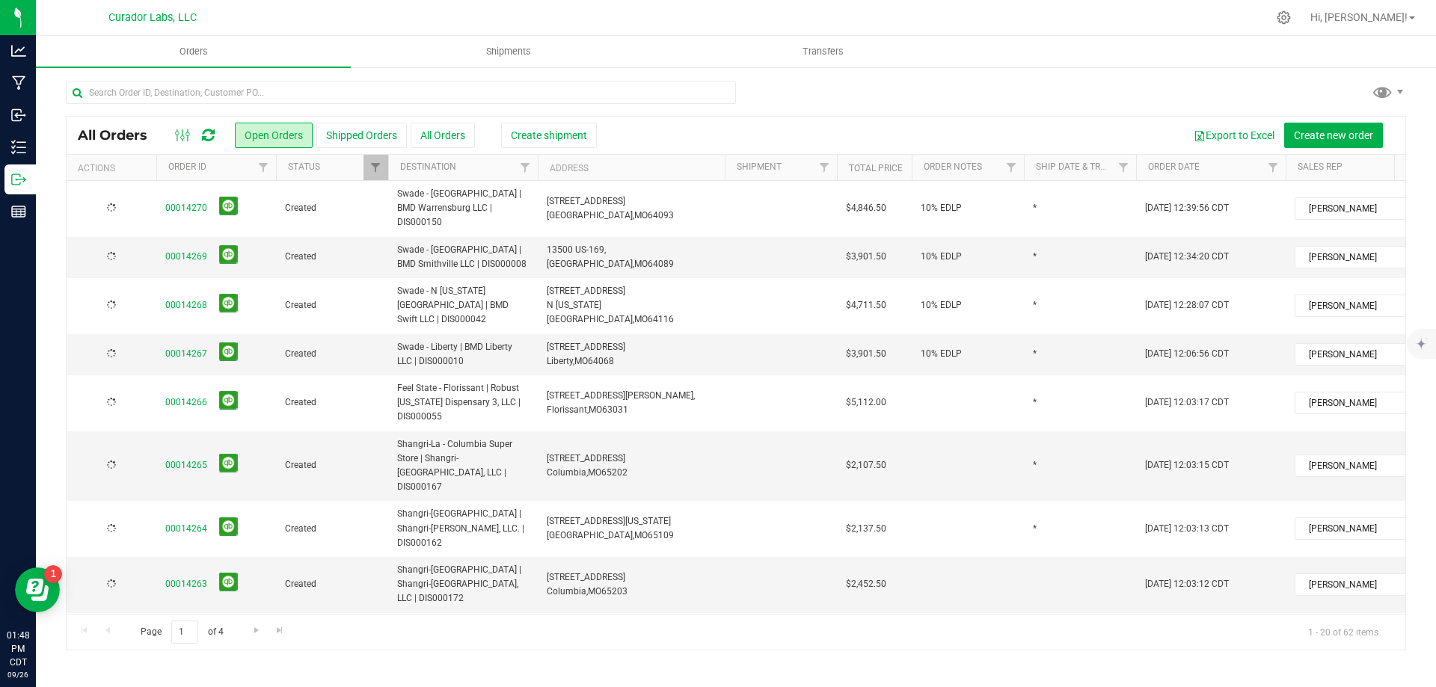
click at [1041, 557] on td at bounding box center [1080, 585] width 112 height 56
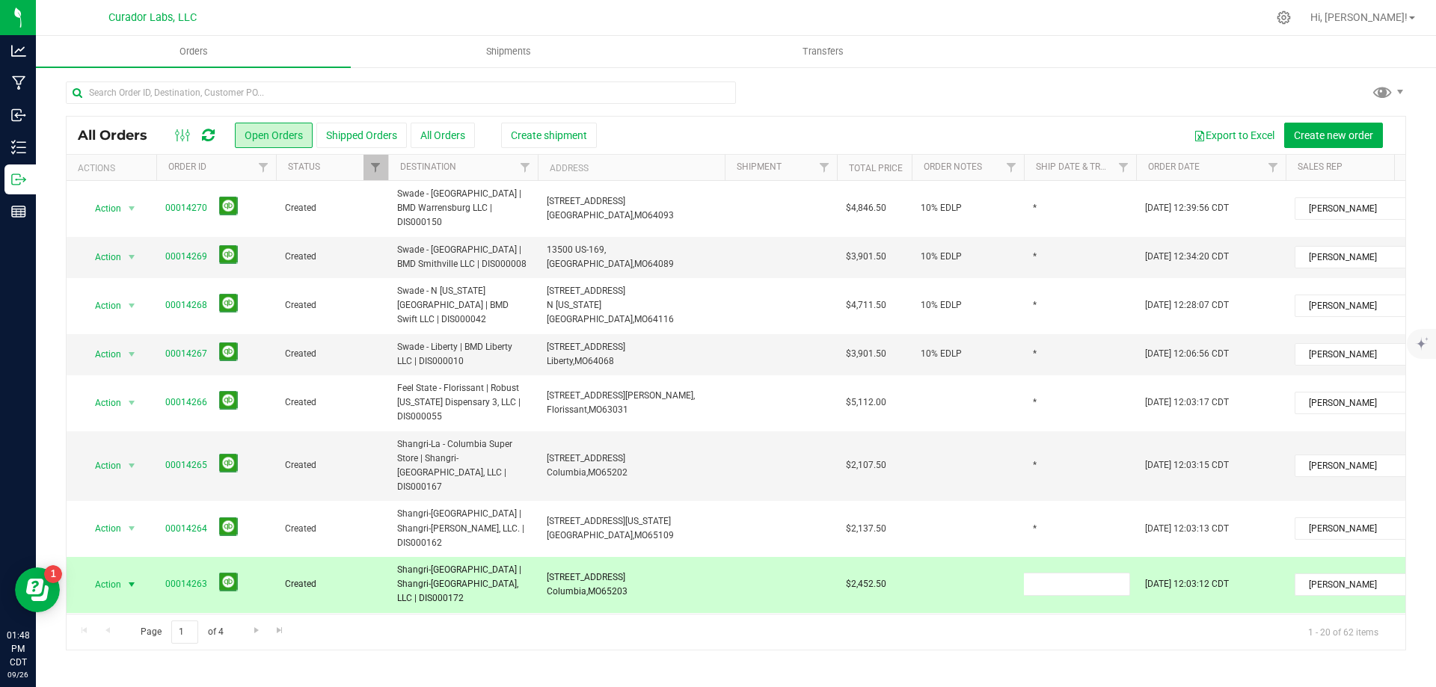
type input "*"
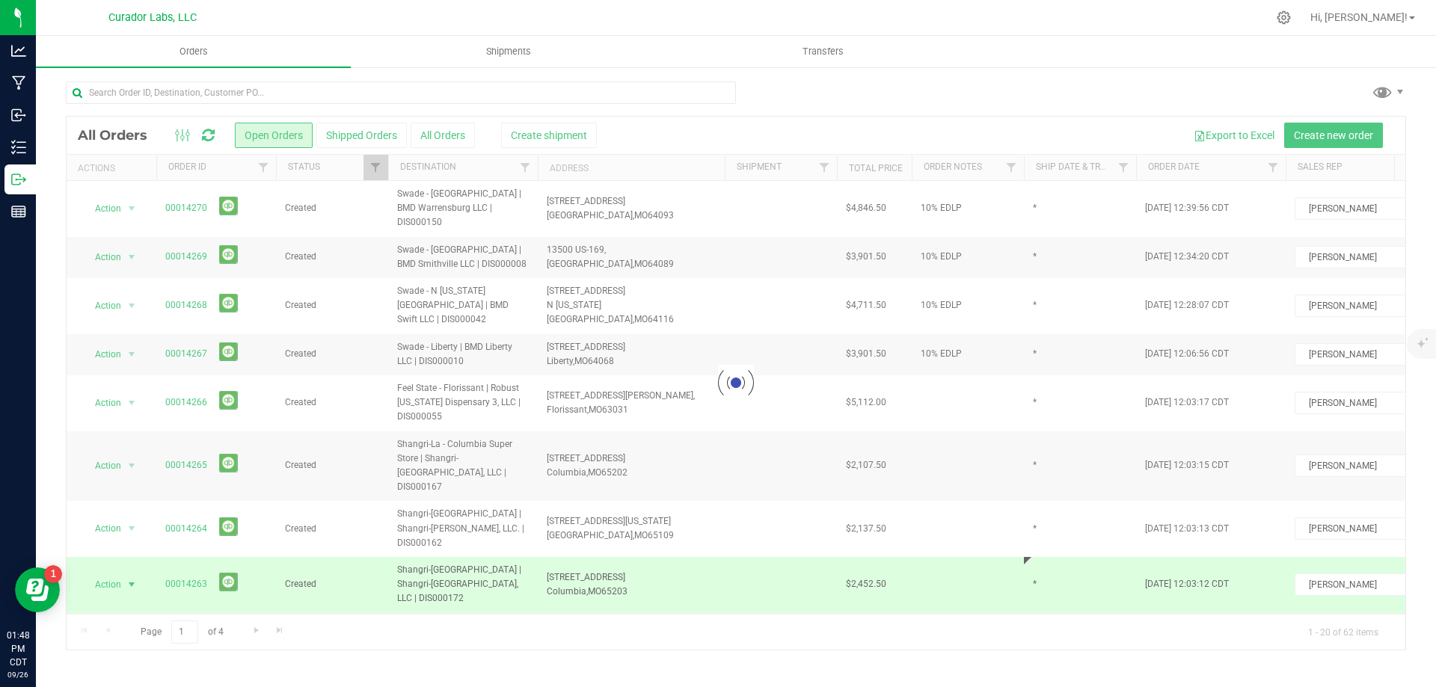
click at [1039, 591] on div "Loading... All Orders Open Orders Shipped Orders All Orders Create shipment Exp…" at bounding box center [736, 383] width 1340 height 535
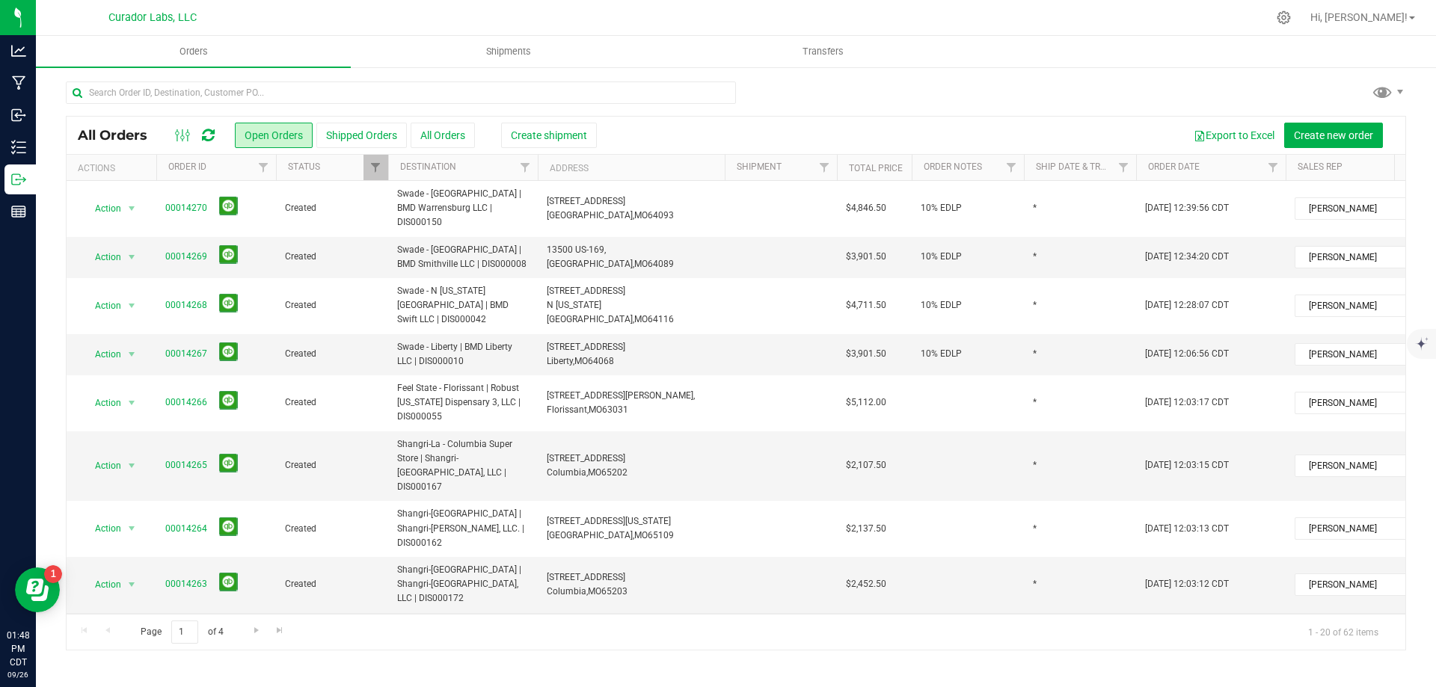
scroll to position [224, 0]
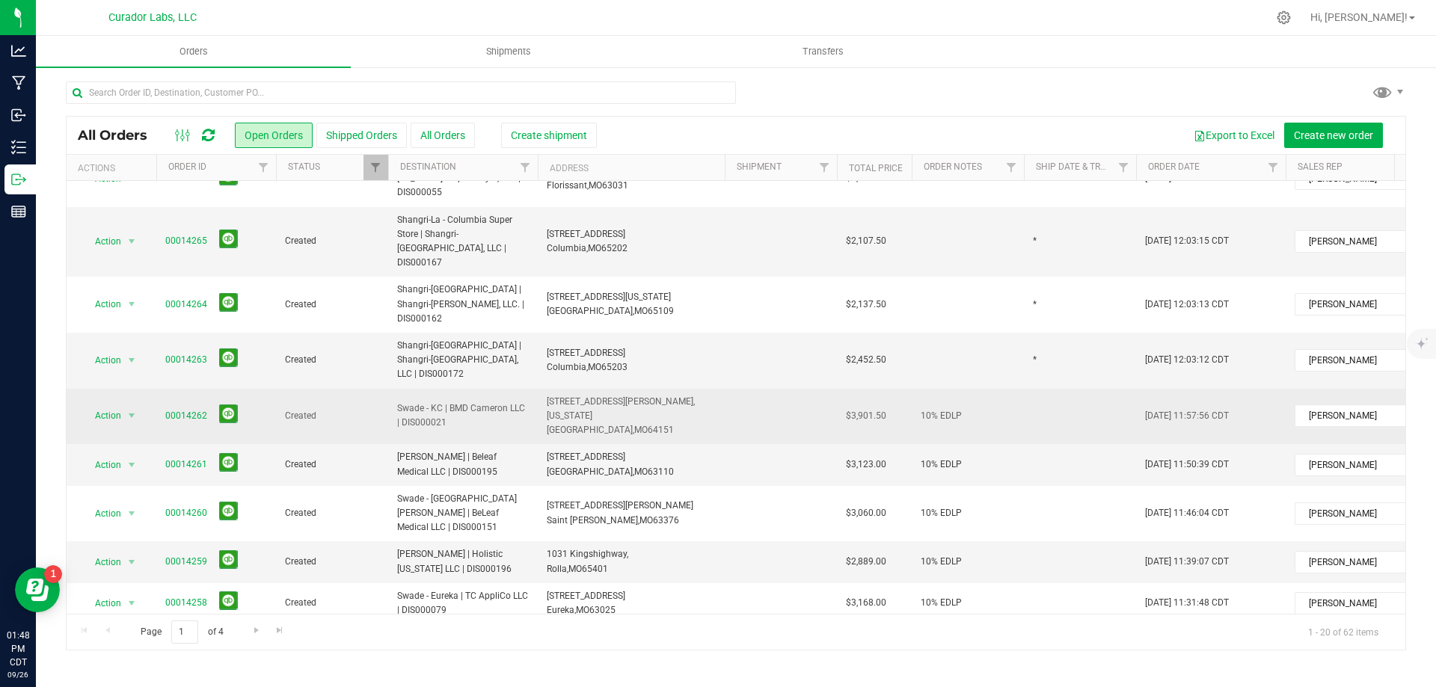
click at [1050, 389] on td at bounding box center [1080, 417] width 112 height 56
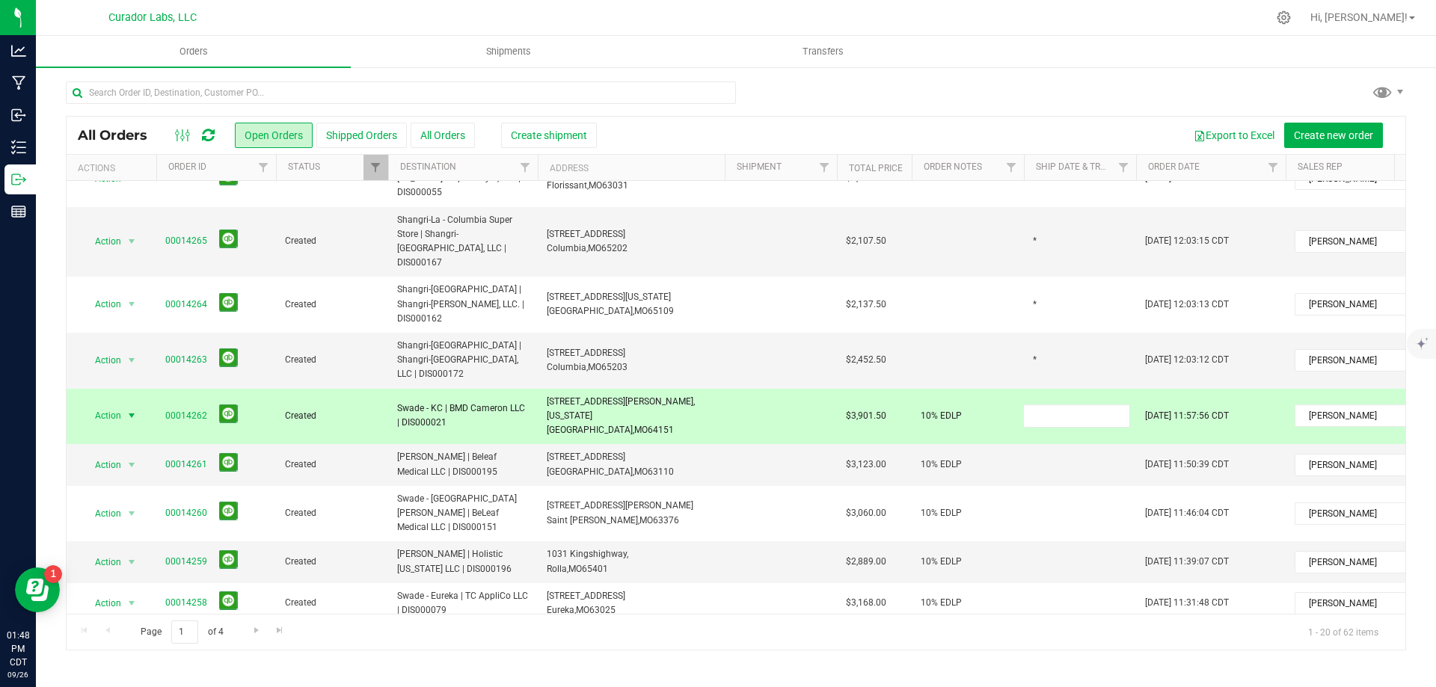
type input "*"
click at [1040, 415] on div "All Orders Open Orders Shipped Orders All Orders Create shipment Export to Exce…" at bounding box center [736, 383] width 1340 height 535
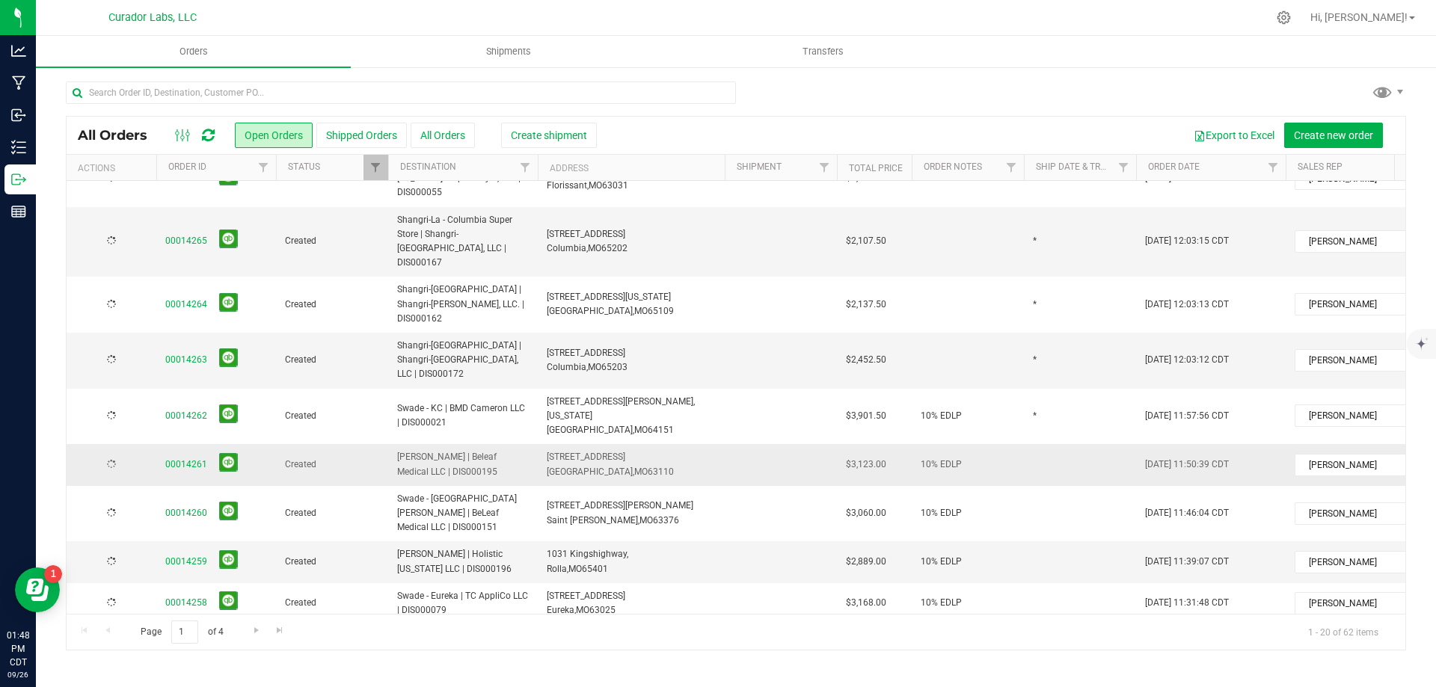
click at [1042, 444] on td at bounding box center [1080, 464] width 112 height 41
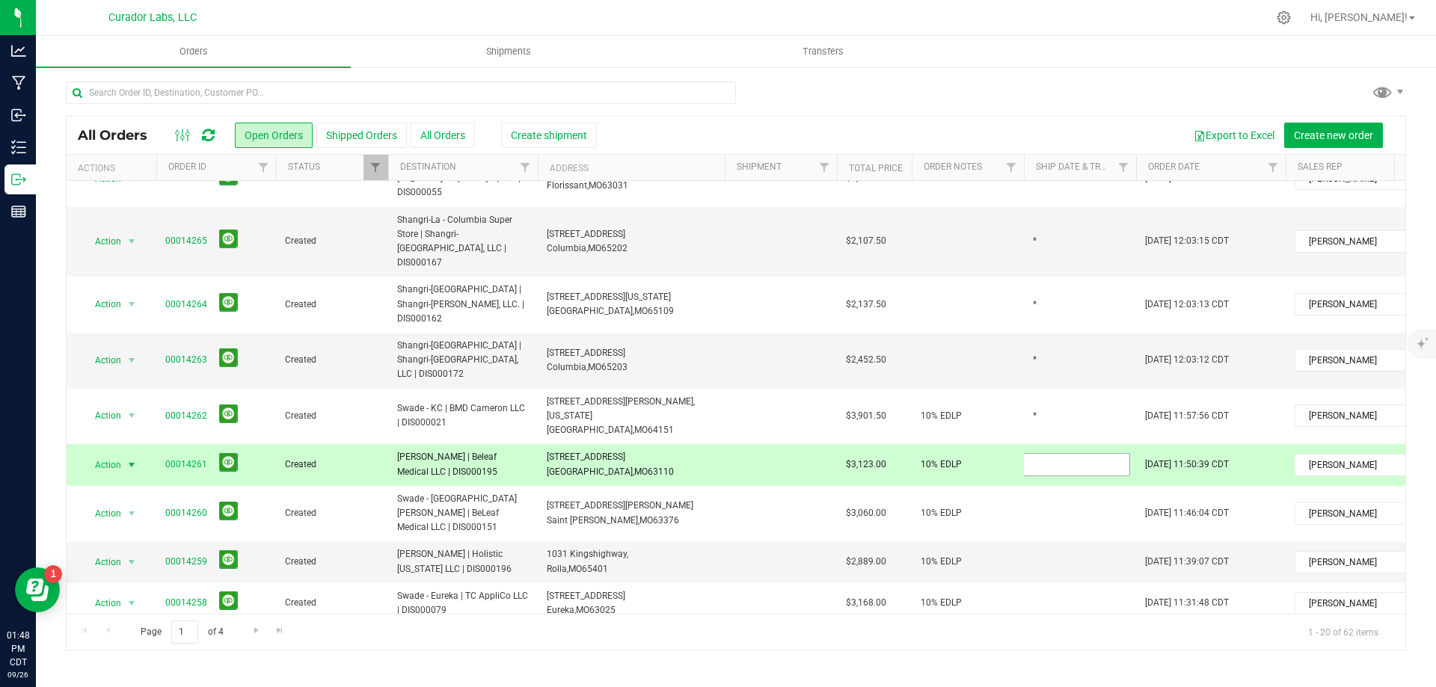
type input "*"
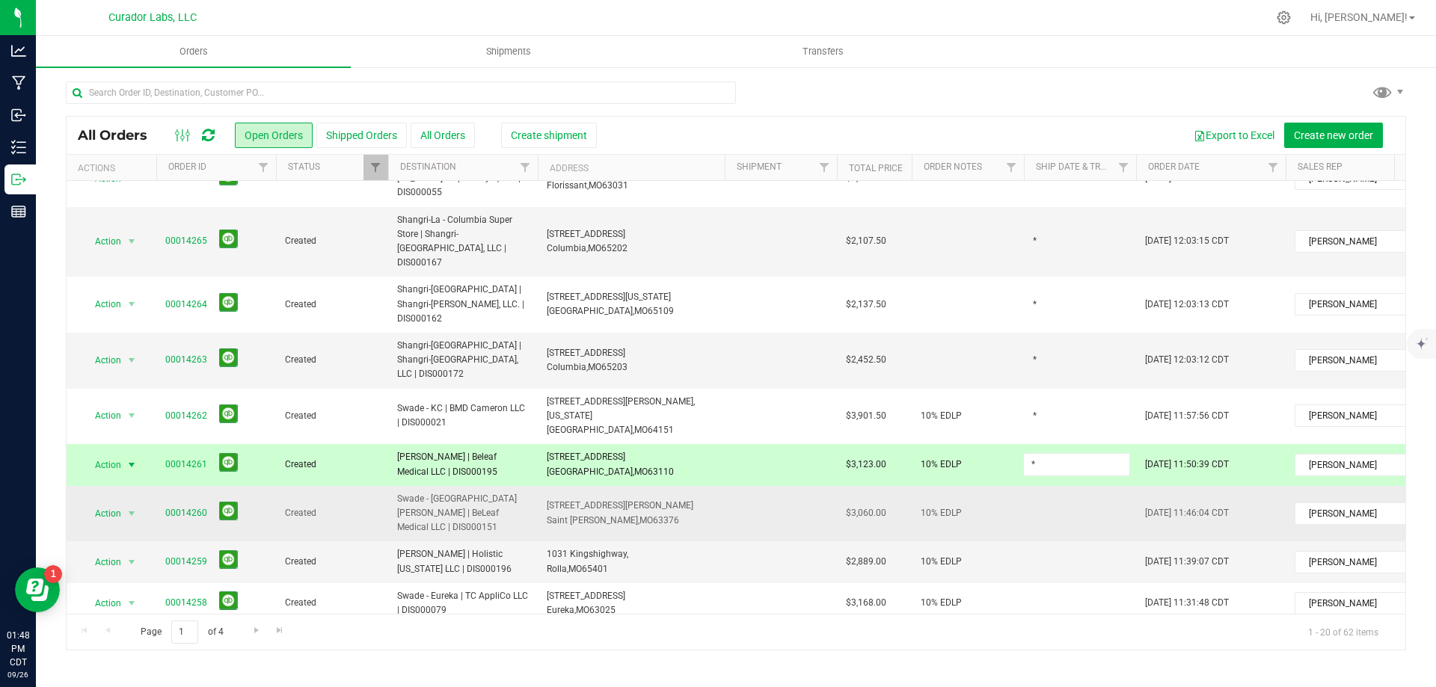
click at [1044, 446] on div "All Orders Open Orders Shipped Orders All Orders Create shipment Export to Exce…" at bounding box center [736, 383] width 1340 height 535
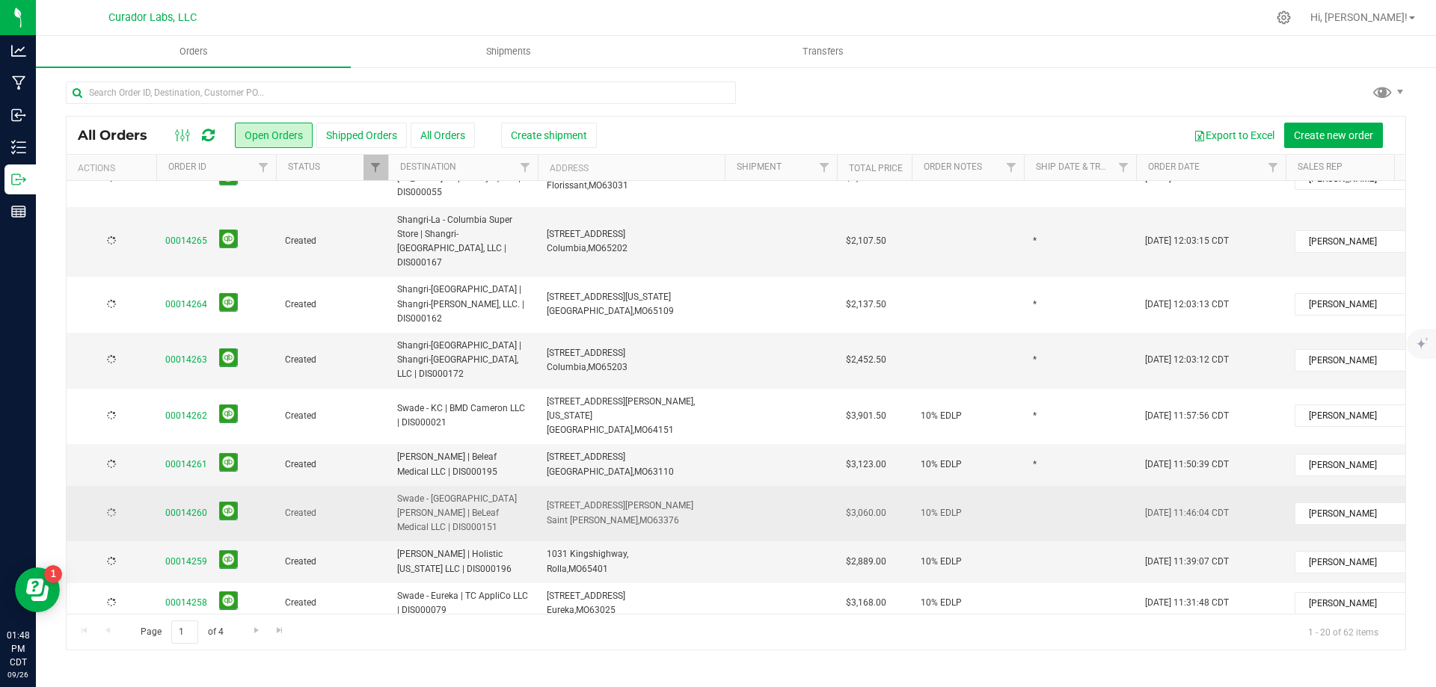
click at [1043, 486] on td at bounding box center [1080, 514] width 112 height 56
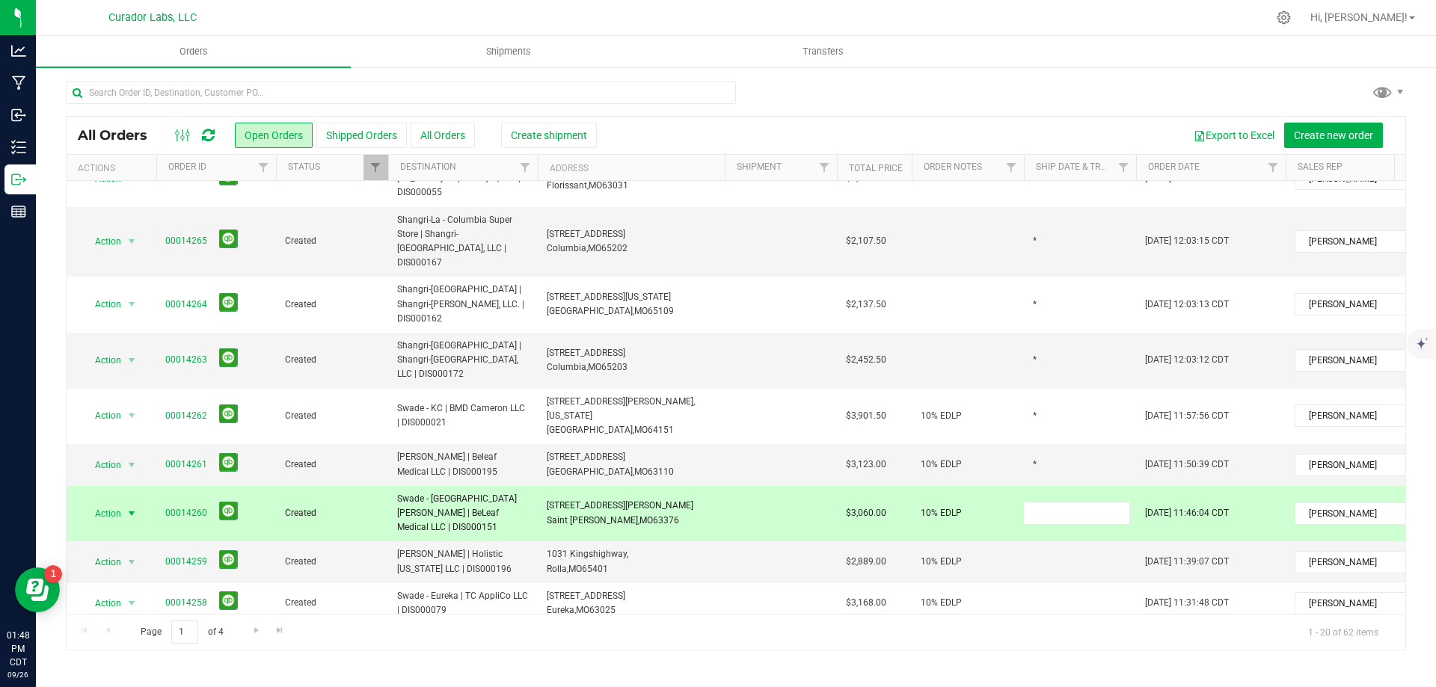
type input "*"
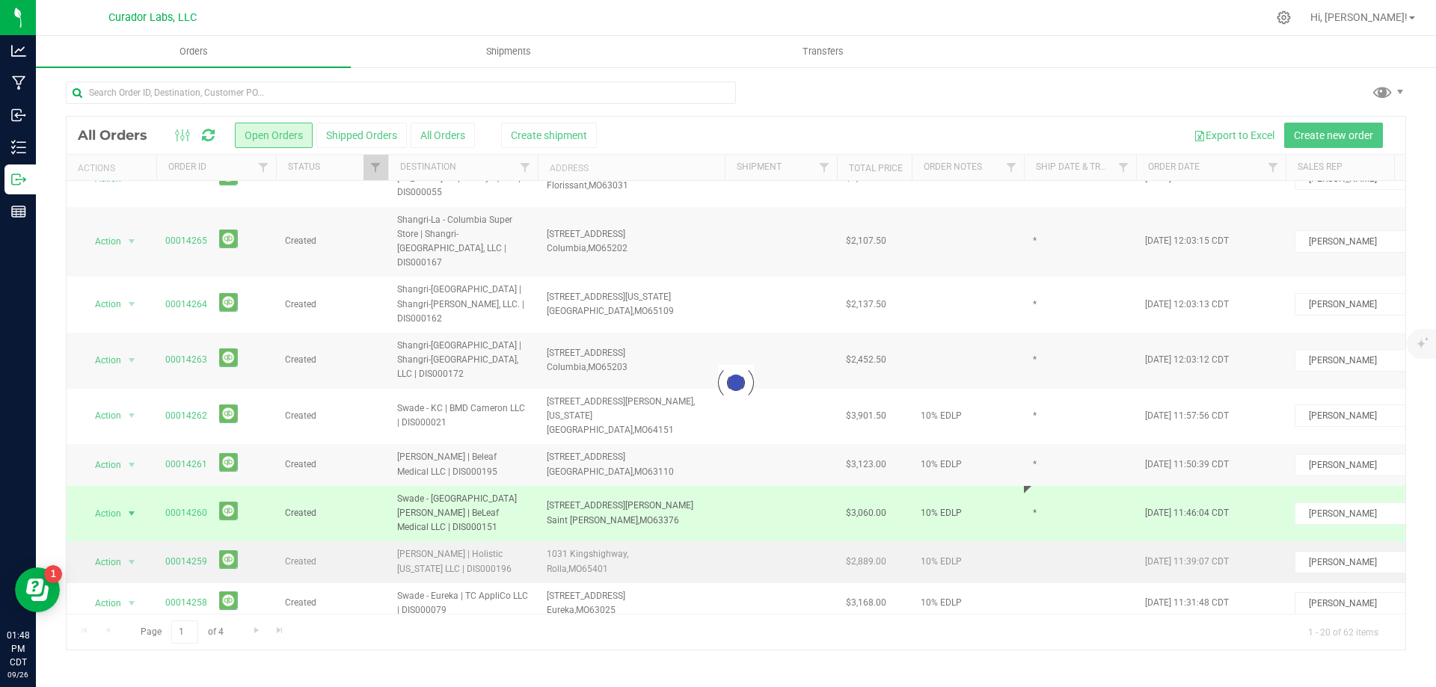
click at [1037, 488] on div "Loading... All Orders Open Orders Shipped Orders All Orders Create shipment Exp…" at bounding box center [736, 383] width 1340 height 535
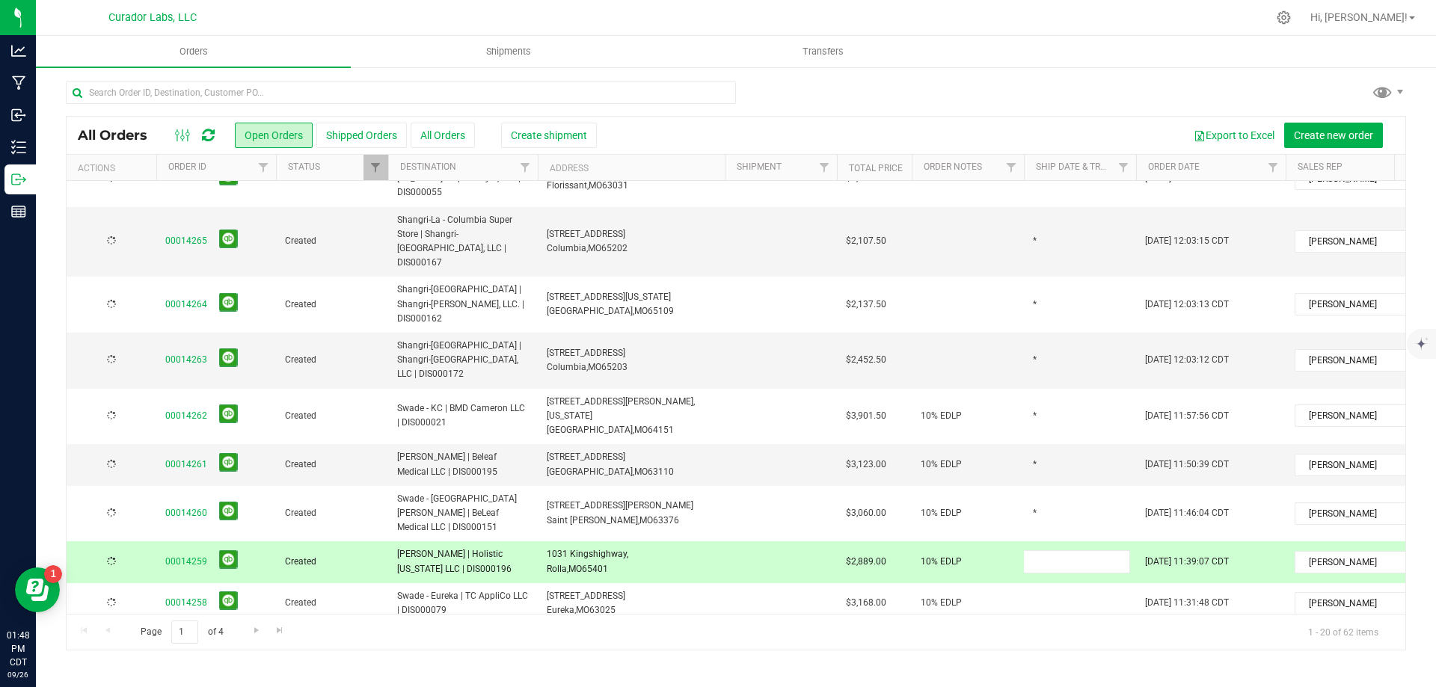
type input "*"
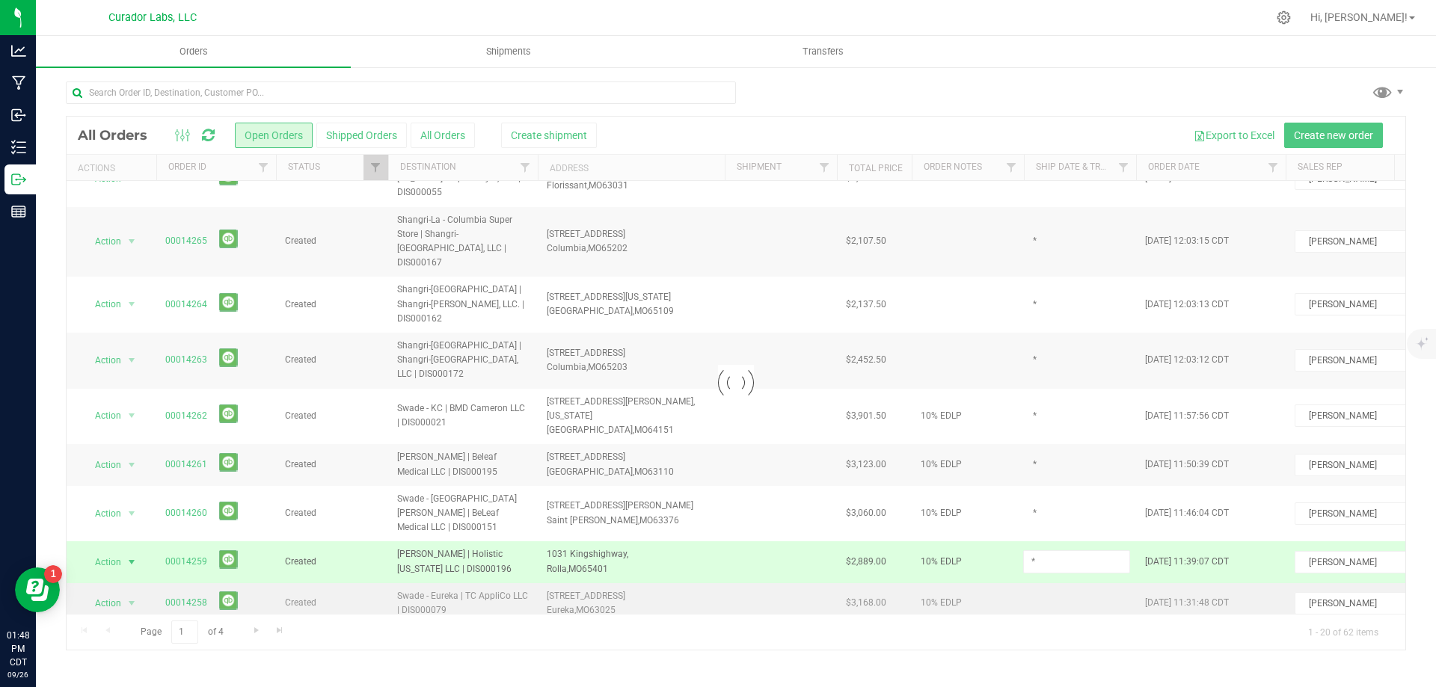
click at [1039, 537] on div "Loading... All Orders Open Orders Shipped Orders All Orders Create shipment Exp…" at bounding box center [736, 383] width 1340 height 535
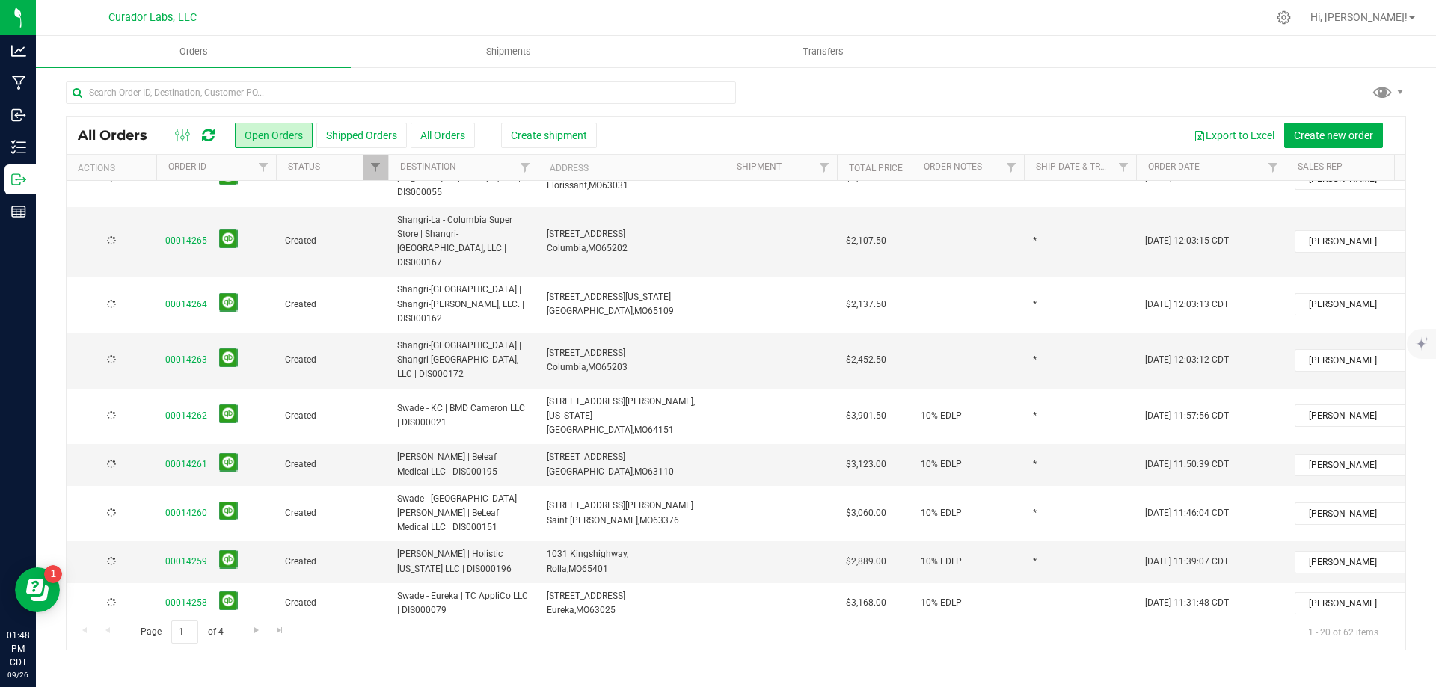
click at [1042, 583] on td at bounding box center [1080, 603] width 112 height 41
click at [1045, 624] on td at bounding box center [1080, 644] width 112 height 41
type input "*"
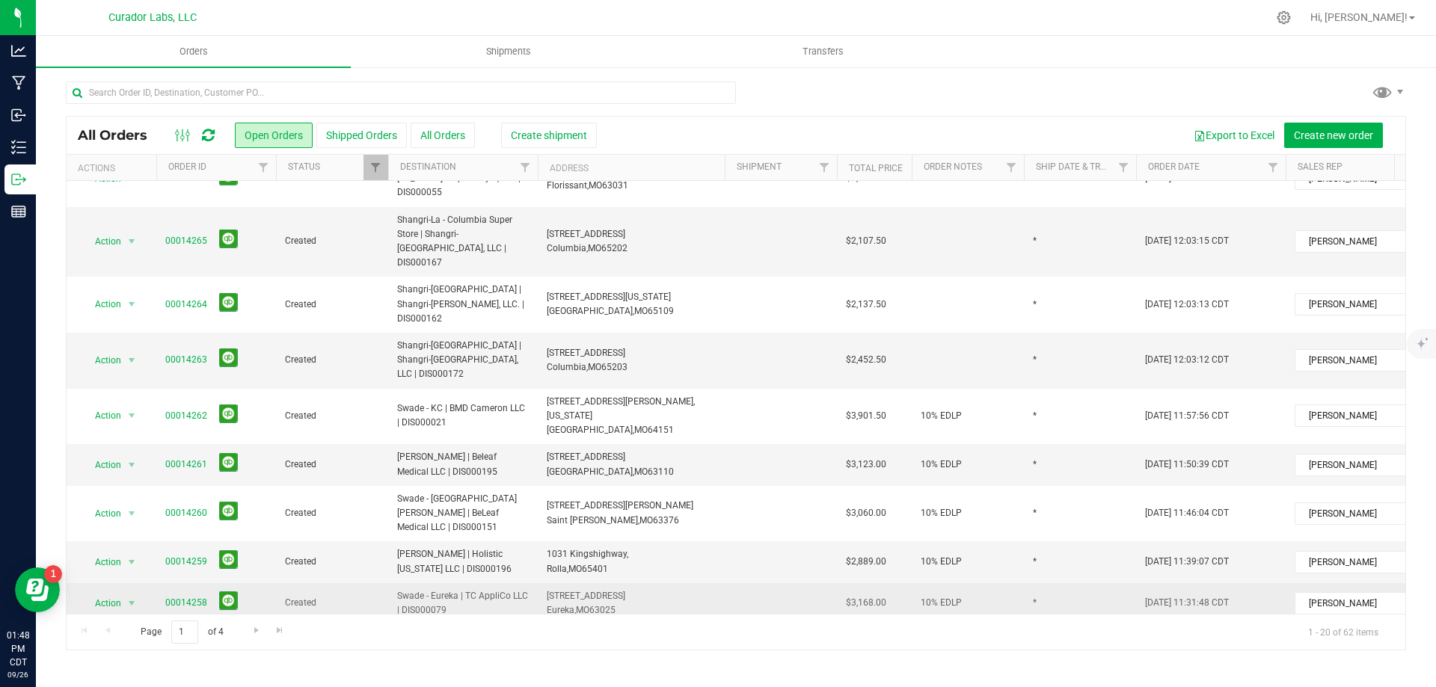
click at [1077, 532] on div "All Orders Open Orders Shipped Orders All Orders Create shipment Export to Exce…" at bounding box center [736, 383] width 1340 height 535
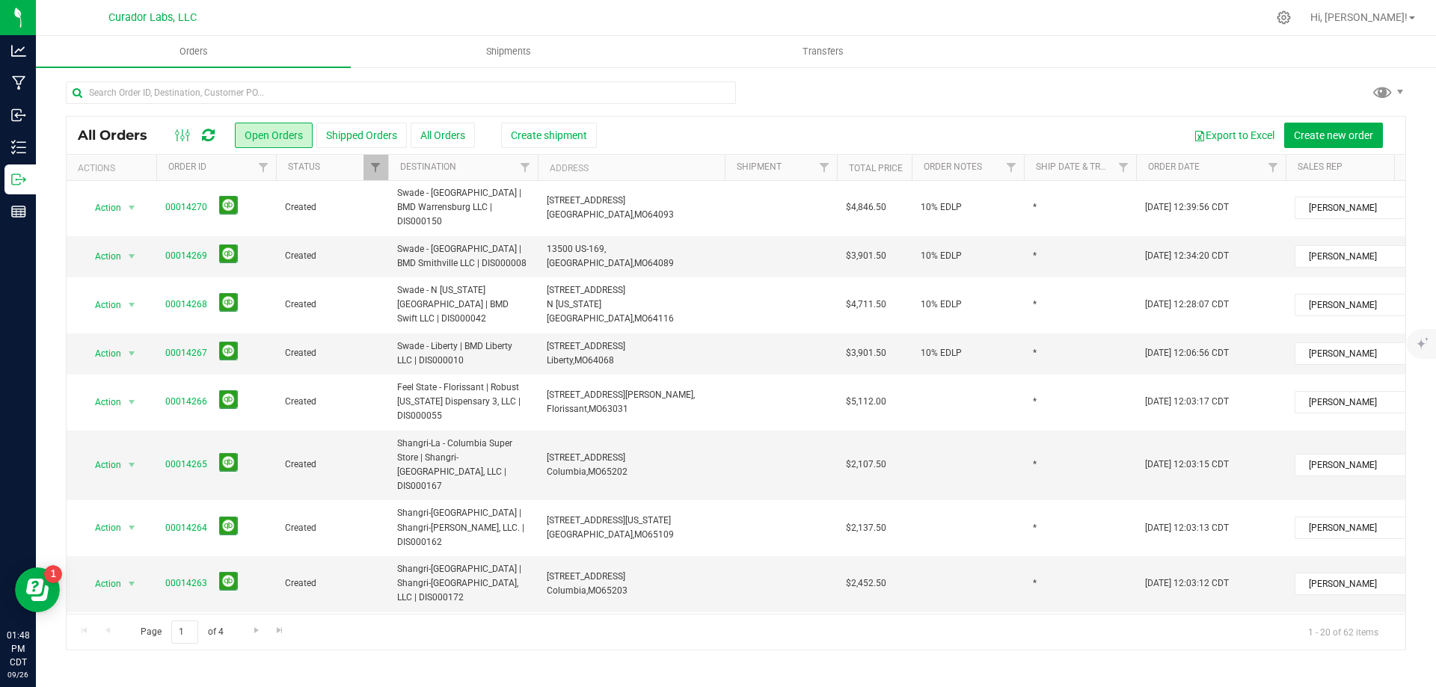
scroll to position [0, 0]
